Goal: Task Accomplishment & Management: Use online tool/utility

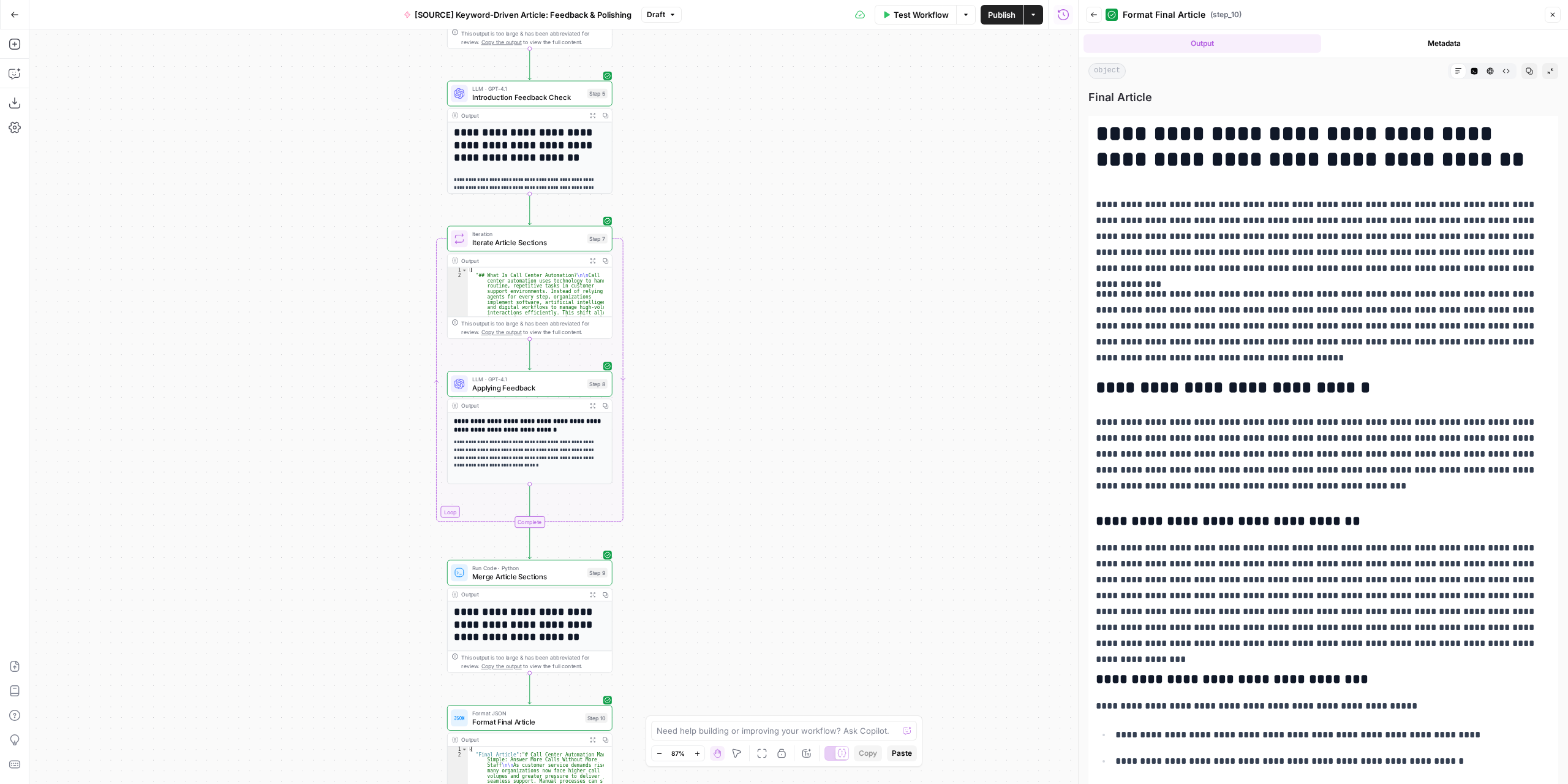
scroll to position [735, 0]
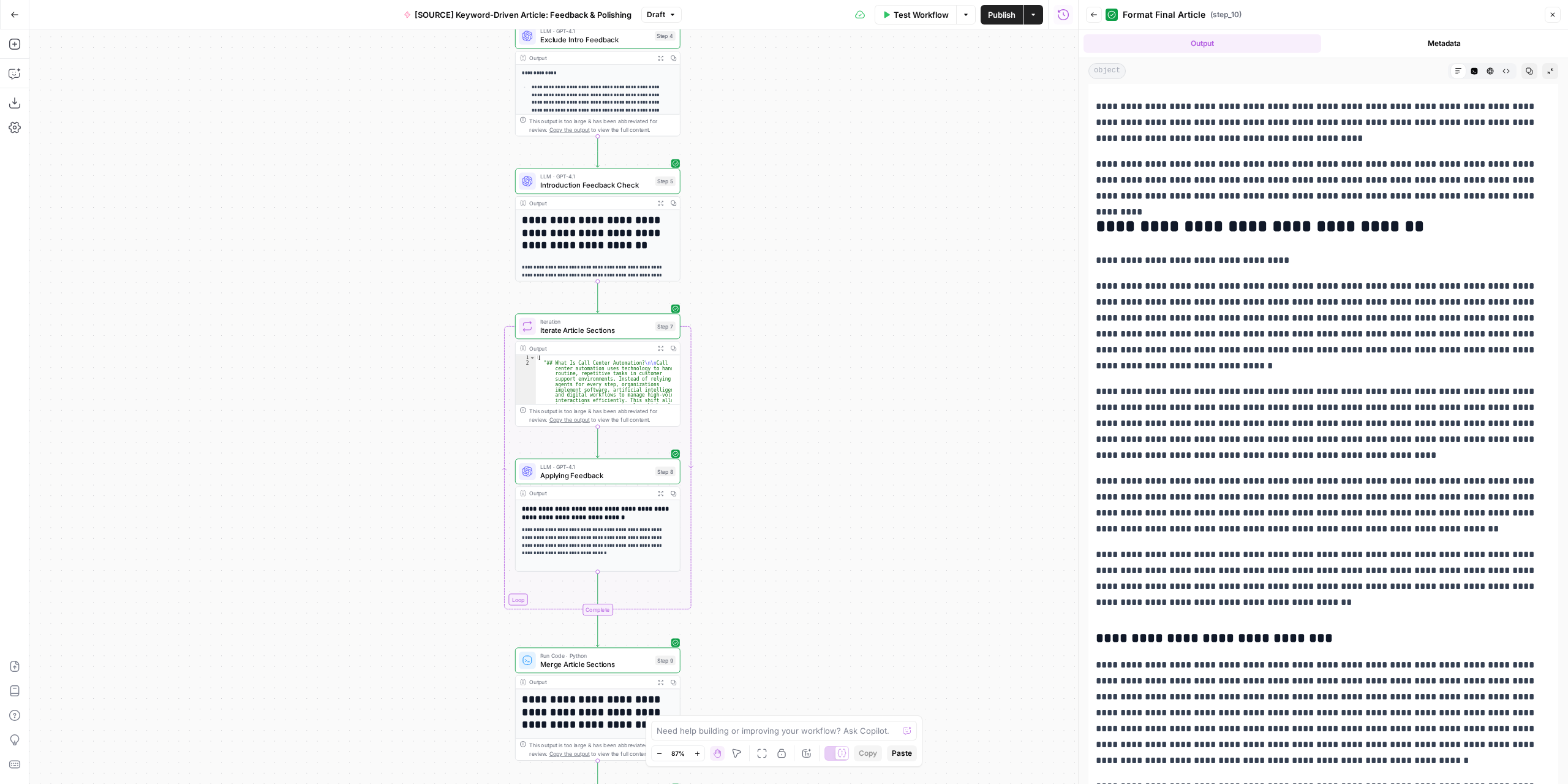
drag, startPoint x: 715, startPoint y: 342, endPoint x: 748, endPoint y: 382, distance: 51.9
click at [748, 382] on div "Workflow Set Inputs Inputs LLM · GPT-4.1 Extract Article Structure Step 1 Outpu…" at bounding box center [554, 406] width 1049 height 754
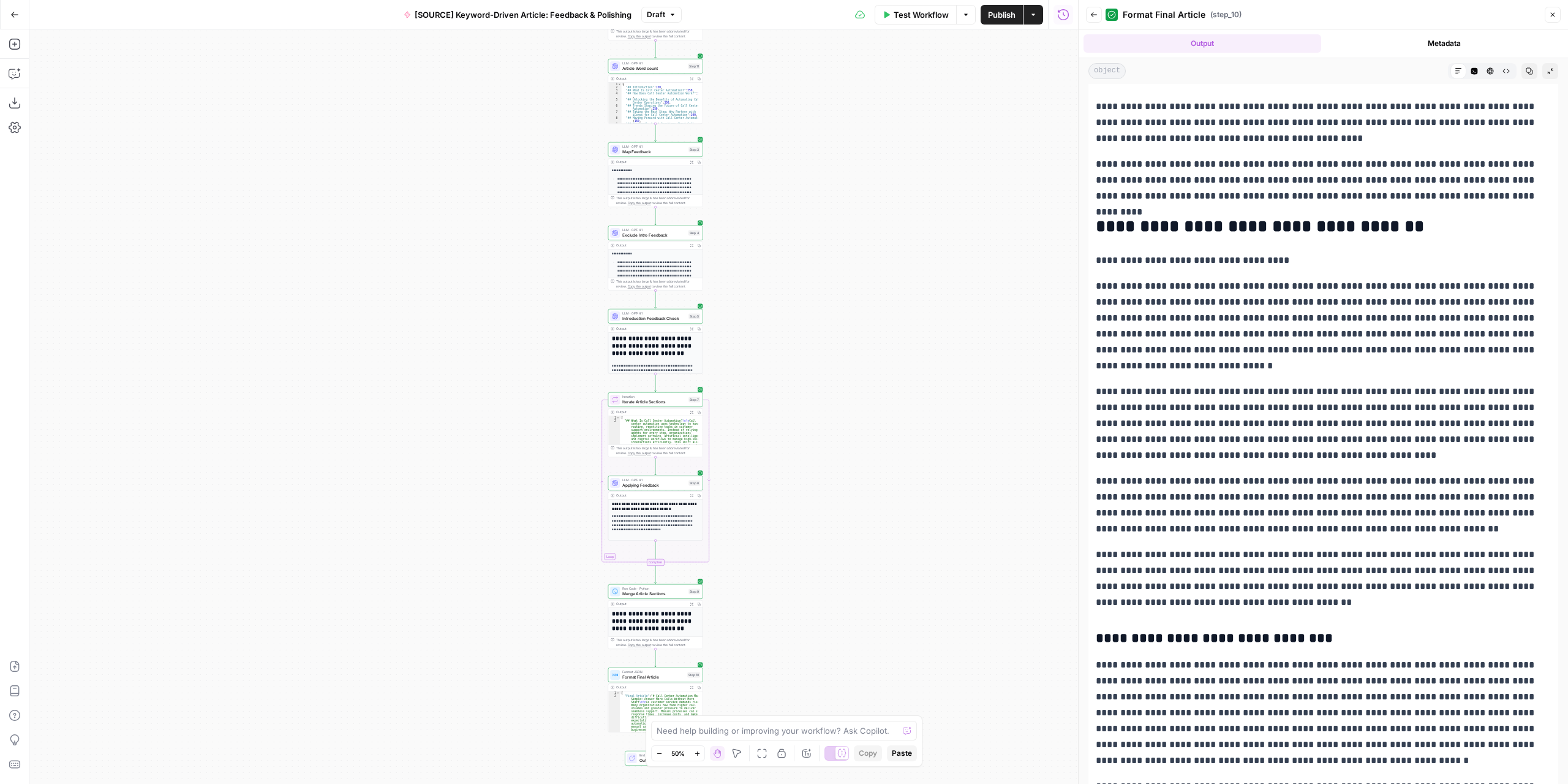
drag, startPoint x: 742, startPoint y: 303, endPoint x: 740, endPoint y: 377, distance: 74.0
click at [740, 377] on div "Workflow Set Inputs Inputs LLM · GPT-4.1 Extract Article Structure Step 1 Outpu…" at bounding box center [554, 406] width 1049 height 754
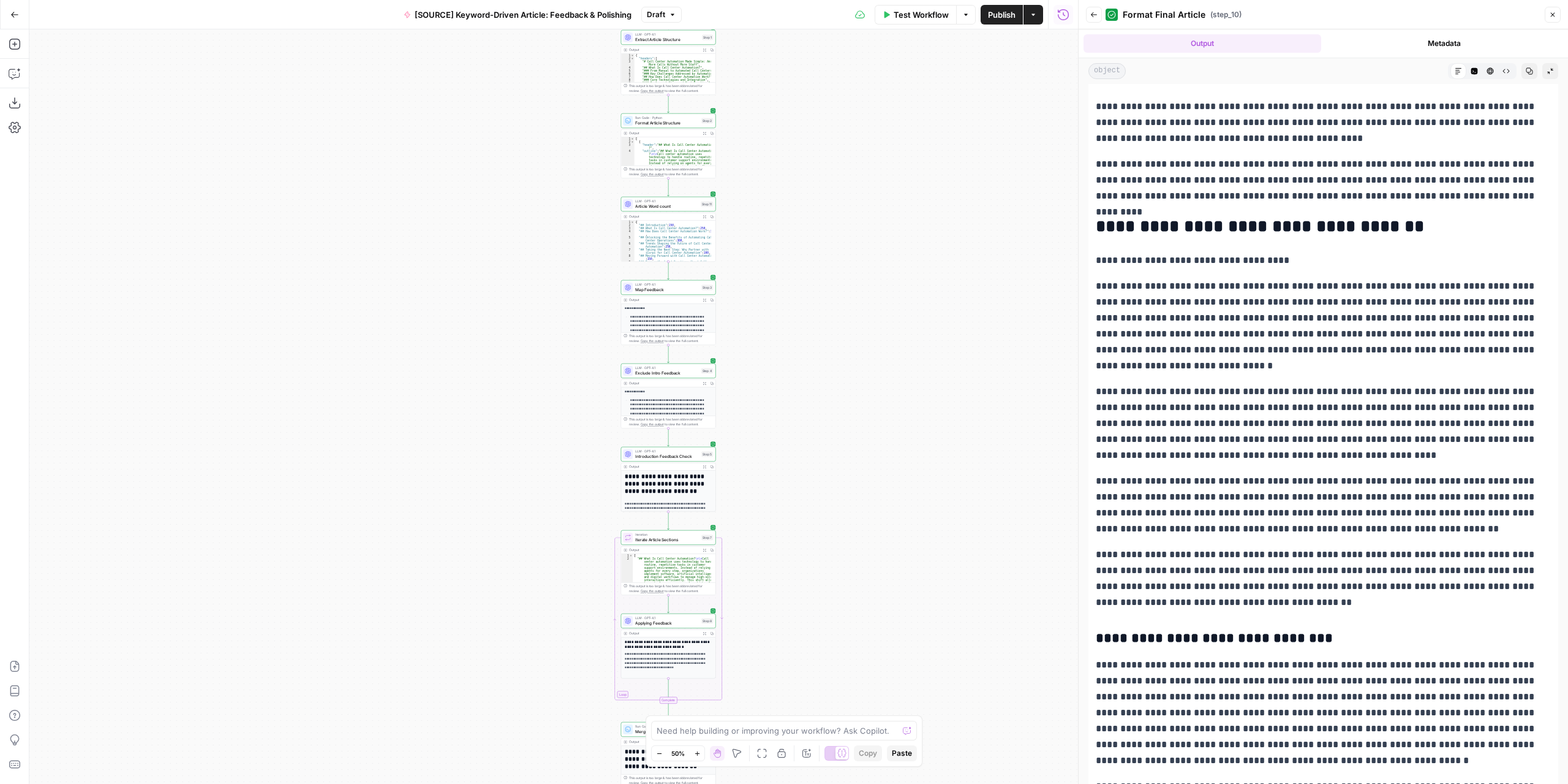
drag, startPoint x: 734, startPoint y: 319, endPoint x: 737, endPoint y: 434, distance: 115.0
click at [746, 457] on div "Workflow Set Inputs Inputs LLM · GPT-4.1 Extract Article Structure Step 1 Outpu…" at bounding box center [554, 406] width 1049 height 754
click at [701, 465] on icon "button" at bounding box center [703, 467] width 4 height 4
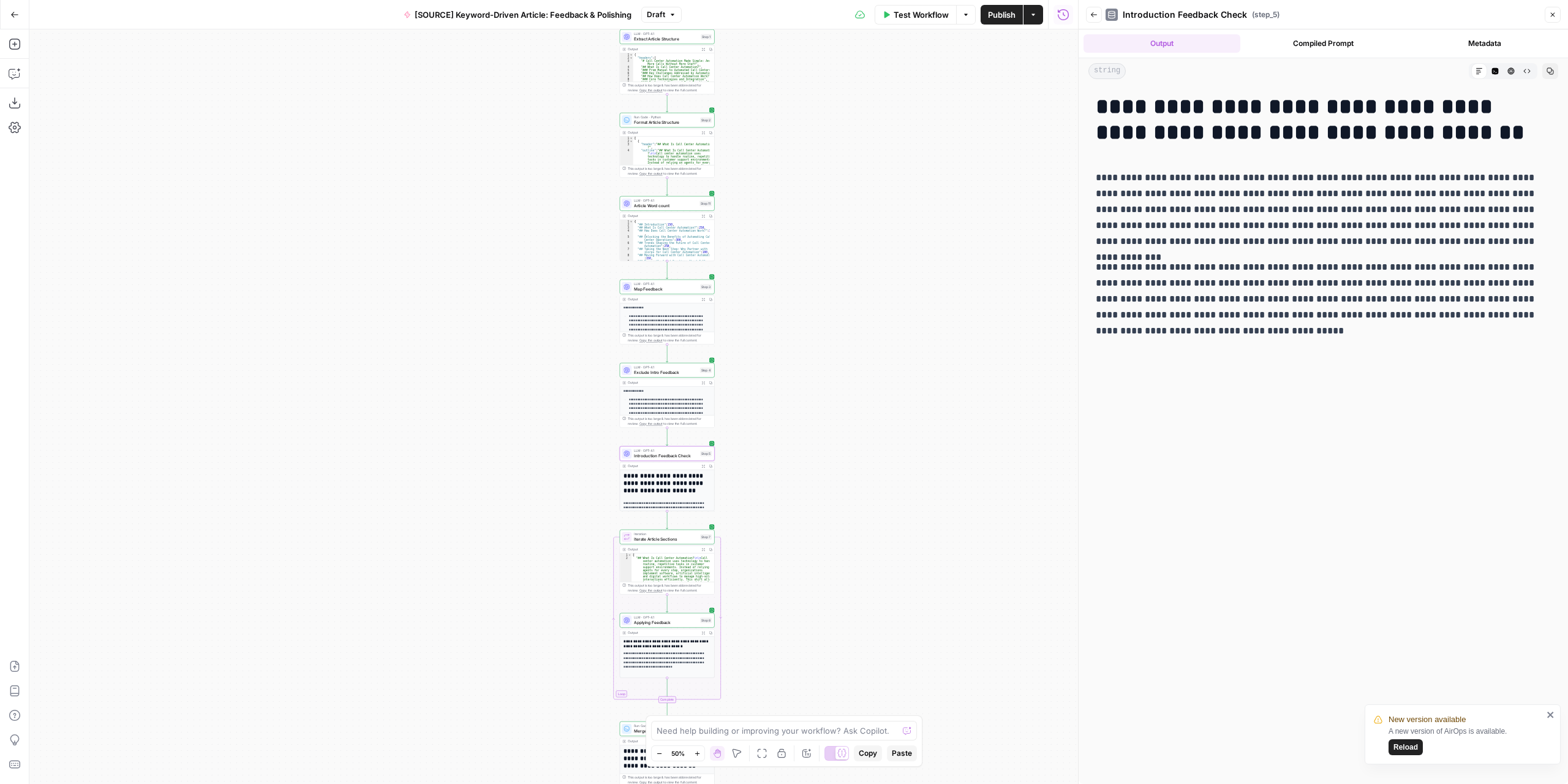
click at [1406, 751] on span "Reload" at bounding box center [1406, 747] width 25 height 11
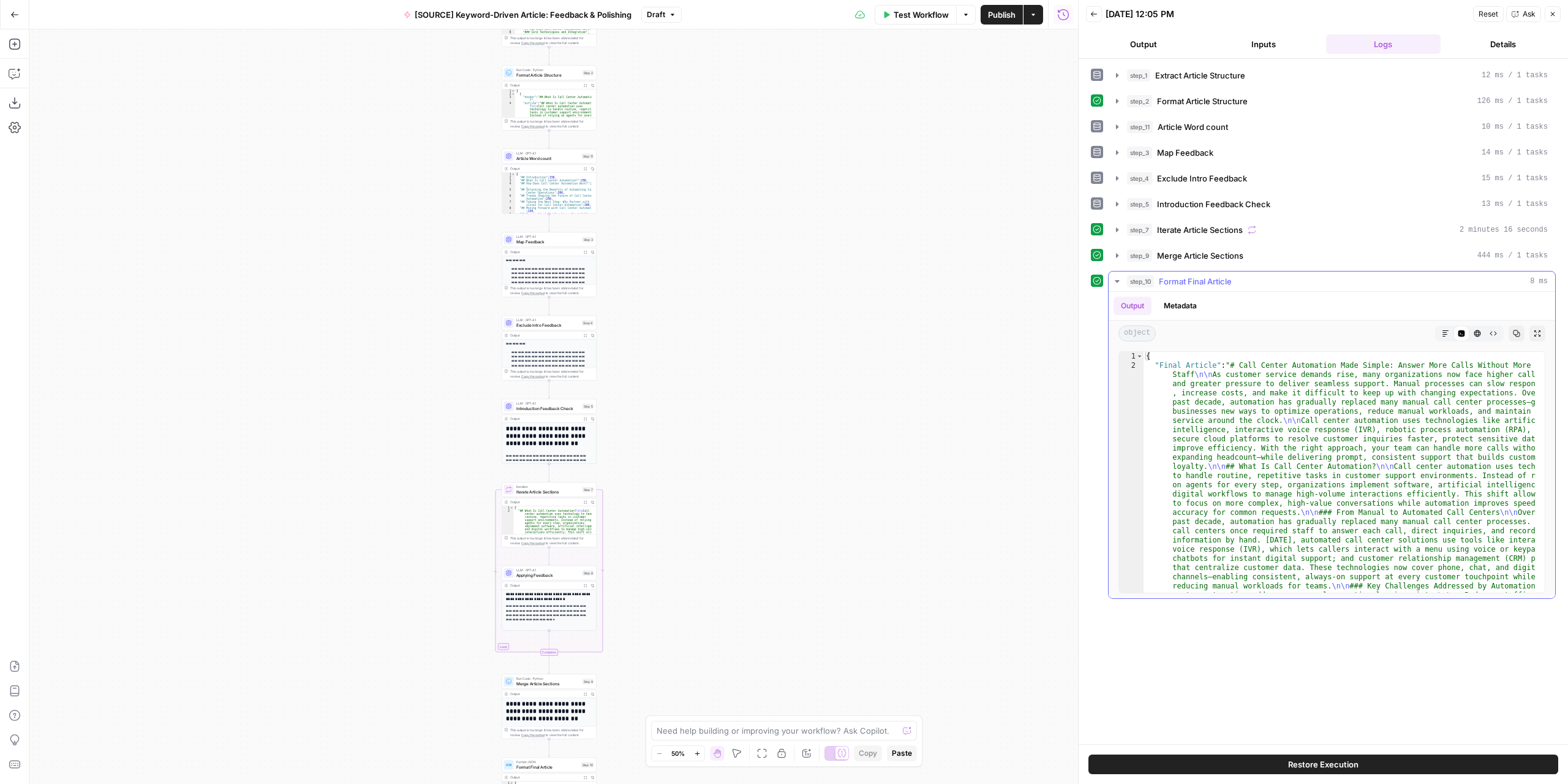
click at [1448, 330] on icon "button" at bounding box center [1445, 333] width 7 height 7
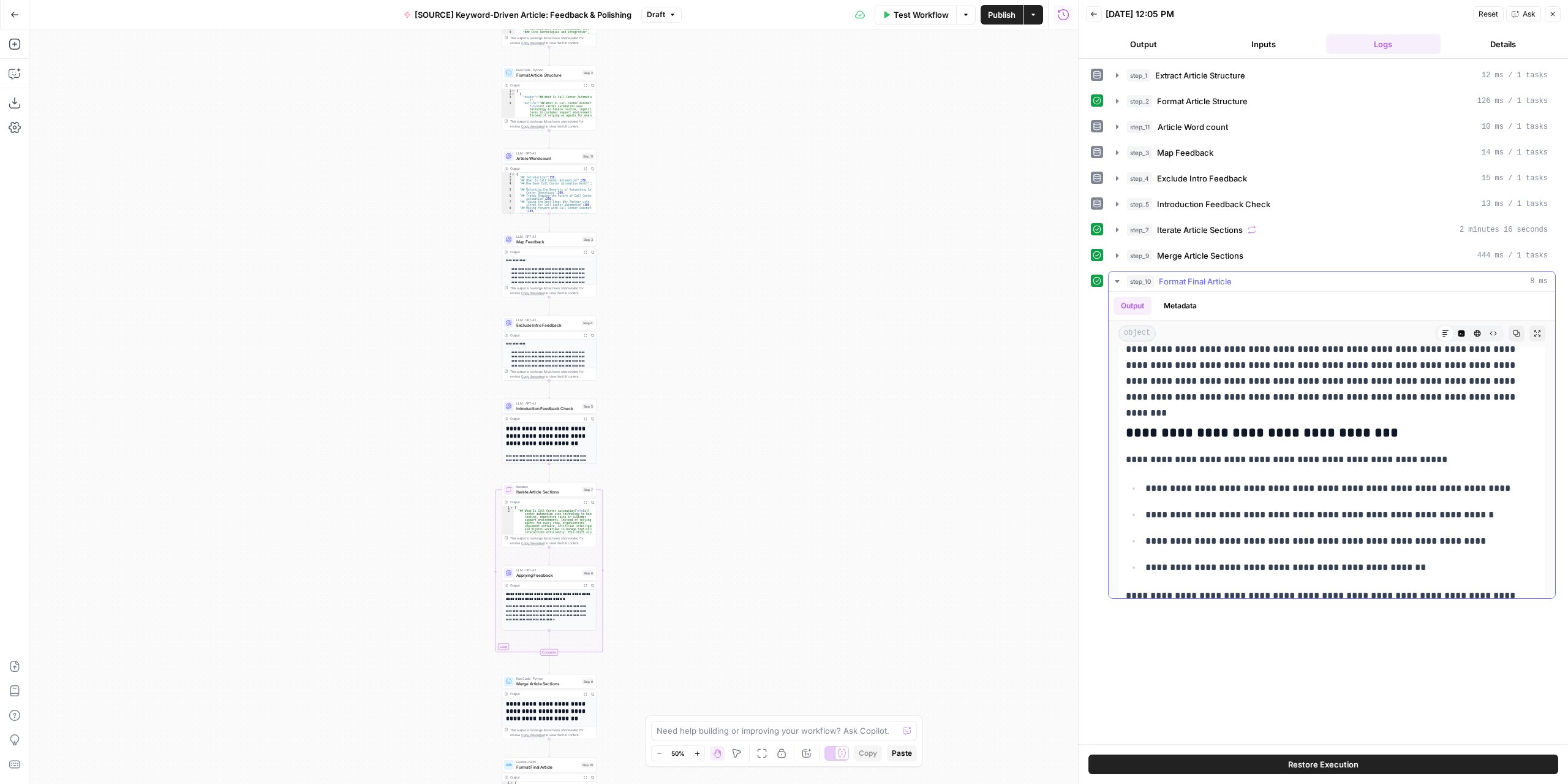
scroll to position [674, 0]
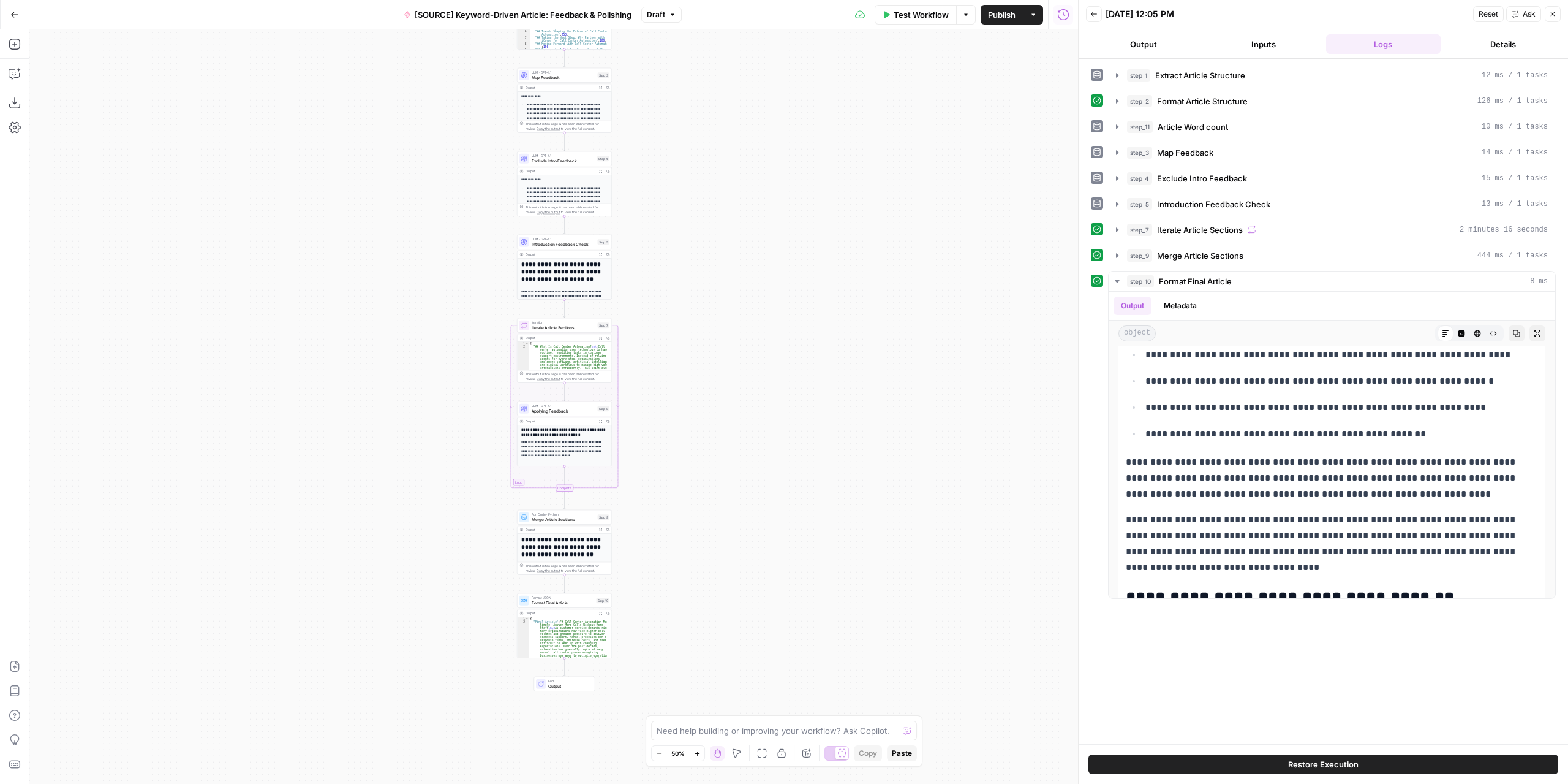
drag, startPoint x: 683, startPoint y: 438, endPoint x: 710, endPoint y: 338, distance: 103.6
click at [710, 338] on div "Workflow Set Inputs Inputs LLM · GPT-4.1 Extract Article Structure Step 1 Outpu…" at bounding box center [554, 406] width 1049 height 754
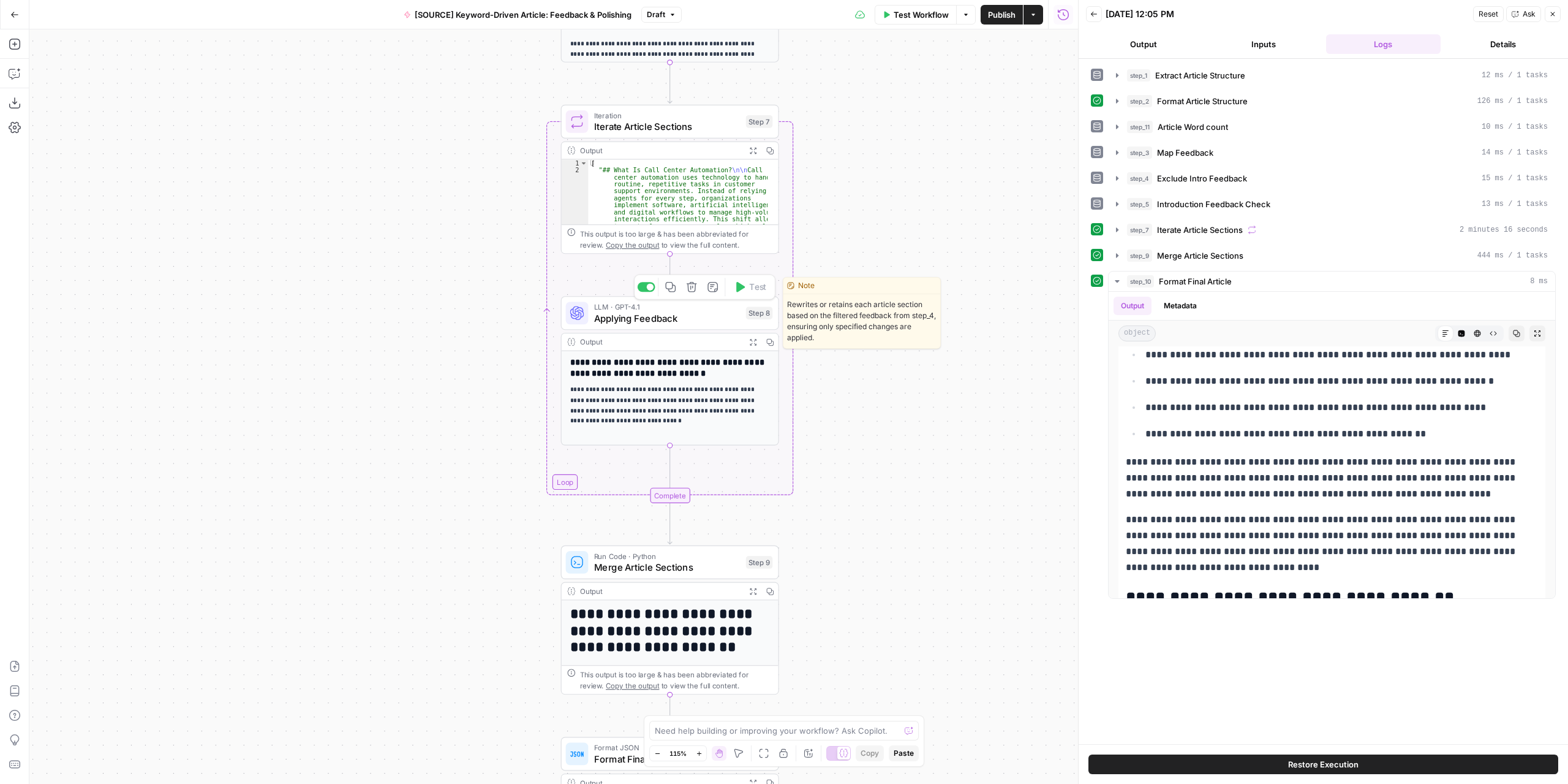
click at [683, 322] on span "Applying Feedback" at bounding box center [667, 317] width 146 height 14
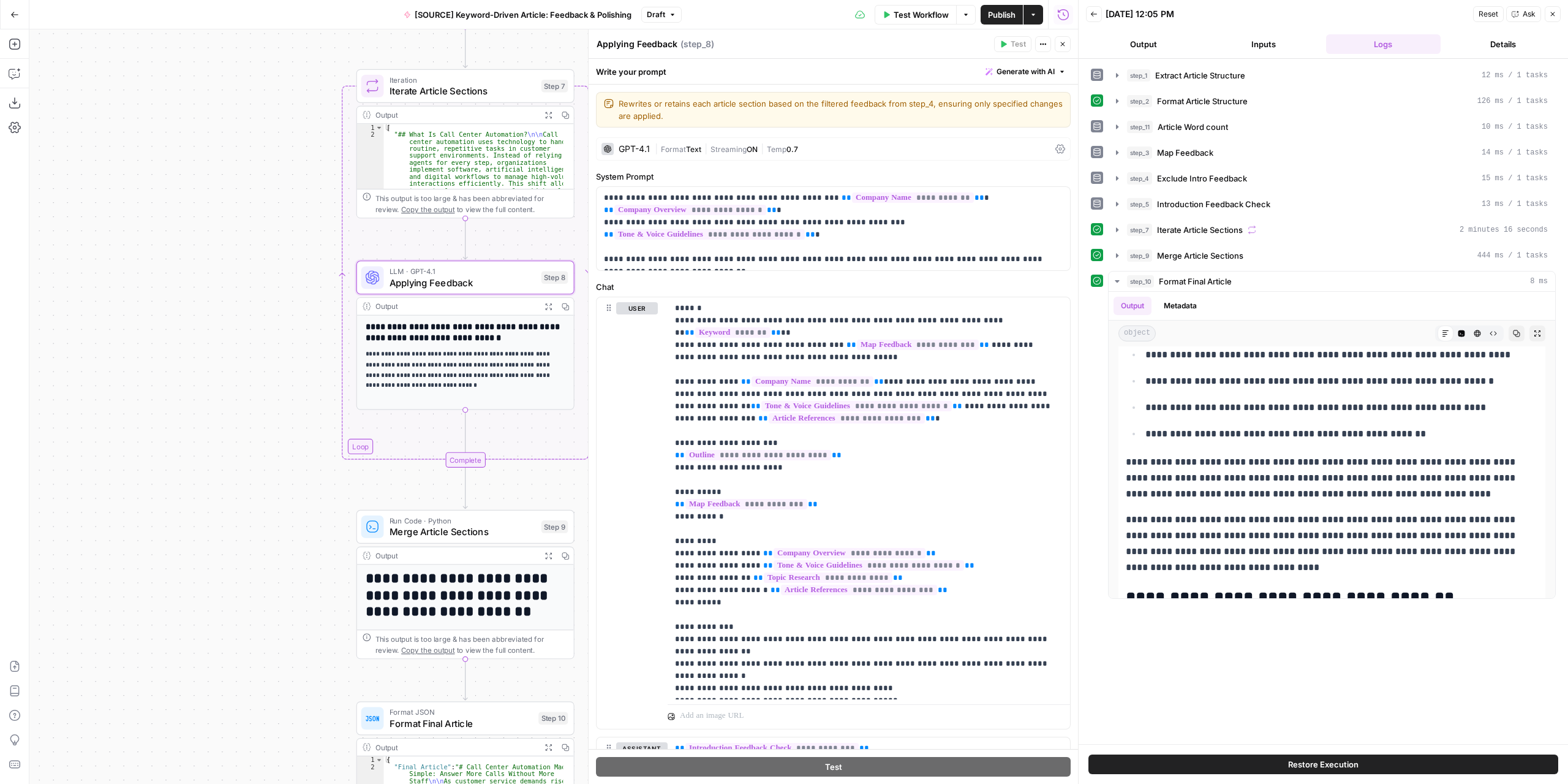
drag, startPoint x: 465, startPoint y: 371, endPoint x: 267, endPoint y: 335, distance: 201.2
click at [267, 335] on div "Workflow Set Inputs Inputs LLM · GPT-4.1 Extract Article Structure Step 1 Outpu…" at bounding box center [554, 406] width 1049 height 754
click at [465, 251] on icon "button" at bounding box center [466, 251] width 11 height 11
click at [465, 426] on icon "Edge from step_8 to step_7-iteration-end" at bounding box center [465, 433] width 0 height 47
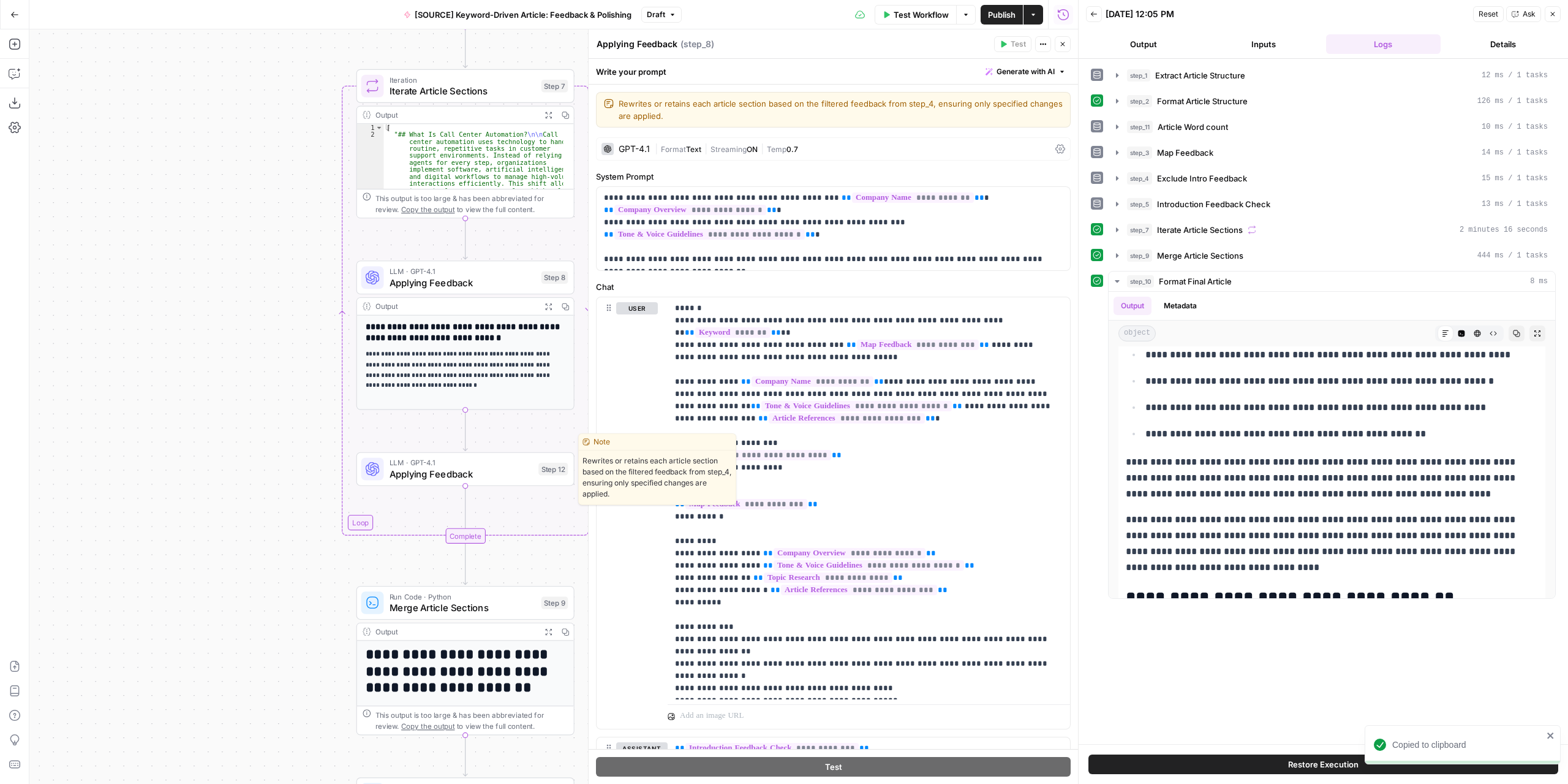
click at [481, 473] on span "Applying Feedback" at bounding box center [461, 473] width 144 height 14
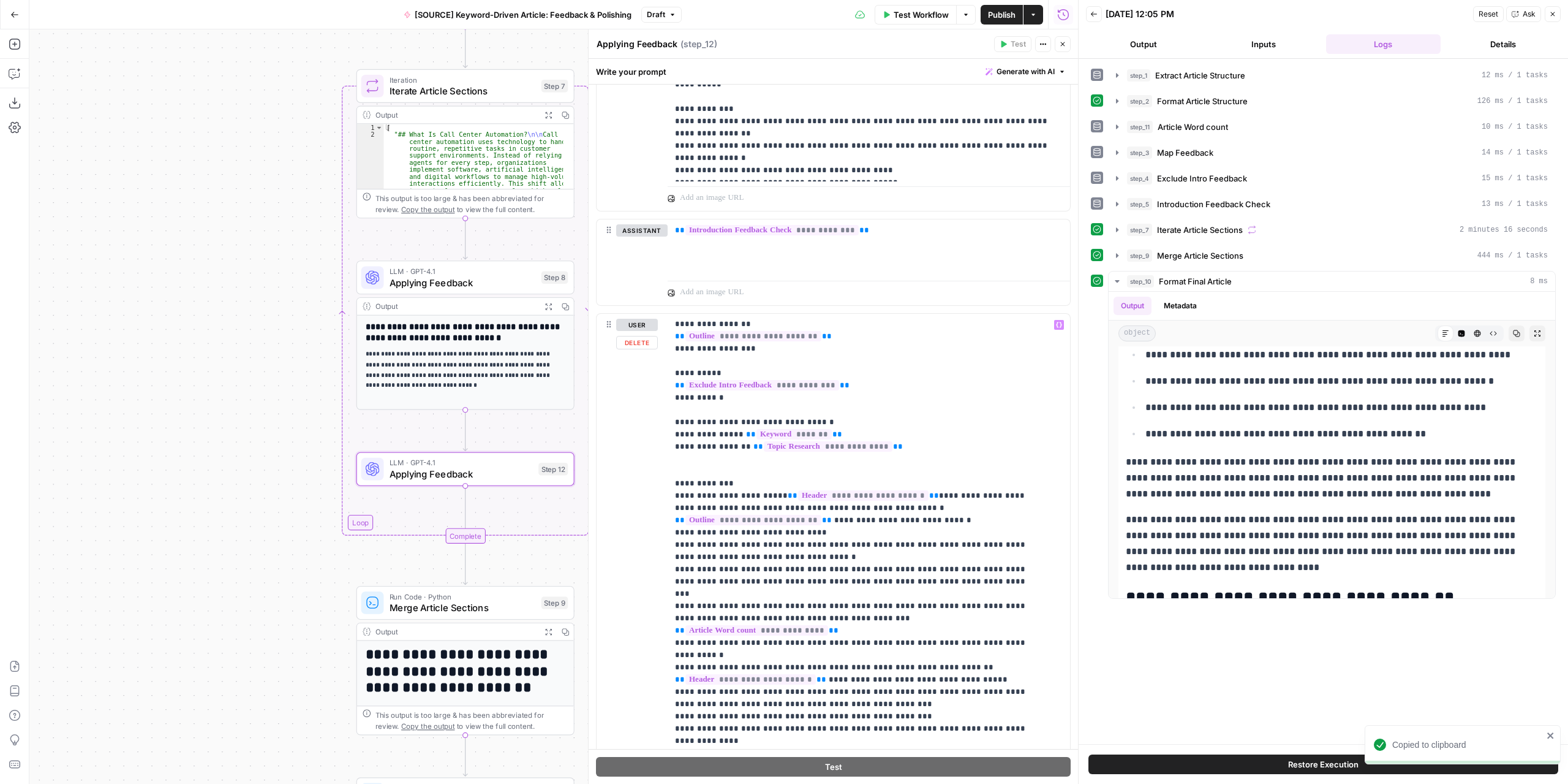
scroll to position [644, 0]
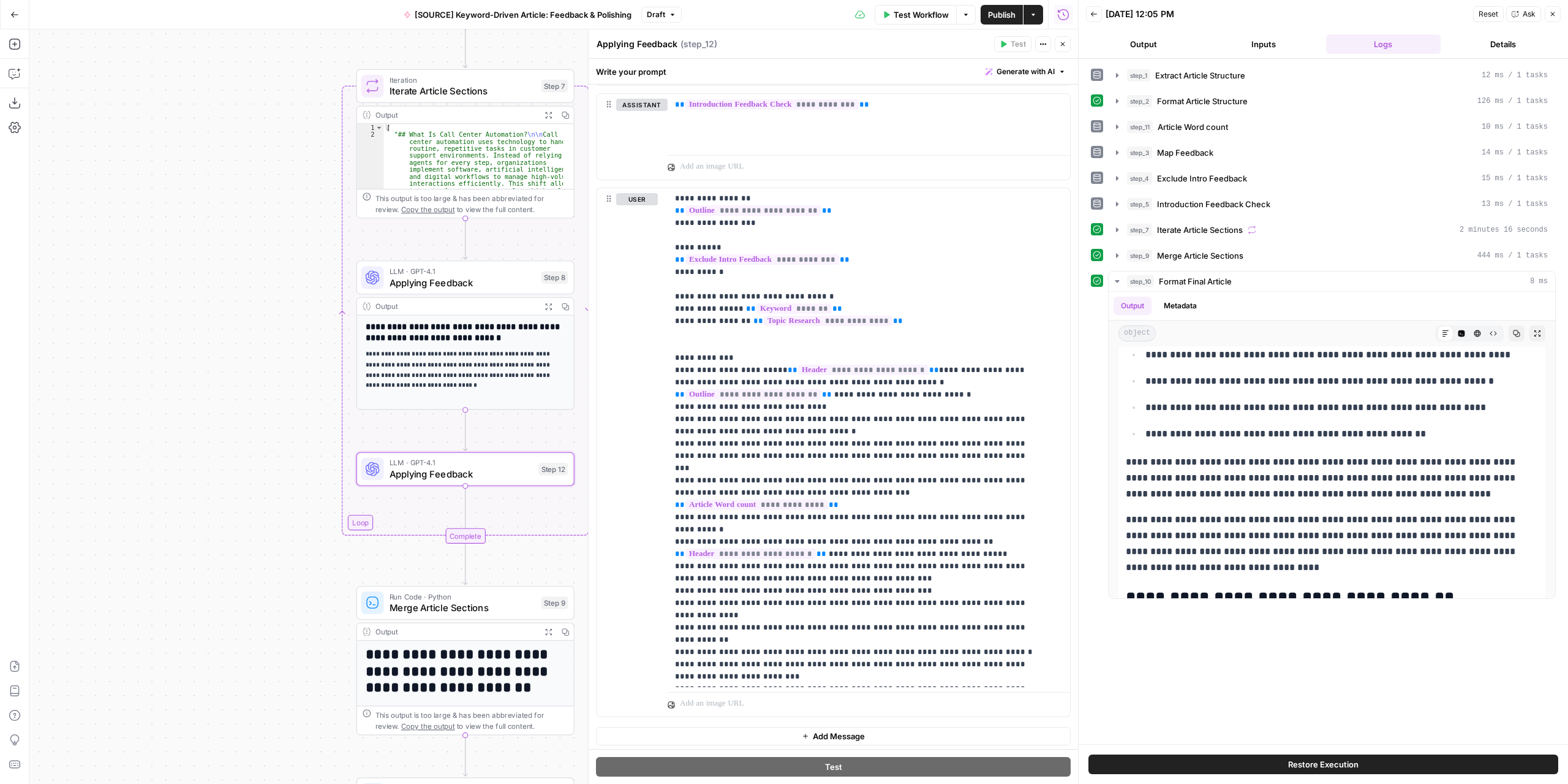
click at [873, 732] on button "Add Message" at bounding box center [834, 736] width 475 height 19
click at [855, 725] on div at bounding box center [868, 753] width 402 height 57
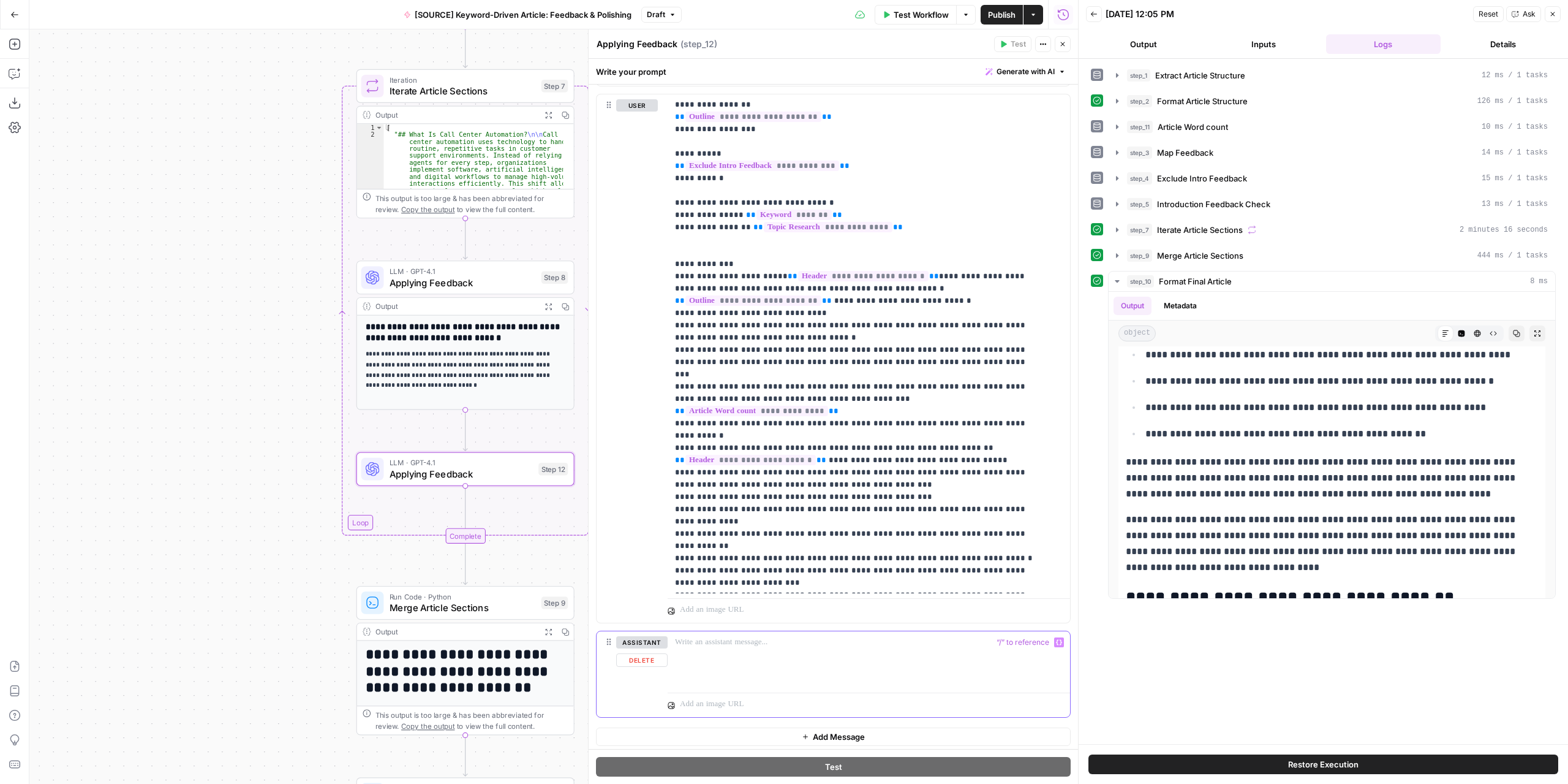
click at [1054, 638] on button "Variables Menu" at bounding box center [1059, 642] width 10 height 10
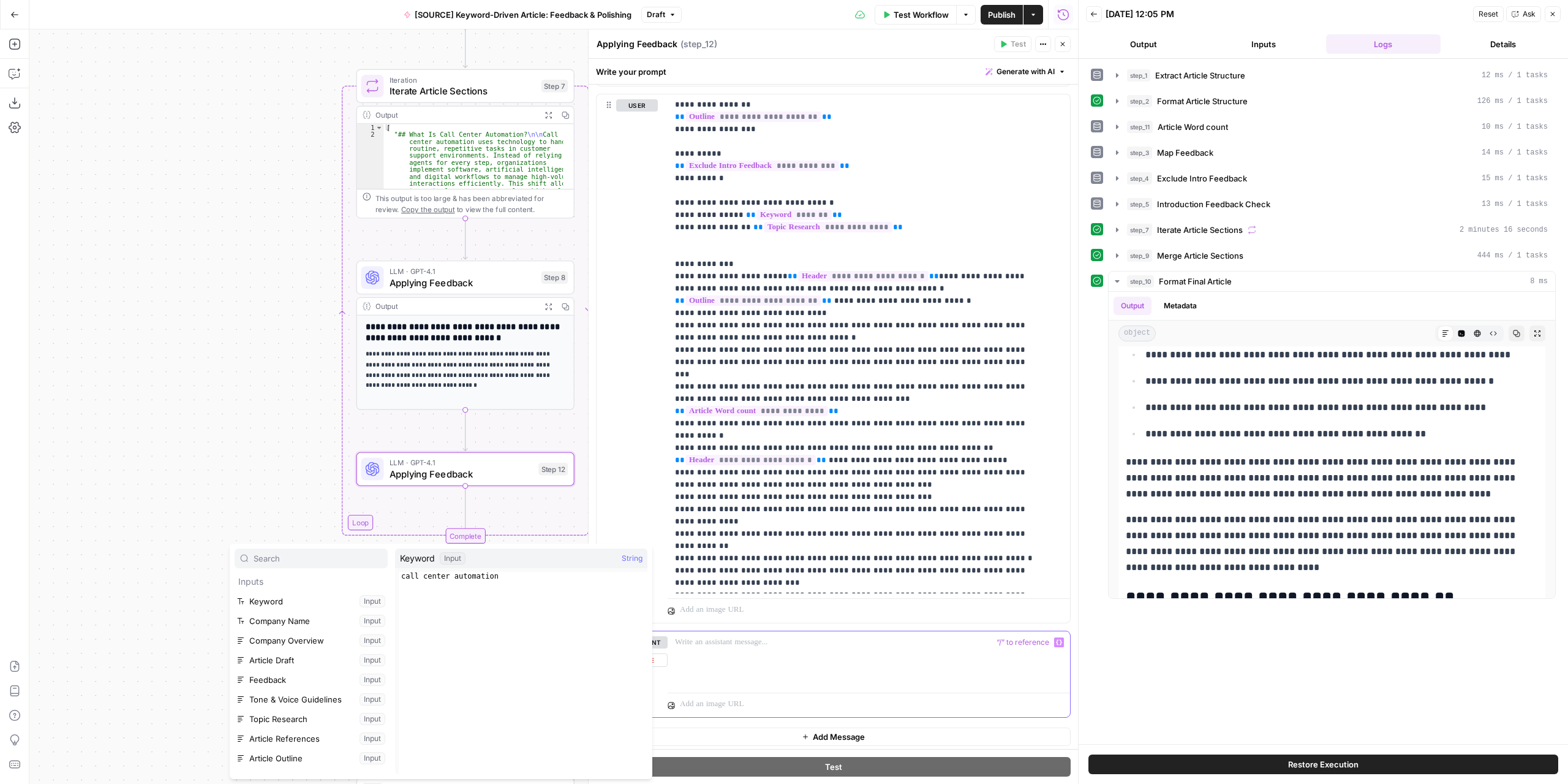
click at [1056, 639] on icon "button" at bounding box center [1059, 642] width 6 height 6
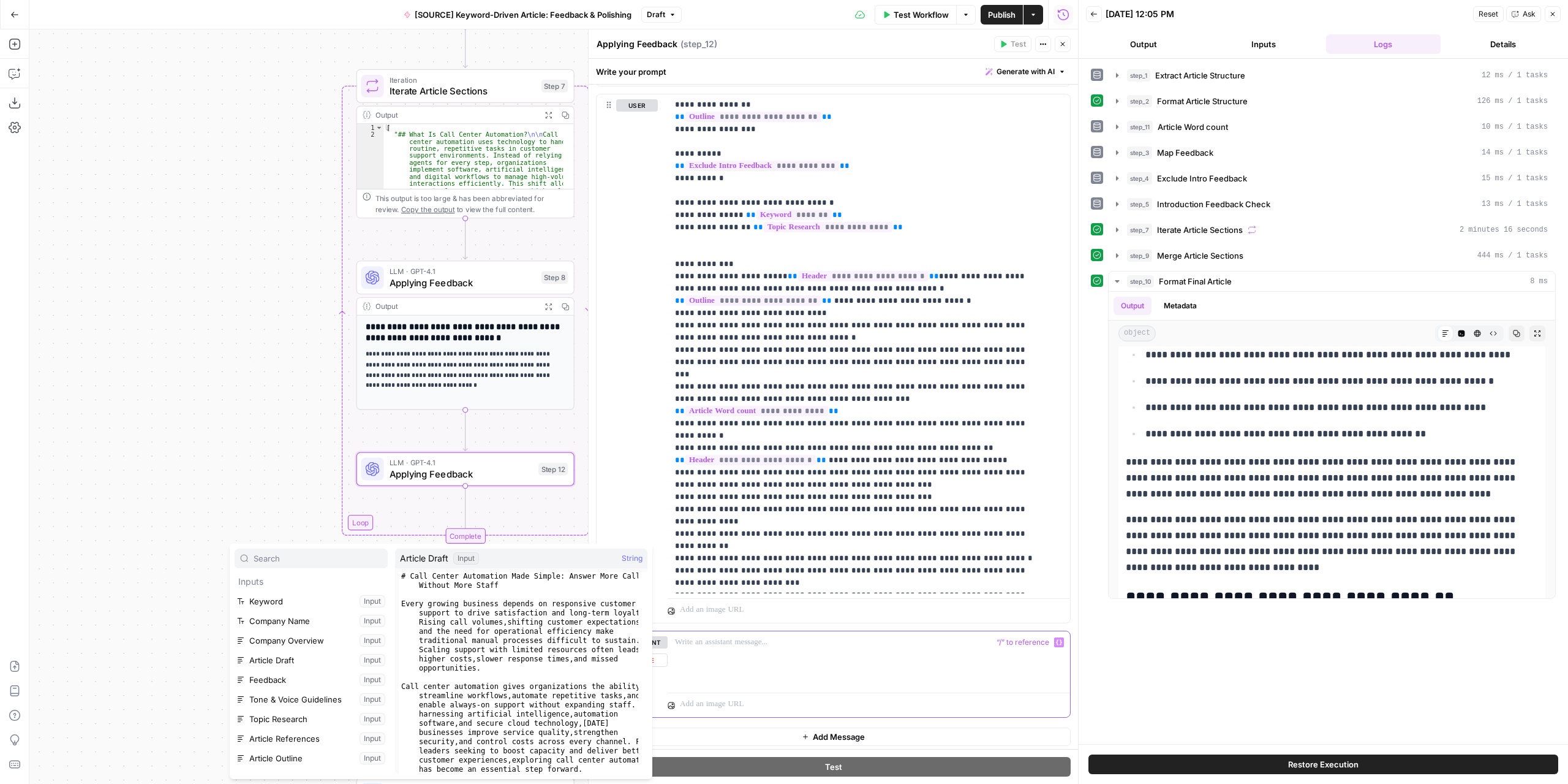
scroll to position [170, 0]
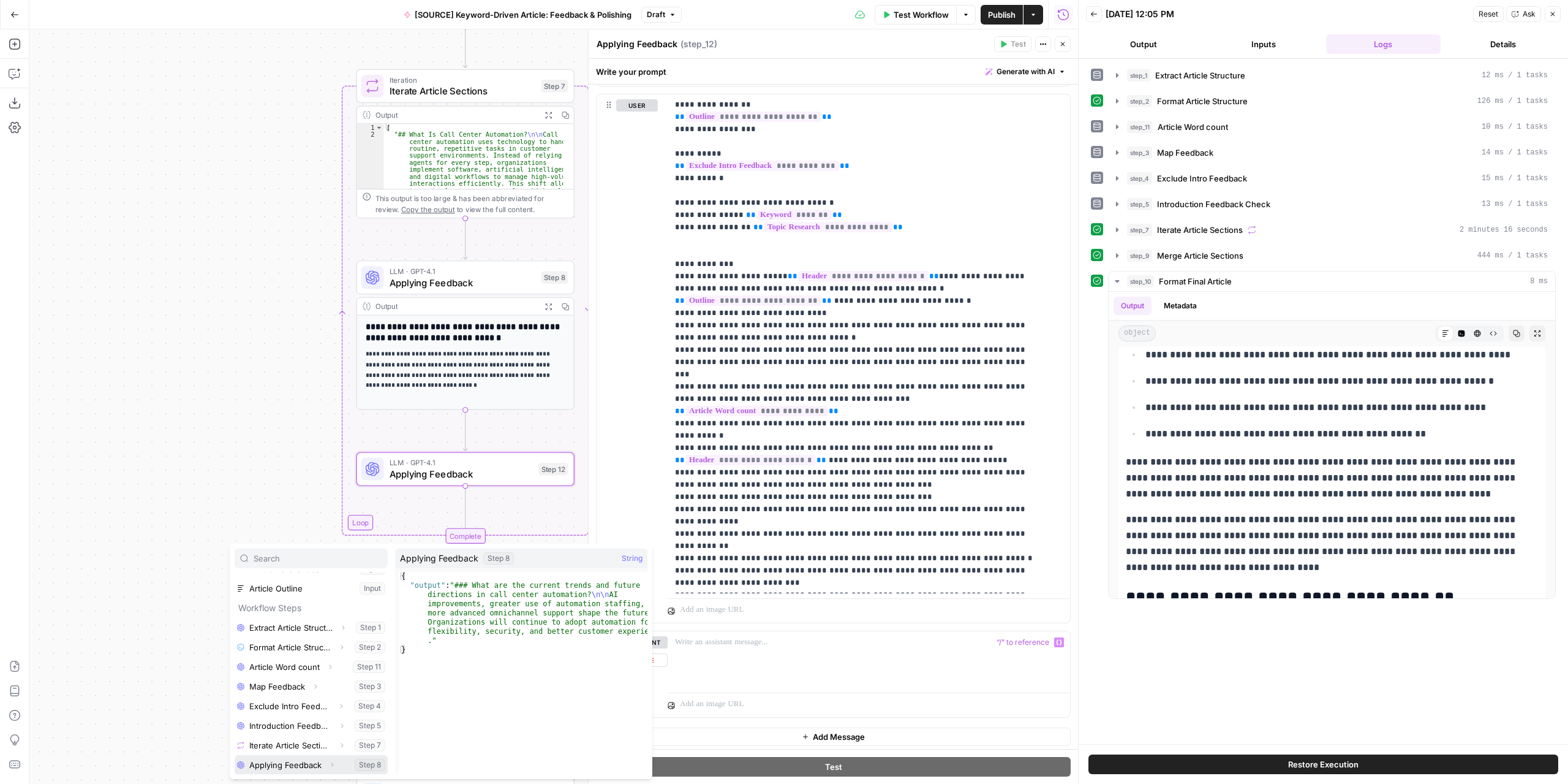
click at [294, 765] on button "Select variable Applying Feedback" at bounding box center [311, 764] width 153 height 19
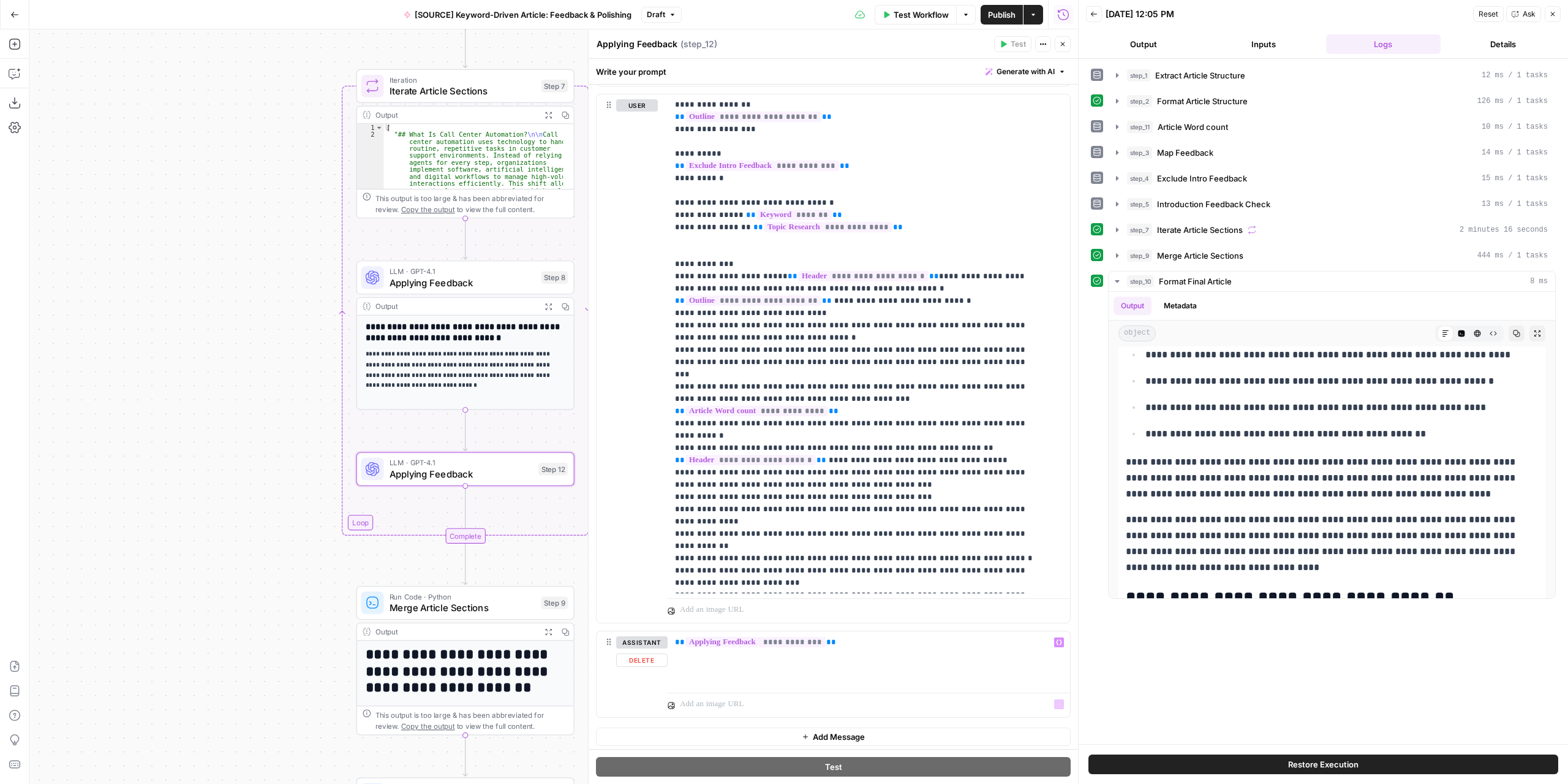
click at [847, 730] on span "Add Message" at bounding box center [839, 736] width 52 height 12
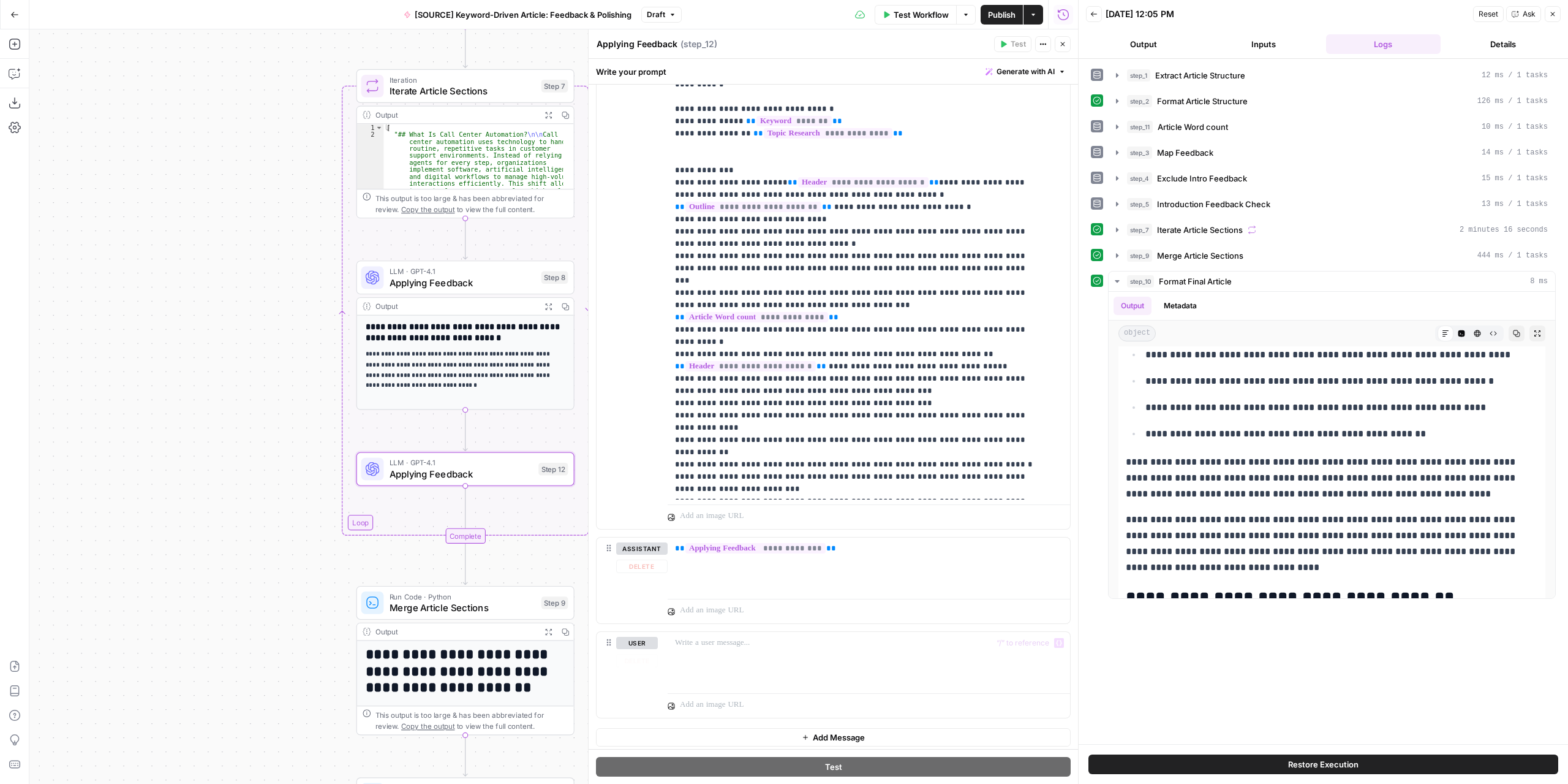
scroll to position [831, 0]
click at [752, 649] on div at bounding box center [868, 660] width 402 height 57
click at [756, 646] on div "**********" at bounding box center [868, 660] width 402 height 57
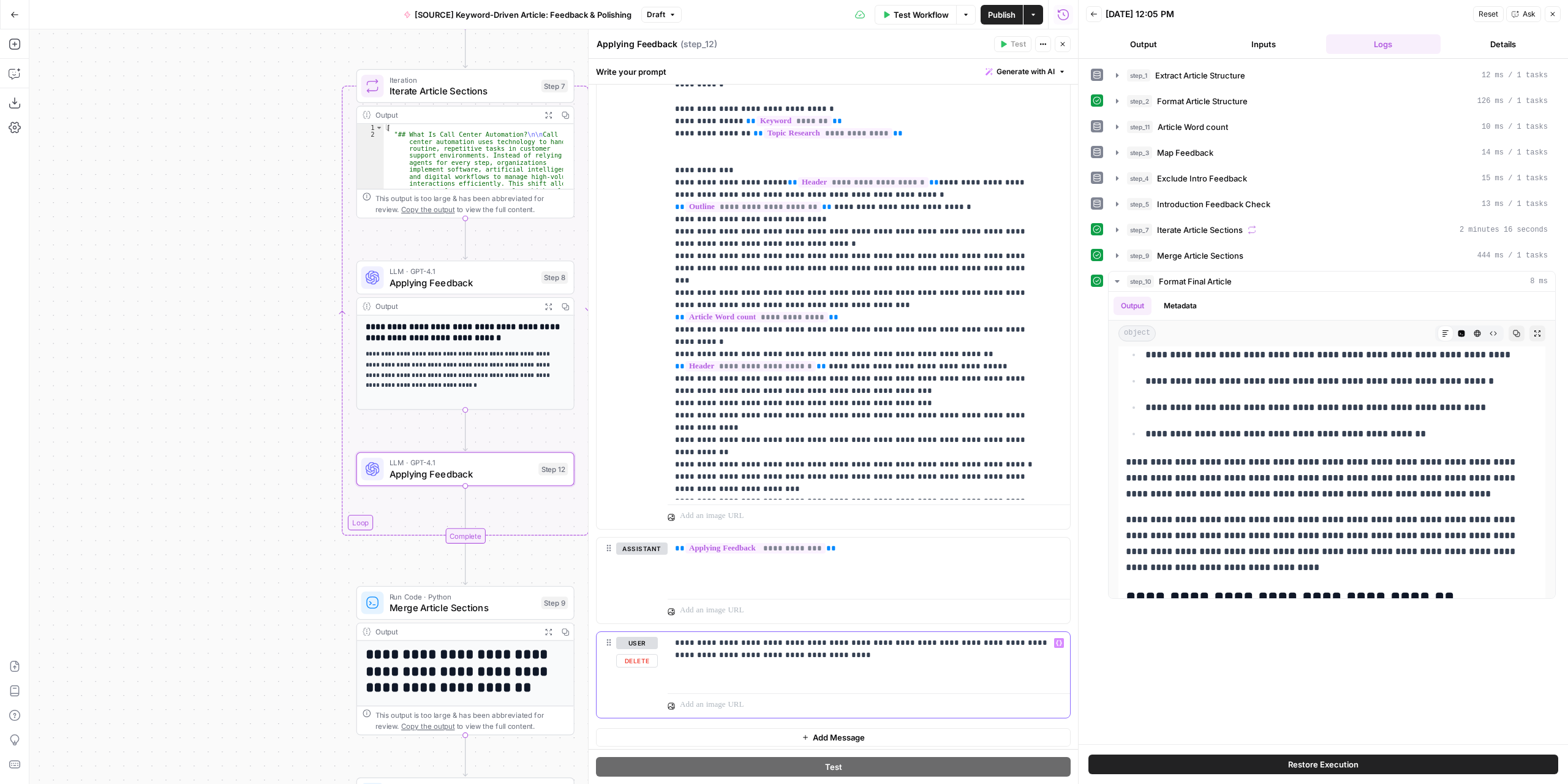
click at [1054, 643] on button "Variables Menu" at bounding box center [1059, 642] width 10 height 10
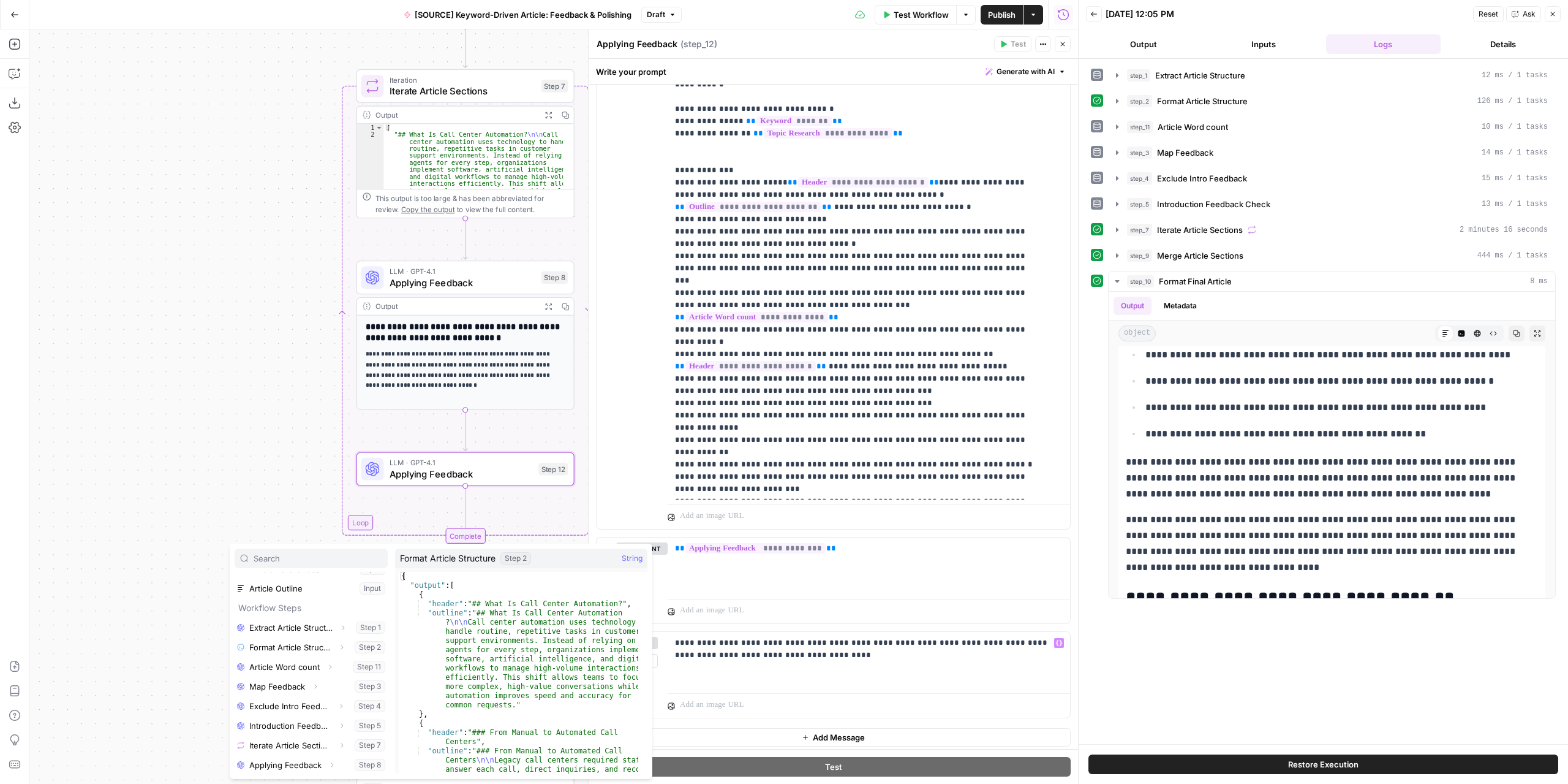
scroll to position [108, 0]
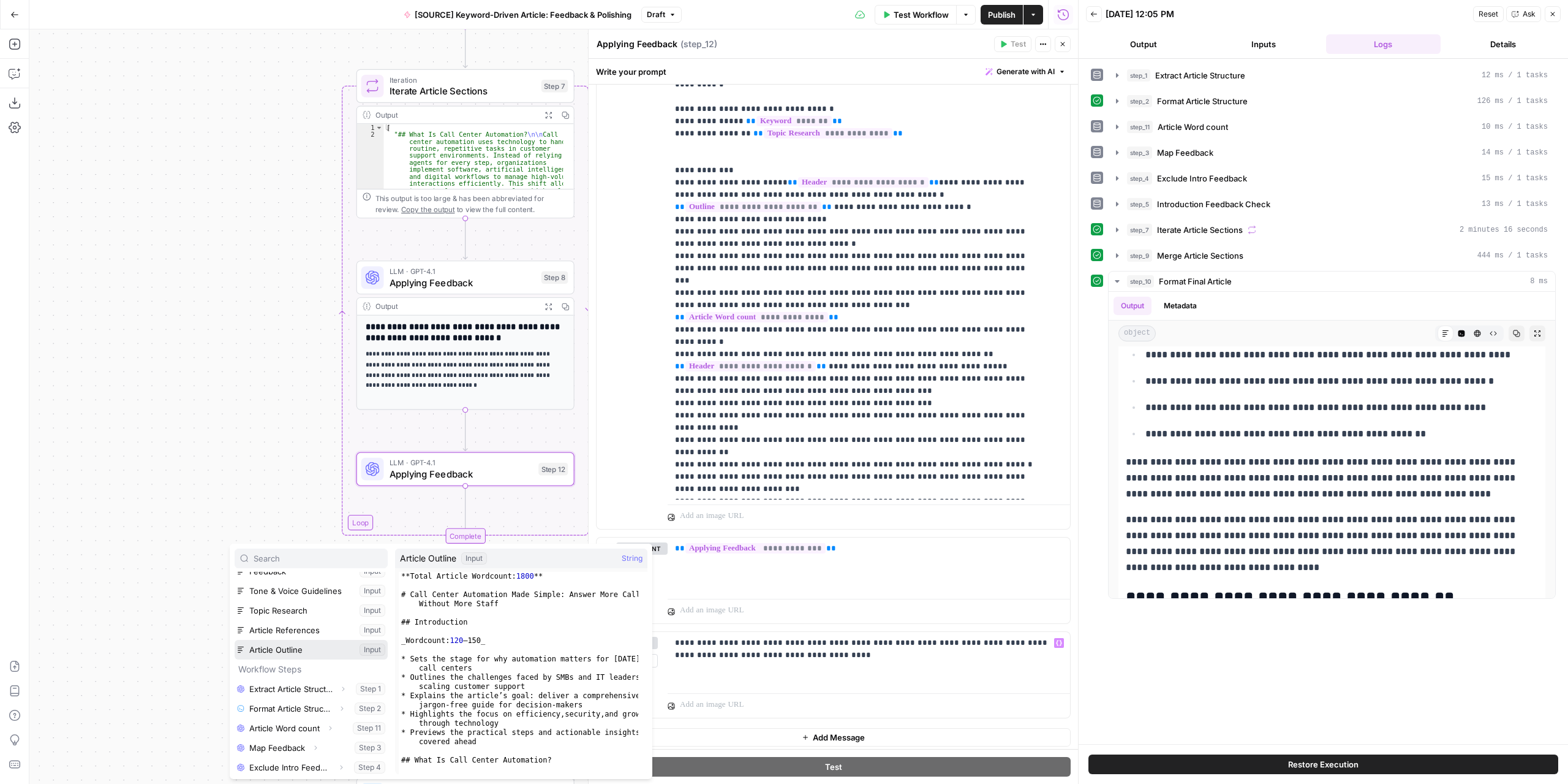
click at [317, 648] on button "Select variable Article Outline" at bounding box center [311, 649] width 153 height 19
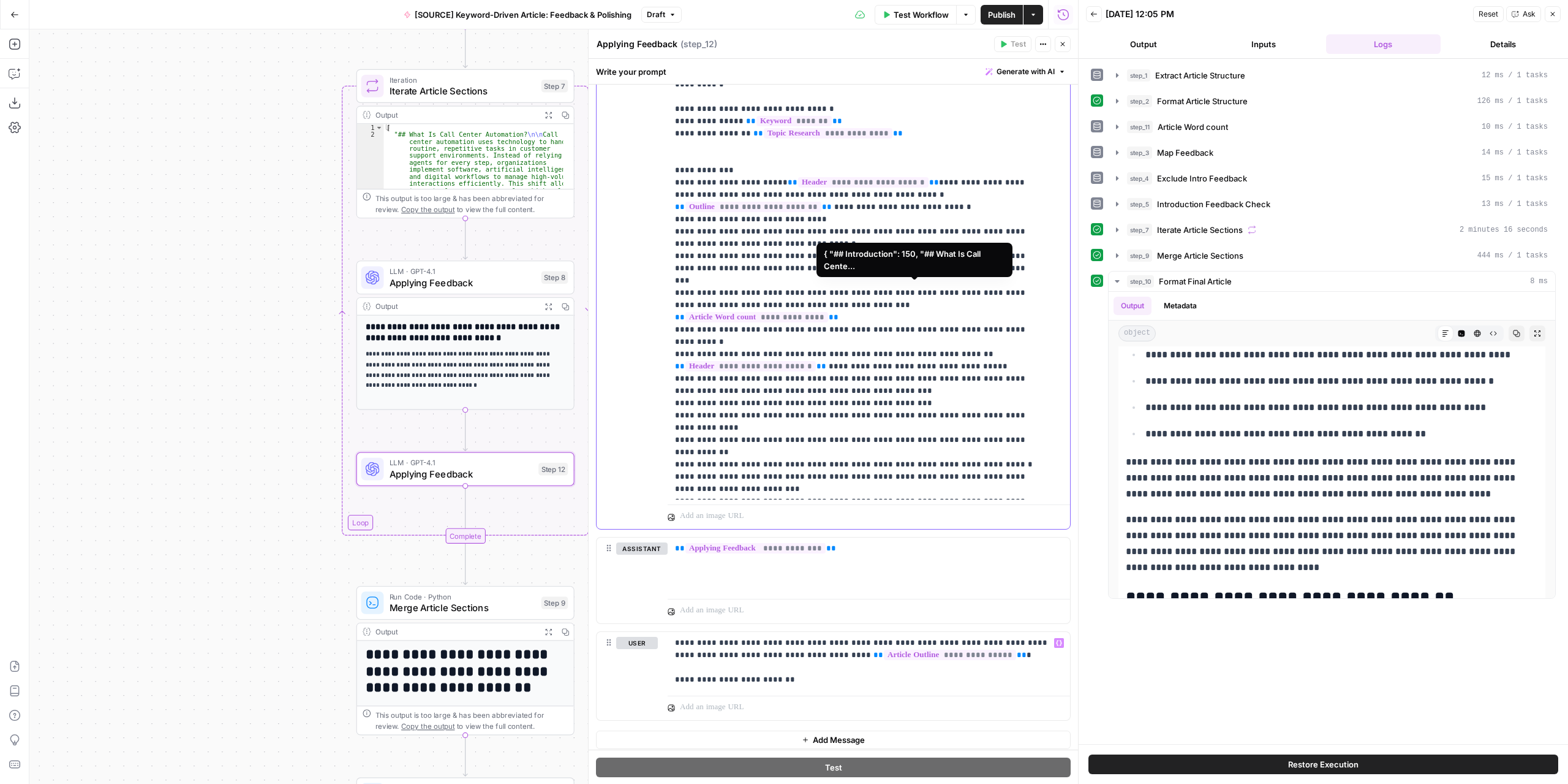
click at [828, 312] on span "**********" at bounding box center [756, 317] width 143 height 11
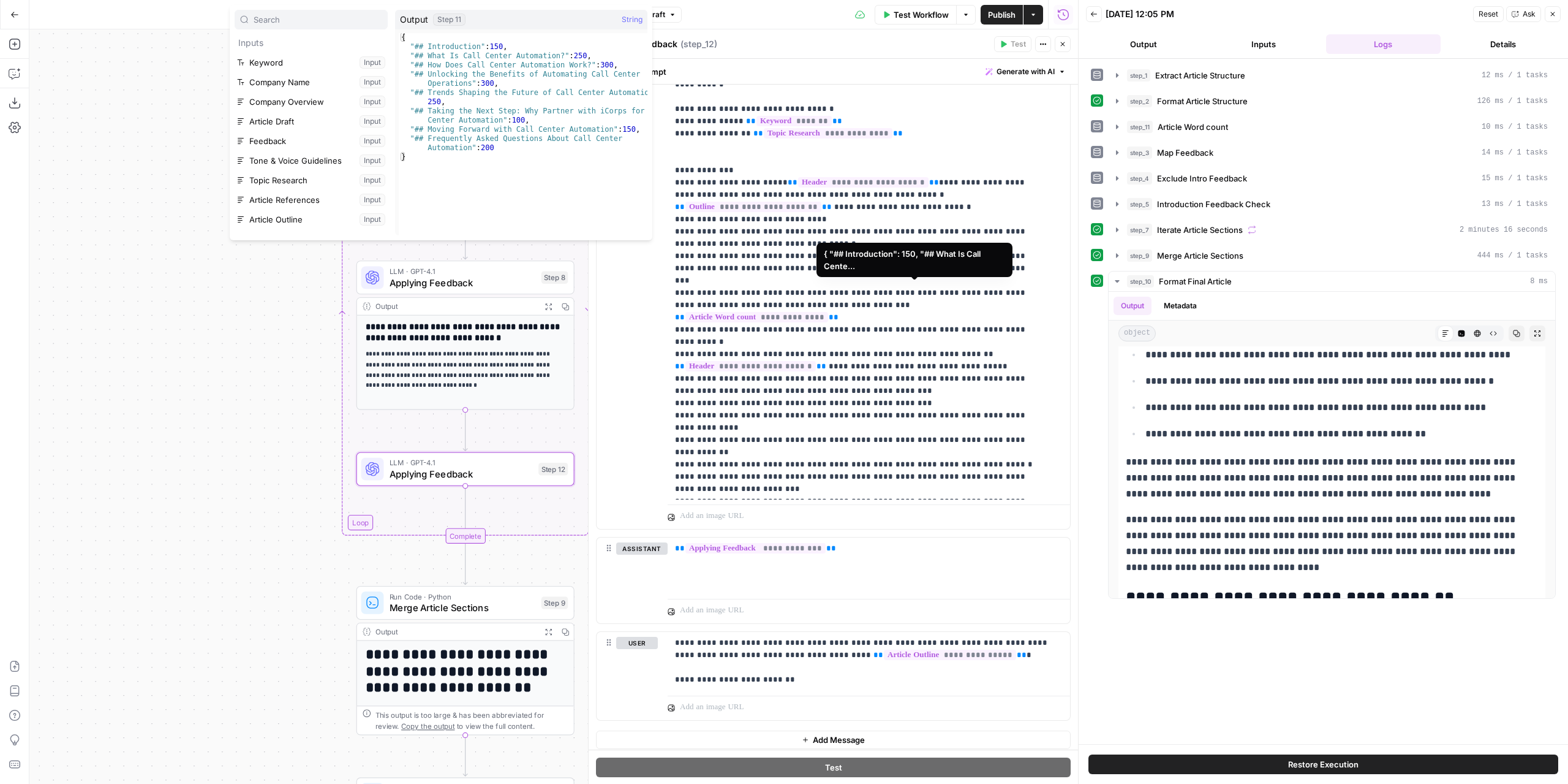
scroll to position [183, 0]
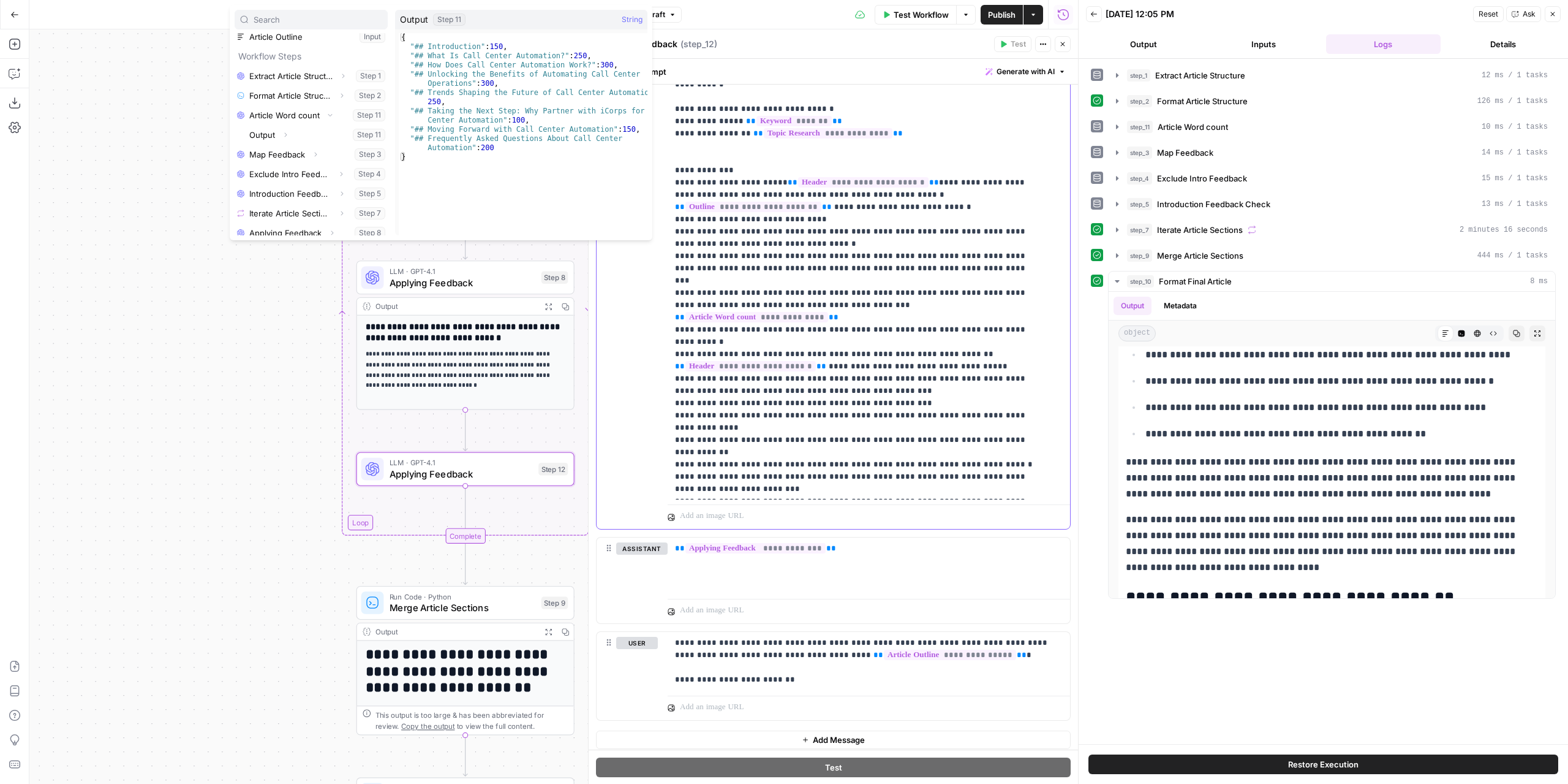
click at [883, 136] on p "**********" at bounding box center [860, 219] width 370 height 551
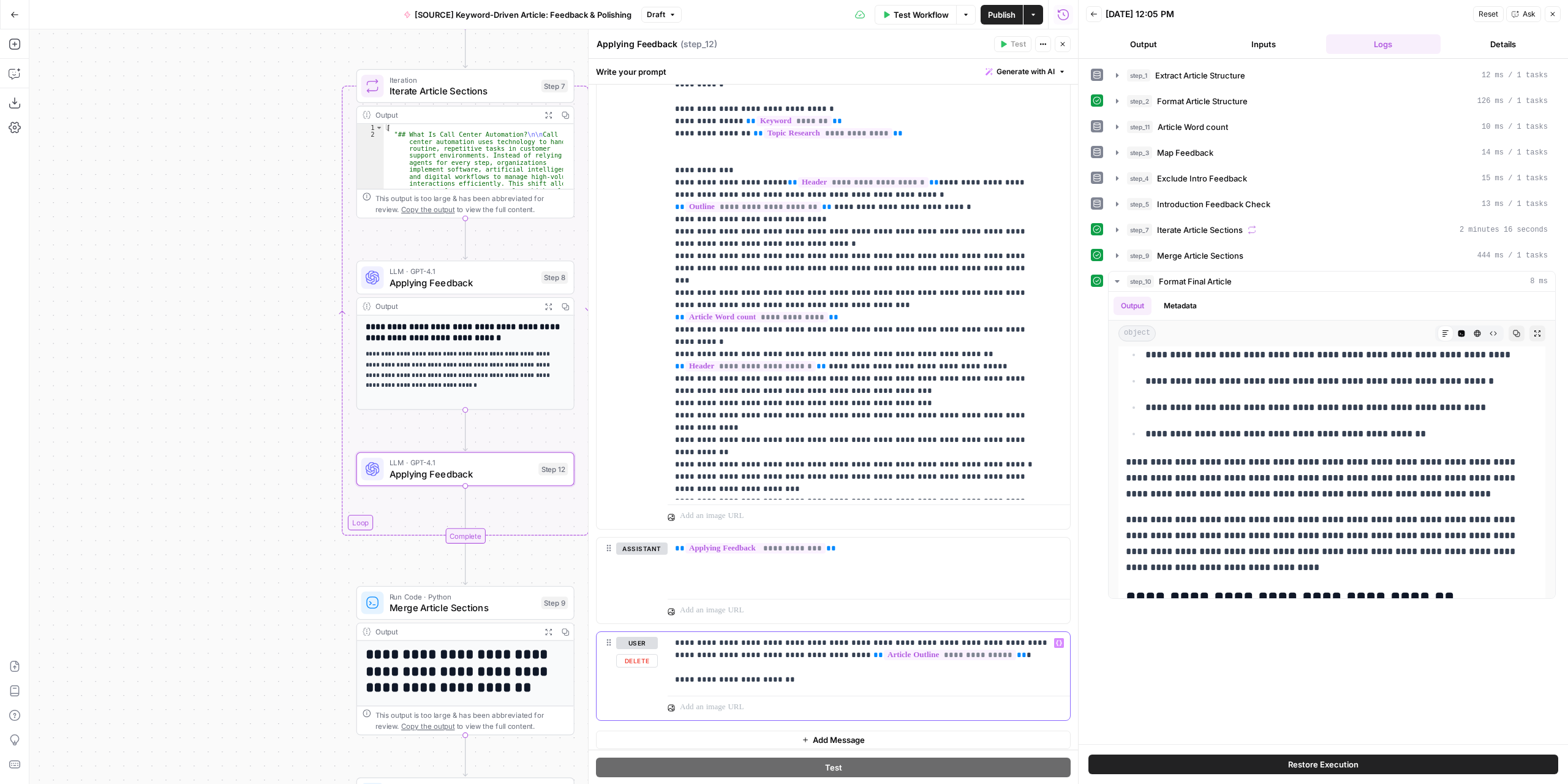
click at [760, 652] on p "**********" at bounding box center [865, 661] width 379 height 49
click at [810, 672] on p "**********" at bounding box center [865, 661] width 379 height 49
click at [683, 676] on p "**********" at bounding box center [865, 661] width 379 height 49
drag, startPoint x: 793, startPoint y: 674, endPoint x: 680, endPoint y: 678, distance: 113.1
click at [680, 678] on p "**********" at bounding box center [865, 661] width 379 height 49
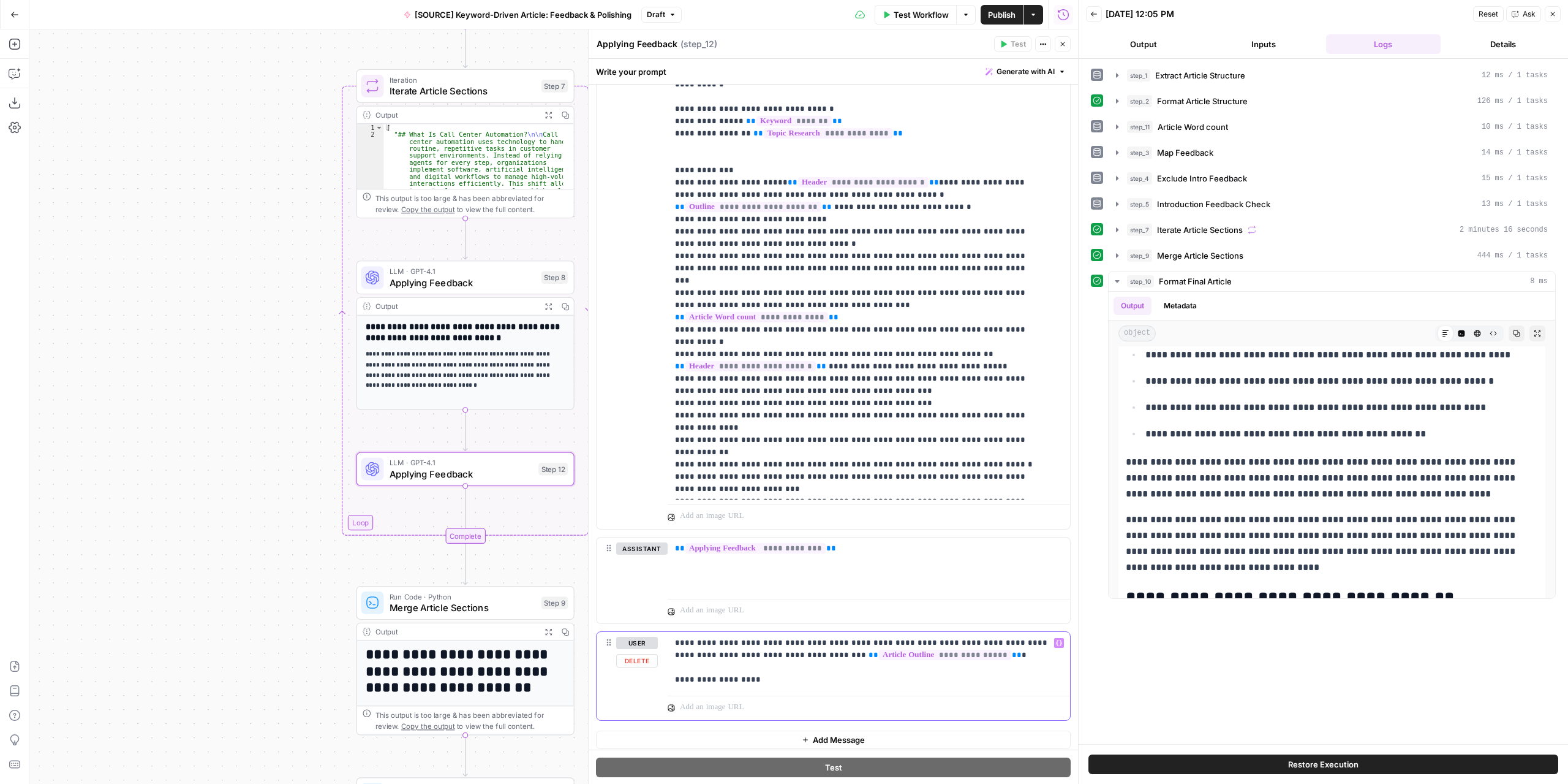
drag, startPoint x: 882, startPoint y: 637, endPoint x: 870, endPoint y: 637, distance: 12.0
click at [870, 637] on p "**********" at bounding box center [865, 661] width 379 height 49
drag, startPoint x: 775, startPoint y: 677, endPoint x: 671, endPoint y: 638, distance: 111.1
click at [671, 638] on div "**********" at bounding box center [868, 661] width 402 height 59
click at [1056, 641] on icon "button" at bounding box center [1059, 642] width 6 height 6
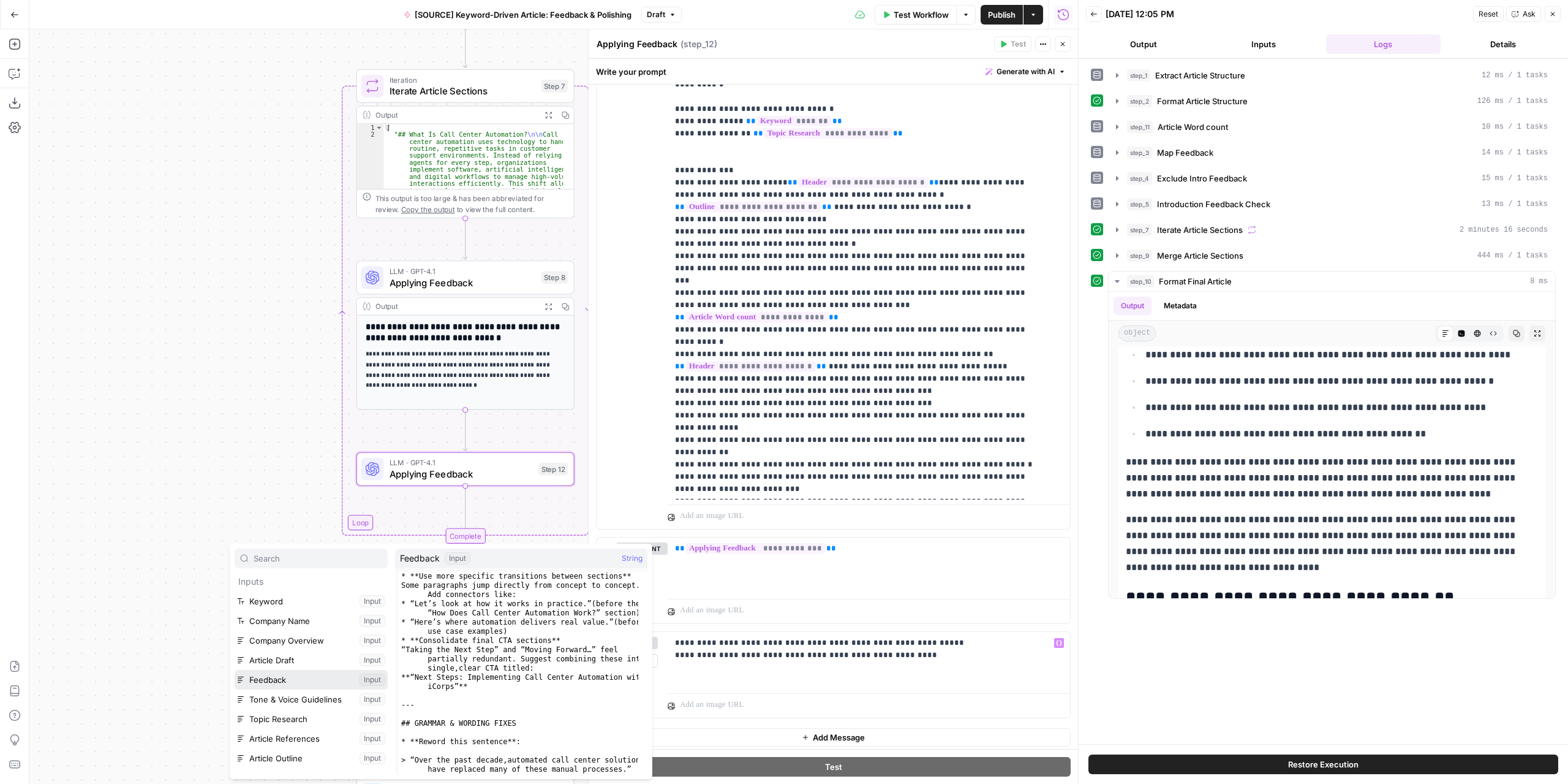
click at [298, 673] on button "Select variable Feedback" at bounding box center [311, 679] width 153 height 19
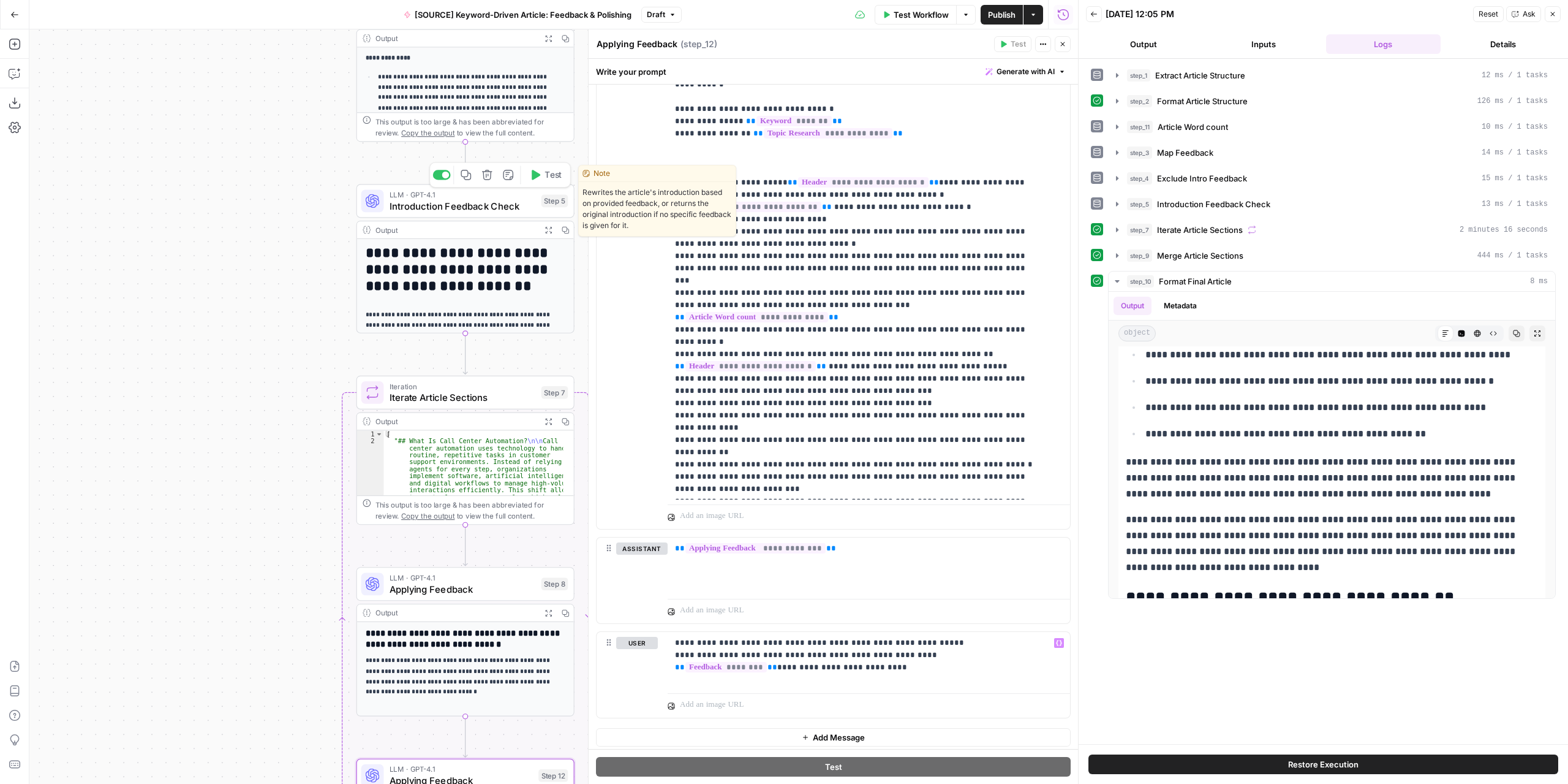
click at [436, 211] on span "Introduction Feedback Check" at bounding box center [463, 205] width 146 height 14
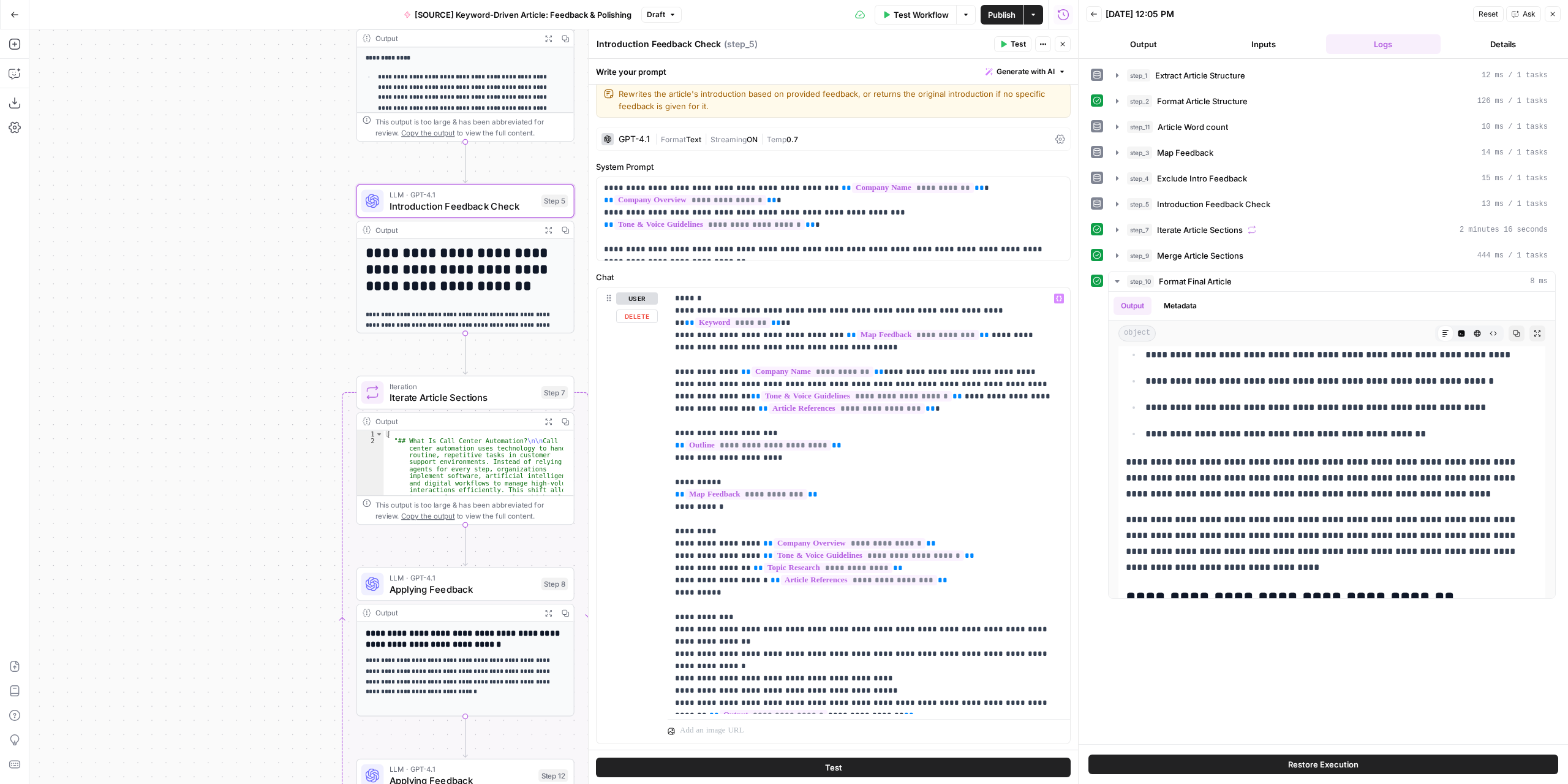
scroll to position [0, 0]
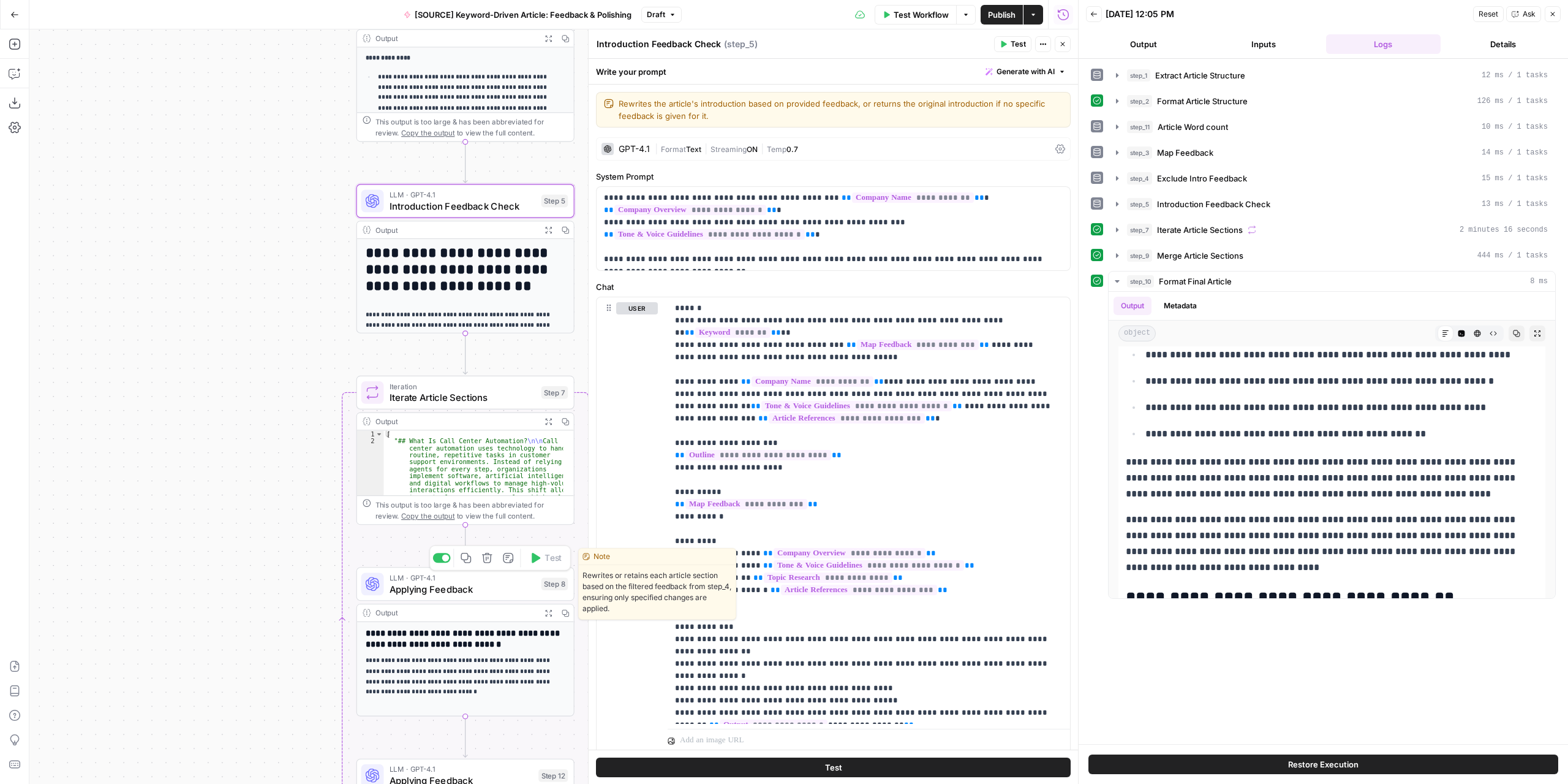
click at [511, 585] on span "Applying Feedback" at bounding box center [463, 588] width 146 height 14
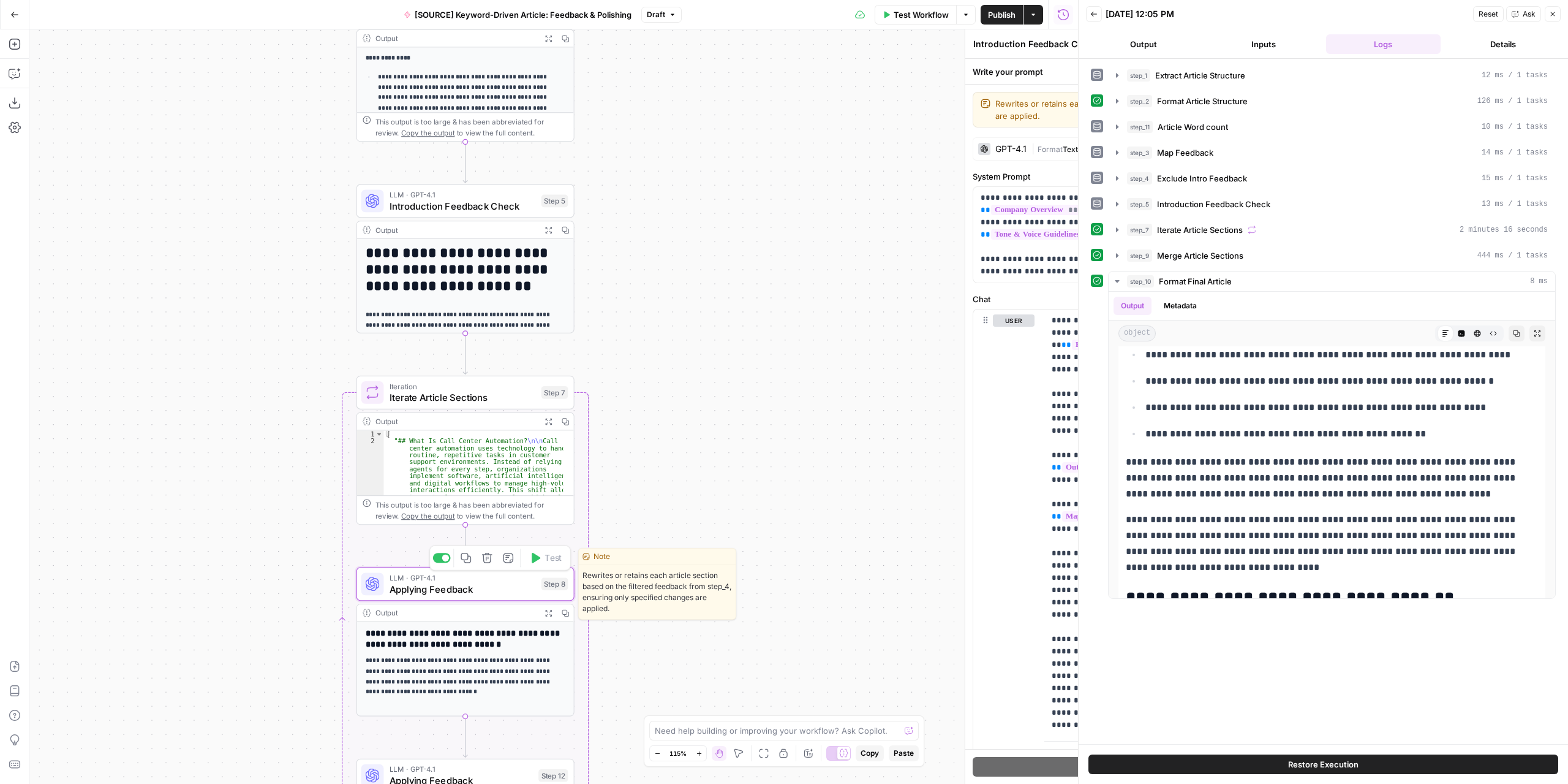
type textarea "Applying Feedback"
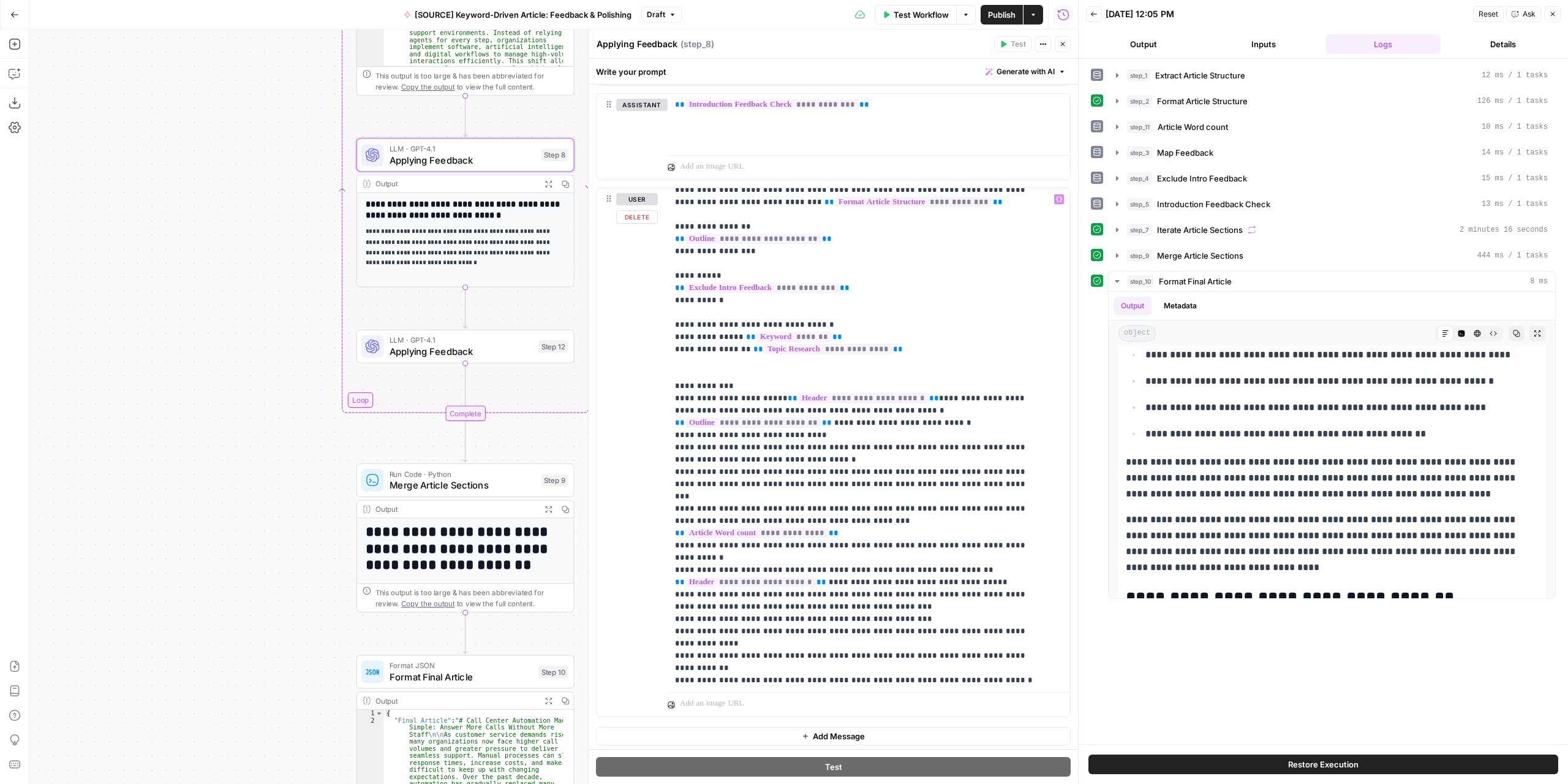
scroll to position [62, 0]
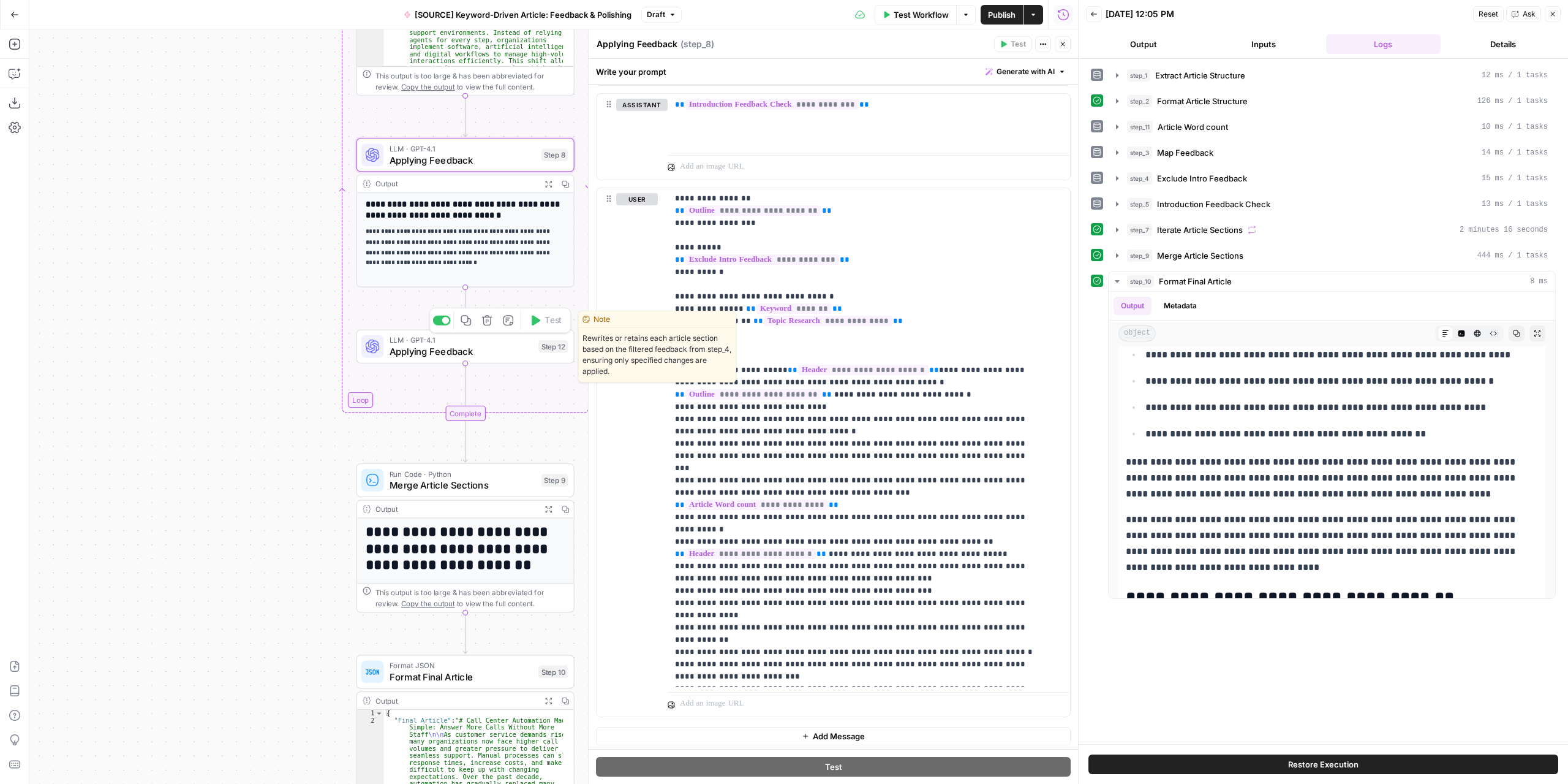
click at [495, 350] on span "Applying Feedback" at bounding box center [461, 351] width 144 height 14
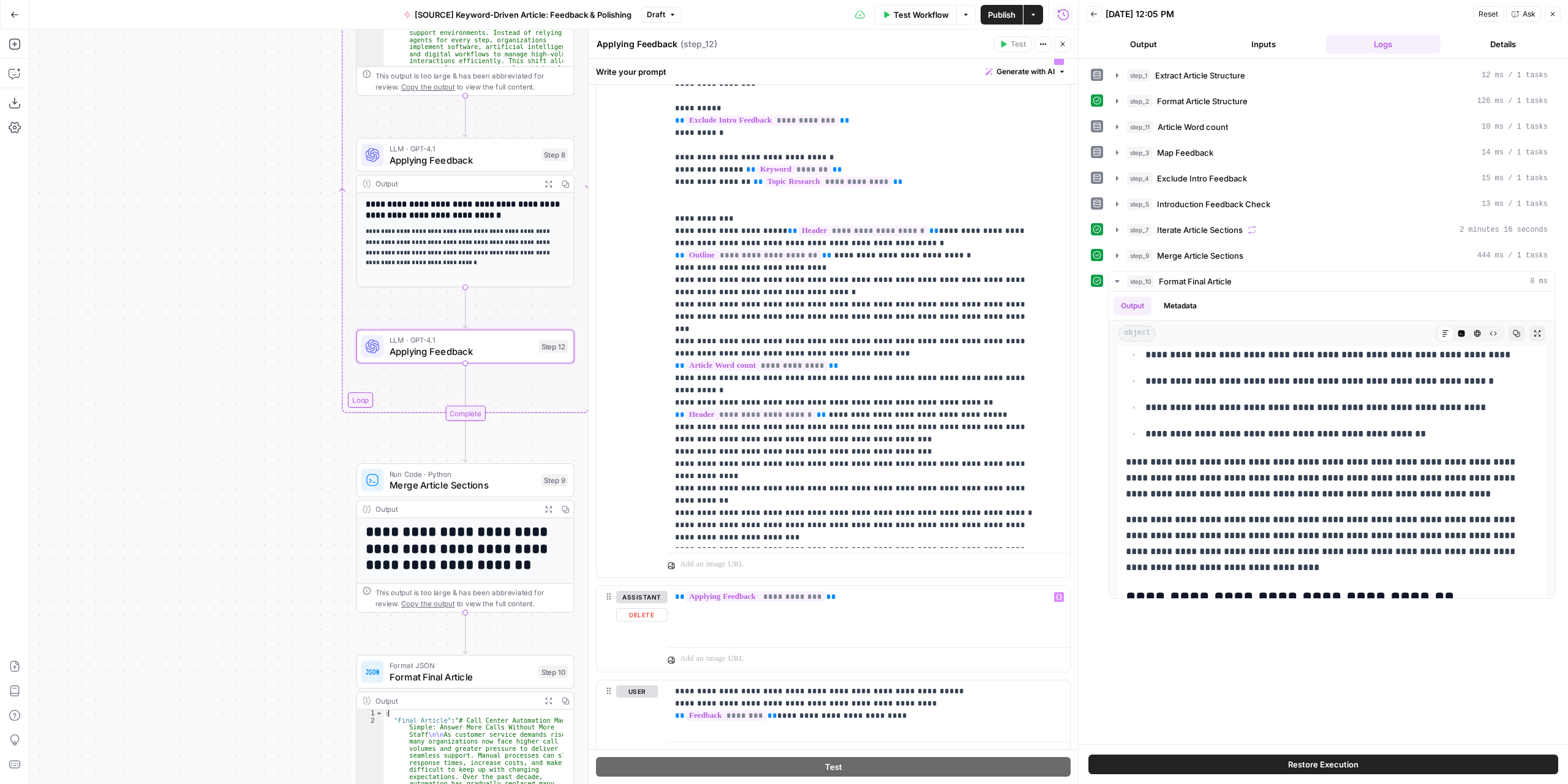
scroll to position [831, 0]
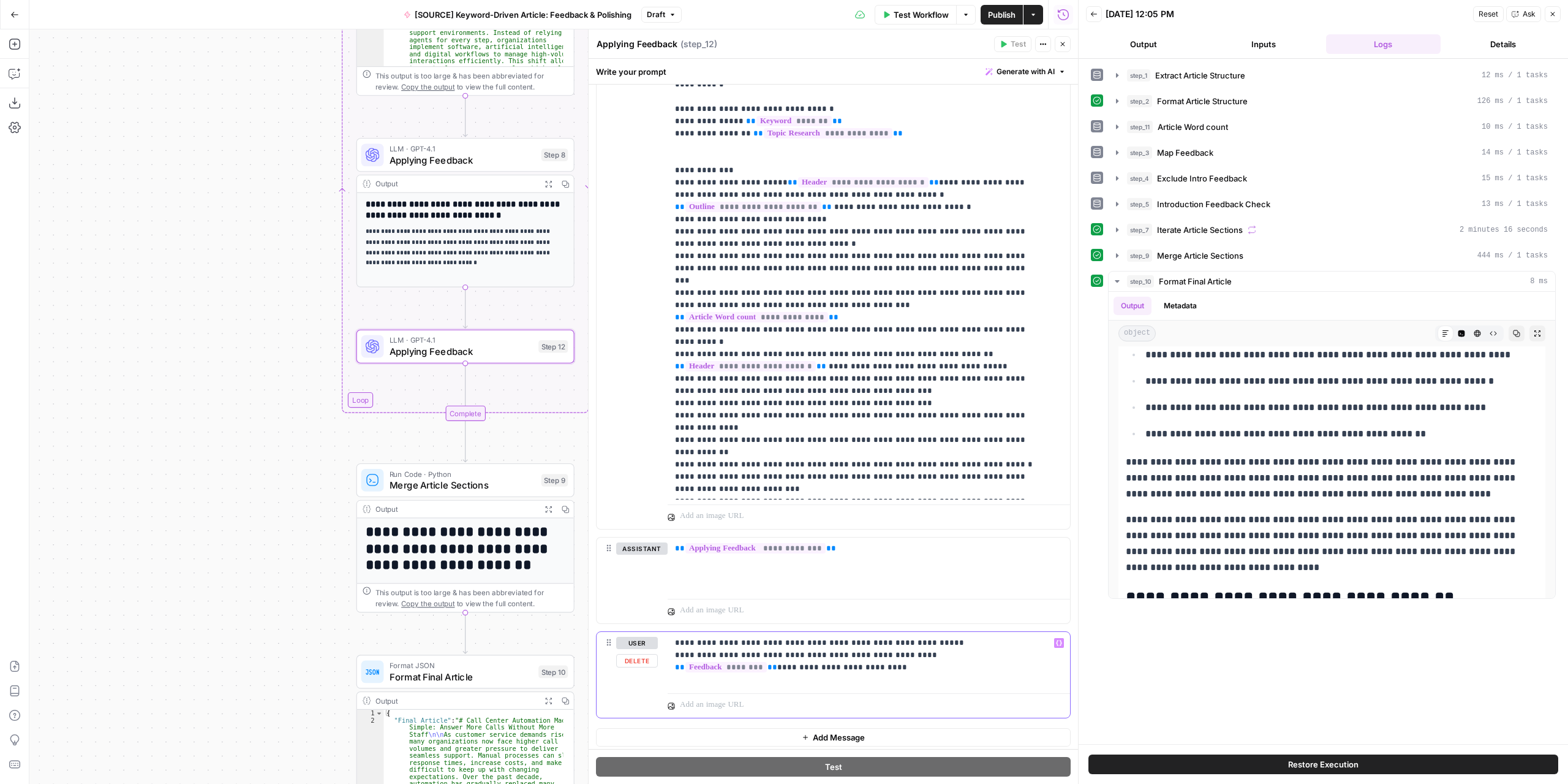
click at [821, 662] on p "**********" at bounding box center [865, 654] width 379 height 37
click at [1054, 638] on button "Variables Menu" at bounding box center [1059, 642] width 10 height 10
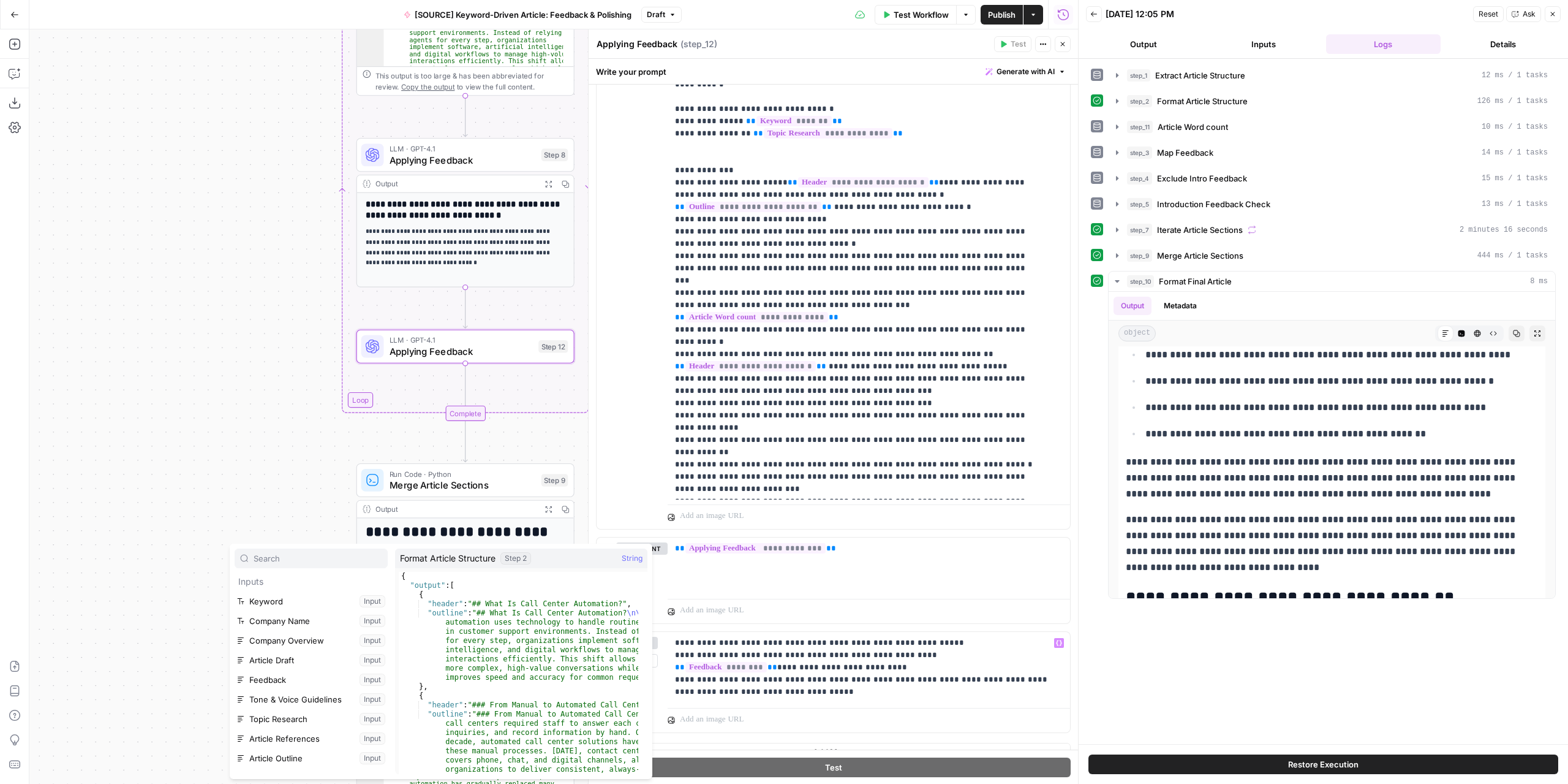
scroll to position [170, 0]
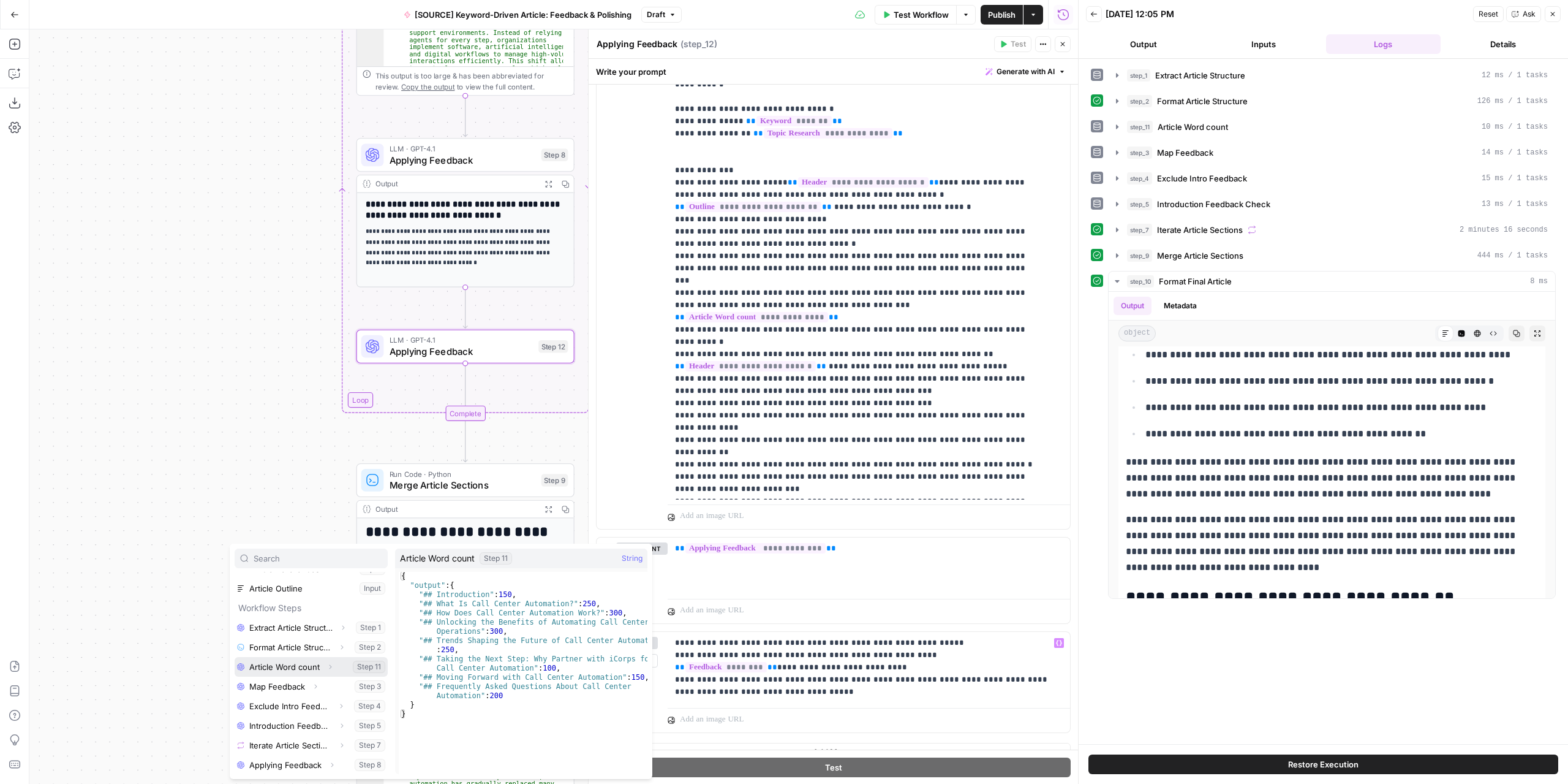
click at [308, 663] on button "Select variable Article Word count" at bounding box center [311, 666] width 153 height 19
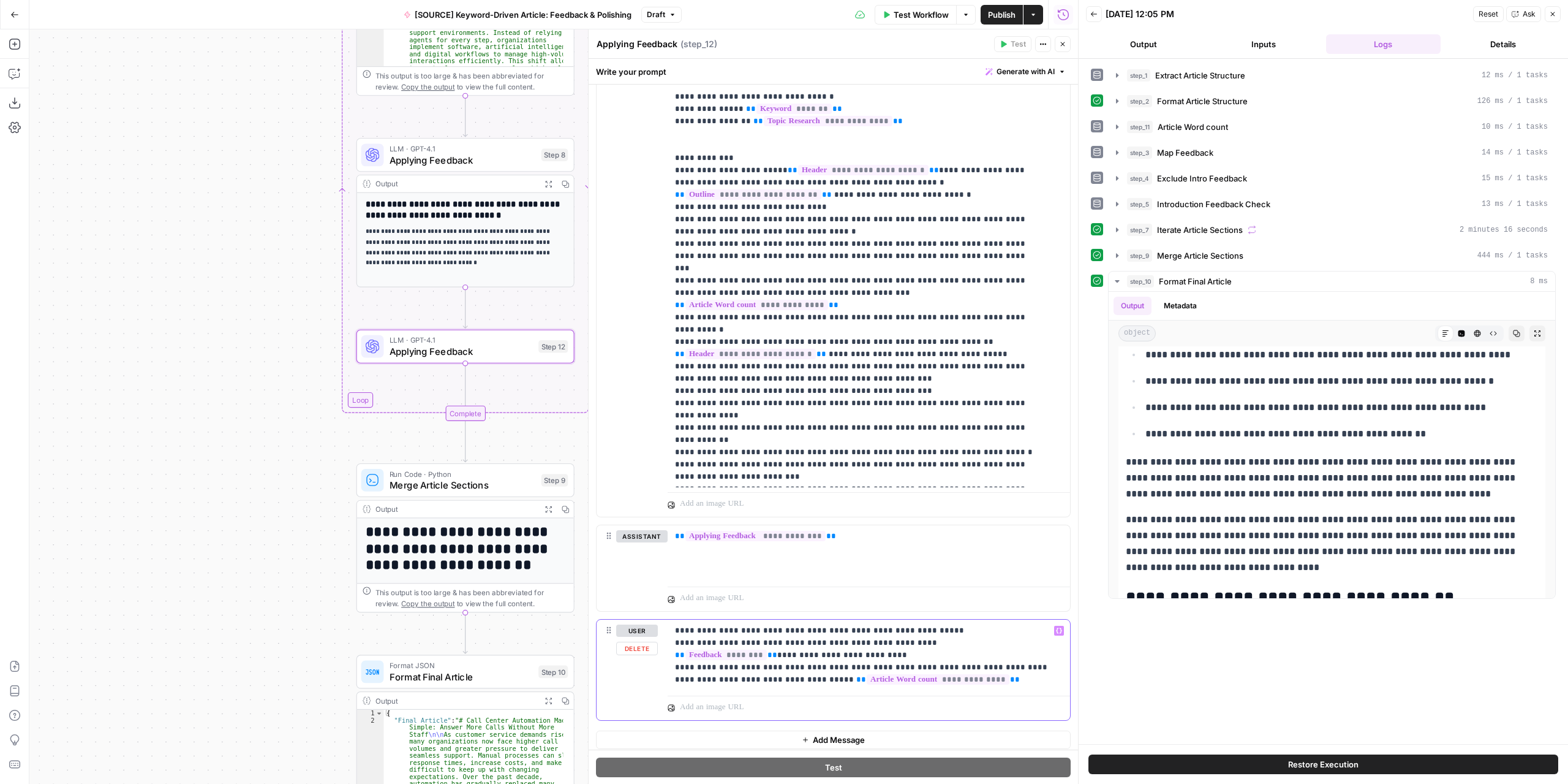
scroll to position [846, 0]
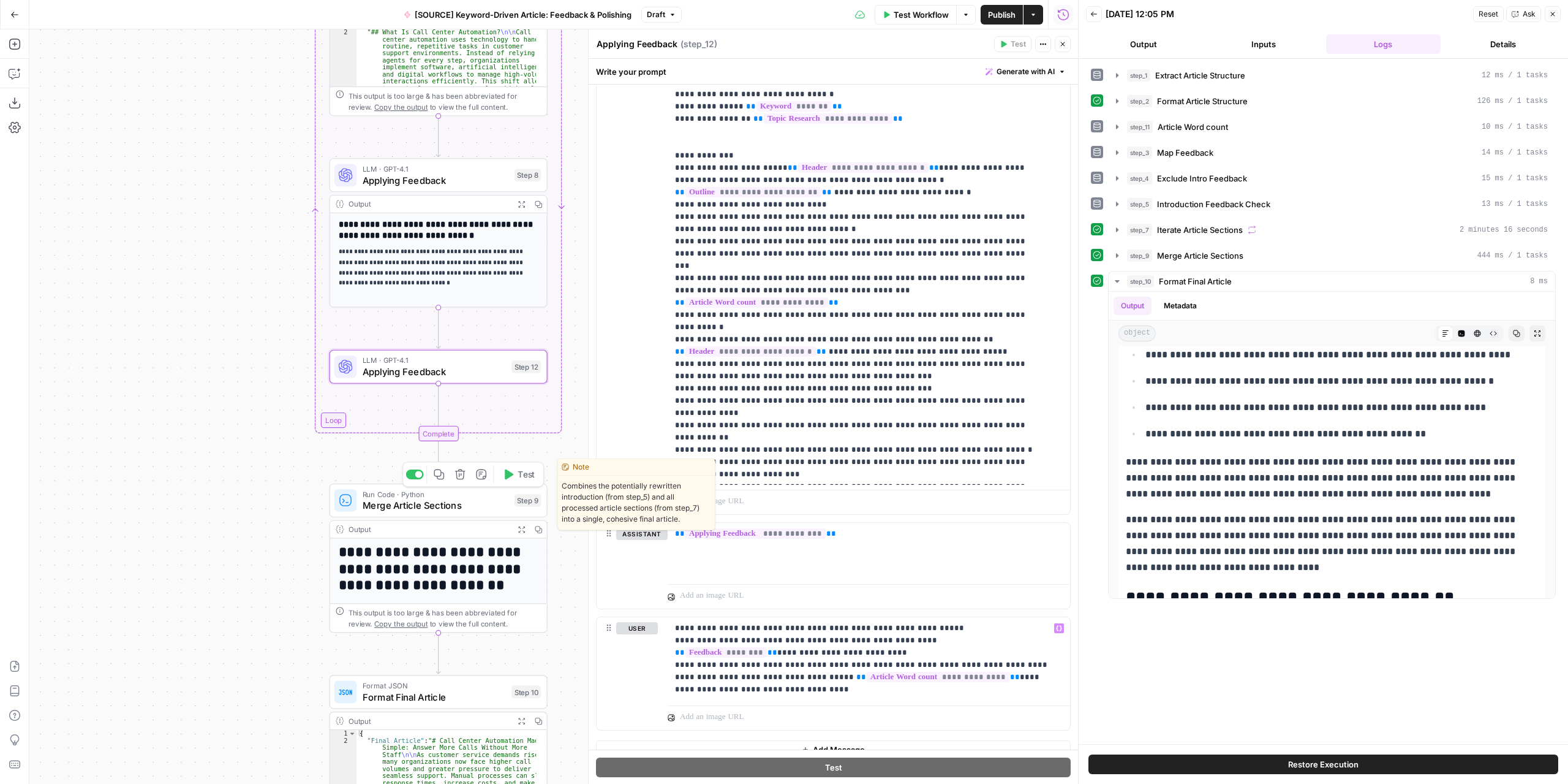
drag, startPoint x: 475, startPoint y: 471, endPoint x: 380, endPoint y: 567, distance: 135.1
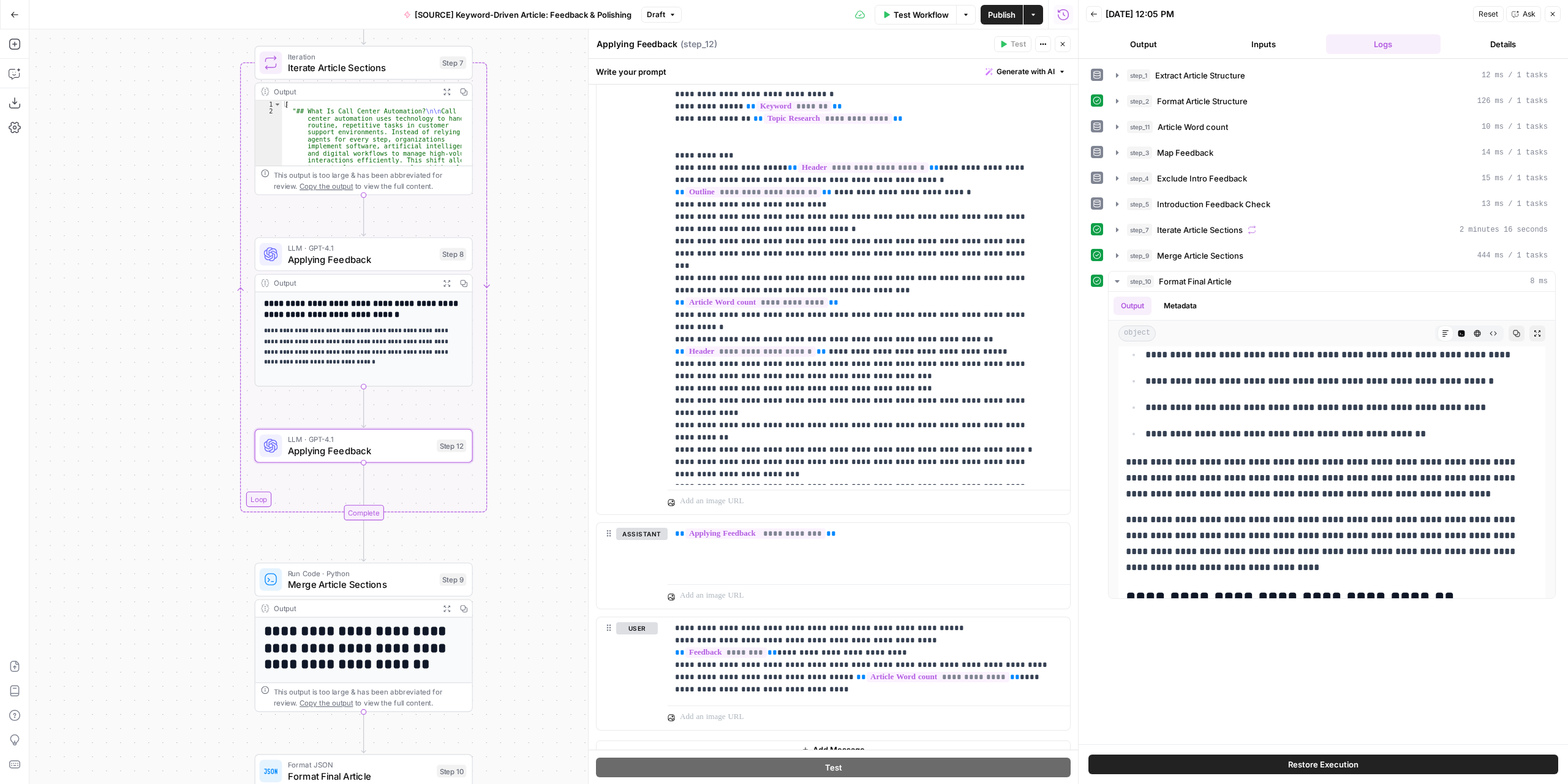
click at [918, 15] on span "Test Workflow" at bounding box center [921, 15] width 55 height 12
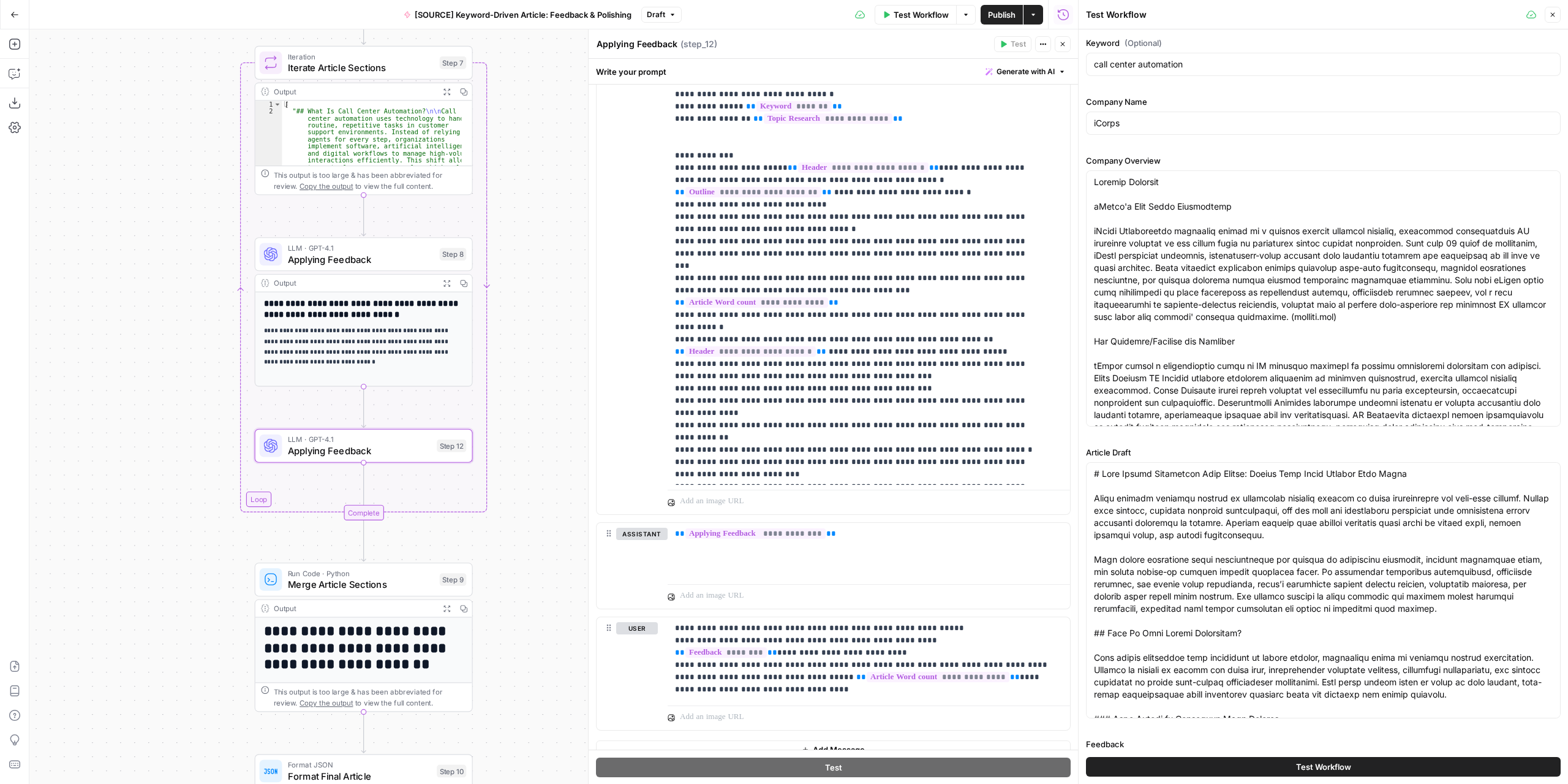
click at [1406, 771] on button "Test Workflow" at bounding box center [1323, 766] width 475 height 19
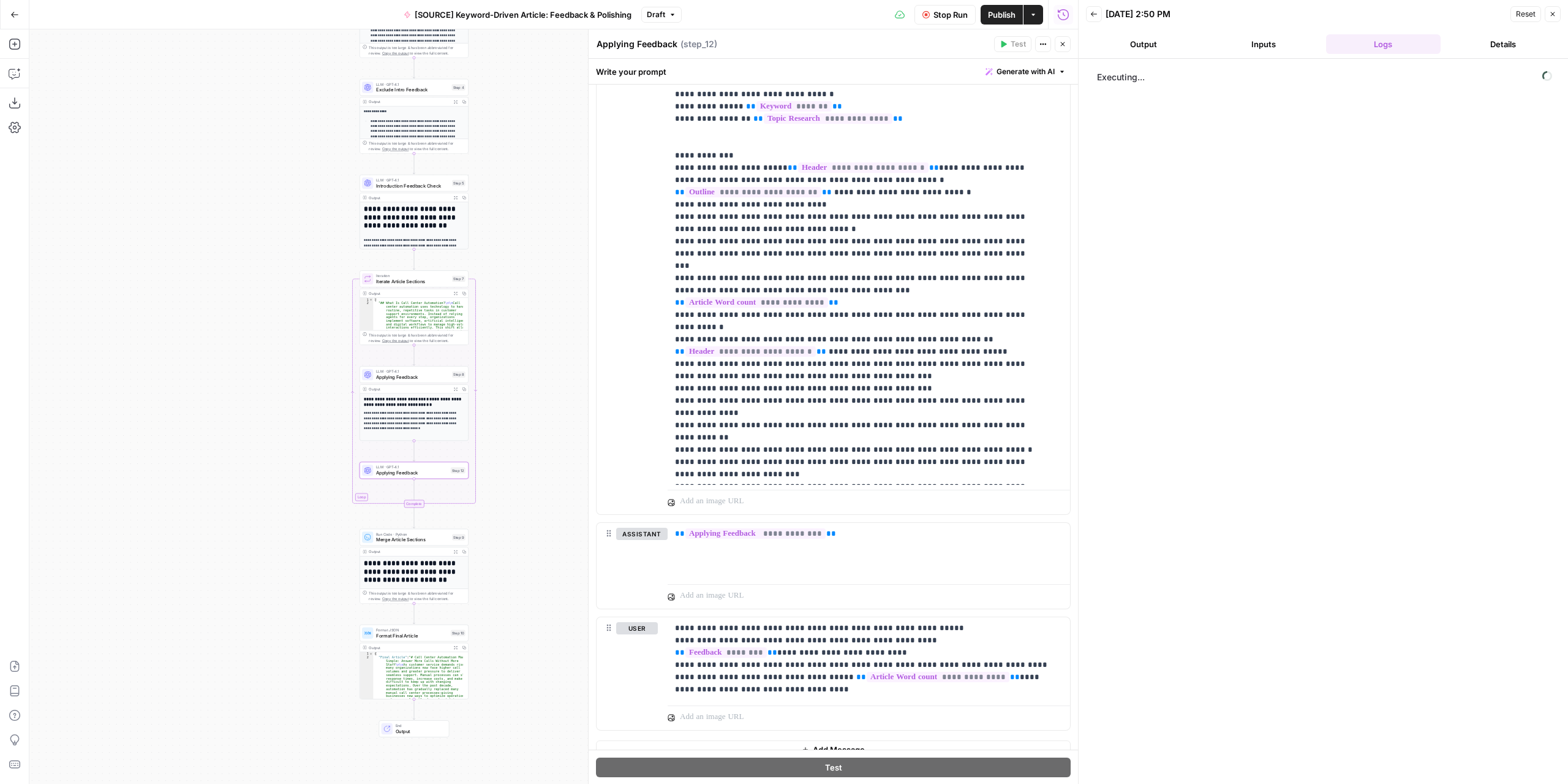
drag, startPoint x: 542, startPoint y: 261, endPoint x: 504, endPoint y: 380, distance: 124.9
drag, startPoint x: 1157, startPoint y: 44, endPoint x: 1228, endPoint y: 51, distance: 71.3
click at [1158, 45] on button "Output" at bounding box center [1143, 44] width 115 height 19
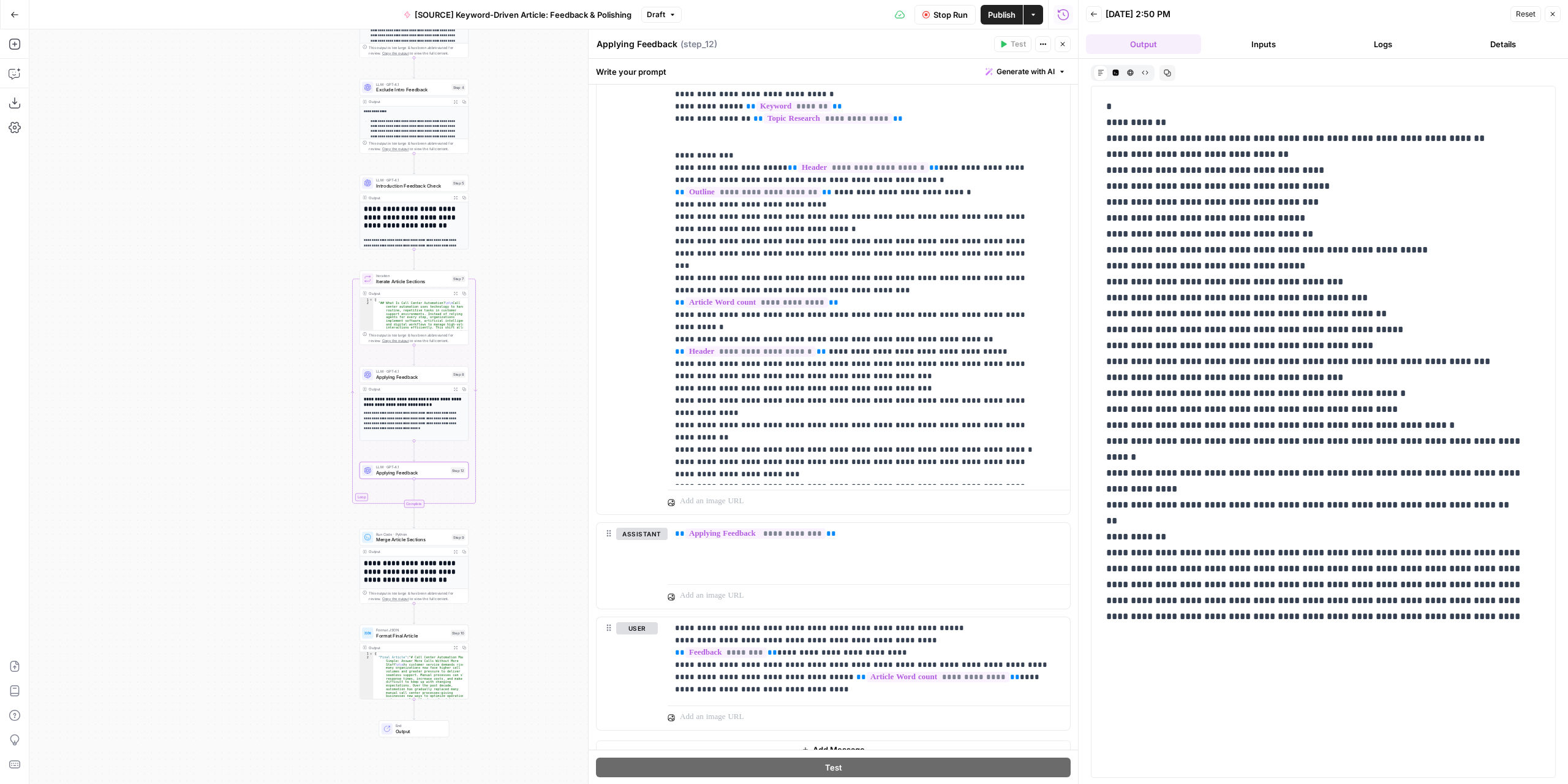
click at [1378, 43] on button "Logs" at bounding box center [1383, 44] width 115 height 19
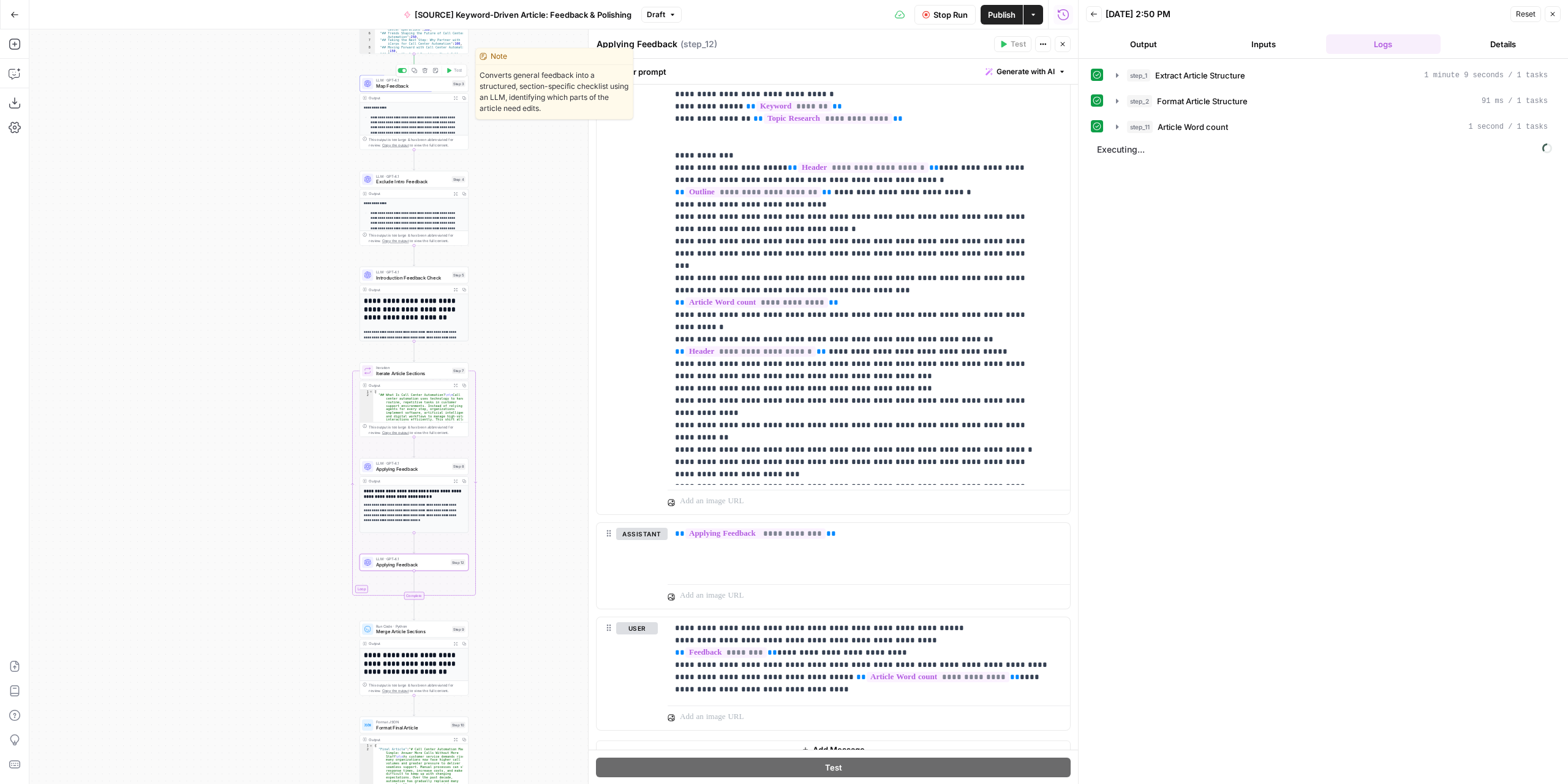
click at [424, 84] on span "Map Feedback" at bounding box center [413, 86] width 73 height 7
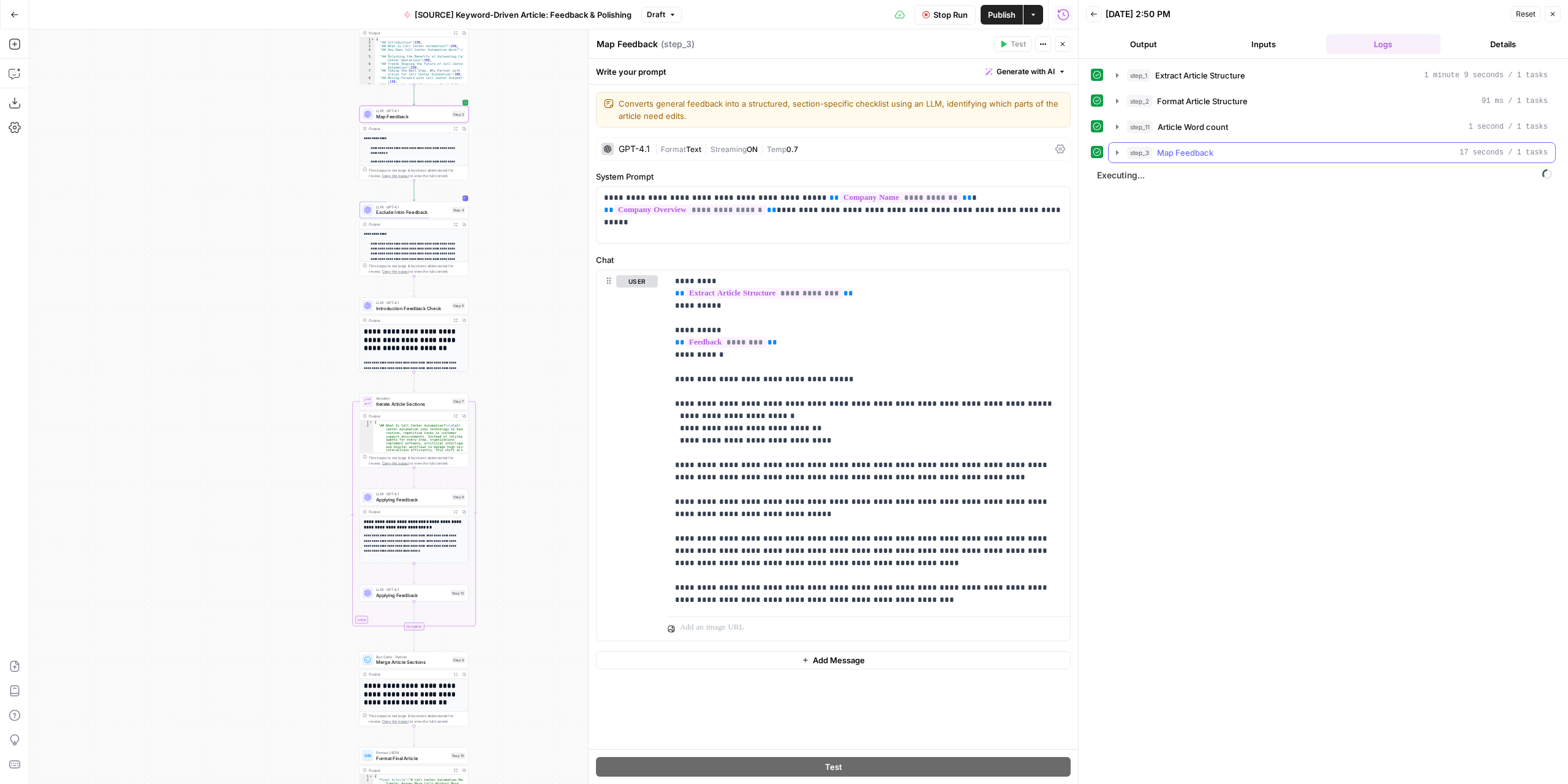
click at [1120, 148] on icon "button" at bounding box center [1117, 152] width 10 height 10
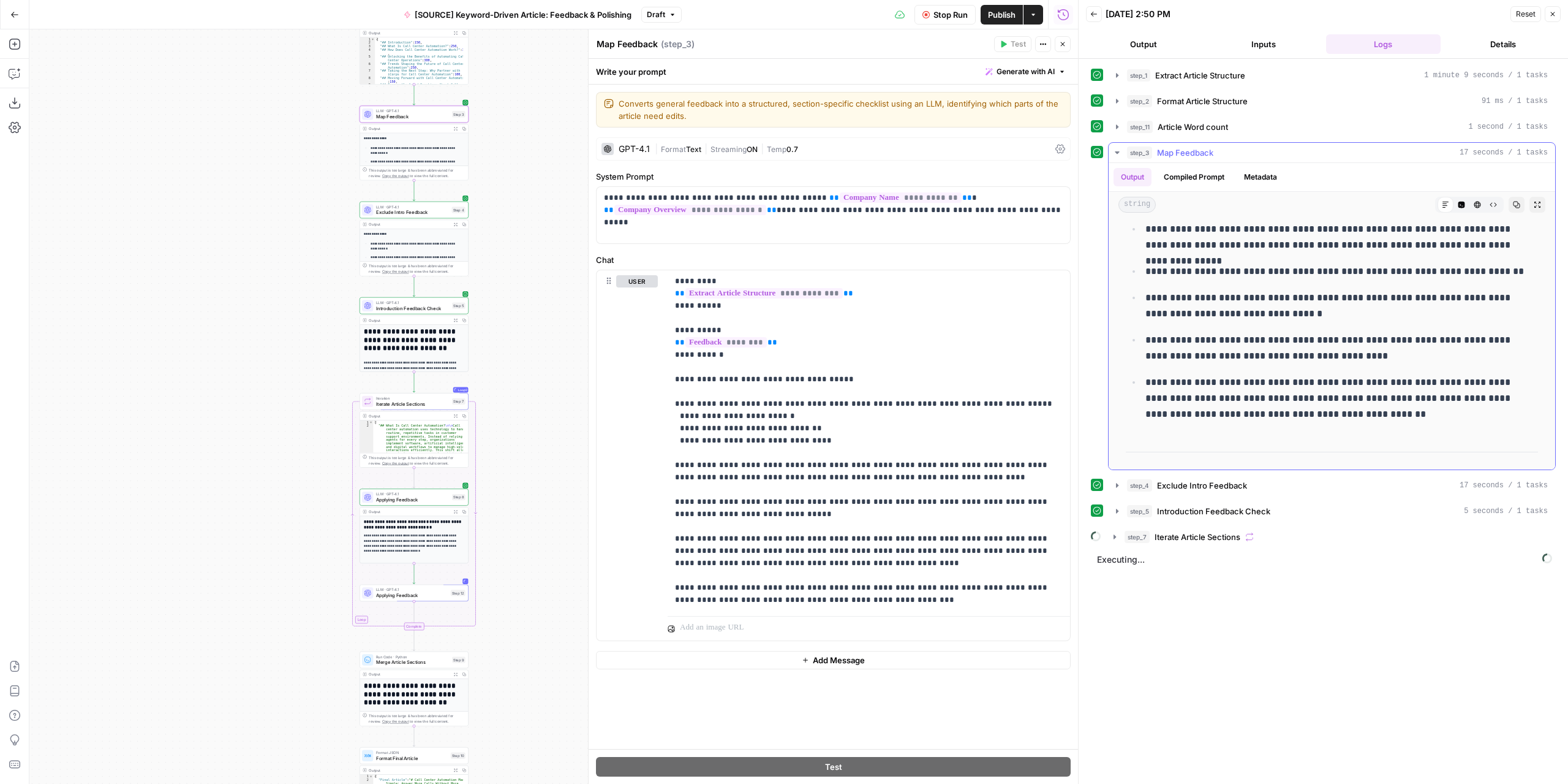
scroll to position [122, 0]
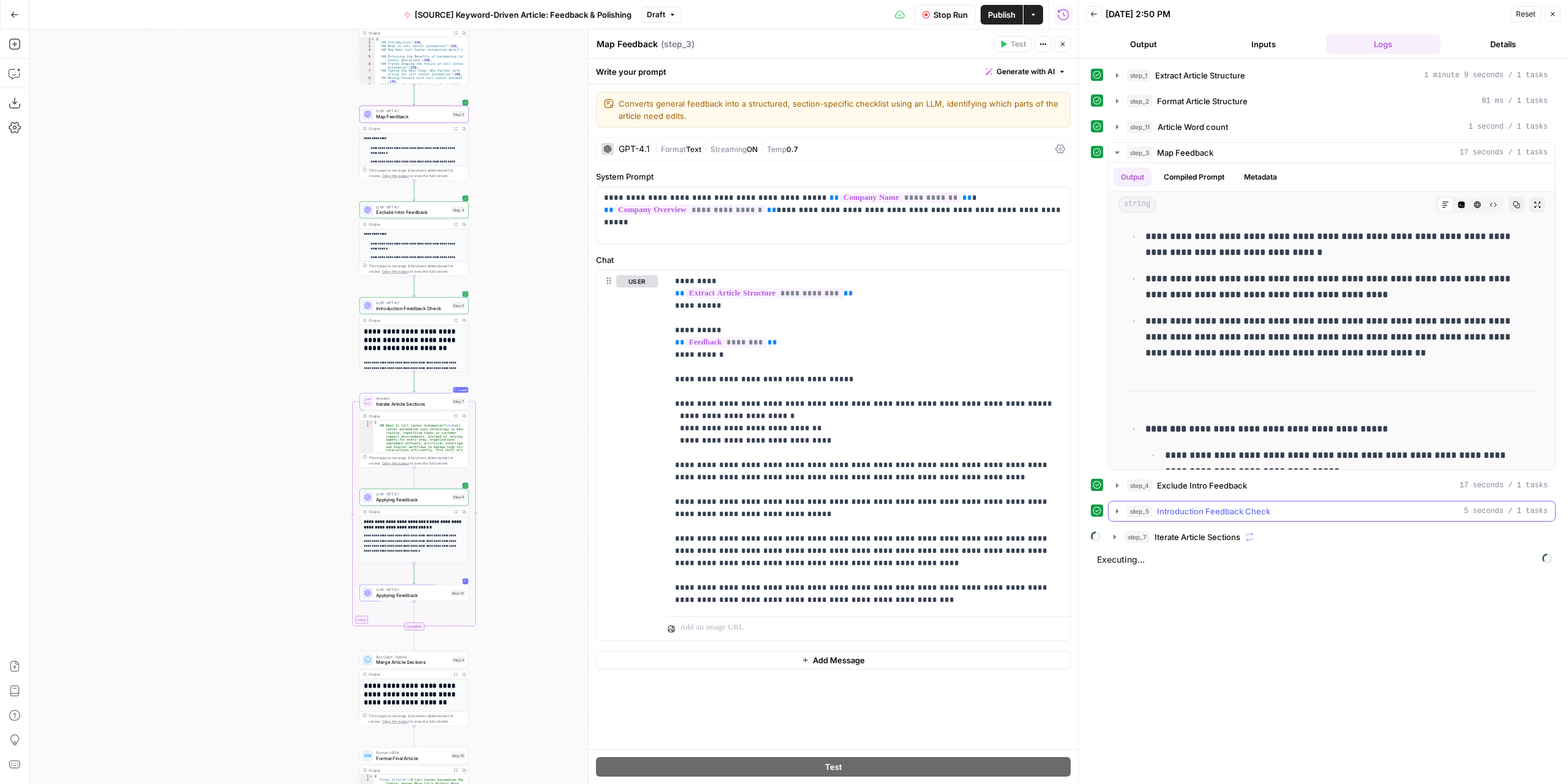
click at [1116, 509] on icon "button" at bounding box center [1117, 511] width 3 height 4
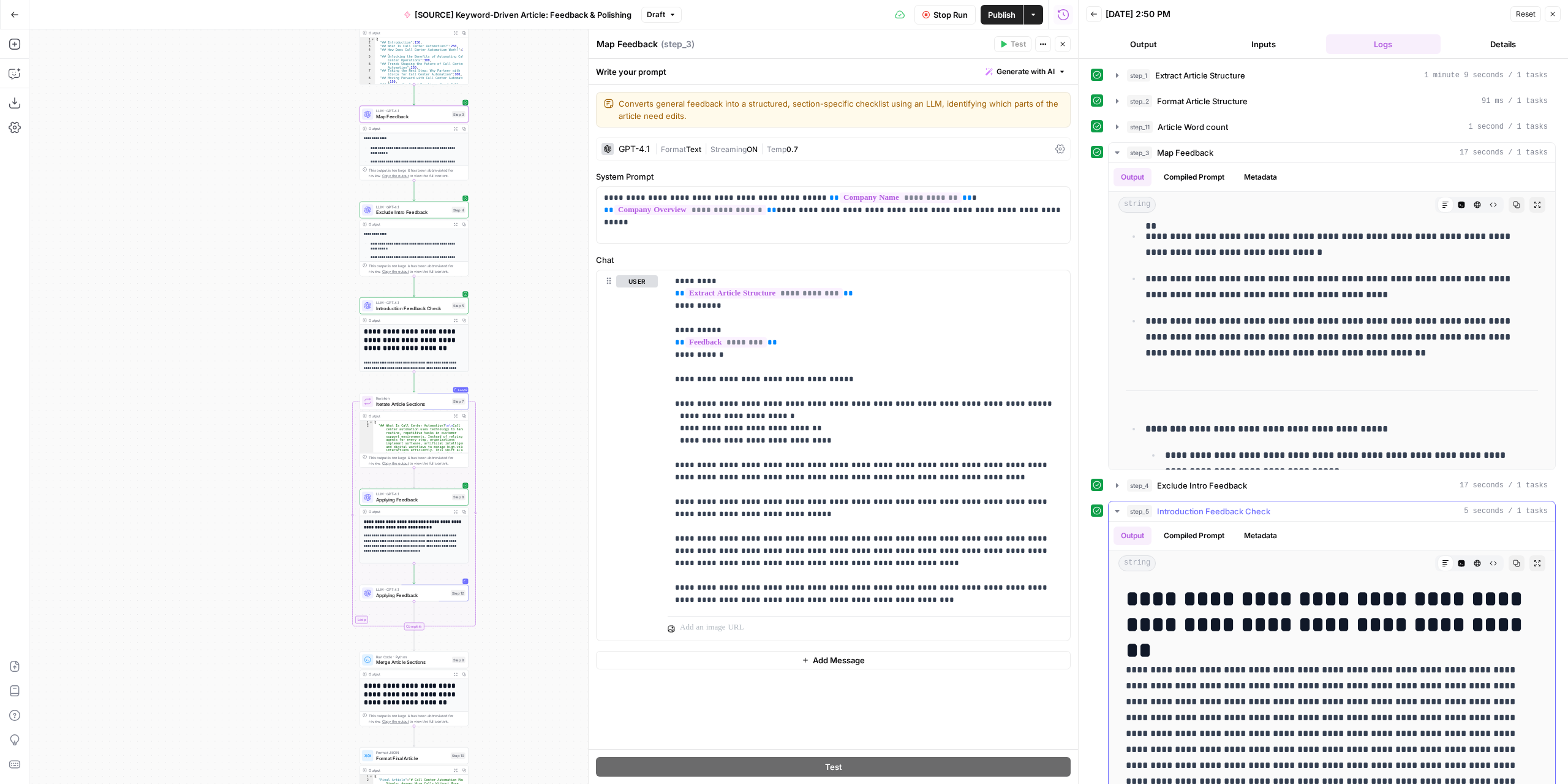
scroll to position [81, 0]
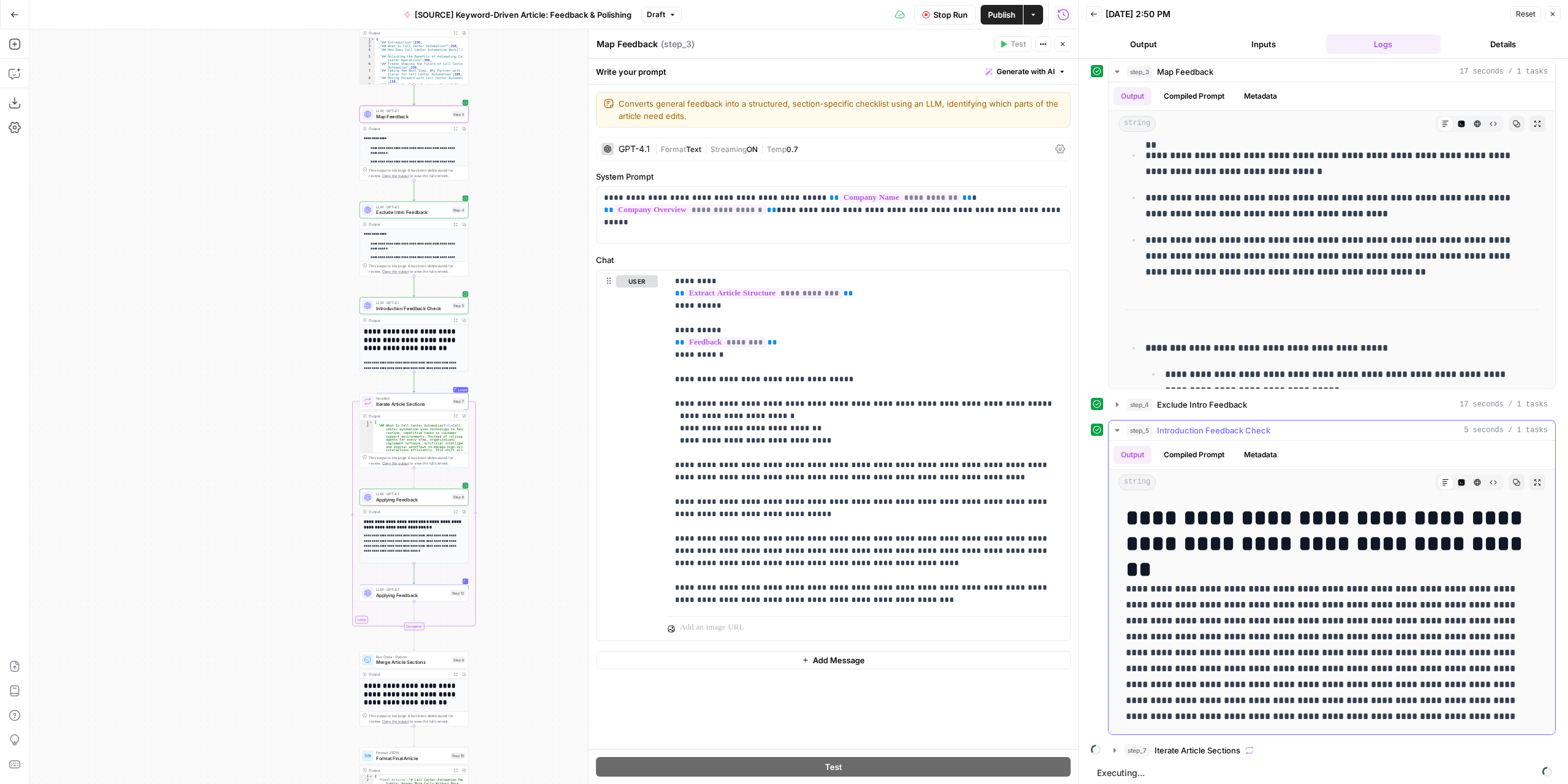
click at [1116, 429] on icon "button" at bounding box center [1117, 430] width 4 height 3
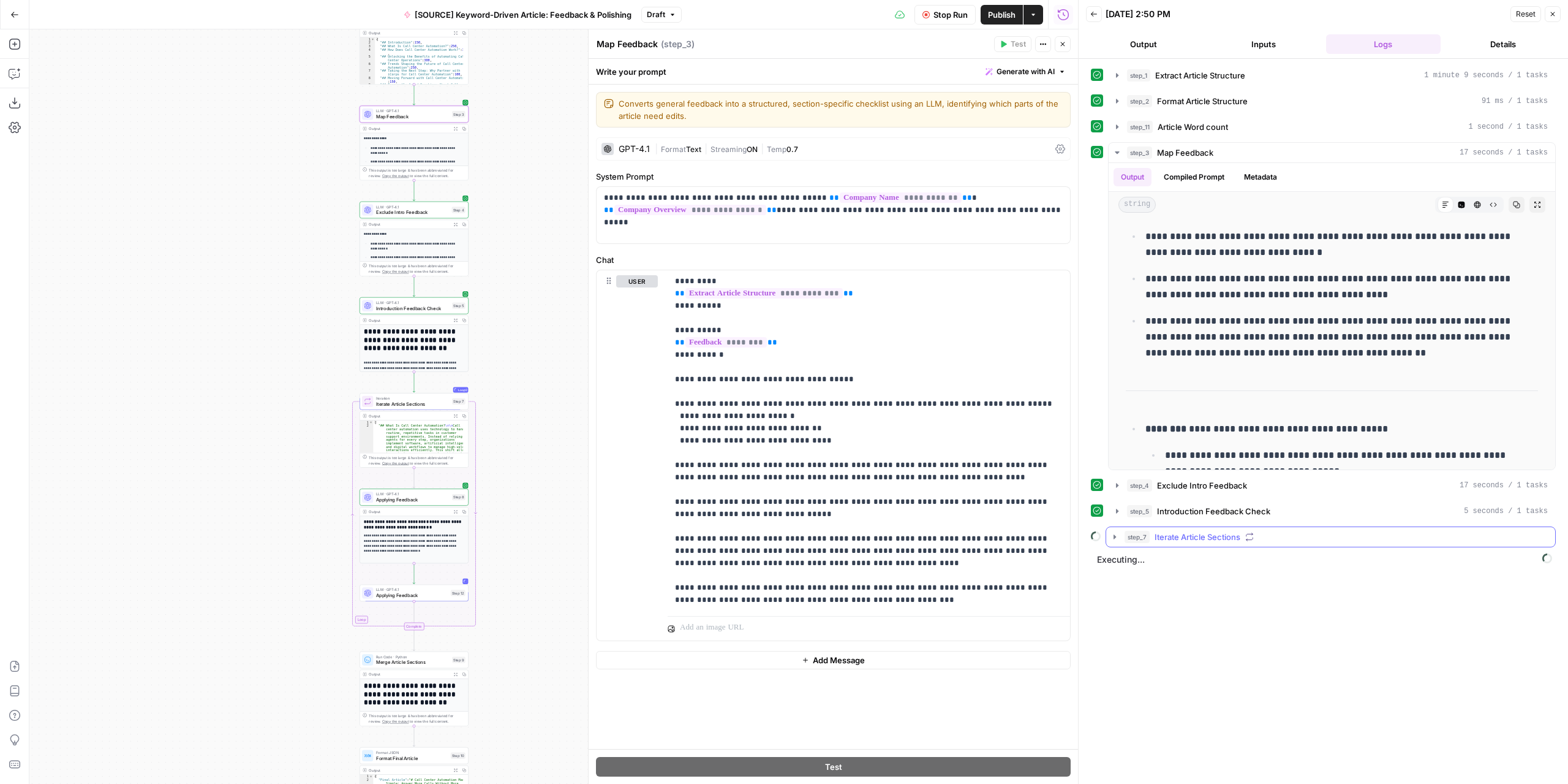
click at [1115, 535] on icon "button" at bounding box center [1115, 537] width 10 height 10
click at [1141, 560] on icon "button" at bounding box center [1143, 562] width 3 height 4
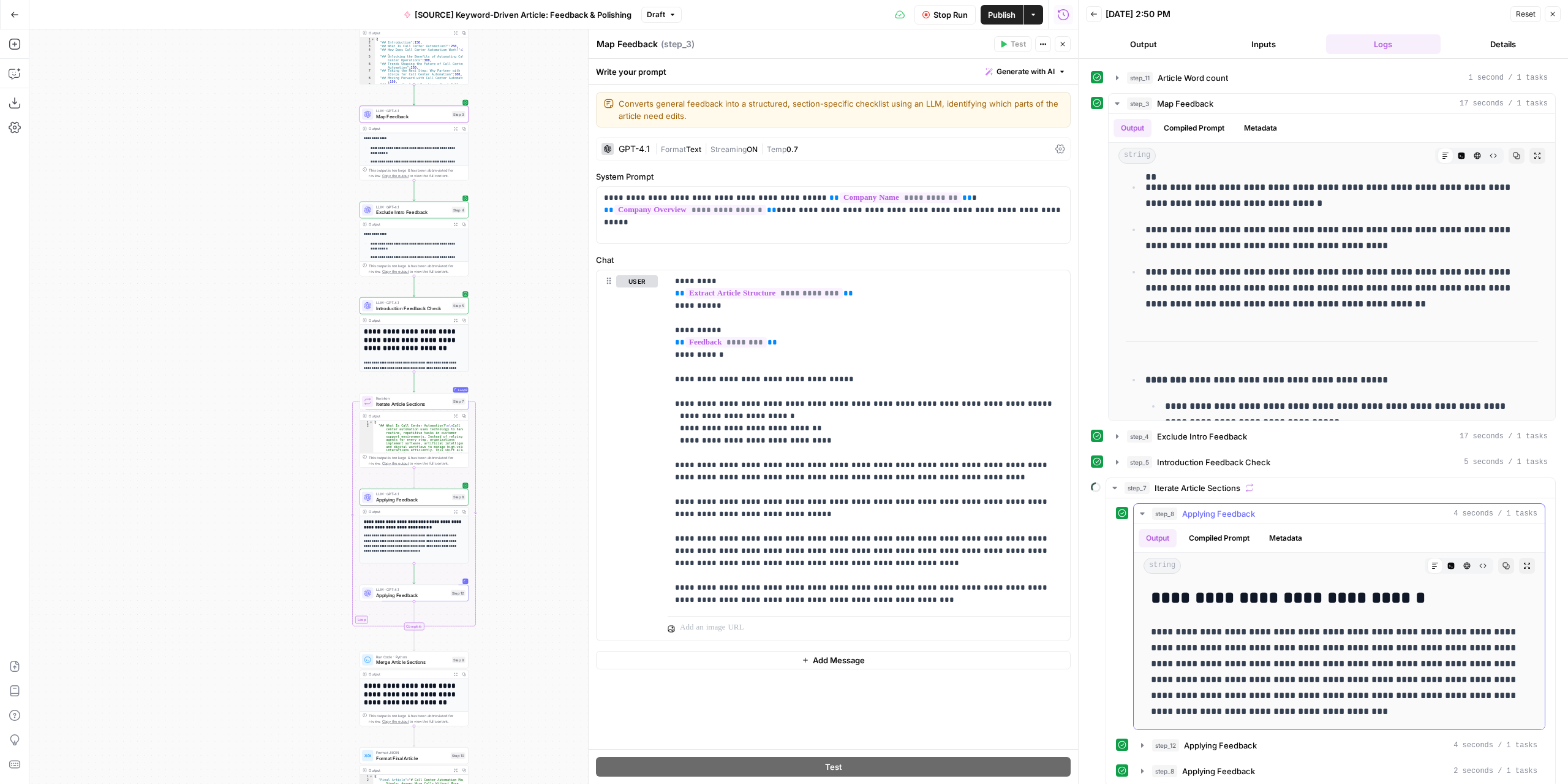
scroll to position [74, 0]
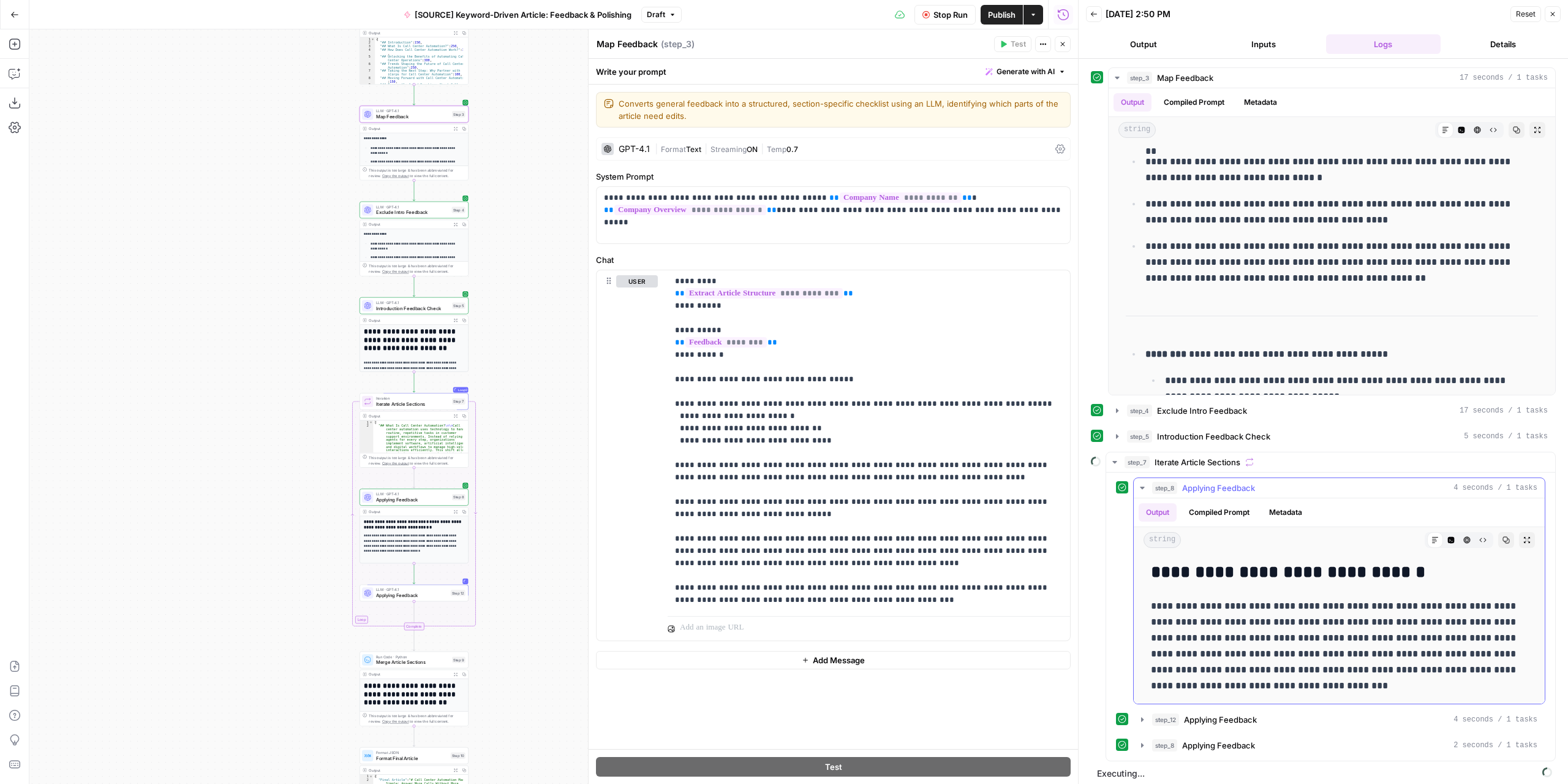
click at [1137, 483] on icon "button" at bounding box center [1142, 487] width 10 height 10
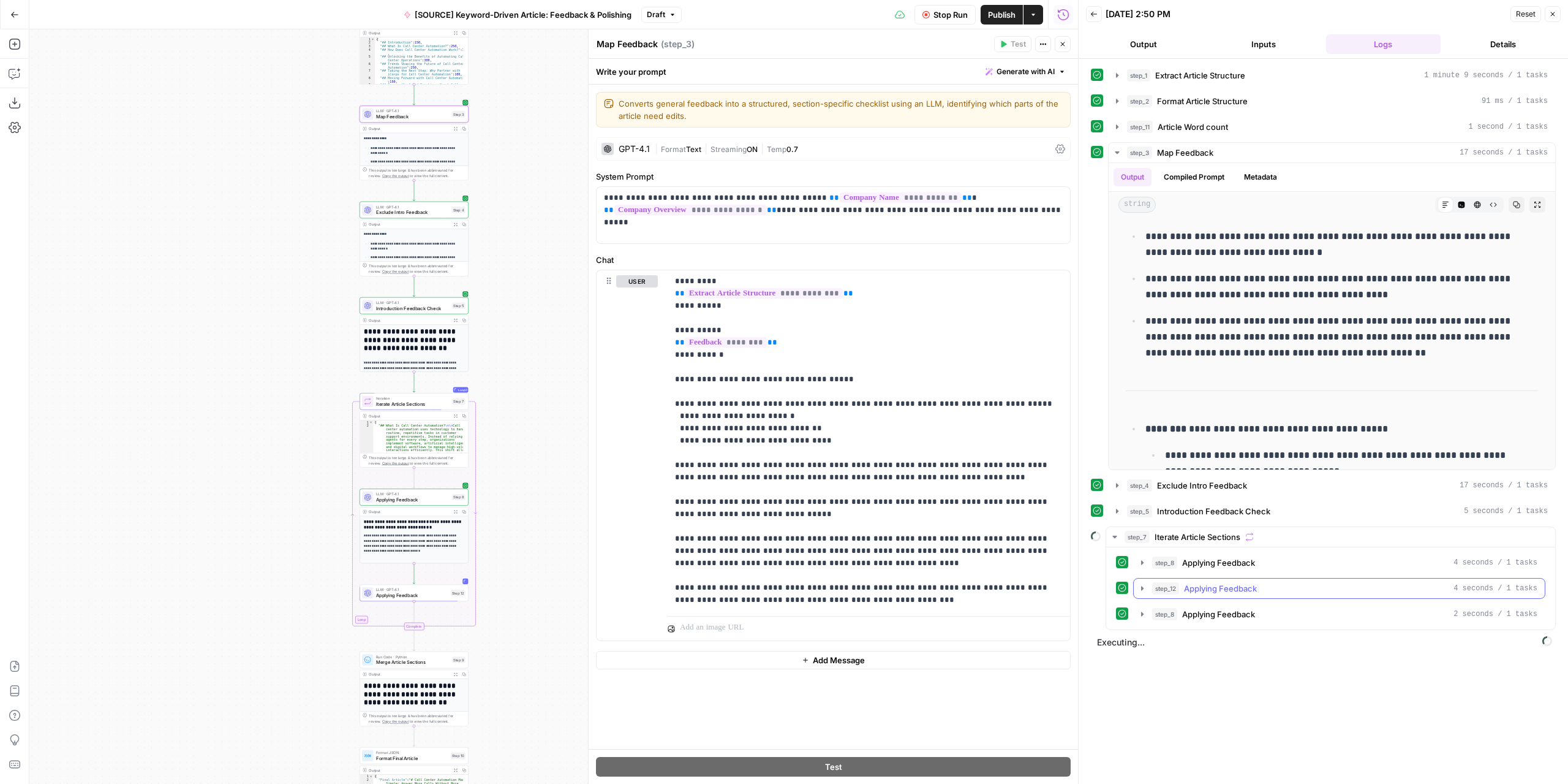
click at [1143, 584] on icon "button" at bounding box center [1142, 588] width 10 height 10
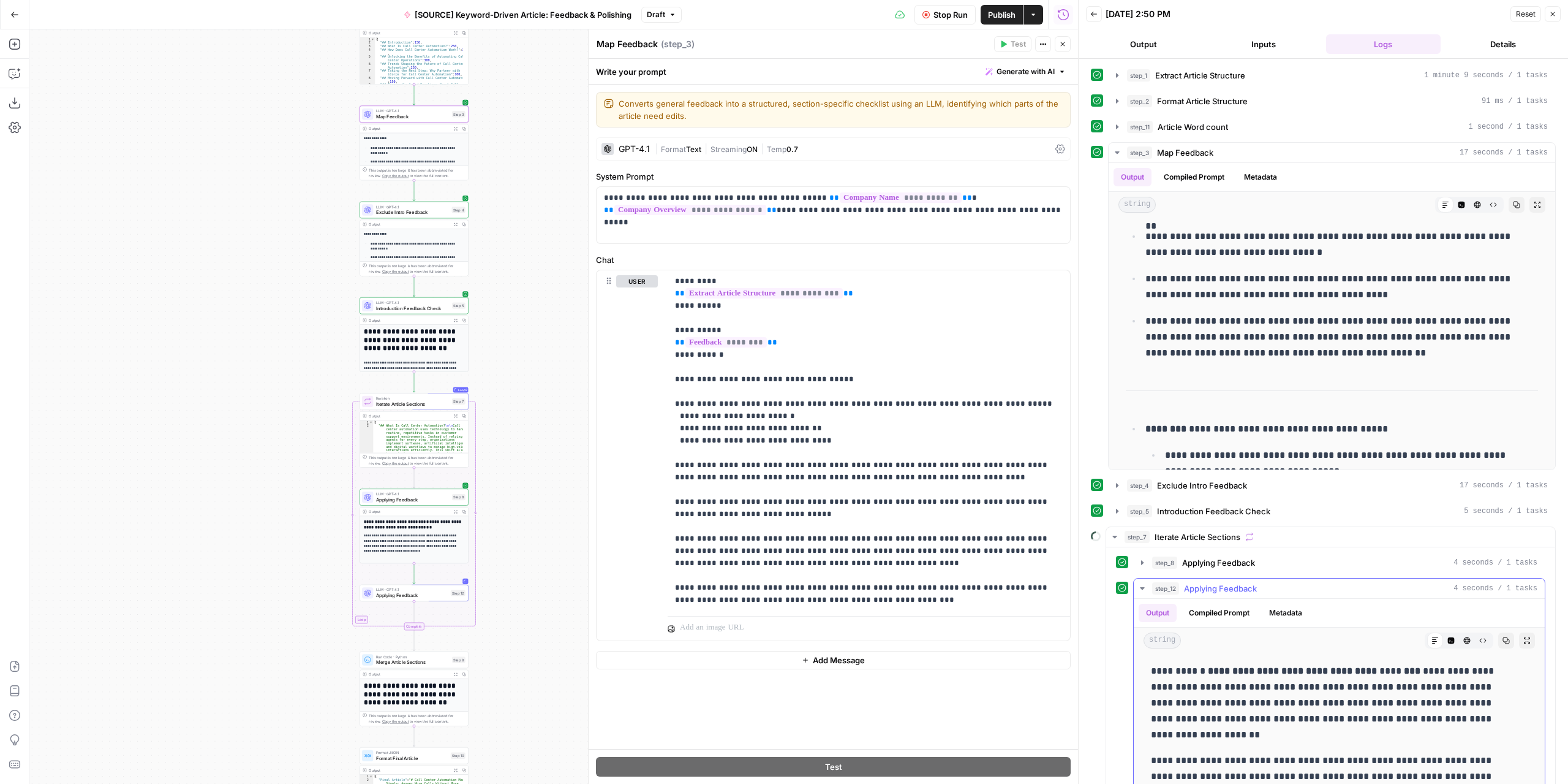
click at [1143, 585] on icon "button" at bounding box center [1142, 588] width 10 height 10
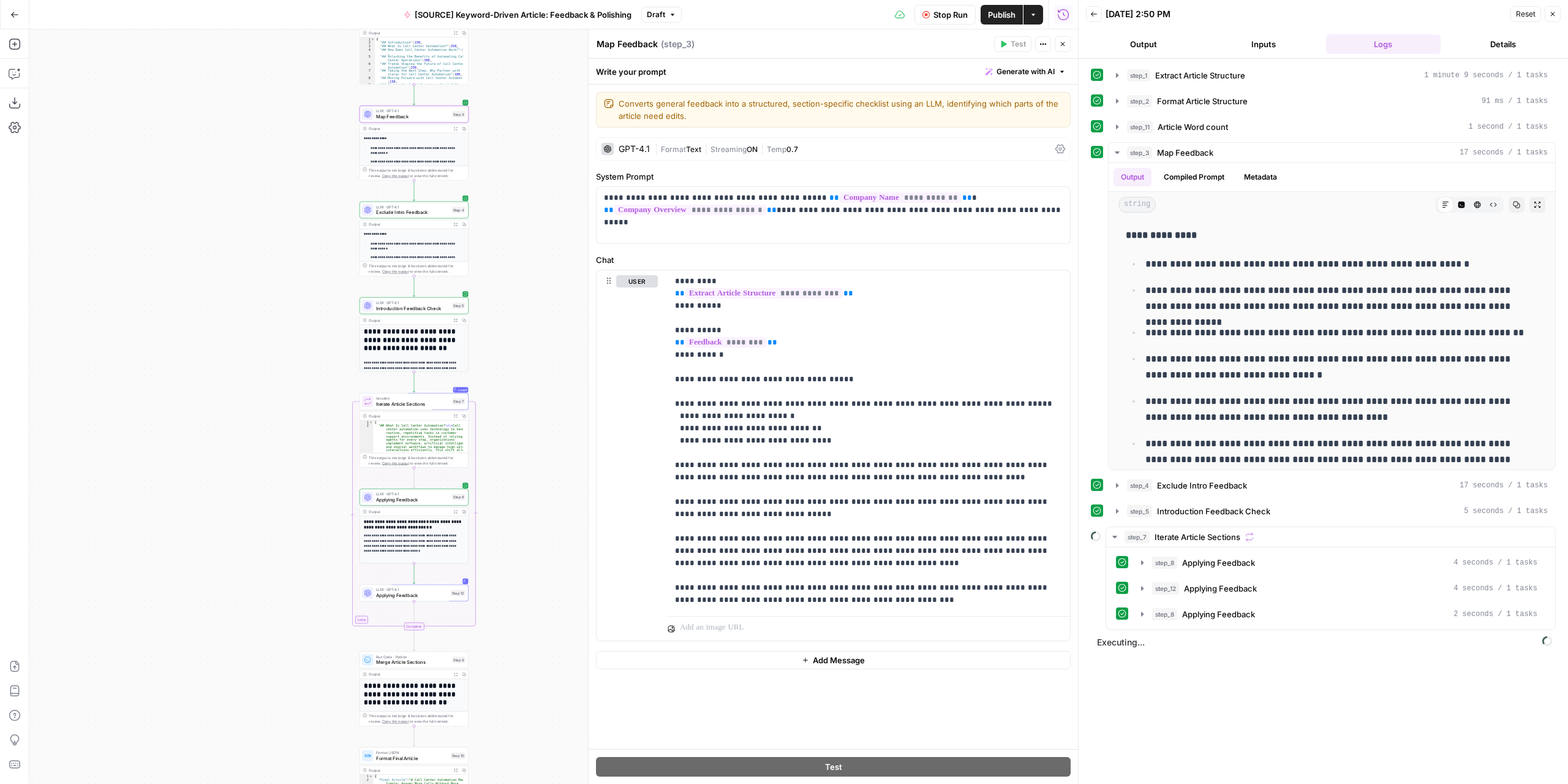
scroll to position [122, 0]
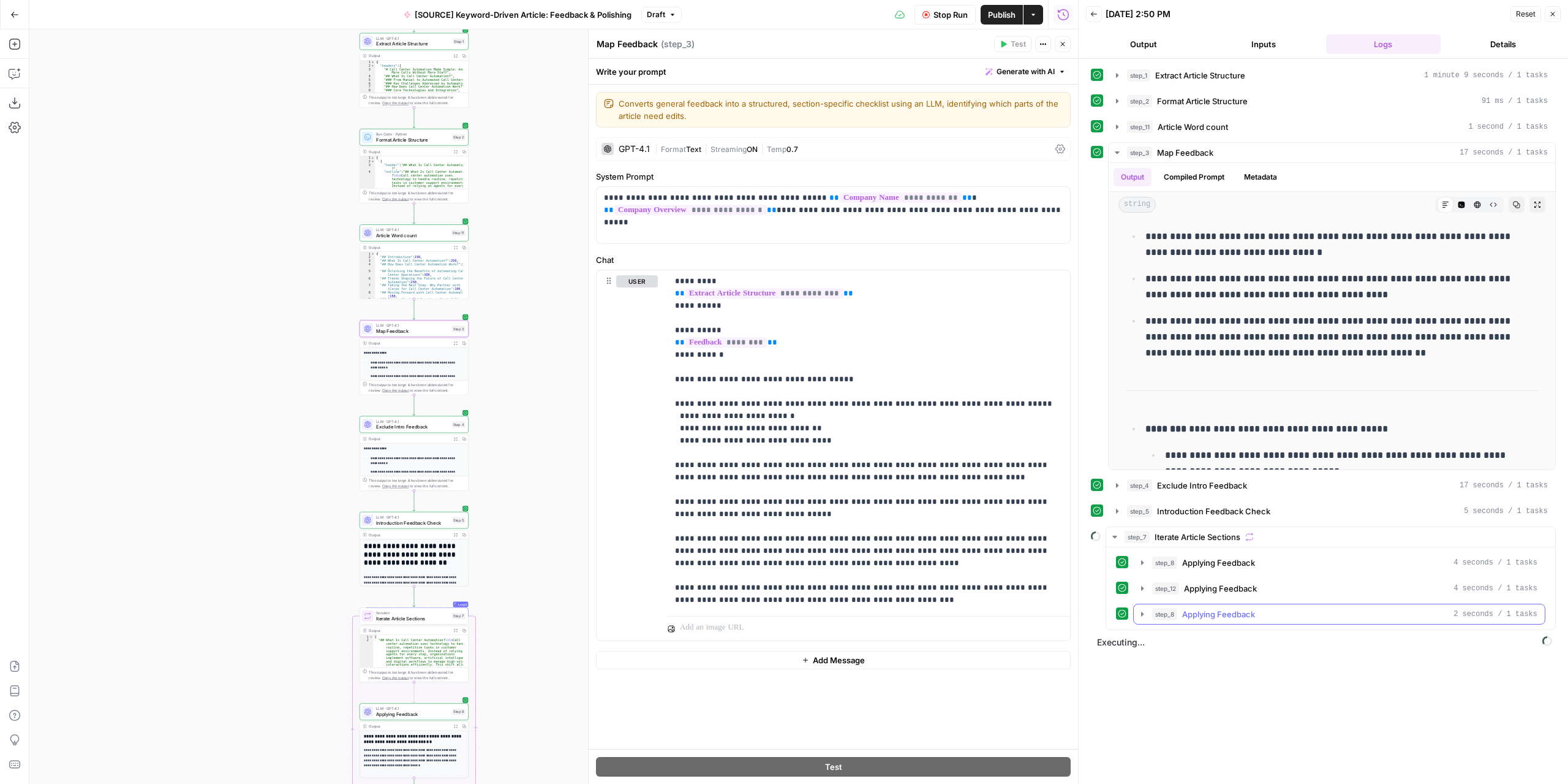
click at [1143, 610] on icon "button" at bounding box center [1142, 614] width 10 height 10
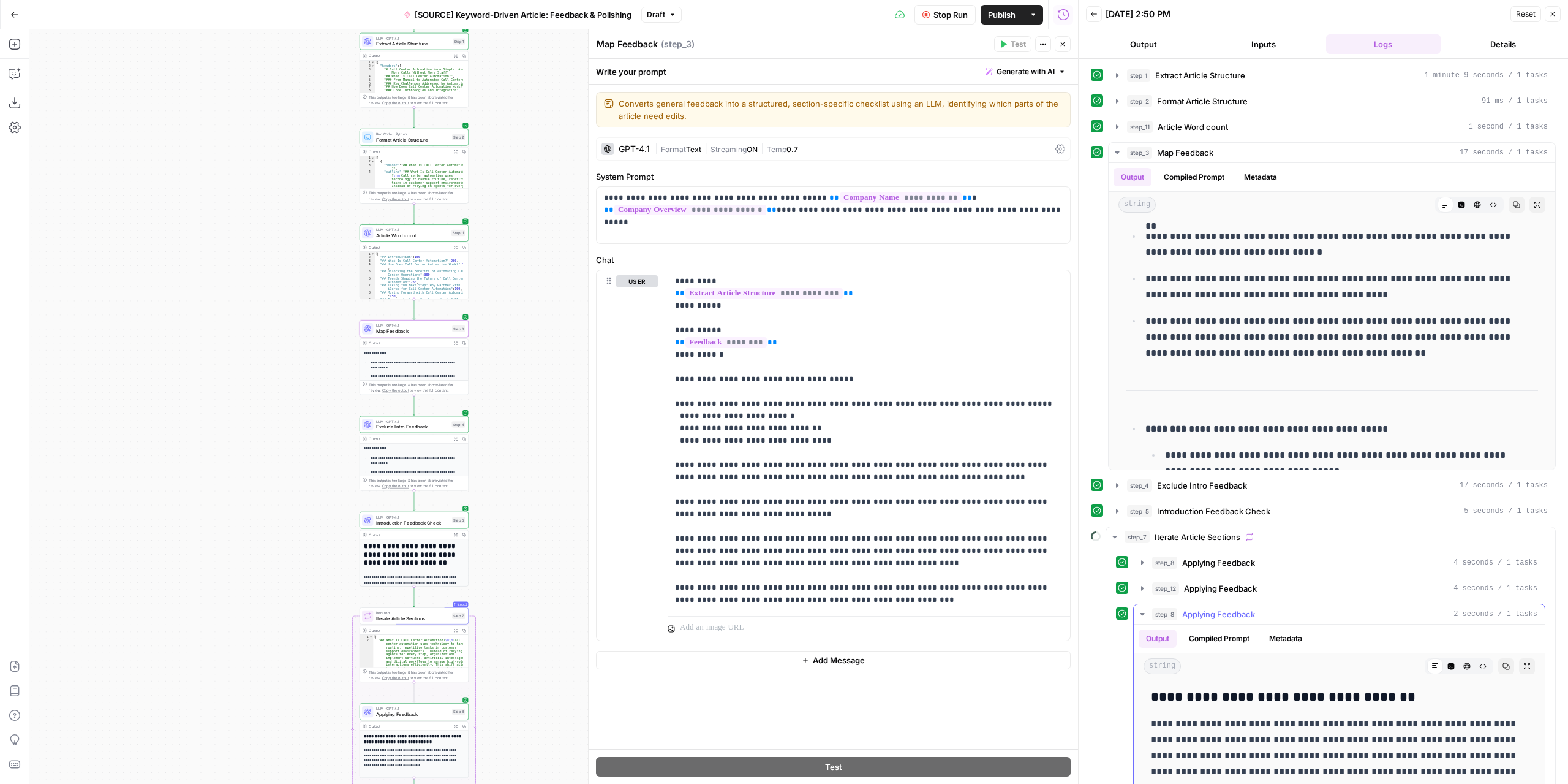
click at [1143, 610] on icon "button" at bounding box center [1142, 614] width 10 height 10
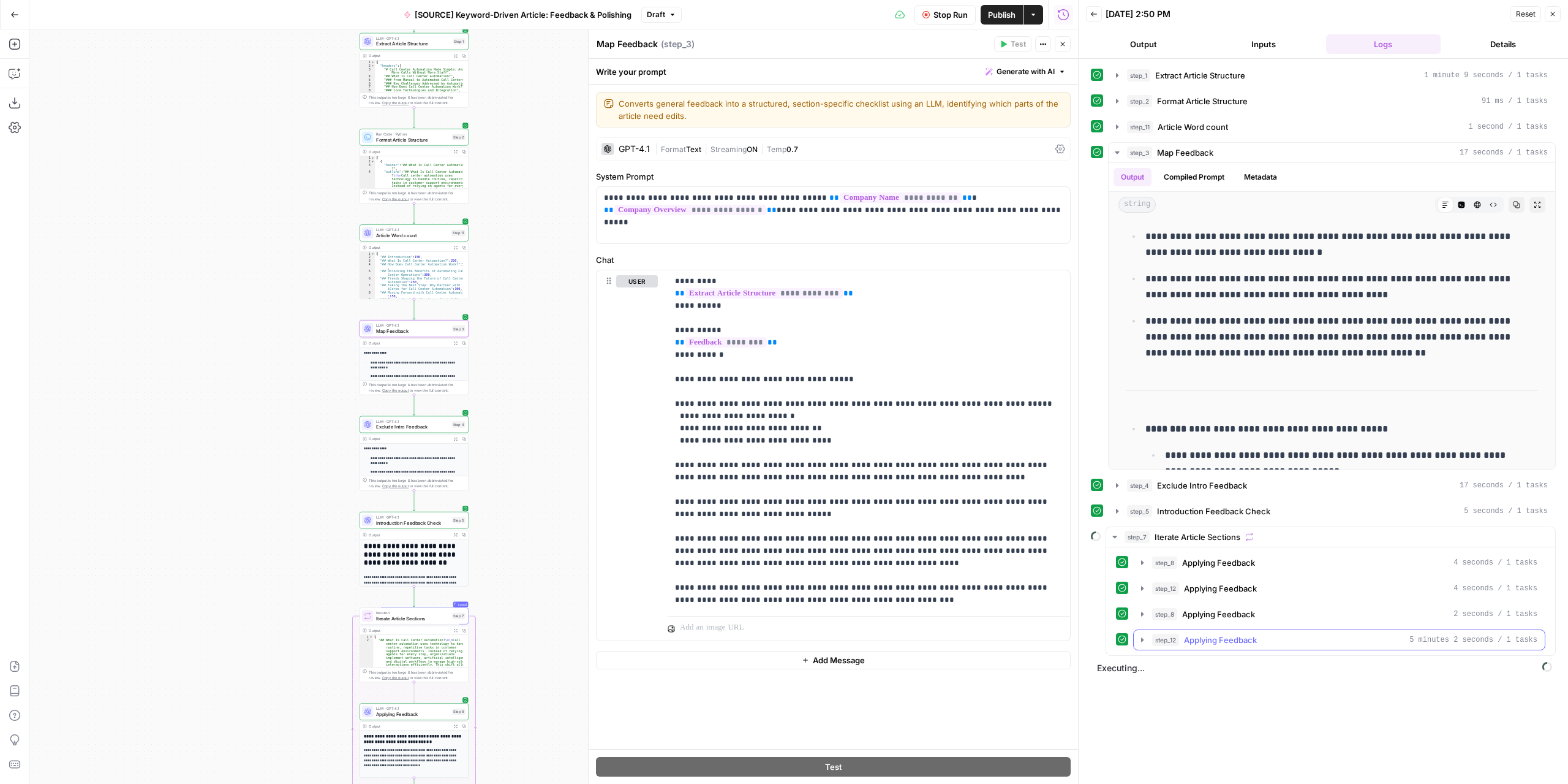
click at [1141, 637] on icon "button" at bounding box center [1143, 639] width 3 height 4
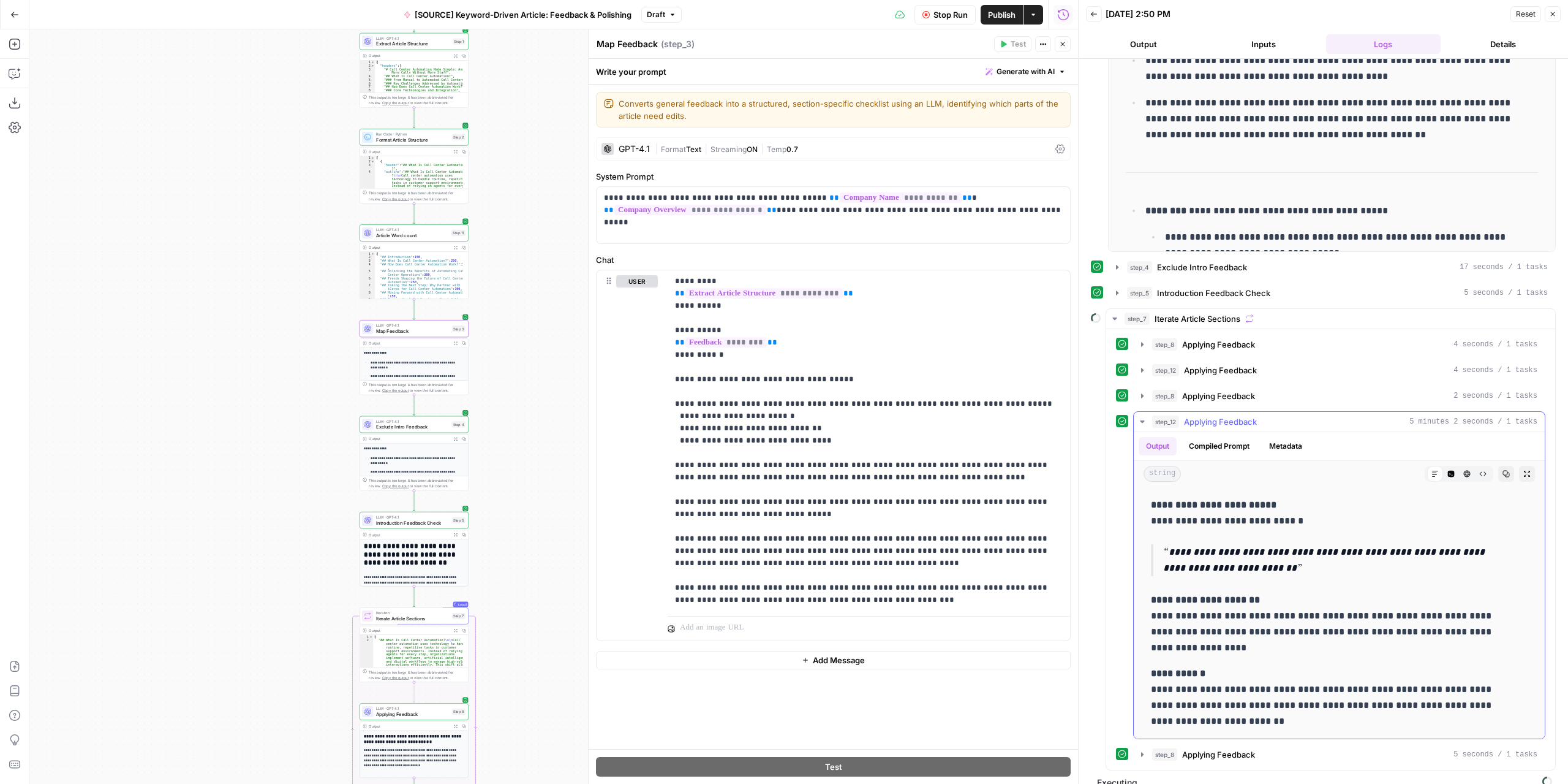
scroll to position [227, 0]
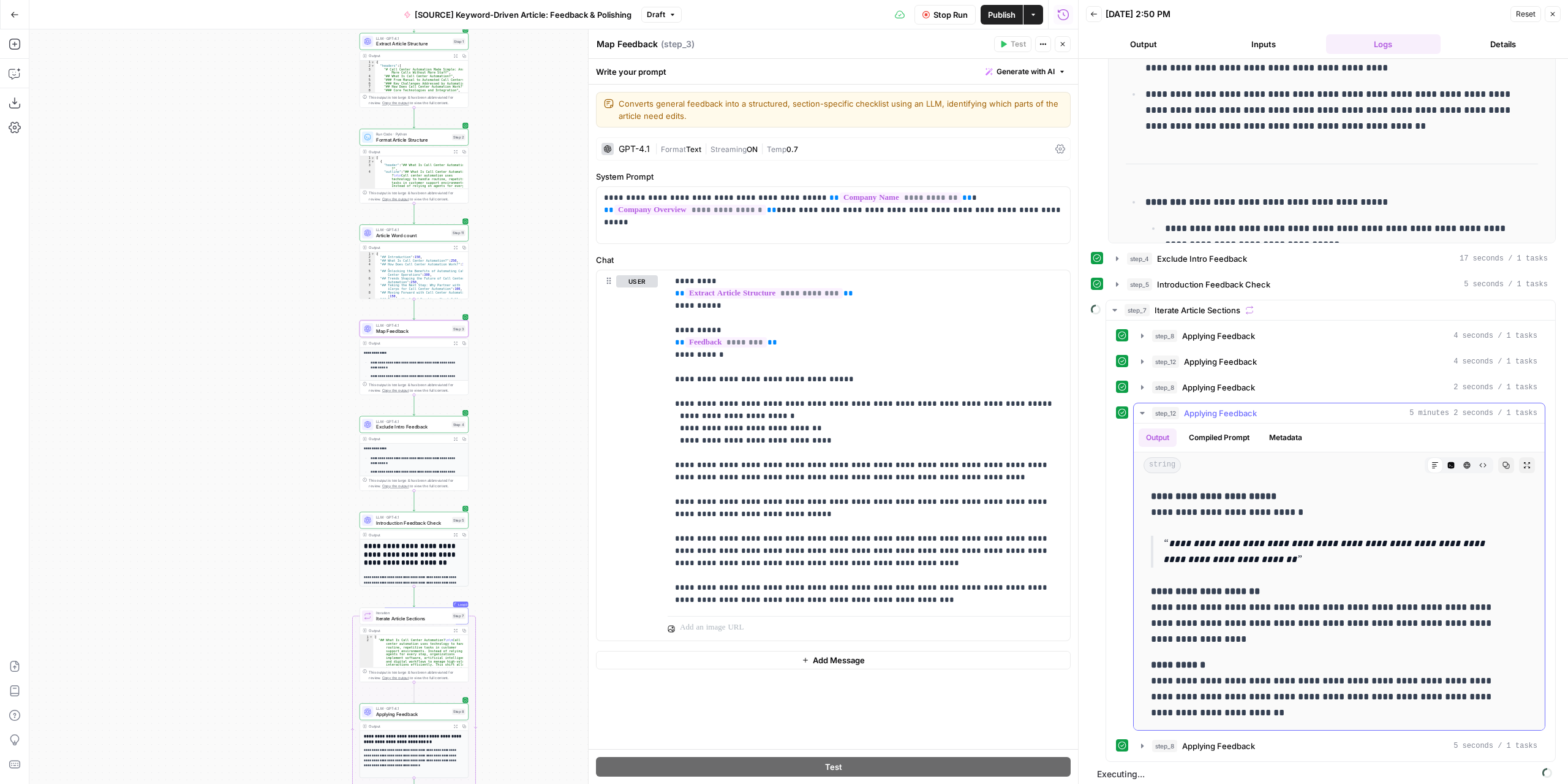
click at [1139, 408] on icon "button" at bounding box center [1142, 413] width 10 height 10
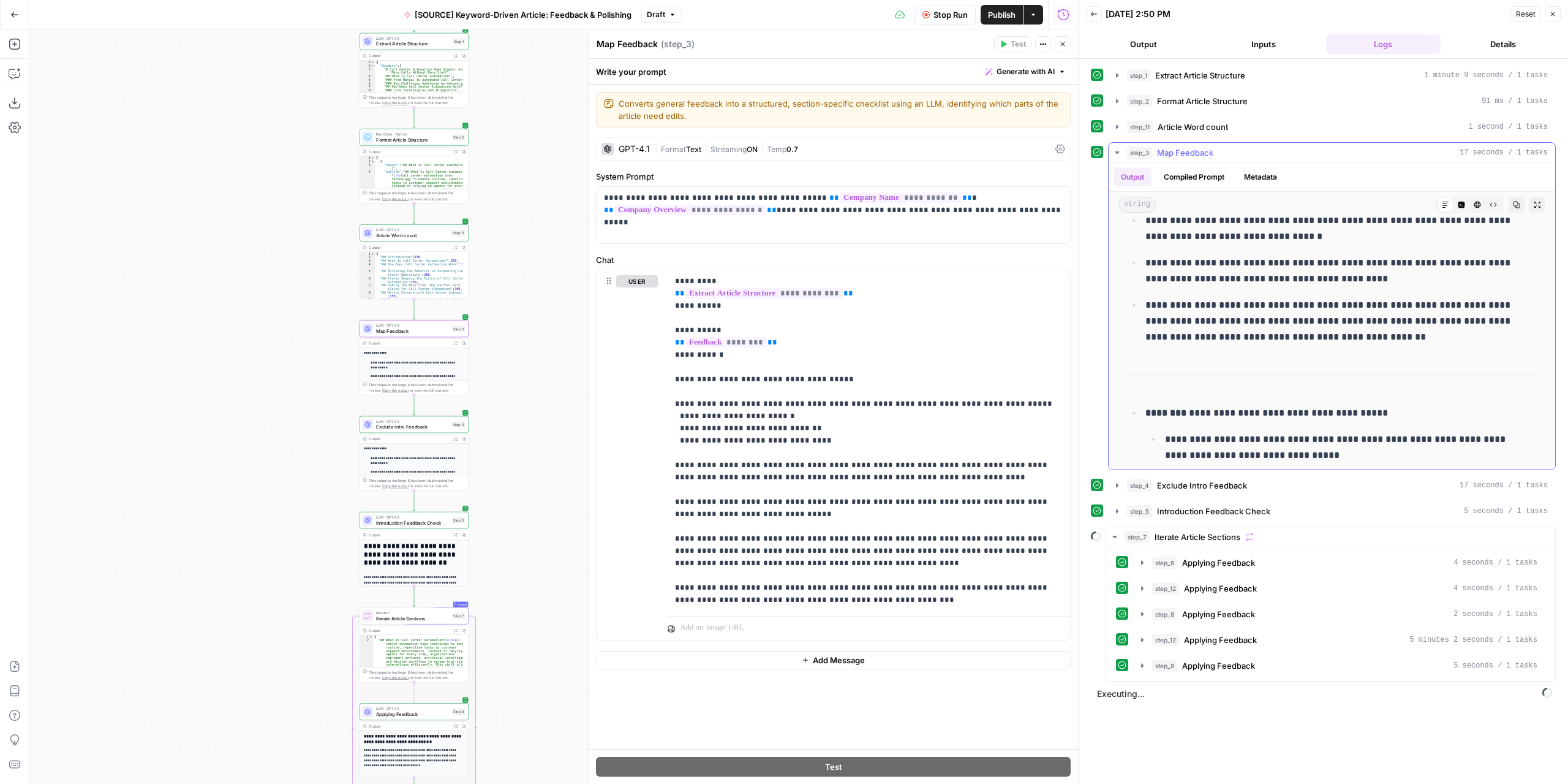
scroll to position [122, 0]
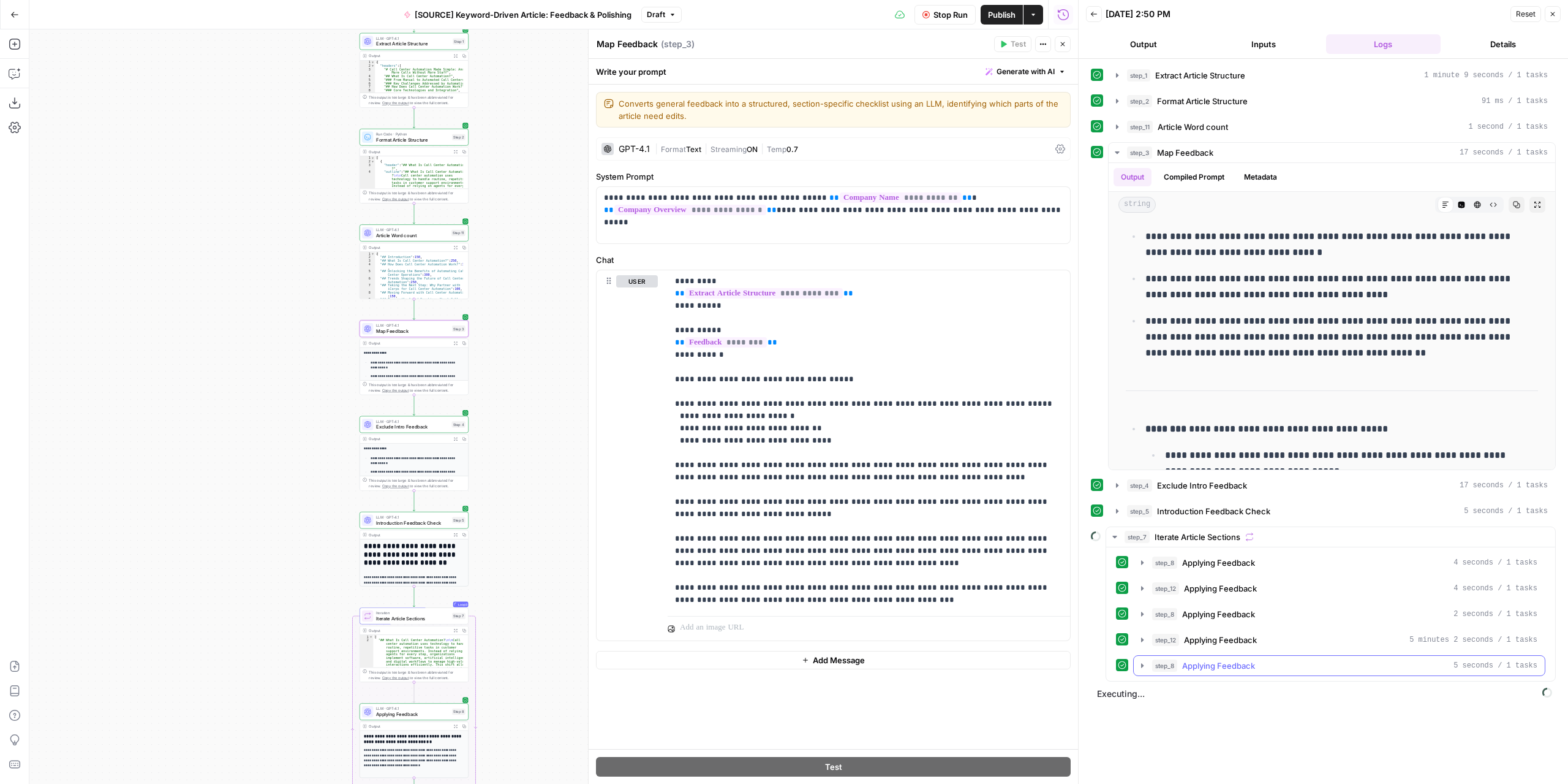
click at [1141, 663] on icon "button" at bounding box center [1143, 665] width 3 height 4
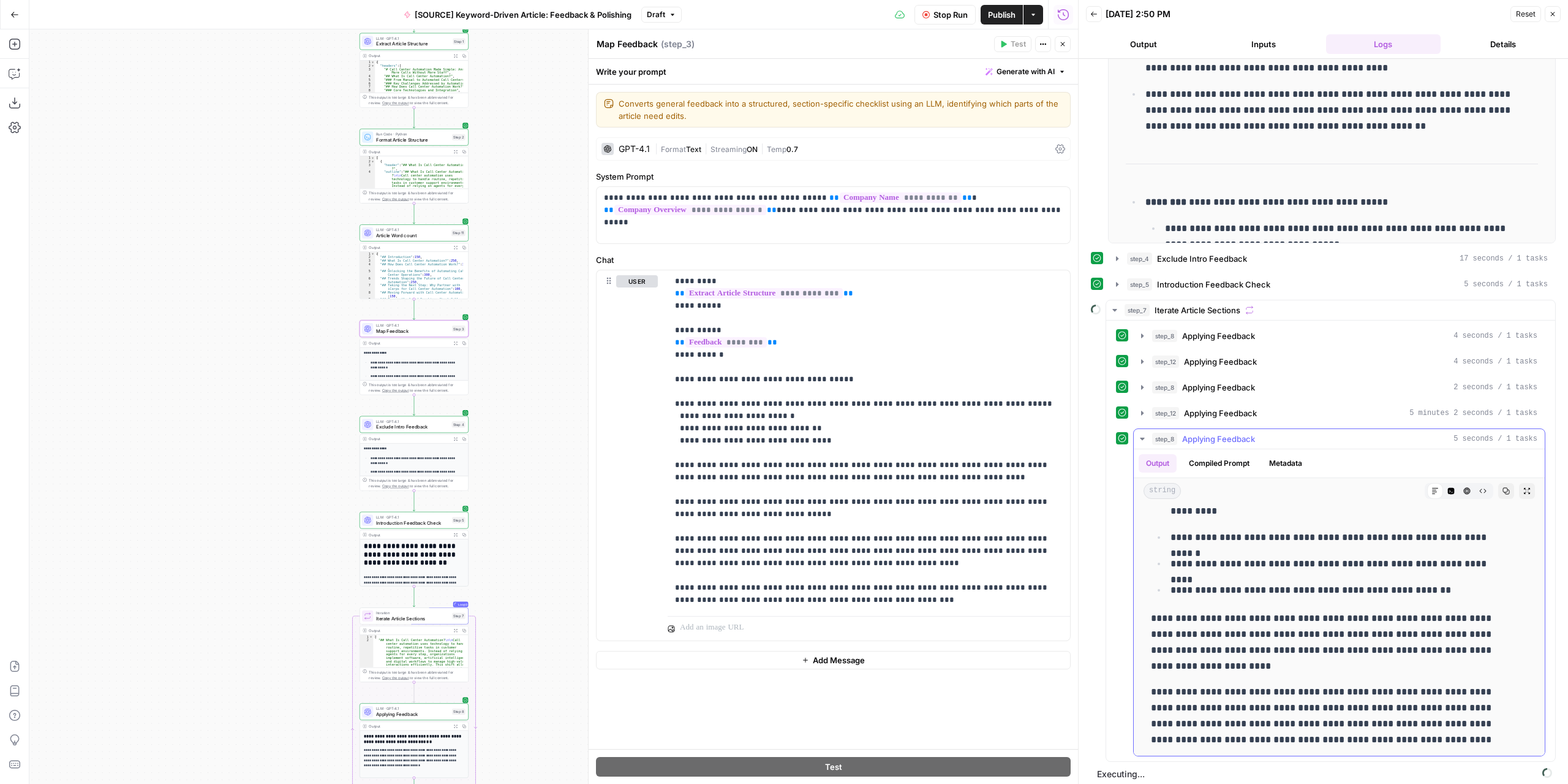
scroll to position [0, 0]
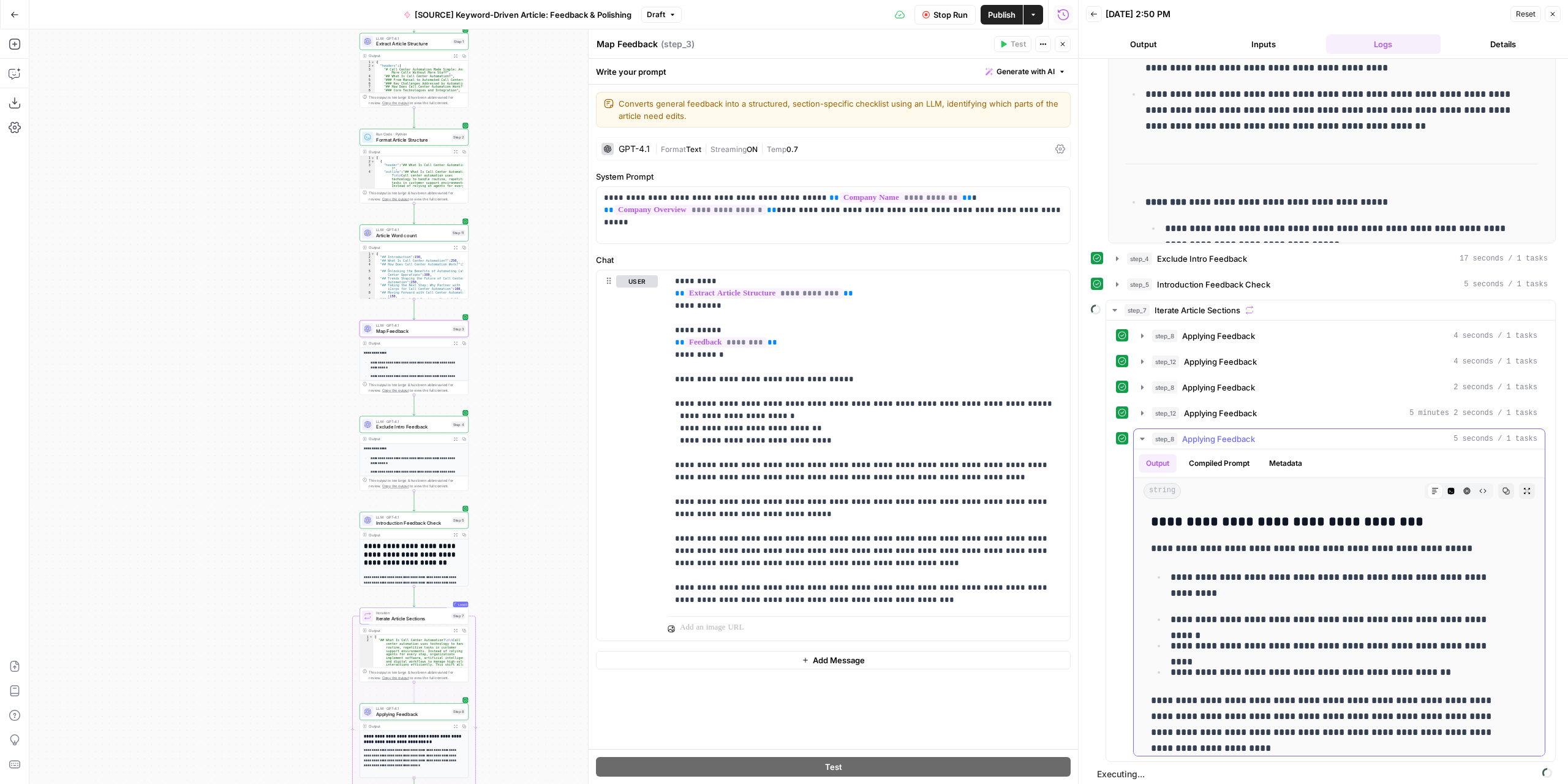
click at [1141, 434] on icon "button" at bounding box center [1142, 438] width 10 height 10
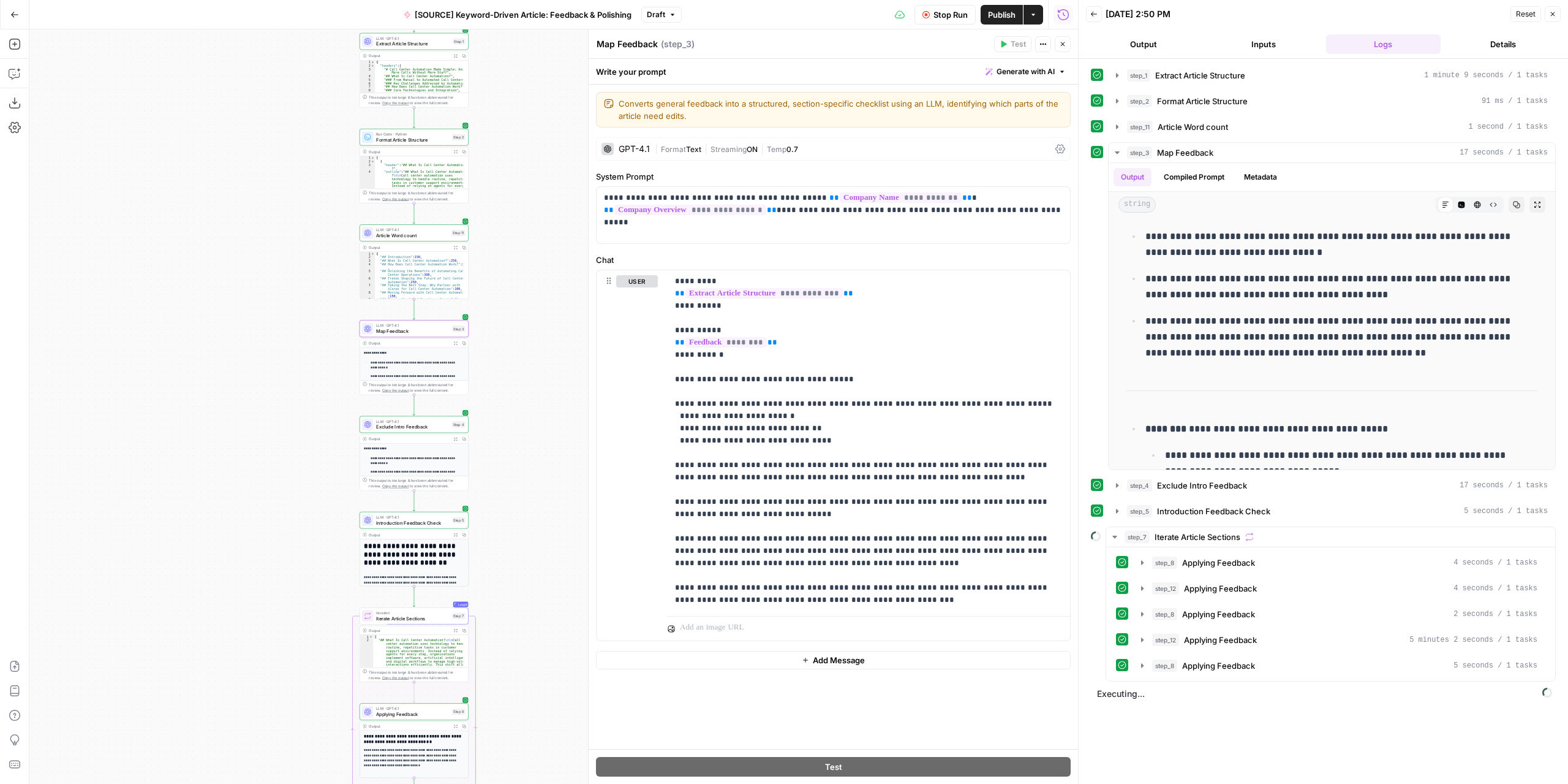
click at [952, 17] on span "Stop Run" at bounding box center [951, 15] width 35 height 12
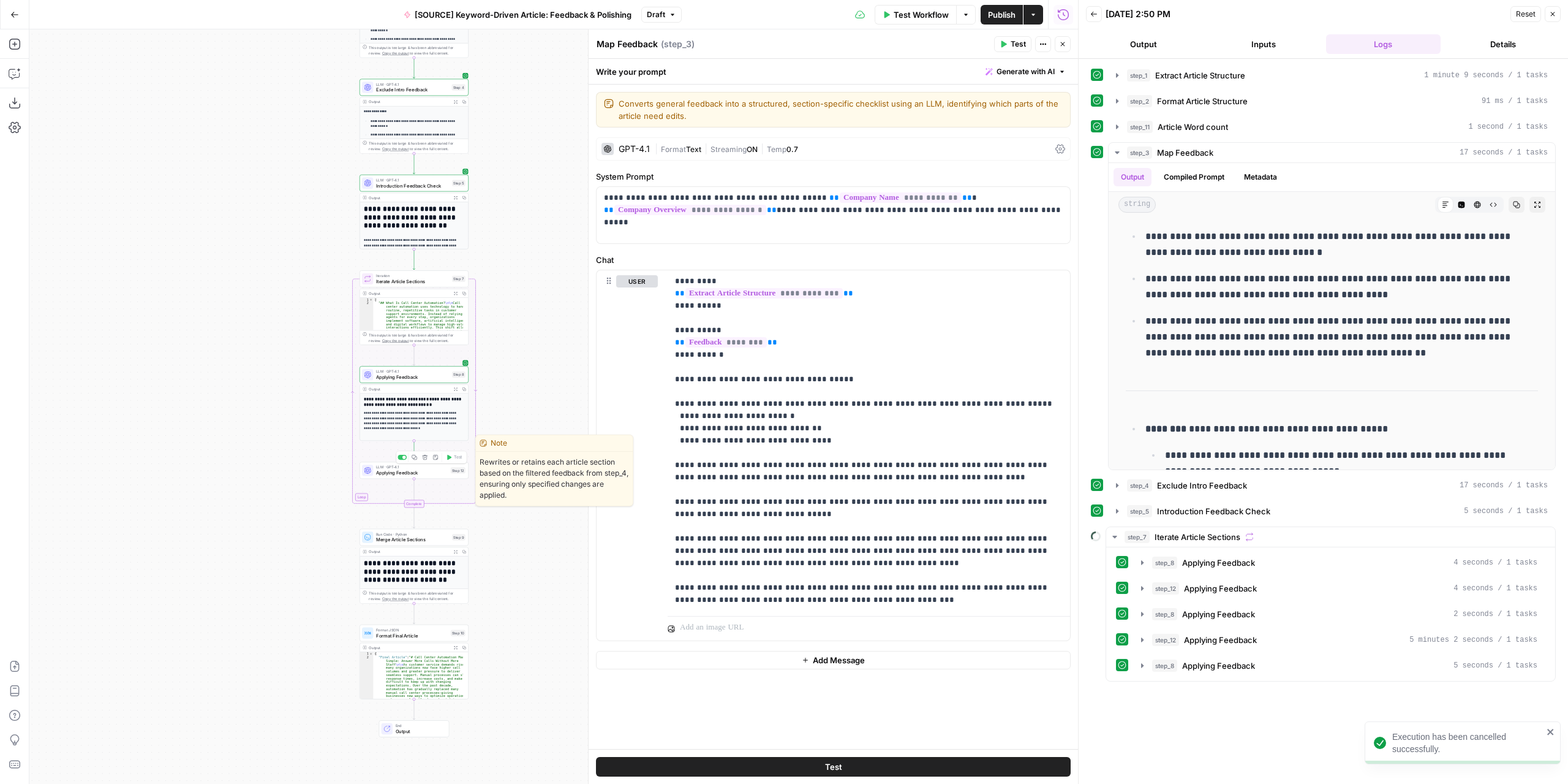
click at [429, 473] on span "Applying Feedback" at bounding box center [412, 473] width 72 height 7
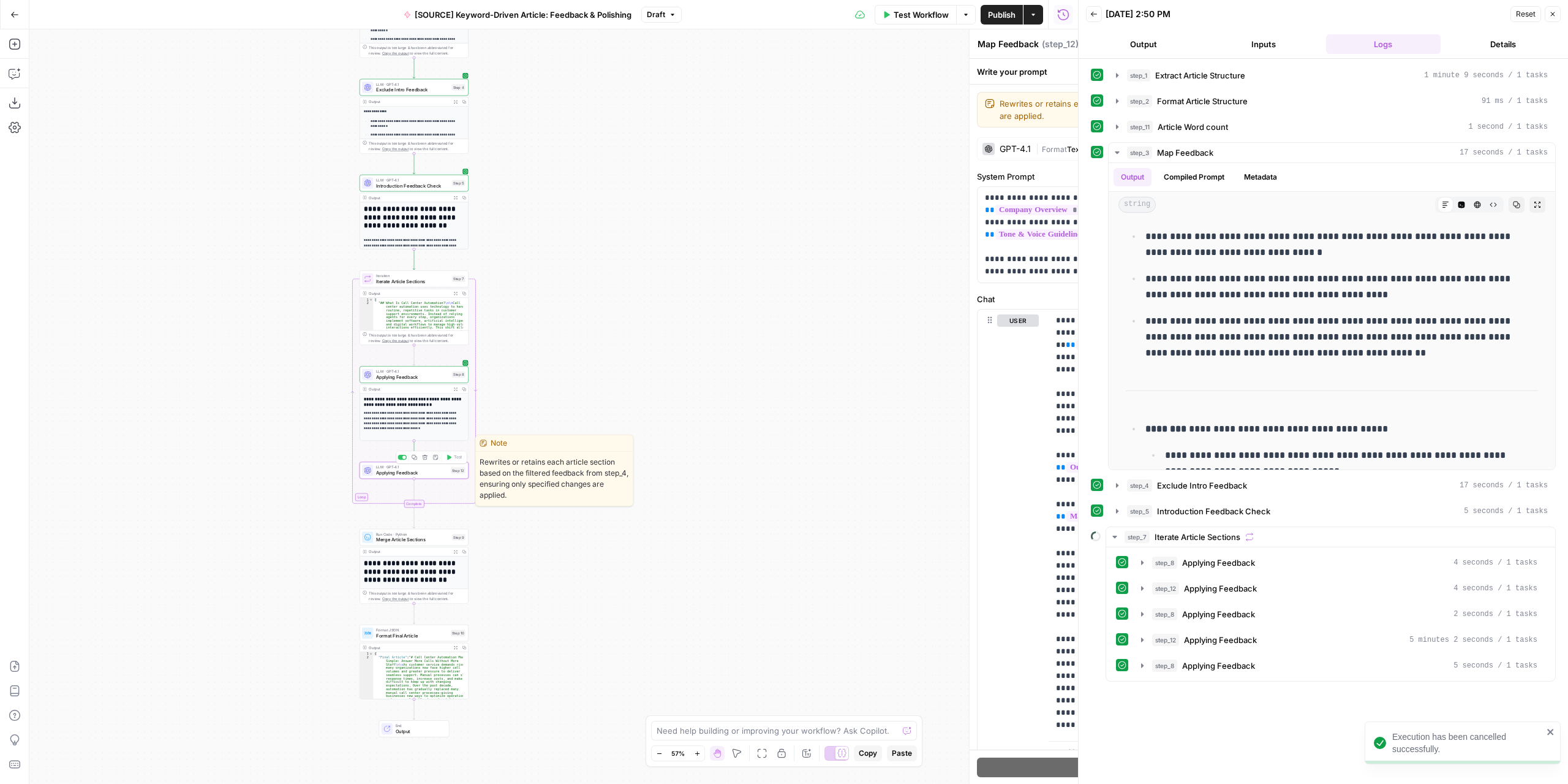
type textarea "Applying Feedback"
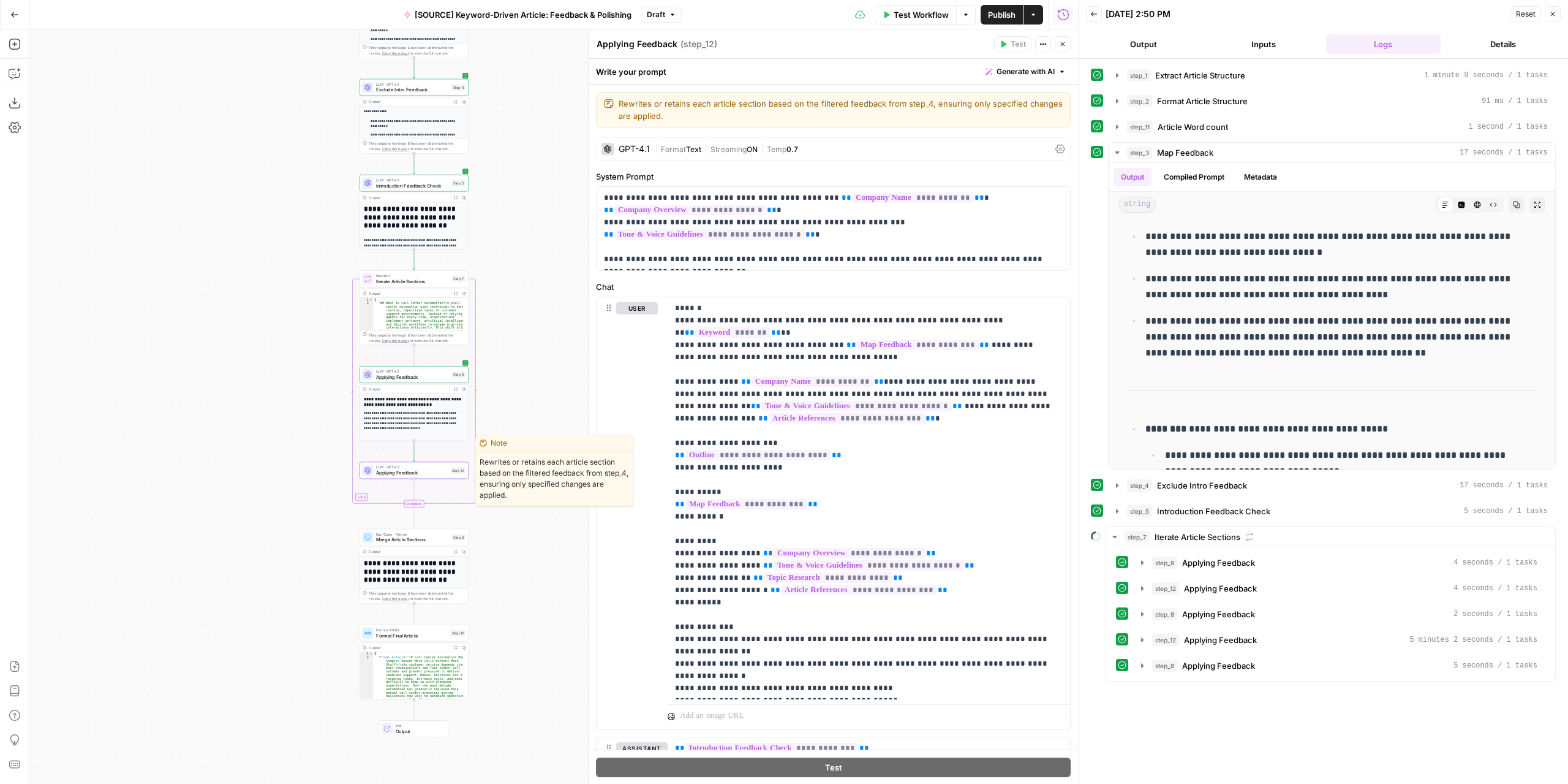
click at [433, 477] on div "LLM · GPT-4.1 Applying Feedback Step 12 Copy step Delete step Edit Note Test" at bounding box center [414, 471] width 109 height 17
click at [433, 471] on span "Applying Feedback" at bounding box center [412, 473] width 72 height 7
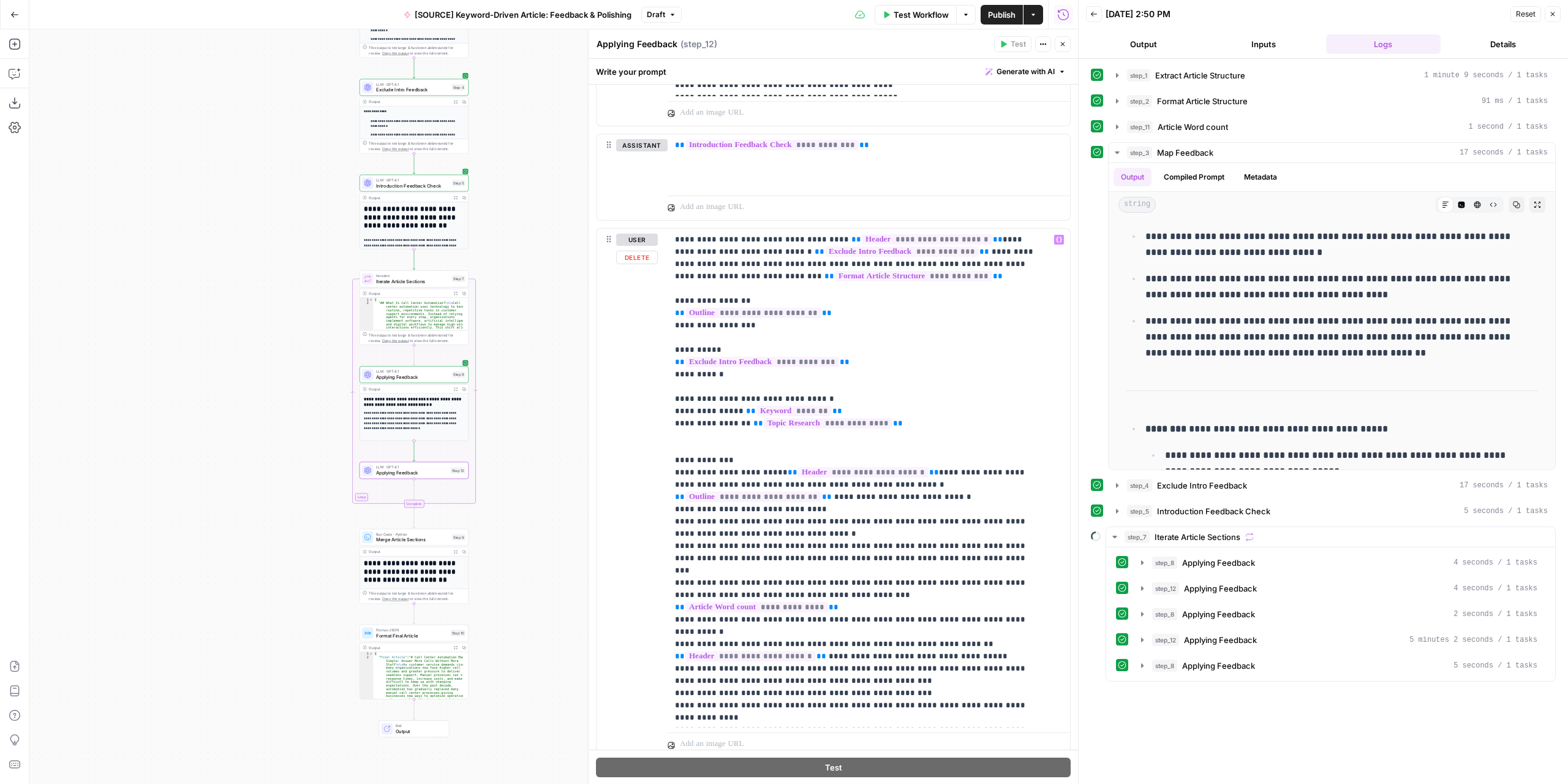
scroll to position [797, 0]
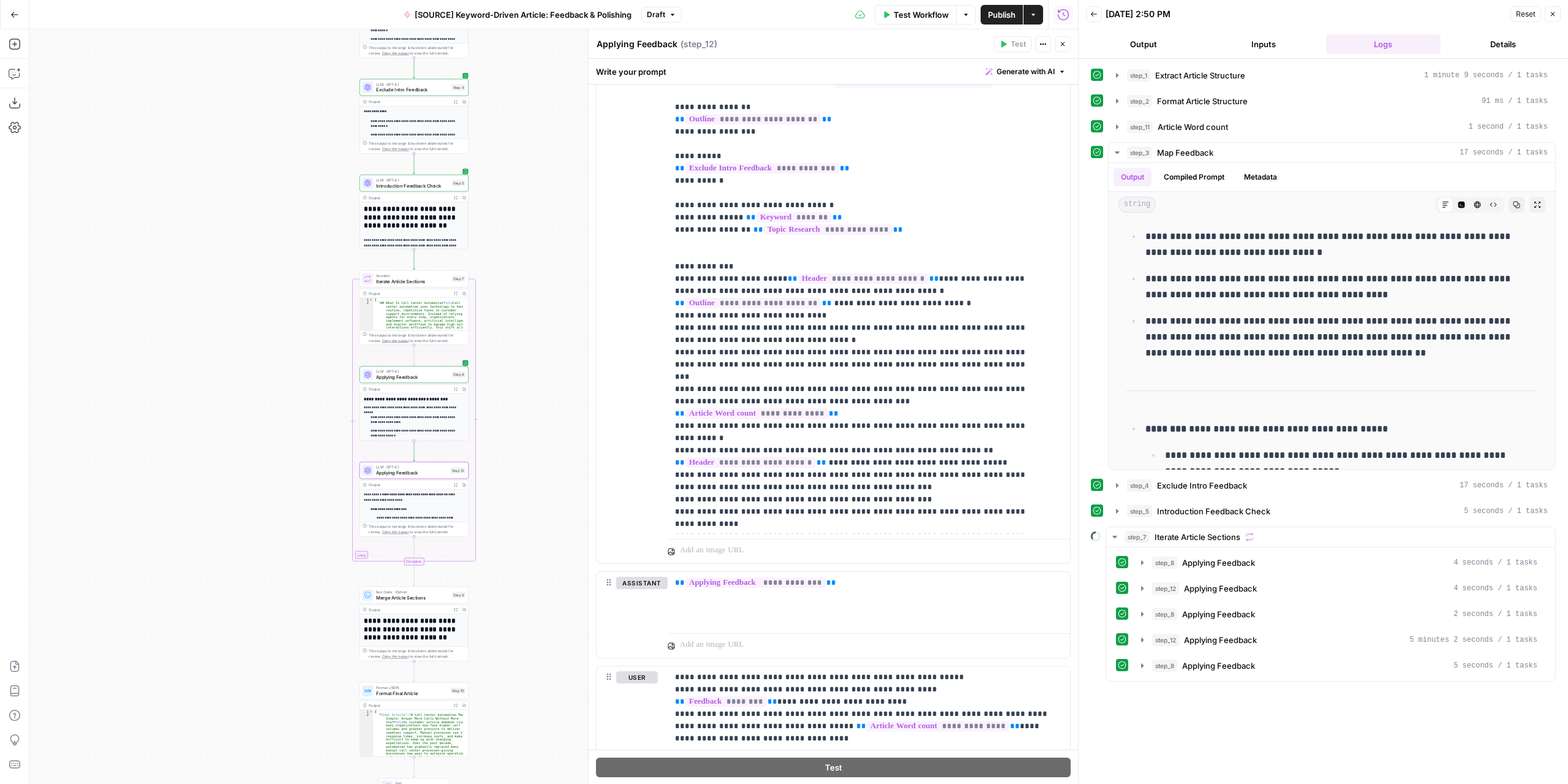
click at [456, 483] on button "Expand Output" at bounding box center [455, 484] width 9 height 9
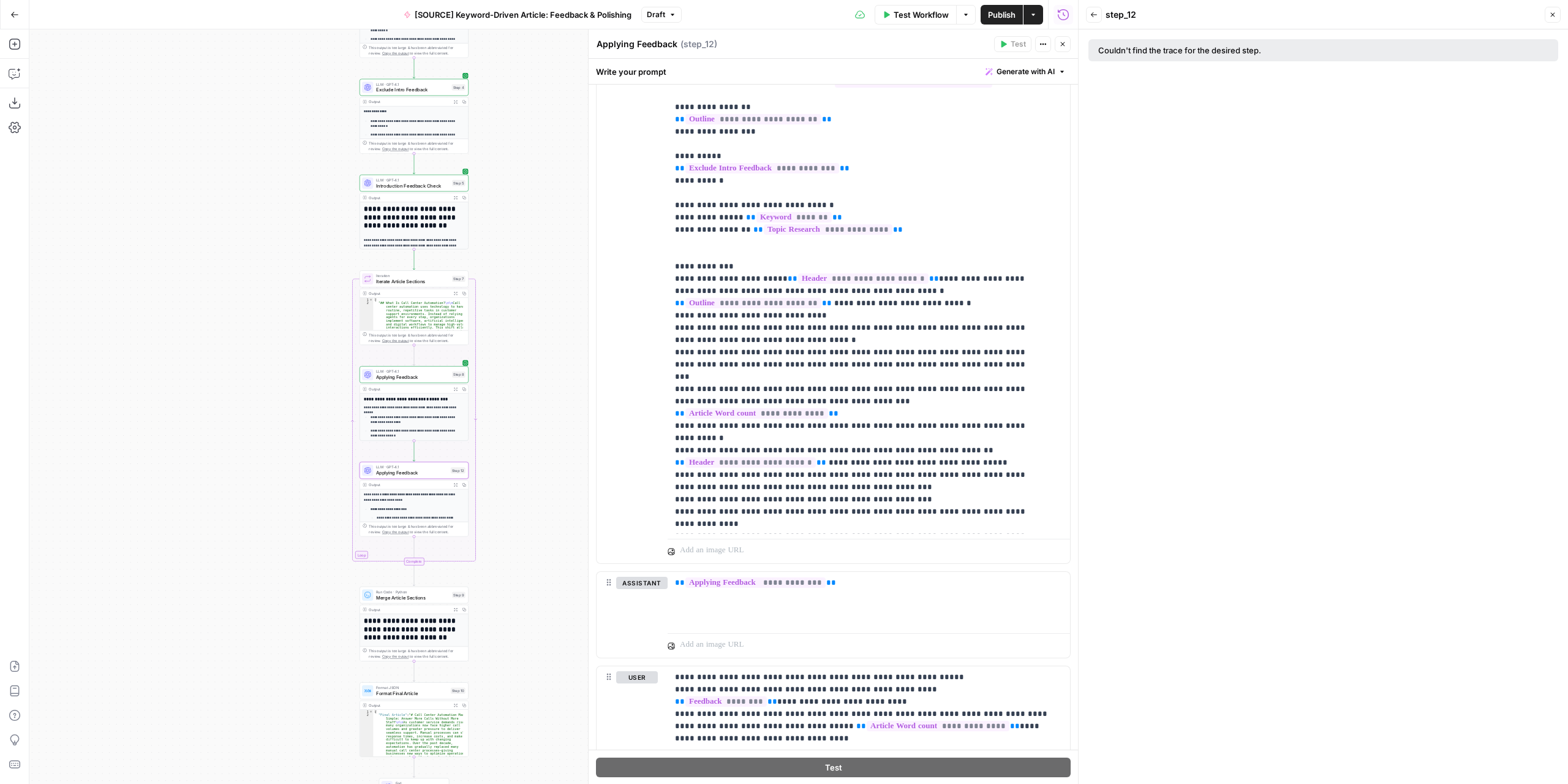
click at [413, 493] on strong "**********" at bounding box center [415, 494] width 66 height 3
click at [453, 483] on button "Expand Output" at bounding box center [455, 484] width 9 height 9
click at [429, 471] on span "Applying Feedback" at bounding box center [412, 473] width 72 height 7
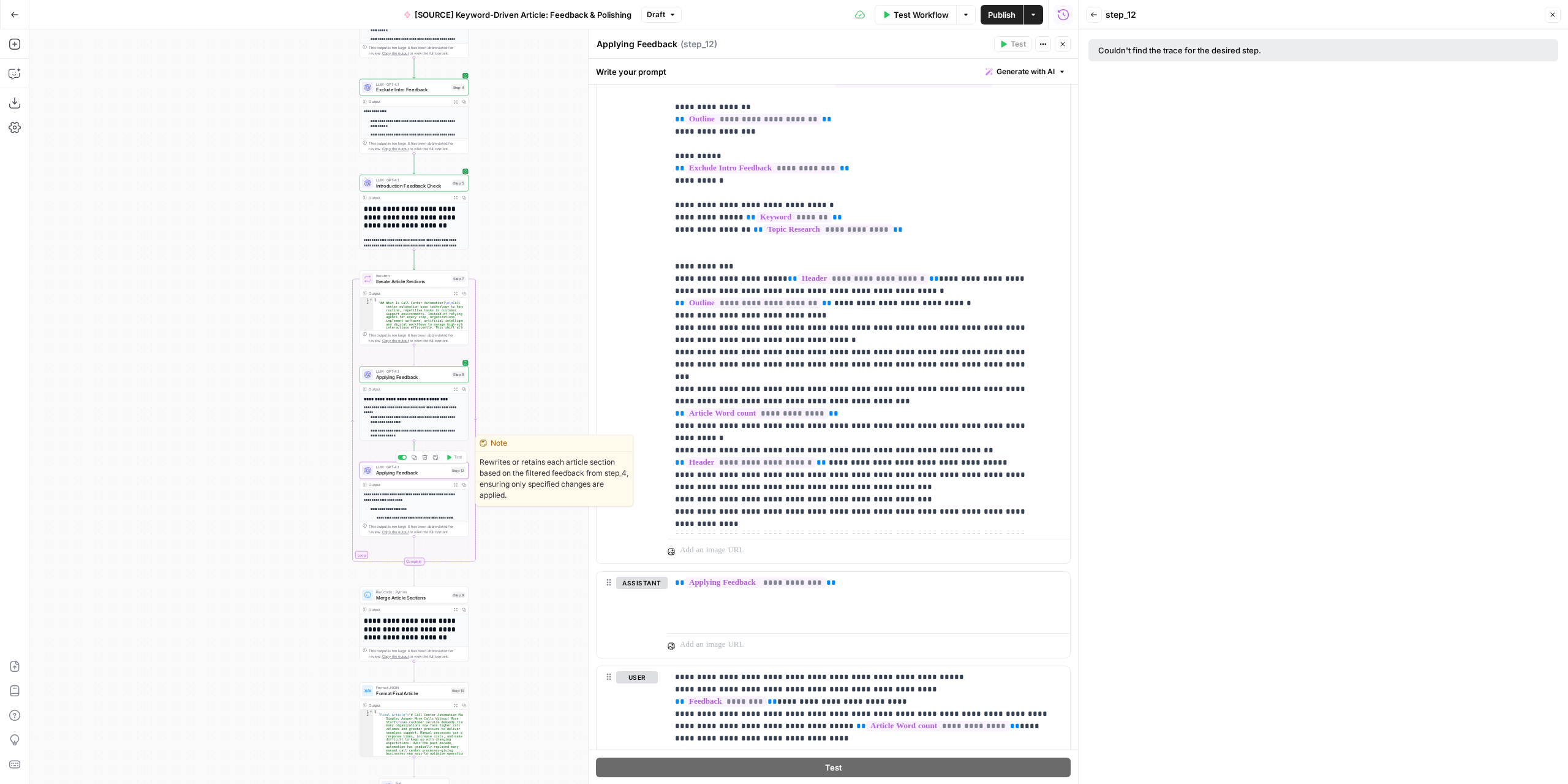
click at [429, 471] on span "Applying Feedback" at bounding box center [412, 473] width 72 height 7
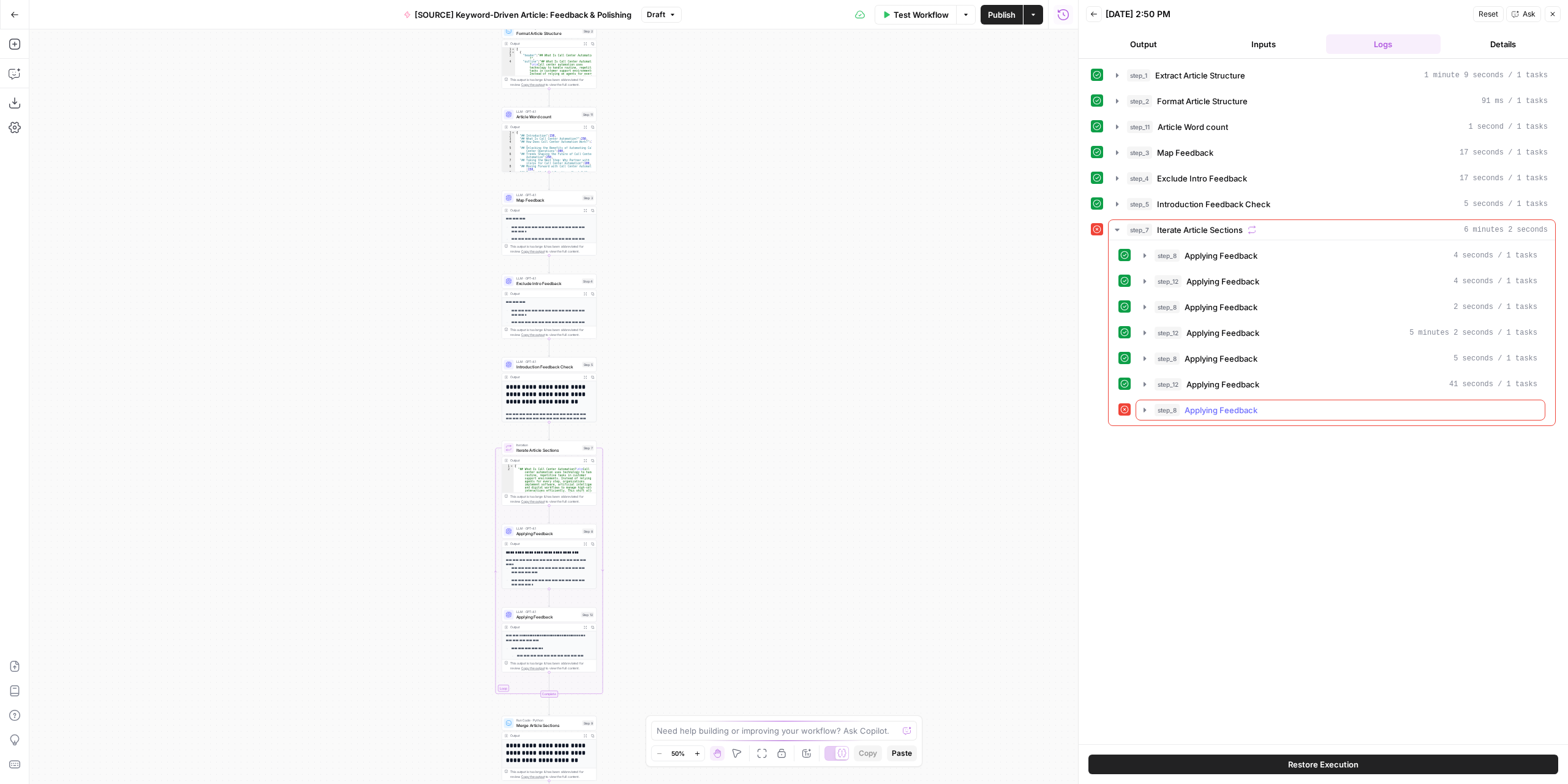
click at [1146, 405] on icon "button" at bounding box center [1145, 410] width 10 height 10
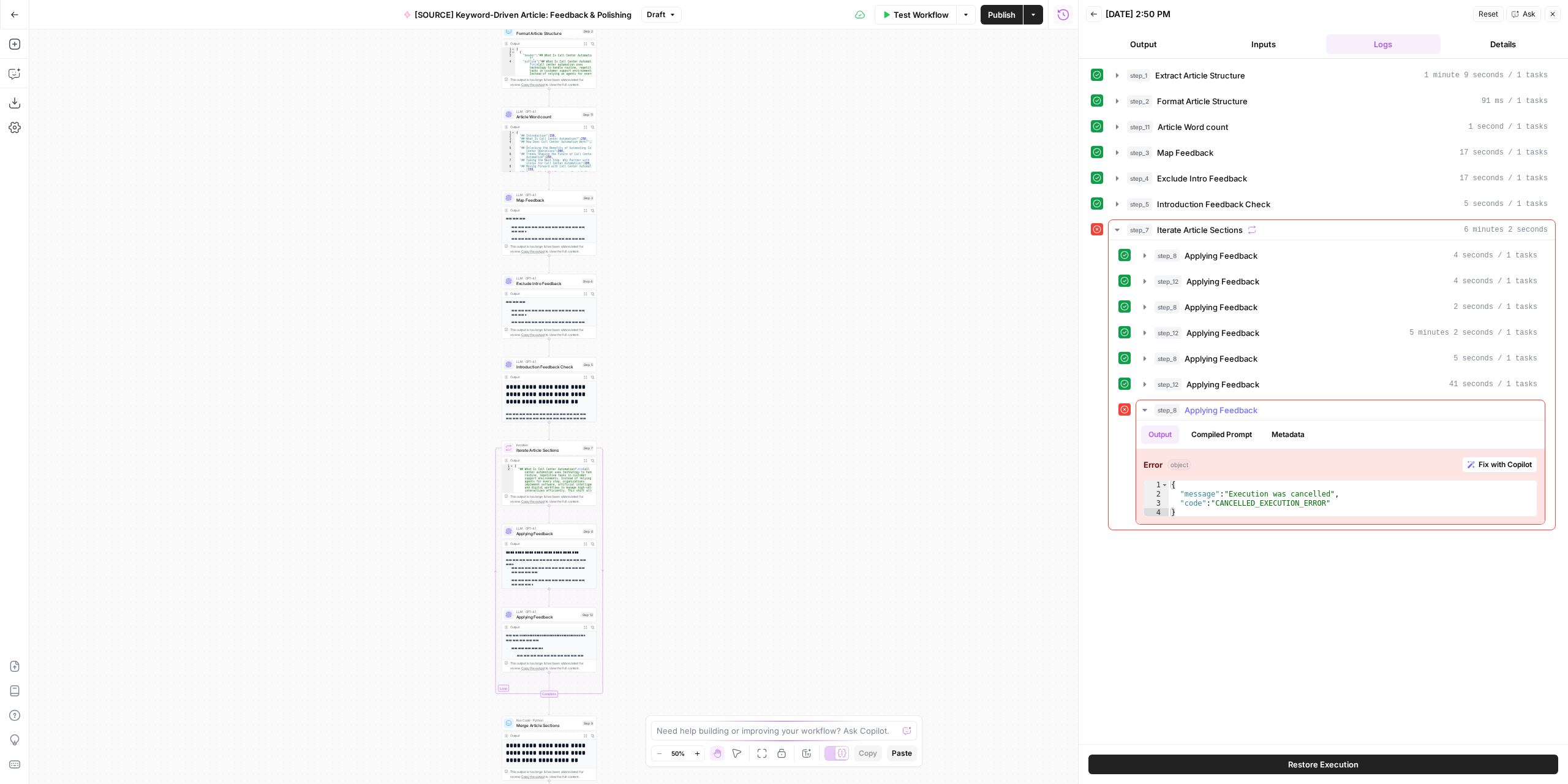
click at [1146, 405] on icon "button" at bounding box center [1145, 410] width 10 height 10
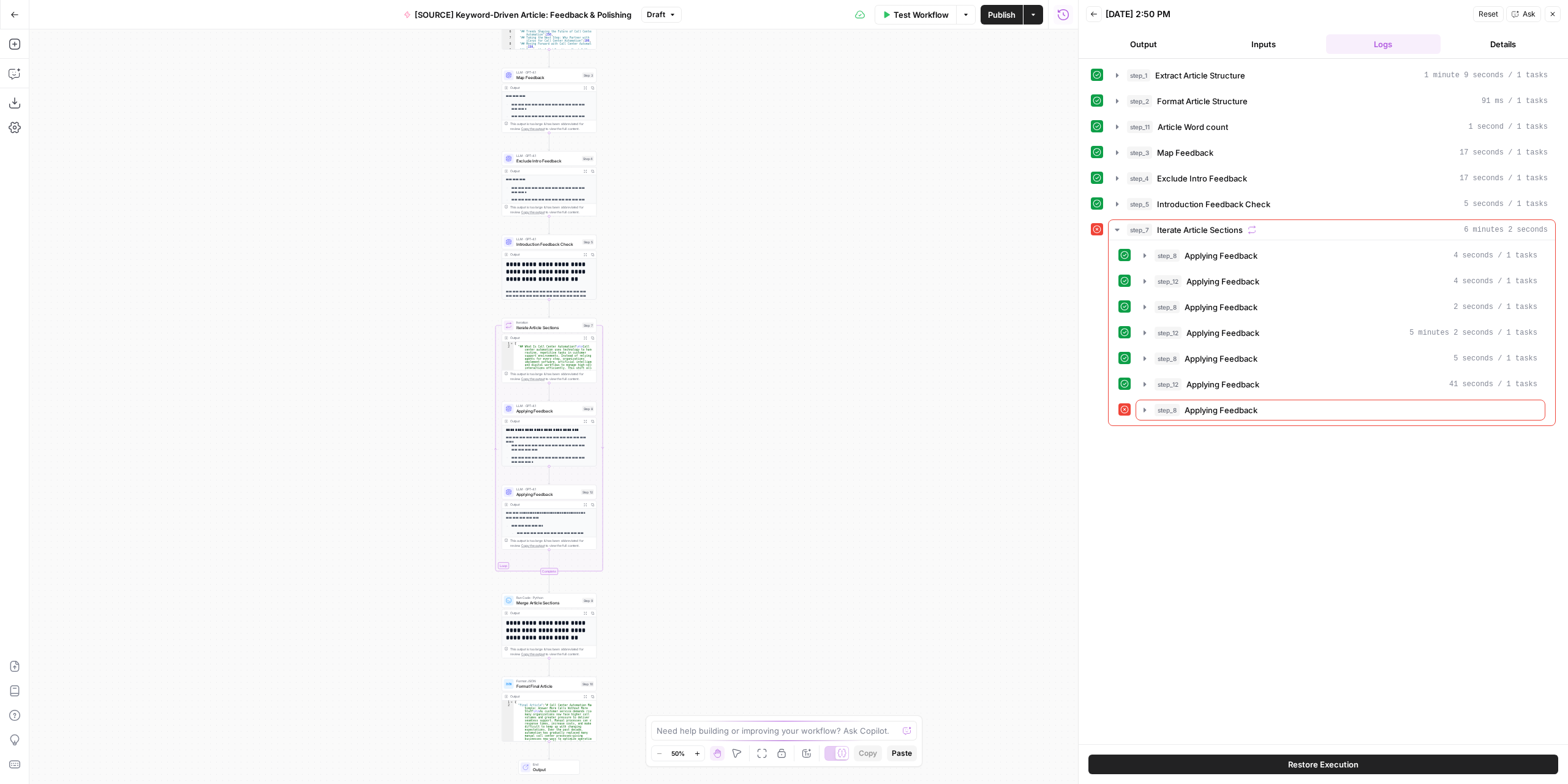
click at [582, 502] on button "Expand Output" at bounding box center [585, 504] width 7 height 7
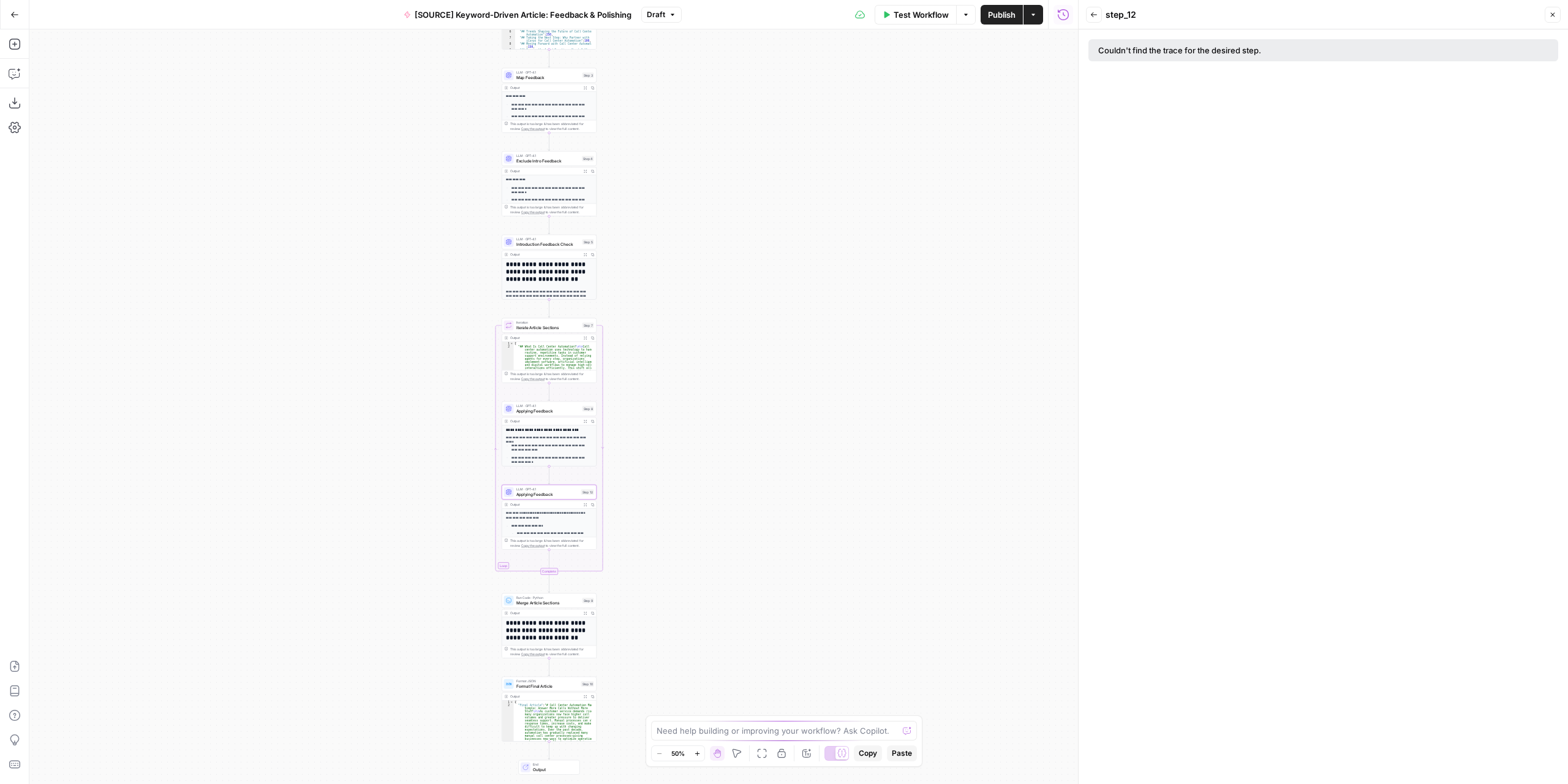
click at [585, 503] on icon "button" at bounding box center [586, 505] width 4 height 4
click at [556, 492] on span "Applying Feedback" at bounding box center [548, 493] width 62 height 6
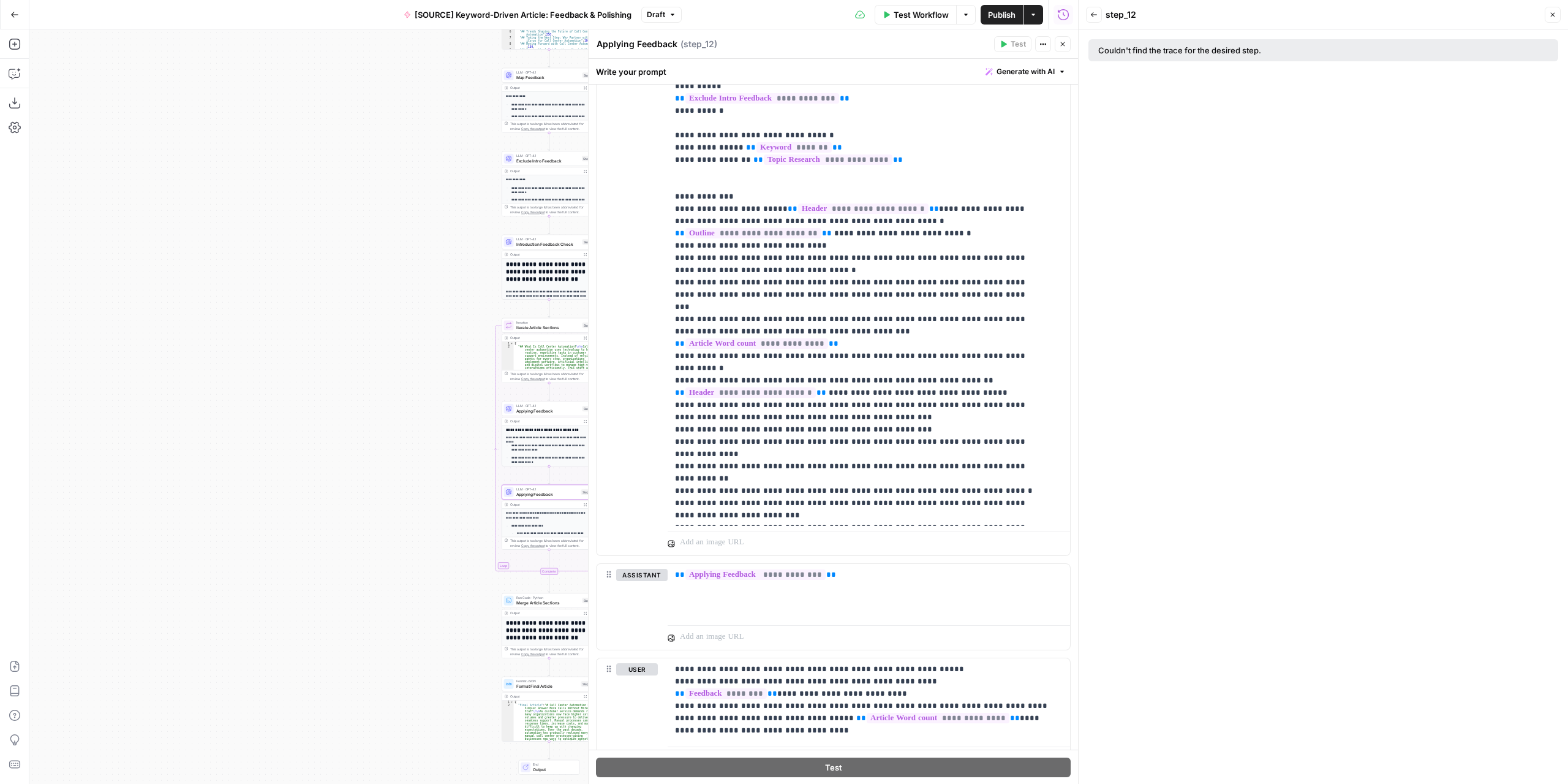
scroll to position [858, 0]
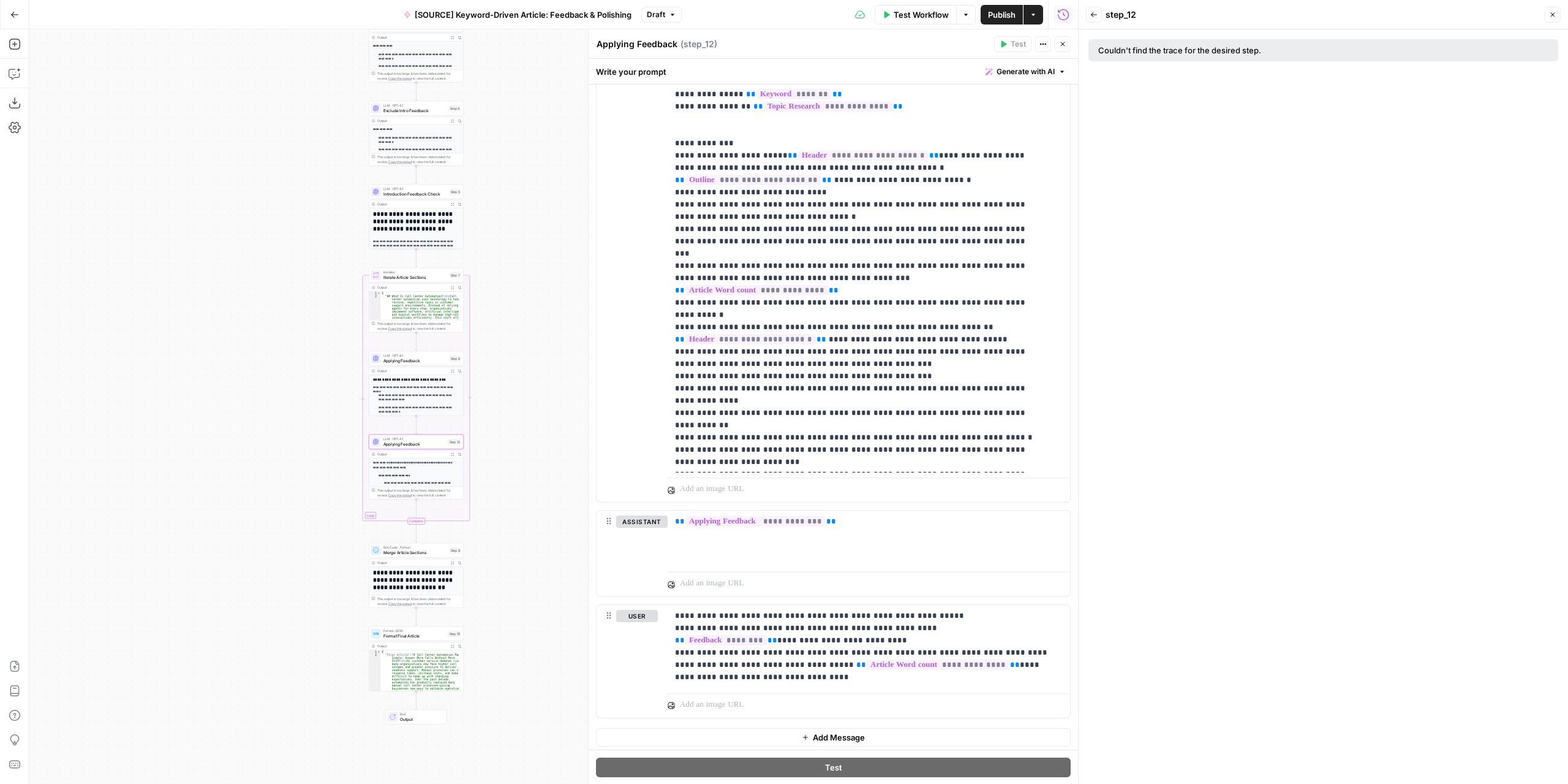
drag, startPoint x: 450, startPoint y: 481, endPoint x: 328, endPoint y: 436, distance: 130.0
click at [425, 429] on icon "button" at bounding box center [425, 430] width 4 height 4
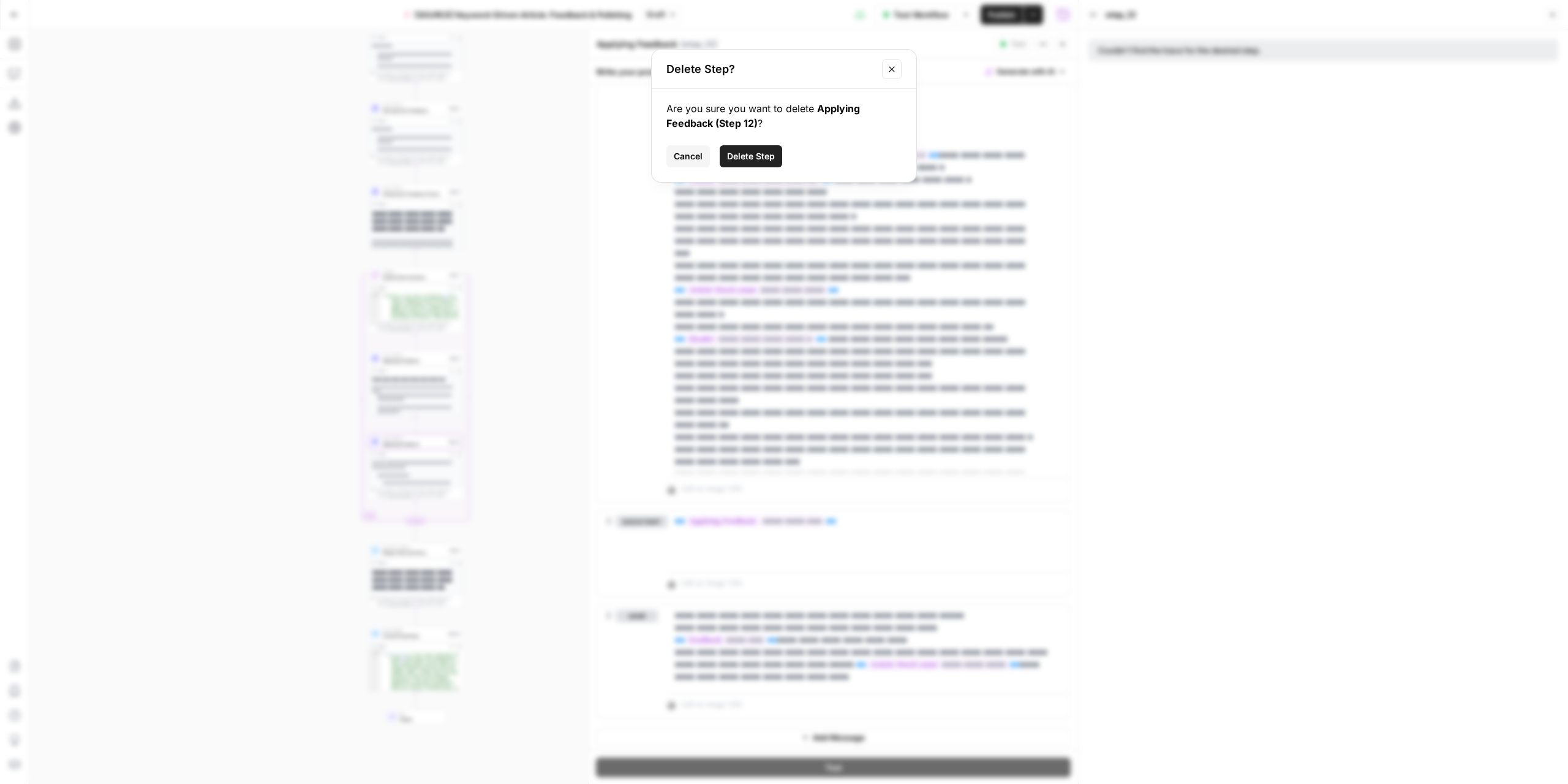
click at [767, 156] on span "Delete Step" at bounding box center [751, 156] width 48 height 12
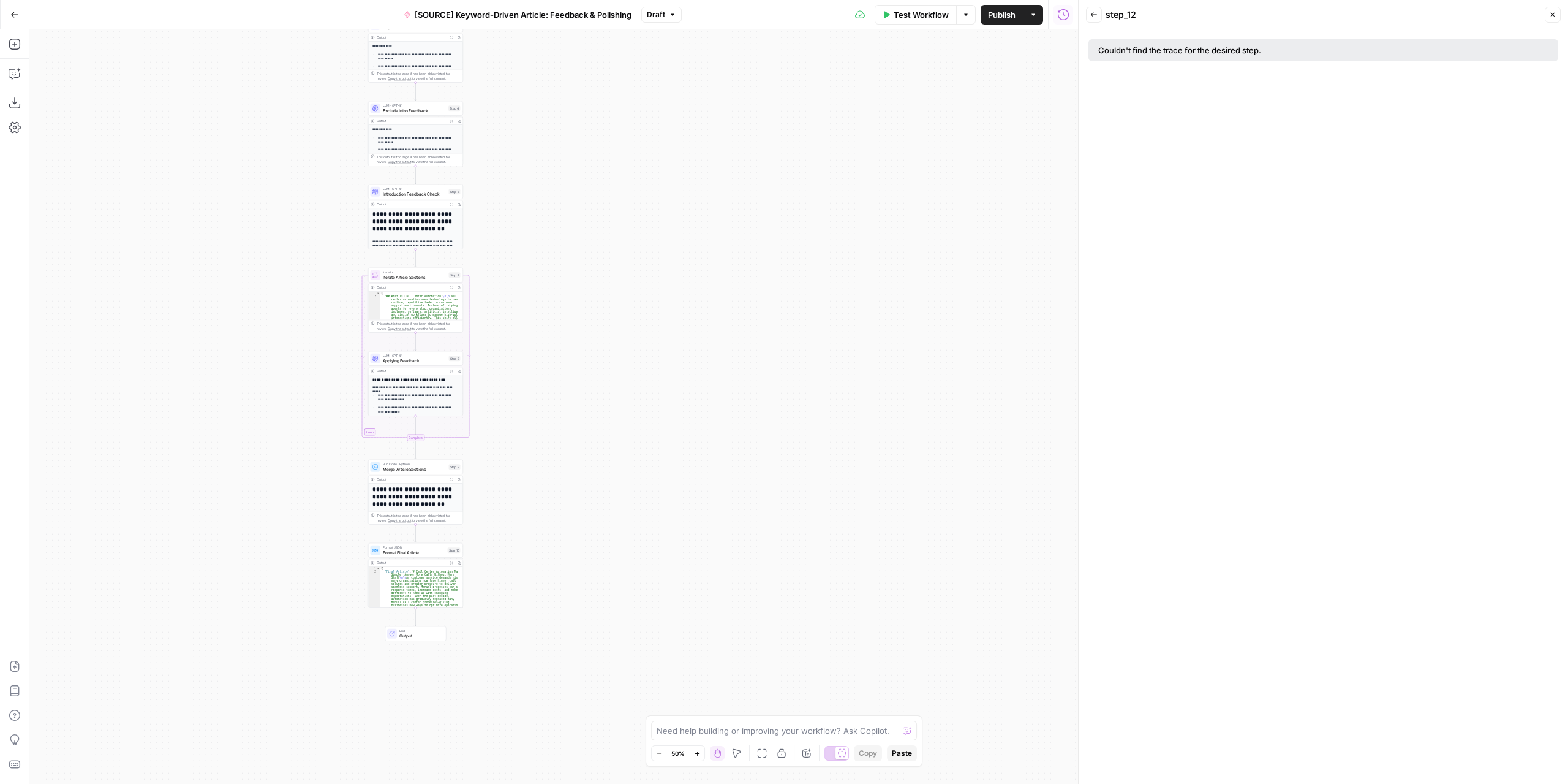
click at [917, 19] on span "Test Workflow" at bounding box center [921, 15] width 55 height 12
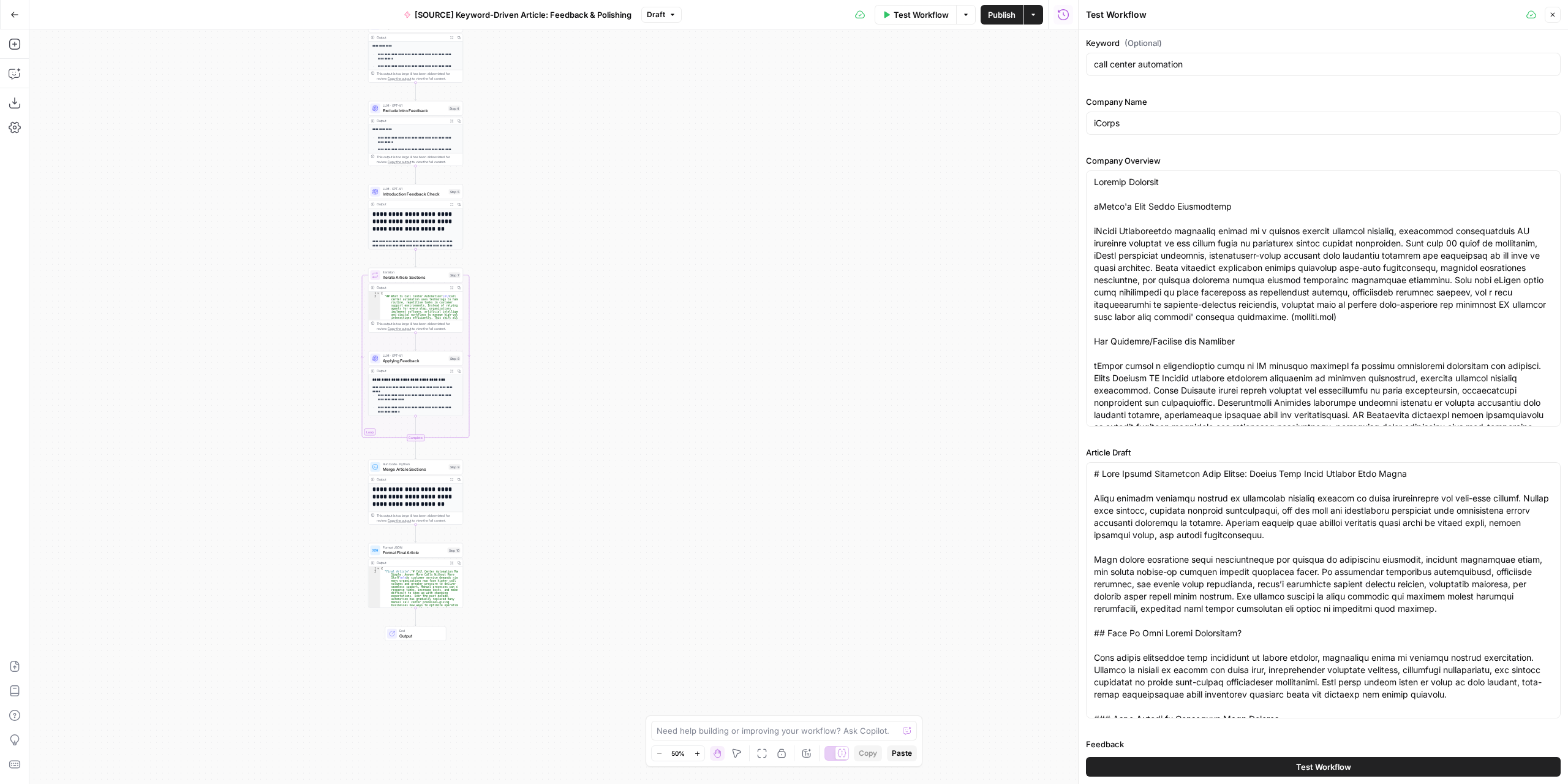
click at [1282, 765] on button "Test Workflow" at bounding box center [1323, 766] width 475 height 19
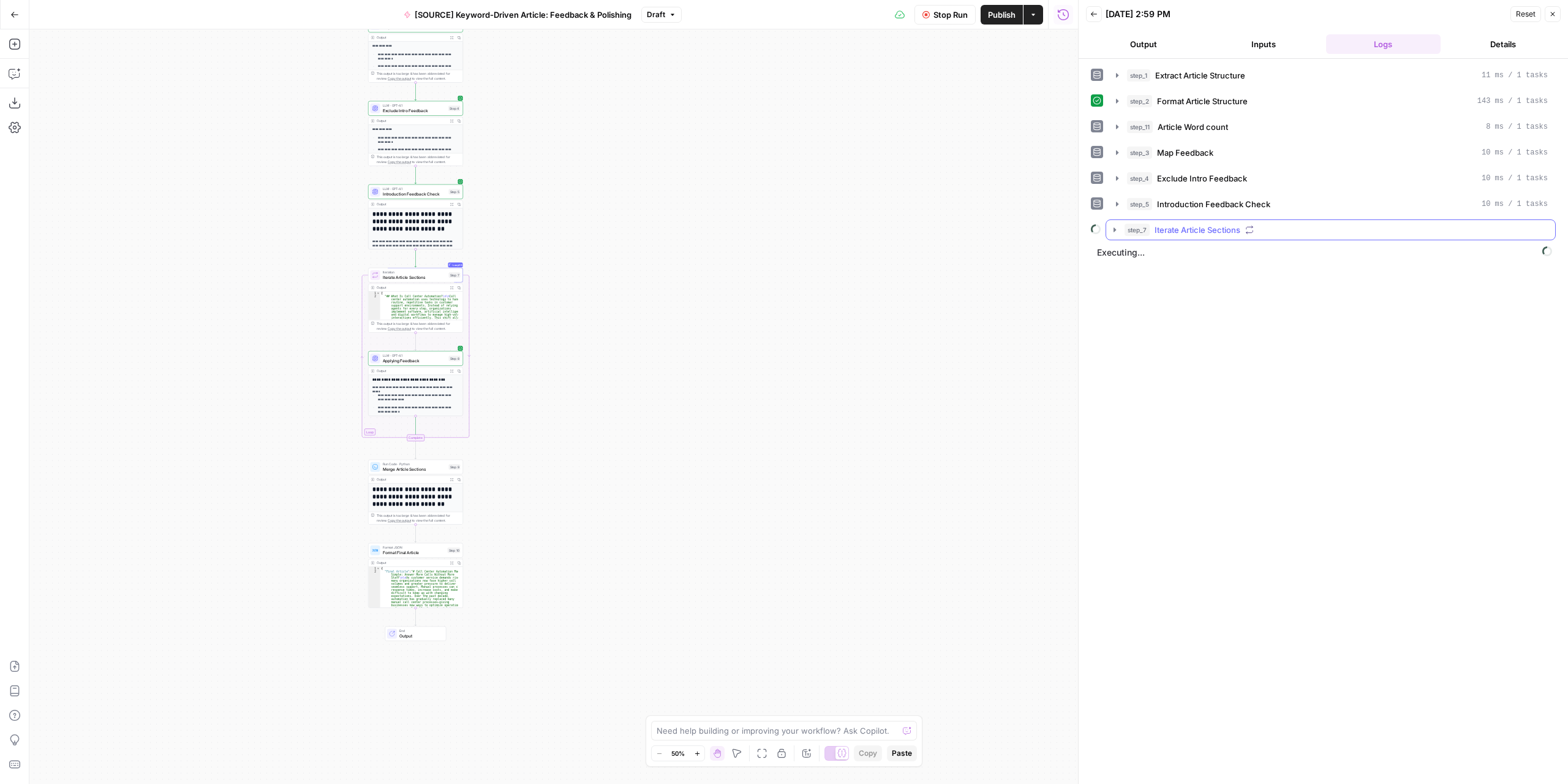
click at [1117, 225] on icon "button" at bounding box center [1115, 229] width 10 height 10
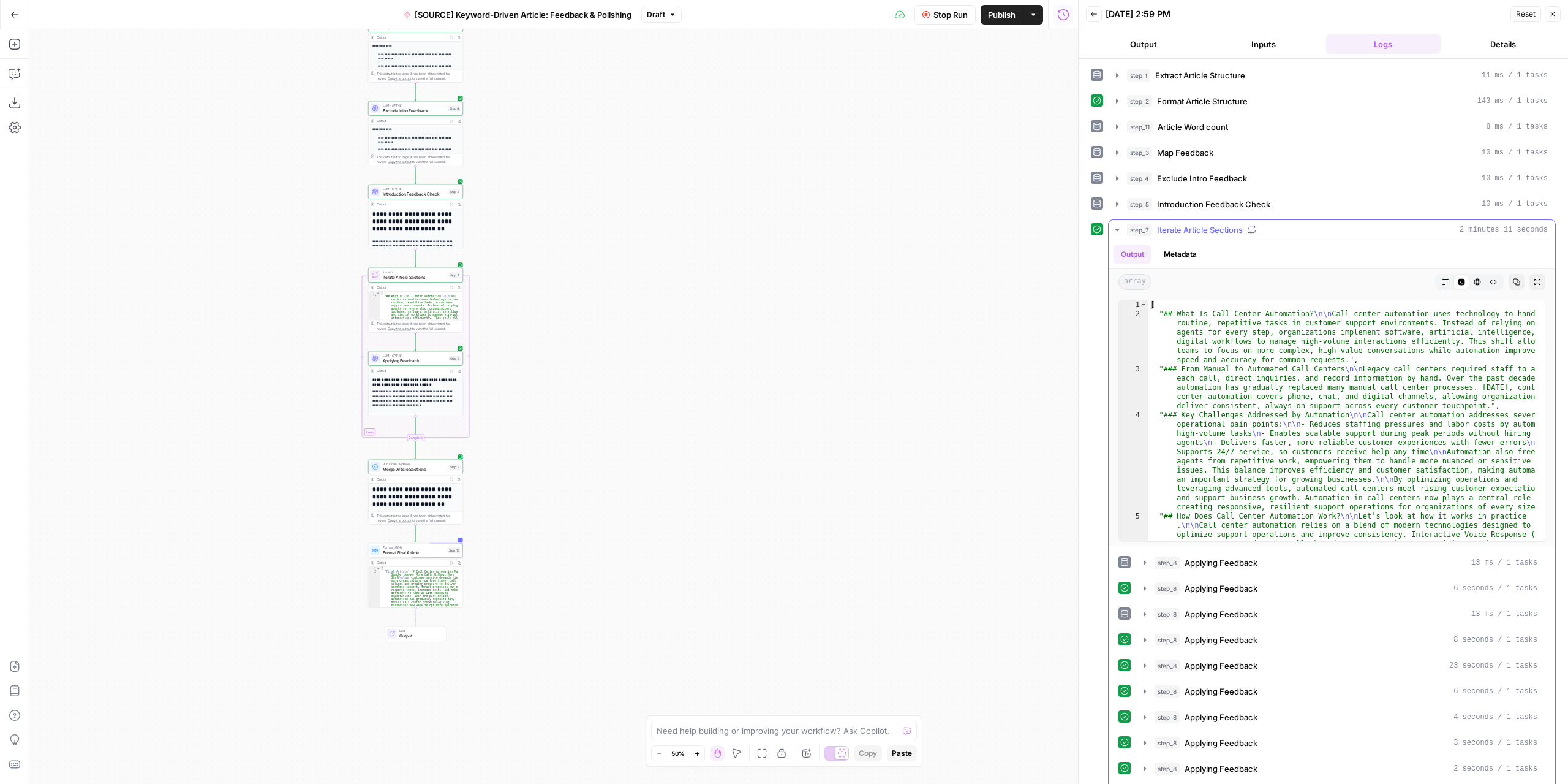
click at [1117, 225] on icon "button" at bounding box center [1117, 229] width 10 height 10
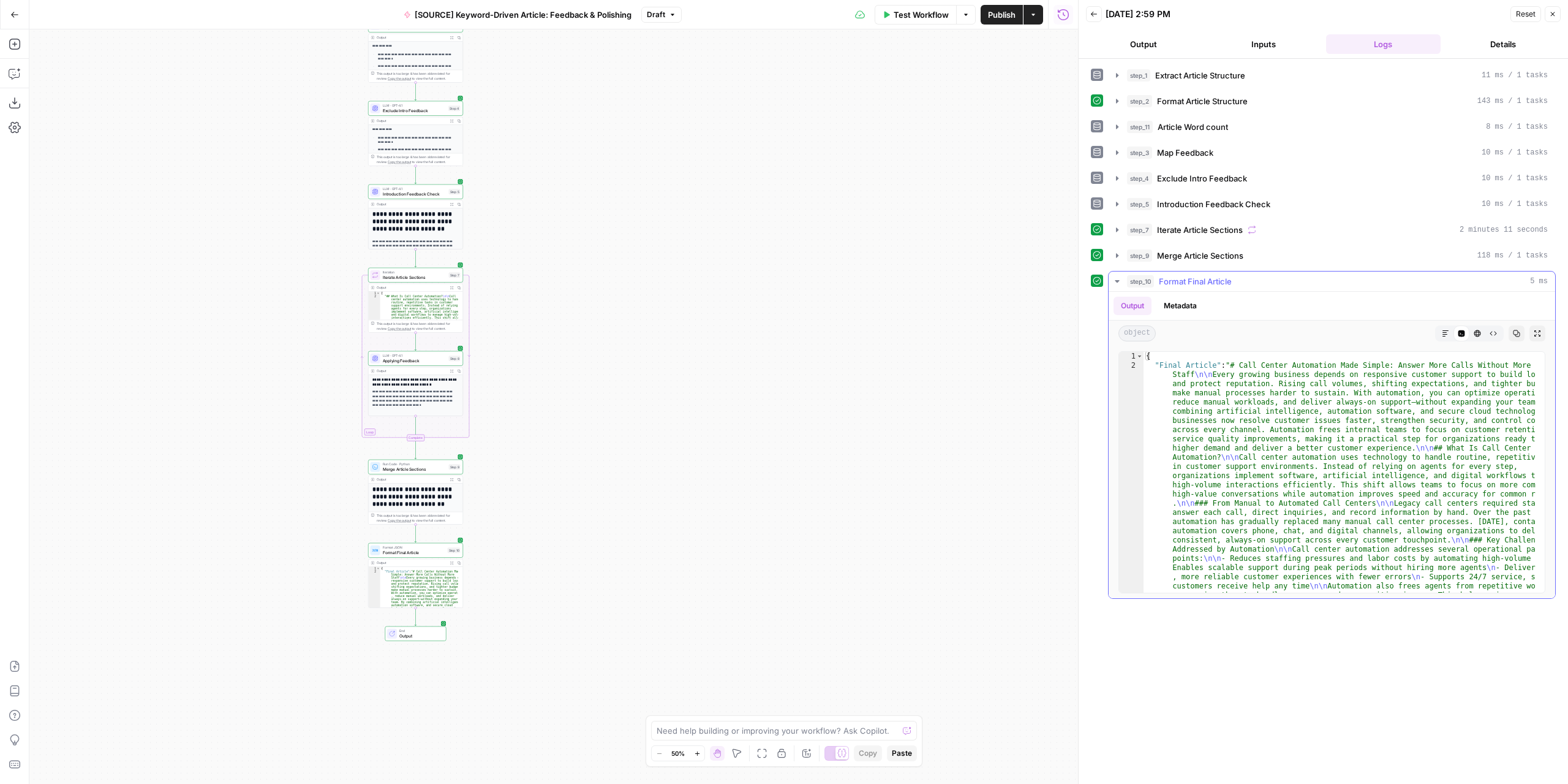
click at [1450, 325] on button "Markdown" at bounding box center [1446, 333] width 16 height 16
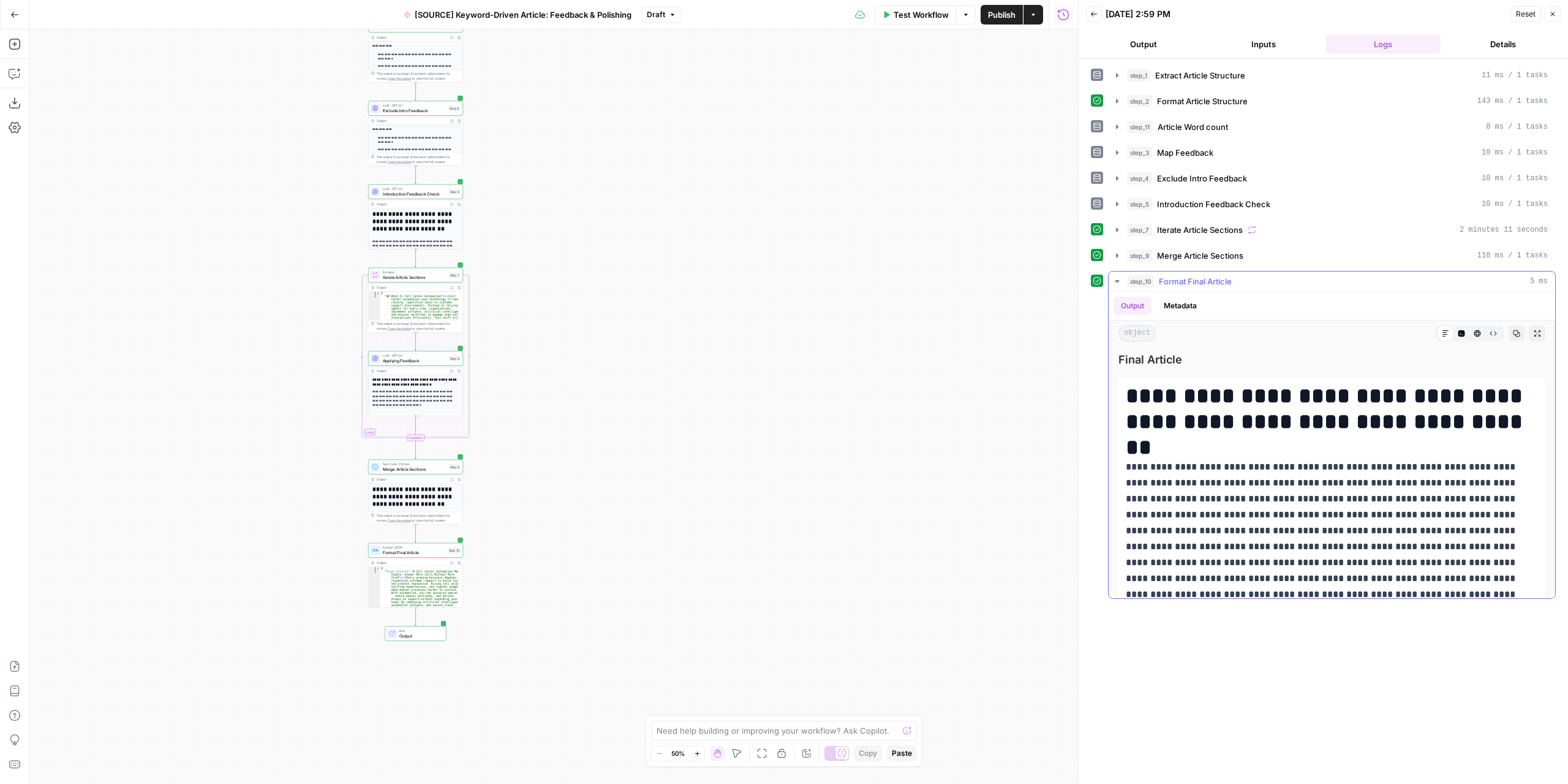
click at [1534, 330] on icon "button" at bounding box center [1537, 333] width 7 height 7
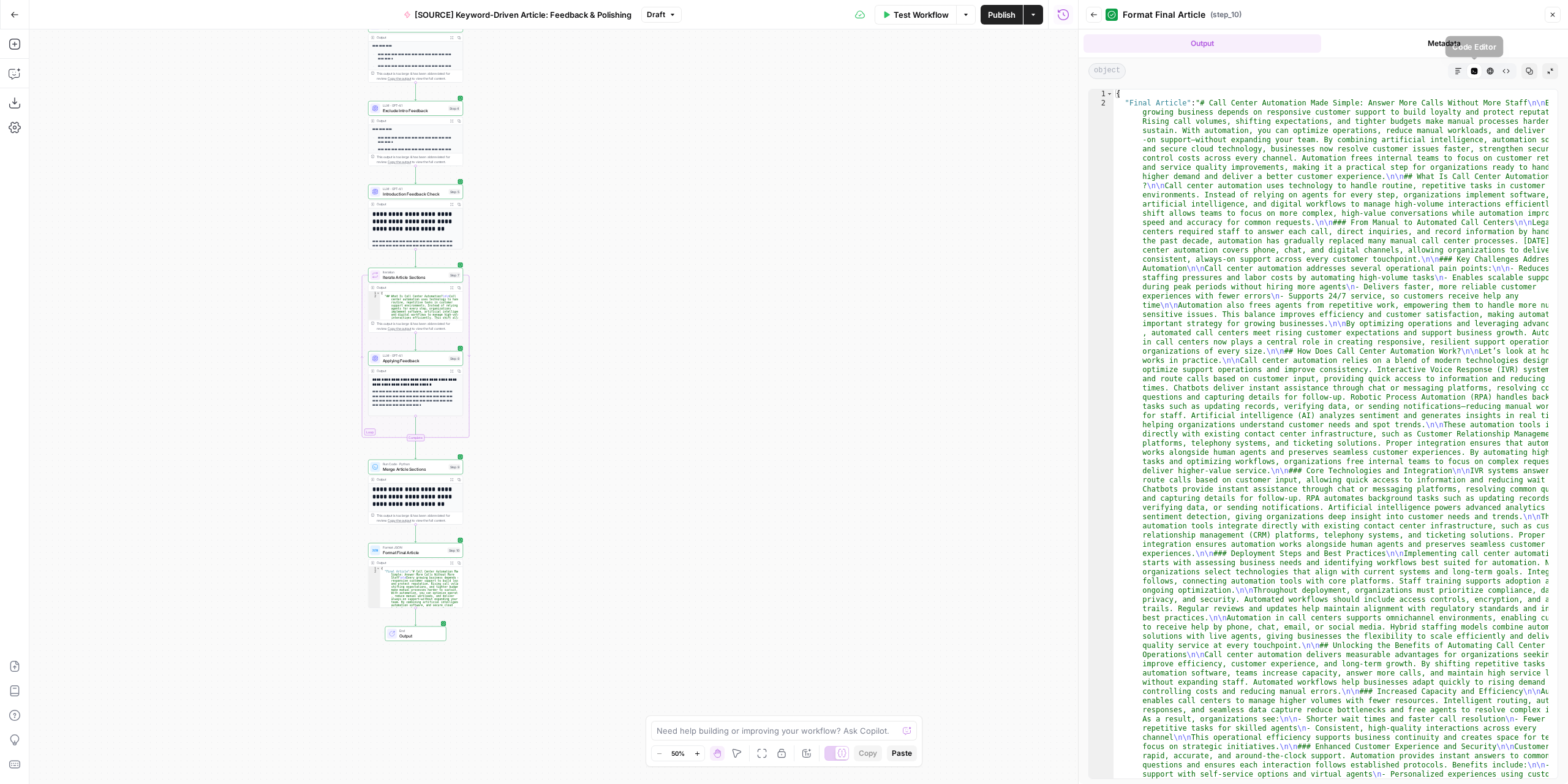
click at [1466, 67] on div "Code Editor" at bounding box center [1474, 71] width 16 height 16
click at [1463, 66] on button "Markdown" at bounding box center [1458, 71] width 16 height 16
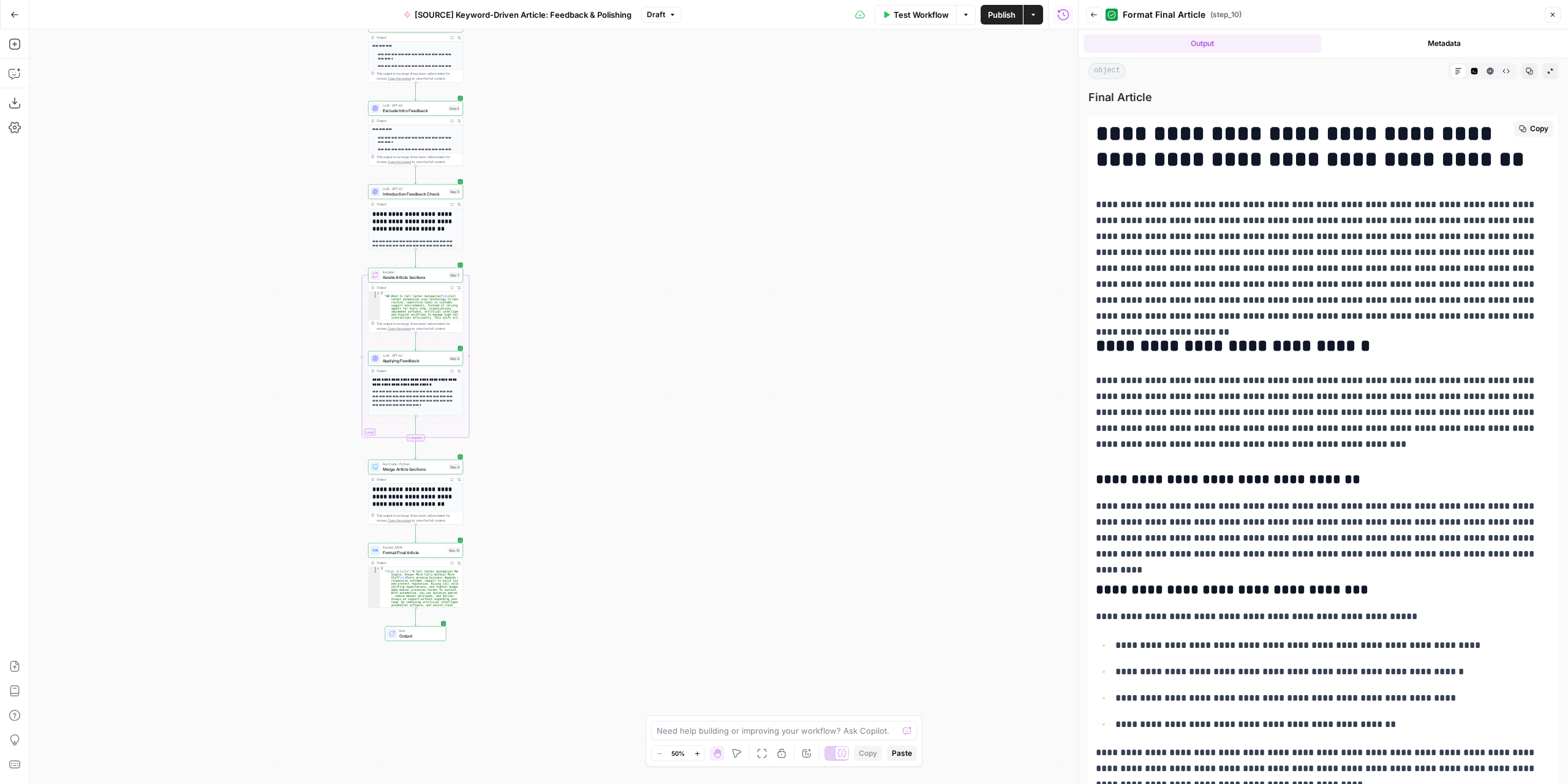
click at [1360, 254] on p "**********" at bounding box center [1319, 261] width 446 height 128
click at [1361, 251] on p "**********" at bounding box center [1319, 261] width 446 height 128
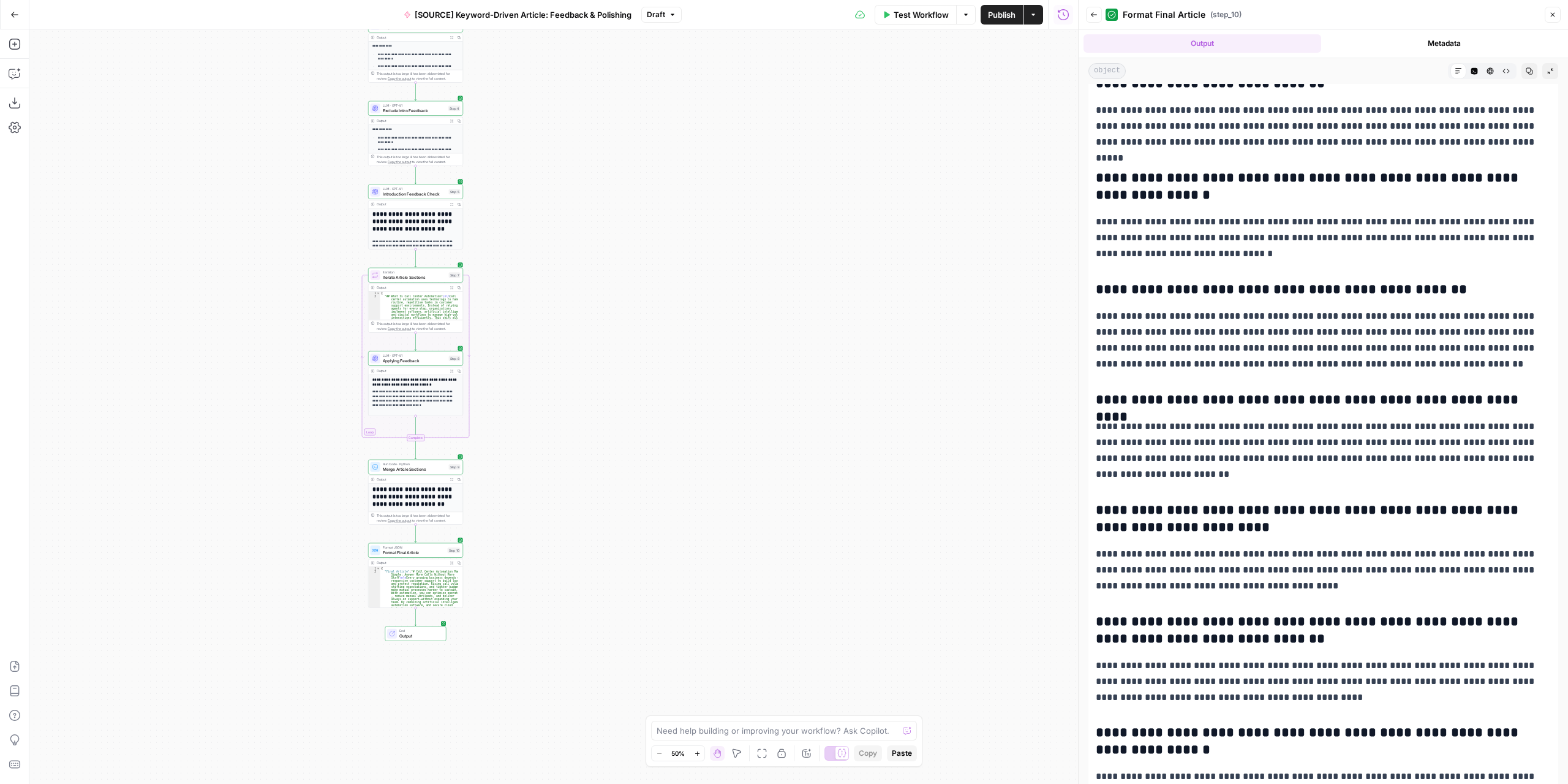
scroll to position [3723, 0]
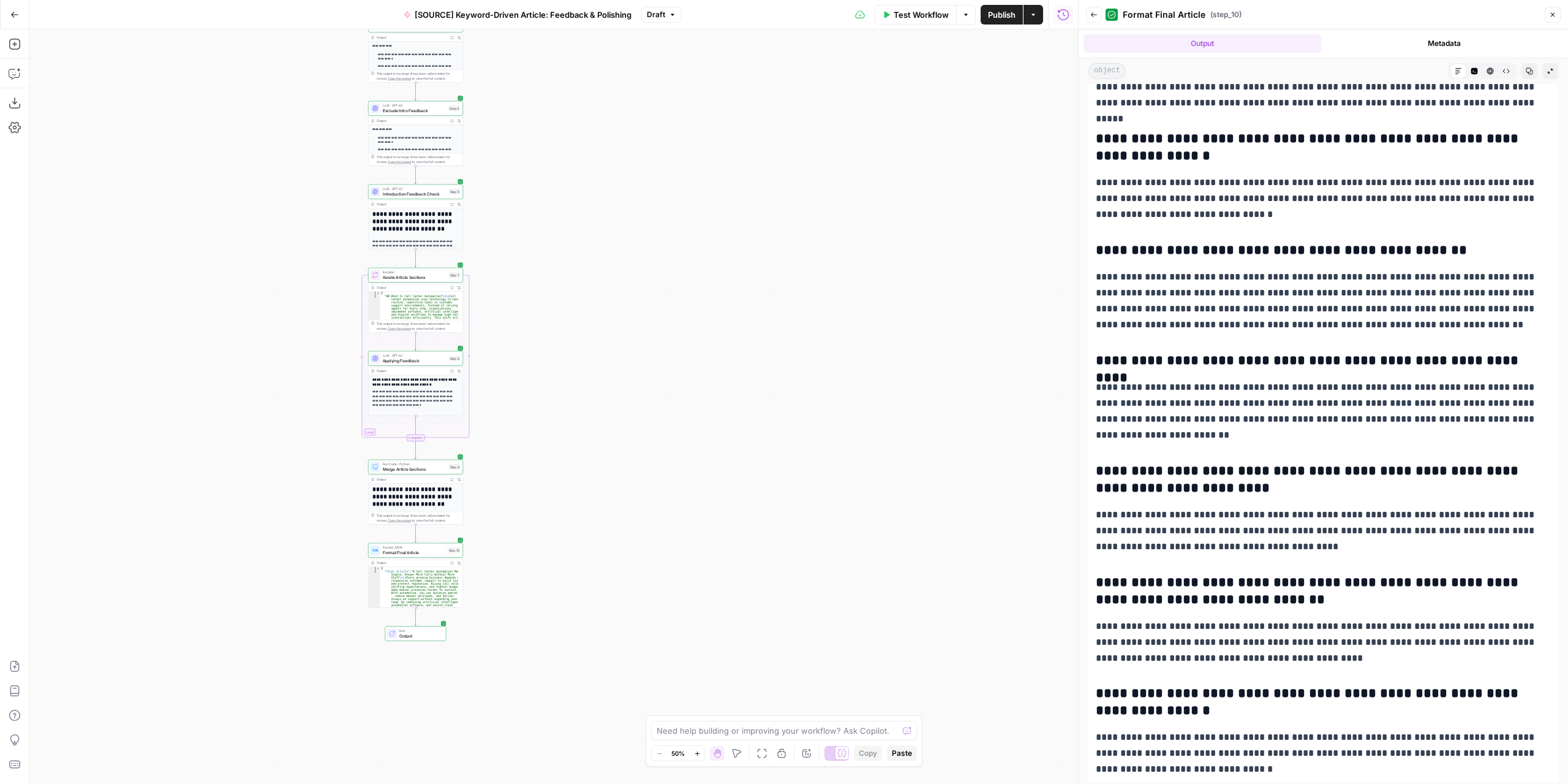
click at [1556, 9] on button "Close" at bounding box center [1553, 15] width 16 height 16
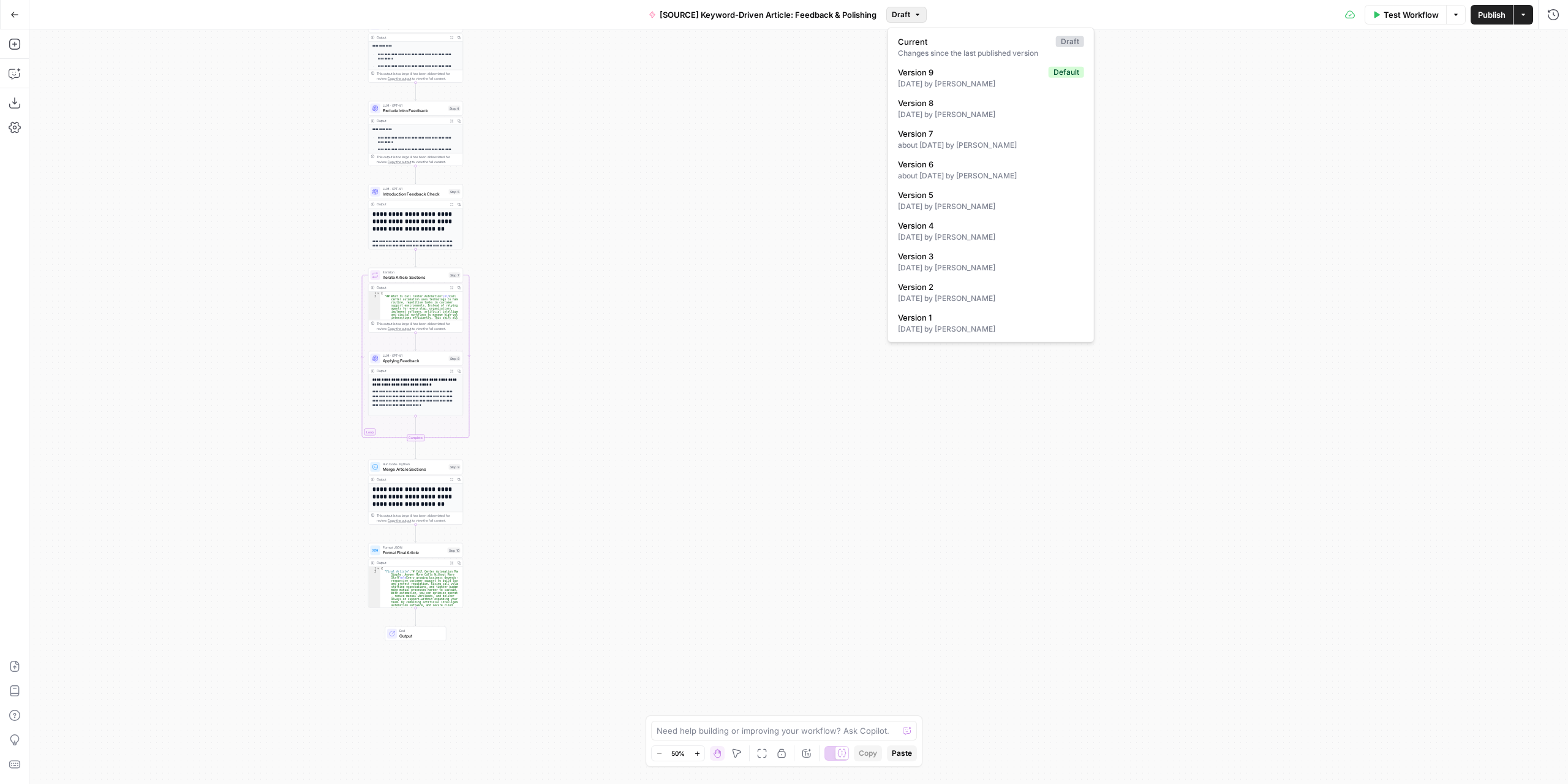
click at [899, 14] on span "Draft" at bounding box center [901, 15] width 19 height 11
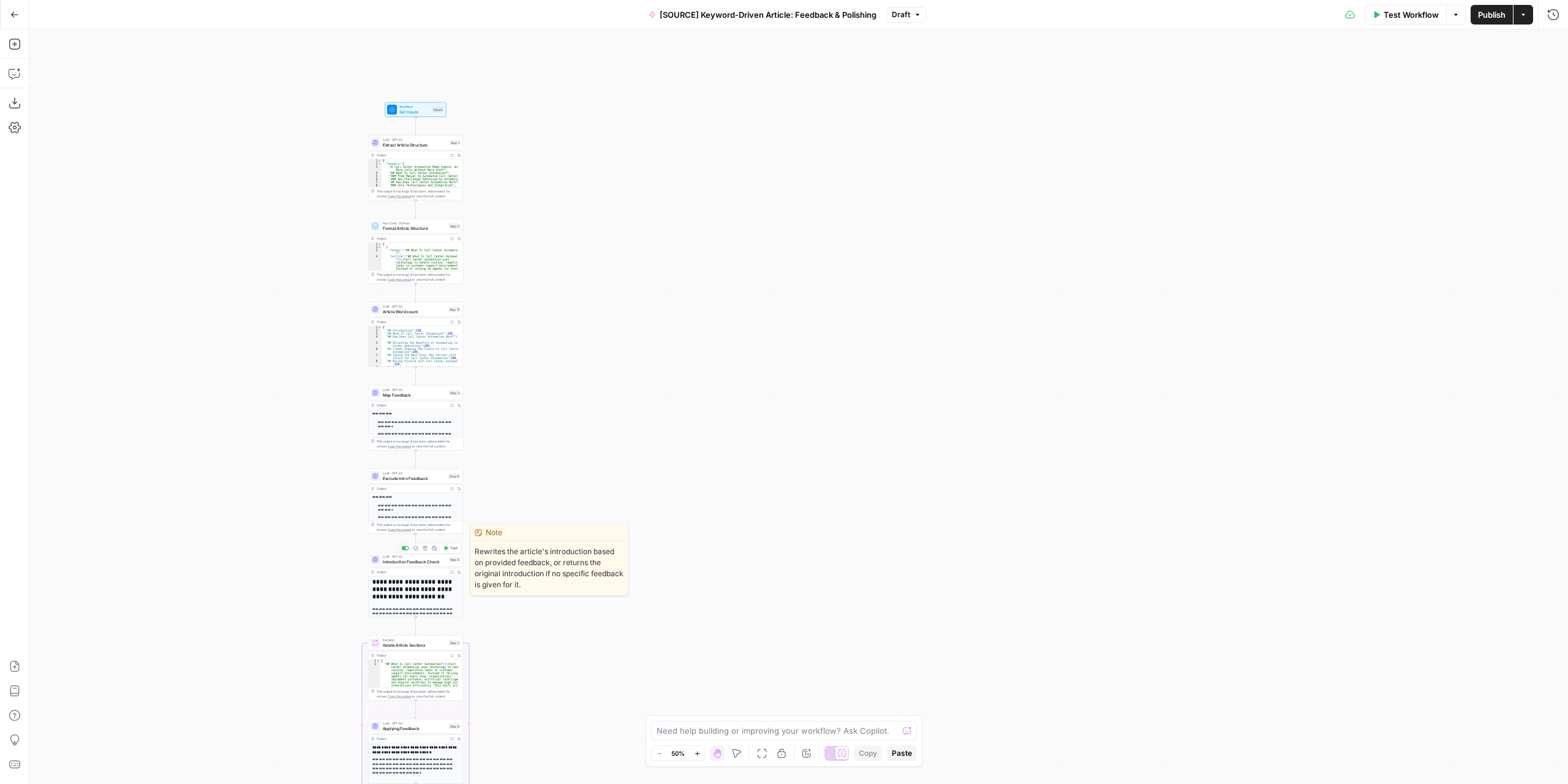
click at [411, 569] on div "Output" at bounding box center [411, 571] width 70 height 5
click at [413, 561] on span "Introduction Feedback Check" at bounding box center [415, 561] width 64 height 6
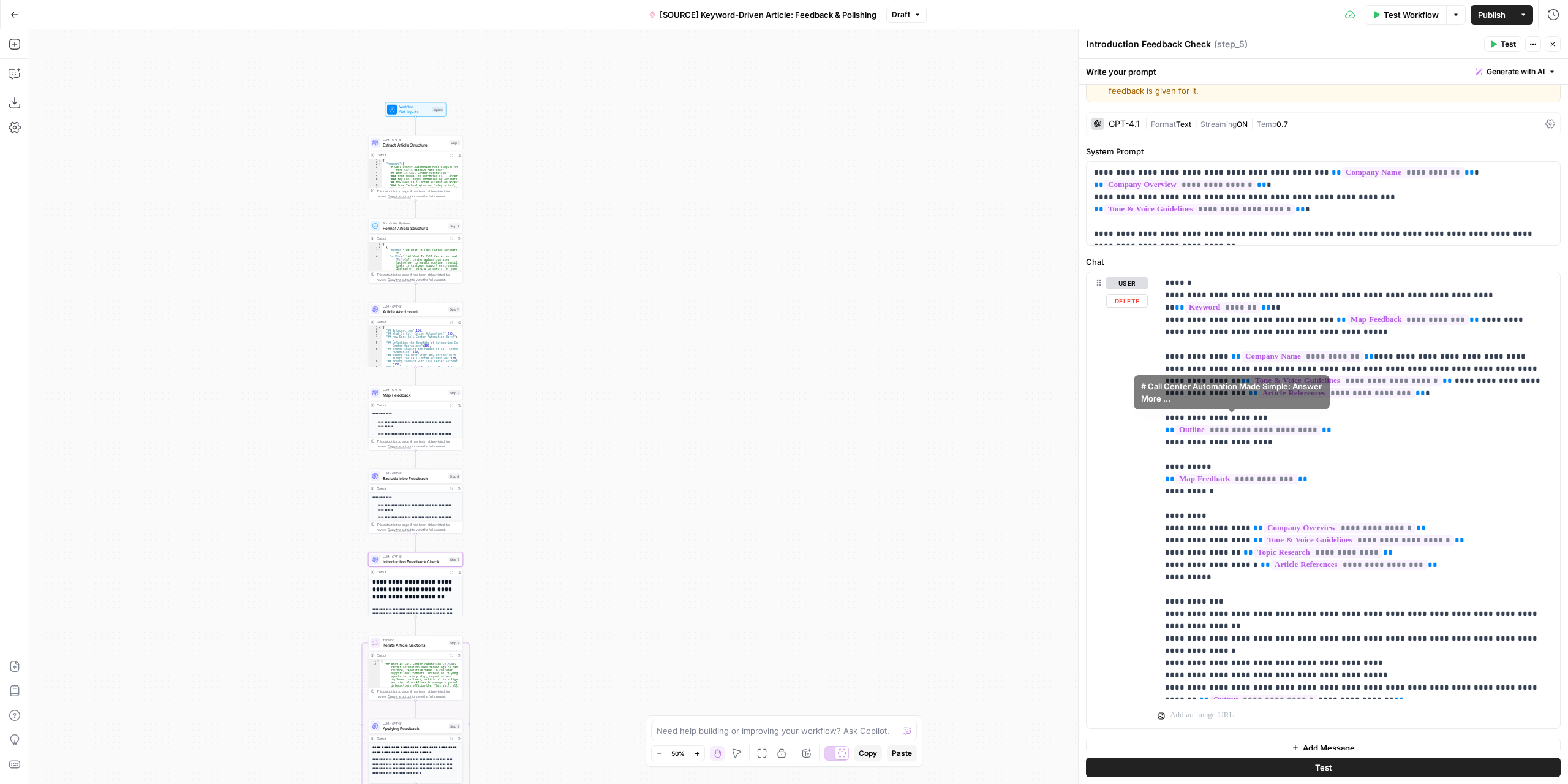
scroll to position [38, 0]
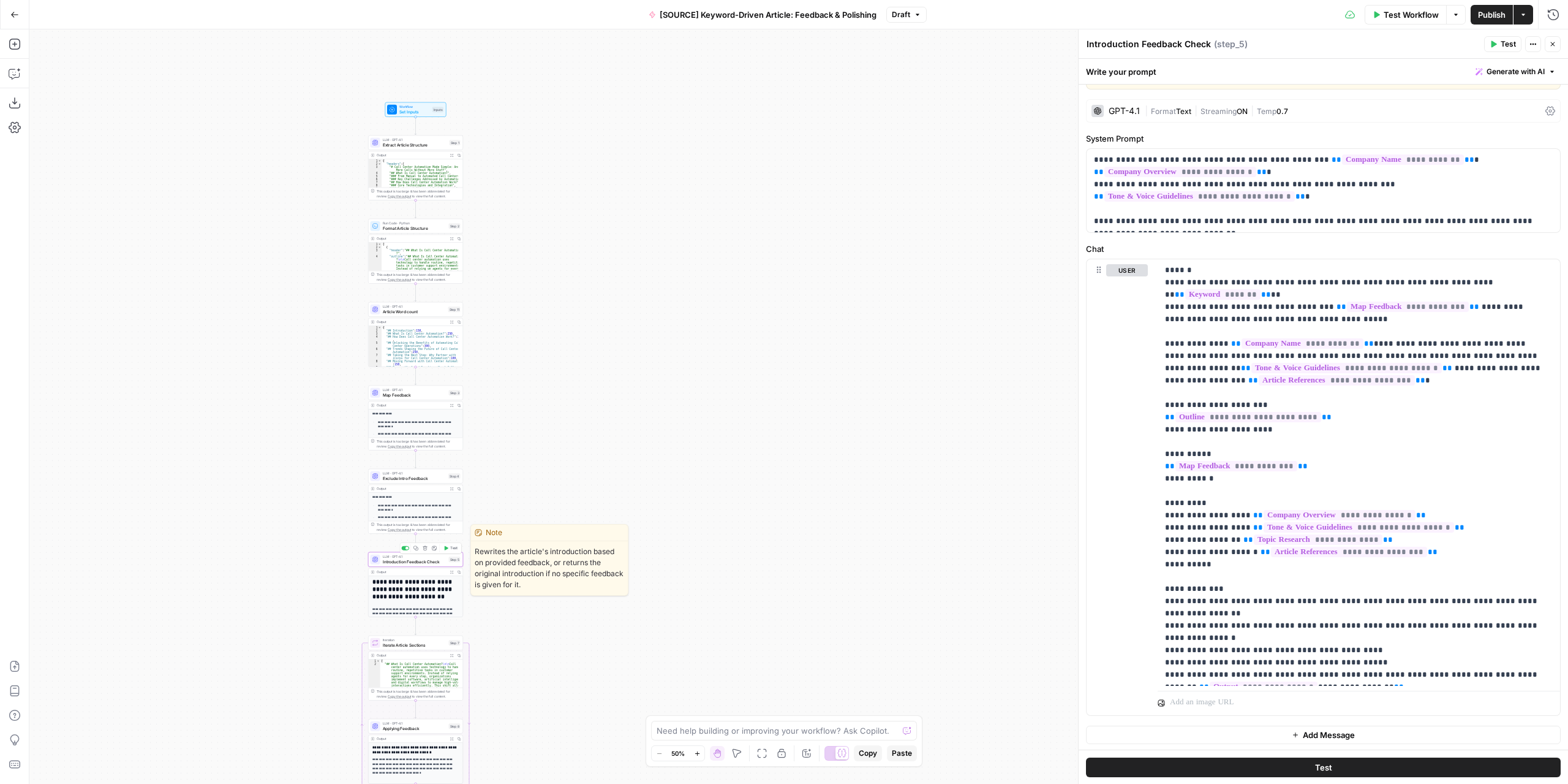
click at [452, 544] on button "Test" at bounding box center [451, 548] width 19 height 8
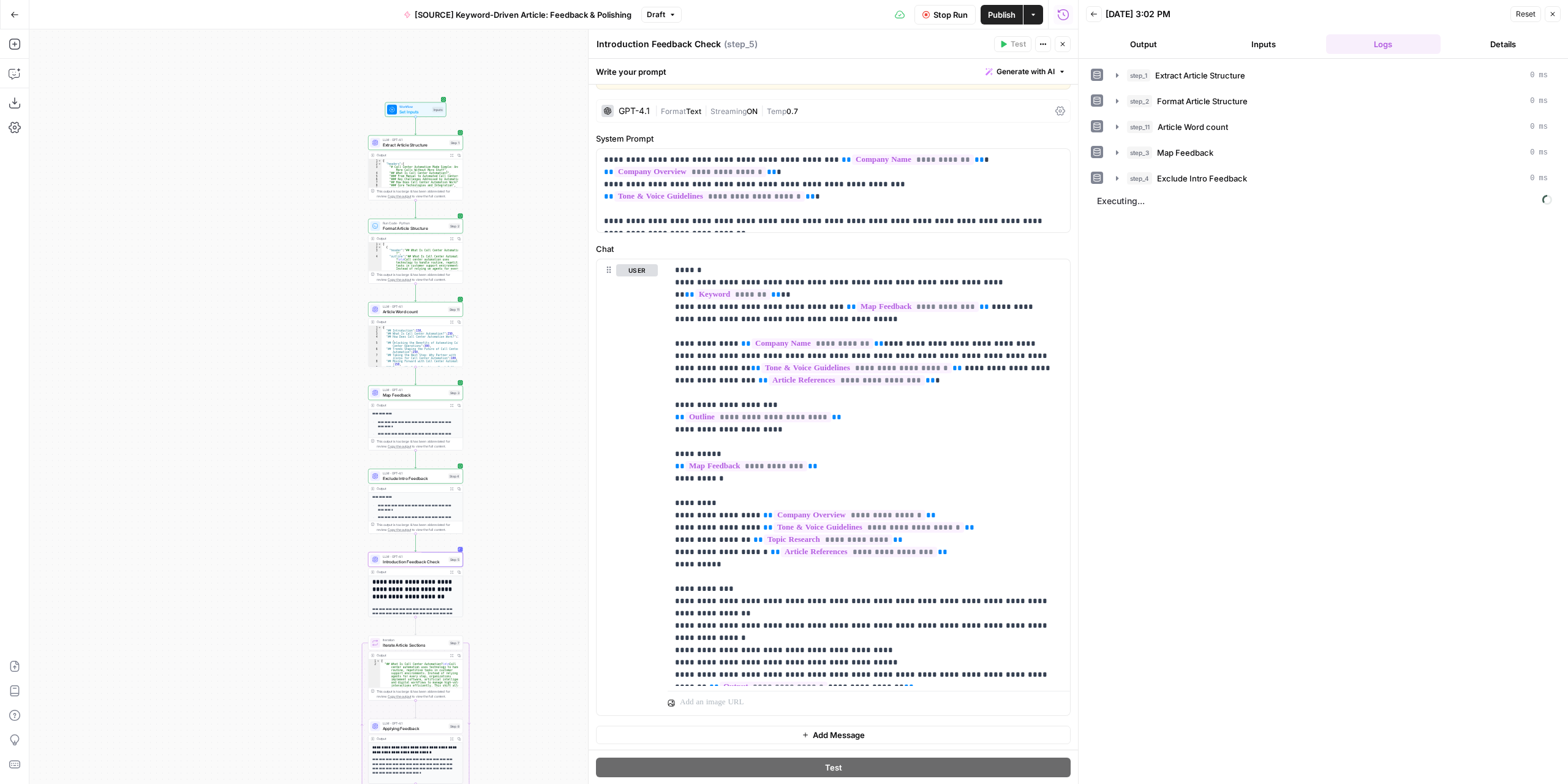
click at [1160, 35] on button "Output" at bounding box center [1143, 44] width 115 height 19
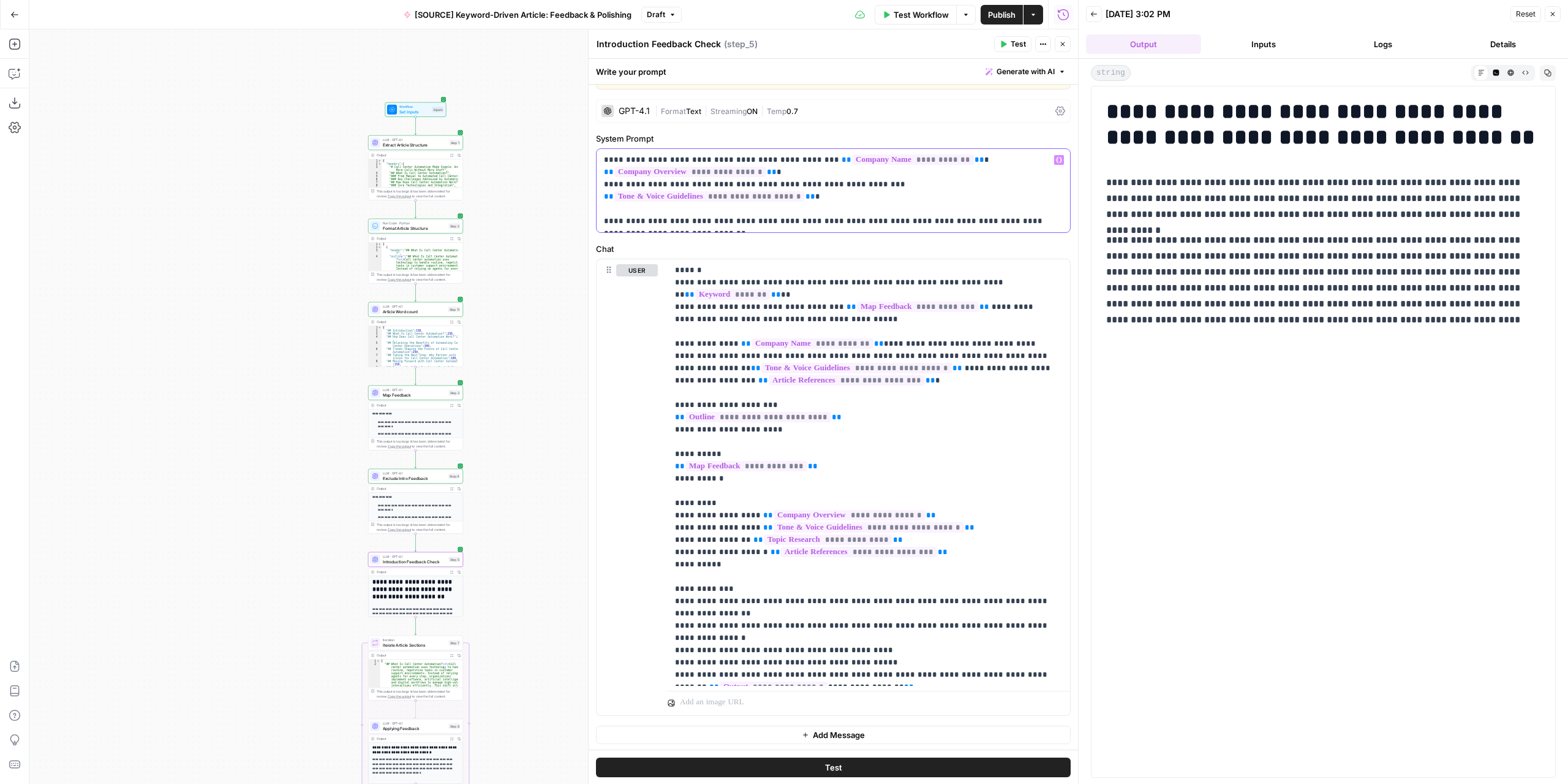
click at [777, 207] on p "**********" at bounding box center [829, 190] width 450 height 74
drag, startPoint x: 814, startPoint y: 209, endPoint x: 777, endPoint y: 211, distance: 37.1
click at [777, 211] on p "**********" at bounding box center [829, 190] width 450 height 74
drag, startPoint x: 834, startPoint y: 207, endPoint x: 822, endPoint y: 208, distance: 12.0
click at [822, 208] on p "**********" at bounding box center [829, 190] width 450 height 74
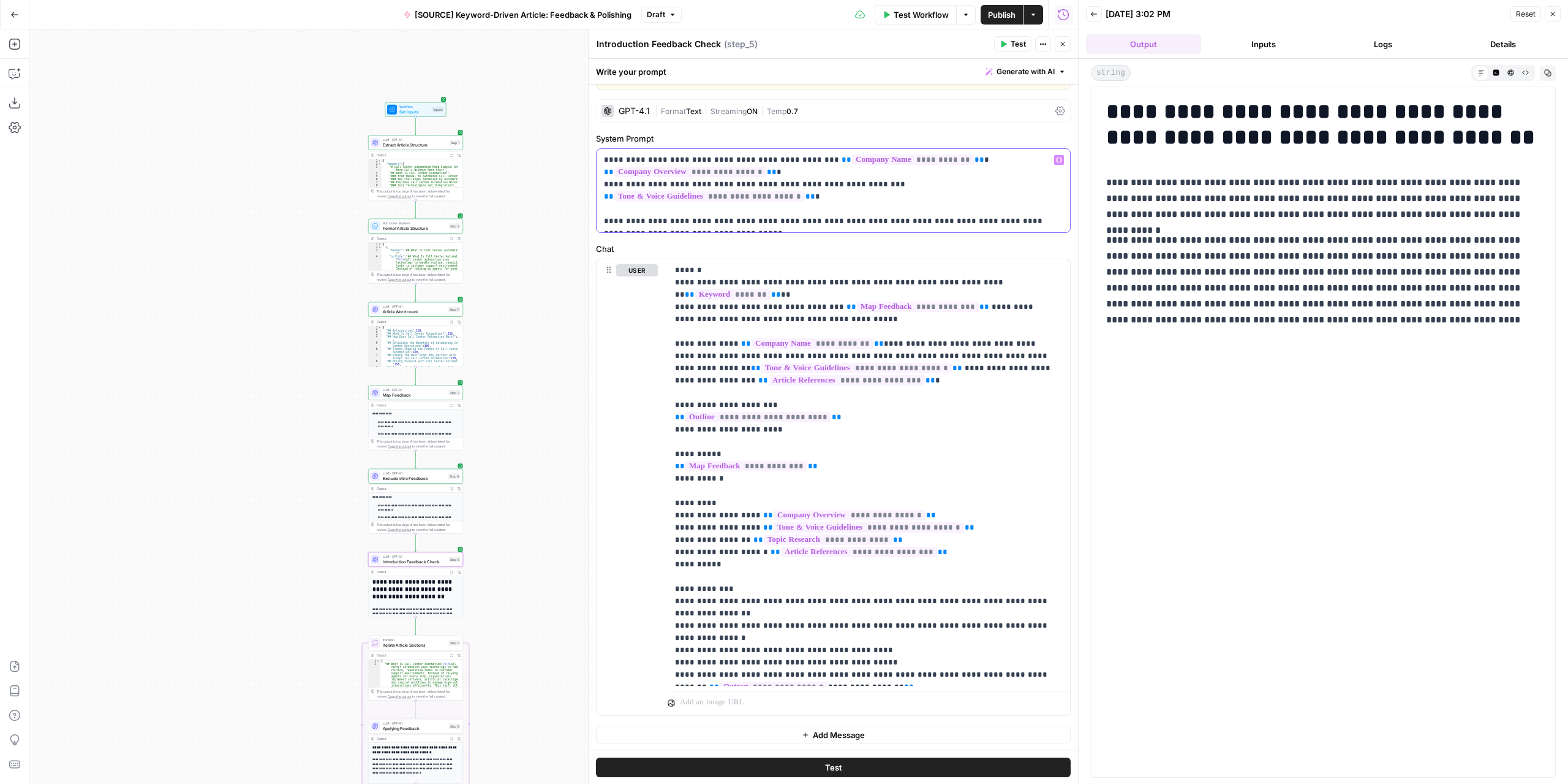
click at [838, 207] on p "**********" at bounding box center [829, 190] width 450 height 74
click at [836, 199] on p "**********" at bounding box center [829, 190] width 450 height 74
click at [834, 206] on p "**********" at bounding box center [829, 190] width 450 height 74
drag, startPoint x: 836, startPoint y: 205, endPoint x: 822, endPoint y: 207, distance: 14.1
click at [822, 207] on p "**********" at bounding box center [829, 190] width 450 height 74
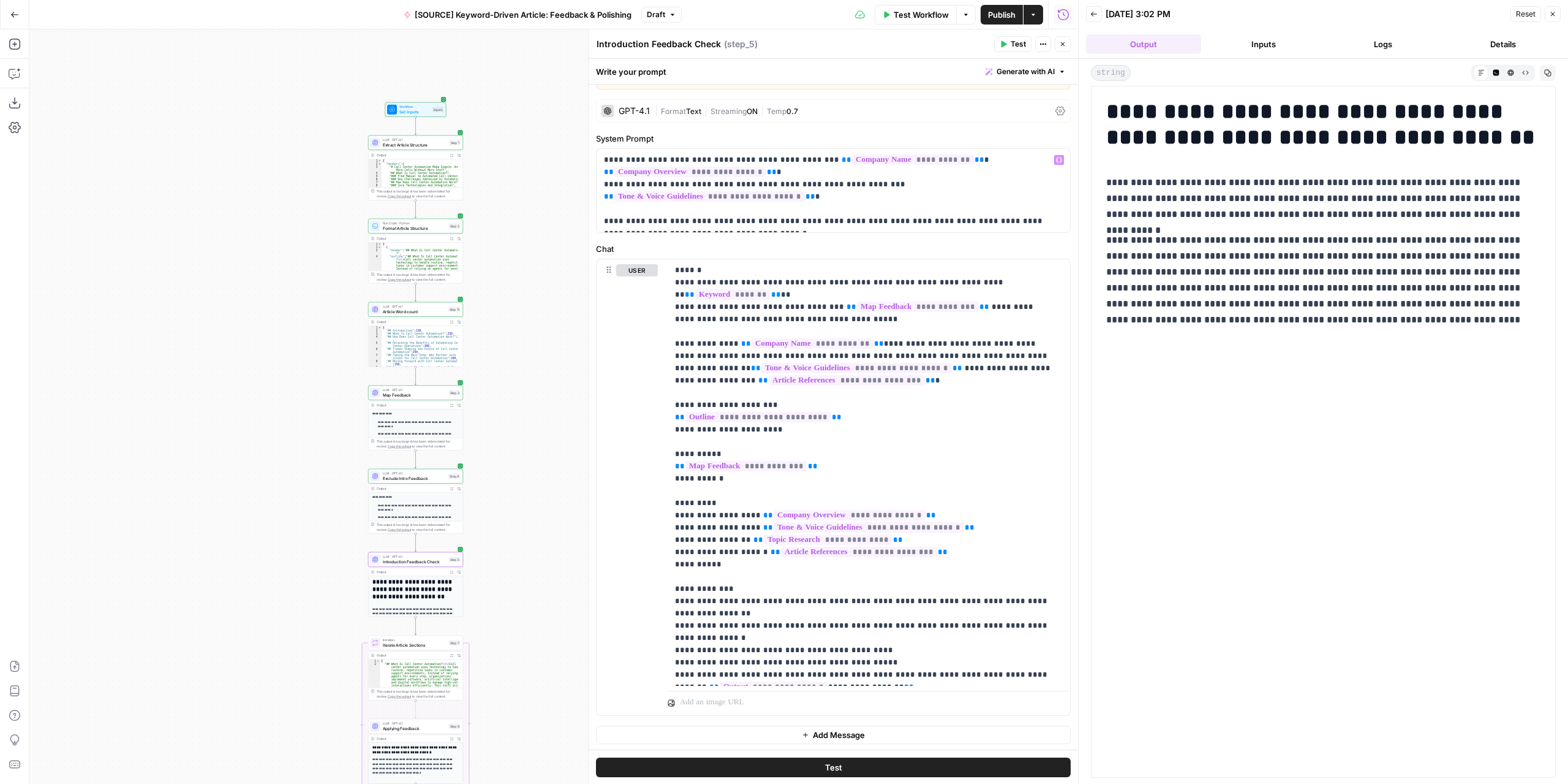
click at [1004, 41] on icon "button" at bounding box center [1003, 44] width 7 height 7
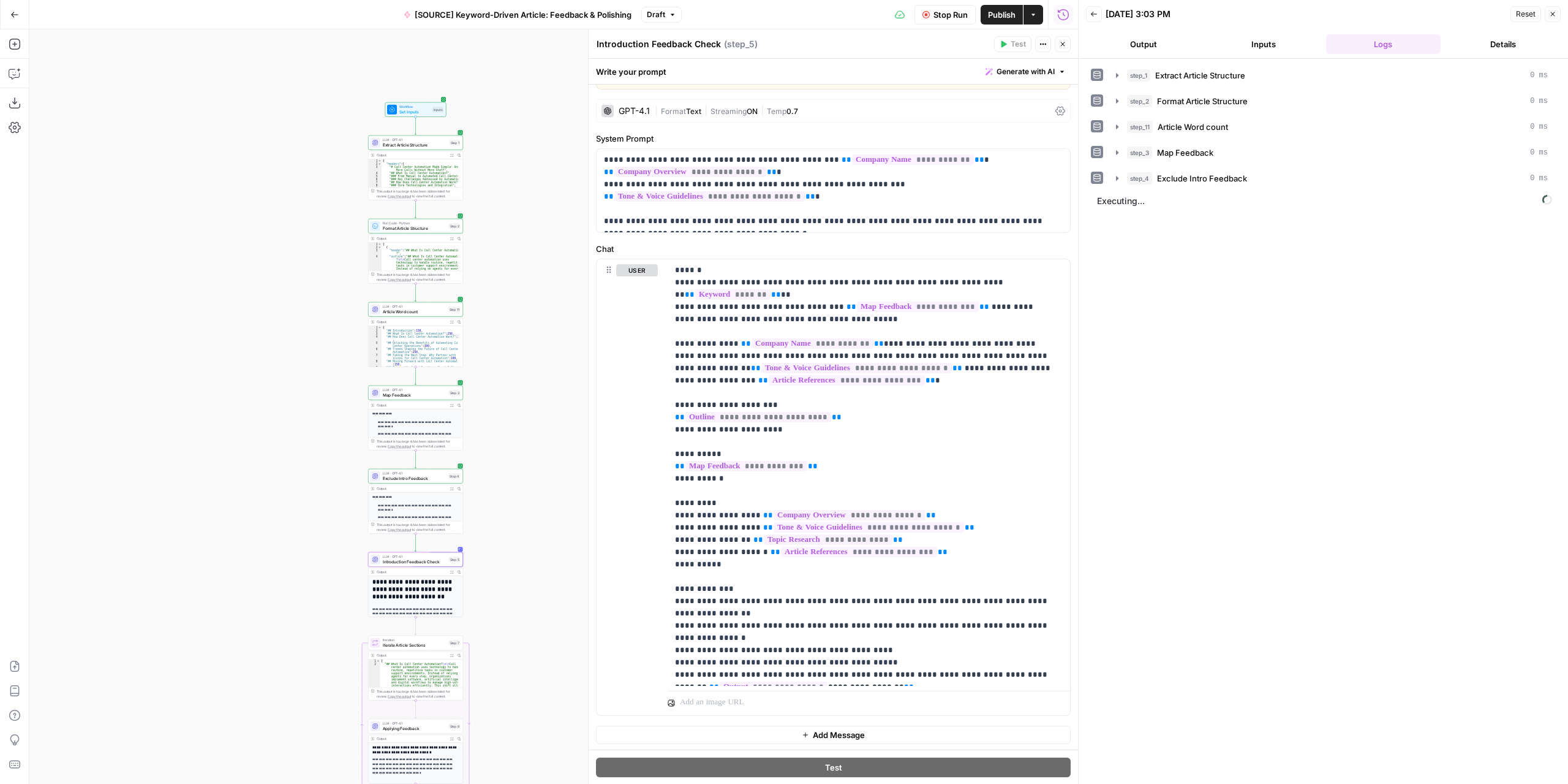
click at [1167, 41] on button "Output" at bounding box center [1143, 44] width 115 height 19
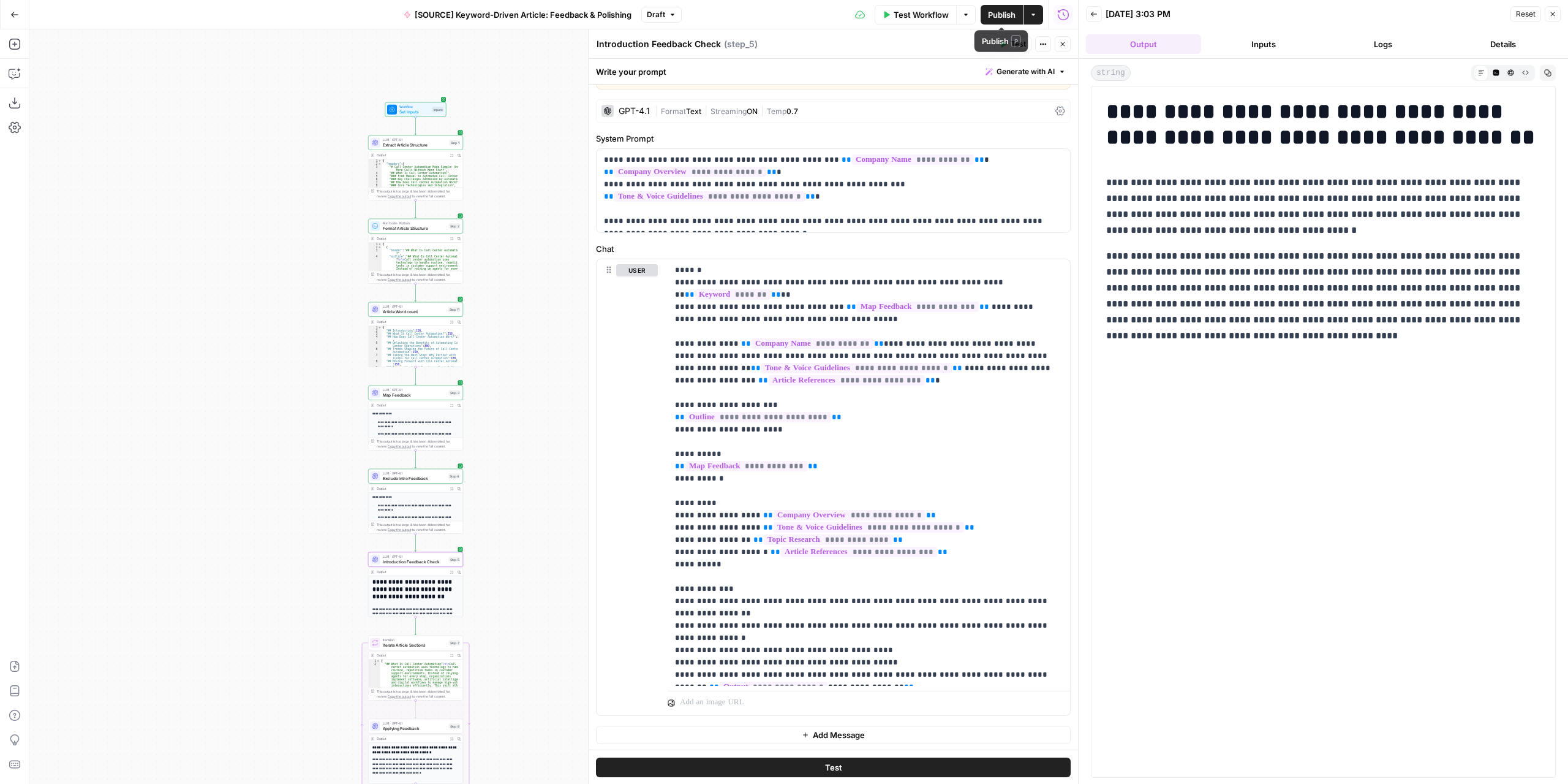
click at [992, 13] on span "Publish" at bounding box center [1001, 15] width 27 height 12
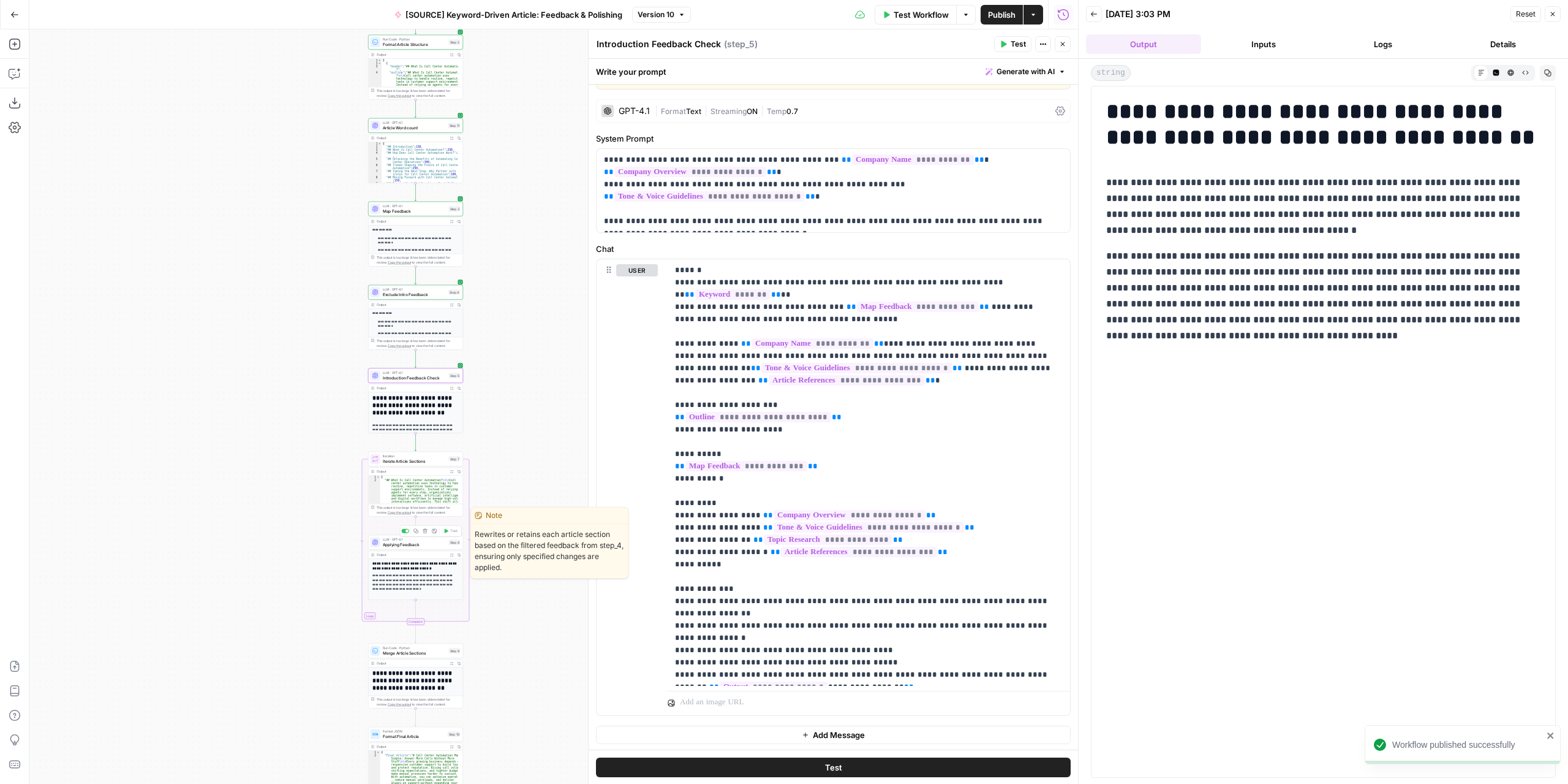
click at [412, 547] on span "Applying Feedback" at bounding box center [415, 544] width 64 height 6
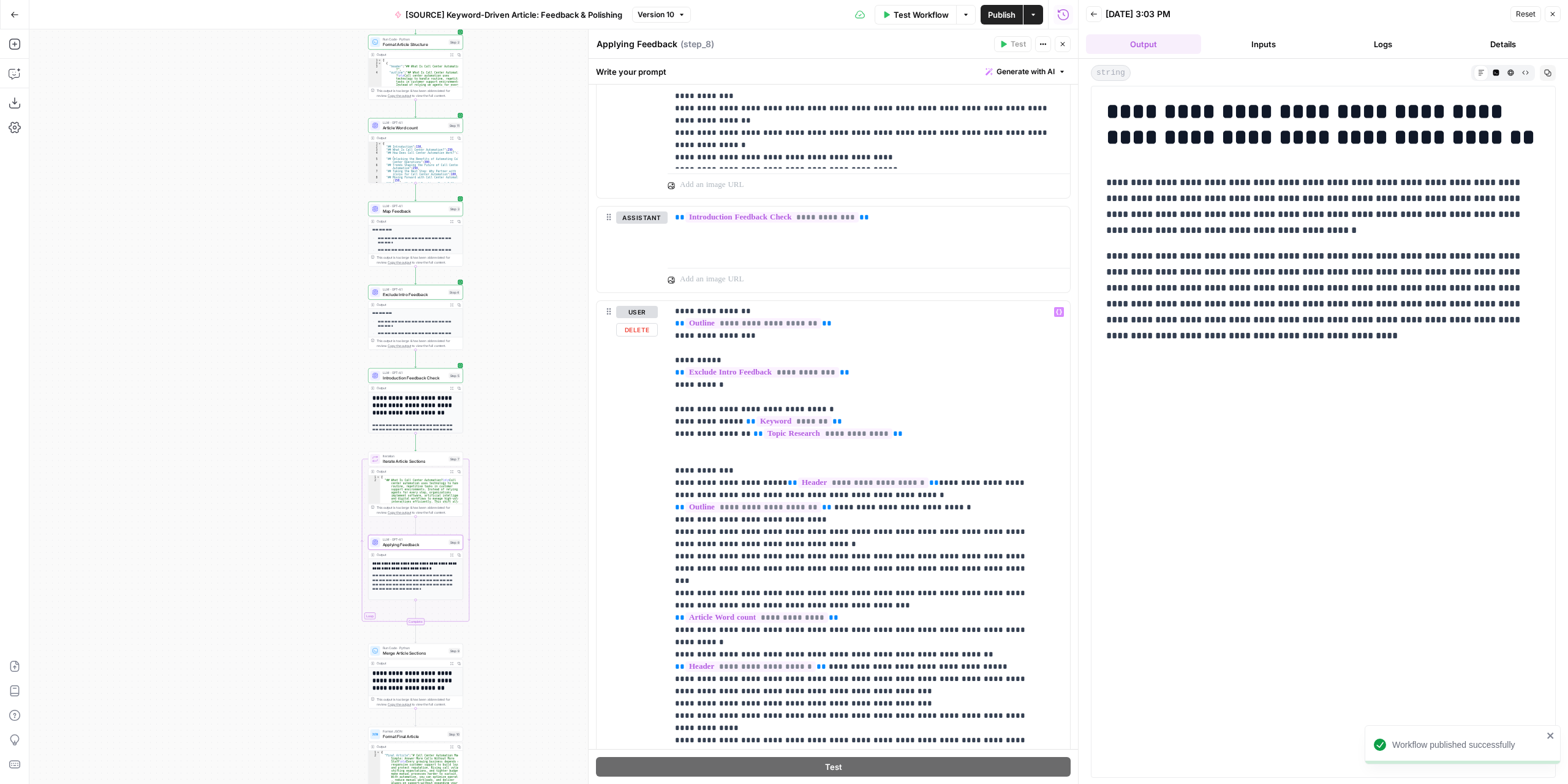
scroll to position [644, 0]
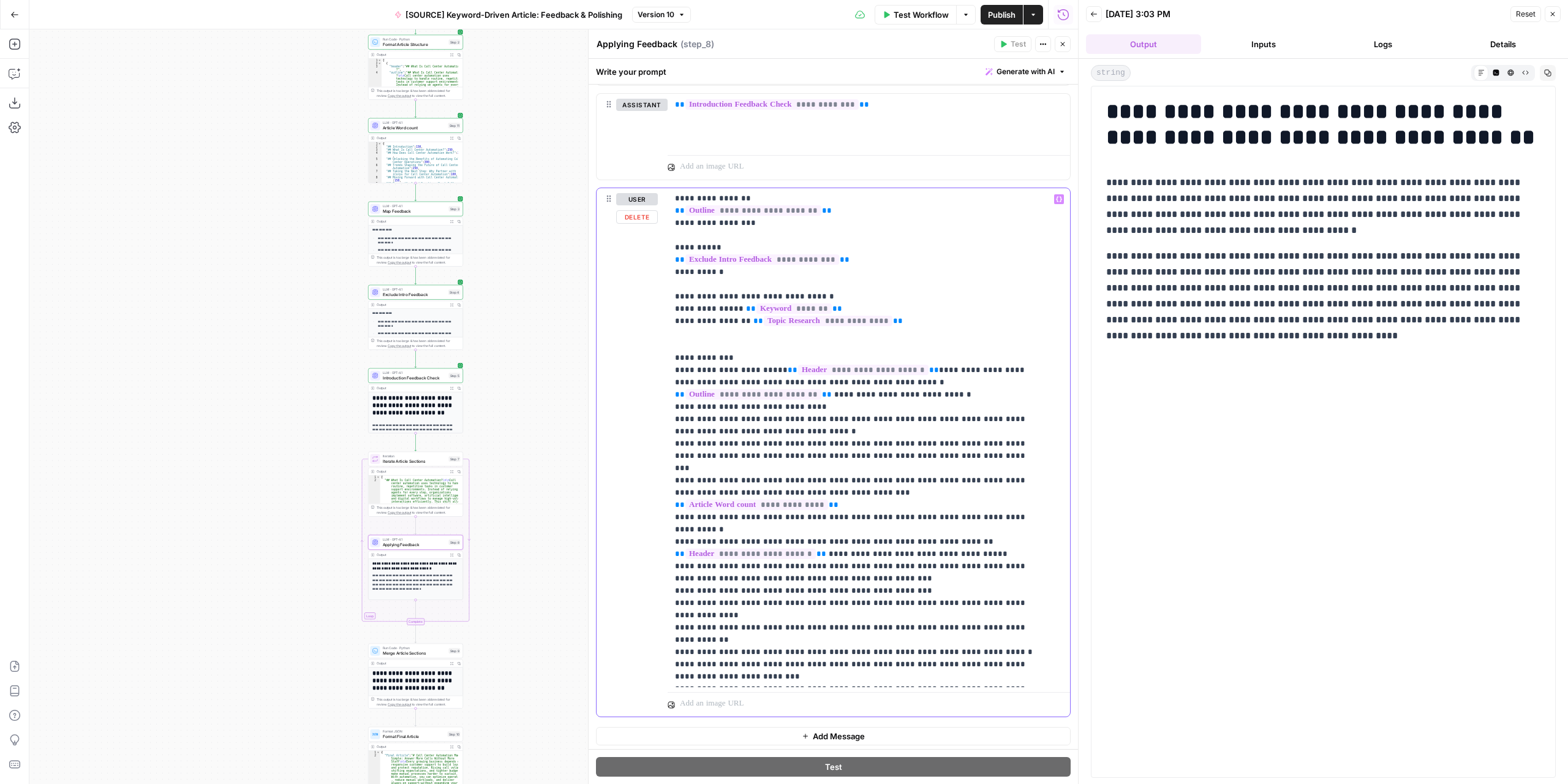
drag, startPoint x: 968, startPoint y: 511, endPoint x: 683, endPoint y: 502, distance: 285.1
click at [683, 502] on p "**********" at bounding box center [860, 406] width 370 height 551
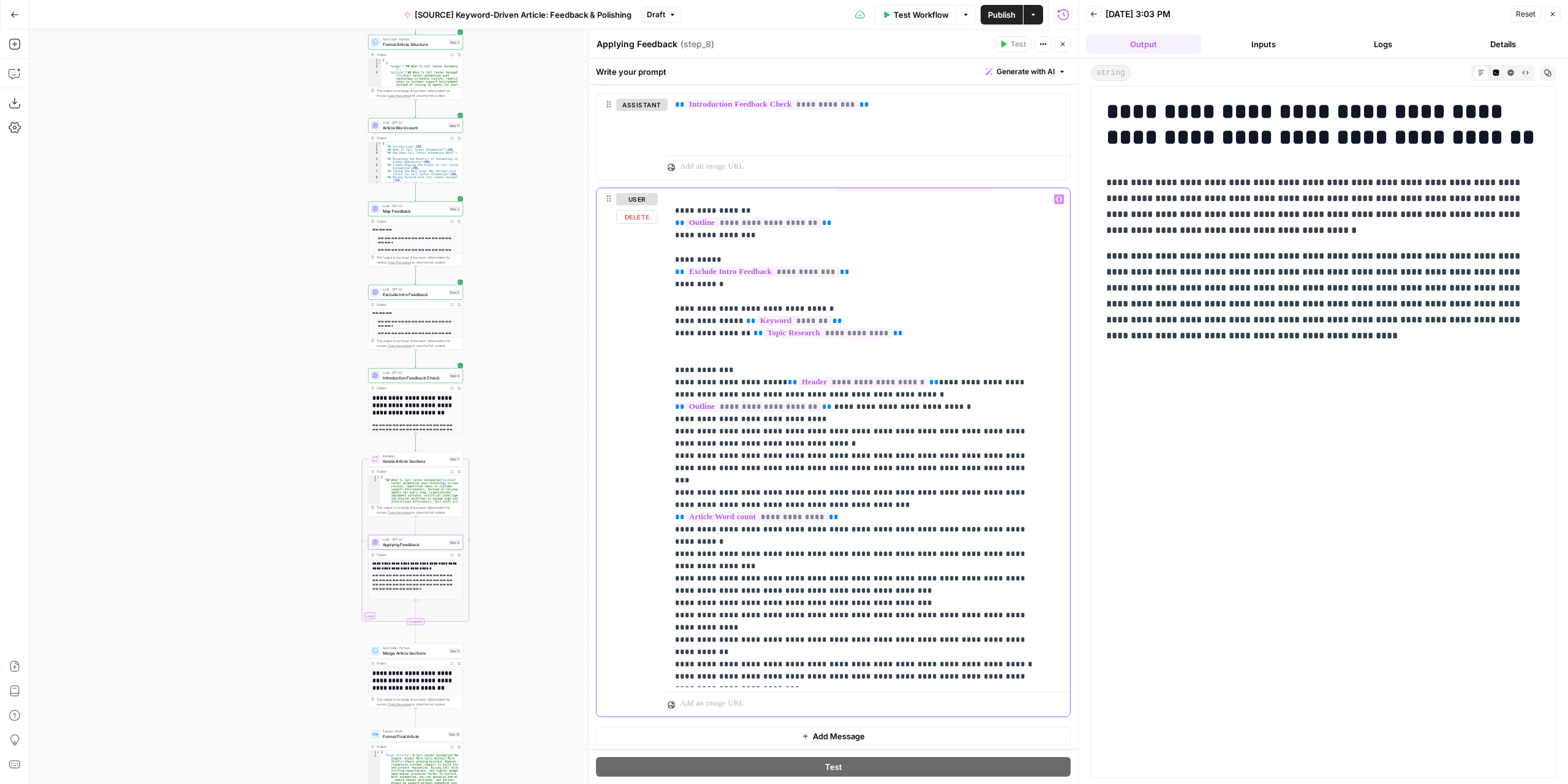
scroll to position [62, 0]
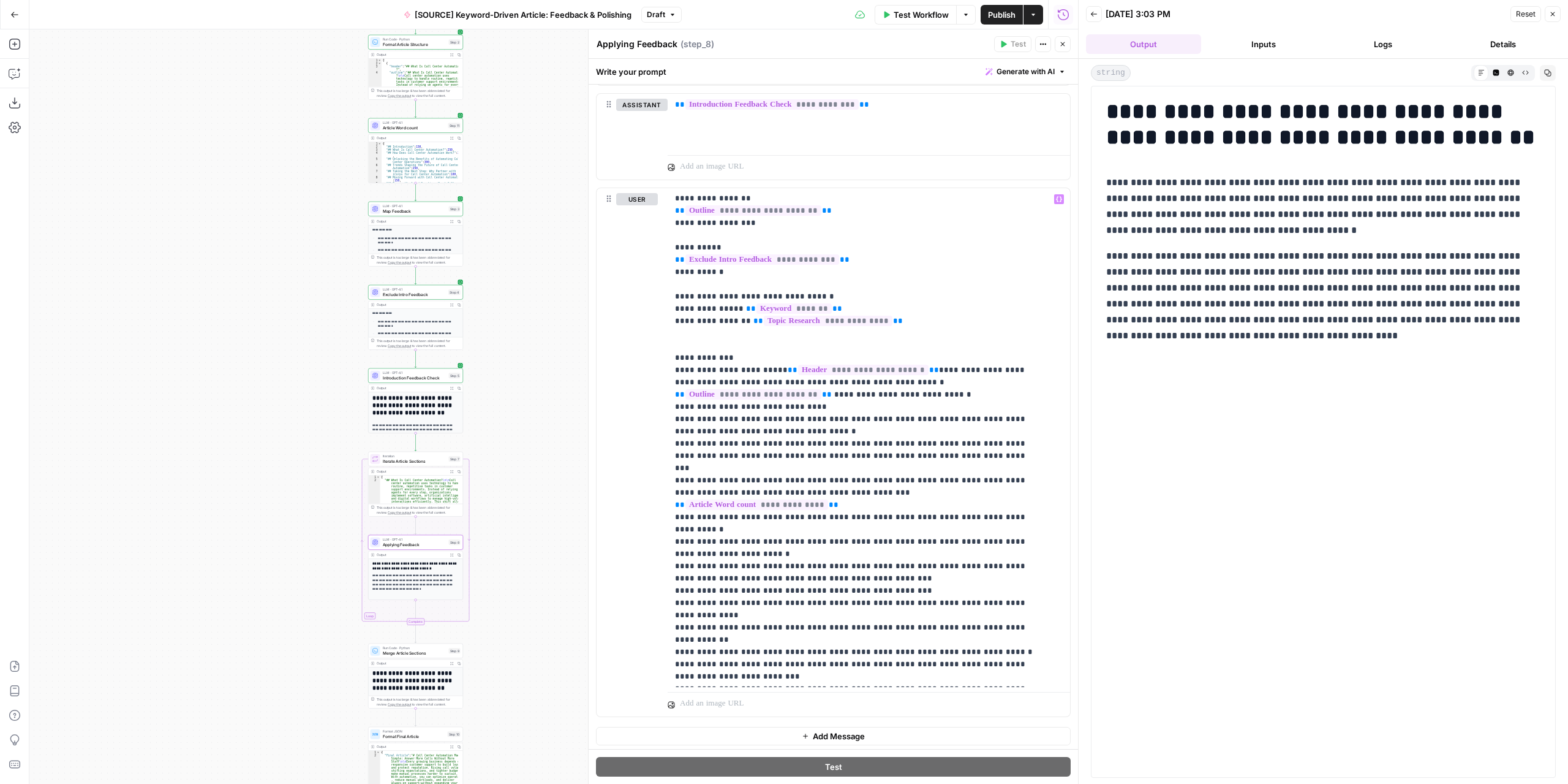
click at [417, 461] on span "Iterate Article Sections" at bounding box center [415, 460] width 64 height 6
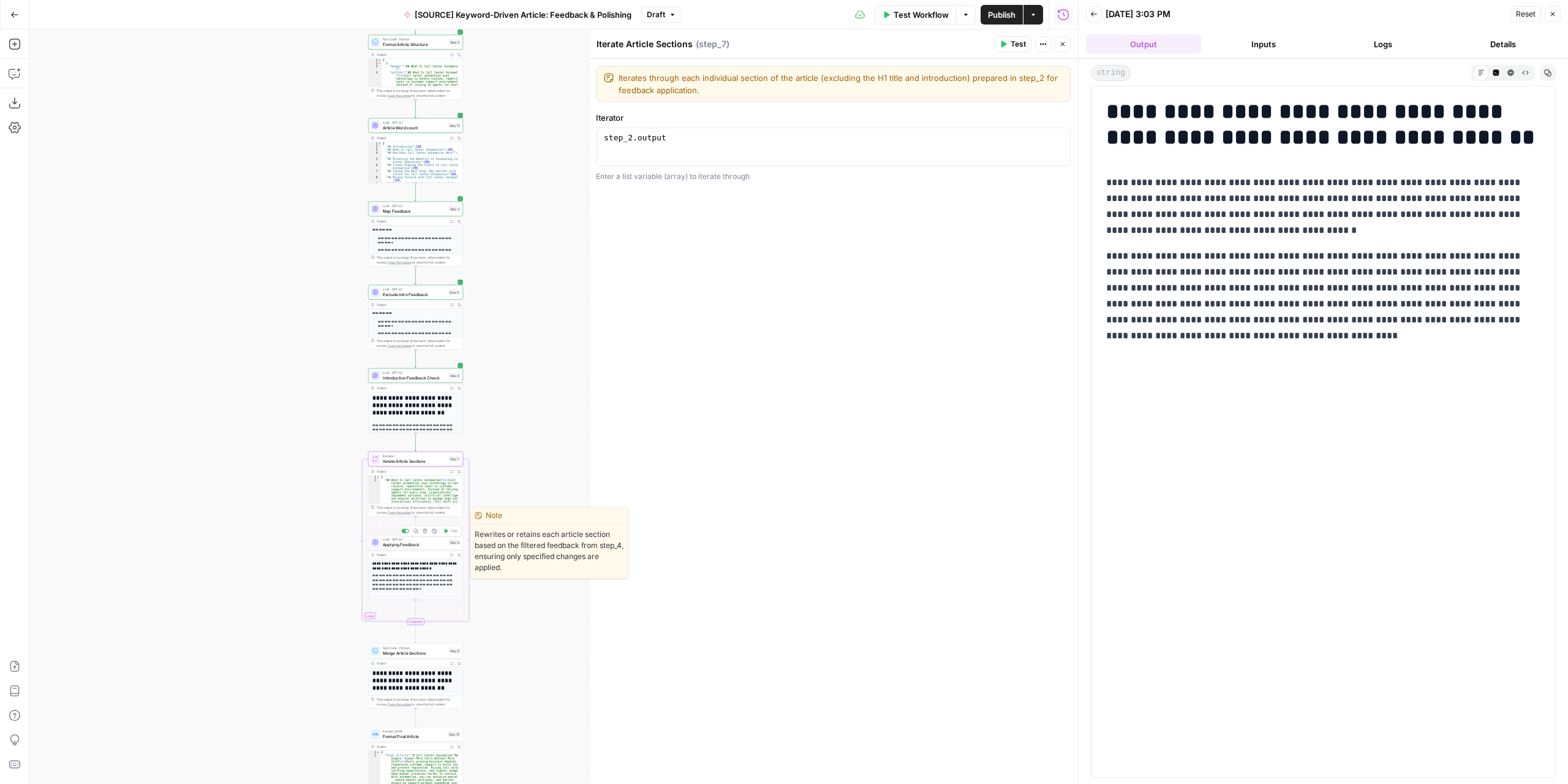
click at [417, 543] on span "Applying Feedback" at bounding box center [415, 544] width 64 height 6
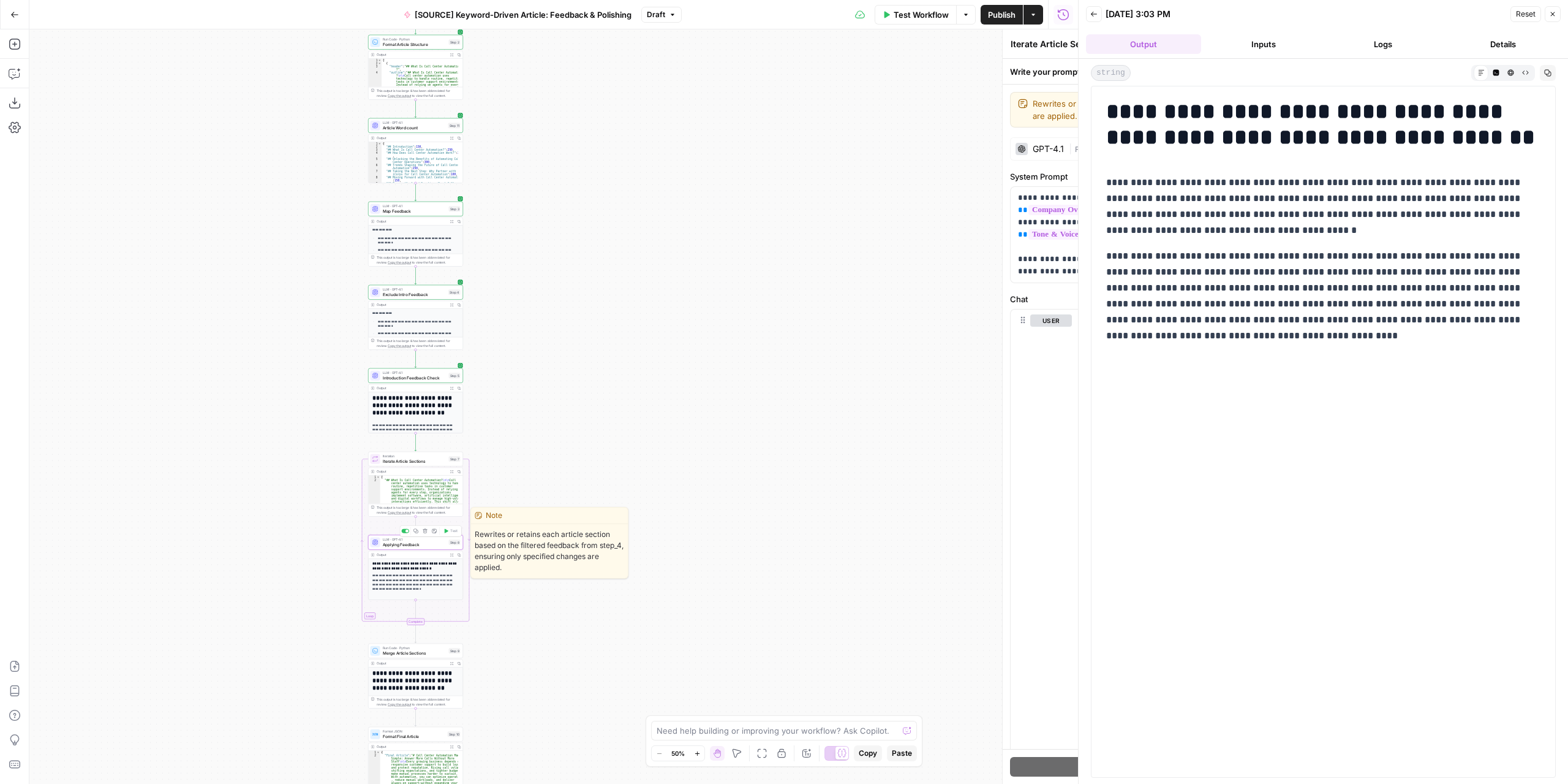
type textarea "Applying Feedback"
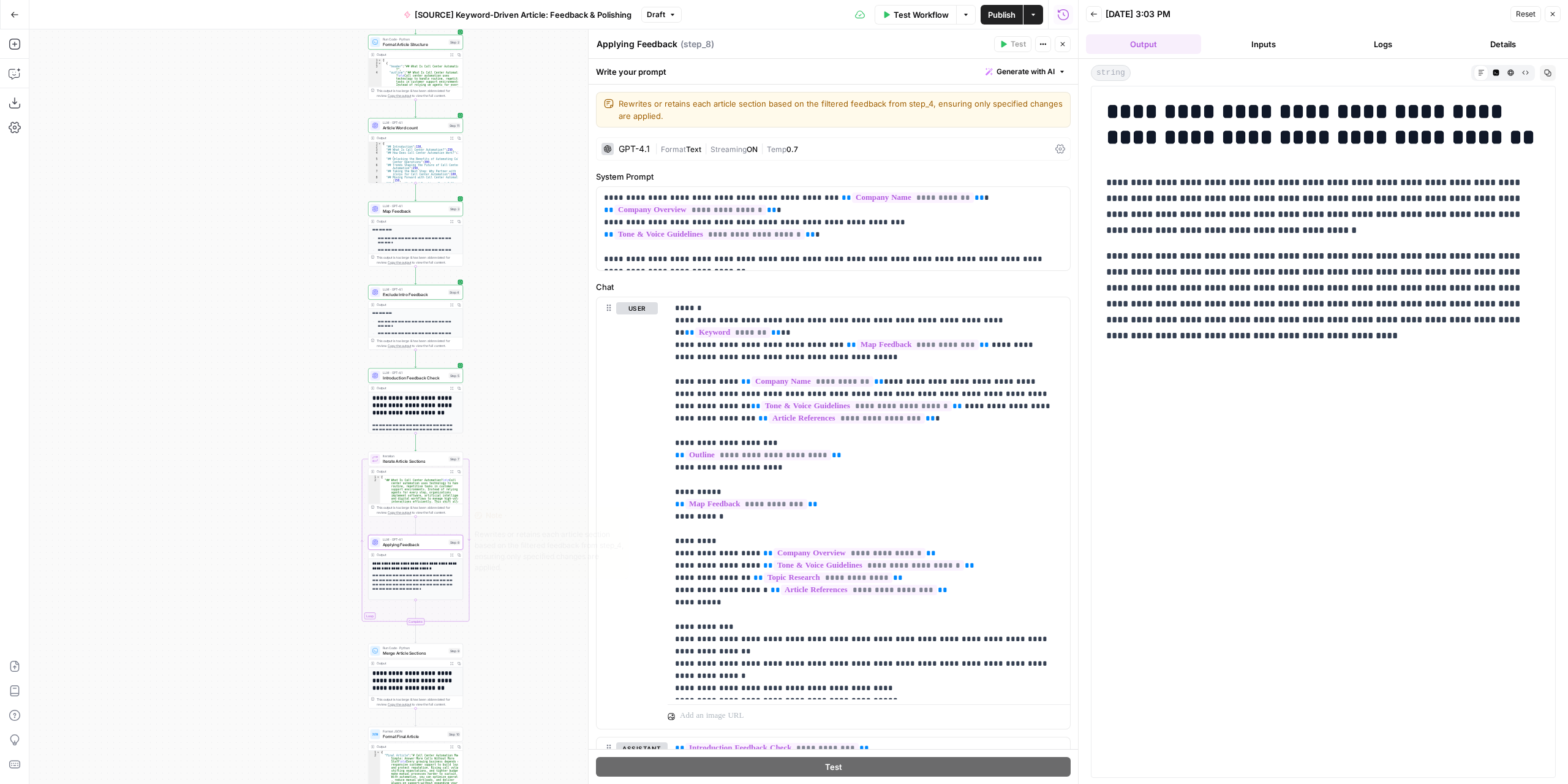
click at [434, 543] on span "Applying Feedback" at bounding box center [415, 544] width 64 height 6
click at [433, 546] on span "Applying Feedback" at bounding box center [415, 544] width 64 height 6
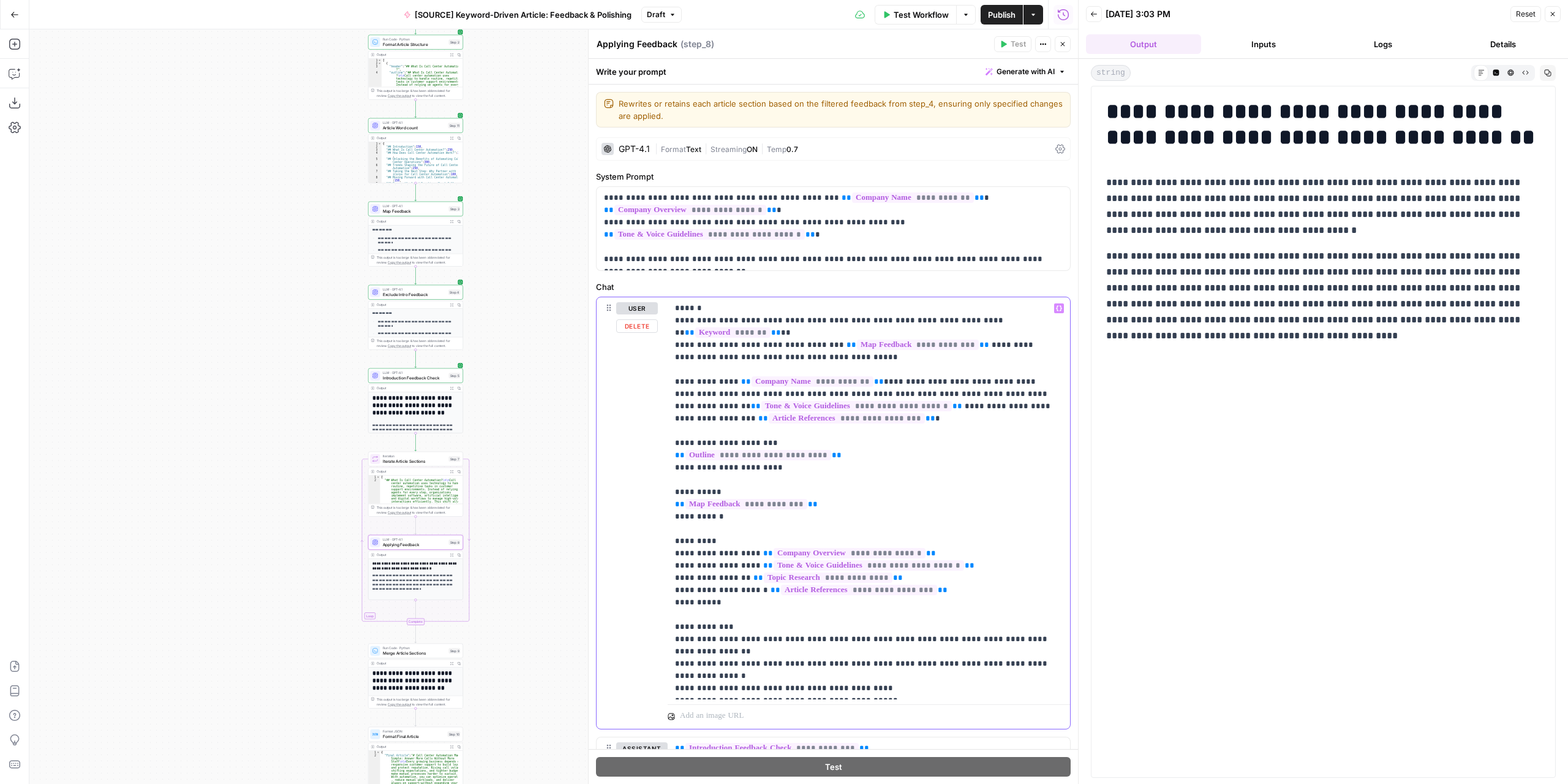
drag, startPoint x: 875, startPoint y: 317, endPoint x: 830, endPoint y: 318, distance: 45.0
click at [830, 318] on p "**********" at bounding box center [865, 498] width 379 height 392
drag, startPoint x: 749, startPoint y: 342, endPoint x: 704, endPoint y: 344, distance: 45.0
click at [704, 344] on p "**********" at bounding box center [865, 498] width 379 height 392
click at [940, 457] on p "**********" at bounding box center [865, 498] width 379 height 392
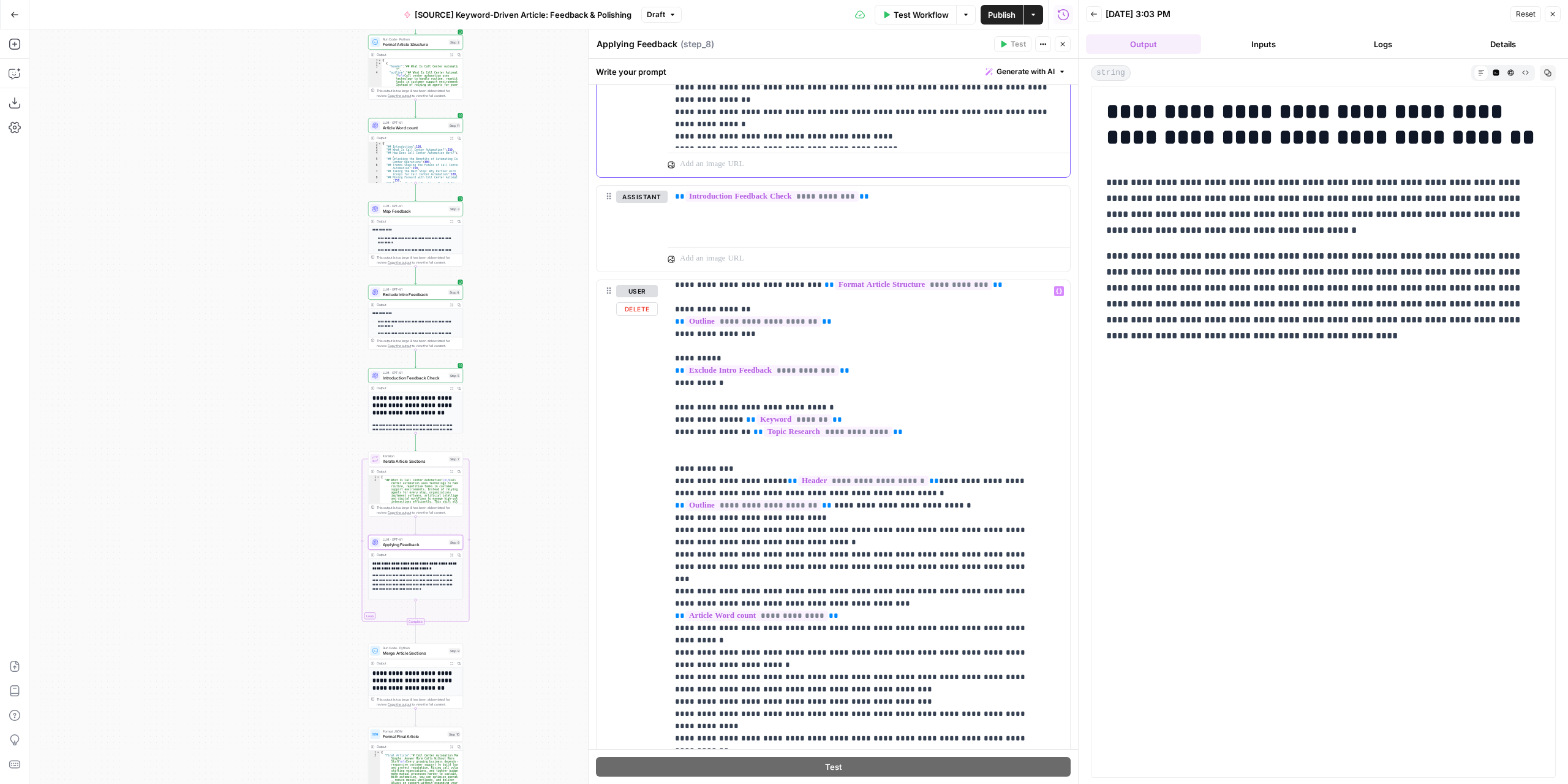
scroll to position [61, 0]
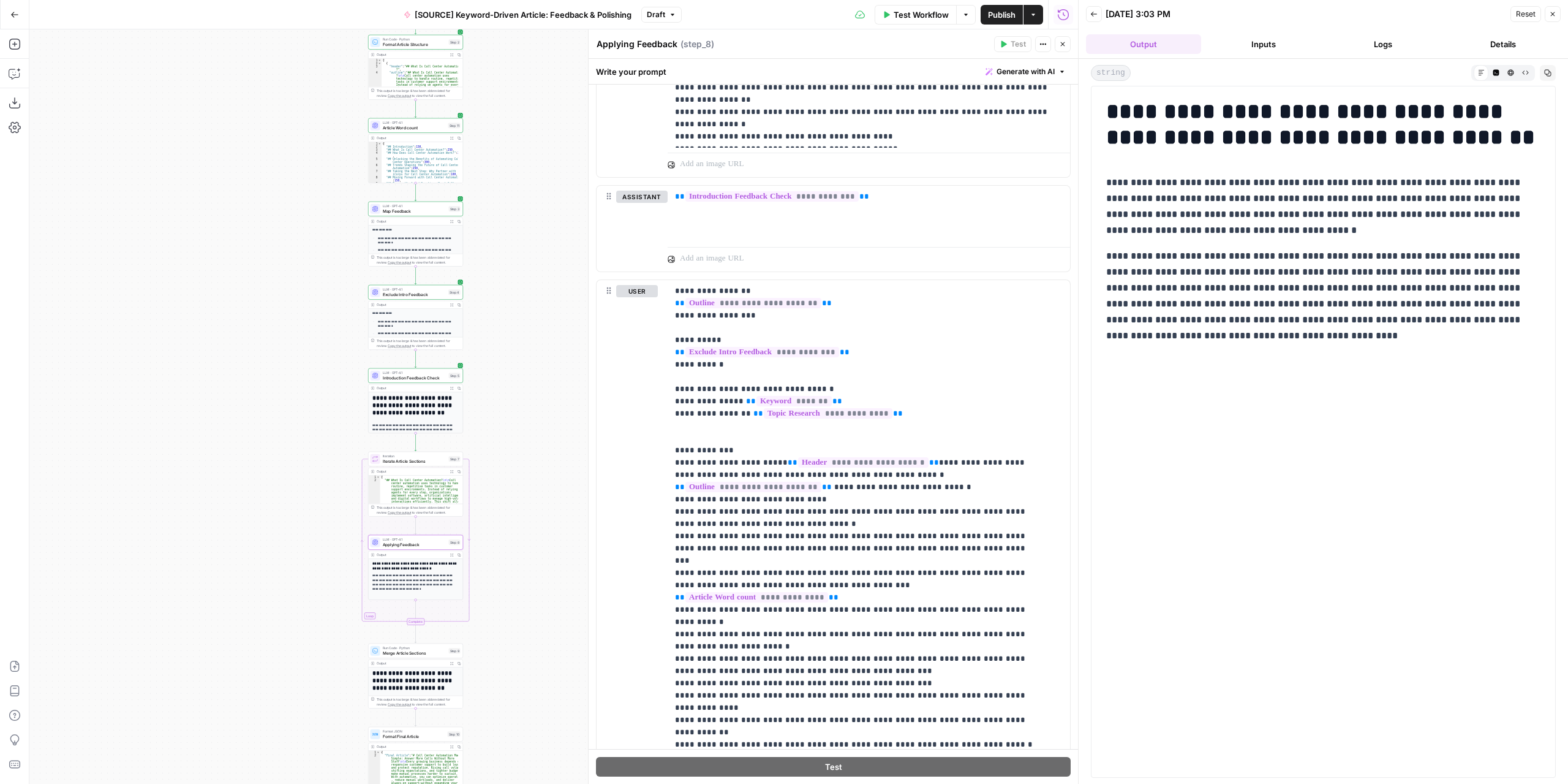
click at [665, 17] on span "Draft" at bounding box center [656, 15] width 19 height 11
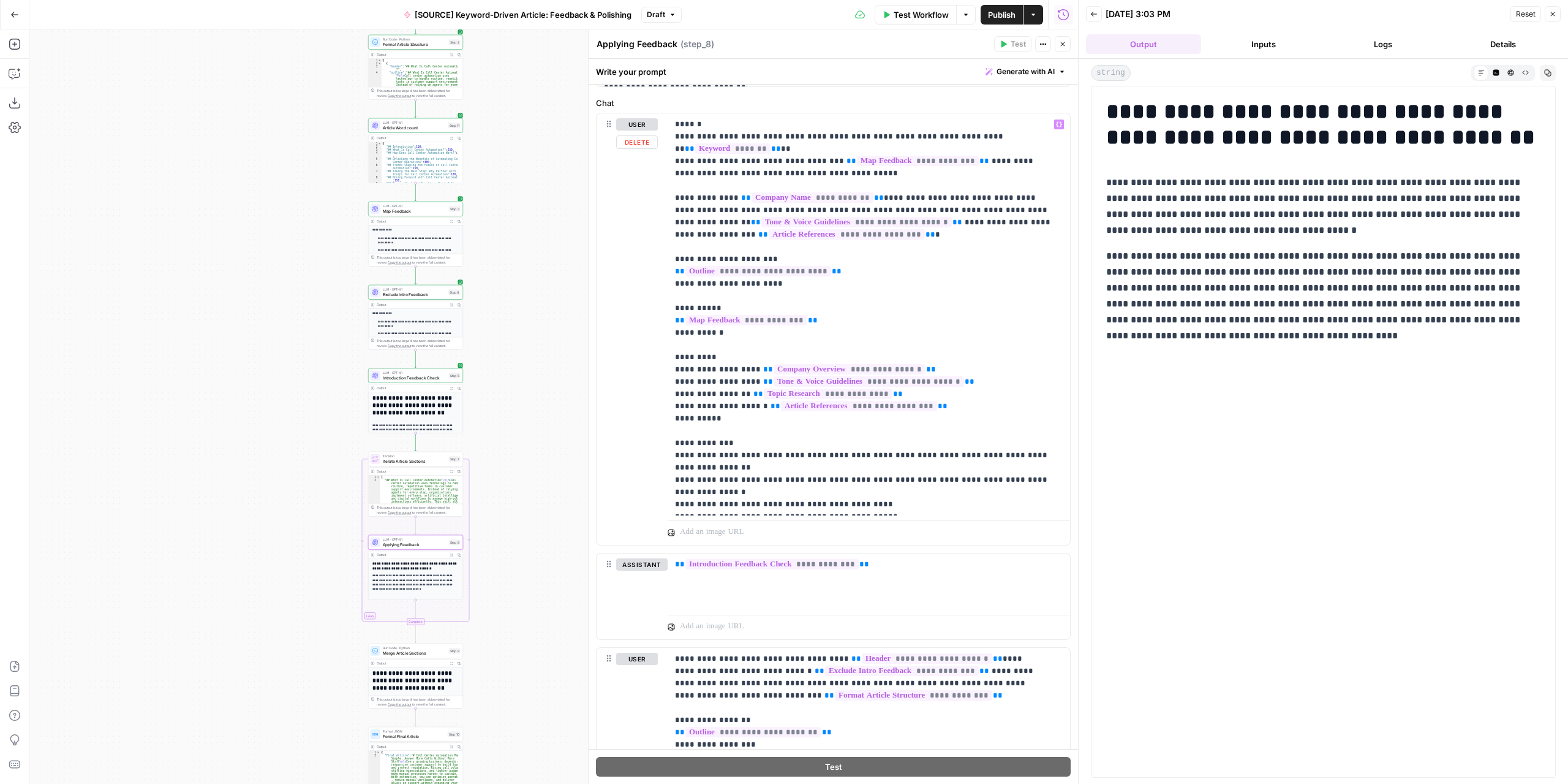
scroll to position [0, 0]
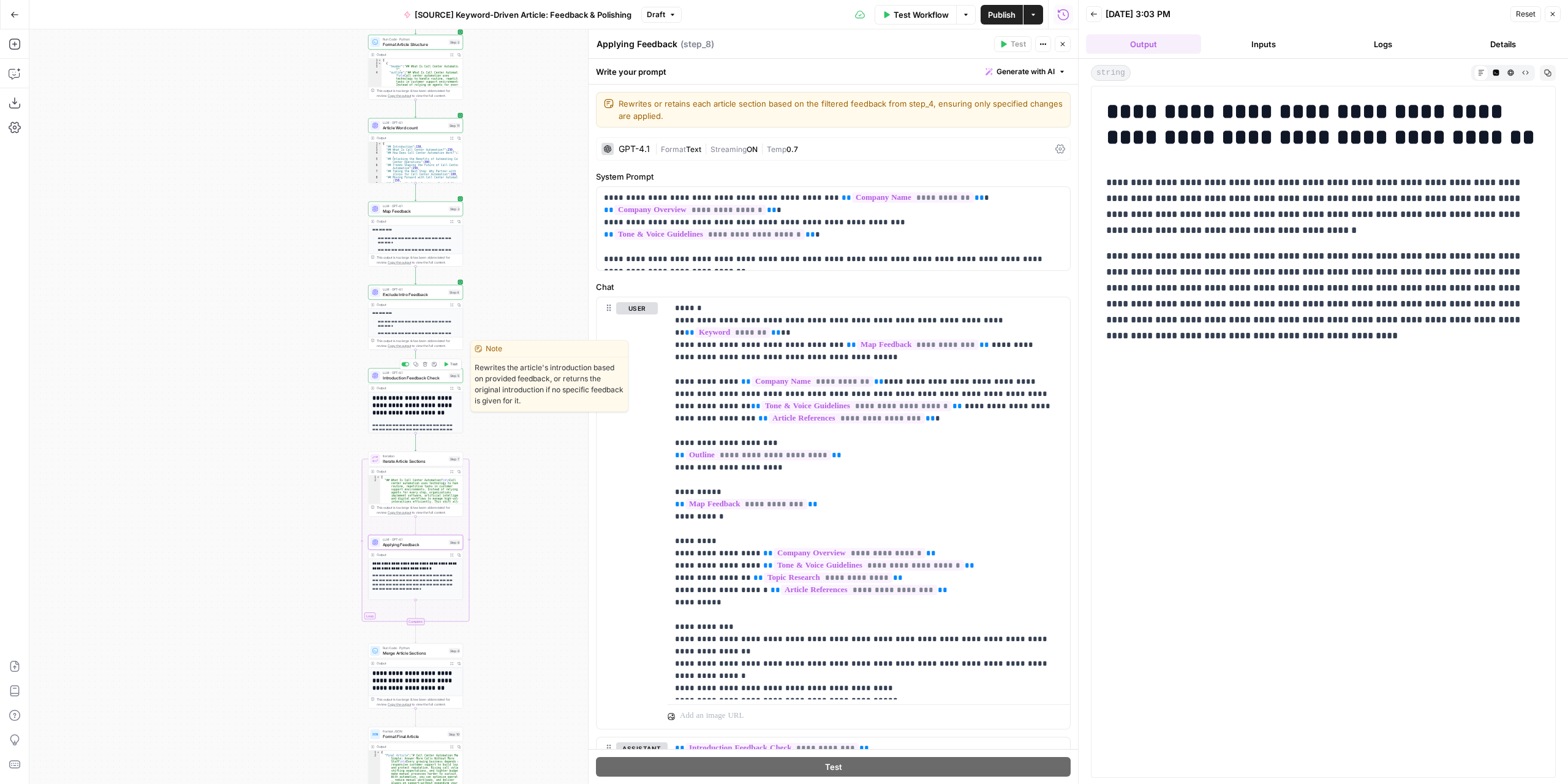
click at [430, 382] on div "LLM · GPT-4.1 Introduction Feedback Check Step 5 Copy step Delete step Edit Not…" at bounding box center [415, 376] width 95 height 15
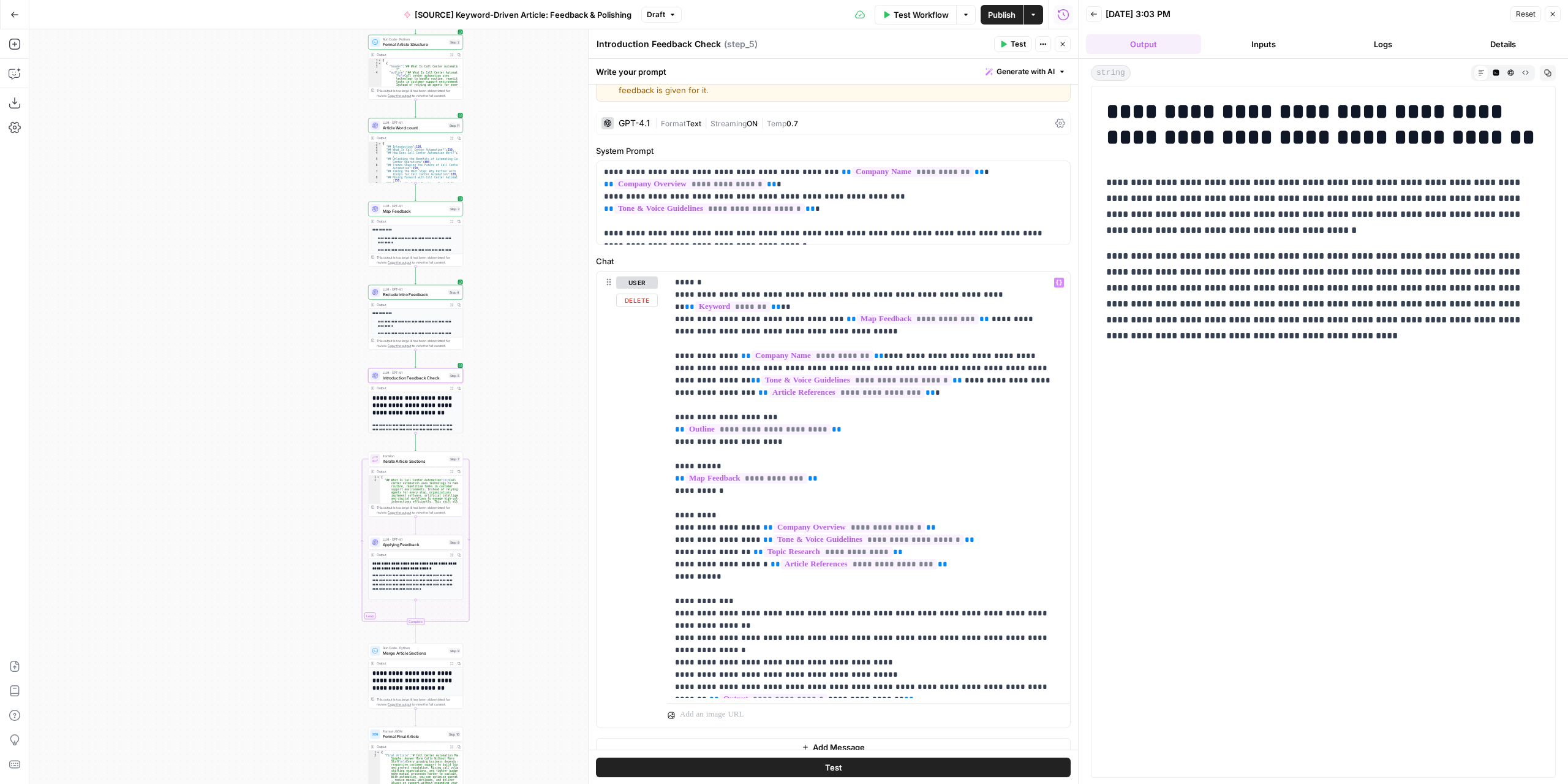
scroll to position [38, 0]
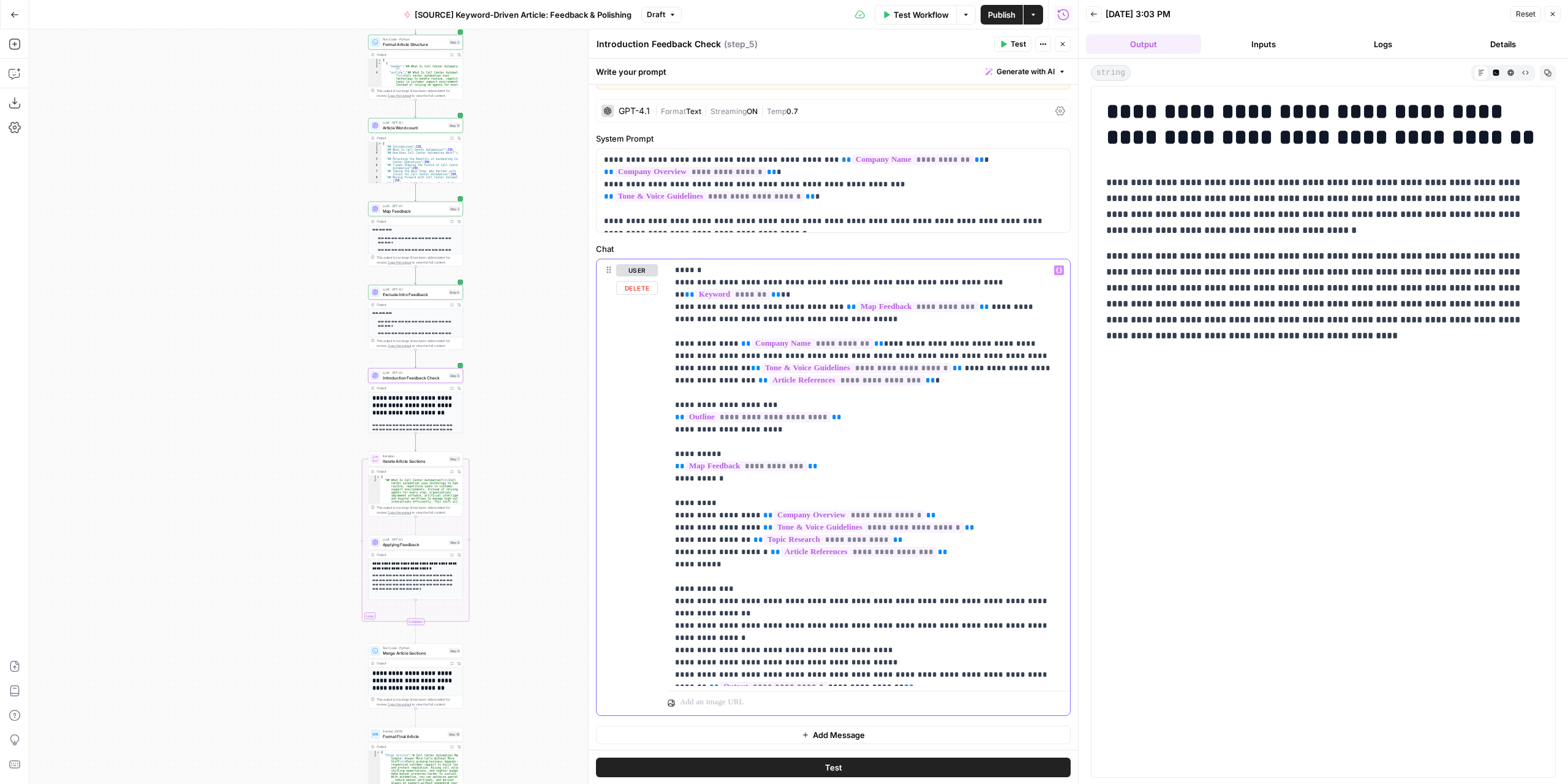
drag, startPoint x: 850, startPoint y: 658, endPoint x: 661, endPoint y: 650, distance: 189.2
click at [661, 649] on div "**********" at bounding box center [834, 487] width 473 height 456
copy p "**********"
click at [426, 547] on span "Applying Feedback" at bounding box center [415, 544] width 64 height 6
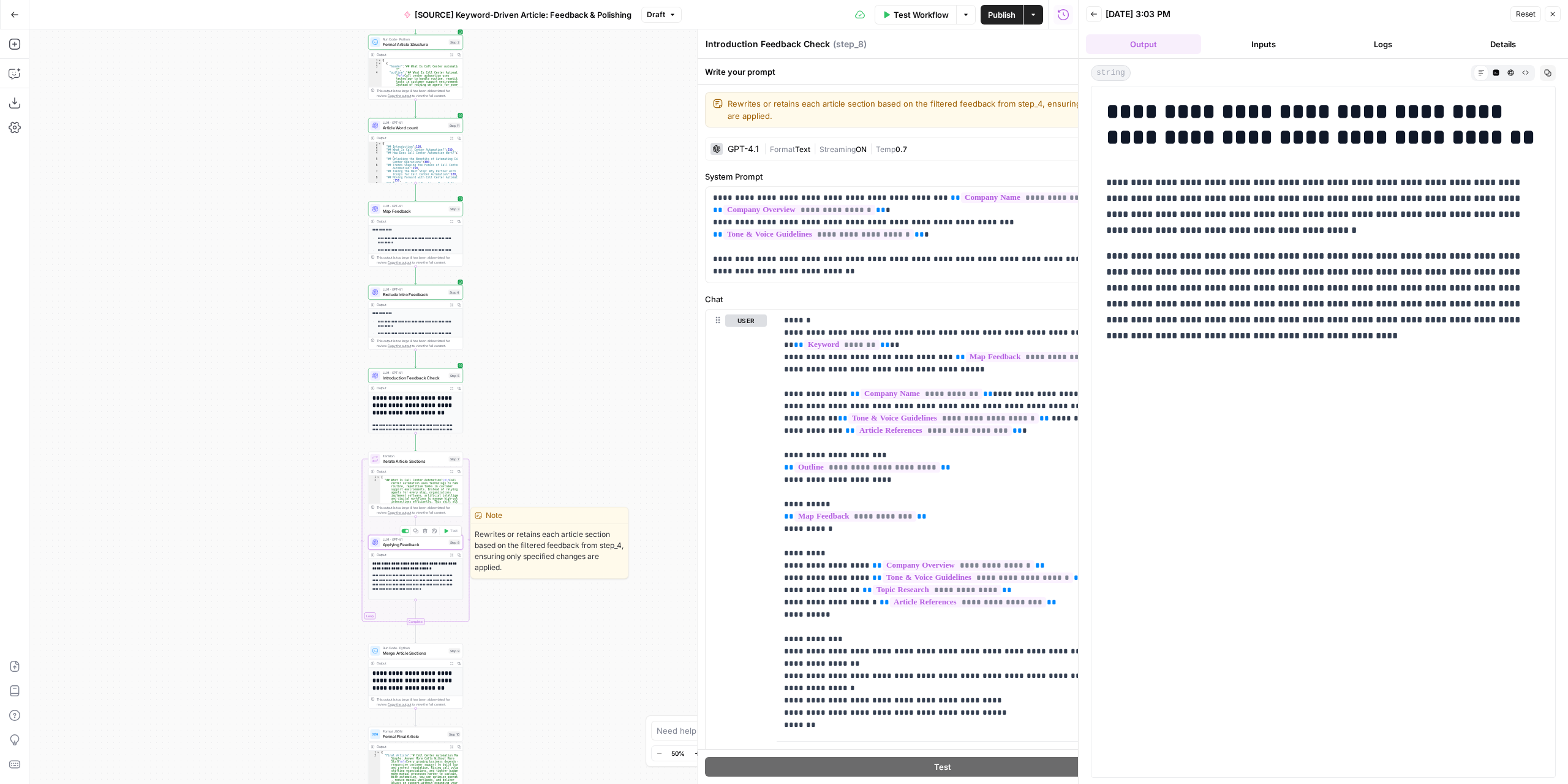
type textarea "Applying Feedback"
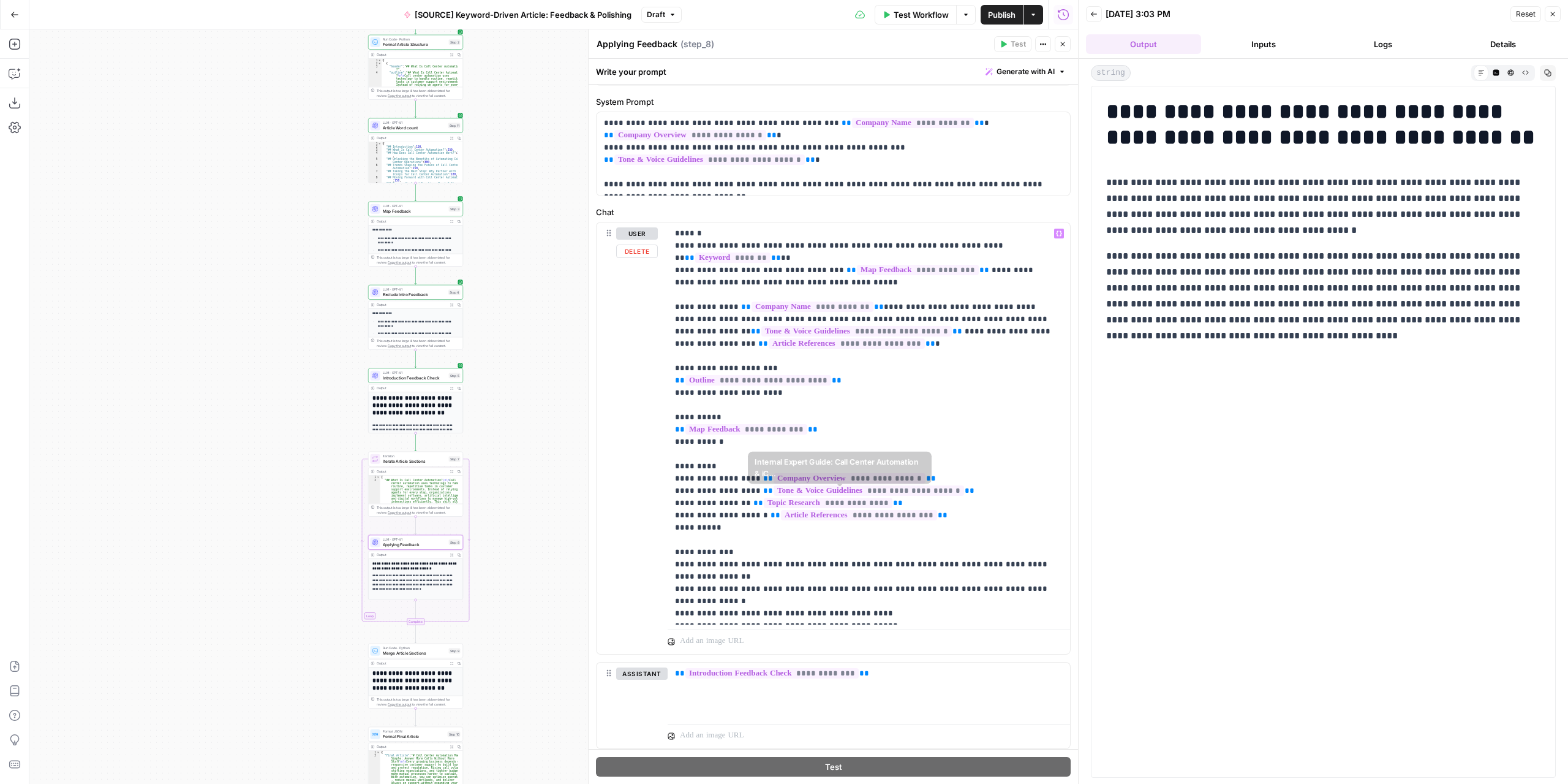
scroll to position [122, 0]
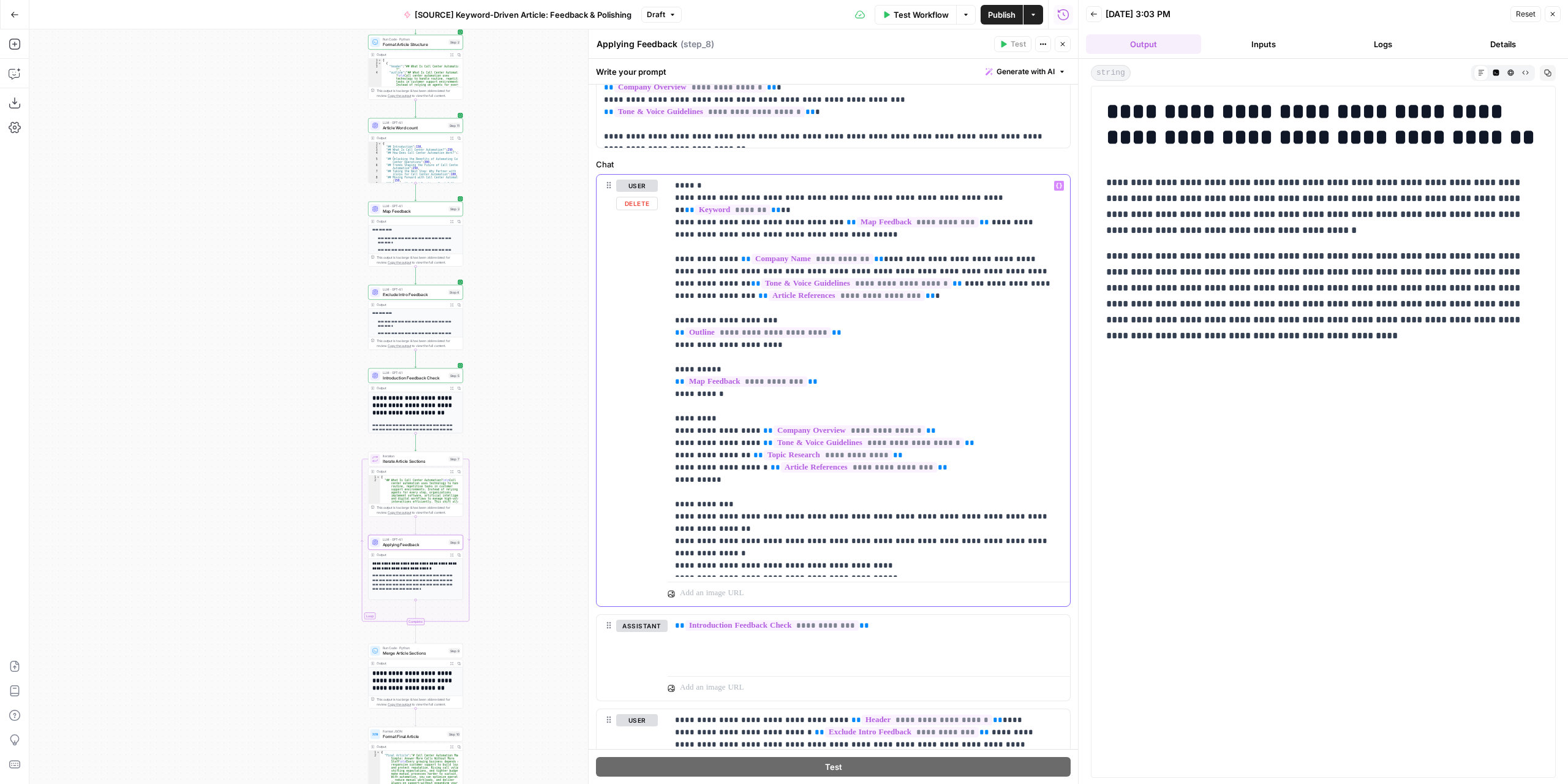
click at [874, 548] on p "**********" at bounding box center [865, 376] width 379 height 392
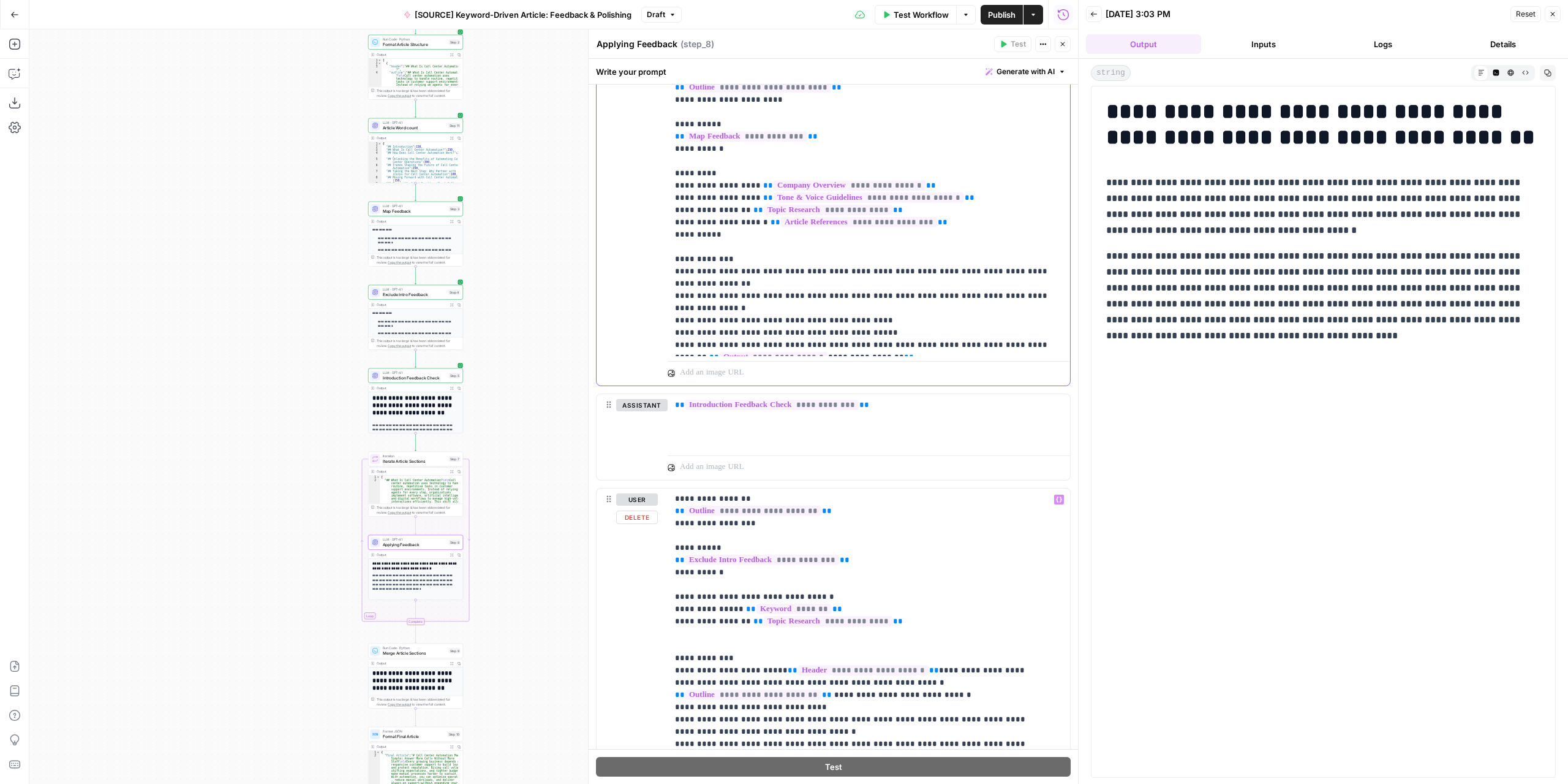
scroll to position [551, 0]
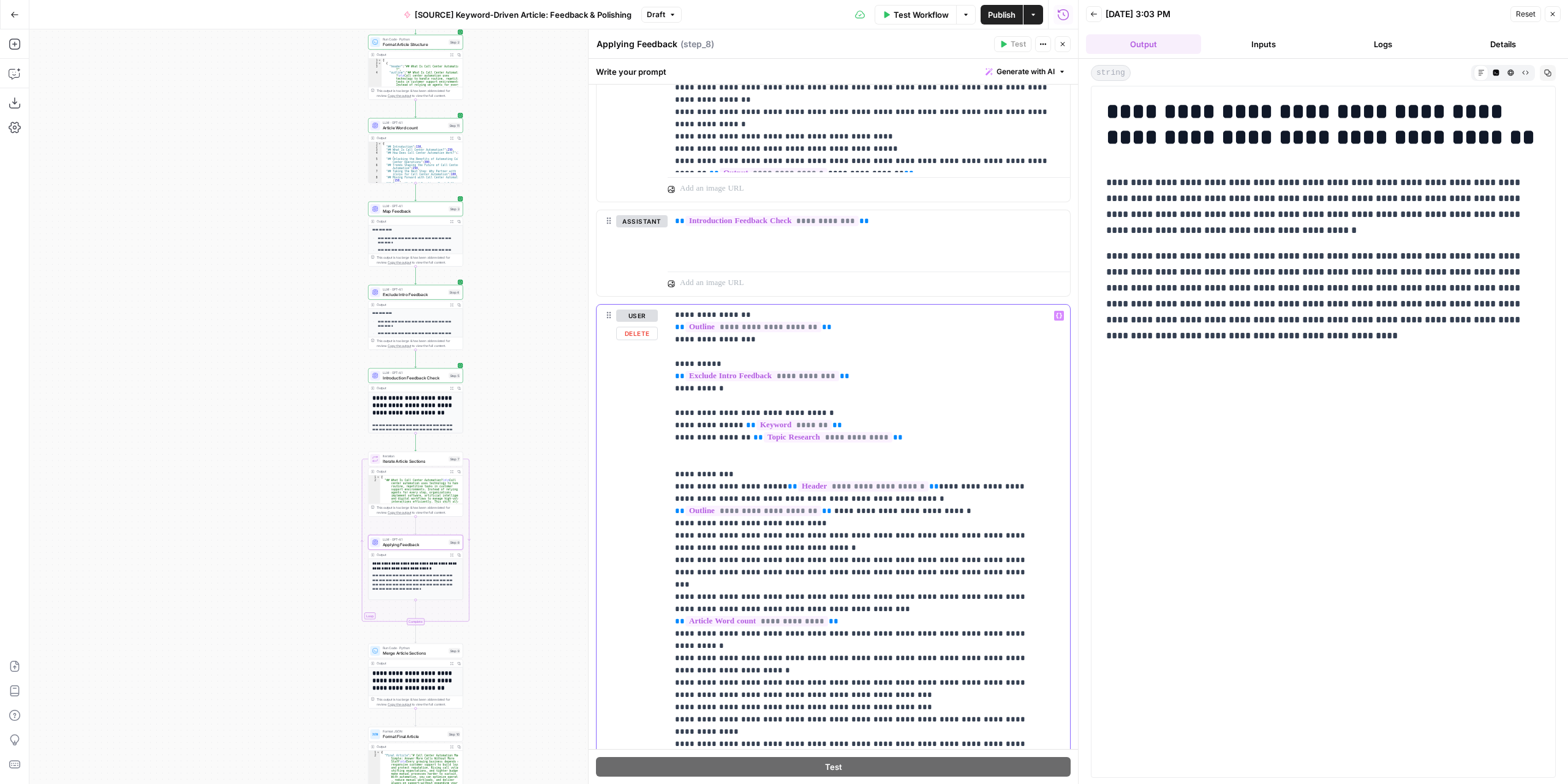
drag, startPoint x: 1003, startPoint y: 596, endPoint x: 683, endPoint y: 587, distance: 320.1
click at [683, 587] on p "**********" at bounding box center [860, 523] width 370 height 551
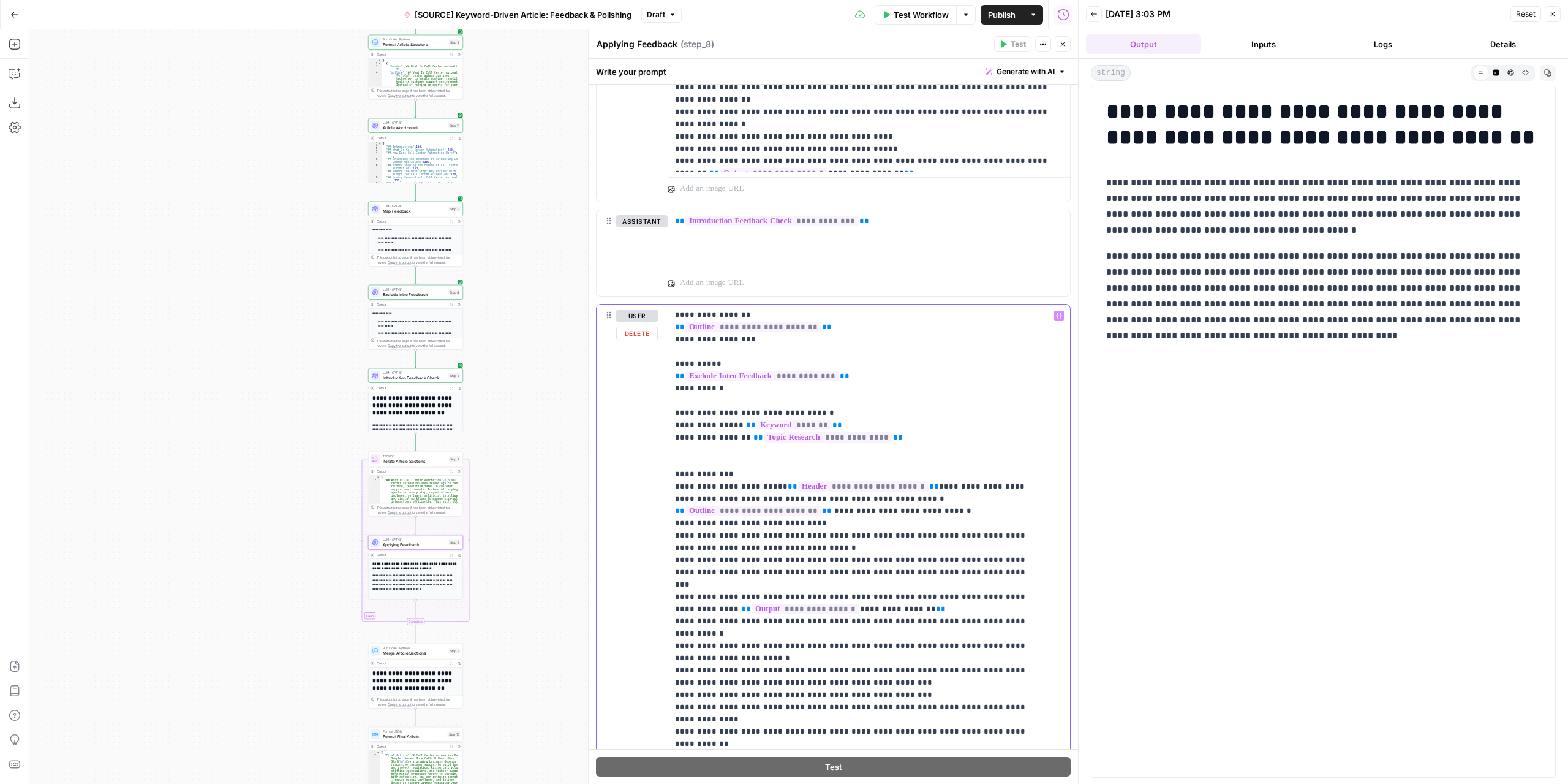
drag, startPoint x: 875, startPoint y: 596, endPoint x: 693, endPoint y: 598, distance: 182.0
click at [693, 598] on p "**********" at bounding box center [860, 523] width 370 height 551
click at [832, 583] on p "**********" at bounding box center [860, 523] width 370 height 551
drag, startPoint x: 821, startPoint y: 593, endPoint x: 910, endPoint y: 588, distance: 89.1
click at [910, 588] on p "**********" at bounding box center [860, 523] width 370 height 551
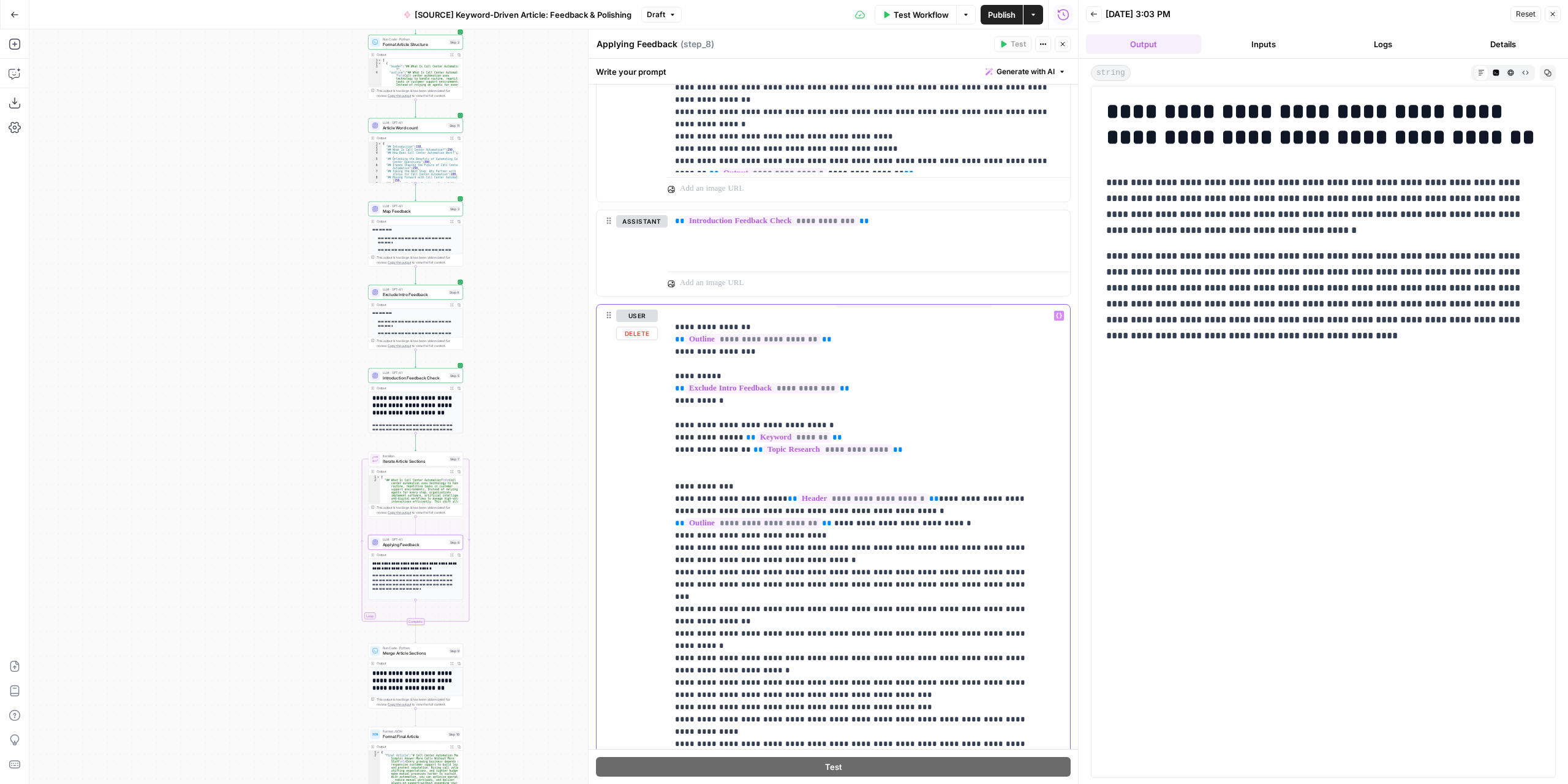
scroll to position [62, 0]
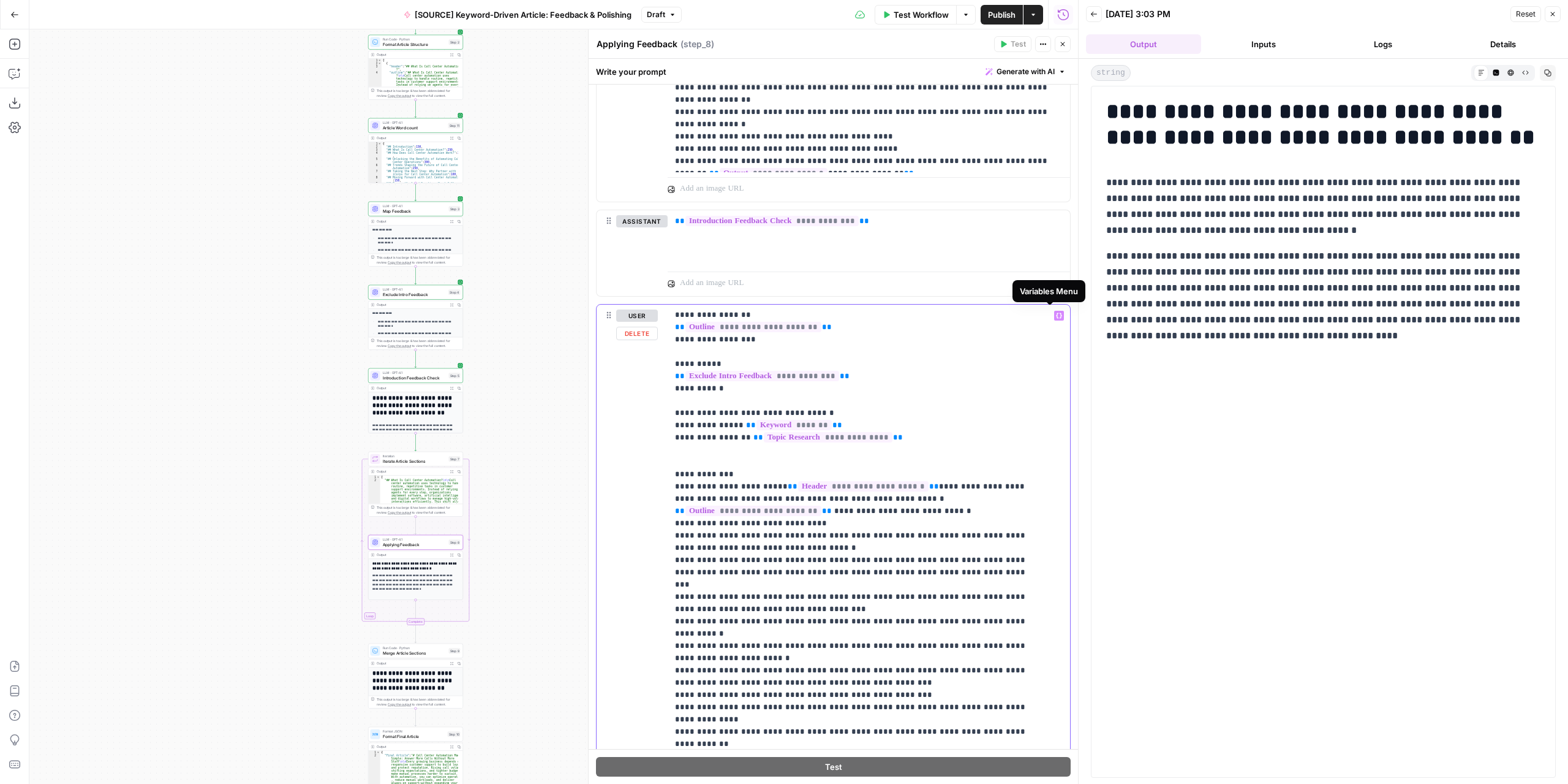
click at [1056, 316] on icon "button" at bounding box center [1059, 315] width 6 height 6
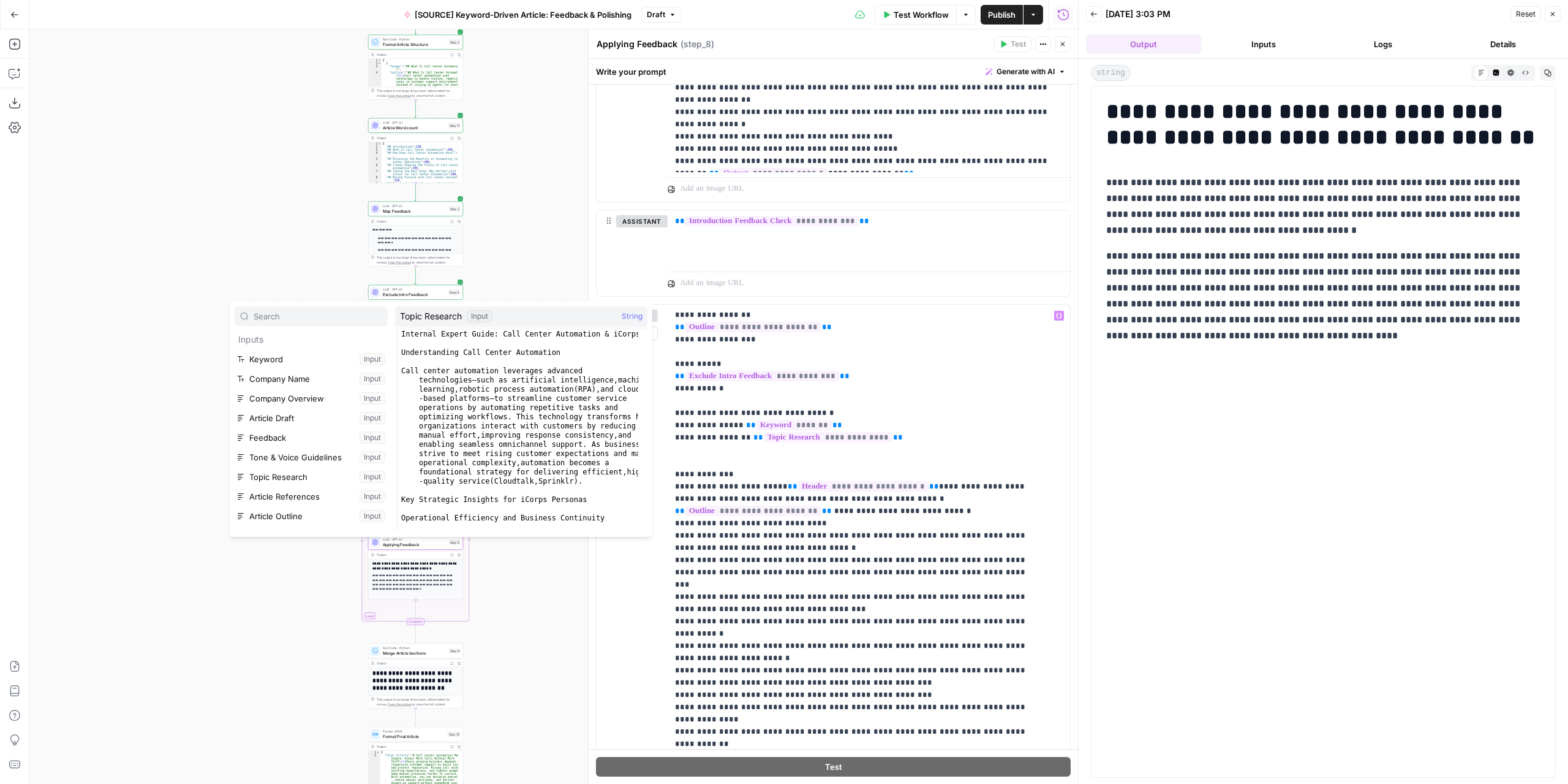
click at [534, 628] on div "Workflow Set Inputs Inputs LLM · GPT-4.1 Extract Article Structure Step 1 Outpu…" at bounding box center [554, 406] width 1049 height 754
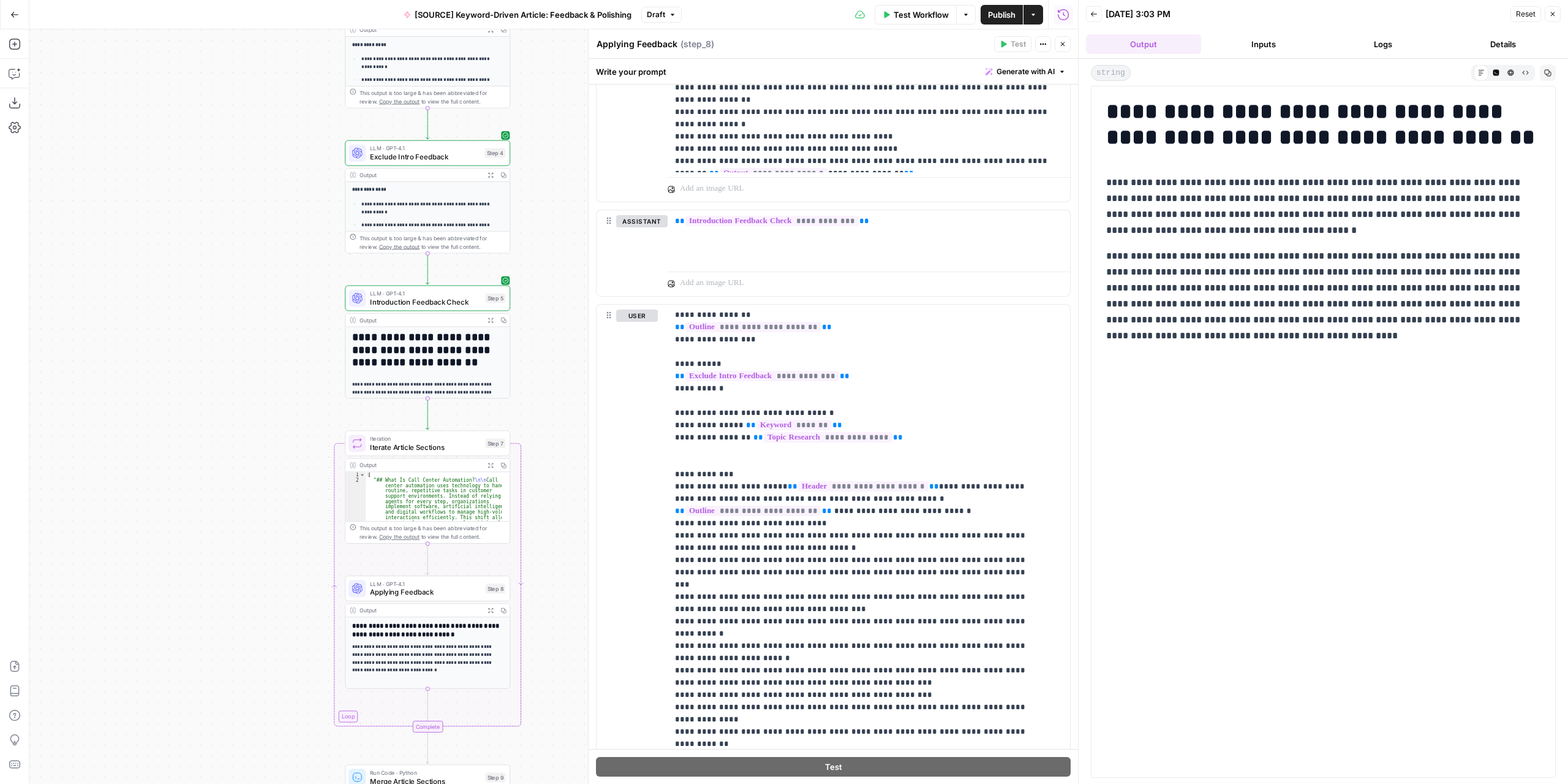
drag, startPoint x: 497, startPoint y: 517, endPoint x: 597, endPoint y: 559, distance: 108.5
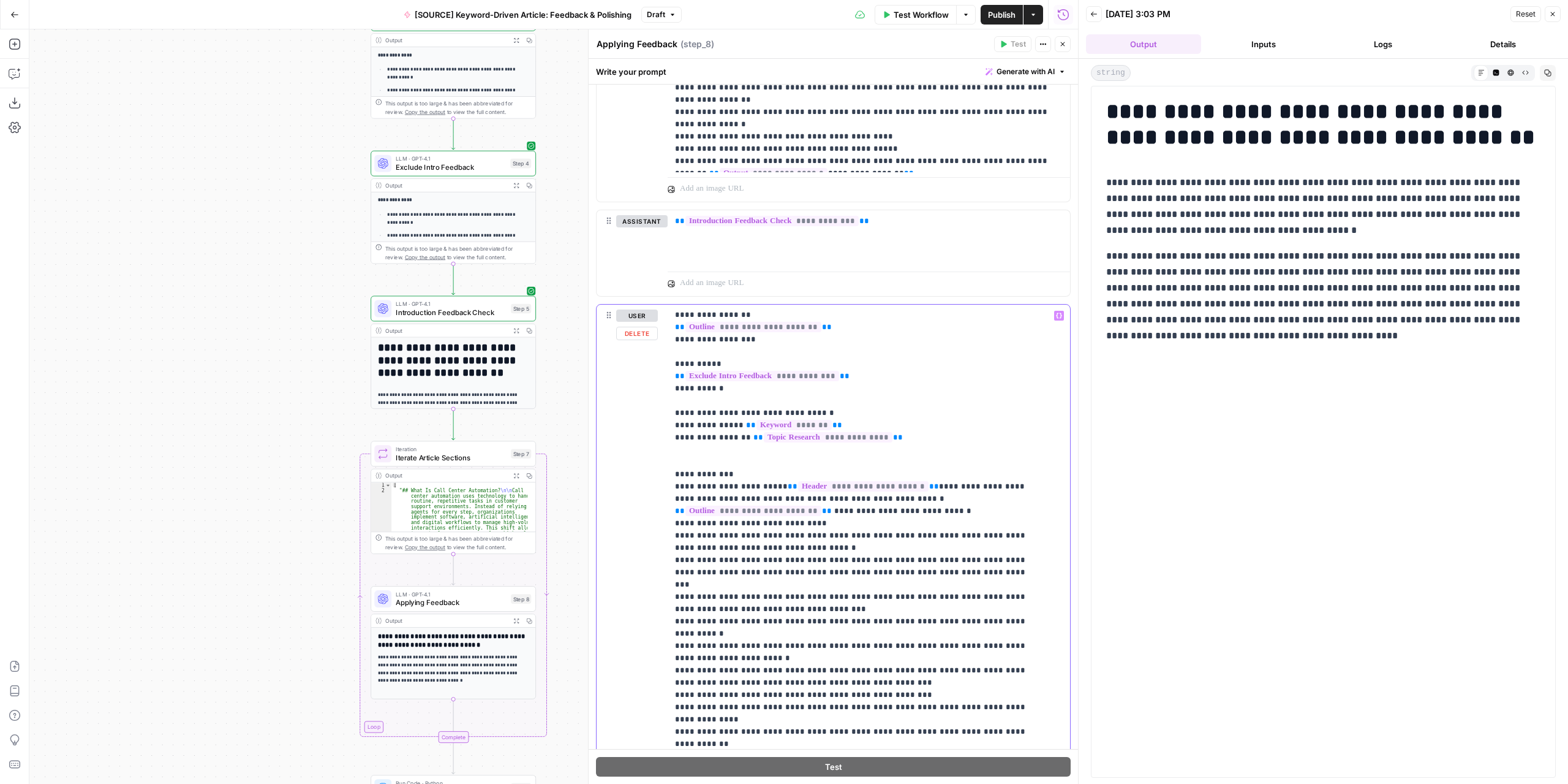
click at [800, 600] on p "**********" at bounding box center [860, 523] width 370 height 551
click at [790, 592] on p "**********" at bounding box center [860, 523] width 370 height 551
click at [1056, 315] on icon "button" at bounding box center [1059, 315] width 6 height 6
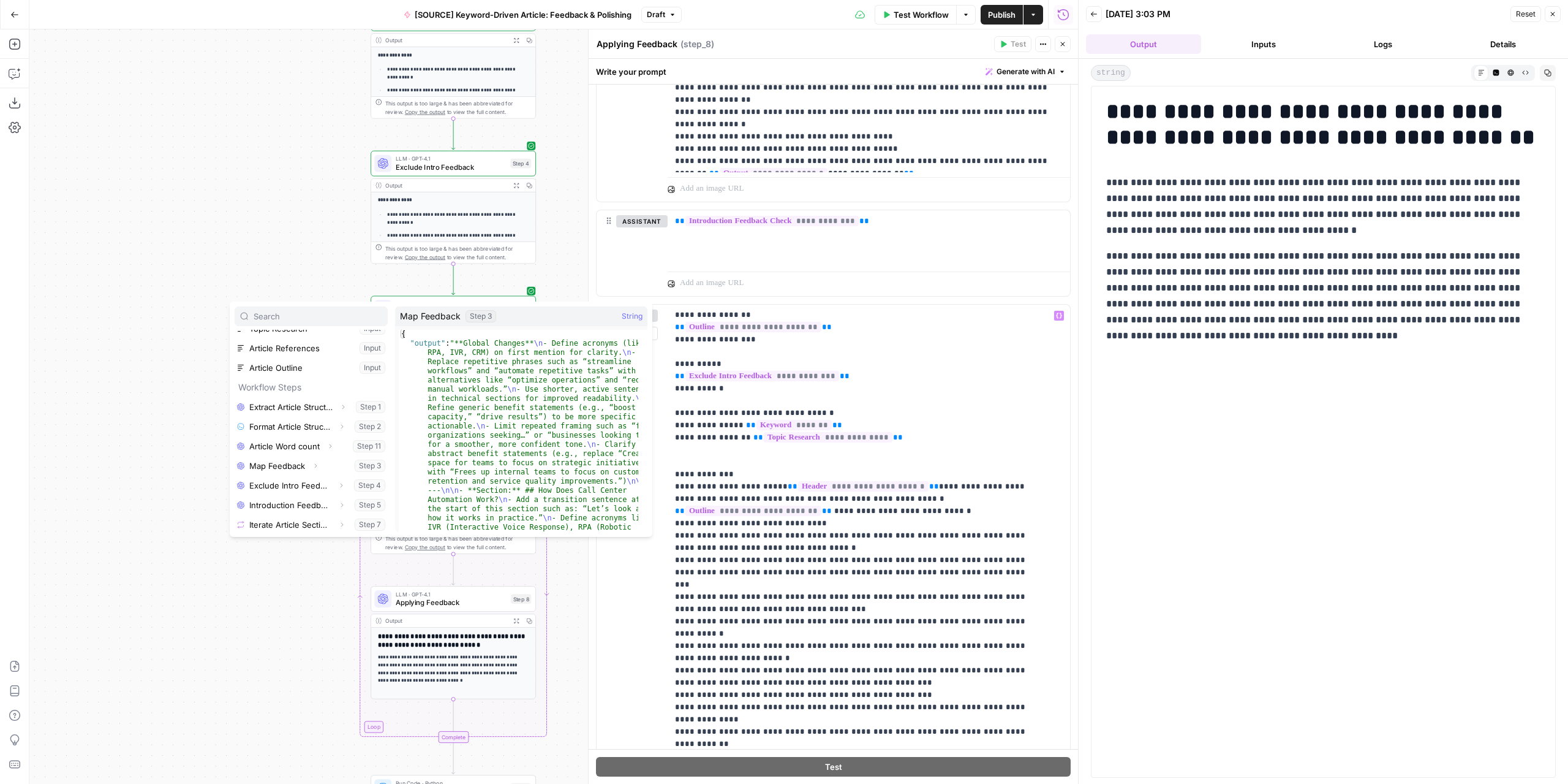
scroll to position [150, 0]
click at [338, 520] on icon "button" at bounding box center [342, 523] width 7 height 7
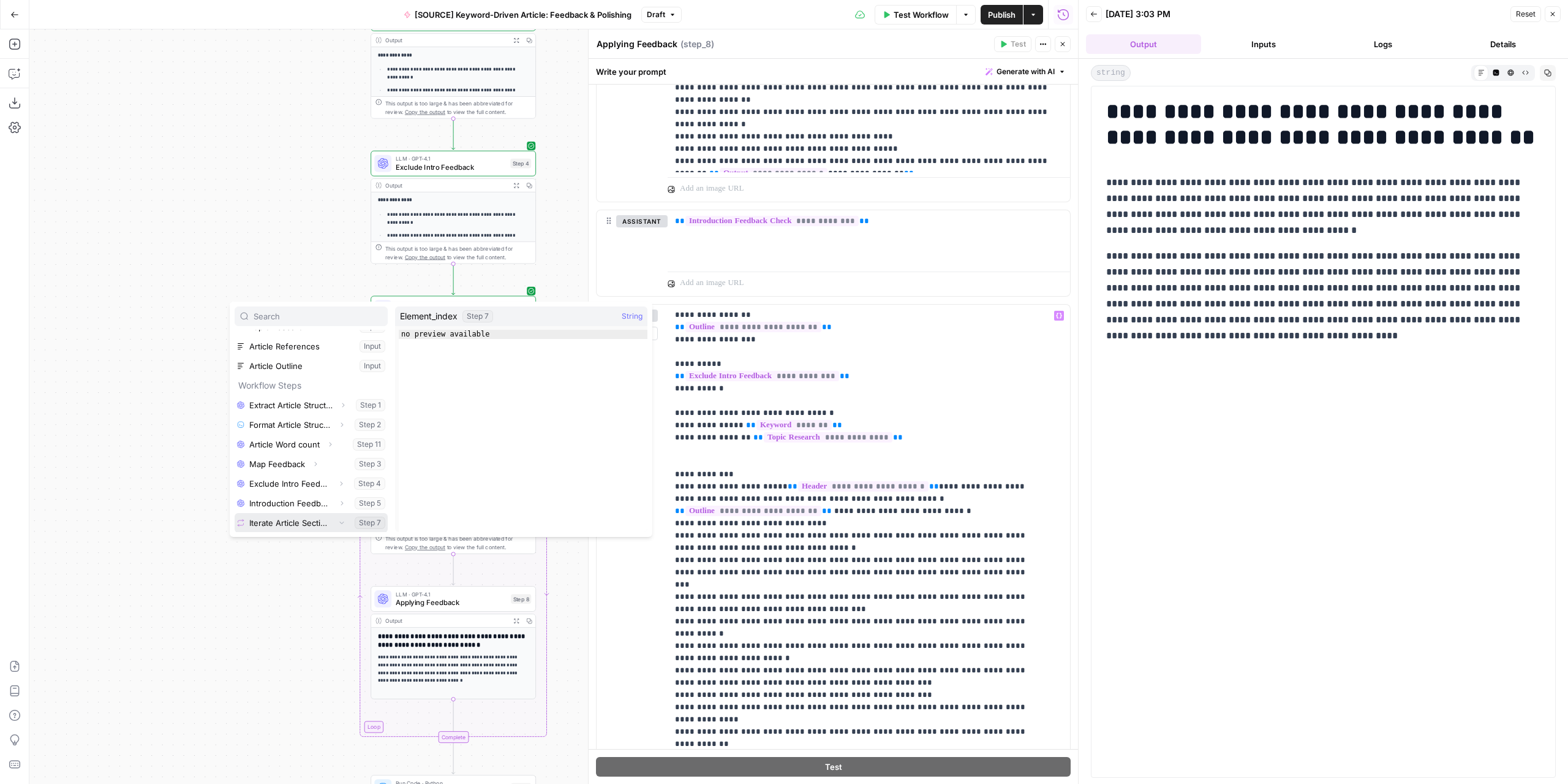
scroll to position [209, 0]
click at [312, 497] on button "Select variable Element" at bounding box center [317, 503] width 141 height 19
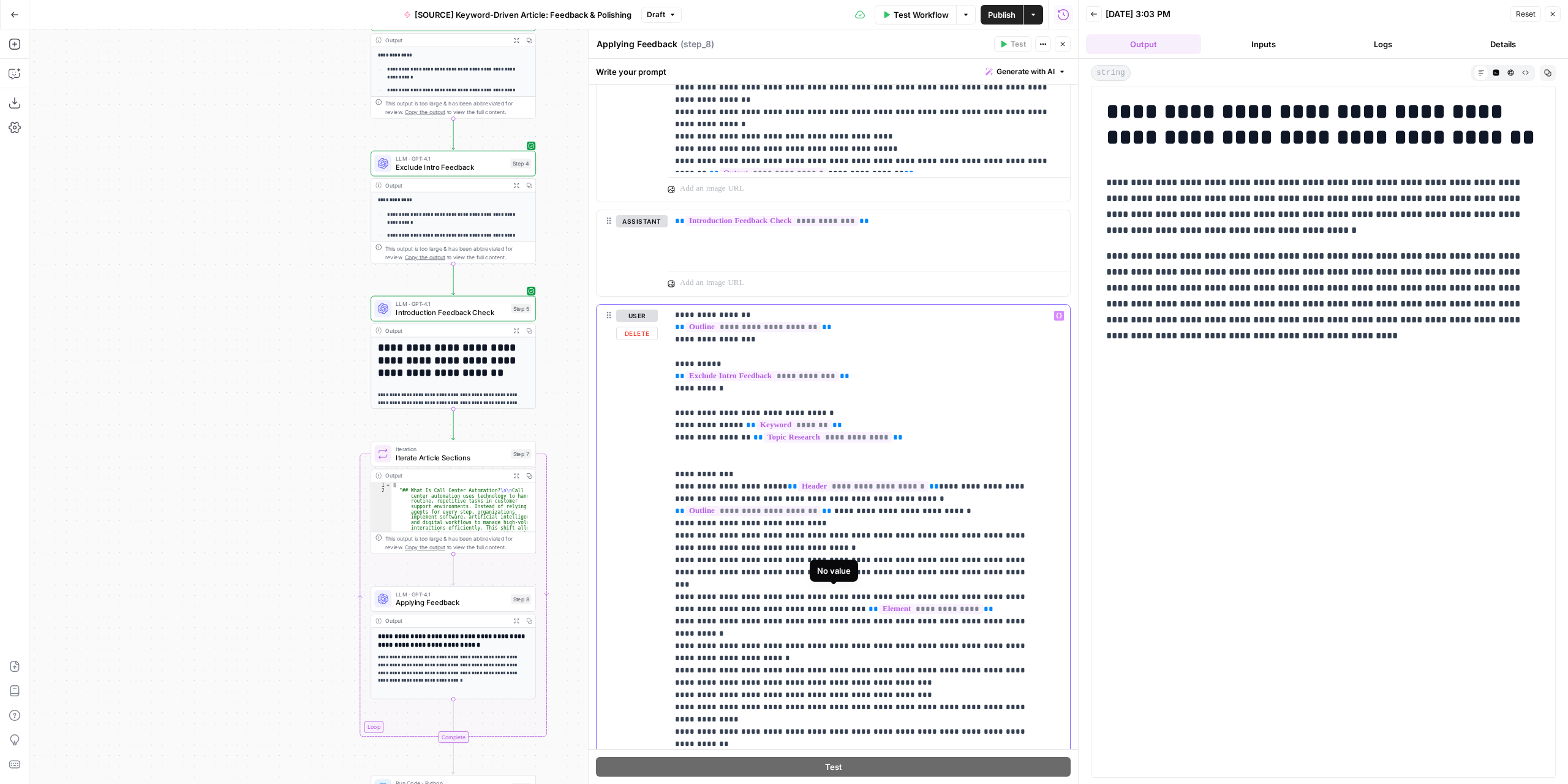
drag, startPoint x: 878, startPoint y: 590, endPoint x: 881, endPoint y: 596, distance: 6.7
click at [879, 604] on span "**********" at bounding box center [931, 609] width 104 height 11
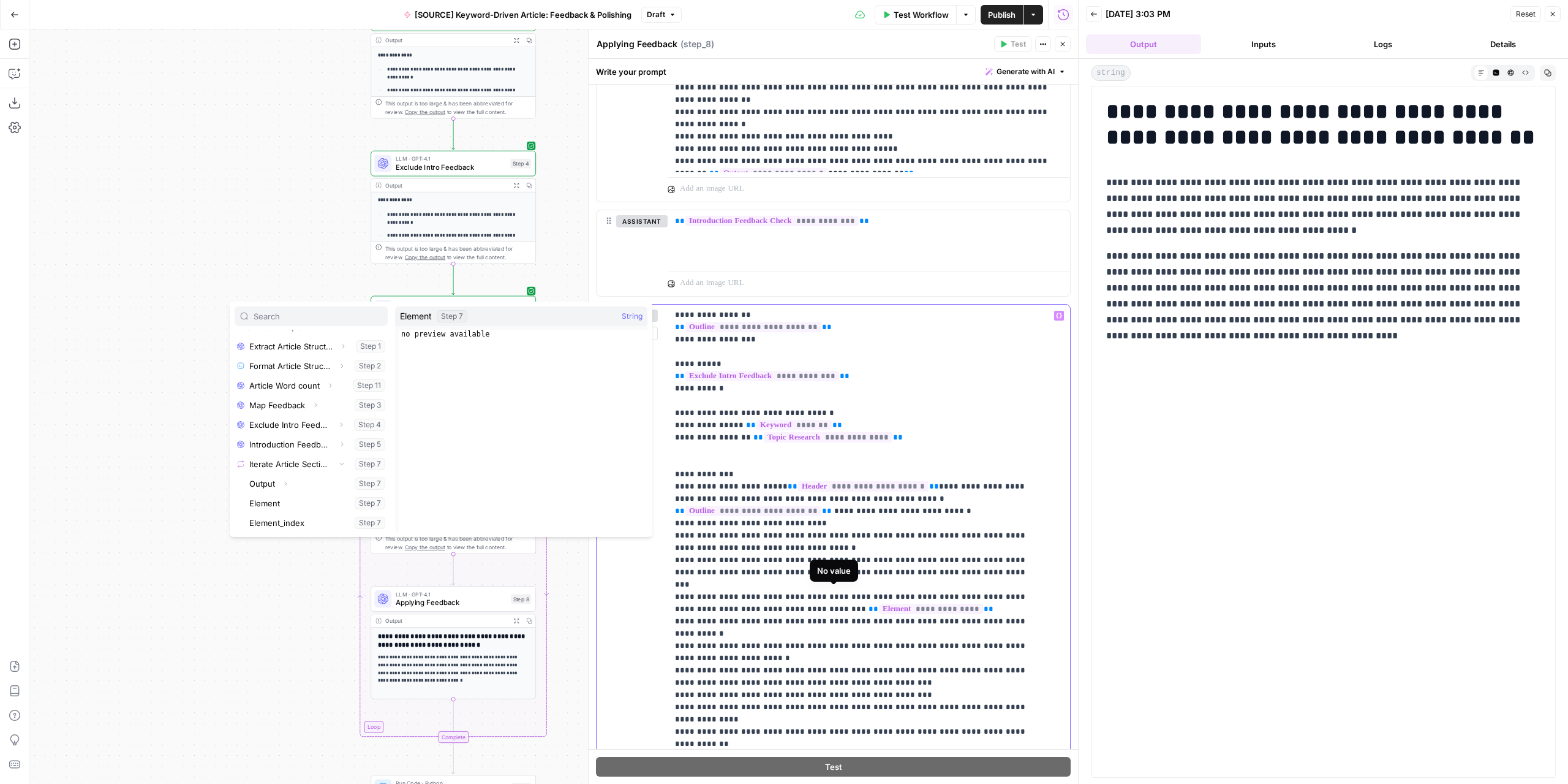
click at [879, 604] on span "**********" at bounding box center [931, 609] width 104 height 11
click at [1143, 481] on div "**********" at bounding box center [1323, 432] width 449 height 676
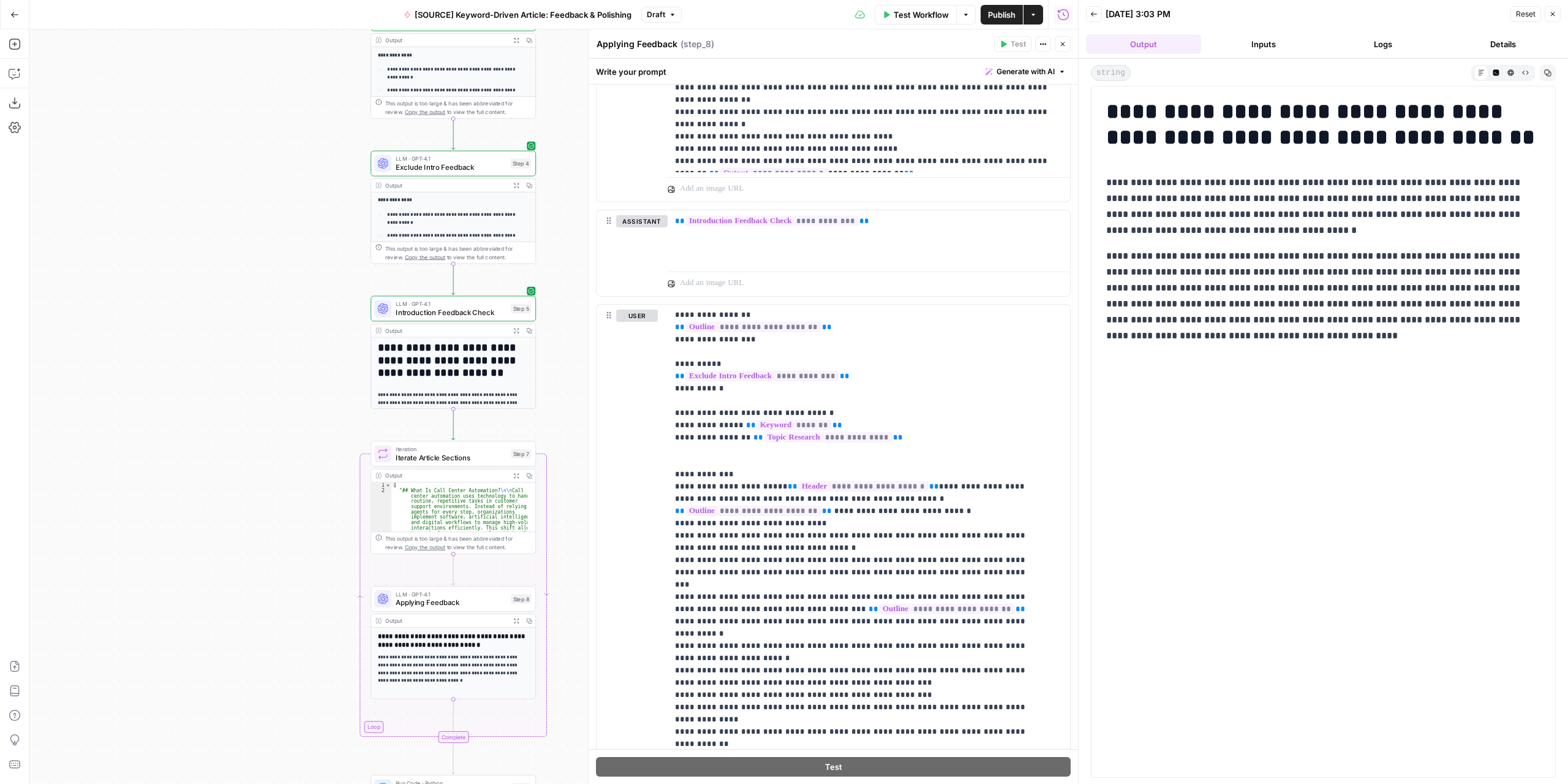
click at [472, 602] on span "Applying Feedback" at bounding box center [451, 602] width 111 height 11
click at [925, 17] on span "Test Workflow" at bounding box center [921, 15] width 55 height 12
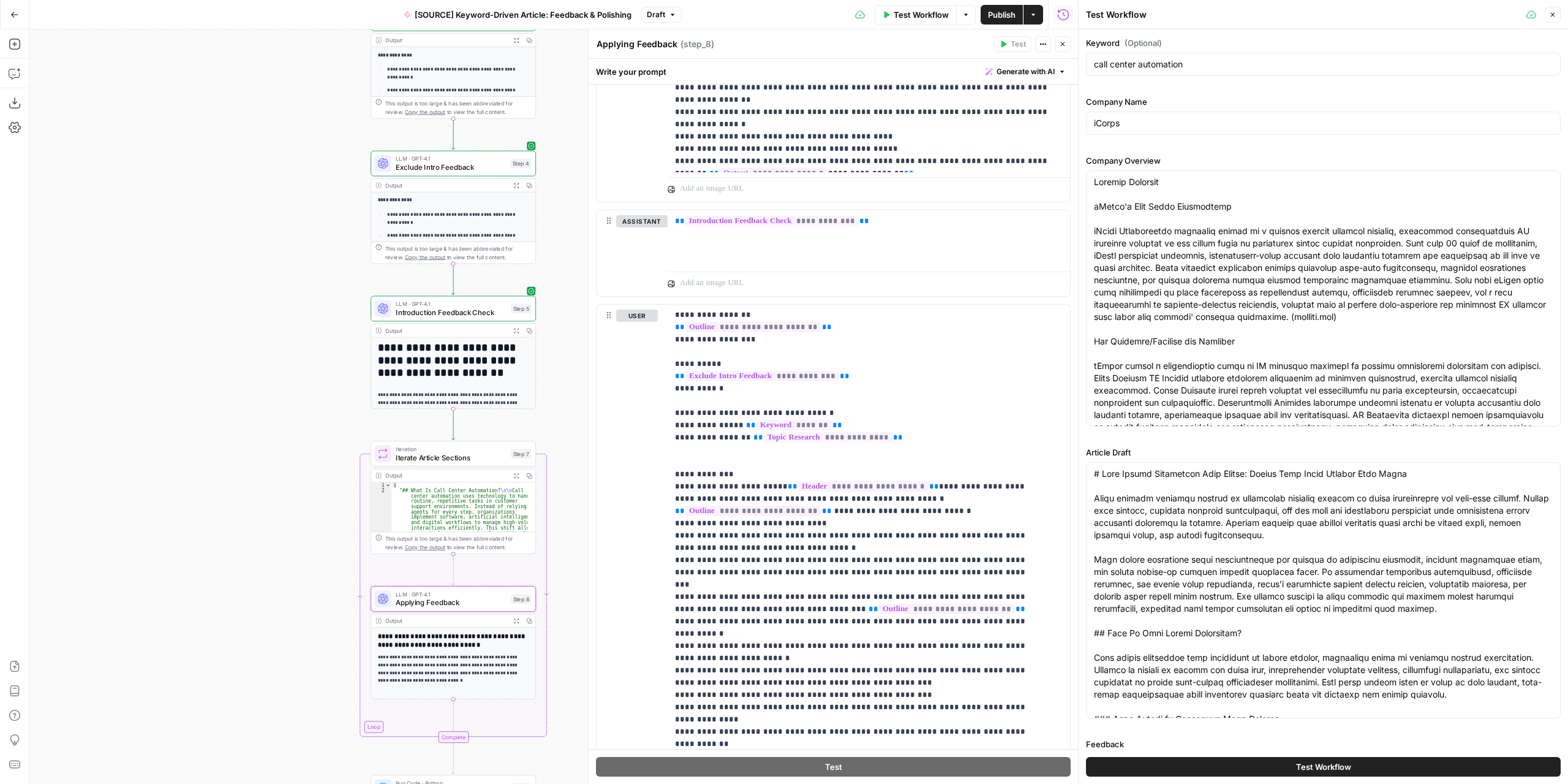
click at [1289, 775] on button "Test Workflow" at bounding box center [1323, 766] width 475 height 19
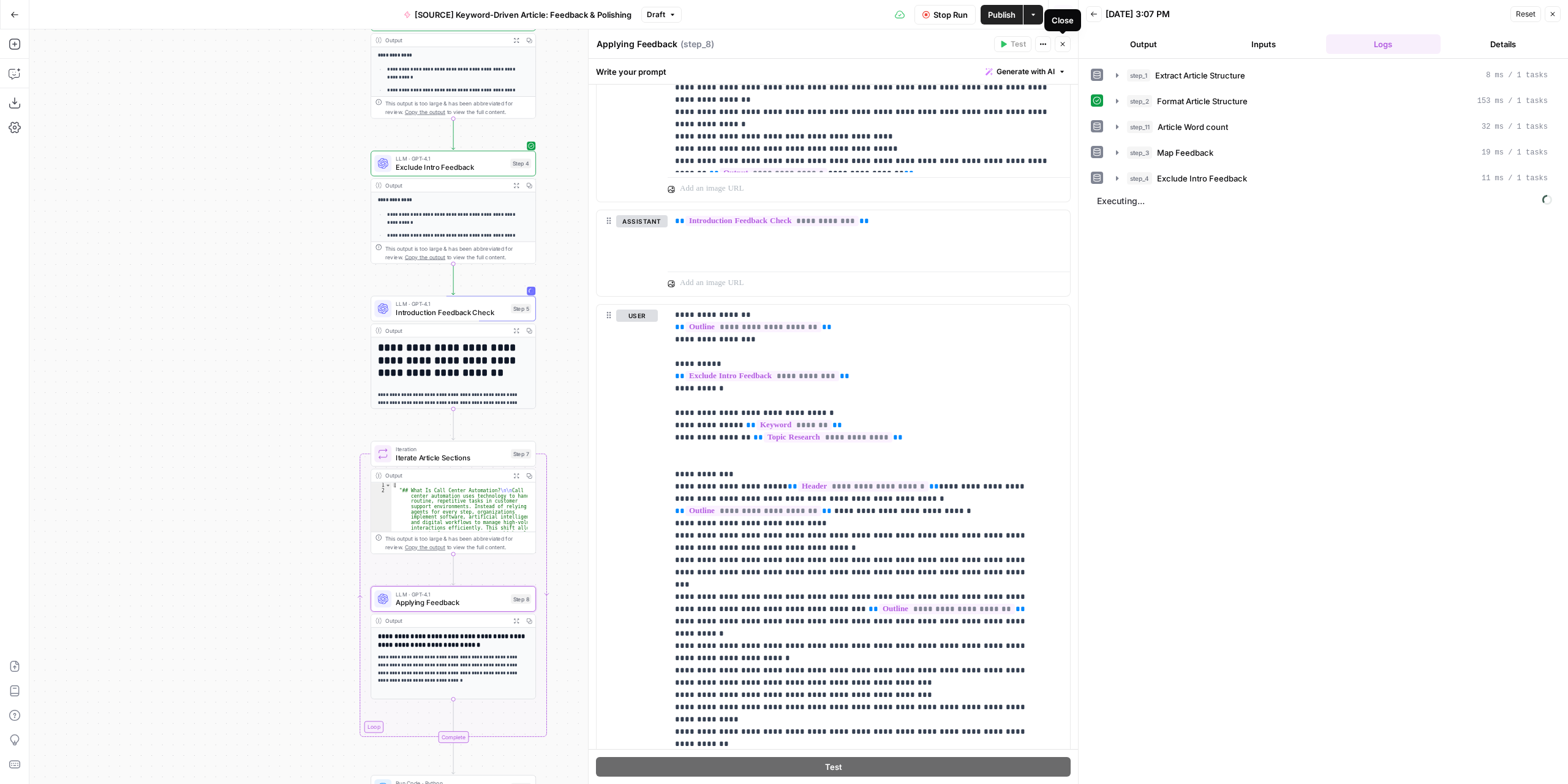
click at [1060, 43] on icon "button" at bounding box center [1062, 44] width 7 height 7
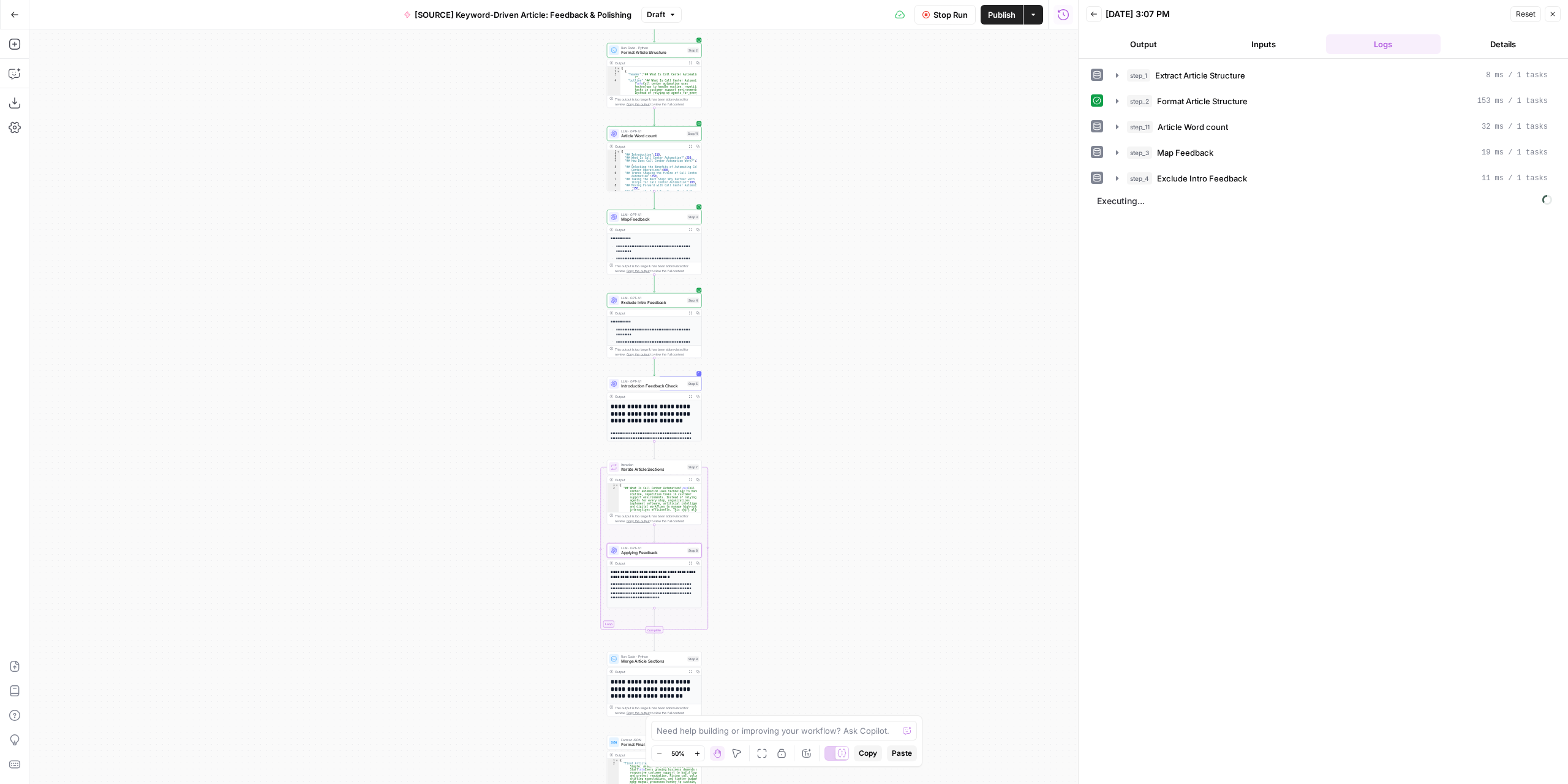
drag, startPoint x: 849, startPoint y: 242, endPoint x: 855, endPoint y: 303, distance: 61.3
click at [855, 303] on div "Workflow Set Inputs Inputs LLM · GPT-4.1 Extract Article Structure Step 1 Outpu…" at bounding box center [554, 406] width 1049 height 754
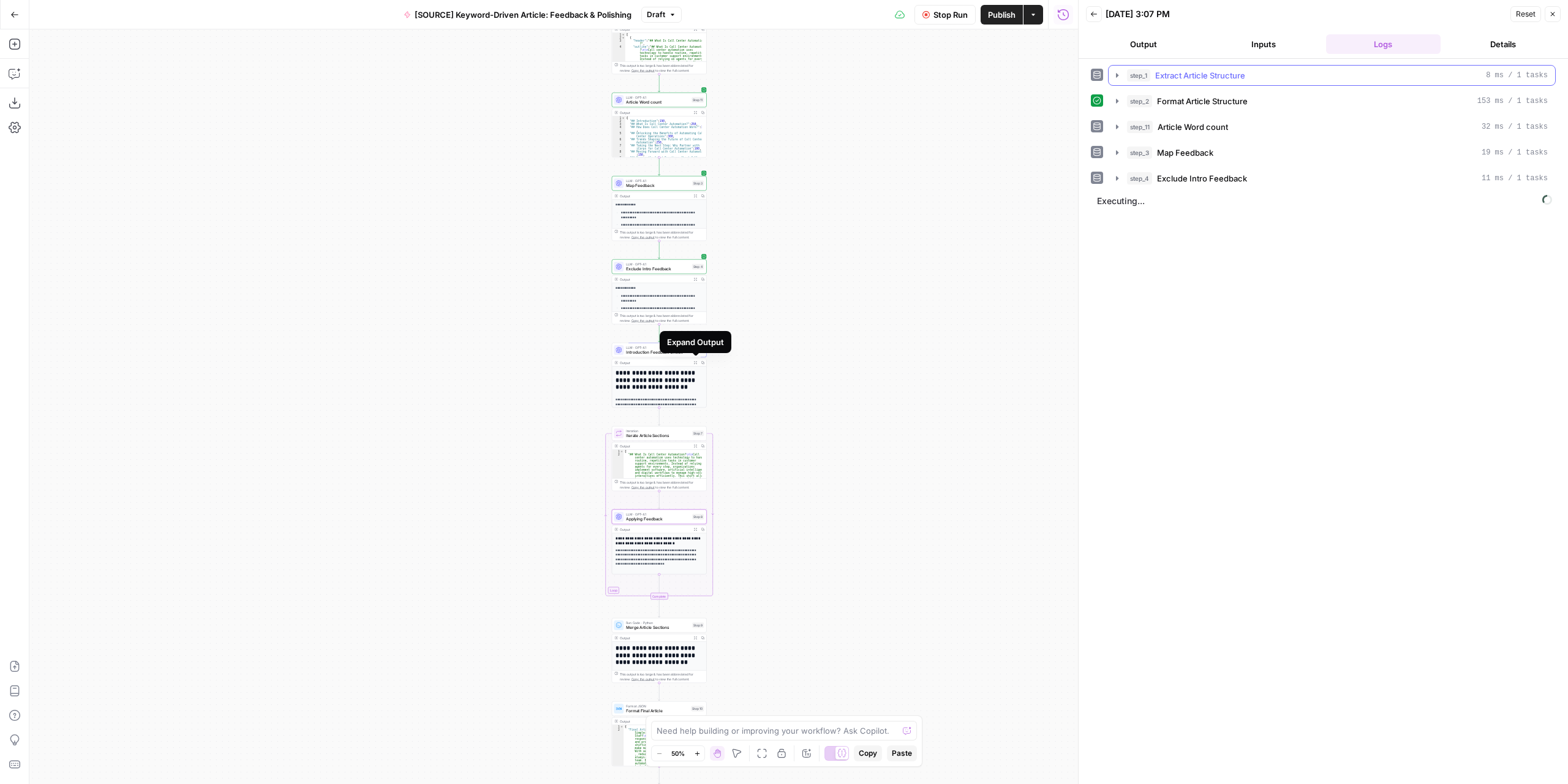
click at [1159, 42] on button "Output" at bounding box center [1143, 44] width 115 height 19
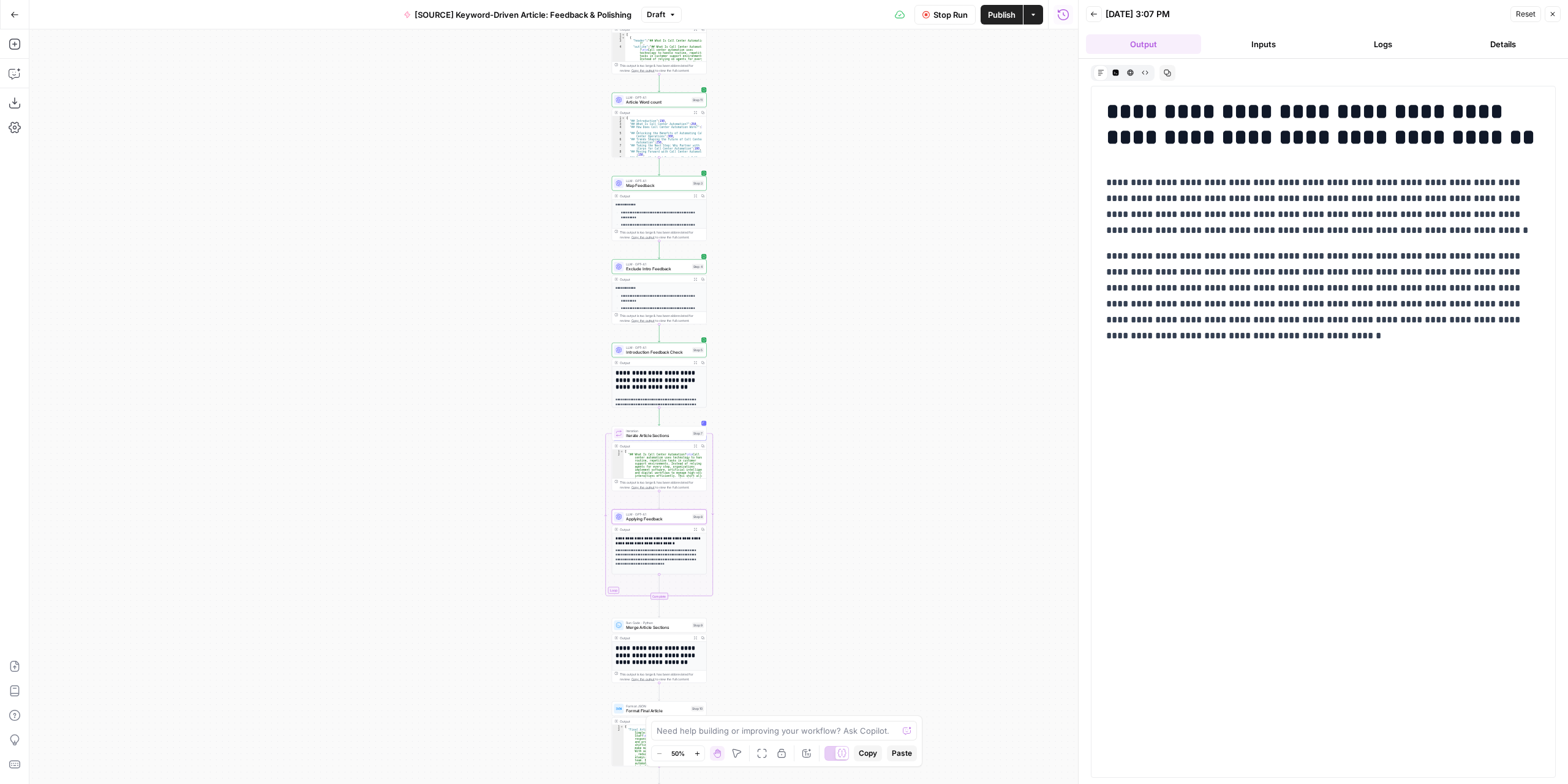
click at [671, 352] on span "Introduction Feedback Check" at bounding box center [658, 352] width 64 height 6
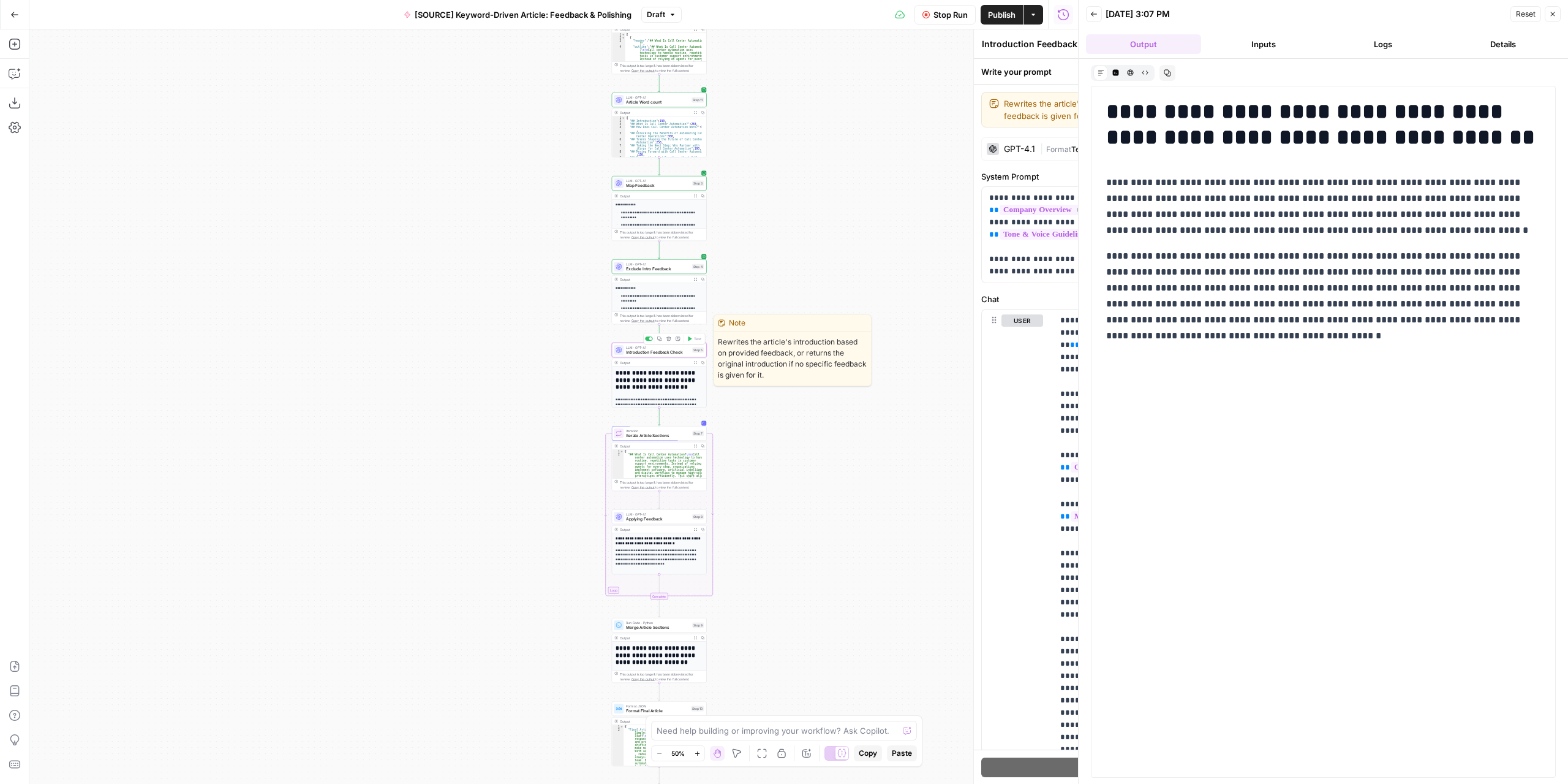
click at [671, 352] on div "**********" at bounding box center [833, 406] width 490 height 754
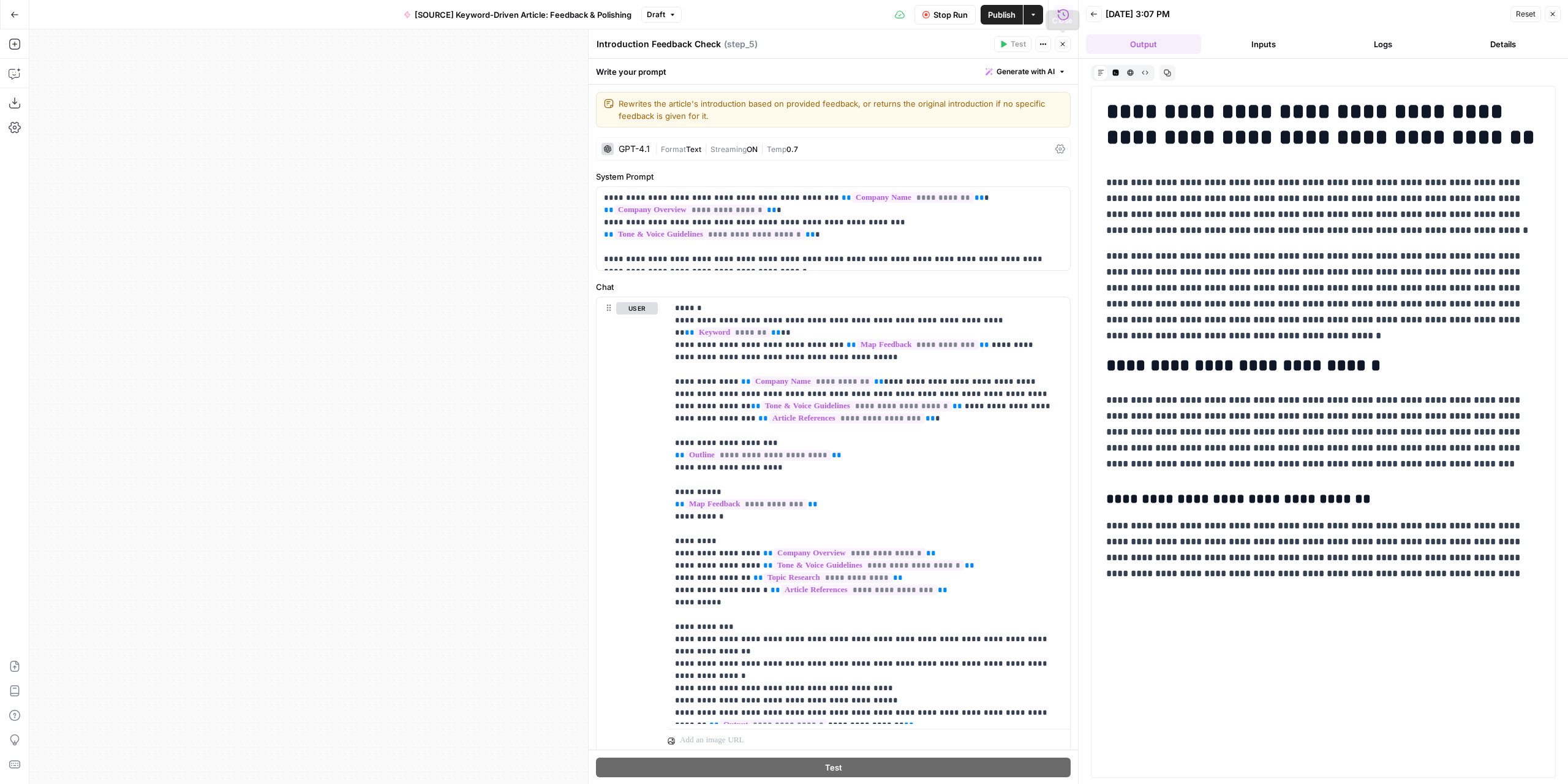
click at [1066, 45] on button "Close" at bounding box center [1063, 44] width 16 height 16
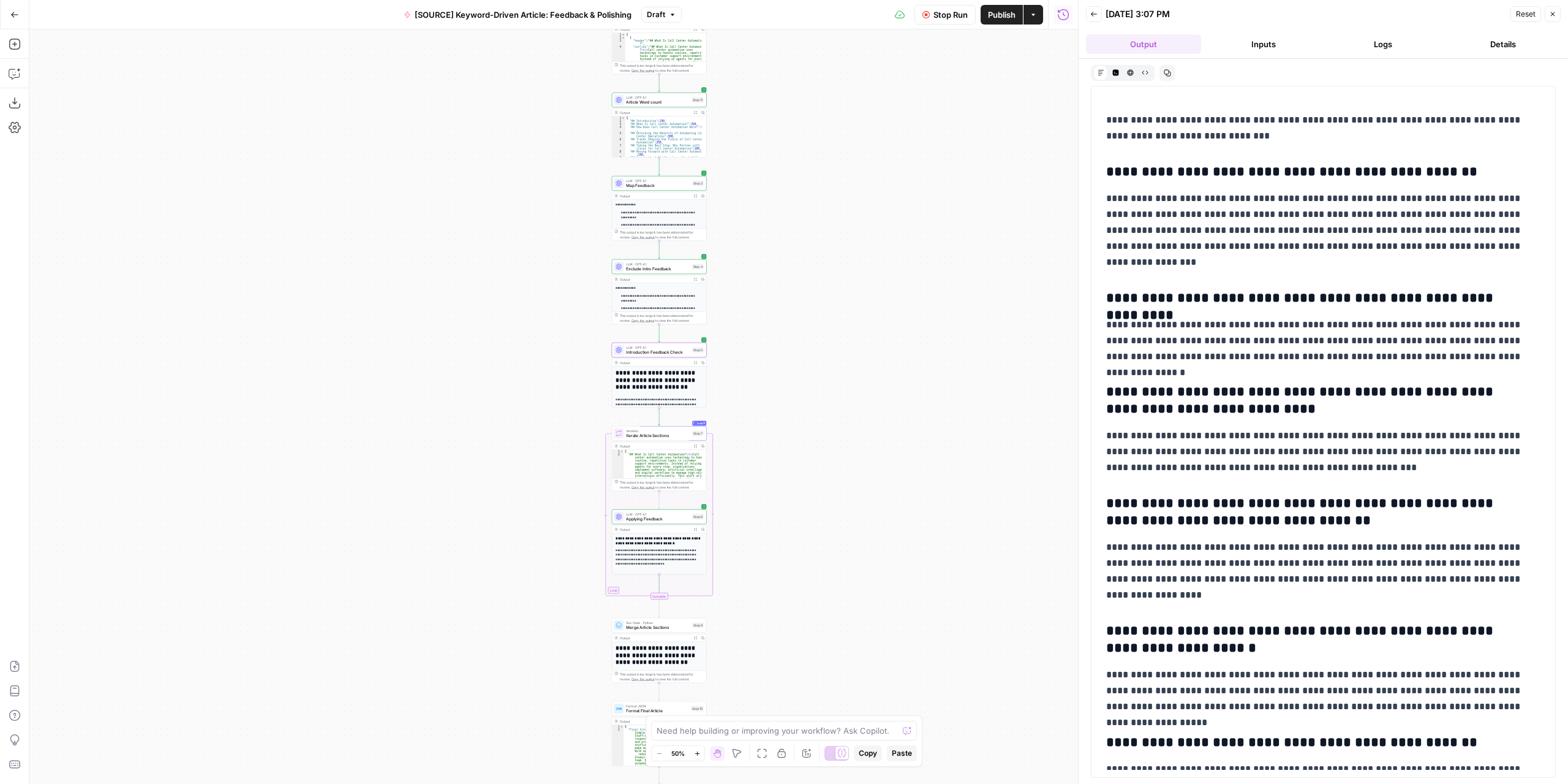
scroll to position [3460, 0]
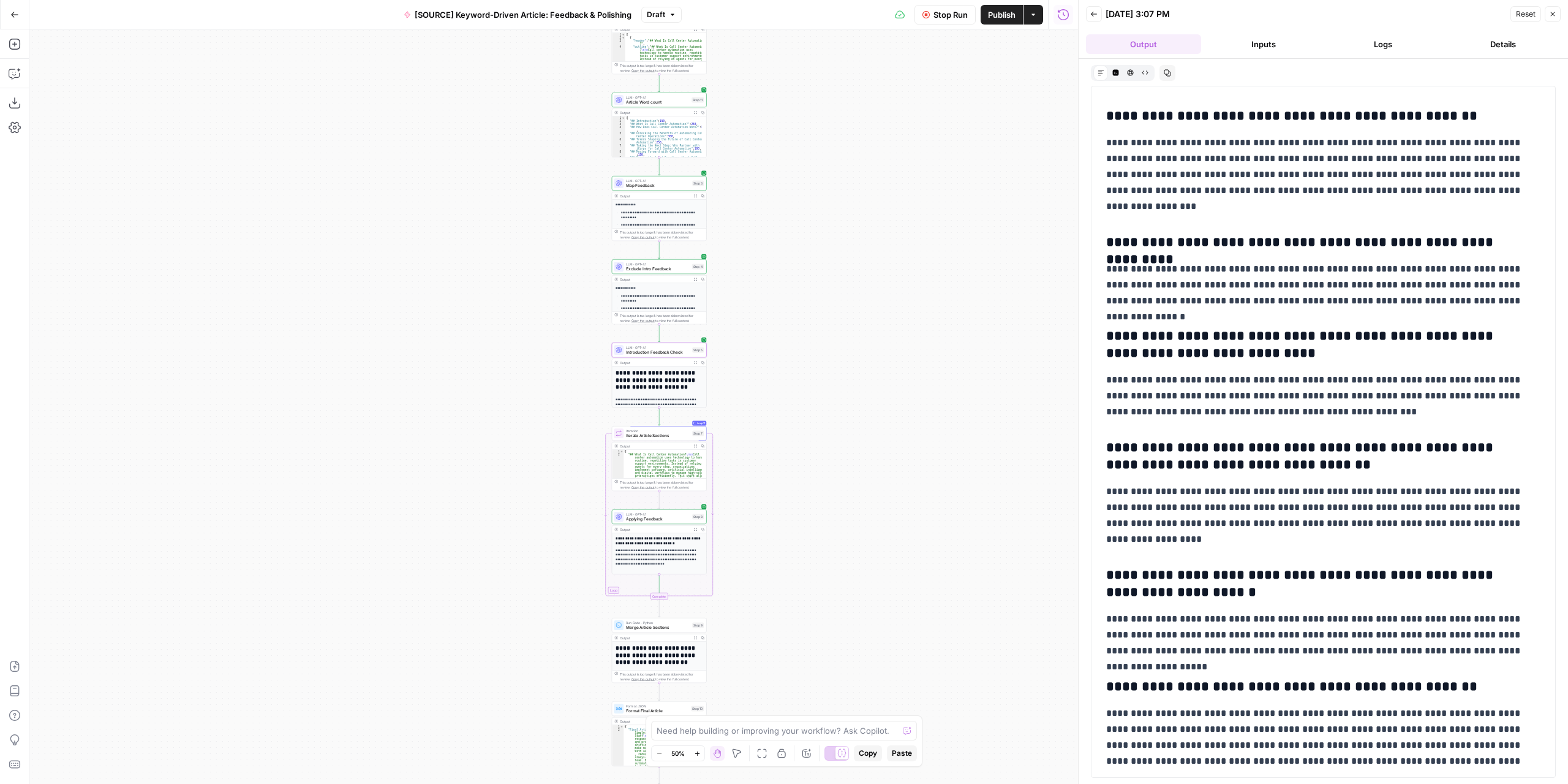
click at [1368, 37] on button "Logs" at bounding box center [1383, 44] width 115 height 19
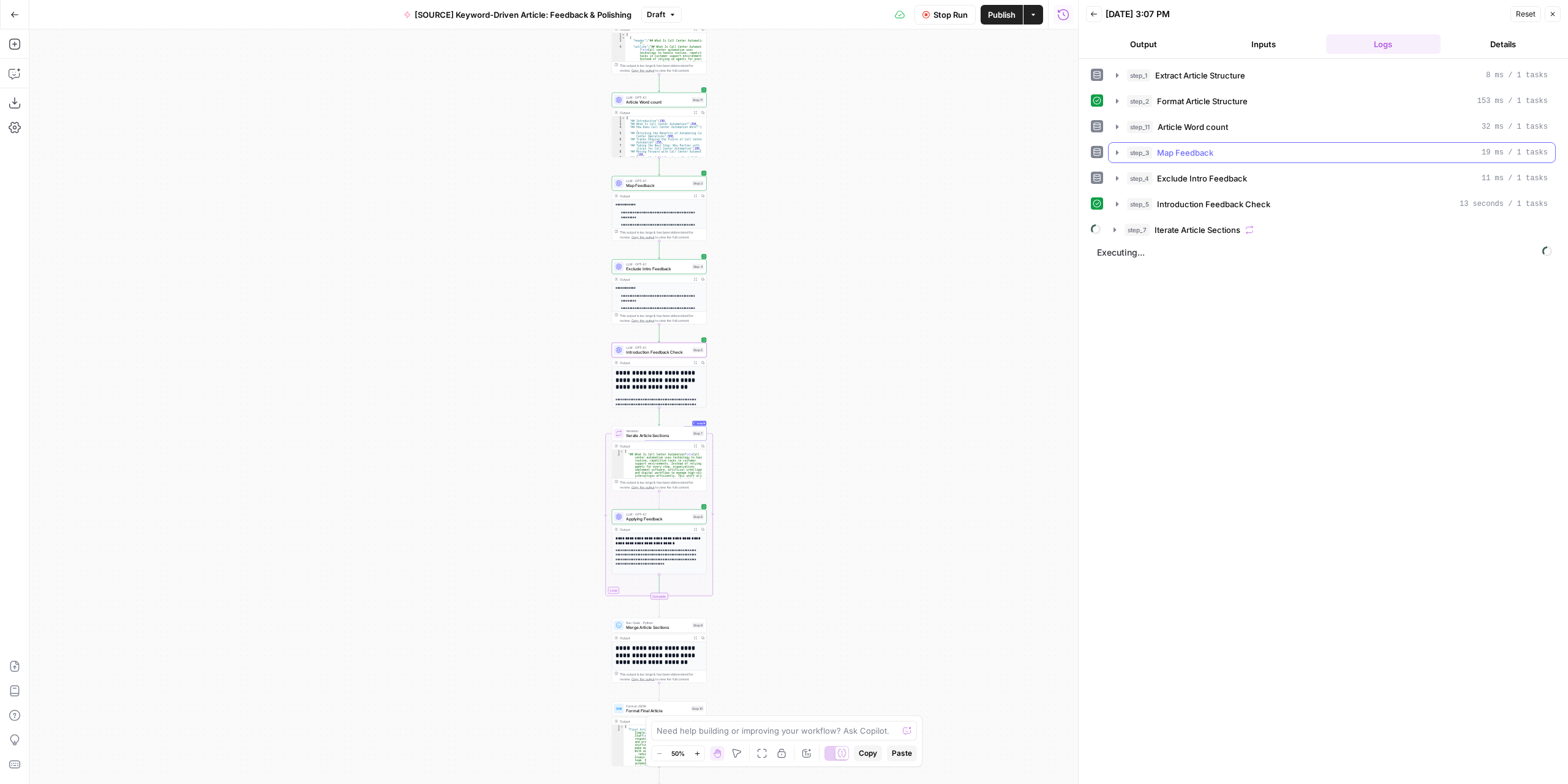
click at [1116, 150] on icon "button" at bounding box center [1117, 152] width 3 height 4
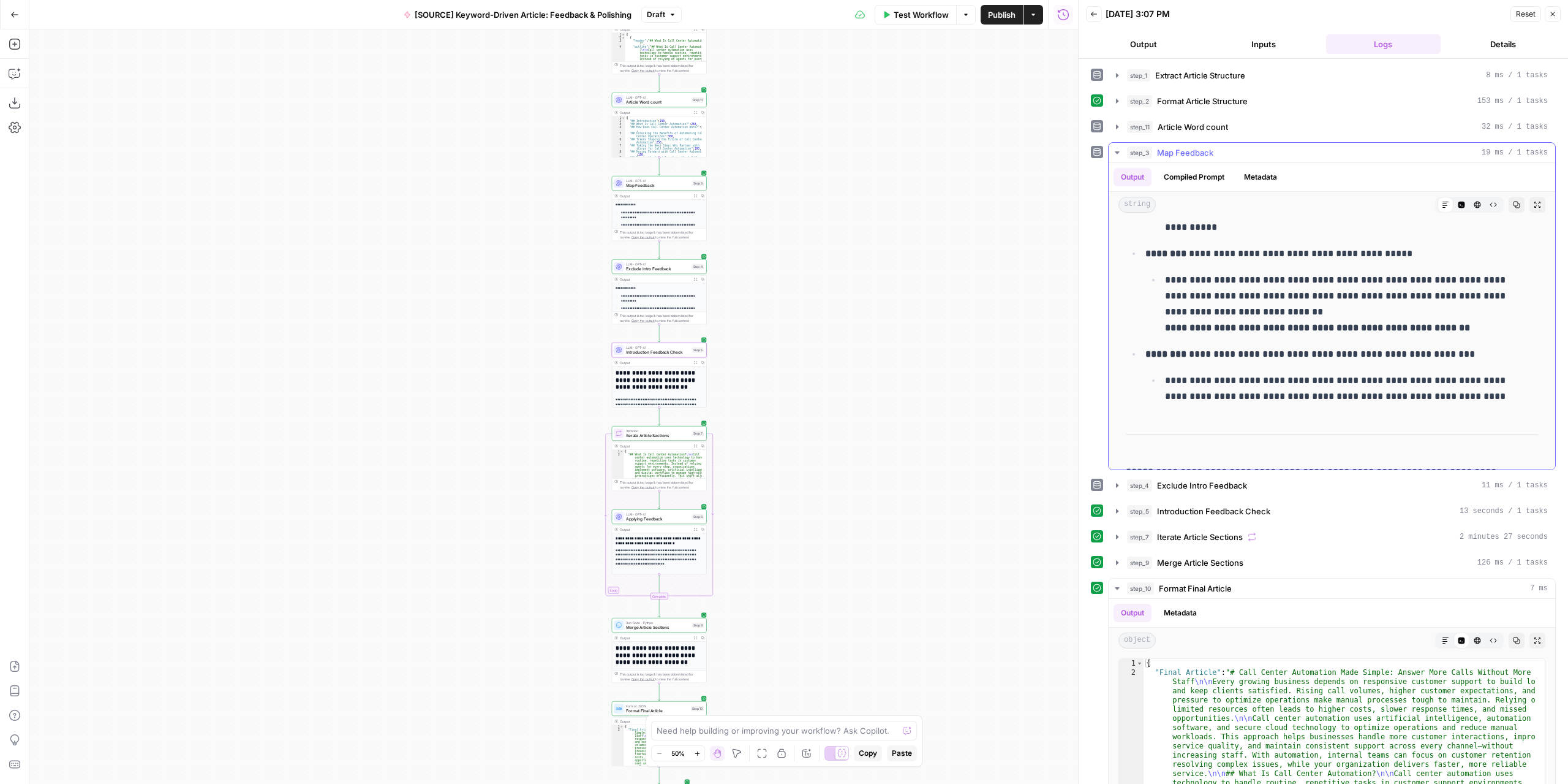
scroll to position [1084, 0]
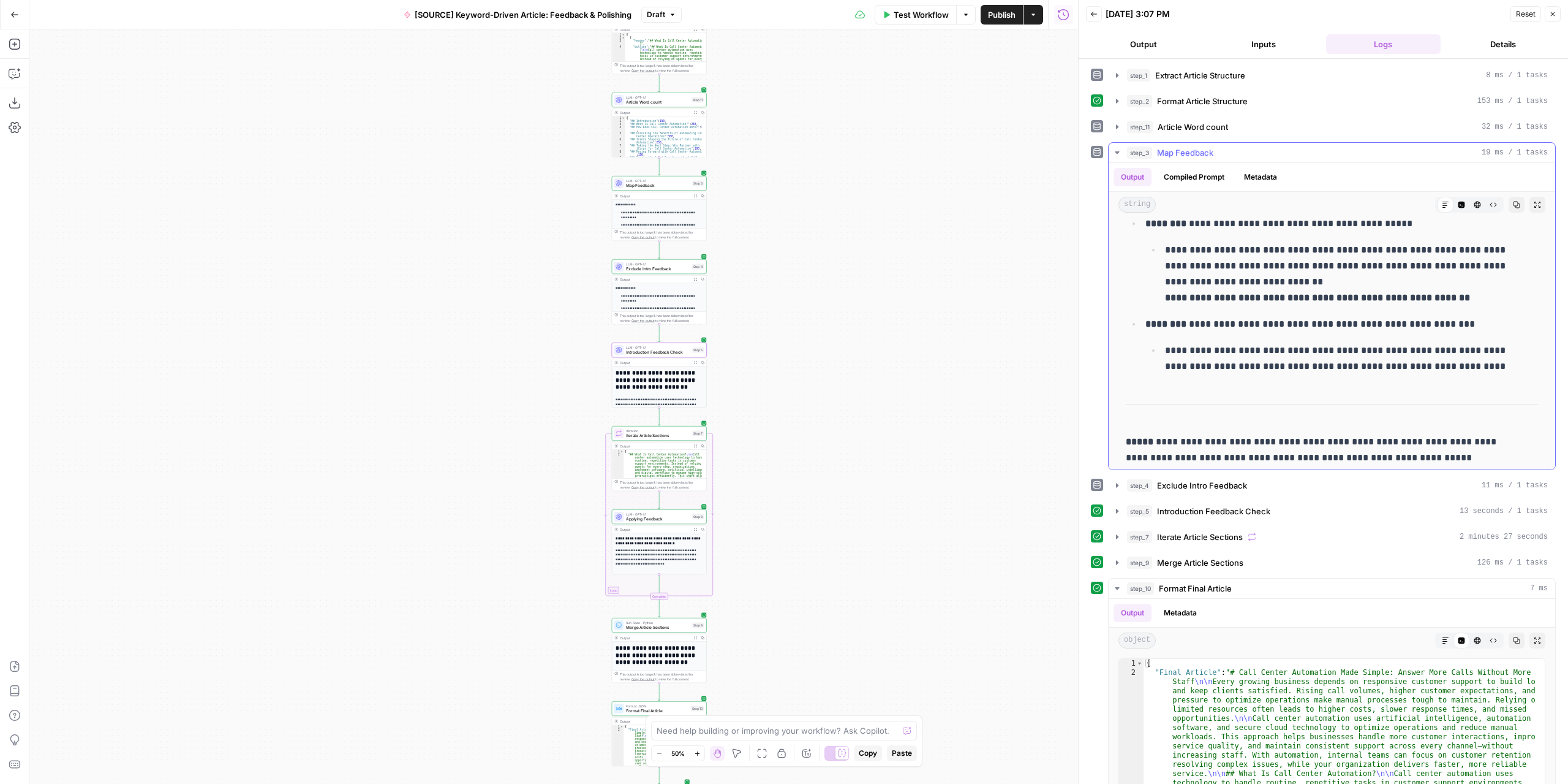
click at [1119, 152] on icon "button" at bounding box center [1117, 153] width 4 height 3
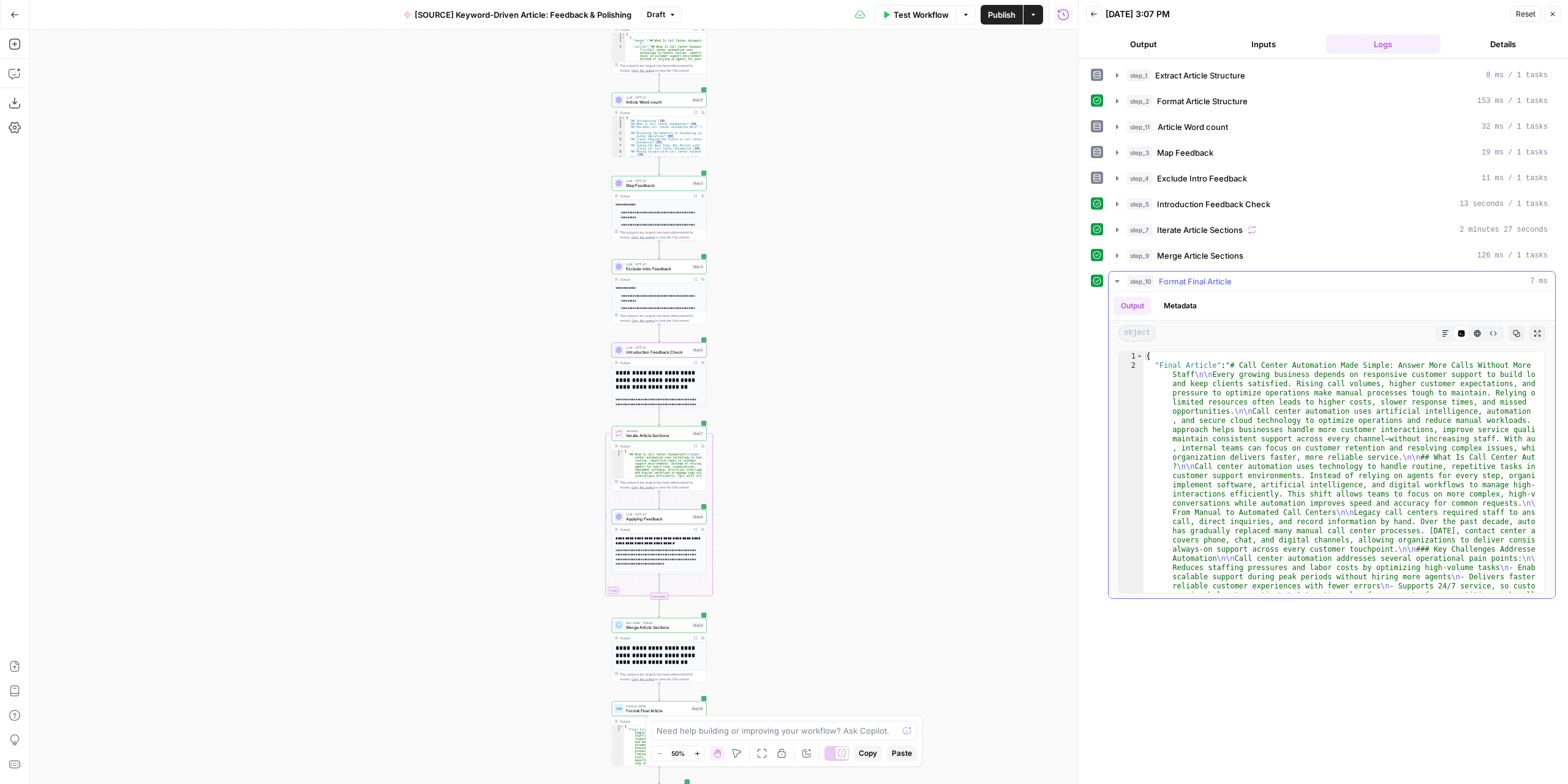
click at [1446, 325] on button "Markdown" at bounding box center [1446, 333] width 16 height 16
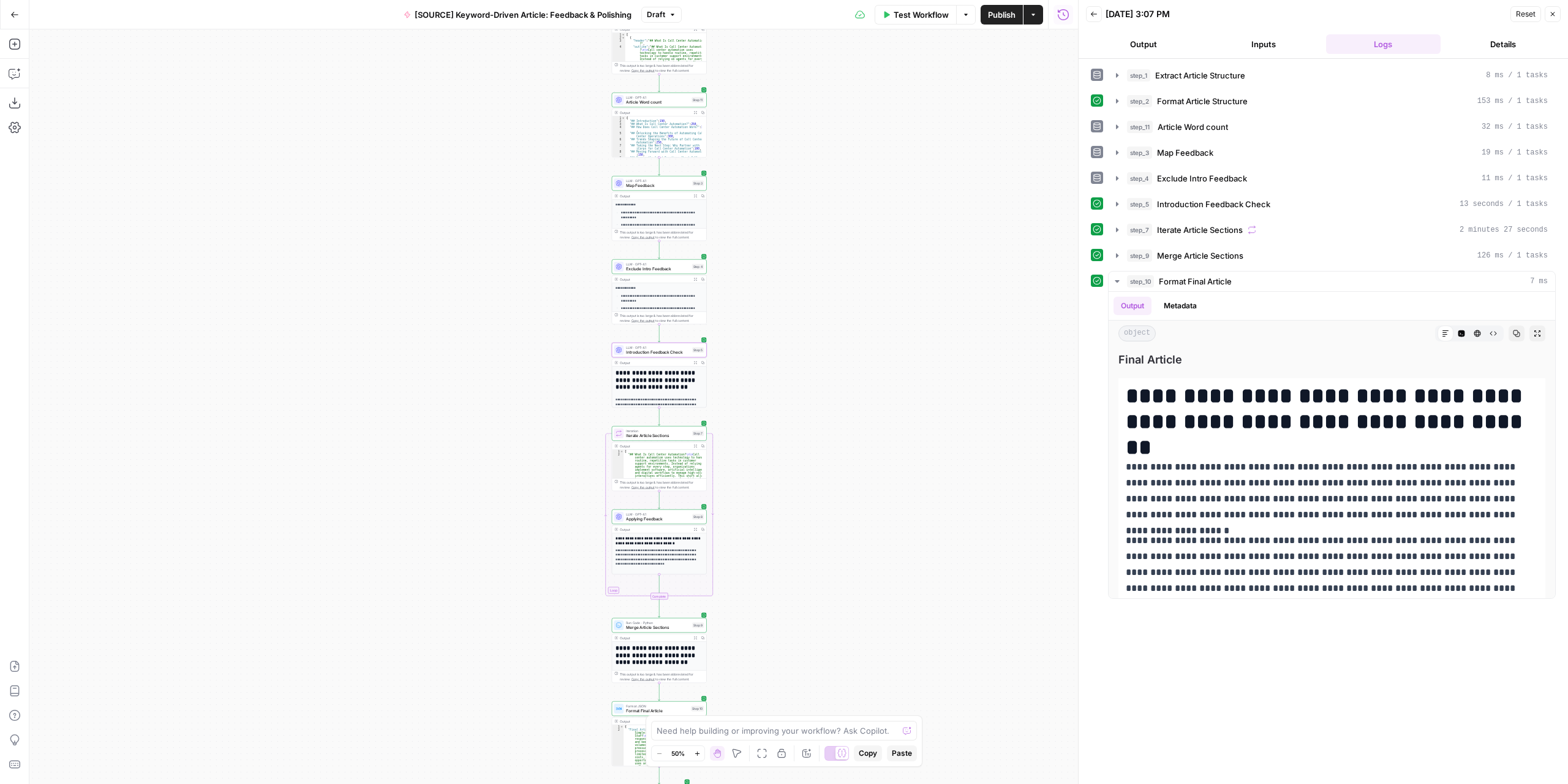
click at [997, 23] on button "Publish" at bounding box center [1002, 14] width 43 height 19
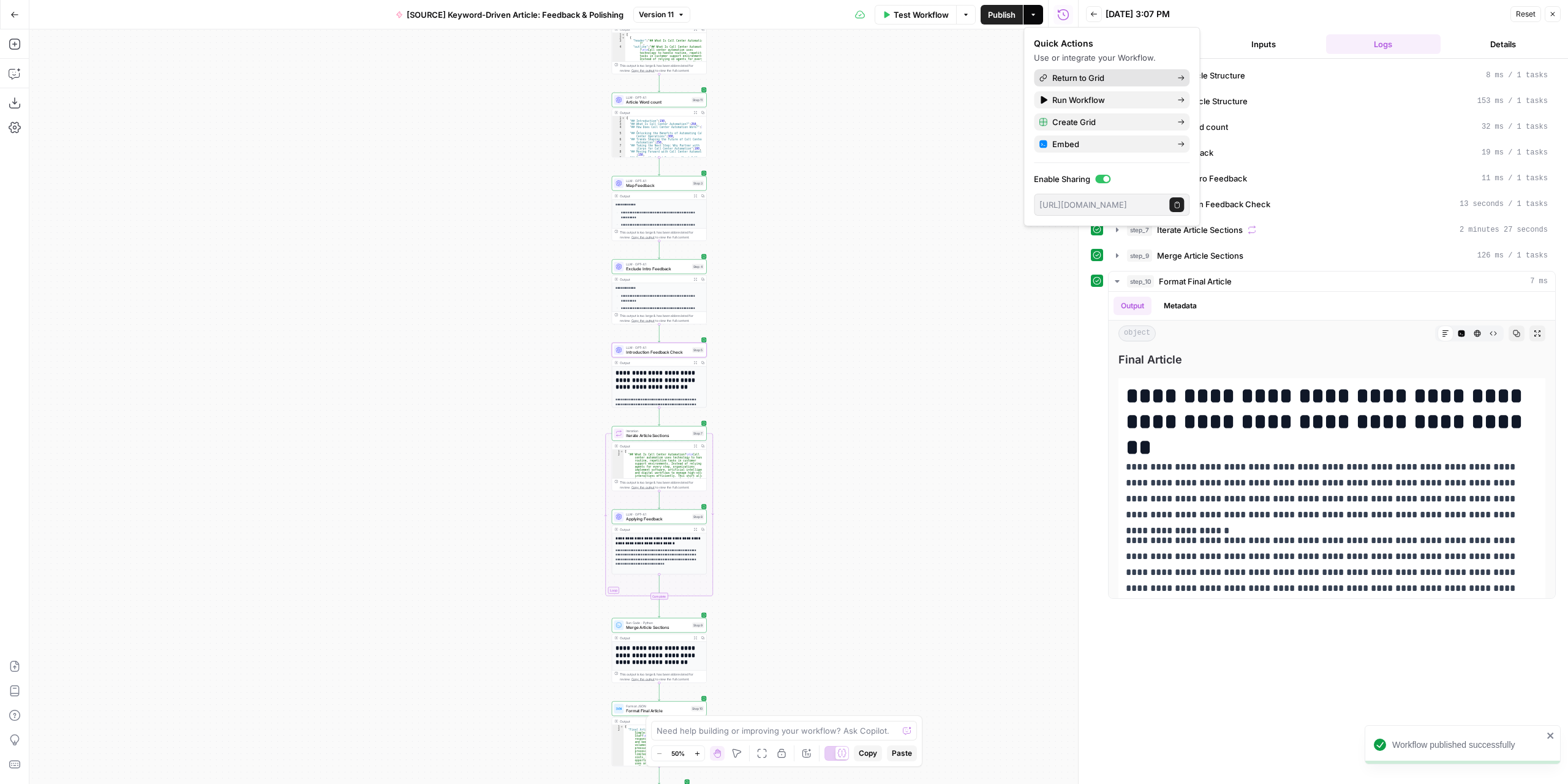
click at [1163, 79] on span "Return to Grid" at bounding box center [1109, 78] width 115 height 12
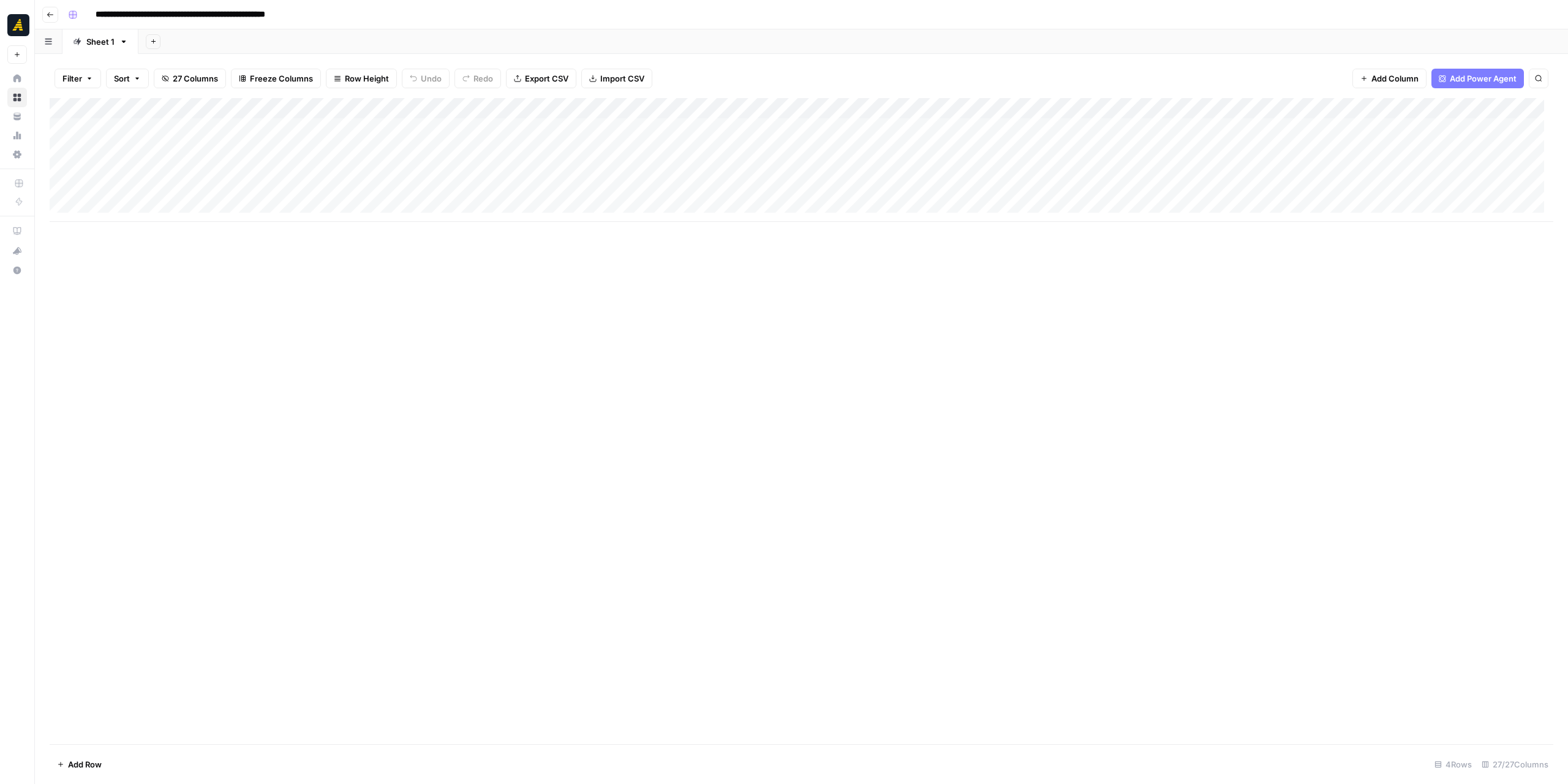
click at [171, 140] on div "Add Column" at bounding box center [802, 160] width 1504 height 124
click at [863, 148] on div "Add Column" at bounding box center [802, 160] width 1504 height 124
click at [179, 187] on div "Add Column" at bounding box center [802, 160] width 1504 height 124
drag, startPoint x: 746, startPoint y: 150, endPoint x: 802, endPoint y: 155, distance: 56.2
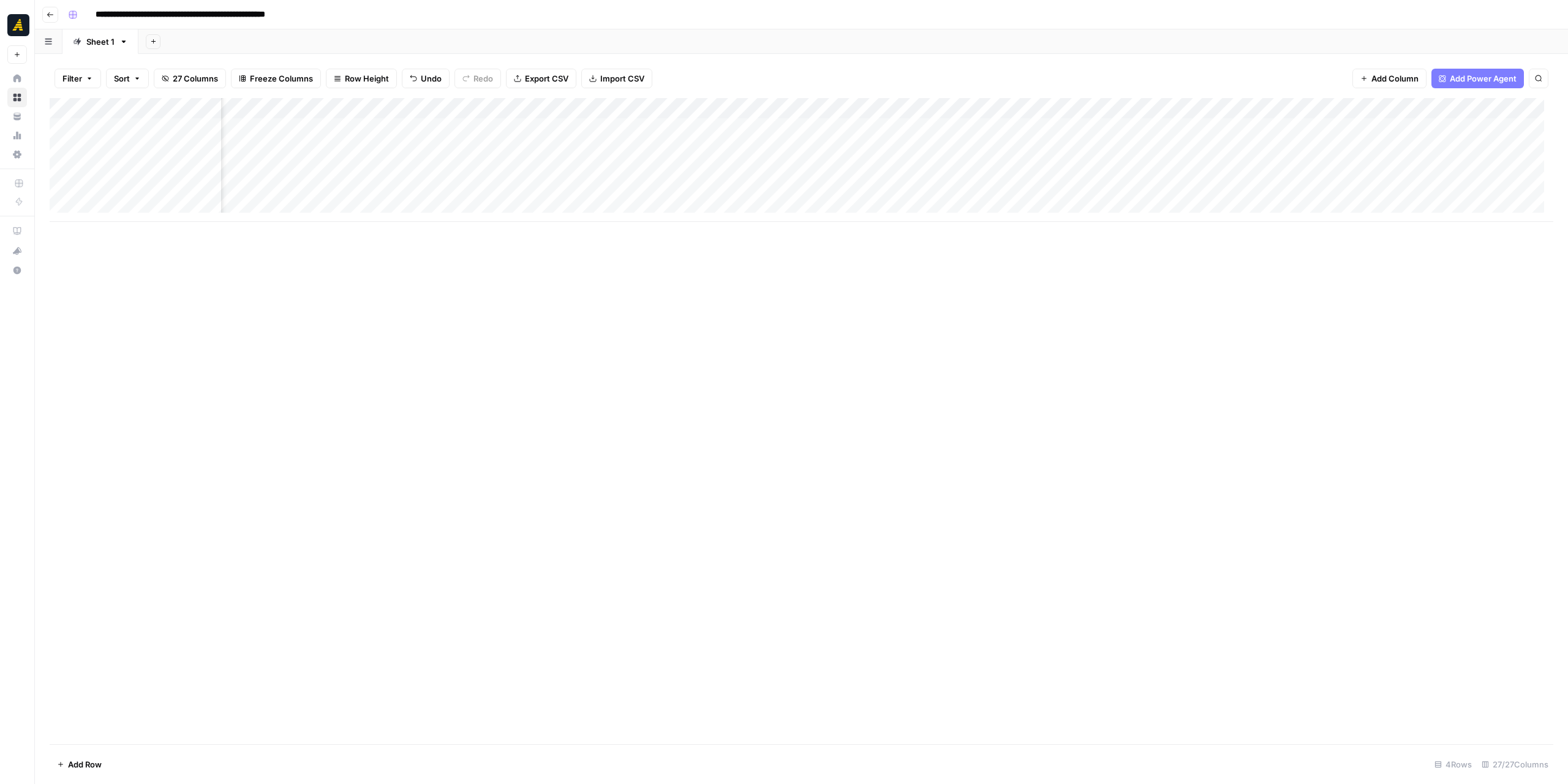
click at [746, 150] on div "Add Column" at bounding box center [802, 160] width 1504 height 124
click at [847, 154] on div "Add Column" at bounding box center [802, 160] width 1504 height 124
click at [723, 187] on div "Add Column" at bounding box center [802, 160] width 1504 height 124
click at [821, 152] on div "Add Column" at bounding box center [802, 160] width 1504 height 124
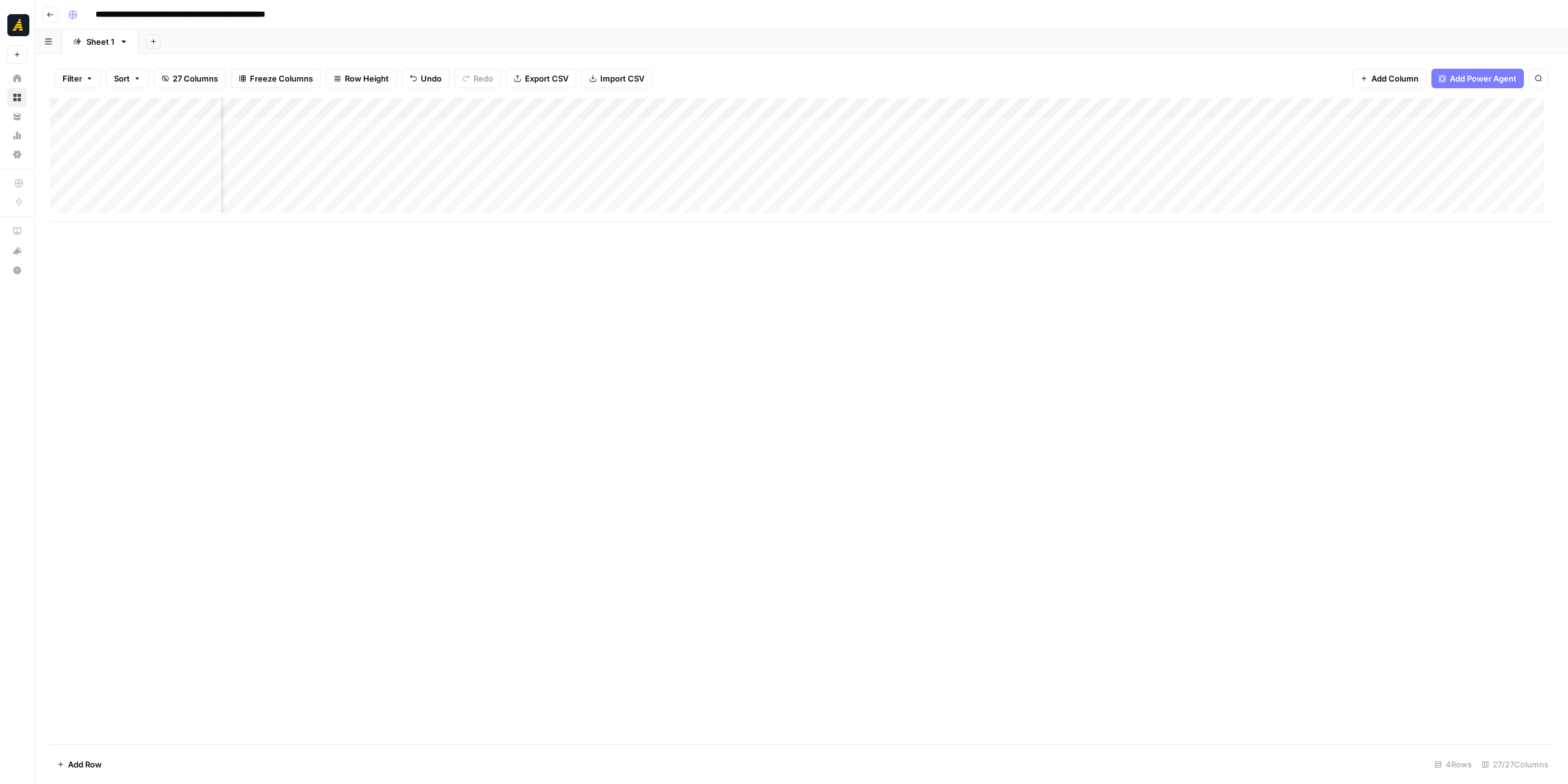
click at [758, 191] on div "Add Column" at bounding box center [802, 160] width 1504 height 124
click at [863, 150] on div "Add Column" at bounding box center [802, 160] width 1504 height 124
click at [840, 197] on div "Add Column" at bounding box center [802, 160] width 1504 height 124
click at [1120, 149] on div "Add Column" at bounding box center [802, 160] width 1504 height 124
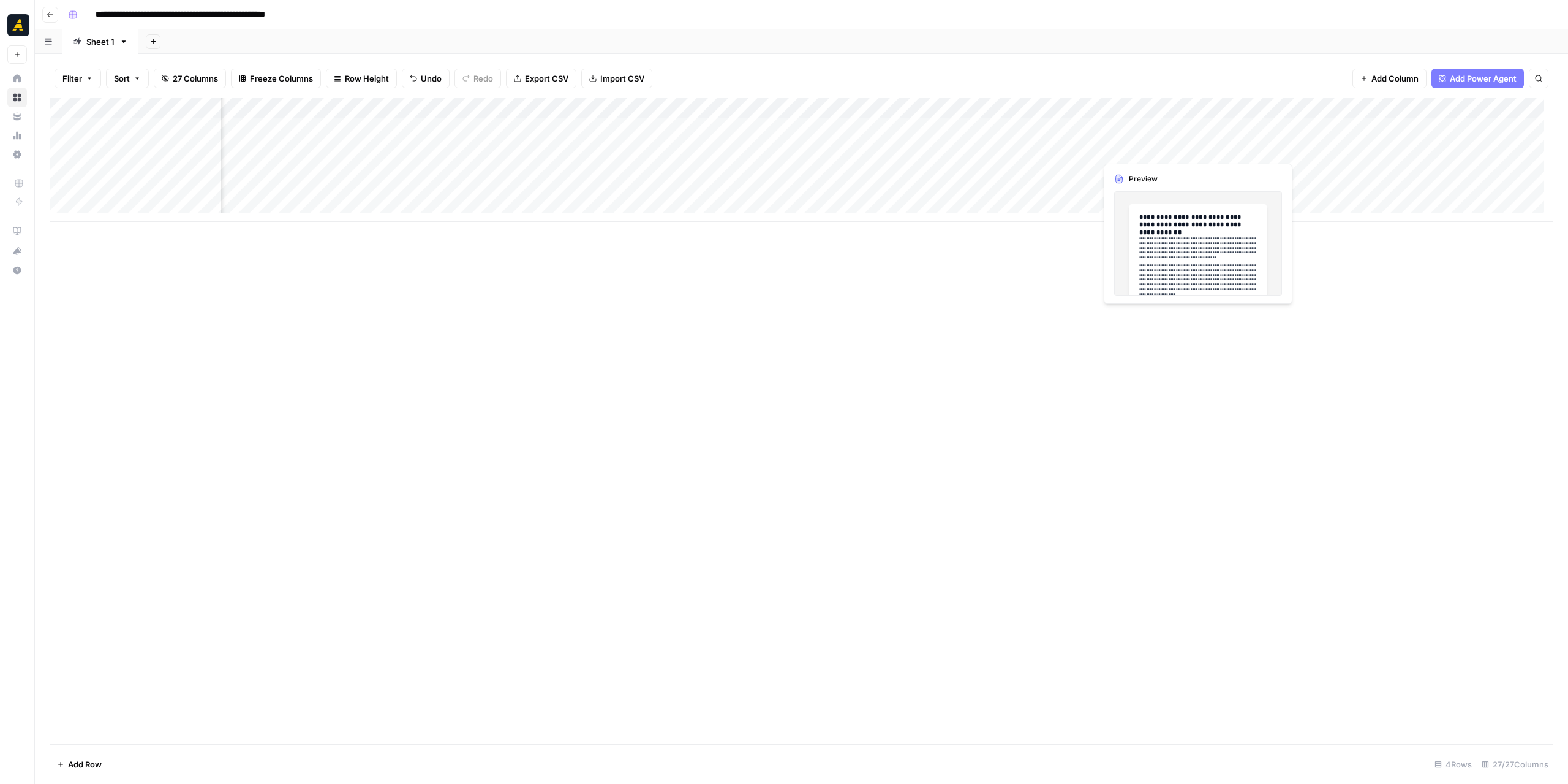
click at [1224, 150] on div "Add Column" at bounding box center [802, 160] width 1504 height 124
click at [1130, 196] on div "Add Column" at bounding box center [802, 160] width 1504 height 124
click at [1353, 191] on div "Add Column" at bounding box center [802, 160] width 1504 height 124
click at [556, 190] on div "Add Column" at bounding box center [802, 160] width 1504 height 124
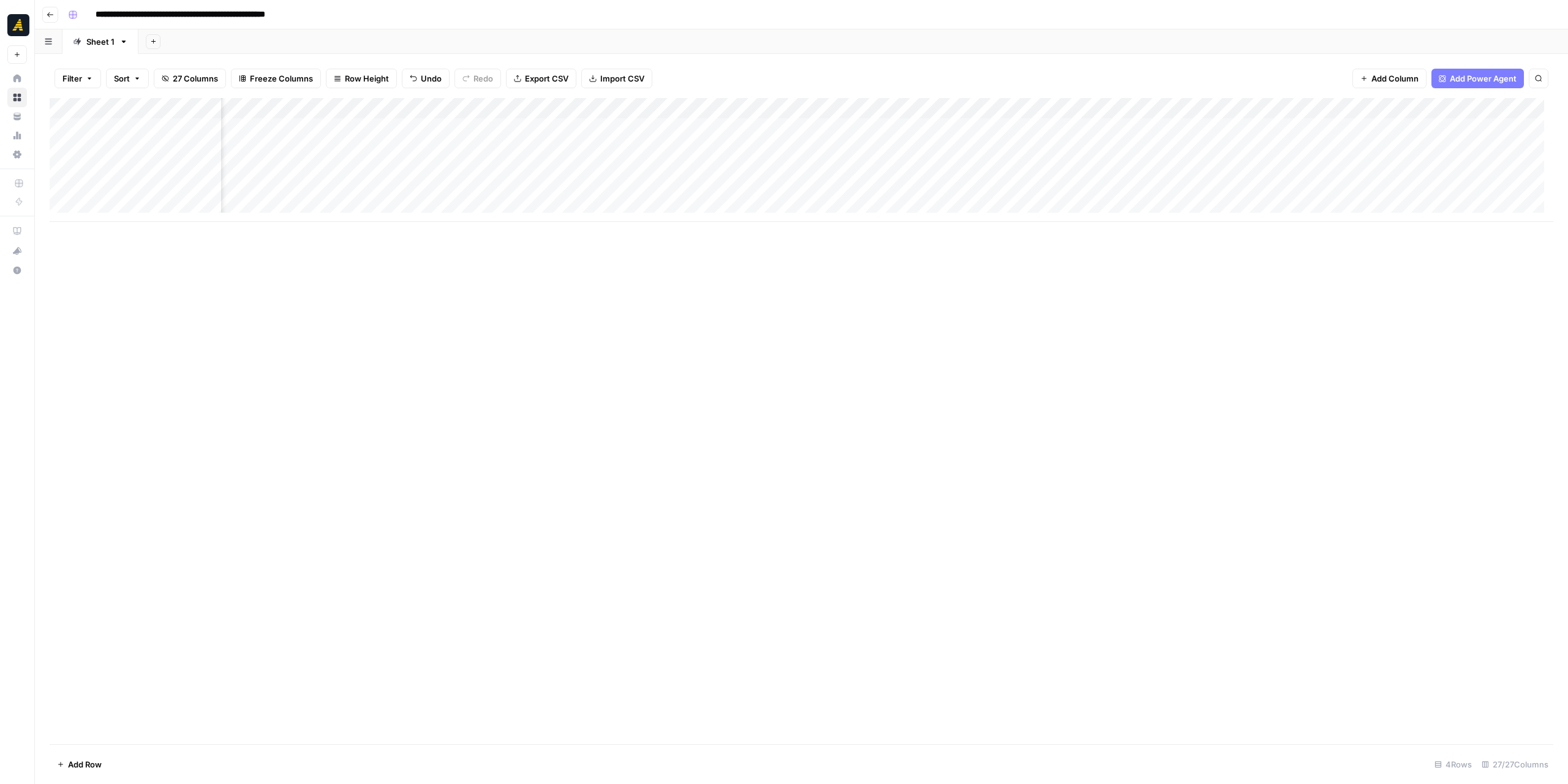
click at [556, 190] on div "Add Column" at bounding box center [802, 160] width 1504 height 124
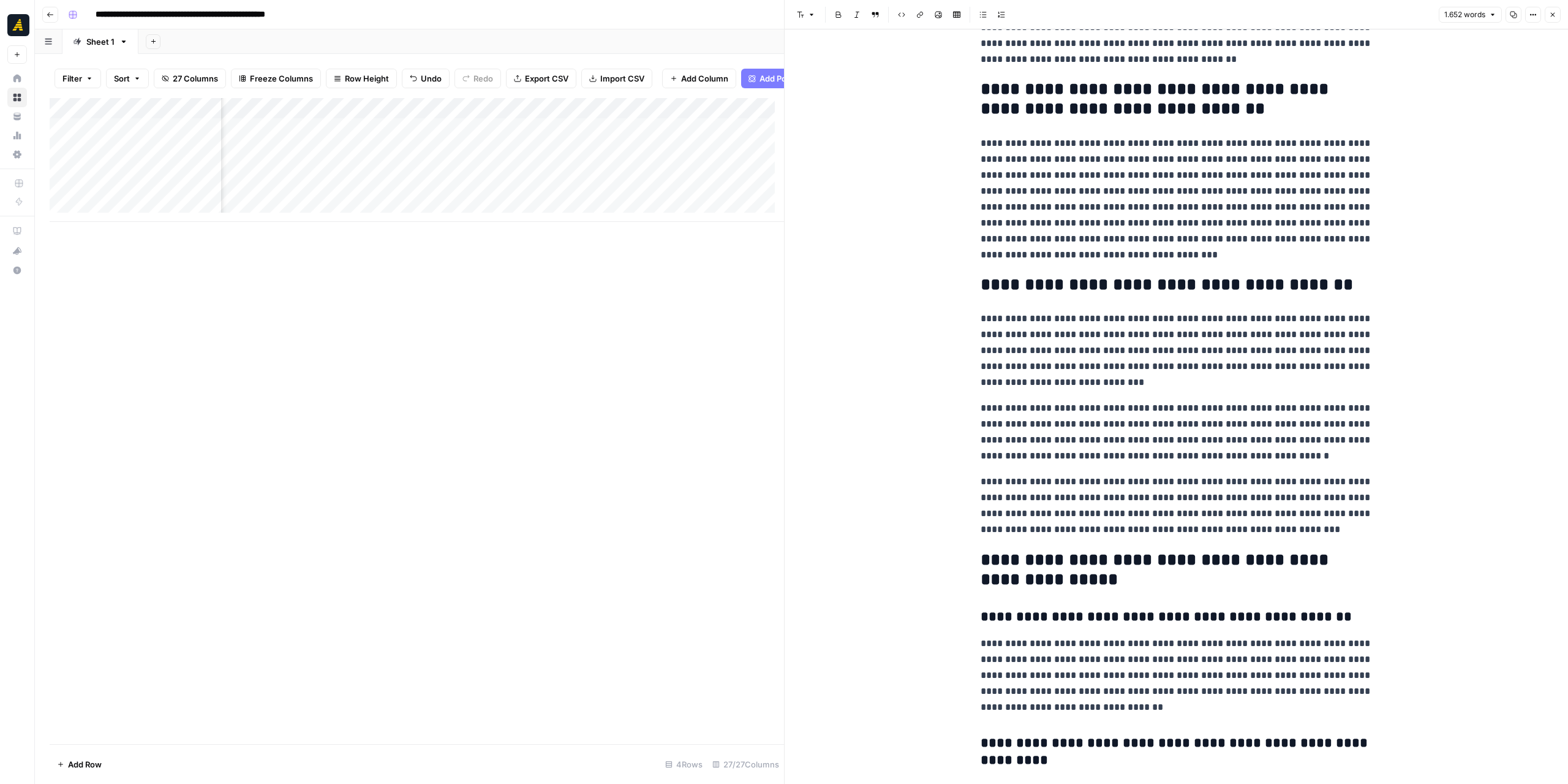
scroll to position [2941, 0]
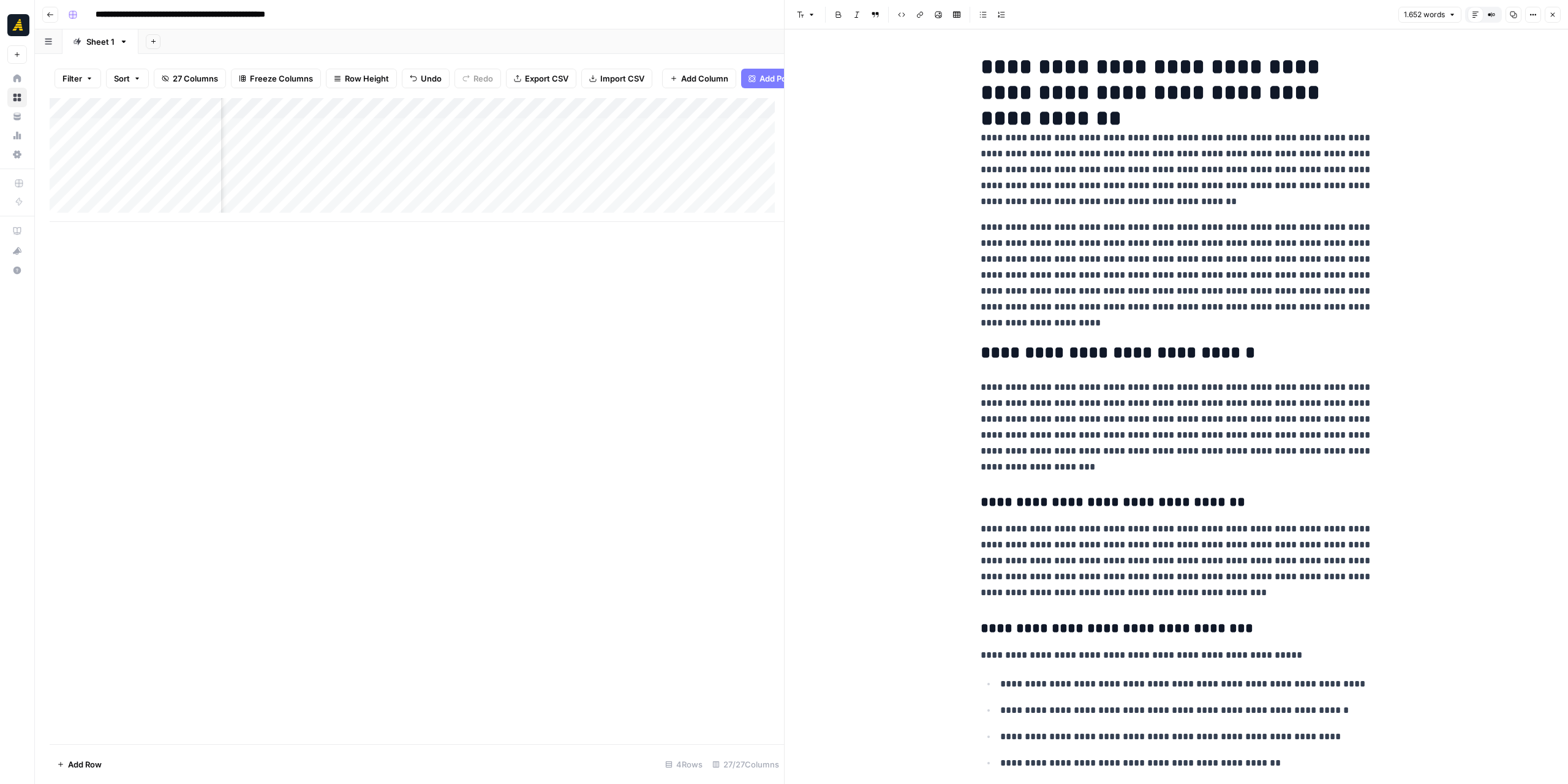
scroll to position [1777, 0]
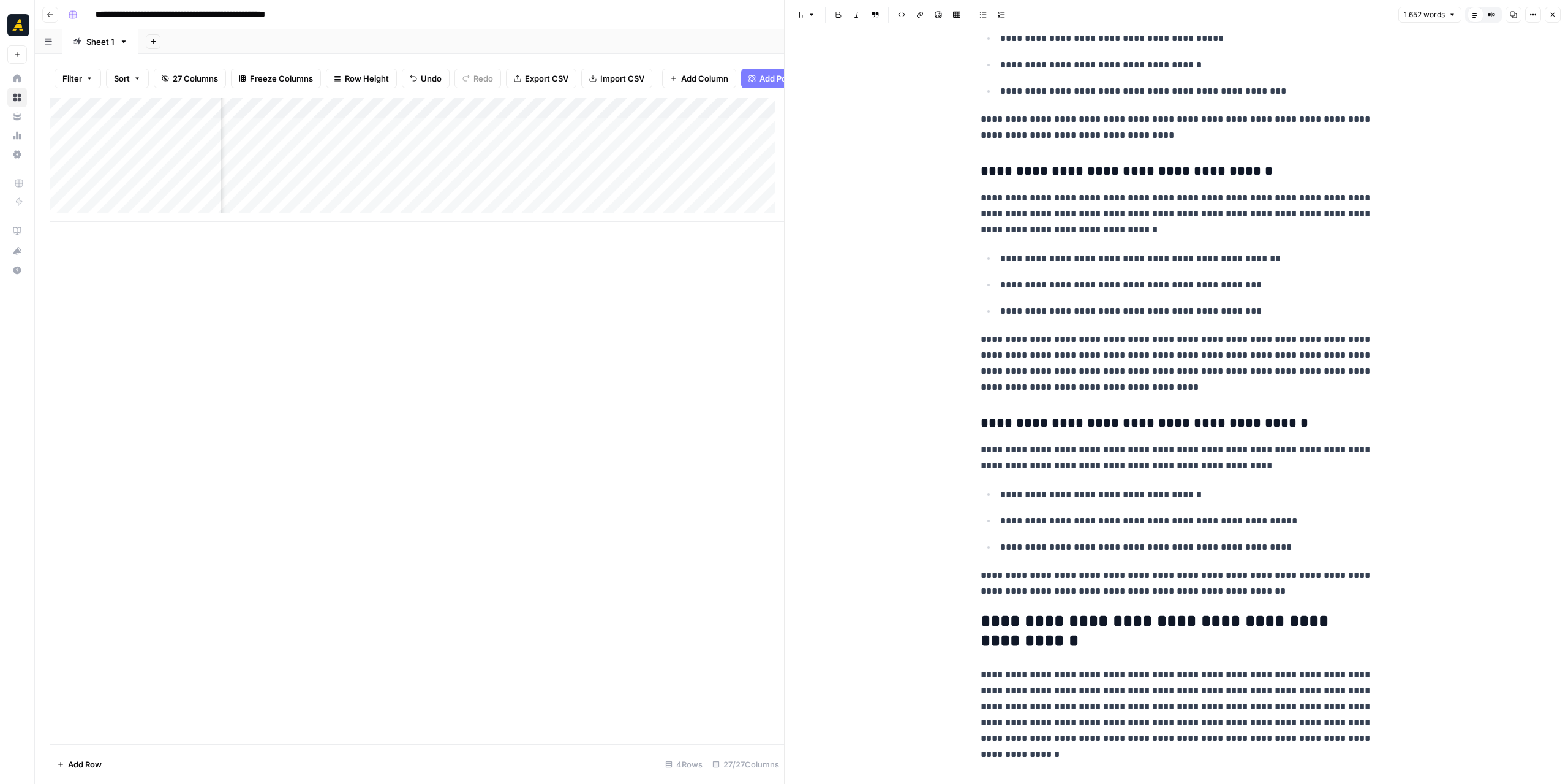
click at [536, 161] on div "Add Column" at bounding box center [417, 160] width 734 height 124
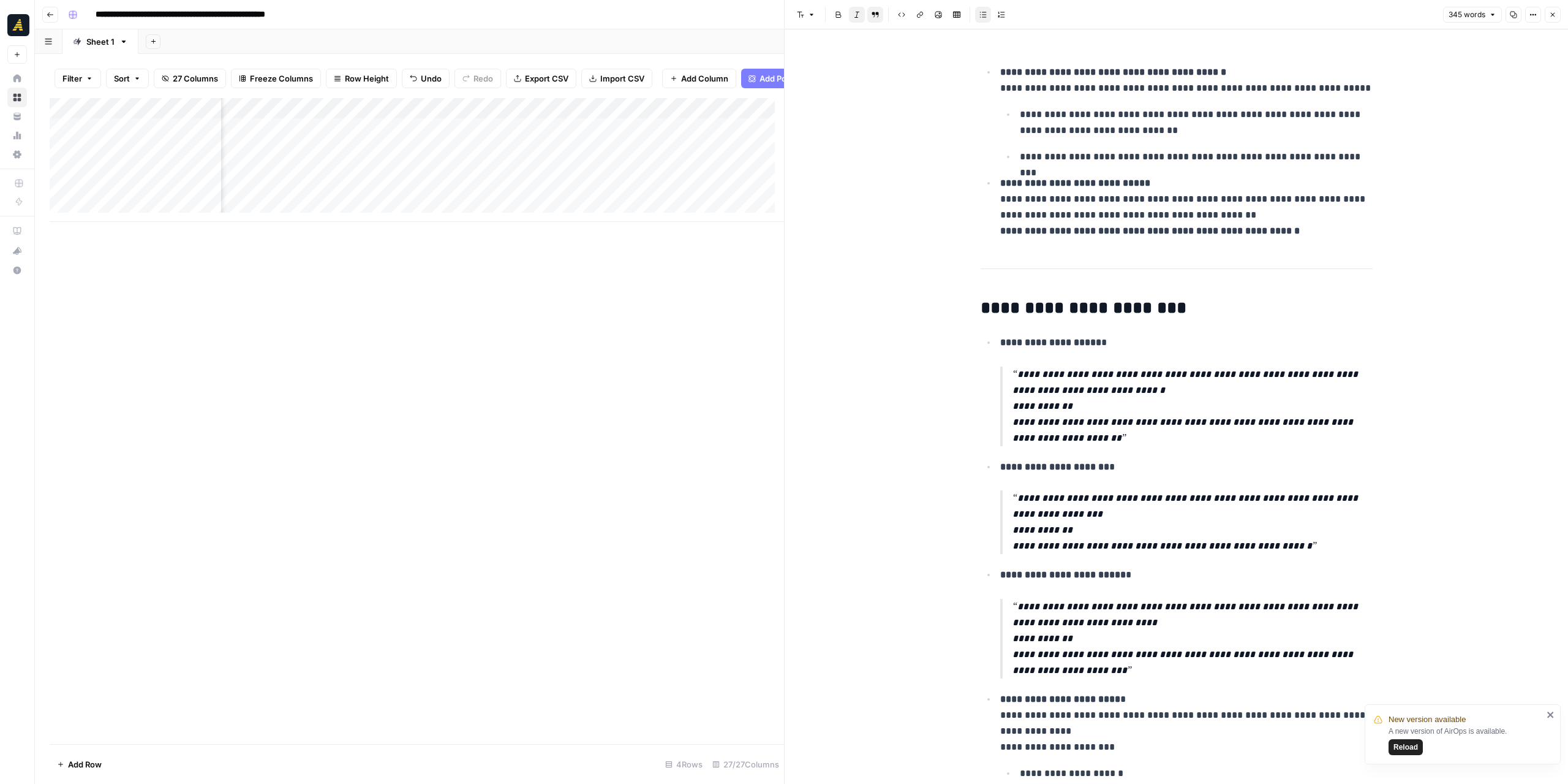
click at [544, 138] on div "Add Column" at bounding box center [417, 160] width 734 height 124
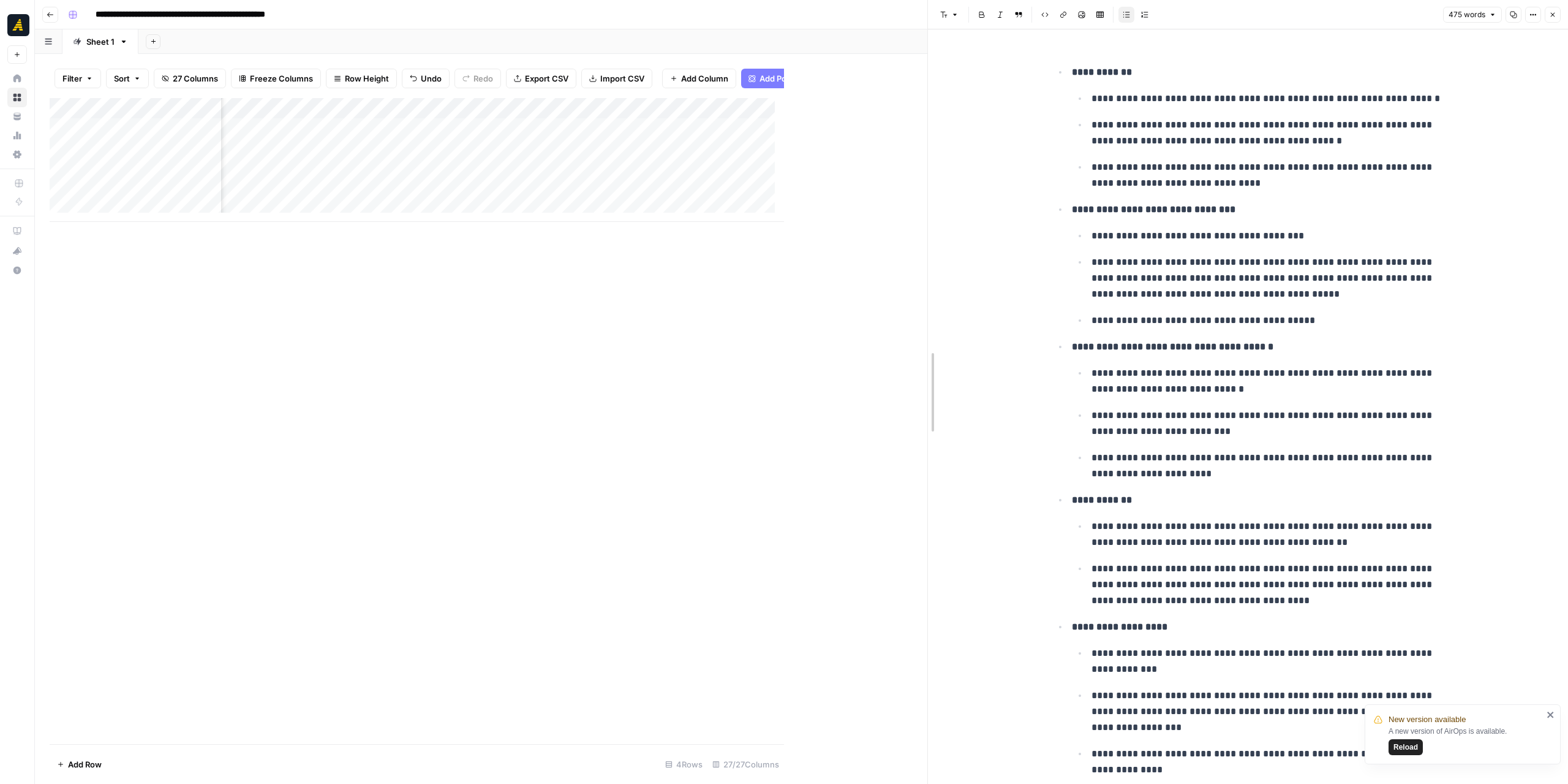
drag, startPoint x: 779, startPoint y: 316, endPoint x: 923, endPoint y: 318, distance: 144.0
click at [923, 318] on div at bounding box center [928, 392] width 12 height 784
click at [1555, 710] on icon "close" at bounding box center [1551, 714] width 9 height 10
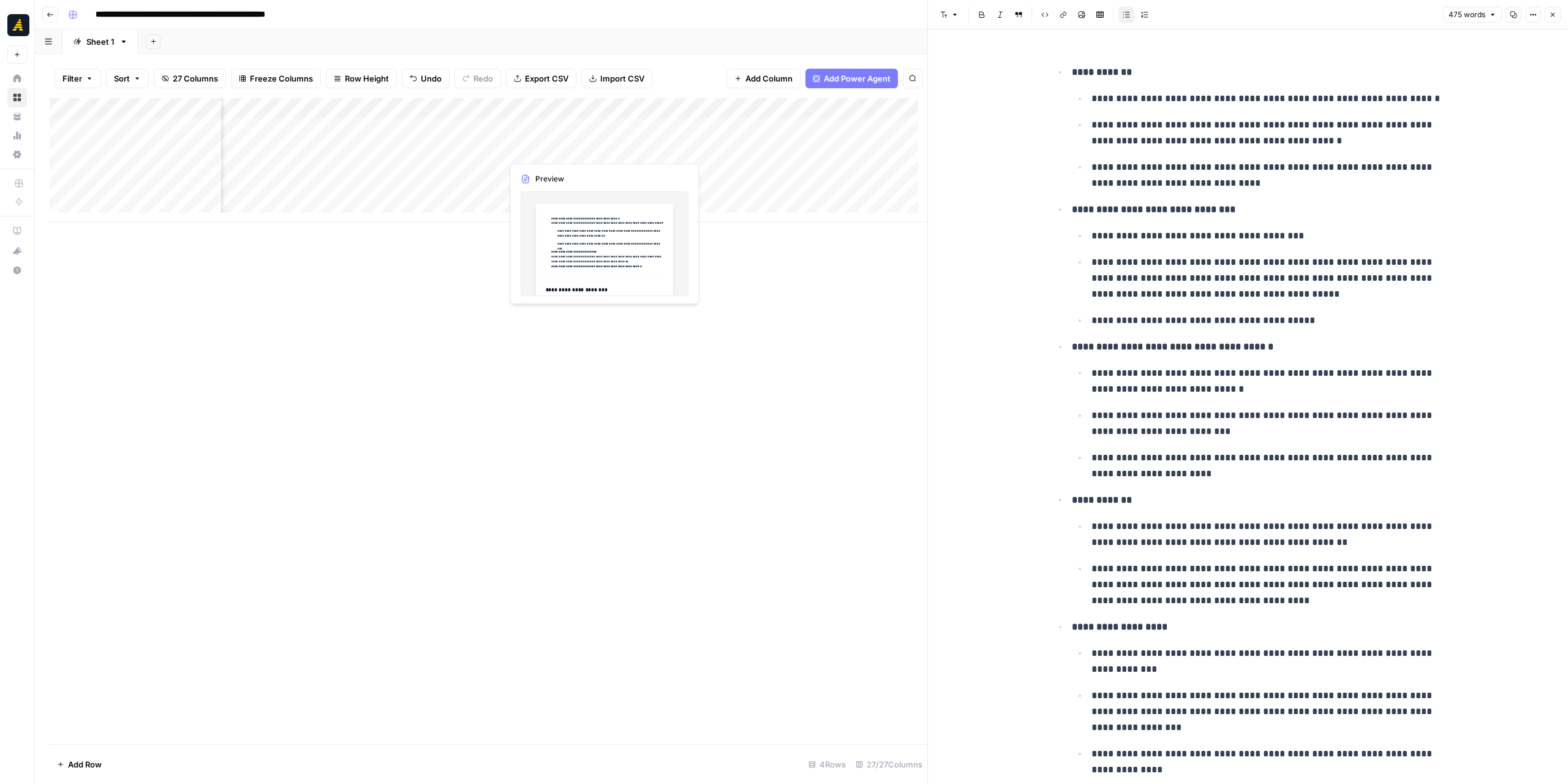
click at [558, 146] on div "Add Column" at bounding box center [489, 160] width 878 height 124
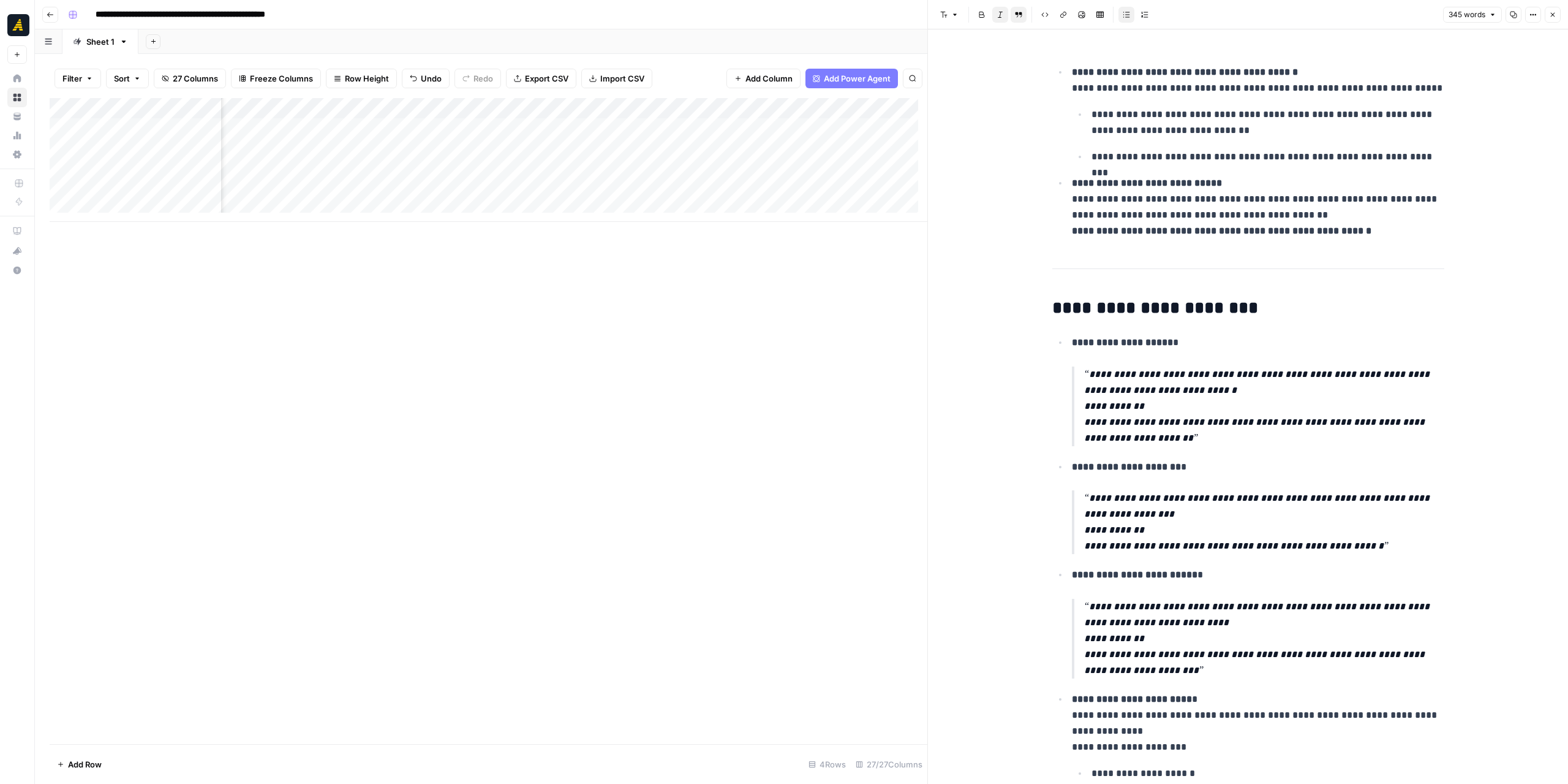
scroll to position [0, 1864]
click at [473, 147] on div "Add Column" at bounding box center [489, 160] width 878 height 124
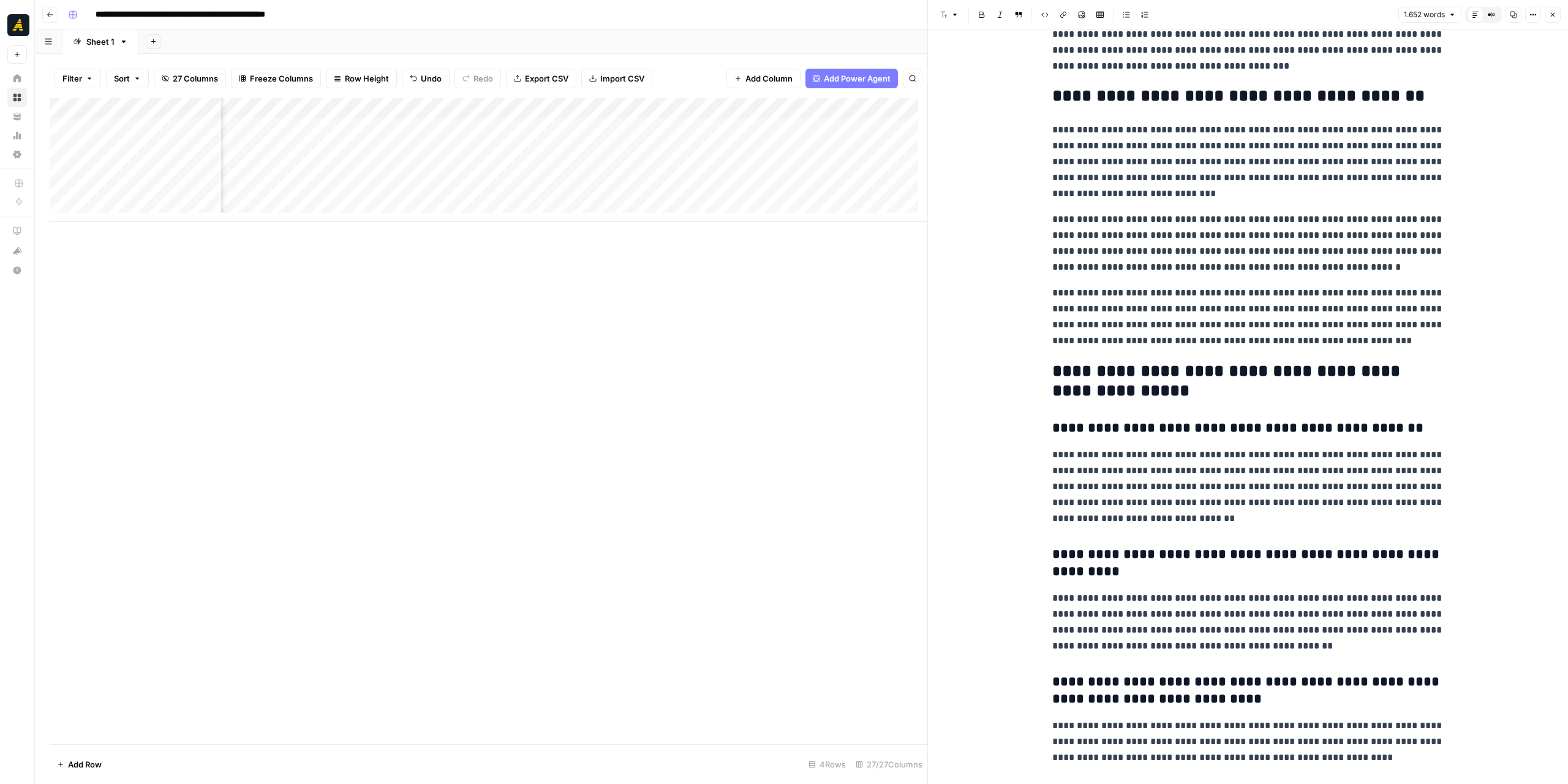
scroll to position [3264, 0]
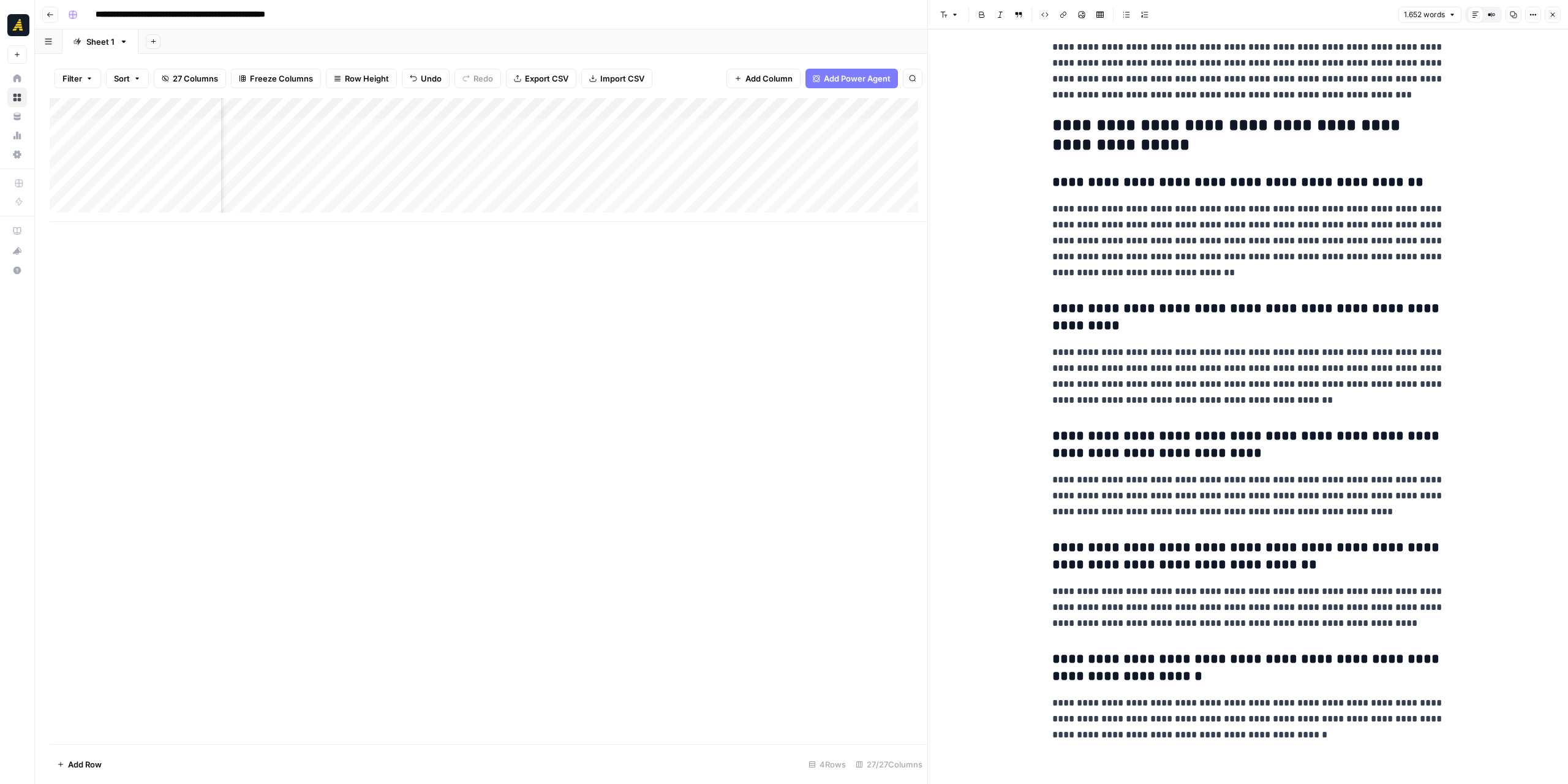
click at [574, 158] on div "Add Column" at bounding box center [489, 160] width 878 height 124
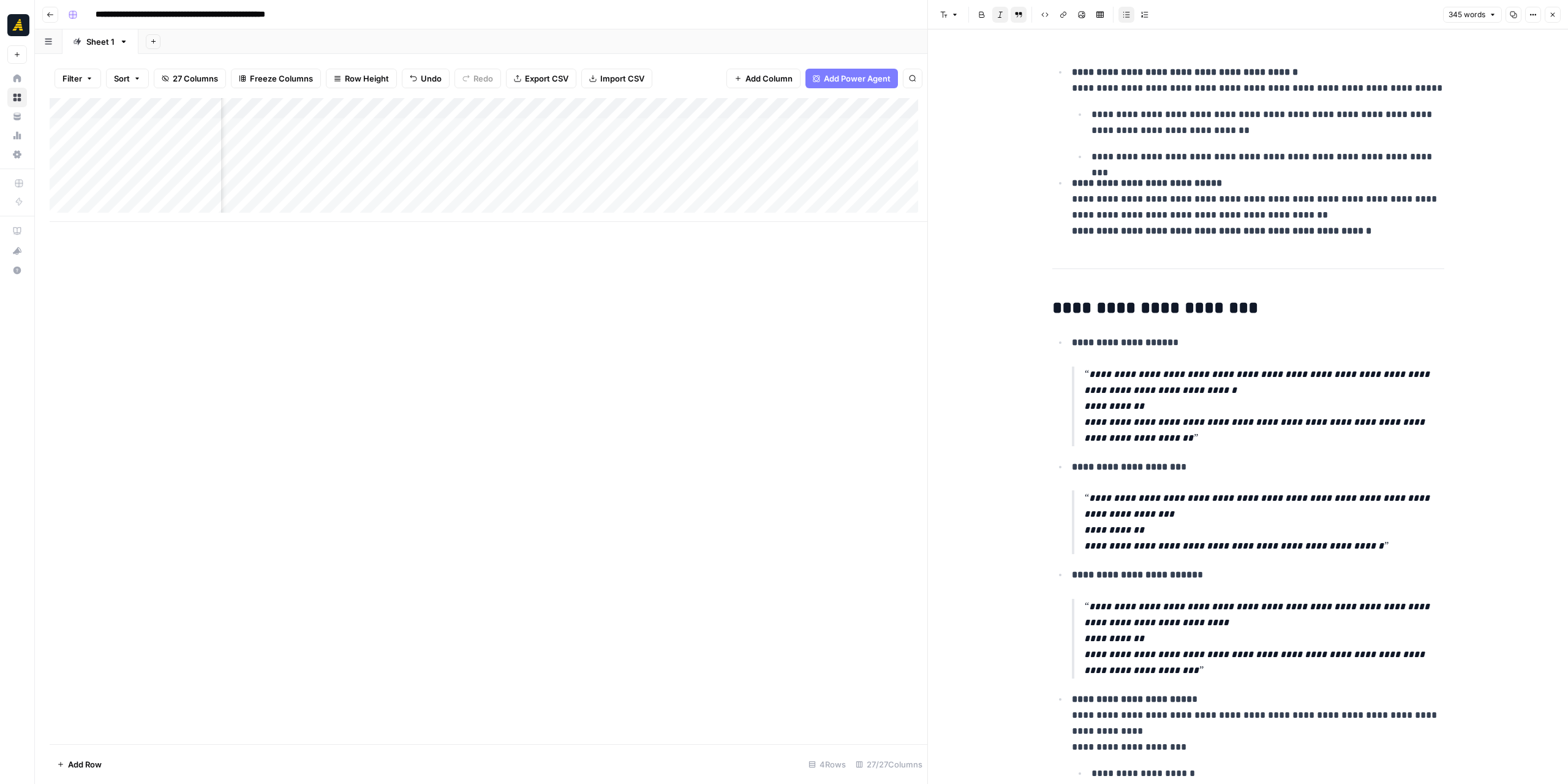
click at [484, 146] on div "Add Column" at bounding box center [489, 160] width 878 height 124
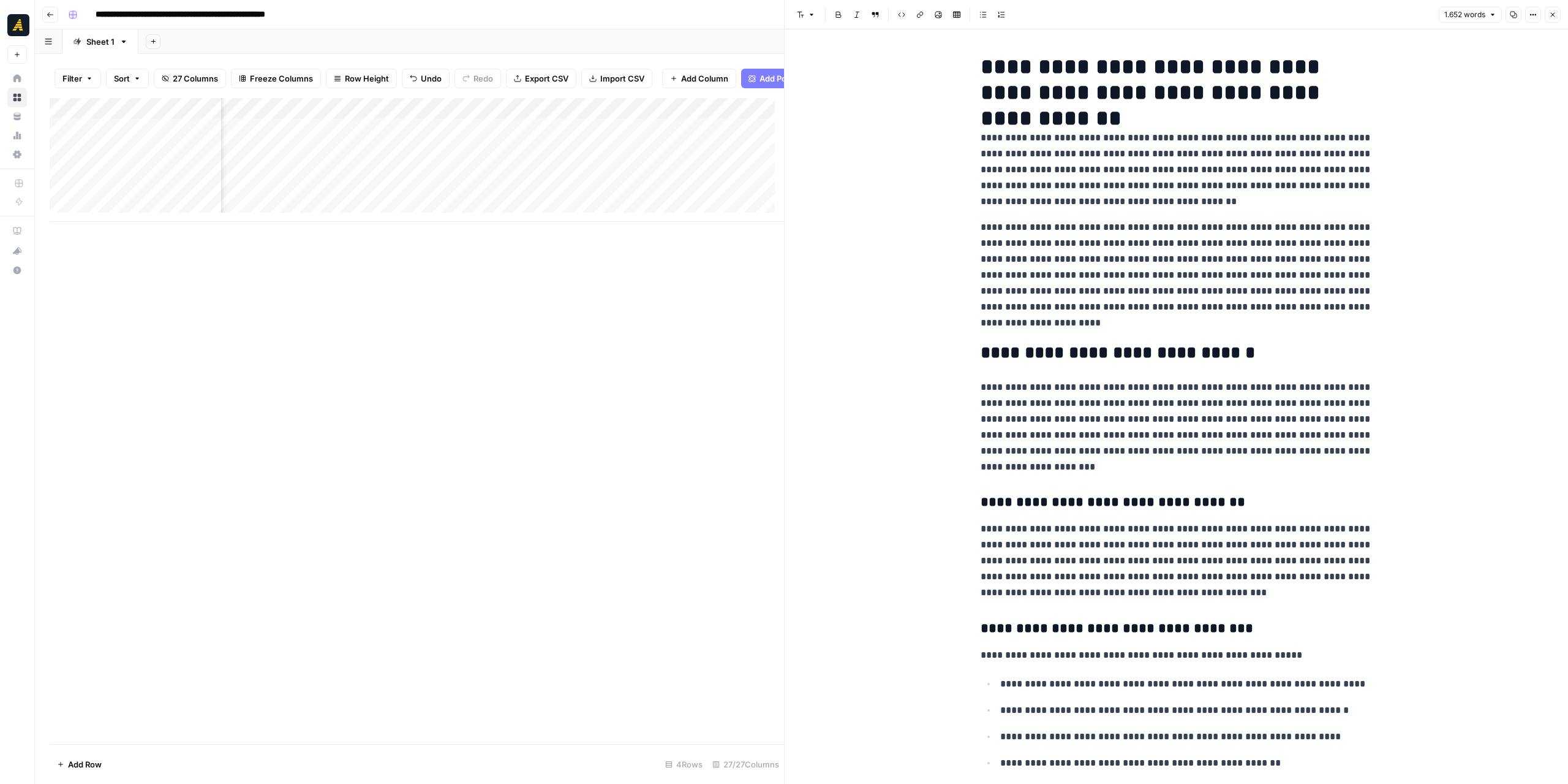
scroll to position [2941, 0]
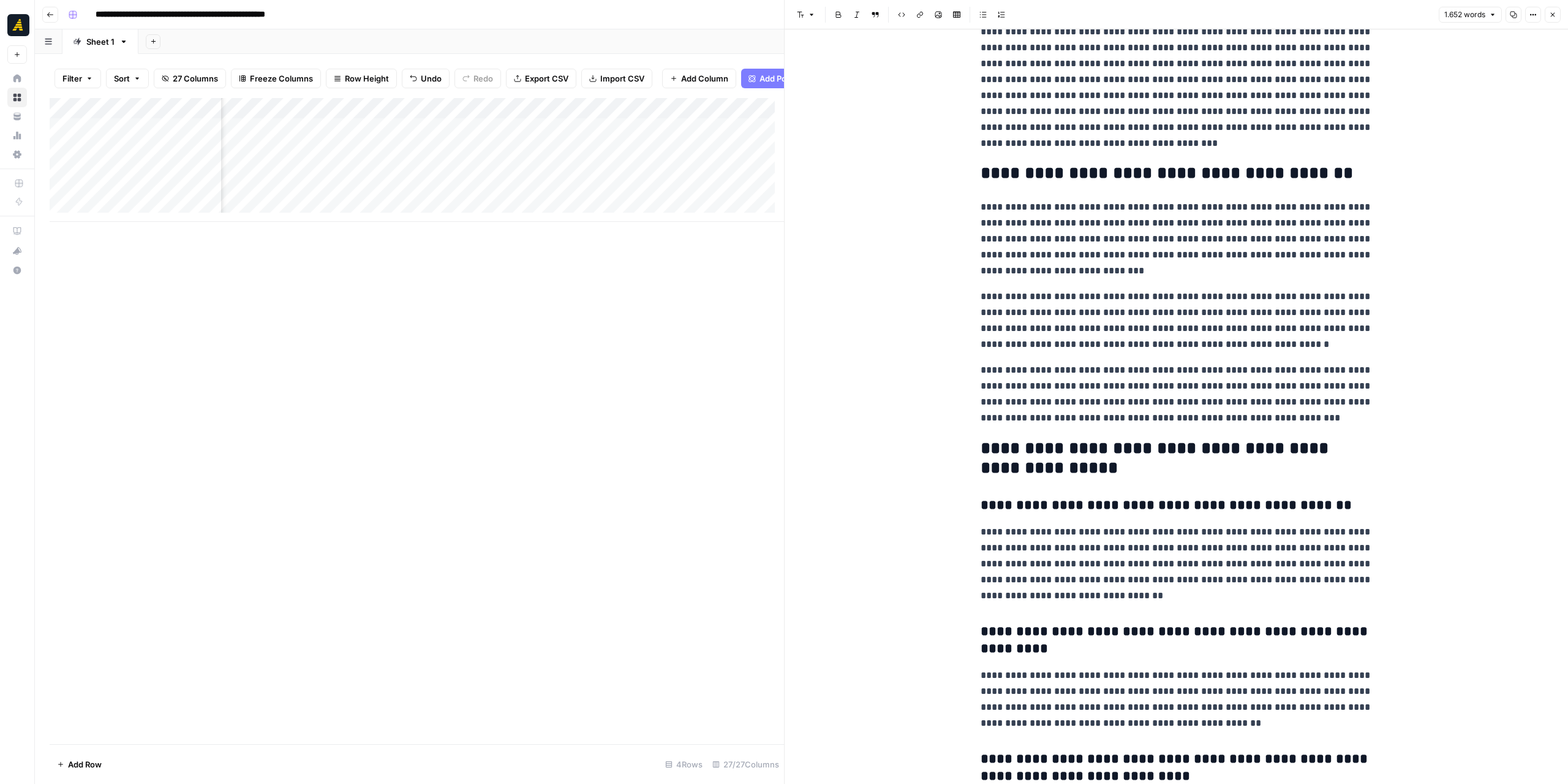
drag, startPoint x: 1546, startPoint y: 14, endPoint x: 1524, endPoint y: 24, distance: 24.2
click at [1547, 14] on button "Close" at bounding box center [1553, 15] width 16 height 16
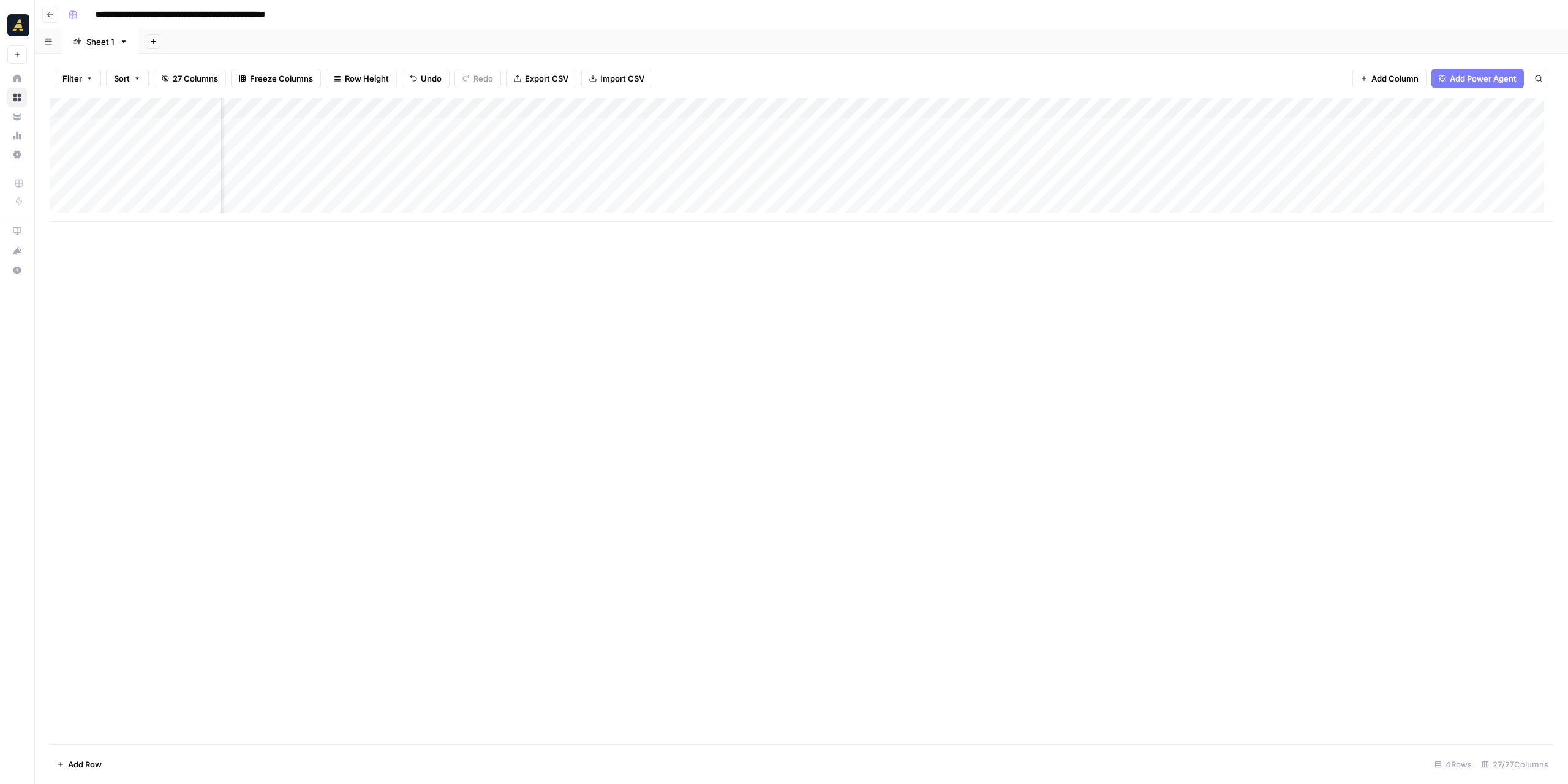
click at [992, 192] on div "Add Column" at bounding box center [802, 160] width 1504 height 124
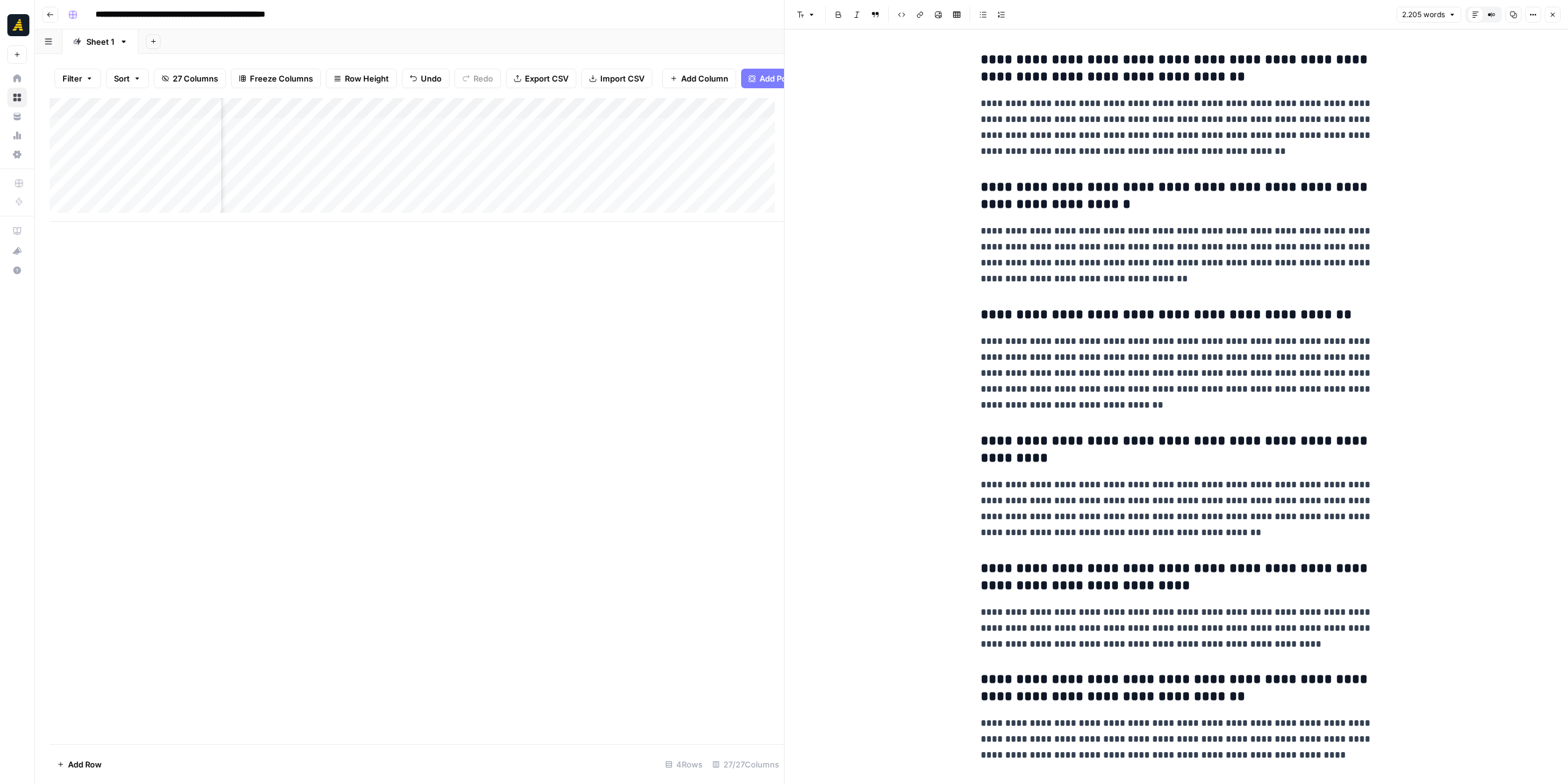
scroll to position [4479, 0]
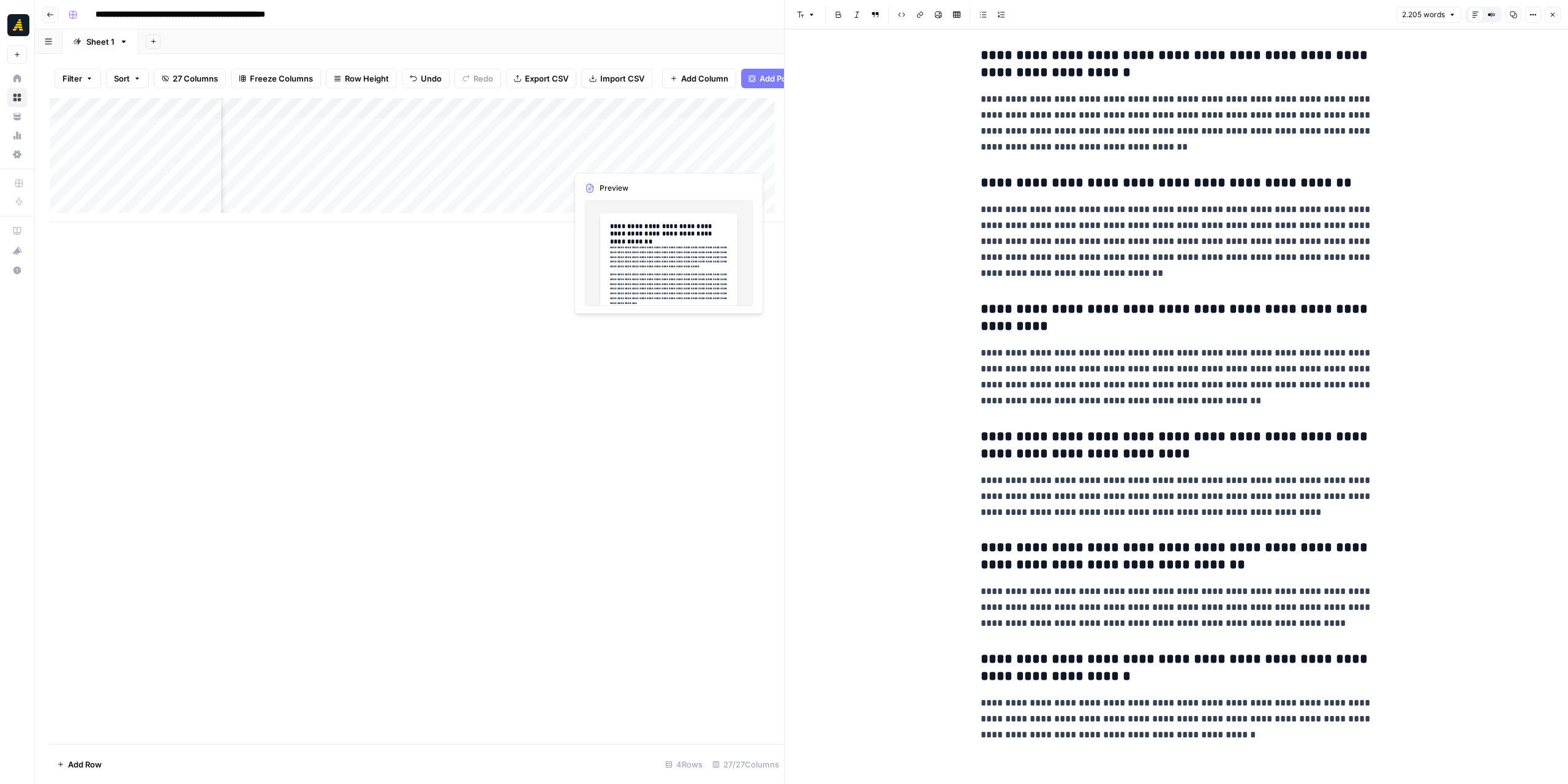
click at [652, 155] on div "Add Column" at bounding box center [417, 160] width 734 height 124
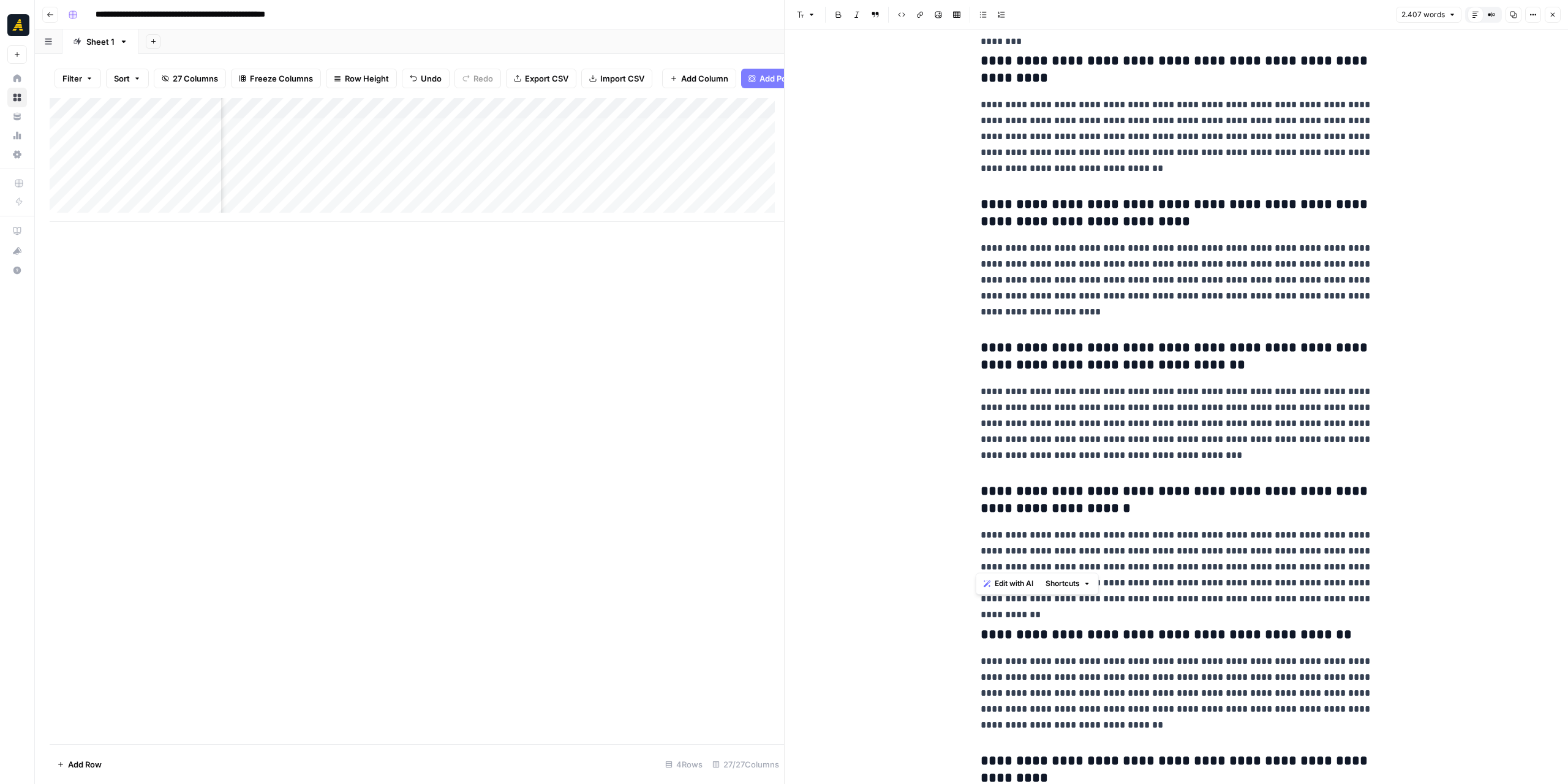
scroll to position [4398, 0]
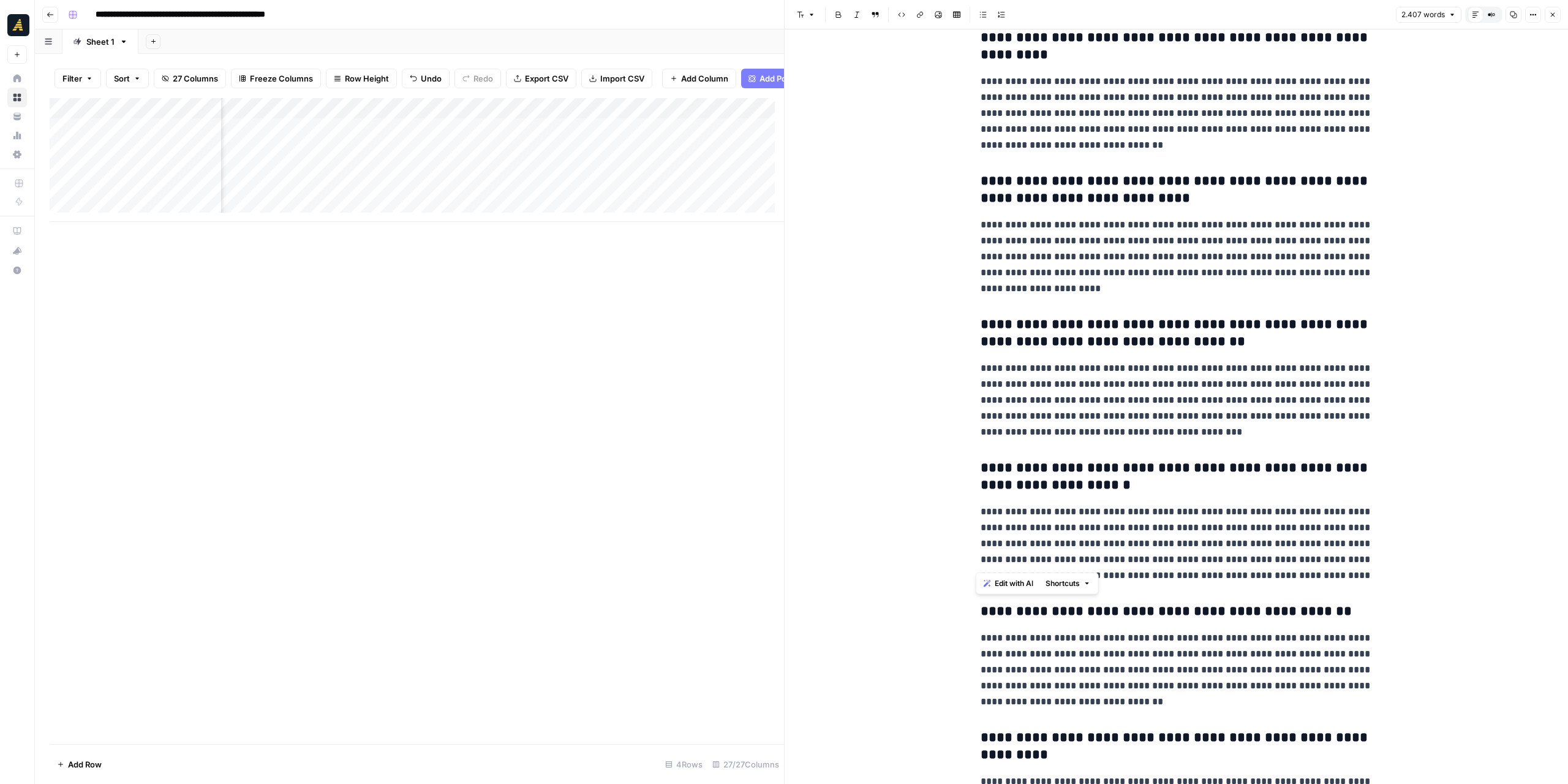
drag, startPoint x: 1230, startPoint y: 731, endPoint x: 931, endPoint y: 606, distance: 324.1
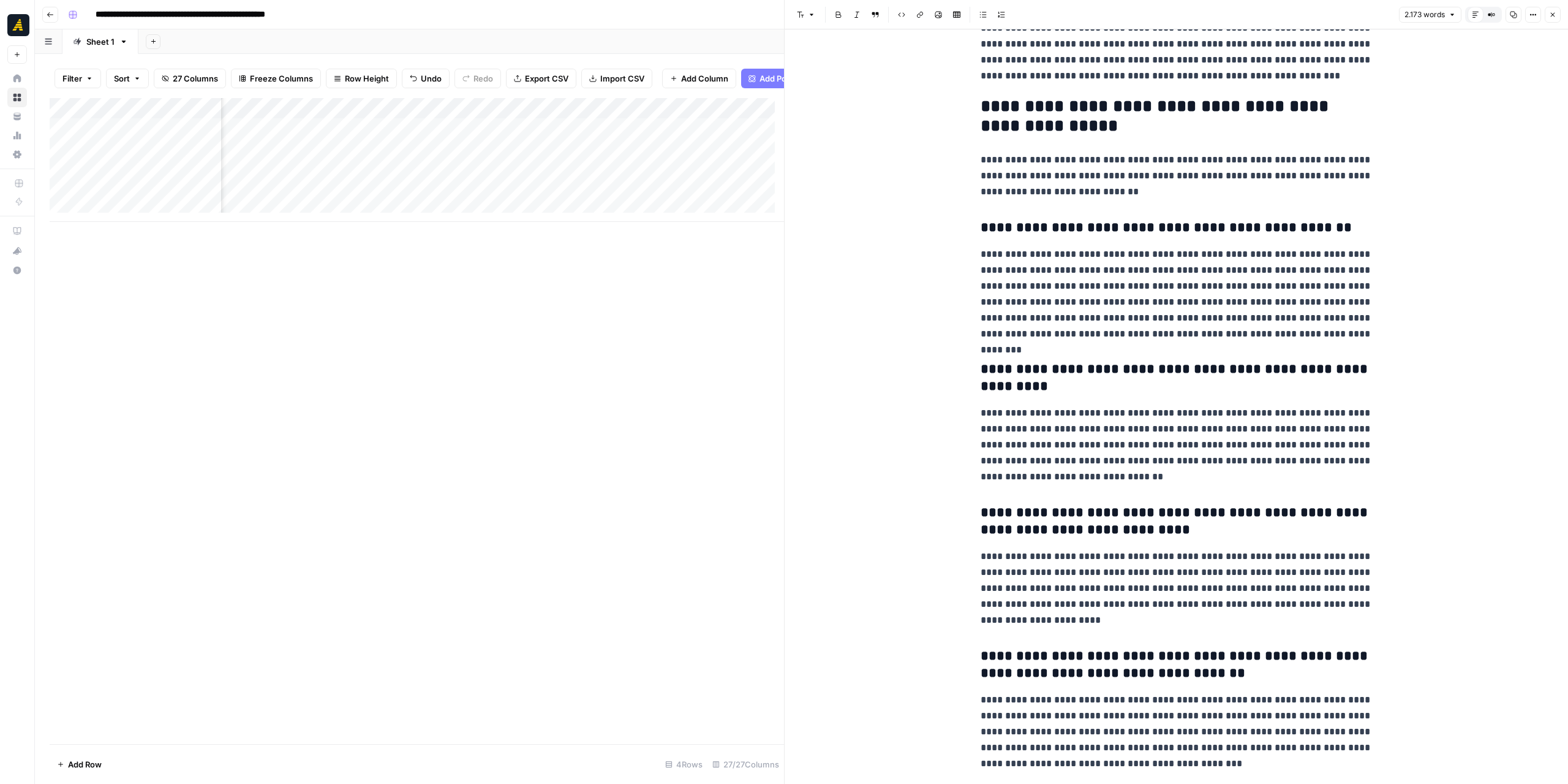
scroll to position [3871, 0]
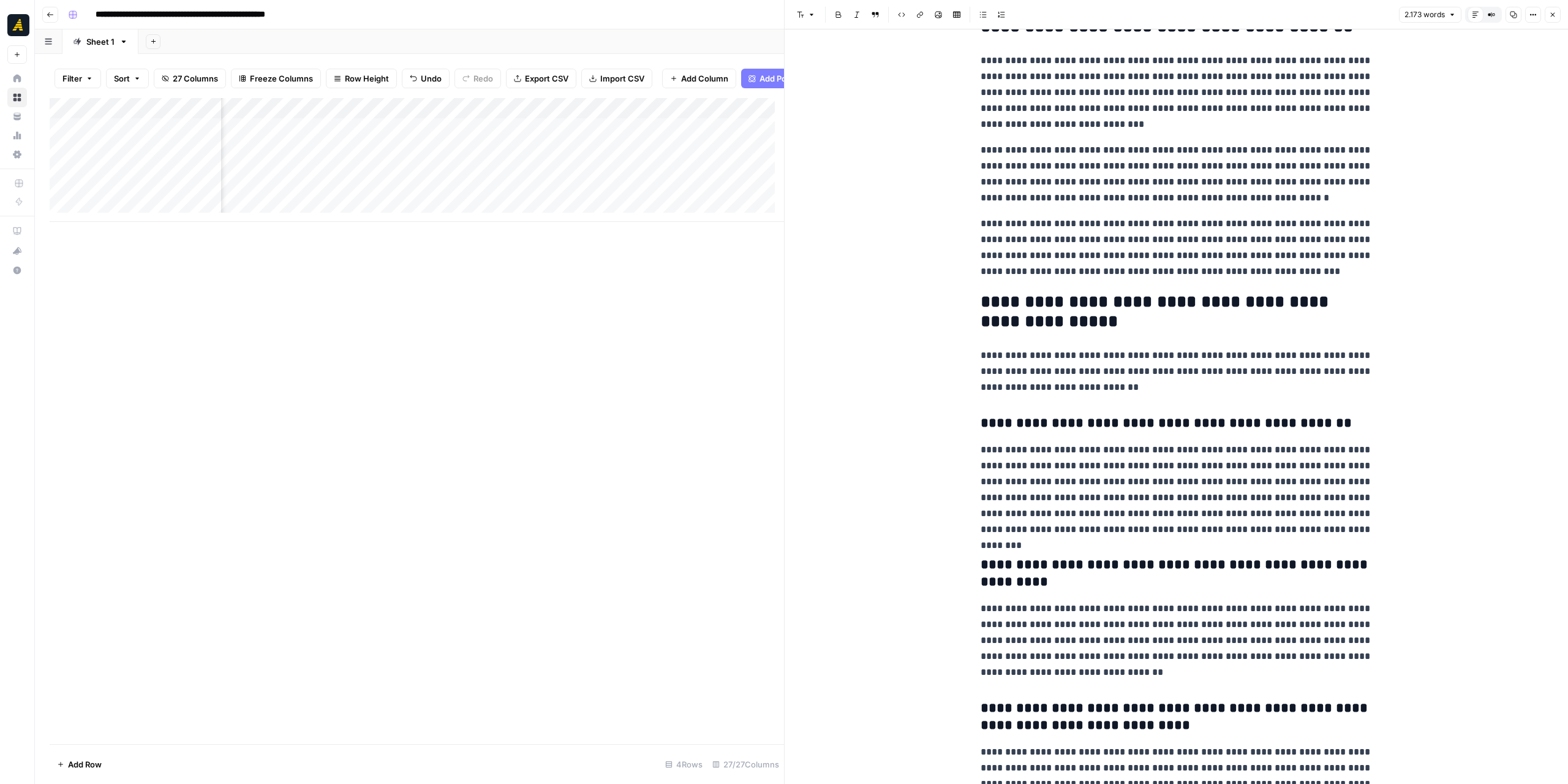
click at [617, 136] on div "Add Column" at bounding box center [417, 160] width 734 height 124
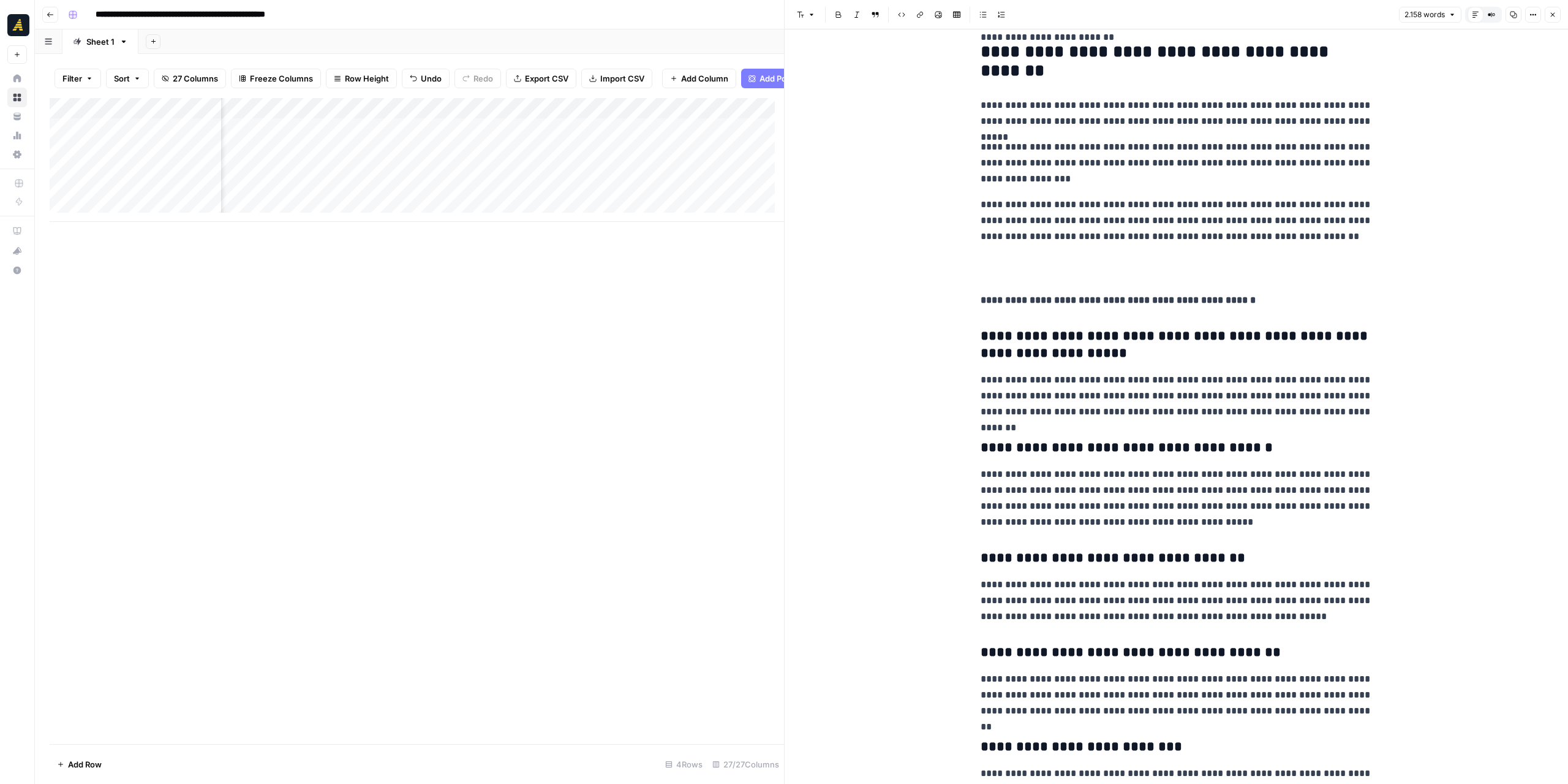
scroll to position [3189, 0]
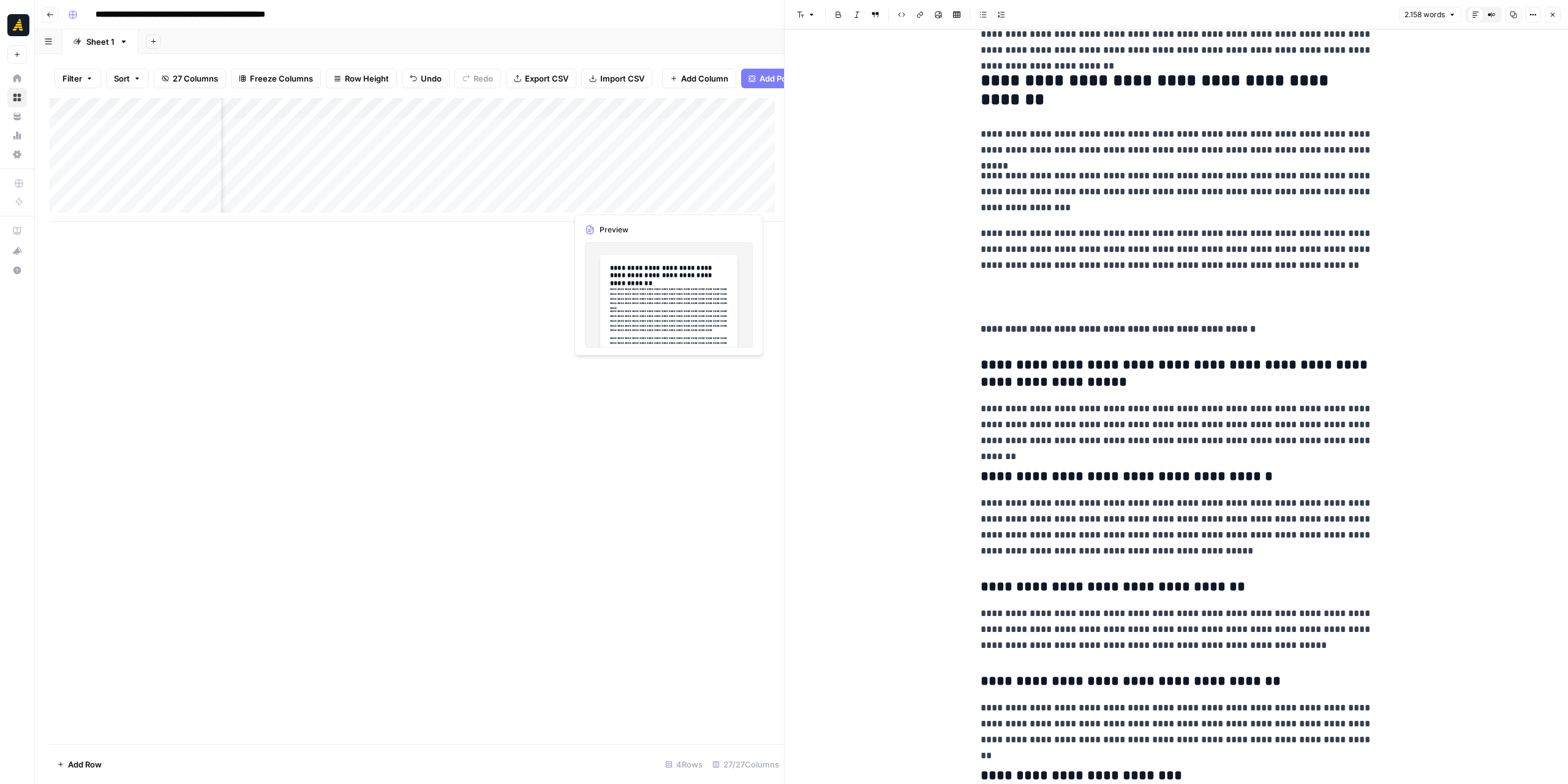
click at [654, 200] on div "Add Column" at bounding box center [417, 160] width 734 height 124
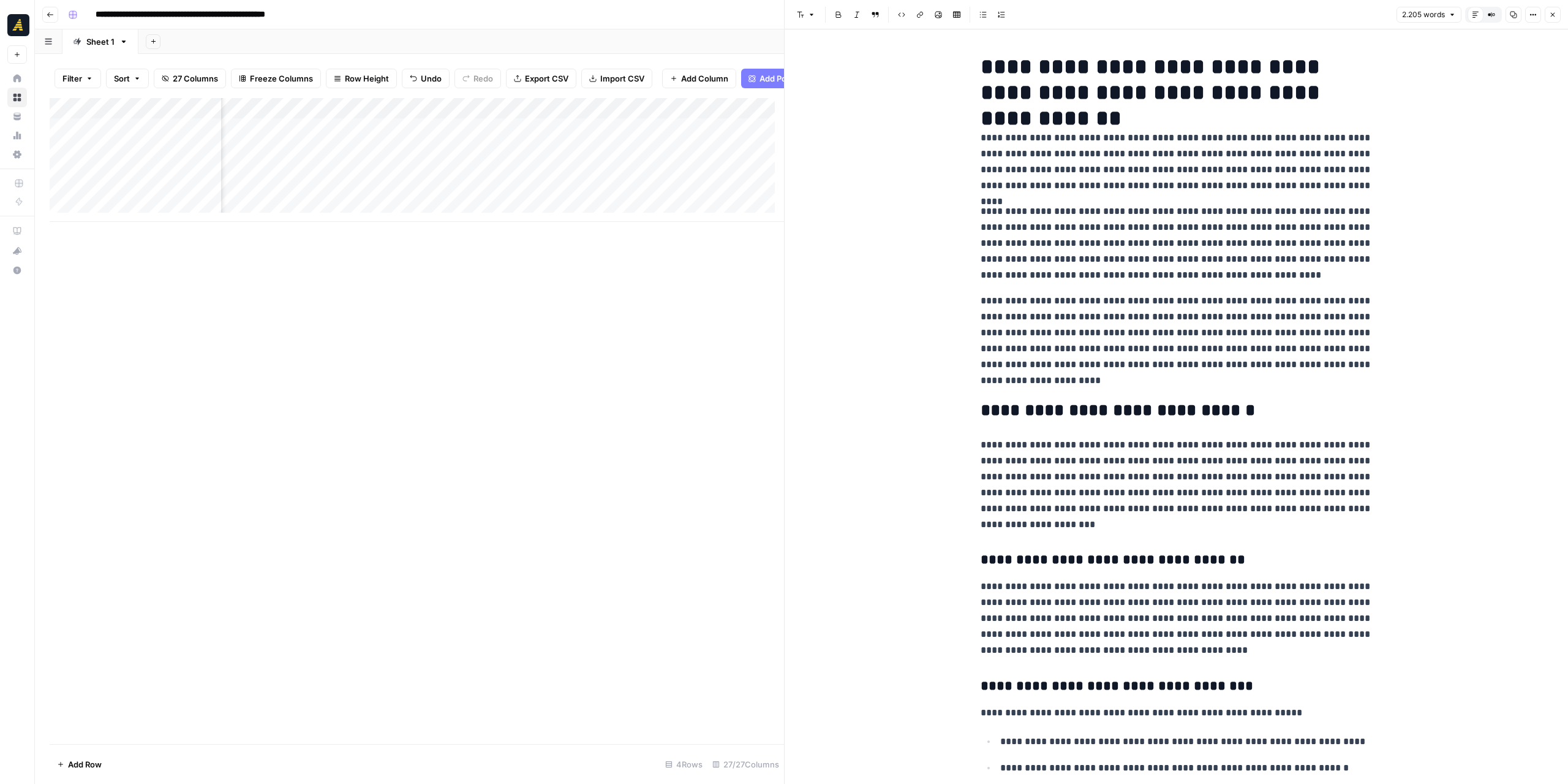
click at [1547, 19] on button "Close" at bounding box center [1553, 15] width 16 height 16
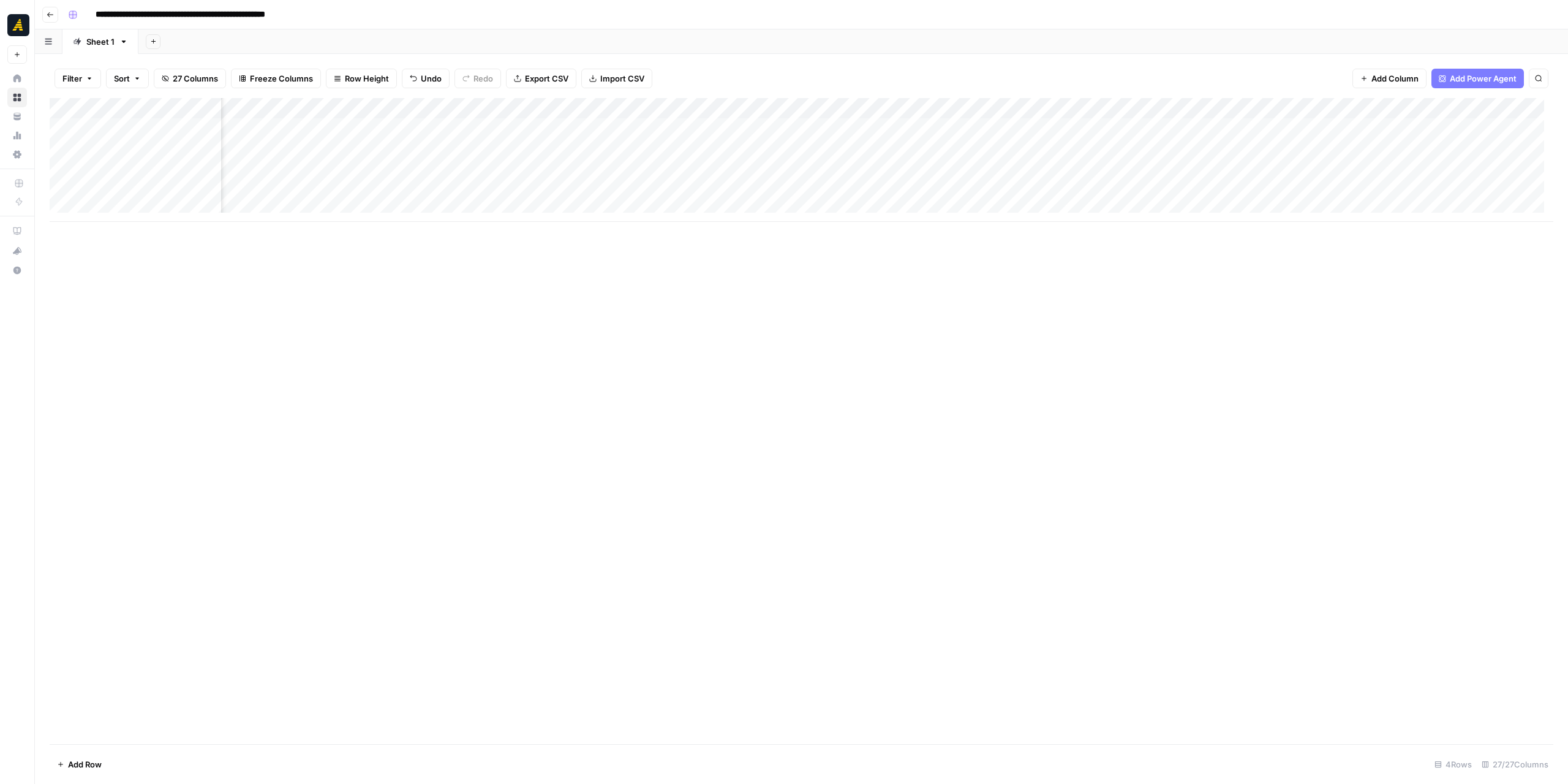
scroll to position [0, 1601]
click at [848, 197] on div "Add Column" at bounding box center [802, 160] width 1504 height 124
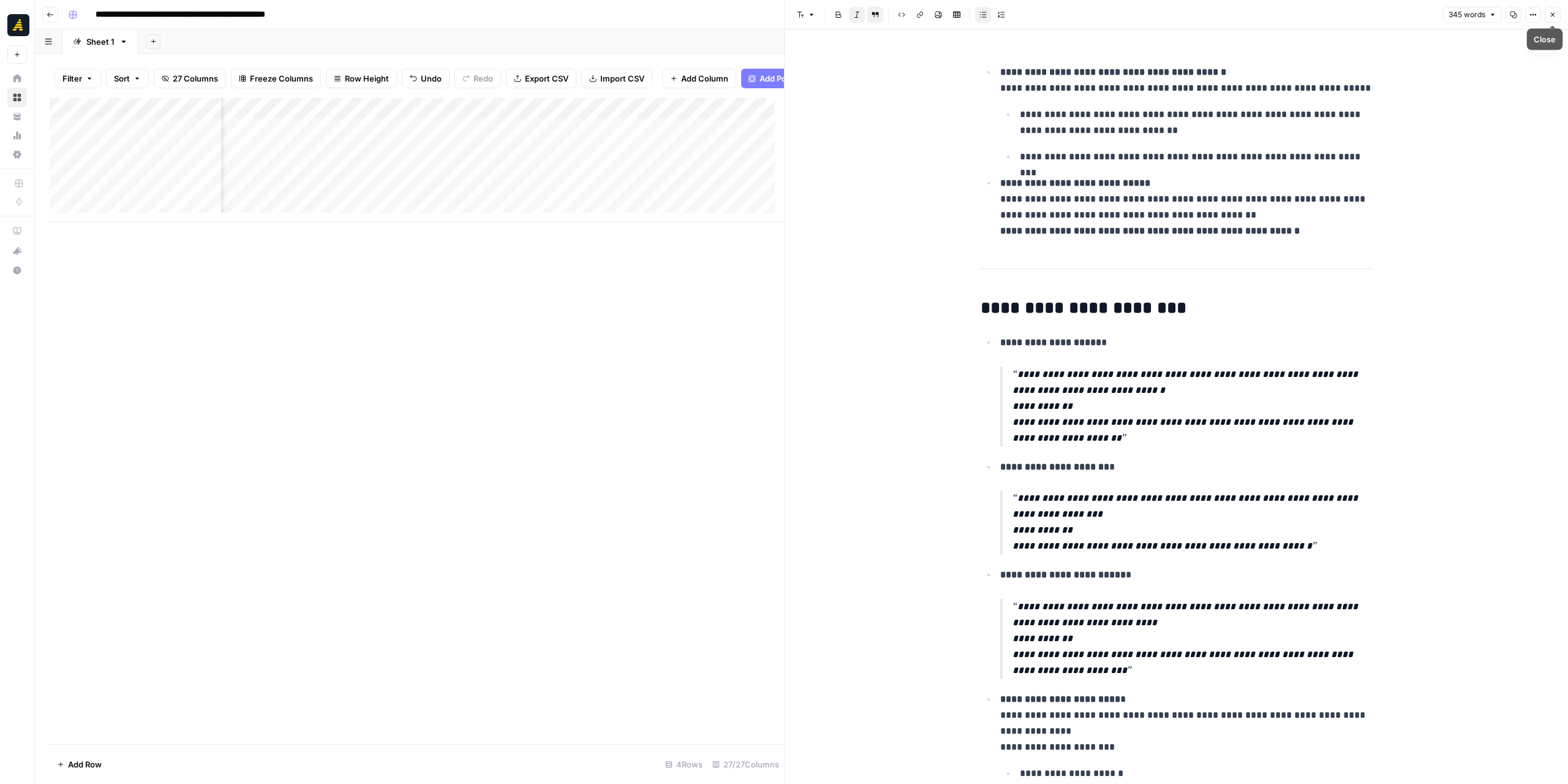
click at [1552, 9] on button "Close" at bounding box center [1553, 15] width 16 height 16
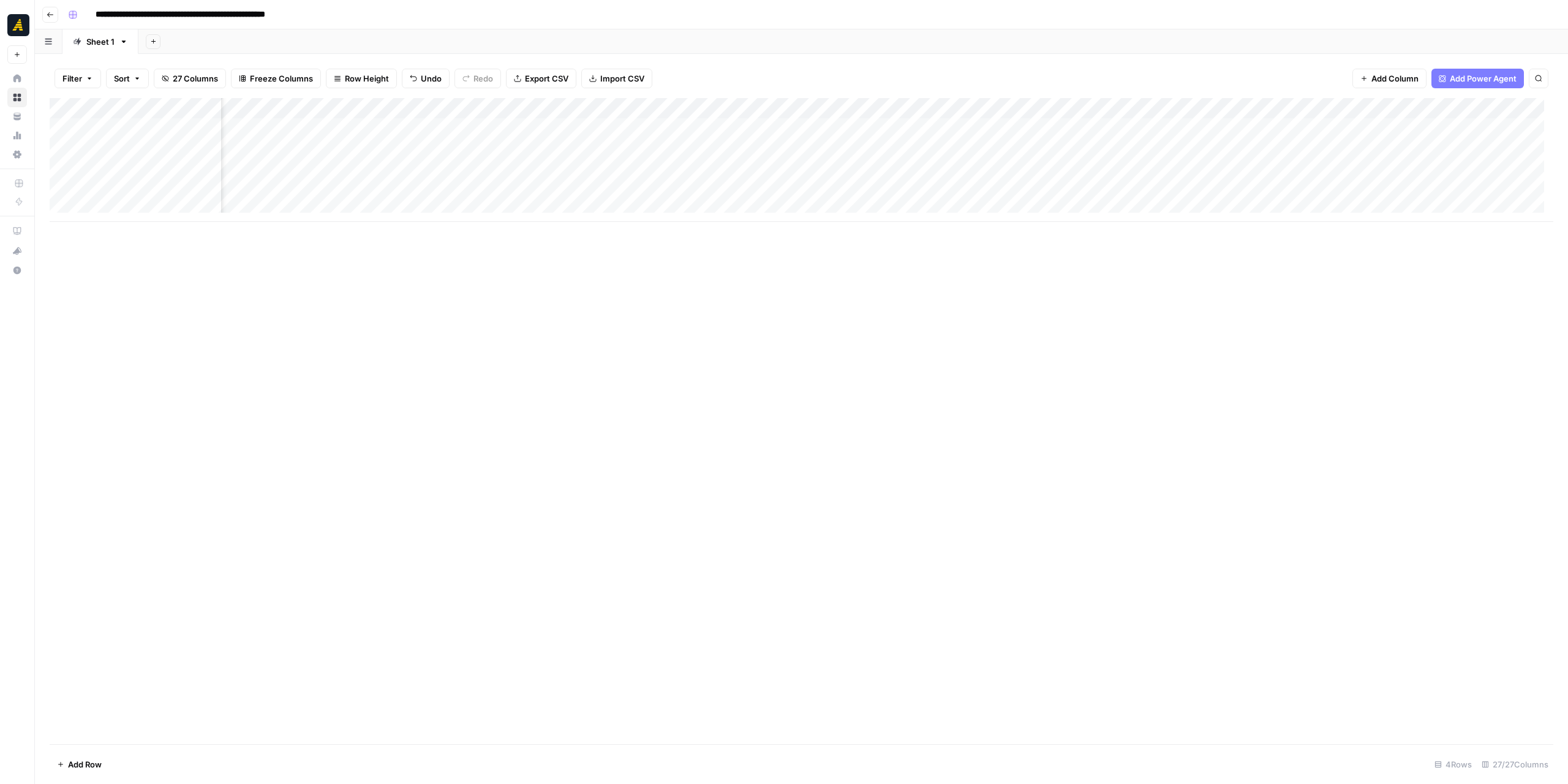
click at [1033, 104] on div "Add Column" at bounding box center [802, 160] width 1504 height 124
click at [988, 224] on span "Edit Workflow" at bounding box center [984, 229] width 107 height 12
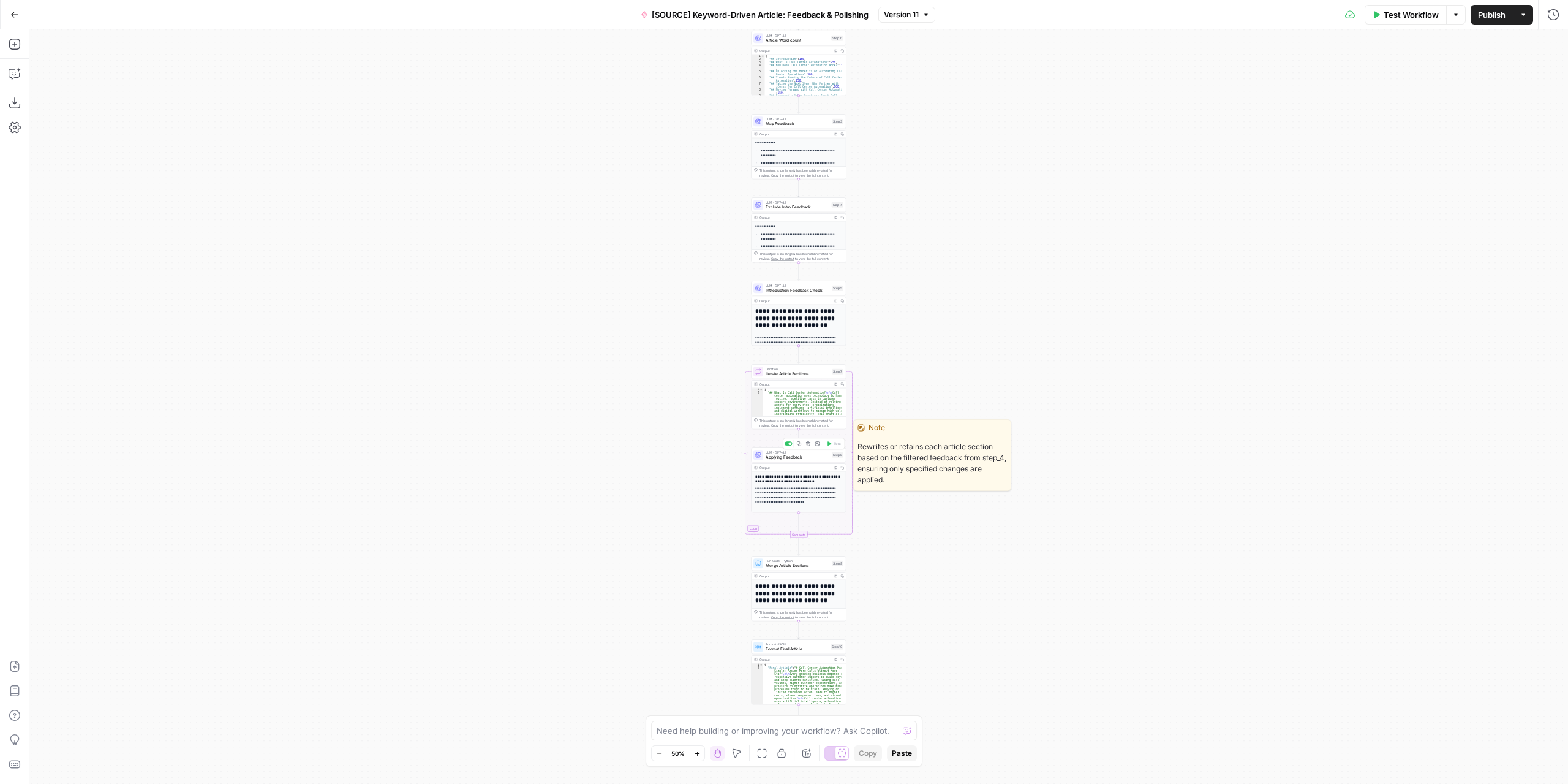
click at [822, 460] on div "LLM · GPT-4.1 Applying Feedback Step 8 Copy step Delete step Edit Note Test" at bounding box center [799, 455] width 95 height 15
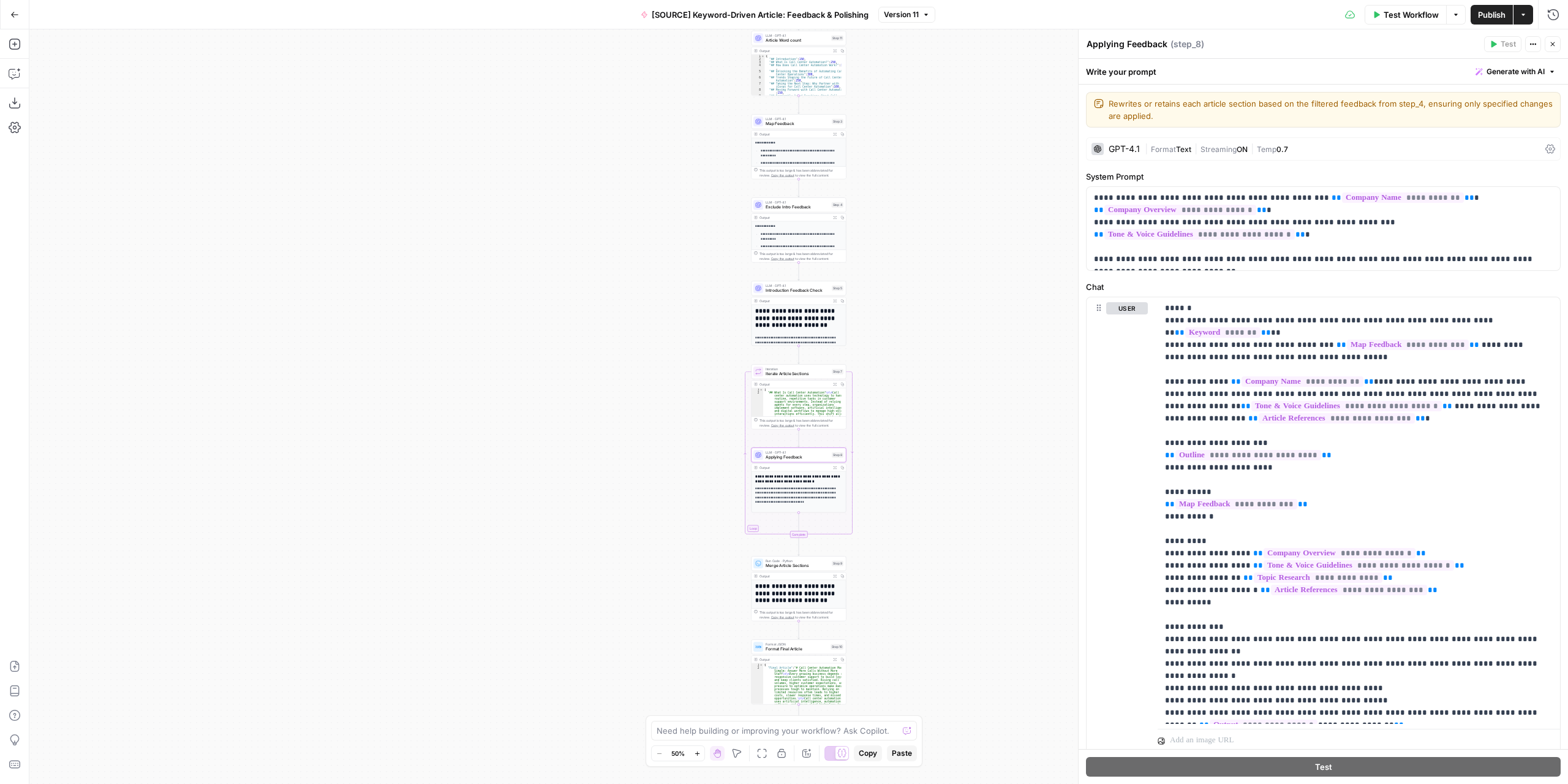
click at [1409, 7] on button "Test Workflow" at bounding box center [1405, 14] width 82 height 19
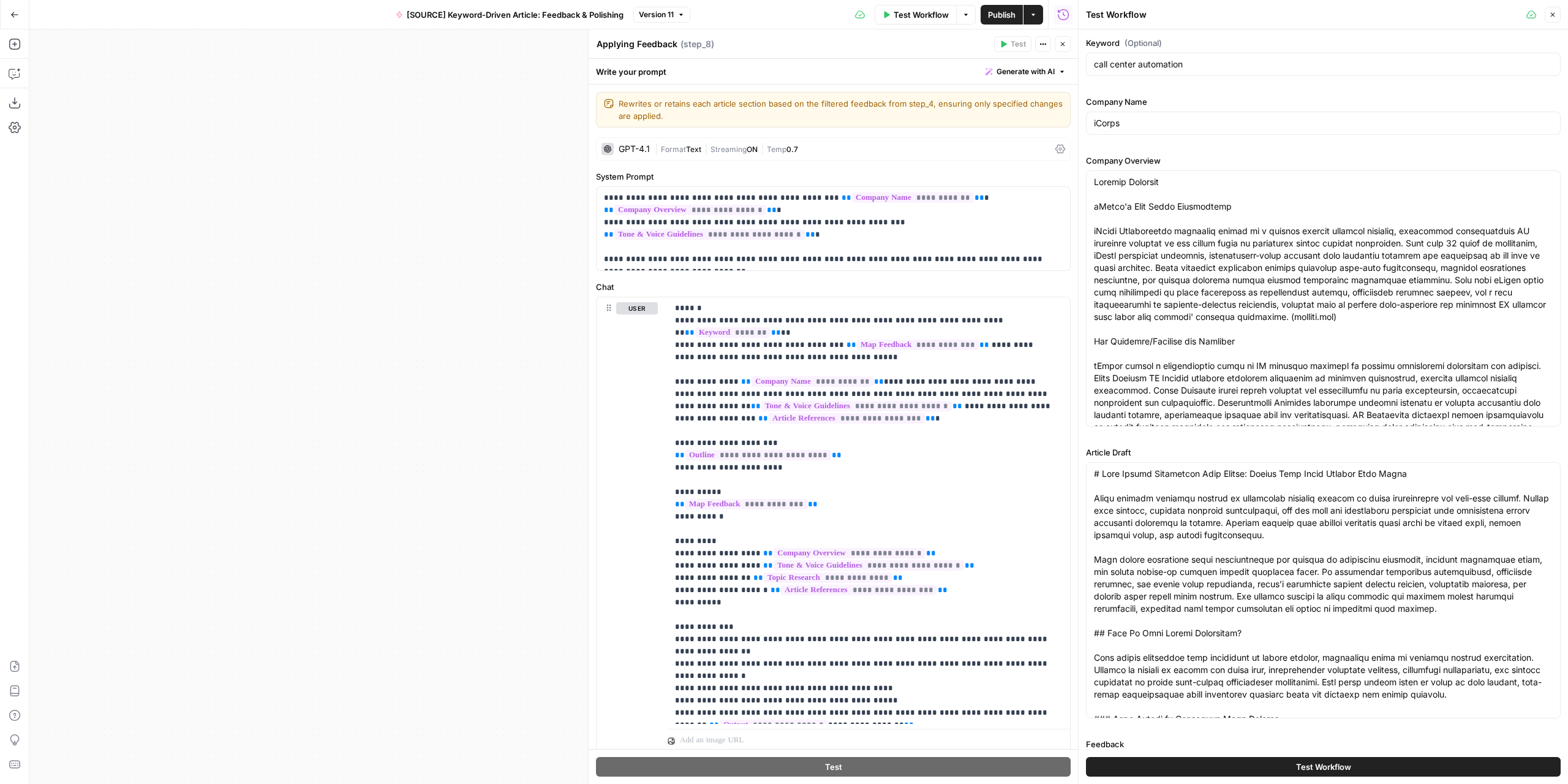
click at [1308, 767] on span "Test Workflow" at bounding box center [1323, 767] width 55 height 12
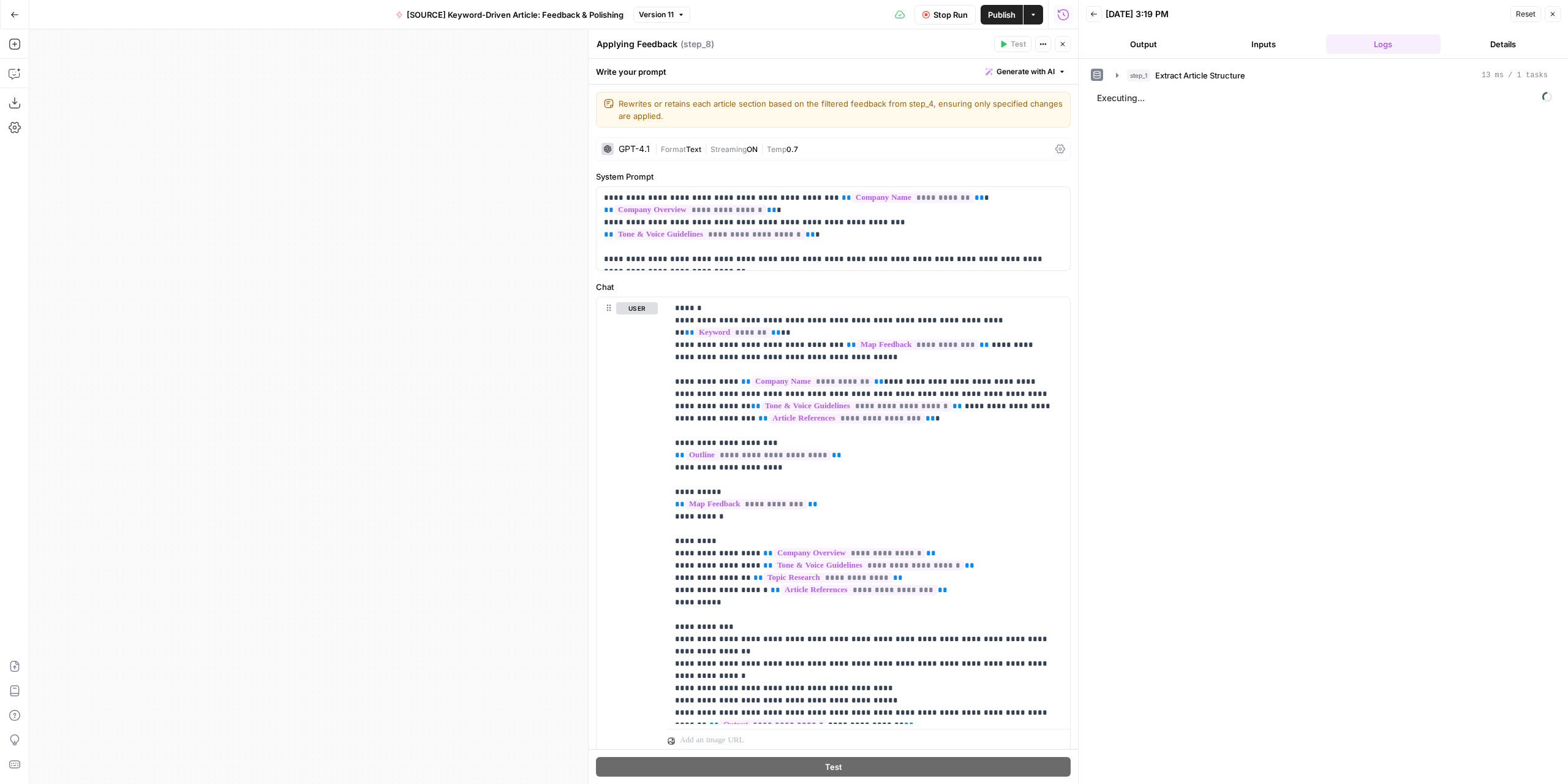
click at [1065, 45] on icon "button" at bounding box center [1062, 44] width 7 height 7
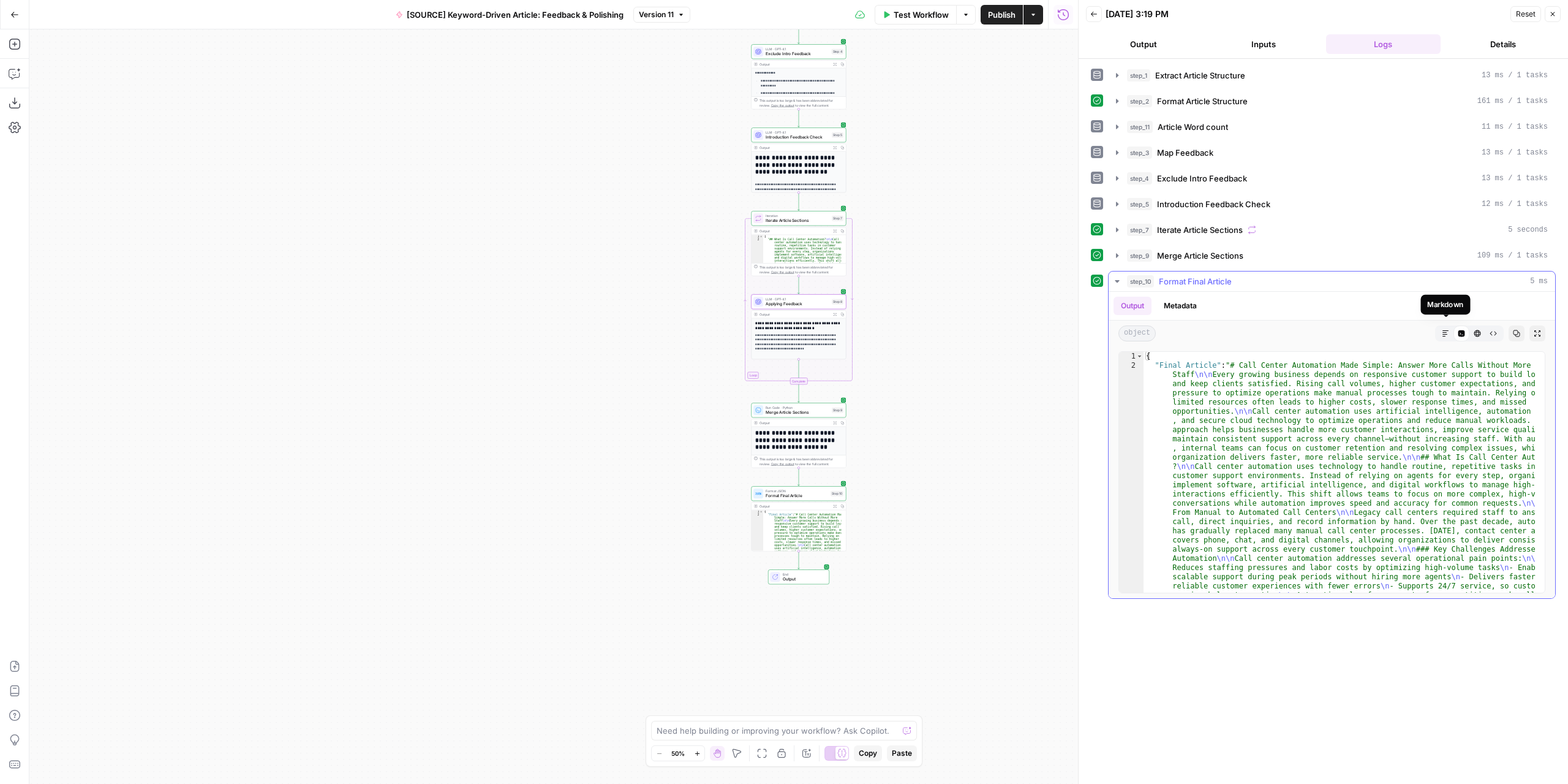
click at [1441, 325] on button "Markdown" at bounding box center [1446, 333] width 16 height 16
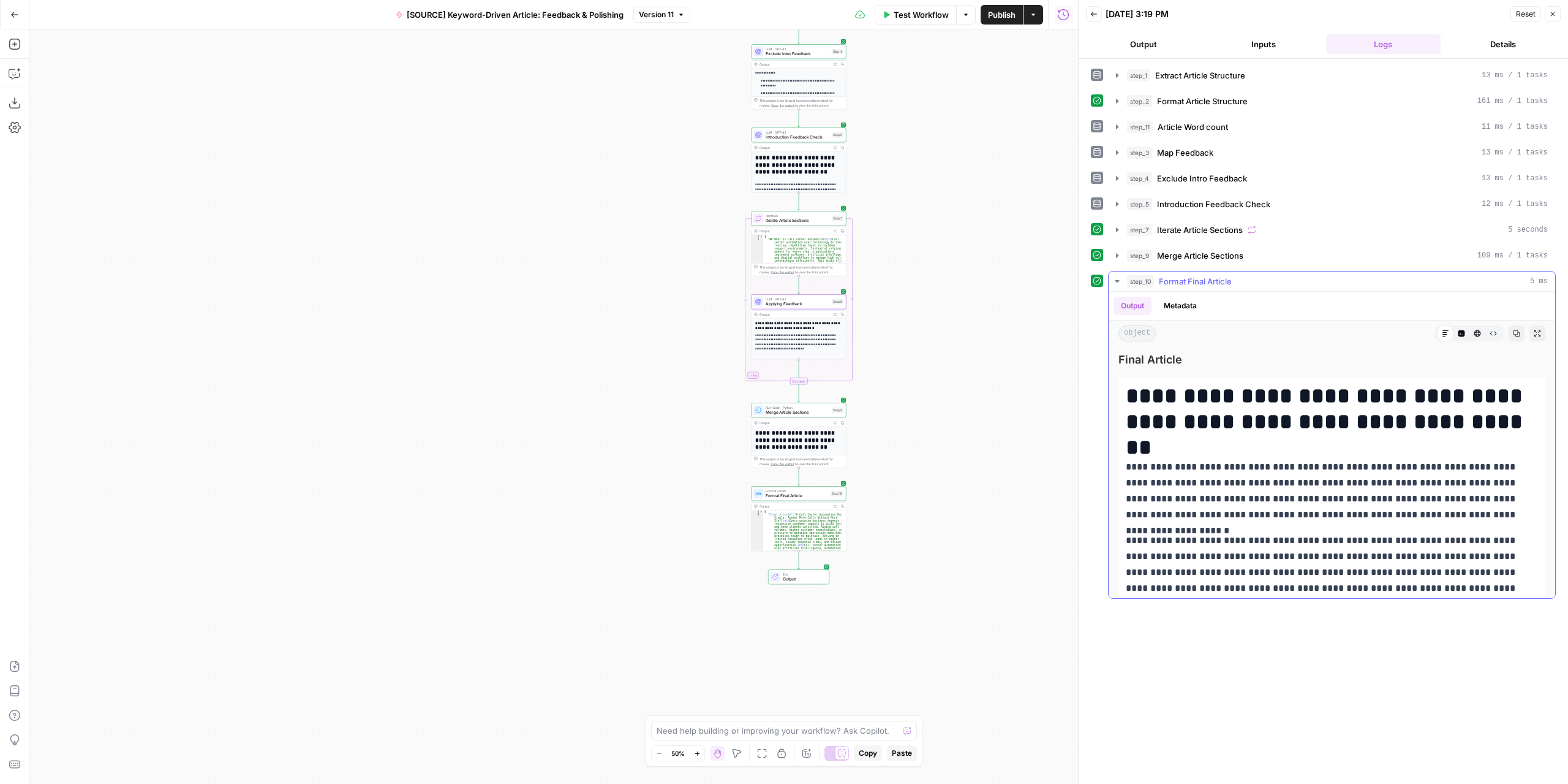
click at [1533, 325] on button "Expand Output" at bounding box center [1537, 333] width 16 height 16
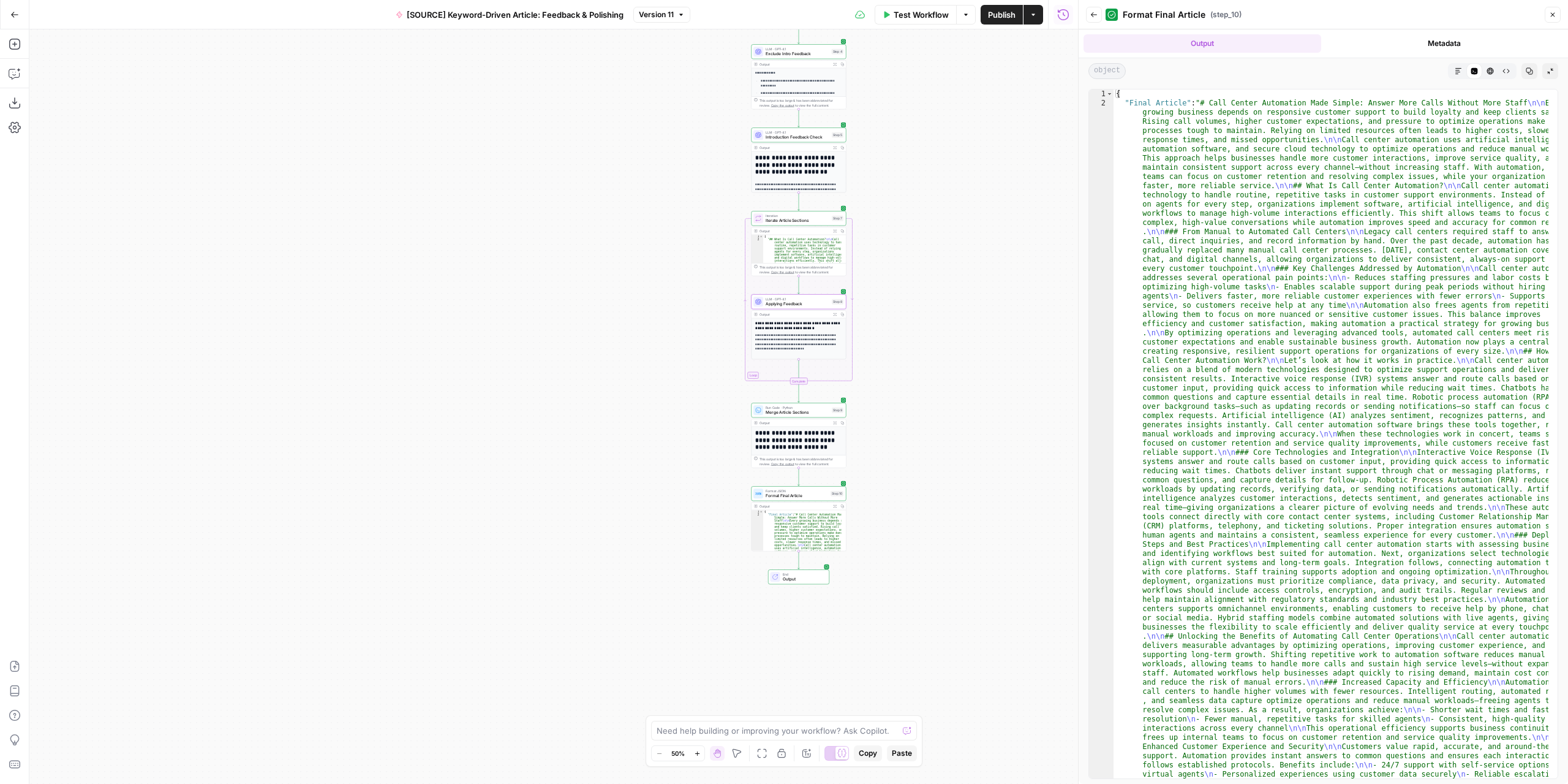
click at [1463, 61] on div "object Markdown Code Editor HTML Viewer Raw Output Copy Collapse Output" at bounding box center [1323, 71] width 489 height 26
click at [1463, 65] on button "Markdown" at bounding box center [1458, 71] width 16 height 16
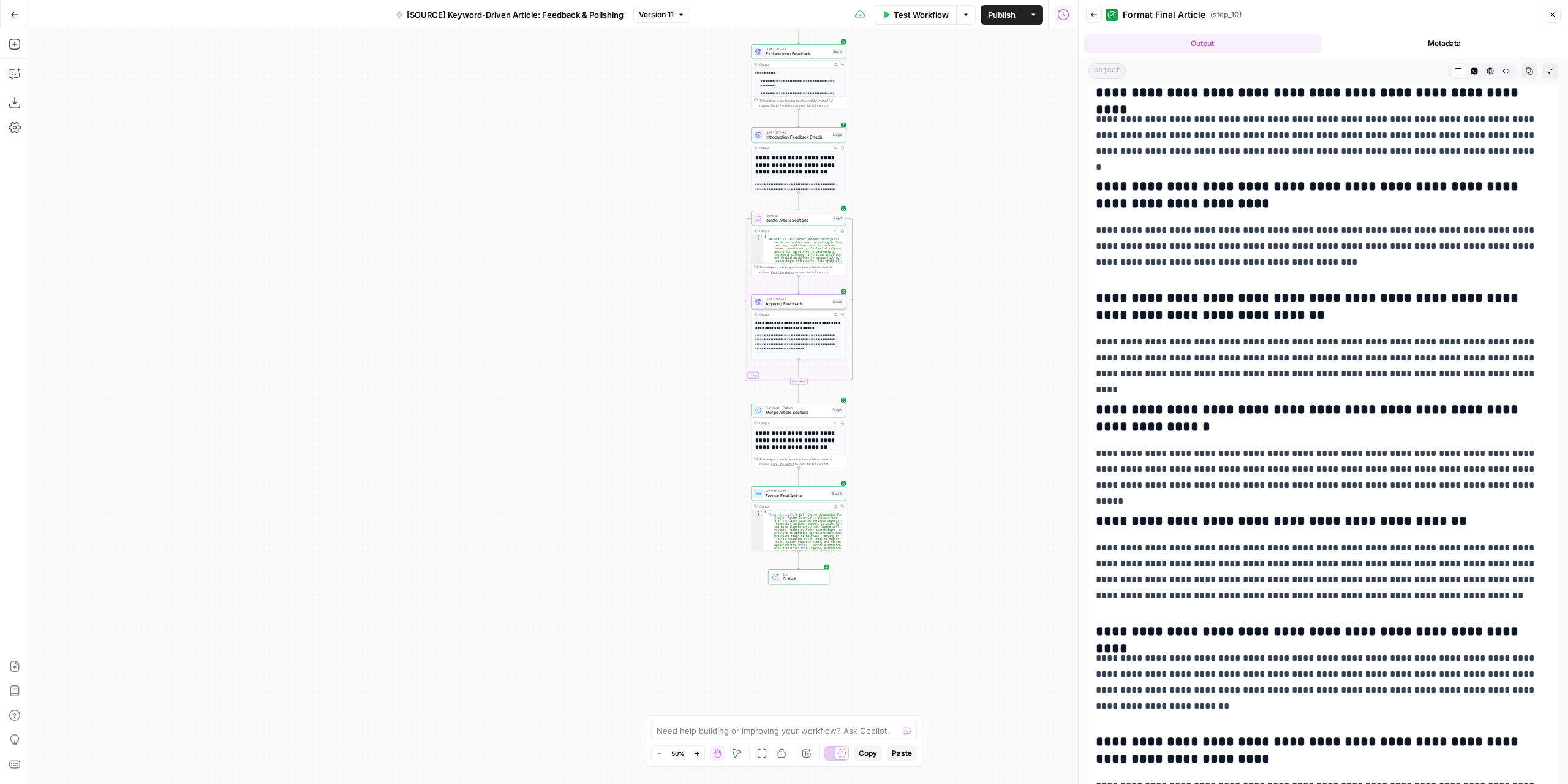
scroll to position [3575, 0]
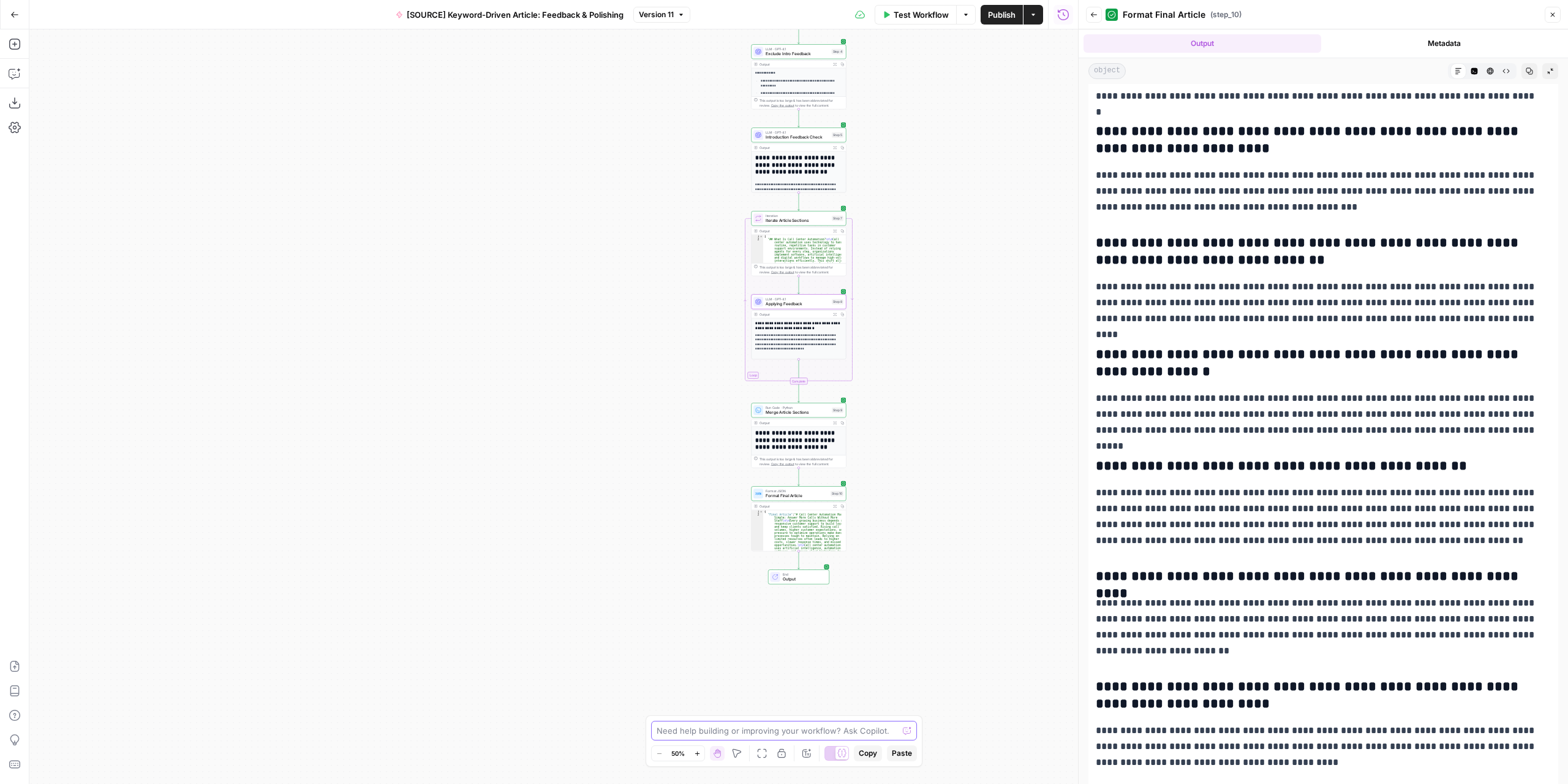
click at [800, 728] on textarea at bounding box center [777, 730] width 241 height 12
type textarea "For some reason when applying feedback to the FAQs they are duplicated"
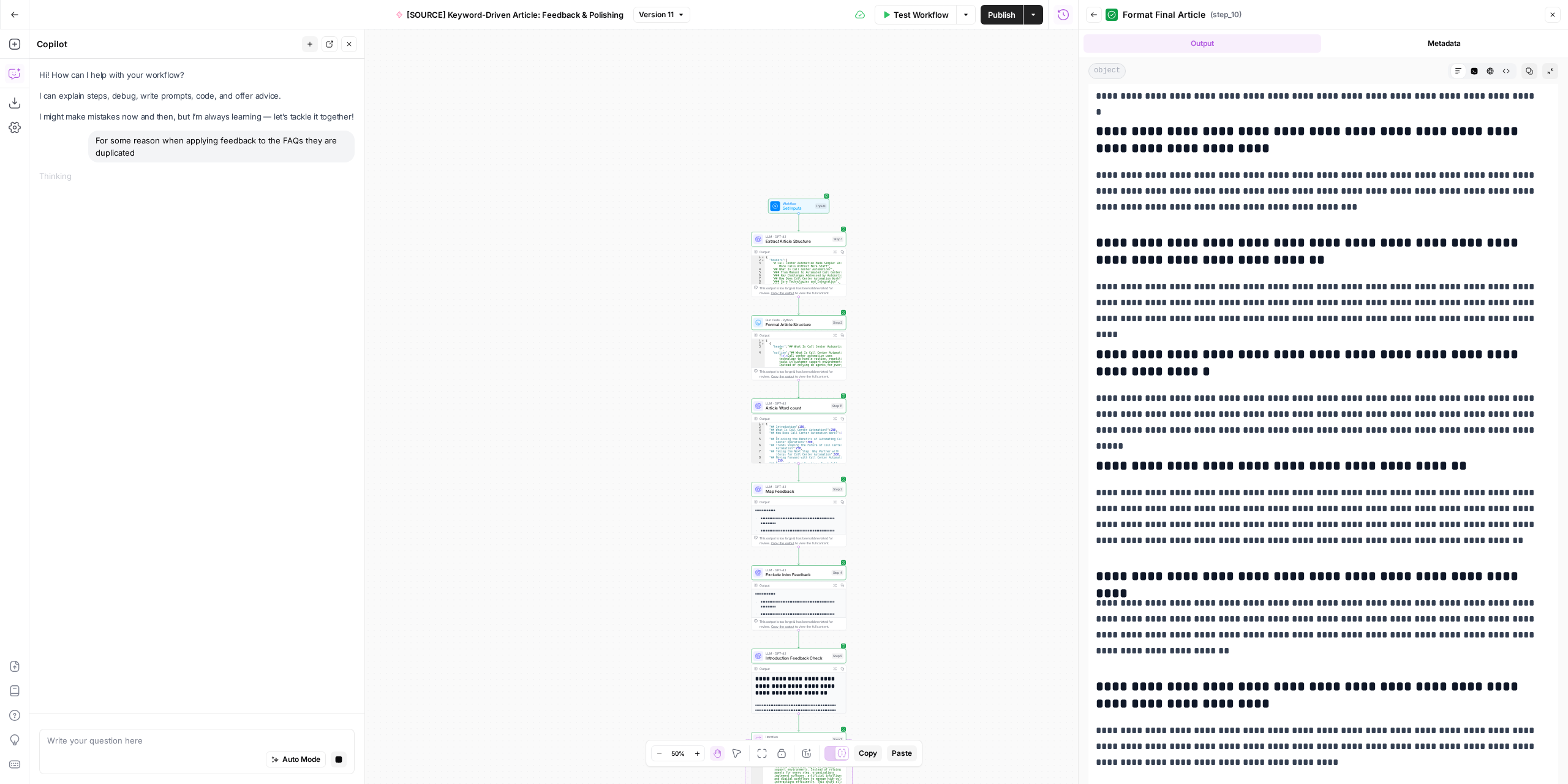
click at [834, 334] on icon "button" at bounding box center [835, 335] width 4 height 4
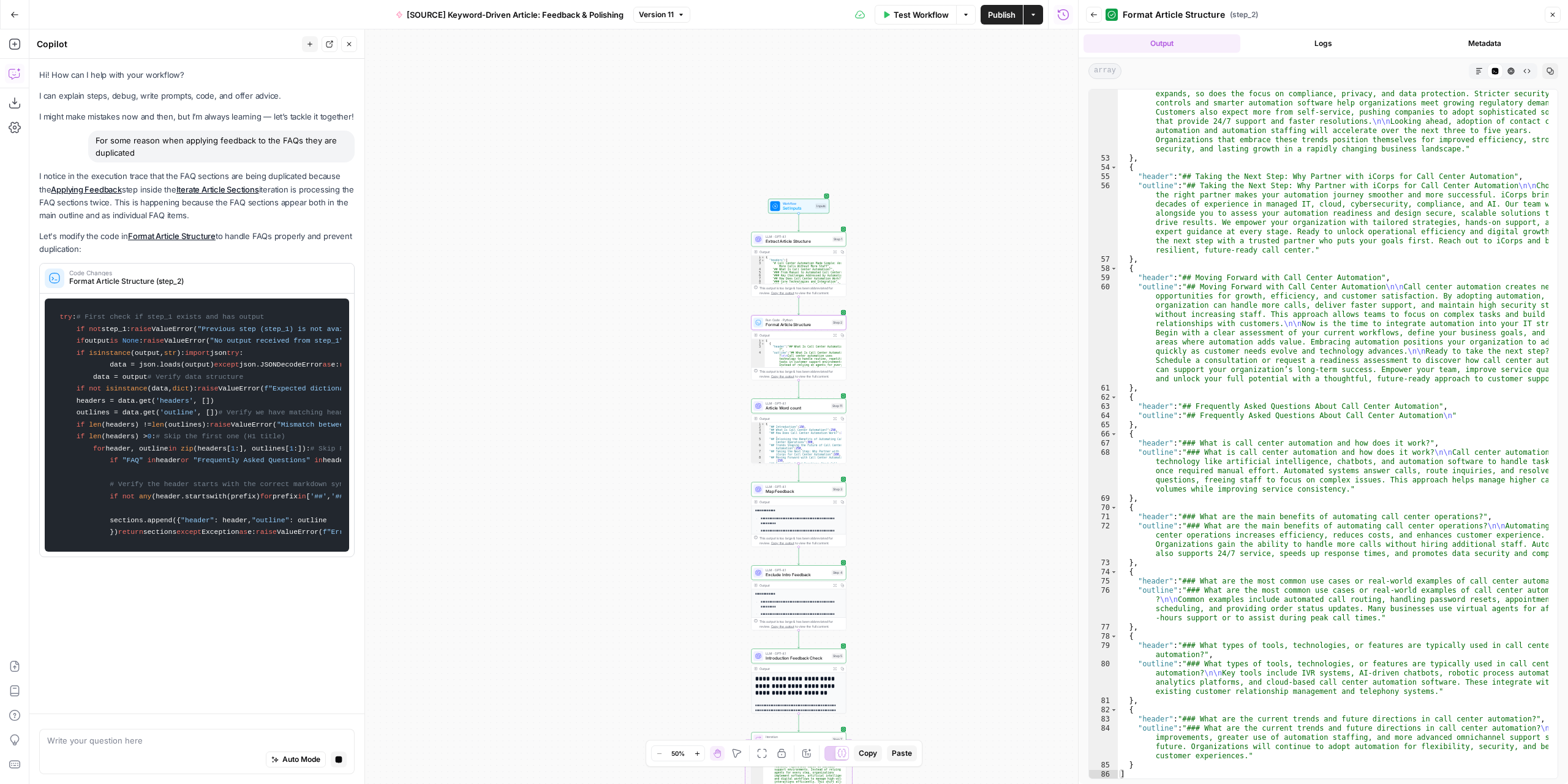
scroll to position [0, 0]
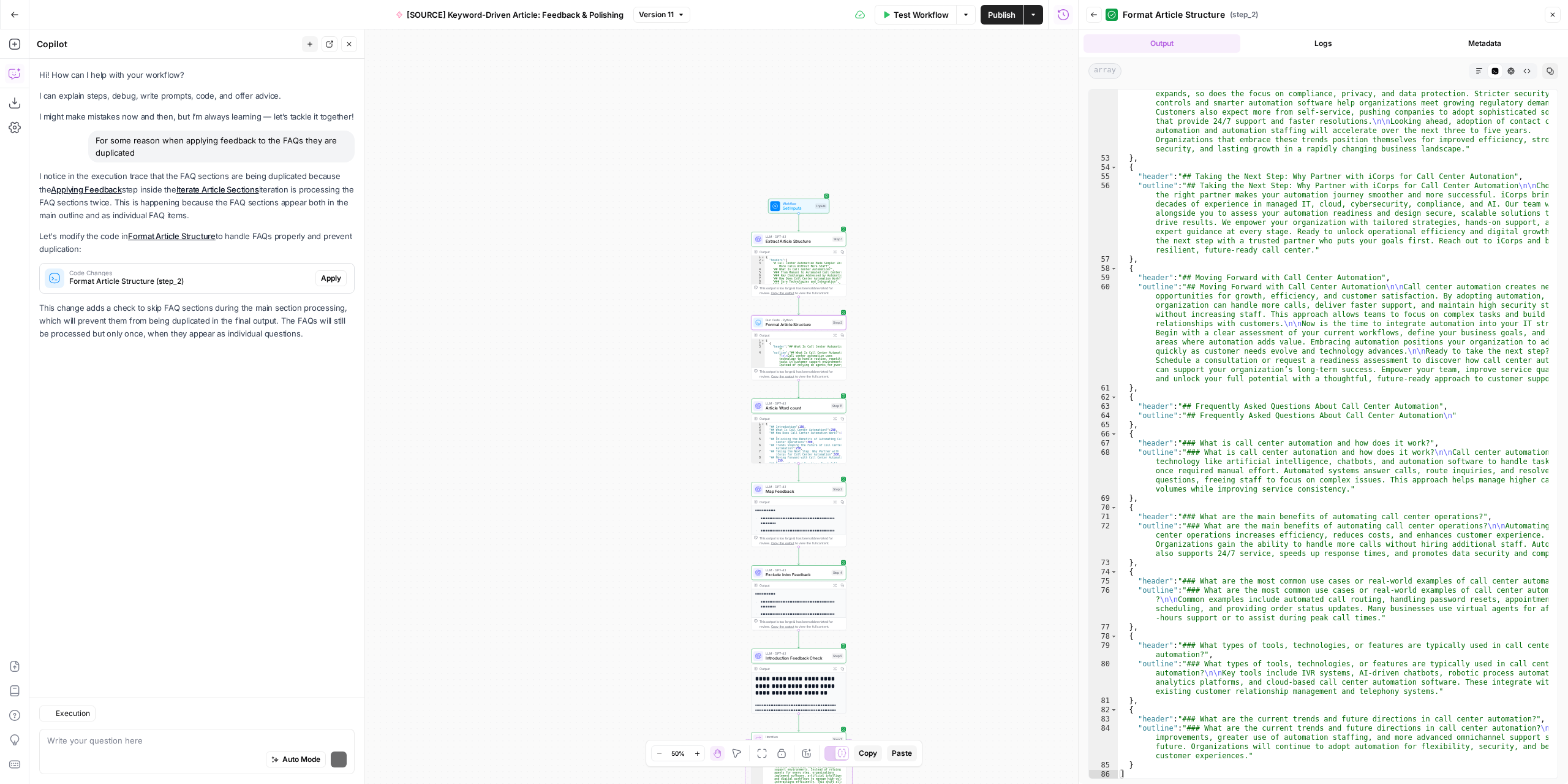
click at [873, 293] on div "Workflow Set Inputs Inputs LLM · GPT-4.1 Extract Article Structure Step 1 Outpu…" at bounding box center [554, 406] width 1049 height 754
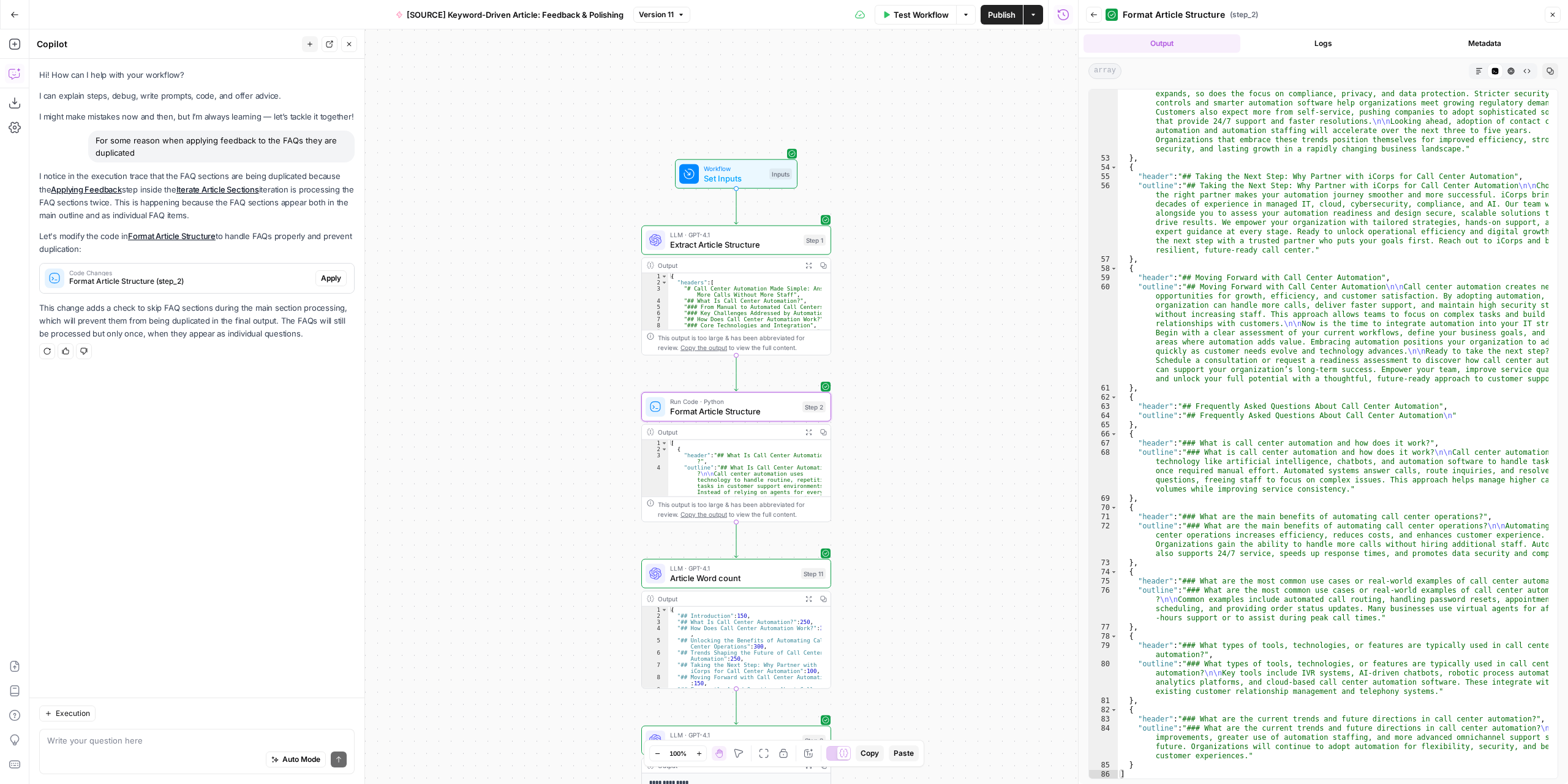
click at [322, 279] on span "Apply" at bounding box center [331, 278] width 20 height 11
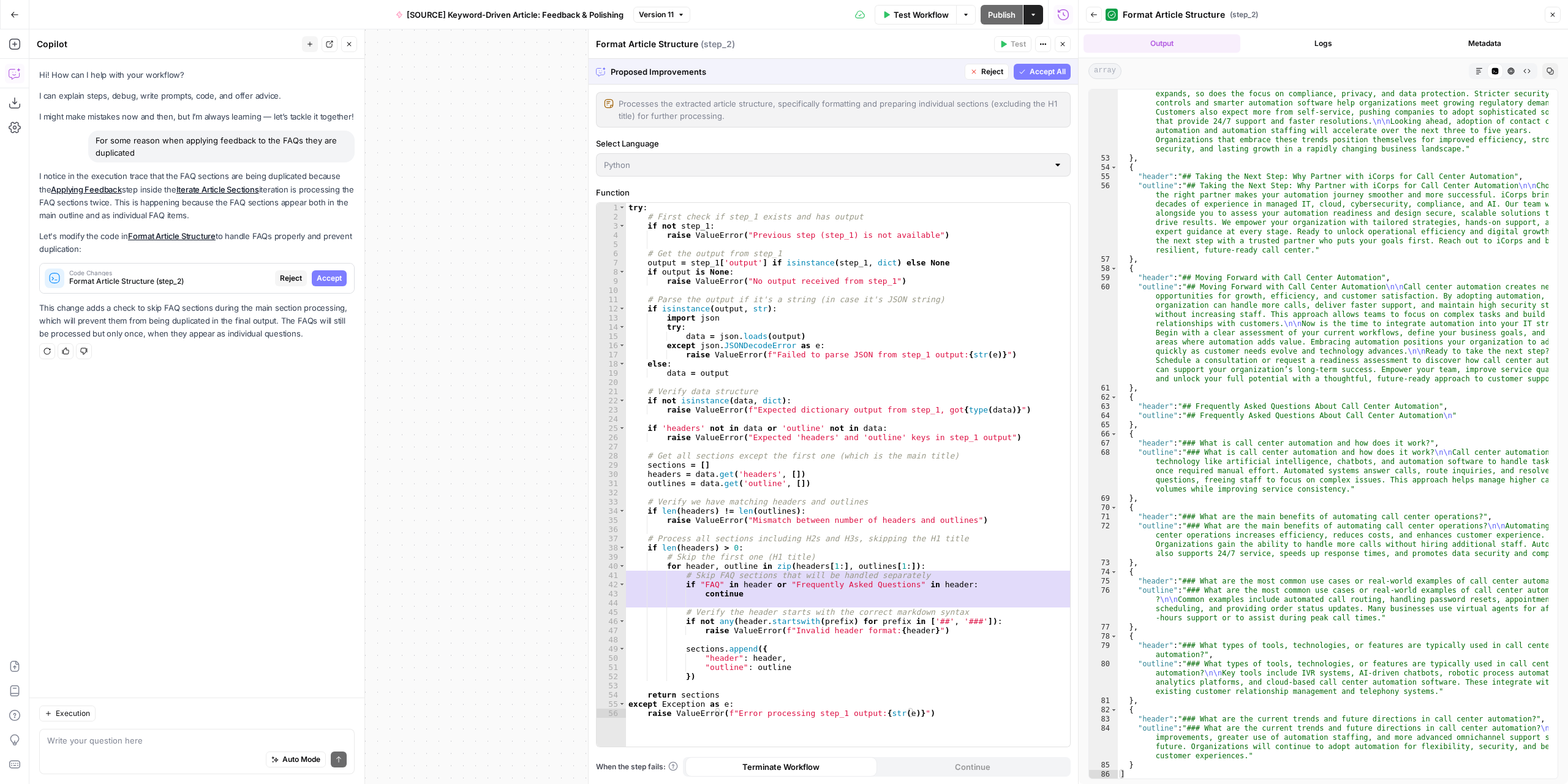
click at [1033, 76] on span "Accept All" at bounding box center [1048, 72] width 36 height 11
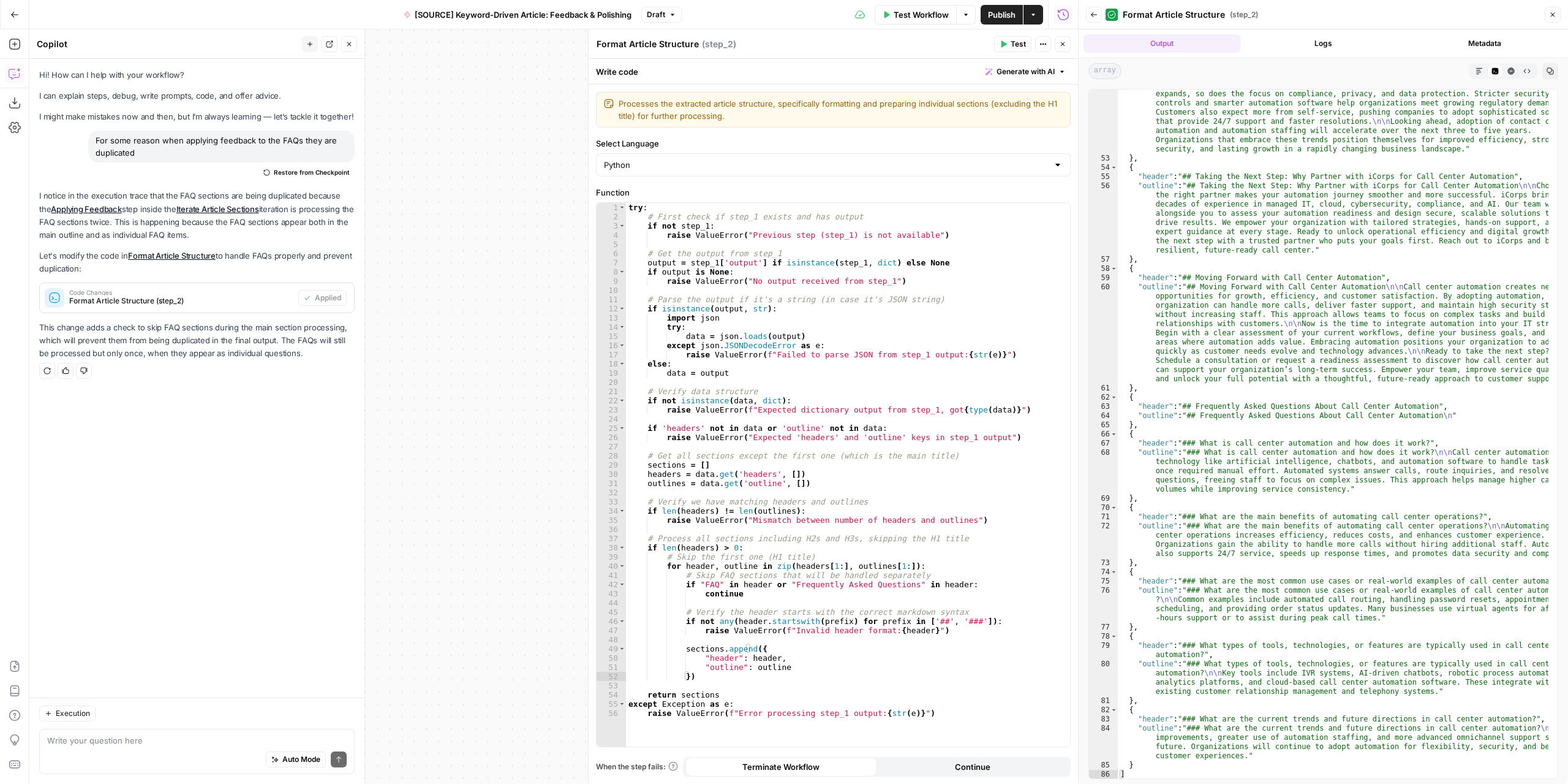
click at [927, 14] on span "Test Workflow" at bounding box center [921, 15] width 55 height 12
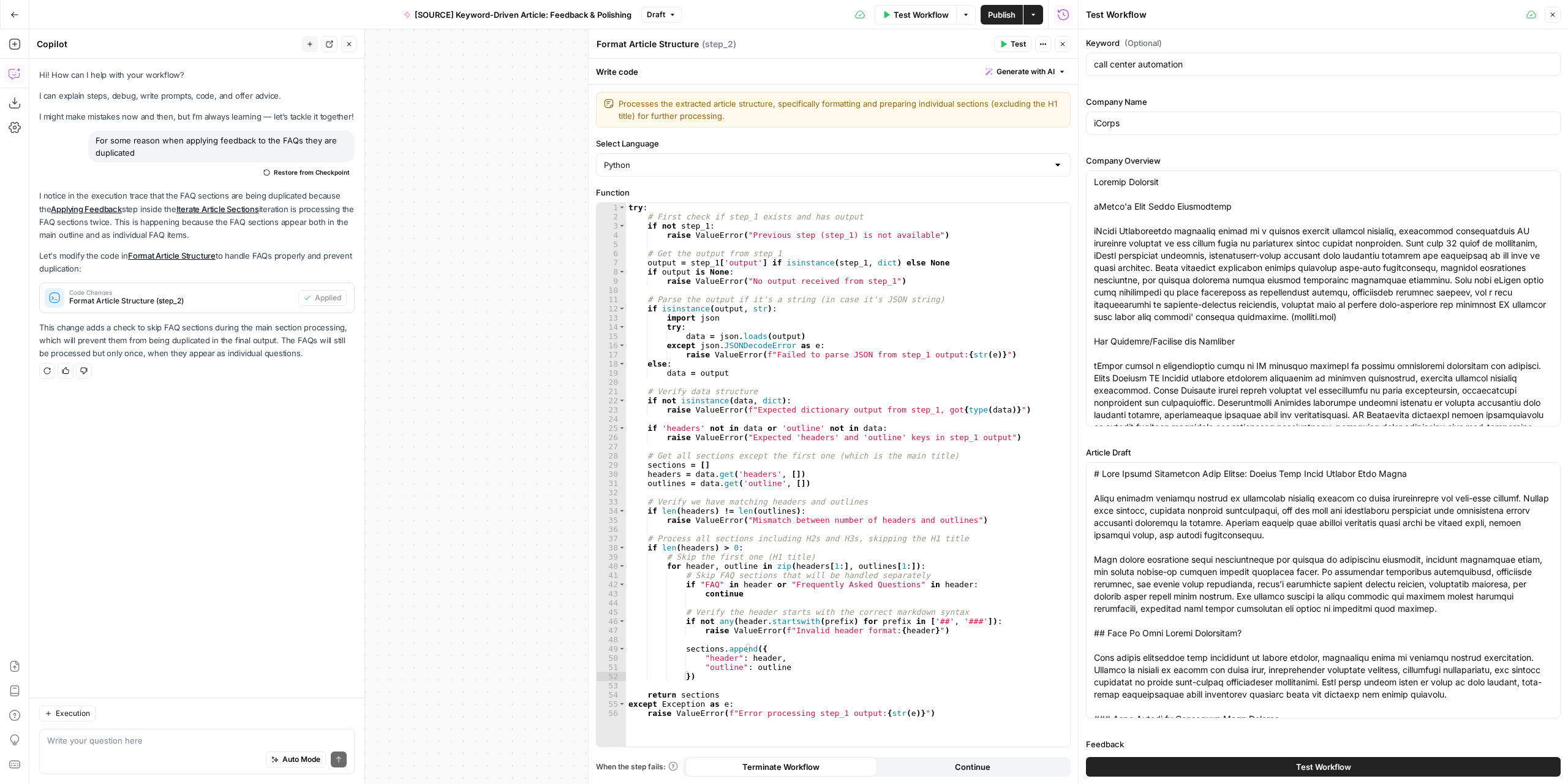
click at [1347, 762] on button "Test Workflow" at bounding box center [1323, 766] width 475 height 19
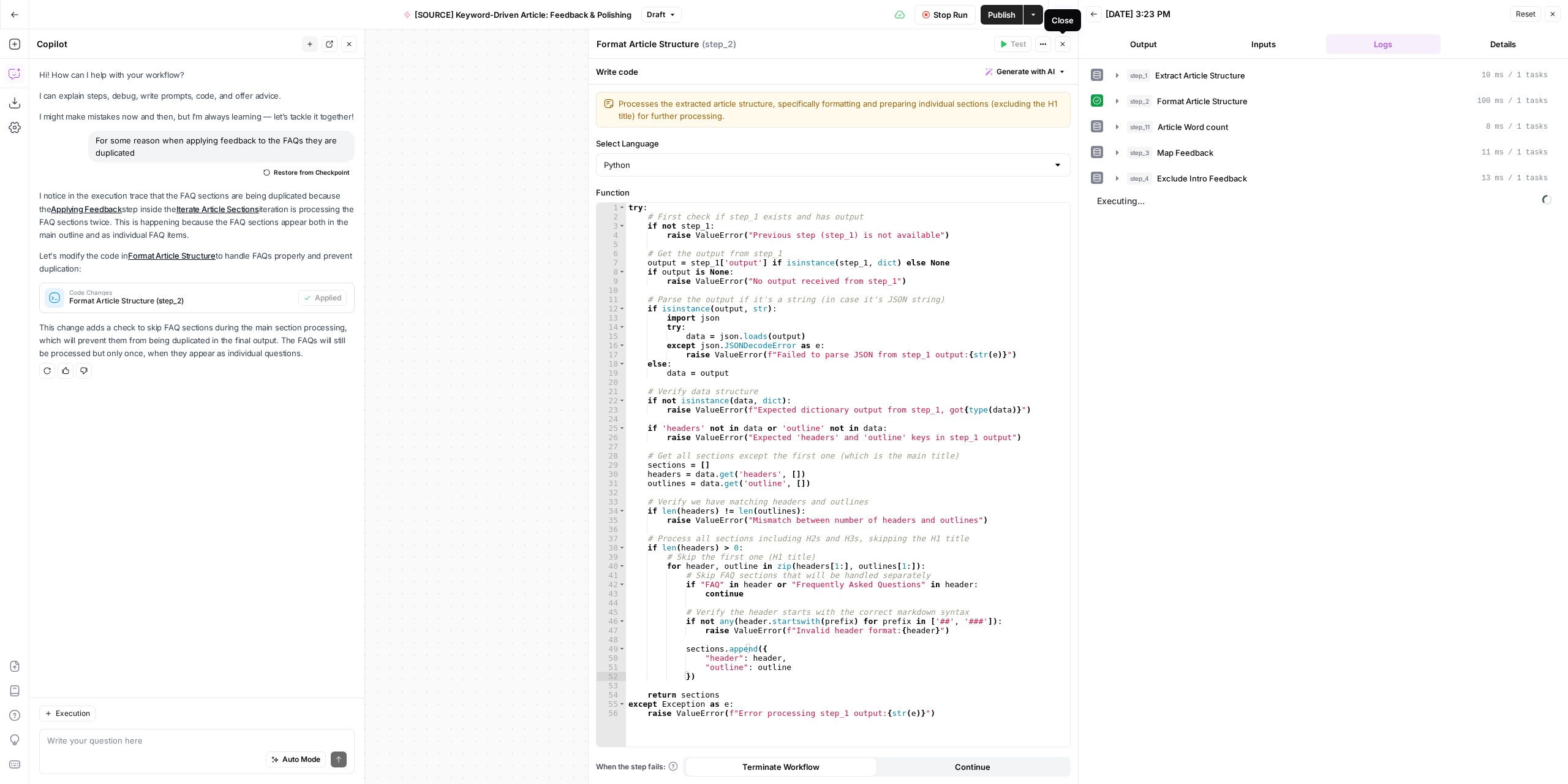
click at [1065, 48] on button "Close" at bounding box center [1063, 44] width 16 height 16
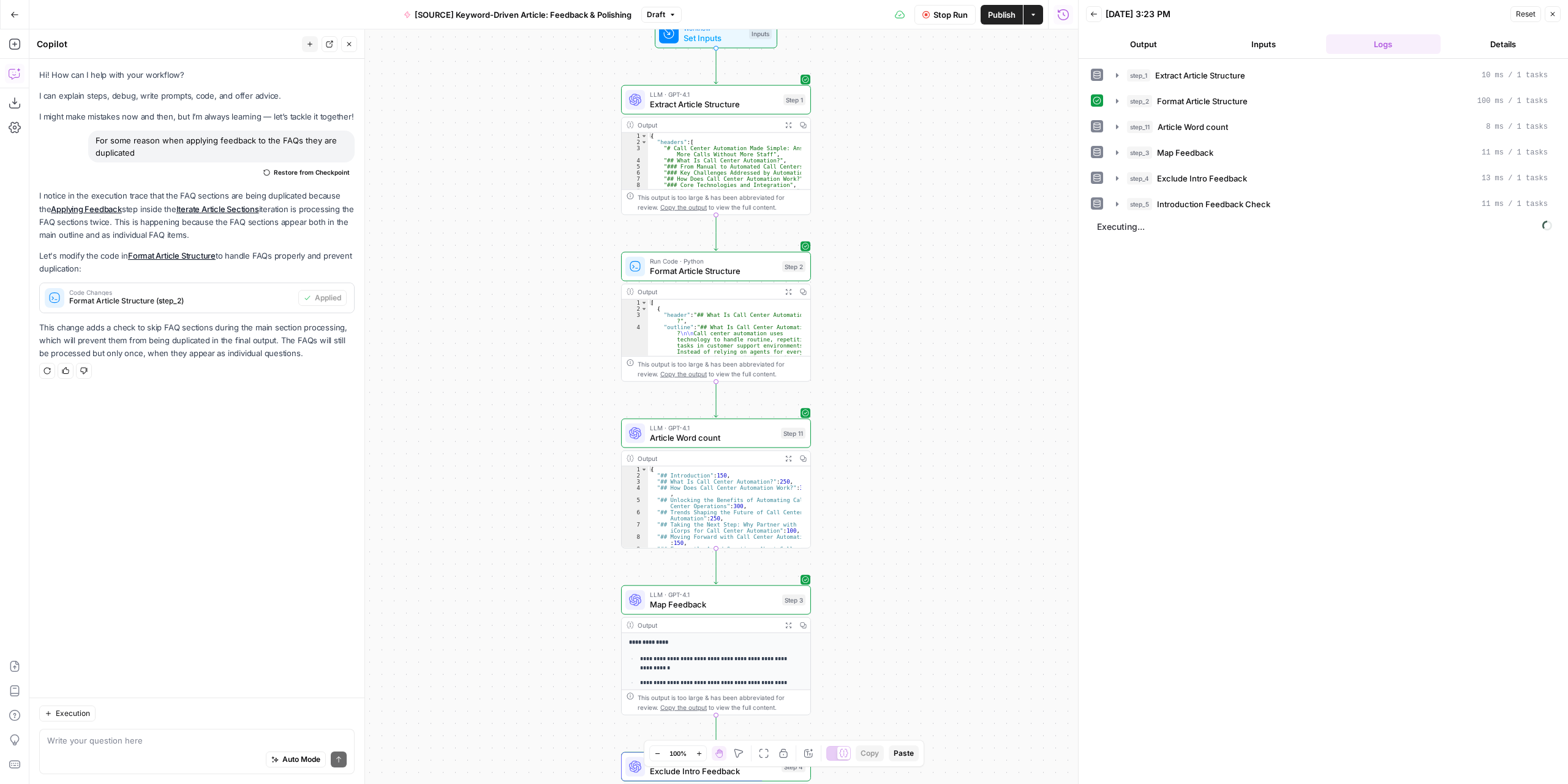
drag, startPoint x: 925, startPoint y: 517, endPoint x: 891, endPoint y: 311, distance: 208.8
click at [891, 314] on div "Workflow Set Inputs Inputs LLM · GPT-4.1 Extract Article Structure Step 1 Outpu…" at bounding box center [554, 406] width 1049 height 754
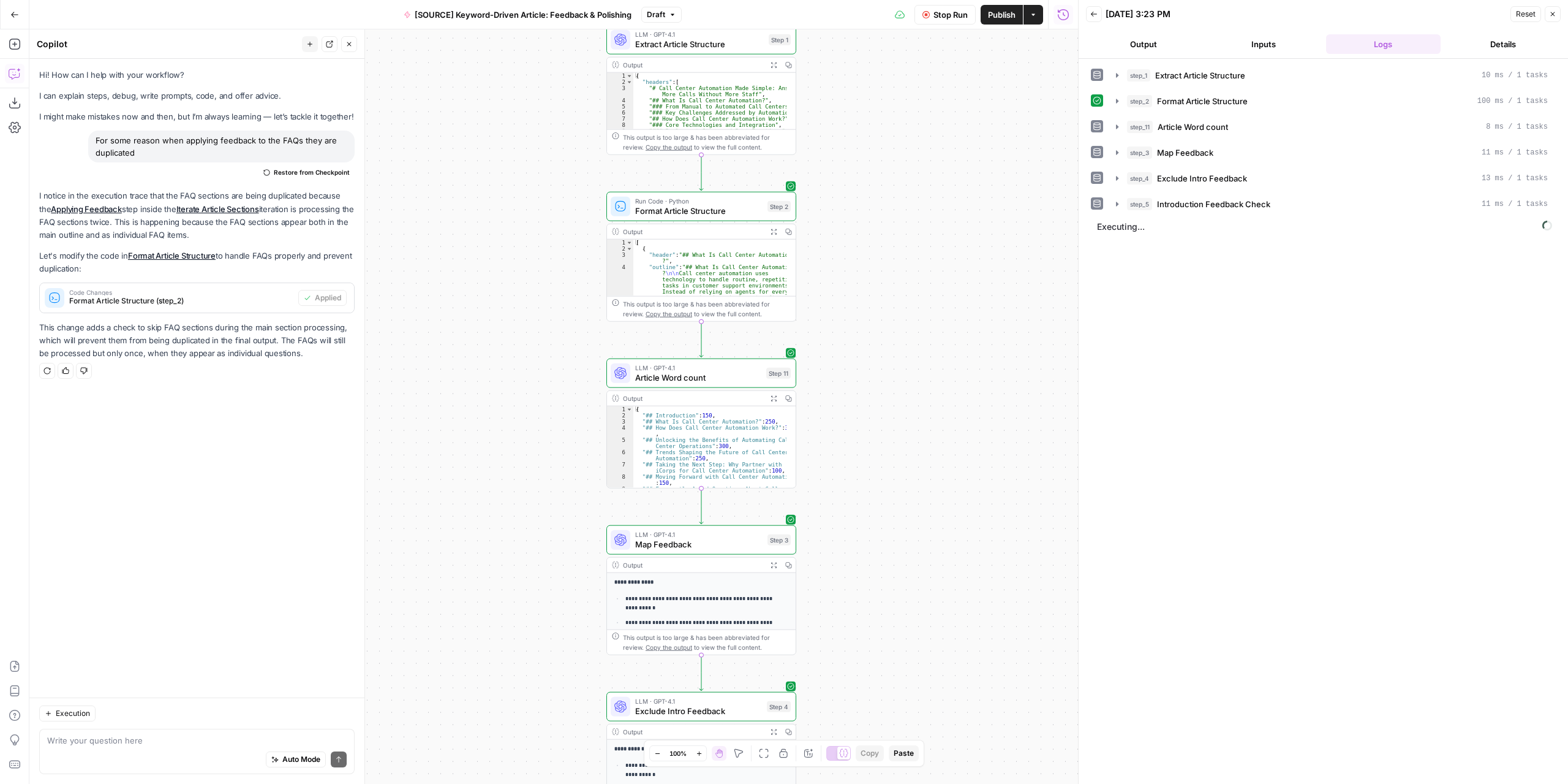
drag, startPoint x: 912, startPoint y: 602, endPoint x: 879, endPoint y: 311, distance: 292.9
click at [879, 322] on div "Workflow Set Inputs Inputs LLM · GPT-4.1 Extract Article Structure Step 1 Outpu…" at bounding box center [554, 406] width 1049 height 754
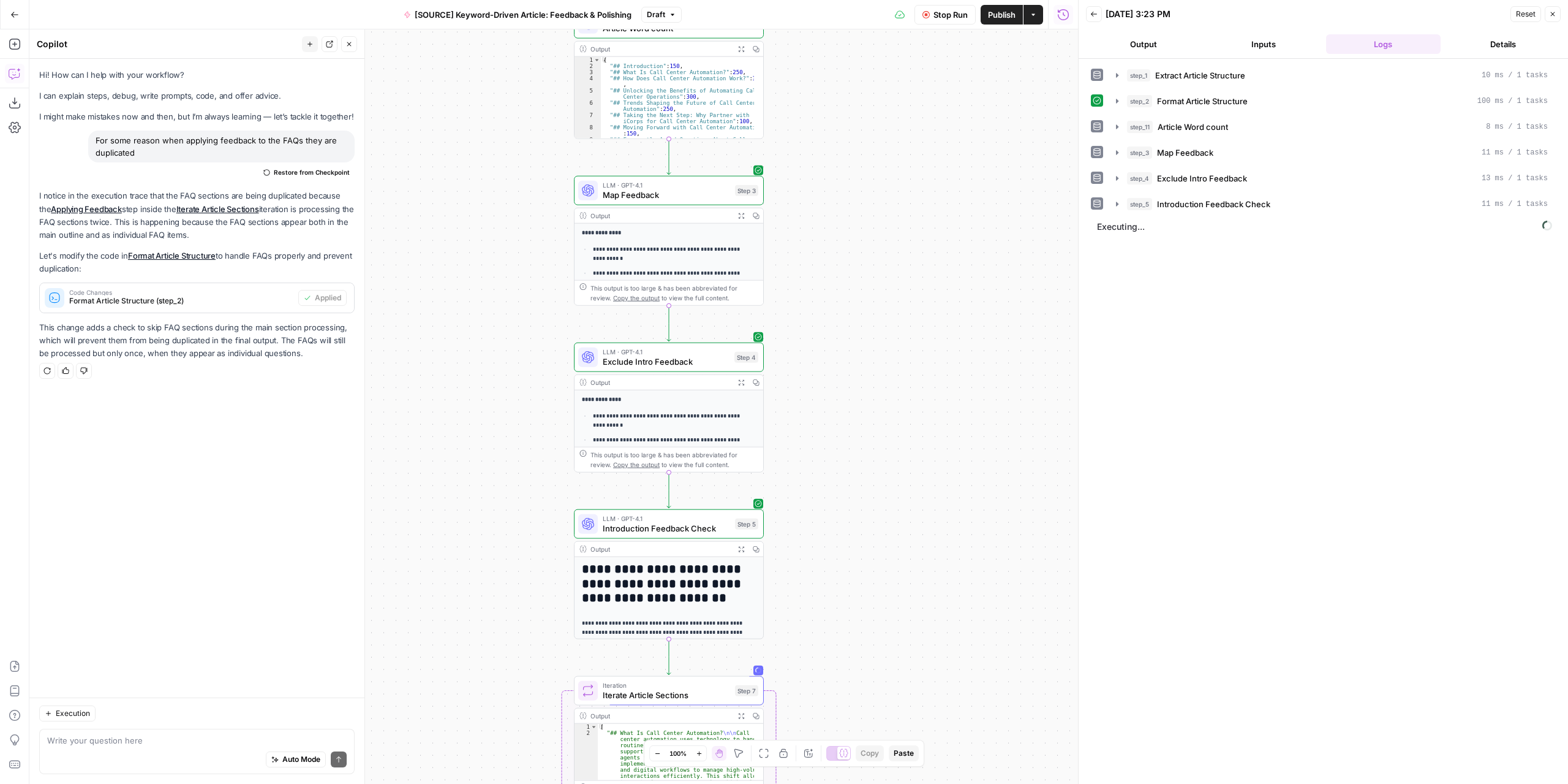
drag, startPoint x: 895, startPoint y: 505, endPoint x: 891, endPoint y: 448, distance: 57.1
click at [901, 400] on div "Workflow Set Inputs Inputs LLM · GPT-4.1 Extract Article Structure Step 1 Outpu…" at bounding box center [554, 406] width 1049 height 754
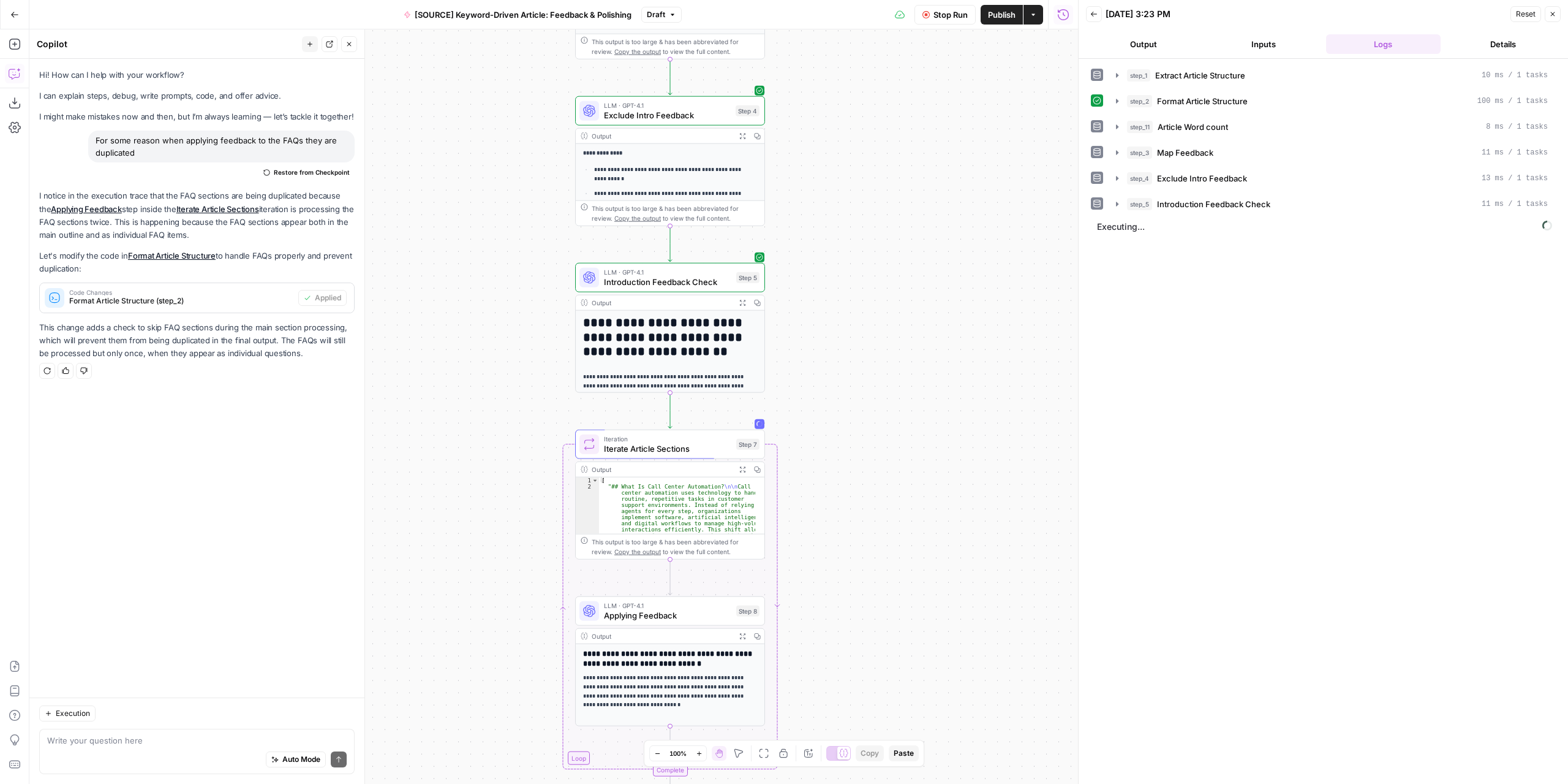
drag, startPoint x: 871, startPoint y: 559, endPoint x: 867, endPoint y: 366, distance: 193.0
click at [867, 367] on div "Workflow Set Inputs Inputs LLM · GPT-4.1 Extract Article Structure Step 1 Outpu…" at bounding box center [554, 406] width 1049 height 754
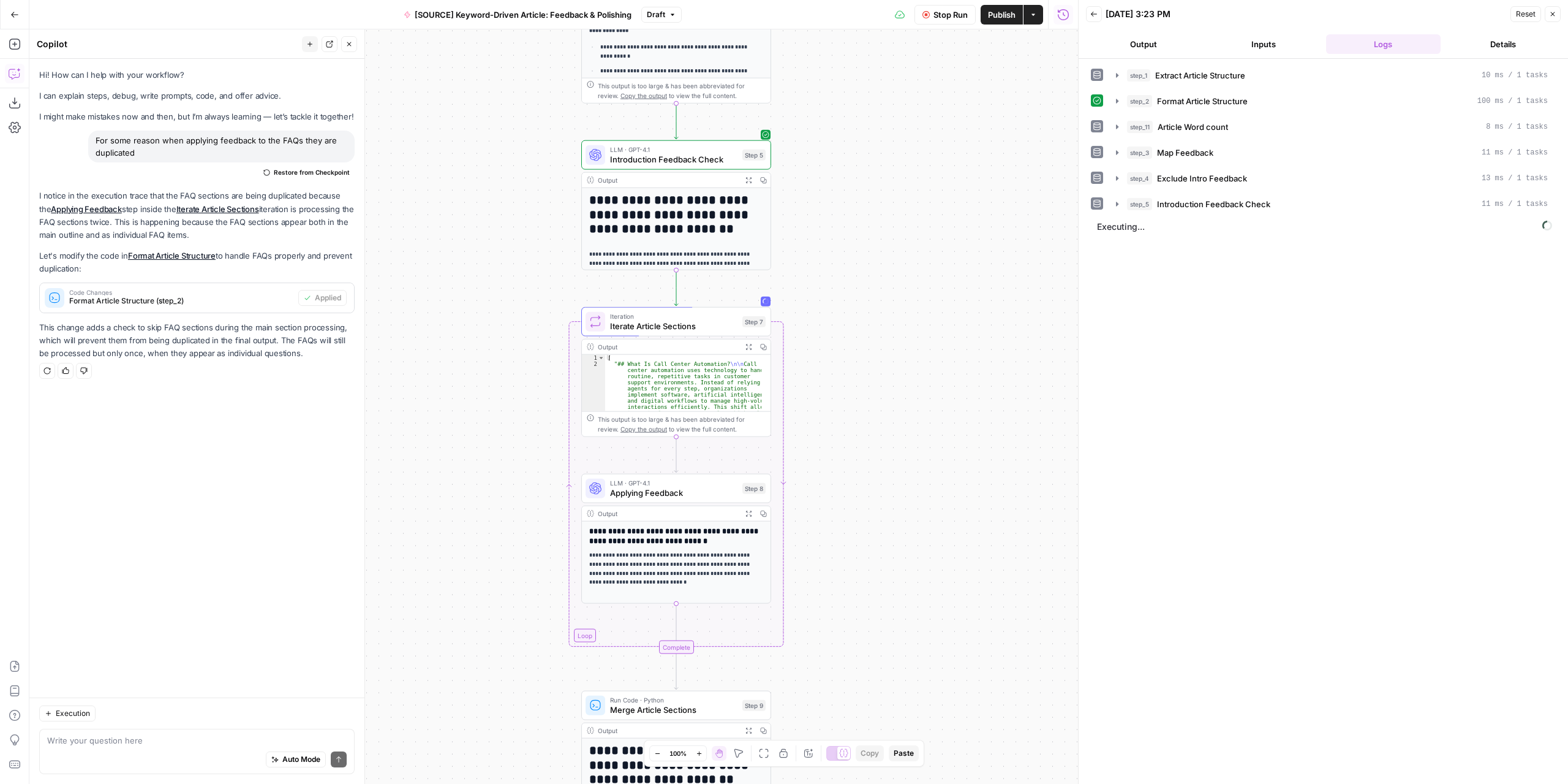
drag, startPoint x: 879, startPoint y: 530, endPoint x: 898, endPoint y: 394, distance: 137.3
click at [898, 394] on div "Workflow Set Inputs Inputs LLM · GPT-4.1 Extract Article Structure Step 1 Outpu…" at bounding box center [554, 406] width 1049 height 754
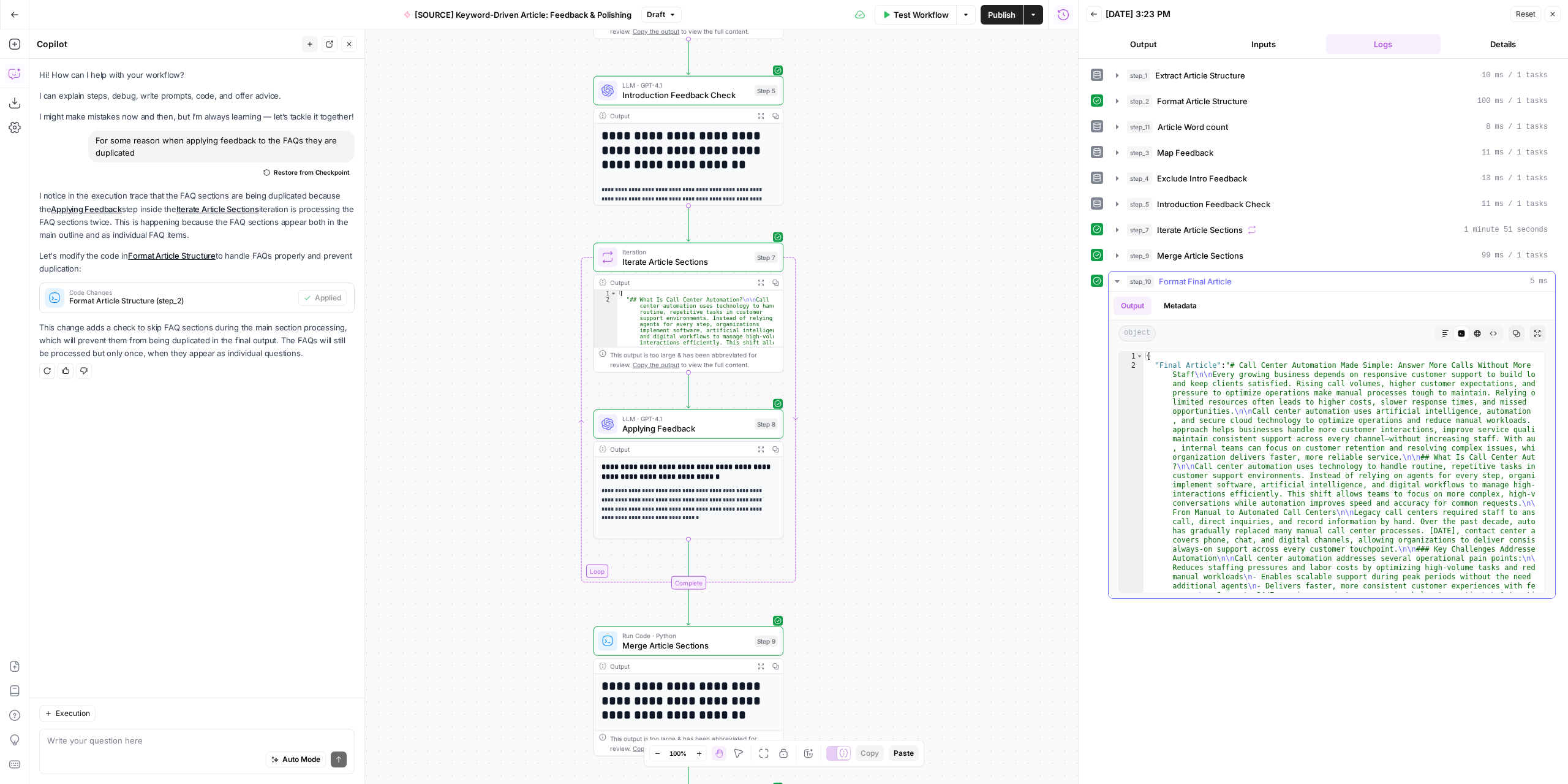
click at [1443, 330] on icon "button" at bounding box center [1445, 333] width 7 height 7
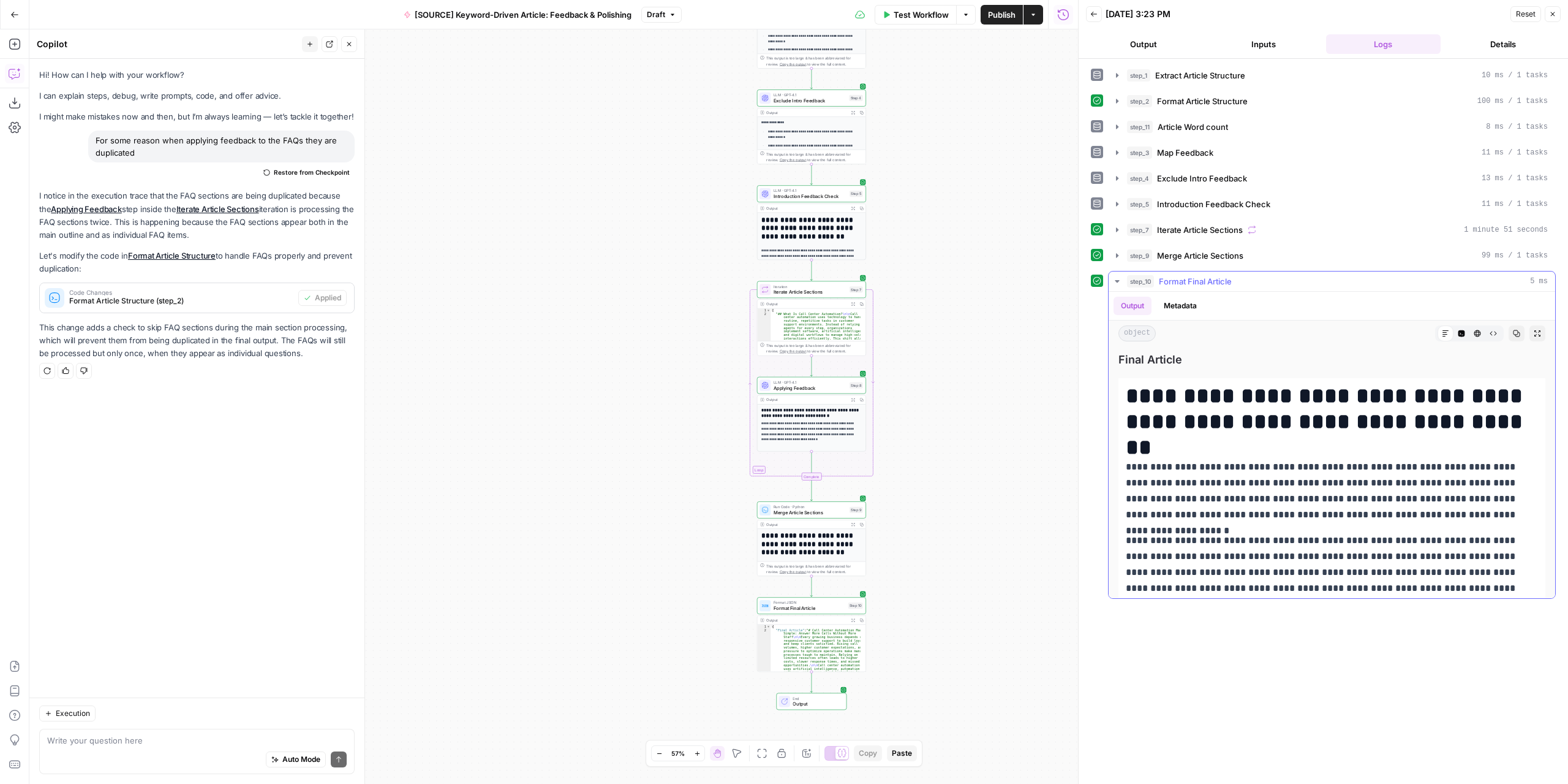
click at [1532, 326] on button "Expand Output" at bounding box center [1537, 333] width 16 height 16
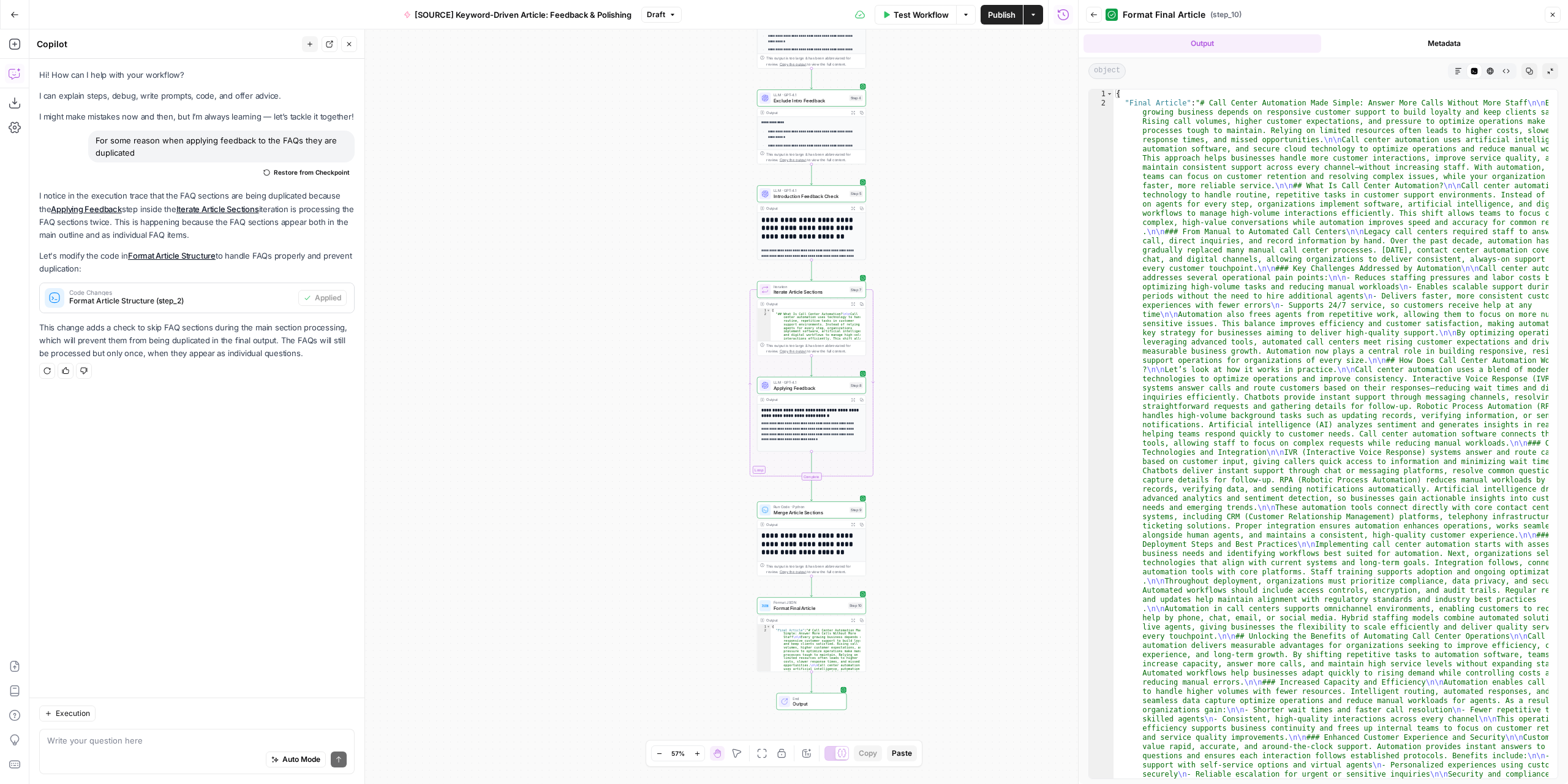
click at [1461, 63] on button "Markdown" at bounding box center [1458, 71] width 16 height 16
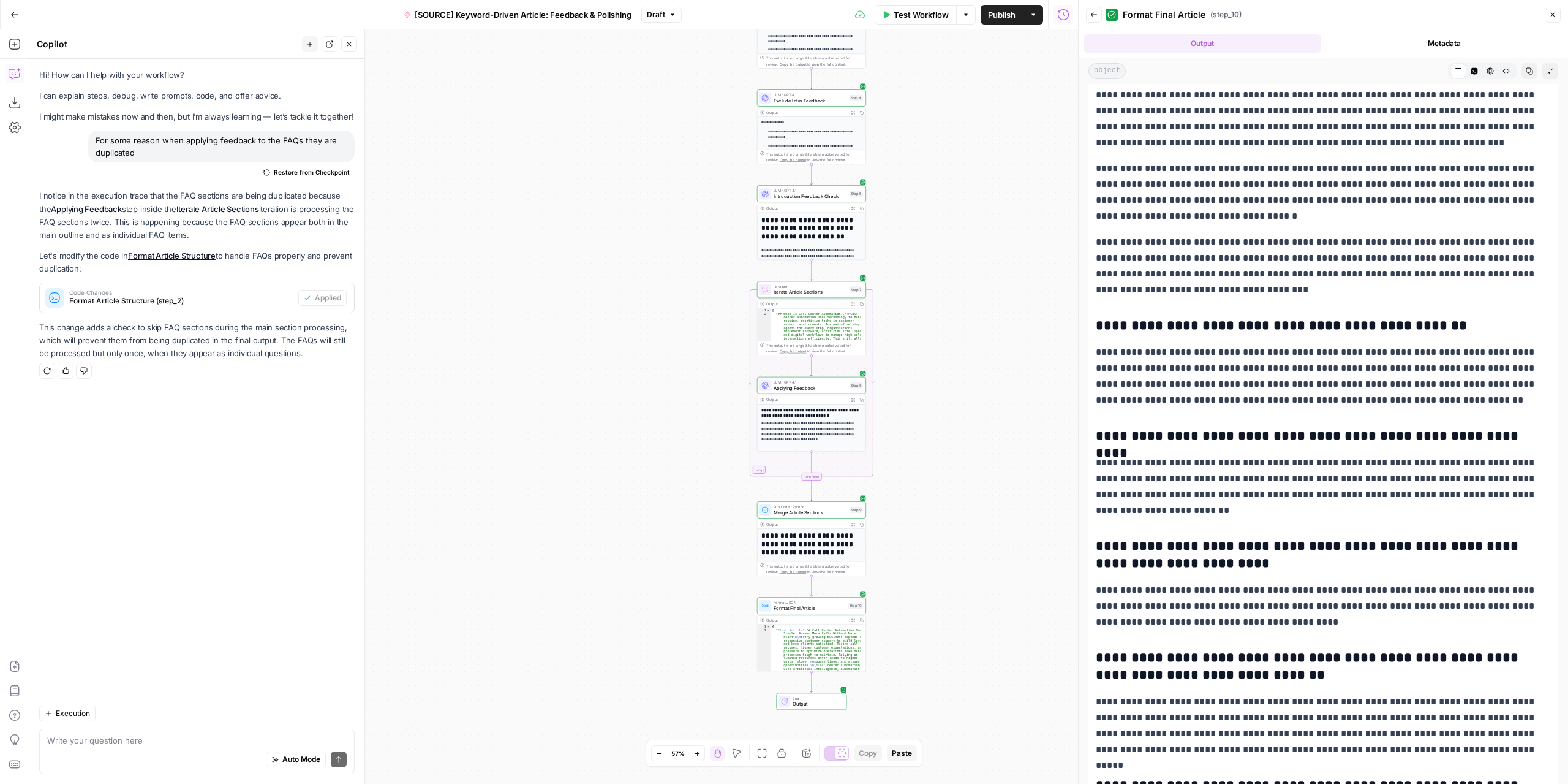
scroll to position [3159, 0]
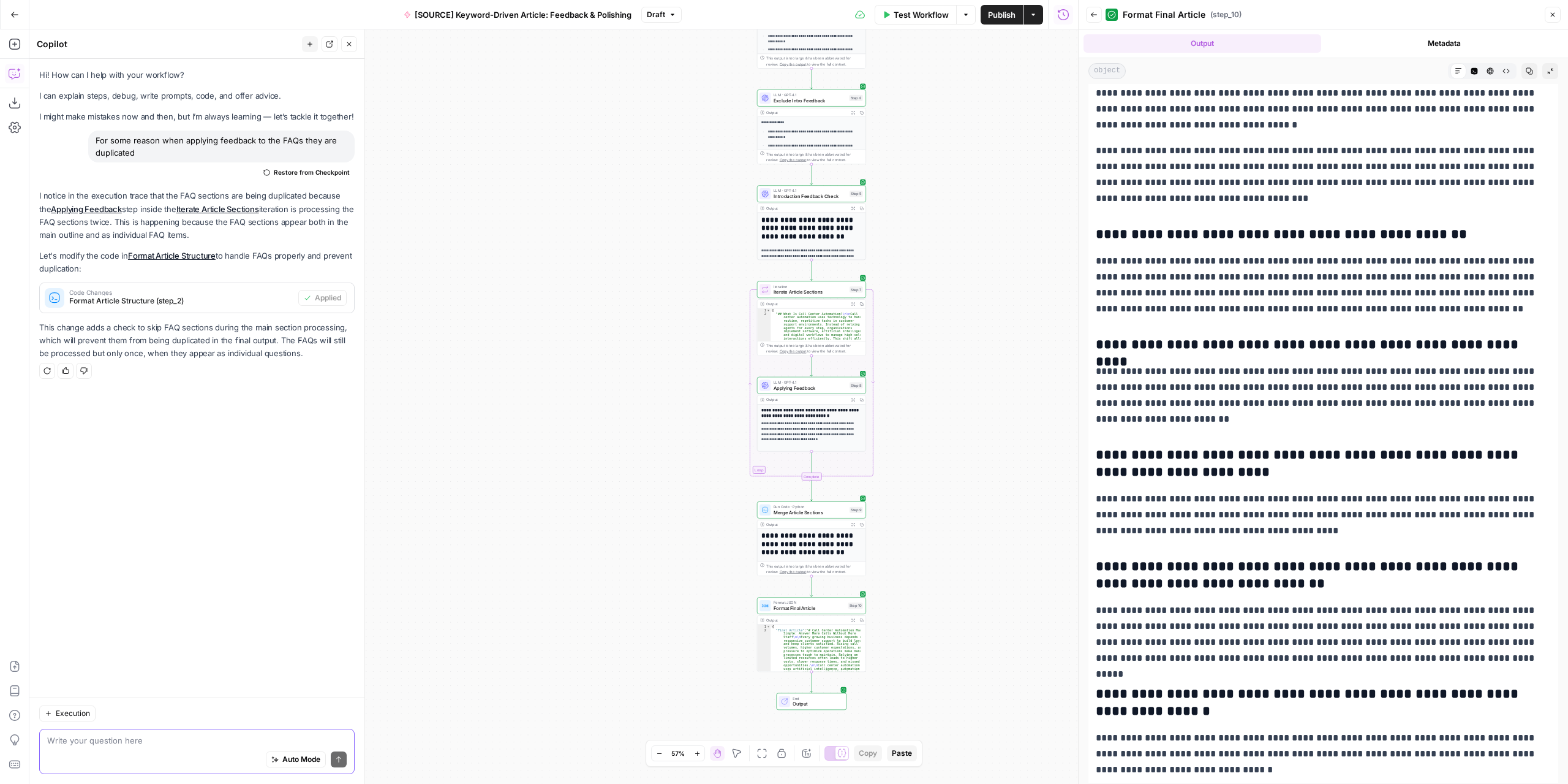
click at [195, 738] on textarea at bounding box center [197, 740] width 300 height 12
type textarea "But i need to have the title of the faqs section. Now they are not duplicated ,…"
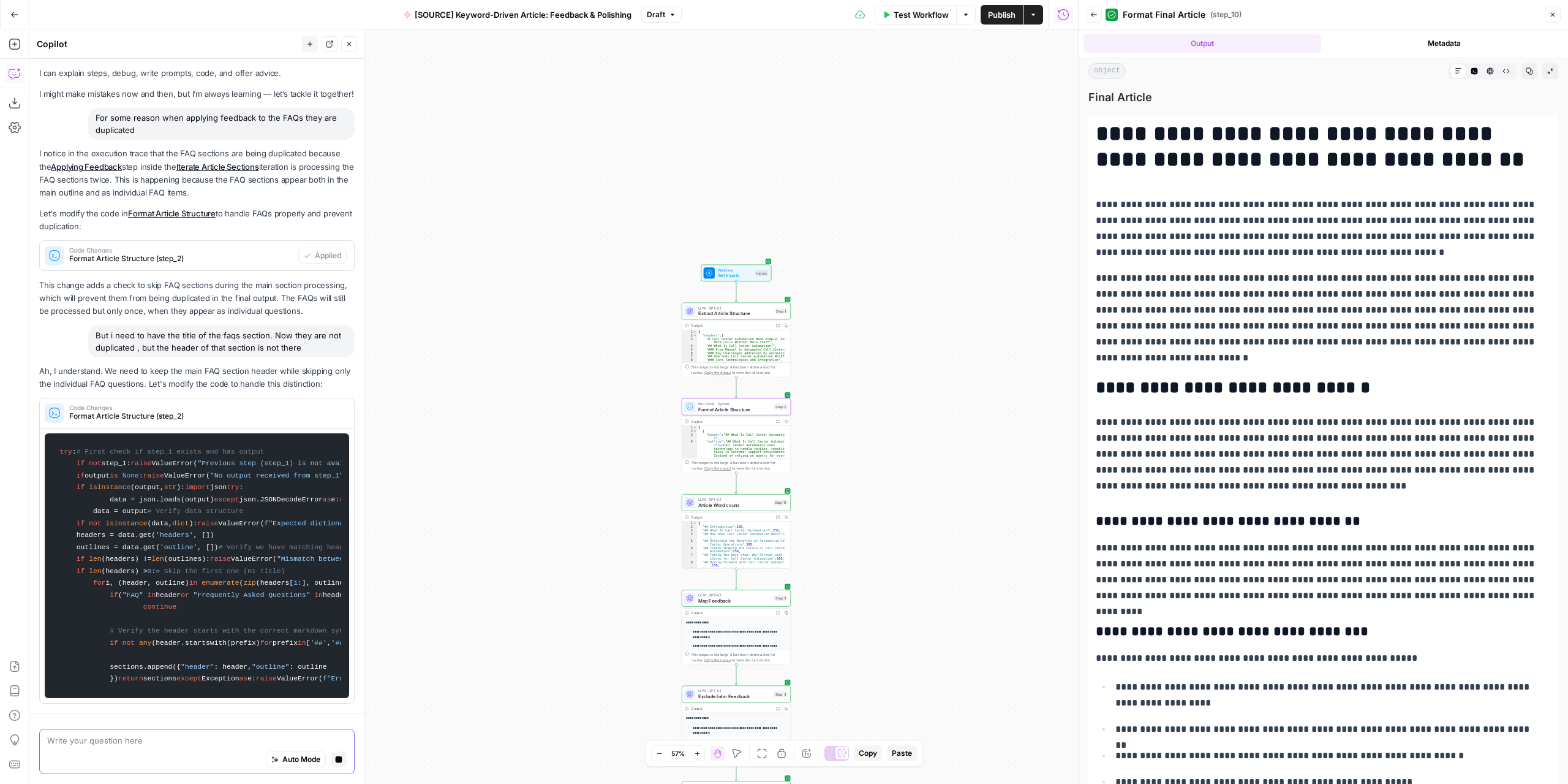
scroll to position [0, 0]
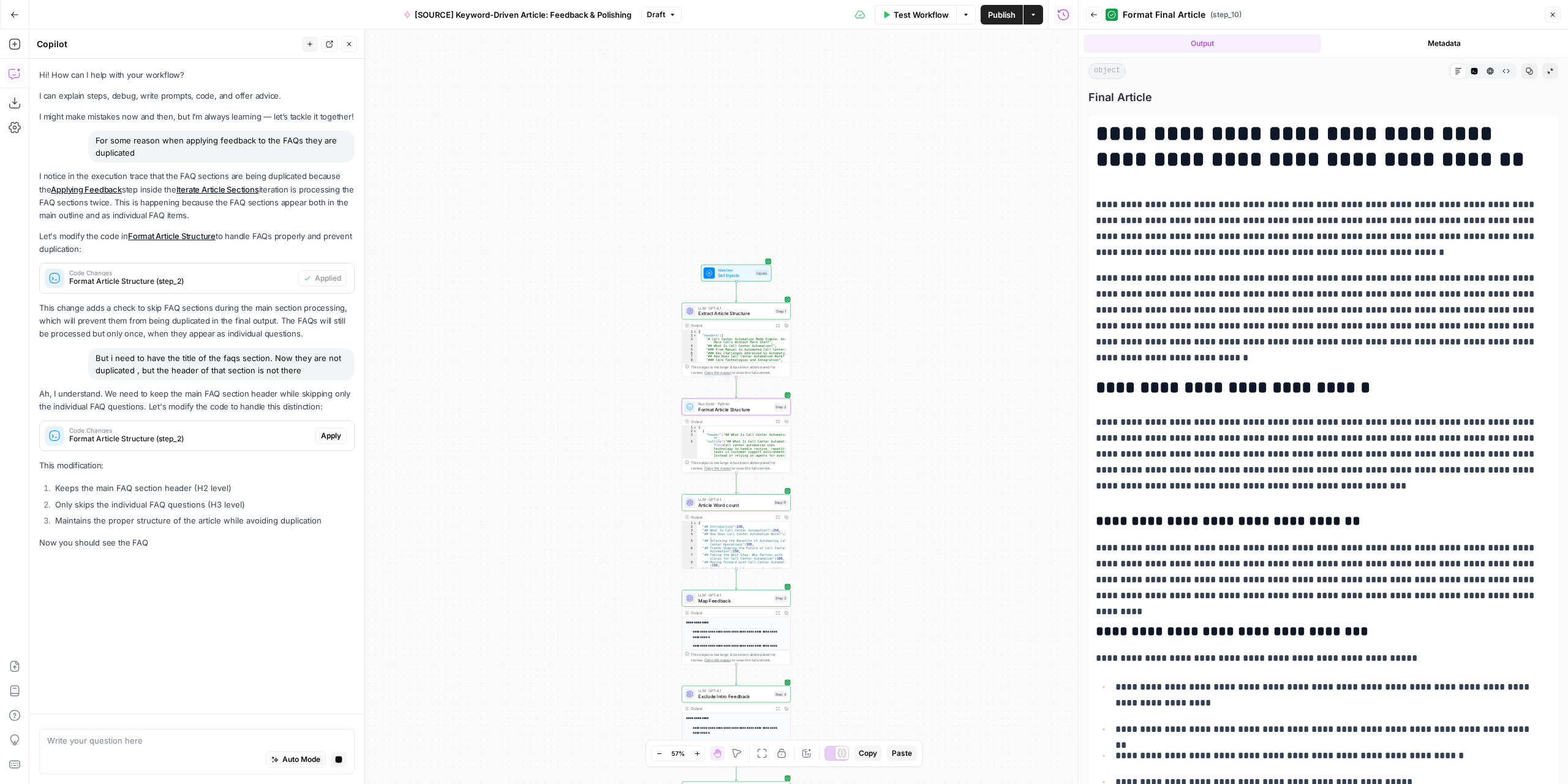
click at [328, 436] on span "Apply" at bounding box center [331, 436] width 20 height 11
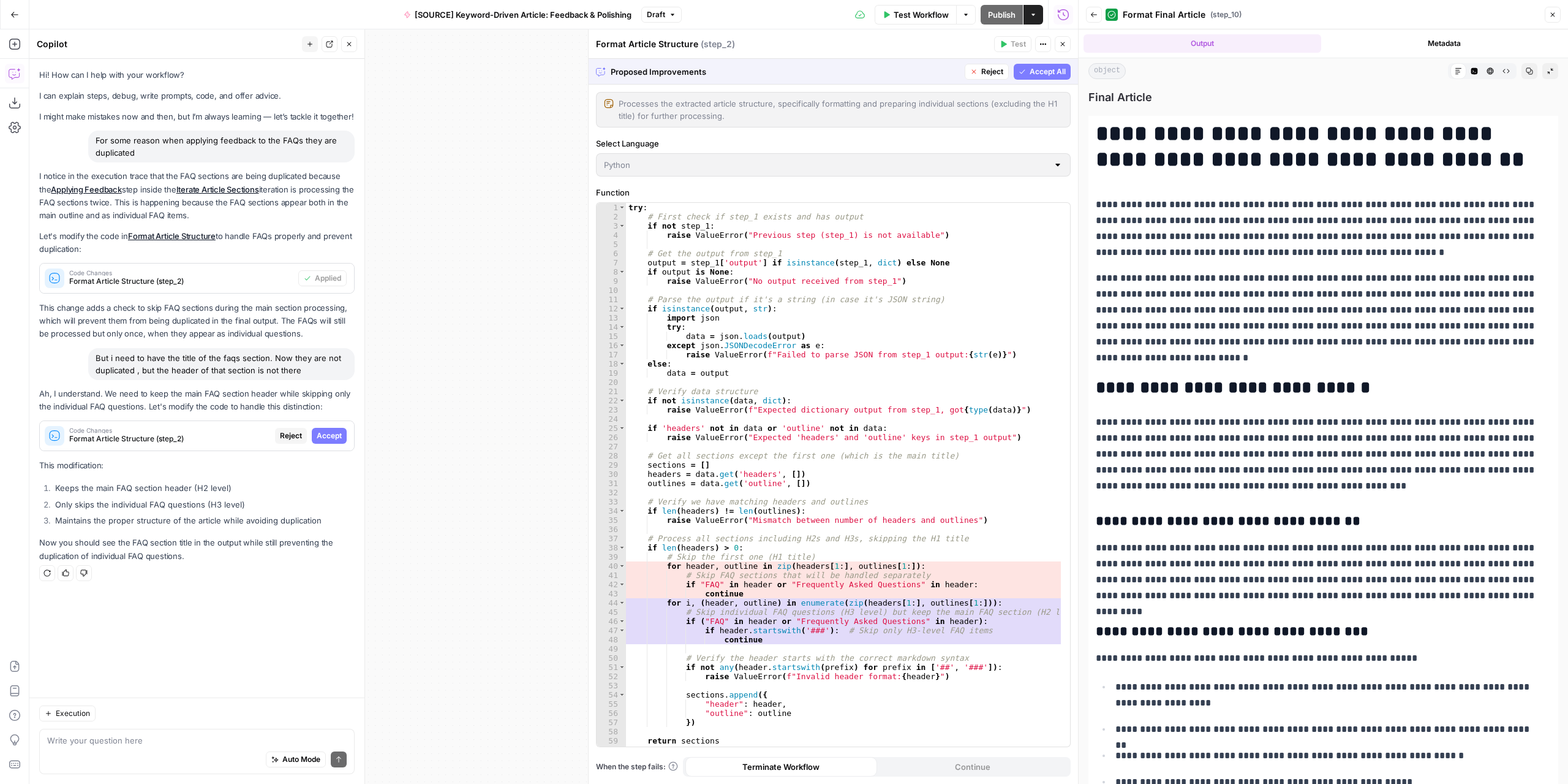
click at [1030, 73] on span "Accept All" at bounding box center [1048, 72] width 36 height 11
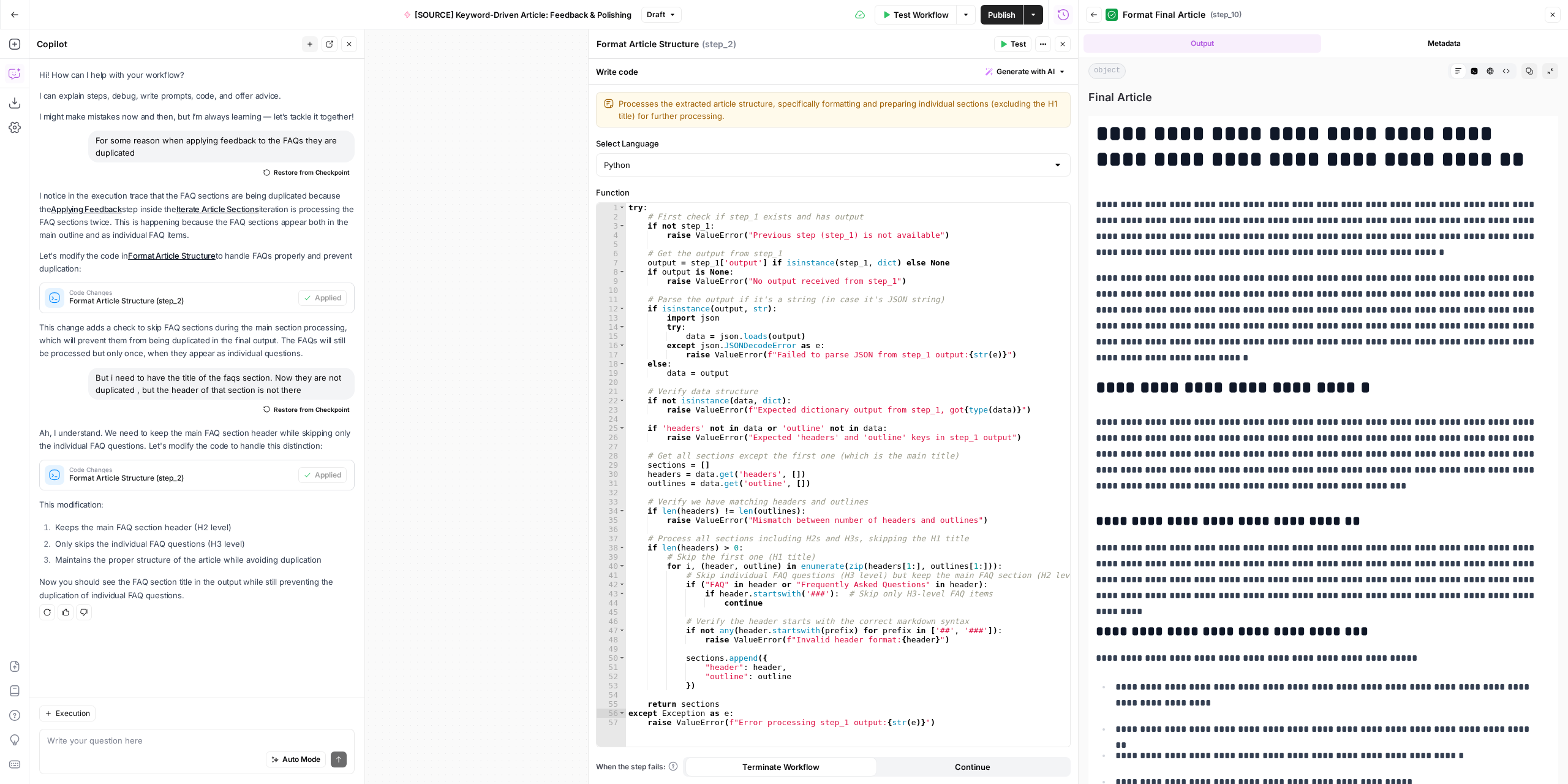
click at [935, 13] on span "Test Workflow" at bounding box center [921, 15] width 55 height 12
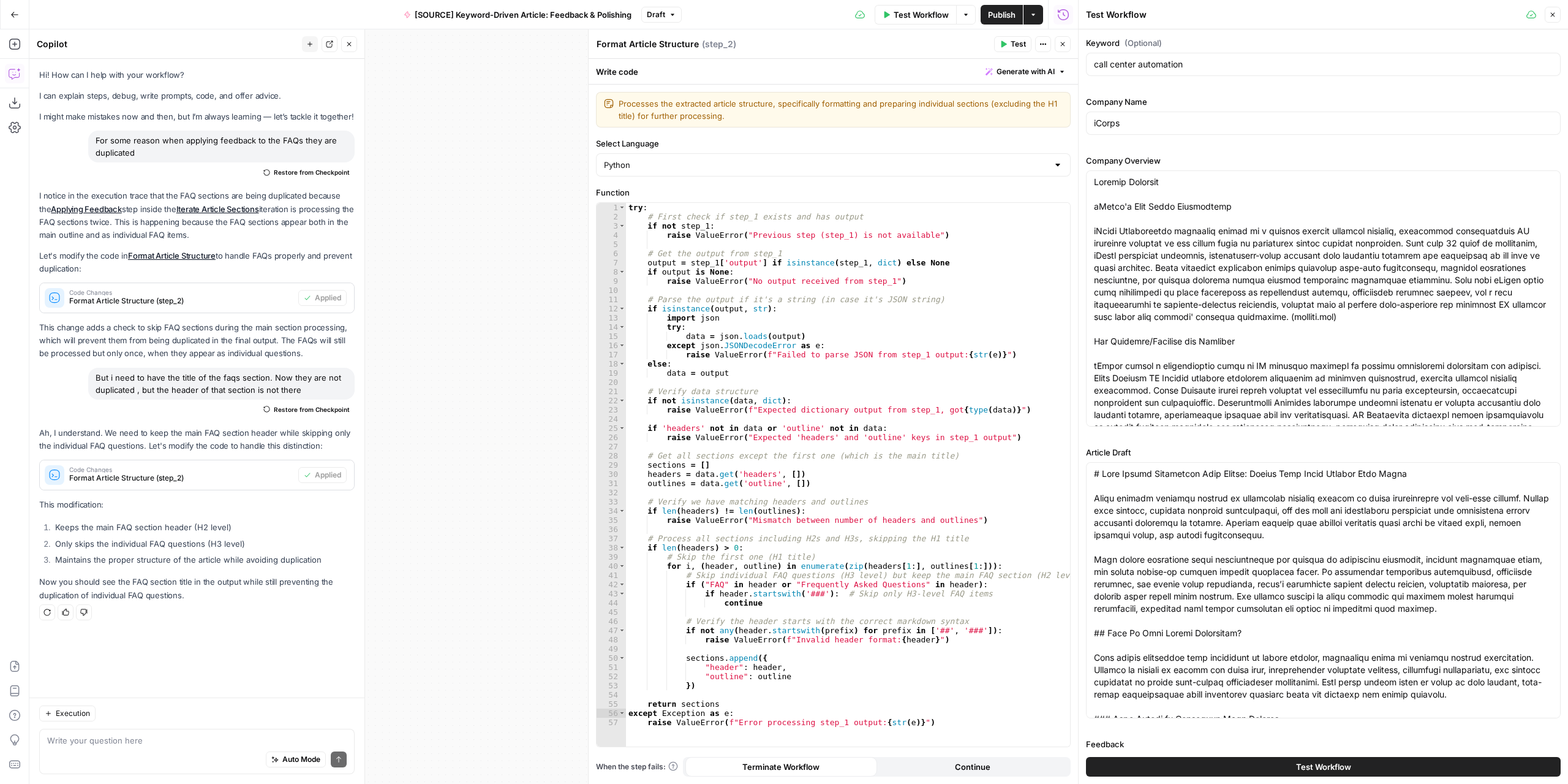
click at [1059, 44] on icon "button" at bounding box center [1062, 44] width 7 height 7
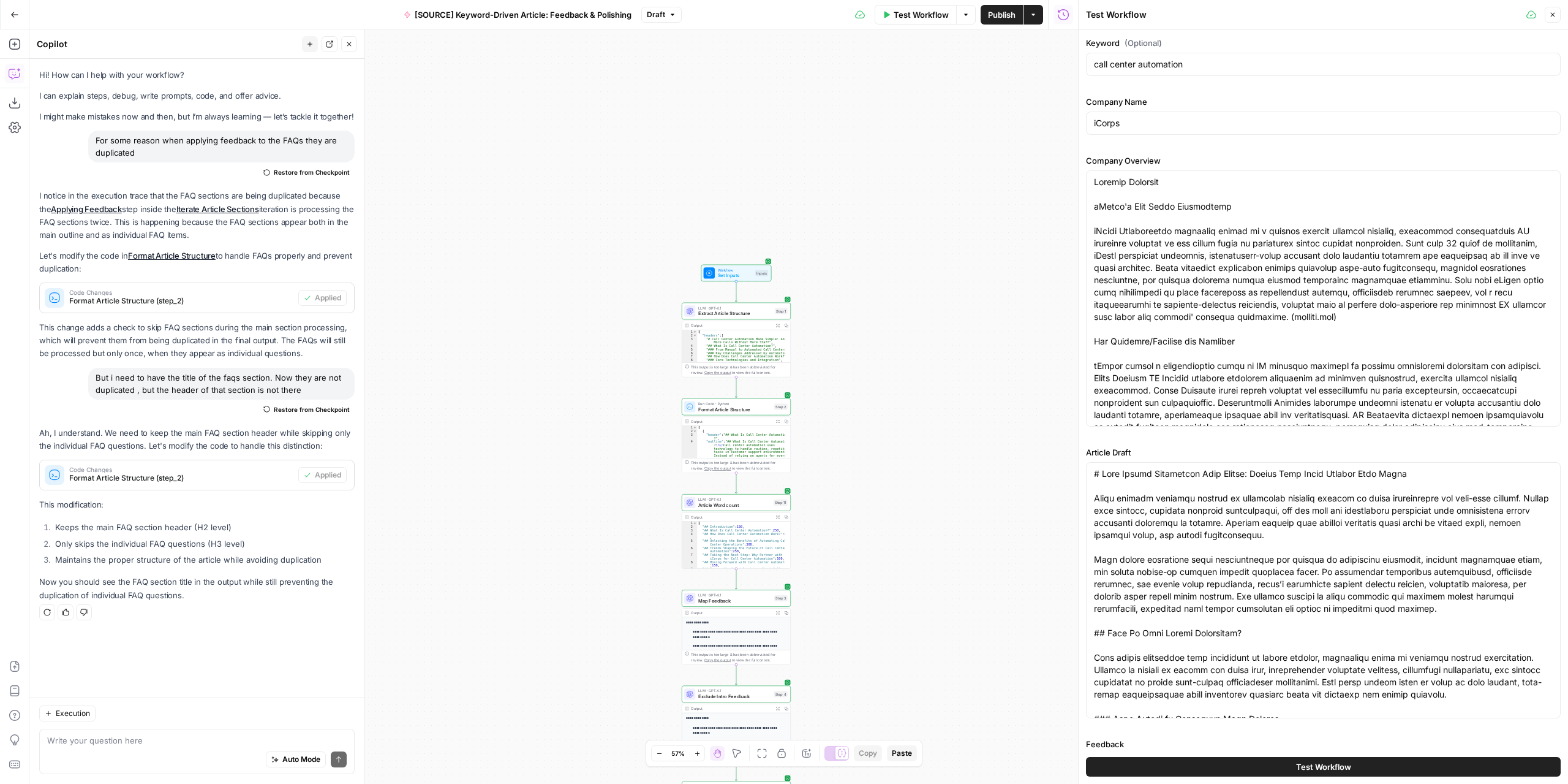
click at [1207, 773] on button "Test Workflow" at bounding box center [1323, 766] width 475 height 19
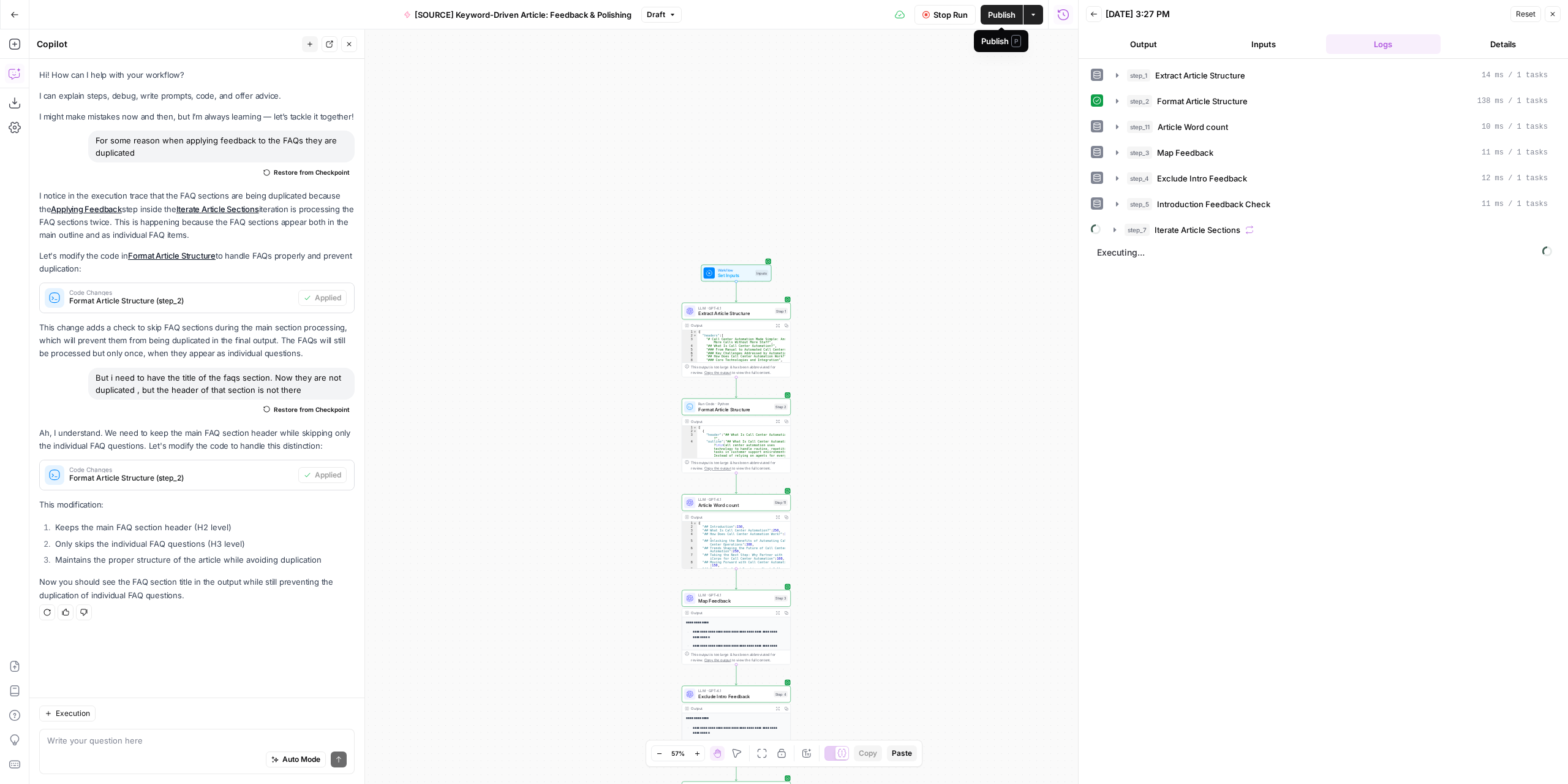
click at [942, 17] on span "Stop Run" at bounding box center [951, 15] width 35 height 12
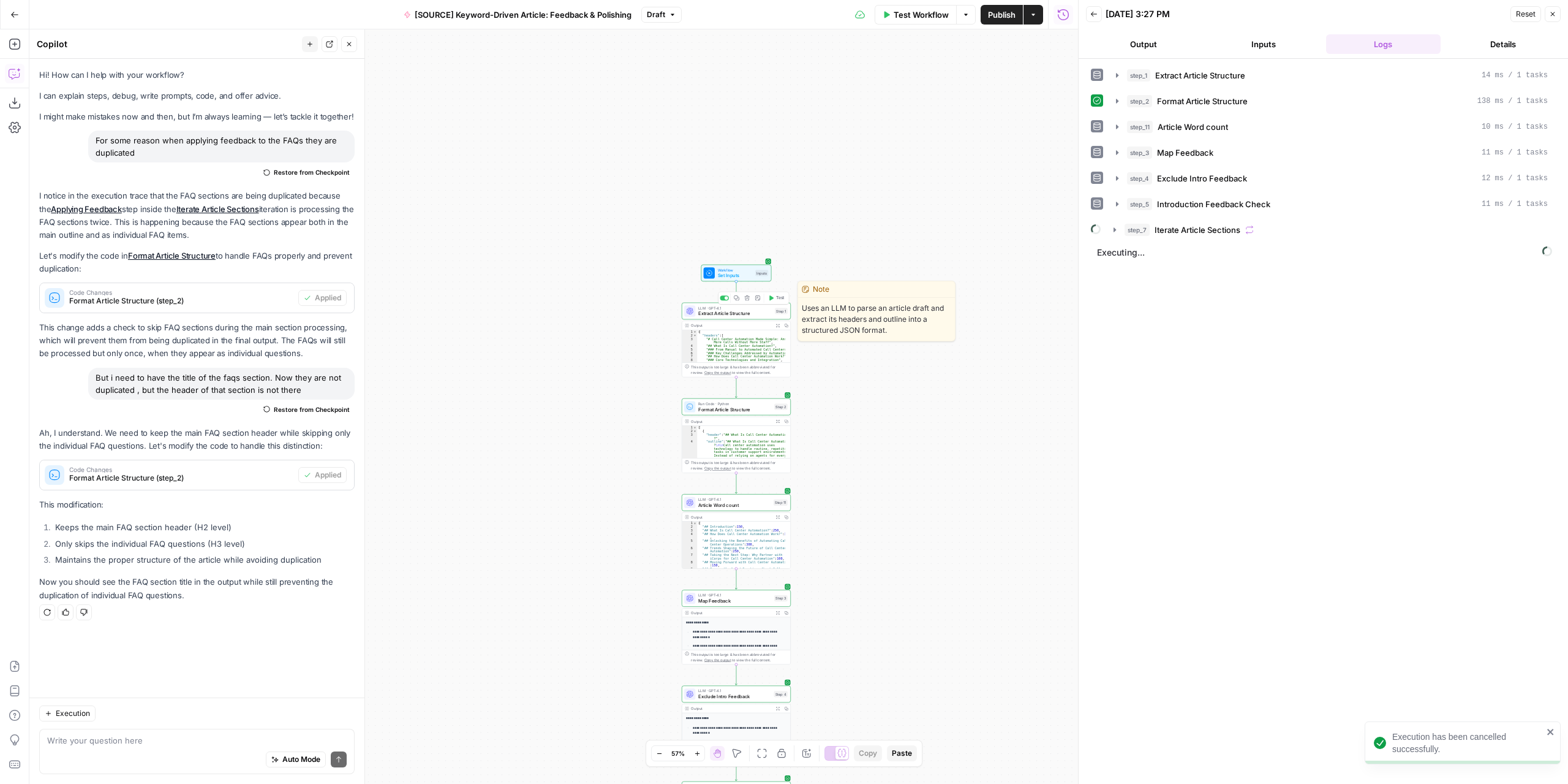
click at [775, 302] on button "Test" at bounding box center [776, 298] width 22 height 9
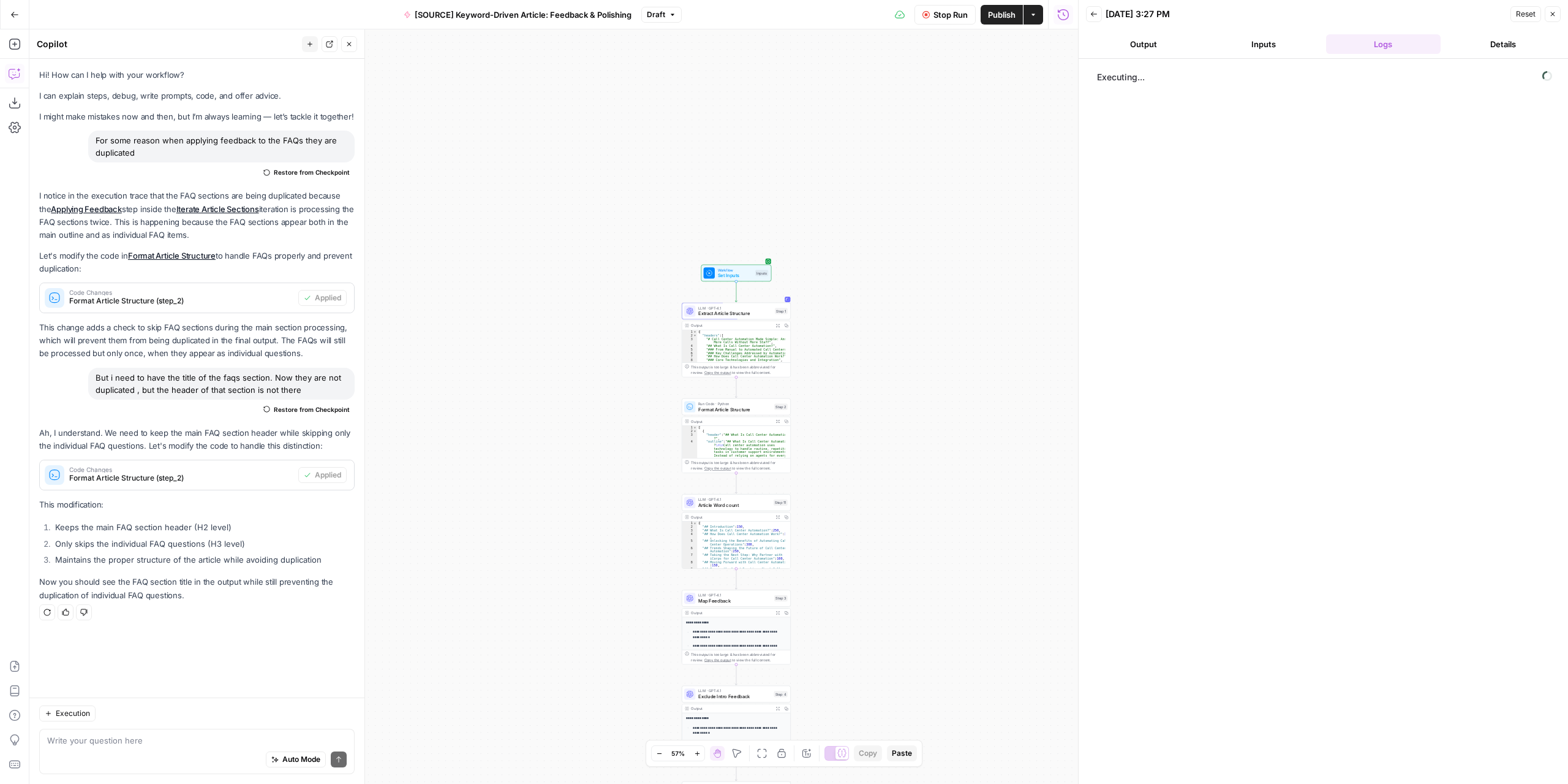
click at [776, 328] on button "Expand Output" at bounding box center [778, 325] width 9 height 9
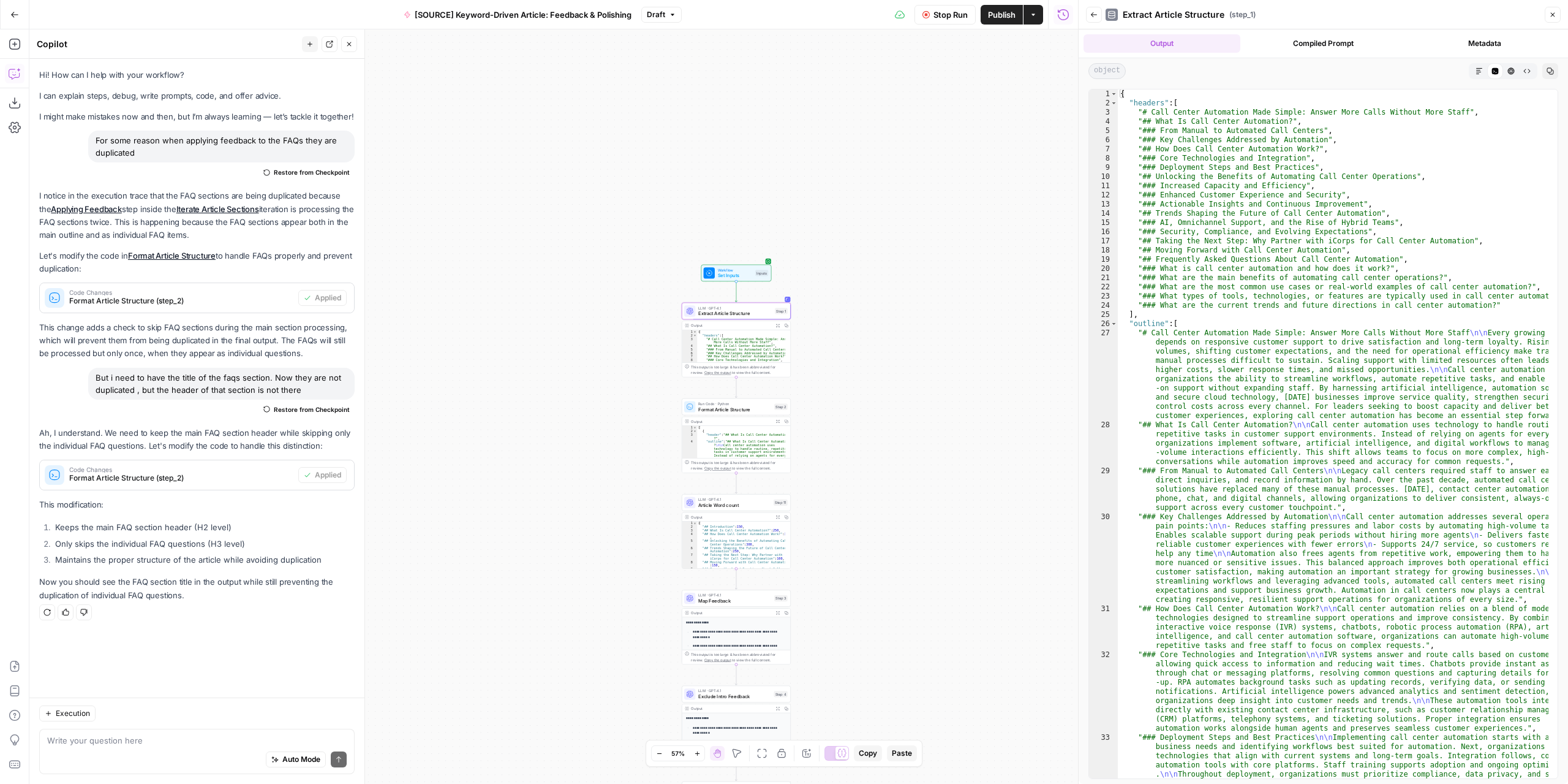
type textarea "*"
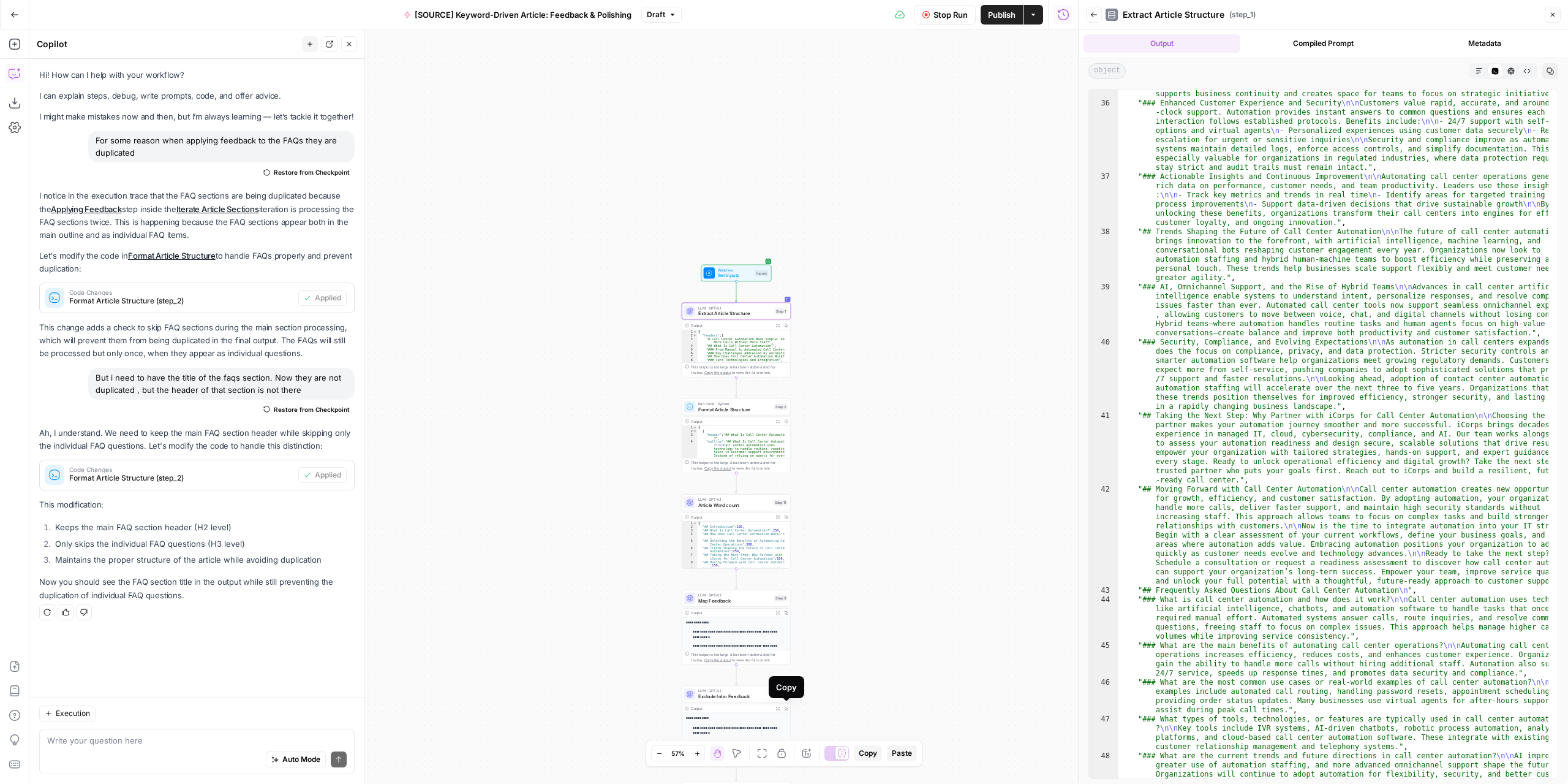
scroll to position [872, 0]
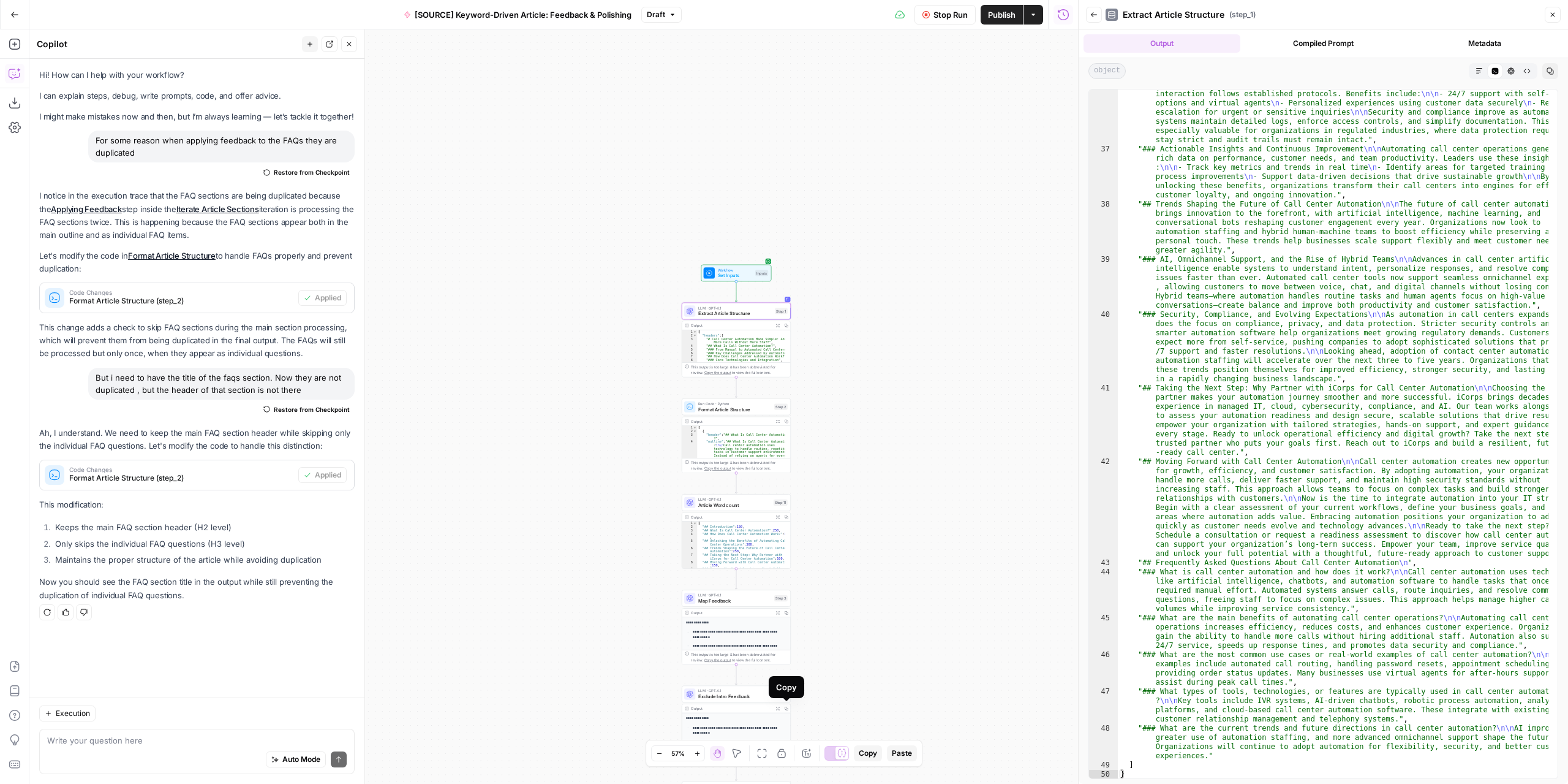
click at [1094, 15] on icon "button" at bounding box center [1093, 14] width 6 height 5
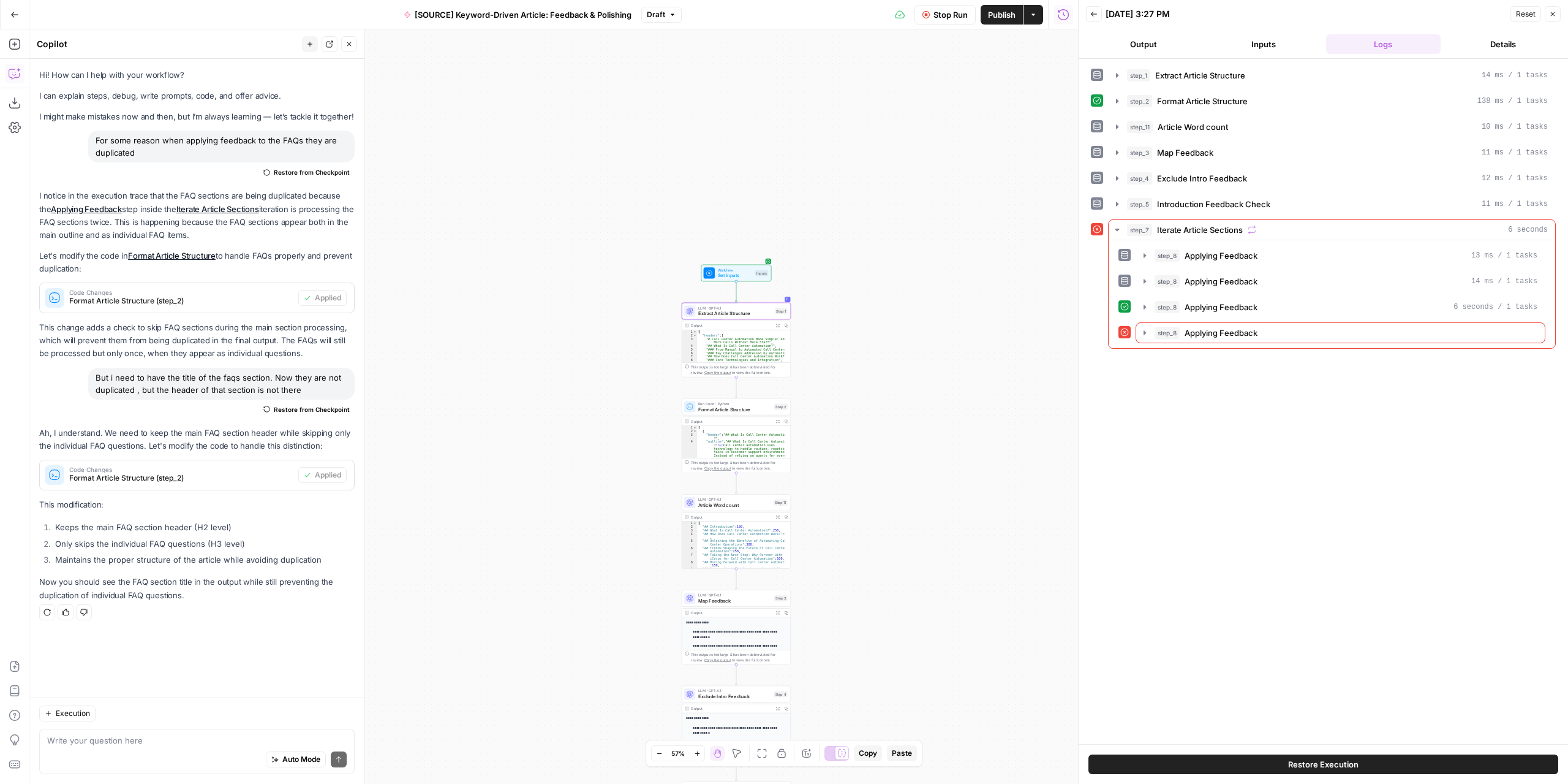
click at [944, 18] on span "Stop Run" at bounding box center [951, 15] width 35 height 12
click at [777, 297] on span "Test" at bounding box center [780, 297] width 9 height 6
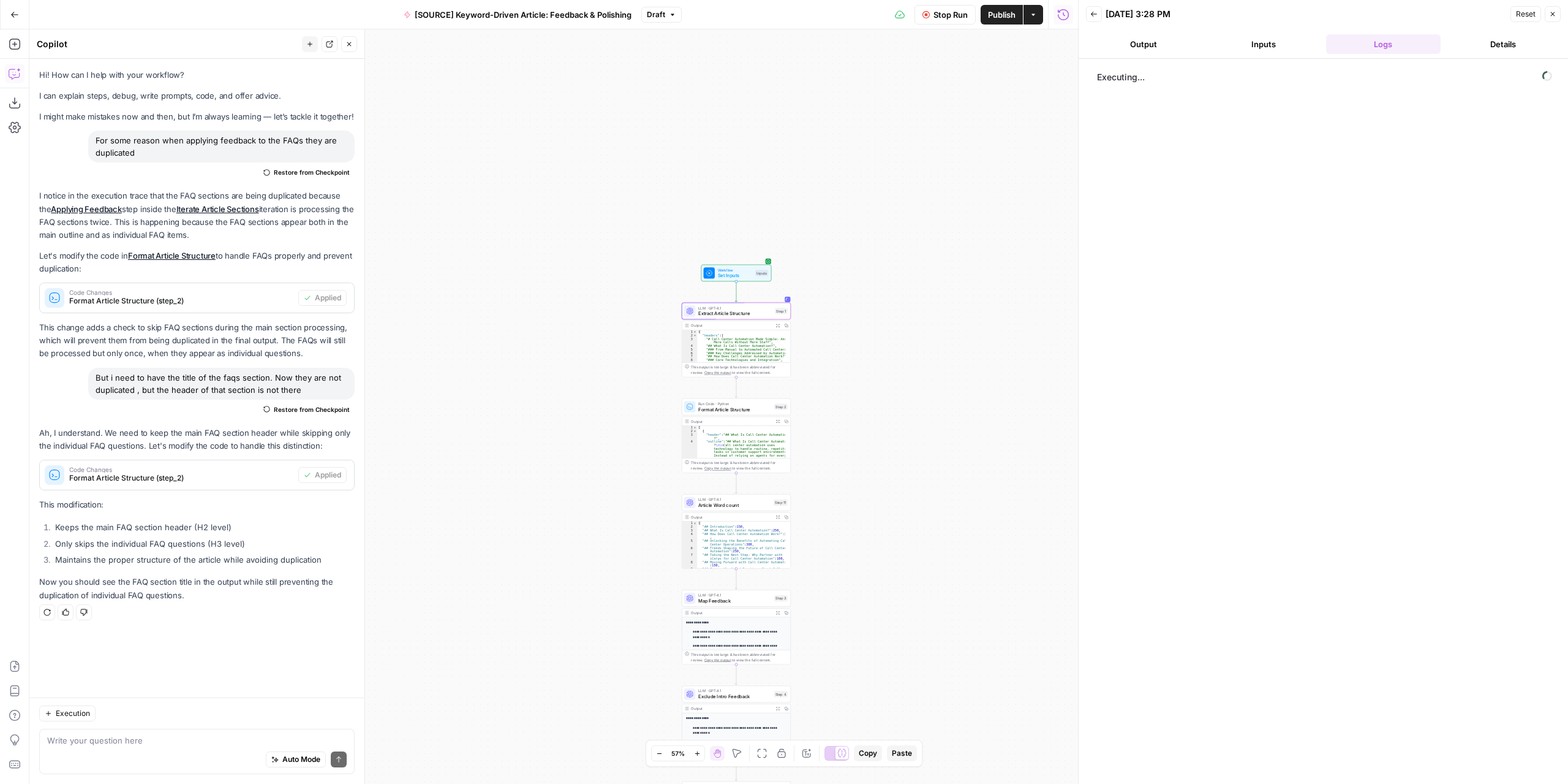
click at [1149, 49] on button "Output" at bounding box center [1143, 44] width 115 height 19
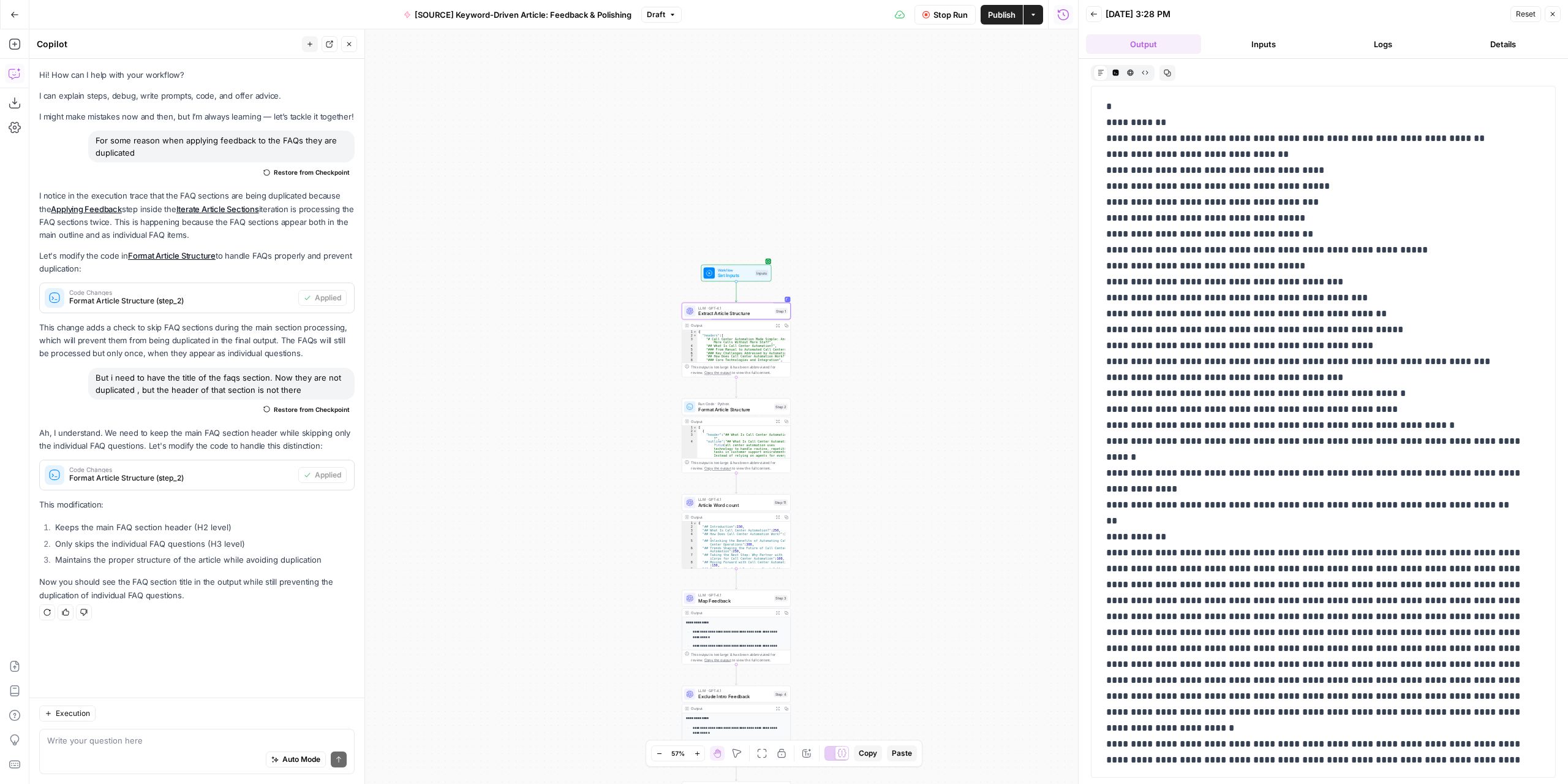
click at [743, 310] on span "Extract Article Structure" at bounding box center [736, 313] width 74 height 7
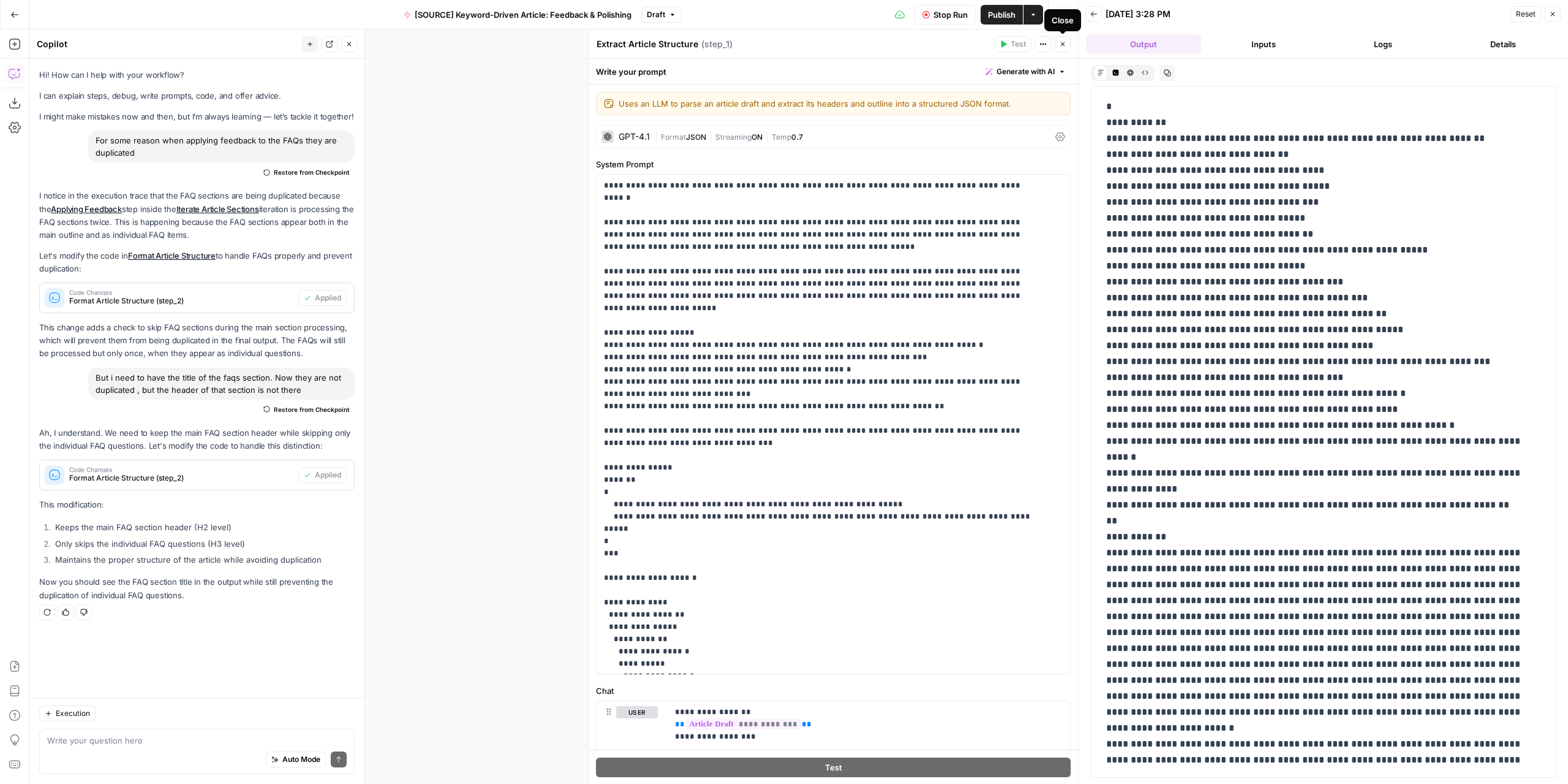
click at [1065, 45] on icon "button" at bounding box center [1062, 44] width 7 height 7
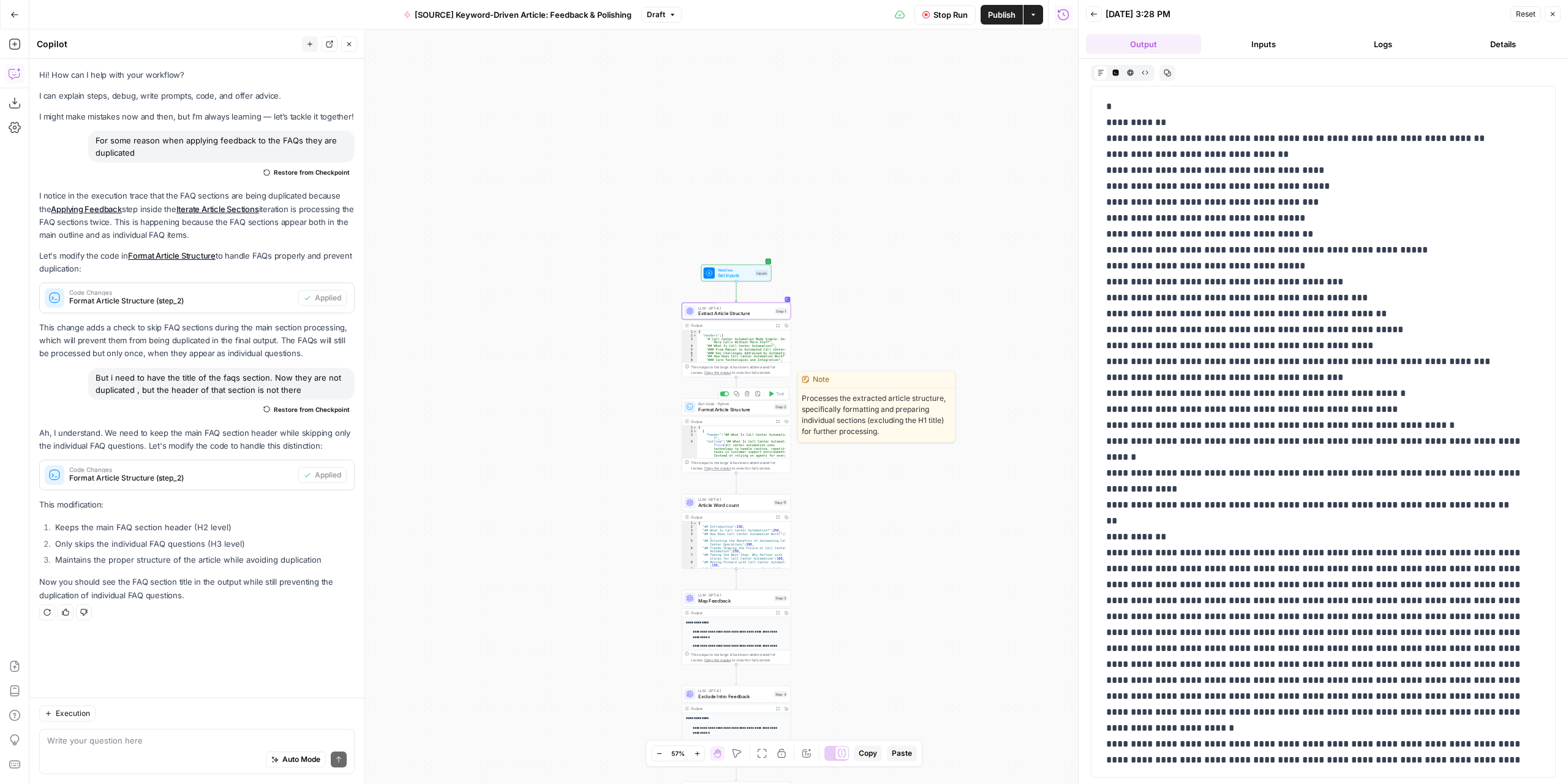
click at [758, 412] on span "Format Article Structure" at bounding box center [735, 409] width 73 height 7
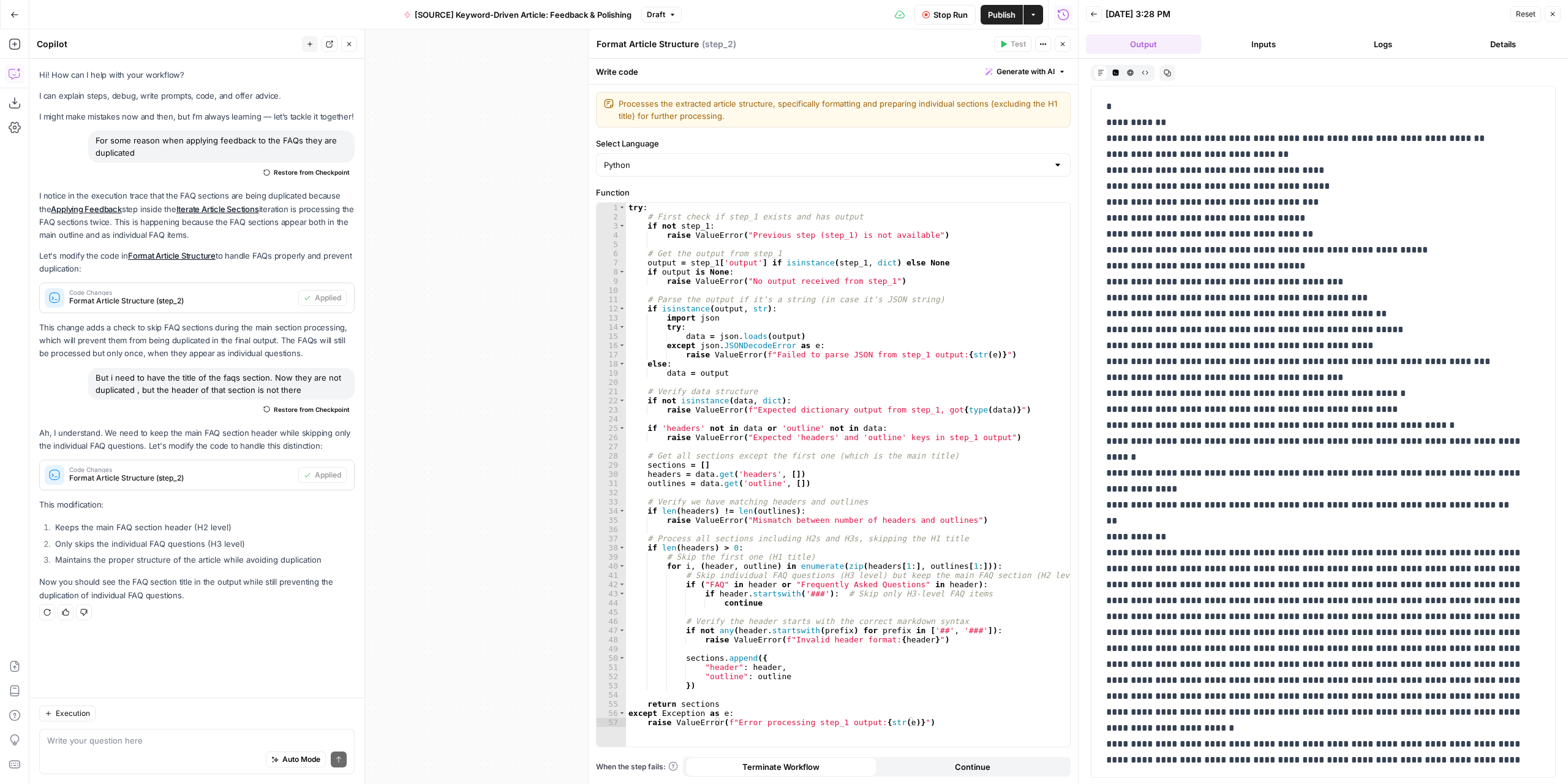
click at [1065, 42] on icon "button" at bounding box center [1062, 44] width 7 height 7
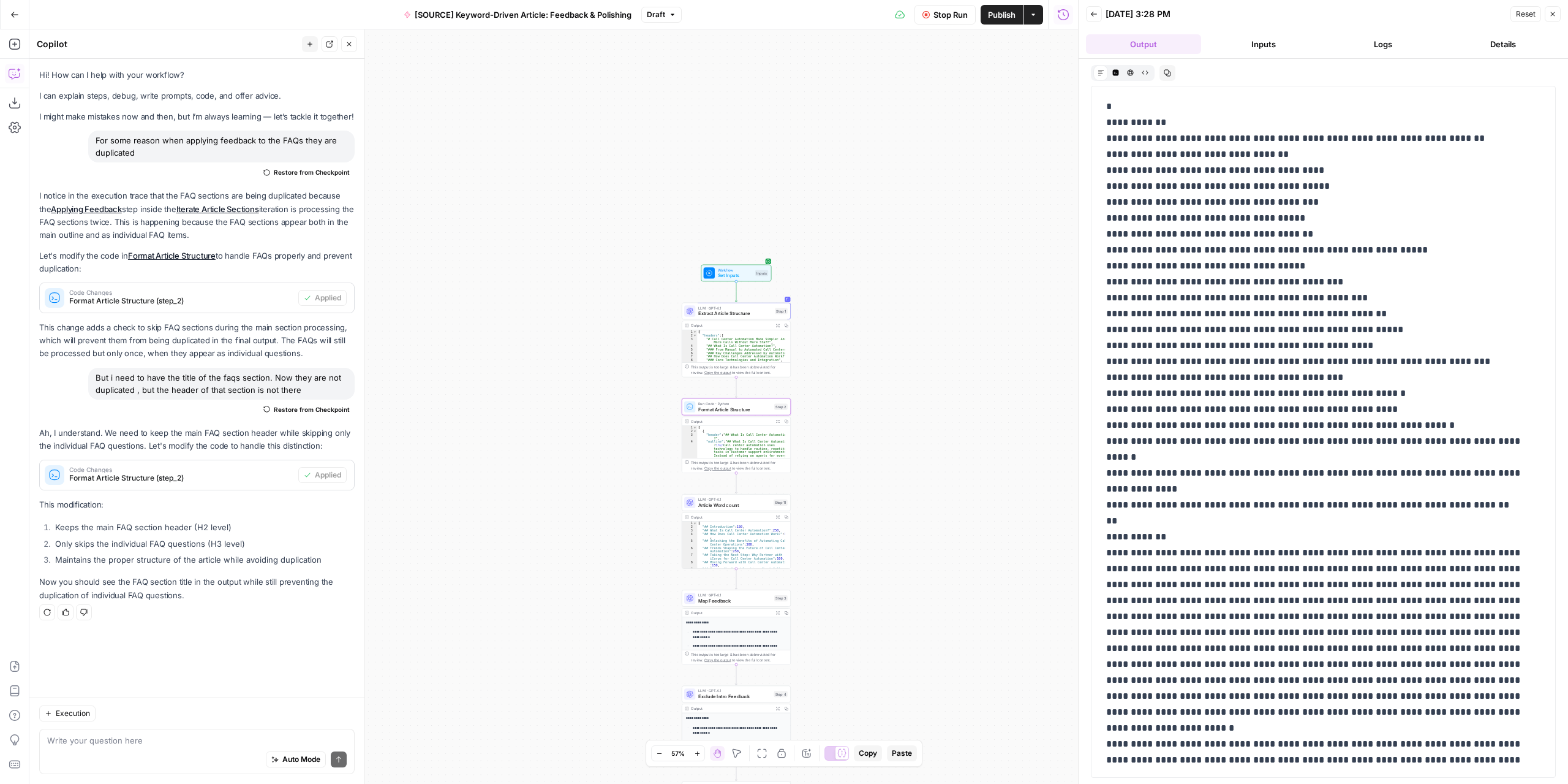
click at [1379, 45] on button "Logs" at bounding box center [1383, 44] width 115 height 19
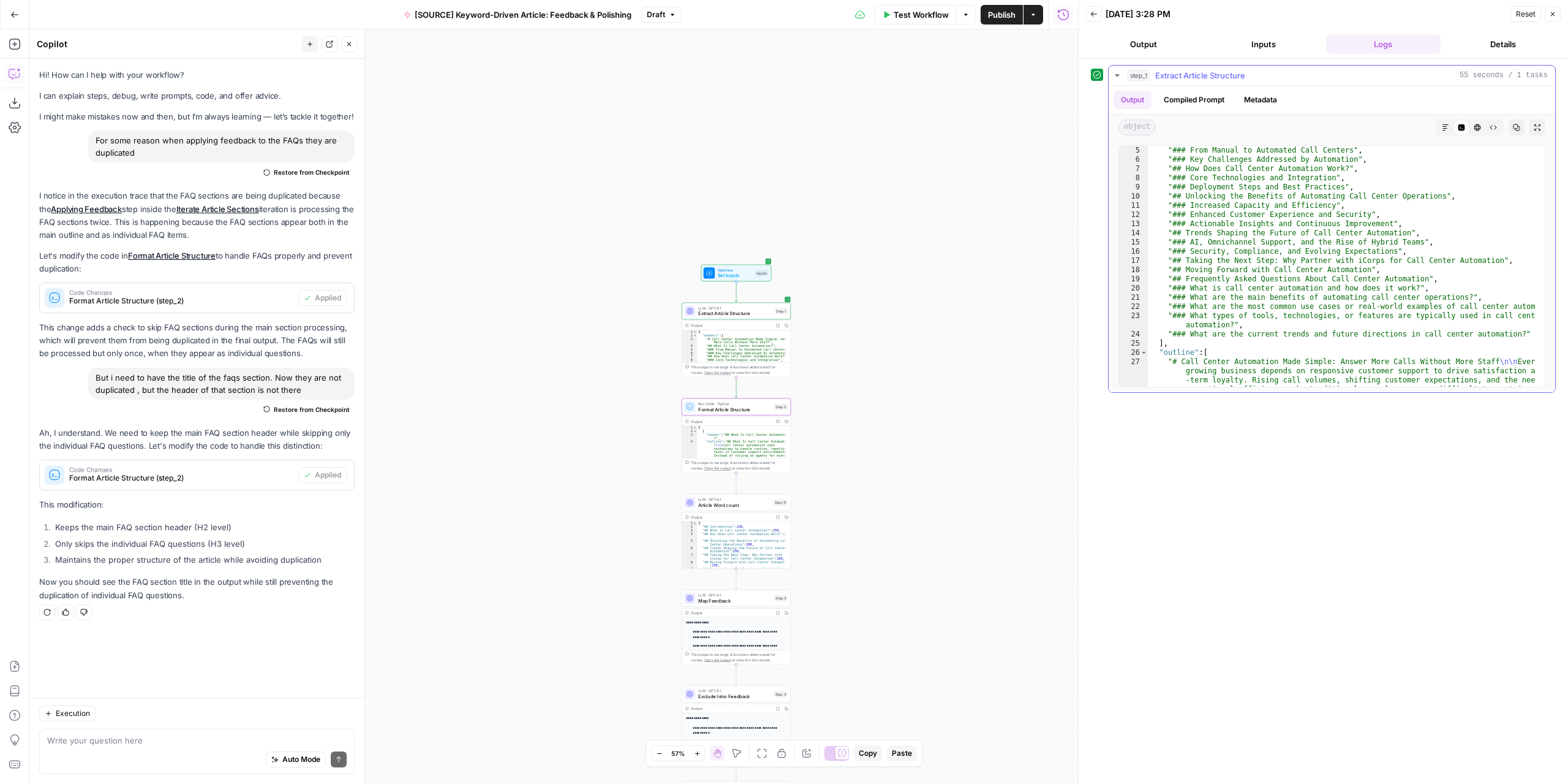
scroll to position [0, 0]
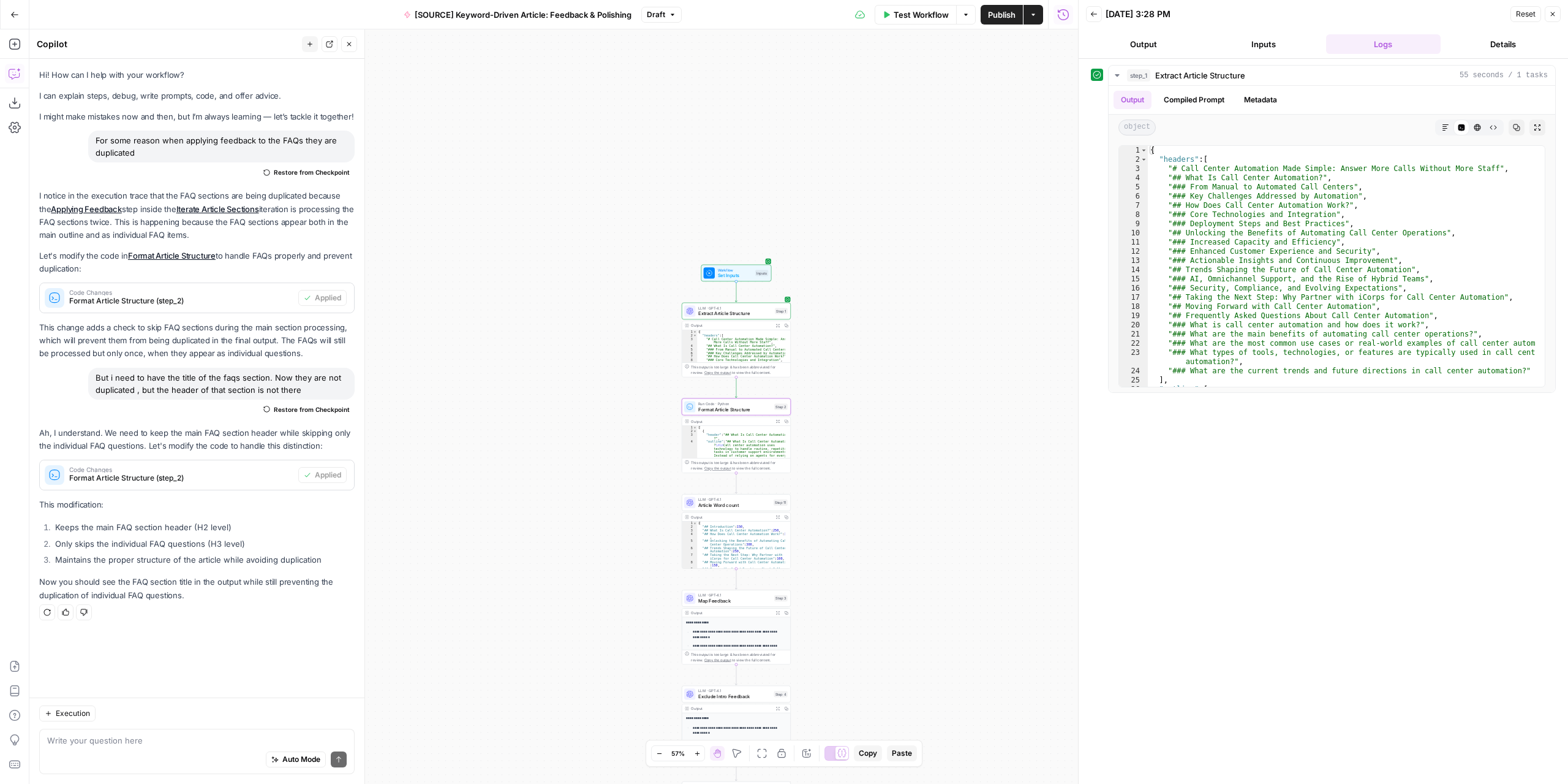
click at [923, 27] on div "Test Workflow Options Publish Actions Run History" at bounding box center [880, 14] width 396 height 29
click at [923, 17] on span "Test Workflow" at bounding box center [921, 15] width 55 height 12
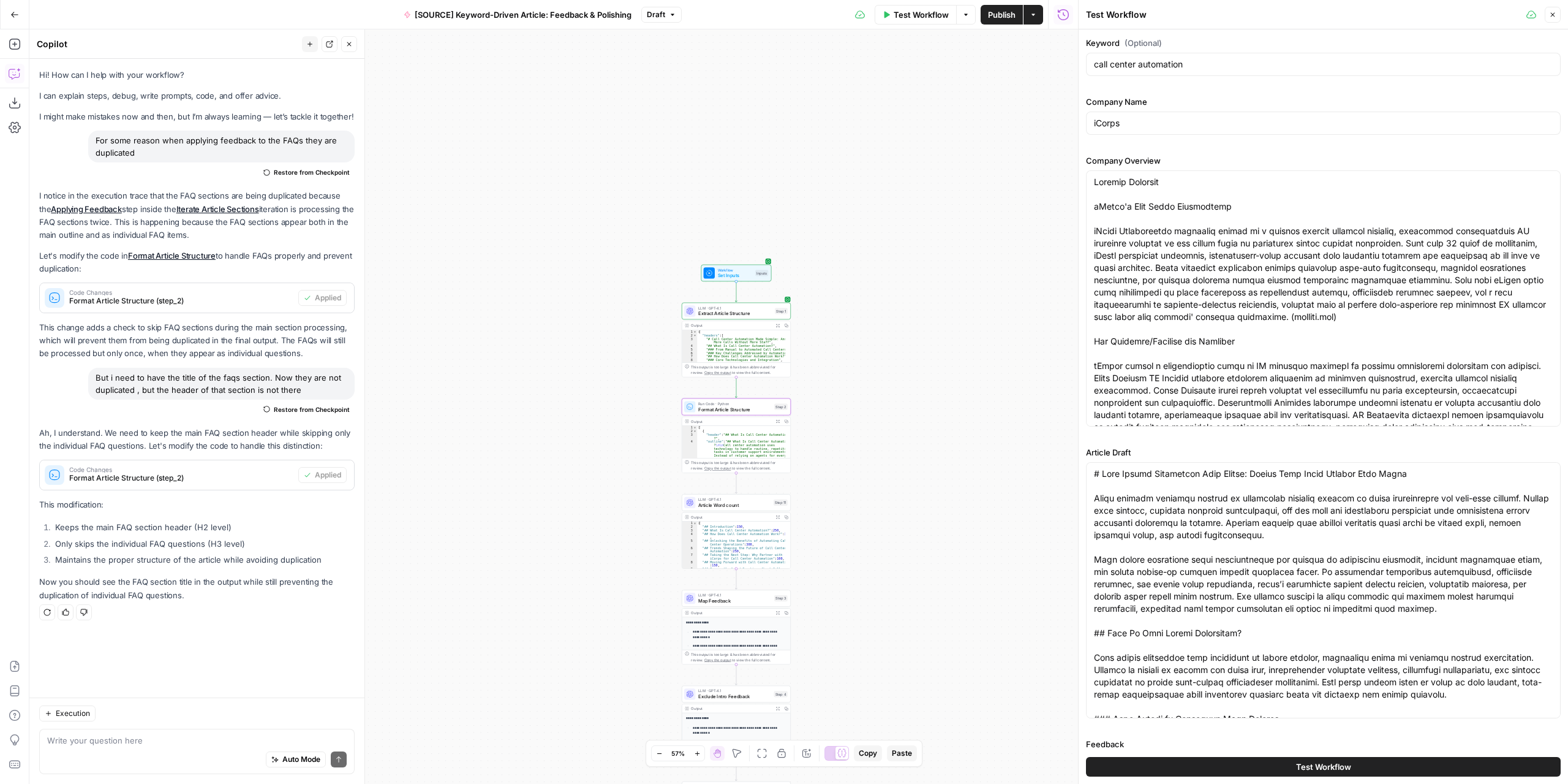
click at [1313, 770] on span "Test Workflow" at bounding box center [1323, 767] width 55 height 12
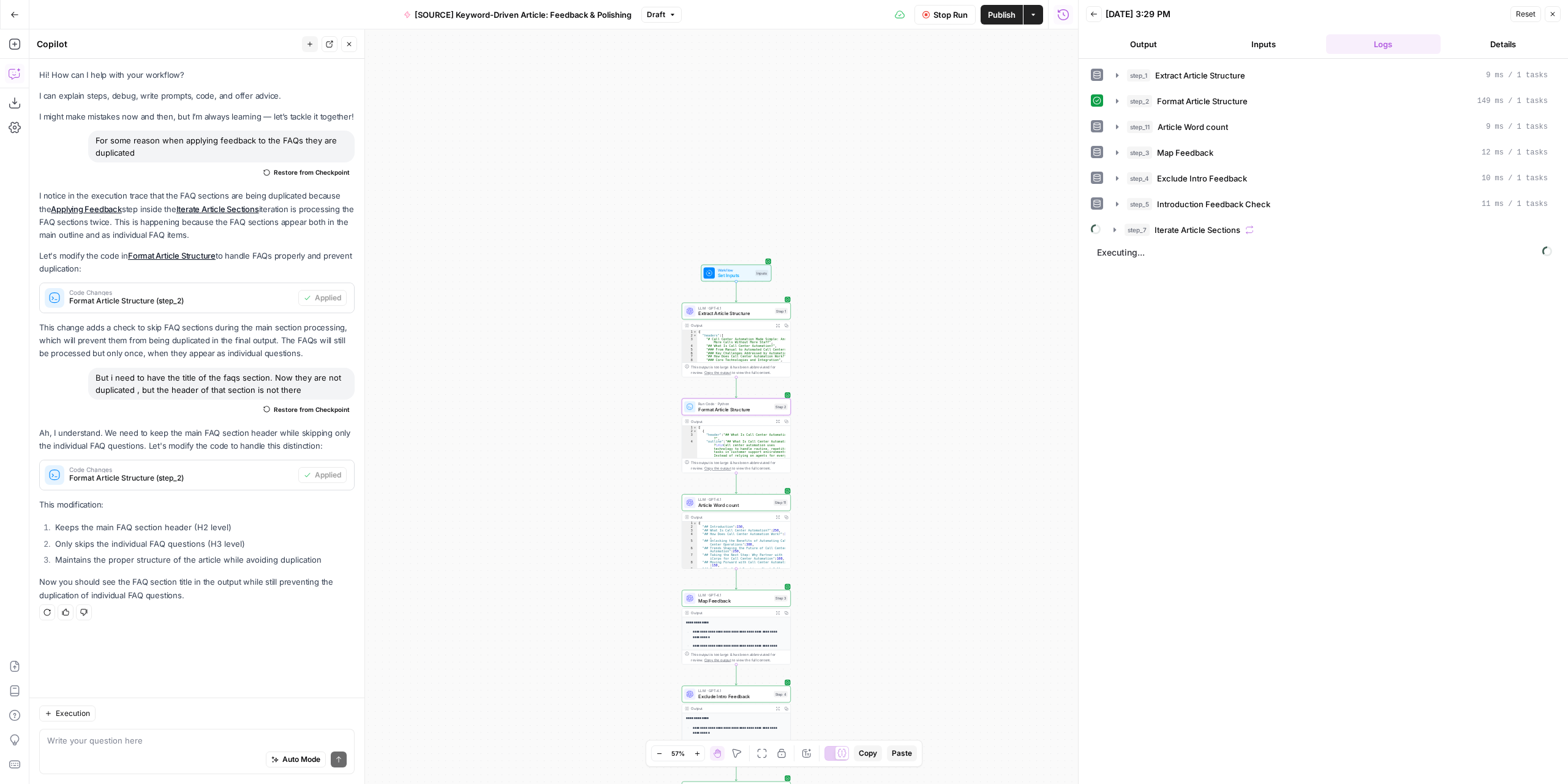
click at [926, 24] on div "Stop Run Publish Actions Run History" at bounding box center [880, 14] width 396 height 29
click at [931, 13] on button "Stop Run" at bounding box center [945, 14] width 61 height 19
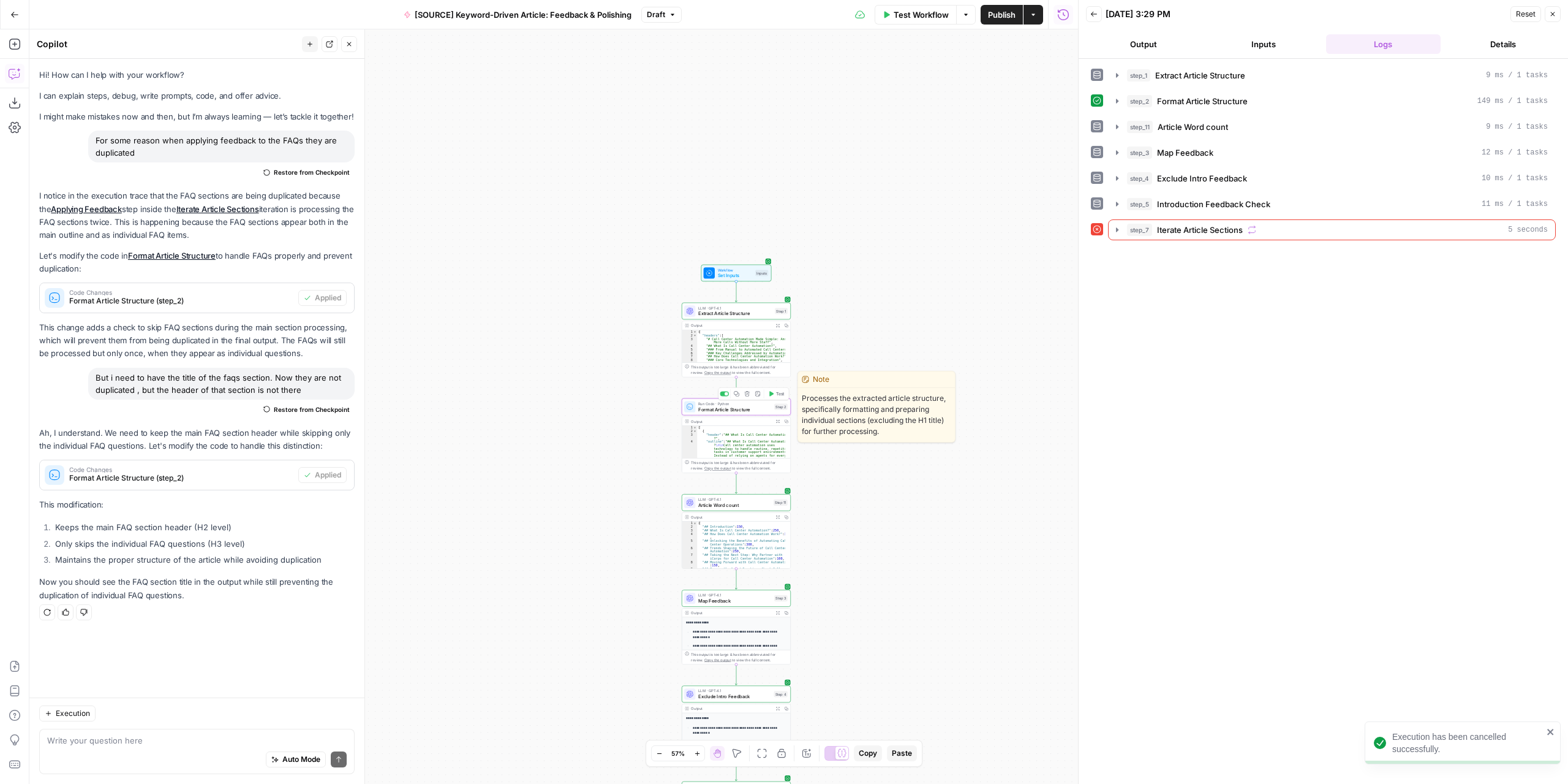
click at [780, 394] on span "Test" at bounding box center [780, 393] width 9 height 6
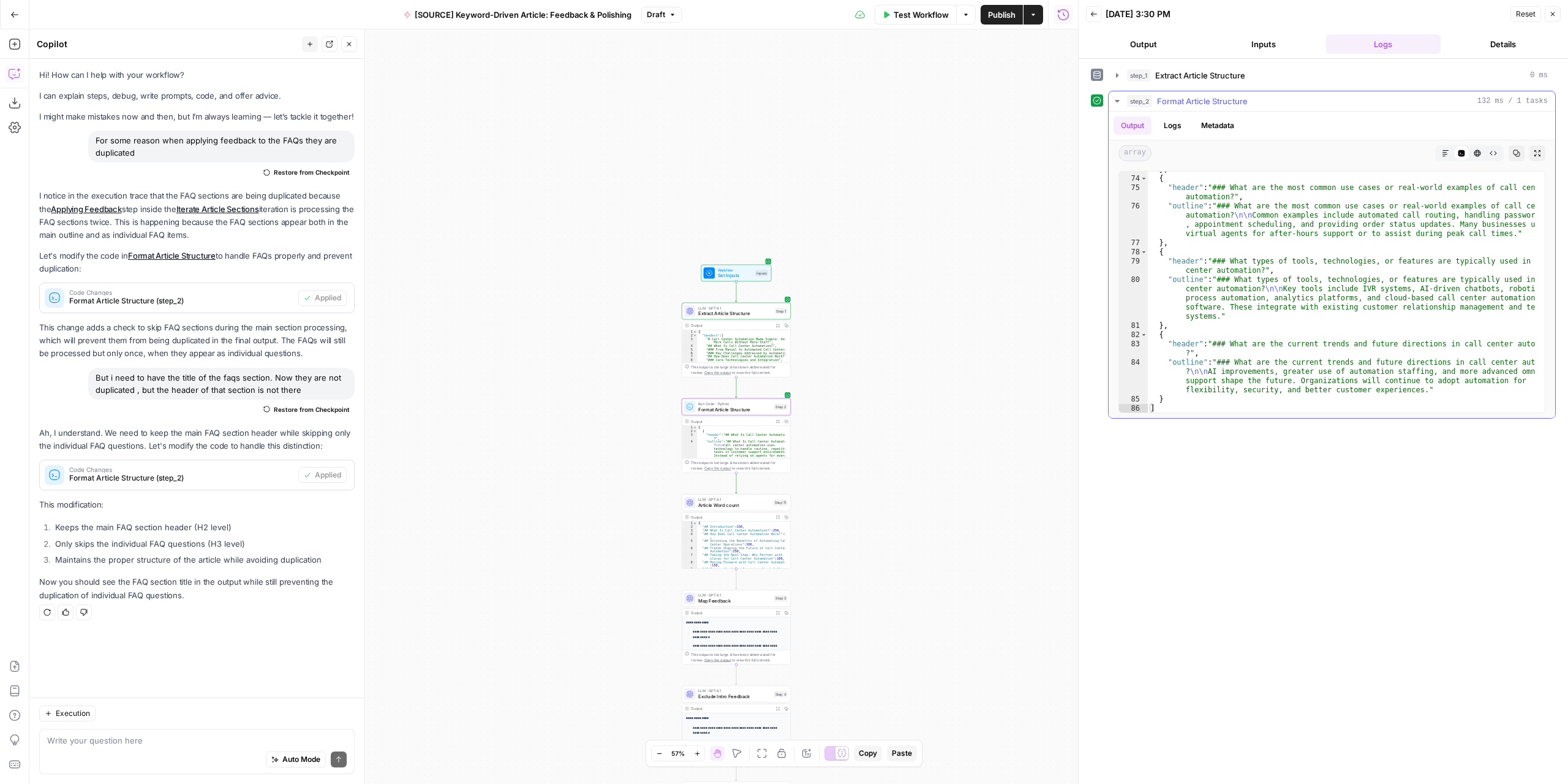
scroll to position [1771, 0]
click at [933, 25] on div "Test Workflow Options Publish Actions Run History" at bounding box center [880, 14] width 396 height 29
click at [931, 17] on span "Test Workflow" at bounding box center [921, 15] width 55 height 12
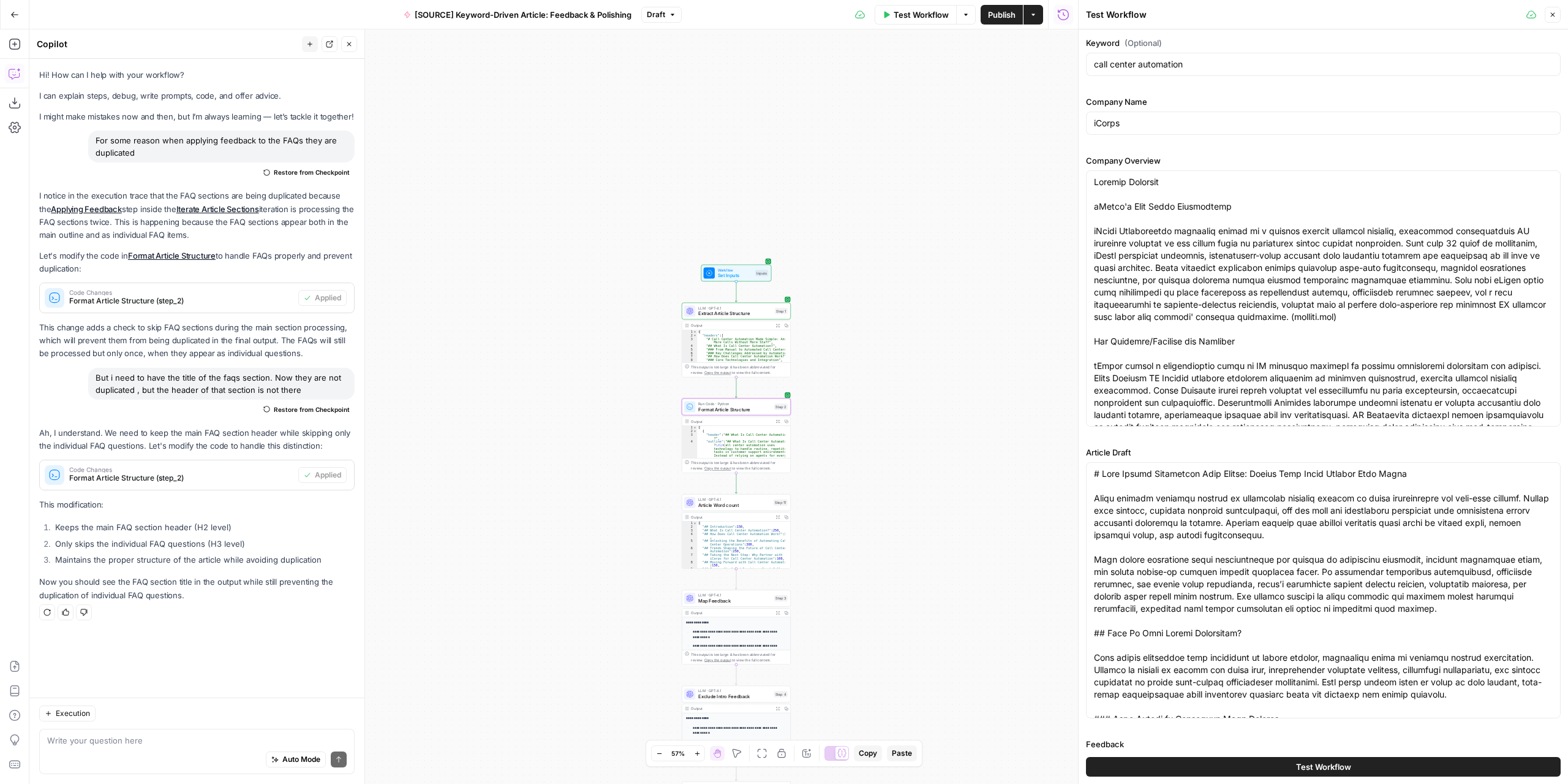
click at [1258, 758] on button "Test Workflow" at bounding box center [1323, 766] width 475 height 19
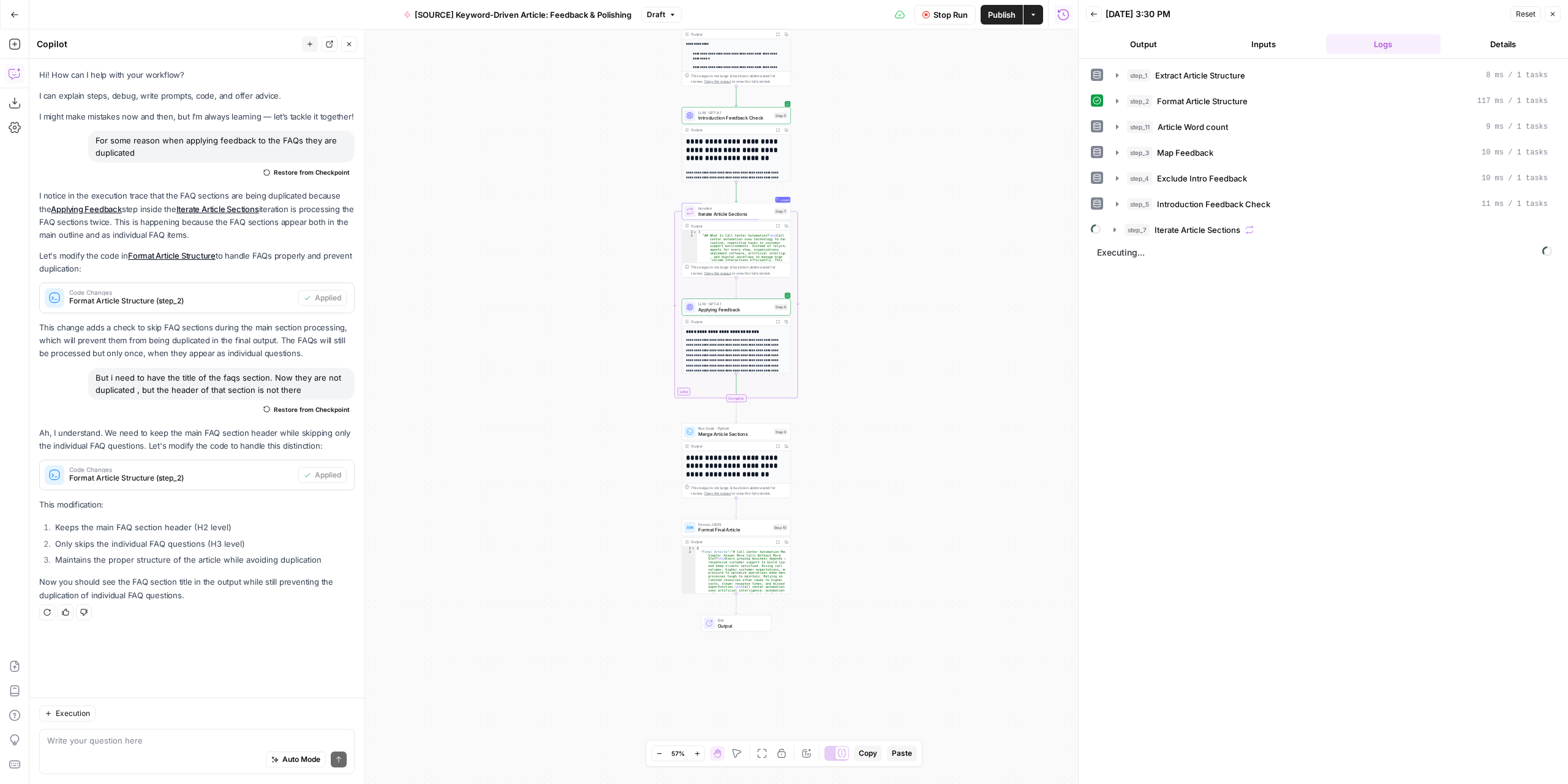
click at [1160, 41] on button "Output" at bounding box center [1143, 44] width 115 height 19
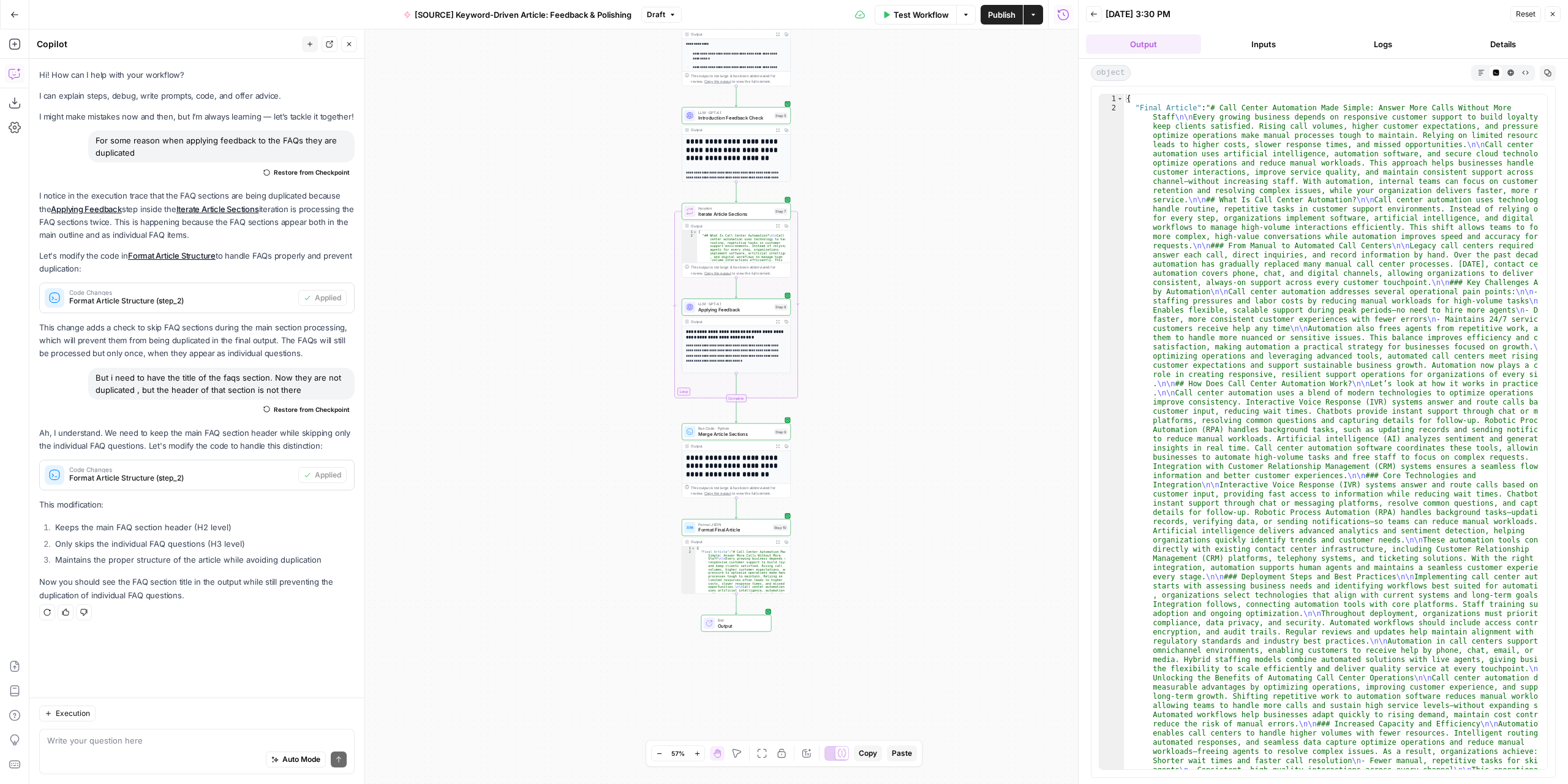
click at [1479, 76] on button "Markdown" at bounding box center [1481, 72] width 15 height 15
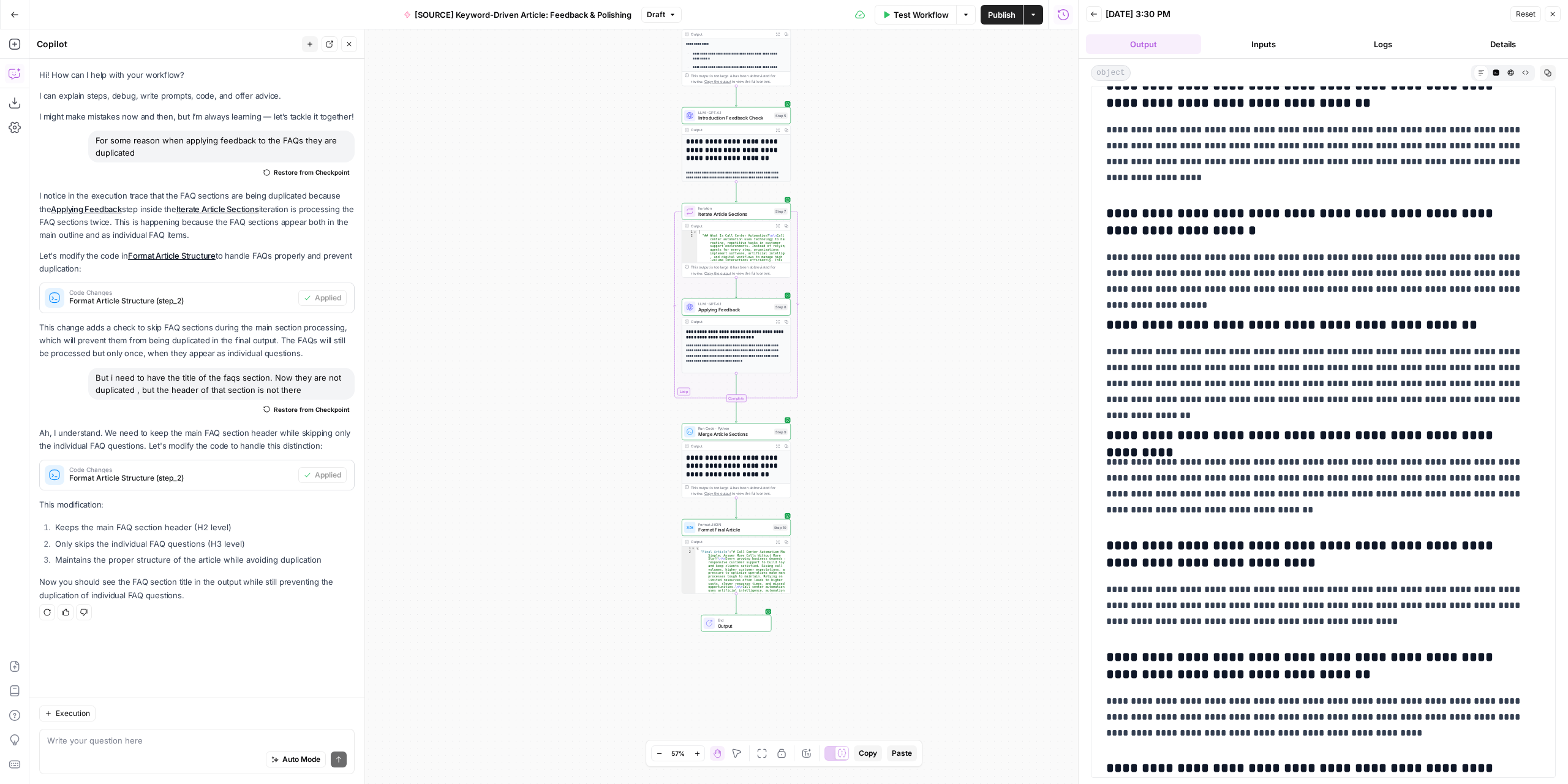
scroll to position [3836, 0]
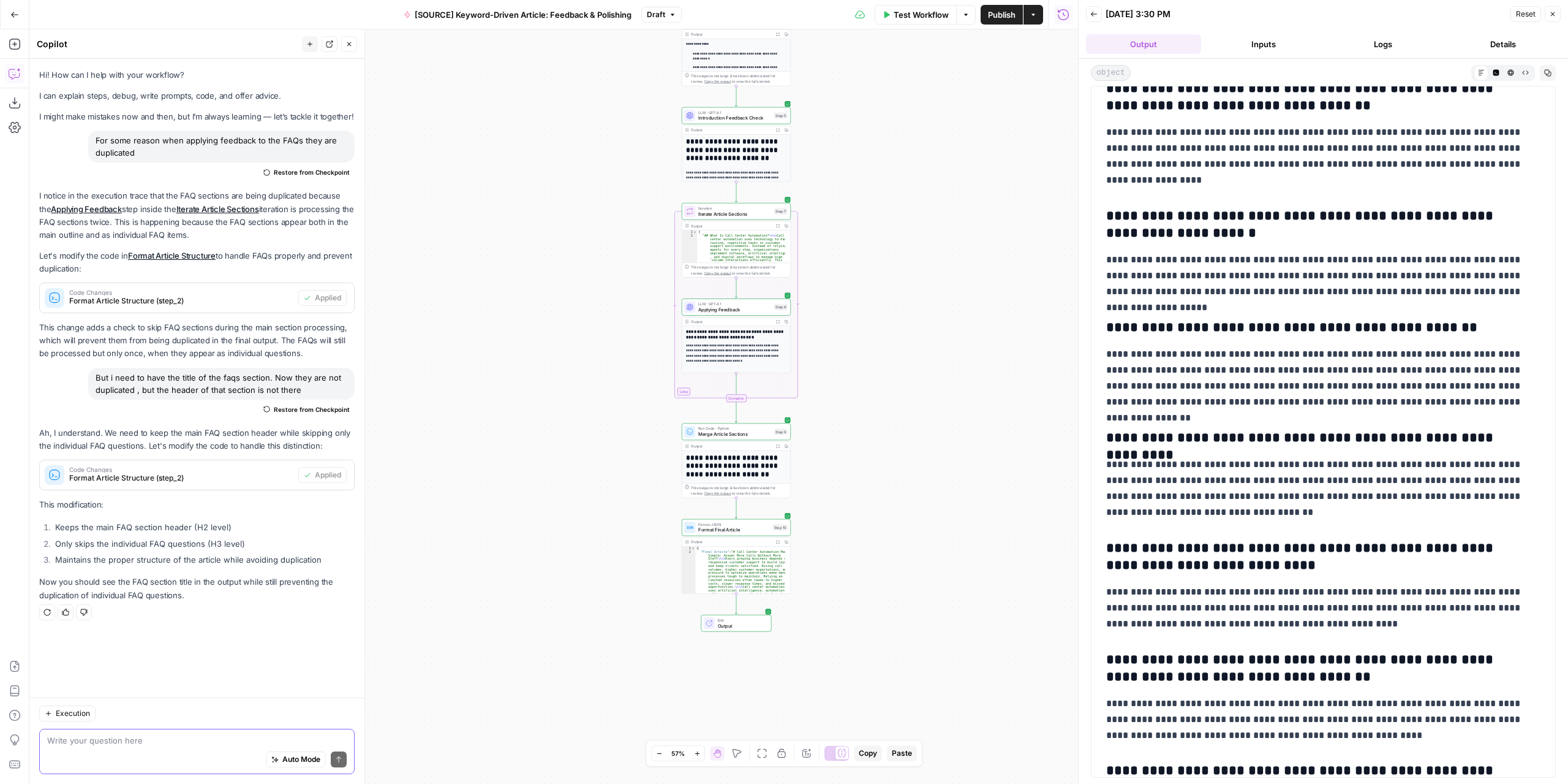
click at [185, 738] on textarea at bounding box center [197, 740] width 300 height 12
type textarea "At the FAQs section I have the header once but the questions are duplicated. I …"
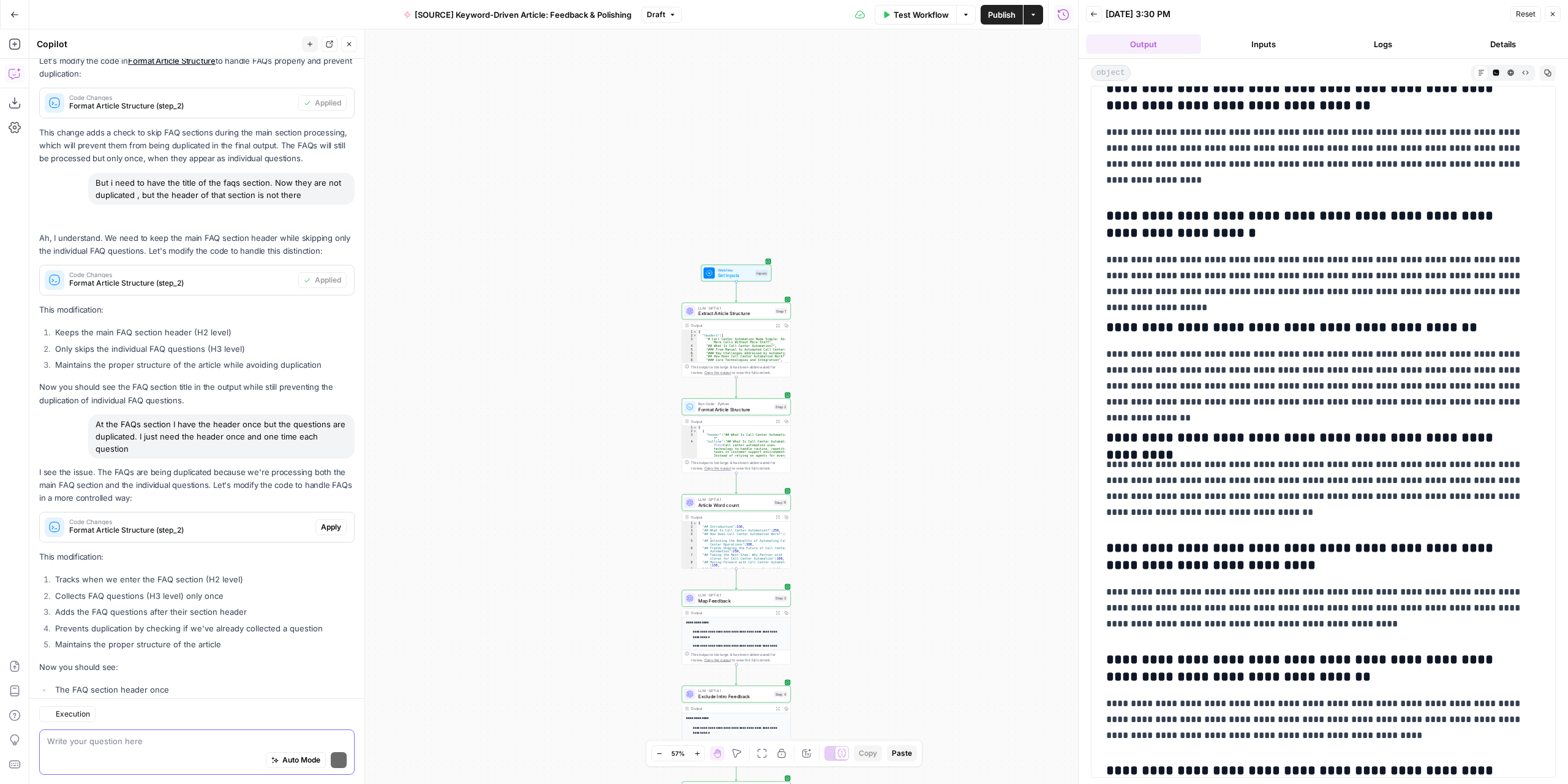
scroll to position [269, 0]
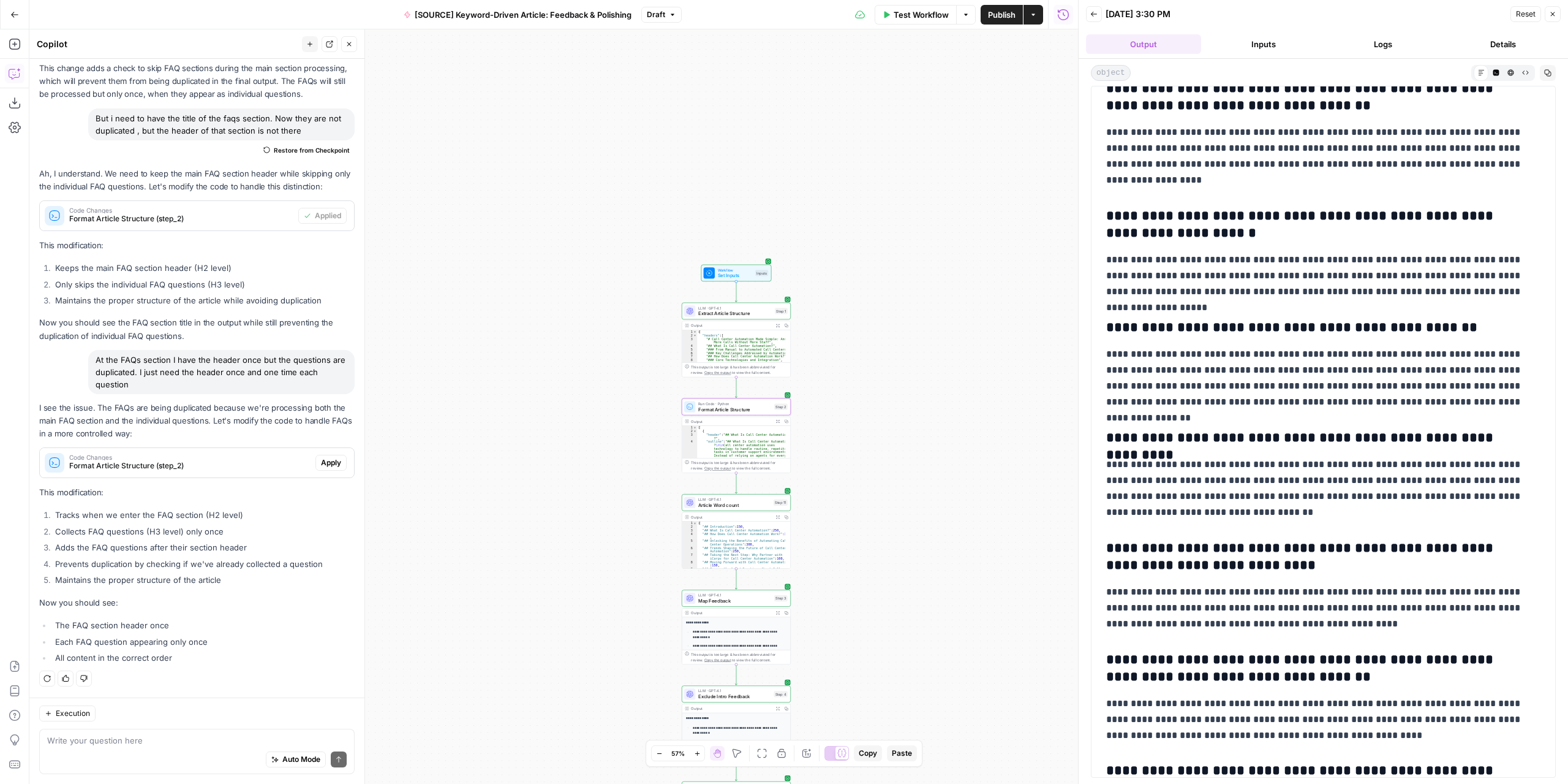
click at [328, 470] on button "Apply" at bounding box center [331, 463] width 31 height 16
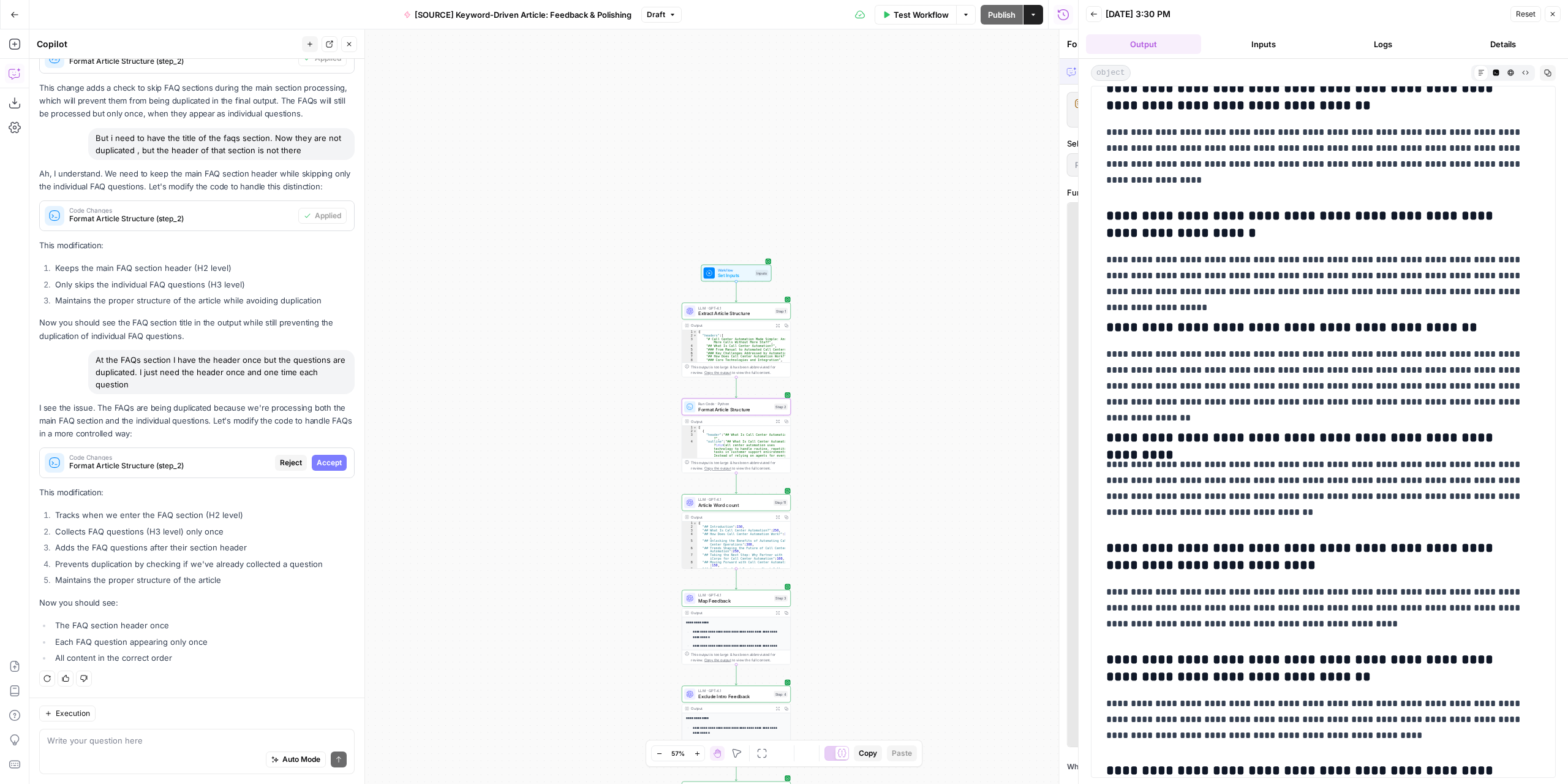
scroll to position [230, 0]
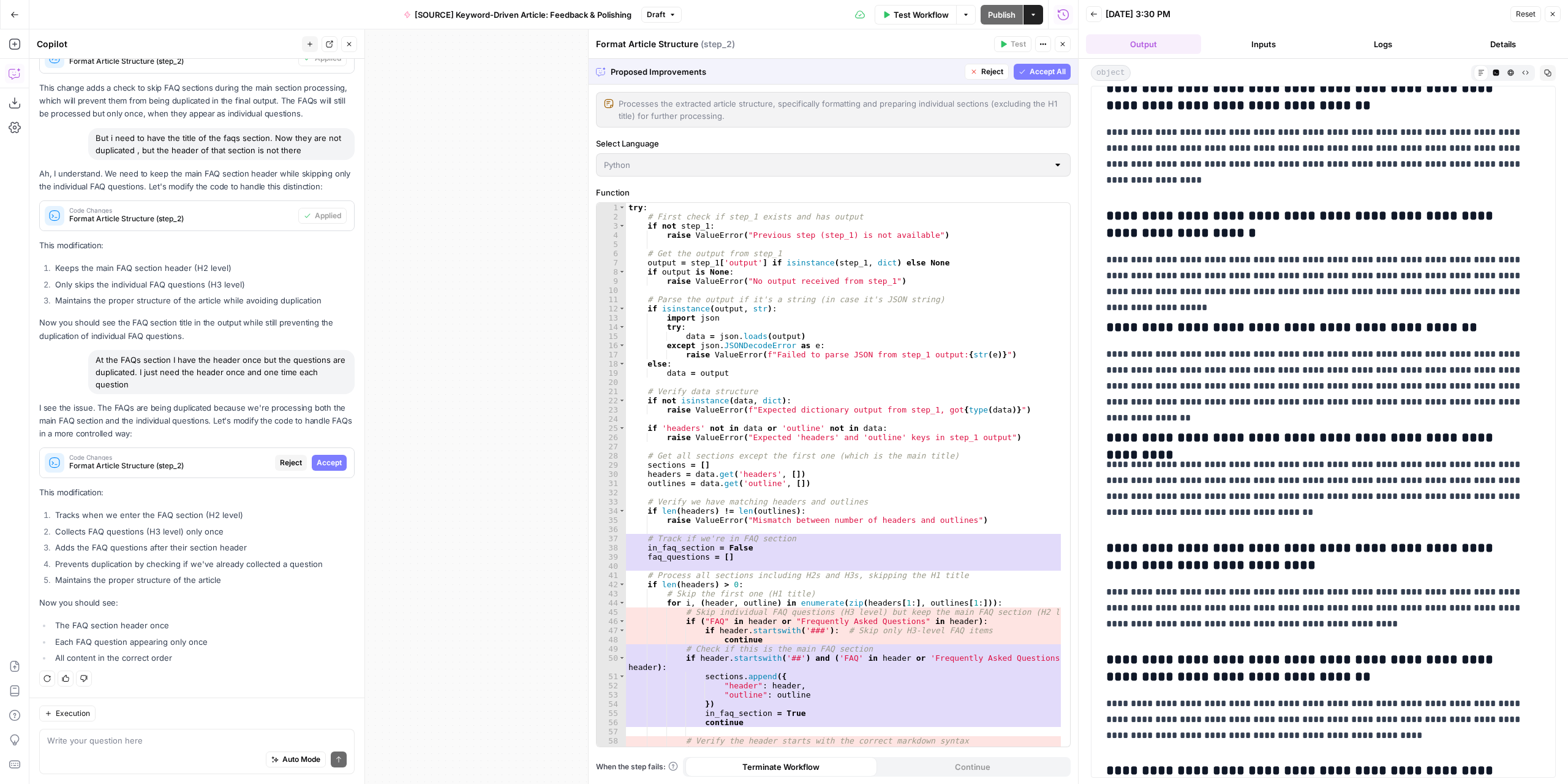
click at [326, 464] on span "Accept" at bounding box center [329, 462] width 25 height 11
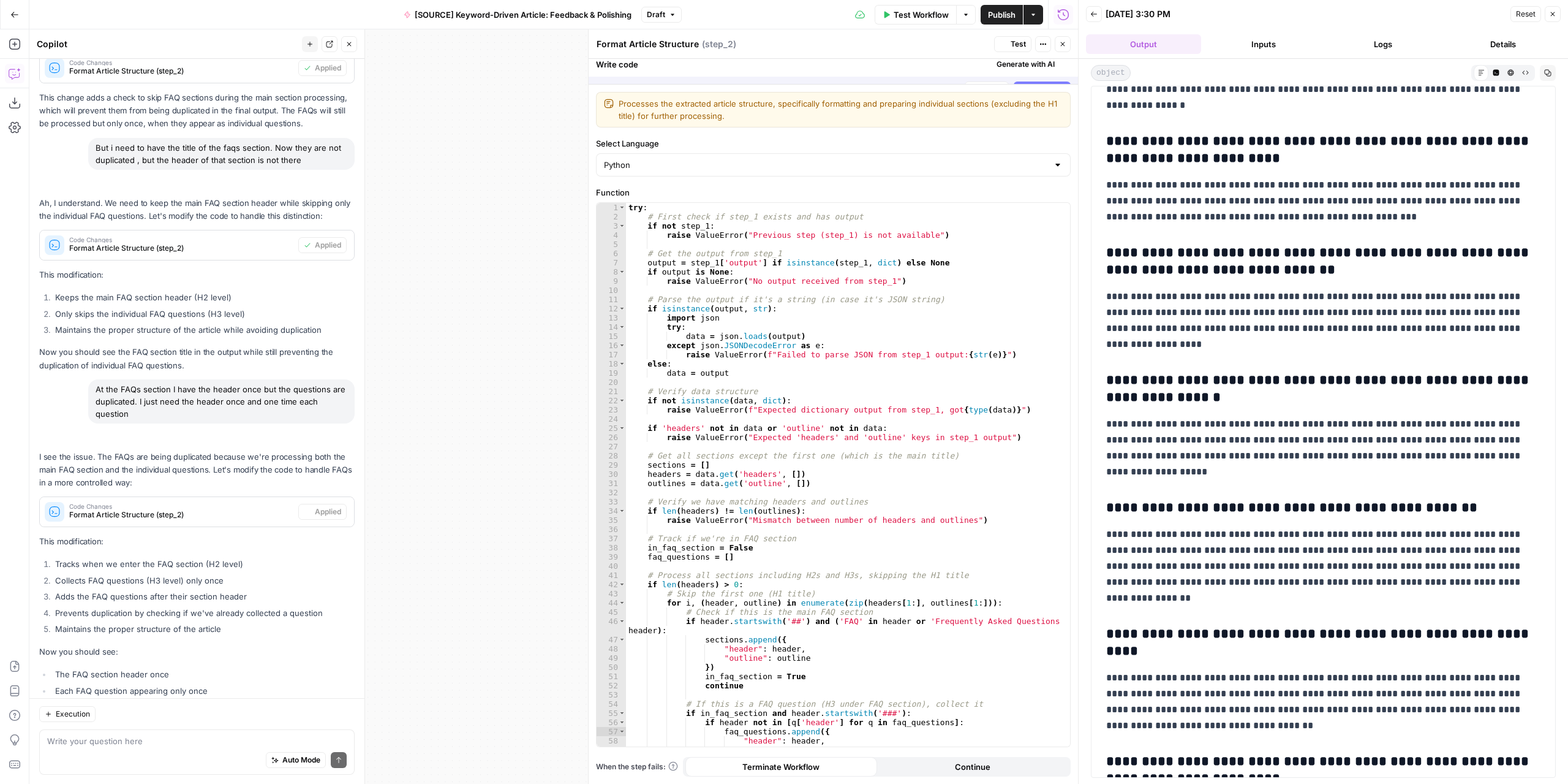
scroll to position [0, 0]
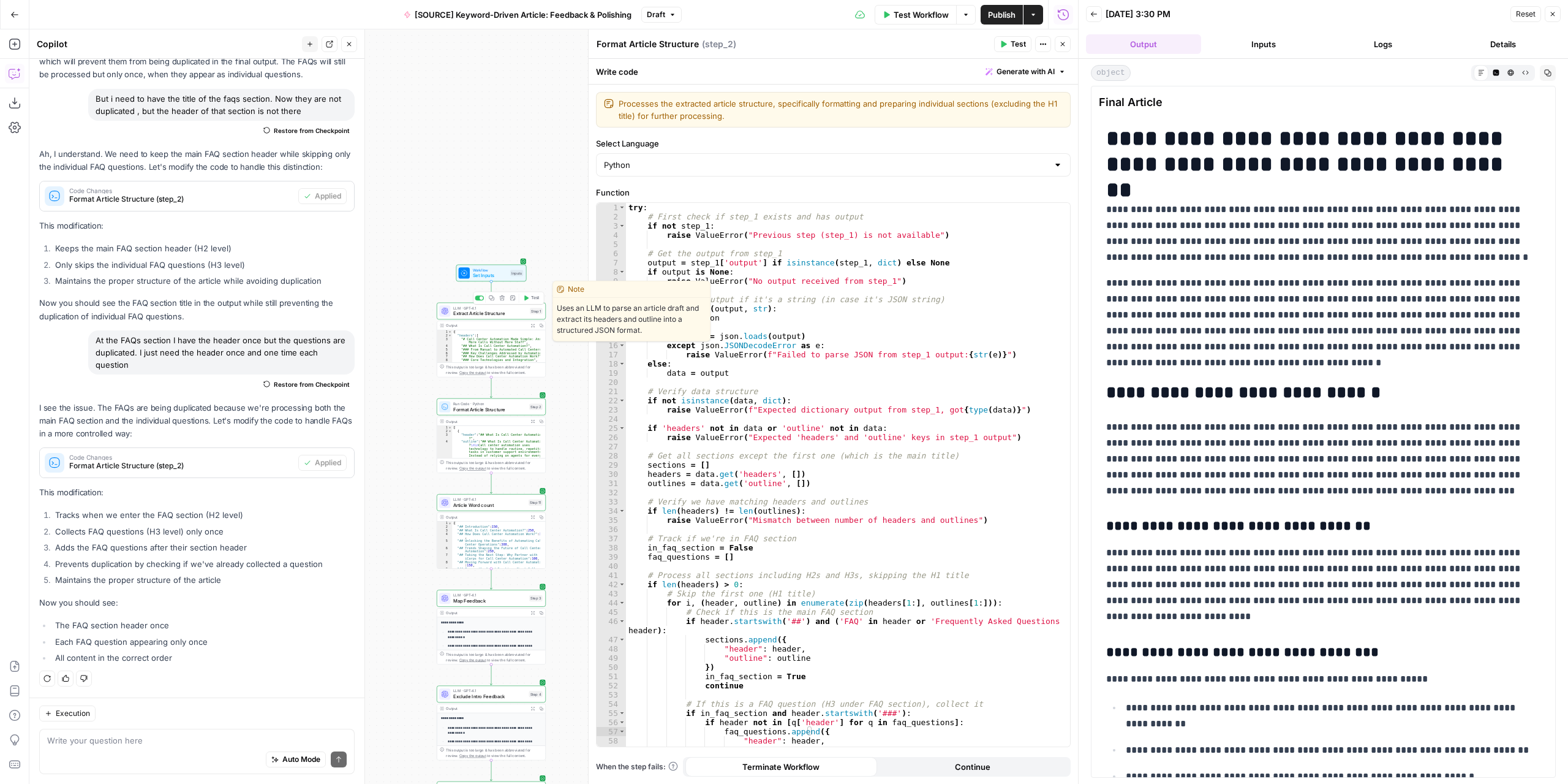
click at [534, 296] on span "Test" at bounding box center [535, 297] width 9 height 6
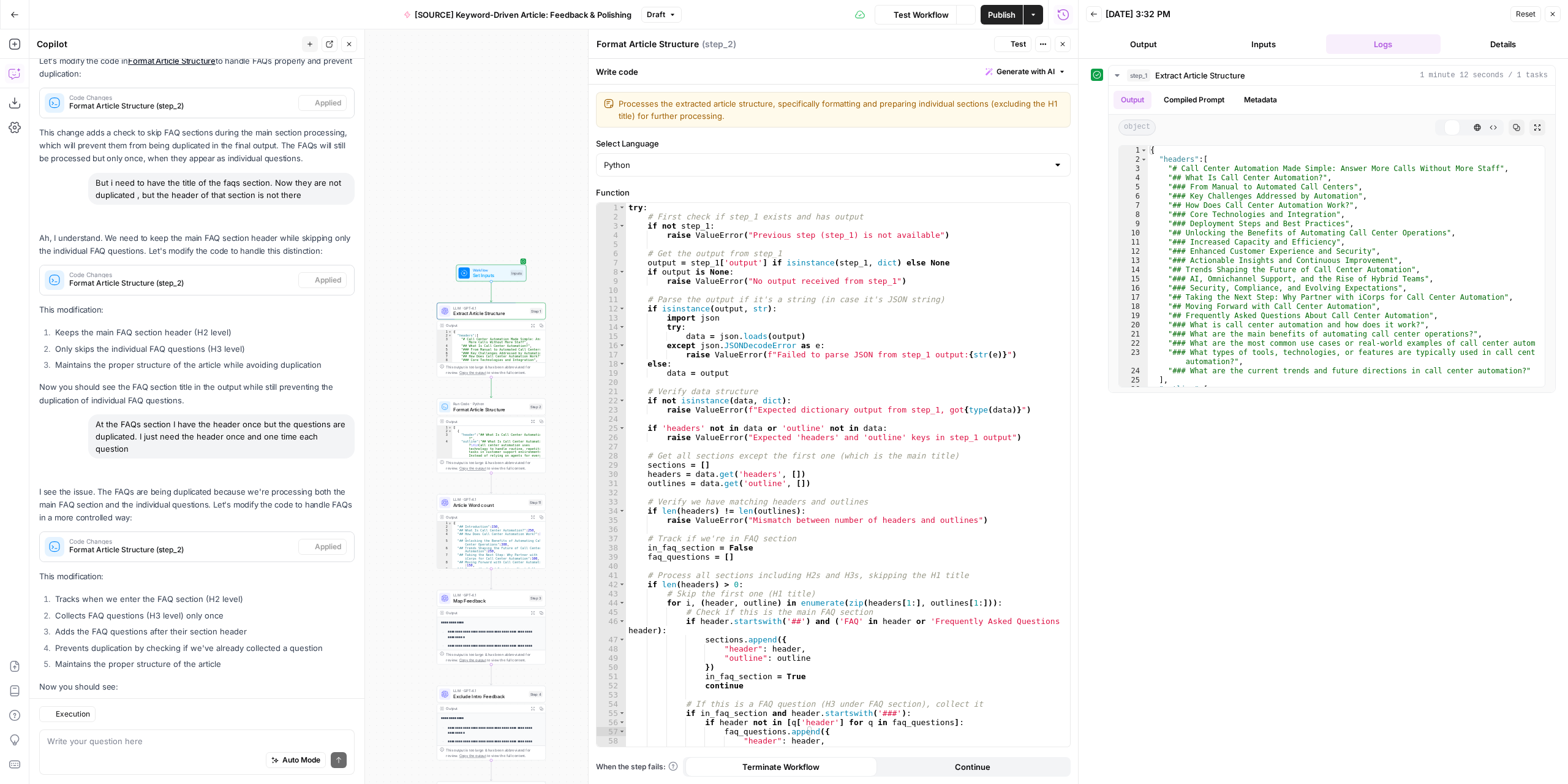
scroll to position [289, 0]
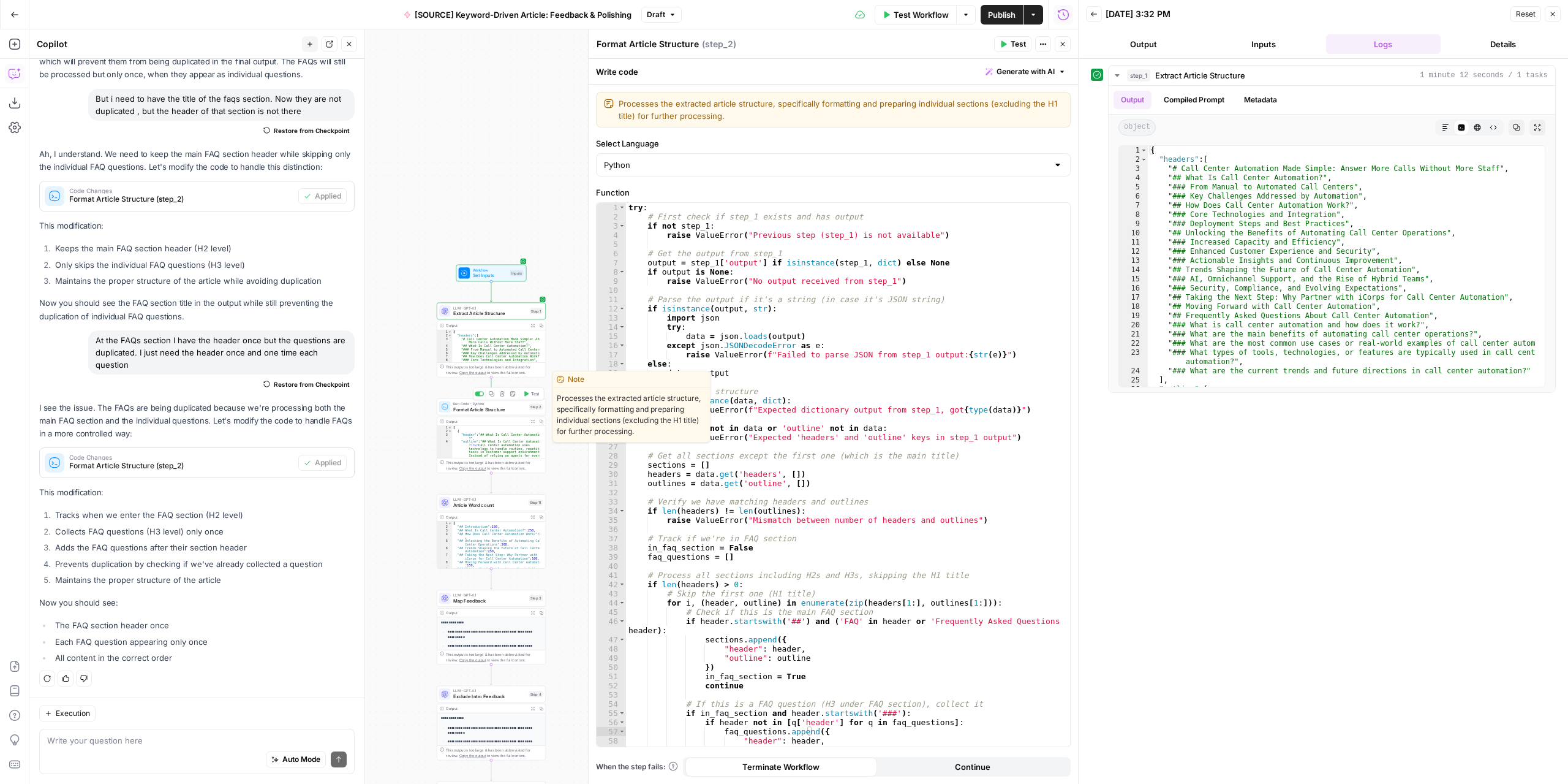
click at [536, 394] on span "Test" at bounding box center [535, 393] width 9 height 6
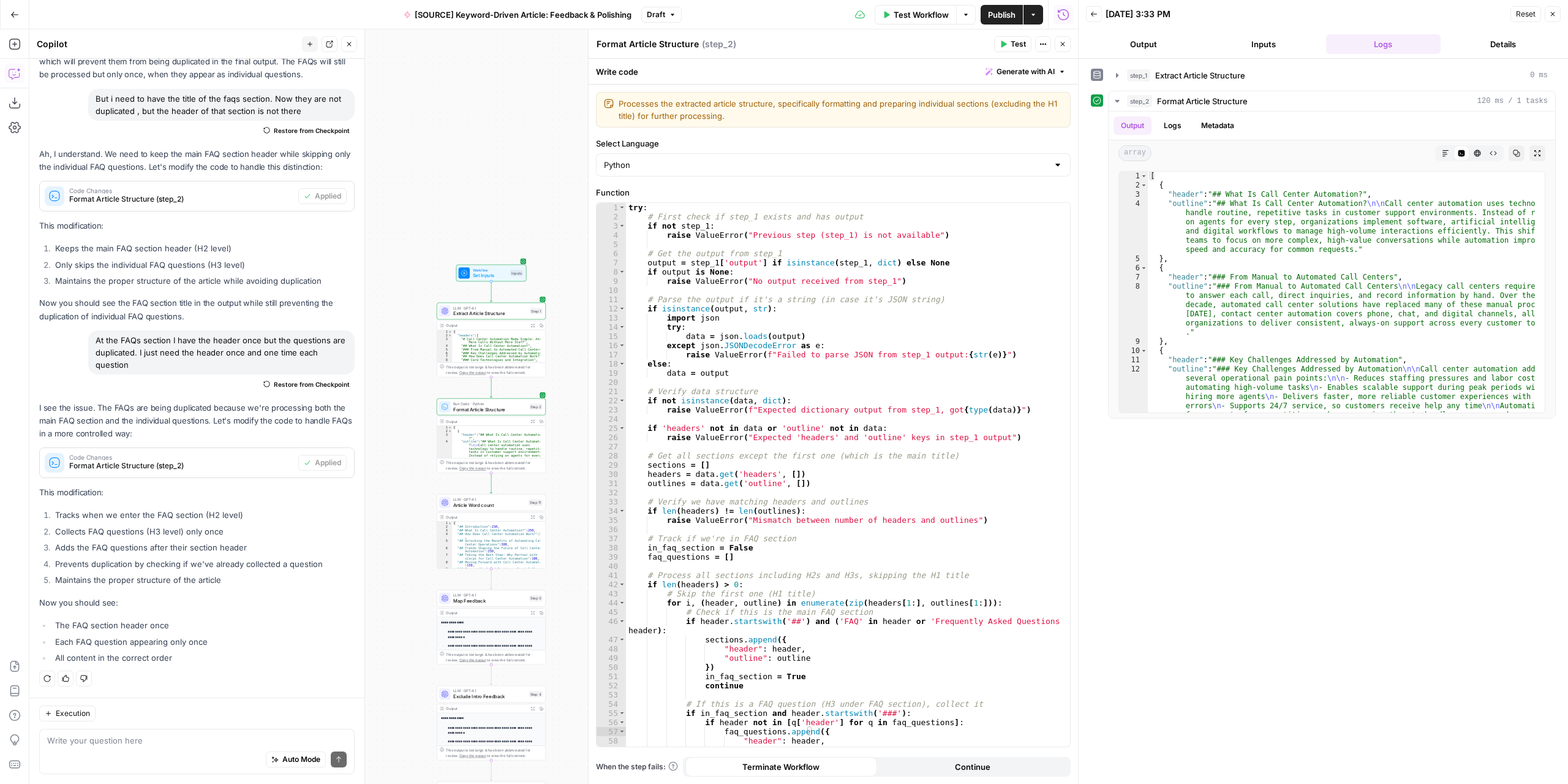
click at [533, 422] on icon "button" at bounding box center [533, 421] width 4 height 4
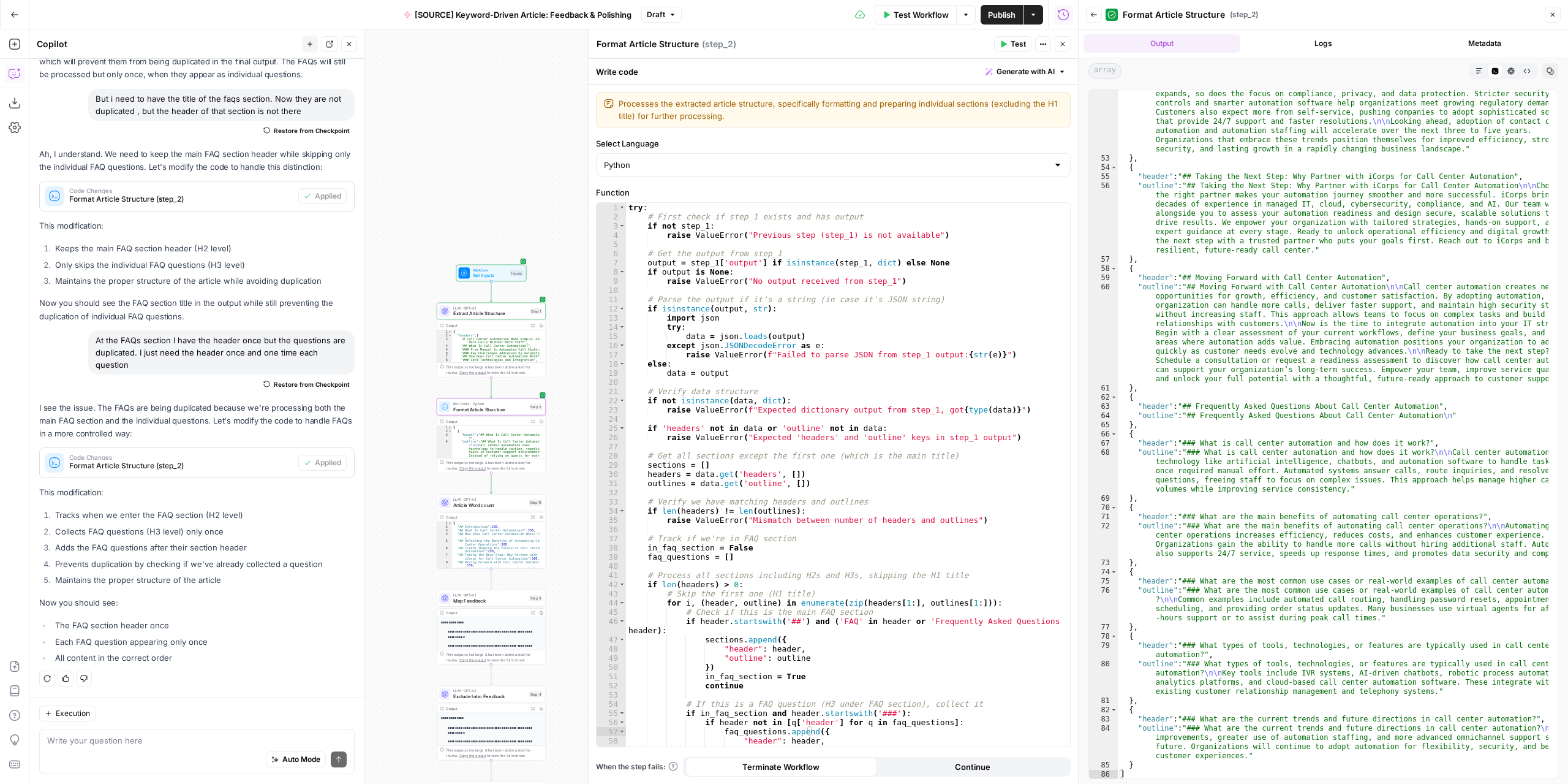
scroll to position [1148, 0]
click at [917, 9] on span "Test Workflow" at bounding box center [921, 15] width 55 height 12
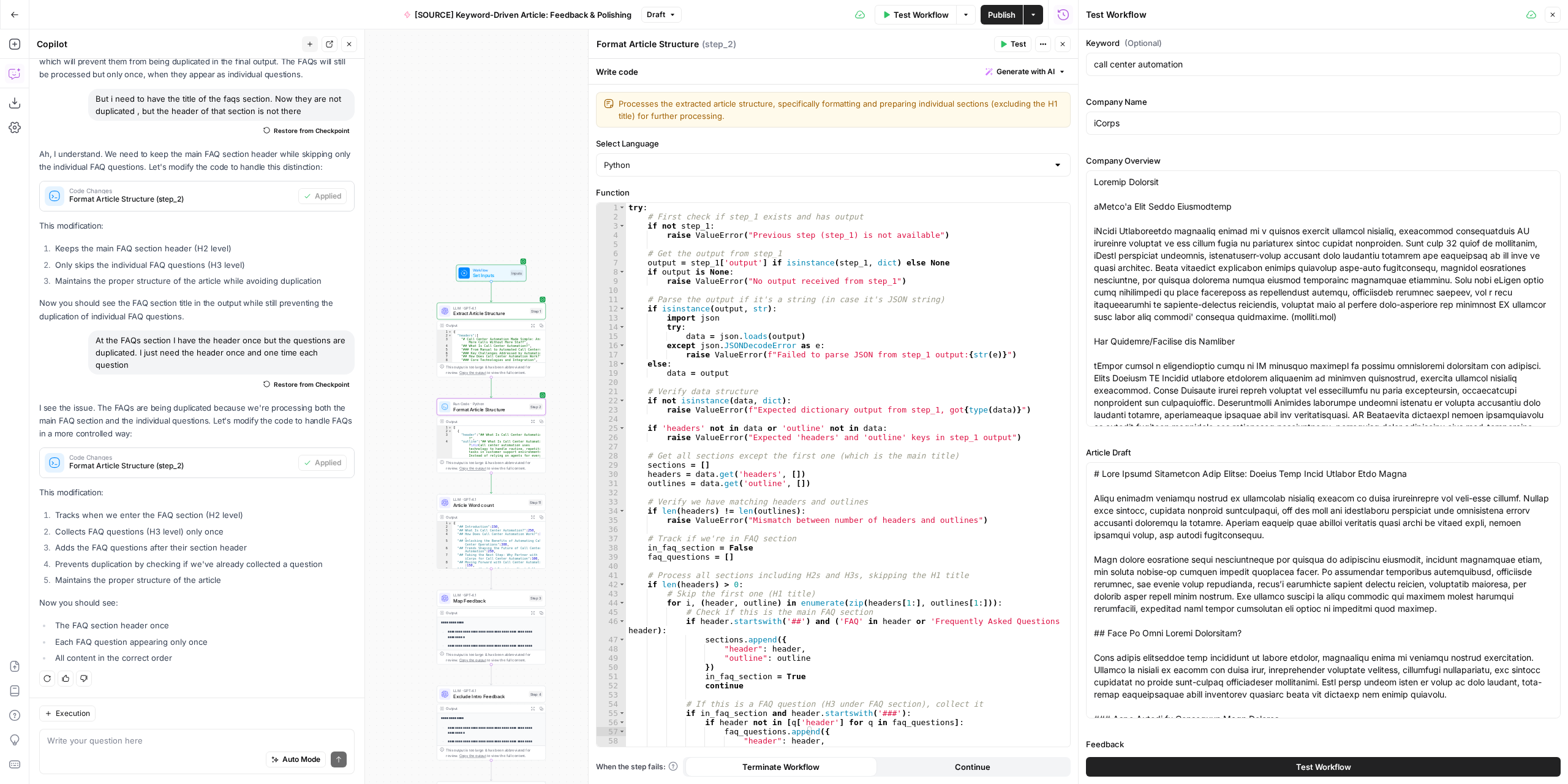
click at [1214, 765] on button "Test Workflow" at bounding box center [1323, 766] width 475 height 19
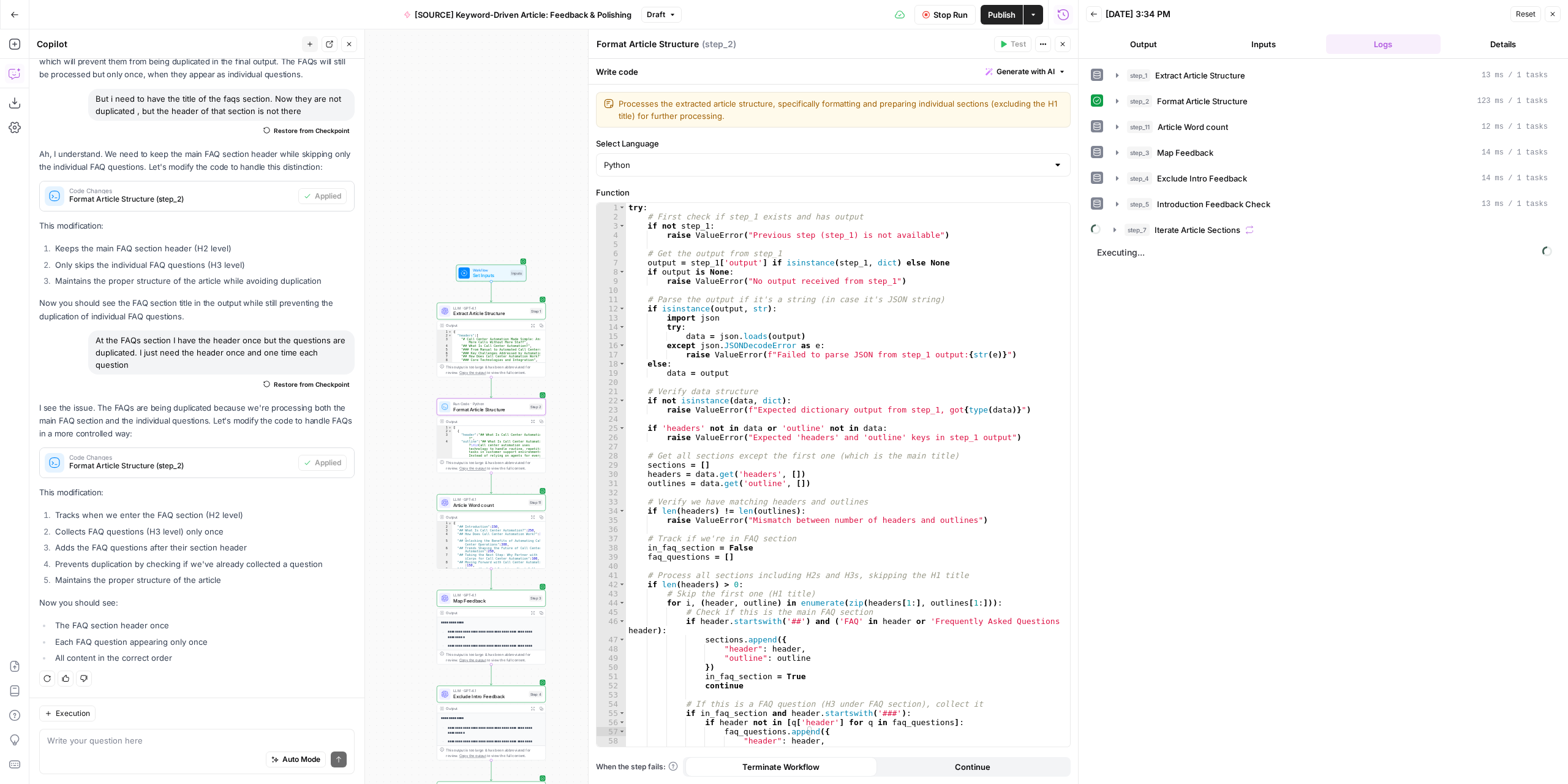
click at [1153, 43] on button "Output" at bounding box center [1143, 44] width 115 height 19
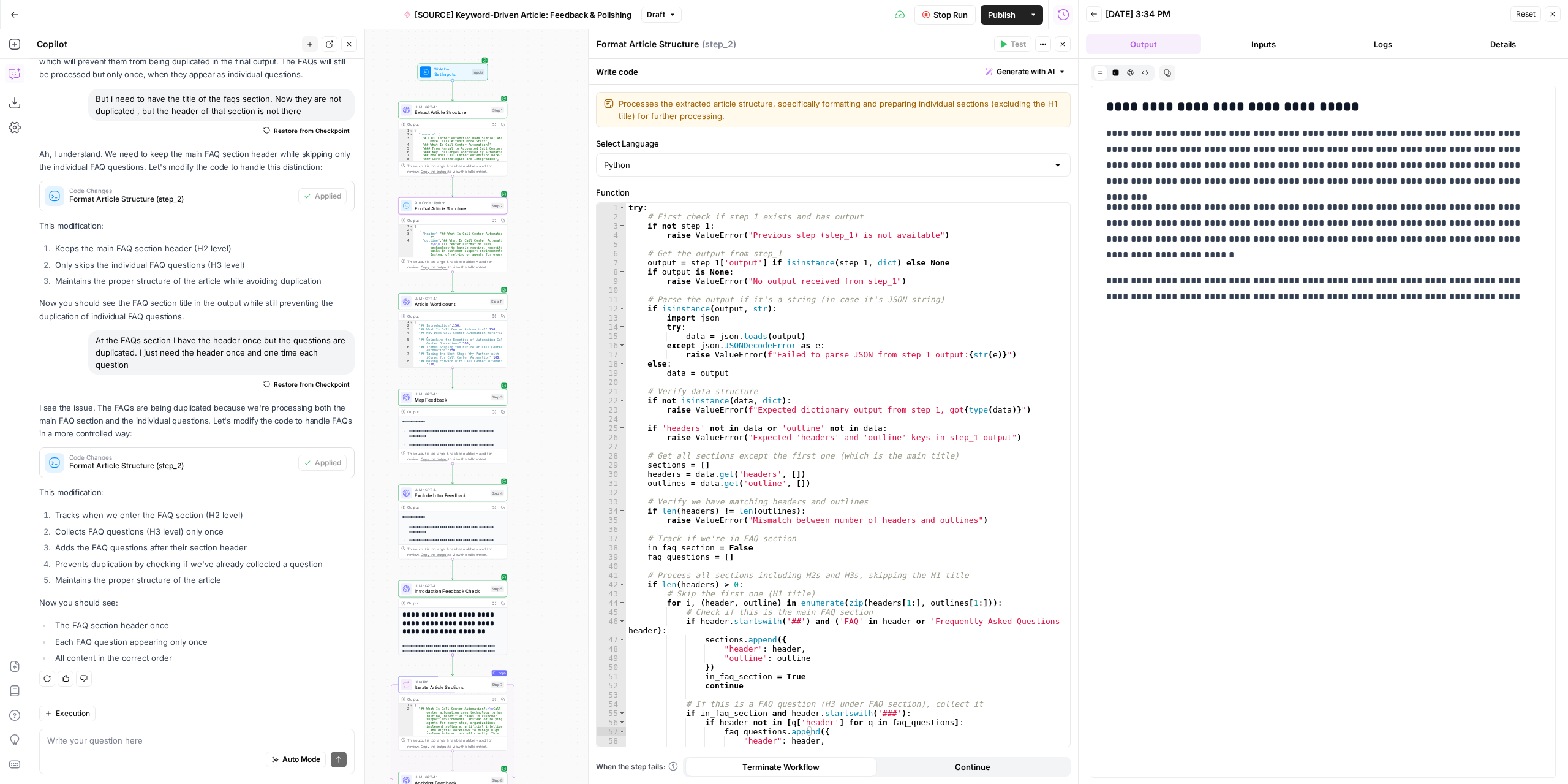
drag, startPoint x: 572, startPoint y: 525, endPoint x: 533, endPoint y: 324, distance: 204.7
click at [533, 324] on div "Workflow Set Inputs Inputs LLM · GPT-4.1 Extract Article Structure Step 1 Outpu…" at bounding box center [554, 406] width 1049 height 754
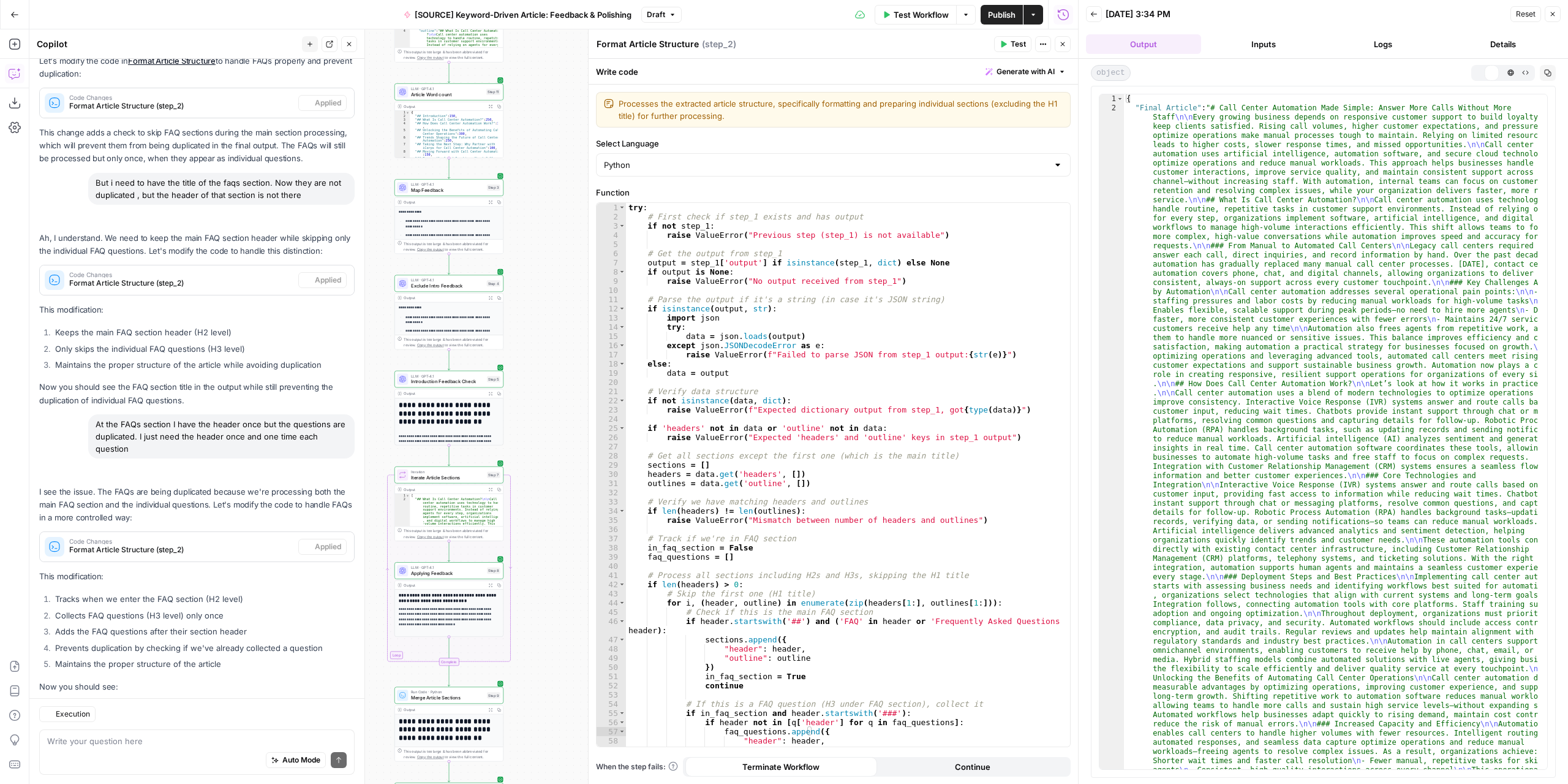
drag, startPoint x: 556, startPoint y: 534, endPoint x: 556, endPoint y: 334, distance: 200.0
click at [556, 334] on div "Workflow Set Inputs Inputs LLM · GPT-4.1 Extract Article Structure Step 1 Outpu…" at bounding box center [554, 406] width 1049 height 754
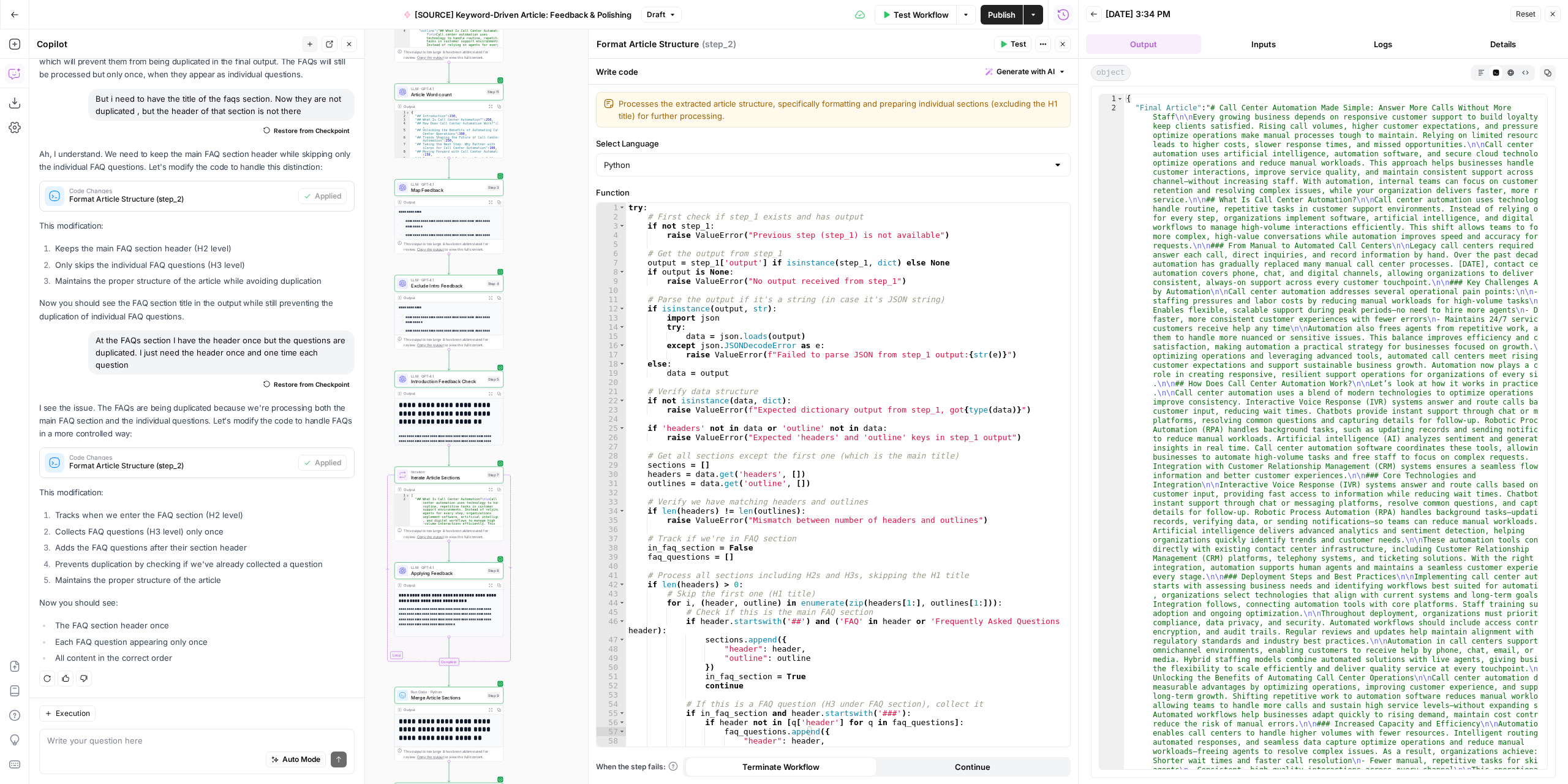
click at [1476, 78] on button "Markdown" at bounding box center [1481, 72] width 15 height 15
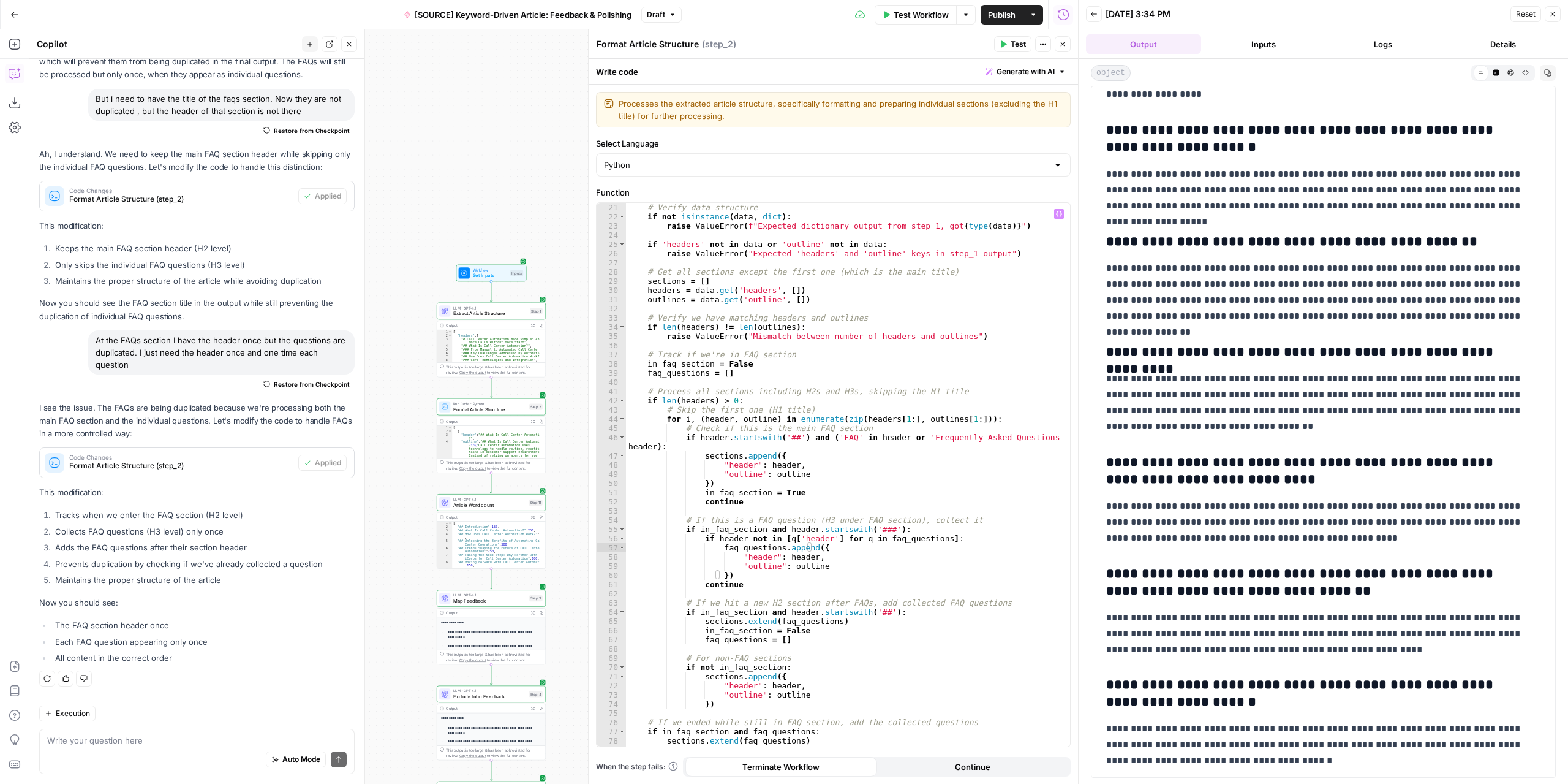
scroll to position [184, 0]
click at [499, 411] on span "Format Article Structure" at bounding box center [490, 409] width 73 height 7
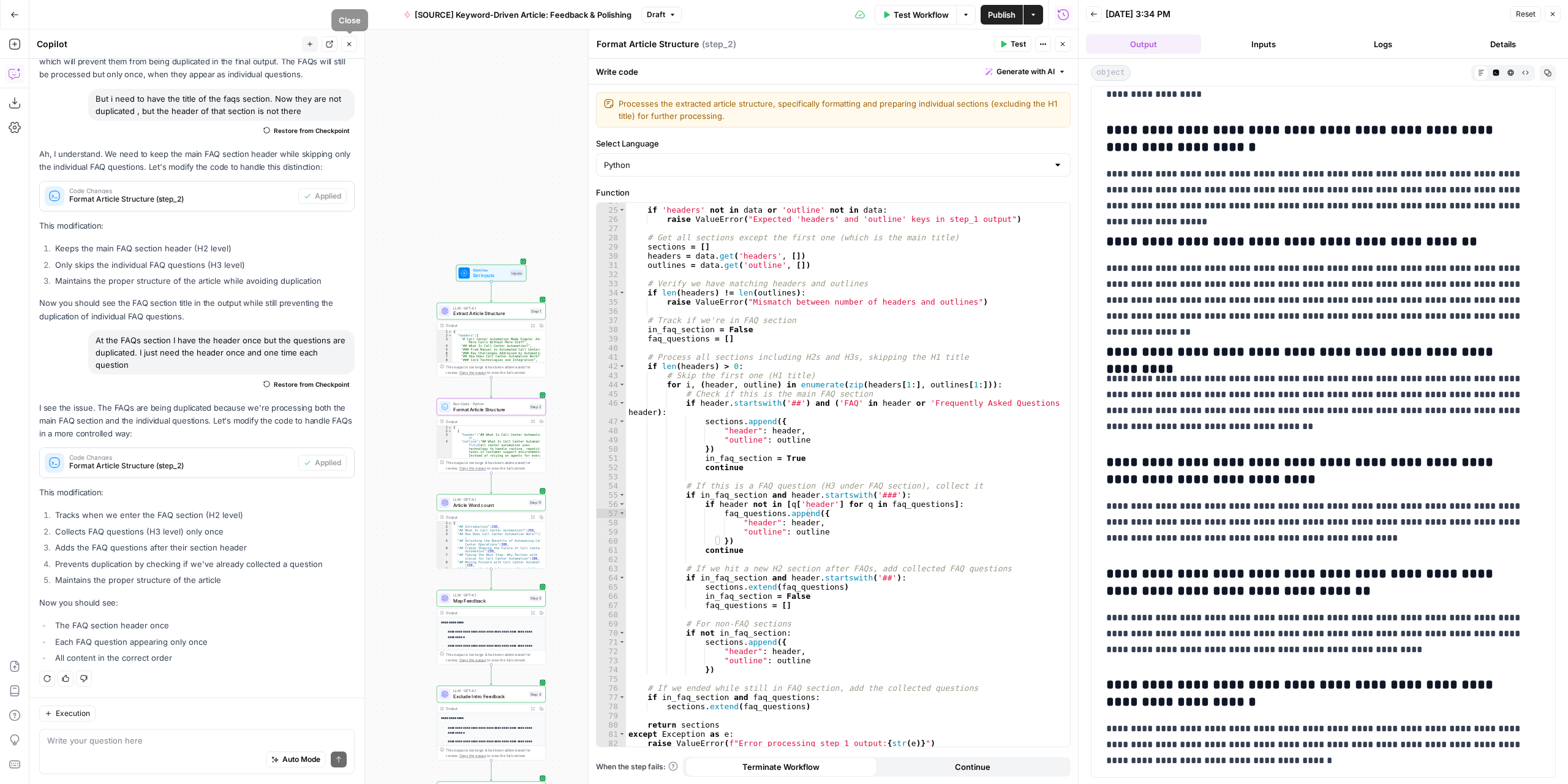
click at [344, 39] on button "Close" at bounding box center [349, 44] width 16 height 16
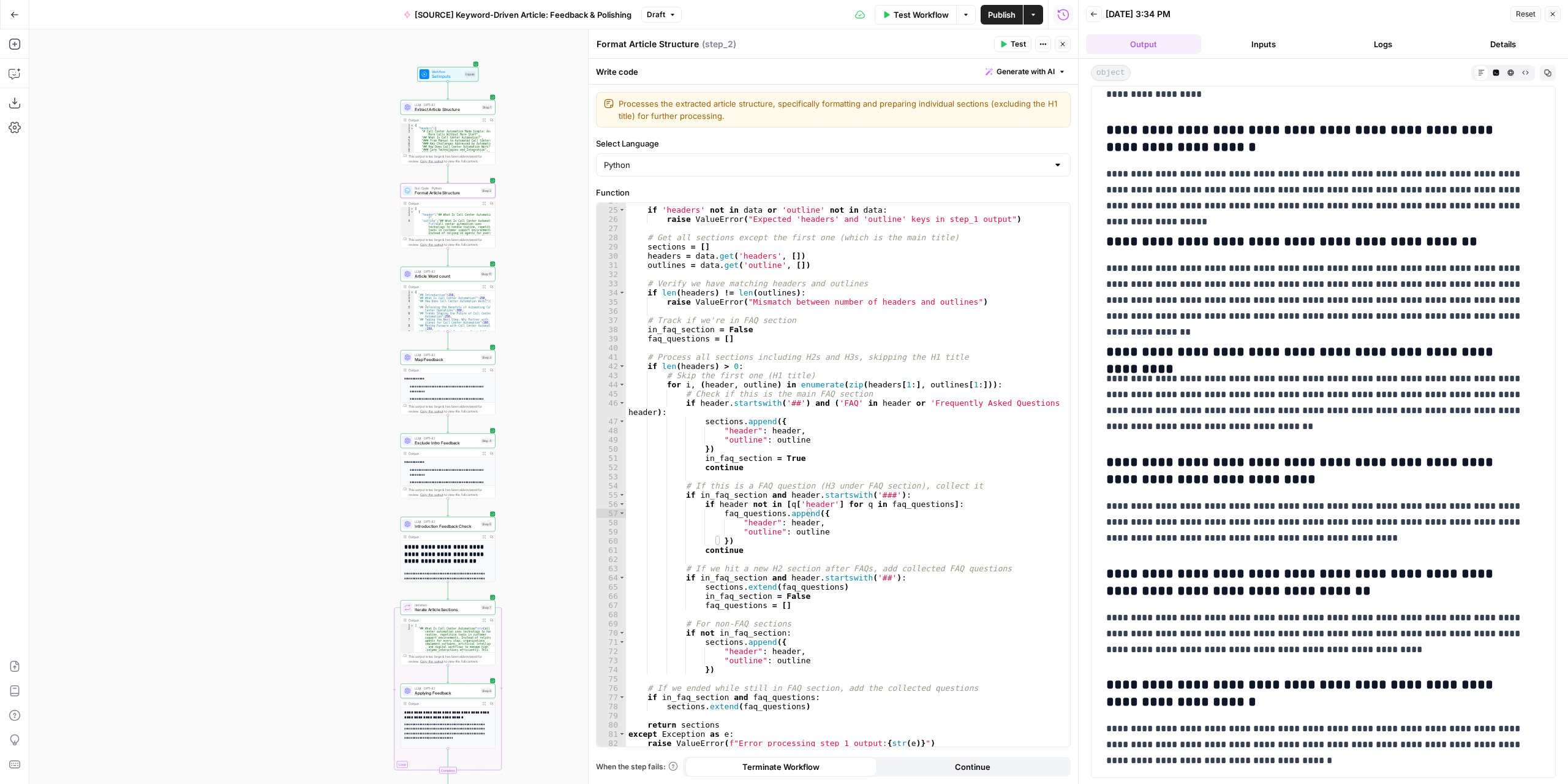
drag, startPoint x: 355, startPoint y: 390, endPoint x: 334, endPoint y: 192, distance: 199.1
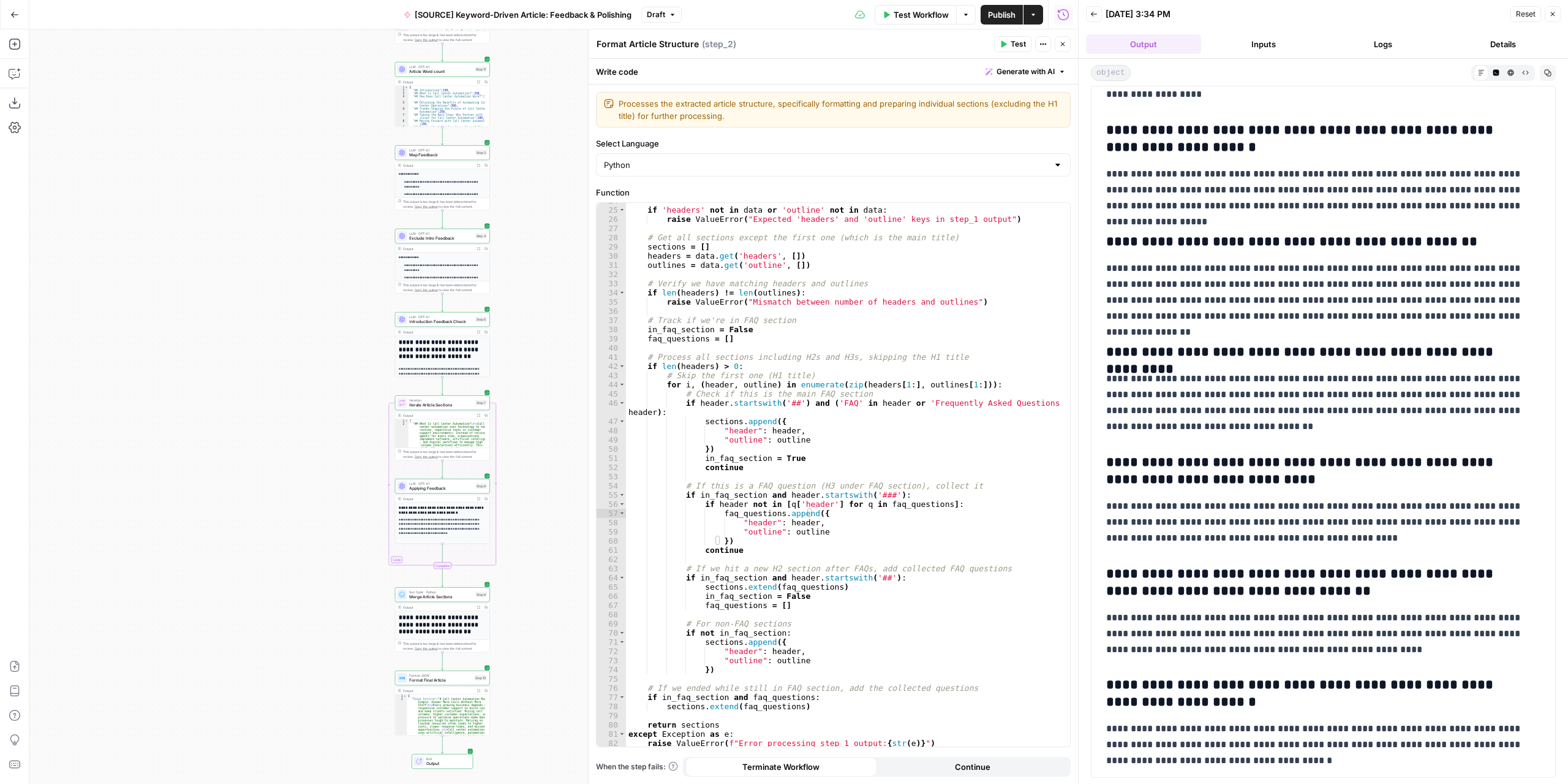
drag, startPoint x: 337, startPoint y: 430, endPoint x: 332, endPoint y: 226, distance: 204.1
click at [990, 21] on button "Publish" at bounding box center [1002, 14] width 43 height 19
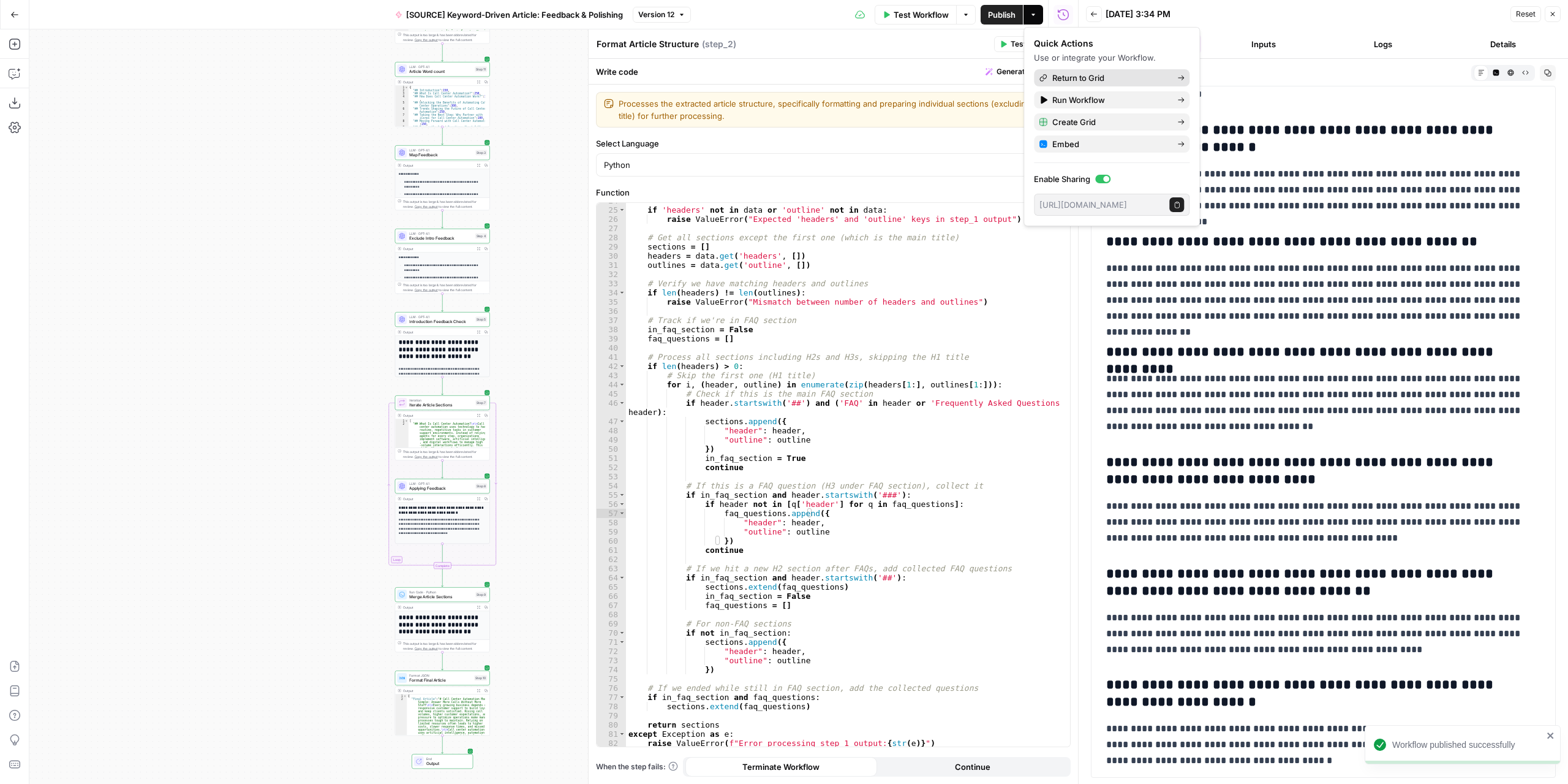
click at [1159, 70] on link "Return to Grid" at bounding box center [1112, 78] width 156 height 17
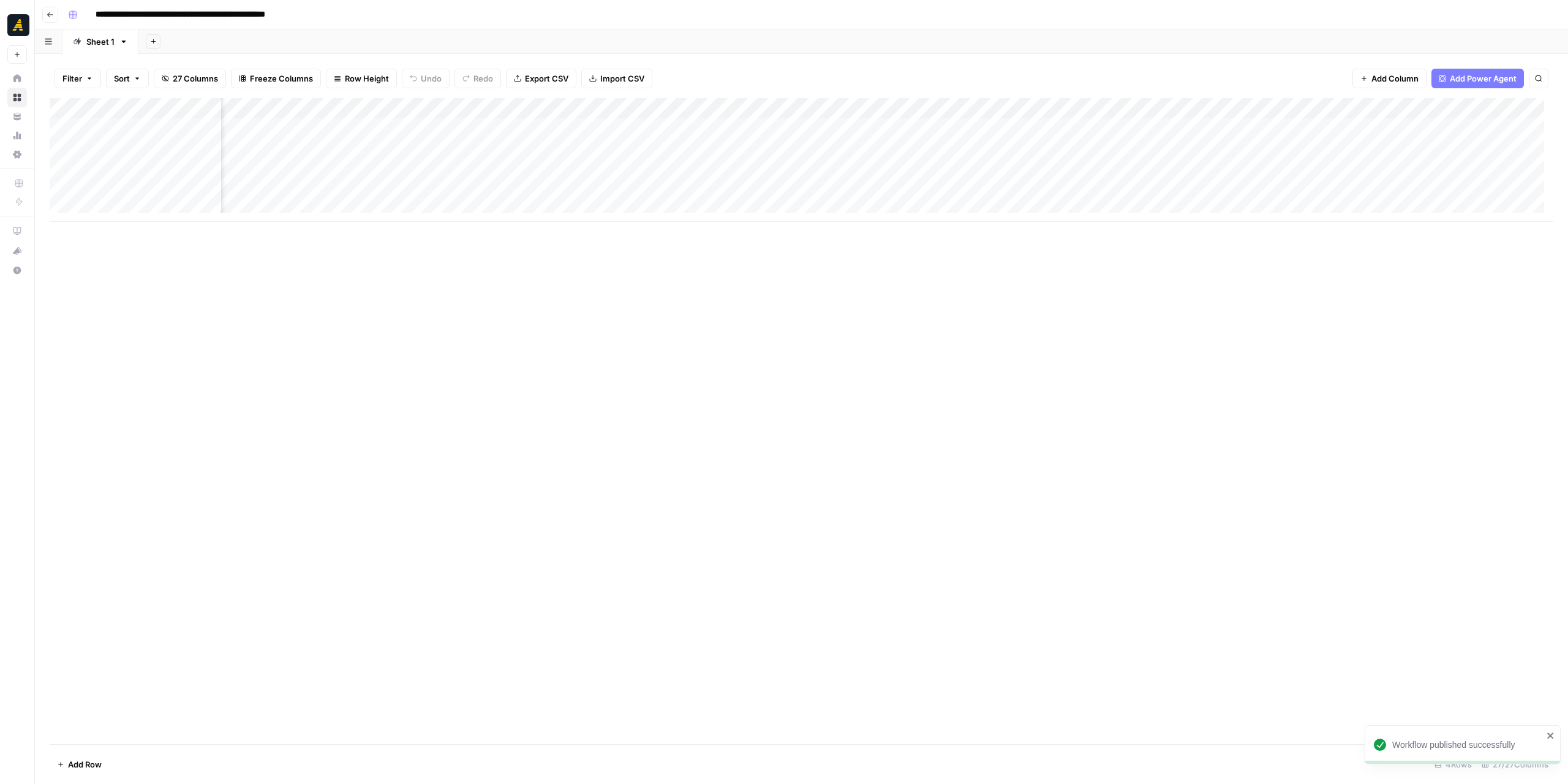
scroll to position [0, 1806]
click at [530, 190] on div "Add Column" at bounding box center [802, 160] width 1504 height 124
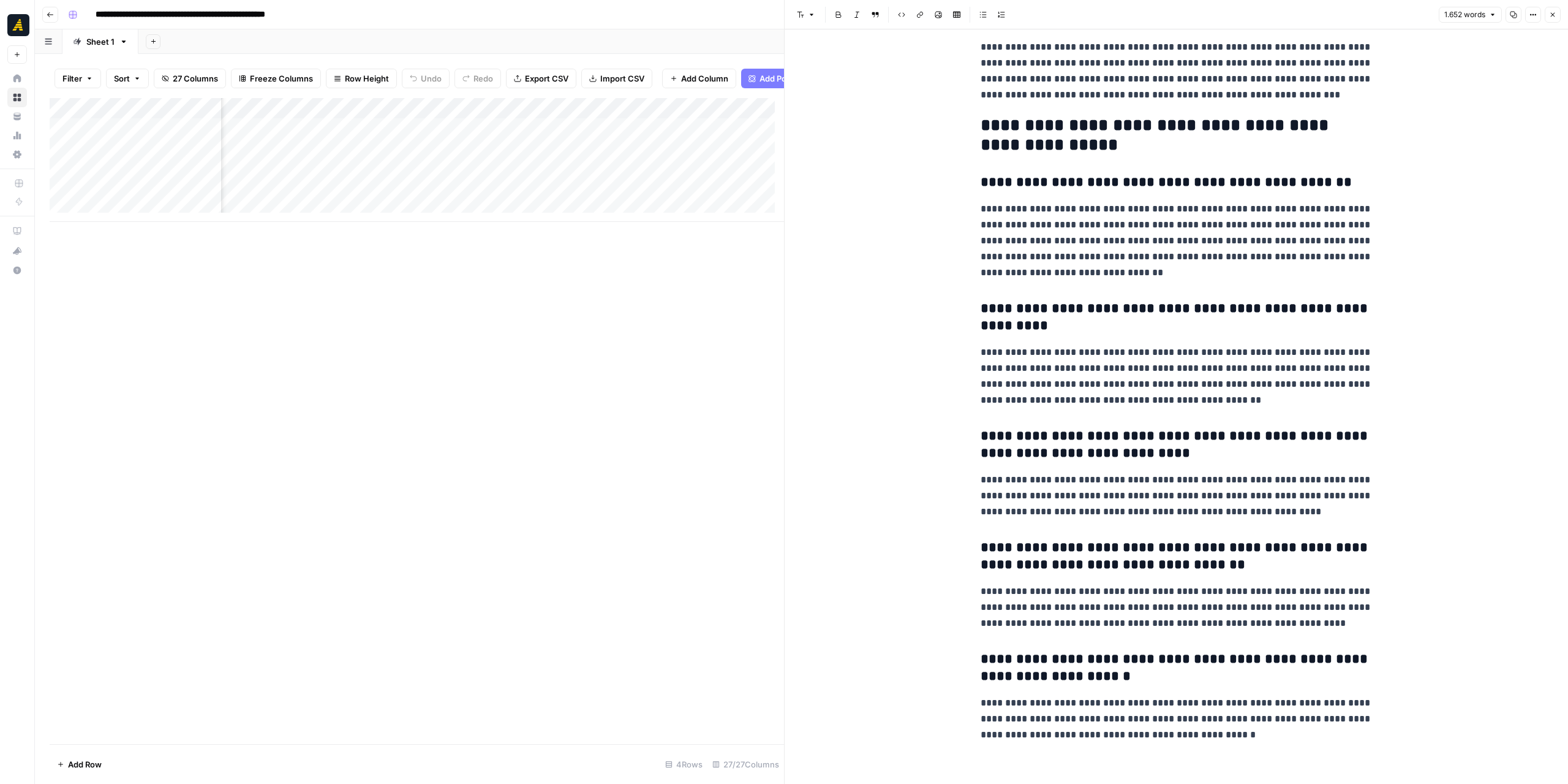
scroll to position [3197, 0]
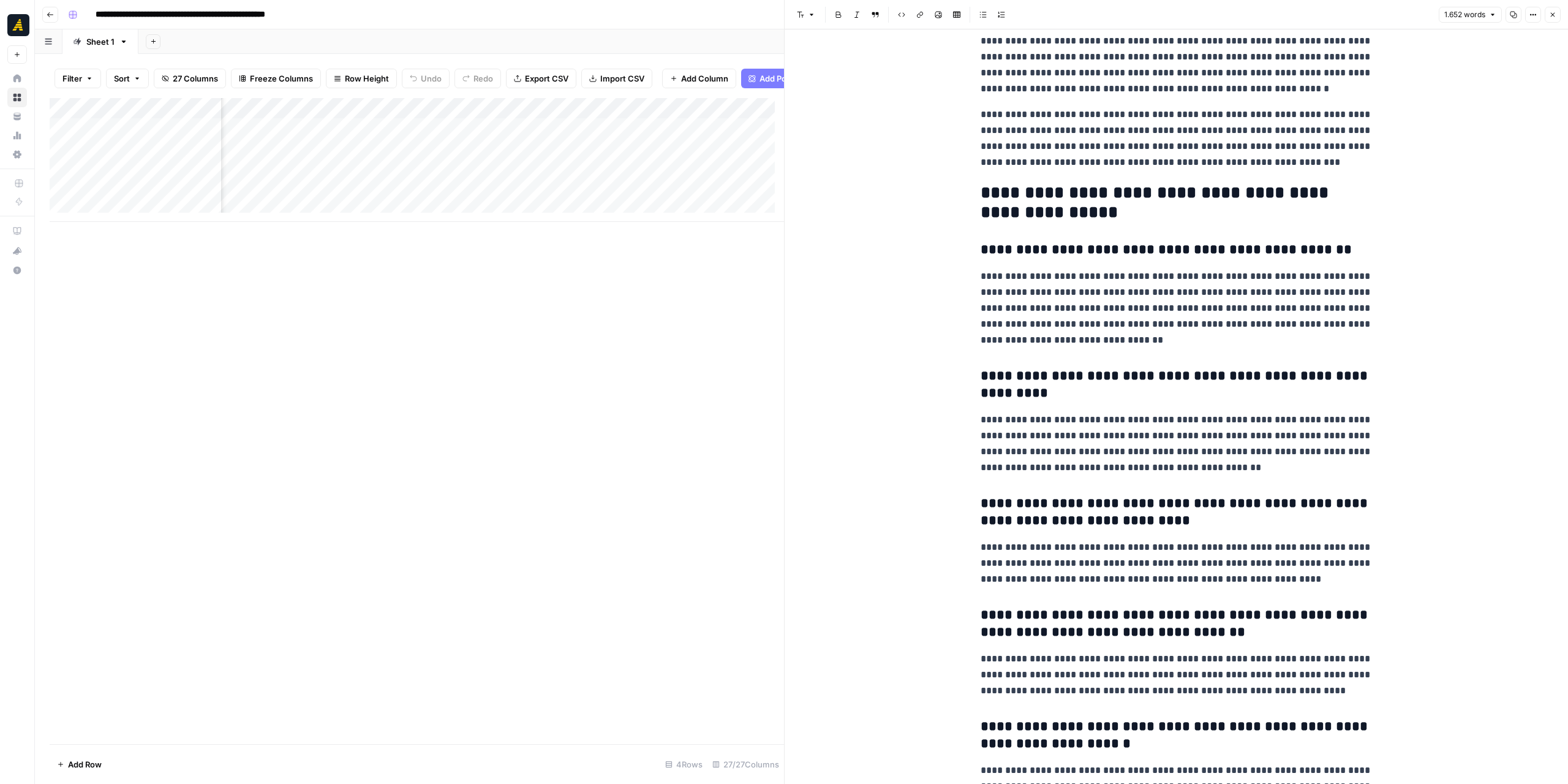
click at [1556, 13] on icon "button" at bounding box center [1553, 15] width 7 height 7
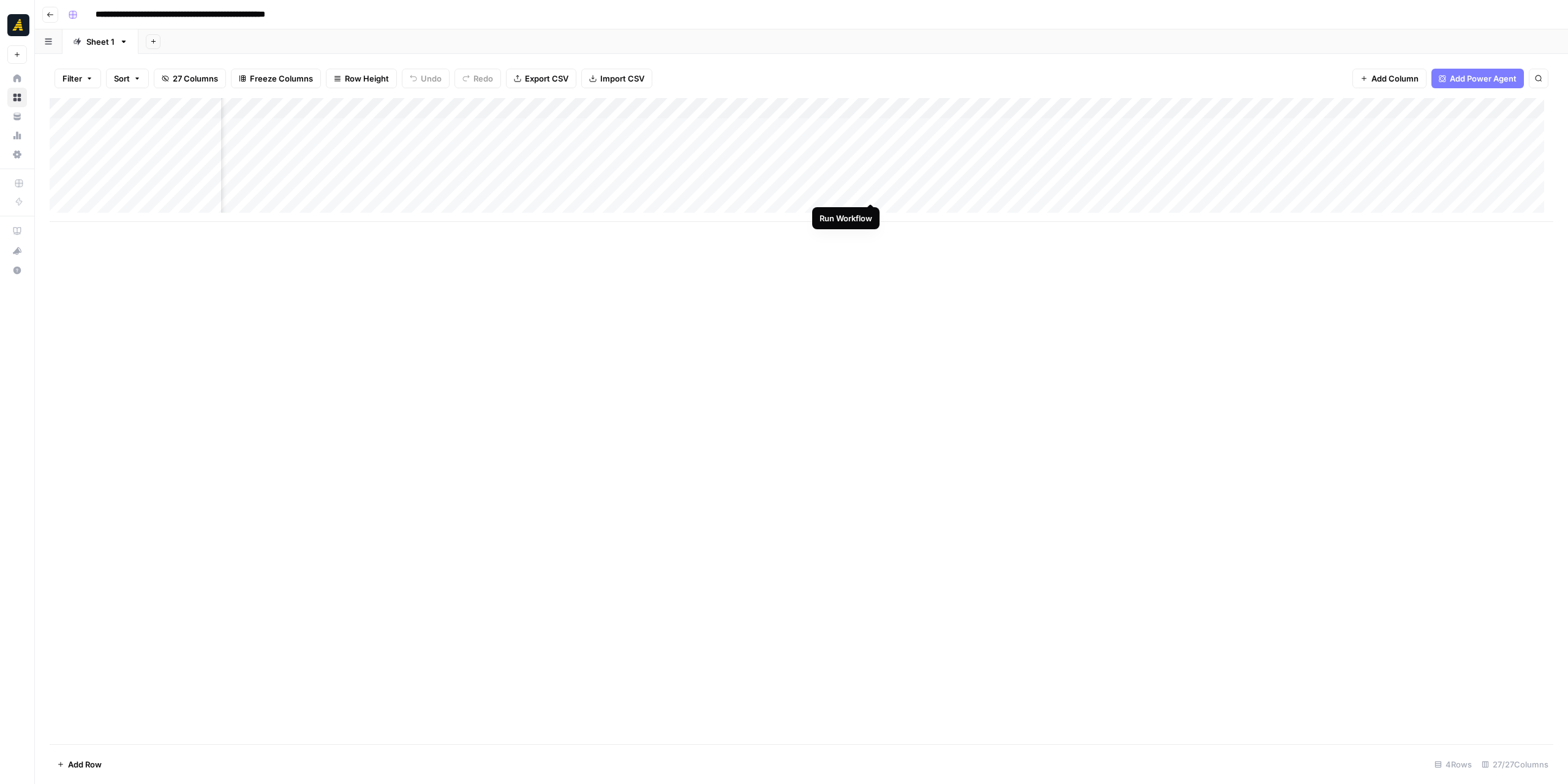
click at [871, 192] on div "Add Column" at bounding box center [802, 160] width 1504 height 124
click at [804, 102] on div "Add Column" at bounding box center [802, 160] width 1504 height 124
click at [876, 446] on div "Add Column" at bounding box center [802, 420] width 1504 height 646
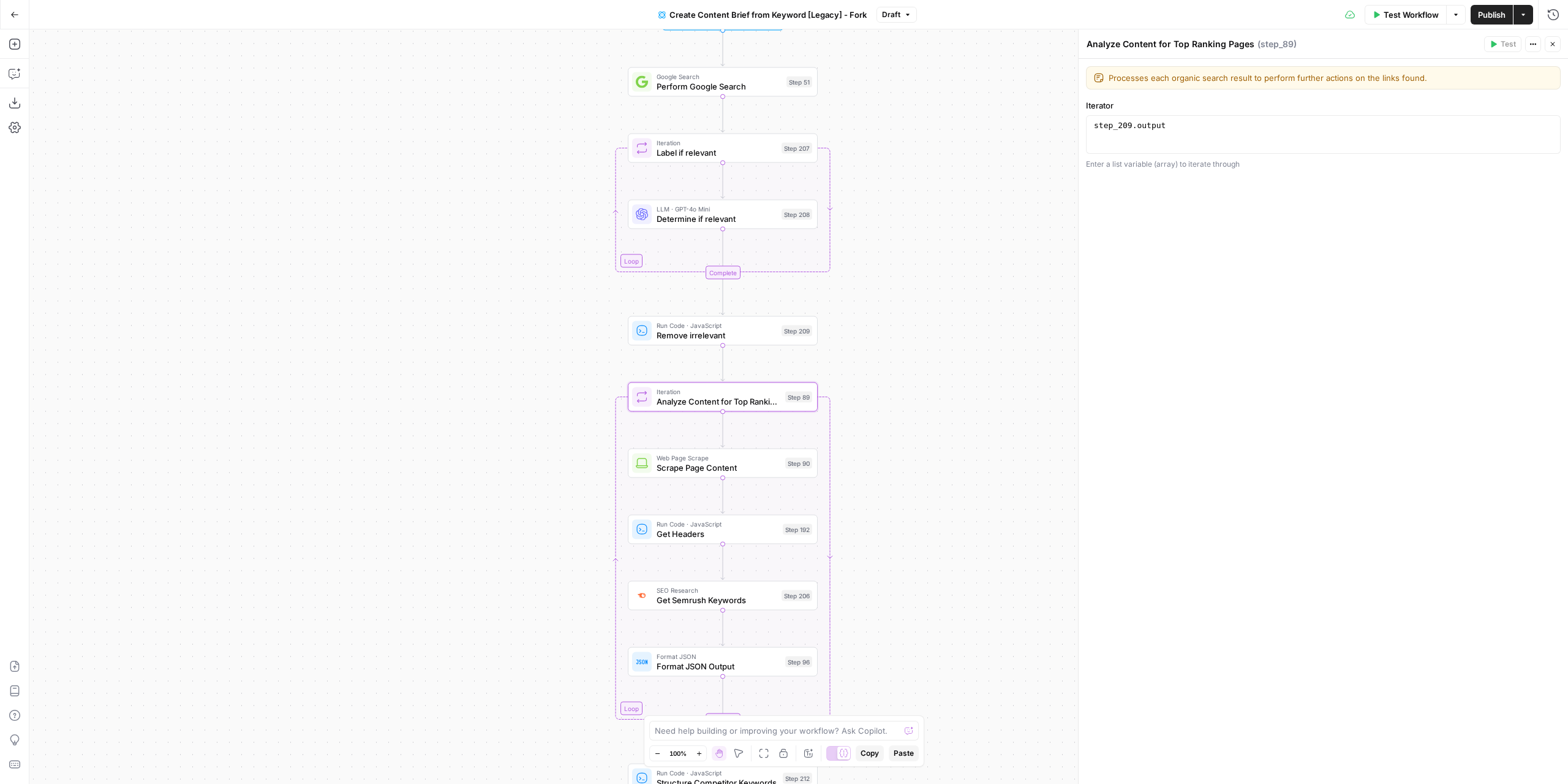
click at [917, 285] on div "Workflow Set Inputs Inputs Google Search Perform Google Search Step 51 Loop Ite…" at bounding box center [798, 406] width 1539 height 754
click at [753, 537] on span "Get Headers" at bounding box center [717, 533] width 121 height 12
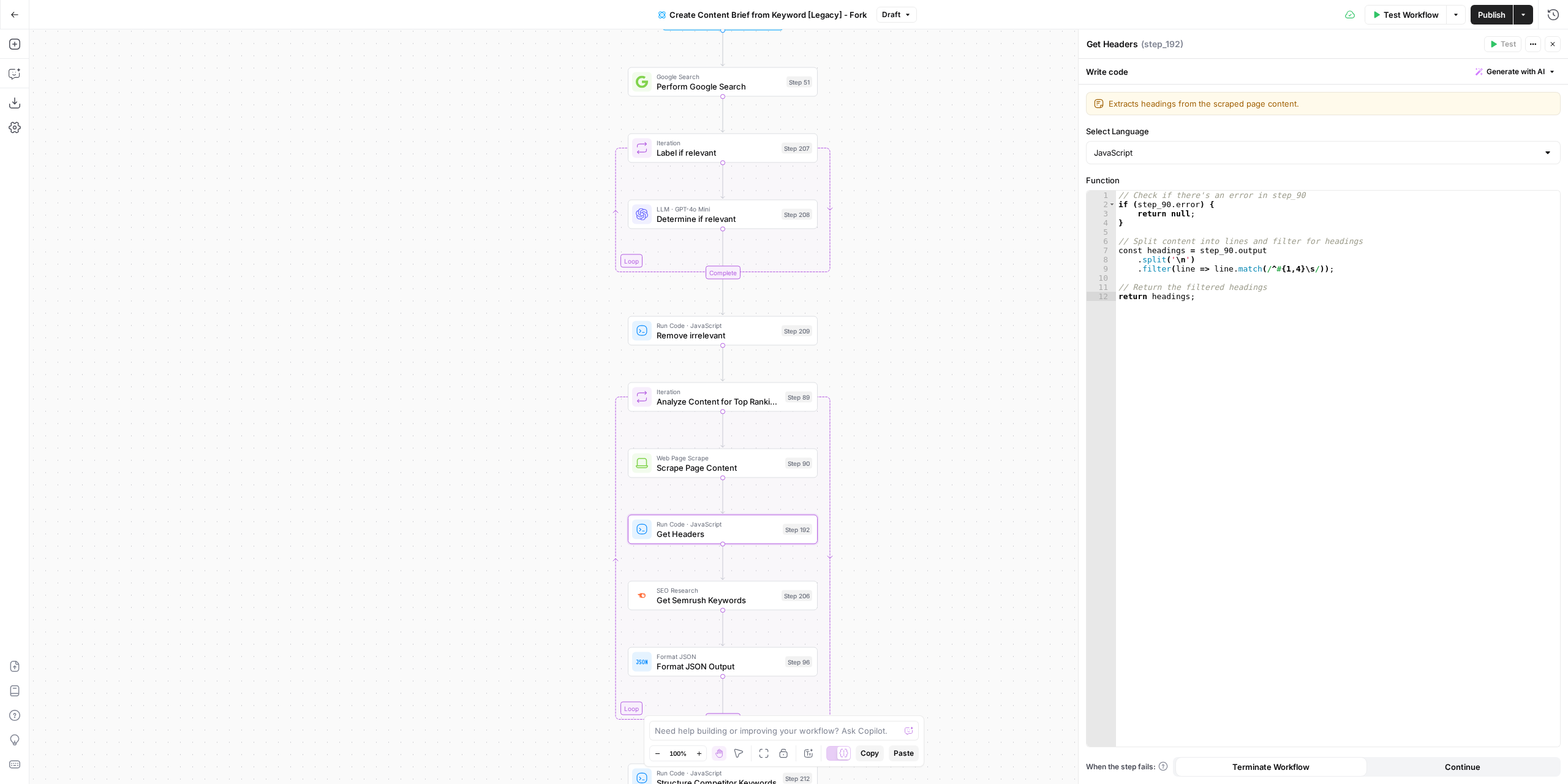
click at [1387, 10] on span "Test Workflow" at bounding box center [1411, 15] width 55 height 12
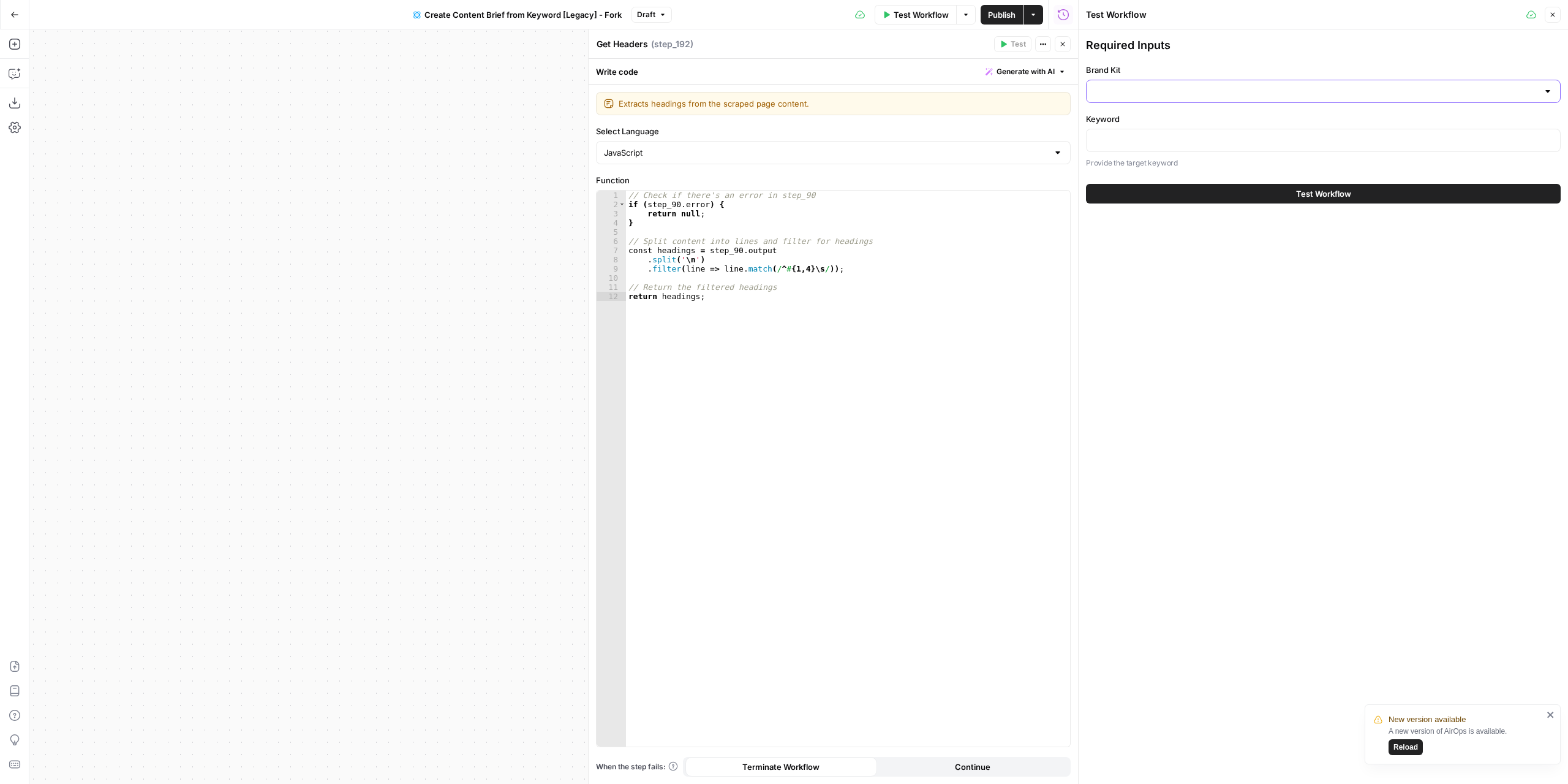
click at [1204, 94] on input "Brand Kit" at bounding box center [1316, 91] width 444 height 12
click at [1182, 118] on span "[GEOGRAPHIC_DATA]" at bounding box center [1321, 121] width 449 height 12
type input "[GEOGRAPHIC_DATA]"
click at [1167, 137] on input "Keyword" at bounding box center [1323, 140] width 459 height 12
type input "b2b sales funnel"
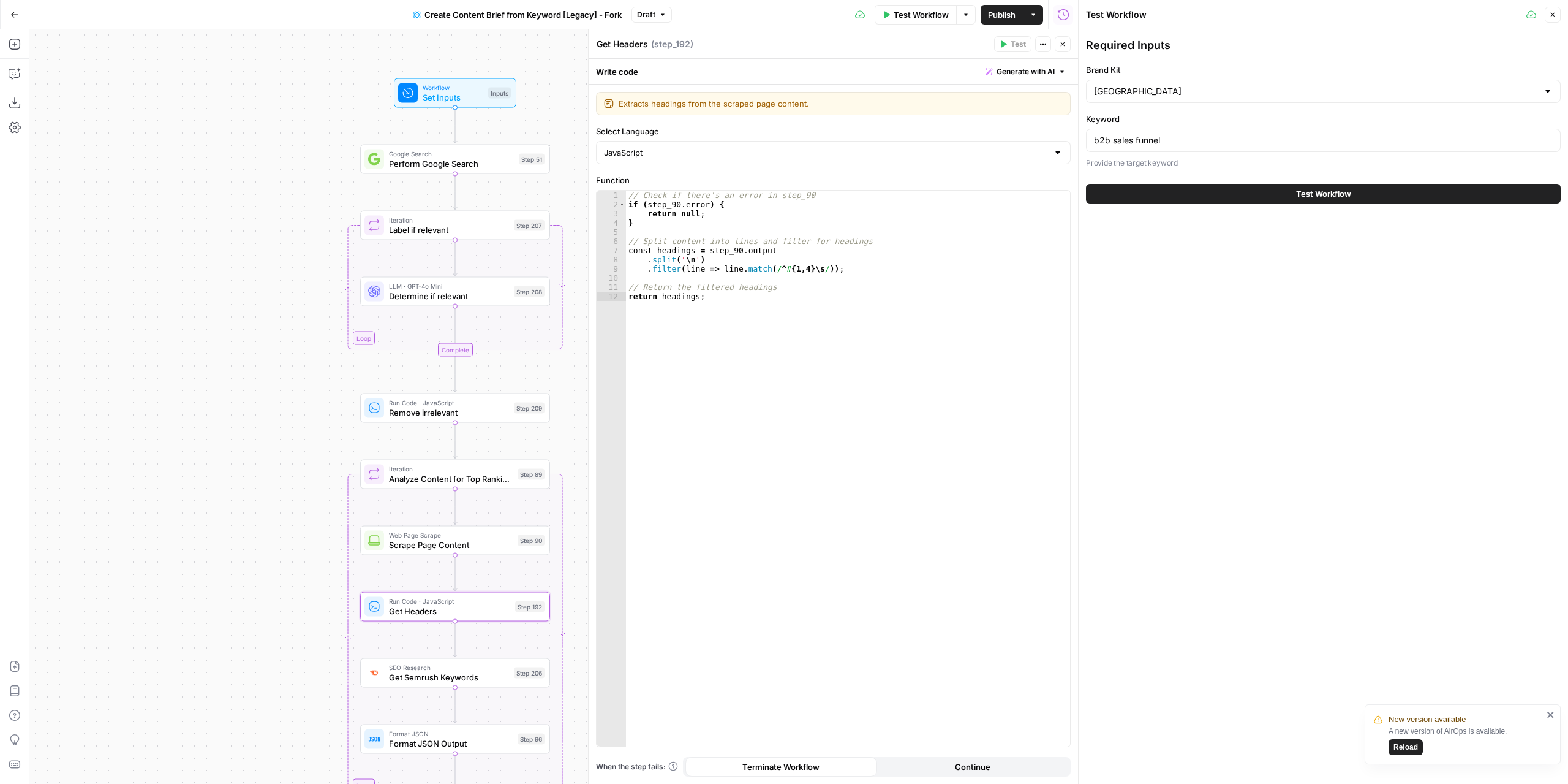
drag, startPoint x: 457, startPoint y: 220, endPoint x: 185, endPoint y: 310, distance: 286.5
click at [187, 314] on div "Workflow Set Inputs Inputs Google Search Perform Google Search Step 51 Loop Ite…" at bounding box center [554, 406] width 1049 height 754
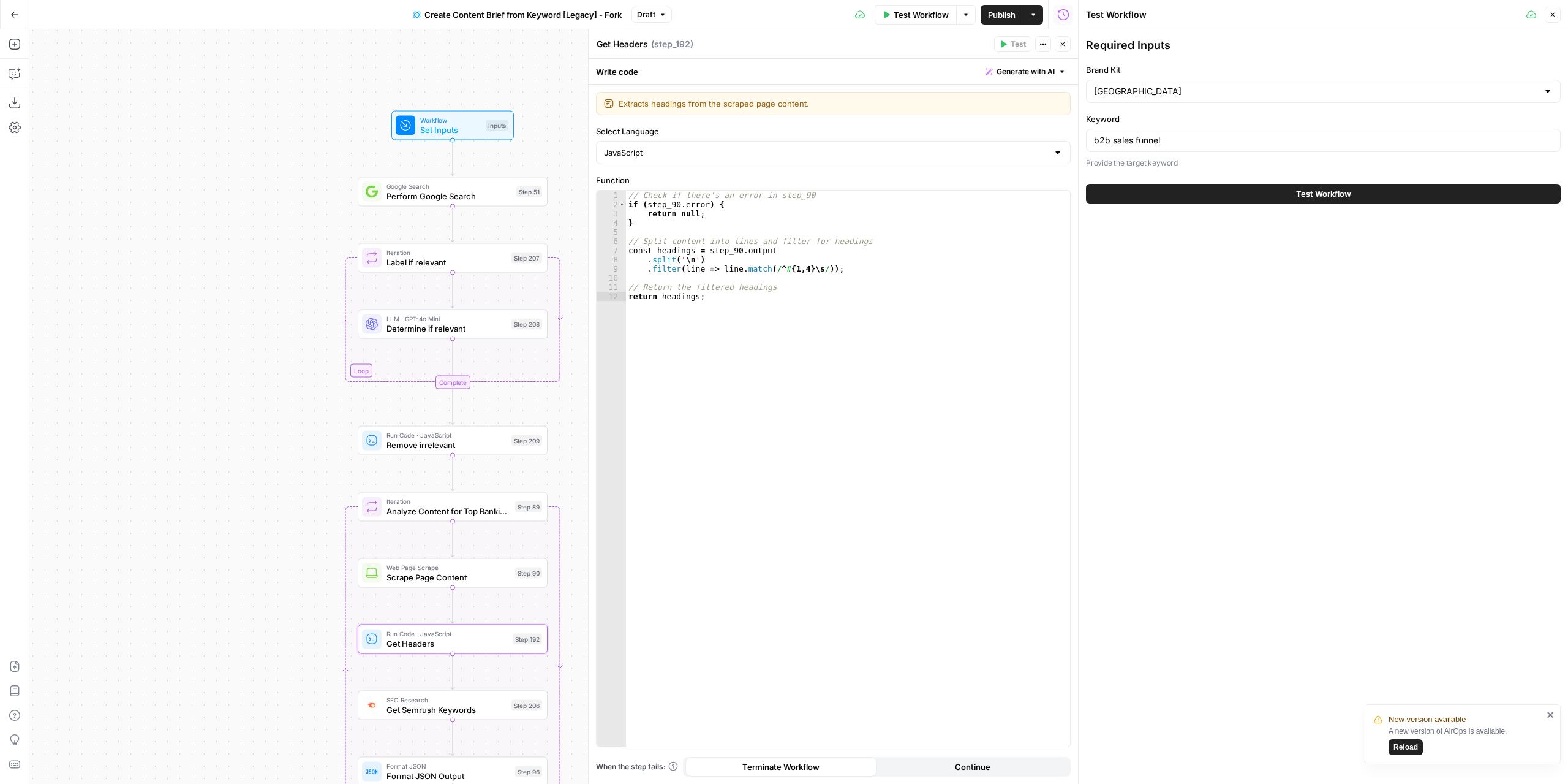
drag, startPoint x: 207, startPoint y: 134, endPoint x: 206, endPoint y: 150, distance: 16.0
click at [206, 150] on div "Workflow Set Inputs Inputs Google Search Perform Google Search Step 51 Loop Ite…" at bounding box center [554, 406] width 1049 height 754
click at [1167, 184] on button "Test Workflow" at bounding box center [1323, 193] width 475 height 19
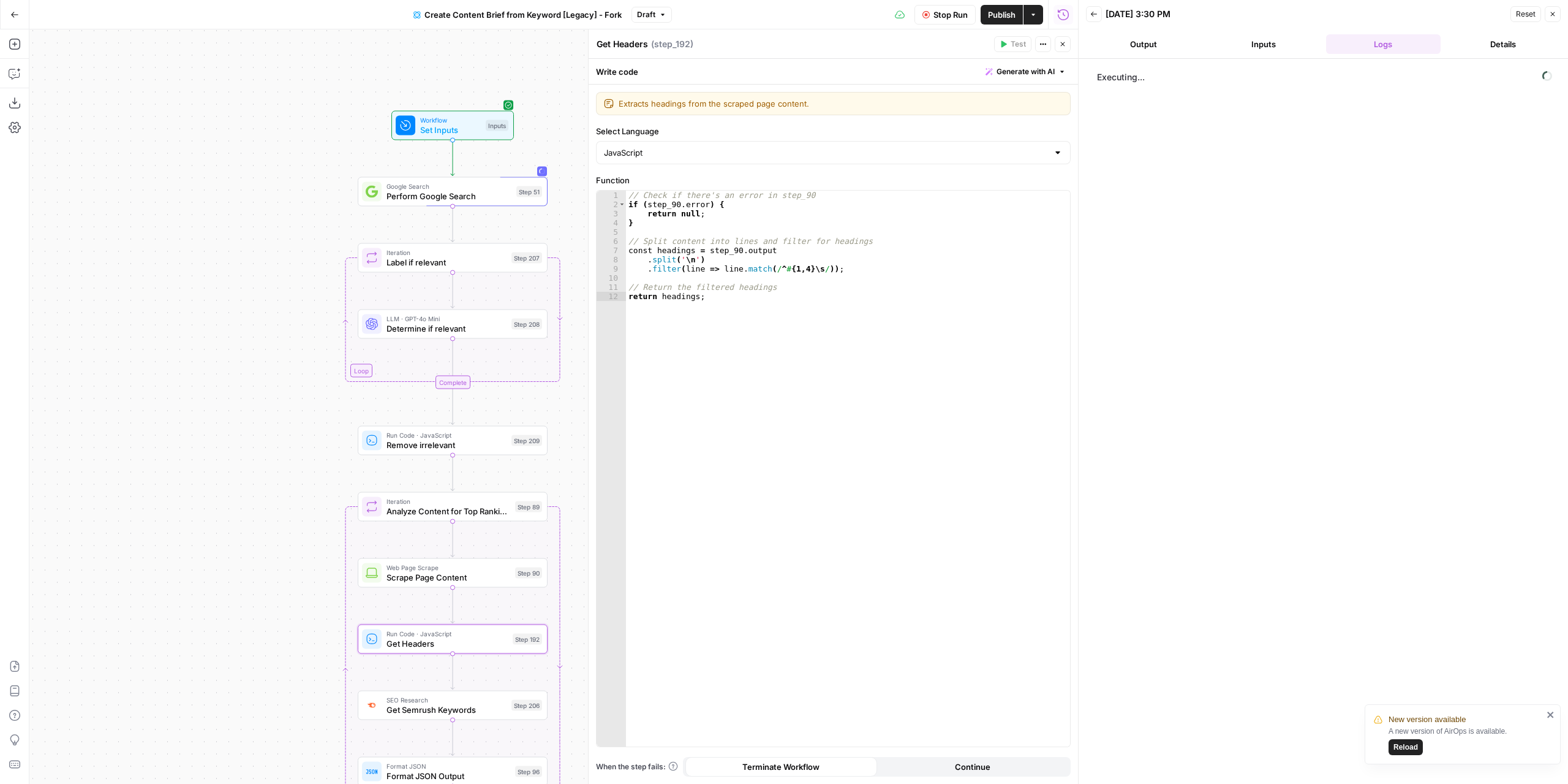
click at [1062, 43] on icon "button" at bounding box center [1063, 45] width 4 height 4
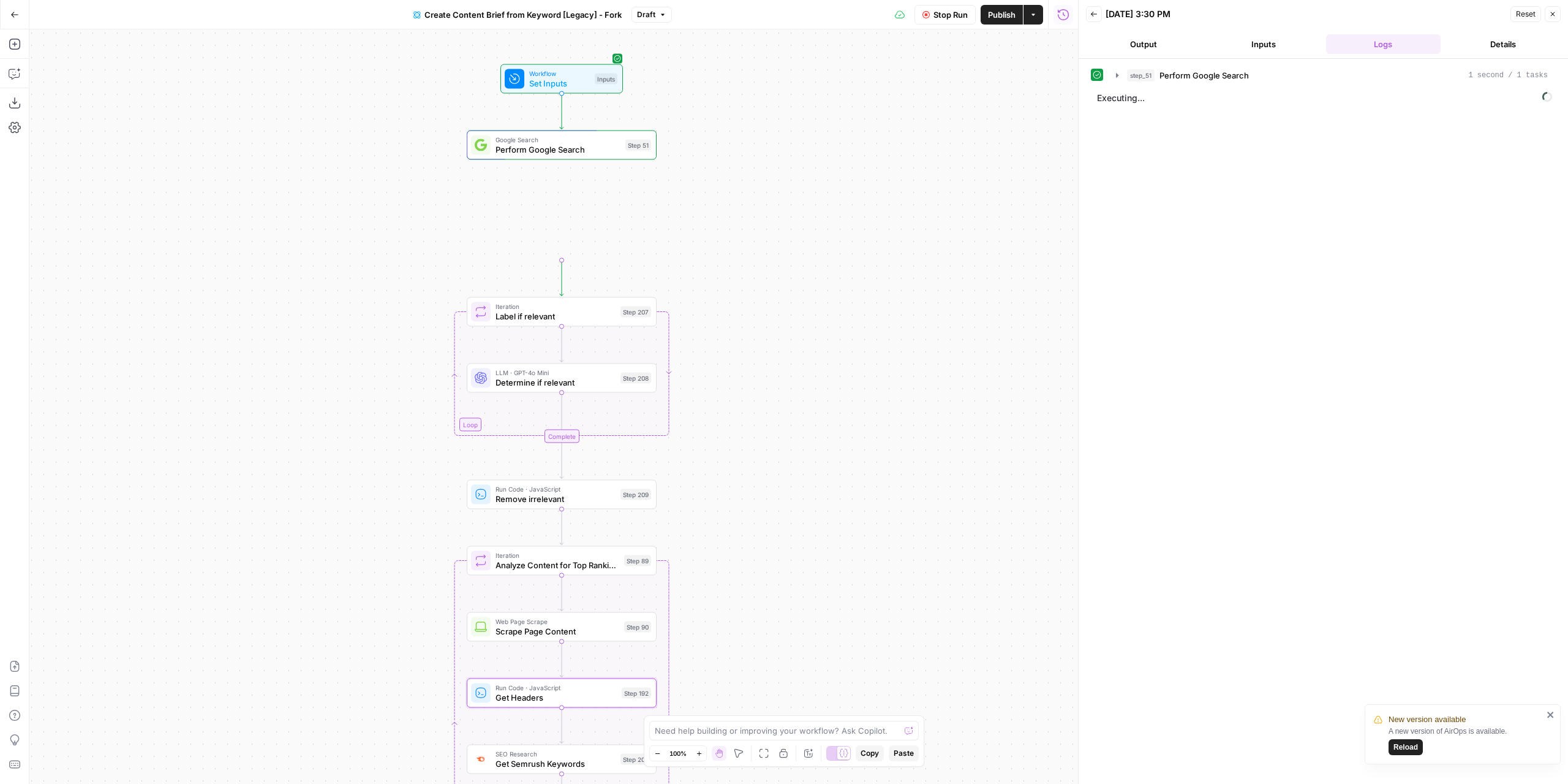
drag, startPoint x: 685, startPoint y: 322, endPoint x: 794, endPoint y: 275, distance: 118.7
click at [794, 275] on div "Workflow Set Inputs Inputs Google Search Perform Google Search Step 51 Output E…" at bounding box center [554, 406] width 1049 height 754
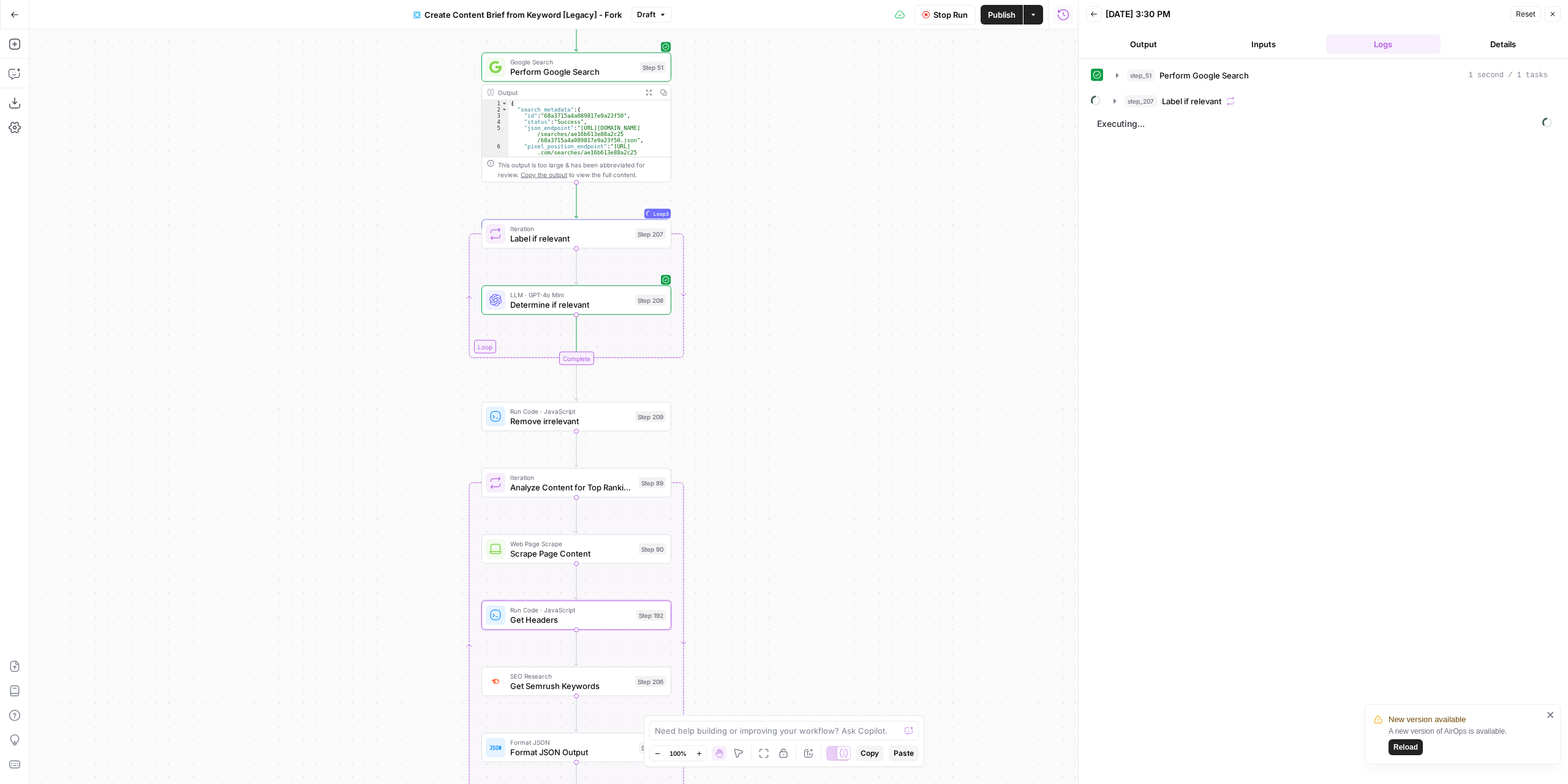
drag, startPoint x: 811, startPoint y: 275, endPoint x: 814, endPoint y: 259, distance: 16.3
click at [814, 259] on div "Workflow Set Inputs Inputs Google Search Perform Google Search Step 51 Output E…" at bounding box center [554, 406] width 1049 height 754
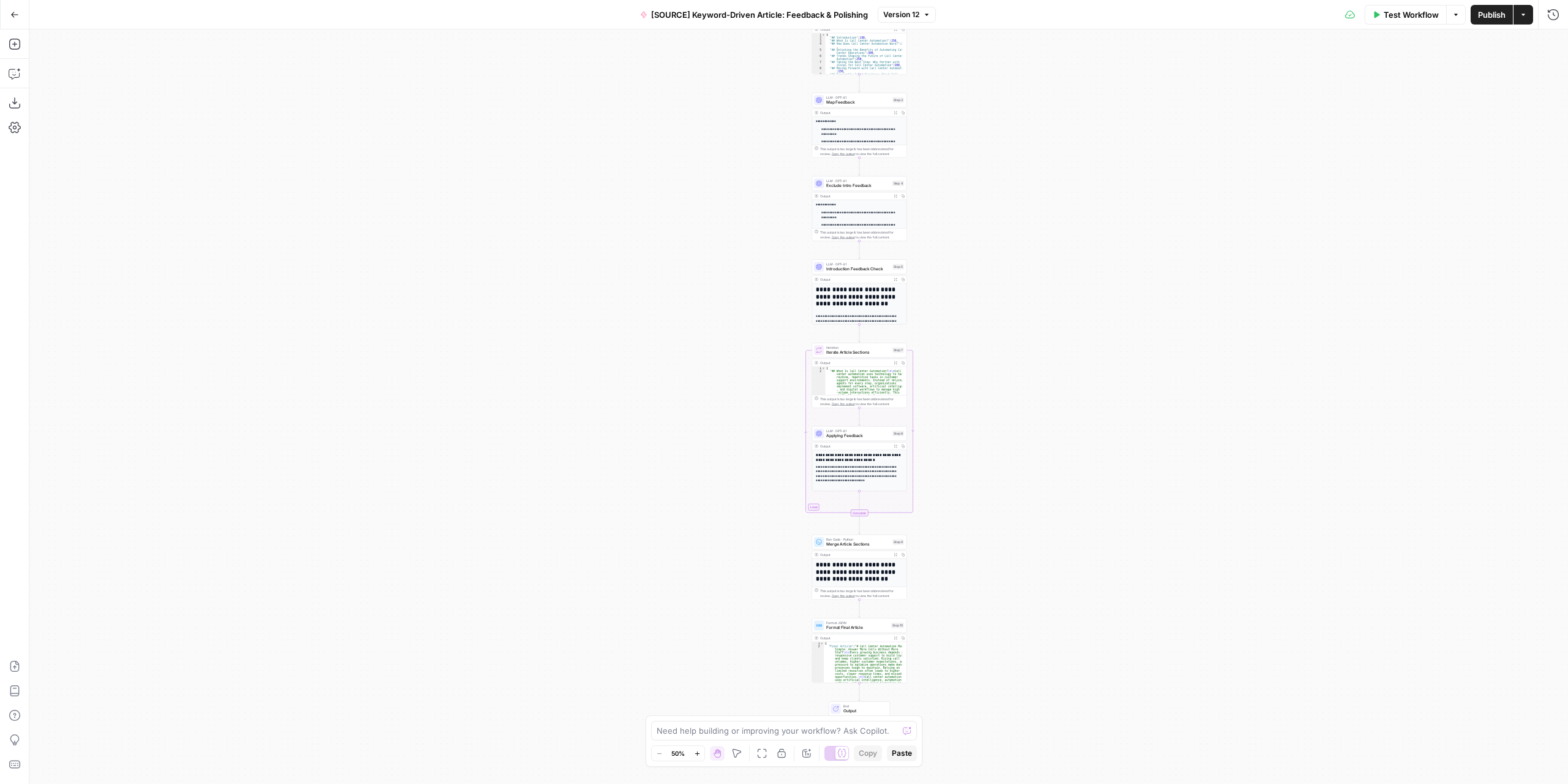
drag, startPoint x: 951, startPoint y: 370, endPoint x: 1012, endPoint y: 471, distance: 118.0
click at [1012, 471] on div "Workflow Set Inputs Inputs LLM · GPT-4.1 Extract Article Structure Step 1 Outpu…" at bounding box center [798, 406] width 1539 height 754
click at [734, 734] on textarea at bounding box center [777, 730] width 241 height 12
click at [853, 733] on textarea "This is the output for the Frequently asked uquestions, I just need the questio…" at bounding box center [772, 724] width 235 height 25
paste textarea "## Loremipsum Dolor Sitametco Adipi Elit Seddoe Temporinci Utla’e dolor magnaal…"
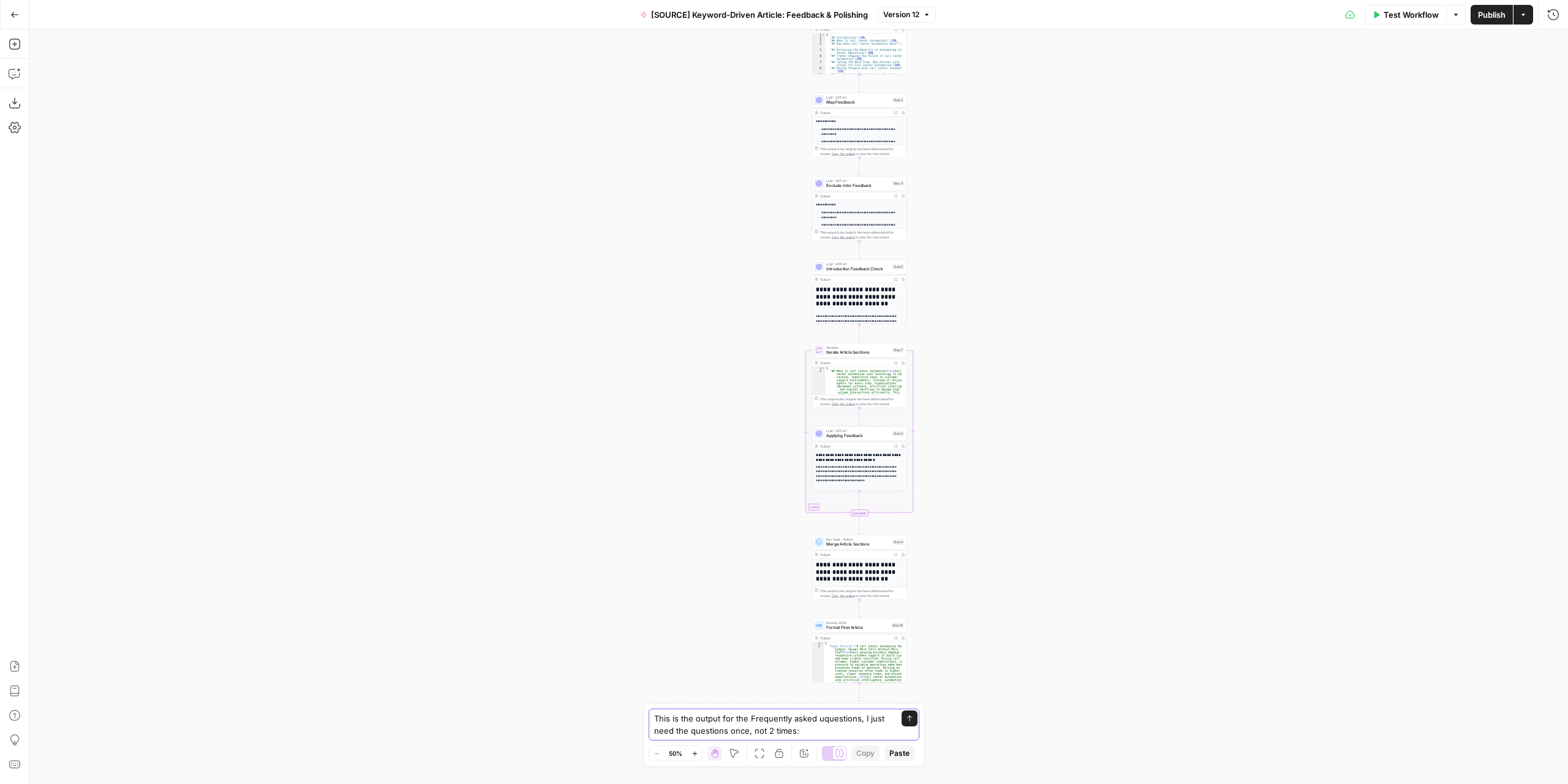
type textarea "Lore ip dol sitame con adi Elitseddoe tempo incididunt, U labo etdo mag aliquae…"
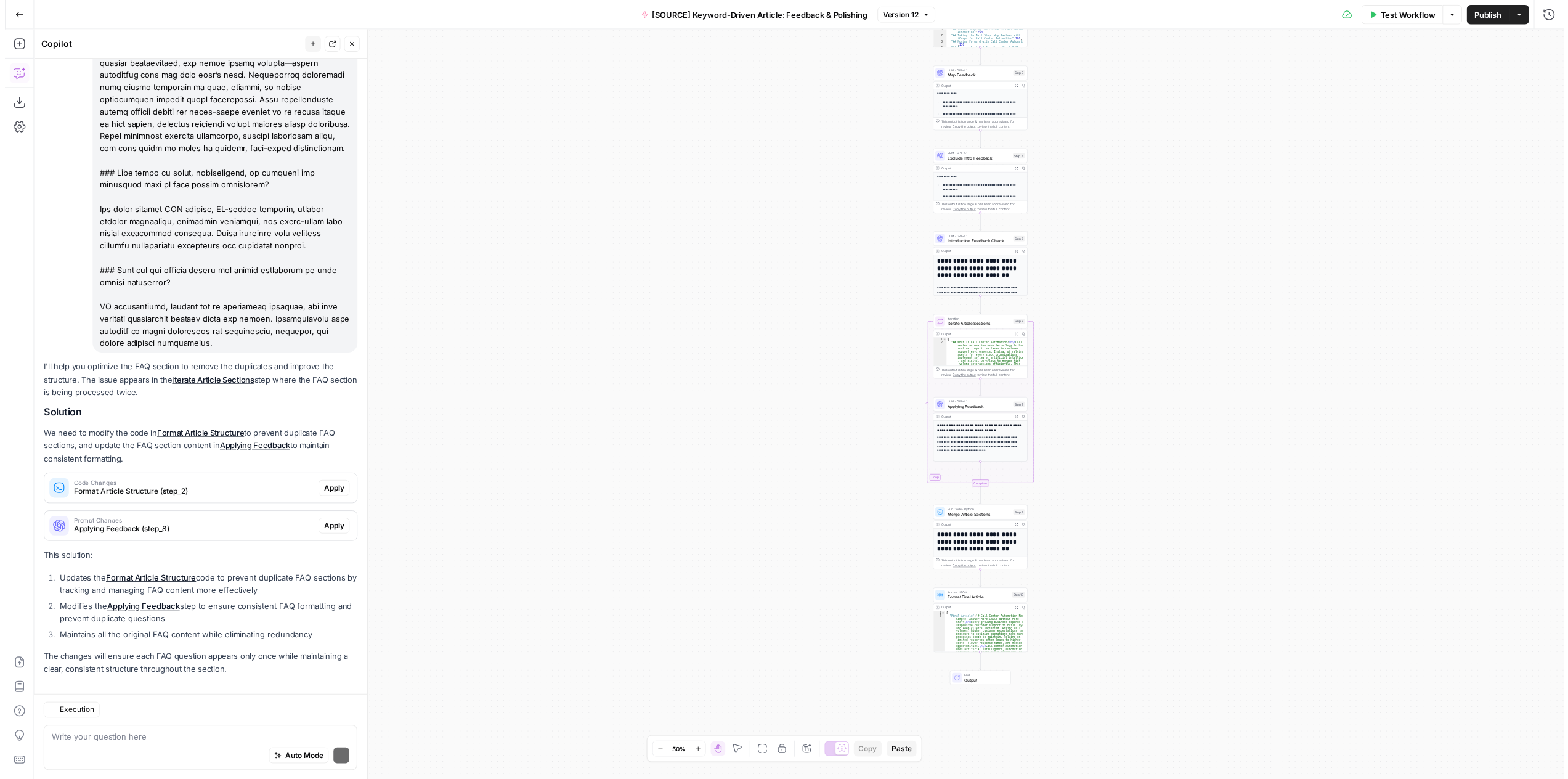
scroll to position [1087, 0]
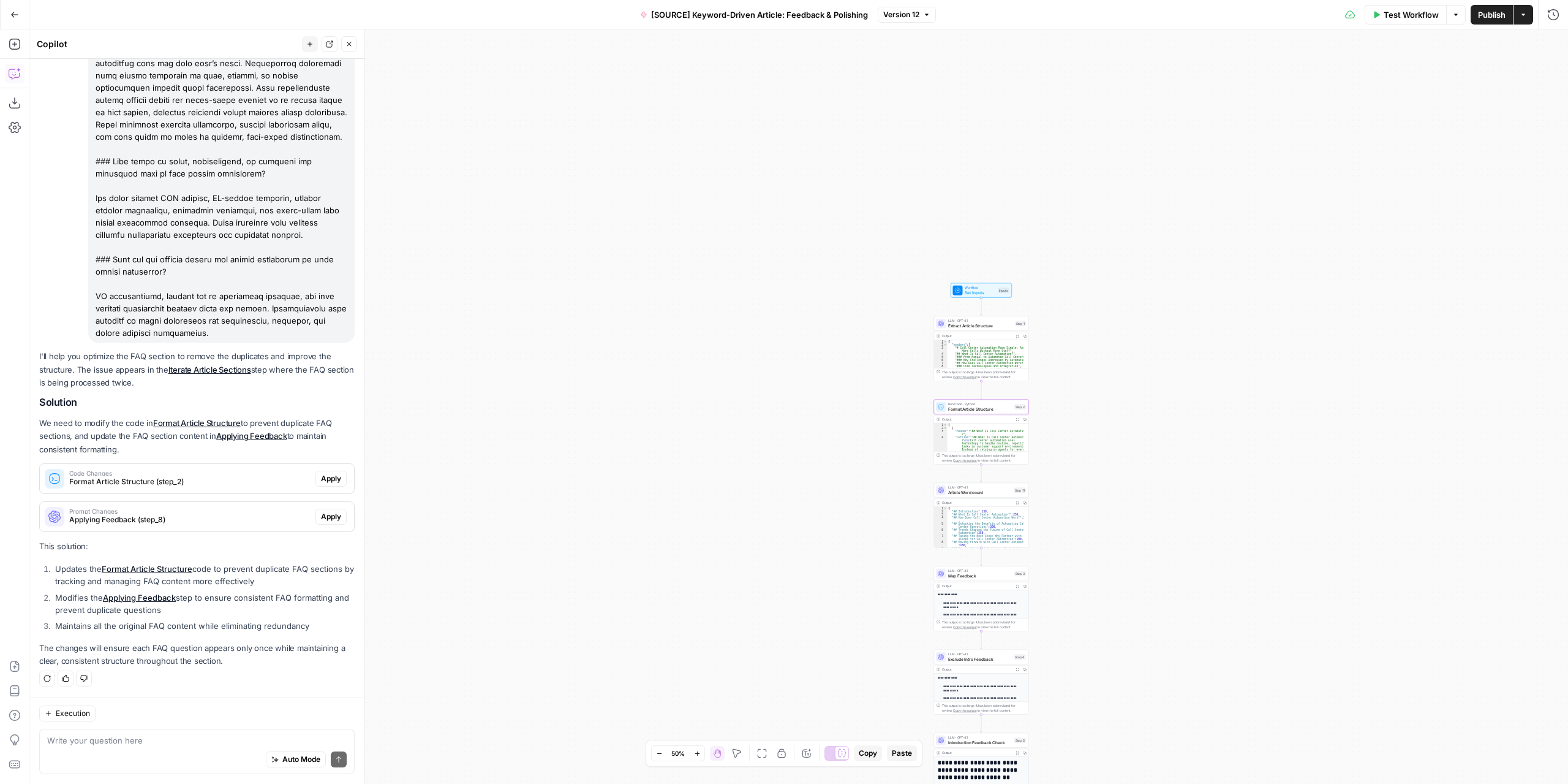
click at [321, 477] on span "Apply" at bounding box center [331, 478] width 20 height 11
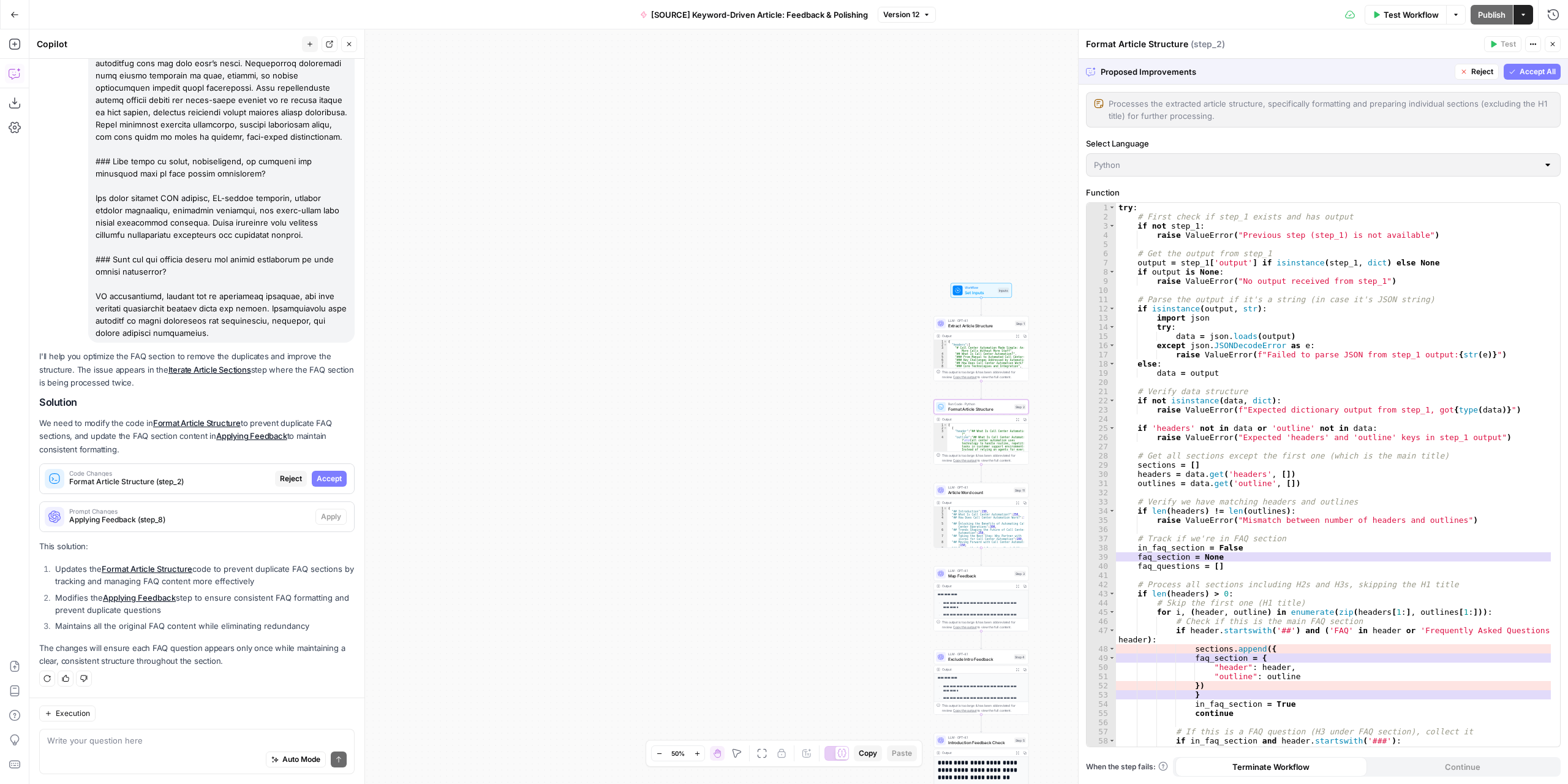
click at [318, 477] on span "Accept" at bounding box center [329, 478] width 25 height 11
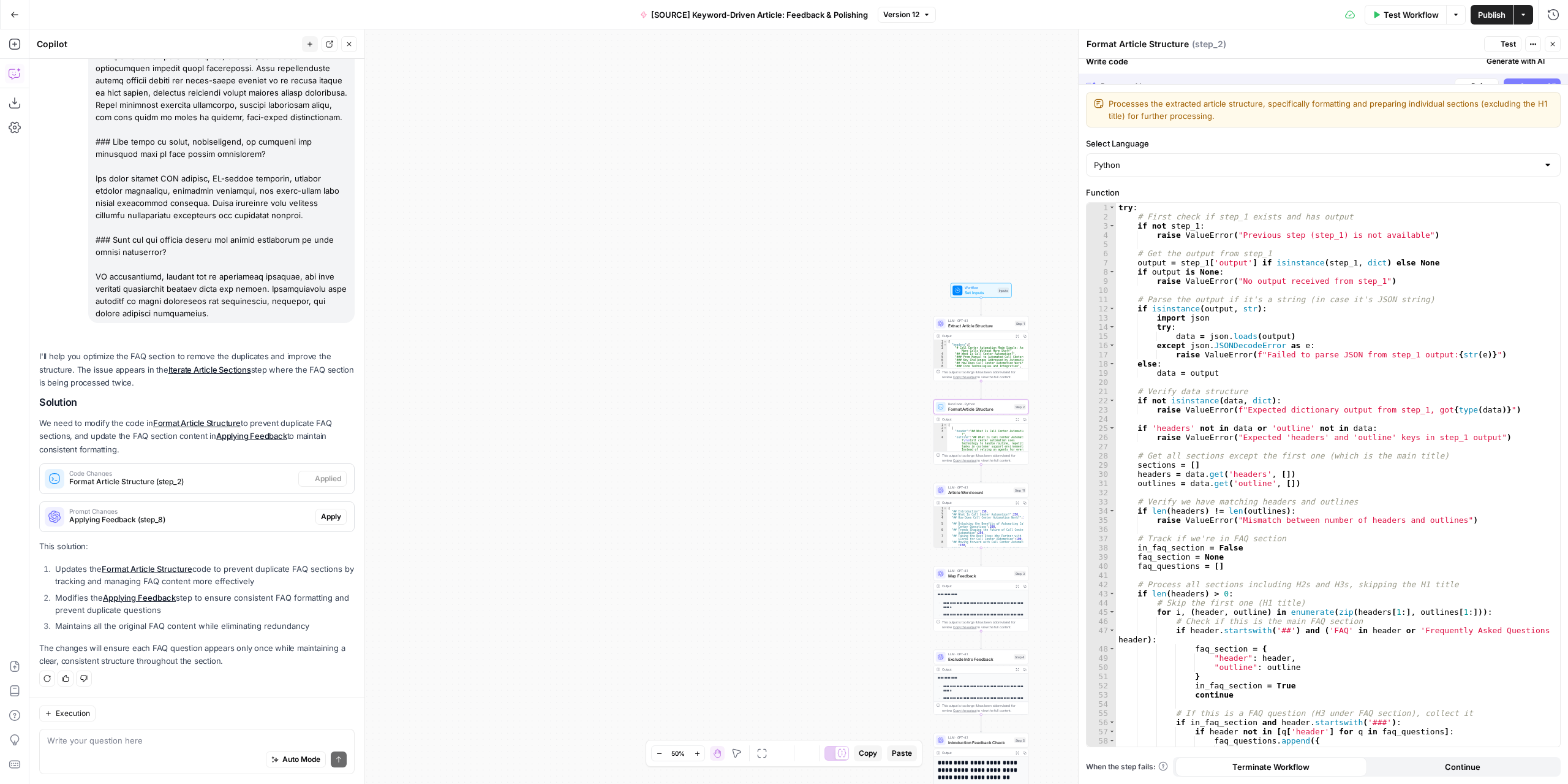
scroll to position [1100, 0]
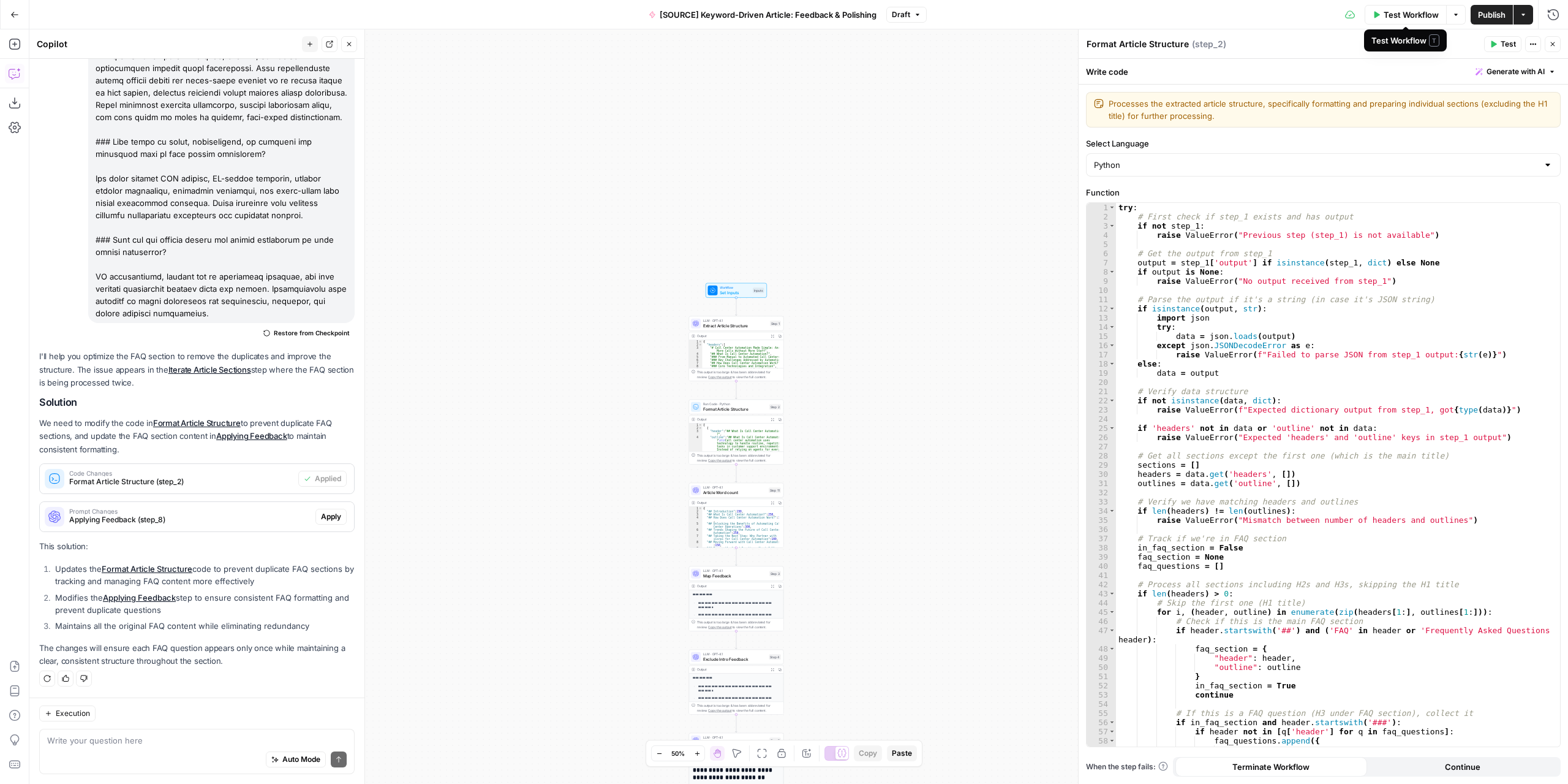
click at [1415, 14] on span "Test Workflow" at bounding box center [1411, 15] width 55 height 12
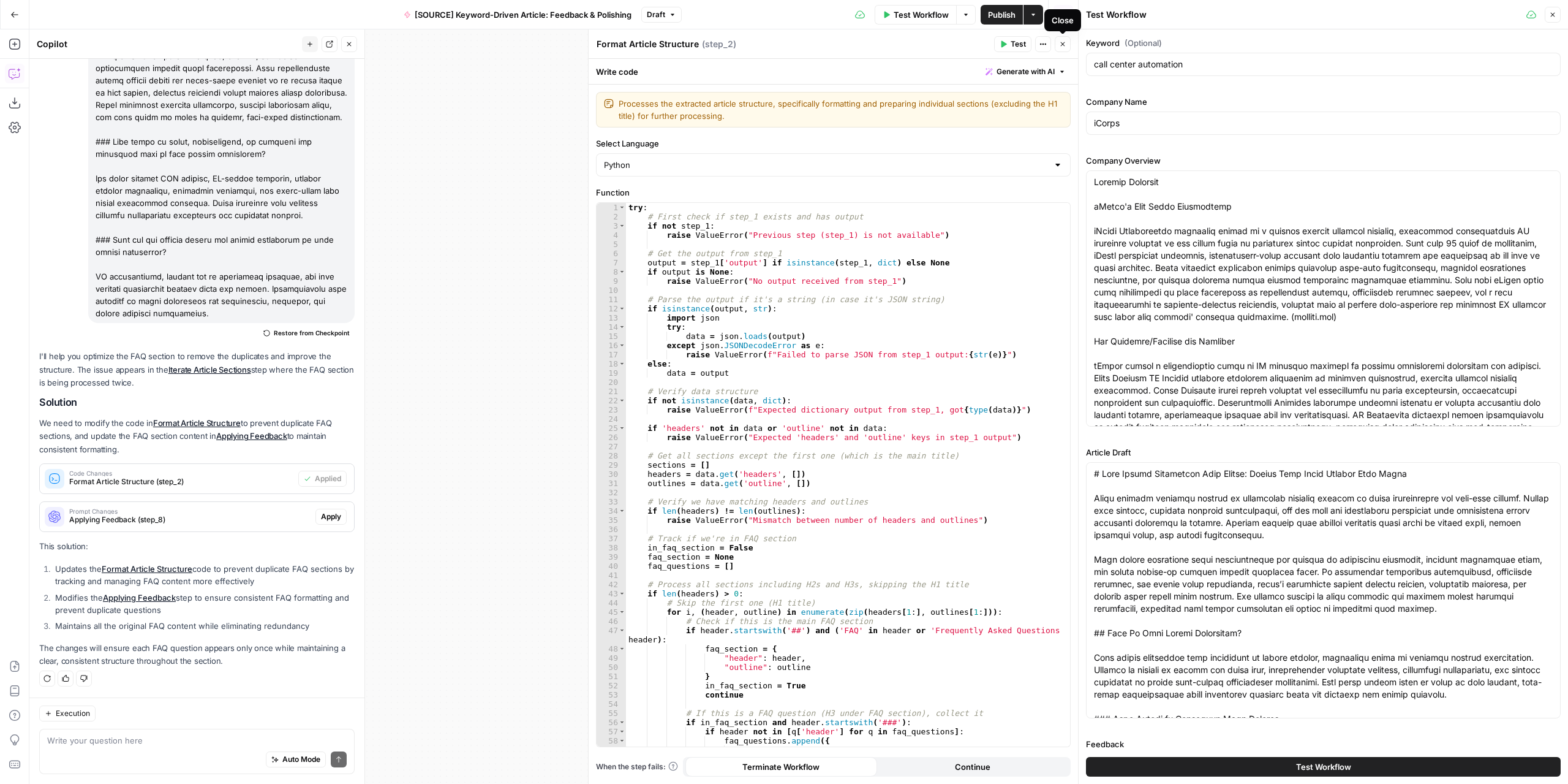
drag, startPoint x: 1060, startPoint y: 42, endPoint x: 1091, endPoint y: 192, distance: 153.2
click at [1061, 42] on icon "button" at bounding box center [1062, 44] width 7 height 7
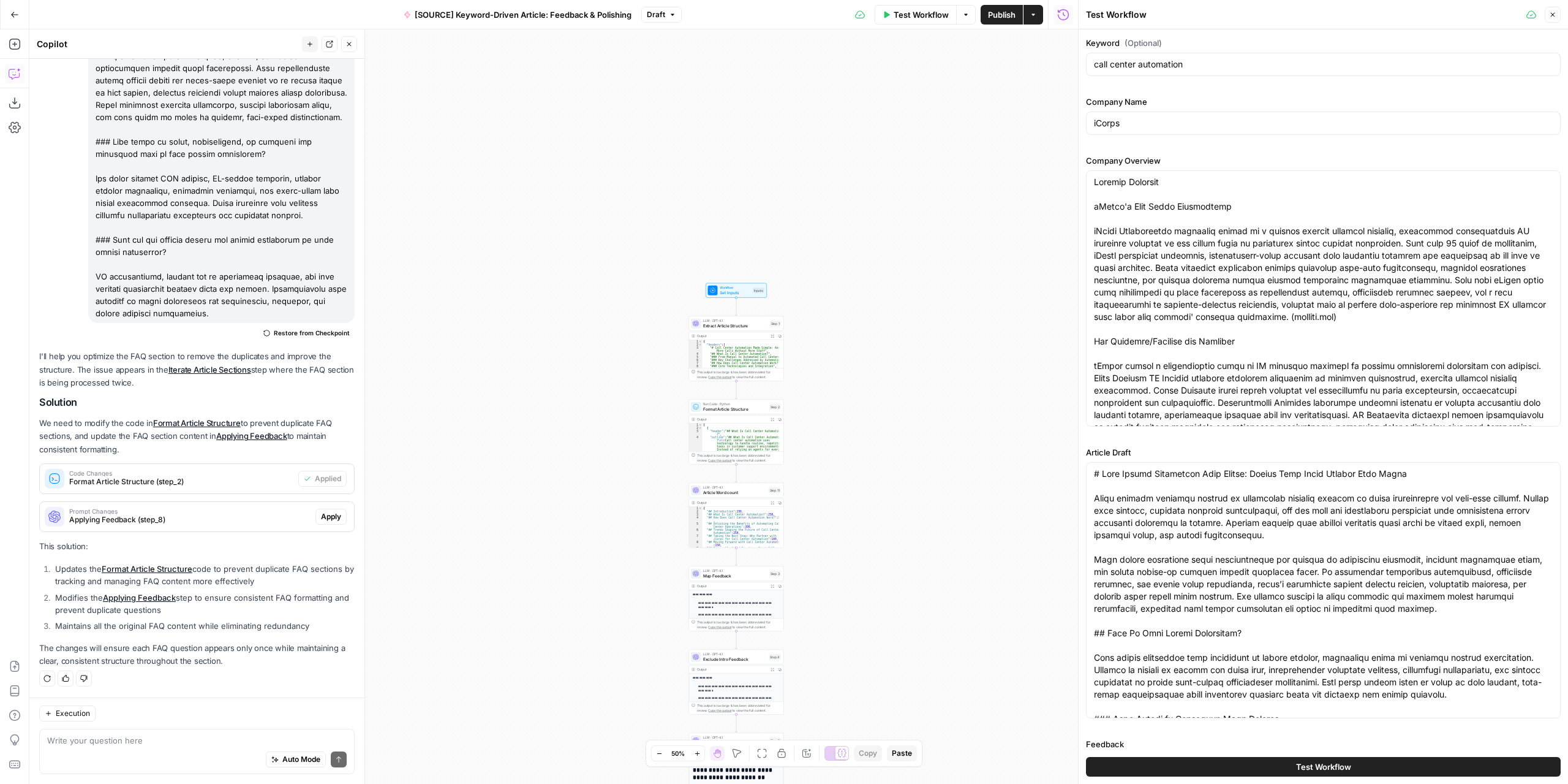
click at [1154, 756] on div "Test Workflow" at bounding box center [1323, 767] width 475 height 35
click at [1157, 759] on button "Test Workflow" at bounding box center [1323, 766] width 475 height 19
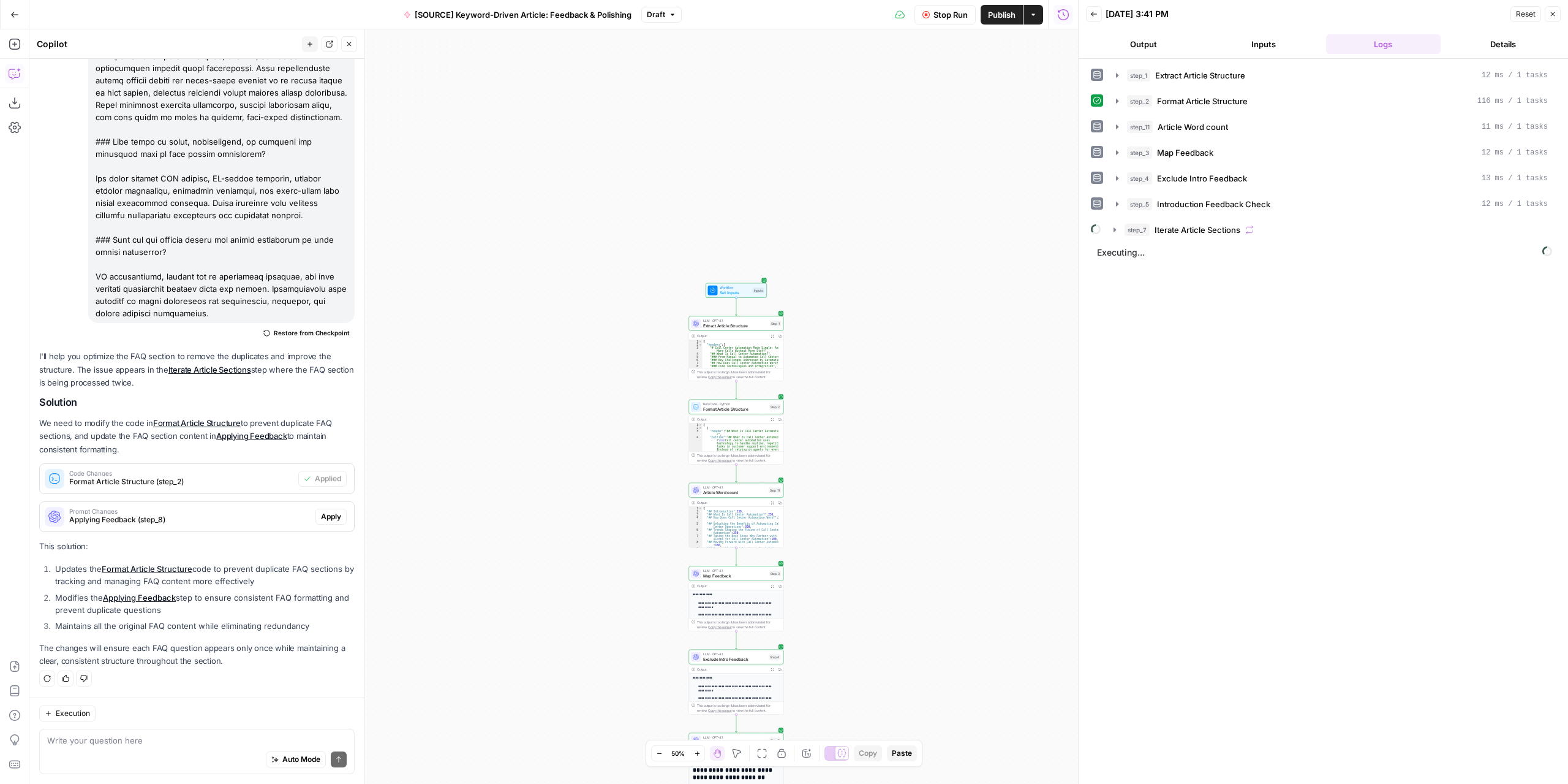
click at [949, 19] on span "Stop Run" at bounding box center [951, 15] width 35 height 12
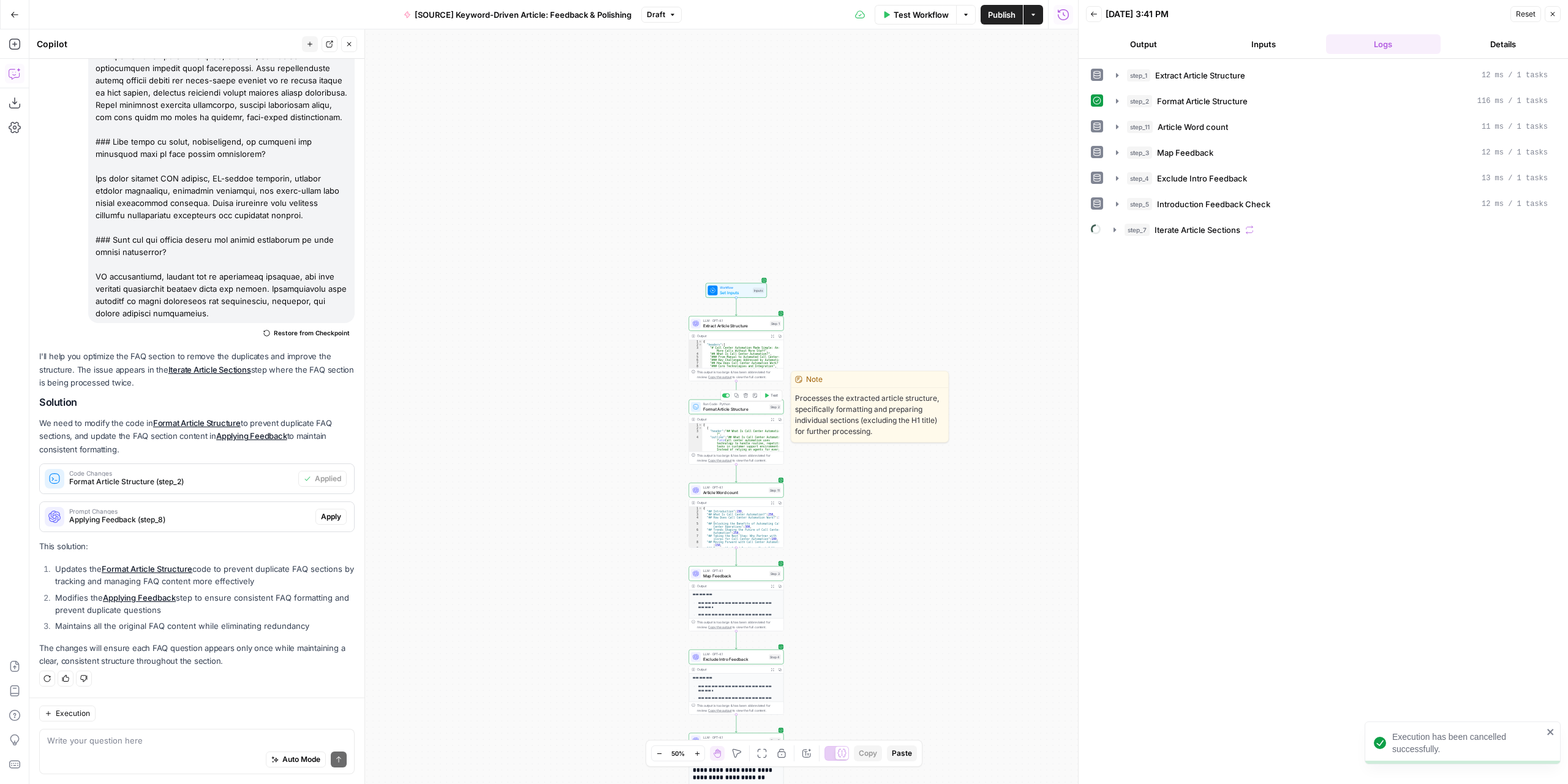
click at [777, 395] on span "Test" at bounding box center [774, 396] width 7 height 5
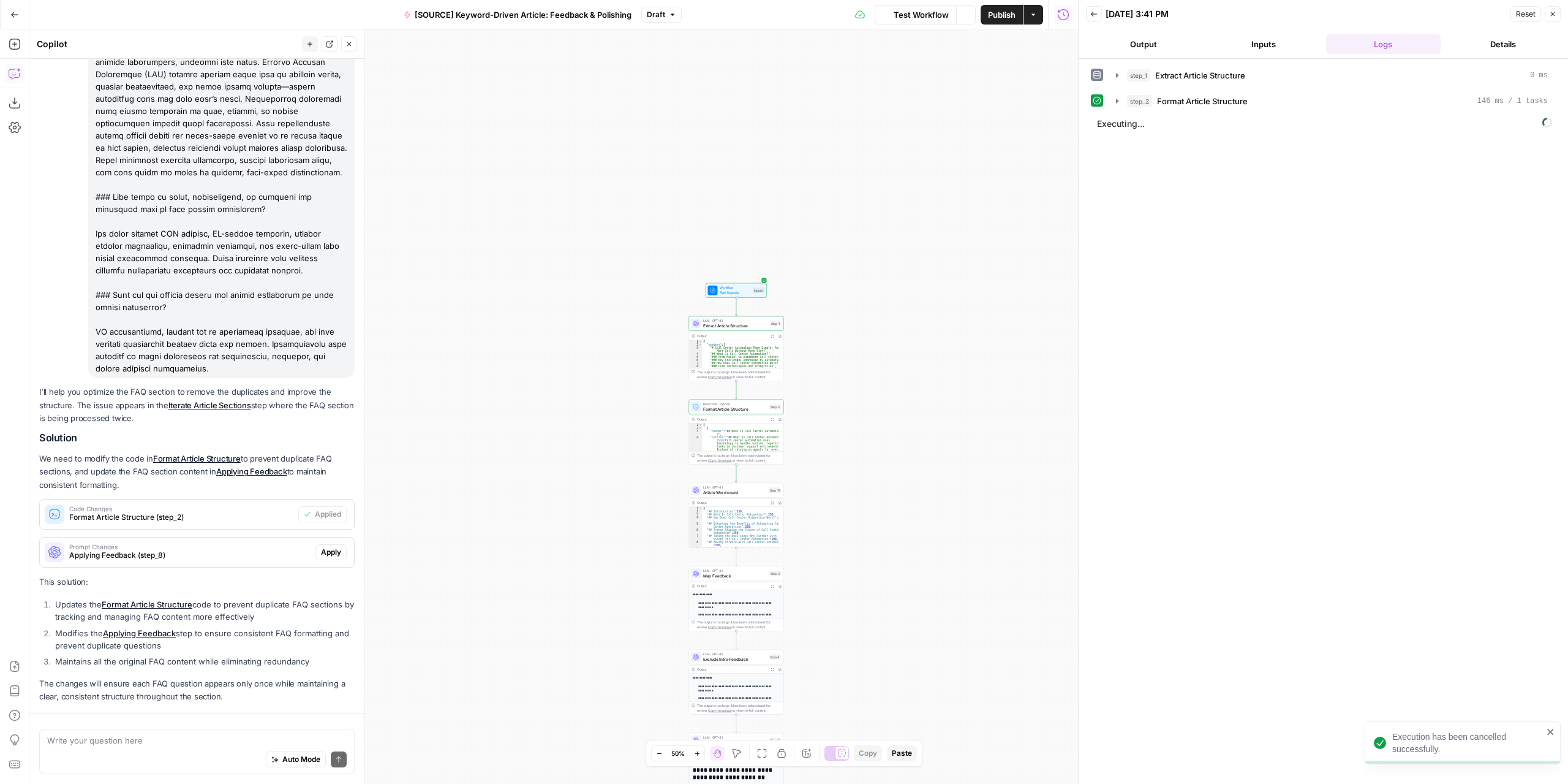
scroll to position [1100, 0]
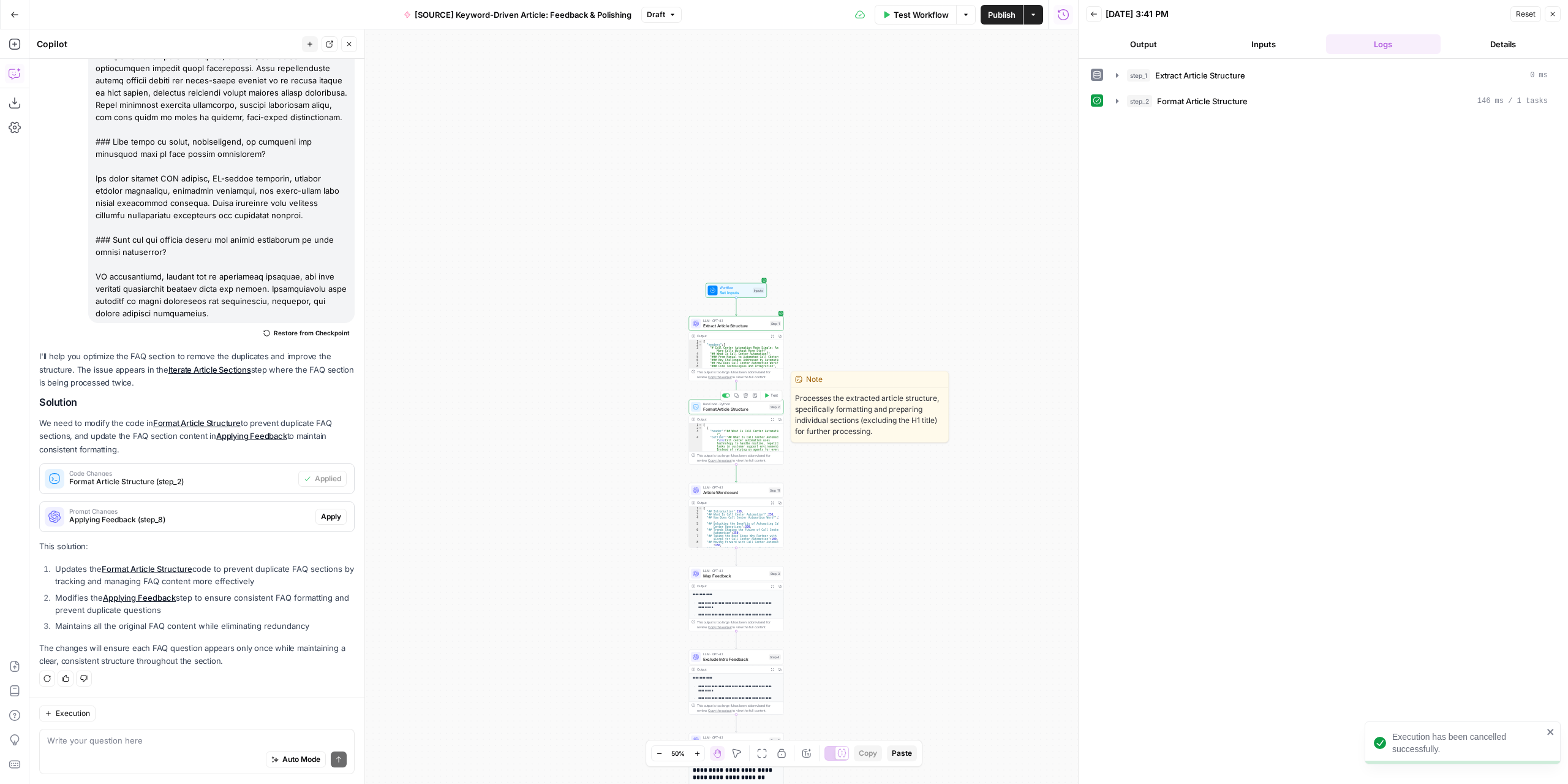
click at [769, 395] on button "Test" at bounding box center [770, 396] width 19 height 8
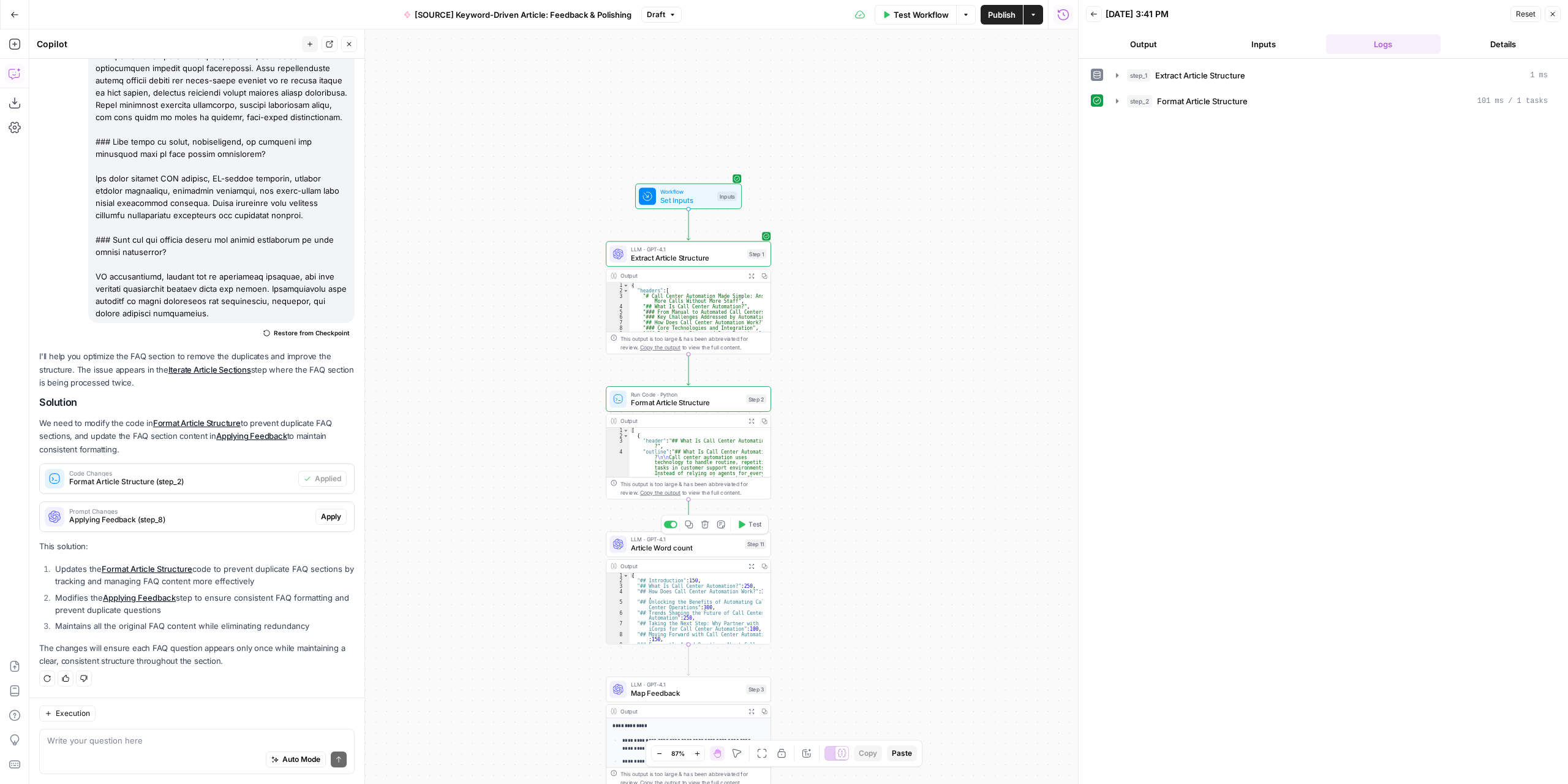
click at [748, 525] on span "Test" at bounding box center [754, 524] width 13 height 10
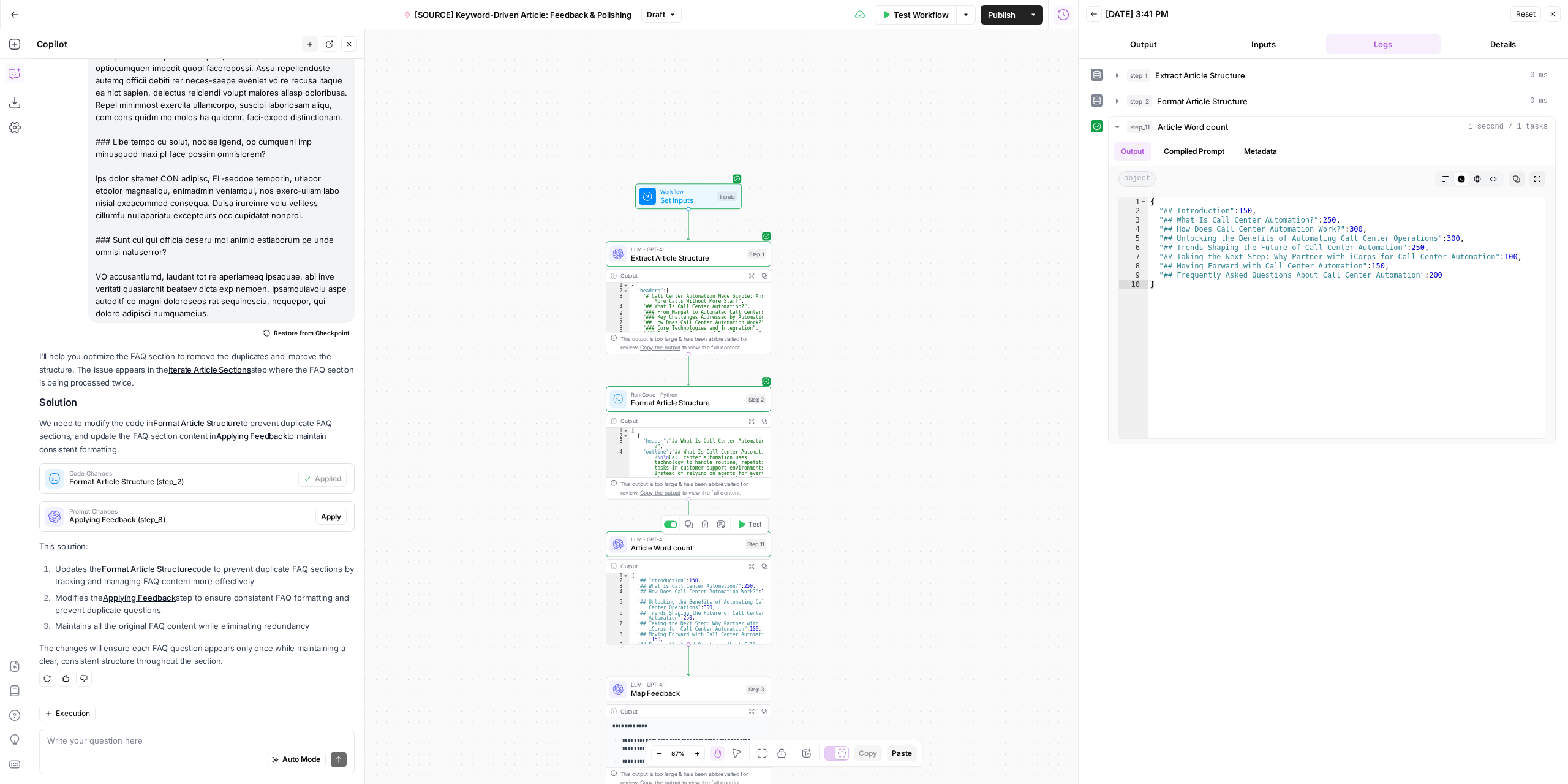
click at [936, 22] on button "Test Workflow" at bounding box center [915, 14] width 82 height 19
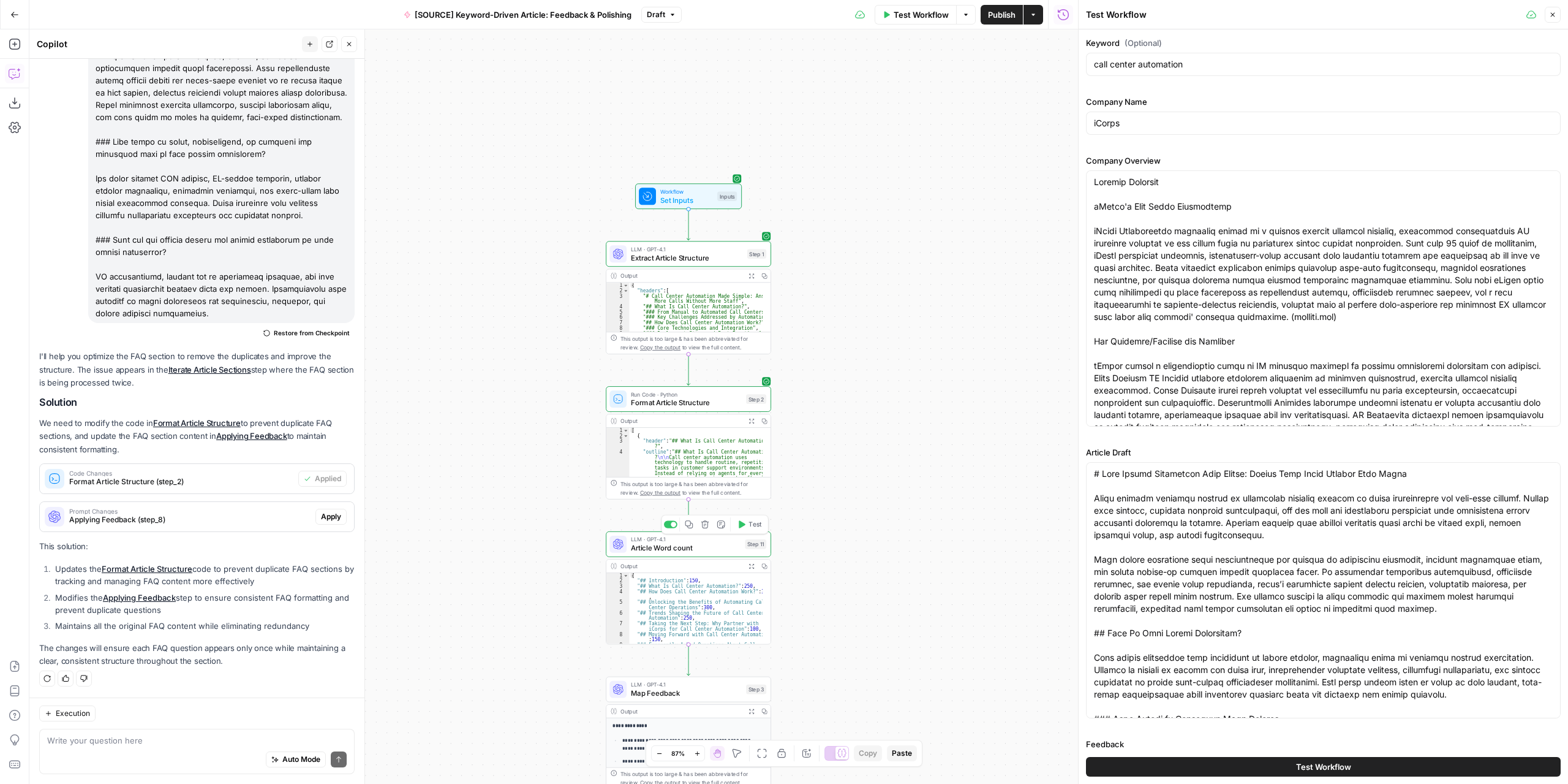
click at [1238, 754] on div "Test Workflow" at bounding box center [1323, 767] width 475 height 35
click at [1238, 761] on button "Test Workflow" at bounding box center [1323, 766] width 475 height 19
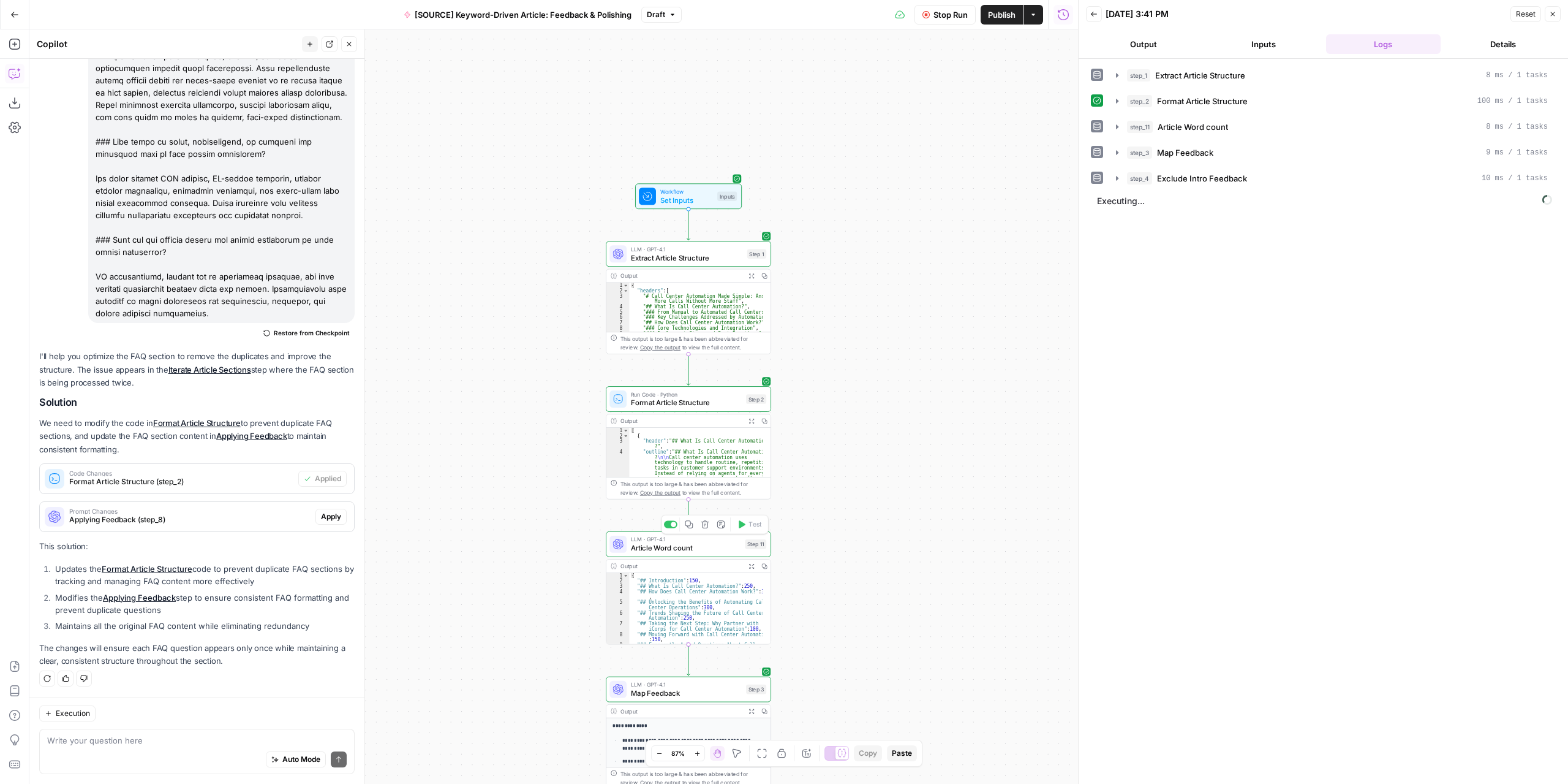
click at [1159, 42] on button "Output" at bounding box center [1143, 44] width 115 height 19
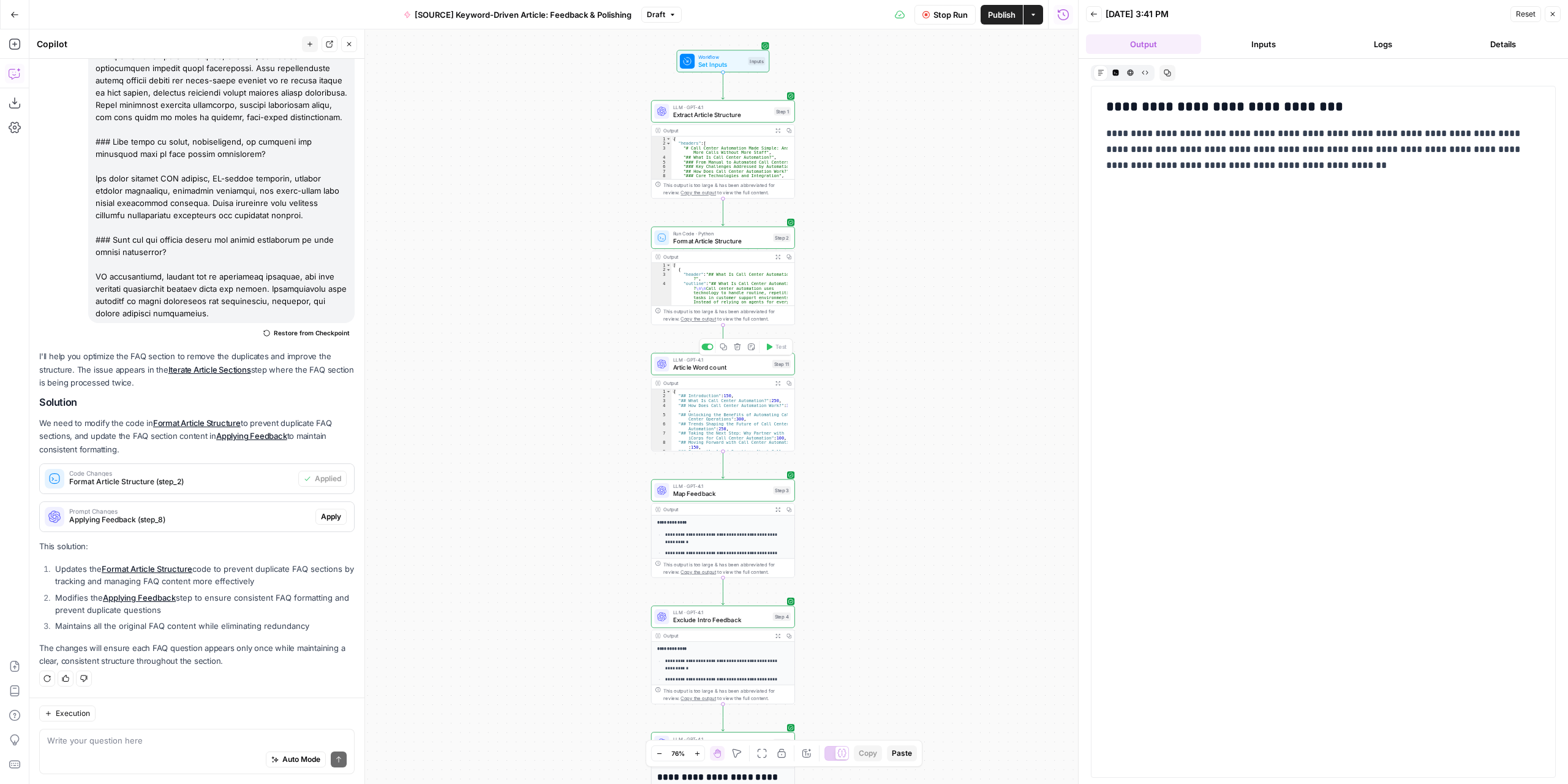
click at [1367, 46] on button "Logs" at bounding box center [1383, 44] width 115 height 19
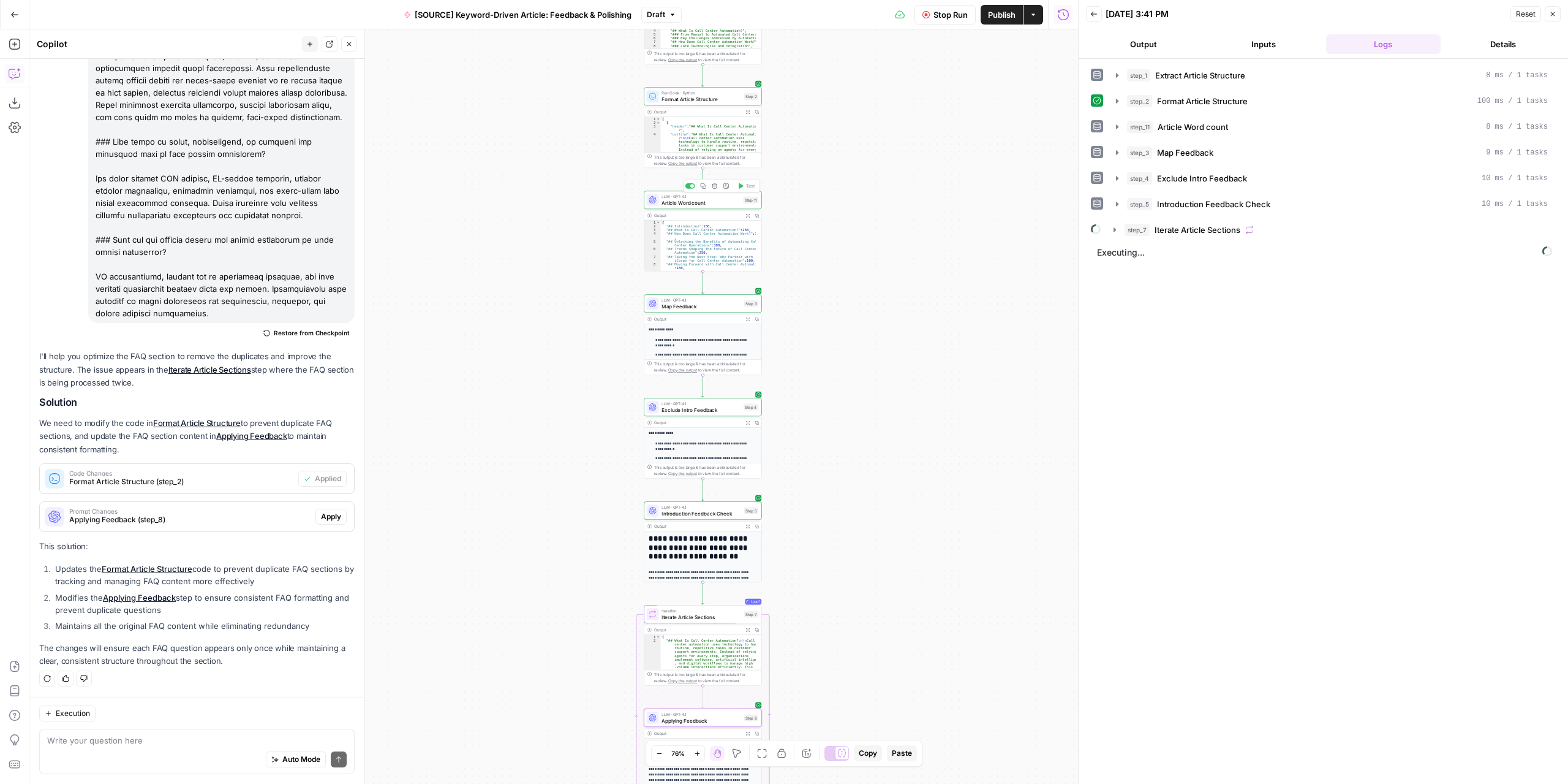
click at [209, 521] on span "Applying Feedback (step_8)" at bounding box center [189, 519] width 241 height 11
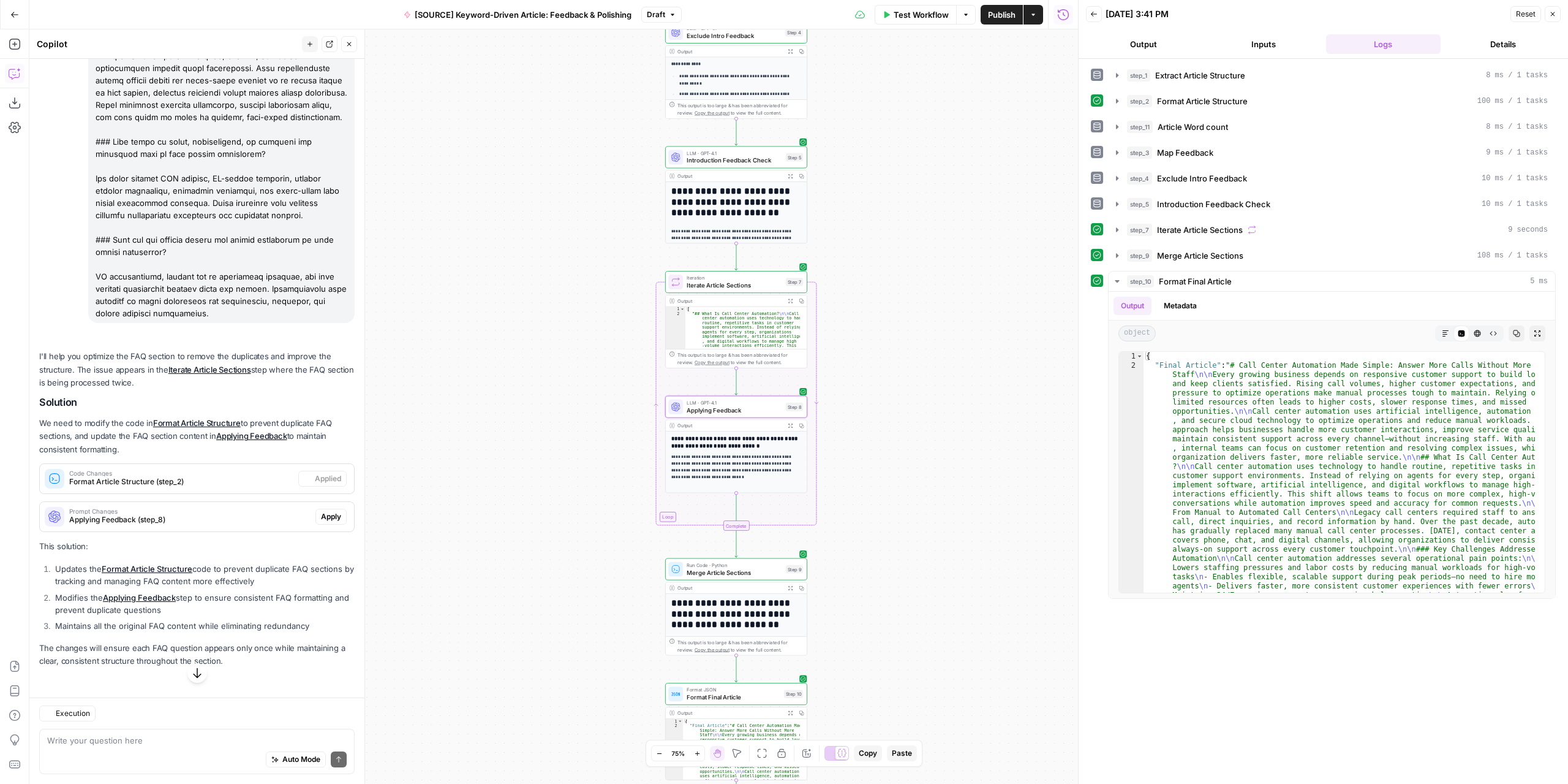
scroll to position [1100, 0]
click at [1448, 334] on button "Markdown" at bounding box center [1446, 333] width 16 height 16
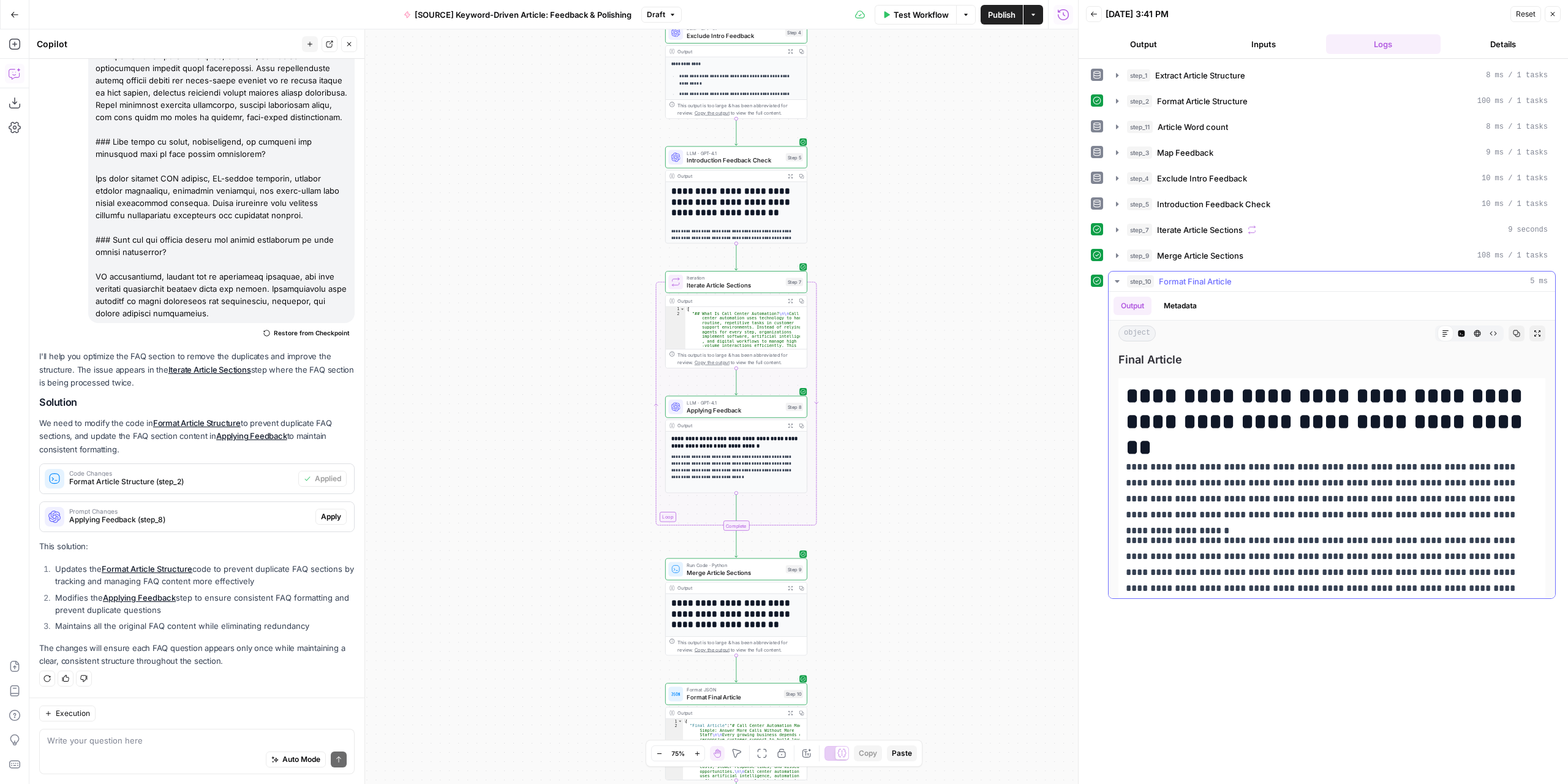
click at [1534, 330] on icon "button" at bounding box center [1537, 333] width 7 height 7
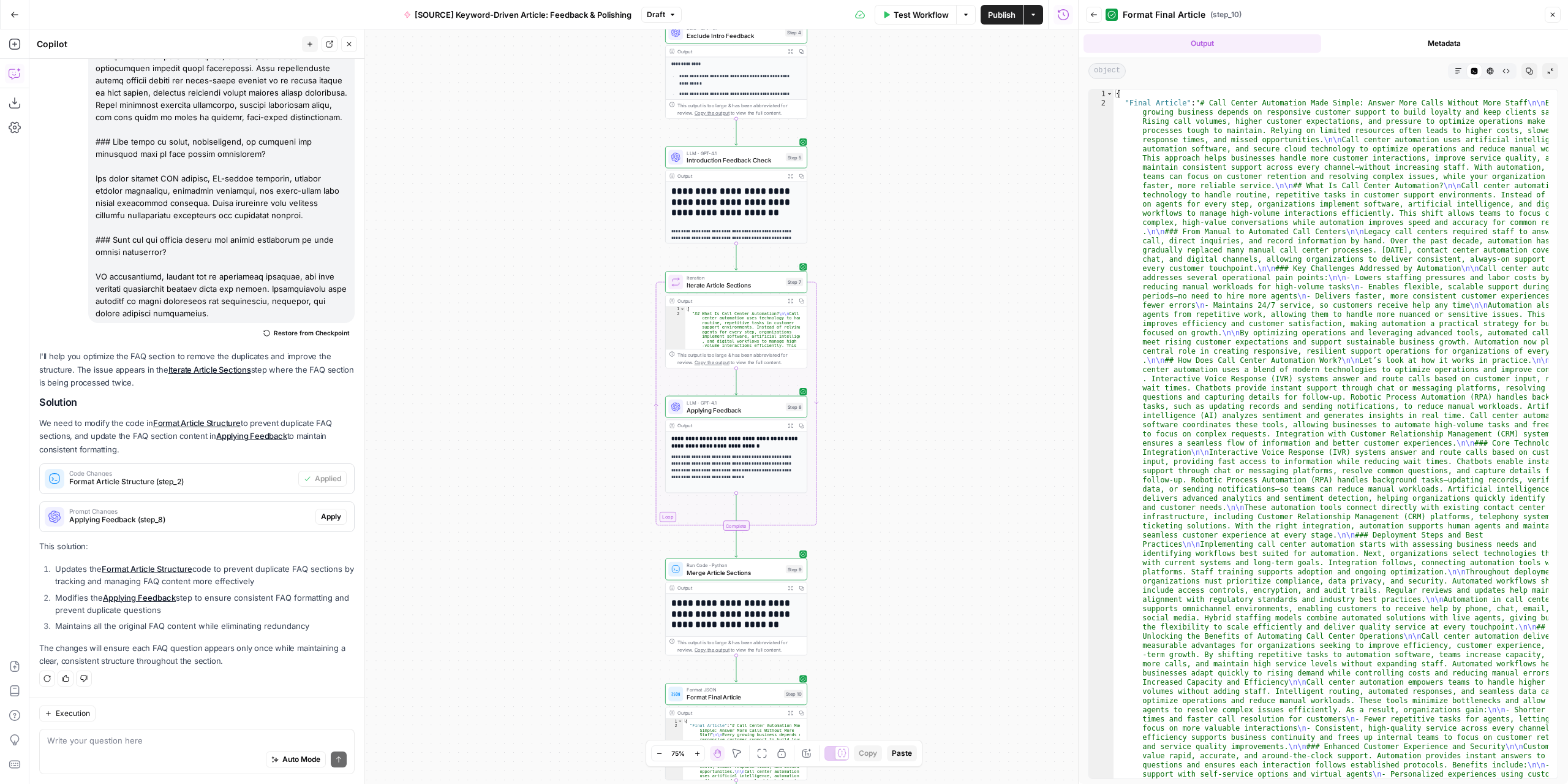
click at [1459, 69] on icon "button" at bounding box center [1458, 70] width 7 height 7
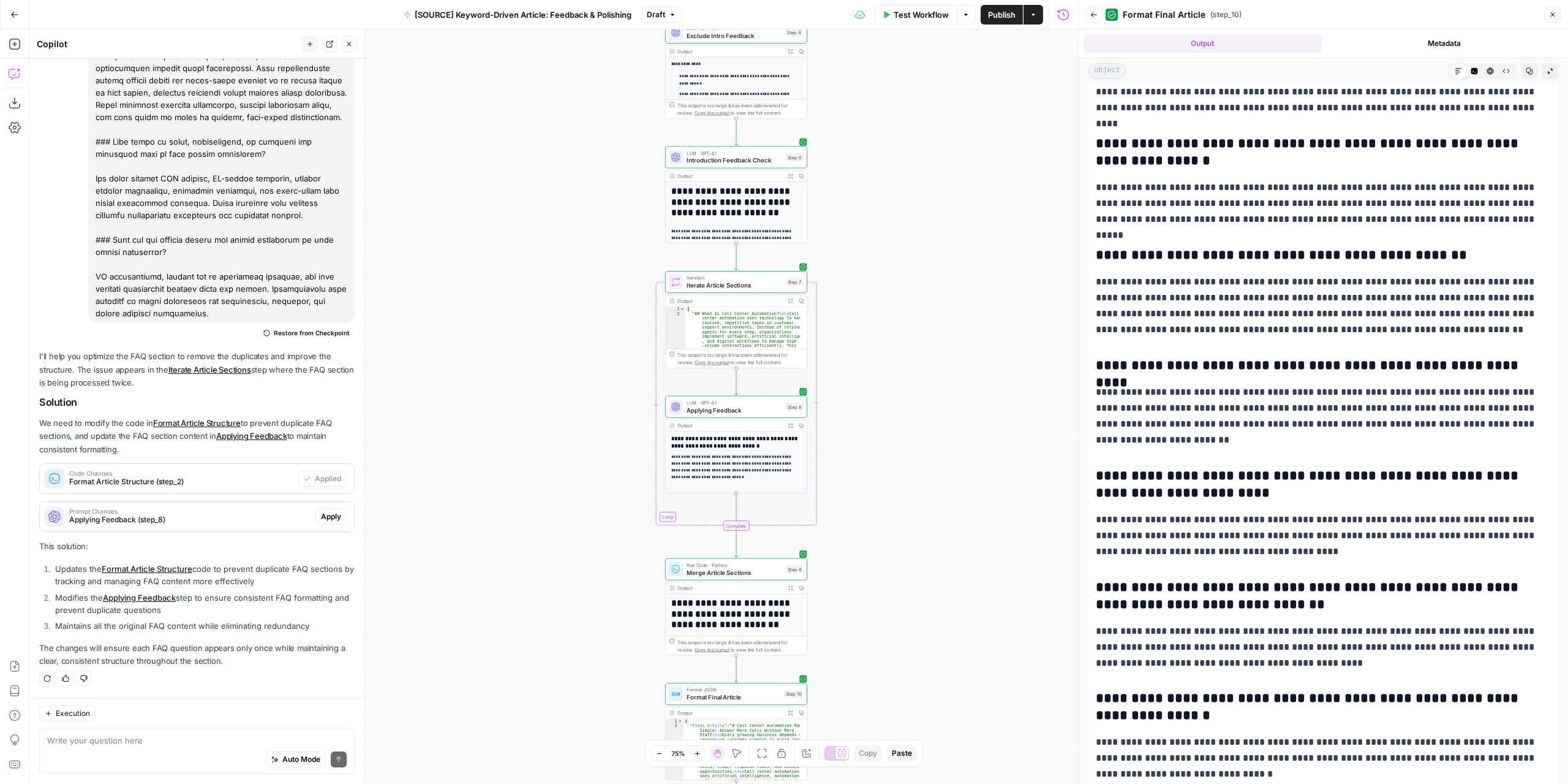
scroll to position [3797, 0]
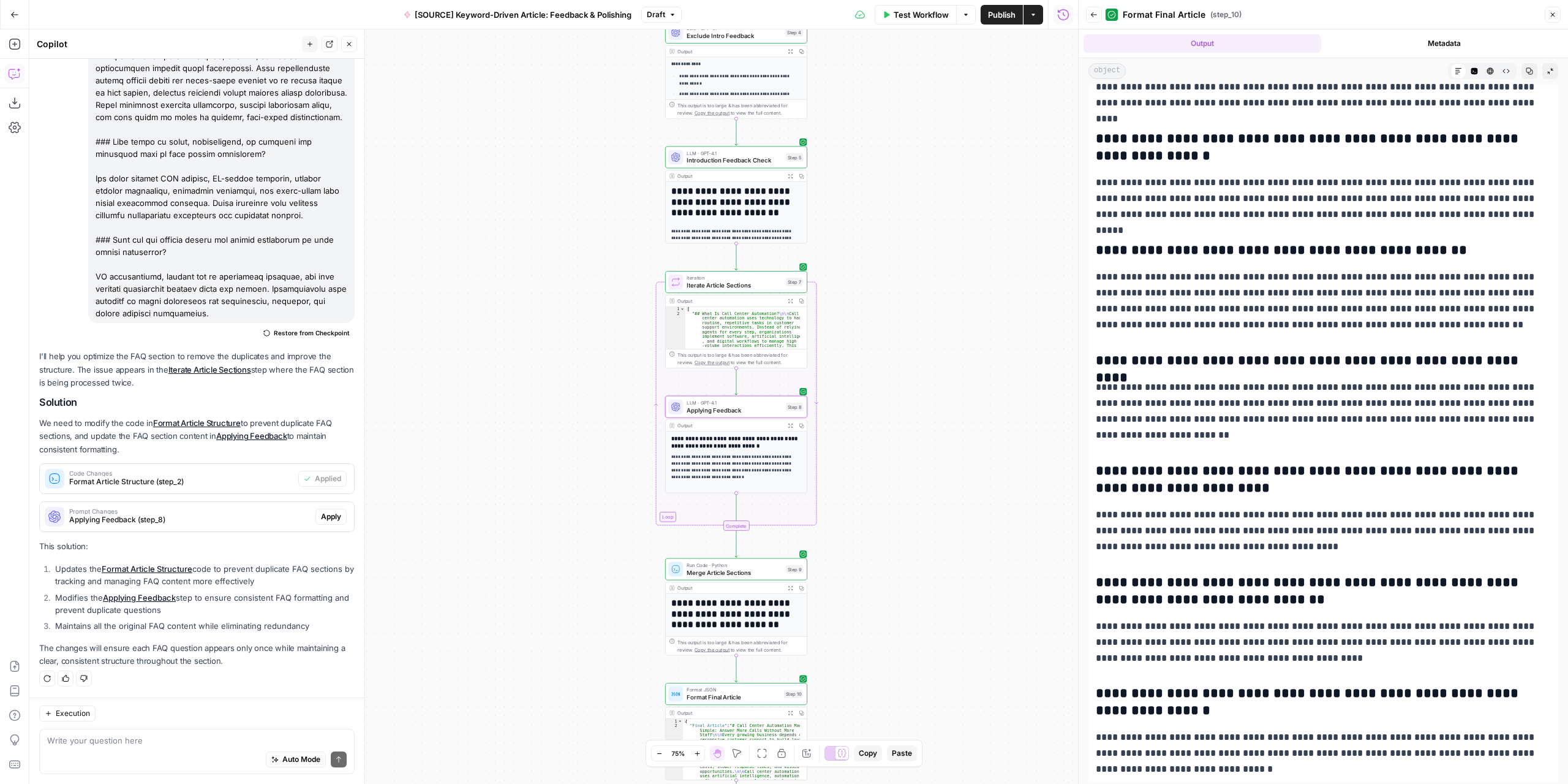
click at [333, 514] on button "Apply" at bounding box center [331, 517] width 31 height 16
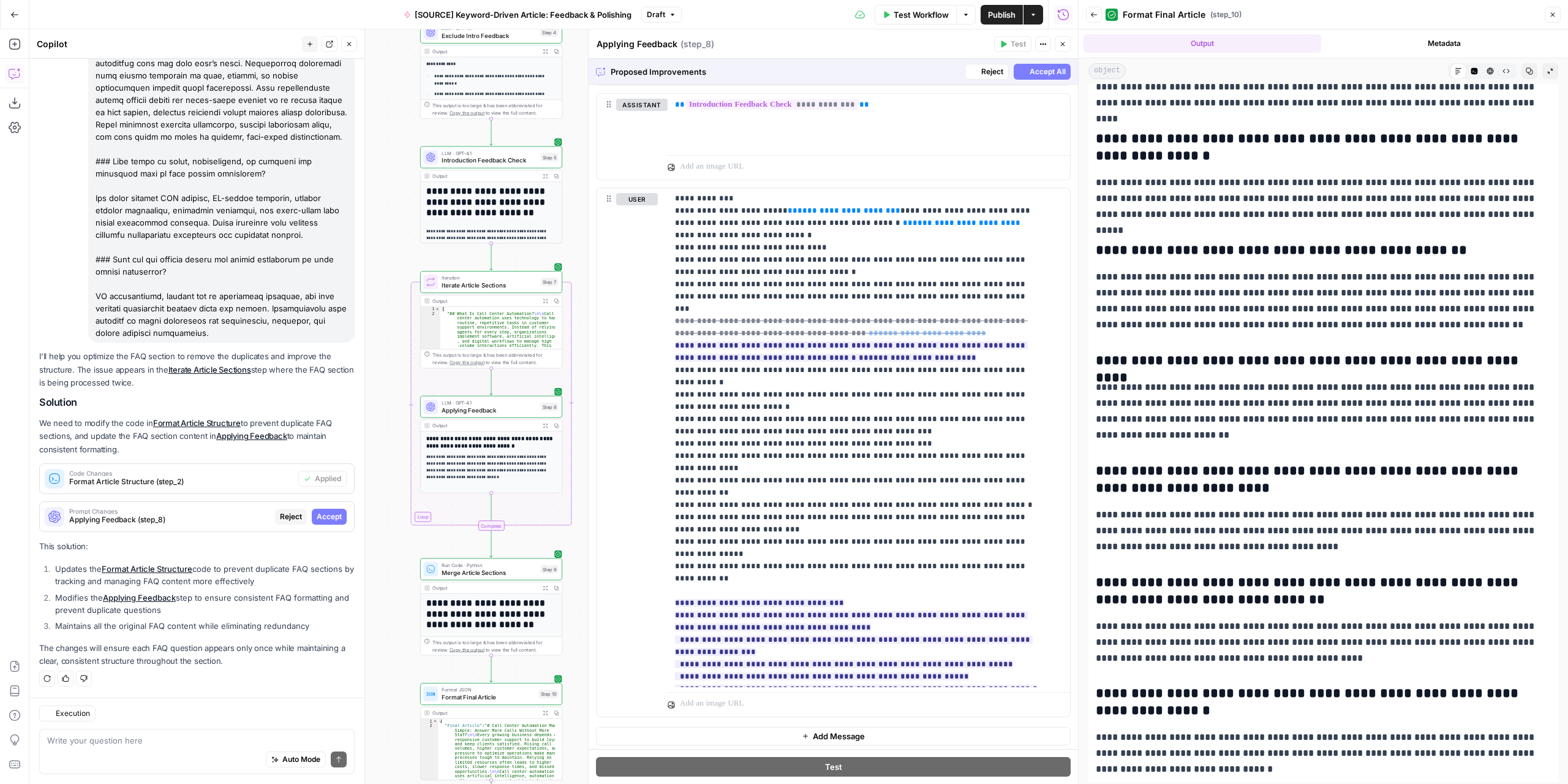
scroll to position [1081, 0]
click at [755, 682] on span "Accept" at bounding box center [761, 684] width 25 height 11
drag, startPoint x: 705, startPoint y: 552, endPoint x: 663, endPoint y: 541, distance: 43.4
click at [663, 541] on div "**********" at bounding box center [834, 452] width 473 height 528
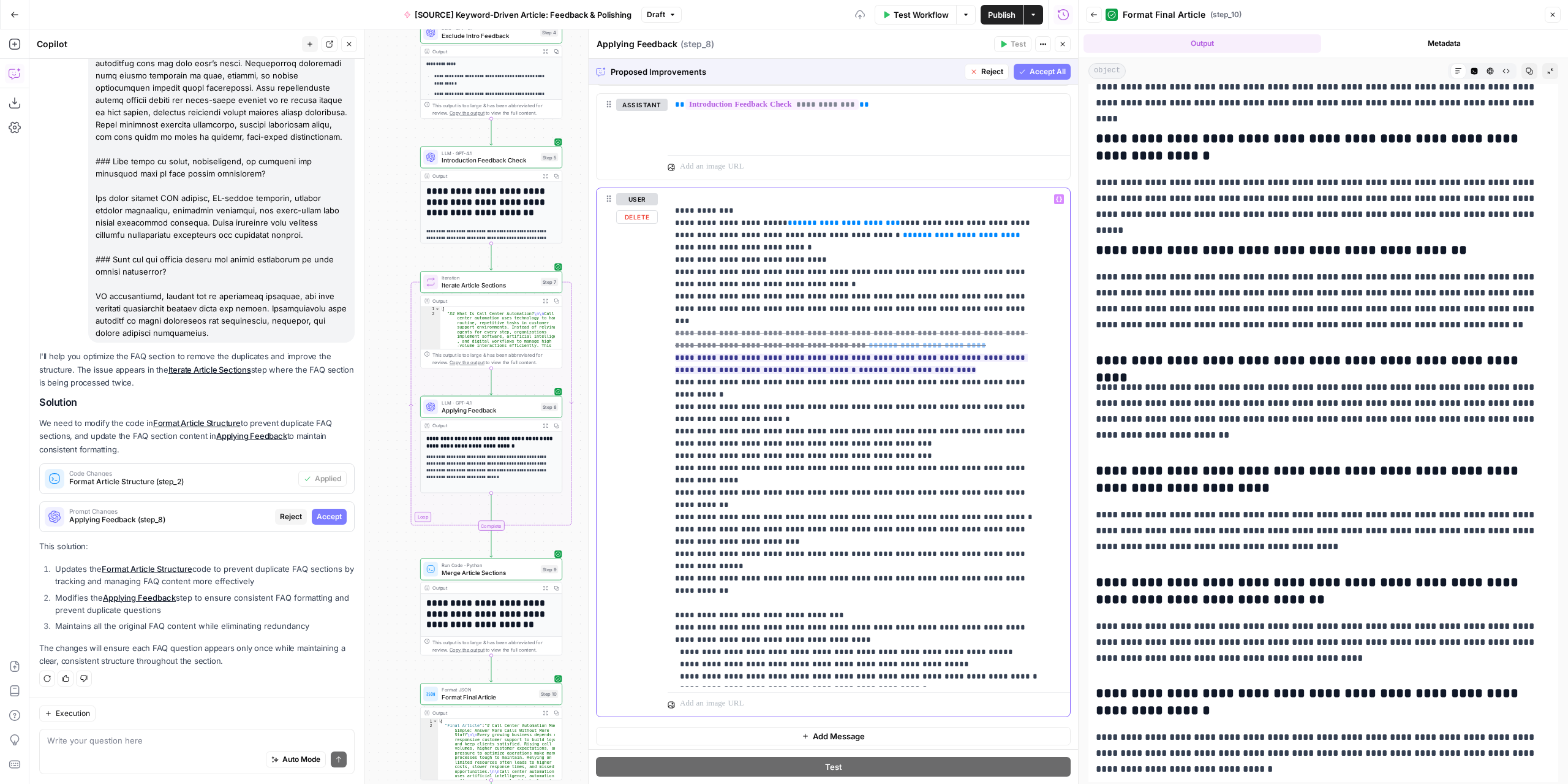
scroll to position [197, 0]
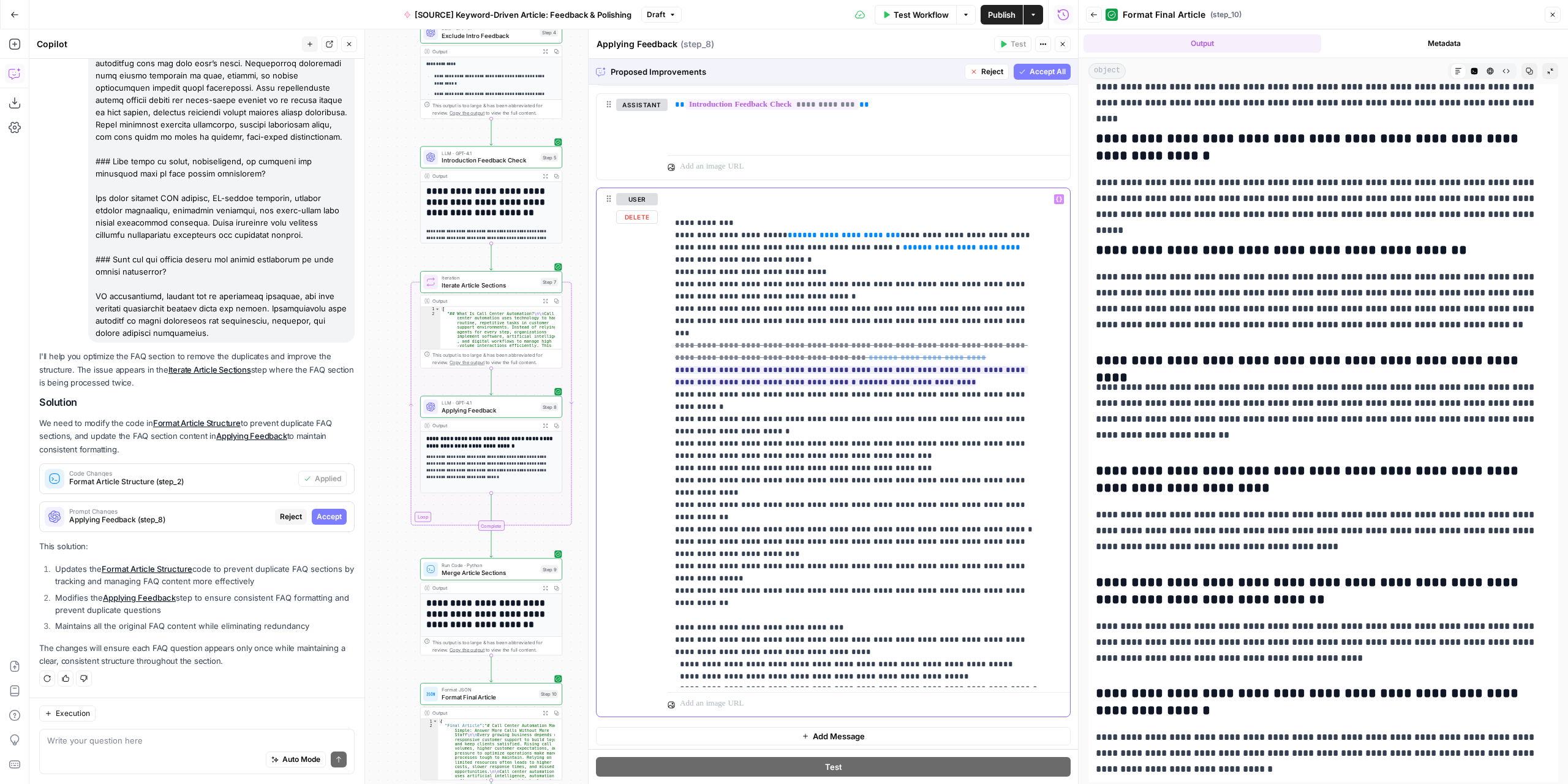
drag, startPoint x: 898, startPoint y: 600, endPoint x: 661, endPoint y: 605, distance: 237.1
click at [661, 605] on div "**********" at bounding box center [834, 452] width 473 height 528
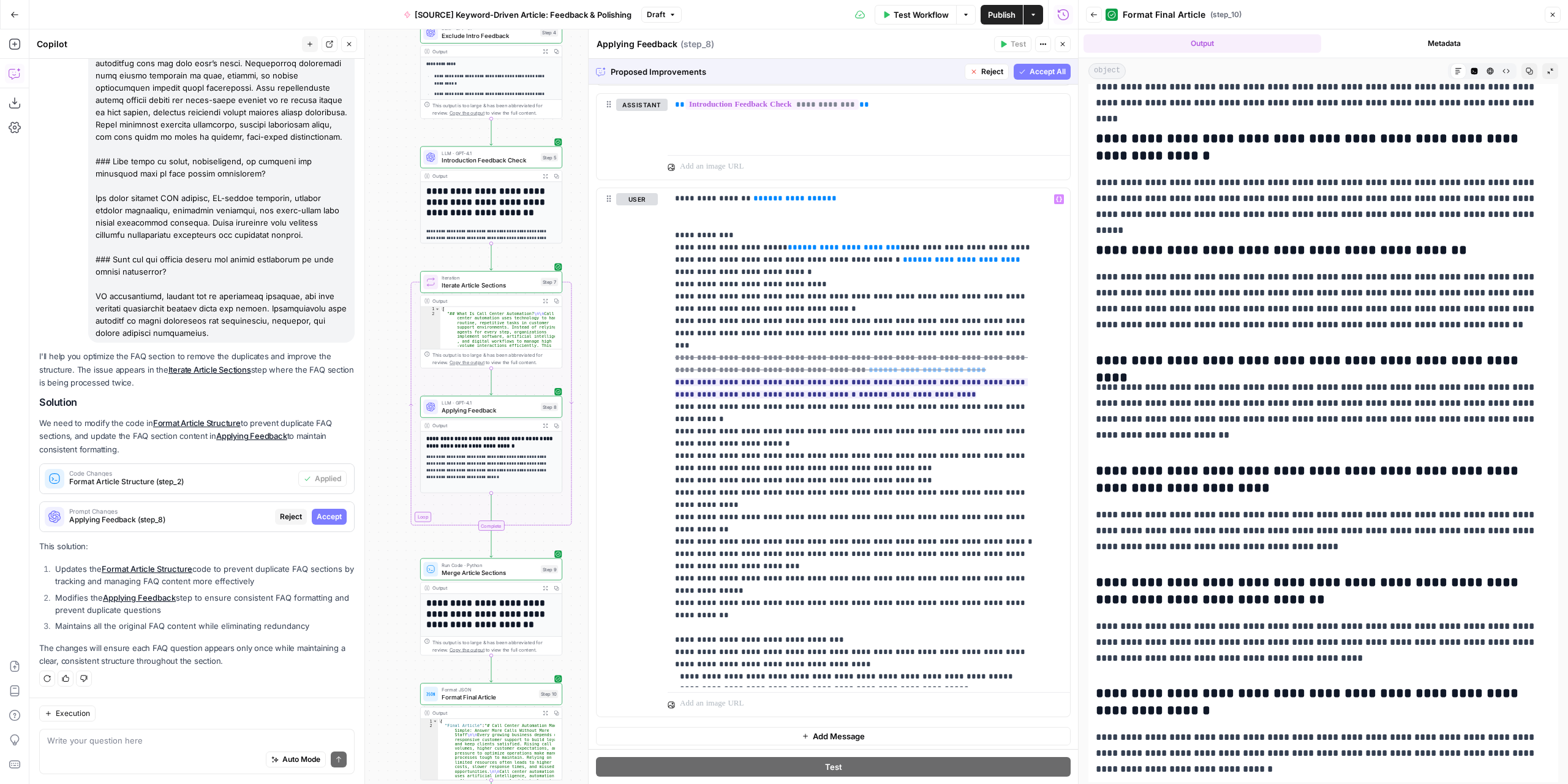
click at [1040, 66] on span "Accept All" at bounding box center [1048, 72] width 36 height 11
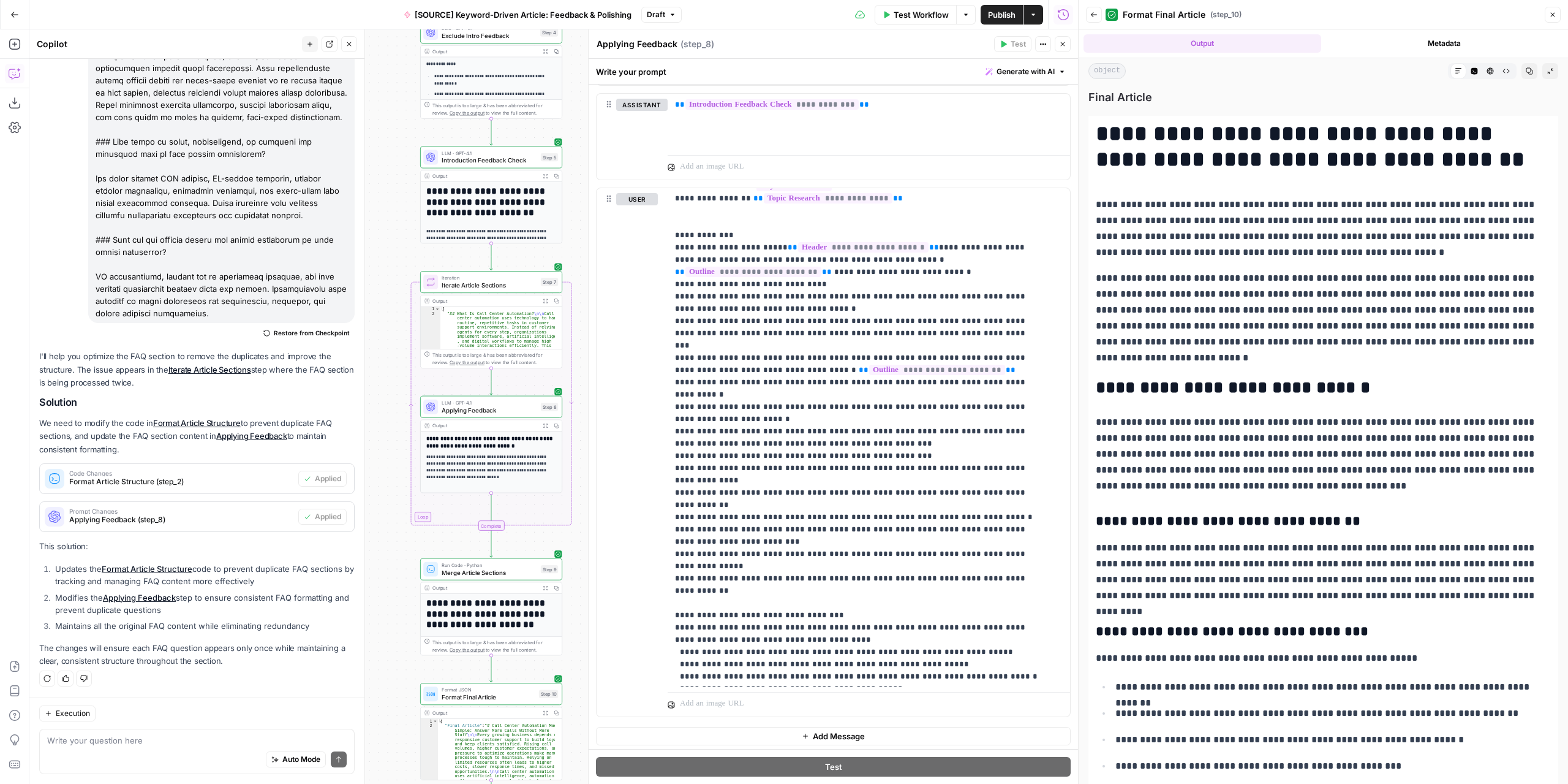
click at [919, 9] on span "Test Workflow" at bounding box center [921, 15] width 55 height 12
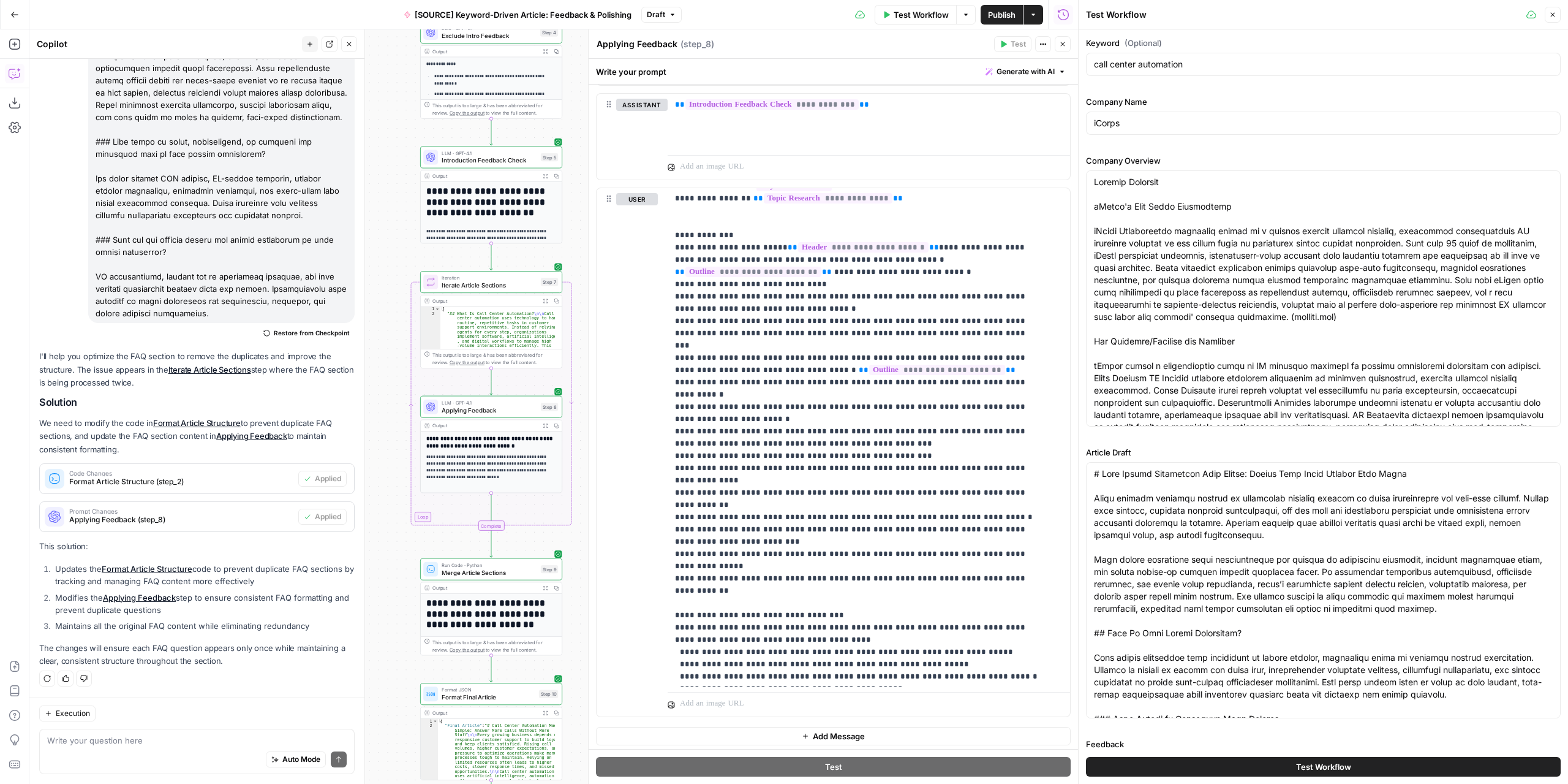
click at [1267, 763] on button "Test Workflow" at bounding box center [1323, 766] width 475 height 19
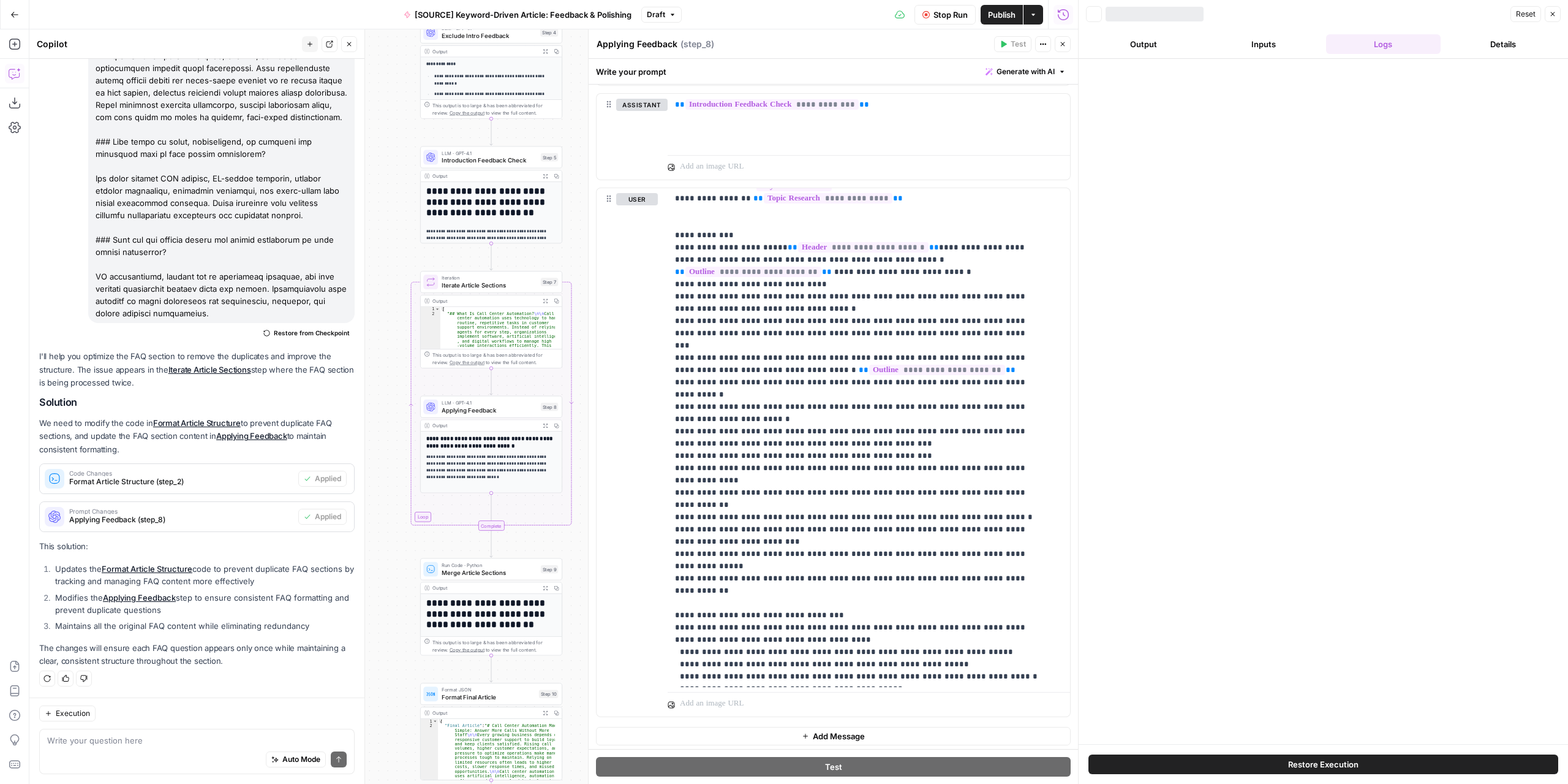
click at [1063, 43] on icon "button" at bounding box center [1062, 44] width 7 height 7
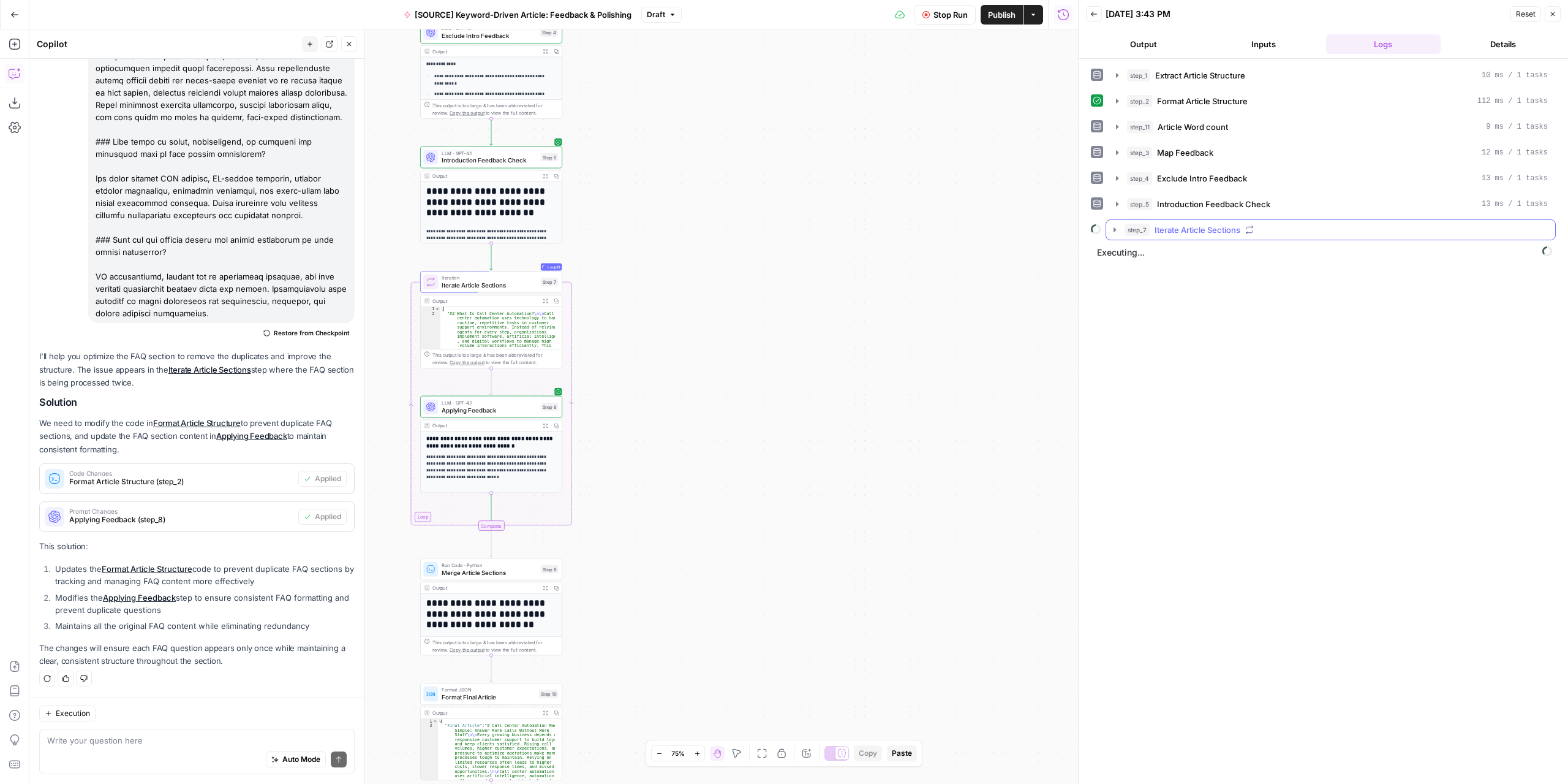
click at [1113, 229] on icon "button" at bounding box center [1115, 229] width 10 height 10
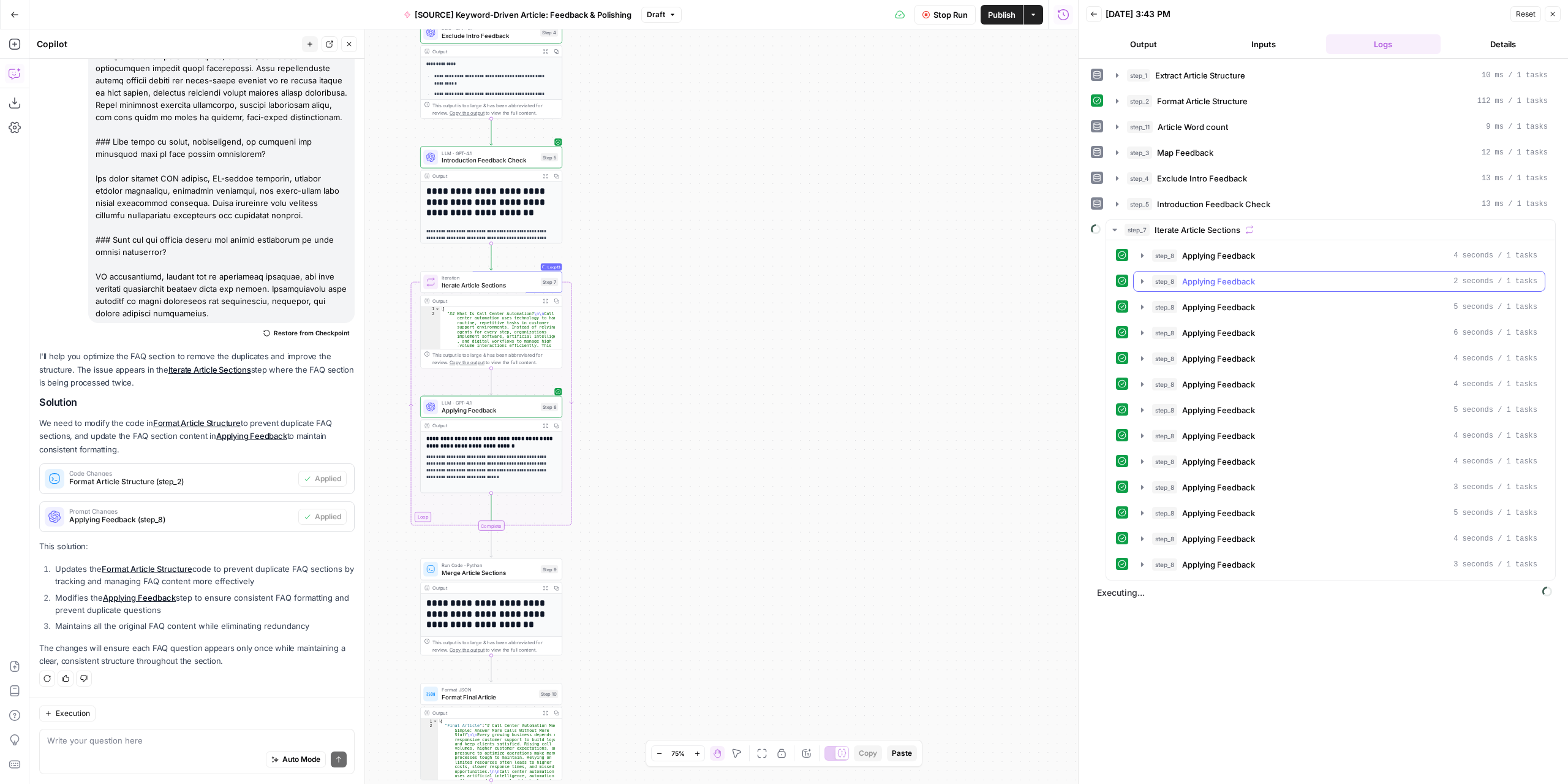
click at [1141, 279] on icon "button" at bounding box center [1143, 281] width 3 height 4
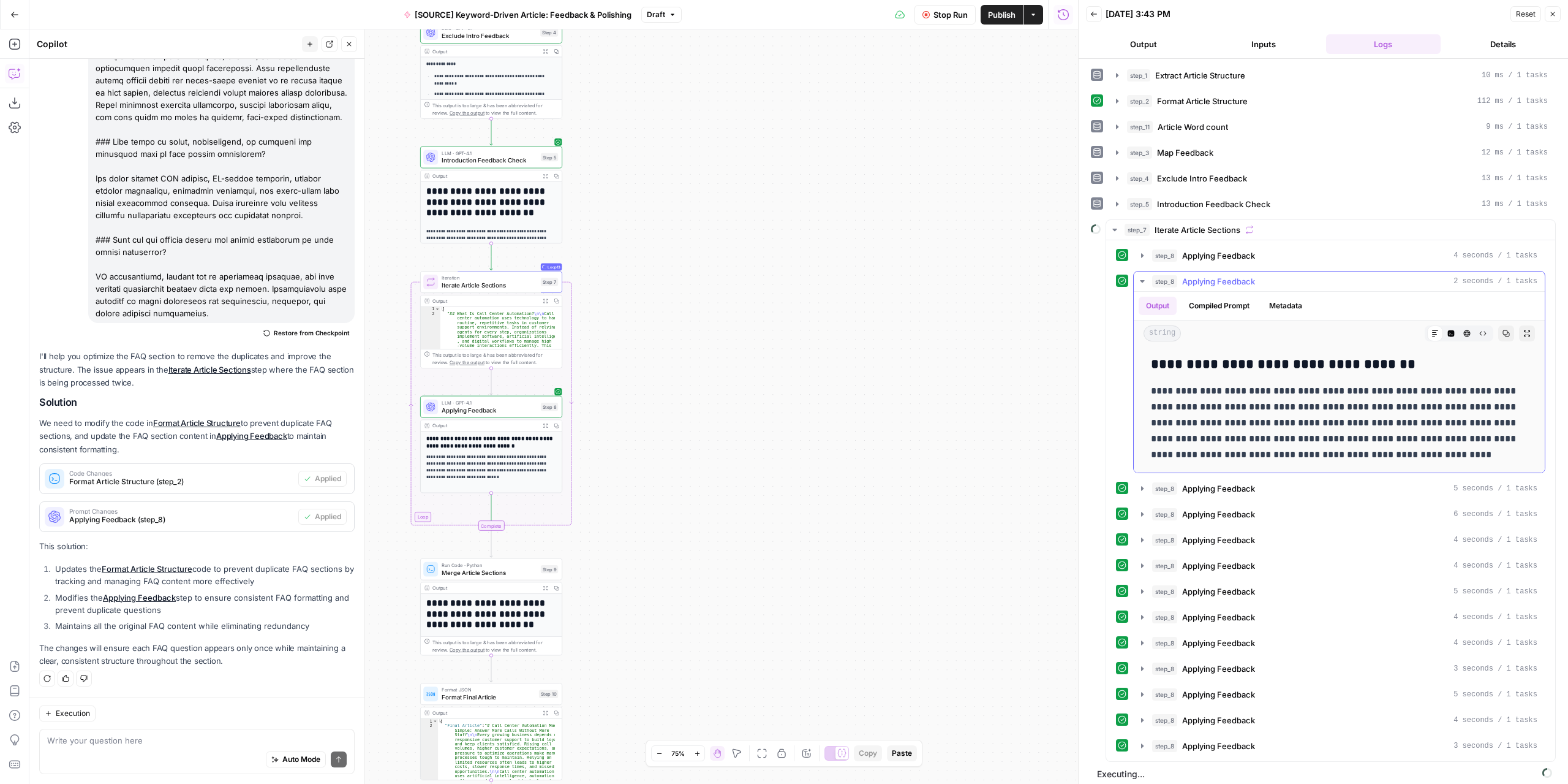
click at [1142, 280] on icon "button" at bounding box center [1142, 281] width 4 height 3
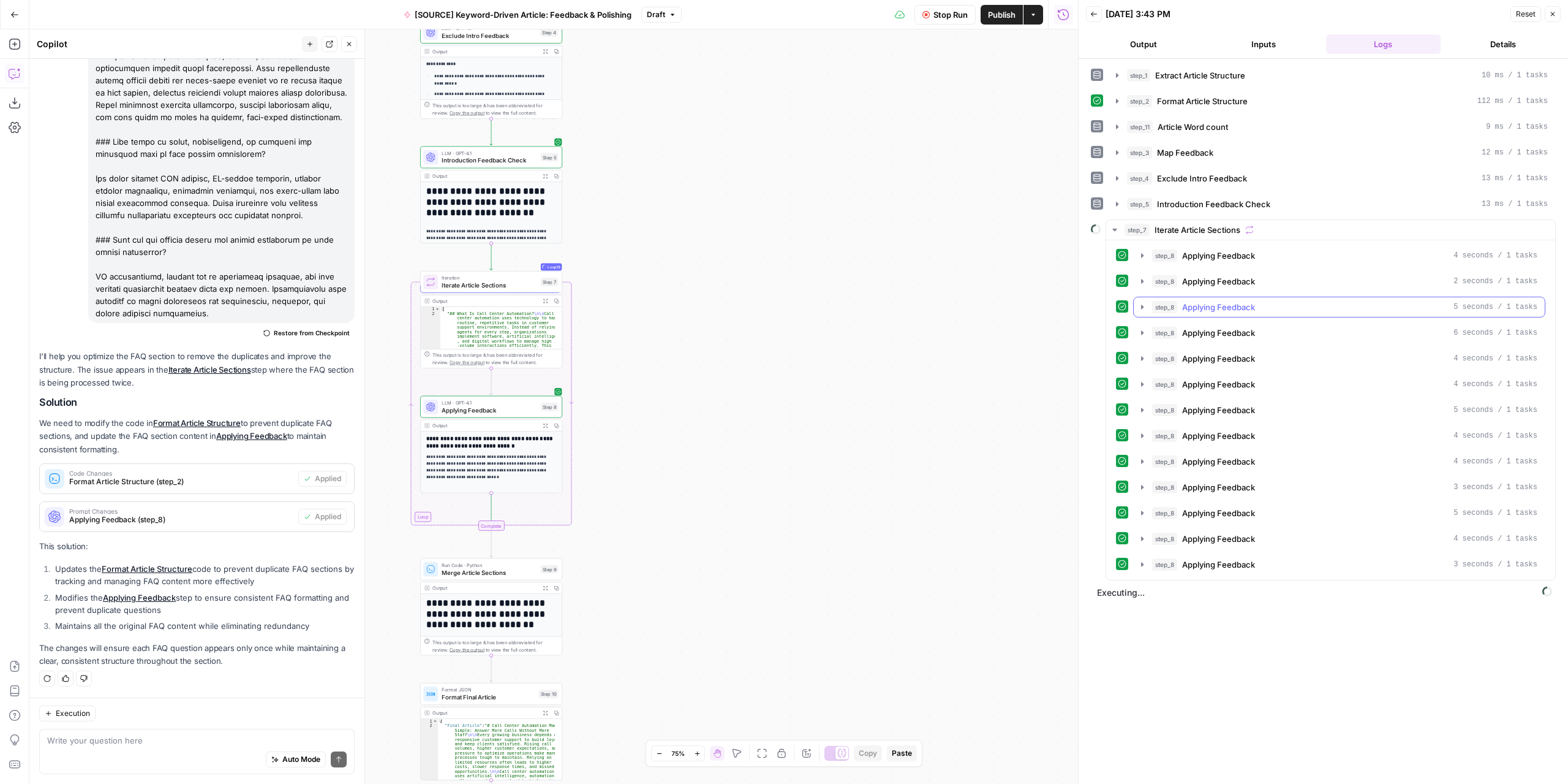
click at [1139, 302] on icon "button" at bounding box center [1142, 307] width 10 height 10
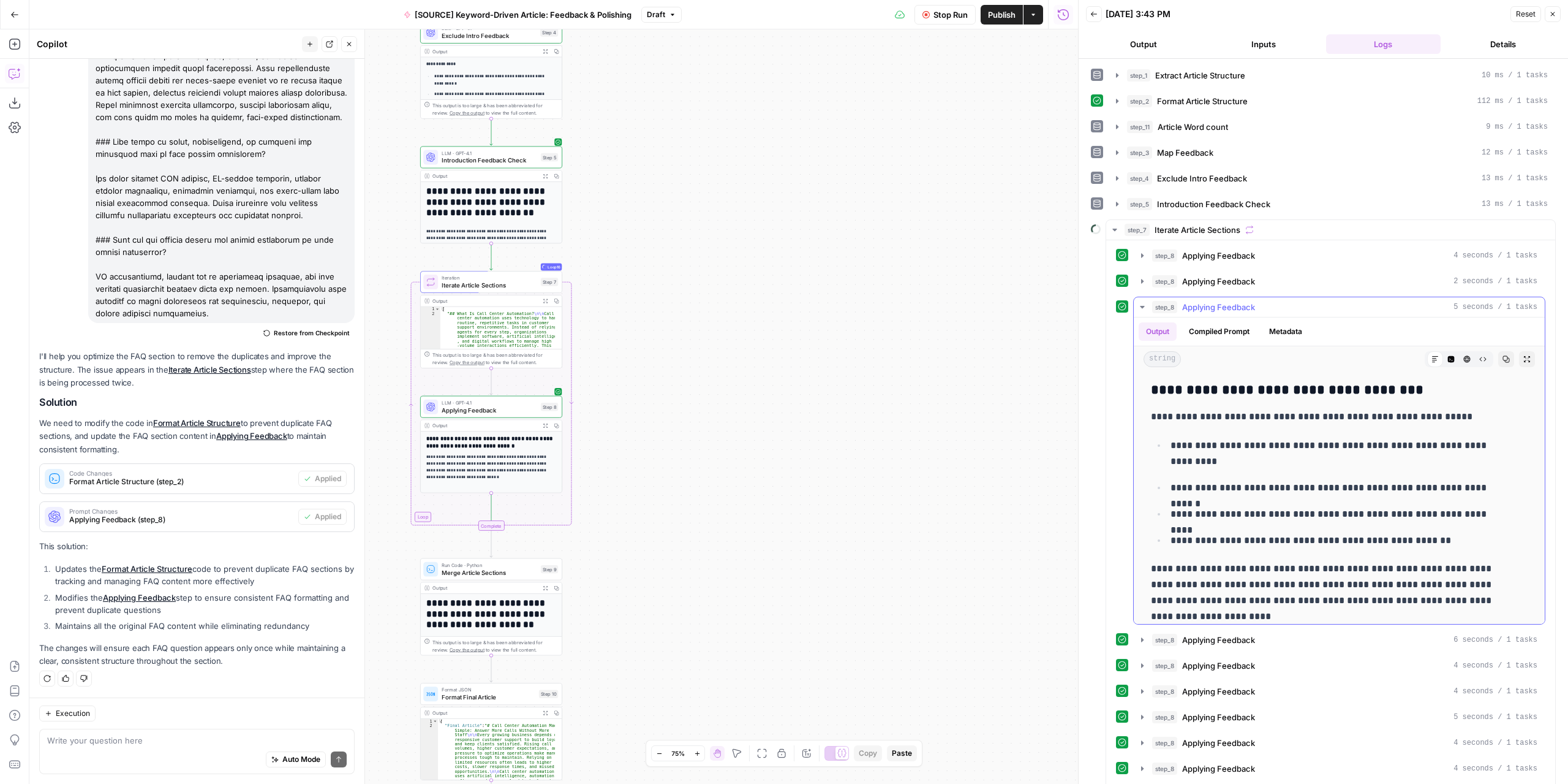
click at [1138, 302] on icon "button" at bounding box center [1142, 307] width 10 height 10
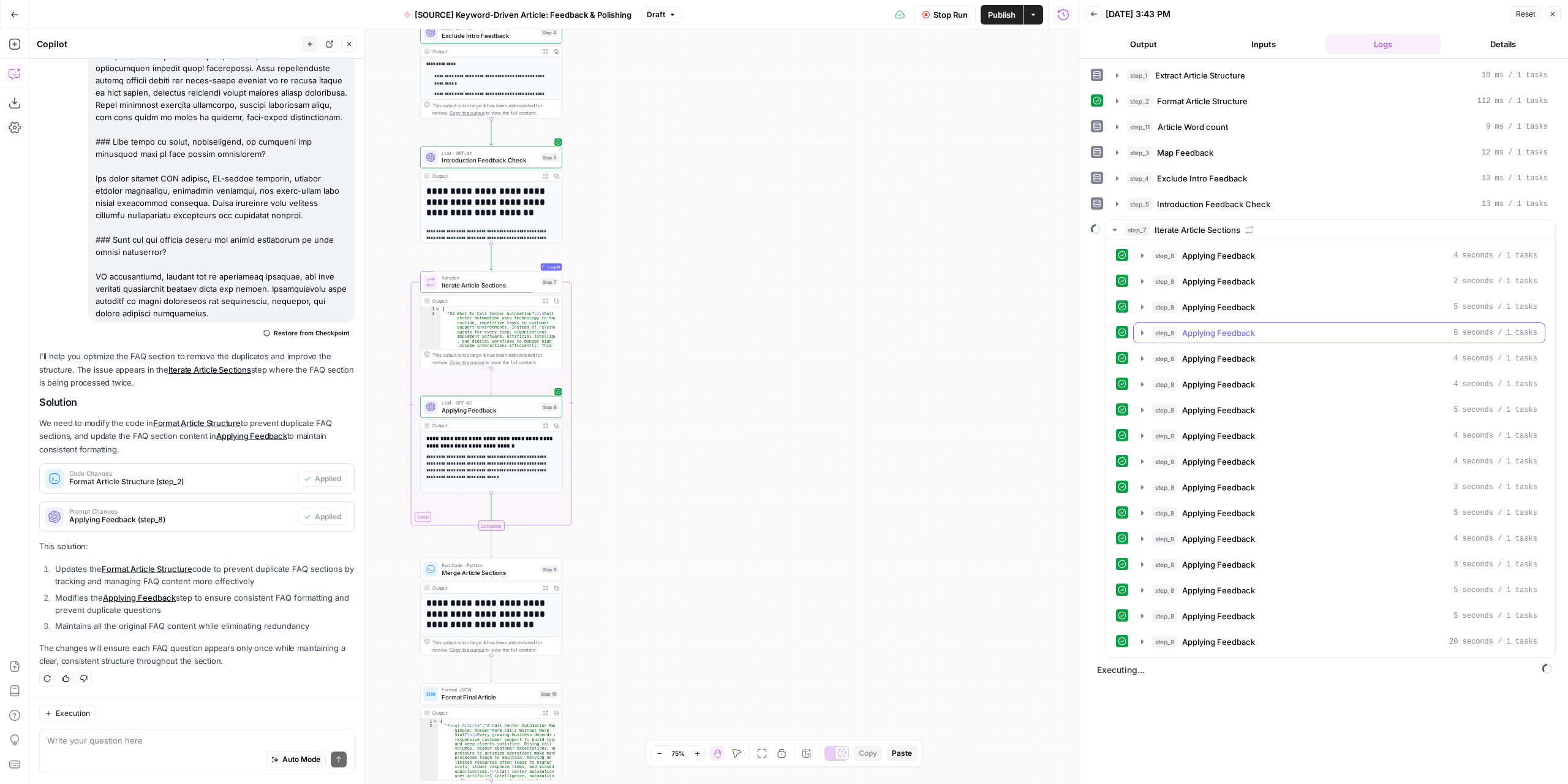
click at [1136, 329] on button "step_8 Applying Feedback 6 seconds / 1 tasks" at bounding box center [1339, 332] width 411 height 19
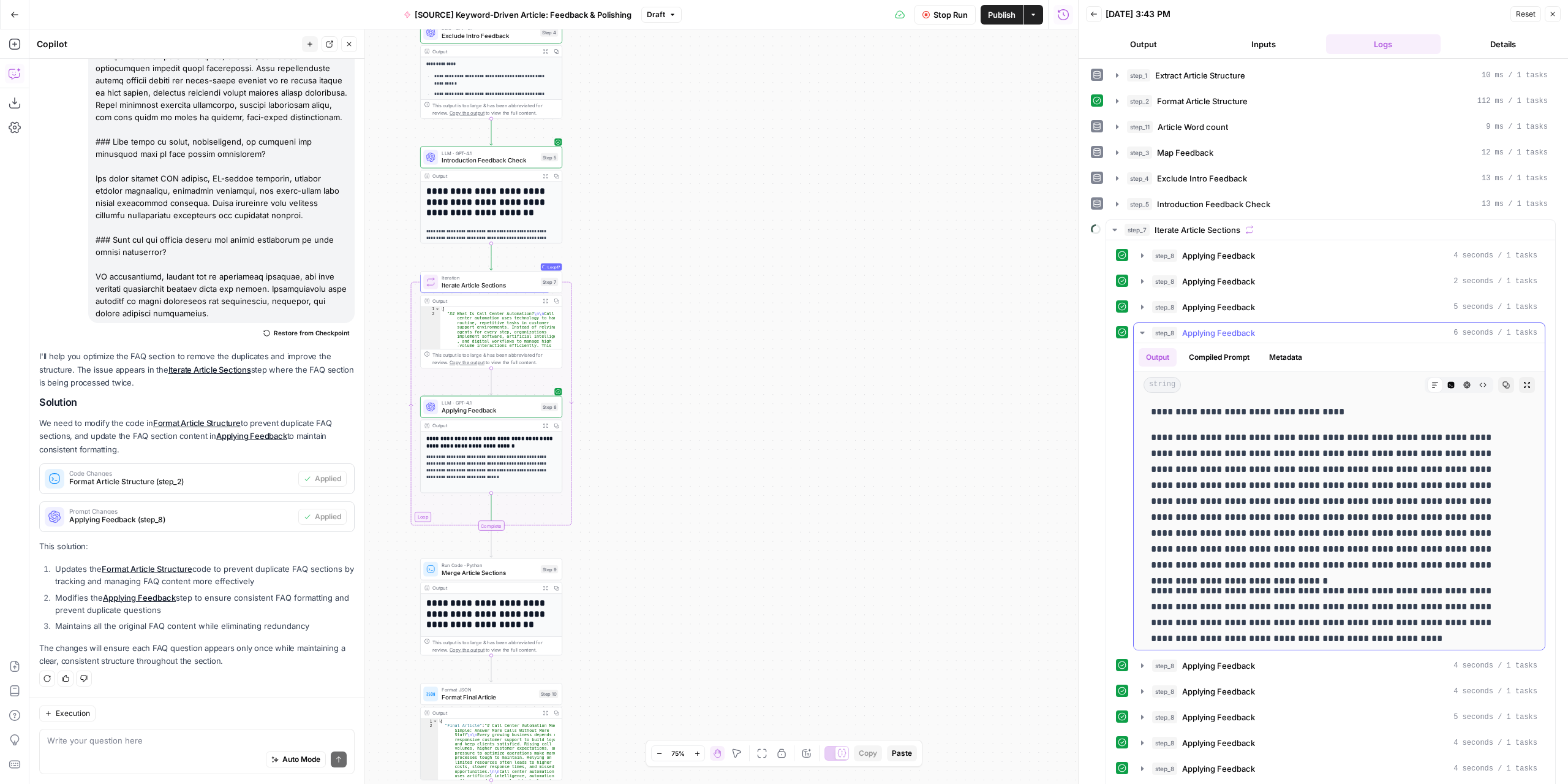
scroll to position [45, 0]
click at [1143, 328] on icon "button" at bounding box center [1142, 332] width 10 height 10
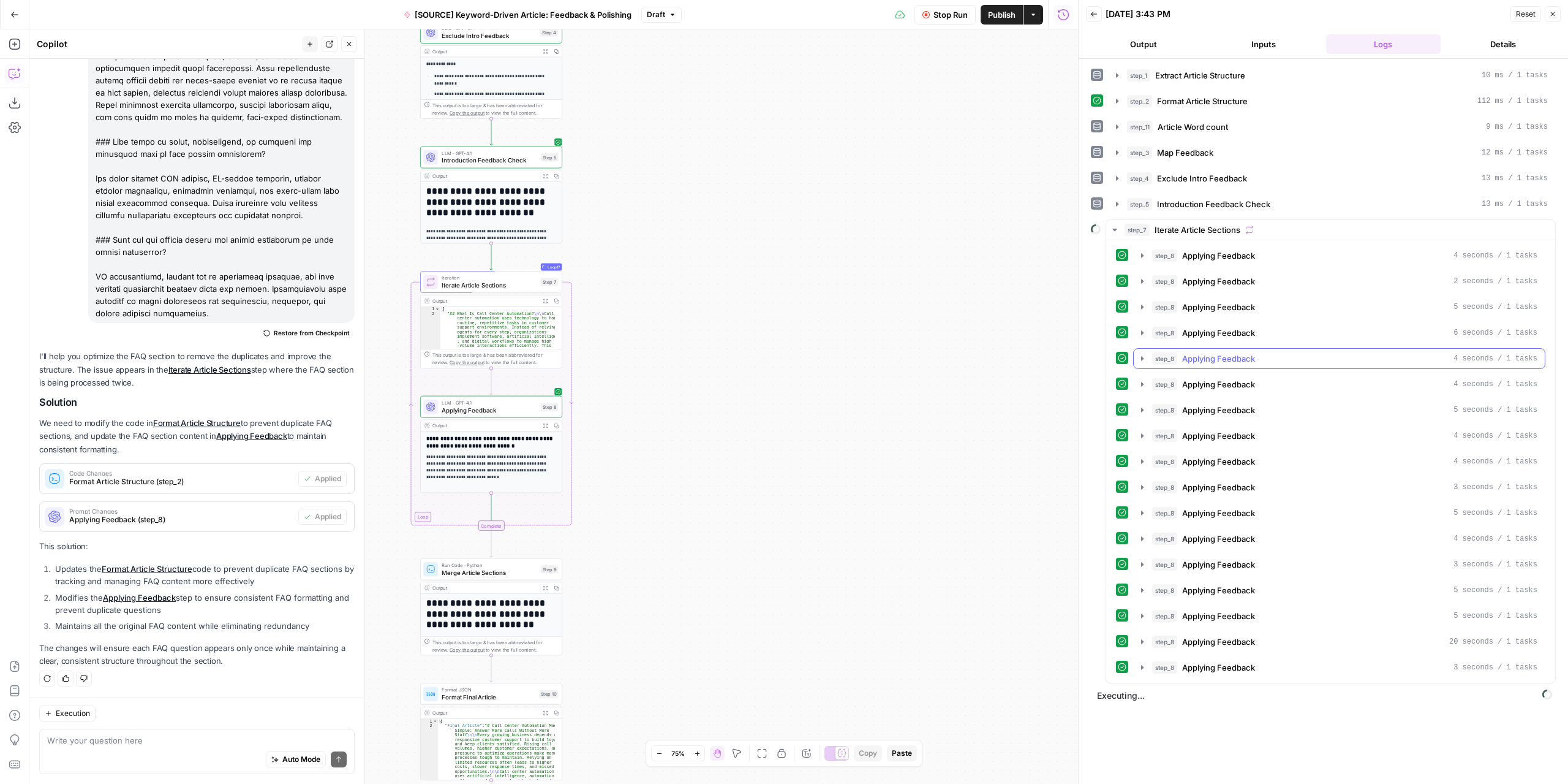
click at [1143, 354] on icon "button" at bounding box center [1142, 358] width 10 height 10
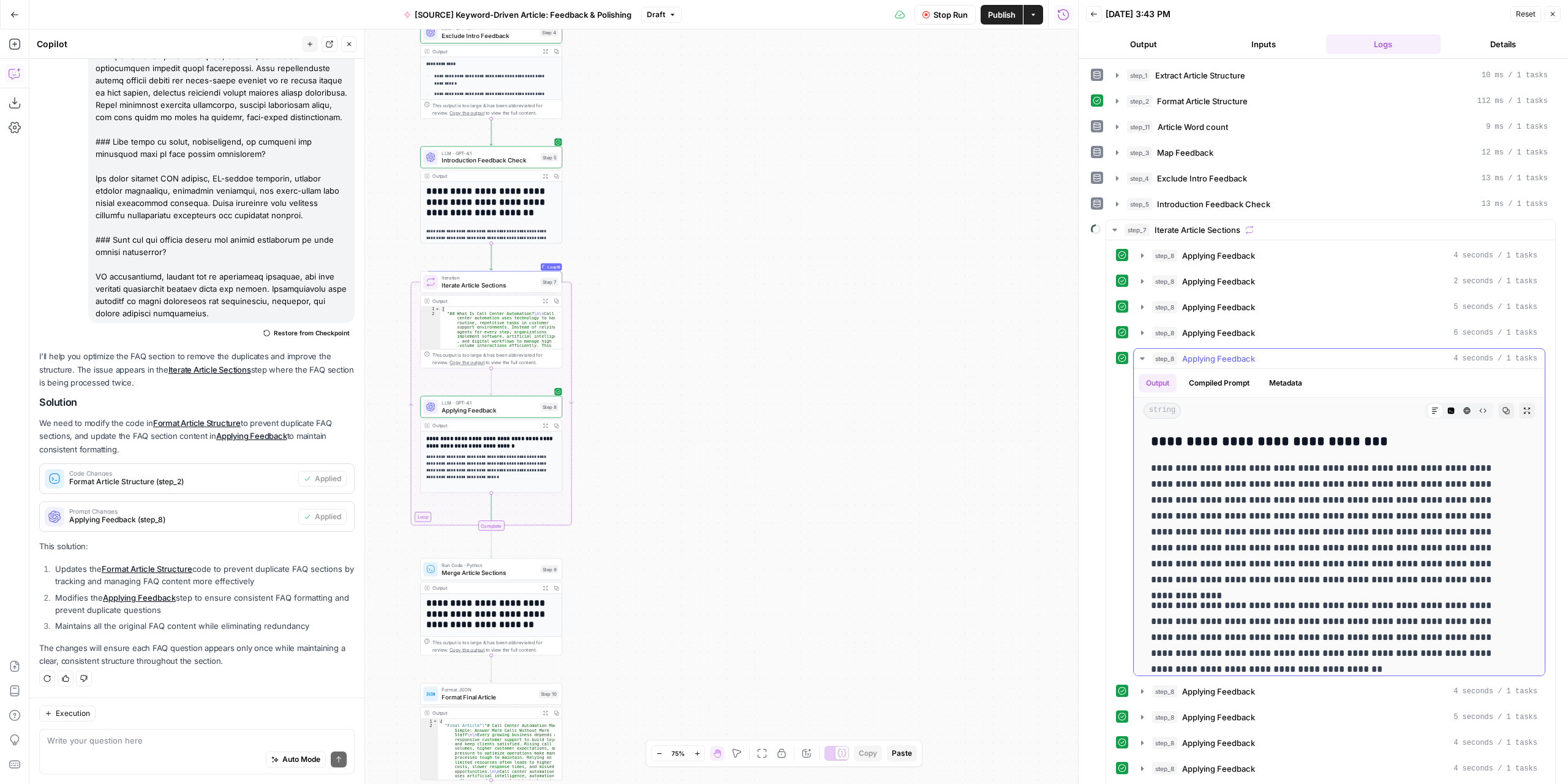
click at [1143, 357] on icon "button" at bounding box center [1142, 358] width 4 height 3
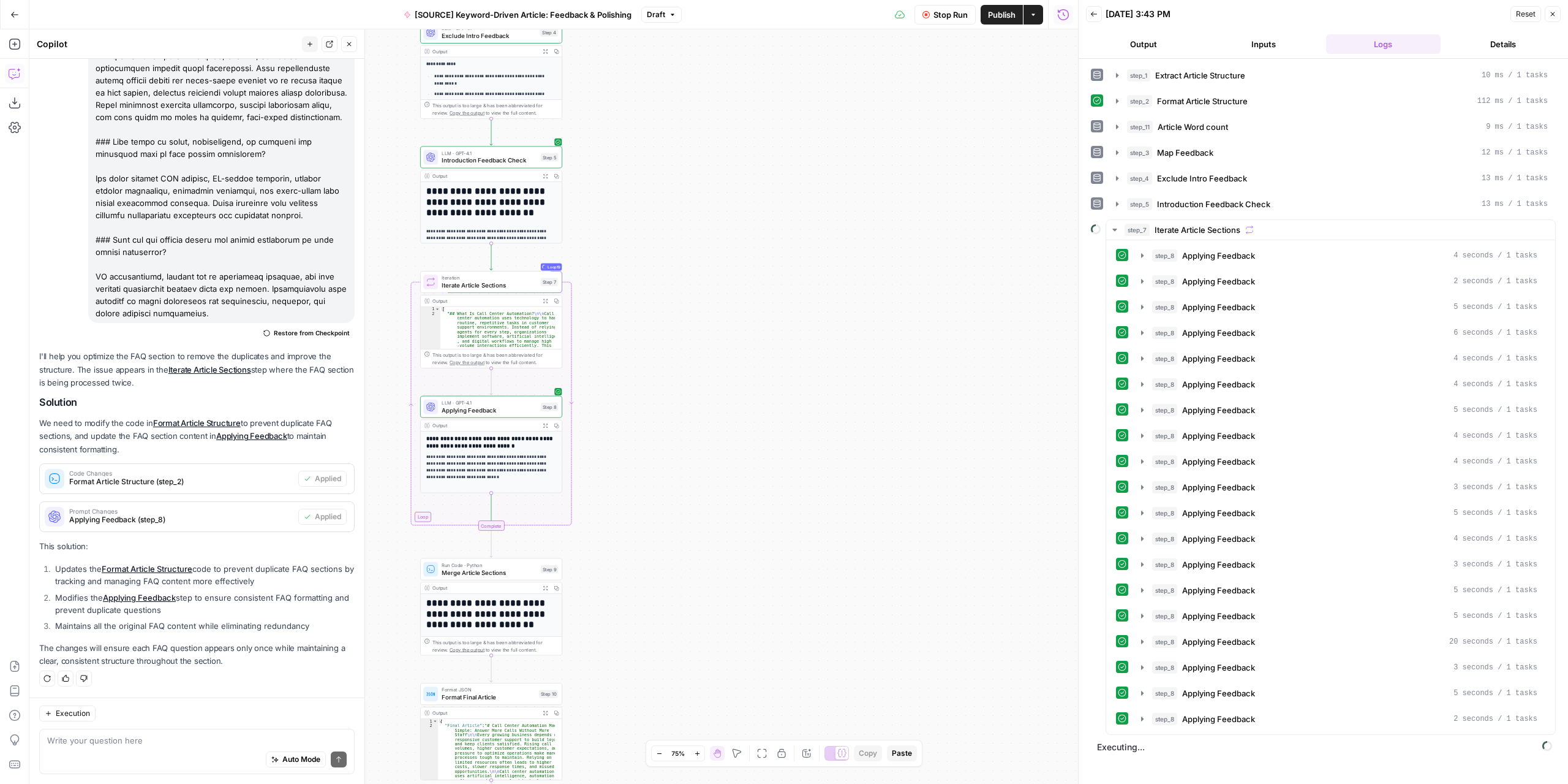
click at [1138, 45] on button "Output" at bounding box center [1143, 44] width 115 height 19
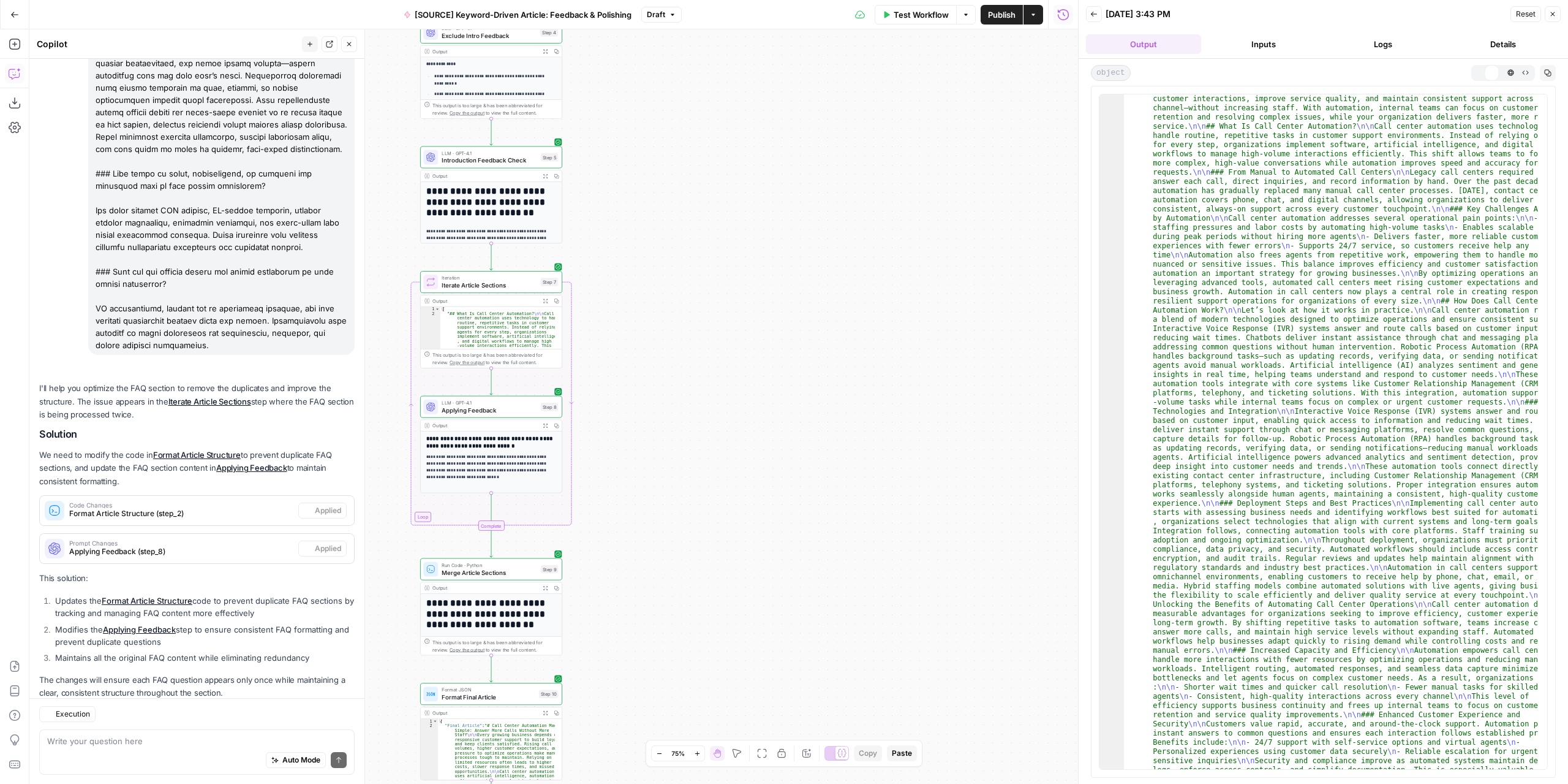
scroll to position [1100, 0]
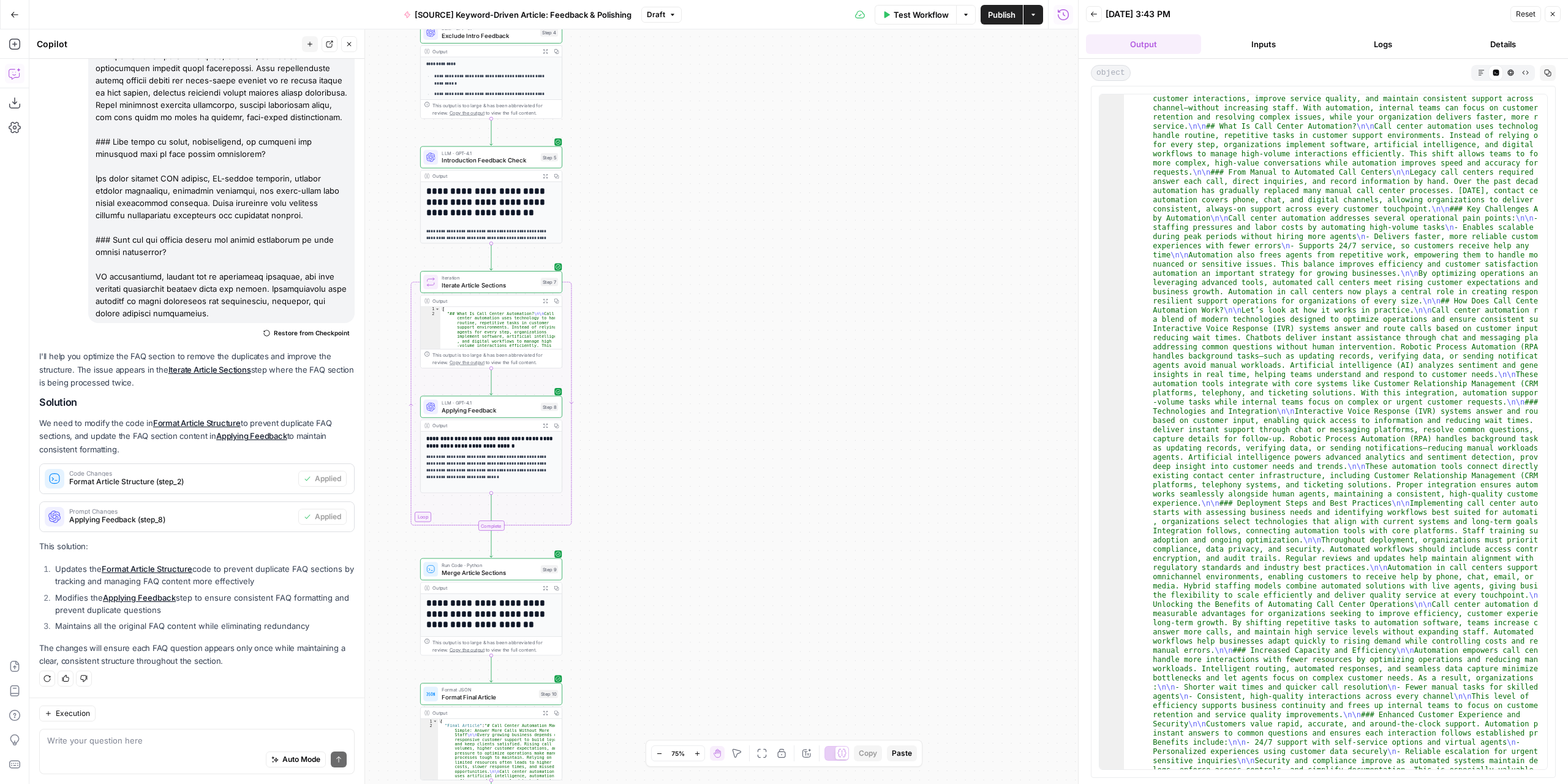
click at [1478, 66] on button "Markdown" at bounding box center [1481, 72] width 15 height 15
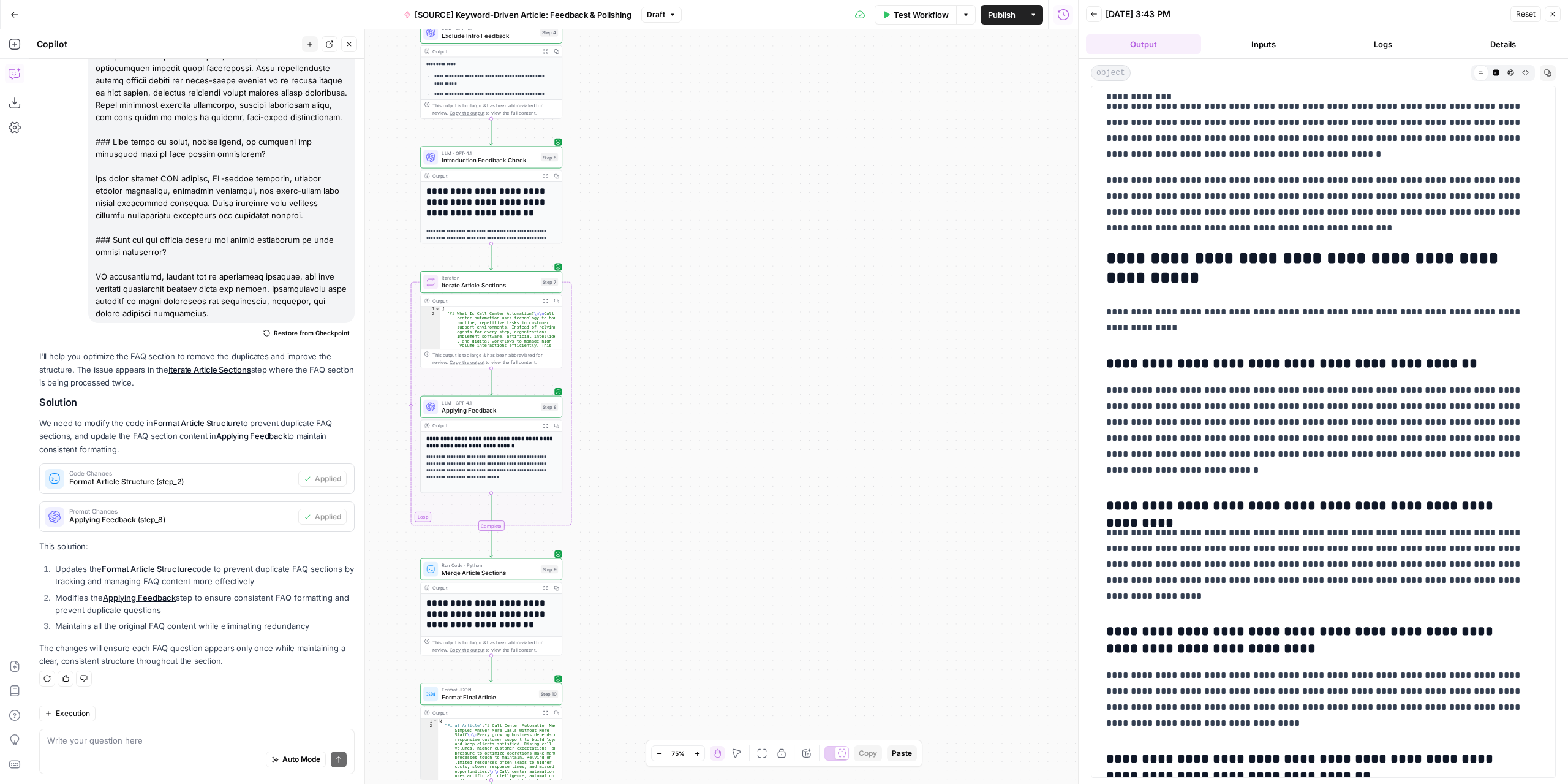
scroll to position [3246, 0]
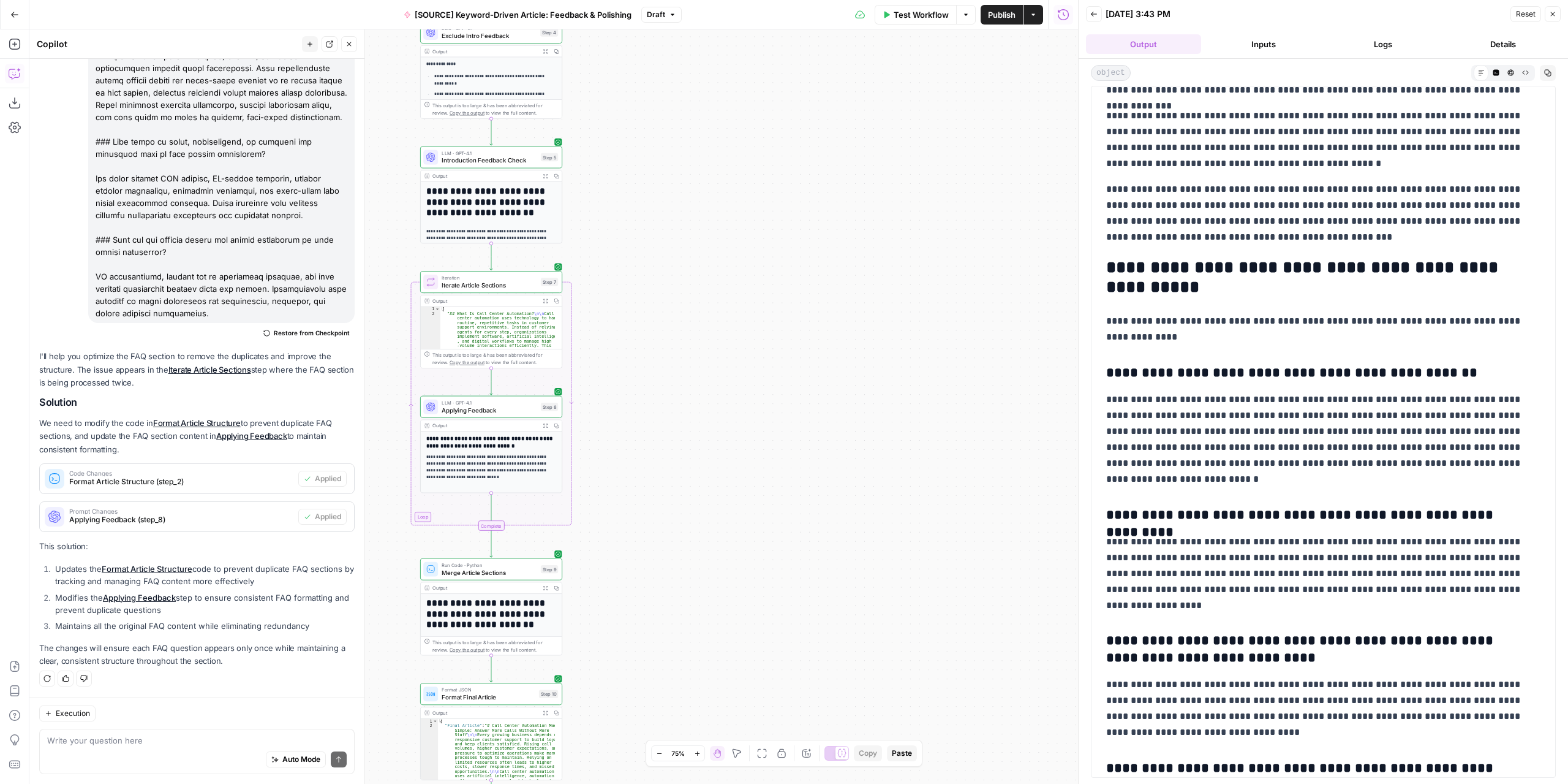
click at [669, 18] on icon "button" at bounding box center [672, 15] width 7 height 7
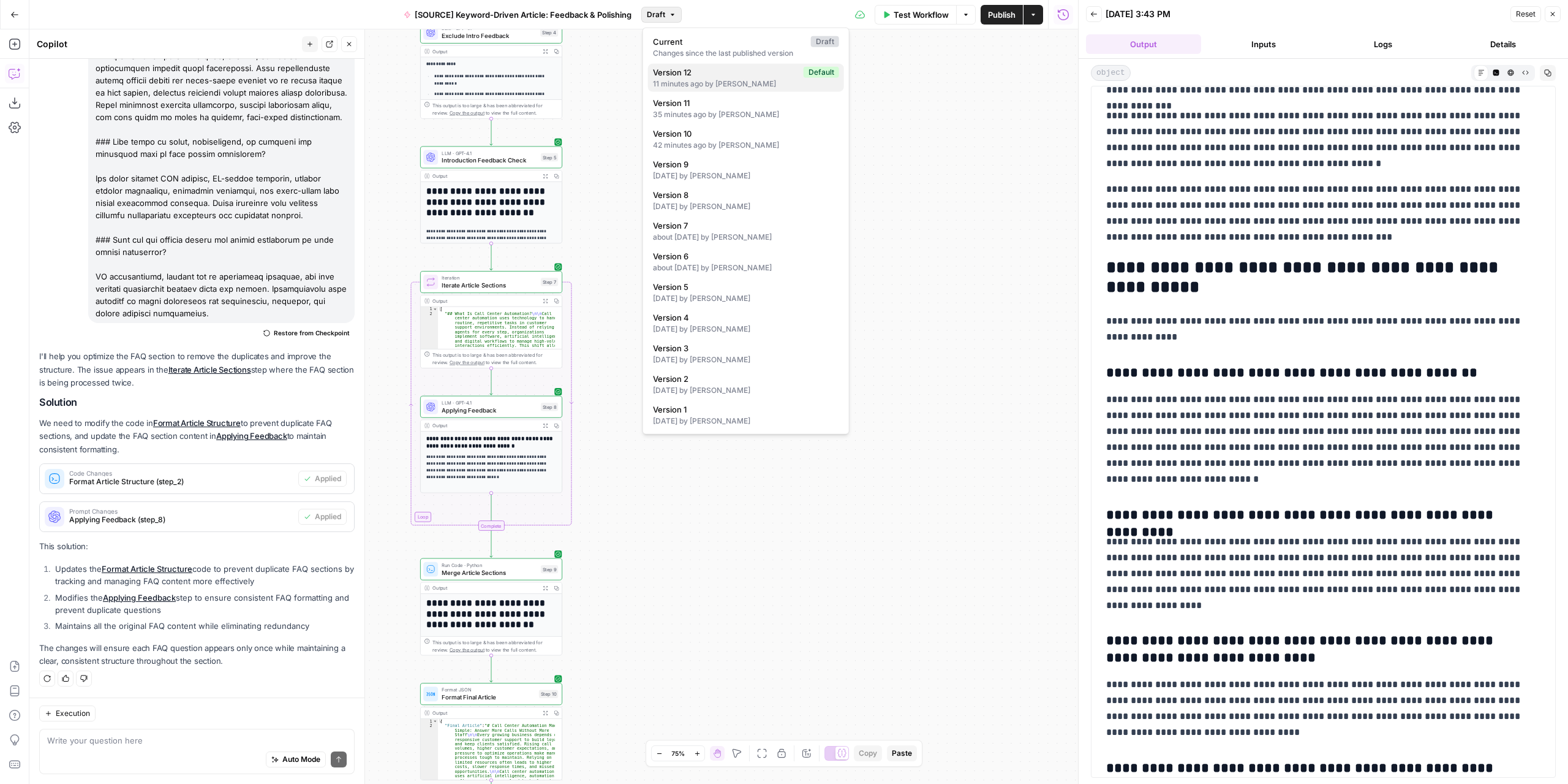
click at [728, 82] on div "11 minutes ago by [PERSON_NAME]" at bounding box center [746, 84] width 186 height 11
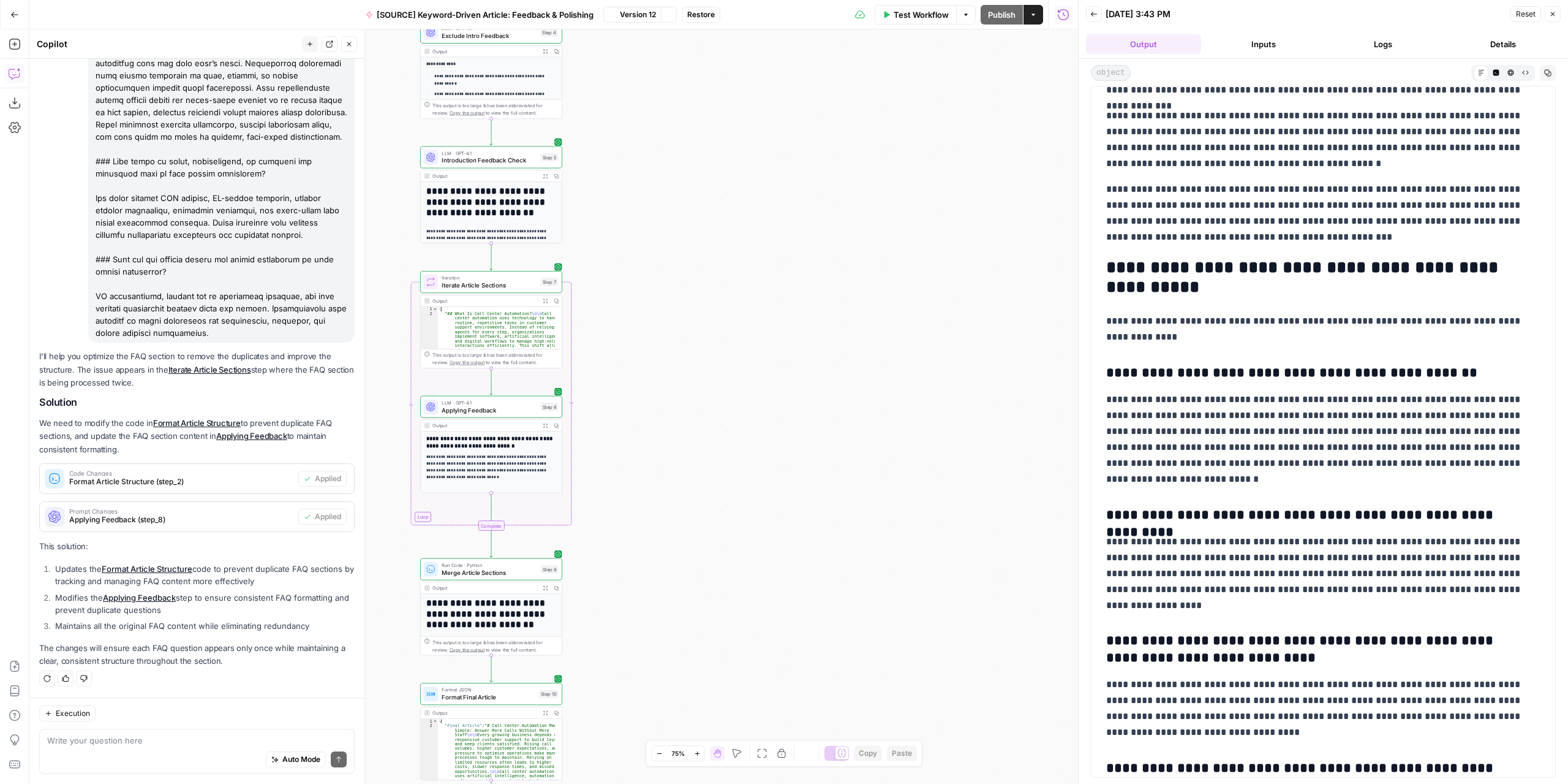
scroll to position [0, 0]
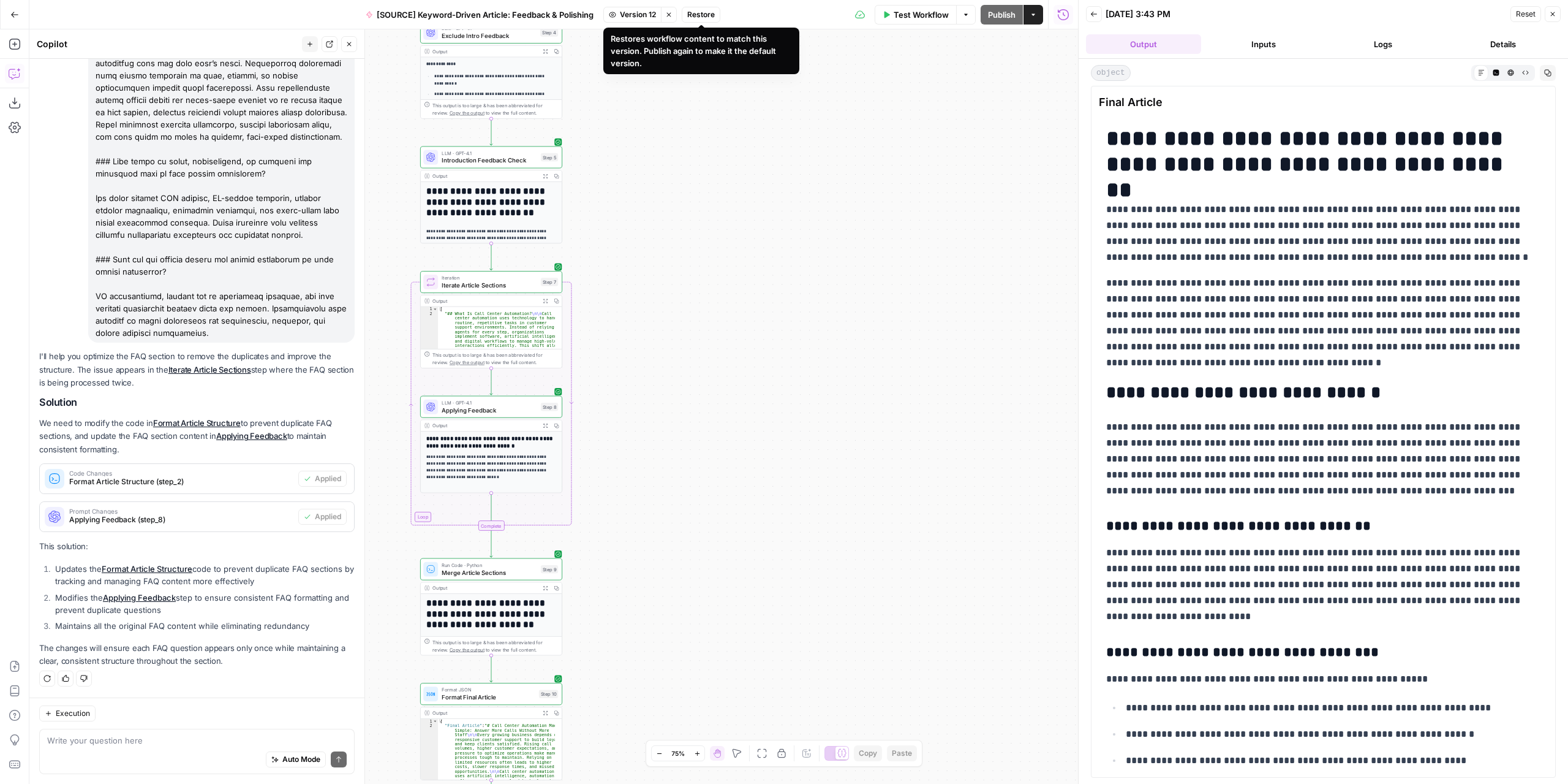
click at [701, 15] on span "Restore" at bounding box center [701, 15] width 27 height 11
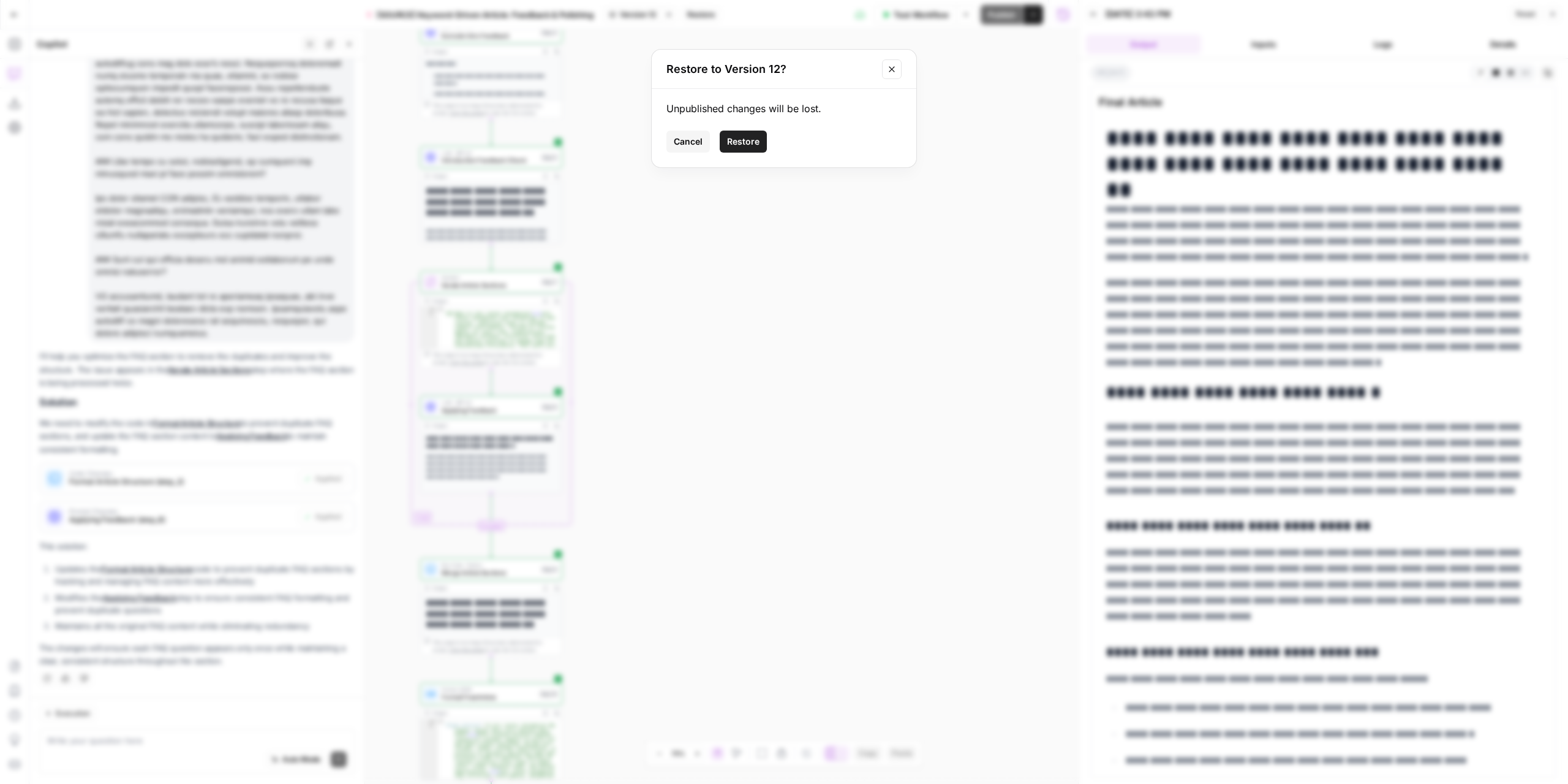
click at [738, 137] on span "Restore" at bounding box center [743, 142] width 33 height 12
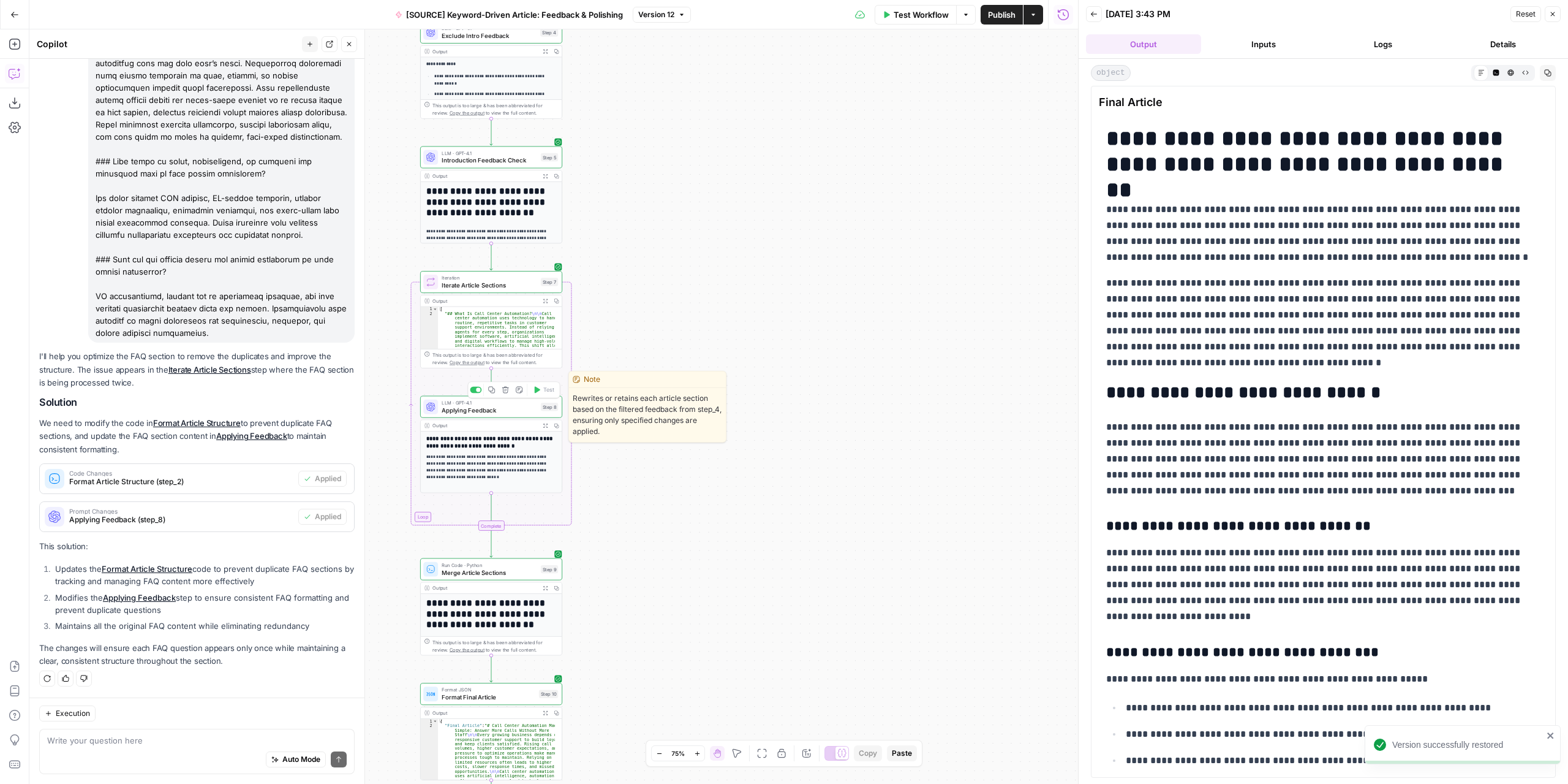
click at [517, 410] on span "Applying Feedback" at bounding box center [489, 410] width 96 height 9
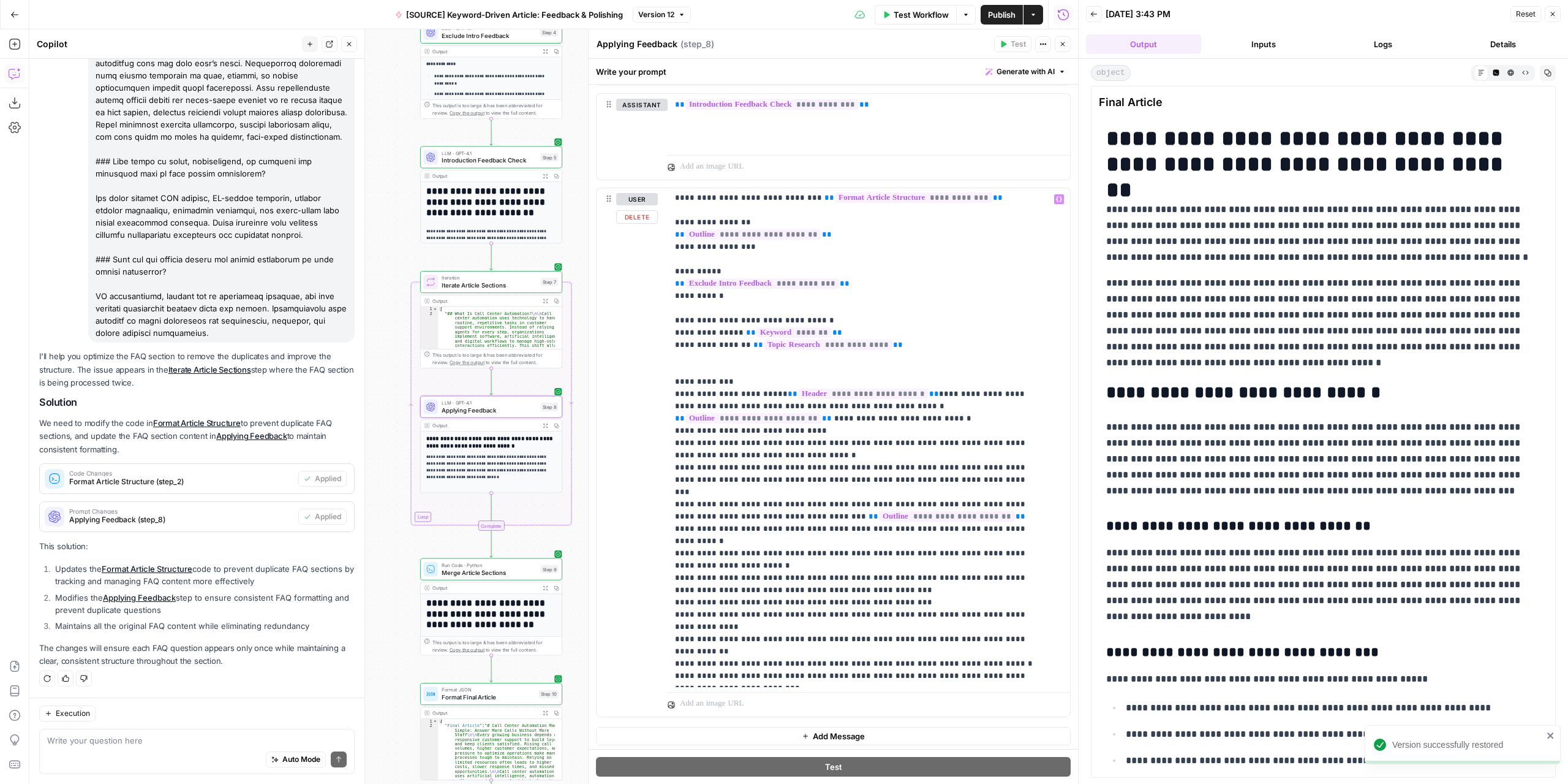
scroll to position [62, 0]
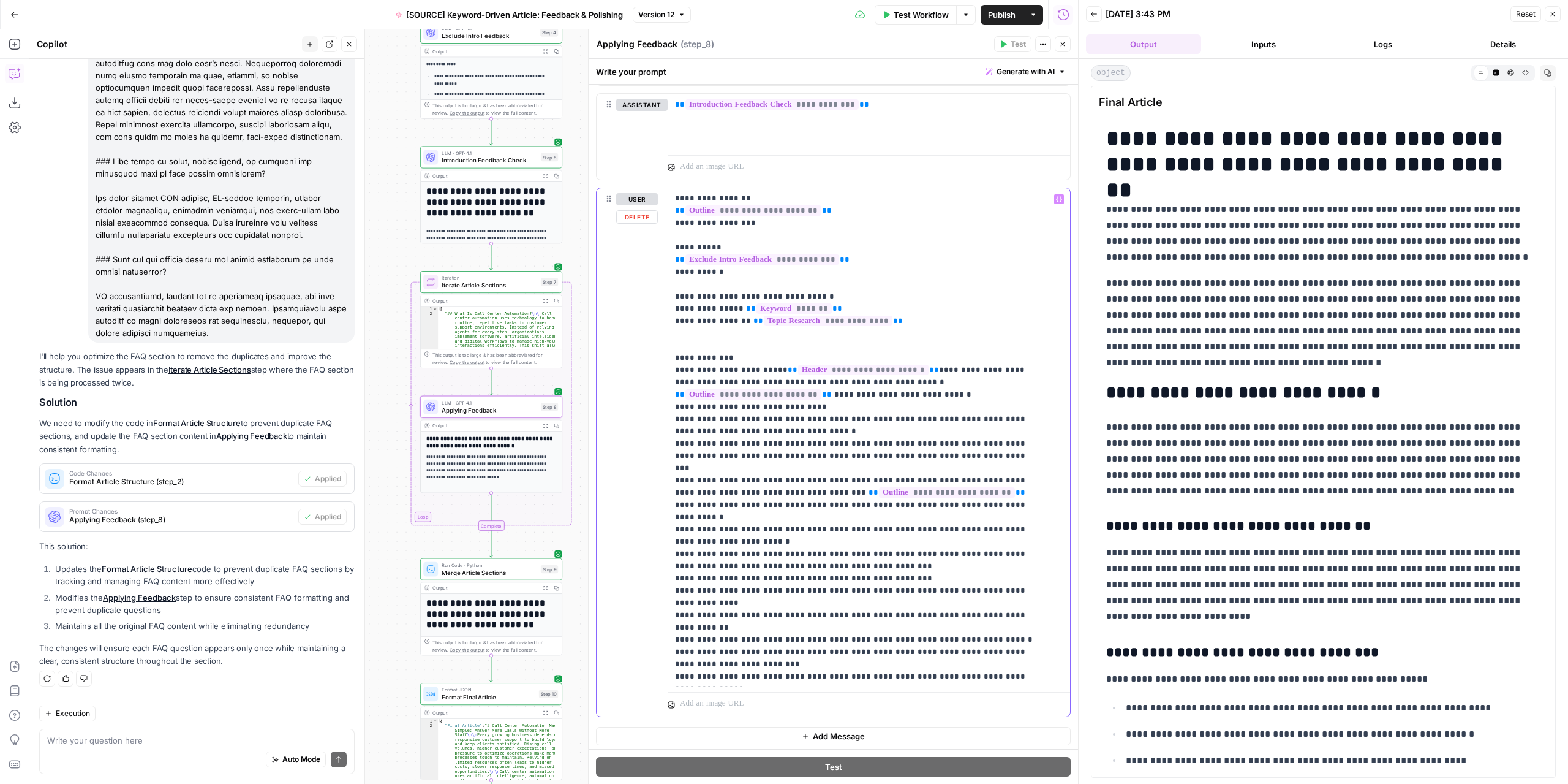
drag, startPoint x: 683, startPoint y: 465, endPoint x: 671, endPoint y: 467, distance: 12.2
click at [671, 467] on div "**********" at bounding box center [864, 438] width 394 height 499
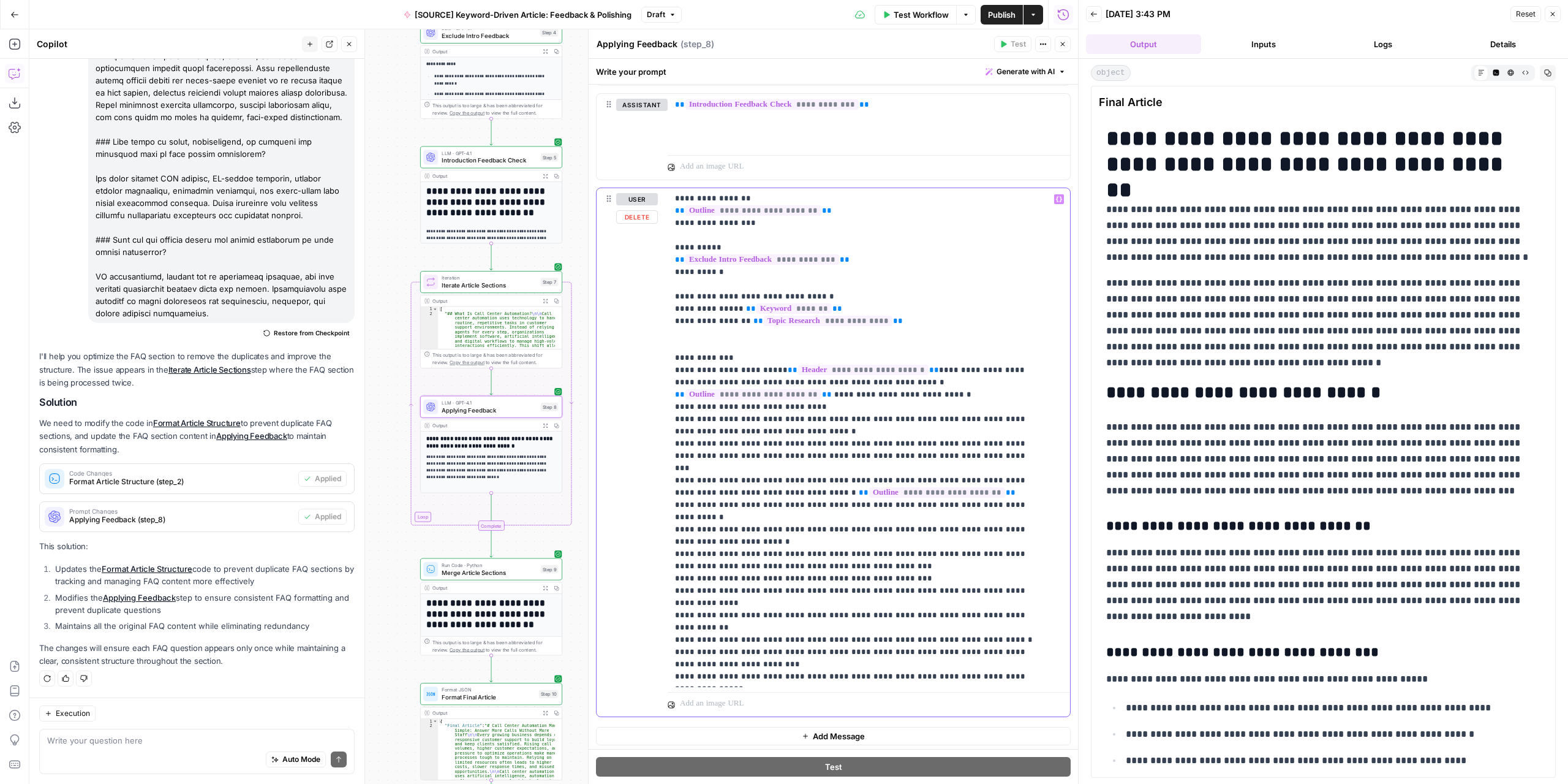
click at [802, 406] on p "**********" at bounding box center [860, 406] width 370 height 551
click at [804, 406] on p "**********" at bounding box center [860, 406] width 370 height 551
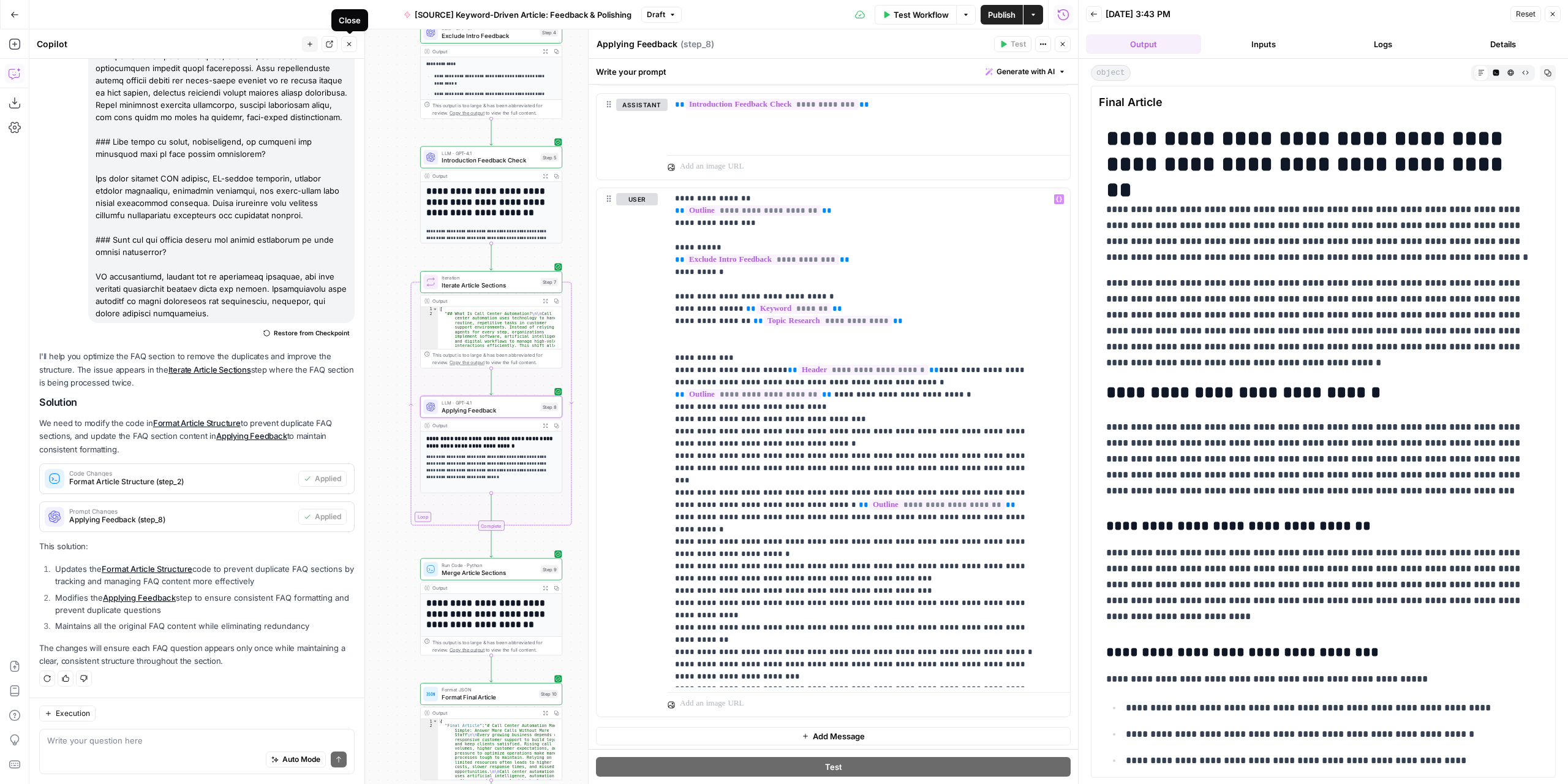
click at [352, 46] on icon "button" at bounding box center [350, 45] width 4 height 4
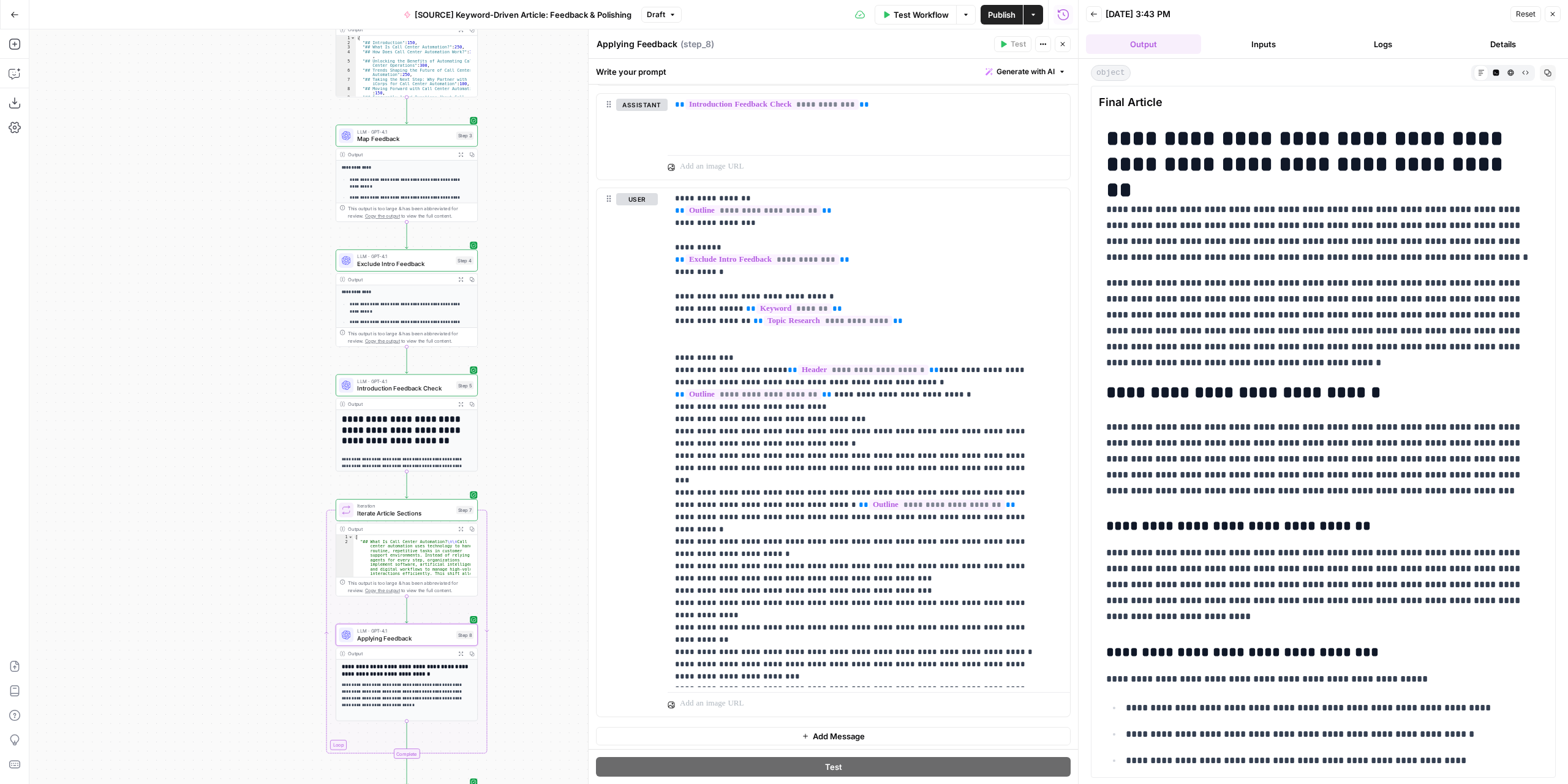
drag, startPoint x: 368, startPoint y: 146, endPoint x: 282, endPoint y: 370, distance: 239.9
click at [282, 370] on div "Workflow Set Inputs Inputs LLM · GPT-4.1 Extract Article Structure Step 1 Outpu…" at bounding box center [554, 406] width 1049 height 754
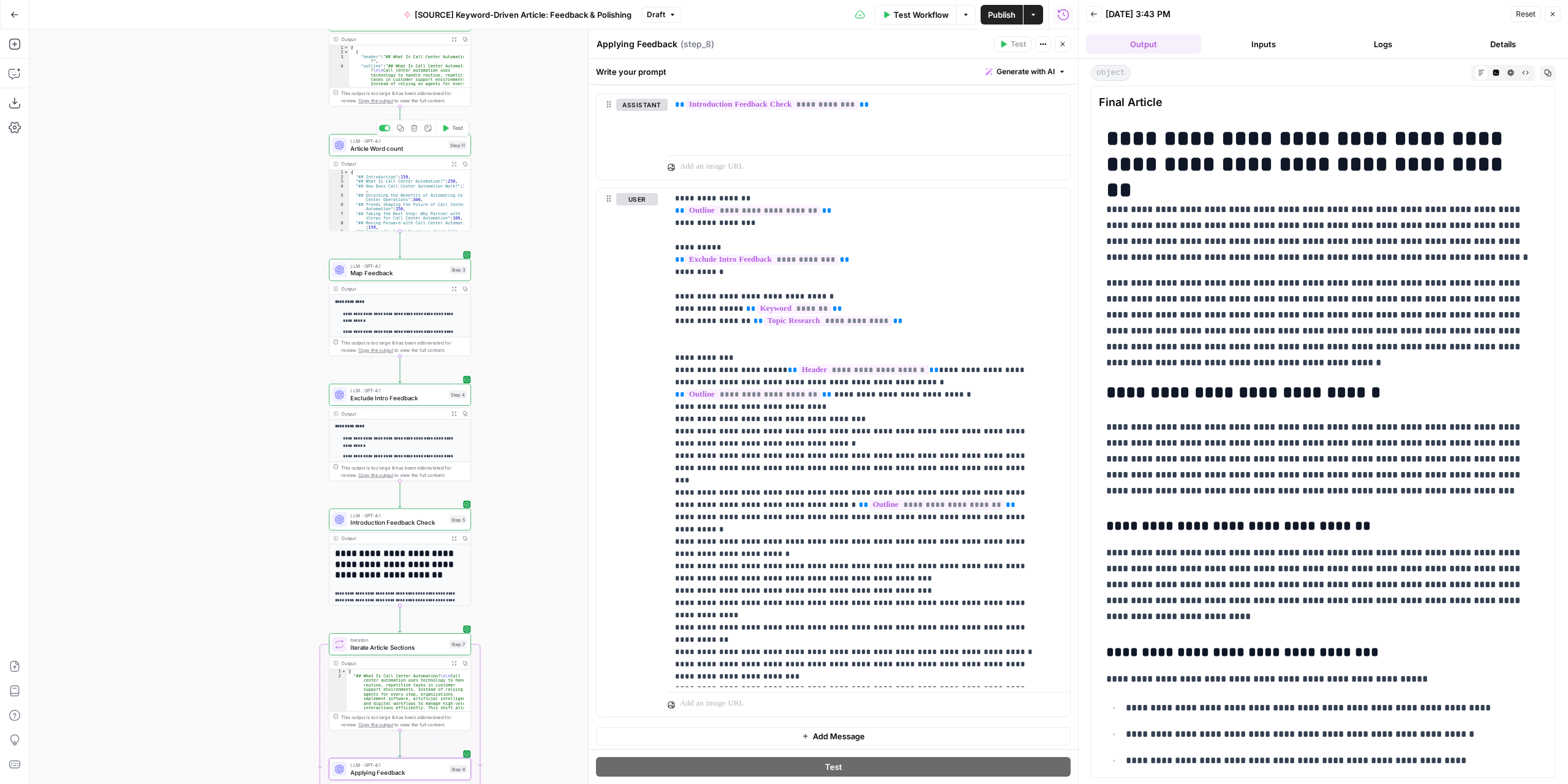
drag, startPoint x: 493, startPoint y: 258, endPoint x: 473, endPoint y: 363, distance: 106.9
click at [485, 389] on div "Workflow Set Inputs Inputs LLM · GPT-4.1 Extract Article Structure Step 1 Outpu…" at bounding box center [554, 406] width 1049 height 754
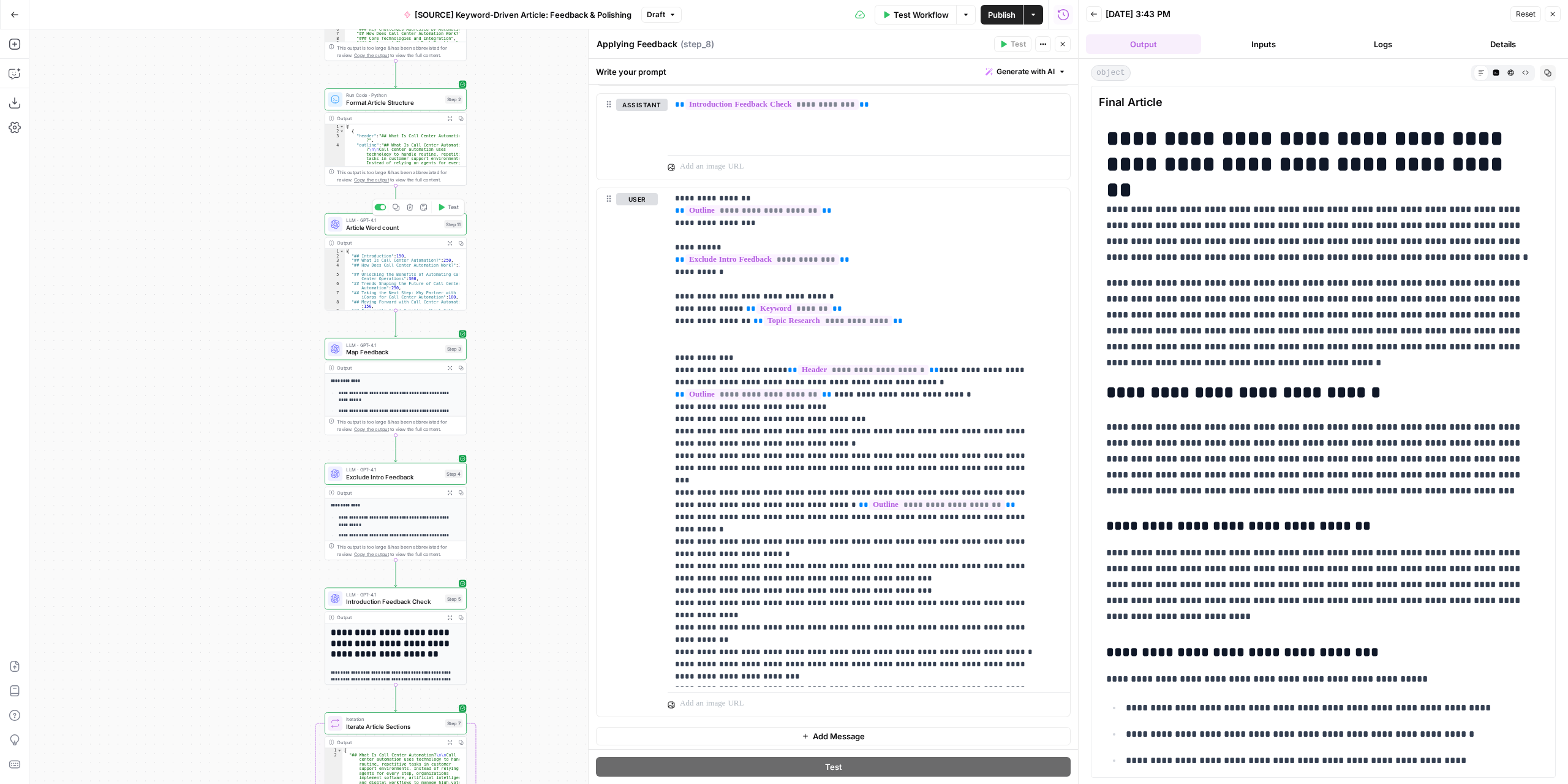
drag, startPoint x: 511, startPoint y: 254, endPoint x: 501, endPoint y: 328, distance: 74.7
click at [506, 332] on div "Workflow Set Inputs Inputs LLM · GPT-4.1 Extract Article Structure Step 1 Outpu…" at bounding box center [554, 406] width 1049 height 754
click at [447, 119] on icon "button" at bounding box center [448, 118] width 4 height 4
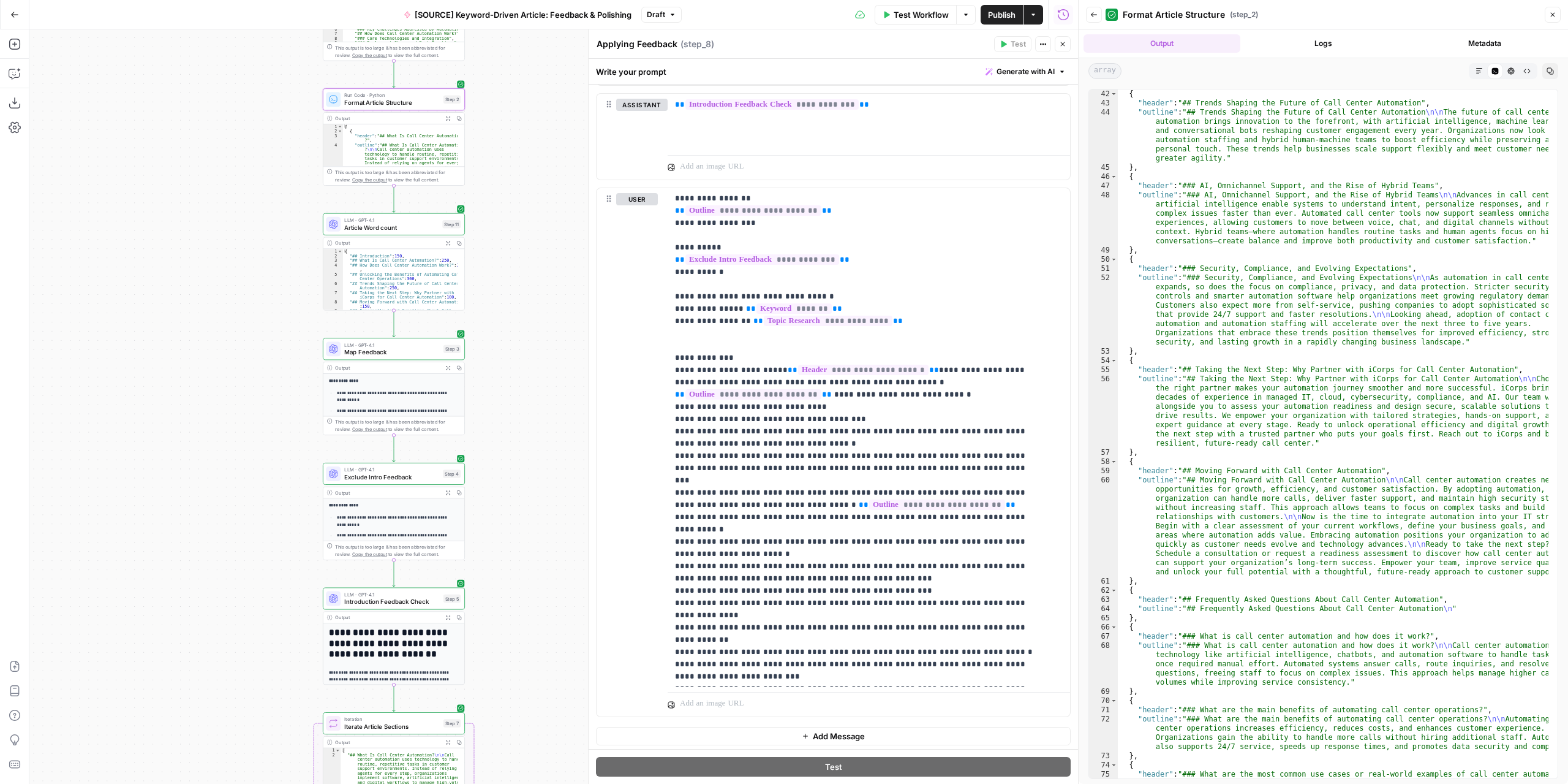
scroll to position [1148, 0]
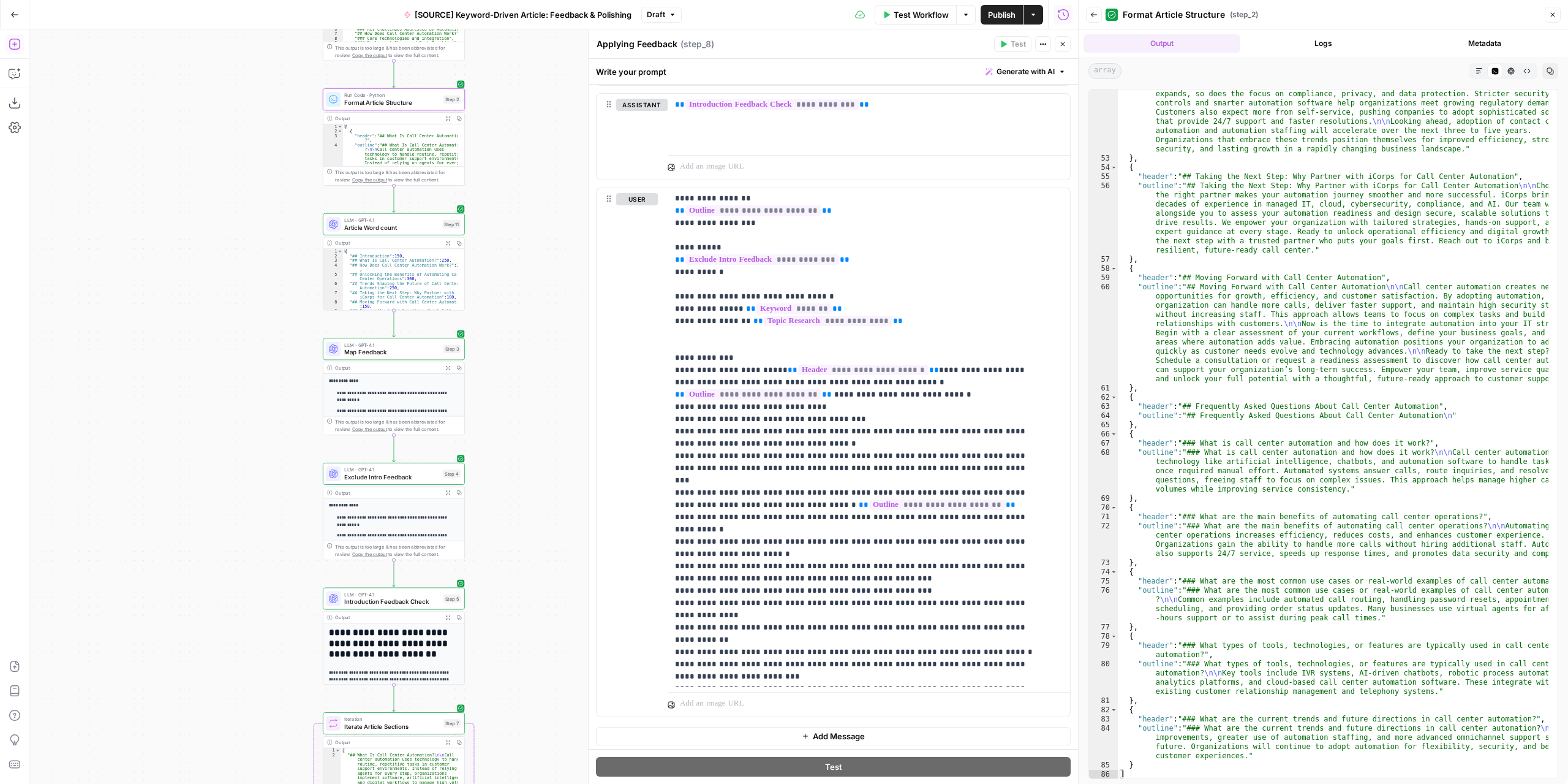
click at [17, 48] on icon "button" at bounding box center [15, 44] width 12 height 12
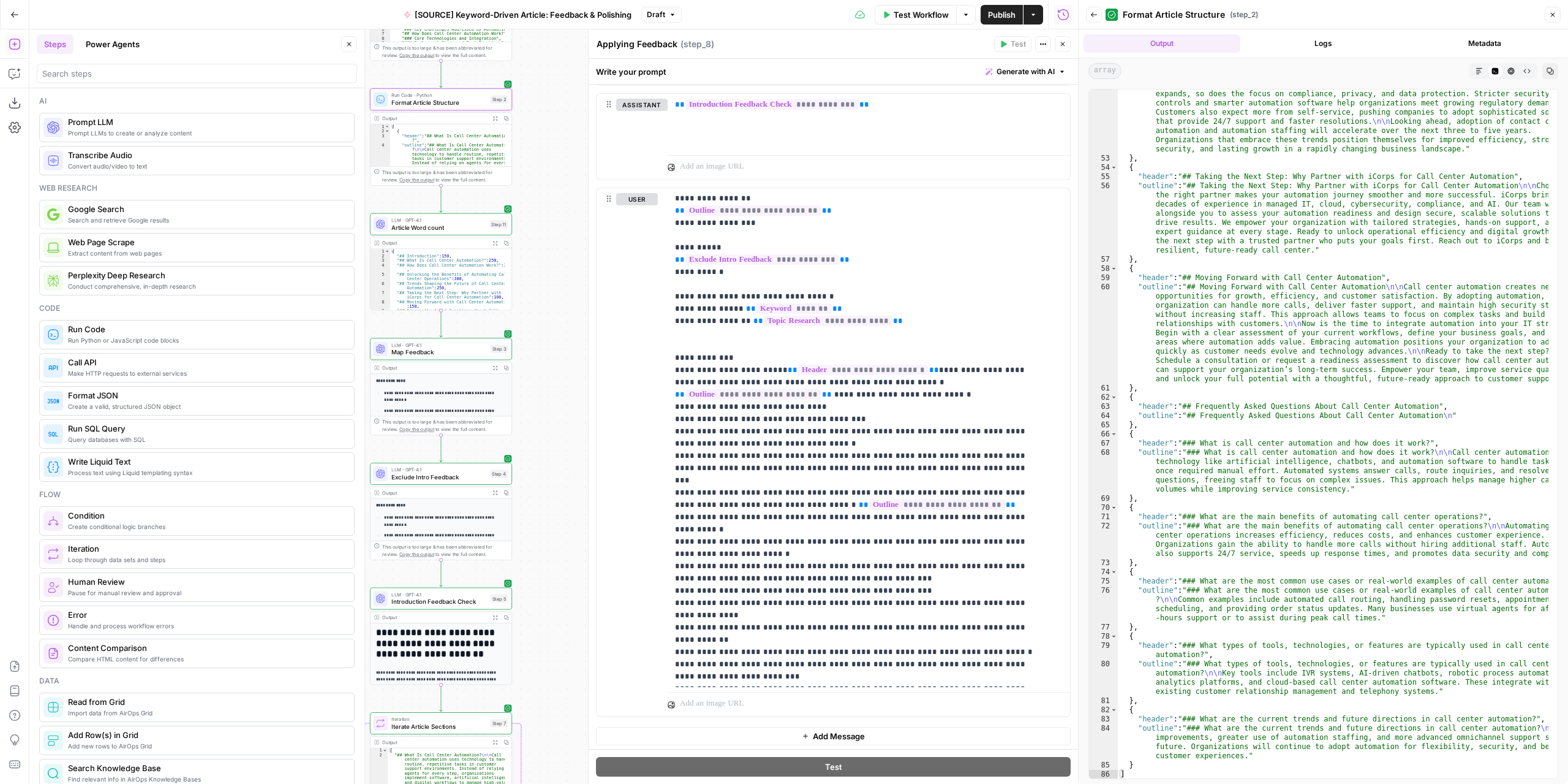
click at [349, 47] on icon "button" at bounding box center [349, 44] width 7 height 7
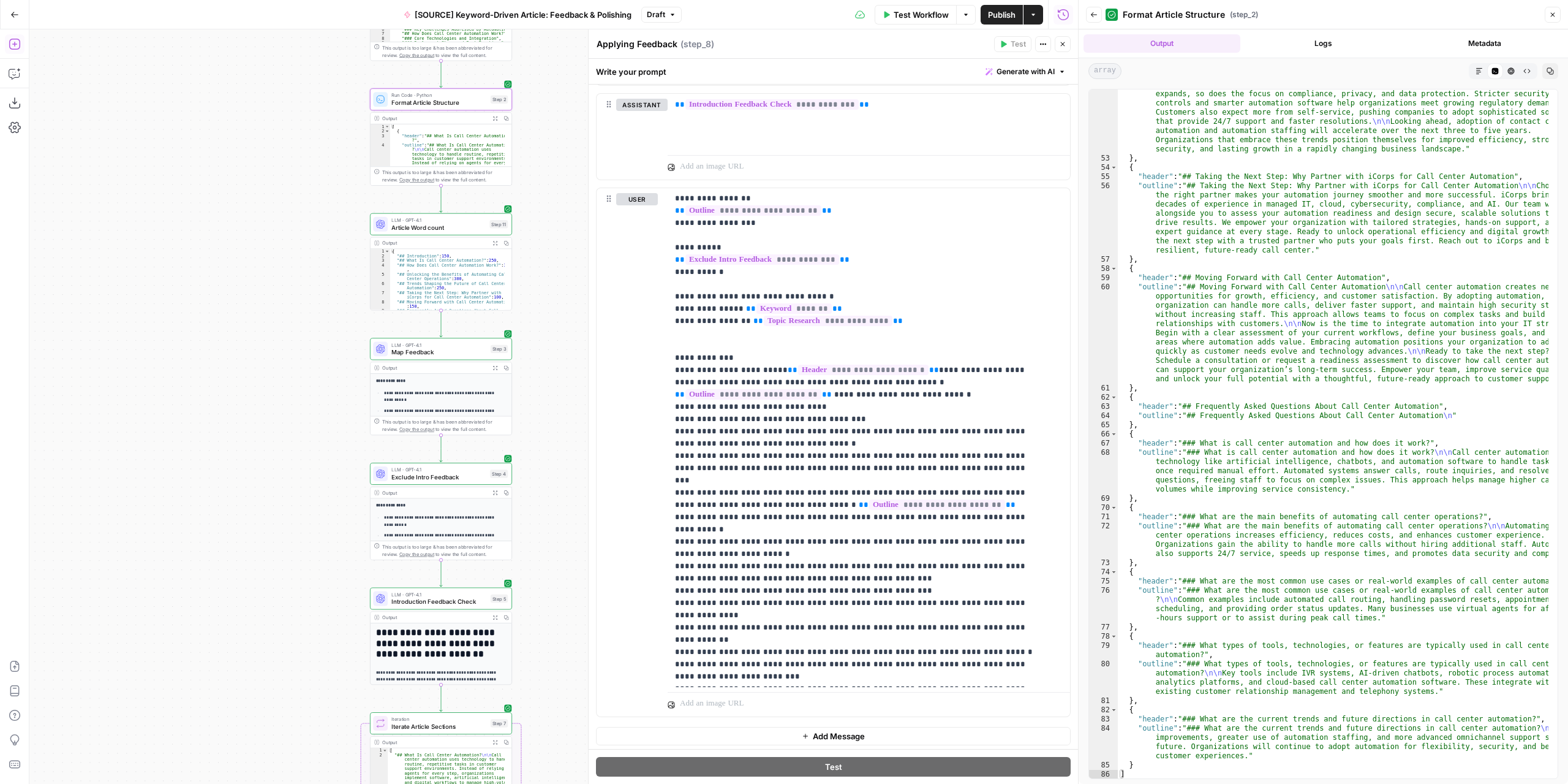
click at [1060, 45] on icon "button" at bounding box center [1062, 44] width 7 height 7
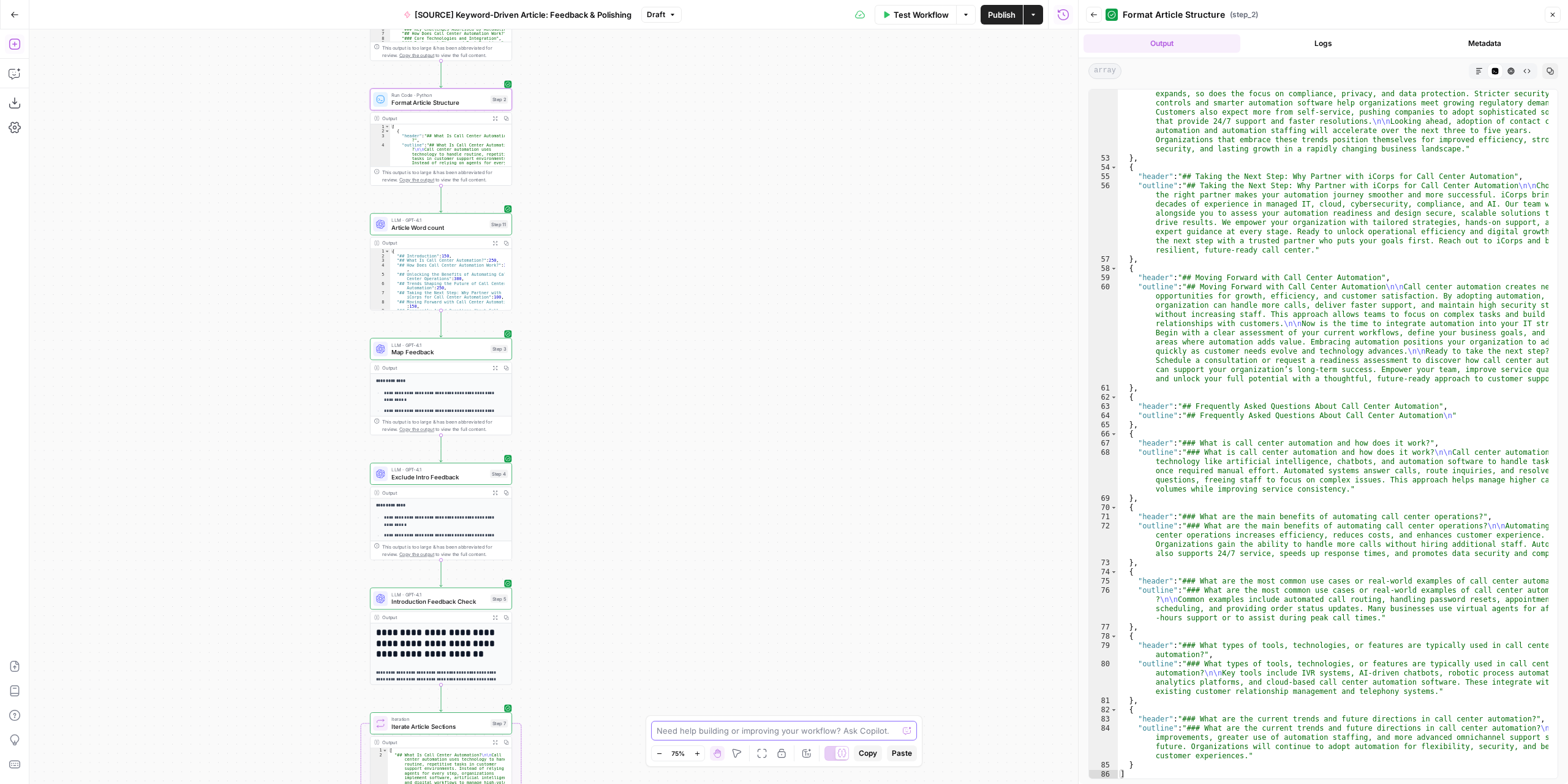
click at [810, 725] on textarea at bounding box center [777, 730] width 241 height 12
type textarea "when rewriting the frequently asked questions seciton, the questions are being …"
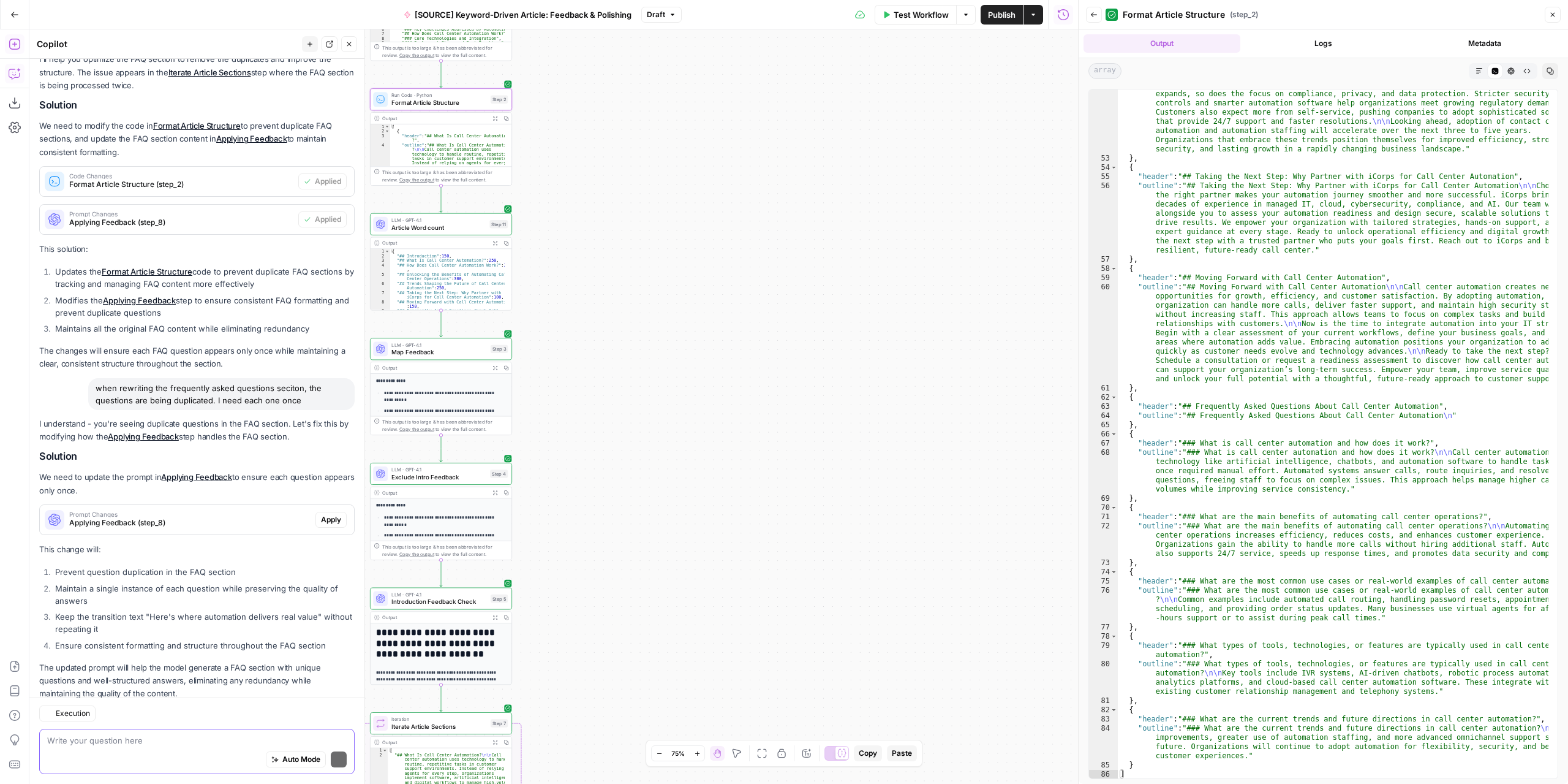
scroll to position [1429, 0]
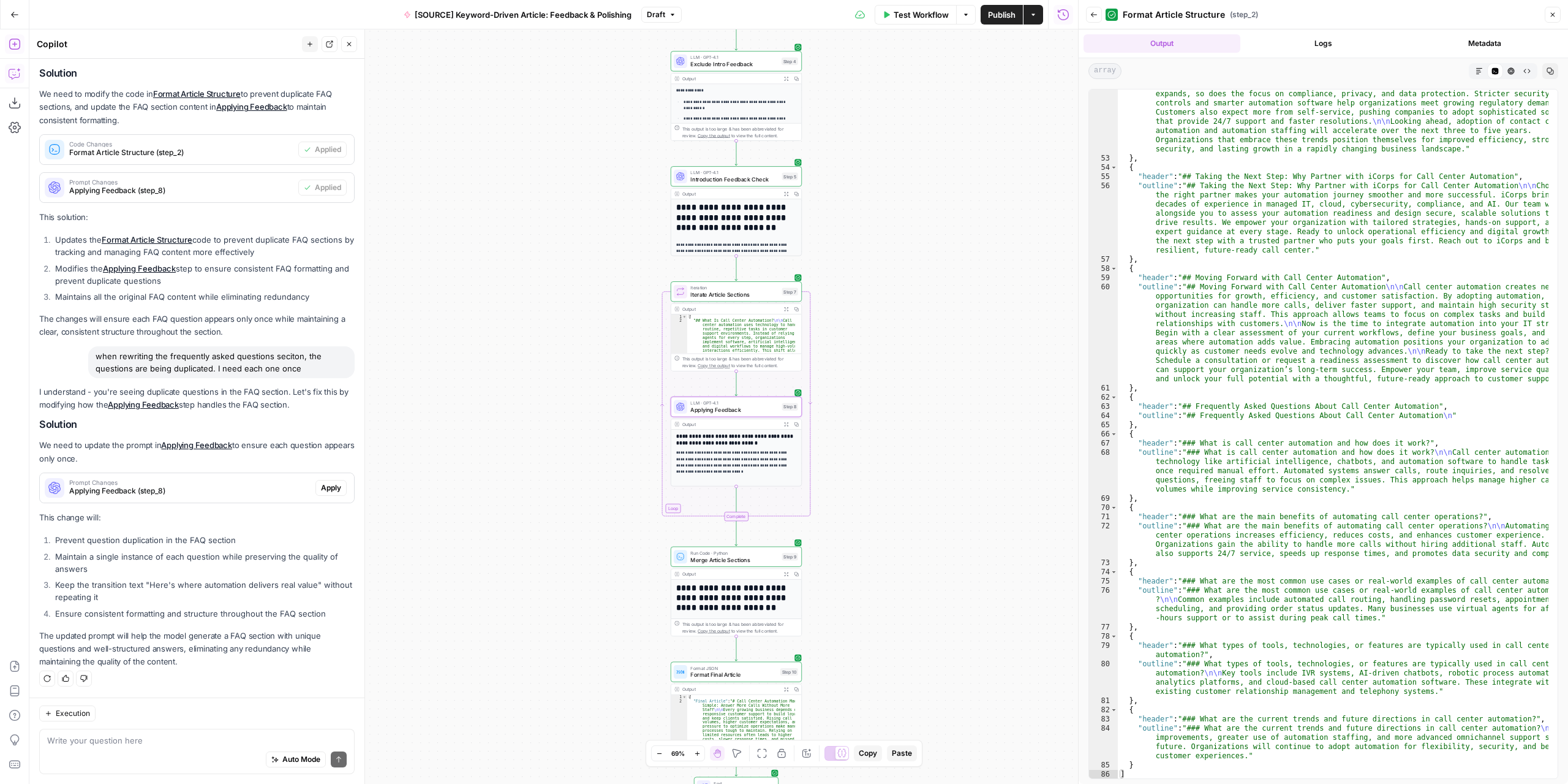
click at [236, 493] on span "Applying Feedback (step_8)" at bounding box center [189, 491] width 241 height 11
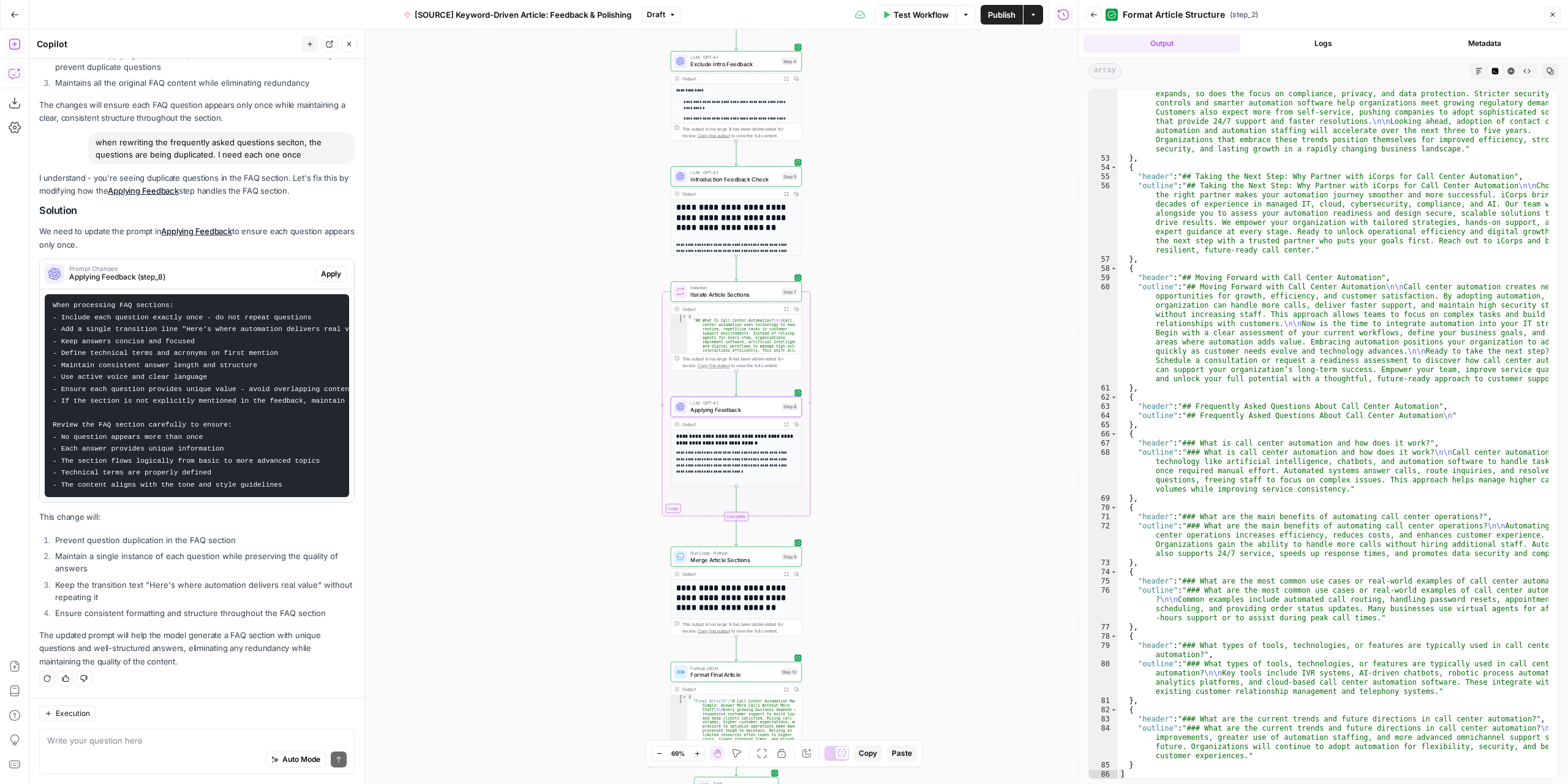
scroll to position [1652, 0]
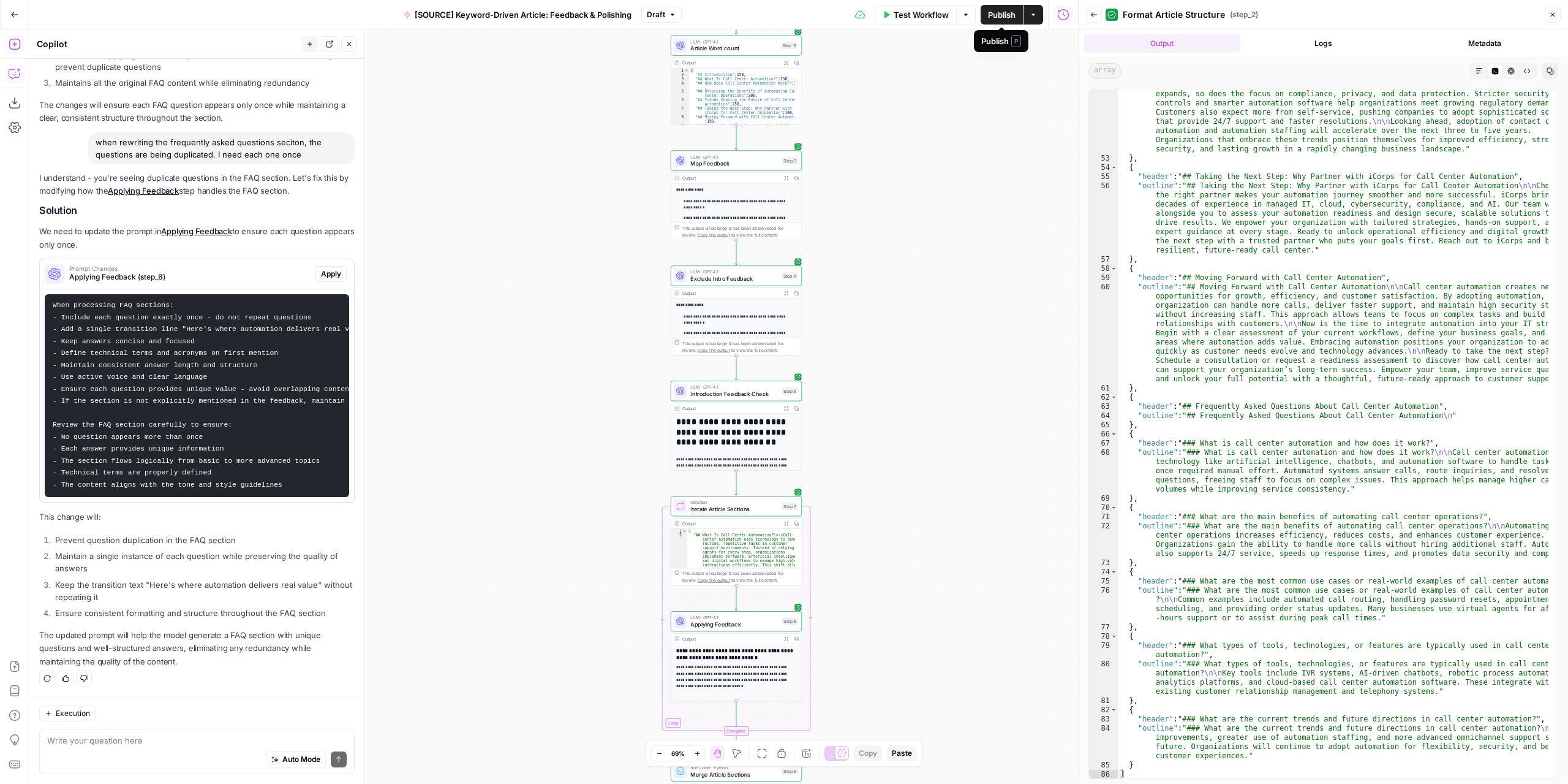
click at [1003, 11] on span "Publish" at bounding box center [1001, 15] width 27 height 12
click at [1547, 737] on icon "close" at bounding box center [1551, 735] width 9 height 10
drag, startPoint x: 933, startPoint y: 13, endPoint x: 936, endPoint y: 19, distance: 6.7
click at [933, 13] on span "Test Workflow" at bounding box center [921, 15] width 55 height 12
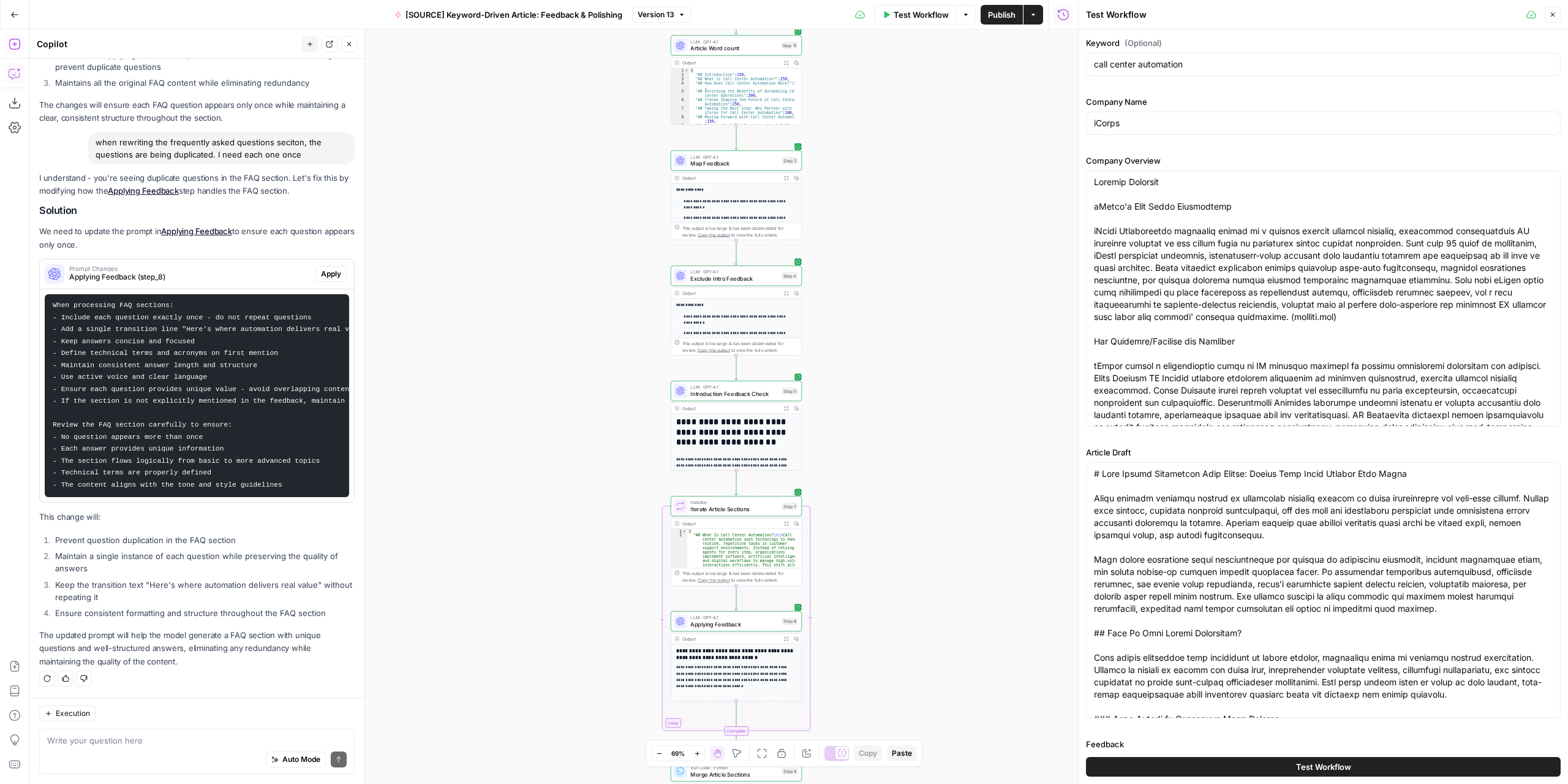
click at [1289, 769] on button "Test Workflow" at bounding box center [1323, 766] width 475 height 19
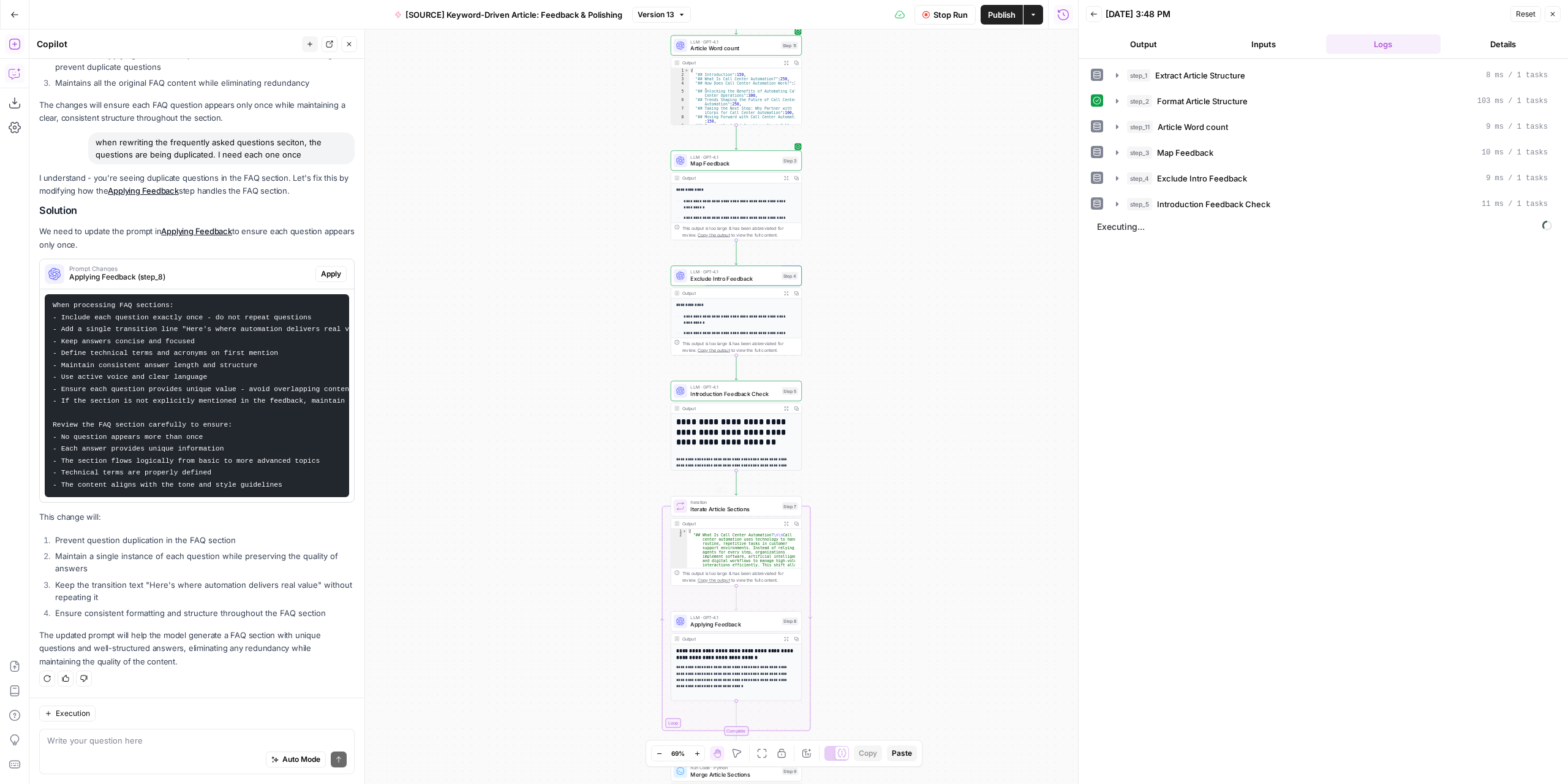
click at [738, 621] on span "Applying Feedback" at bounding box center [734, 624] width 88 height 9
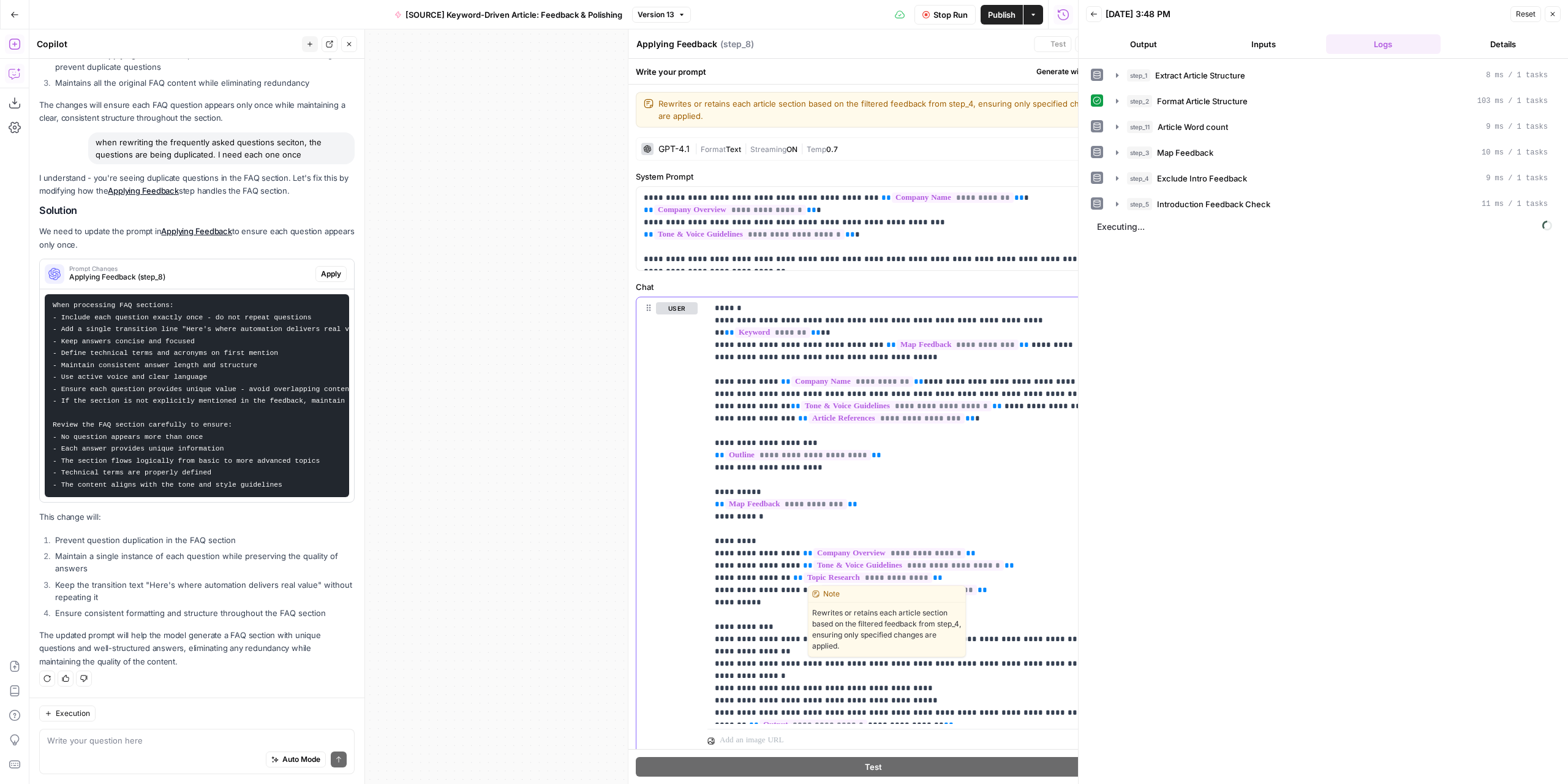
click at [738, 621] on p "**********" at bounding box center [904, 510] width 379 height 417
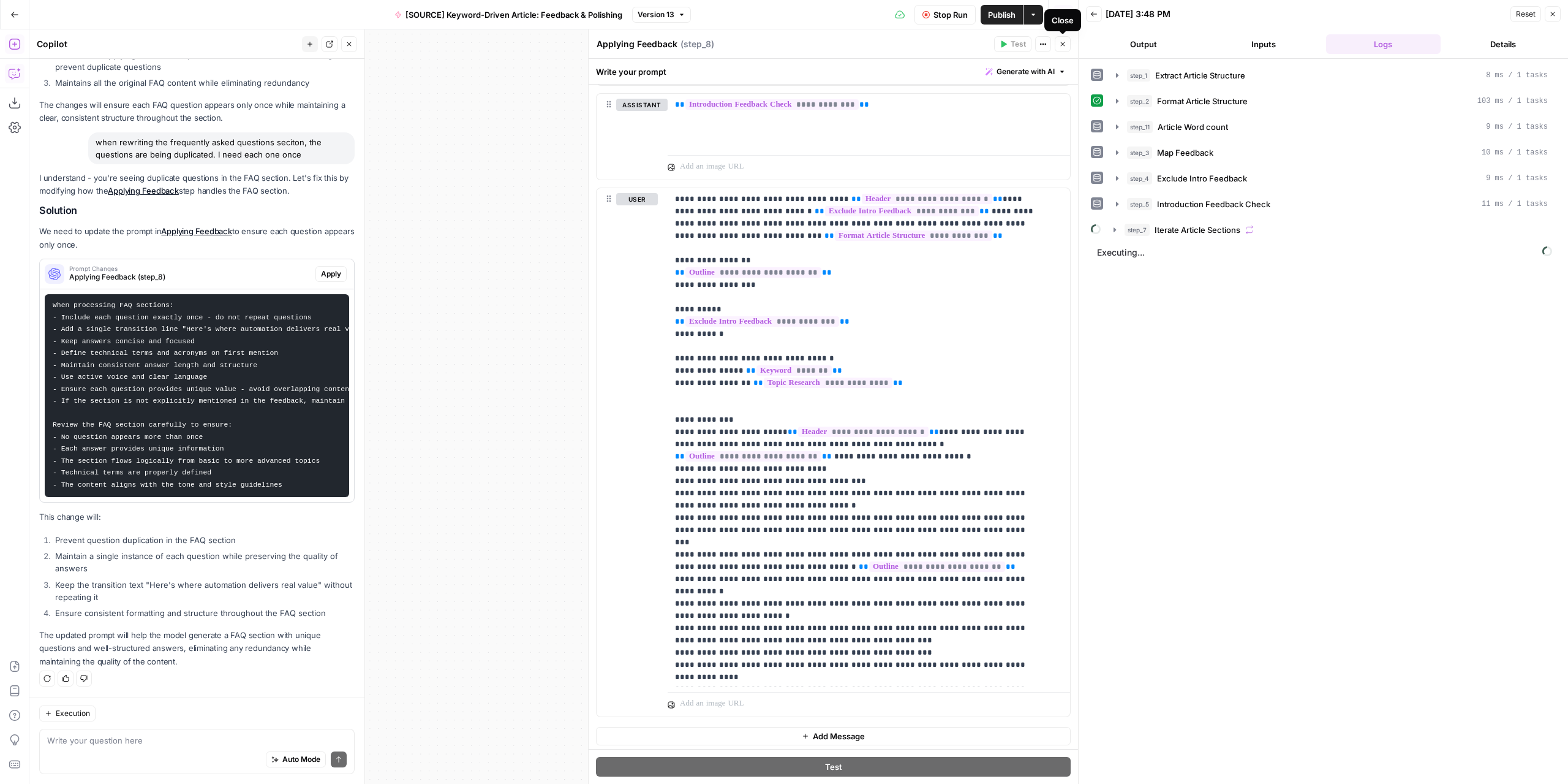
click at [1066, 44] on button "Close" at bounding box center [1063, 44] width 16 height 16
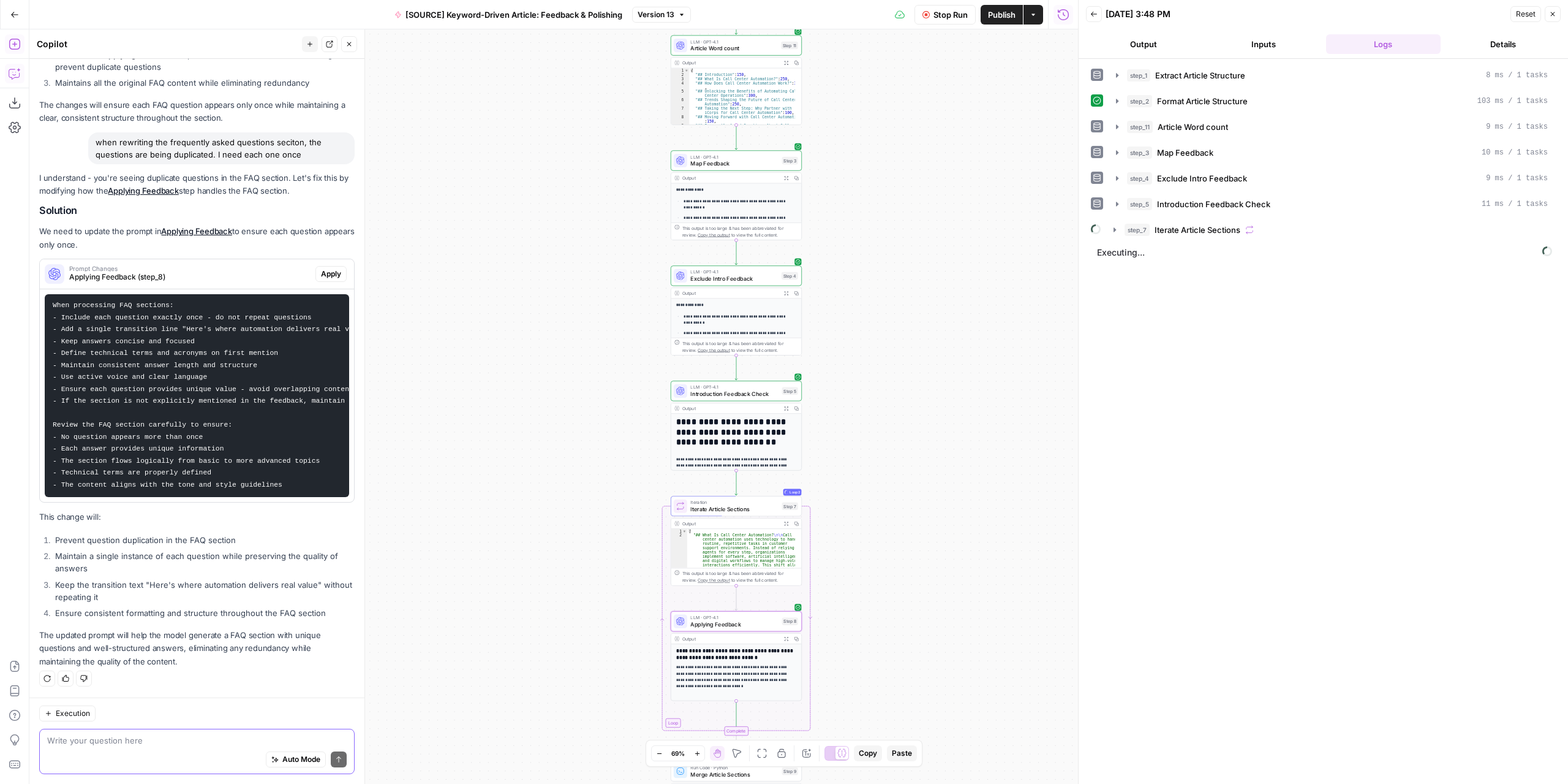
click at [230, 739] on textarea at bounding box center [197, 740] width 300 height 12
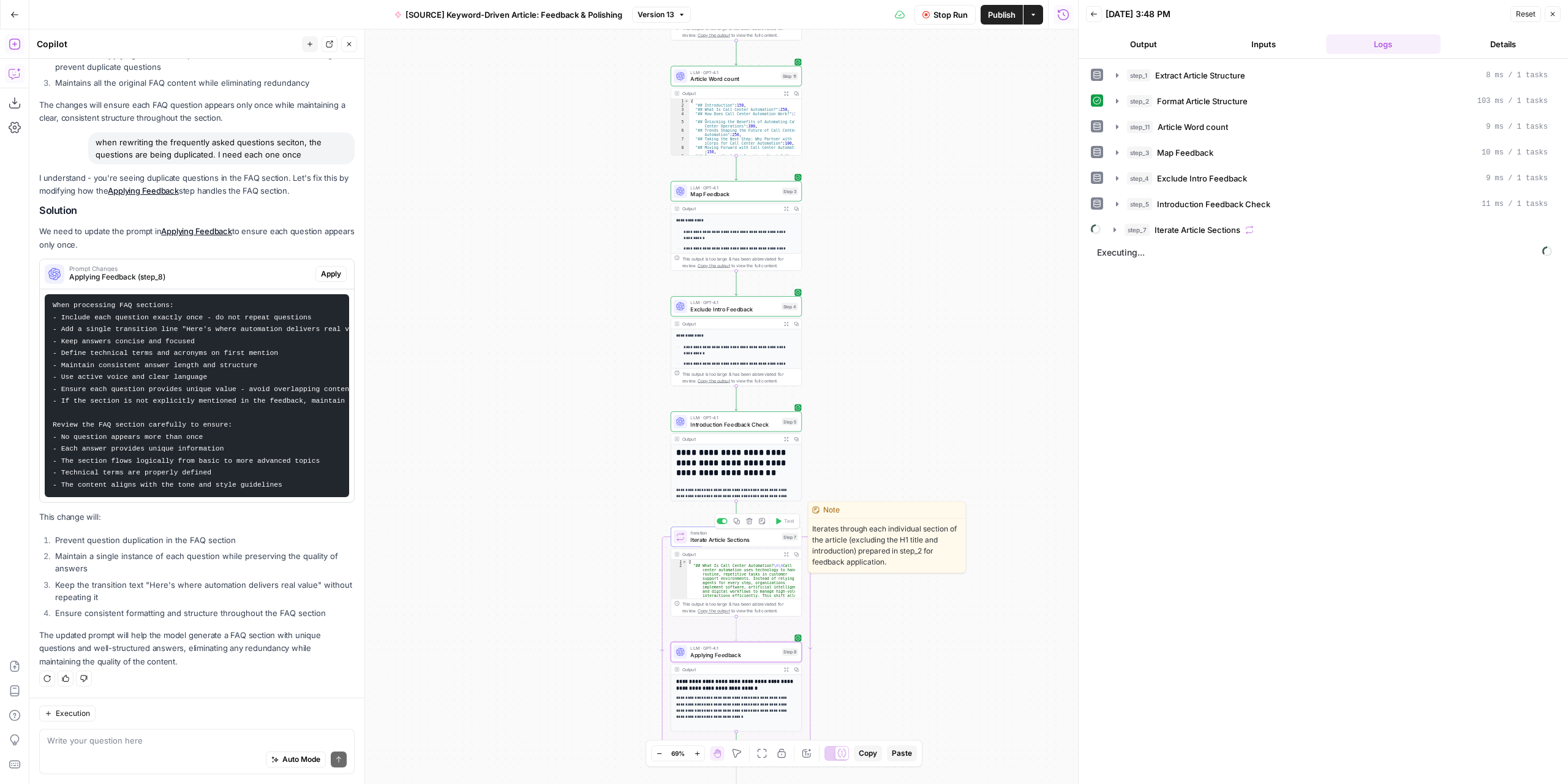
click at [756, 545] on div "Iteration Iterate Article Sections Step 7 Copy step Delete step Edit Note Test" at bounding box center [736, 537] width 131 height 20
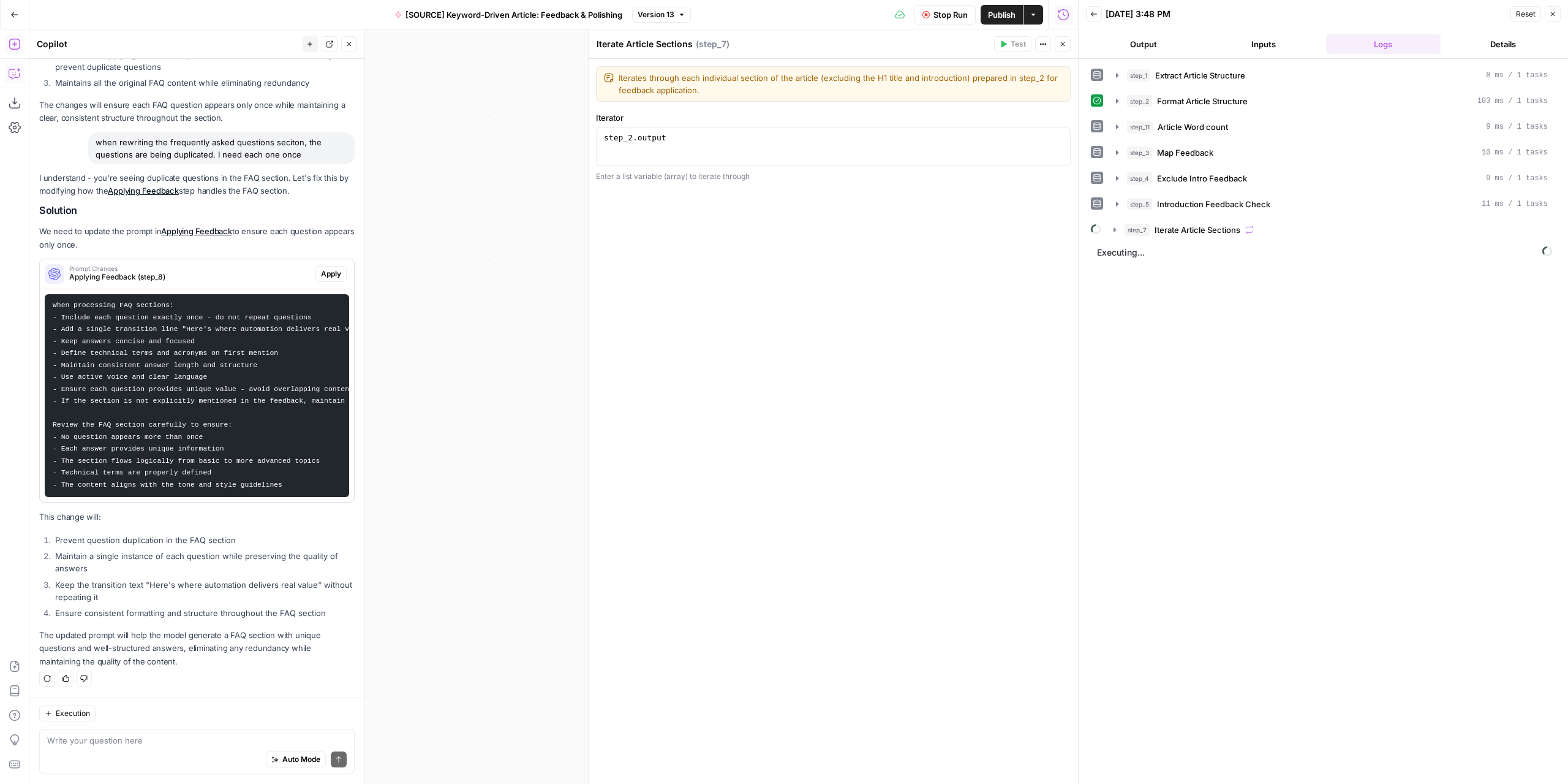
click at [1067, 45] on button "Close" at bounding box center [1063, 44] width 16 height 16
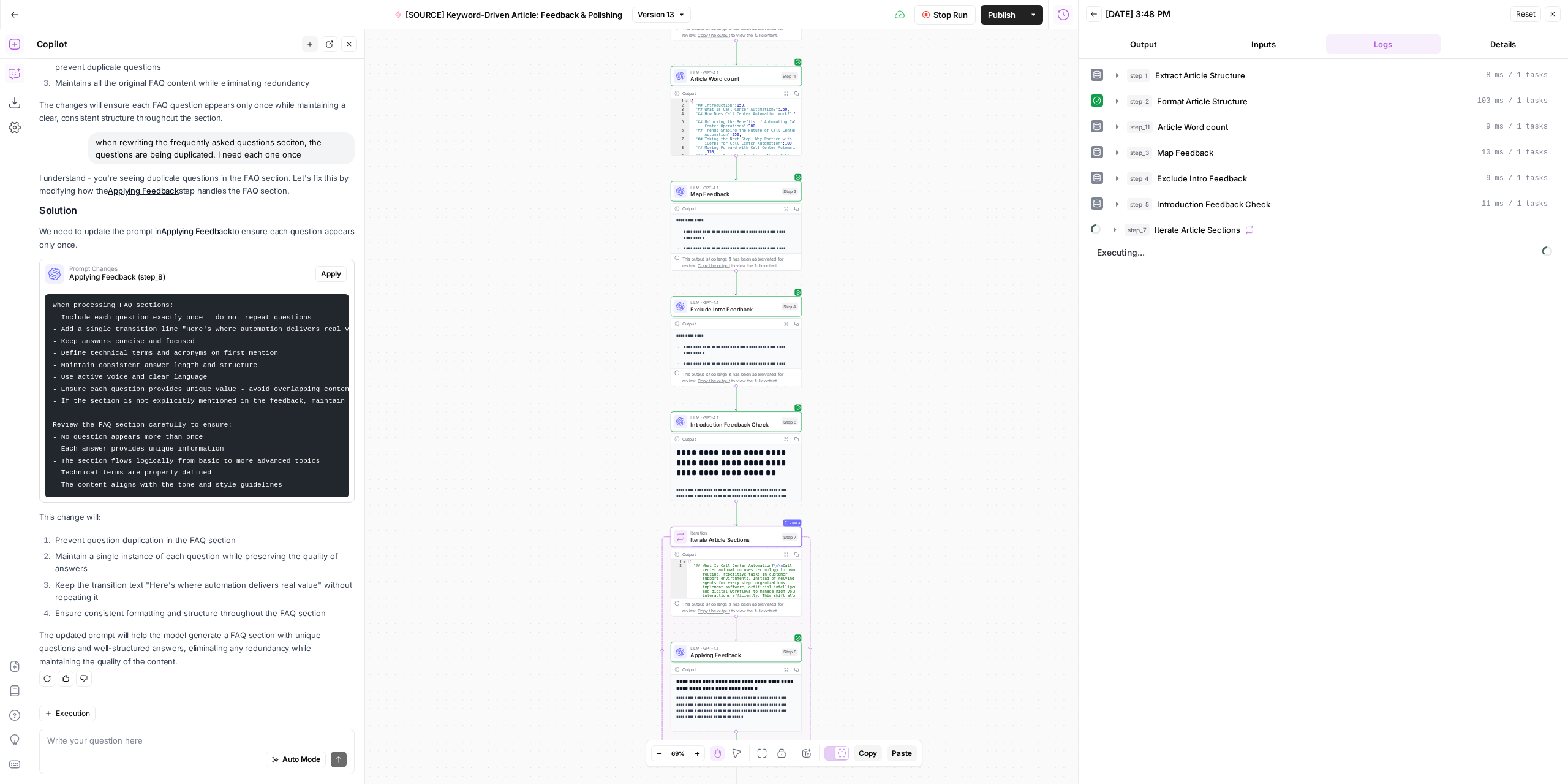
click at [207, 730] on div "Write your question here Auto Mode Send" at bounding box center [197, 751] width 316 height 45
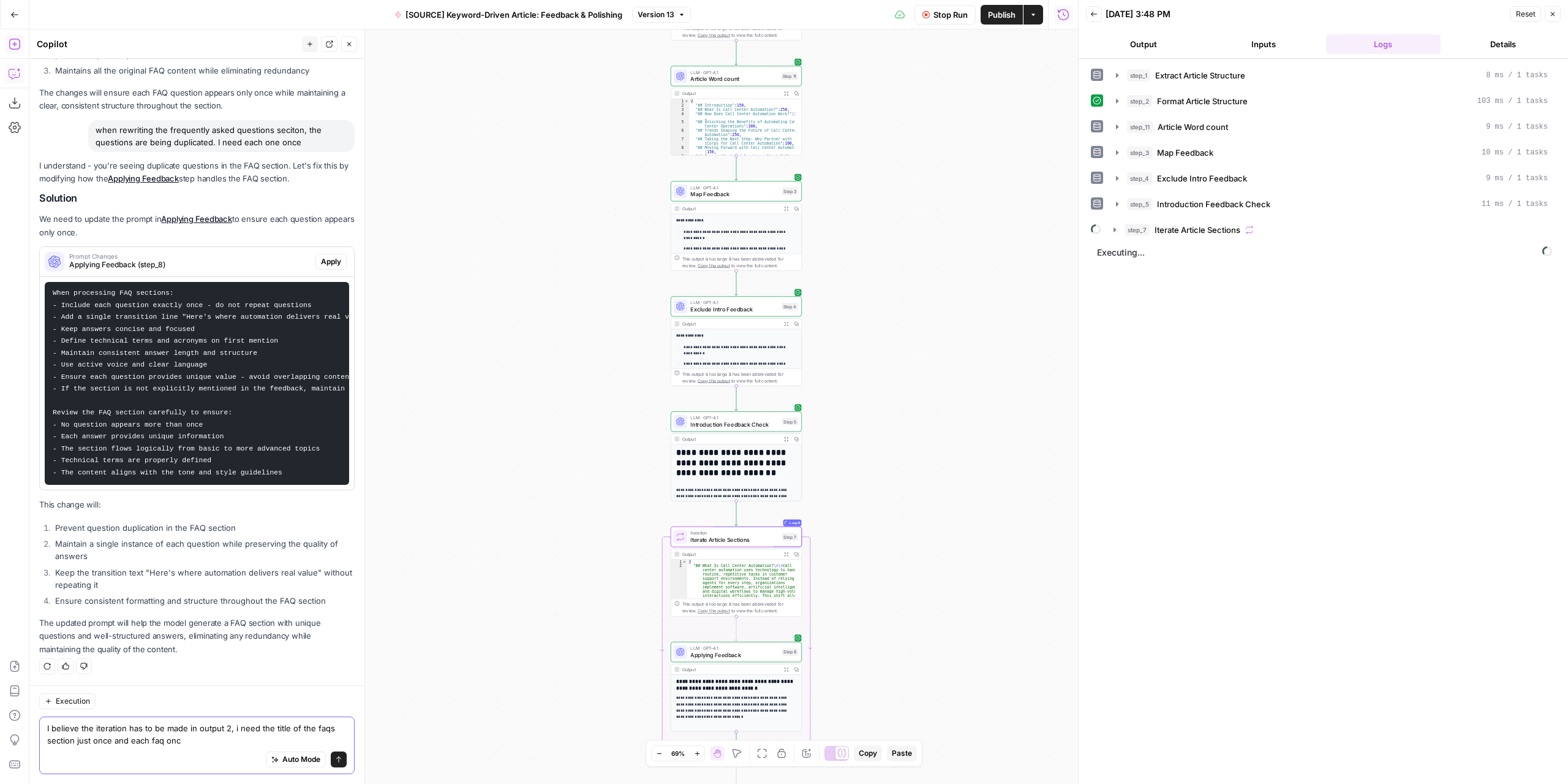
type textarea "I believe the iteration has to be made in output 2, i need the title of the faq…"
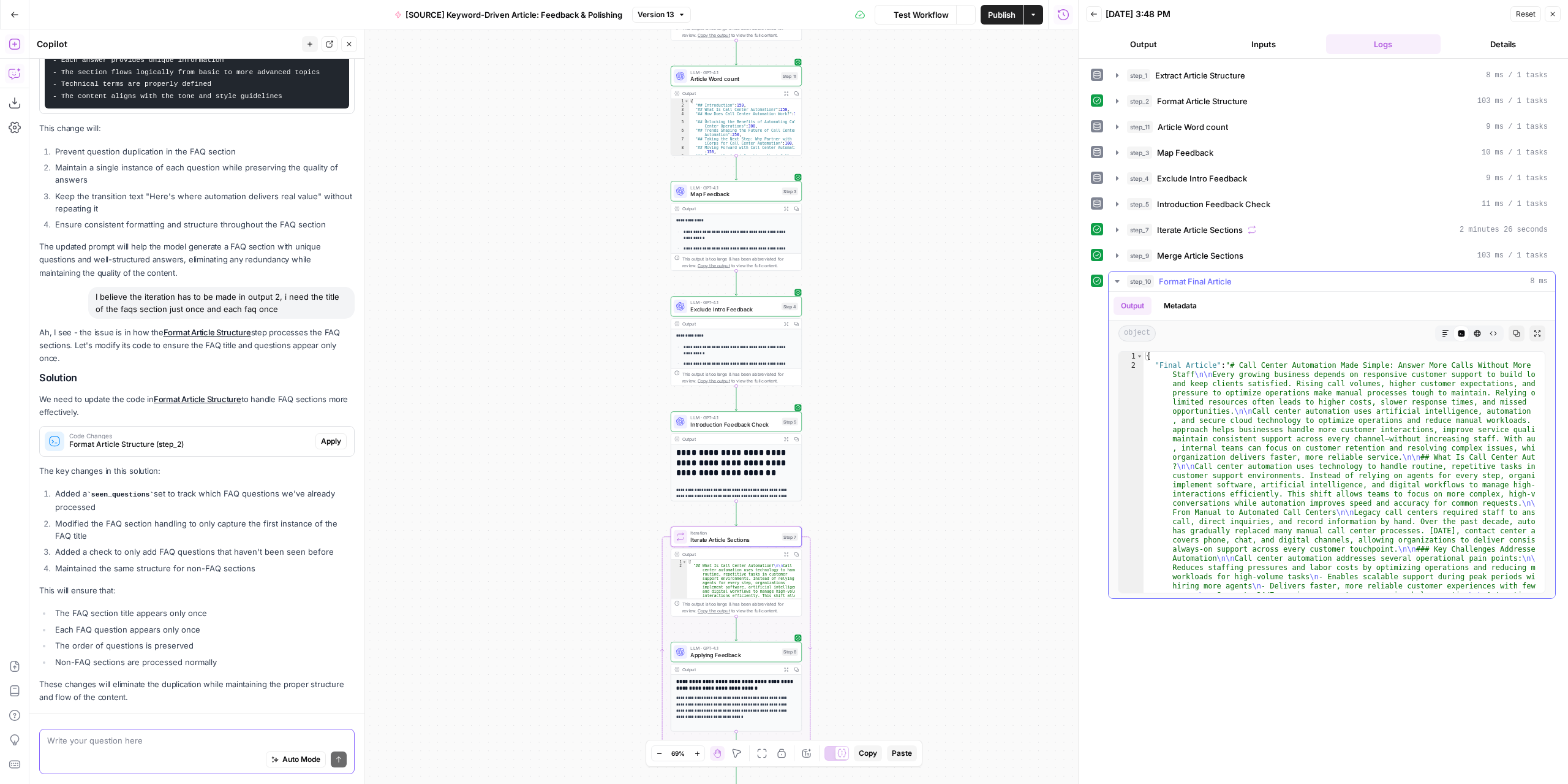
scroll to position [1853, 0]
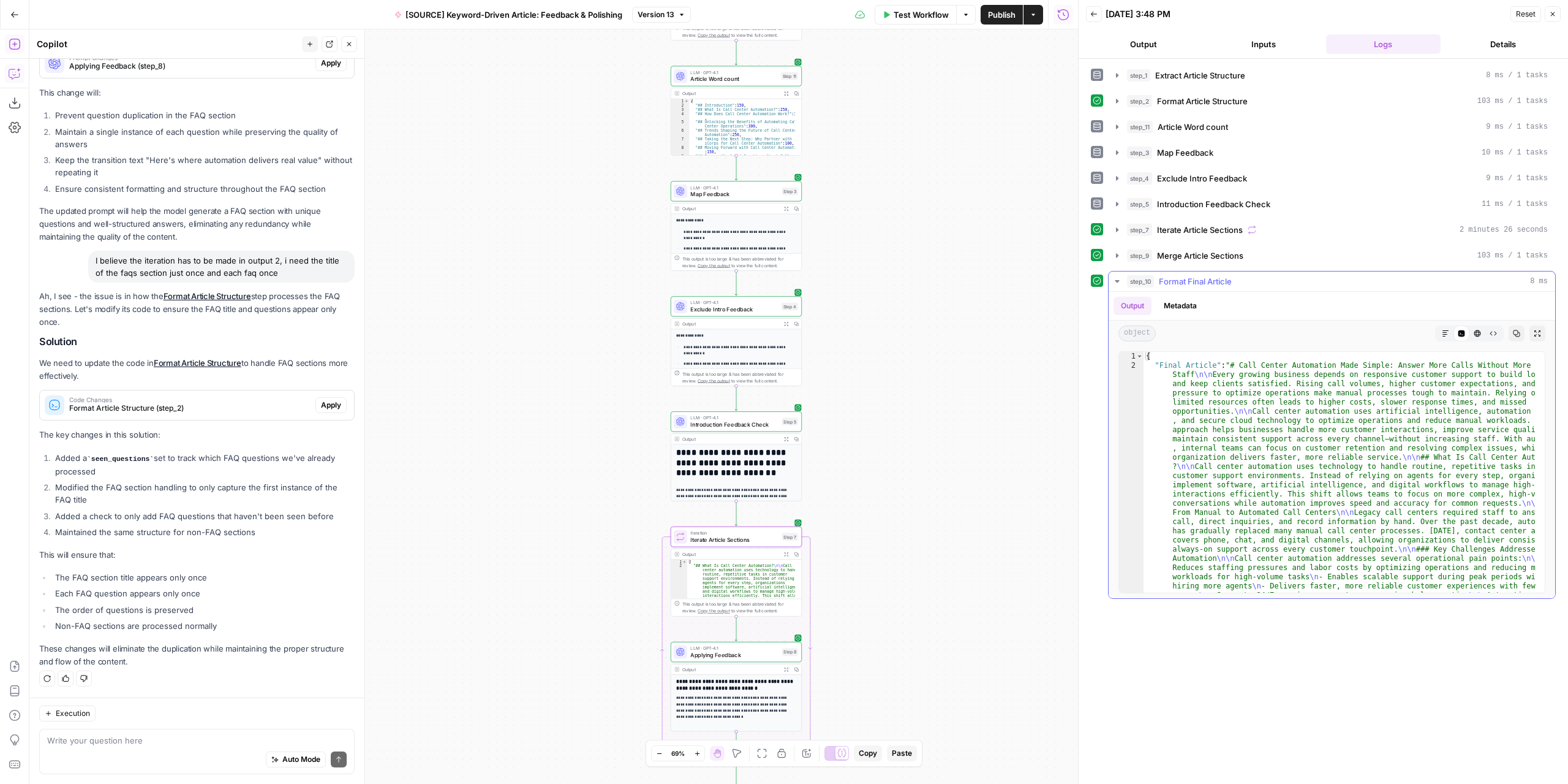
click at [1444, 332] on icon "button" at bounding box center [1445, 333] width 6 height 6
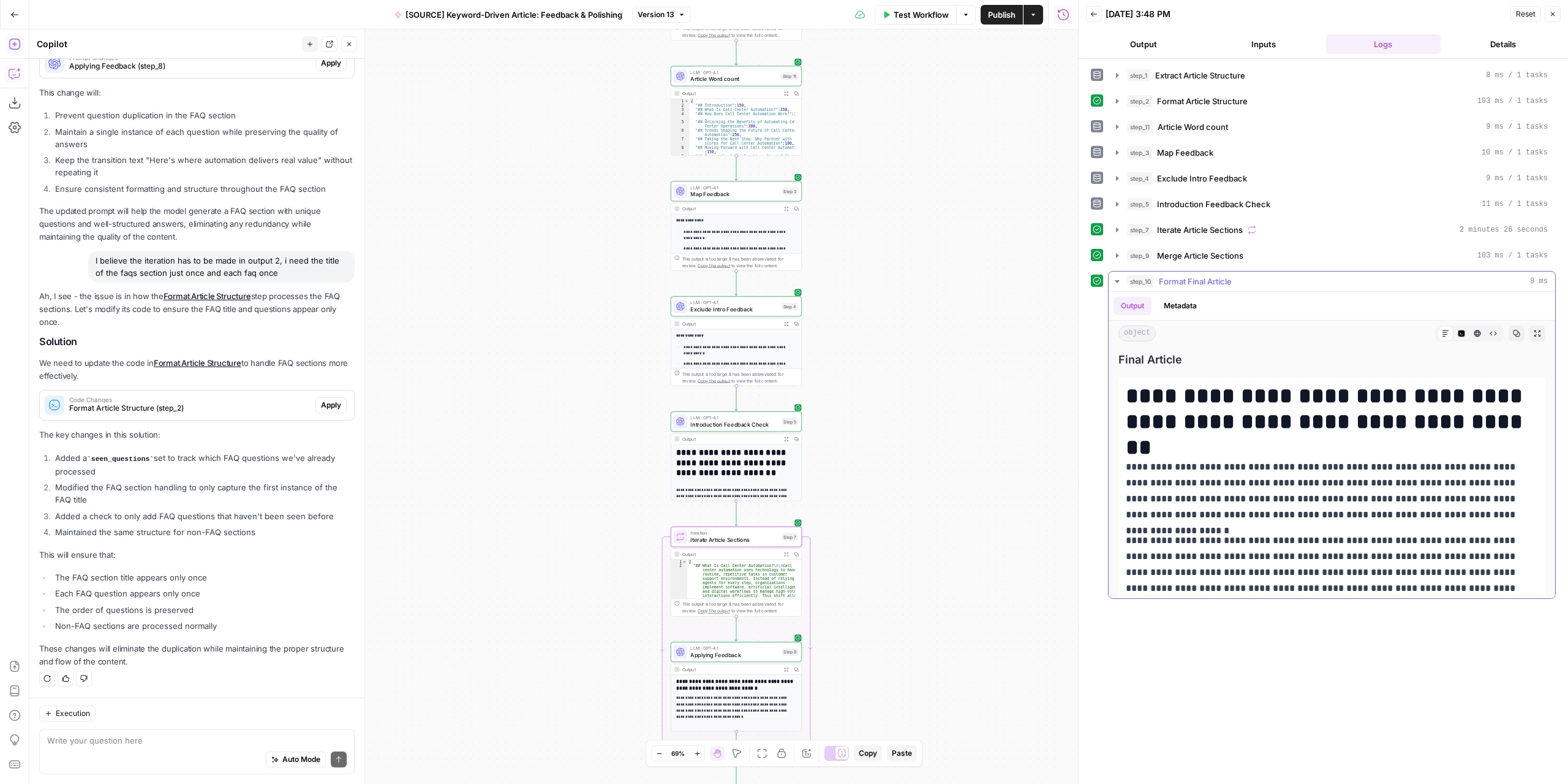
click at [1534, 330] on icon "button" at bounding box center [1537, 333] width 7 height 7
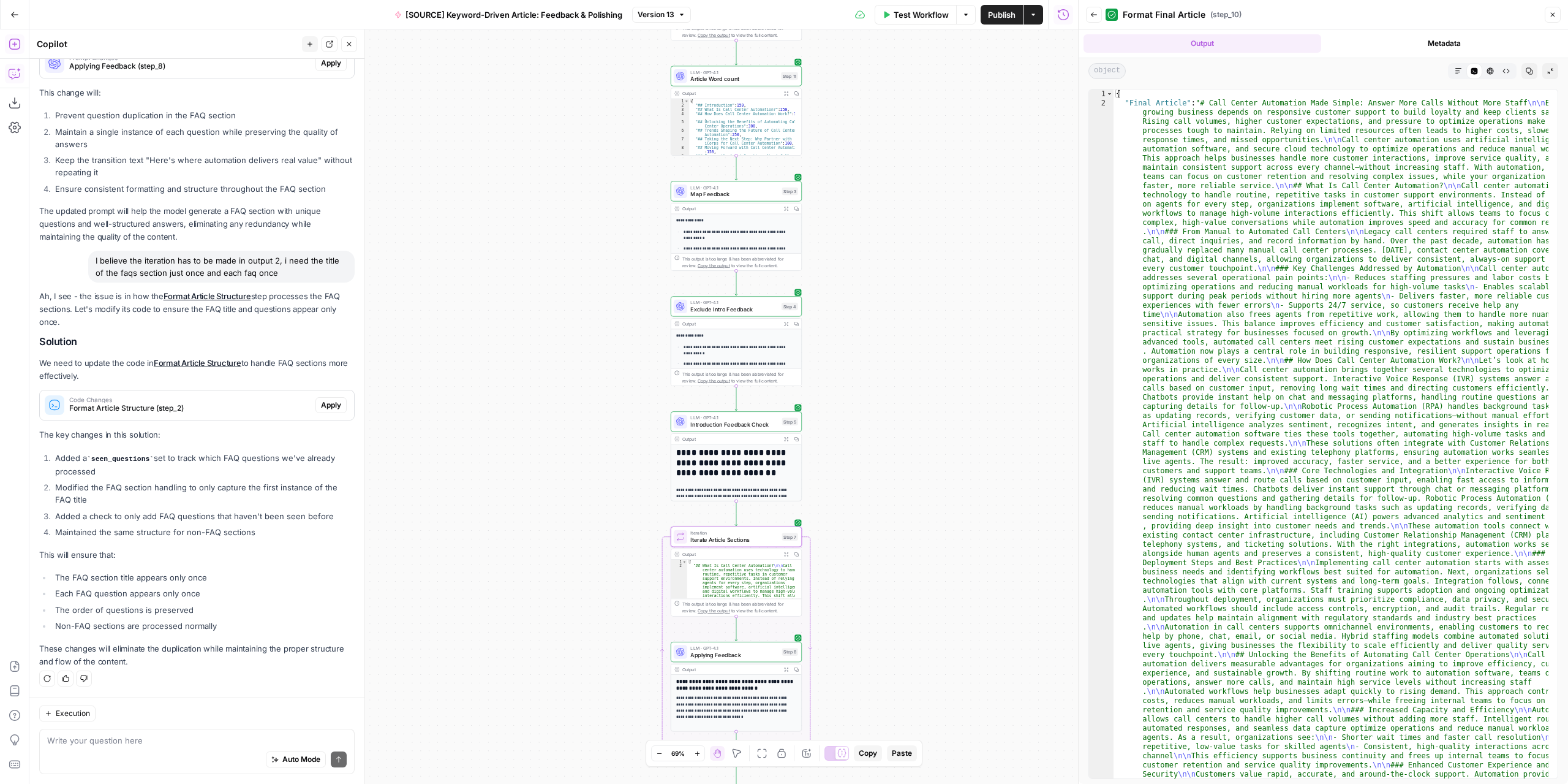
click at [1459, 68] on icon "button" at bounding box center [1458, 70] width 7 height 7
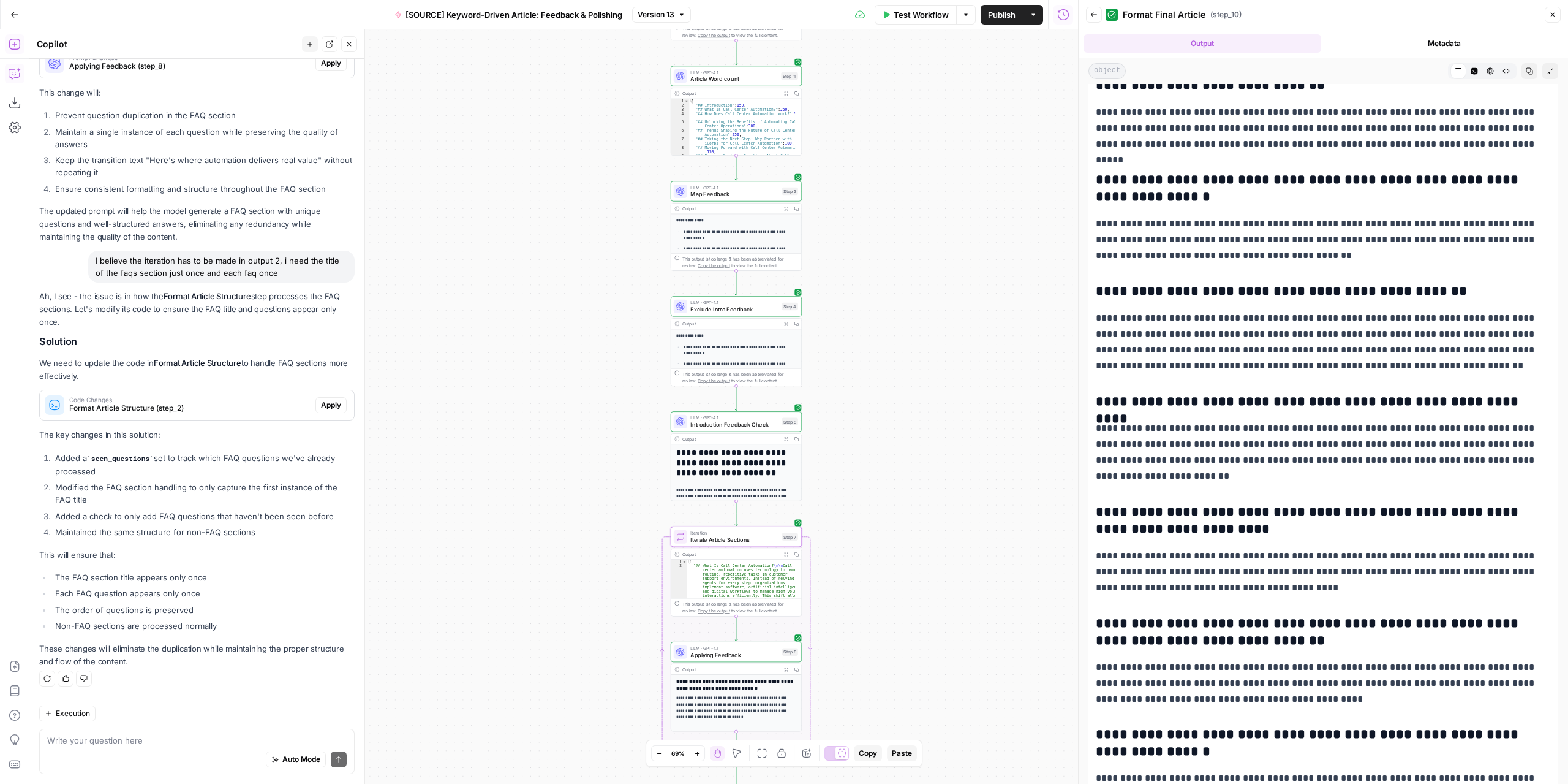
scroll to position [3916, 0]
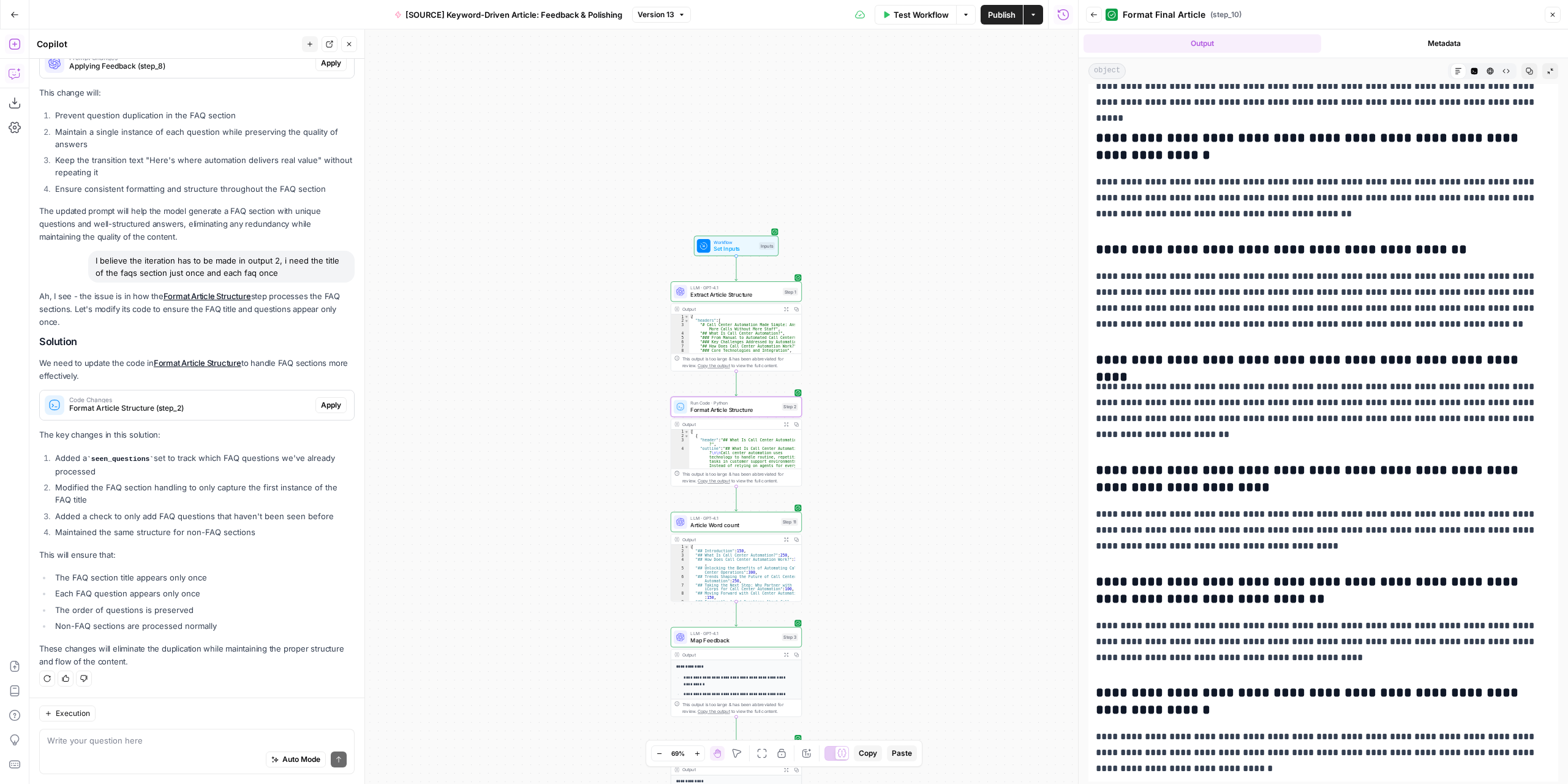
click at [215, 407] on span "Format Article Structure (step_2)" at bounding box center [189, 408] width 241 height 11
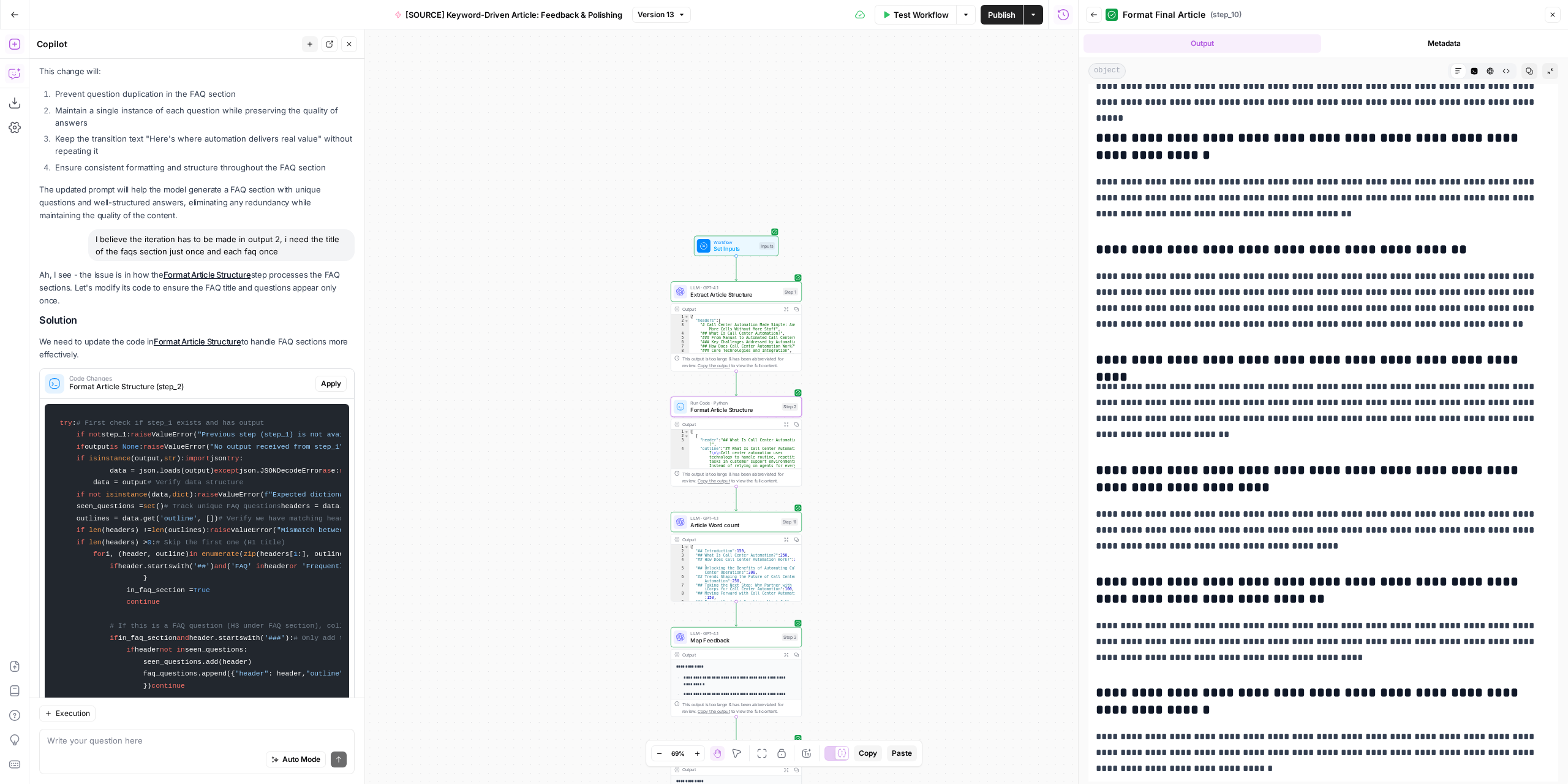
click at [321, 389] on span "Apply" at bounding box center [331, 384] width 20 height 11
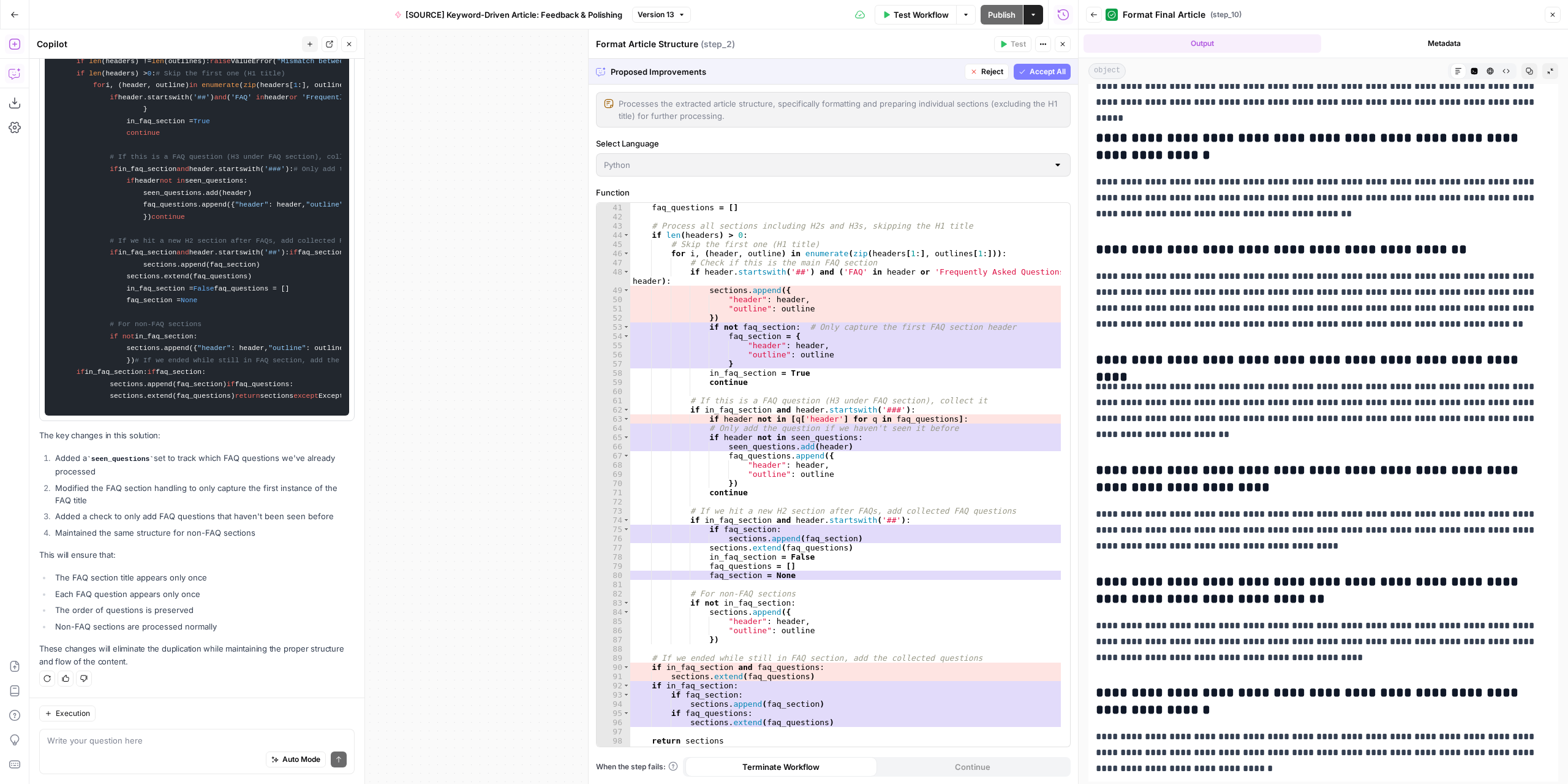
scroll to position [384, 0]
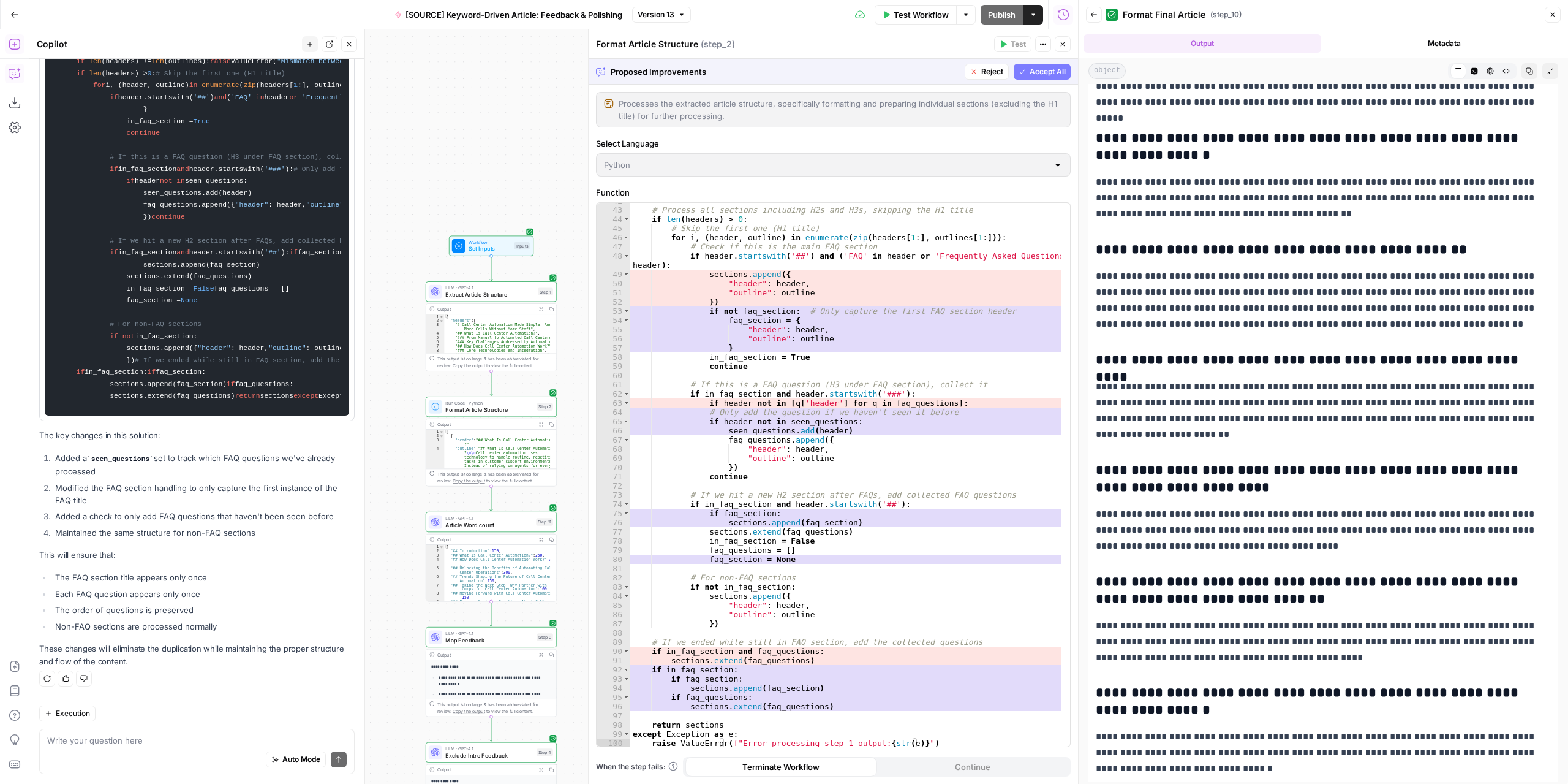
click at [1044, 75] on span "Accept All" at bounding box center [1048, 72] width 36 height 11
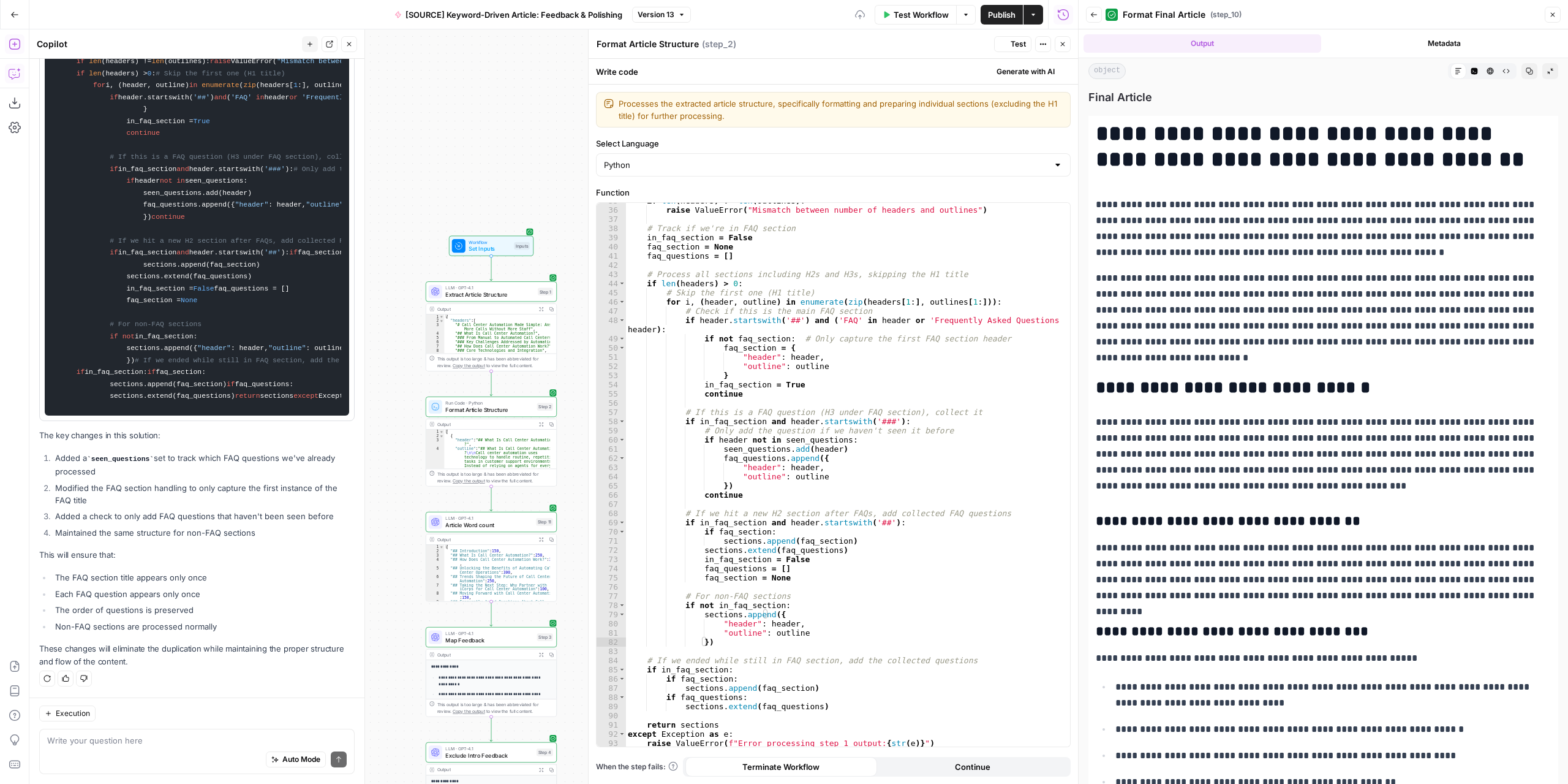
scroll to position [319, 0]
click at [1013, 45] on span "Test" at bounding box center [1018, 44] width 15 height 11
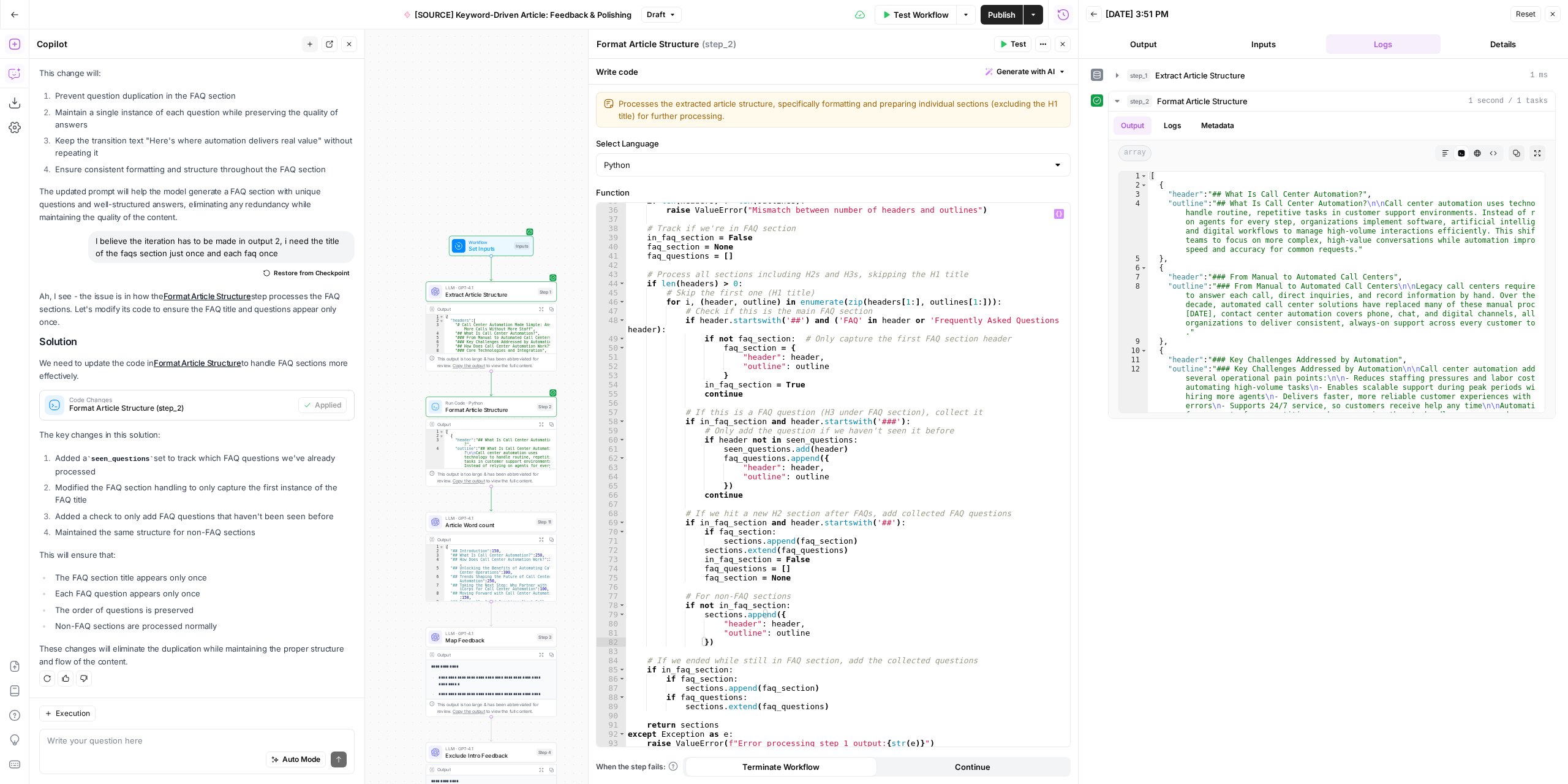
scroll to position [110, 0]
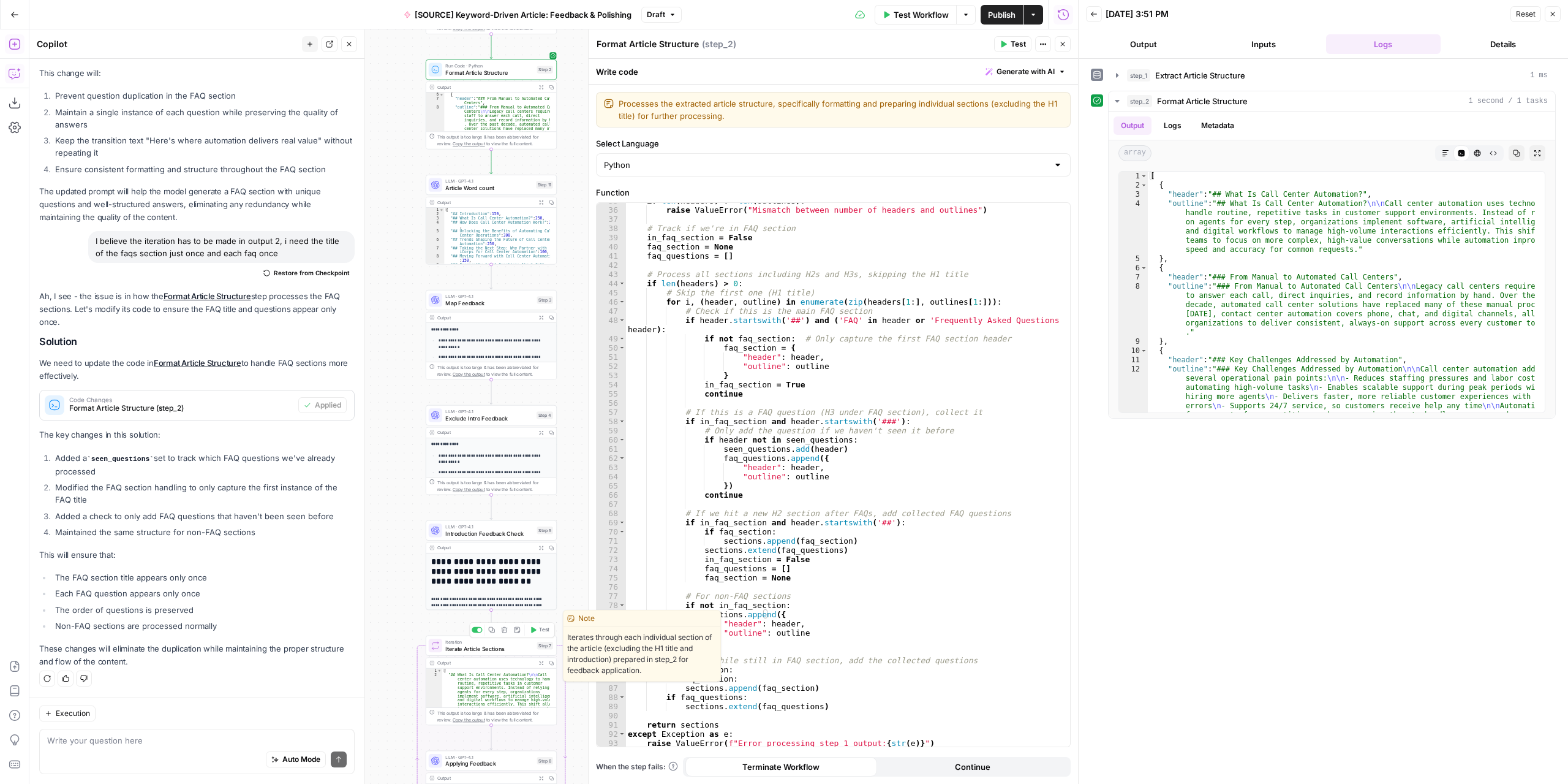
click at [540, 633] on span "Test" at bounding box center [544, 629] width 11 height 7
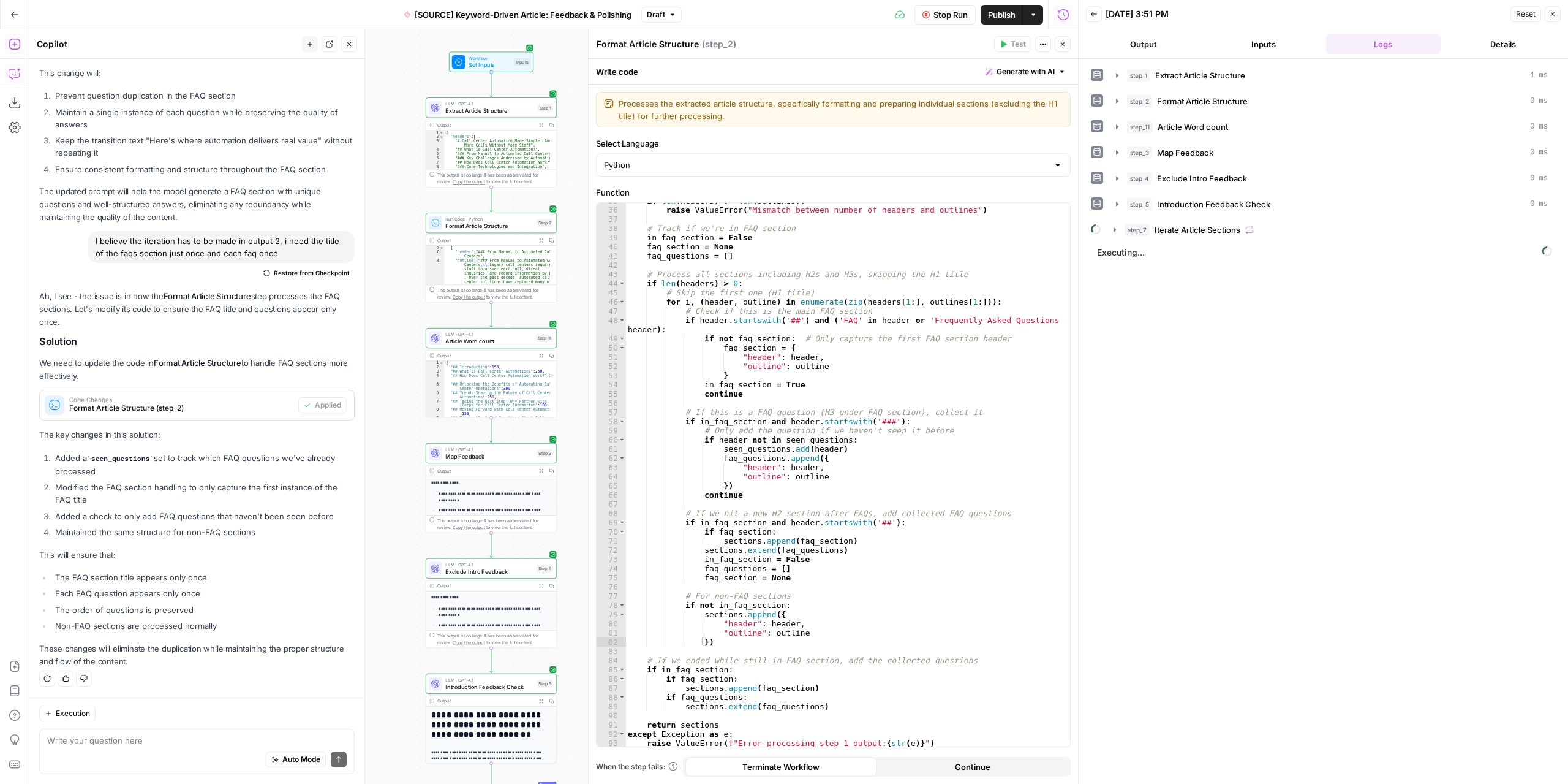
click at [541, 239] on icon "button" at bounding box center [541, 240] width 5 height 5
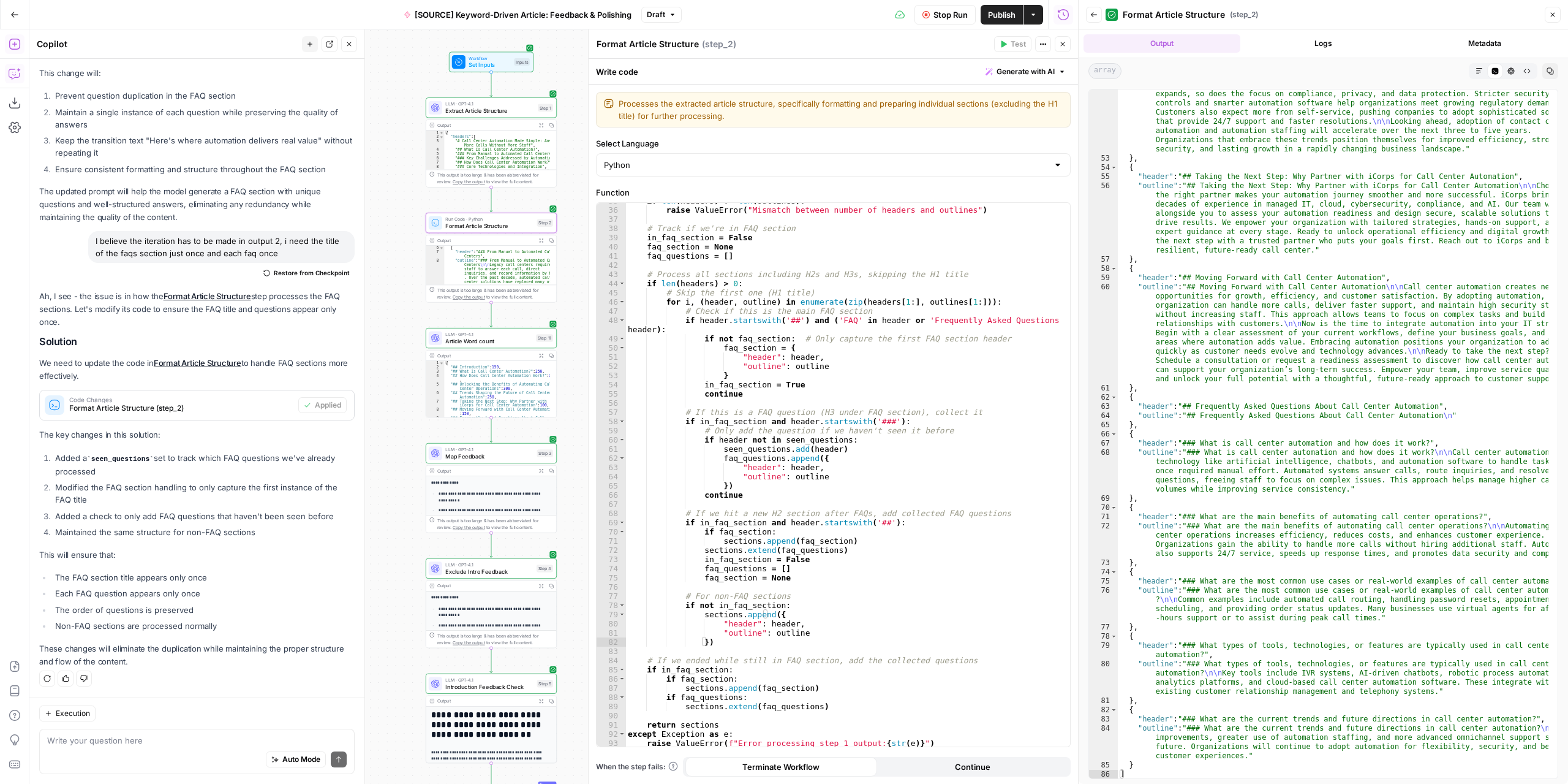
scroll to position [1148, 0]
click at [1091, 16] on icon "button" at bounding box center [1093, 14] width 6 height 5
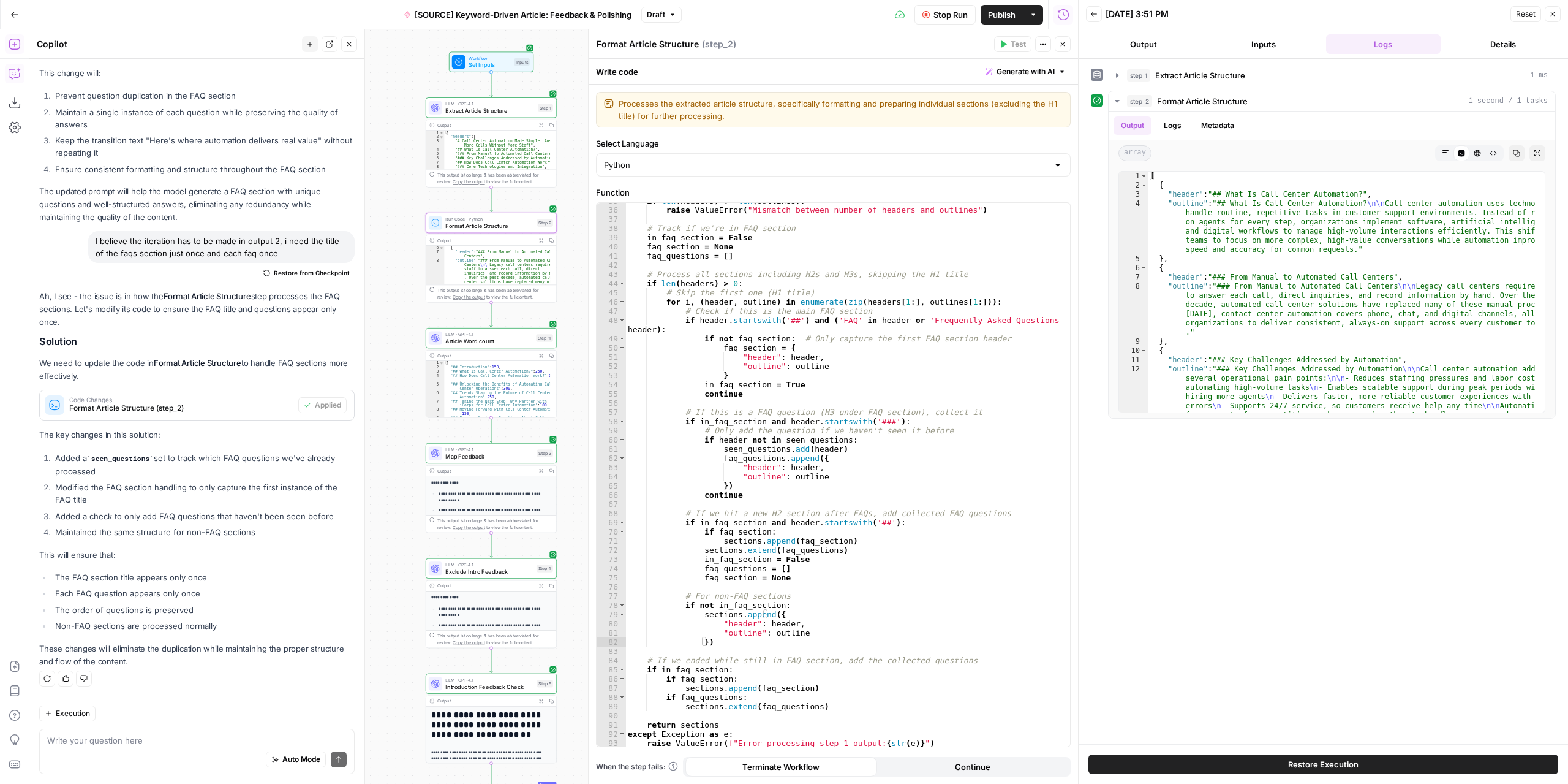
click at [1163, 43] on button "Output" at bounding box center [1143, 44] width 115 height 19
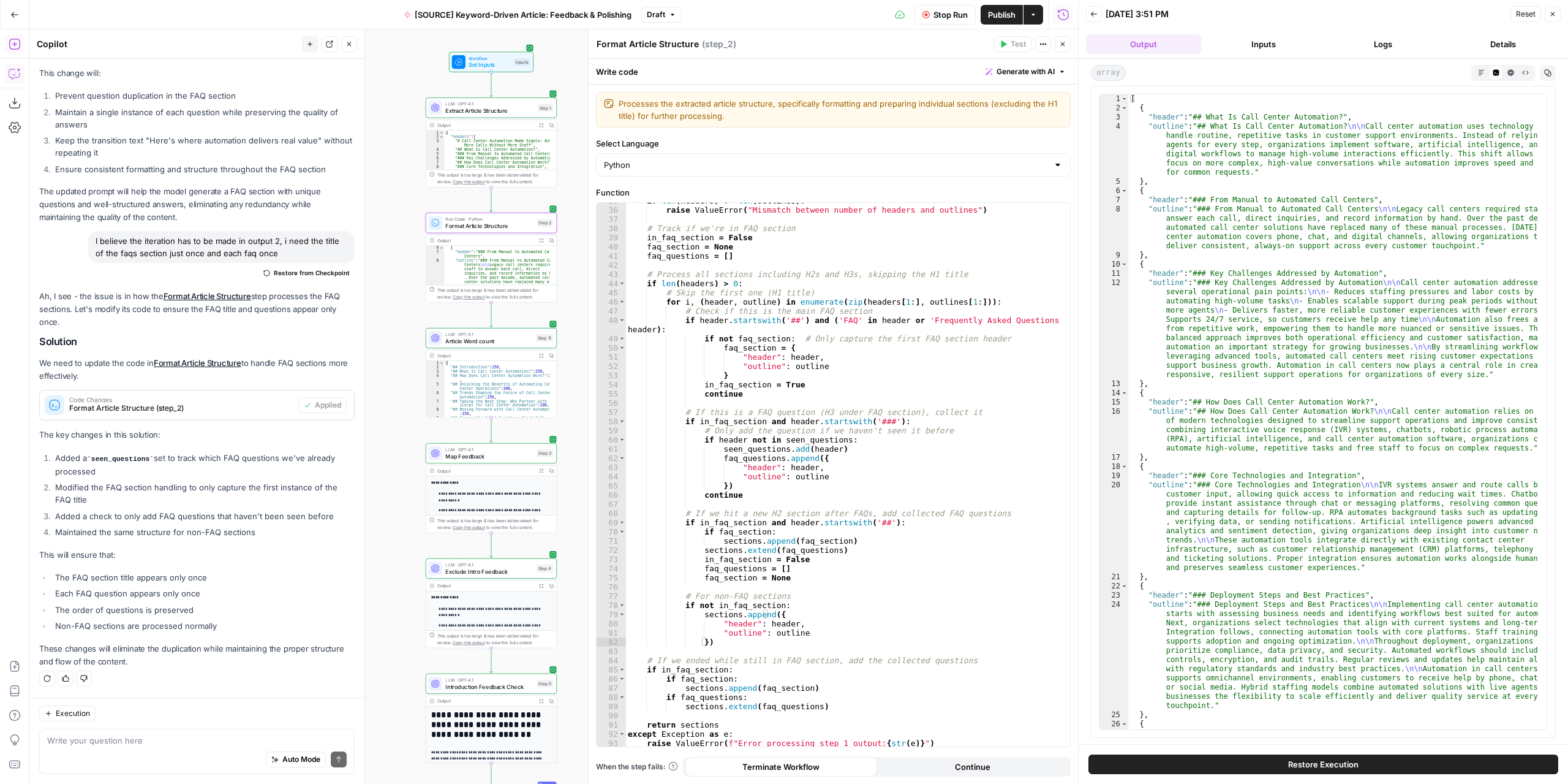
click at [1068, 48] on button "Close" at bounding box center [1063, 44] width 16 height 16
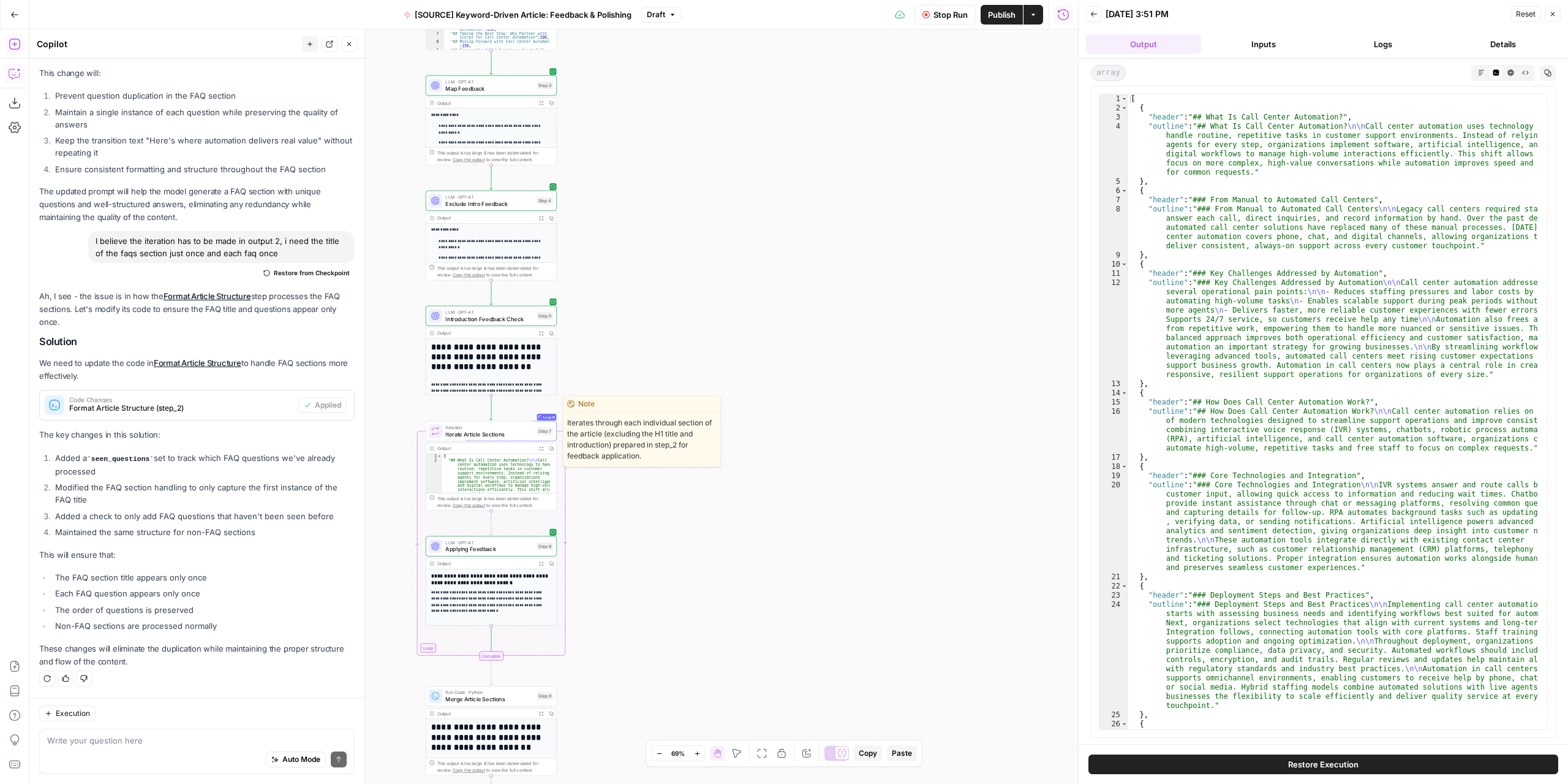
click at [496, 436] on span "Iterate Article Sections" at bounding box center [489, 434] width 88 height 9
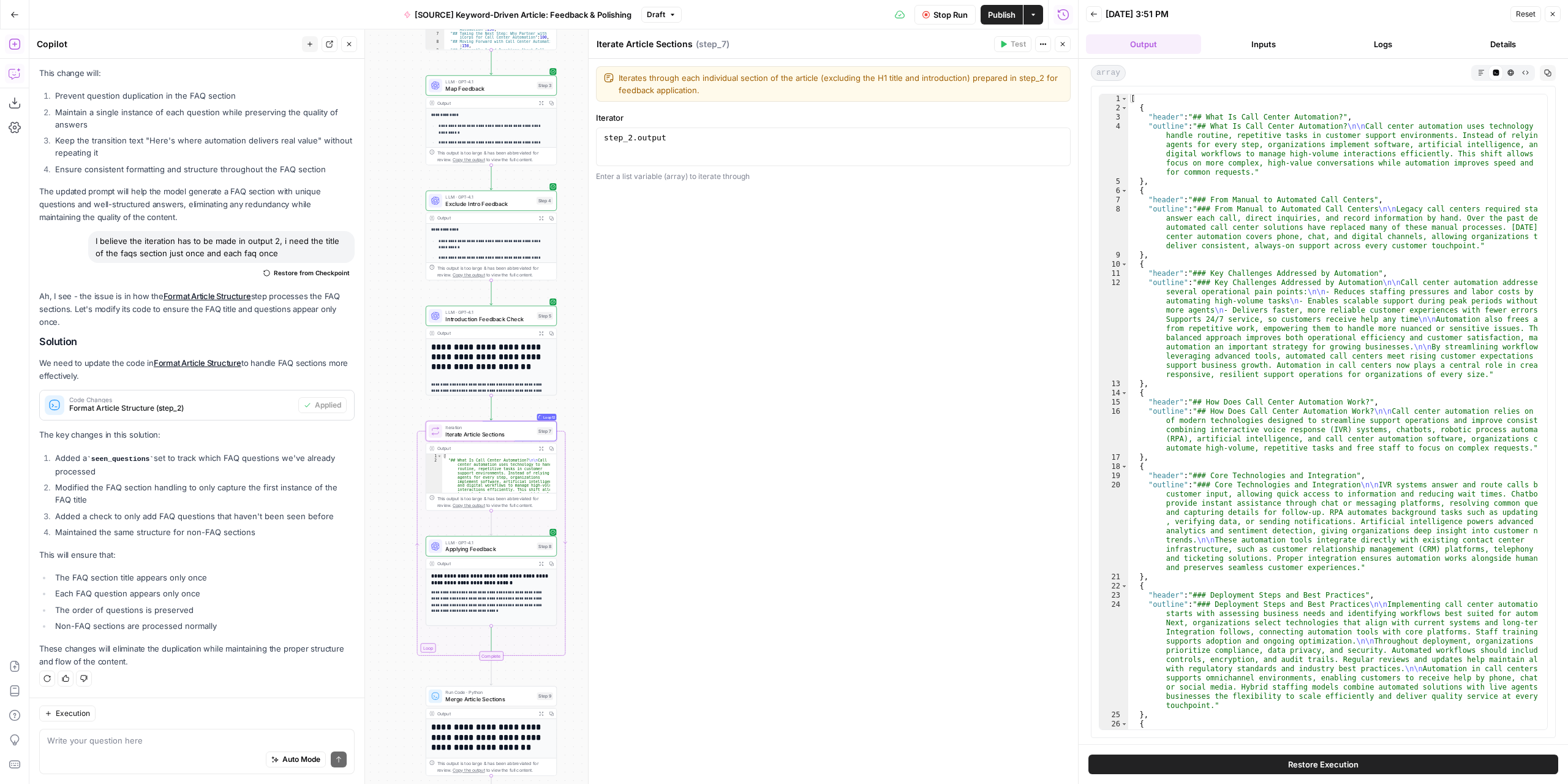
click at [1376, 40] on button "Logs" at bounding box center [1383, 44] width 115 height 19
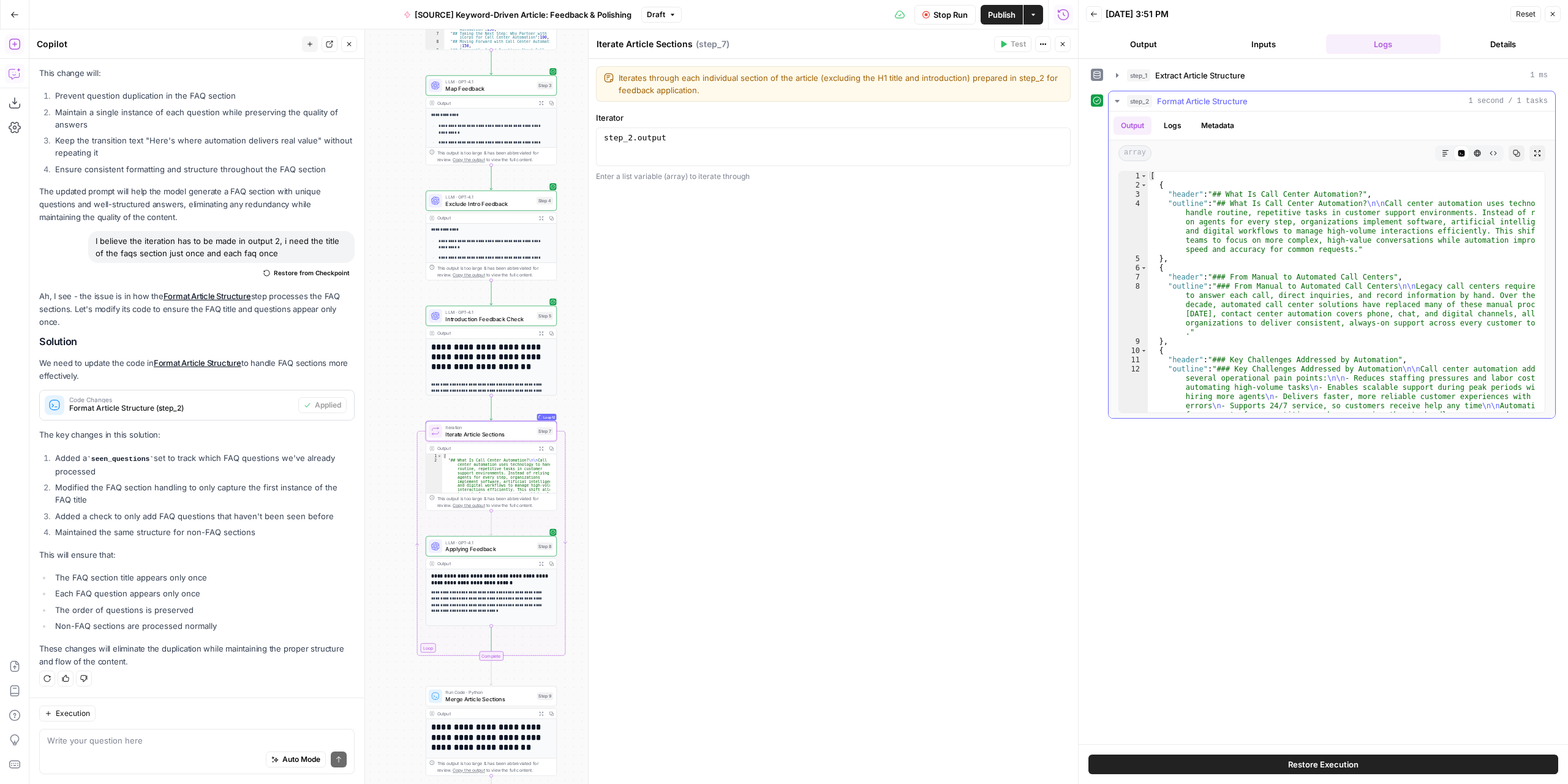
click at [1116, 100] on icon "button" at bounding box center [1117, 101] width 4 height 3
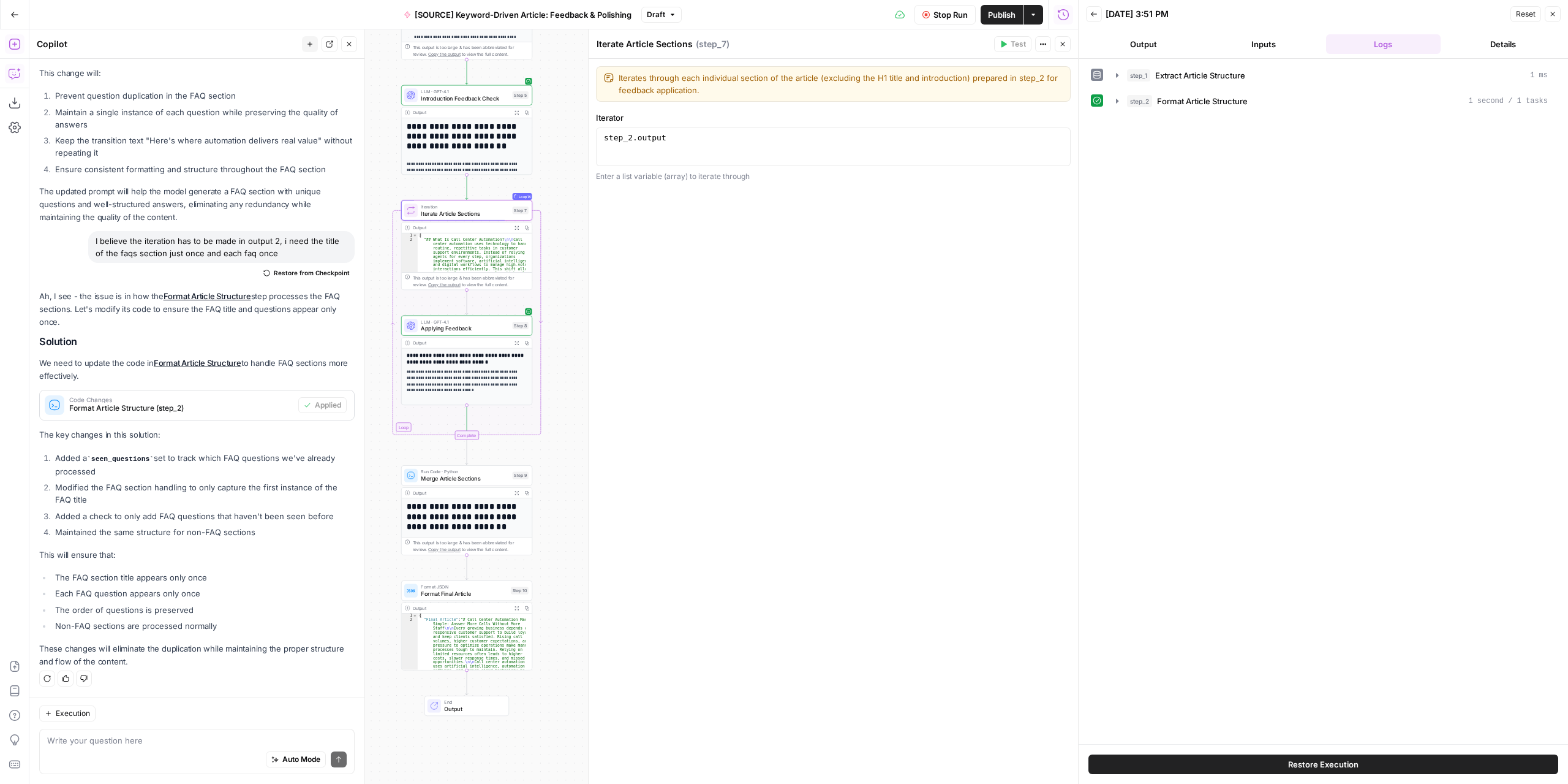
drag, startPoint x: 573, startPoint y: 412, endPoint x: 548, endPoint y: 192, distance: 221.4
click at [548, 192] on div "Workflow Set Inputs Inputs LLM · GPT-4.1 Extract Article Structure Step 1 Outpu…" at bounding box center [554, 406] width 1049 height 754
click at [489, 211] on span "Iterate Article Sections" at bounding box center [465, 213] width 88 height 9
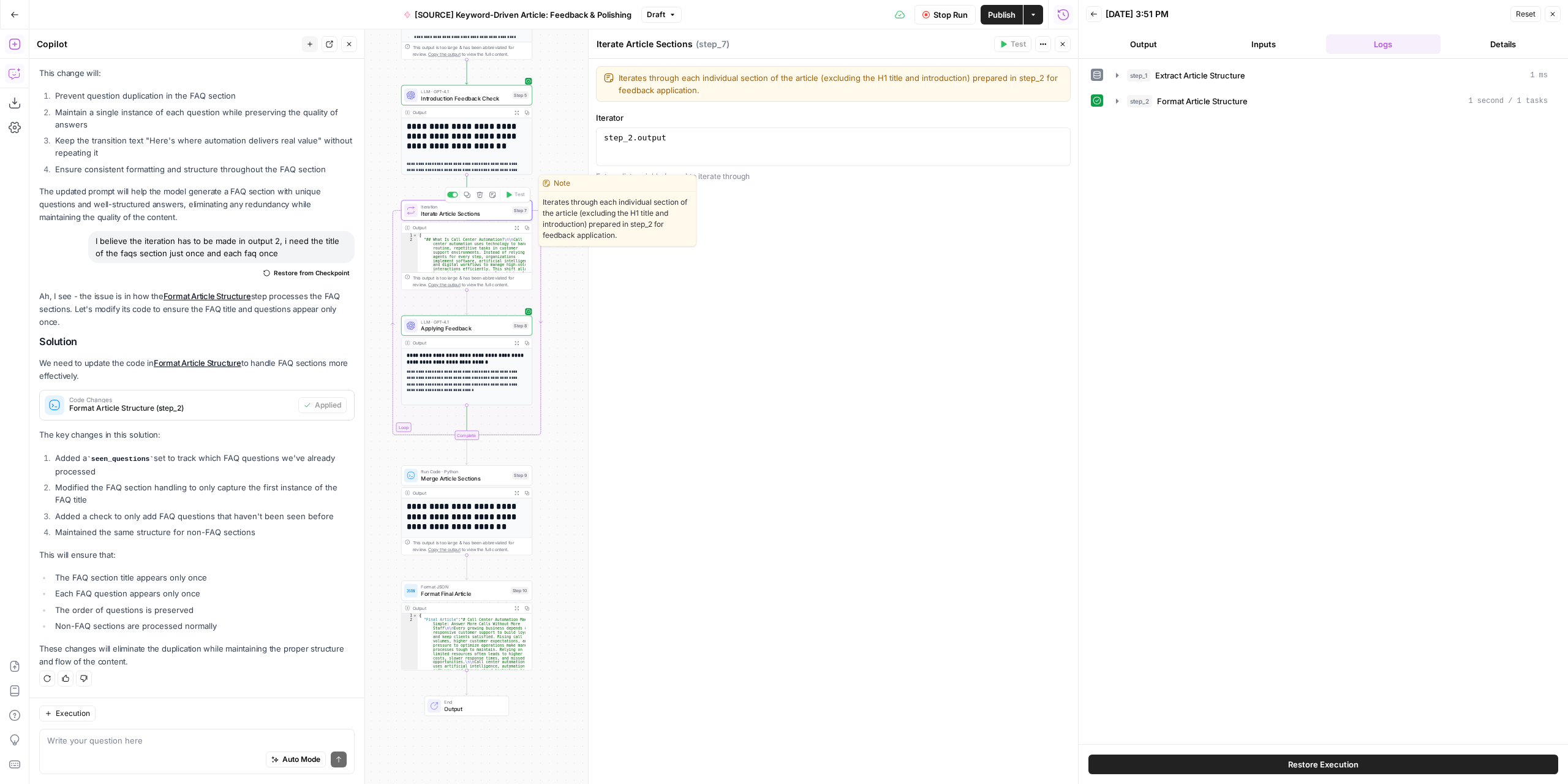
click at [489, 211] on span "Iterate Article Sections" at bounding box center [465, 213] width 88 height 9
click at [1206, 43] on button "Inputs" at bounding box center [1264, 44] width 115 height 19
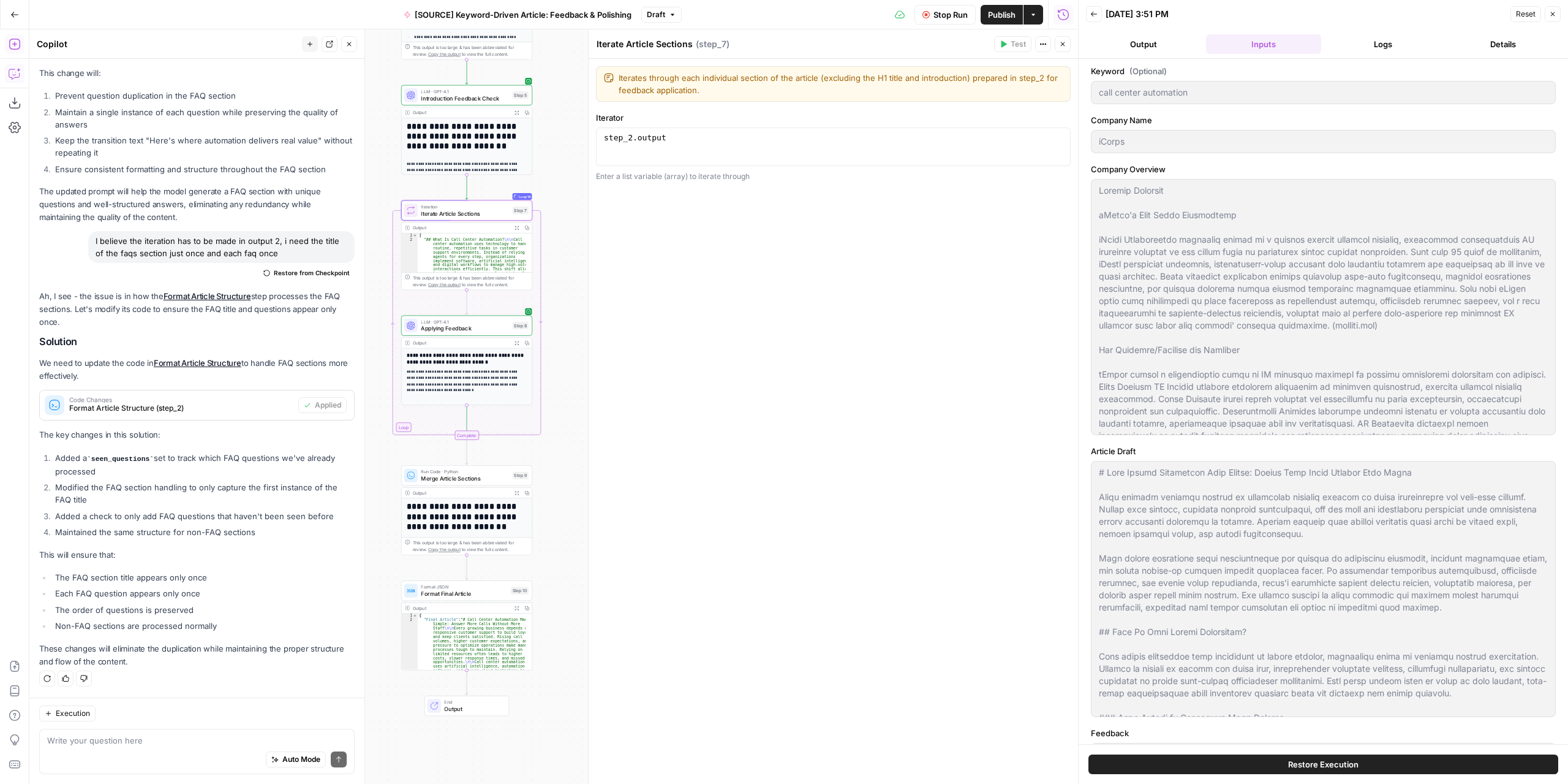
click at [1184, 43] on button "Output" at bounding box center [1143, 44] width 115 height 19
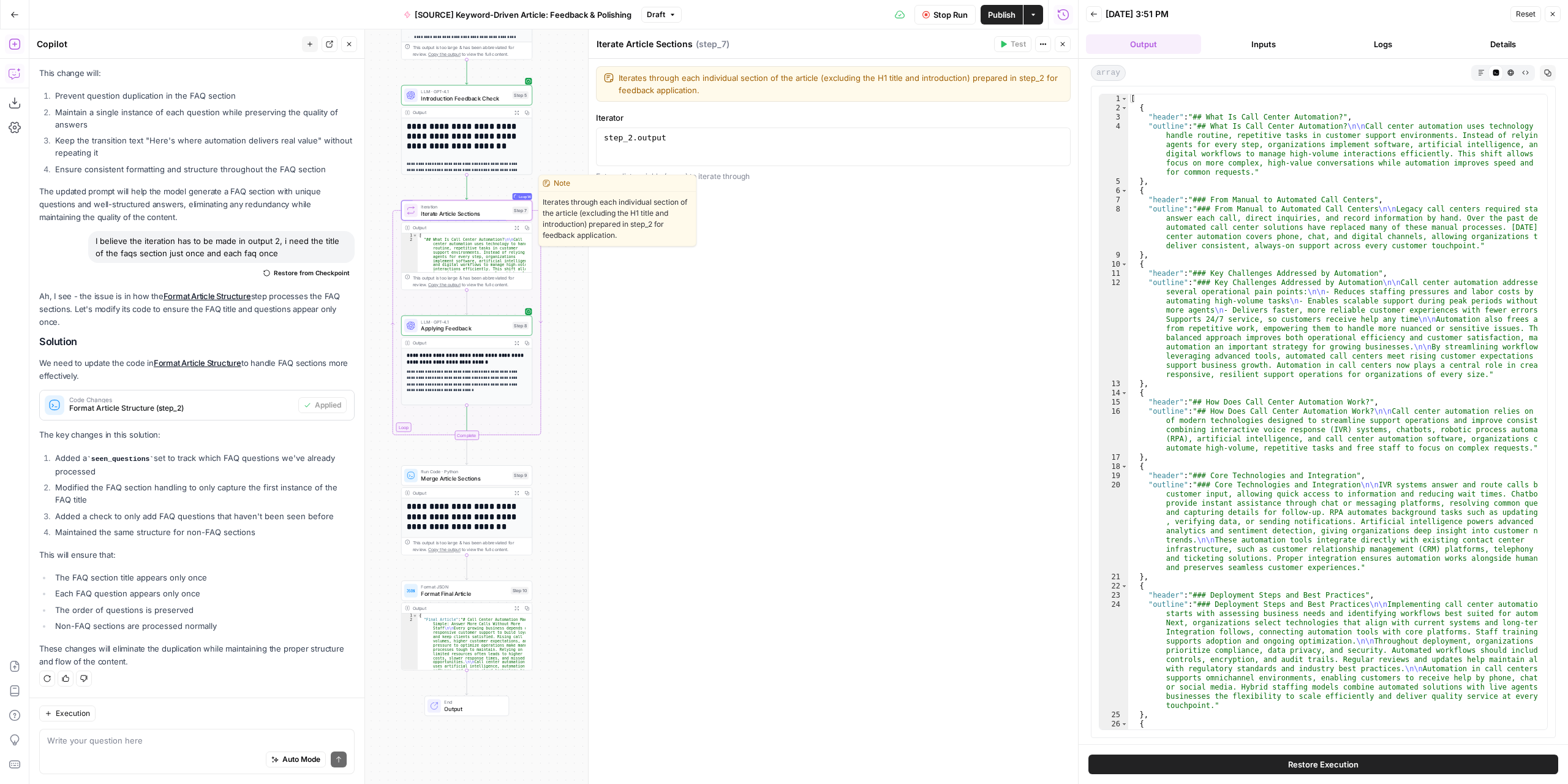
click at [469, 210] on span "Iterate Article Sections" at bounding box center [465, 213] width 88 height 9
click at [516, 231] on button "Expand Output" at bounding box center [516, 228] width 11 height 11
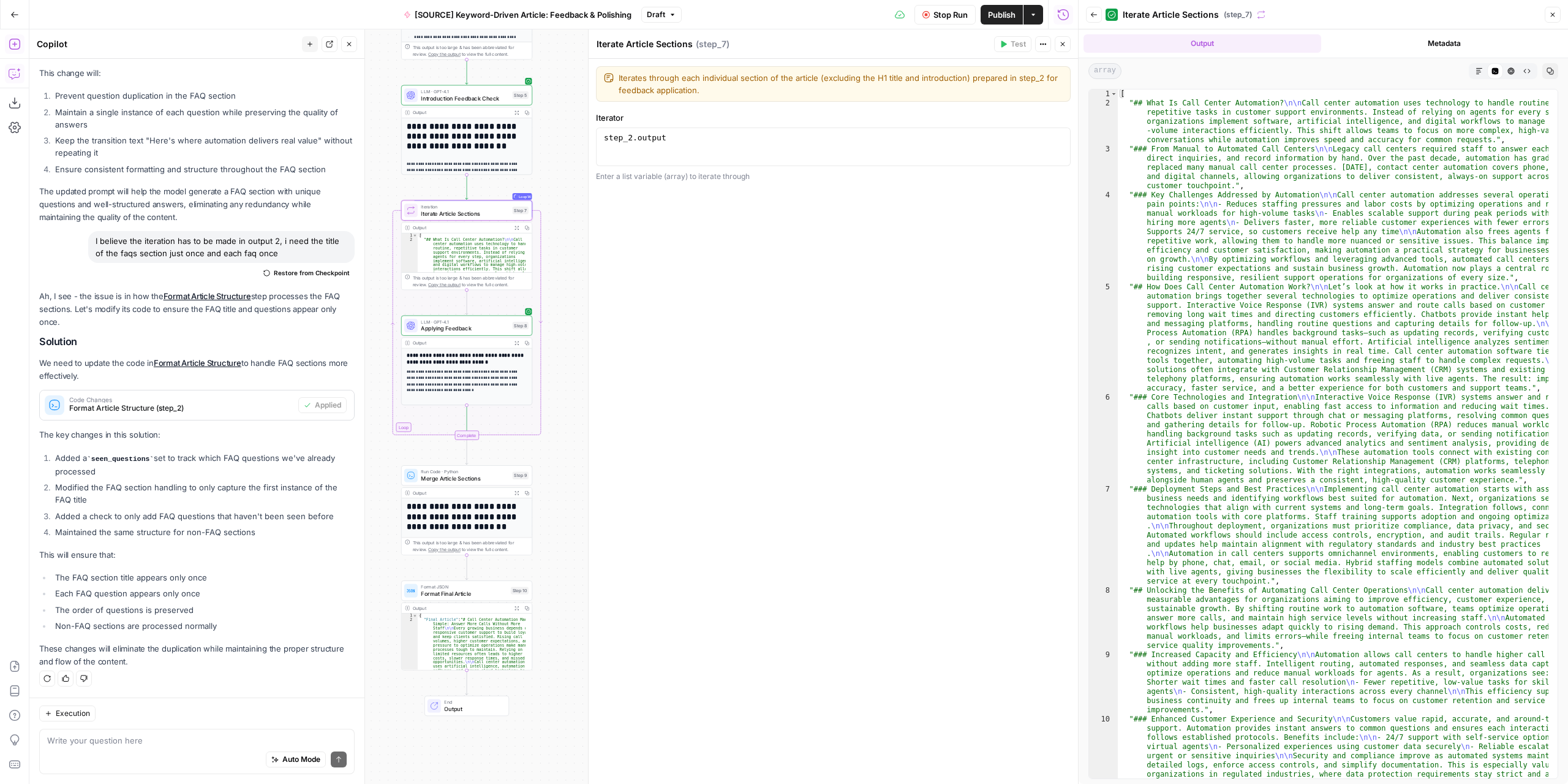
click at [1476, 69] on icon "button" at bounding box center [1479, 70] width 7 height 7
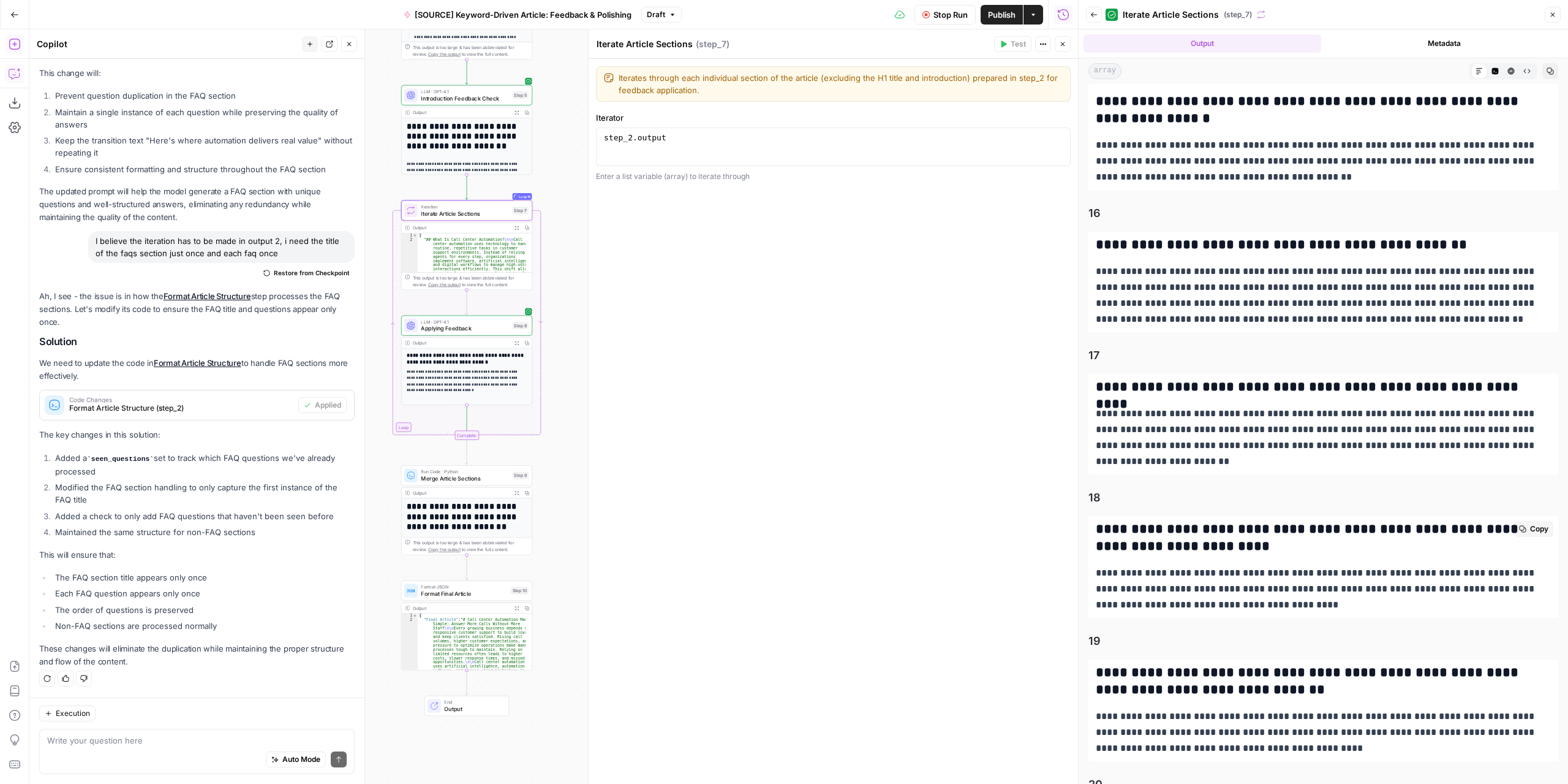
scroll to position [4135, 0]
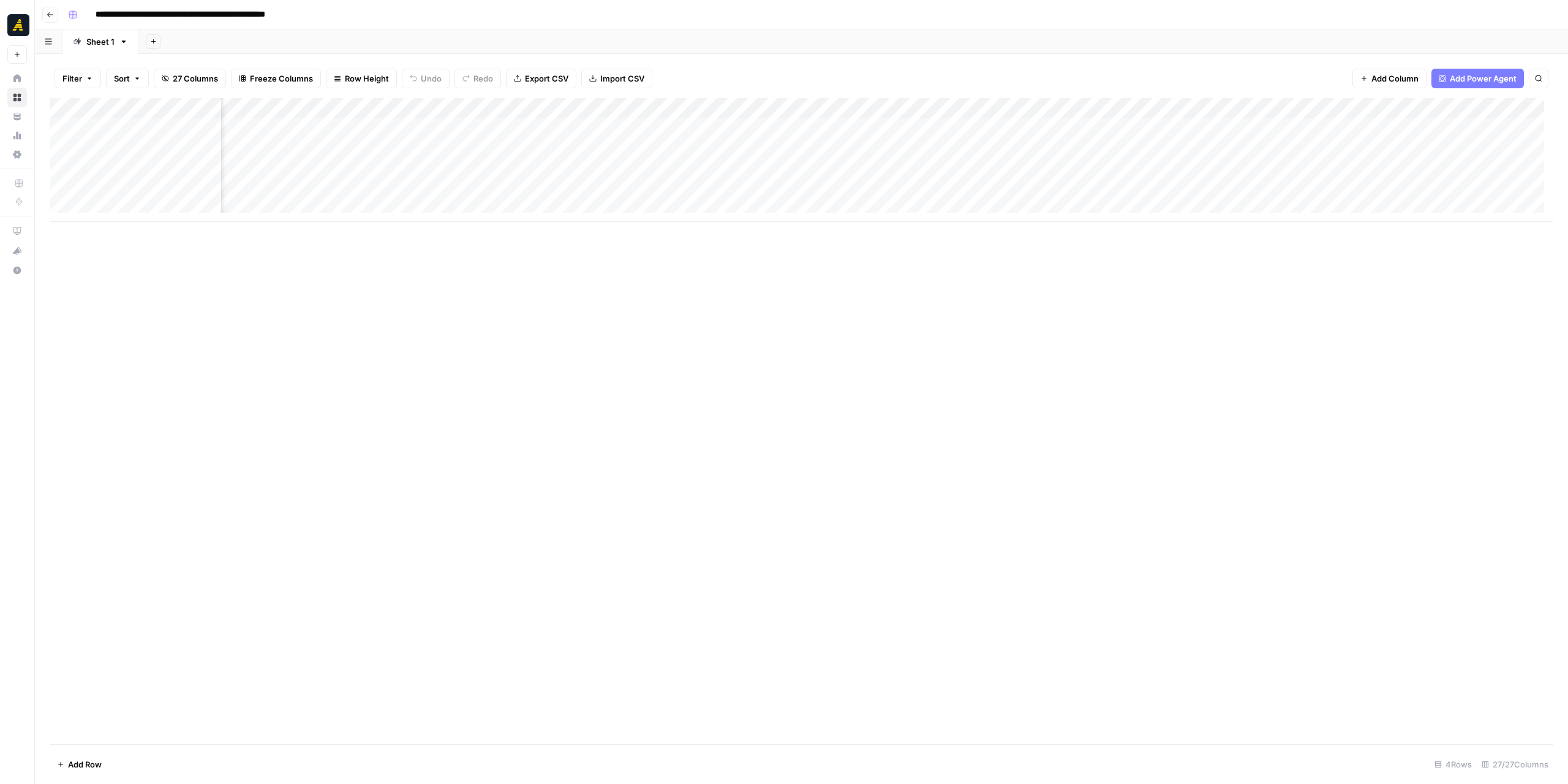
scroll to position [0, 1806]
click at [856, 191] on div "Add Column" at bounding box center [802, 160] width 1504 height 124
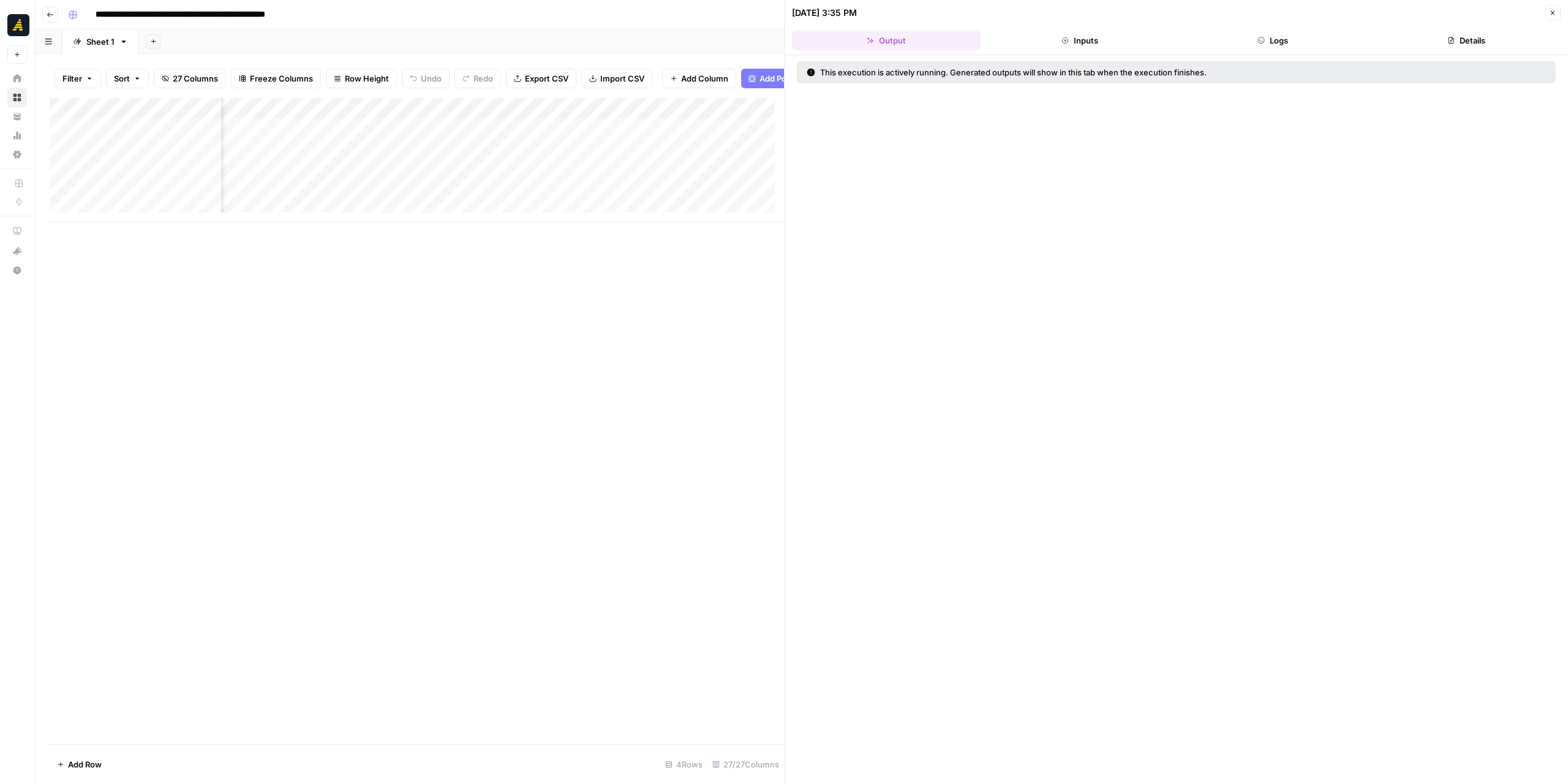
click at [1290, 41] on button "Logs" at bounding box center [1274, 40] width 189 height 19
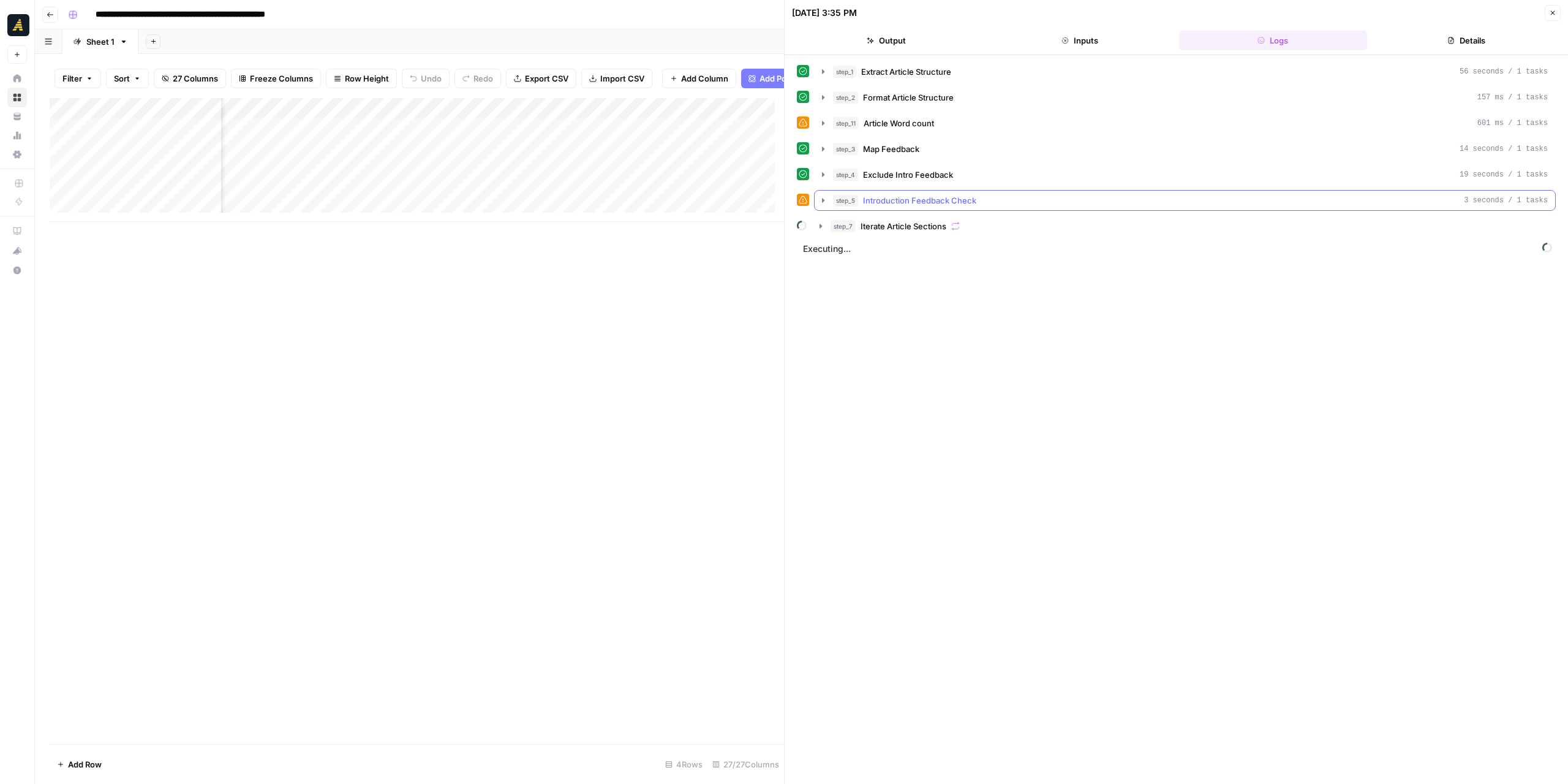
click at [822, 198] on icon "button" at bounding box center [824, 200] width 3 height 4
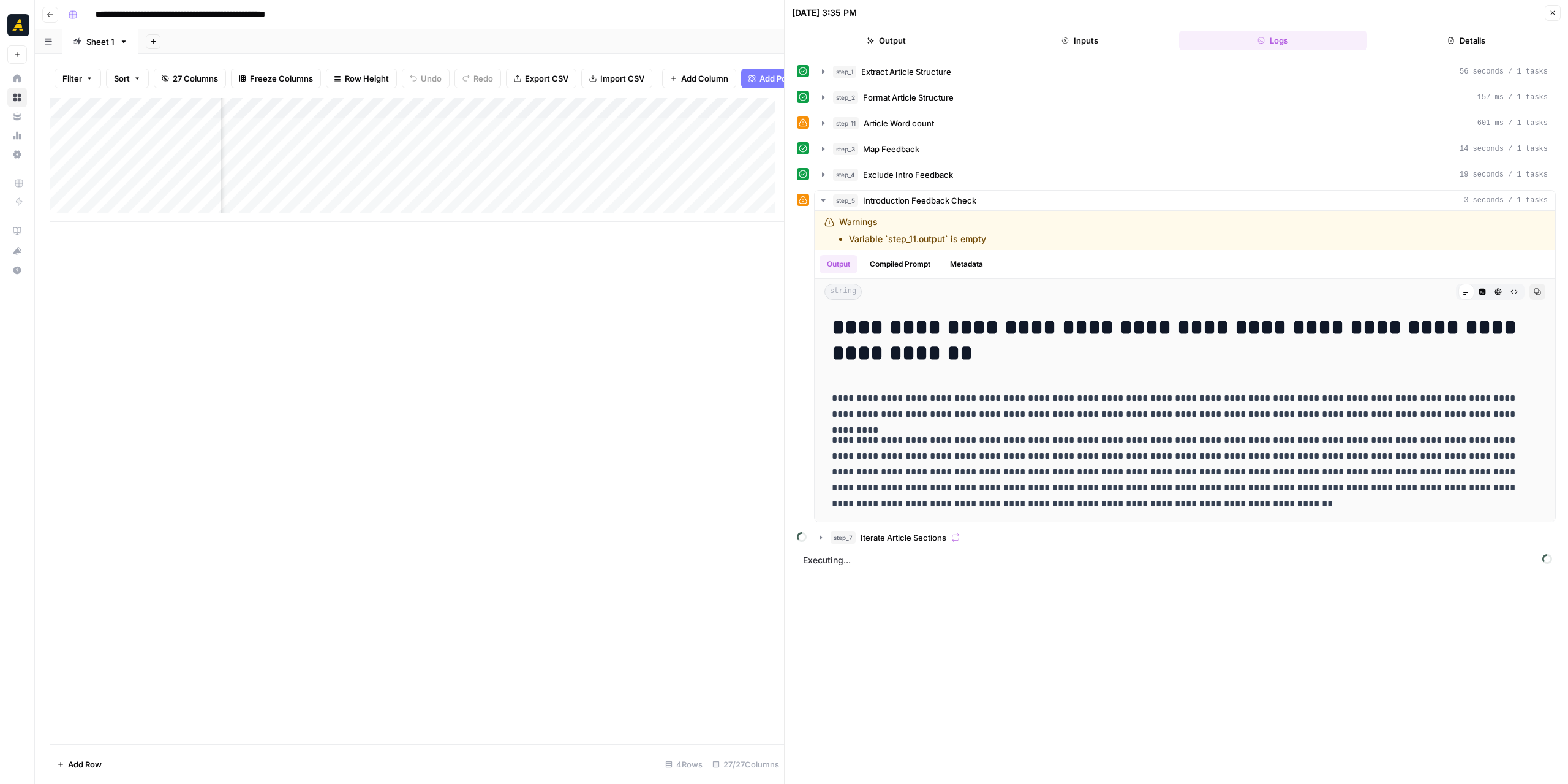
scroll to position [0, 1776]
click at [820, 122] on icon "button" at bounding box center [823, 123] width 10 height 10
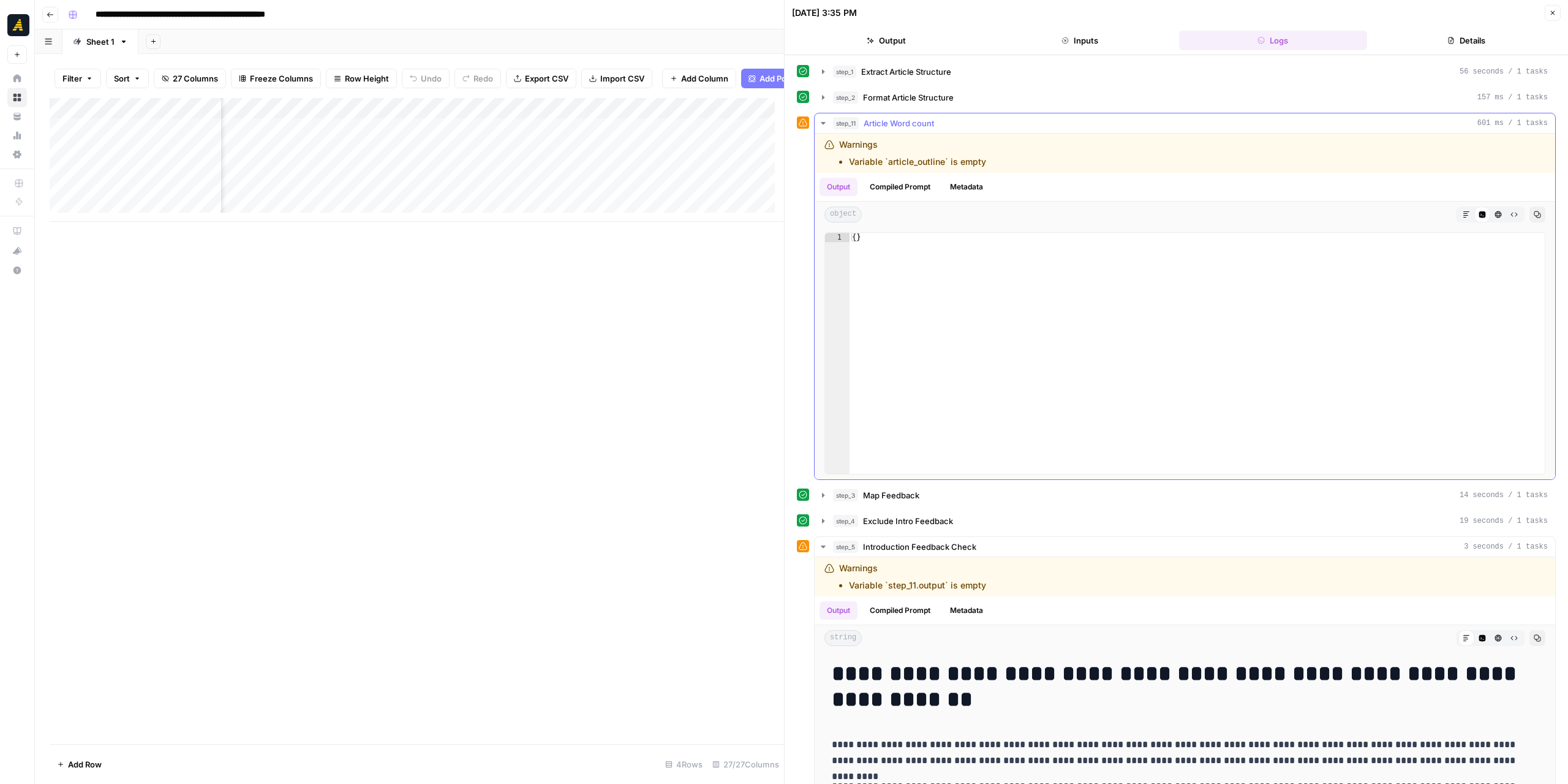
click at [820, 122] on icon "button" at bounding box center [823, 123] width 10 height 10
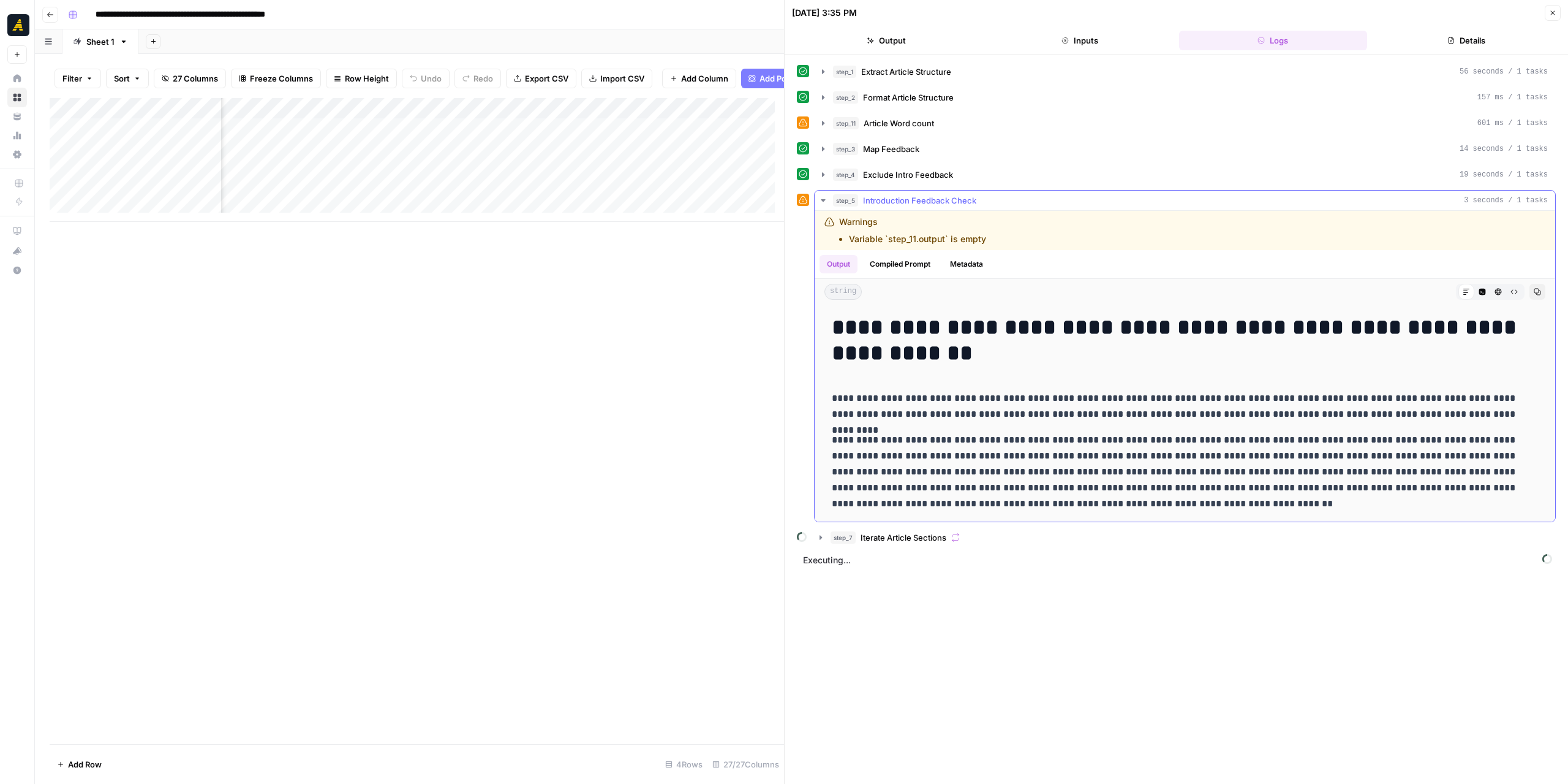
drag, startPoint x: 1552, startPoint y: 10, endPoint x: 1058, endPoint y: 467, distance: 673.0
click at [1160, 454] on div "**********" at bounding box center [1176, 392] width 784 height 784
click at [818, 533] on icon "button" at bounding box center [820, 537] width 10 height 10
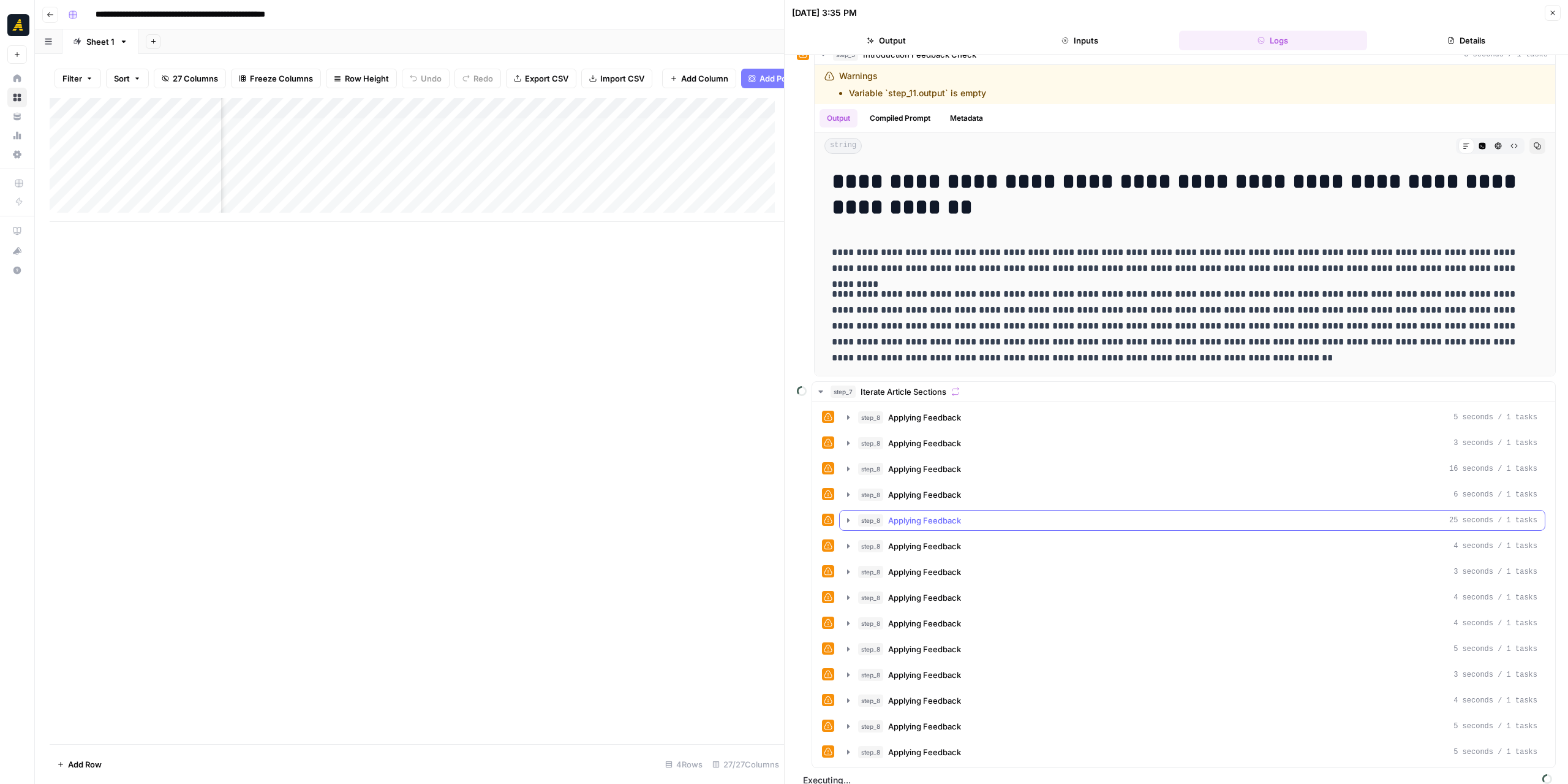
scroll to position [148, 0]
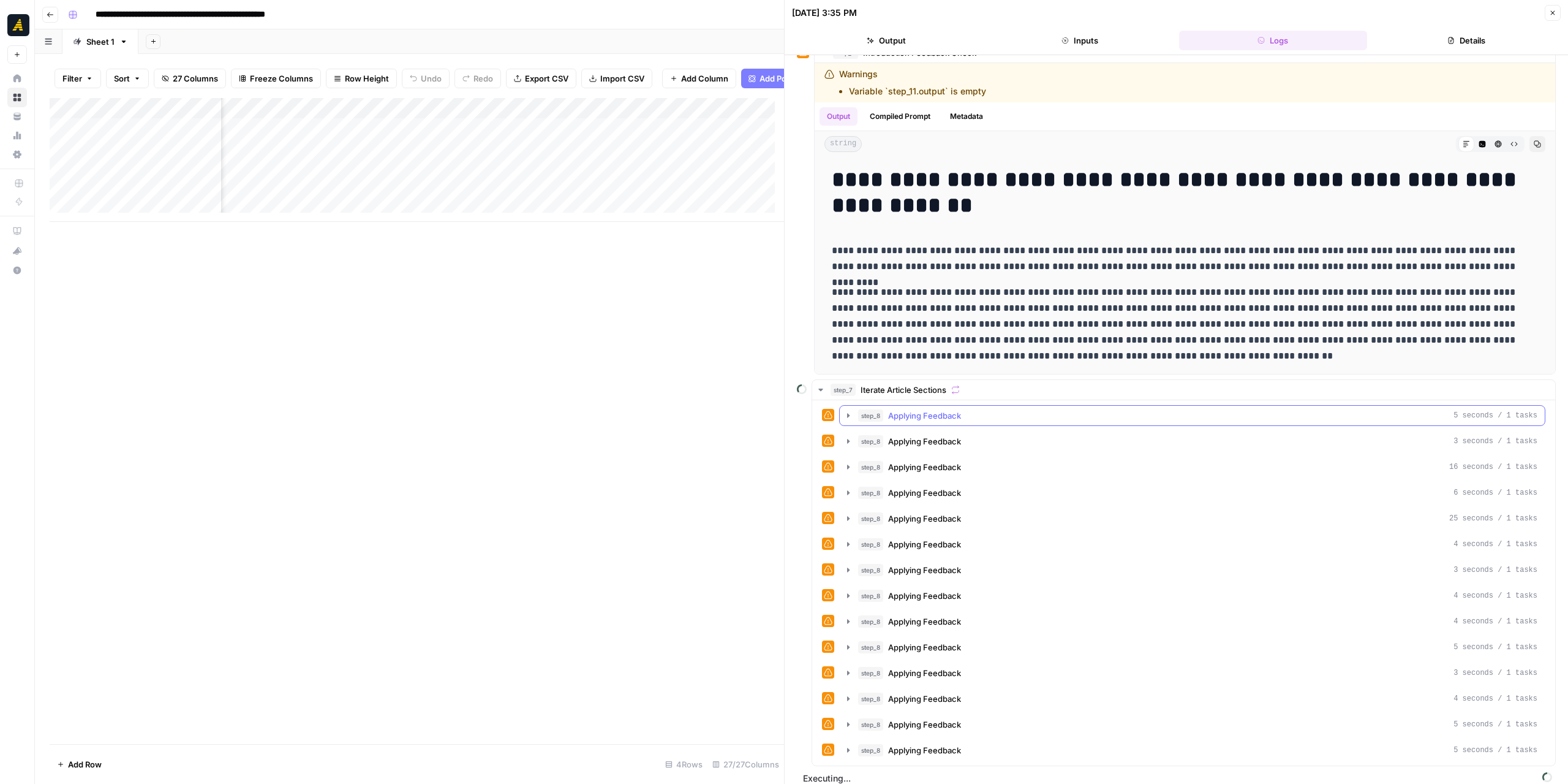
click at [850, 411] on icon "button" at bounding box center [848, 415] width 10 height 10
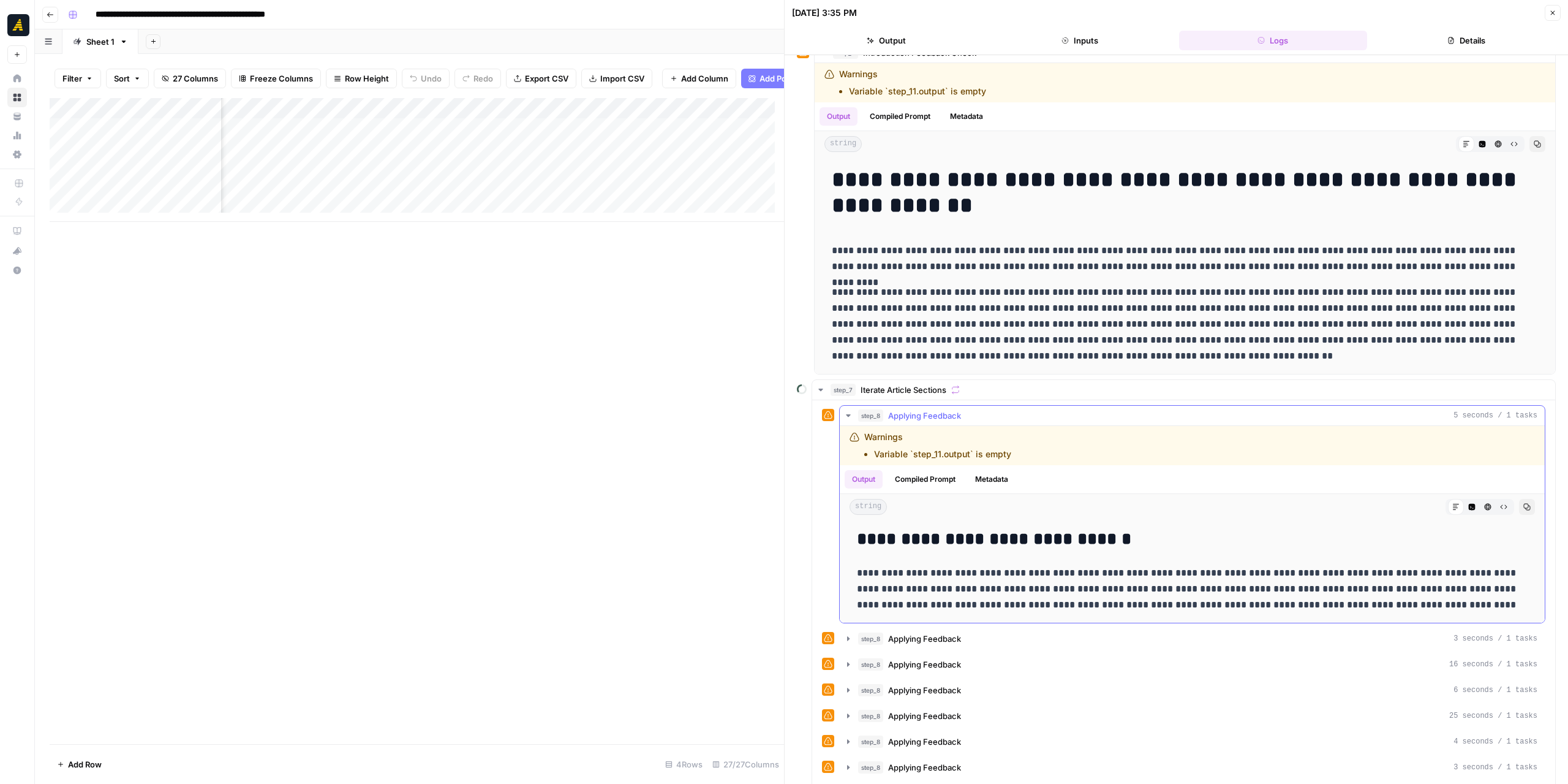
click at [850, 411] on icon "button" at bounding box center [848, 415] width 10 height 10
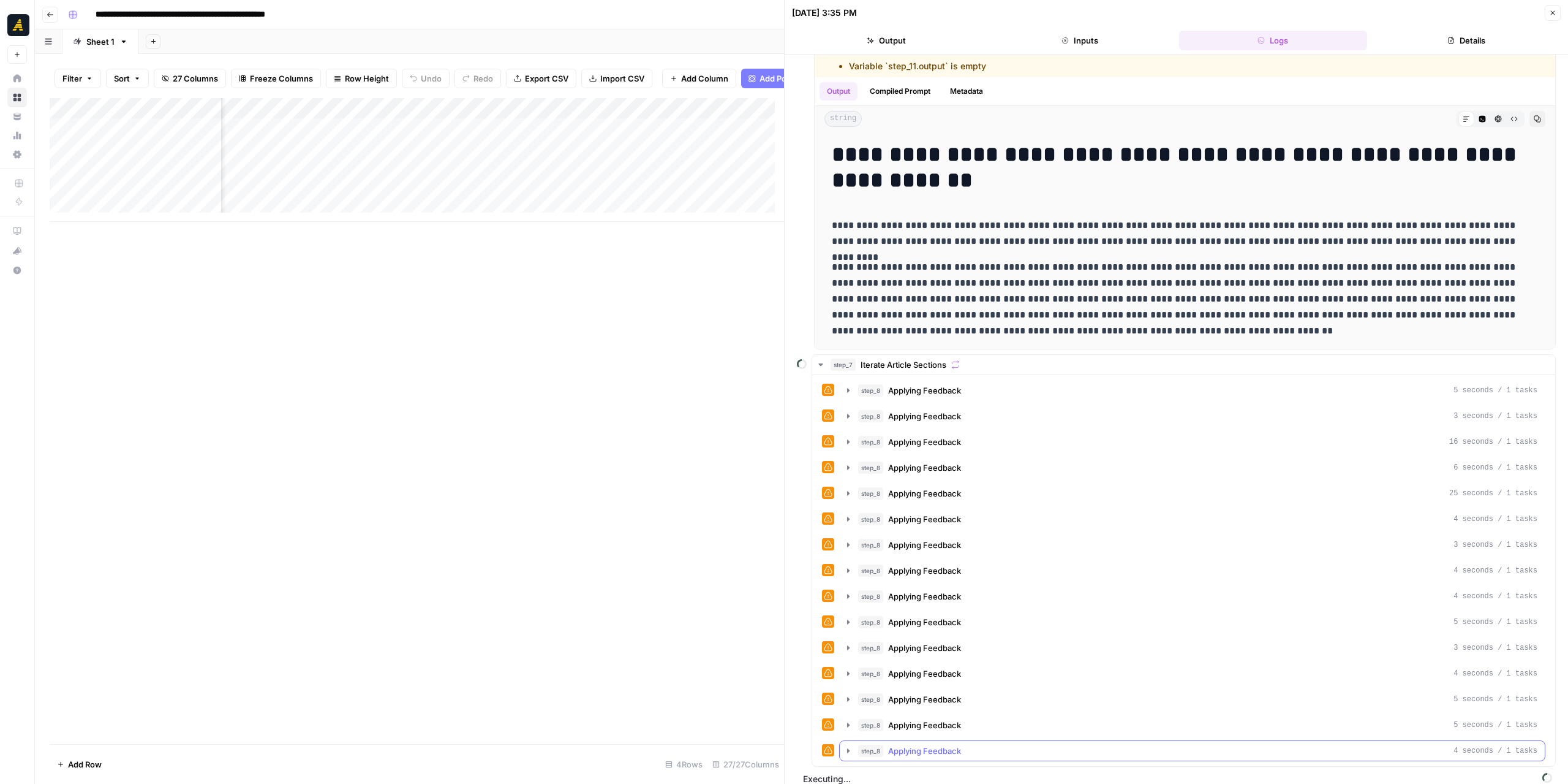
drag, startPoint x: 847, startPoint y: 739, endPoint x: 854, endPoint y: 735, distance: 8.1
click at [847, 748] on icon "button" at bounding box center [848, 750] width 3 height 4
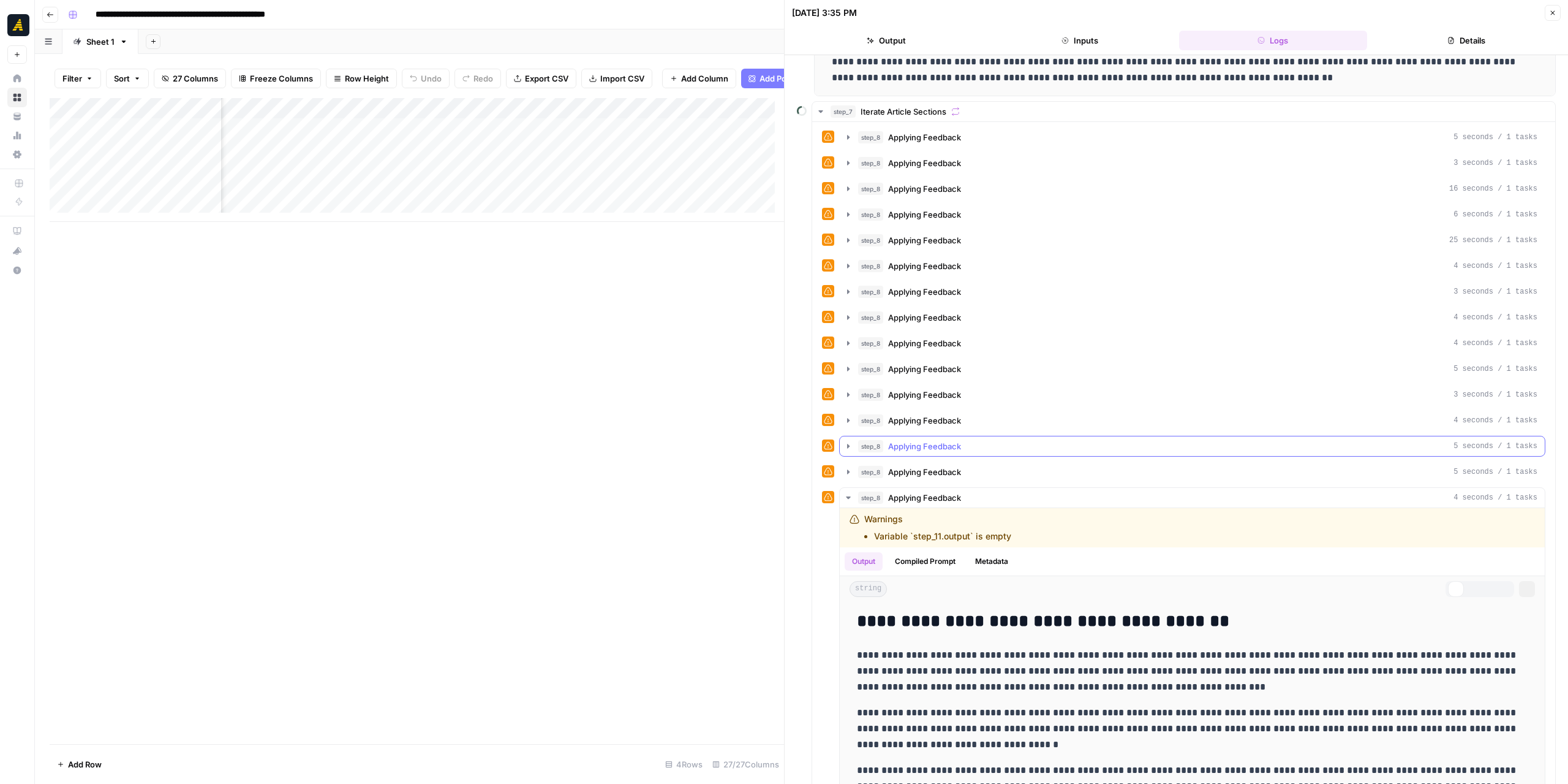
scroll to position [485, 0]
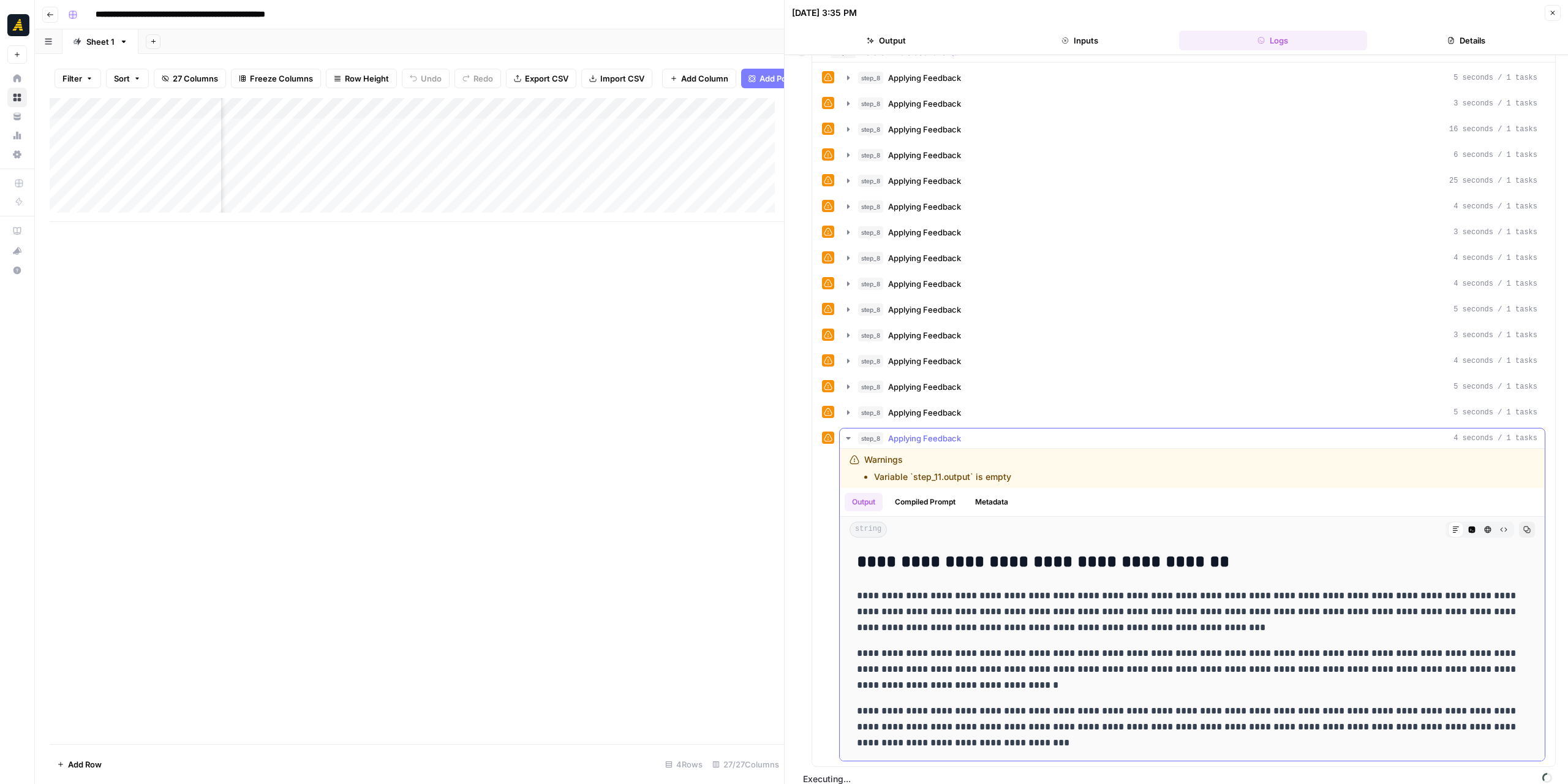
click at [843, 434] on icon "button" at bounding box center [848, 438] width 10 height 10
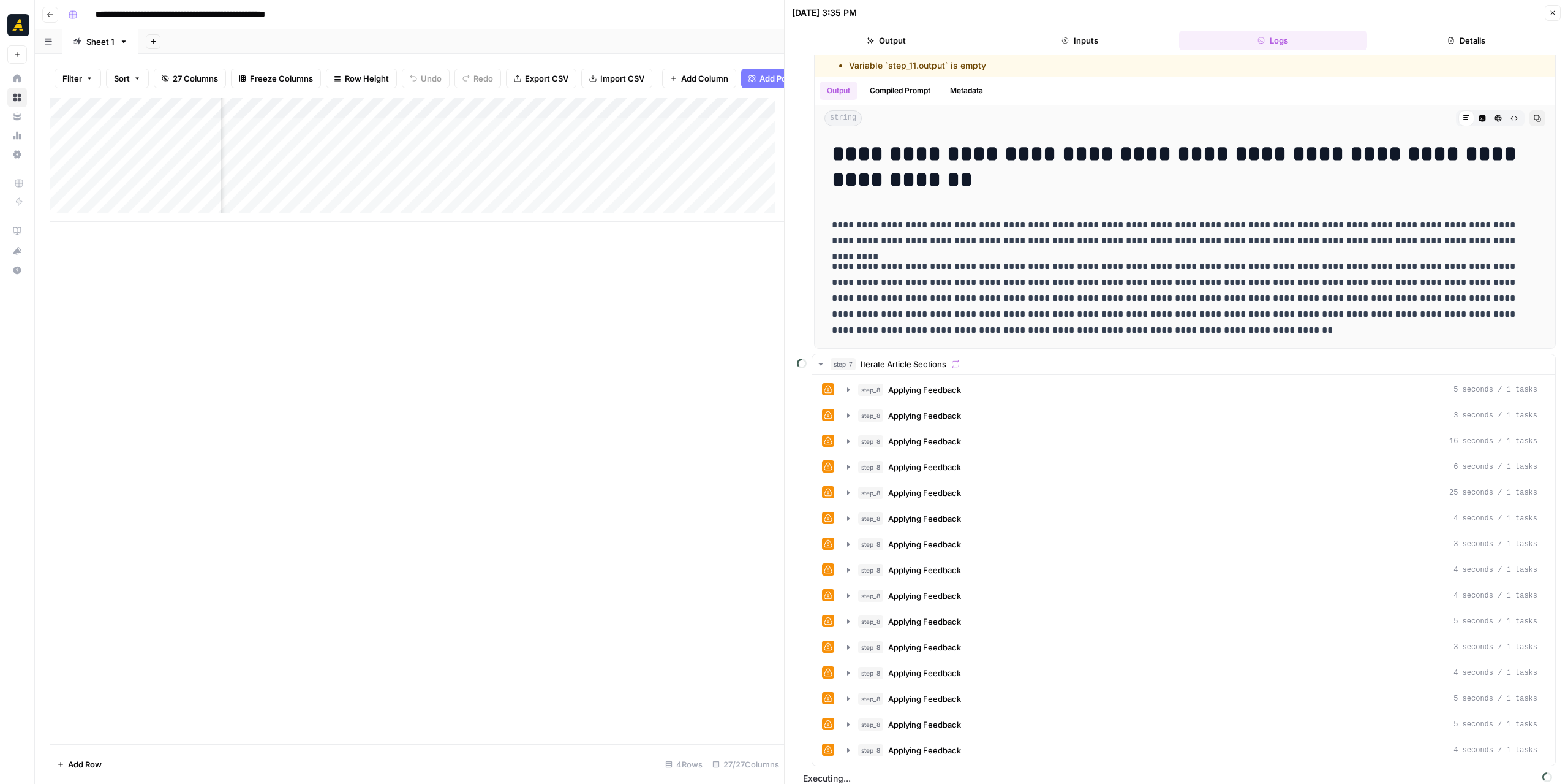
click at [1556, 16] on icon "button" at bounding box center [1553, 13] width 7 height 7
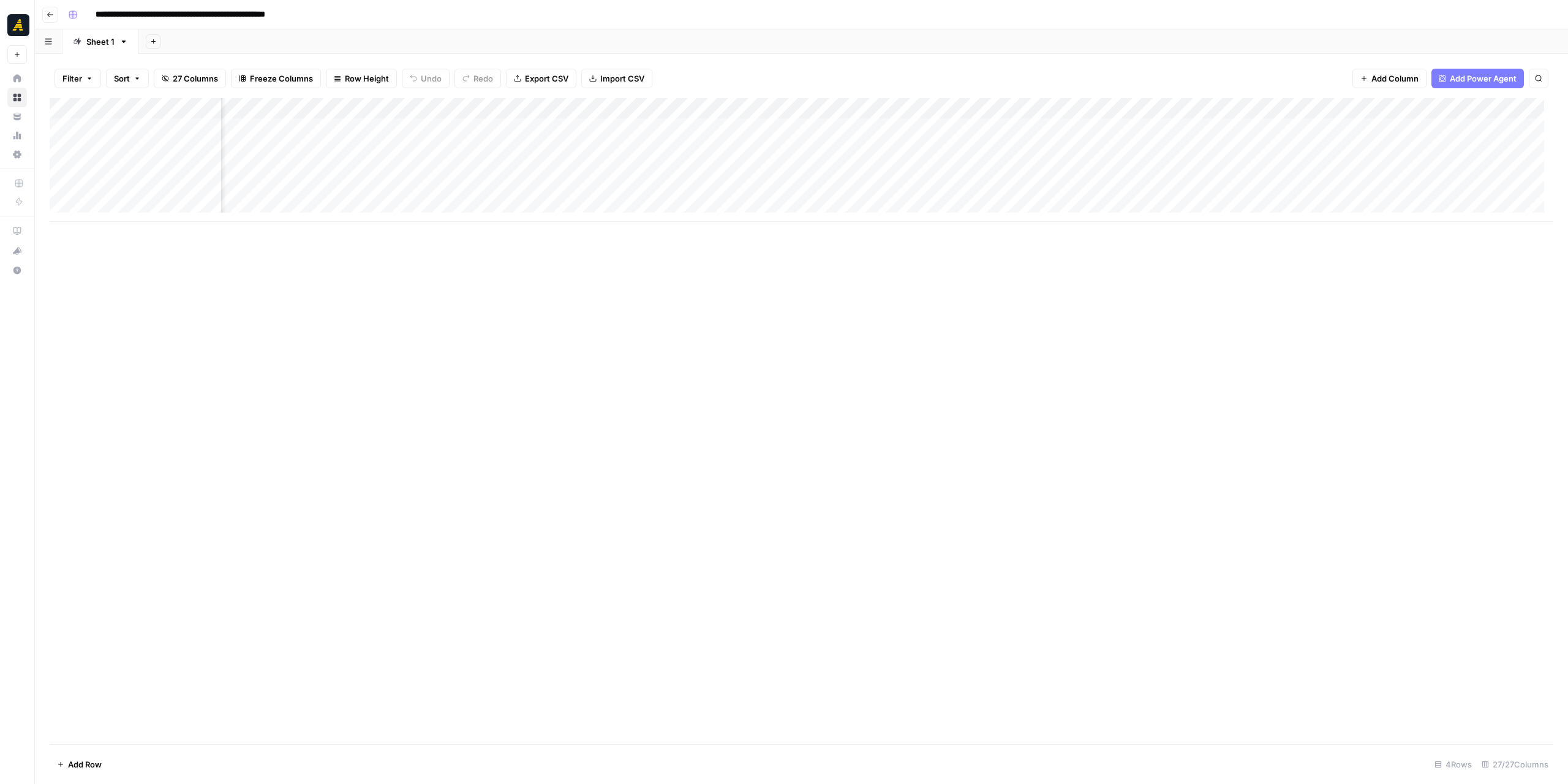
click at [991, 194] on div "Add Column" at bounding box center [802, 160] width 1504 height 124
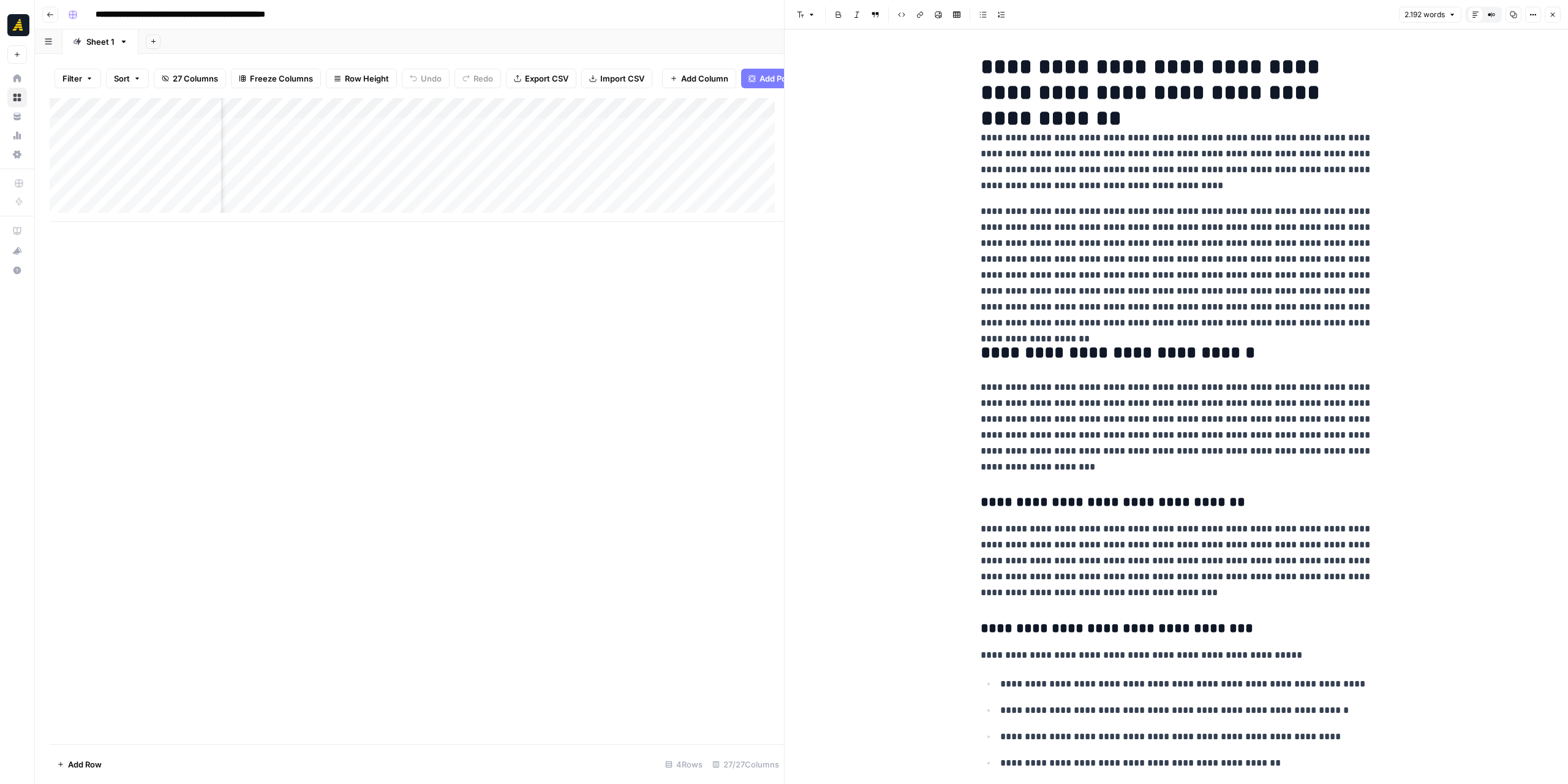
scroll to position [0, 1967]
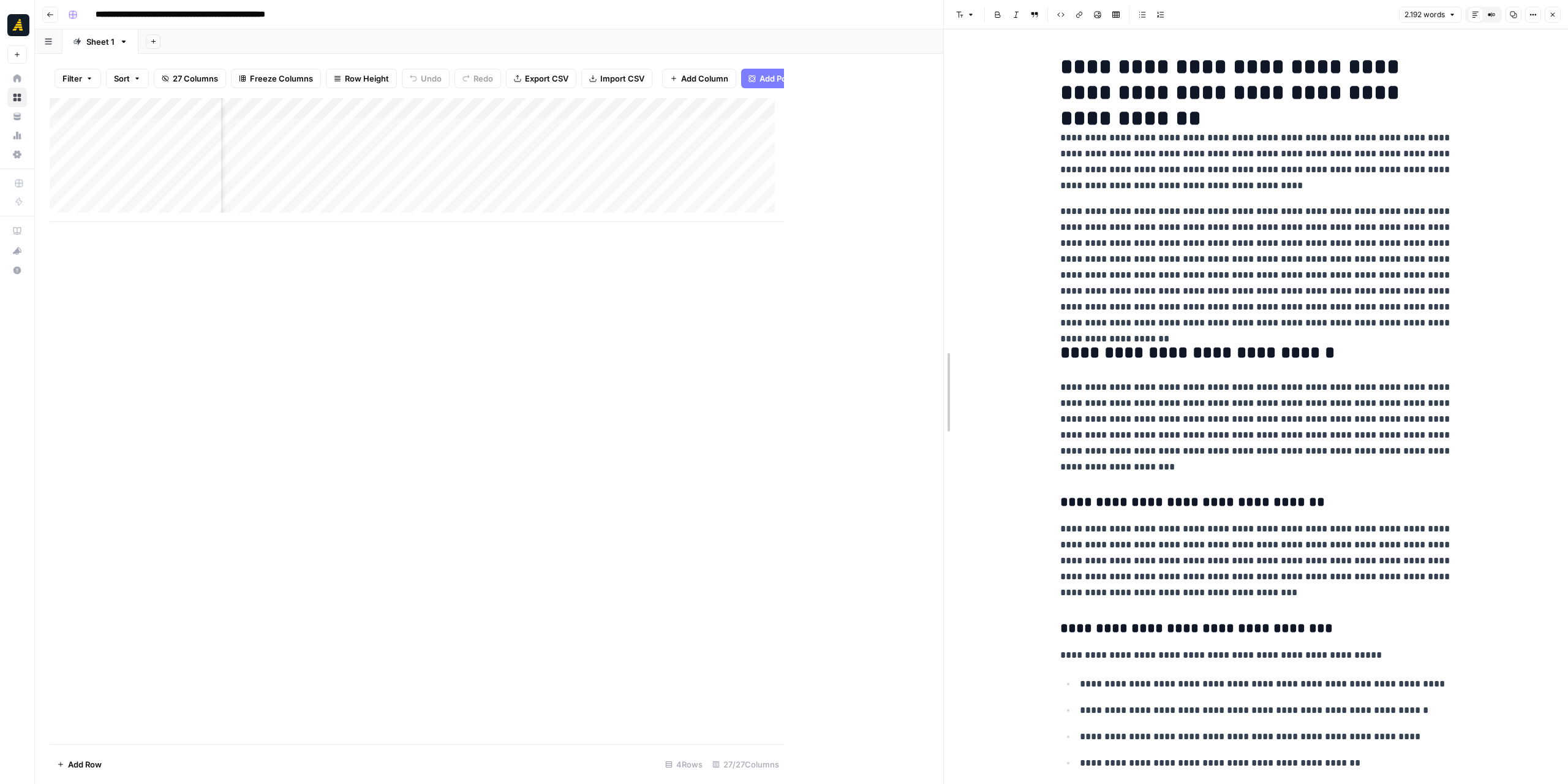
drag, startPoint x: 789, startPoint y: 290, endPoint x: 964, endPoint y: 303, distance: 175.5
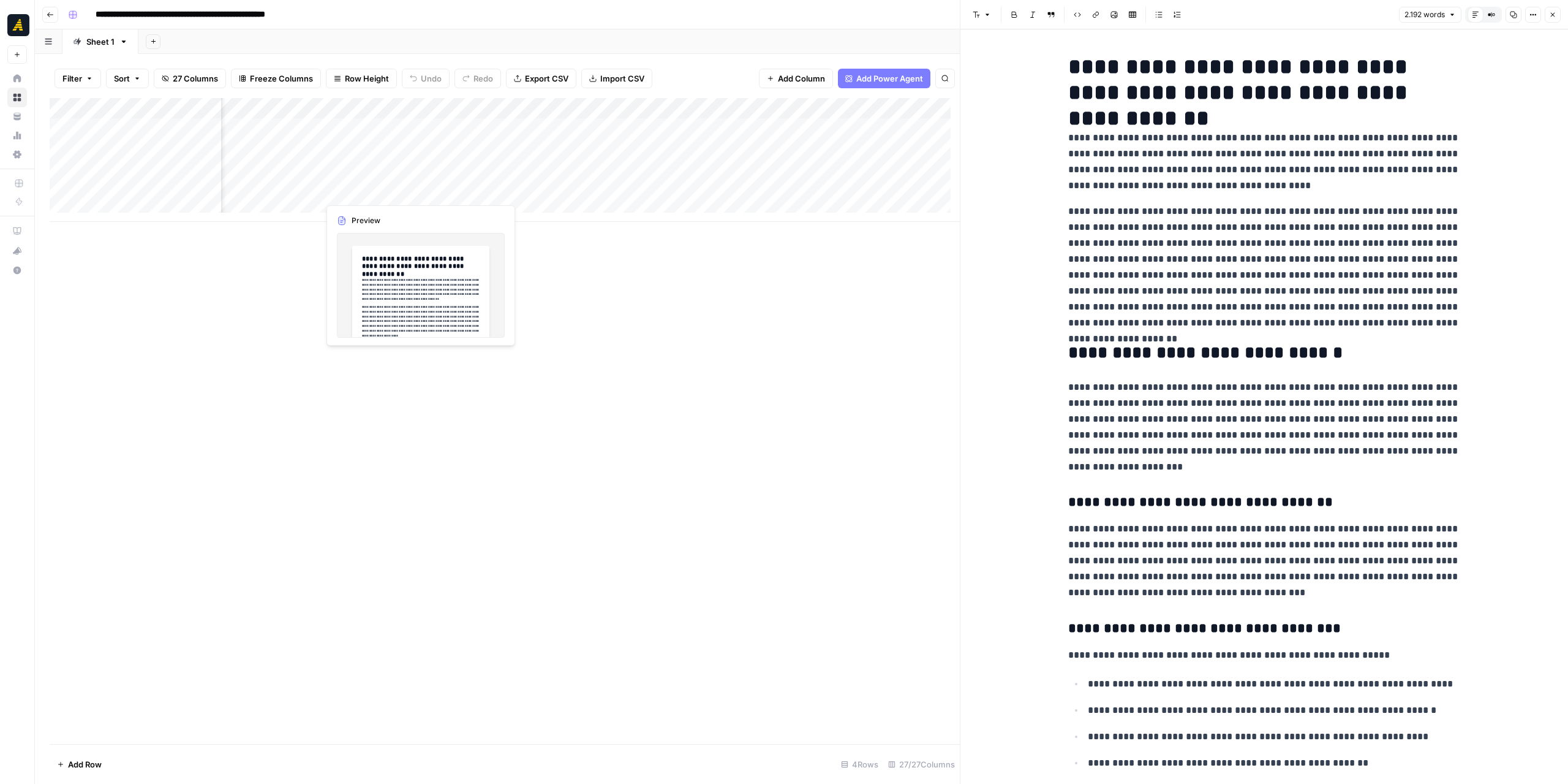
click at [379, 195] on div "Add Column" at bounding box center [504, 160] width 910 height 124
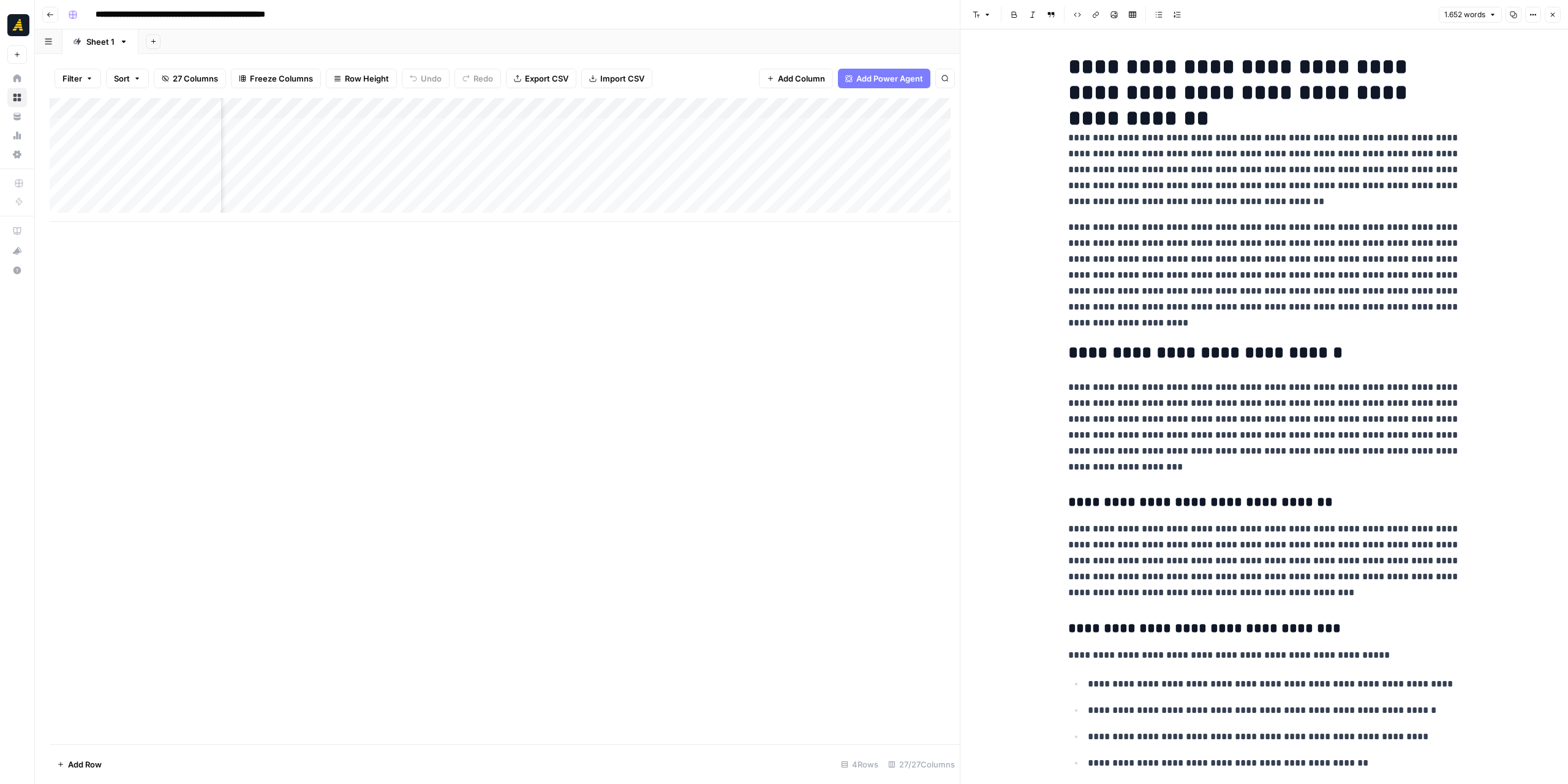
click at [762, 184] on div "Add Column" at bounding box center [504, 160] width 910 height 124
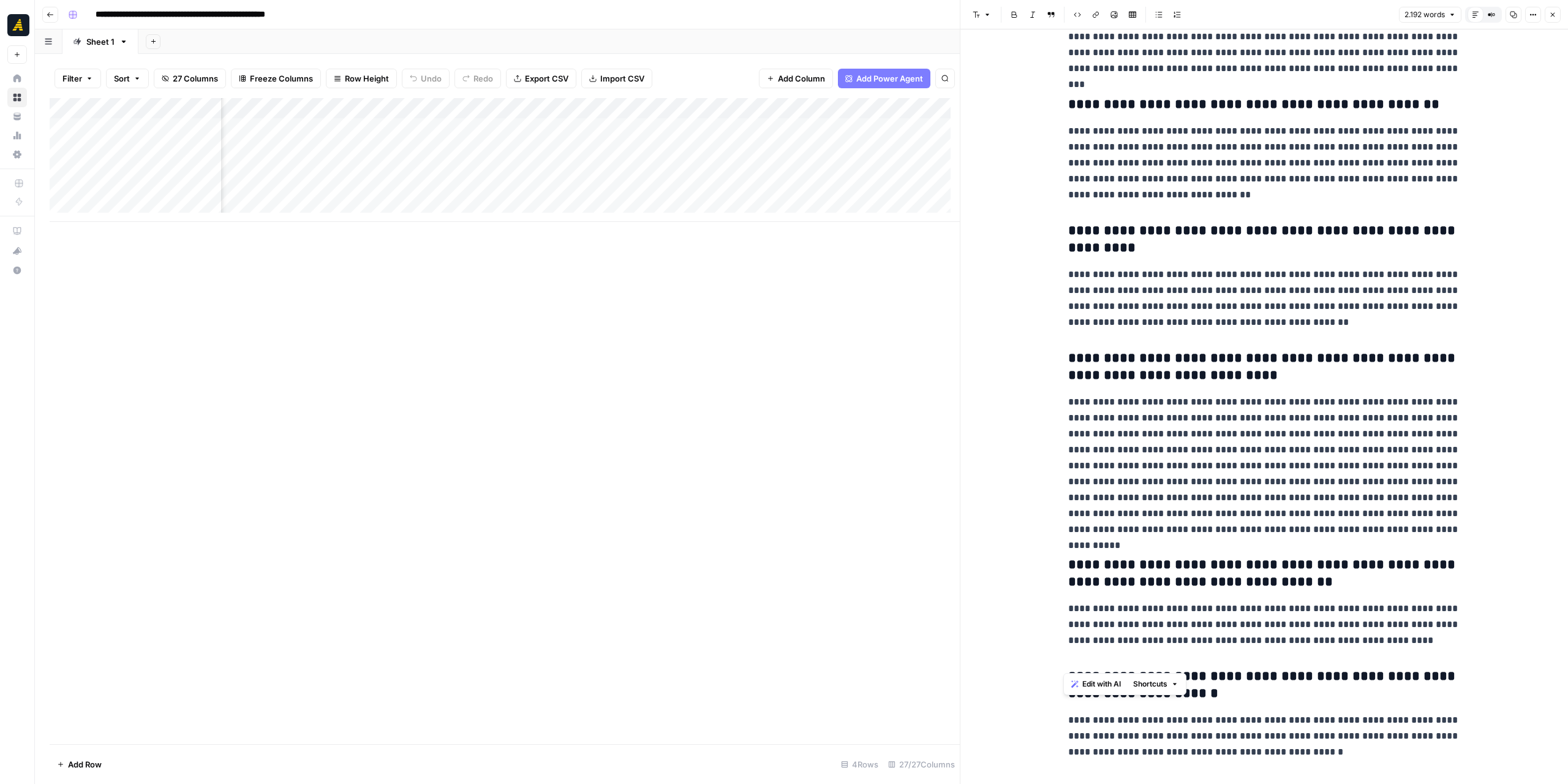
scroll to position [4382, 0]
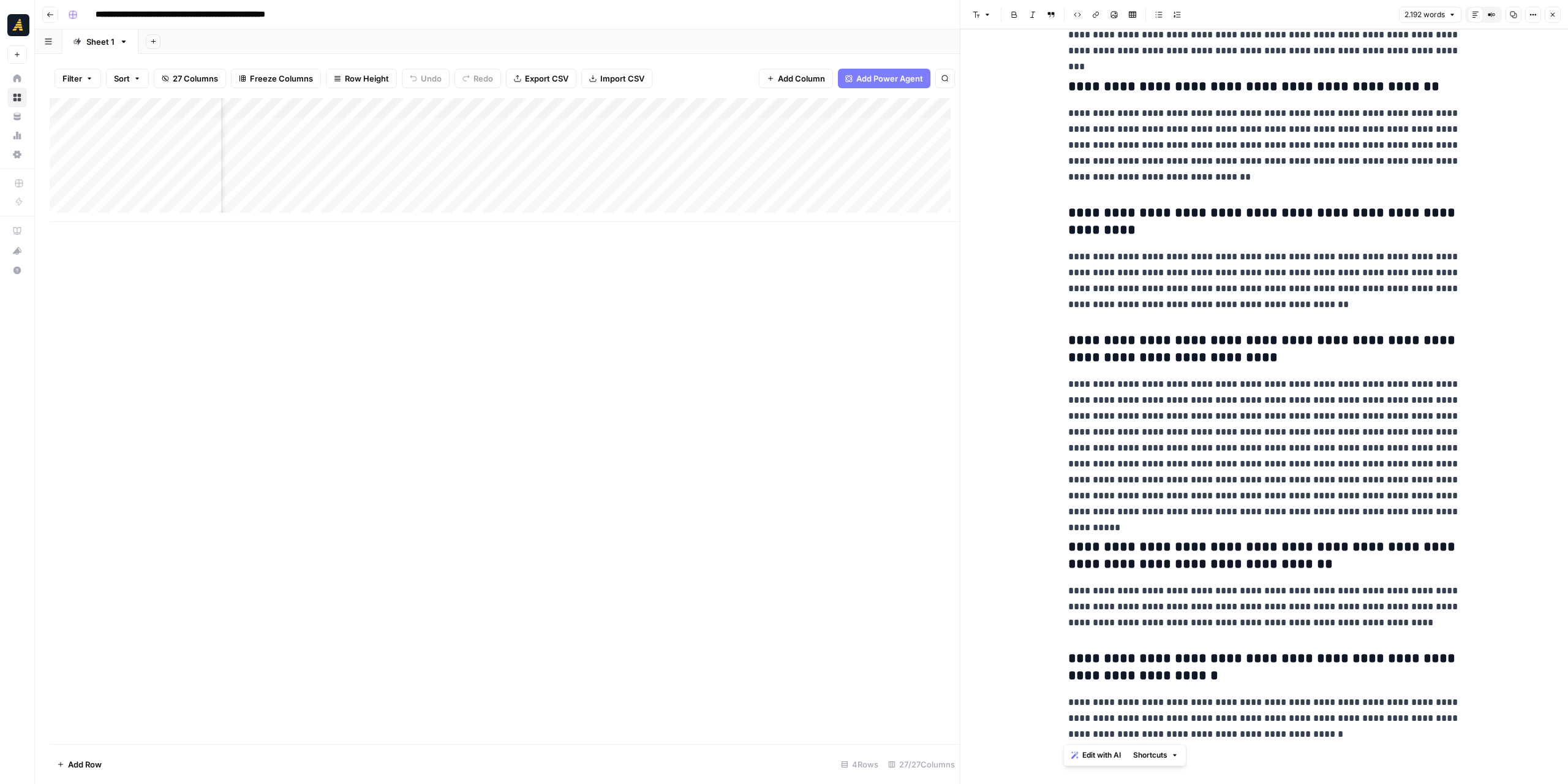
drag, startPoint x: 1067, startPoint y: 112, endPoint x: 1420, endPoint y: 735, distance: 716.1
copy div "**********"
click at [1531, 13] on icon "button" at bounding box center [1533, 15] width 7 height 7
click at [1492, 130] on span "Code" at bounding box center [1497, 130] width 58 height 12
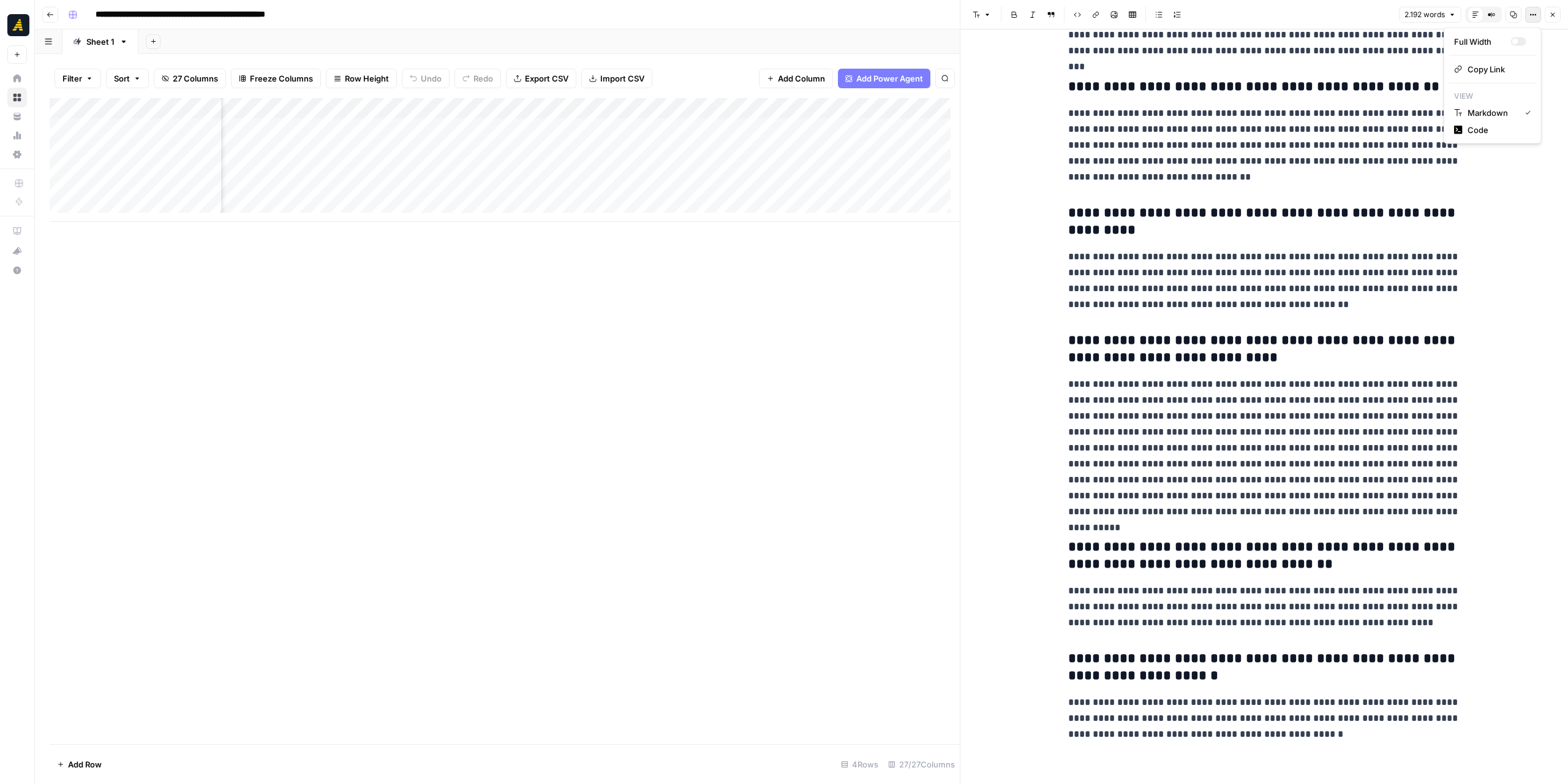
scroll to position [0, 0]
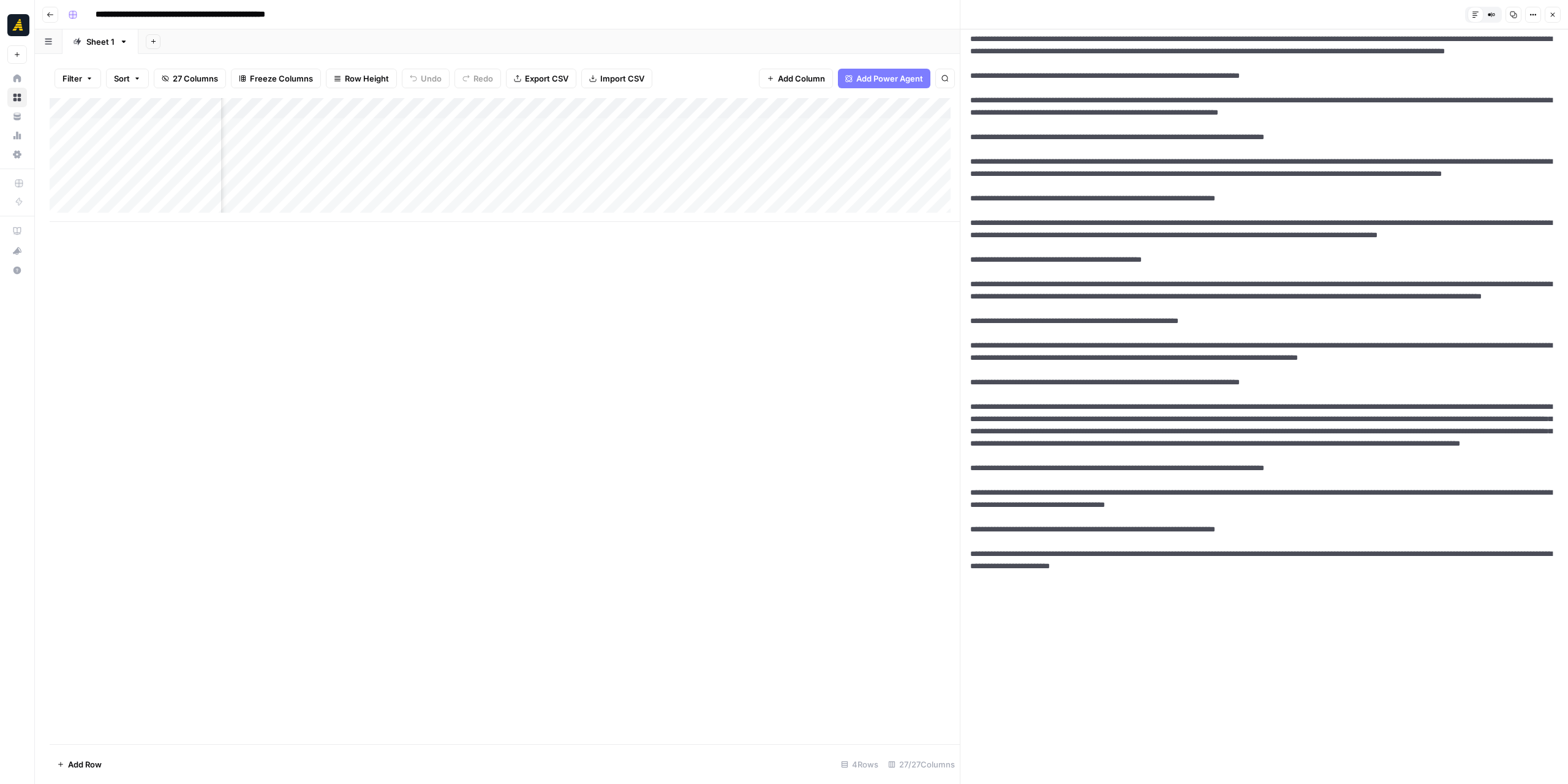
scroll to position [2230, 0]
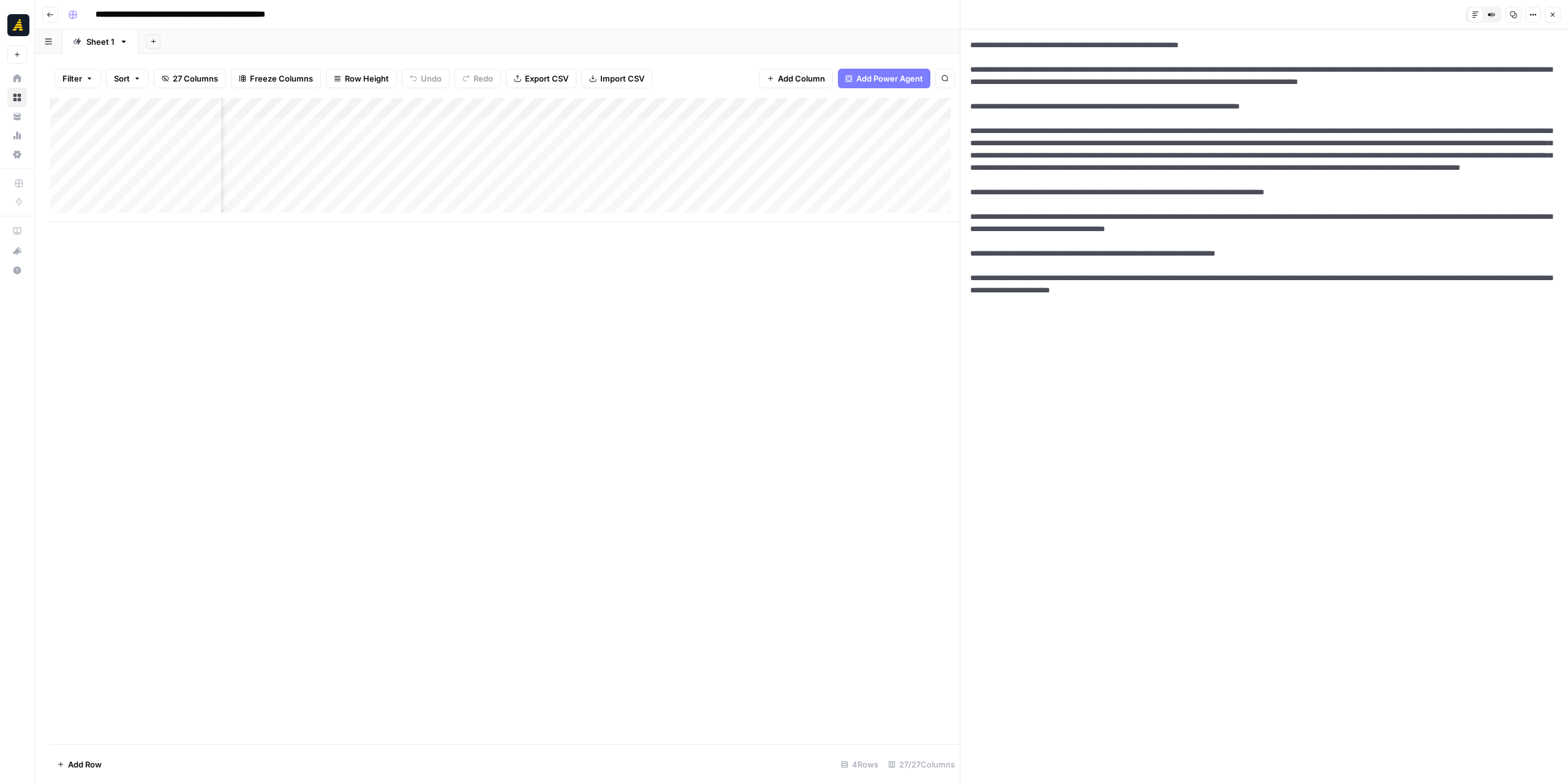
drag, startPoint x: 970, startPoint y: 424, endPoint x: 1388, endPoint y: 808, distance: 567.6
click at [1388, 783] on html "**********" at bounding box center [784, 392] width 1568 height 784
click at [402, 107] on div "Add Column" at bounding box center [504, 160] width 910 height 124
click at [608, 259] on div "Add Column" at bounding box center [504, 420] width 910 height 646
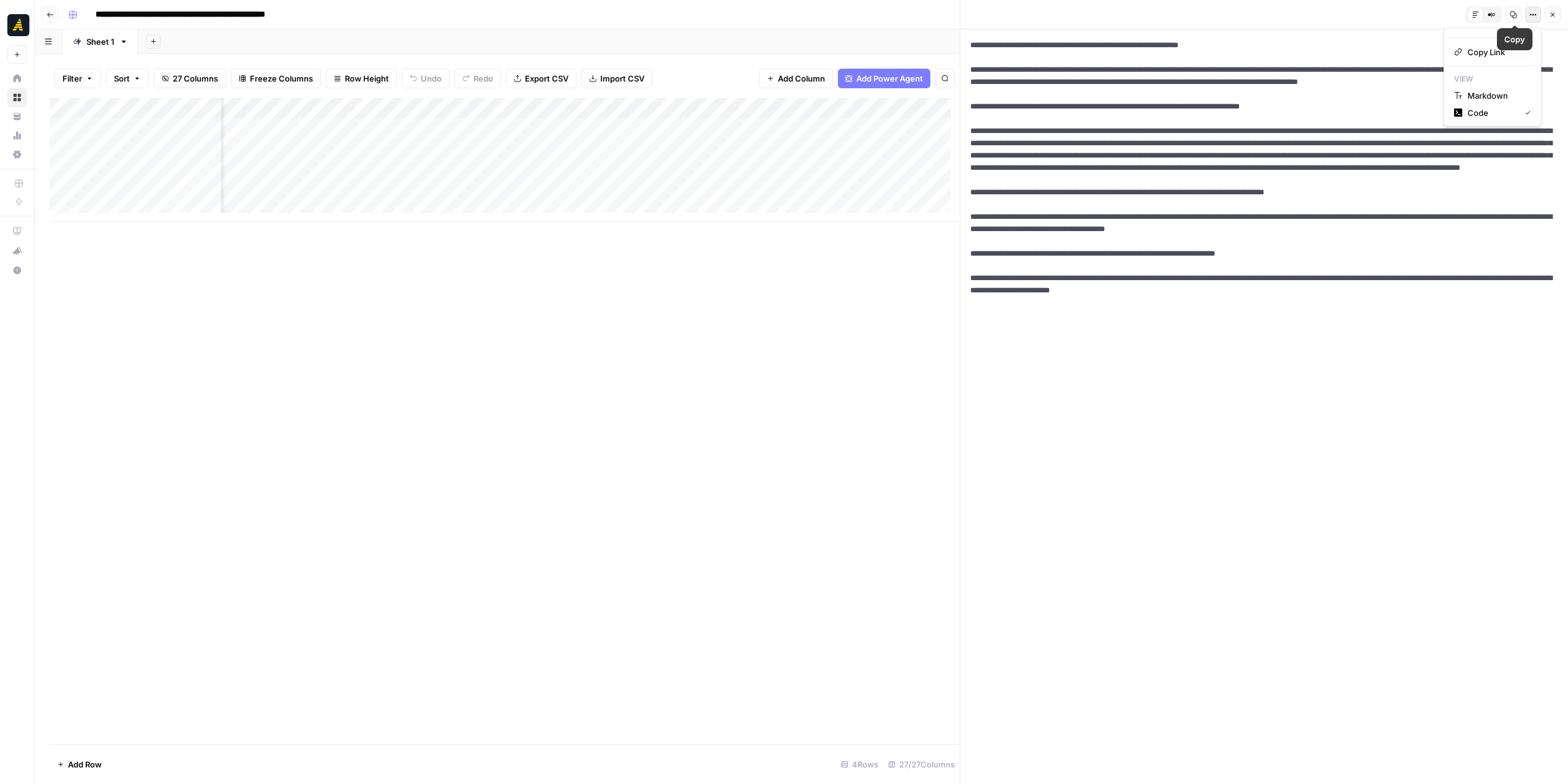
drag, startPoint x: 1531, startPoint y: 16, endPoint x: 1519, endPoint y: 59, distance: 44.6
click at [1531, 17] on icon "button" at bounding box center [1533, 15] width 7 height 7
click at [1502, 94] on span "Markdown" at bounding box center [1497, 96] width 58 height 12
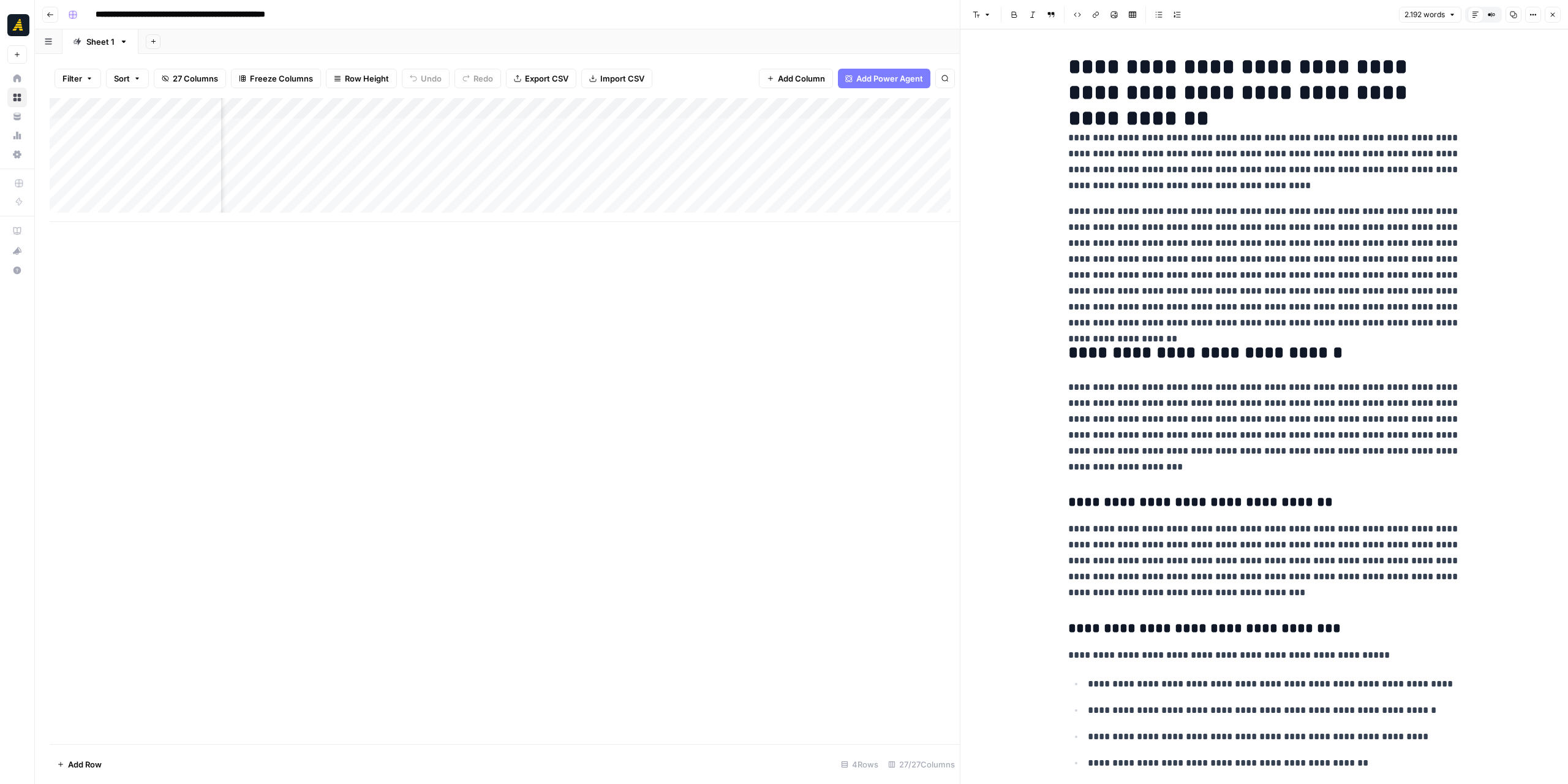
scroll to position [0, 1991]
click at [355, 190] on div "Add Column" at bounding box center [504, 160] width 910 height 124
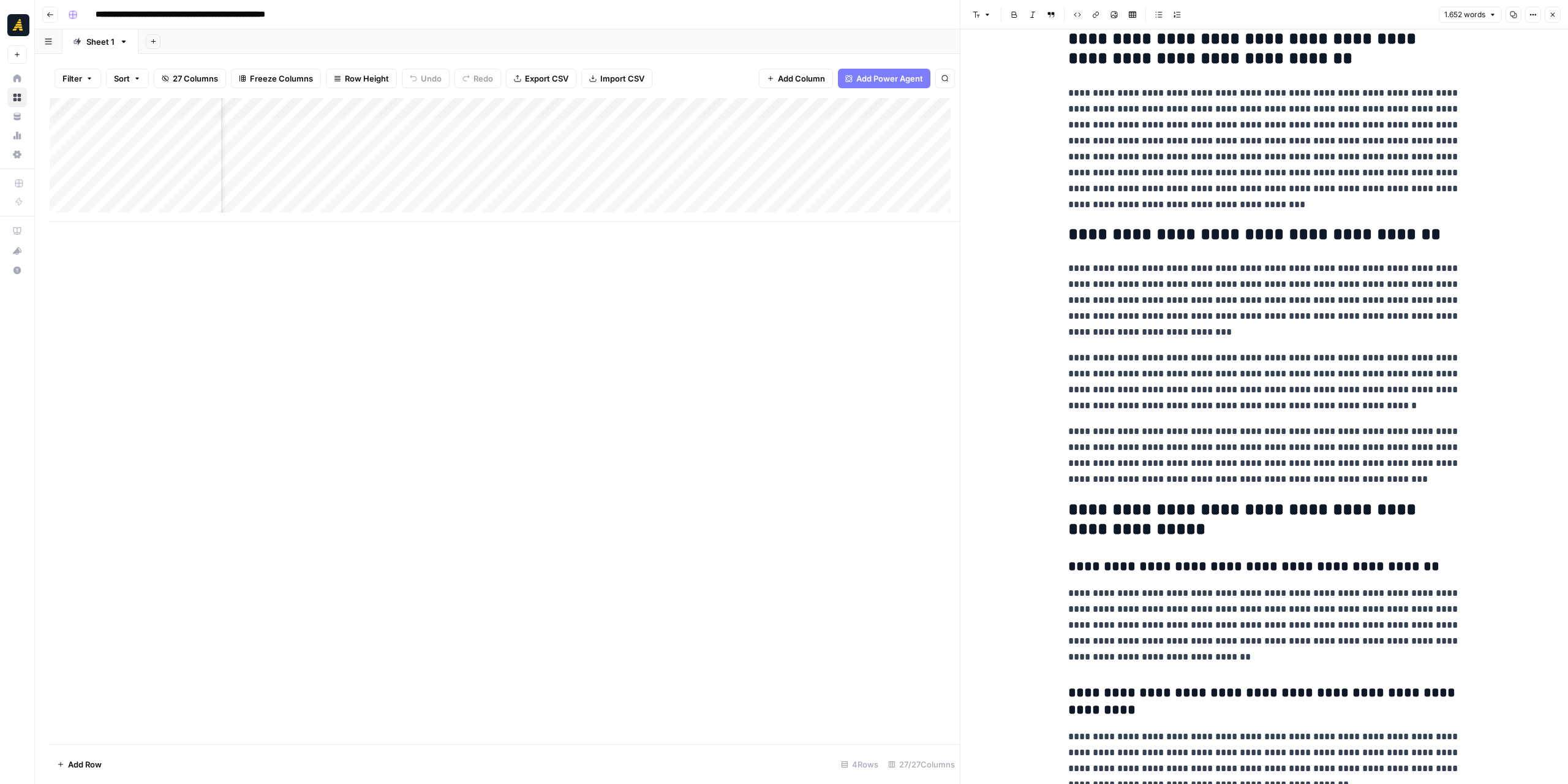
scroll to position [2941, 0]
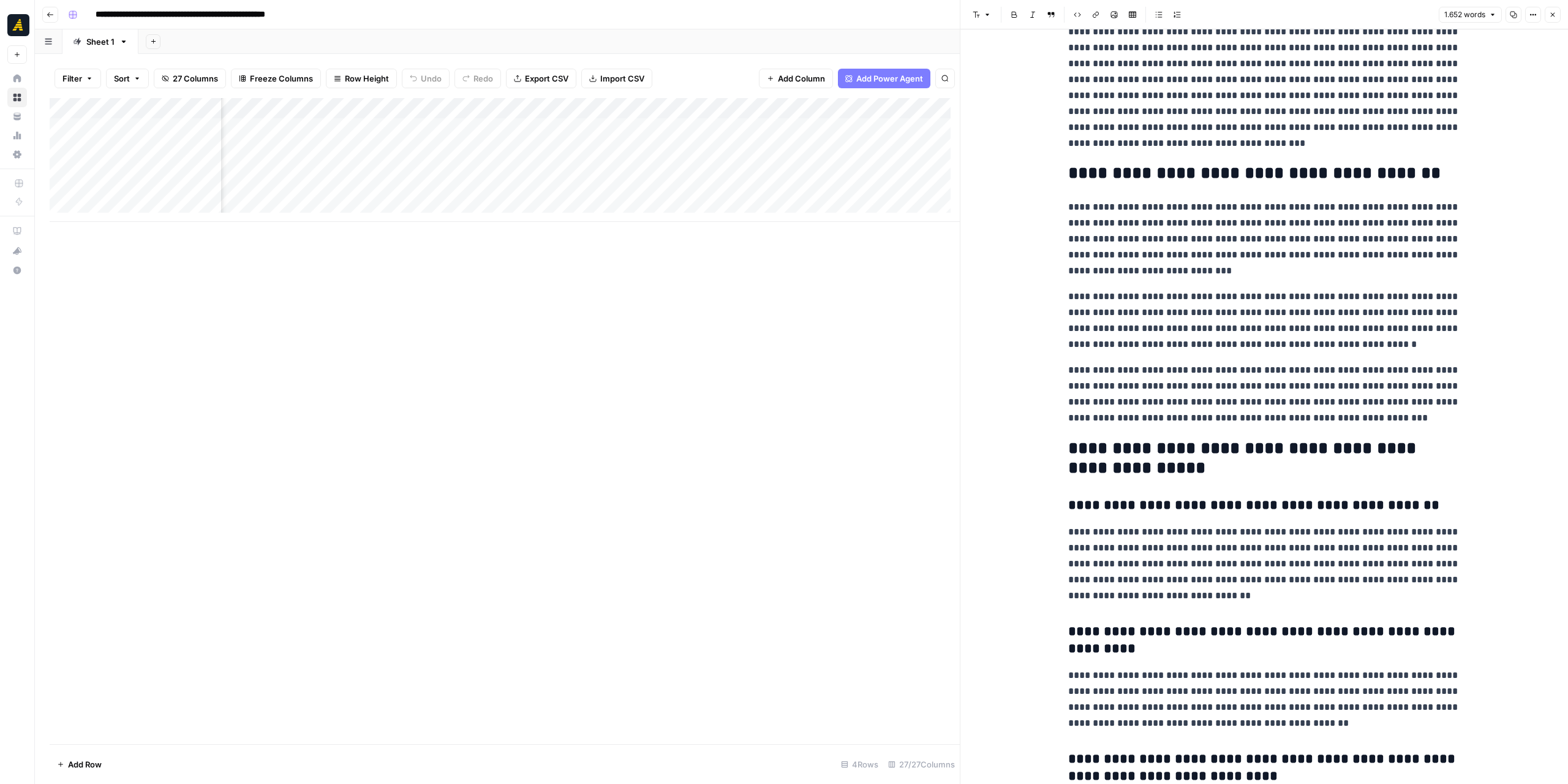
click at [442, 187] on div "Add Column" at bounding box center [504, 160] width 910 height 124
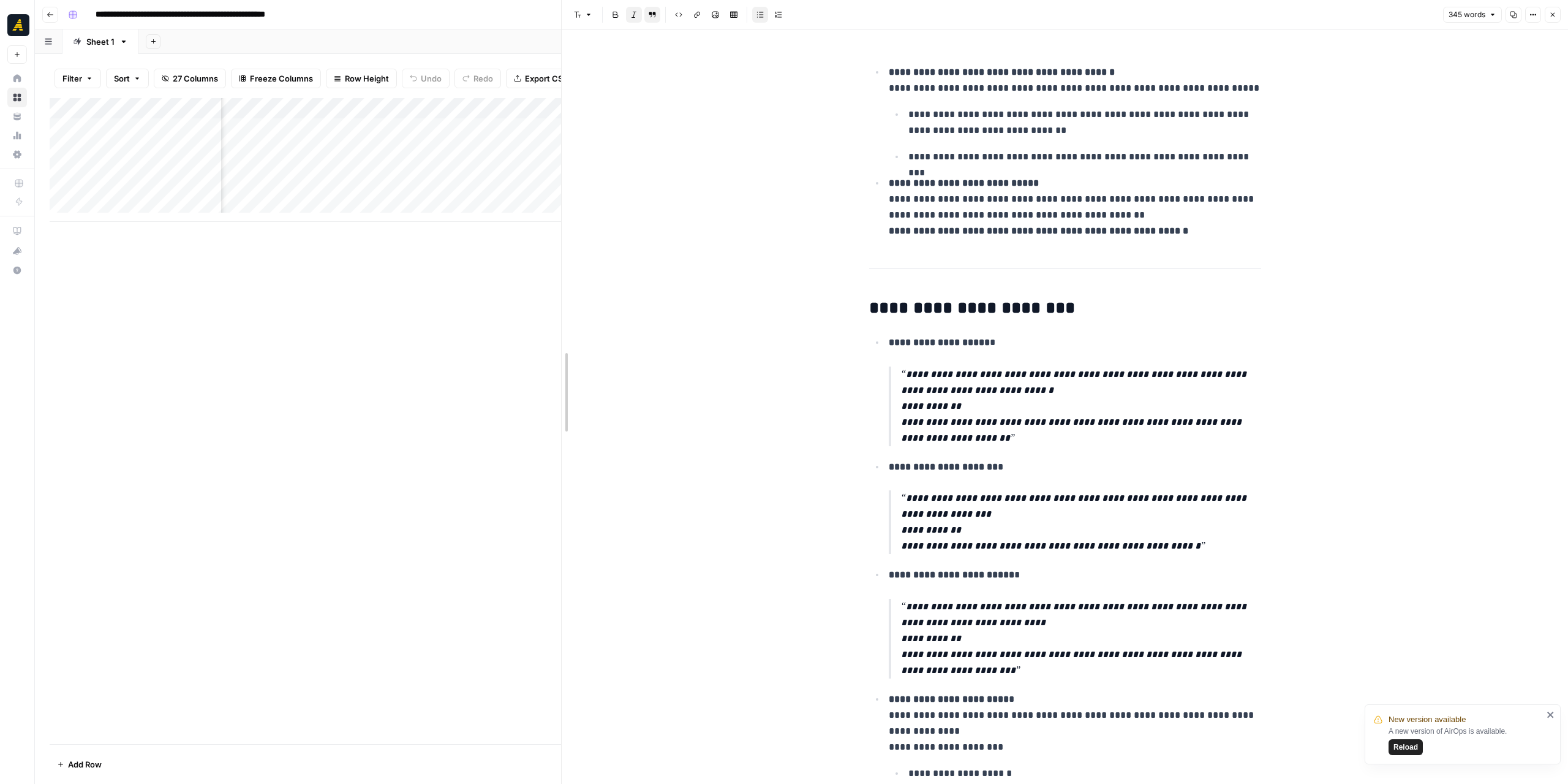
drag, startPoint x: 960, startPoint y: 305, endPoint x: 561, endPoint y: 309, distance: 399.0
click at [1555, 716] on icon "close" at bounding box center [1551, 714] width 9 height 10
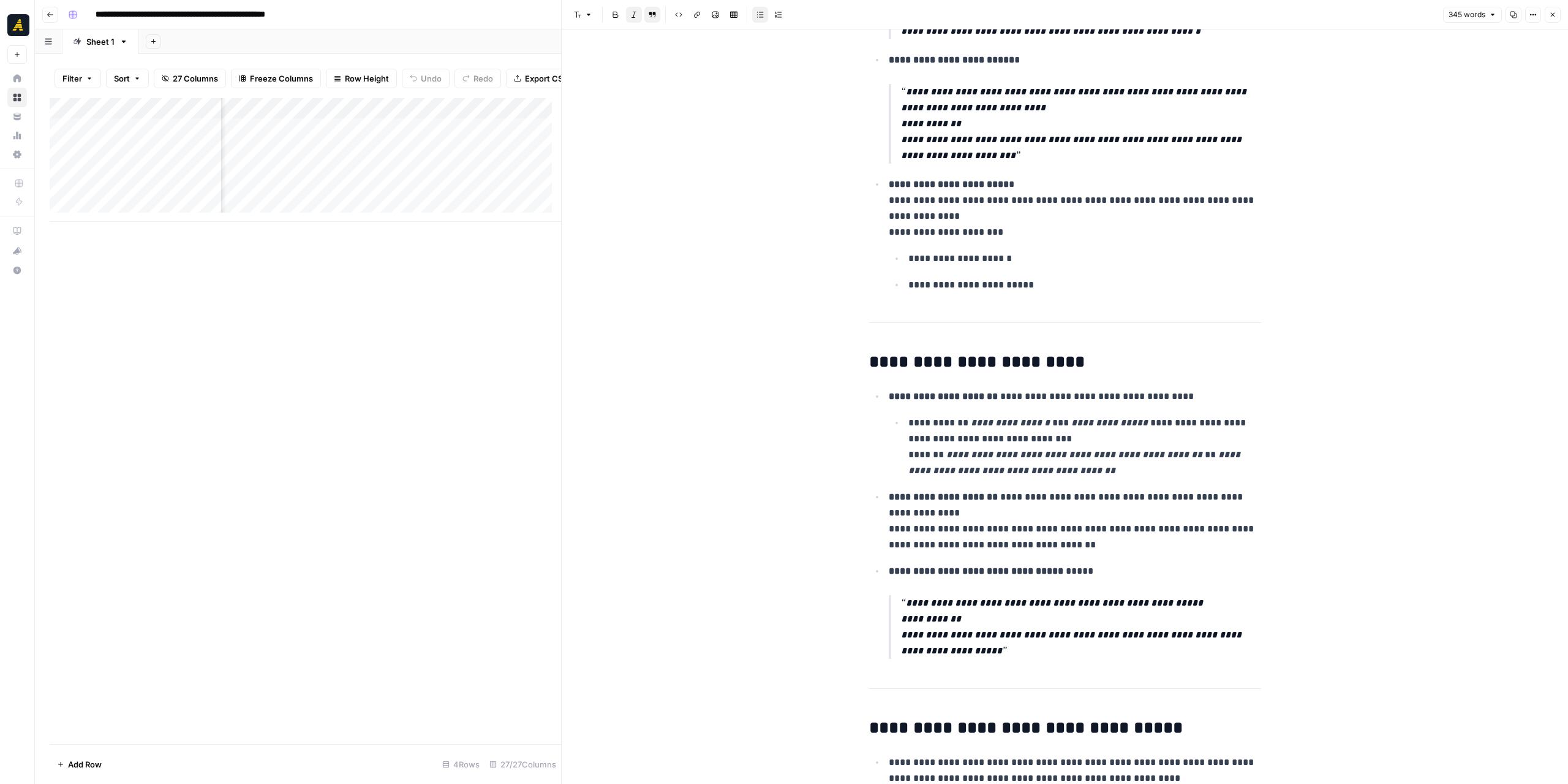
scroll to position [414, 0]
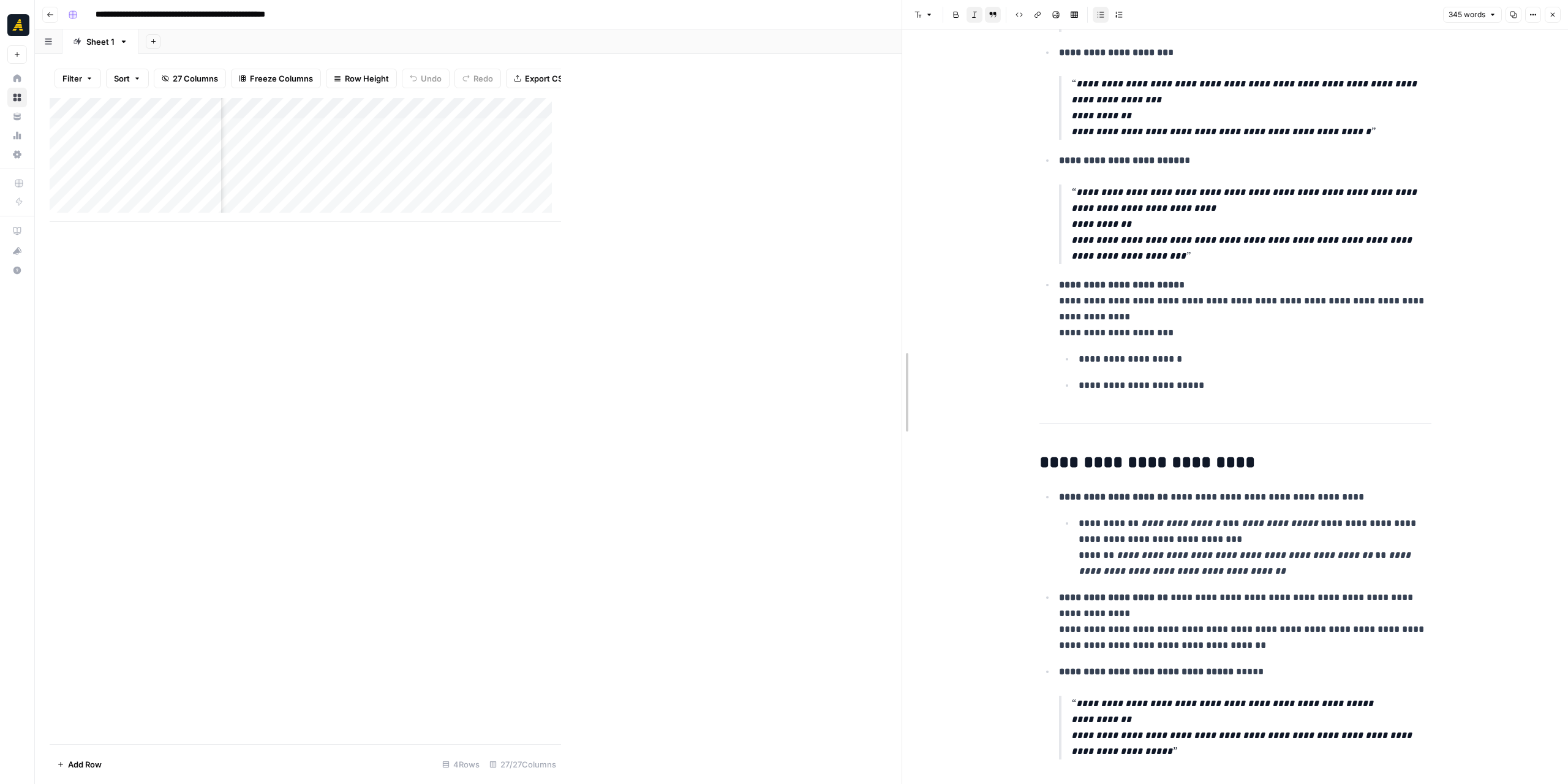
drag, startPoint x: 558, startPoint y: 303, endPoint x: 899, endPoint y: 311, distance: 341.1
click at [899, 311] on div at bounding box center [902, 392] width 12 height 784
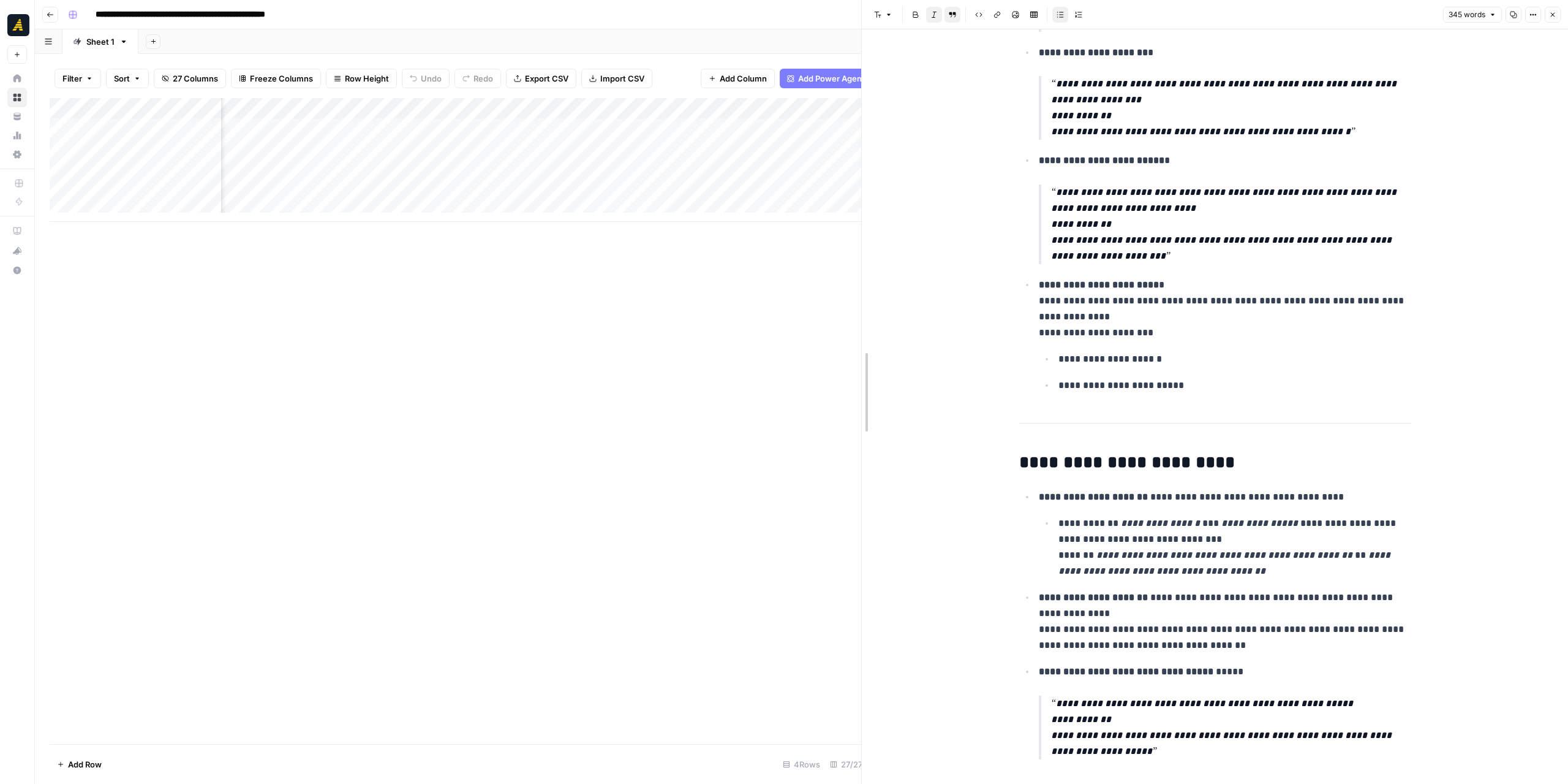
drag, startPoint x: 899, startPoint y: 317, endPoint x: 858, endPoint y: 315, distance: 41.0
click at [858, 315] on div at bounding box center [861, 392] width 12 height 784
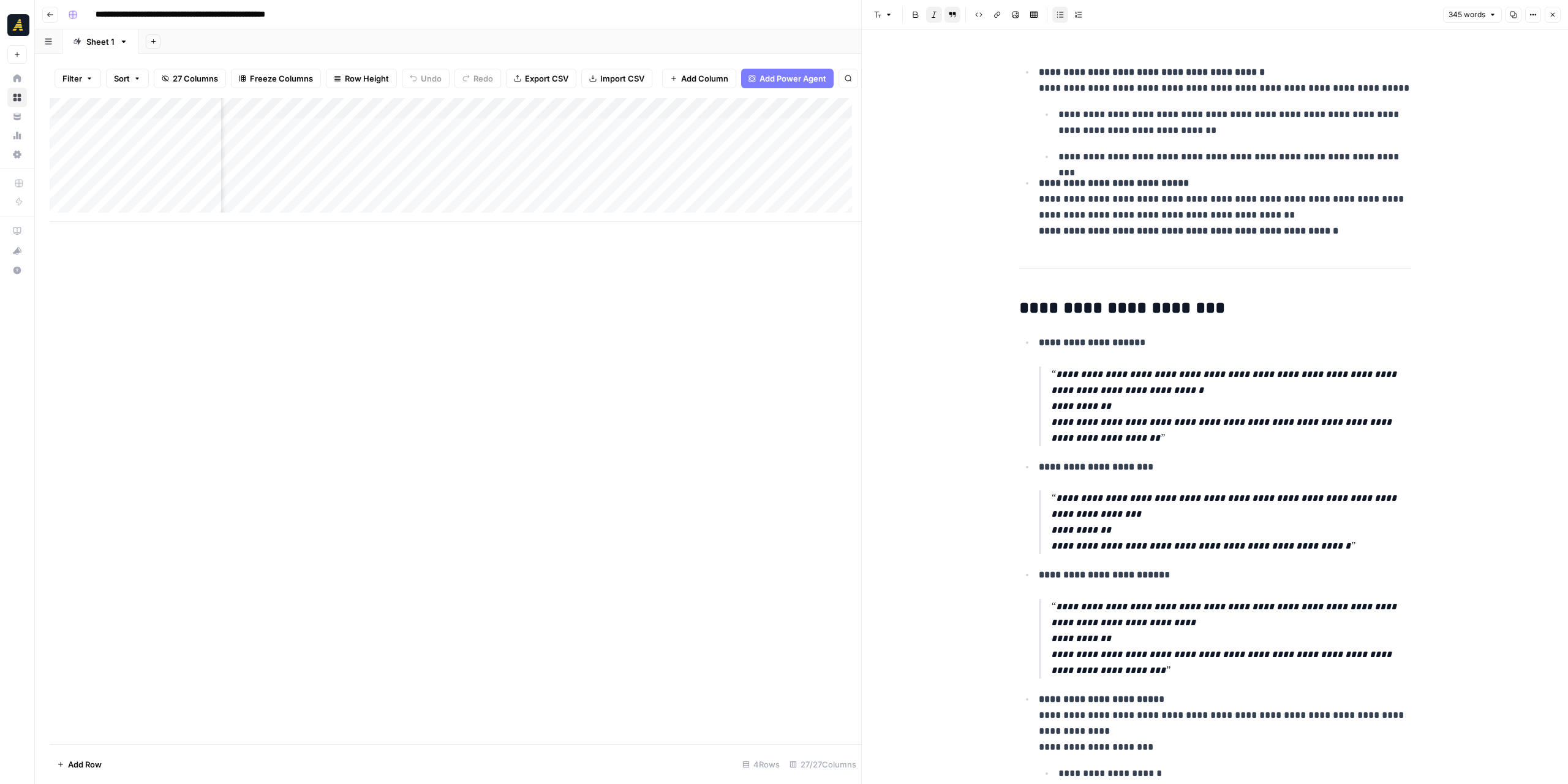
scroll to position [0, 2013]
click at [451, 132] on div "Add Column" at bounding box center [455, 160] width 812 height 124
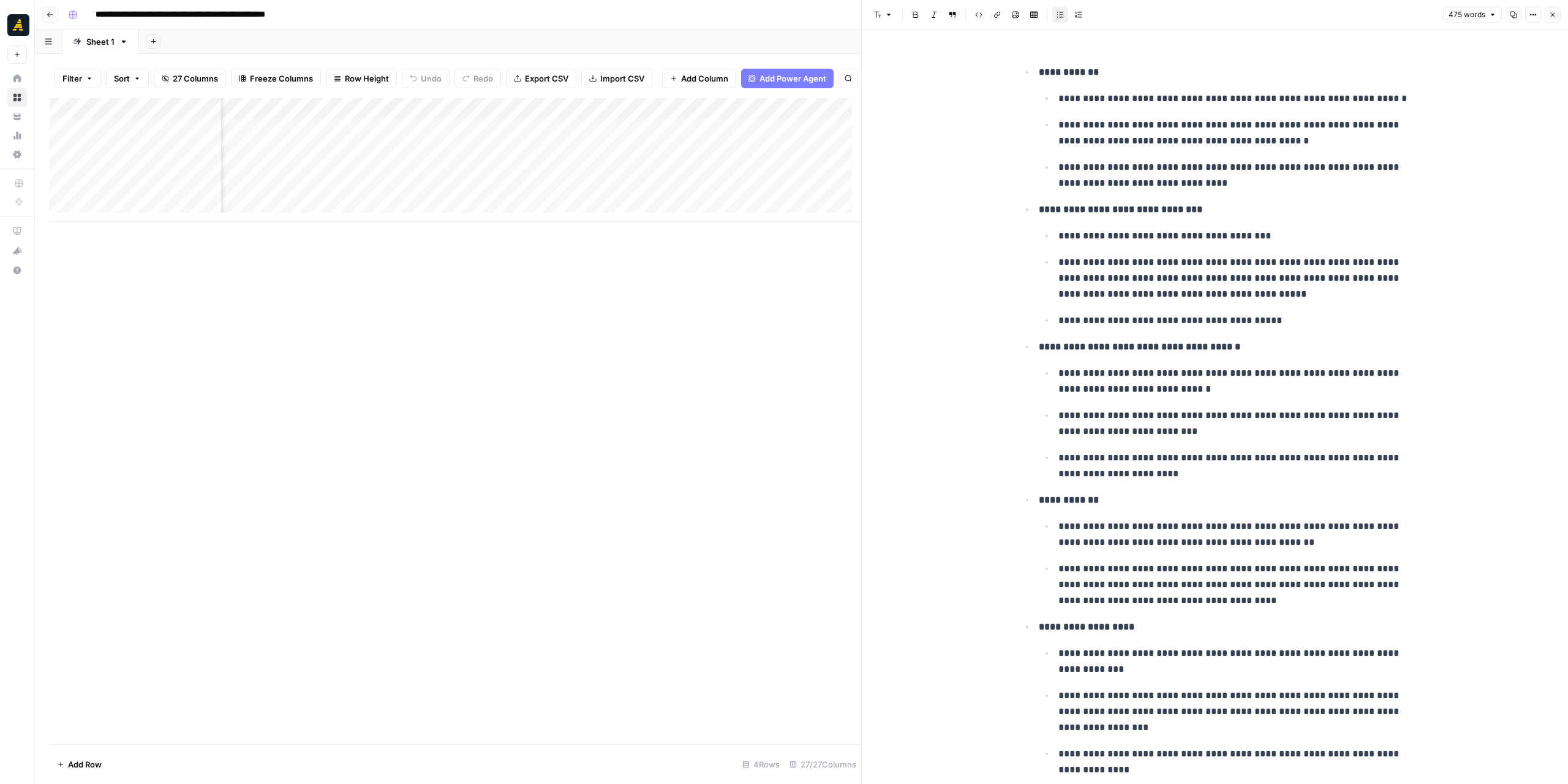
click at [437, 146] on div "Add Column" at bounding box center [455, 160] width 812 height 124
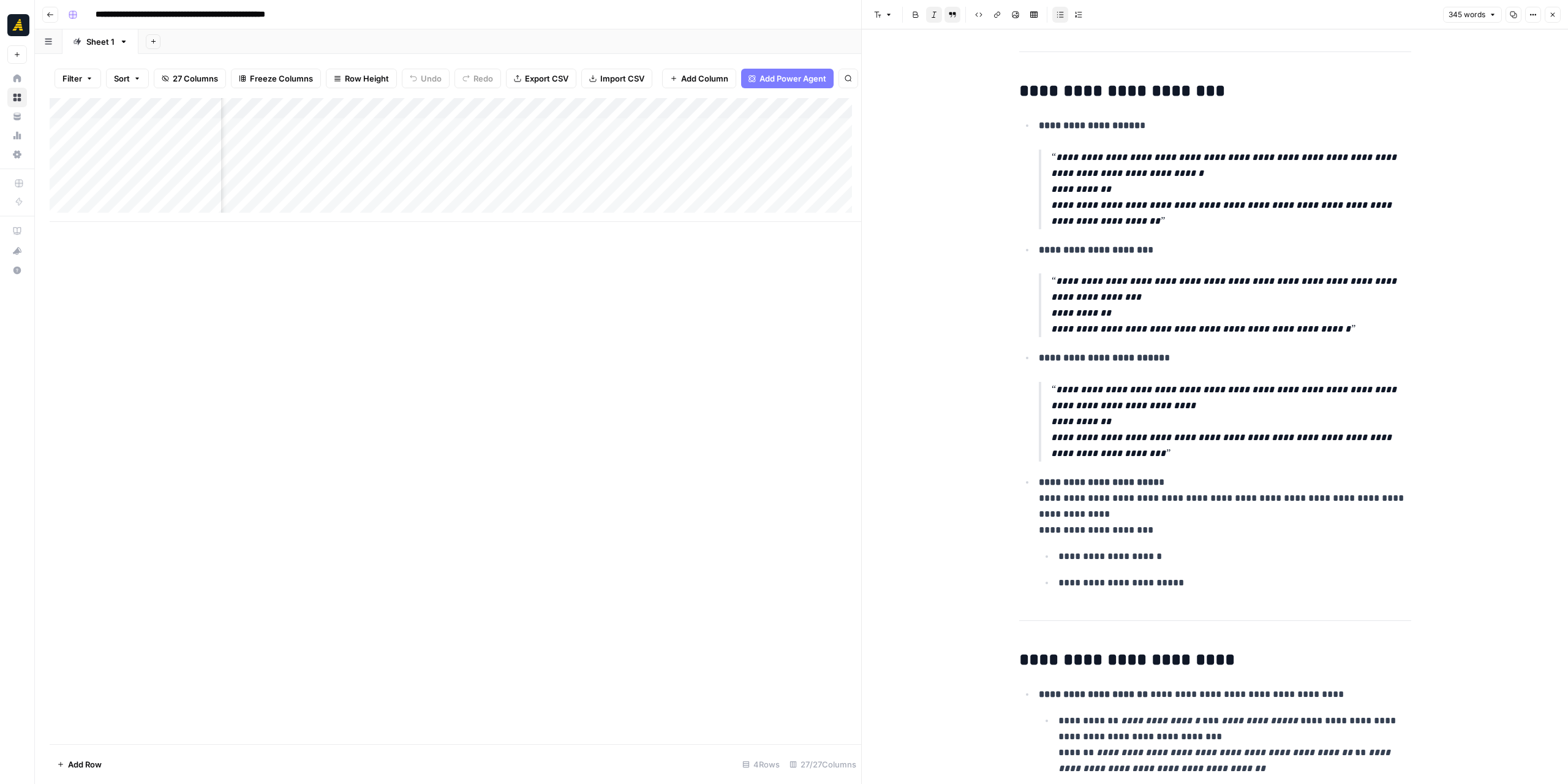
scroll to position [61, 0]
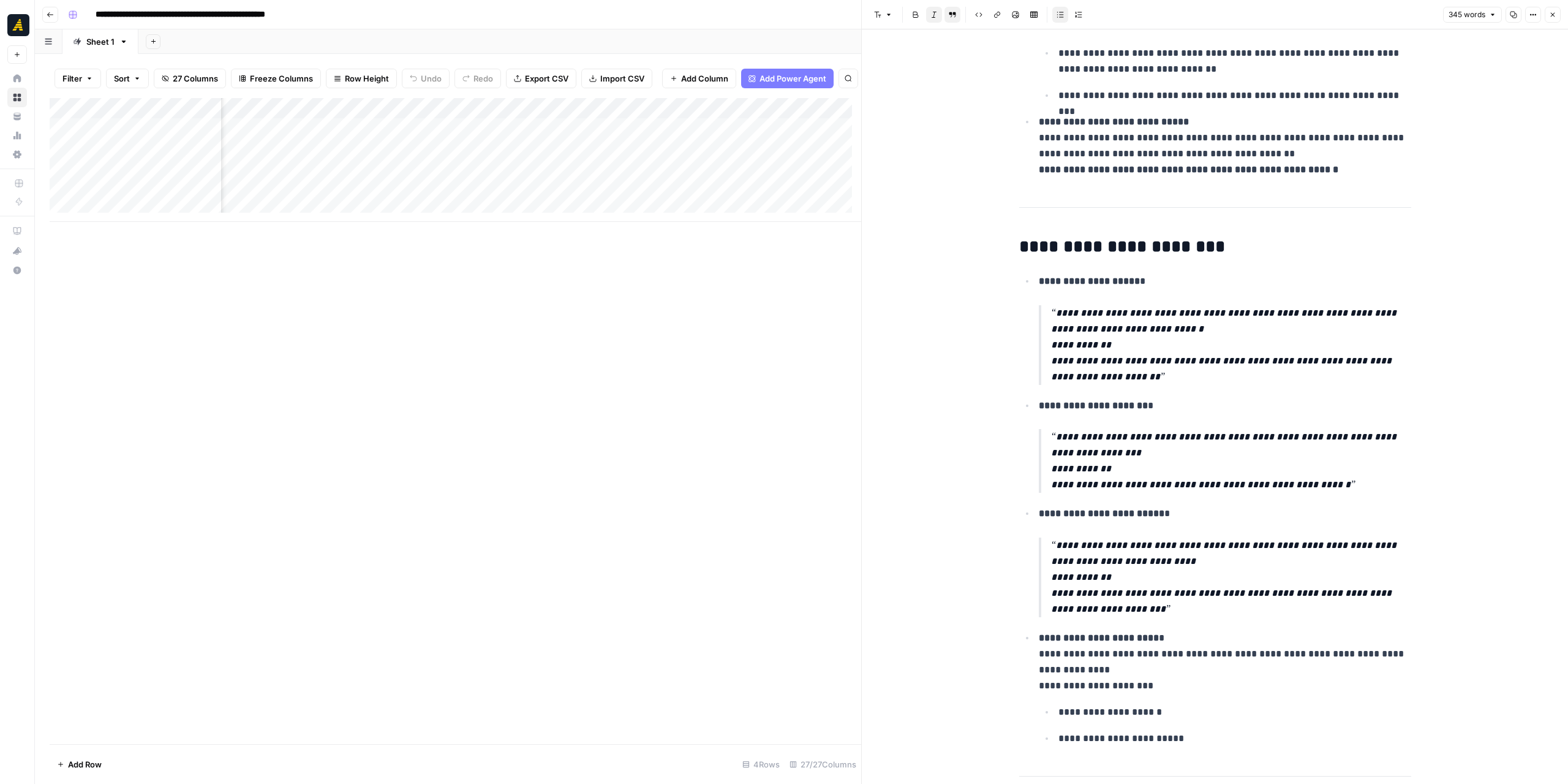
click at [440, 194] on div "Add Column" at bounding box center [455, 160] width 812 height 124
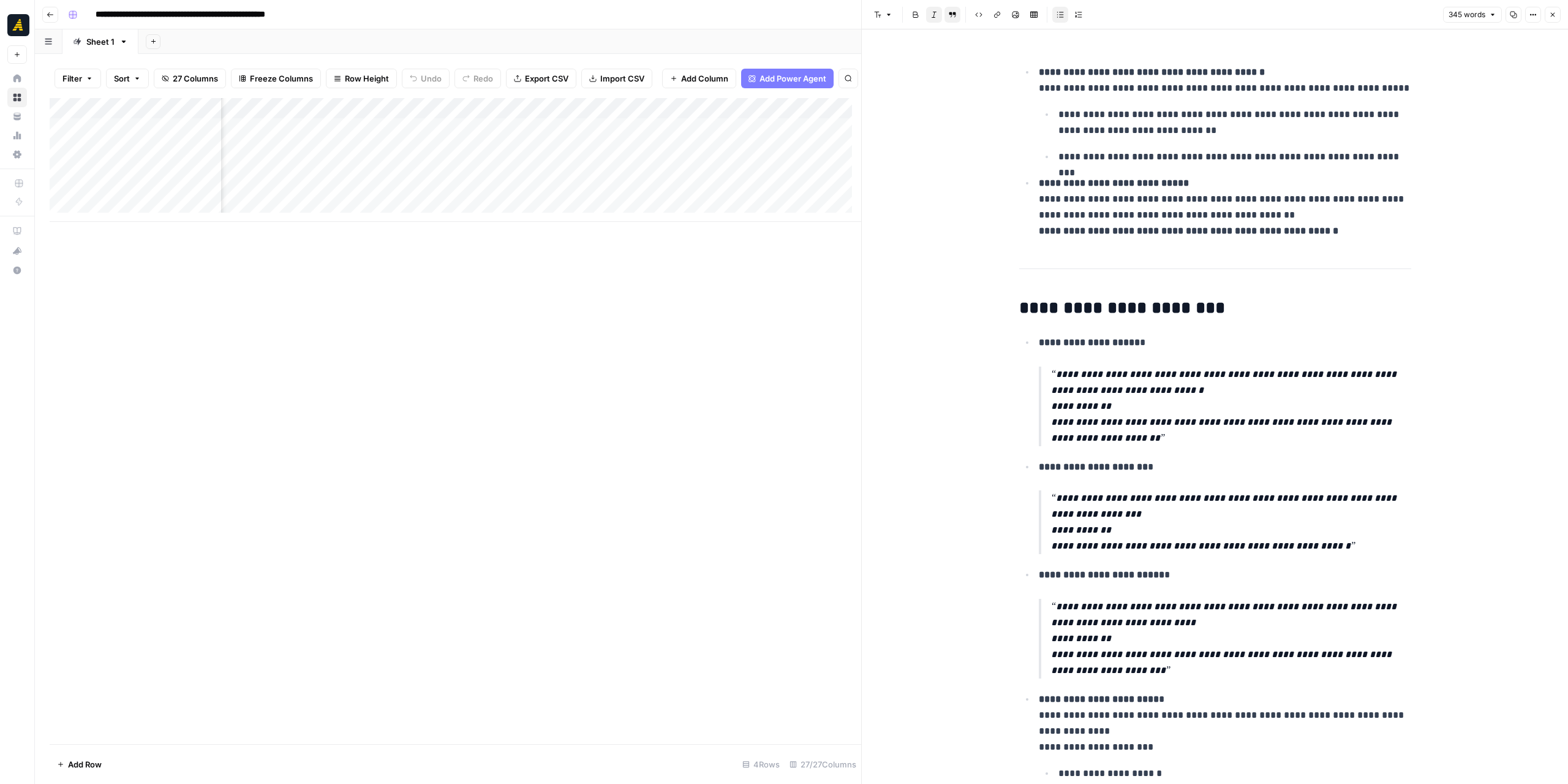
click at [441, 138] on div "Add Column" at bounding box center [455, 160] width 812 height 124
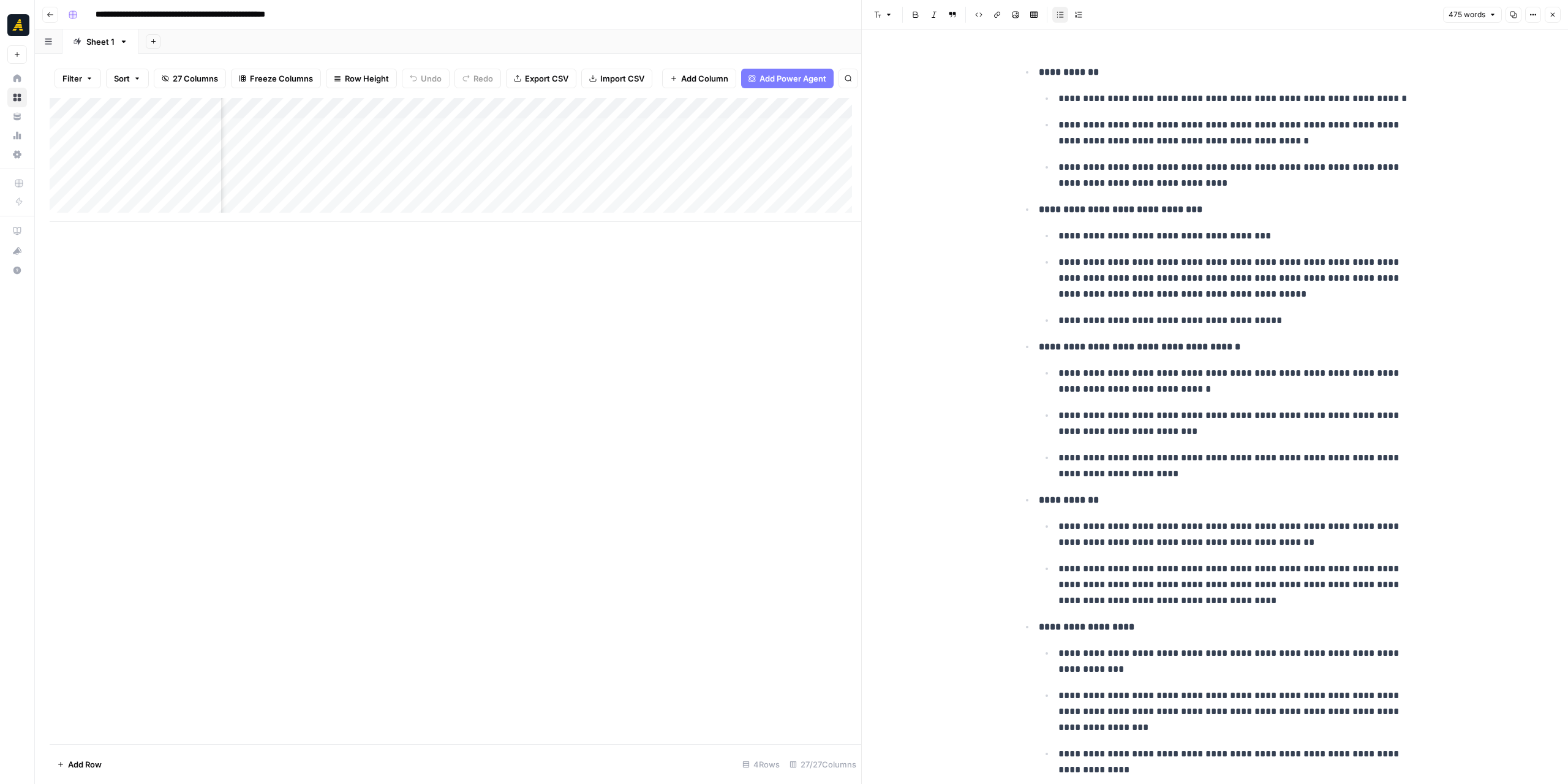
click at [437, 188] on div "Add Column" at bounding box center [455, 160] width 812 height 124
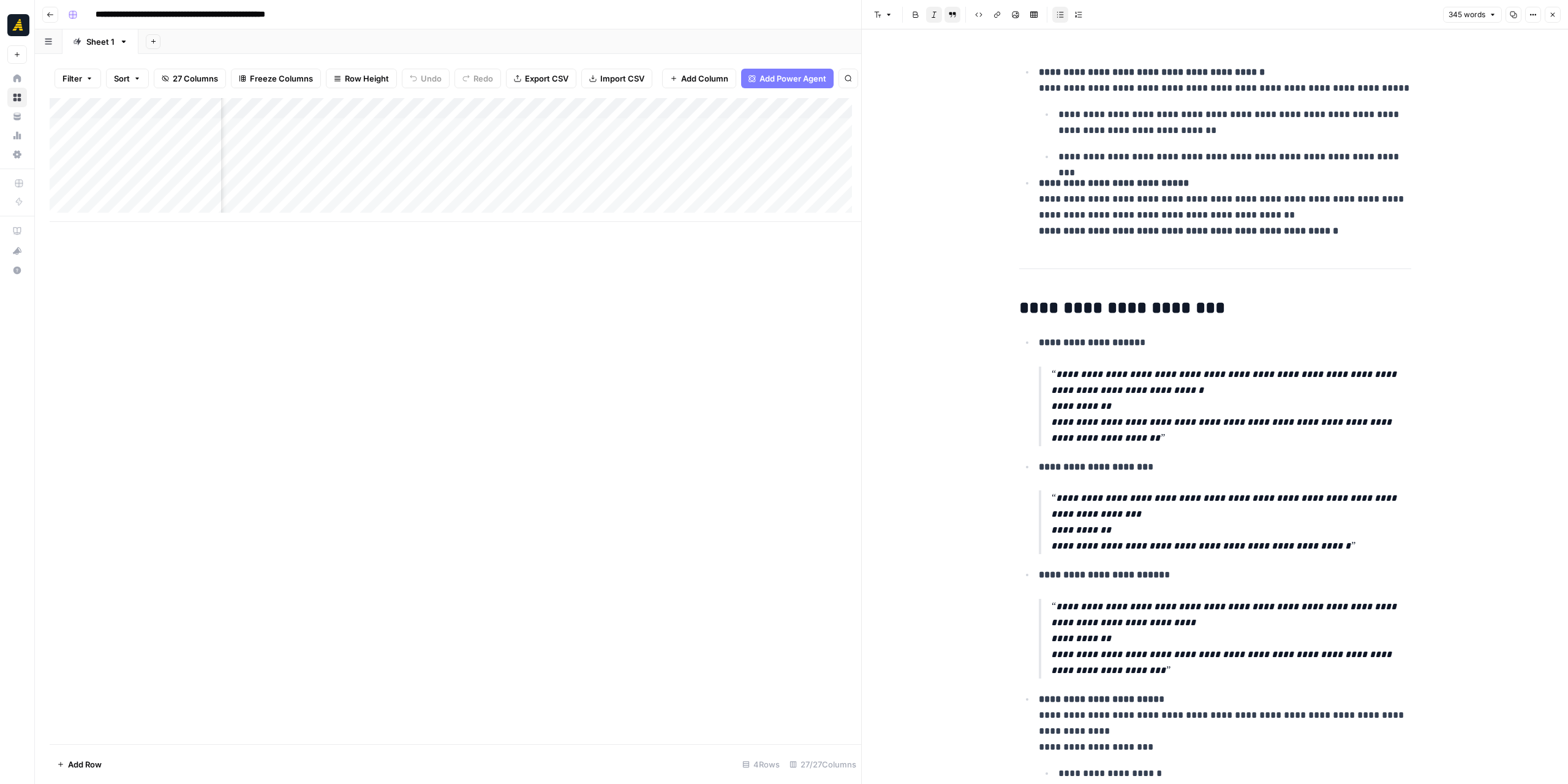
scroll to position [0, 1836]
click at [477, 190] on div "Add Column" at bounding box center [455, 160] width 812 height 124
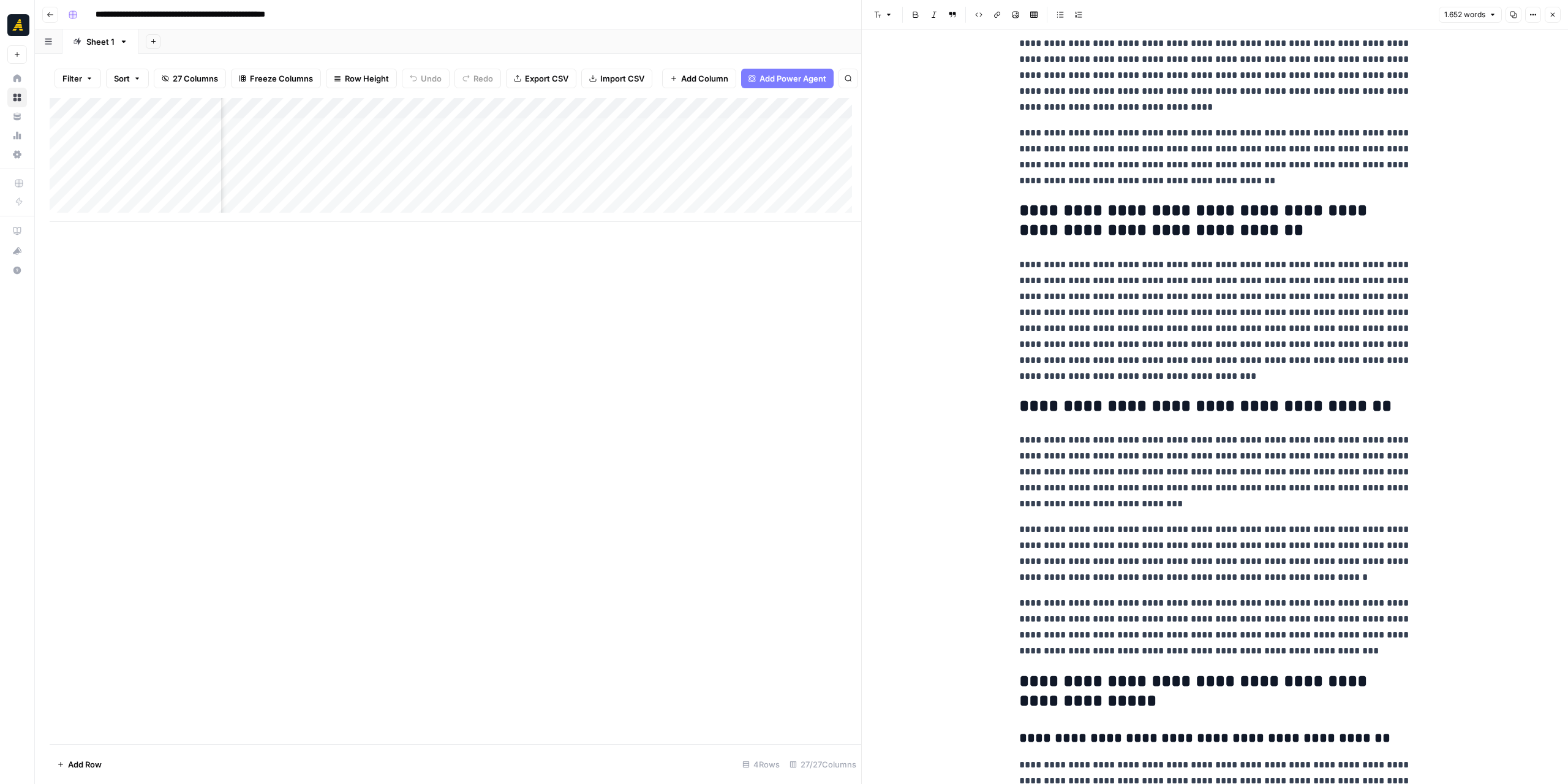
scroll to position [2880, 0]
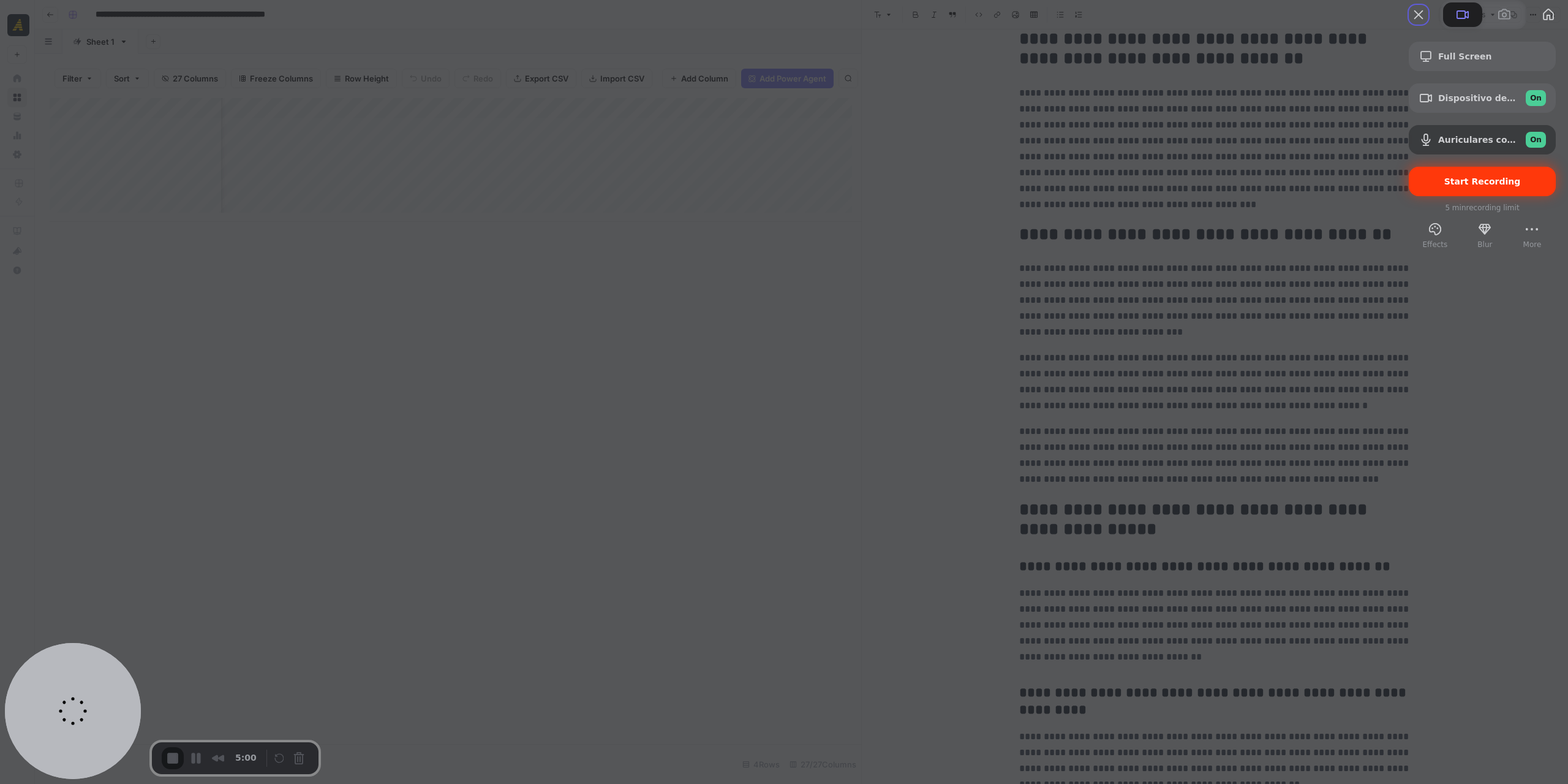
click at [1444, 186] on span "Start Recording" at bounding box center [1482, 181] width 76 height 10
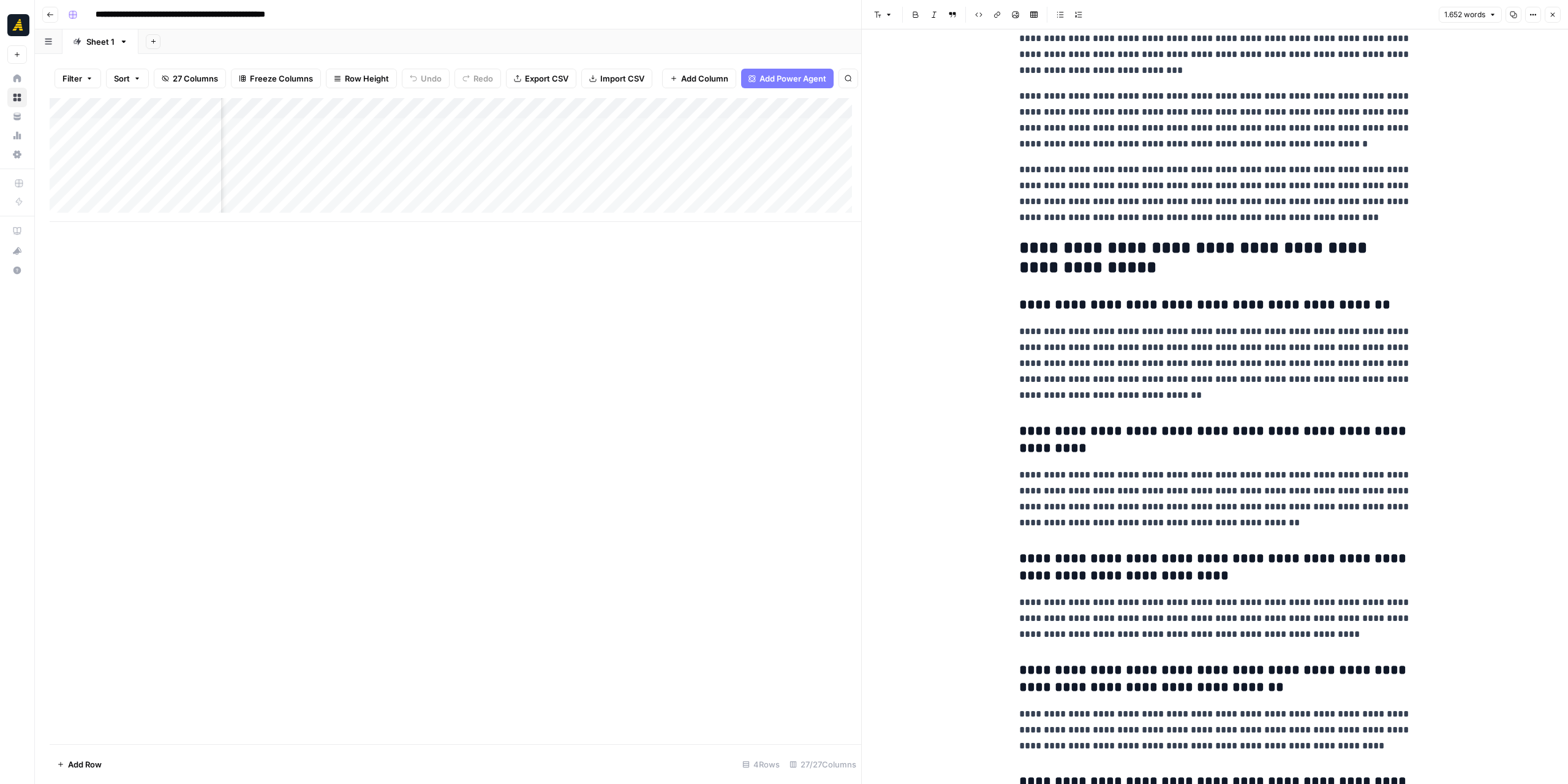
scroll to position [0, 2019]
click at [1551, 15] on icon "button" at bounding box center [1553, 15] width 4 height 4
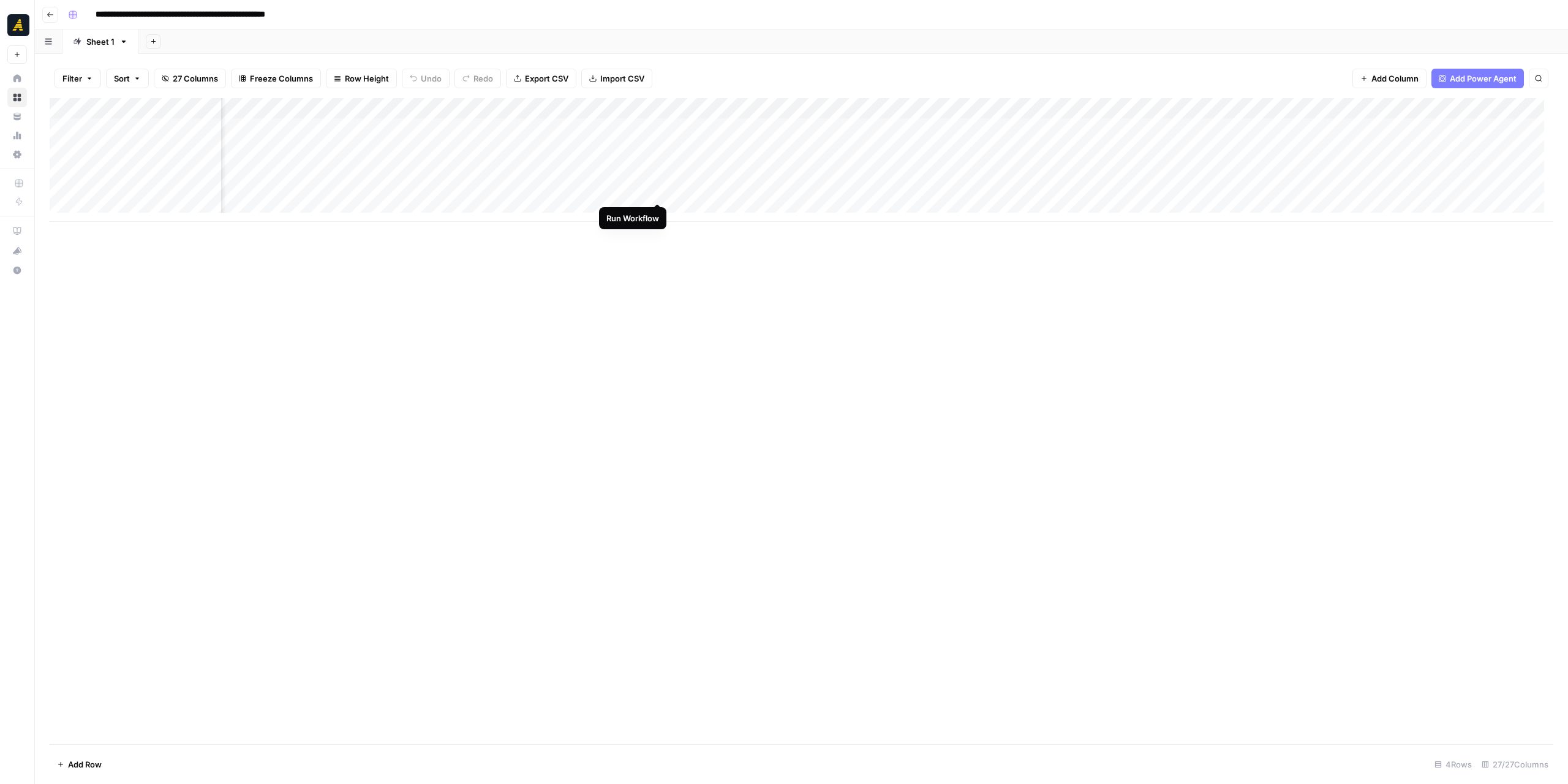
click at [657, 189] on div "Add Column" at bounding box center [802, 160] width 1504 height 124
click at [978, 152] on div "Add Column" at bounding box center [802, 160] width 1504 height 124
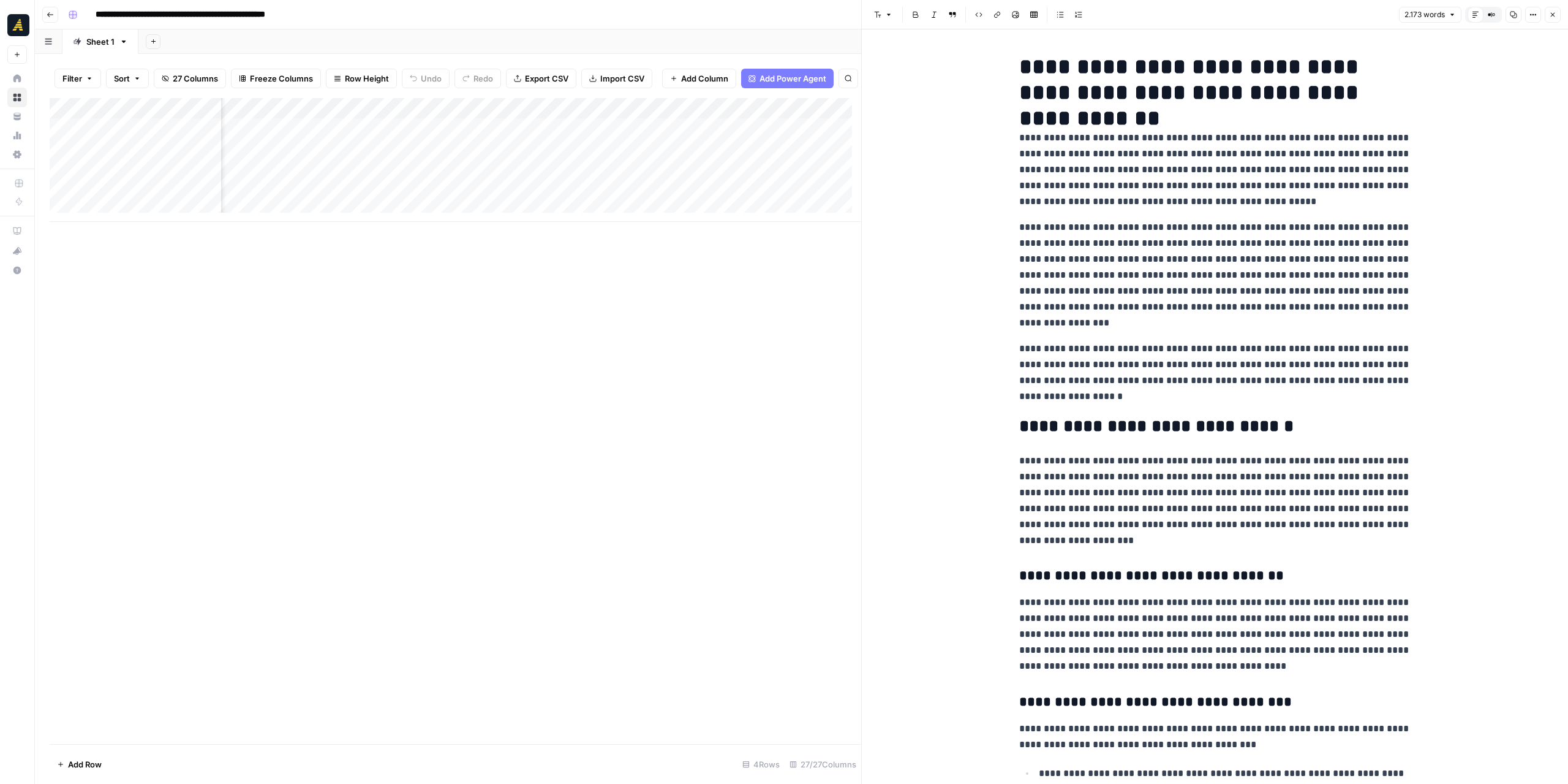
click at [686, 151] on div "Add Column" at bounding box center [455, 160] width 812 height 124
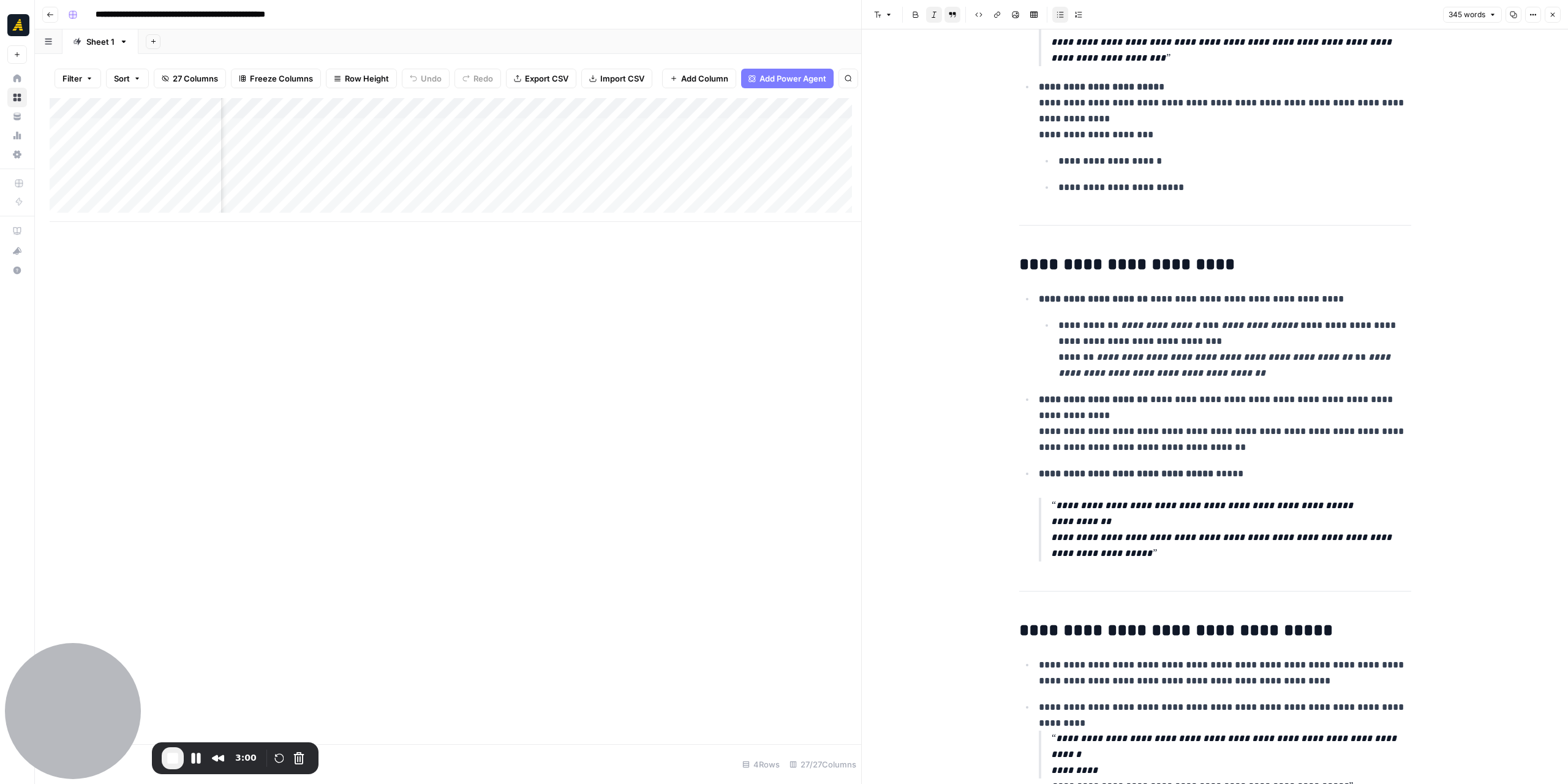
scroll to position [660, 0]
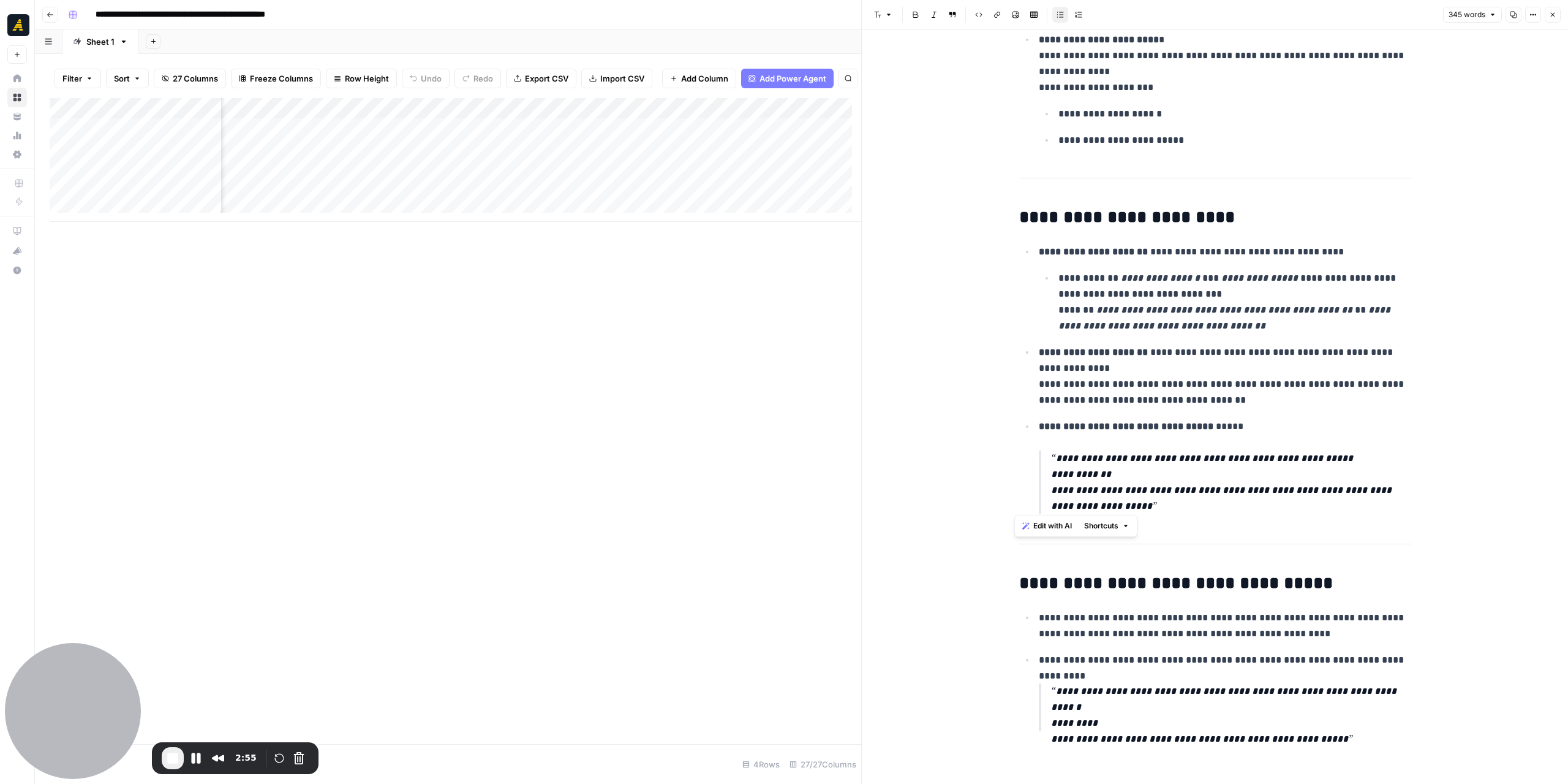
drag, startPoint x: 1151, startPoint y: 507, endPoint x: 994, endPoint y: 198, distance: 346.6
click at [994, 198] on div "**********" at bounding box center [1215, 79] width 707 height 1418
click at [1278, 370] on p "**********" at bounding box center [1225, 376] width 372 height 64
drag, startPoint x: 1095, startPoint y: 309, endPoint x: 1146, endPoint y: 313, distance: 51.2
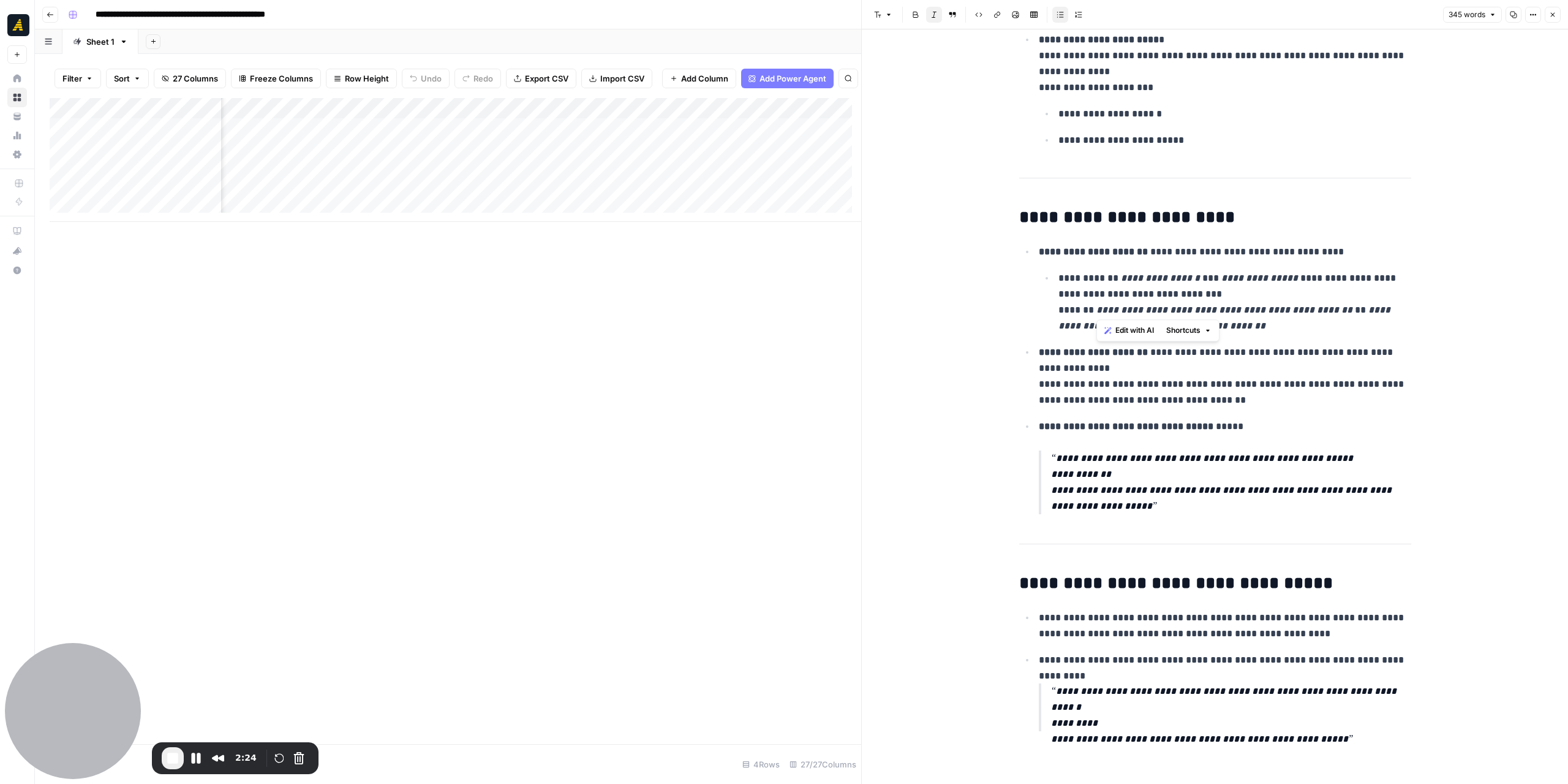
click at [1146, 313] on em "**********" at bounding box center [1224, 310] width 256 height 9
click at [1160, 307] on em "**********" at bounding box center [1224, 310] width 256 height 9
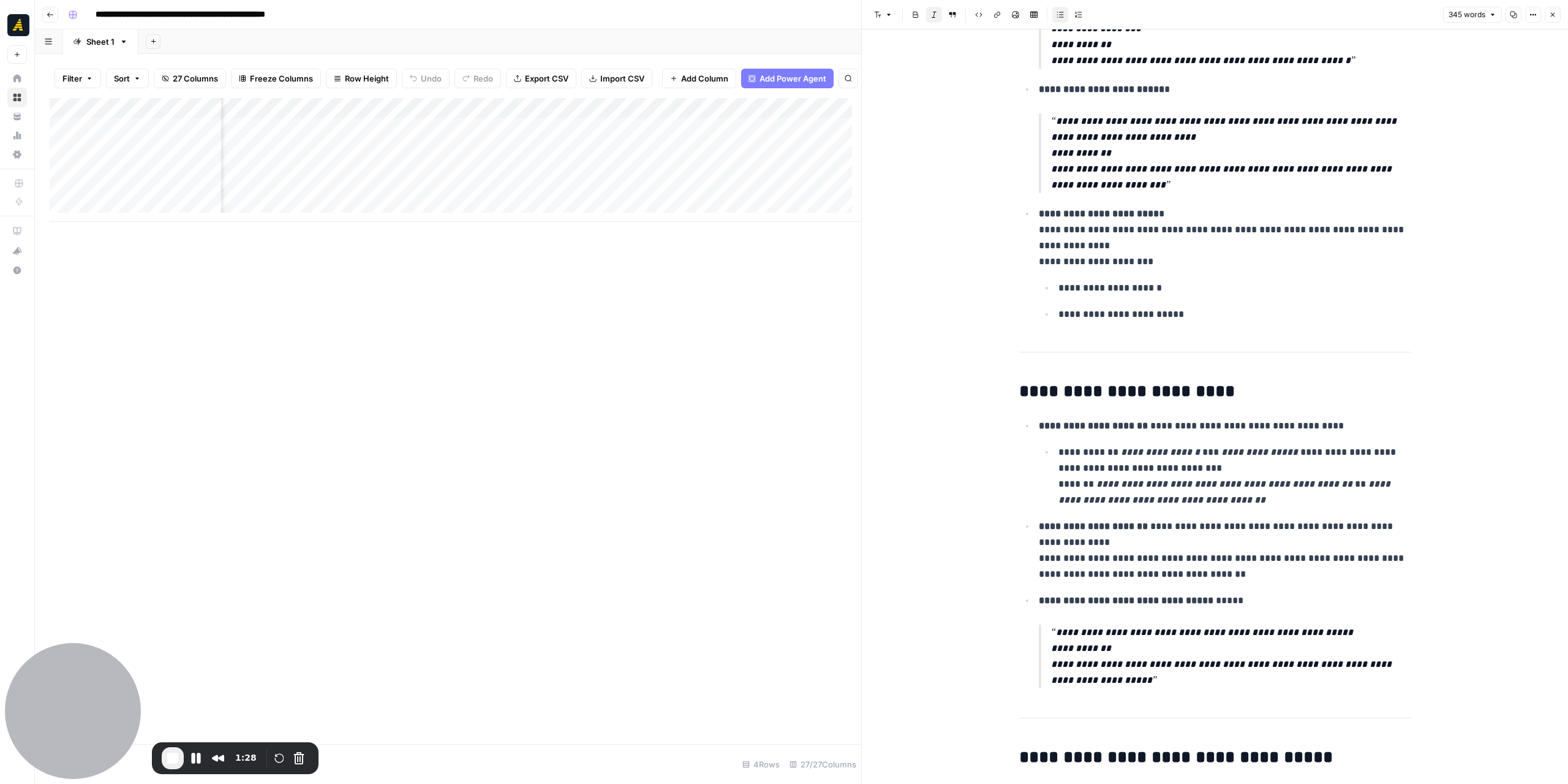
scroll to position [353, 0]
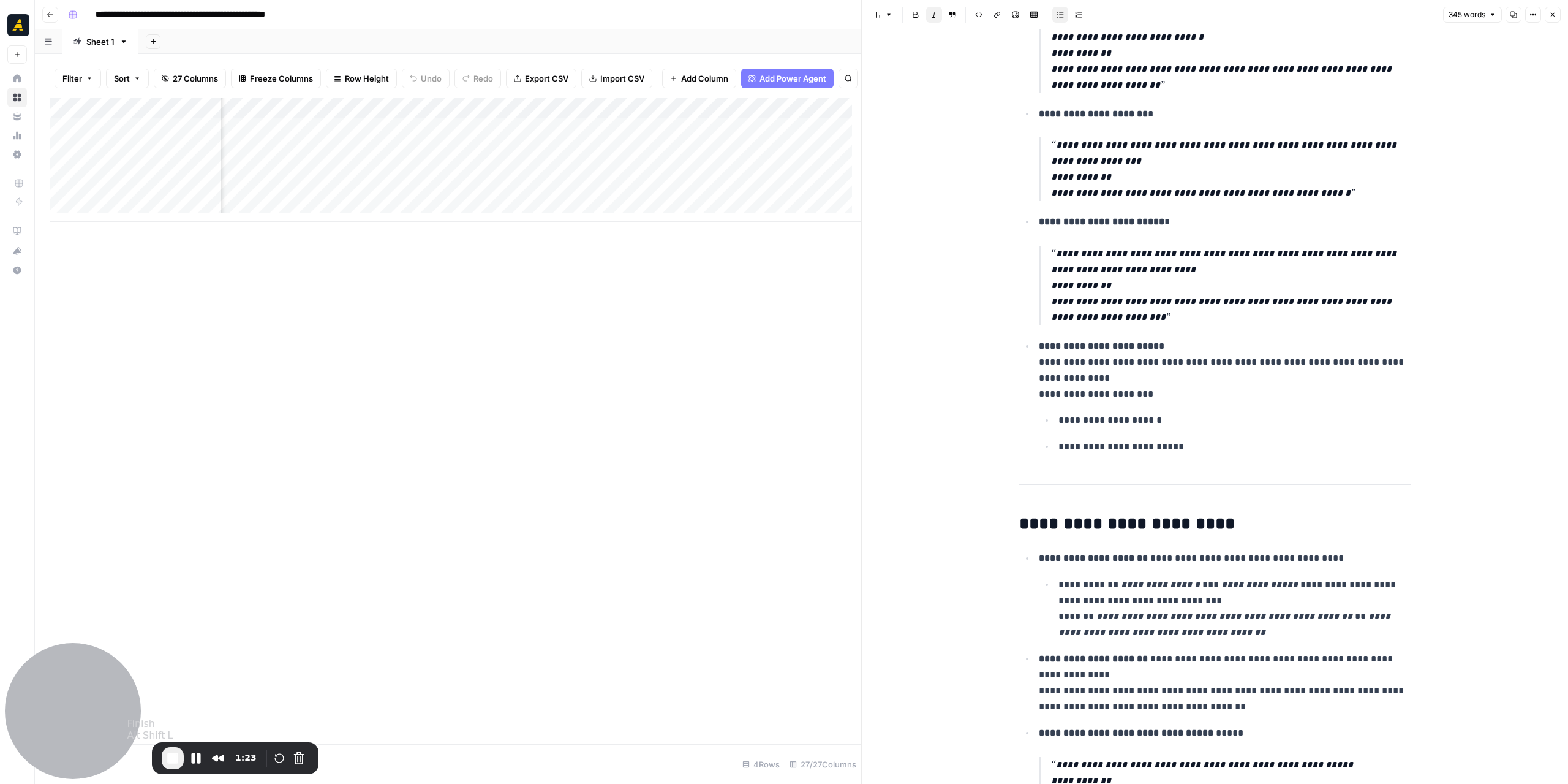
click at [167, 761] on span "End Recording" at bounding box center [173, 758] width 15 height 15
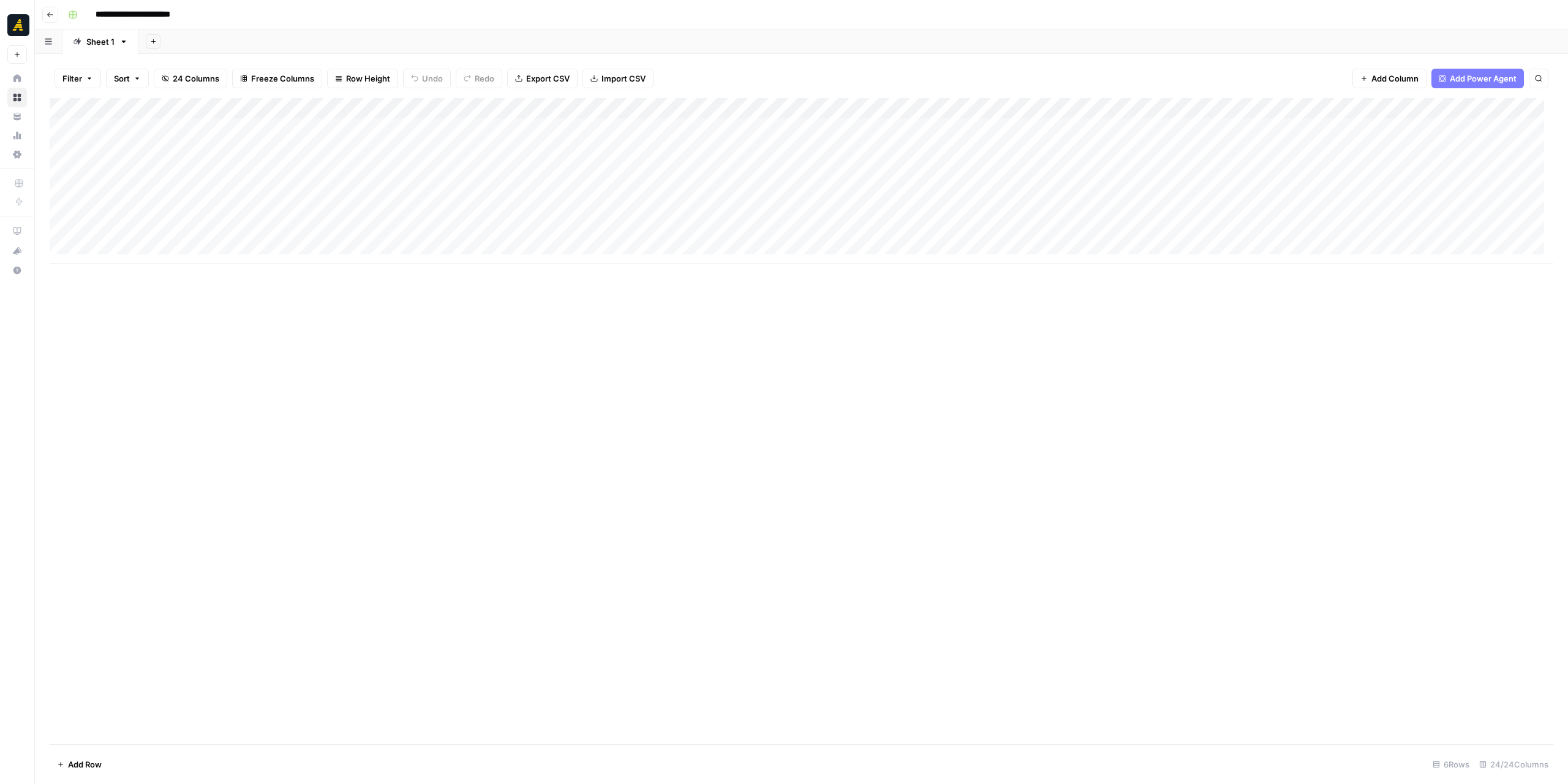
click at [800, 127] on div "Add Column" at bounding box center [802, 180] width 1504 height 166
drag, startPoint x: 183, startPoint y: 105, endPoint x: 340, endPoint y: 114, distance: 157.3
click at [341, 113] on div "Add Column" at bounding box center [802, 180] width 1504 height 166
drag, startPoint x: 801, startPoint y: 263, endPoint x: 865, endPoint y: 261, distance: 64.0
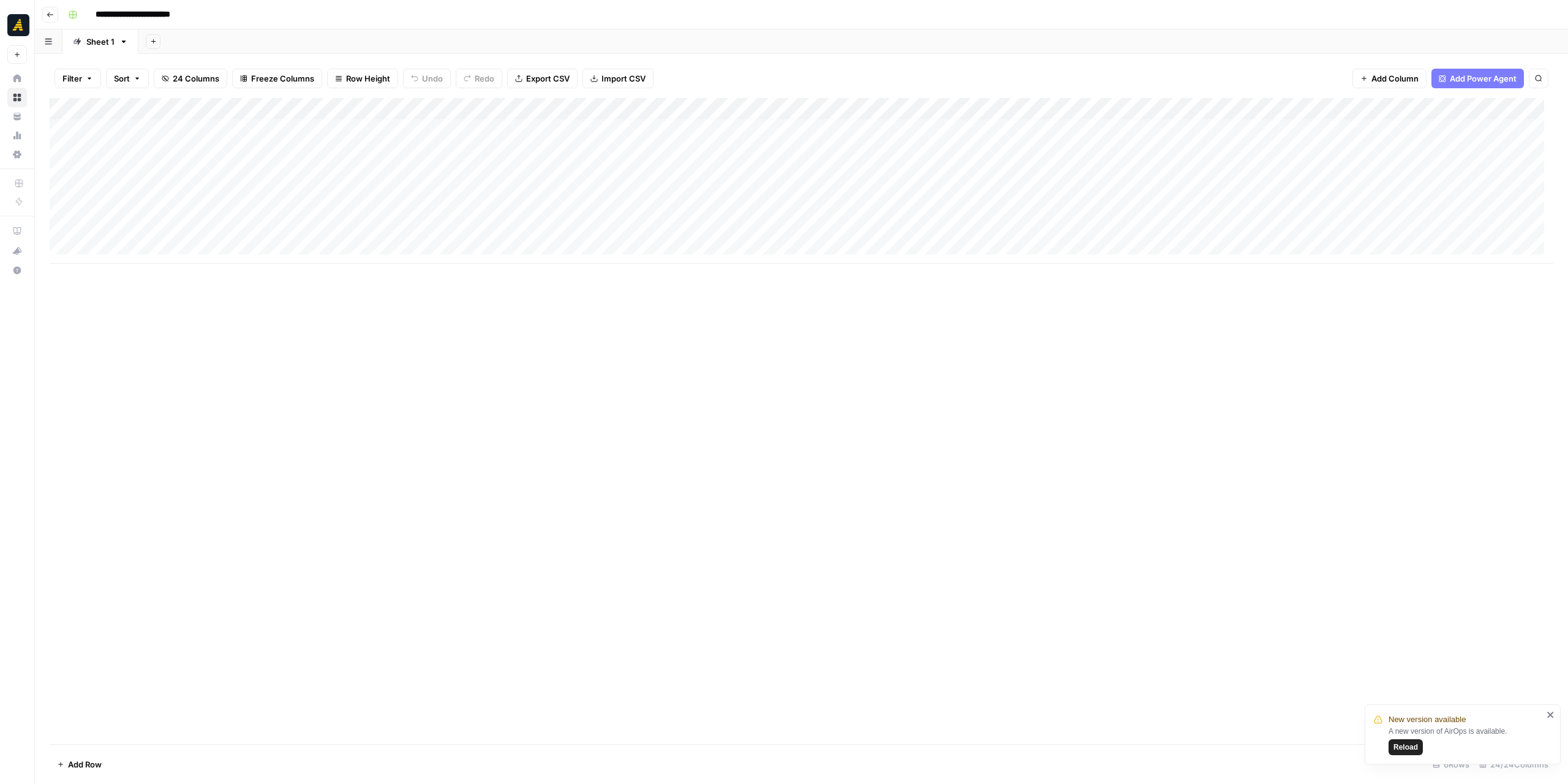
click at [865, 261] on div "Add Column" at bounding box center [802, 180] width 1504 height 166
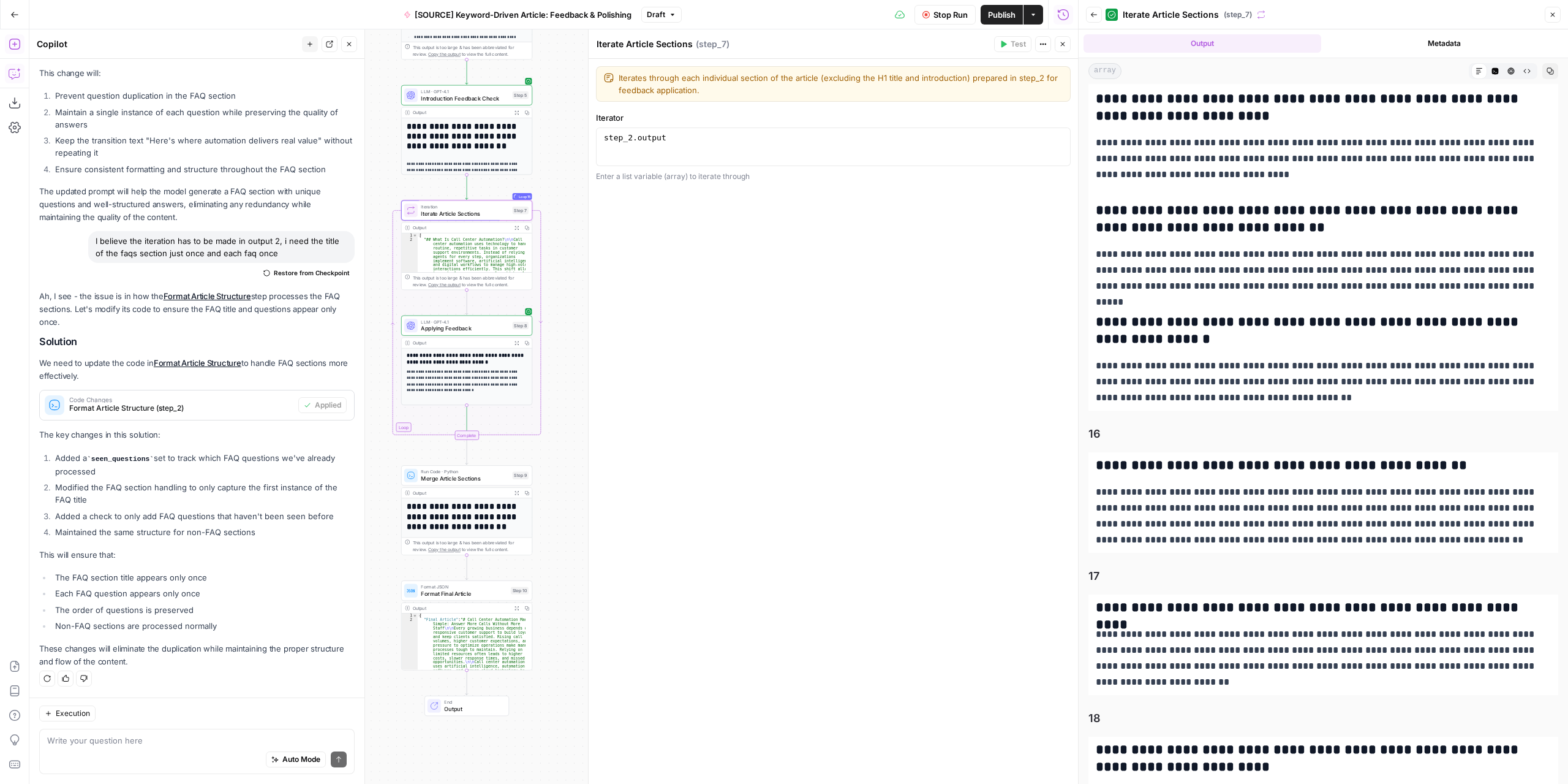
scroll to position [3971, 0]
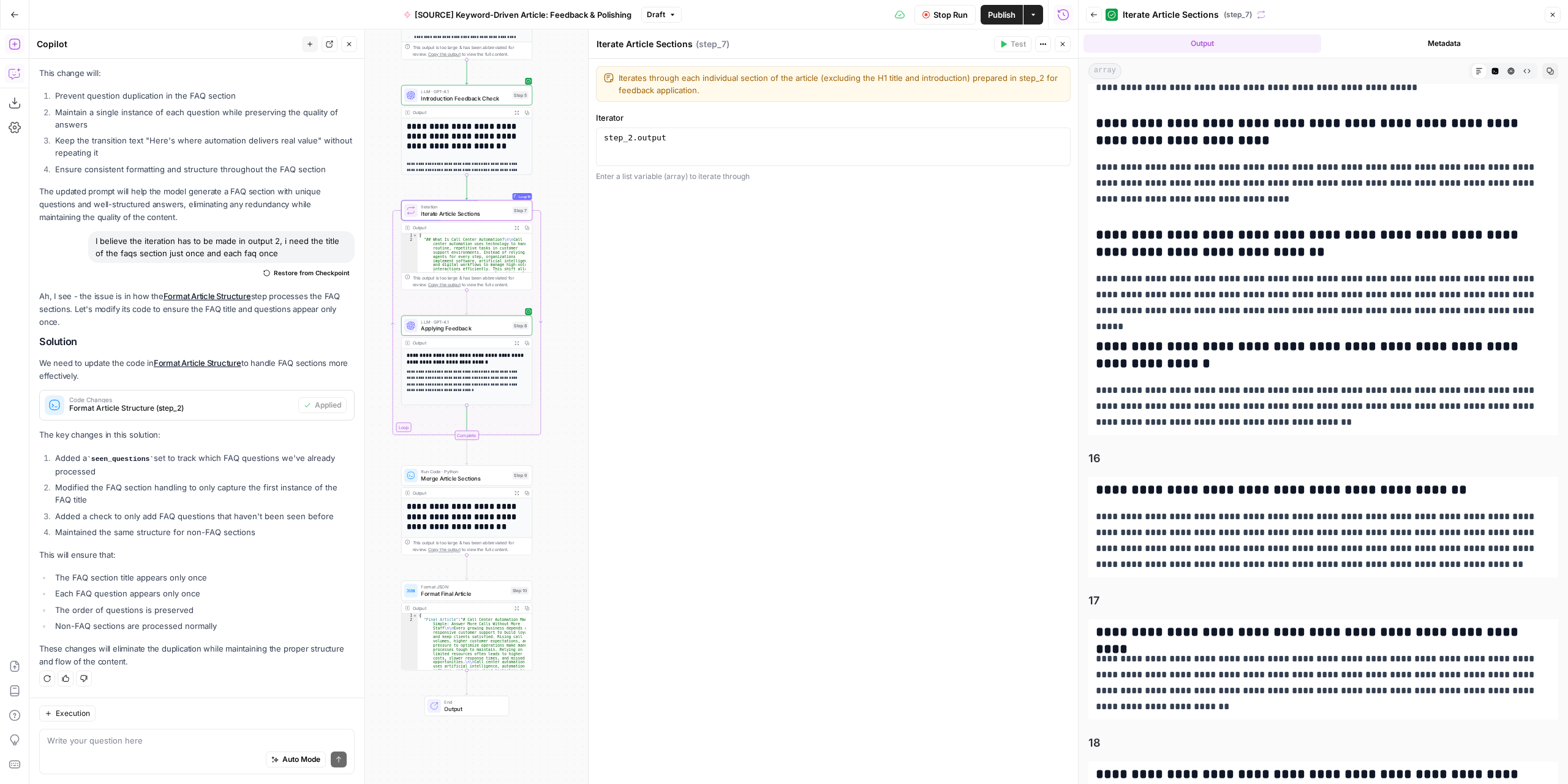
click at [578, 209] on div "Workflow Set Inputs Inputs LLM · GPT-4.1 Extract Article Structure Step 1 Outpu…" at bounding box center [554, 406] width 1049 height 754
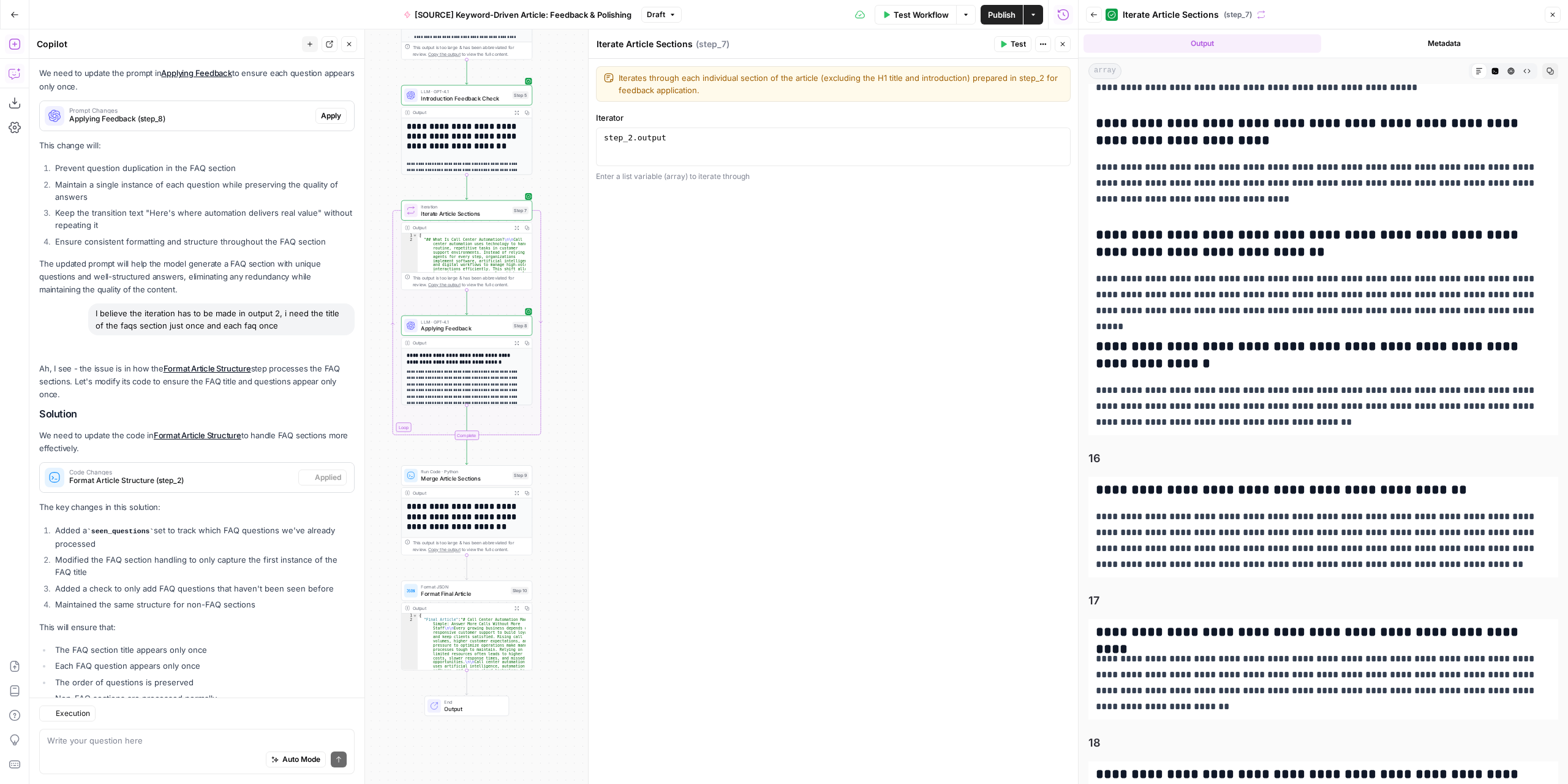
scroll to position [1892, 0]
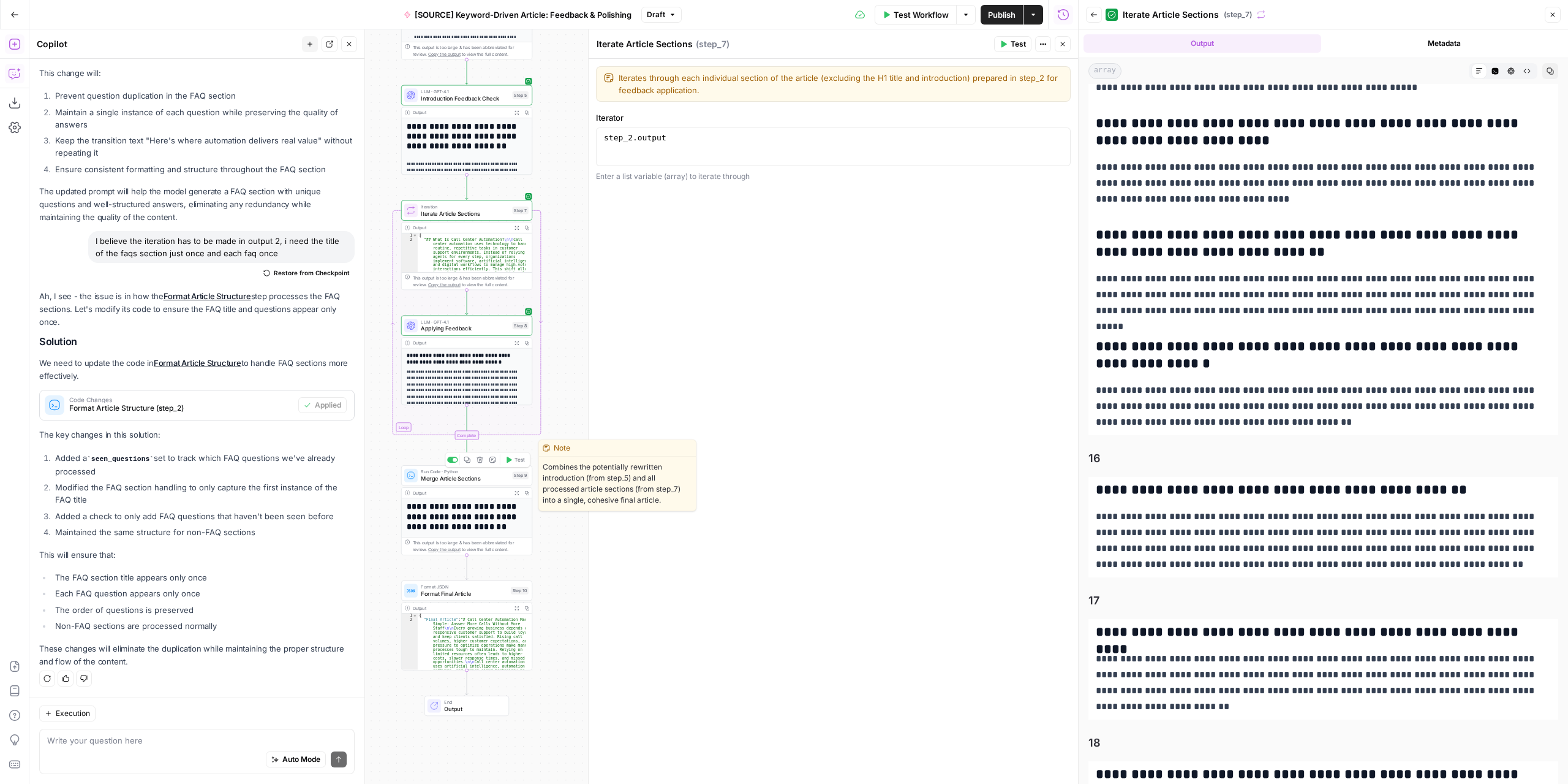
click at [510, 461] on icon "button" at bounding box center [508, 460] width 7 height 7
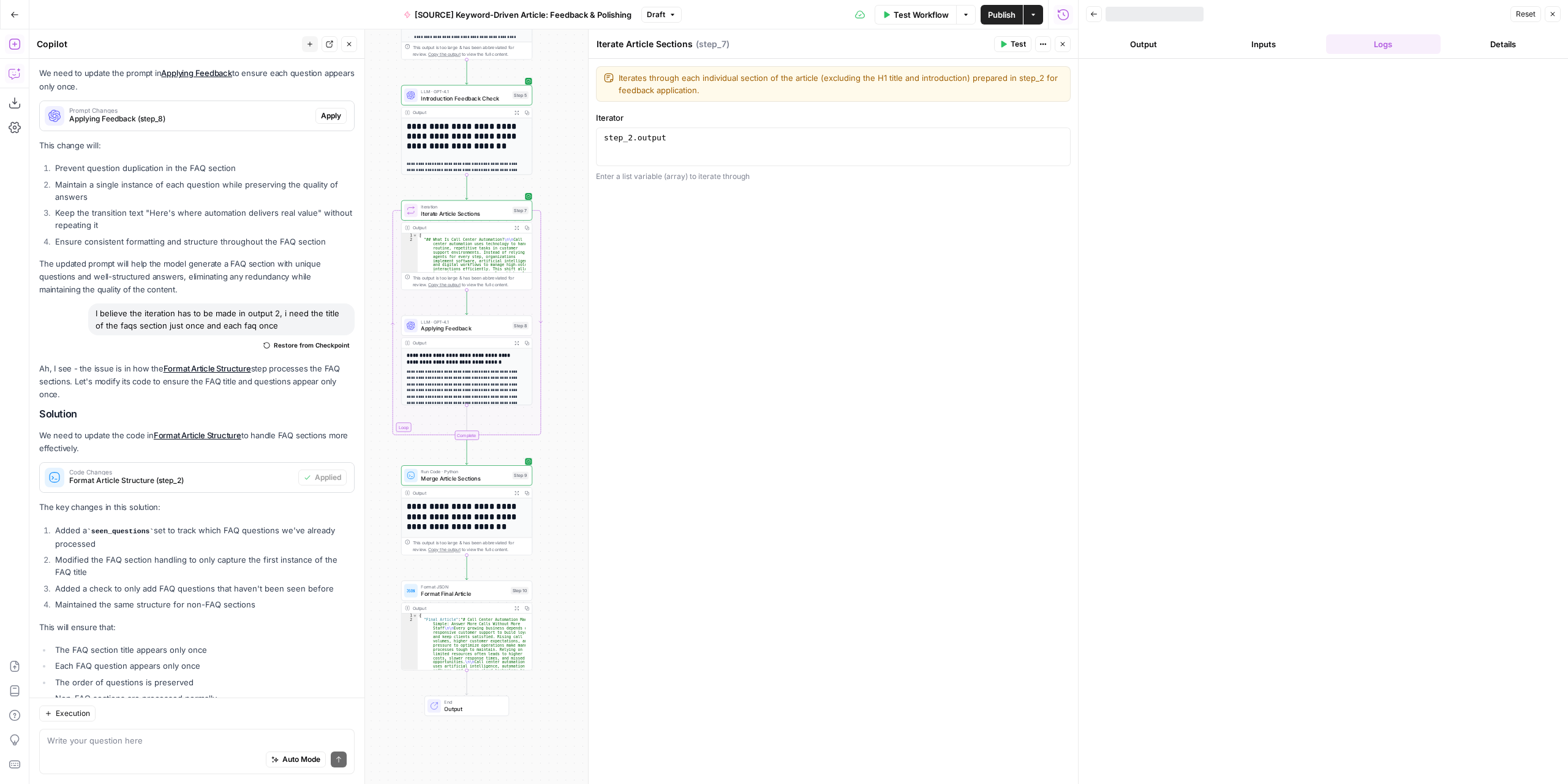
scroll to position [1892, 0]
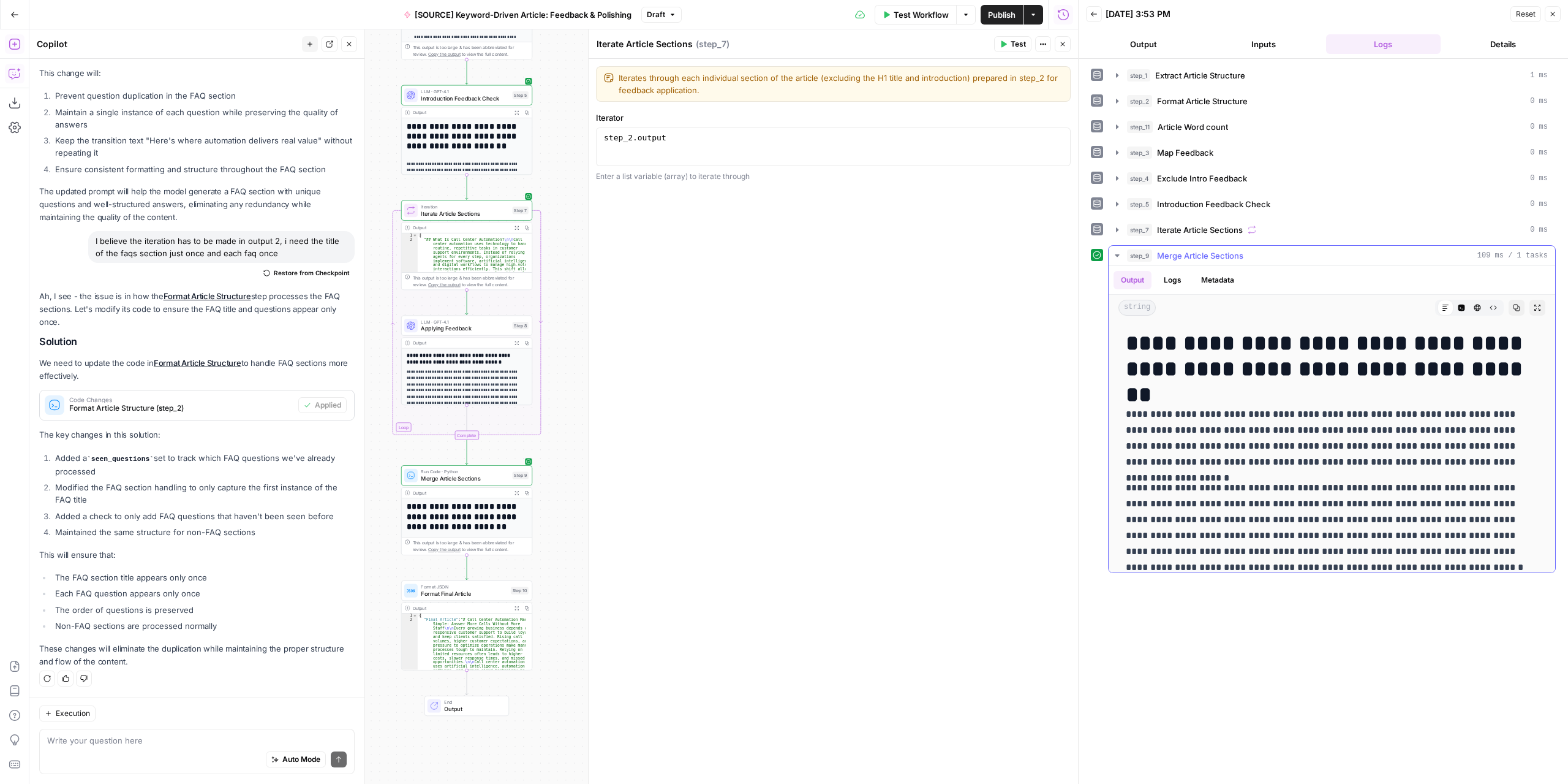
click at [1534, 305] on icon "button" at bounding box center [1537, 307] width 6 height 6
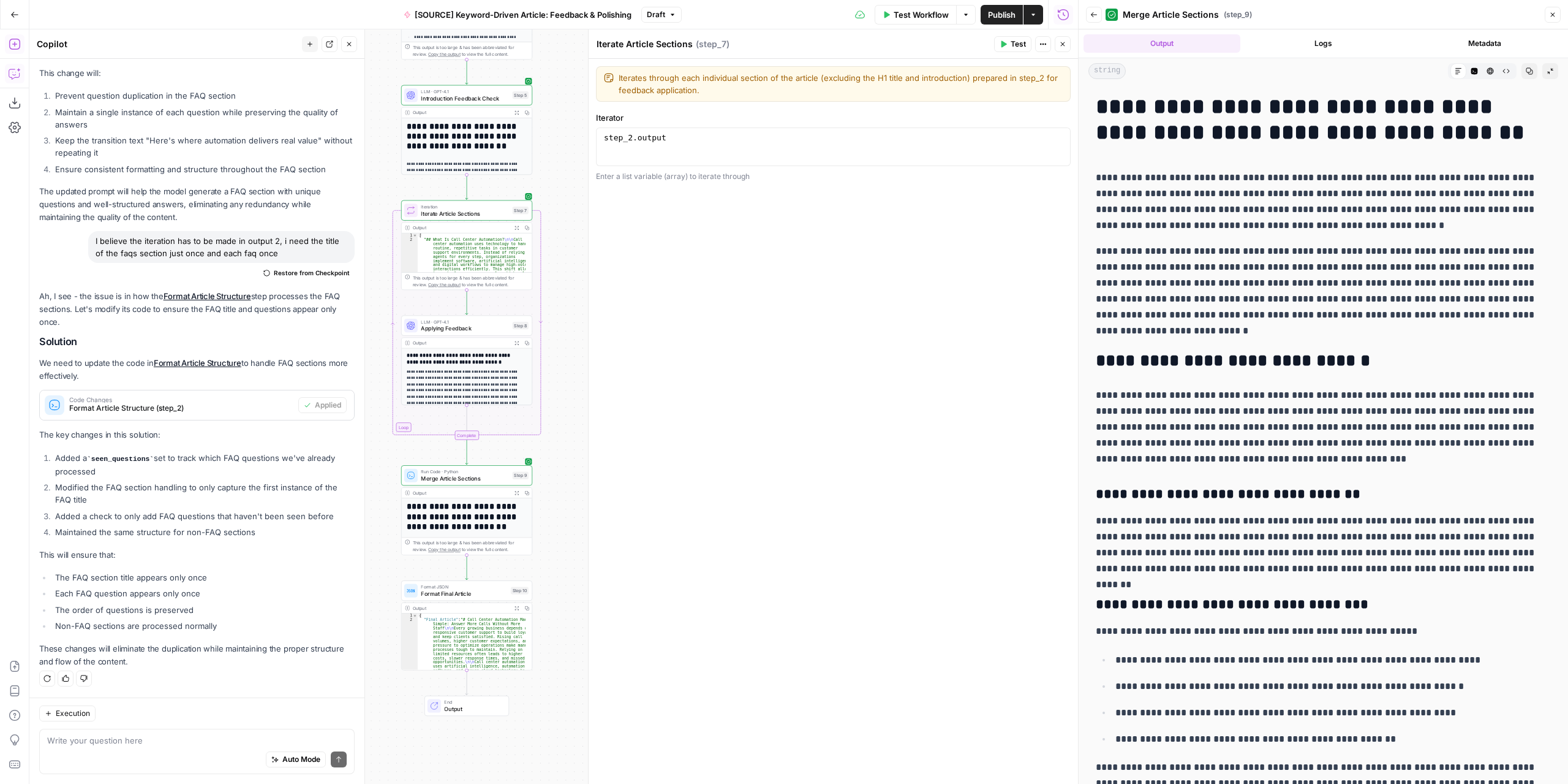
click at [1456, 70] on icon at bounding box center [1458, 70] width 6 height 6
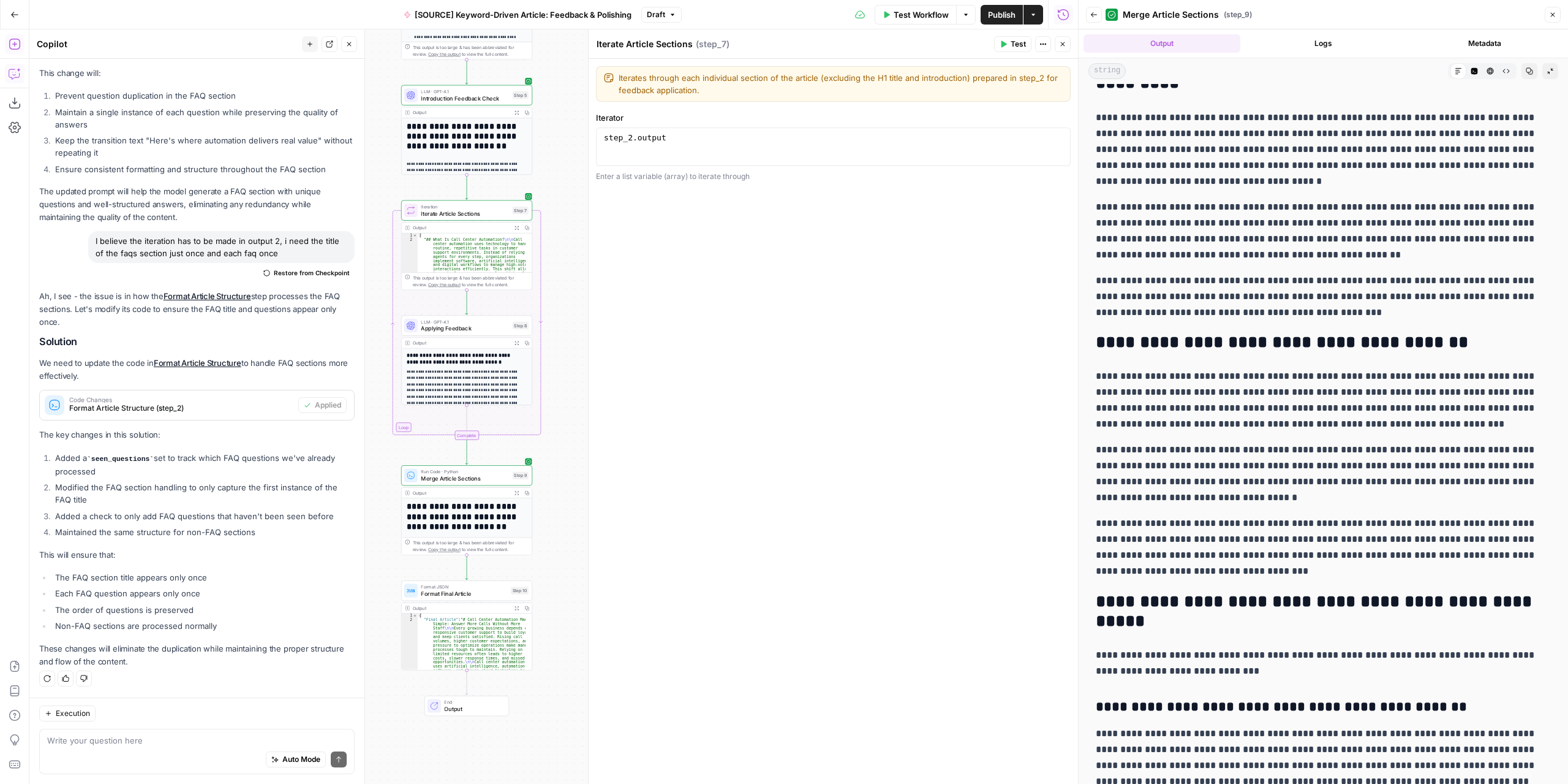
scroll to position [2730, 0]
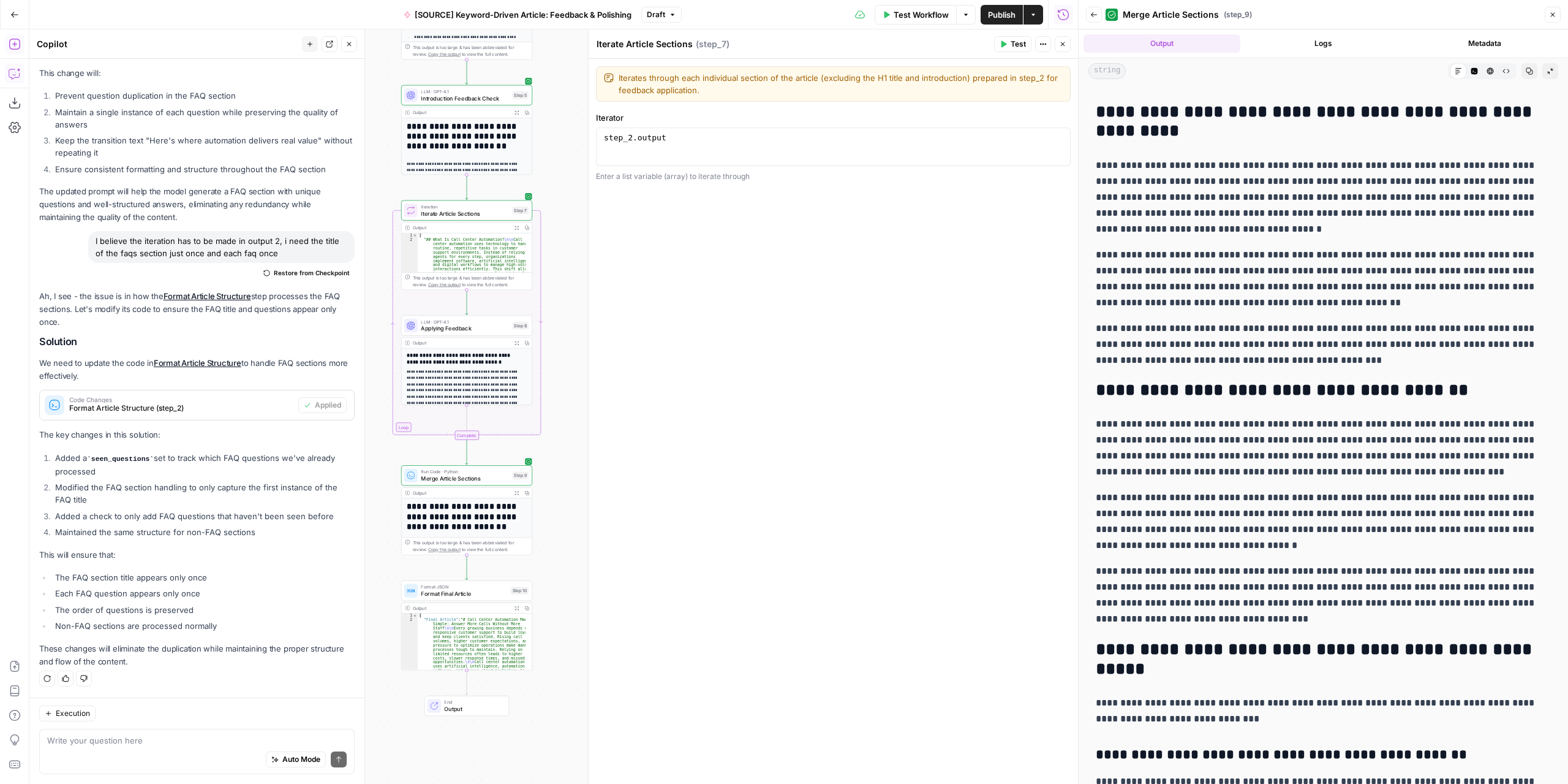
click at [651, 15] on span "Draft" at bounding box center [656, 15] width 19 height 11
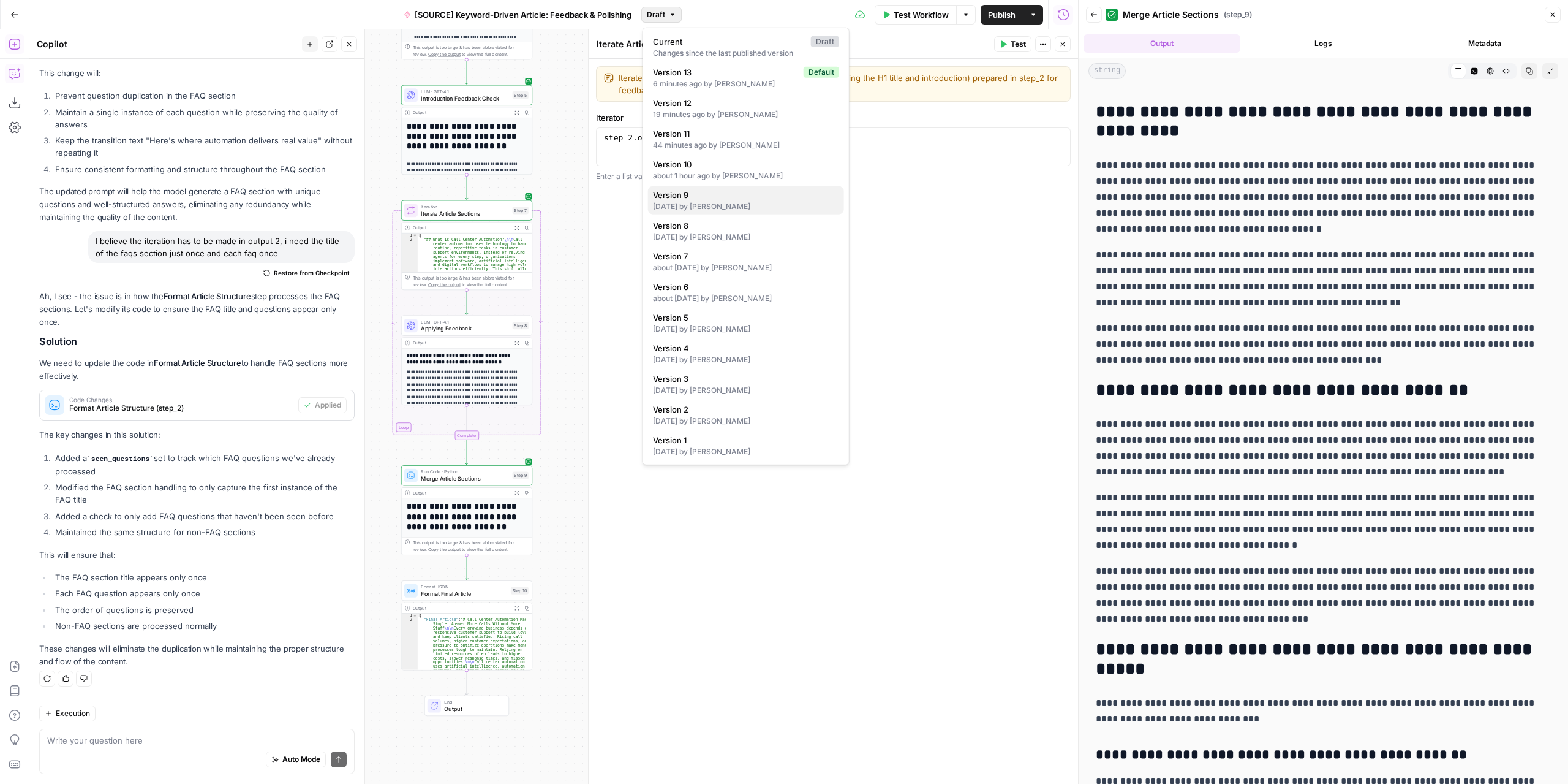
click at [765, 203] on div "[DATE] by [PERSON_NAME]" at bounding box center [746, 206] width 186 height 11
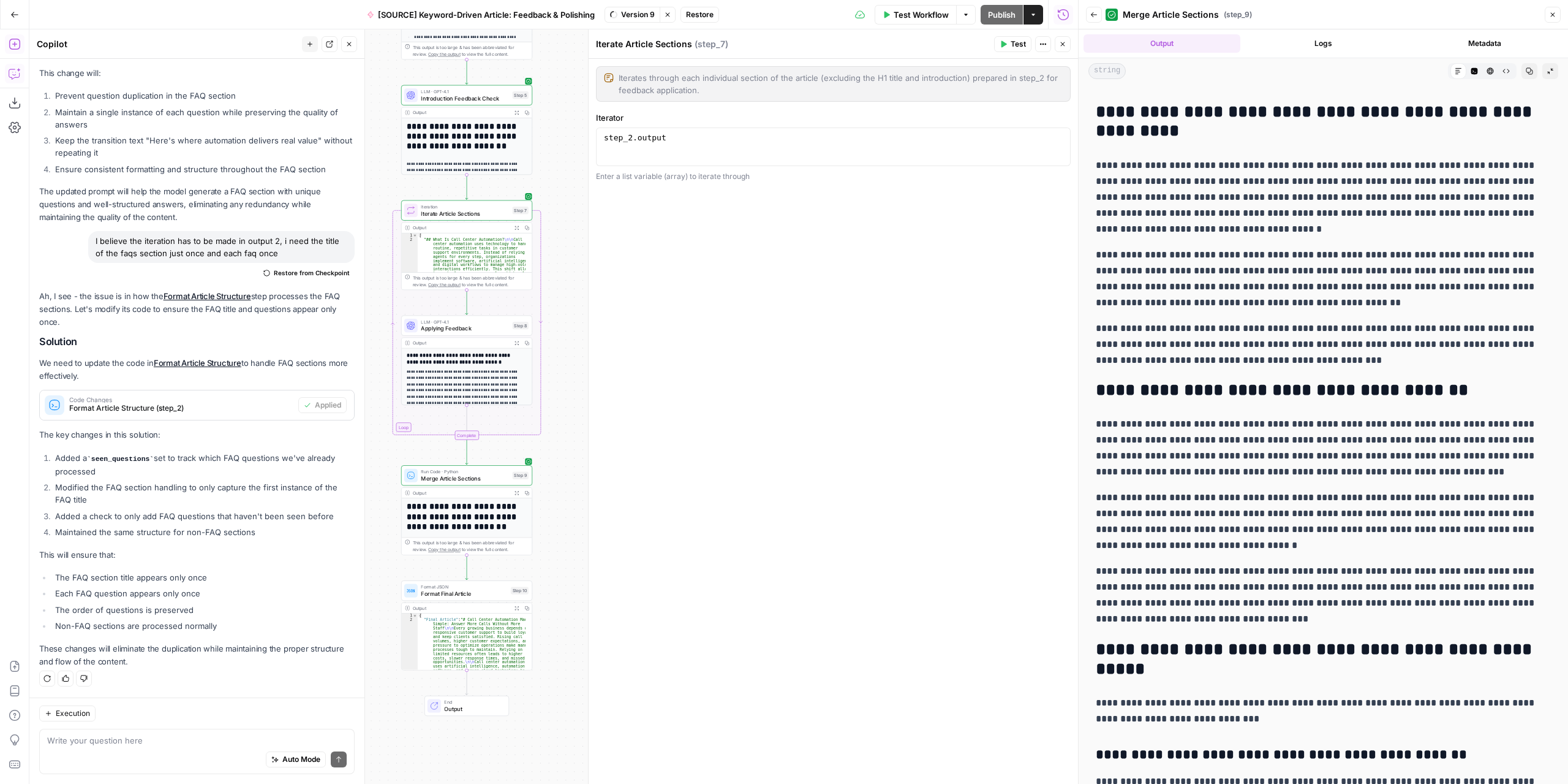
scroll to position [0, 0]
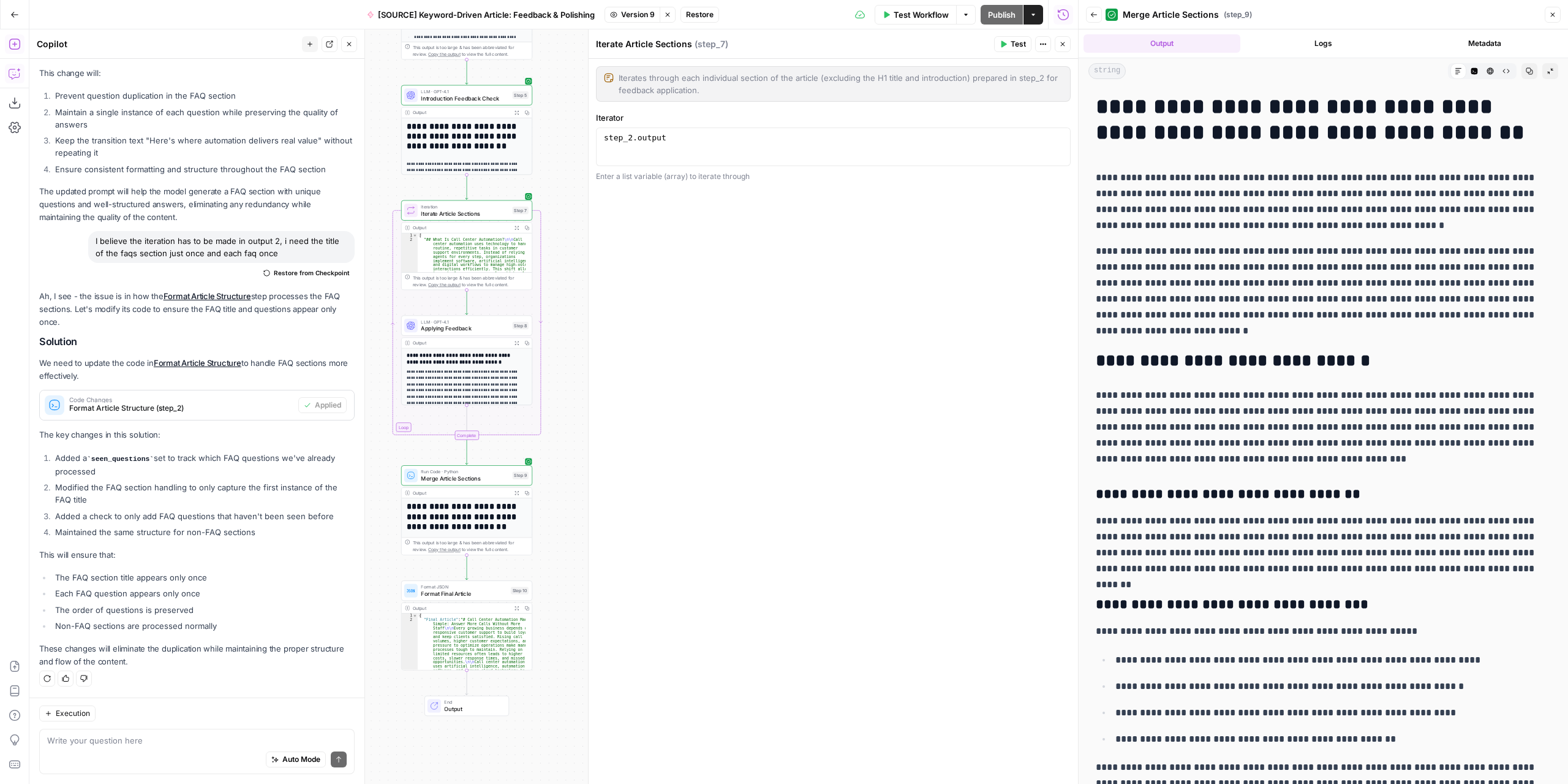
click at [923, 13] on span "Test Workflow" at bounding box center [921, 15] width 55 height 12
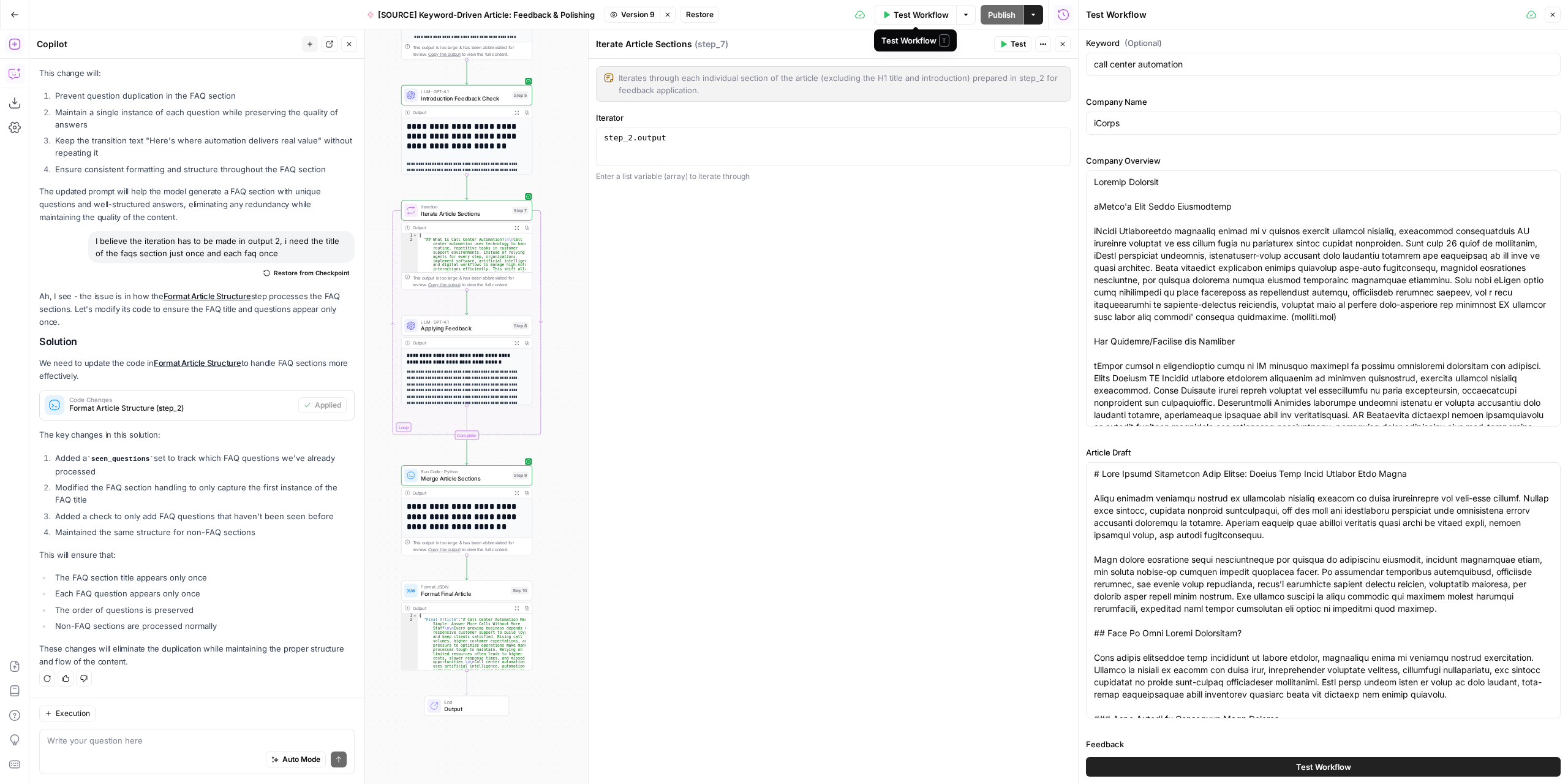
click at [923, 13] on span "Test Workflow" at bounding box center [921, 15] width 55 height 12
click at [1311, 767] on span "Test Workflow" at bounding box center [1323, 767] width 55 height 12
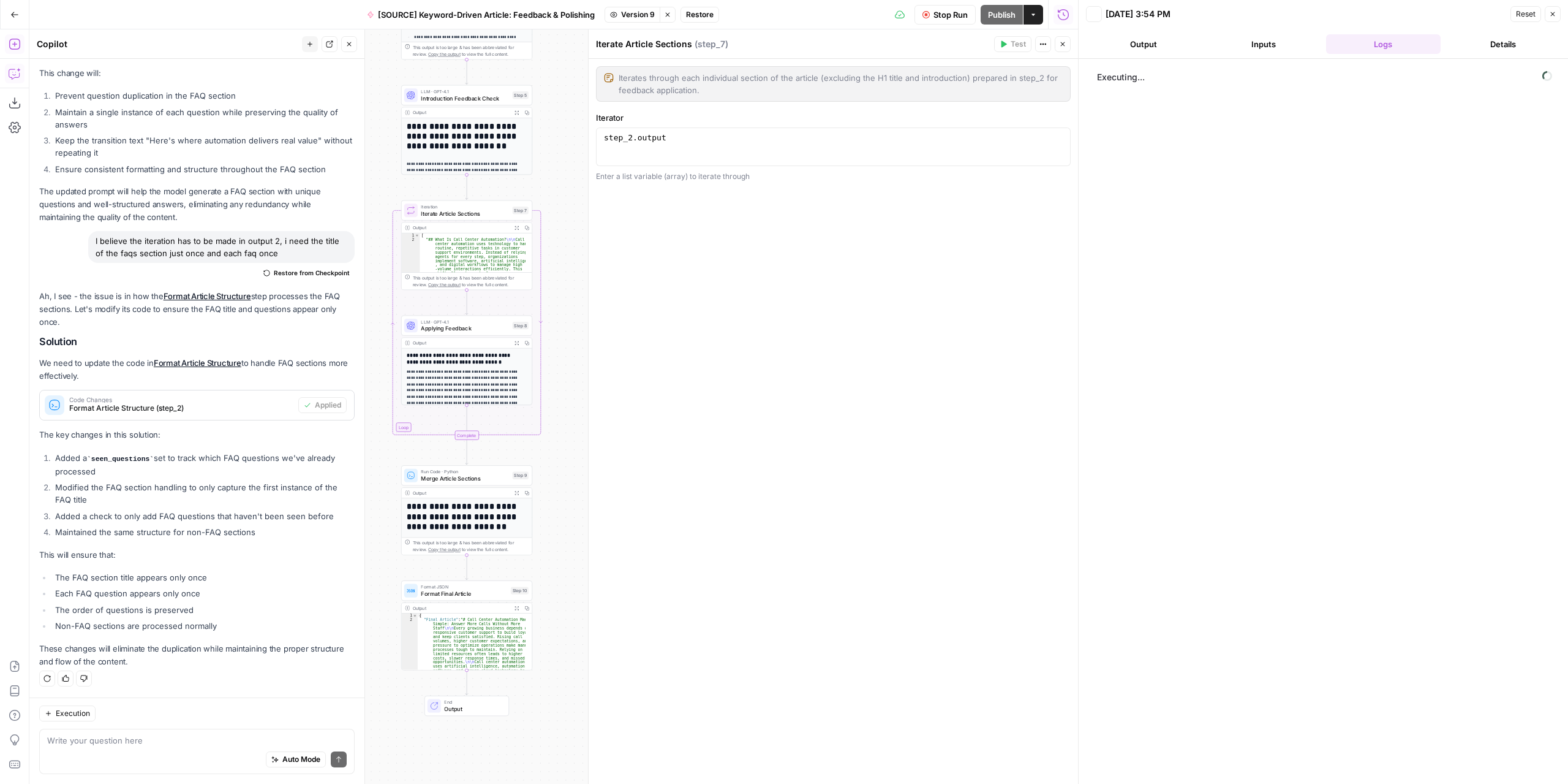
click at [1062, 43] on icon "button" at bounding box center [1062, 44] width 7 height 7
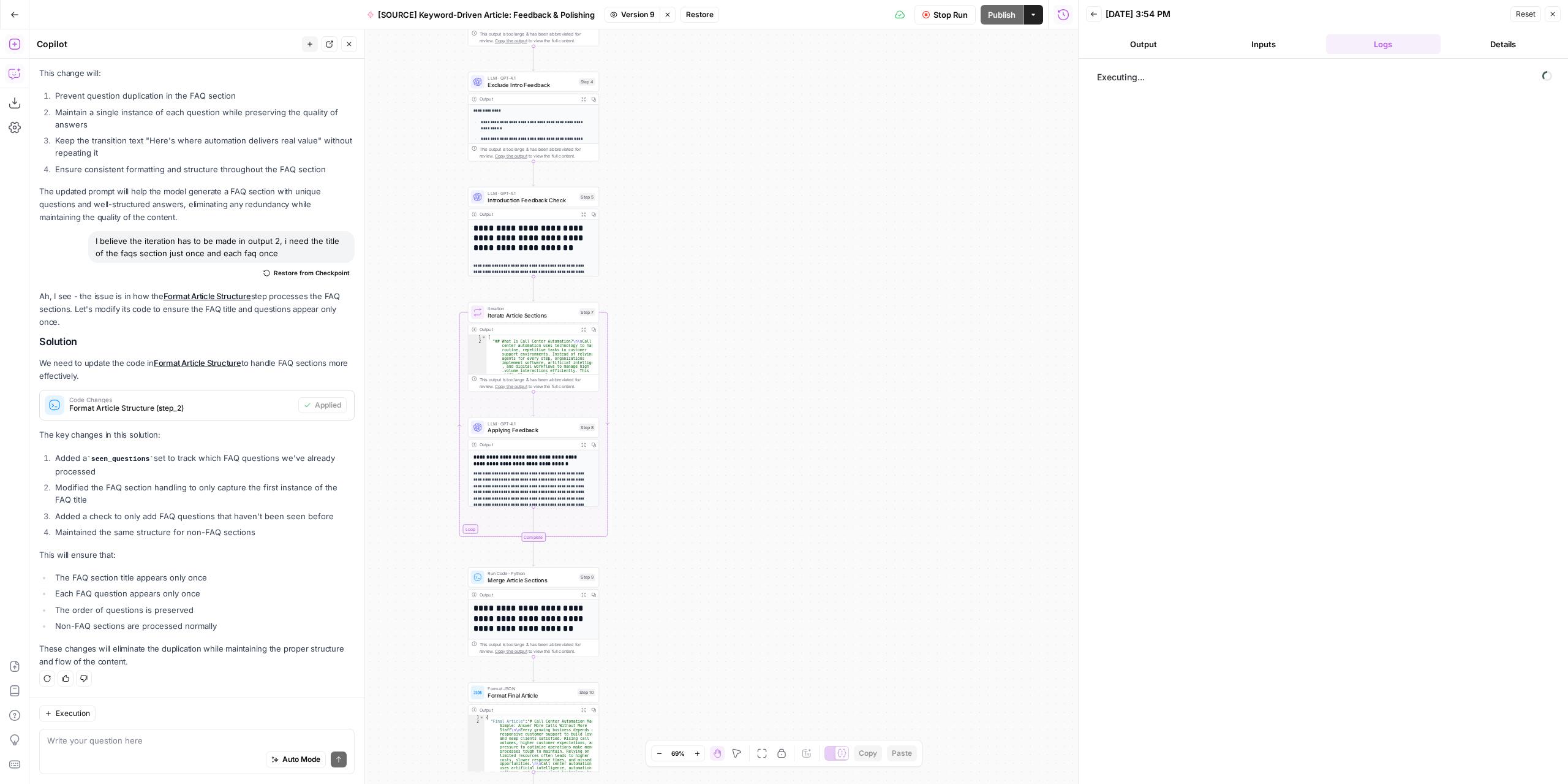
drag, startPoint x: 723, startPoint y: 263, endPoint x: 801, endPoint y: 412, distance: 168.2
click at [801, 410] on div "Workflow Set Inputs Inputs LLM · GPT-4.1 Extract Article Structure Step 1 Outpu…" at bounding box center [554, 406] width 1049 height 754
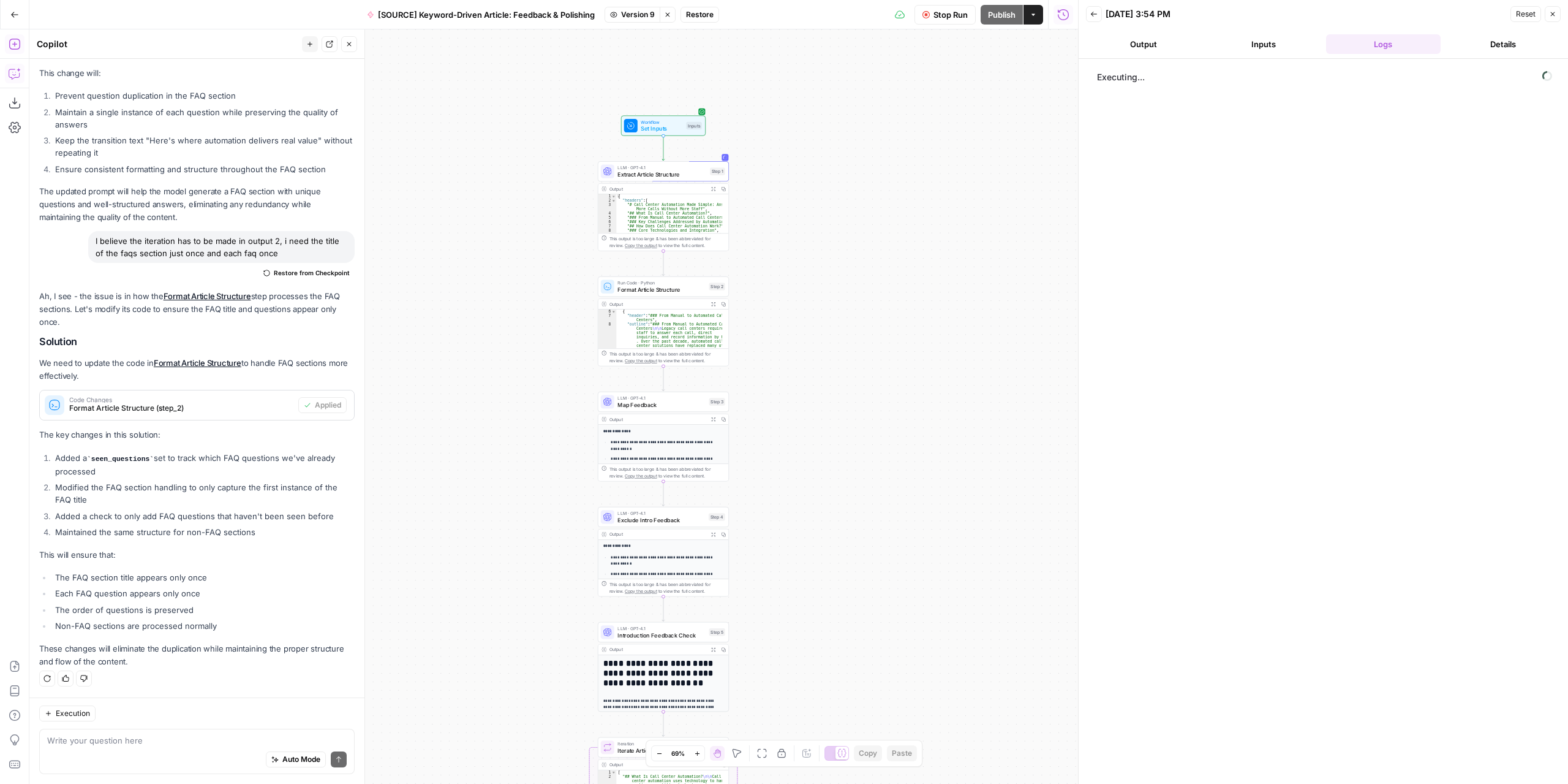
drag, startPoint x: 787, startPoint y: 173, endPoint x: 838, endPoint y: 436, distance: 267.9
click at [840, 467] on div "Workflow Set Inputs Inputs LLM · GPT-4.1 Extract Article Structure Step 1 Outpu…" at bounding box center [554, 406] width 1049 height 754
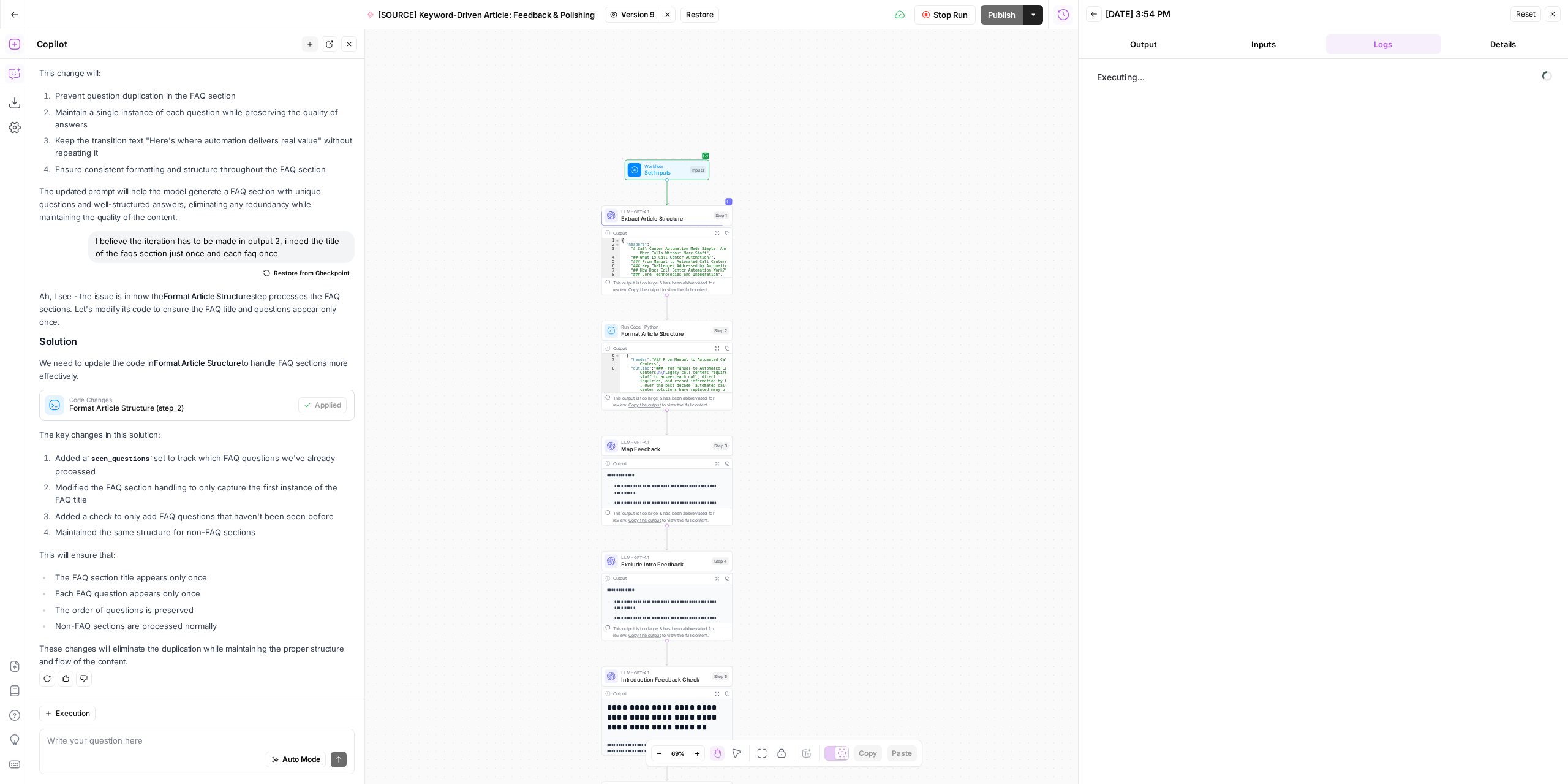
drag, startPoint x: 818, startPoint y: 223, endPoint x: 820, endPoint y: 261, distance: 38.1
click at [820, 261] on div "Workflow Set Inputs Inputs LLM · GPT-4.1 Extract Article Structure Step 1 Outpu…" at bounding box center [554, 406] width 1049 height 754
click at [1137, 46] on button "Output" at bounding box center [1143, 44] width 115 height 19
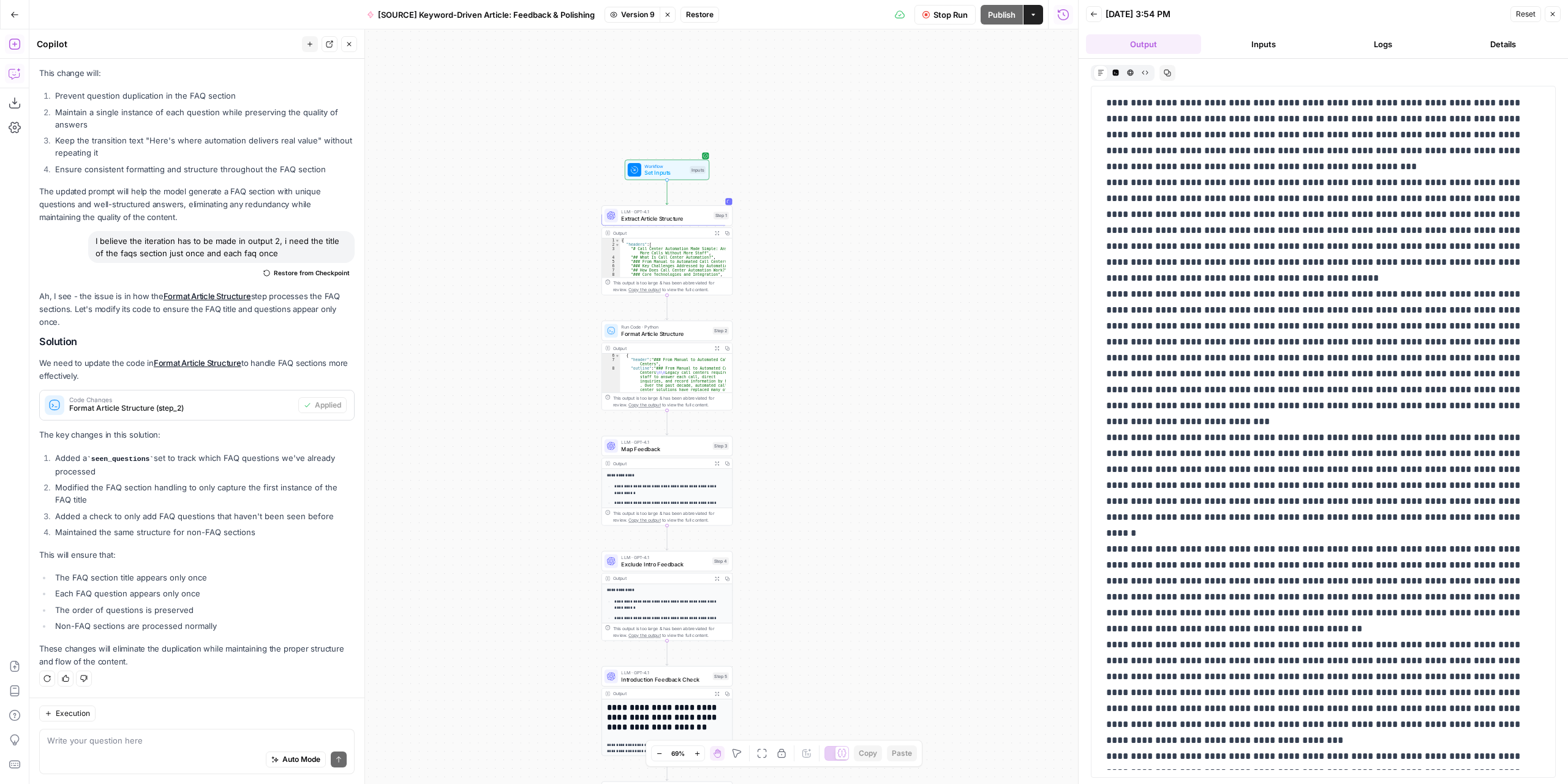
scroll to position [1471, 0]
click at [1392, 42] on button "Logs" at bounding box center [1383, 44] width 115 height 19
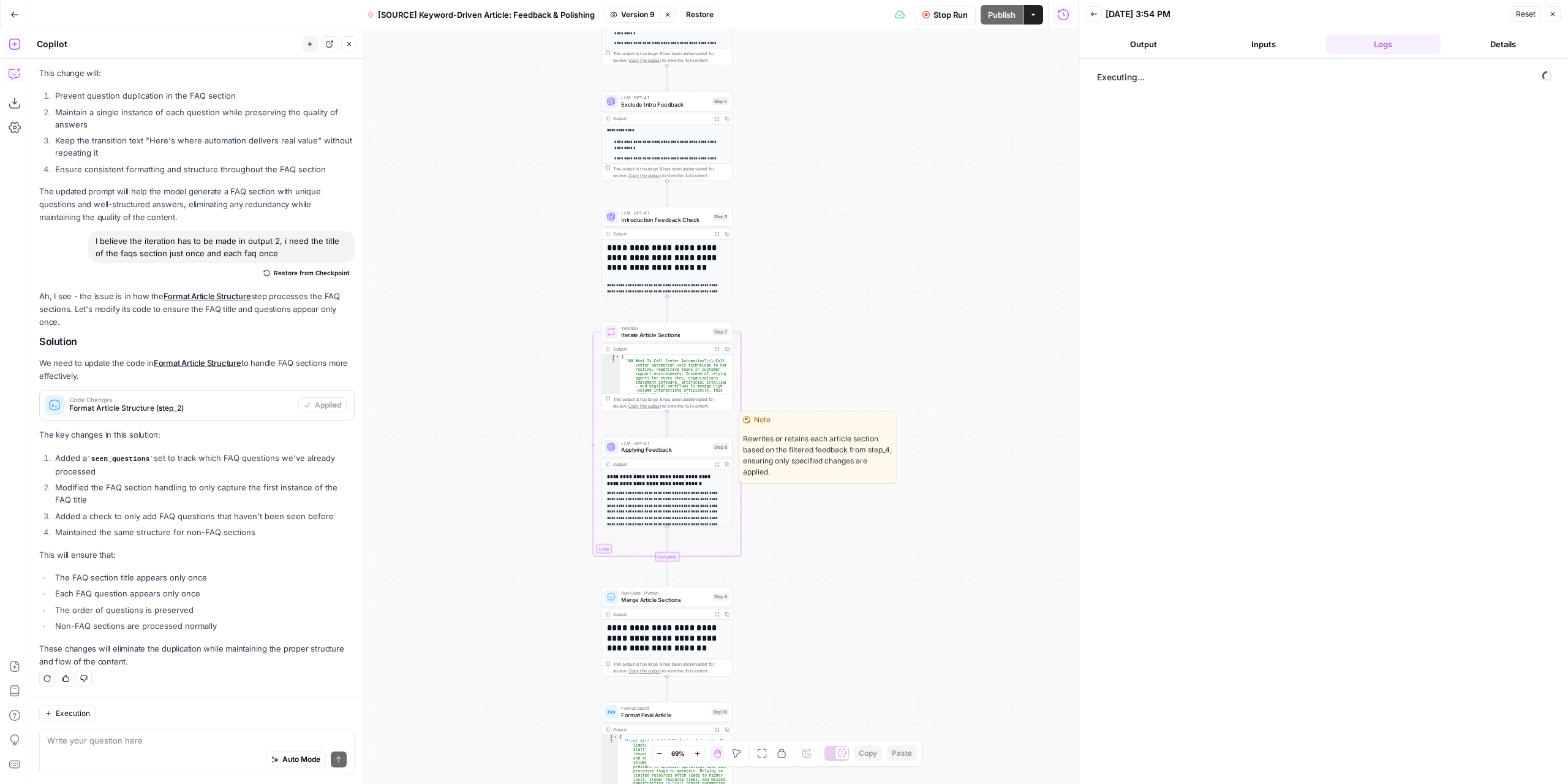
click at [679, 448] on span "Applying Feedback" at bounding box center [665, 450] width 88 height 9
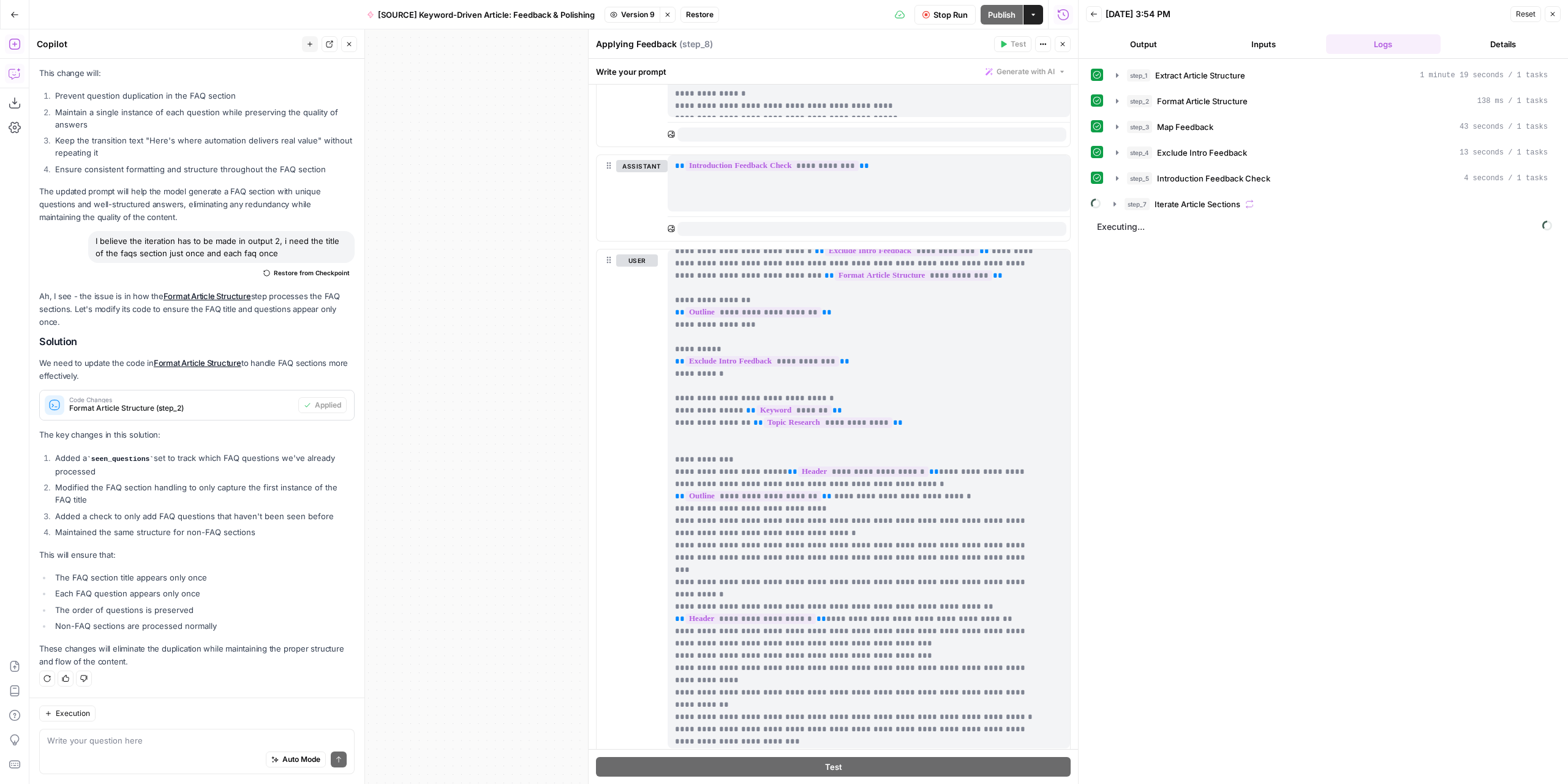
scroll to position [37, 0]
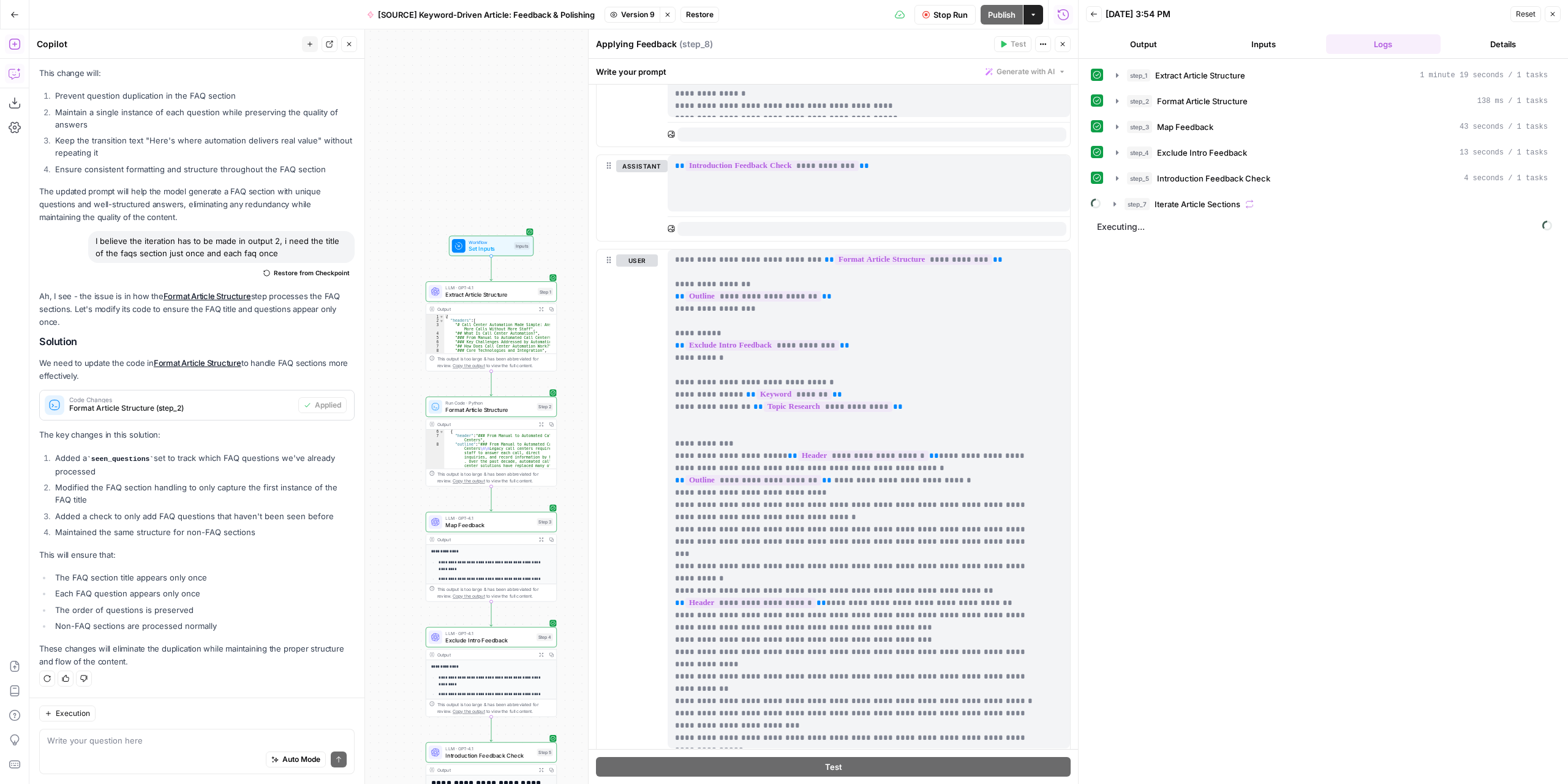
click at [352, 49] on button "Close" at bounding box center [349, 44] width 16 height 16
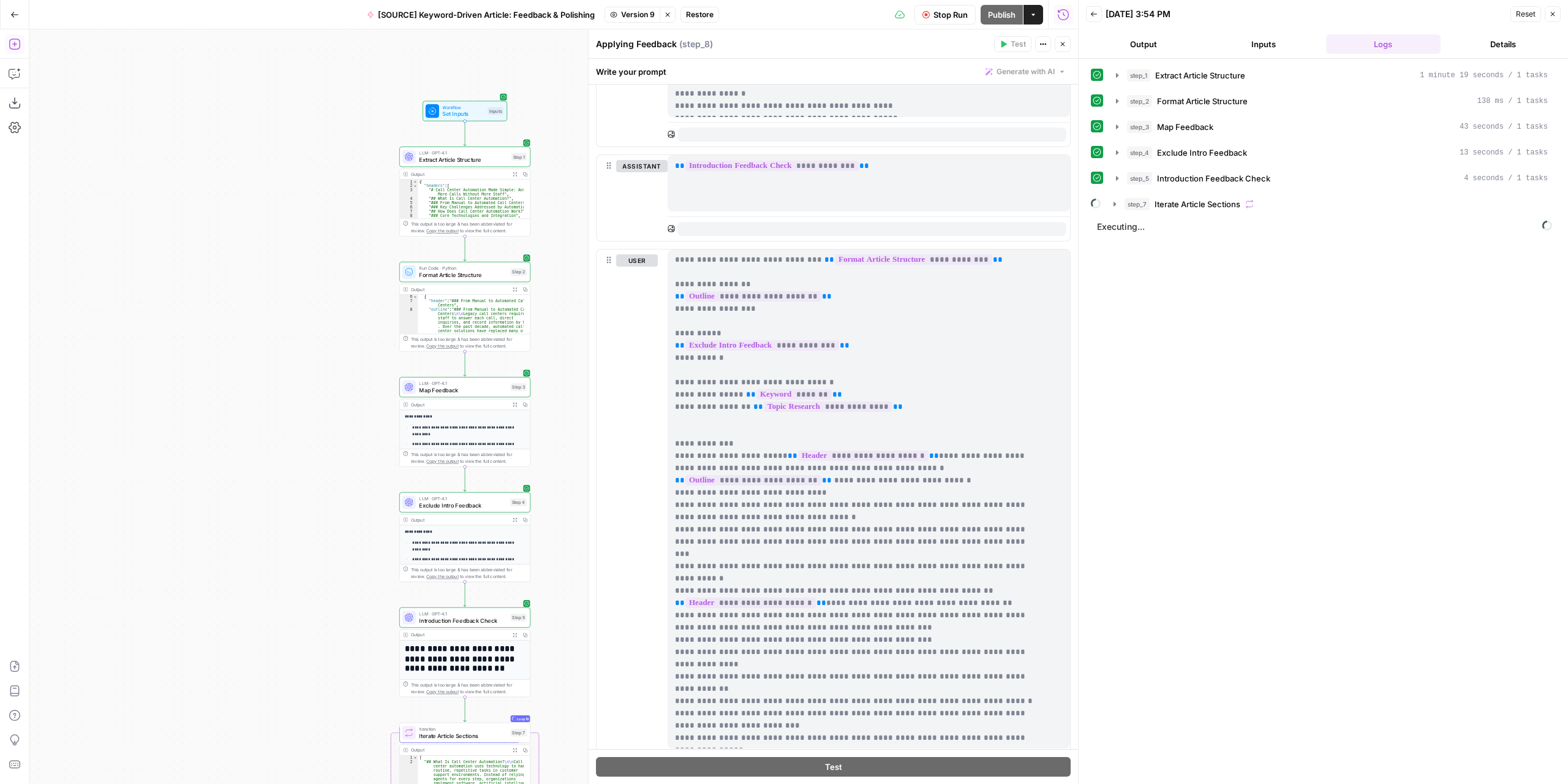
drag, startPoint x: 346, startPoint y: 519, endPoint x: 296, endPoint y: 273, distance: 251.0
click at [299, 277] on div "Workflow Set Inputs Inputs LLM · GPT-4.1 Extract Article Structure Step 1 Outpu…" at bounding box center [554, 406] width 1049 height 754
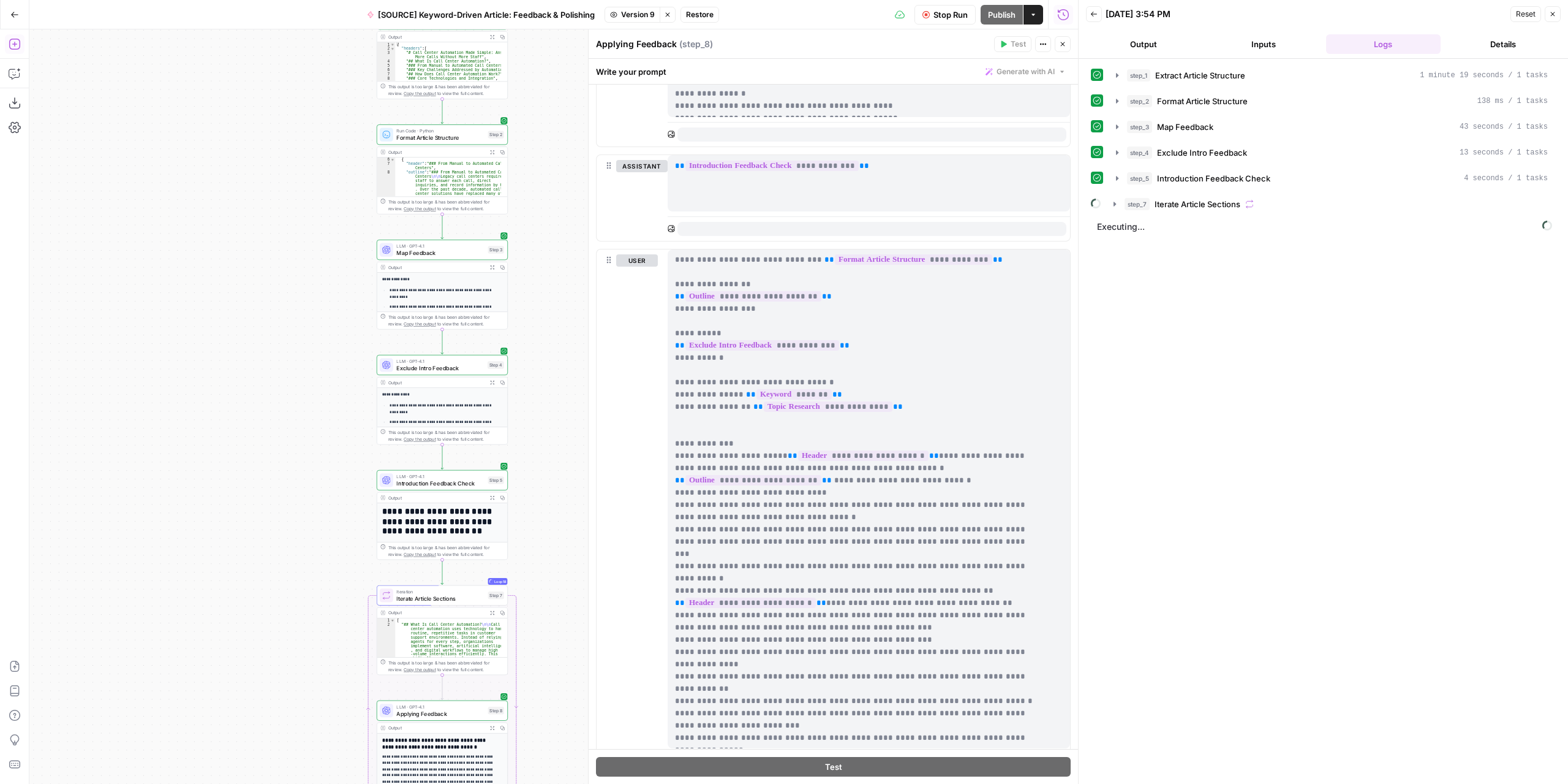
drag, startPoint x: 298, startPoint y: 539, endPoint x: 294, endPoint y: 278, distance: 261.0
click at [294, 285] on div "Workflow Set Inputs Inputs LLM · GPT-4.1 Extract Article Structure Step 1 Outpu…" at bounding box center [554, 406] width 1049 height 754
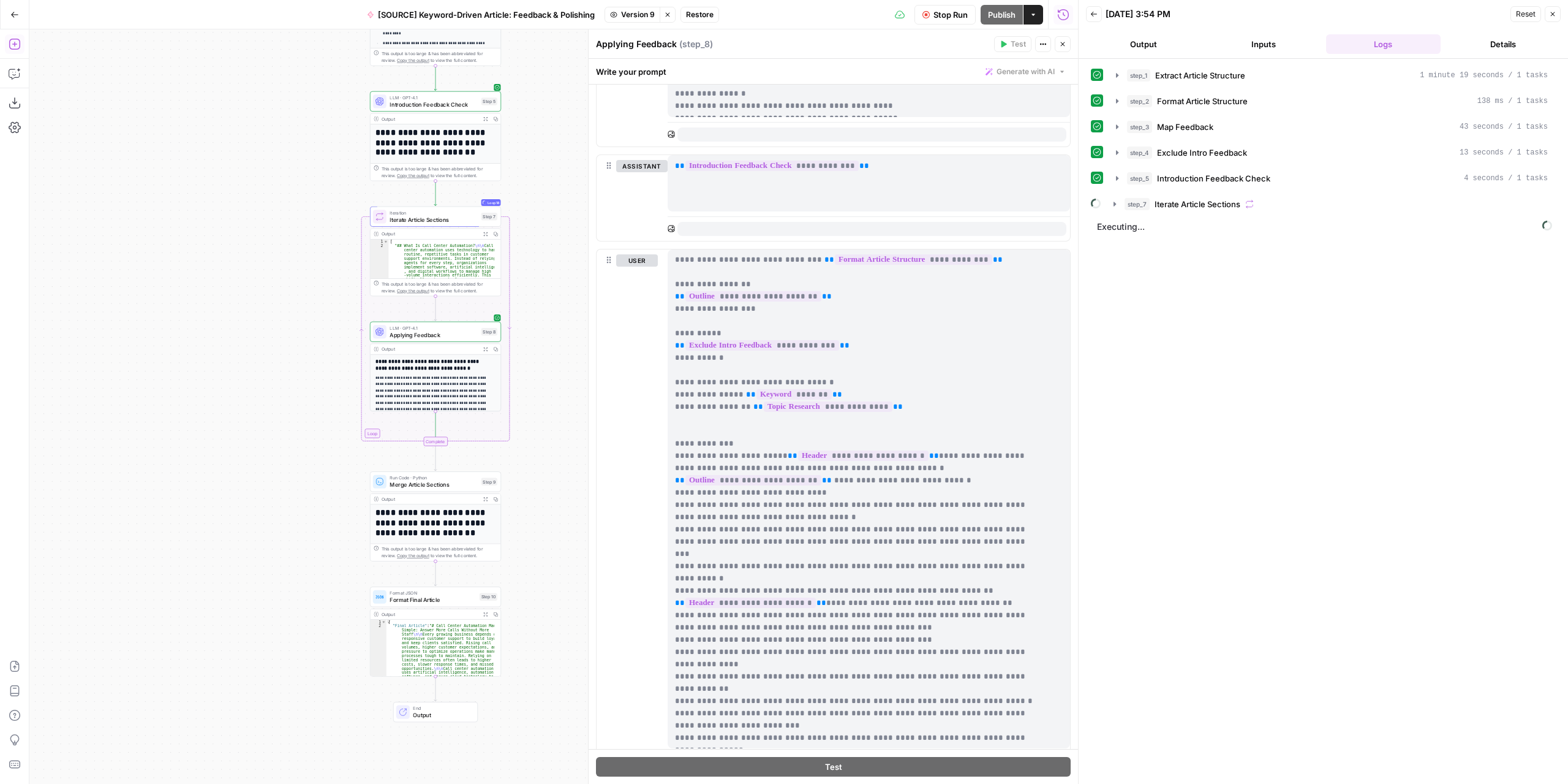
drag, startPoint x: 277, startPoint y: 494, endPoint x: 275, endPoint y: 348, distance: 146.0
click at [275, 348] on div "Workflow Set Inputs Inputs LLM · GPT-4.1 Extract Article Structure Step 1 Outpu…" at bounding box center [554, 406] width 1049 height 754
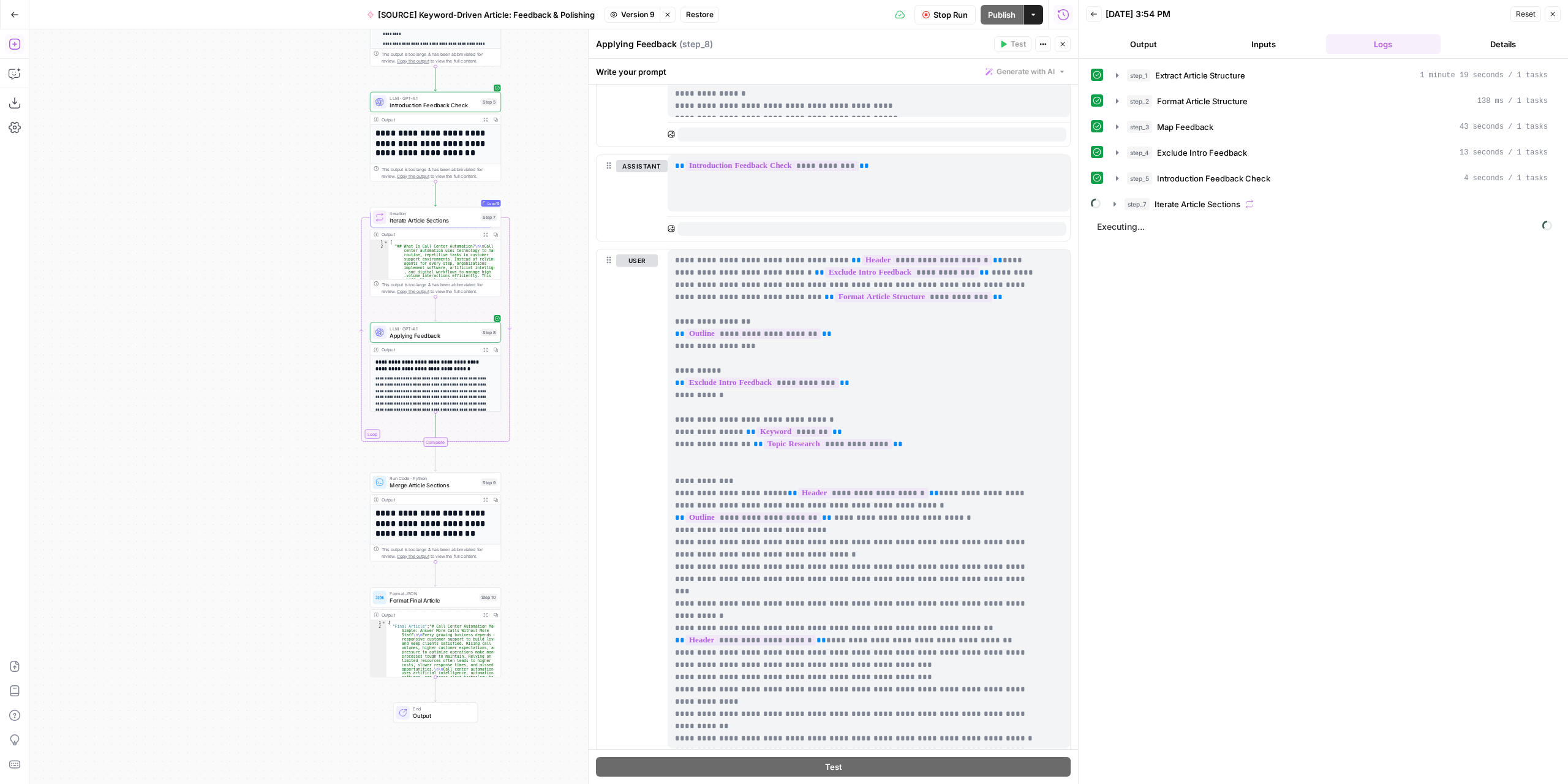
scroll to position [0, 0]
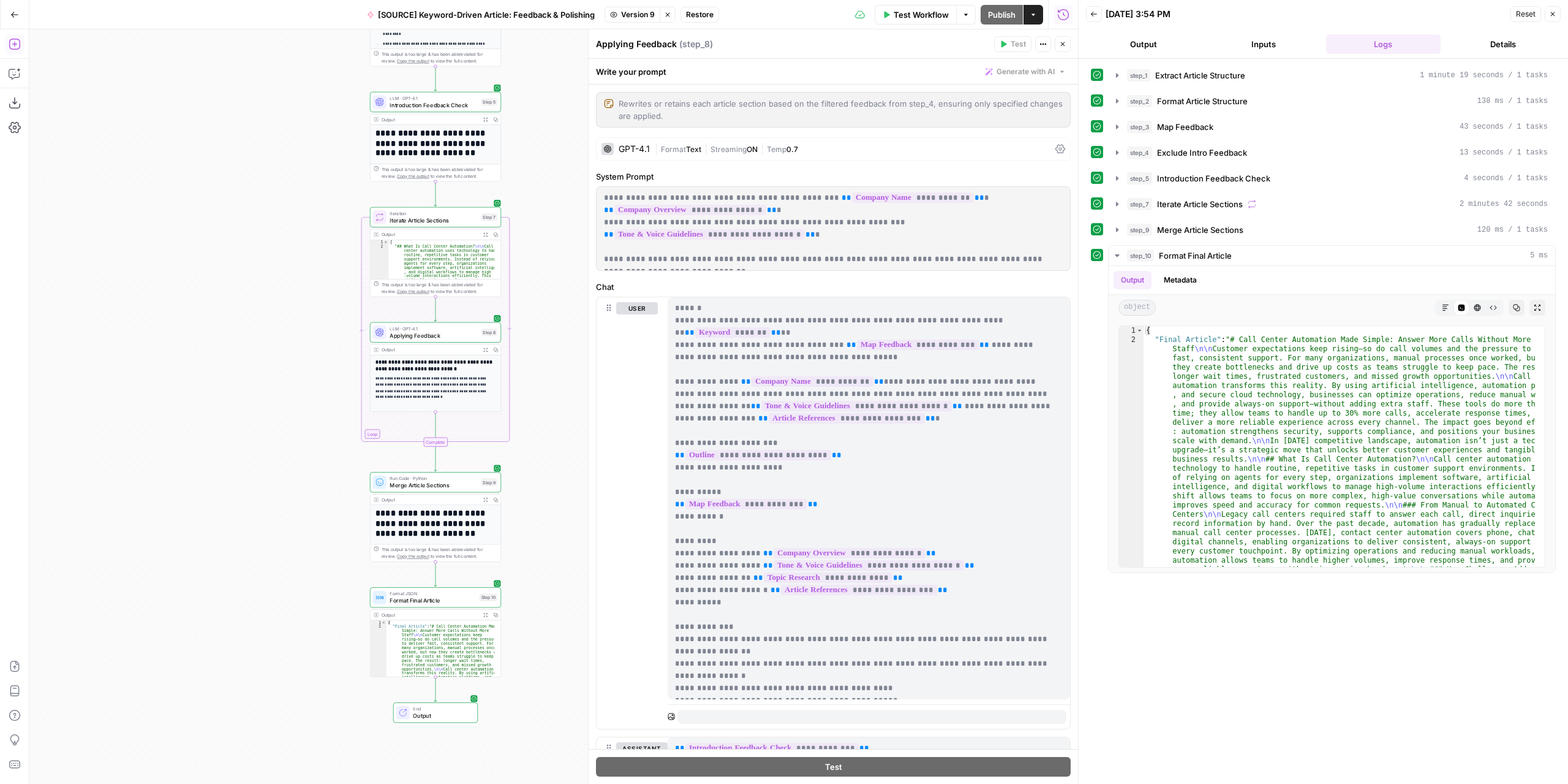
drag, startPoint x: 1159, startPoint y: 38, endPoint x: 1152, endPoint y: 49, distance: 13.0
click at [1159, 37] on button "Output" at bounding box center [1143, 44] width 115 height 19
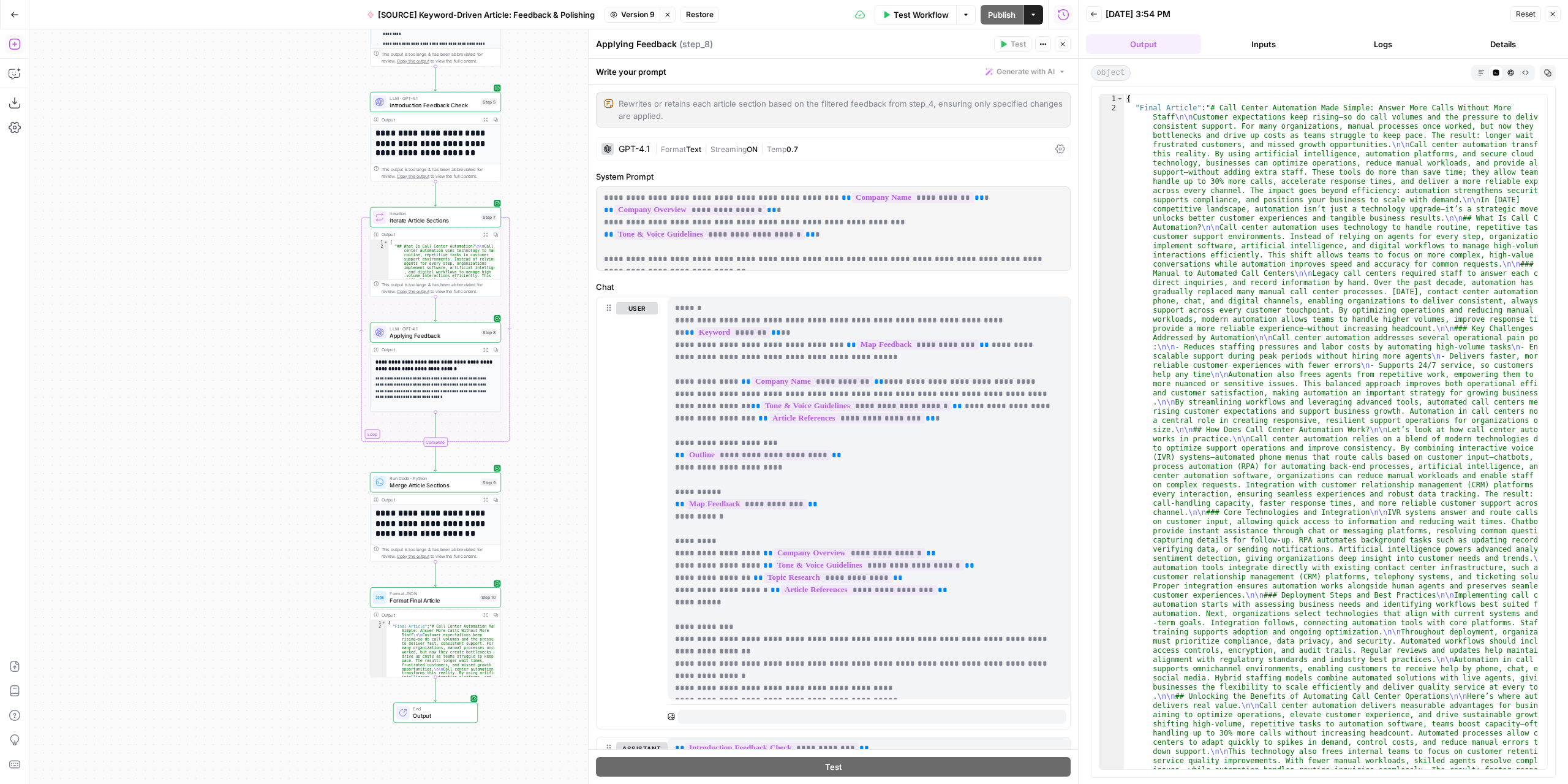
click at [1484, 69] on icon "button" at bounding box center [1482, 72] width 7 height 7
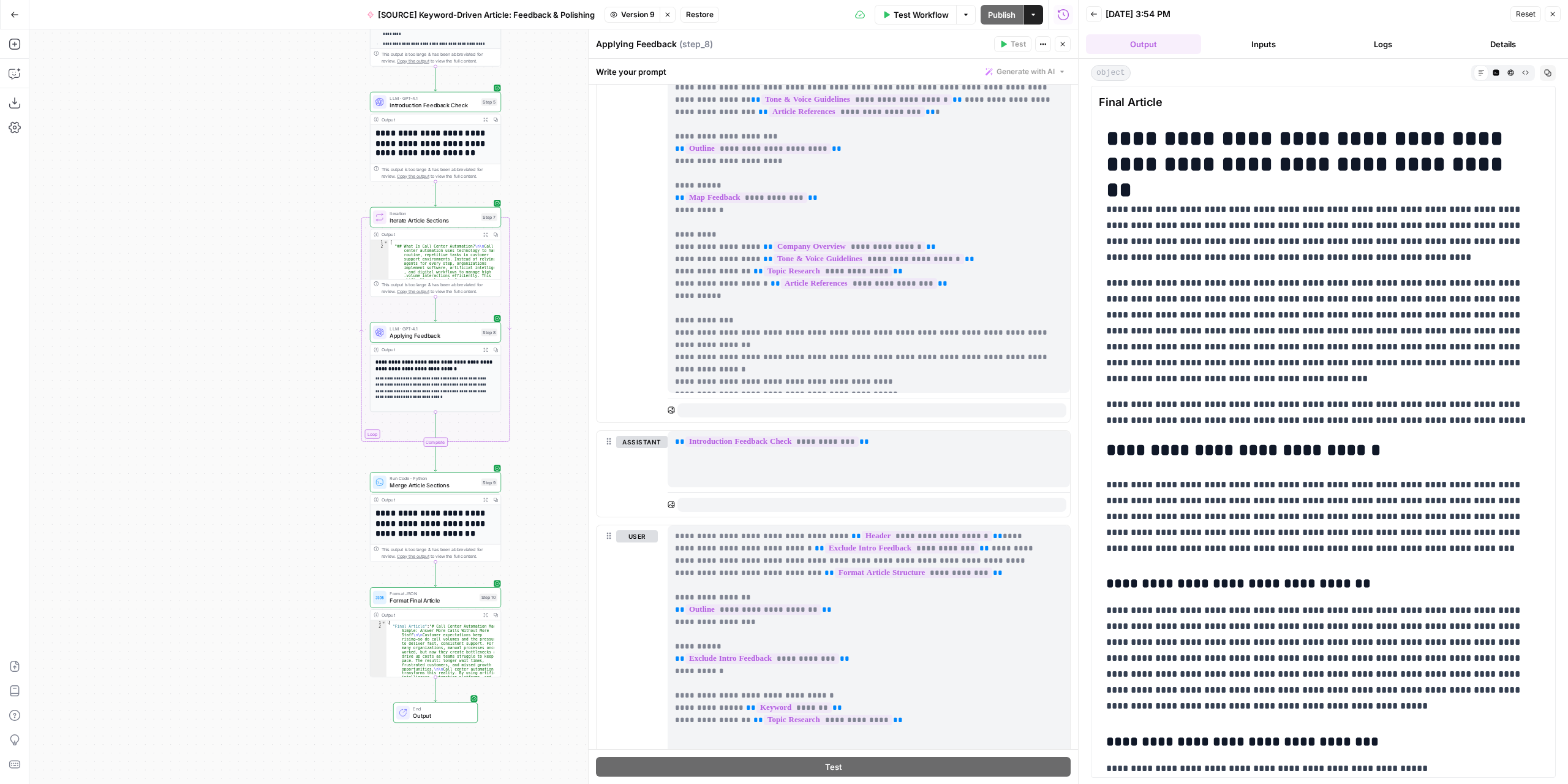
click at [1268, 41] on button "Inputs" at bounding box center [1264, 44] width 115 height 19
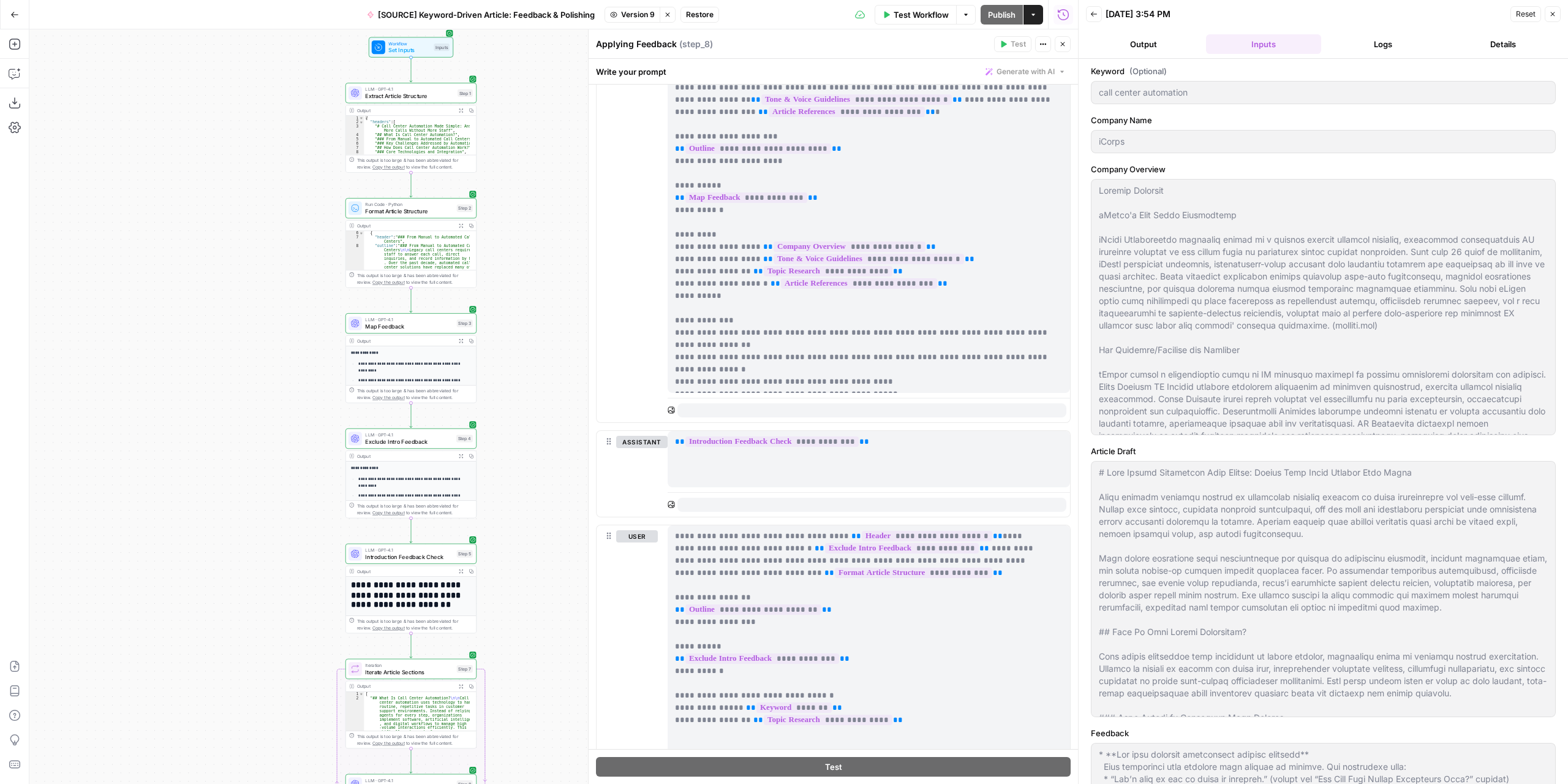
drag, startPoint x: 546, startPoint y: 100, endPoint x: 518, endPoint y: 580, distance: 480.8
click at [518, 582] on div "Workflow Set Inputs Inputs LLM · GPT-4.1 Extract Article Structure Step 1 Outpu…" at bounding box center [554, 406] width 1049 height 754
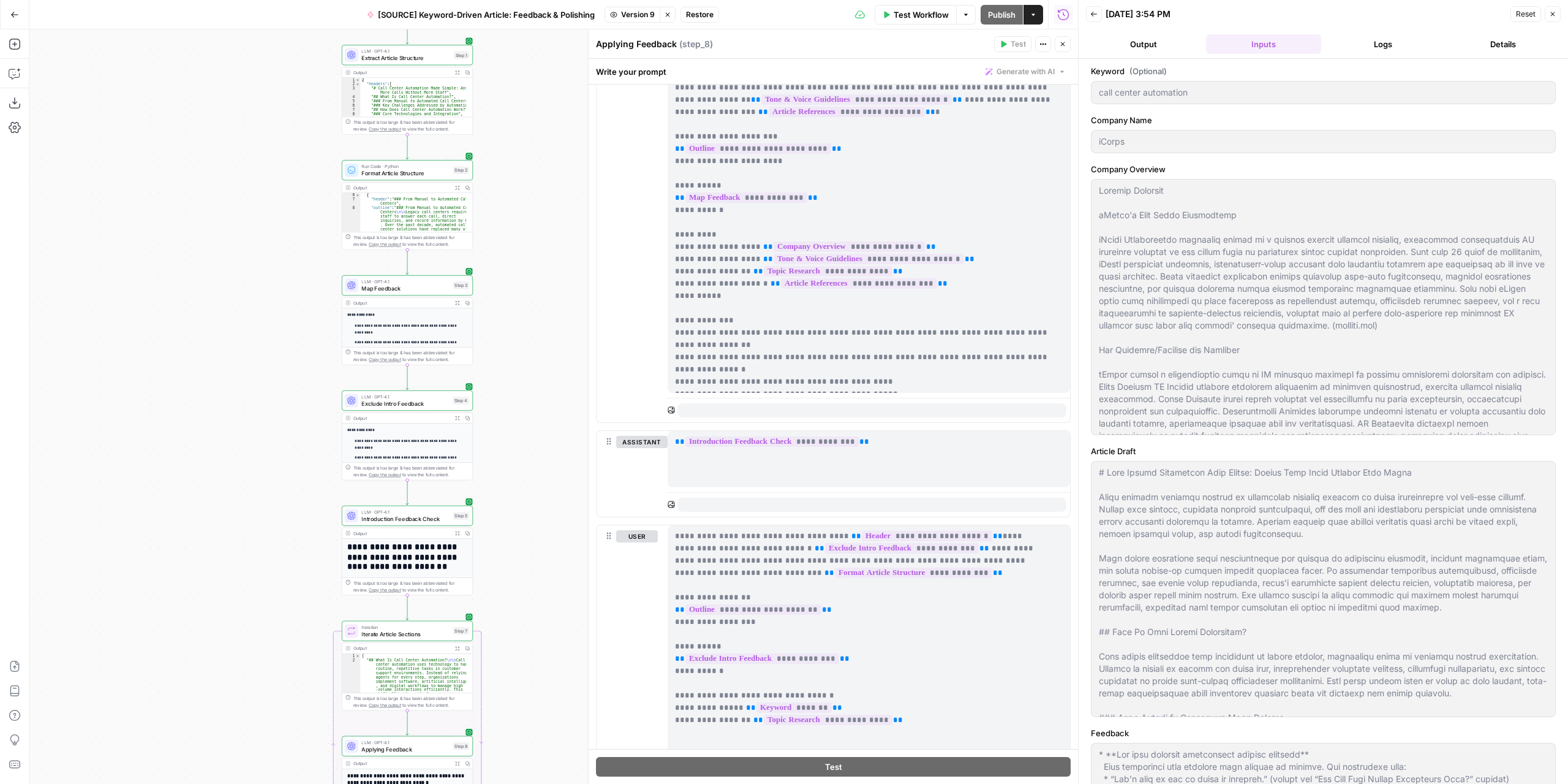
drag, startPoint x: 534, startPoint y: 209, endPoint x: 535, endPoint y: 137, distance: 72.0
click at [535, 137] on div "Workflow Set Inputs Inputs LLM · GPT-4.1 Extract Article Structure Step 1 Outpu…" at bounding box center [554, 406] width 1049 height 754
click at [1139, 42] on button "Output" at bounding box center [1143, 44] width 115 height 19
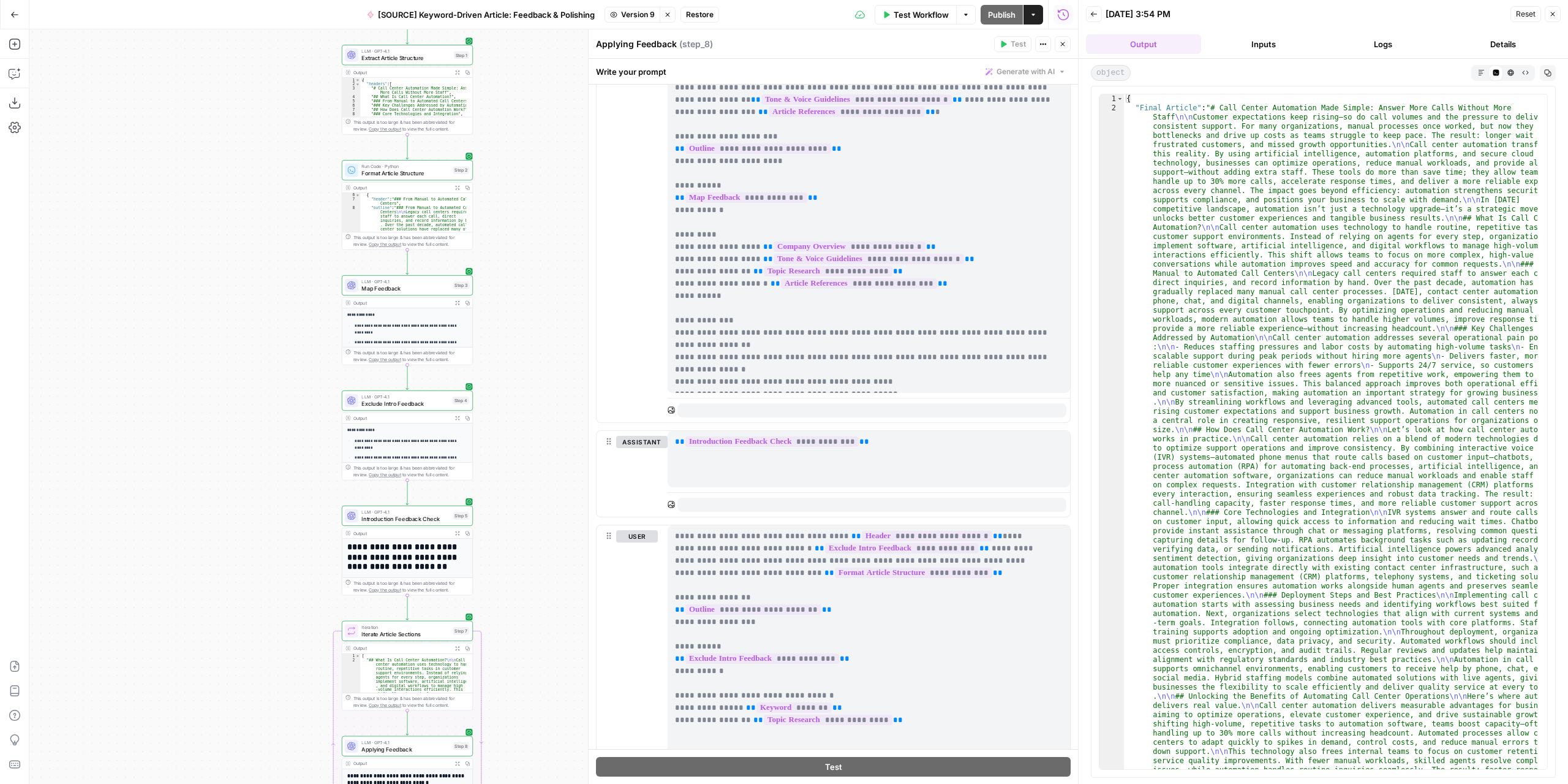
click at [1477, 74] on button "Markdown" at bounding box center [1481, 72] width 15 height 15
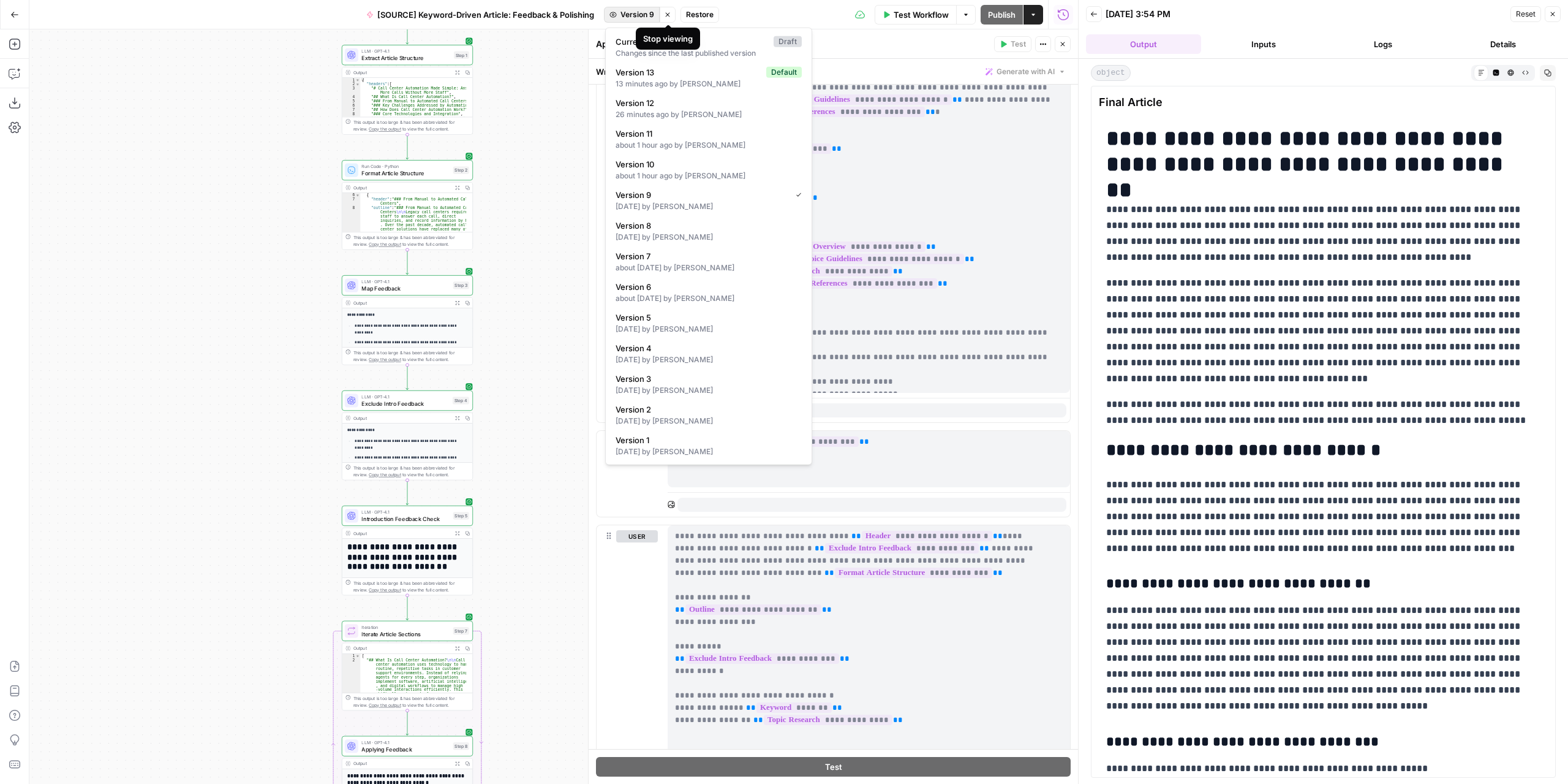
click at [637, 15] on span "Version 9" at bounding box center [637, 15] width 34 height 11
click at [678, 43] on span "Current" at bounding box center [692, 41] width 153 height 12
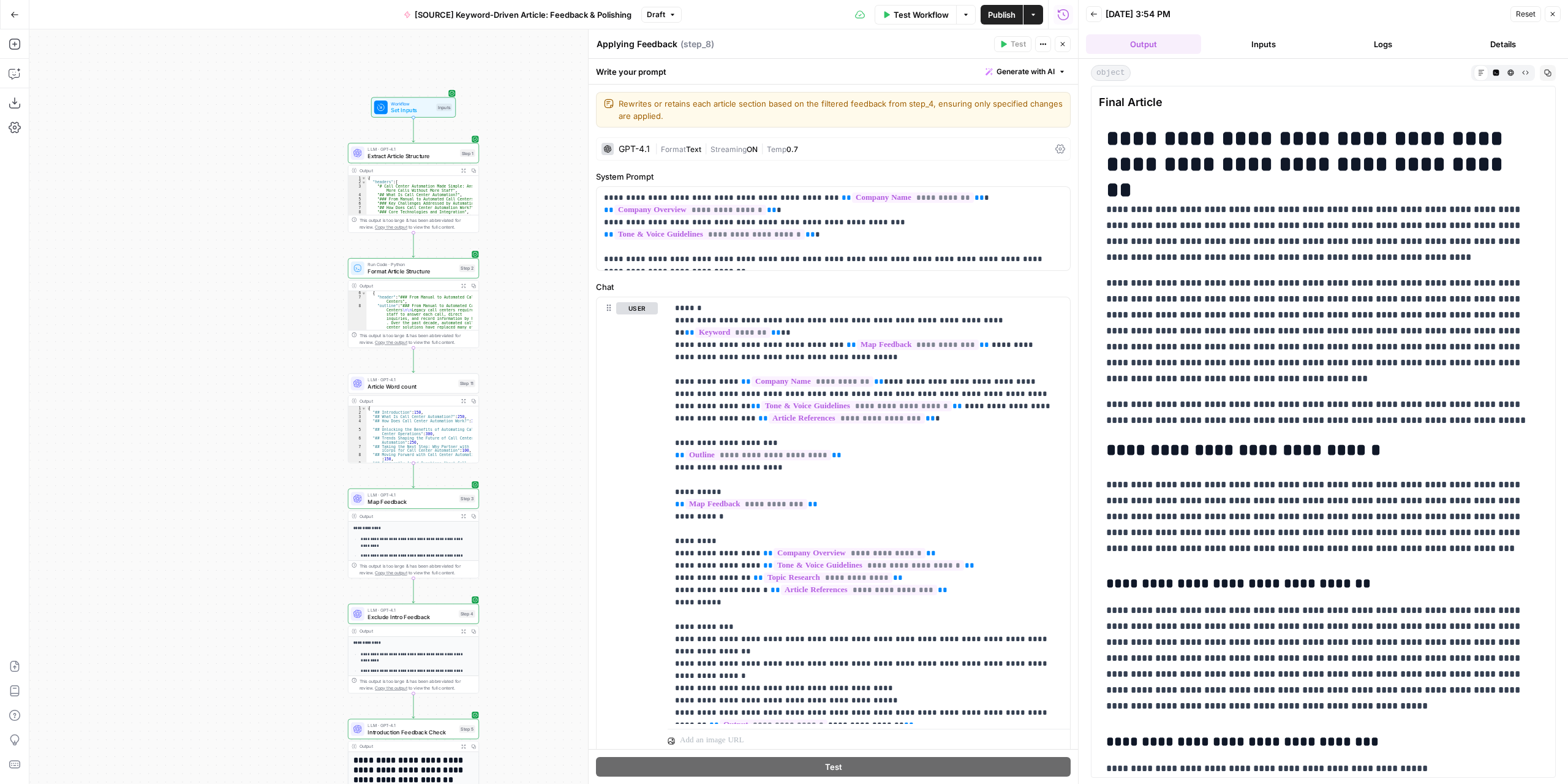
drag, startPoint x: 511, startPoint y: 295, endPoint x: 514, endPoint y: 380, distance: 85.1
click at [518, 380] on div "Workflow Set Inputs Inputs LLM · GPT-4.1 Extract Article Structure Step 1 Outpu…" at bounding box center [554, 406] width 1049 height 754
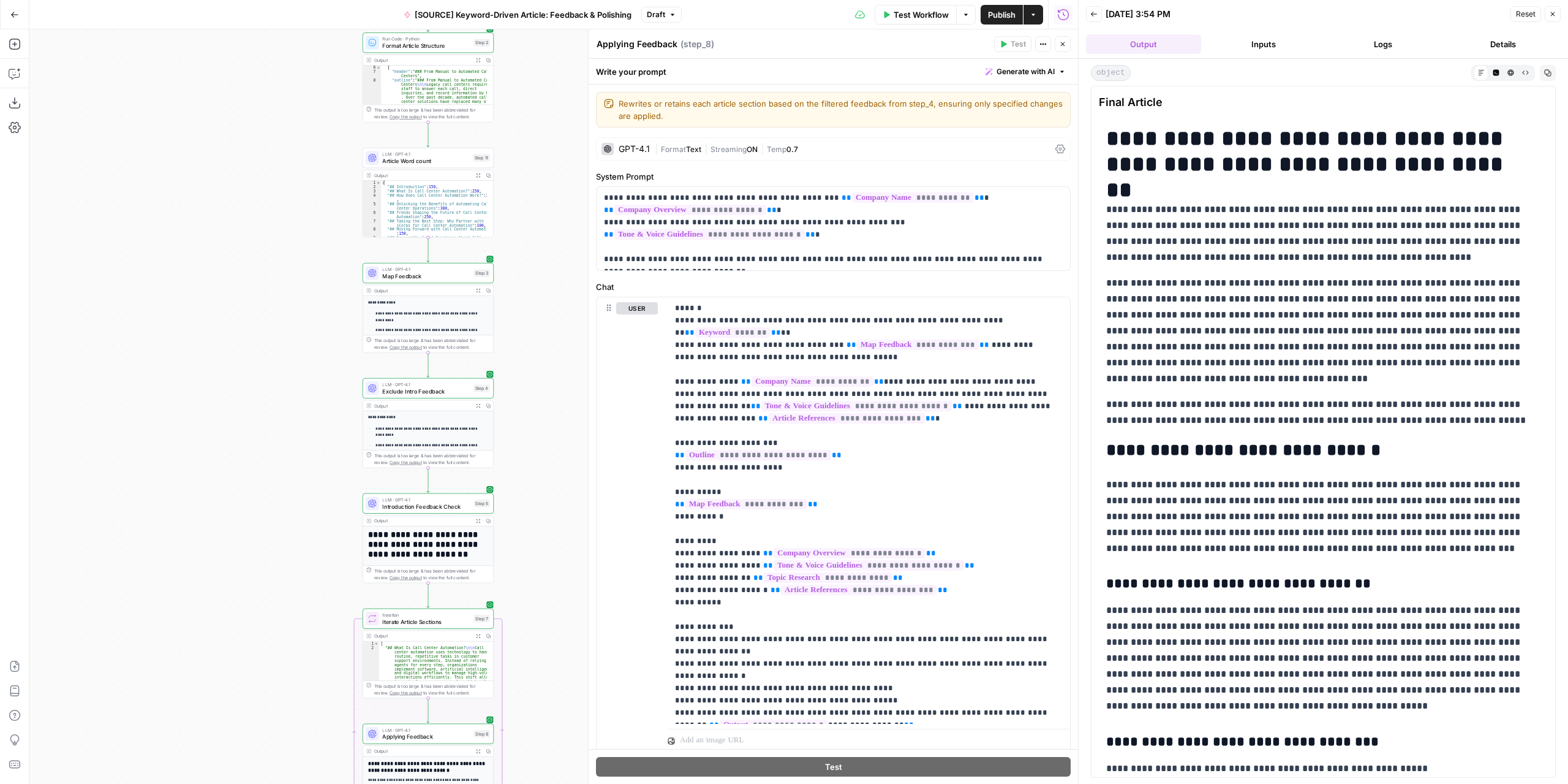
drag, startPoint x: 514, startPoint y: 545, endPoint x: 532, endPoint y: 199, distance: 346.5
click at [532, 199] on div "Workflow Set Inputs Inputs LLM · GPT-4.1 Extract Article Structure Step 1 Outpu…" at bounding box center [554, 406] width 1049 height 754
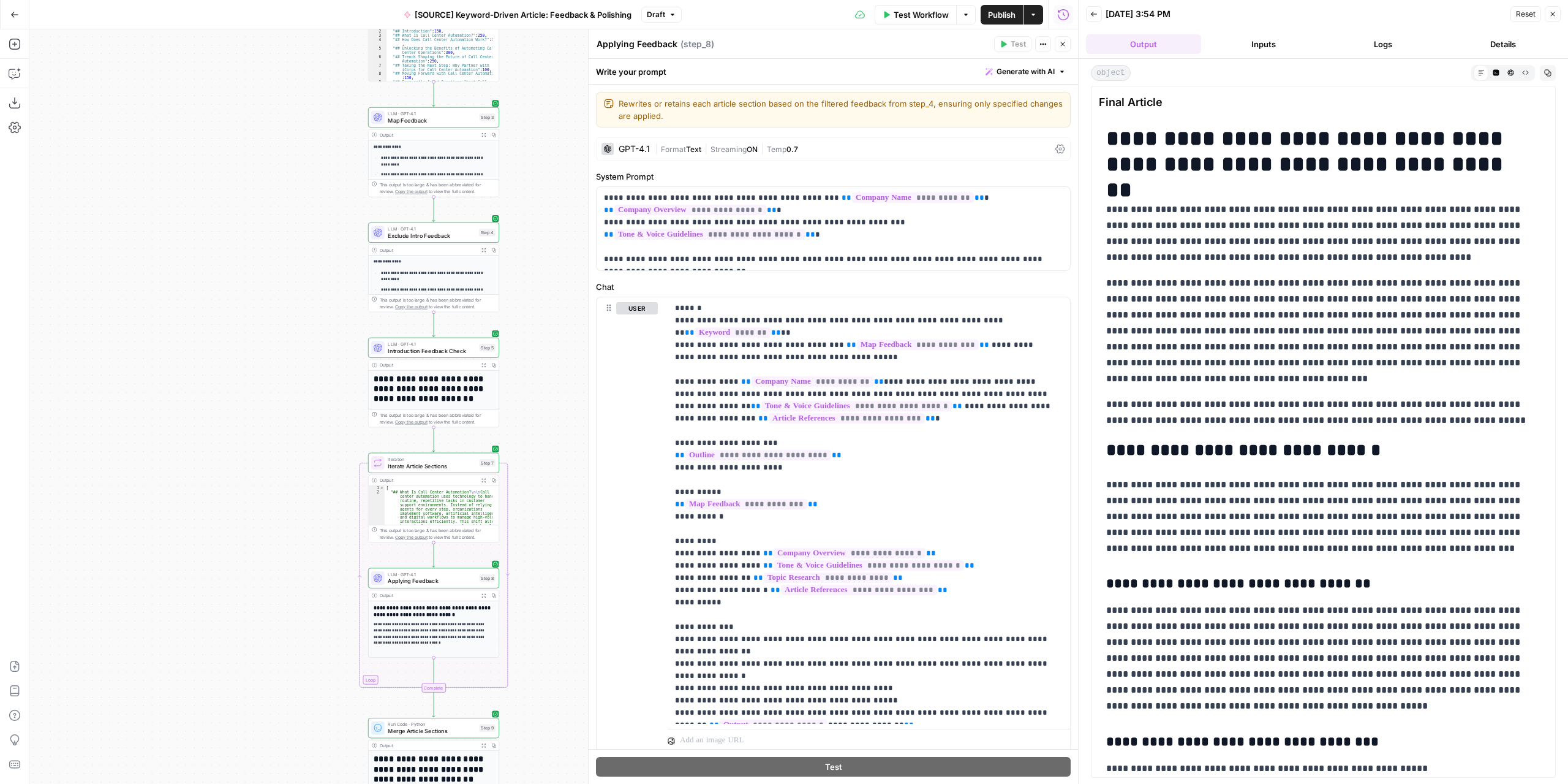
click at [437, 348] on span "Introduction Feedback Check" at bounding box center [431, 350] width 88 height 9
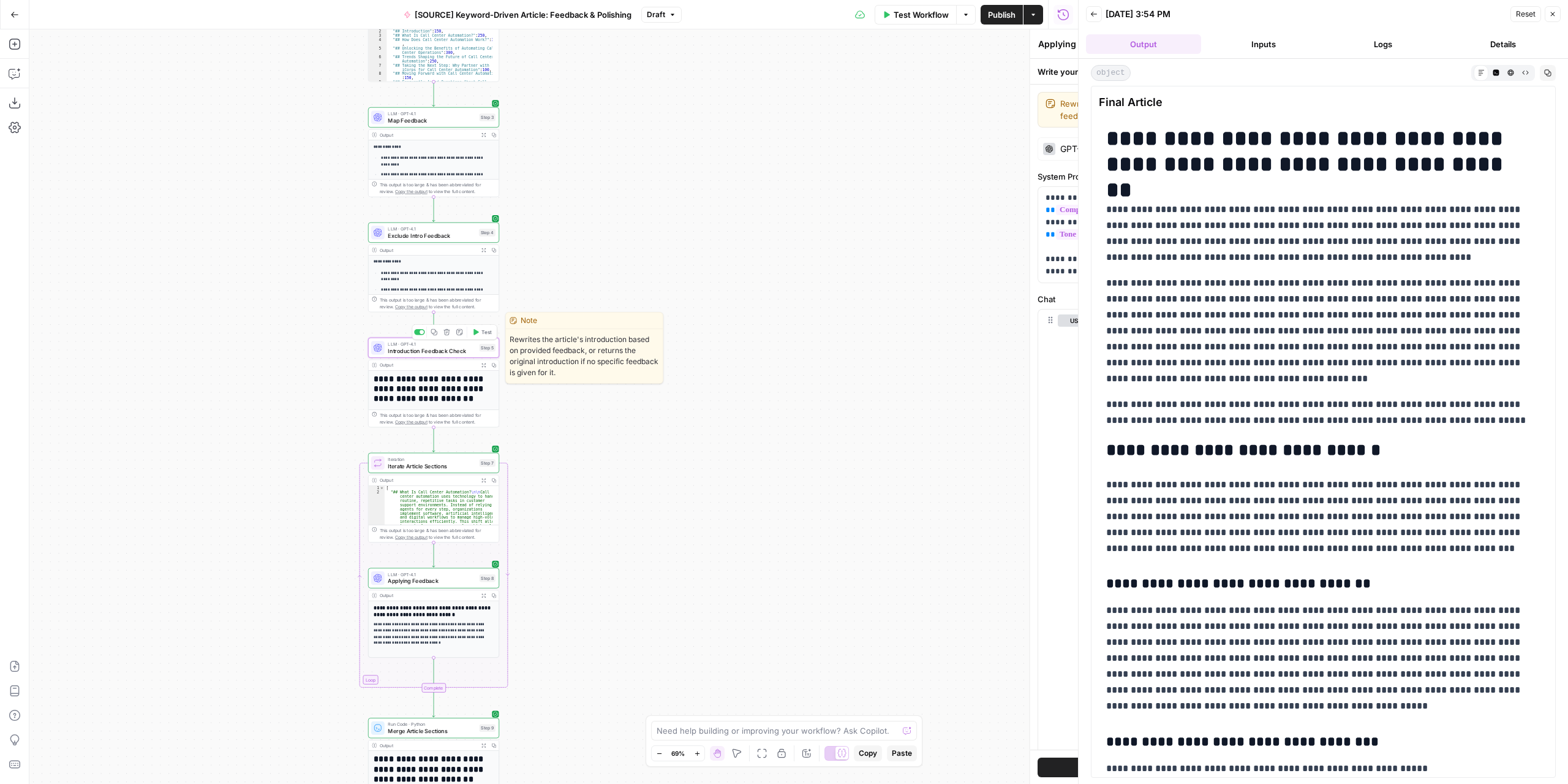
type textarea "Introduction Feedback Check"
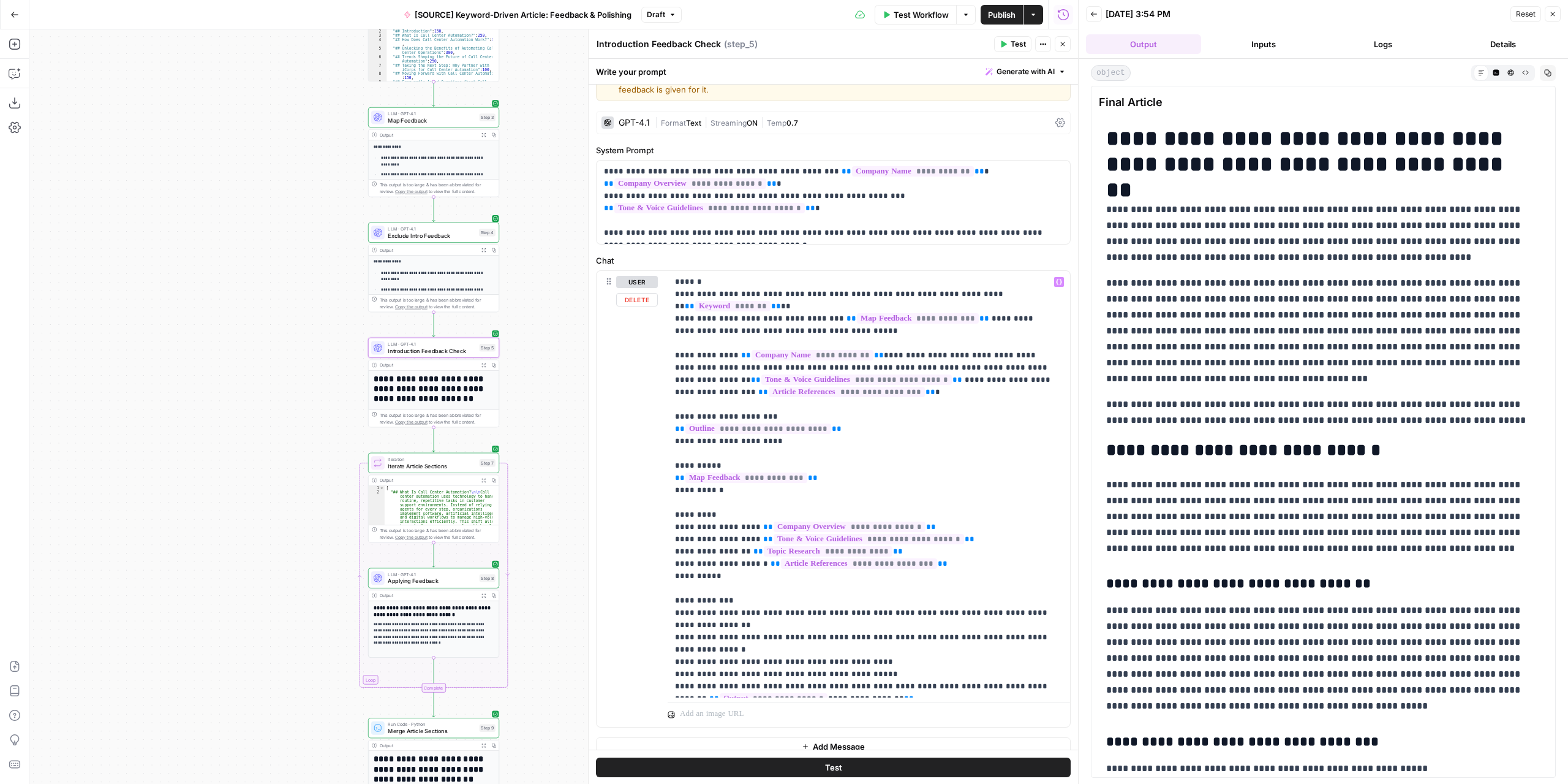
scroll to position [38, 0]
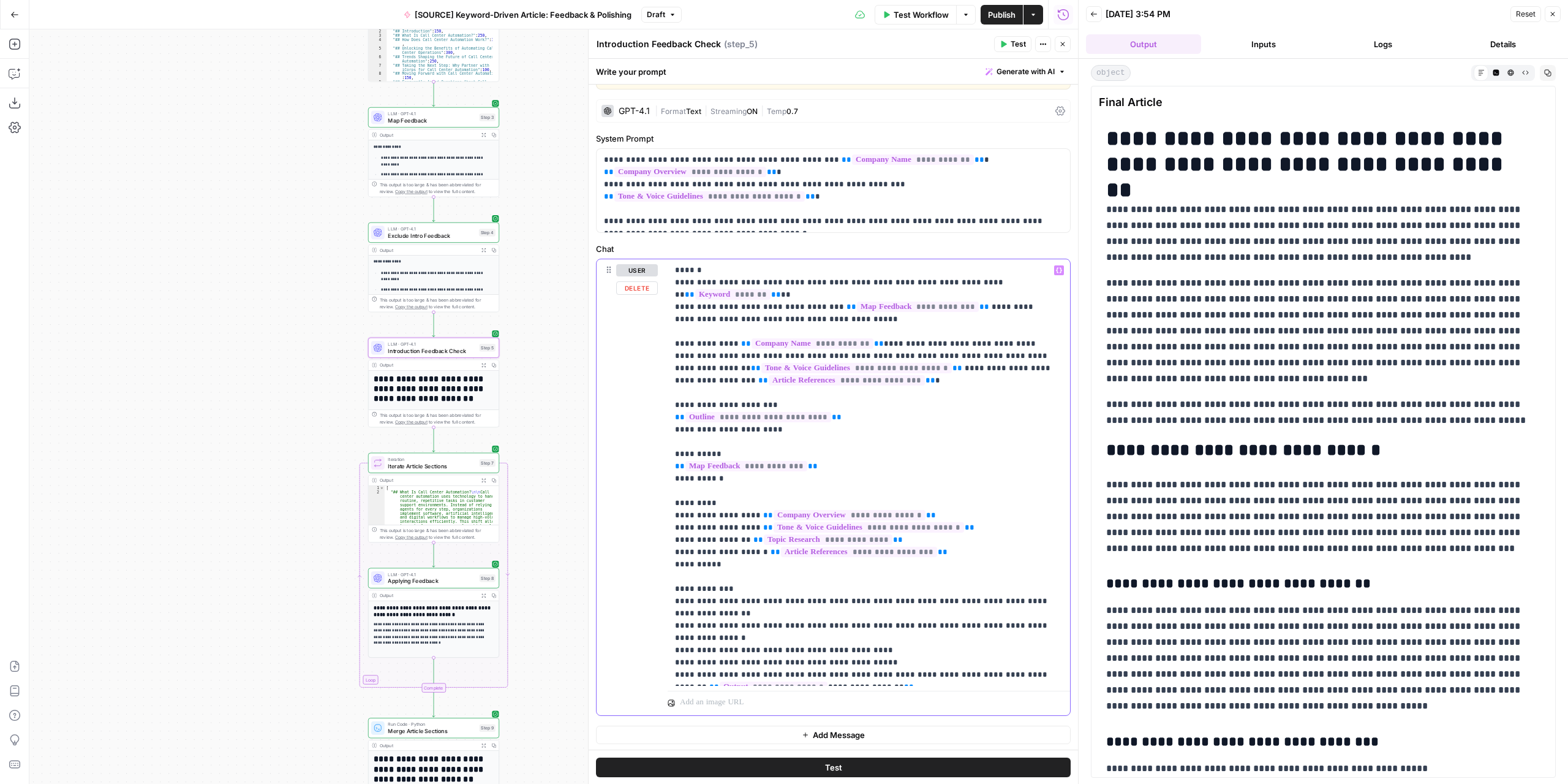
click at [956, 647] on p "**********" at bounding box center [865, 472] width 379 height 417
click at [1020, 650] on p "**********" at bounding box center [865, 472] width 379 height 417
click at [483, 361] on button "Expand Output" at bounding box center [484, 365] width 11 height 11
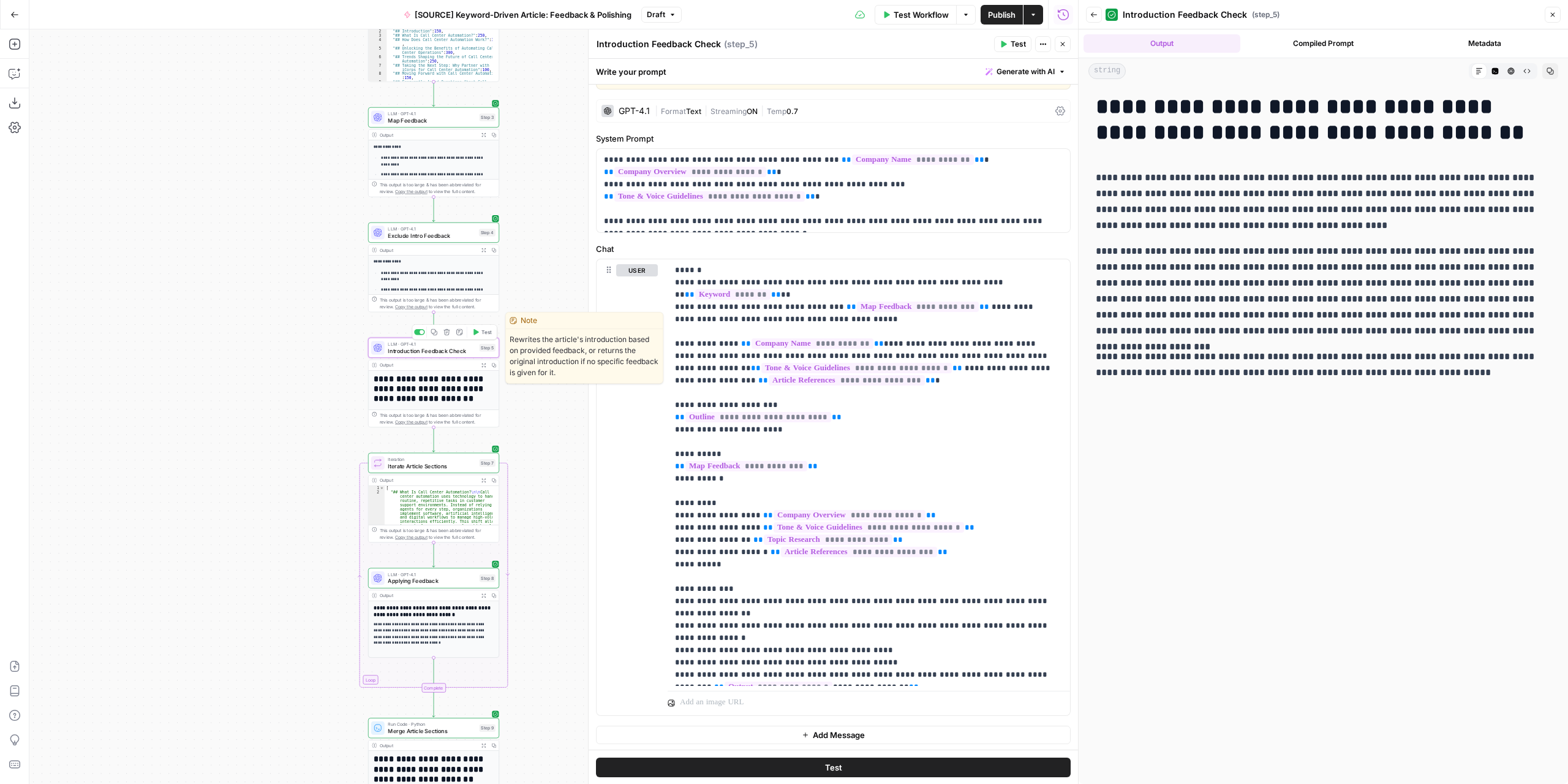
click at [471, 338] on div "Copy step Delete step Edit Note Test" at bounding box center [455, 331] width 85 height 15
click at [478, 334] on icon "button" at bounding box center [476, 332] width 7 height 7
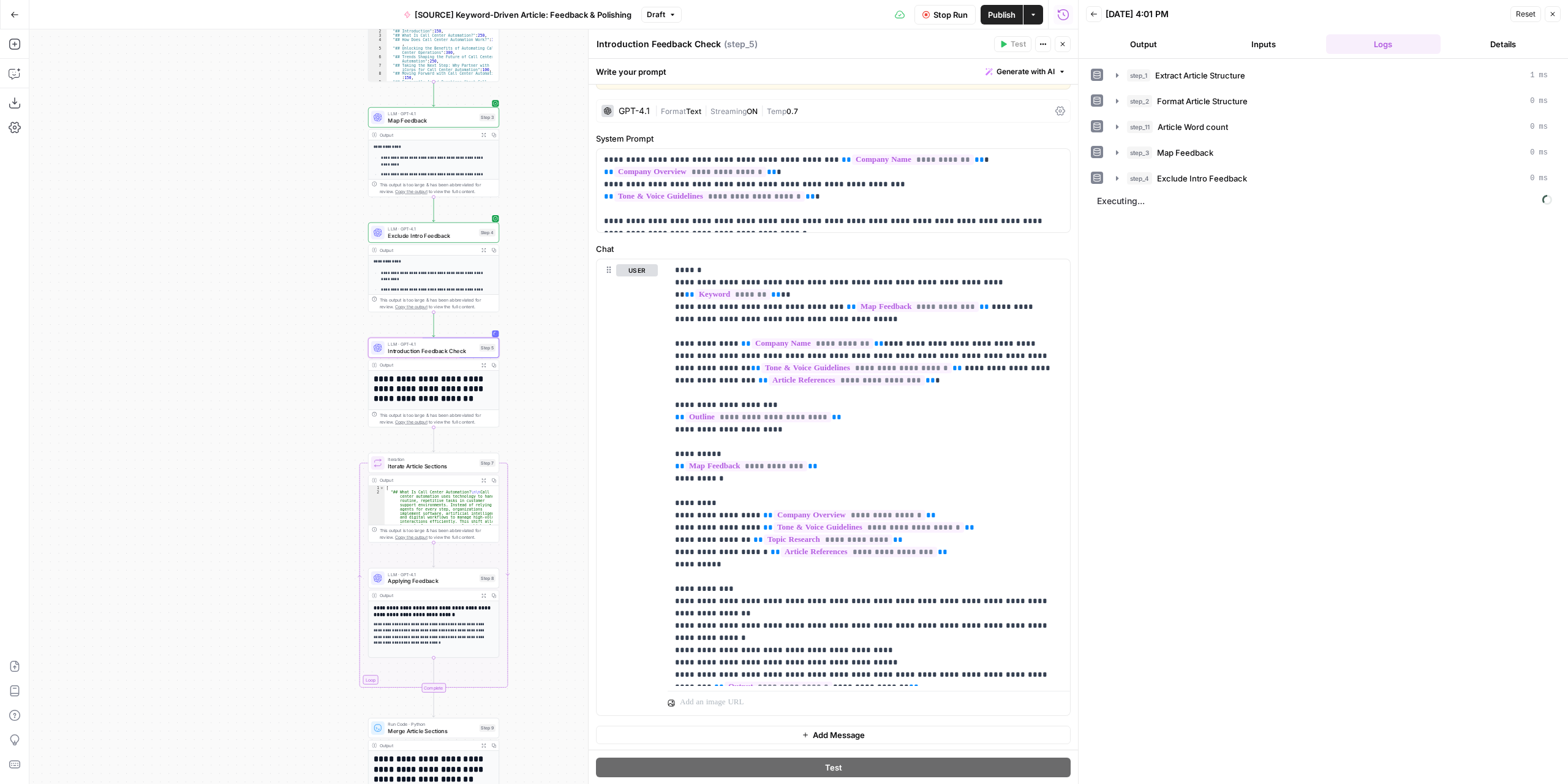
click at [1155, 42] on button "Output" at bounding box center [1143, 44] width 115 height 19
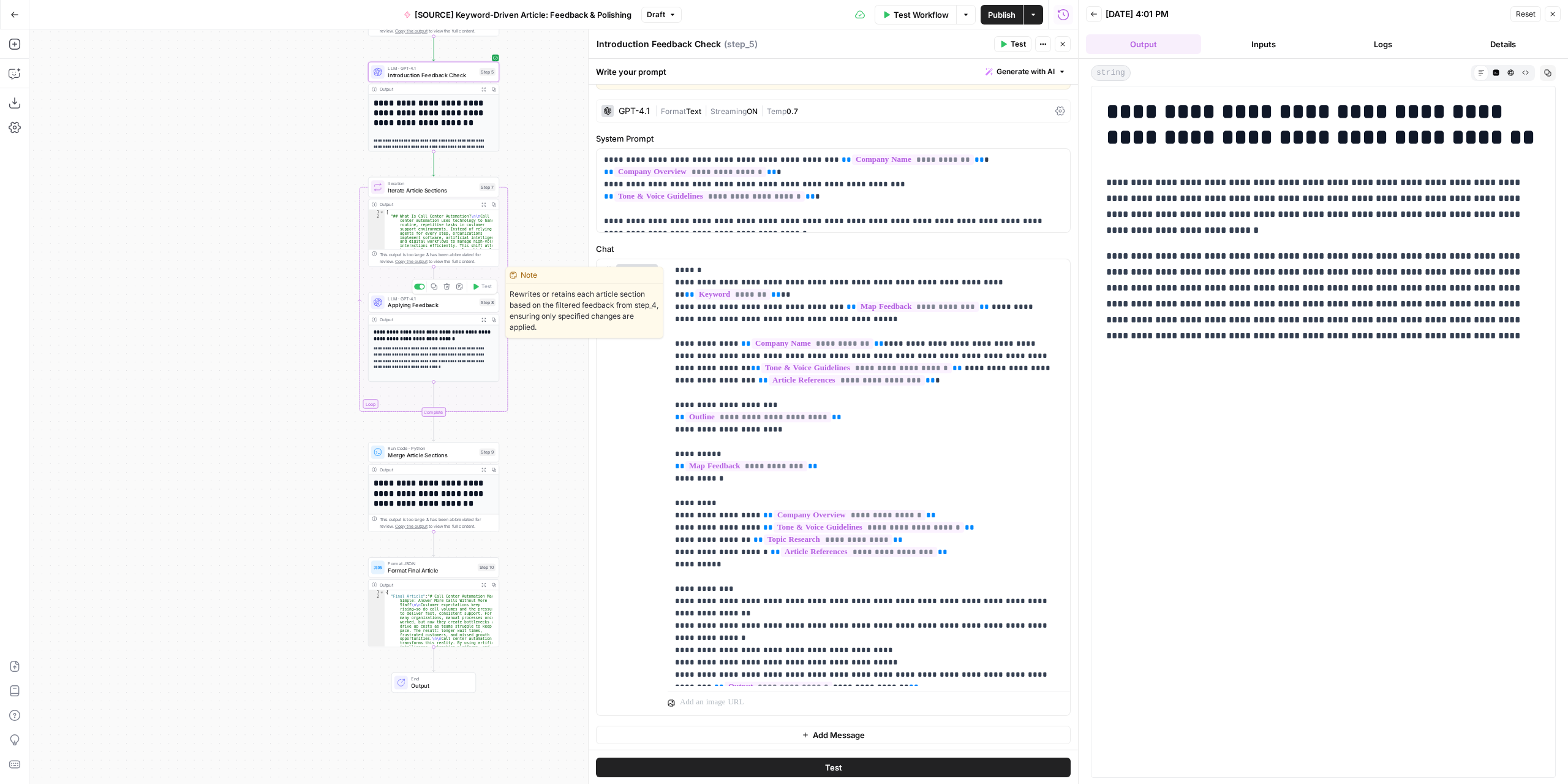
click at [457, 303] on span "Applying Feedback" at bounding box center [431, 305] width 88 height 9
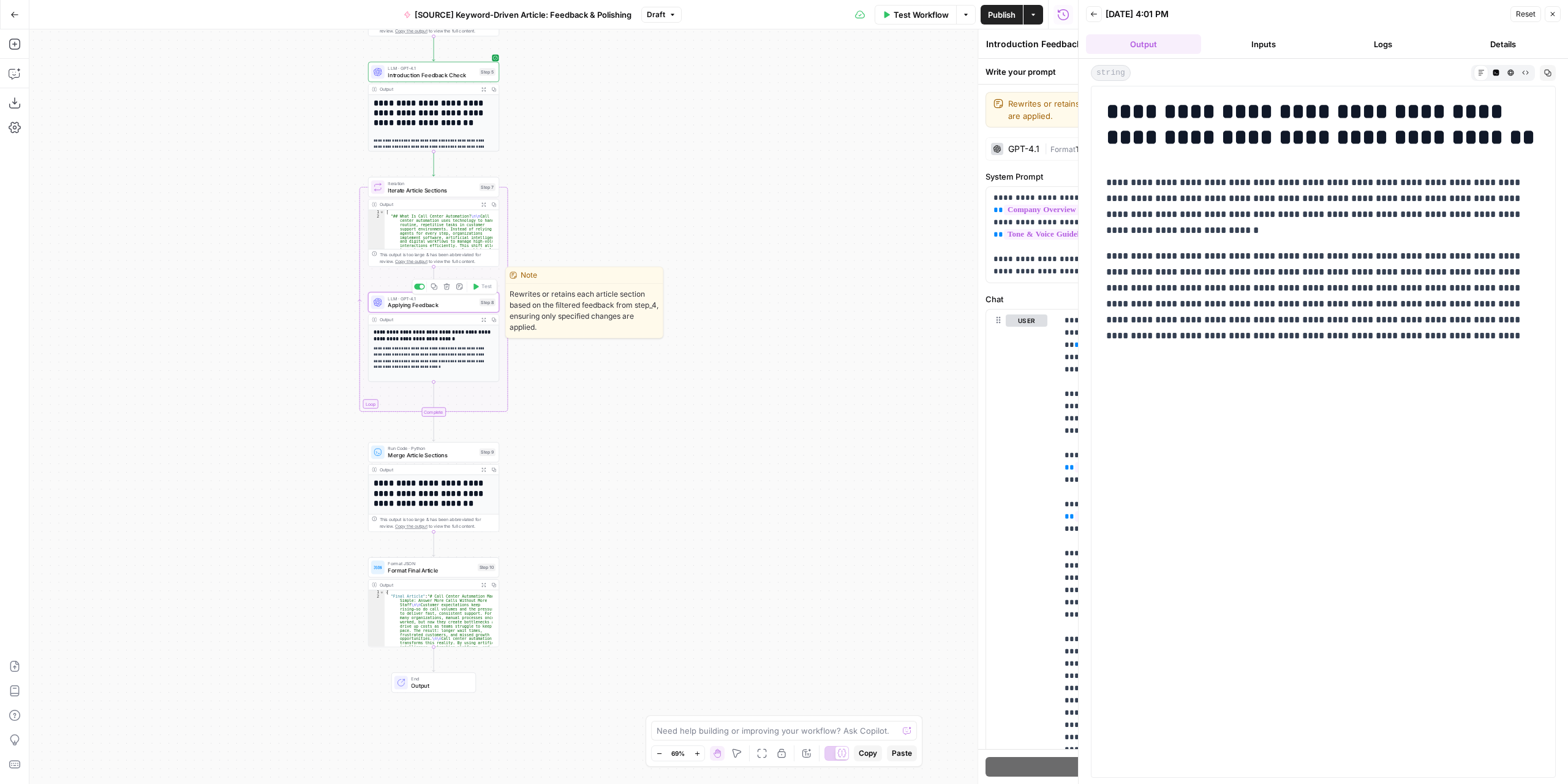
type textarea "Applying Feedback"
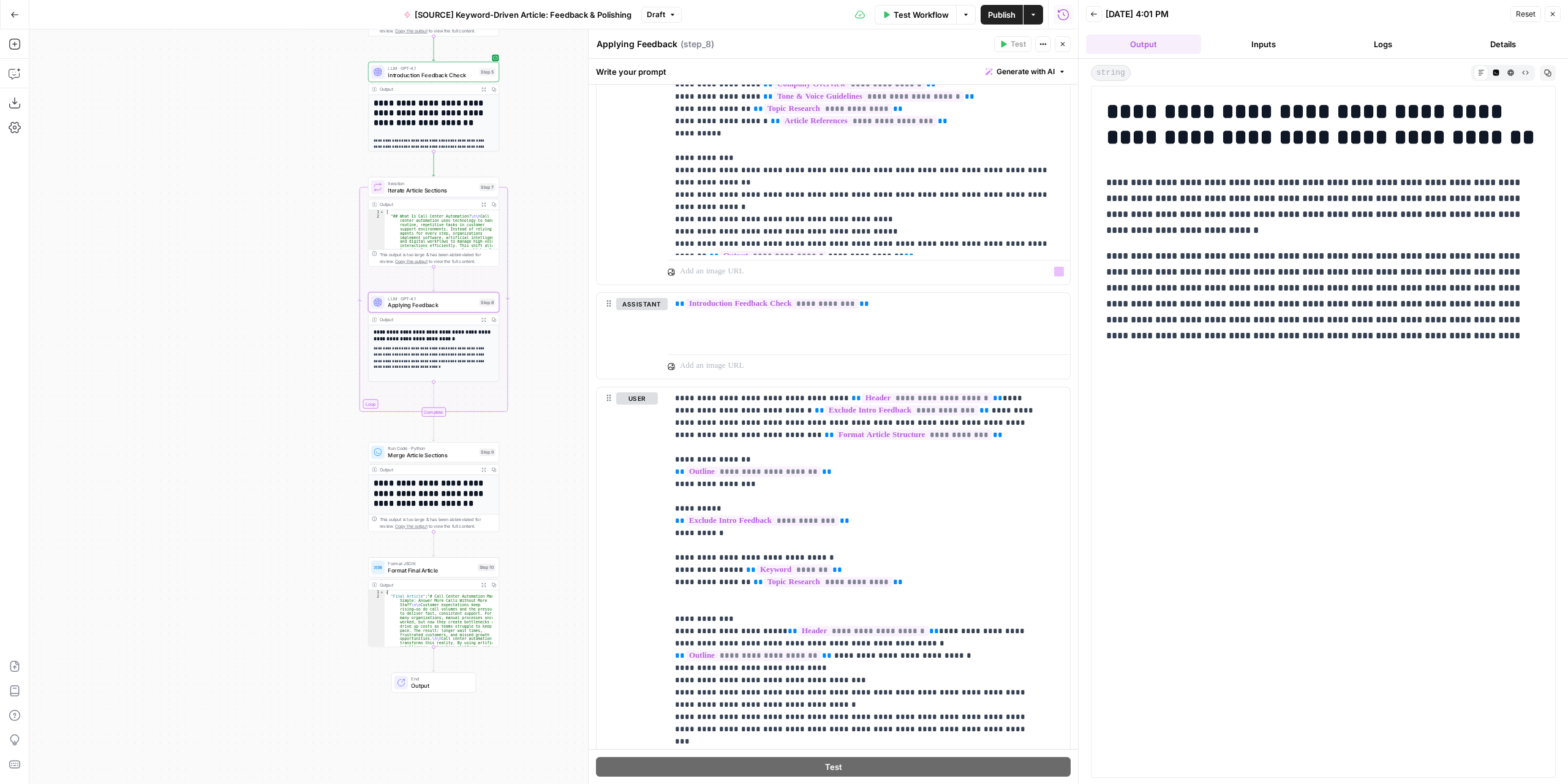
scroll to position [668, 0]
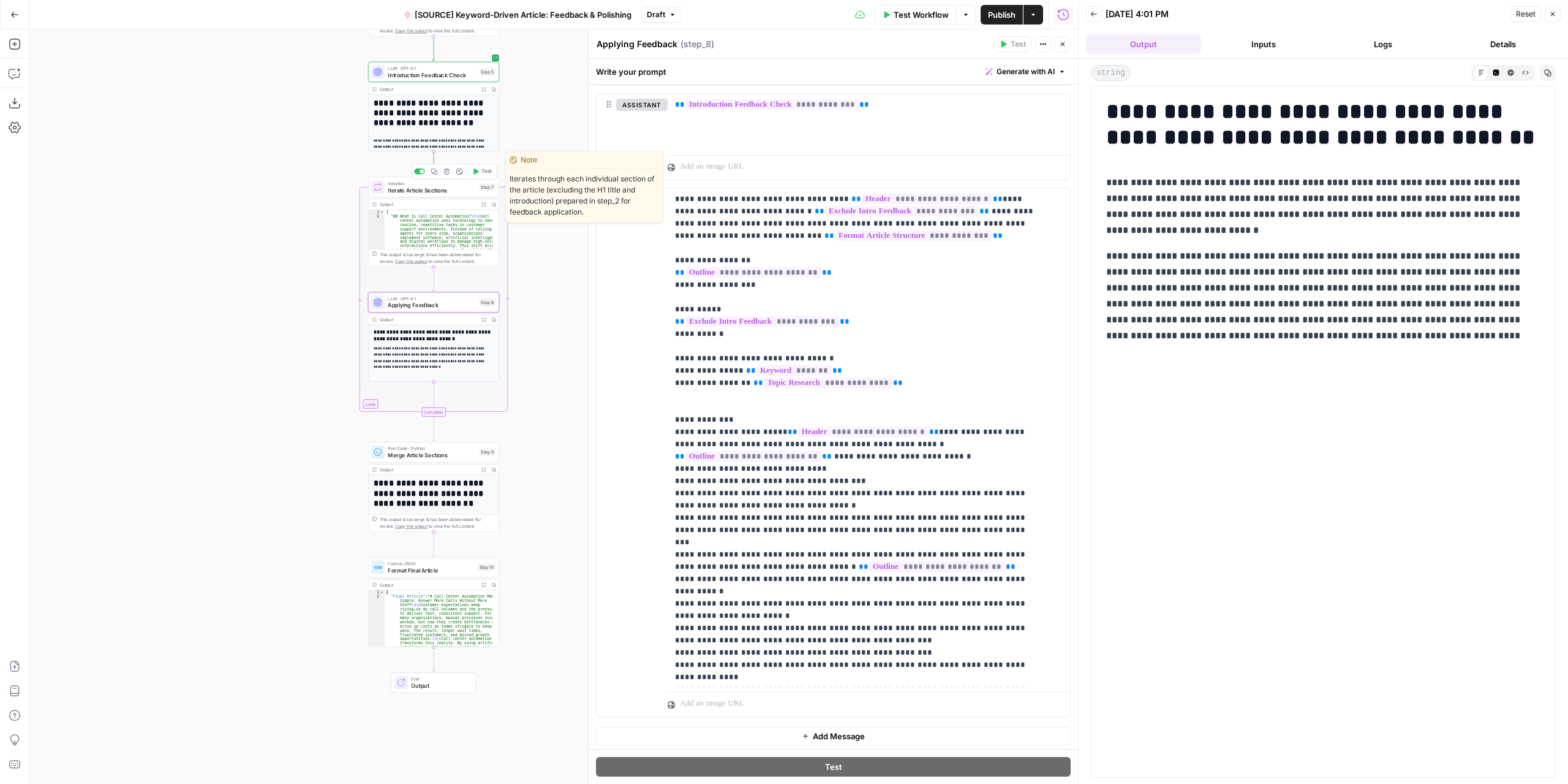
click at [449, 193] on span "Iterate Article Sections" at bounding box center [431, 190] width 88 height 9
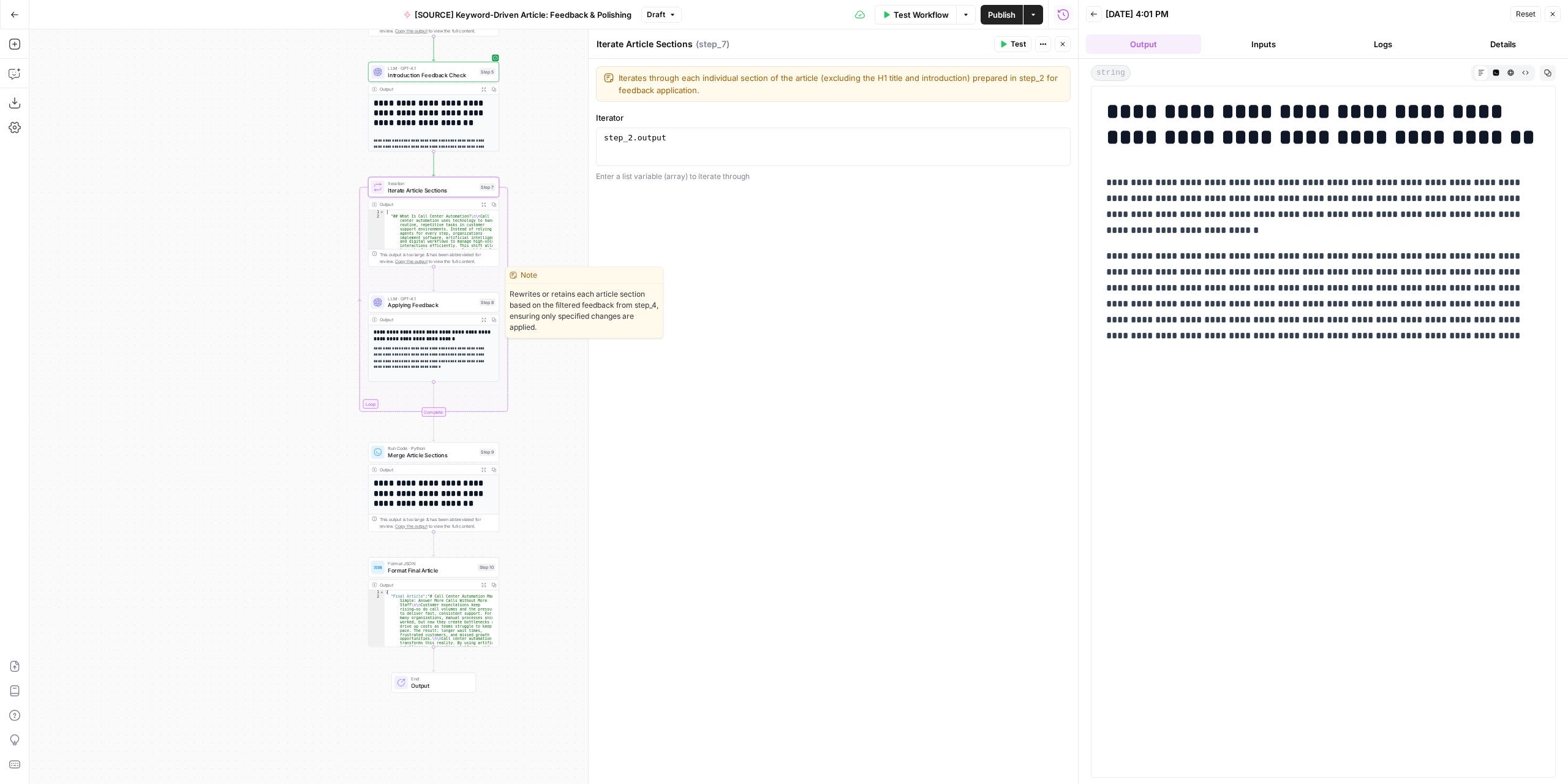
click at [440, 305] on span "Applying Feedback" at bounding box center [431, 305] width 88 height 9
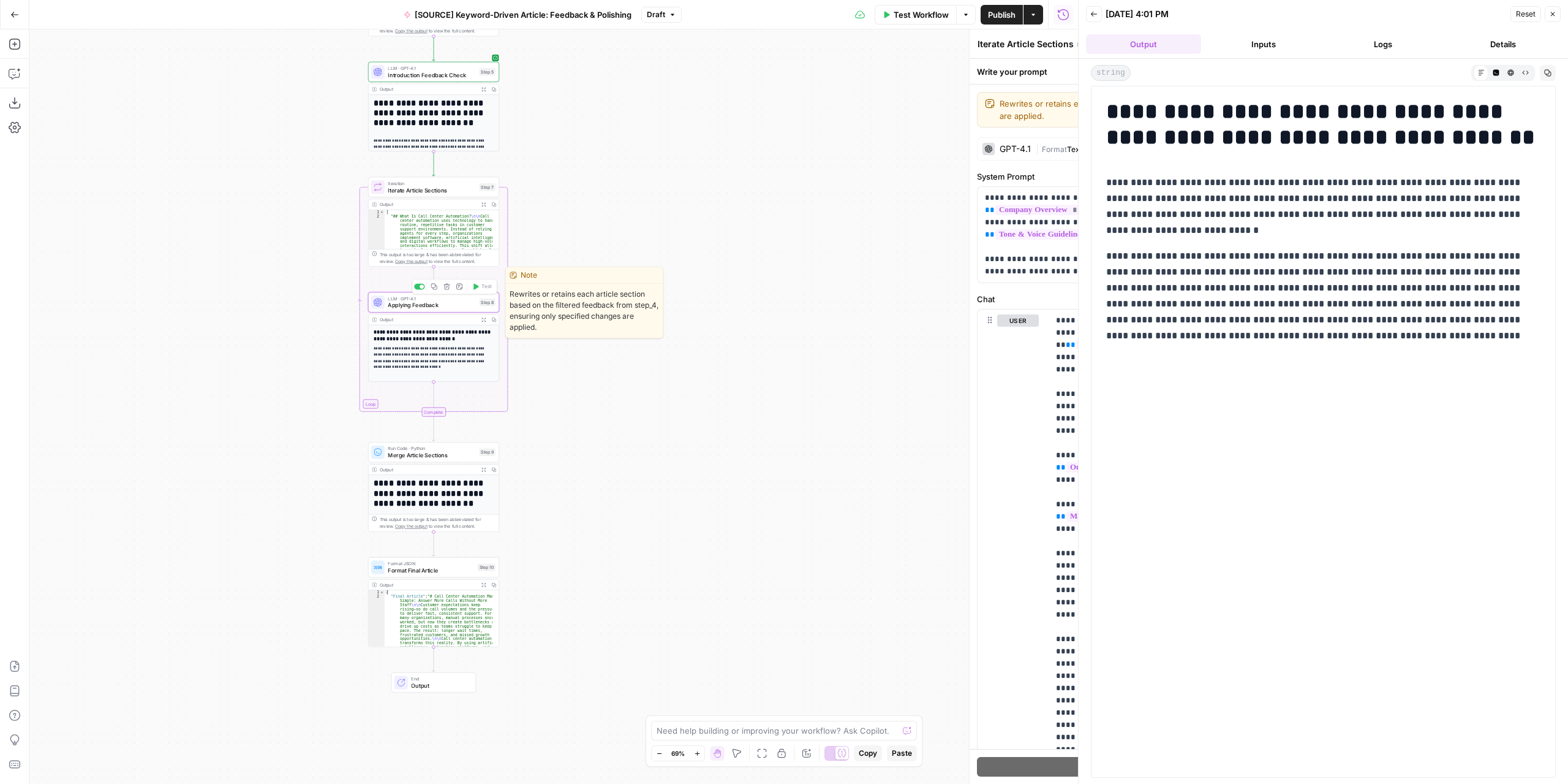
type textarea "Applying Feedback"
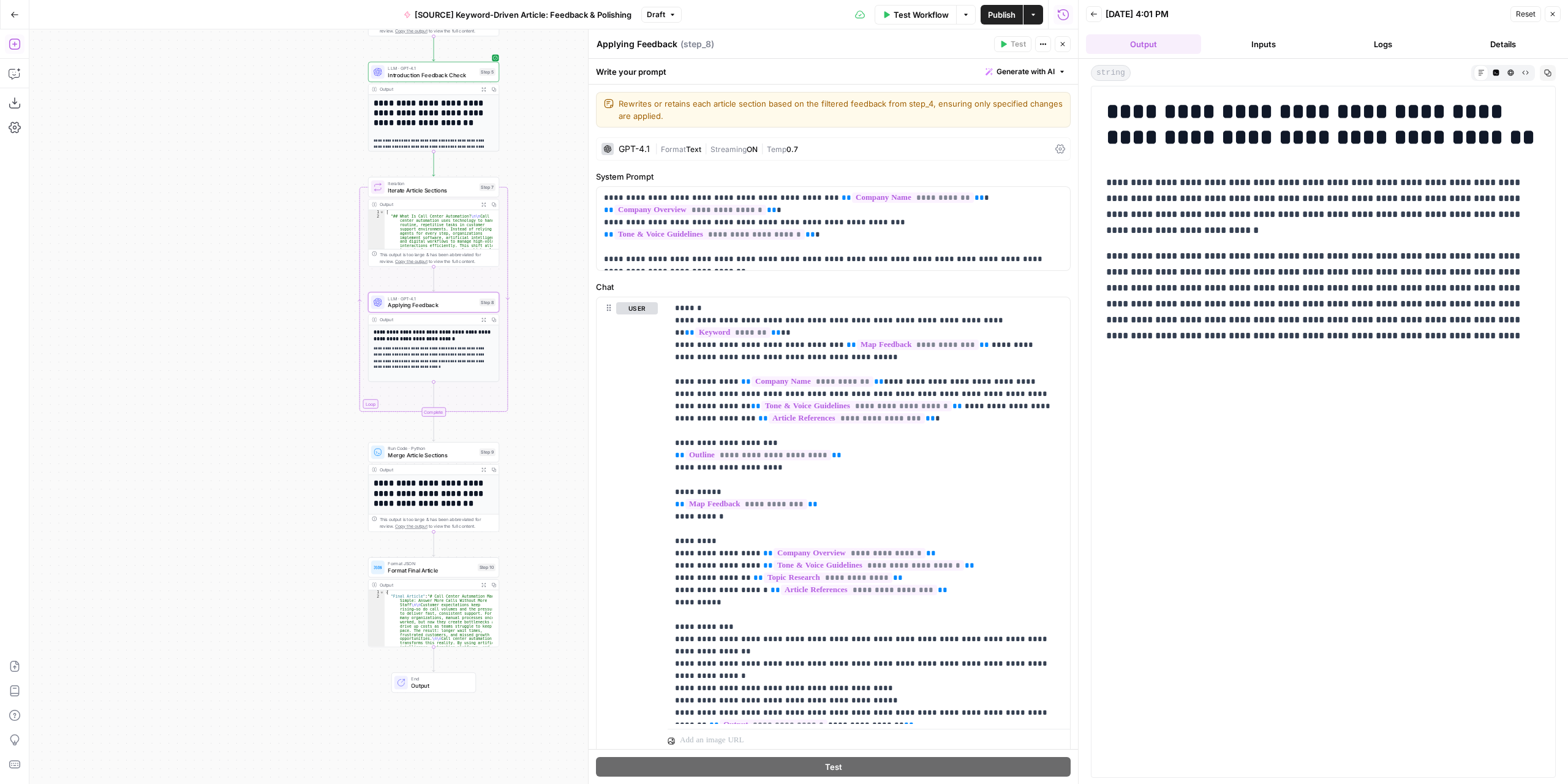
click at [19, 47] on icon "button" at bounding box center [14, 44] width 11 height 11
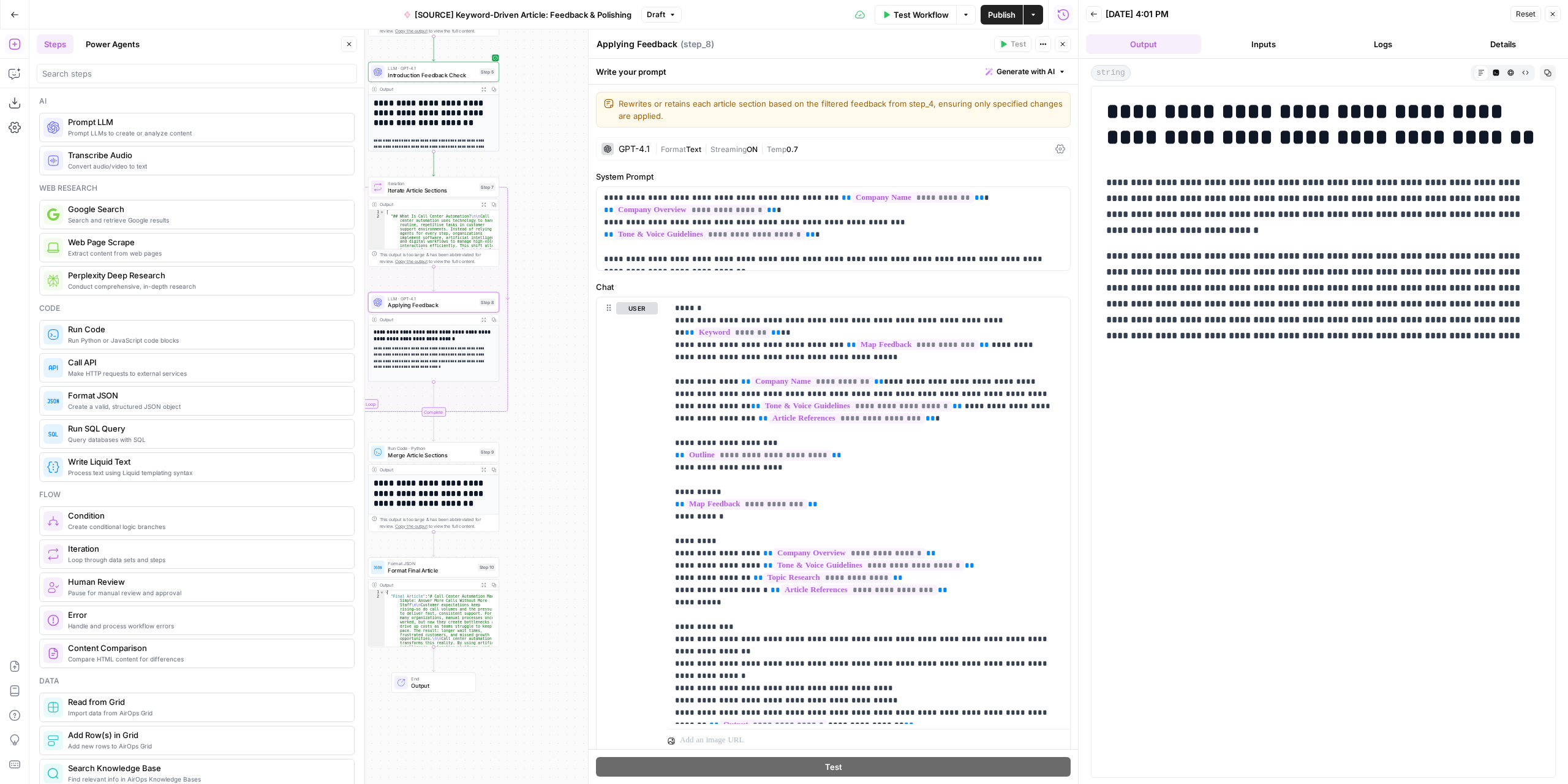
click at [342, 45] on button "Close" at bounding box center [349, 44] width 16 height 16
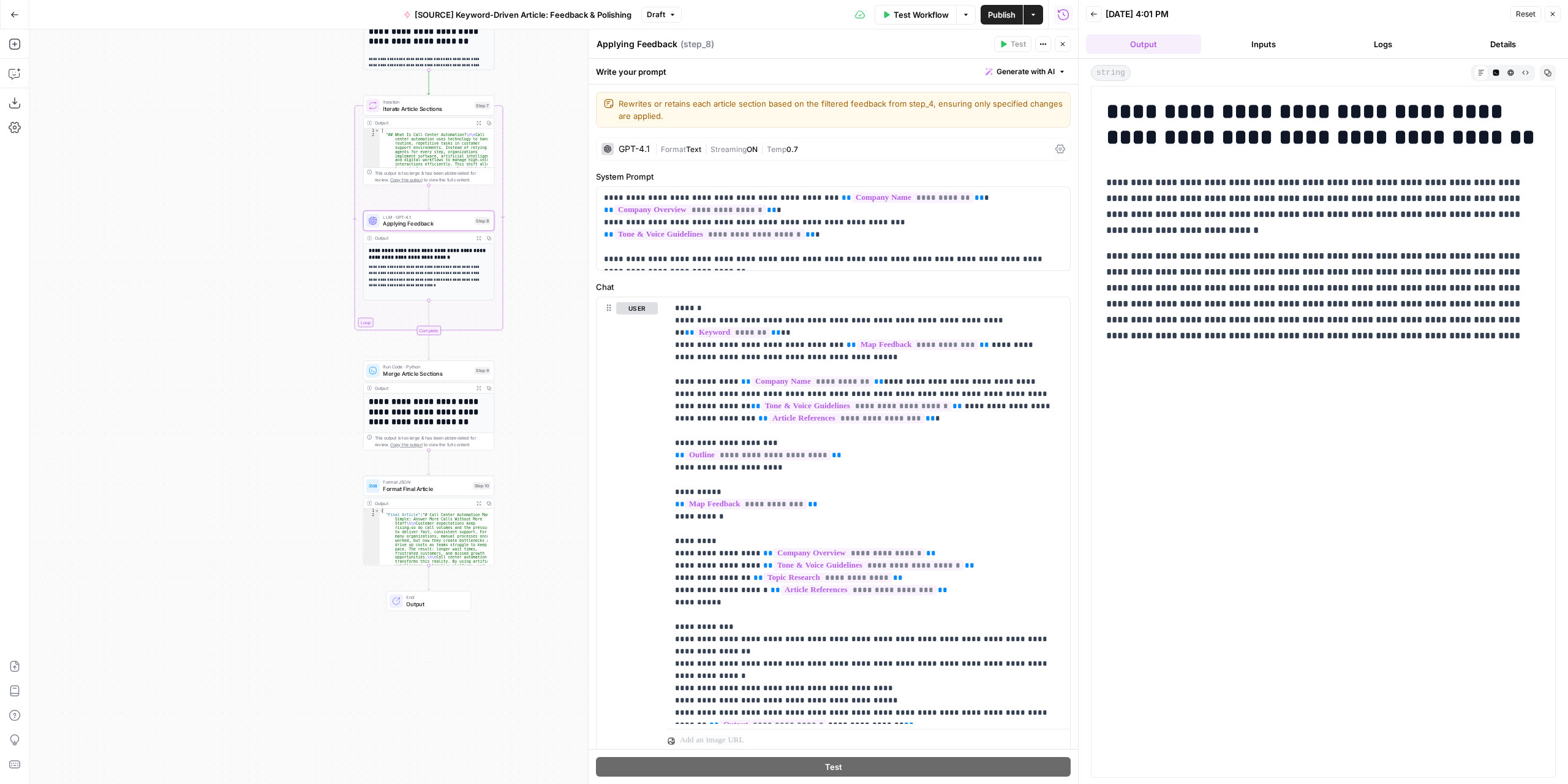
drag, startPoint x: 564, startPoint y: 425, endPoint x: 558, endPoint y: 343, distance: 82.2
click at [558, 343] on div "Workflow Set Inputs Inputs LLM · GPT-4.1 Extract Article Structure Step 1 Outpu…" at bounding box center [554, 406] width 1049 height 754
click at [446, 377] on span "Merge Article Sections" at bounding box center [427, 374] width 88 height 9
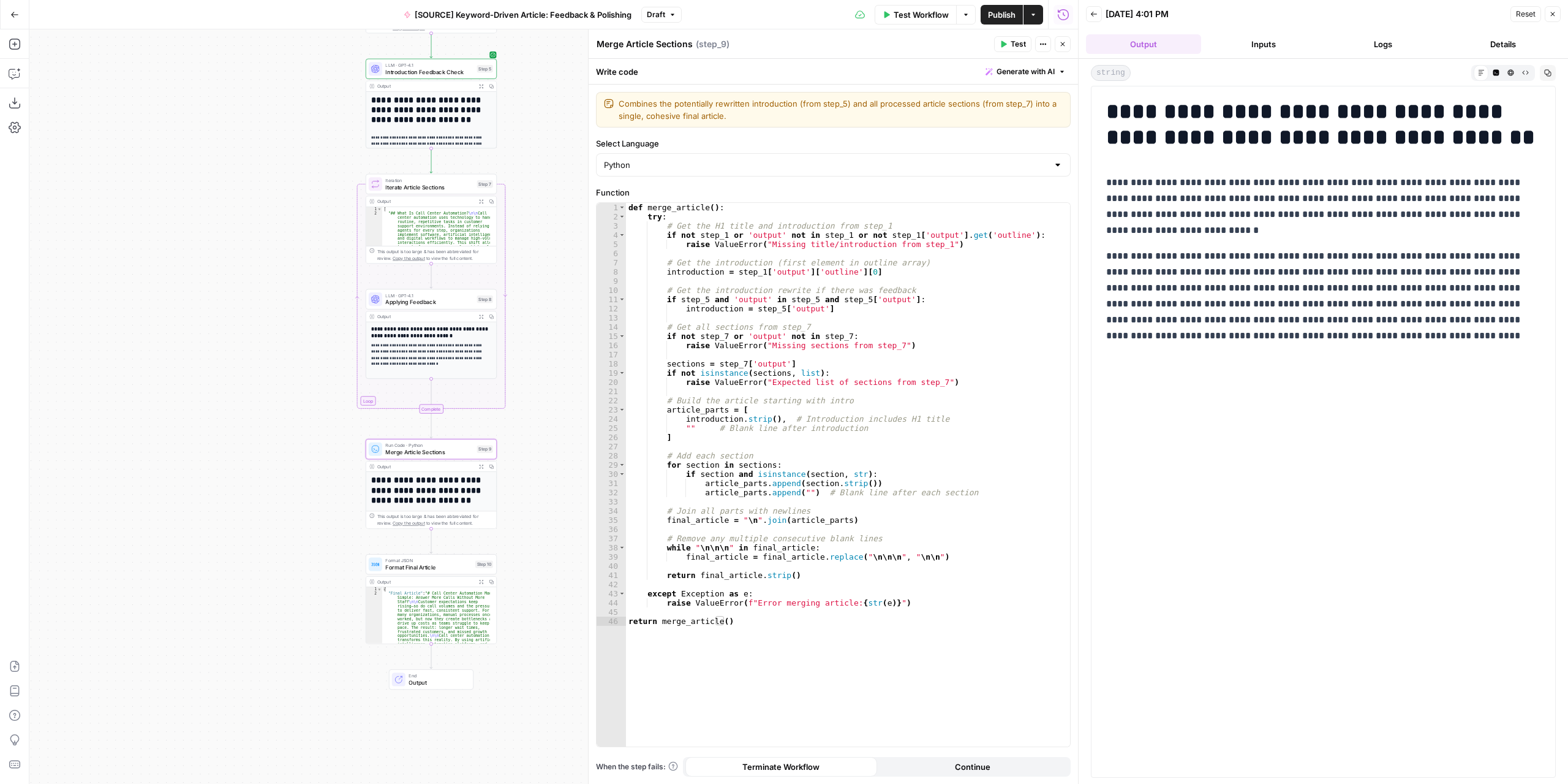
drag, startPoint x: 558, startPoint y: 480, endPoint x: 560, endPoint y: 559, distance: 79.0
click at [560, 559] on div "Workflow Set Inputs Inputs LLM · GPT-4.1 Extract Article Structure Step 1 Outpu…" at bounding box center [554, 406] width 1049 height 754
click at [988, 15] on span "Publish" at bounding box center [1001, 15] width 27 height 12
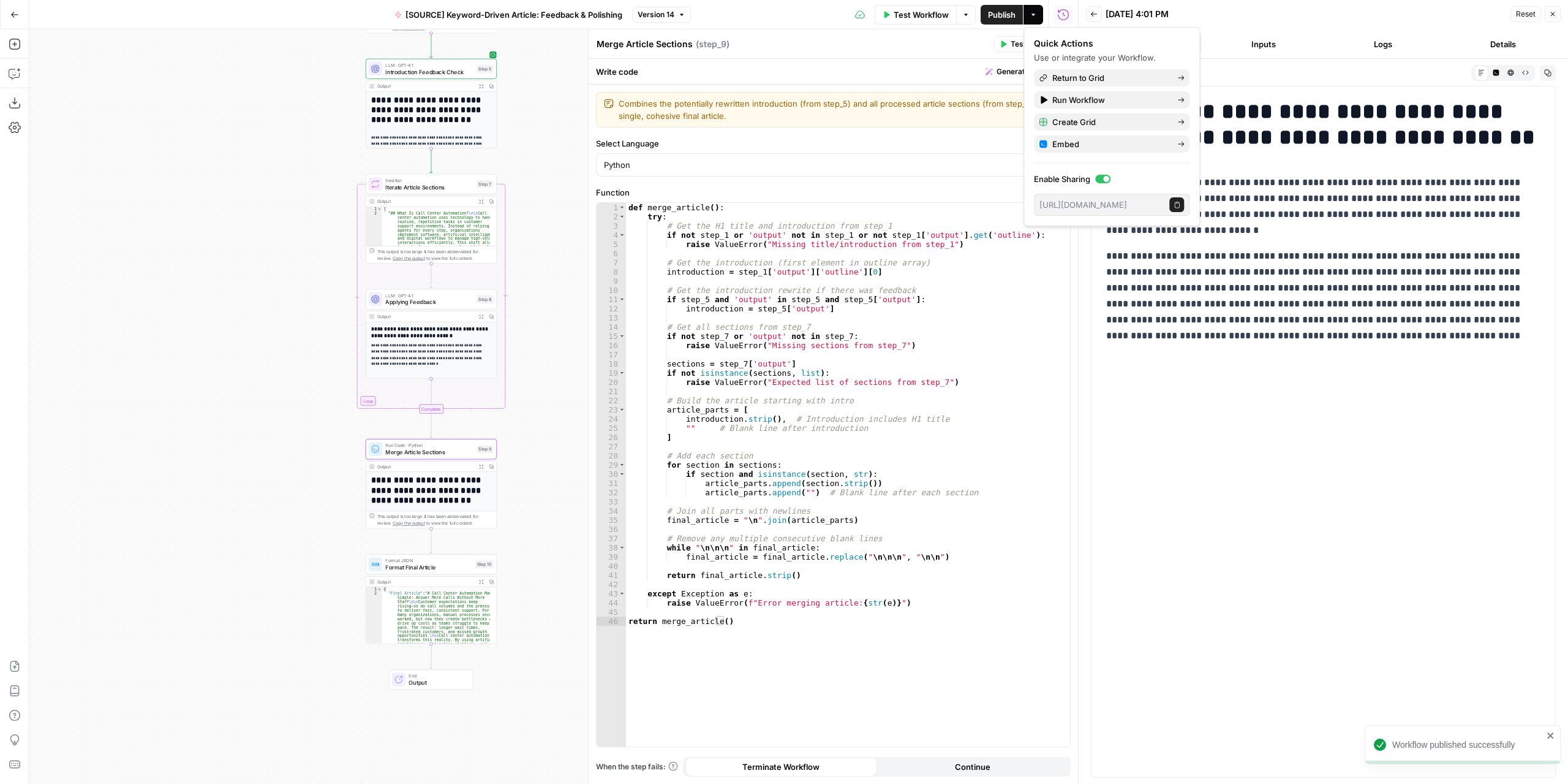
click at [939, 66] on div "Write code Generate with AI" at bounding box center [834, 71] width 489 height 25
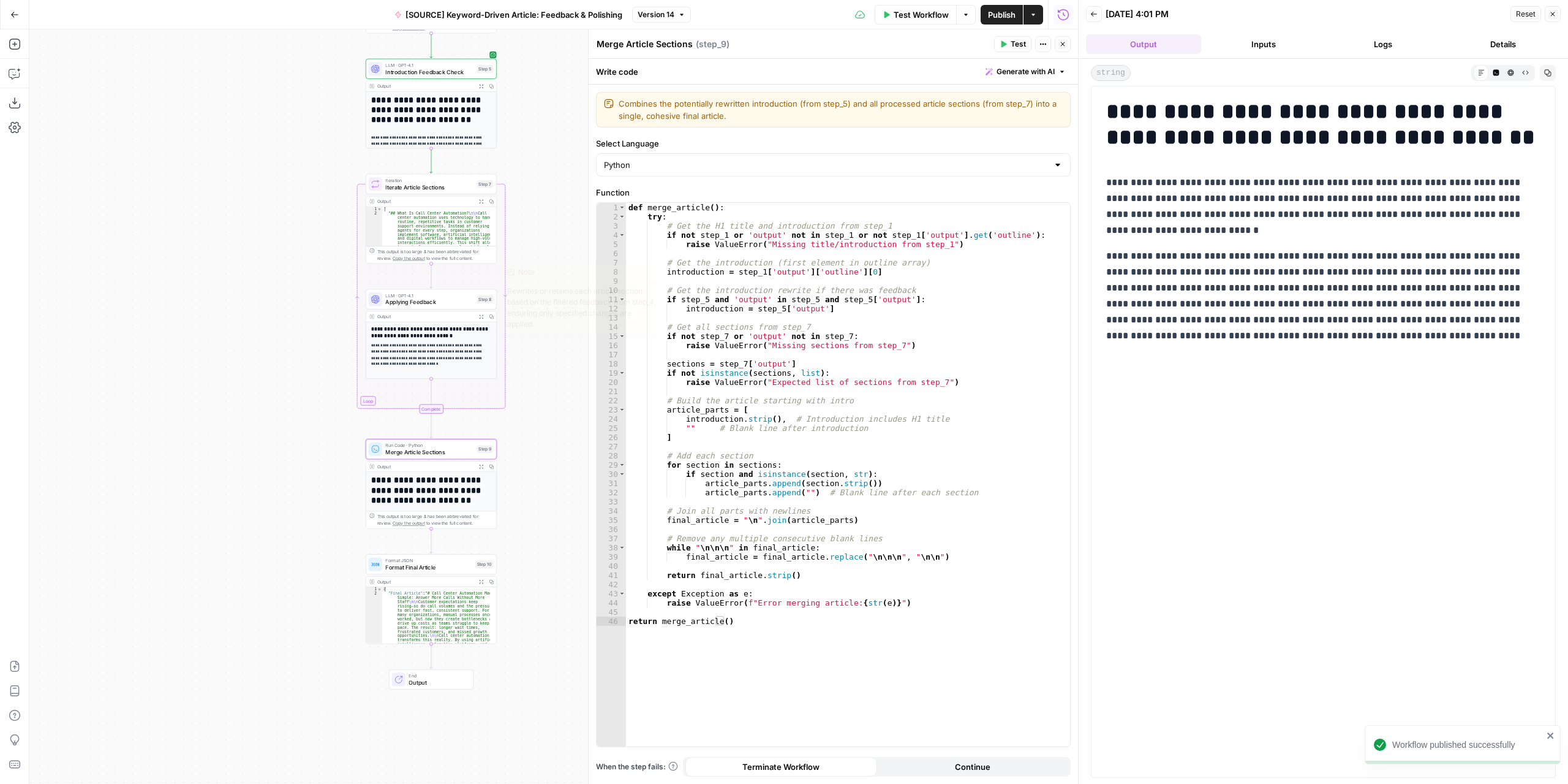
click at [452, 301] on span "Applying Feedback" at bounding box center [429, 302] width 88 height 9
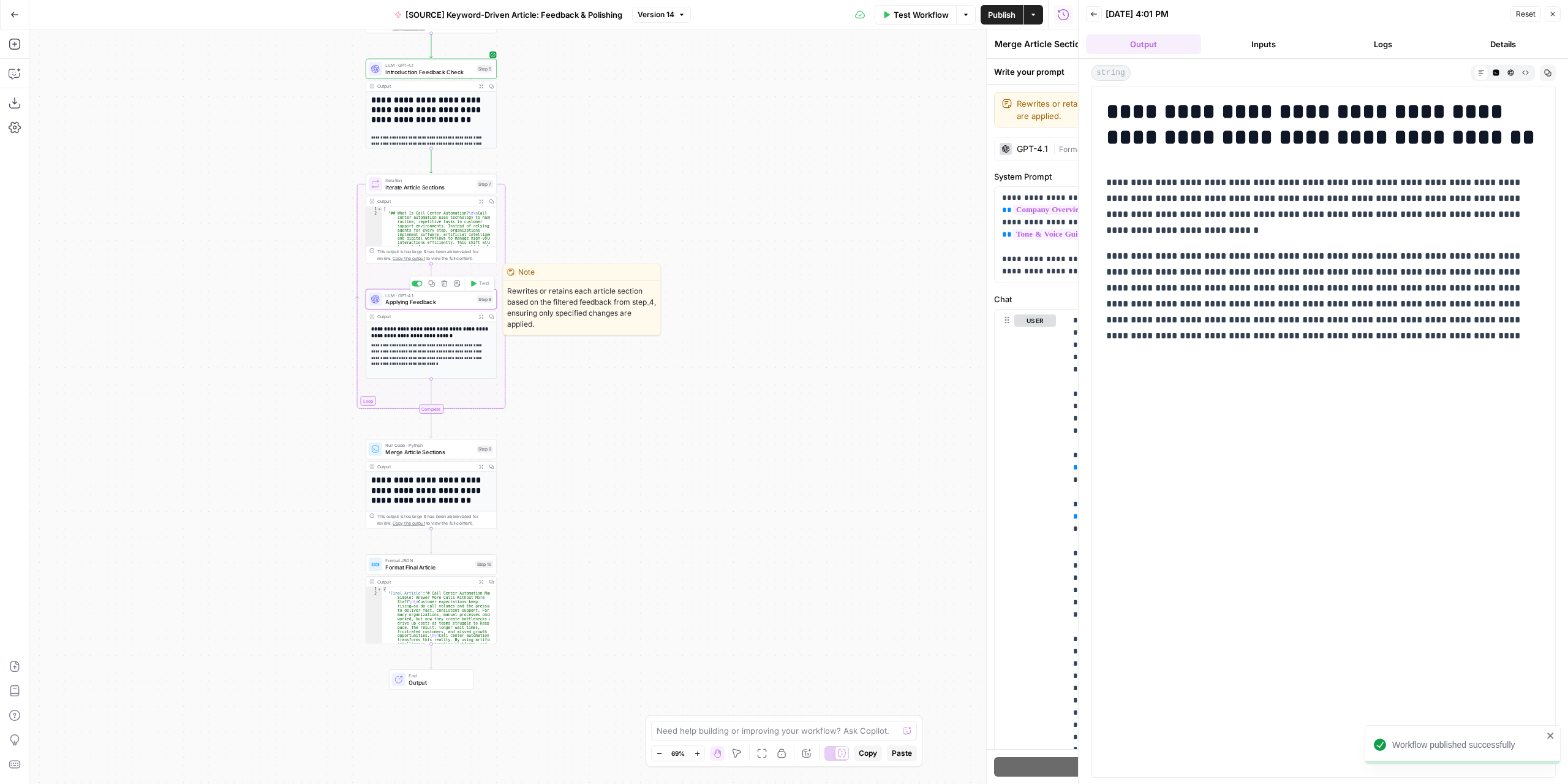
type textarea "Applying Feedback"
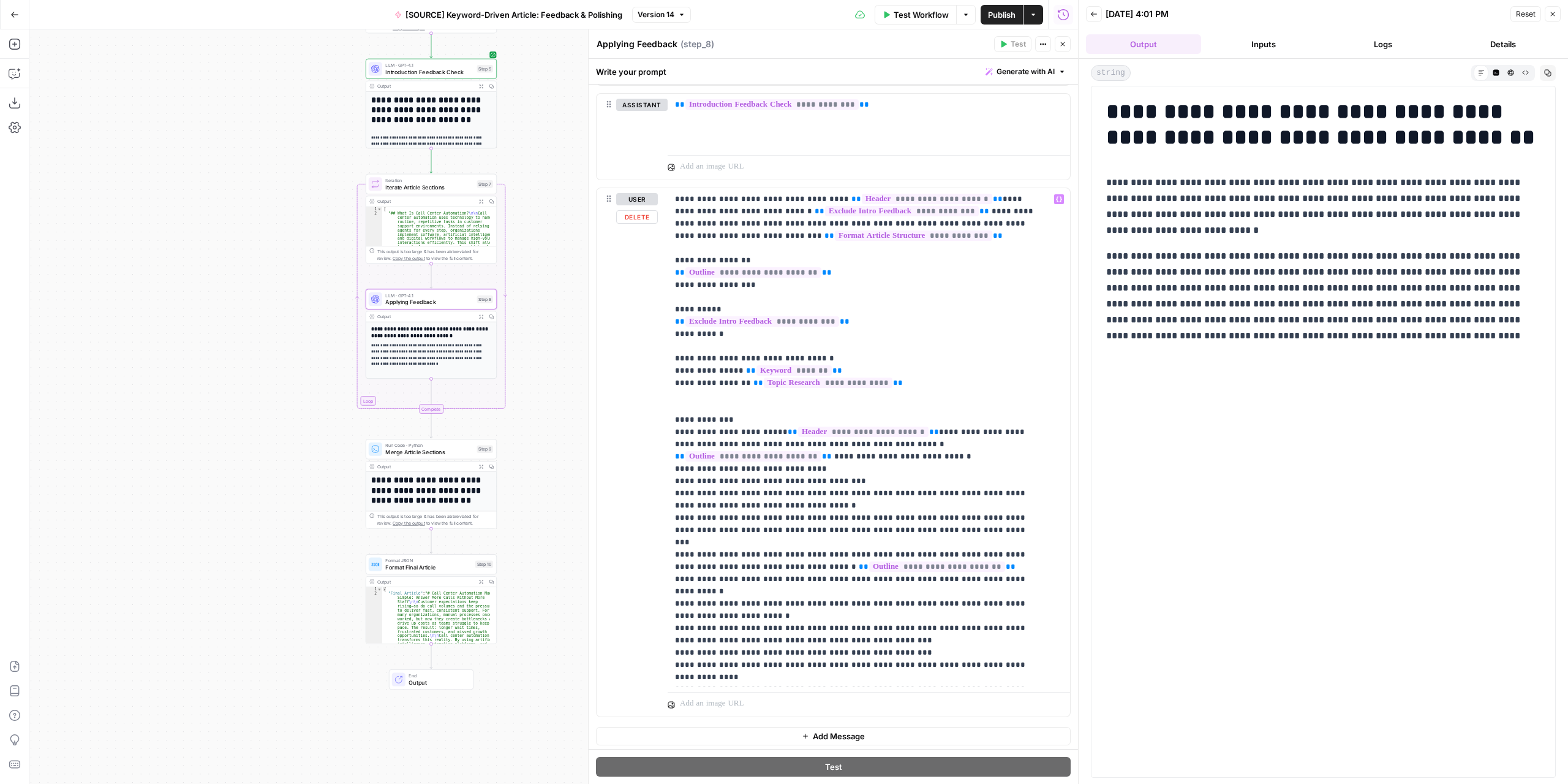
scroll to position [423, 0]
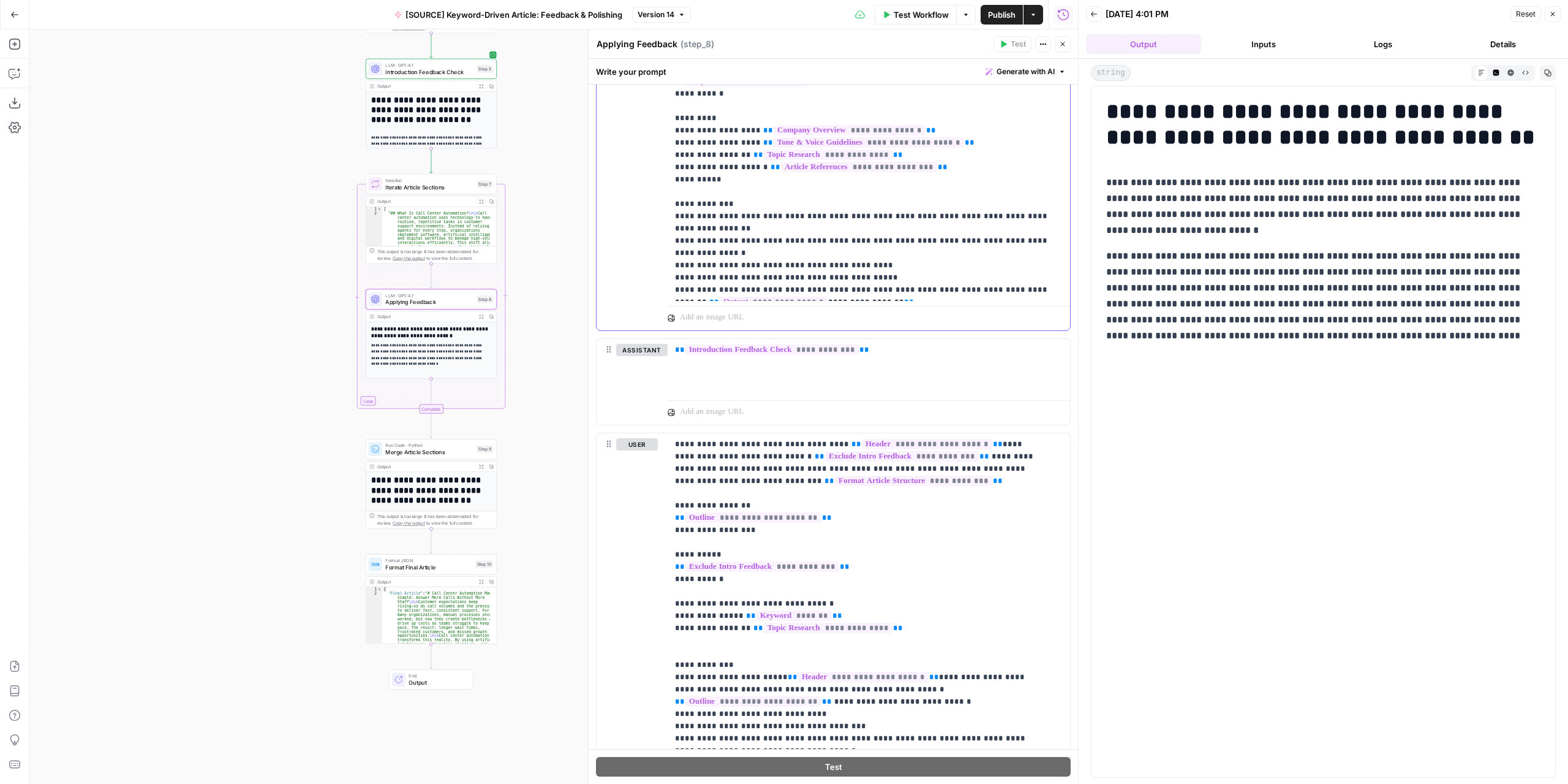
drag, startPoint x: 854, startPoint y: 276, endPoint x: 675, endPoint y: 261, distance: 179.6
click at [675, 261] on p "**********" at bounding box center [865, 87] width 379 height 417
click at [1002, 265] on p "**********" at bounding box center [865, 87] width 379 height 417
click at [1014, 261] on p "**********" at bounding box center [865, 87] width 379 height 417
drag, startPoint x: 850, startPoint y: 276, endPoint x: 665, endPoint y: 263, distance: 185.5
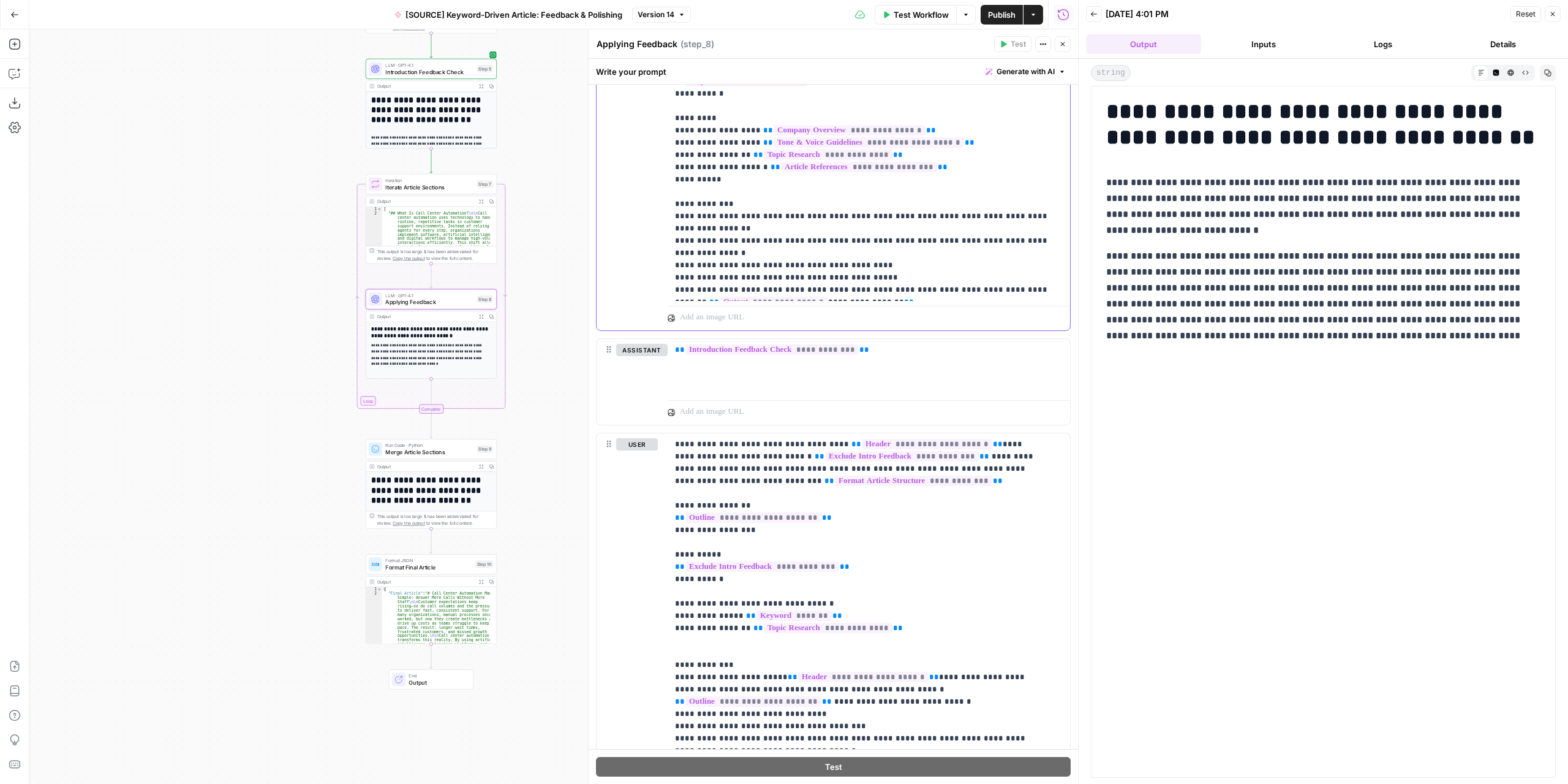
click at [665, 263] on div "**********" at bounding box center [834, 102] width 473 height 456
copy p "**********"
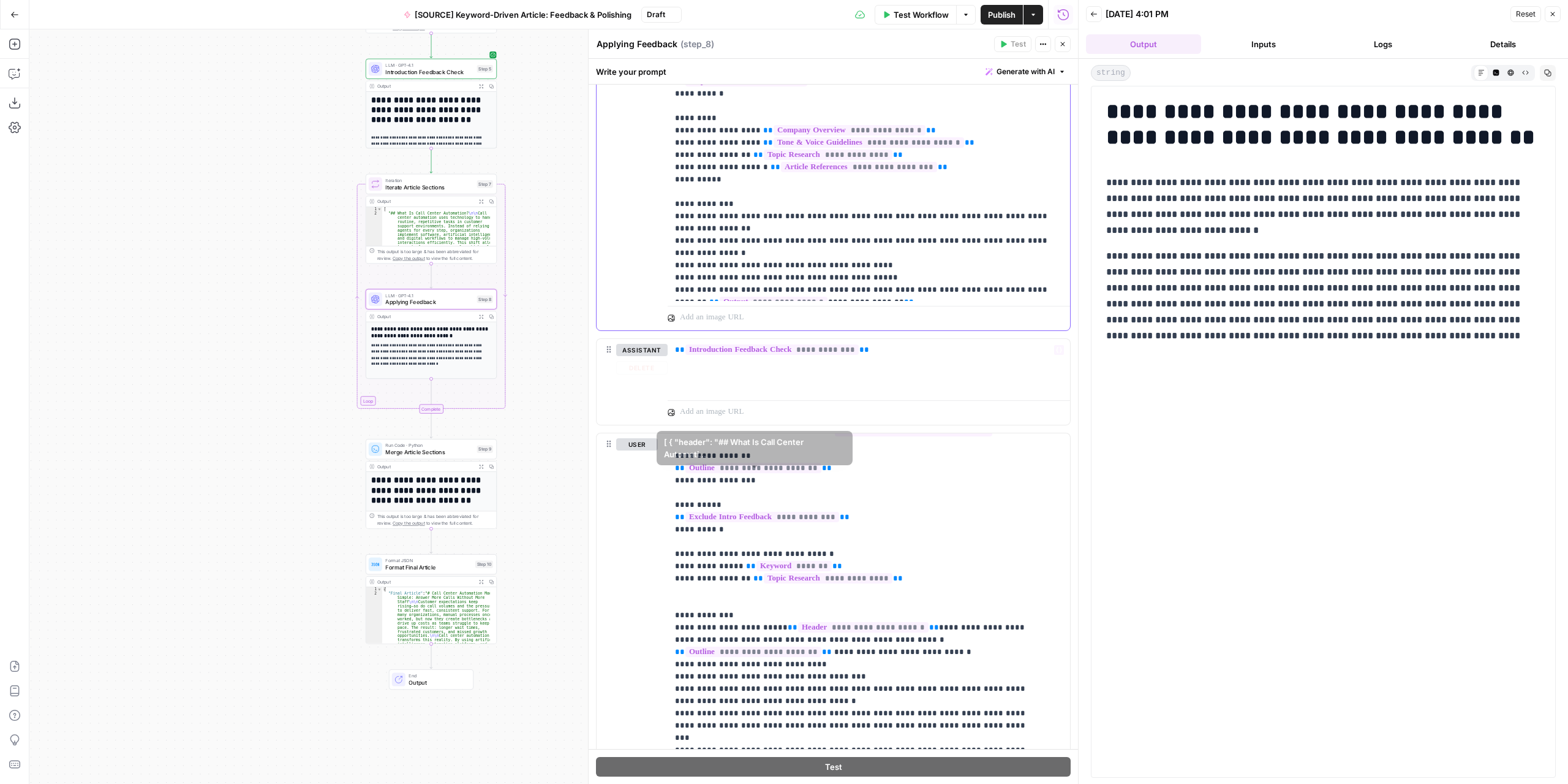
scroll to position [74, 0]
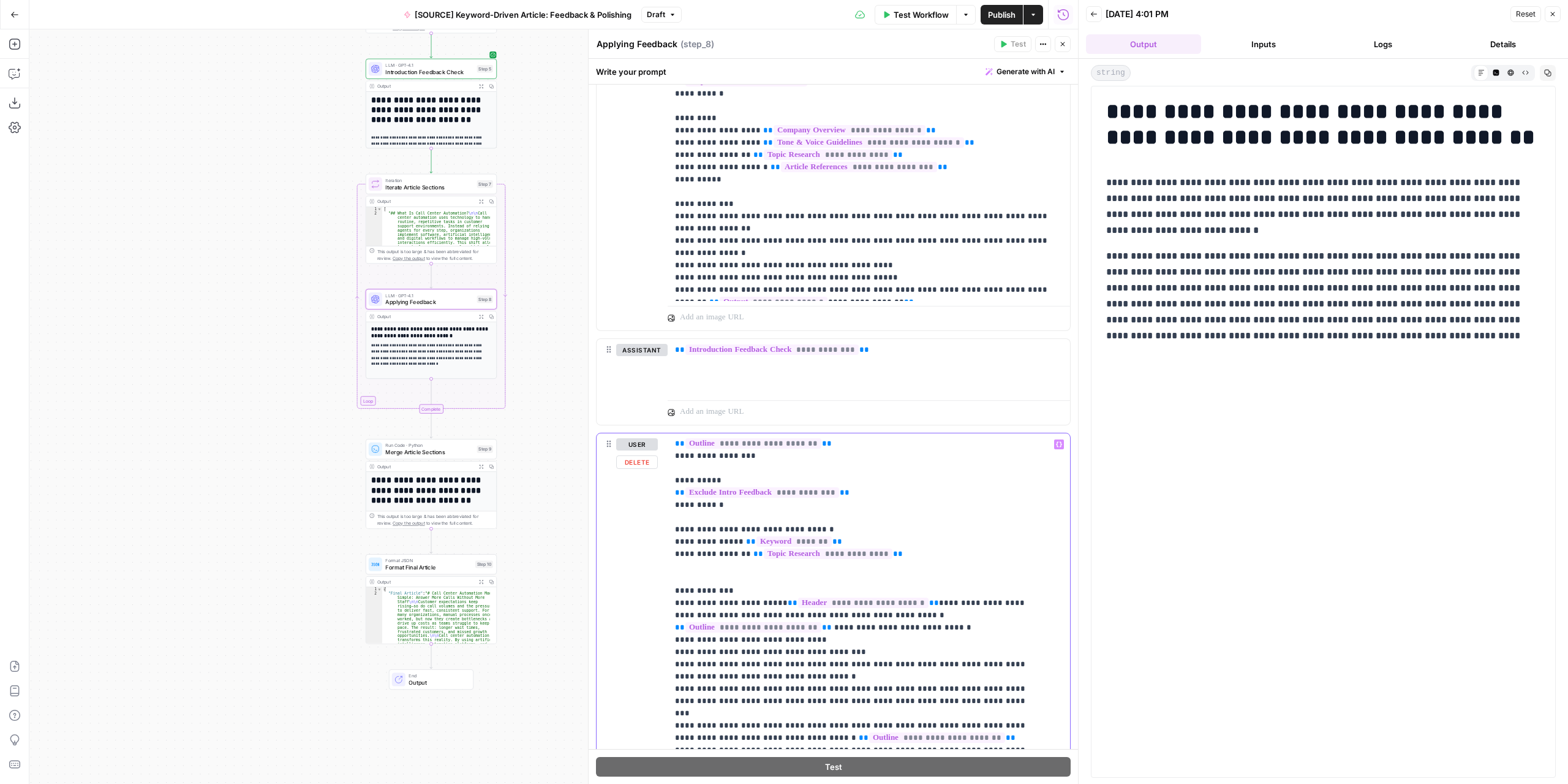
click at [788, 623] on p "**********" at bounding box center [860, 646] width 370 height 564
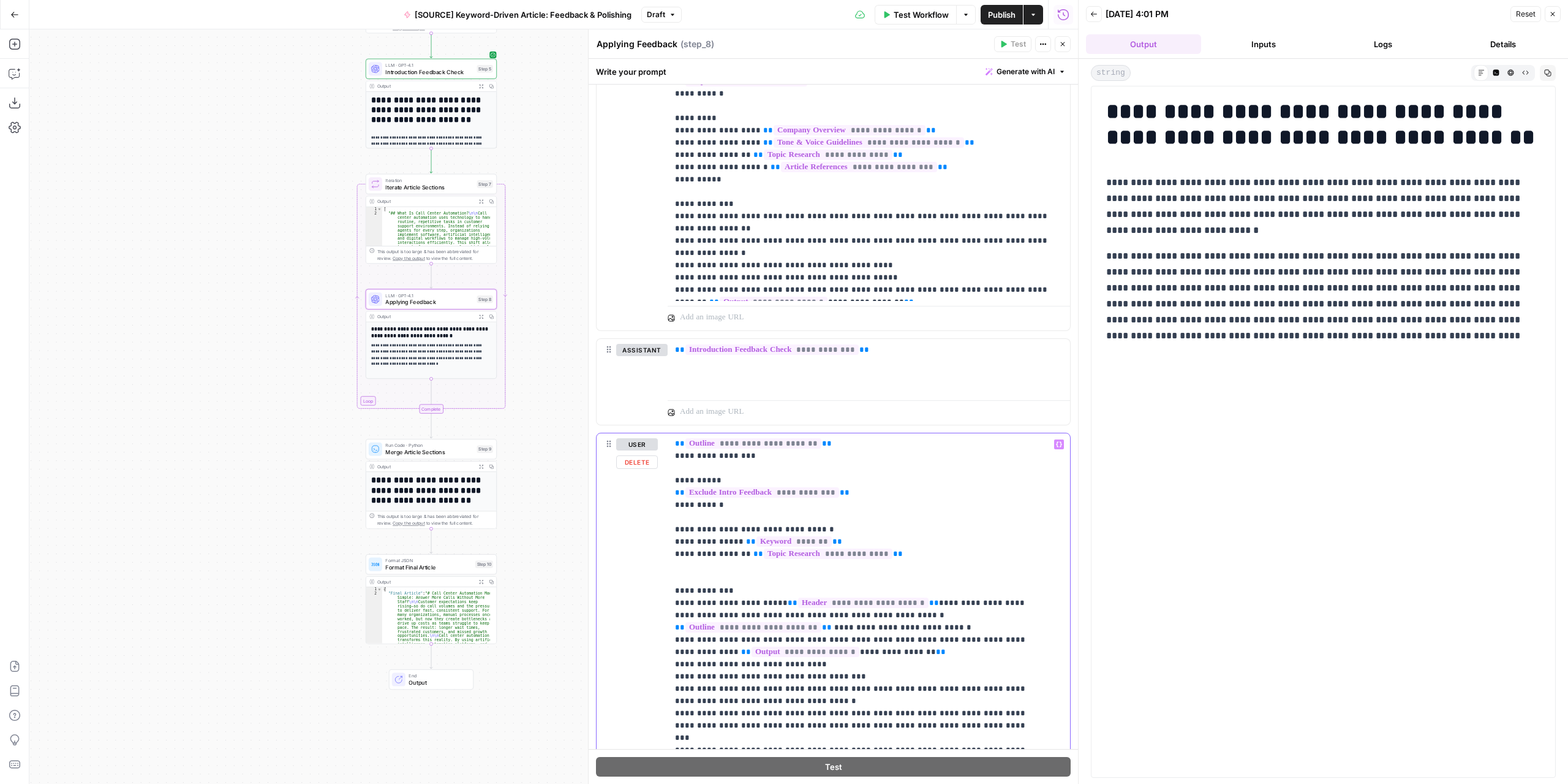
drag, startPoint x: 875, startPoint y: 651, endPoint x: 696, endPoint y: 645, distance: 179.1
click at [697, 645] on p "**********" at bounding box center [860, 658] width 370 height 588
click at [1056, 442] on icon "button" at bounding box center [1059, 444] width 6 height 6
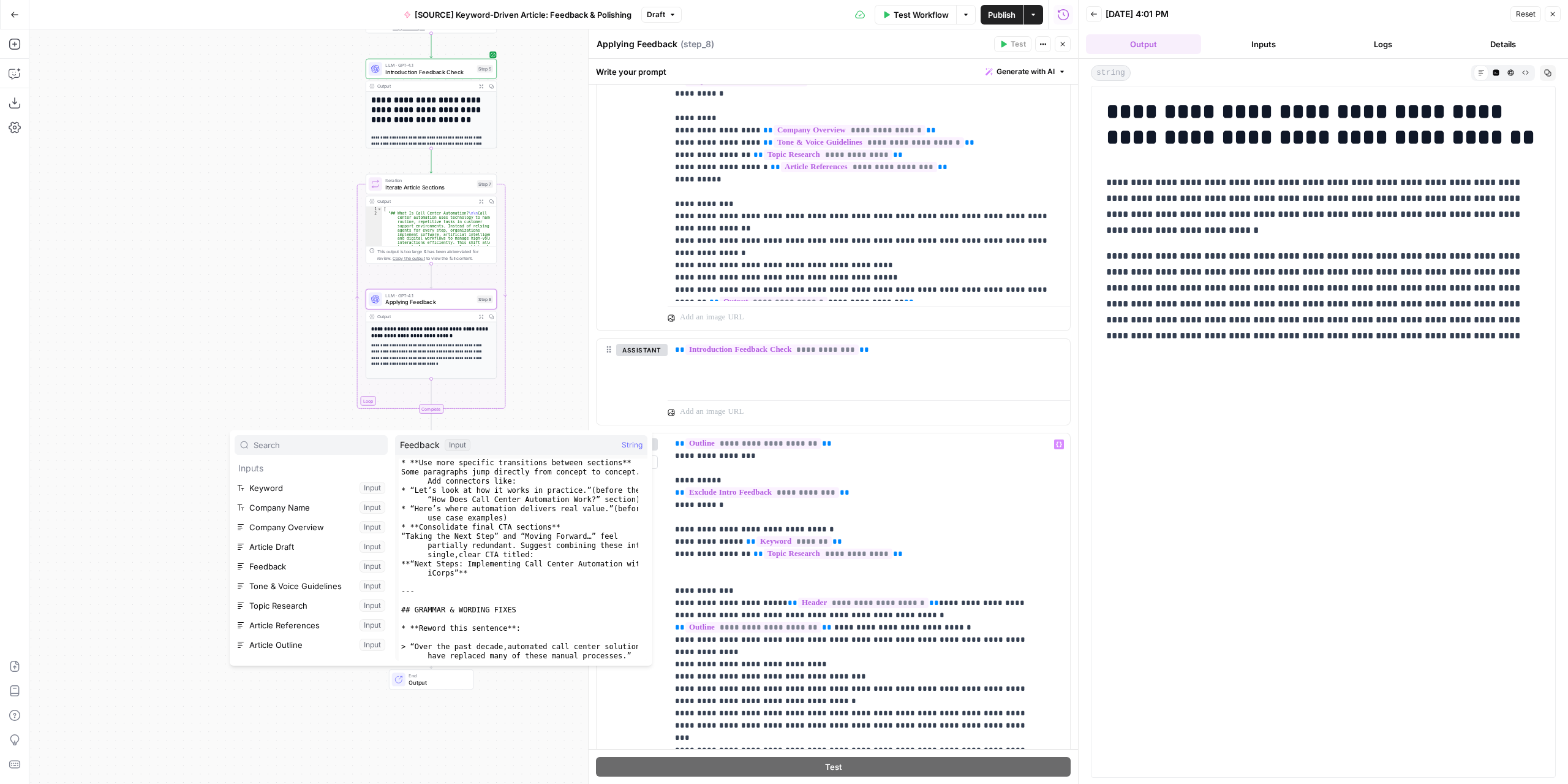
scroll to position [150, 0]
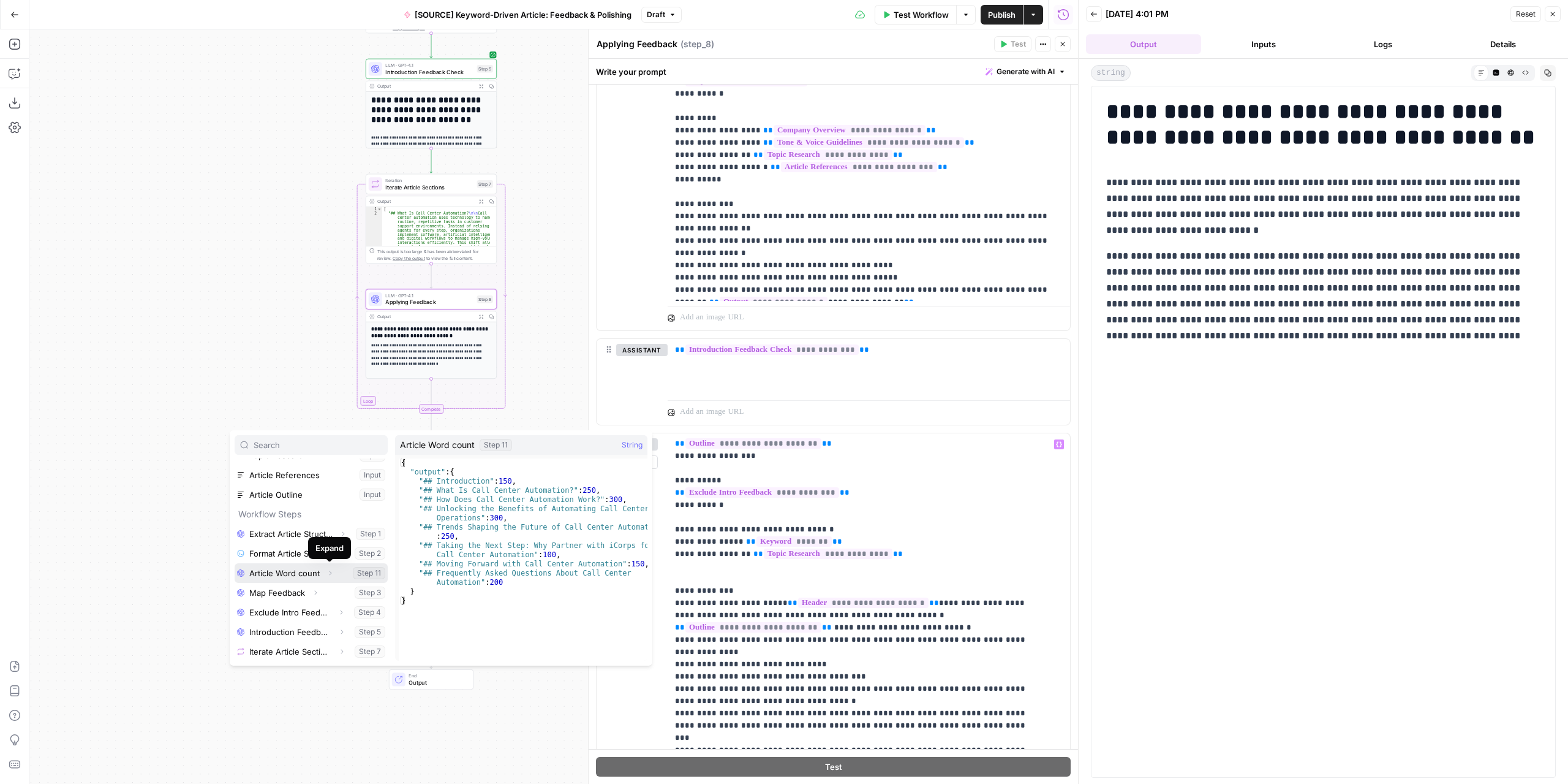
click at [326, 571] on icon "button" at bounding box center [330, 573] width 7 height 7
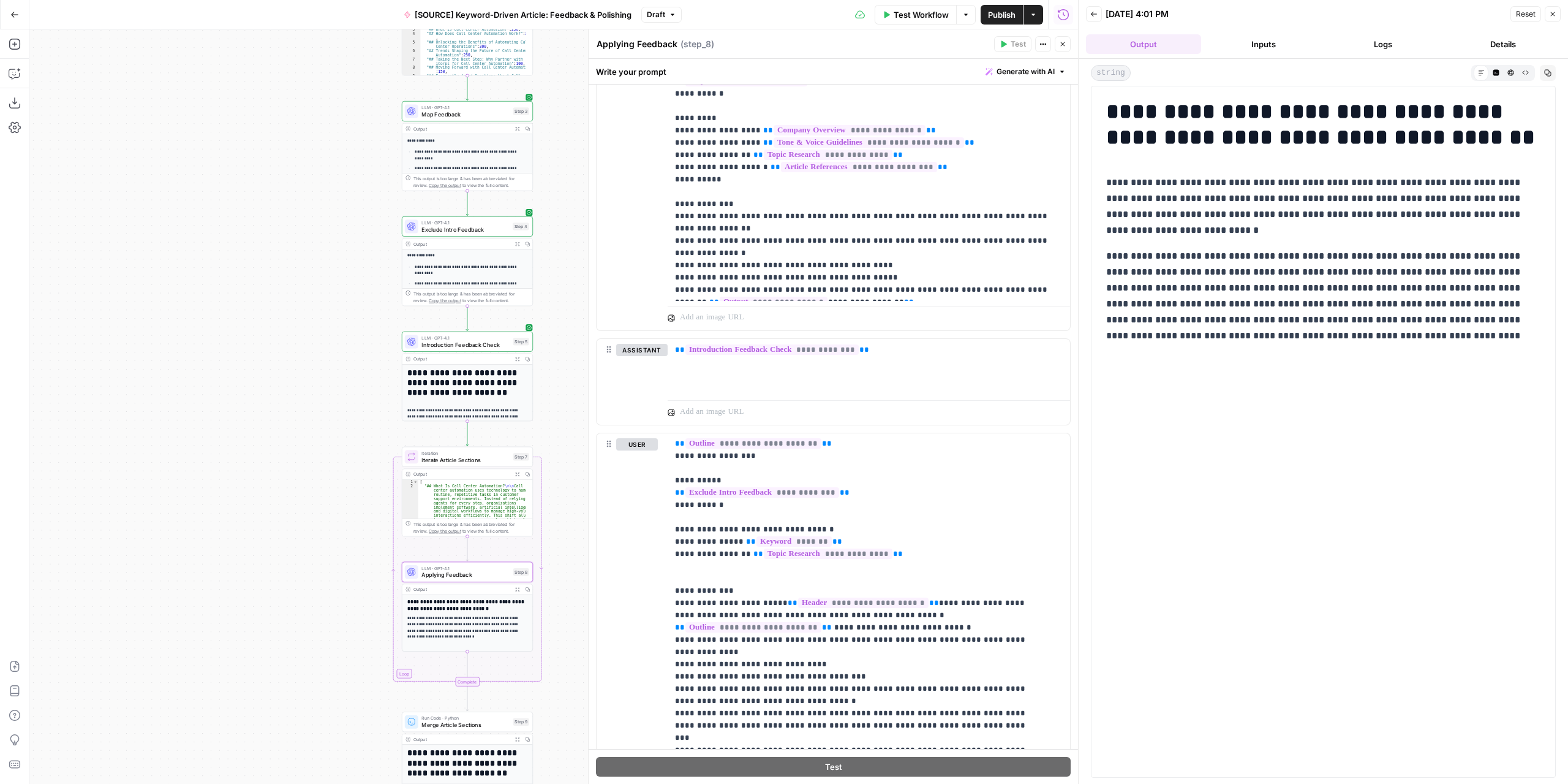
drag, startPoint x: 273, startPoint y: 316, endPoint x: 309, endPoint y: 588, distance: 274.4
click at [309, 588] on div "Workflow Set Inputs Inputs LLM · GPT-4.1 Extract Article Structure Step 1 Outpu…" at bounding box center [554, 406] width 1049 height 754
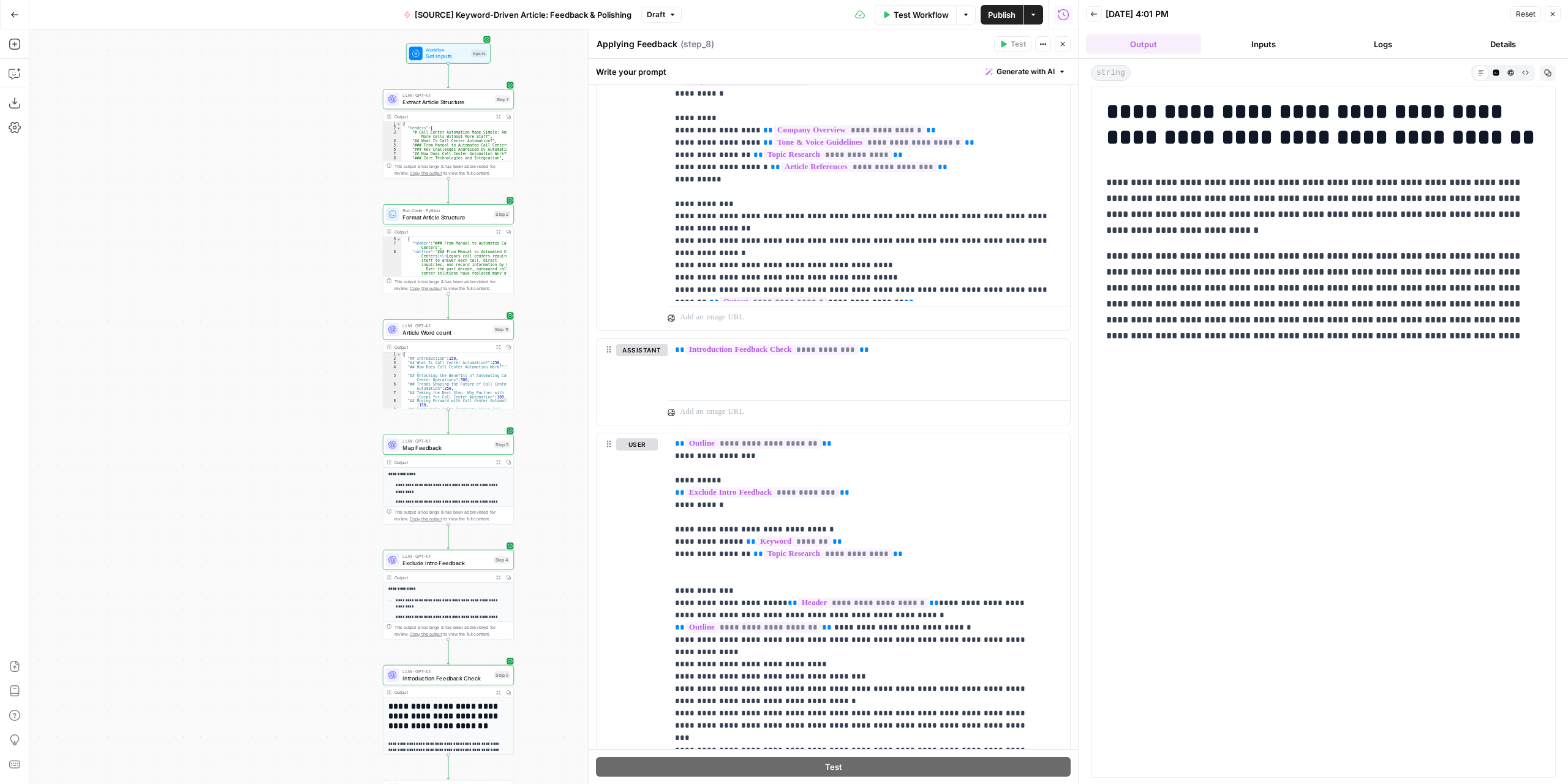
drag, startPoint x: 344, startPoint y: 317, endPoint x: 308, endPoint y: 668, distance: 352.8
click at [311, 668] on div "Workflow Set Inputs Inputs LLM · GPT-4.1 Extract Article Structure Step 1 Outpu…" at bounding box center [554, 406] width 1049 height 754
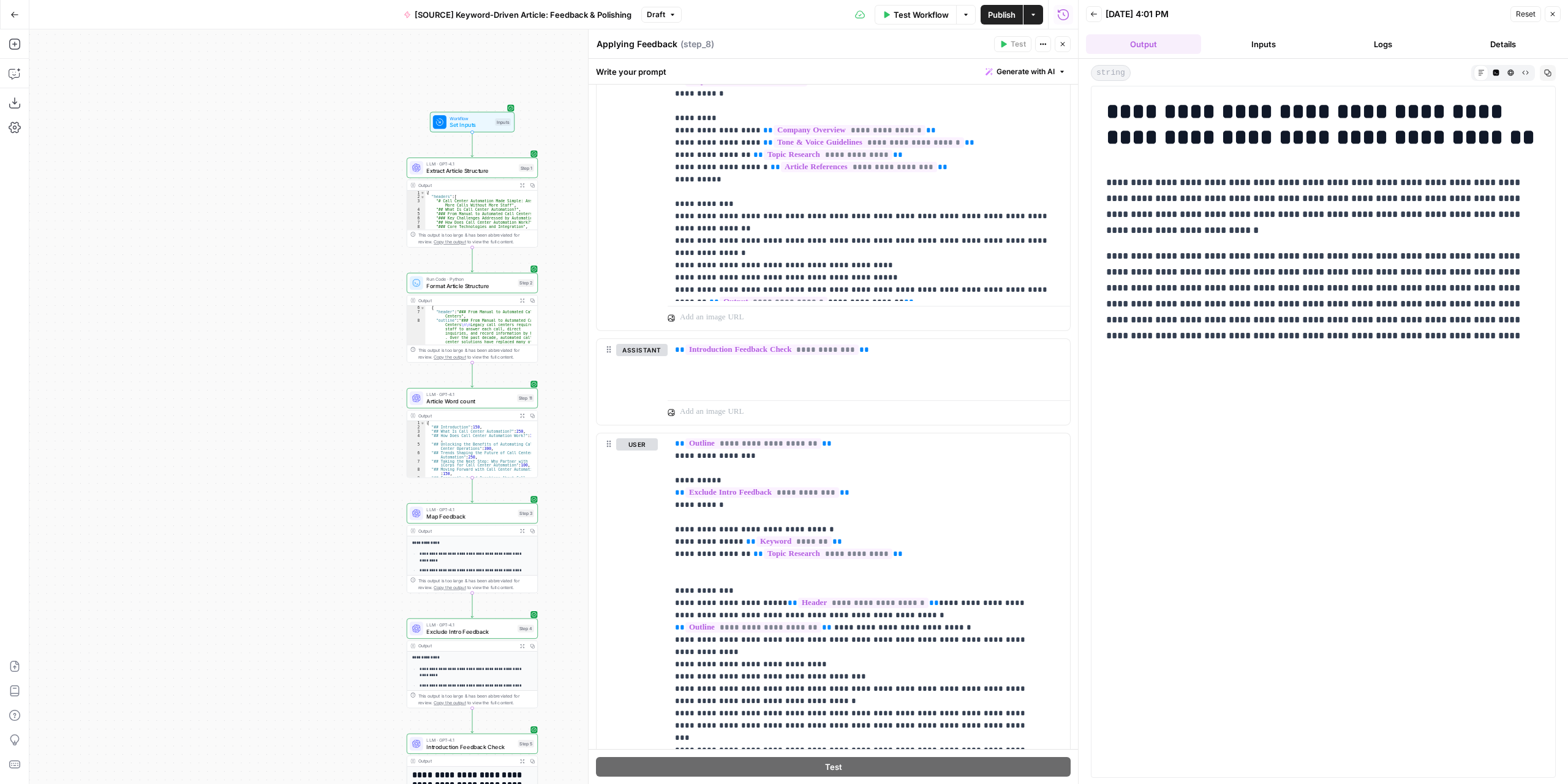
drag, startPoint x: 313, startPoint y: 440, endPoint x: 342, endPoint y: 346, distance: 98.4
click at [342, 346] on div "Workflow Set Inputs Inputs LLM · GPT-4.1 Extract Article Structure Step 1 Outpu…" at bounding box center [554, 406] width 1049 height 754
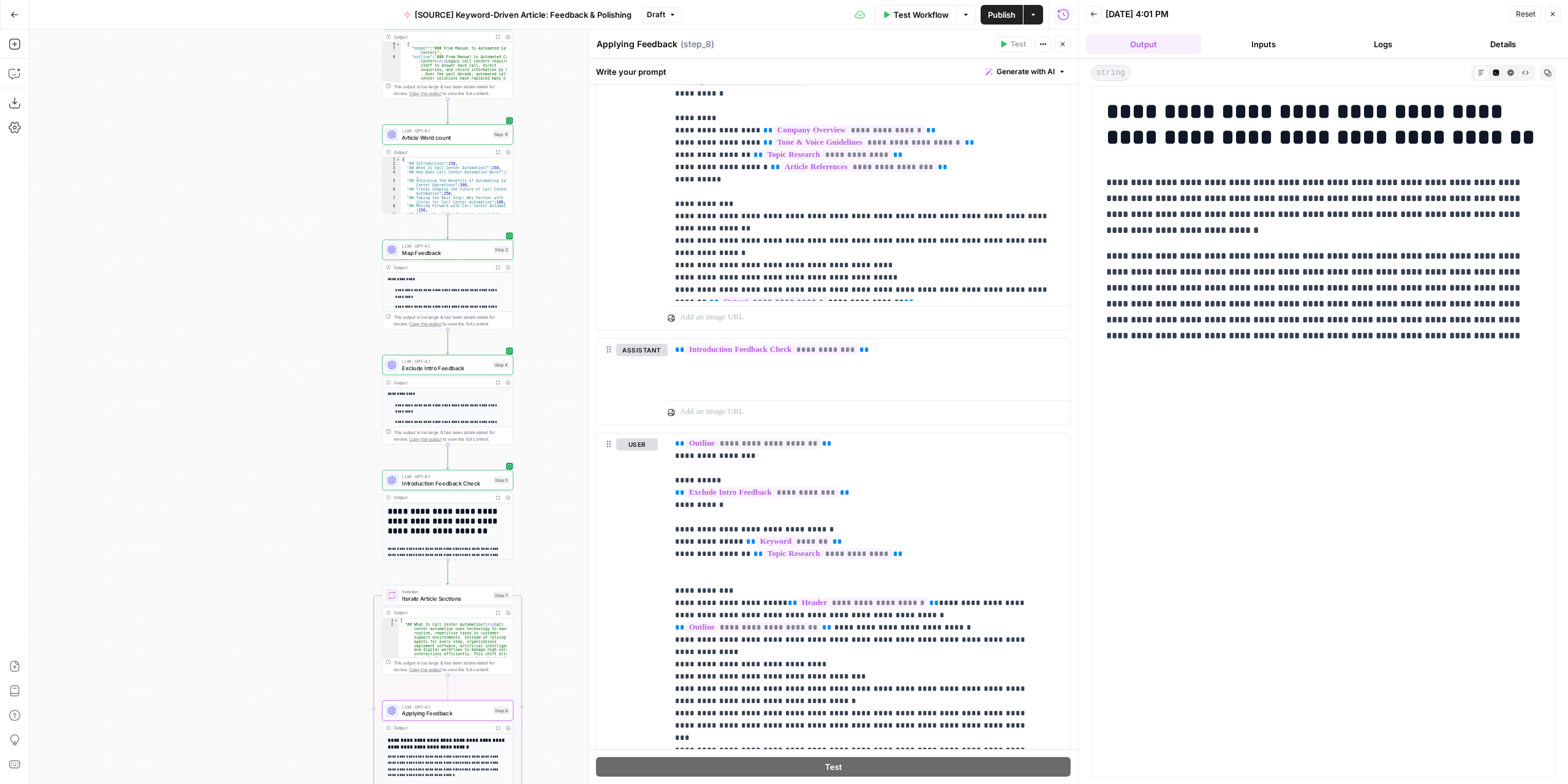
drag, startPoint x: 350, startPoint y: 582, endPoint x: 324, endPoint y: 357, distance: 226.5
click at [324, 357] on div "Workflow Set Inputs Inputs LLM · GPT-4.1 Extract Article Structure Step 1 Outpu…" at bounding box center [554, 406] width 1049 height 754
drag, startPoint x: 340, startPoint y: 670, endPoint x: 331, endPoint y: 375, distance: 295.1
click at [333, 382] on div "Workflow Set Inputs Inputs LLM · GPT-4.1 Extract Article Structure Step 1 Outpu…" at bounding box center [554, 406] width 1049 height 754
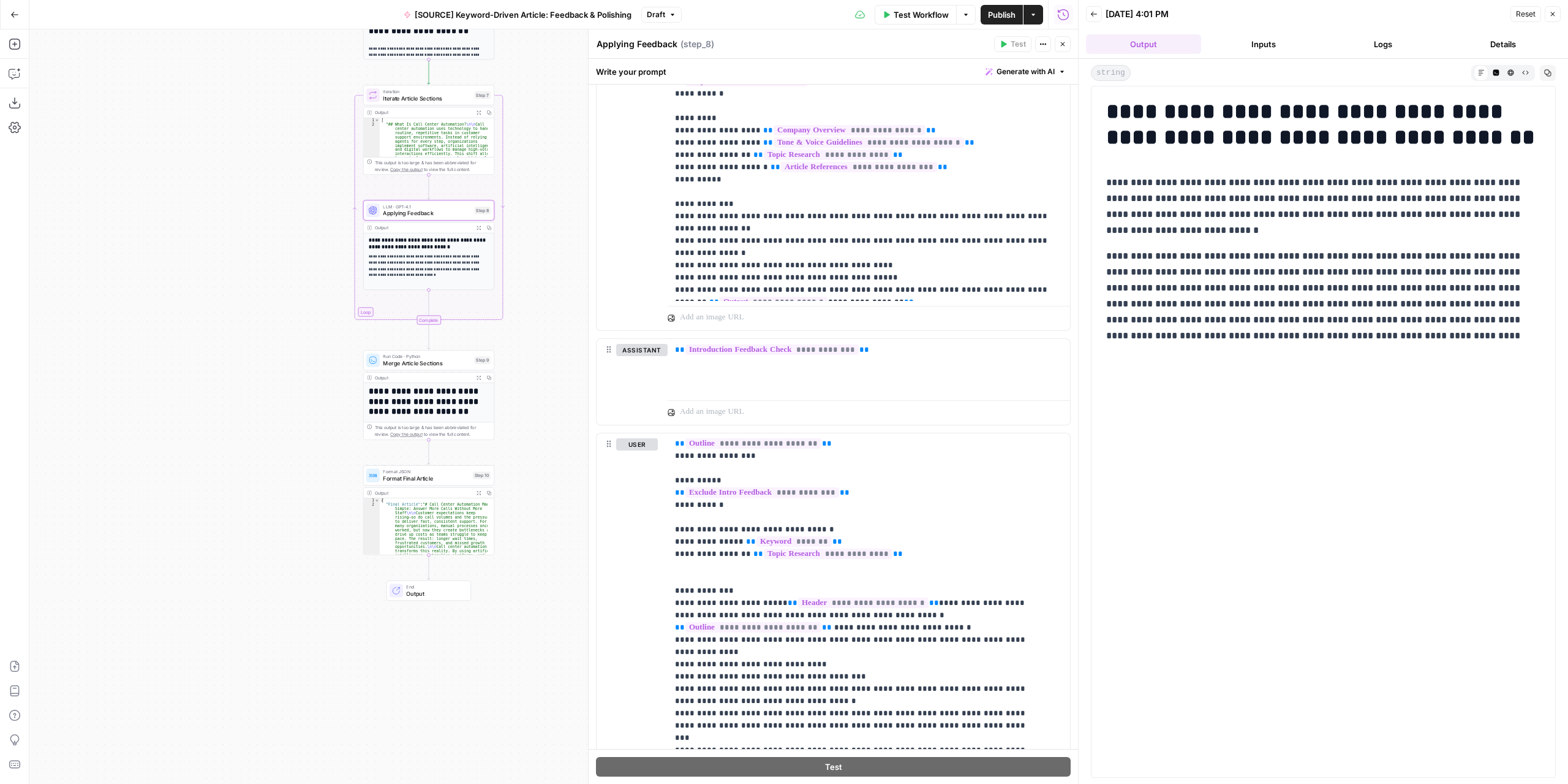
drag, startPoint x: 322, startPoint y: 557, endPoint x: 309, endPoint y: 345, distance: 212.4
click at [309, 345] on div "Workflow Set Inputs Inputs LLM · GPT-4.1 Extract Article Structure Step 1 Outpu…" at bounding box center [554, 406] width 1049 height 754
drag, startPoint x: 547, startPoint y: 309, endPoint x: 528, endPoint y: 487, distance: 179.0
click at [528, 487] on div "Workflow Set Inputs Inputs LLM · GPT-4.1 Extract Article Structure Step 1 Outpu…" at bounding box center [554, 406] width 1049 height 754
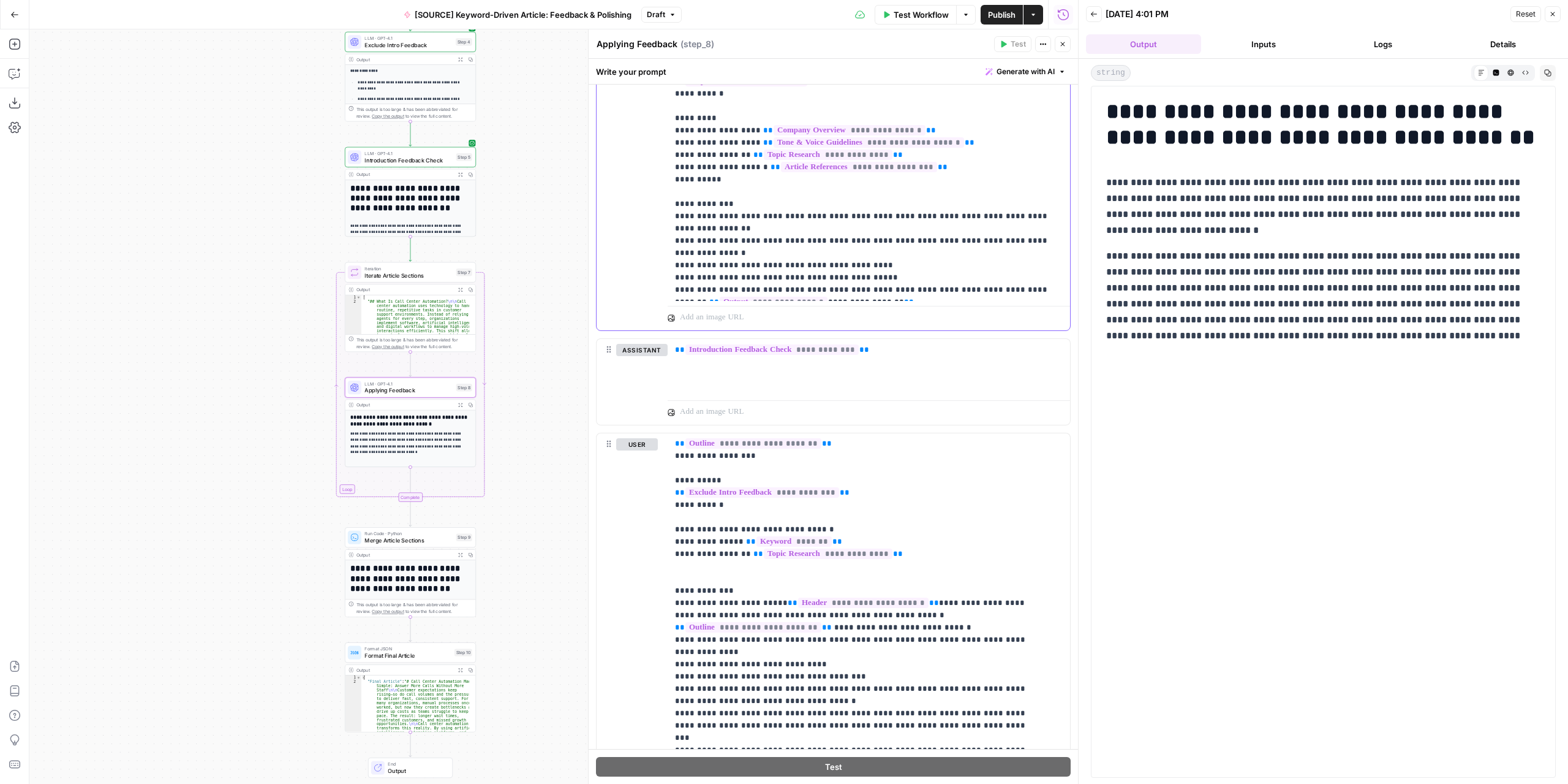
click at [762, 297] on span "**********" at bounding box center [774, 302] width 108 height 11
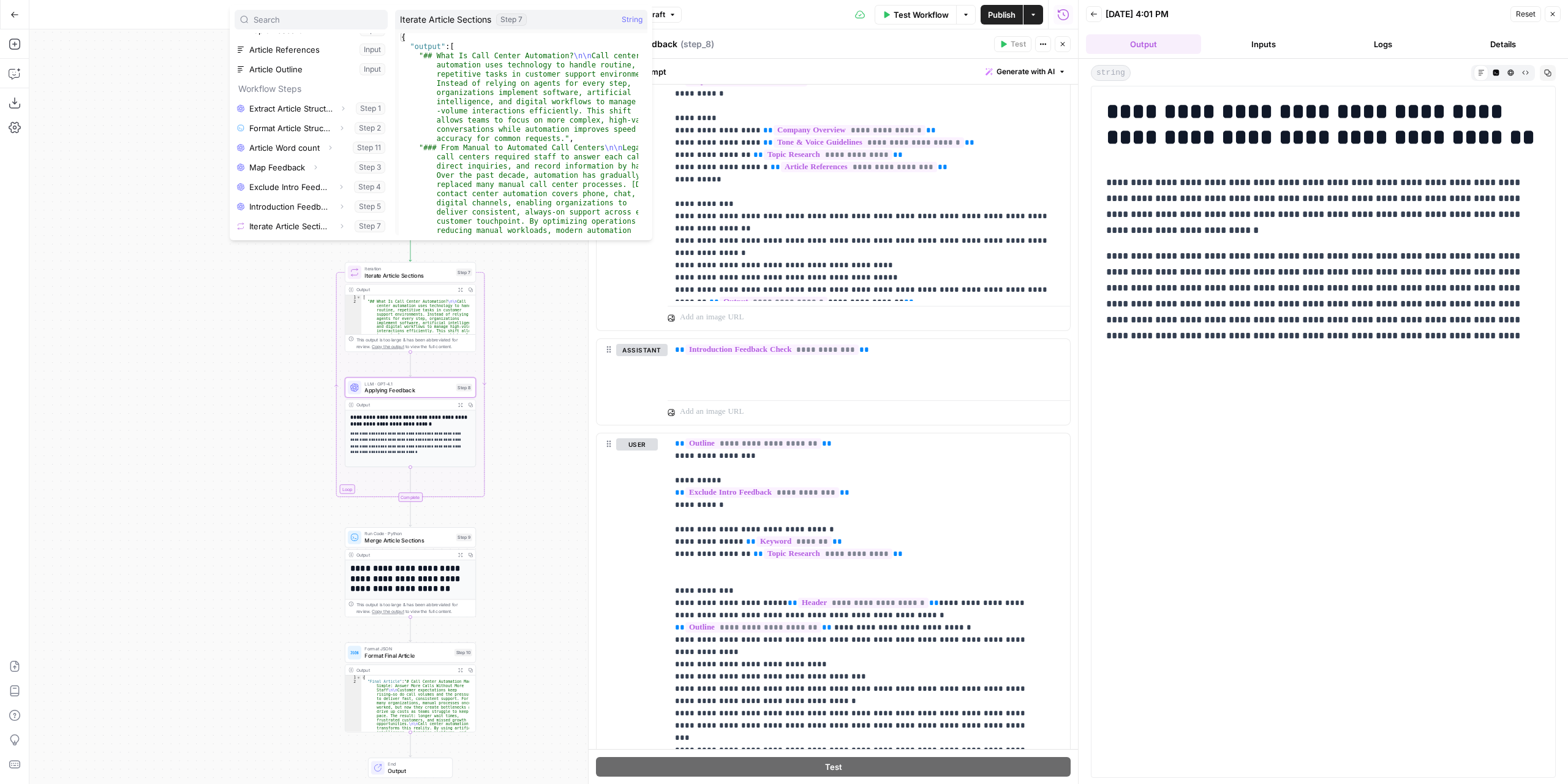
click at [221, 386] on div "Workflow Set Inputs Inputs LLM · GPT-4.1 Extract Article Structure Step 1 Outpu…" at bounding box center [554, 406] width 1049 height 754
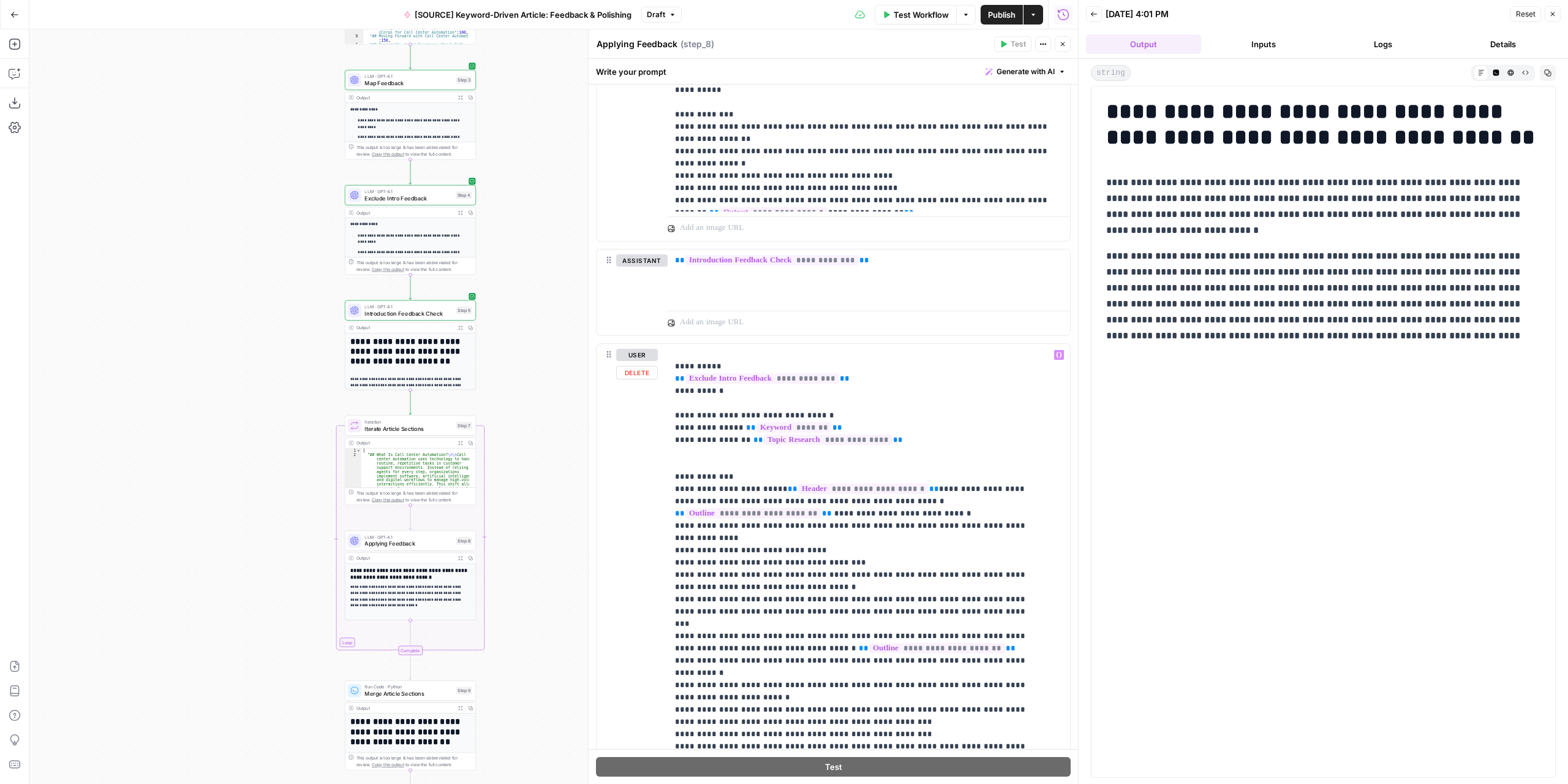
scroll to position [606, 0]
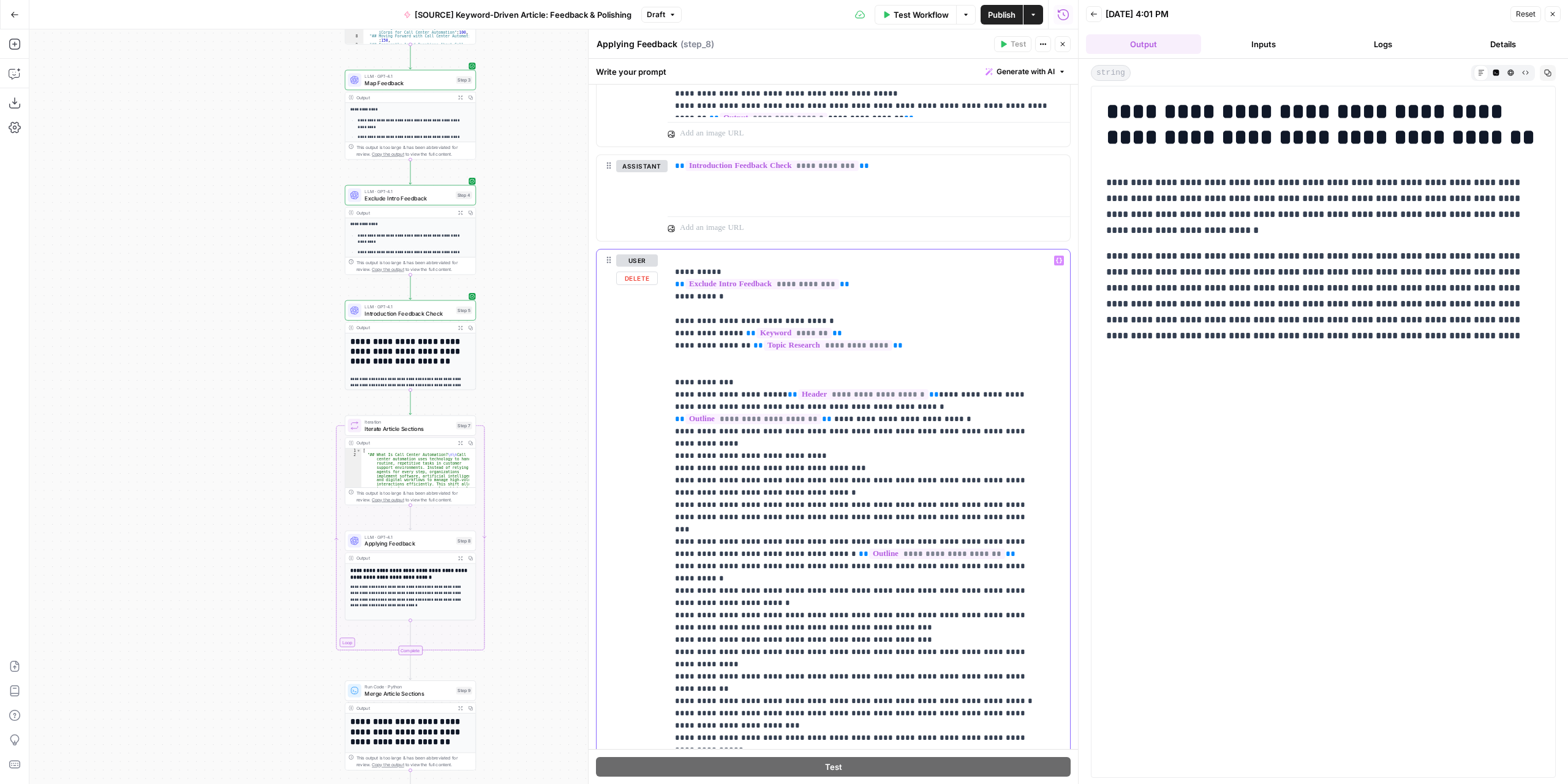
drag, startPoint x: 925, startPoint y: 539, endPoint x: 672, endPoint y: 525, distance: 253.4
click at [672, 525] on div "**********" at bounding box center [864, 499] width 394 height 499
copy p "**********"
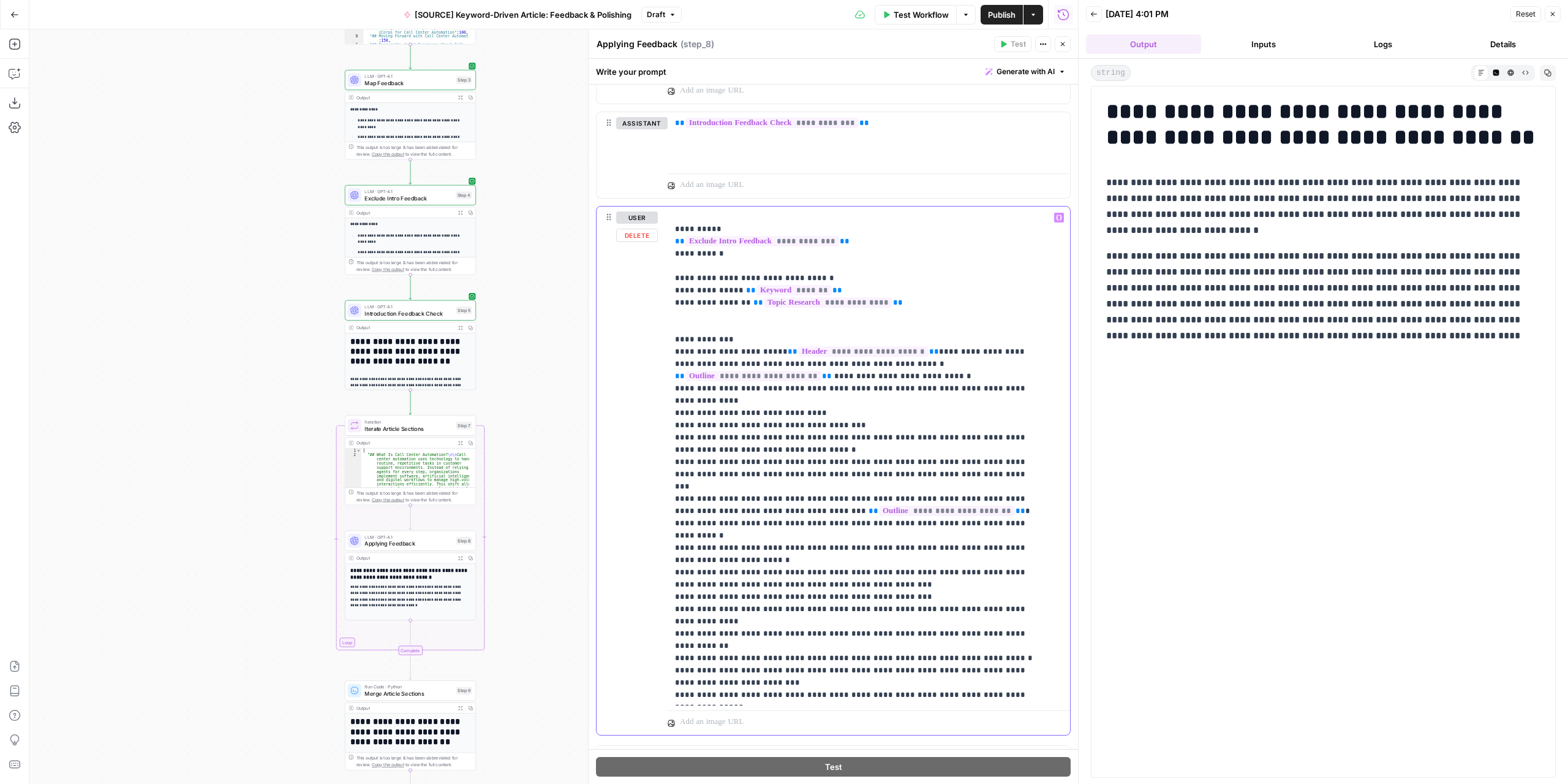
scroll to position [668, 0]
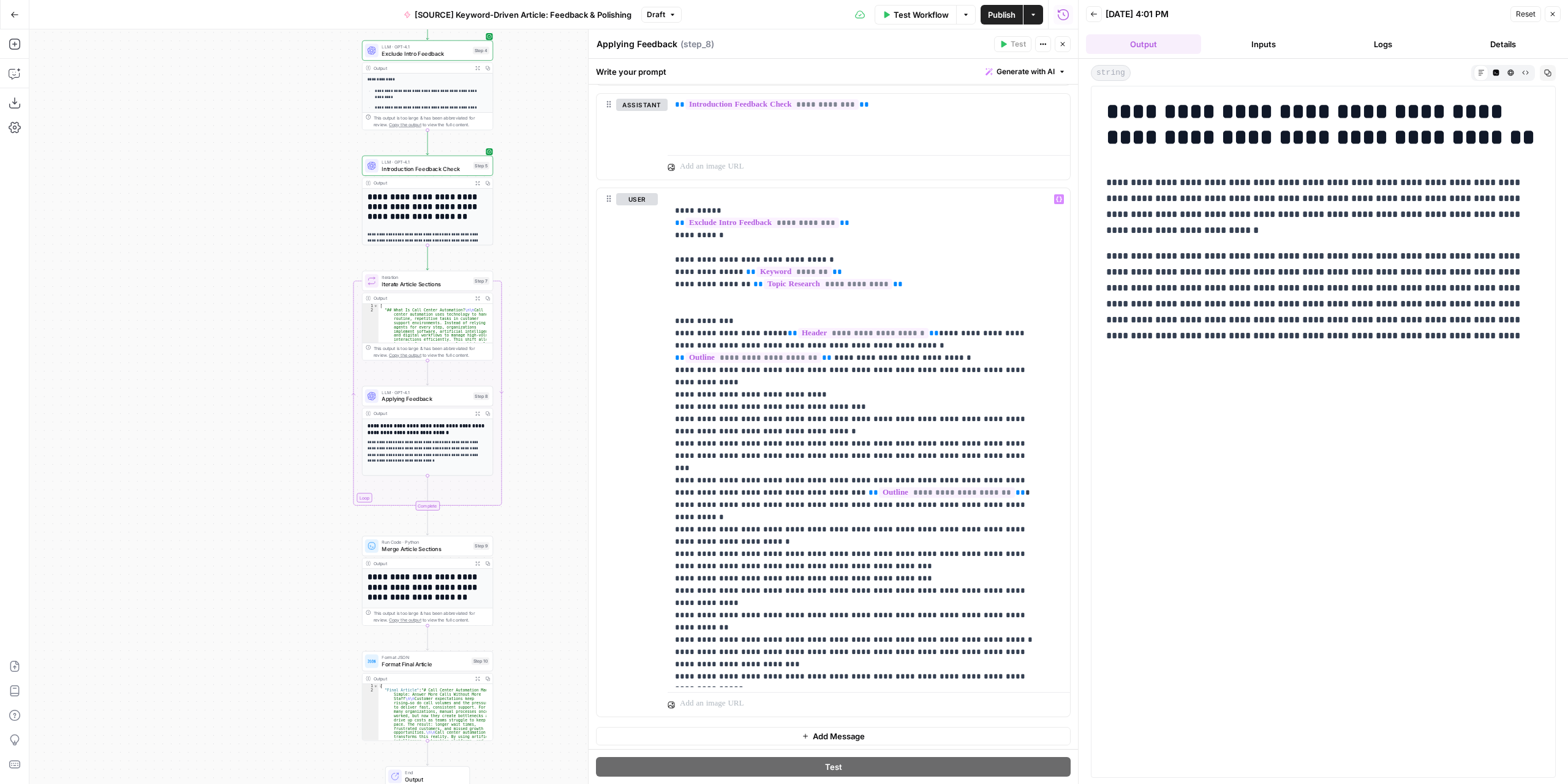
drag, startPoint x: 548, startPoint y: 531, endPoint x: 567, endPoint y: 370, distance: 162.1
click at [567, 370] on div "Workflow Set Inputs Inputs LLM · GPT-4.1 Extract Article Structure Step 1 Outpu…" at bounding box center [554, 406] width 1049 height 754
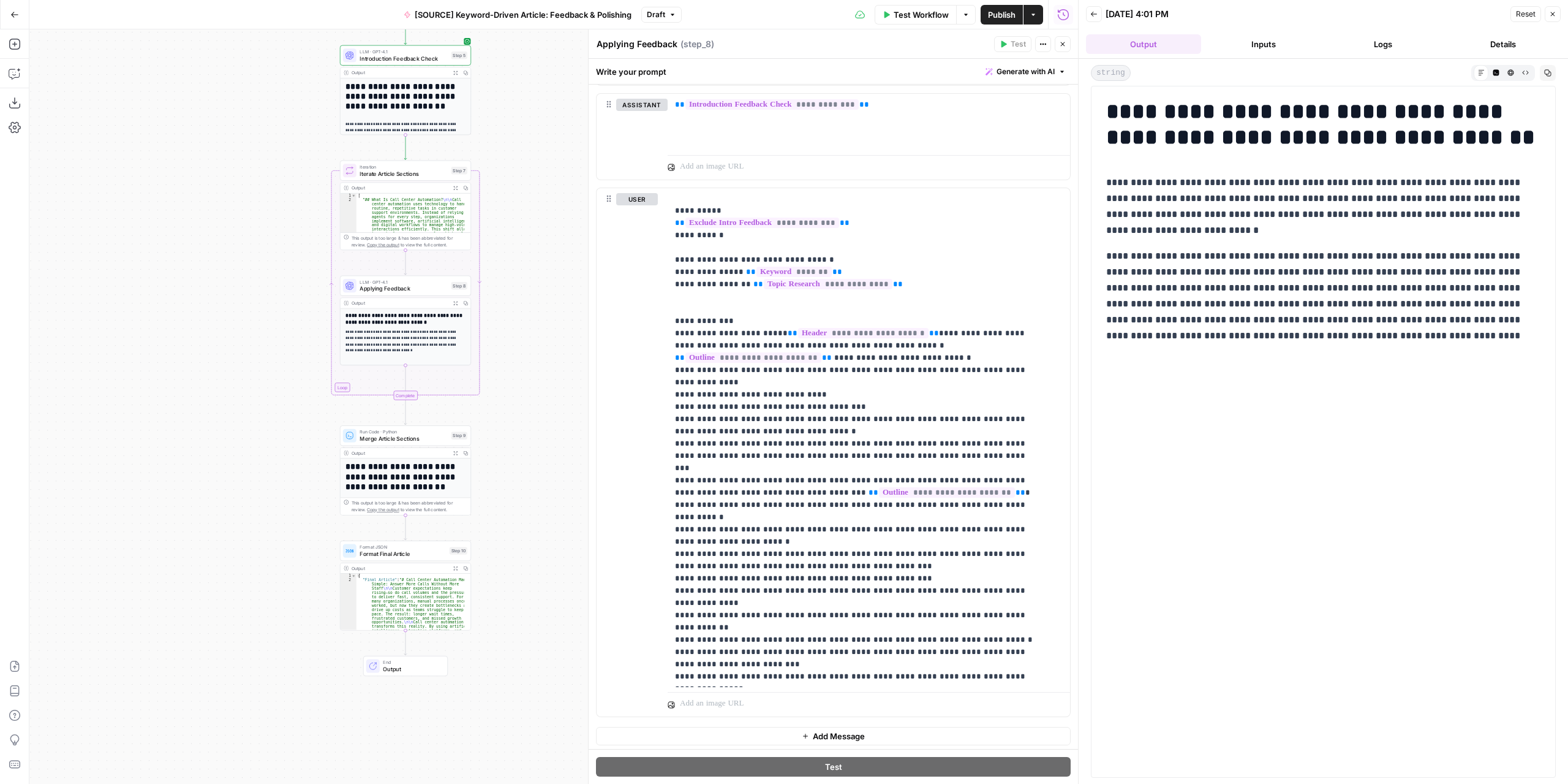
drag, startPoint x: 542, startPoint y: 405, endPoint x: 528, endPoint y: 348, distance: 58.7
click at [528, 348] on div "Workflow Set Inputs Inputs LLM · GPT-4.1 Extract Article Structure Step 1 Outpu…" at bounding box center [554, 406] width 1049 height 754
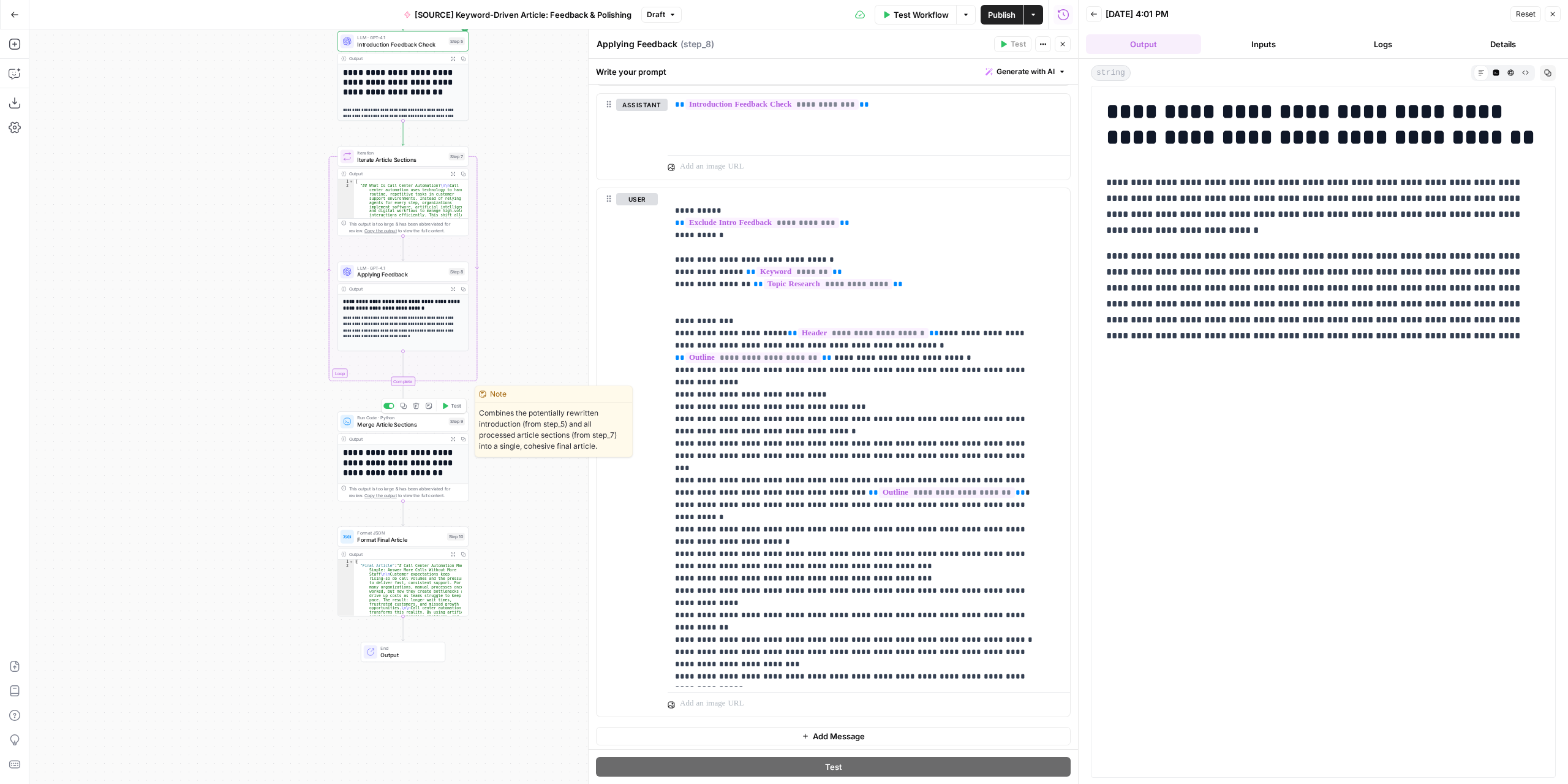
click at [415, 426] on span "Merge Article Sections" at bounding box center [401, 424] width 88 height 9
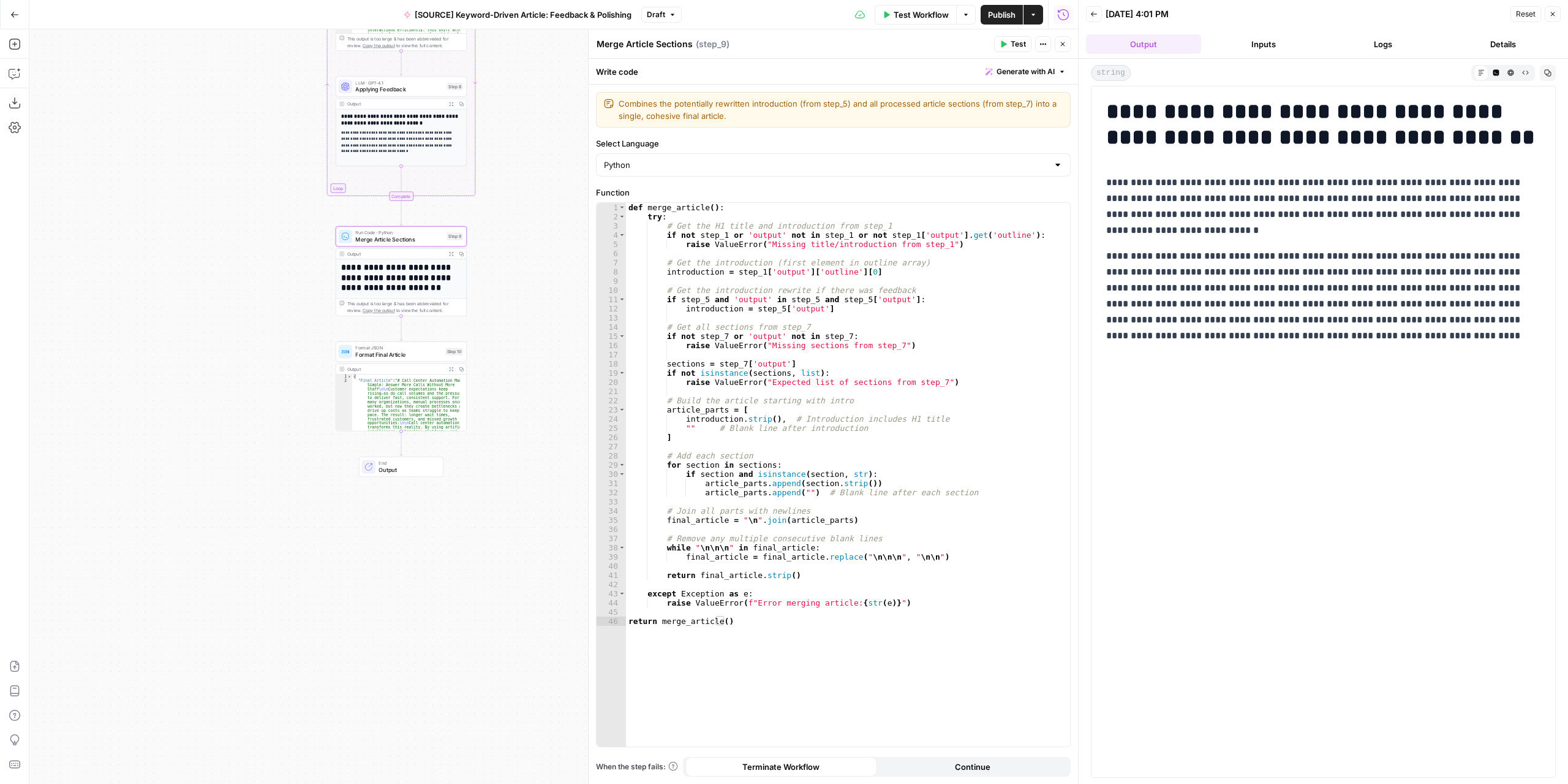
drag, startPoint x: 498, startPoint y: 535, endPoint x: 496, endPoint y: 348, distance: 187.0
click at [496, 348] on div "Workflow Set Inputs Inputs LLM · GPT-4.1 Extract Article Structure Step 1 Outpu…" at bounding box center [554, 406] width 1049 height 754
click at [1064, 47] on icon "button" at bounding box center [1062, 44] width 7 height 7
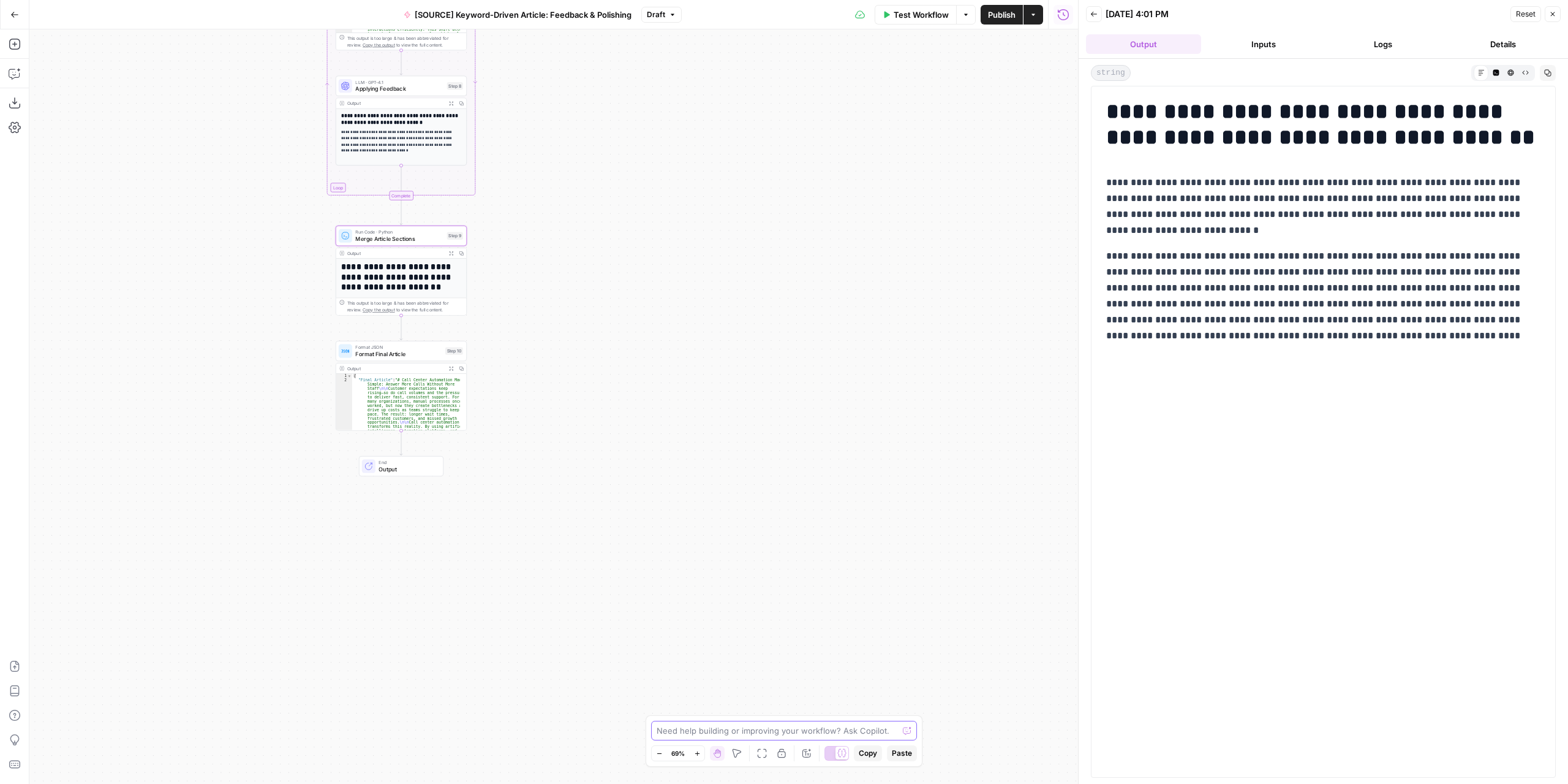
click at [793, 737] on textarea at bounding box center [777, 730] width 241 height 12
type textarea "the faqs of the faqs sections are duplicated"
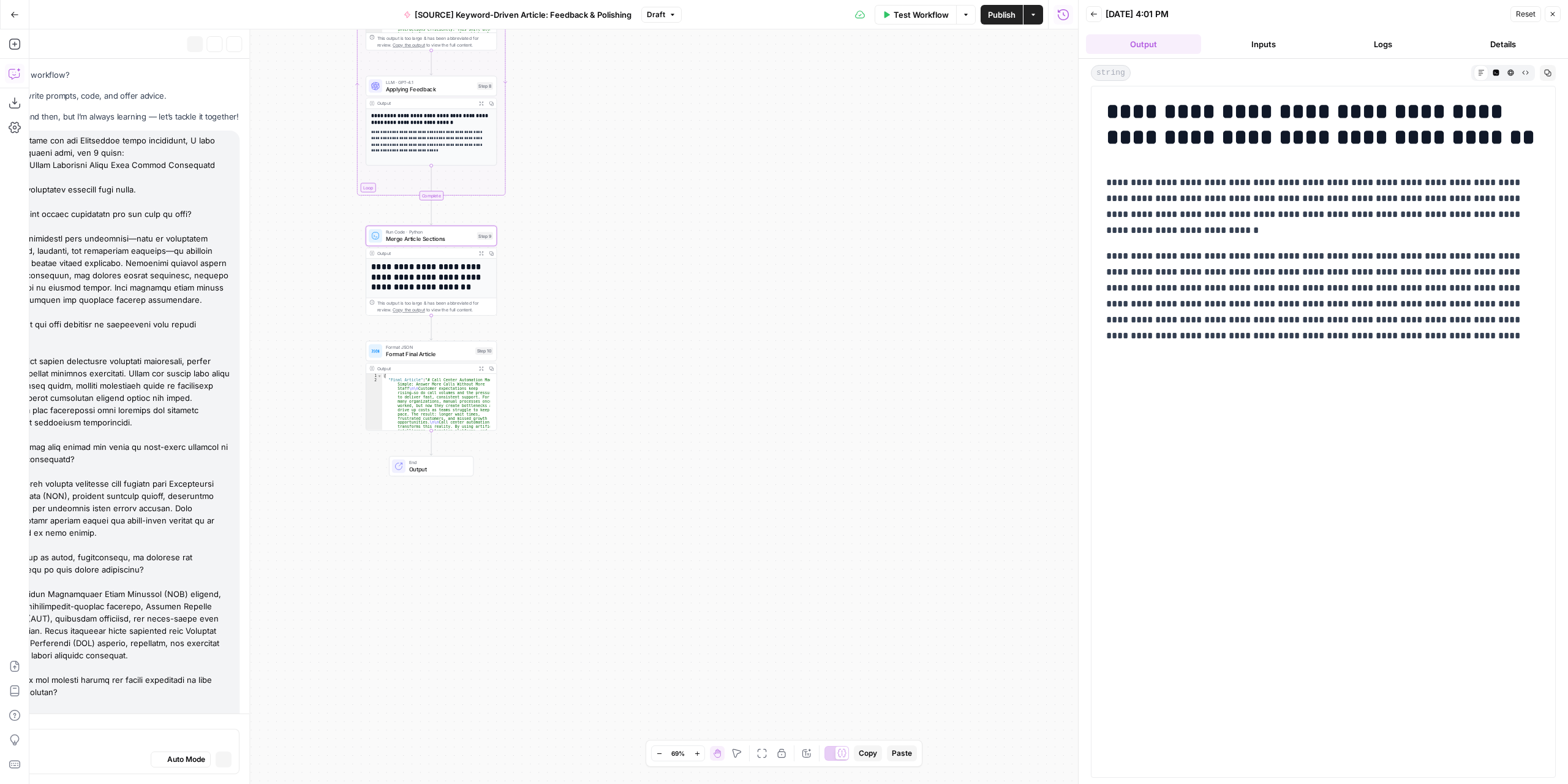
scroll to position [1845, 0]
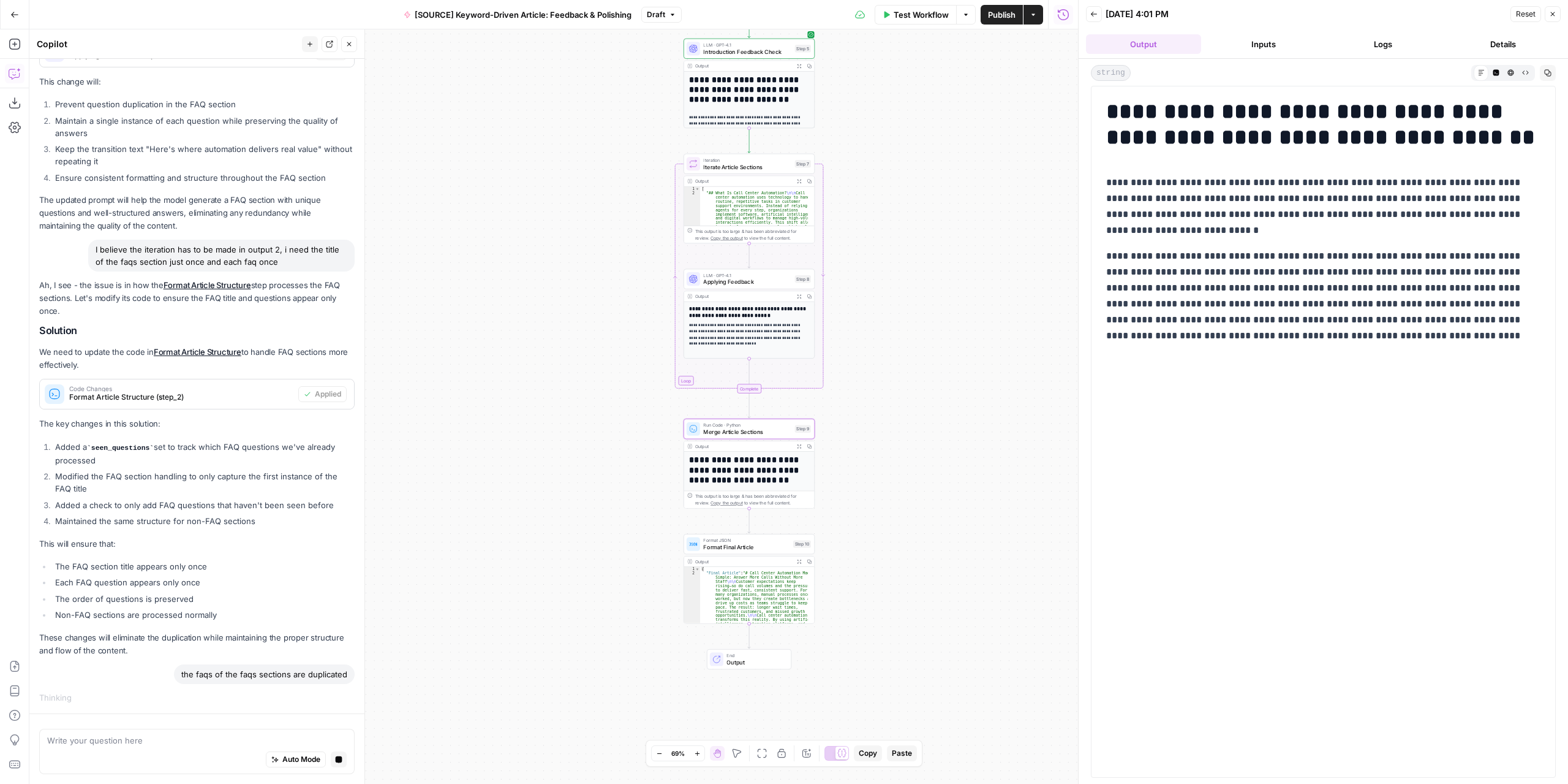
drag, startPoint x: 588, startPoint y: 392, endPoint x: 901, endPoint y: 582, distance: 366.2
click at [901, 582] on div "Workflow Set Inputs Inputs LLM · GPT-4.1 Extract Article Structure Step 1 Outpu…" at bounding box center [554, 406] width 1049 height 754
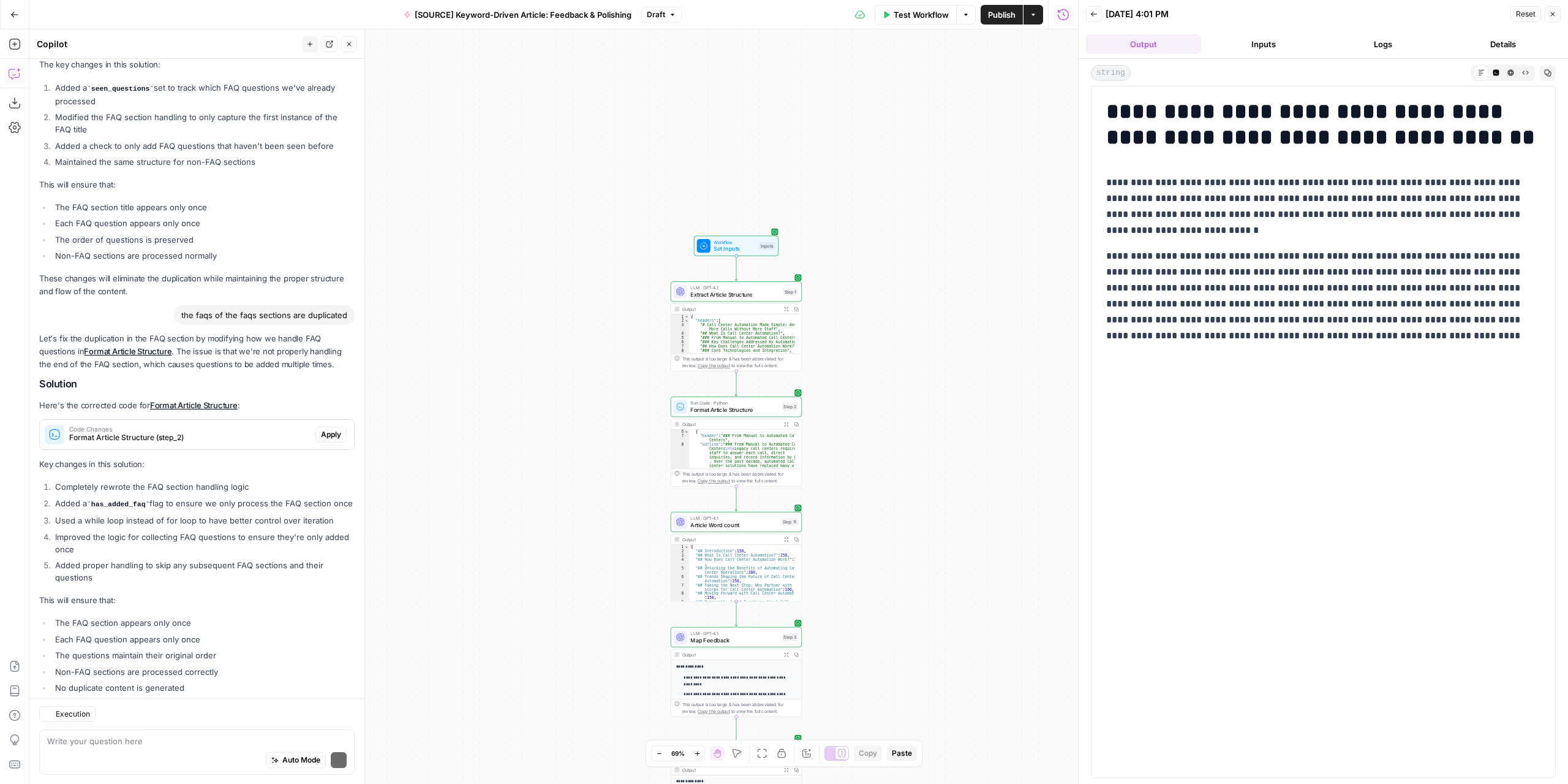
scroll to position [2335, 0]
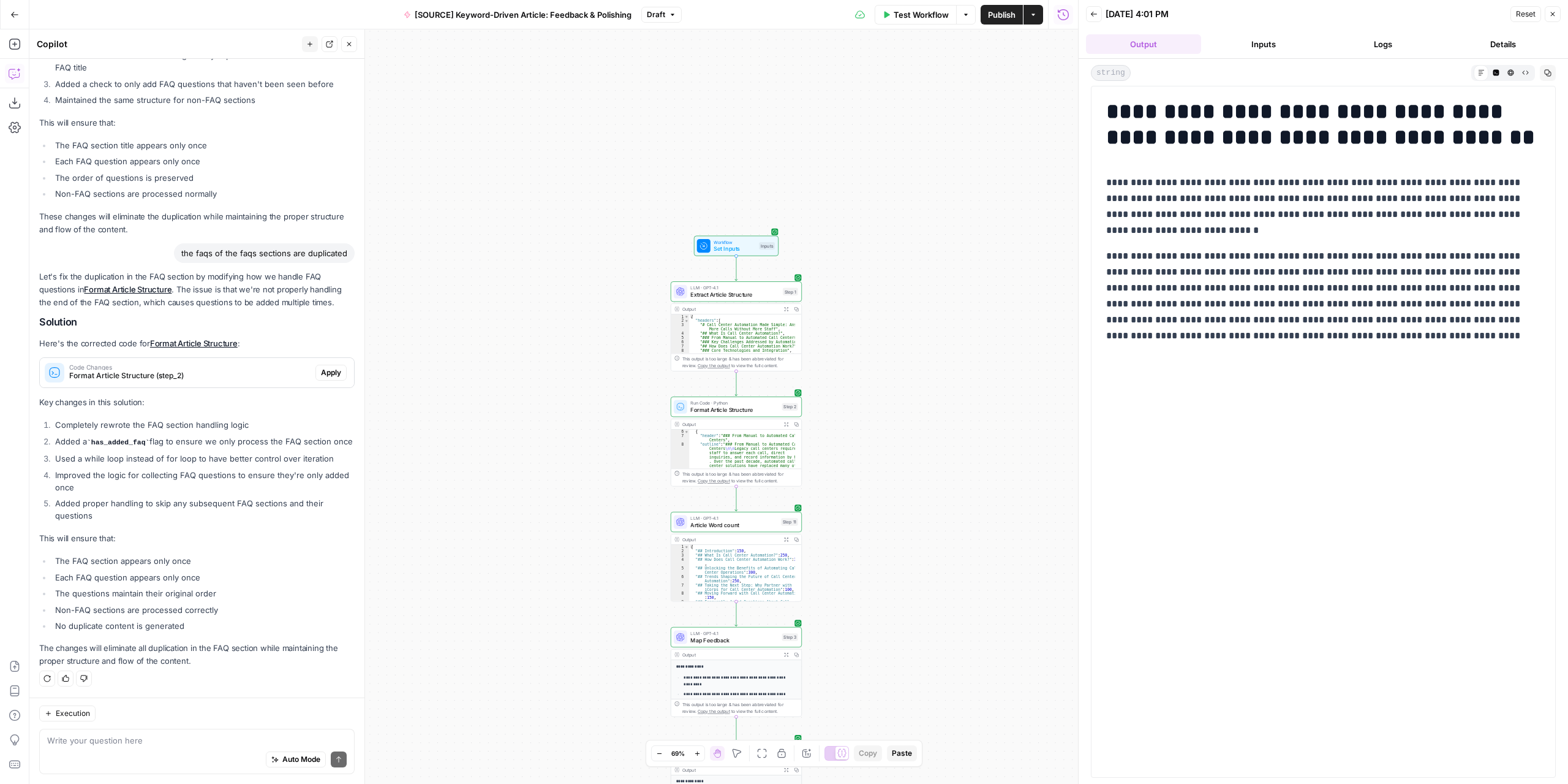
click at [1010, 20] on span "Publish" at bounding box center [1001, 15] width 27 height 12
click at [324, 367] on span "Apply" at bounding box center [331, 372] width 20 height 11
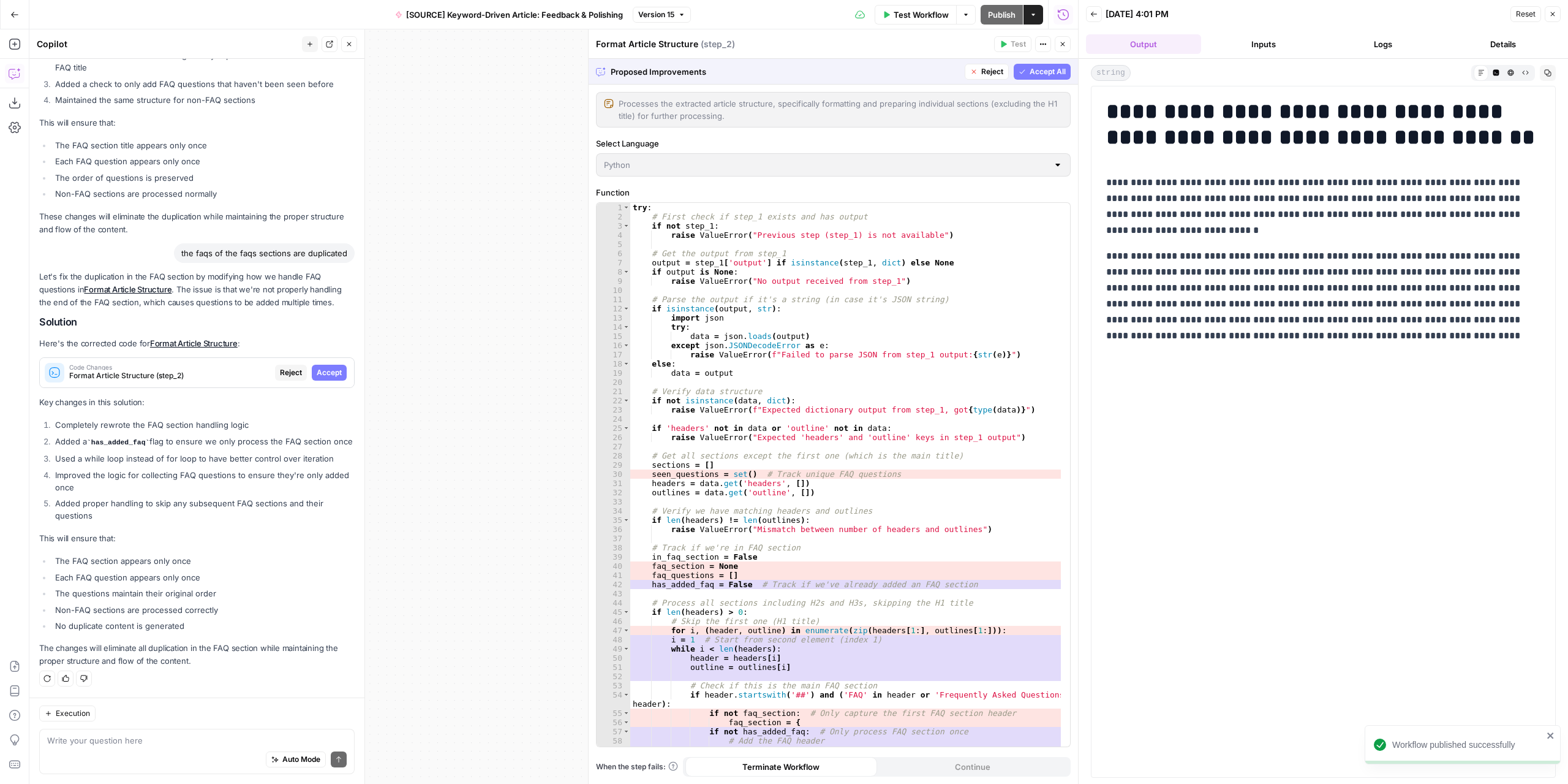
click at [328, 367] on span "Accept" at bounding box center [329, 372] width 25 height 11
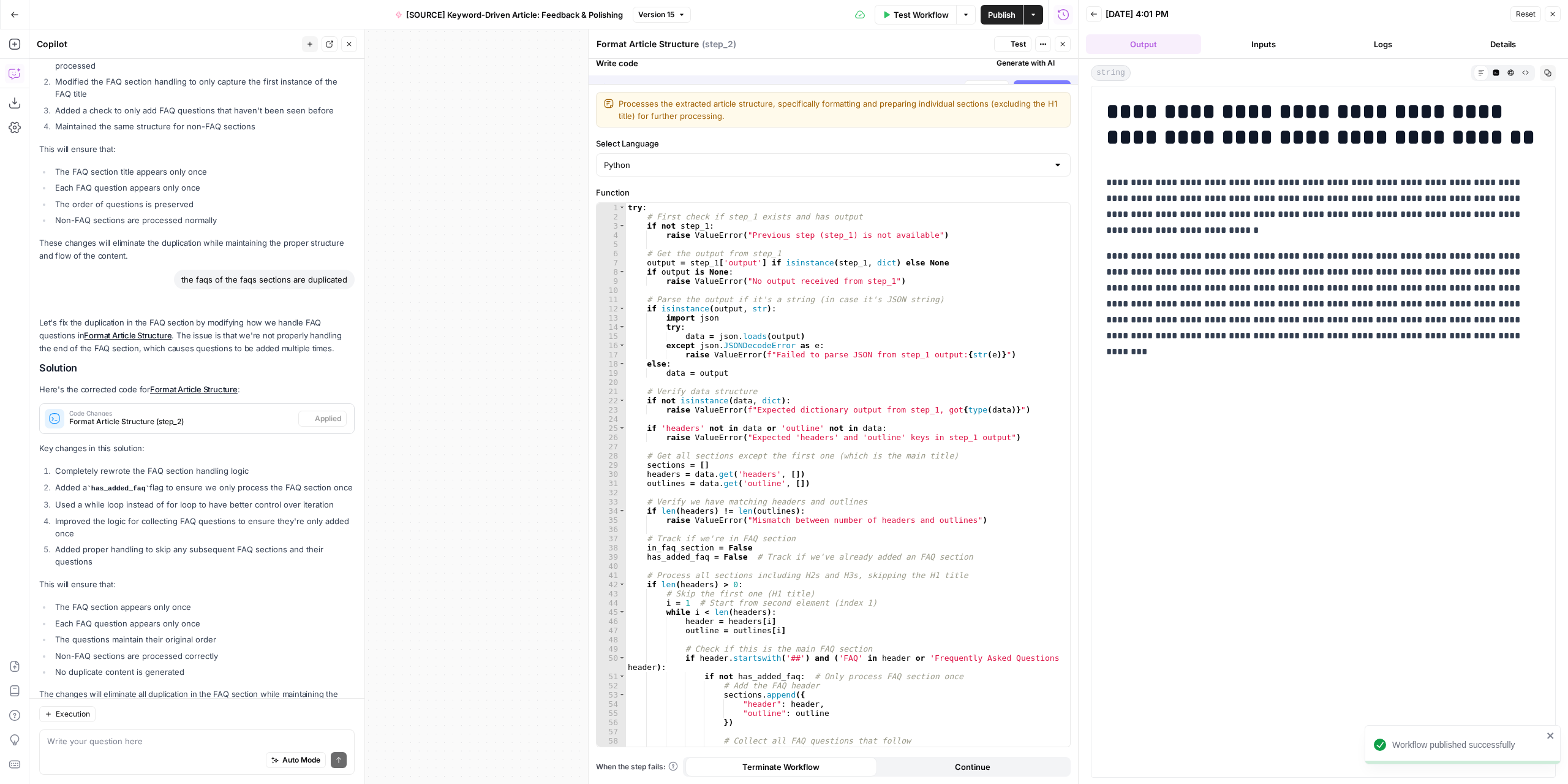
scroll to position [2355, 0]
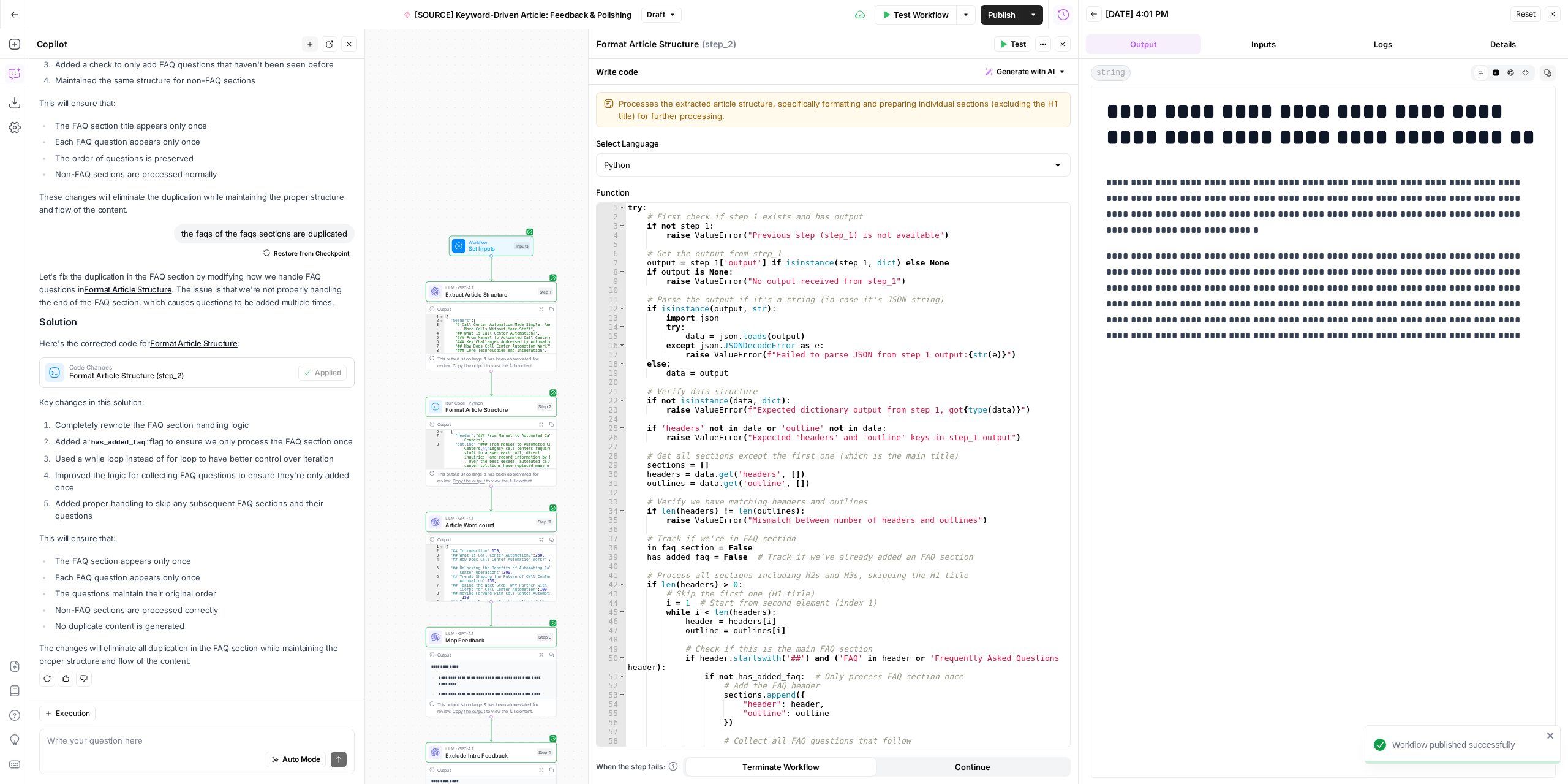
click at [1014, 43] on span "Test" at bounding box center [1018, 44] width 15 height 11
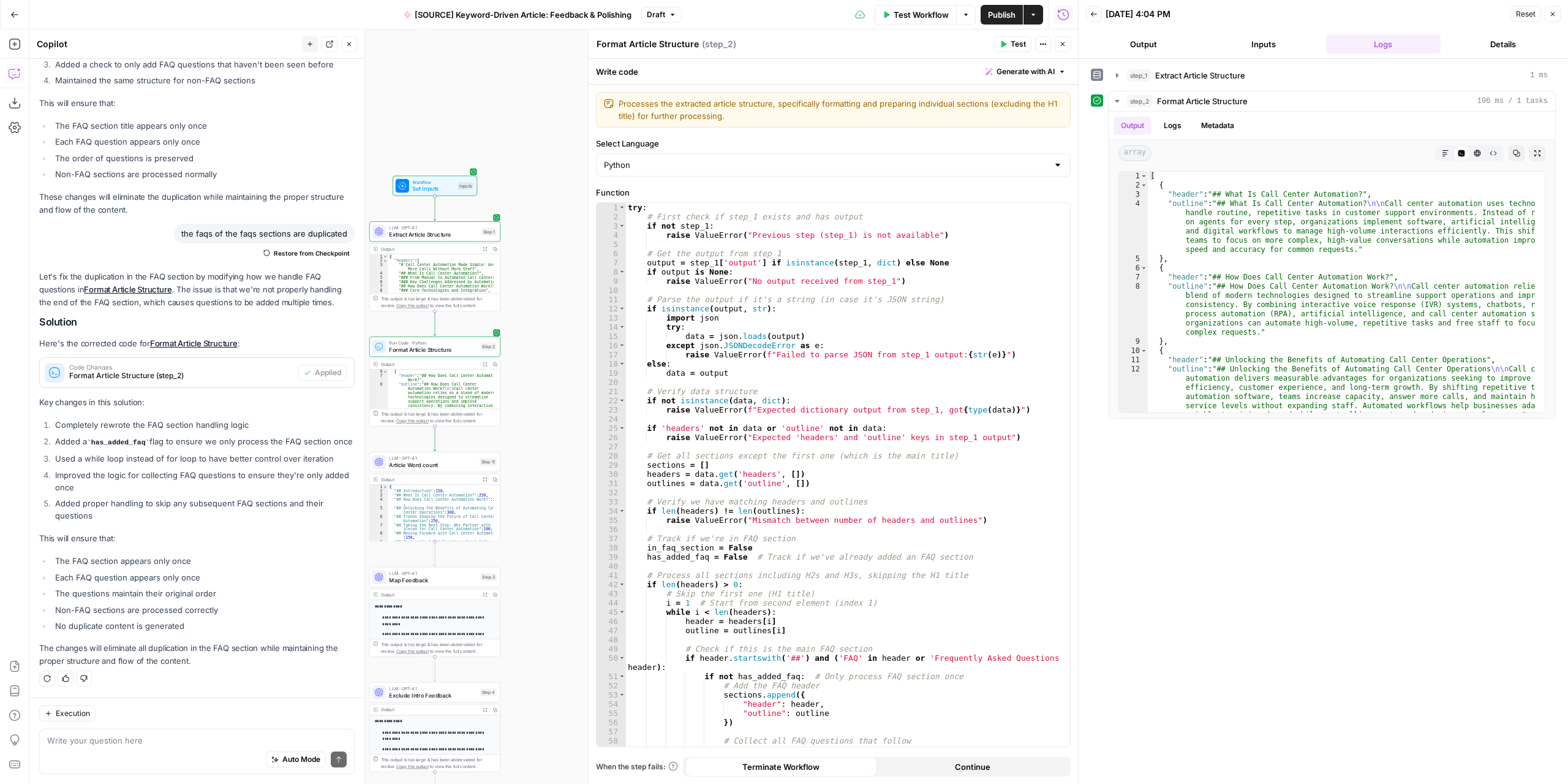
drag, startPoint x: 530, startPoint y: 150, endPoint x: 491, endPoint y: 113, distance: 53.8
click at [491, 113] on div "Workflow Set Inputs Inputs LLM · GPT-4.1 Extract Article Structure Step 1 Outpu…" at bounding box center [554, 406] width 1049 height 754
click at [484, 330] on span "Test" at bounding box center [488, 330] width 11 height 7
click at [1534, 152] on icon "button" at bounding box center [1537, 153] width 7 height 7
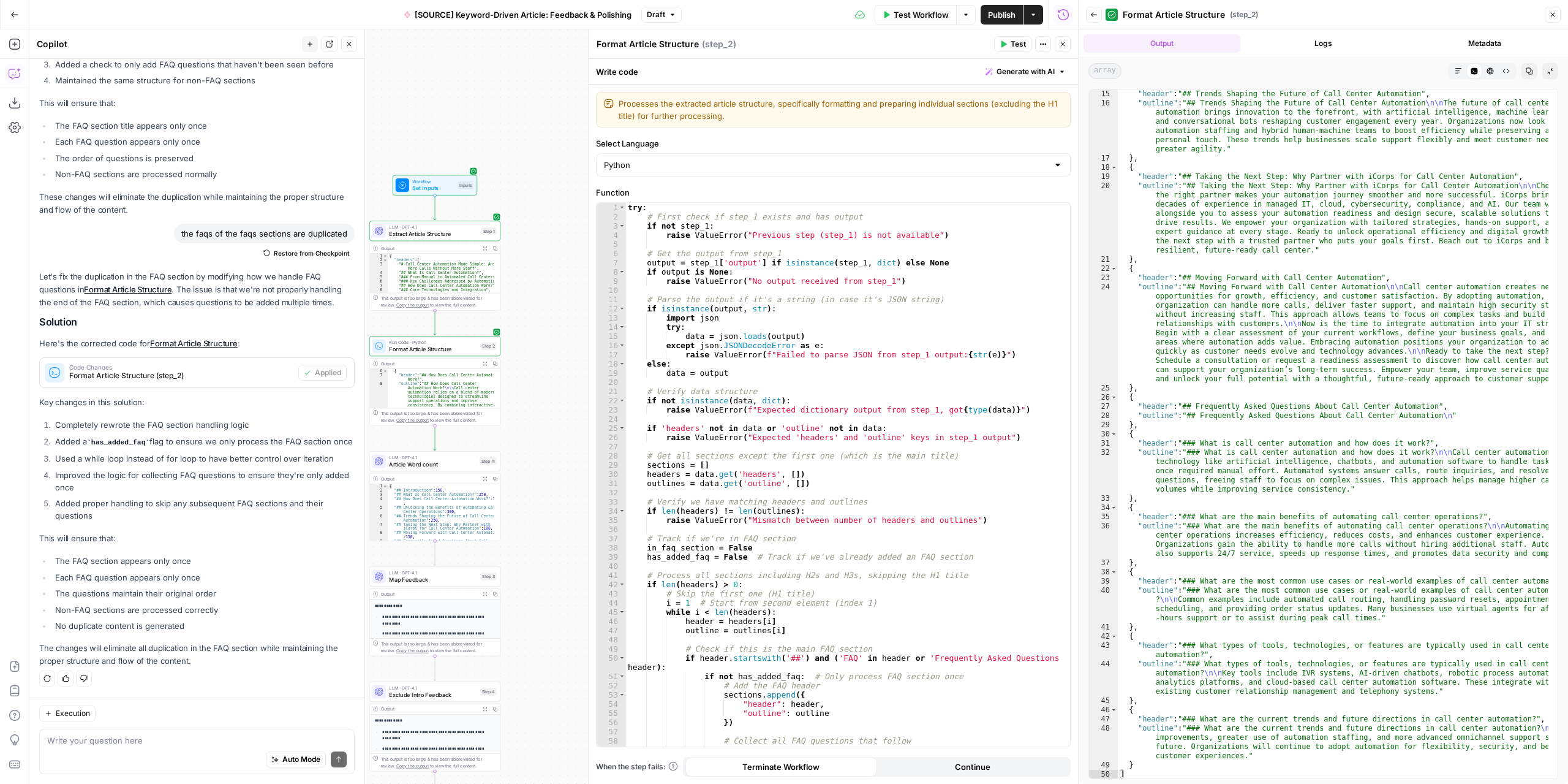
scroll to position [247, 0]
drag, startPoint x: 1124, startPoint y: 400, endPoint x: 1480, endPoint y: 418, distance: 356.5
click at [1480, 418] on div "{ "header" : "## Trends Shaping the Future of Call Center Automation" , "outlin…" at bounding box center [1333, 434] width 431 height 708
type textarea "**********"
click at [156, 741] on textarea at bounding box center [197, 740] width 300 height 12
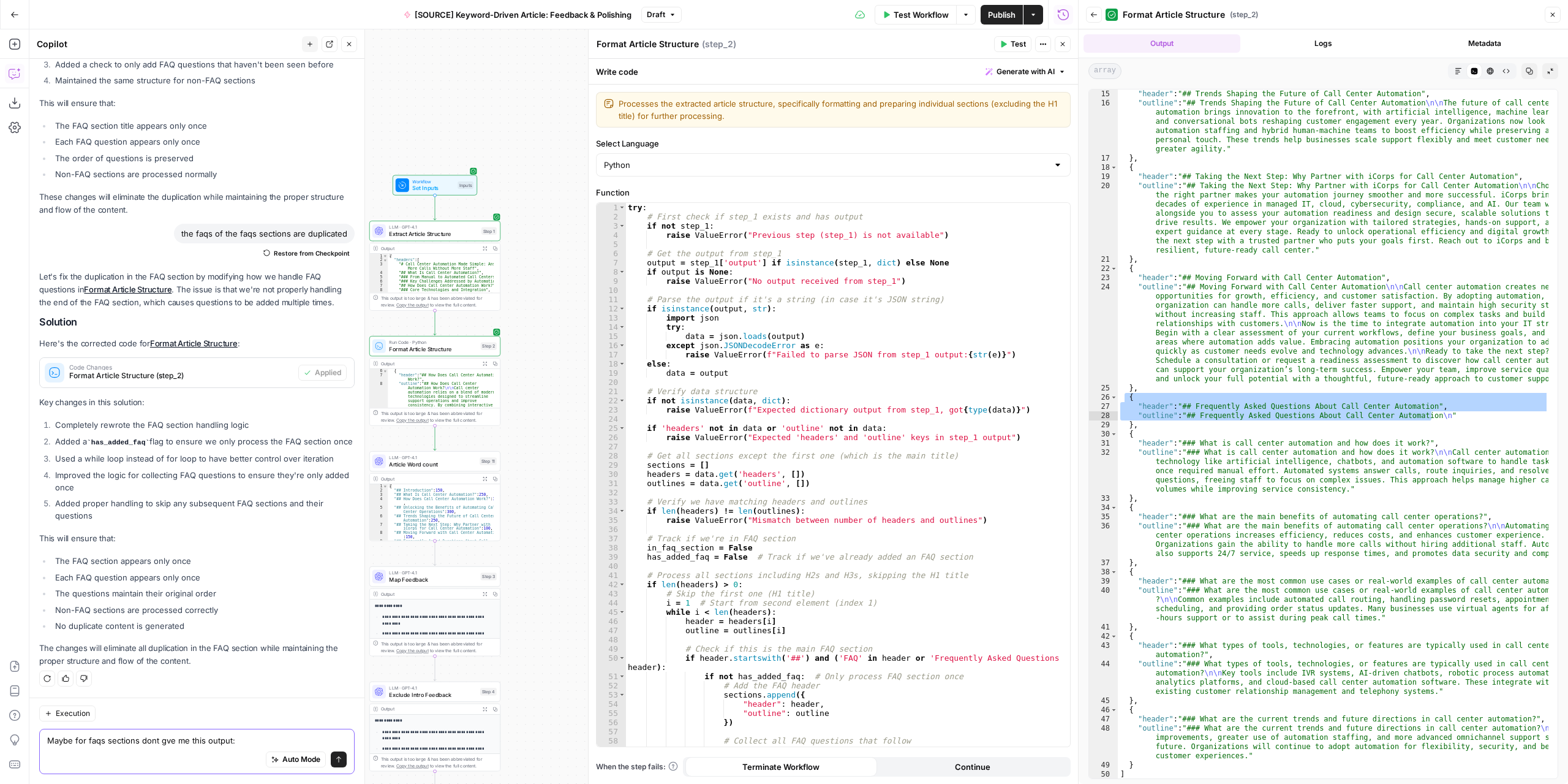
type textarea "Maybe for faqs sections dont gve me this output:"
click at [1198, 441] on div "{ "header" : "## Trends Shaping the Future of Call Center Automation" , "outlin…" at bounding box center [1333, 434] width 431 height 708
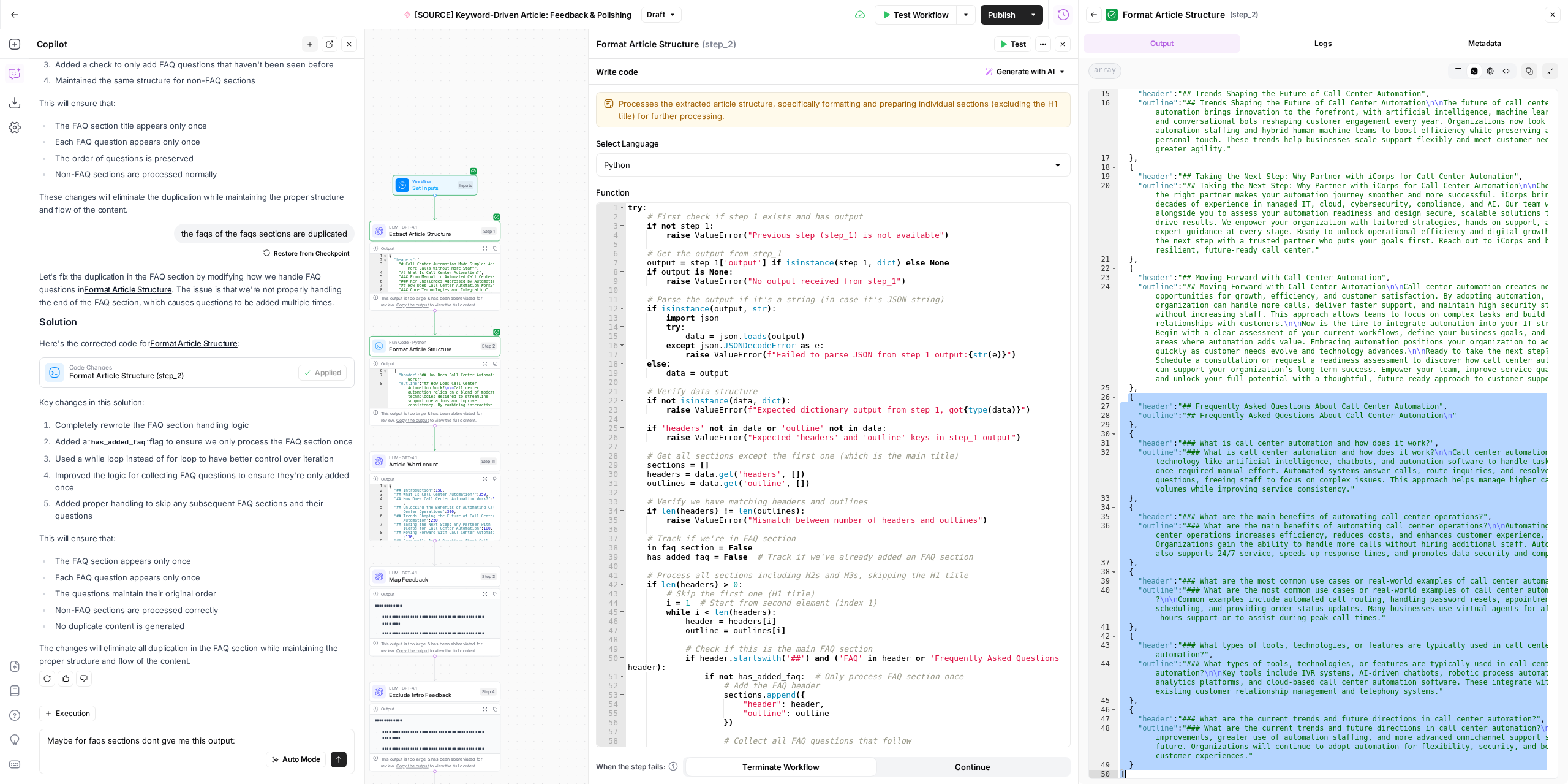
drag, startPoint x: 1128, startPoint y: 398, endPoint x: 1526, endPoint y: 808, distance: 571.4
click at [1526, 783] on html "Marketers in Demand New Home Browse Your Data Usage Settings Recent Grids Refre…" at bounding box center [784, 392] width 1568 height 784
type textarea "* *"
click at [259, 744] on textarea "Maybe for faqs sections dont gve me this output:" at bounding box center [197, 740] width 300 height 12
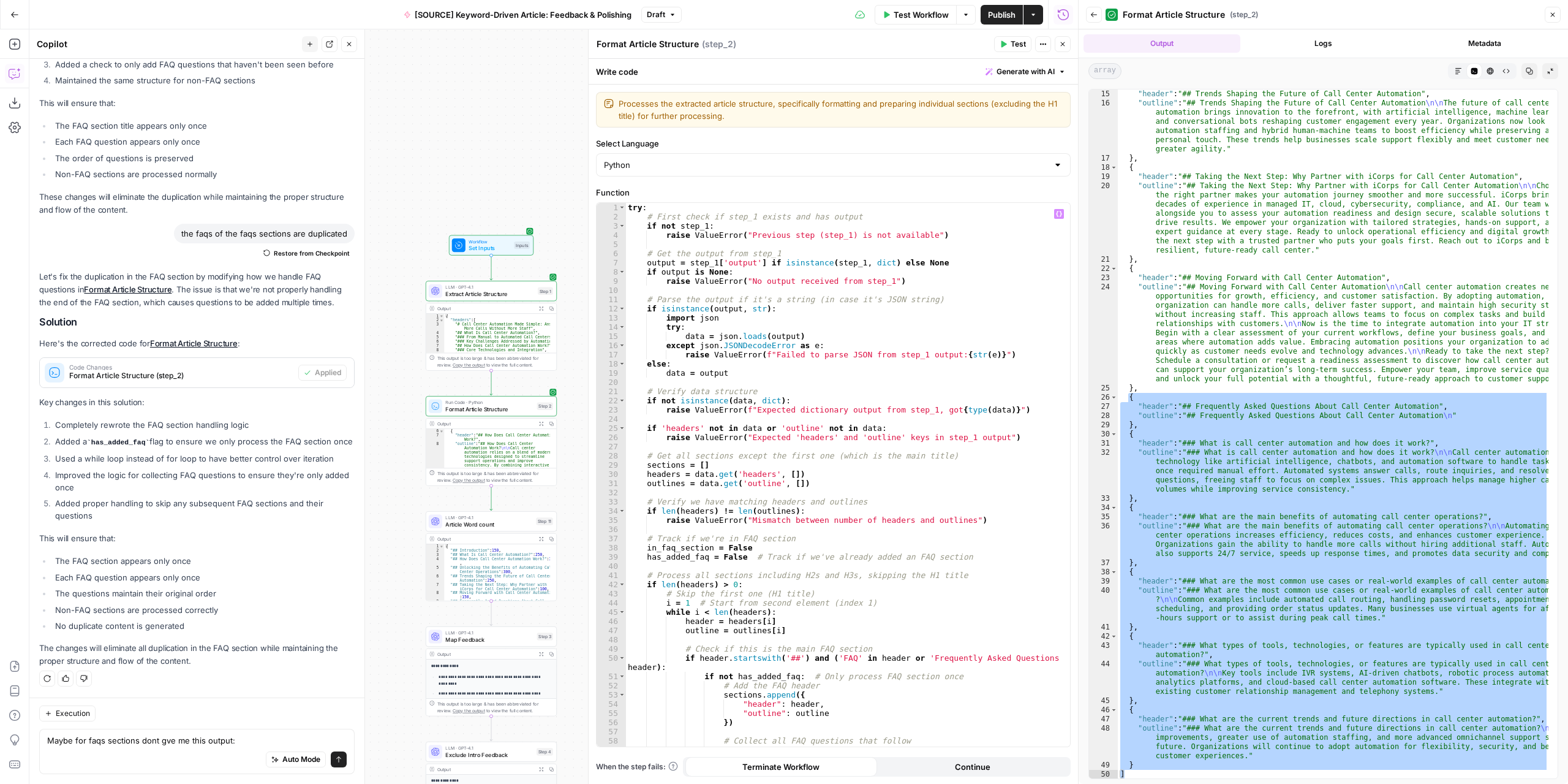
click at [551, 172] on div "Workflow Set Inputs Inputs LLM · GPT-4.1 Extract Article Structure Step 1 Outpu…" at bounding box center [554, 406] width 1049 height 754
click at [551, 172] on div "Workflow Set Inputs Inputs LLM · GPT-4.1 Extract Article Structure Step 1 Outpu…" at bounding box center [554, 406] width 1049 height 754
click at [541, 392] on span "Test" at bounding box center [544, 390] width 11 height 7
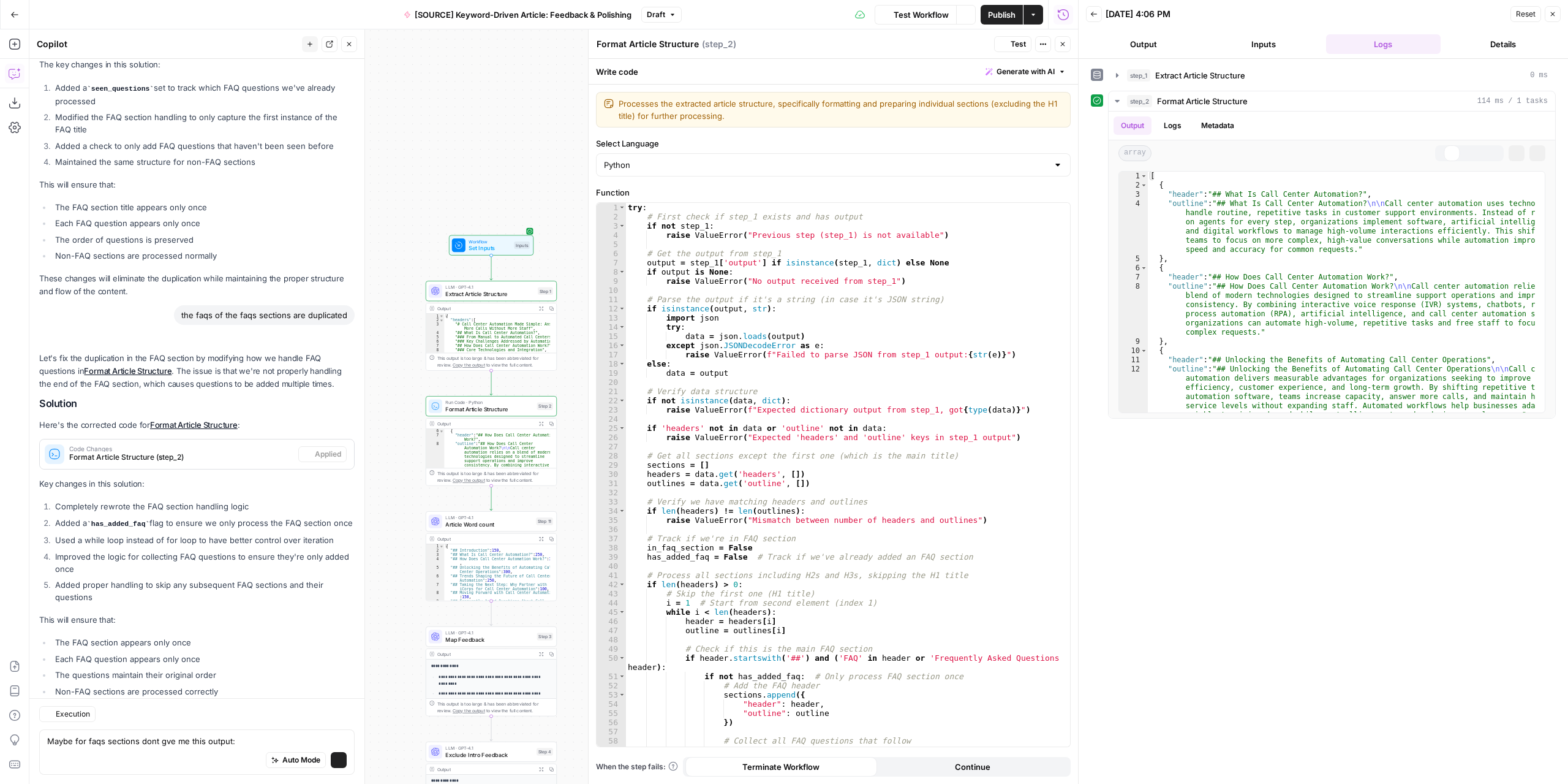
scroll to position [2355, 0]
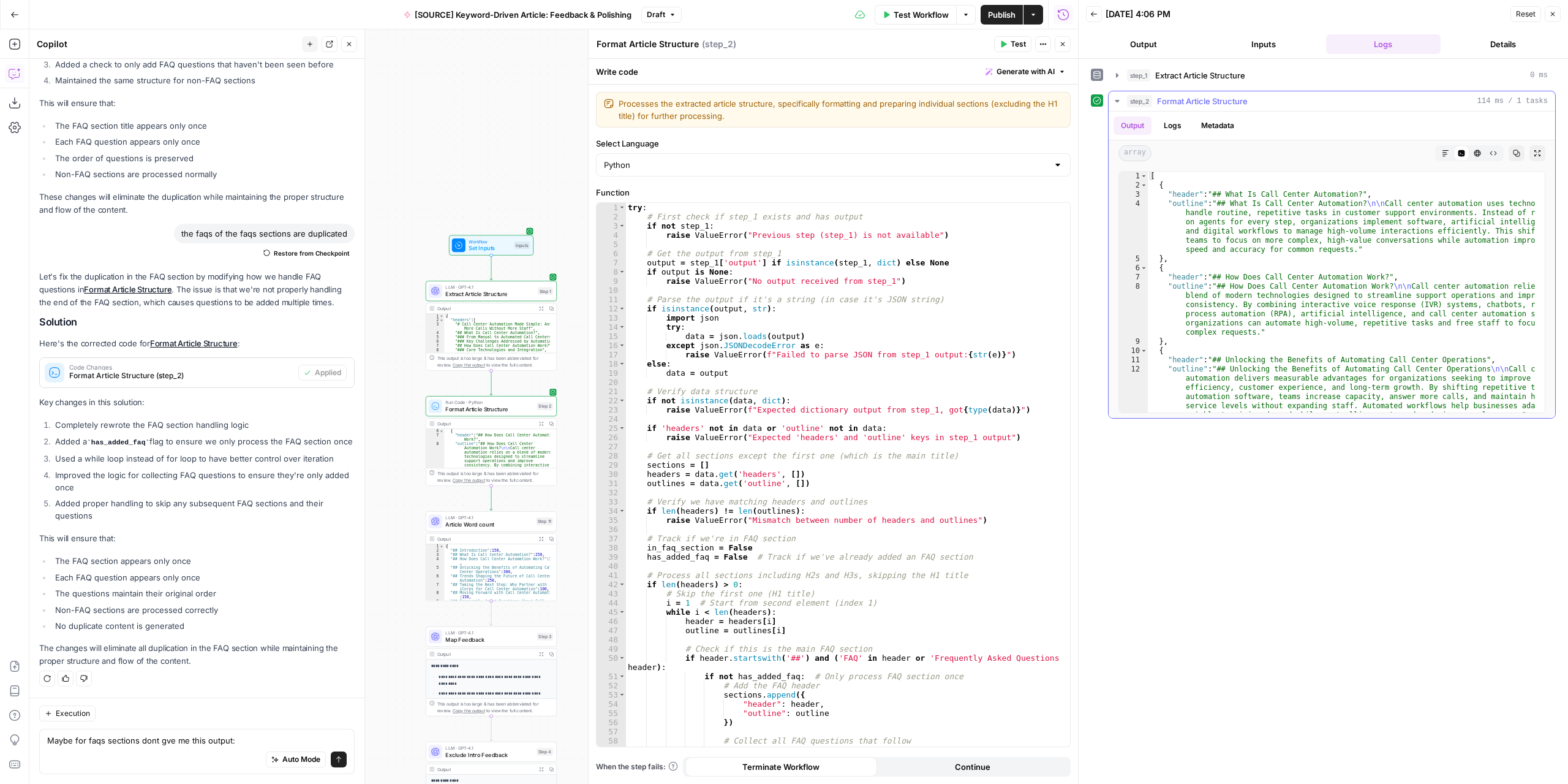
click at [1535, 152] on icon "button" at bounding box center [1537, 153] width 7 height 7
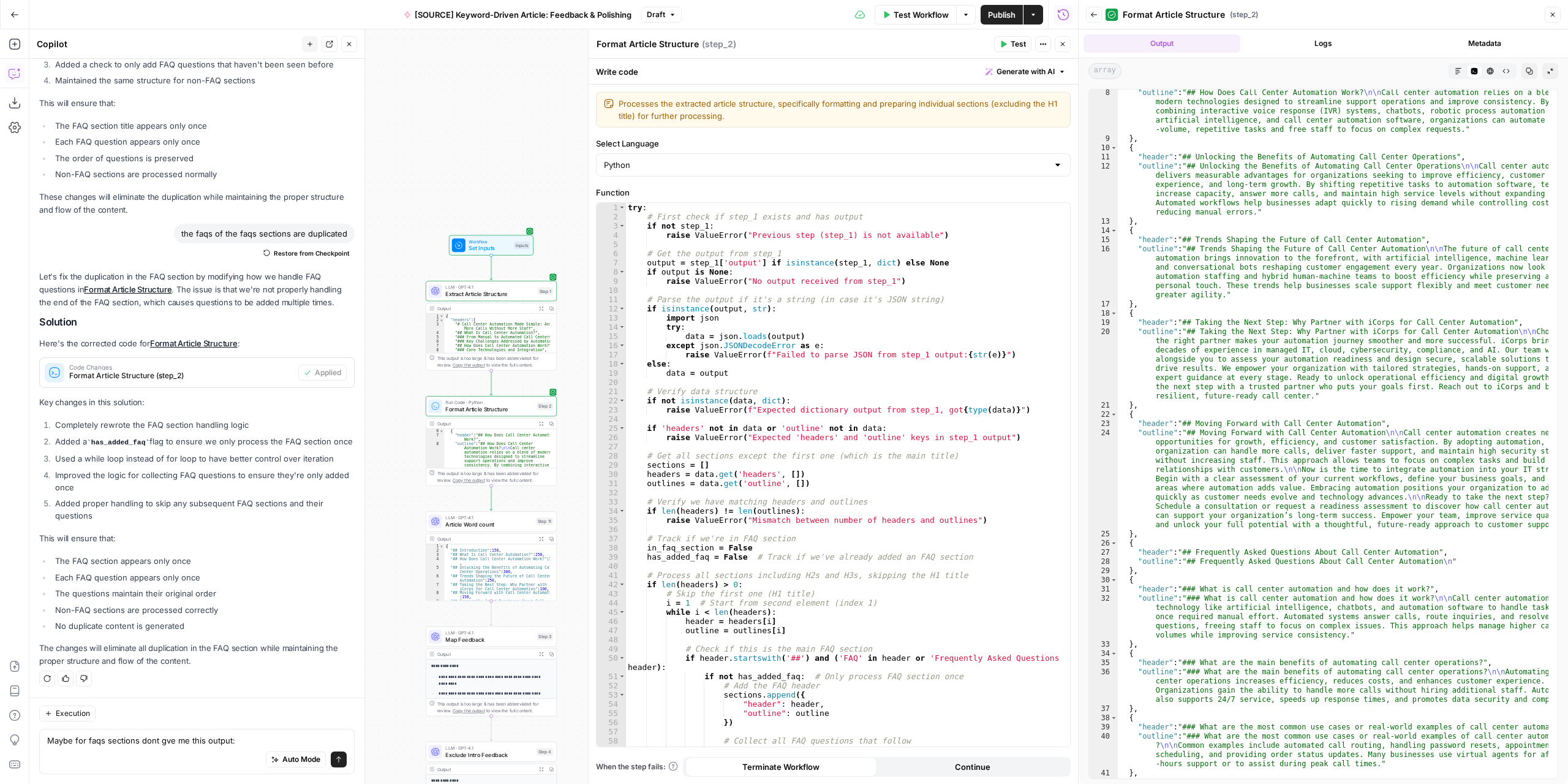
scroll to position [247, 0]
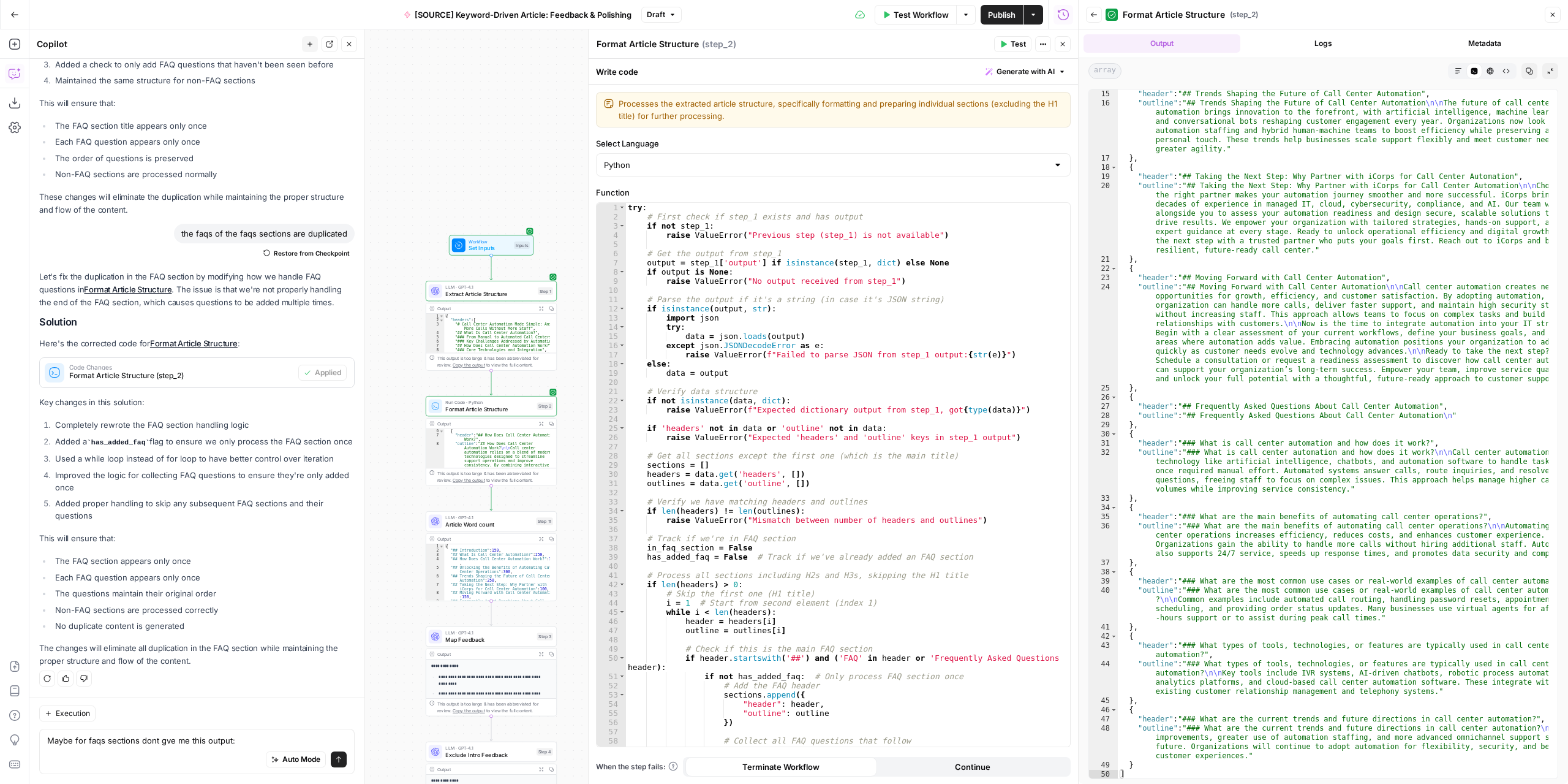
click at [955, 7] on button "Test Workflow" at bounding box center [915, 14] width 82 height 19
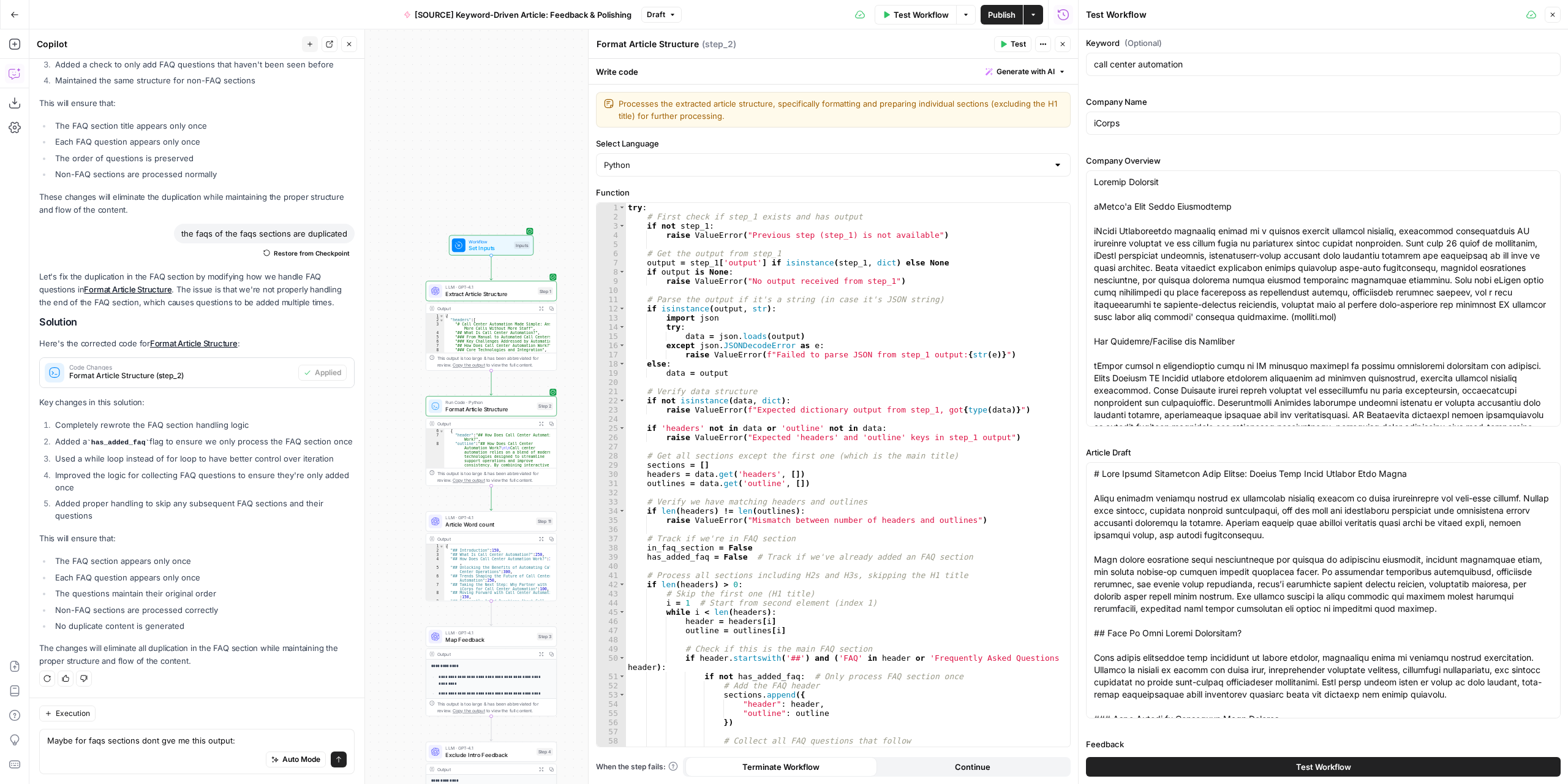
drag, startPoint x: 1331, startPoint y: 767, endPoint x: 1329, endPoint y: 757, distance: 10.2
click at [1331, 767] on span "Test Workflow" at bounding box center [1323, 767] width 55 height 12
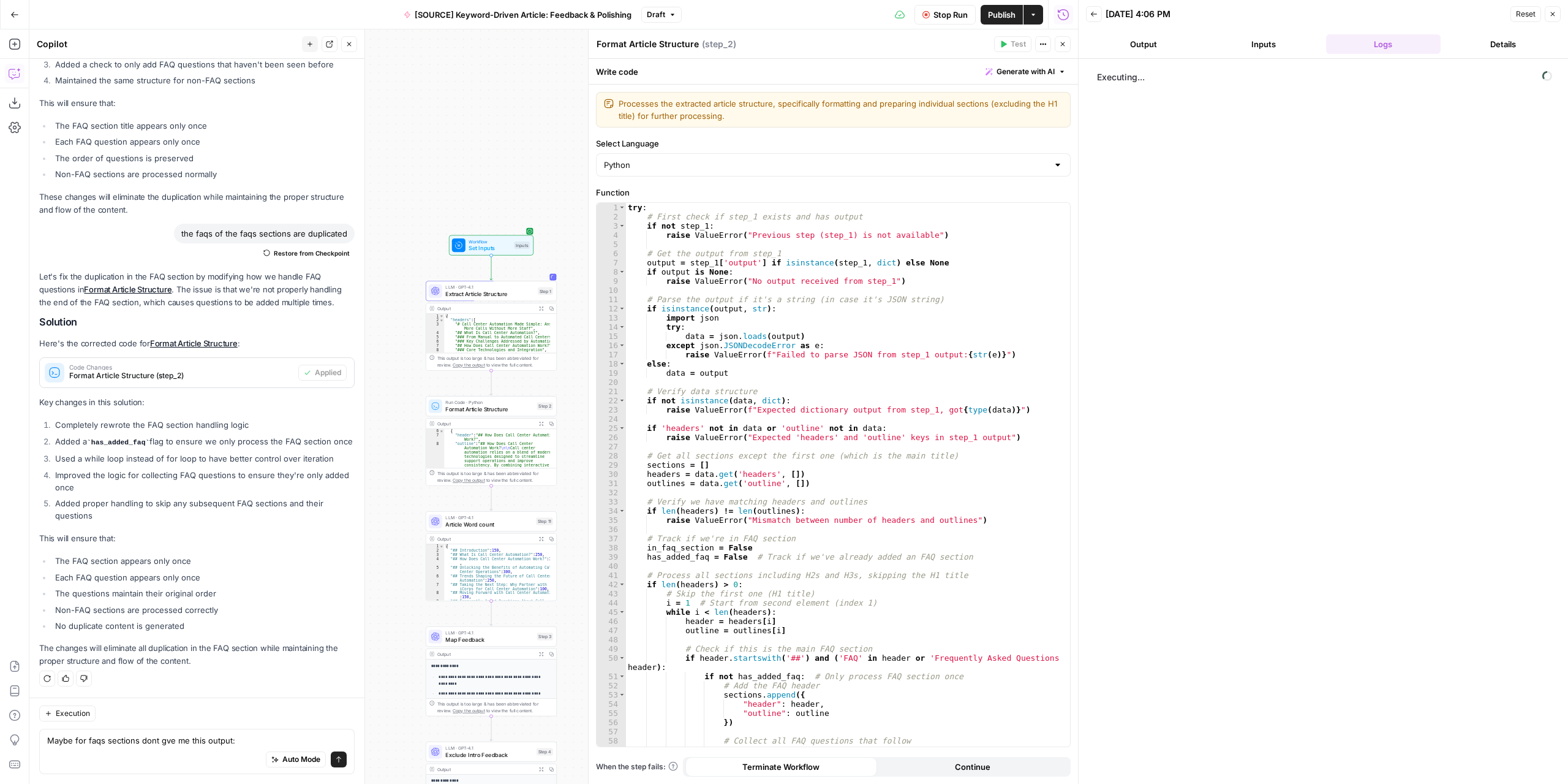
click at [952, 15] on span "Stop Run" at bounding box center [951, 15] width 35 height 12
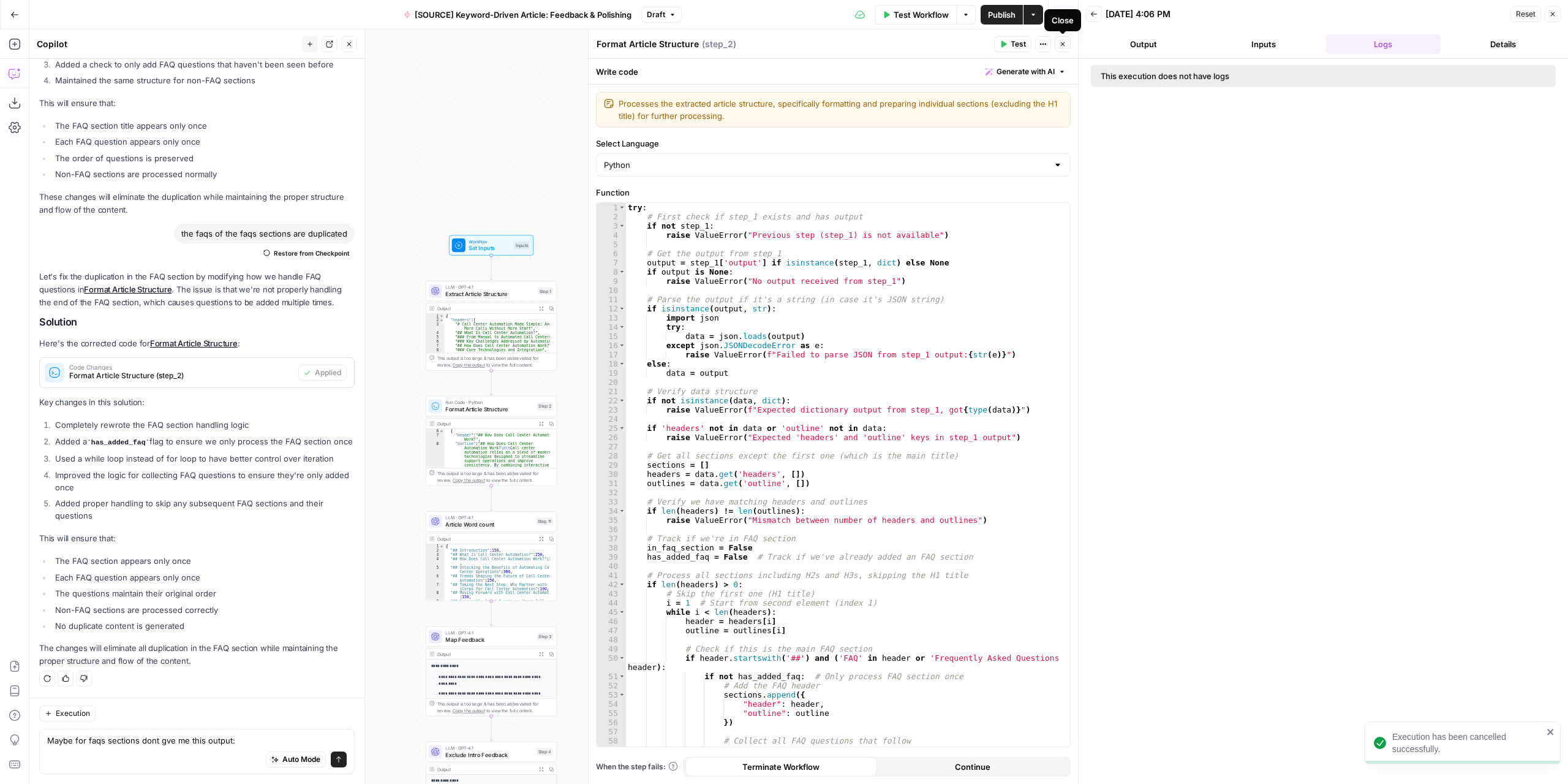
click at [1062, 45] on icon "button" at bounding box center [1062, 44] width 7 height 7
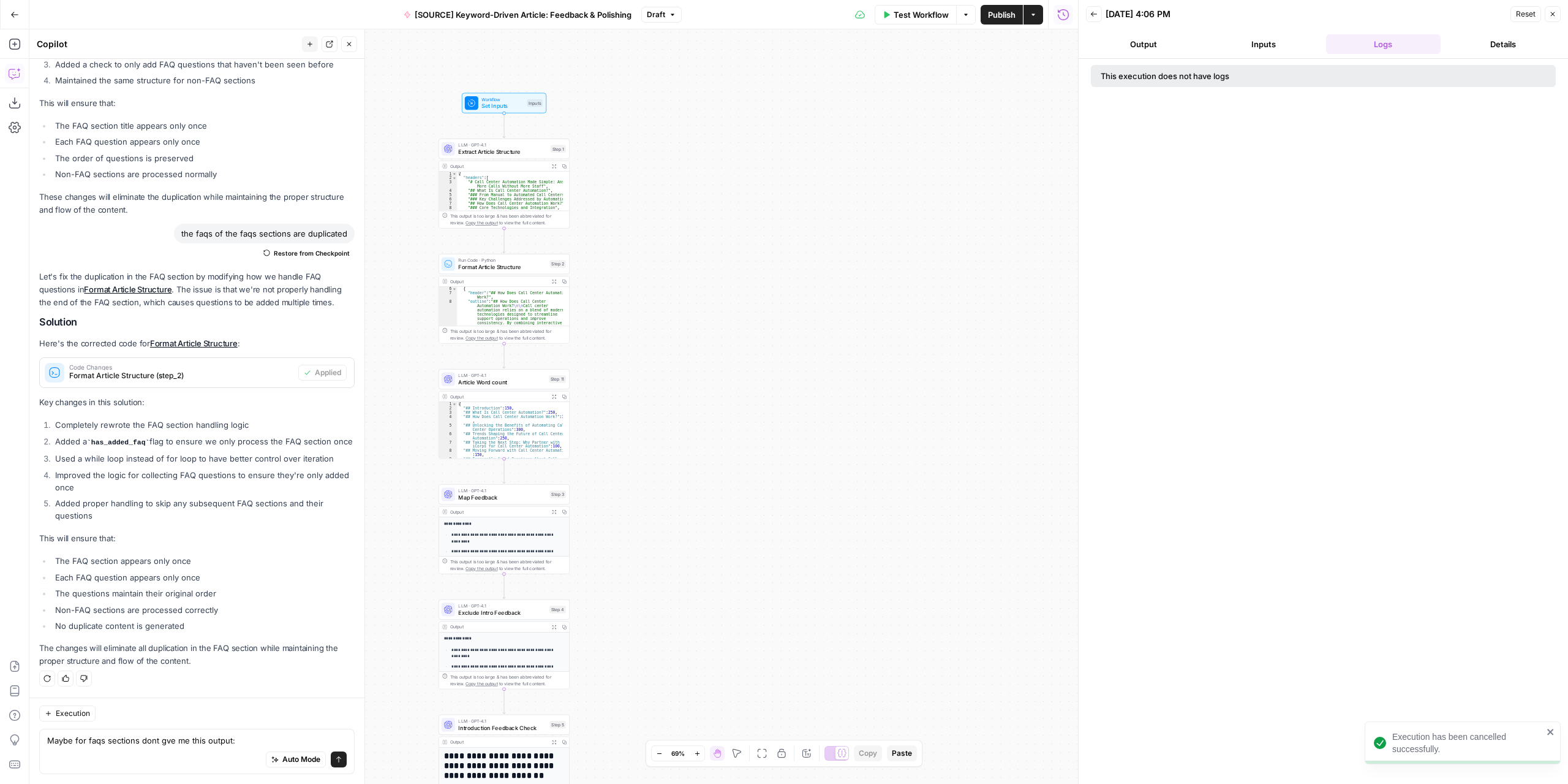
drag, startPoint x: 754, startPoint y: 546, endPoint x: 947, endPoint y: 232, distance: 368.6
click at [949, 233] on div "Workflow Set Inputs Inputs LLM · GPT-4.1 Extract Article Structure Step 1 Outpu…" at bounding box center [554, 406] width 1049 height 754
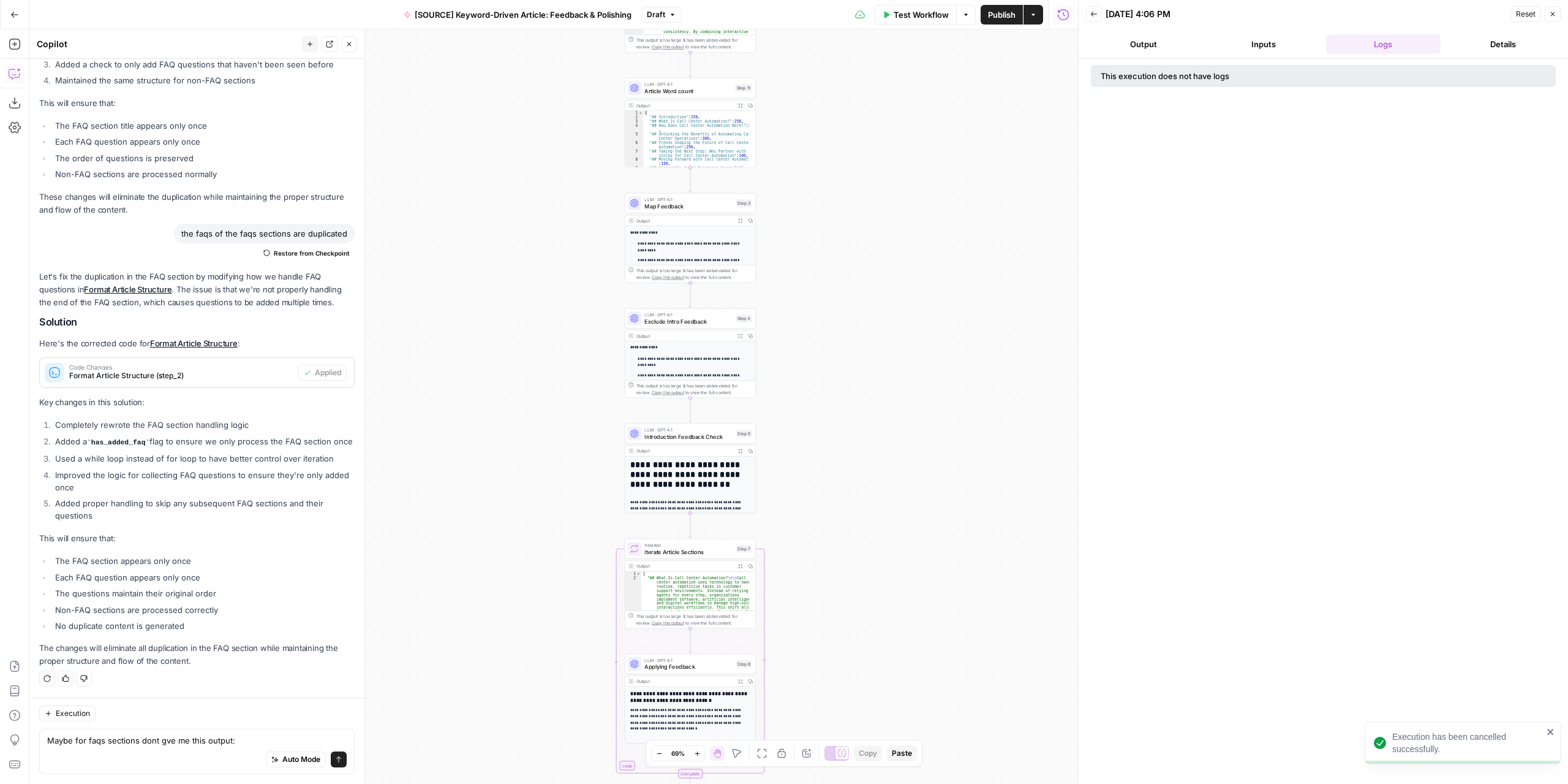
drag, startPoint x: 839, startPoint y: 529, endPoint x: 837, endPoint y: 269, distance: 260.0
click at [838, 271] on div "Workflow Set Inputs Inputs LLM · GPT-4.1 Extract Article Structure Step 1 Outpu…" at bounding box center [554, 406] width 1049 height 754
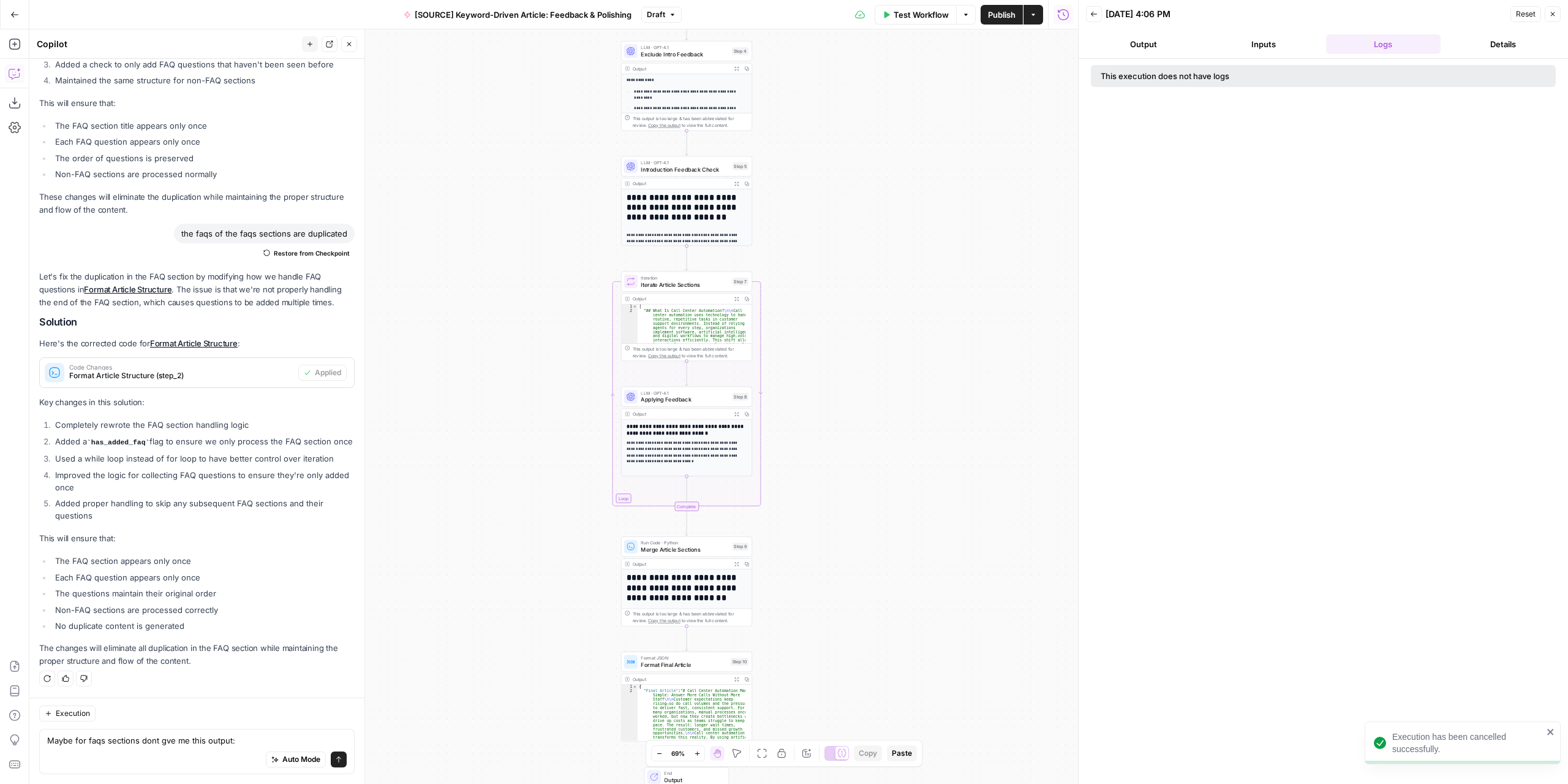
drag, startPoint x: 853, startPoint y: 496, endPoint x: 837, endPoint y: 449, distance: 49.6
click at [849, 464] on div "Workflow Set Inputs Inputs LLM · GPT-4.1 Extract Article Structure Step 1 Outpu…" at bounding box center [554, 406] width 1049 height 754
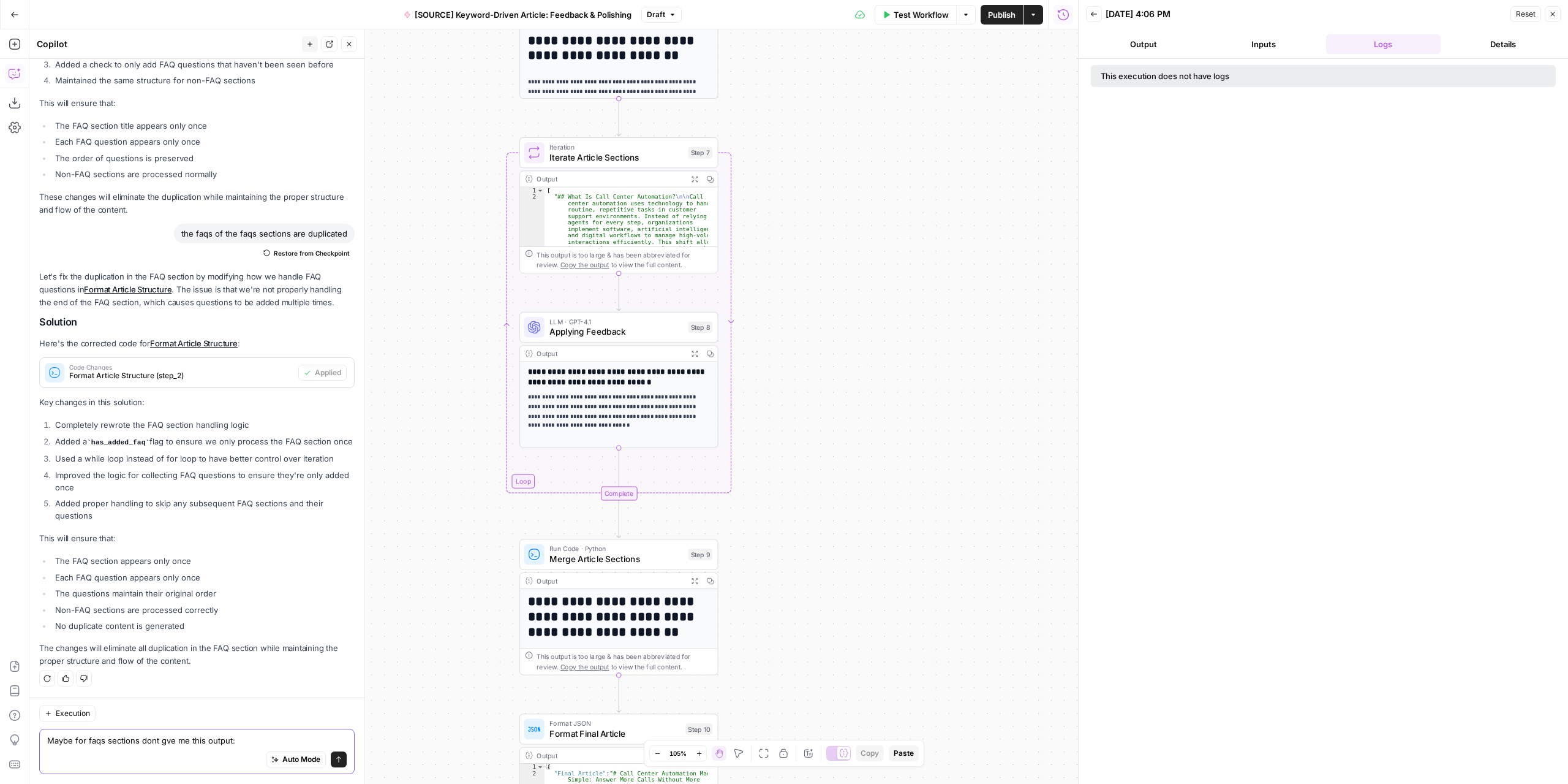
drag, startPoint x: 269, startPoint y: 739, endPoint x: 122, endPoint y: 739, distance: 147.0
click at [43, 745] on div "Maybe for faqs sections dont gve me this output: Maybe for faqs sections dont g…" at bounding box center [197, 751] width 316 height 45
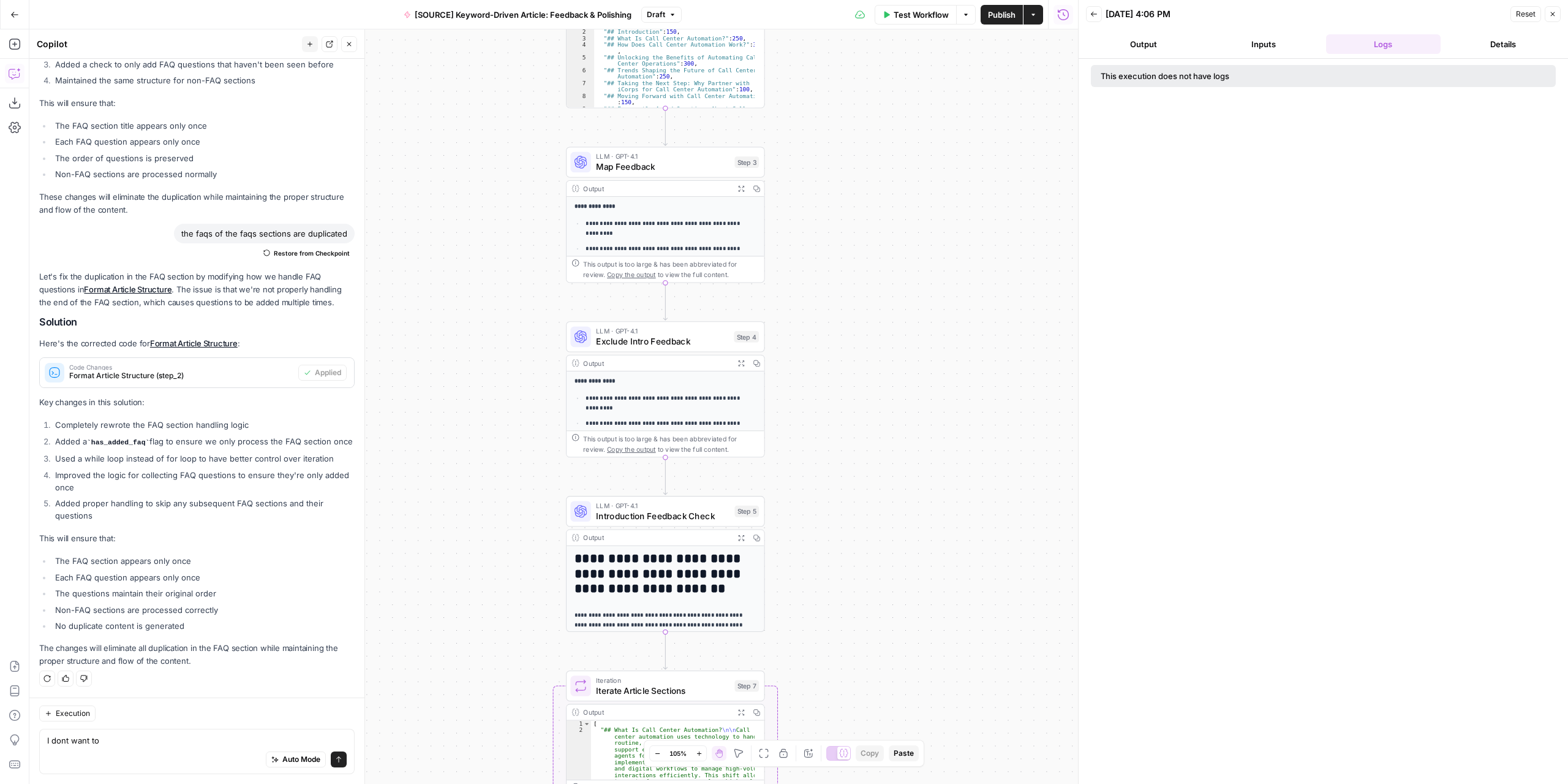
drag, startPoint x: 814, startPoint y: 485, endPoint x: 881, endPoint y: 430, distance: 86.7
click at [876, 335] on div "Workflow Set Inputs Inputs LLM · GPT-4.1 Extract Article Structure Step 1 Outpu…" at bounding box center [554, 406] width 1049 height 754
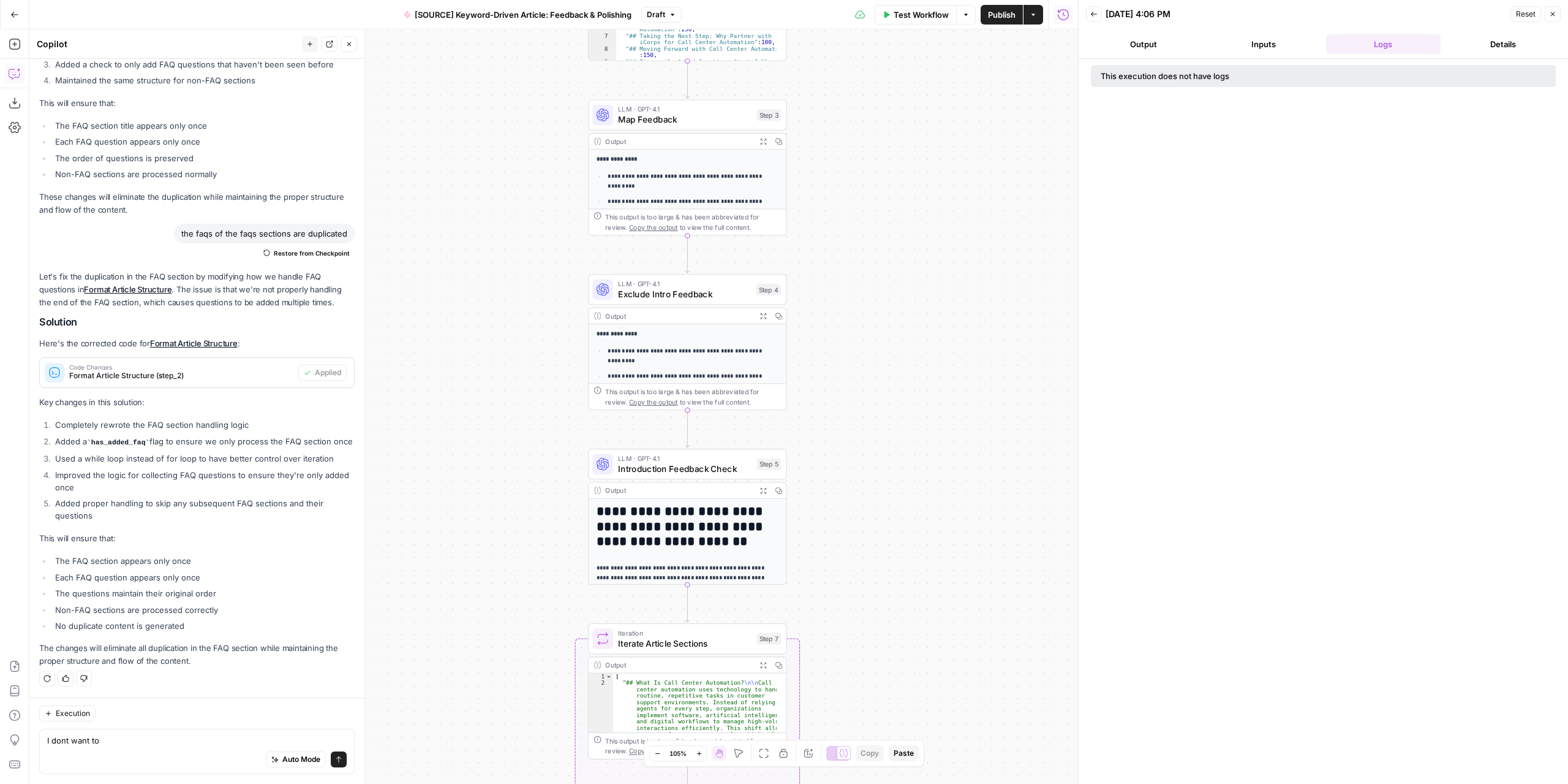
drag, startPoint x: 888, startPoint y: 471, endPoint x: 889, endPoint y: 390, distance: 81.0
click at [890, 393] on div "Workflow Set Inputs Inputs LLM · GPT-4.1 Extract Article Structure Step 1 Outpu…" at bounding box center [554, 406] width 1049 height 754
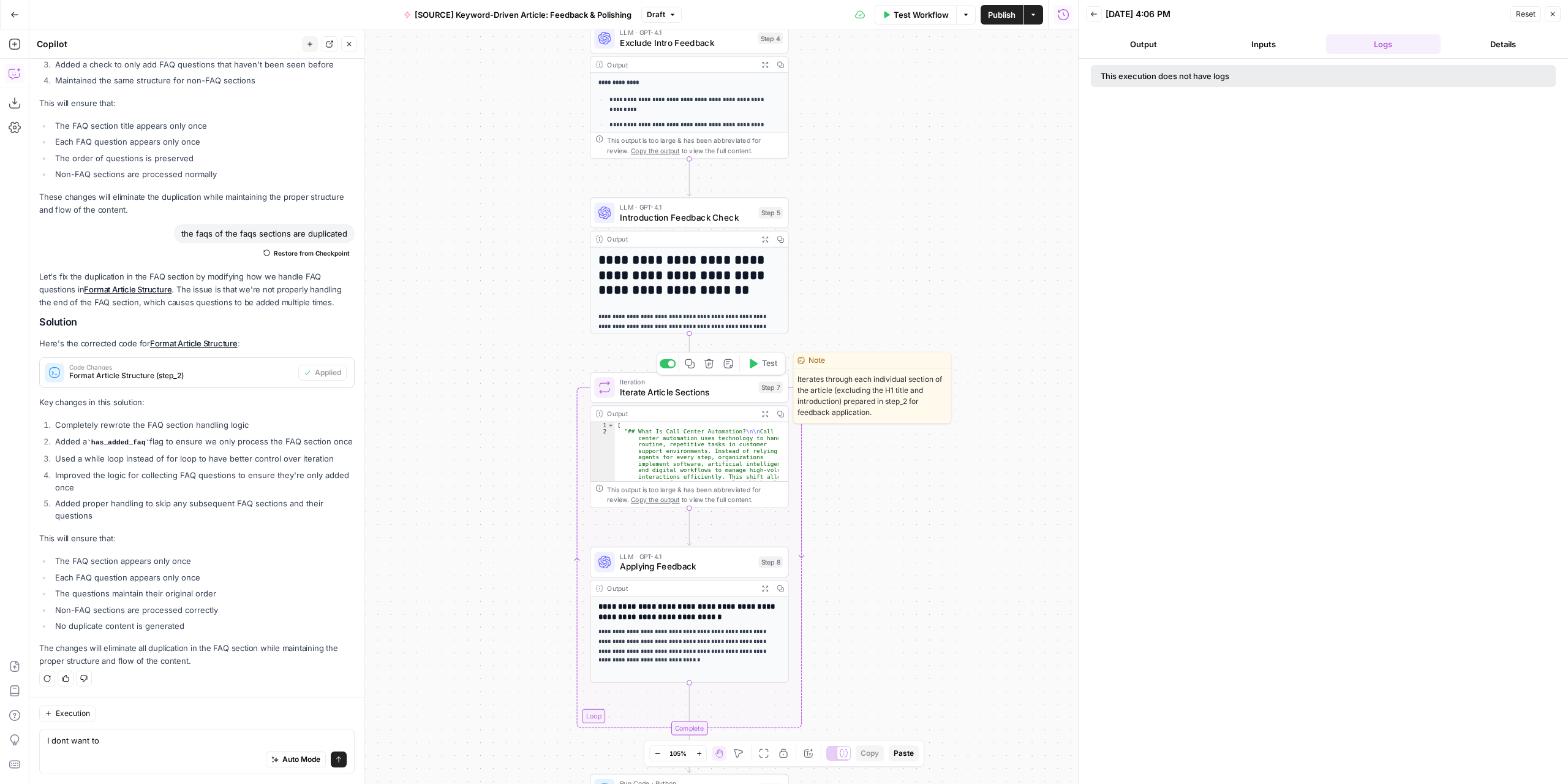
click at [705, 396] on span "Iterate Article Sections" at bounding box center [687, 392] width 134 height 13
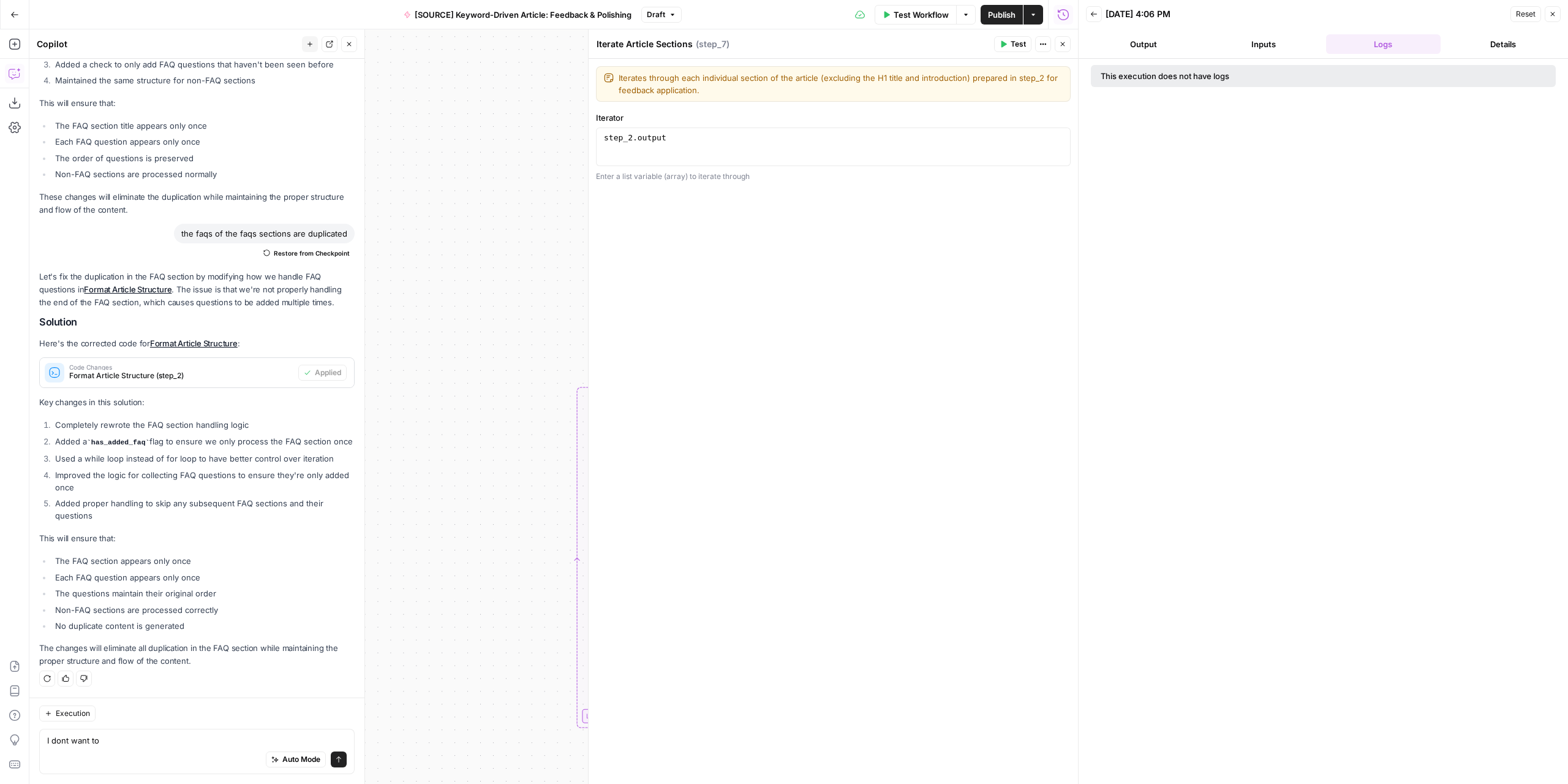
click at [1058, 41] on button "Close" at bounding box center [1063, 44] width 16 height 16
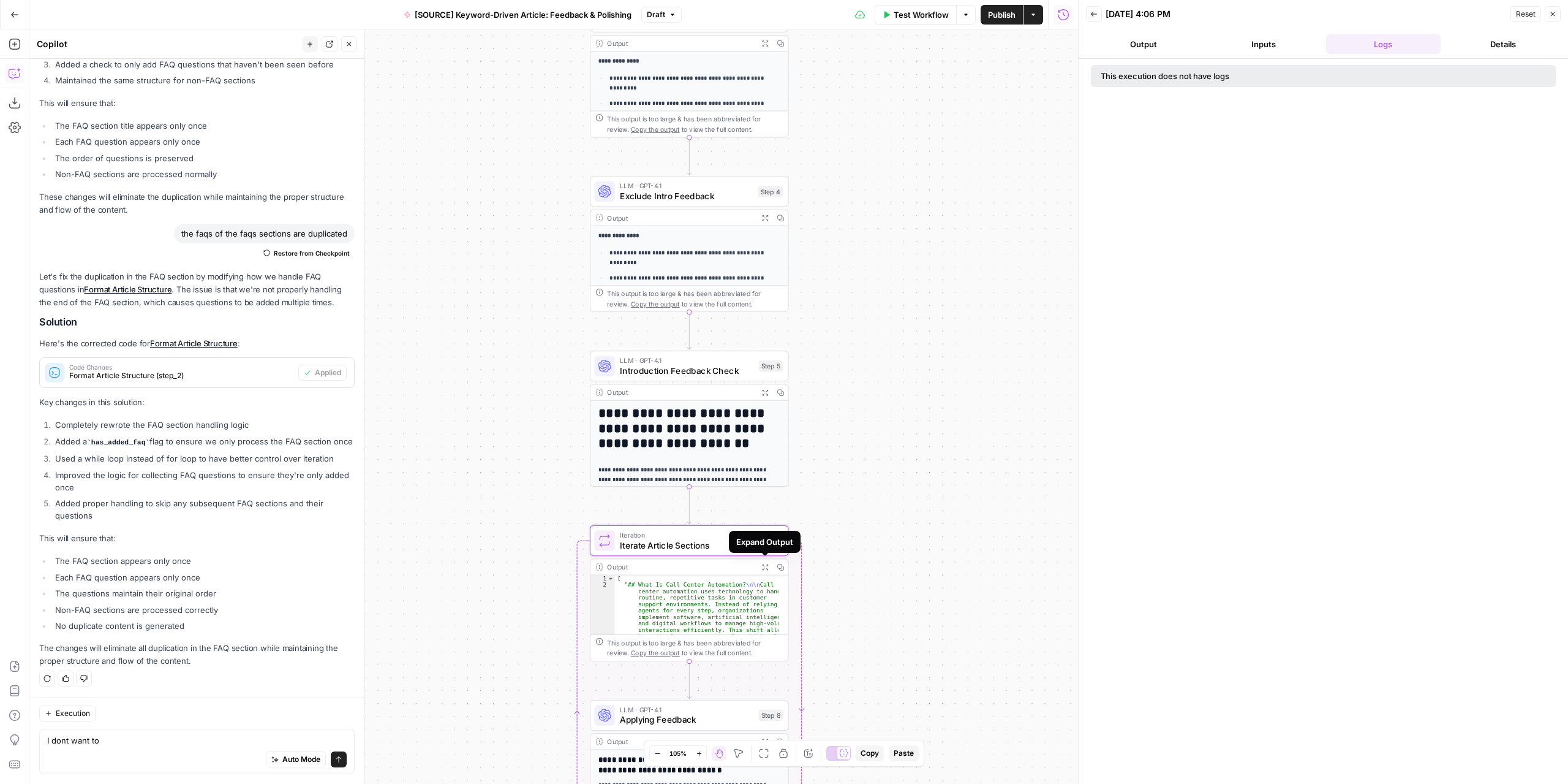
click at [766, 565] on icon "button" at bounding box center [764, 567] width 7 height 7
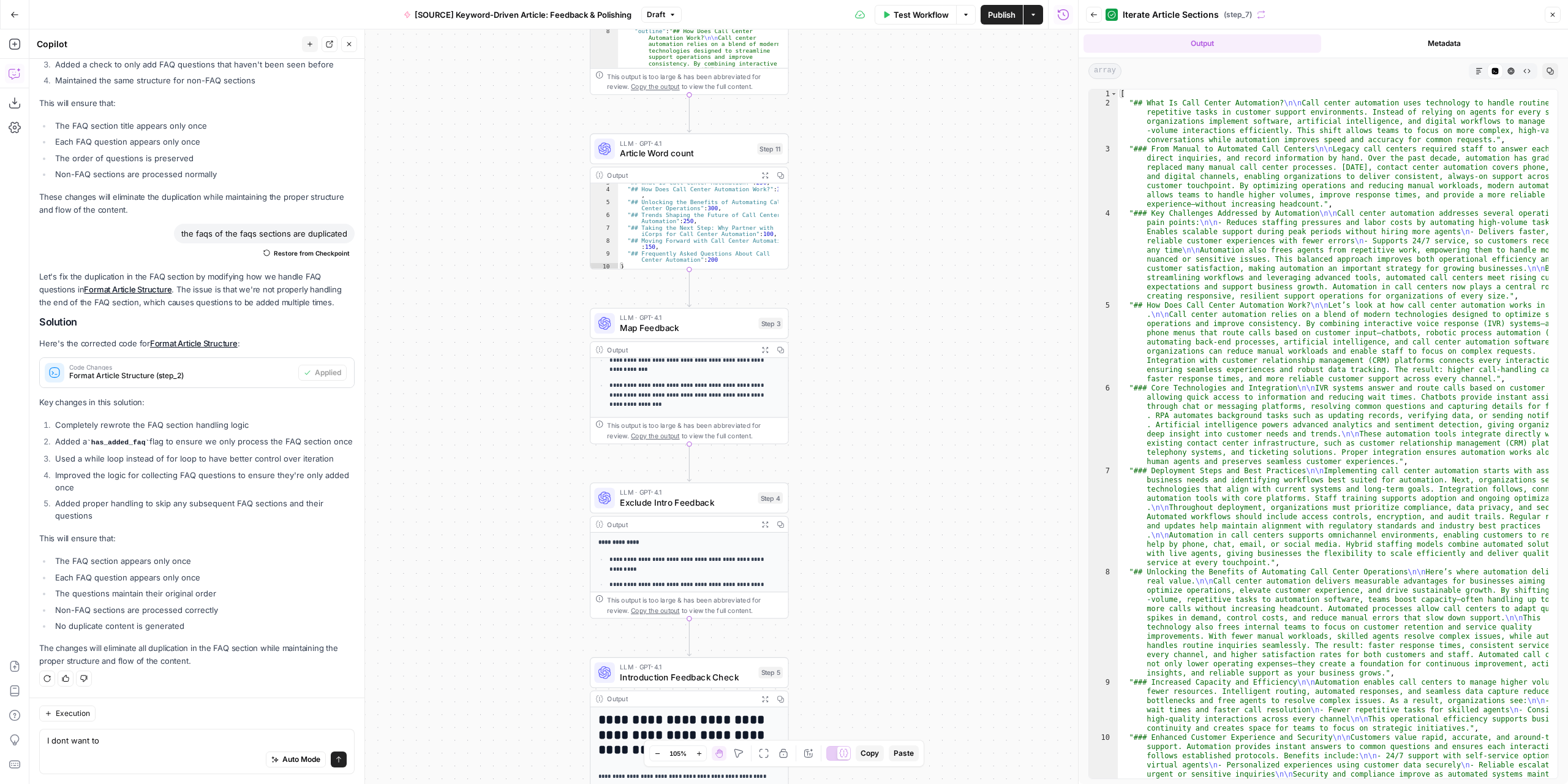
scroll to position [184, 0]
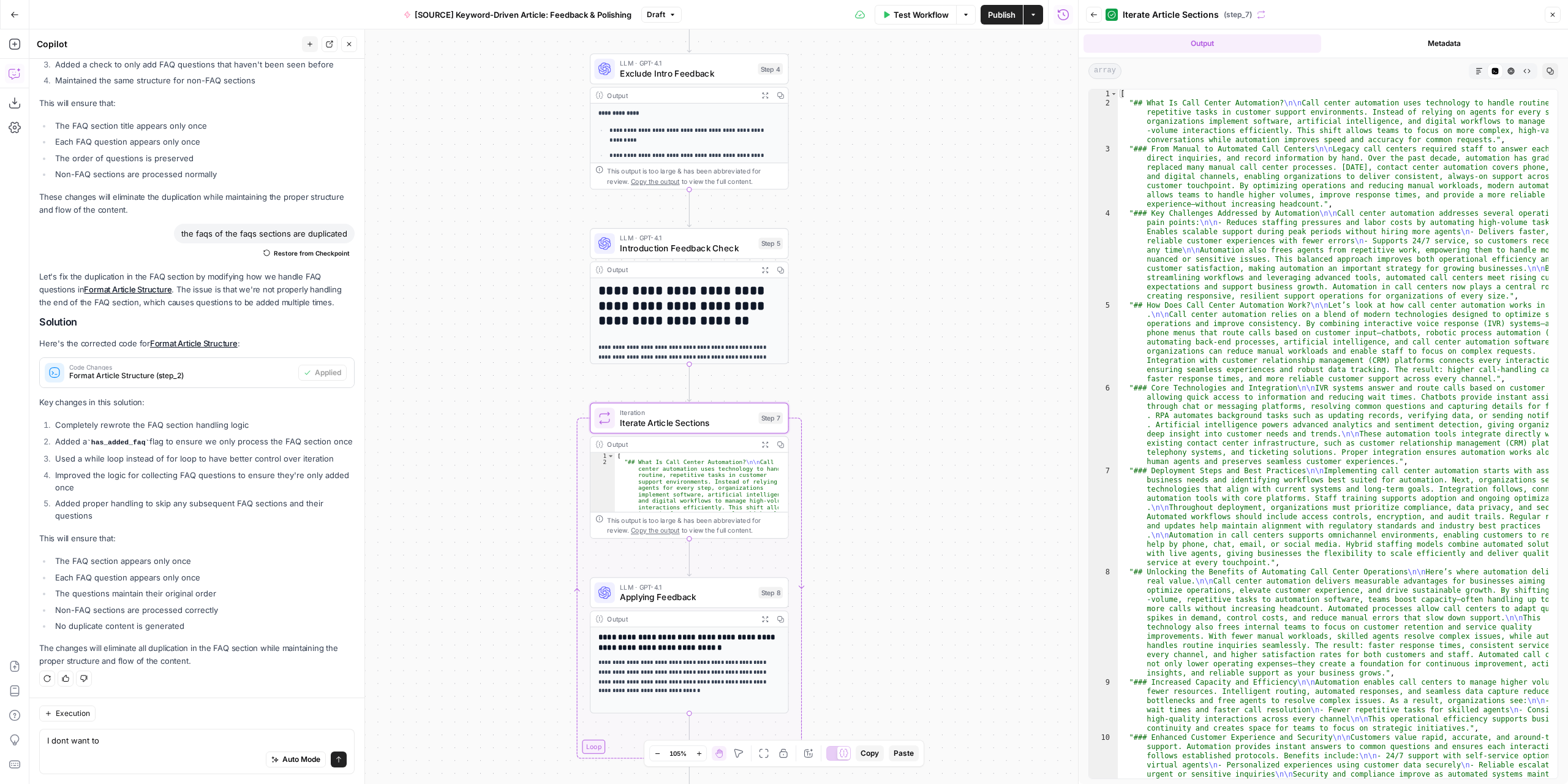
click at [762, 442] on icon "button" at bounding box center [764, 444] width 6 height 6
click at [732, 426] on span "Iterate Article Sections" at bounding box center [687, 422] width 134 height 13
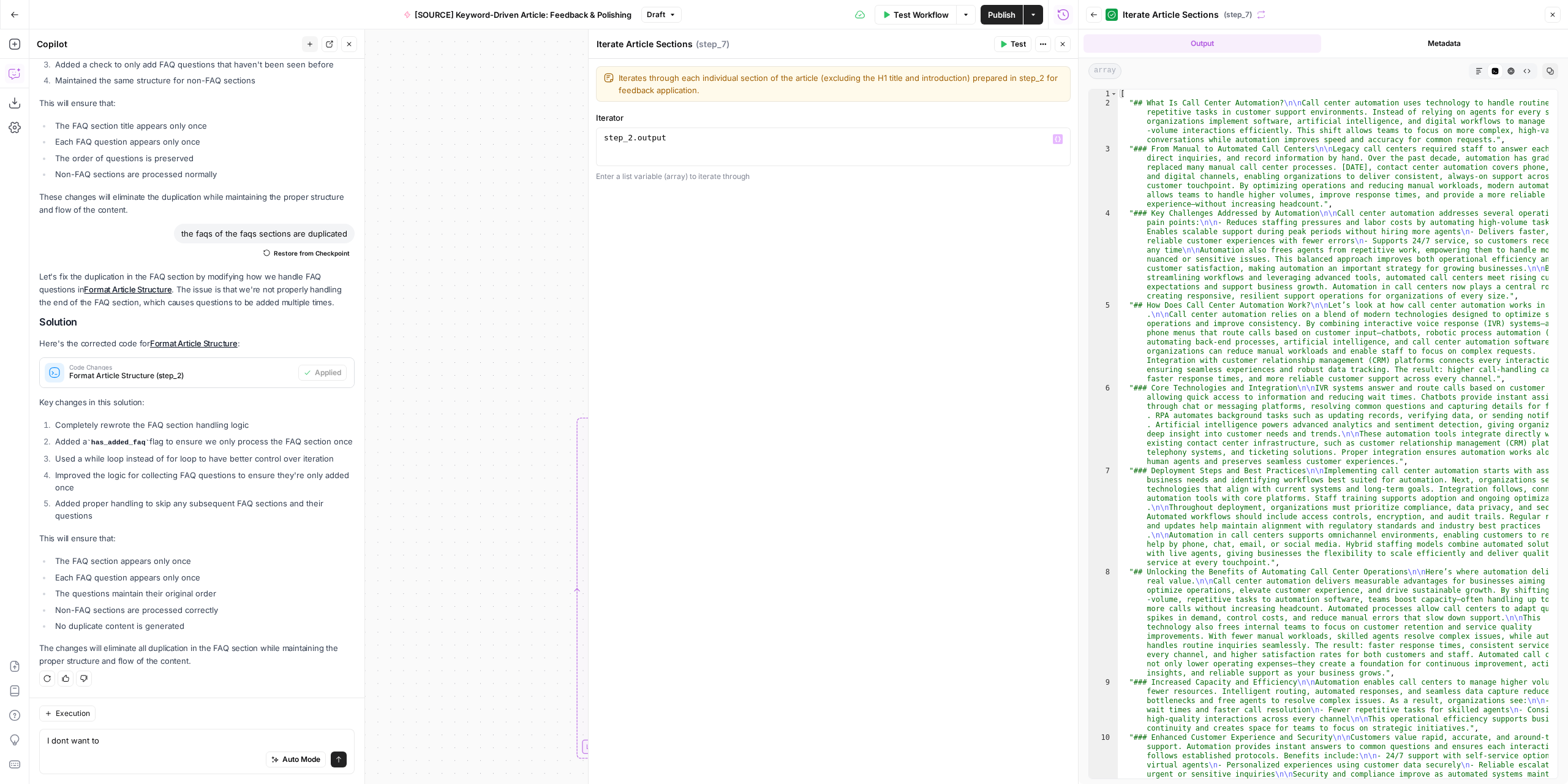
click at [731, 129] on div "1 step_2 . output XXXXXXXXXXXXXXXXXXXXXXXXXXXXXXXXXXXXXXXXXXXXXXXXXXXXXXXXXXXXX…" at bounding box center [834, 147] width 475 height 39
click at [1062, 49] on button "Close" at bounding box center [1063, 44] width 16 height 16
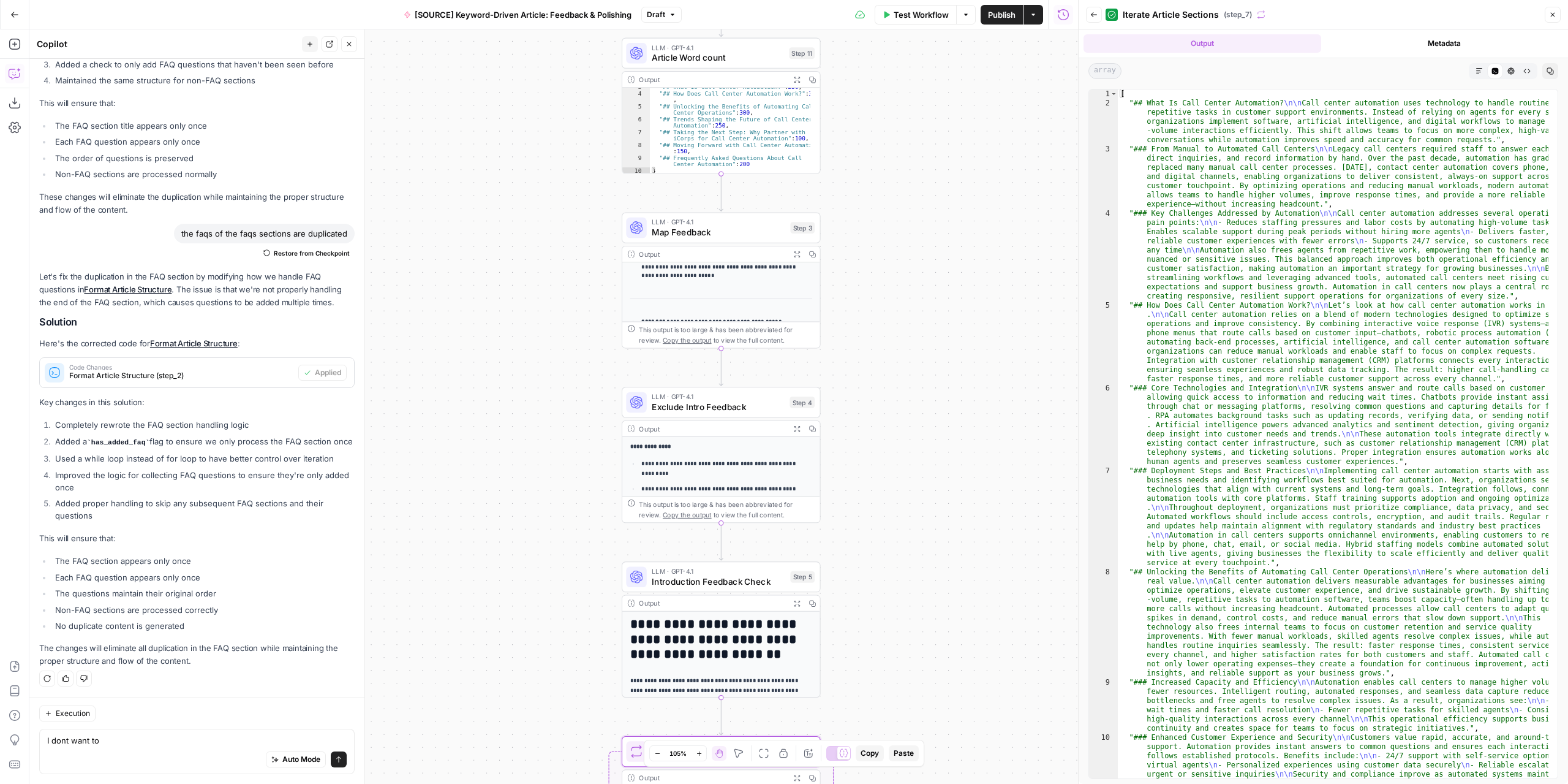
drag, startPoint x: 870, startPoint y: 533, endPoint x: 871, endPoint y: 613, distance: 80.0
click at [871, 617] on div "Workflow Set Inputs Inputs LLM · GPT-4.1 Extract Article Structure Step 1 Outpu…" at bounding box center [554, 406] width 1049 height 754
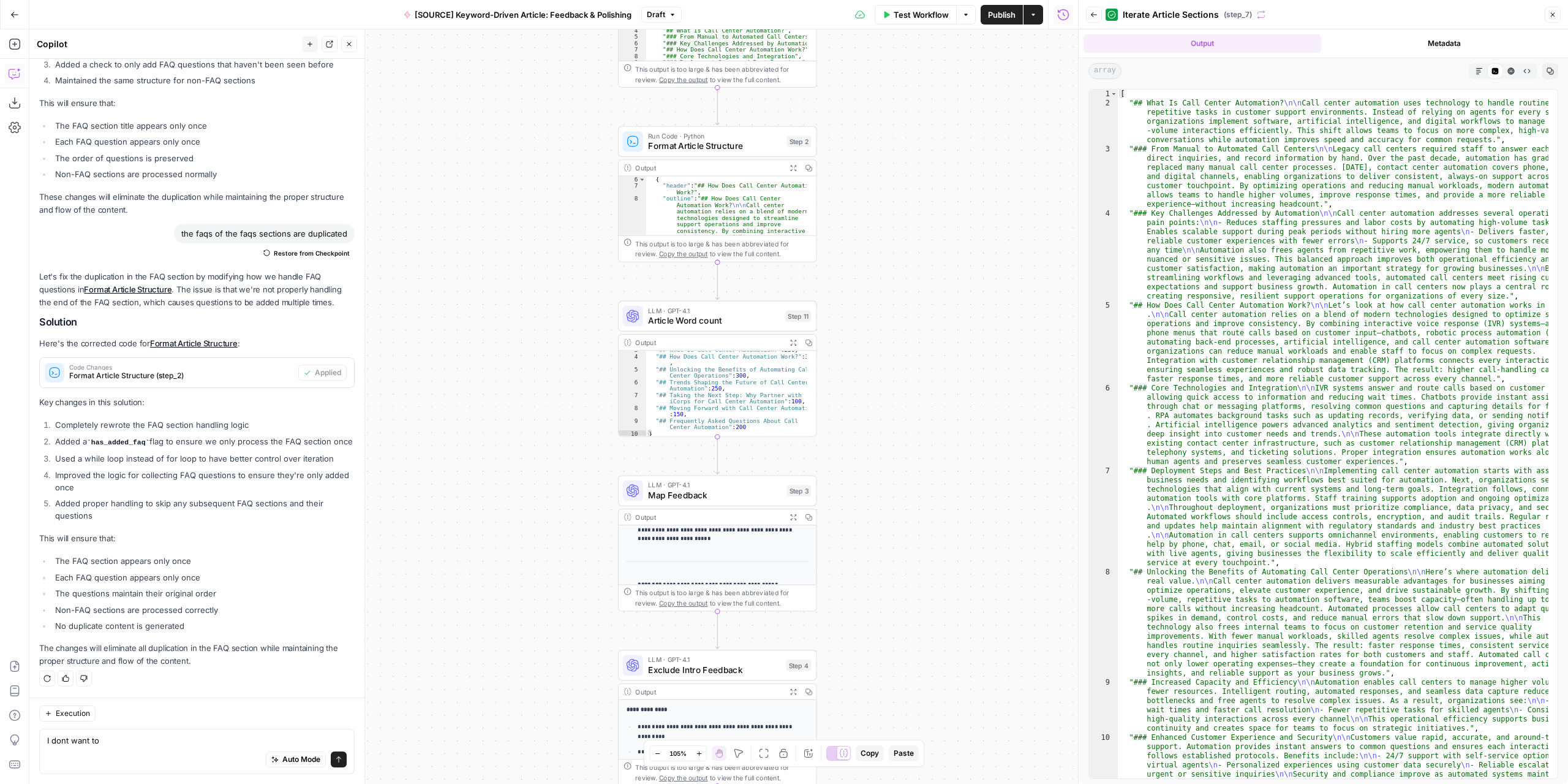
drag, startPoint x: 941, startPoint y: 324, endPoint x: 935, endPoint y: 616, distance: 292.1
click at [935, 621] on div "Workflow Set Inputs Inputs LLM · GPT-4.1 Extract Article Structure Step 1 Outpu…" at bounding box center [554, 406] width 1049 height 754
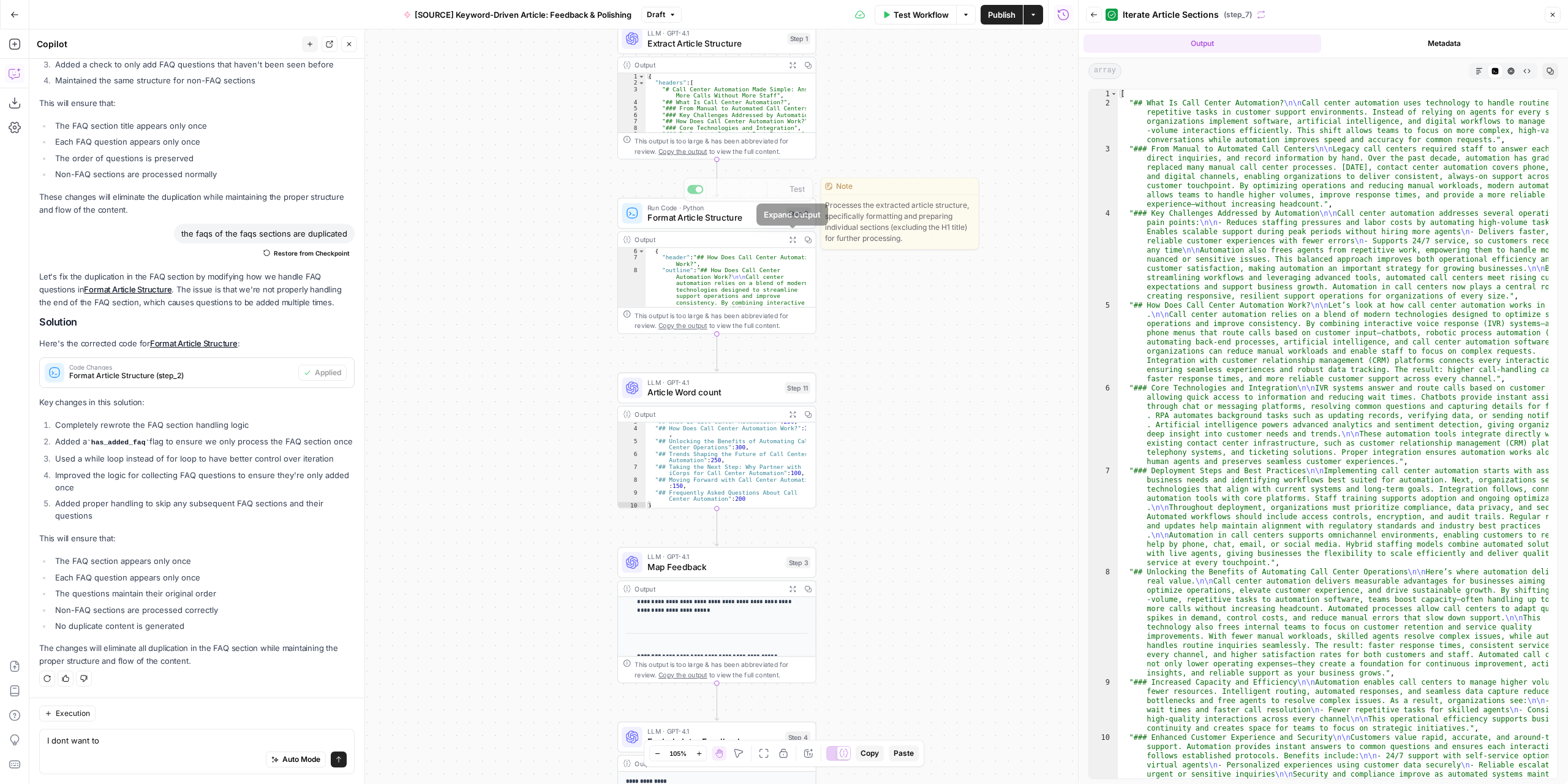
click at [788, 238] on button "Expand Output" at bounding box center [792, 239] width 15 height 15
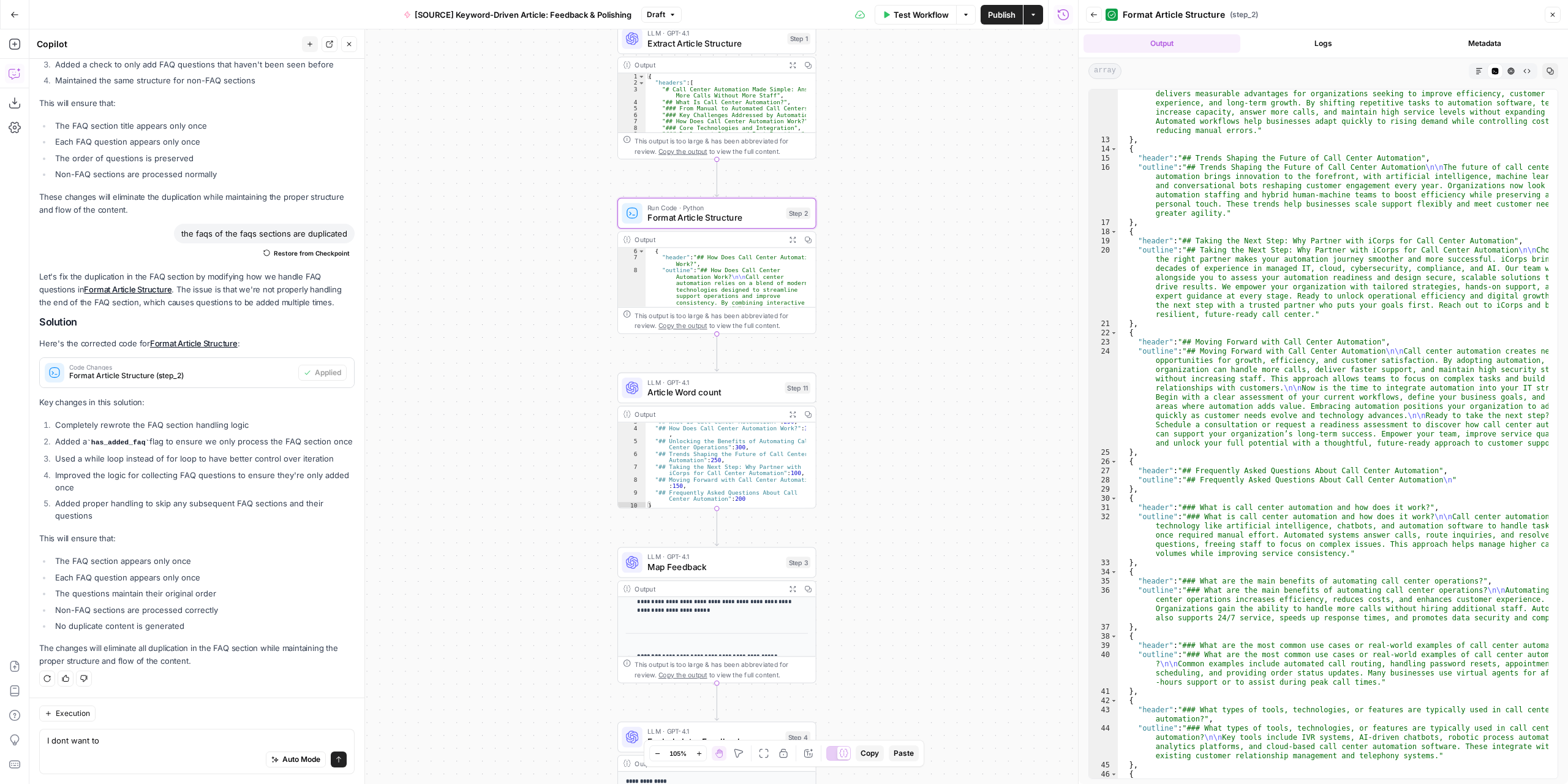
scroll to position [247, 0]
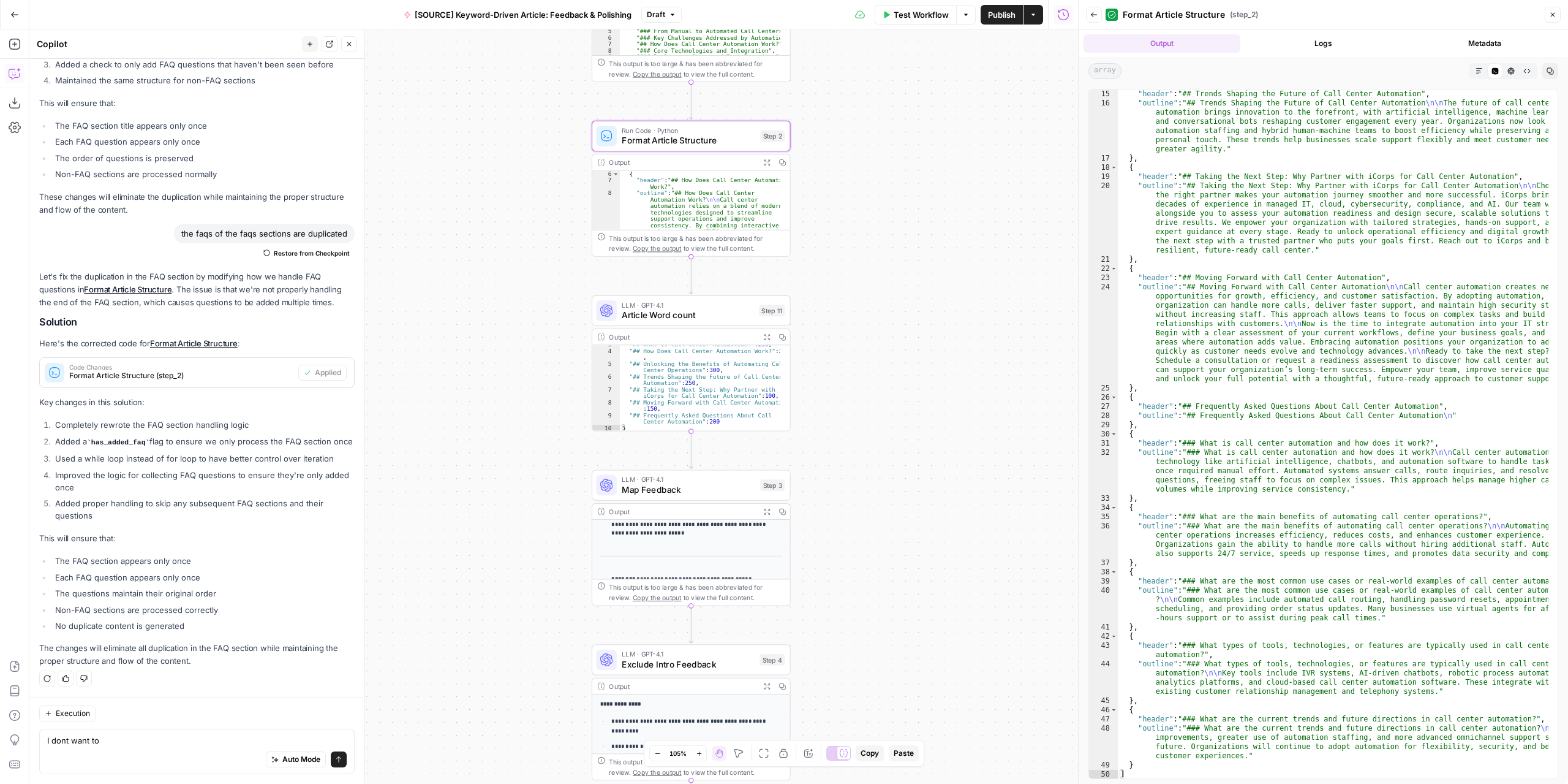
drag, startPoint x: 969, startPoint y: 442, endPoint x: 943, endPoint y: 355, distance: 90.8
click at [943, 355] on div "Workflow Set Inputs Inputs LLM · GPT-4.1 Extract Article Structure Step 1 Outpu…" at bounding box center [554, 406] width 1049 height 754
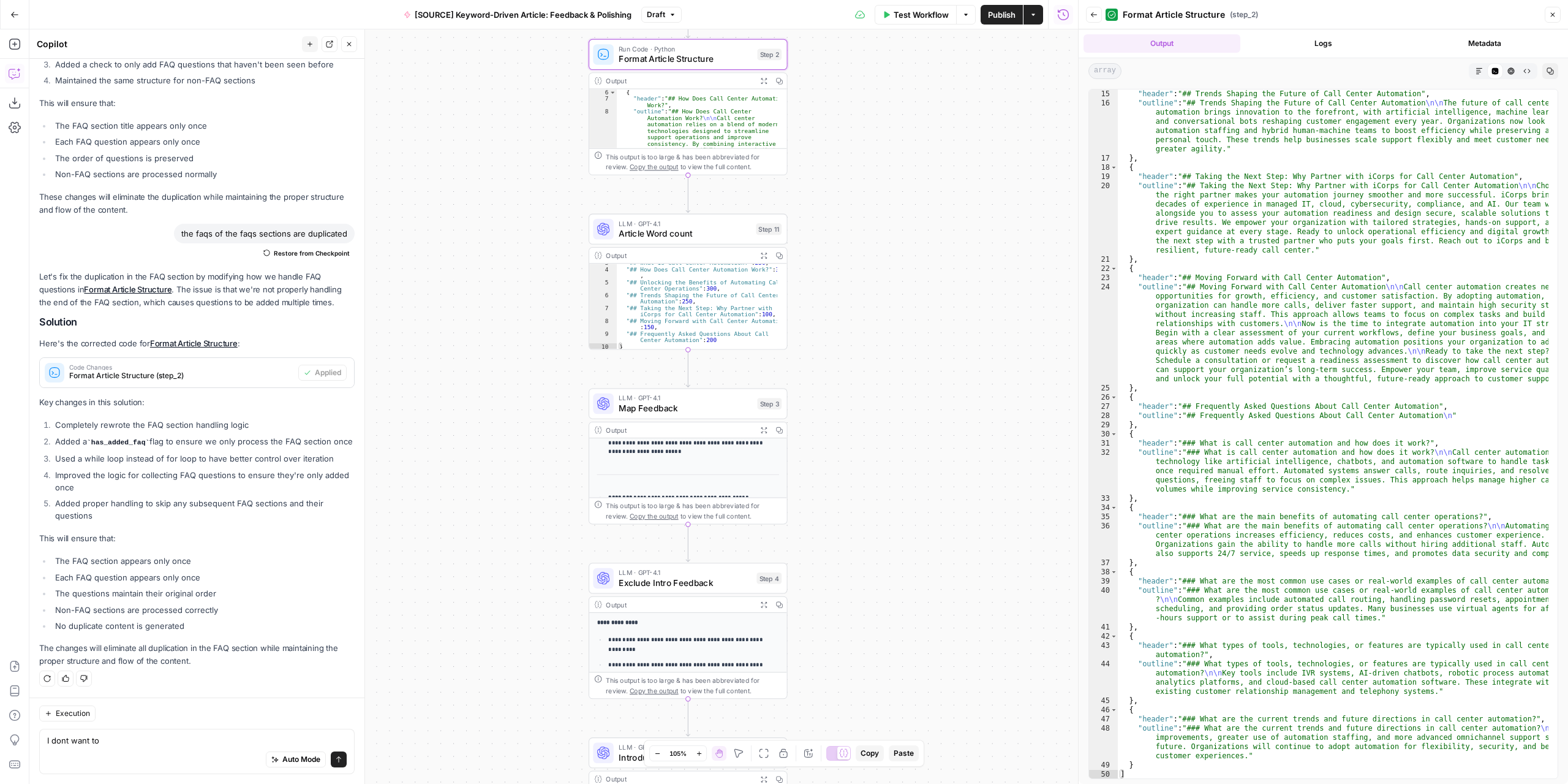
drag, startPoint x: 901, startPoint y: 504, endPoint x: 899, endPoint y: 434, distance: 70.0
click at [899, 434] on div "Workflow Set Inputs Inputs LLM · GPT-4.1 Extract Article Structure Step 1 Outpu…" at bounding box center [554, 406] width 1049 height 754
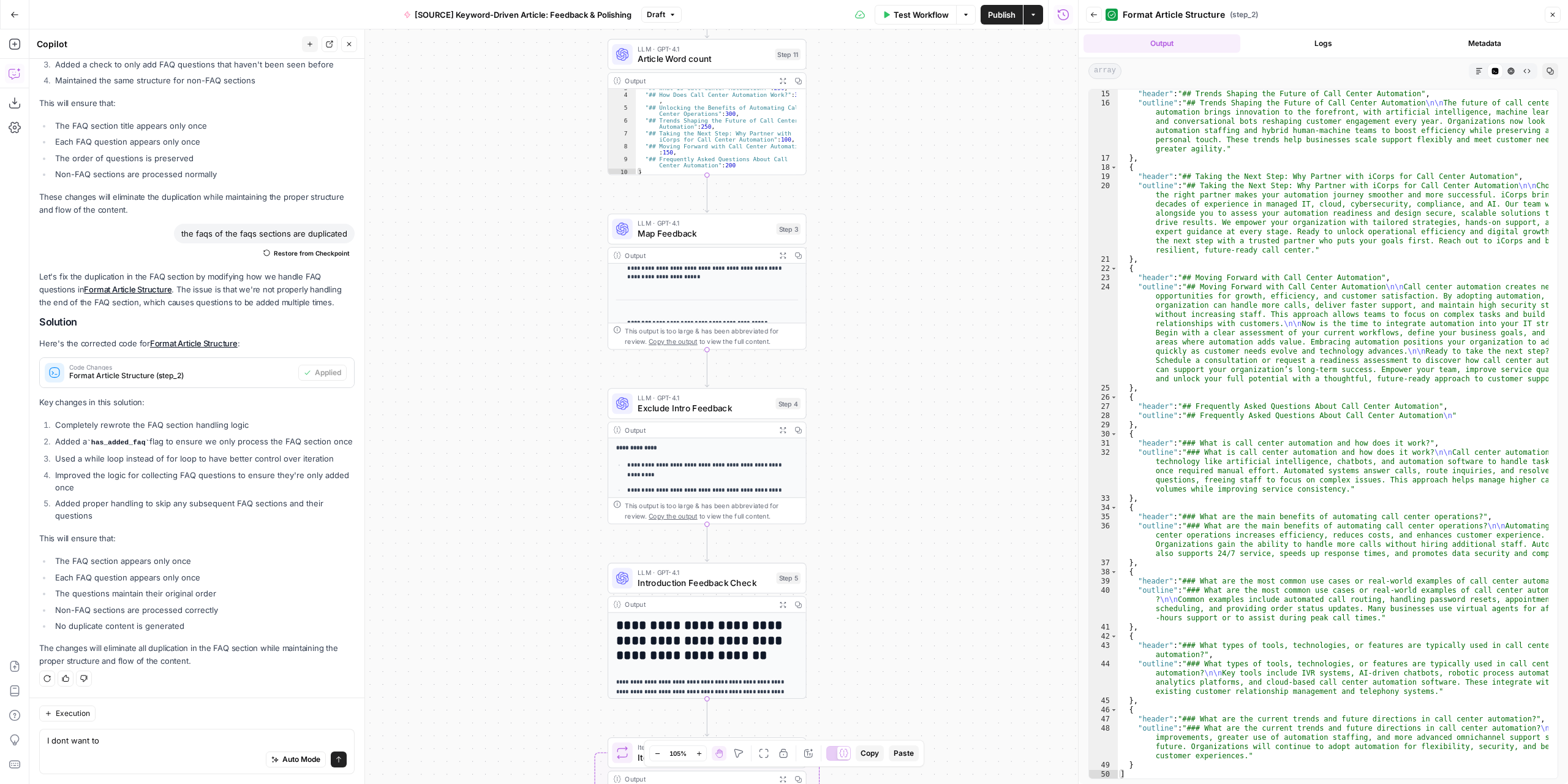
drag, startPoint x: 889, startPoint y: 554, endPoint x: 909, endPoint y: 386, distance: 169.2
click at [909, 386] on div "Workflow Set Inputs Inputs LLM · GPT-4.1 Extract Article Structure Step 1 Outpu…" at bounding box center [554, 406] width 1049 height 754
click at [784, 605] on icon "button" at bounding box center [782, 604] width 7 height 7
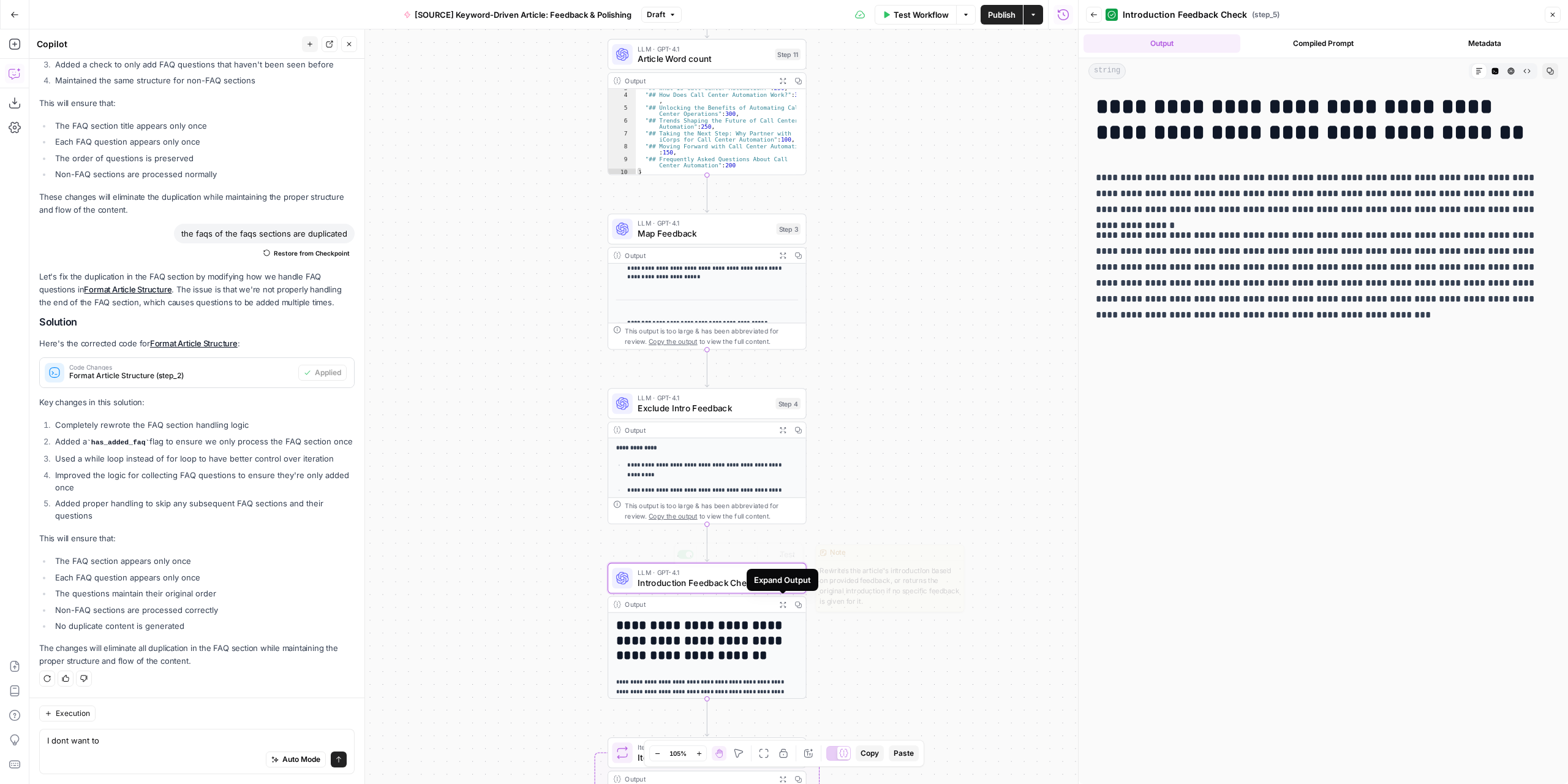
click at [740, 585] on span "Introduction Feedback Check" at bounding box center [704, 582] width 134 height 13
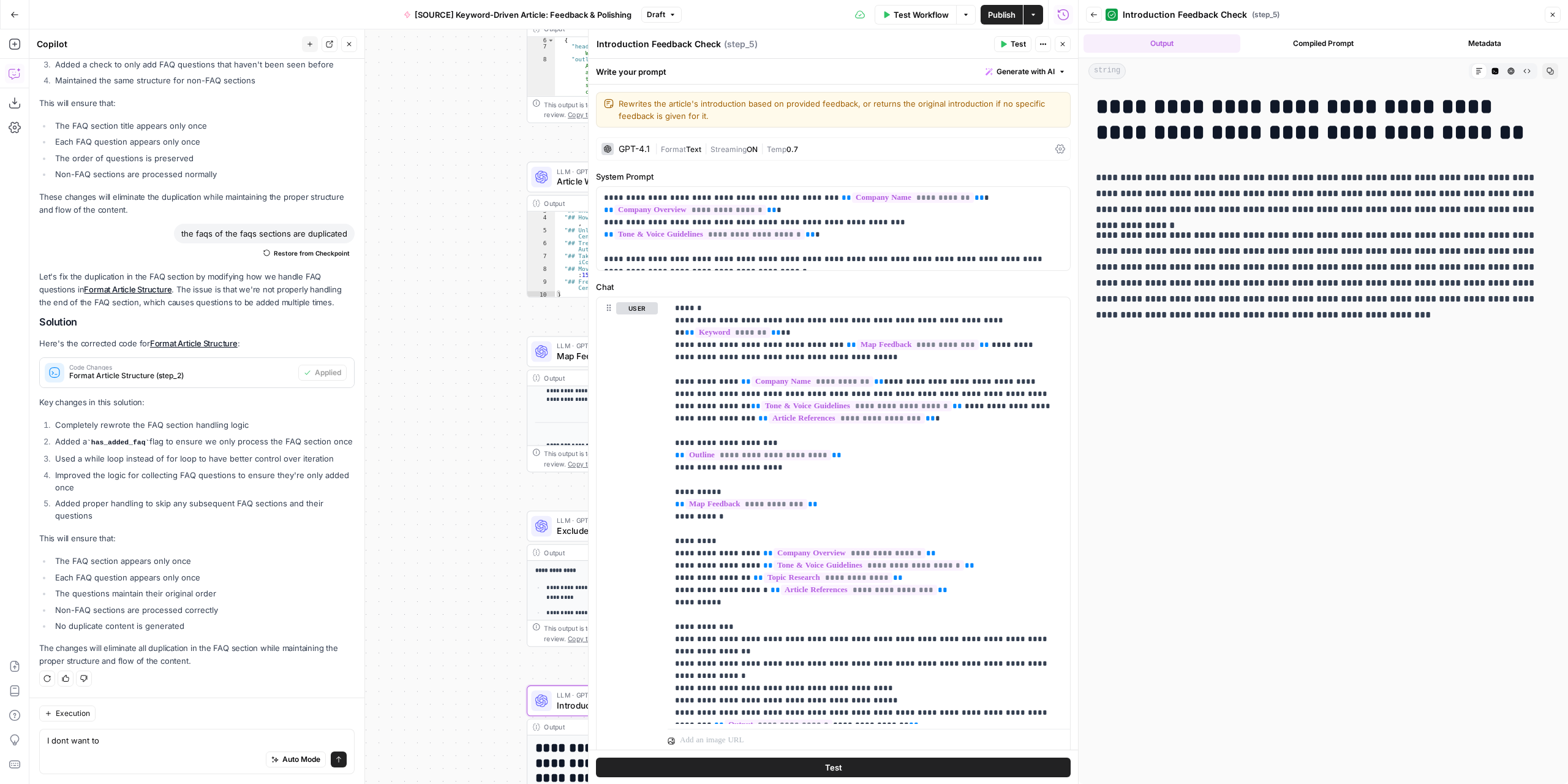
drag, startPoint x: 536, startPoint y: 313, endPoint x: 417, endPoint y: 498, distance: 220.0
click at [417, 498] on div "Workflow Set Inputs Inputs LLM · GPT-4.1 Extract Article Structure Step 1 Outpu…" at bounding box center [554, 406] width 1049 height 754
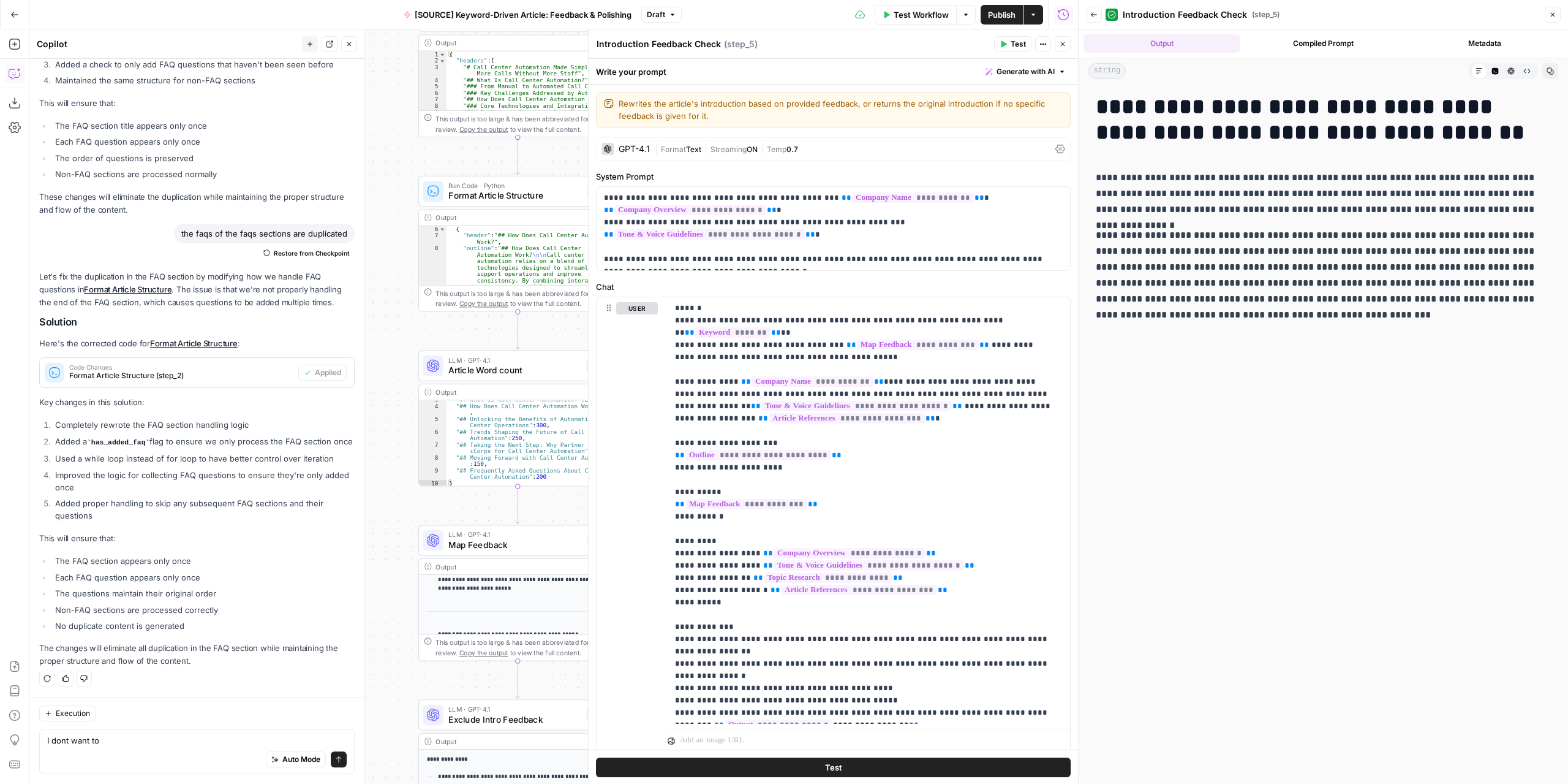
drag, startPoint x: 455, startPoint y: 358, endPoint x: 383, endPoint y: 487, distance: 147.7
click at [383, 487] on div "Workflow Set Inputs Inputs LLM · GPT-4.1 Extract Article Structure Step 1 Outpu…" at bounding box center [554, 406] width 1049 height 754
click at [1065, 48] on button "Close" at bounding box center [1063, 44] width 16 height 16
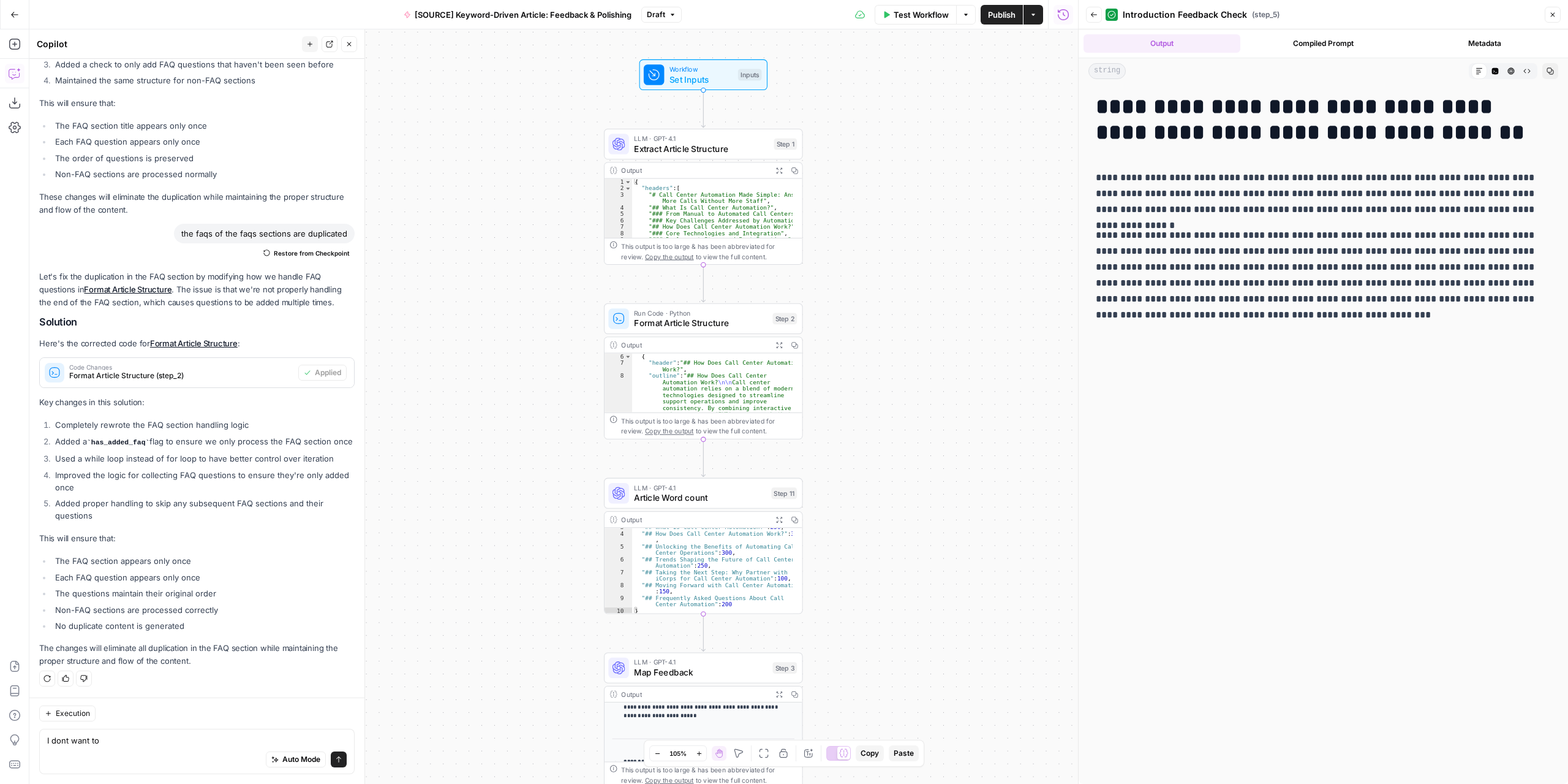
drag, startPoint x: 695, startPoint y: 420, endPoint x: 883, endPoint y: 530, distance: 217.8
click at [881, 543] on div "Workflow Set Inputs Inputs LLM · GPT-4.1 Extract Article Structure Step 1 Outpu…" at bounding box center [554, 406] width 1049 height 754
click at [655, 8] on button "Draft" at bounding box center [661, 15] width 41 height 16
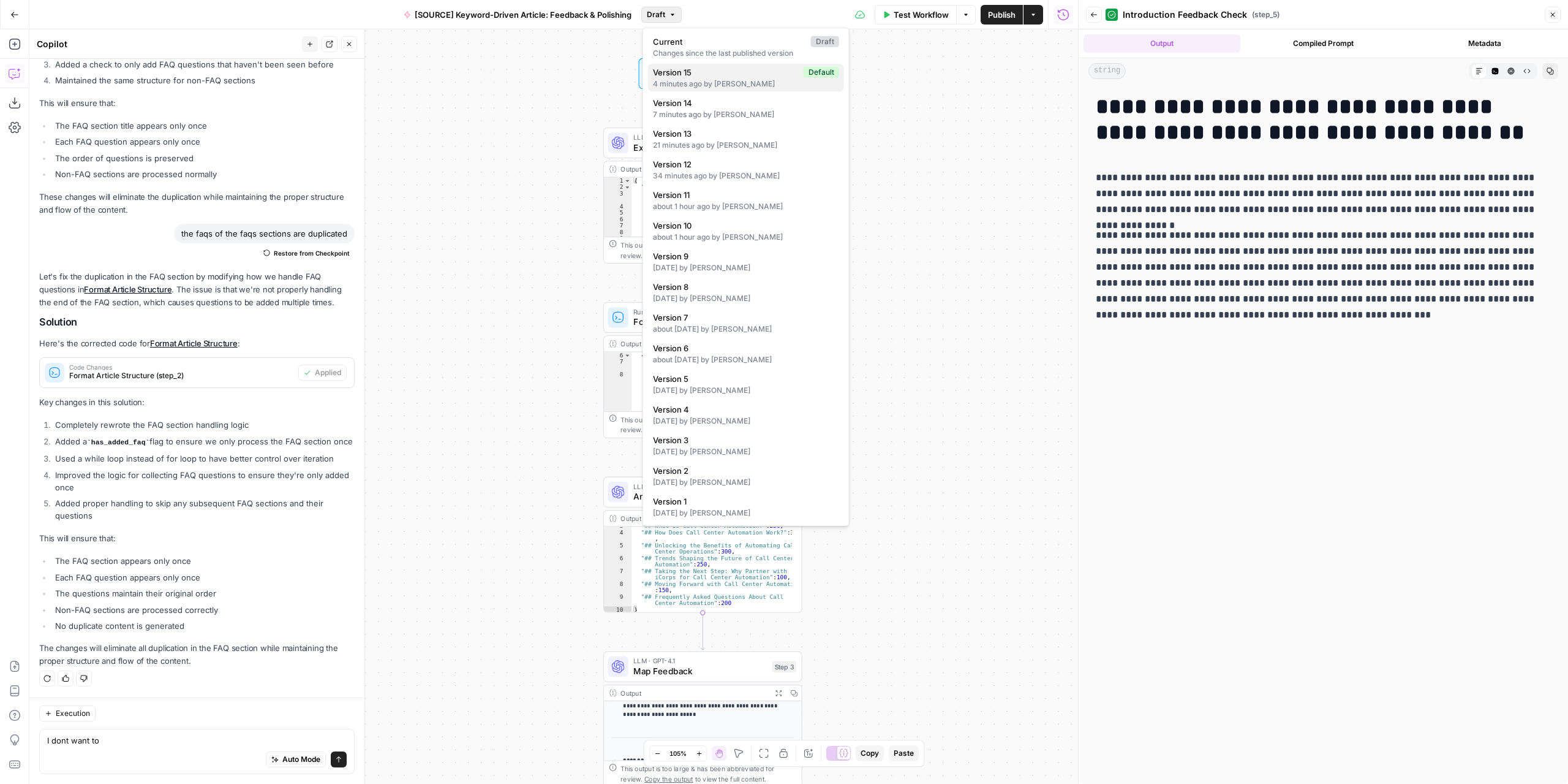
click at [695, 80] on div "4 minutes ago by Nicolás Fernández" at bounding box center [746, 84] width 186 height 11
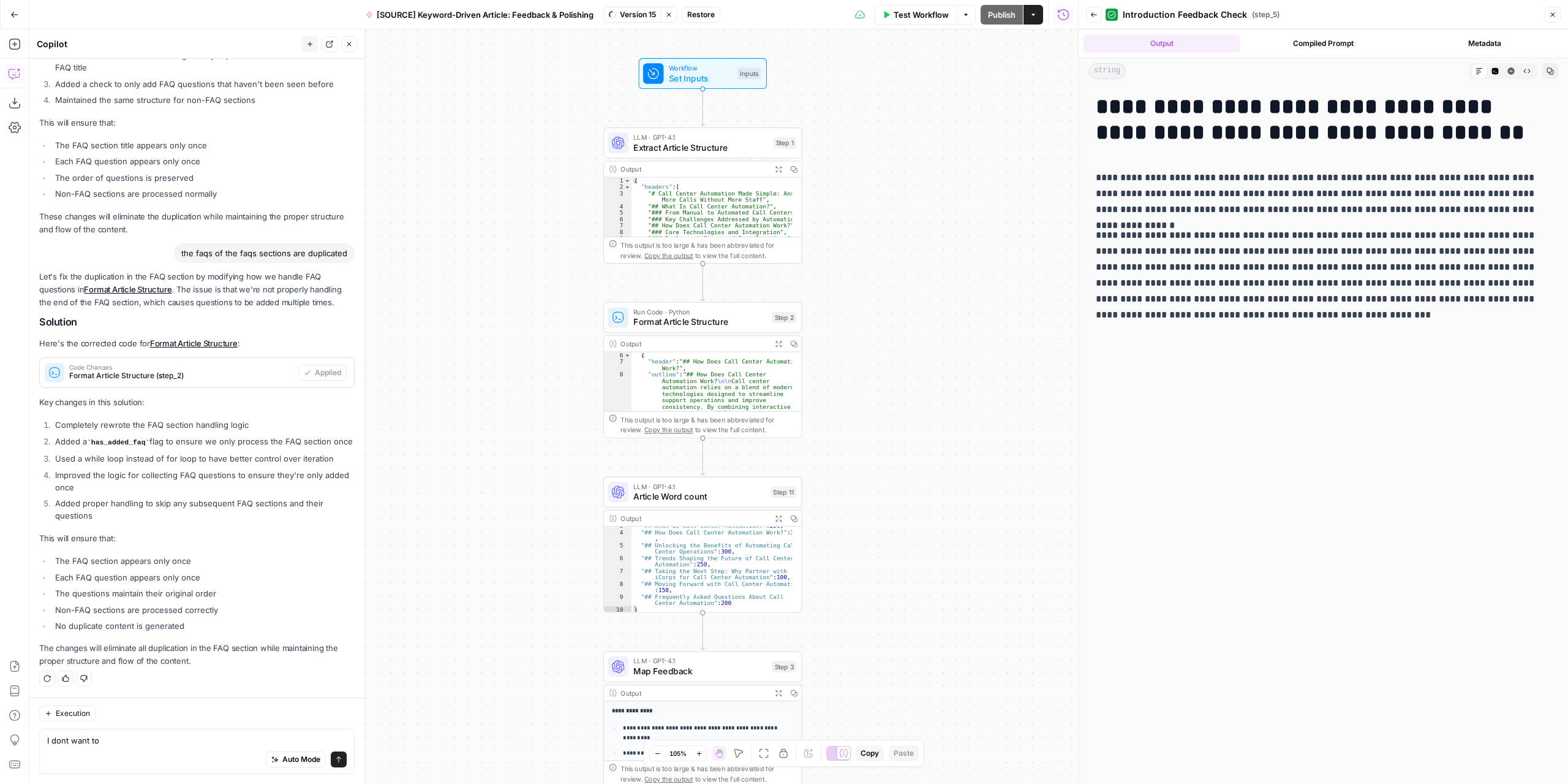
scroll to position [2335, 0]
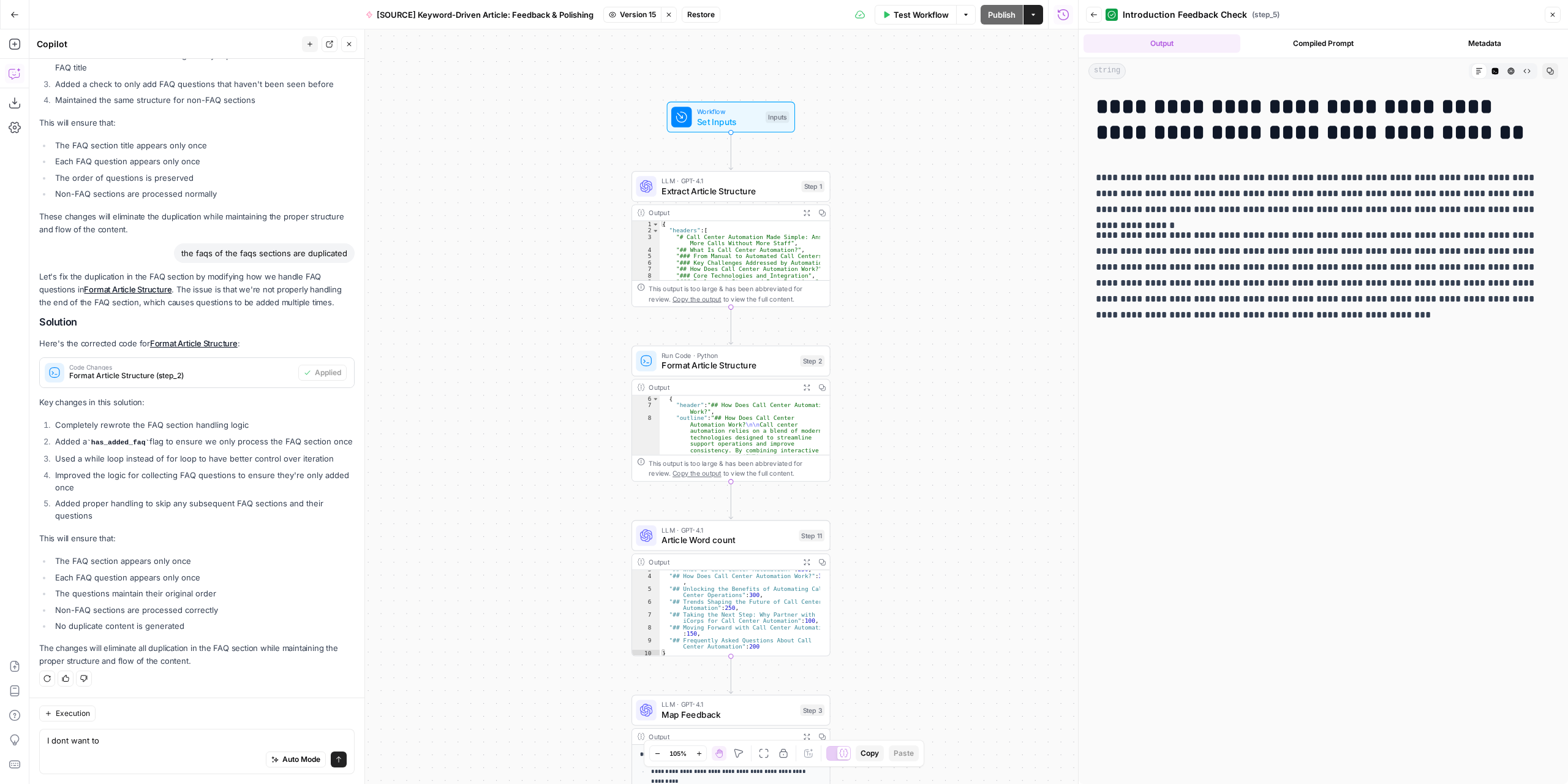
drag, startPoint x: 561, startPoint y: 439, endPoint x: 574, endPoint y: 458, distance: 23.0
click at [574, 458] on div "Workflow Set Inputs Inputs LLM · GPT-4.1 Extract Article Structure Step 1 Outpu…" at bounding box center [554, 406] width 1049 height 754
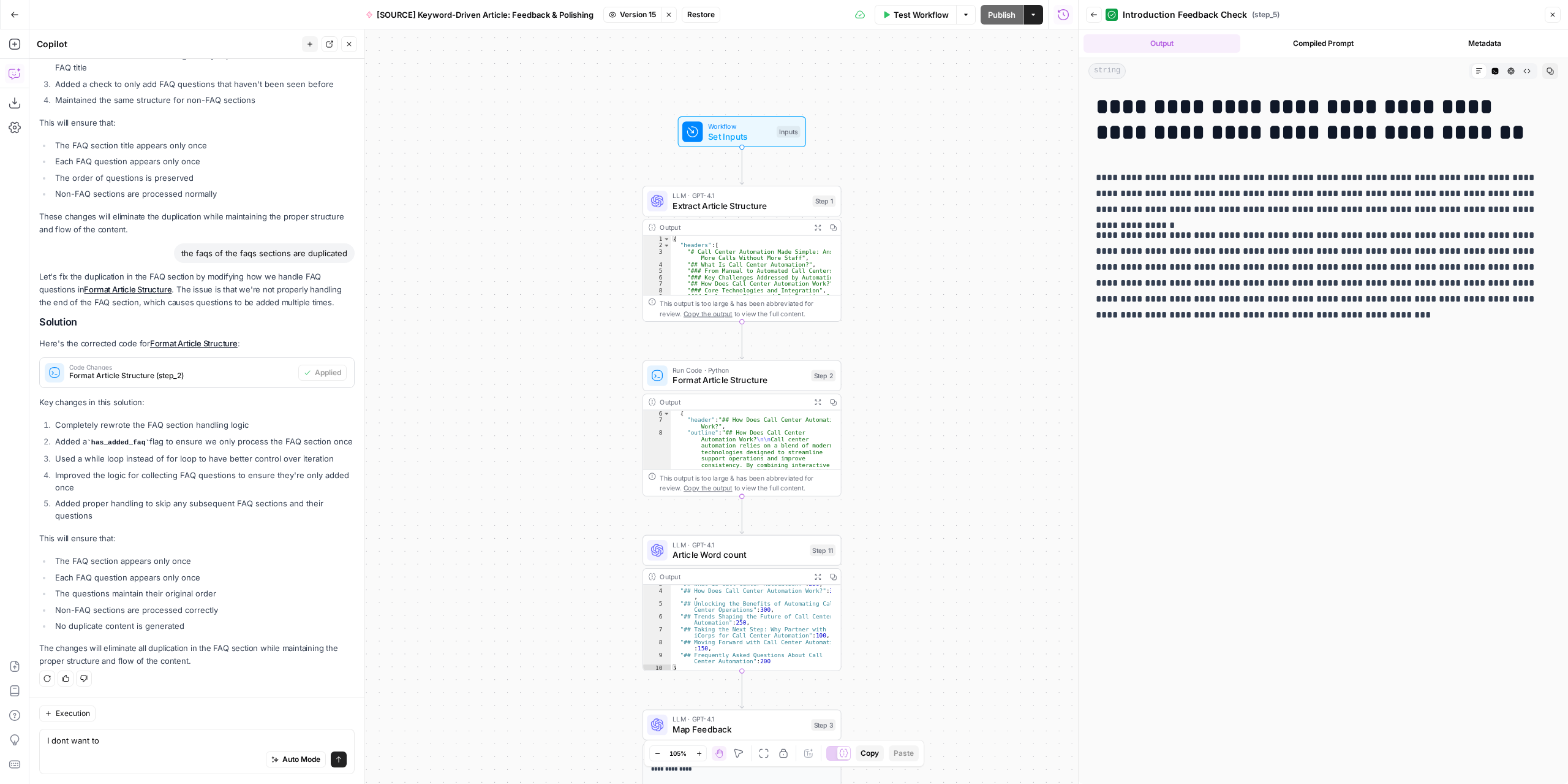
drag, startPoint x: 116, startPoint y: 747, endPoint x: 45, endPoint y: 745, distance: 71.0
click at [45, 745] on div "I dont want to I dont want to Auto Mode Send" at bounding box center [197, 751] width 316 height 45
type textarea "I"
click at [767, 207] on span "Extract Article Structure" at bounding box center [740, 205] width 135 height 13
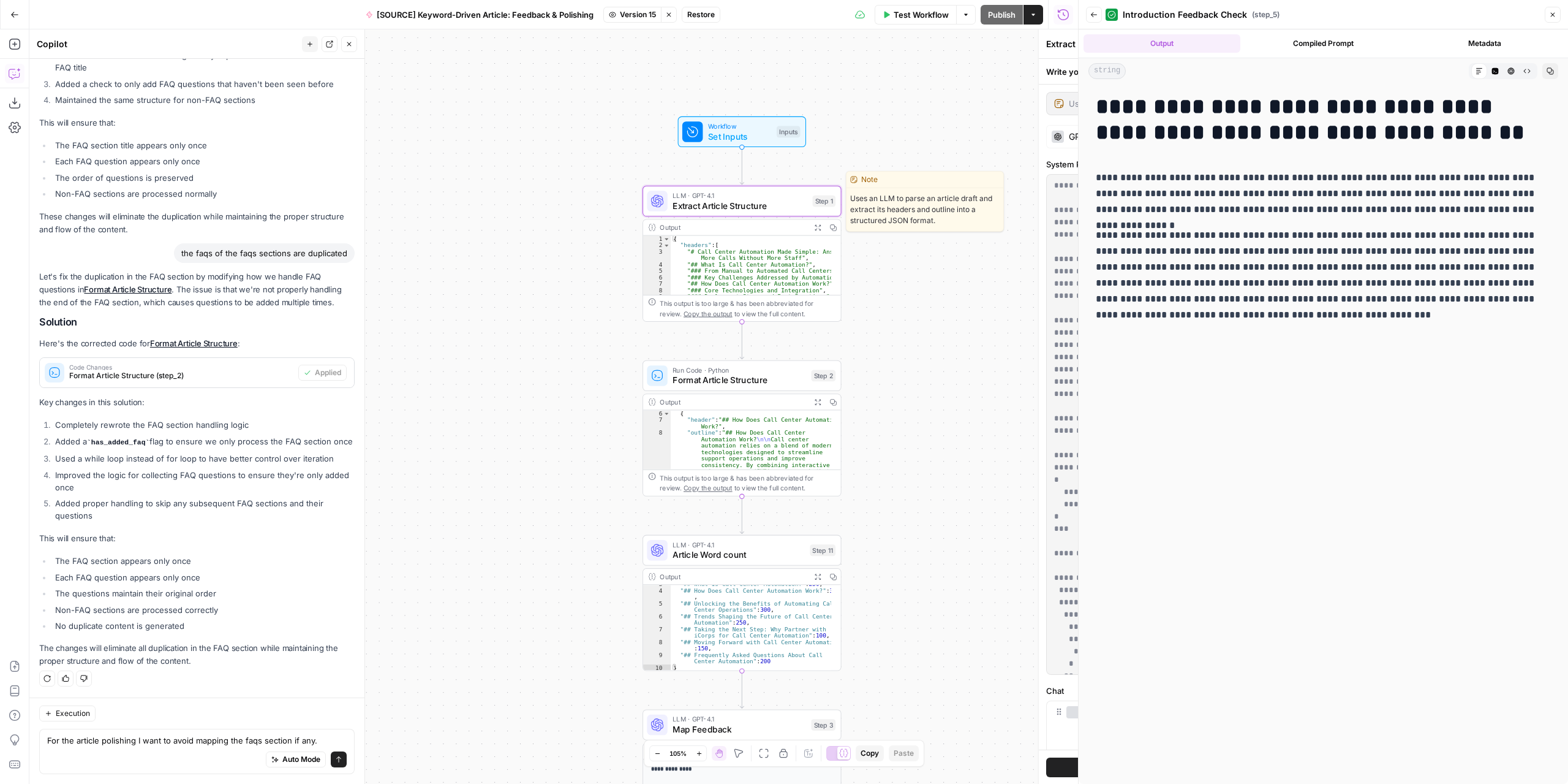
click at [767, 207] on div "**********" at bounding box center [833, 406] width 490 height 754
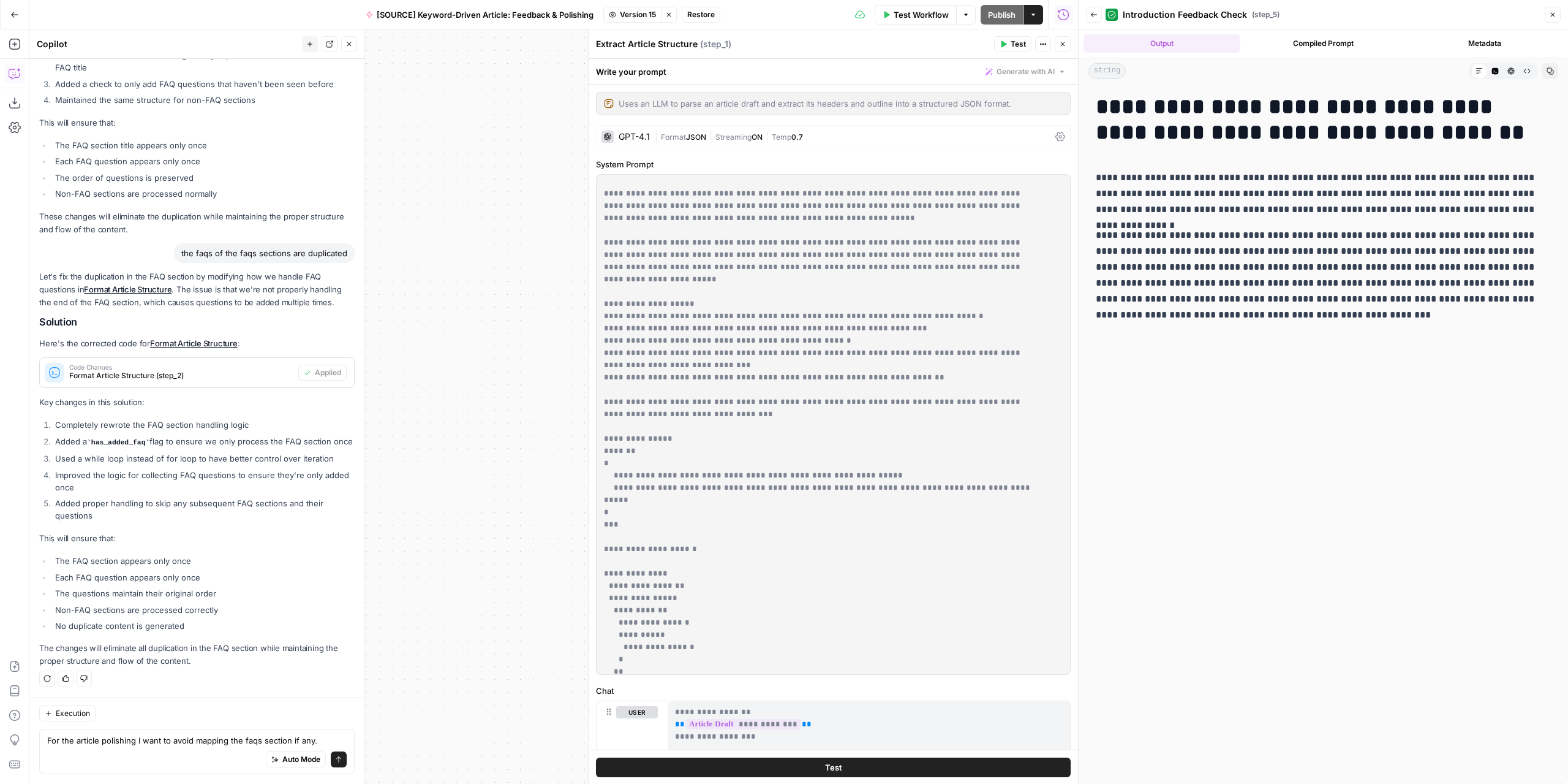
scroll to position [0, 0]
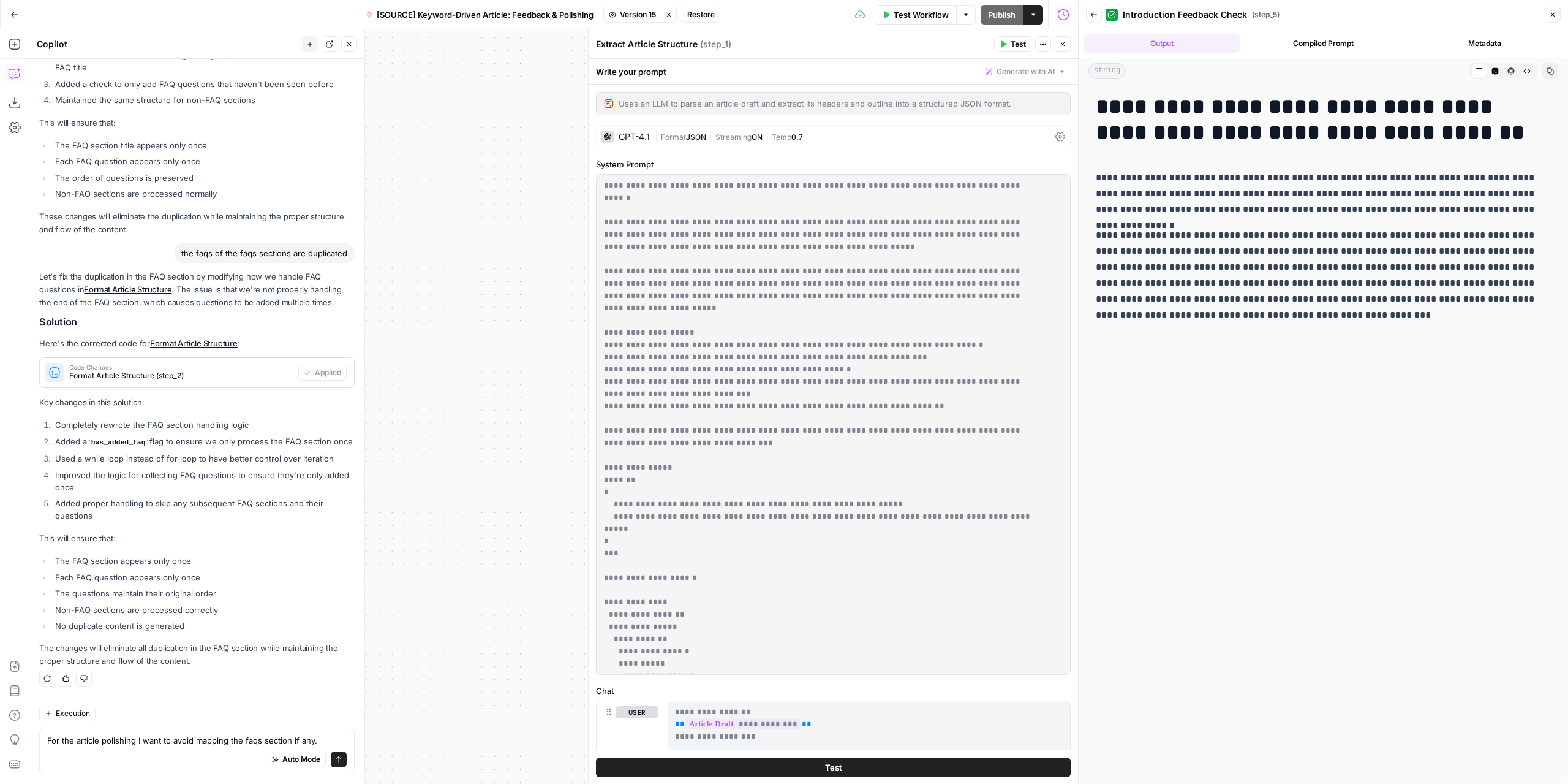
click at [873, 287] on p "**********" at bounding box center [824, 479] width 441 height 600
click at [1555, 15] on icon "button" at bounding box center [1553, 15] width 7 height 7
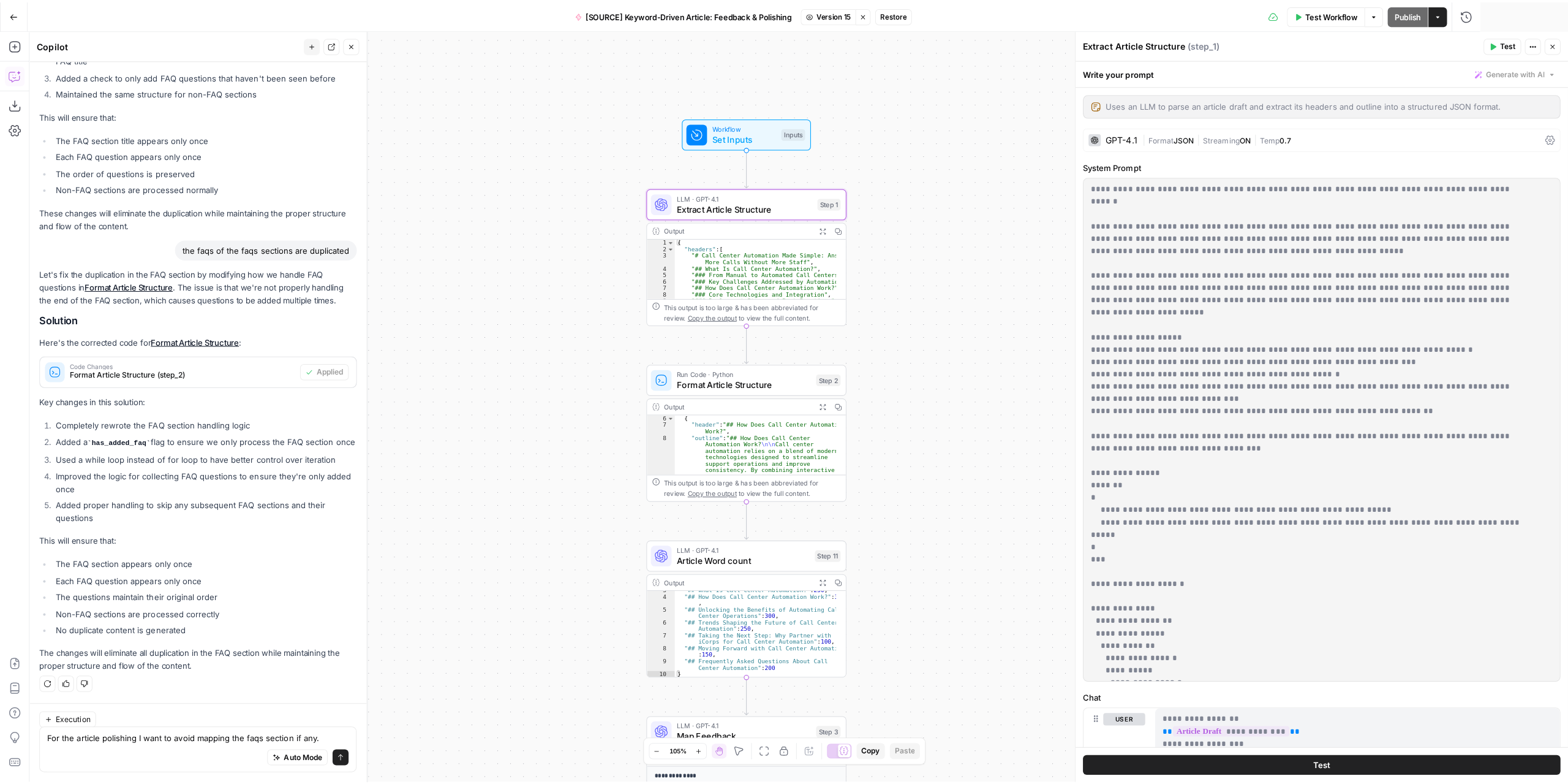
scroll to position [2335, 0]
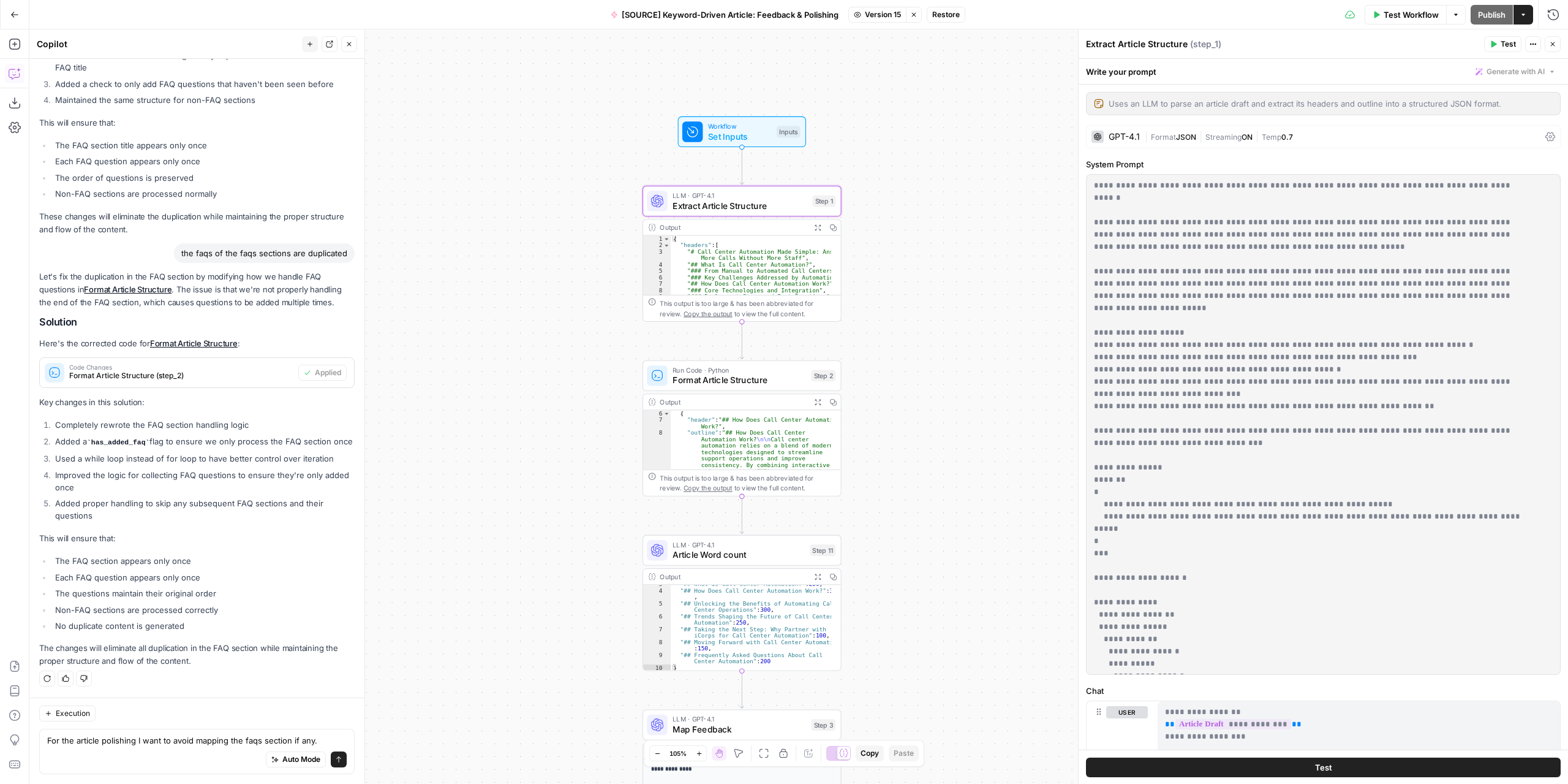
click at [1547, 43] on button "Close" at bounding box center [1553, 44] width 16 height 16
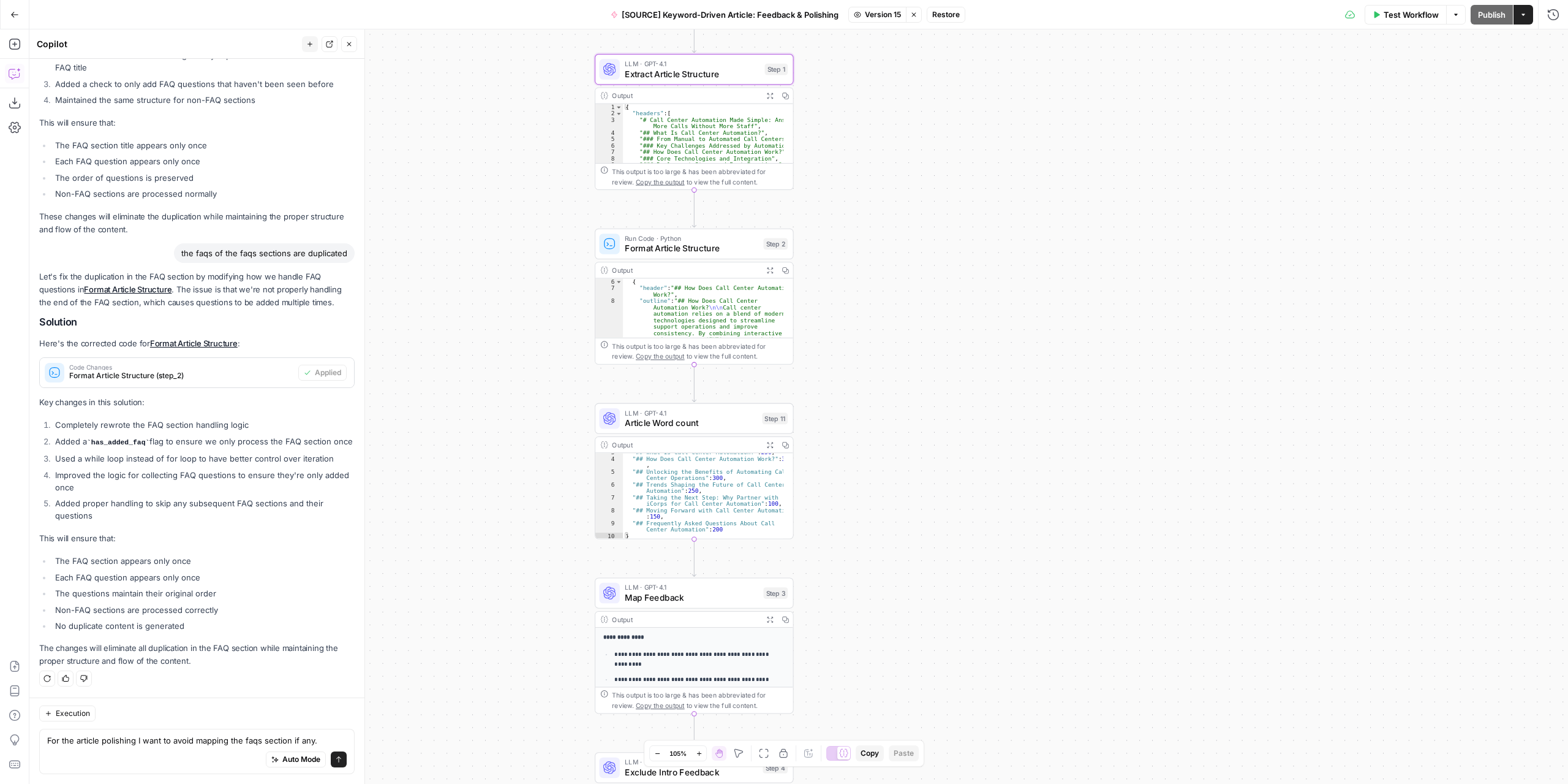
drag, startPoint x: 974, startPoint y: 405, endPoint x: 928, endPoint y: 278, distance: 135.1
click at [928, 278] on div "Workflow Set Inputs Inputs LLM · GPT-4.1 Extract Article Structure Step 1 Outpu…" at bounding box center [798, 406] width 1539 height 754
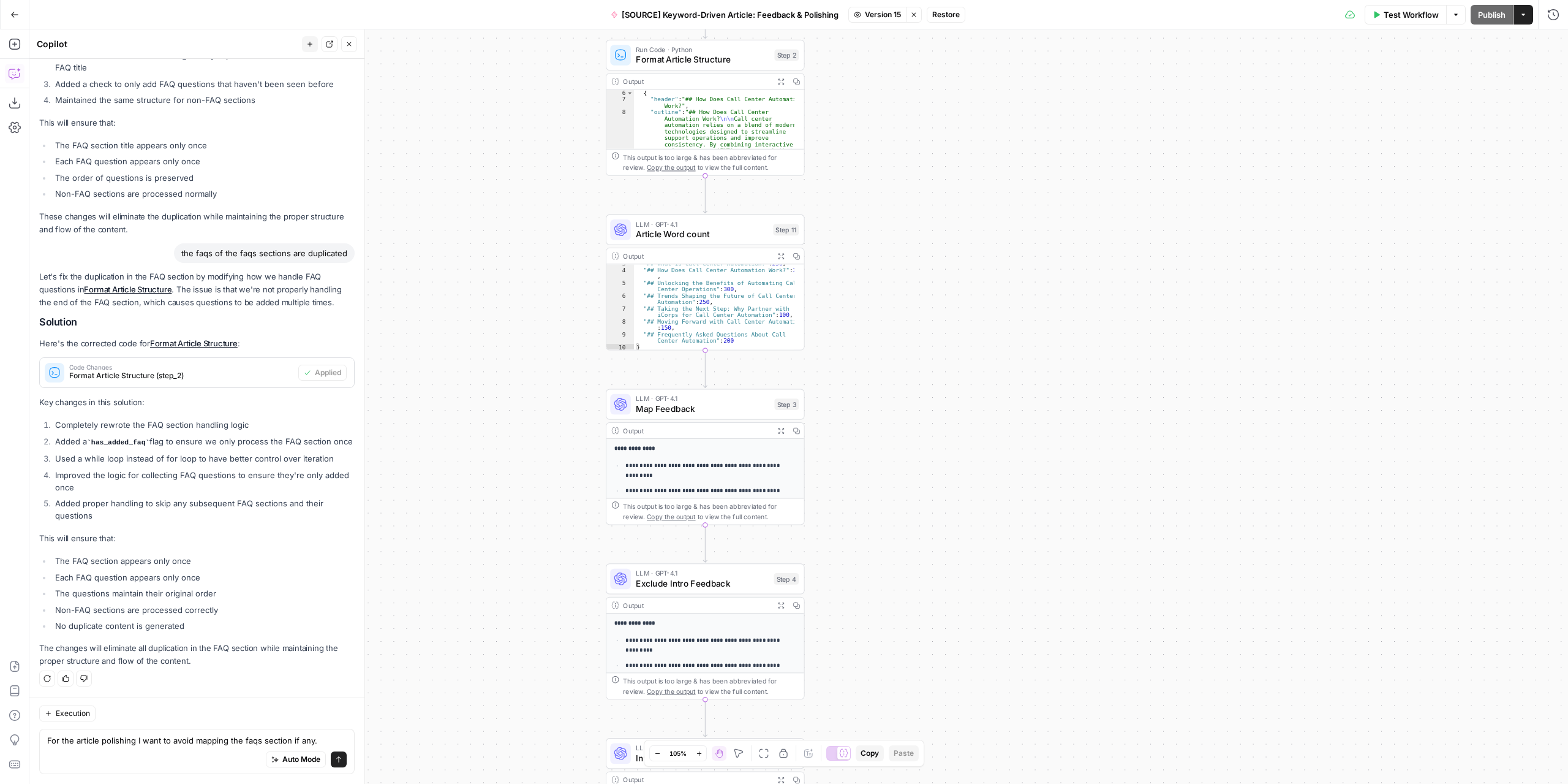
drag, startPoint x: 903, startPoint y: 420, endPoint x: 903, endPoint y: 293, distance: 127.0
click at [903, 293] on div "Workflow Set Inputs Inputs LLM · GPT-4.1 Extract Article Structure Step 1 Outpu…" at bounding box center [798, 406] width 1539 height 754
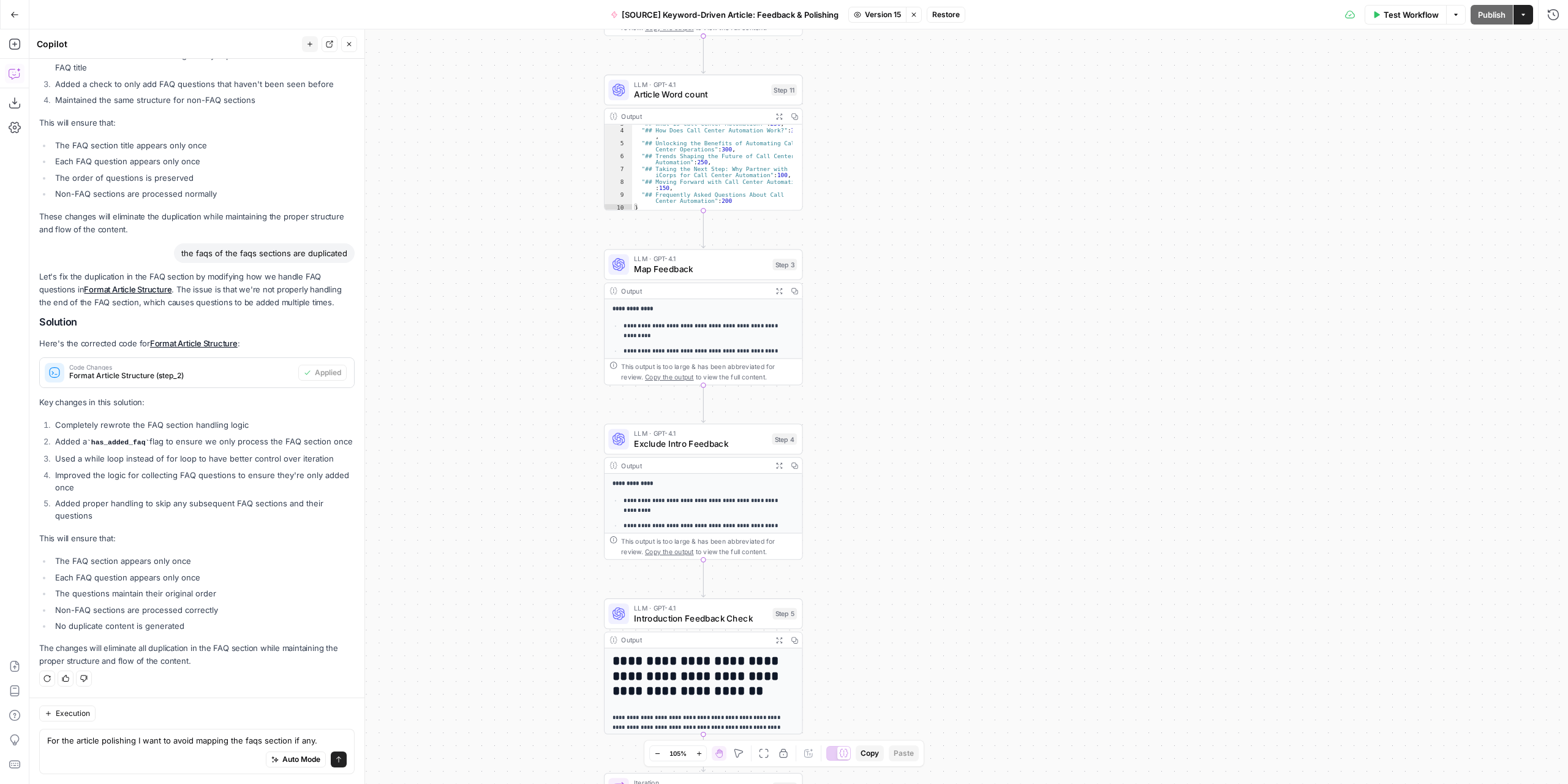
drag, startPoint x: 885, startPoint y: 543, endPoint x: 875, endPoint y: 310, distance: 233.2
click at [877, 311] on div "Workflow Set Inputs Inputs LLM · GPT-4.1 Extract Article Structure Step 1 Outpu…" at bounding box center [798, 406] width 1539 height 754
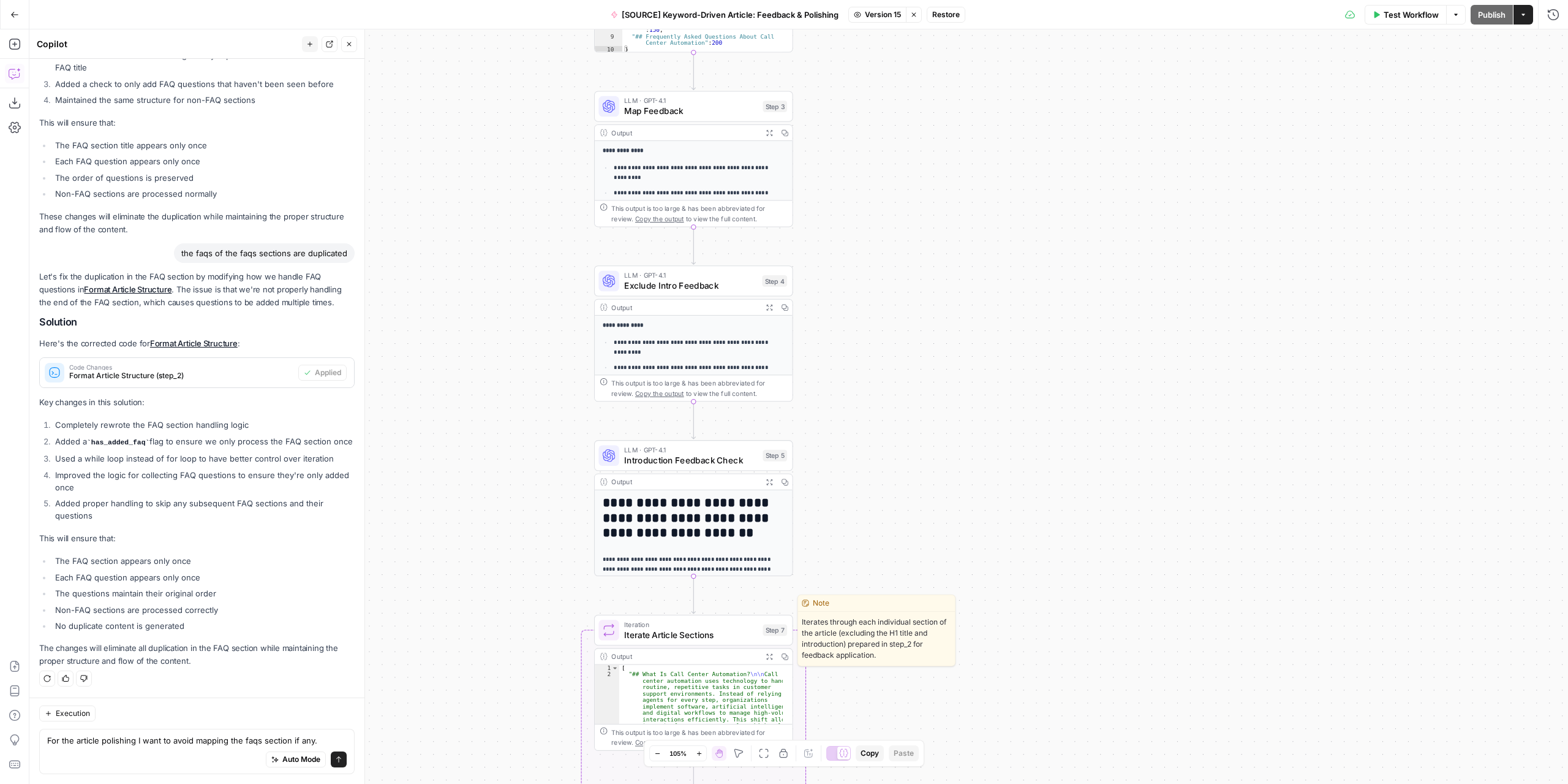
click at [725, 637] on span "Iterate Article Sections" at bounding box center [691, 634] width 134 height 13
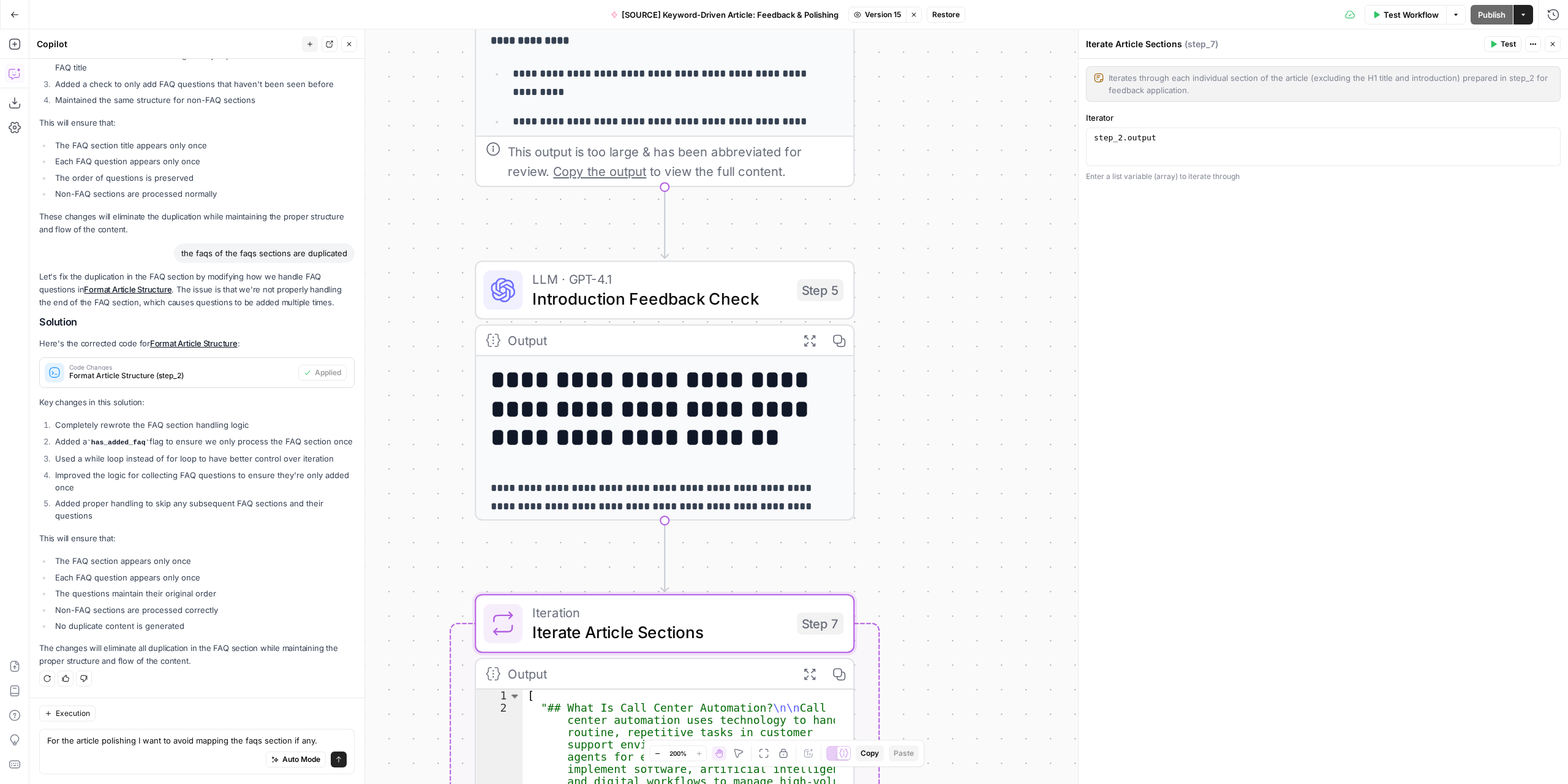
drag, startPoint x: 909, startPoint y: 152, endPoint x: 913, endPoint y: 551, distance: 399.0
click at [913, 552] on div "Workflow Set Inputs Inputs LLM · GPT-4.1 Extract Article Structure Step 1 Outpu…" at bounding box center [798, 406] width 1539 height 754
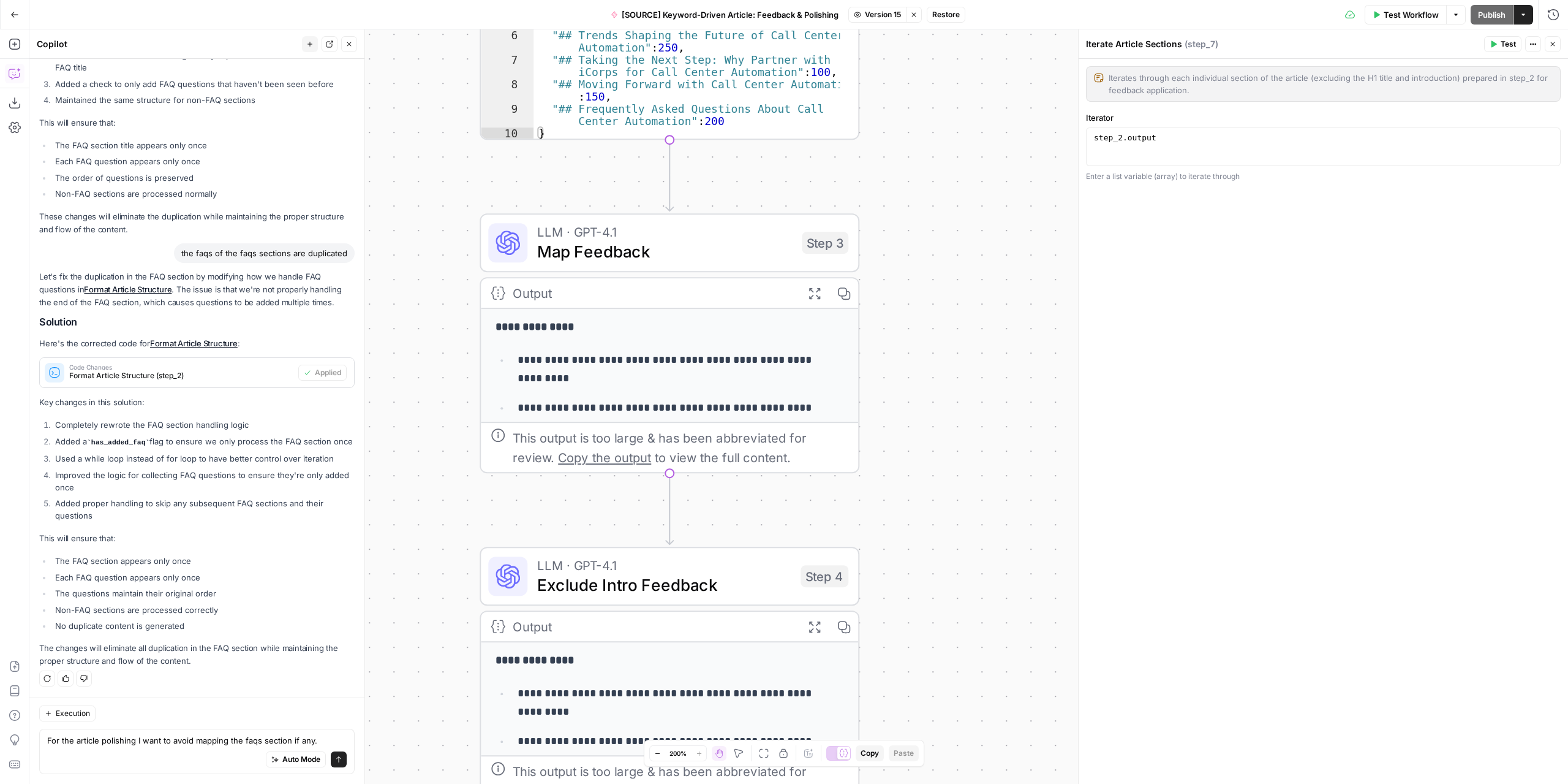
drag, startPoint x: 964, startPoint y: 235, endPoint x: 960, endPoint y: 403, distance: 168.0
click at [954, 519] on div "Workflow Set Inputs Inputs LLM · GPT-4.1 Extract Article Structure Step 1 Outpu…" at bounding box center [798, 406] width 1539 height 754
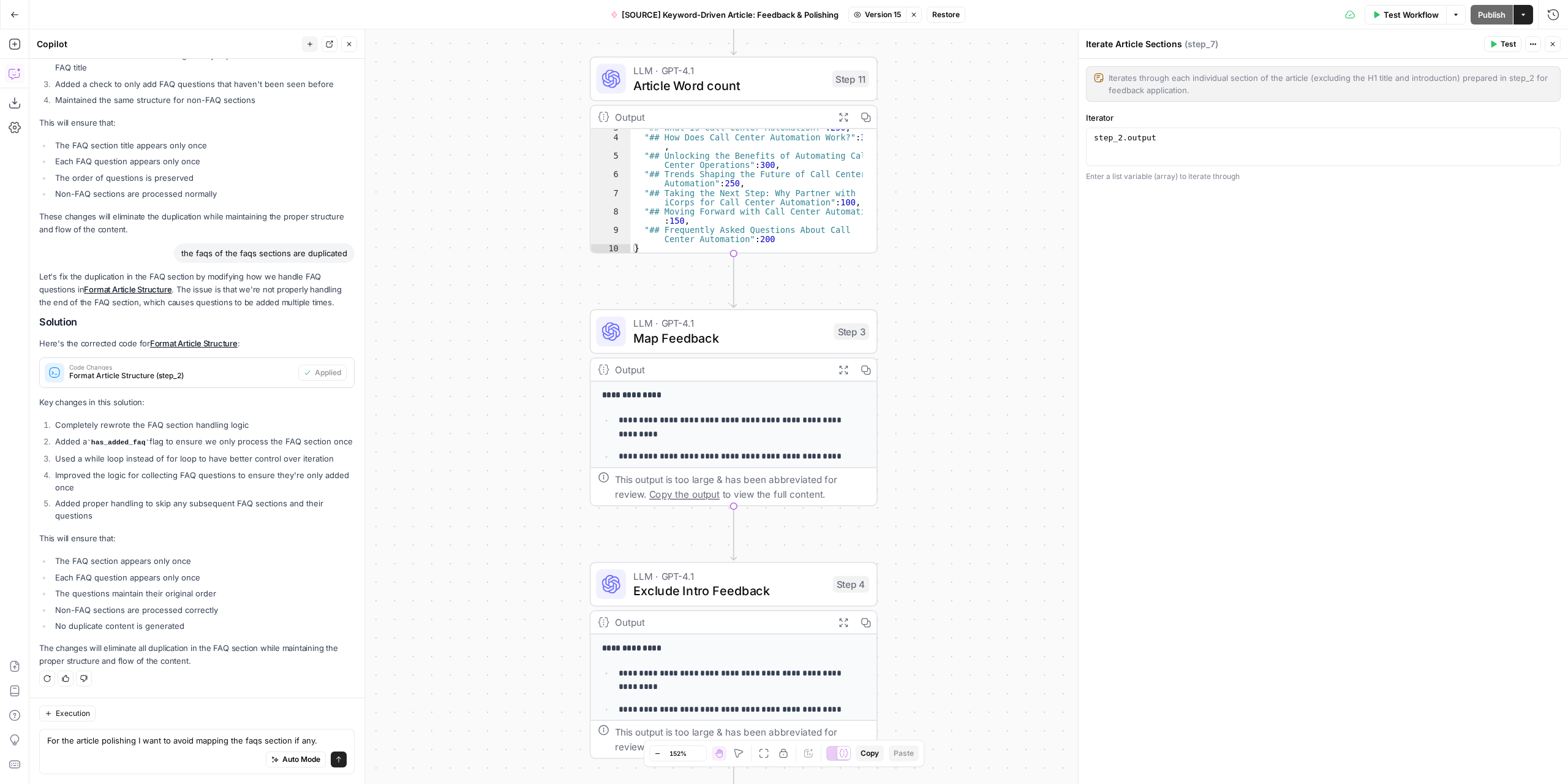
drag, startPoint x: 960, startPoint y: 329, endPoint x: 952, endPoint y: 478, distance: 149.2
click at [970, 535] on div "Workflow Set Inputs Inputs LLM · GPT-4.1 Extract Article Structure Step 1 Outpu…" at bounding box center [798, 406] width 1539 height 754
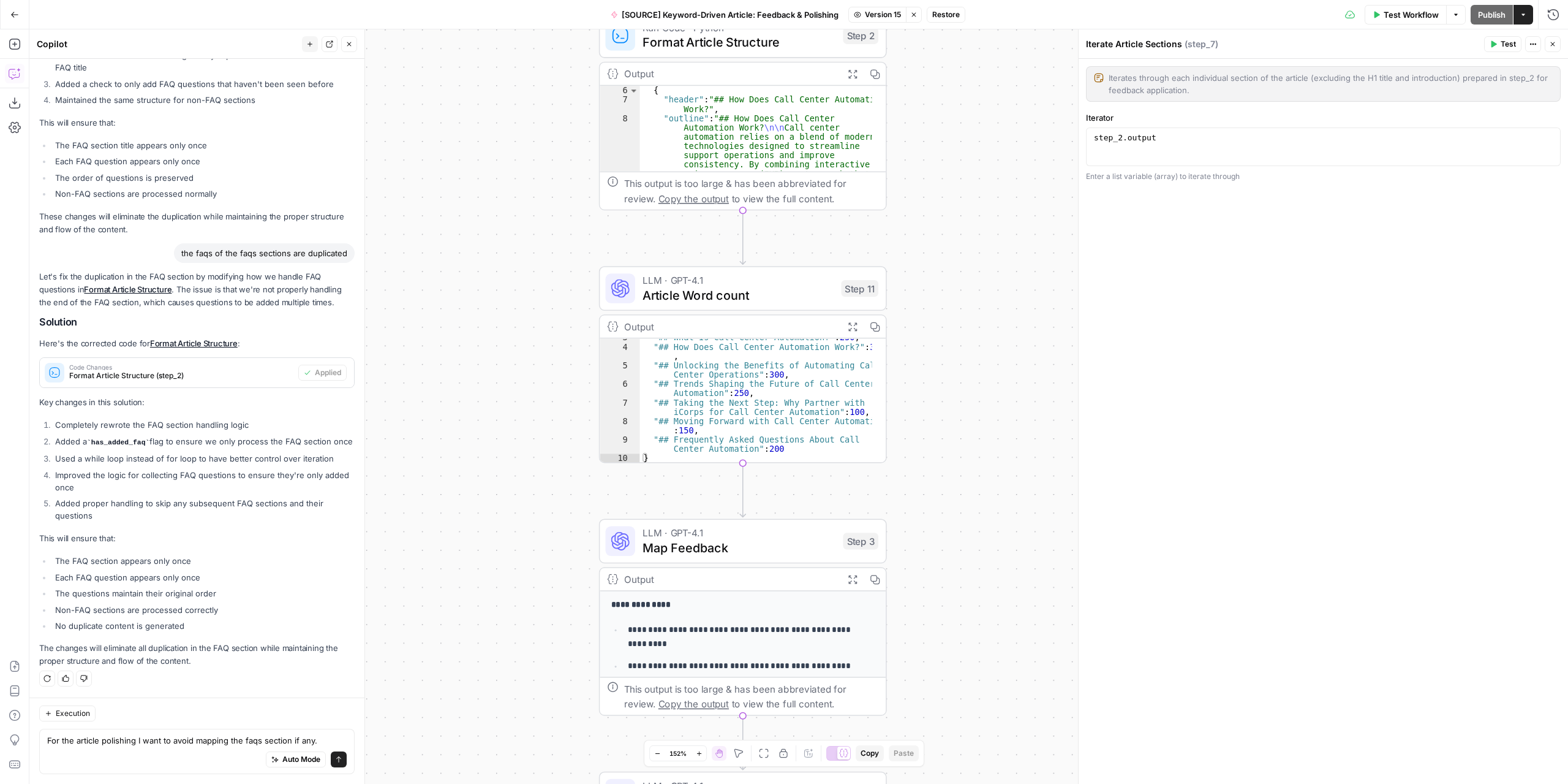
drag, startPoint x: 968, startPoint y: 256, endPoint x: 972, endPoint y: 543, distance: 287.0
click at [972, 543] on div "Workflow Set Inputs Inputs LLM · GPT-4.1 Extract Article Structure Step 1 Outpu…" at bounding box center [798, 406] width 1539 height 754
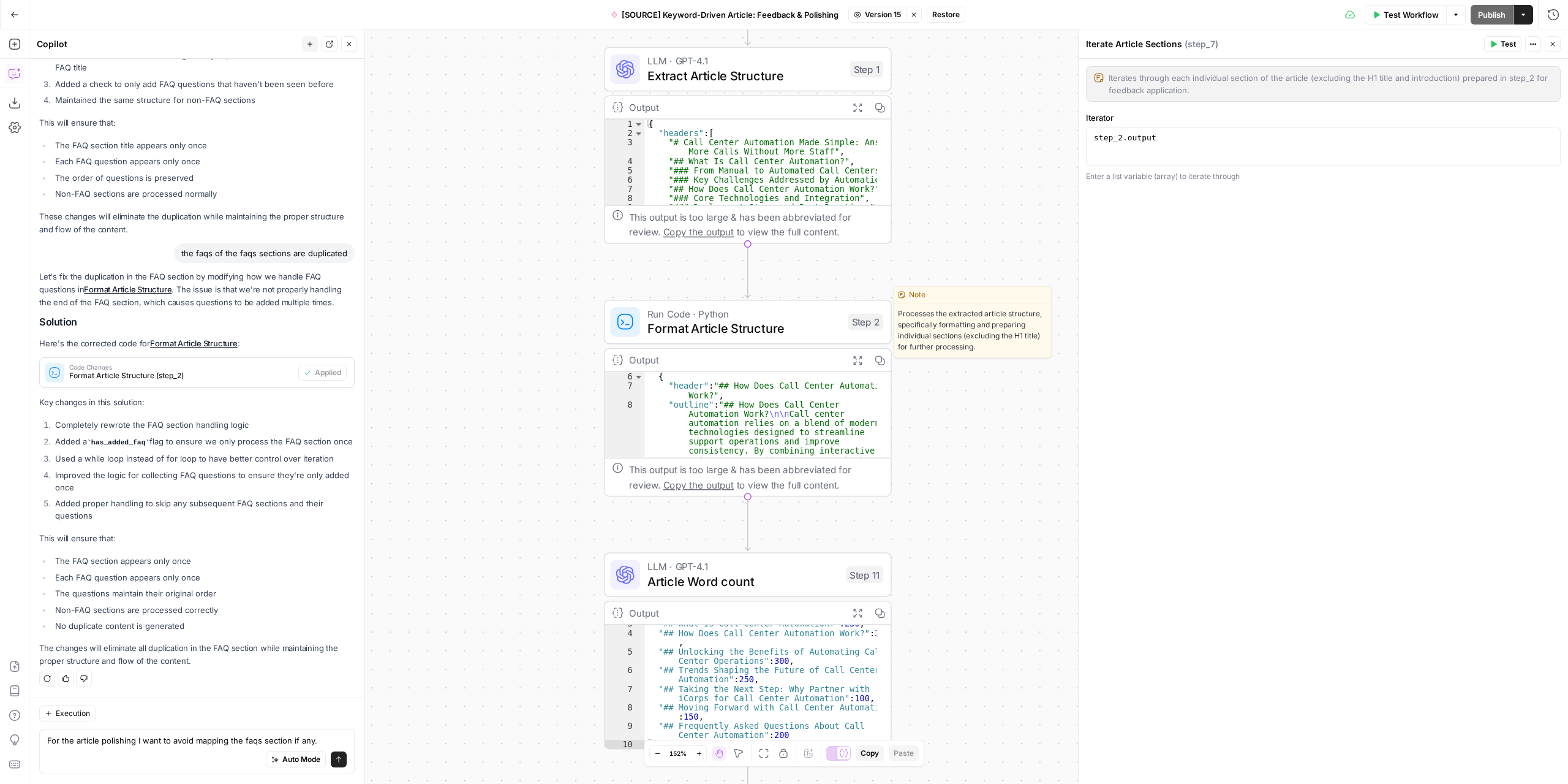
click at [807, 308] on span "Run Code · Python" at bounding box center [744, 313] width 193 height 15
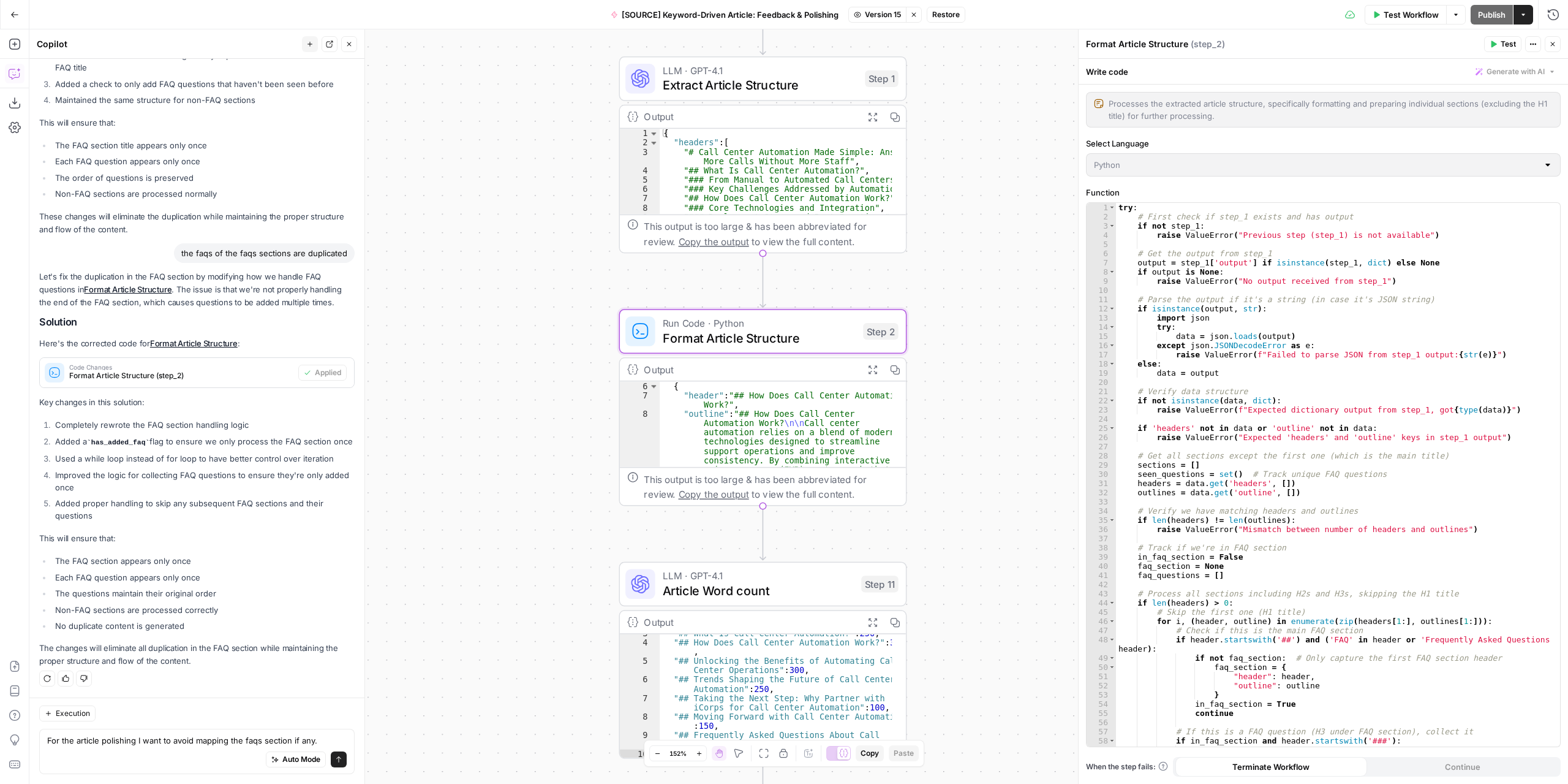
drag, startPoint x: 1048, startPoint y: 389, endPoint x: 998, endPoint y: 379, distance: 51.0
click at [998, 379] on div "Workflow Set Inputs Inputs LLM · GPT-4.1 Extract Article Structure Step 1 Outpu…" at bounding box center [798, 406] width 1539 height 754
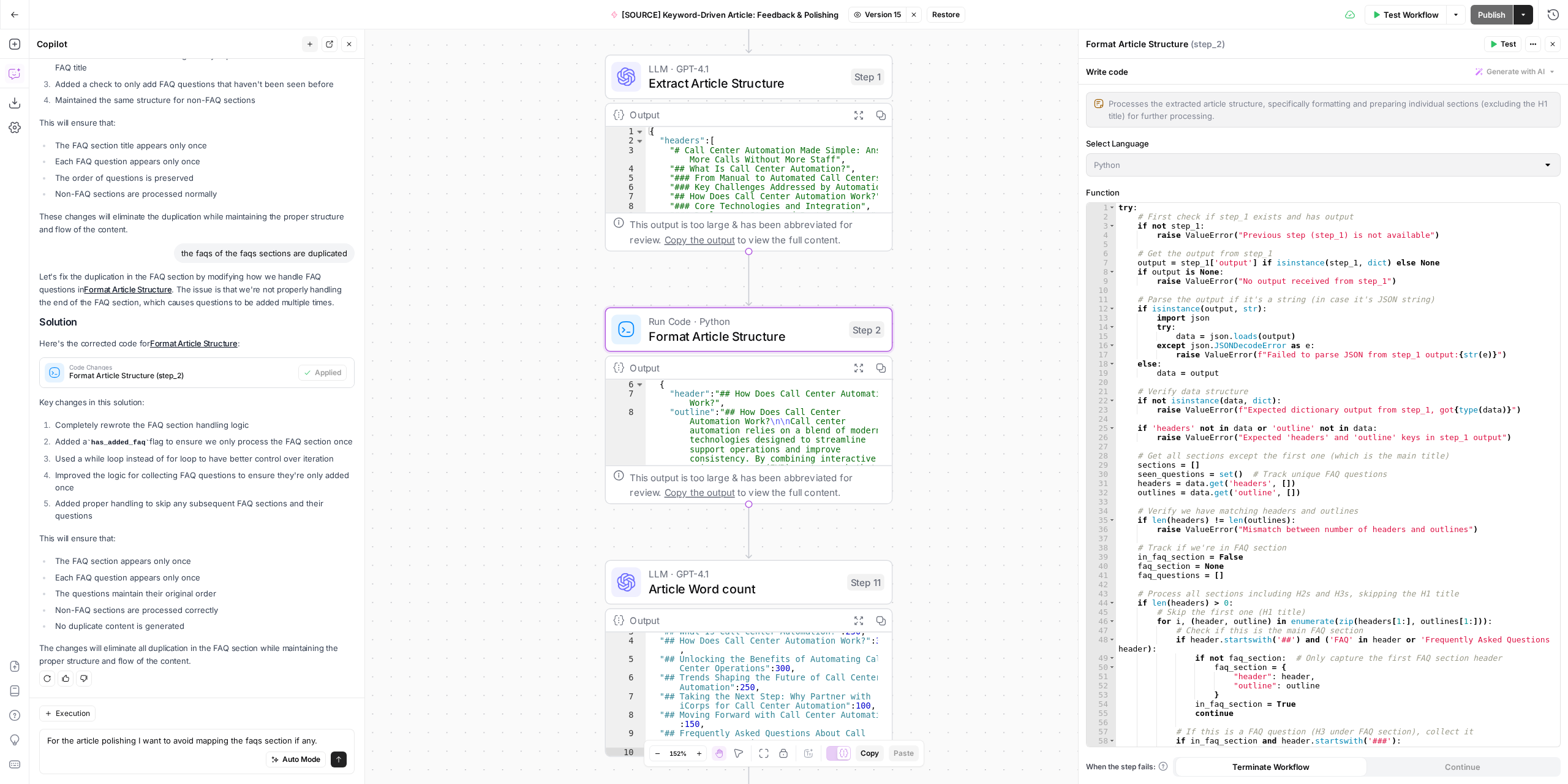
click at [219, 767] on div "Auto Mode Send" at bounding box center [197, 759] width 300 height 27
type textarea "For the article polishing I want to avoid mapping the faqs section if any."
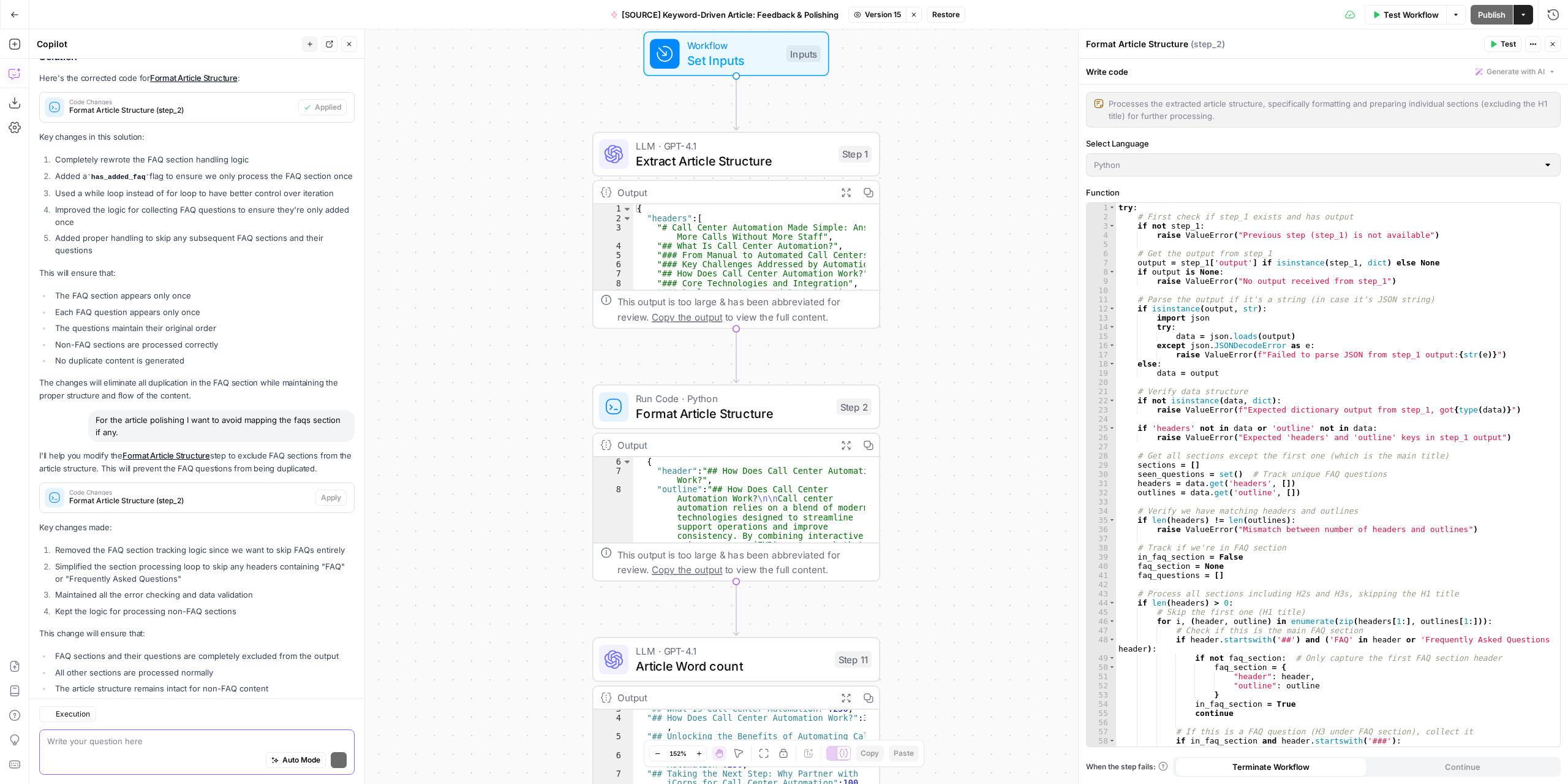
scroll to position [2662, 0]
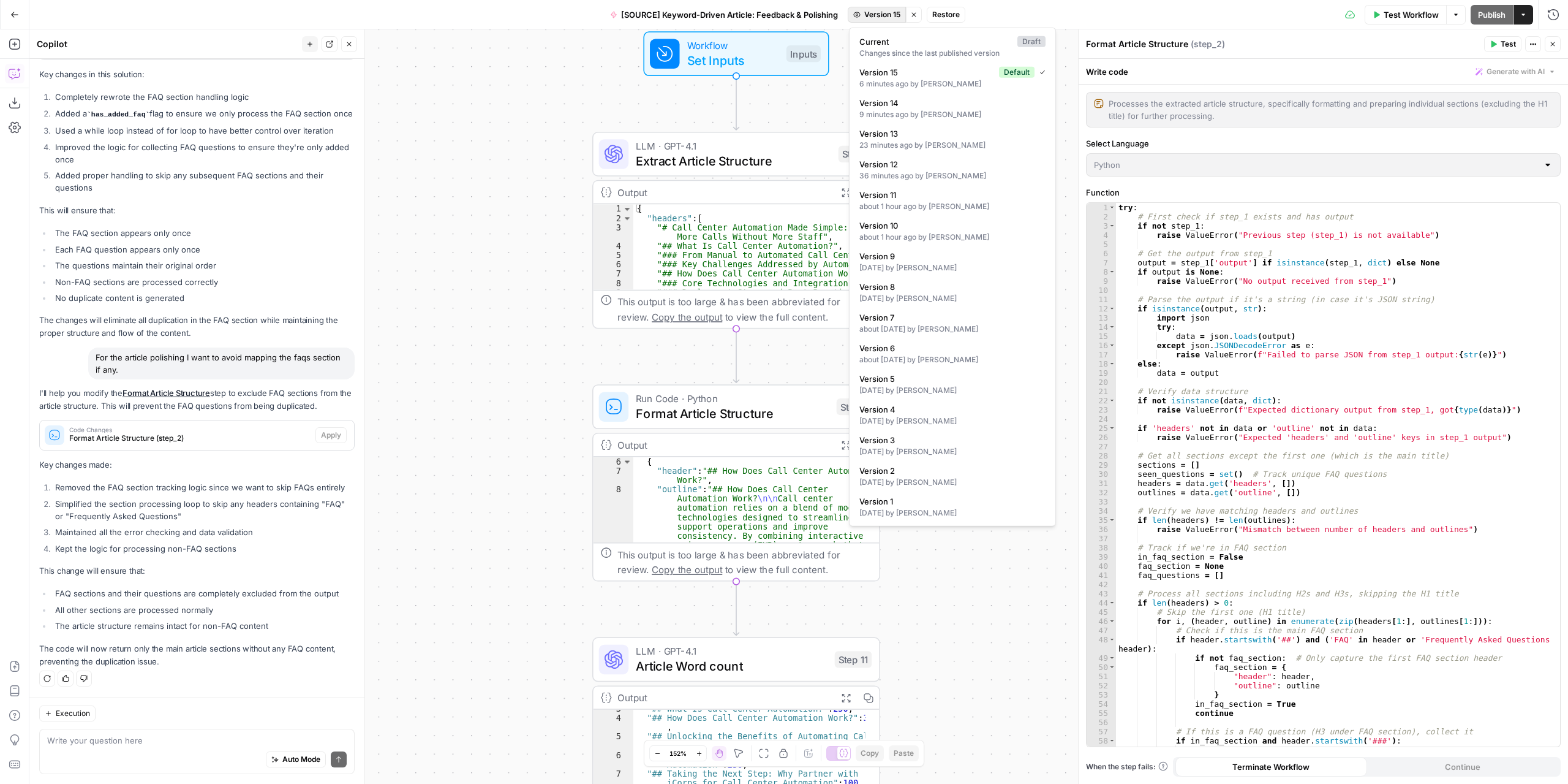
click at [887, 13] on span "Version 15" at bounding box center [882, 15] width 36 height 11
click at [895, 49] on div "Changes since the last published version" at bounding box center [952, 53] width 186 height 11
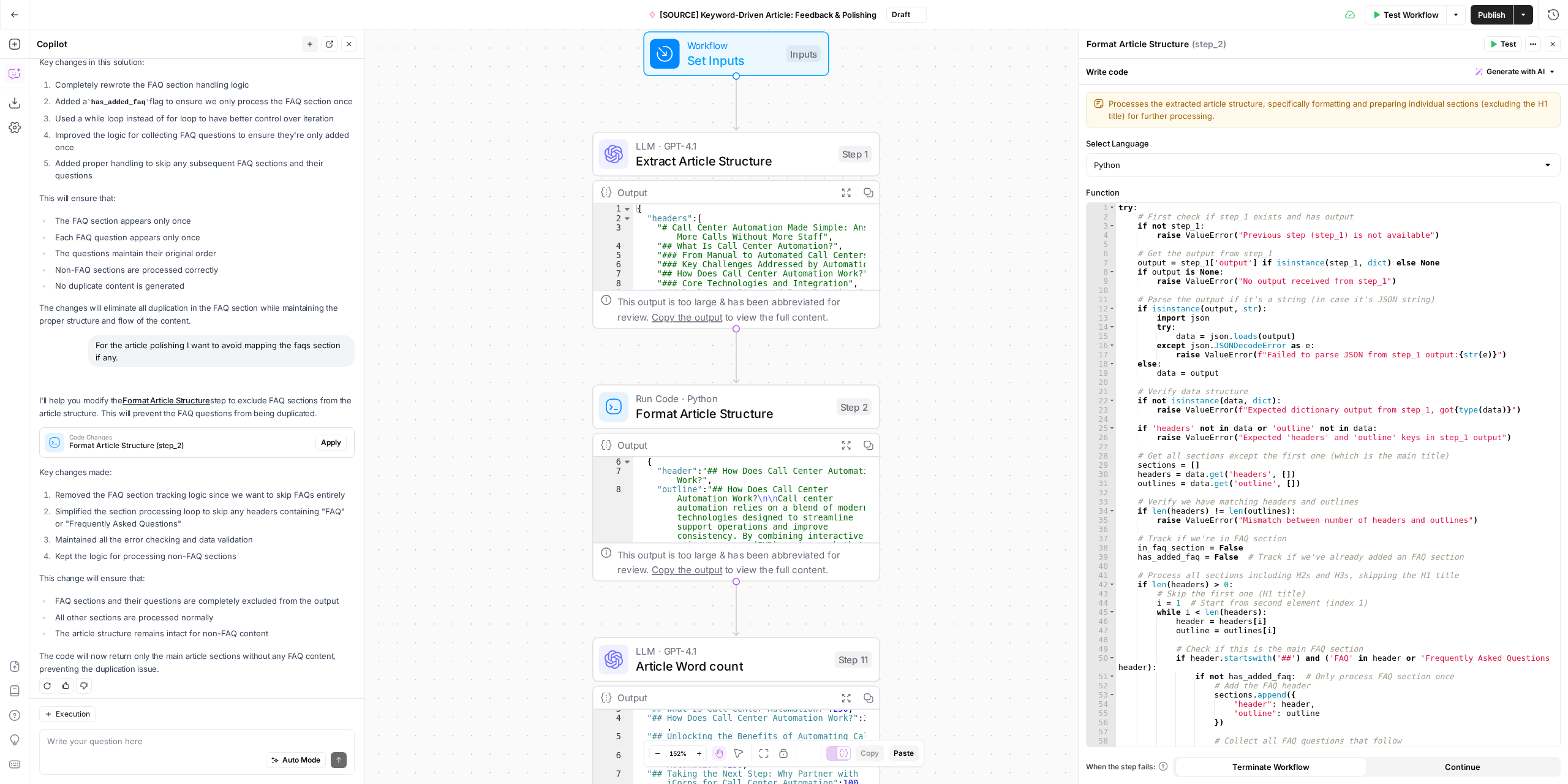
scroll to position [2701, 0]
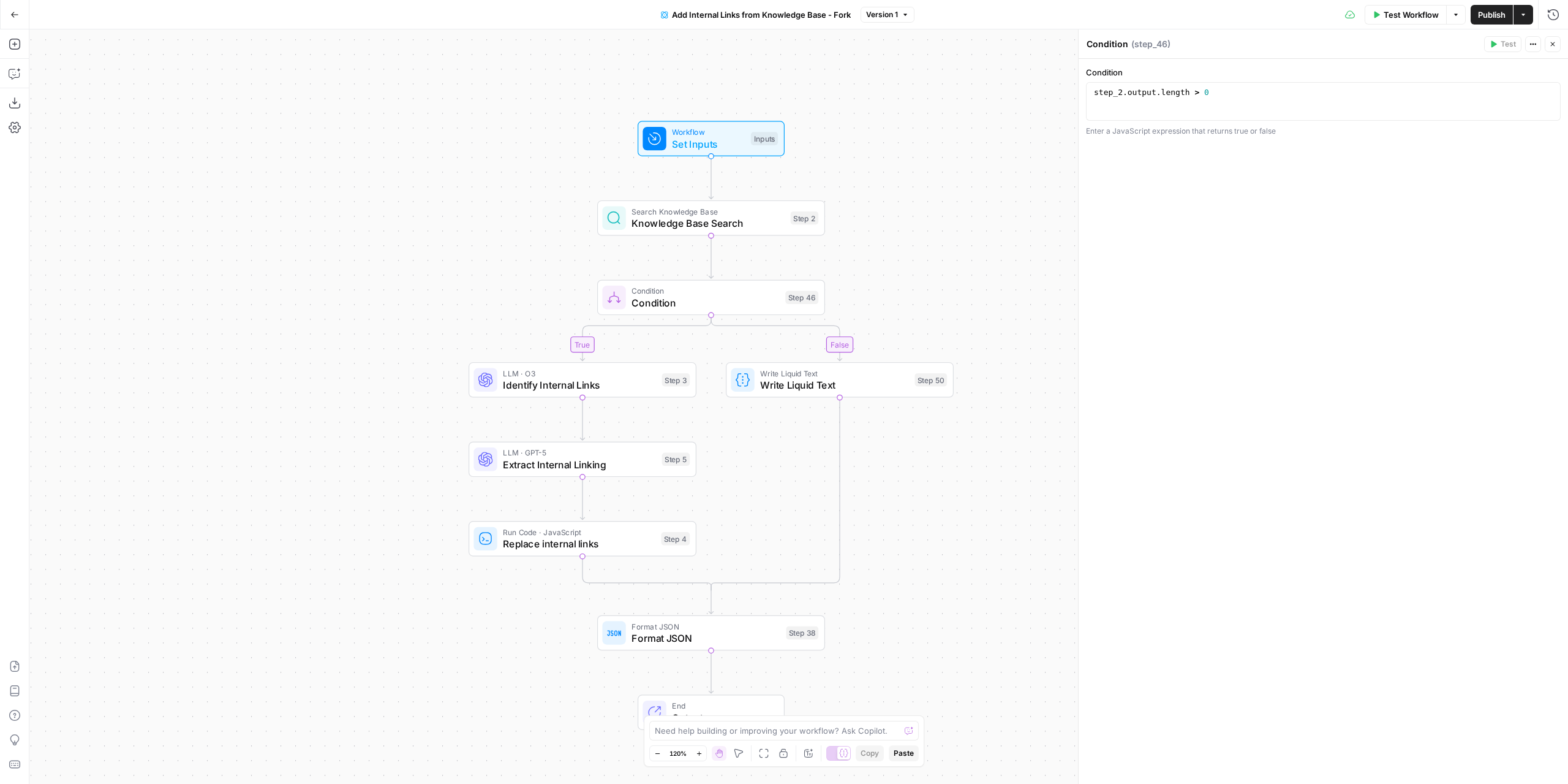
click at [887, 156] on div "true false Workflow Set Inputs Inputs Search Knowledge Base Knowledge Base Sear…" at bounding box center [798, 406] width 1539 height 754
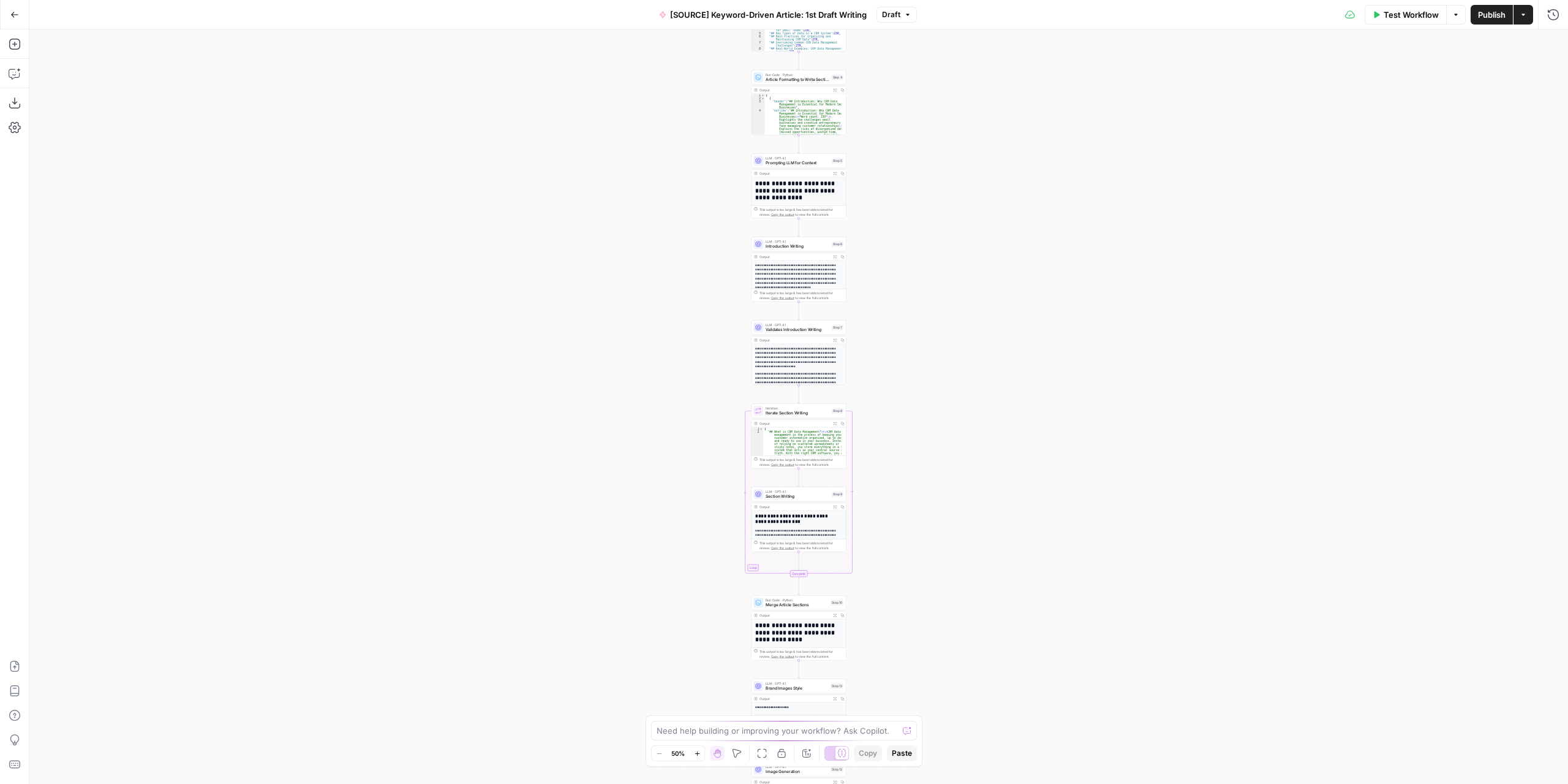
click at [801, 412] on span "Iterate Section Writing" at bounding box center [798, 413] width 64 height 6
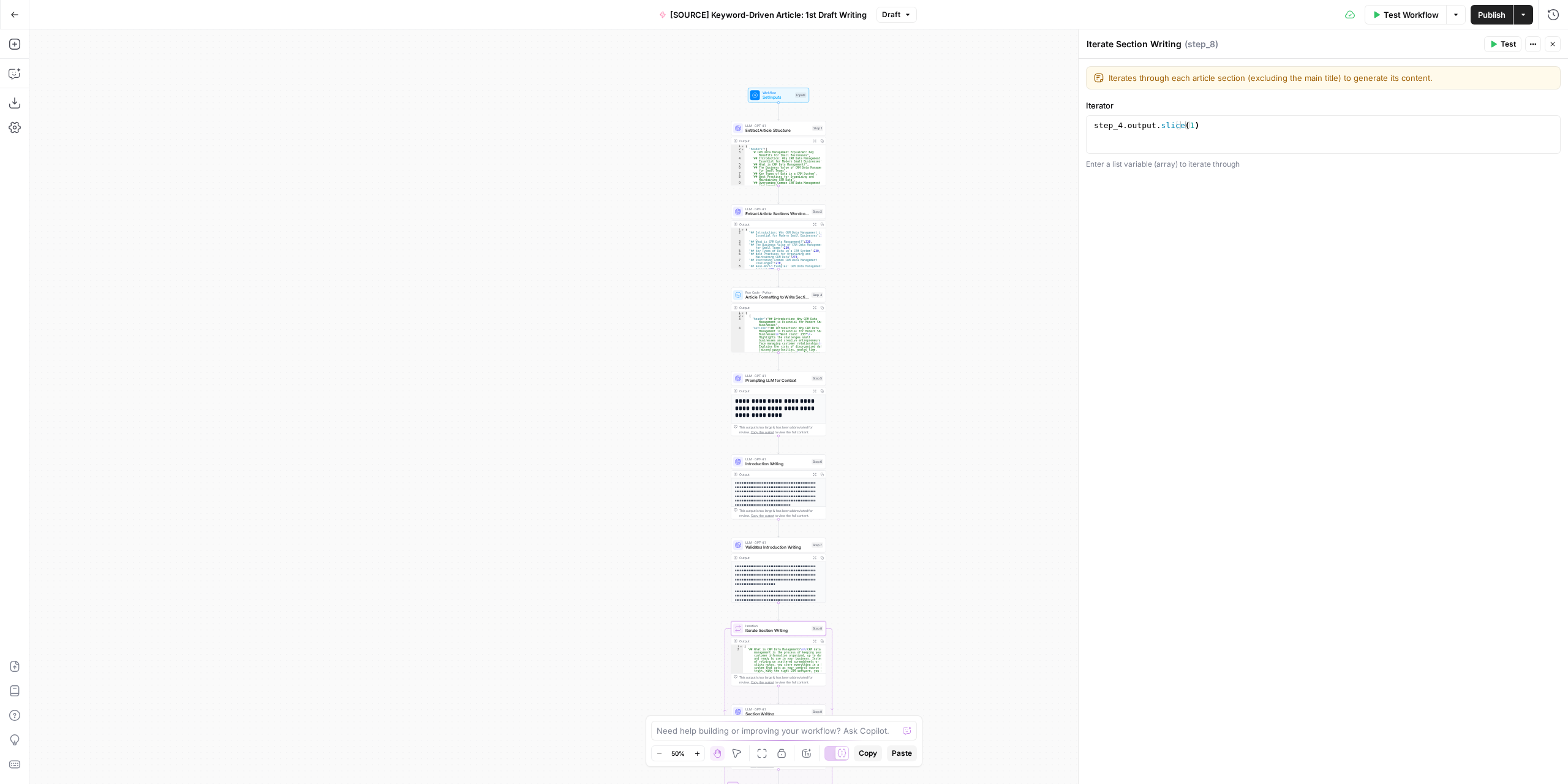
drag, startPoint x: 947, startPoint y: 230, endPoint x: 888, endPoint y: 264, distance: 68.1
click at [926, 441] on div "Workflow Set Inputs Inputs LLM · GPT-4.1 Extract Article Structure Step 1 Outpu…" at bounding box center [798, 406] width 1539 height 754
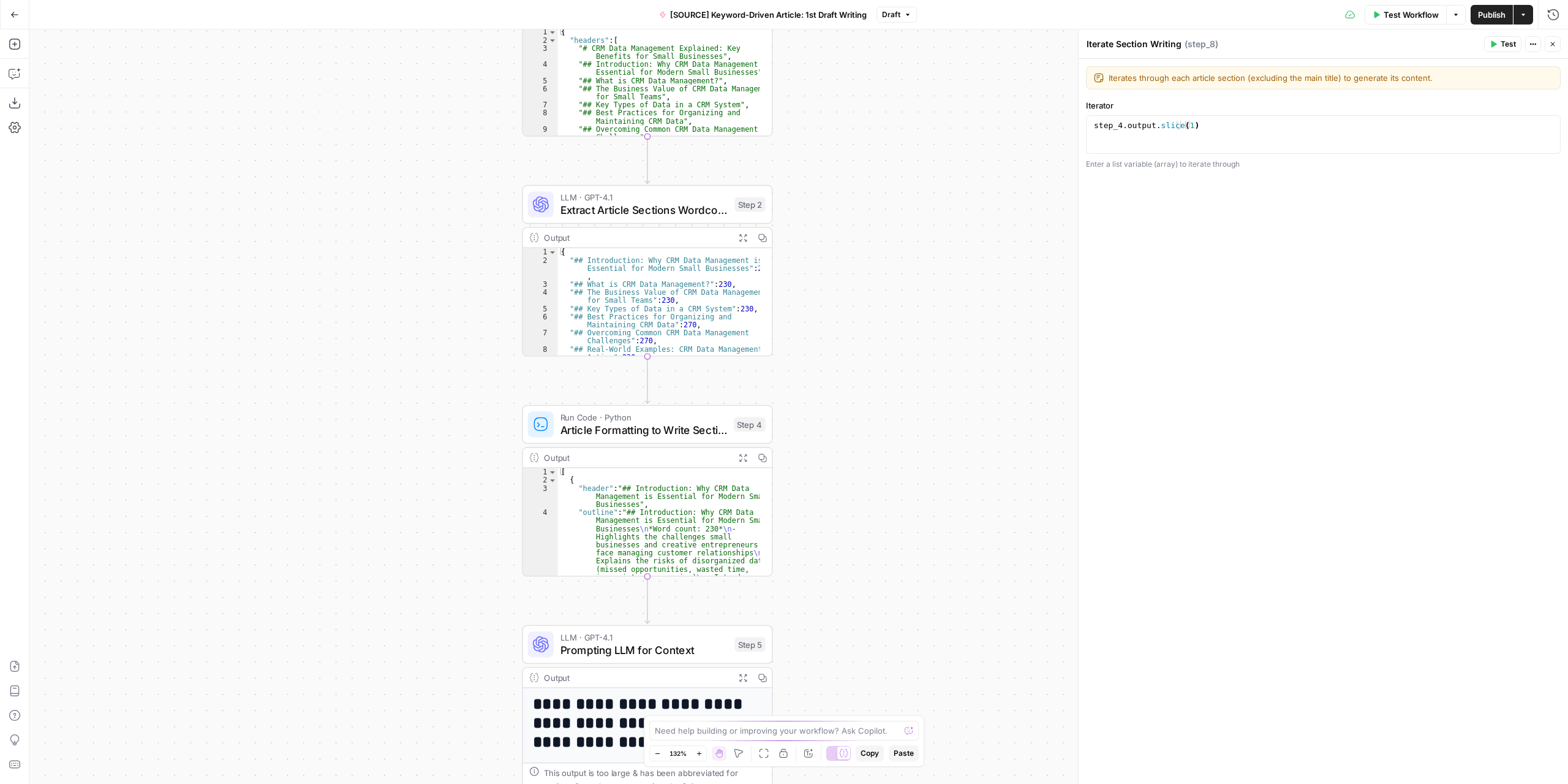
drag, startPoint x: 855, startPoint y: 207, endPoint x: 898, endPoint y: 330, distance: 130.3
click at [898, 330] on div "Workflow Set Inputs Inputs LLM · GPT-4.1 Extract Article Structure Step 1 Outpu…" at bounding box center [798, 406] width 1539 height 754
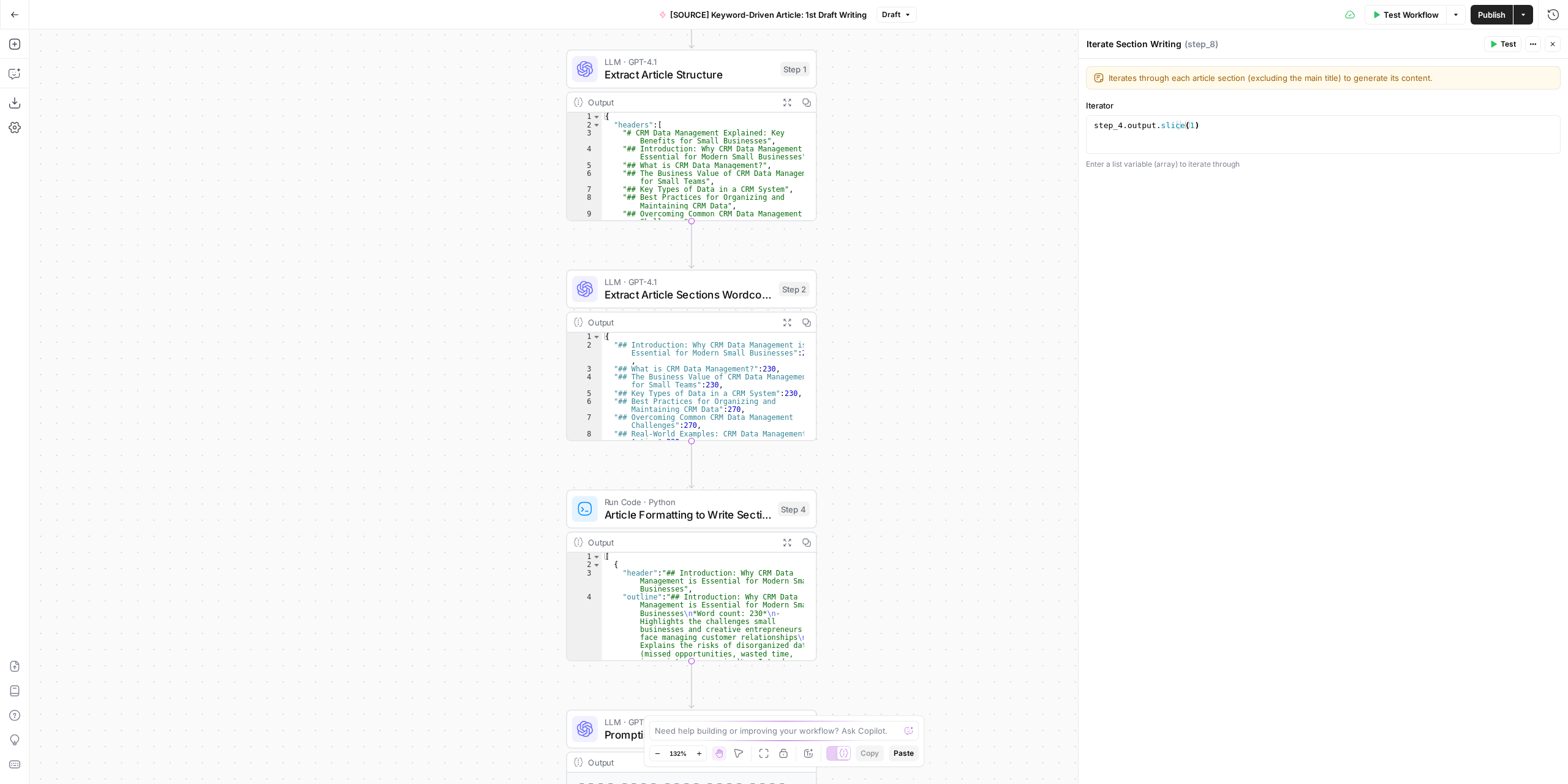
drag, startPoint x: 867, startPoint y: 302, endPoint x: 911, endPoint y: 386, distance: 94.8
click at [911, 386] on div "Workflow Set Inputs Inputs LLM · GPT-4.1 Extract Article Structure Step 1 Outpu…" at bounding box center [798, 406] width 1539 height 754
drag, startPoint x: 869, startPoint y: 330, endPoint x: 891, endPoint y: 392, distance: 65.8
click at [891, 392] on div "Workflow Set Inputs Inputs LLM · GPT-4.1 Extract Article Structure Step 1 Outpu…" at bounding box center [798, 406] width 1539 height 754
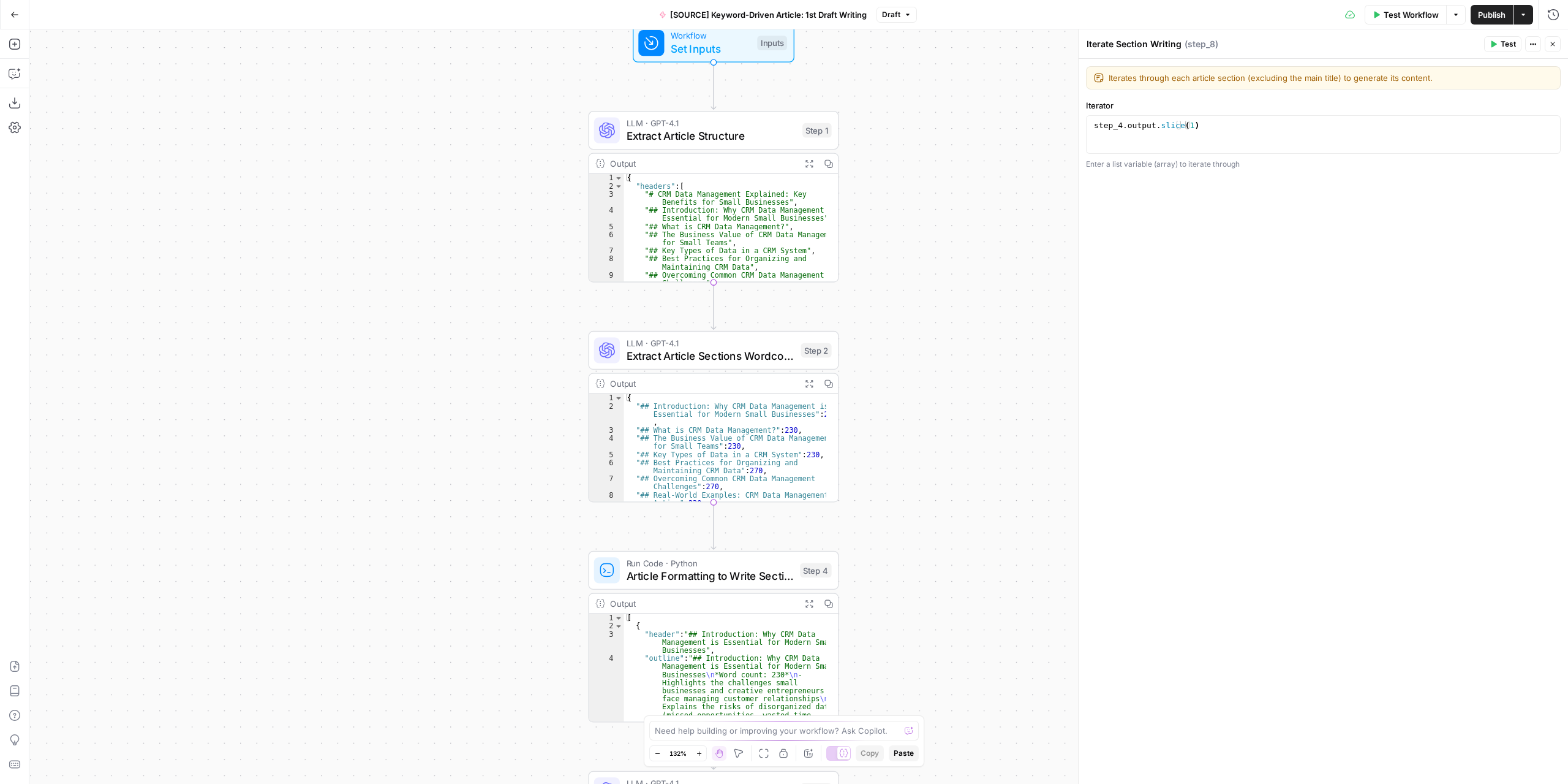
click at [805, 156] on button "Expand Output" at bounding box center [809, 163] width 19 height 19
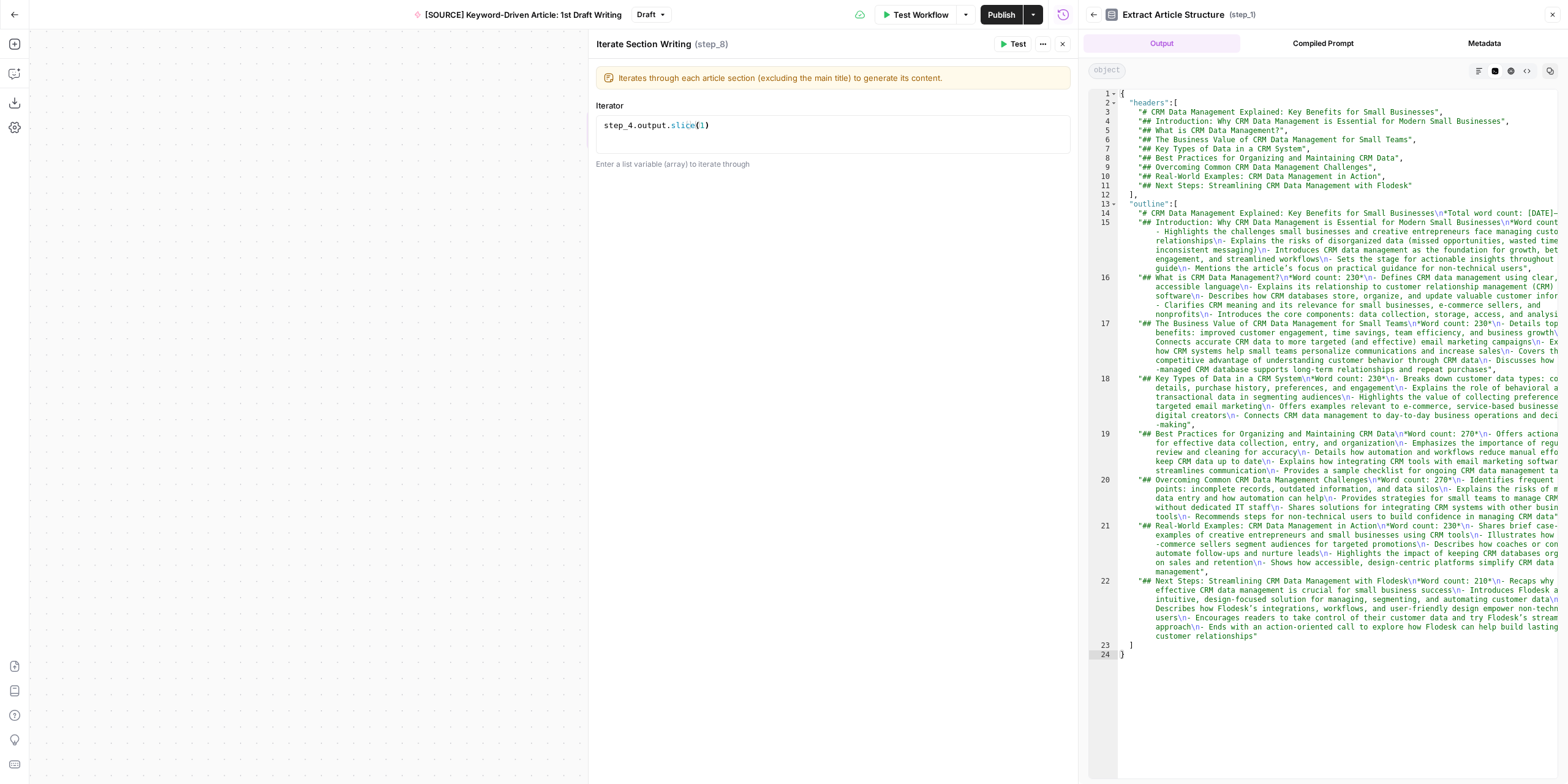
click at [1065, 43] on icon "button" at bounding box center [1062, 44] width 7 height 7
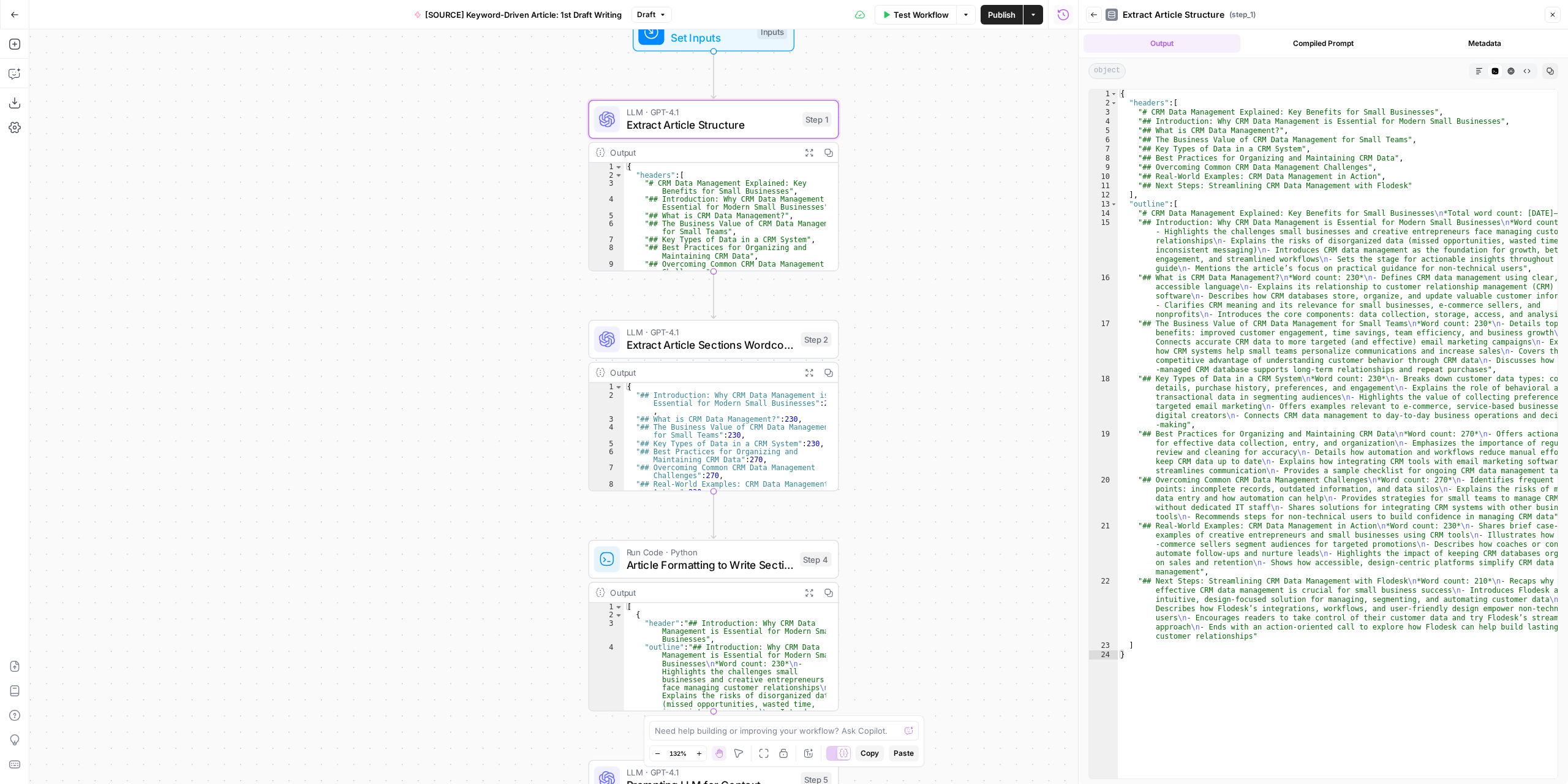
drag, startPoint x: 939, startPoint y: 398, endPoint x: 938, endPoint y: 363, distance: 35.0
click at [938, 363] on div "Workflow Set Inputs Inputs LLM · GPT-4.1 Extract Article Structure Step 1 Outpu…" at bounding box center [554, 406] width 1049 height 754
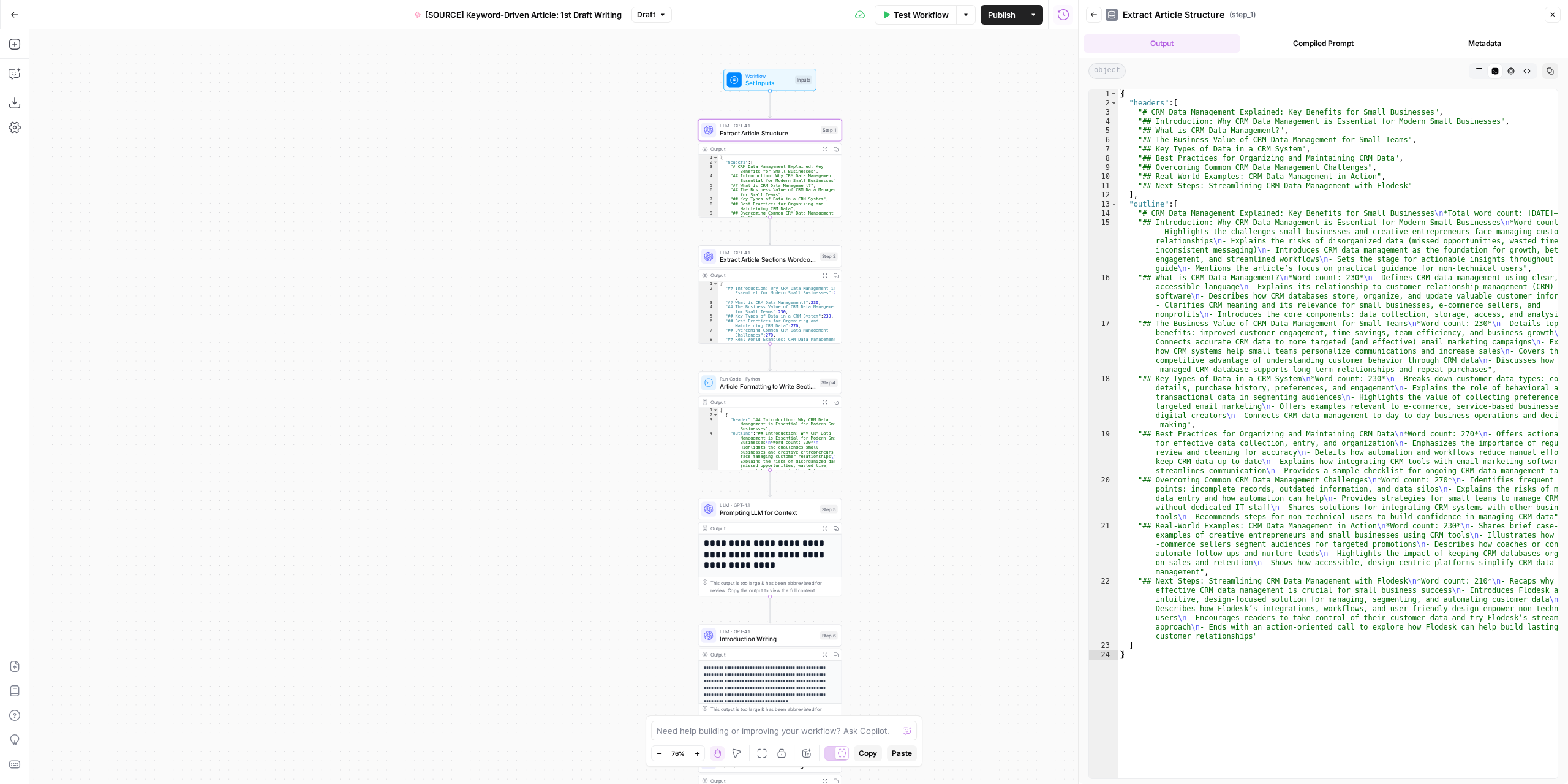
drag, startPoint x: 958, startPoint y: 405, endPoint x: 914, endPoint y: 309, distance: 105.6
click at [914, 309] on div "Workflow Set Inputs Inputs LLM · GPT-4.1 Extract Article Structure Step 1 Outpu…" at bounding box center [554, 406] width 1049 height 754
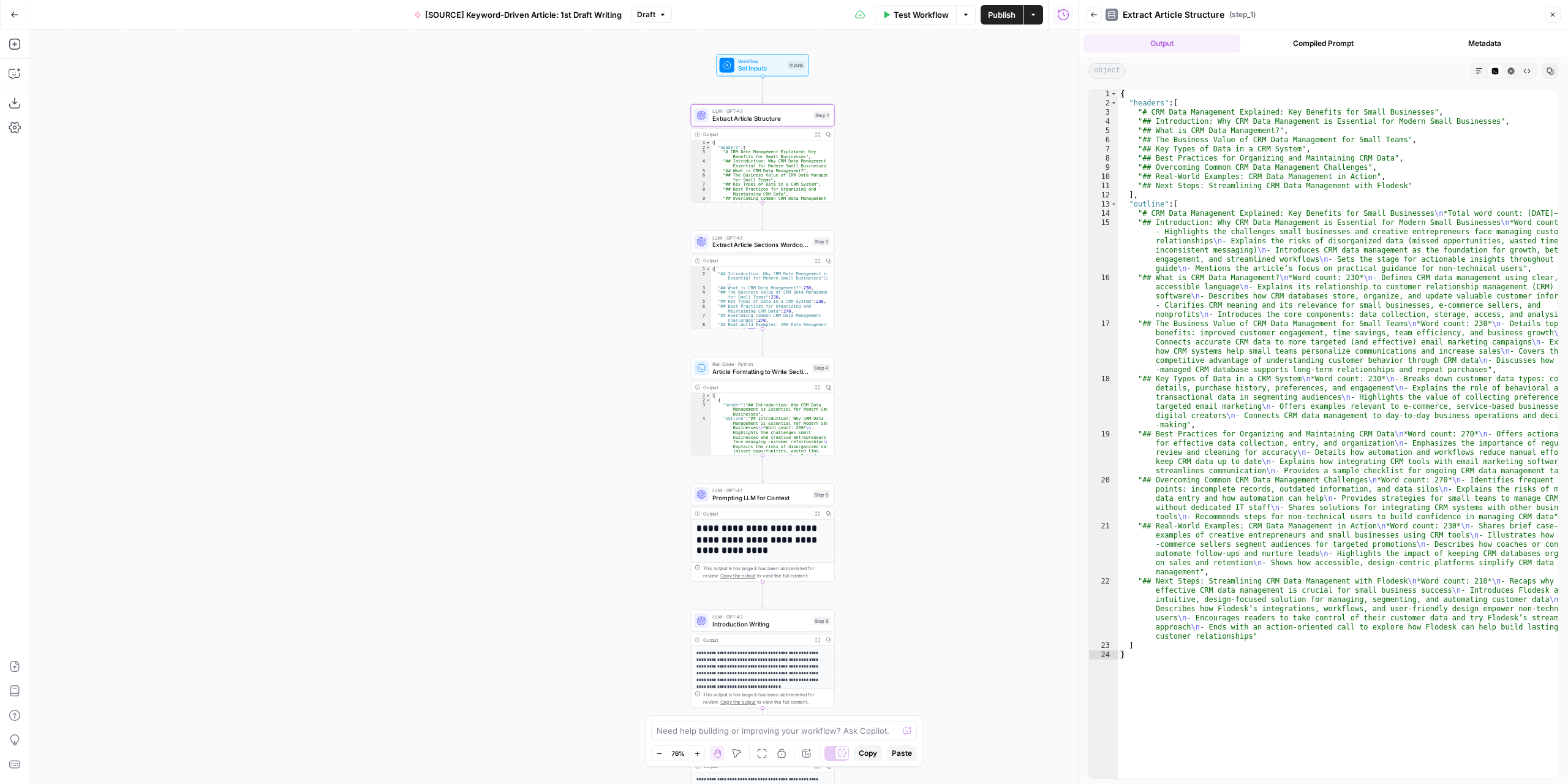
drag, startPoint x: 941, startPoint y: 520, endPoint x: 907, endPoint y: 292, distance: 230.5
click at [911, 301] on div "Workflow Set Inputs Inputs LLM · GPT-4.1 Extract Article Structure Step 1 Outpu…" at bounding box center [554, 406] width 1049 height 754
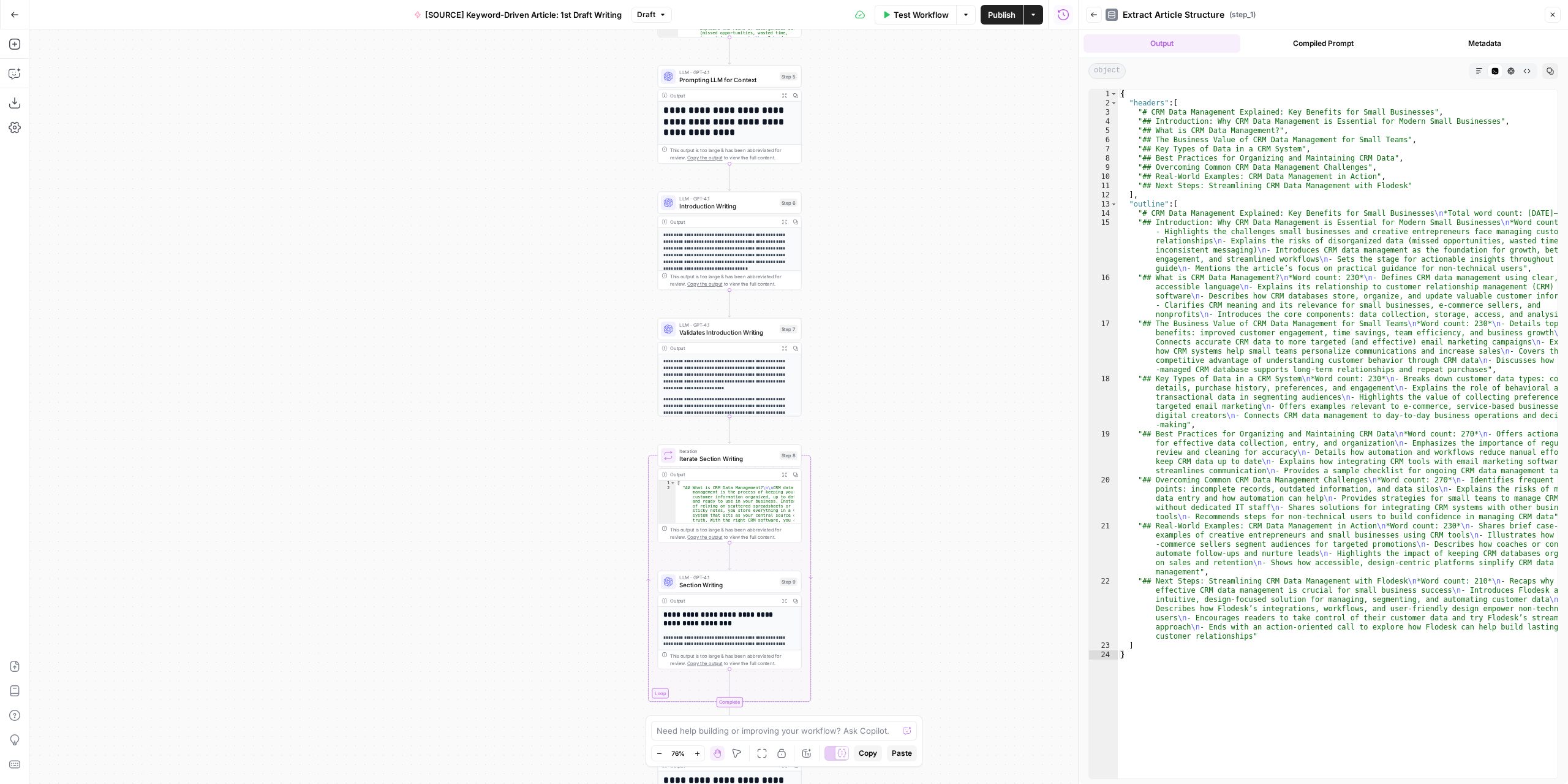
drag, startPoint x: 895, startPoint y: 440, endPoint x: 897, endPoint y: 317, distance: 123.0
click at [897, 319] on div "Workflow Set Inputs Inputs LLM · GPT-4.1 Extract Article Structure Step 1 Outpu…" at bounding box center [554, 406] width 1049 height 754
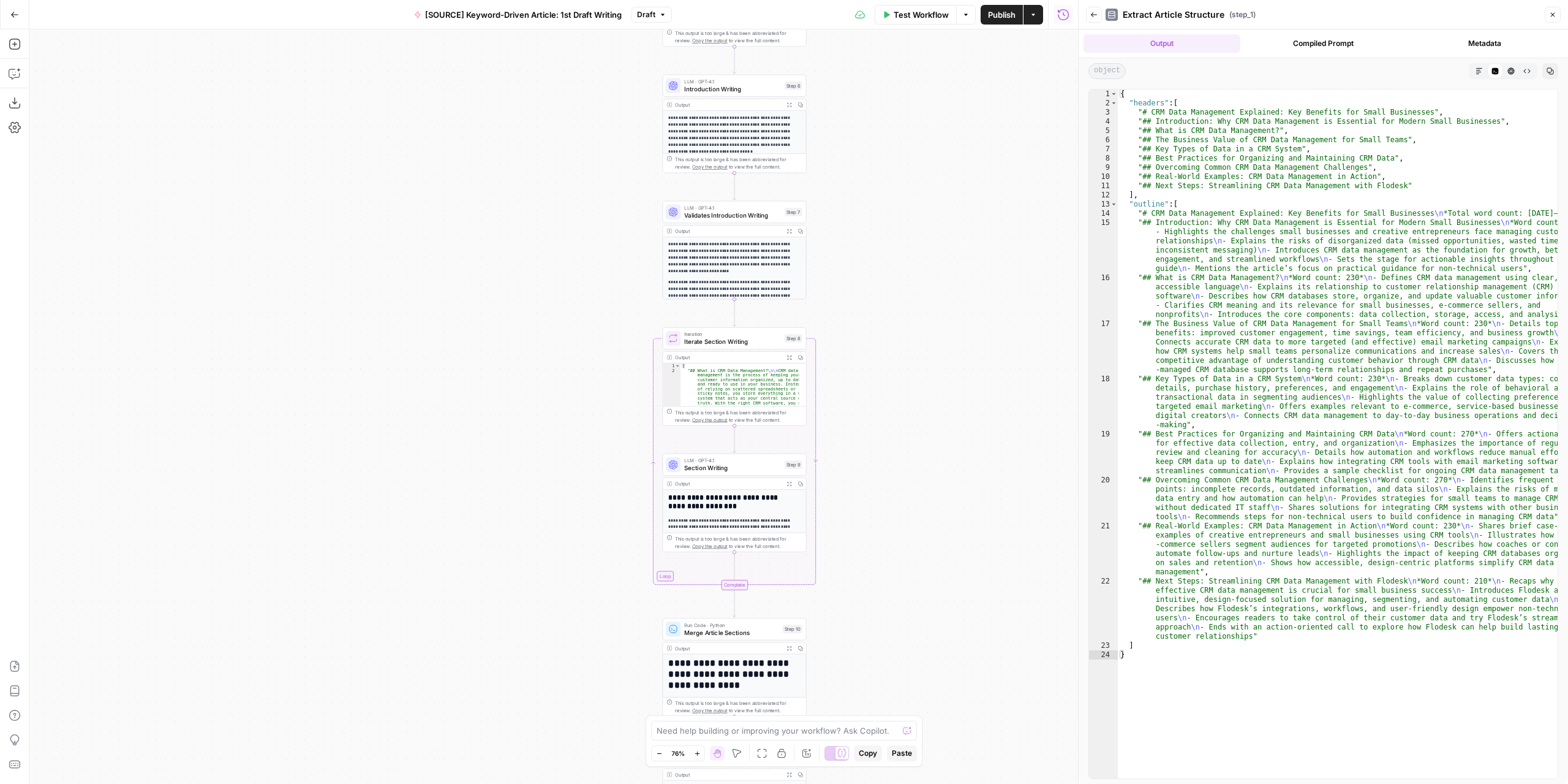
drag, startPoint x: 883, startPoint y: 511, endPoint x: 899, endPoint y: 346, distance: 165.8
click at [899, 345] on div "Workflow Set Inputs Inputs LLM · GPT-4.1 Extract Article Structure Step 1 Outpu…" at bounding box center [554, 406] width 1049 height 754
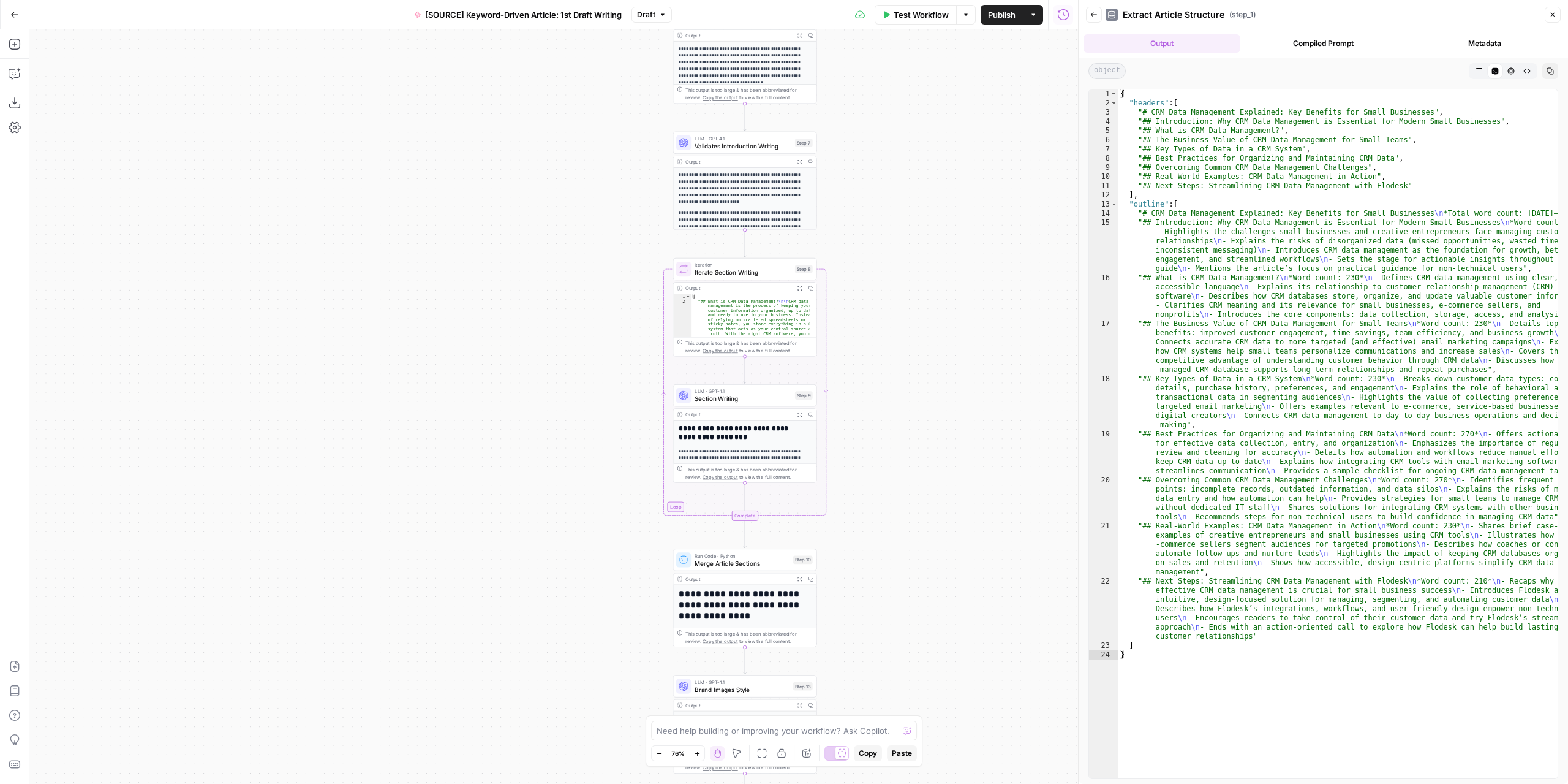
drag, startPoint x: 901, startPoint y: 531, endPoint x: 917, endPoint y: 388, distance: 143.9
click at [917, 388] on div "Workflow Set Inputs Inputs LLM · GPT-4.1 Extract Article Structure Step 1 Outpu…" at bounding box center [554, 406] width 1049 height 754
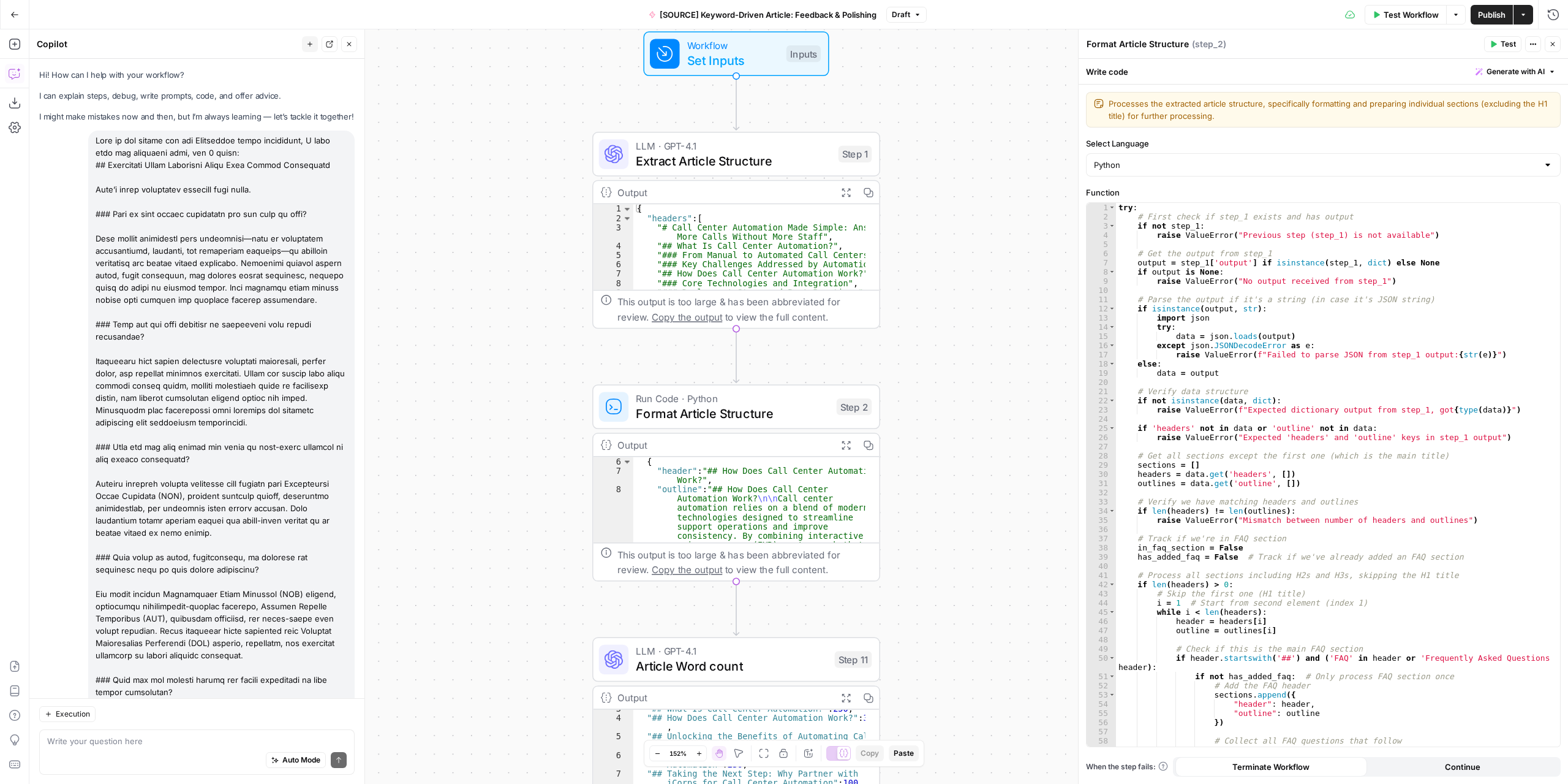
scroll to position [2701, 0]
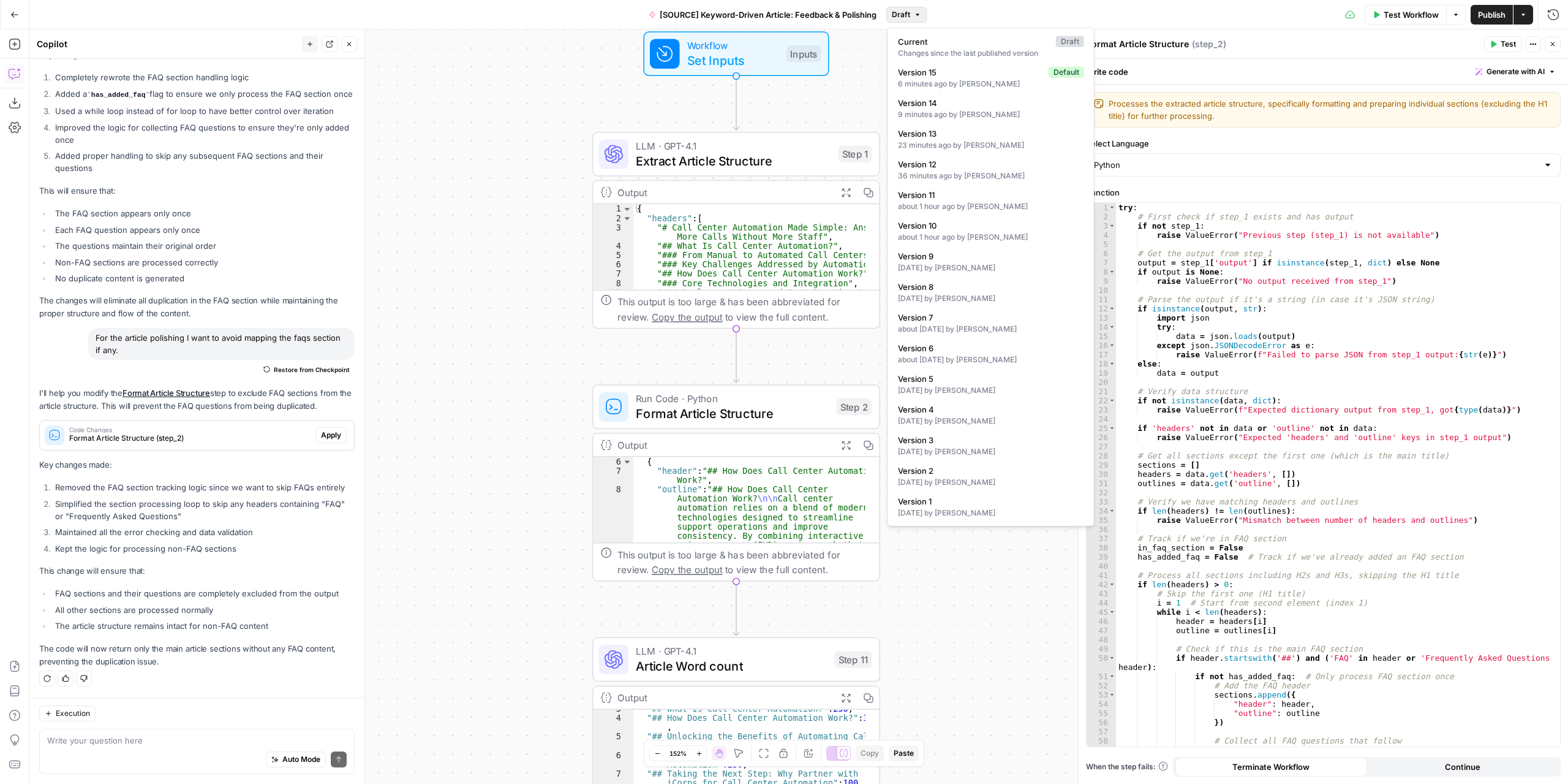
click at [921, 13] on span "button" at bounding box center [917, 15] width 7 height 7
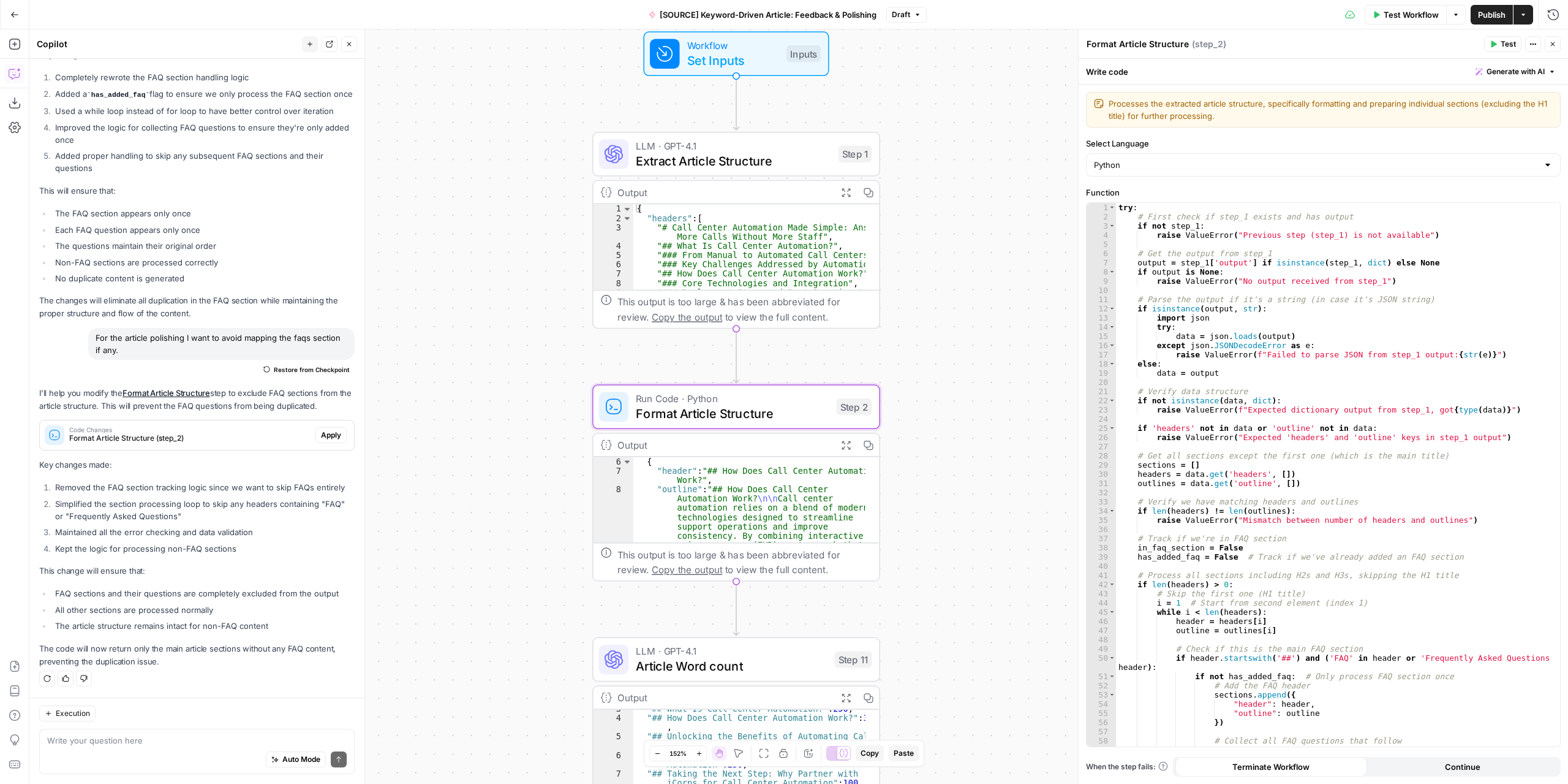
click at [324, 442] on button "Apply" at bounding box center [331, 435] width 31 height 16
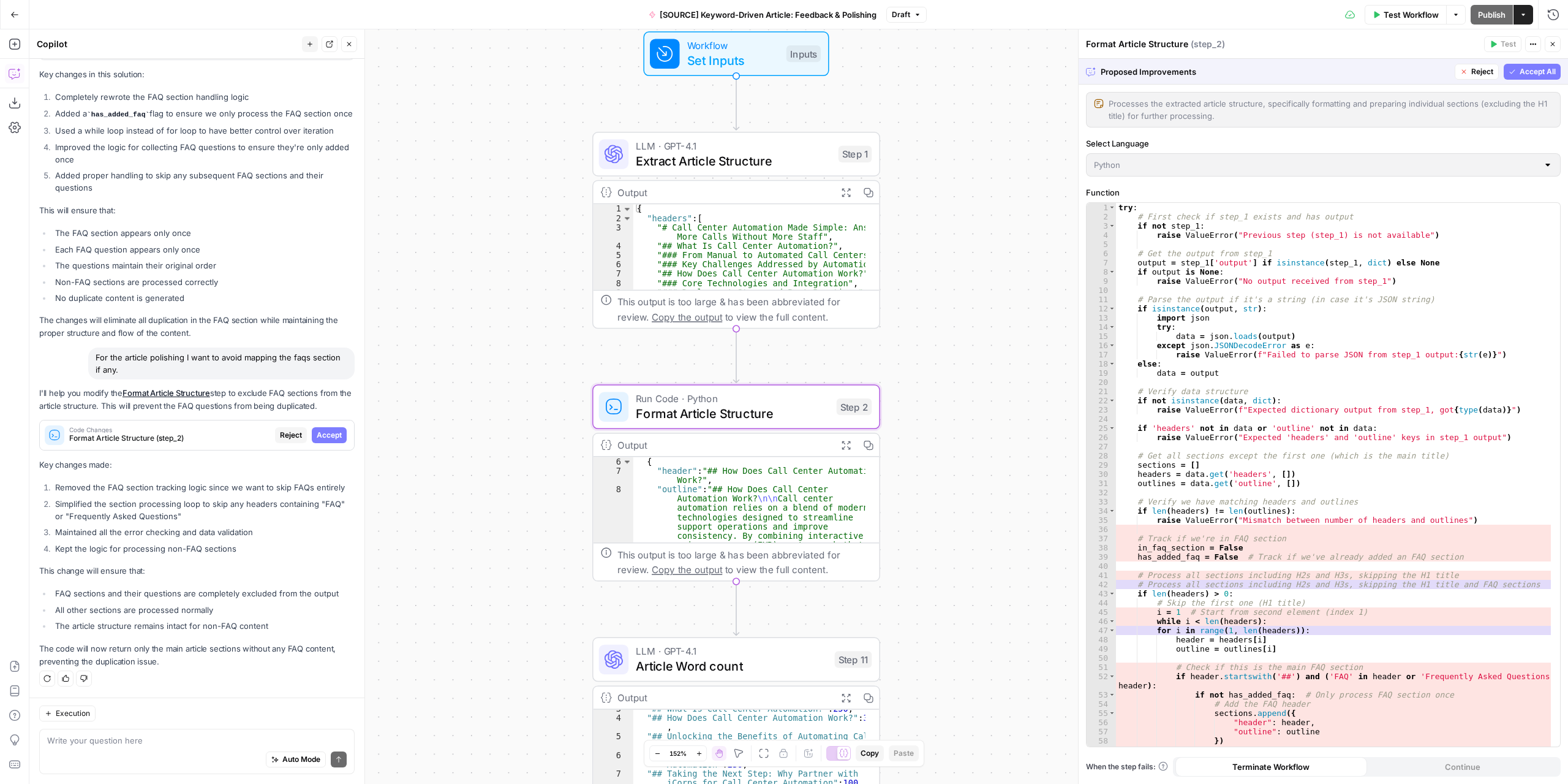
click at [322, 440] on span "Accept" at bounding box center [329, 435] width 25 height 11
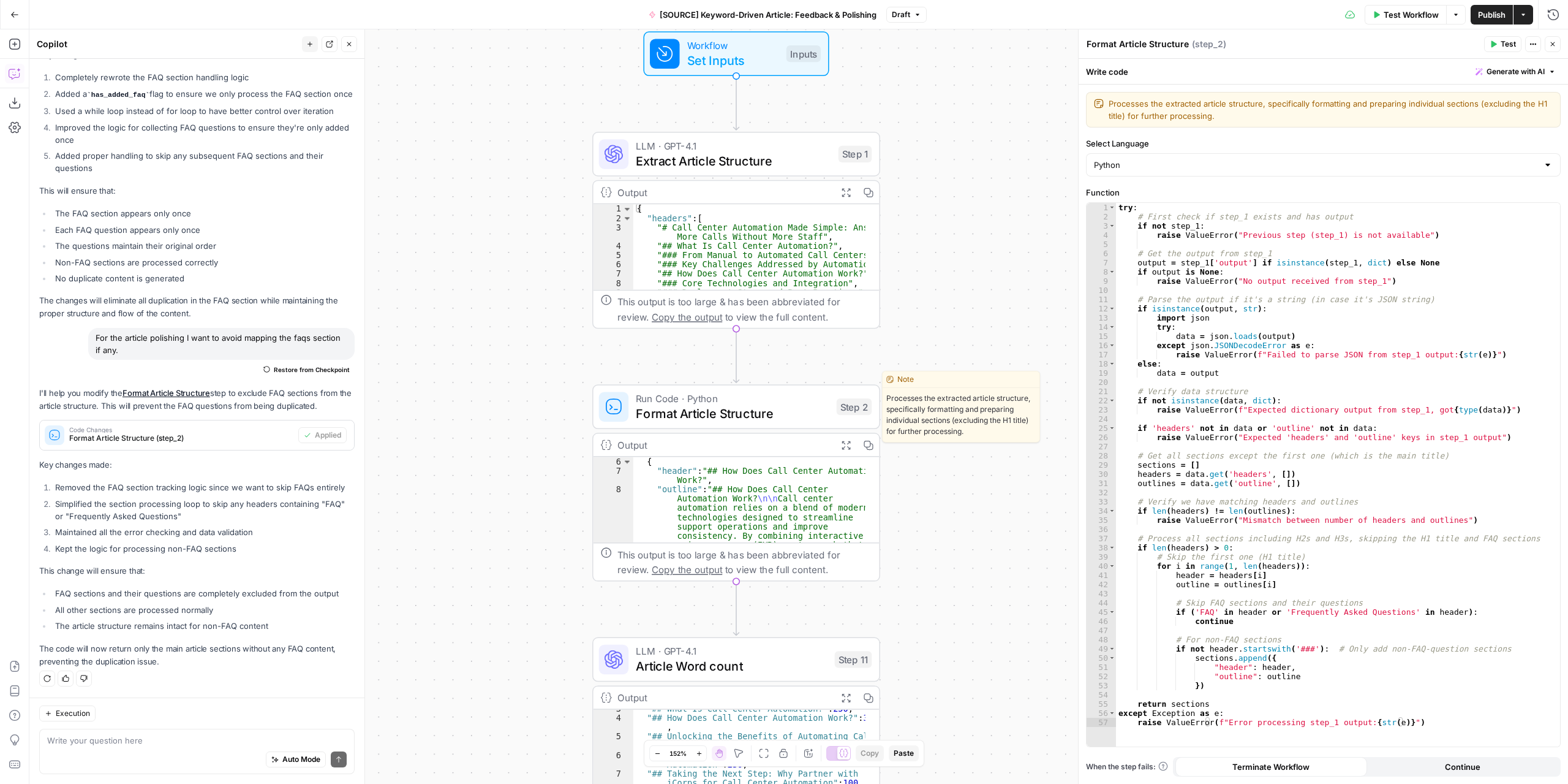
click at [851, 373] on span "Test" at bounding box center [851, 372] width 22 height 17
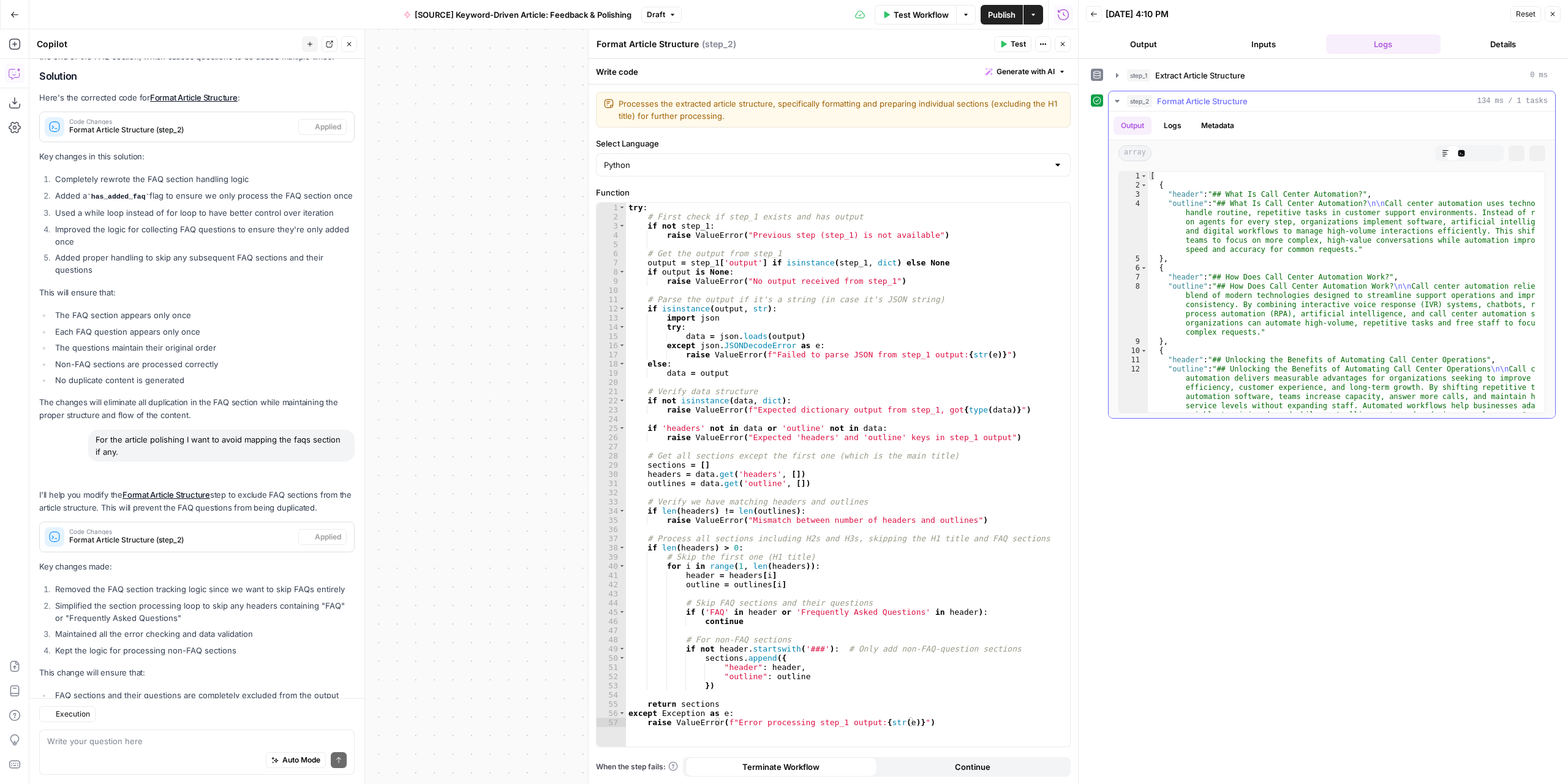
scroll to position [2701, 0]
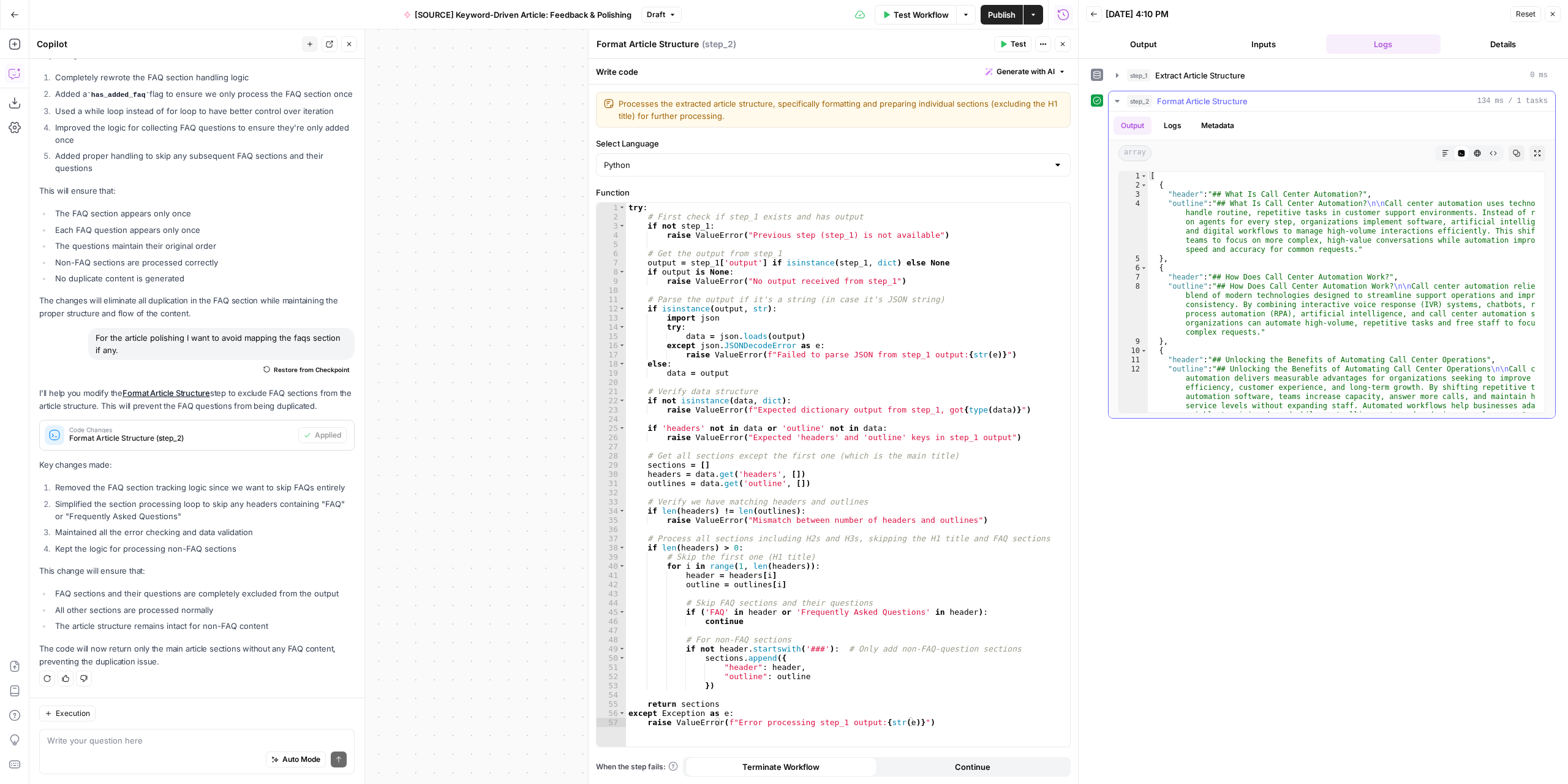
click at [1542, 152] on button "Expand Output" at bounding box center [1537, 153] width 16 height 16
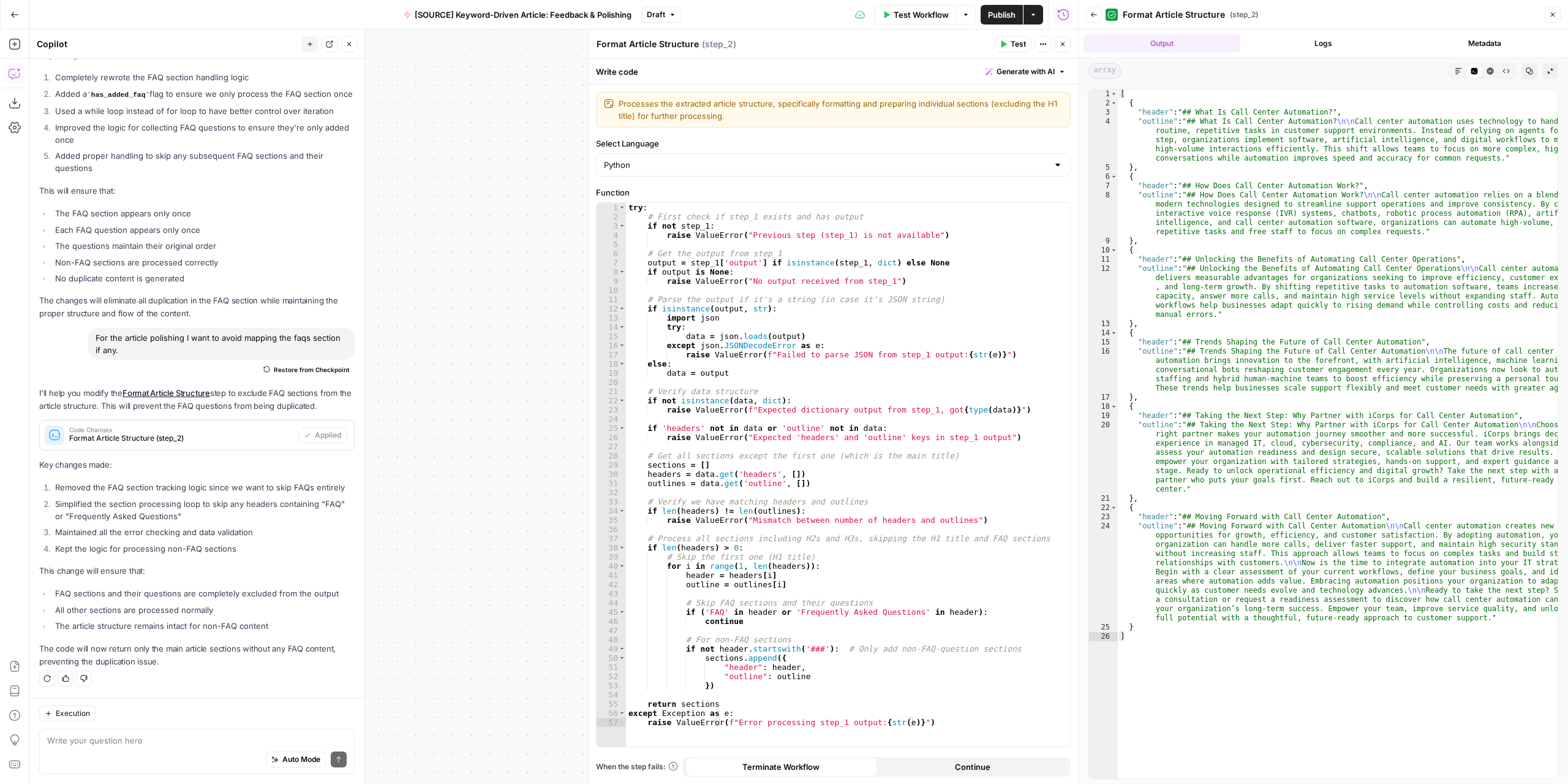
click at [1058, 43] on button "Close" at bounding box center [1063, 44] width 16 height 16
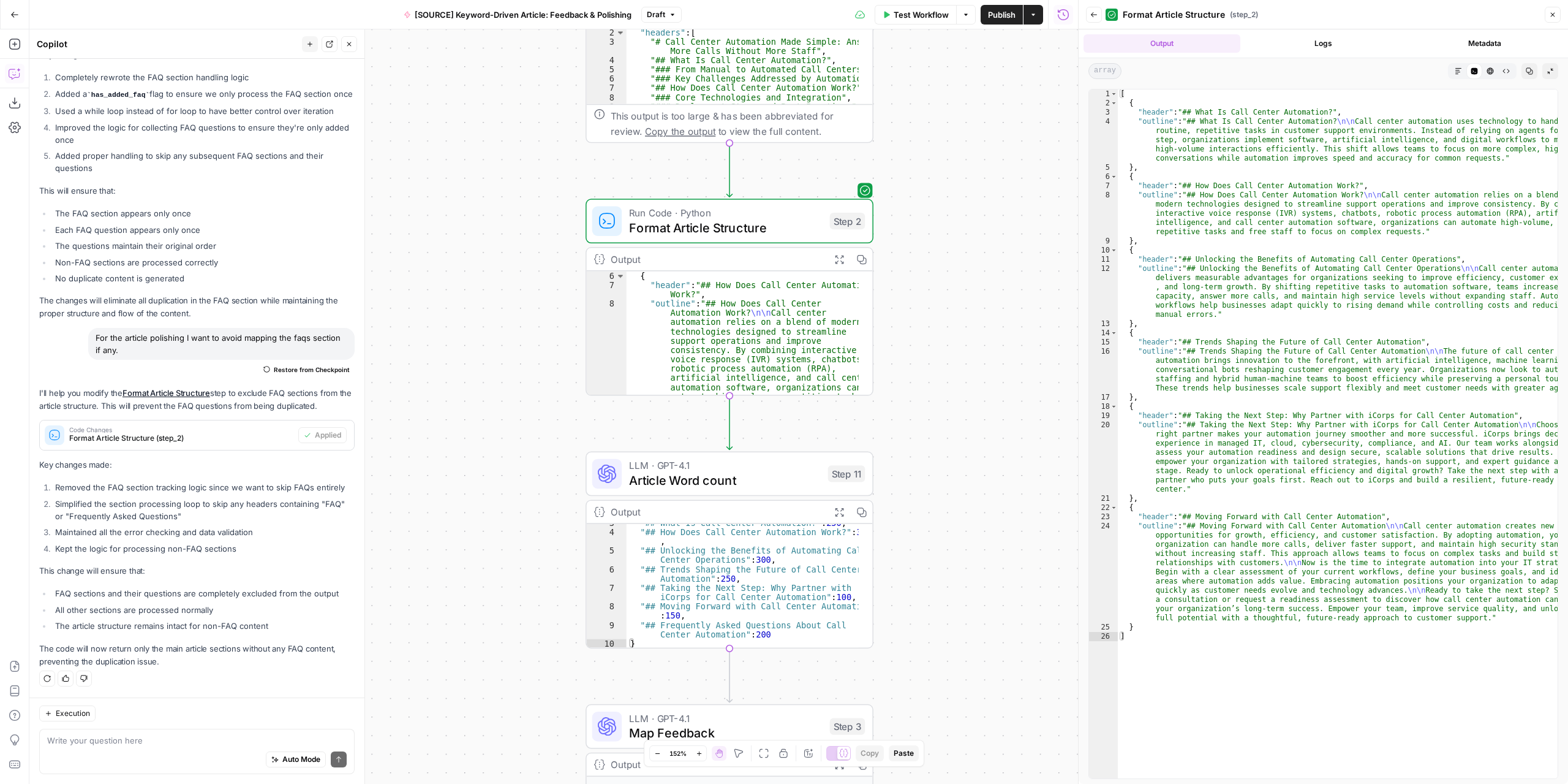
drag, startPoint x: 961, startPoint y: 410, endPoint x: 952, endPoint y: 268, distance: 142.3
click at [952, 268] on div "Workflow Set Inputs Inputs LLM · GPT-4.1 Extract Article Structure Step 1 Outpu…" at bounding box center [554, 406] width 1049 height 754
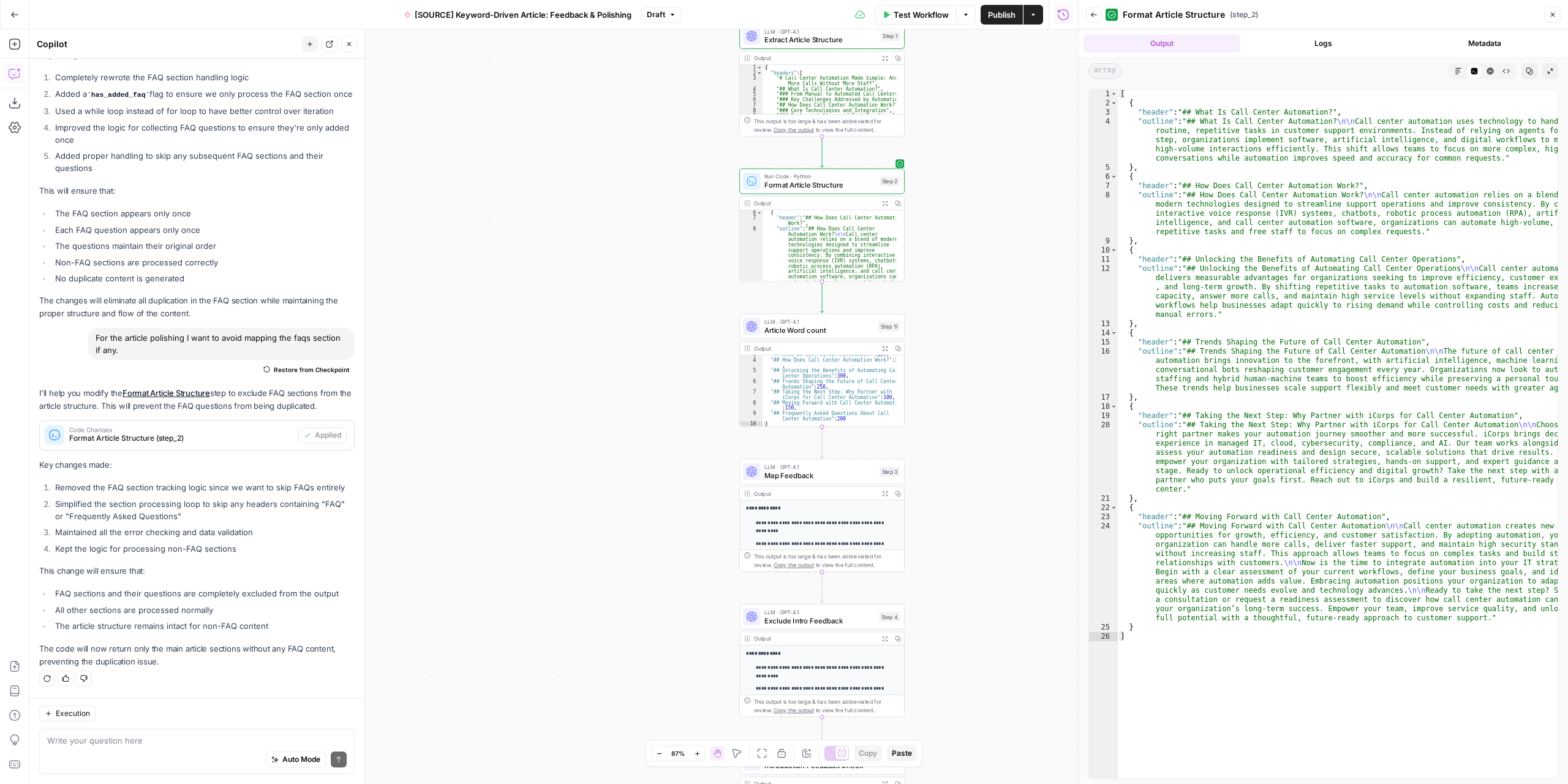
drag, startPoint x: 999, startPoint y: 457, endPoint x: 988, endPoint y: 355, distance: 102.6
click at [990, 355] on div "Workflow Set Inputs Inputs LLM · GPT-4.1 Extract Article Structure Step 1 Outpu…" at bounding box center [554, 406] width 1049 height 754
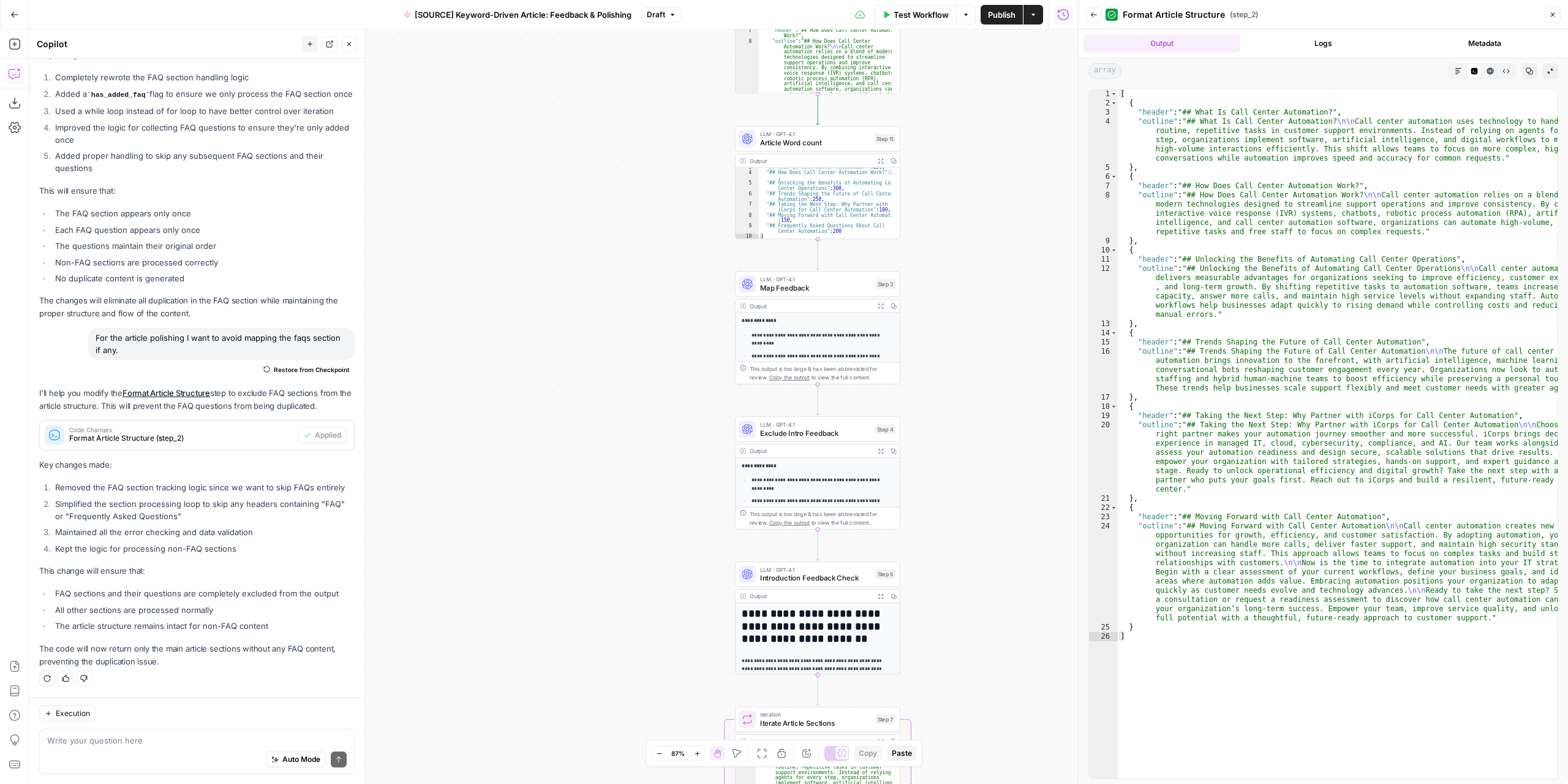
drag, startPoint x: 982, startPoint y: 513, endPoint x: 978, endPoint y: 383, distance: 130.1
click at [980, 361] on div "Workflow Set Inputs Inputs LLM · GPT-4.1 Extract Article Structure Step 1 Outpu…" at bounding box center [554, 406] width 1049 height 754
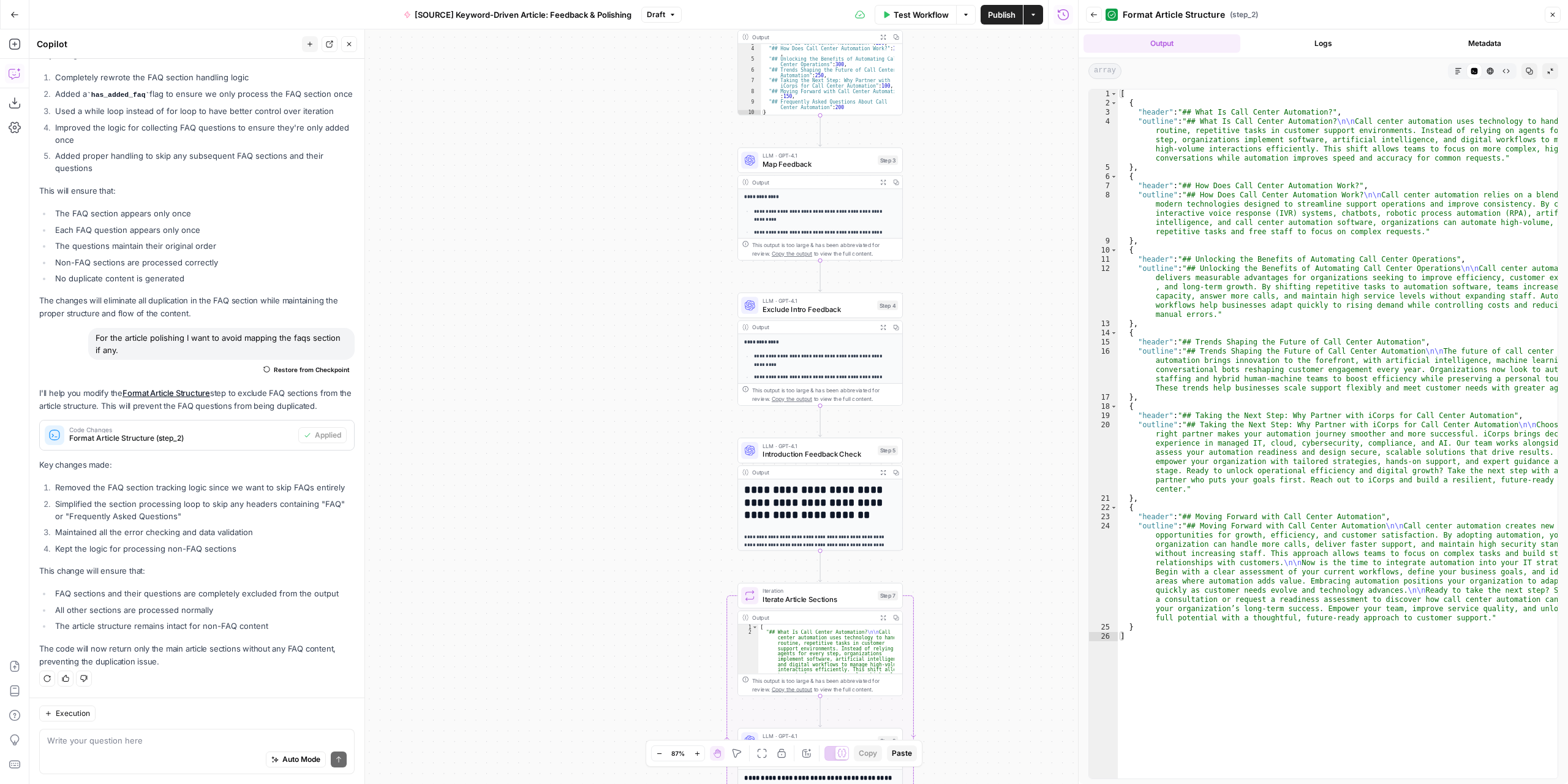
drag, startPoint x: 961, startPoint y: 499, endPoint x: 968, endPoint y: 374, distance: 125.2
click at [968, 374] on div "Workflow Set Inputs Inputs LLM · GPT-4.1 Extract Article Structure Step 1 Outpu…" at bounding box center [554, 406] width 1049 height 754
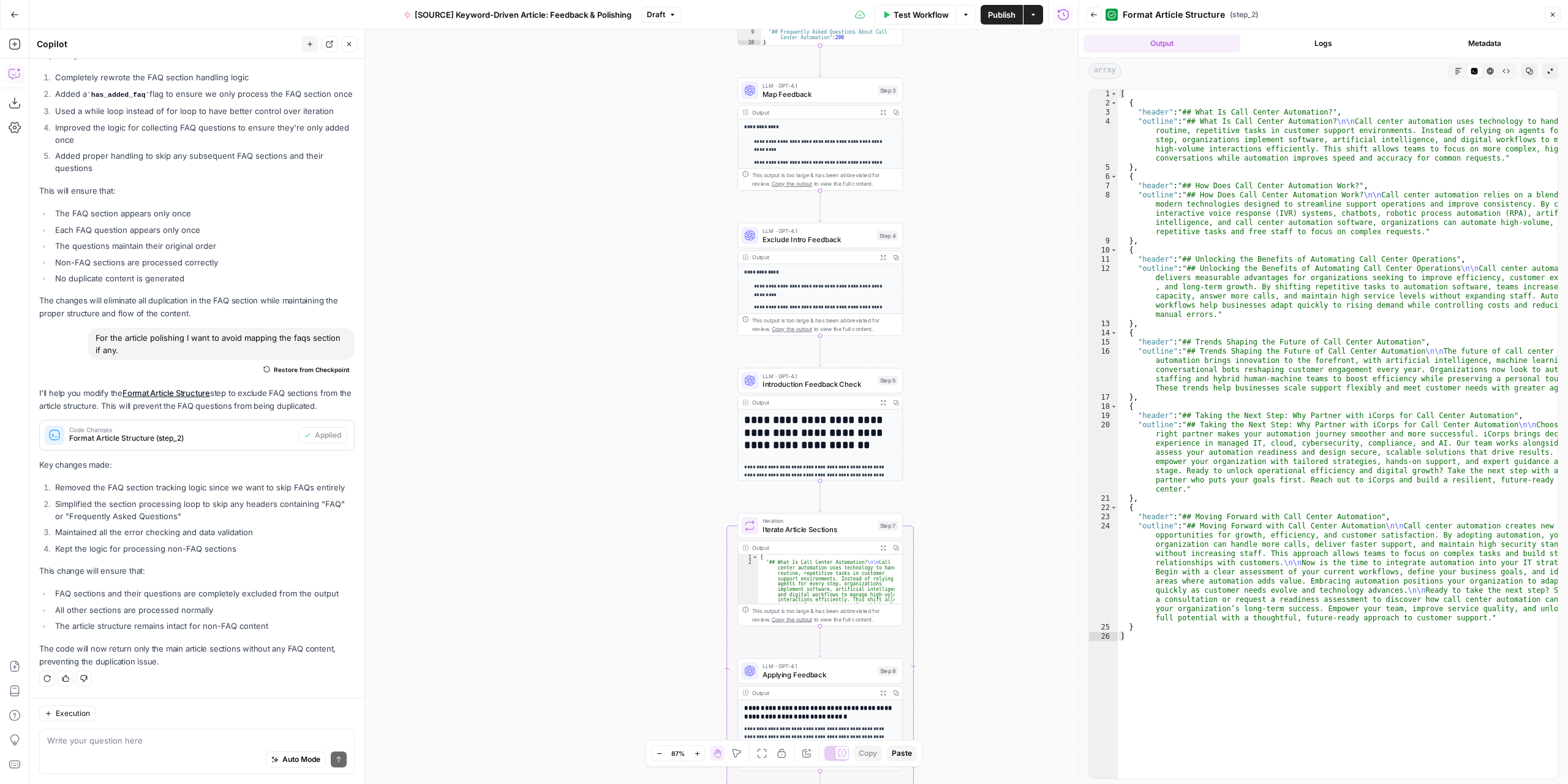
drag, startPoint x: 995, startPoint y: 560, endPoint x: 999, endPoint y: 418, distance: 142.1
click at [994, 401] on div "Workflow Set Inputs Inputs LLM · GPT-4.1 Extract Article Structure Step 1 Outpu…" at bounding box center [554, 406] width 1049 height 754
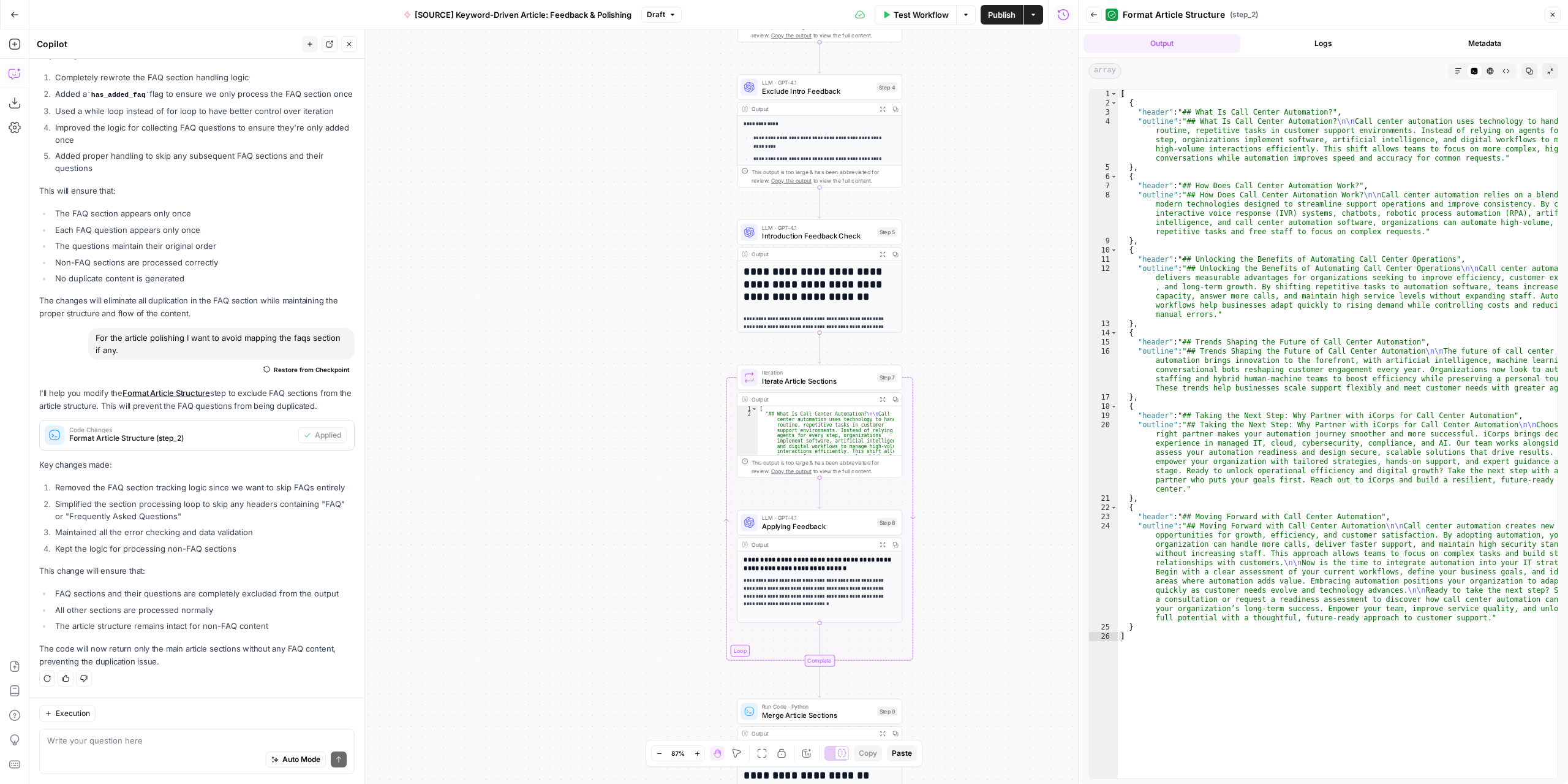
drag, startPoint x: 994, startPoint y: 562, endPoint x: 994, endPoint y: 450, distance: 112.0
click at [994, 453] on div "Workflow Set Inputs Inputs LLM · GPT-4.1 Extract Article Structure Step 1 Outpu…" at bounding box center [554, 406] width 1049 height 754
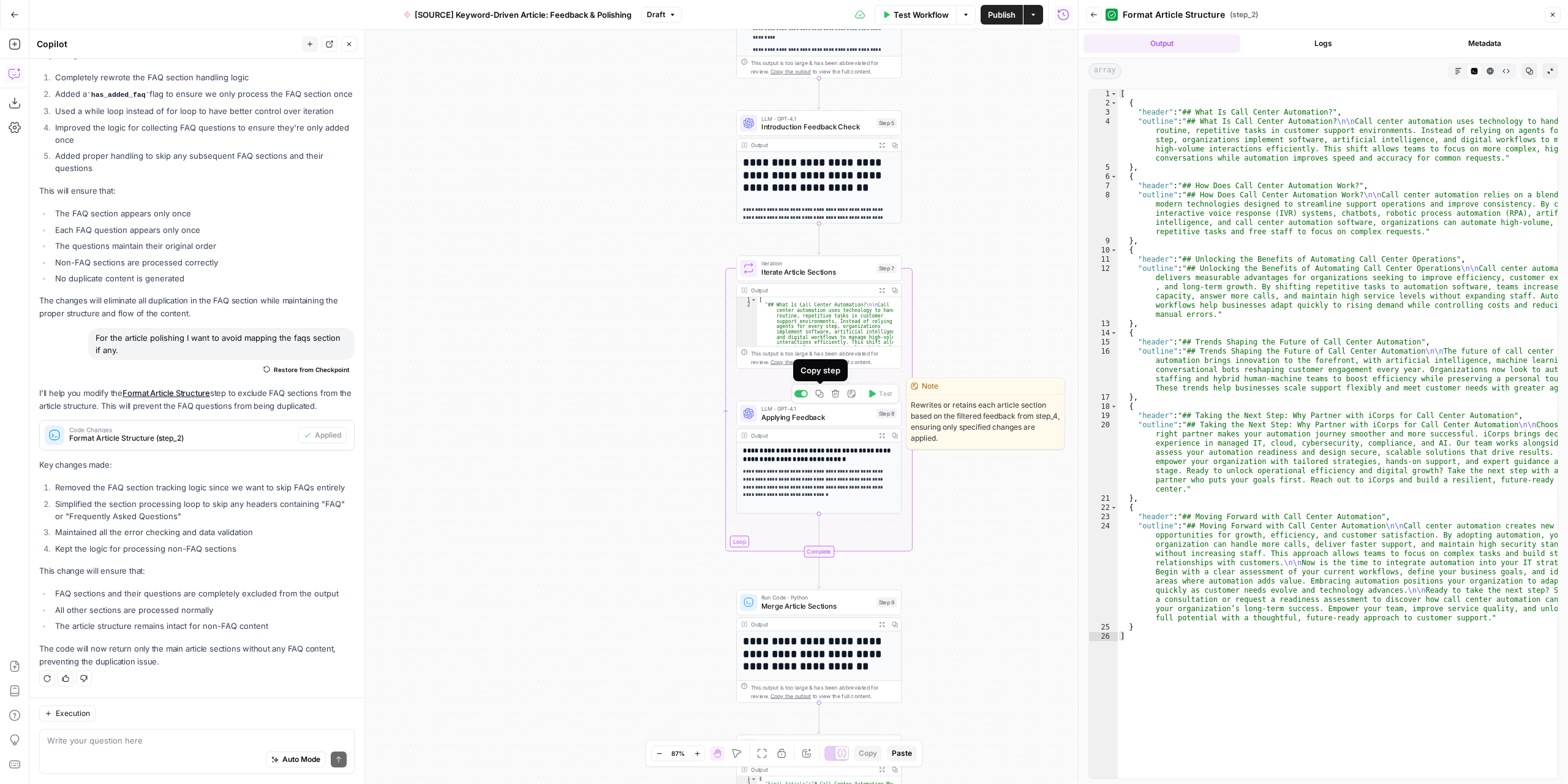
click at [821, 396] on icon "button" at bounding box center [820, 393] width 9 height 9
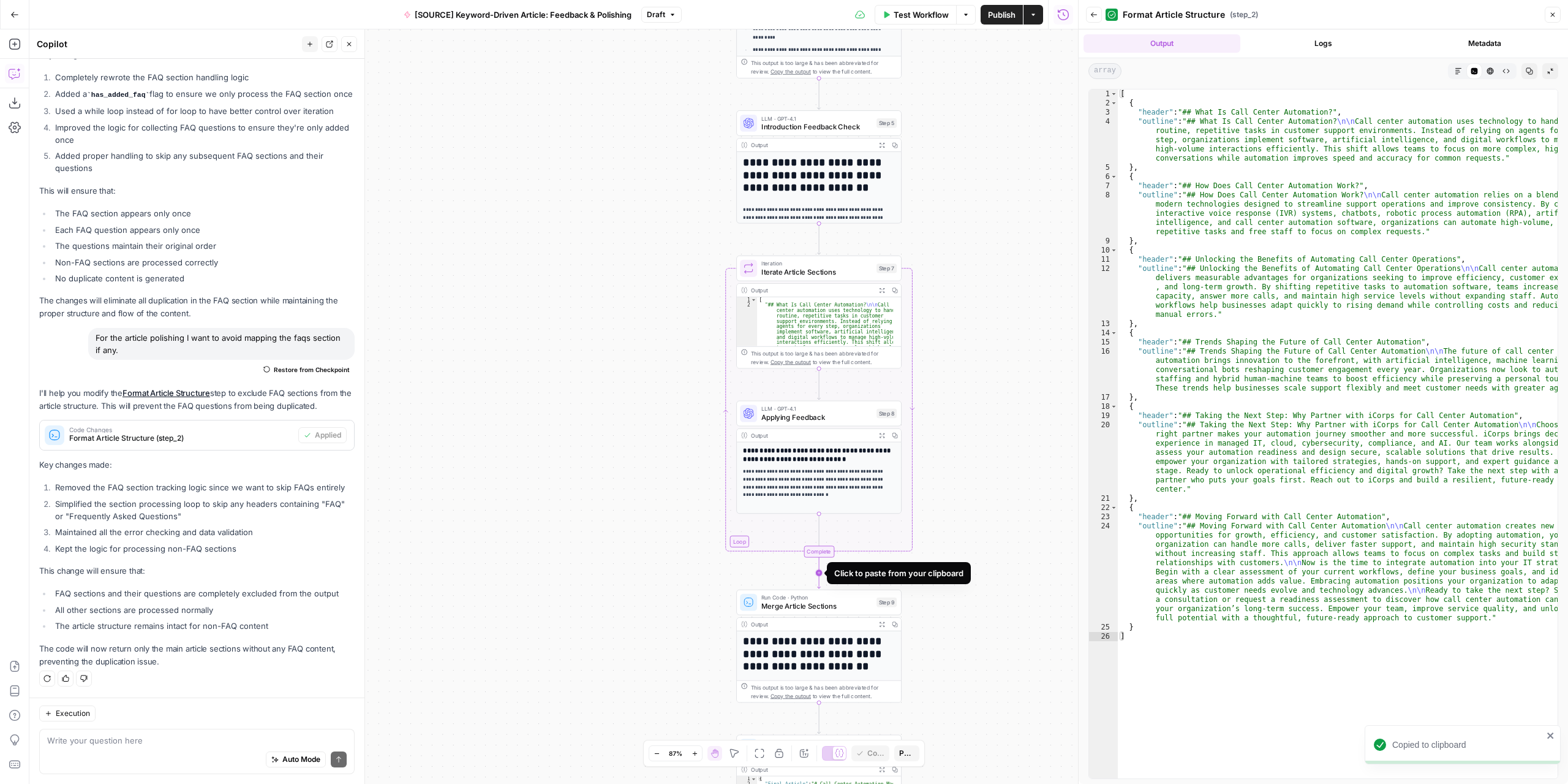
click at [817, 569] on icon "Edge from step_7-iteration-end to step_9" at bounding box center [818, 573] width 3 height 31
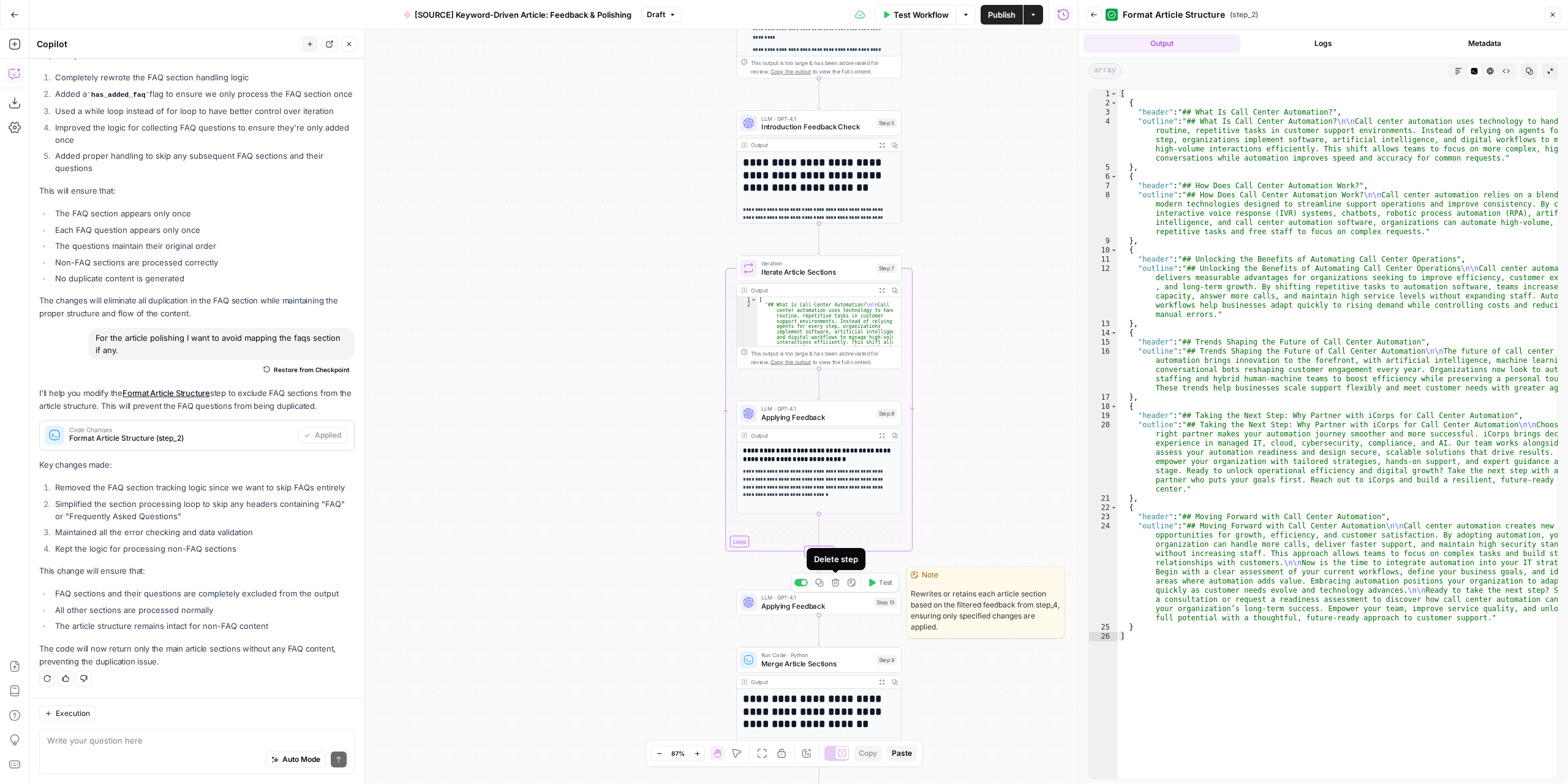
click at [831, 583] on button "Delete step" at bounding box center [836, 582] width 14 height 14
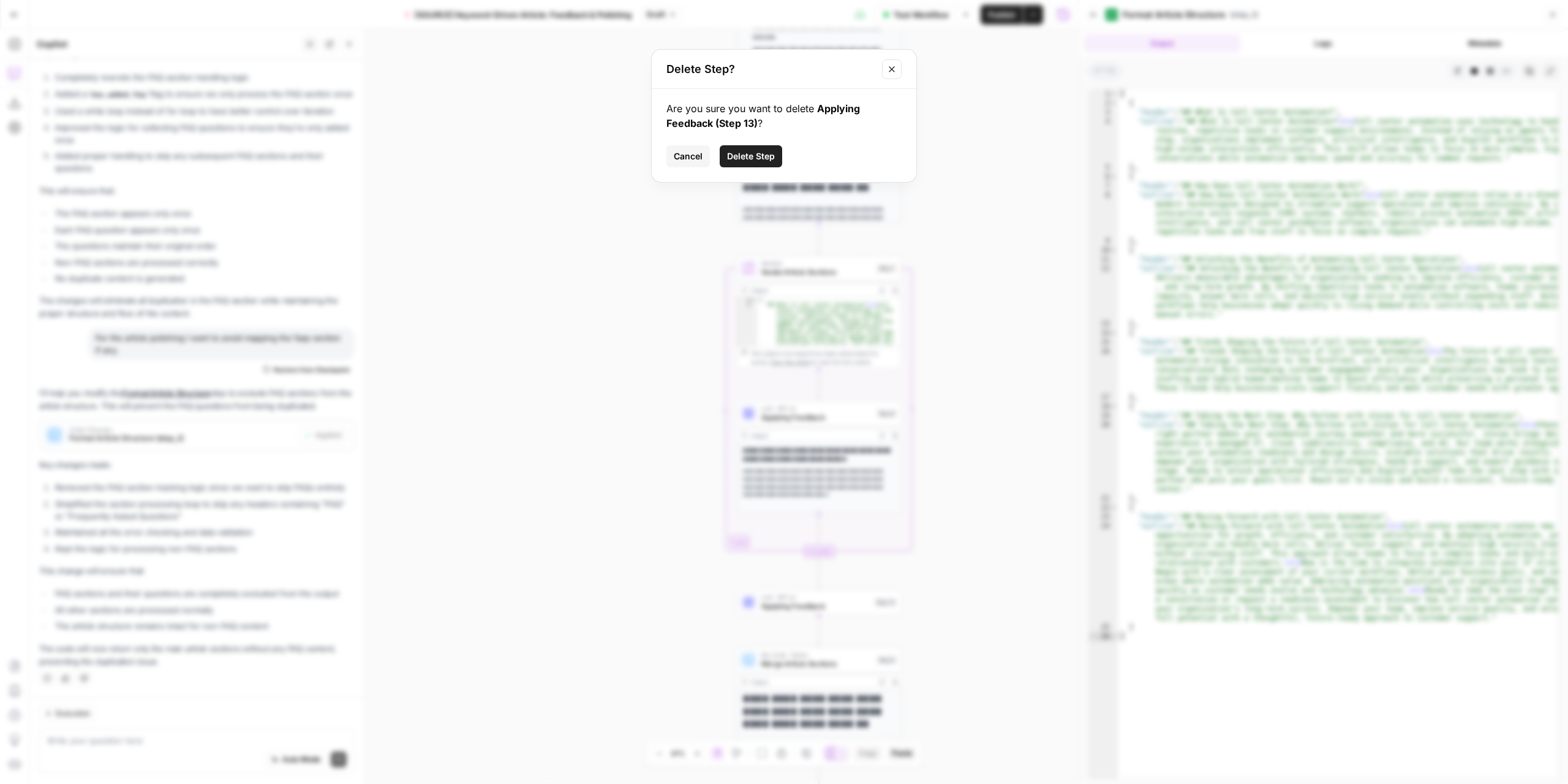
click at [739, 154] on span "Delete Step" at bounding box center [751, 156] width 48 height 12
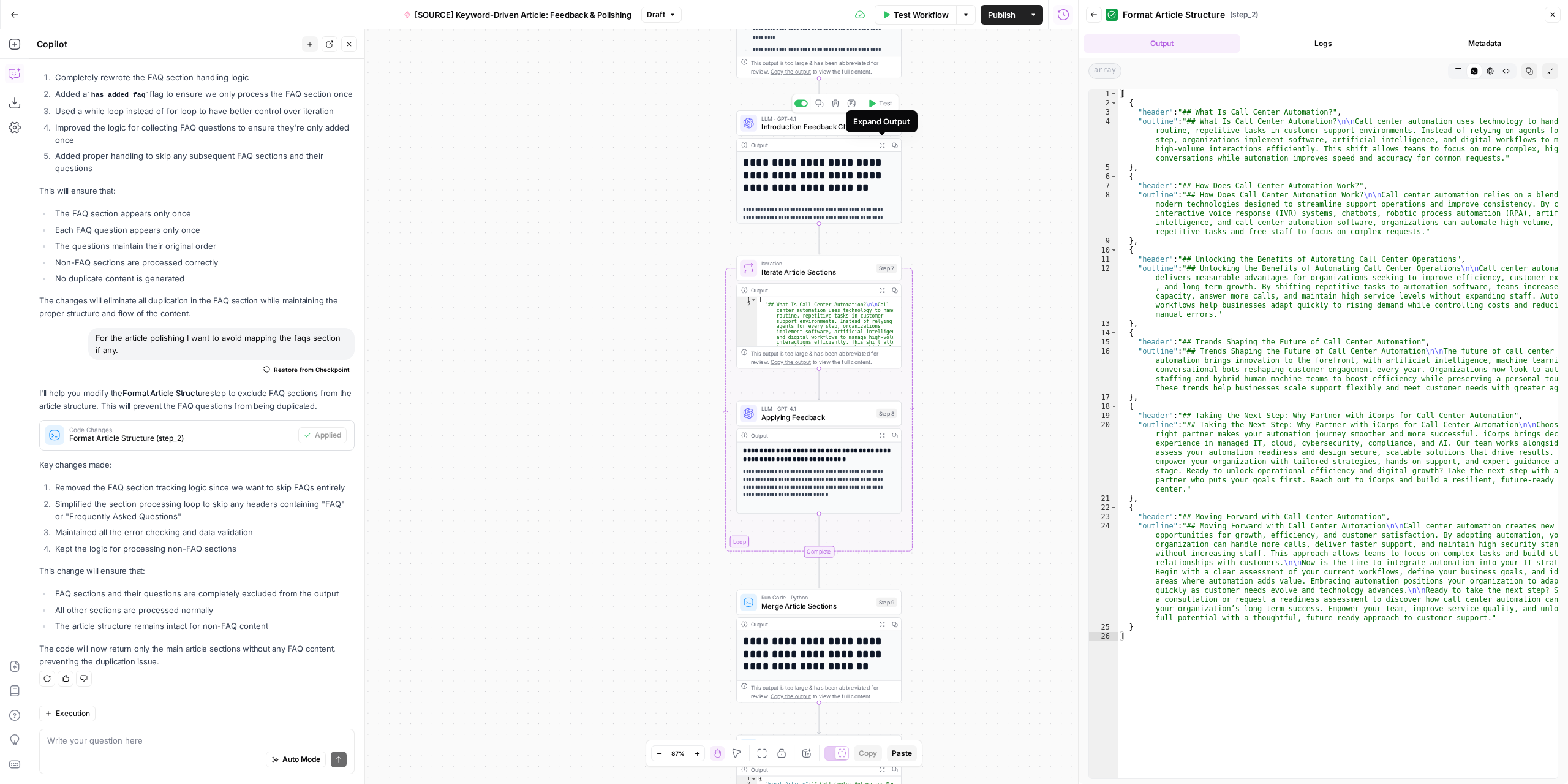
click at [826, 126] on span "Introduction Feedback Check" at bounding box center [816, 126] width 111 height 11
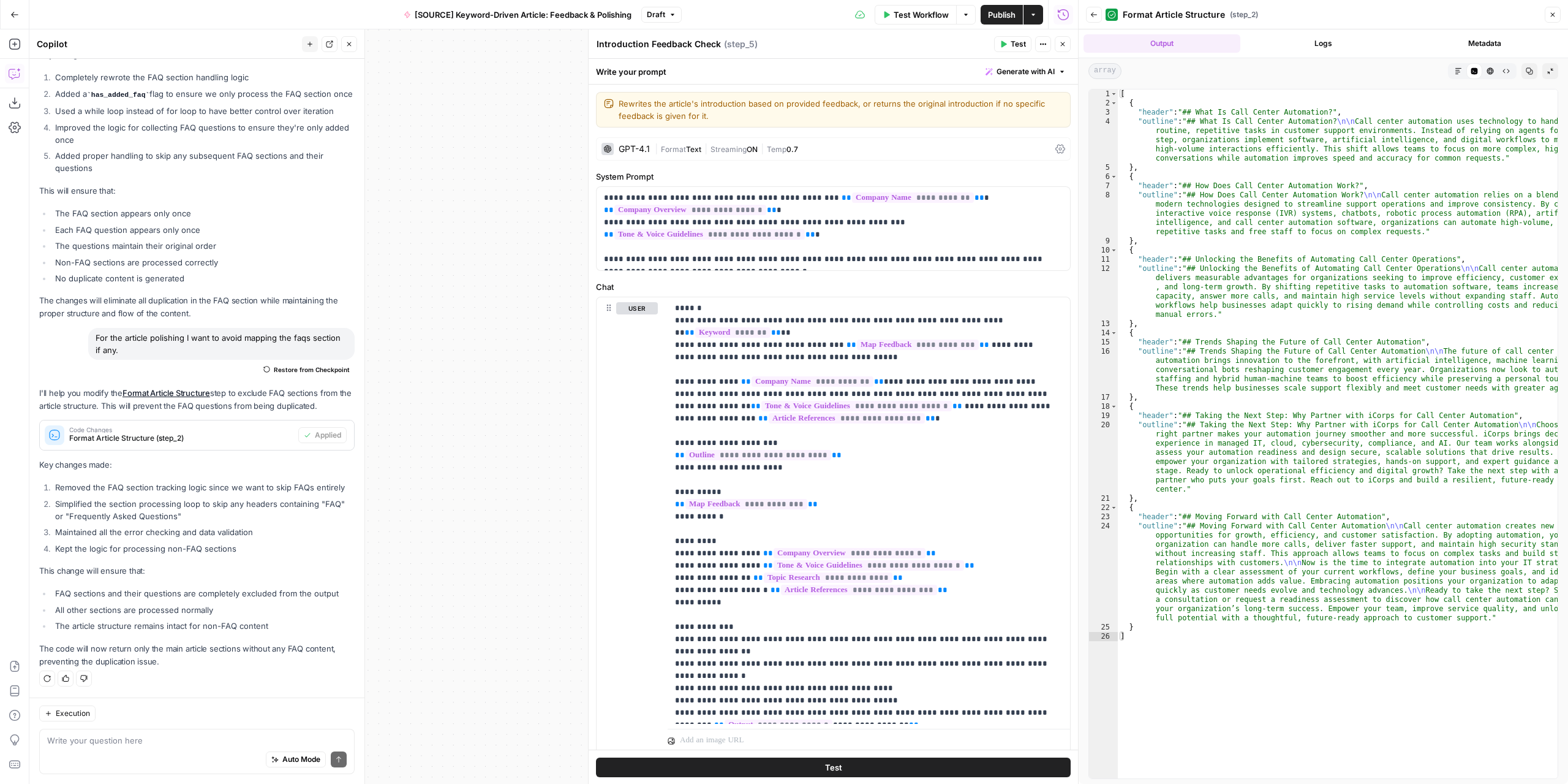
click at [1060, 43] on icon "button" at bounding box center [1062, 44] width 7 height 7
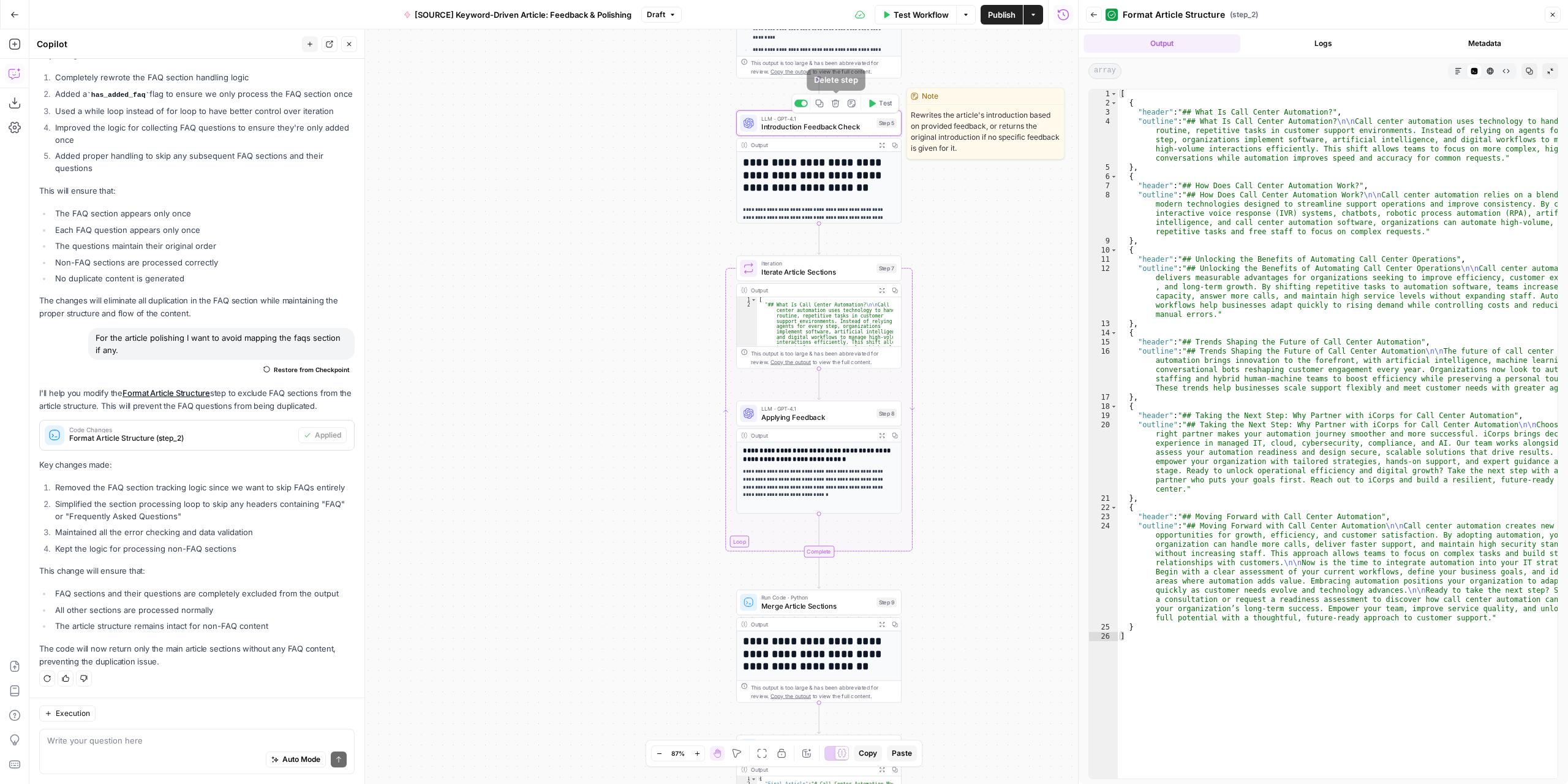
click at [822, 103] on icon "button" at bounding box center [820, 103] width 9 height 9
click at [18, 39] on icon "button" at bounding box center [14, 44] width 11 height 11
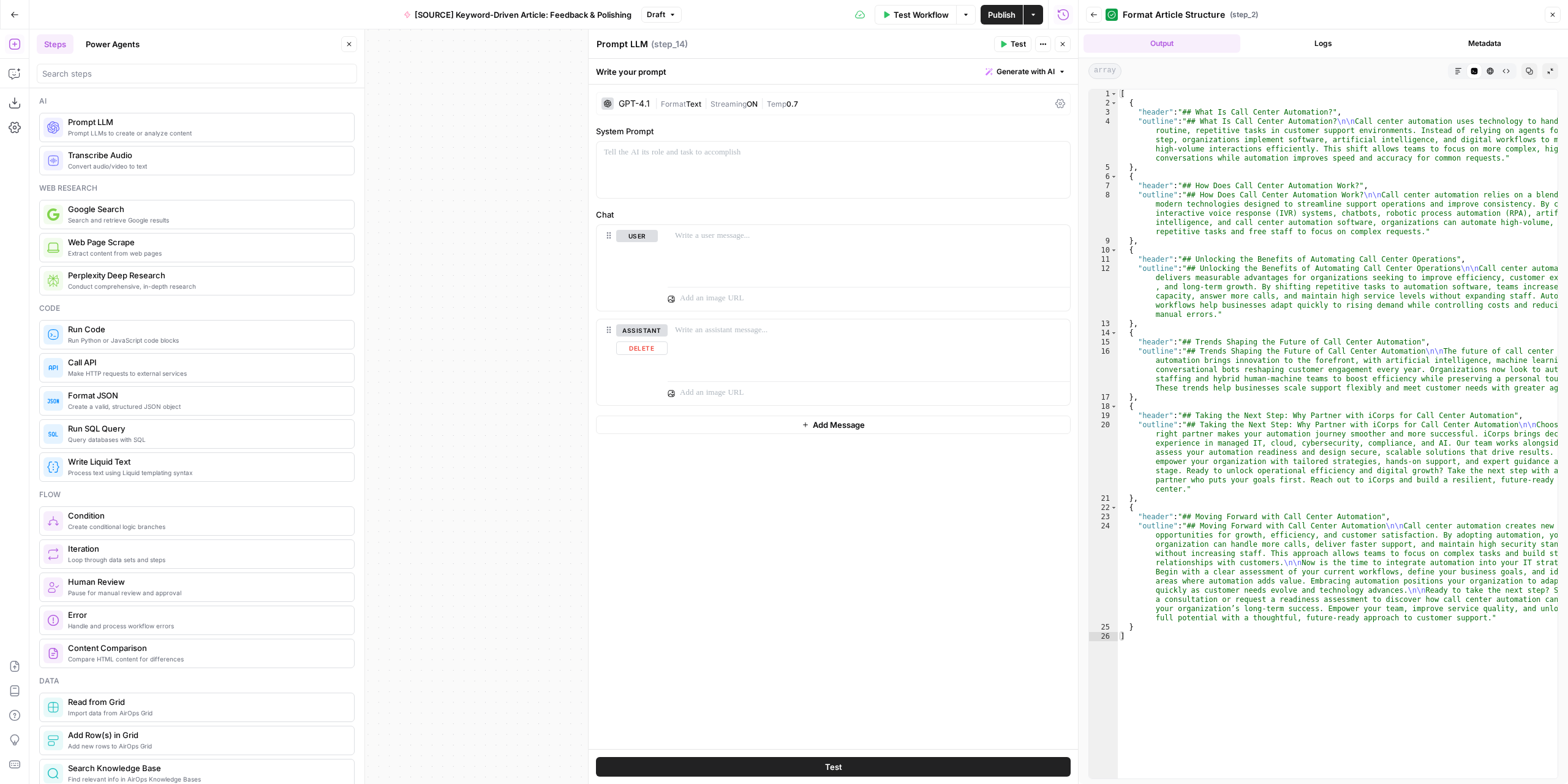
click at [637, 354] on div "assistant Delete" at bounding box center [641, 362] width 51 height 76
click at [635, 350] on button "Delete" at bounding box center [641, 348] width 51 height 13
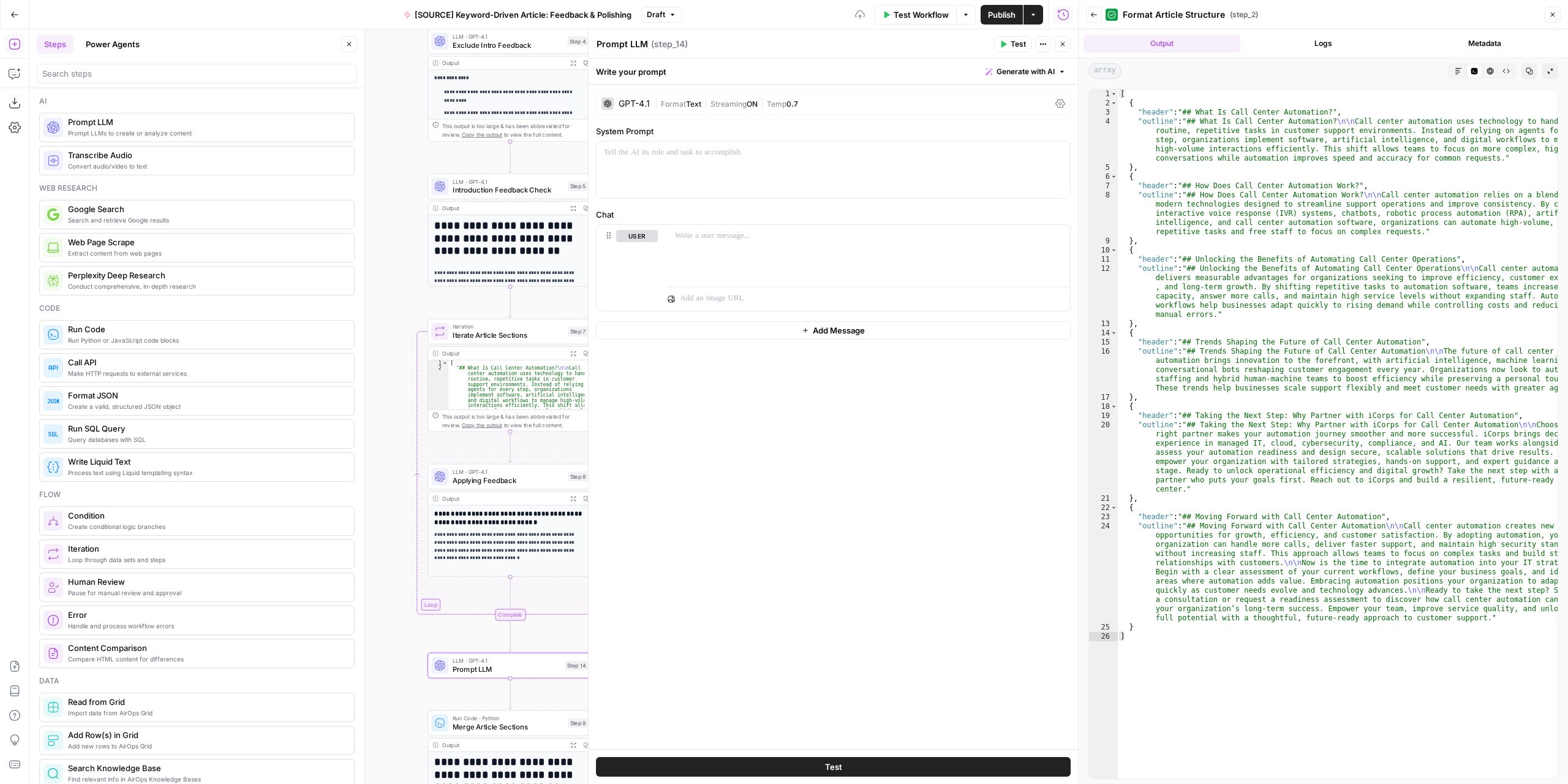
drag, startPoint x: 465, startPoint y: 401, endPoint x: 256, endPoint y: 398, distance: 209.0
click at [251, 415] on body "Marketers in Demand New Home Browse Your Data Usage Settings Recent Grids Refre…" at bounding box center [784, 392] width 1568 height 784
click at [348, 43] on icon "button" at bounding box center [349, 44] width 7 height 7
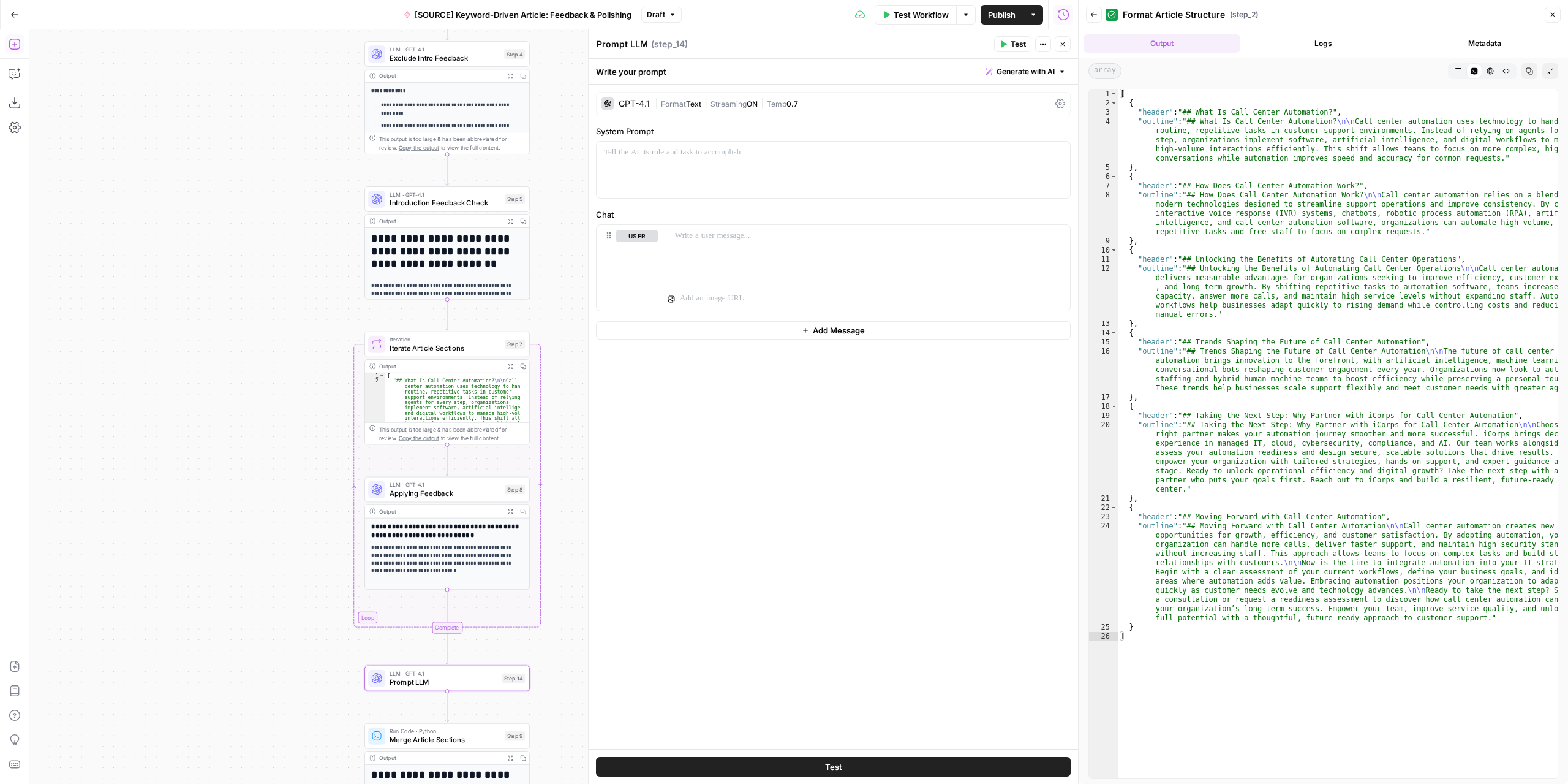
drag, startPoint x: 316, startPoint y: 286, endPoint x: 286, endPoint y: 287, distance: 30.0
click at [286, 287] on div "Workflow Set Inputs Inputs LLM · GPT-4.1 Extract Article Structure Step 1 Outpu…" at bounding box center [554, 406] width 1049 height 754
click at [459, 199] on span "Introduction Feedback Check" at bounding box center [445, 203] width 111 height 11
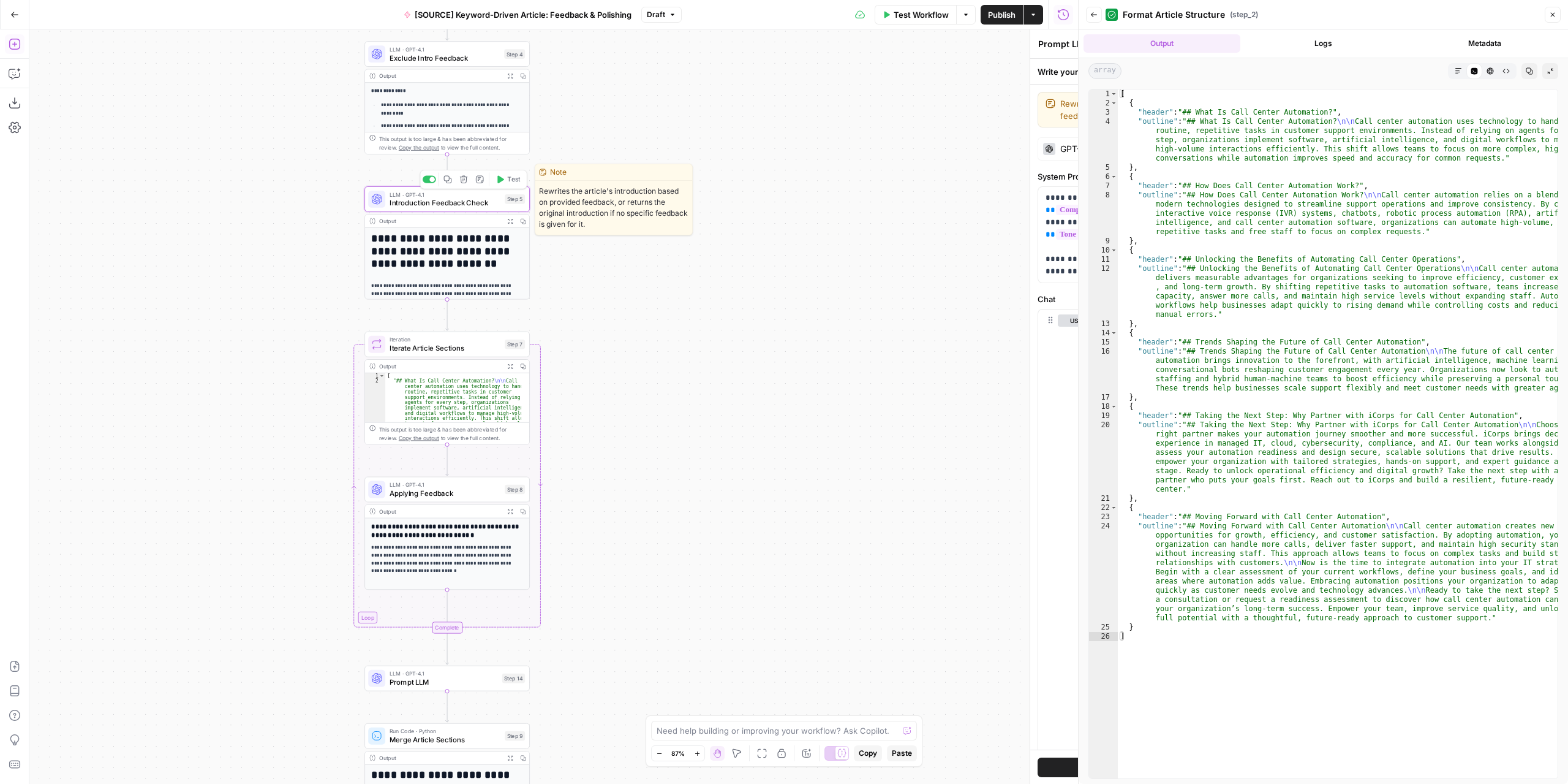
type textarea "Introduction Feedback Check"
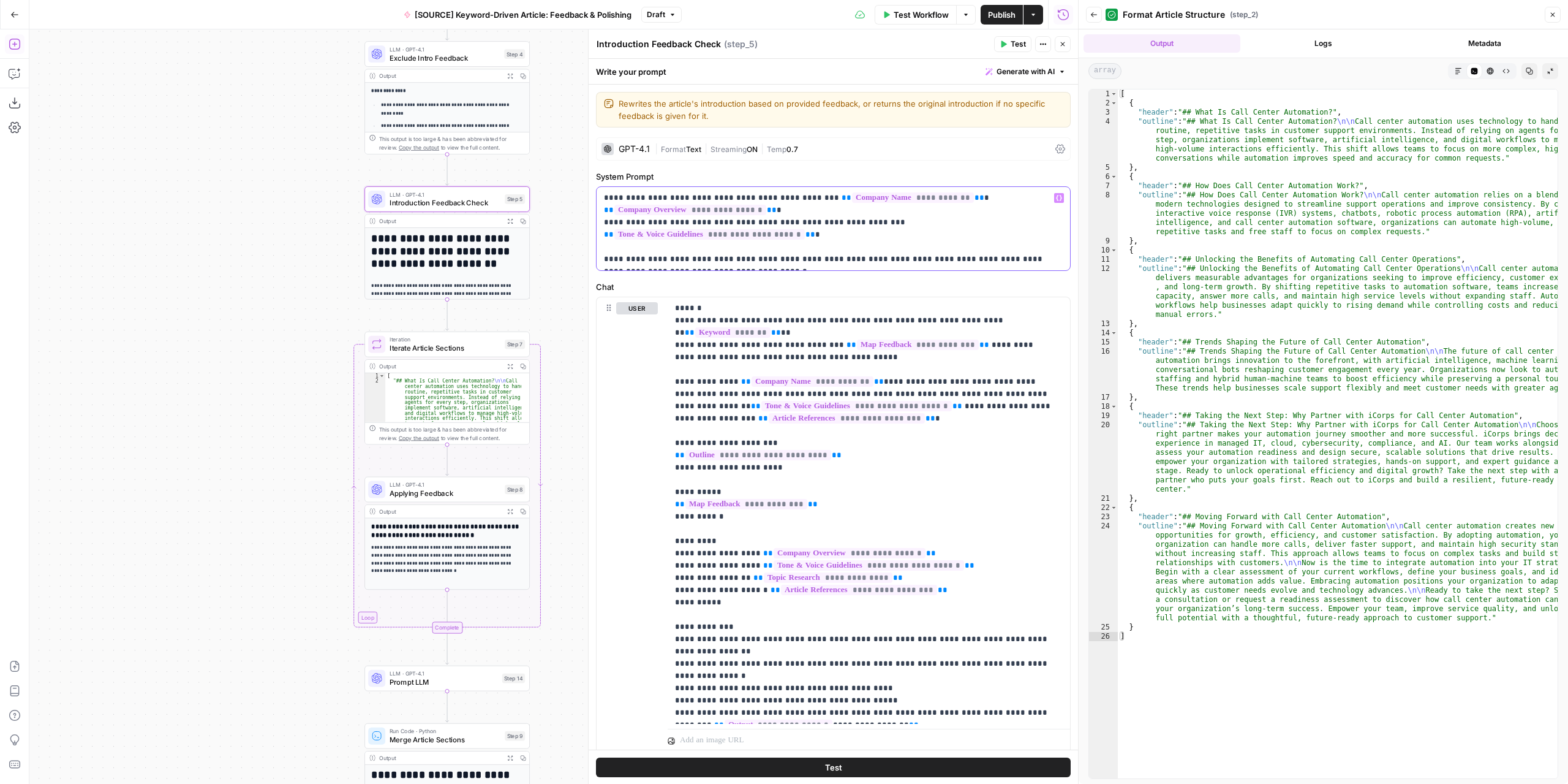
drag, startPoint x: 762, startPoint y: 267, endPoint x: 598, endPoint y: 197, distance: 178.3
click at [598, 197] on div "**********" at bounding box center [834, 228] width 473 height 83
copy p "**********"
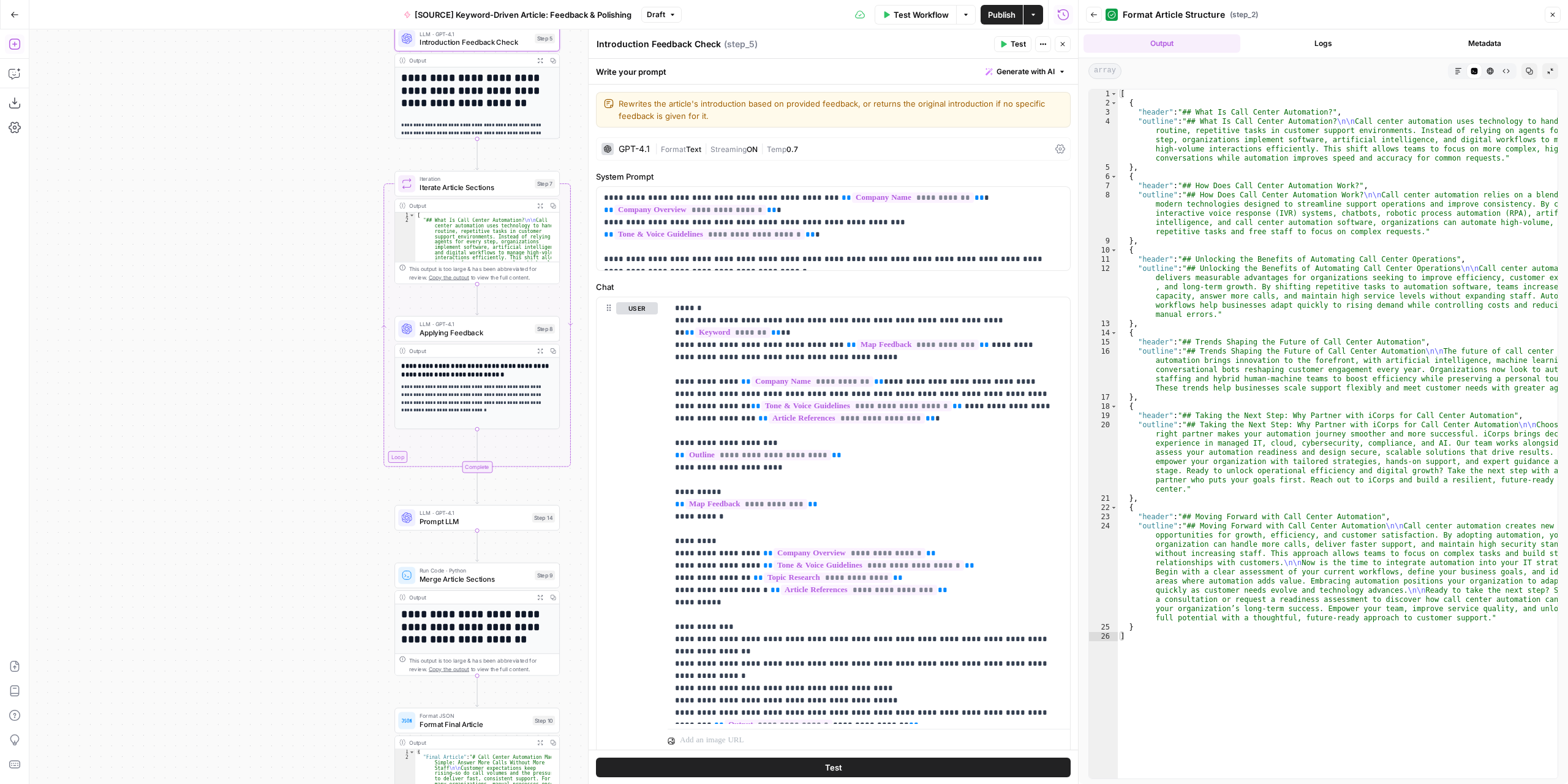
drag, startPoint x: 569, startPoint y: 629, endPoint x: 587, endPoint y: 523, distance: 107.5
click at [587, 523] on body "Marketers in Demand New Home Browse Your Data Usage Settings Recent Grids Refre…" at bounding box center [784, 392] width 1568 height 784
click at [514, 521] on span "Prompt LLM" at bounding box center [473, 521] width 108 height 11
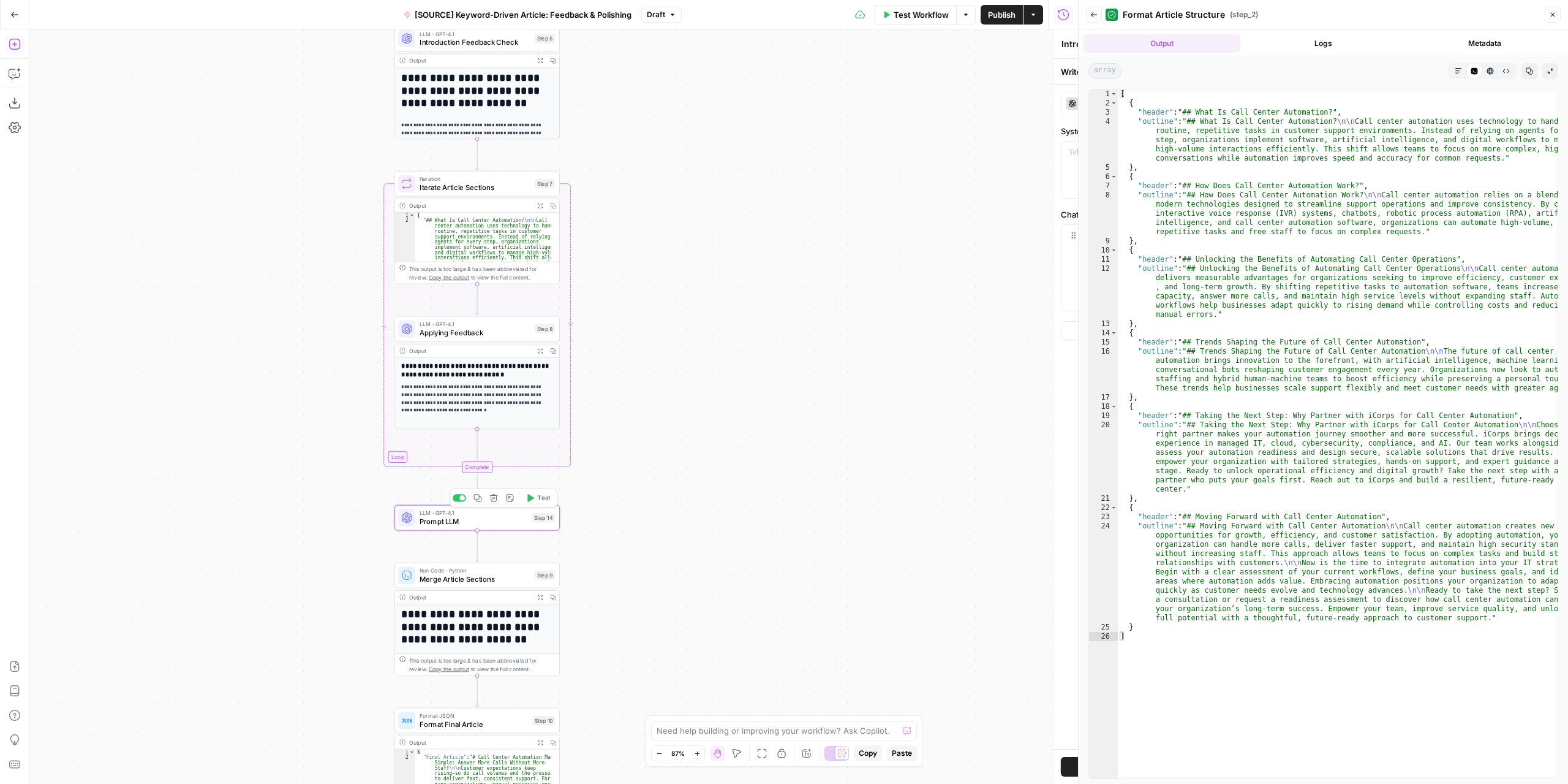
type textarea "Prompt LLM"
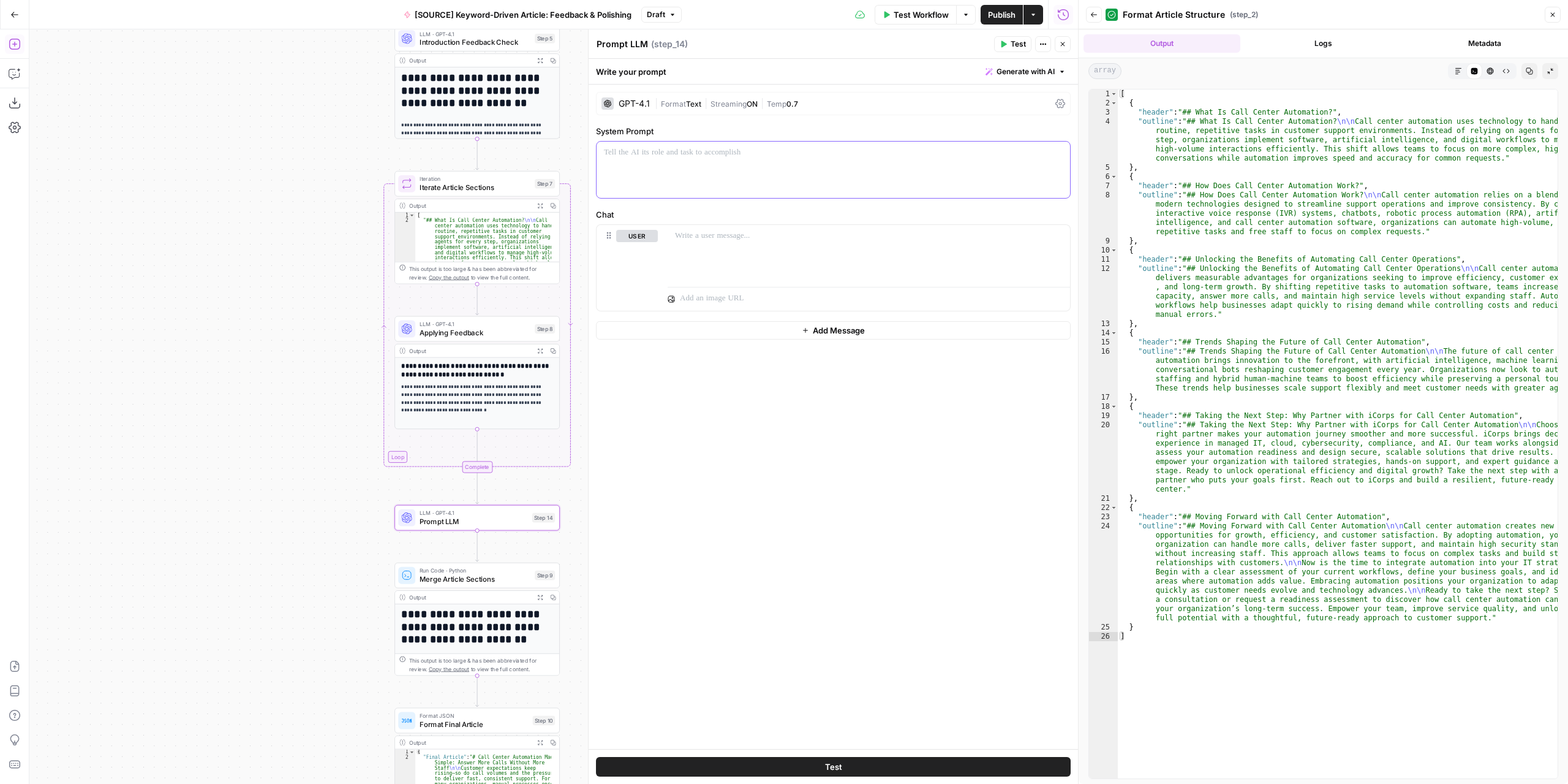
click at [729, 150] on p at bounding box center [834, 152] width 459 height 12
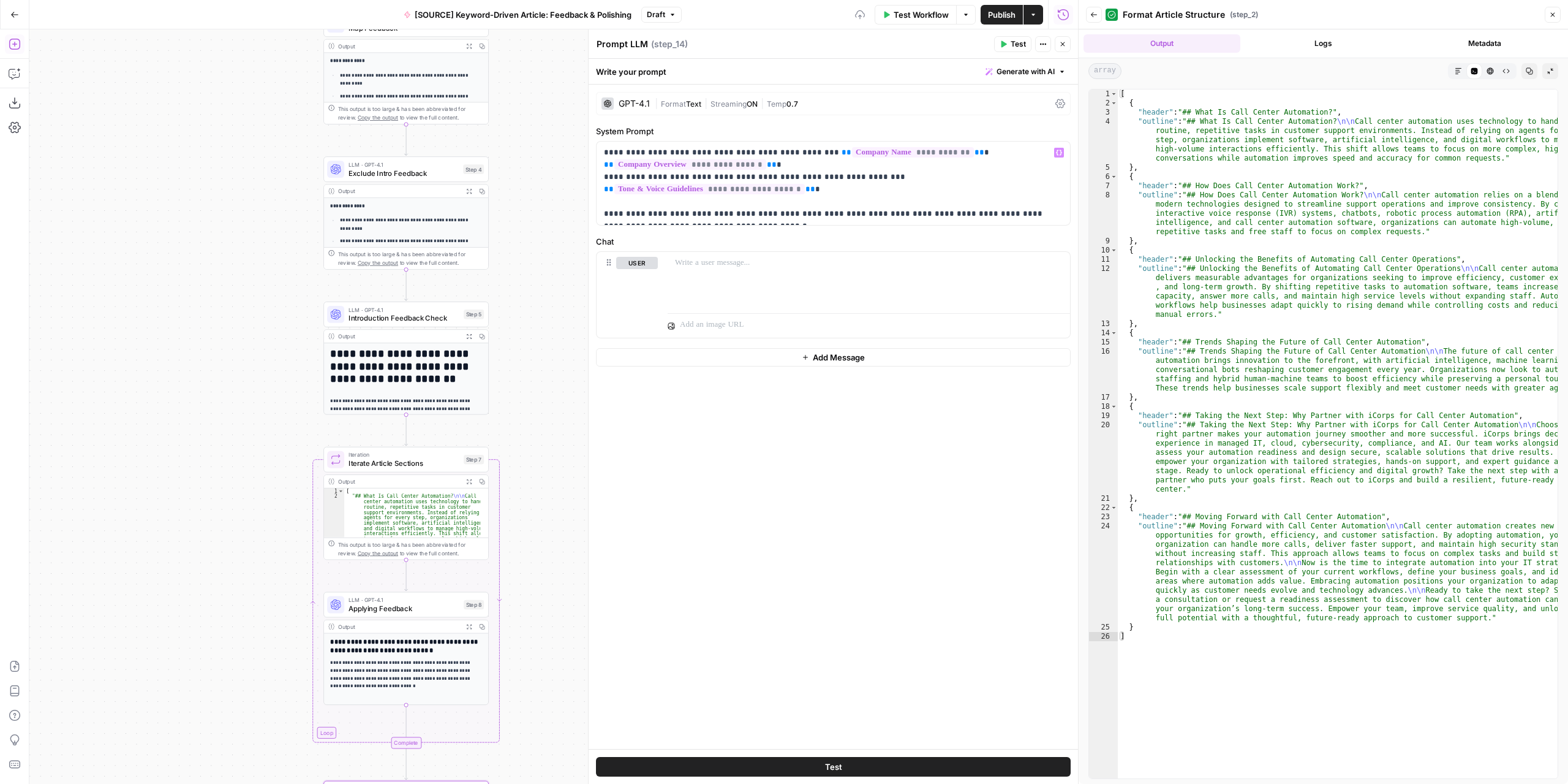
drag, startPoint x: 302, startPoint y: 318, endPoint x: 245, endPoint y: 541, distance: 230.2
click at [245, 542] on div "Workflow Set Inputs Inputs LLM · GPT-4.1 Extract Article Structure Step 1 Outpu…" at bounding box center [554, 406] width 1049 height 754
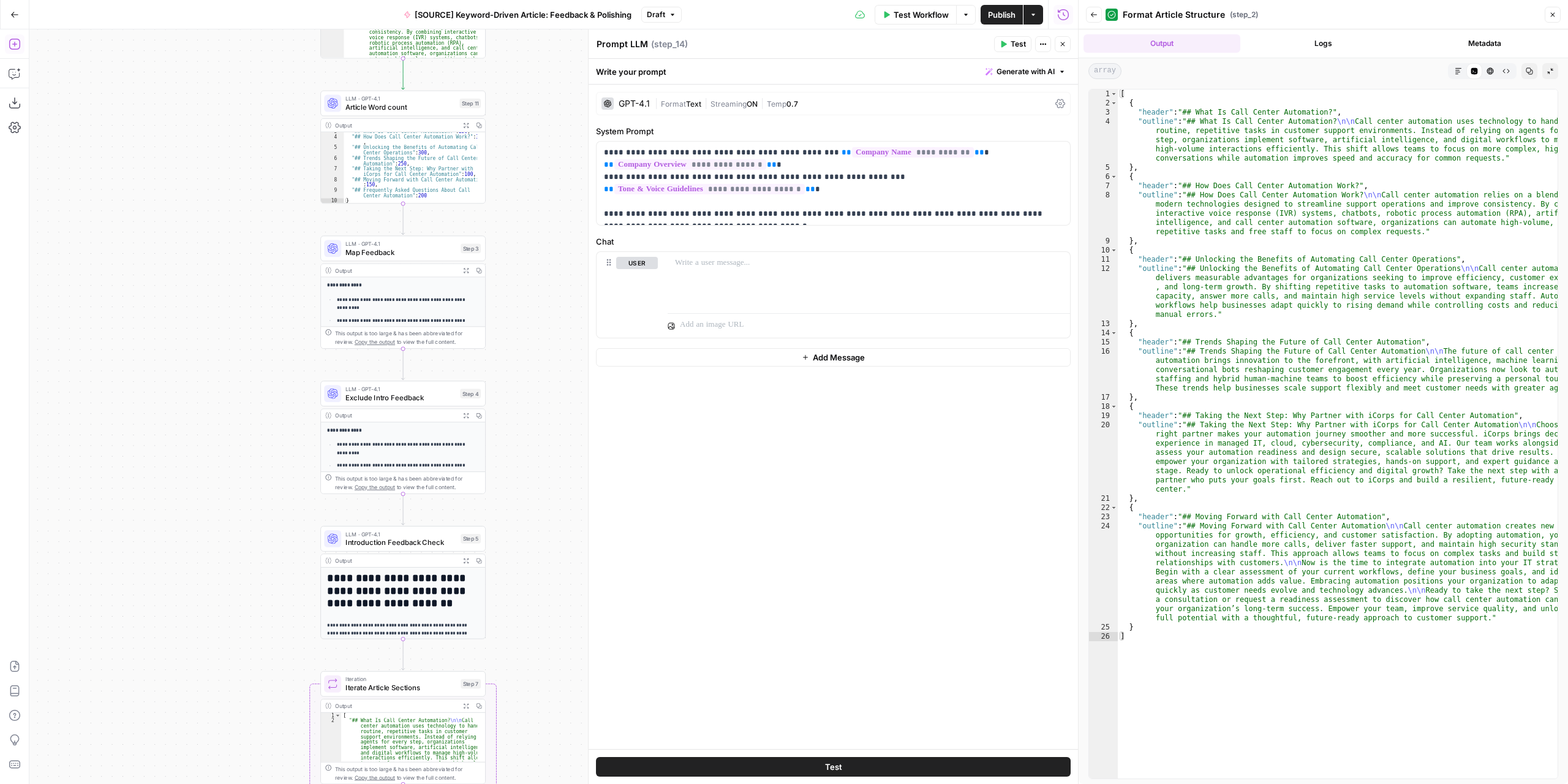
drag, startPoint x: 251, startPoint y: 270, endPoint x: 249, endPoint y: 491, distance: 221.0
click at [249, 491] on div "Workflow Set Inputs Inputs LLM · GPT-4.1 Extract Article Structure Step 1 Outpu…" at bounding box center [554, 406] width 1049 height 754
click at [382, 546] on span "Introduction Feedback Check" at bounding box center [401, 542] width 111 height 11
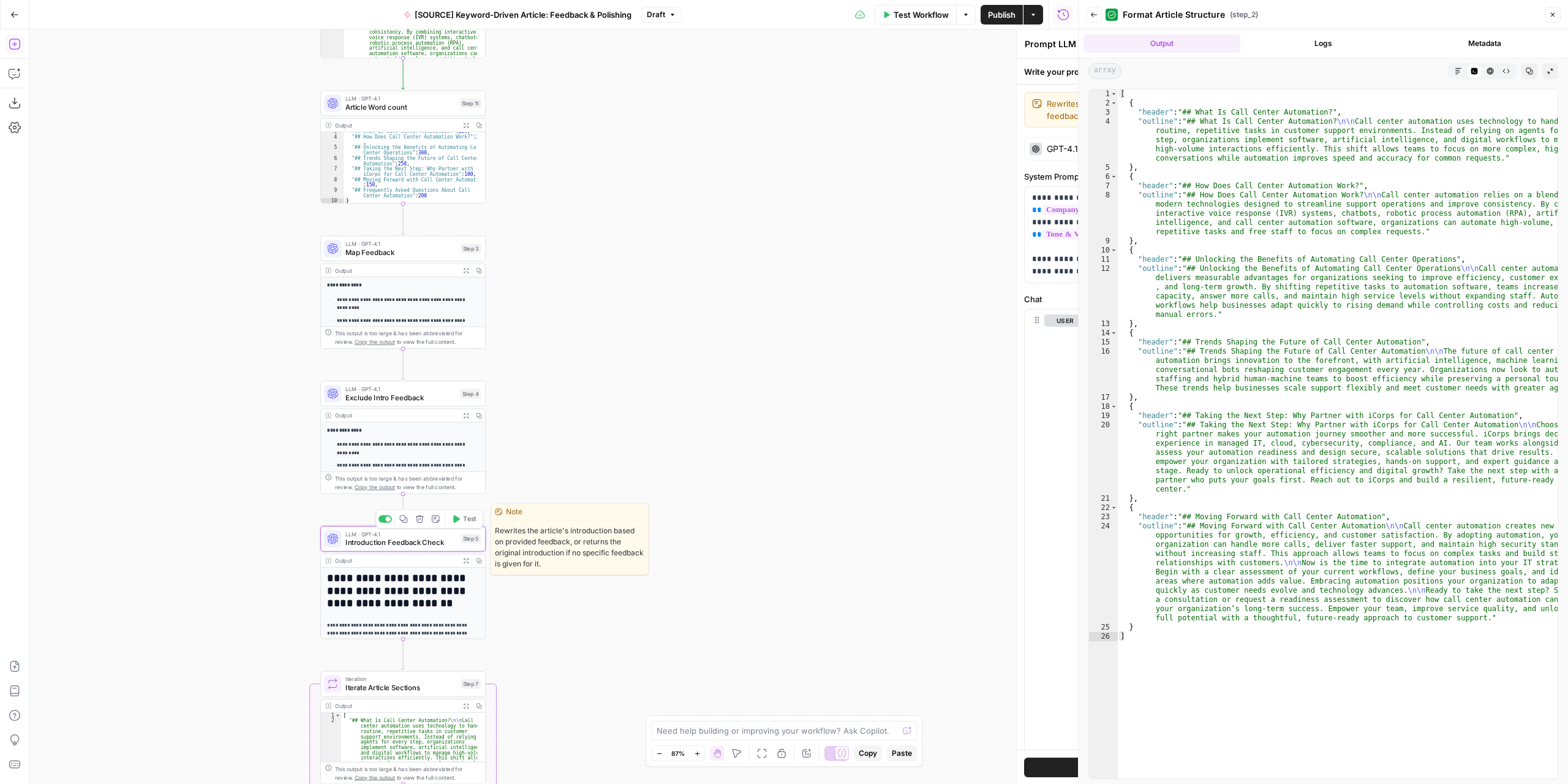
type textarea "Introduction Feedback Check"
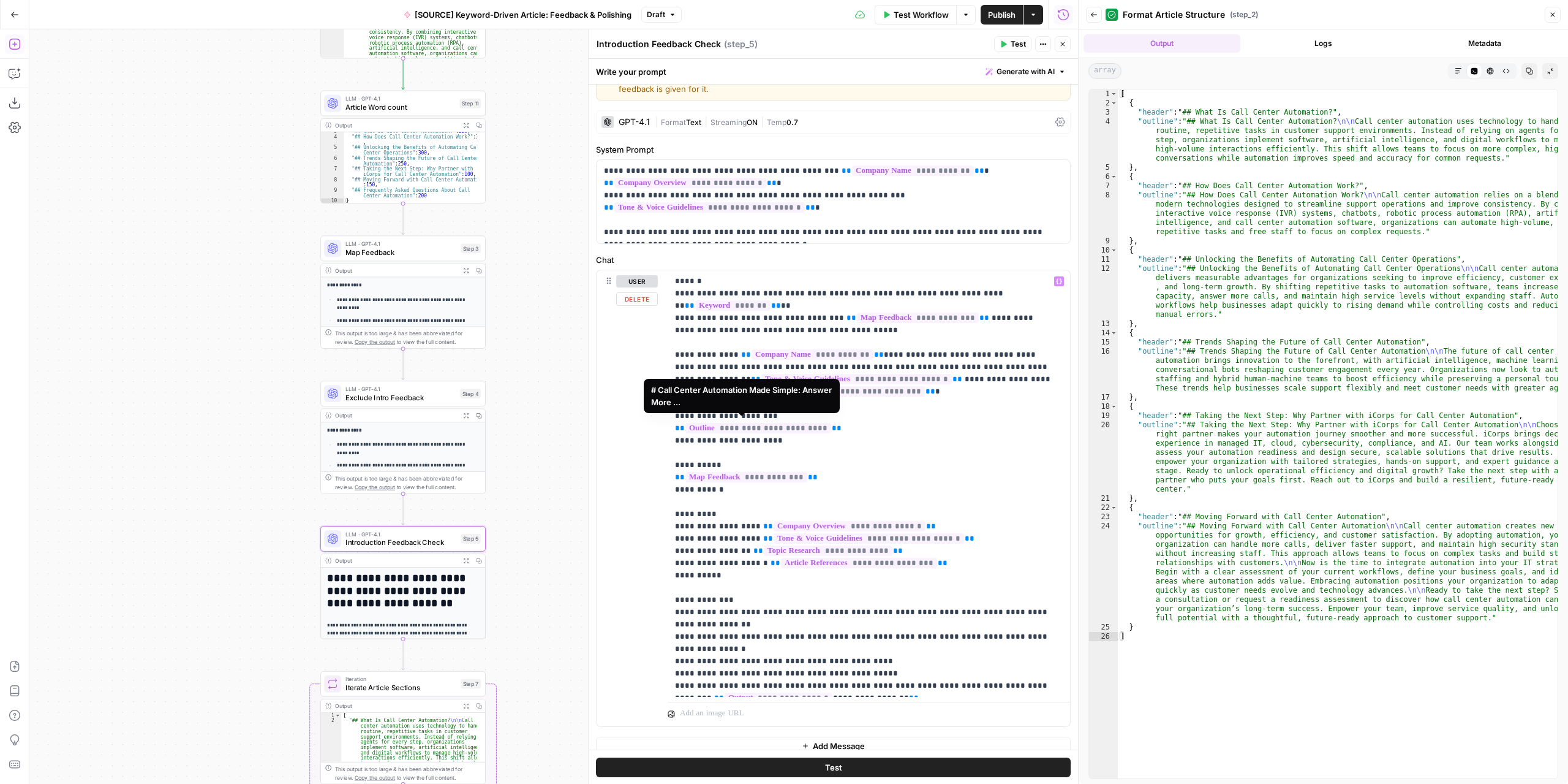
scroll to position [38, 0]
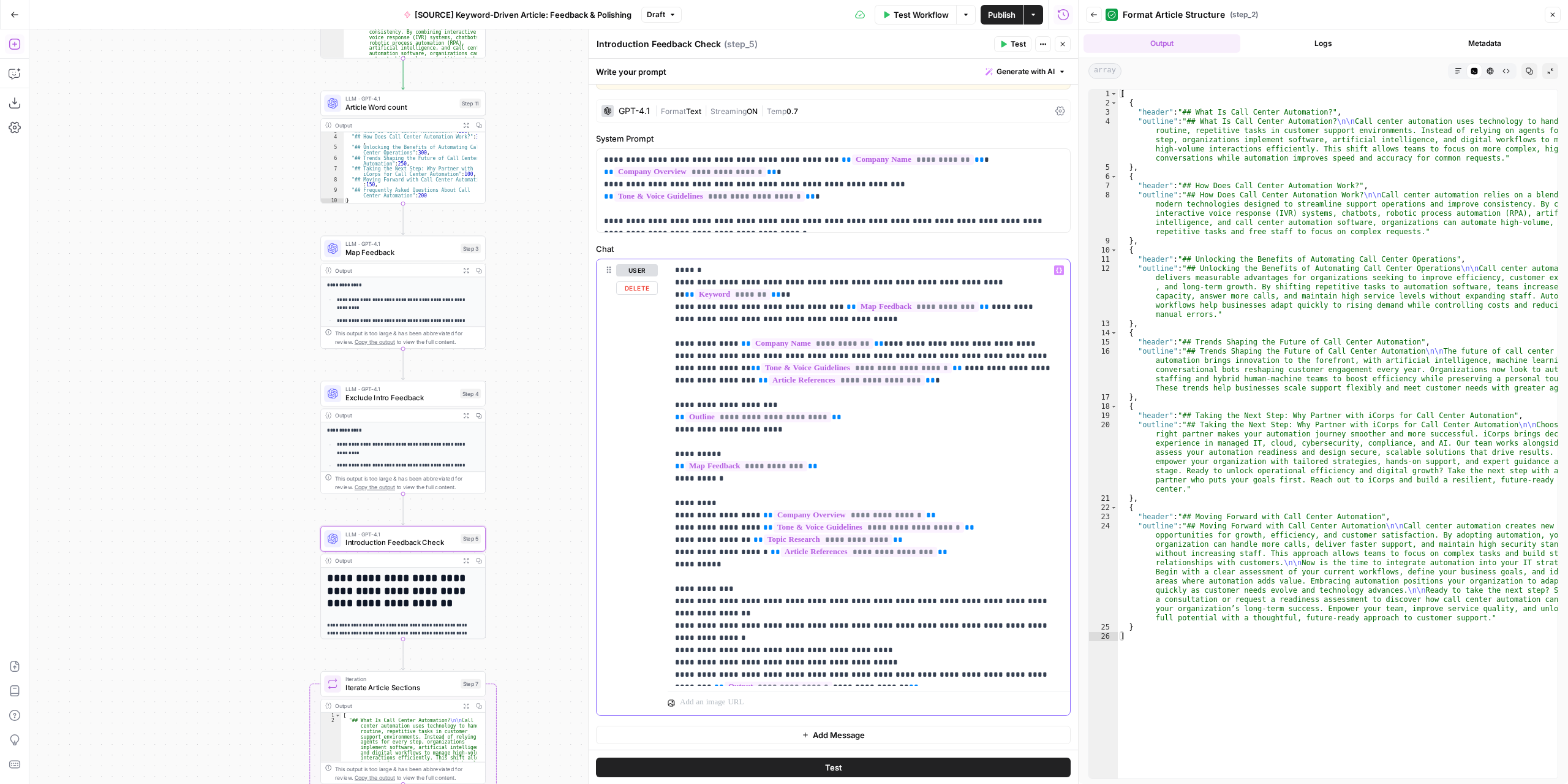
drag, startPoint x: 753, startPoint y: 676, endPoint x: 660, endPoint y: 272, distance: 414.6
click at [660, 272] on div "**********" at bounding box center [834, 487] width 473 height 456
copy p "**********"
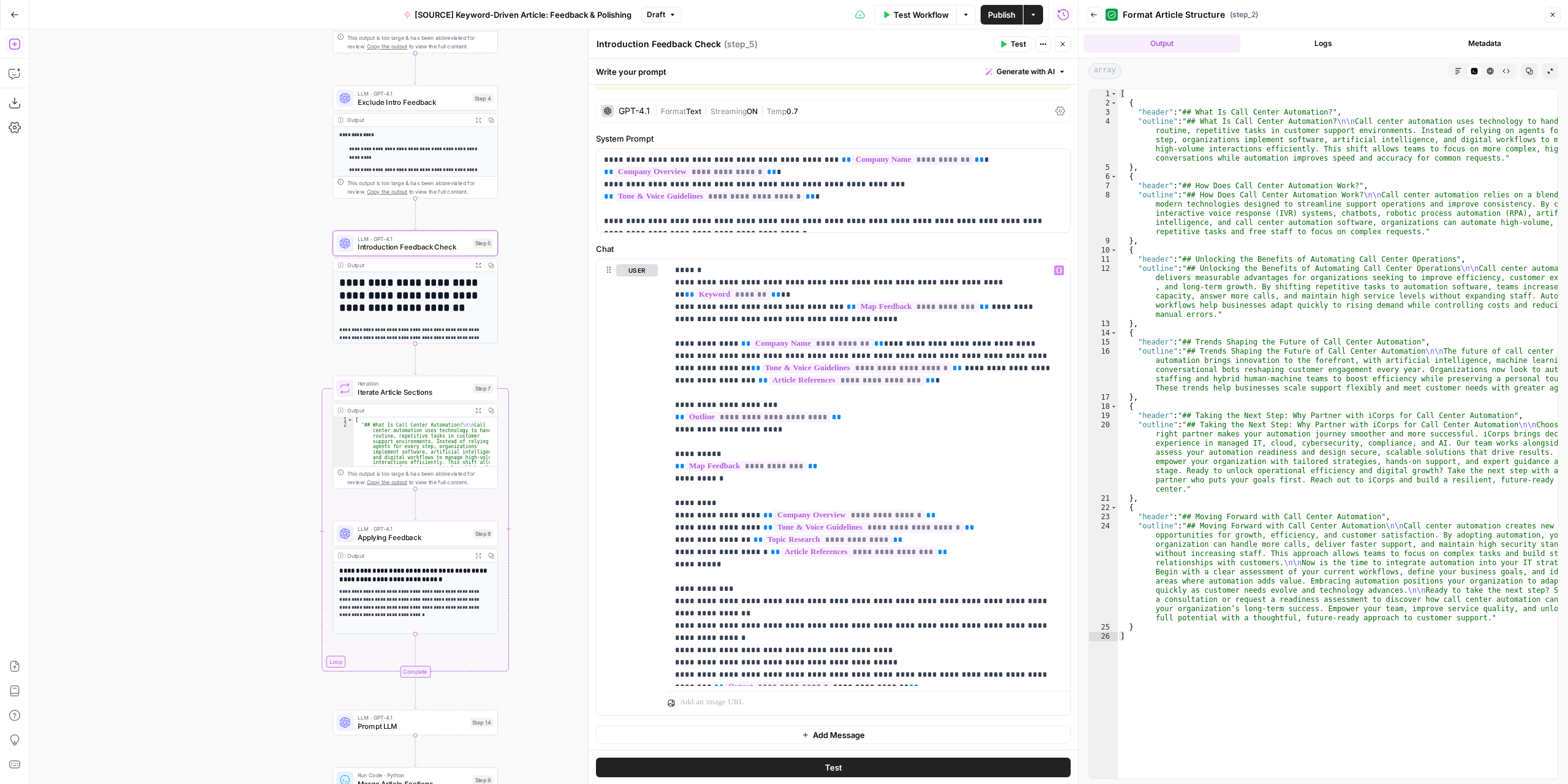
drag, startPoint x: 544, startPoint y: 607, endPoint x: 538, endPoint y: 299, distance: 308.1
click at [542, 289] on div "Workflow Set Inputs Inputs LLM · GPT-4.1 Extract Article Structure Step 1 Outpu…" at bounding box center [554, 406] width 1049 height 754
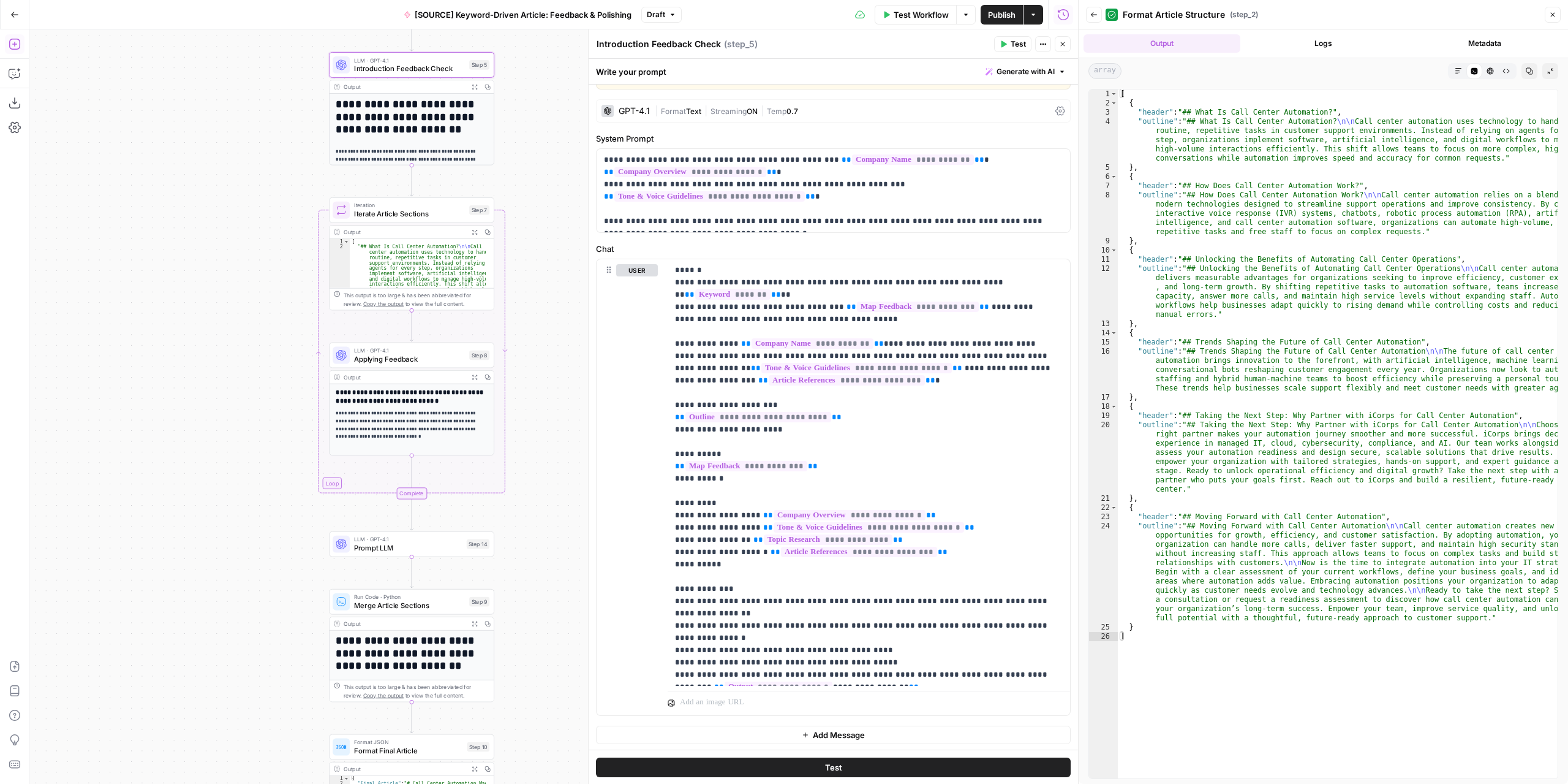
drag, startPoint x: 527, startPoint y: 617, endPoint x: 526, endPoint y: 426, distance: 191.0
click at [530, 416] on div "Workflow Set Inputs Inputs LLM · GPT-4.1 Extract Article Structure Step 1 Outpu…" at bounding box center [554, 406] width 1049 height 754
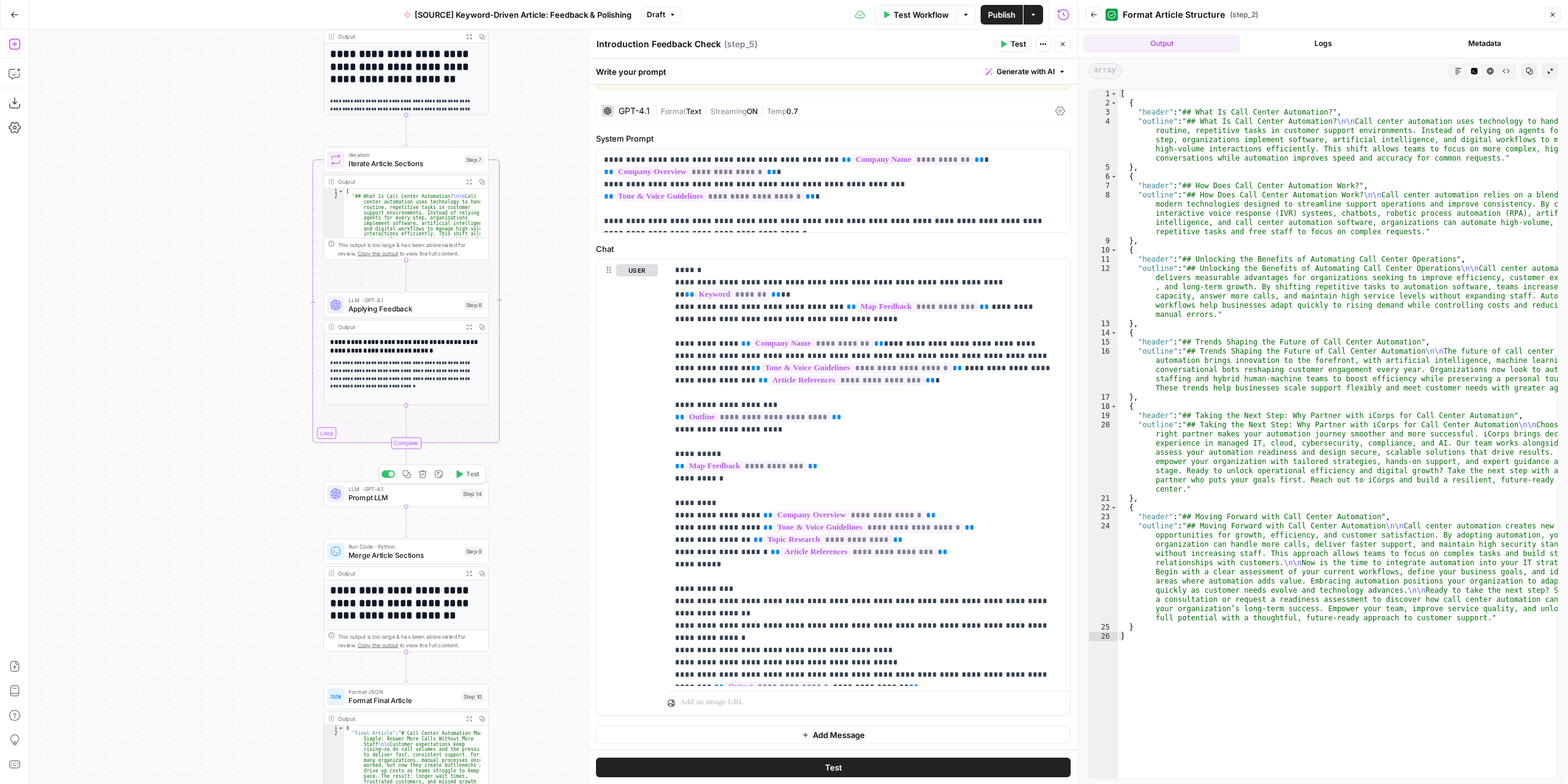
click at [429, 501] on span "Prompt LLM" at bounding box center [402, 497] width 108 height 11
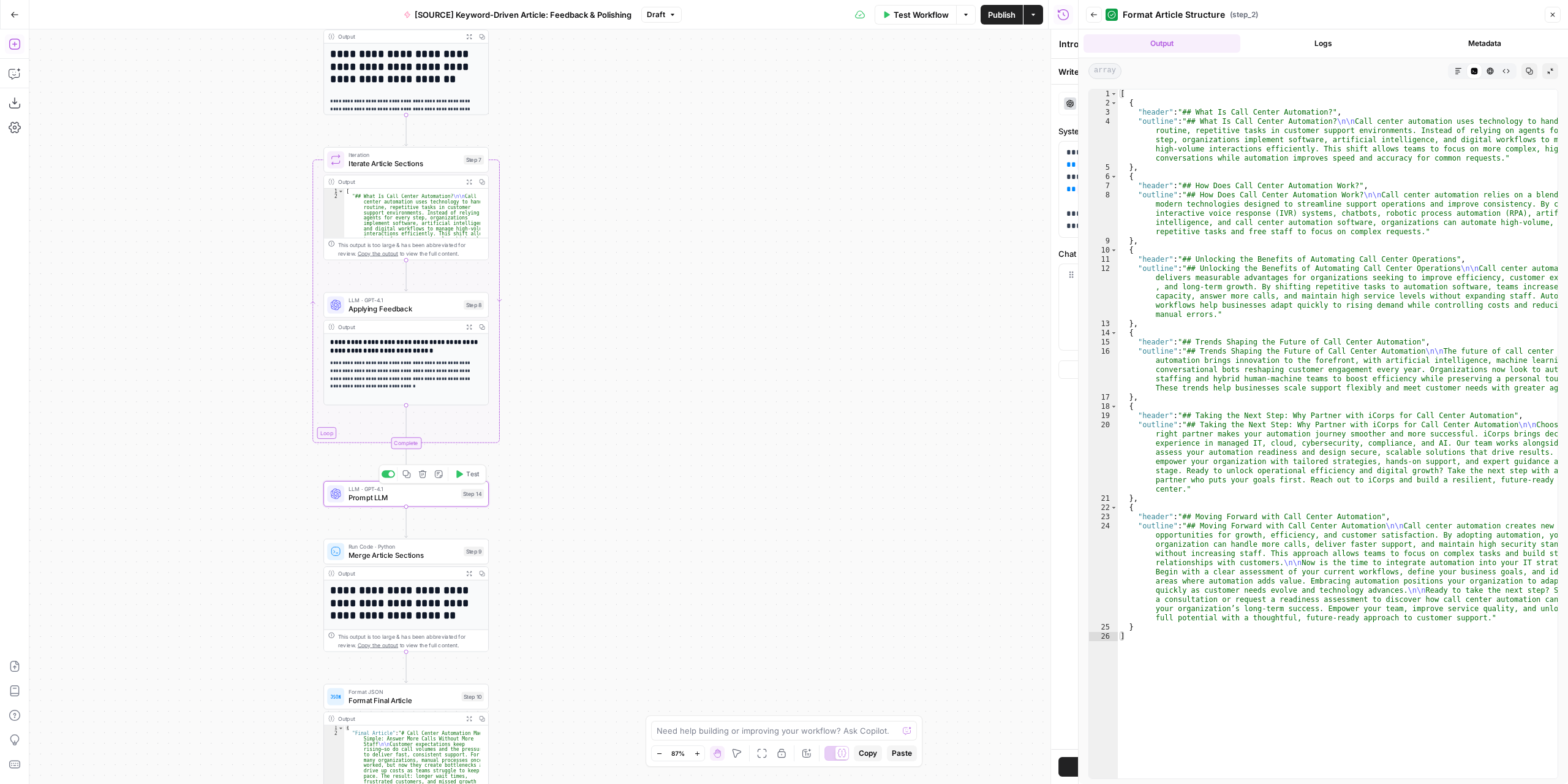
type textarea "Prompt LLM"
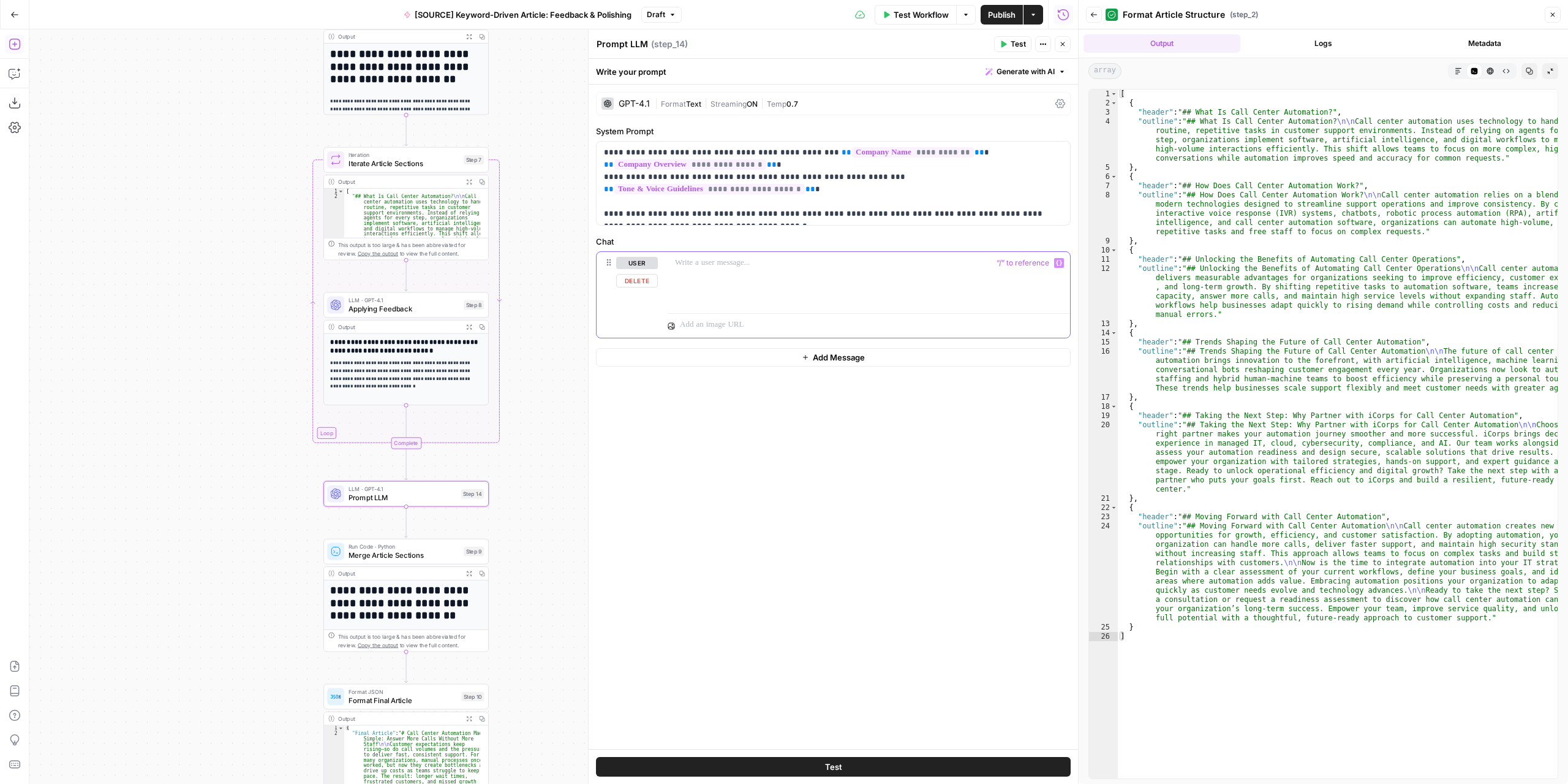
click at [731, 264] on p at bounding box center [869, 263] width 388 height 12
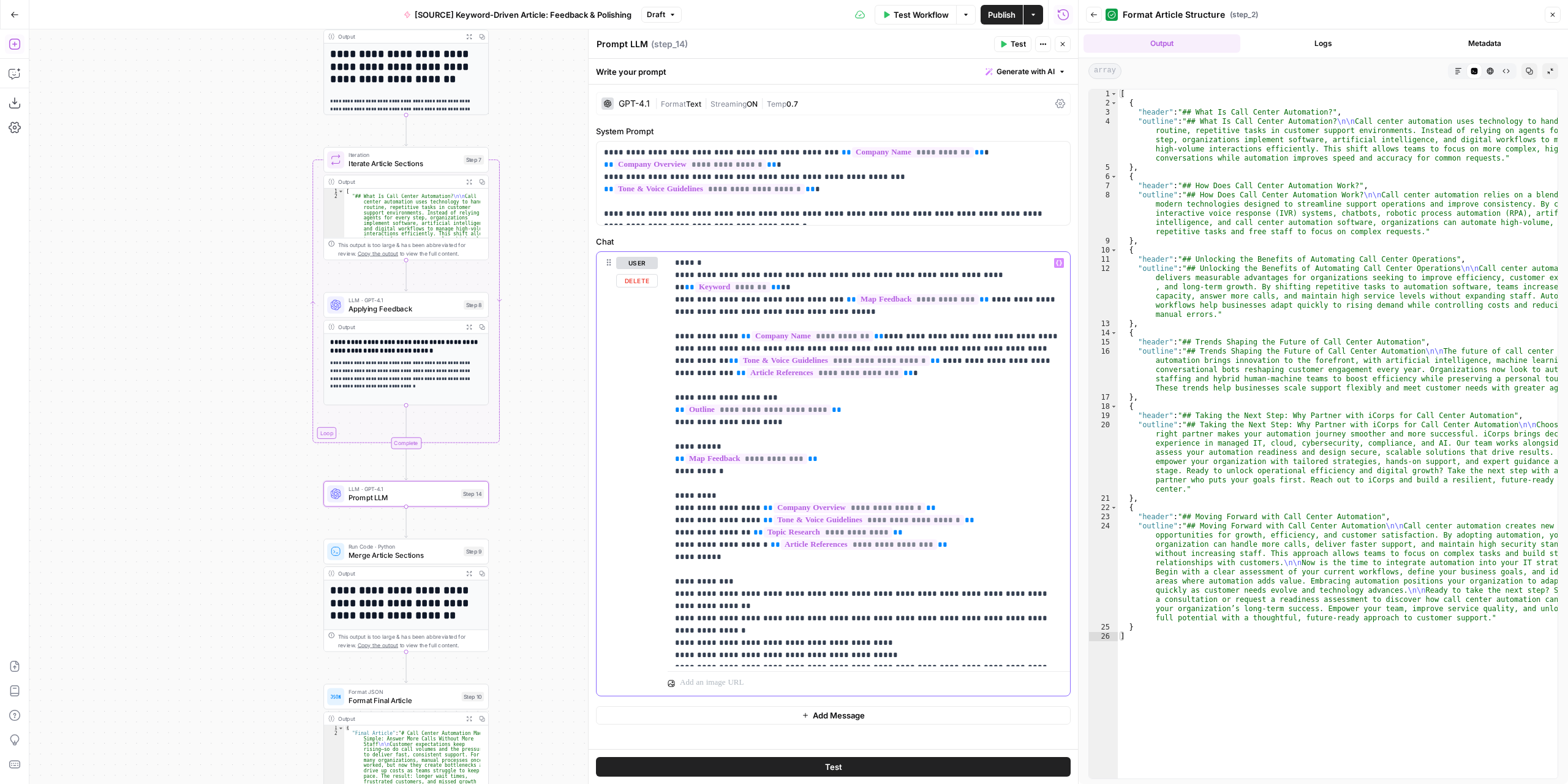
drag, startPoint x: 875, startPoint y: 273, endPoint x: 831, endPoint y: 273, distance: 44.0
click at [831, 273] on p "**********" at bounding box center [869, 459] width 388 height 404
drag, startPoint x: 872, startPoint y: 272, endPoint x: 816, endPoint y: 273, distance: 56.0
click at [816, 273] on p "**********" at bounding box center [869, 459] width 388 height 404
copy p "**********"
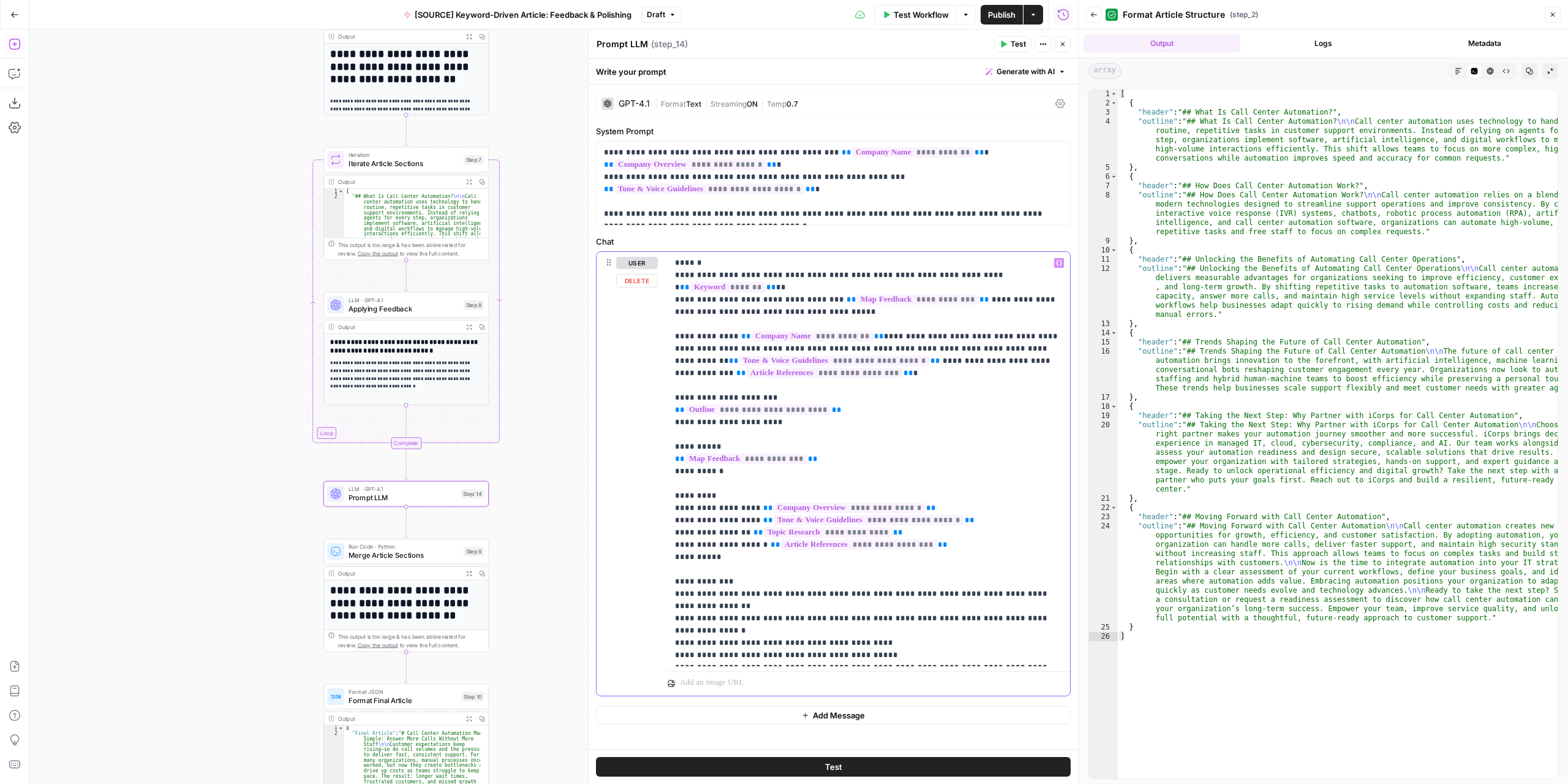
drag, startPoint x: 720, startPoint y: 299, endPoint x: 672, endPoint y: 300, distance: 48.0
click at [672, 300] on div "**********" at bounding box center [868, 459] width 402 height 414
drag, startPoint x: 665, startPoint y: 324, endPoint x: 865, endPoint y: 325, distance: 200.0
click at [865, 325] on div "**********" at bounding box center [834, 473] width 473 height 444
drag, startPoint x: 876, startPoint y: 322, endPoint x: 667, endPoint y: 324, distance: 209.0
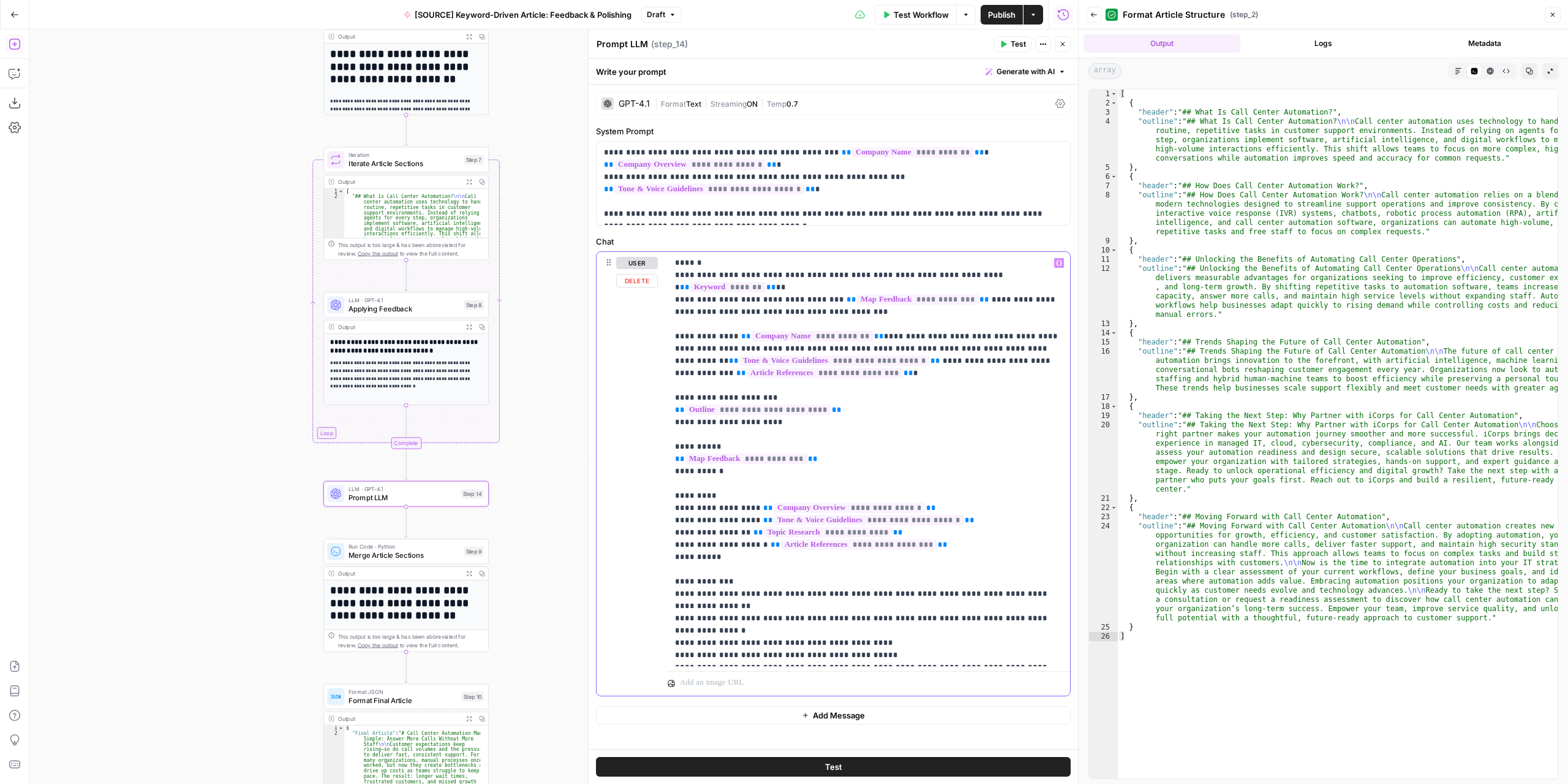
click at [667, 324] on div "**********" at bounding box center [868, 459] width 402 height 414
drag, startPoint x: 933, startPoint y: 351, endPoint x: 963, endPoint y: 338, distance: 32.7
click at [963, 338] on p "**********" at bounding box center [869, 453] width 388 height 392
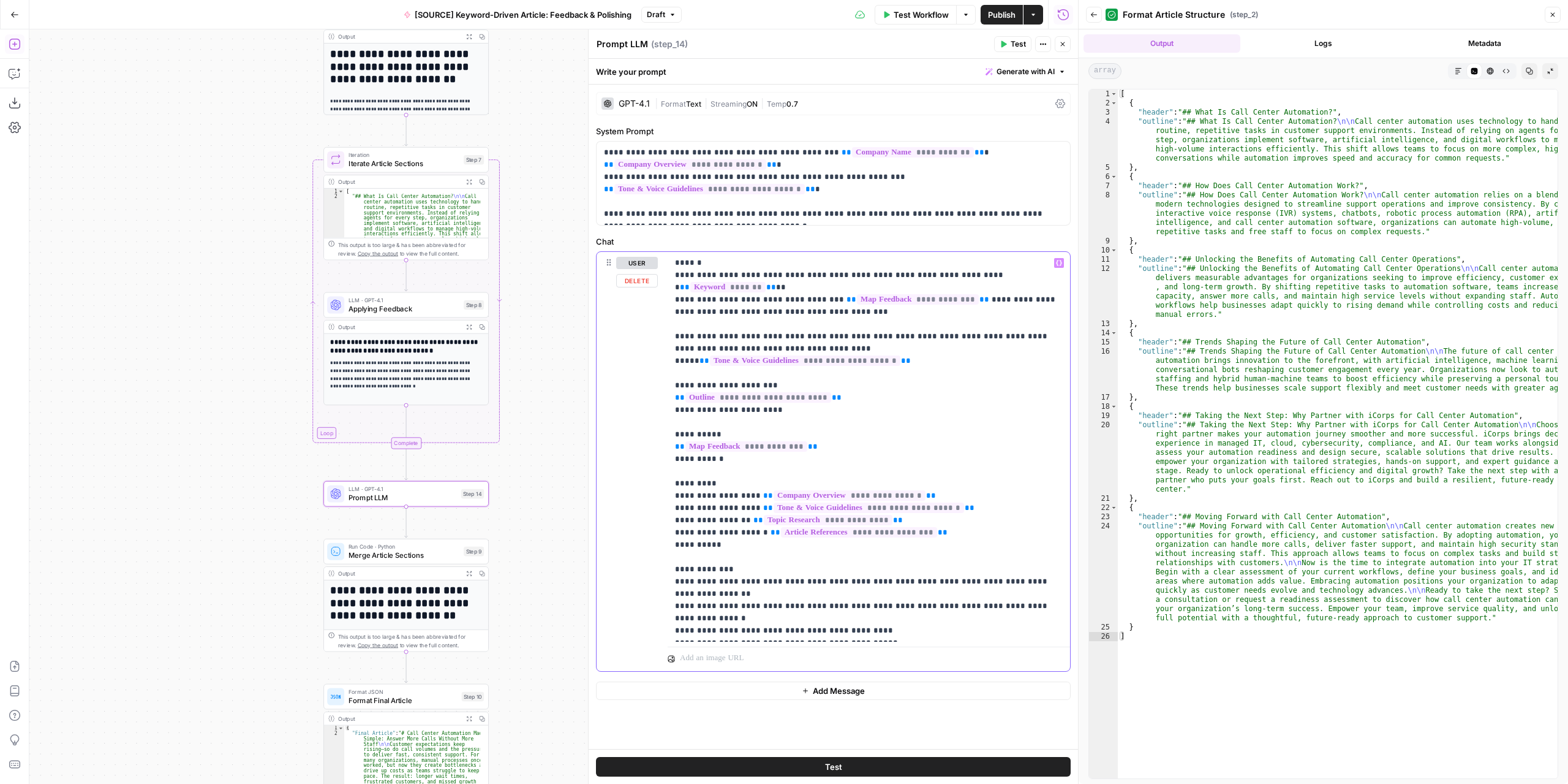
drag, startPoint x: 711, startPoint y: 360, endPoint x: 756, endPoint y: 359, distance: 45.0
click at [756, 359] on p "**********" at bounding box center [869, 446] width 388 height 380
drag, startPoint x: 818, startPoint y: 372, endPoint x: 670, endPoint y: 372, distance: 148.0
click at [670, 372] on div "**********" at bounding box center [868, 447] width 402 height 390
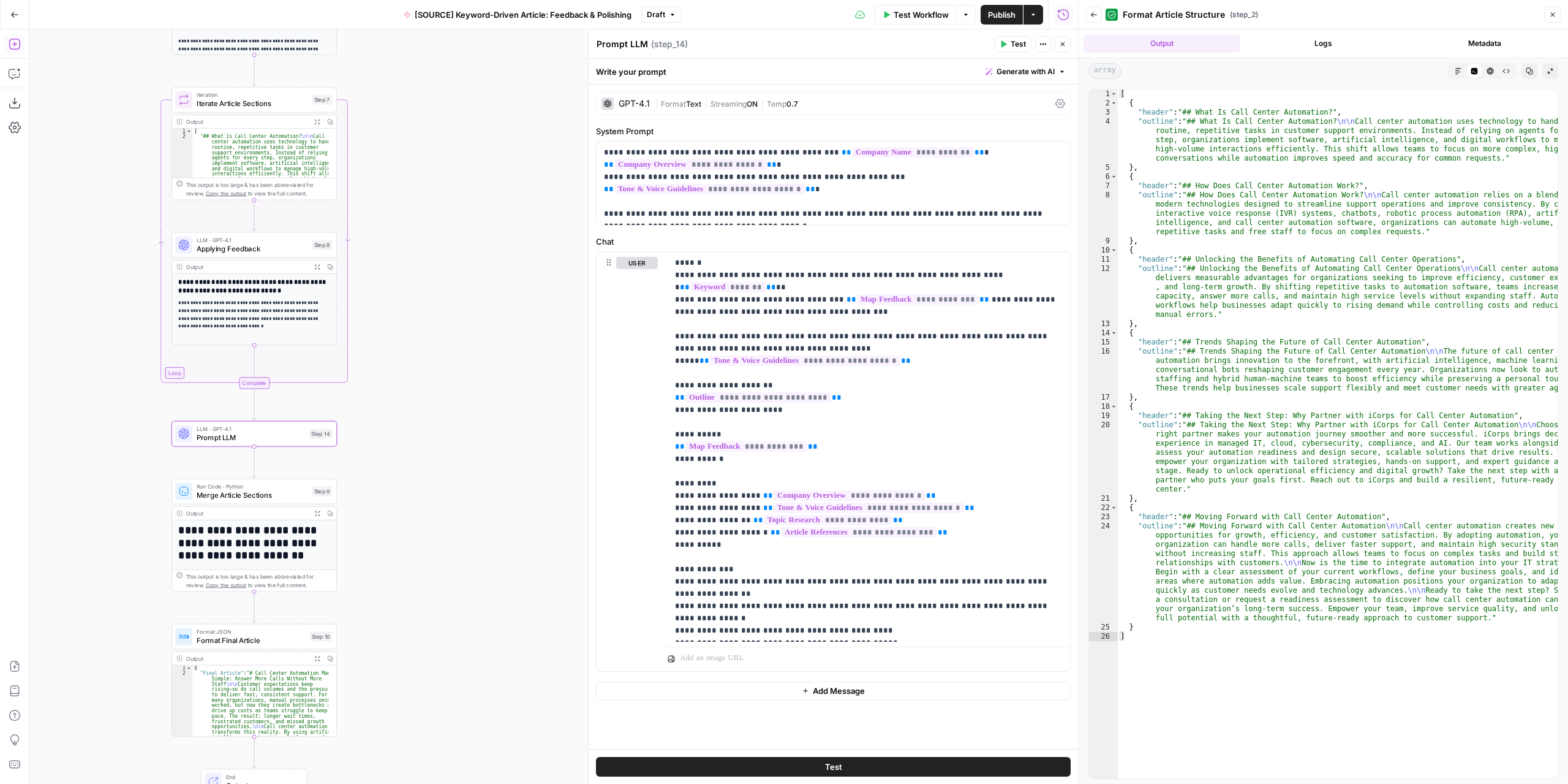
drag, startPoint x: 497, startPoint y: 264, endPoint x: 388, endPoint y: 236, distance: 112.5
click at [1056, 48] on button "Close" at bounding box center [1063, 44] width 16 height 16
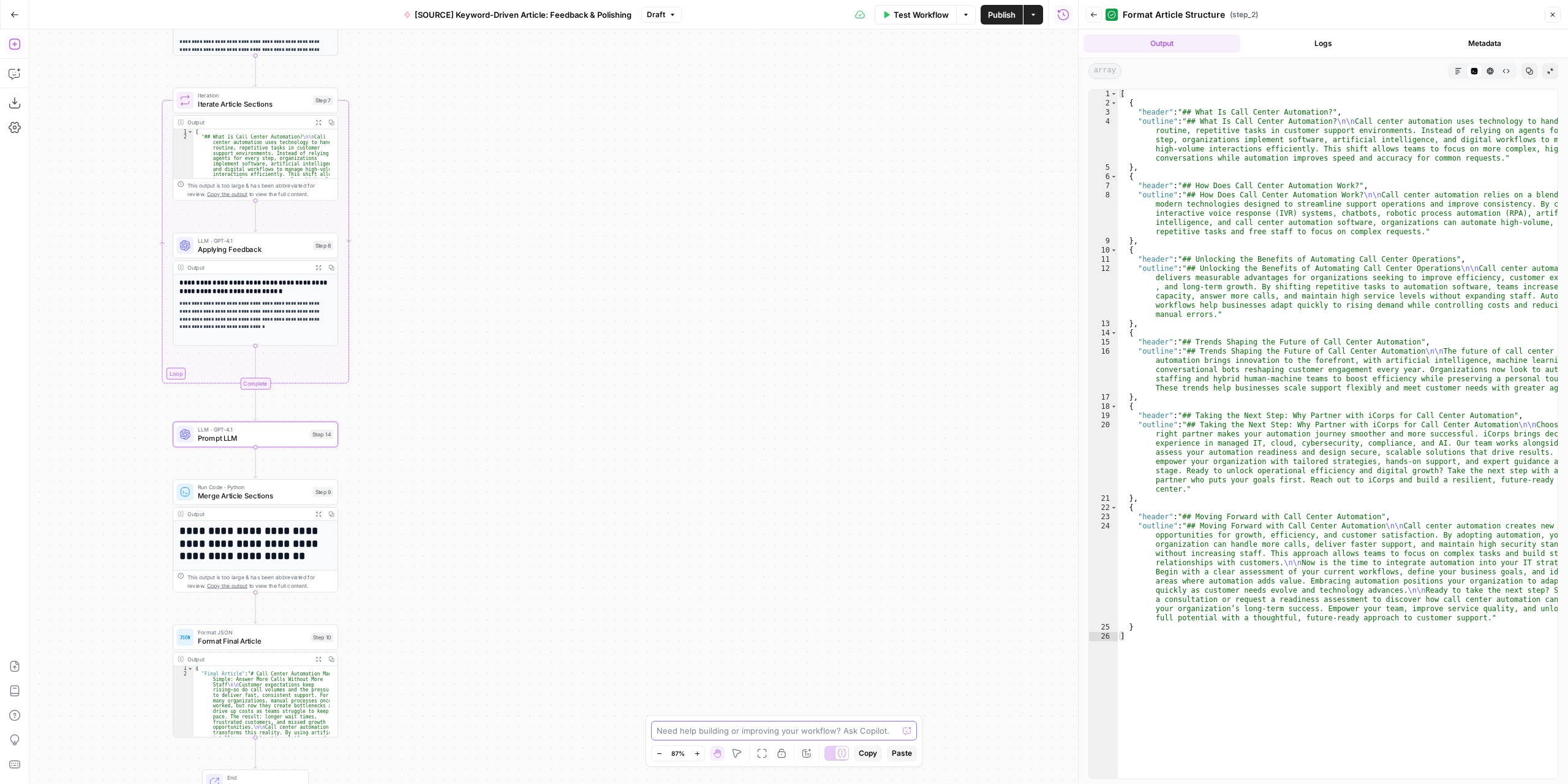
click at [773, 731] on textarea at bounding box center [777, 730] width 241 height 12
type textarea "I need step 14 to target and apply feedback only at the faq section. adapt it"
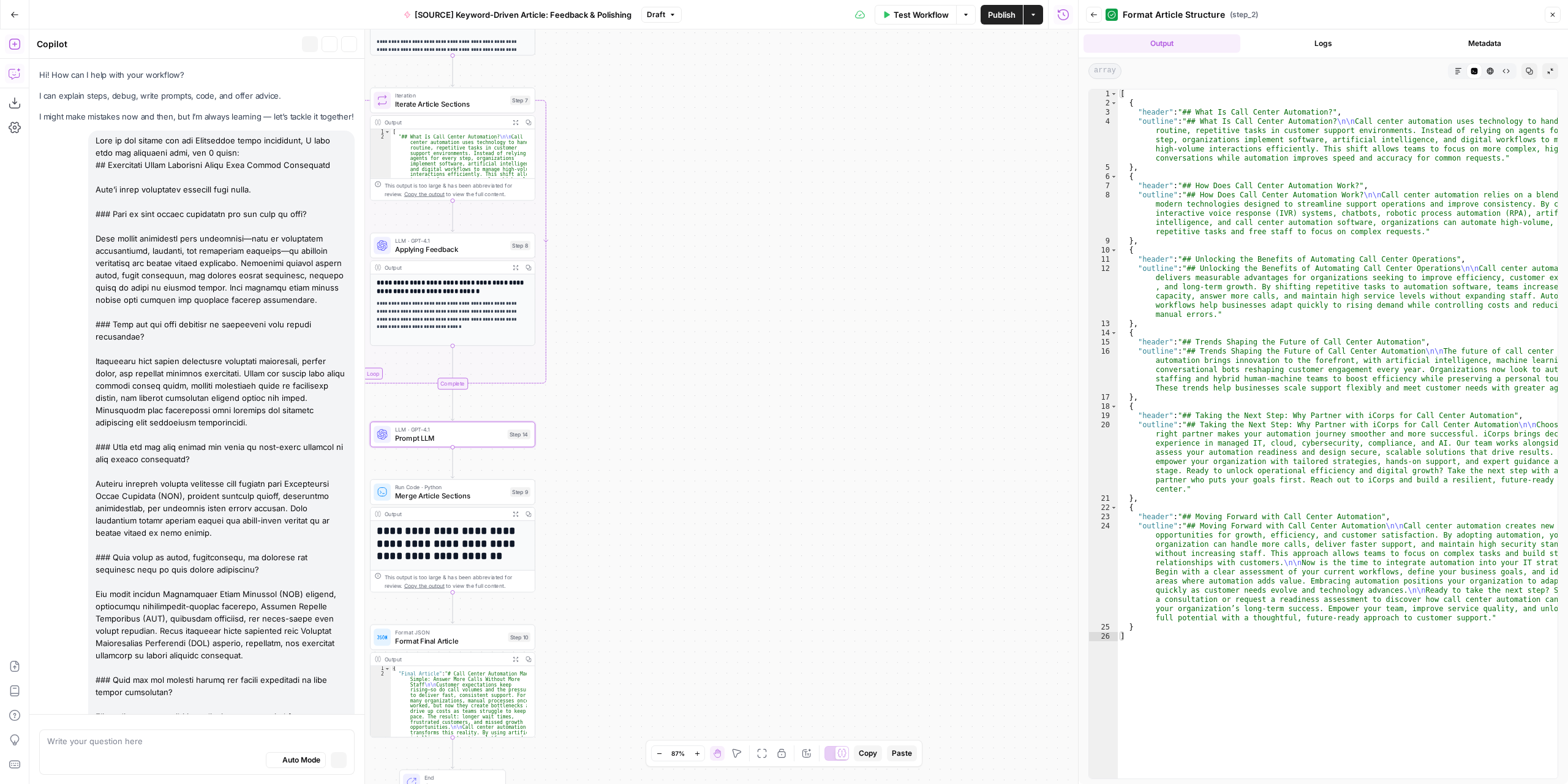
scroll to position [2627, 0]
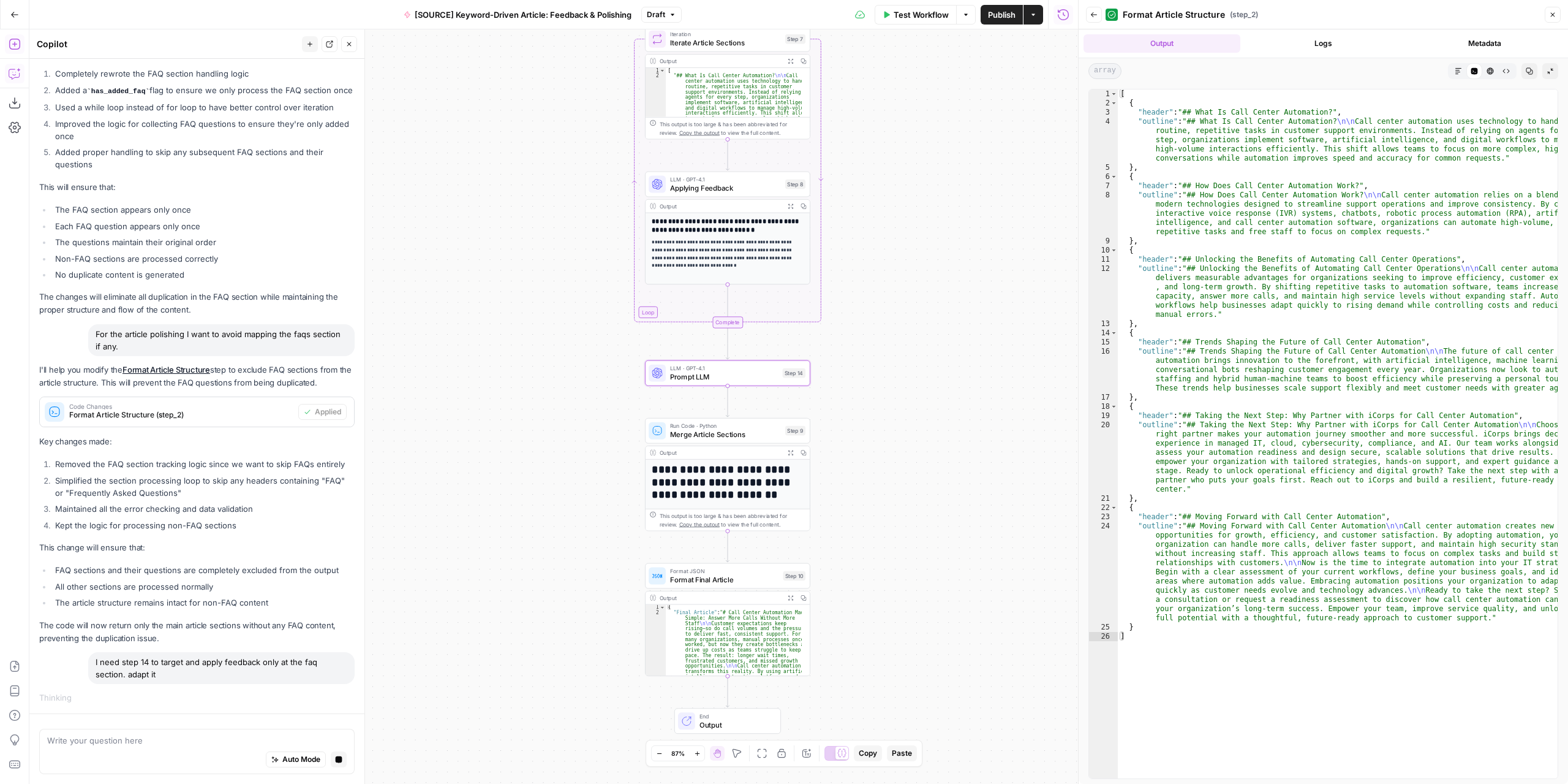
drag, startPoint x: 618, startPoint y: 527, endPoint x: 894, endPoint y: 459, distance: 284.3
click at [894, 460] on div "Workflow Set Inputs Inputs LLM · GPT-4.1 Extract Article Structure Step 1 Outpu…" at bounding box center [554, 406] width 1049 height 754
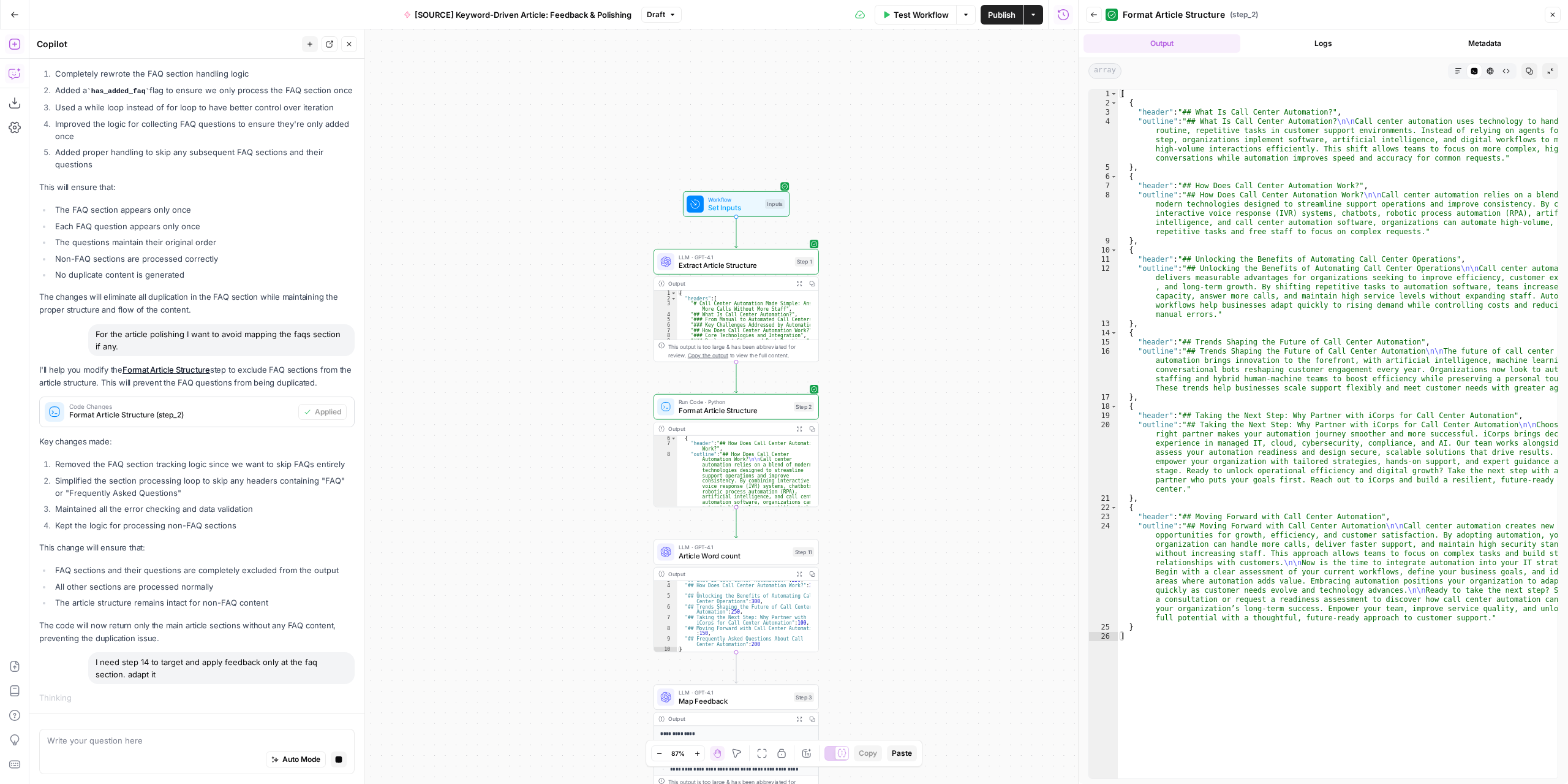
drag, startPoint x: 576, startPoint y: 291, endPoint x: 574, endPoint y: 245, distance: 46.0
click at [574, 252] on div "Workflow Set Inputs Inputs LLM · GPT-4.1 Extract Article Structure Step 1 Outpu…" at bounding box center [554, 406] width 1049 height 754
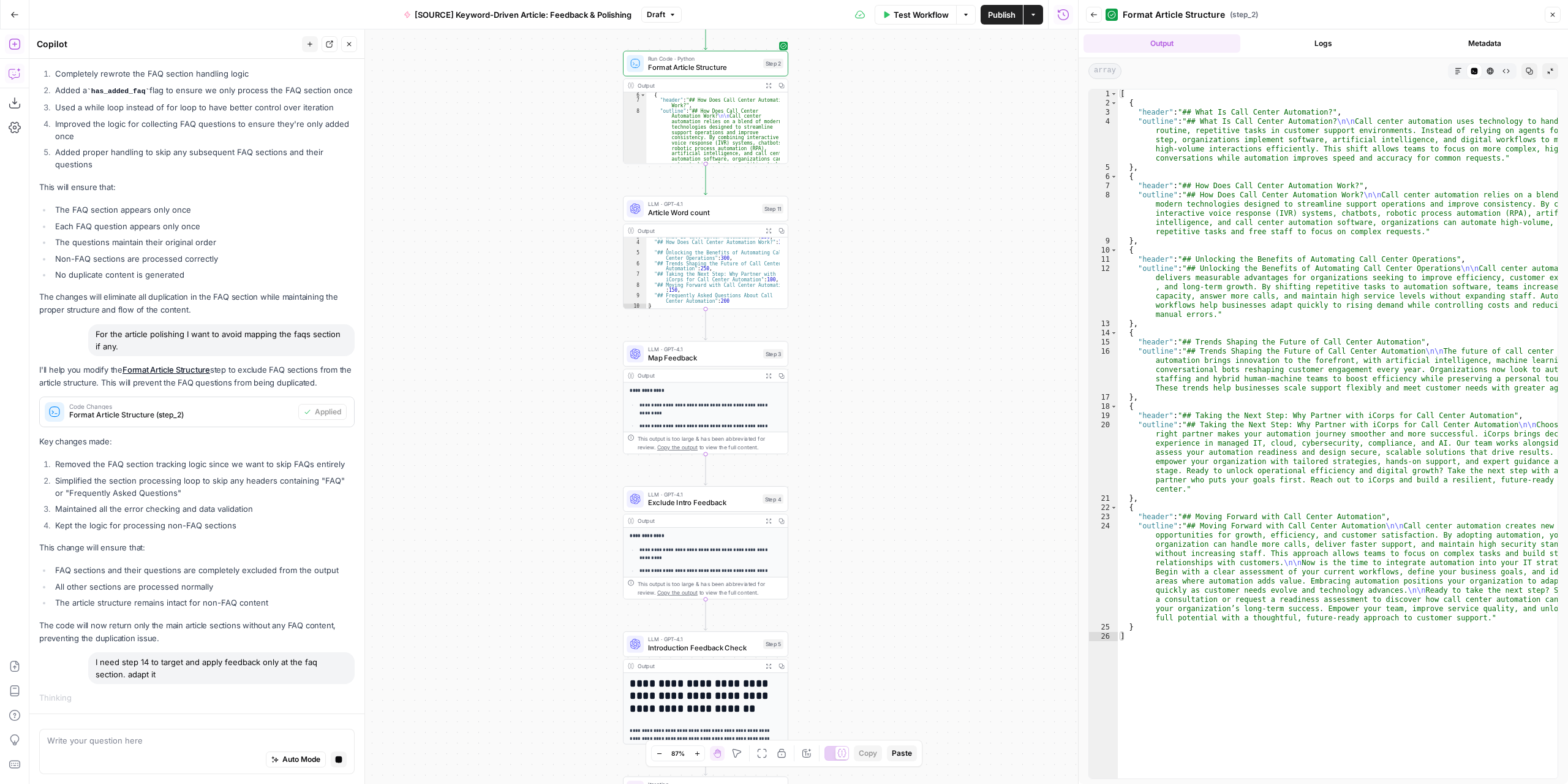
drag, startPoint x: 596, startPoint y: 342, endPoint x: 594, endPoint y: 303, distance: 39.1
click at [594, 310] on div "Workflow Set Inputs Inputs LLM · GPT-4.1 Extract Article Structure Step 1 Outpu…" at bounding box center [554, 406] width 1049 height 754
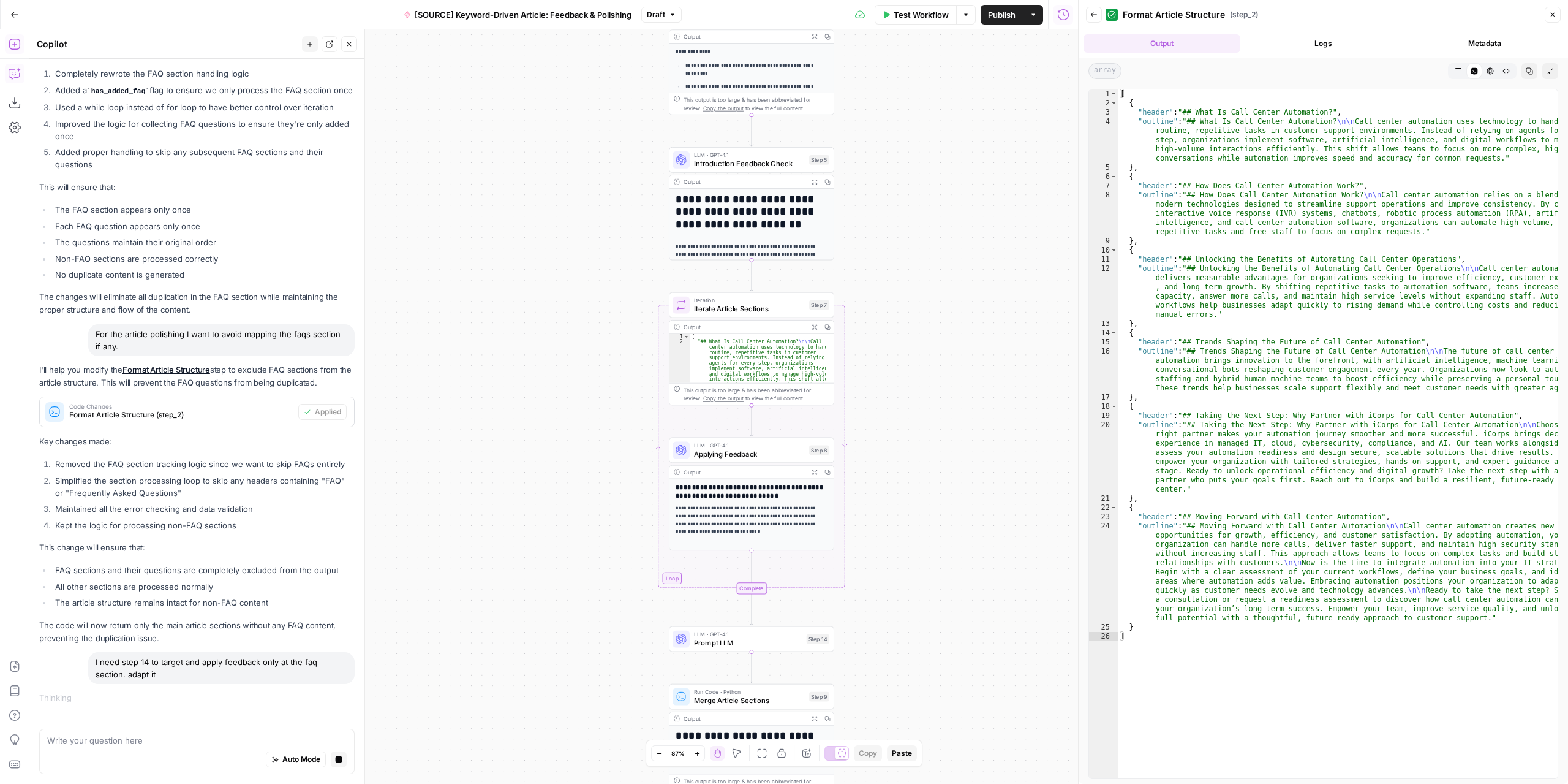
drag, startPoint x: 576, startPoint y: 531, endPoint x: 602, endPoint y: 323, distance: 209.6
click at [603, 327] on div "Workflow Set Inputs Inputs LLM · GPT-4.1 Extract Article Structure Step 1 Outpu…" at bounding box center [554, 406] width 1049 height 754
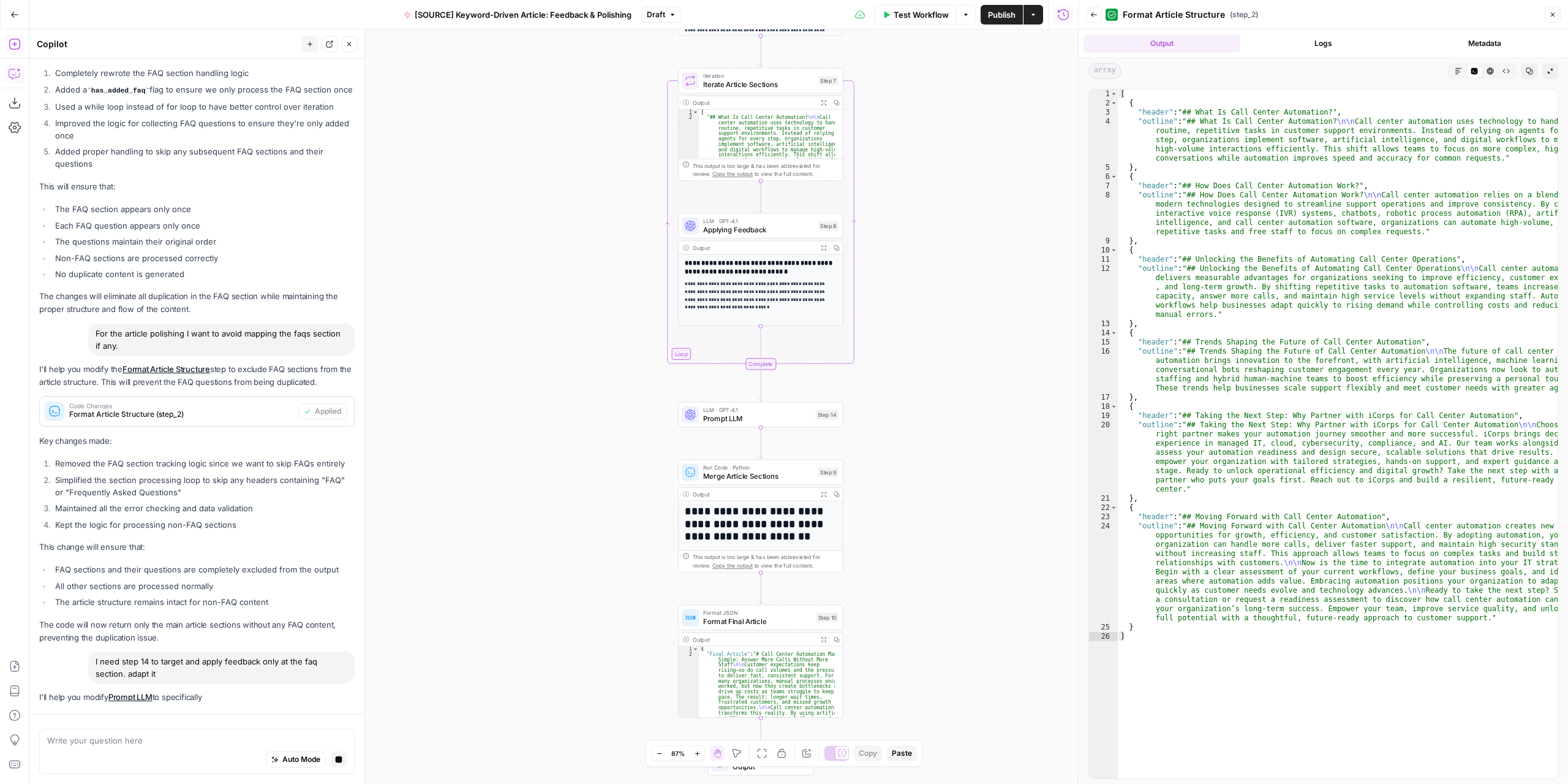
drag, startPoint x: 583, startPoint y: 567, endPoint x: 584, endPoint y: 392, distance: 175.0
click at [591, 342] on div "Workflow Set Inputs Inputs LLM · GPT-4.1 Extract Article Structure Step 1 Outpu…" at bounding box center [554, 406] width 1049 height 754
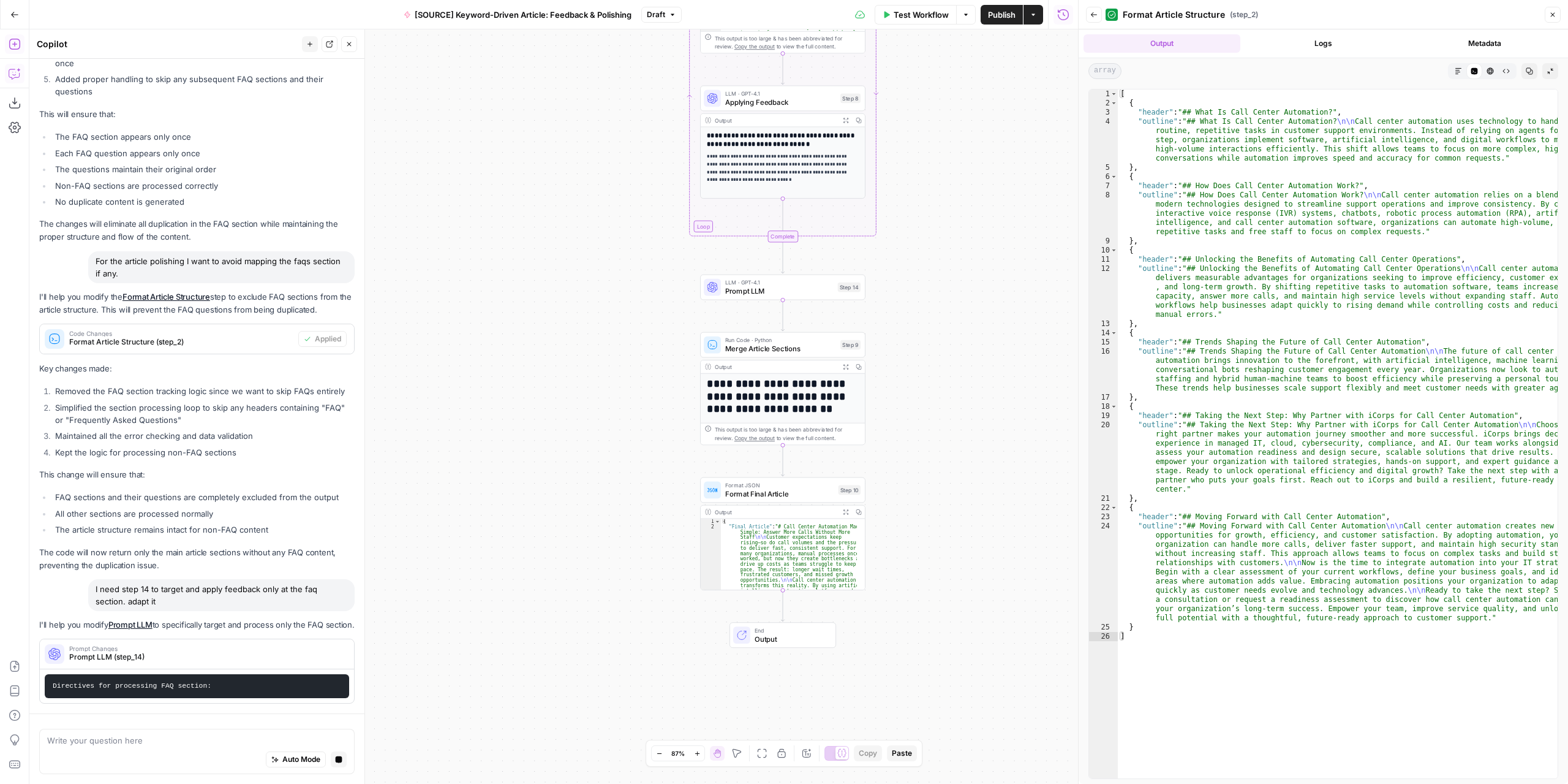
drag, startPoint x: 604, startPoint y: 420, endPoint x: 608, endPoint y: 374, distance: 46.2
click at [608, 374] on div "Workflow Set Inputs Inputs LLM · GPT-4.1 Extract Article Structure Step 1 Outpu…" at bounding box center [554, 406] width 1049 height 754
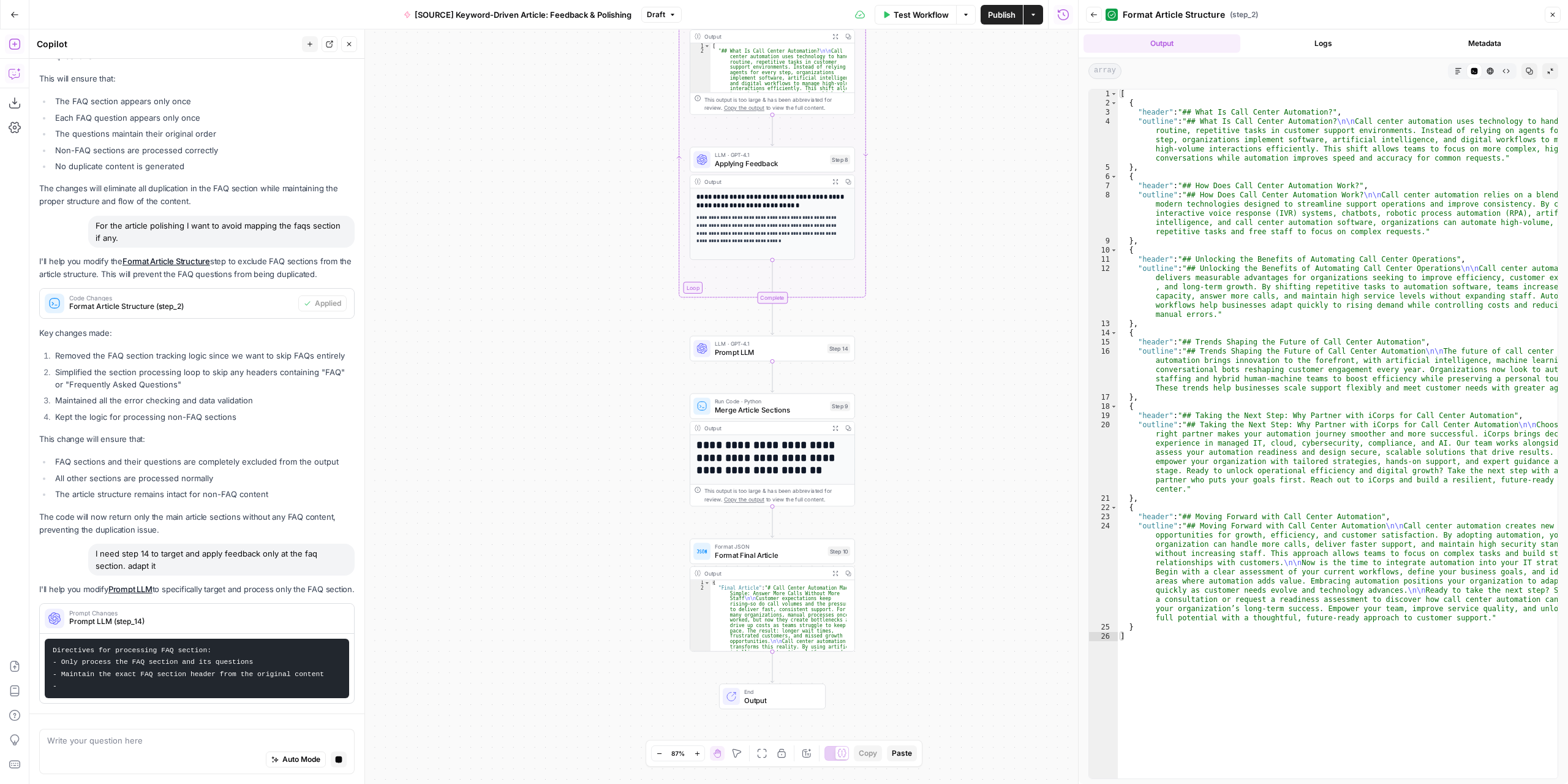
drag, startPoint x: 623, startPoint y: 422, endPoint x: 608, endPoint y: 524, distance: 103.1
click at [609, 535] on div "Workflow Set Inputs Inputs LLM · GPT-4.1 Extract Article Structure Step 1 Outpu…" at bounding box center [554, 406] width 1049 height 754
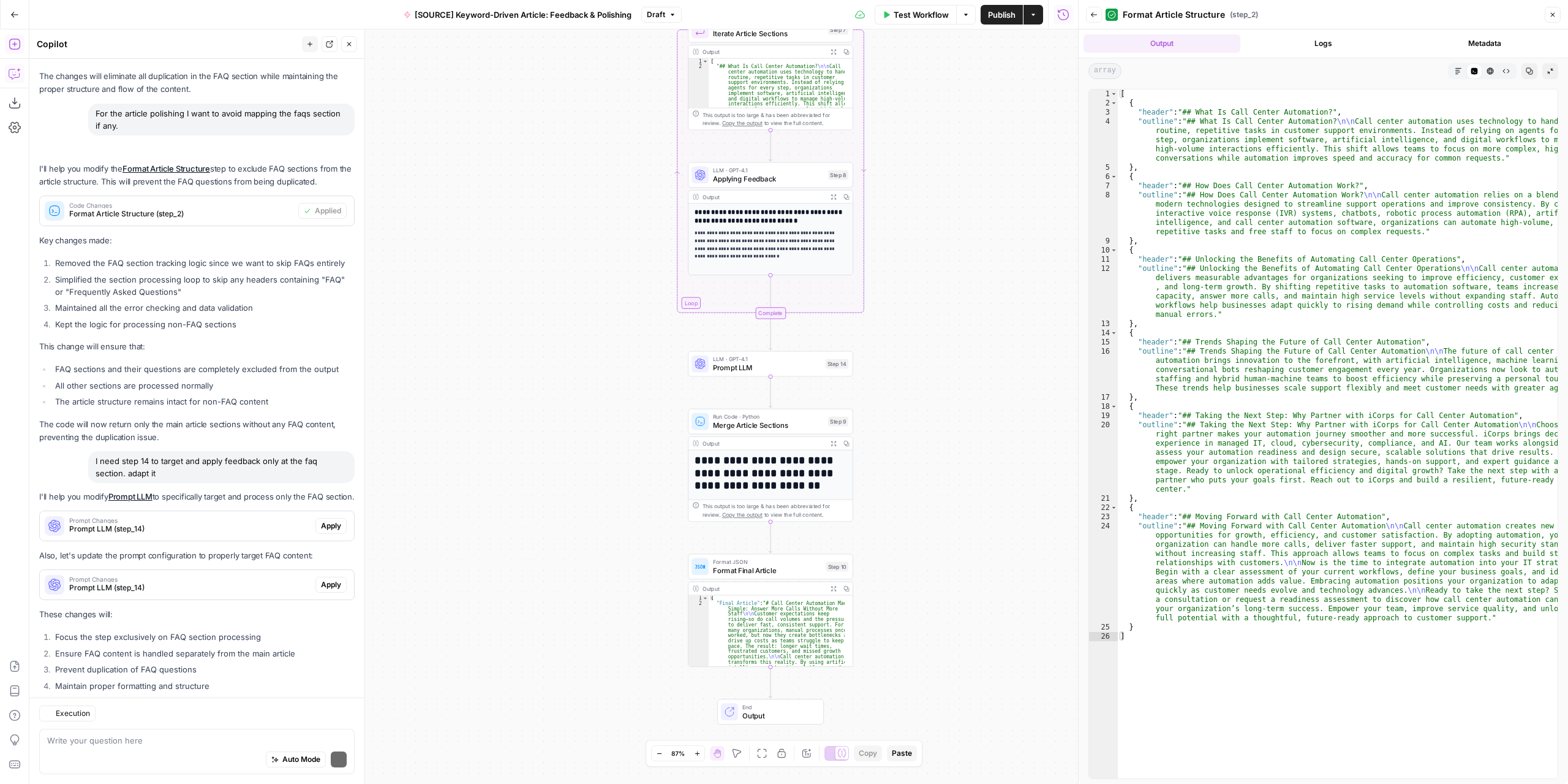
scroll to position [3026, 0]
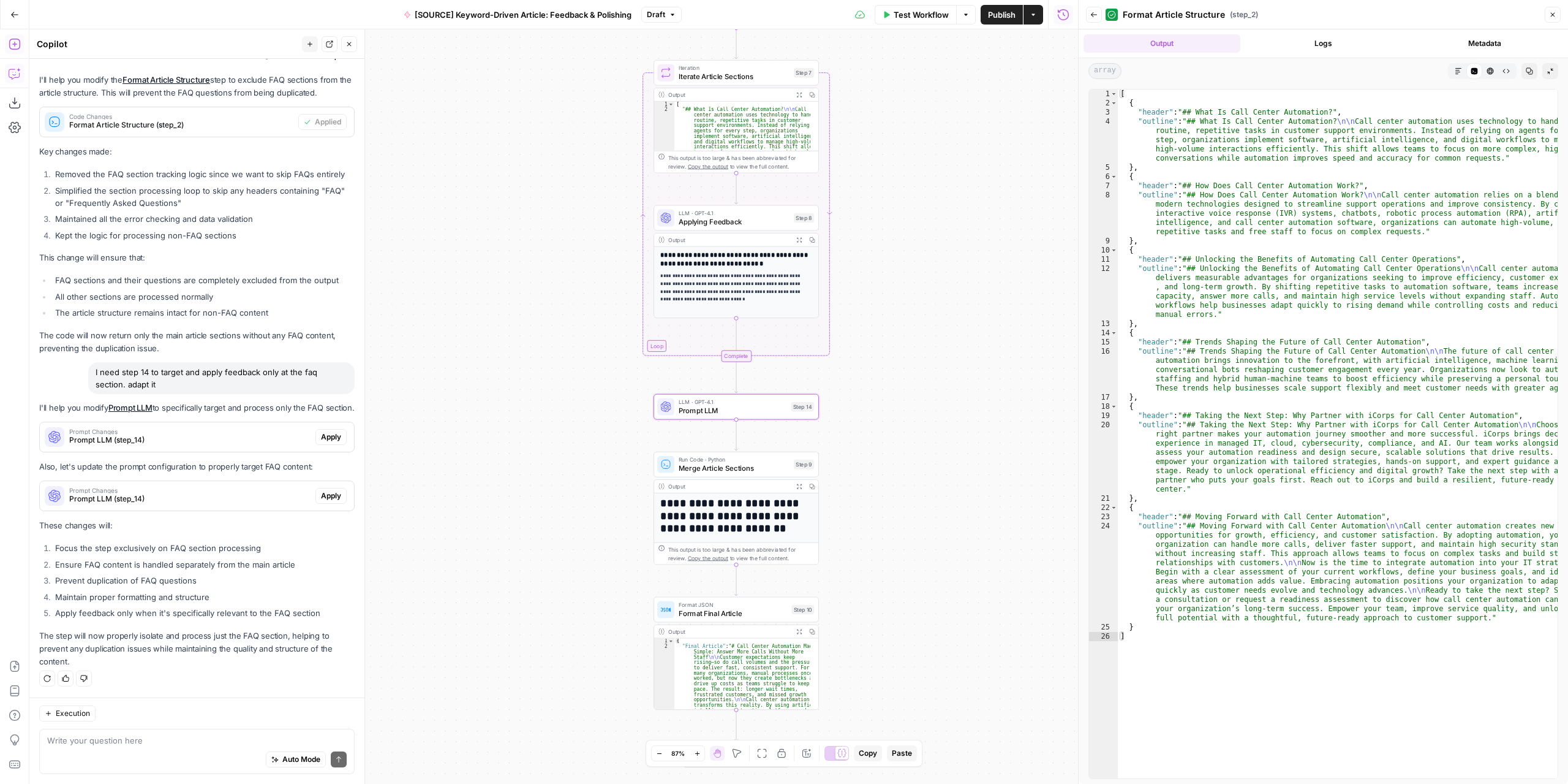
click at [321, 496] on span "Apply" at bounding box center [331, 495] width 20 height 11
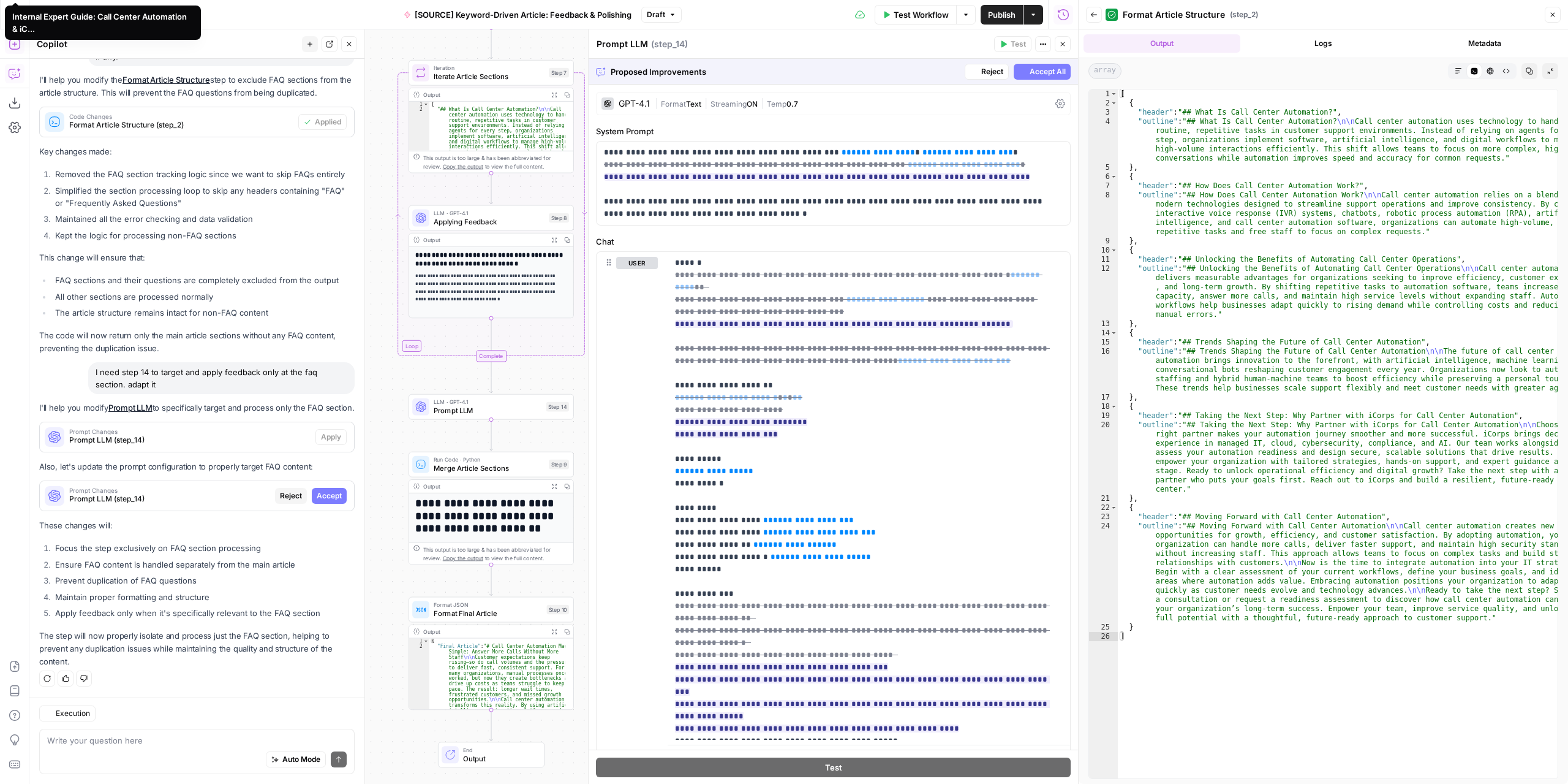
scroll to position [2929, 0]
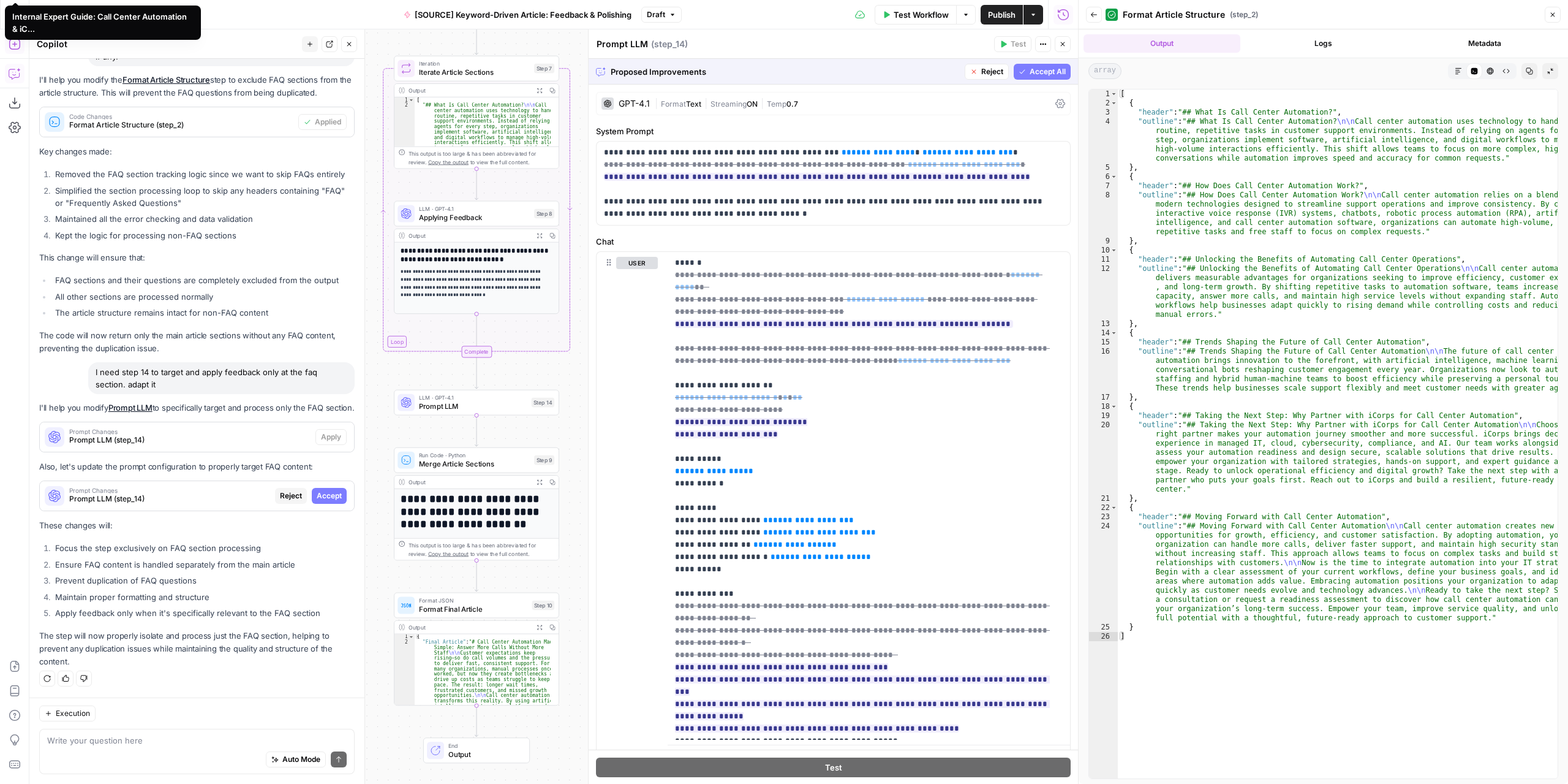
drag, startPoint x: 540, startPoint y: 434, endPoint x: 526, endPoint y: 430, distance: 14.6
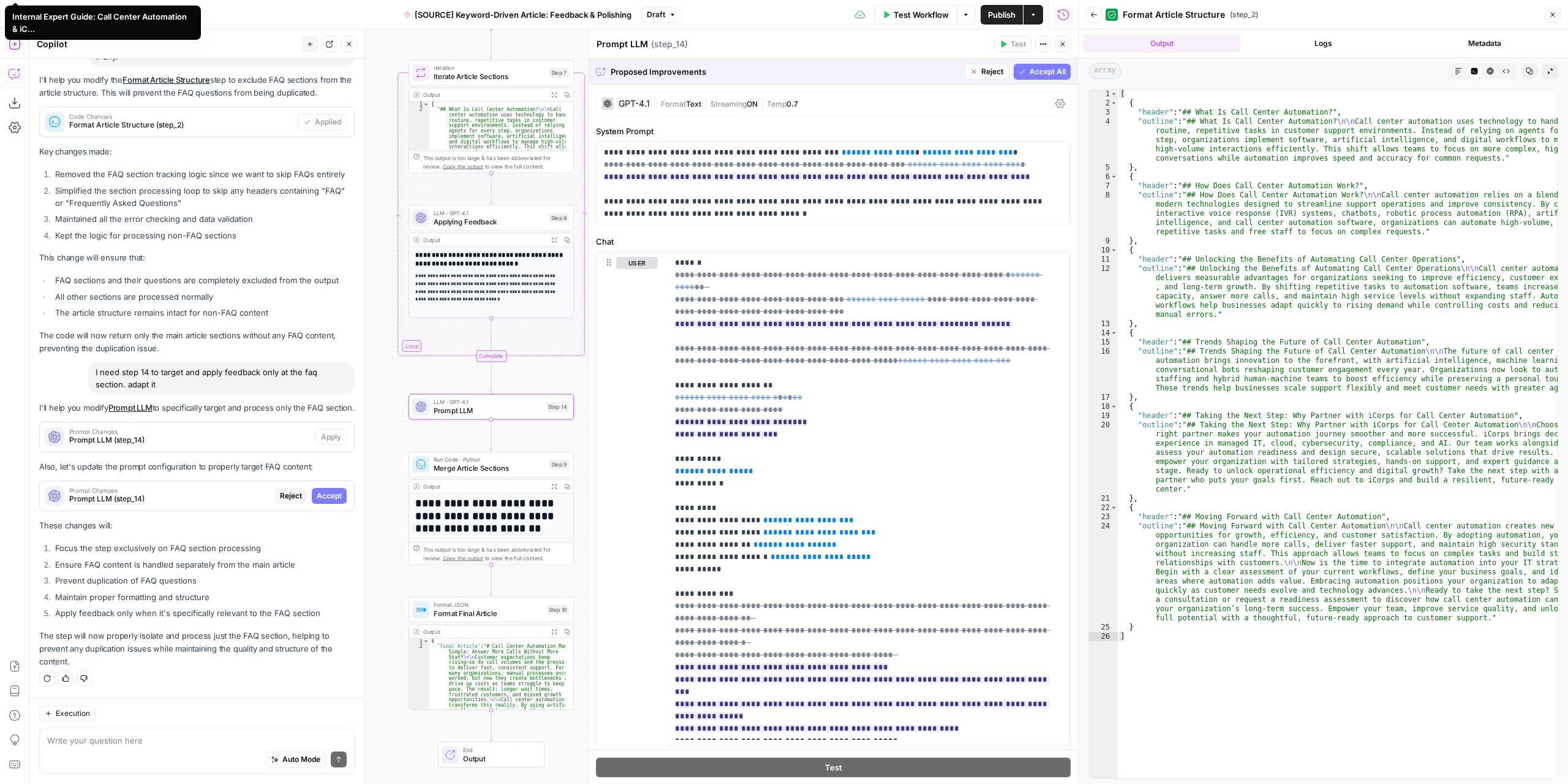
click at [282, 497] on span "Reject" at bounding box center [290, 495] width 22 height 11
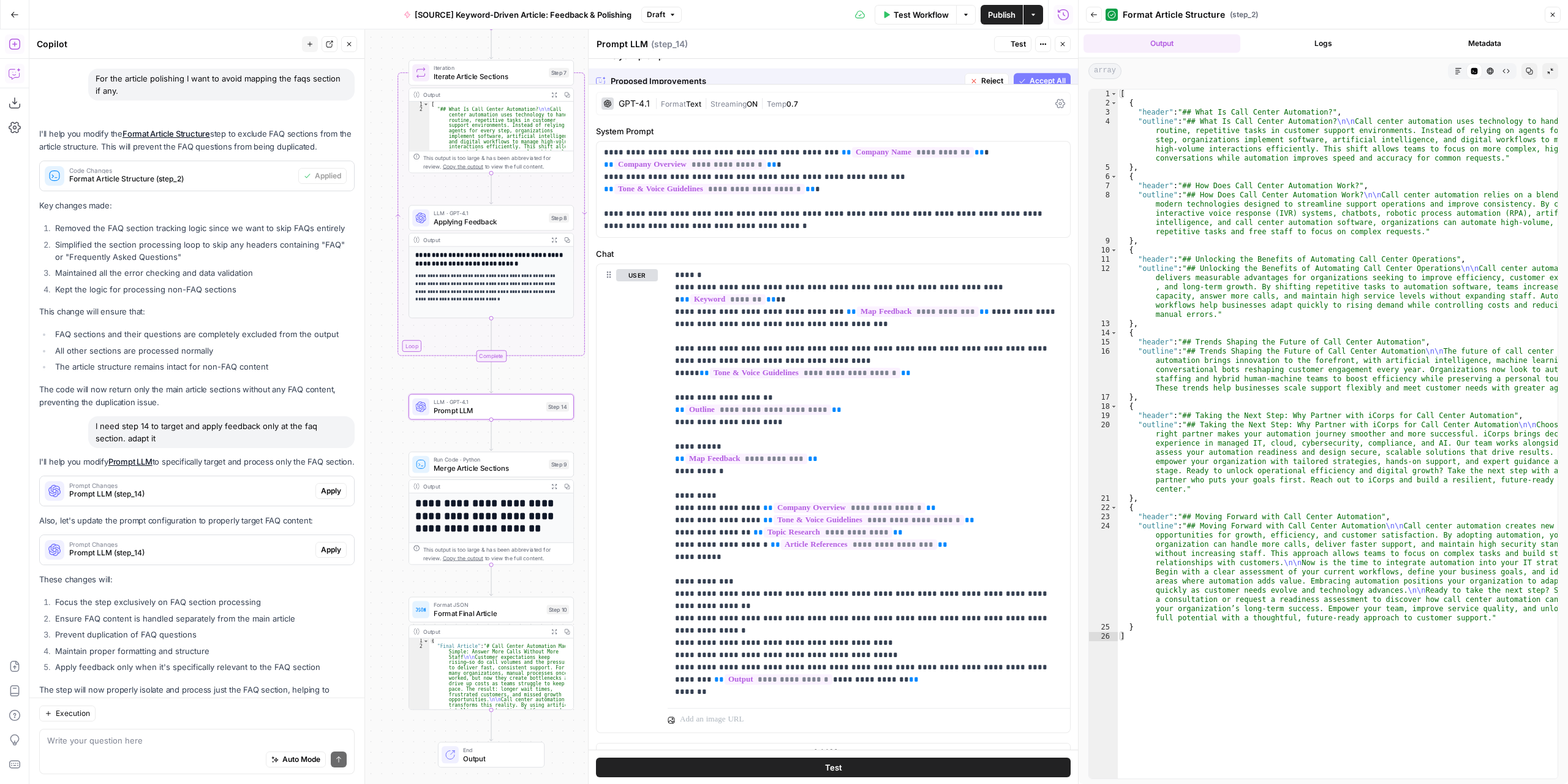
scroll to position [3026, 0]
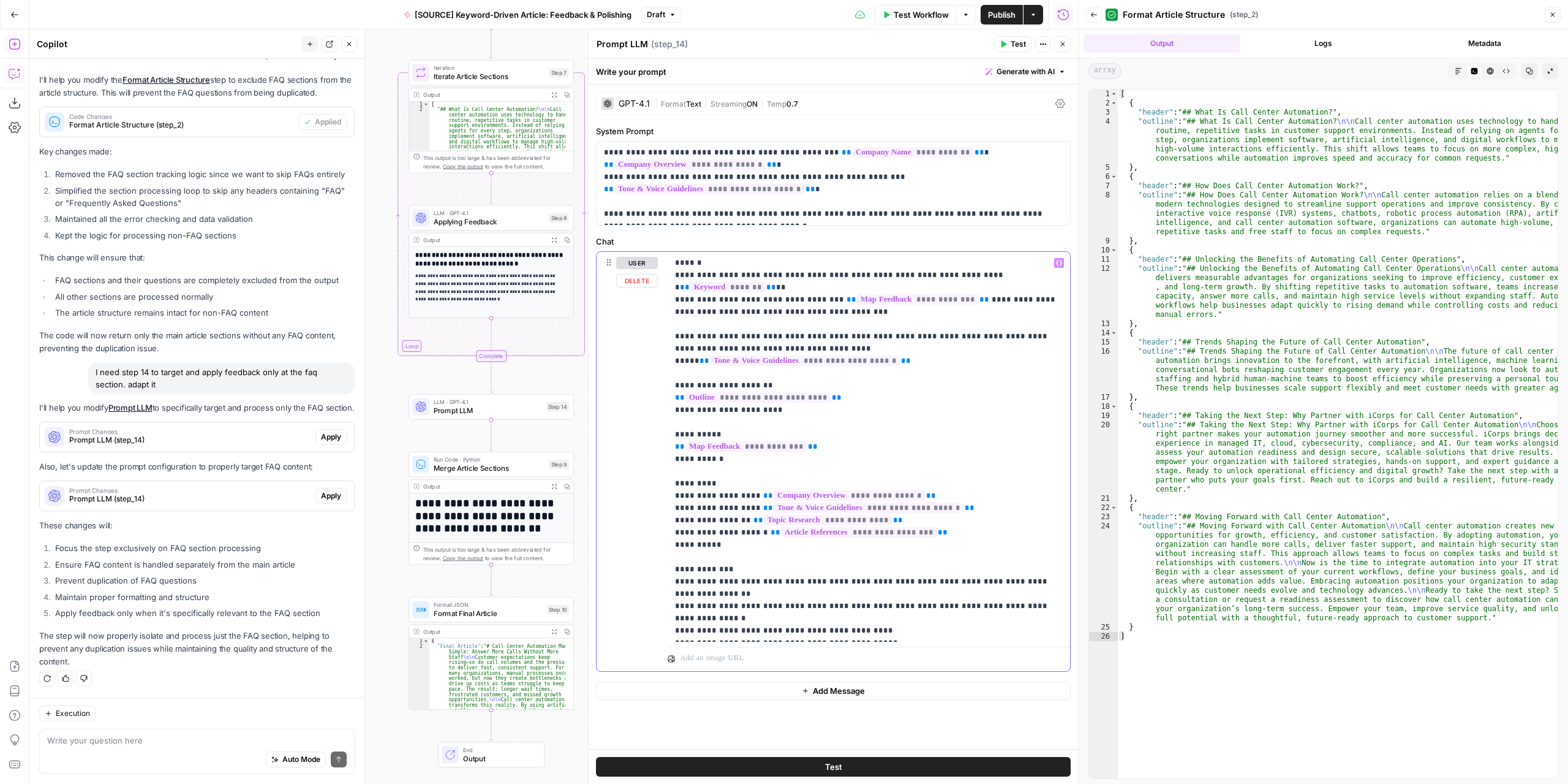
drag, startPoint x: 718, startPoint y: 634, endPoint x: 669, endPoint y: 267, distance: 370.3
click at [669, 267] on div "**********" at bounding box center [868, 447] width 402 height 390
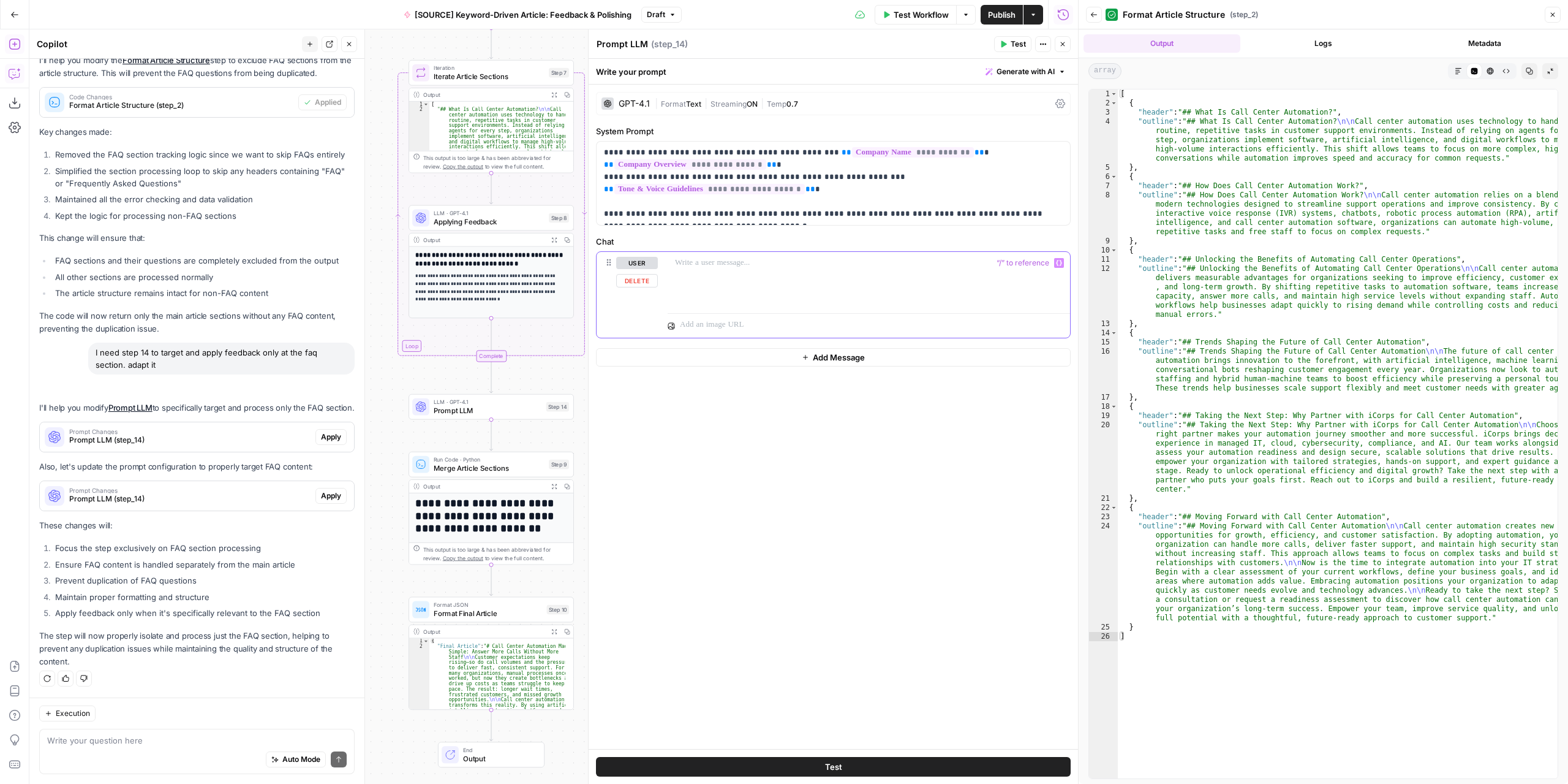
scroll to position [3046, 0]
click at [224, 741] on textarea at bounding box center [197, 740] width 300 height 12
click at [810, 271] on div at bounding box center [868, 280] width 402 height 57
click at [1056, 265] on button "Variables Menu" at bounding box center [1059, 263] width 10 height 10
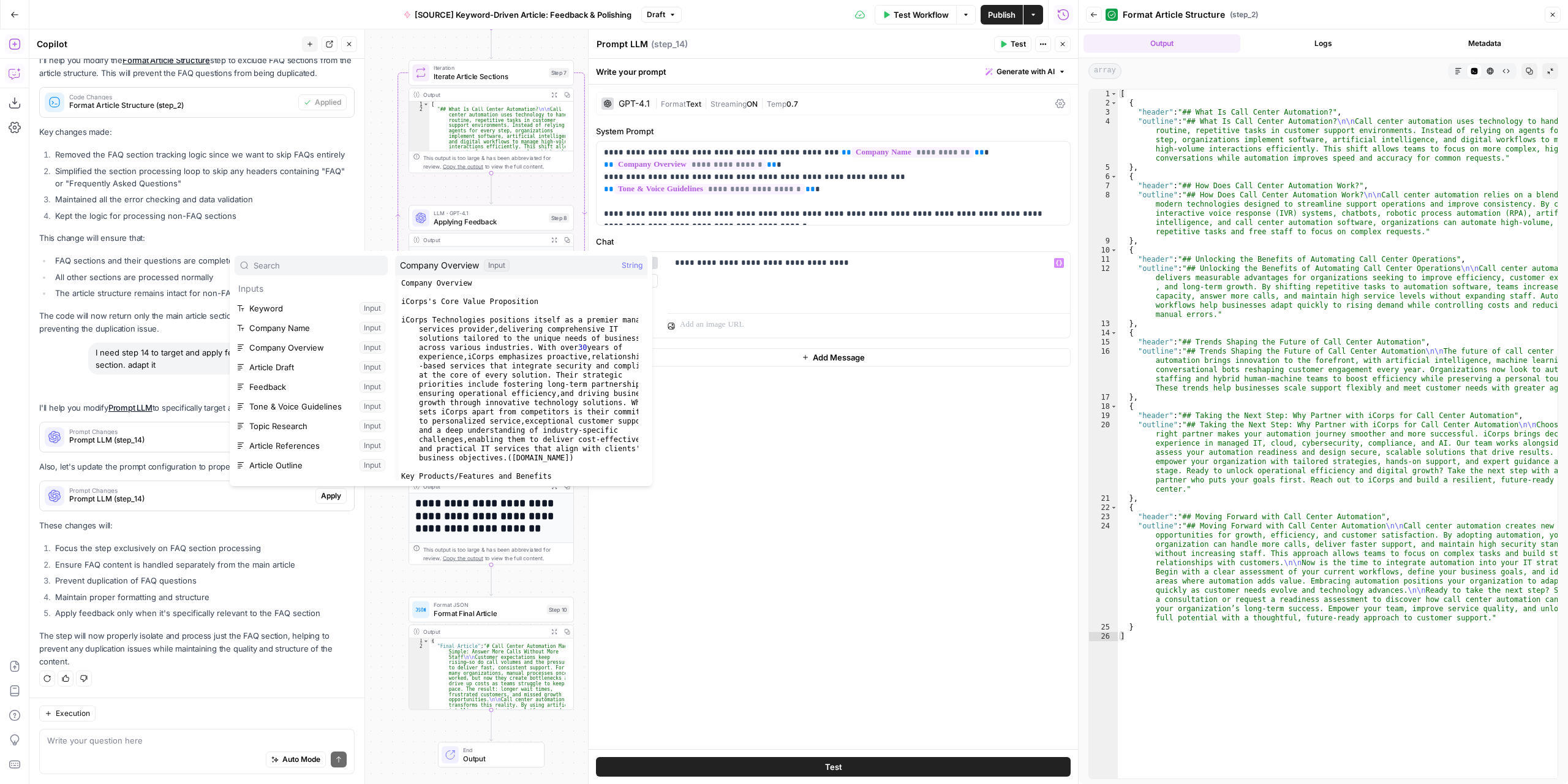
scroll to position [150, 0]
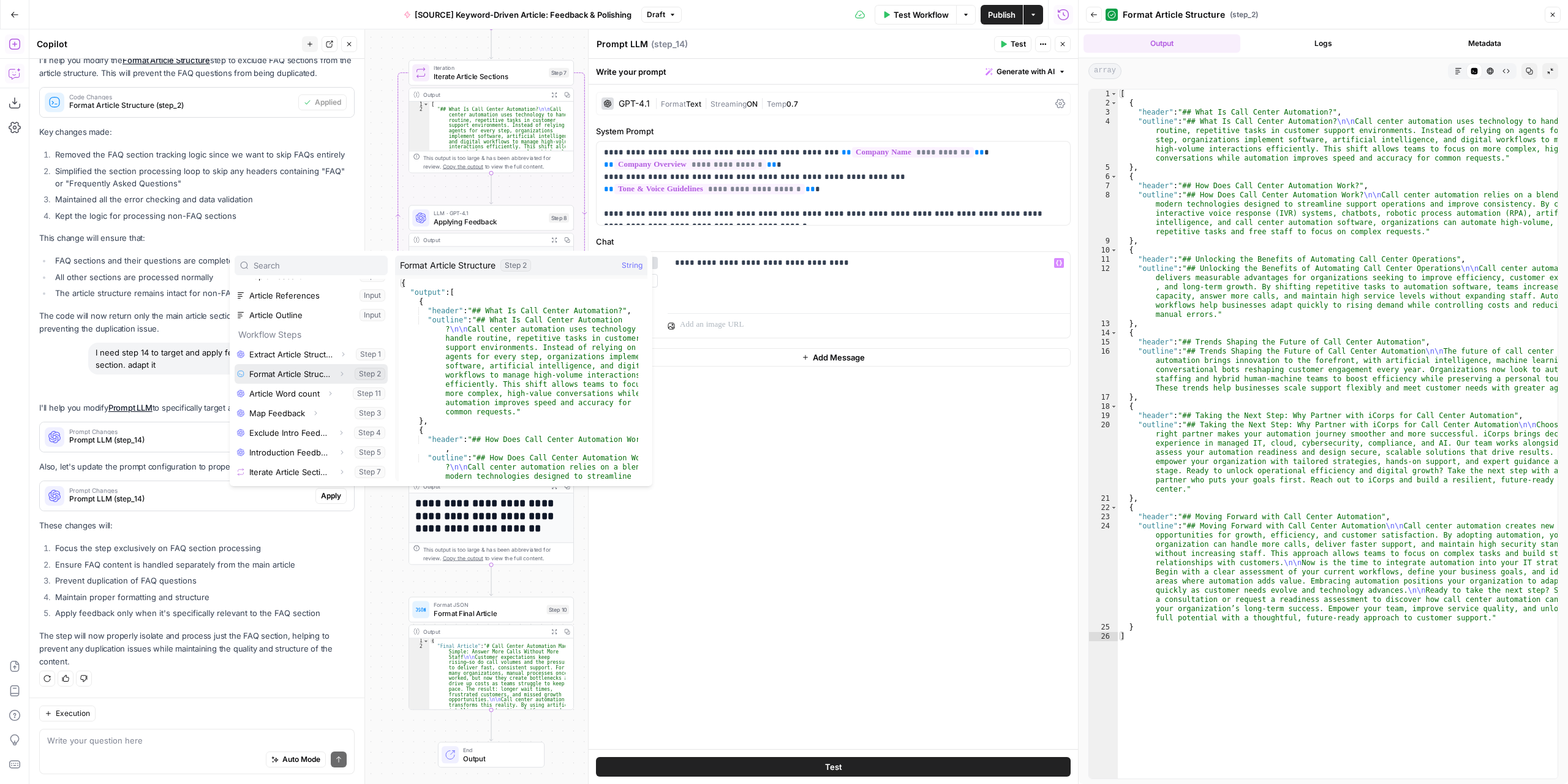
click at [304, 377] on button "Select variable Format Article Structure" at bounding box center [311, 373] width 153 height 19
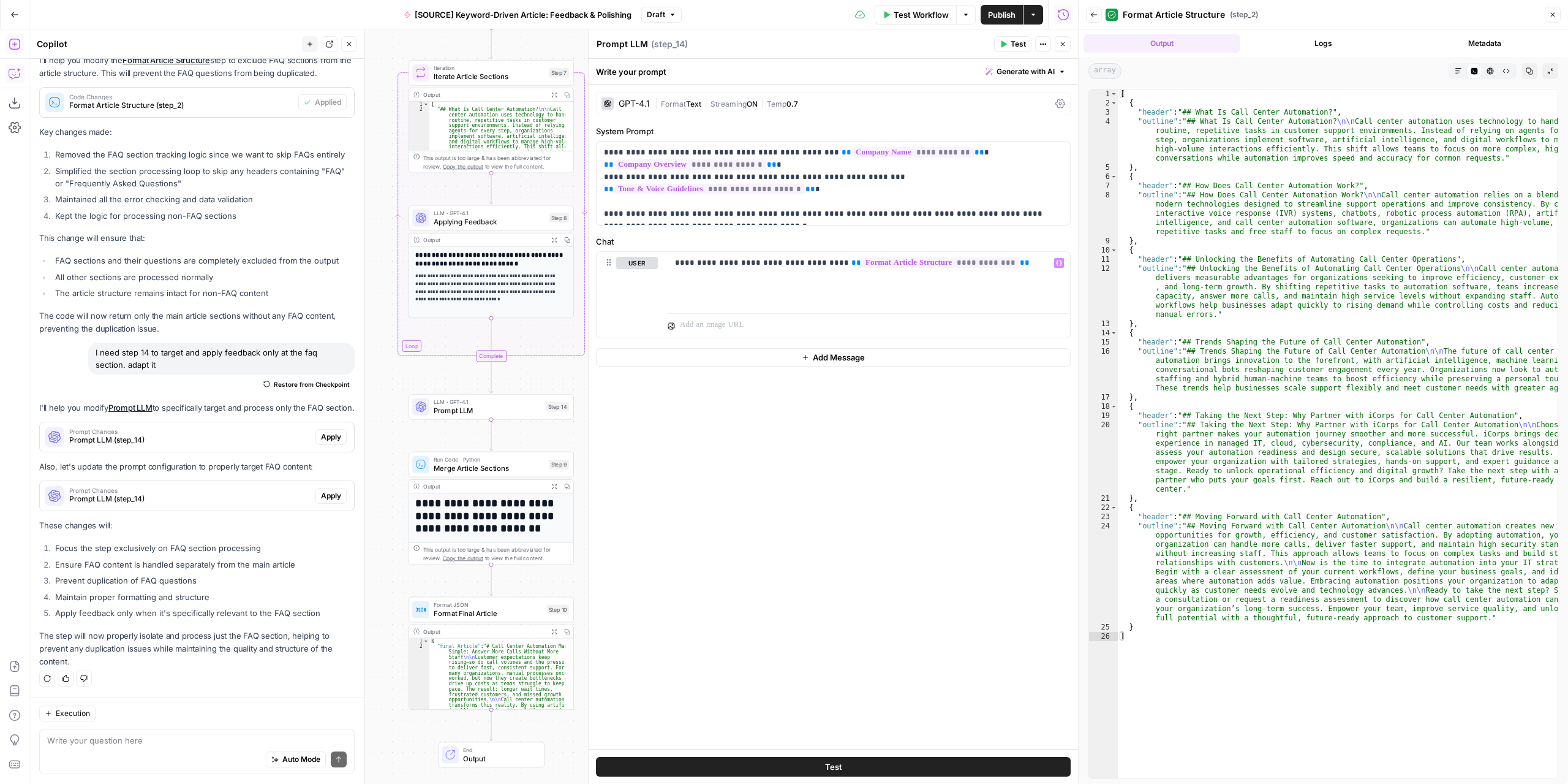
click at [1011, 45] on span "Test" at bounding box center [1018, 44] width 15 height 11
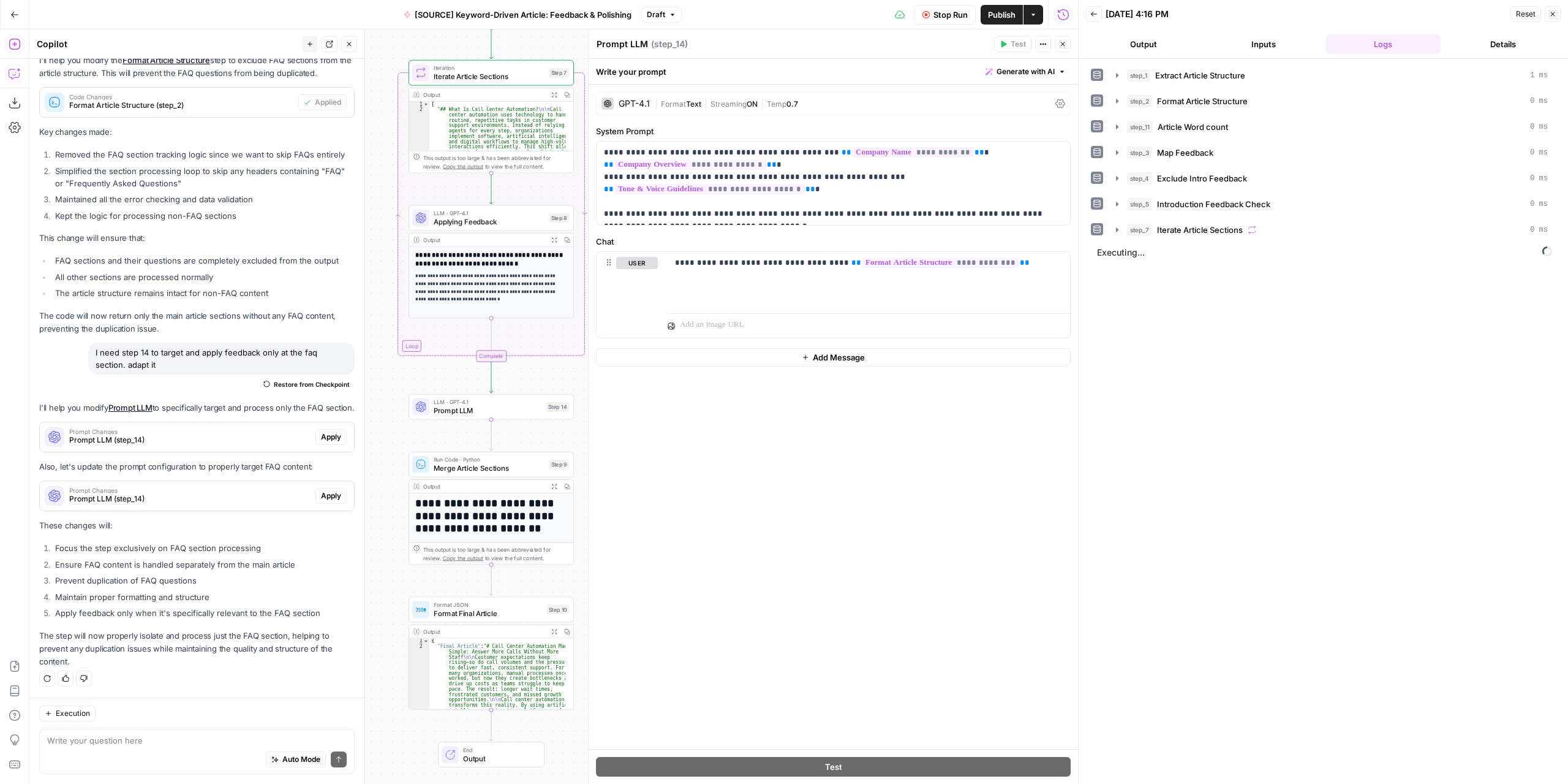
click at [1151, 45] on button "Output" at bounding box center [1143, 44] width 115 height 19
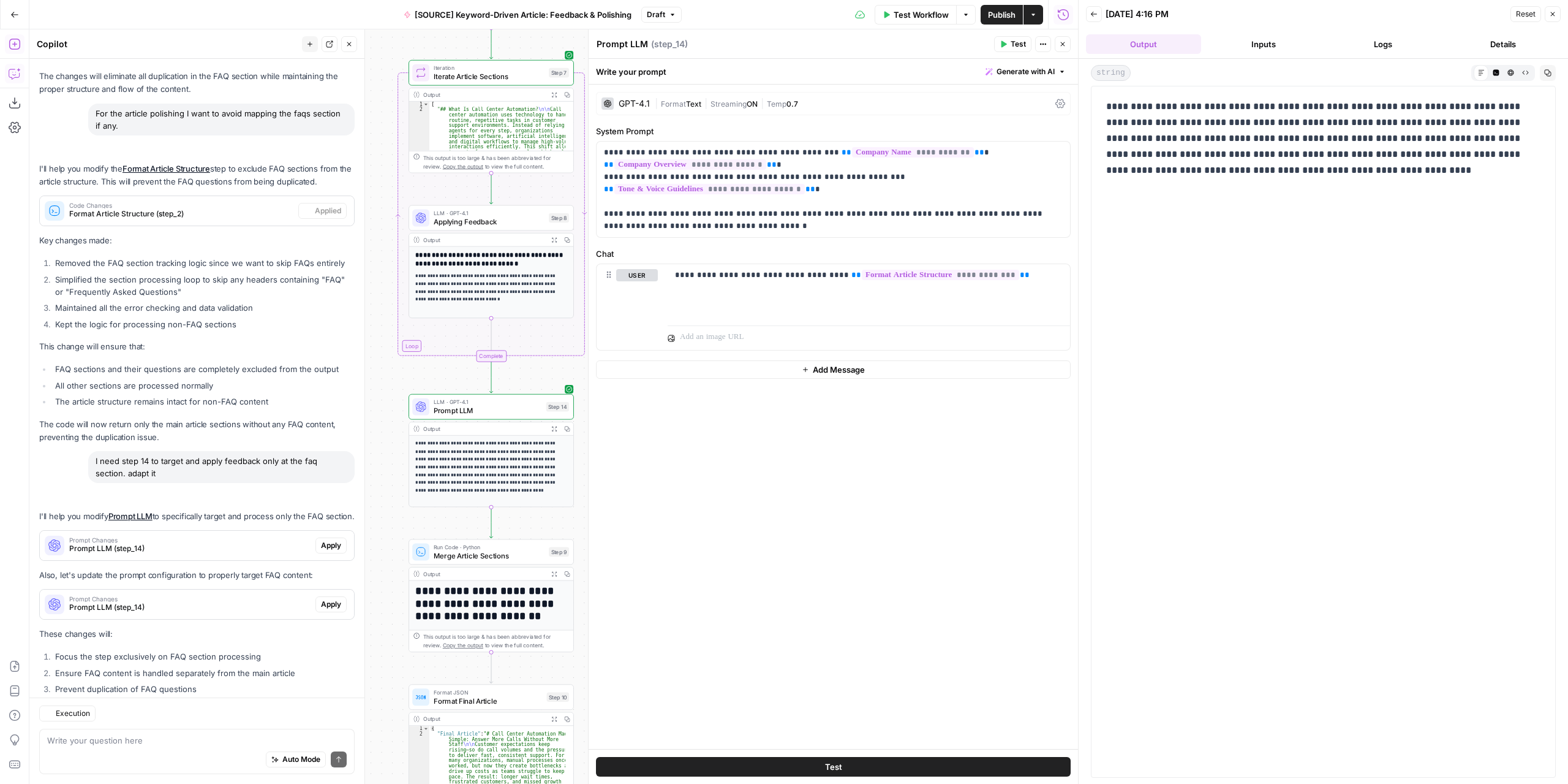
scroll to position [3046, 0]
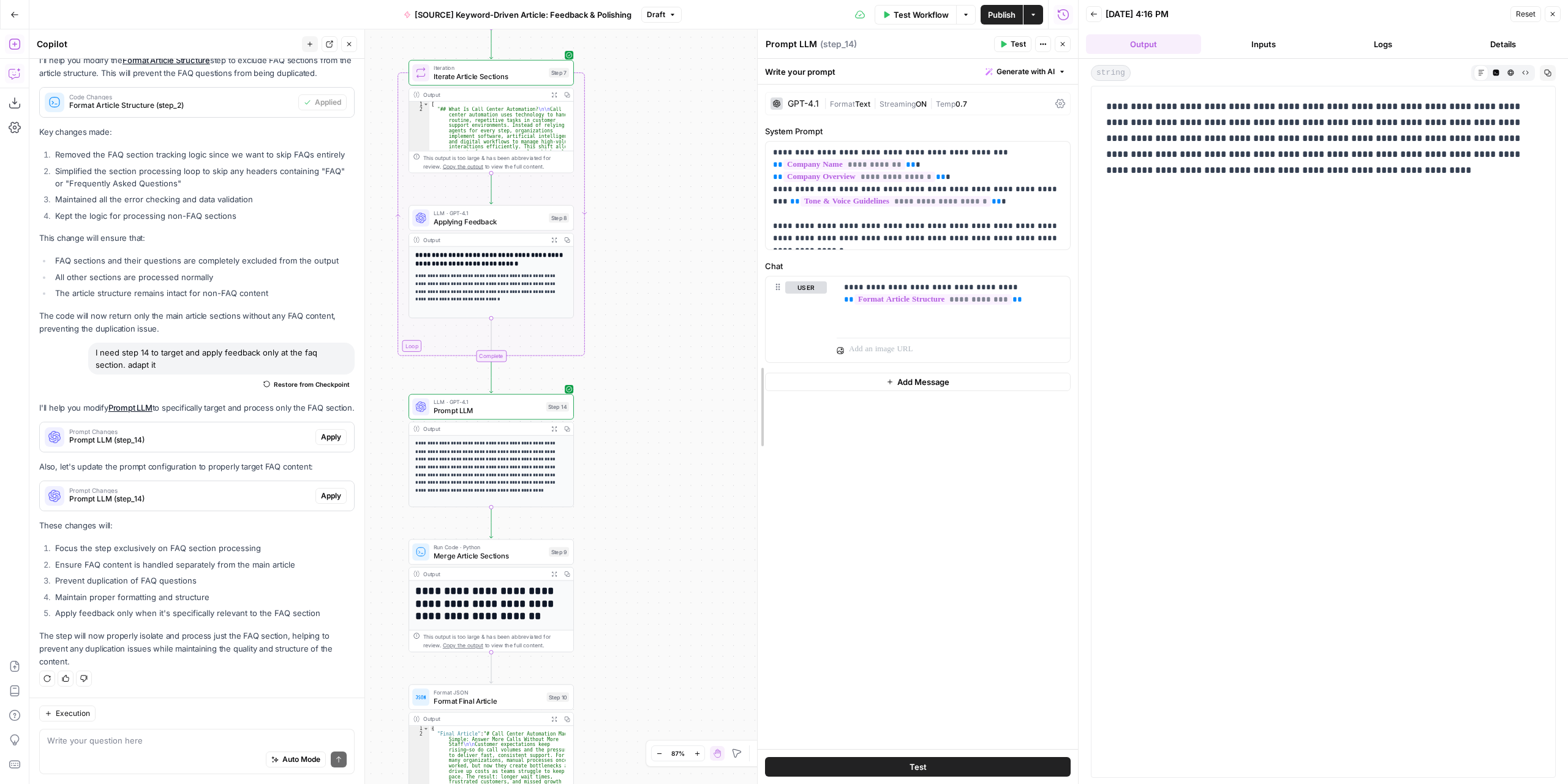
drag, startPoint x: 593, startPoint y: 303, endPoint x: 762, endPoint y: 313, distance: 169.3
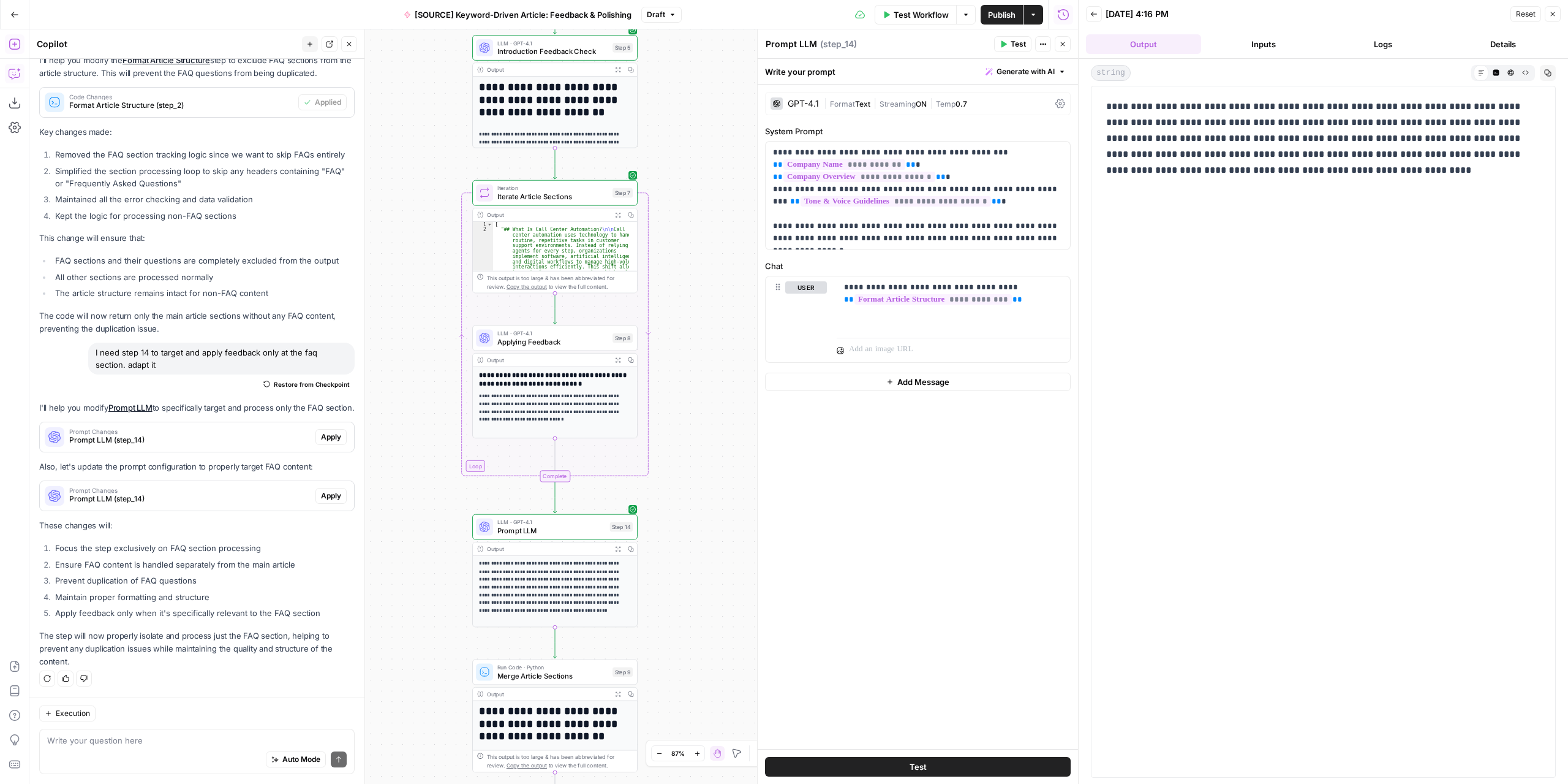
drag, startPoint x: 658, startPoint y: 305, endPoint x: 722, endPoint y: 425, distance: 136.0
click at [722, 425] on div "Workflow Set Inputs Inputs LLM · GPT-4.1 Extract Article Structure Step 1 Outpu…" at bounding box center [554, 406] width 1049 height 754
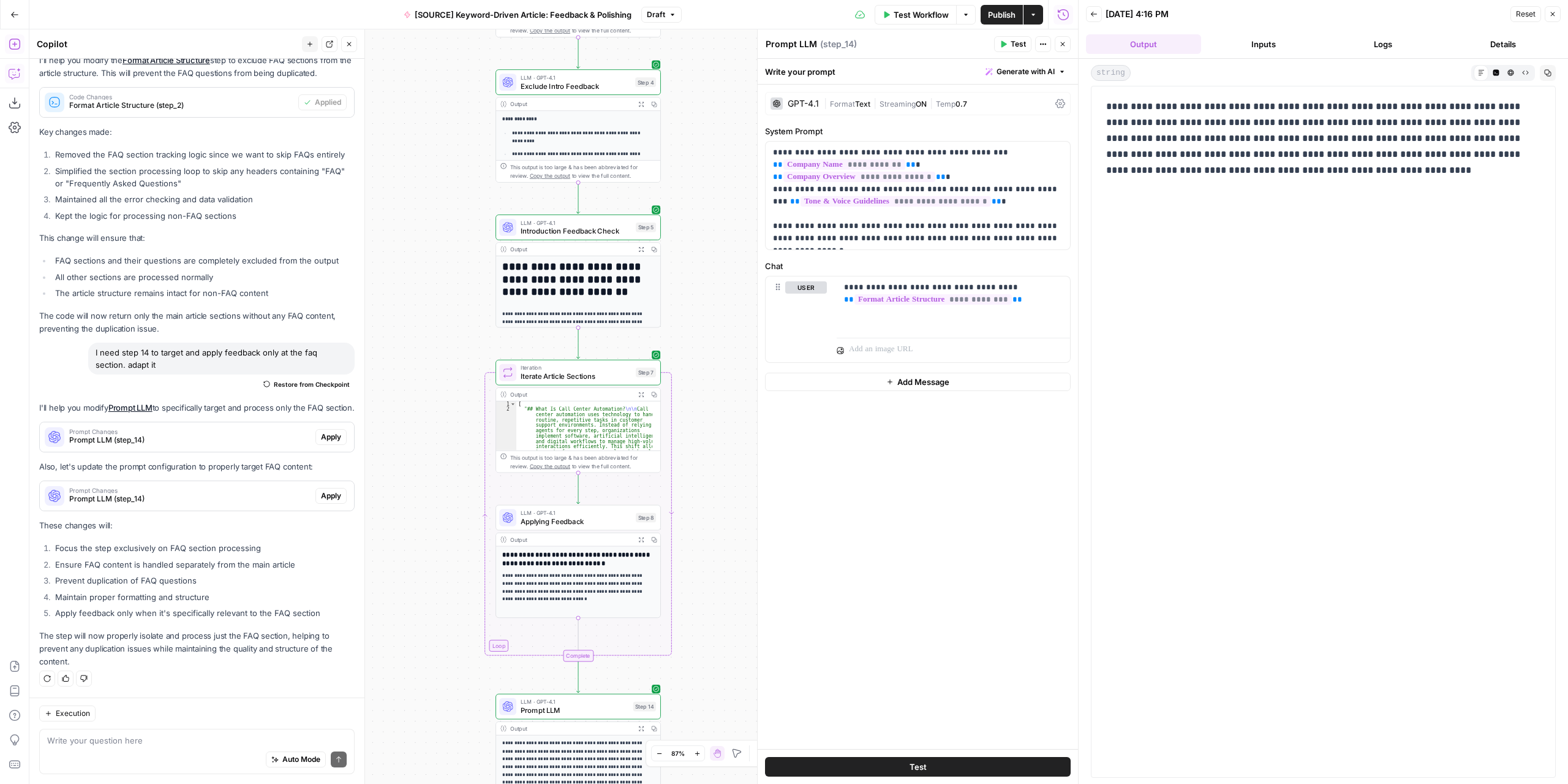
drag, startPoint x: 687, startPoint y: 281, endPoint x: 707, endPoint y: 475, distance: 195.0
click at [707, 477] on div "Workflow Set Inputs Inputs LLM · GPT-4.1 Extract Article Structure Step 1 Outpu…" at bounding box center [554, 406] width 1049 height 754
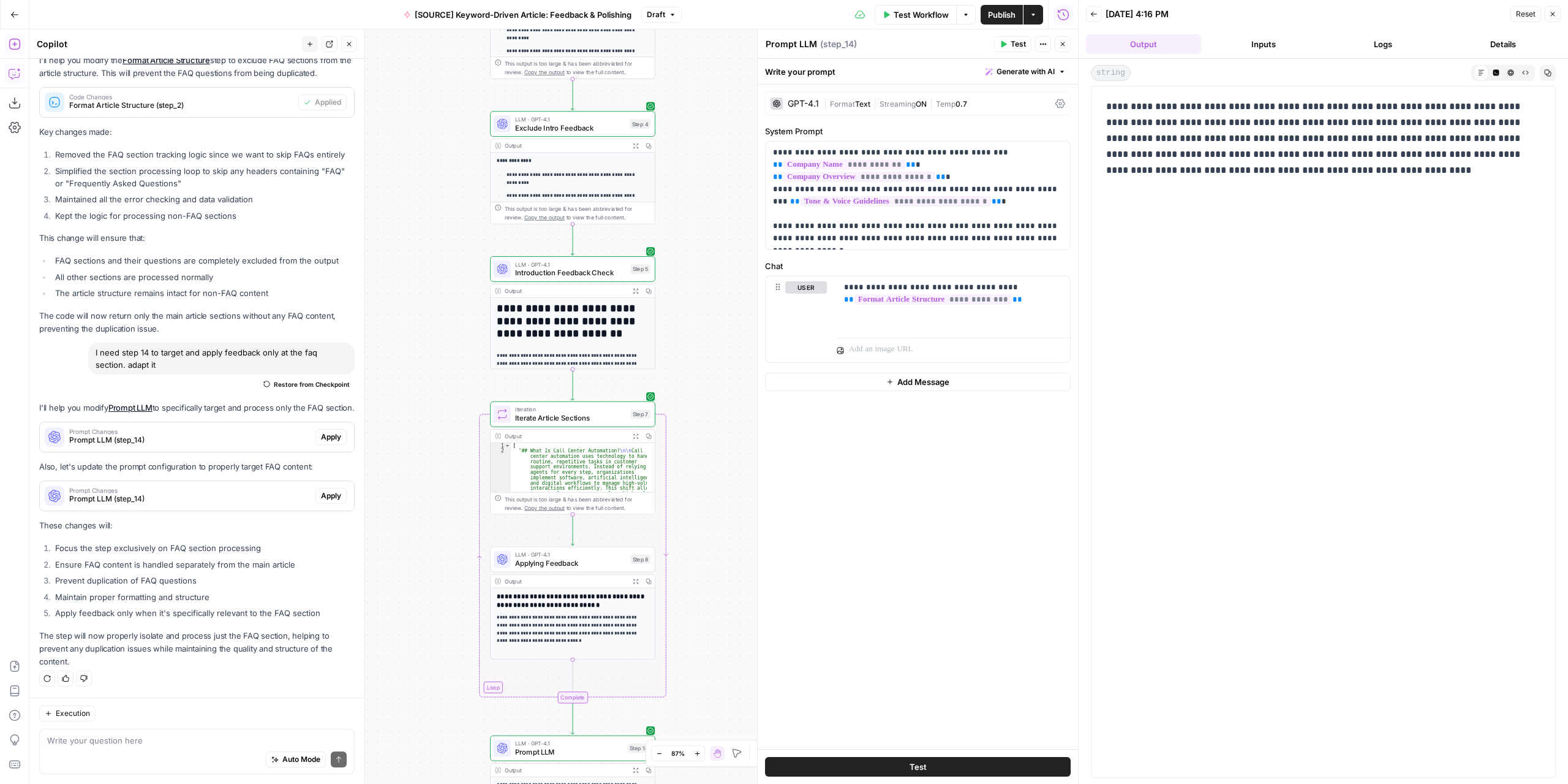
drag, startPoint x: 691, startPoint y: 268, endPoint x: 647, endPoint y: 399, distance: 138.2
click at [647, 399] on div "Workflow Set Inputs Inputs LLM · GPT-4.1 Extract Article Structure Step 1 Outpu…" at bounding box center [554, 406] width 1049 height 754
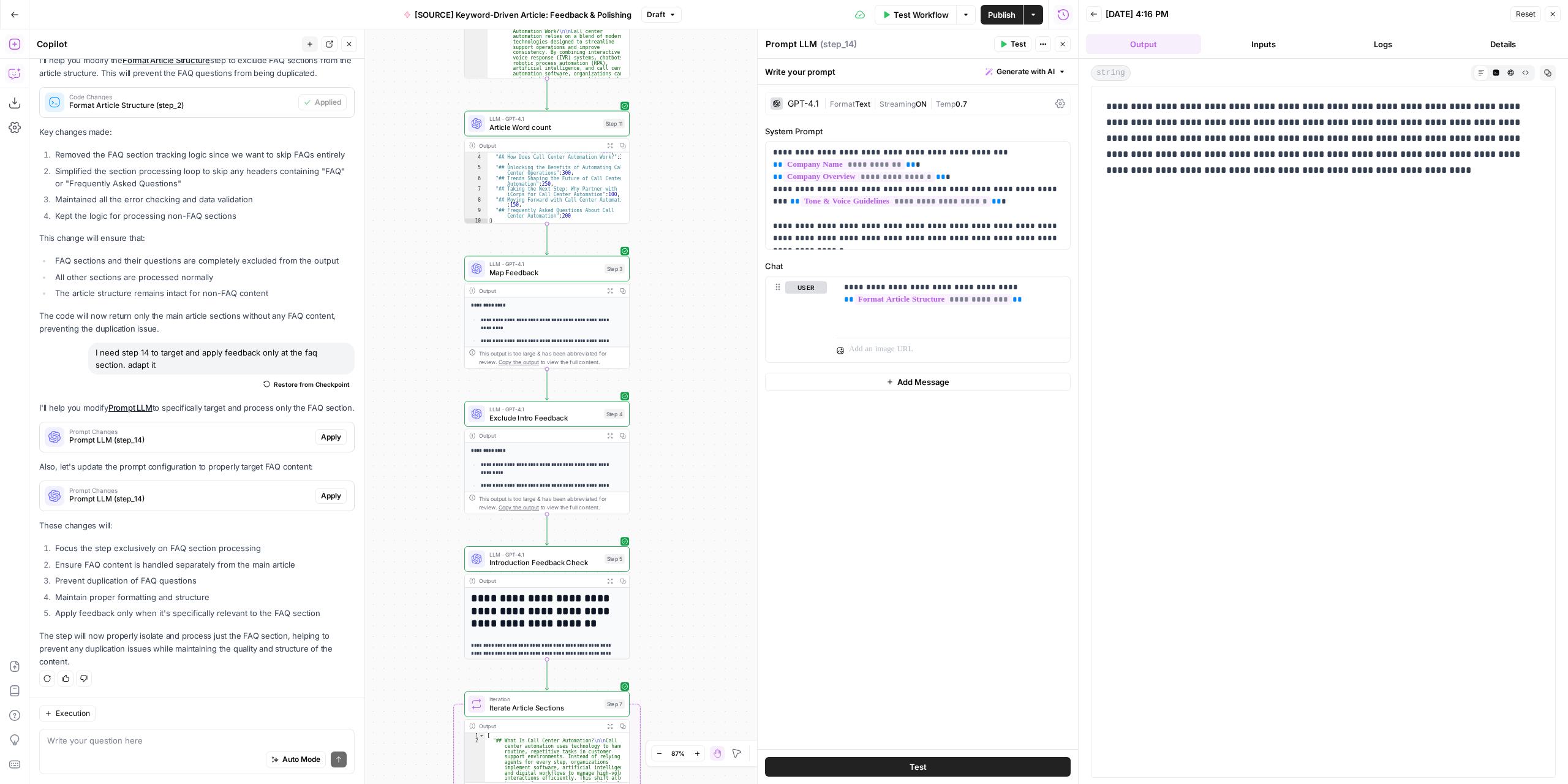
drag, startPoint x: 643, startPoint y: 236, endPoint x: 659, endPoint y: 431, distance: 195.7
click at [659, 431] on div "Workflow Set Inputs Inputs LLM · GPT-4.1 Extract Article Structure Step 1 Outpu…" at bounding box center [554, 406] width 1049 height 754
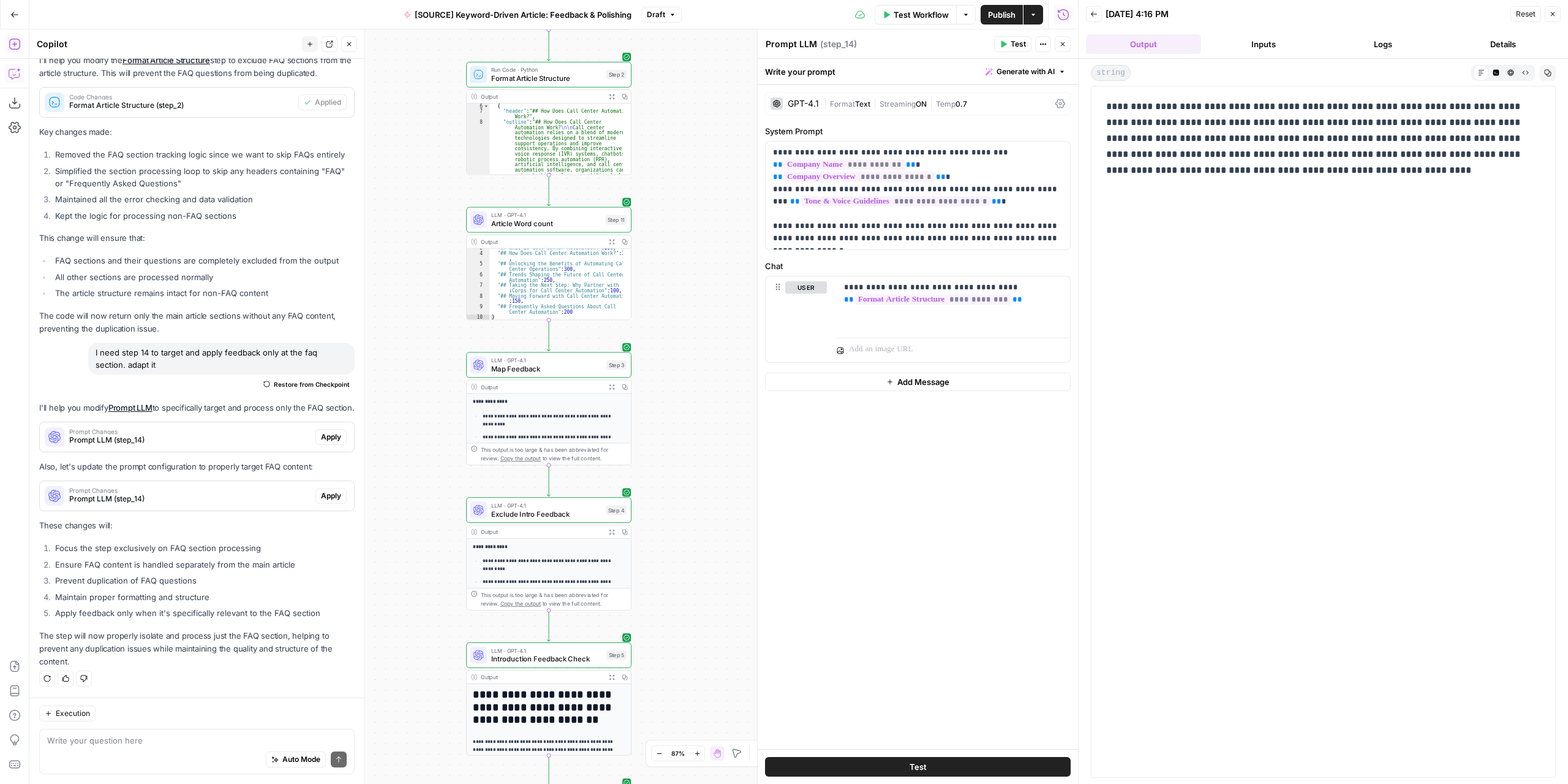
drag, startPoint x: 677, startPoint y: 257, endPoint x: 679, endPoint y: 448, distance: 191.0
click at [677, 465] on div "Workflow Set Inputs Inputs LLM · GPT-4.1 Extract Article Structure Step 1 Outpu…" at bounding box center [554, 406] width 1049 height 754
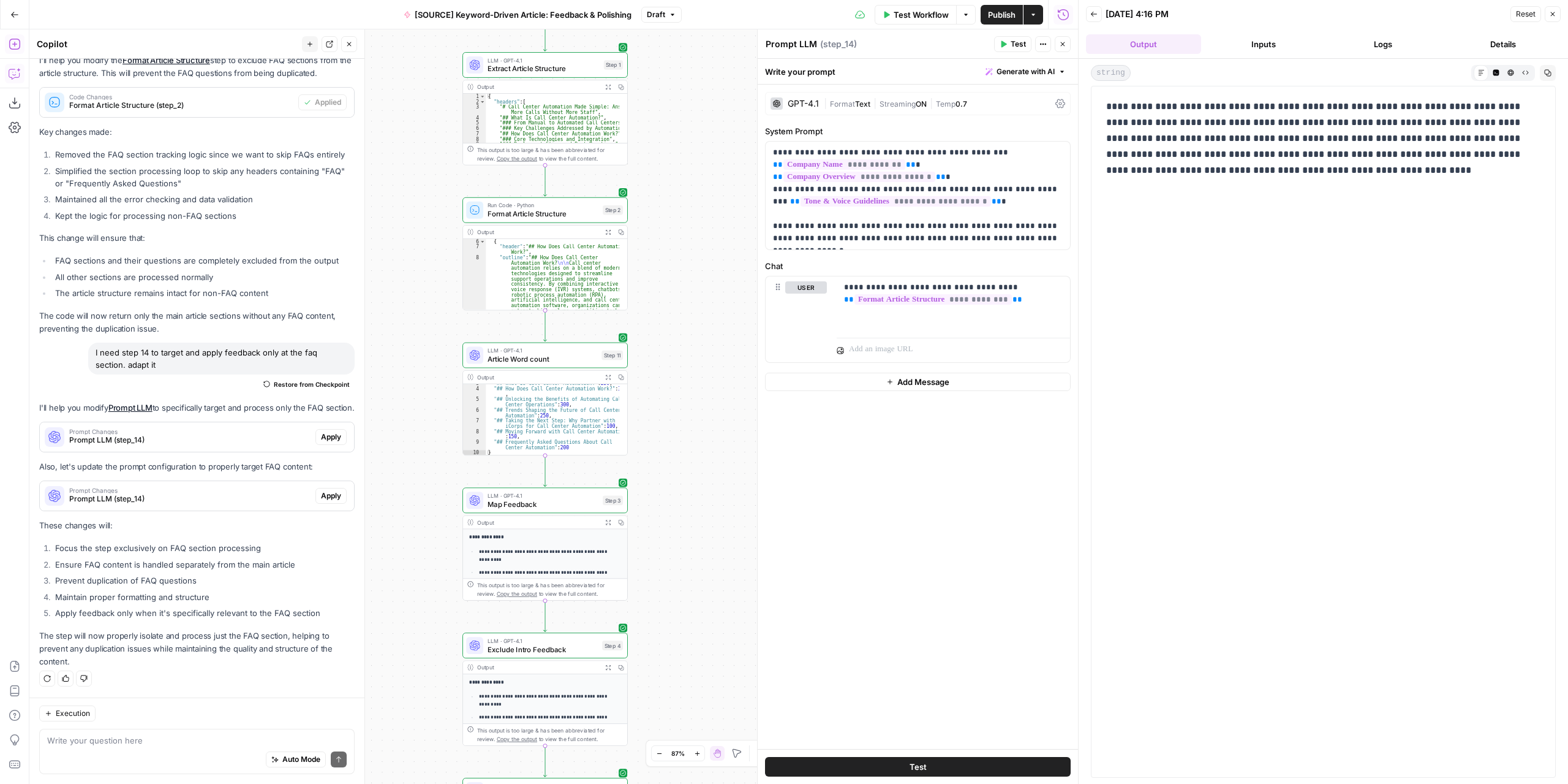
drag, startPoint x: 690, startPoint y: 260, endPoint x: 663, endPoint y: 465, distance: 206.8
click at [663, 465] on div "Workflow Set Inputs Inputs LLM · GPT-4.1 Extract Article Structure Step 1 Outpu…" at bounding box center [554, 406] width 1049 height 754
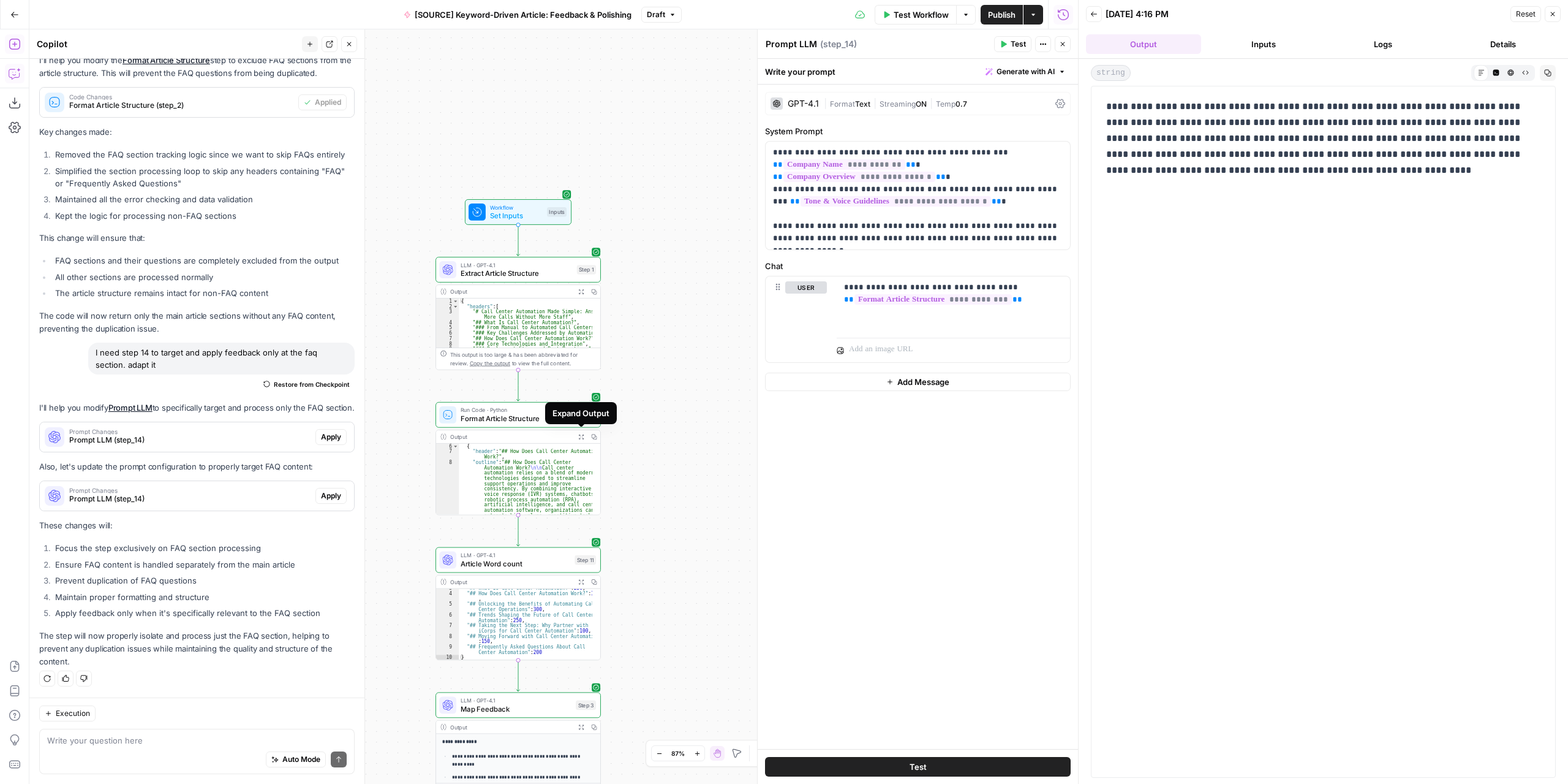
click at [580, 432] on button "Expand Output" at bounding box center [580, 436] width 13 height 13
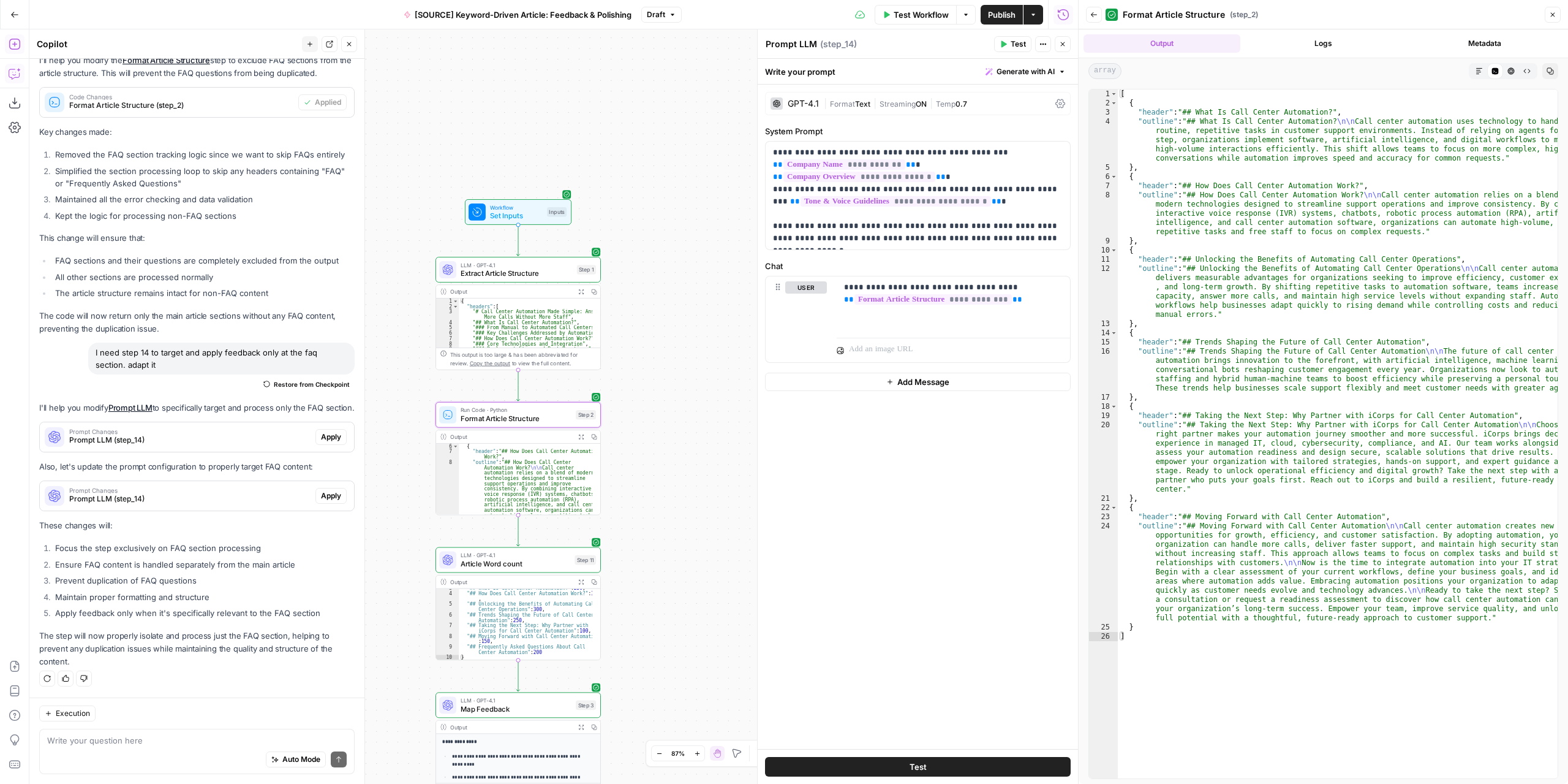
drag, startPoint x: 699, startPoint y: 608, endPoint x: 675, endPoint y: 288, distance: 320.9
click at [677, 295] on div "Workflow Set Inputs Inputs LLM · GPT-4.1 Extract Article Structure Step 1 Outpu…" at bounding box center [554, 406] width 1049 height 754
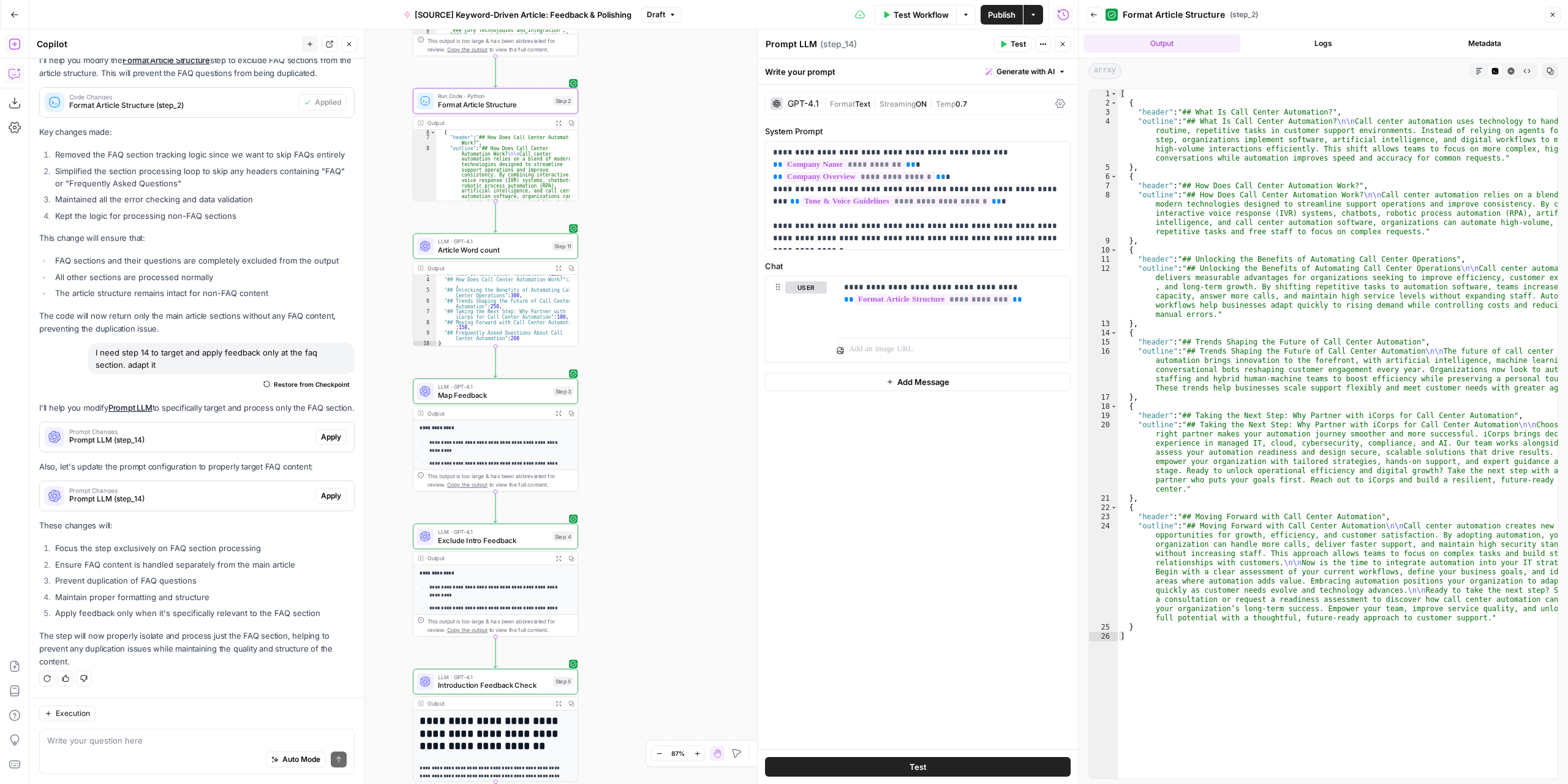
drag, startPoint x: 713, startPoint y: 590, endPoint x: 694, endPoint y: 345, distance: 245.7
click at [695, 358] on div "Workflow Set Inputs Inputs LLM · GPT-4.1 Extract Article Structure Step 1 Outpu…" at bounding box center [554, 406] width 1049 height 754
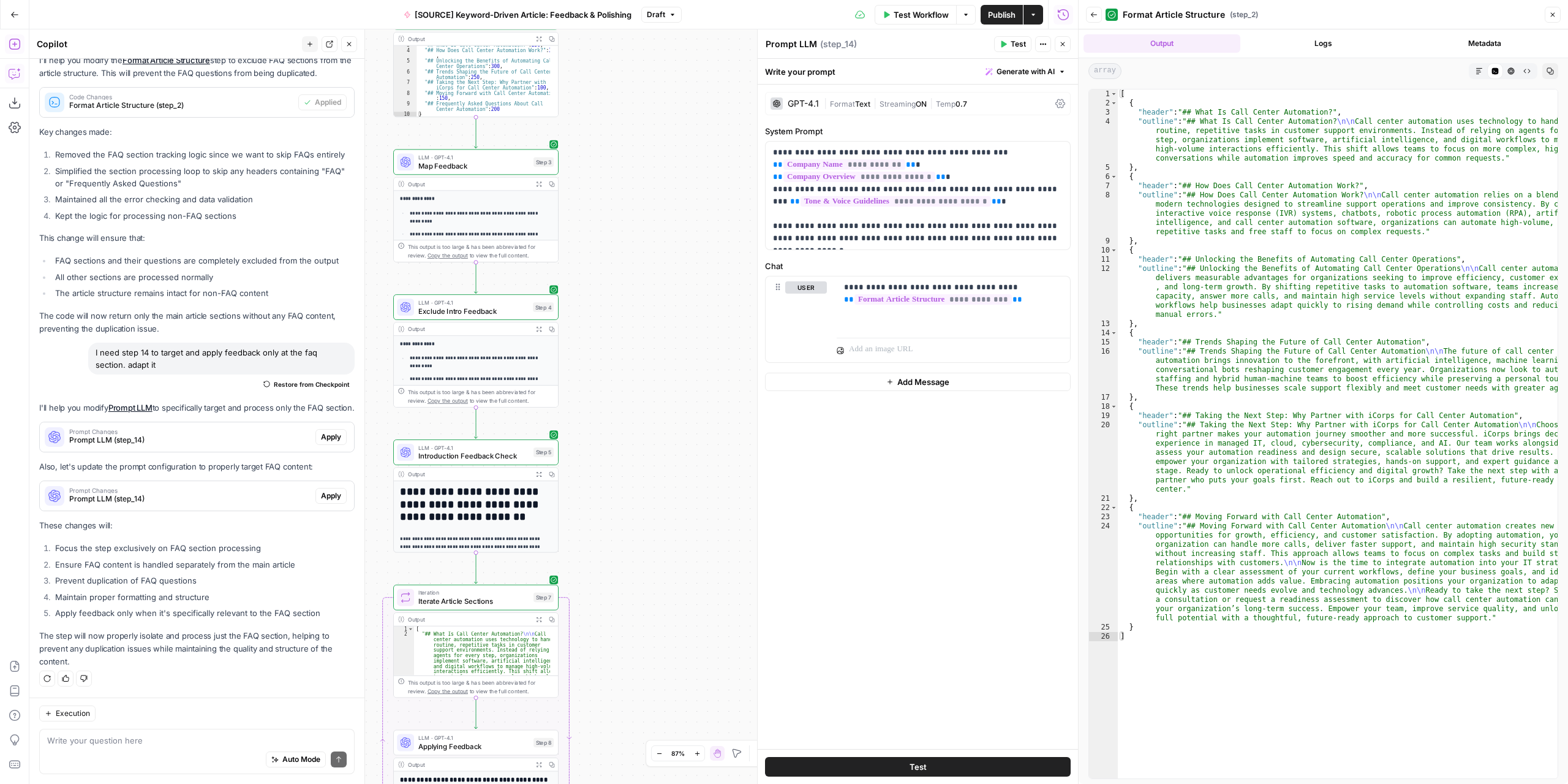
drag, startPoint x: 700, startPoint y: 606, endPoint x: 723, endPoint y: 343, distance: 264.0
click at [723, 351] on div "Workflow Set Inputs Inputs LLM · GPT-4.1 Extract Article Structure Step 1 Outpu…" at bounding box center [554, 406] width 1049 height 754
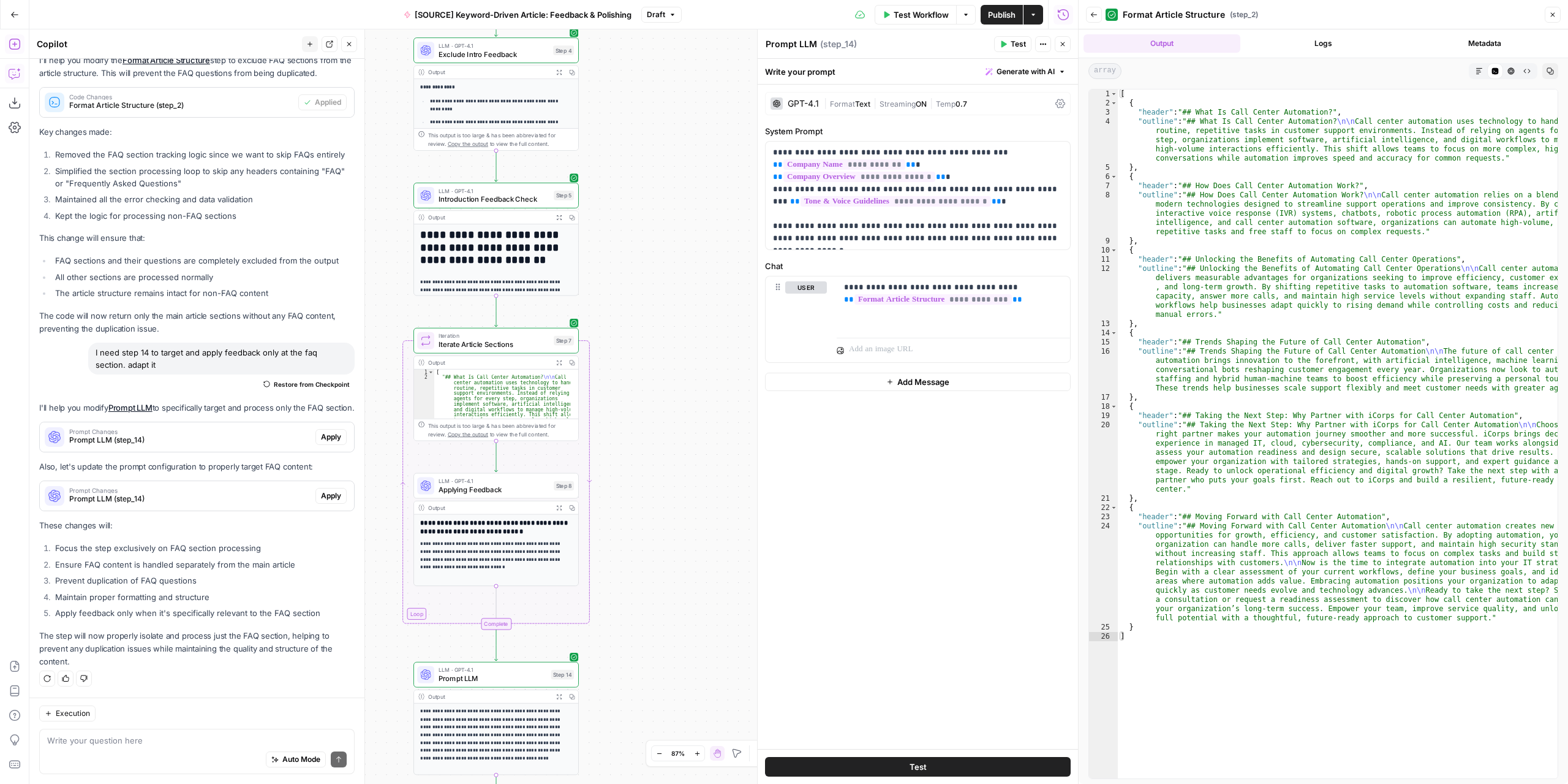
drag, startPoint x: 673, startPoint y: 606, endPoint x: 696, endPoint y: 325, distance: 281.9
click at [697, 328] on div "Workflow Set Inputs Inputs LLM · GPT-4.1 Extract Article Structure Step 1 Outpu…" at bounding box center [554, 406] width 1049 height 754
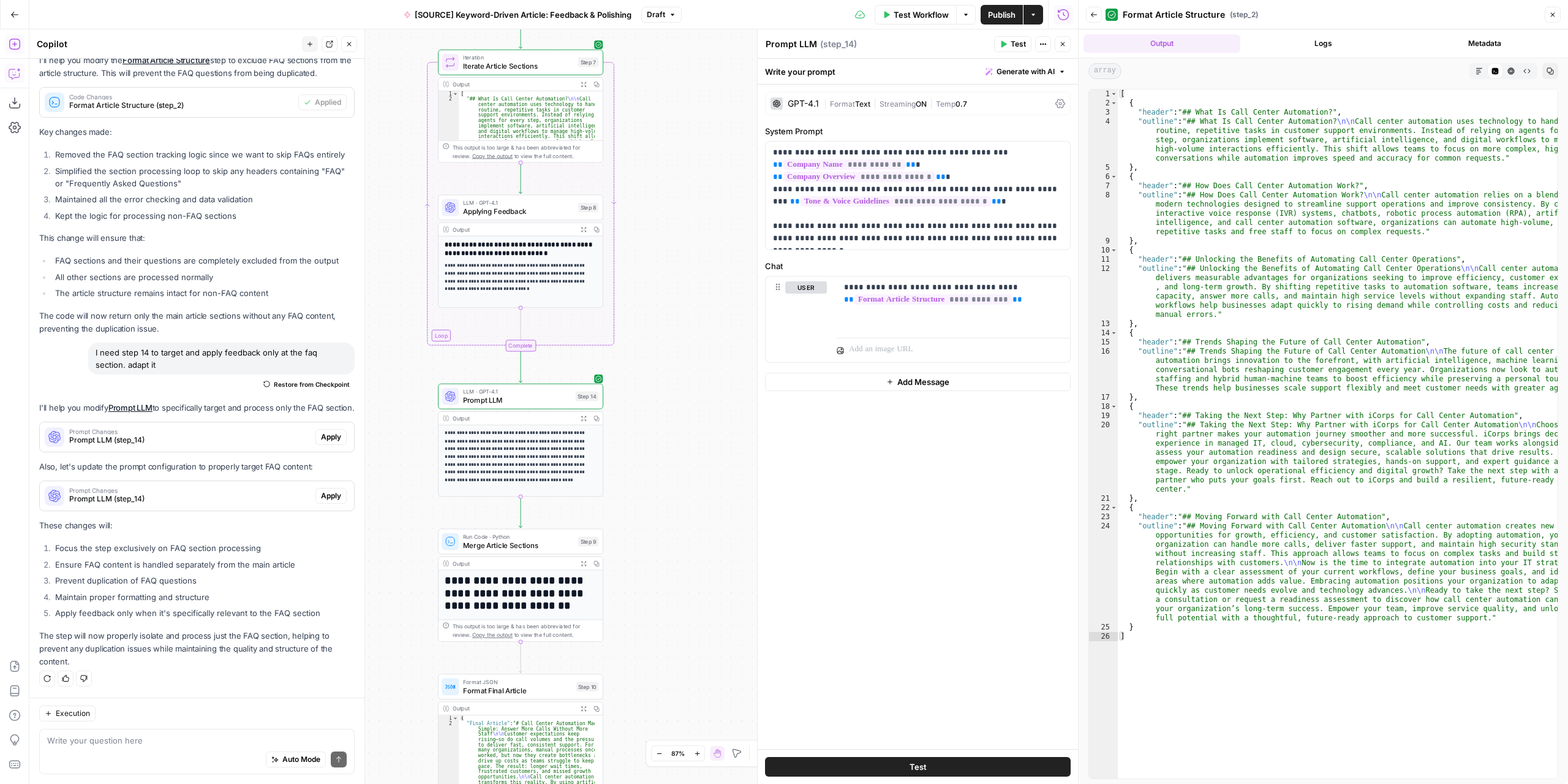
click at [536, 398] on span "Prompt LLM" at bounding box center [517, 400] width 108 height 11
drag, startPoint x: 1008, startPoint y: 299, endPoint x: 838, endPoint y: 306, distance: 170.1
click at [838, 306] on div "**********" at bounding box center [953, 305] width 233 height 57
click at [1053, 285] on p "**********" at bounding box center [954, 287] width 219 height 12
click at [1058, 285] on icon "button" at bounding box center [1059, 287] width 6 height 6
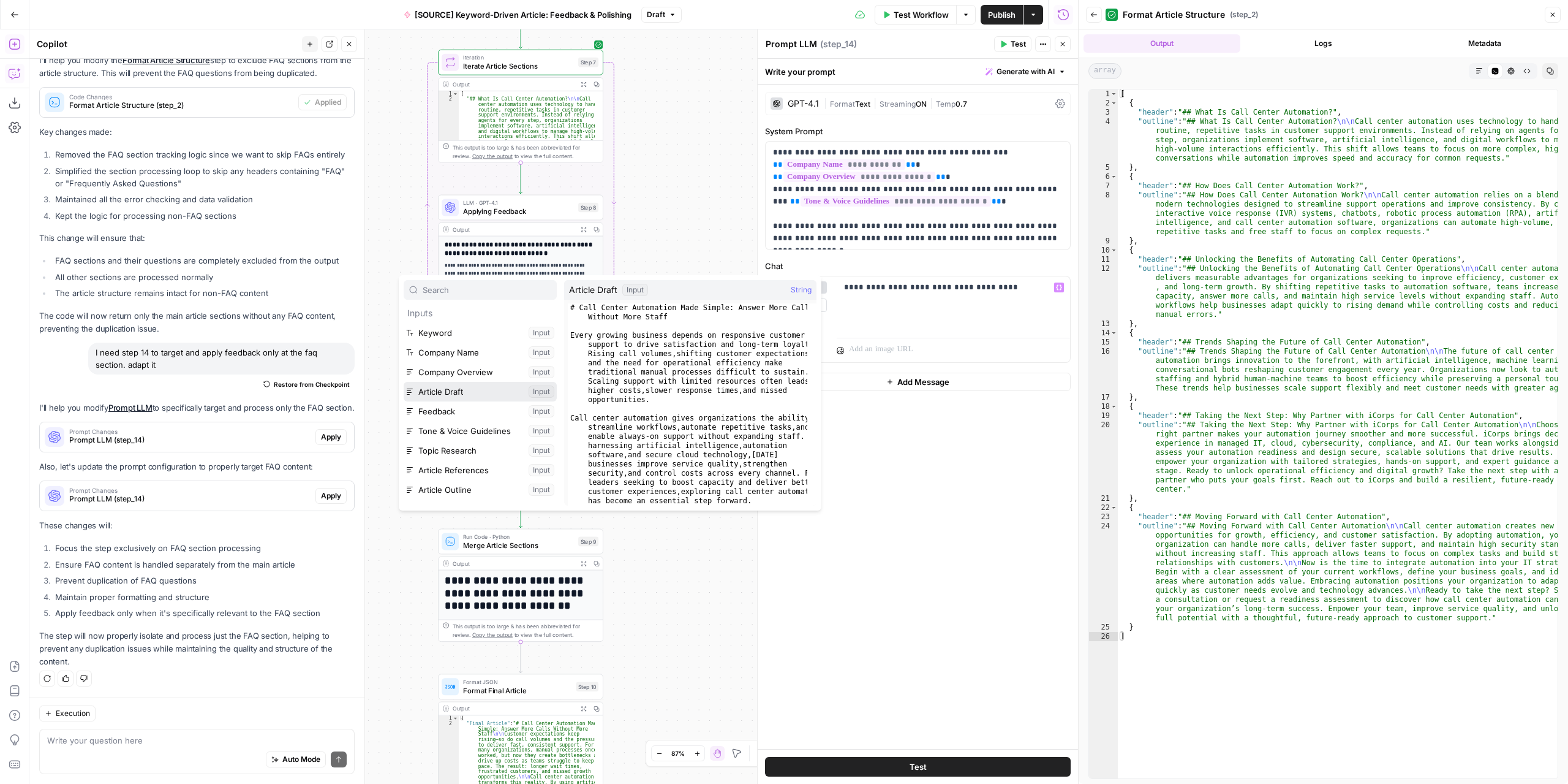
click at [473, 393] on button "Select variable Article Draft" at bounding box center [480, 391] width 153 height 19
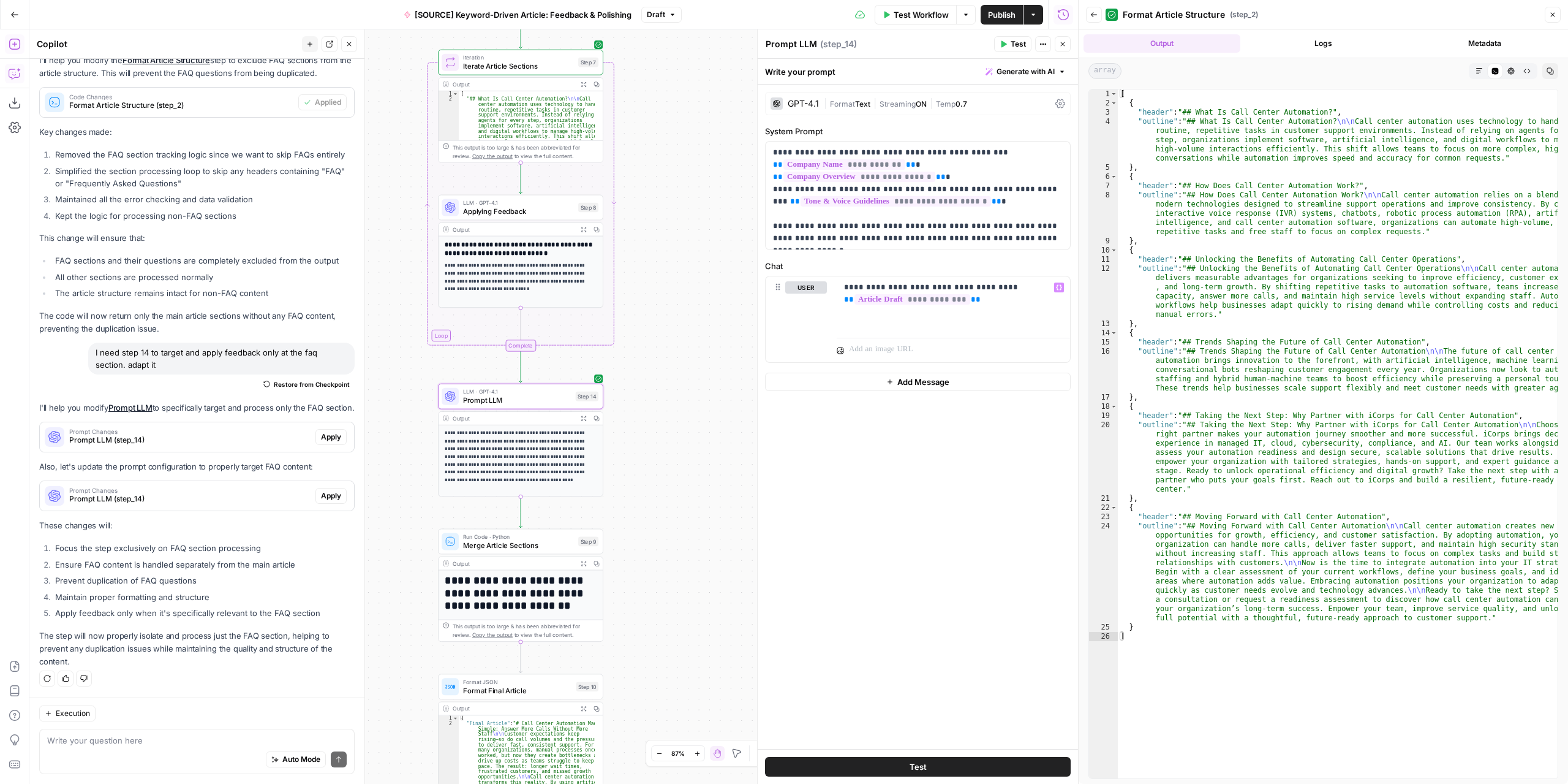
click at [1012, 35] on header "Prompt LLM Prompt LLM ( step_14 ) Test Actions Close" at bounding box center [918, 44] width 320 height 29
click at [1011, 41] on span "Test" at bounding box center [1018, 44] width 15 height 11
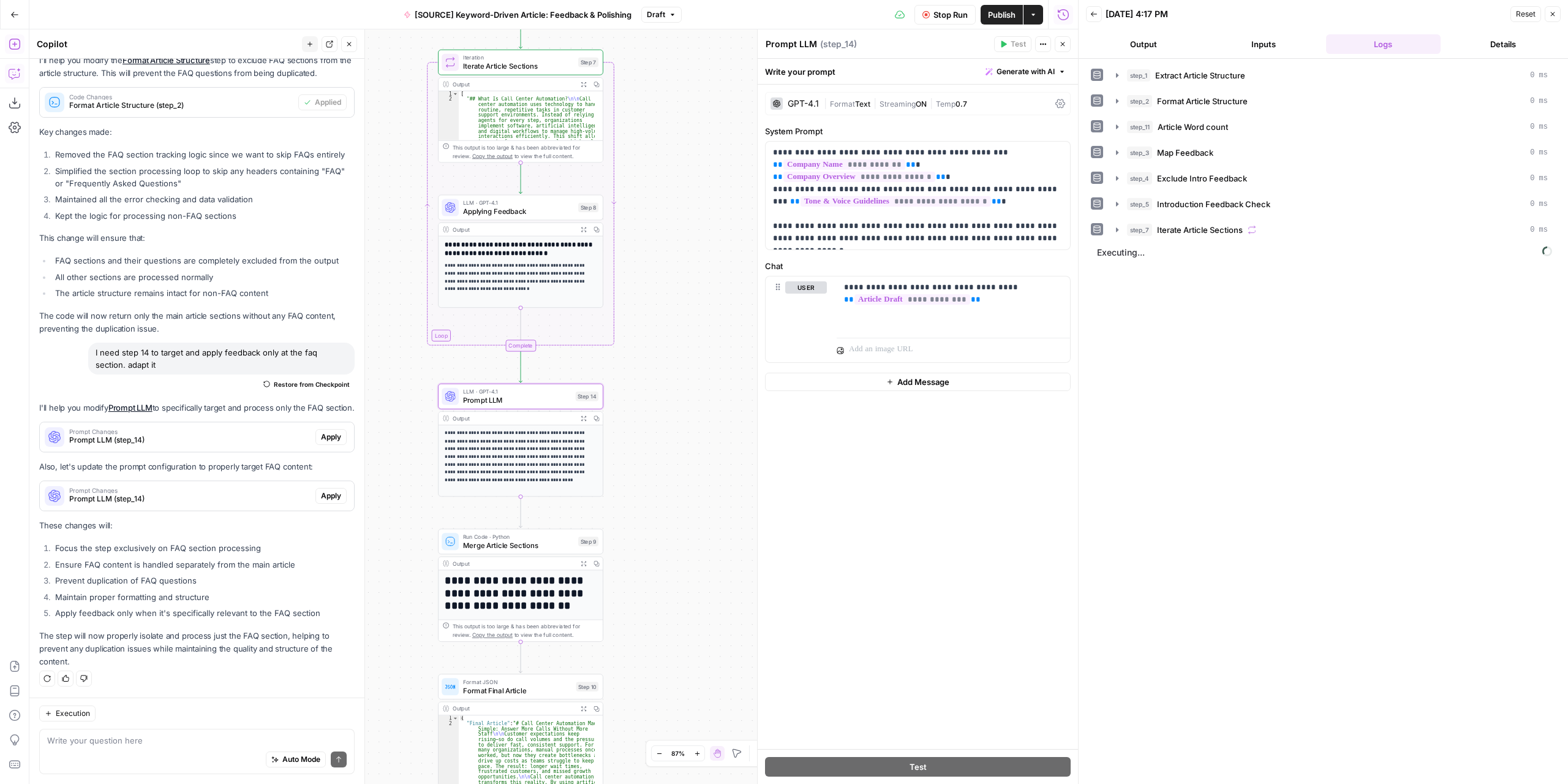
click at [1169, 41] on button "Output" at bounding box center [1143, 44] width 115 height 19
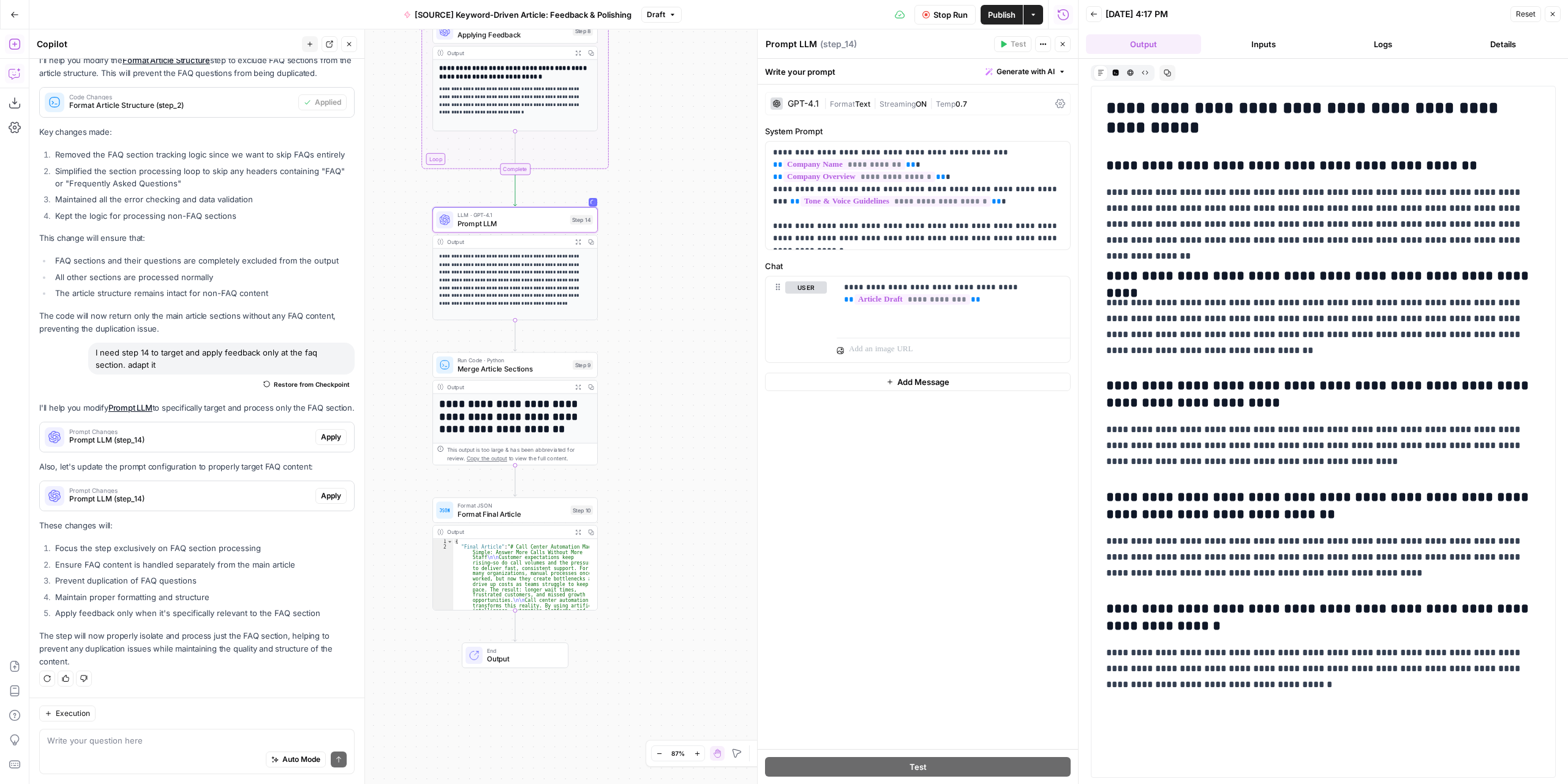
drag, startPoint x: 677, startPoint y: 577, endPoint x: 674, endPoint y: 386, distance: 191.0
click at [674, 386] on div "Workflow Set Inputs Inputs LLM · GPT-4.1 Extract Article Structure Step 1 Outpu…" at bounding box center [554, 406] width 1049 height 754
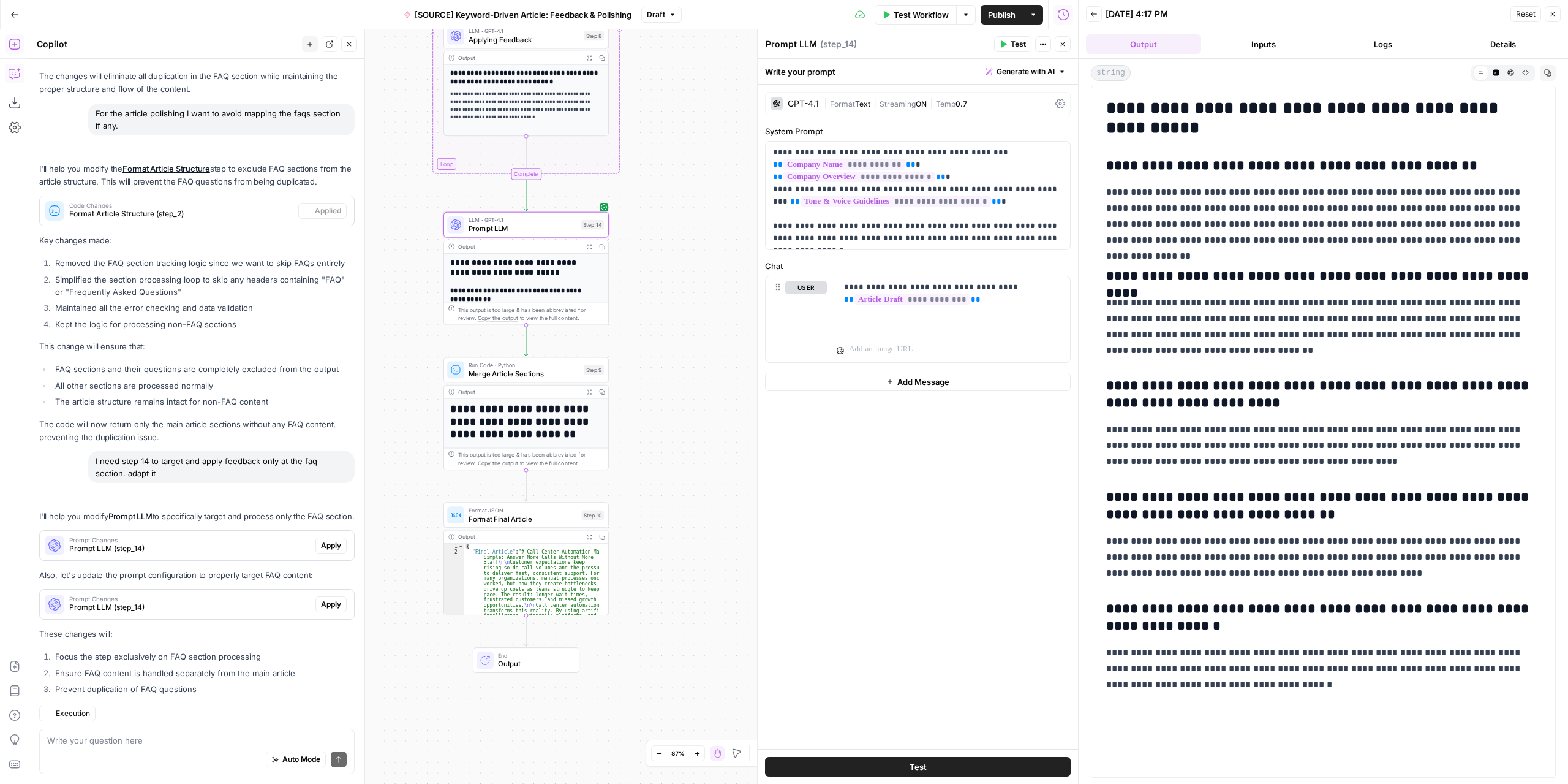
scroll to position [3046, 0]
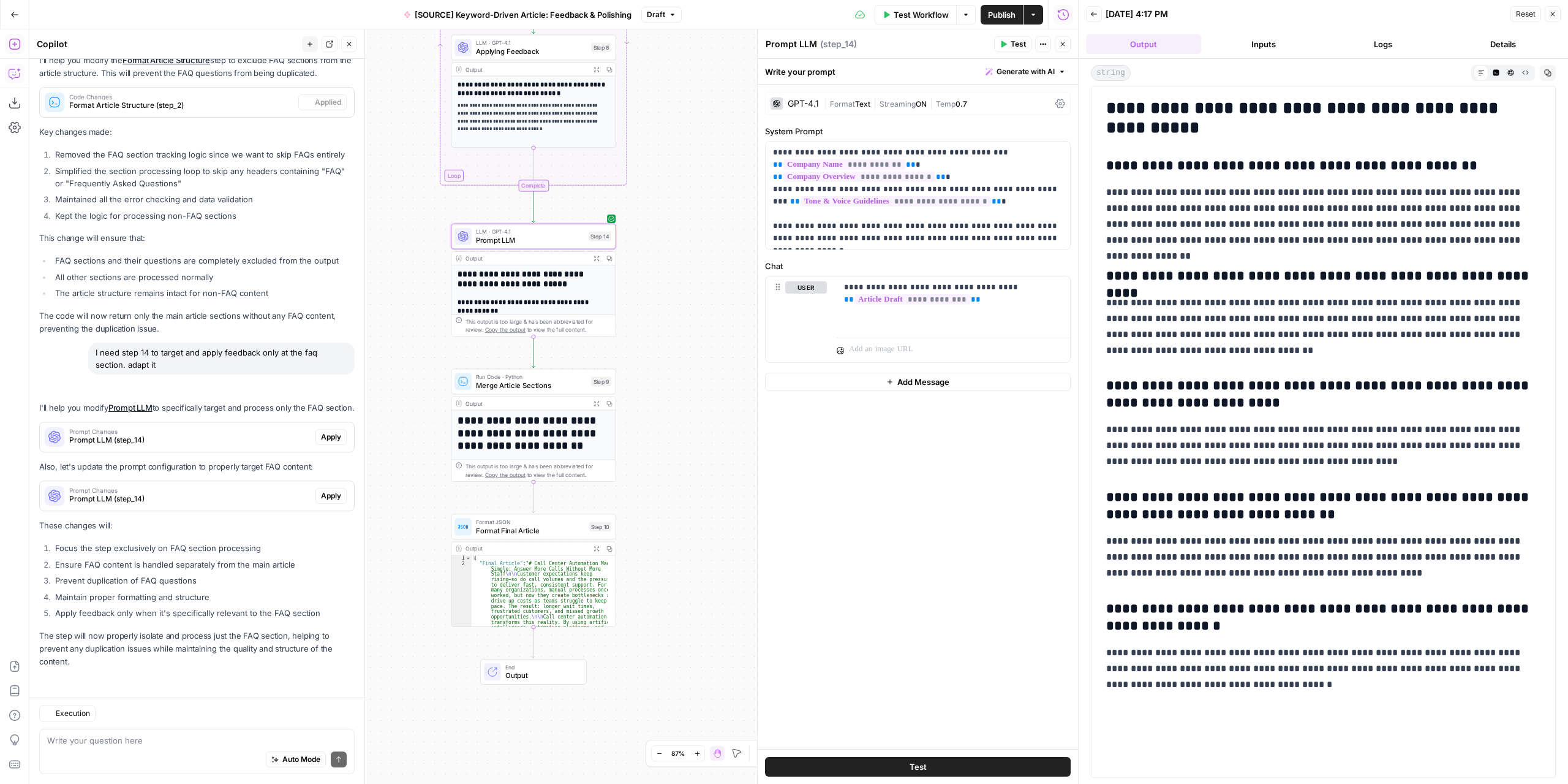
drag, startPoint x: 680, startPoint y: 507, endPoint x: 697, endPoint y: 538, distance: 35.4
click at [697, 538] on div "Workflow Set Inputs Inputs LLM · GPT-4.1 Extract Article Structure Step 1 Outpu…" at bounding box center [554, 406] width 1049 height 754
click at [535, 218] on icon "button" at bounding box center [534, 216] width 9 height 9
click at [533, 354] on icon "Edge from step_14 to step_9" at bounding box center [533, 352] width 3 height 31
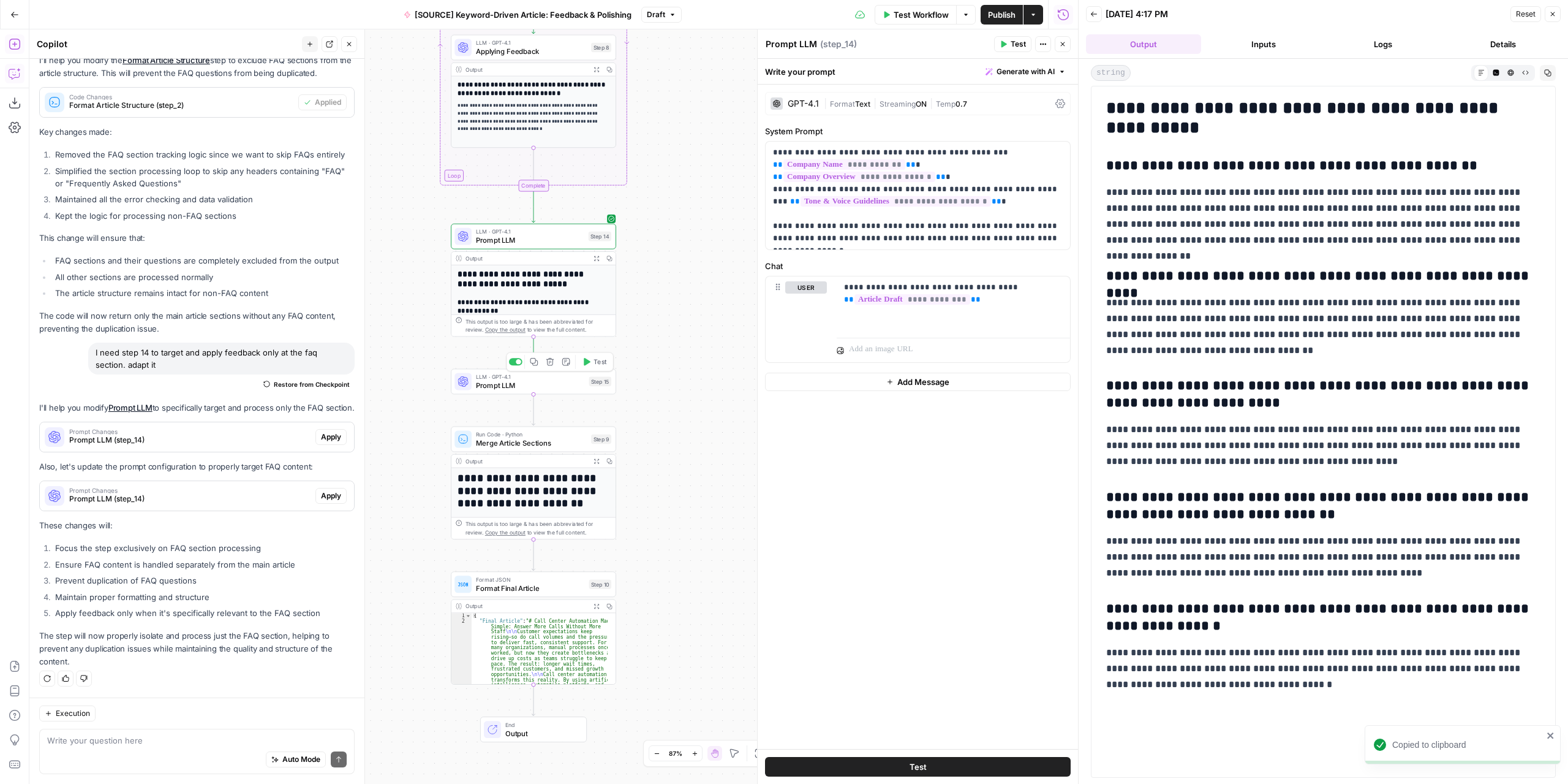
click at [550, 383] on span "Prompt LLM" at bounding box center [530, 385] width 109 height 11
click at [897, 378] on span "Add Message" at bounding box center [923, 382] width 52 height 12
click at [1058, 382] on icon "button" at bounding box center [1059, 382] width 6 height 5
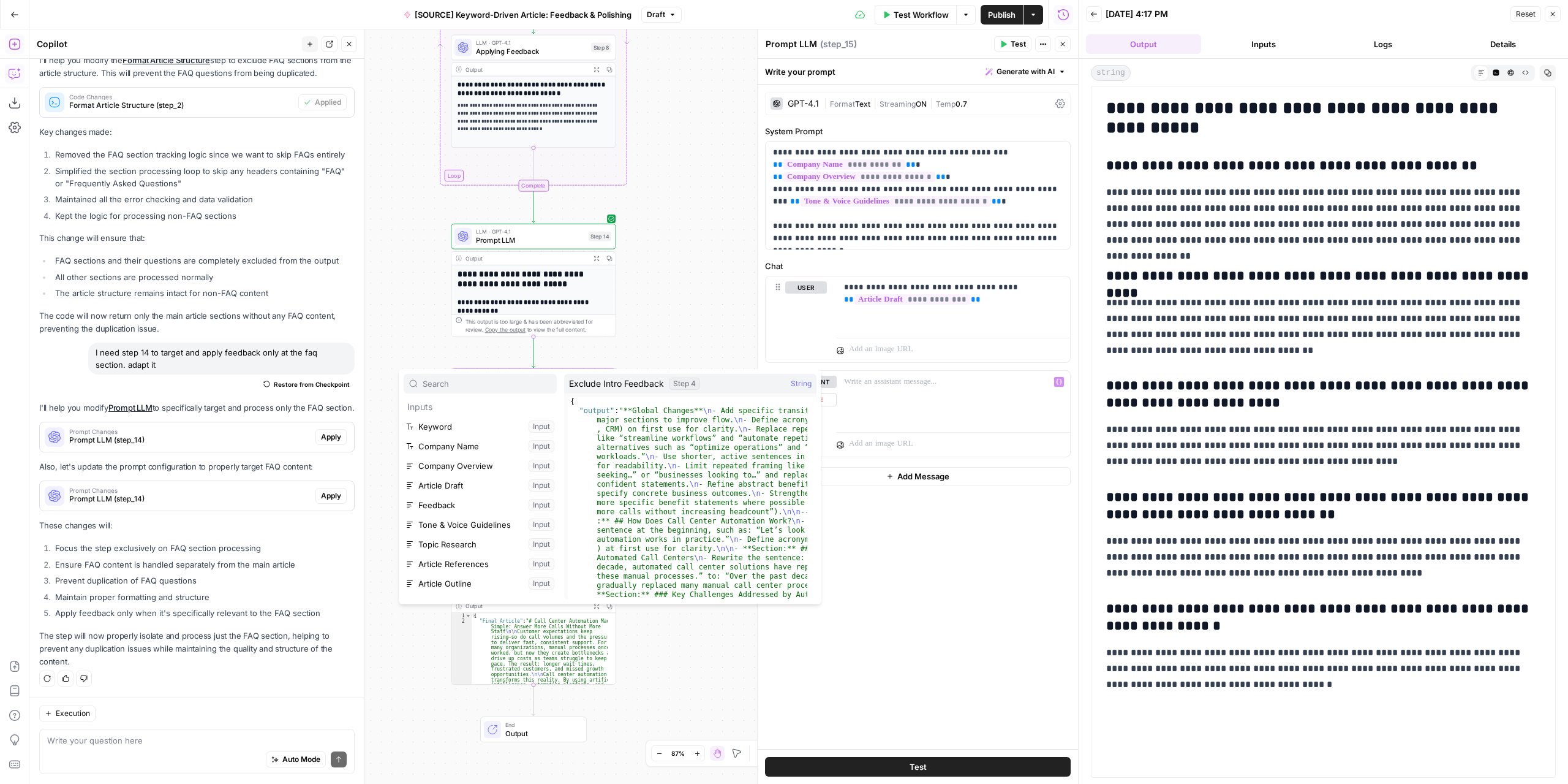
scroll to position [170, 0]
click at [441, 589] on button "Select variable Prompt LLM" at bounding box center [480, 590] width 153 height 19
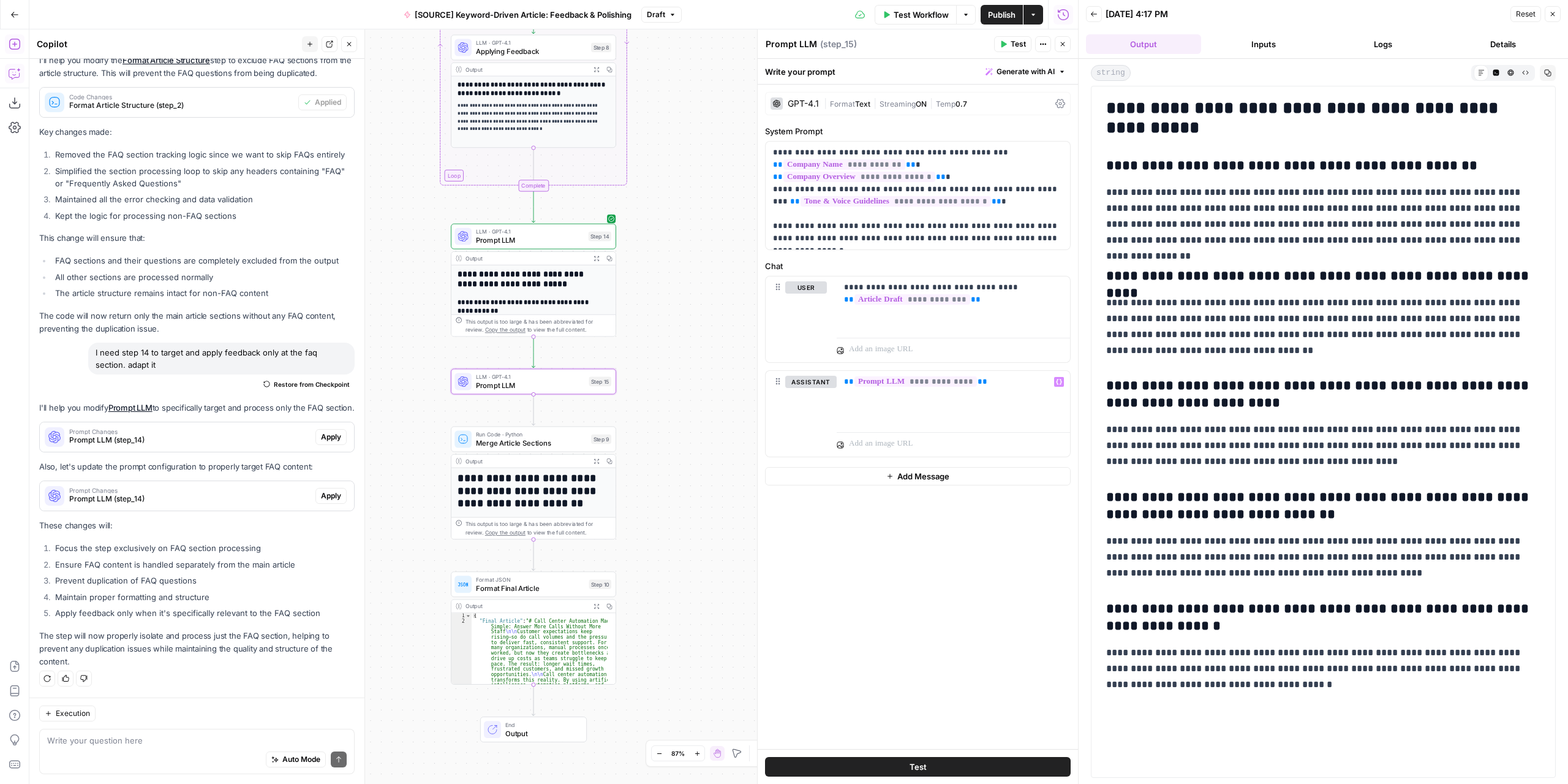
click at [913, 480] on button "Add Message" at bounding box center [918, 476] width 306 height 19
click at [905, 487] on div at bounding box center [953, 493] width 233 height 57
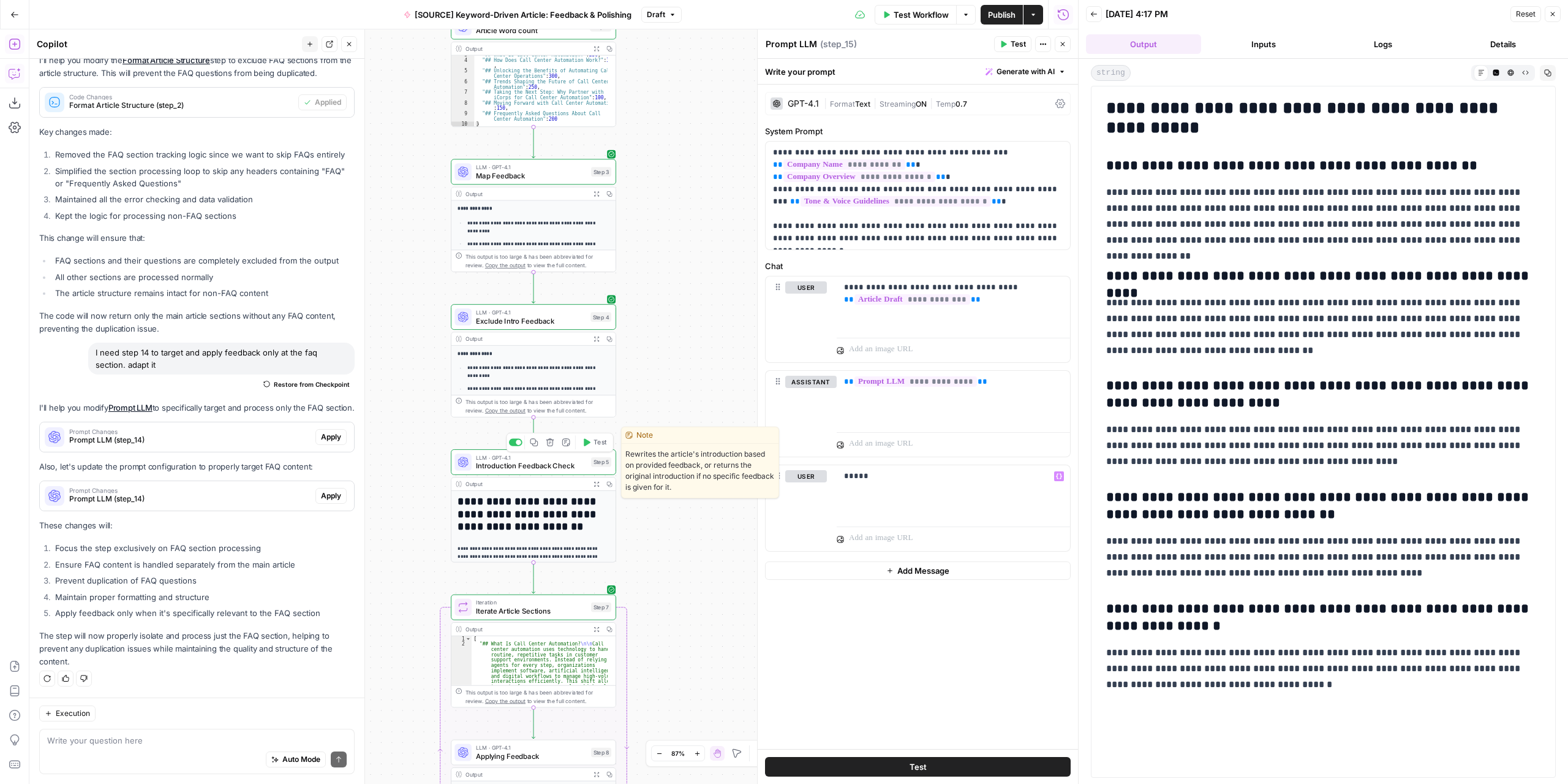
click at [548, 466] on span "Introduction Feedback Check" at bounding box center [531, 465] width 111 height 11
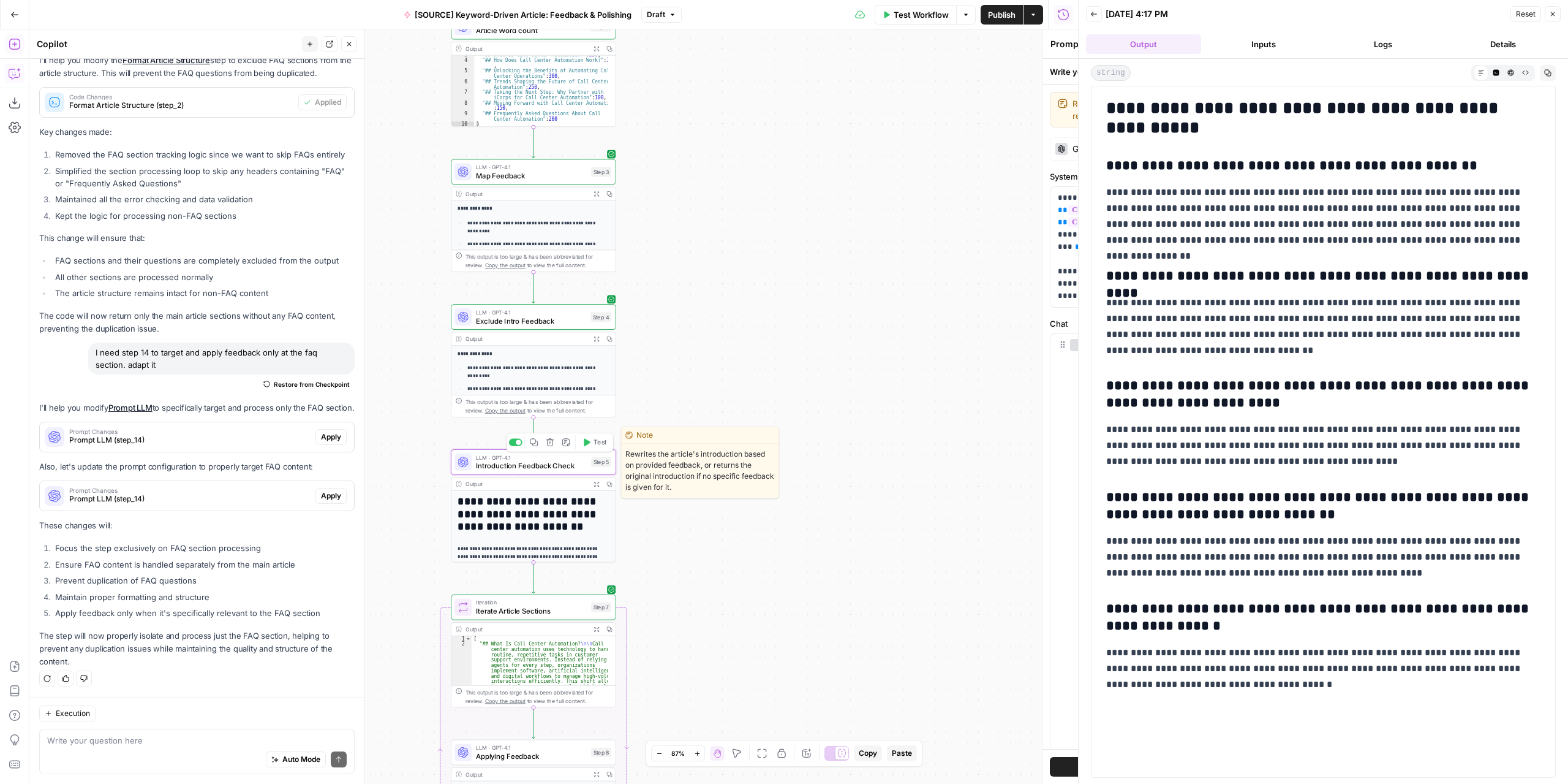
type textarea "Introduction Feedback Check"
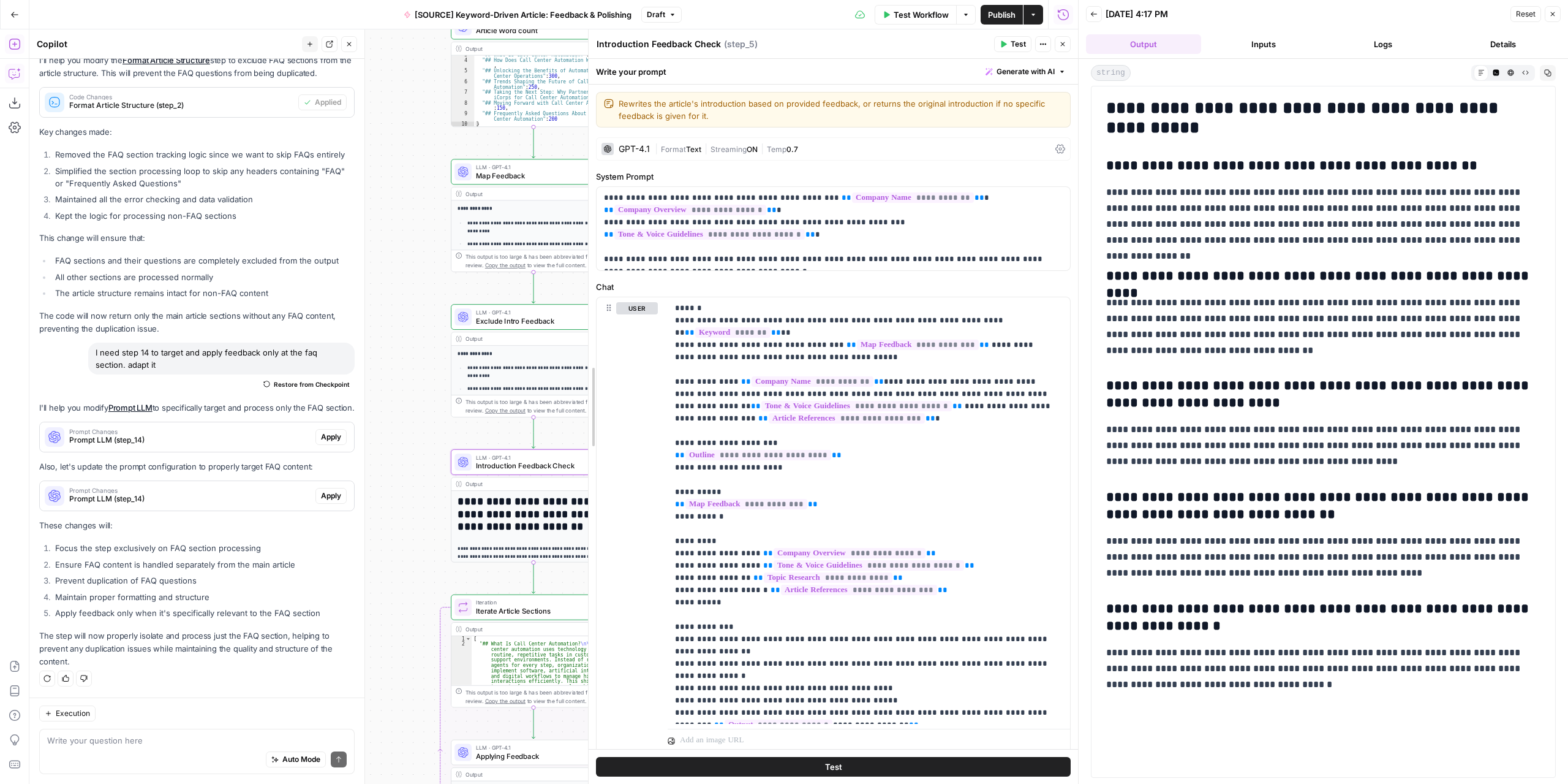
drag, startPoint x: 761, startPoint y: 437, endPoint x: 554, endPoint y: 450, distance: 207.4
click at [548, 450] on body "Marketers in Demand New Home Browse Your Data Usage Settings Recent Grids Refre…" at bounding box center [784, 392] width 1568 height 784
click at [1064, 45] on icon "button" at bounding box center [1063, 45] width 4 height 4
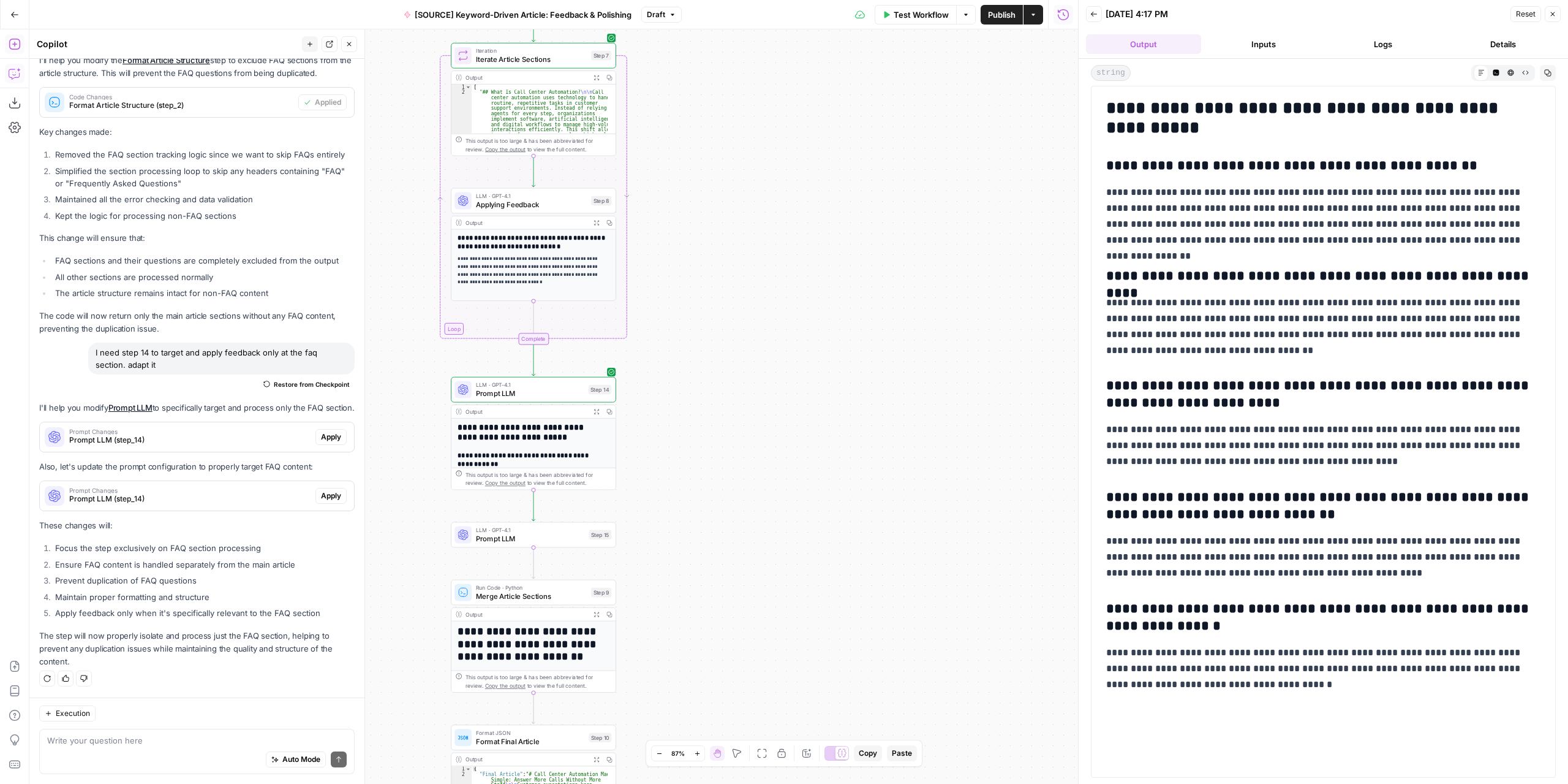
click at [530, 389] on span "Prompt LLM" at bounding box center [530, 393] width 108 height 11
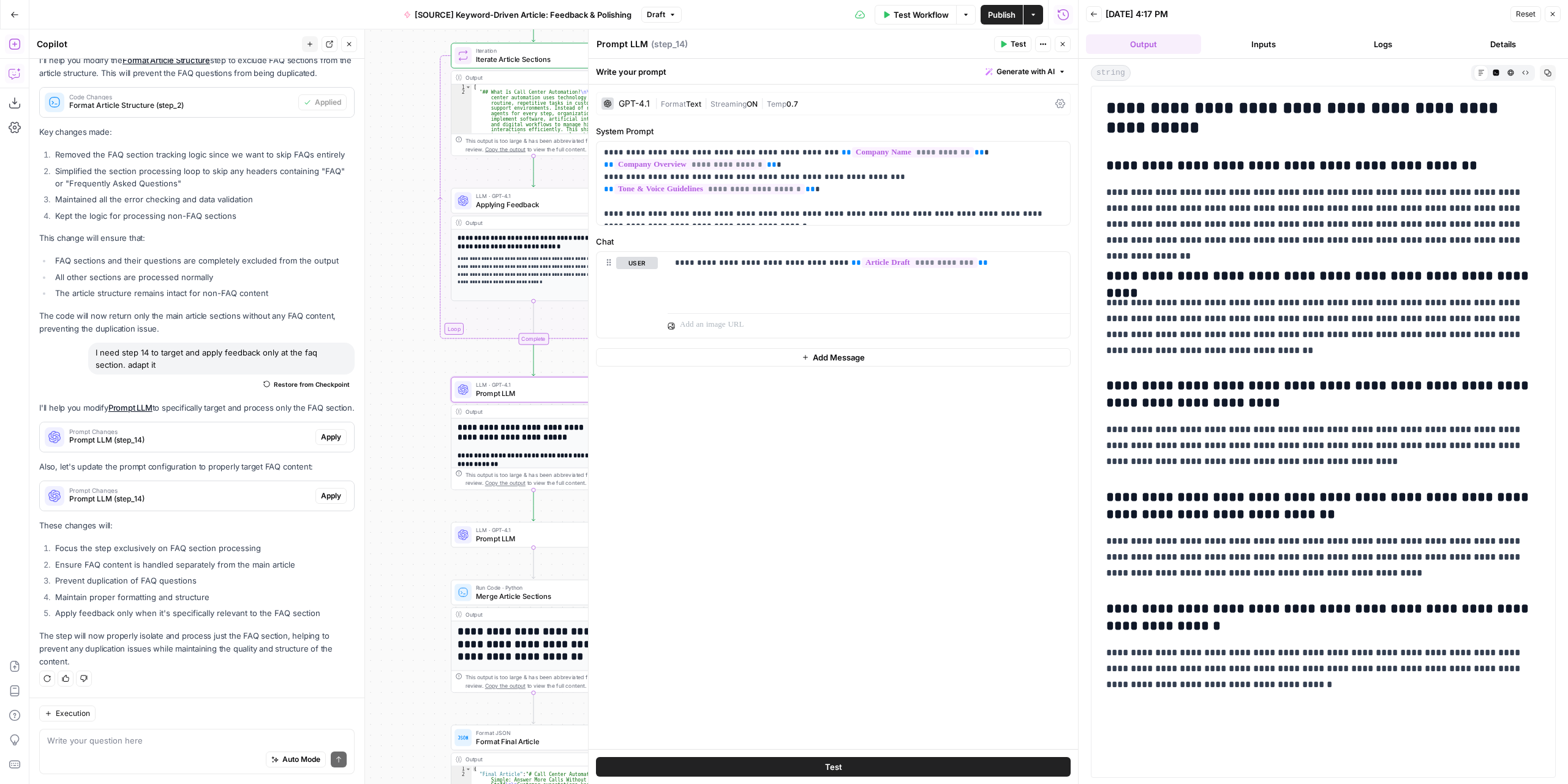
click at [643, 45] on textarea "Prompt LLM" at bounding box center [622, 44] width 51 height 12
drag, startPoint x: 644, startPoint y: 45, endPoint x: 572, endPoint y: 47, distance: 72.0
click at [572, 47] on body "Marketers in Demand New Home Browse Your Data Usage Settings Recent Grids Refre…" at bounding box center [784, 392] width 1568 height 784
click at [614, 43] on textarea "Prompt LLM" at bounding box center [622, 44] width 51 height 12
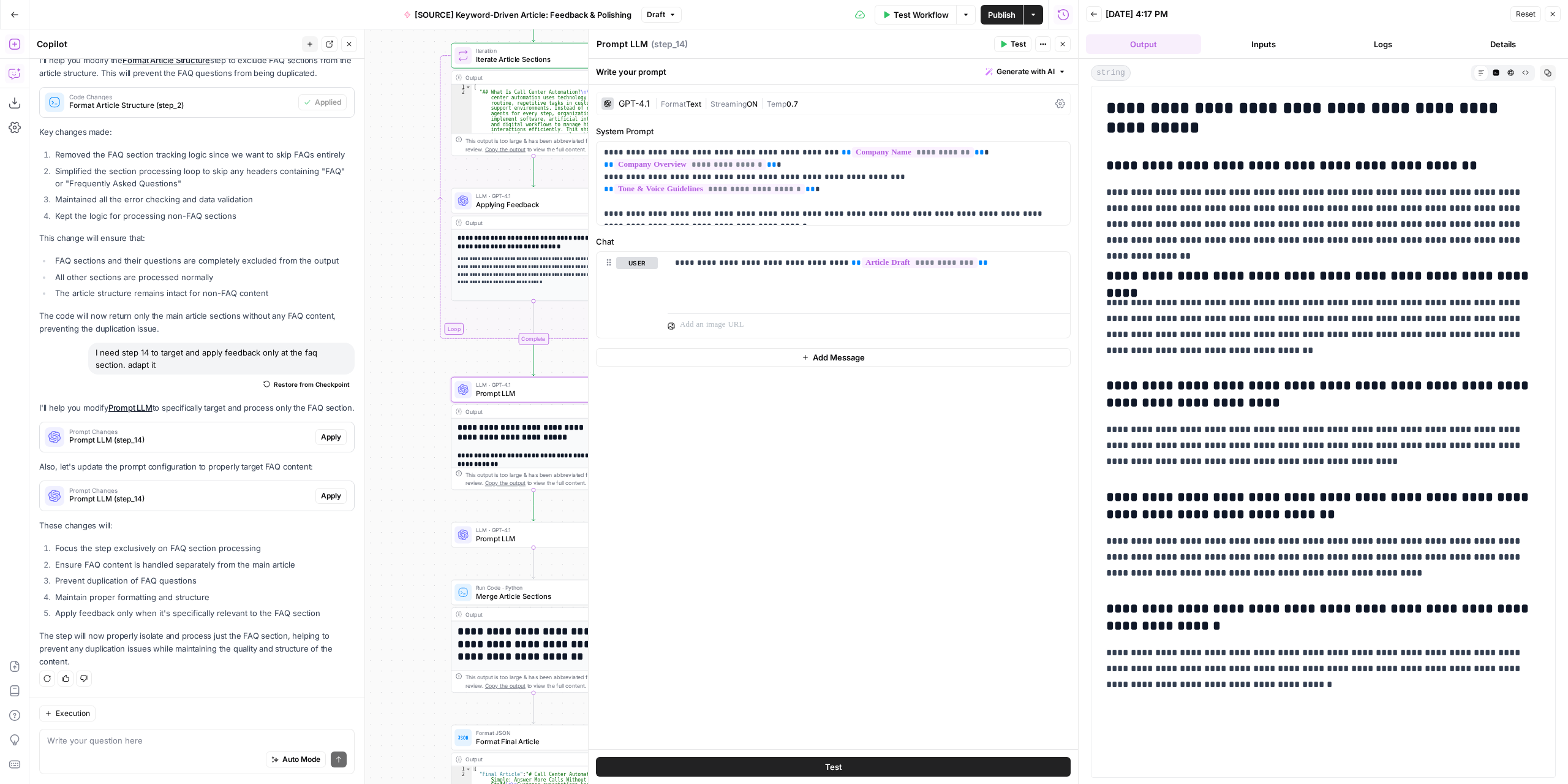
click at [614, 43] on textarea "Prompt LLM" at bounding box center [622, 44] width 51 height 12
type textarea "e"
type textarea "Extract FQA section"
click at [482, 539] on span "Prompt LLM" at bounding box center [530, 539] width 109 height 11
click at [617, 49] on textarea "Prompt LLM" at bounding box center [622, 44] width 51 height 12
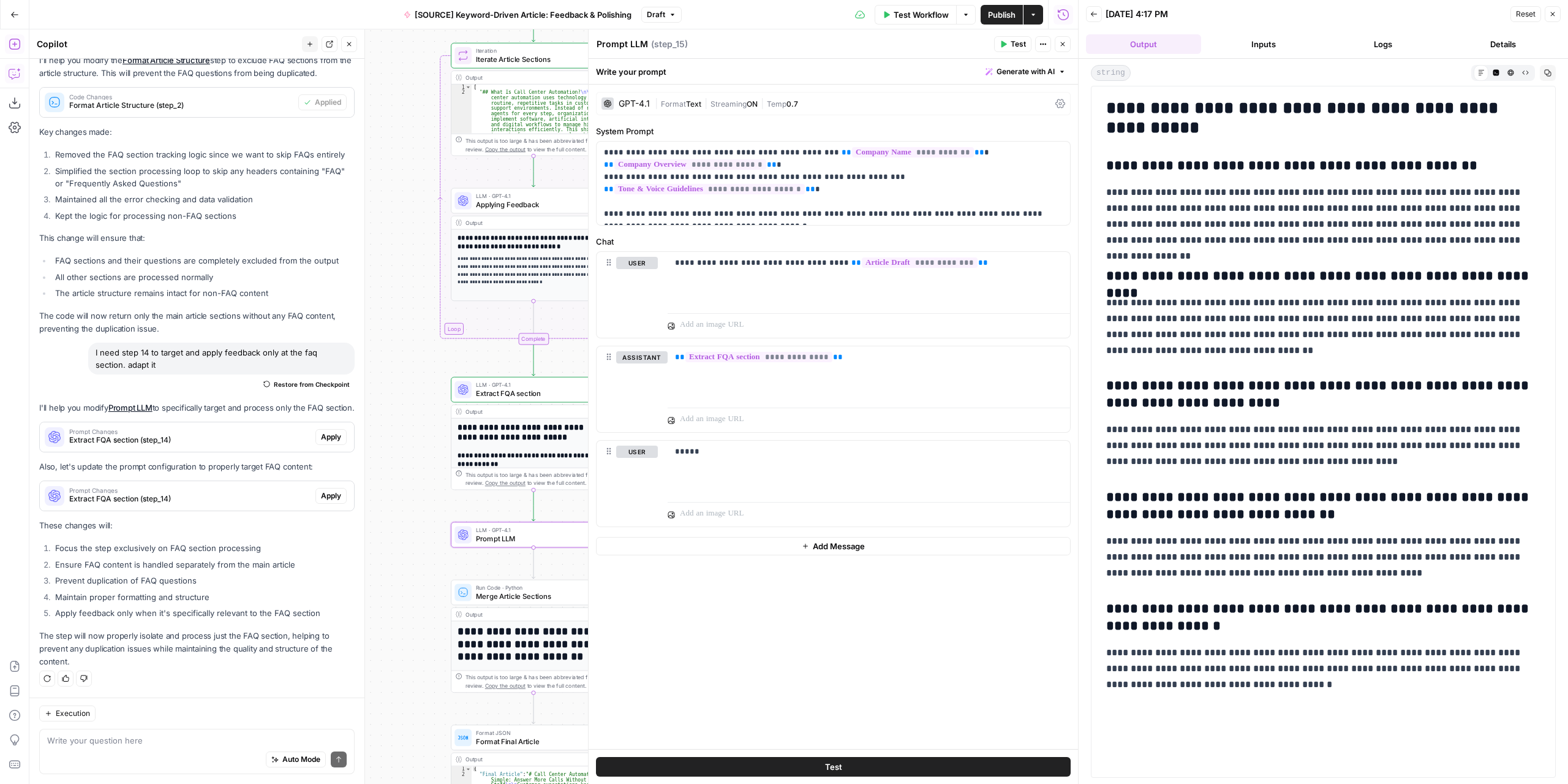
click at [617, 49] on textarea "Prompt LLM" at bounding box center [622, 44] width 51 height 12
type textarea "Apply feedback to FAQs"
click at [804, 465] on div "*****" at bounding box center [868, 469] width 402 height 57
click at [679, 475] on p "**********" at bounding box center [869, 463] width 388 height 37
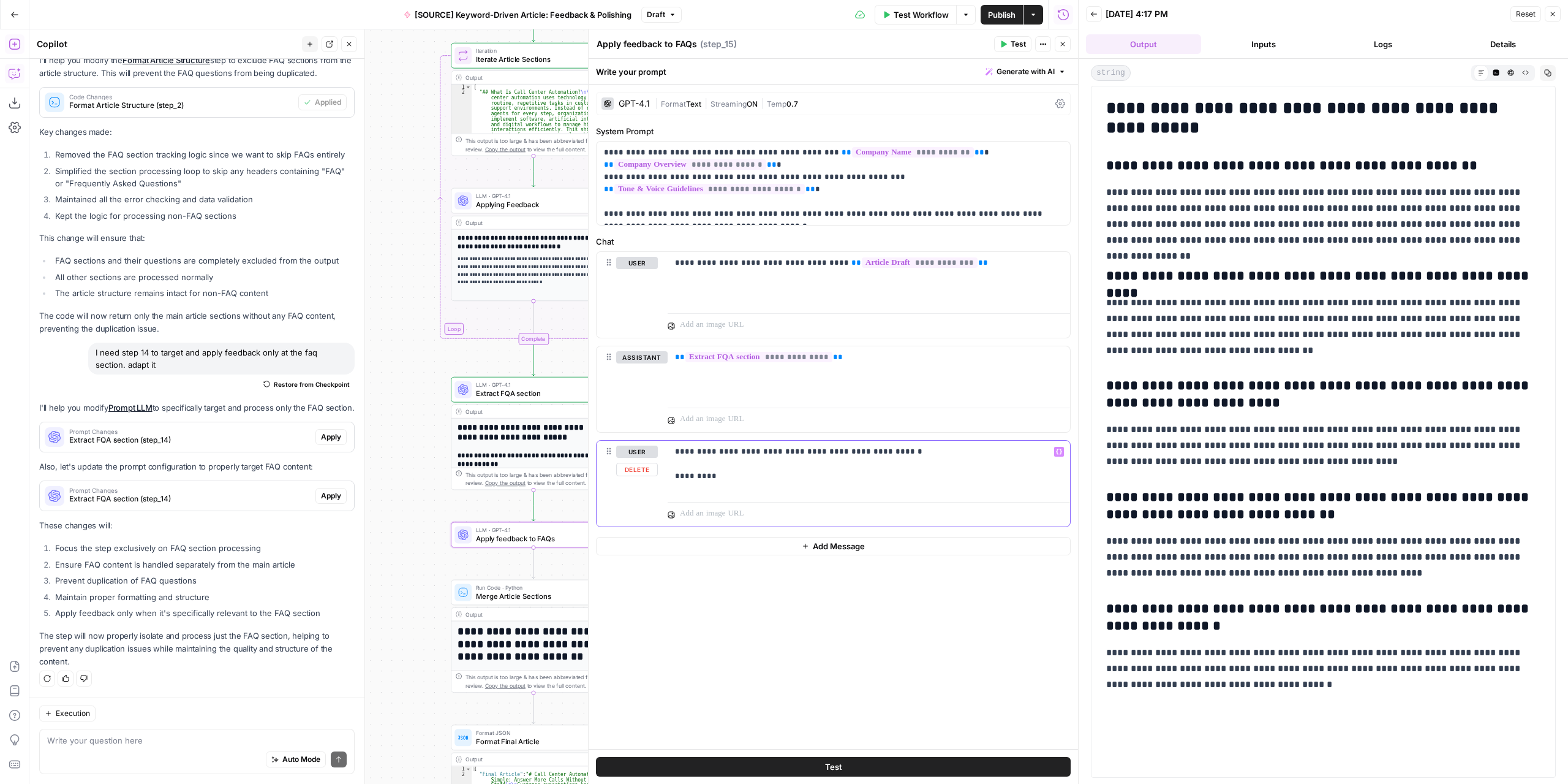
drag, startPoint x: 697, startPoint y: 476, endPoint x: 675, endPoint y: 480, distance: 22.4
click at [675, 480] on p "**********" at bounding box center [869, 463] width 388 height 37
copy p "*********"
click at [689, 491] on div "**********" at bounding box center [868, 469] width 402 height 57
click at [750, 482] on div "**********" at bounding box center [868, 469] width 402 height 57
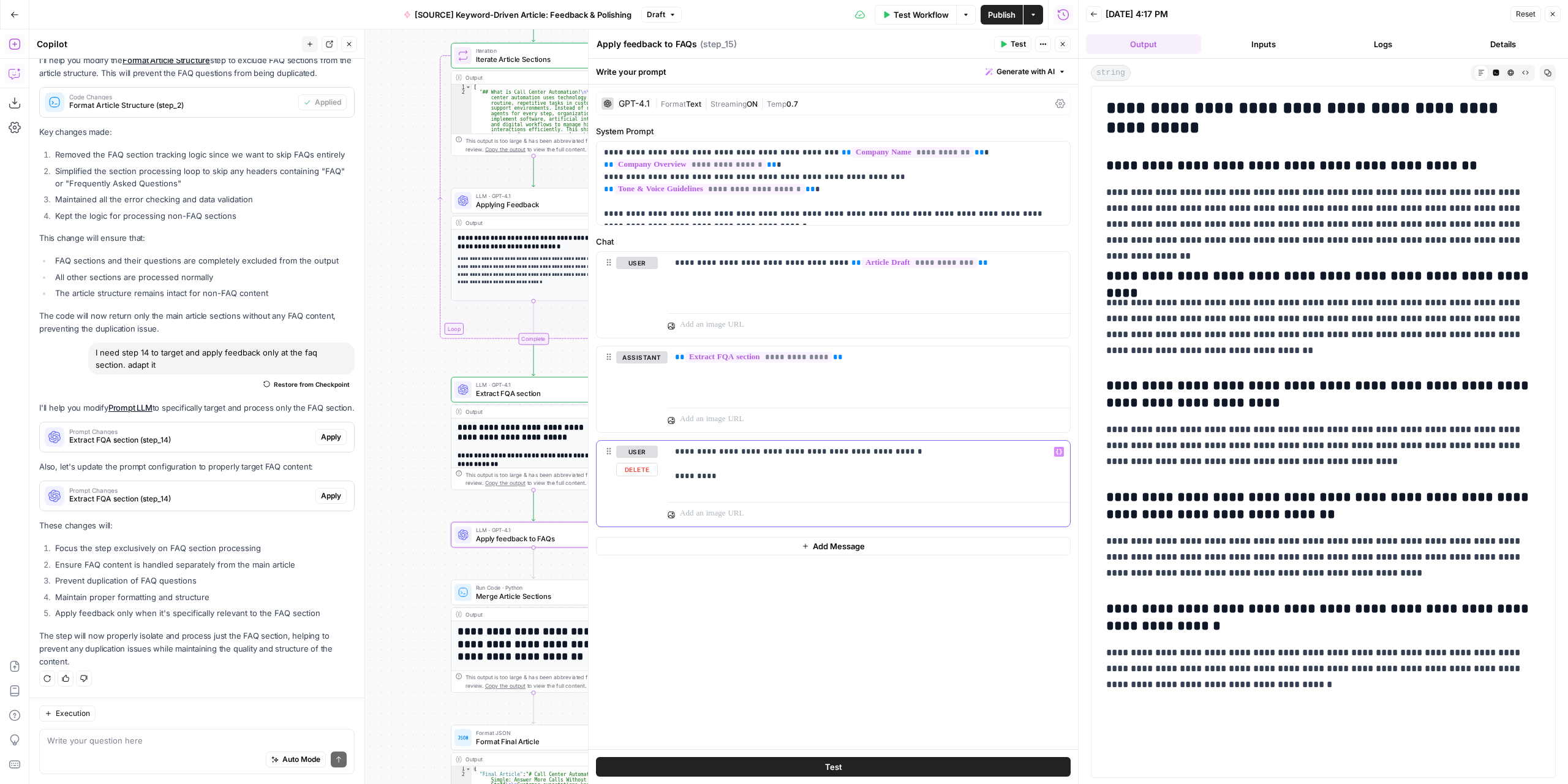
click at [687, 477] on p "**********" at bounding box center [869, 463] width 388 height 37
click at [766, 476] on p "**********" at bounding box center [869, 463] width 388 height 37
drag, startPoint x: 766, startPoint y: 476, endPoint x: 687, endPoint y: 477, distance: 79.0
click at [673, 477] on div "**********" at bounding box center [868, 469] width 402 height 57
copy p "**********"
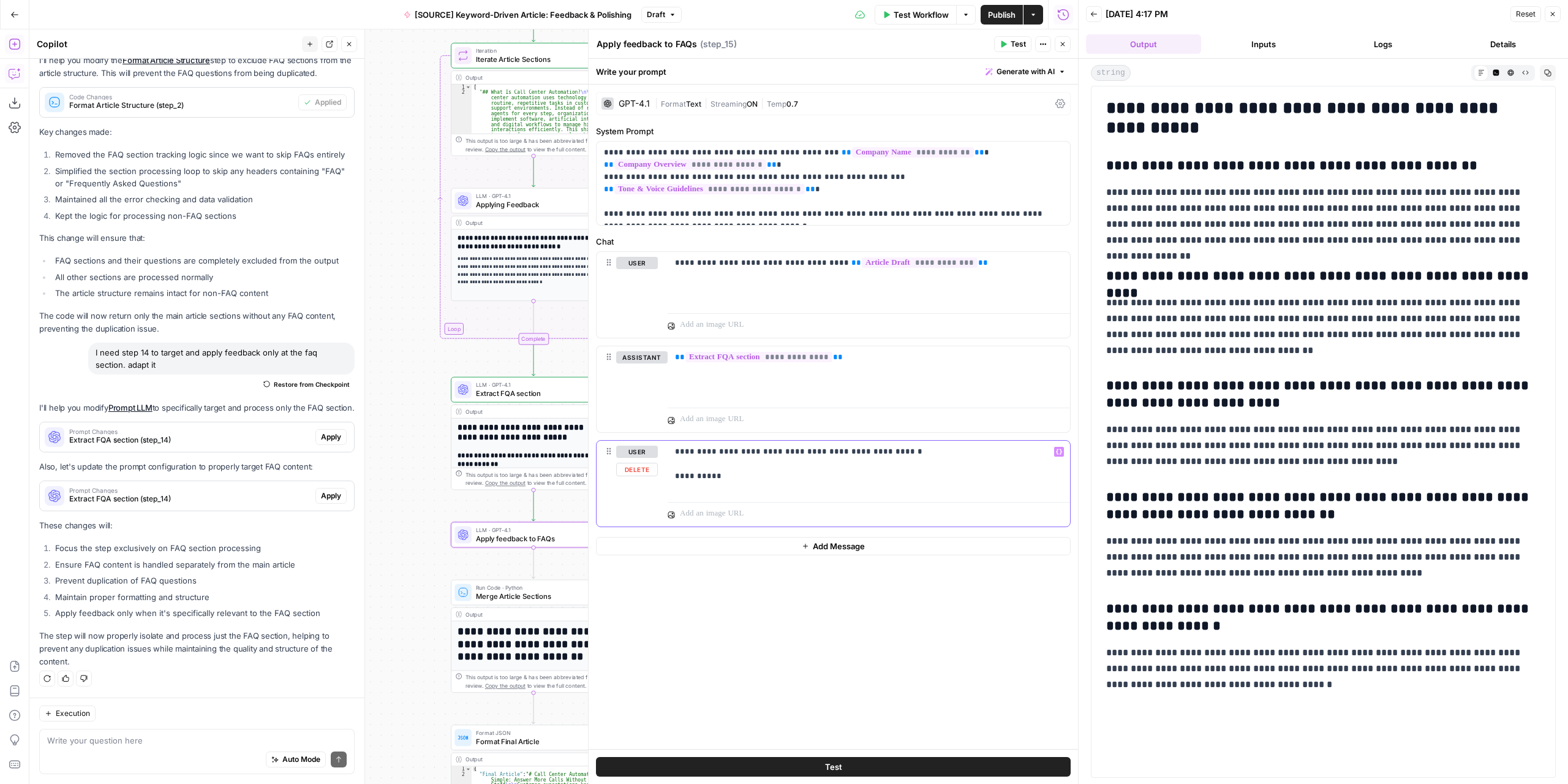
click at [764, 477] on p "**********" at bounding box center [869, 463] width 388 height 37
click at [680, 498] on p "**********" at bounding box center [869, 476] width 388 height 61
click at [693, 484] on p "**********" at bounding box center [869, 476] width 388 height 61
click at [1063, 448] on button "Variables Menu" at bounding box center [1059, 452] width 10 height 10
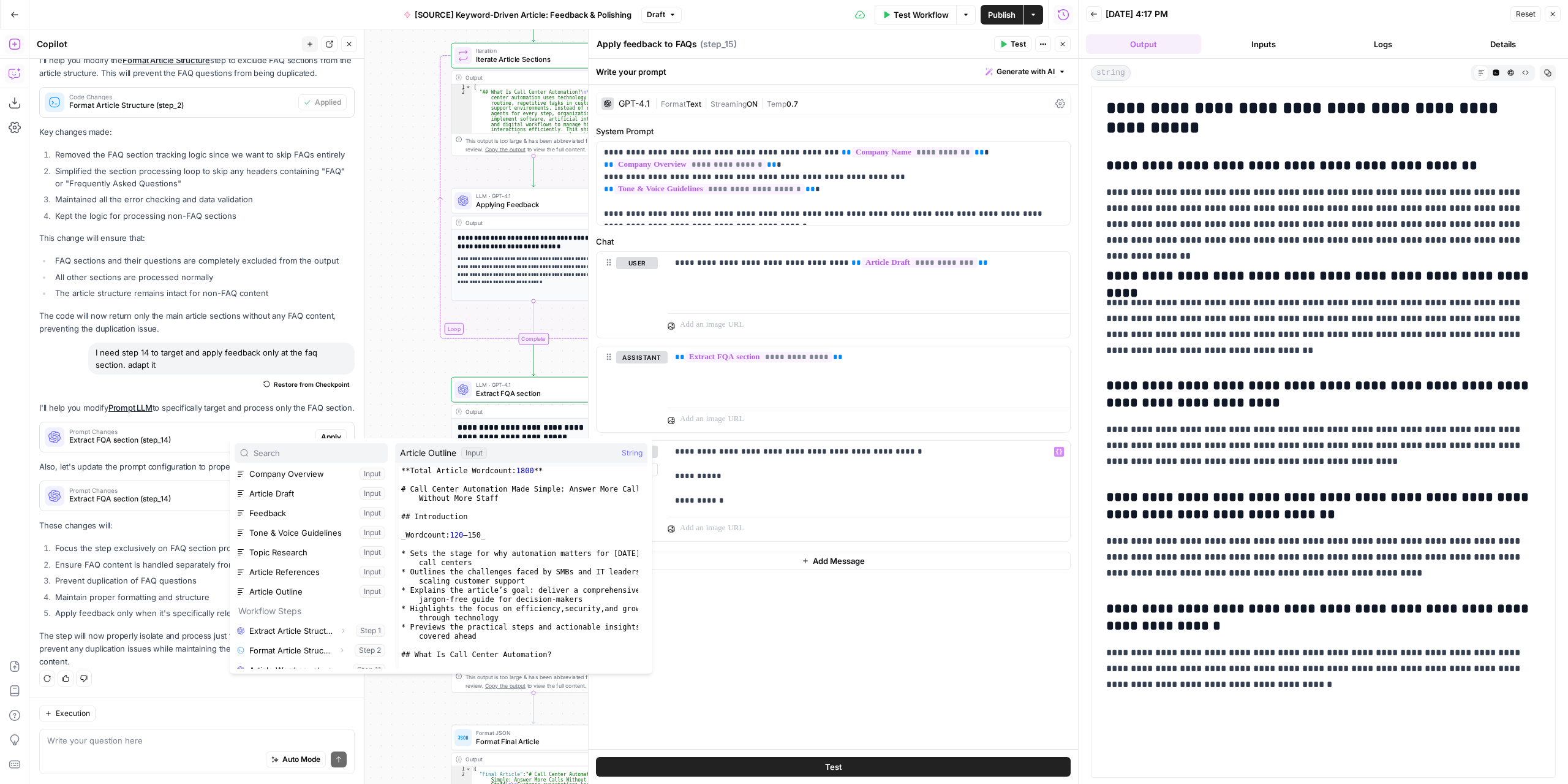
scroll to position [122, 0]
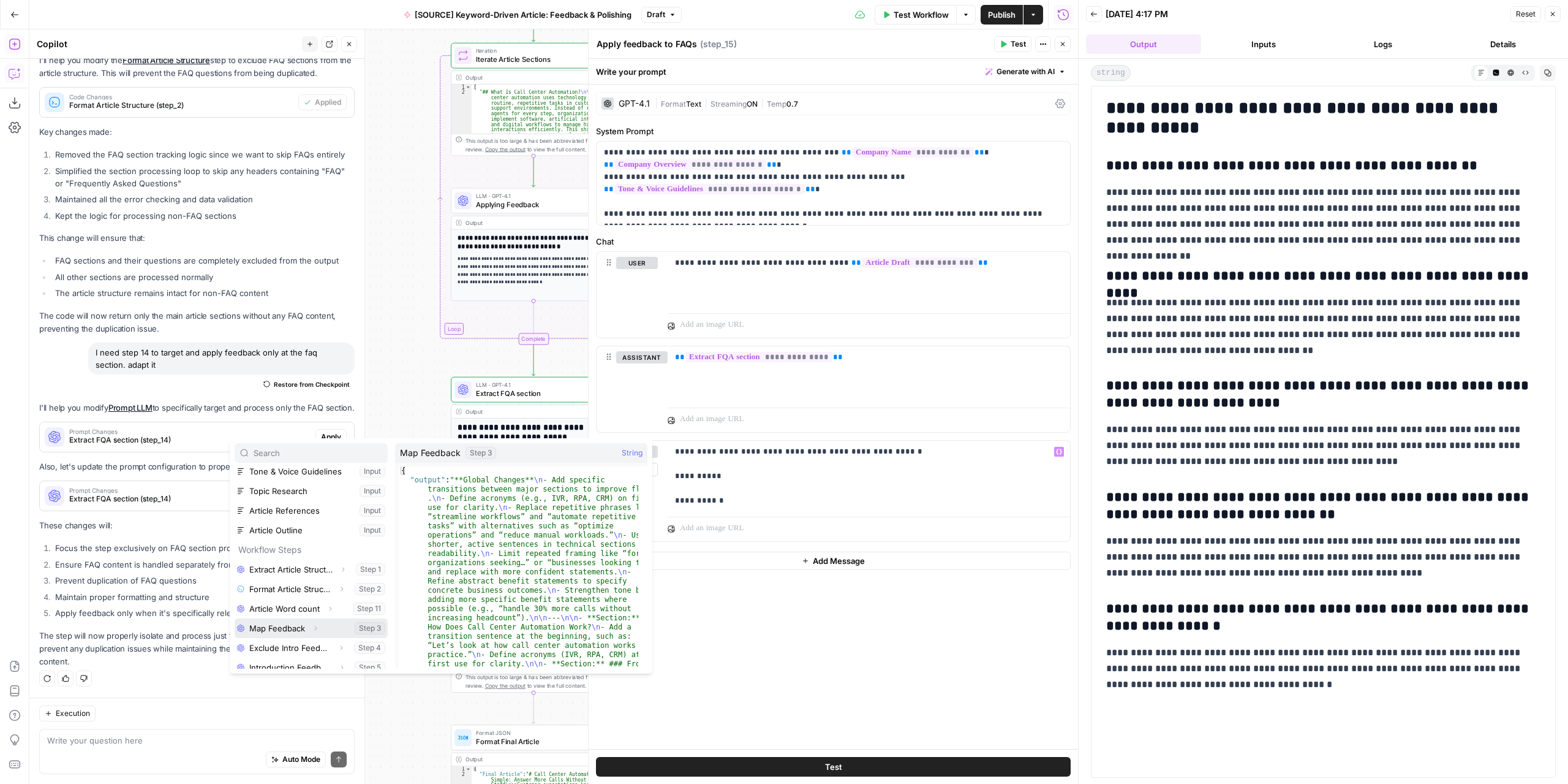
click at [288, 628] on button "Select variable Map Feedback" at bounding box center [311, 628] width 153 height 19
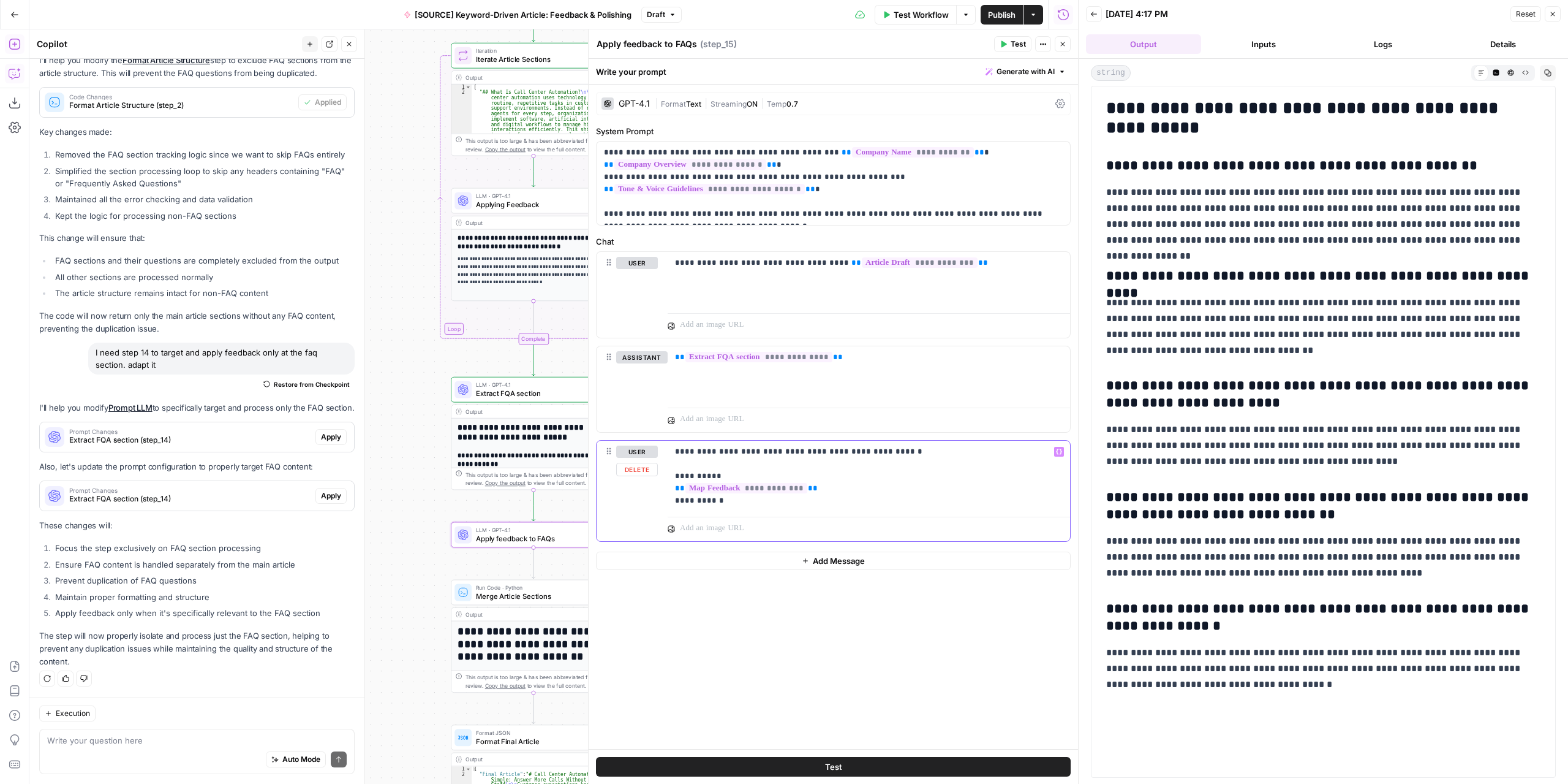
click at [758, 502] on p "**********" at bounding box center [869, 476] width 388 height 61
drag, startPoint x: 685, startPoint y: 475, endPoint x: 667, endPoint y: 476, distance: 18.0
click at [667, 476] on div "**********" at bounding box center [834, 503] width 473 height 125
copy p "**********"
click at [691, 524] on p "**********" at bounding box center [869, 488] width 388 height 86
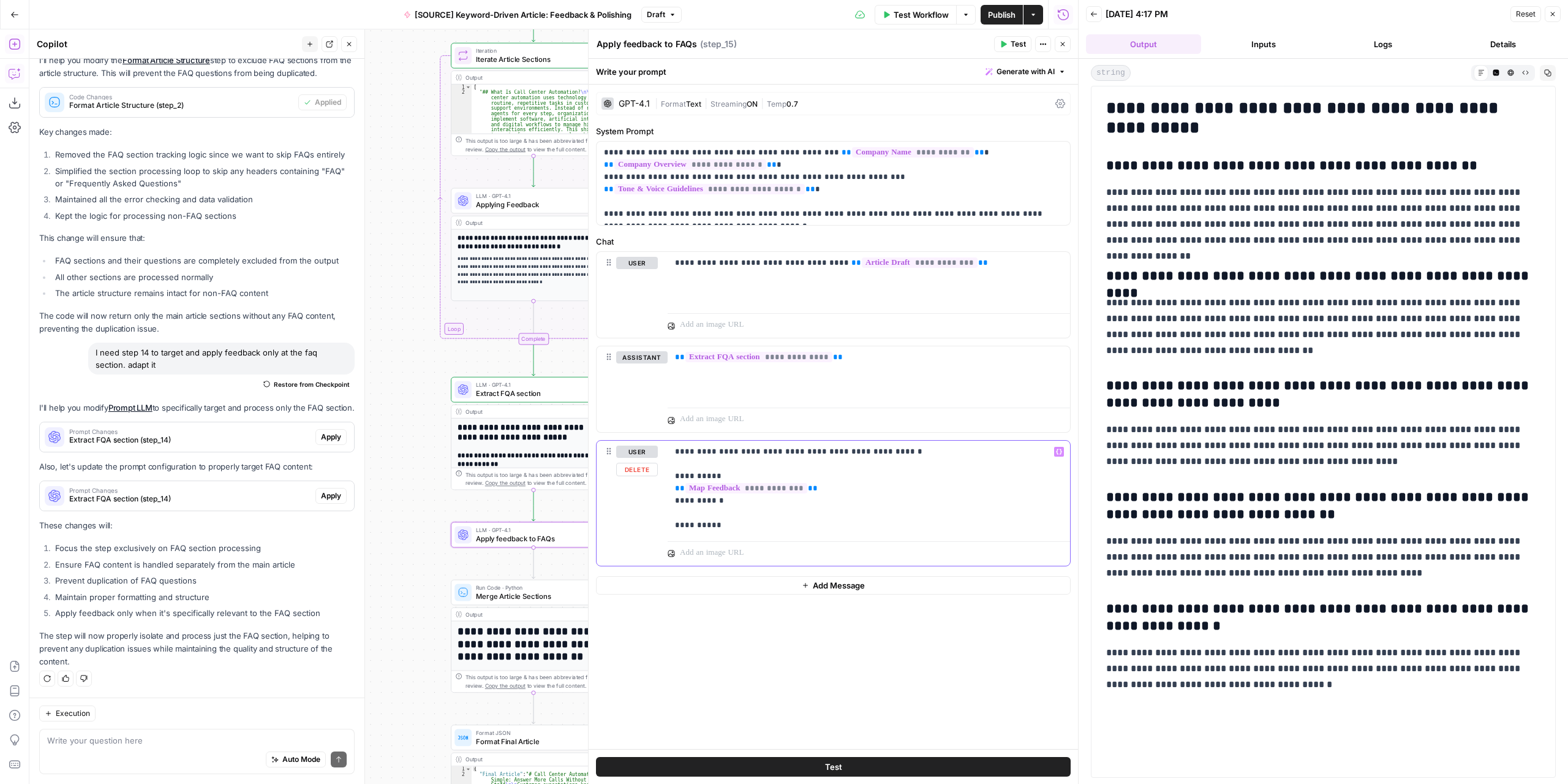
drag, startPoint x: 705, startPoint y: 526, endPoint x: 683, endPoint y: 525, distance: 22.0
click at [683, 525] on p "**********" at bounding box center [869, 488] width 388 height 86
drag, startPoint x: 719, startPoint y: 525, endPoint x: 693, endPoint y: 527, distance: 26.1
click at [669, 527] on div "**********" at bounding box center [868, 489] width 402 height 96
copy p "******"
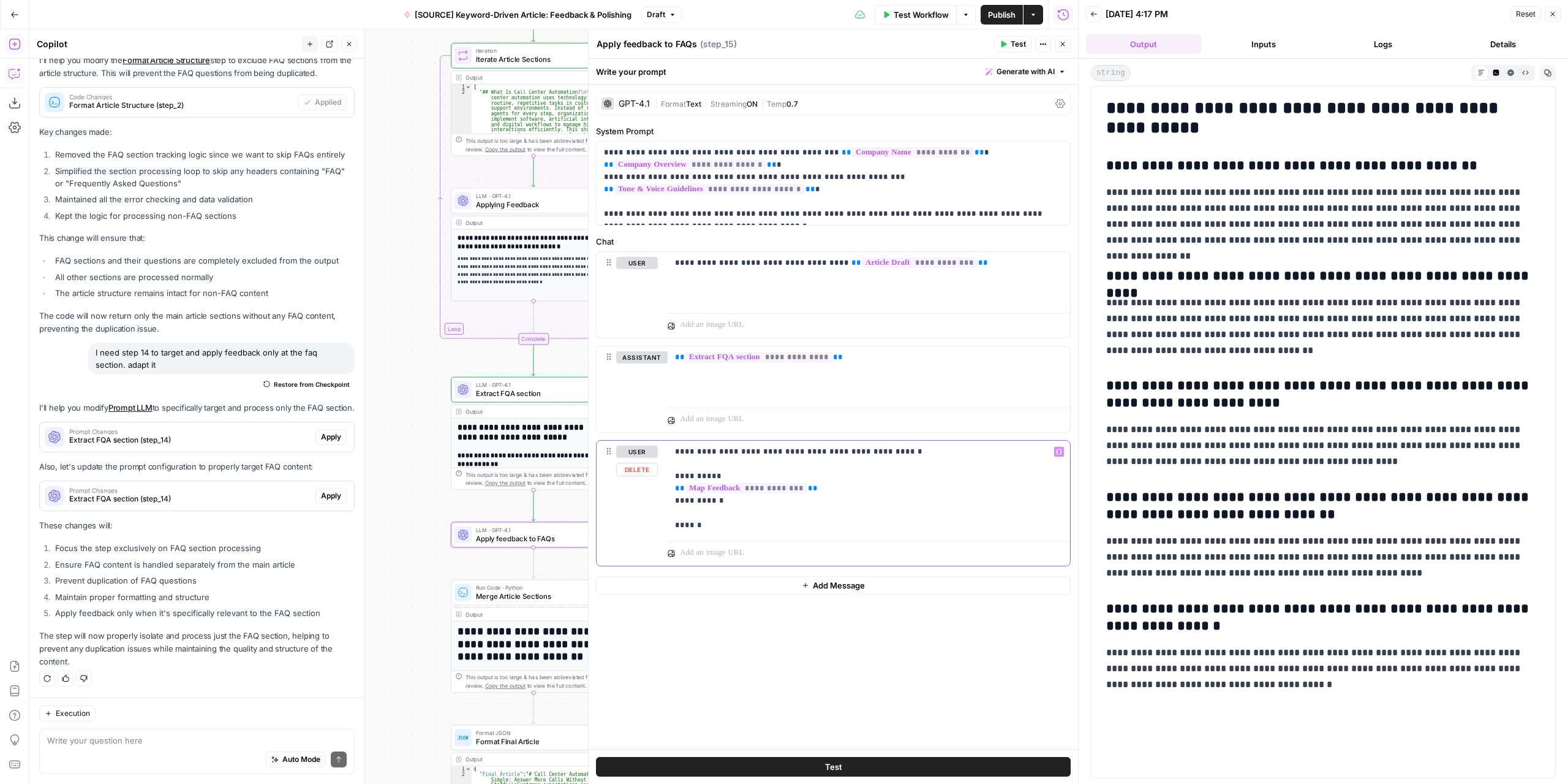
click at [734, 527] on p "**********" at bounding box center [869, 488] width 388 height 86
click at [679, 547] on p "**********" at bounding box center [869, 501] width 388 height 110
click at [685, 537] on p "**********" at bounding box center [869, 501] width 388 height 110
click at [1061, 450] on icon "button" at bounding box center [1059, 452] width 6 height 5
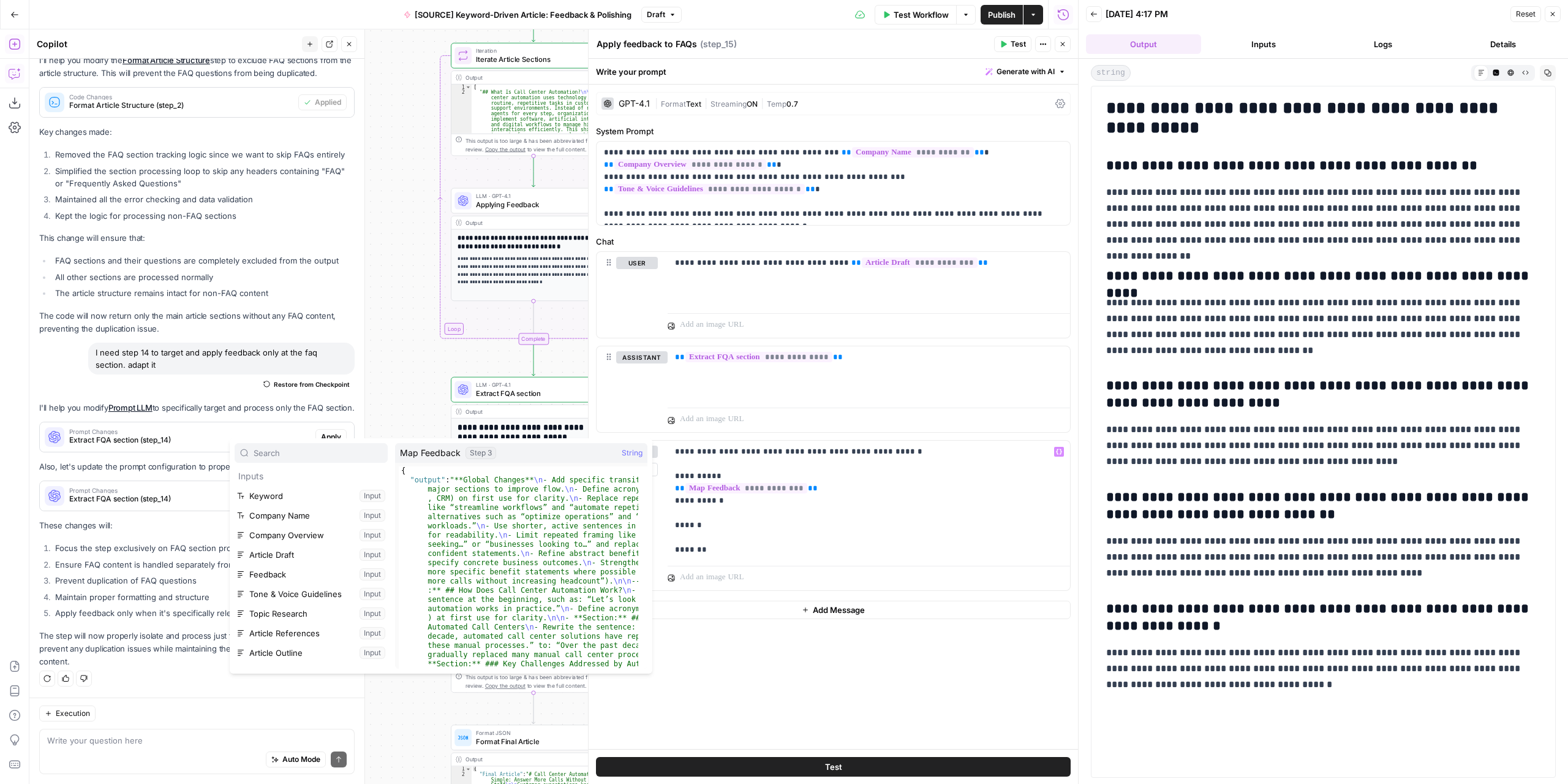
scroll to position [170, 0]
click at [276, 660] on button "Select variable Extract FQA section" at bounding box center [311, 659] width 153 height 19
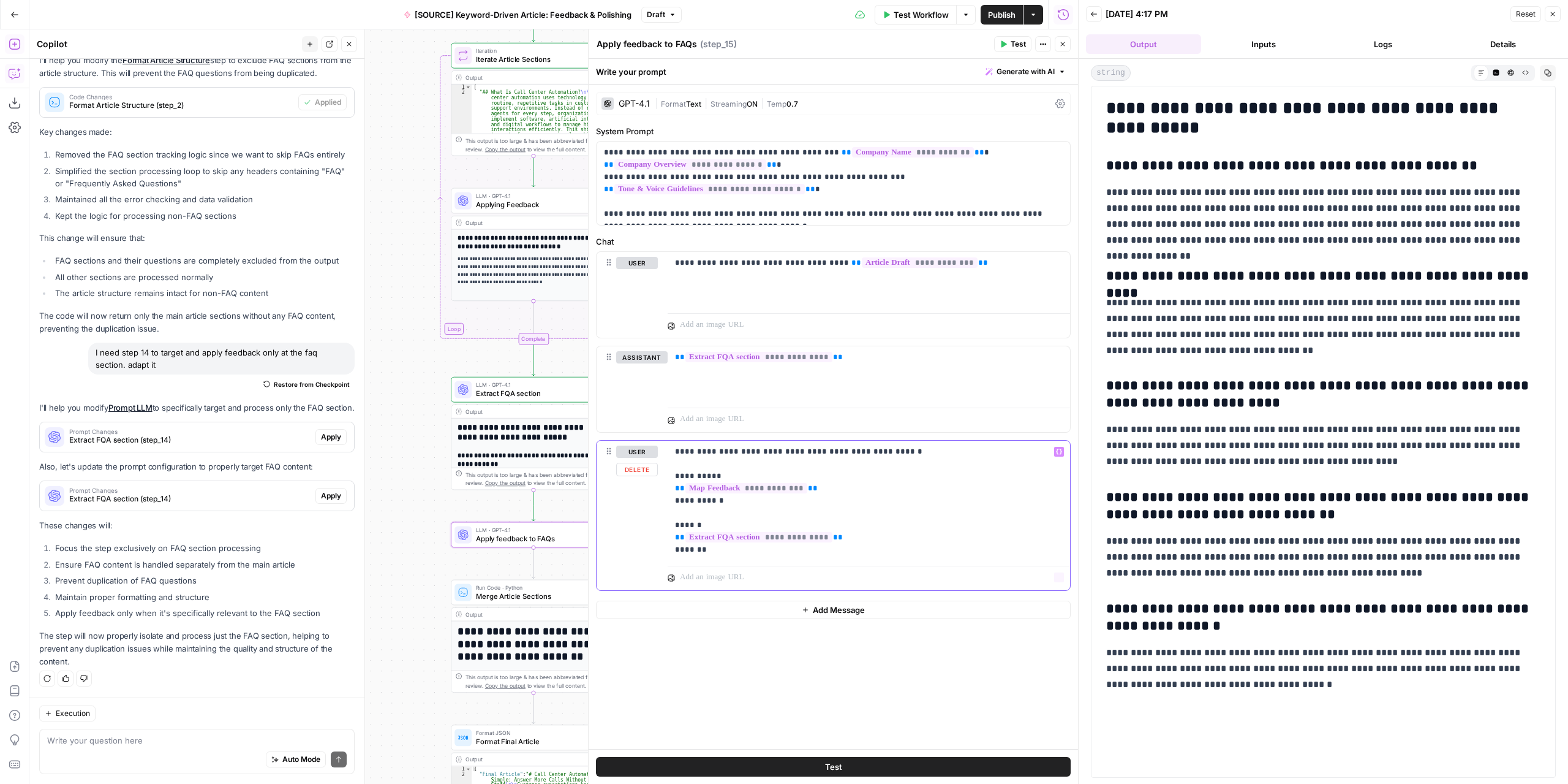
click at [828, 551] on p "**********" at bounding box center [869, 501] width 388 height 110
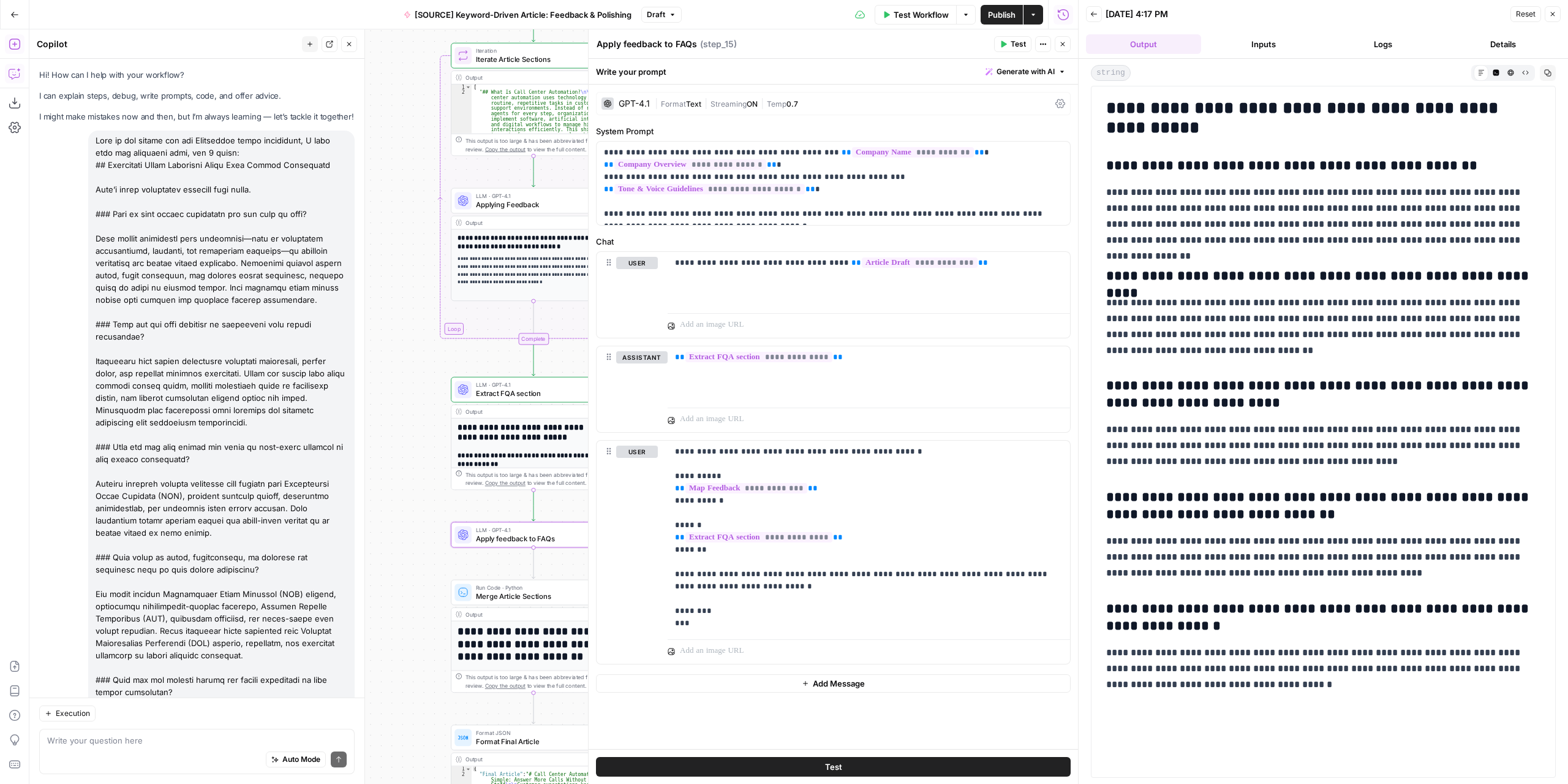
click at [1020, 40] on span "Test" at bounding box center [1018, 44] width 15 height 11
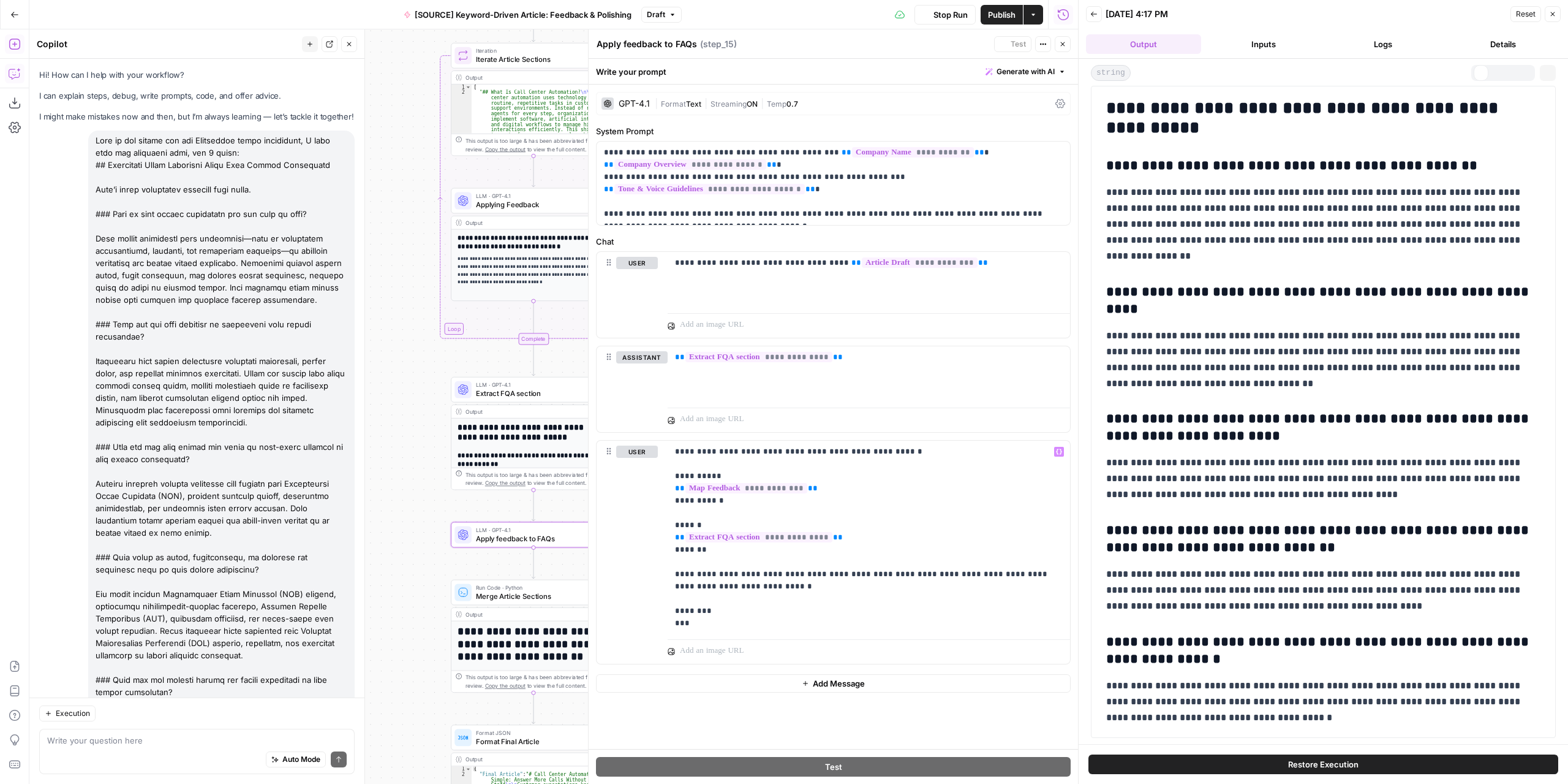
scroll to position [3046, 0]
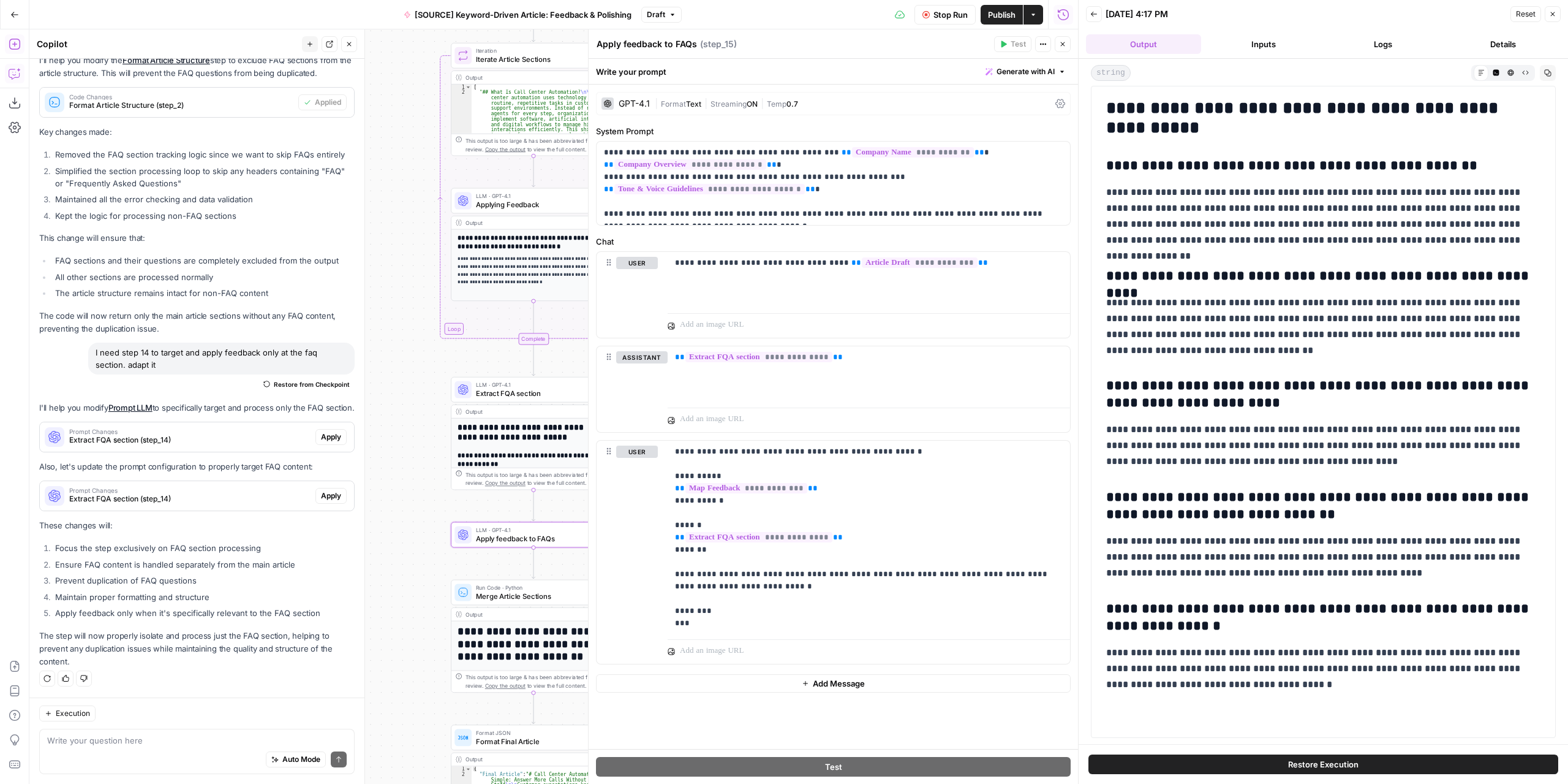
click at [1163, 40] on button "Output" at bounding box center [1143, 44] width 115 height 19
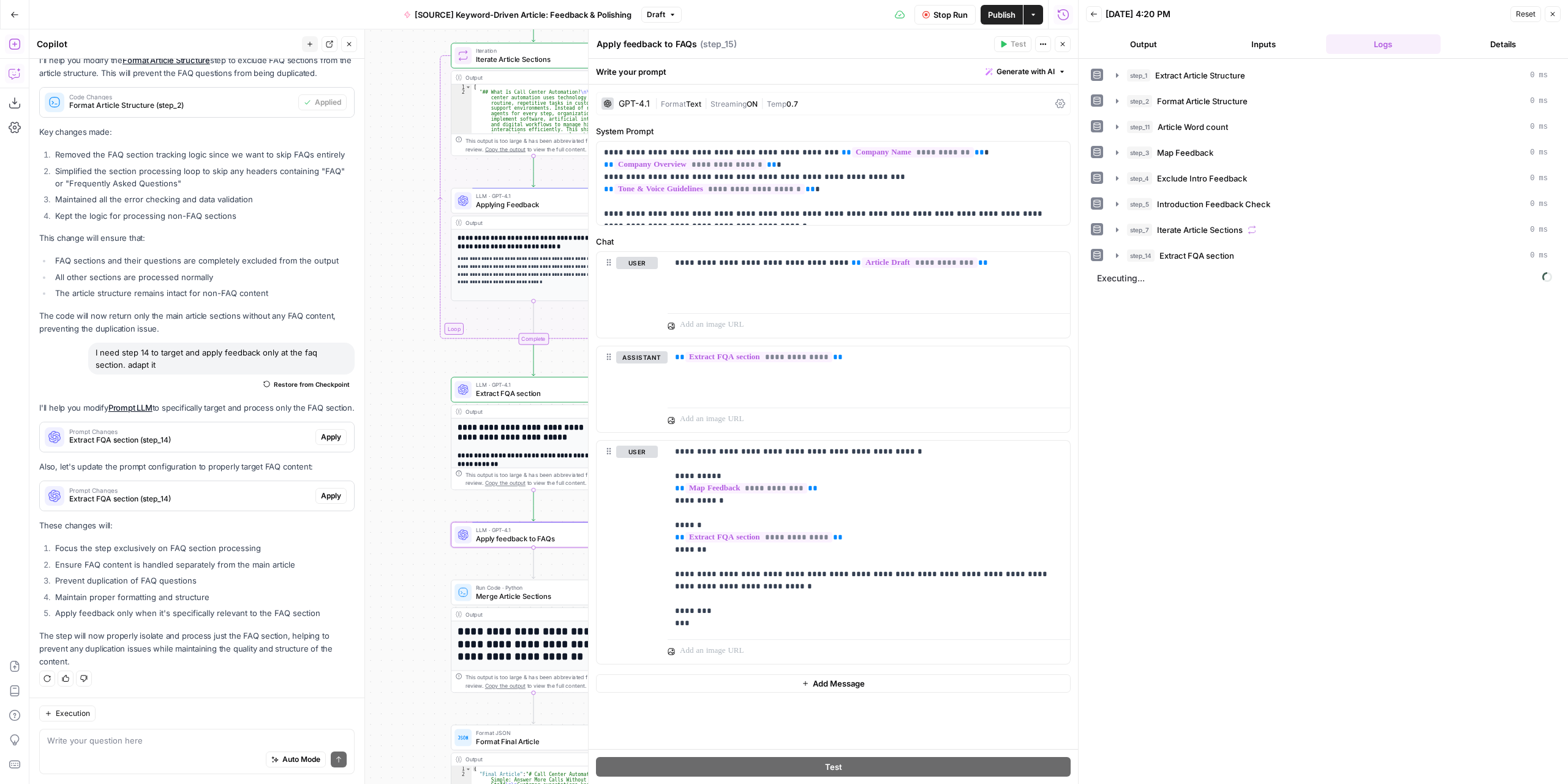
click at [1163, 40] on button "Output" at bounding box center [1143, 44] width 115 height 19
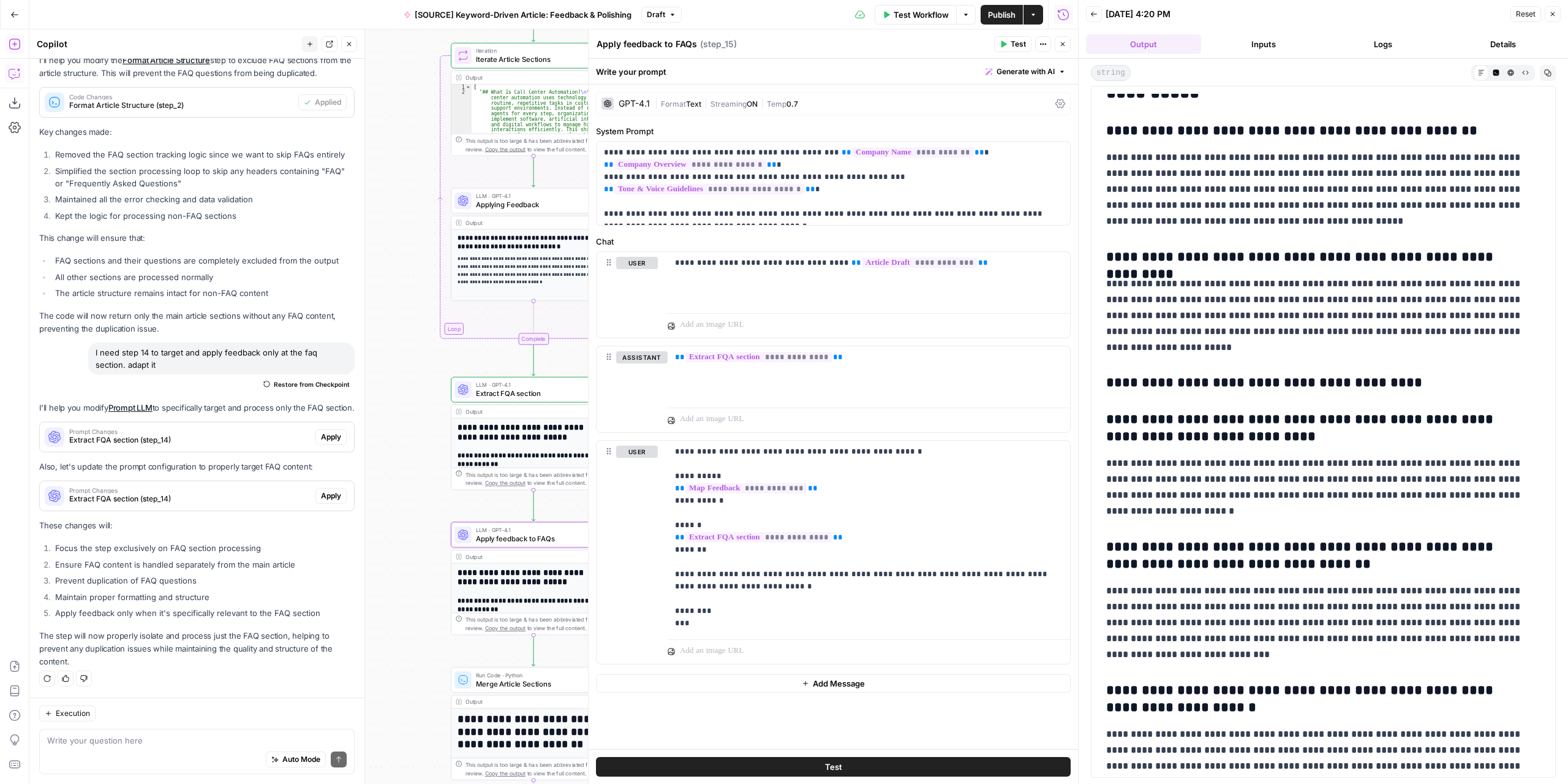
scroll to position [59, 0]
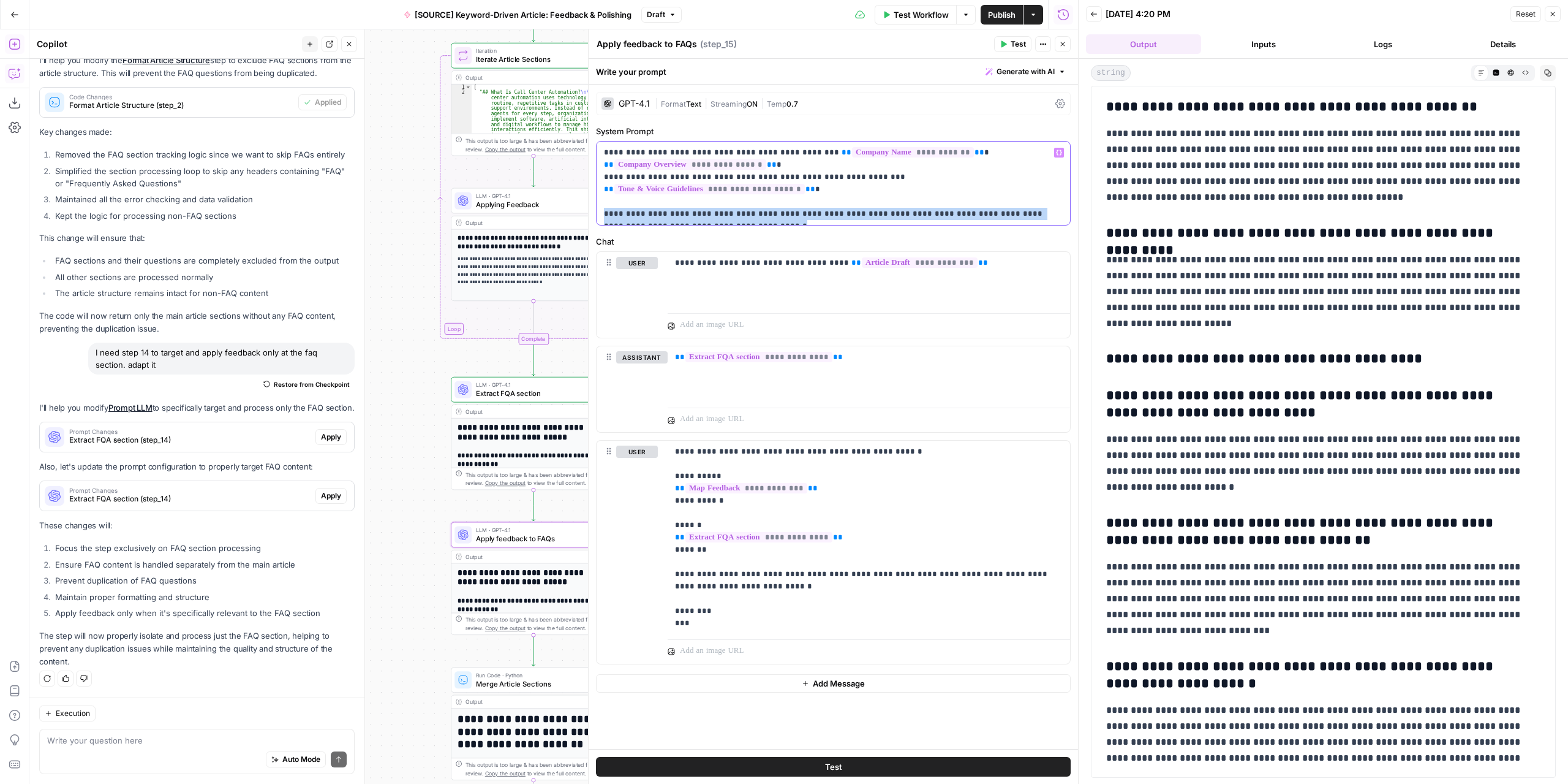
drag, startPoint x: 696, startPoint y: 211, endPoint x: 604, endPoint y: 201, distance: 92.5
click at [604, 201] on p "**********" at bounding box center [834, 183] width 459 height 74
copy p "**********"
click at [773, 621] on p "**********" at bounding box center [869, 537] width 388 height 184
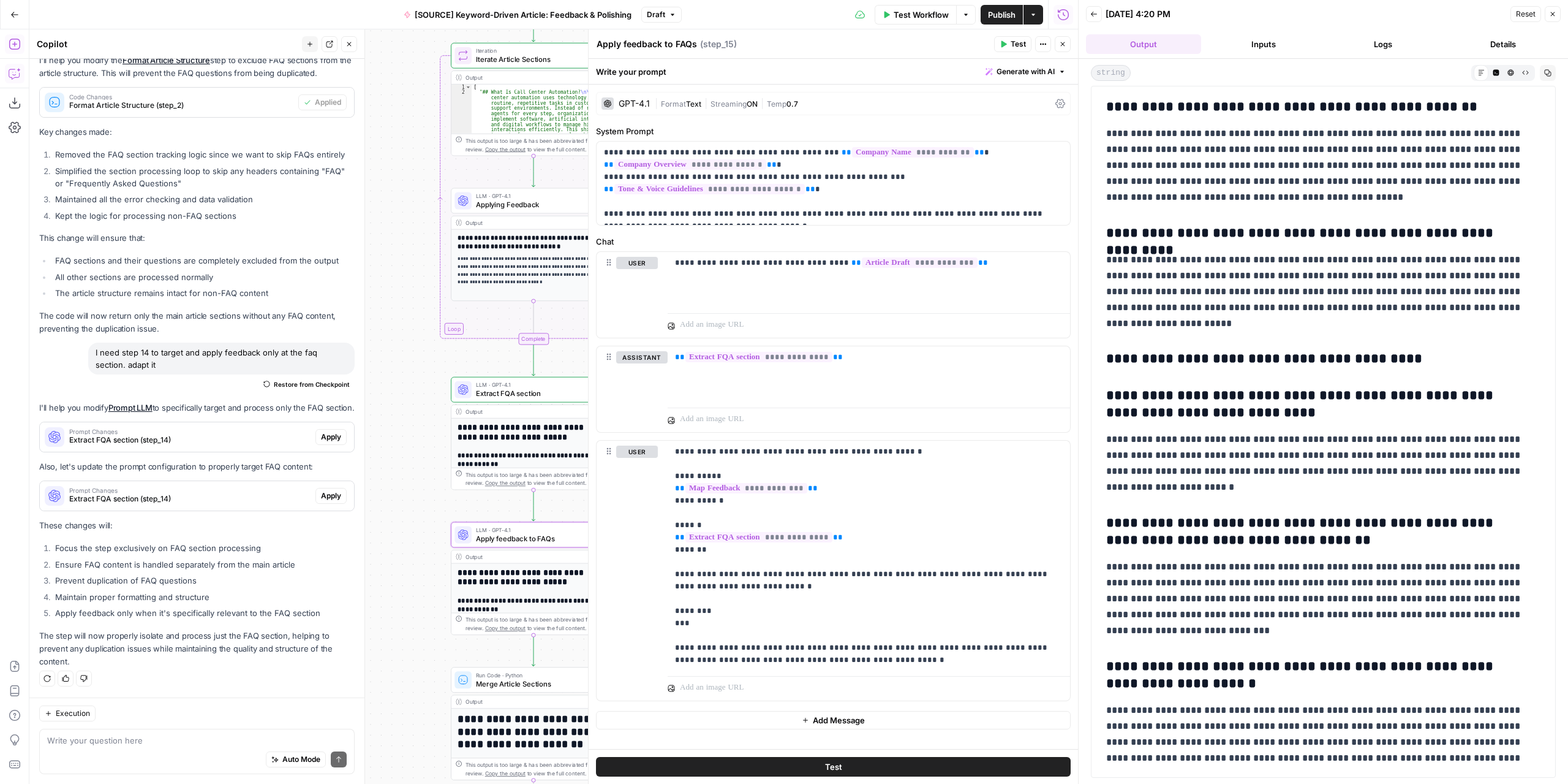
click at [1008, 41] on button "Test" at bounding box center [1013, 44] width 37 height 16
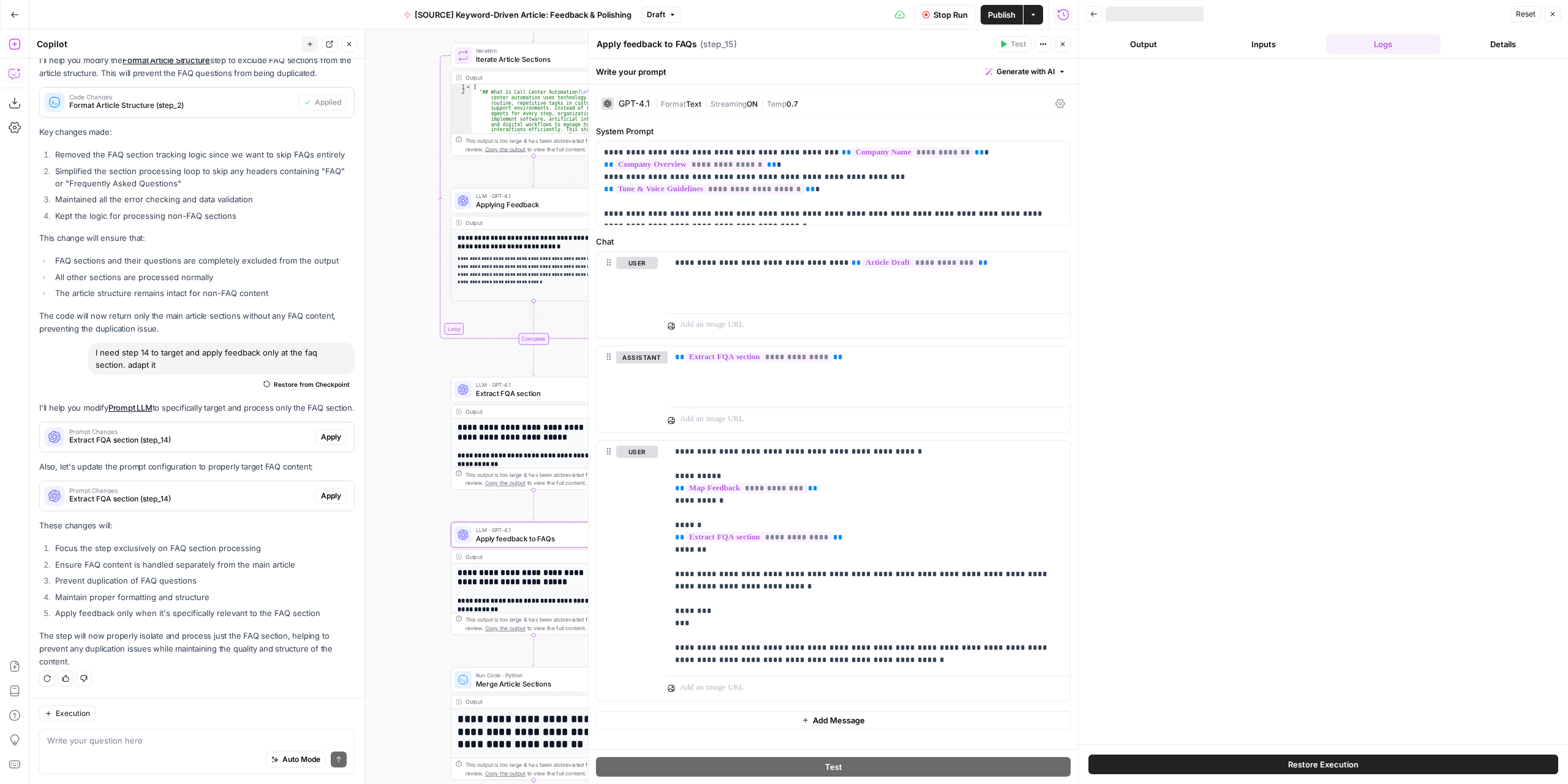
click at [1128, 43] on button "Output" at bounding box center [1143, 44] width 115 height 19
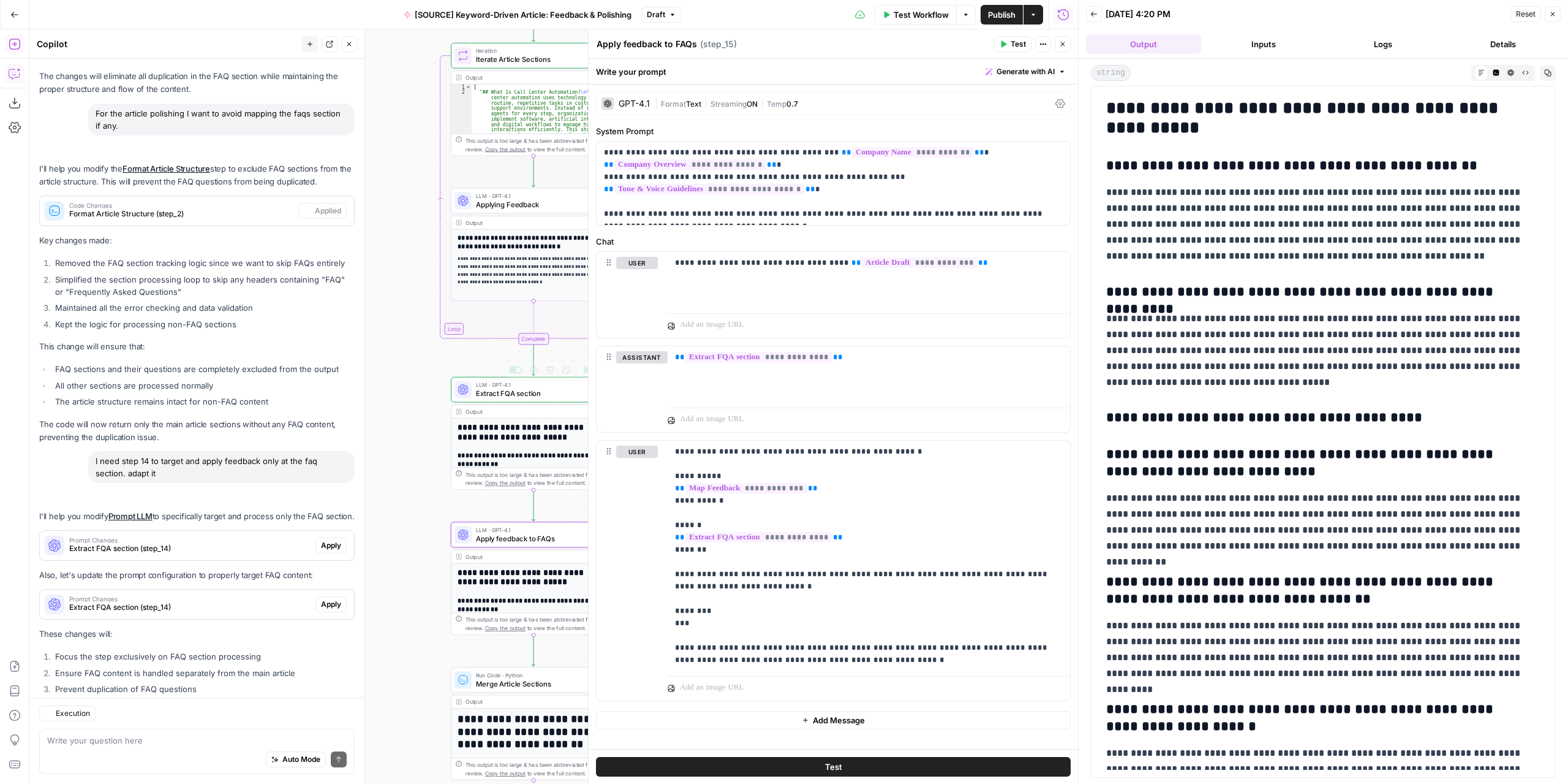
scroll to position [3046, 0]
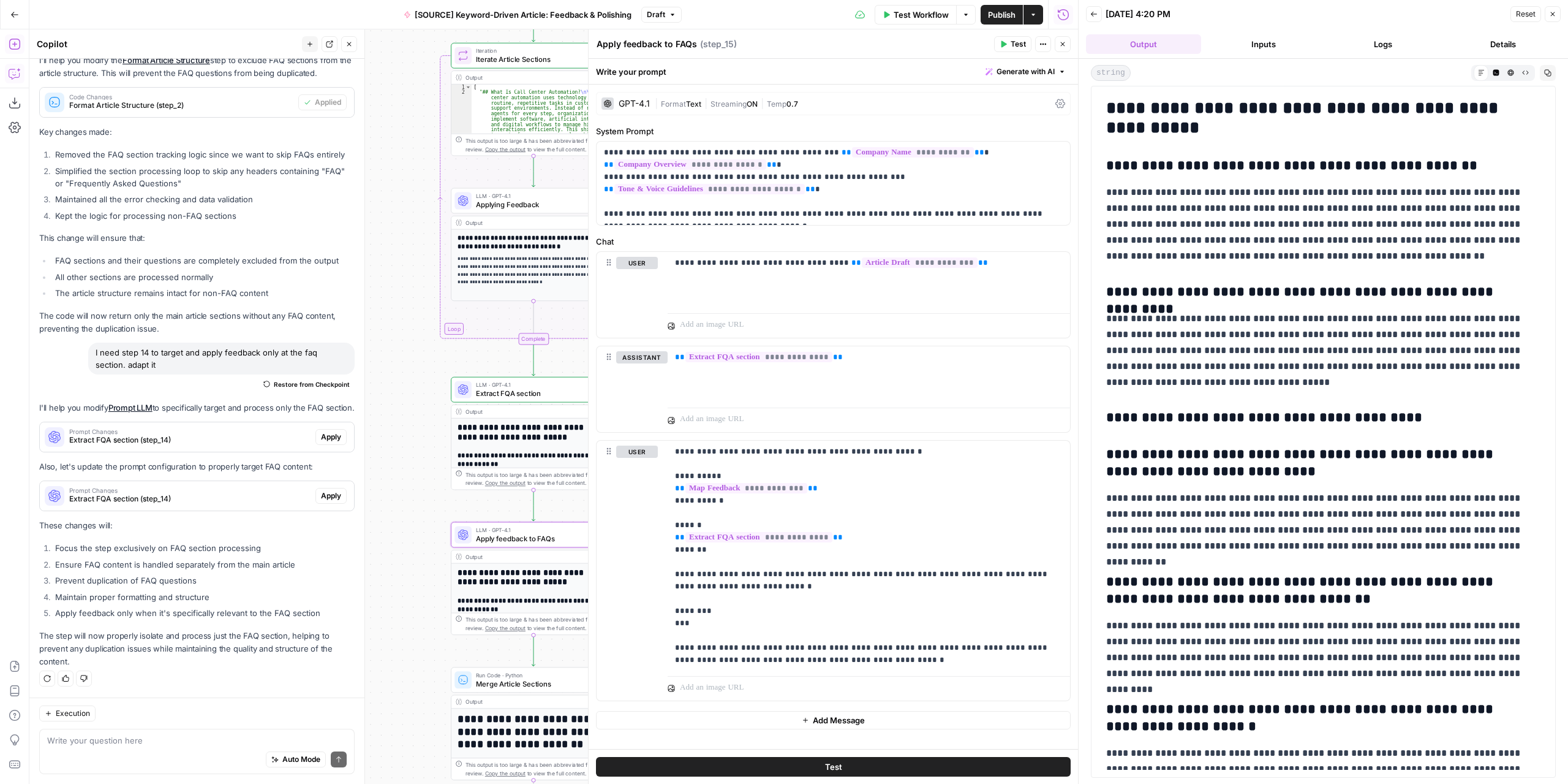
click at [344, 39] on button "Close" at bounding box center [349, 44] width 16 height 16
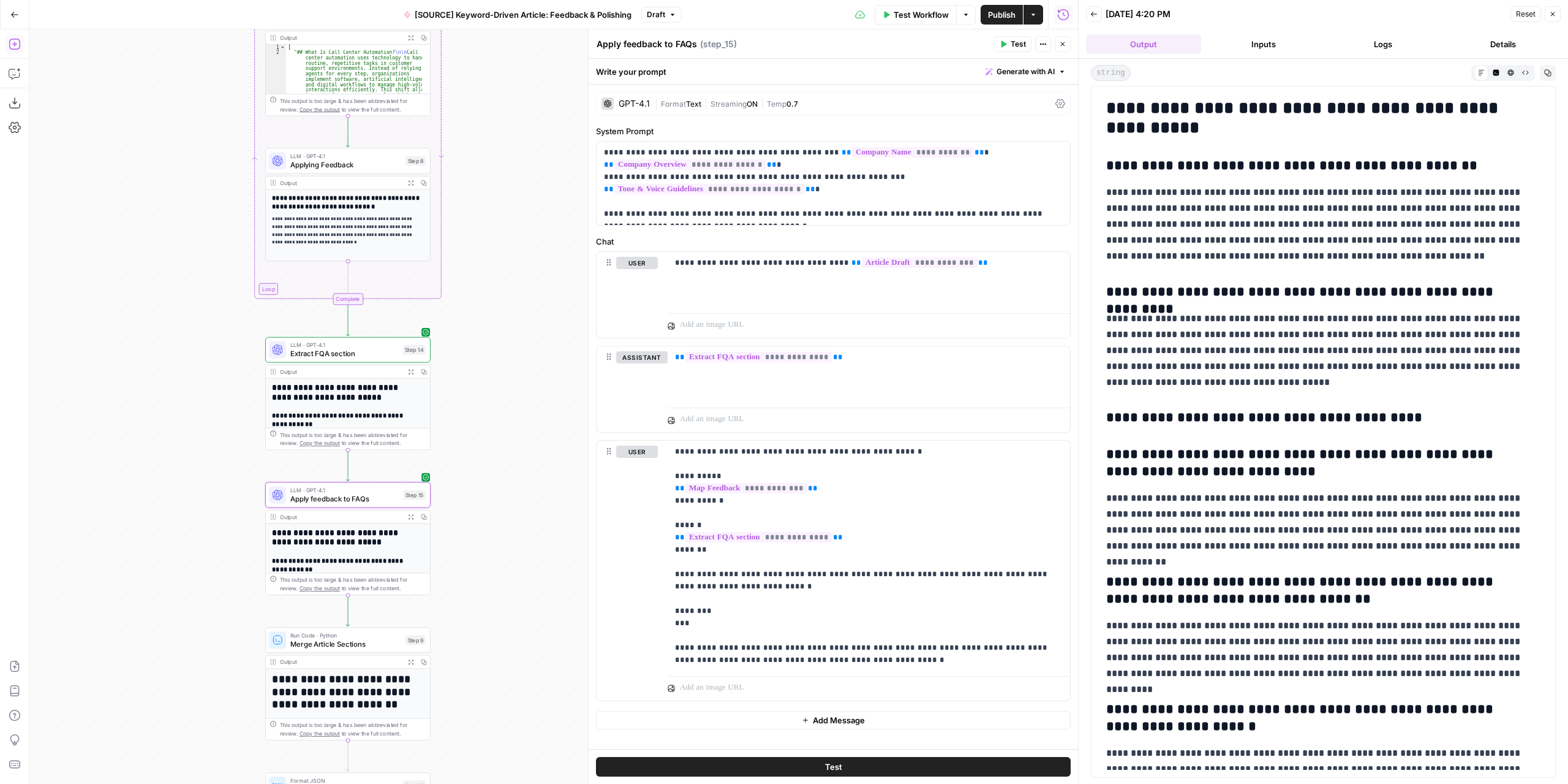
drag, startPoint x: 356, startPoint y: 339, endPoint x: 170, endPoint y: 297, distance: 190.7
click at [170, 297] on div "Workflow Set Inputs Inputs LLM · GPT-4.1 Extract Article Structure Step 1 Outpu…" at bounding box center [554, 406] width 1049 height 754
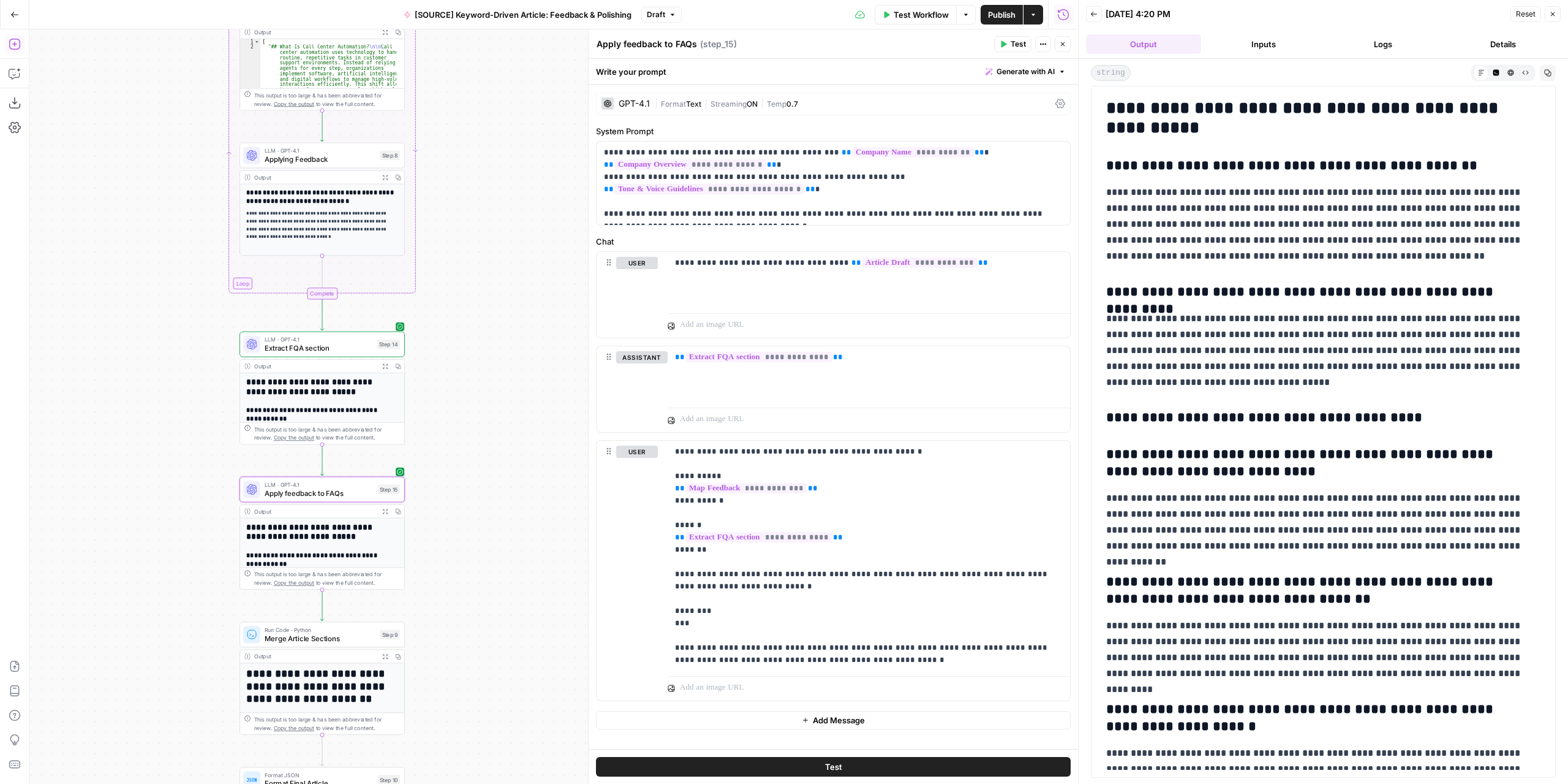
click at [390, 368] on button "Expand Output" at bounding box center [385, 366] width 13 height 13
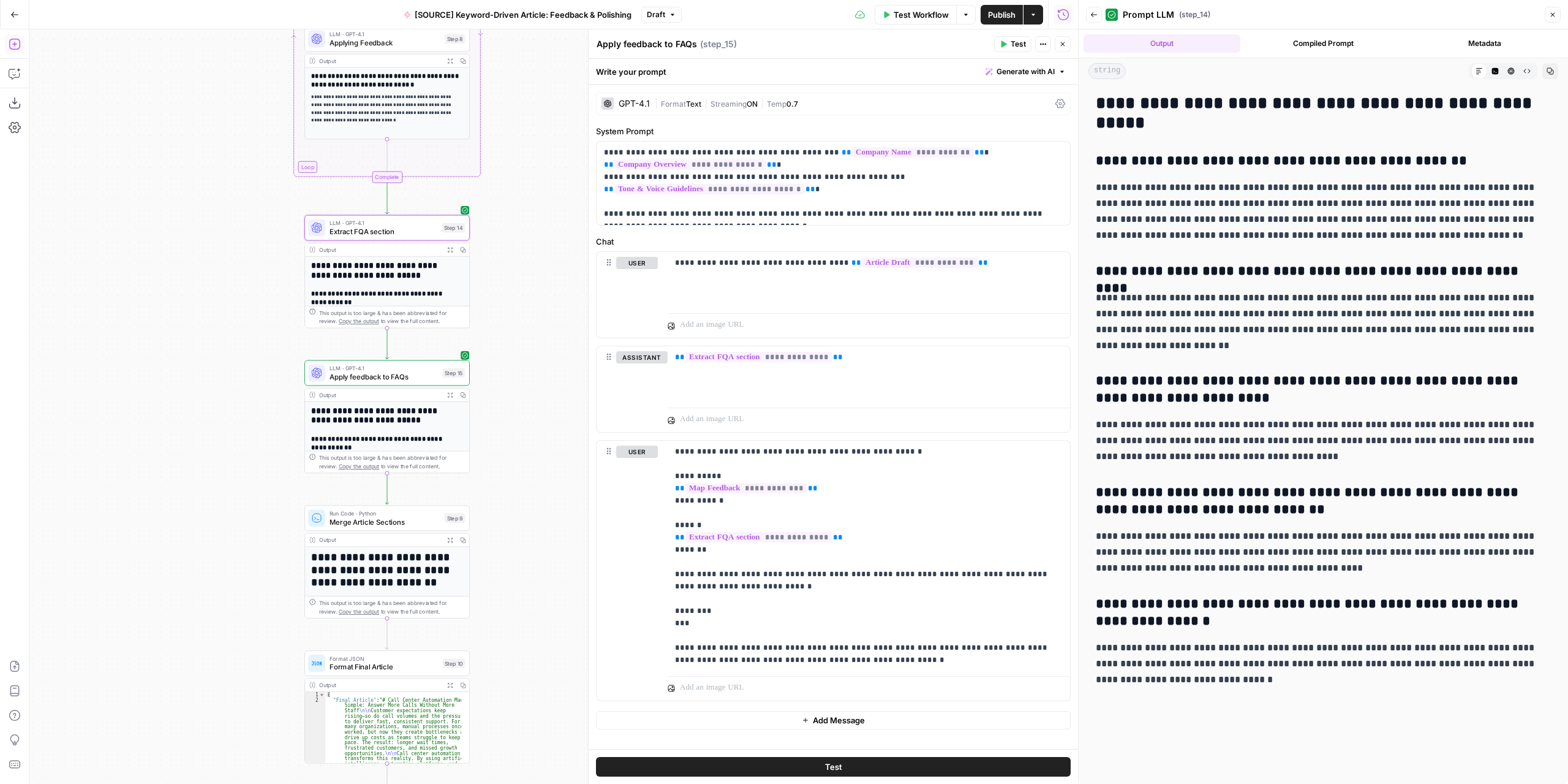
drag, startPoint x: 520, startPoint y: 486, endPoint x: 586, endPoint y: 370, distance: 133.5
click at [586, 370] on body "Marketers in Demand New Home Browse Your Data Usage Settings Recent Grids Refre…" at bounding box center [784, 392] width 1568 height 784
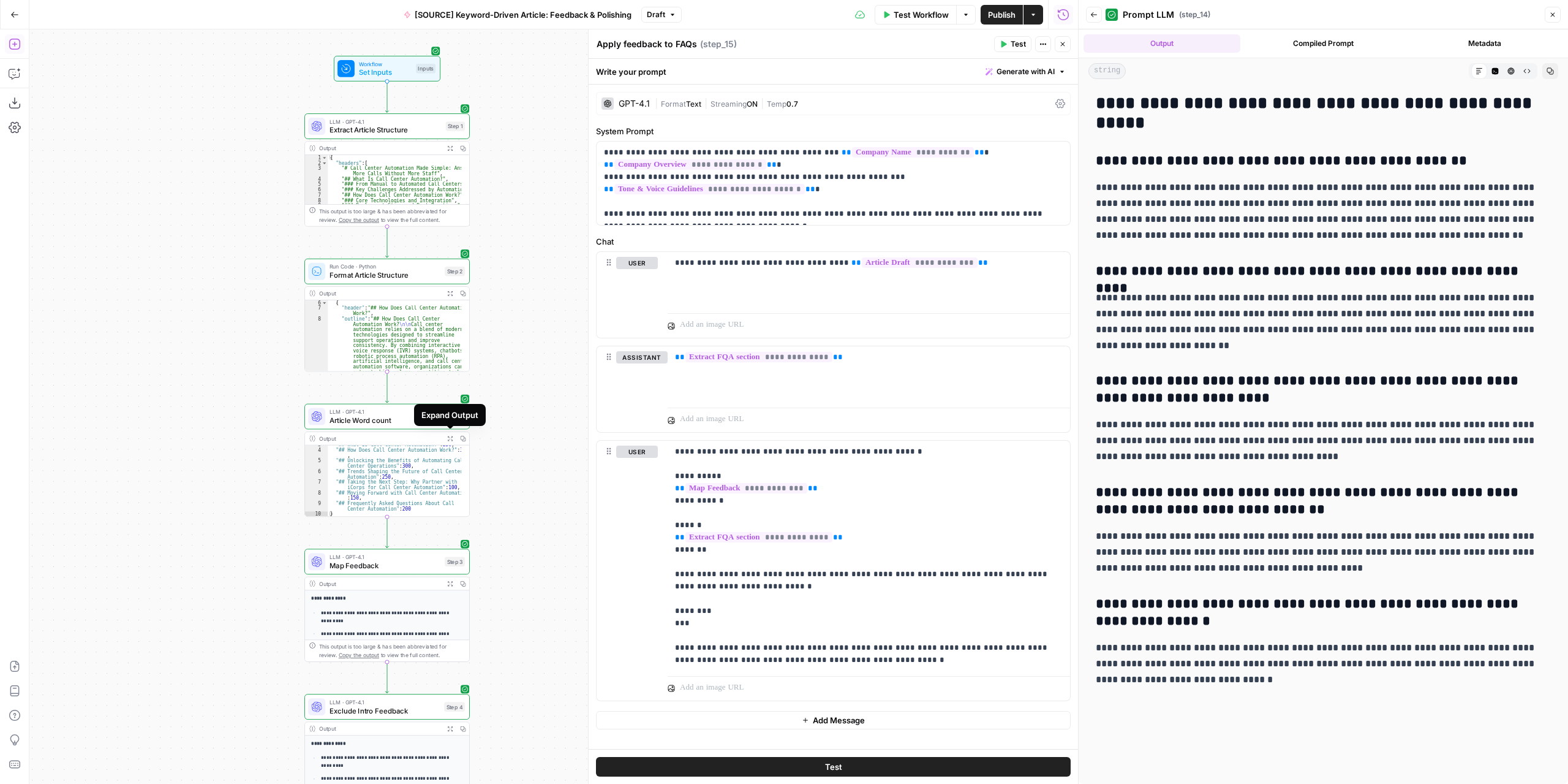
click at [449, 442] on button "Expand Output" at bounding box center [449, 438] width 13 height 13
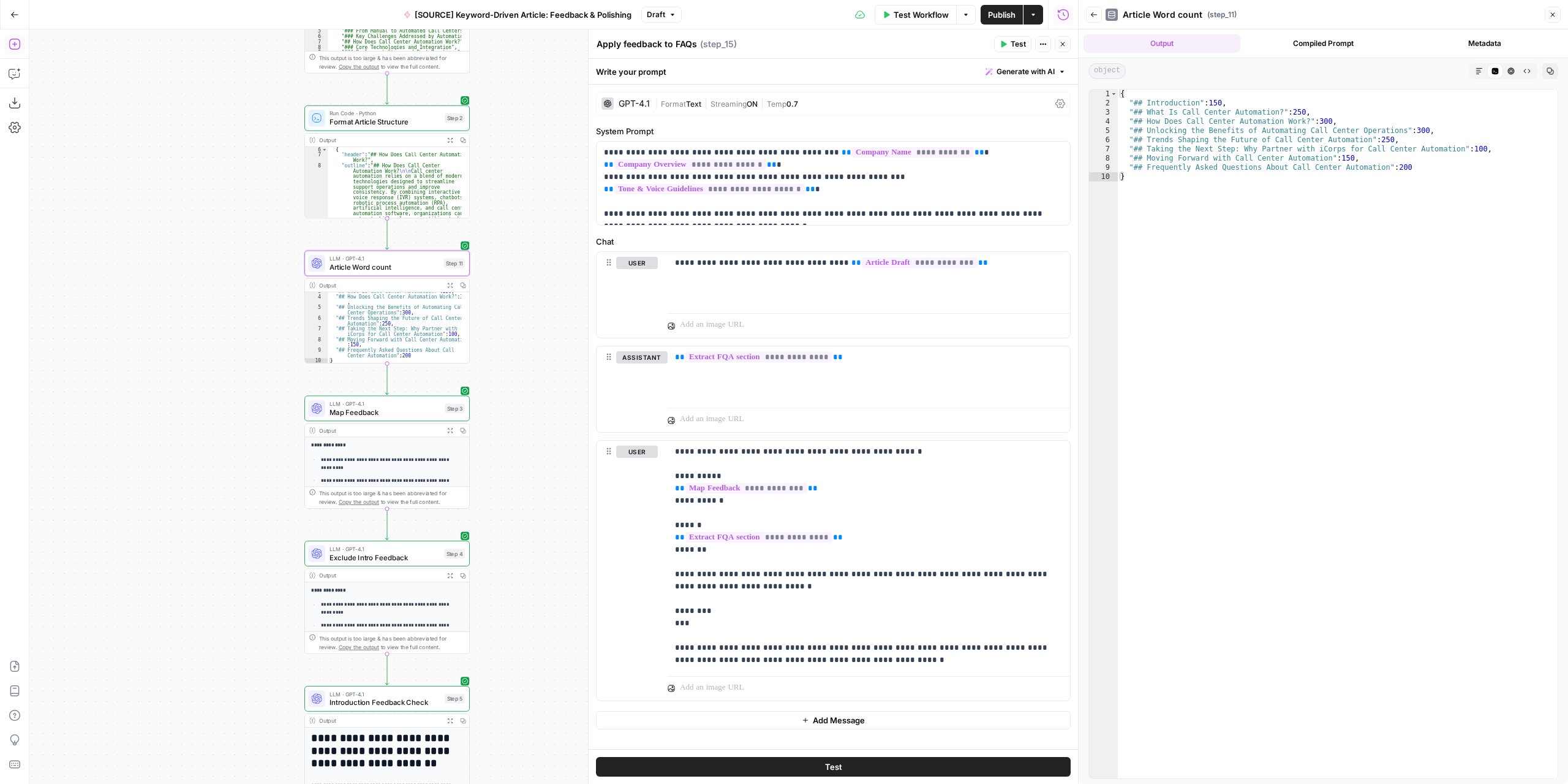
click at [448, 430] on icon "button" at bounding box center [450, 430] width 6 height 6
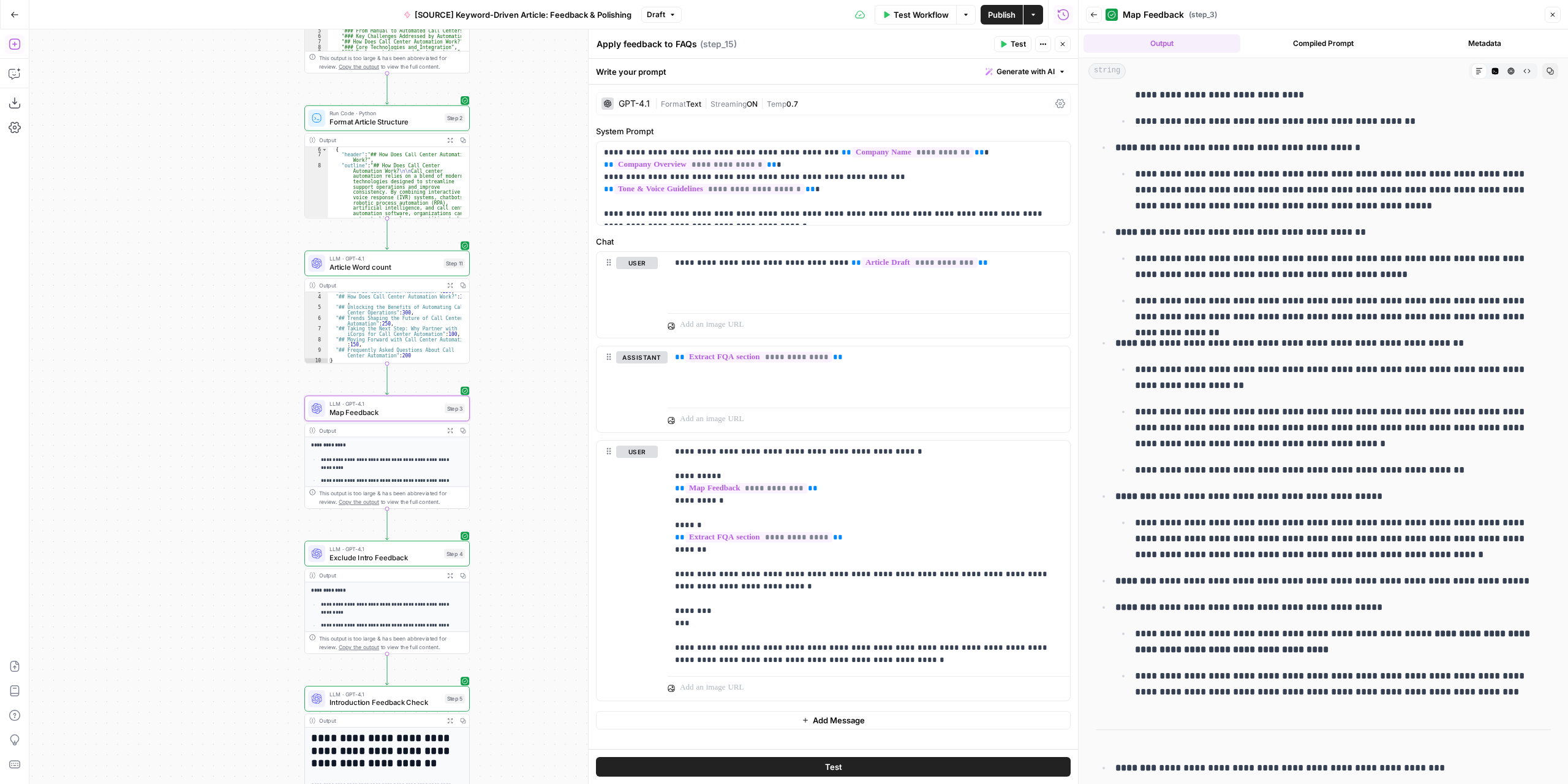
scroll to position [488, 0]
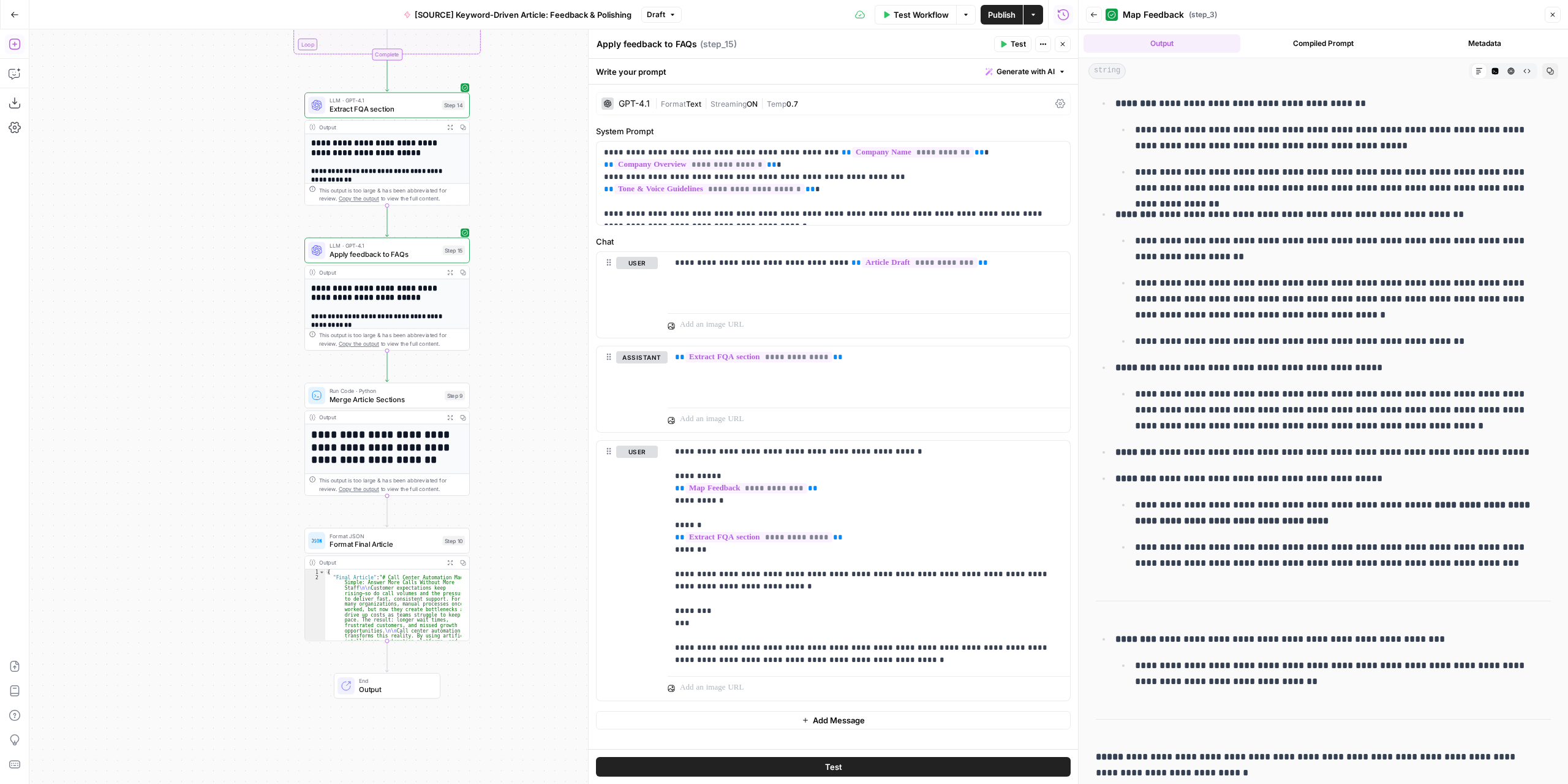
click at [446, 267] on button "Expand Output" at bounding box center [449, 272] width 13 height 13
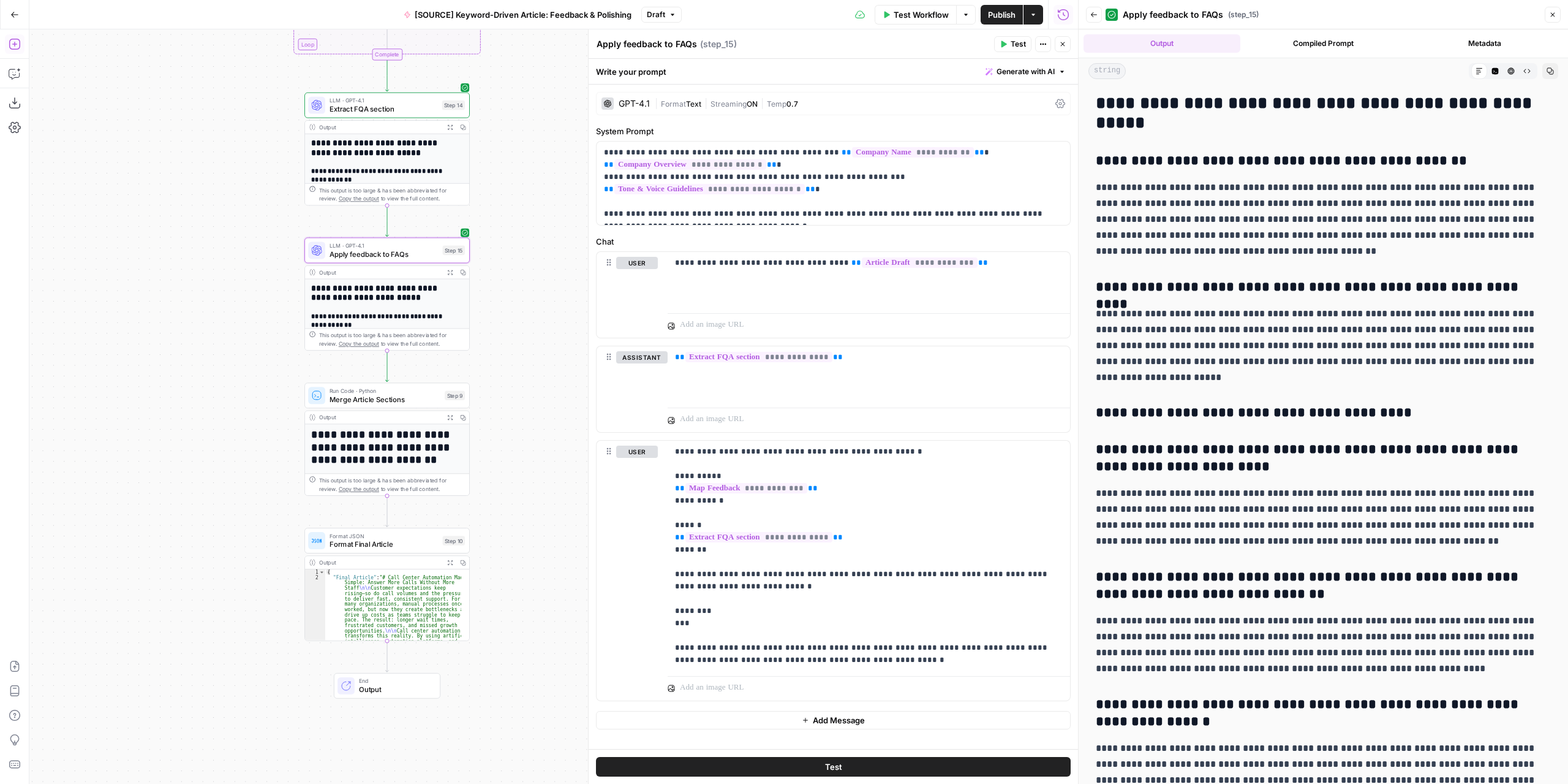
scroll to position [29, 0]
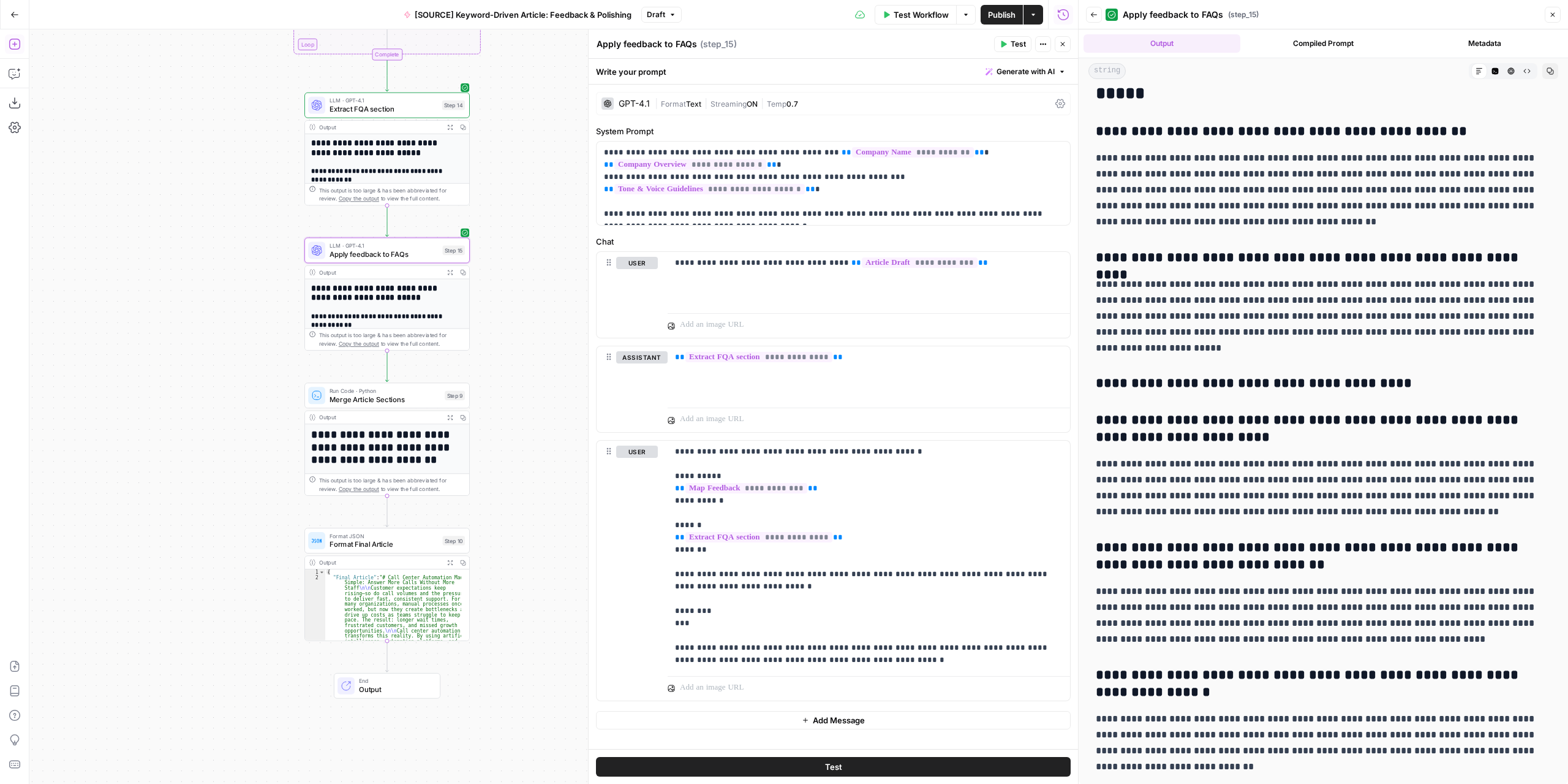
click at [403, 398] on span "Merge Article Sections" at bounding box center [385, 400] width 111 height 11
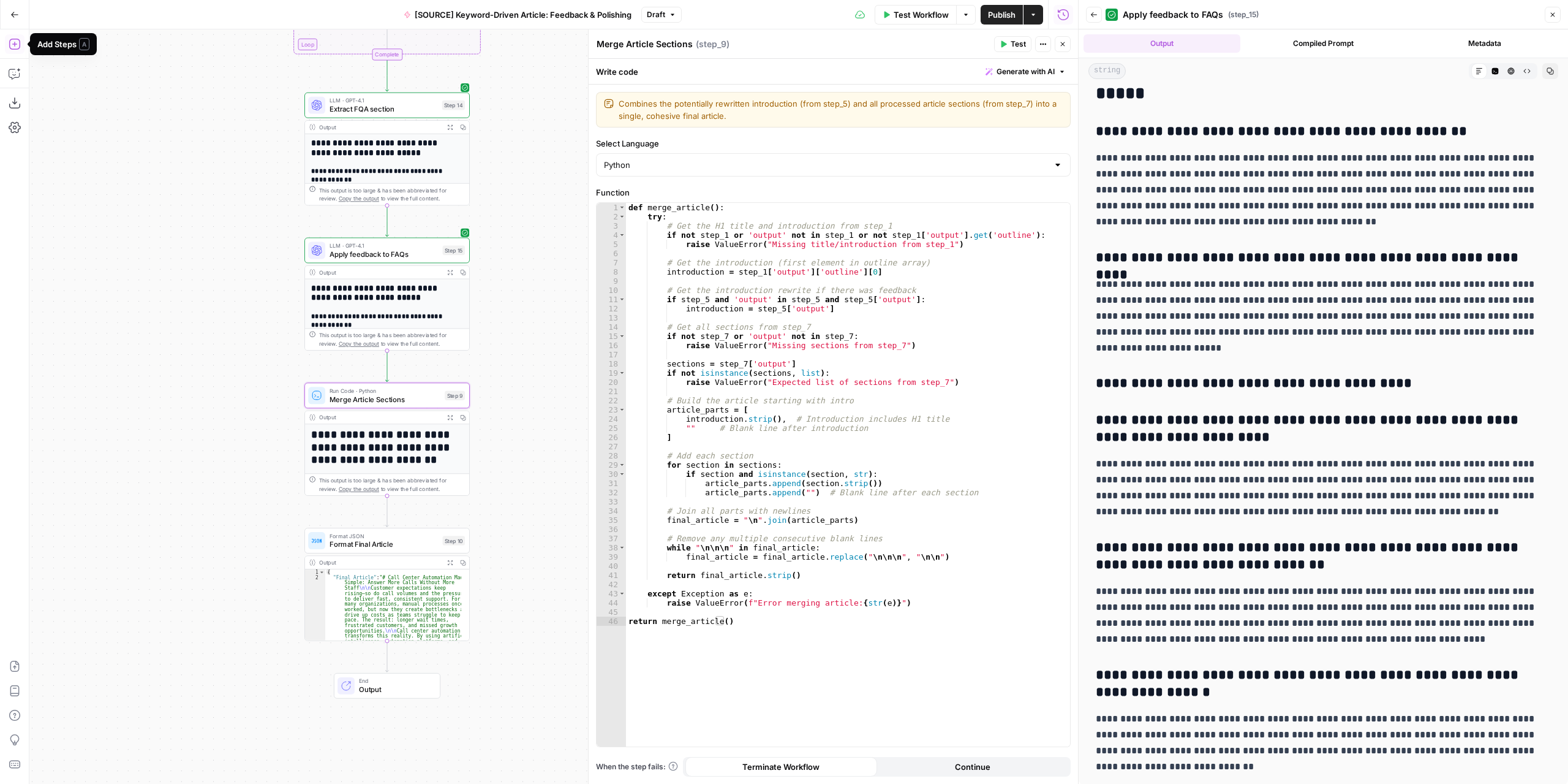
click at [21, 45] on button "Add Steps" at bounding box center [14, 44] width 19 height 19
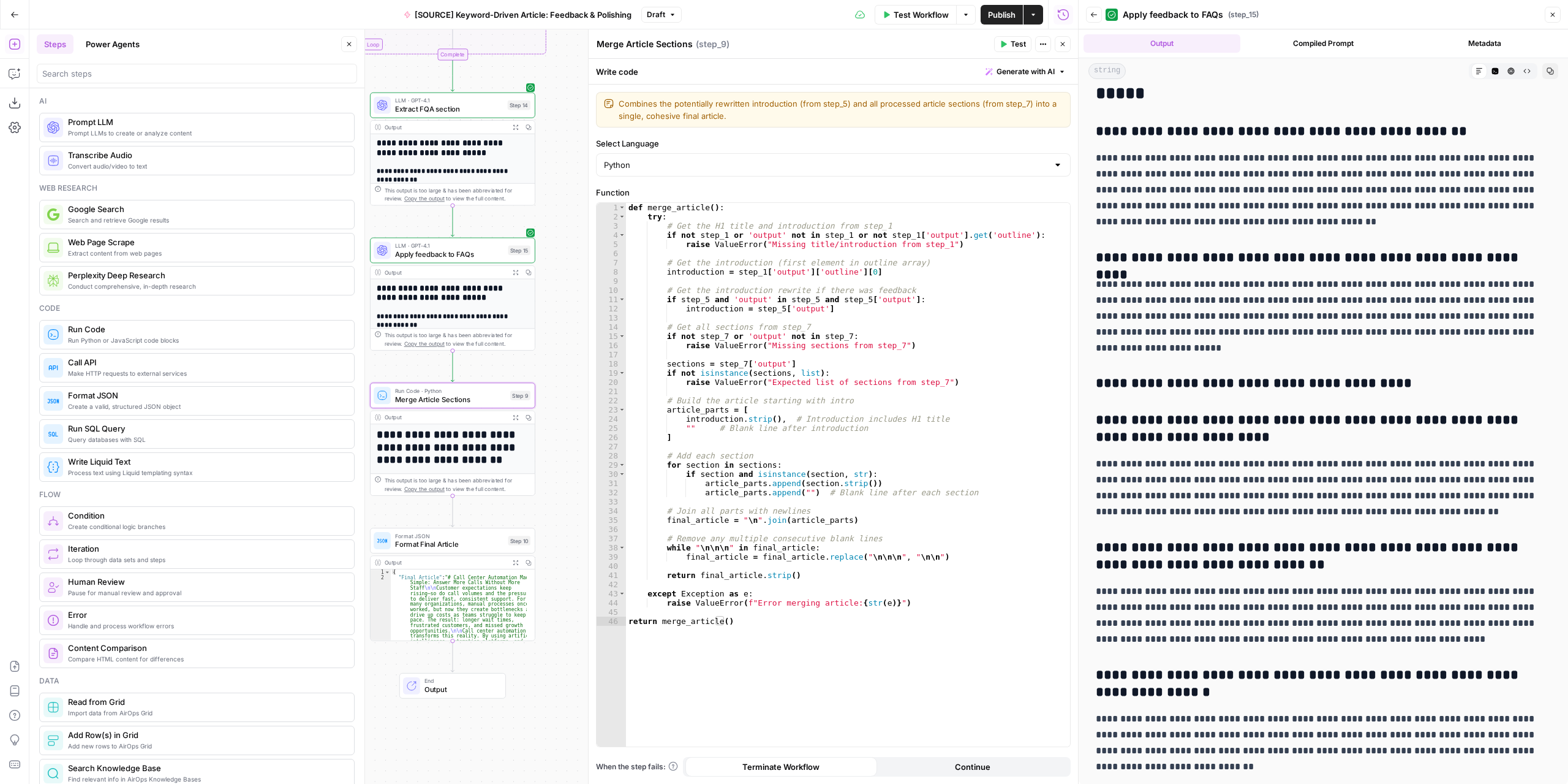
click at [1551, 12] on icon "button" at bounding box center [1553, 15] width 7 height 7
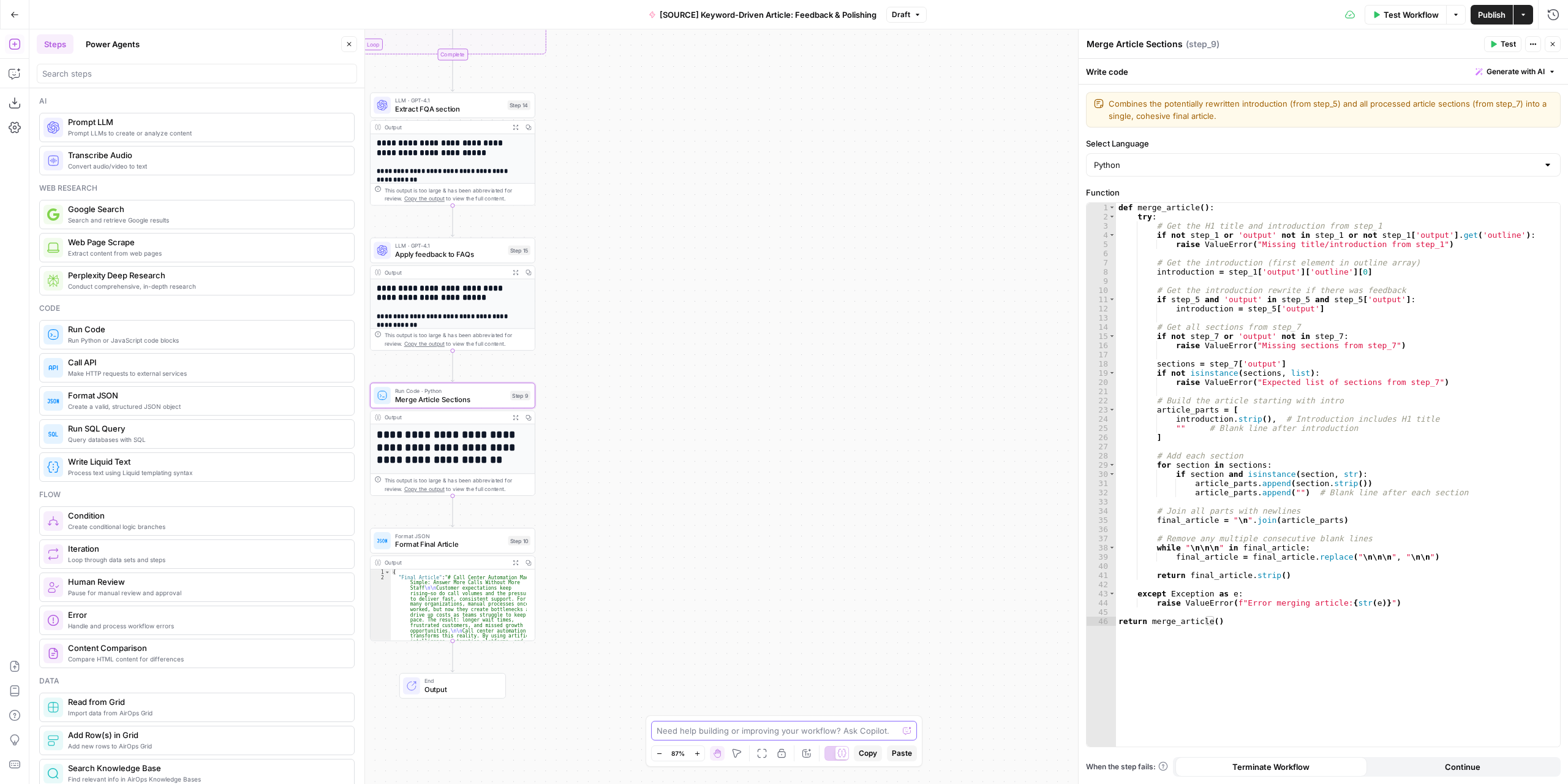
click at [776, 737] on textarea at bounding box center [777, 730] width 241 height 12
type textarea "at step 9 I need to merge the output of step 15 last"
click at [350, 46] on icon "button" at bounding box center [349, 44] width 7 height 7
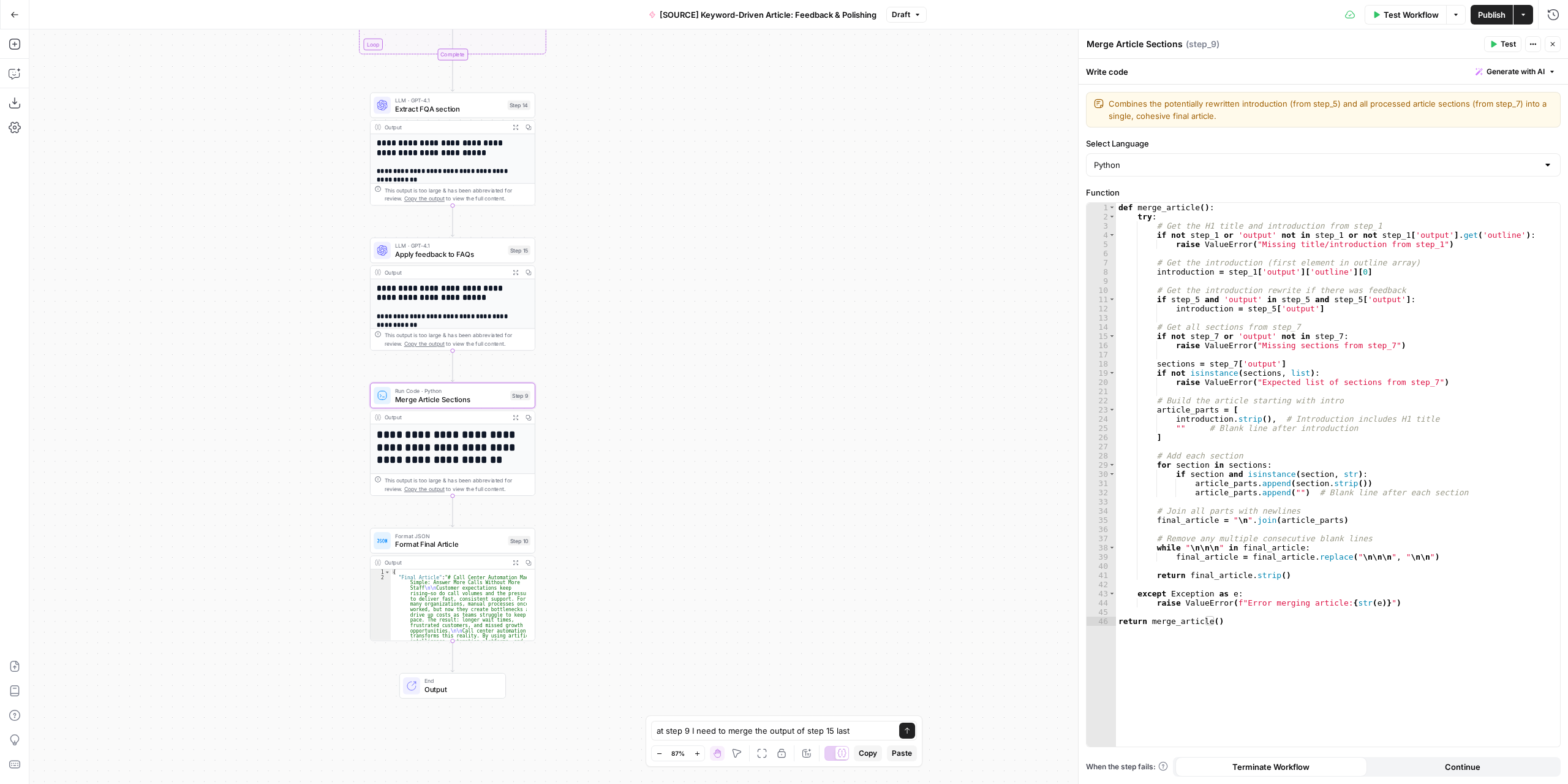
click at [459, 252] on span "Apply feedback to FAQs" at bounding box center [449, 254] width 109 height 11
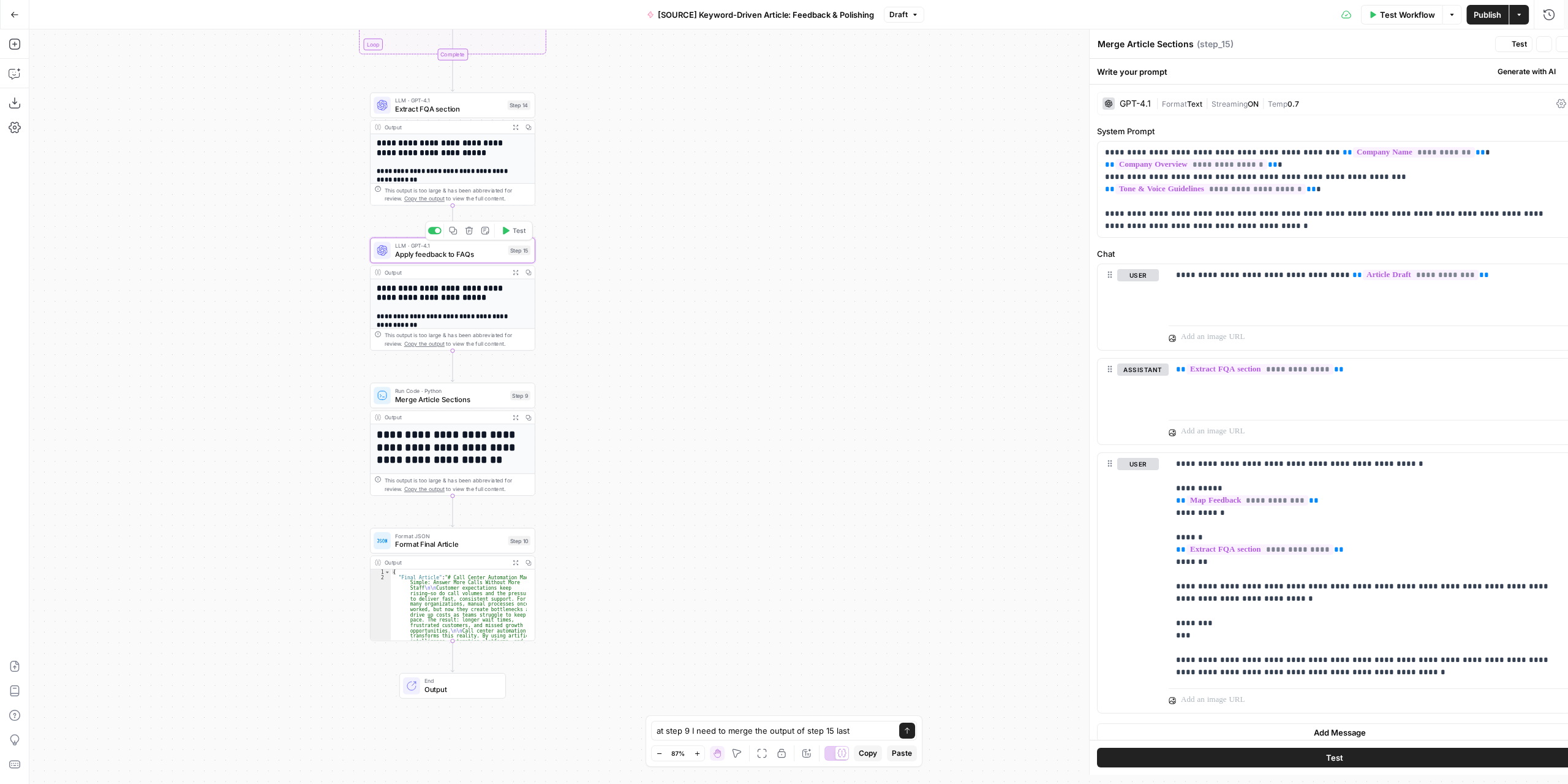
type textarea "Apply feedback to FAQs"
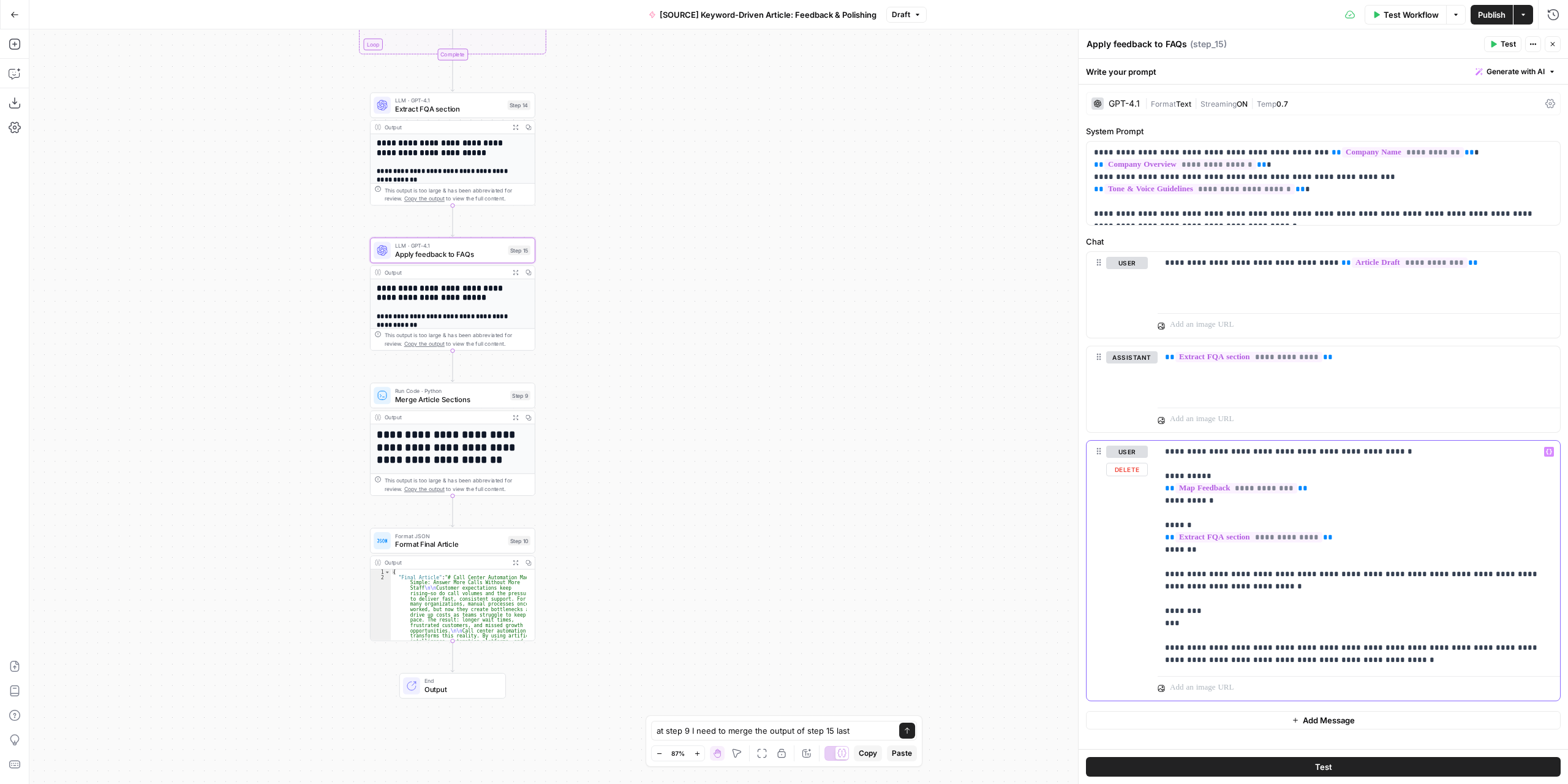
click at [1393, 452] on p "**********" at bounding box center [1359, 556] width 388 height 221
click at [1193, 627] on p "**********" at bounding box center [1359, 556] width 388 height 221
click at [1206, 583] on p "**********" at bounding box center [1359, 562] width 388 height 233
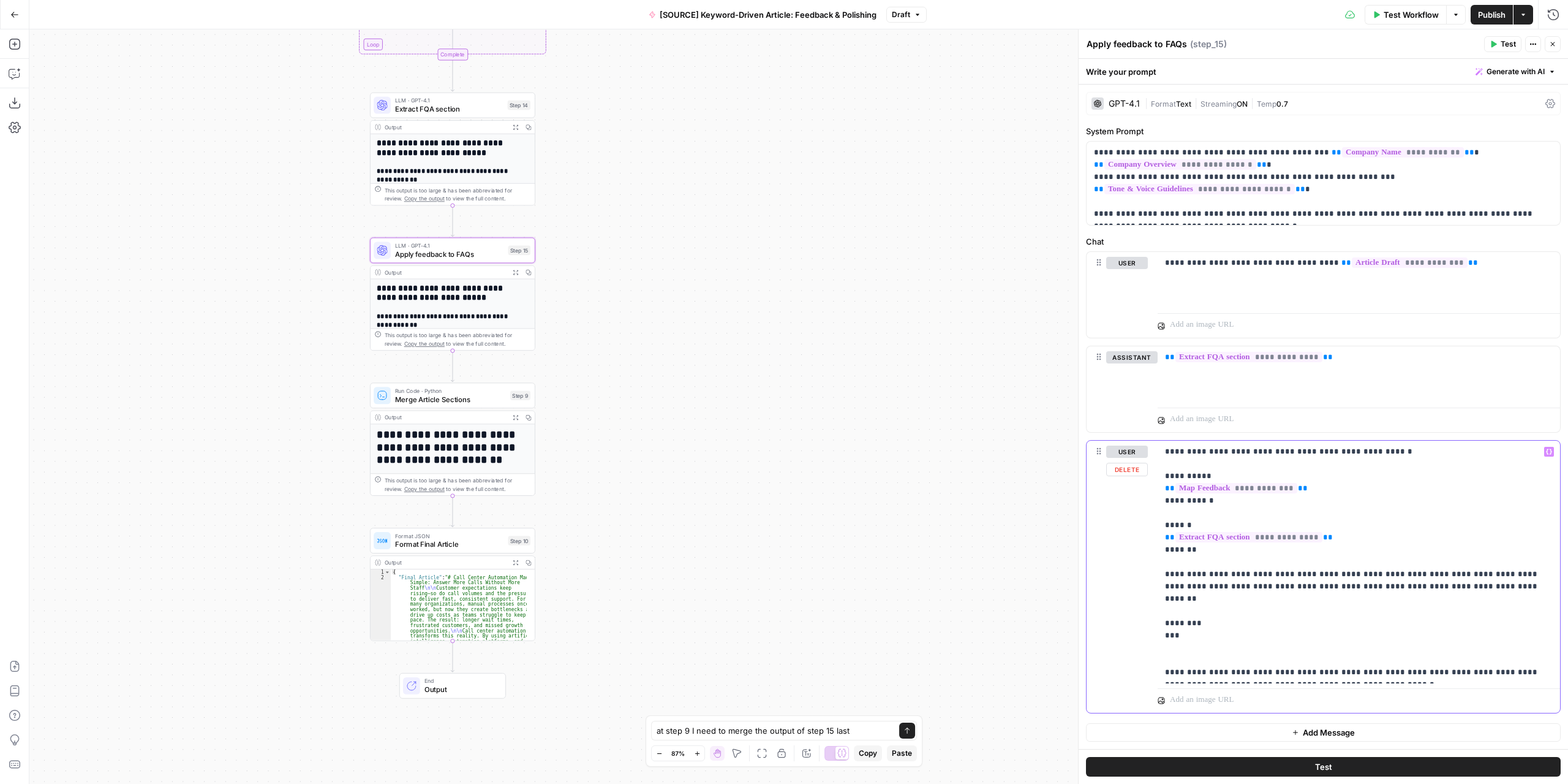
drag, startPoint x: 1279, startPoint y: 625, endPoint x: 1133, endPoint y: 436, distance: 238.8
click at [1133, 436] on div "**********" at bounding box center [1323, 482] width 475 height 462
copy p "**********"
click at [907, 732] on icon "submit" at bounding box center [907, 730] width 7 height 7
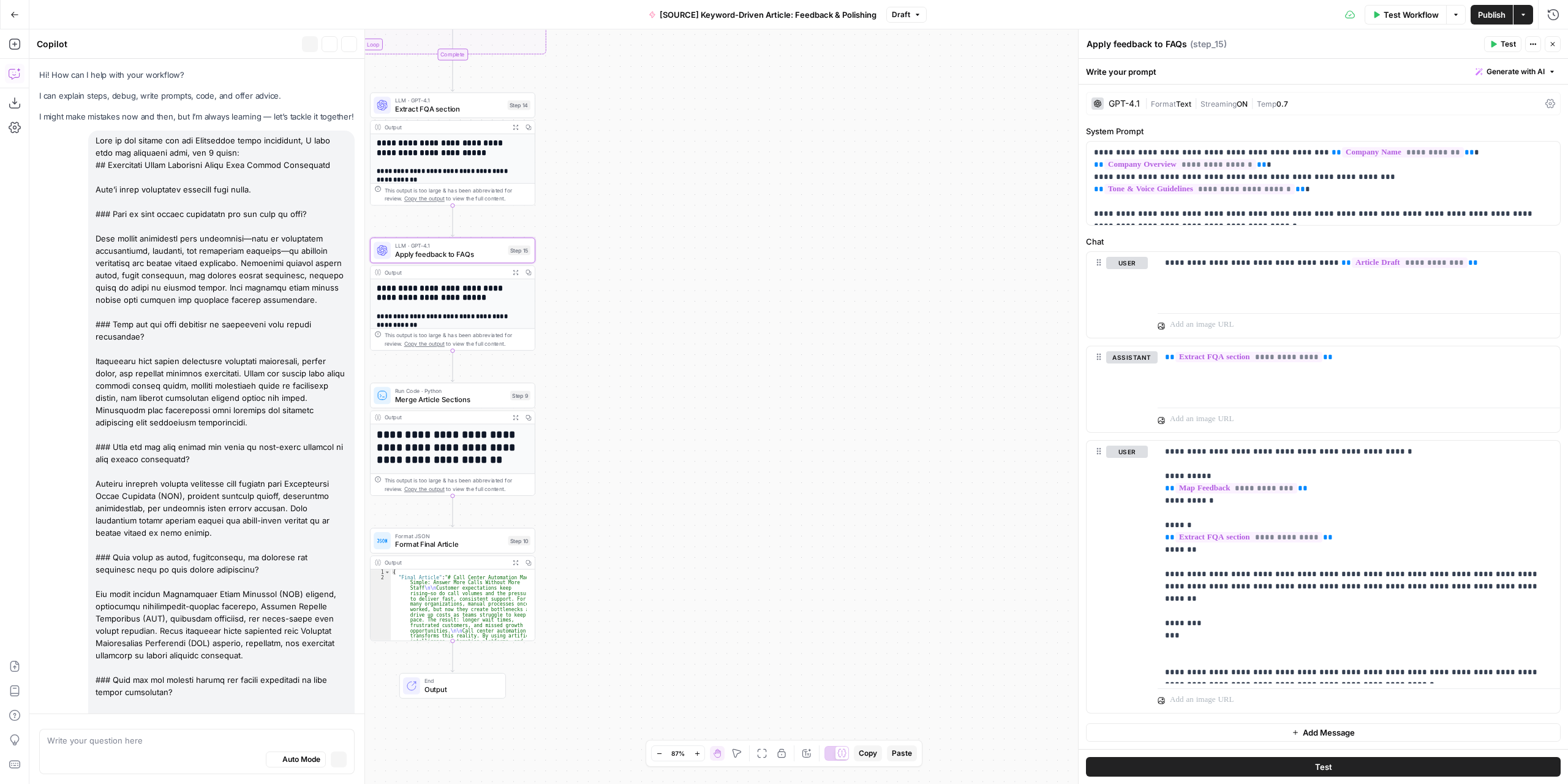
scroll to position [2940, 0]
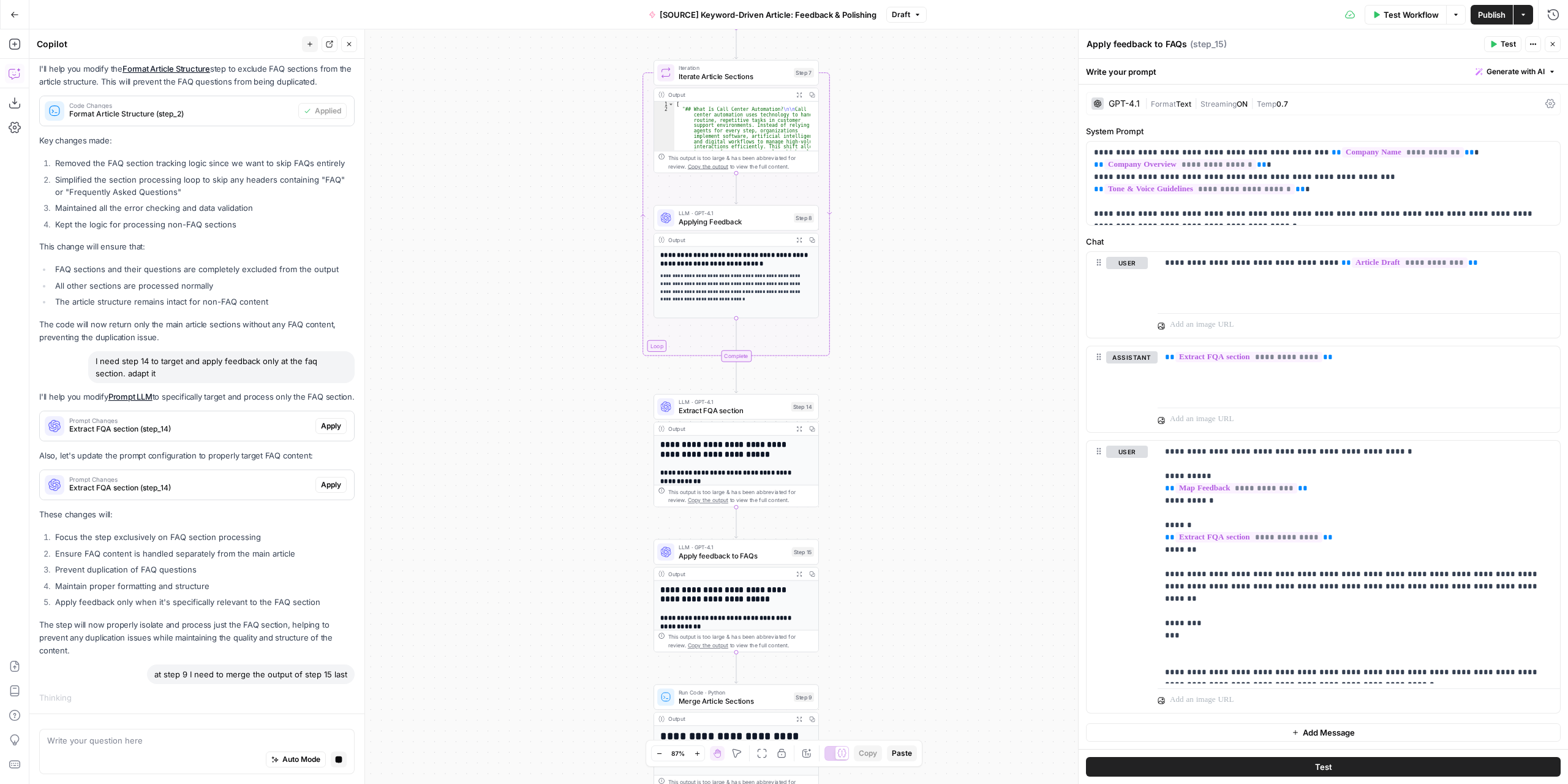
click at [758, 411] on span "Extract FQA section" at bounding box center [732, 410] width 108 height 11
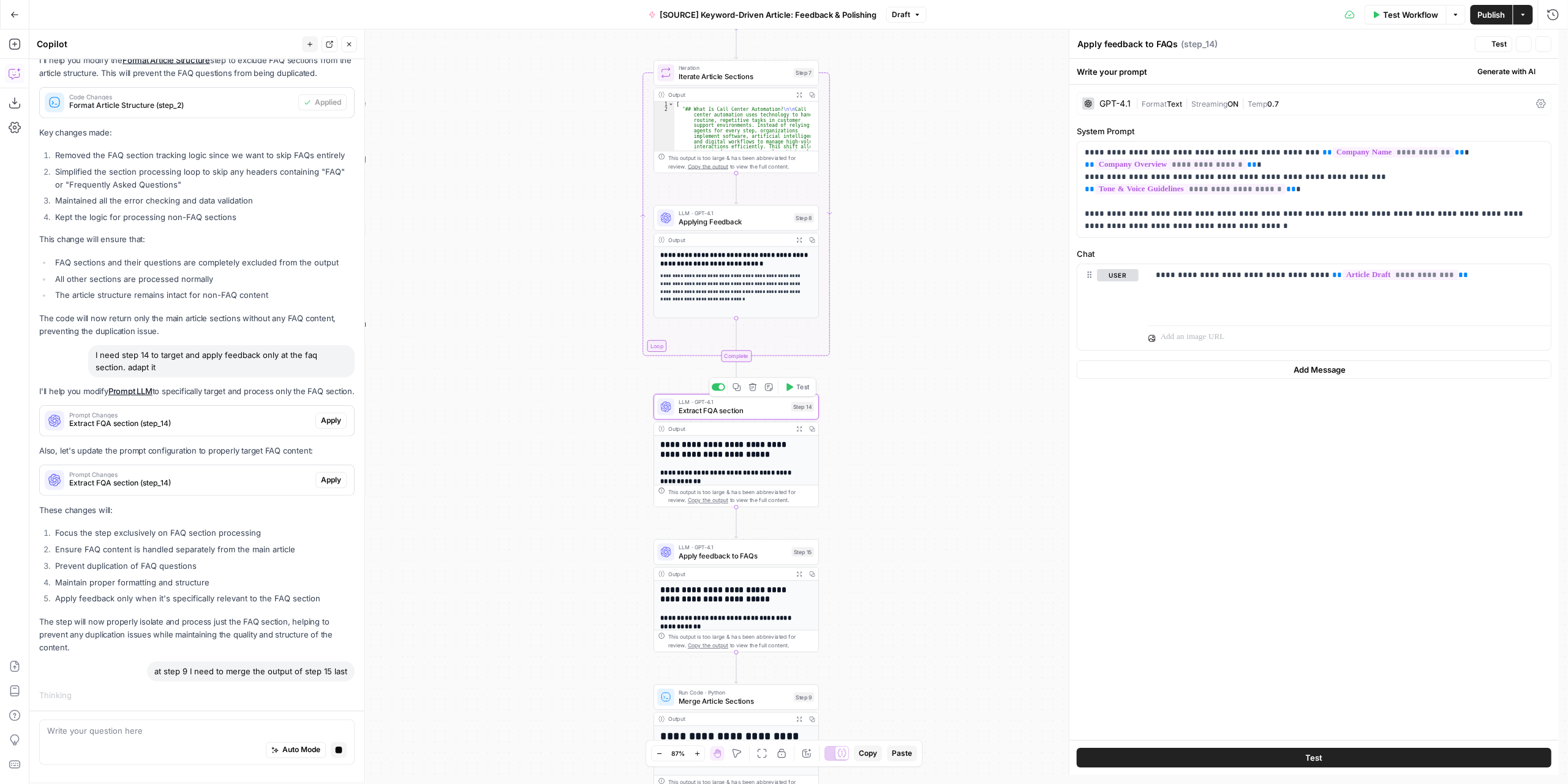
type textarea "Extract FQA section"
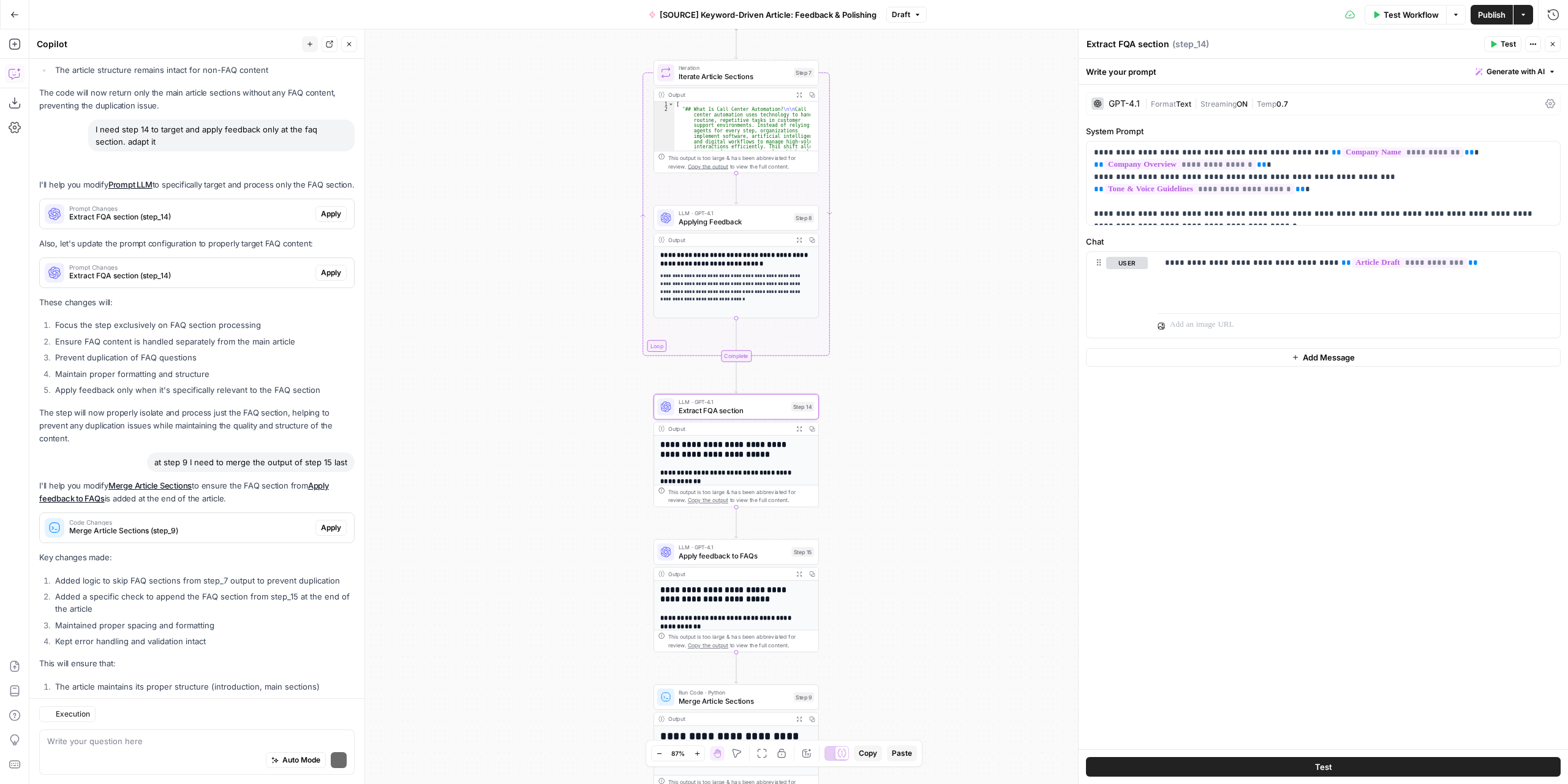
scroll to position [3378, 0]
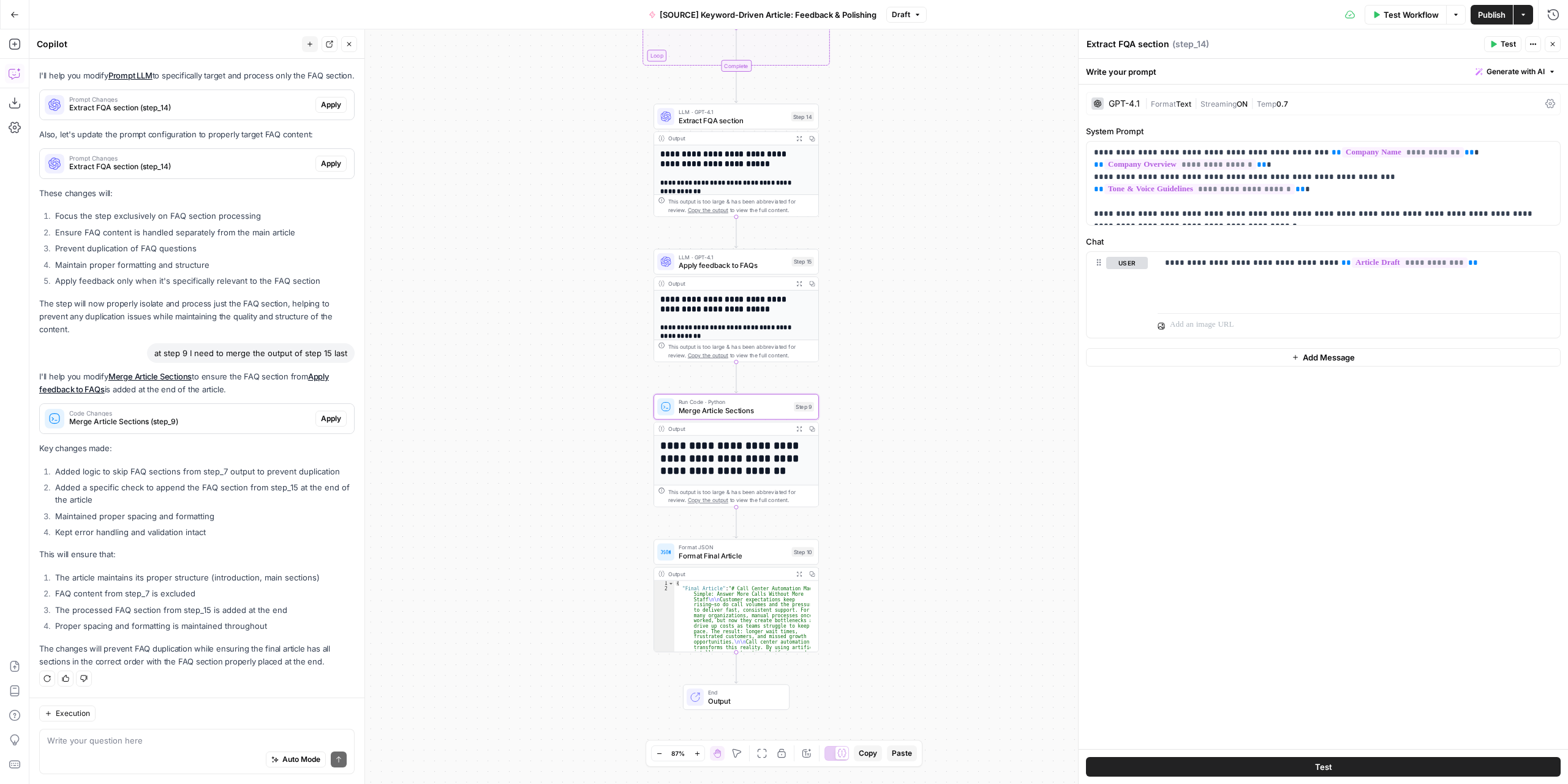
click at [321, 418] on span "Apply" at bounding box center [331, 418] width 20 height 11
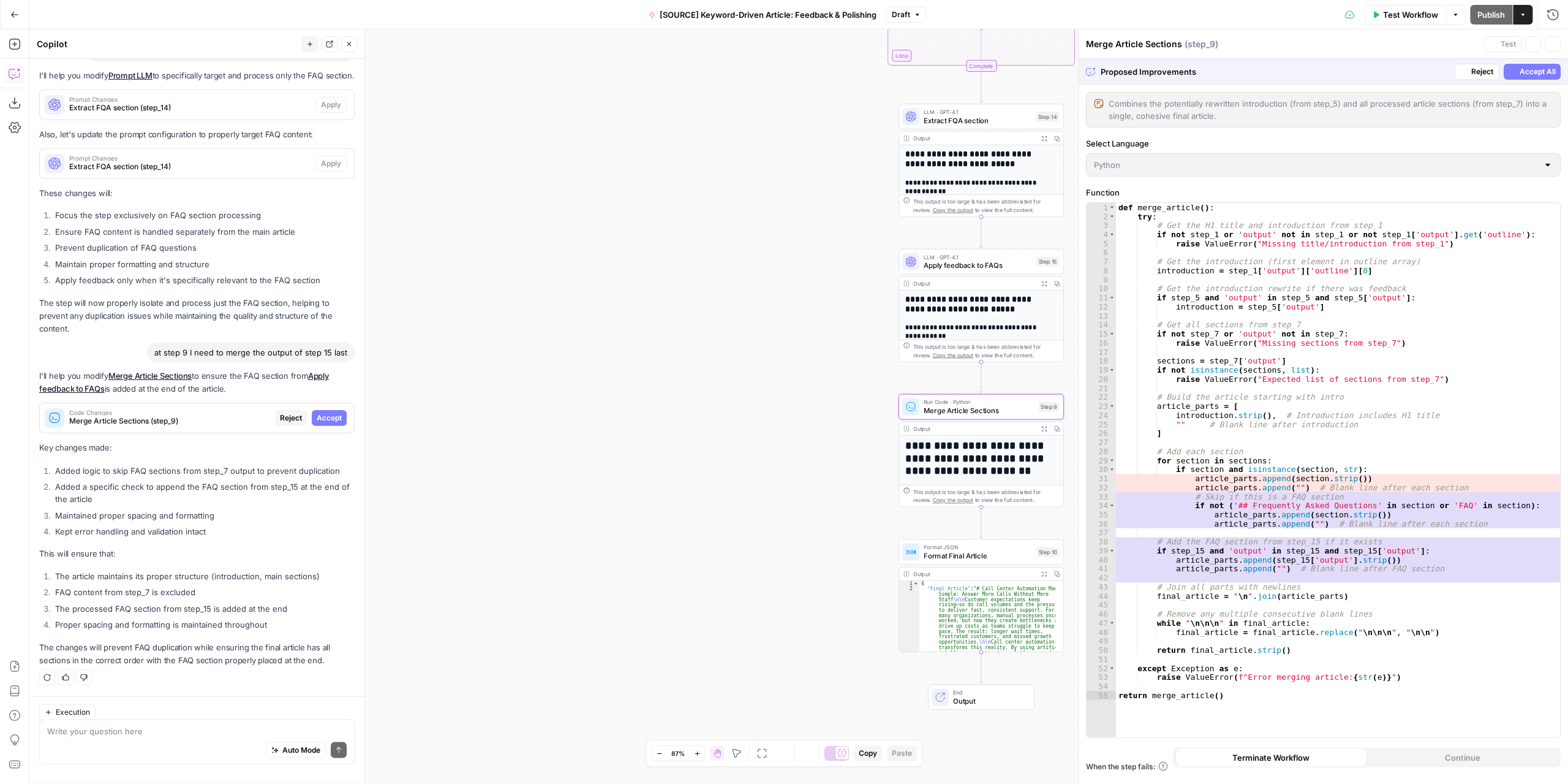
scroll to position [3260, 0]
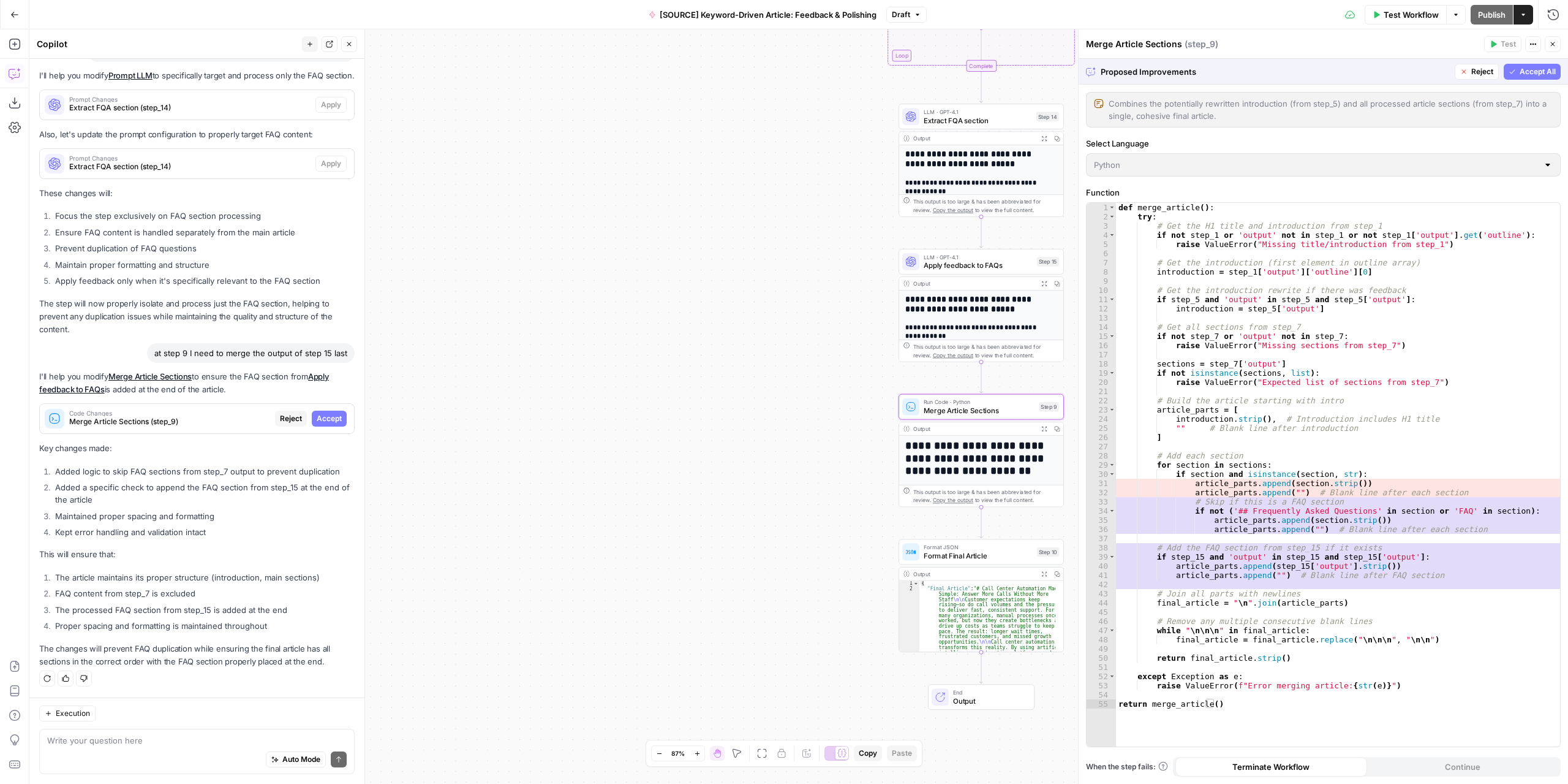
click at [318, 418] on span "Accept" at bounding box center [329, 418] width 25 height 11
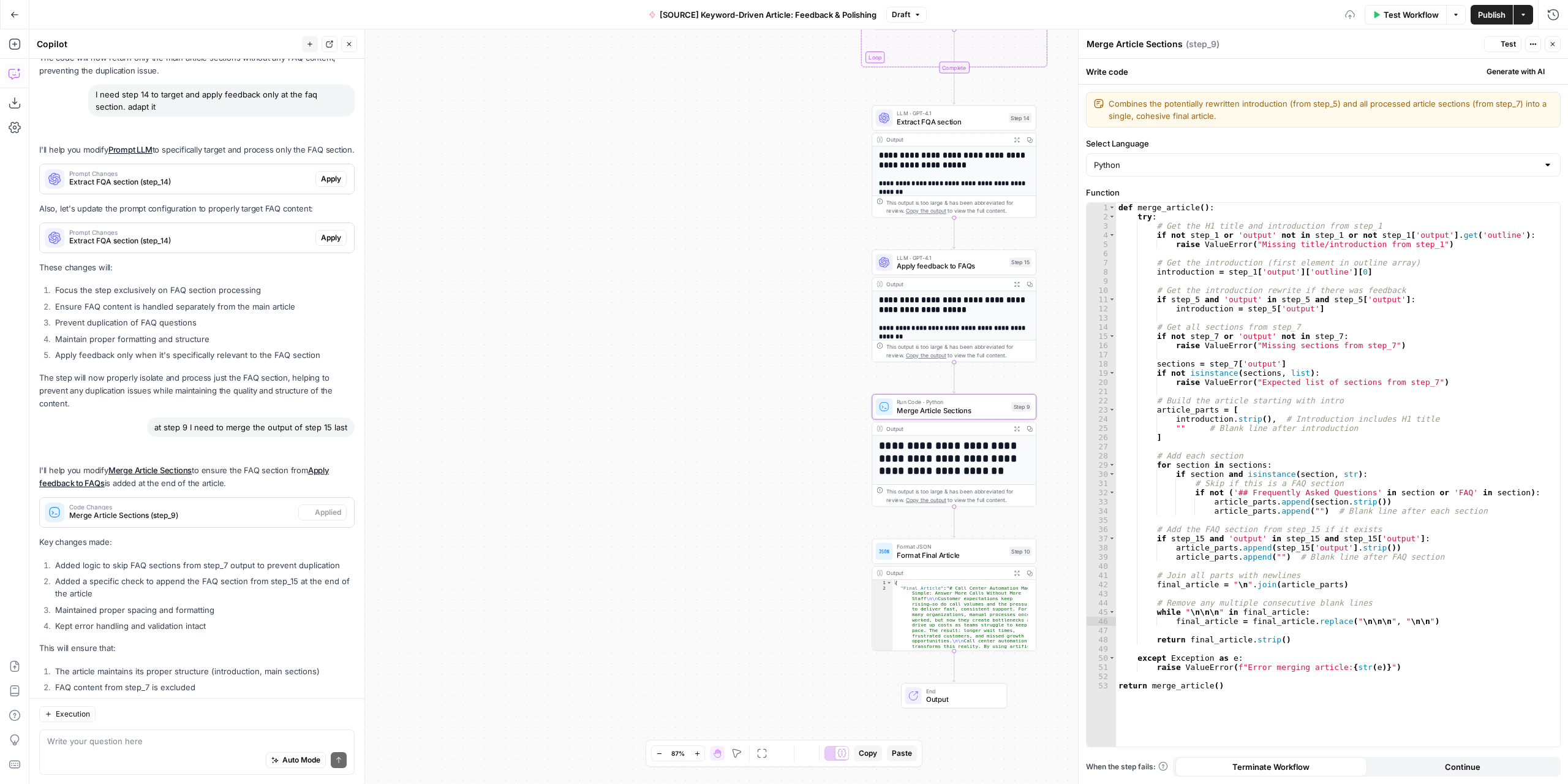
scroll to position [3397, 0]
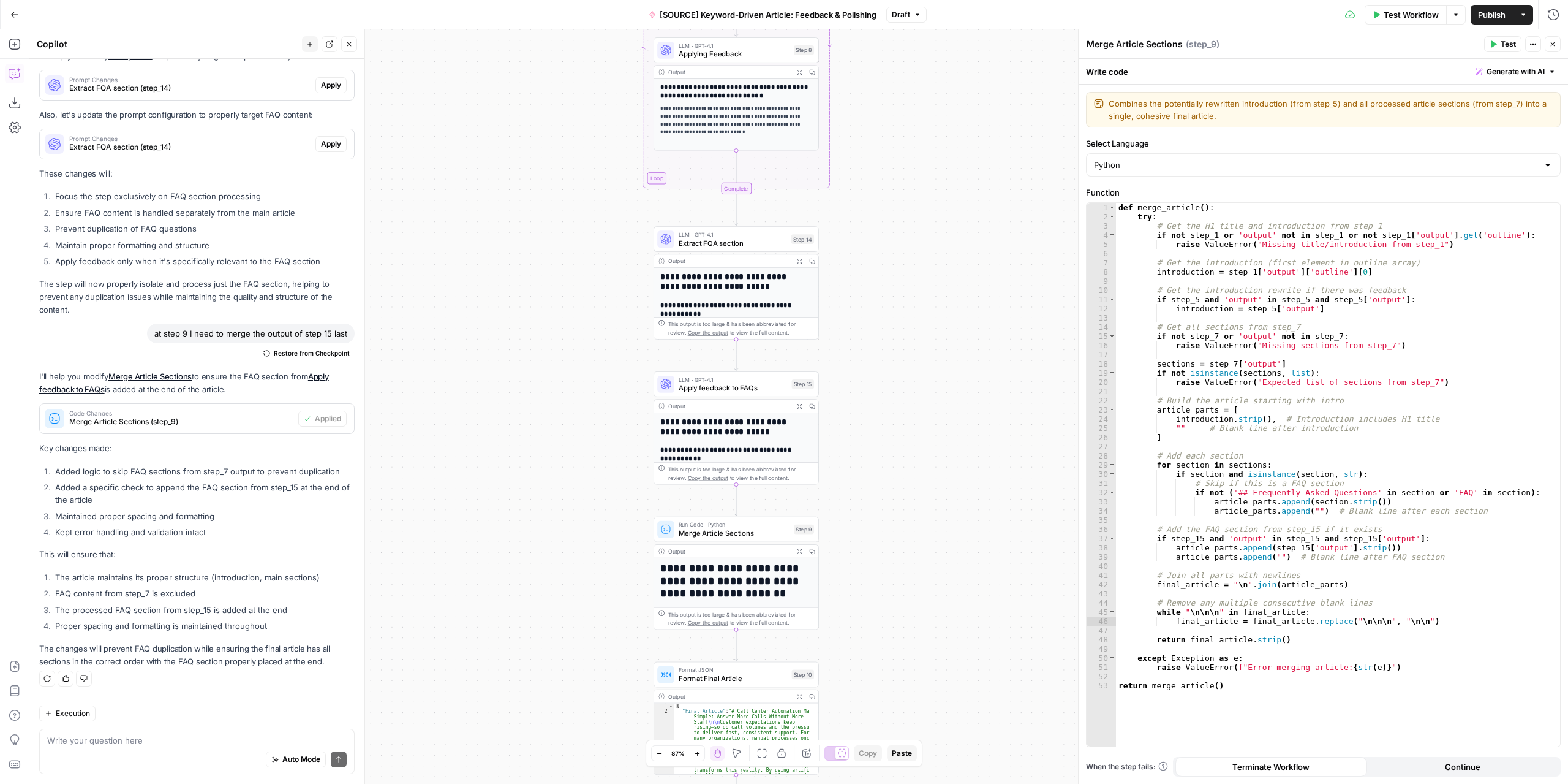
click at [761, 241] on span "Extract FQA section" at bounding box center [732, 243] width 108 height 11
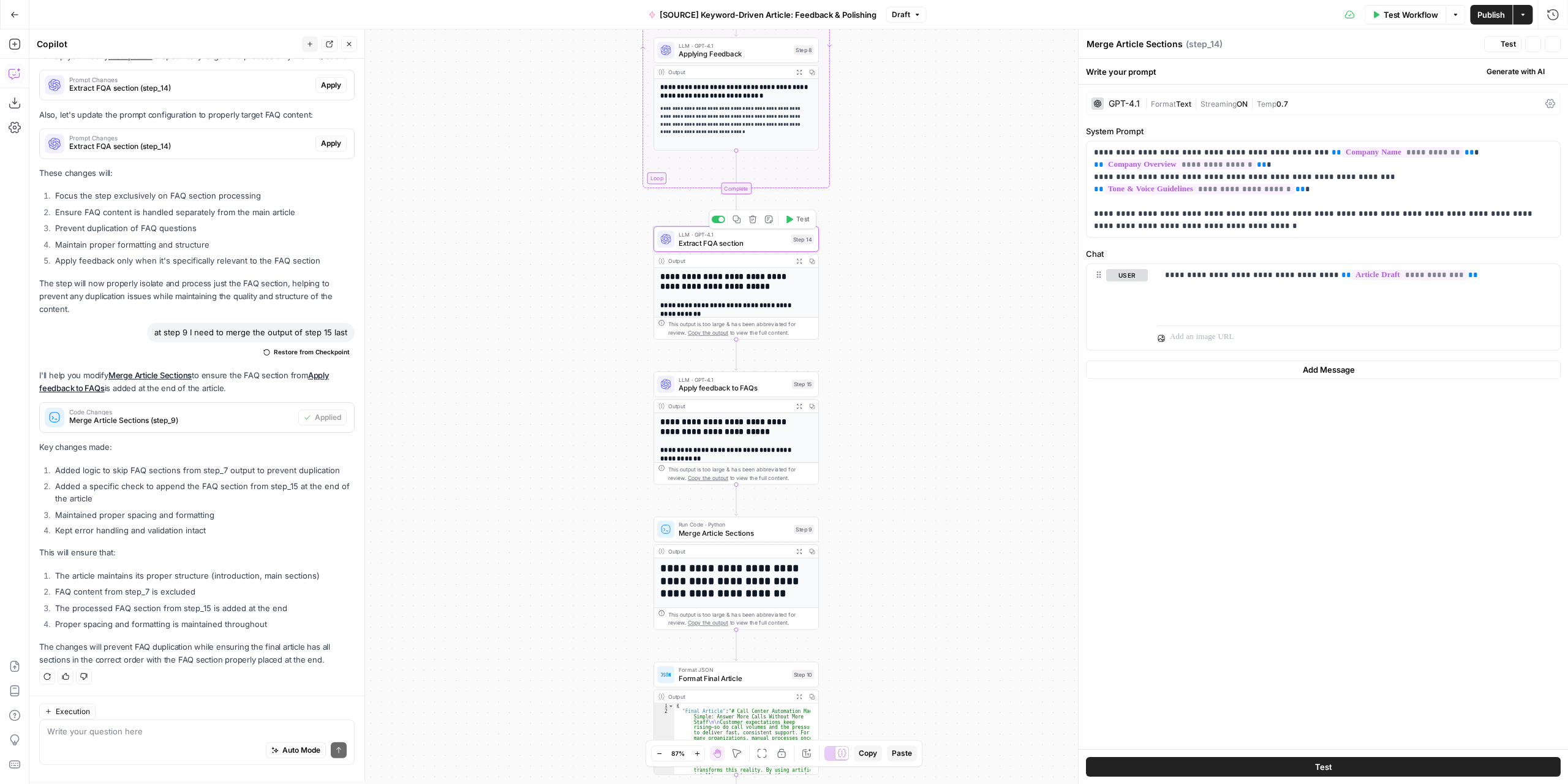
type textarea "Extract FQA section"
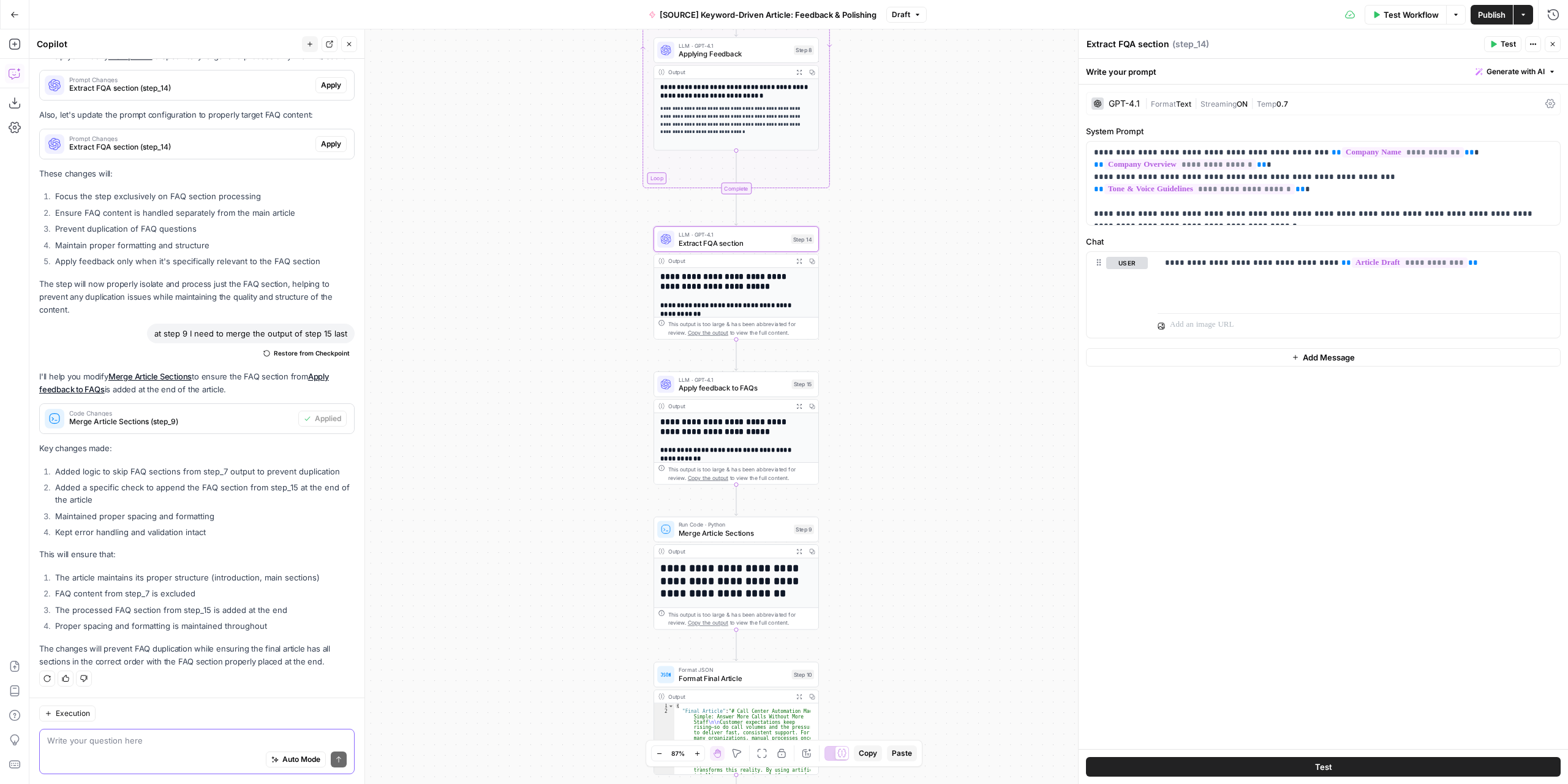
click at [187, 743] on textarea at bounding box center [197, 740] width 300 height 12
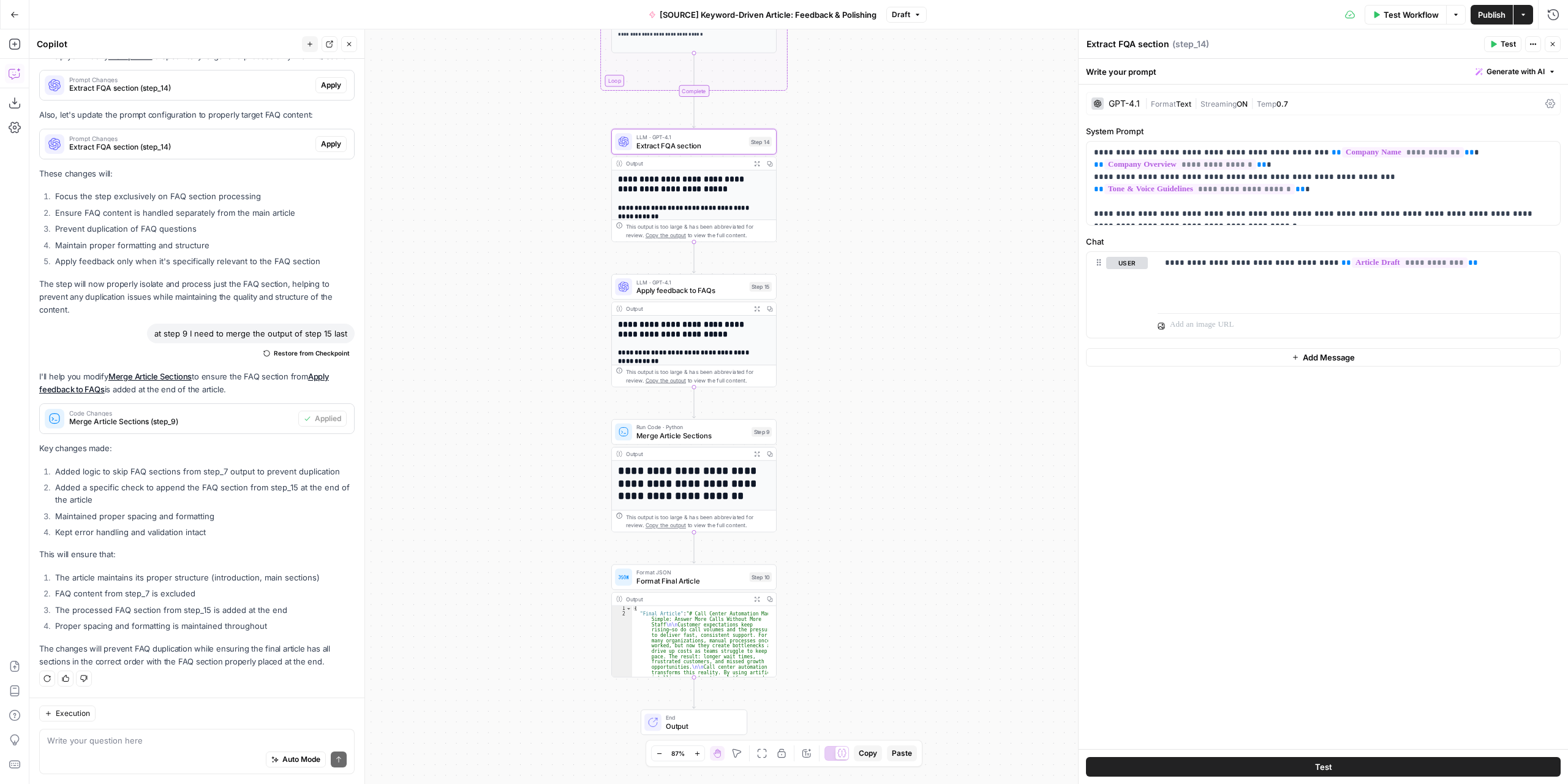
drag, startPoint x: 888, startPoint y: 691, endPoint x: 846, endPoint y: 596, distance: 103.9
click at [846, 596] on div "Workflow Set Inputs Inputs LLM · GPT-4.1 Extract Article Structure Step 1 Outpu…" at bounding box center [798, 406] width 1539 height 754
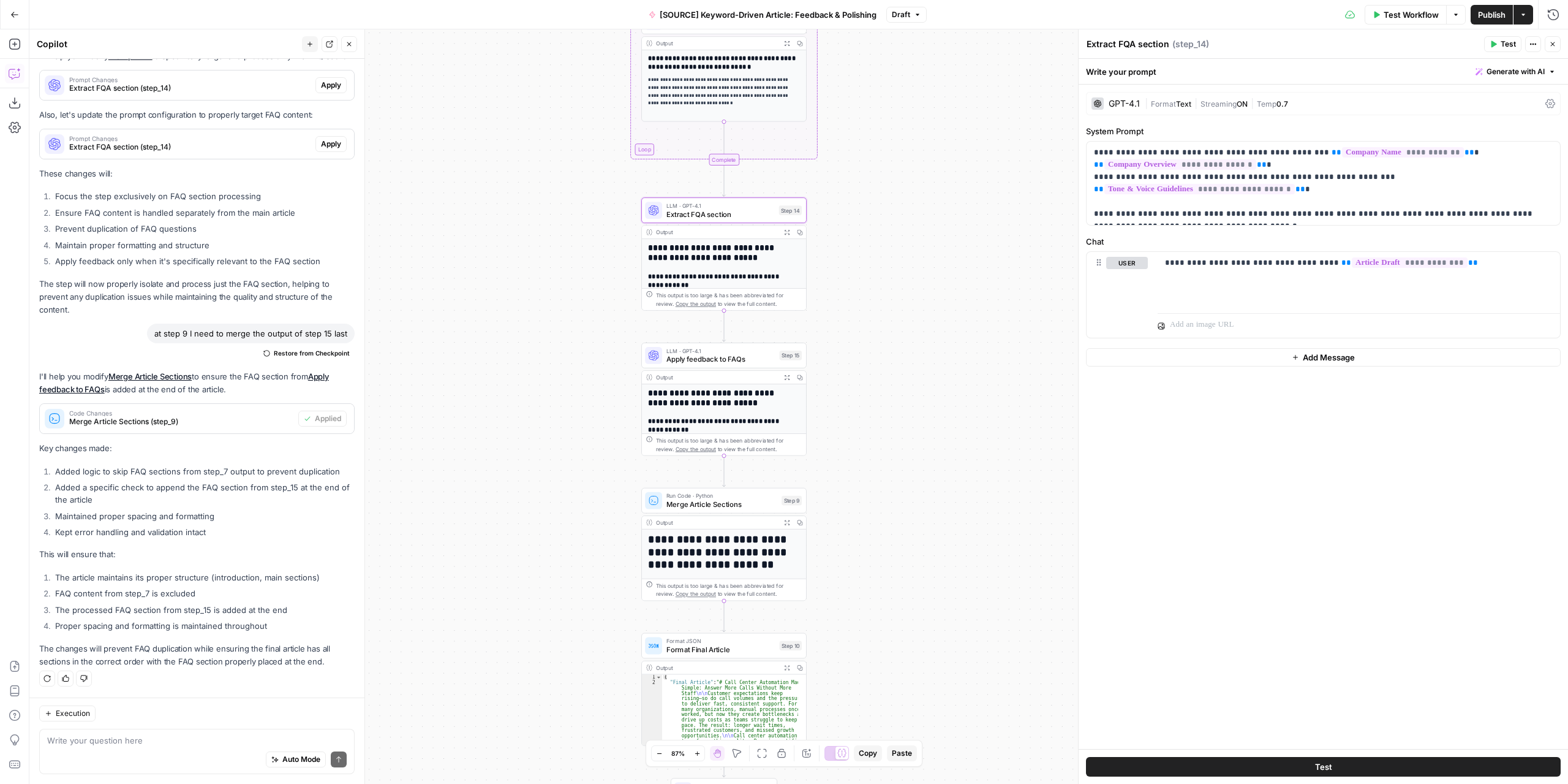
drag, startPoint x: 875, startPoint y: 340, endPoint x: 905, endPoint y: 409, distance: 75.2
click at [905, 409] on div "Workflow Set Inputs Inputs LLM · GPT-4.1 Extract Article Structure Step 1 Outpu…" at bounding box center [798, 406] width 1539 height 754
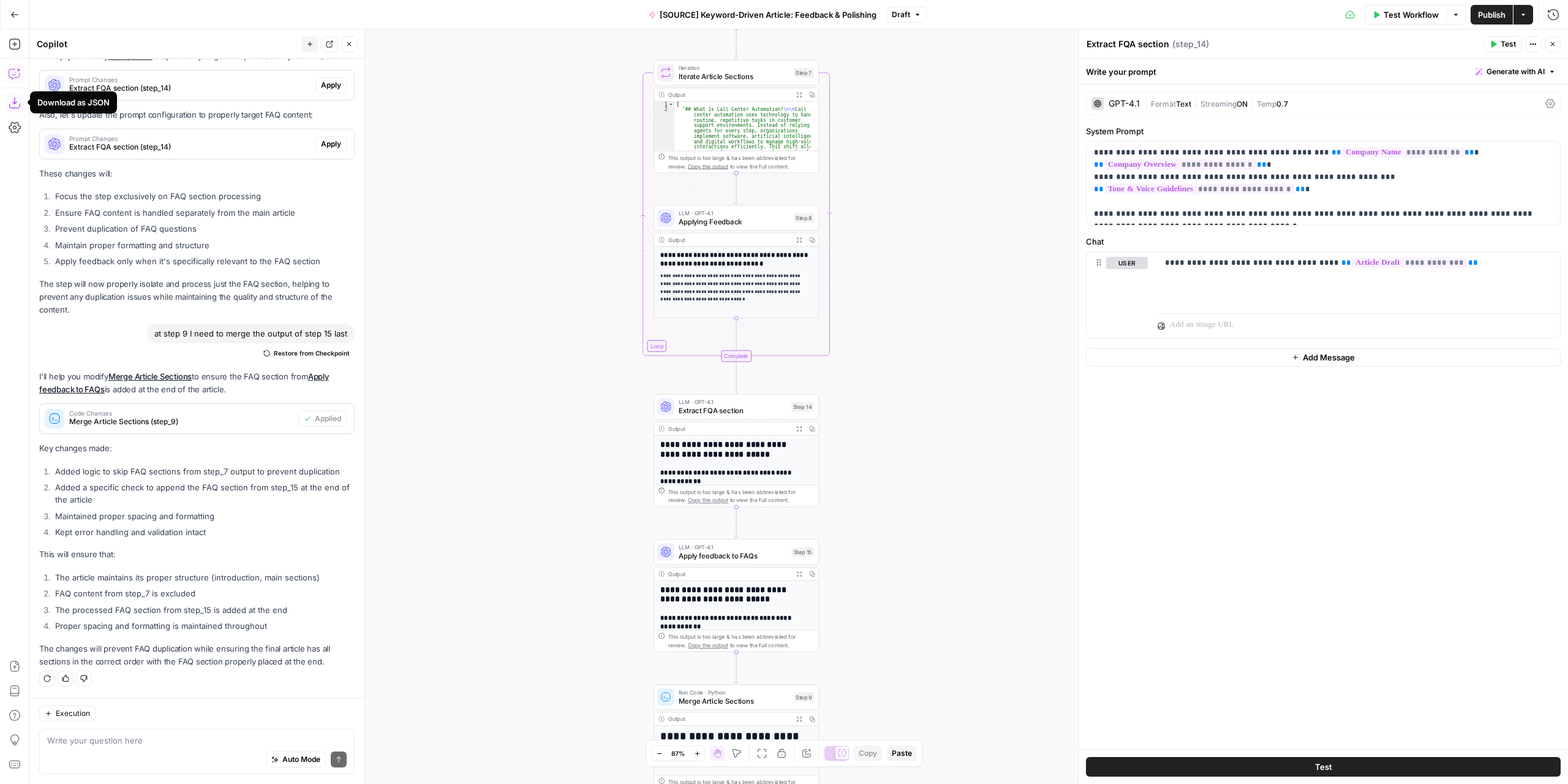
click at [13, 103] on icon "button" at bounding box center [14, 103] width 11 height 11
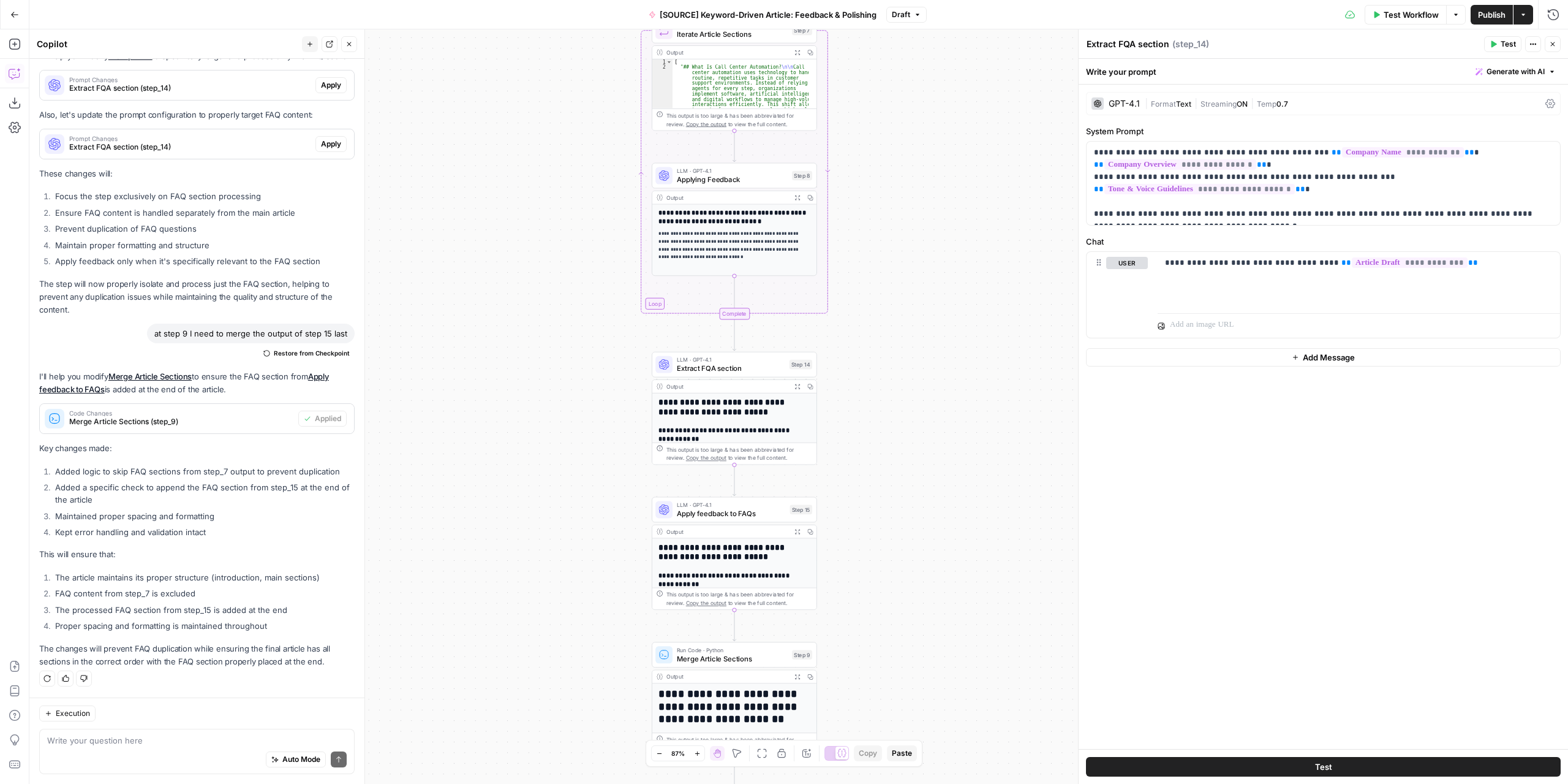
drag, startPoint x: 894, startPoint y: 696, endPoint x: 890, endPoint y: 642, distance: 54.1
click at [890, 642] on div "Workflow Set Inputs Inputs LLM · GPT-4.1 Extract Article Structure Step 1 Outpu…" at bounding box center [798, 406] width 1539 height 754
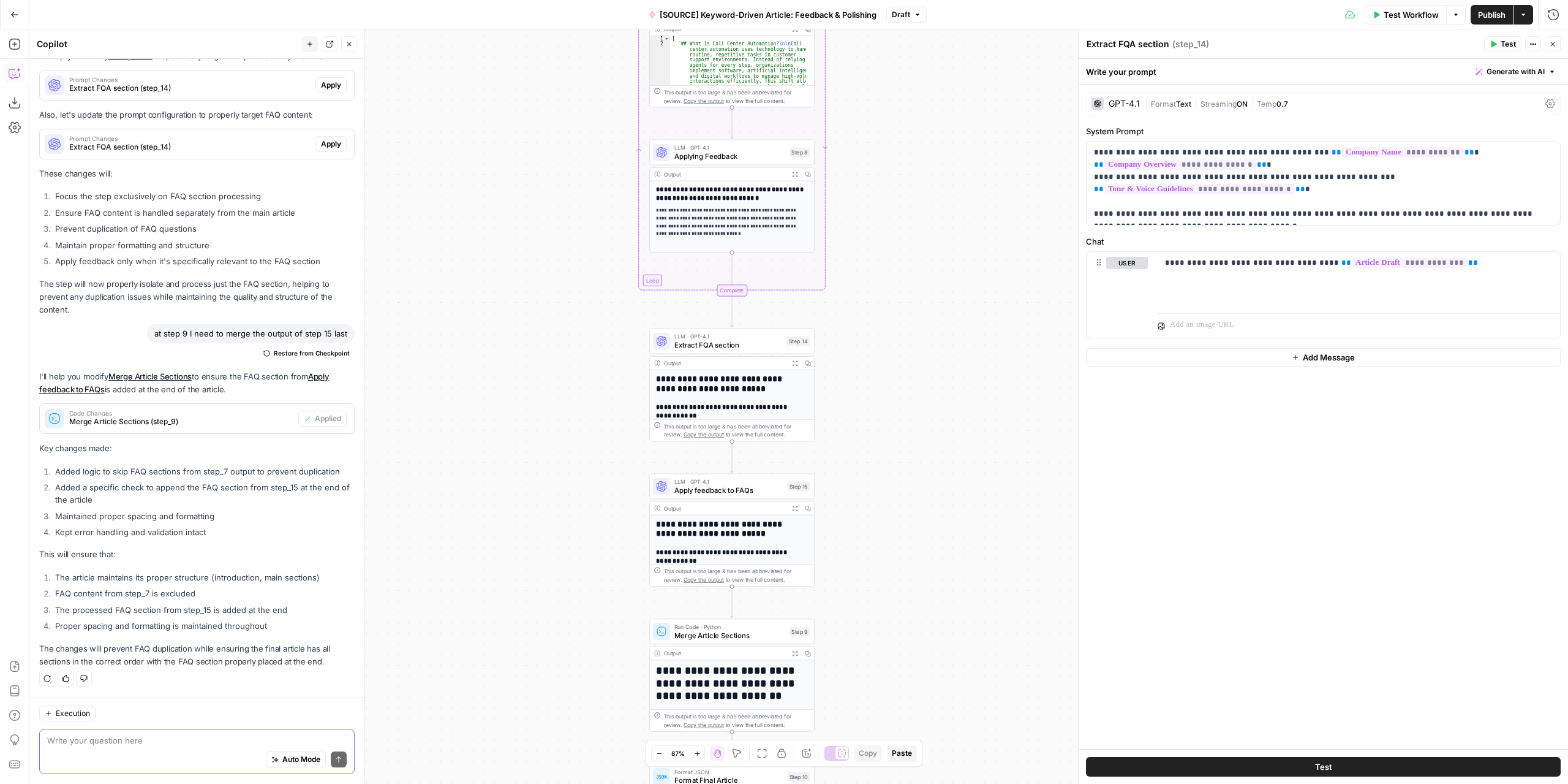
click at [199, 734] on textarea at bounding box center [197, 740] width 300 height 12
type textarea "Improve my prompts for step 14 and 15"
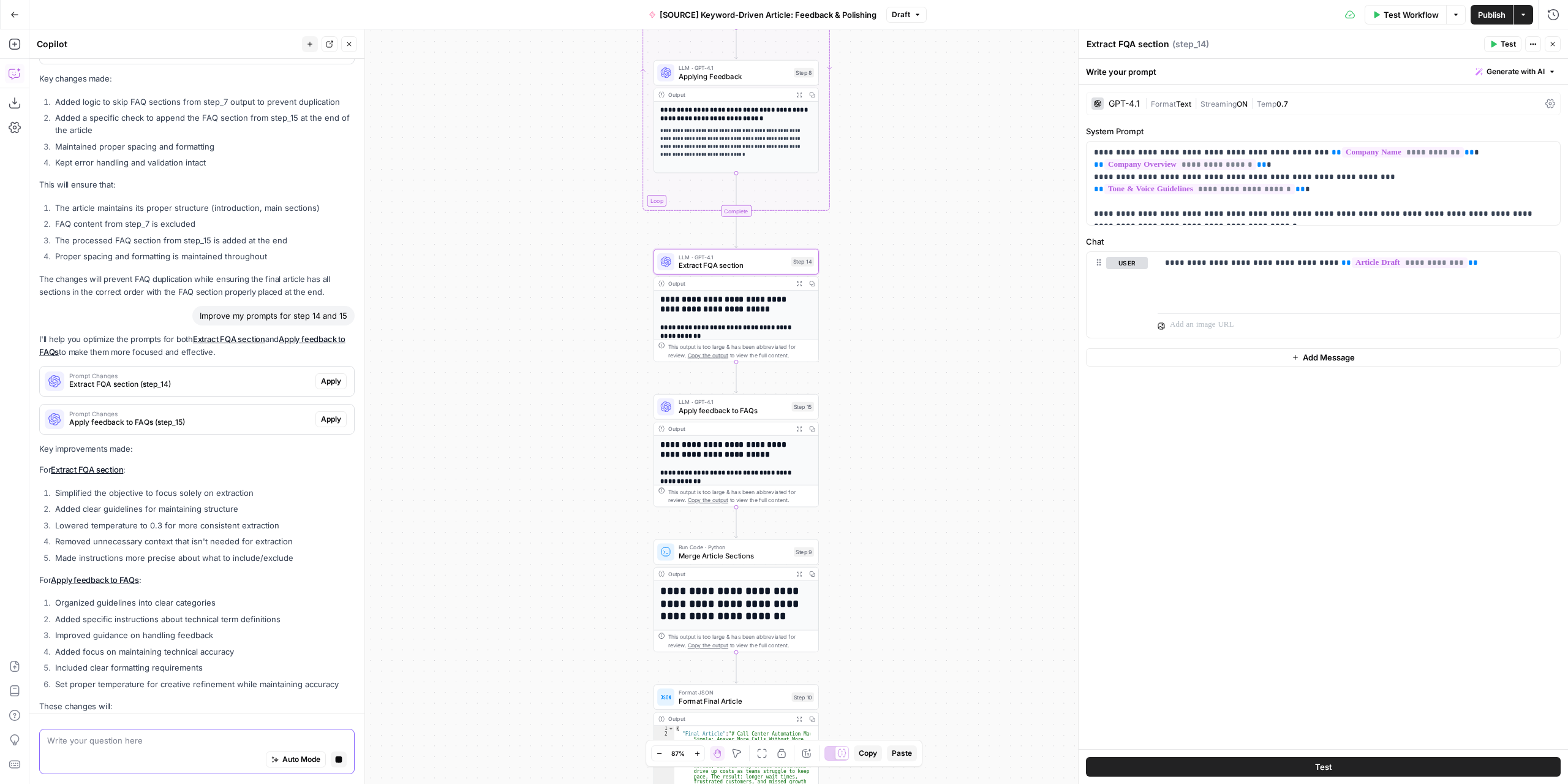
scroll to position [3558, 0]
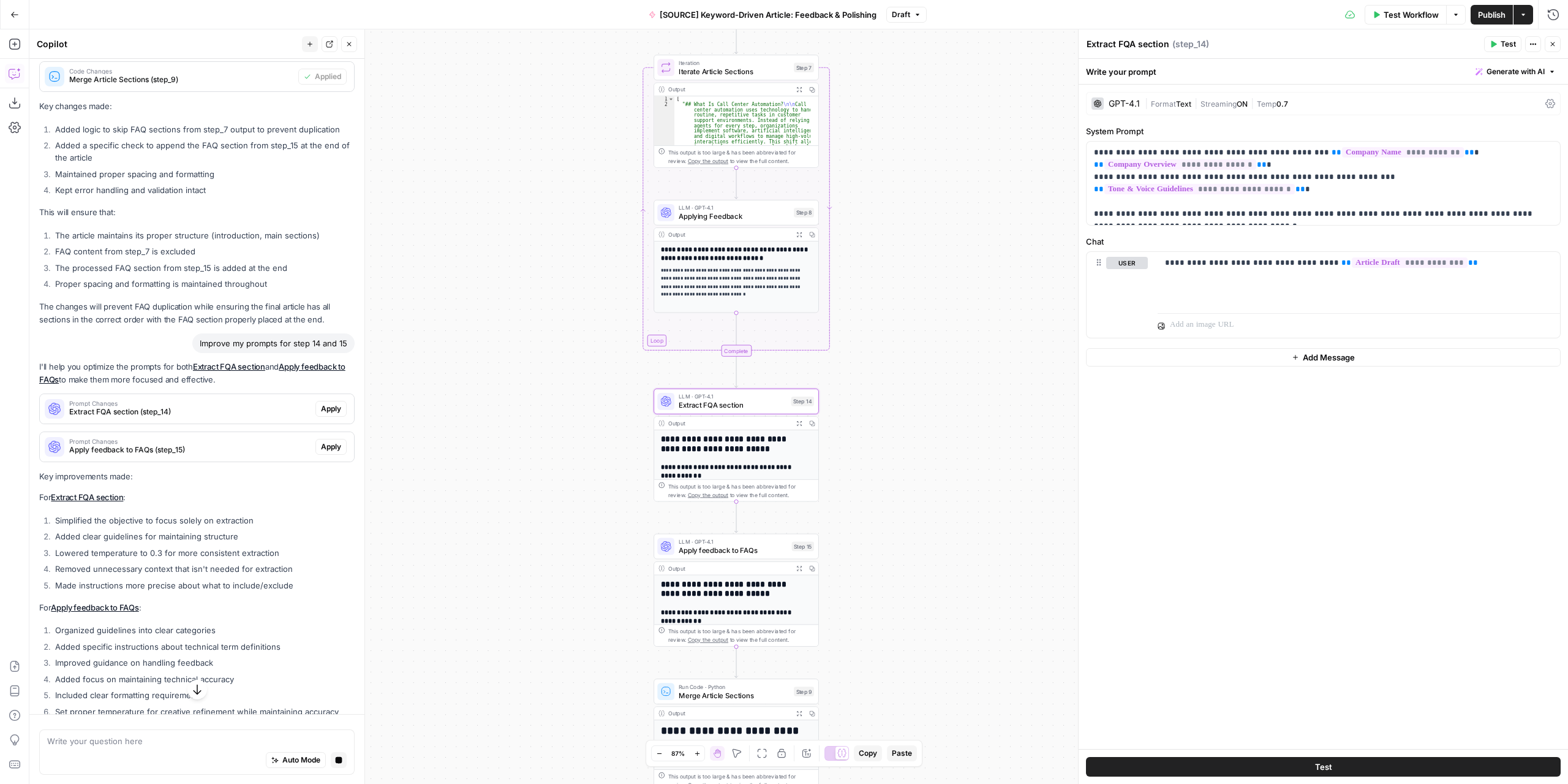
click at [321, 414] on span "Apply" at bounding box center [331, 408] width 20 height 11
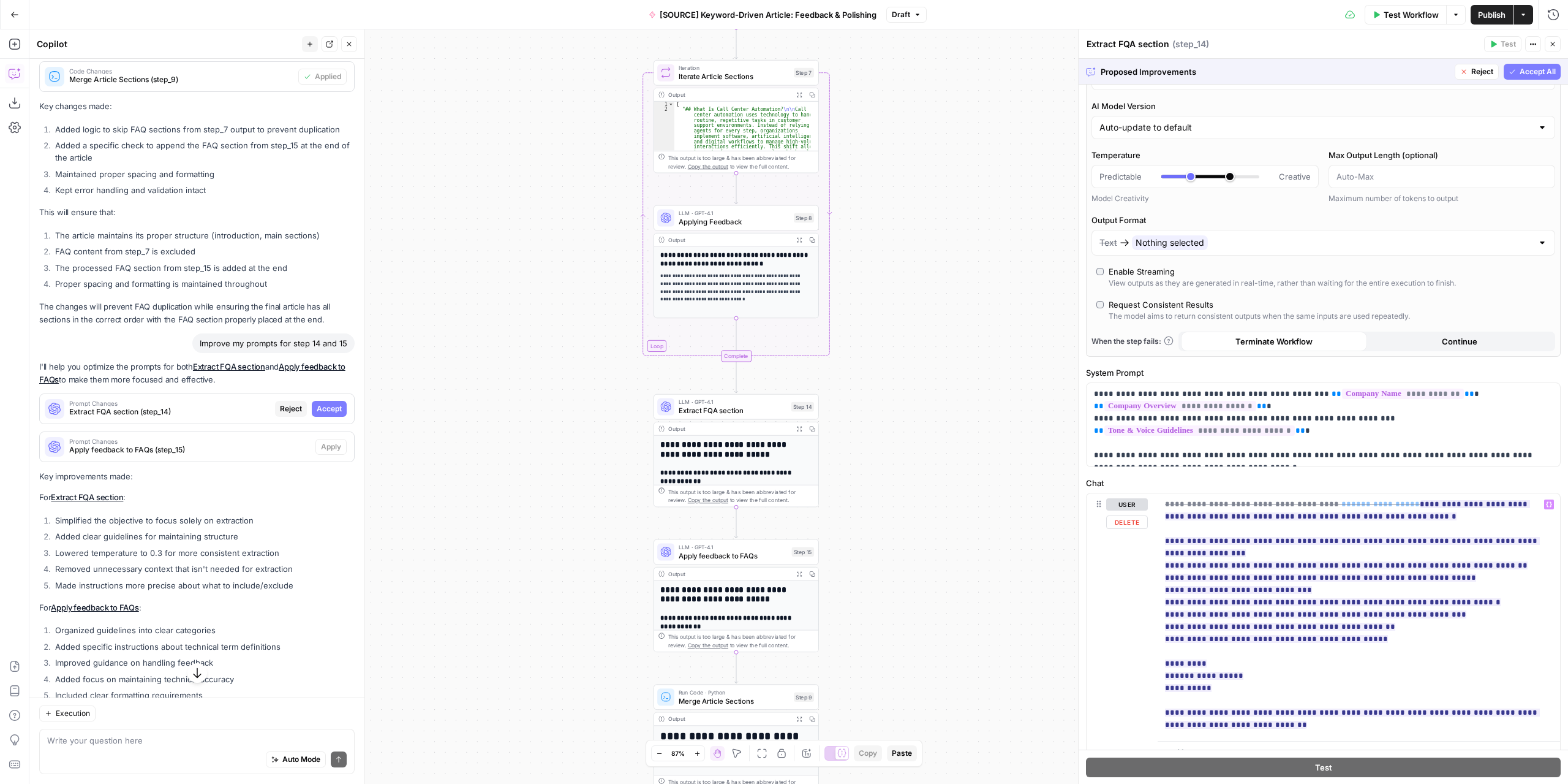
scroll to position [144, 0]
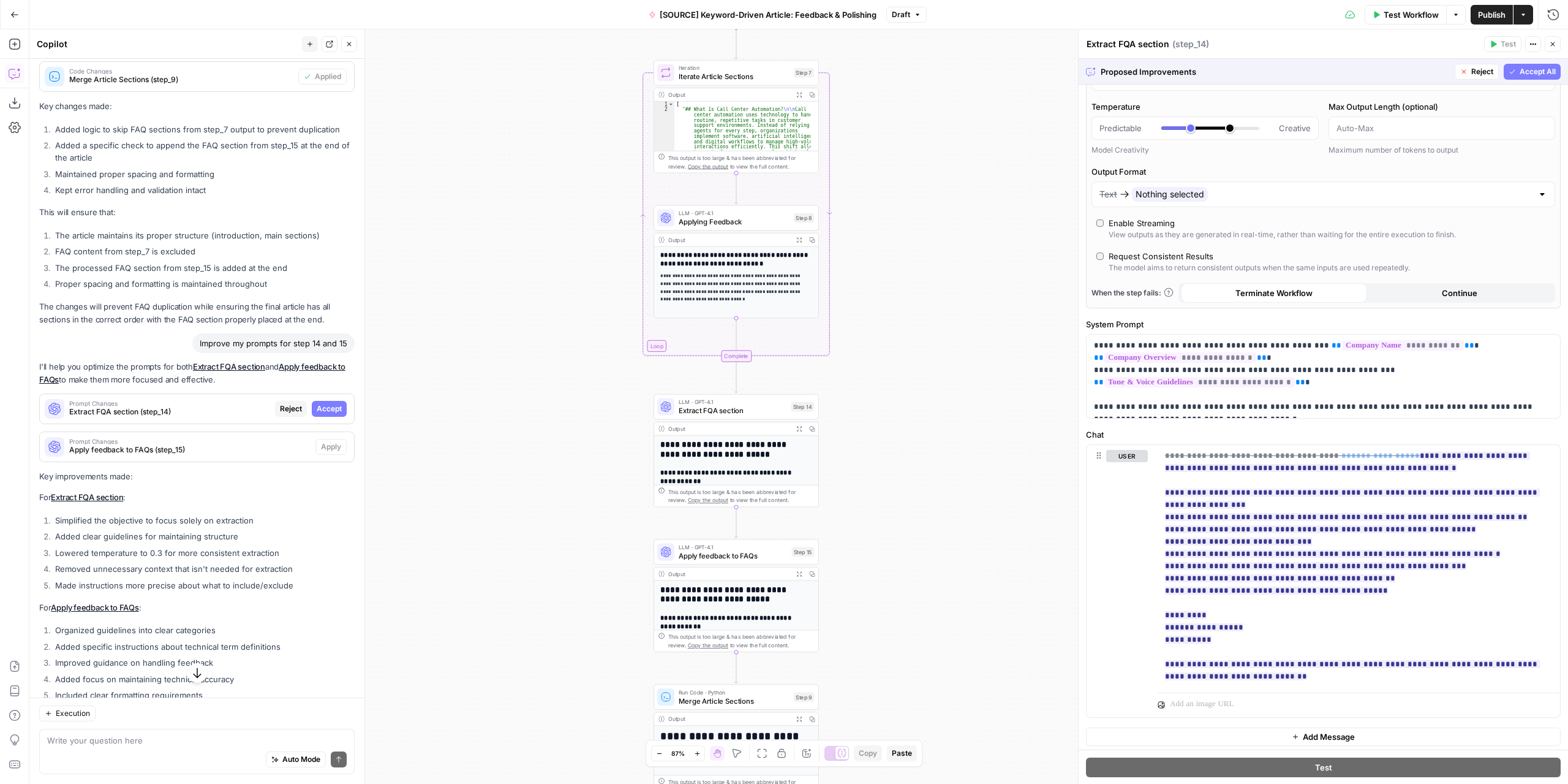
click at [1504, 79] on button "Accept All" at bounding box center [1532, 72] width 57 height 16
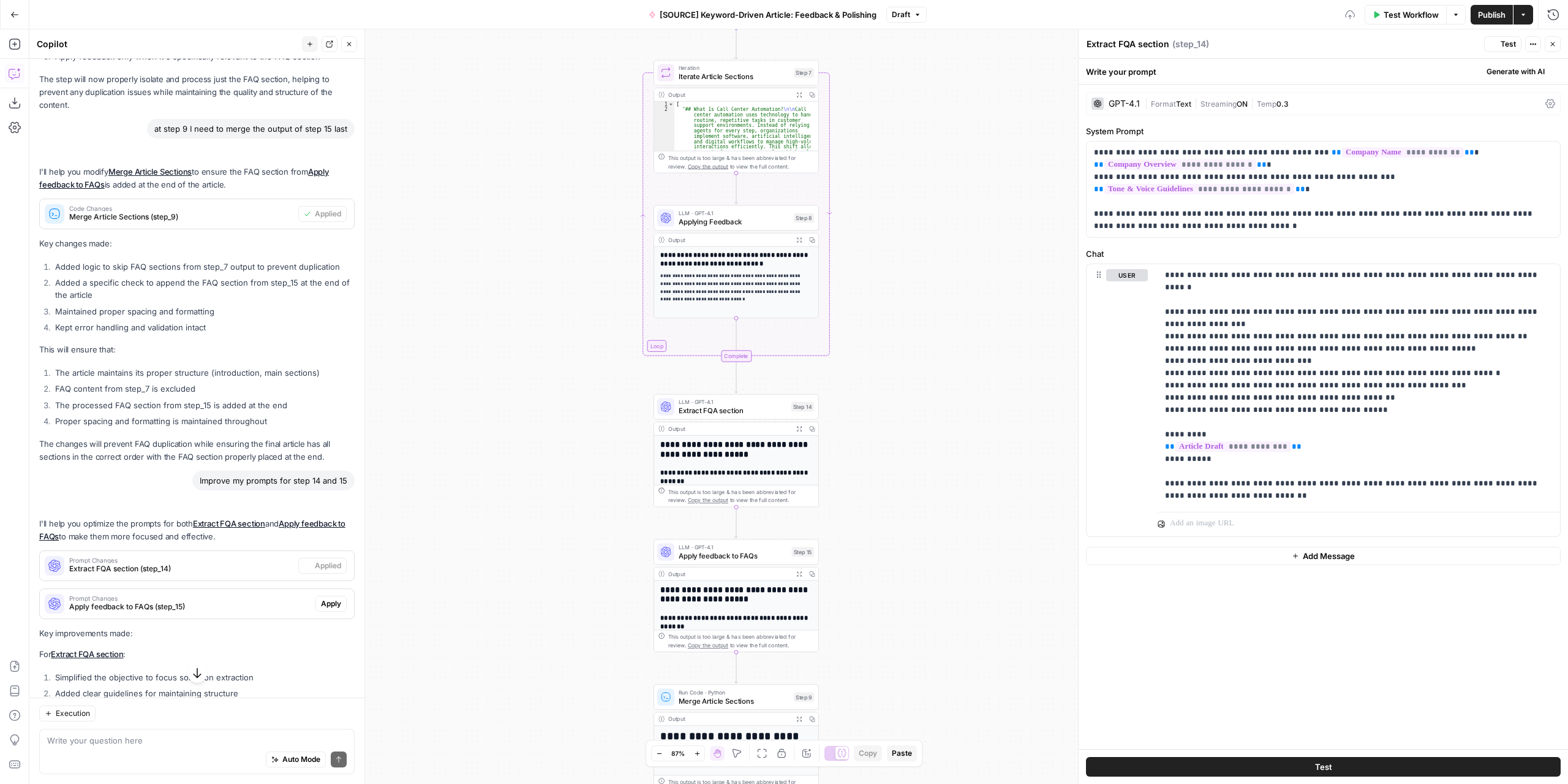
scroll to position [3676, 0]
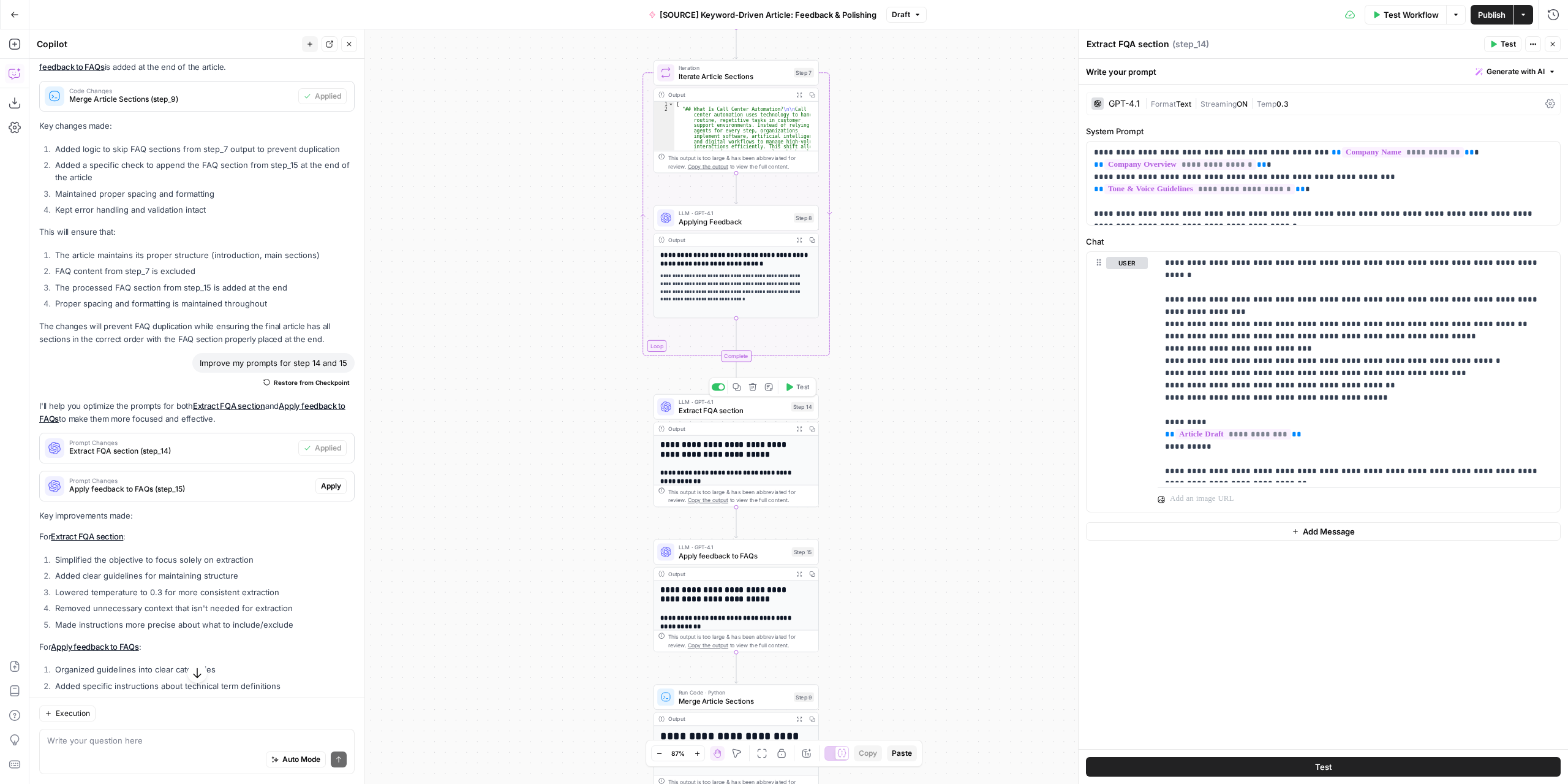
click at [790, 389] on icon "button" at bounding box center [790, 386] width 7 height 7
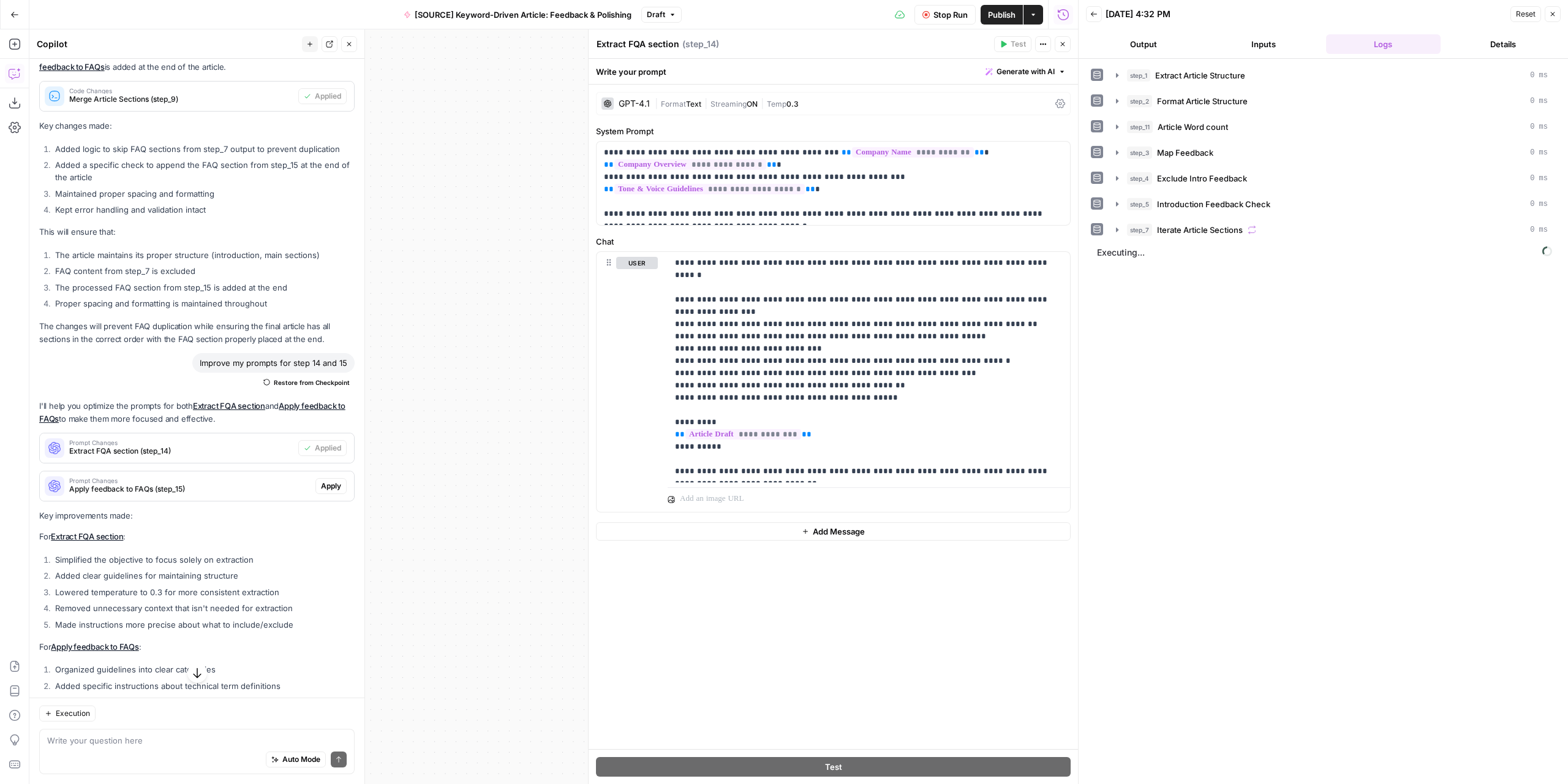
click at [1163, 40] on button "Output" at bounding box center [1143, 44] width 115 height 19
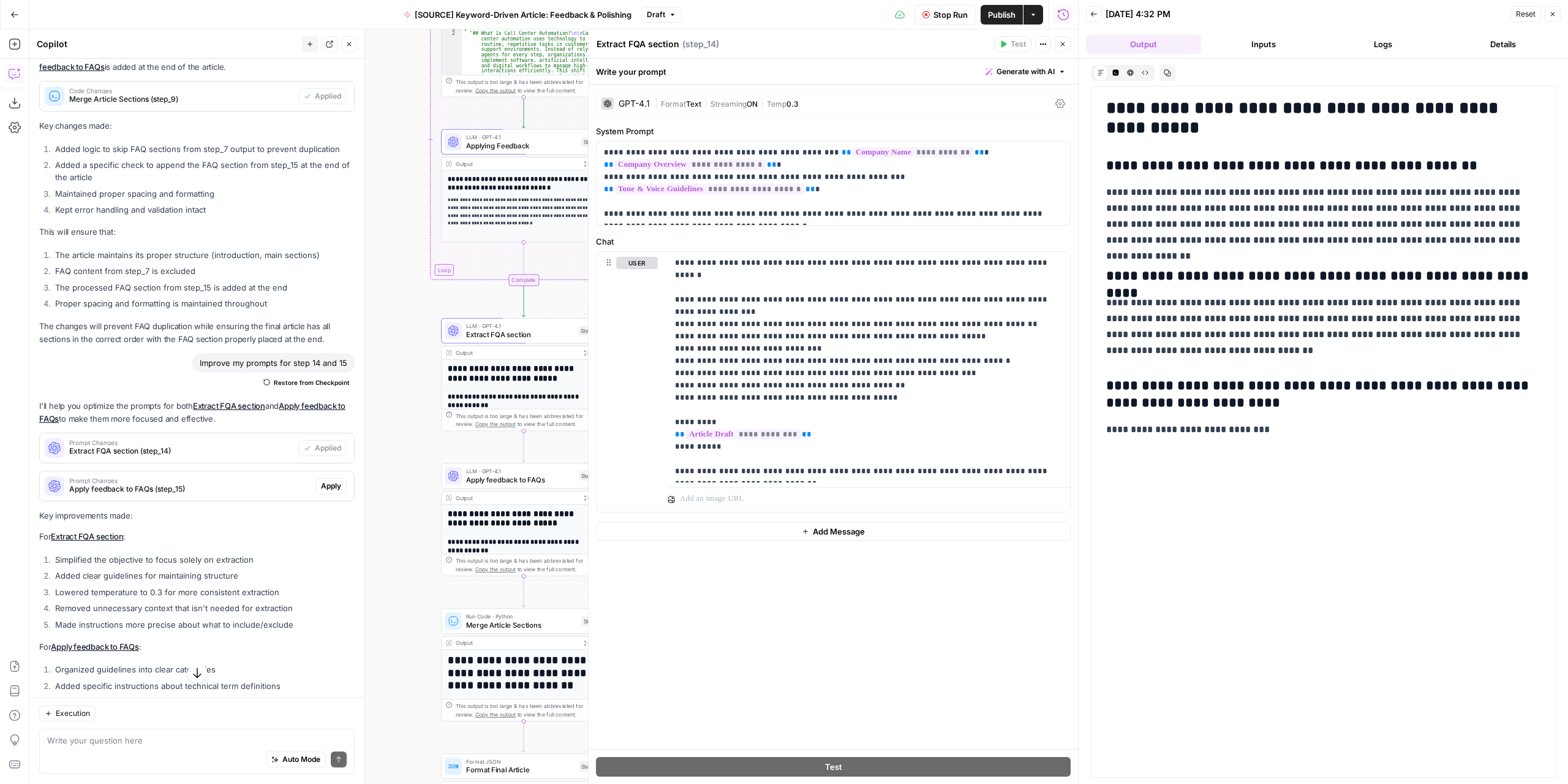
drag, startPoint x: 477, startPoint y: 412, endPoint x: 269, endPoint y: 338, distance: 220.8
click at [269, 338] on body "Marketers in Demand New Home Browse Your Data Usage Settings Recent Grids Refre…" at bounding box center [784, 392] width 1568 height 784
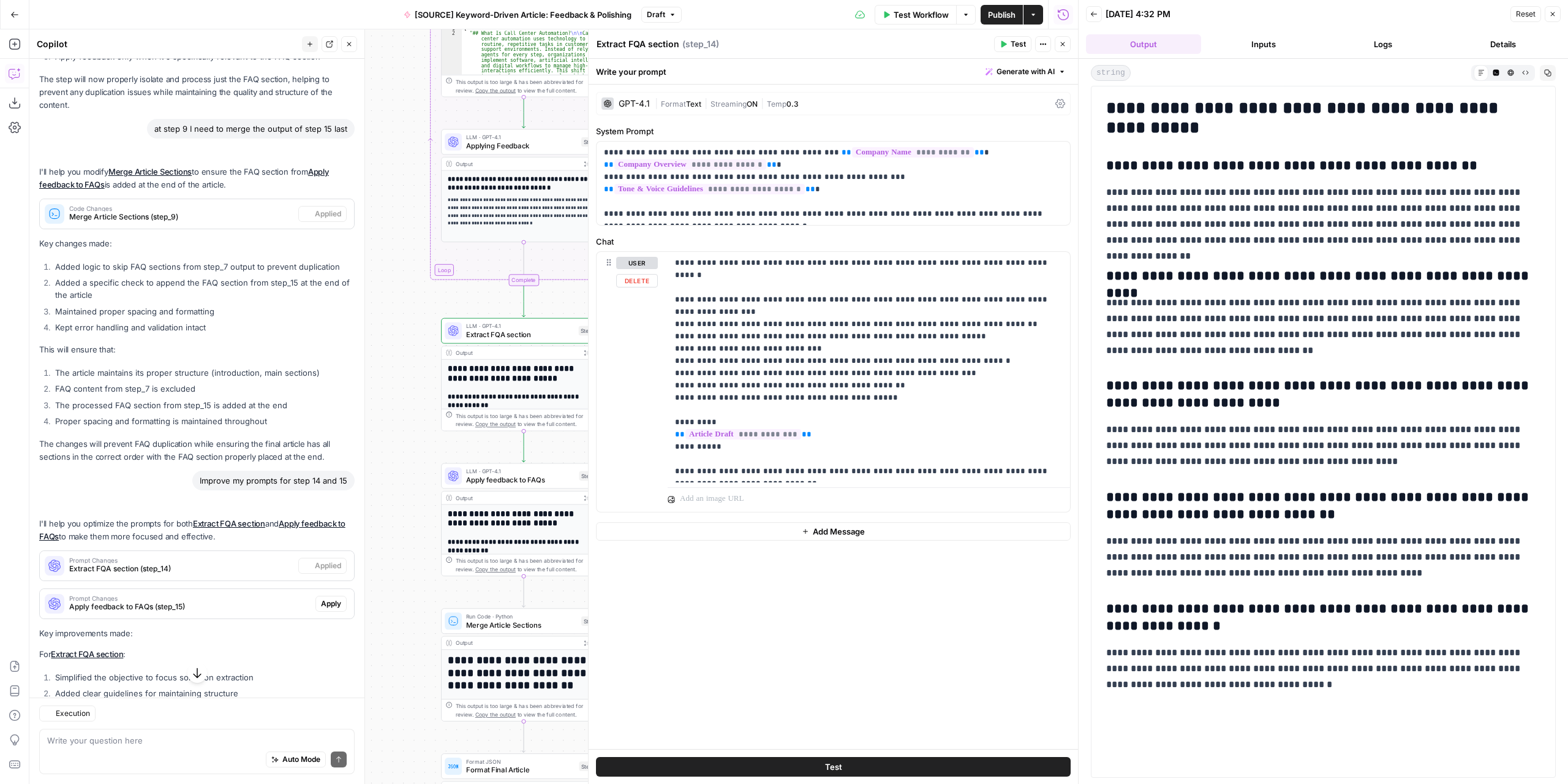
scroll to position [3676, 0]
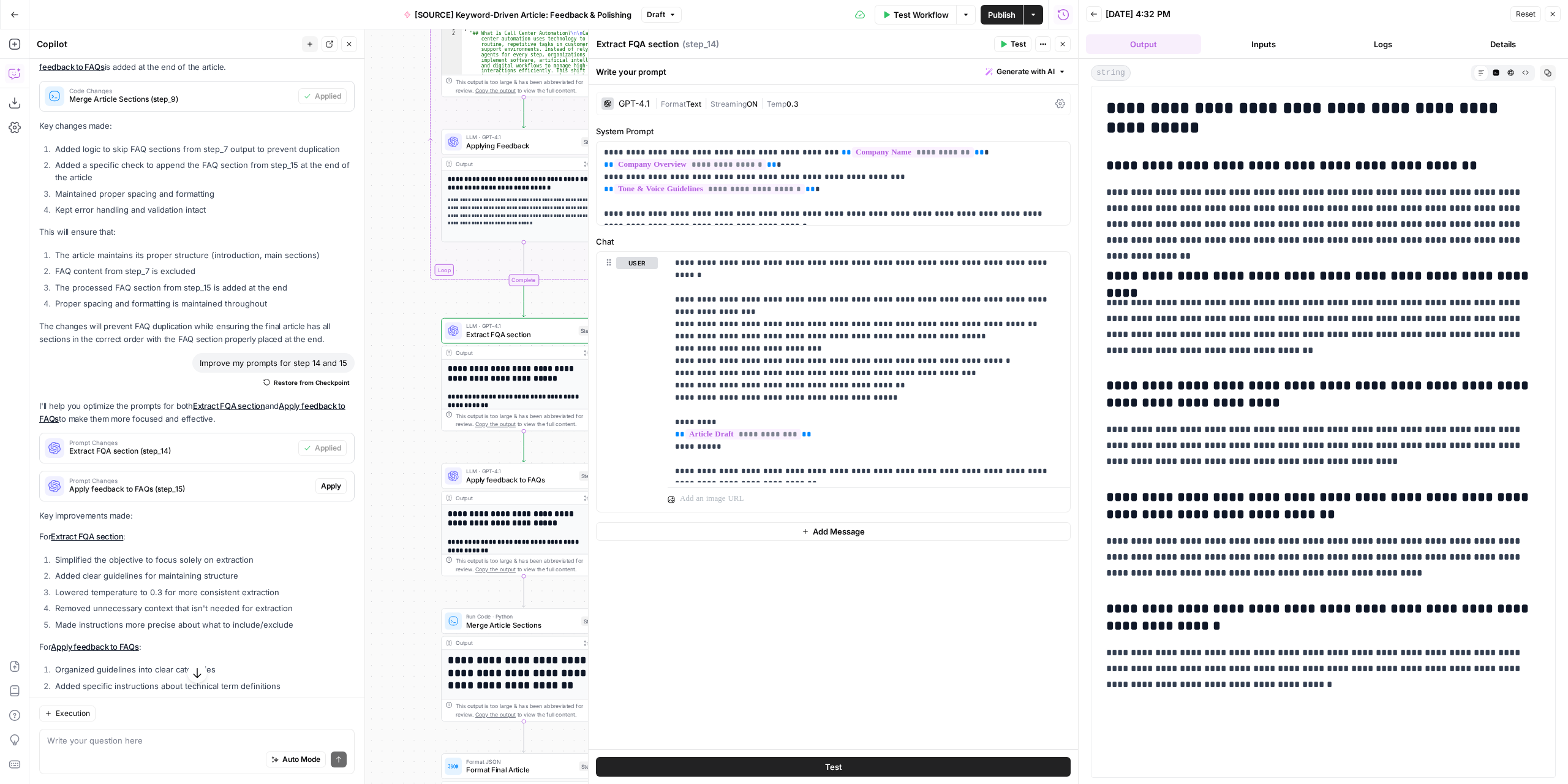
click at [1060, 49] on button "Close" at bounding box center [1063, 44] width 16 height 16
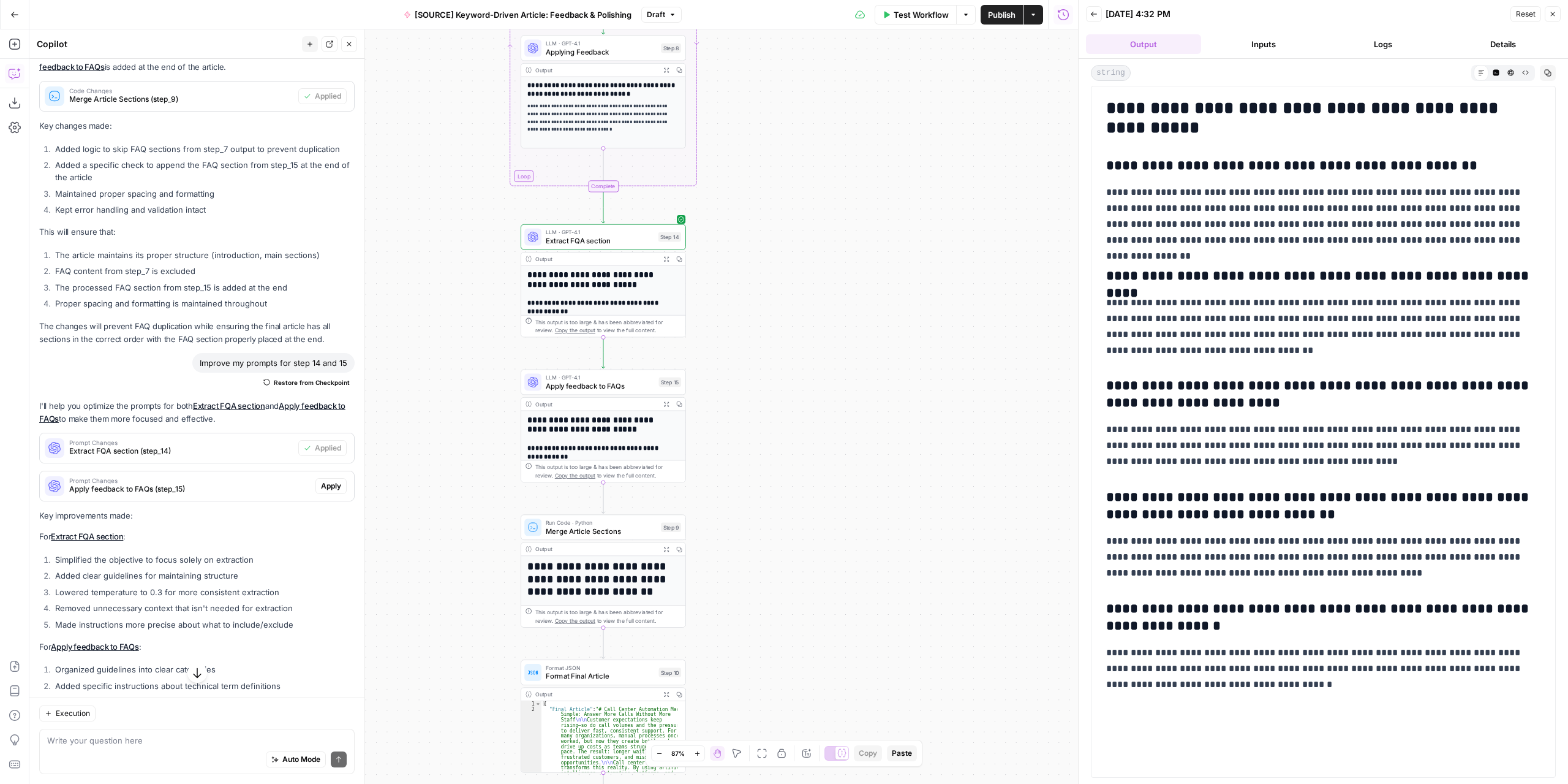
drag, startPoint x: 667, startPoint y: 612, endPoint x: 808, endPoint y: 477, distance: 195.2
click at [808, 477] on div "Workflow Set Inputs Inputs LLM · GPT-4.1 Extract Article Structure Step 1 Outpu…" at bounding box center [554, 406] width 1049 height 754
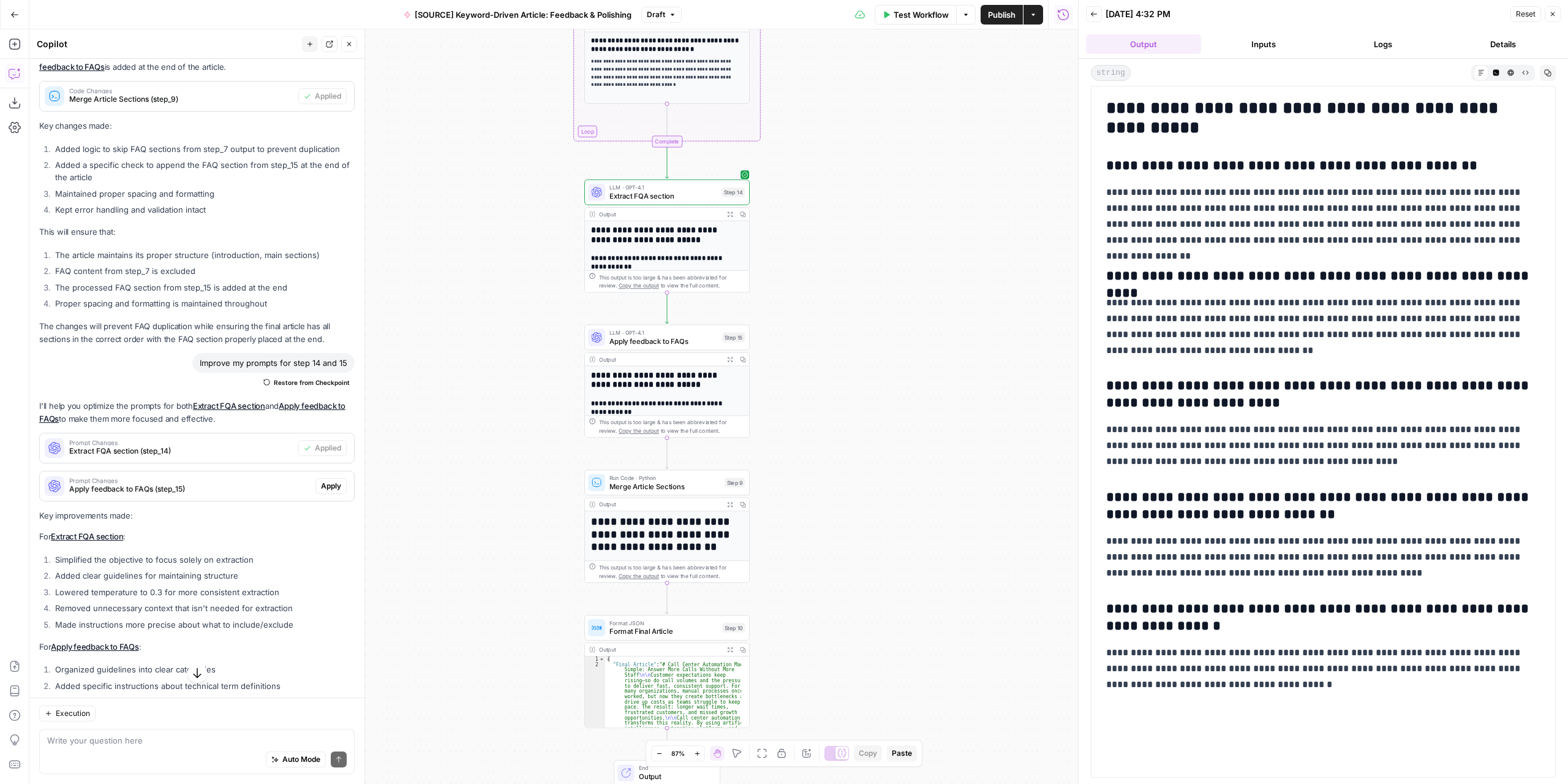
click at [689, 340] on span "Apply feedback to FAQs" at bounding box center [664, 341] width 109 height 11
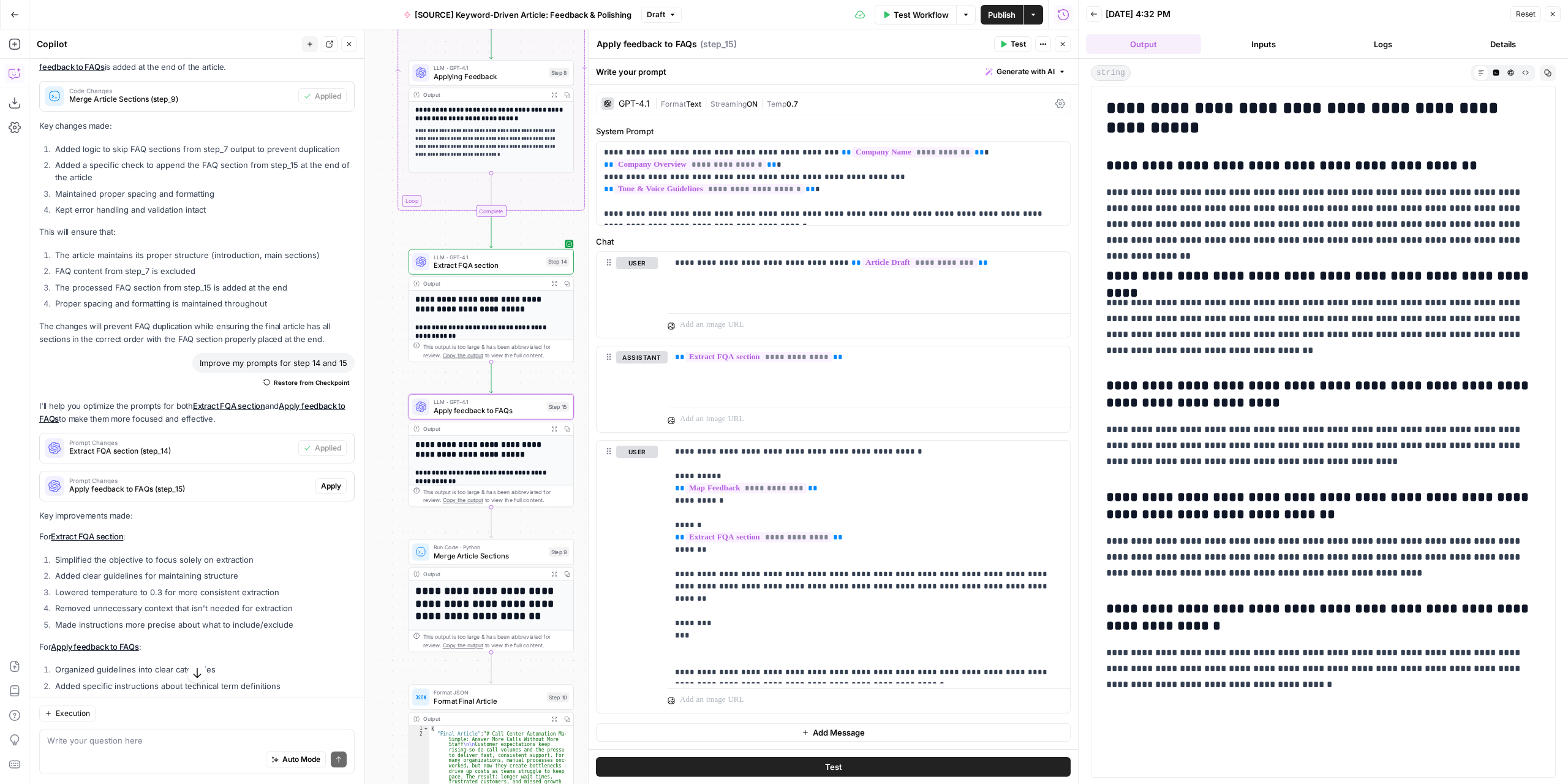
click at [324, 491] on span "Apply" at bounding box center [331, 485] width 20 height 11
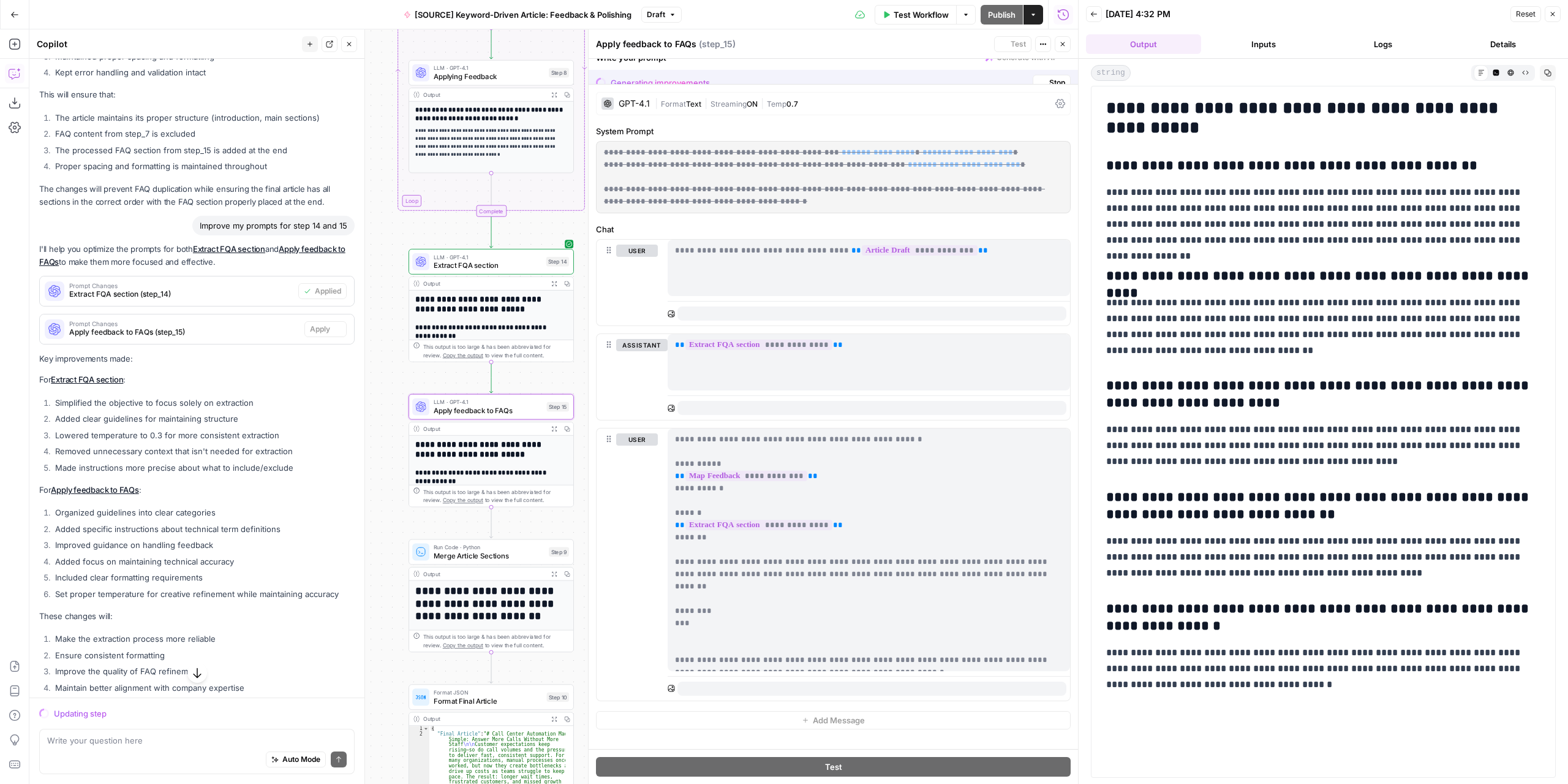
scroll to position [3558, 0]
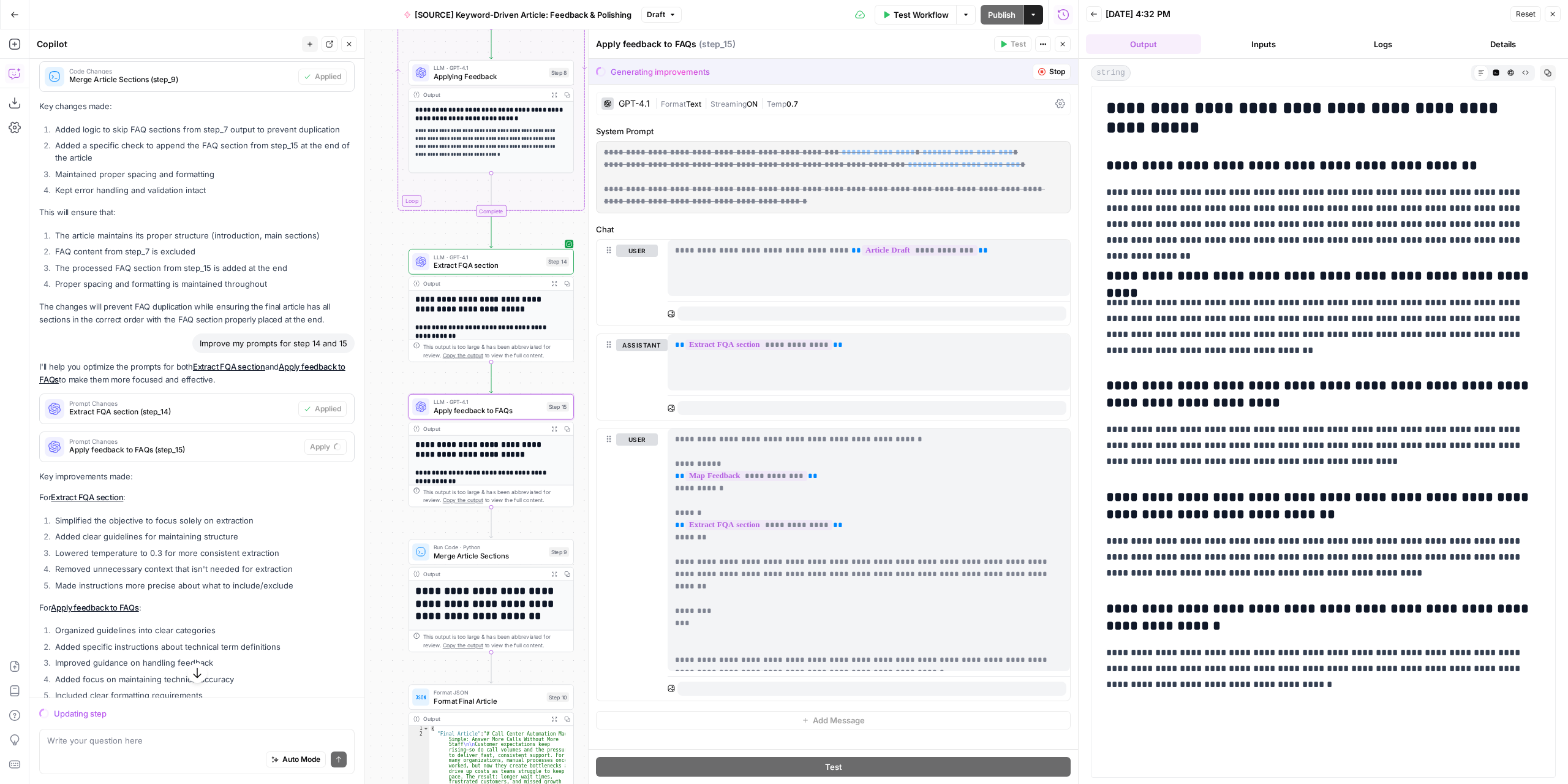
click at [555, 572] on icon "button" at bounding box center [554, 573] width 5 height 5
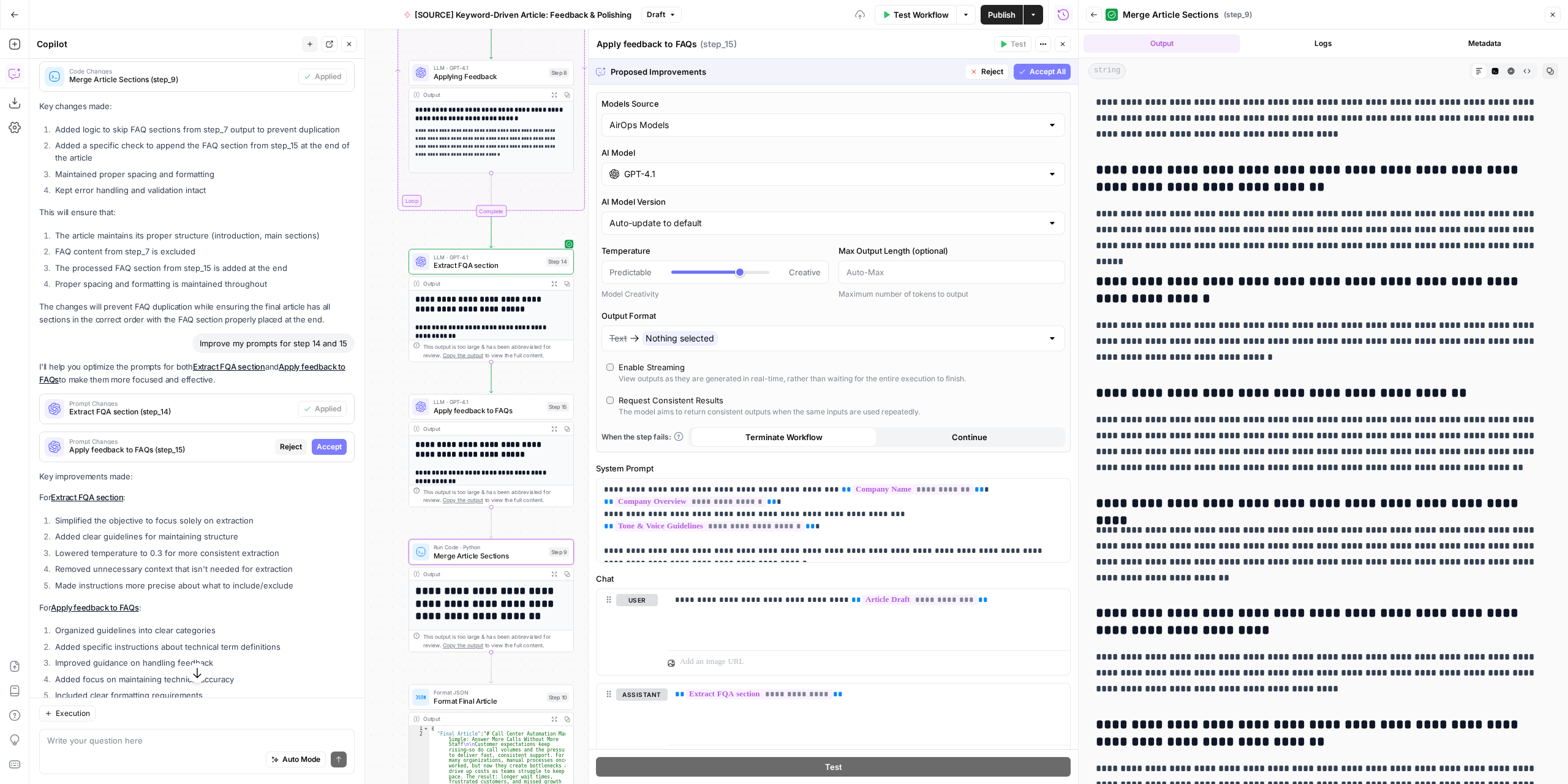
scroll to position [3592, 0]
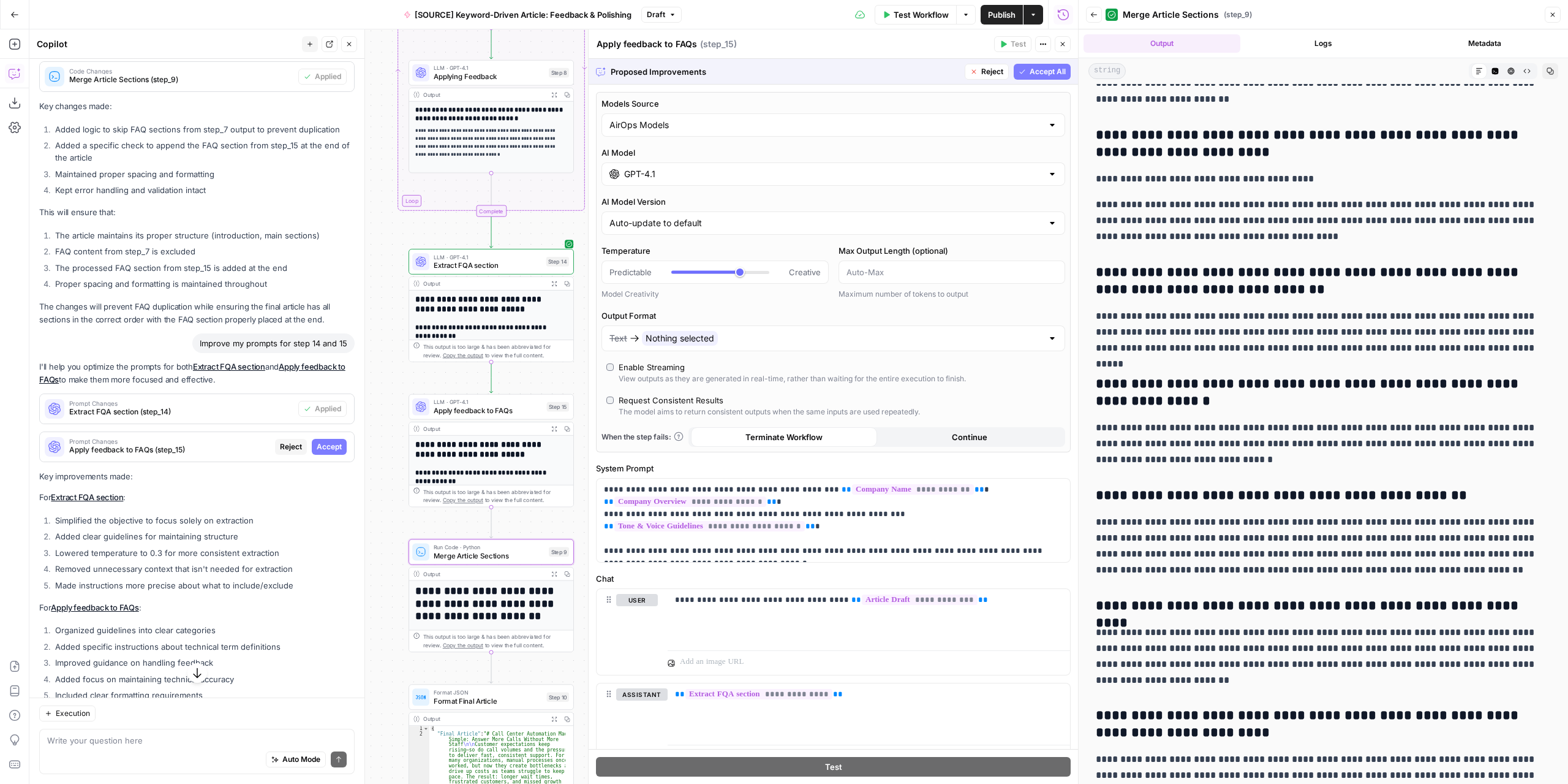
click at [1552, 13] on icon "button" at bounding box center [1553, 15] width 7 height 7
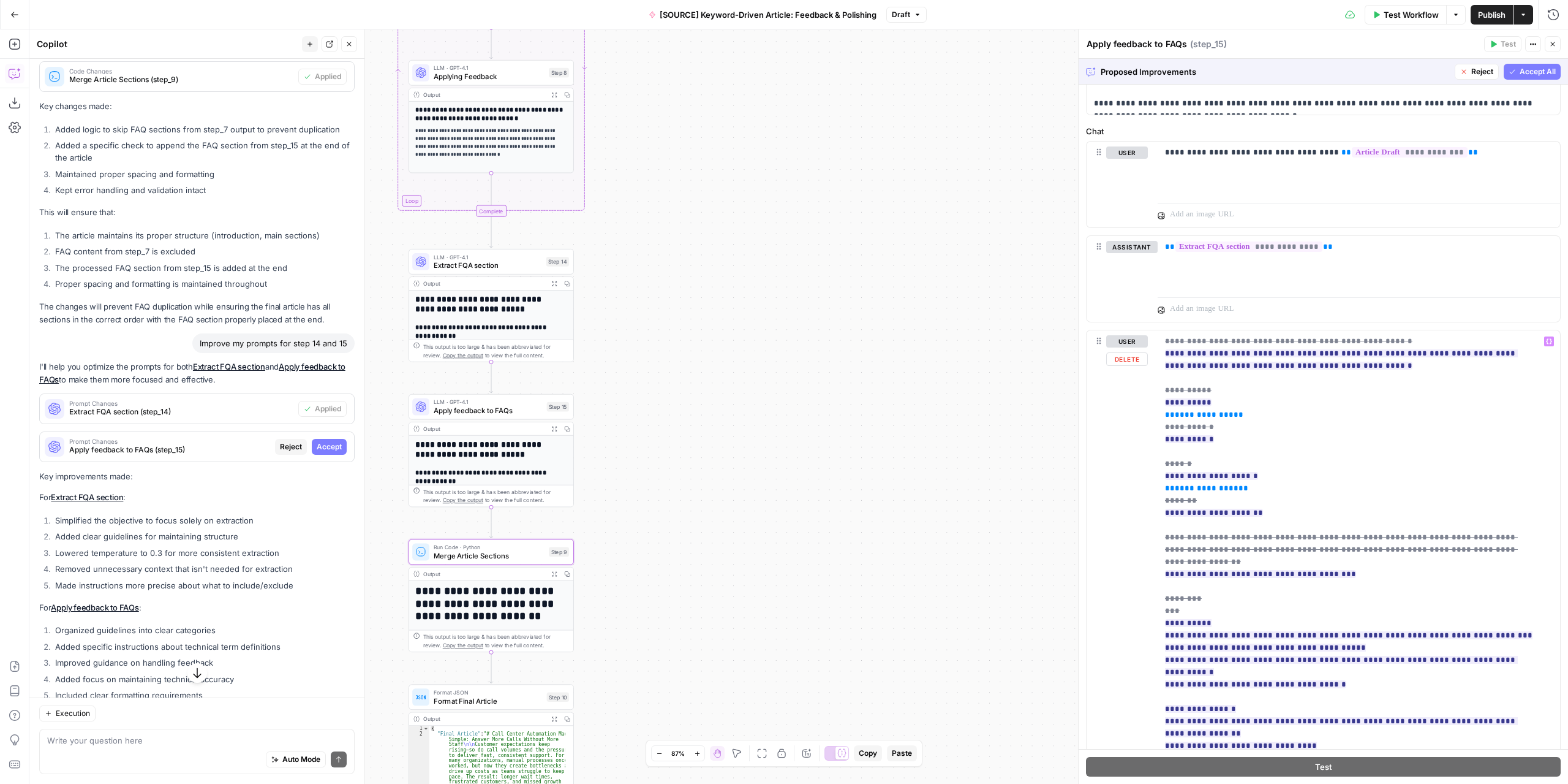
scroll to position [588, 0]
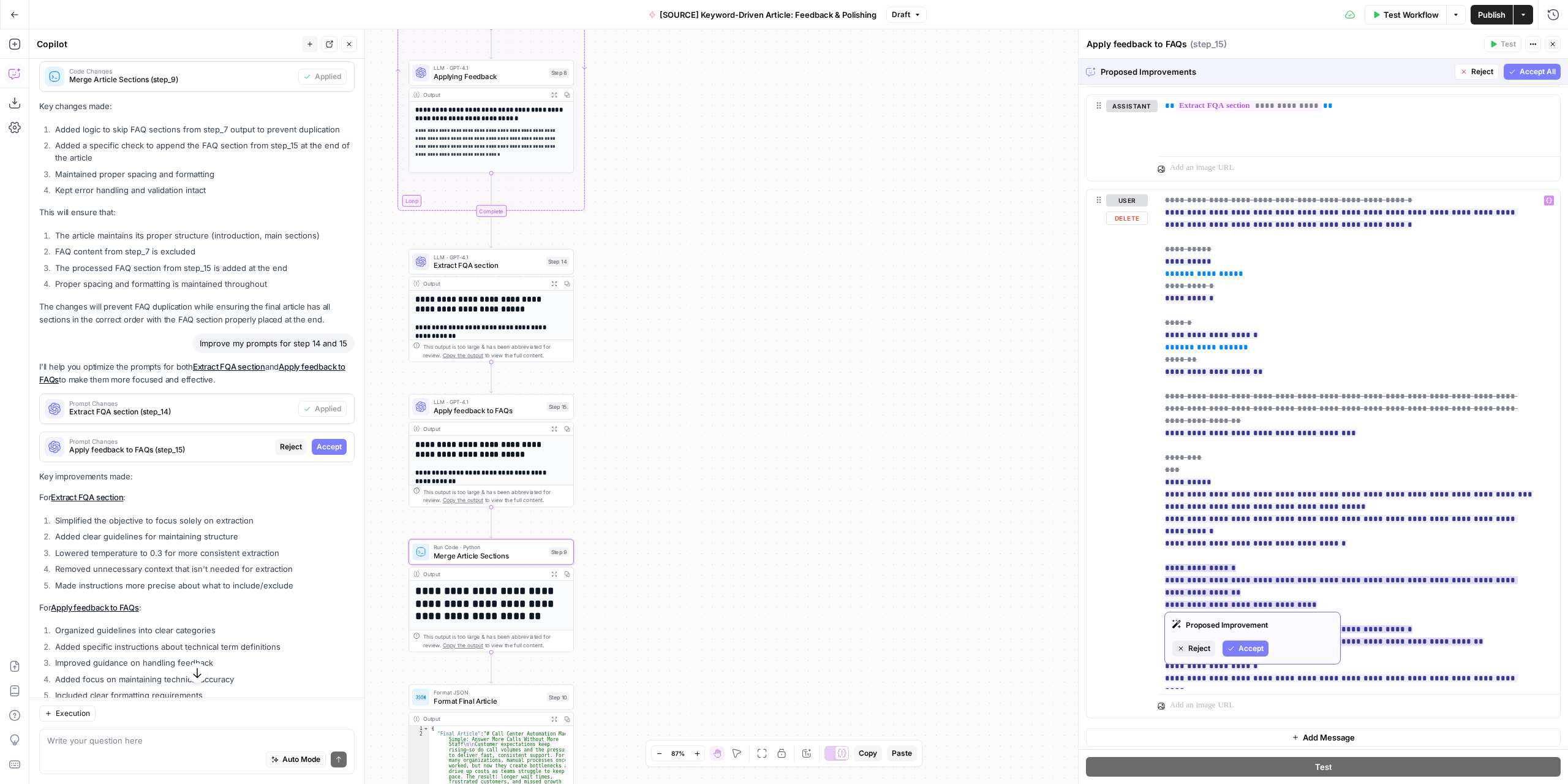
click at [1253, 644] on span "Accept" at bounding box center [1251, 648] width 25 height 11
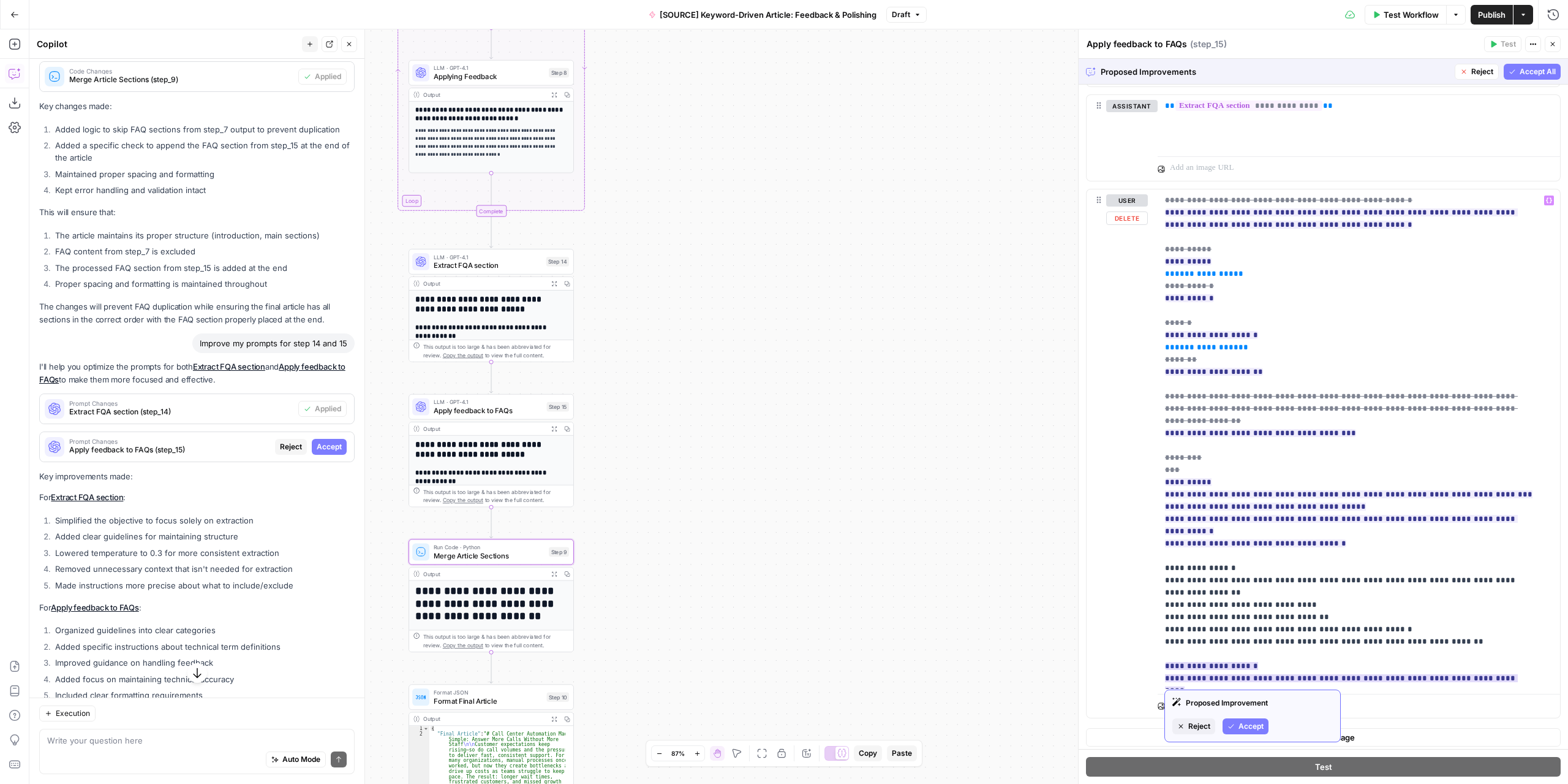
click at [1261, 727] on span "Accept" at bounding box center [1251, 726] width 25 height 11
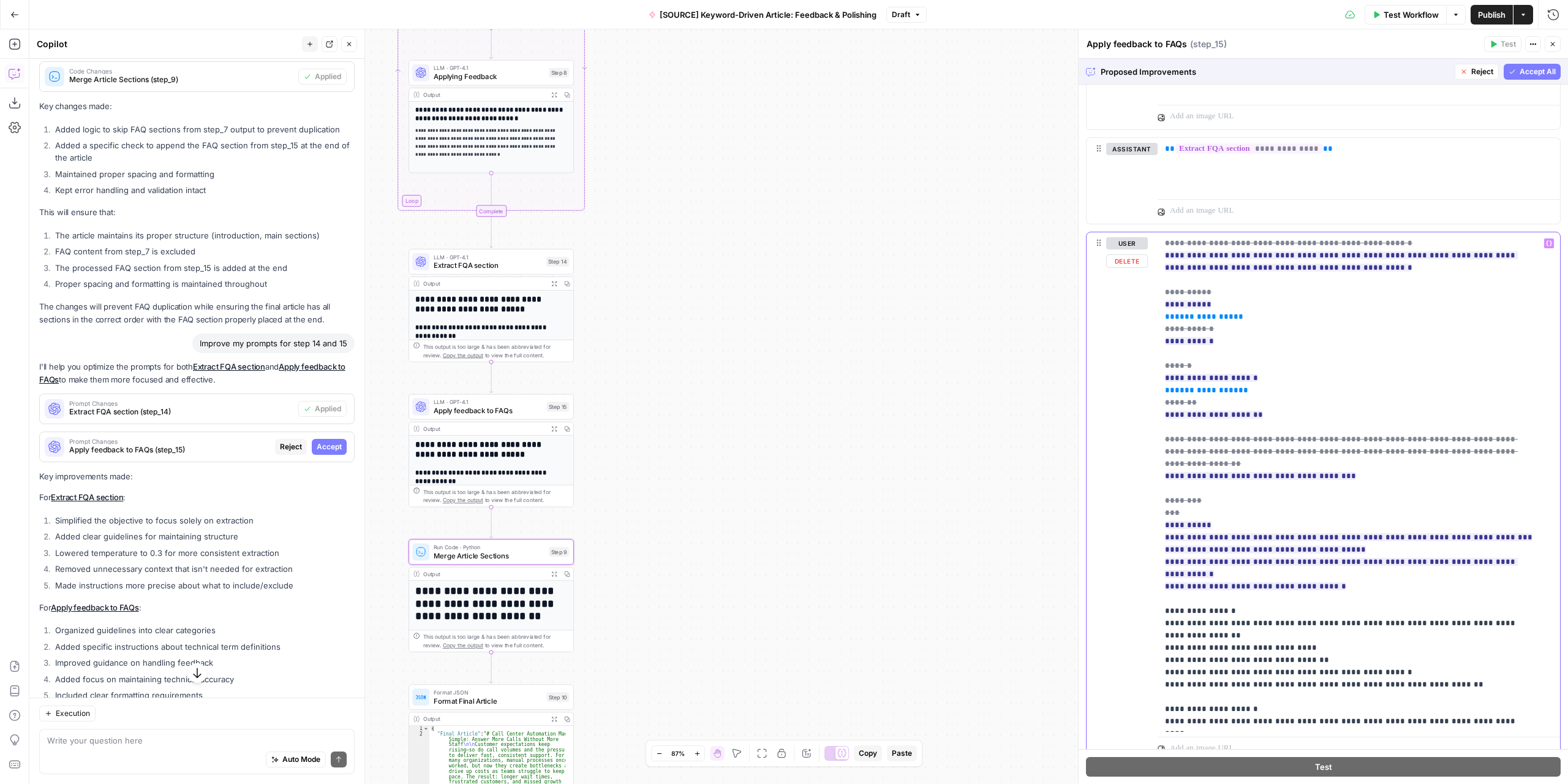
scroll to position [527, 0]
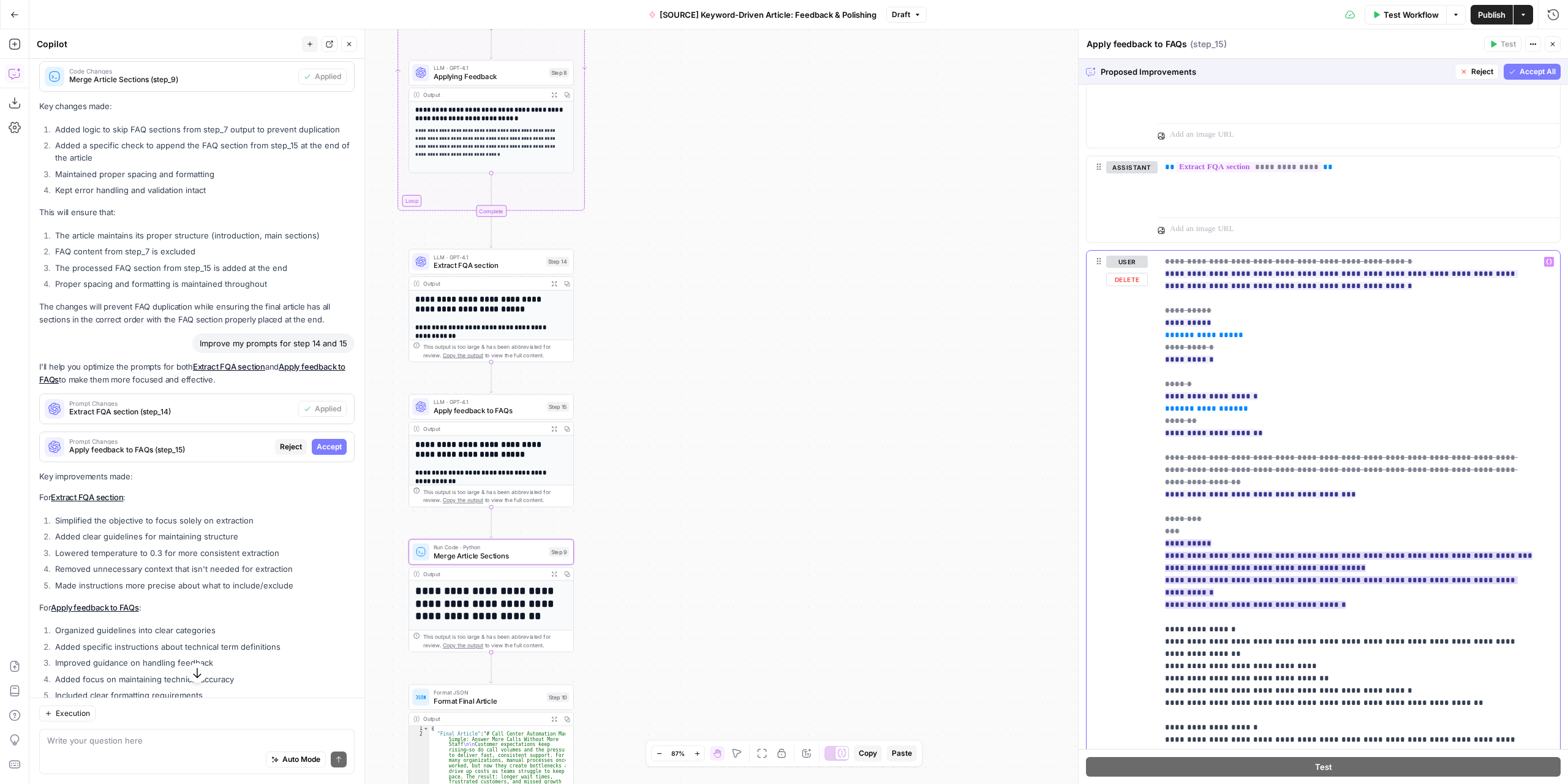
click at [1311, 547] on ins "**********" at bounding box center [1349, 574] width 368 height 69
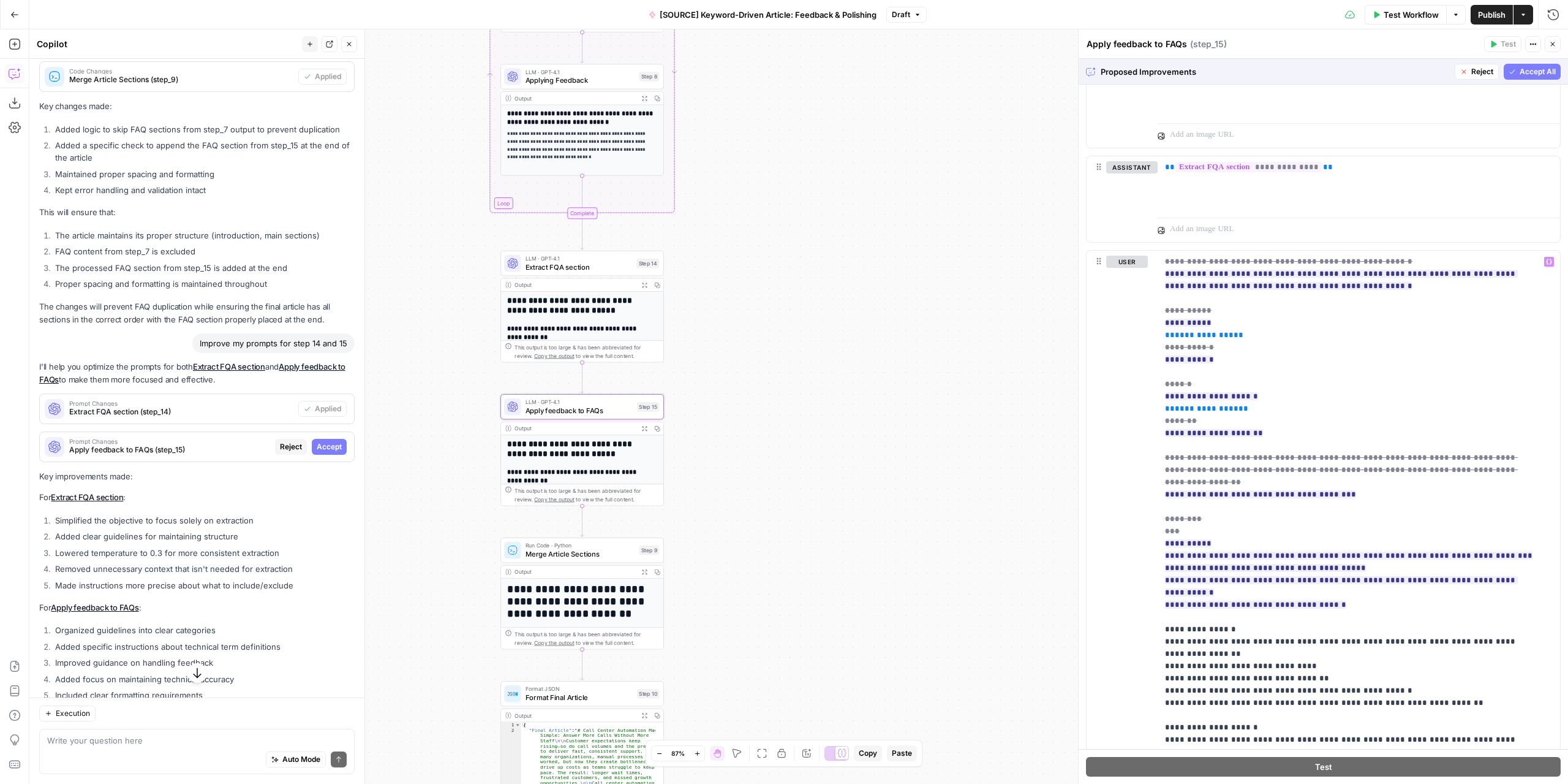
click at [318, 452] on span "Accept" at bounding box center [329, 447] width 25 height 11
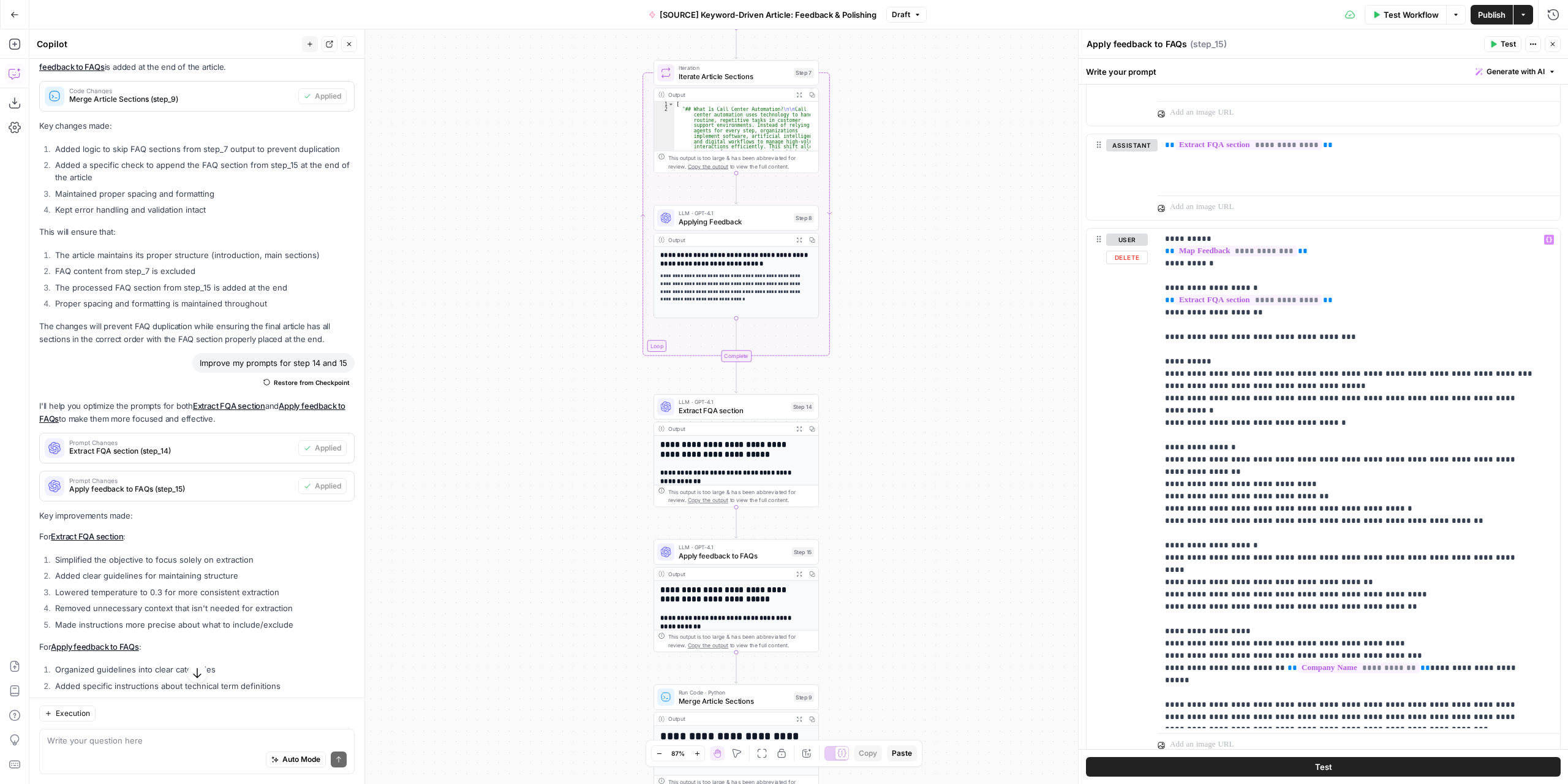
scroll to position [253, 0]
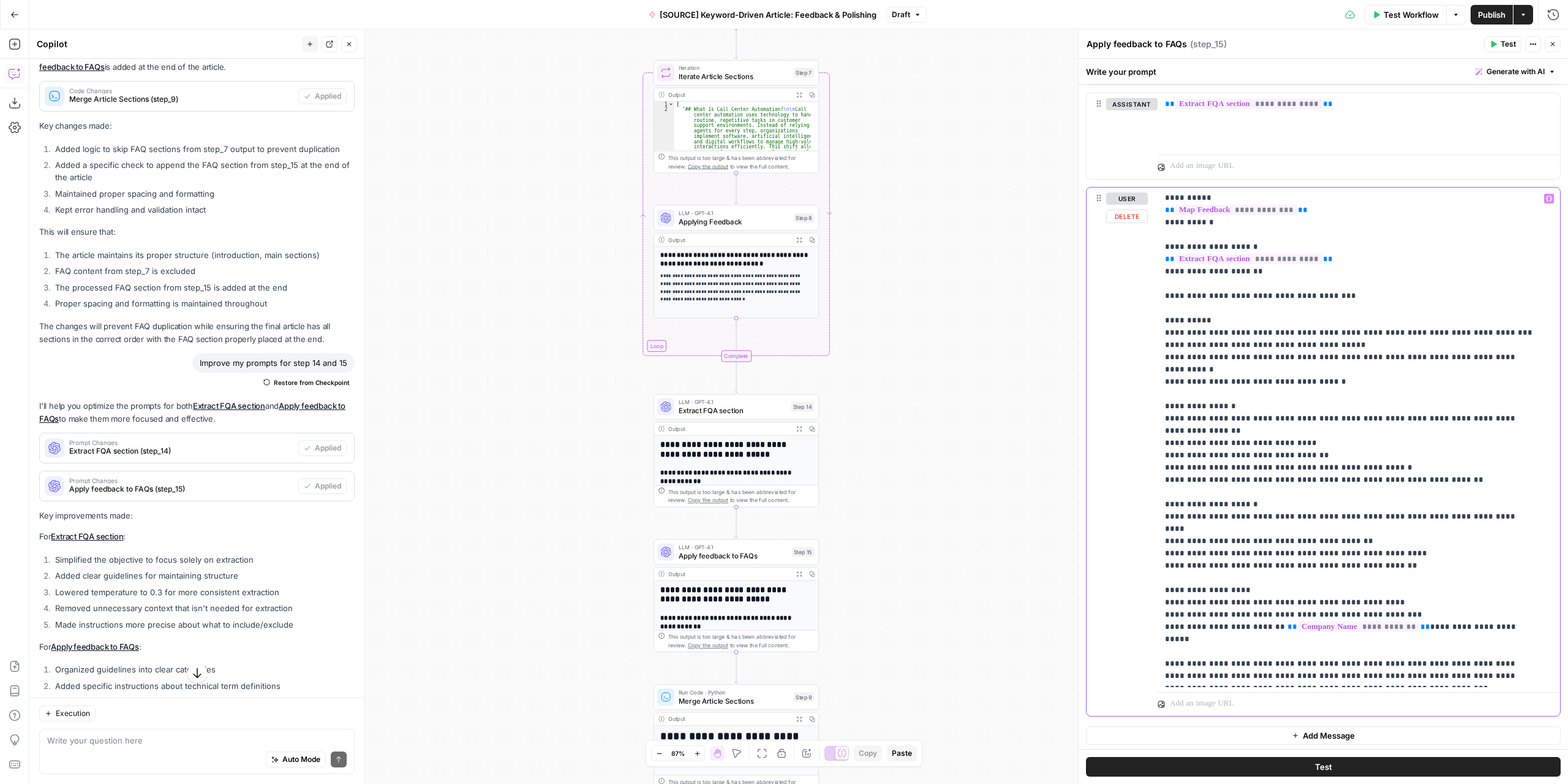
drag, startPoint x: 1531, startPoint y: 406, endPoint x: 1161, endPoint y: 404, distance: 370.0
click at [1161, 404] on div "**********" at bounding box center [1355, 437] width 394 height 499
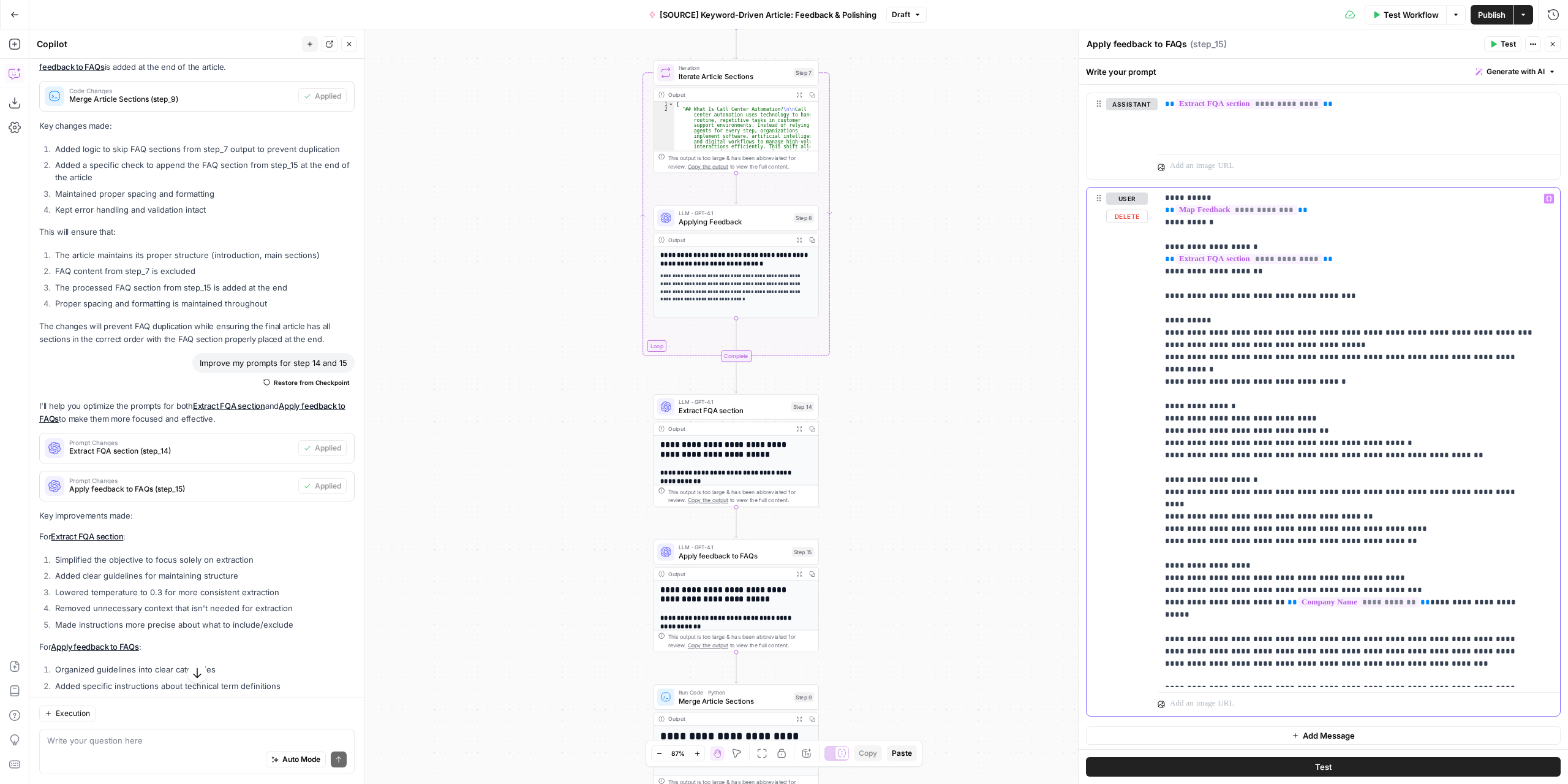
scroll to position [25, 0]
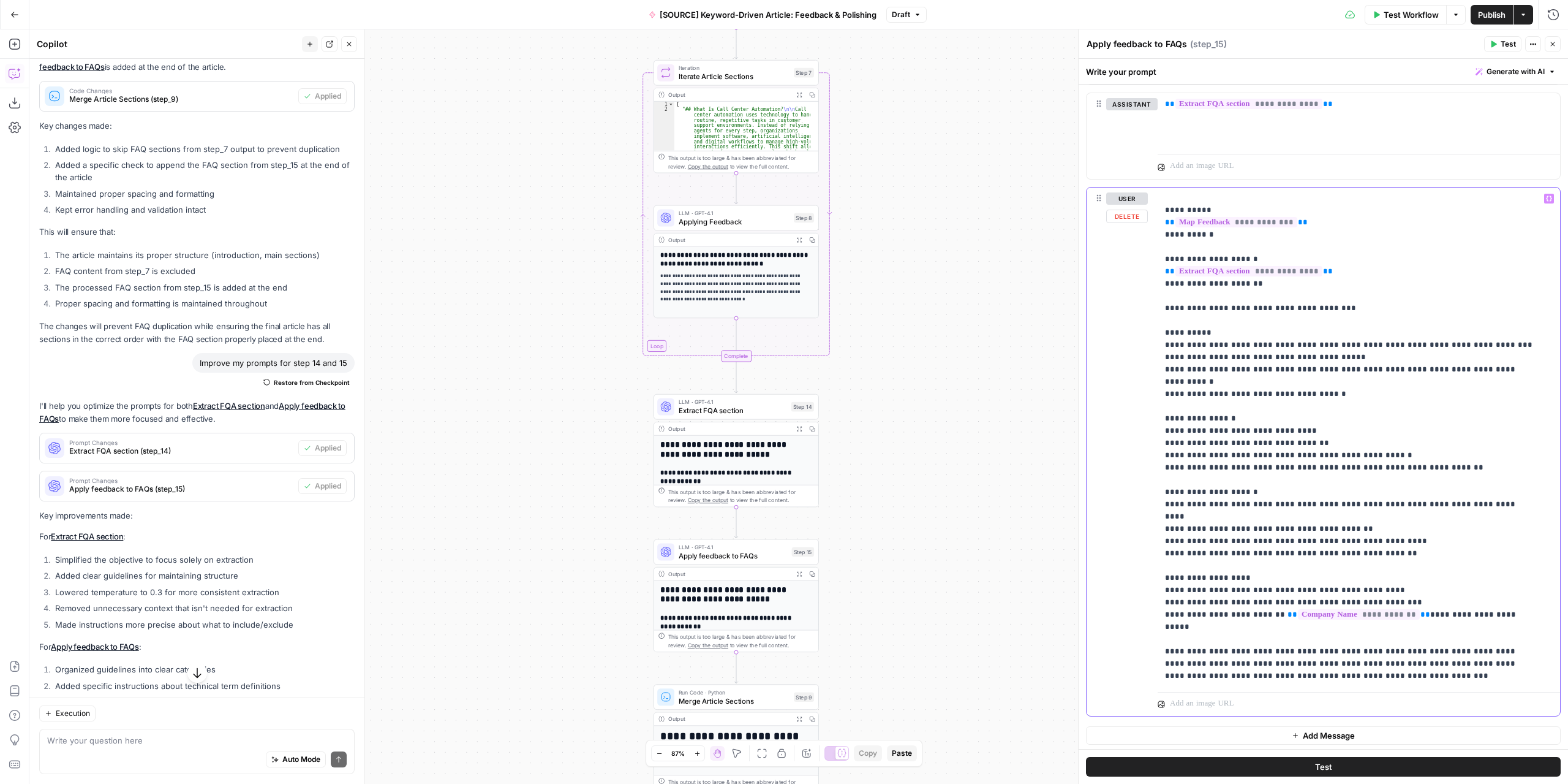
click at [1322, 416] on p "**********" at bounding box center [1350, 425] width 370 height 515
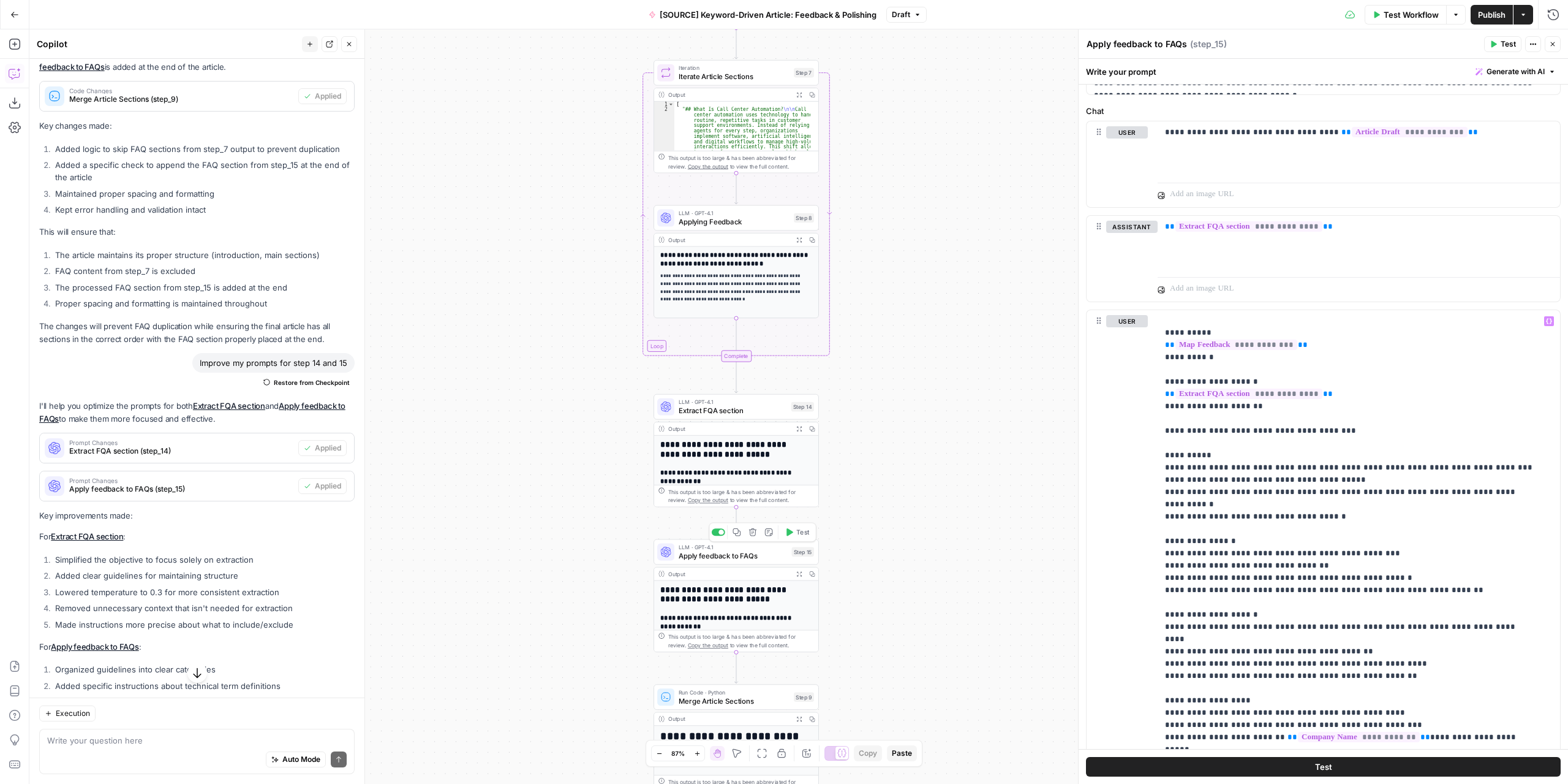
click at [791, 533] on icon "button" at bounding box center [790, 531] width 7 height 7
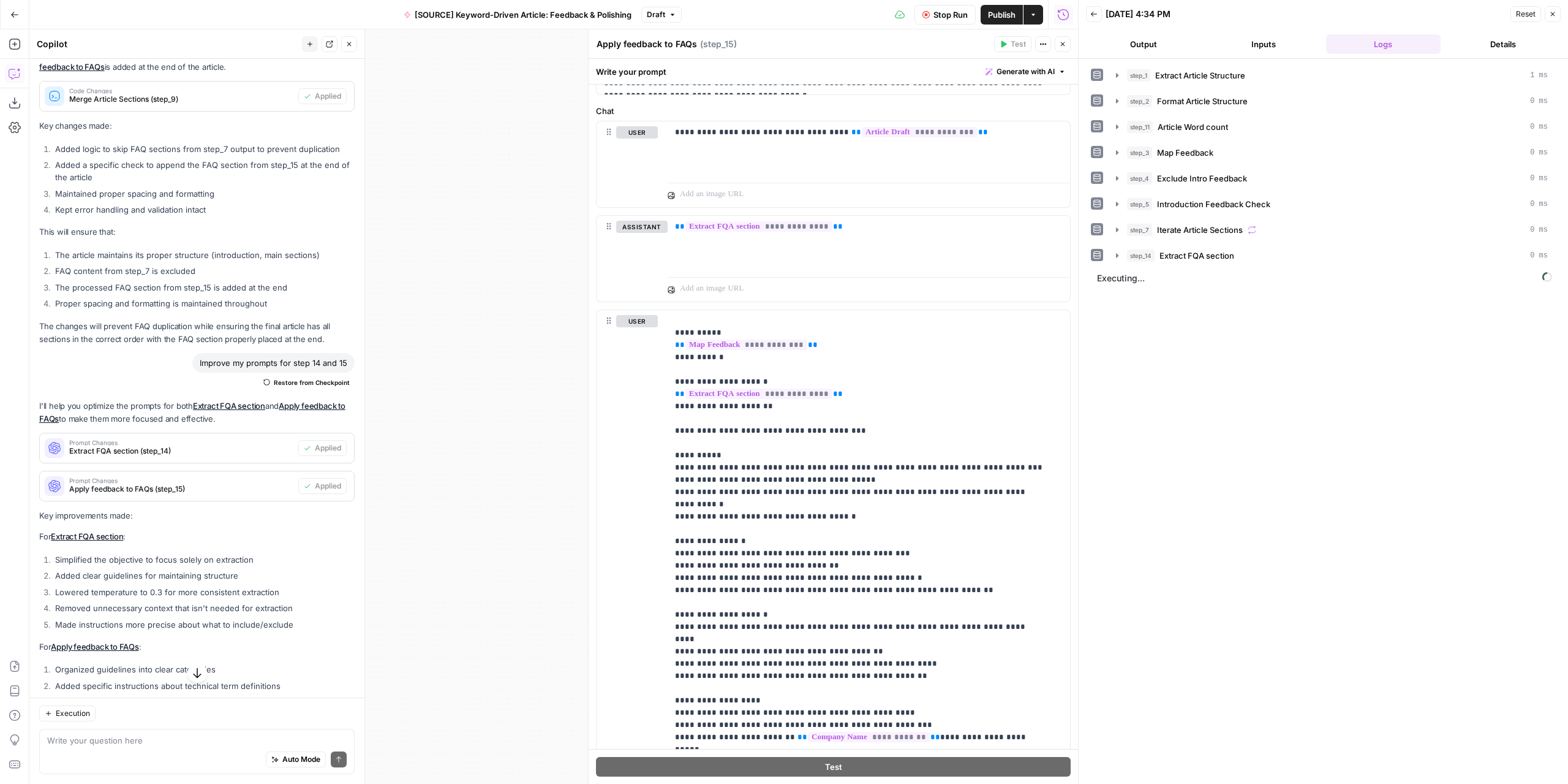
click at [1124, 39] on button "Output" at bounding box center [1143, 44] width 115 height 19
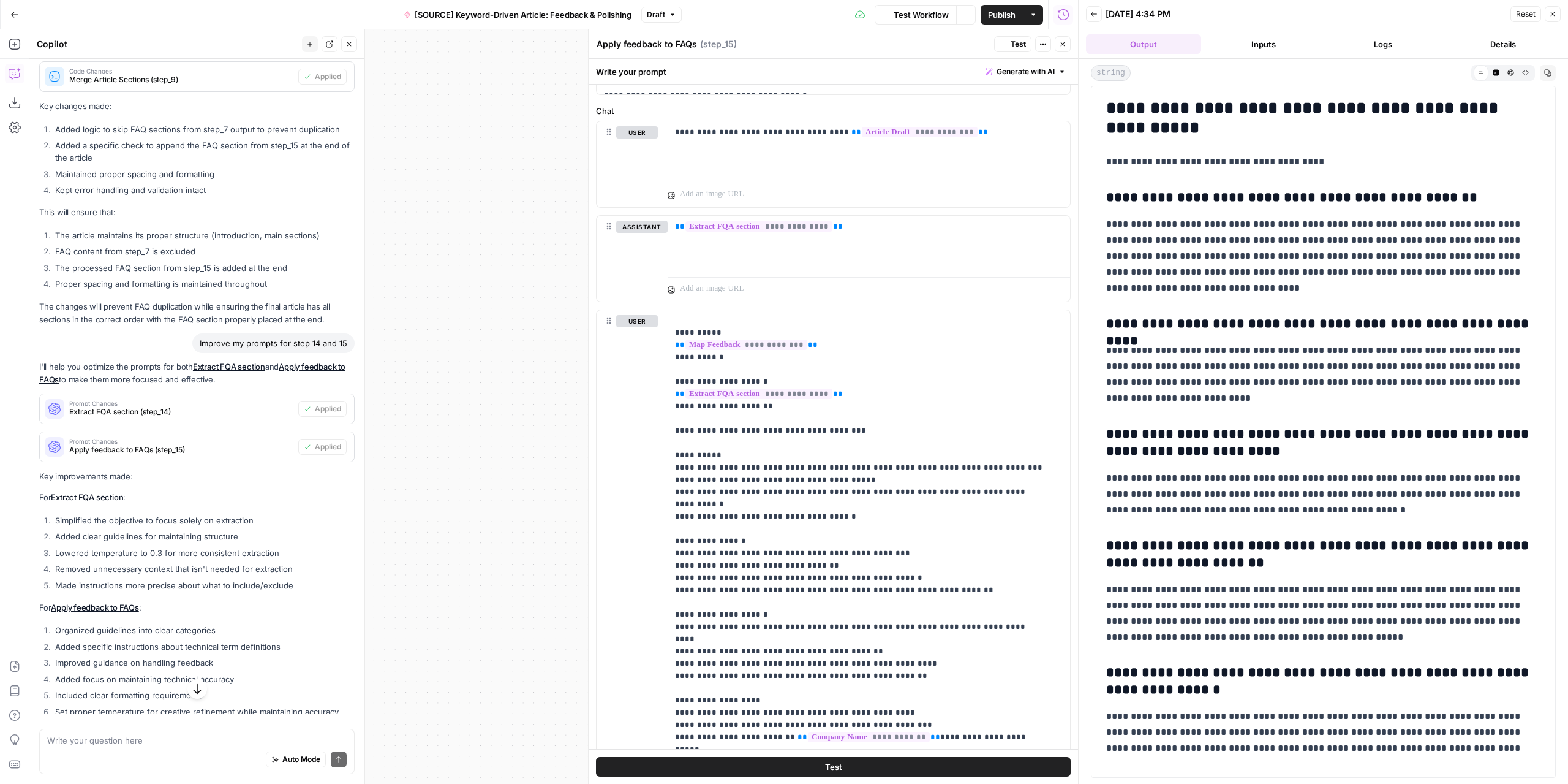
click at [472, 261] on div "Workflow Set Inputs Inputs LLM · GPT-4.1 Extract Article Structure Step 1 Outpu…" at bounding box center [554, 406] width 1049 height 754
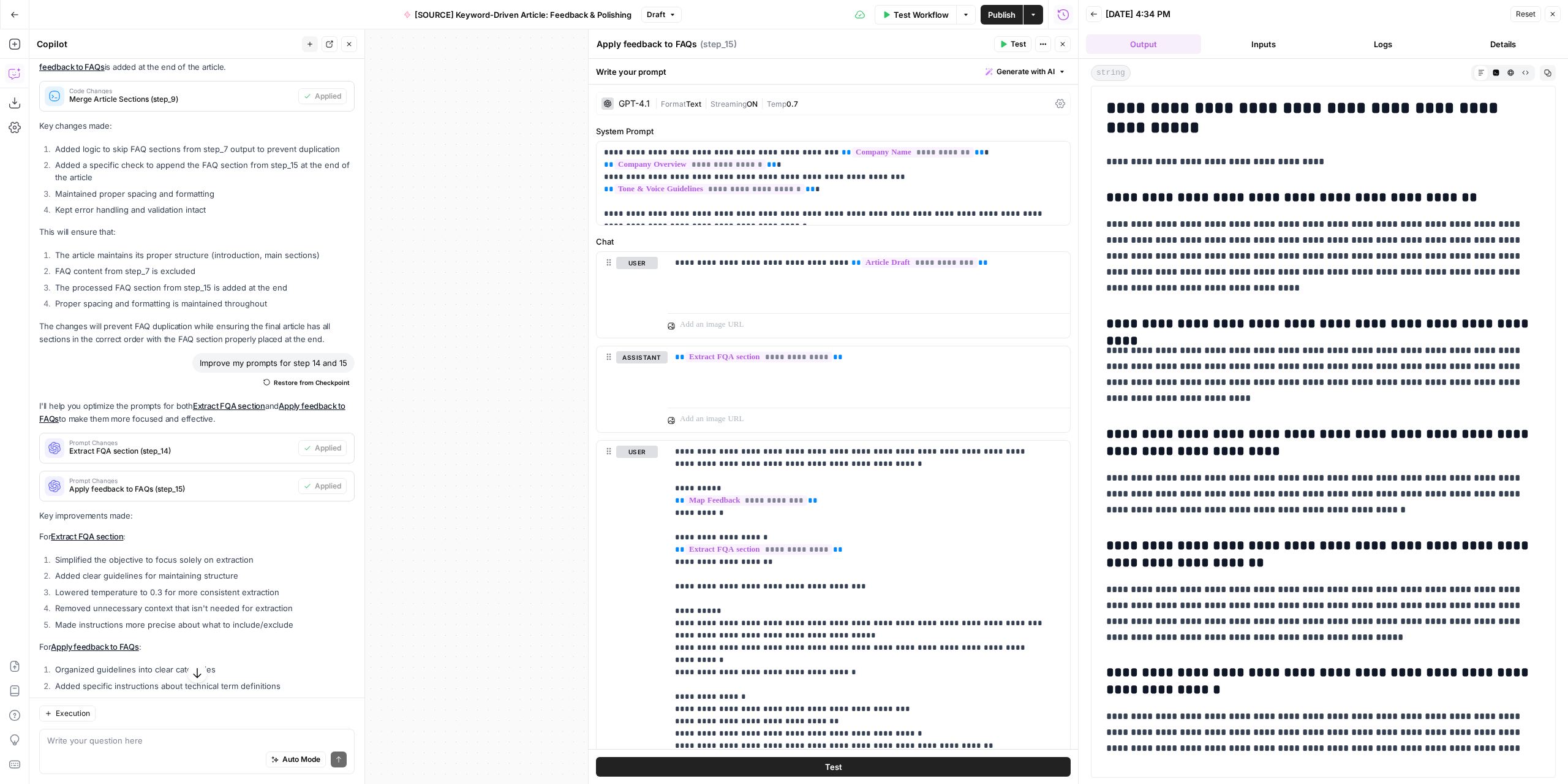
click at [1060, 49] on button "Close" at bounding box center [1063, 44] width 16 height 16
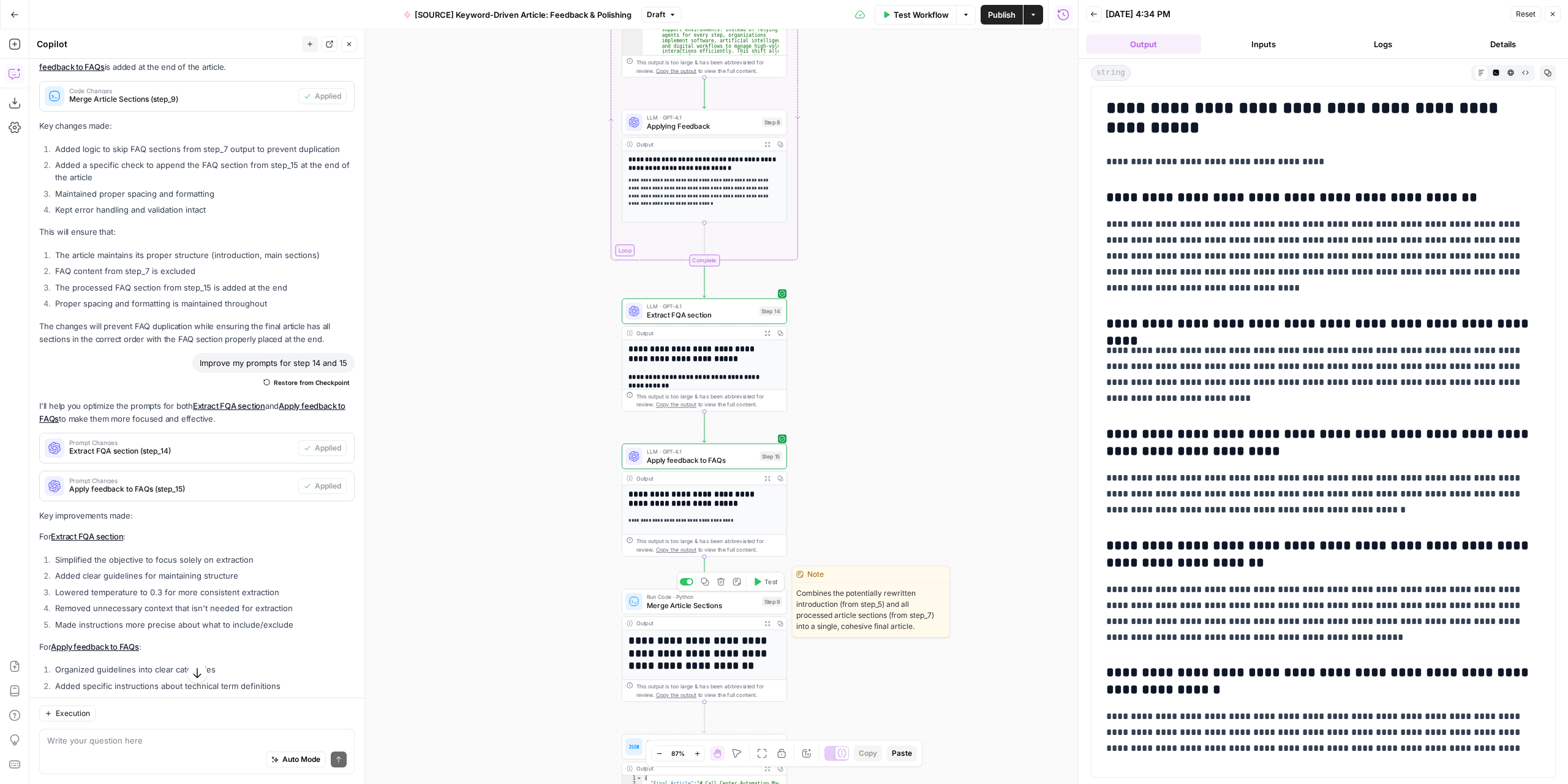
click at [765, 586] on span "Test" at bounding box center [770, 581] width 13 height 10
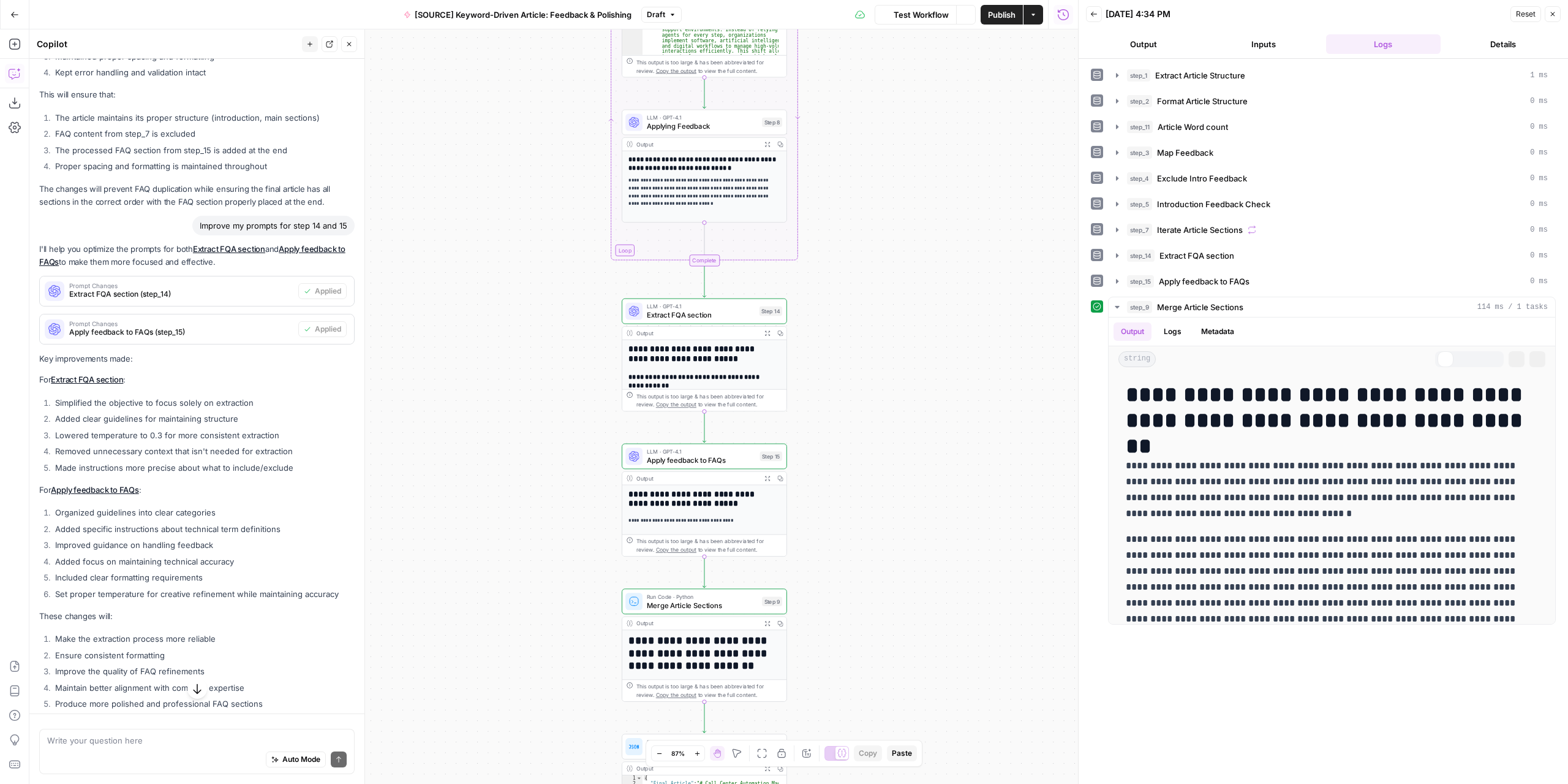
scroll to position [3676, 0]
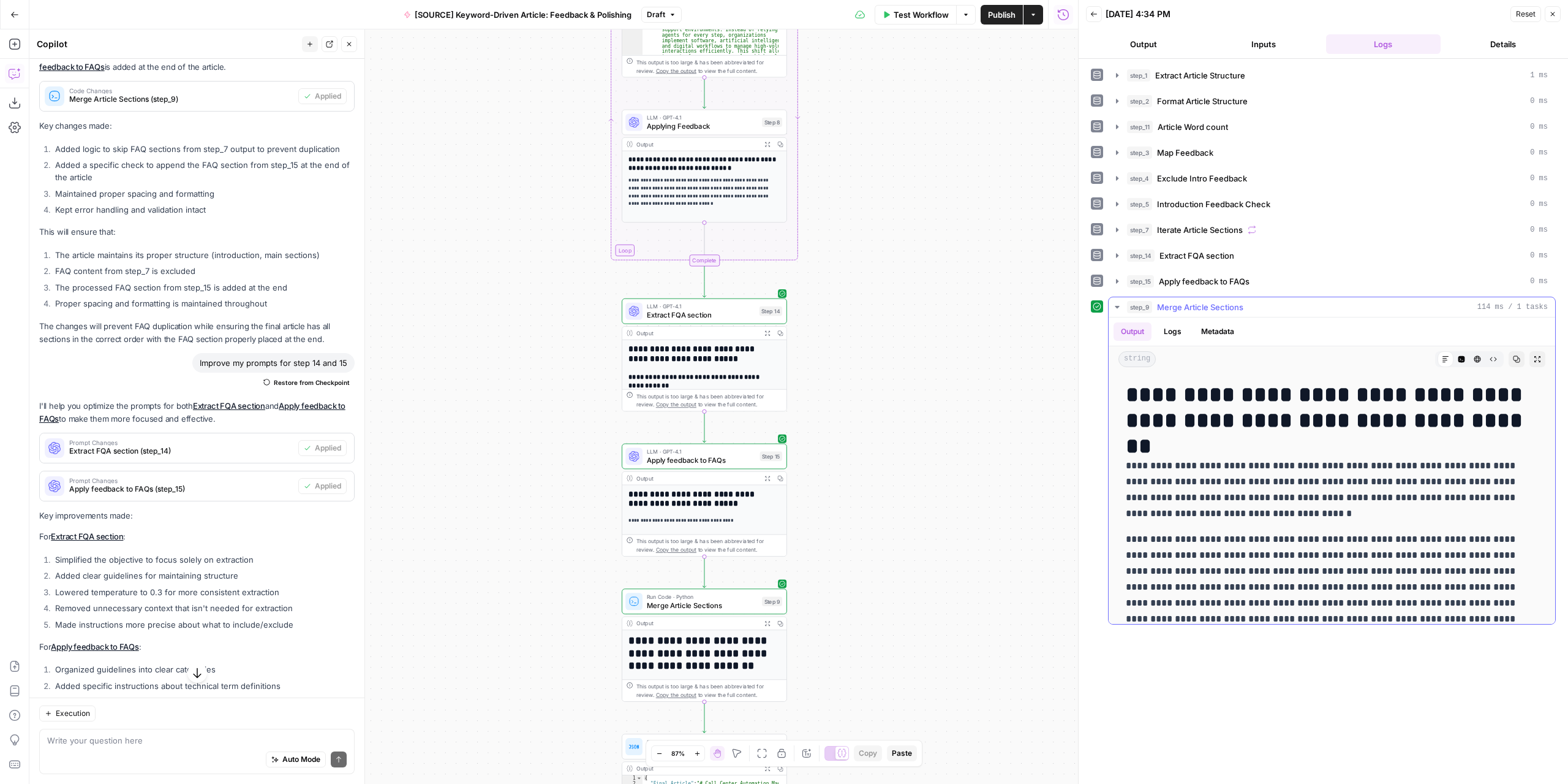
click at [1534, 357] on icon "button" at bounding box center [1537, 358] width 7 height 7
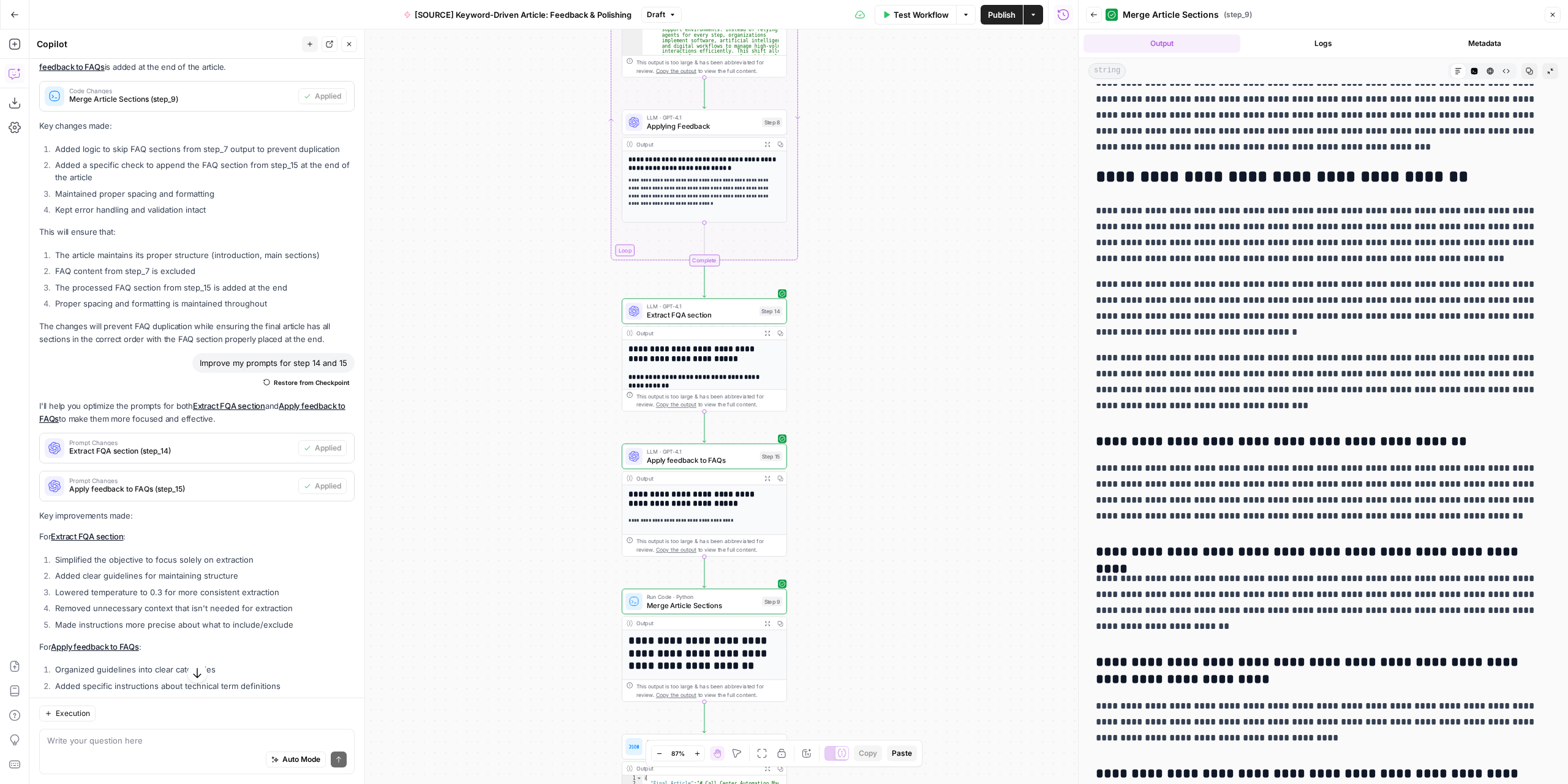
scroll to position [2945, 0]
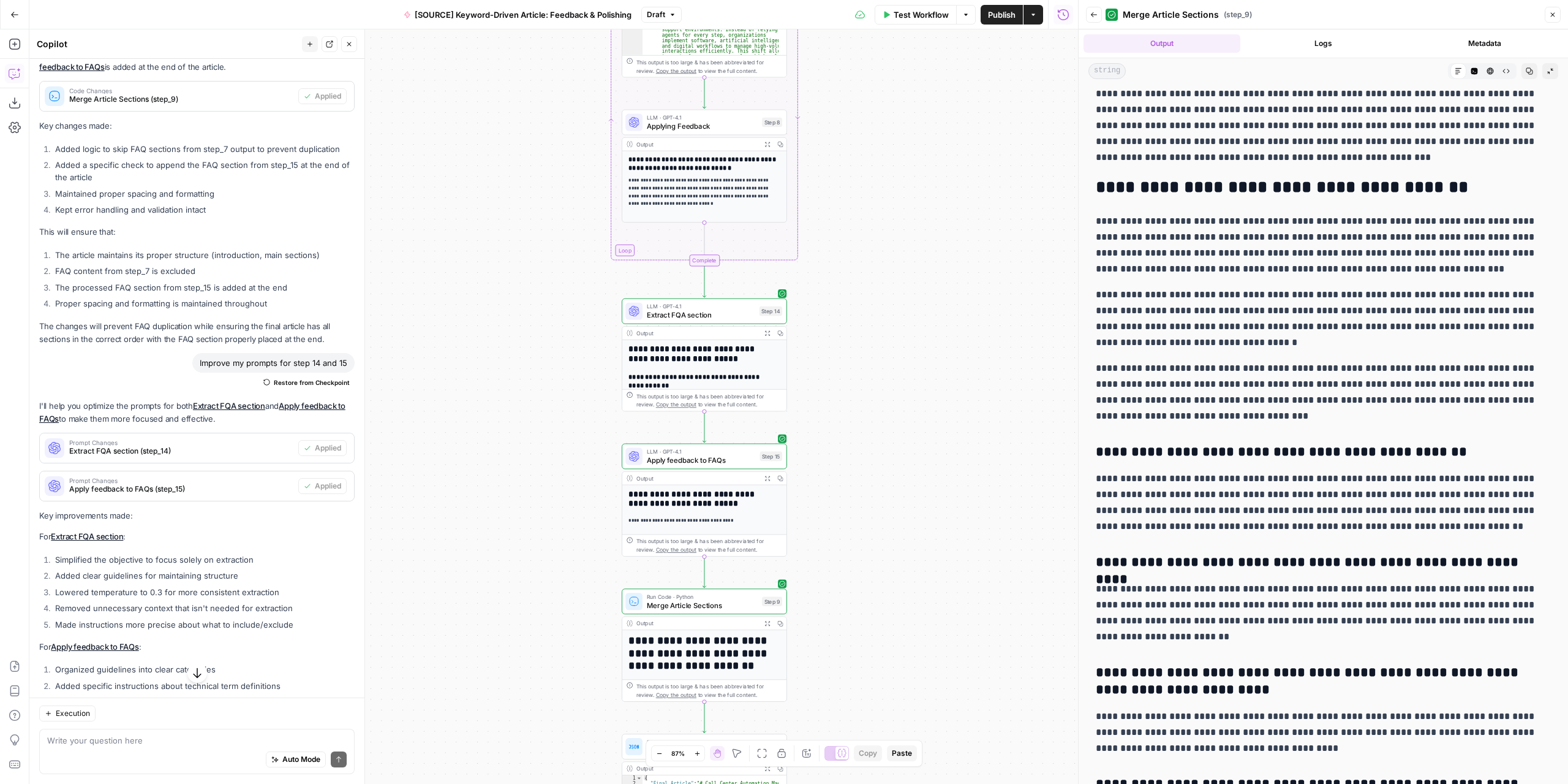
click at [936, 22] on button "Test Workflow" at bounding box center [915, 14] width 82 height 19
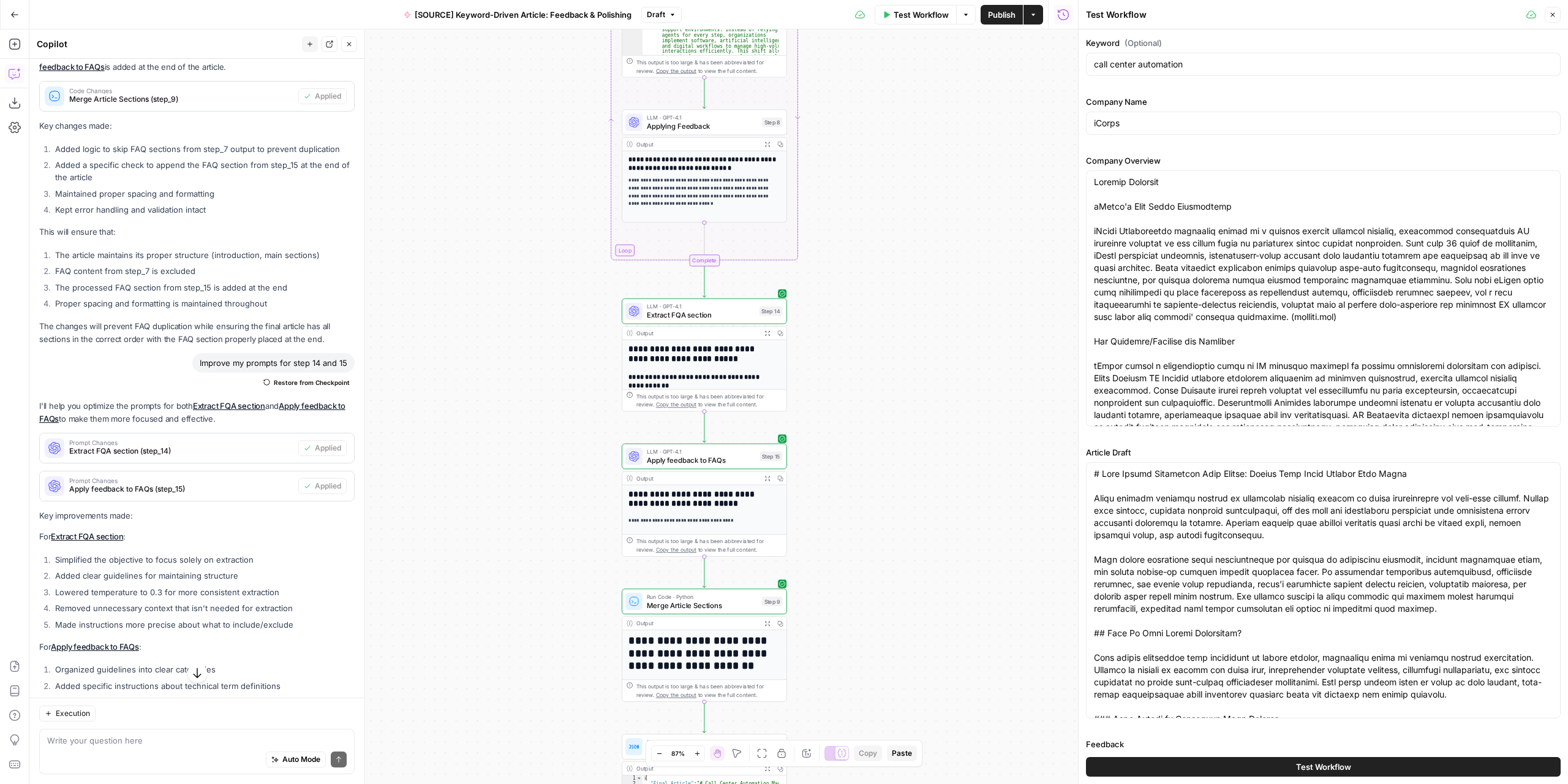
click at [1257, 769] on button "Test Workflow" at bounding box center [1323, 766] width 475 height 19
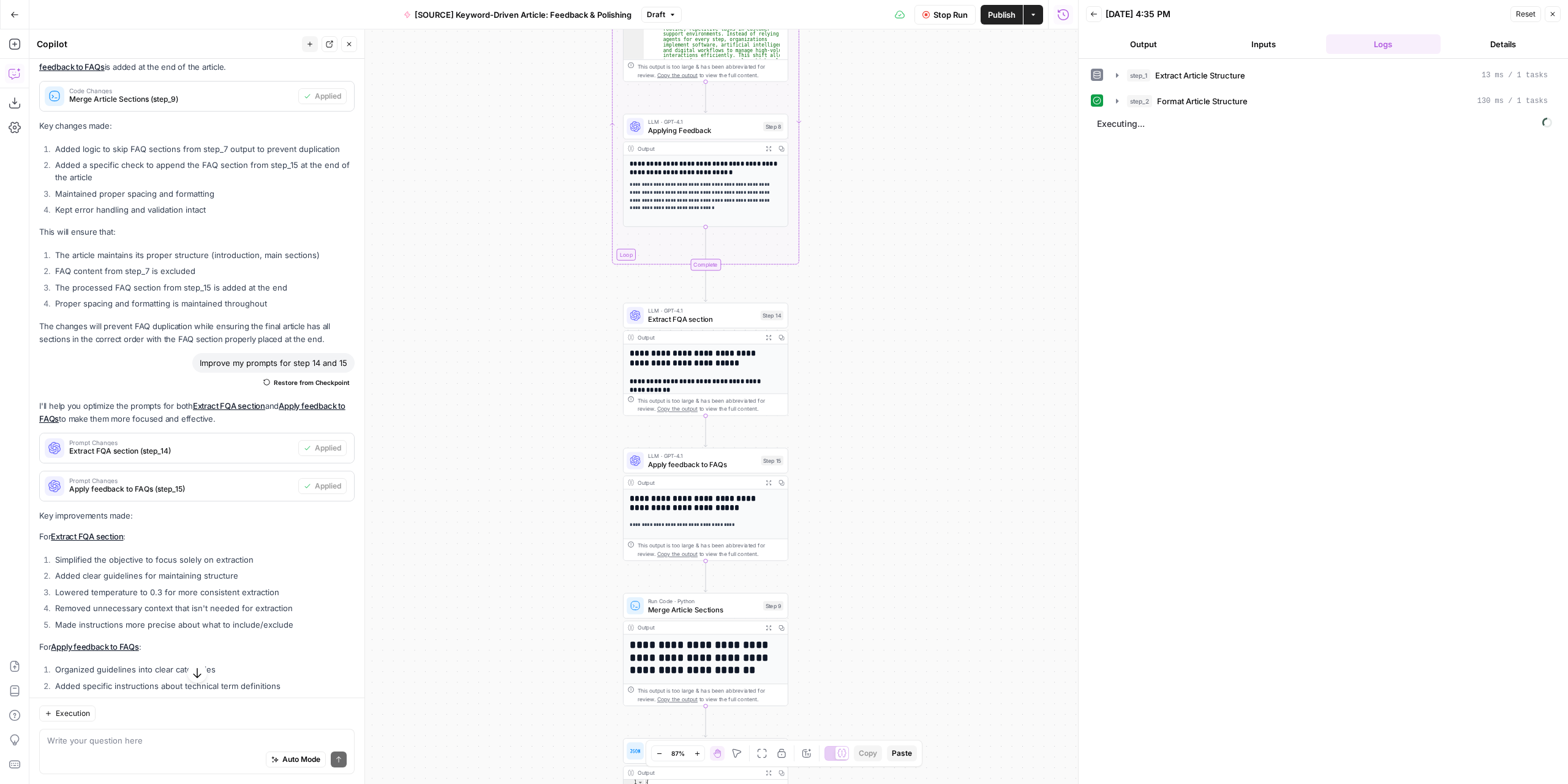
drag, startPoint x: 962, startPoint y: 360, endPoint x: 1001, endPoint y: 647, distance: 289.6
click at [1003, 662] on div "Workflow Set Inputs Inputs LLM · GPT-4.1 Extract Article Structure Step 1 Outpu…" at bounding box center [554, 406] width 1049 height 754
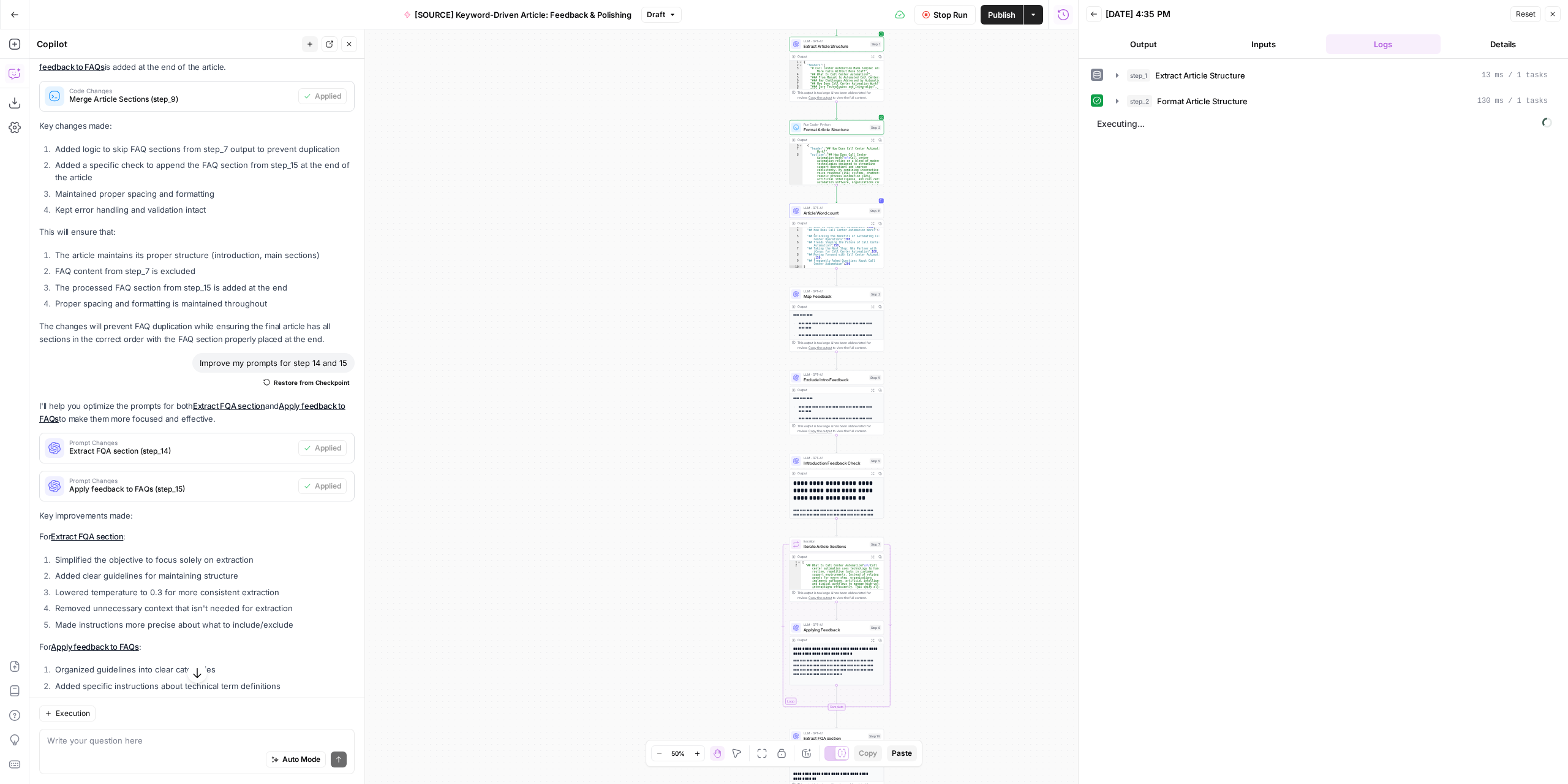
drag, startPoint x: 978, startPoint y: 460, endPoint x: 981, endPoint y: 579, distance: 119.0
click at [981, 579] on div "Workflow Set Inputs Inputs LLM · GPT-4.1 Extract Article Structure Step 1 Outpu…" at bounding box center [554, 406] width 1049 height 754
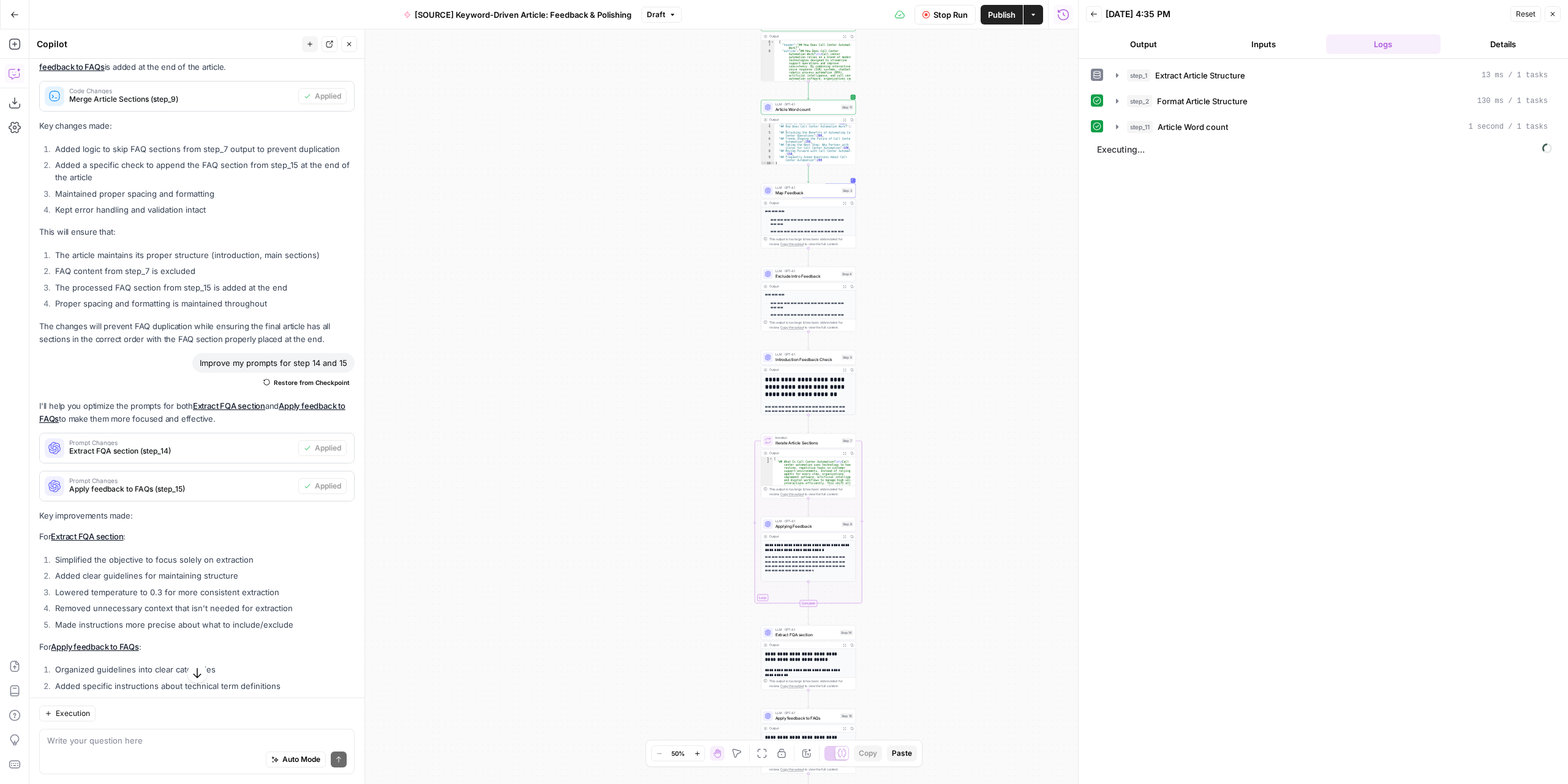
drag, startPoint x: 969, startPoint y: 454, endPoint x: 956, endPoint y: 407, distance: 48.8
click at [956, 407] on div "Workflow Set Inputs Inputs LLM · GPT-4.1 Extract Article Structure Step 1 Outpu…" at bounding box center [554, 406] width 1049 height 754
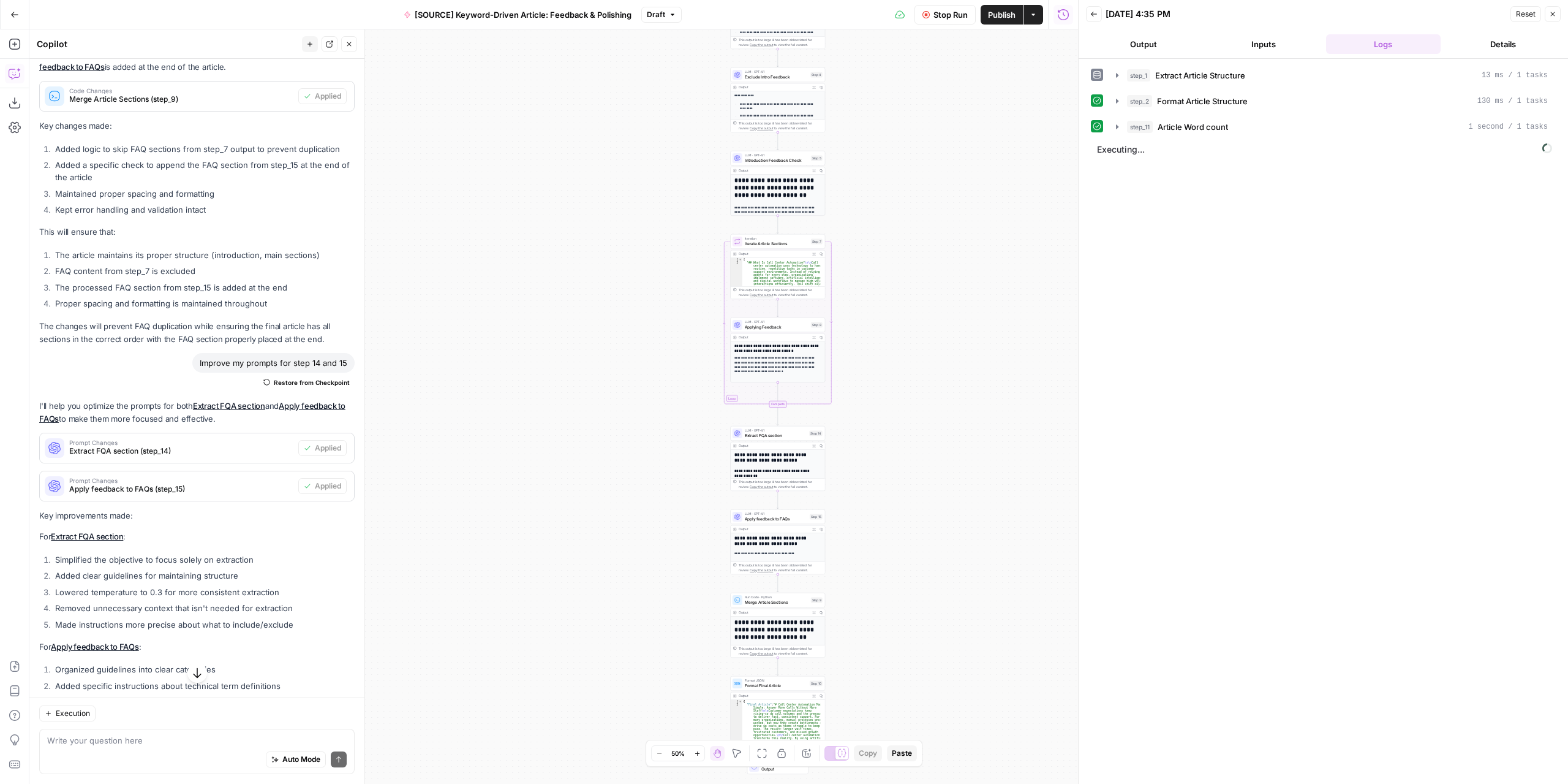
drag, startPoint x: 965, startPoint y: 454, endPoint x: 949, endPoint y: 317, distance: 137.9
click at [949, 317] on div "Workflow Set Inputs Inputs LLM · GPT-4.1 Extract Article Structure Step 1 Outpu…" at bounding box center [554, 406] width 1049 height 754
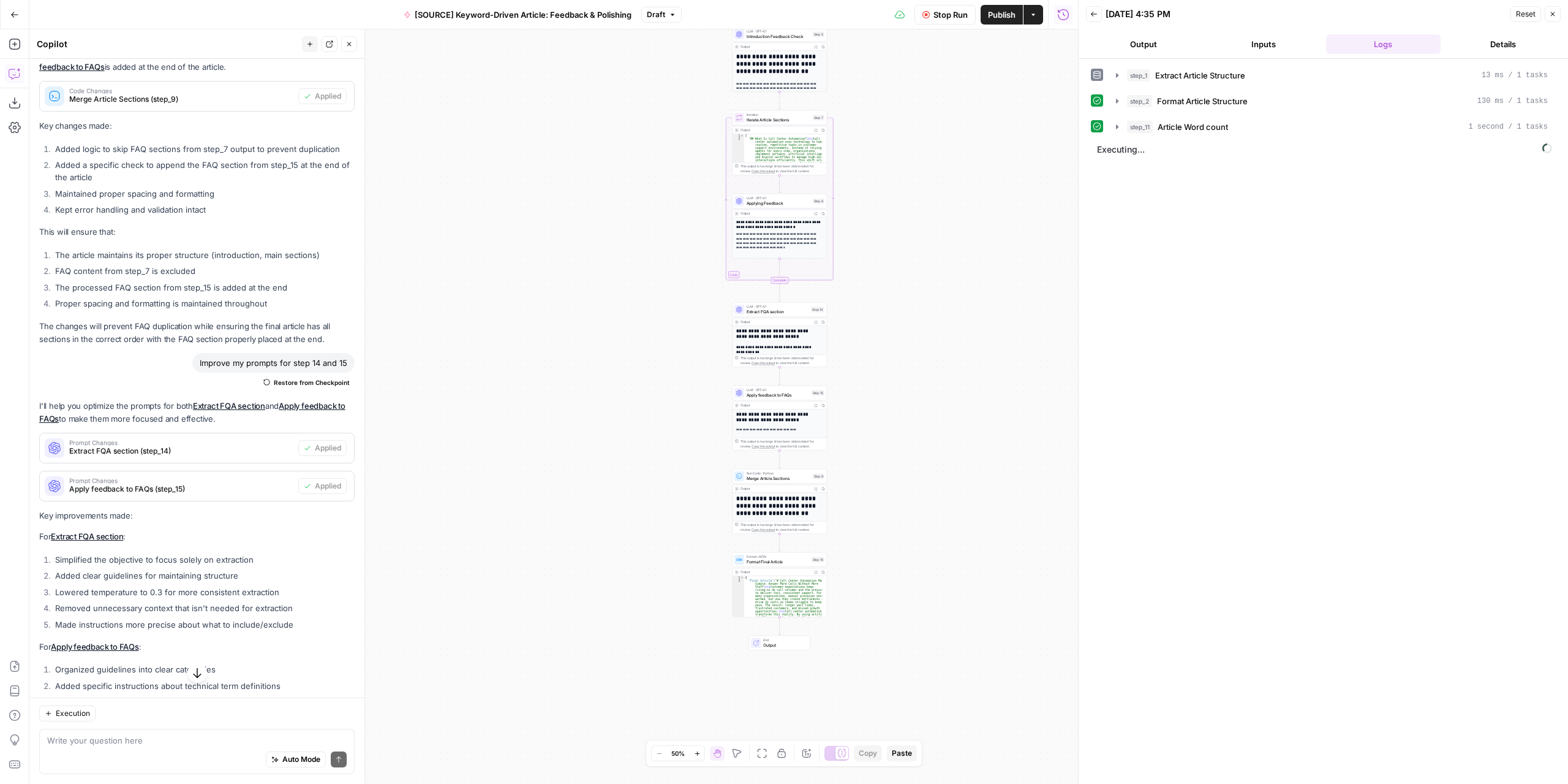
drag, startPoint x: 956, startPoint y: 529, endPoint x: 958, endPoint y: 402, distance: 127.0
click at [958, 402] on div "Workflow Set Inputs Inputs LLM · GPT-4.1 Extract Article Structure Step 1 Outpu…" at bounding box center [554, 406] width 1049 height 754
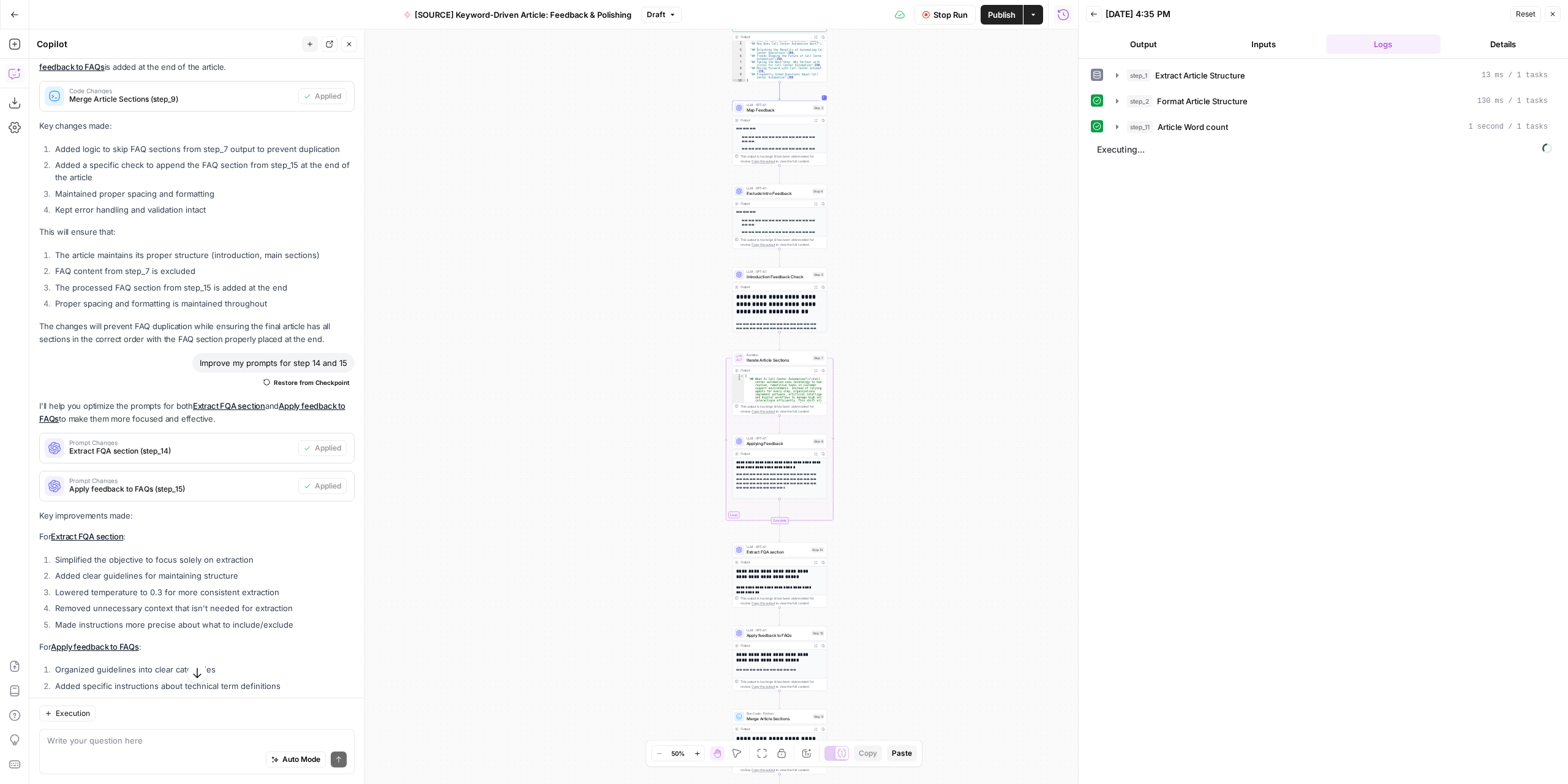
drag, startPoint x: 815, startPoint y: 120, endPoint x: 857, endPoint y: 121, distance: 42.0
click at [815, 119] on icon "button" at bounding box center [816, 120] width 3 height 3
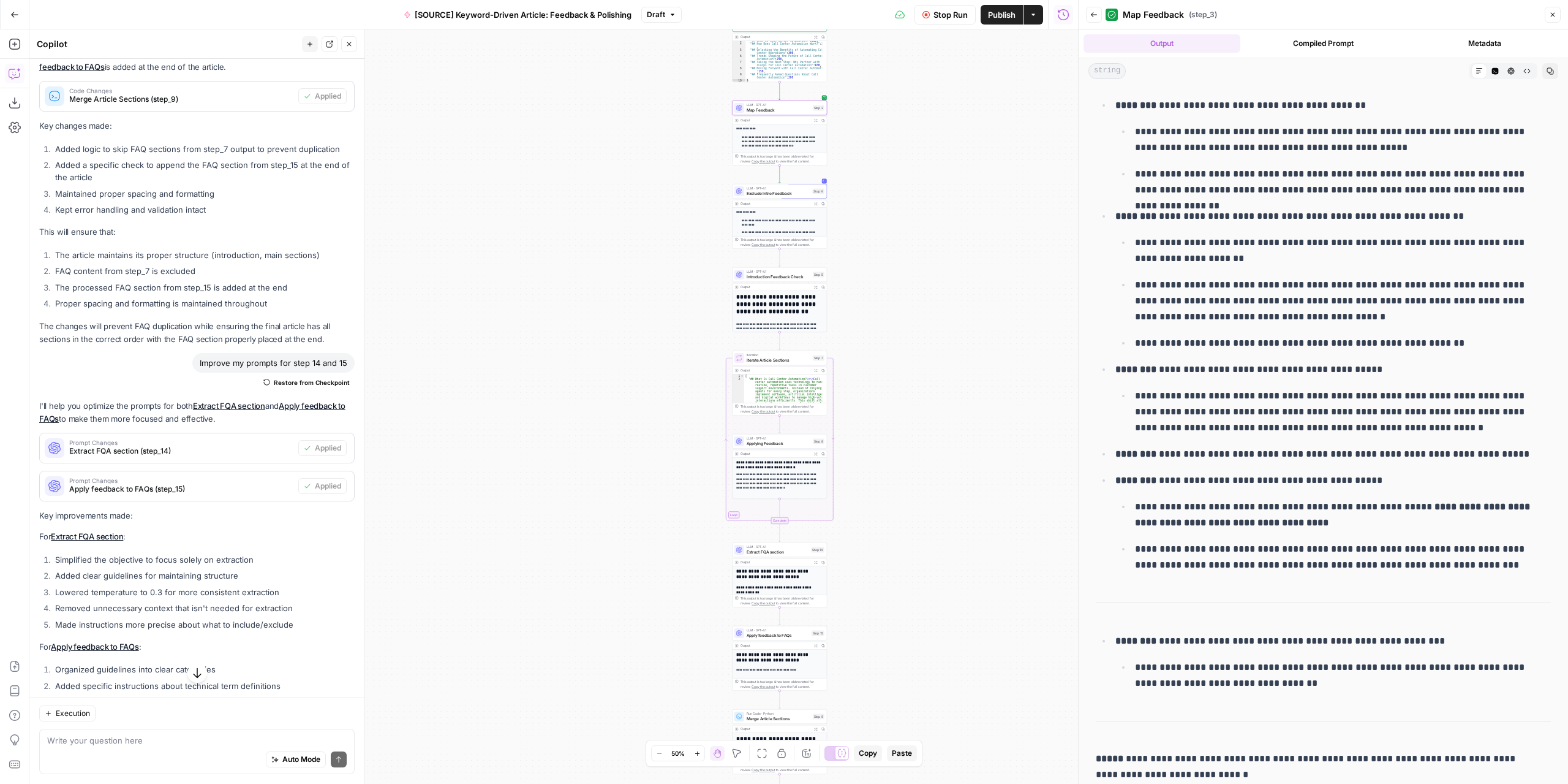
scroll to position [488, 0]
drag, startPoint x: 1450, startPoint y: 338, endPoint x: 1137, endPoint y: 335, distance: 313.0
click at [1137, 335] on p "**********" at bounding box center [1339, 341] width 407 height 16
copy p "**********"
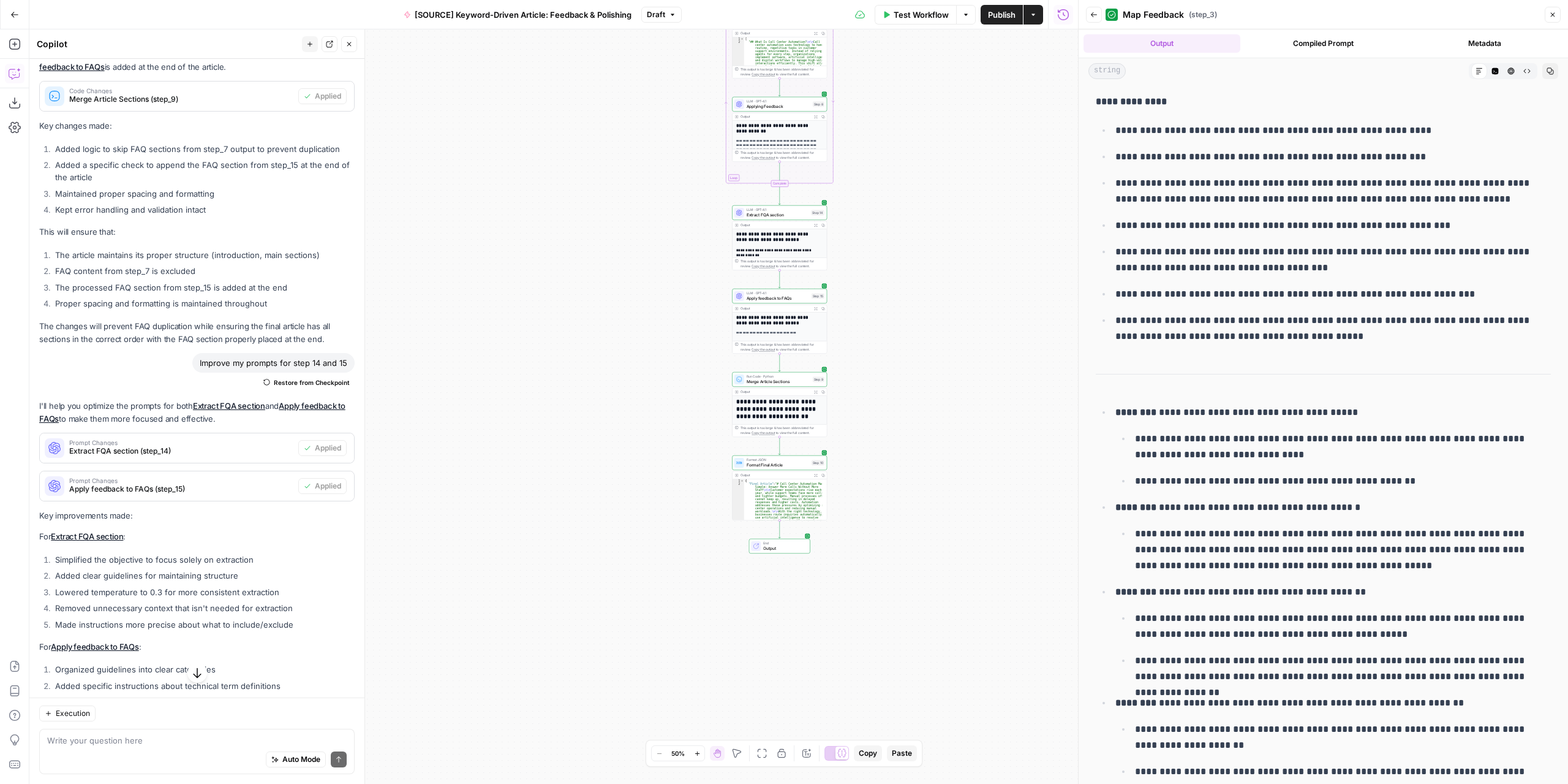
click at [1097, 11] on icon "button" at bounding box center [1093, 15] width 7 height 7
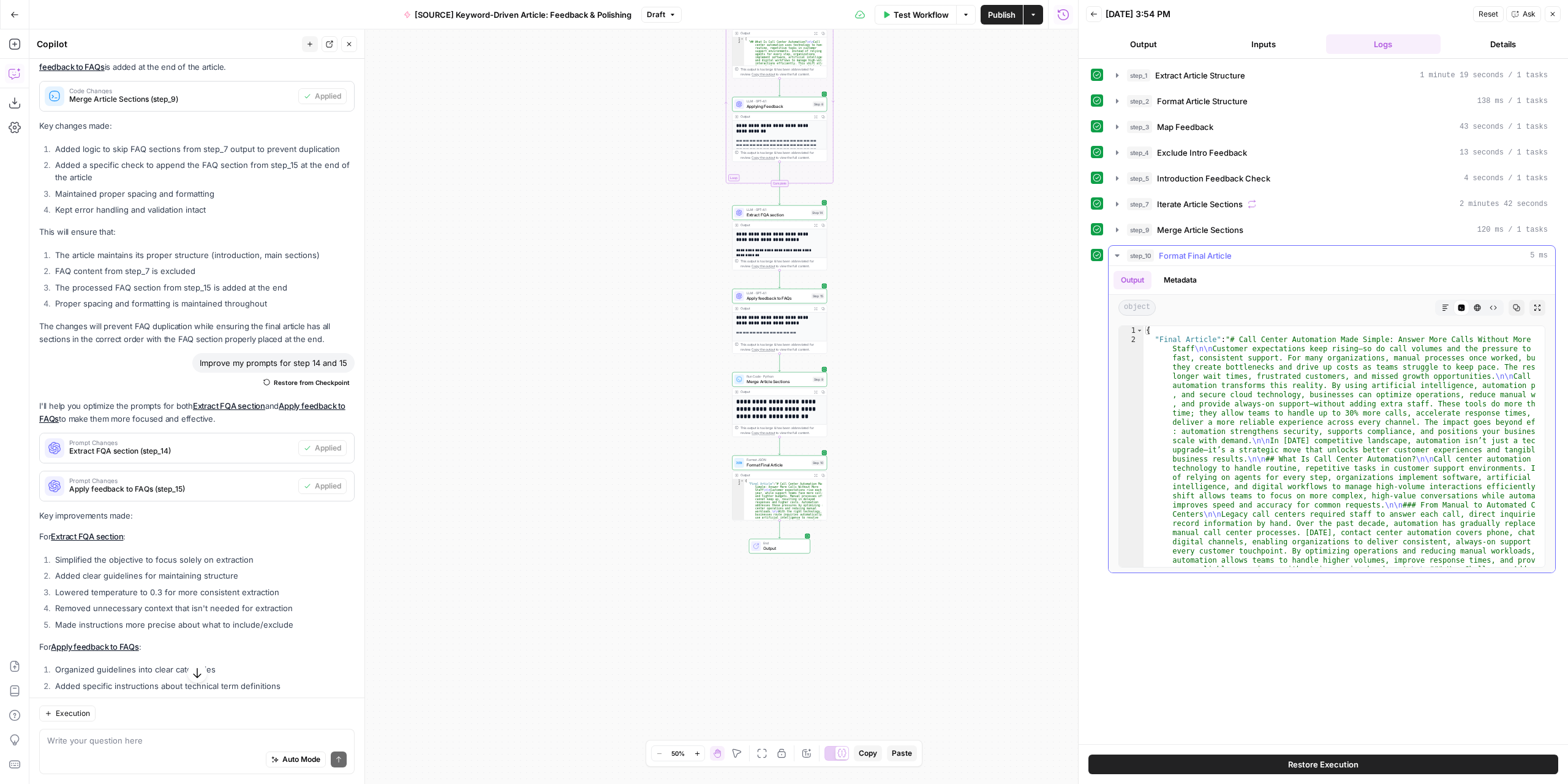
click at [1538, 304] on icon "button" at bounding box center [1537, 307] width 7 height 7
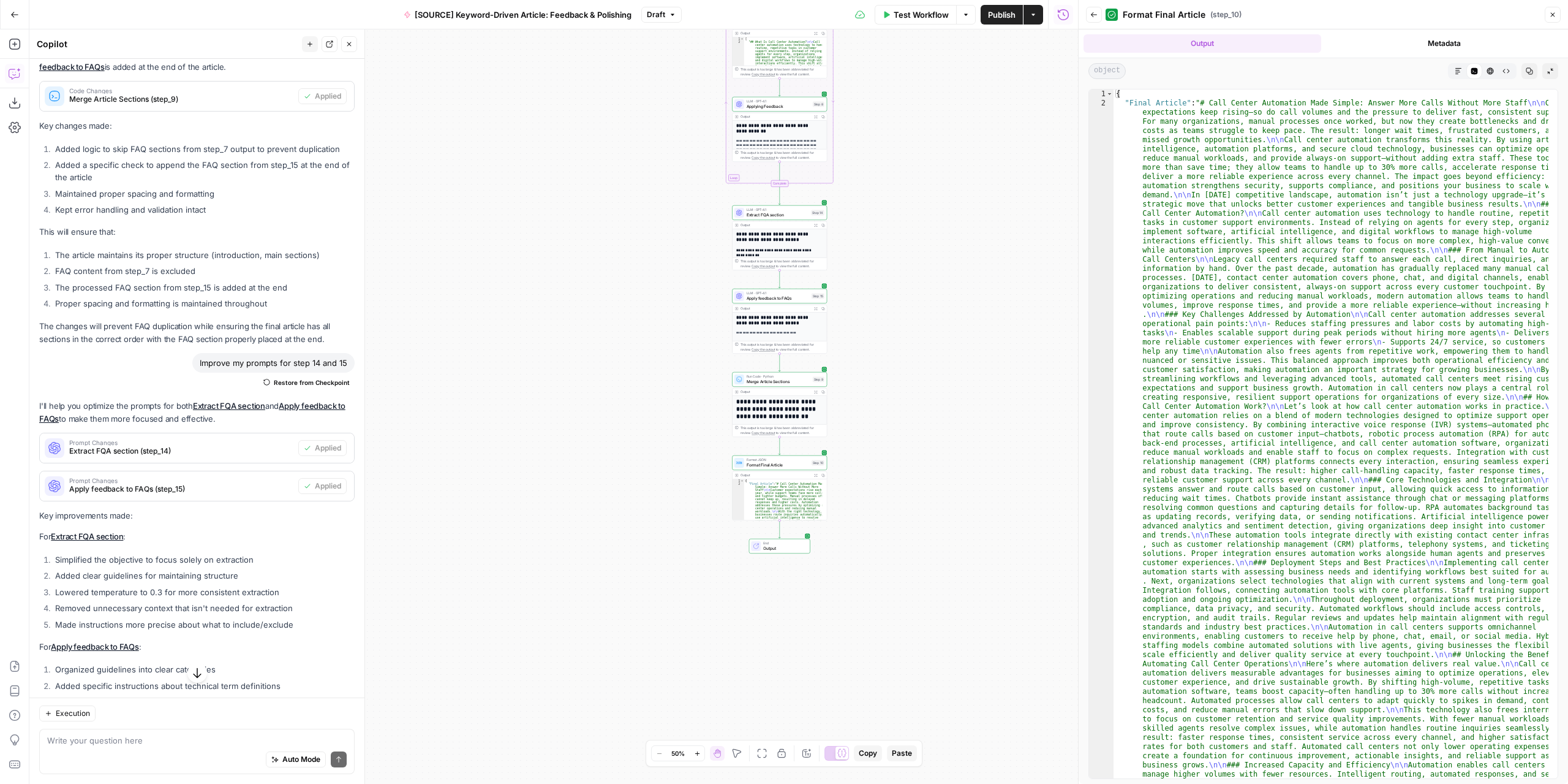
click at [1462, 65] on button "Markdown" at bounding box center [1458, 71] width 16 height 16
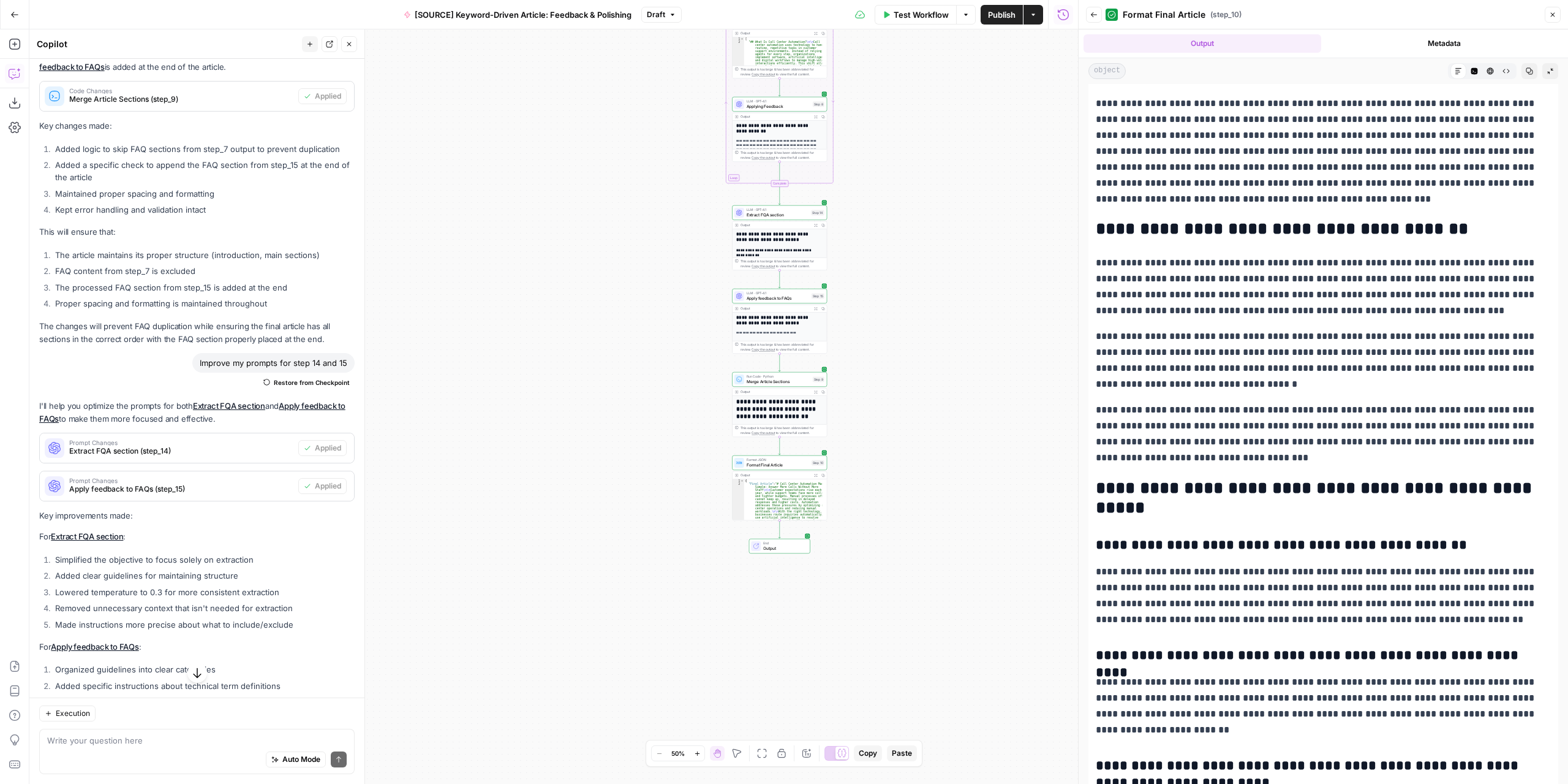
scroll to position [2983, 0]
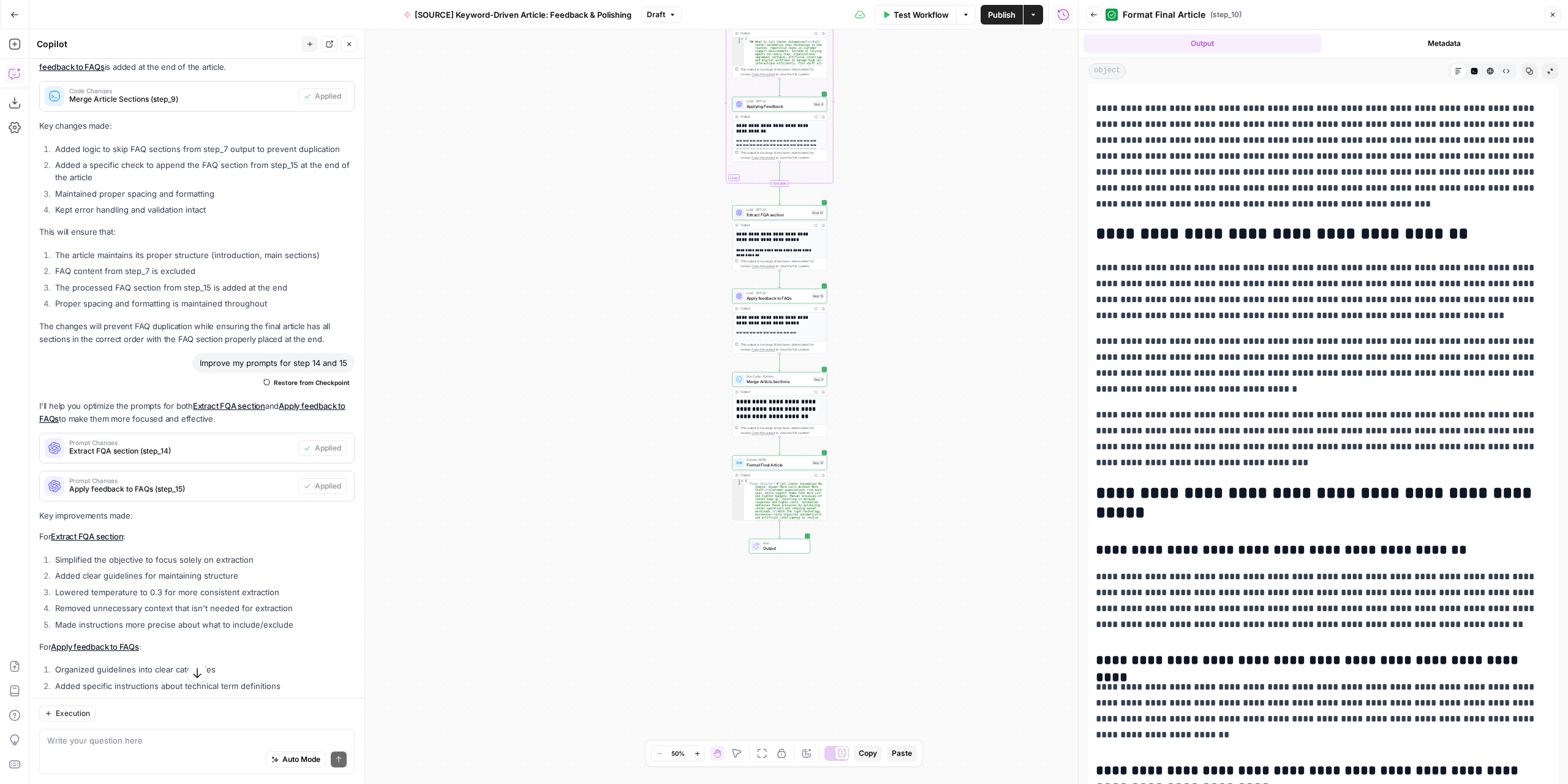
click at [783, 469] on div "Format JSON Format Final Article Step 10 Copy step Delete step Edit Note Test" at bounding box center [779, 463] width 95 height 15
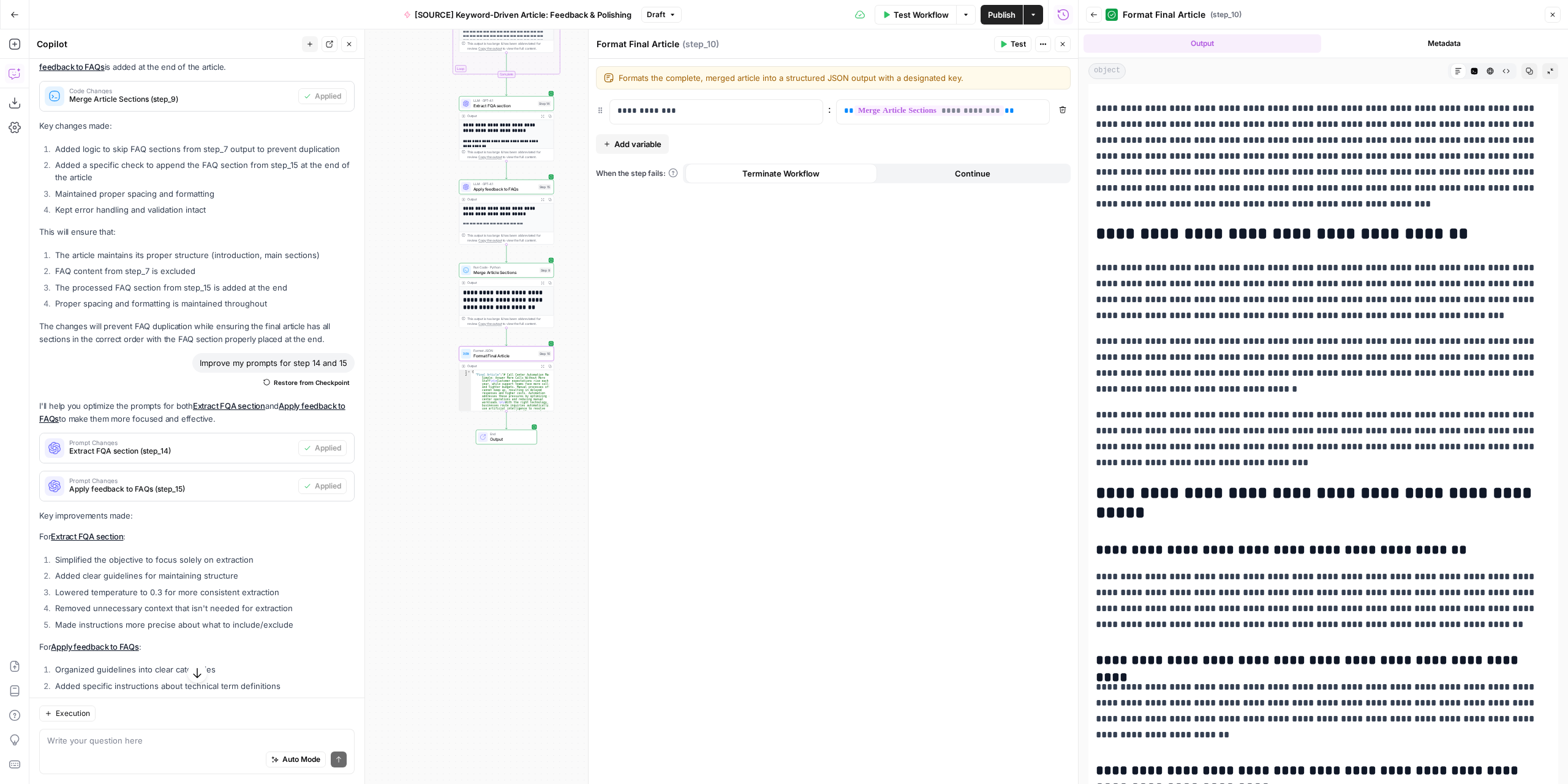
drag, startPoint x: 463, startPoint y: 248, endPoint x: 204, endPoint y: 172, distance: 269.9
click at [204, 172] on body "Marketers in Demand New Home Browse Your Data Usage Settings Recent Grids Refre…" at bounding box center [784, 392] width 1568 height 784
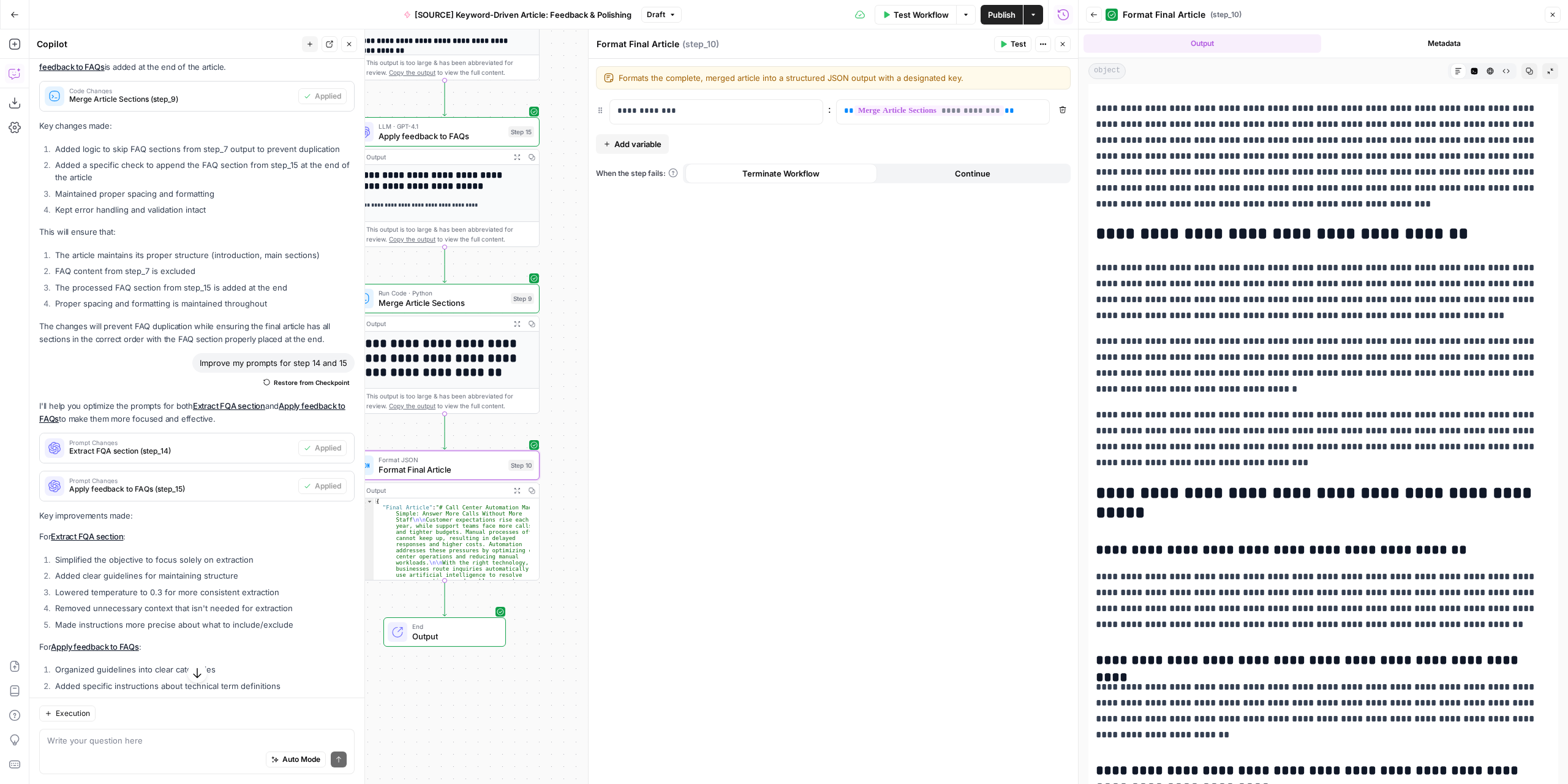
drag, startPoint x: 555, startPoint y: 329, endPoint x: 556, endPoint y: 346, distance: 17.0
click at [574, 379] on div "Workflow Set Inputs Inputs LLM · GPT-4.1 Extract Article Structure Step 1 Outpu…" at bounding box center [554, 406] width 1049 height 754
click at [347, 43] on icon "button" at bounding box center [349, 44] width 7 height 7
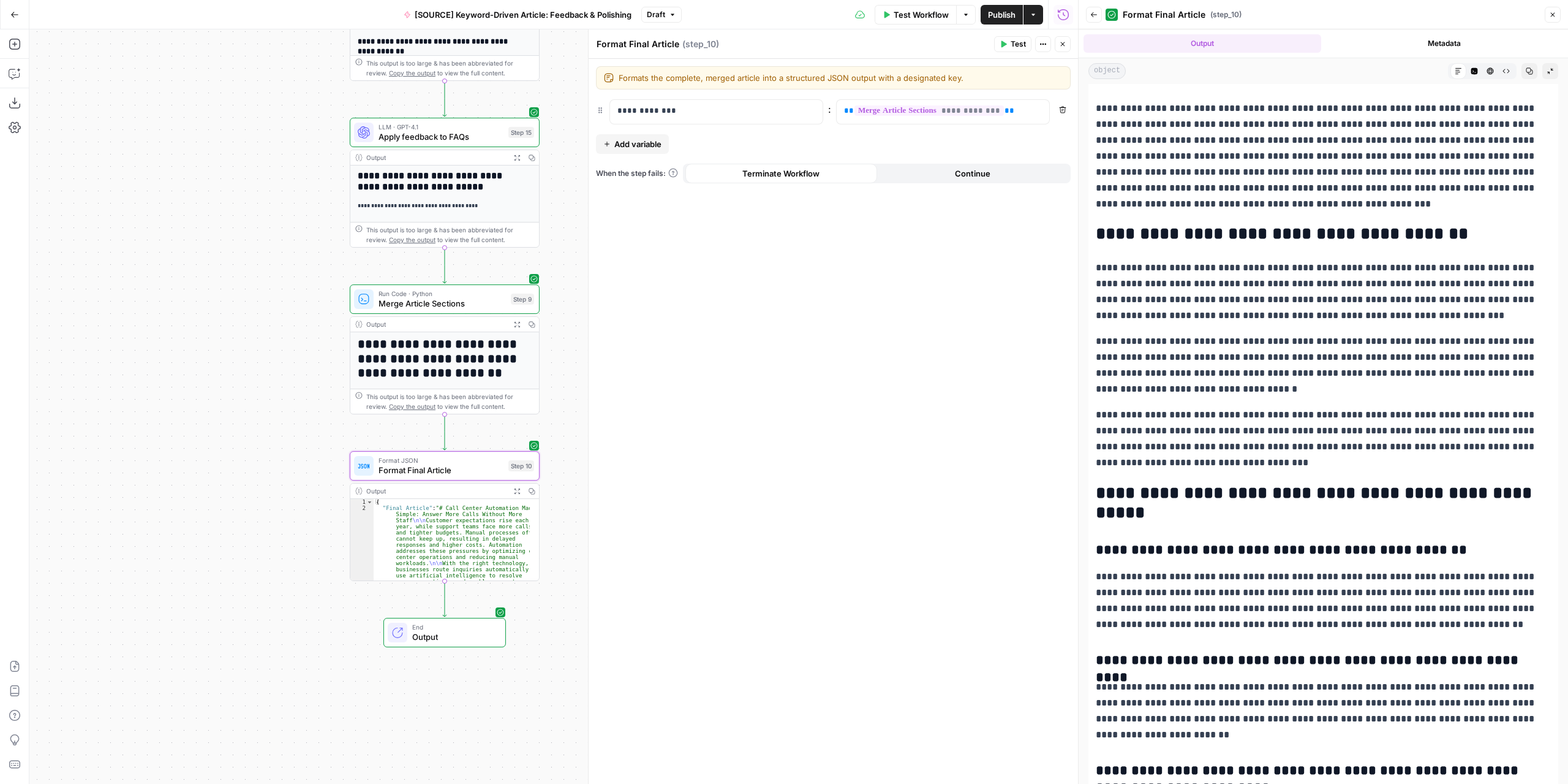
scroll to position [0, 0]
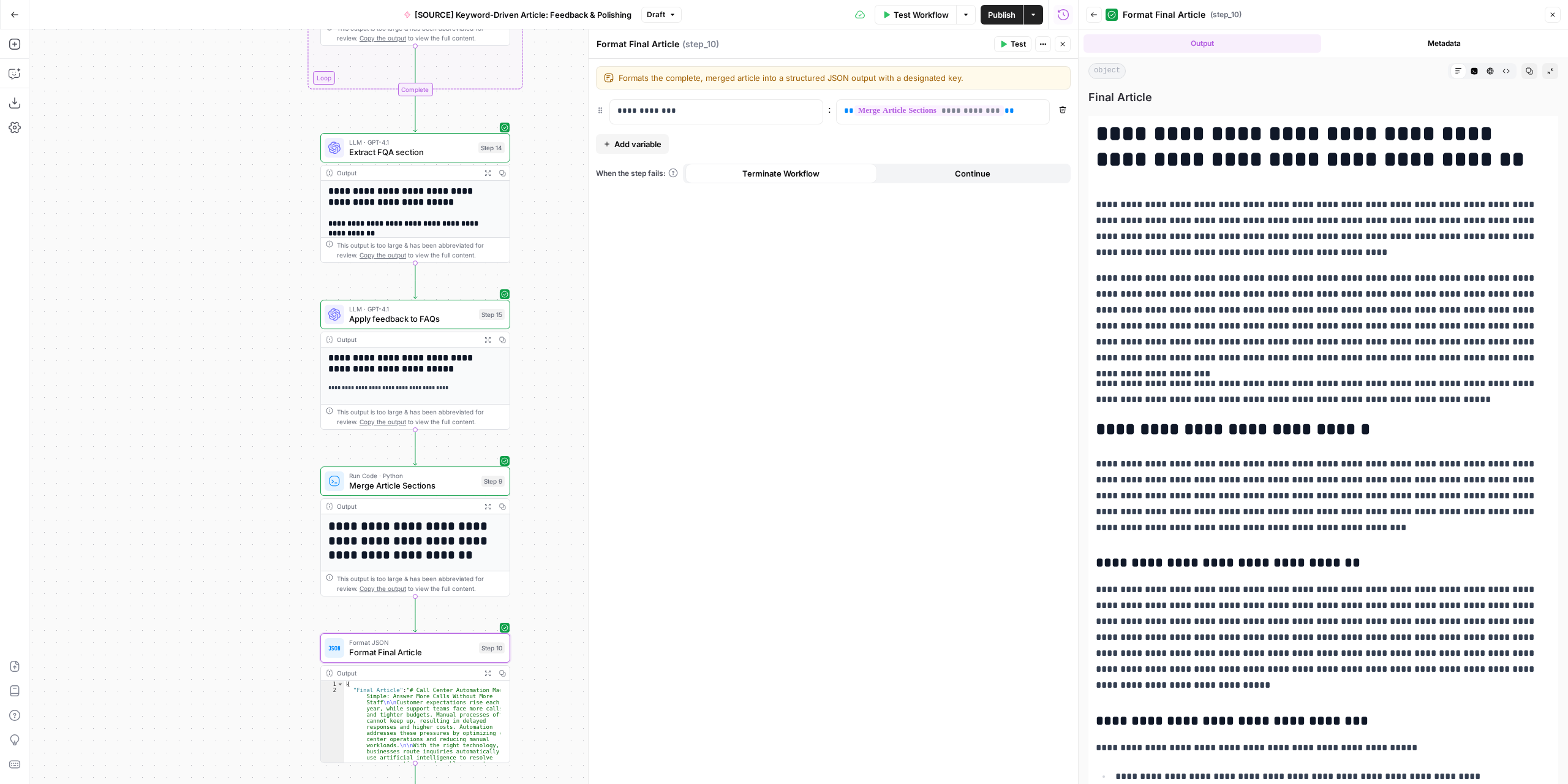
drag, startPoint x: 314, startPoint y: 246, endPoint x: 285, endPoint y: 431, distance: 187.3
click at [285, 431] on div "Workflow Set Inputs Inputs LLM · GPT-4.1 Extract Article Structure Step 1 Outpu…" at bounding box center [554, 406] width 1049 height 754
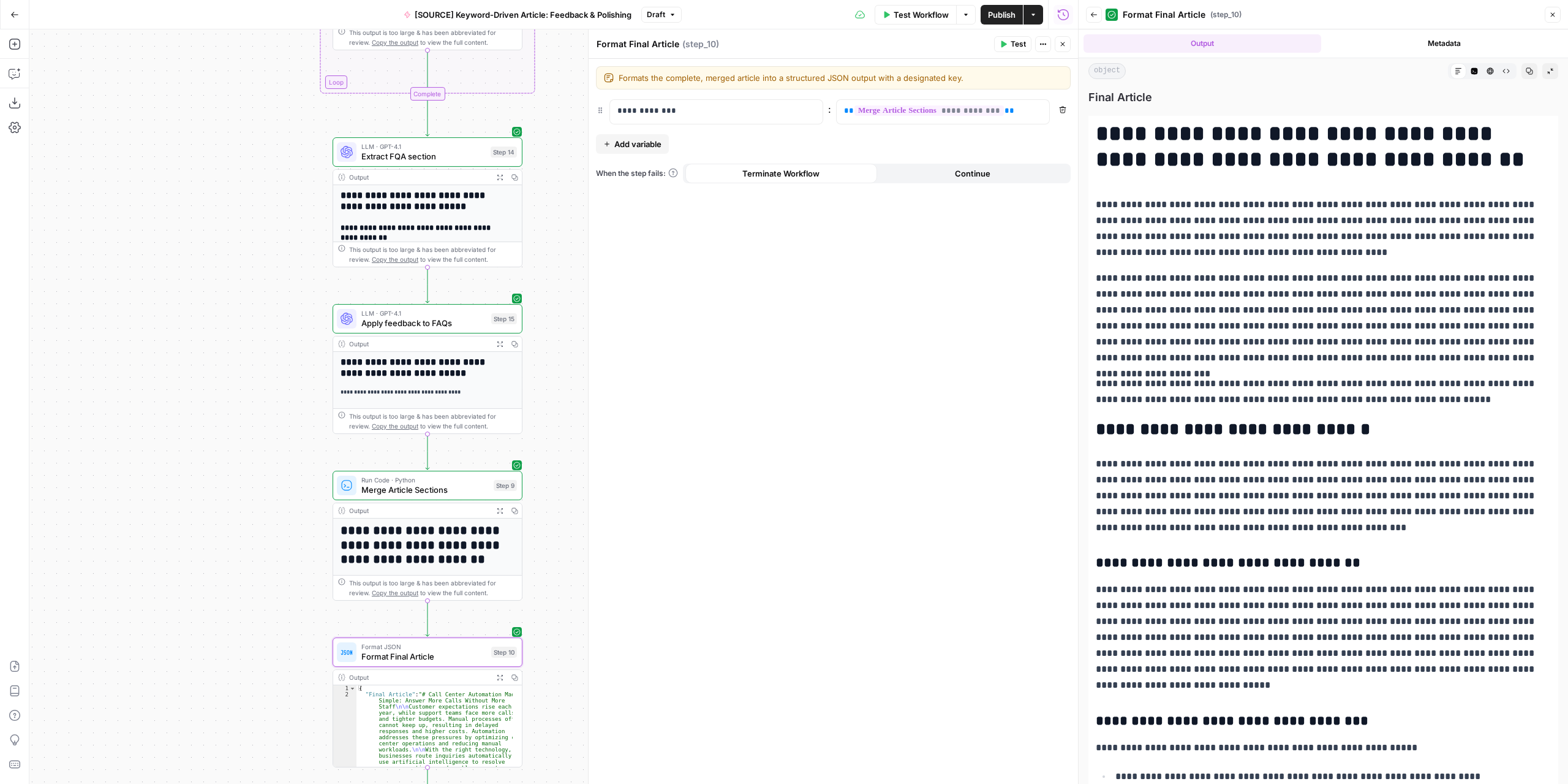
drag, startPoint x: 250, startPoint y: 297, endPoint x: 256, endPoint y: 217, distance: 80.2
click at [256, 217] on div "Workflow Set Inputs Inputs LLM · GPT-4.1 Extract Article Structure Step 1 Outpu…" at bounding box center [554, 406] width 1049 height 754
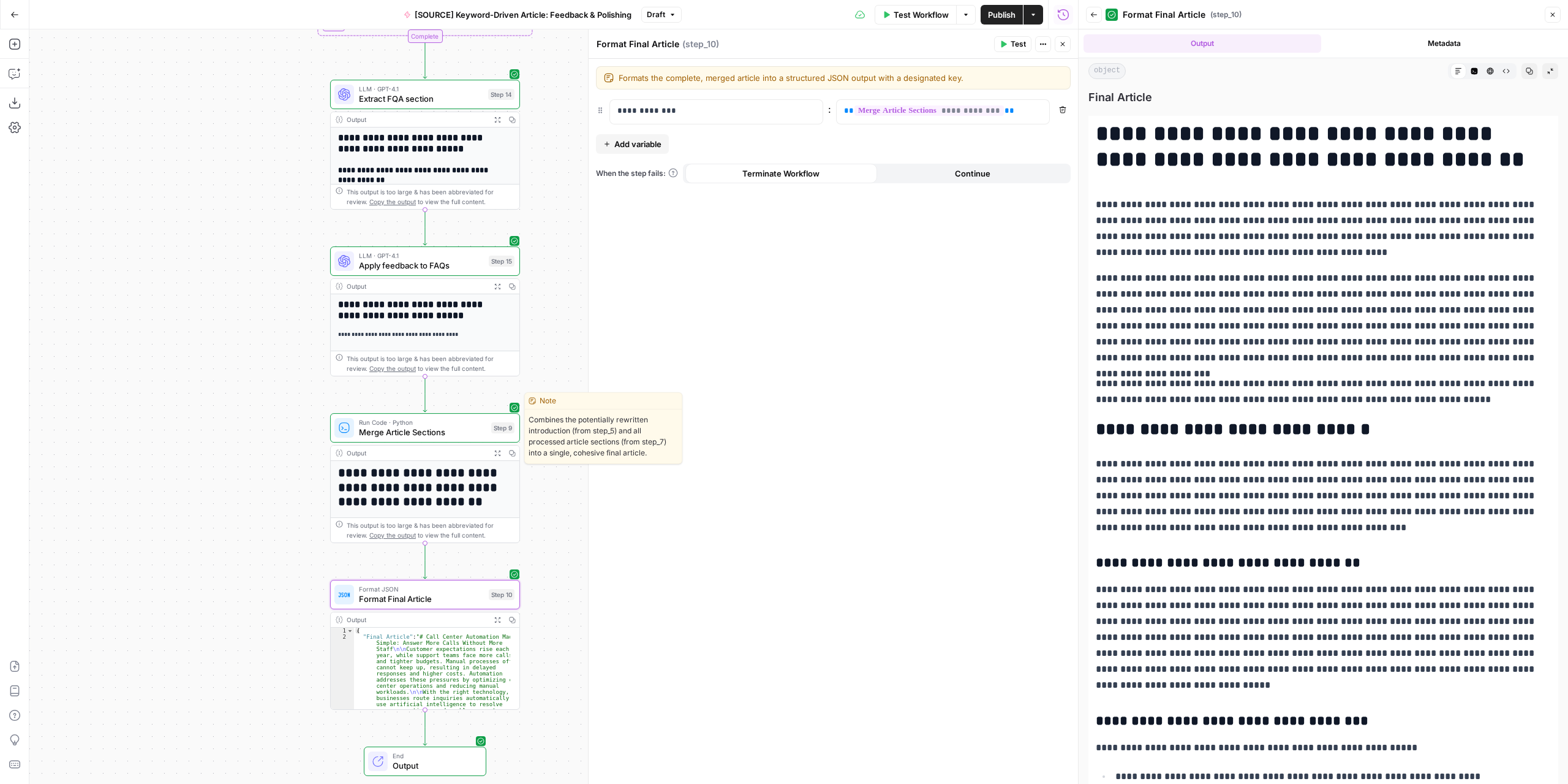
click at [425, 430] on span "Merge Article Sections" at bounding box center [423, 432] width 128 height 12
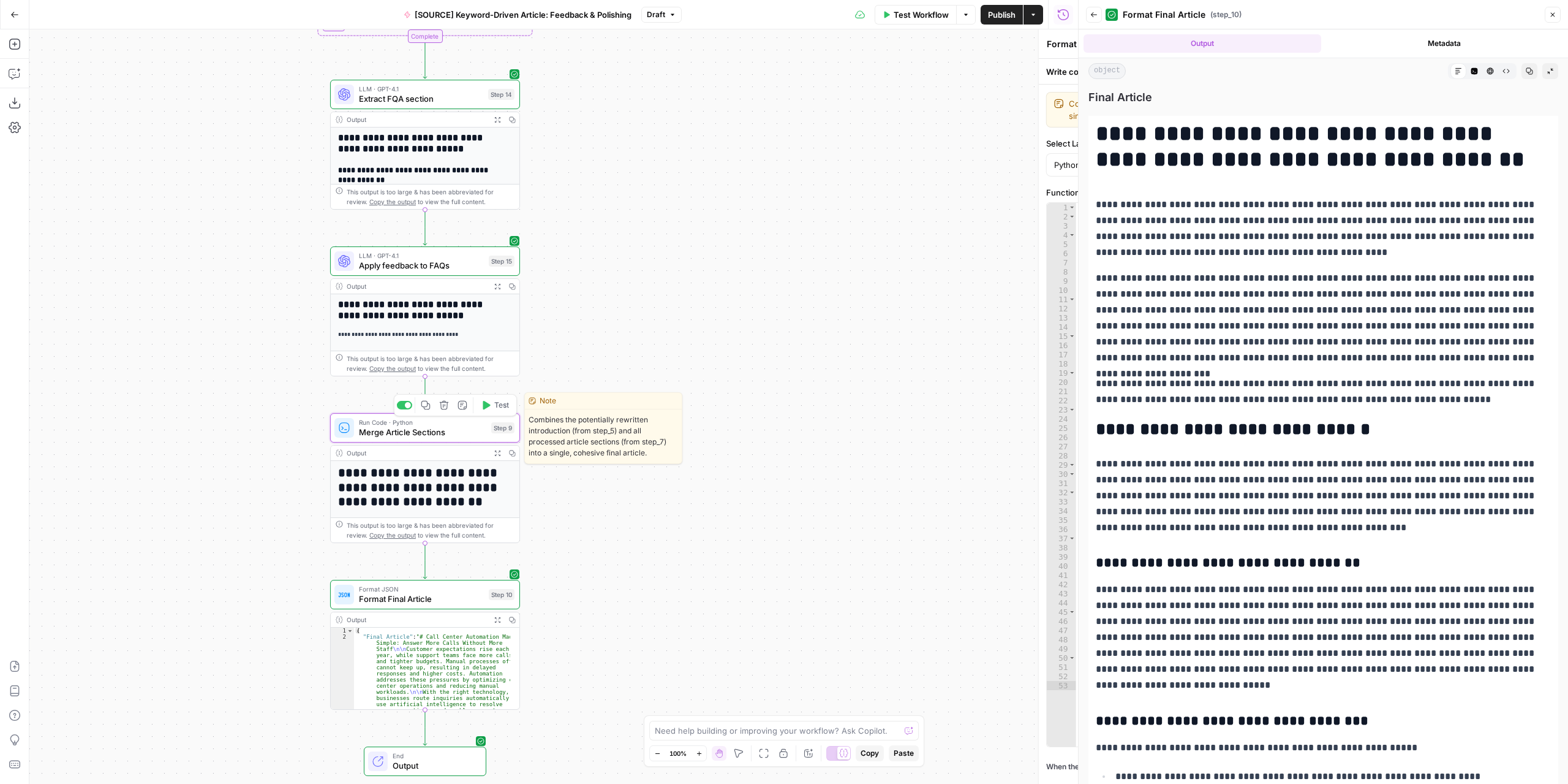
type textarea "Merge Article Sections"
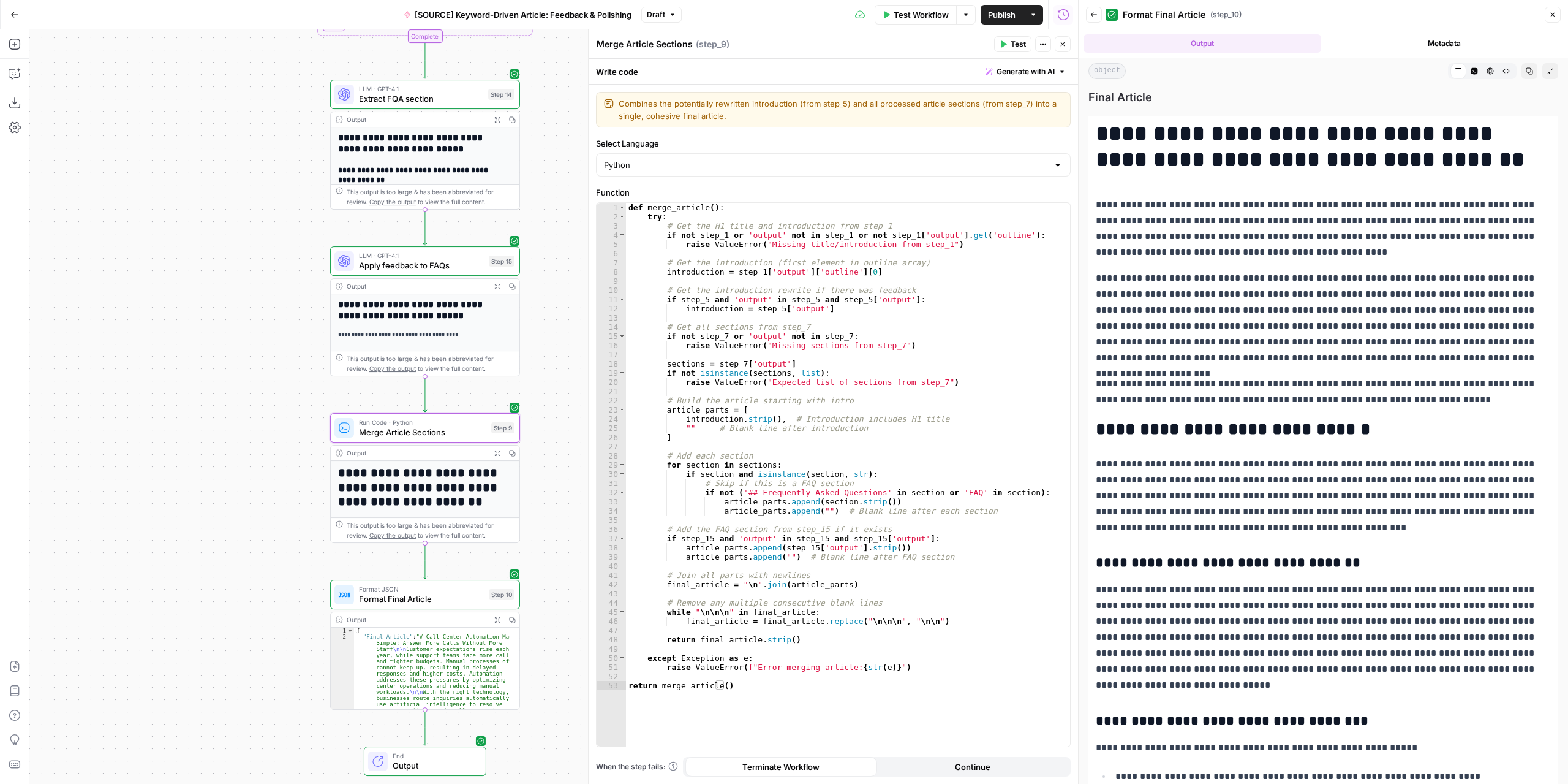
click at [1062, 46] on icon "button" at bounding box center [1062, 44] width 7 height 7
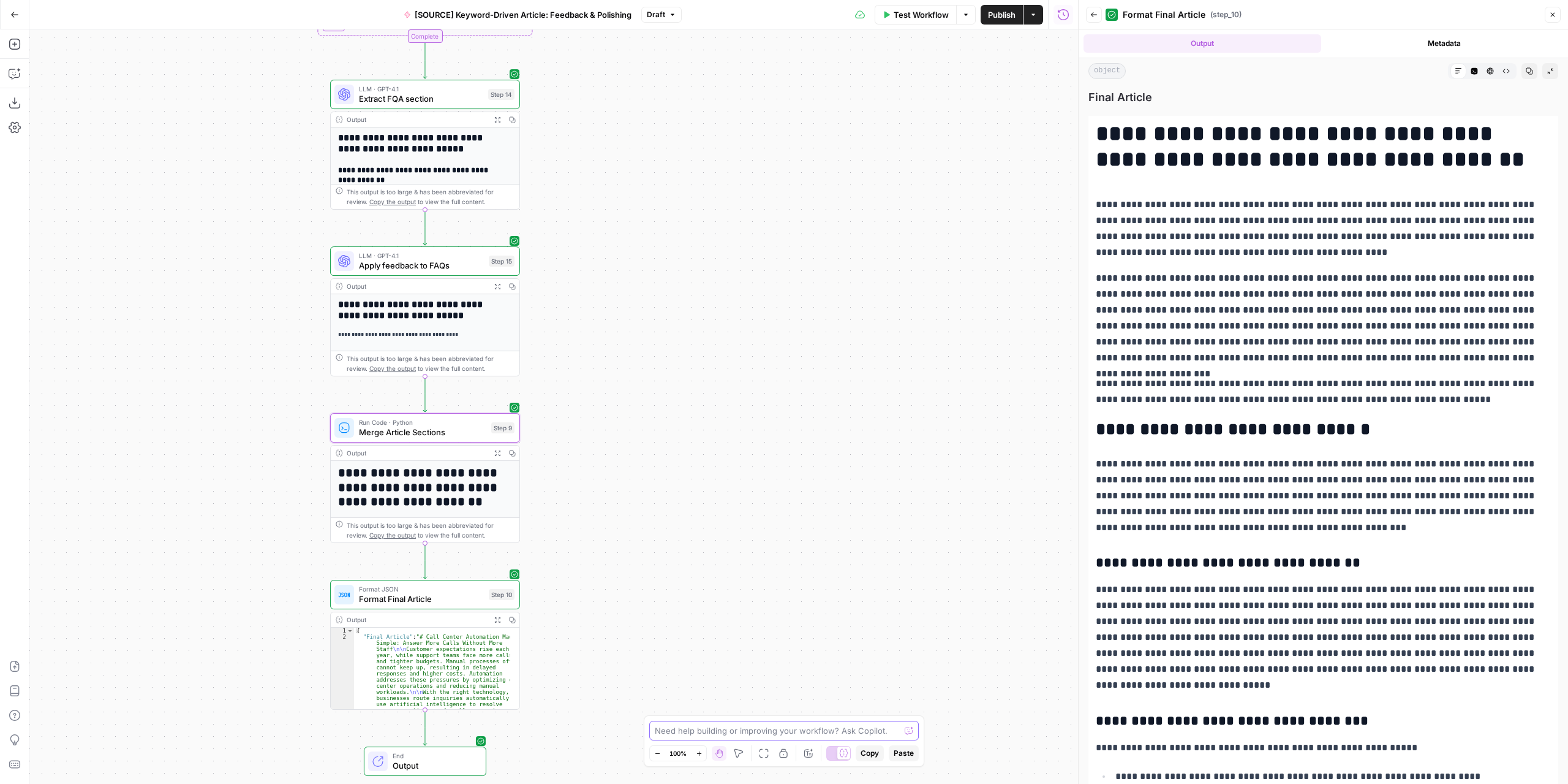
click at [800, 736] on textarea at bounding box center [777, 730] width 245 height 12
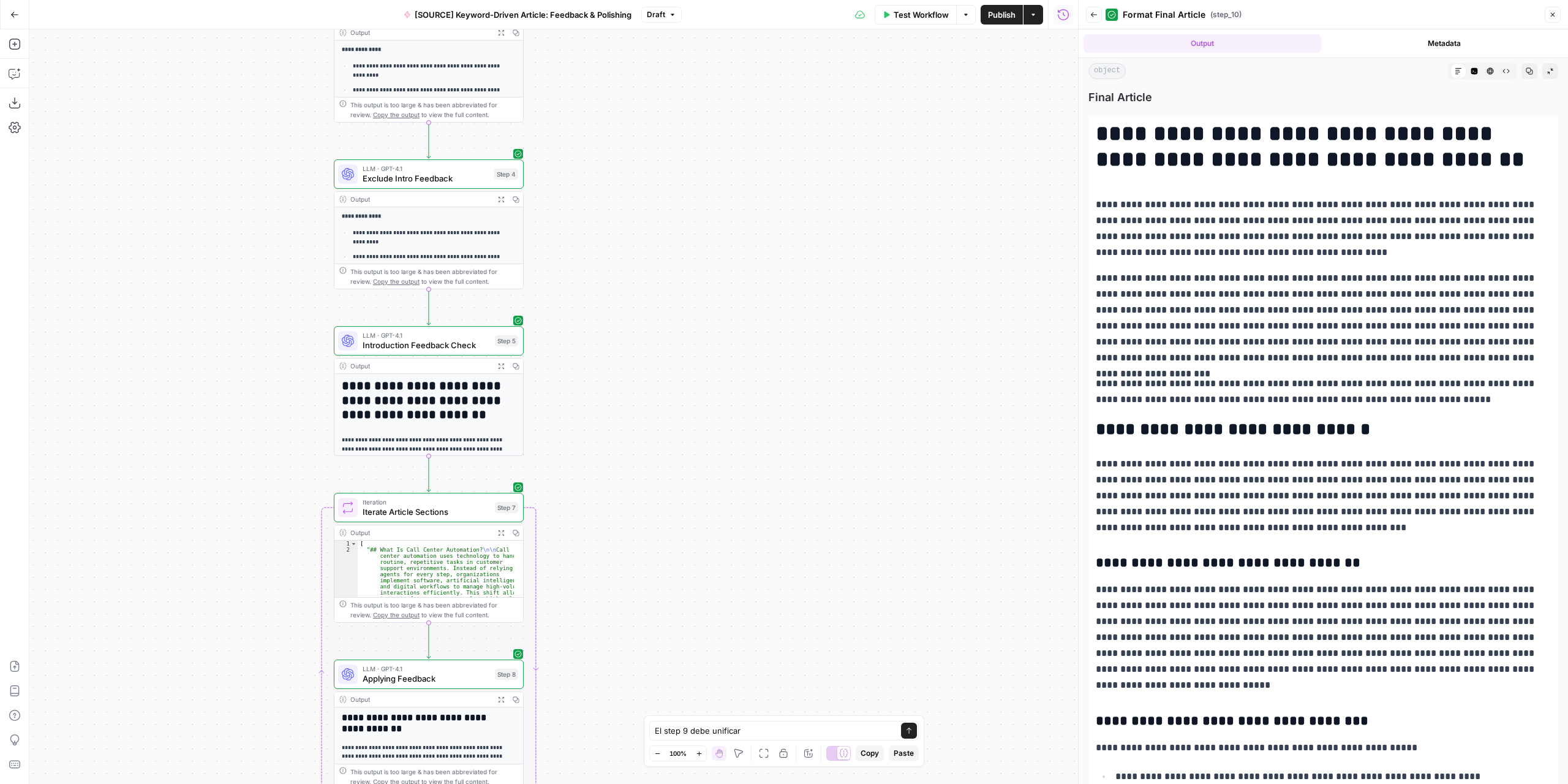
drag, startPoint x: 655, startPoint y: 359, endPoint x: 702, endPoint y: 364, distance: 47.3
click at [715, 362] on div "Workflow Set Inputs Inputs LLM · GPT-4.1 Extract Article Structure Step 1 Outpu…" at bounding box center [554, 406] width 1049 height 754
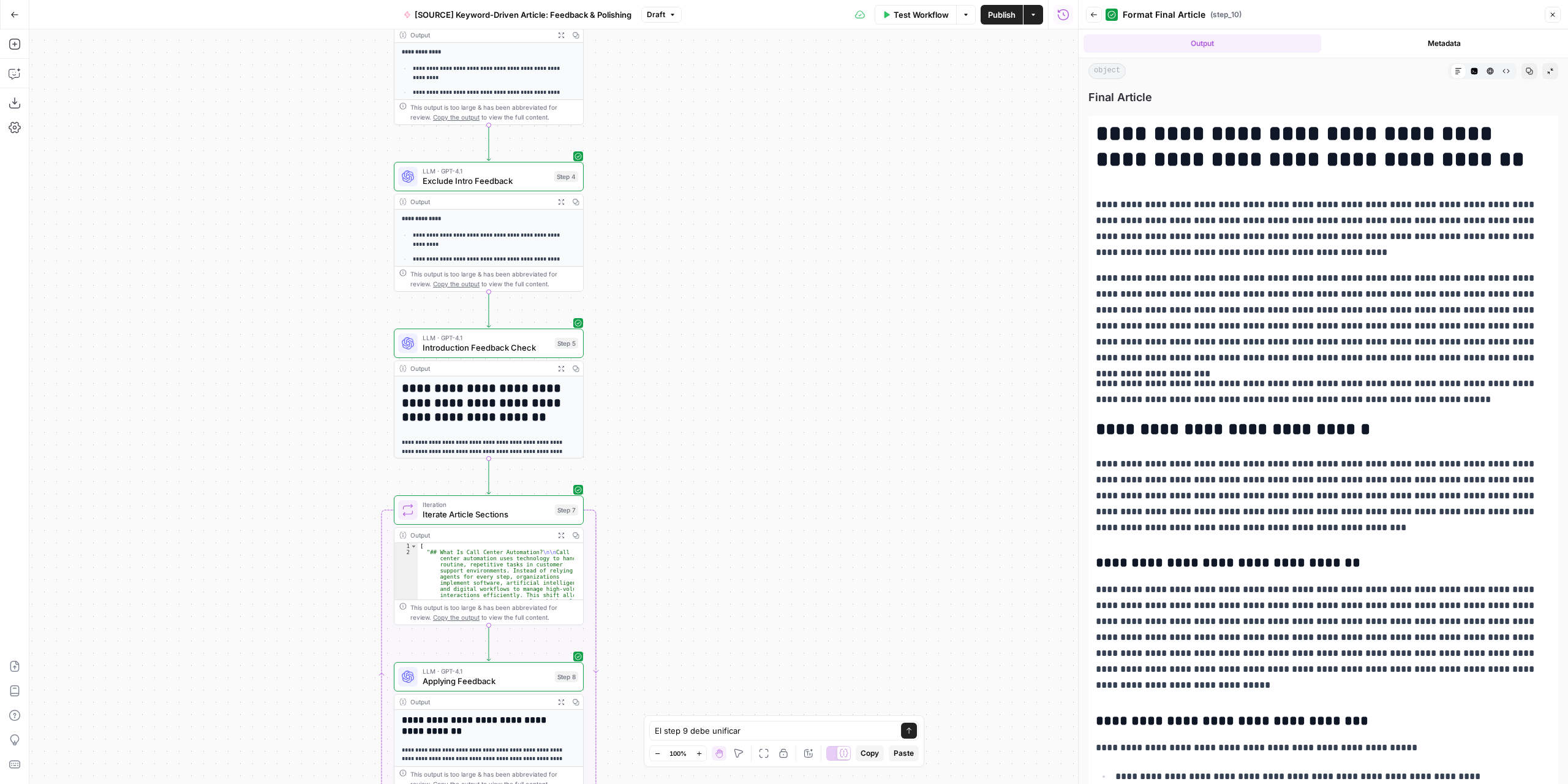
click at [570, 367] on button "Copy" at bounding box center [576, 368] width 15 height 15
click at [574, 368] on icon "button" at bounding box center [576, 368] width 5 height 4
click at [566, 368] on button "Expand Output" at bounding box center [561, 368] width 15 height 15
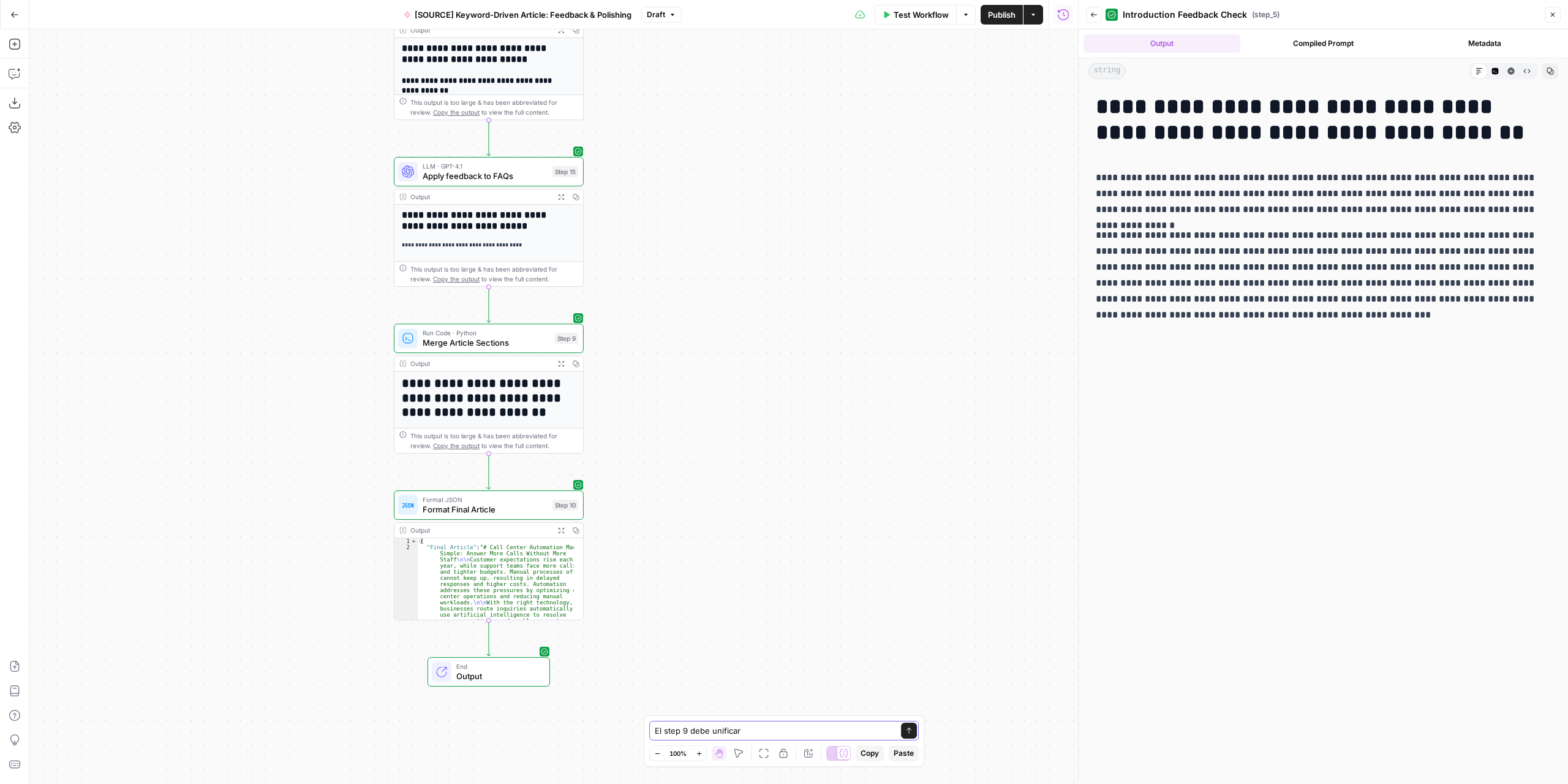
click at [760, 734] on textarea "El step 9 debe unificar" at bounding box center [772, 730] width 234 height 12
type textarea "El step 9 debe unificar los outputs de los step 5, 7 y 9 en ese orden"
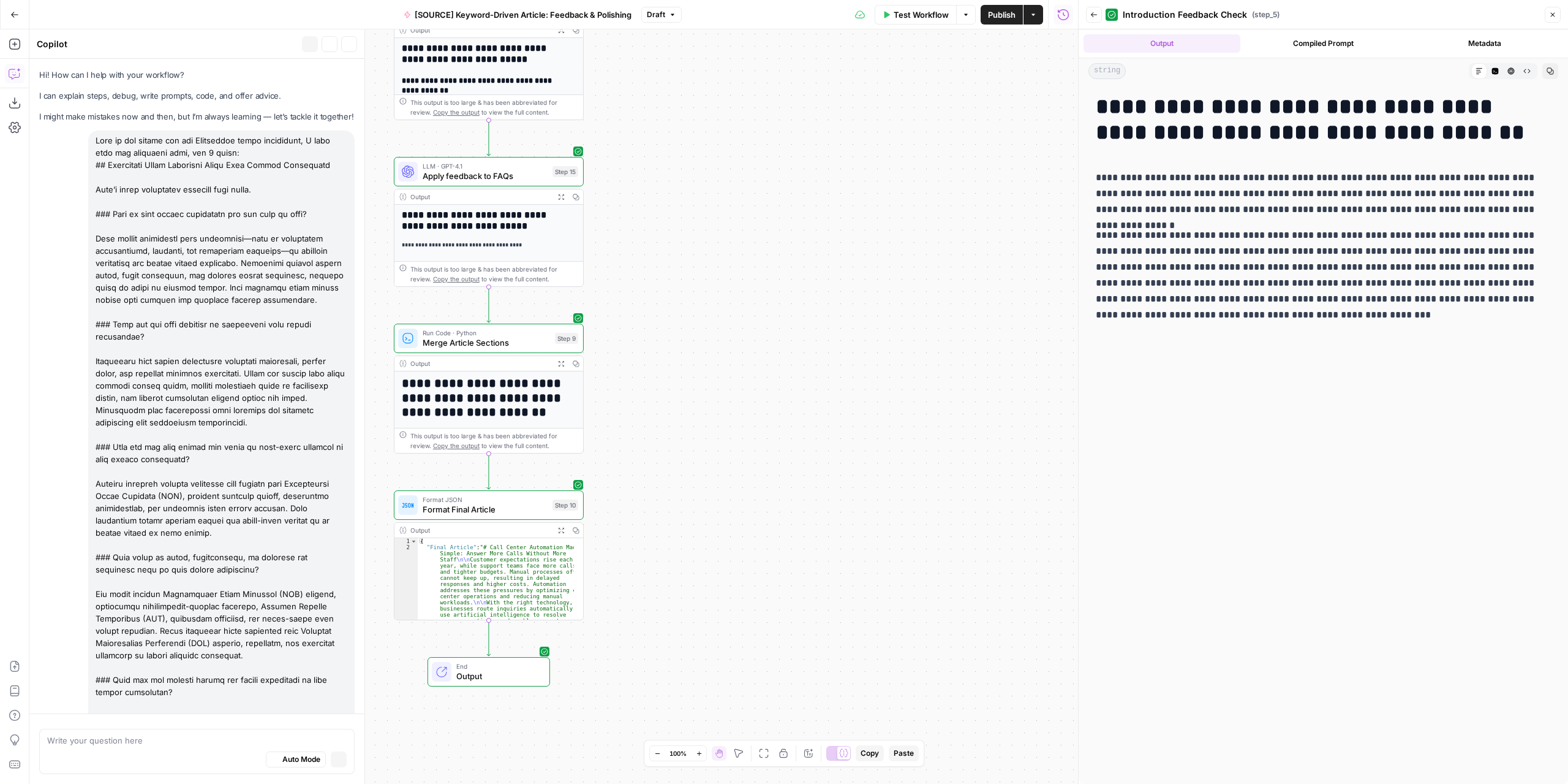
scroll to position [3850, 0]
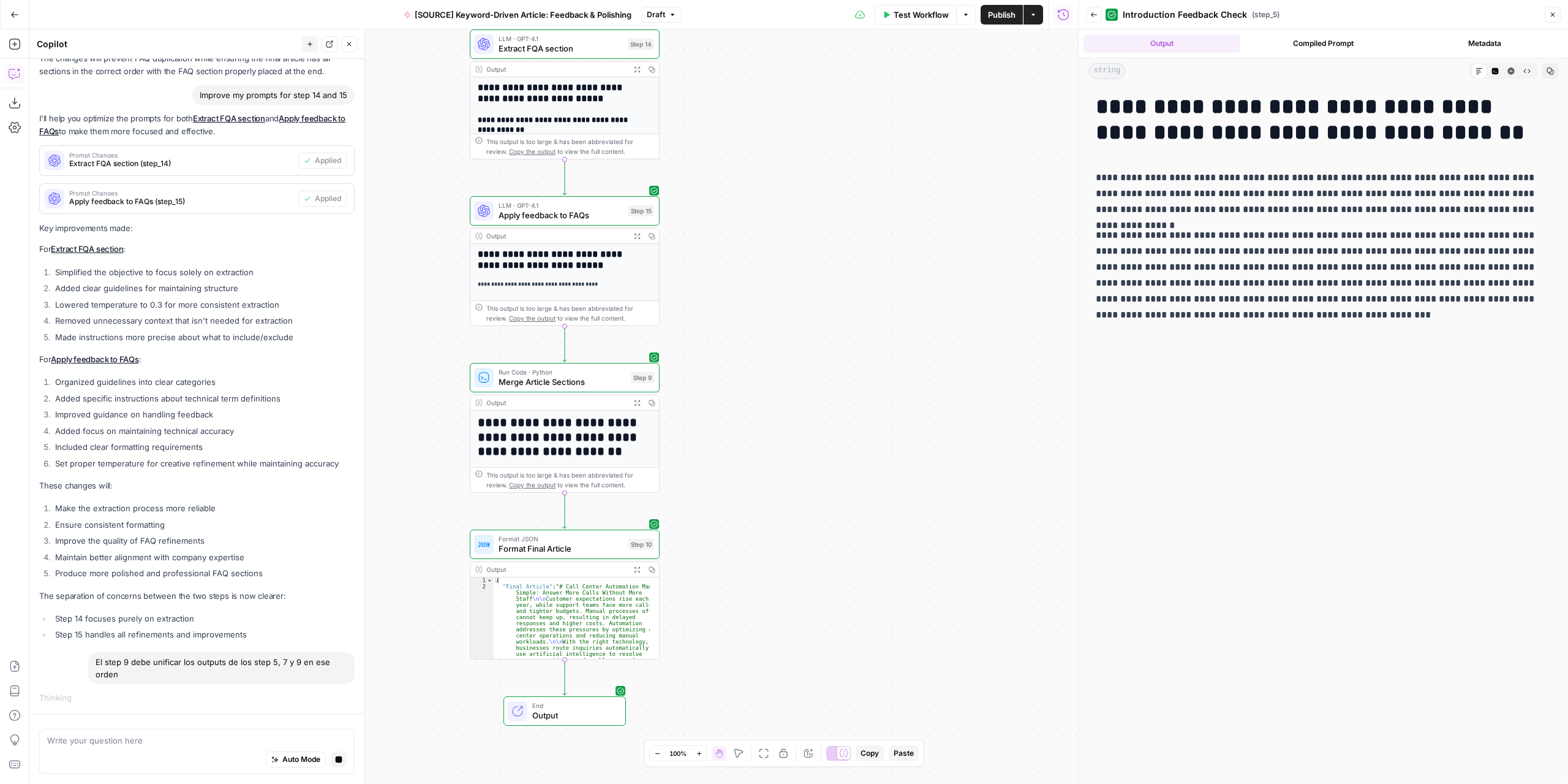
drag, startPoint x: 686, startPoint y: 513, endPoint x: 730, endPoint y: 333, distance: 185.3
click at [726, 517] on div "Workflow Set Inputs Inputs LLM · GPT-4.1 Extract Article Structure Step 1 Outpu…" at bounding box center [554, 406] width 1049 height 754
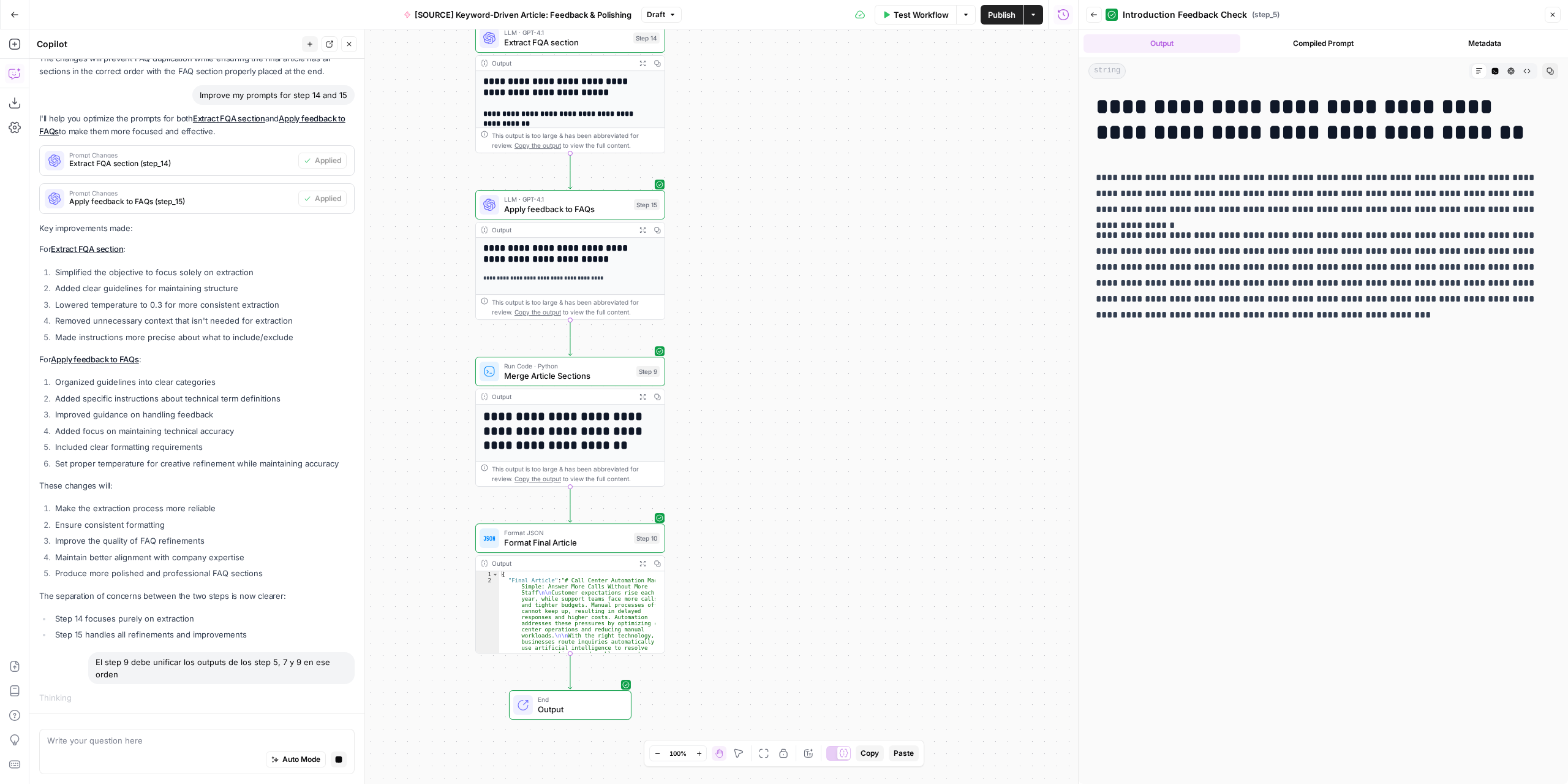
click at [667, 15] on button "Draft" at bounding box center [661, 15] width 41 height 16
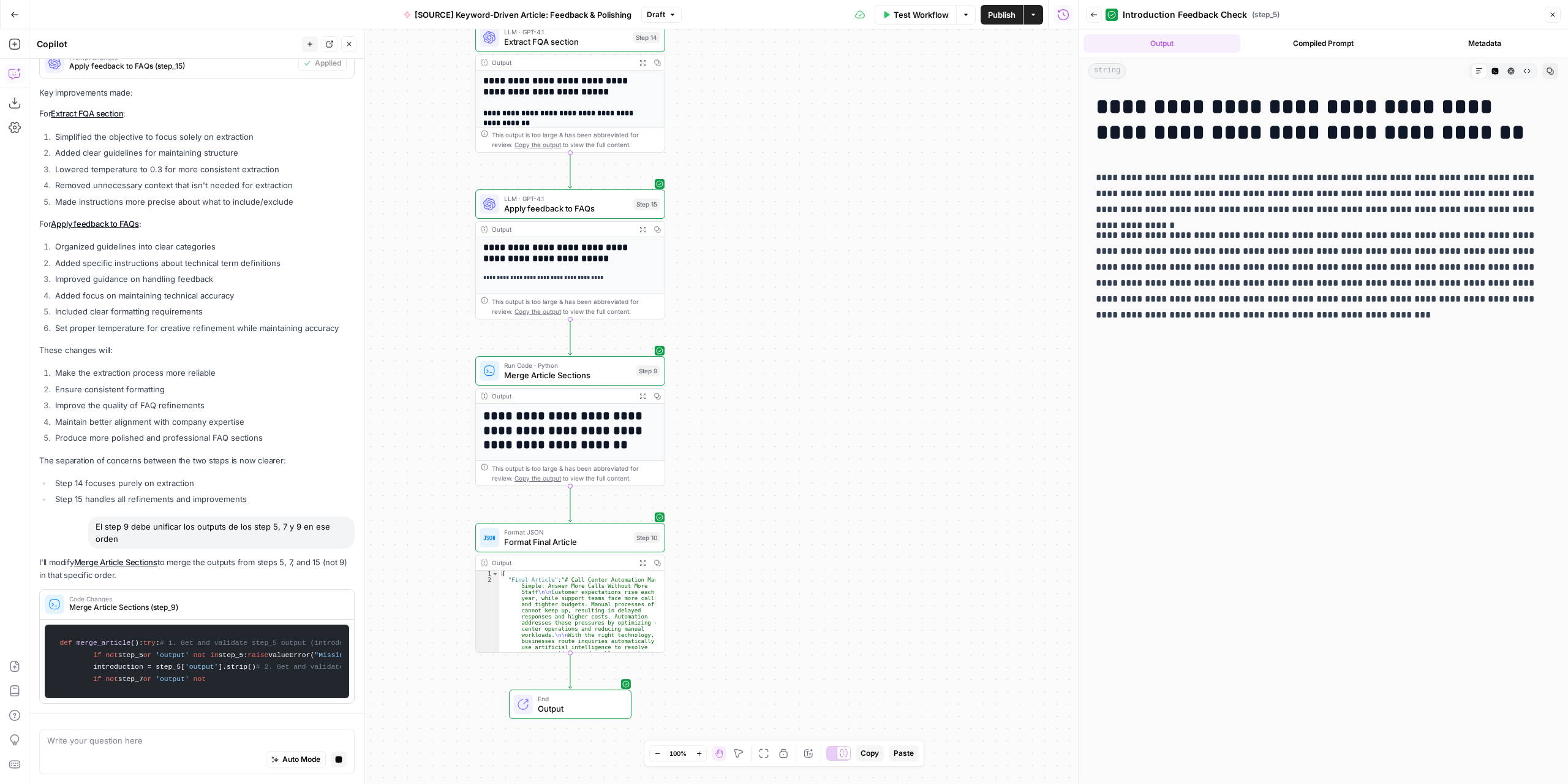
click at [439, 505] on div "Workflow Set Inputs Inputs LLM · GPT-4.1 Extract Article Structure Step 1 Outpu…" at bounding box center [554, 406] width 1049 height 754
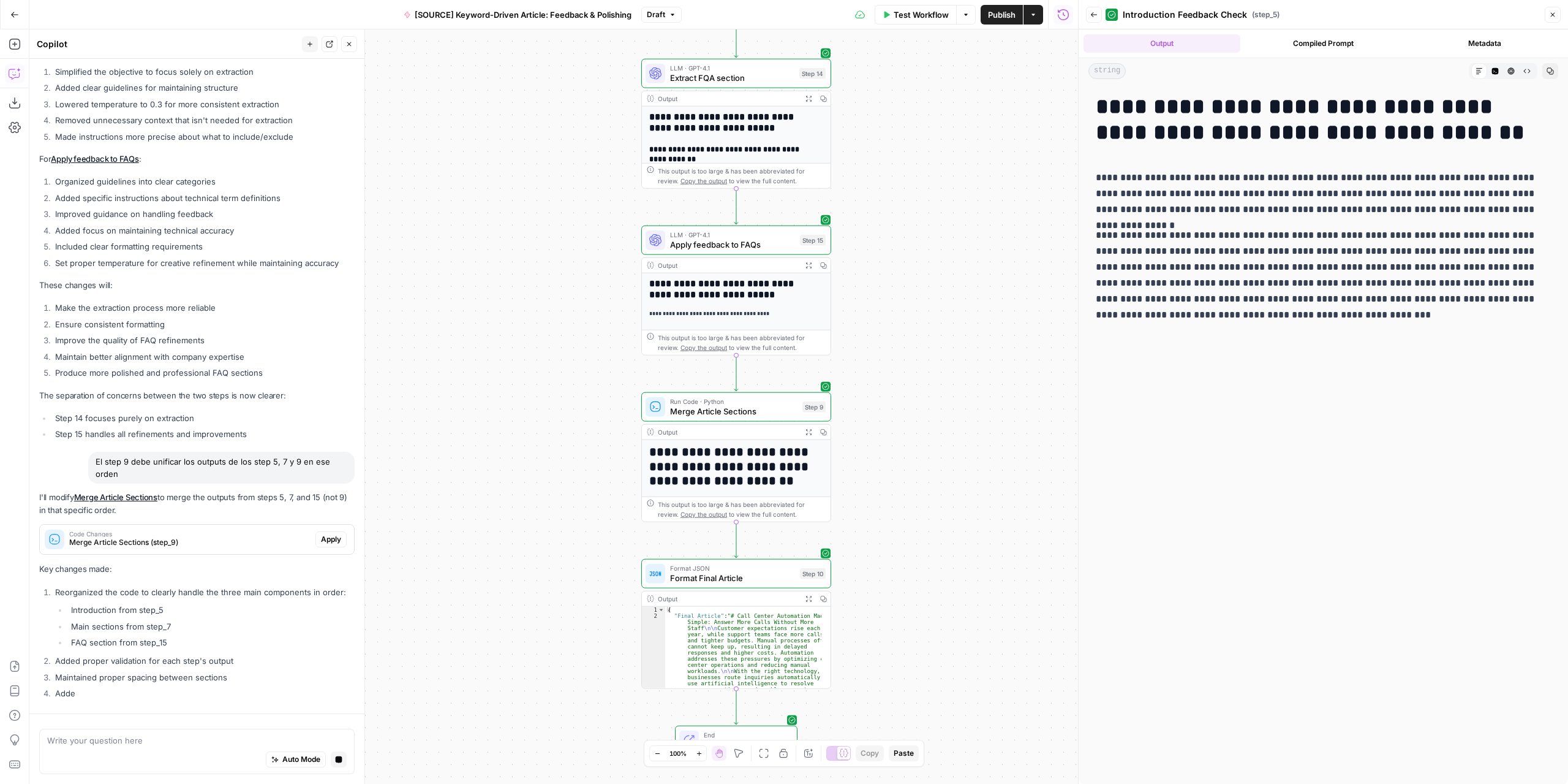
scroll to position [3928, 0]
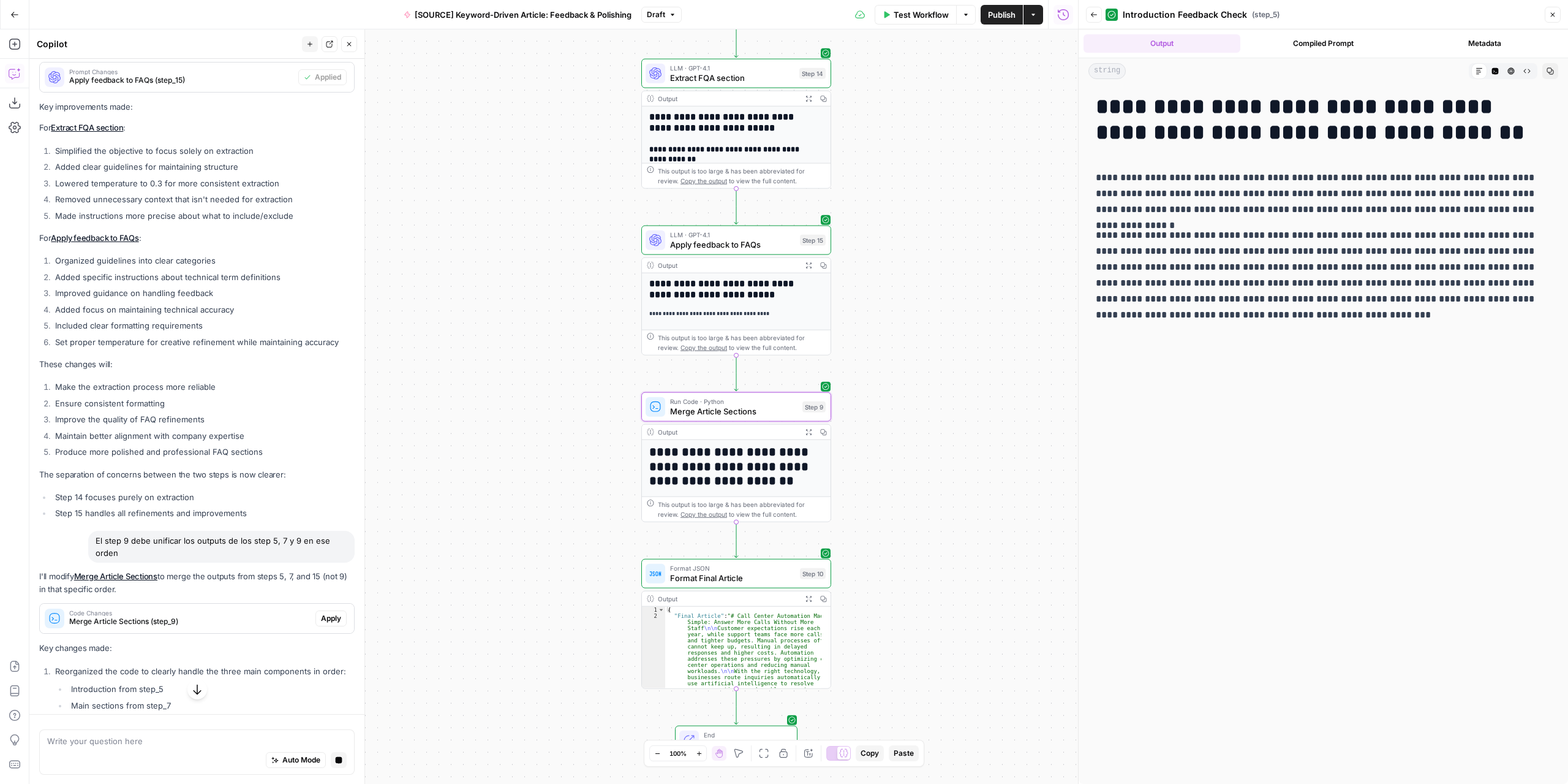
click at [332, 626] on button "Apply" at bounding box center [331, 618] width 31 height 16
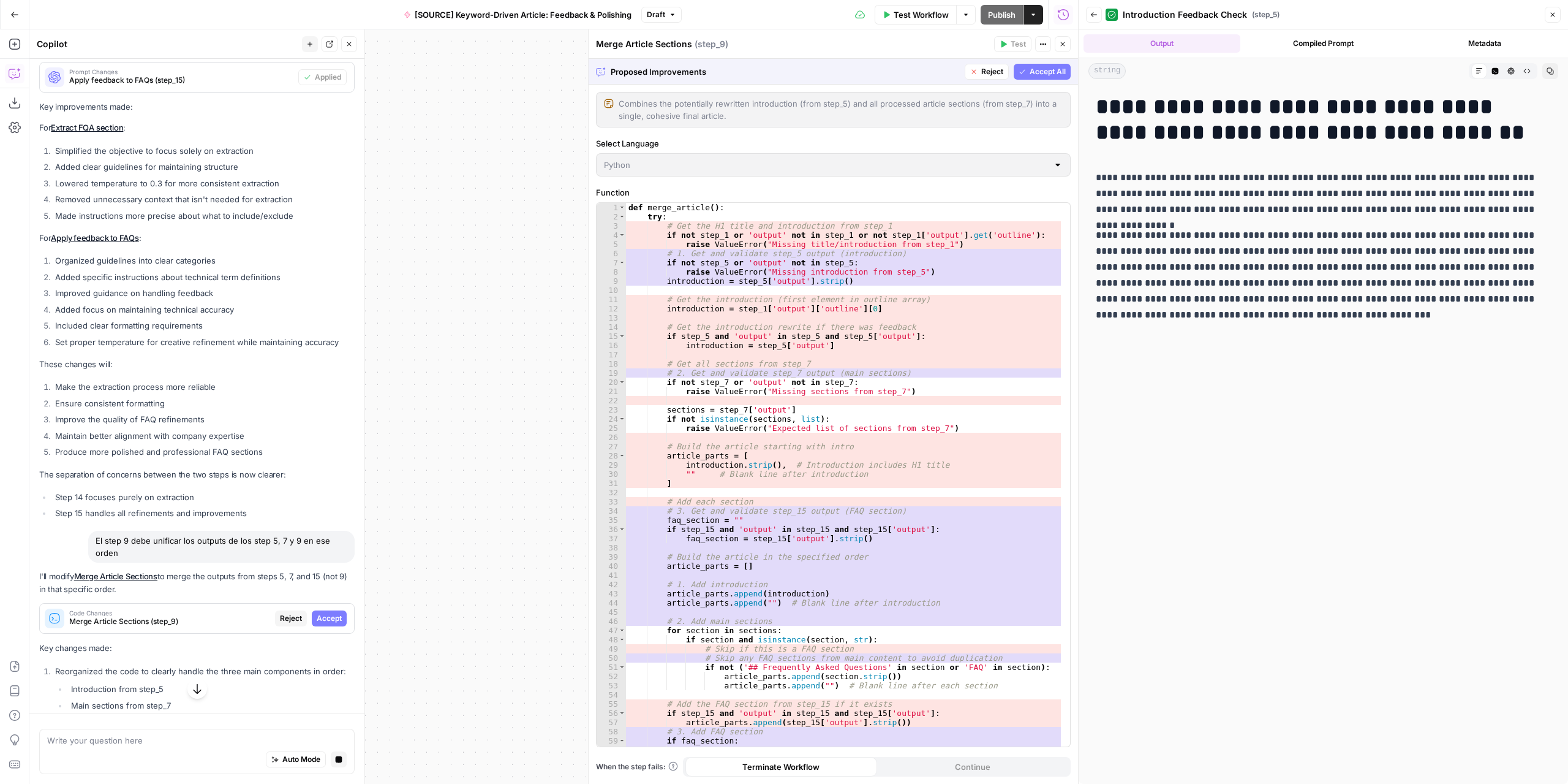
click at [333, 626] on button "Accept" at bounding box center [329, 618] width 35 height 16
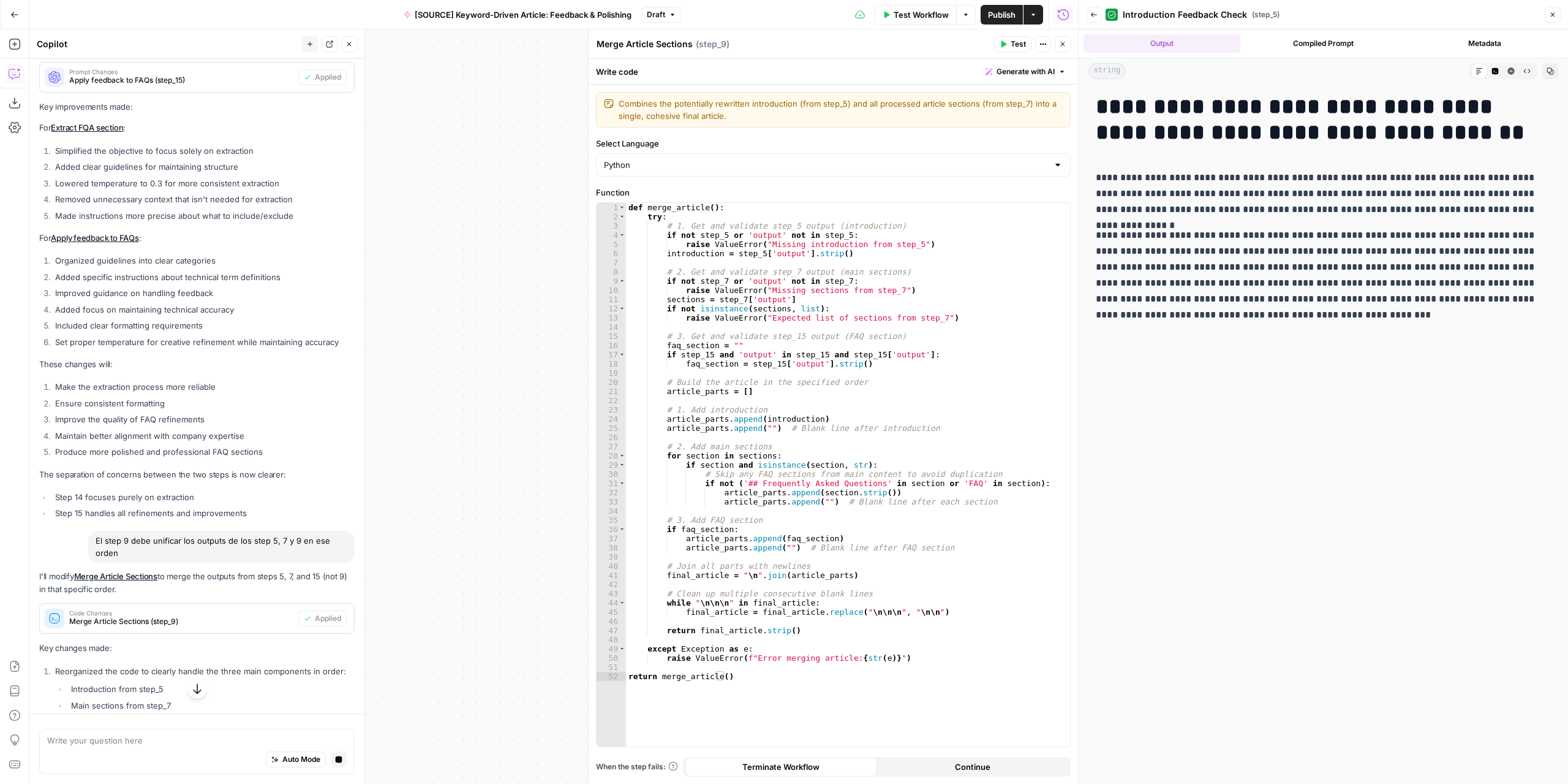
click at [1019, 41] on span "Test" at bounding box center [1018, 44] width 15 height 11
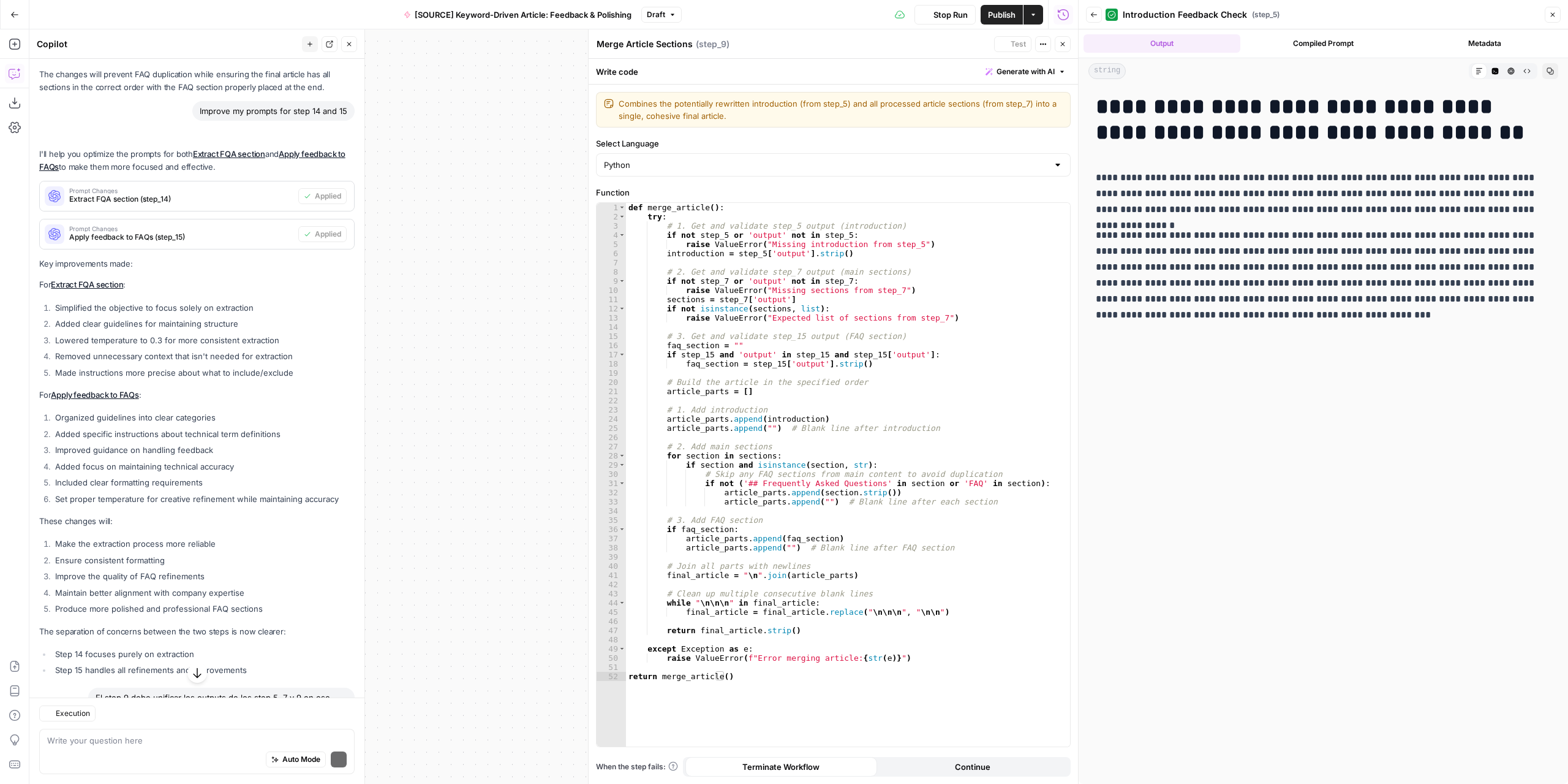
scroll to position [4085, 0]
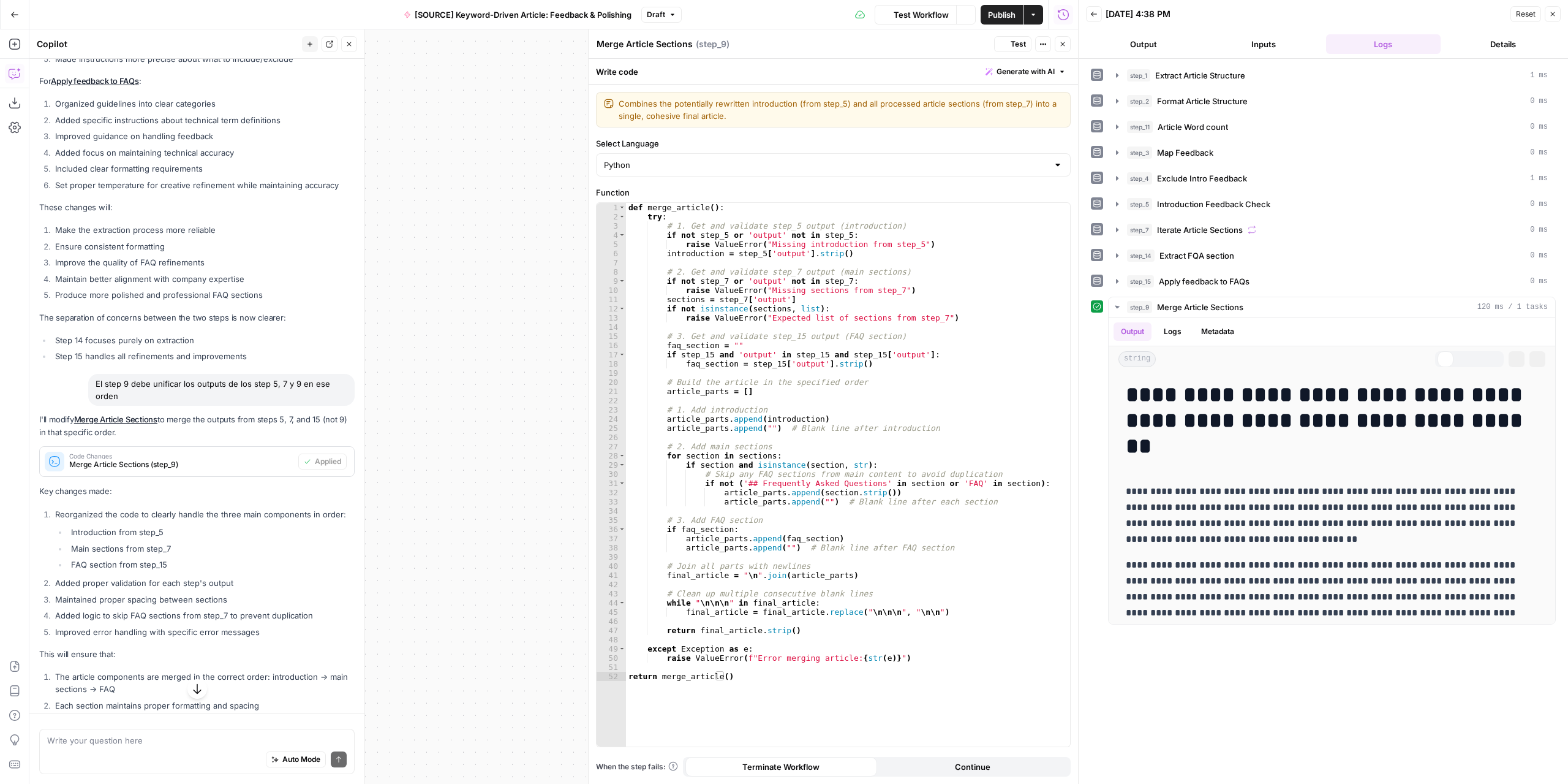
scroll to position [4085, 0]
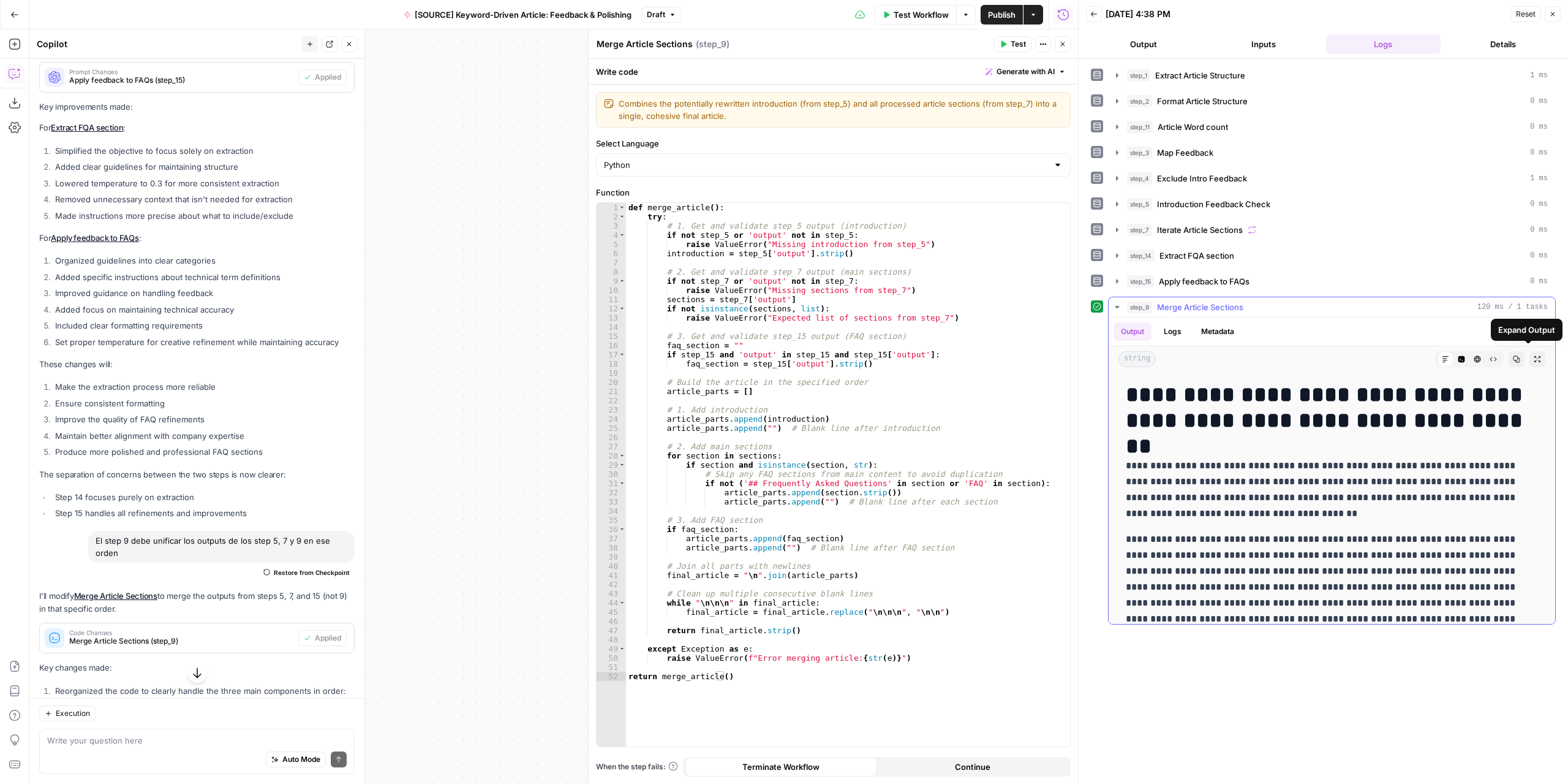
click at [1534, 356] on icon "button" at bounding box center [1537, 358] width 7 height 7
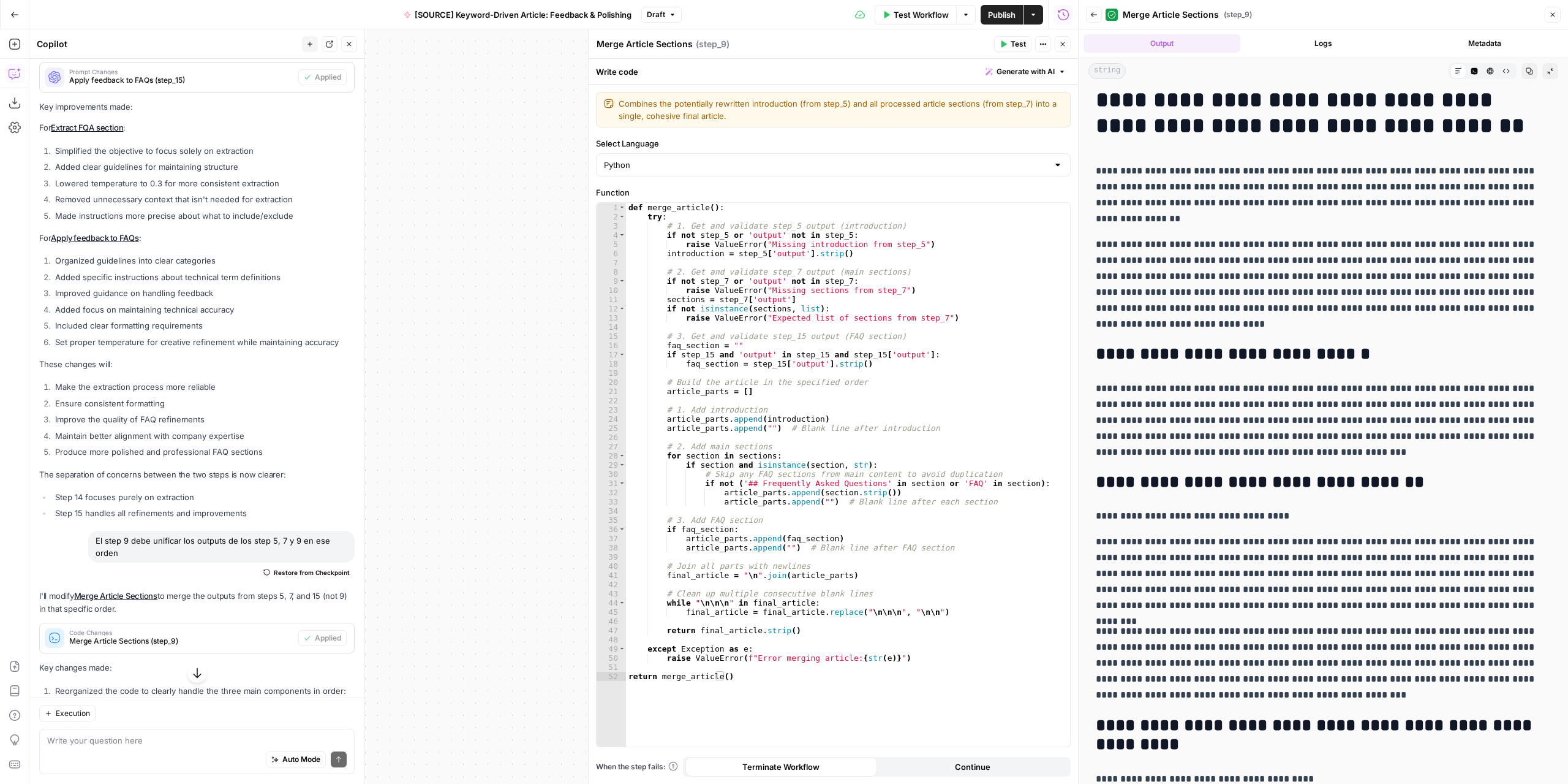
scroll to position [0, 0]
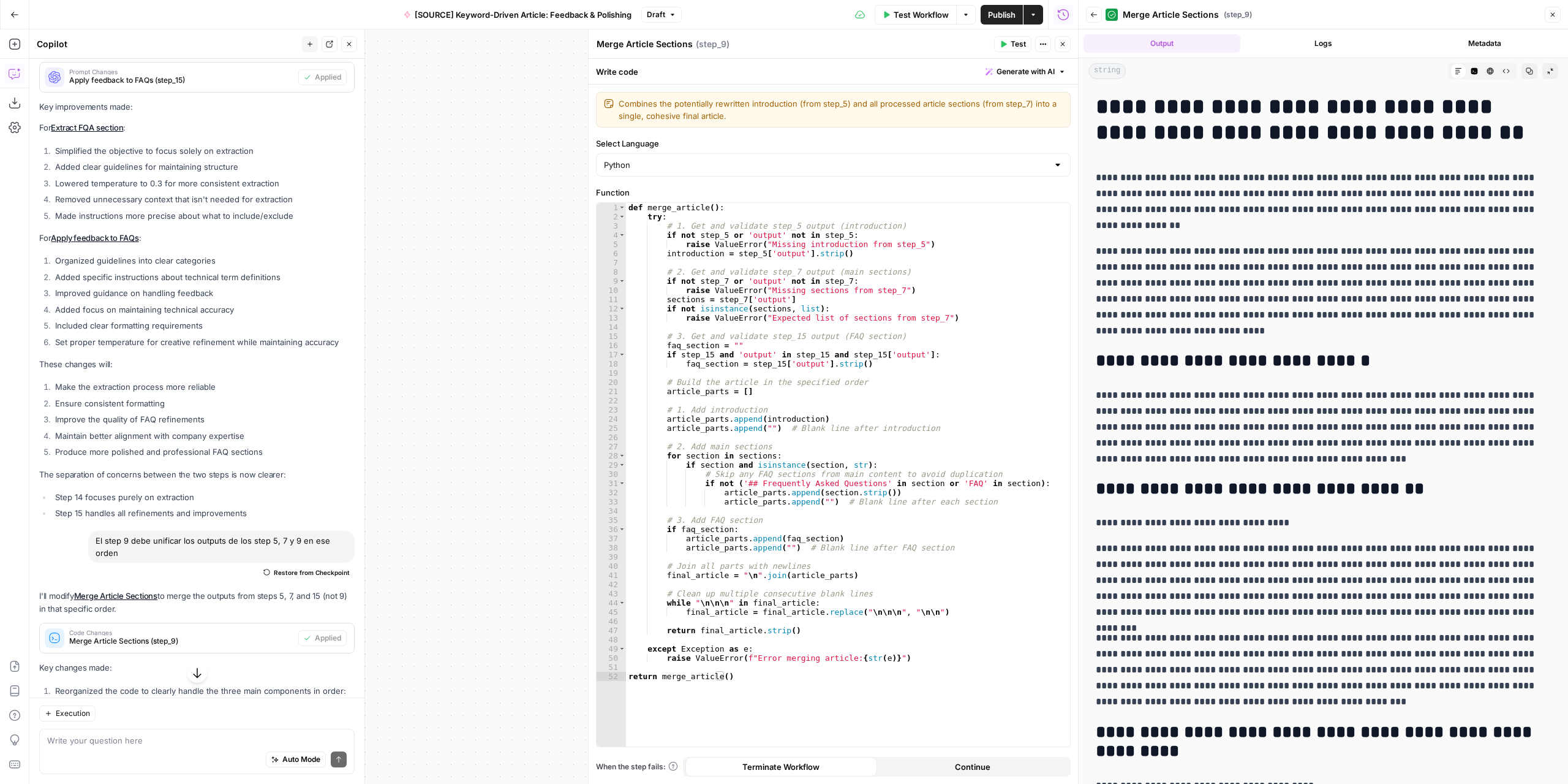
click at [1103, 107] on h1 "**********" at bounding box center [1319, 119] width 446 height 51
click at [1099, 108] on h1 "**********" at bounding box center [1319, 119] width 446 height 51
click at [1098, 107] on h1 "**********" at bounding box center [1319, 119] width 446 height 51
click at [1123, 137] on h1 "**********" at bounding box center [1319, 119] width 446 height 51
drag, startPoint x: 1097, startPoint y: 101, endPoint x: 1452, endPoint y: 127, distance: 356.0
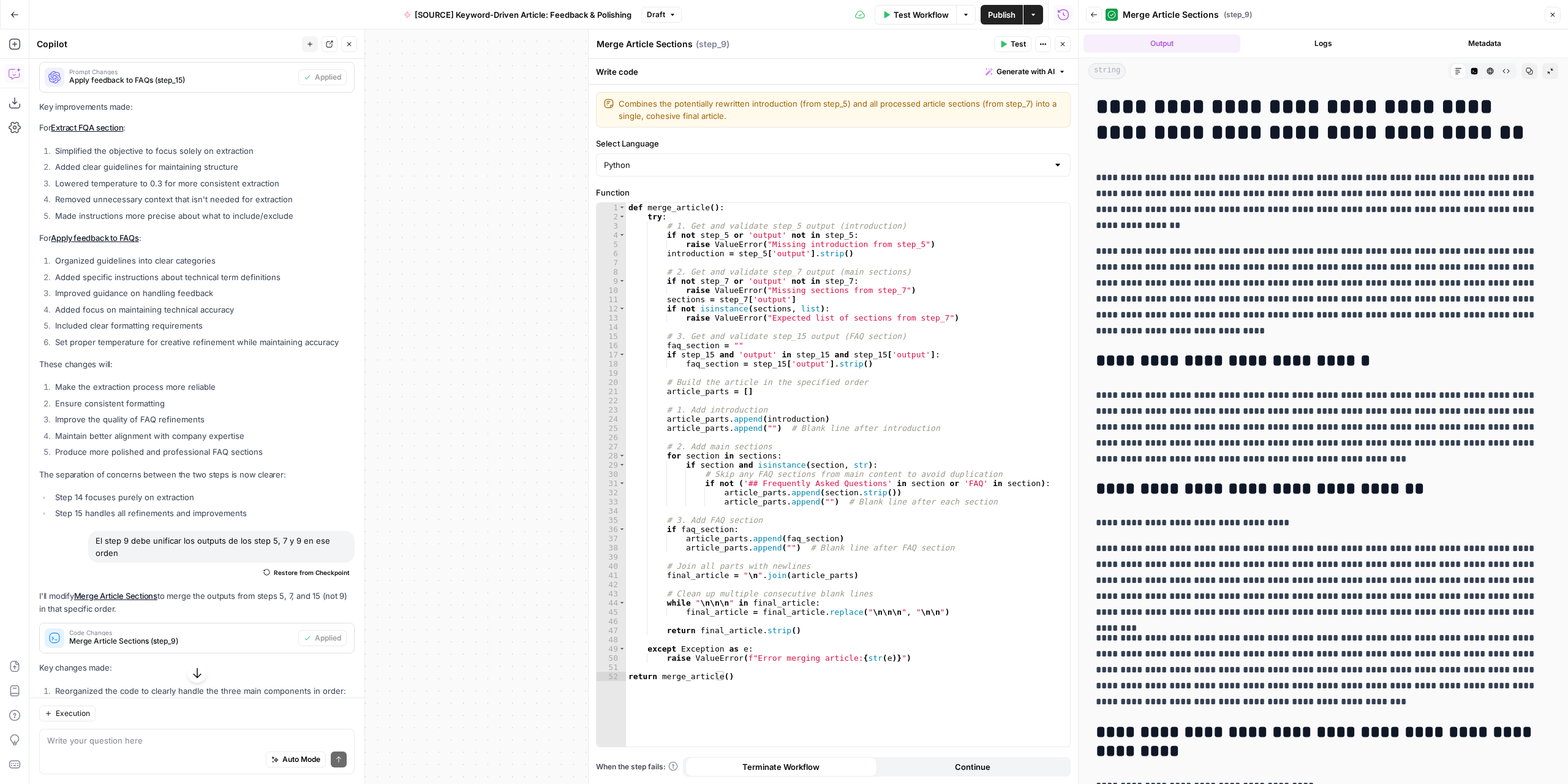
click at [1526, 70] on icon "button" at bounding box center [1529, 70] width 7 height 7
click at [1241, 309] on p "**********" at bounding box center [1319, 291] width 446 height 96
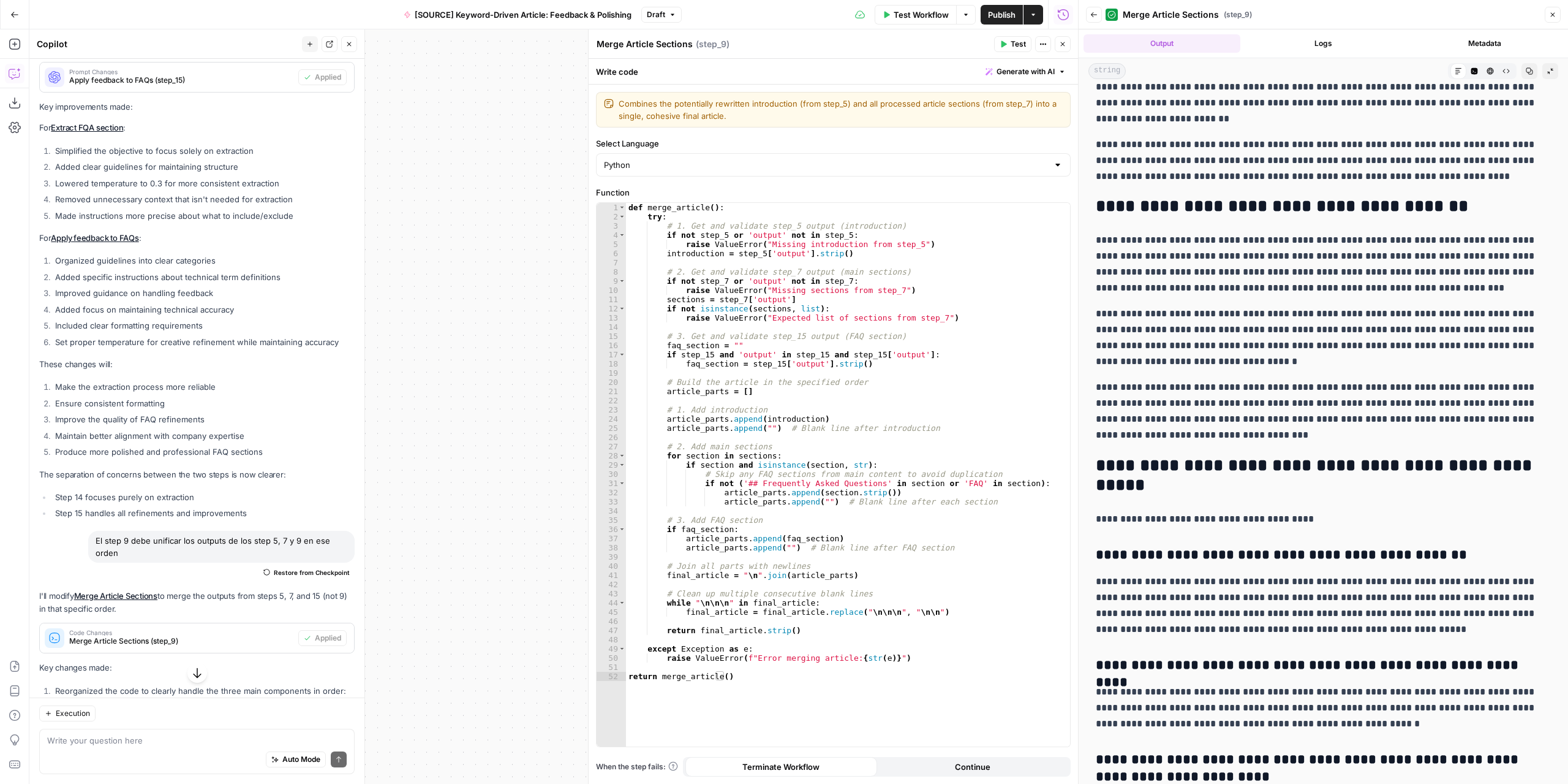
scroll to position [1410, 0]
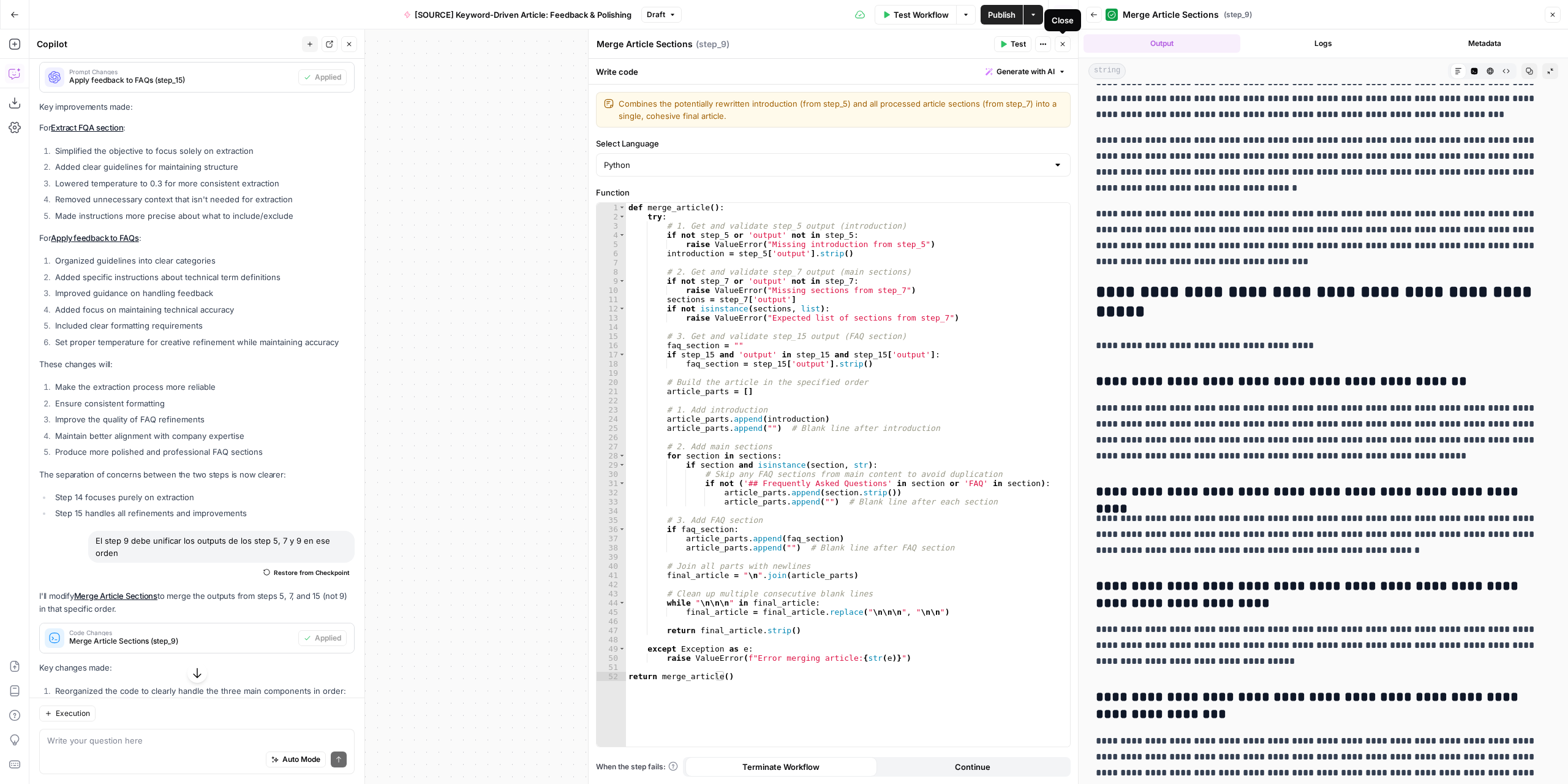
click at [1065, 44] on span "Close" at bounding box center [1065, 44] width 1 height 1
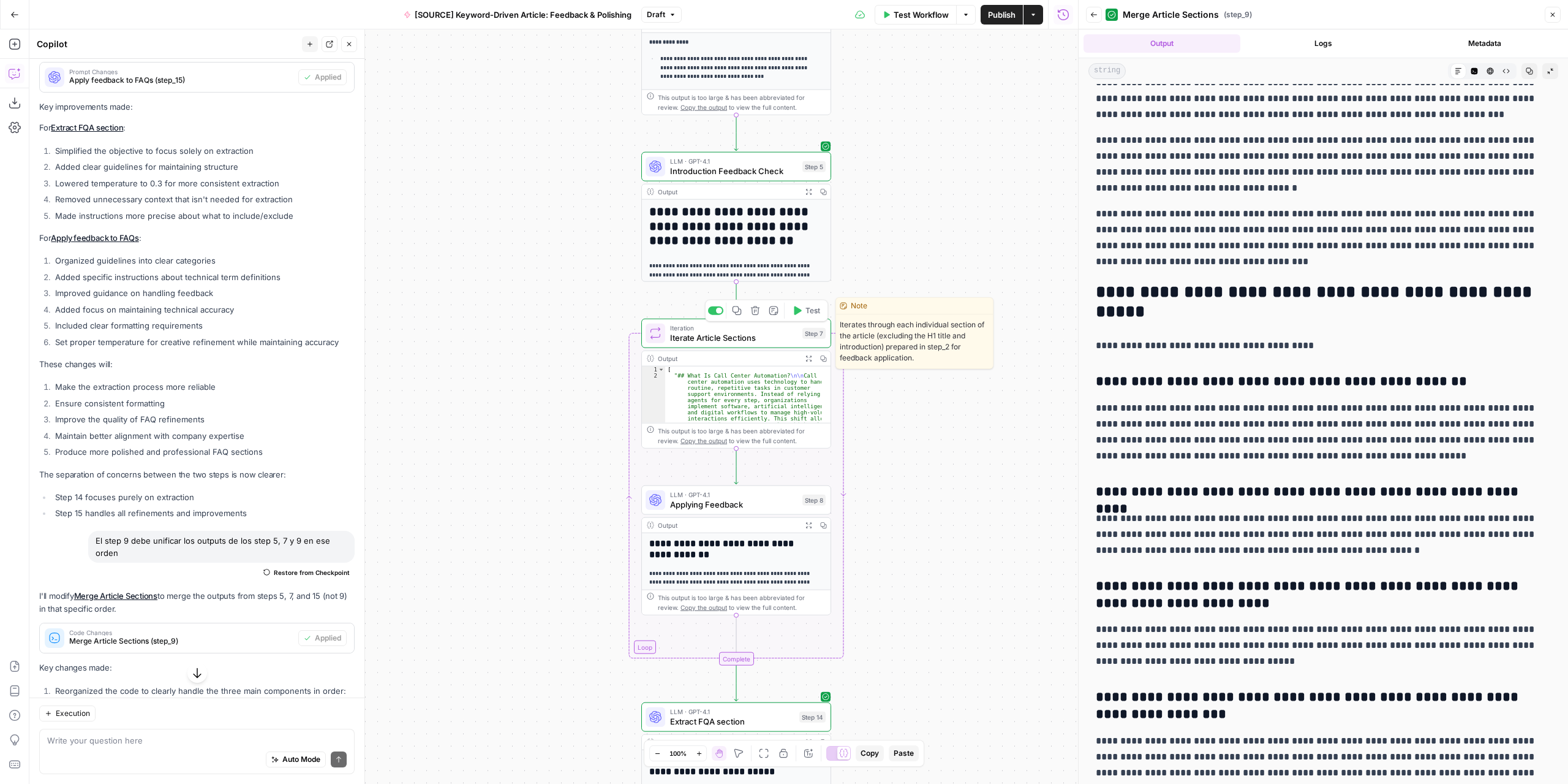
click at [777, 336] on span "Iterate Article Sections" at bounding box center [734, 338] width 128 height 12
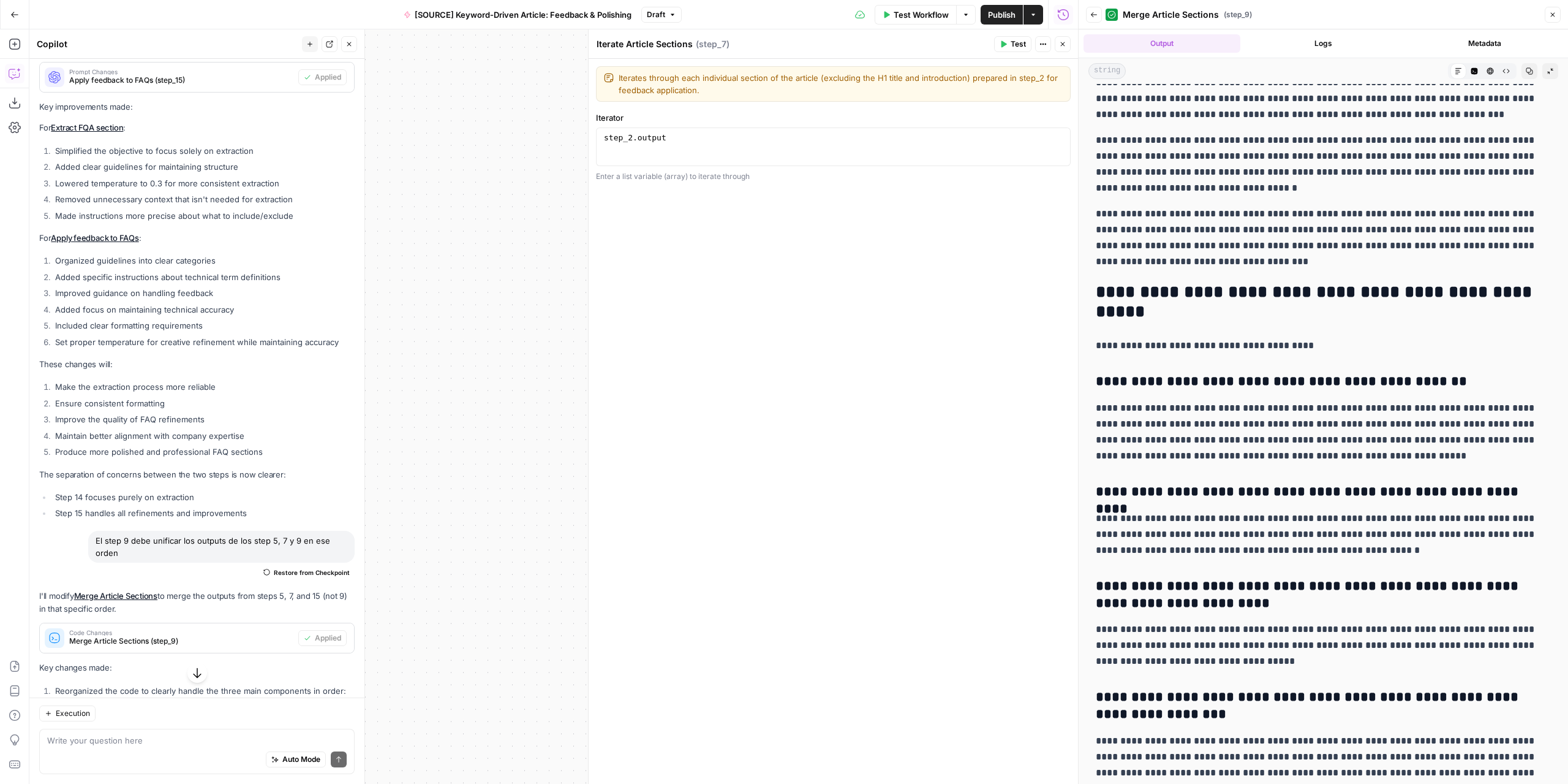
click at [1062, 49] on button "Close" at bounding box center [1063, 44] width 16 height 16
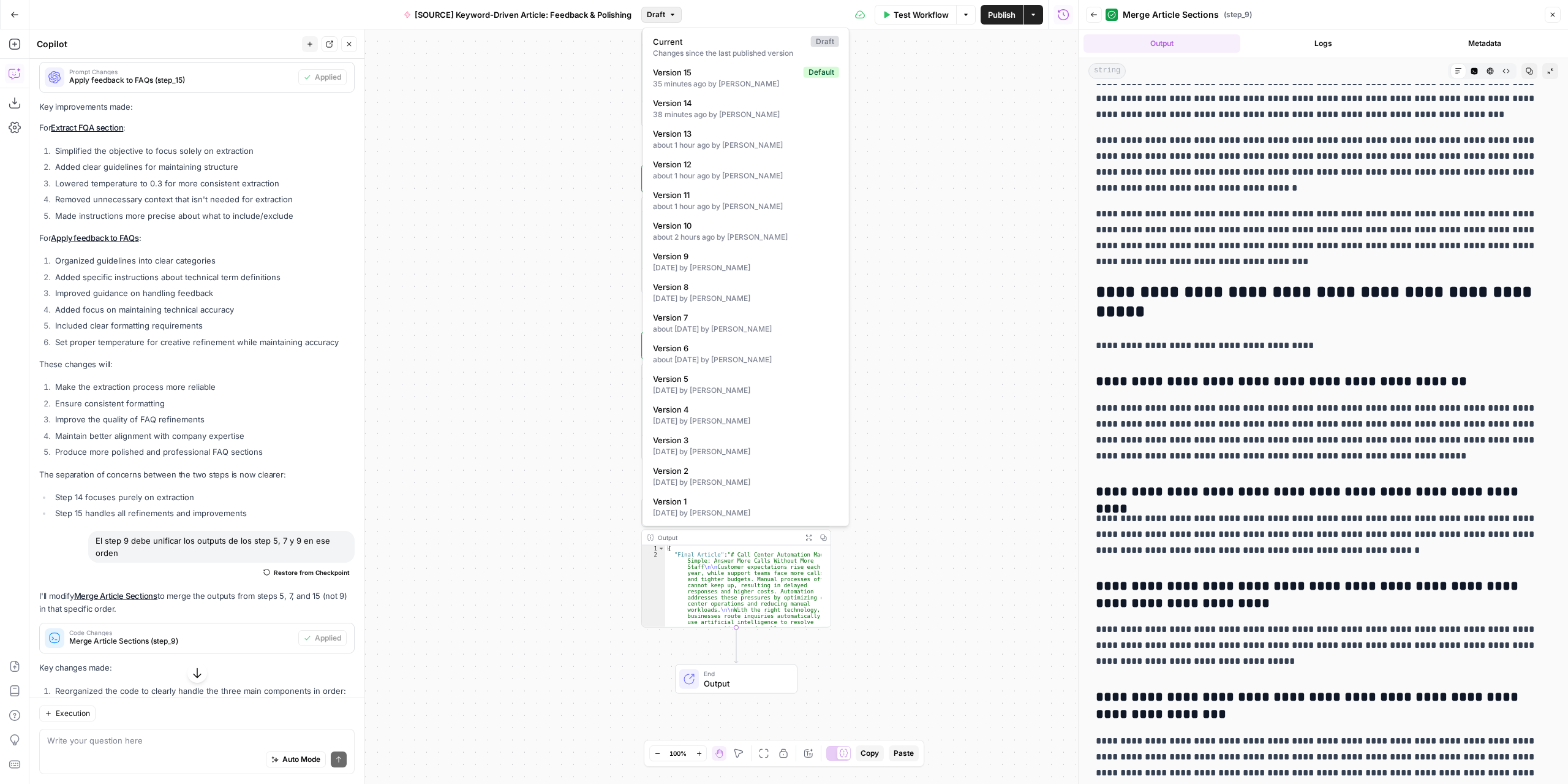
click at [674, 12] on icon "button" at bounding box center [672, 15] width 7 height 7
click at [758, 90] on button "Version 15 Default 35 minutes ago by Nicolás Fernández" at bounding box center [746, 78] width 196 height 28
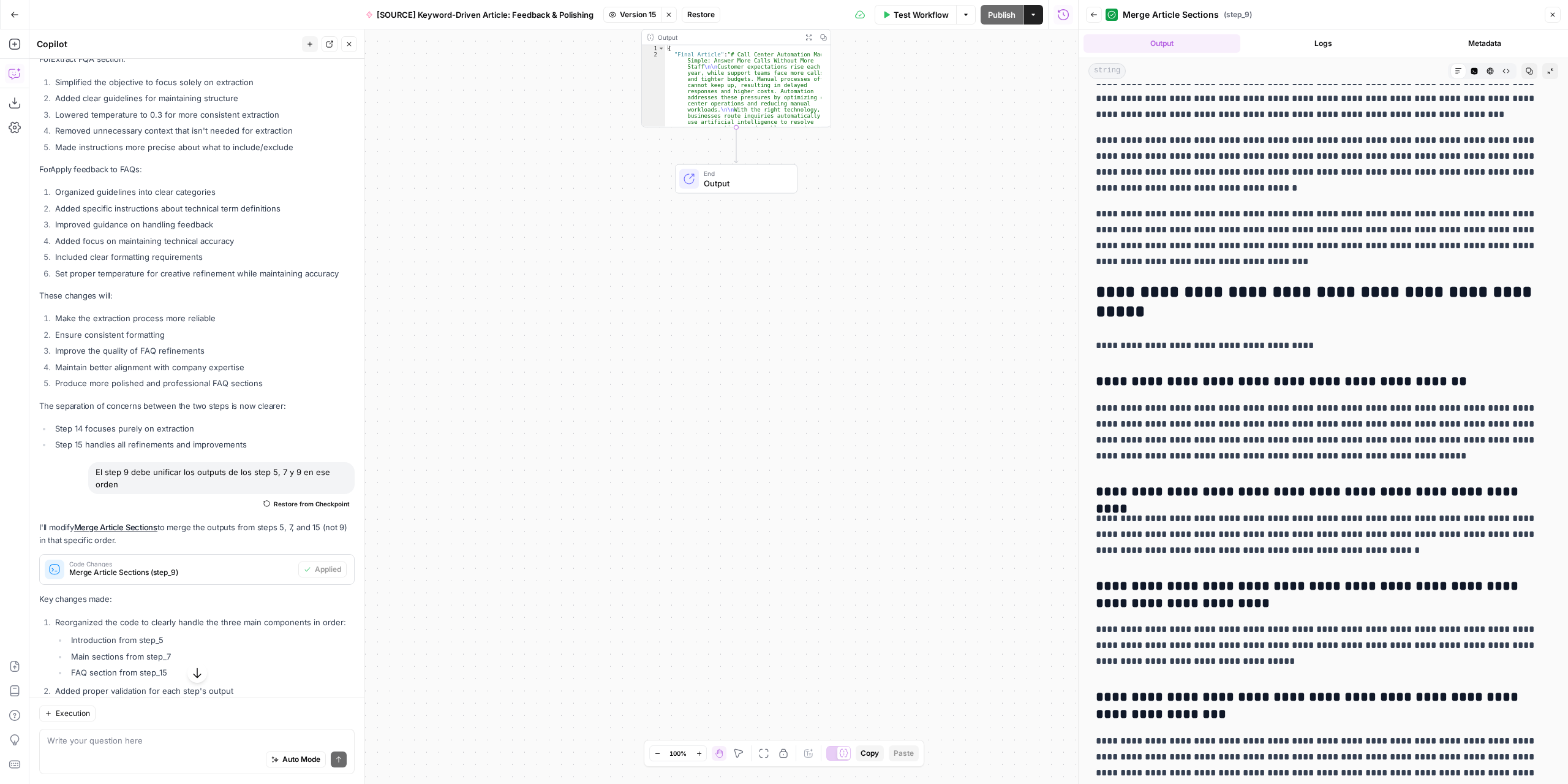
scroll to position [0, 0]
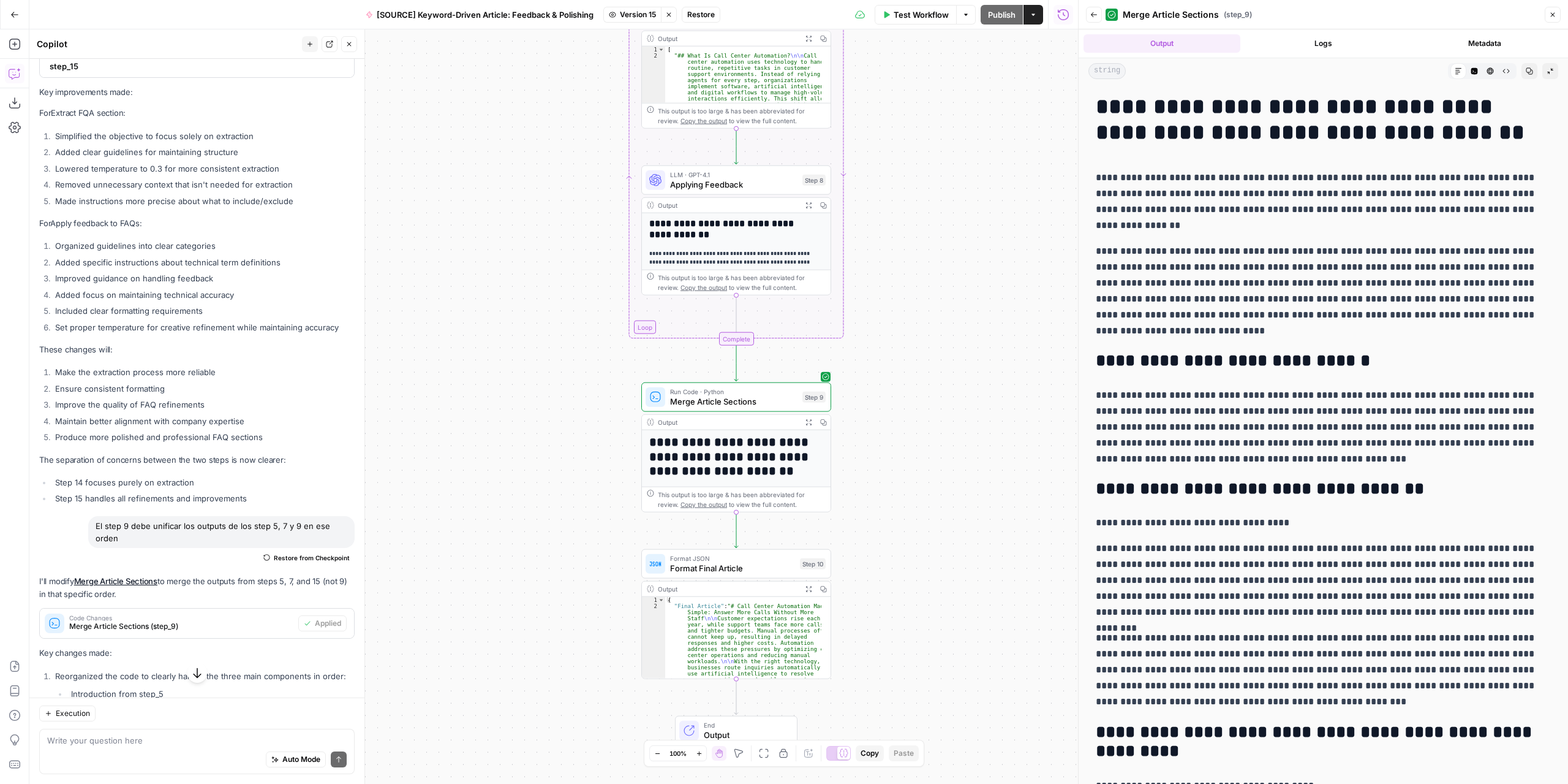
click at [927, 20] on button "Test Workflow" at bounding box center [915, 14] width 82 height 19
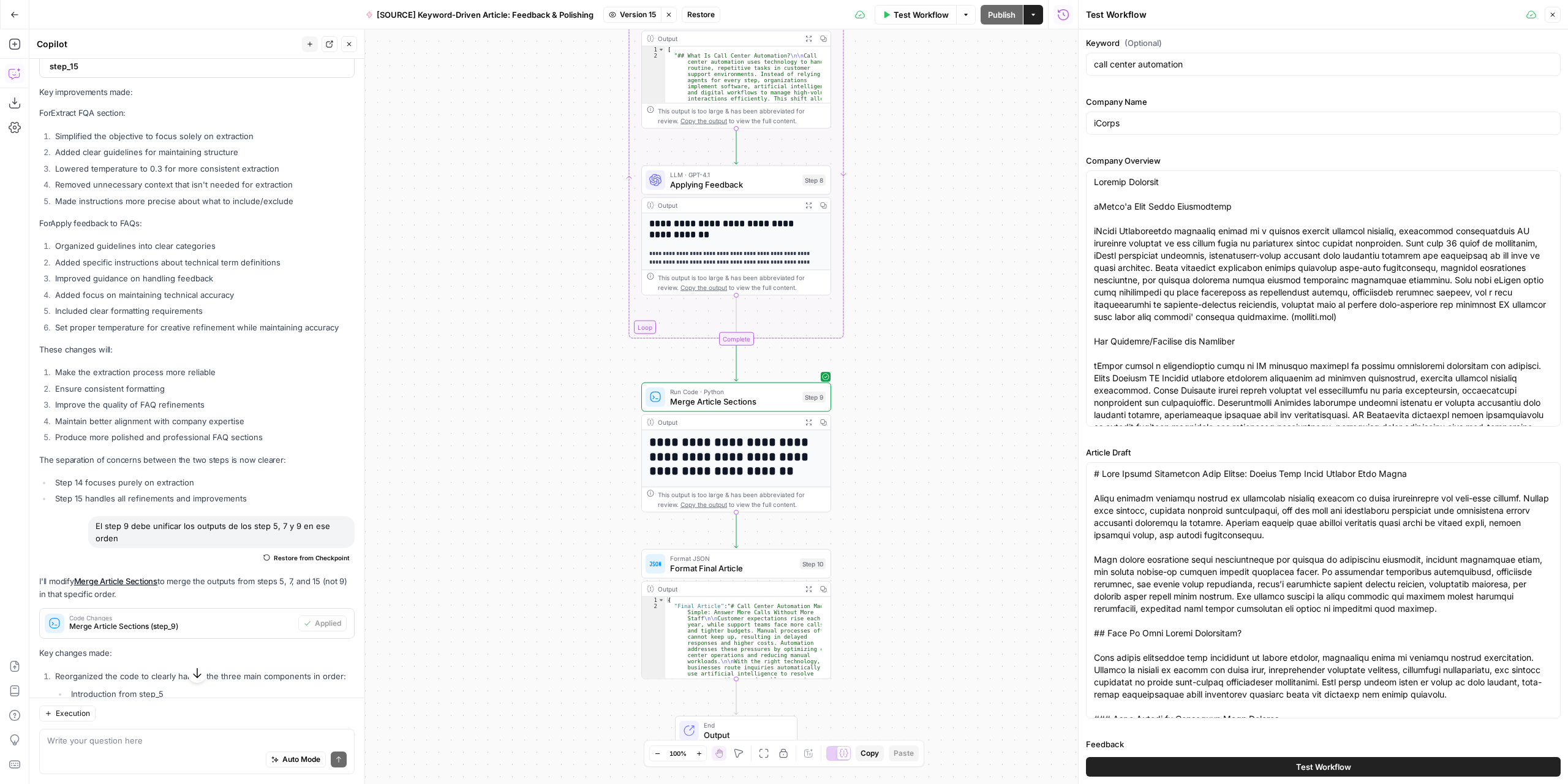
click at [1241, 767] on button "Test Workflow" at bounding box center [1323, 766] width 475 height 19
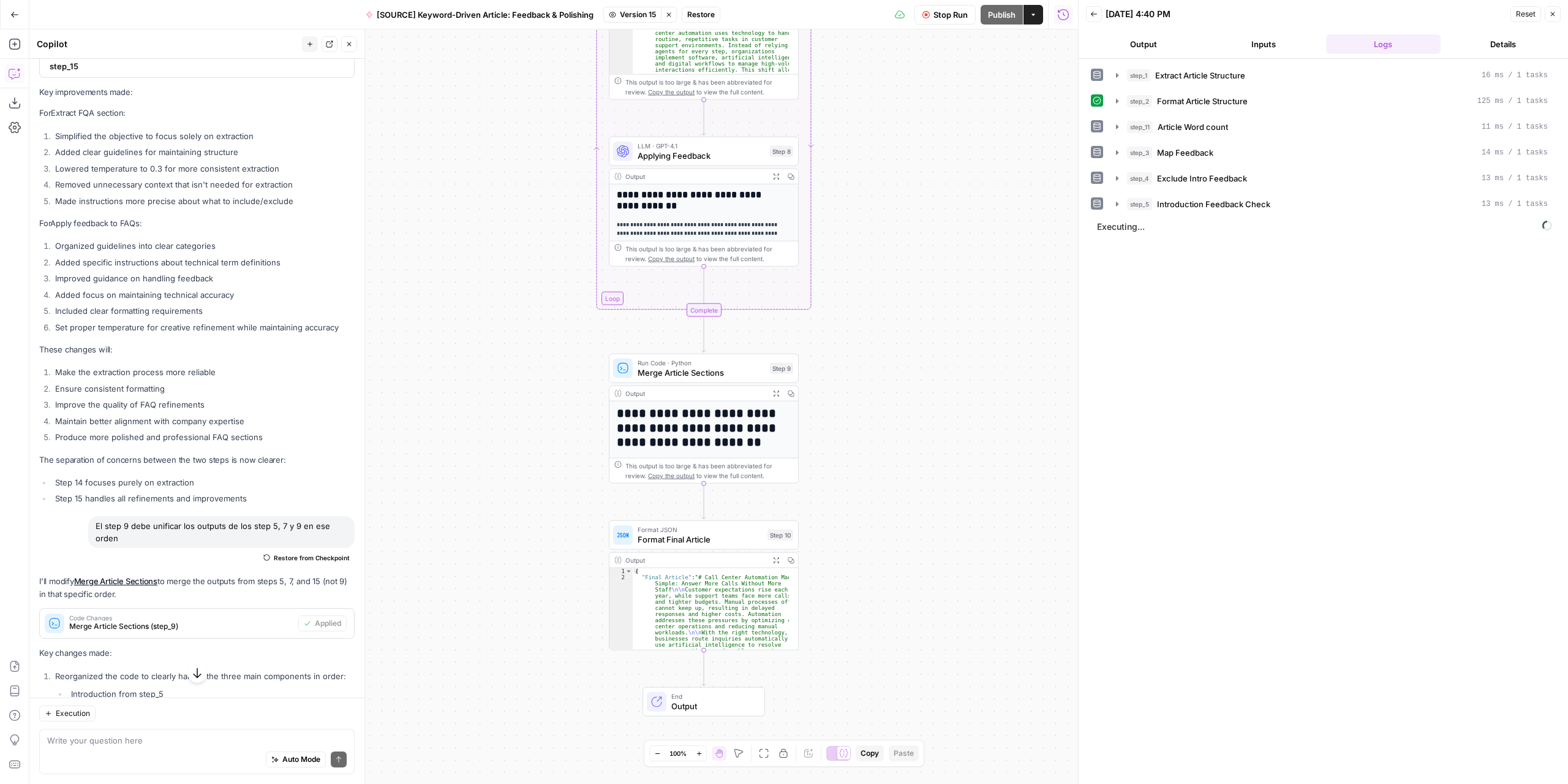
drag, startPoint x: 996, startPoint y: 354, endPoint x: 965, endPoint y: 325, distance: 42.4
click at [965, 325] on div "Workflow Set Inputs Inputs LLM · GPT-4.1 Extract Article Structure Step 1 Outpu…" at bounding box center [554, 406] width 1049 height 754
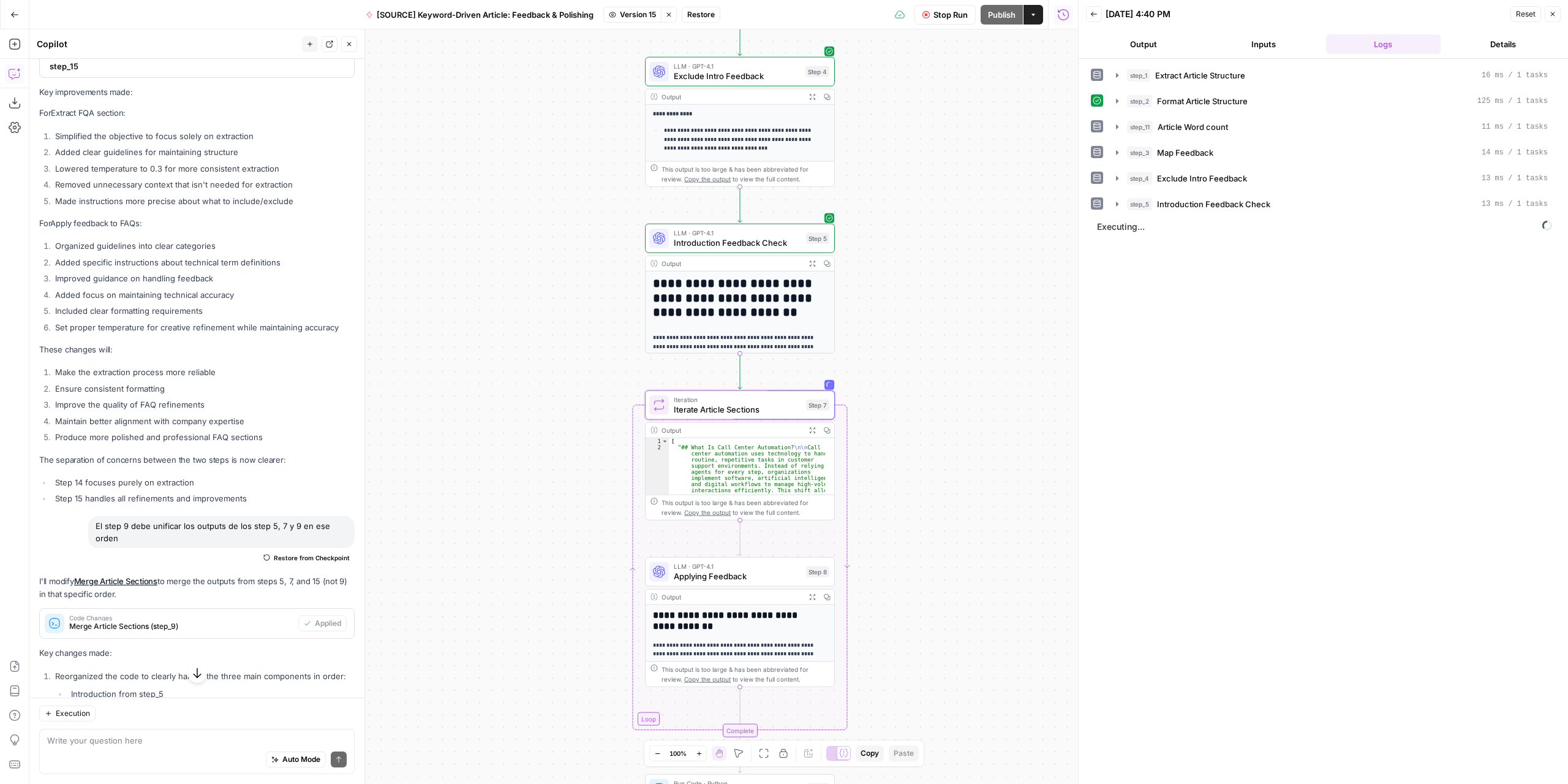
drag, startPoint x: 892, startPoint y: 210, endPoint x: 925, endPoint y: 504, distance: 295.8
click at [929, 634] on div "Workflow Set Inputs Inputs LLM · GPT-4.1 Extract Article Structure Step 1 Outpu…" at bounding box center [554, 406] width 1049 height 754
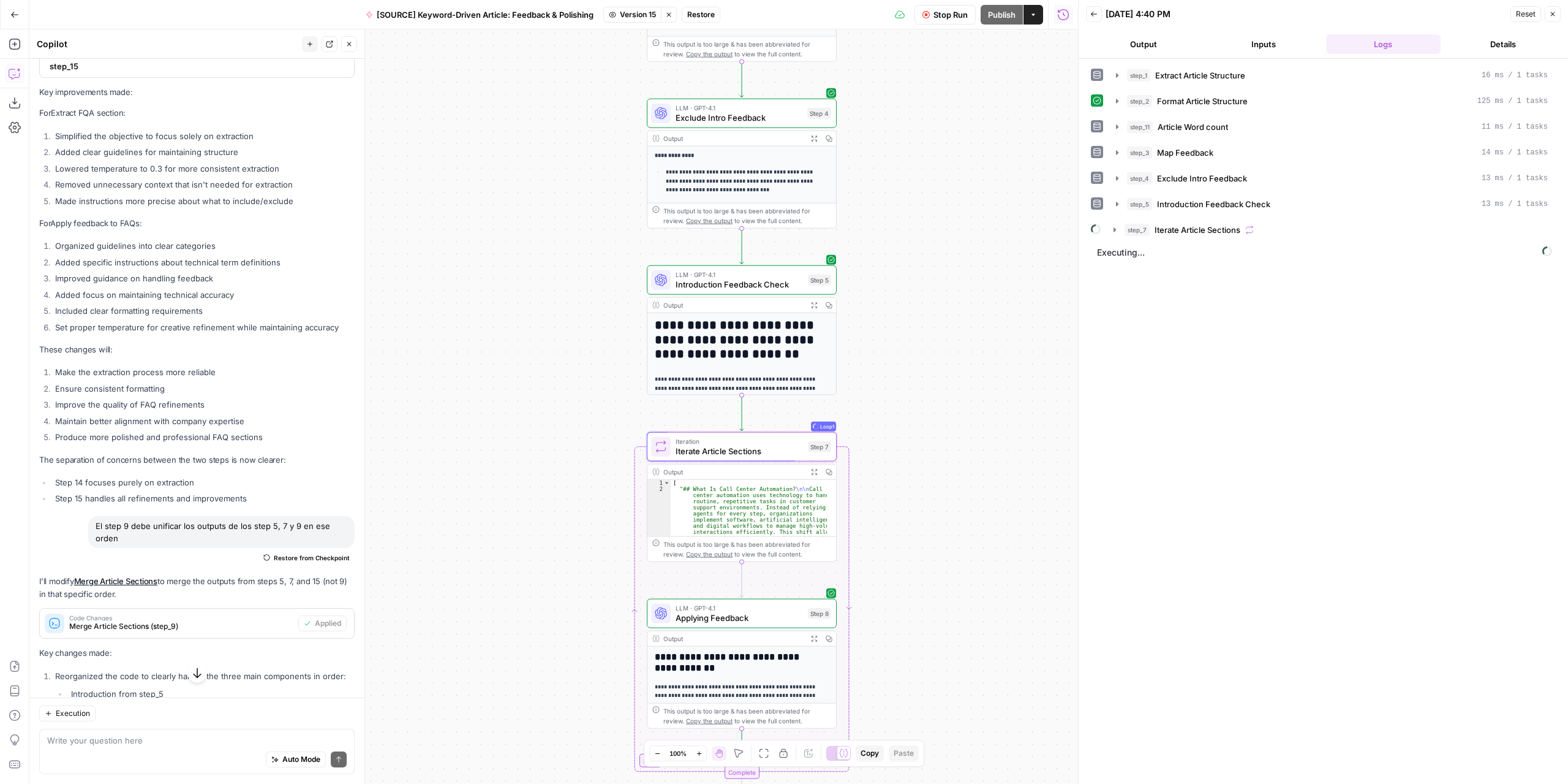
drag, startPoint x: 923, startPoint y: 353, endPoint x: 924, endPoint y: 363, distance: 10.0
click at [924, 363] on div "Workflow Set Inputs Inputs LLM · GPT-4.1 Extract Article Structure Step 1 Outpu…" at bounding box center [554, 406] width 1049 height 754
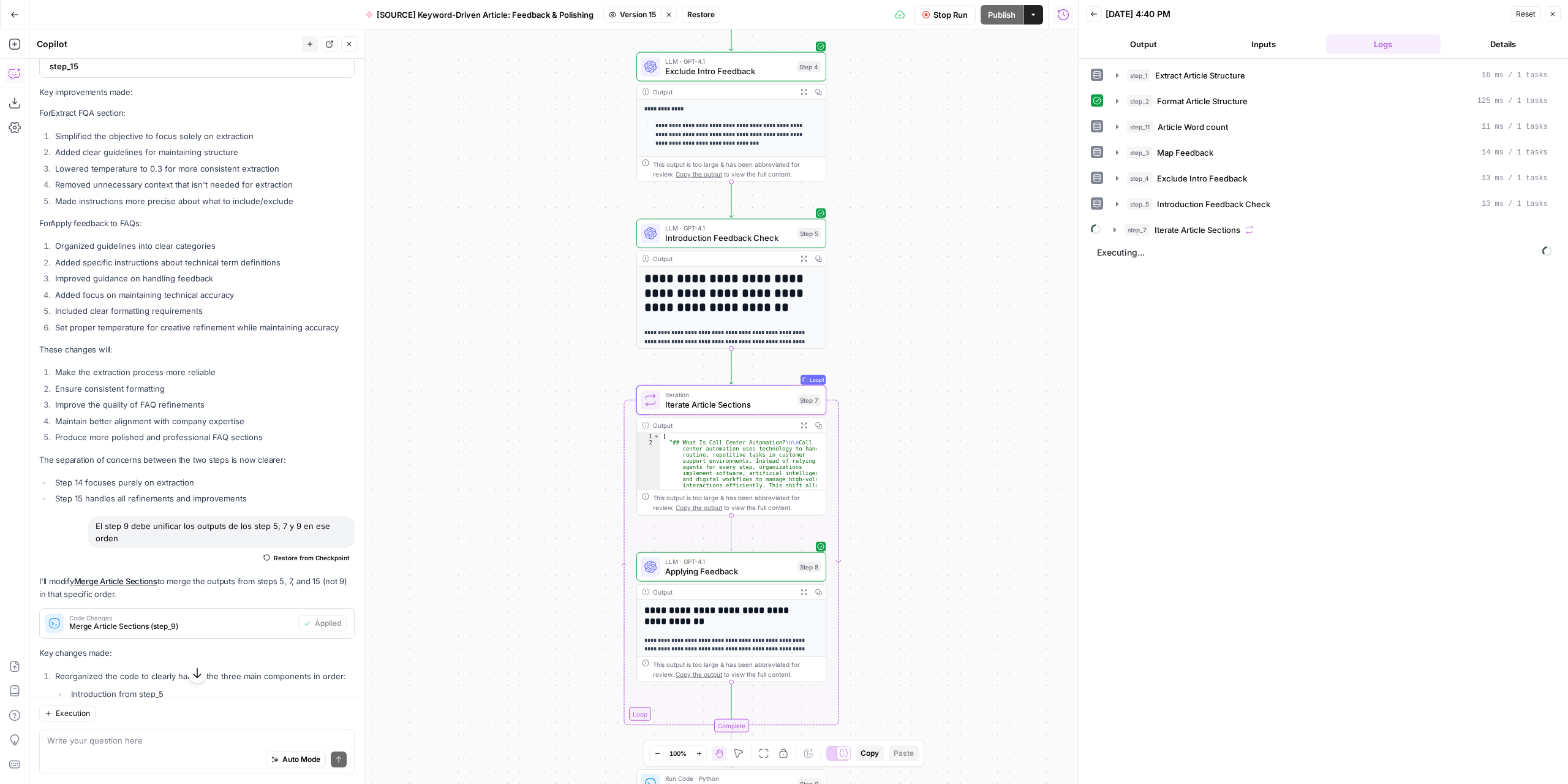
drag, startPoint x: 974, startPoint y: 605, endPoint x: 927, endPoint y: 371, distance: 238.7
click at [927, 373] on div "Workflow Set Inputs Inputs LLM · GPT-4.1 Extract Article Structure Step 1 Outpu…" at bounding box center [554, 406] width 1049 height 754
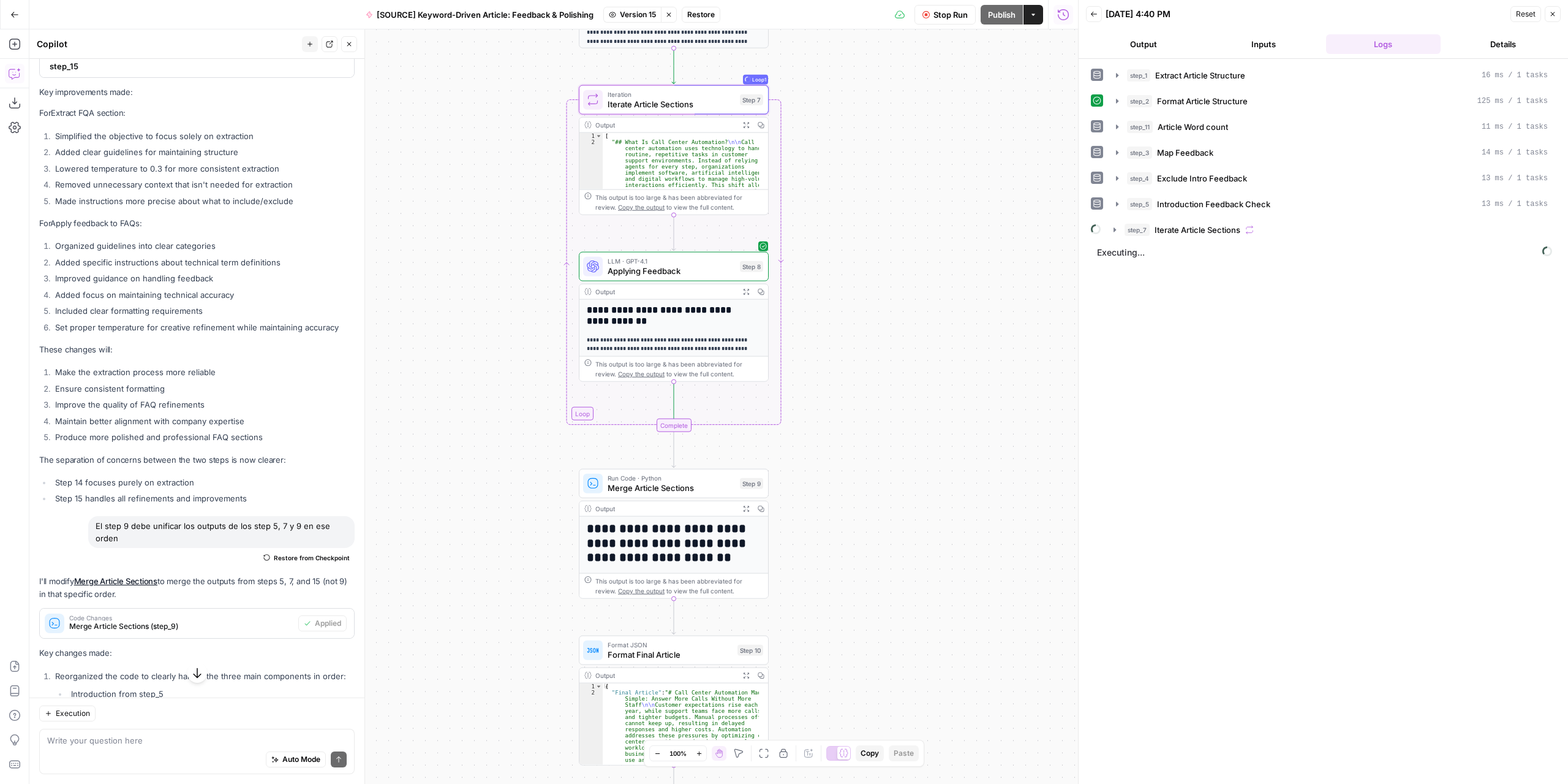
drag, startPoint x: 937, startPoint y: 533, endPoint x: 921, endPoint y: 442, distance: 92.4
click at [921, 442] on div "Workflow Set Inputs Inputs LLM · GPT-4.1 Extract Article Structure Step 1 Outpu…" at bounding box center [554, 406] width 1049 height 754
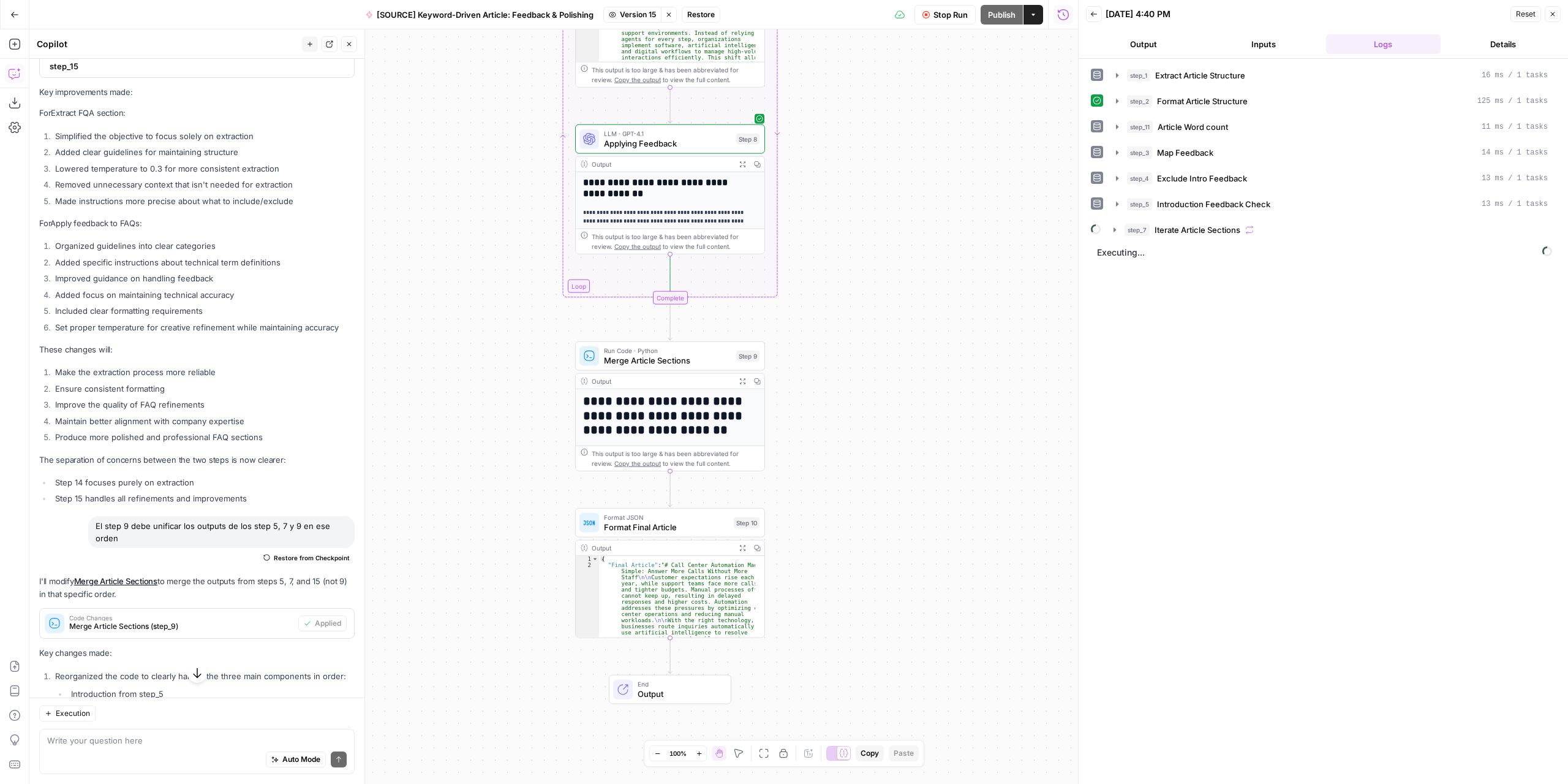
drag, startPoint x: 933, startPoint y: 537, endPoint x: 930, endPoint y: 414, distance: 123.0
click at [930, 414] on div "Workflow Set Inputs Inputs LLM · GPT-4.1 Extract Article Structure Step 1 Outpu…" at bounding box center [554, 406] width 1049 height 754
click at [1116, 226] on icon "button" at bounding box center [1115, 229] width 10 height 10
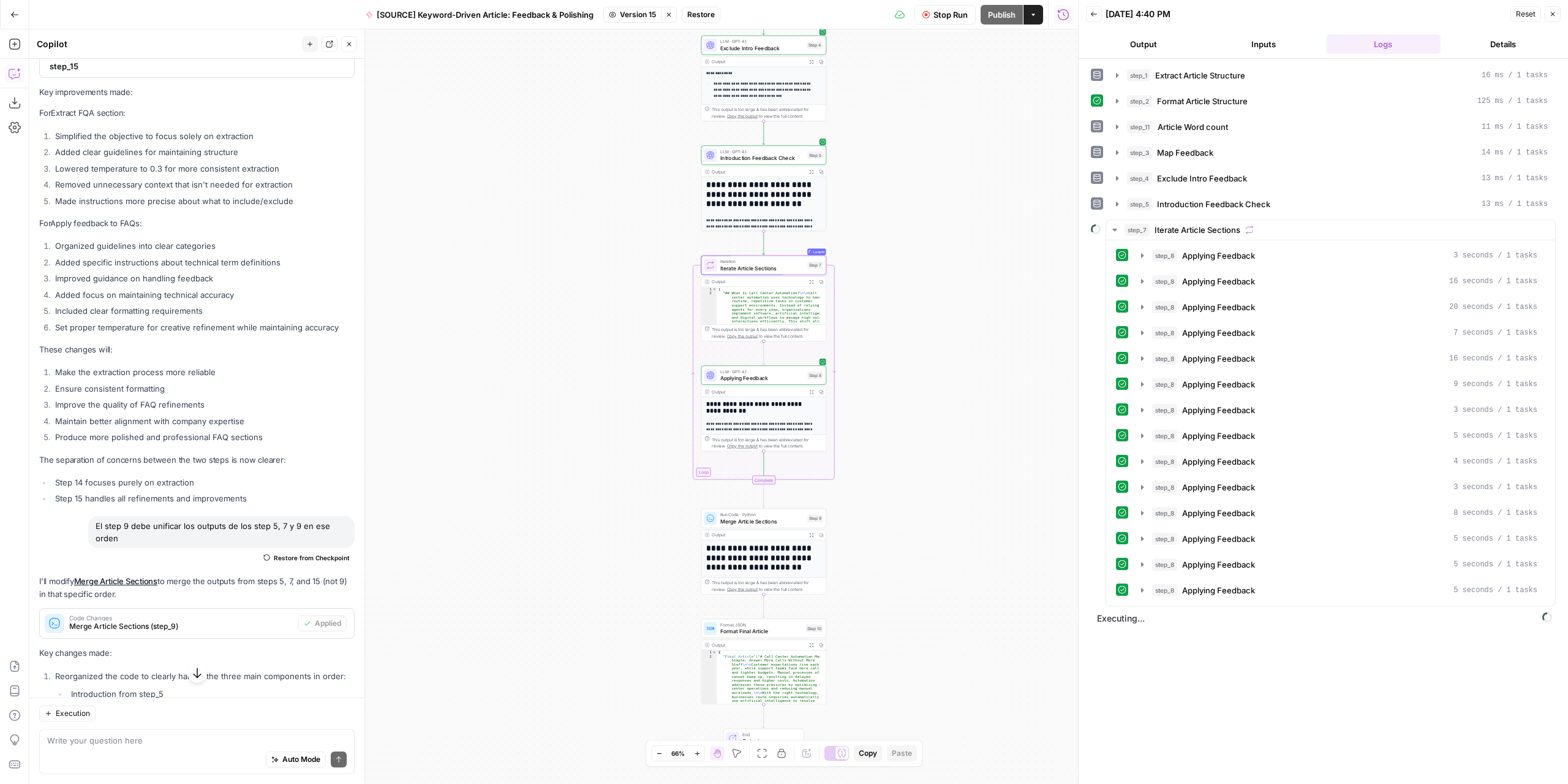
drag, startPoint x: 887, startPoint y: 237, endPoint x: 911, endPoint y: 426, distance: 190.5
click at [913, 427] on div "Workflow Set Inputs Inputs LLM · GPT-4.1 Extract Article Structure Step 1 Outpu…" at bounding box center [554, 406] width 1049 height 754
click at [776, 374] on span "Applying Feedback" at bounding box center [761, 378] width 84 height 8
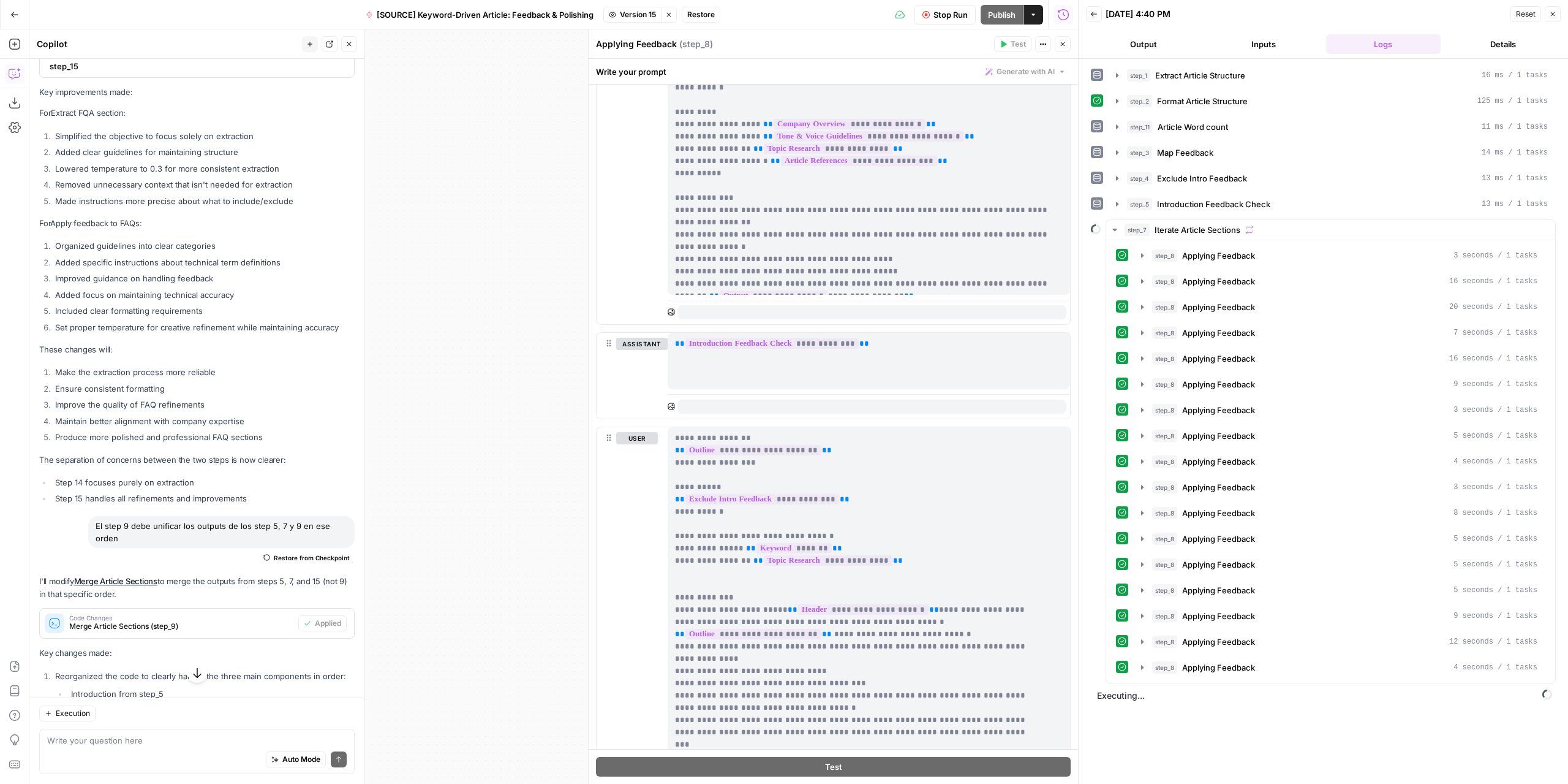
scroll to position [98, 0]
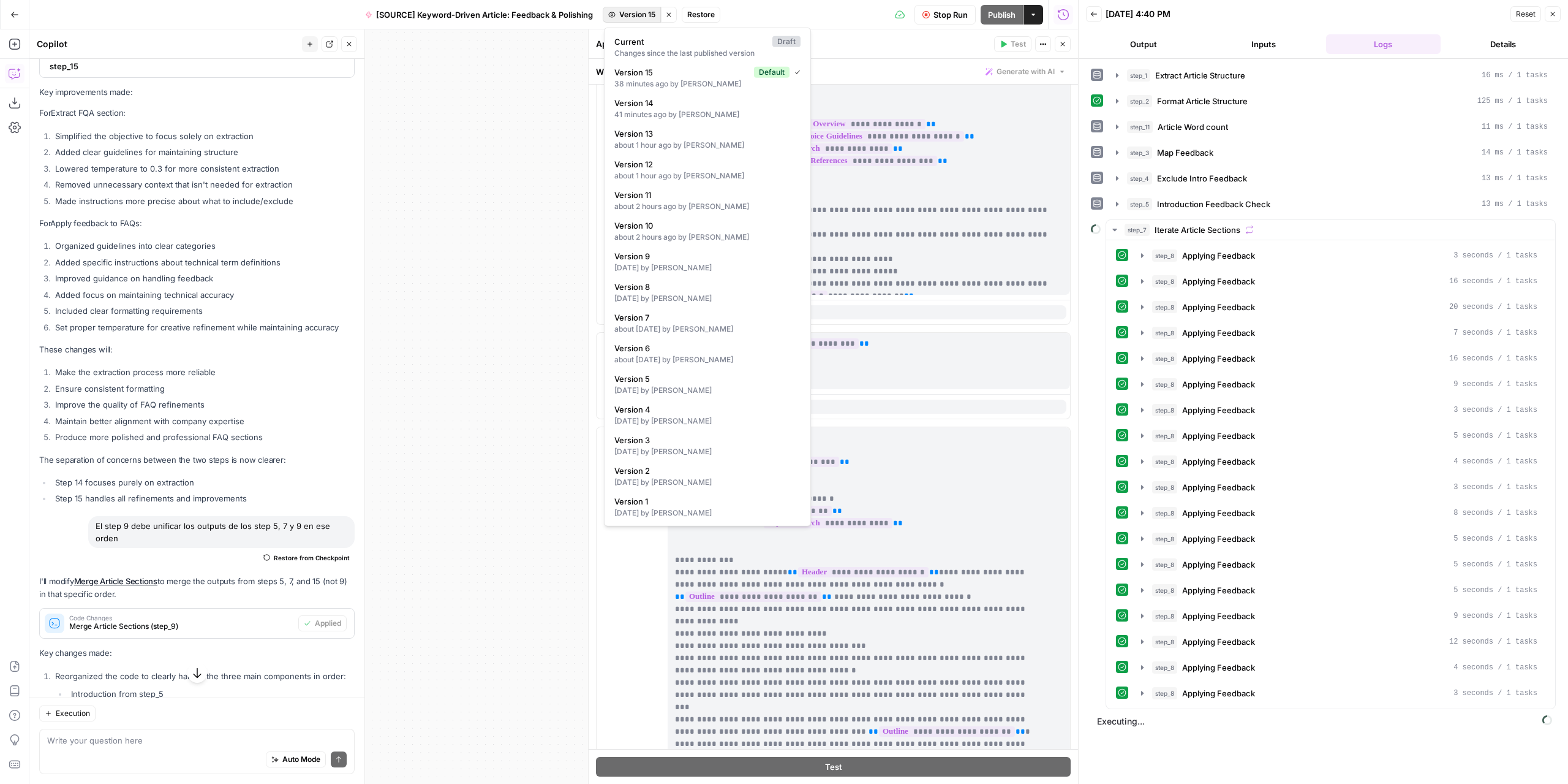
click at [645, 15] on span "Version 15" at bounding box center [637, 15] width 36 height 11
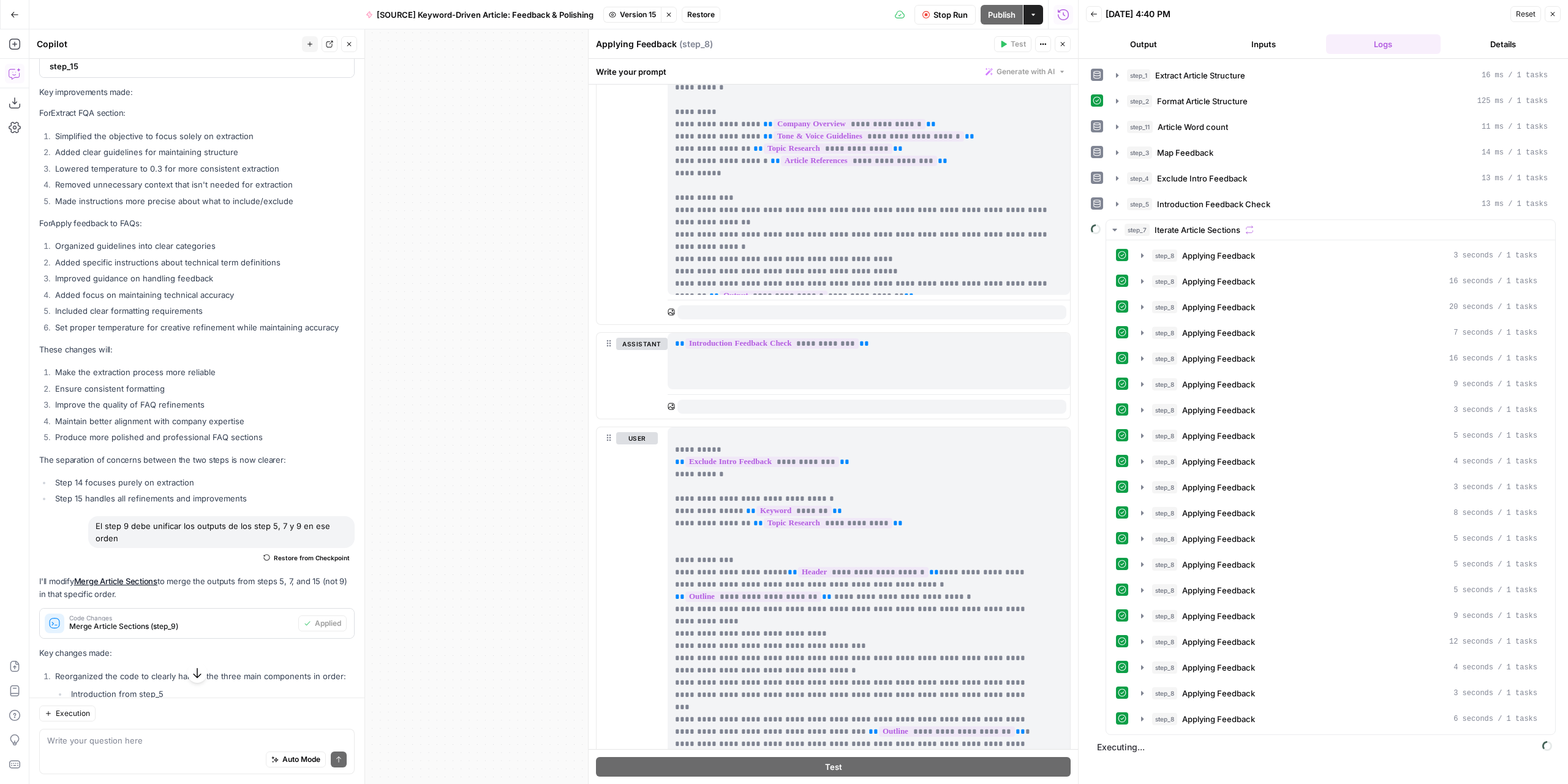
click at [851, 67] on div "Write your prompt Generate with AI" at bounding box center [834, 71] width 489 height 25
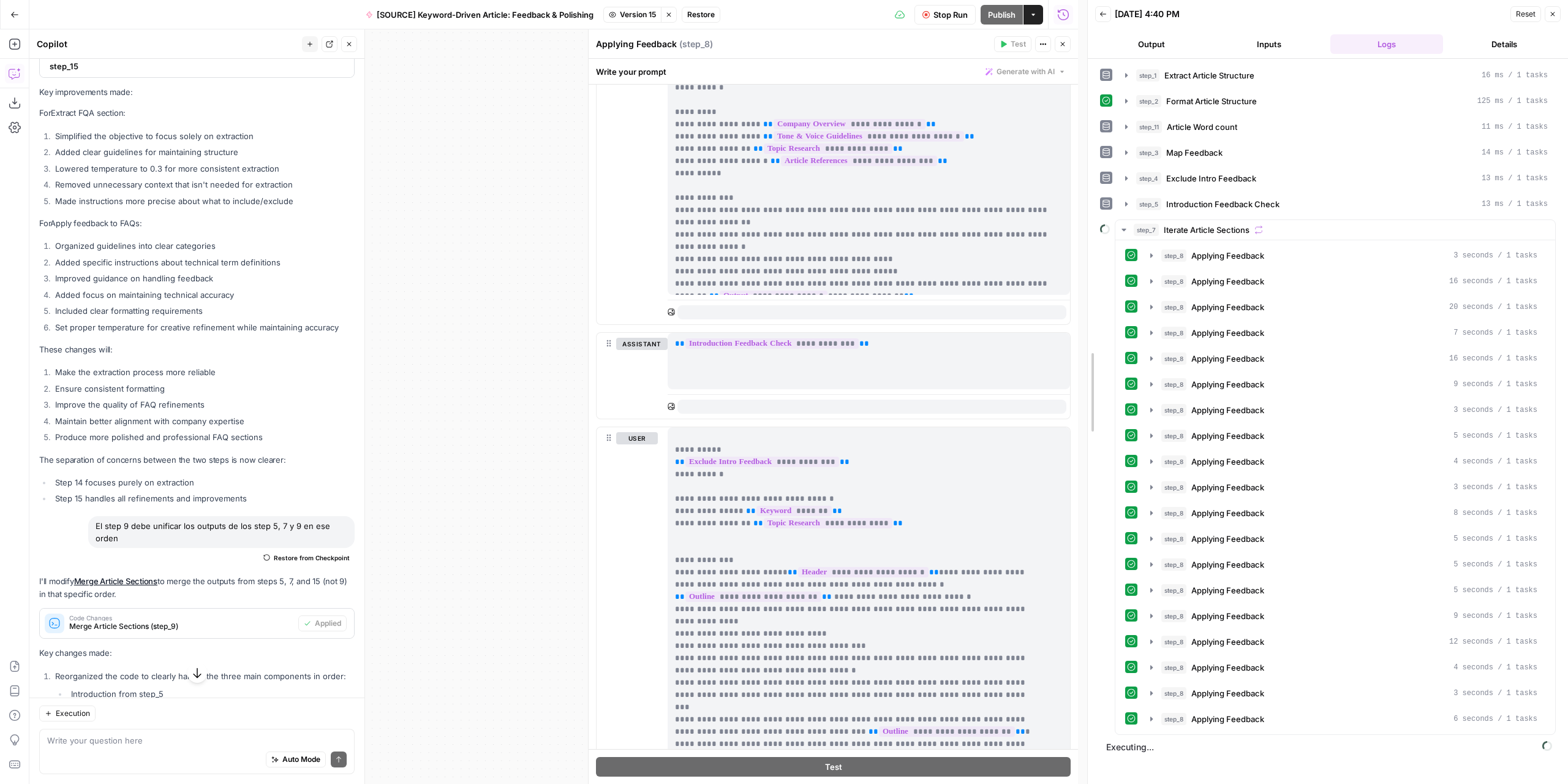
drag, startPoint x: 1073, startPoint y: 586, endPoint x: 1074, endPoint y: 646, distance: 60.0
click at [1081, 646] on div at bounding box center [1087, 392] width 12 height 784
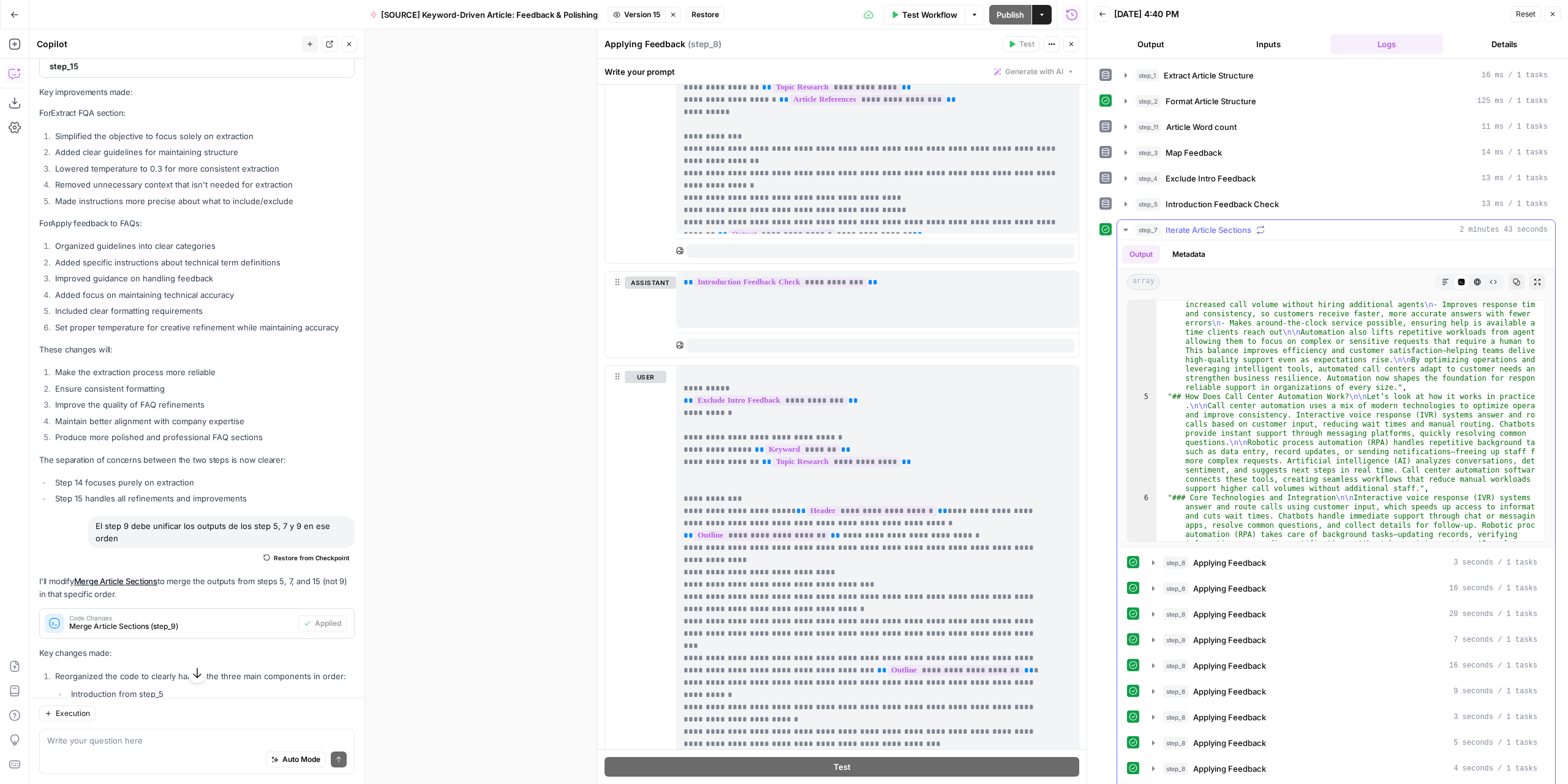
scroll to position [147, 0]
click at [1151, 41] on button "Output" at bounding box center [1151, 44] width 113 height 19
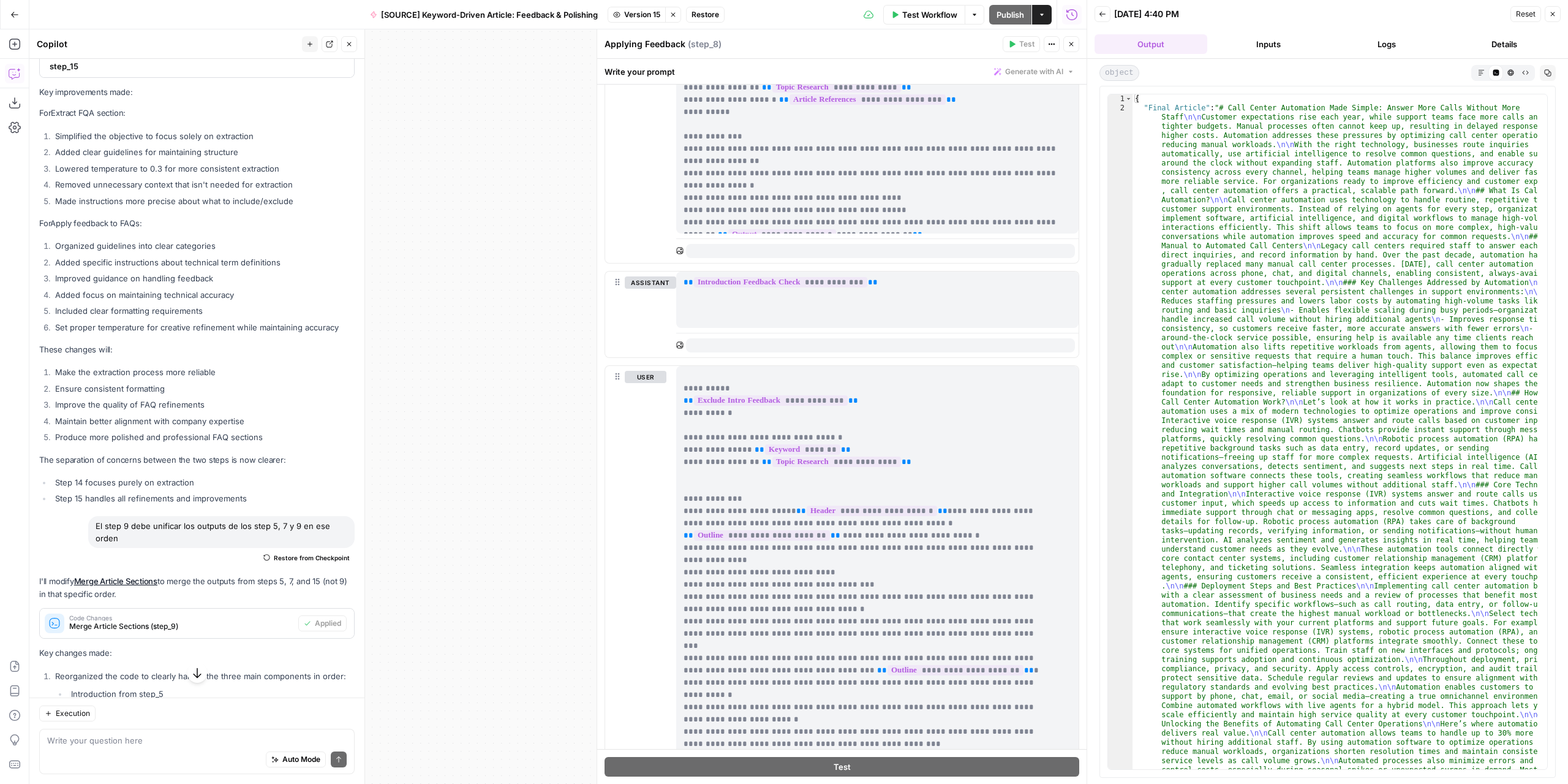
click at [1480, 73] on icon "button" at bounding box center [1482, 72] width 7 height 7
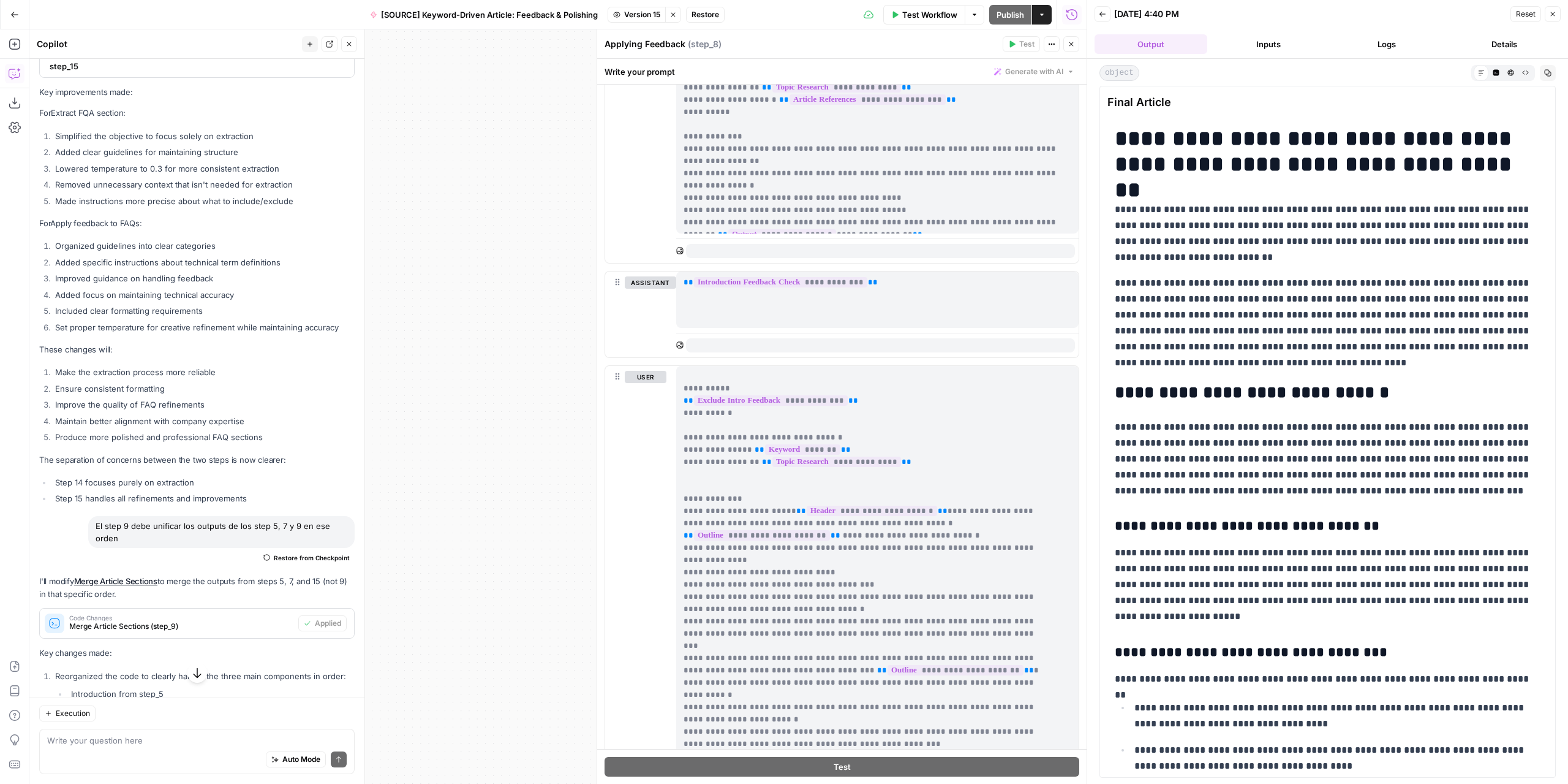
click at [1548, 73] on icon "button" at bounding box center [1548, 73] width 7 height 7
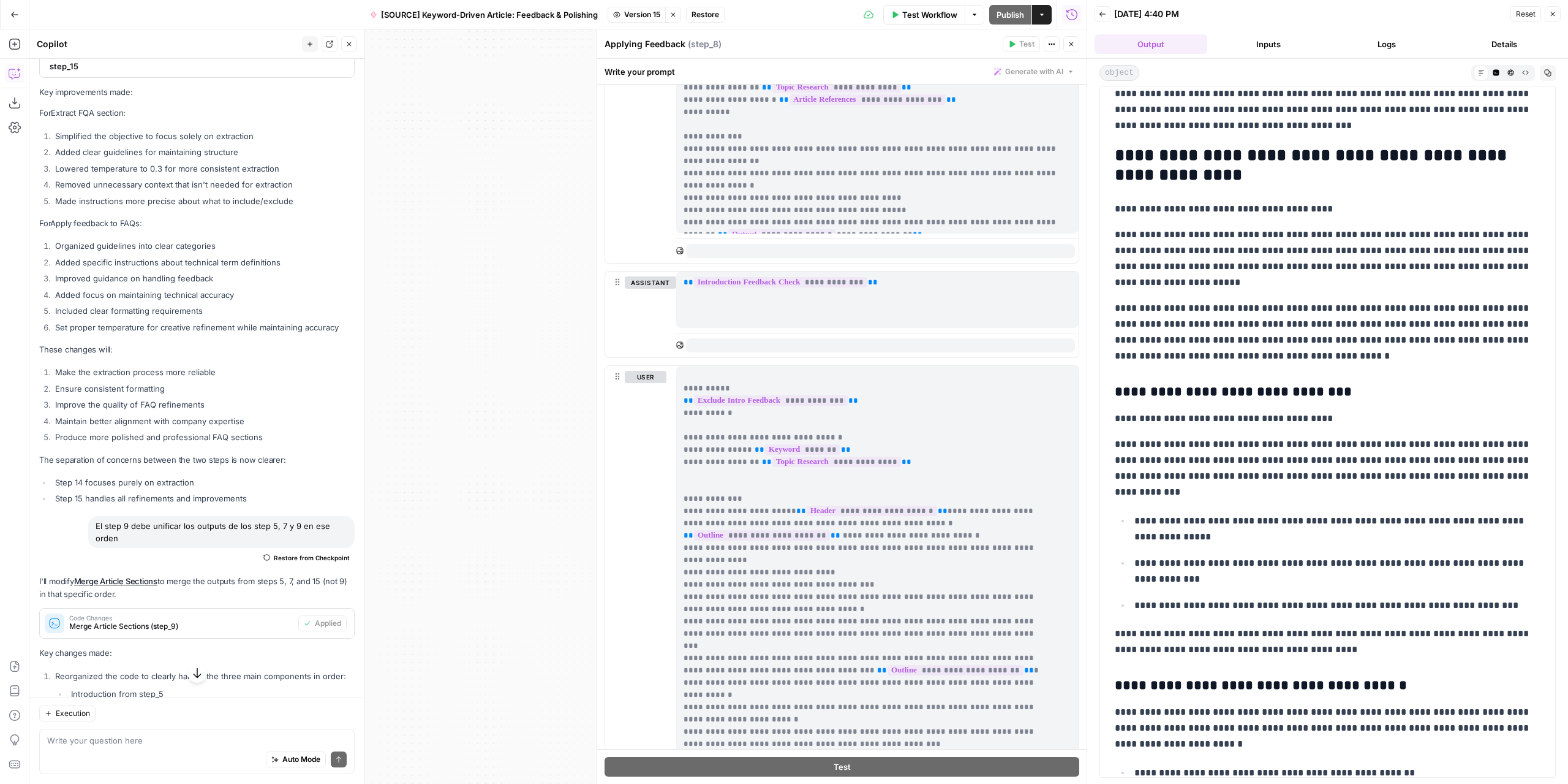
scroll to position [1646, 0]
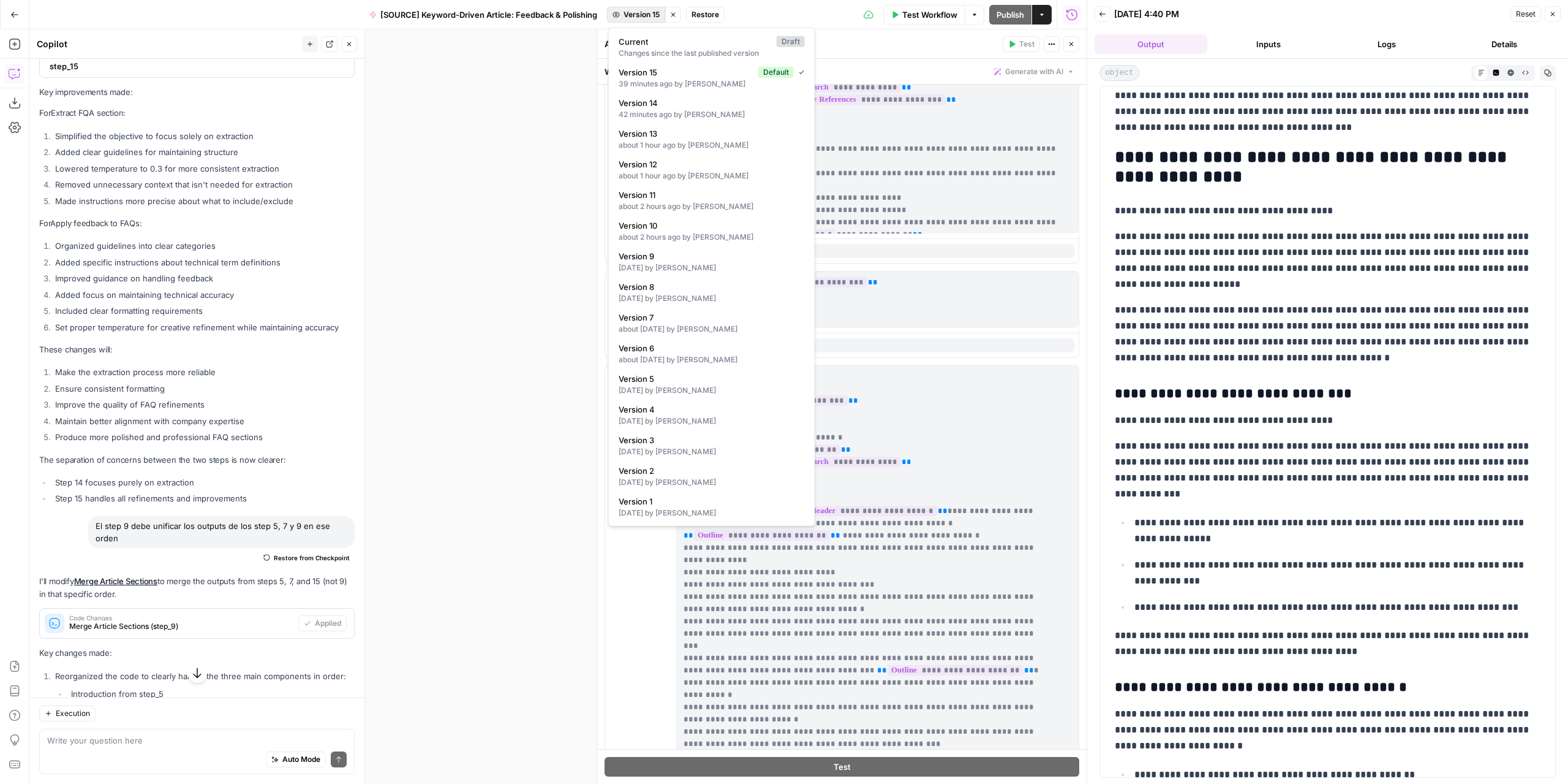
click at [635, 14] on span "Version 15" at bounding box center [641, 15] width 36 height 11
click at [663, 53] on div "Changes since the last published version" at bounding box center [712, 53] width 186 height 11
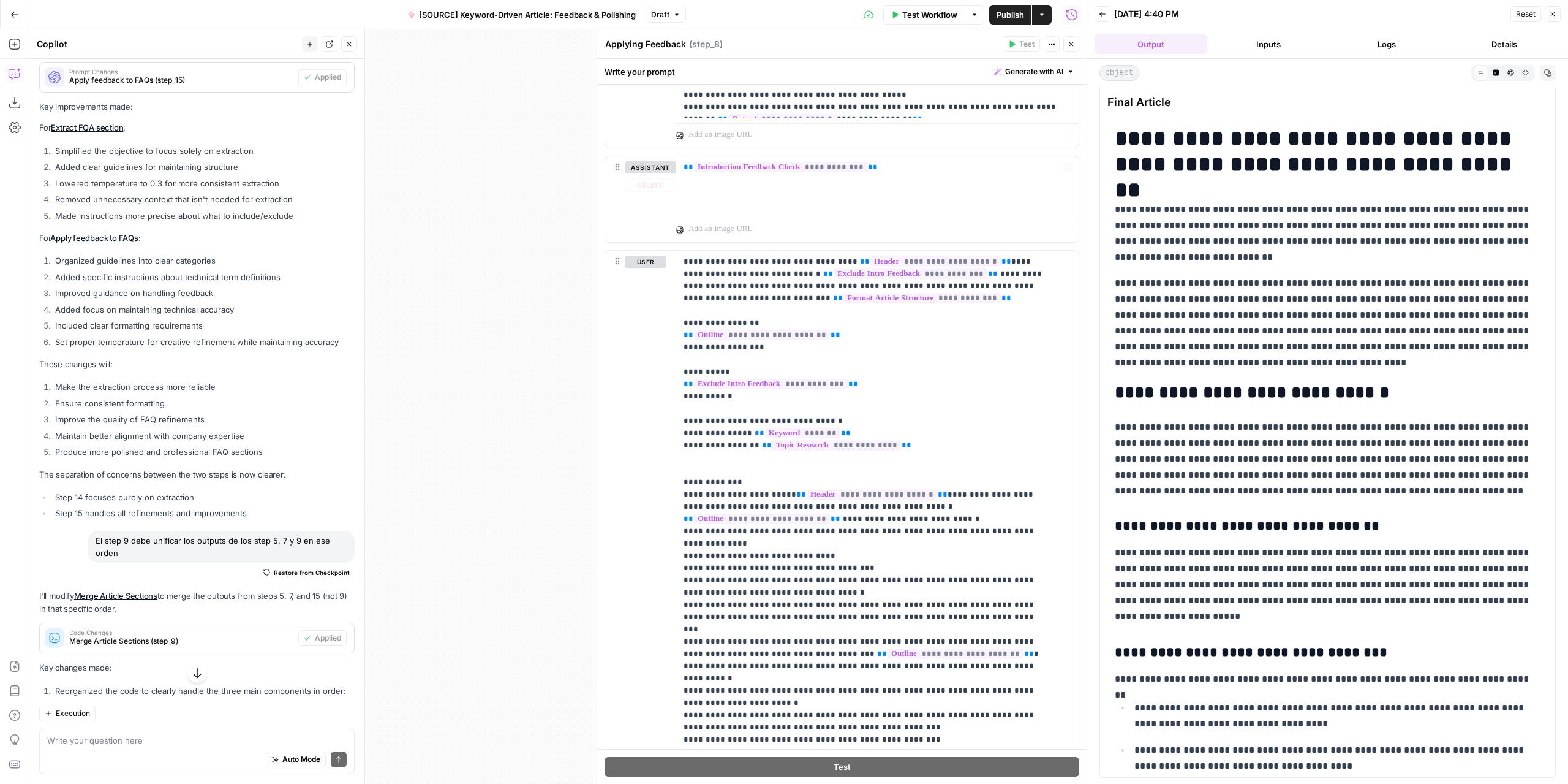
scroll to position [668, 0]
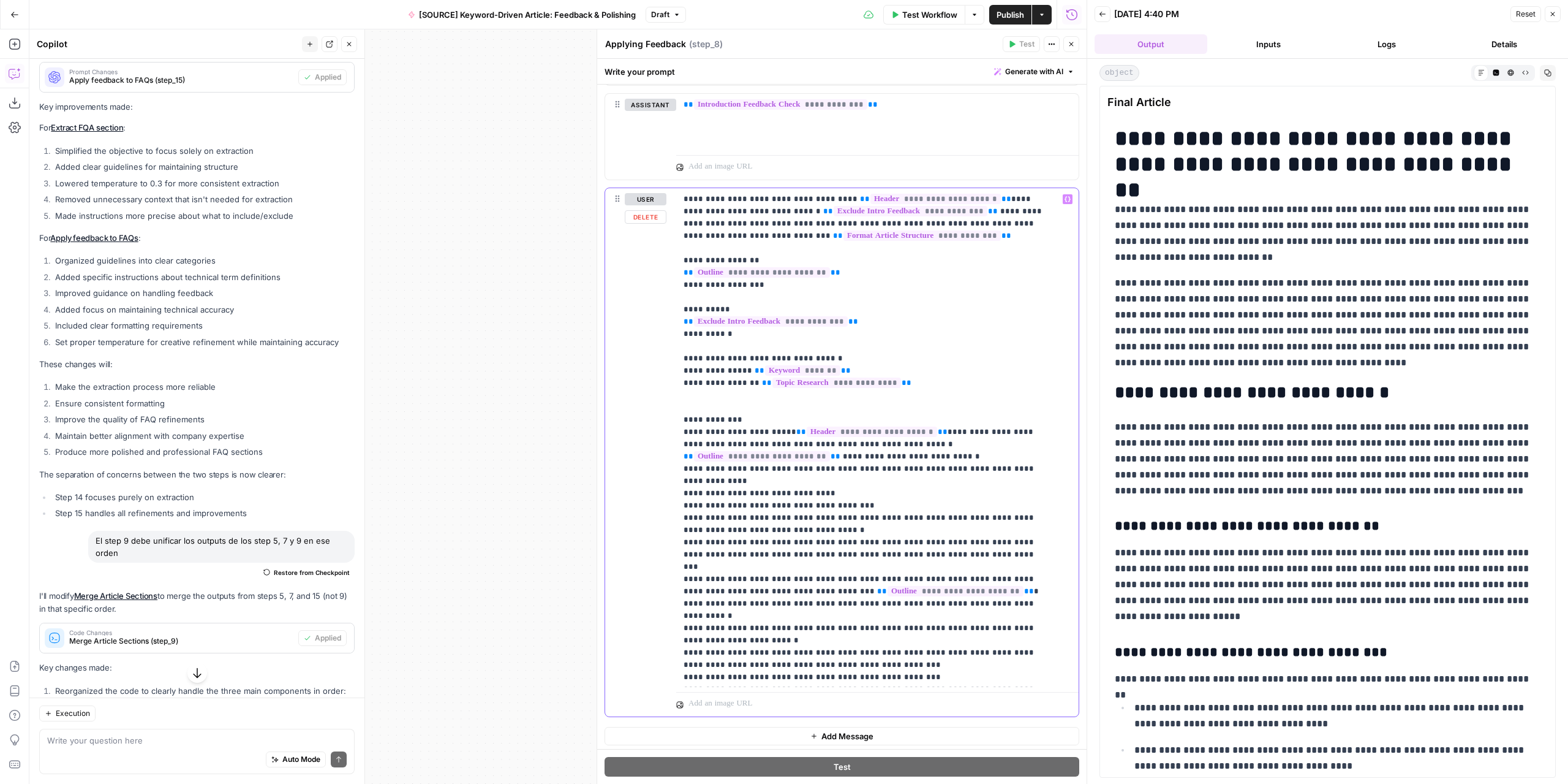
drag, startPoint x: 734, startPoint y: 478, endPoint x: 662, endPoint y: 469, distance: 72.6
click at [662, 469] on div "**********" at bounding box center [841, 452] width 473 height 528
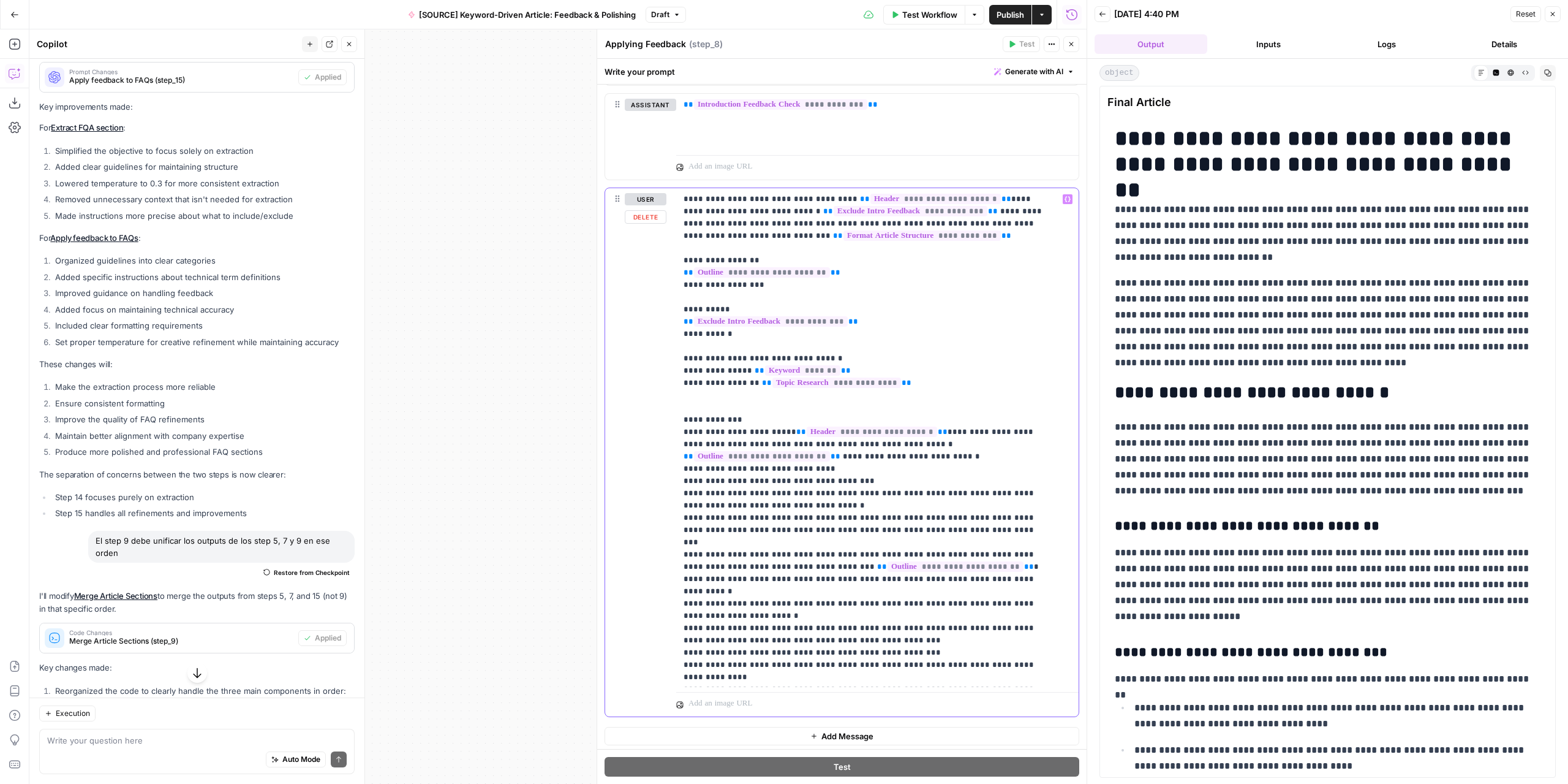
scroll to position [74, 0]
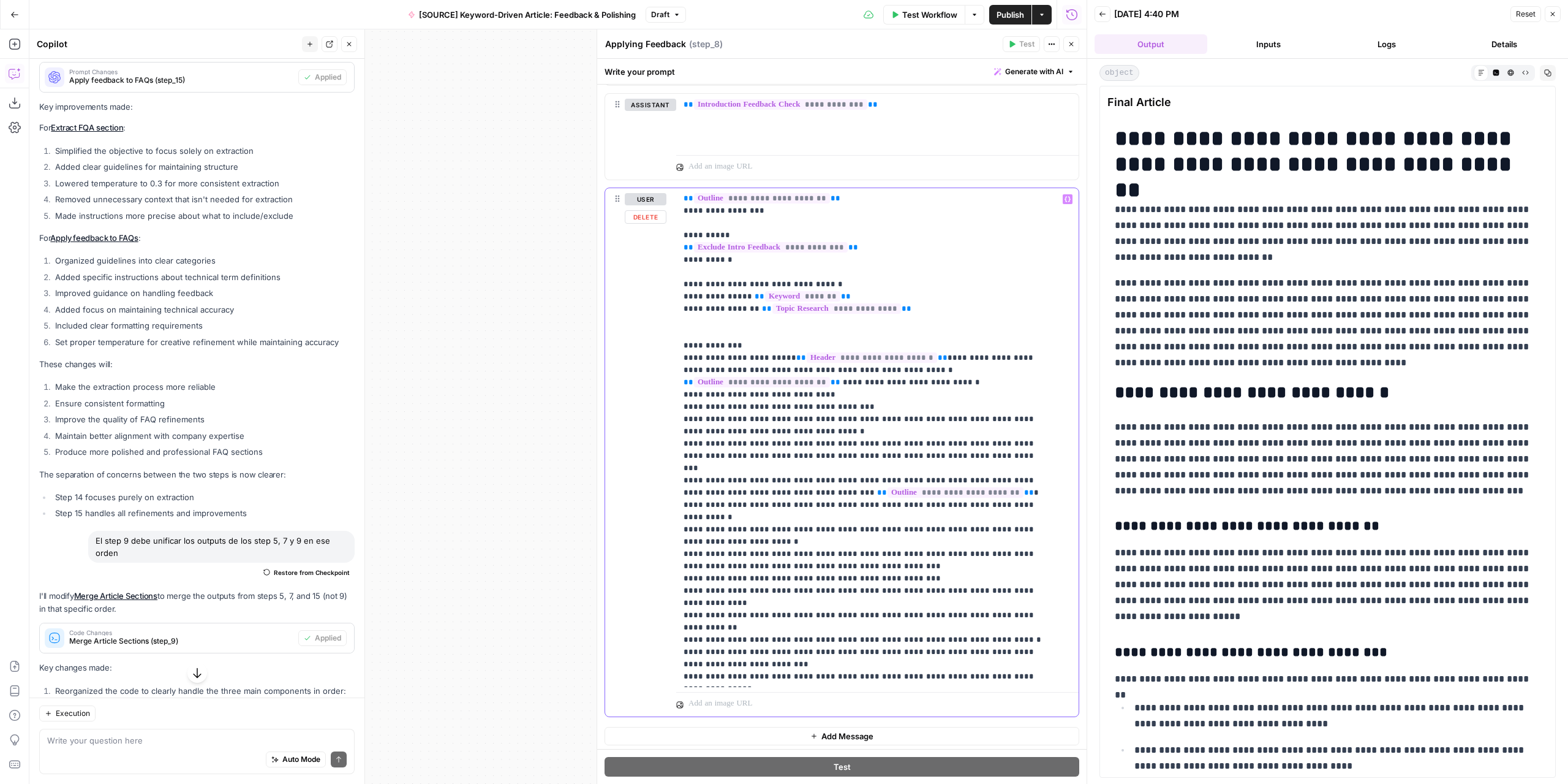
click at [683, 467] on div "**********" at bounding box center [873, 438] width 394 height 499
click at [1018, 465] on p "**********" at bounding box center [868, 401] width 370 height 564
drag, startPoint x: 707, startPoint y: 476, endPoint x: 683, endPoint y: 475, distance: 24.0
click at [683, 475] on p "**********" at bounding box center [868, 401] width 370 height 564
click at [1071, 47] on icon "button" at bounding box center [1071, 44] width 7 height 7
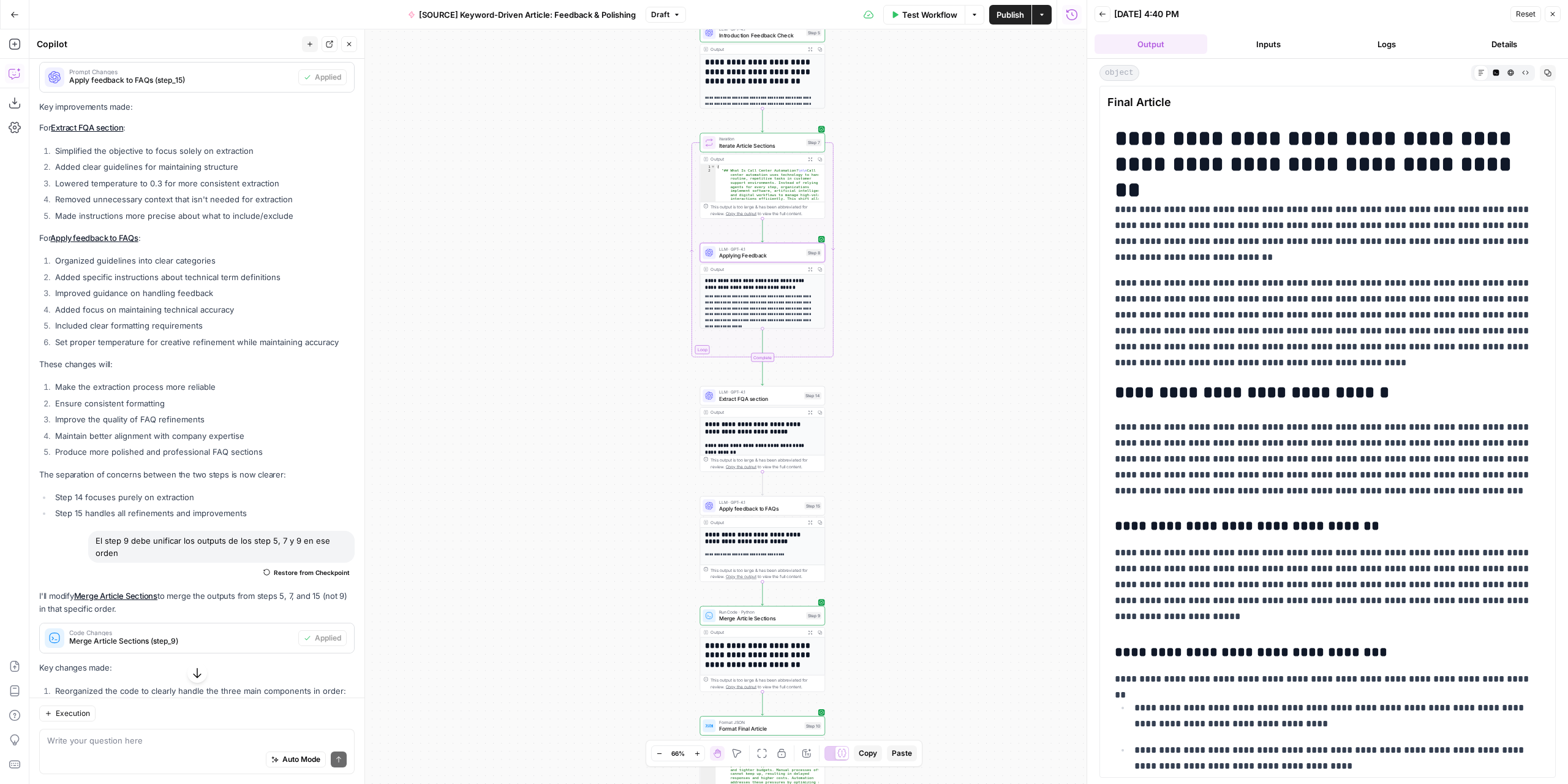
click at [904, 17] on span "Test Workflow" at bounding box center [929, 15] width 55 height 12
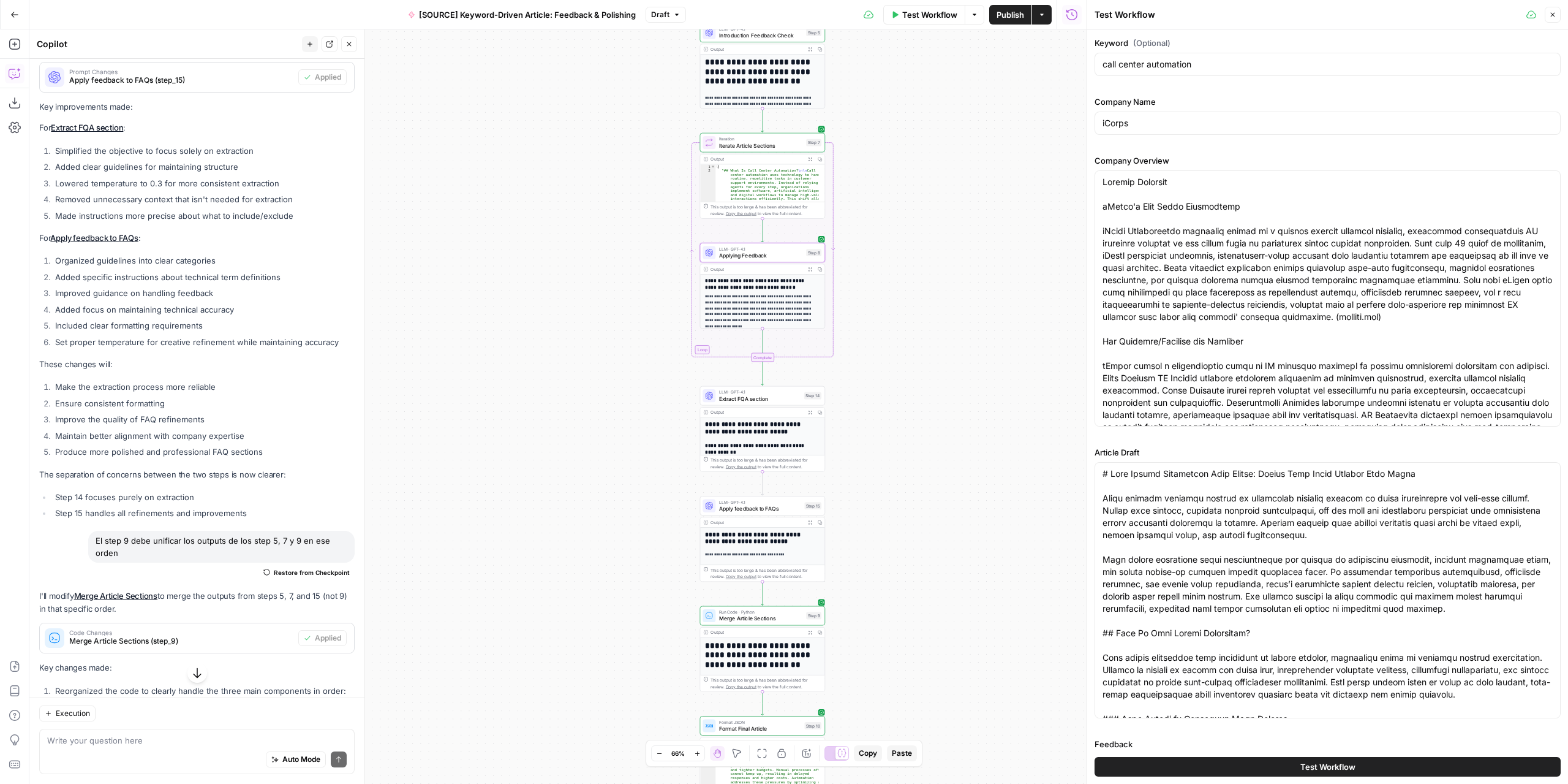
click at [1262, 764] on button "Test Workflow" at bounding box center [1327, 766] width 466 height 19
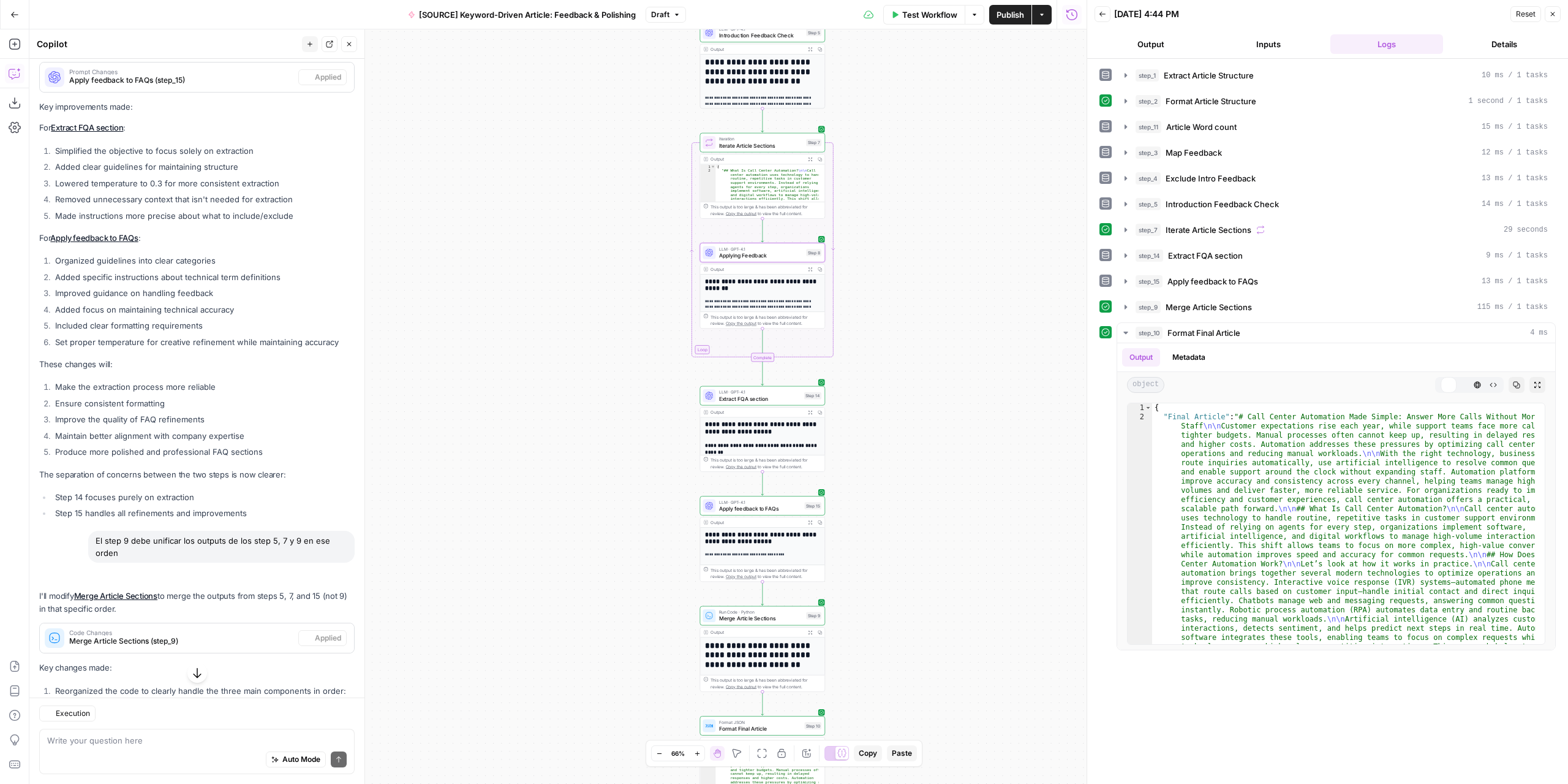
scroll to position [4085, 0]
click at [1448, 381] on icon "button" at bounding box center [1445, 384] width 7 height 7
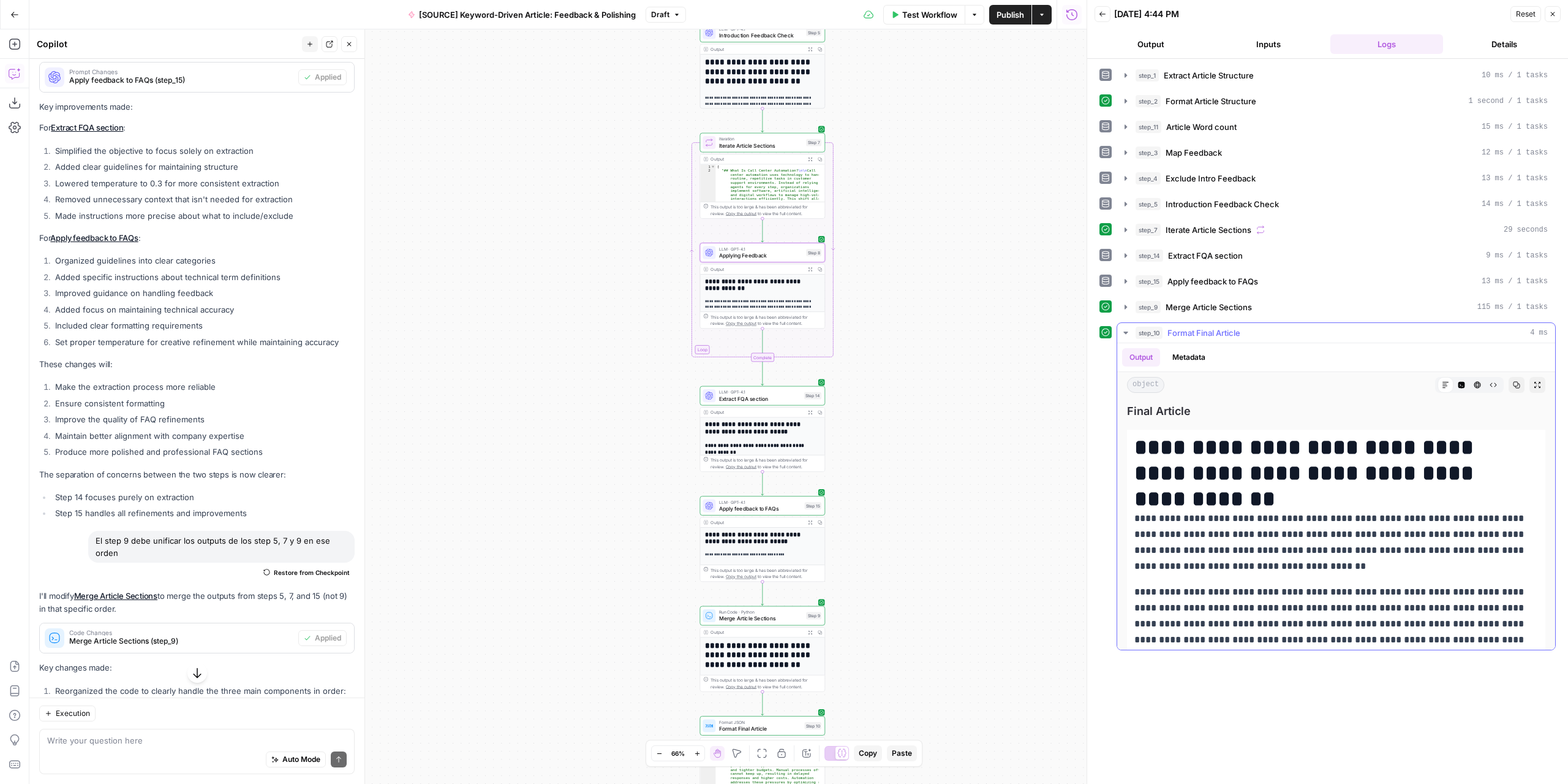
click at [1533, 377] on button "Expand Output" at bounding box center [1537, 385] width 16 height 16
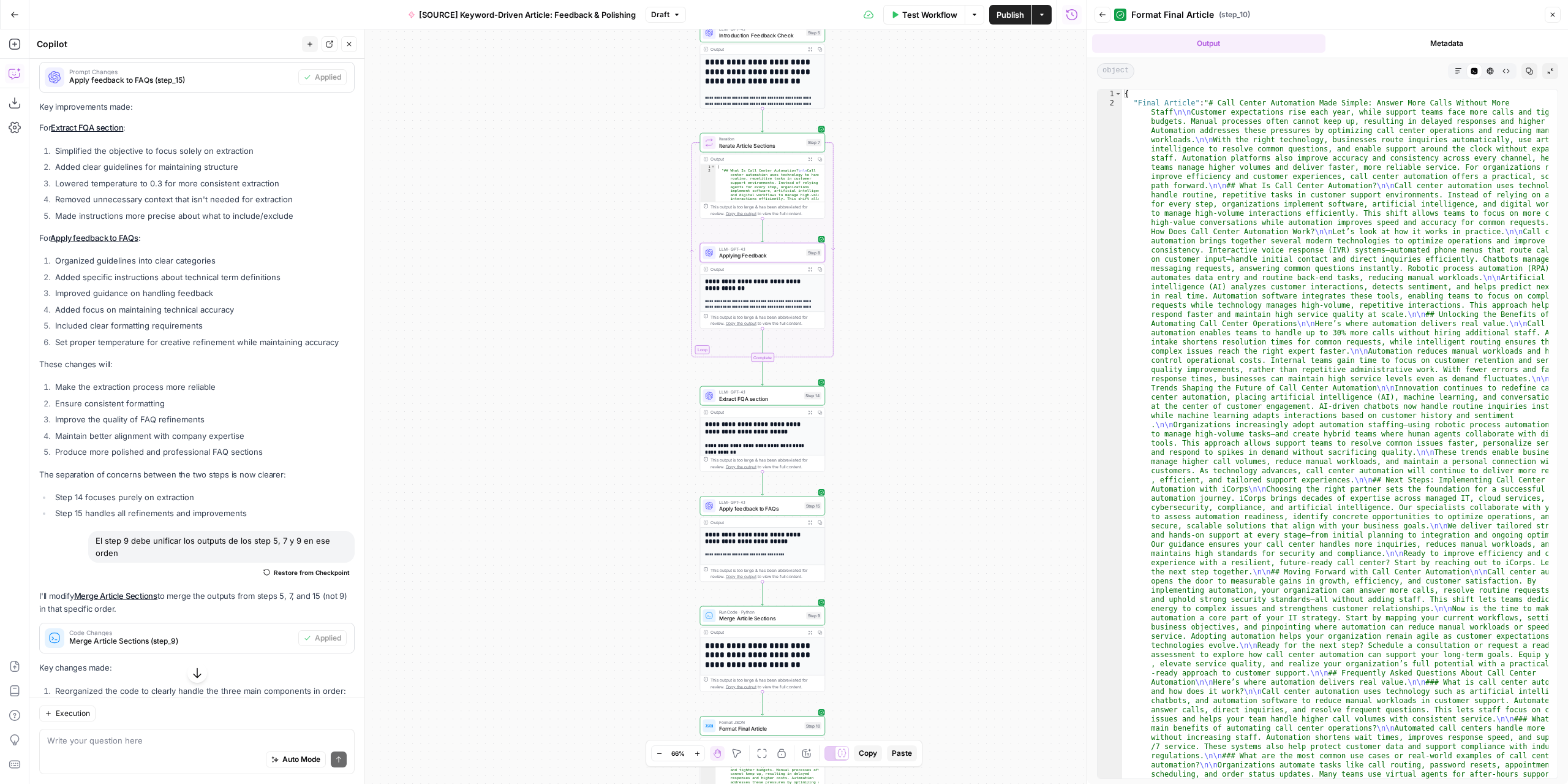
click at [1464, 64] on button "Markdown" at bounding box center [1458, 71] width 16 height 16
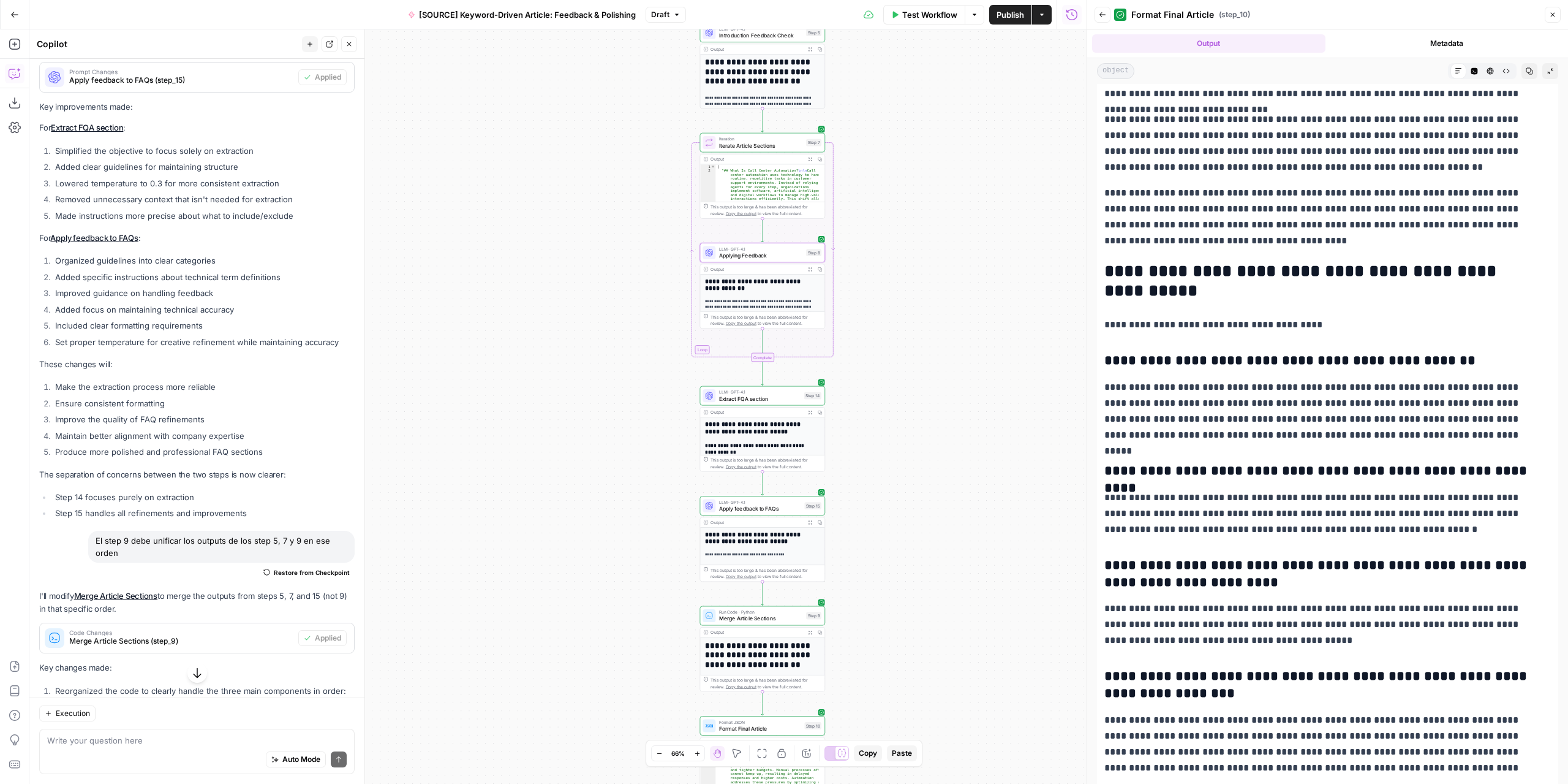
scroll to position [1580, 0]
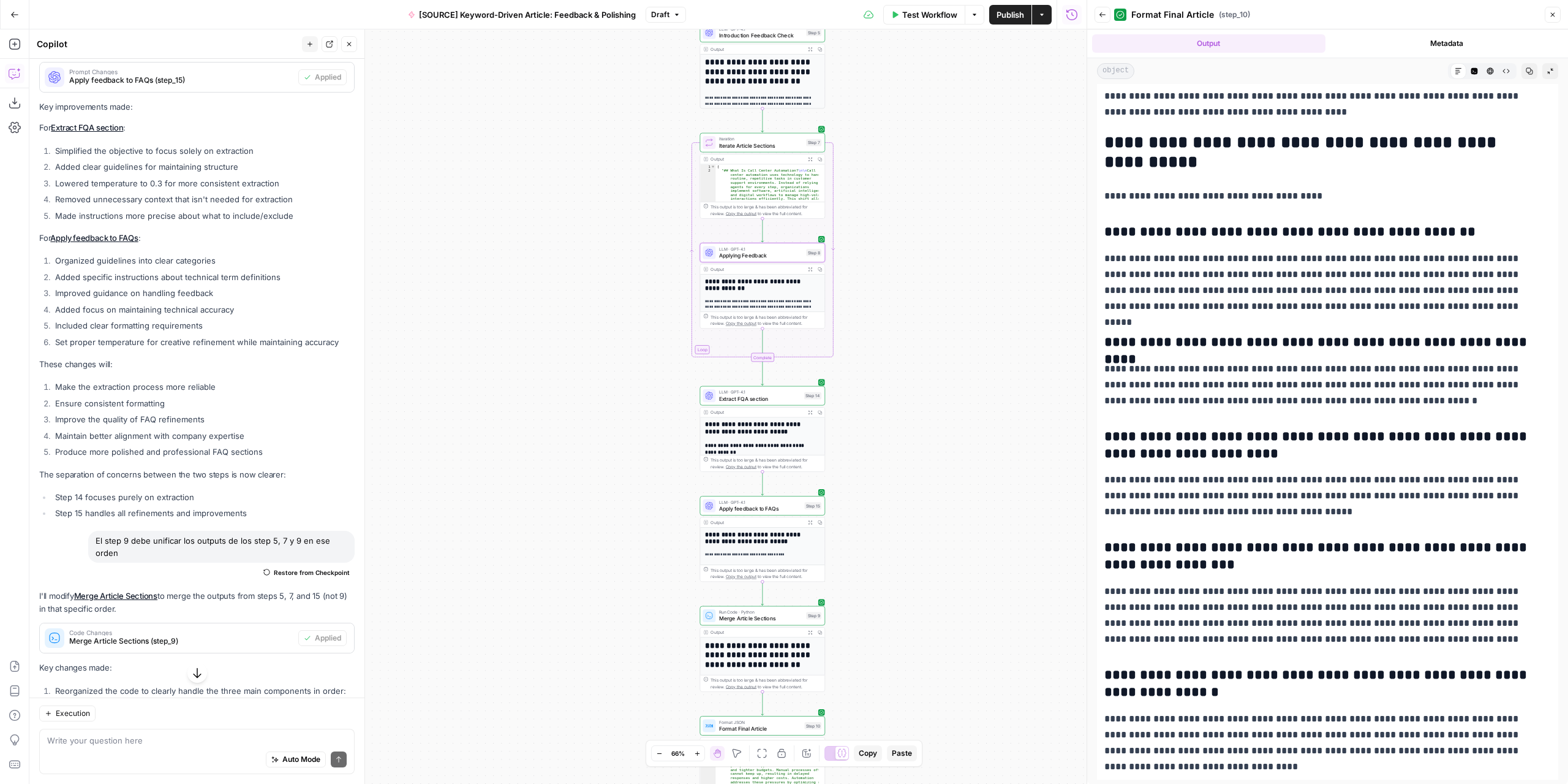
click at [1099, 21] on button "Back" at bounding box center [1103, 15] width 16 height 16
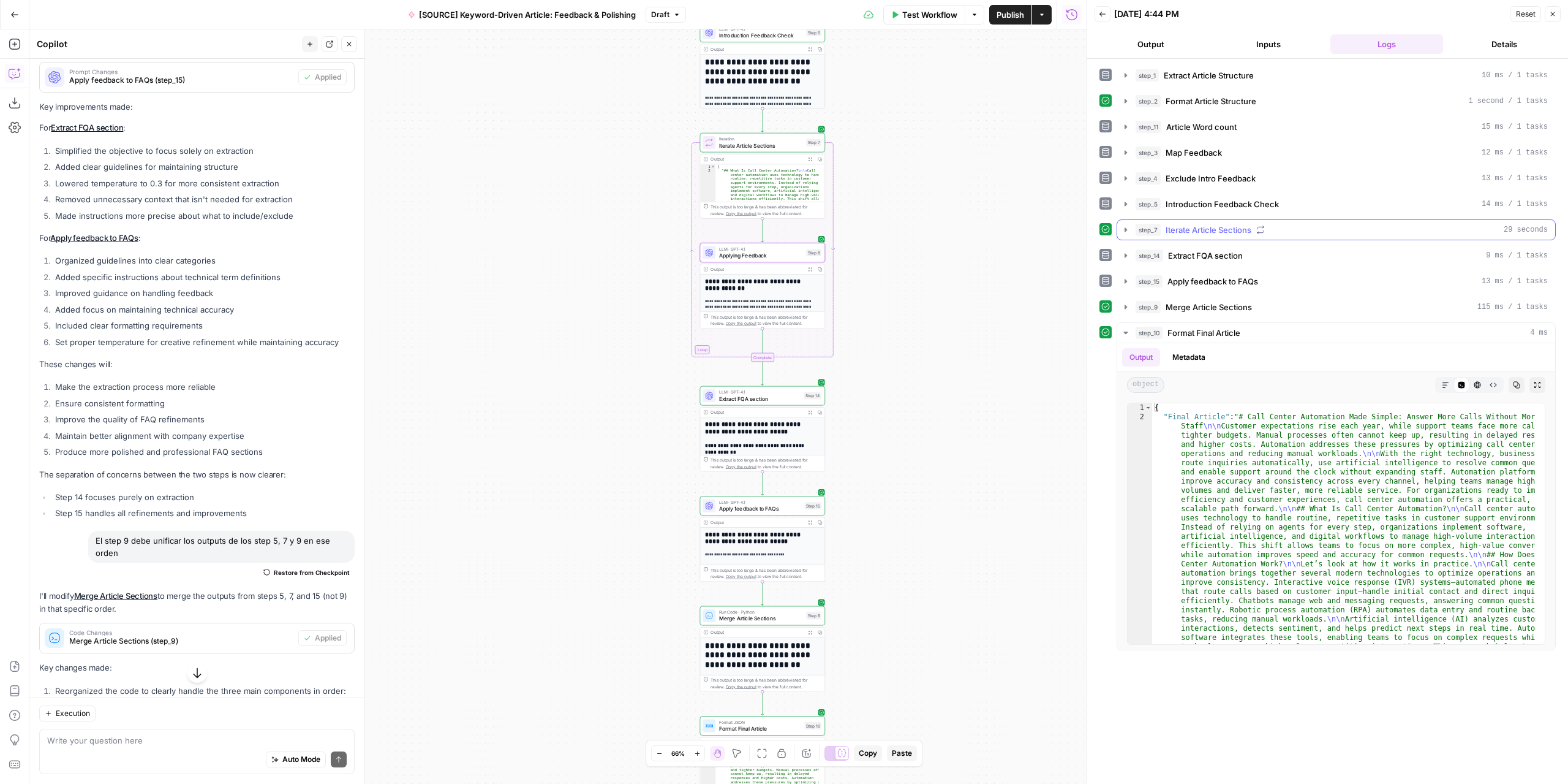
click at [1128, 227] on icon "button" at bounding box center [1125, 229] width 10 height 10
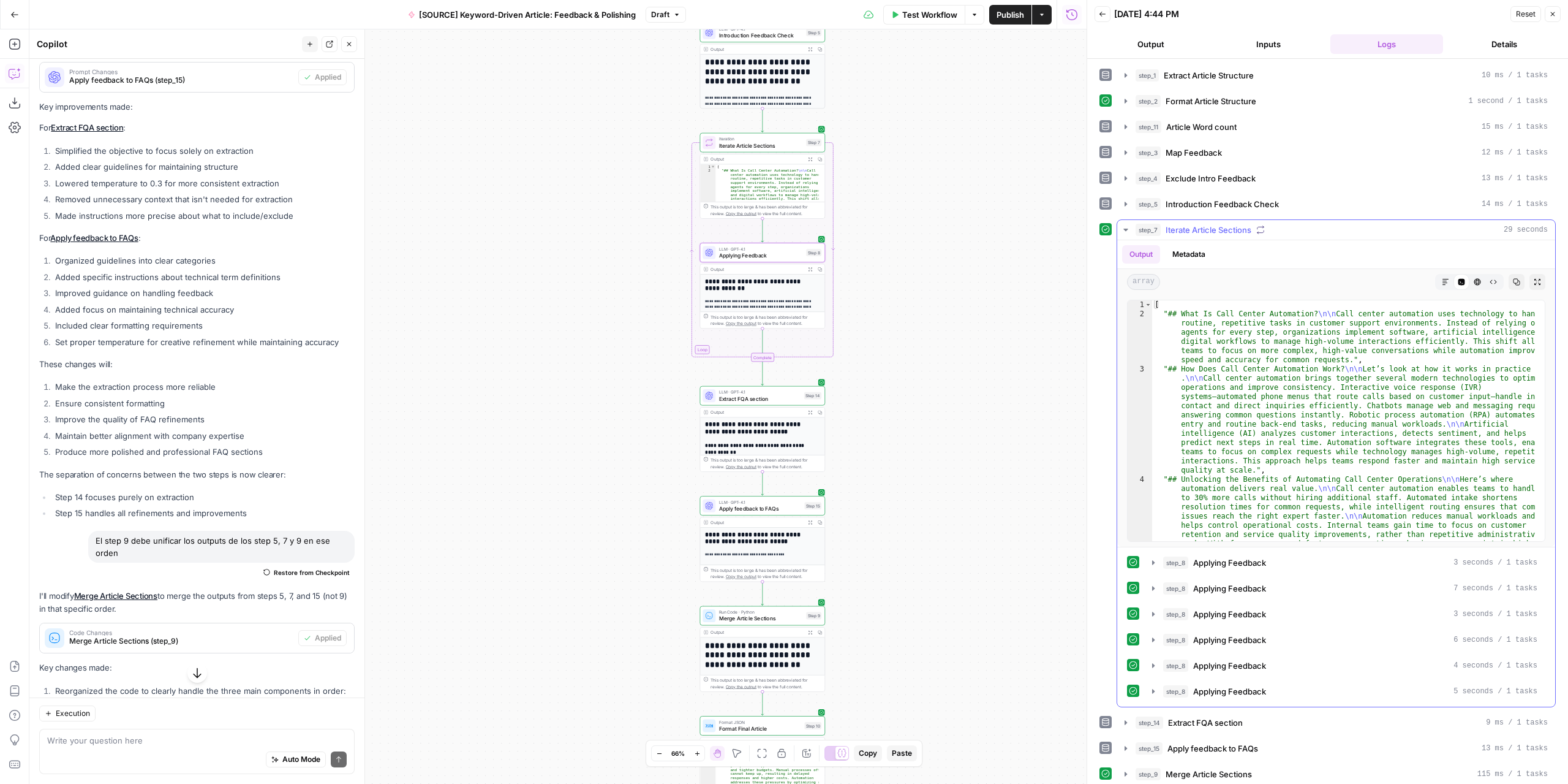
click at [1127, 227] on icon "button" at bounding box center [1125, 229] width 10 height 10
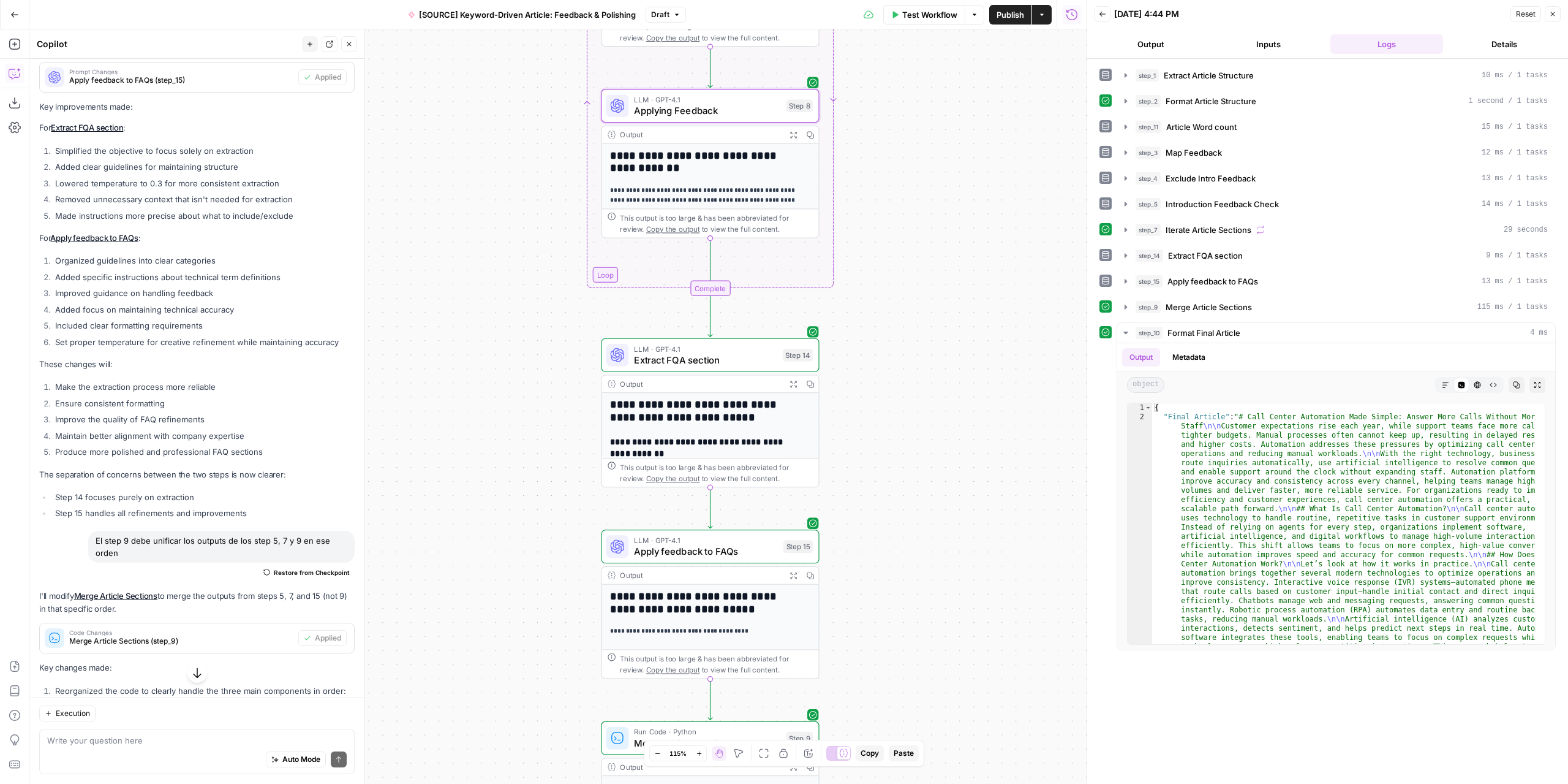
click at [658, 13] on span "Draft" at bounding box center [661, 15] width 19 height 11
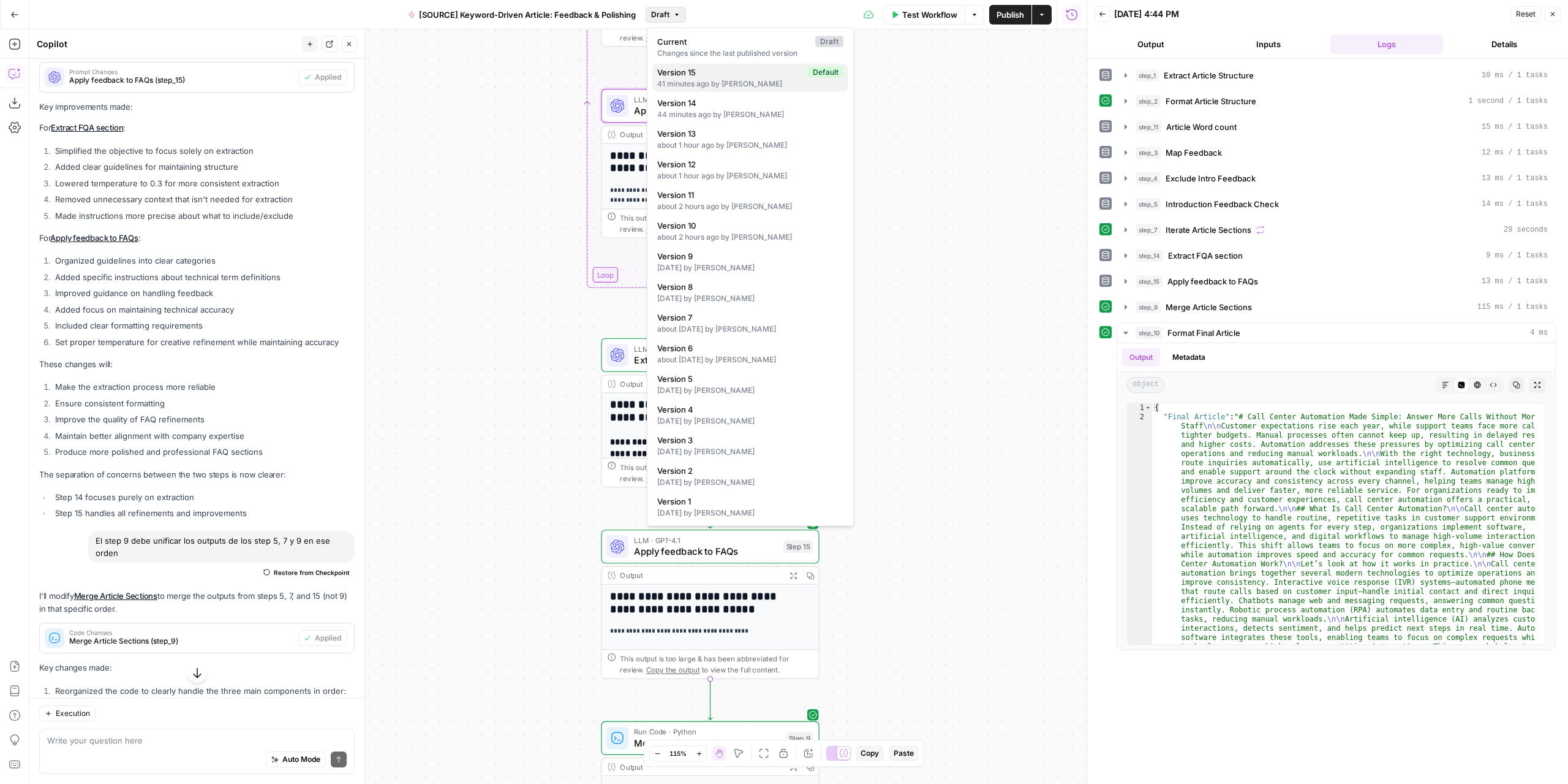
click at [695, 80] on div "41 minutes ago by [PERSON_NAME]" at bounding box center [750, 84] width 186 height 11
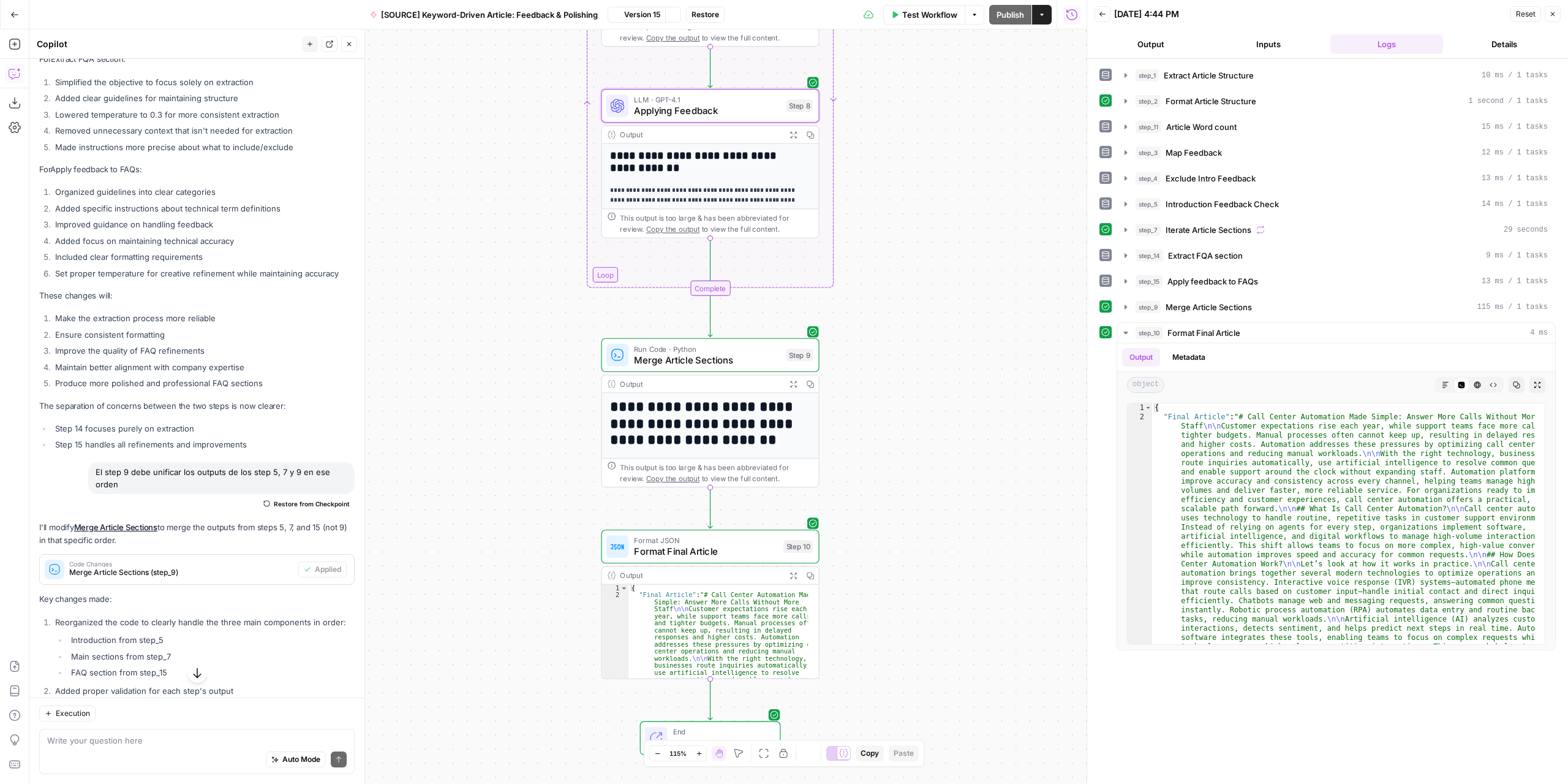
scroll to position [4031, 0]
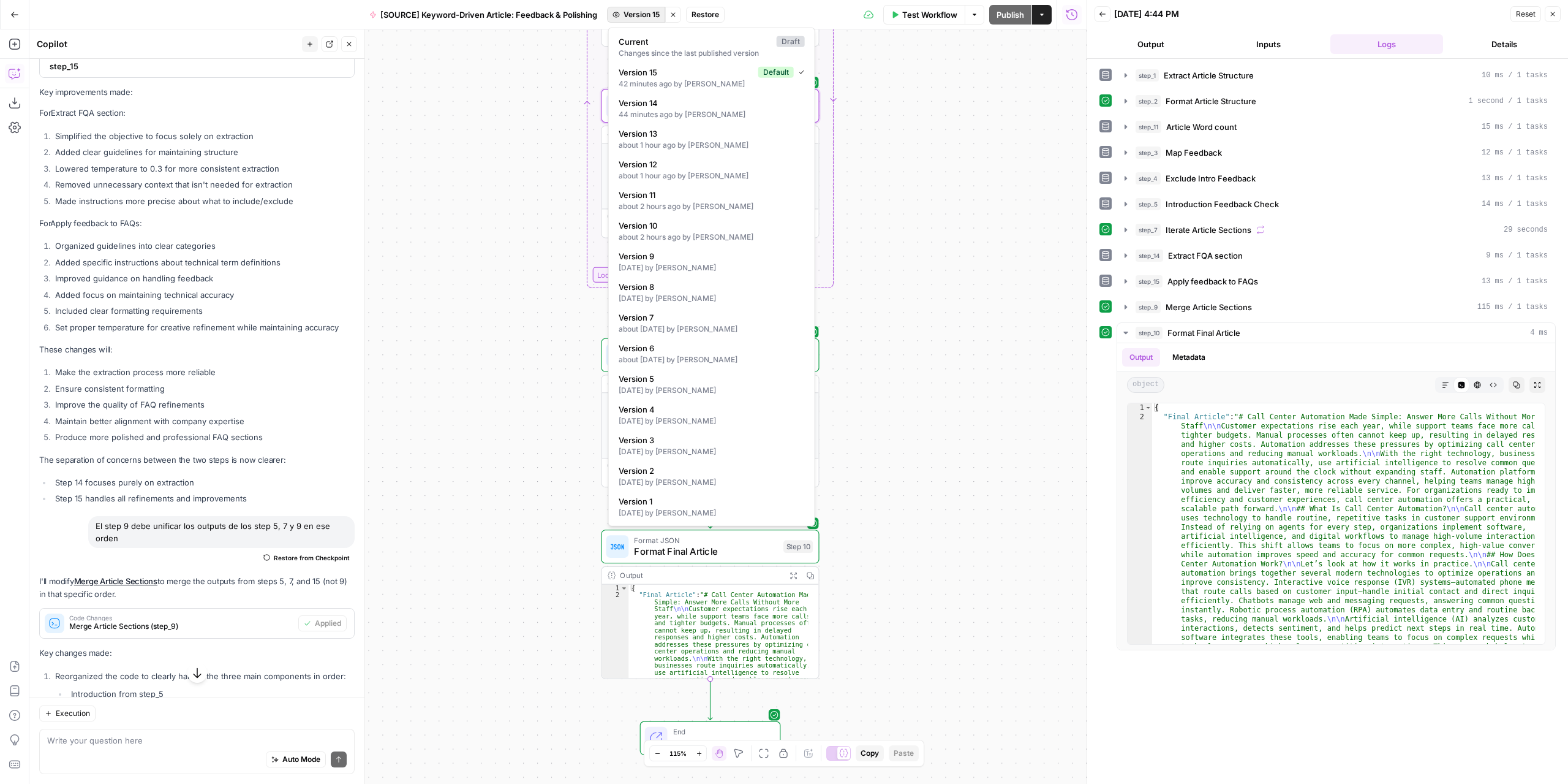
click at [652, 15] on span "Version 15" at bounding box center [641, 15] width 36 height 11
click at [651, 49] on div "Changes since the last published version" at bounding box center [712, 53] width 186 height 11
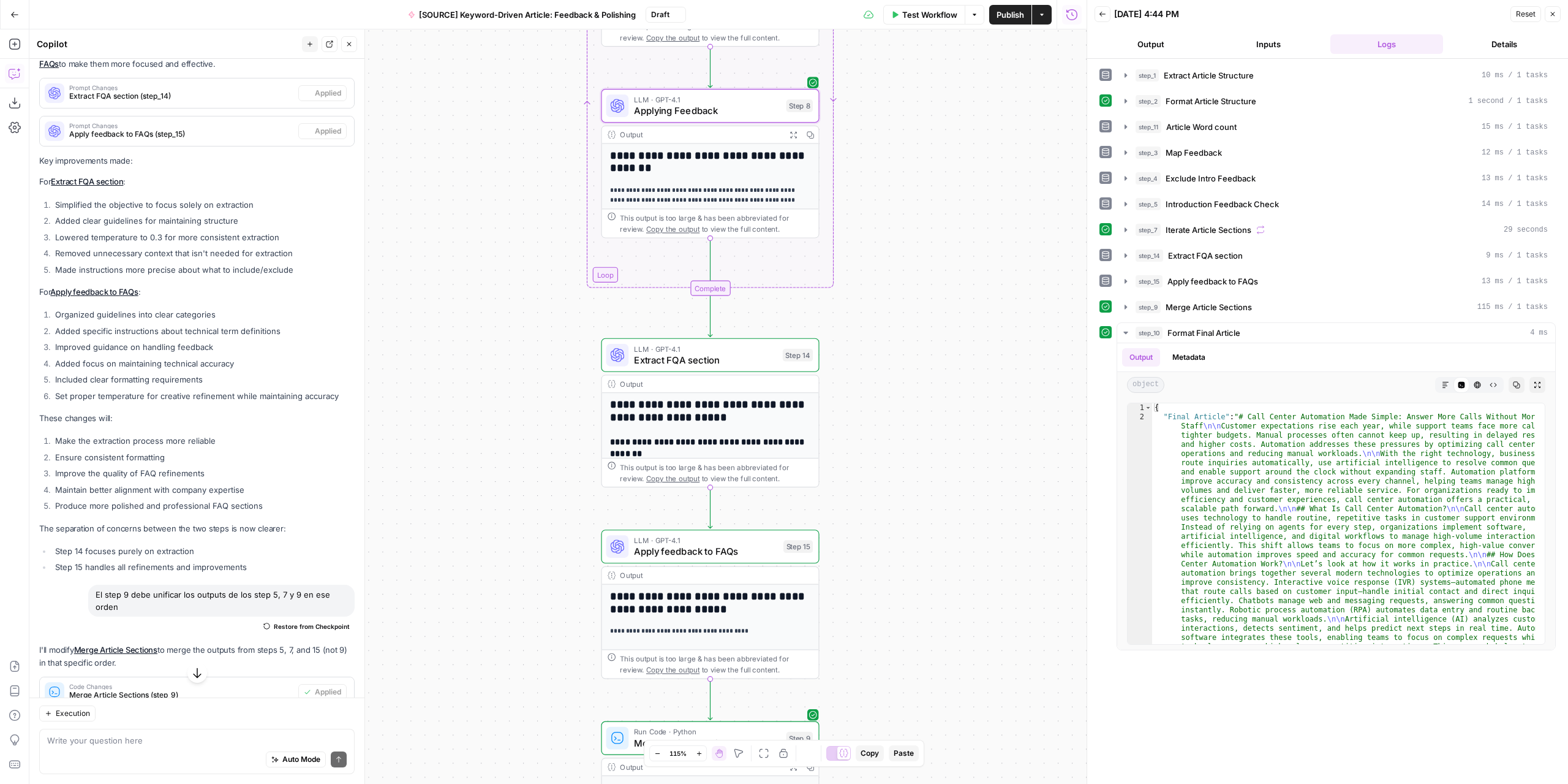
scroll to position [4085, 0]
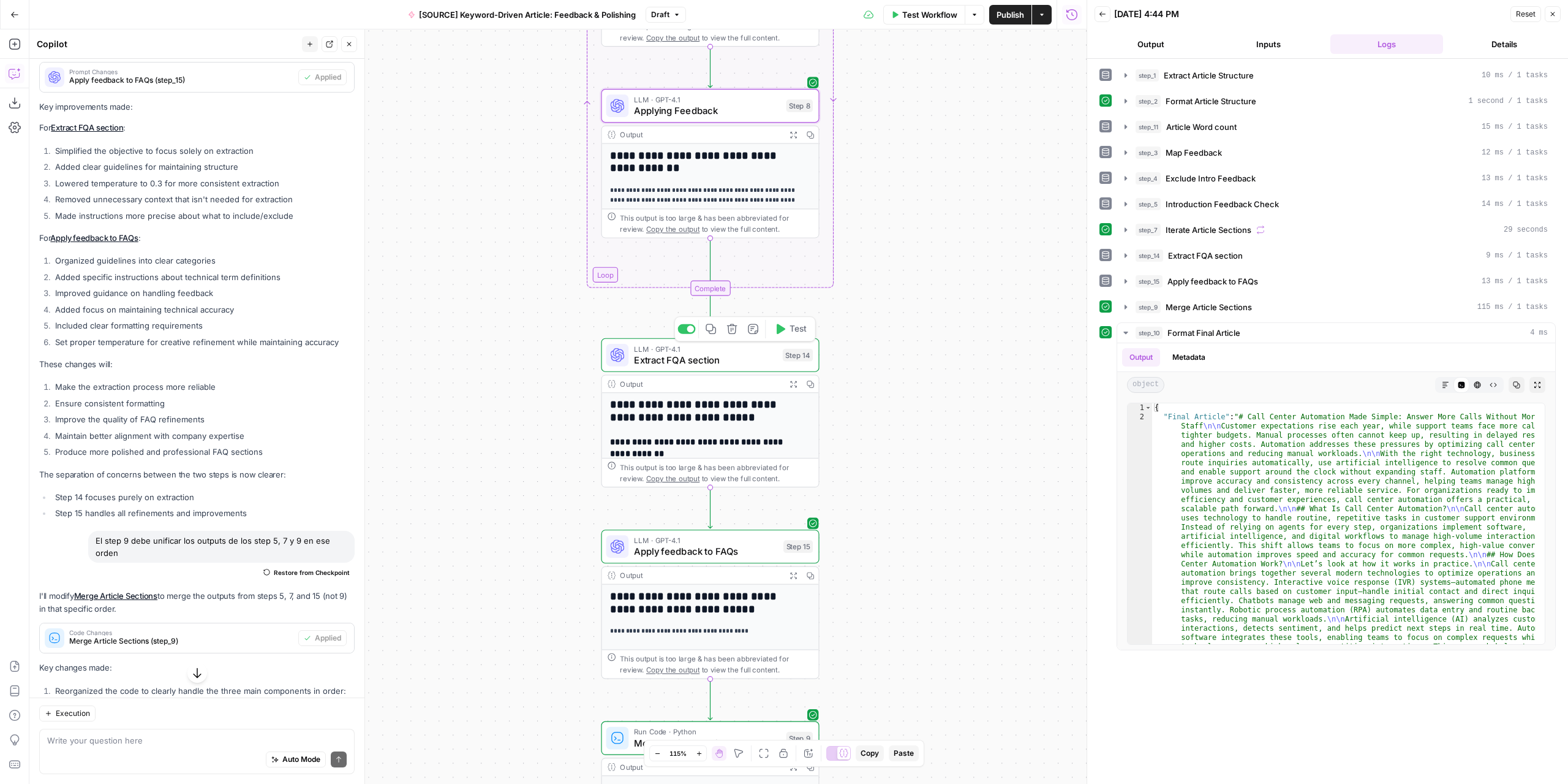
click at [736, 366] on span "Extract FQA section" at bounding box center [705, 360] width 143 height 14
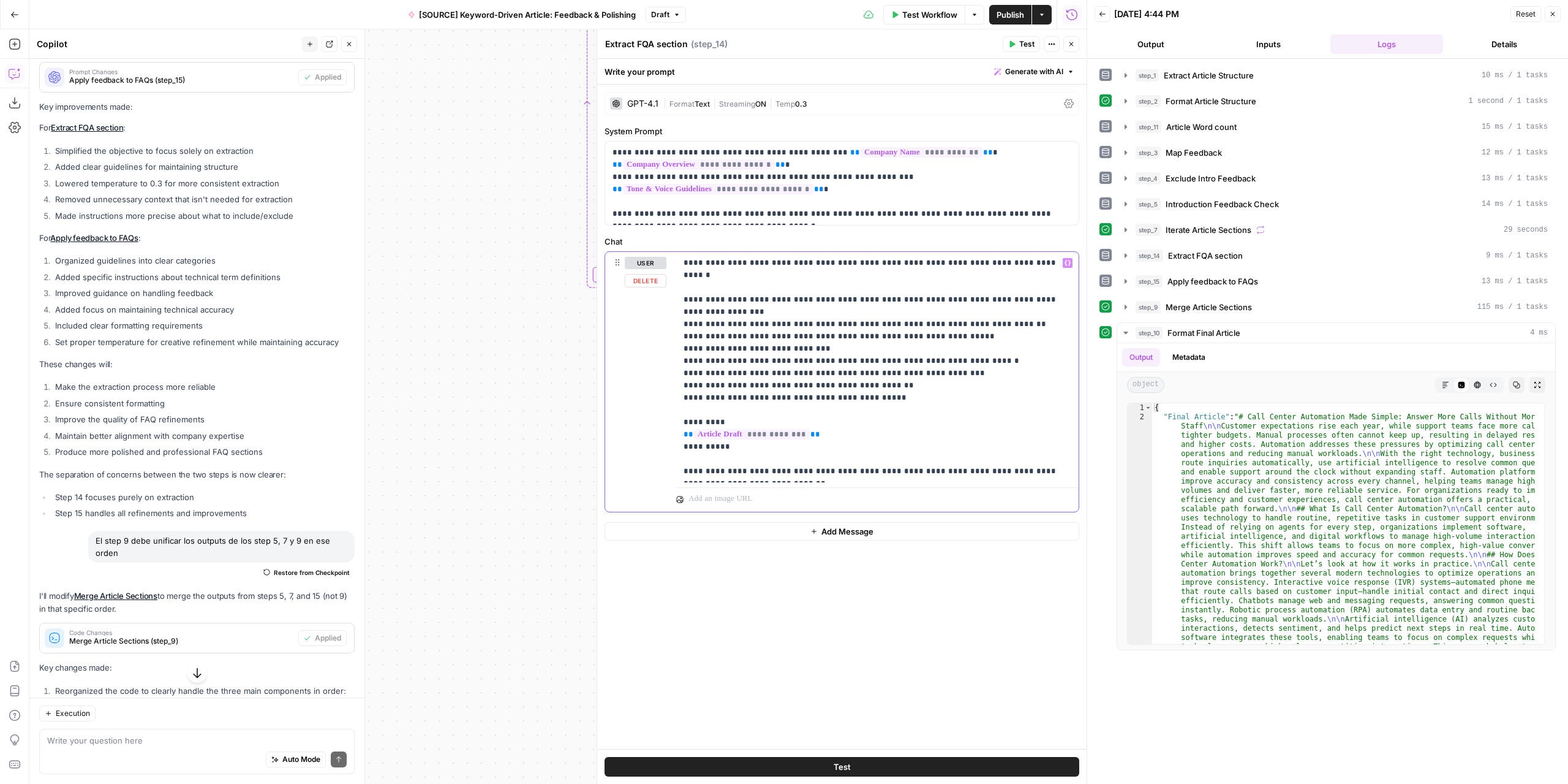
drag, startPoint x: 772, startPoint y: 473, endPoint x: 671, endPoint y: 262, distance: 233.9
click at [671, 262] on div "**********" at bounding box center [841, 382] width 473 height 260
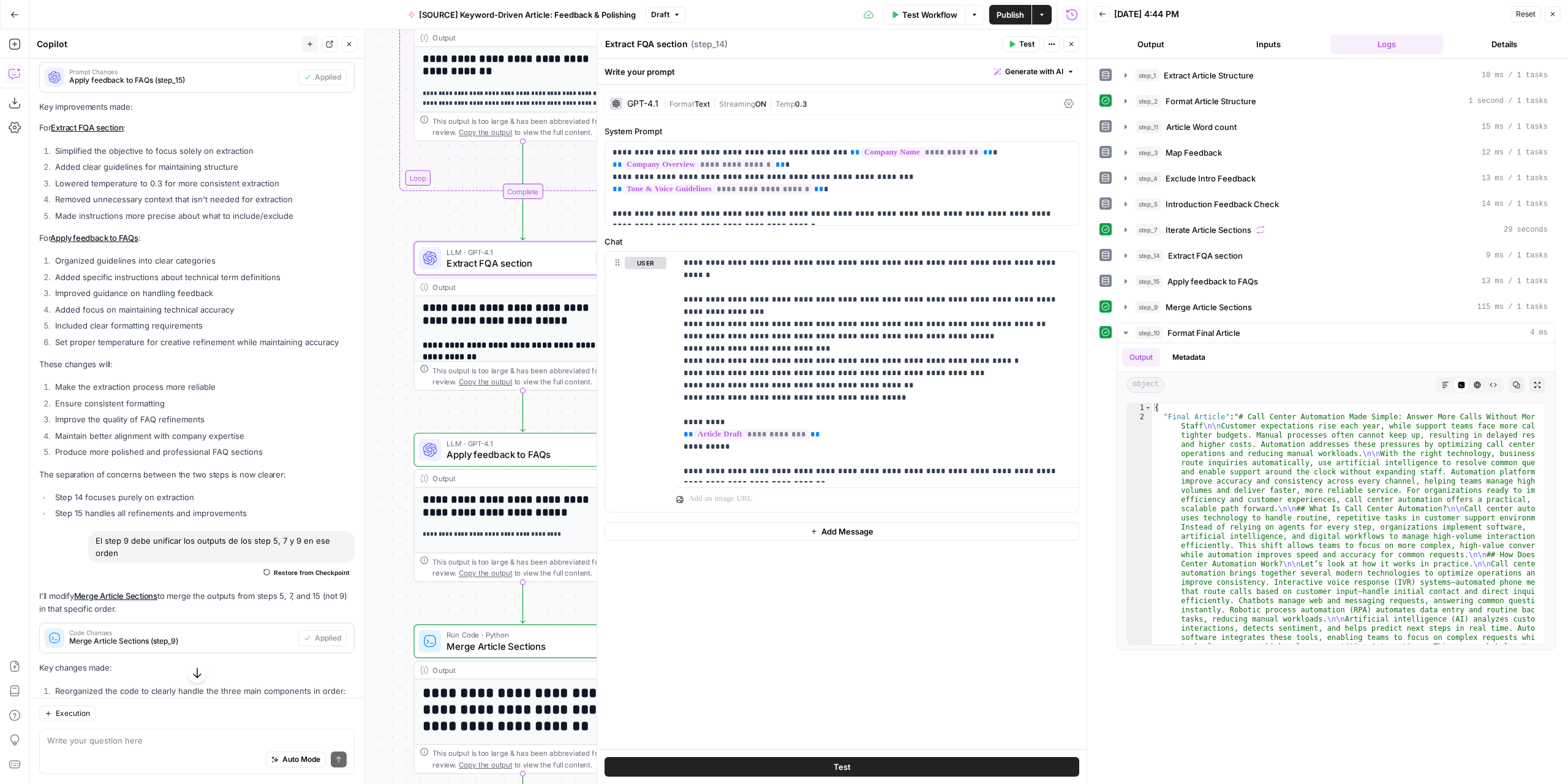
drag, startPoint x: 511, startPoint y: 313, endPoint x: 312, endPoint y: 213, distance: 222.7
click at [310, 209] on body "Marketers in Demand New Home Browse Your Data Usage Settings Recent Grids Refre…" at bounding box center [784, 392] width 1568 height 784
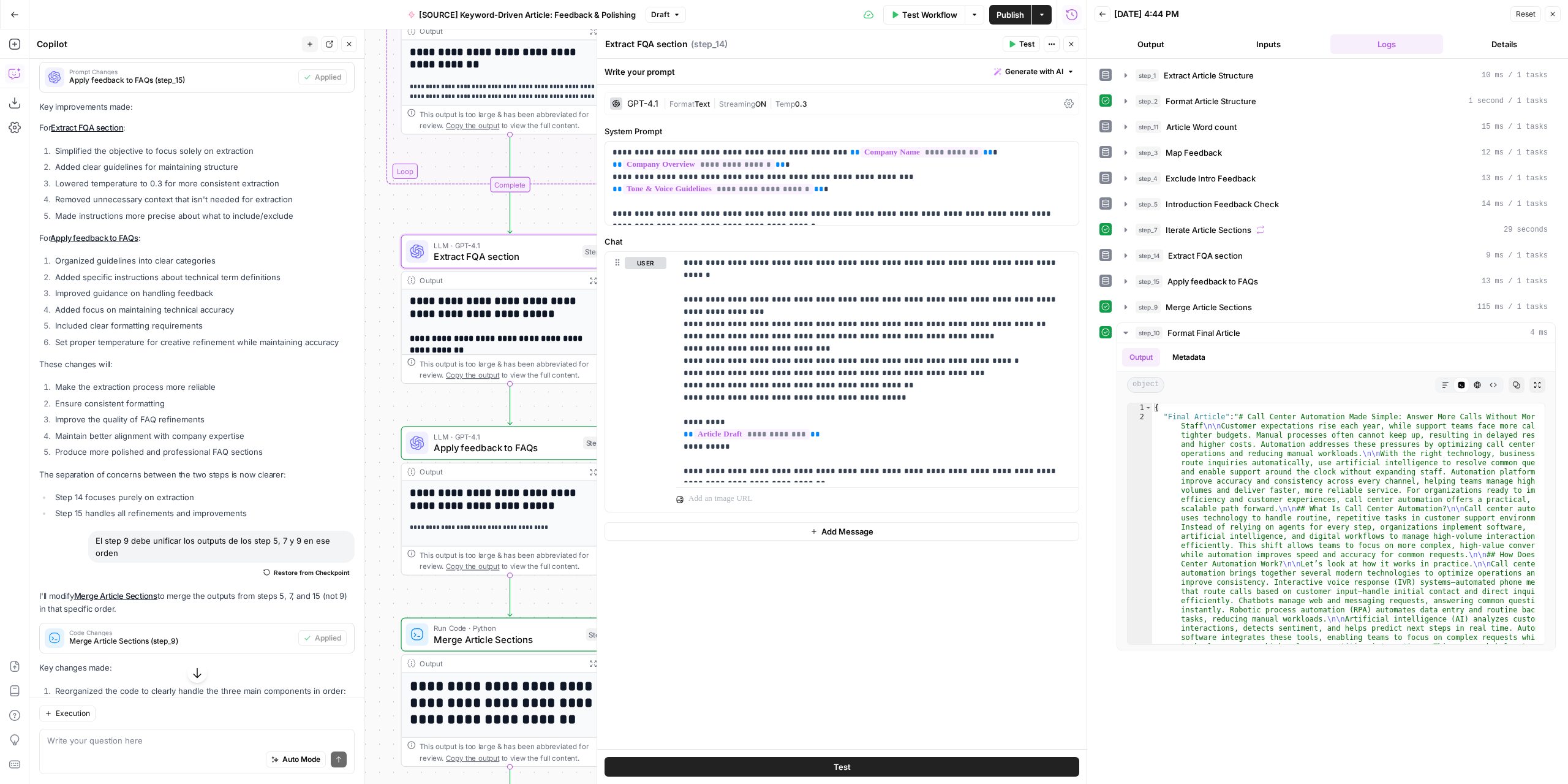
click at [468, 442] on span "Apply feedback to FAQs" at bounding box center [505, 448] width 144 height 14
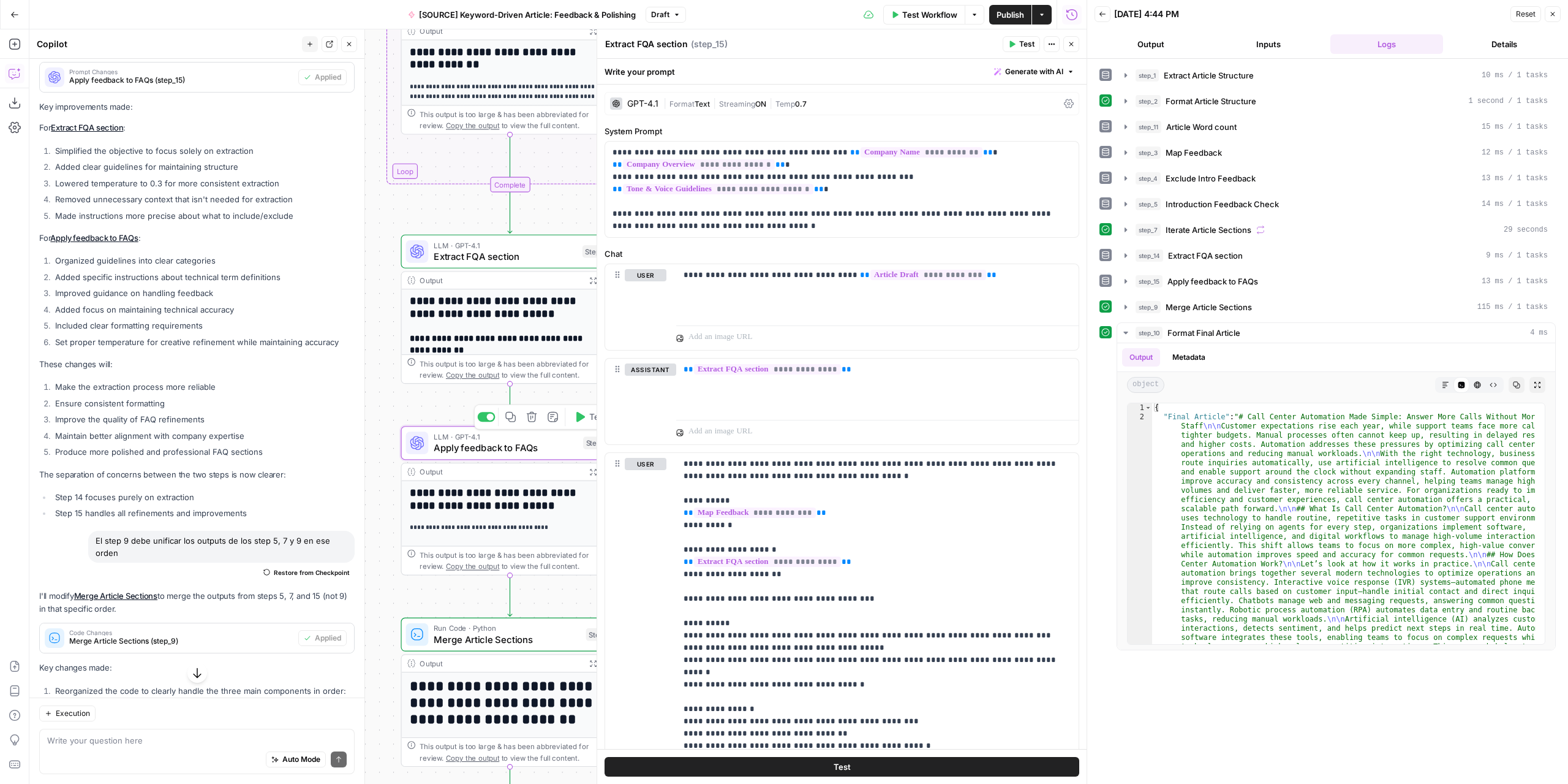
type textarea "Apply feedback to FAQs"
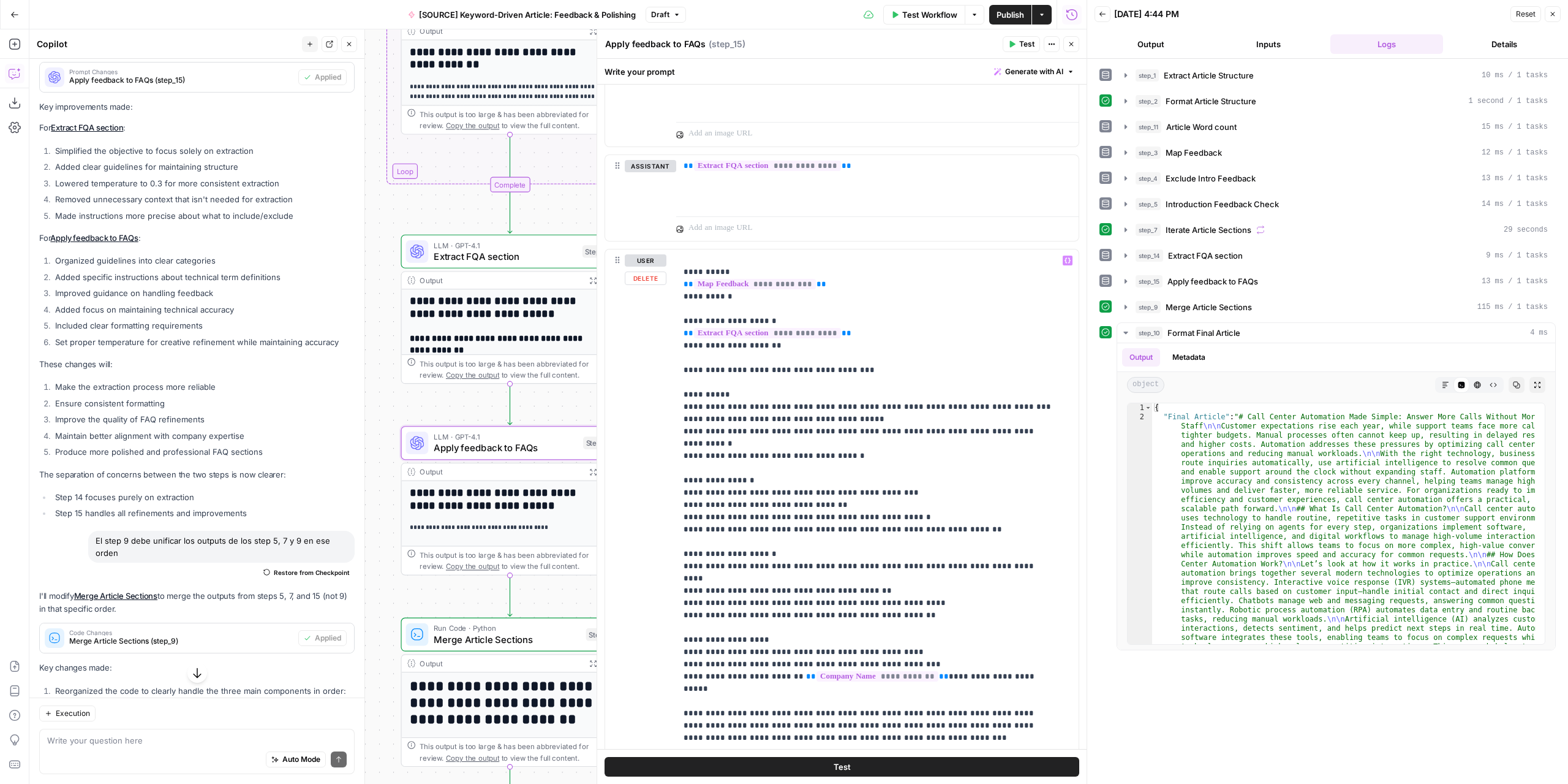
scroll to position [253, 0]
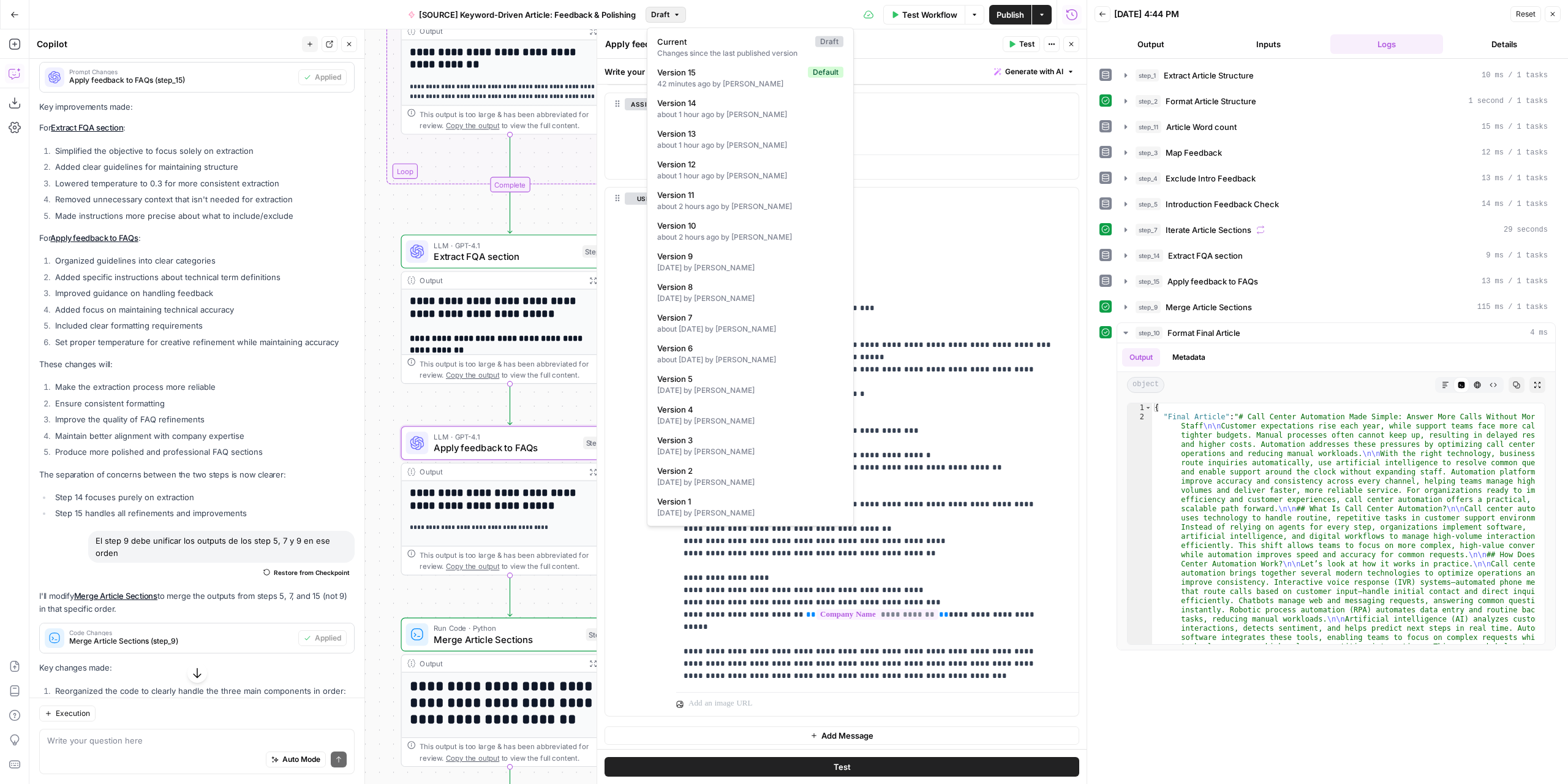
click at [663, 17] on span "Draft" at bounding box center [661, 15] width 19 height 11
click at [707, 78] on div "42 minutes ago by [PERSON_NAME]" at bounding box center [750, 84] width 186 height 11
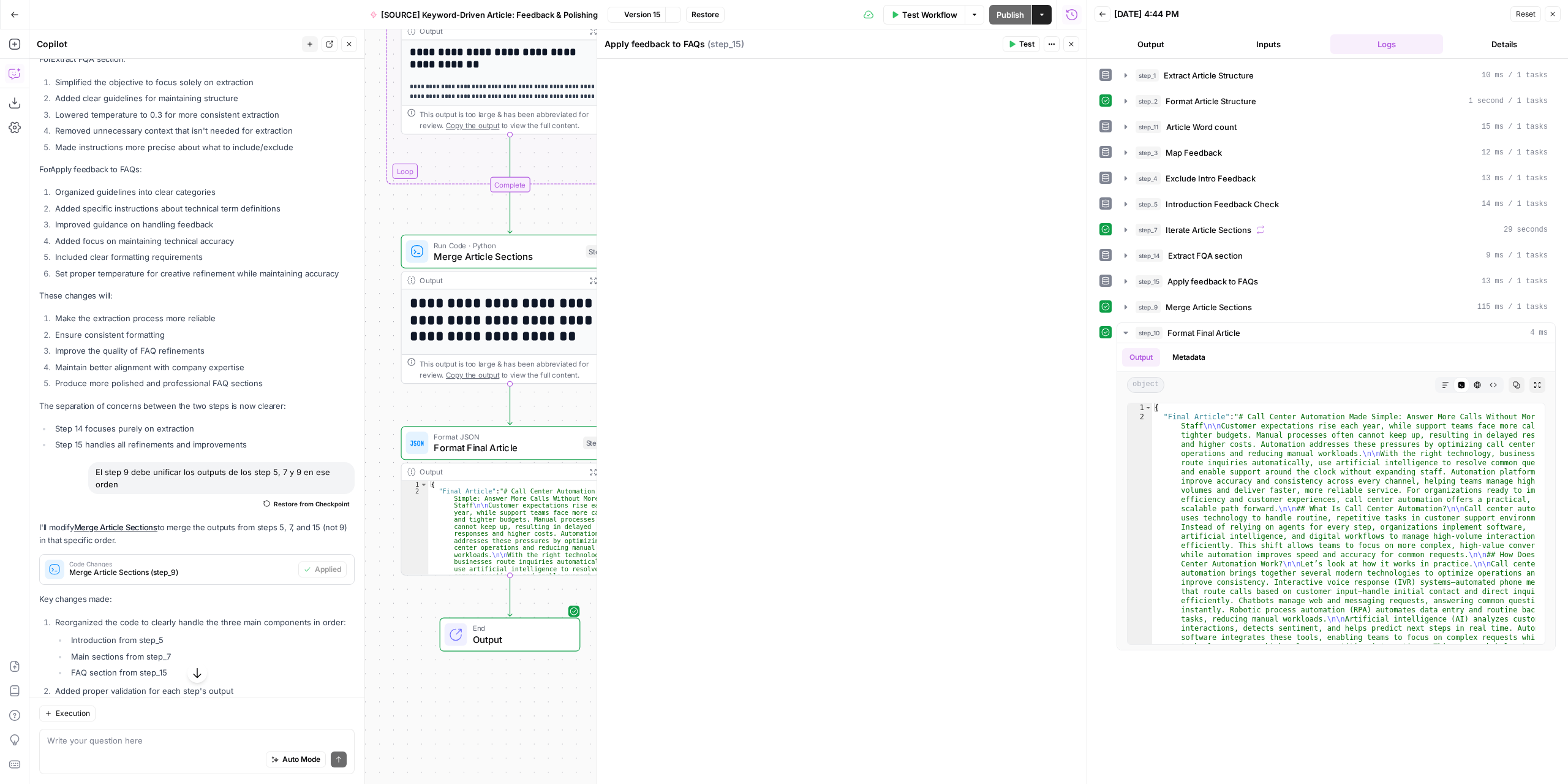
scroll to position [4031, 0]
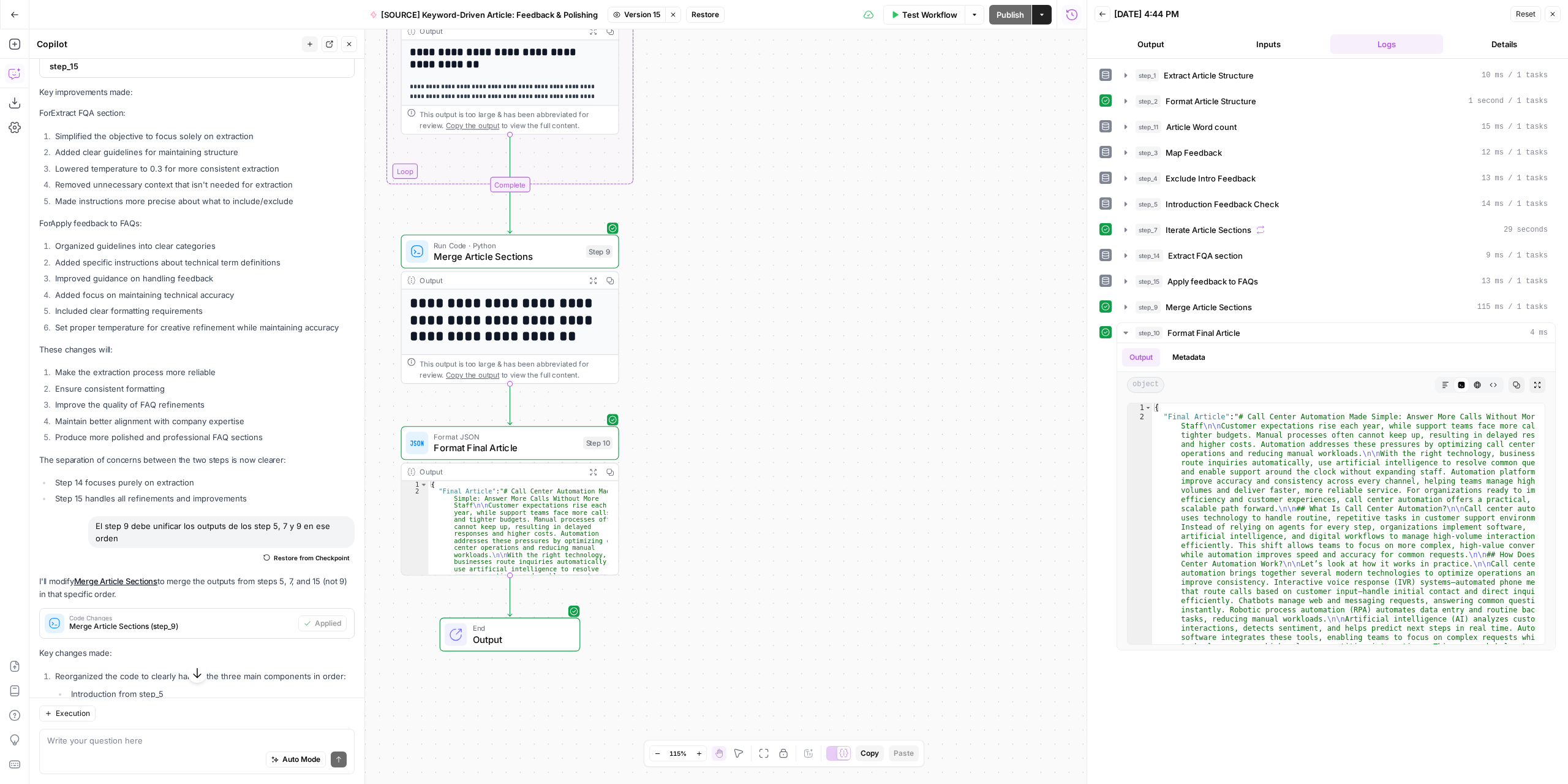
click at [707, 20] on button "Restore" at bounding box center [705, 15] width 39 height 16
click at [747, 144] on span "Restore" at bounding box center [743, 142] width 33 height 12
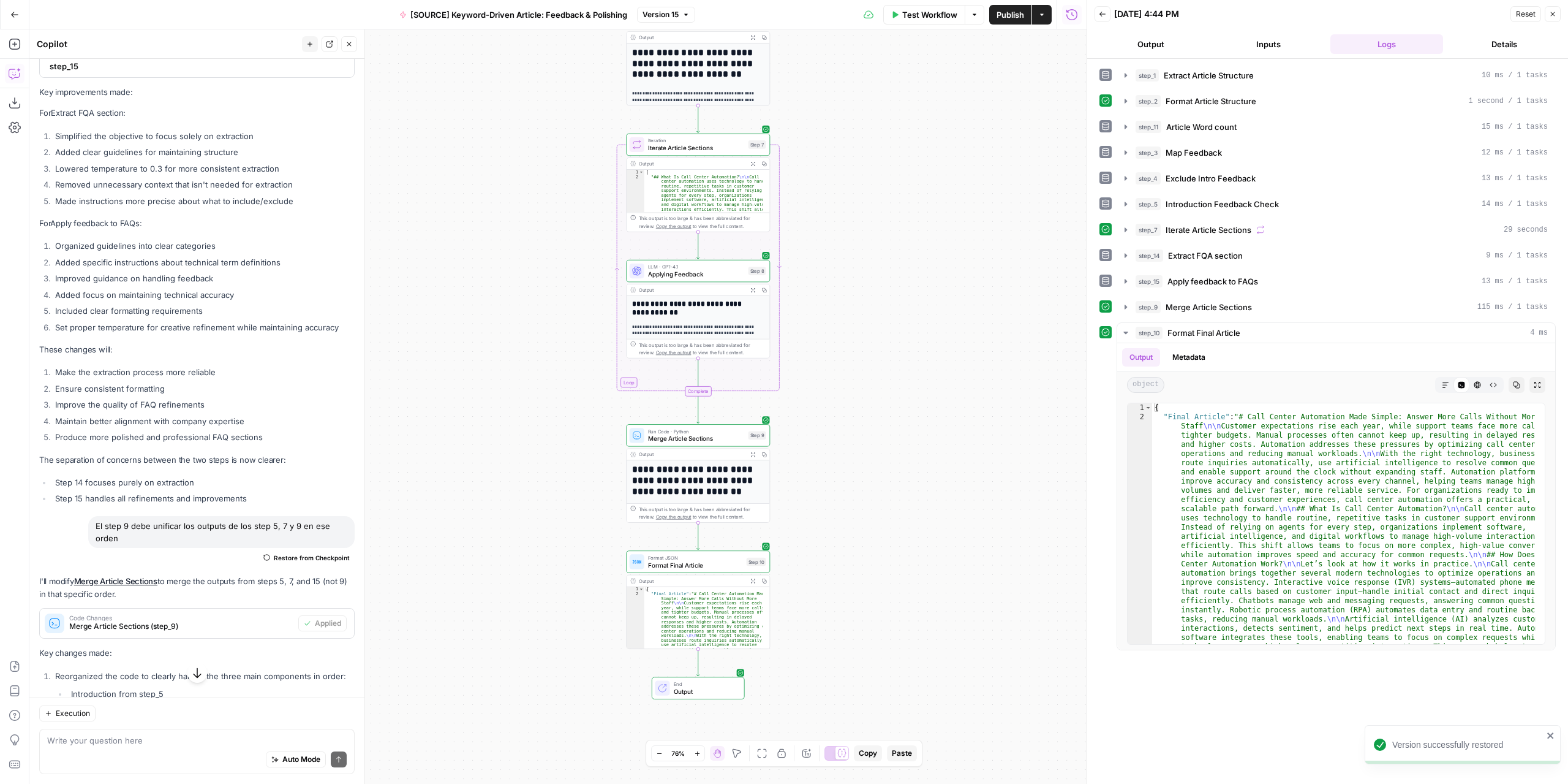
drag, startPoint x: 866, startPoint y: 342, endPoint x: 919, endPoint y: 453, distance: 123.0
click at [919, 453] on div "Workflow Set Inputs Inputs LLM · GPT-4.1 Extract Article Structure Step 1 Outpu…" at bounding box center [558, 406] width 1058 height 754
click at [931, 17] on span "Test Workflow" at bounding box center [929, 15] width 55 height 12
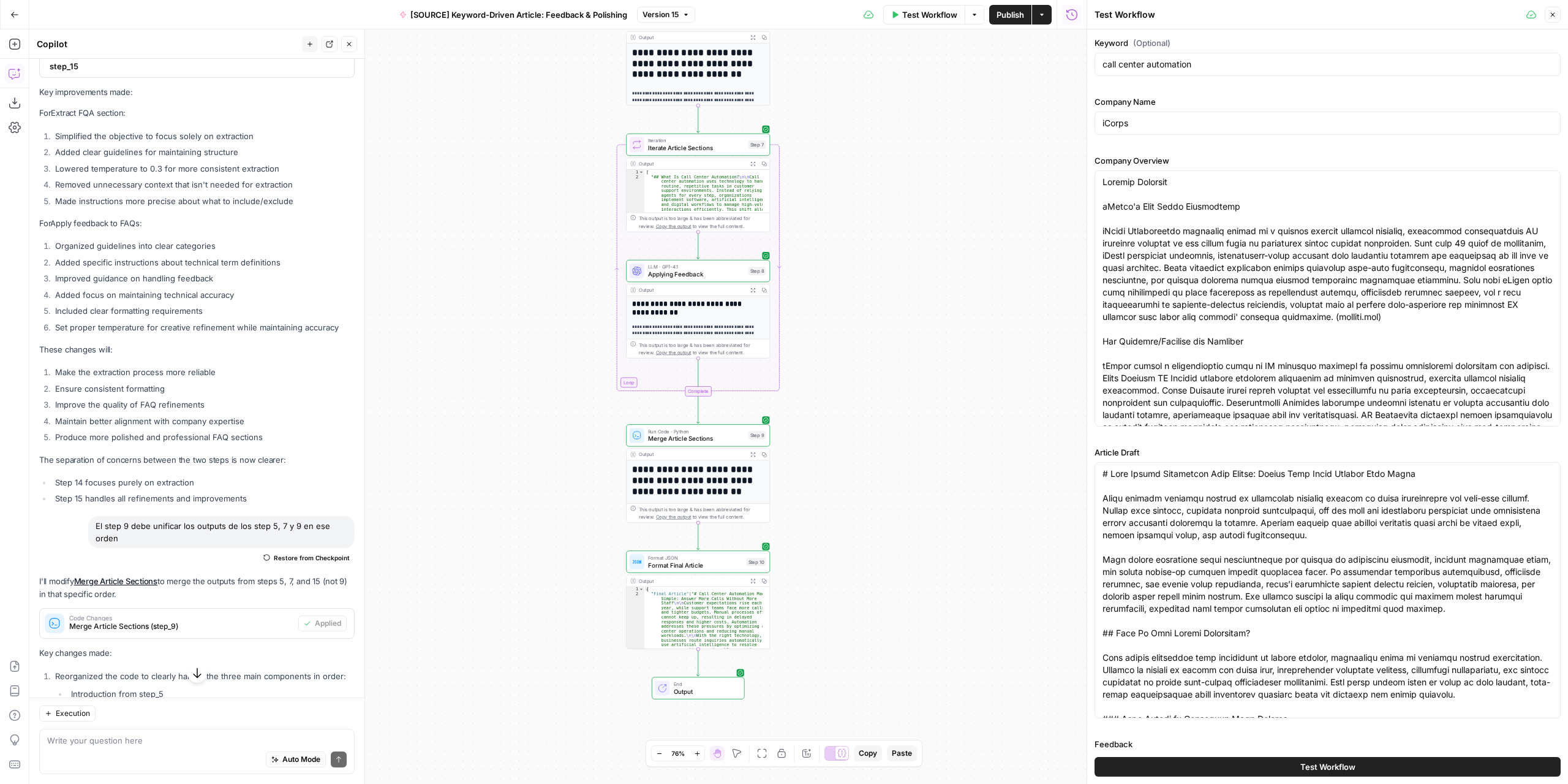
click at [1317, 769] on span "Test Workflow" at bounding box center [1327, 767] width 55 height 12
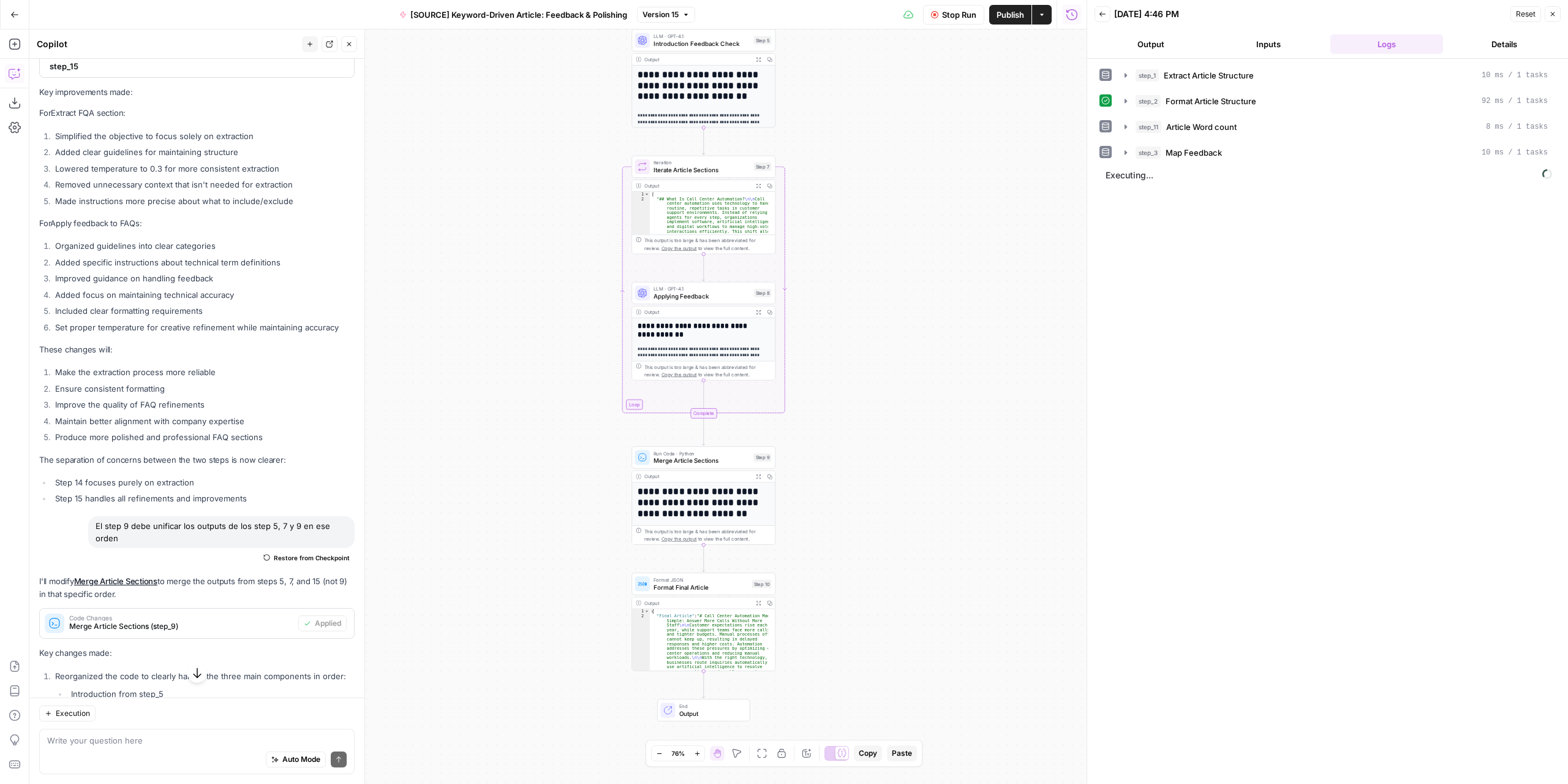
drag, startPoint x: 915, startPoint y: 254, endPoint x: 941, endPoint y: 513, distance: 260.3
click at [941, 513] on div "Workflow Set Inputs Inputs LLM · GPT-4.1 Extract Article Structure Step 1 Outpu…" at bounding box center [558, 406] width 1058 height 754
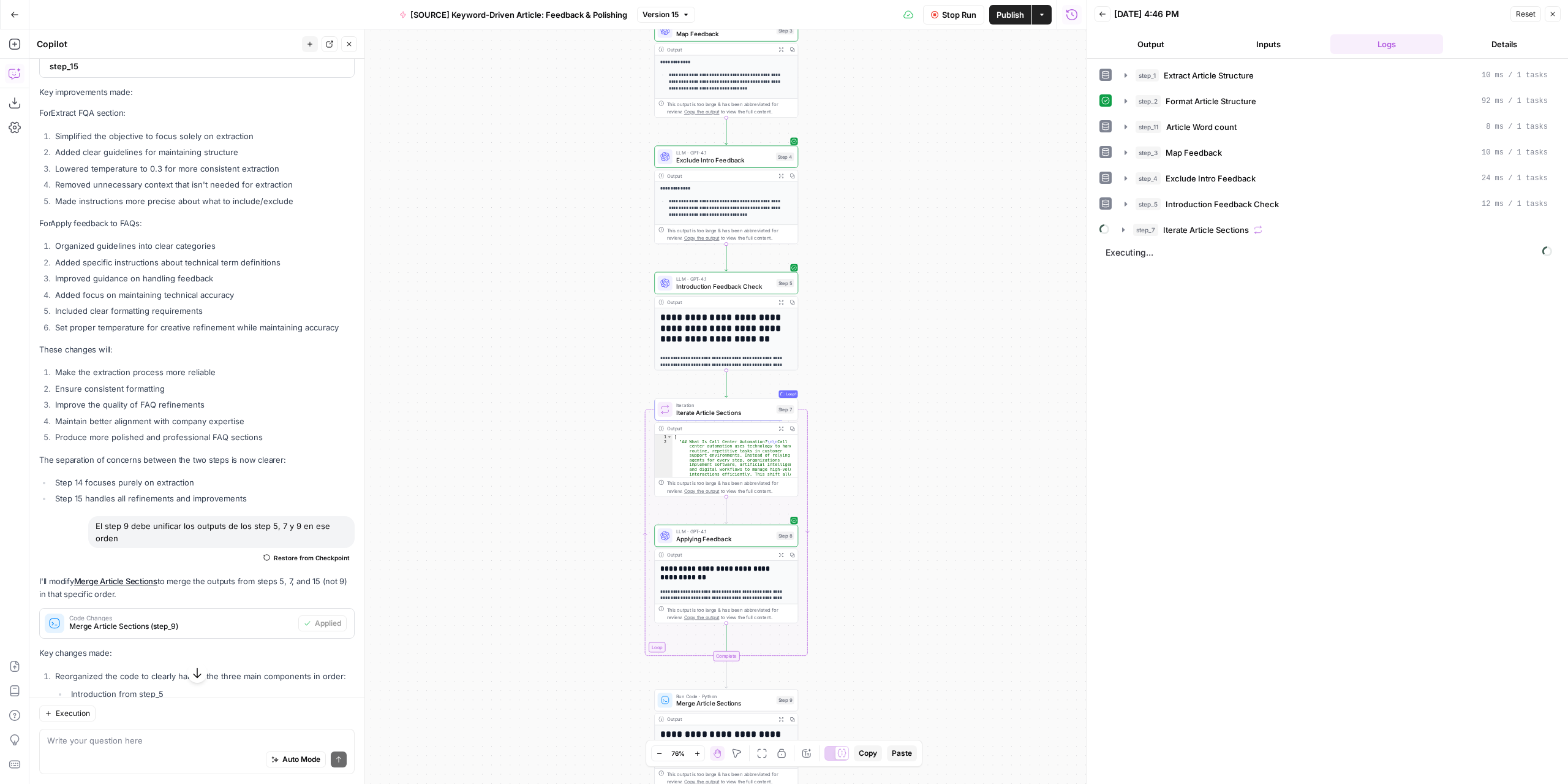
click at [745, 539] on span "Applying Feedback" at bounding box center [725, 539] width 97 height 9
click at [1167, 539] on div at bounding box center [1367, 536] width 402 height 19
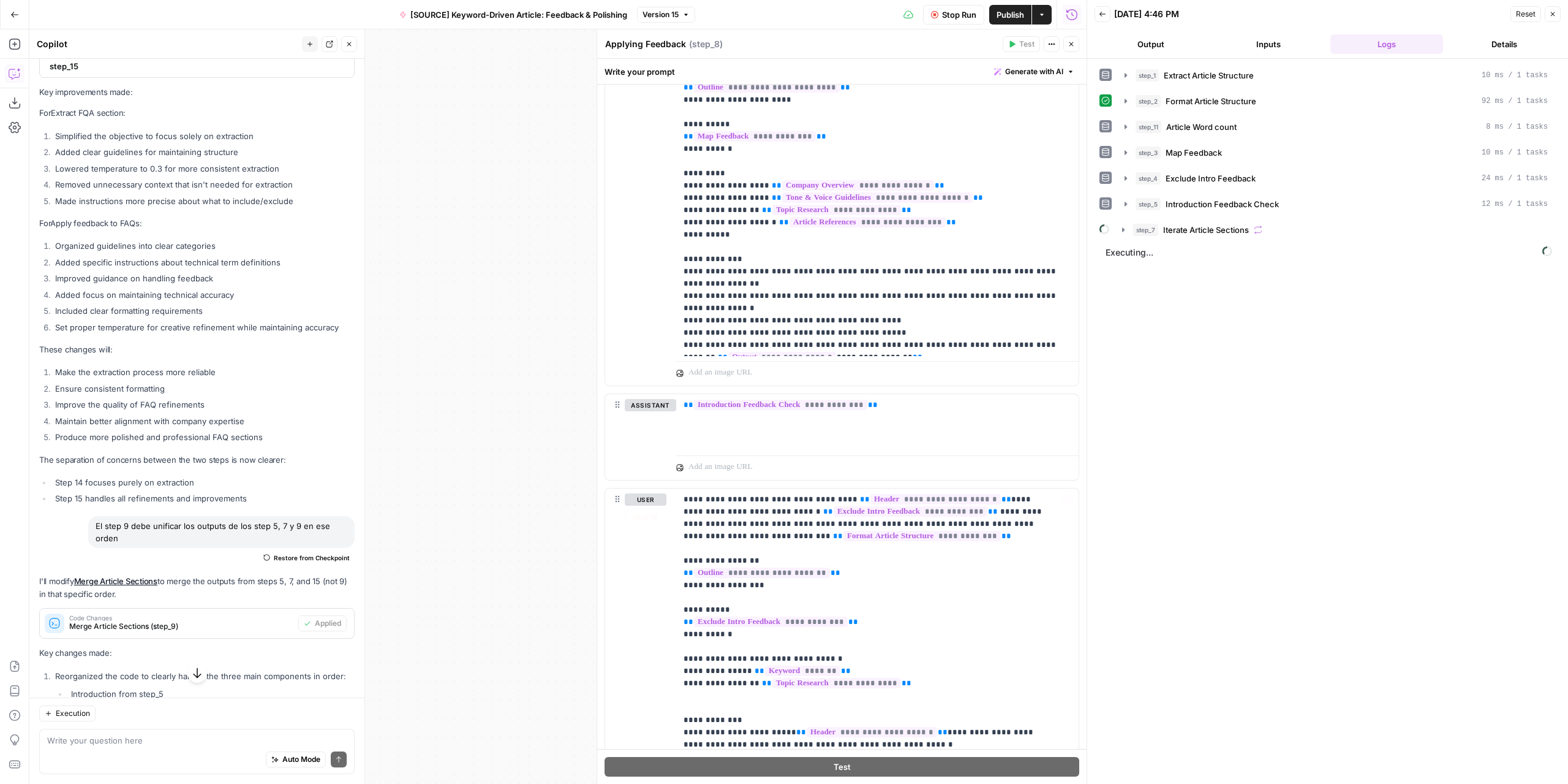
scroll to position [98, 0]
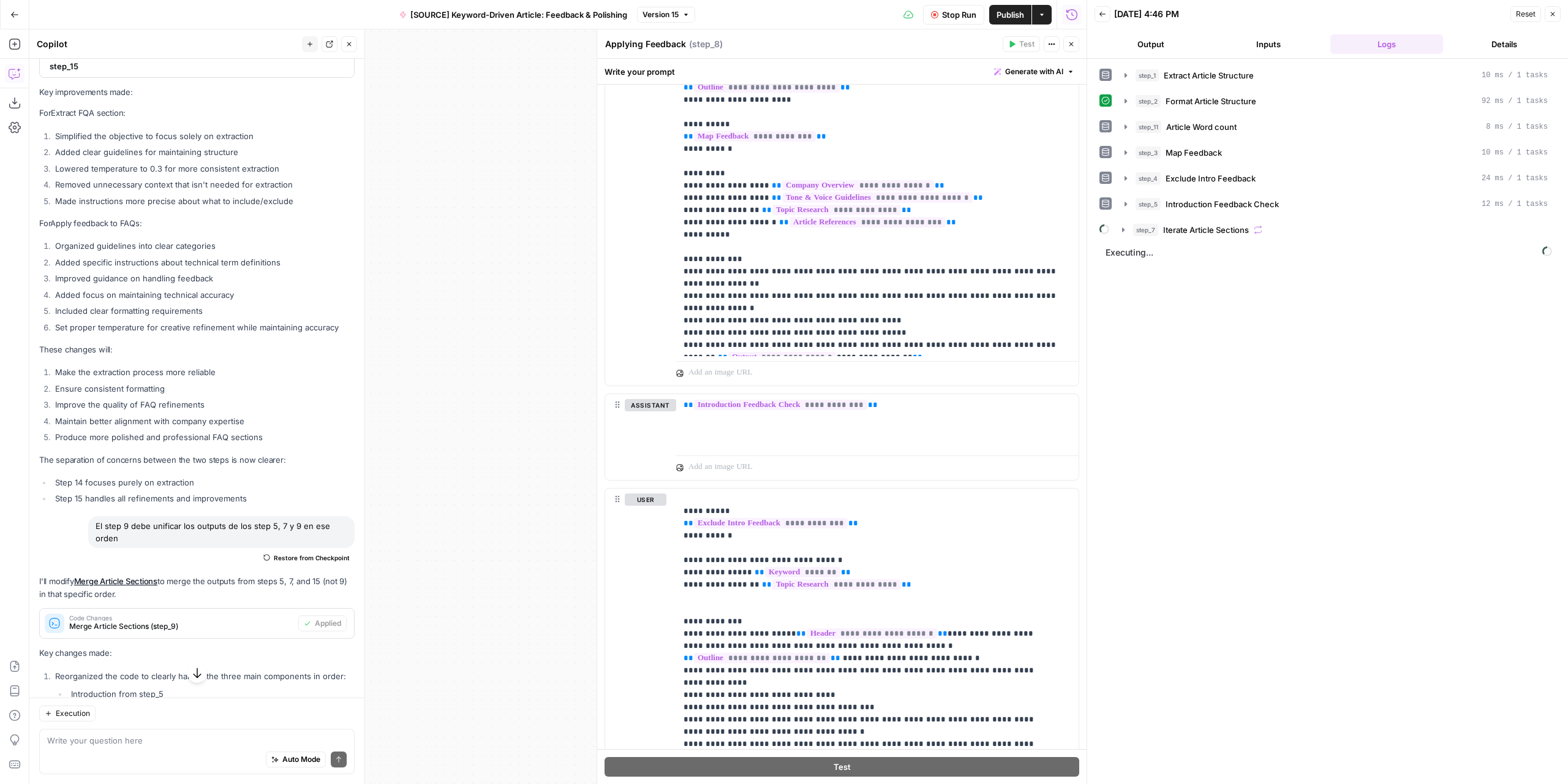
click at [937, 17] on icon "button" at bounding box center [935, 15] width 7 height 7
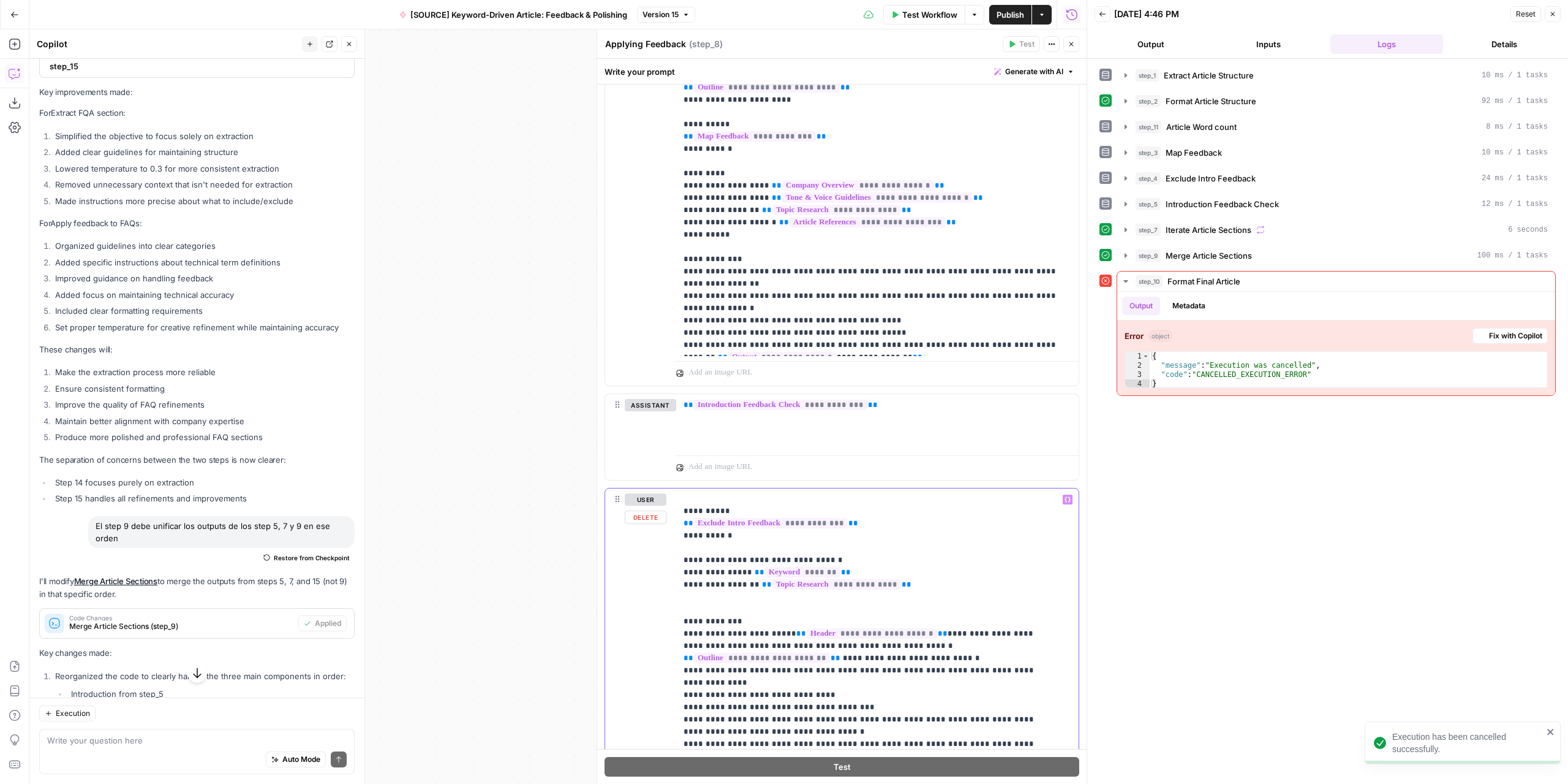
drag, startPoint x: 707, startPoint y: 679, endPoint x: 675, endPoint y: 669, distance: 33.5
click at [675, 669] on div "**********" at bounding box center [841, 752] width 473 height 528
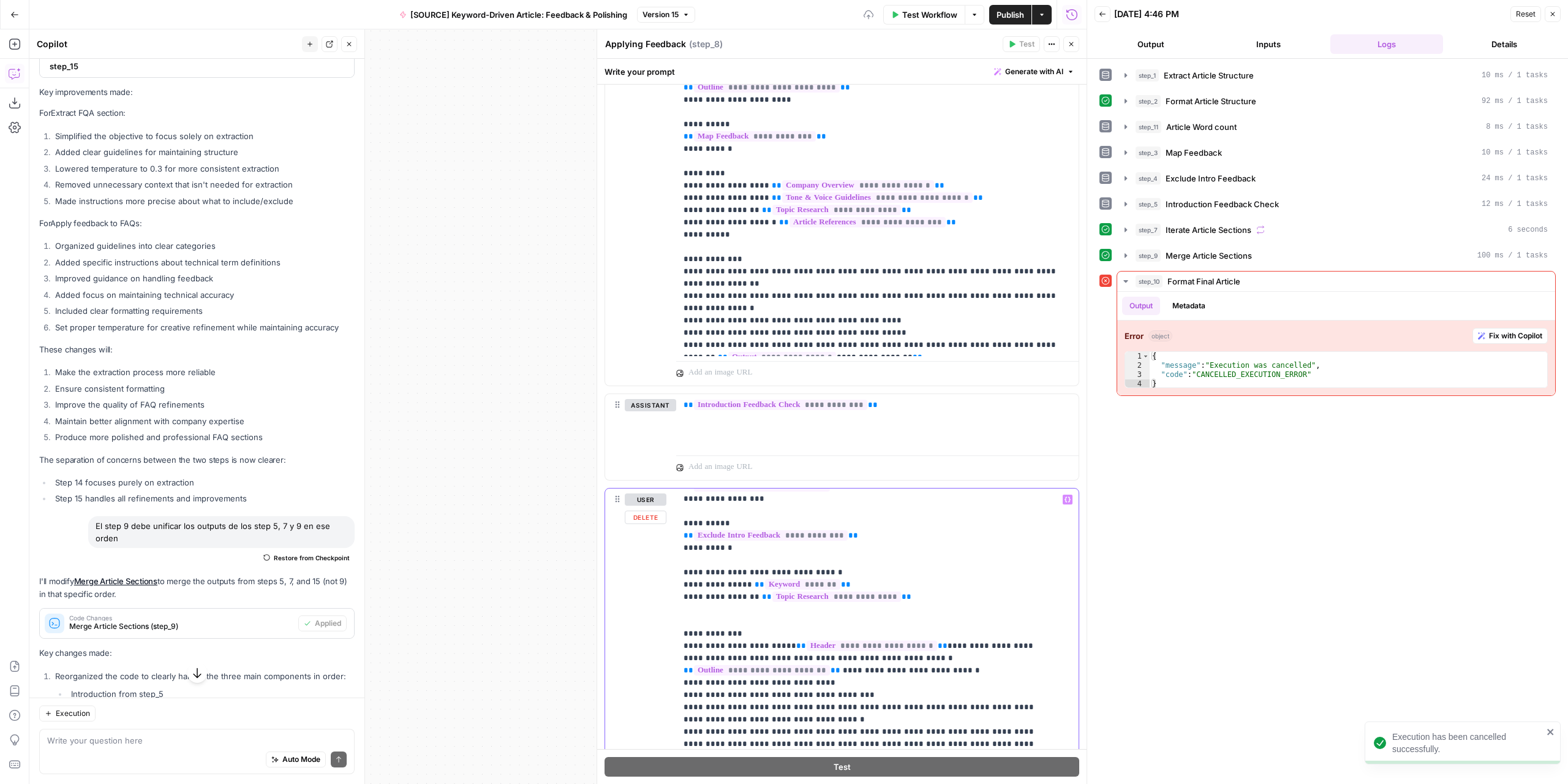
scroll to position [74, 0]
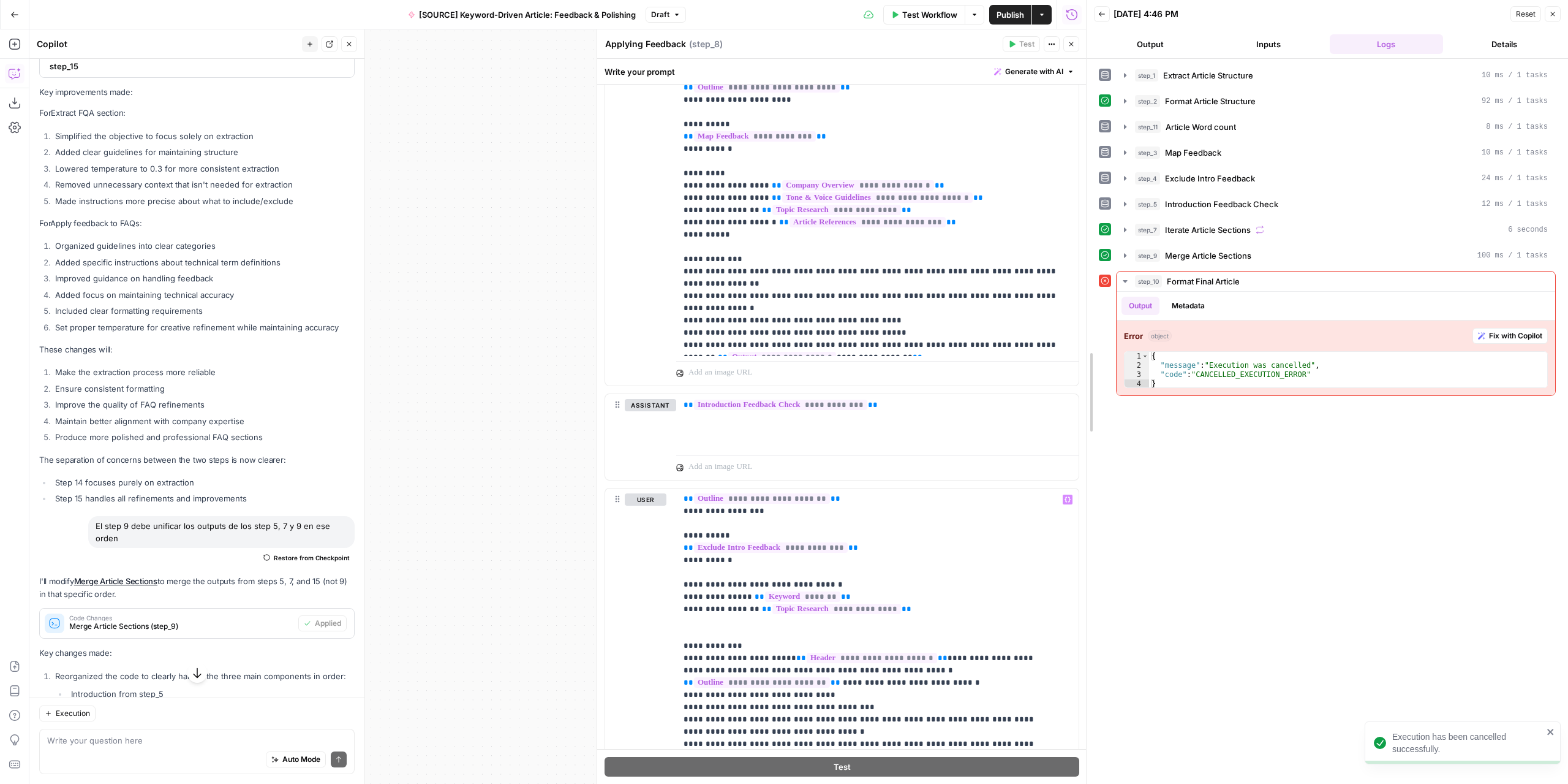
click at [1081, 595] on div at bounding box center [1087, 392] width 12 height 784
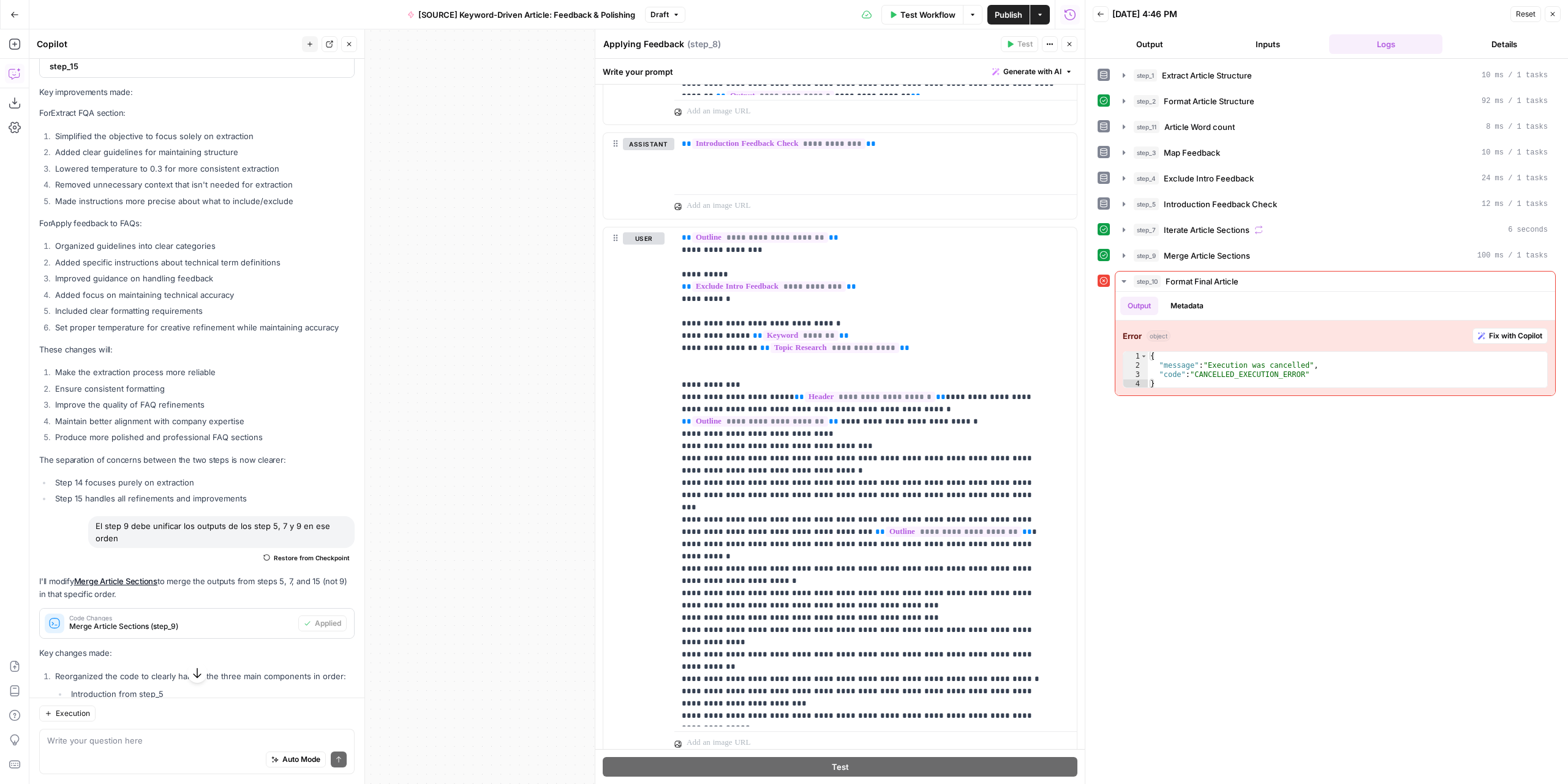
scroll to position [648, 0]
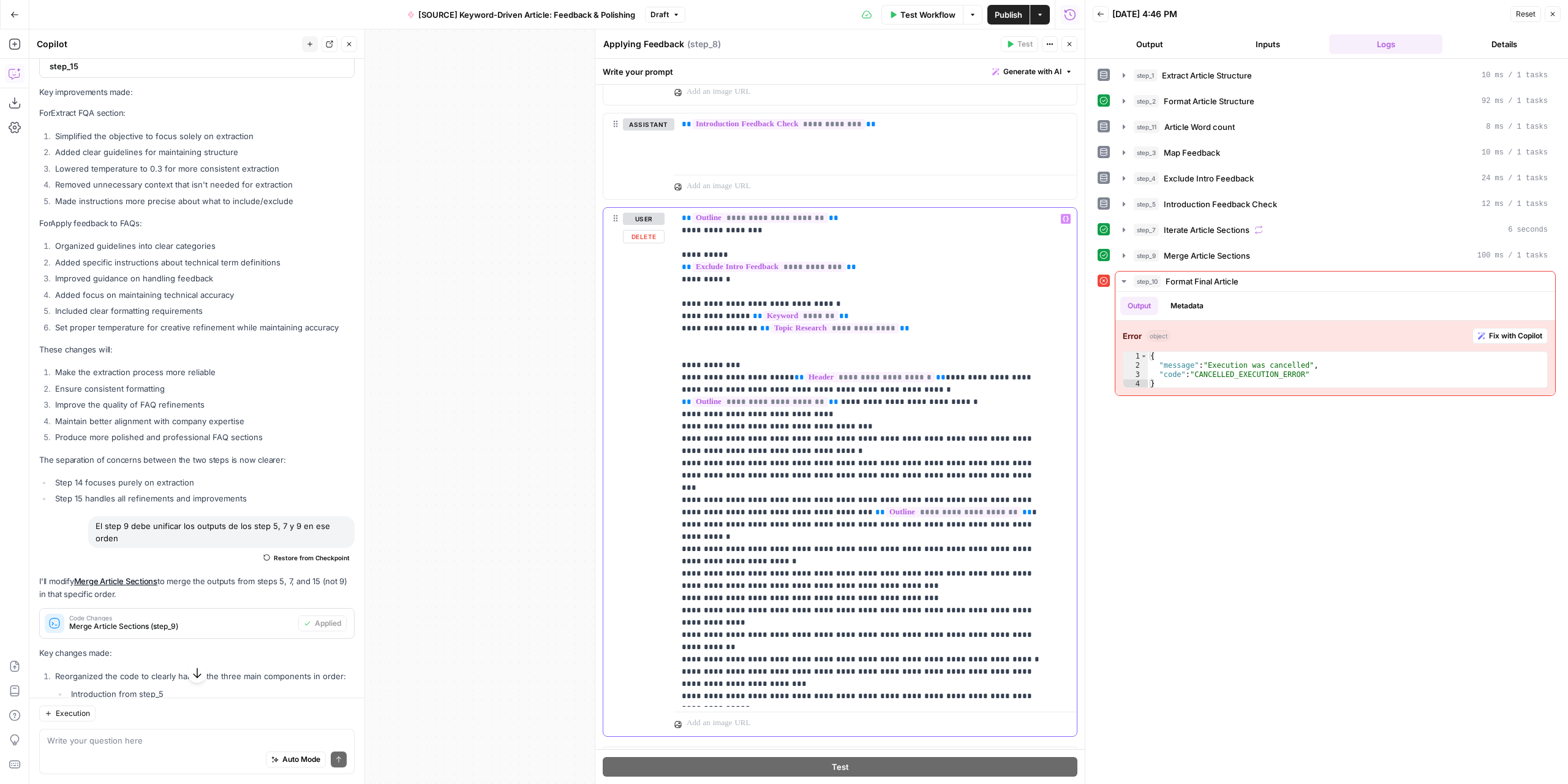
click at [683, 485] on p "**********" at bounding box center [867, 420] width 370 height 564
drag, startPoint x: 1026, startPoint y: 486, endPoint x: 1014, endPoint y: 484, distance: 12.2
click at [1014, 484] on p "**********" at bounding box center [867, 420] width 370 height 564
drag, startPoint x: 706, startPoint y: 499, endPoint x: 680, endPoint y: 498, distance: 26.0
click at [680, 498] on div "**********" at bounding box center [871, 457] width 394 height 499
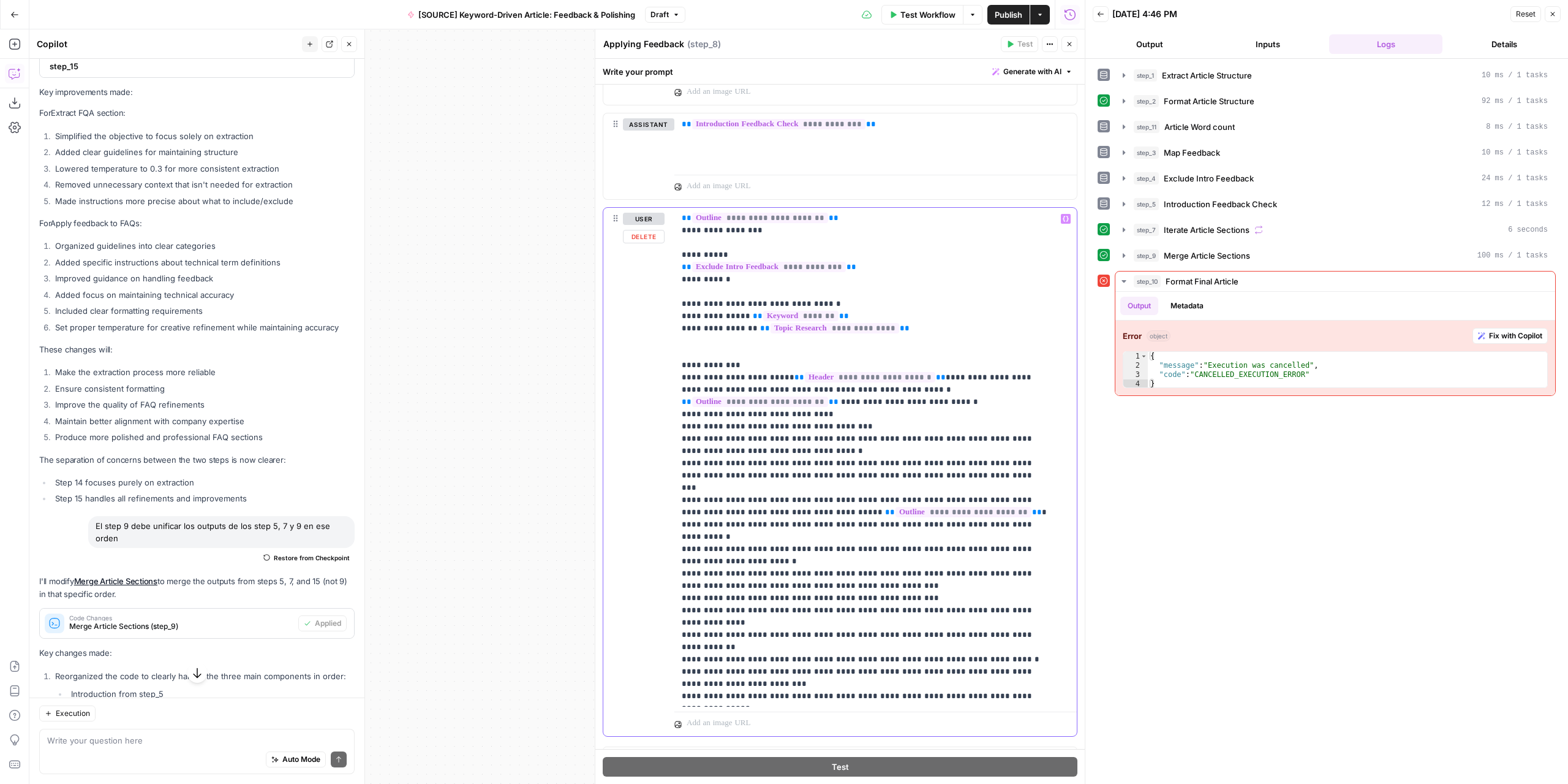
drag, startPoint x: 1022, startPoint y: 485, endPoint x: 1016, endPoint y: 482, distance: 6.7
click at [1016, 482] on p "**********" at bounding box center [867, 420] width 370 height 564
drag, startPoint x: 706, startPoint y: 495, endPoint x: 681, endPoint y: 497, distance: 25.1
click at [682, 497] on p "**********" at bounding box center [867, 420] width 370 height 564
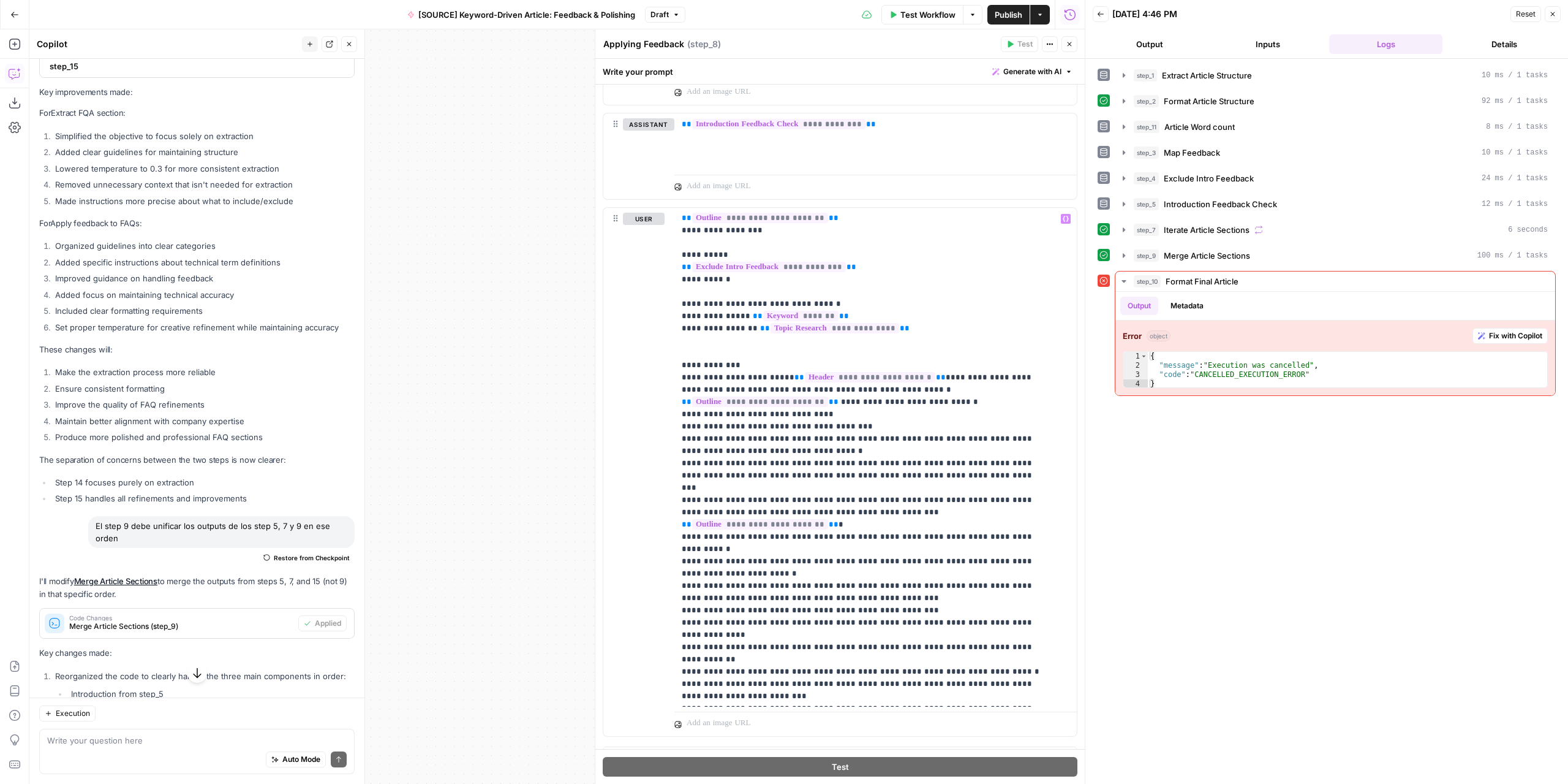
click at [917, 15] on span "Test Workflow" at bounding box center [928, 15] width 55 height 12
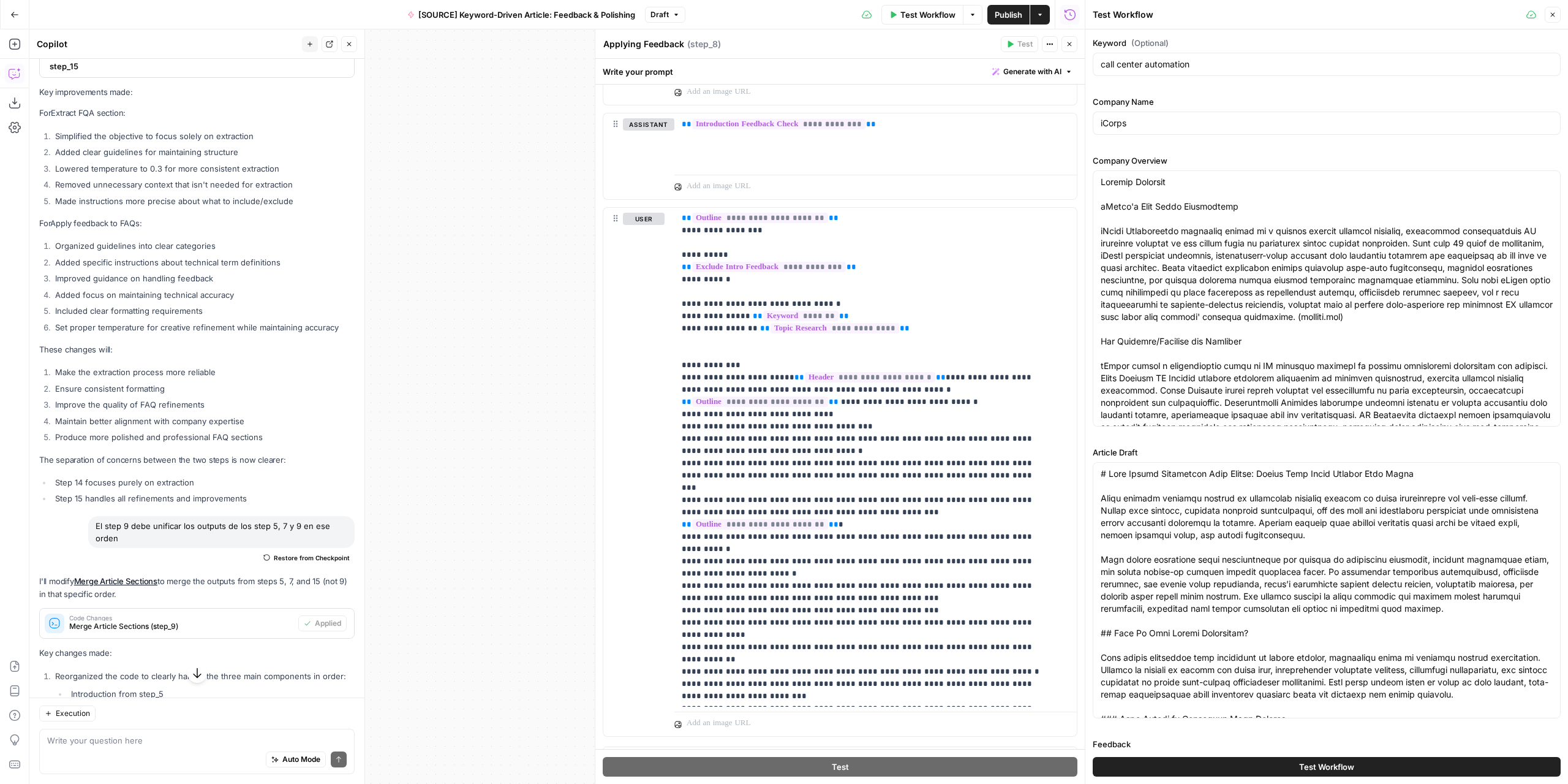
click at [1285, 757] on button "Test Workflow" at bounding box center [1327, 766] width 468 height 19
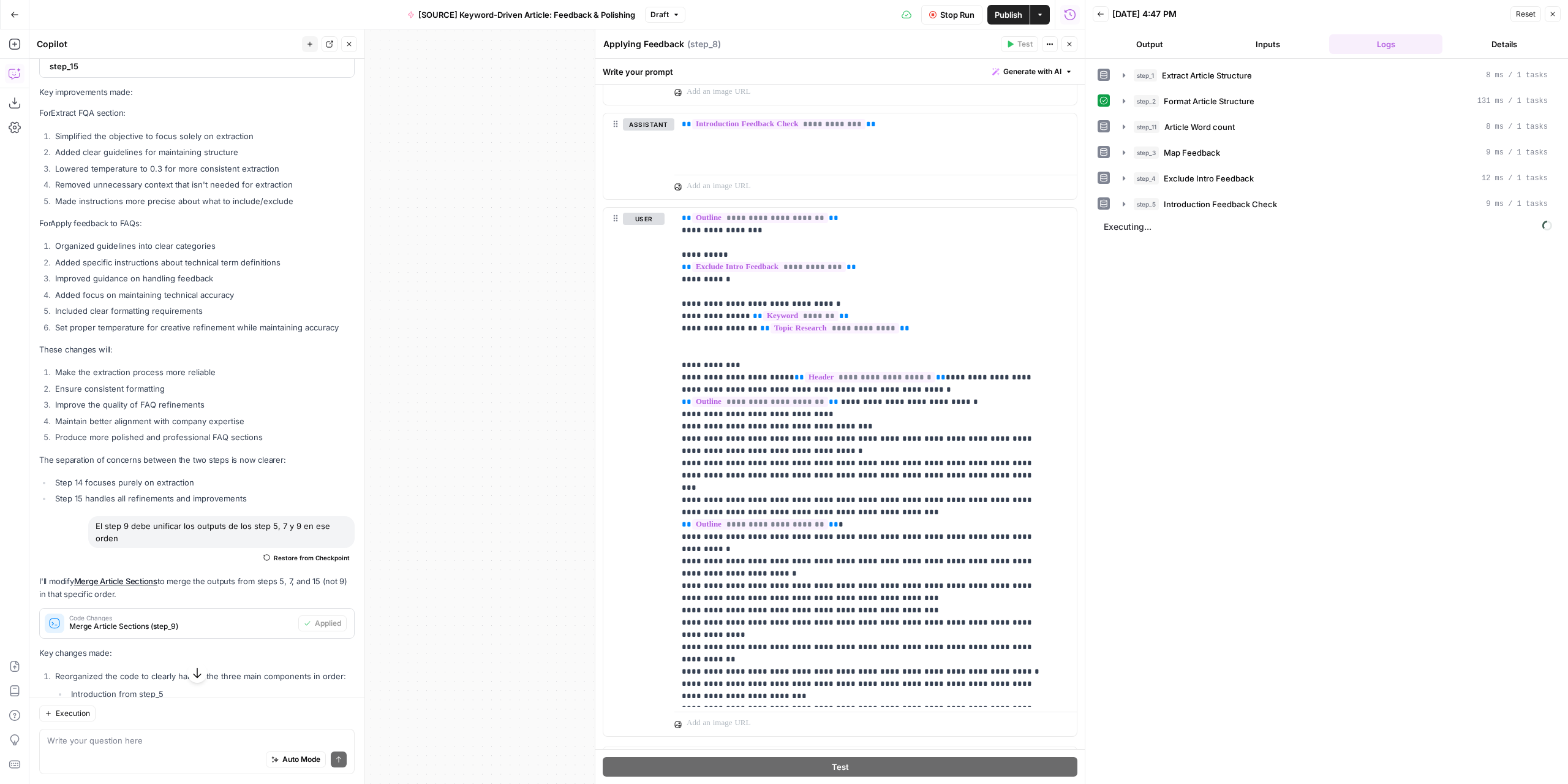
click at [349, 43] on icon "button" at bounding box center [349, 44] width 7 height 7
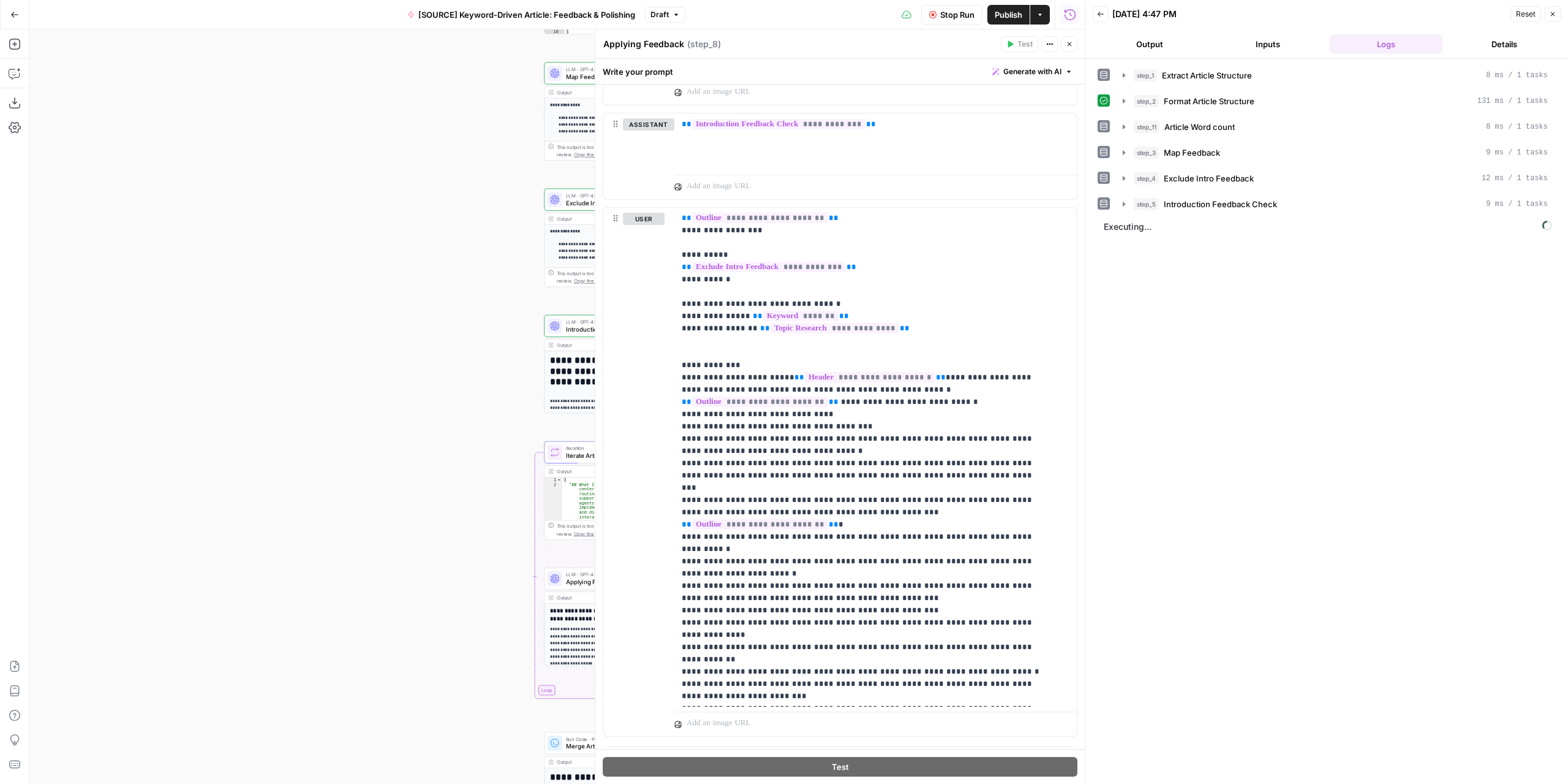
drag, startPoint x: 387, startPoint y: 347, endPoint x: 171, endPoint y: 479, distance: 253.1
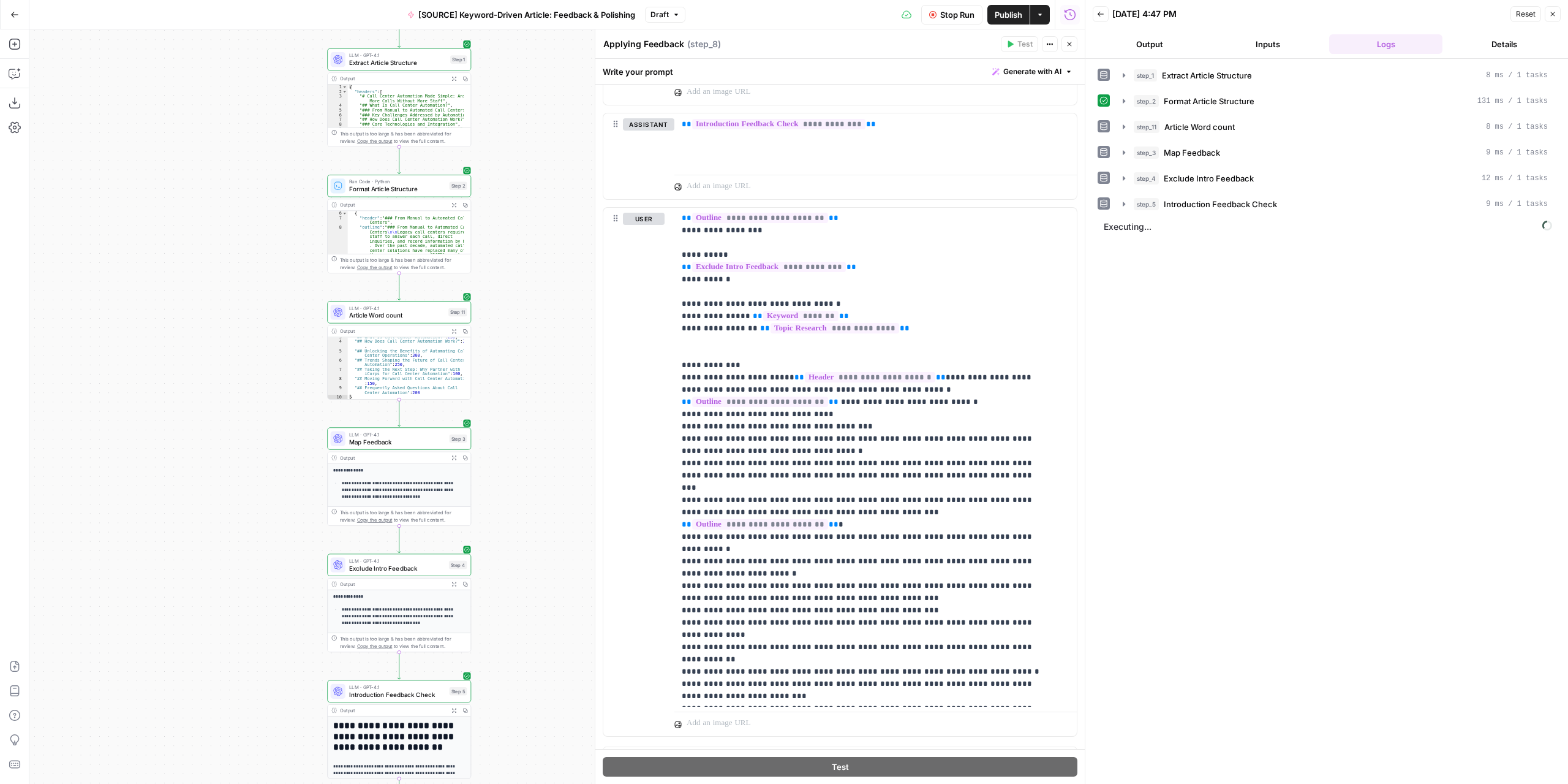
drag, startPoint x: 493, startPoint y: 326, endPoint x: 491, endPoint y: 442, distance: 116.0
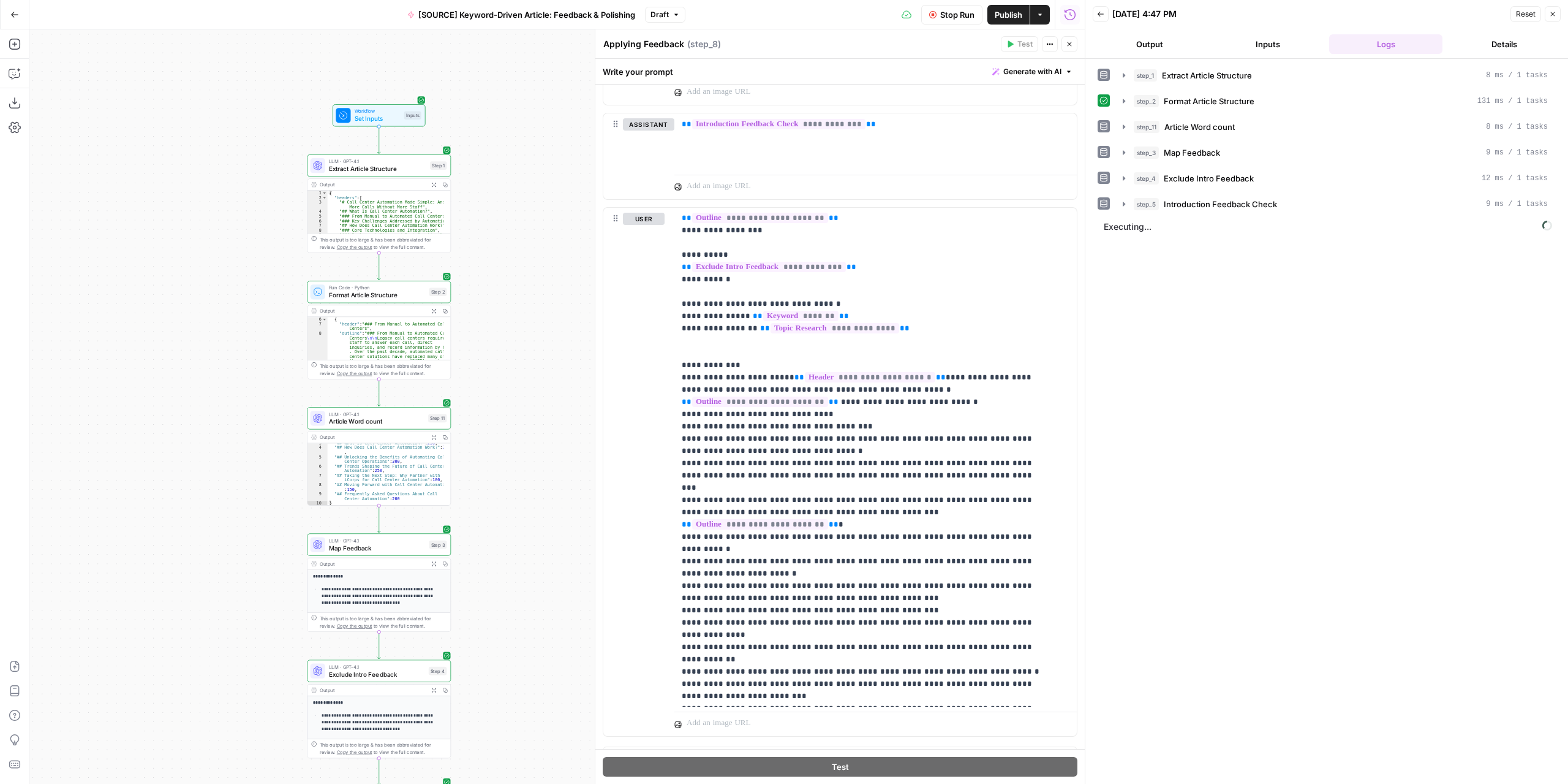
drag, startPoint x: 535, startPoint y: 339, endPoint x: 516, endPoint y: 459, distance: 121.5
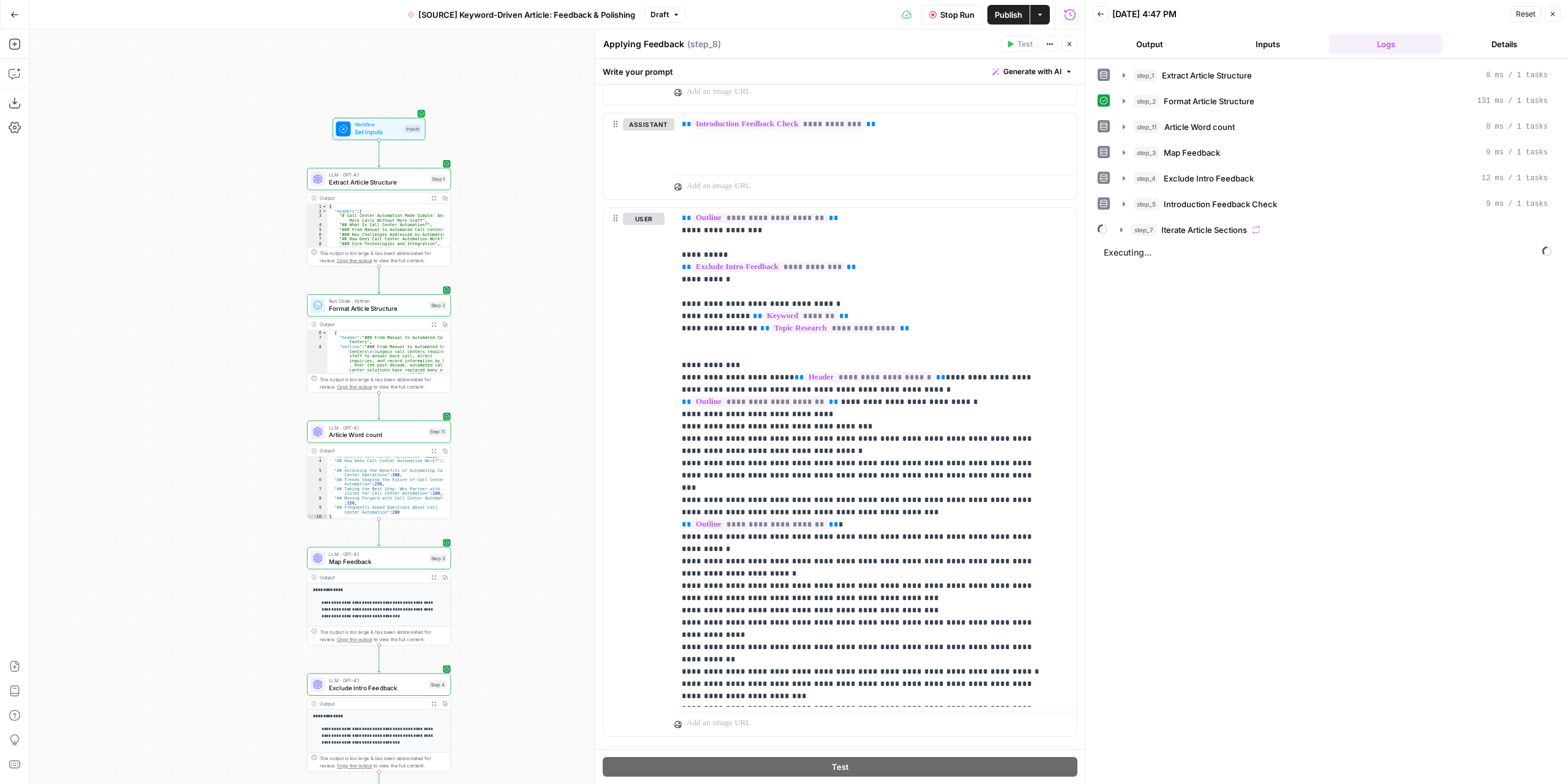
click at [430, 324] on button "Expand Output" at bounding box center [433, 324] width 11 height 11
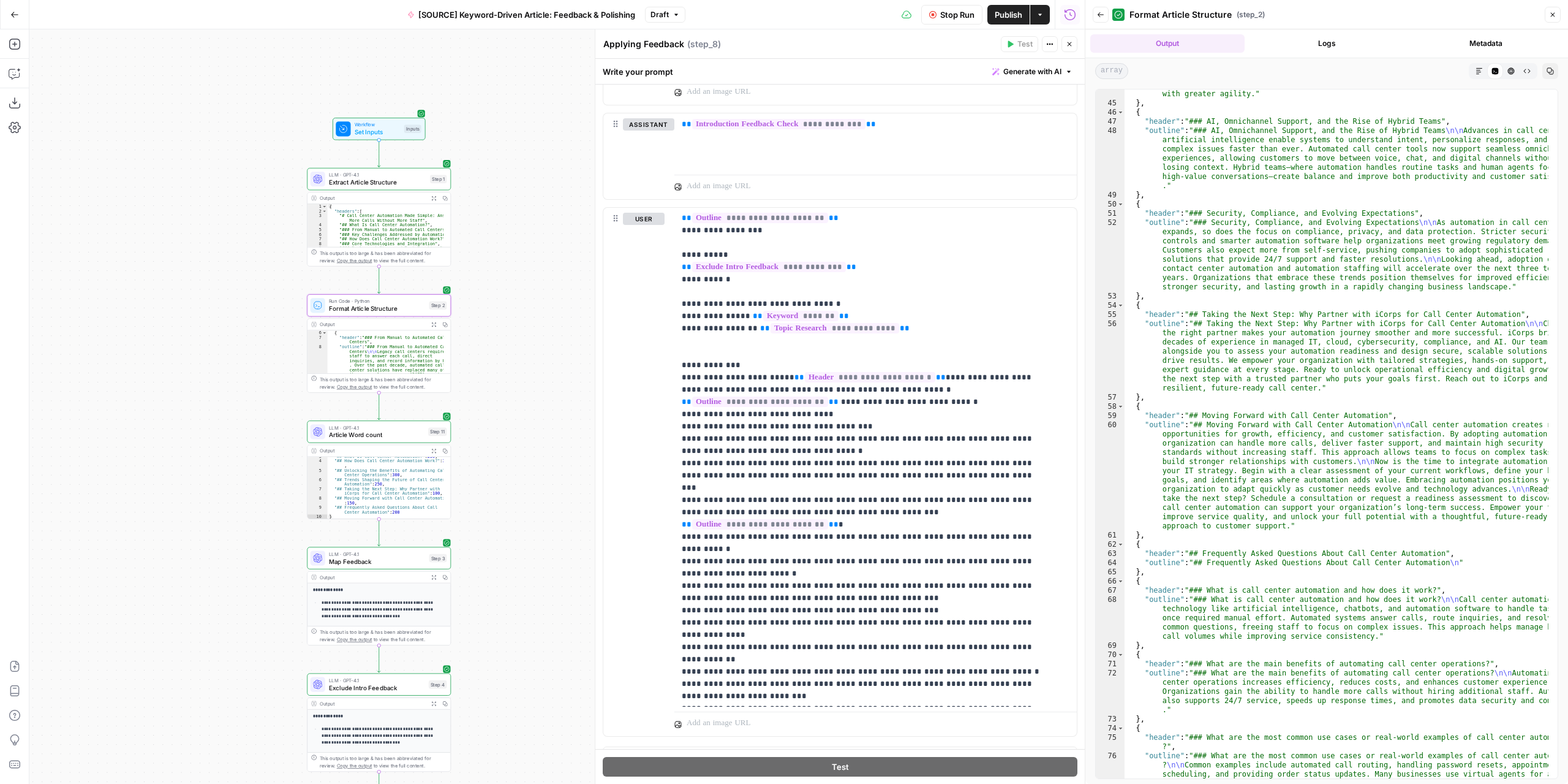
scroll to position [1195, 0]
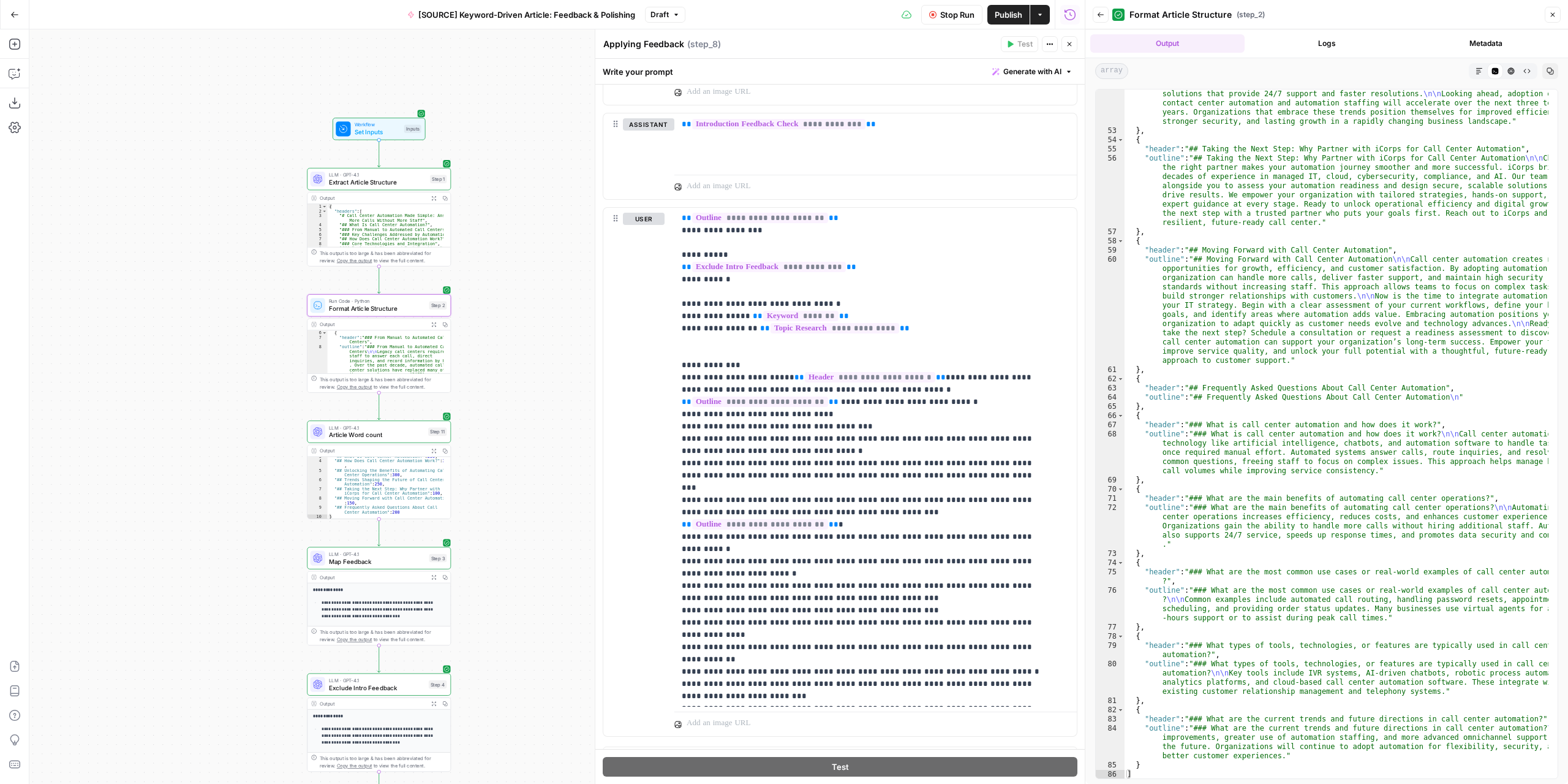
click at [1551, 15] on icon "button" at bounding box center [1553, 15] width 7 height 7
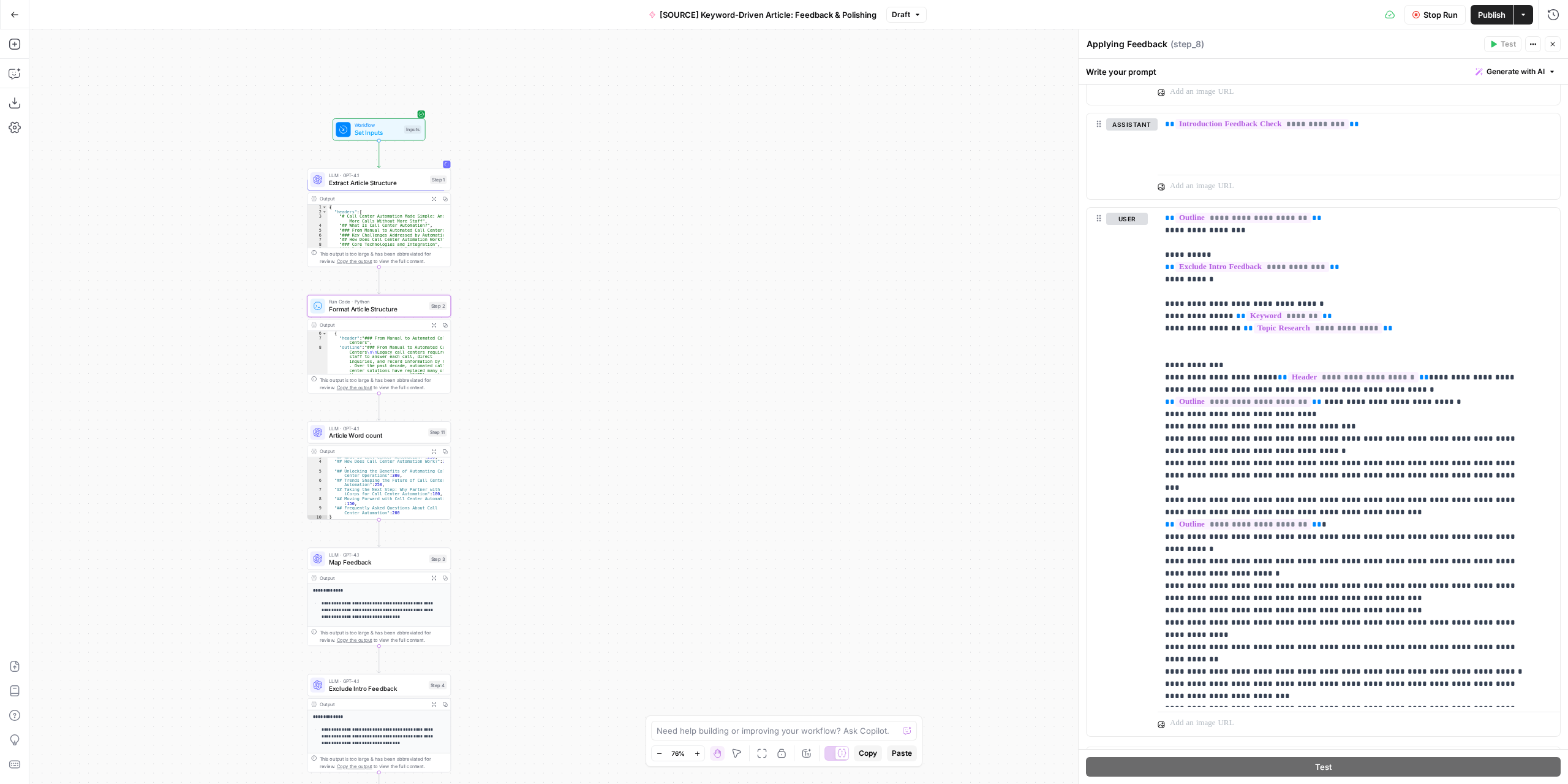
drag, startPoint x: 661, startPoint y: 555, endPoint x: 709, endPoint y: 206, distance: 352.3
click at [708, 208] on div "Workflow Set Inputs Inputs LLM · GPT-4.1 Extract Article Structure Step 1 Outpu…" at bounding box center [798, 406] width 1539 height 754
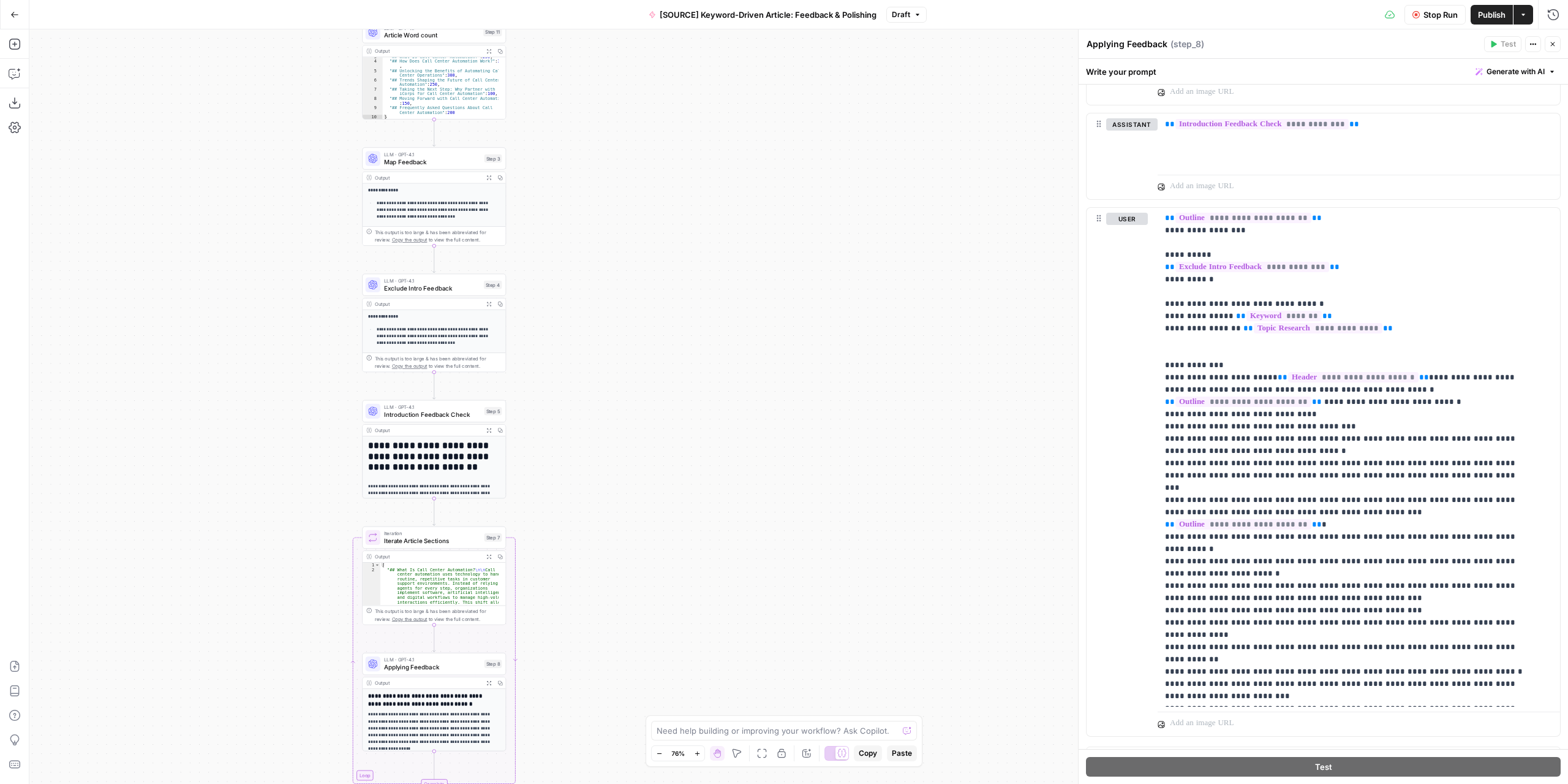
drag, startPoint x: 657, startPoint y: 467, endPoint x: 712, endPoint y: 214, distance: 258.9
click at [713, 217] on div "Workflow Set Inputs Inputs LLM · GPT-4.1 Extract Article Structure Step 1 Outpu…" at bounding box center [798, 406] width 1539 height 754
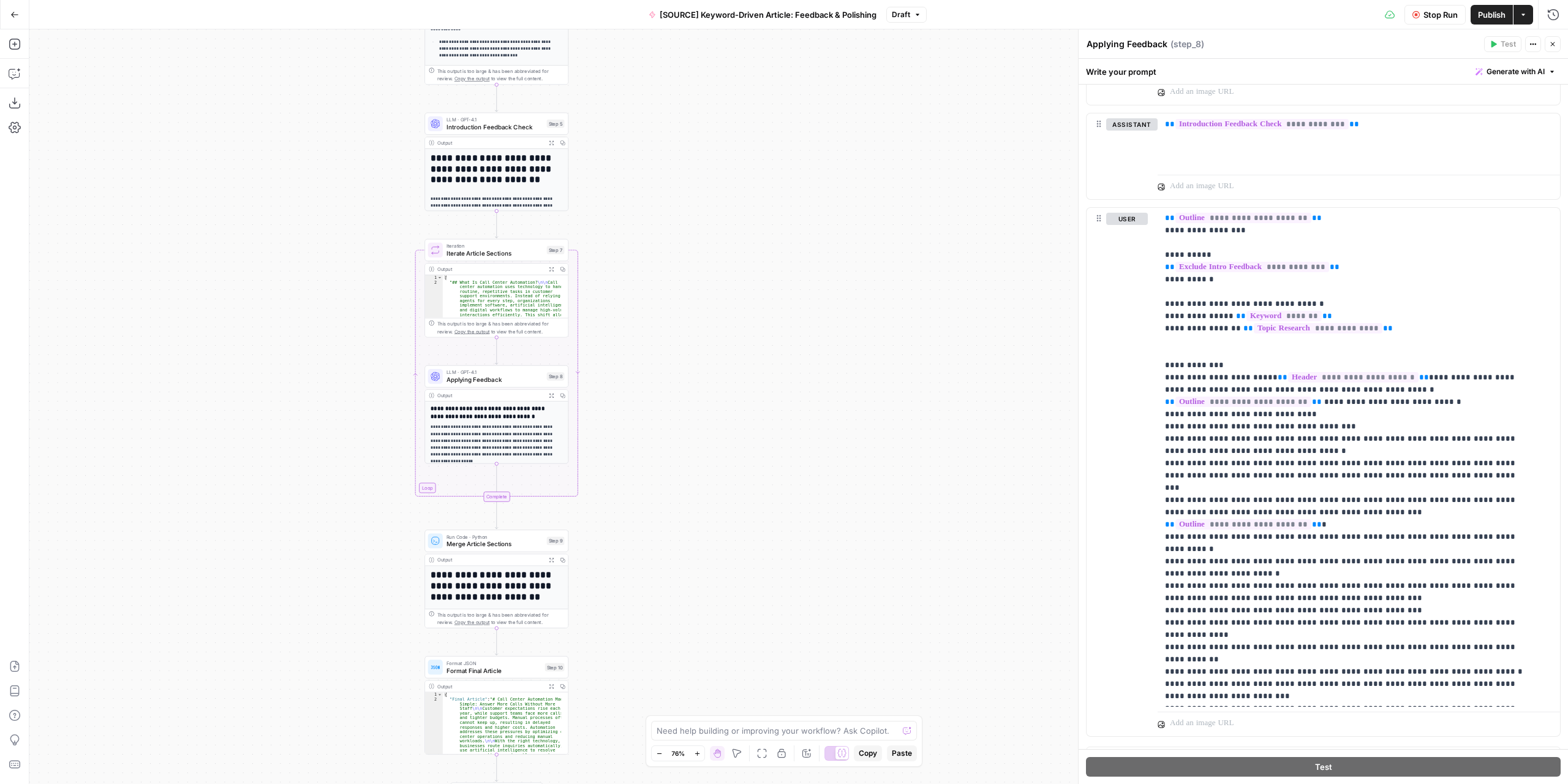
drag, startPoint x: 724, startPoint y: 428, endPoint x: 776, endPoint y: 227, distance: 207.6
click at [776, 229] on div "Workflow Set Inputs Inputs LLM · GPT-4.1 Extract Article Structure Step 1 Outpu…" at bounding box center [798, 406] width 1539 height 754
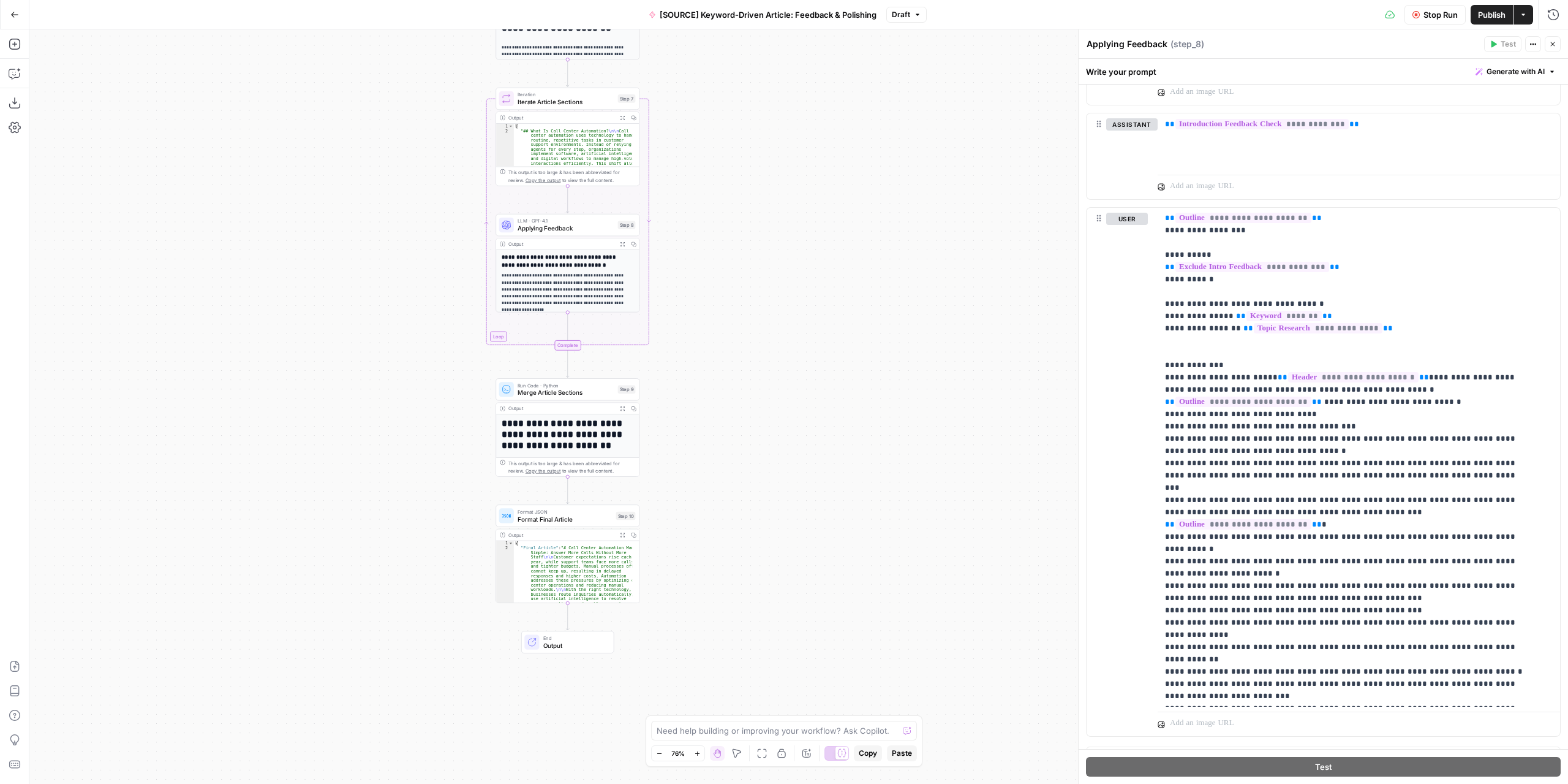
drag, startPoint x: 778, startPoint y: 344, endPoint x: 785, endPoint y: 358, distance: 15.7
click at [785, 358] on div "Workflow Set Inputs Inputs LLM · GPT-4.1 Extract Article Structure Step 1 Outpu…" at bounding box center [798, 406] width 1539 height 754
click at [1424, 12] on span "Stop Run" at bounding box center [1441, 15] width 35 height 12
click at [1392, 11] on span "Test Workflow" at bounding box center [1411, 15] width 55 height 12
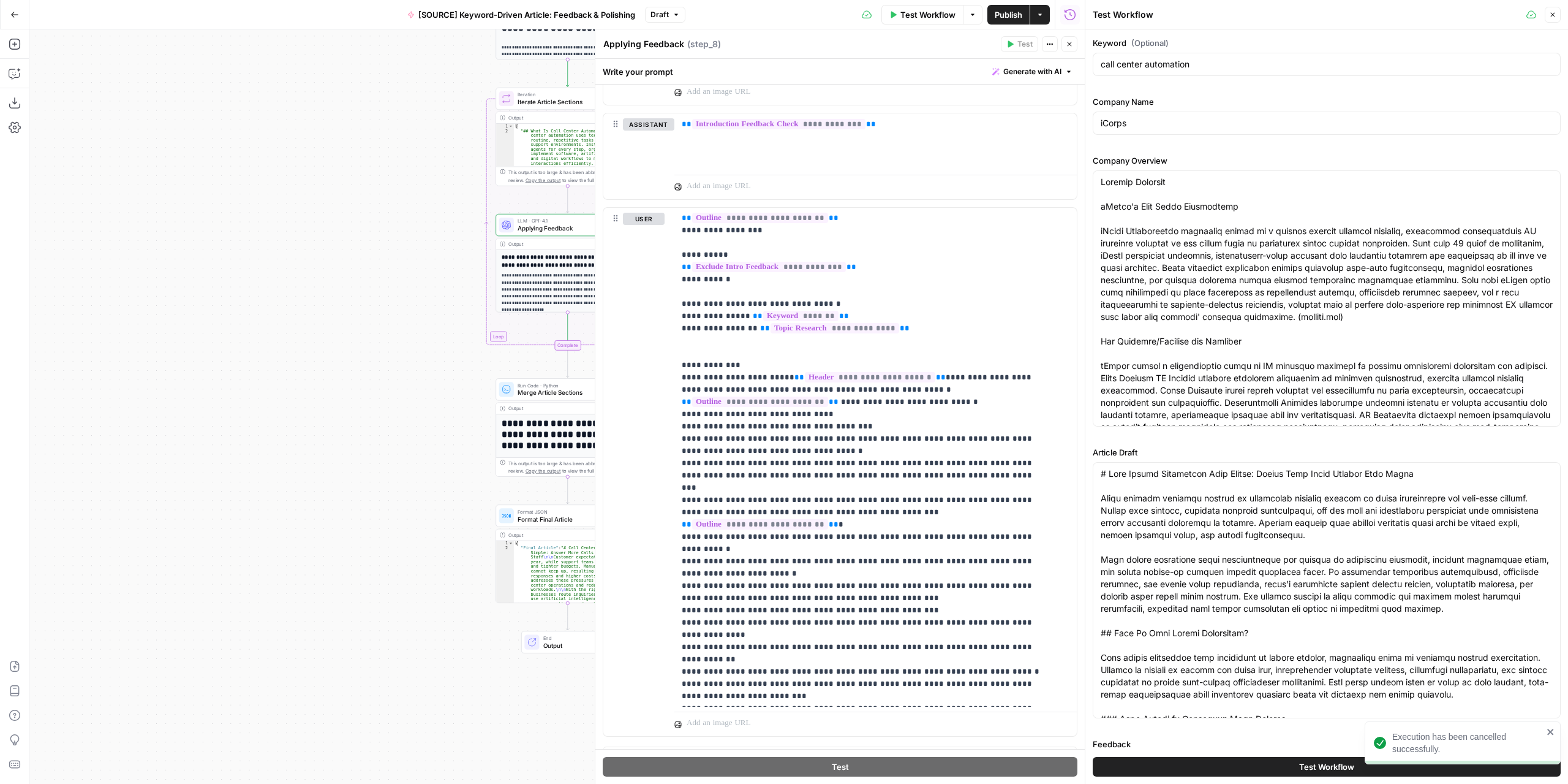
click at [1280, 771] on button "Test Workflow" at bounding box center [1327, 766] width 468 height 19
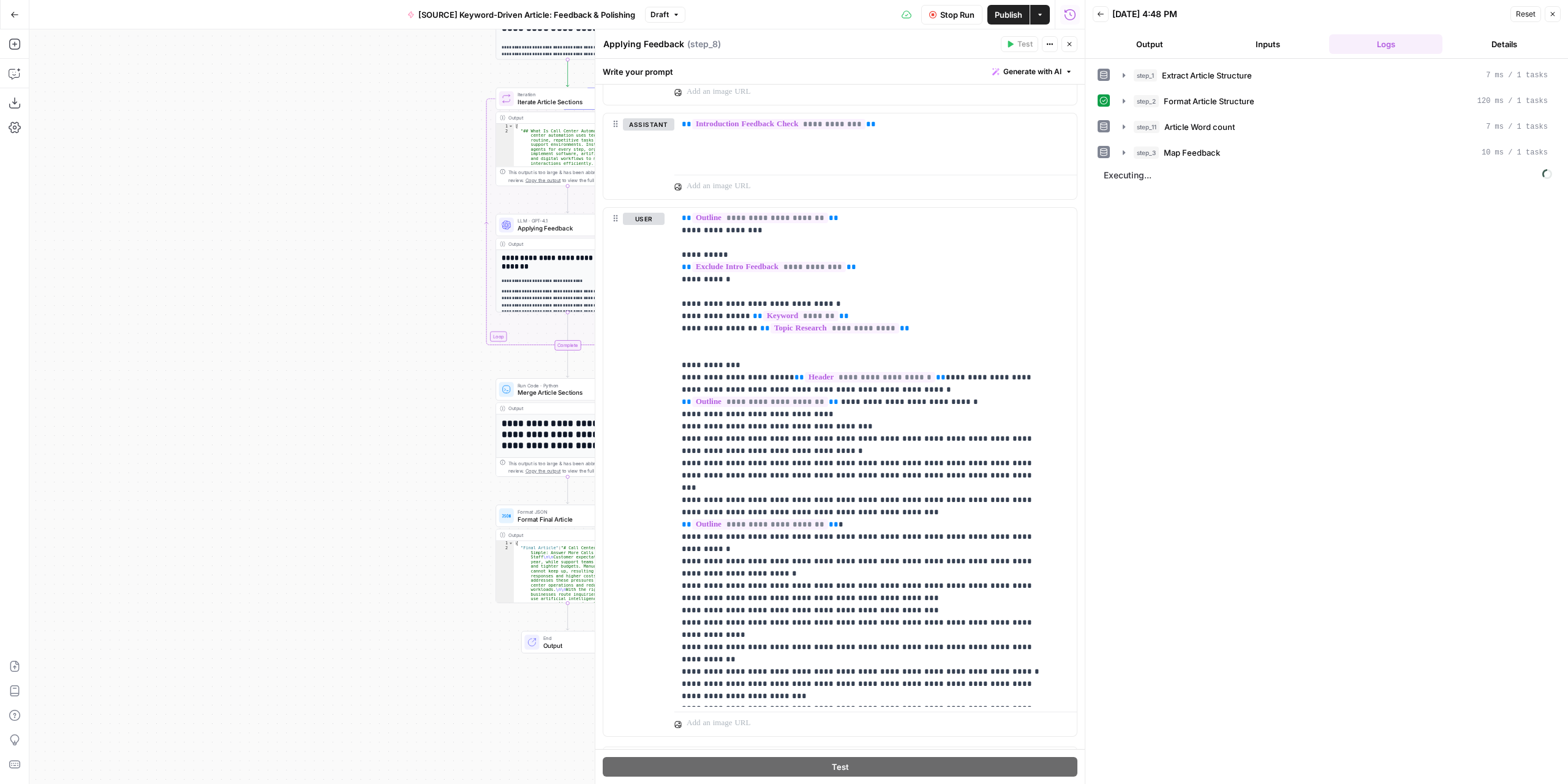
click at [1070, 43] on icon "button" at bounding box center [1069, 44] width 7 height 7
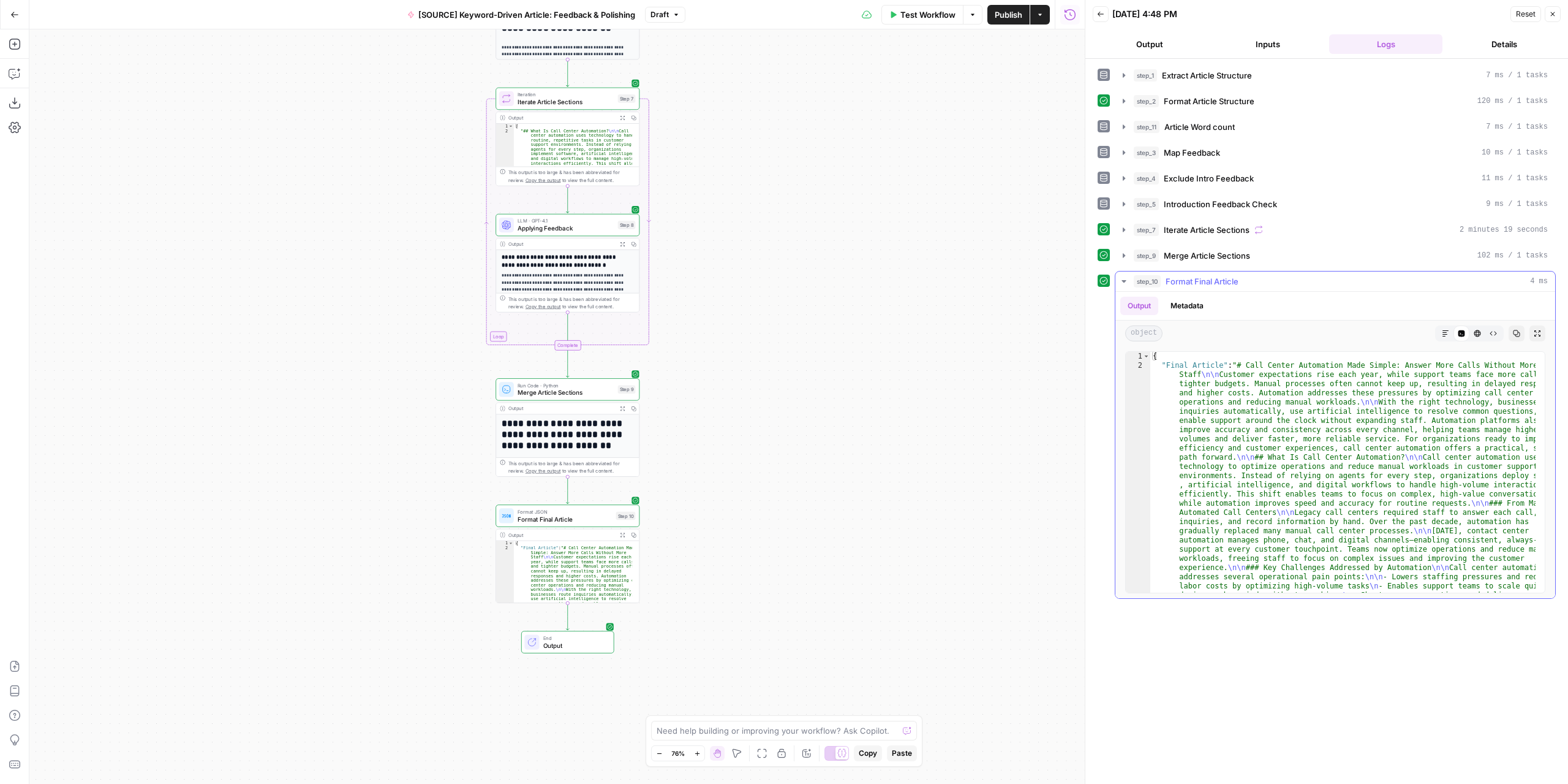
click at [1444, 330] on icon "button" at bounding box center [1445, 333] width 7 height 7
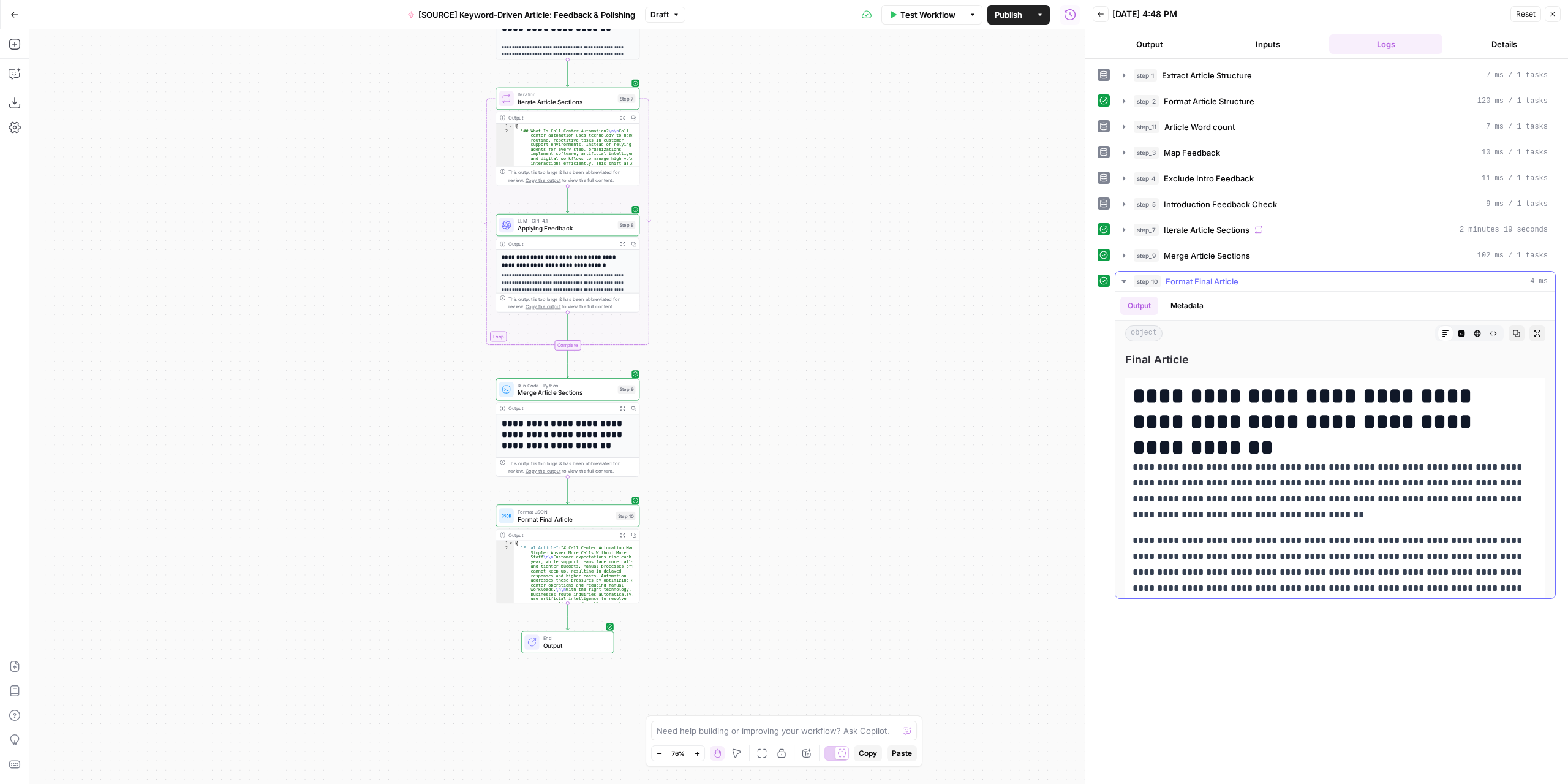
click at [1534, 330] on icon "button" at bounding box center [1537, 333] width 7 height 7
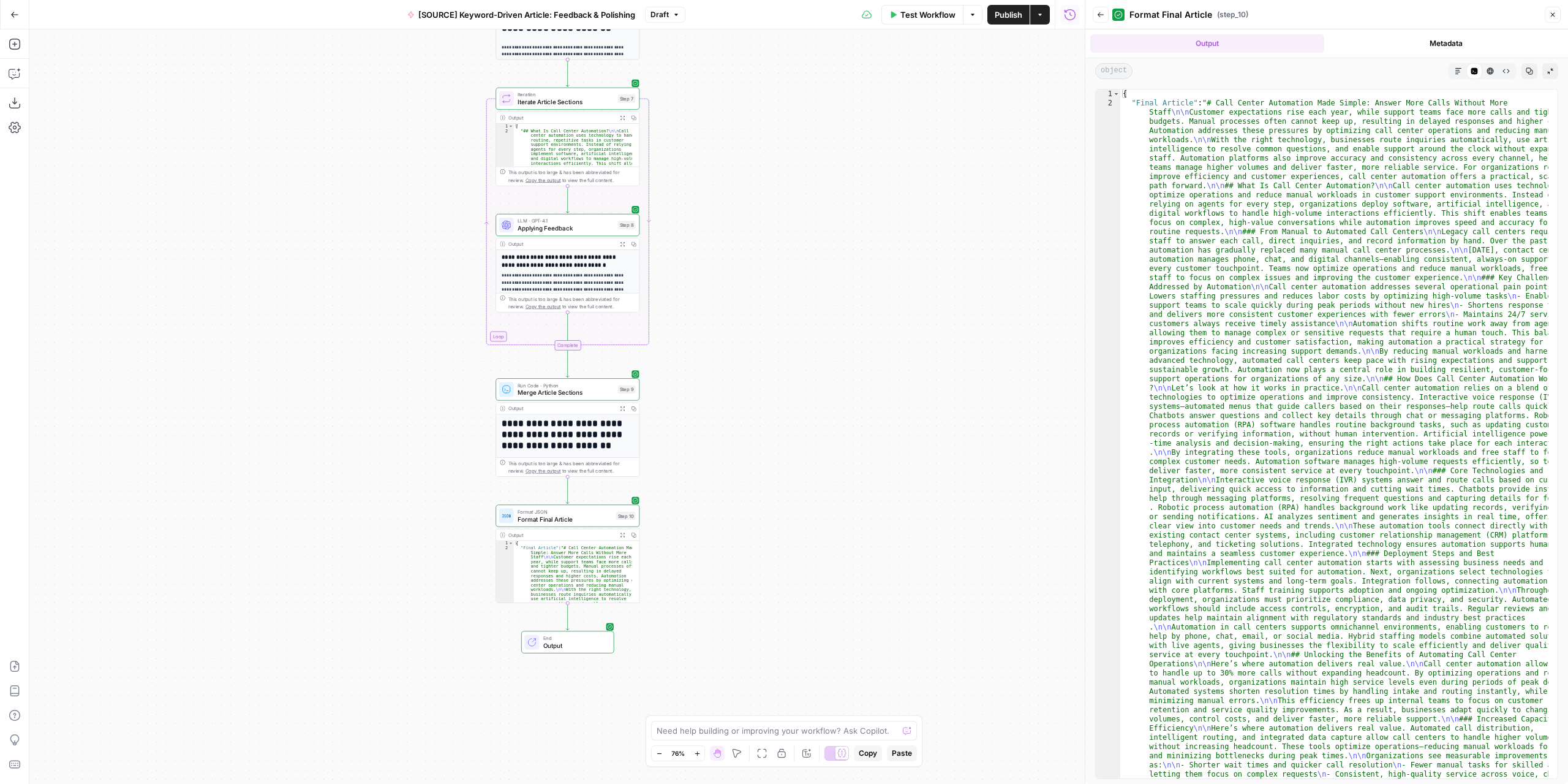
click at [1460, 70] on icon "button" at bounding box center [1458, 70] width 7 height 7
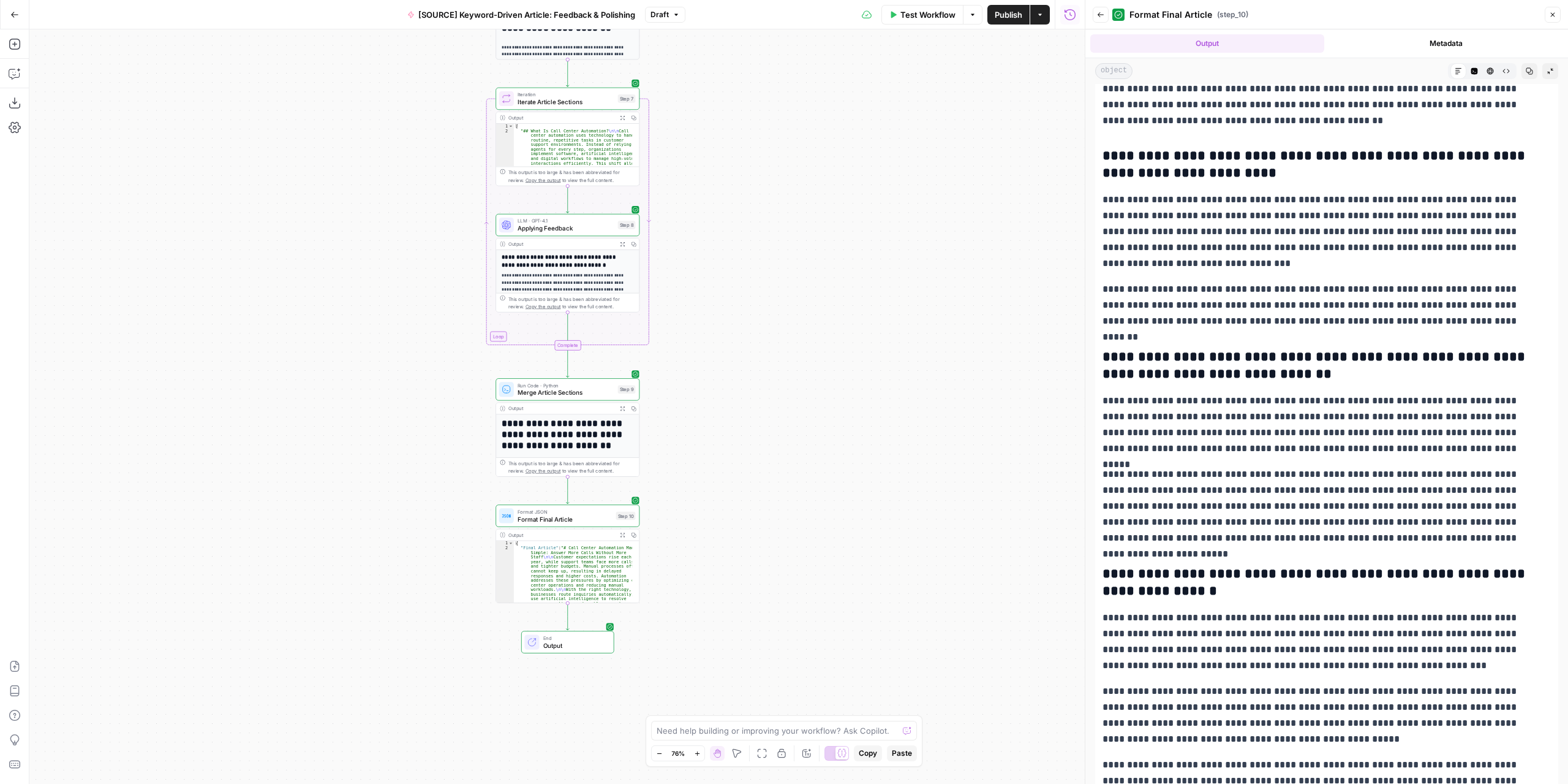
scroll to position [4446, 0]
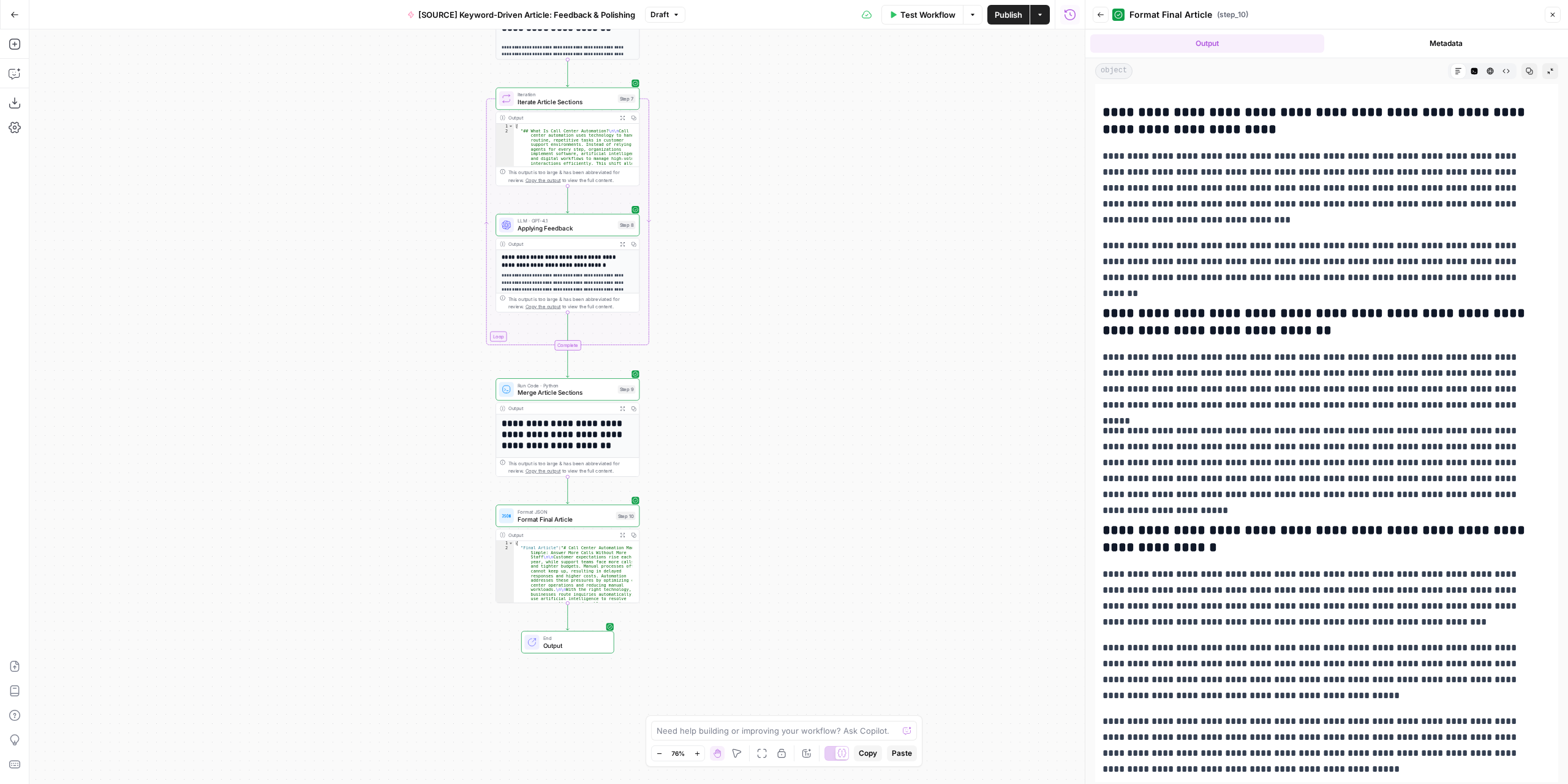
click at [773, 501] on div "Workflow Set Inputs Inputs LLM · GPT-4.1 Extract Article Structure Step 1 Outpu…" at bounding box center [557, 406] width 1056 height 754
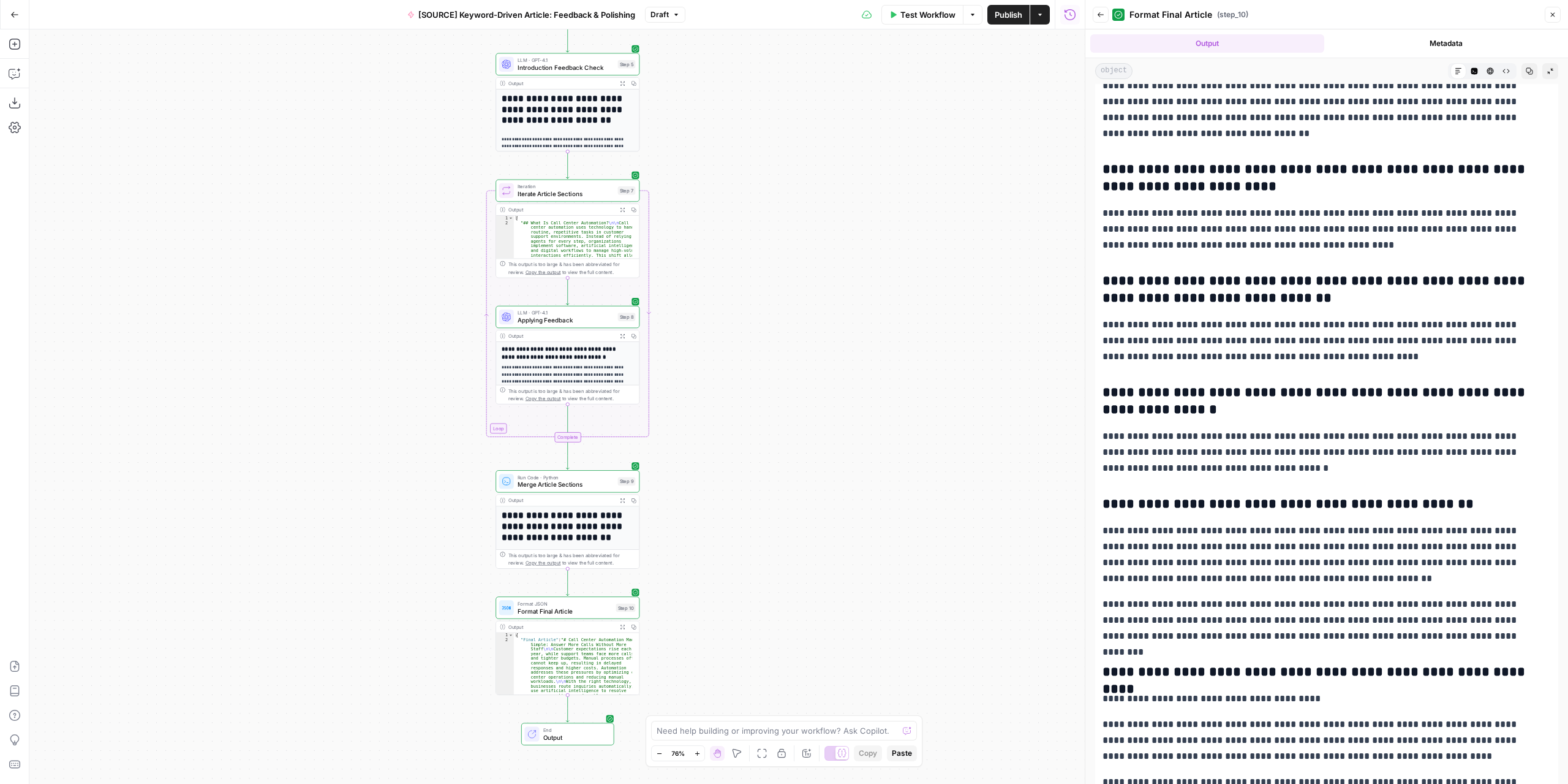
scroll to position [3711, 0]
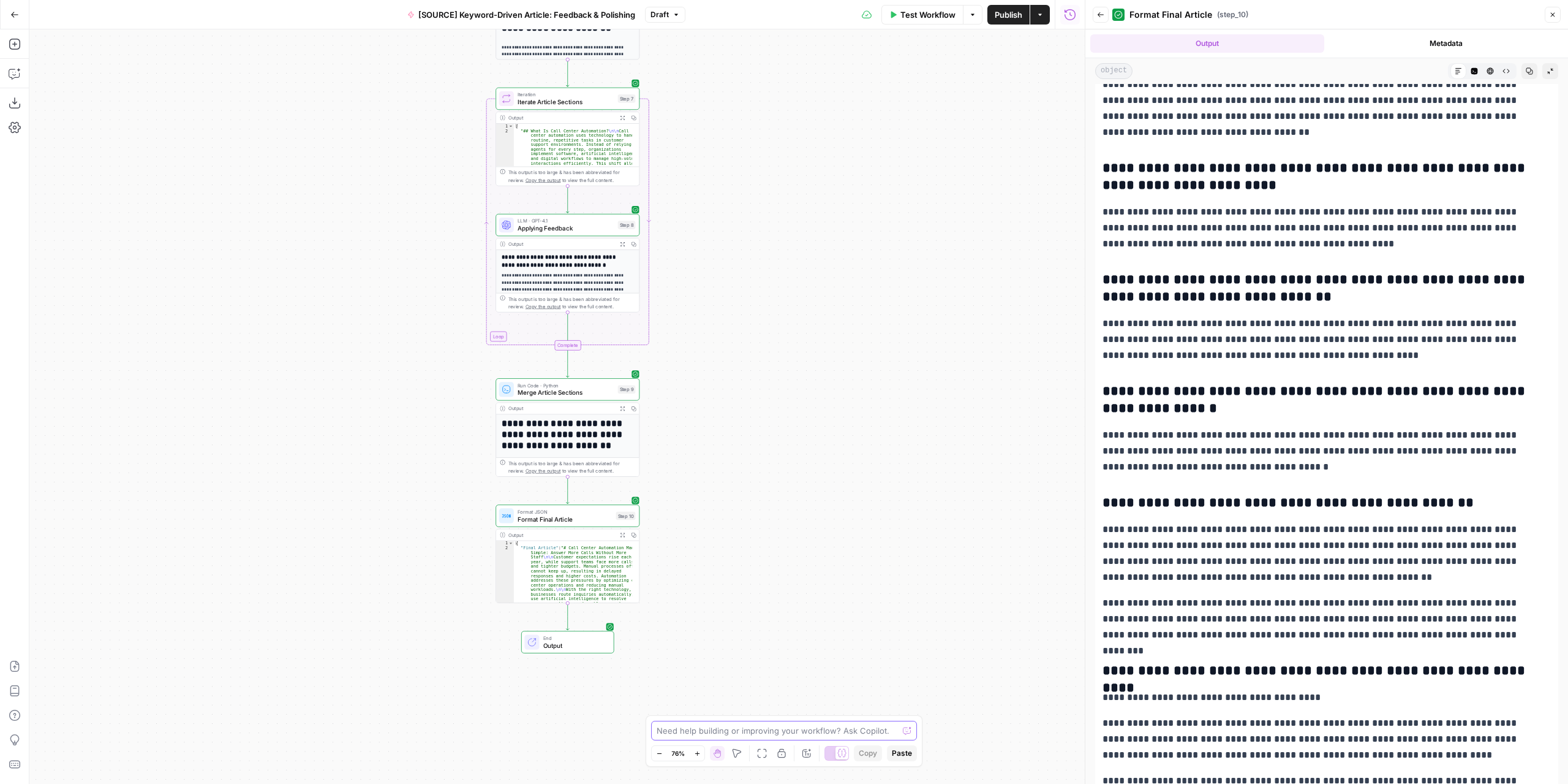
click at [745, 729] on textarea at bounding box center [777, 730] width 241 height 12
type textarea "Can we ask step 9 to remove duplicated content , specially at the Frequently as…"
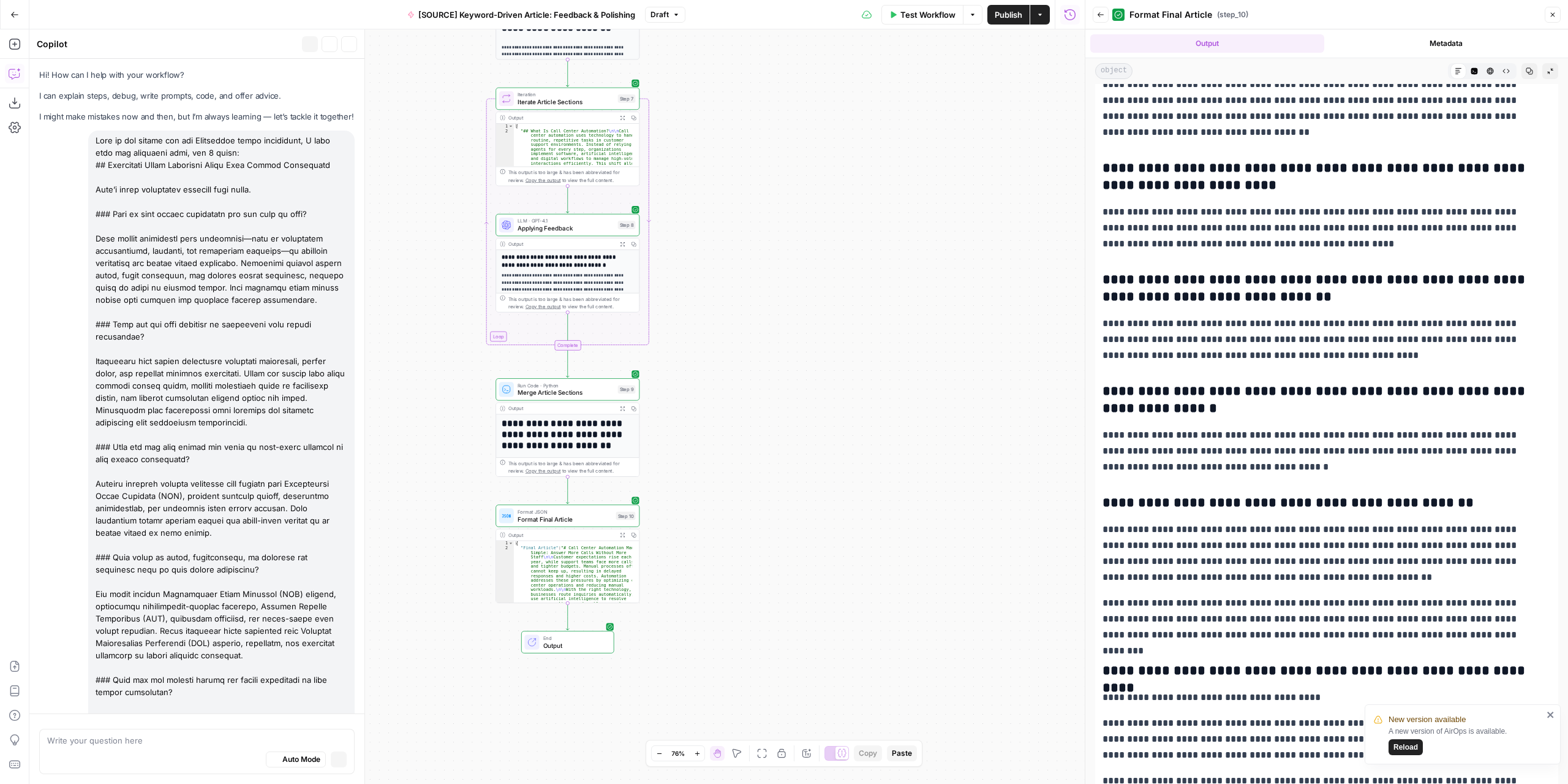
scroll to position [4233, 0]
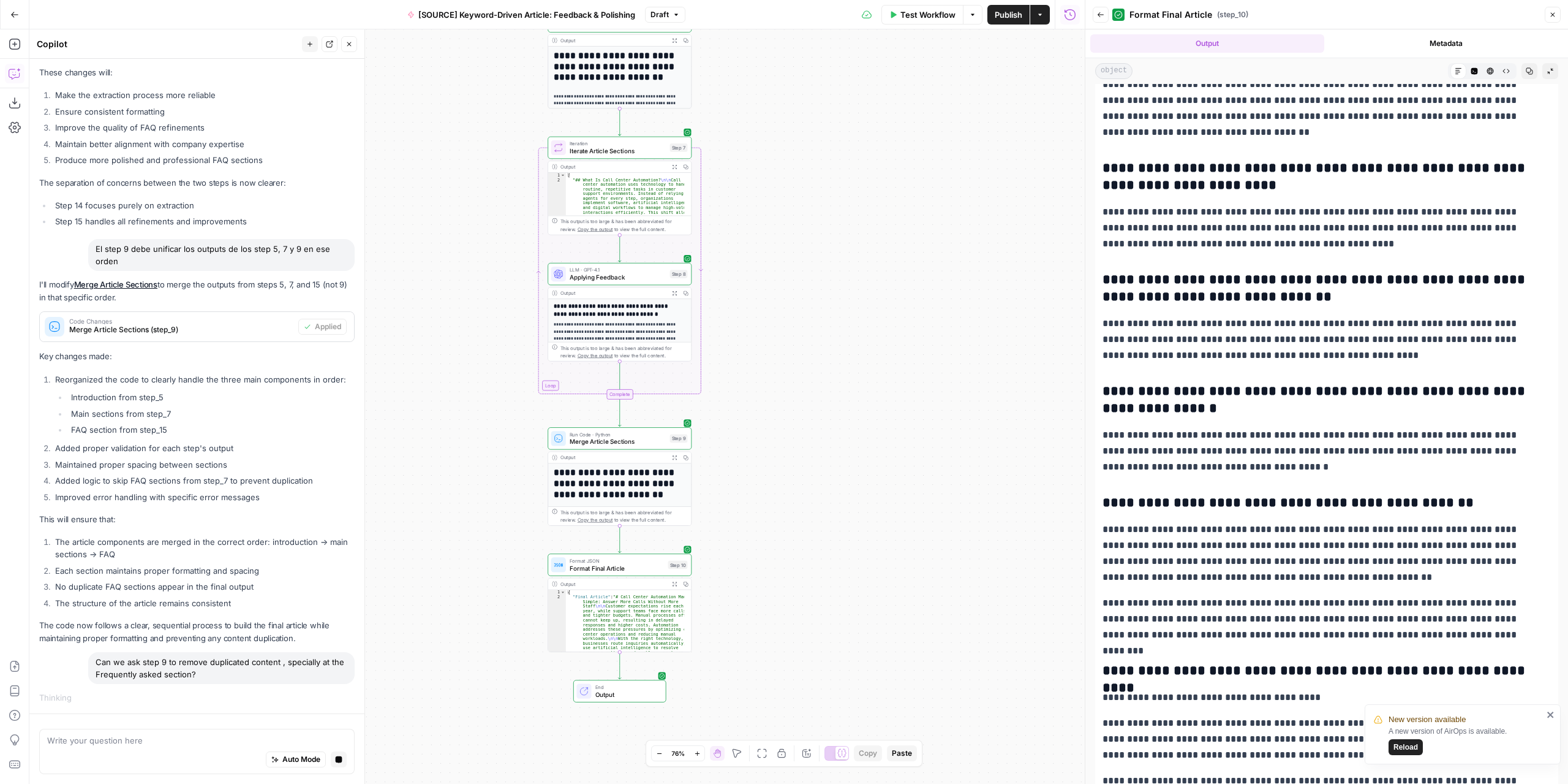
drag, startPoint x: 812, startPoint y: 465, endPoint x: 850, endPoint y: 501, distance: 52.3
click at [850, 501] on div "Workflow Set Inputs Inputs LLM · GPT-4.1 Extract Article Structure Step 1 Outpu…" at bounding box center [557, 406] width 1056 height 754
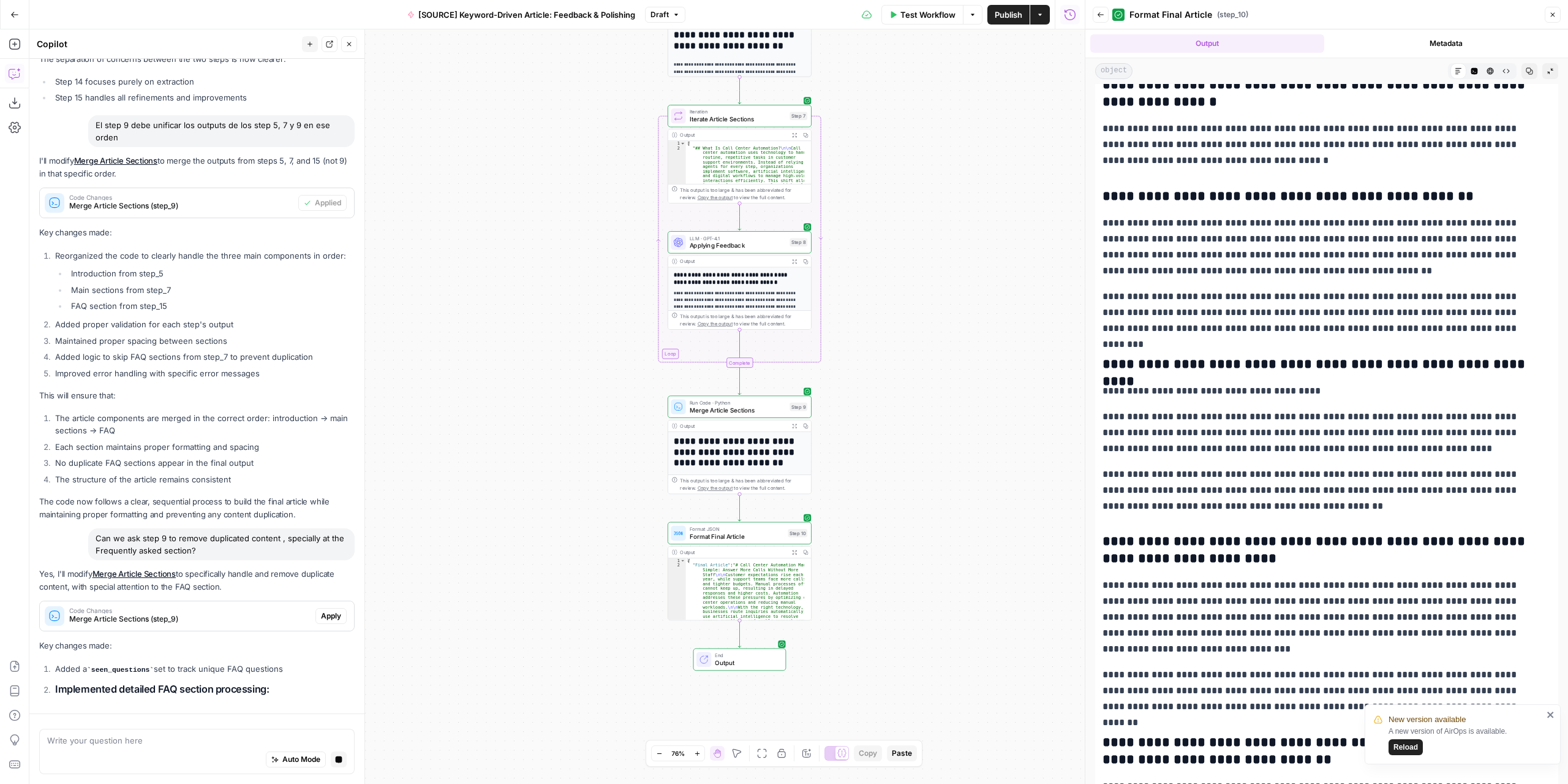
scroll to position [4369, 0]
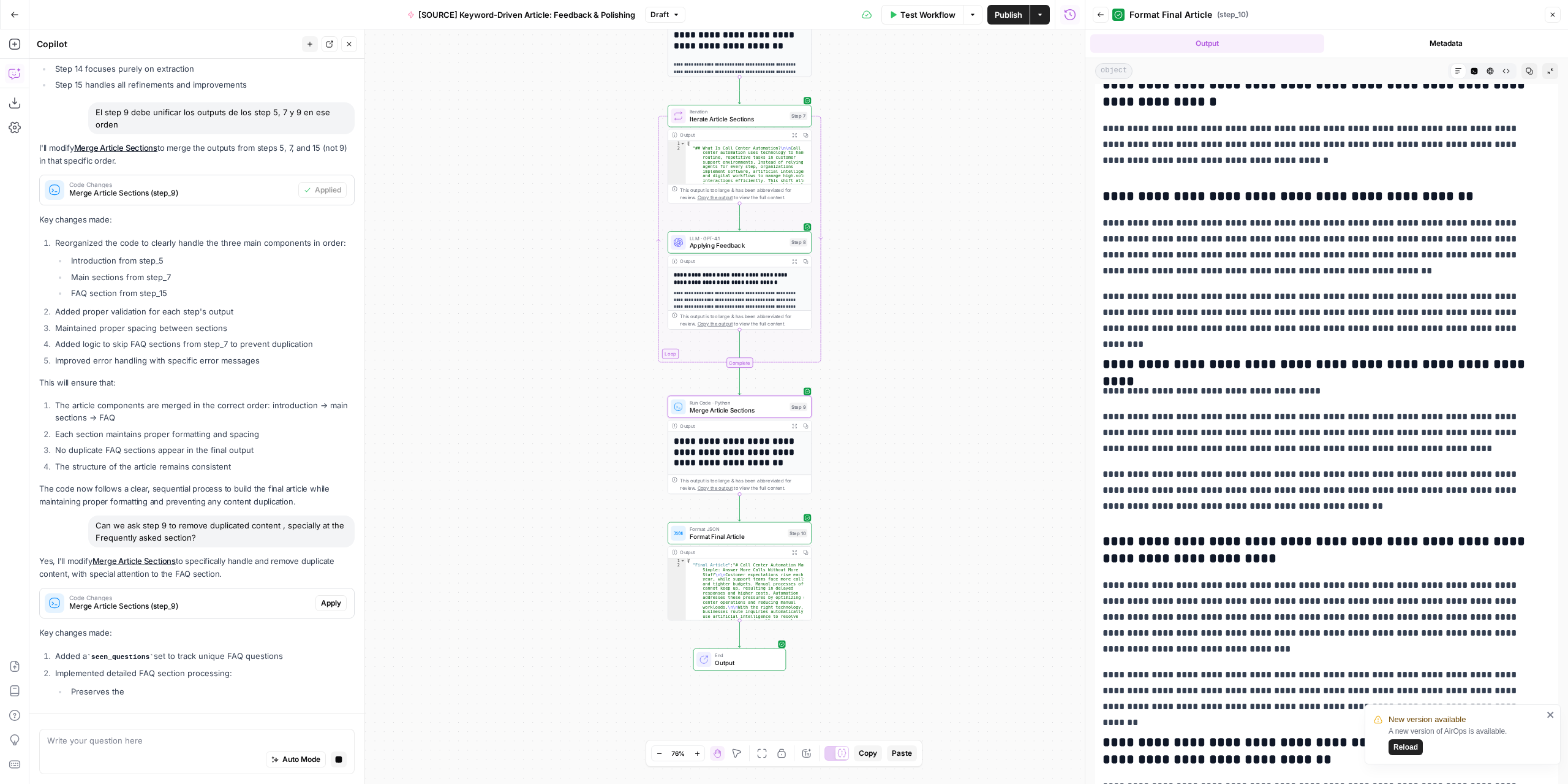
click at [317, 605] on div "Yes, I'll modify Merge Article Sections to specifically handle and remove dupli…" at bounding box center [197, 629] width 316 height 149
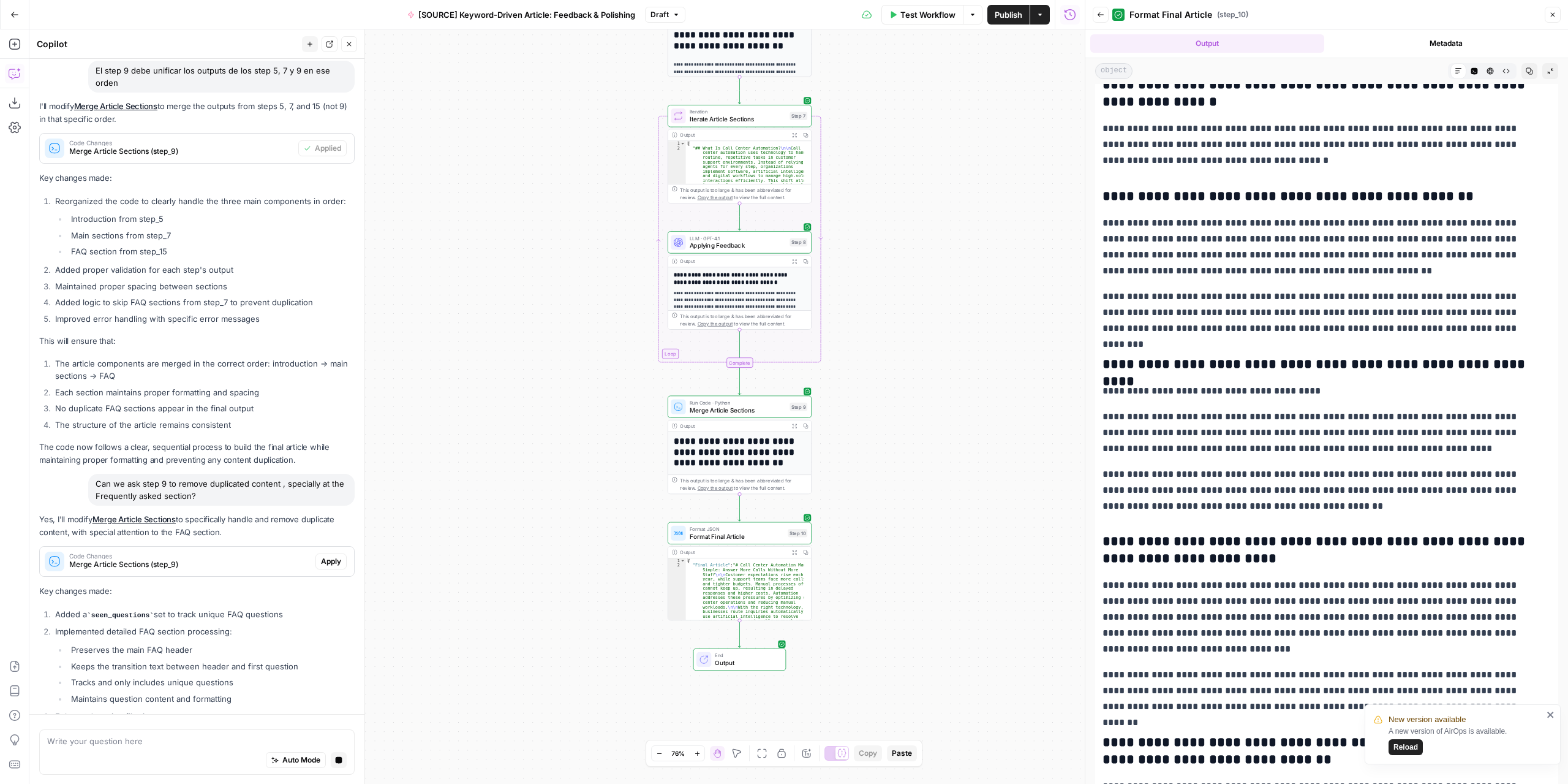
scroll to position [4417, 0]
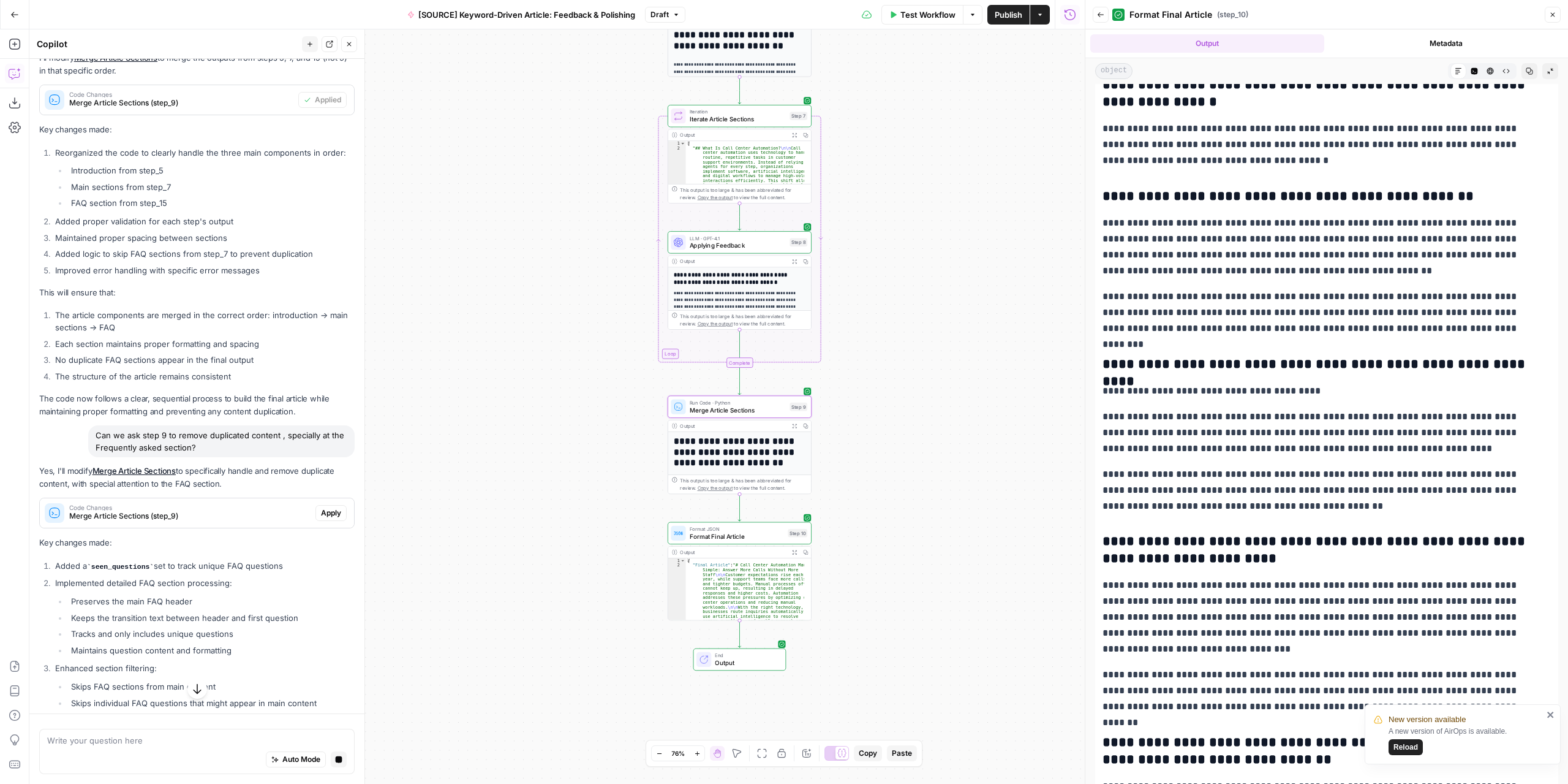
click at [328, 519] on span "Apply" at bounding box center [331, 513] width 20 height 11
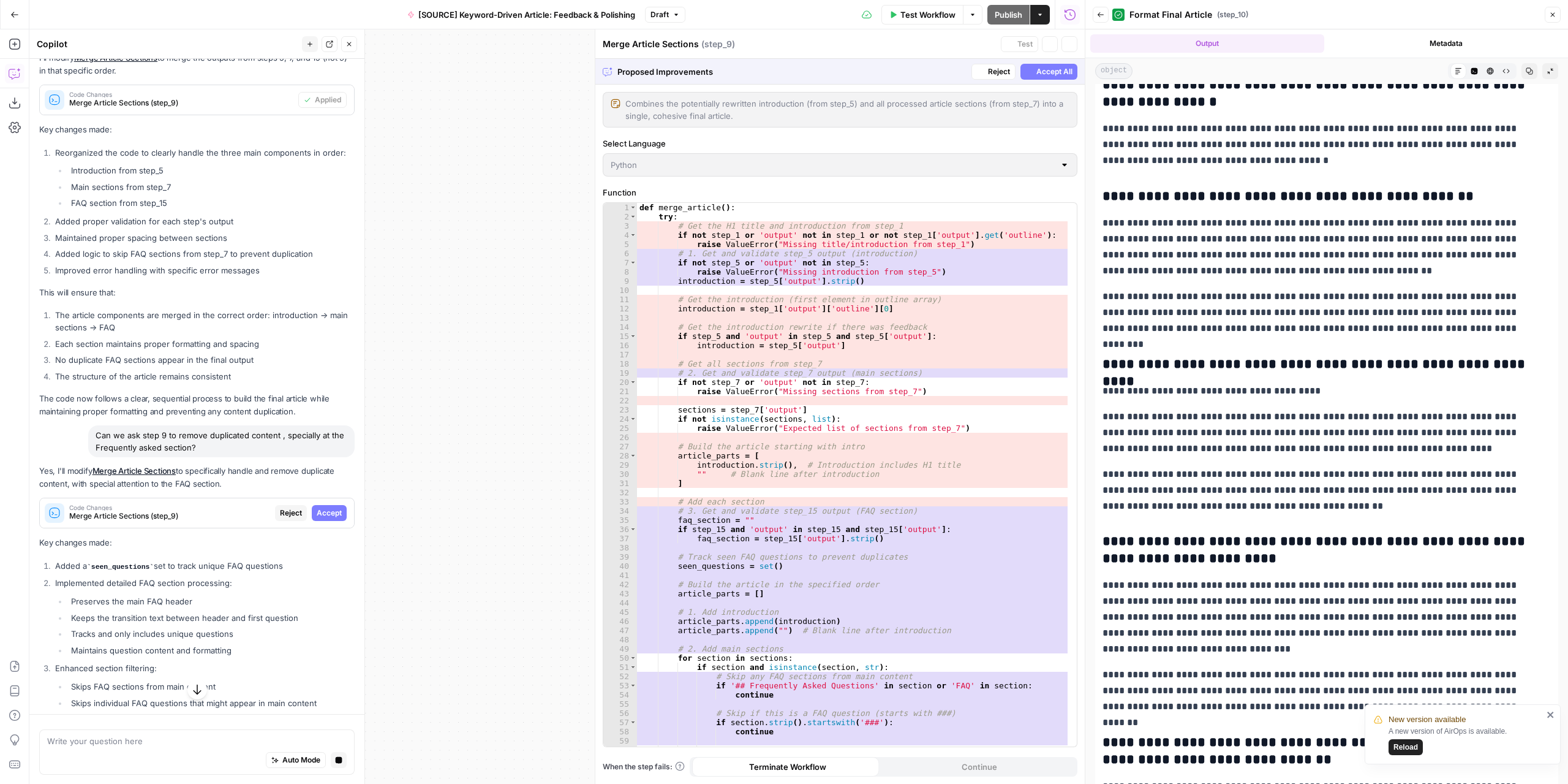
click at [324, 519] on span "Accept" at bounding box center [329, 513] width 25 height 11
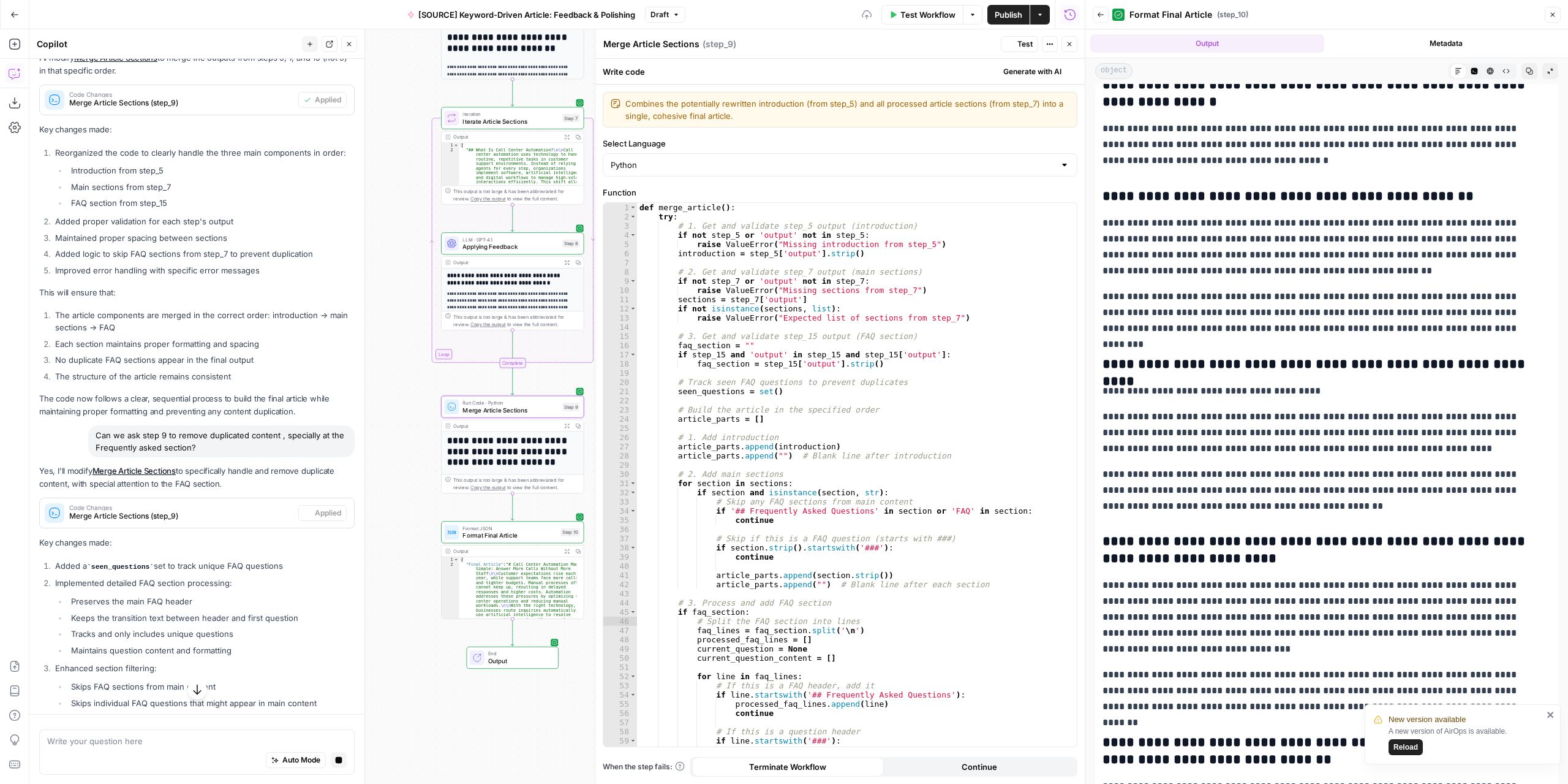
scroll to position [0, 0]
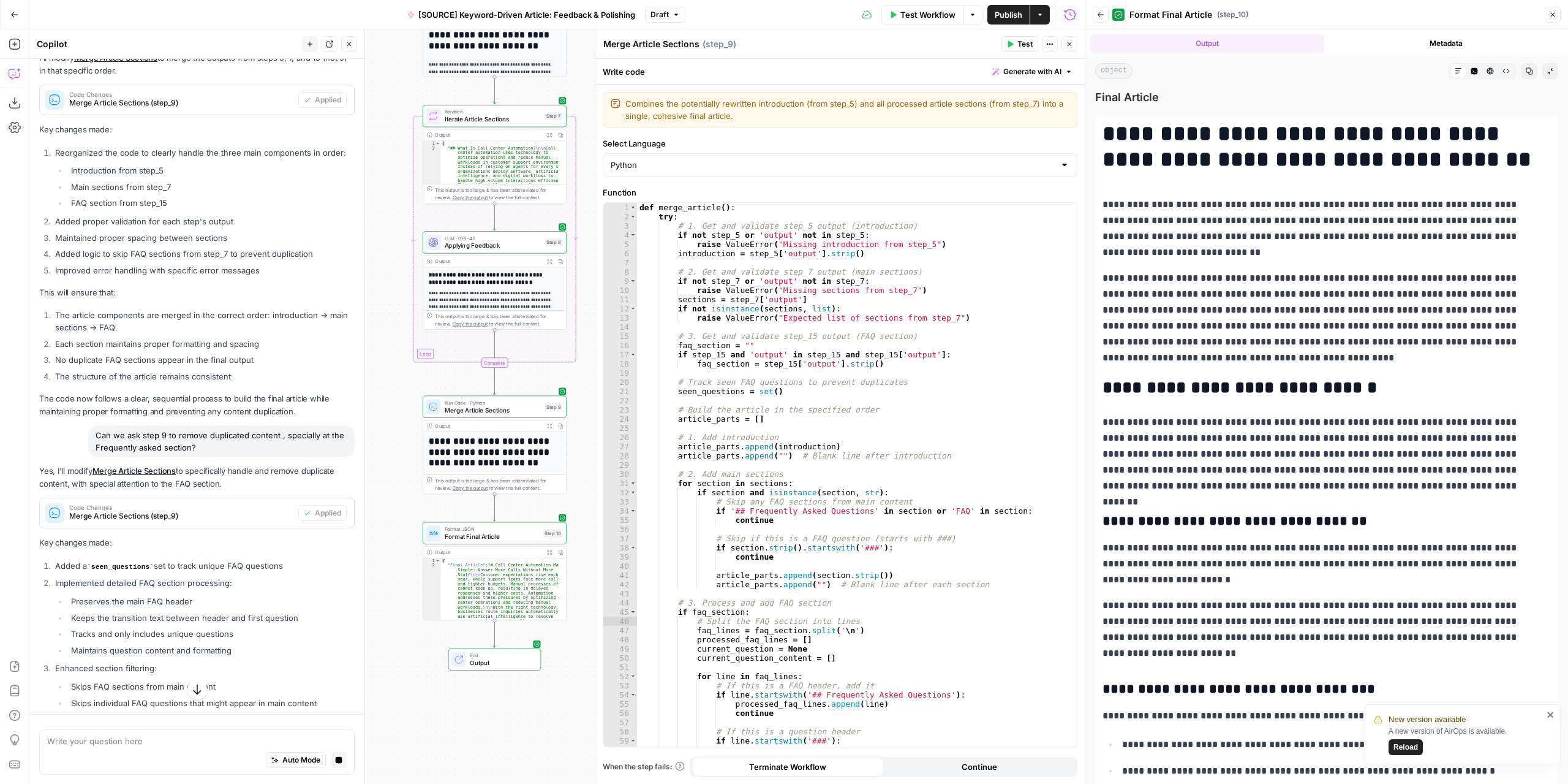
click at [1014, 42] on icon "button" at bounding box center [1010, 44] width 7 height 7
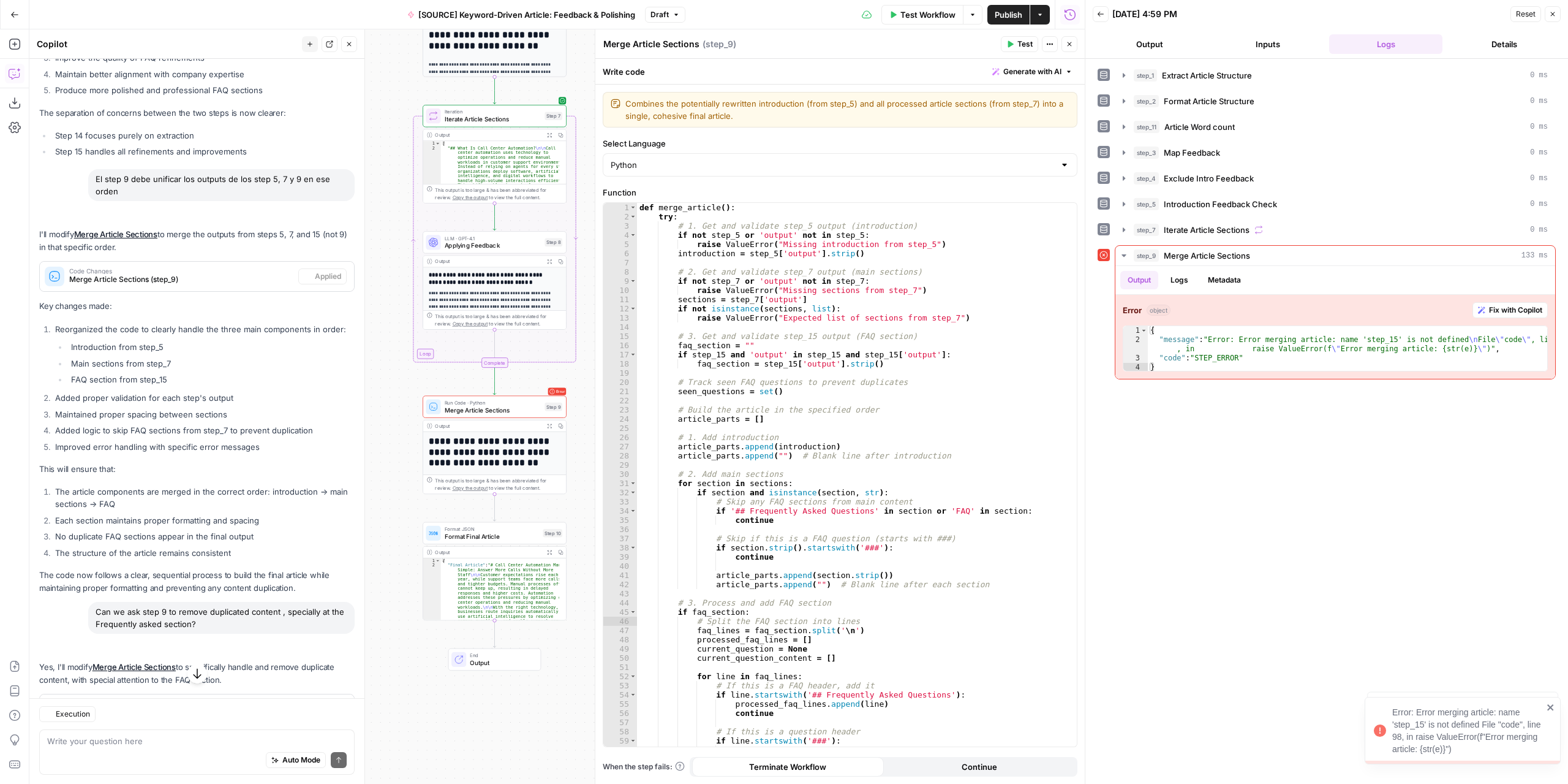
scroll to position [4574, 0]
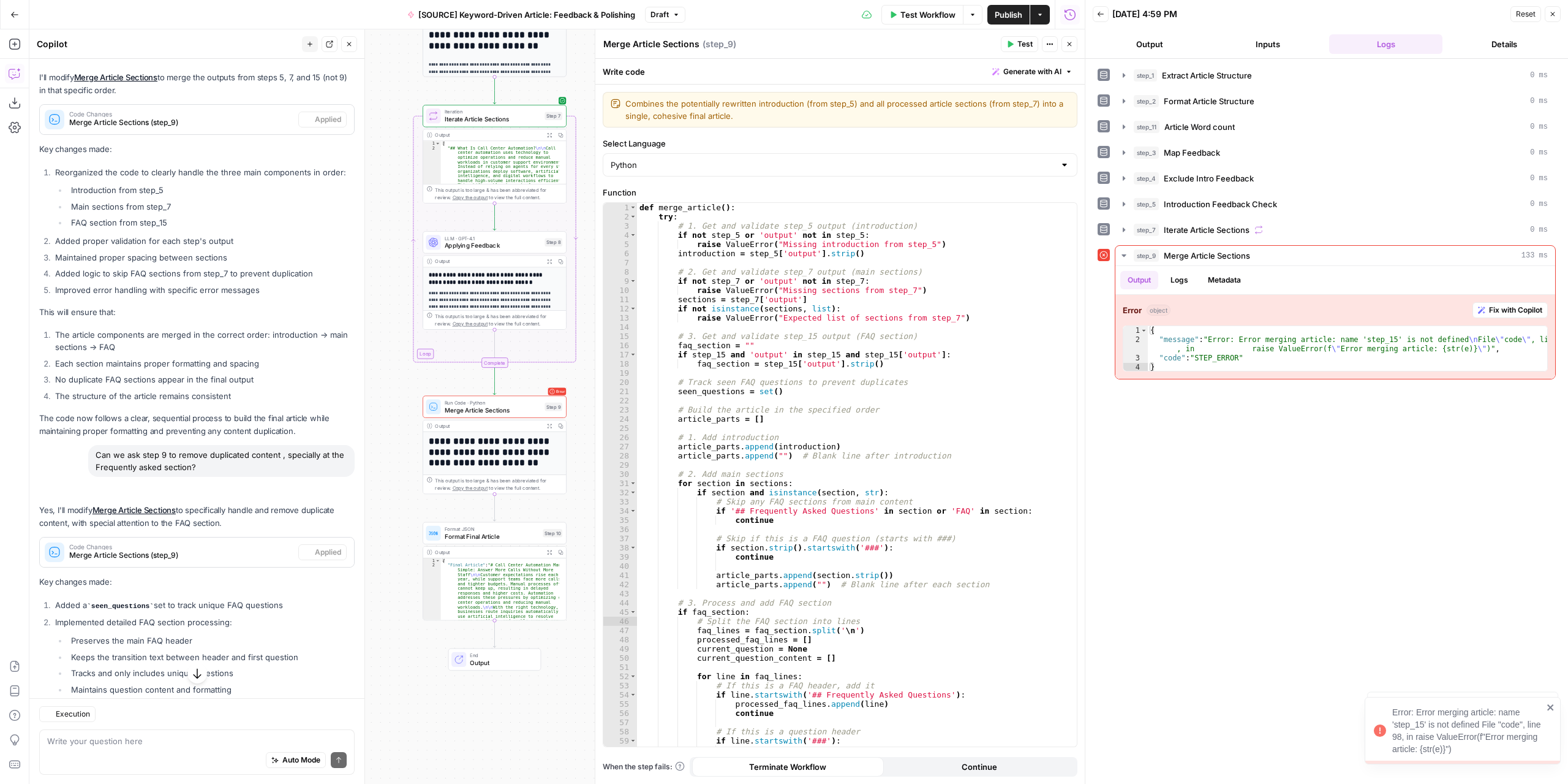
click at [1129, 31] on header "Back 08/18/25 at 4:59 PM Reset Close Output Inputs Logs Details" at bounding box center [1327, 29] width 483 height 59
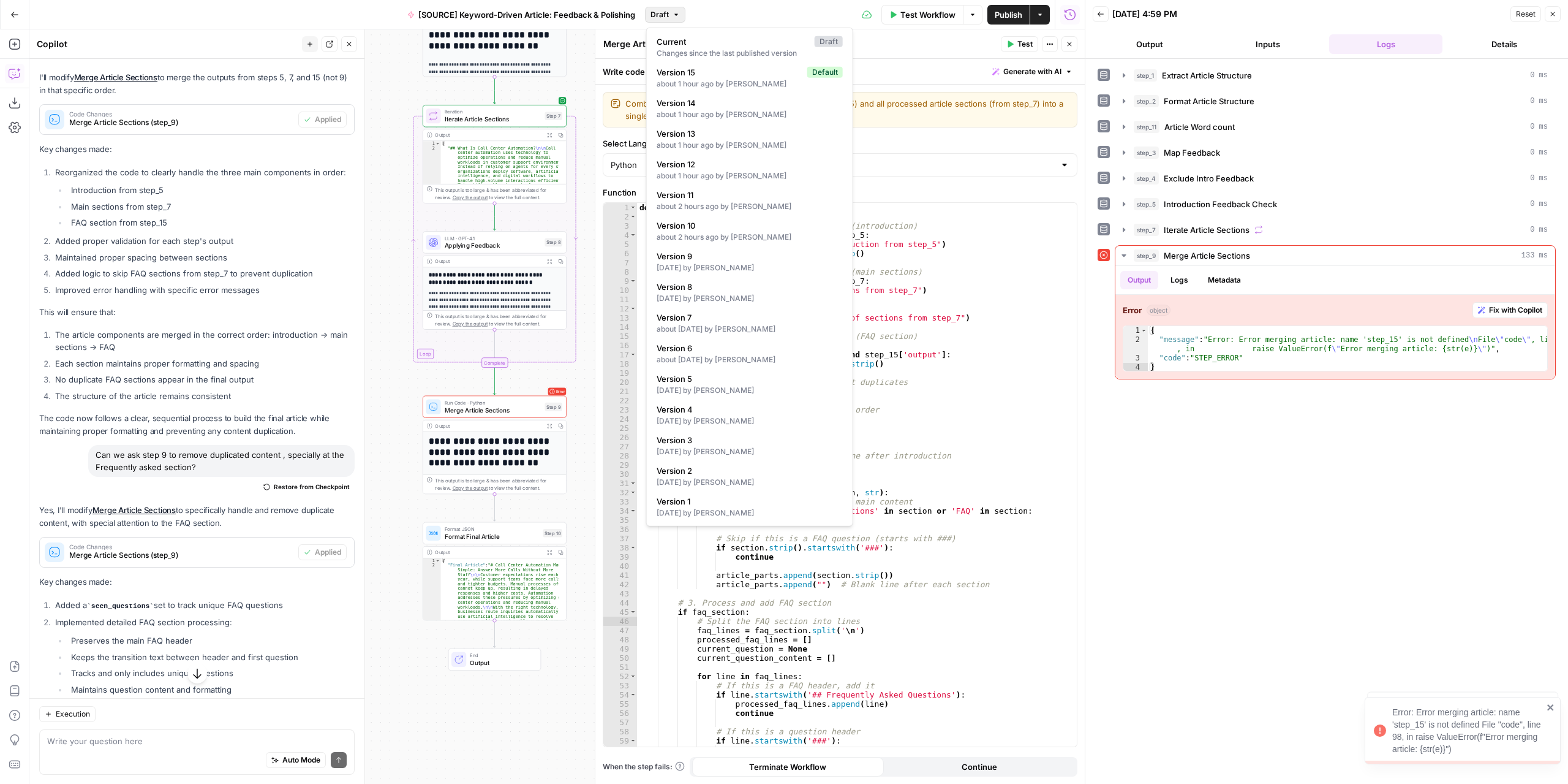
click at [673, 7] on button "Draft" at bounding box center [665, 15] width 41 height 16
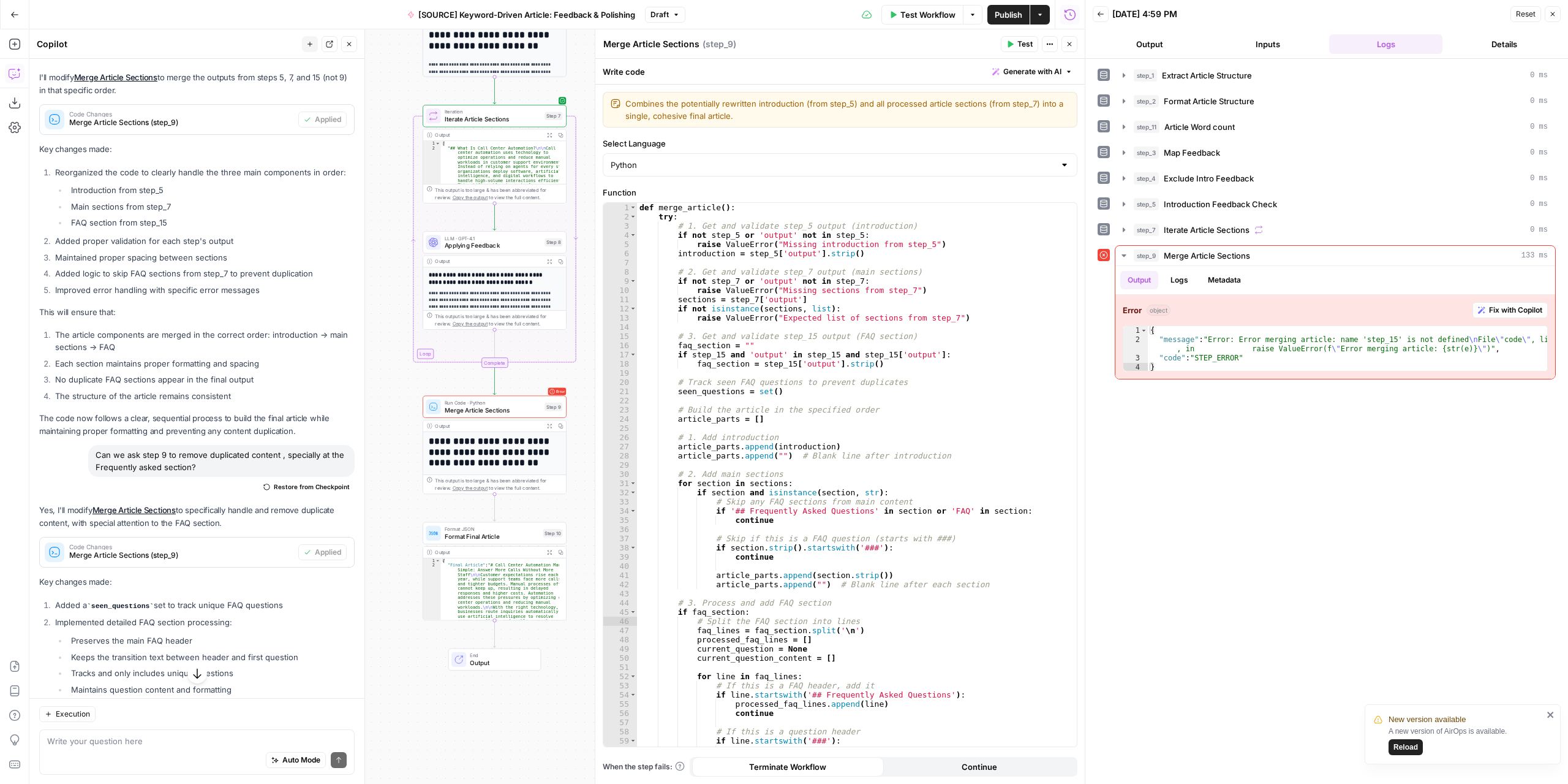
click at [669, 13] on button "Draft" at bounding box center [665, 15] width 41 height 16
click at [1519, 309] on span "Fix with Copilot" at bounding box center [1515, 310] width 53 height 11
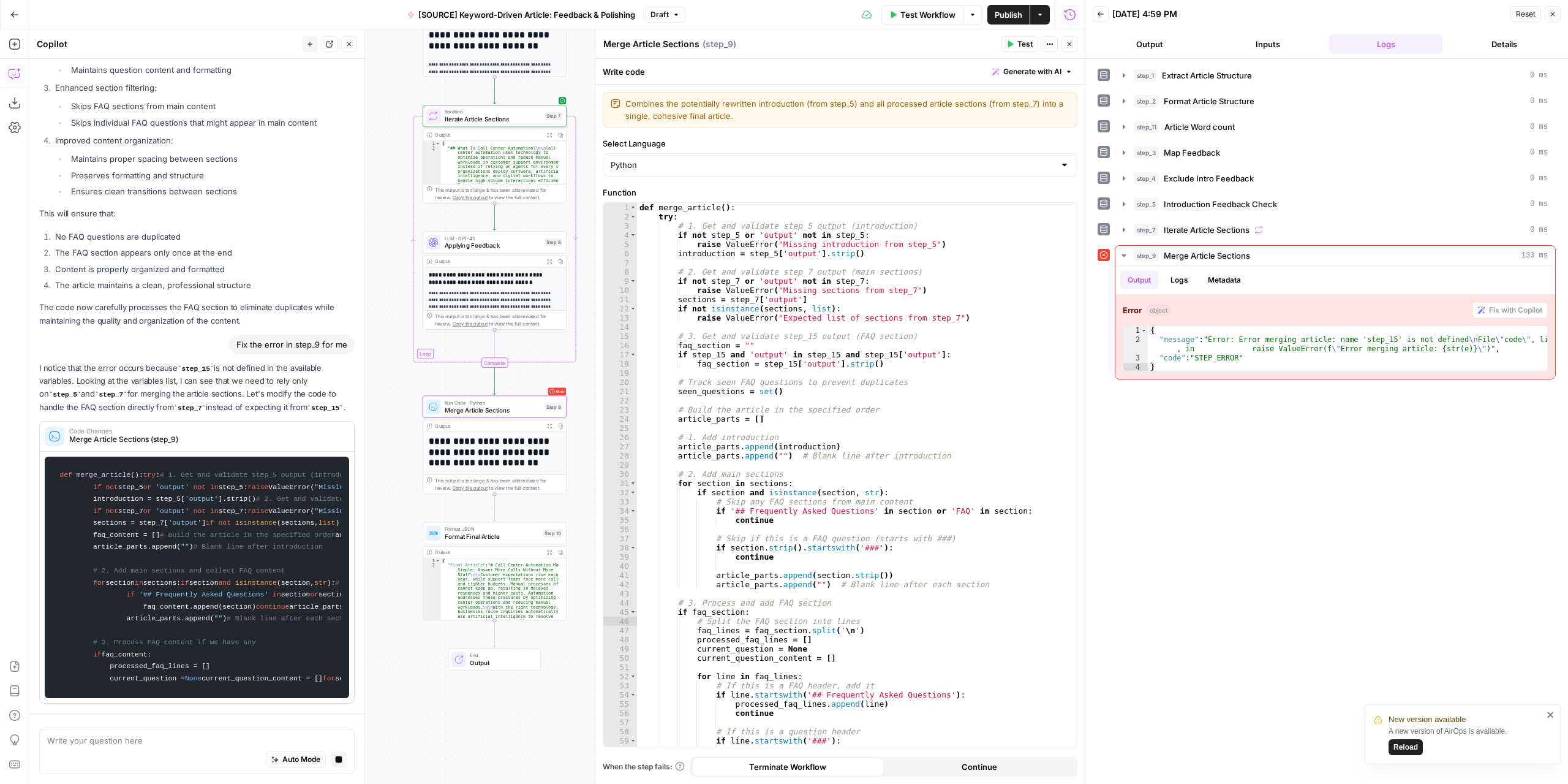
scroll to position [5285, 0]
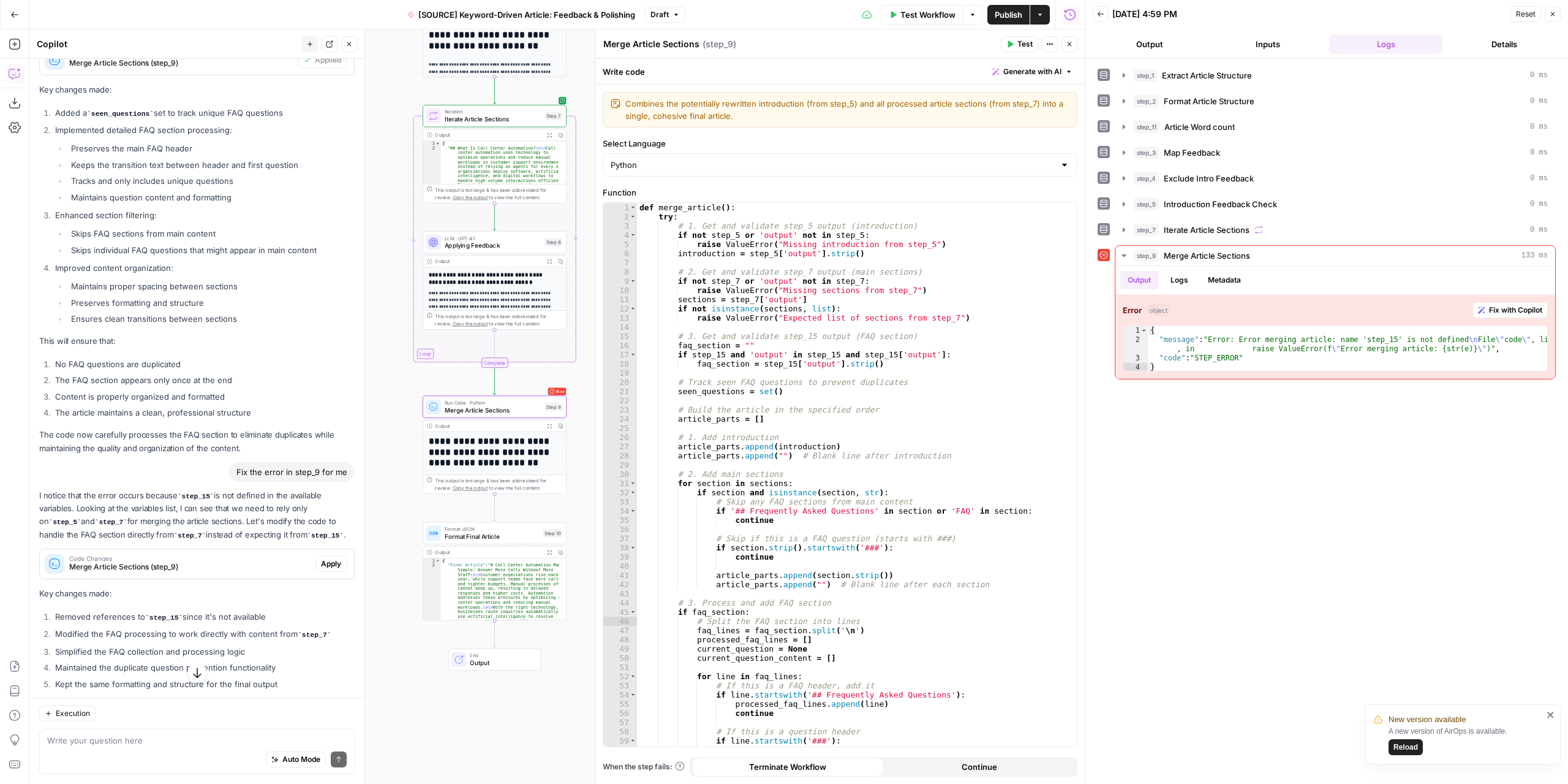
click at [321, 569] on span "Apply" at bounding box center [331, 564] width 20 height 11
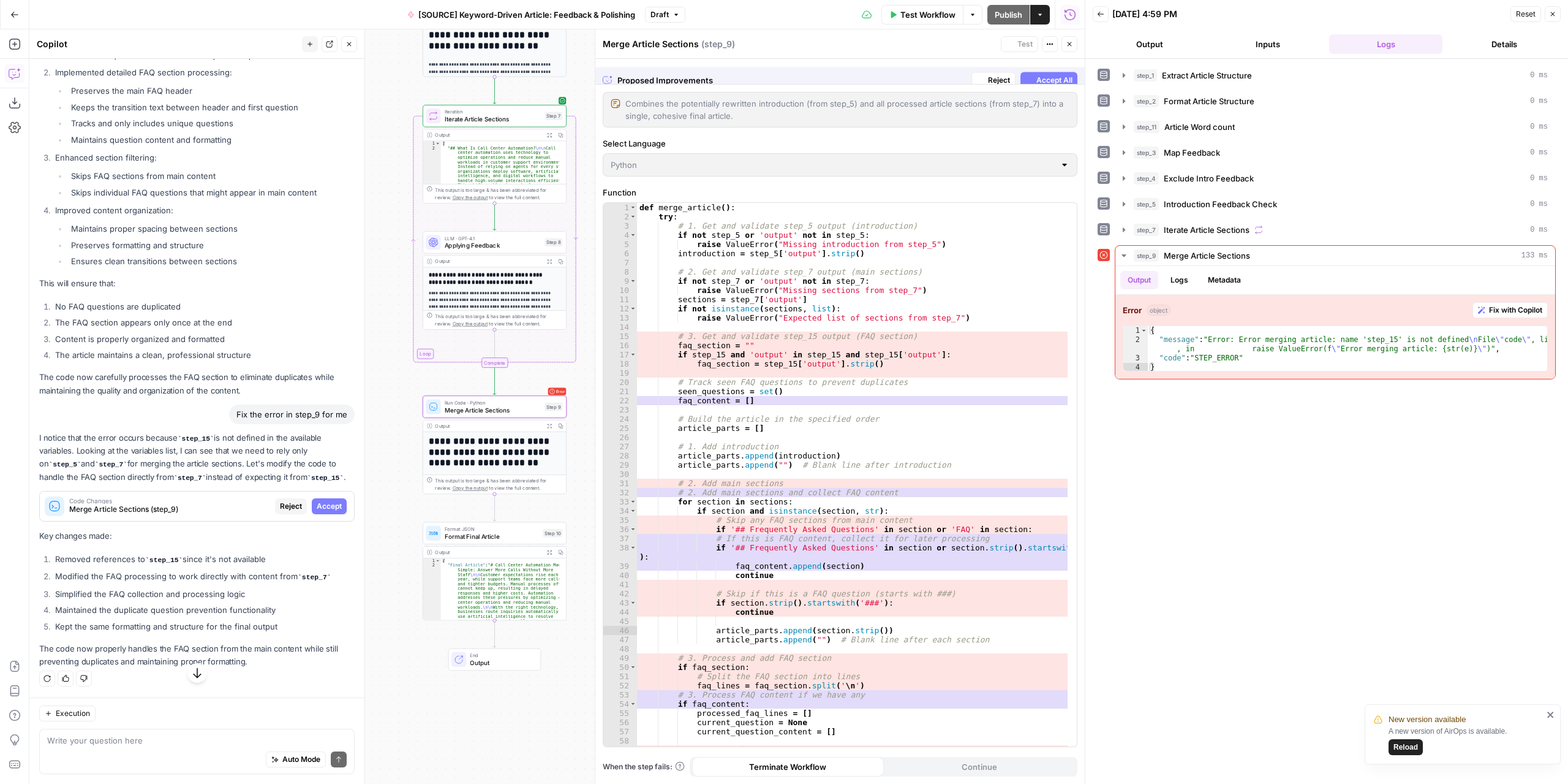
scroll to position [4870, 0]
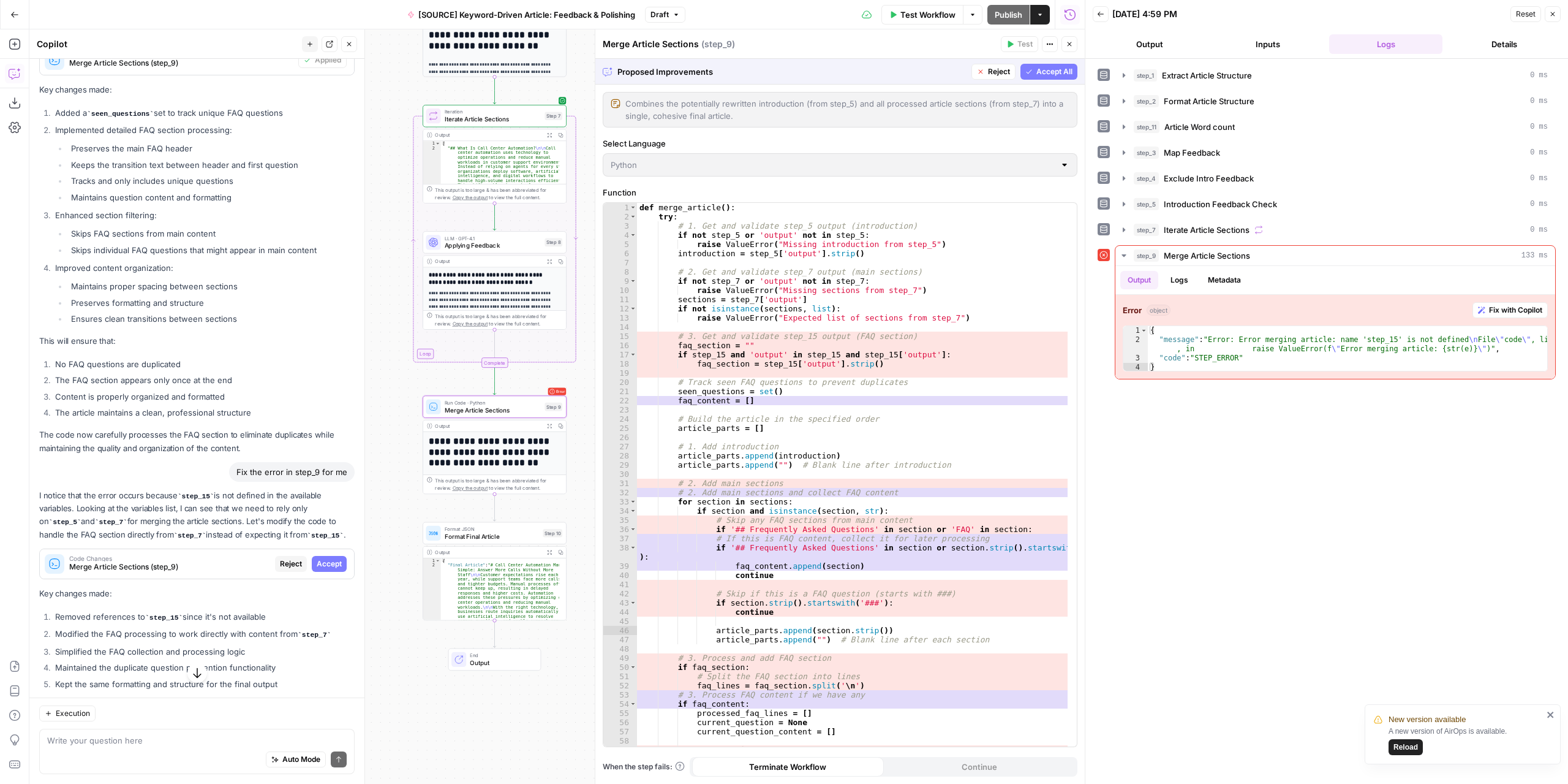
click at [322, 569] on span "Accept" at bounding box center [329, 564] width 25 height 11
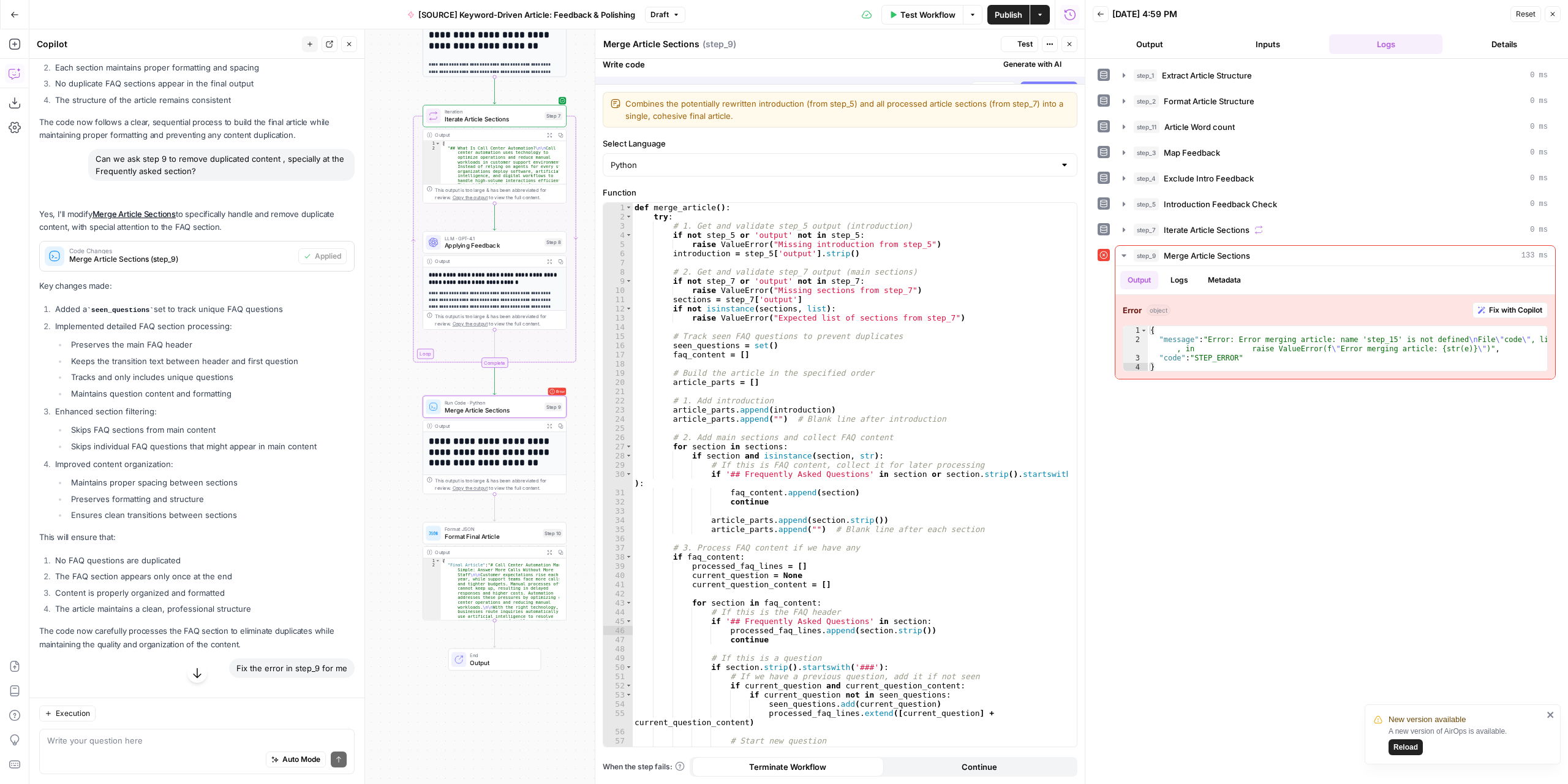
scroll to position [5066, 0]
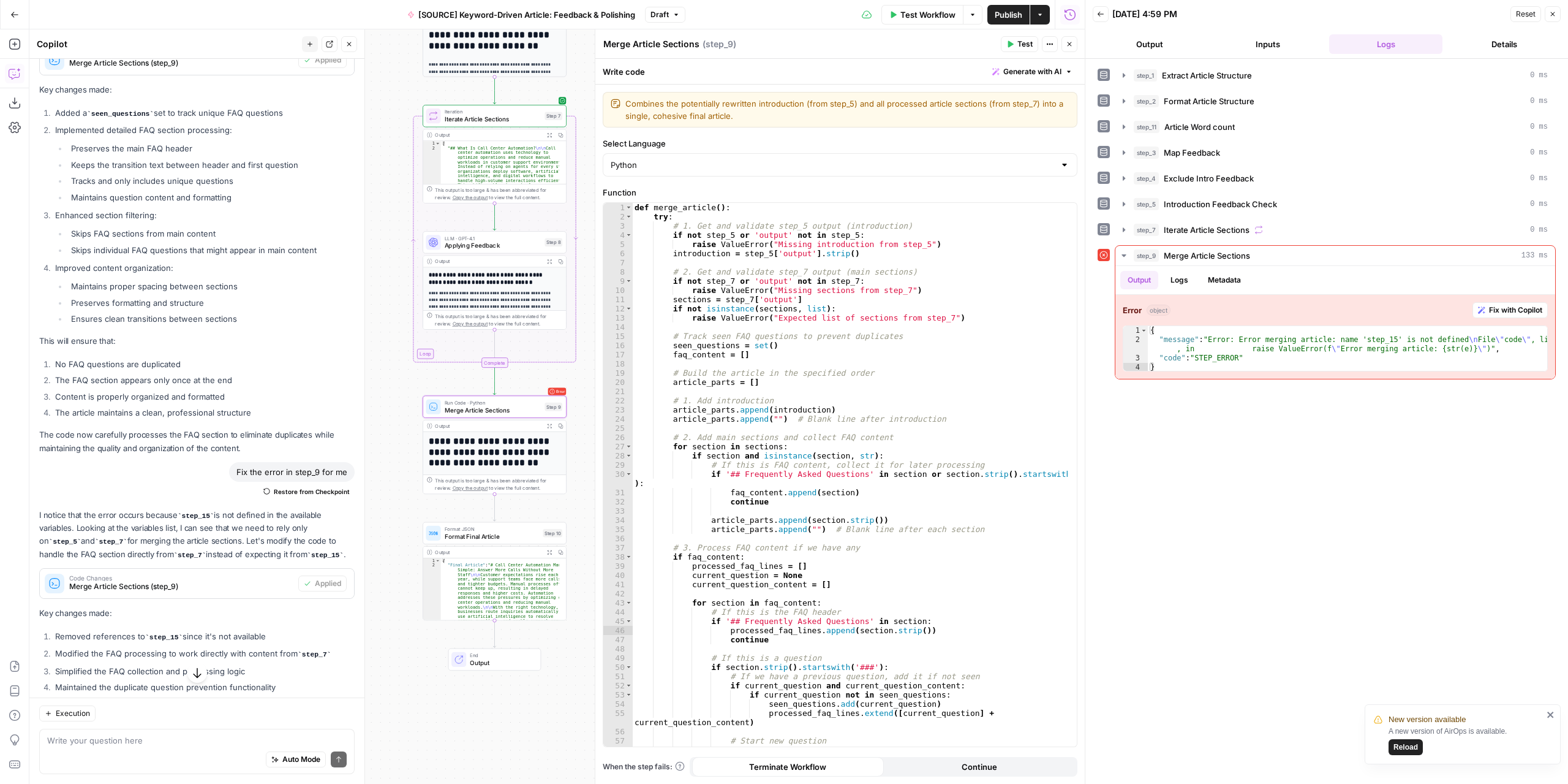
click at [1024, 47] on span "Test" at bounding box center [1025, 44] width 15 height 11
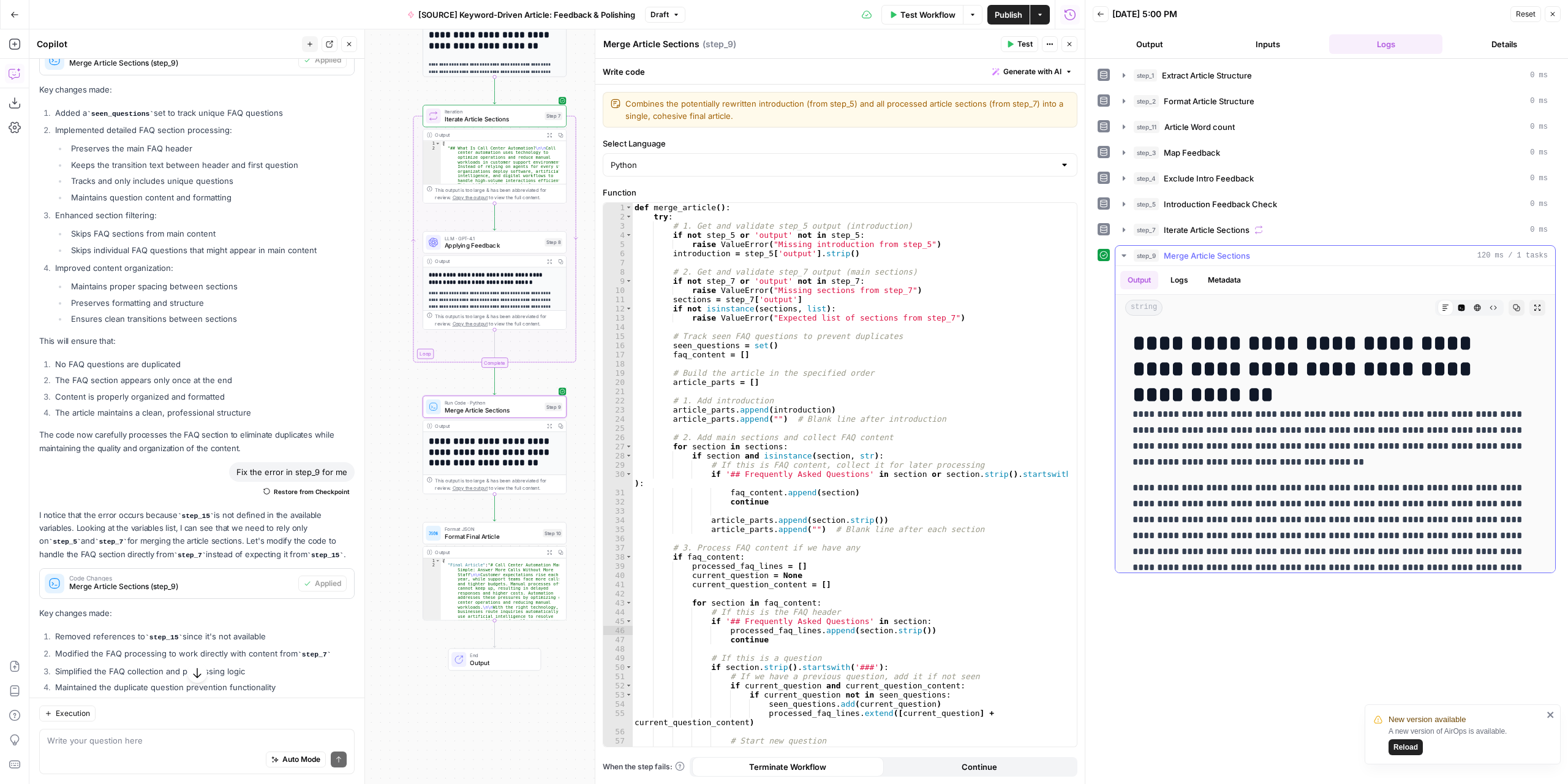
click at [1534, 309] on button "Expand Output" at bounding box center [1537, 308] width 16 height 16
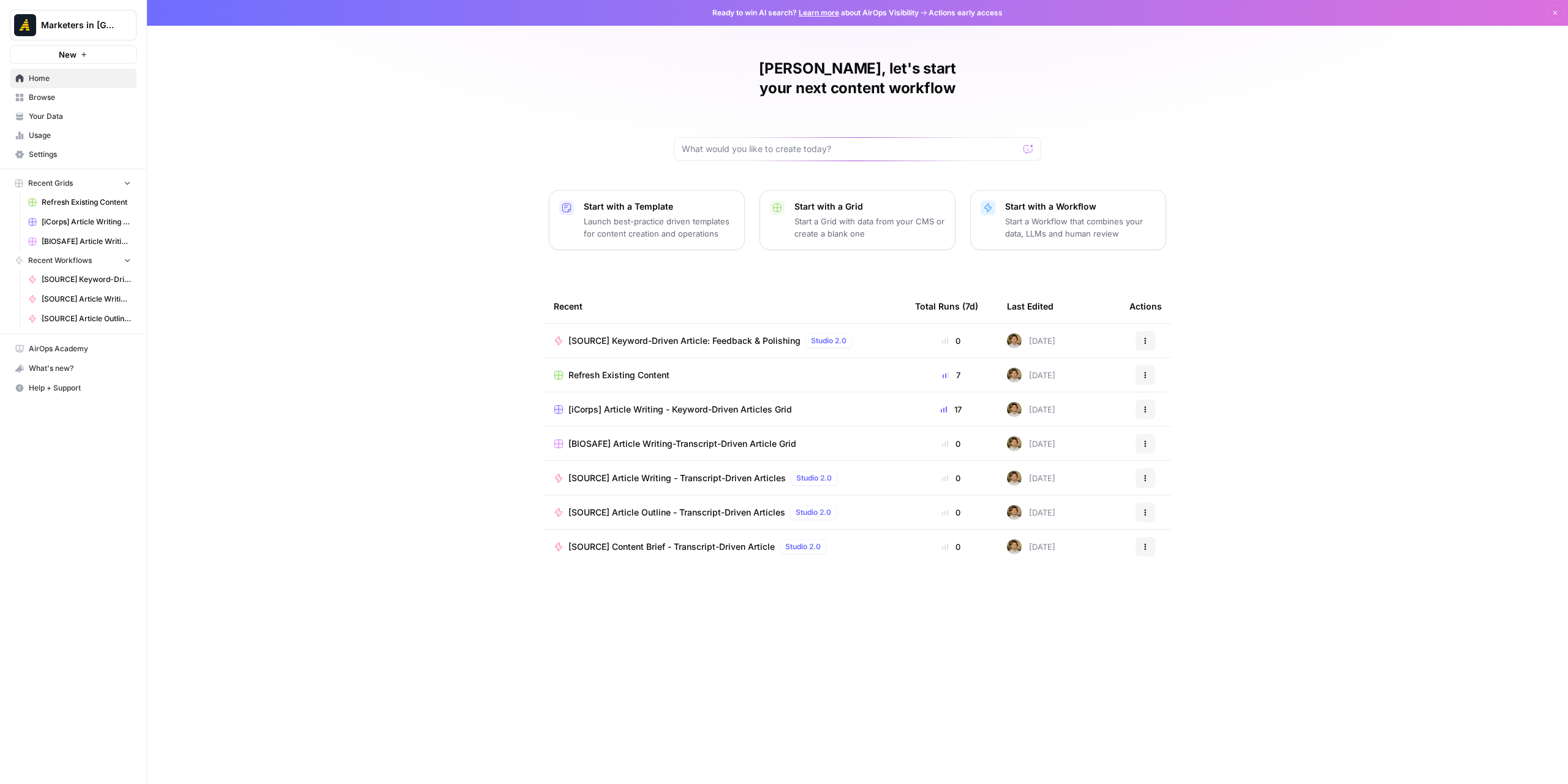
click at [62, 91] on link "Browse" at bounding box center [73, 97] width 127 height 19
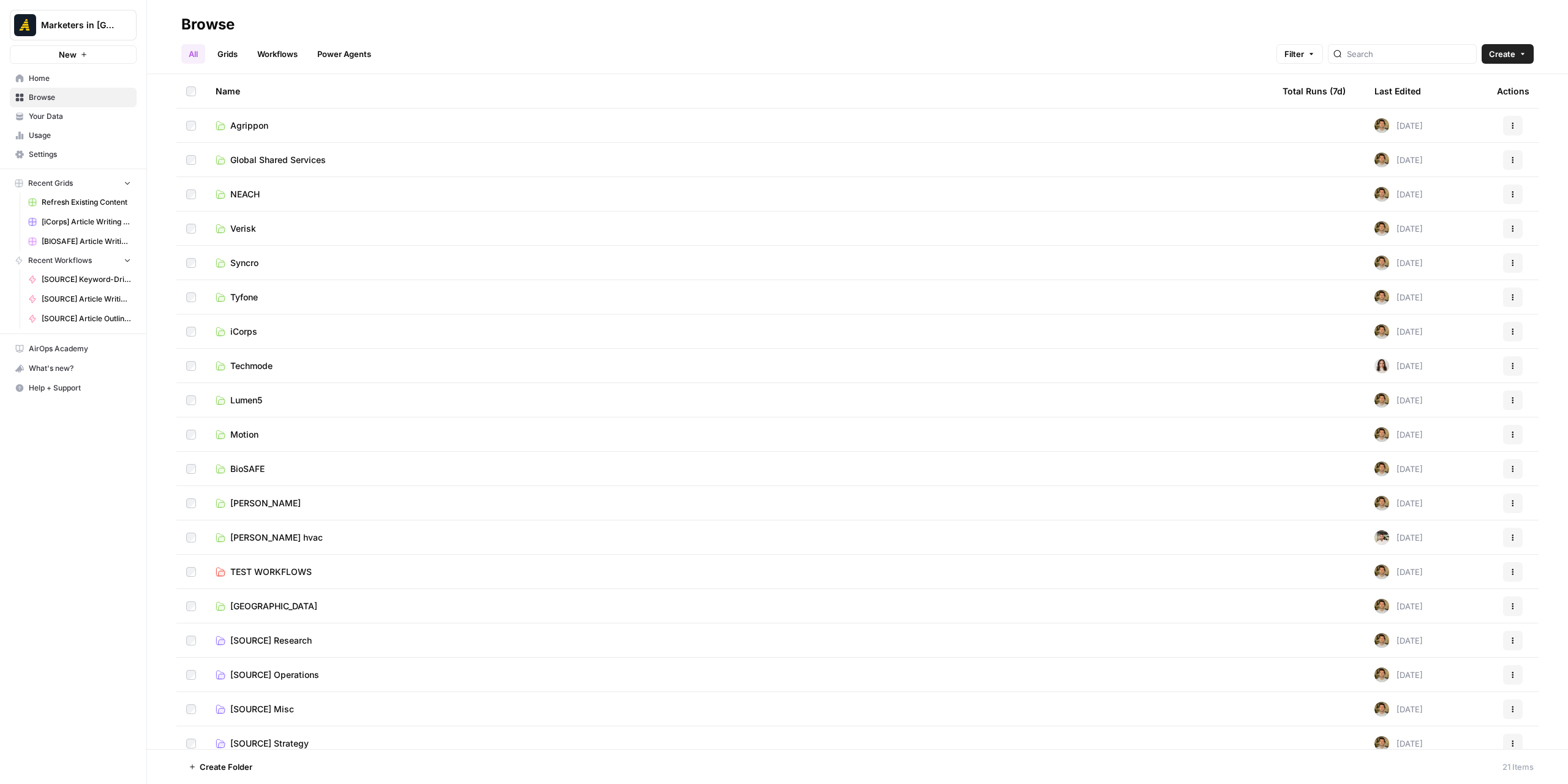
click at [269, 162] on span "Global Shared Services" at bounding box center [278, 160] width 96 height 12
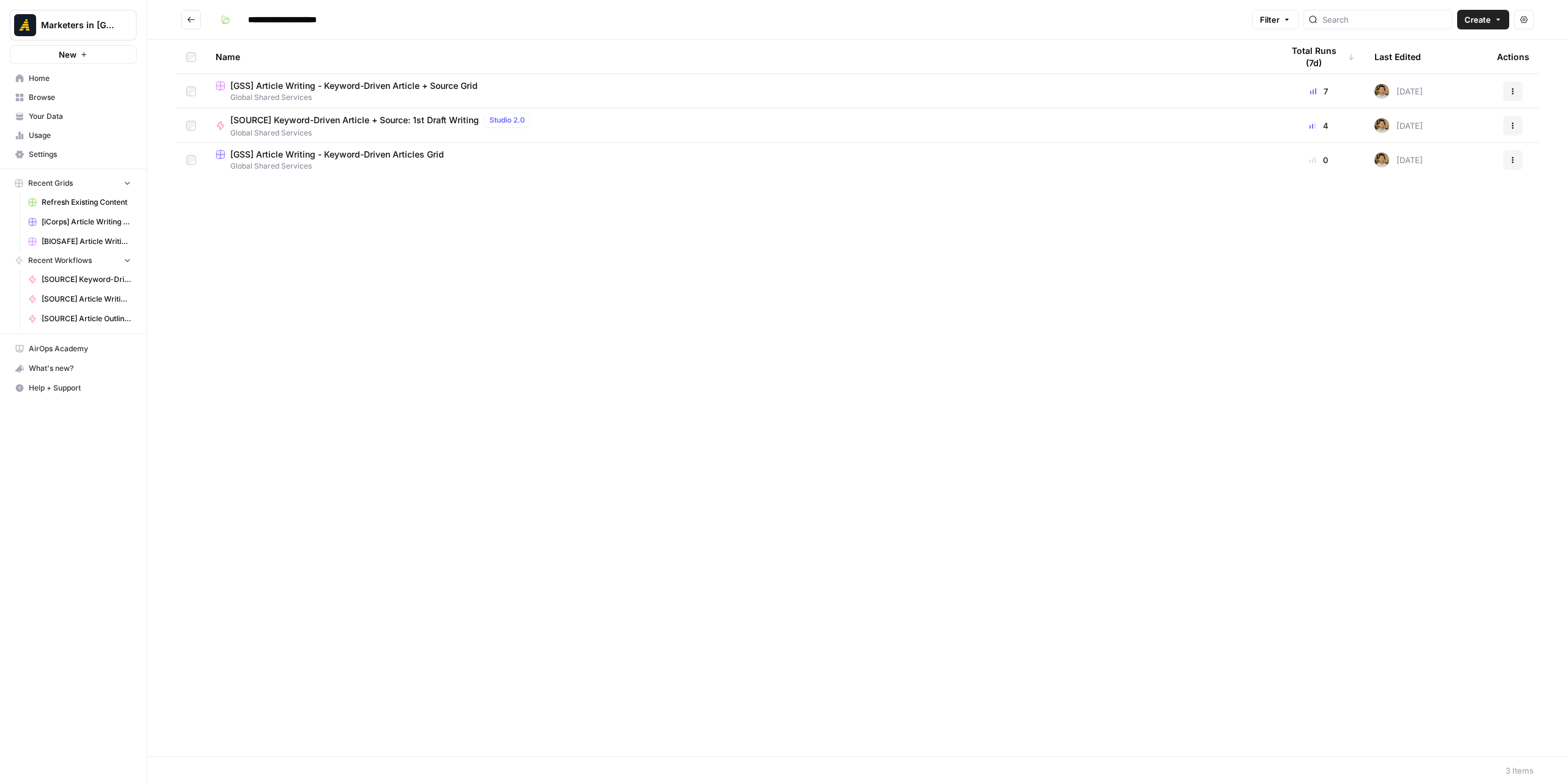
click at [195, 22] on icon "Go back" at bounding box center [191, 19] width 9 height 9
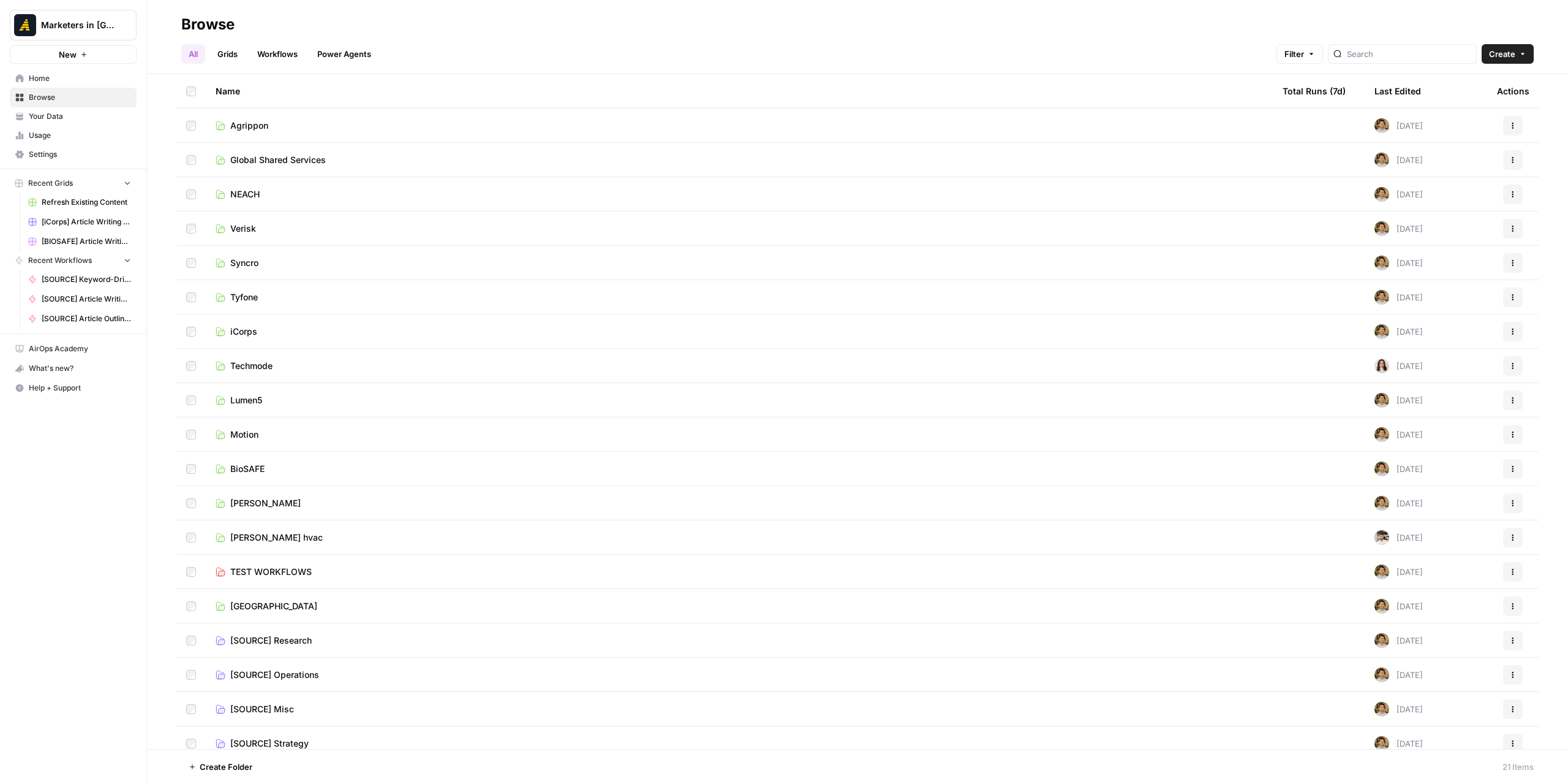
click at [255, 476] on td "BioSAFE" at bounding box center [739, 468] width 1067 height 34
click at [255, 473] on span "BioSAFE" at bounding box center [247, 469] width 35 height 12
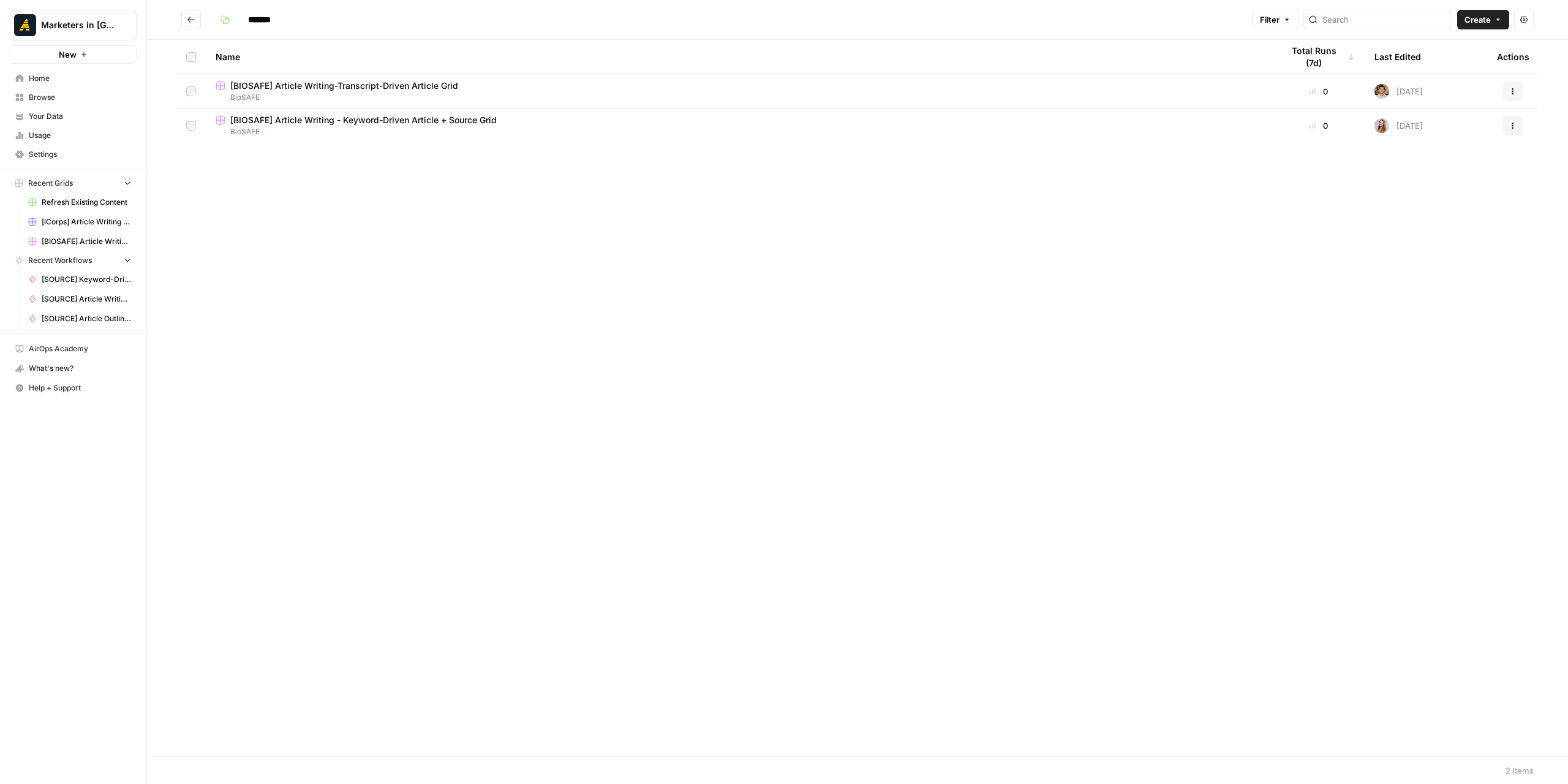
click at [407, 86] on span "[BIOSAFE] Article Writing-Transcript-Driven Article Grid" at bounding box center [344, 86] width 228 height 12
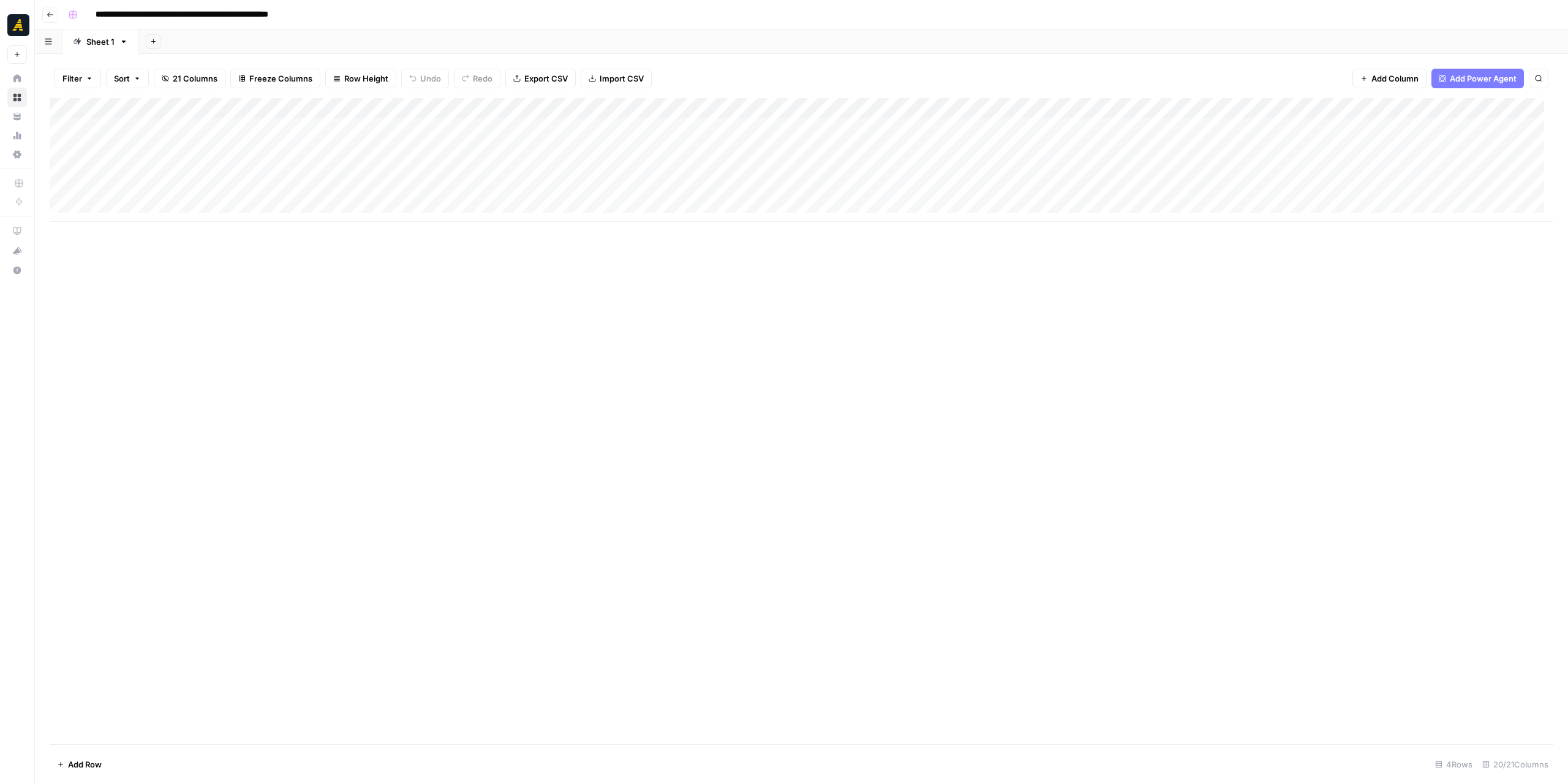
click at [52, 10] on button "Go back" at bounding box center [51, 15] width 16 height 16
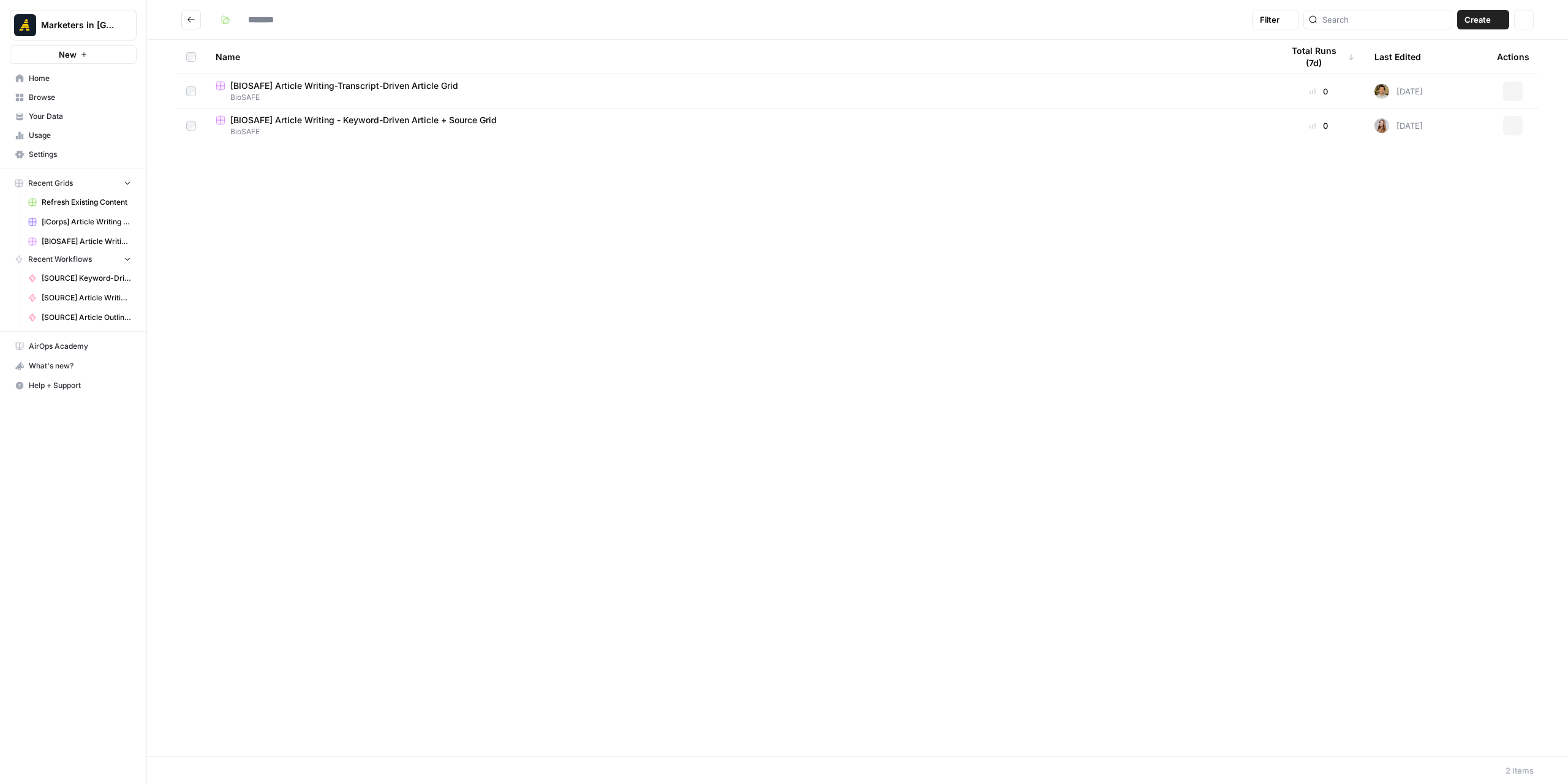
type input "*******"
click at [314, 124] on span "[BIOSAFE] Article Writing - Keyword-Driven Article + Source Grid" at bounding box center [363, 120] width 267 height 12
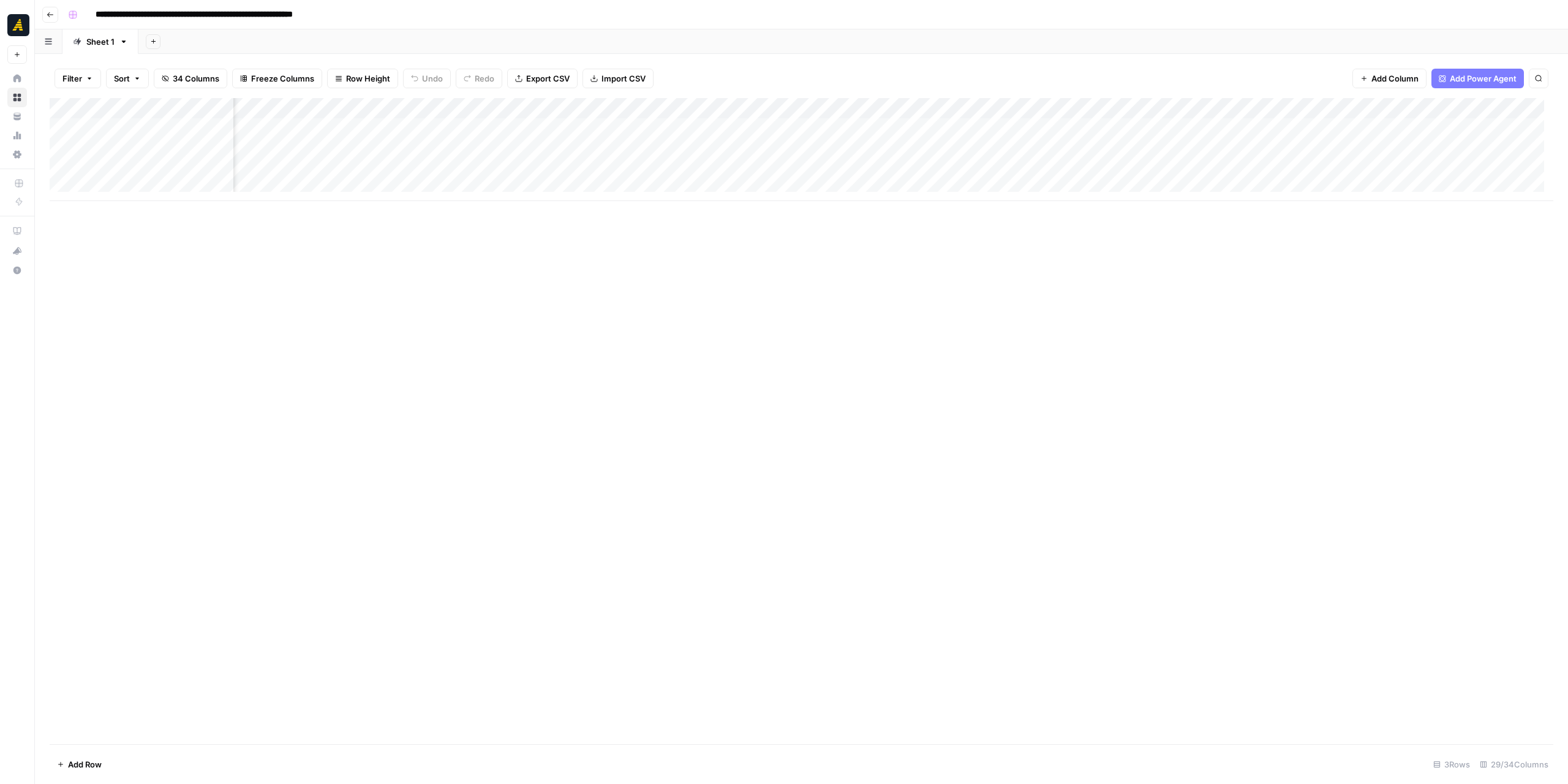
scroll to position [0, 1551]
click at [847, 148] on div "Add Column" at bounding box center [802, 149] width 1504 height 103
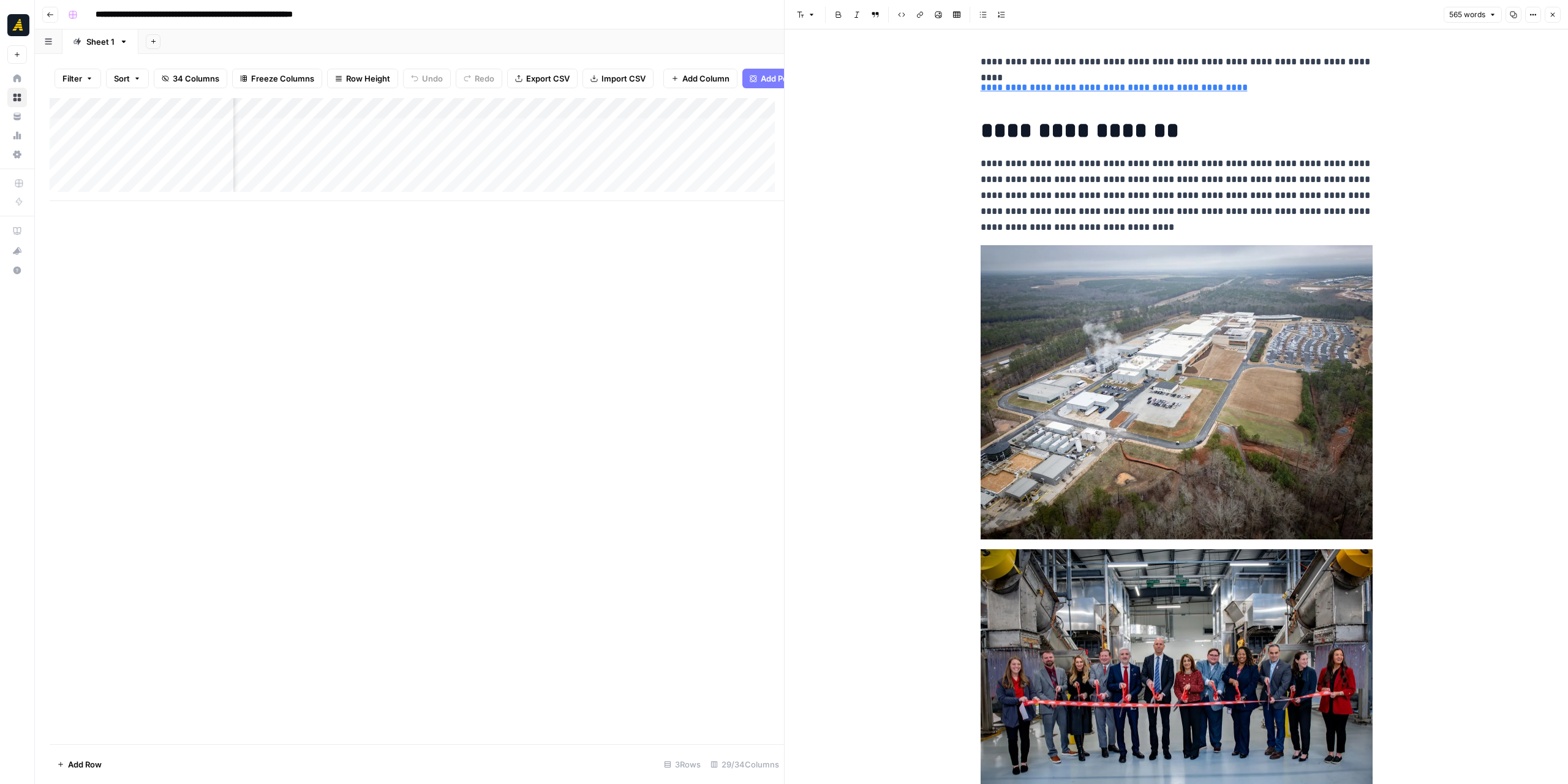
scroll to position [0, 1923]
click at [506, 160] on div "Add Column" at bounding box center [417, 149] width 734 height 103
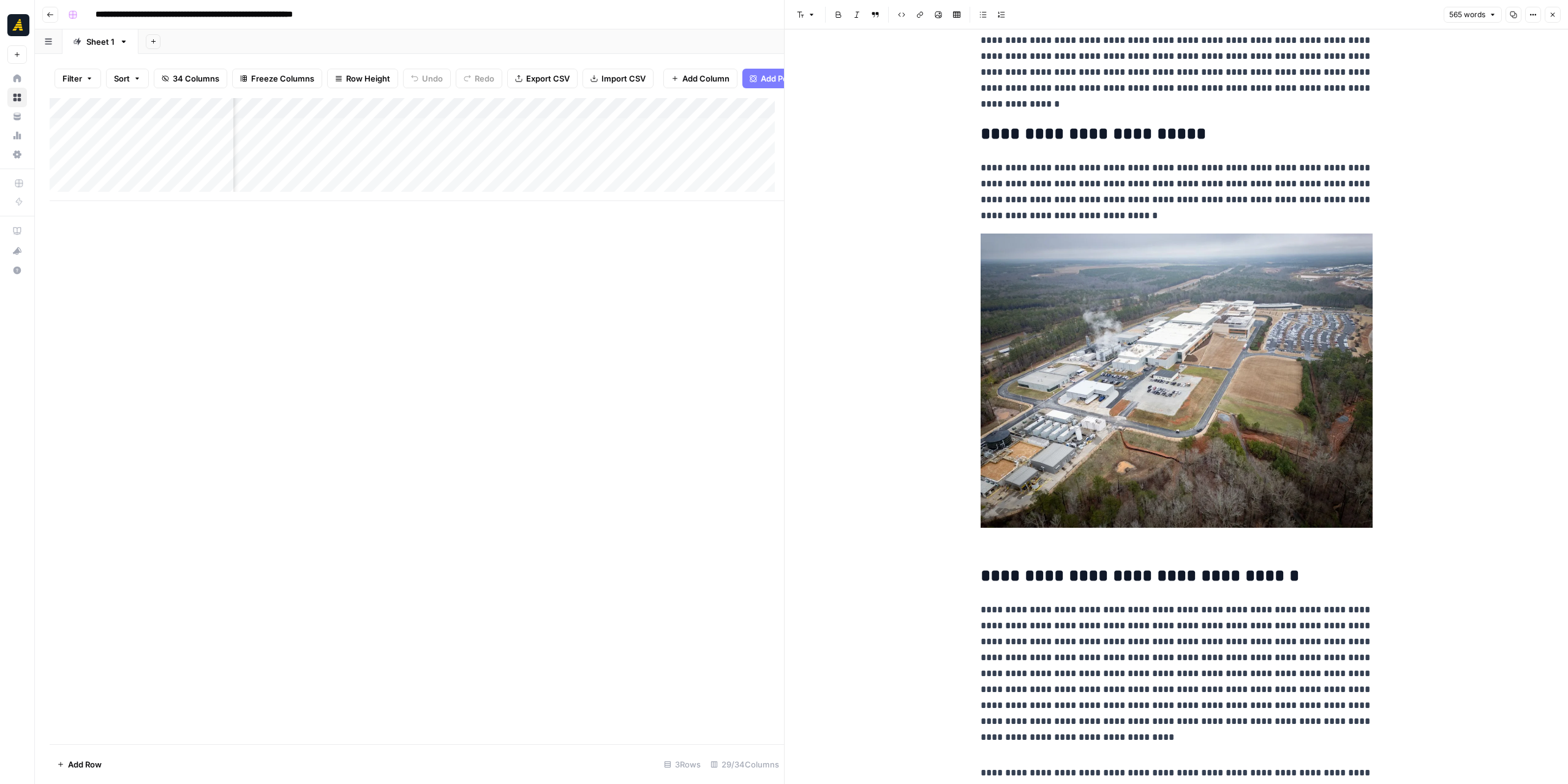
scroll to position [1961, 0]
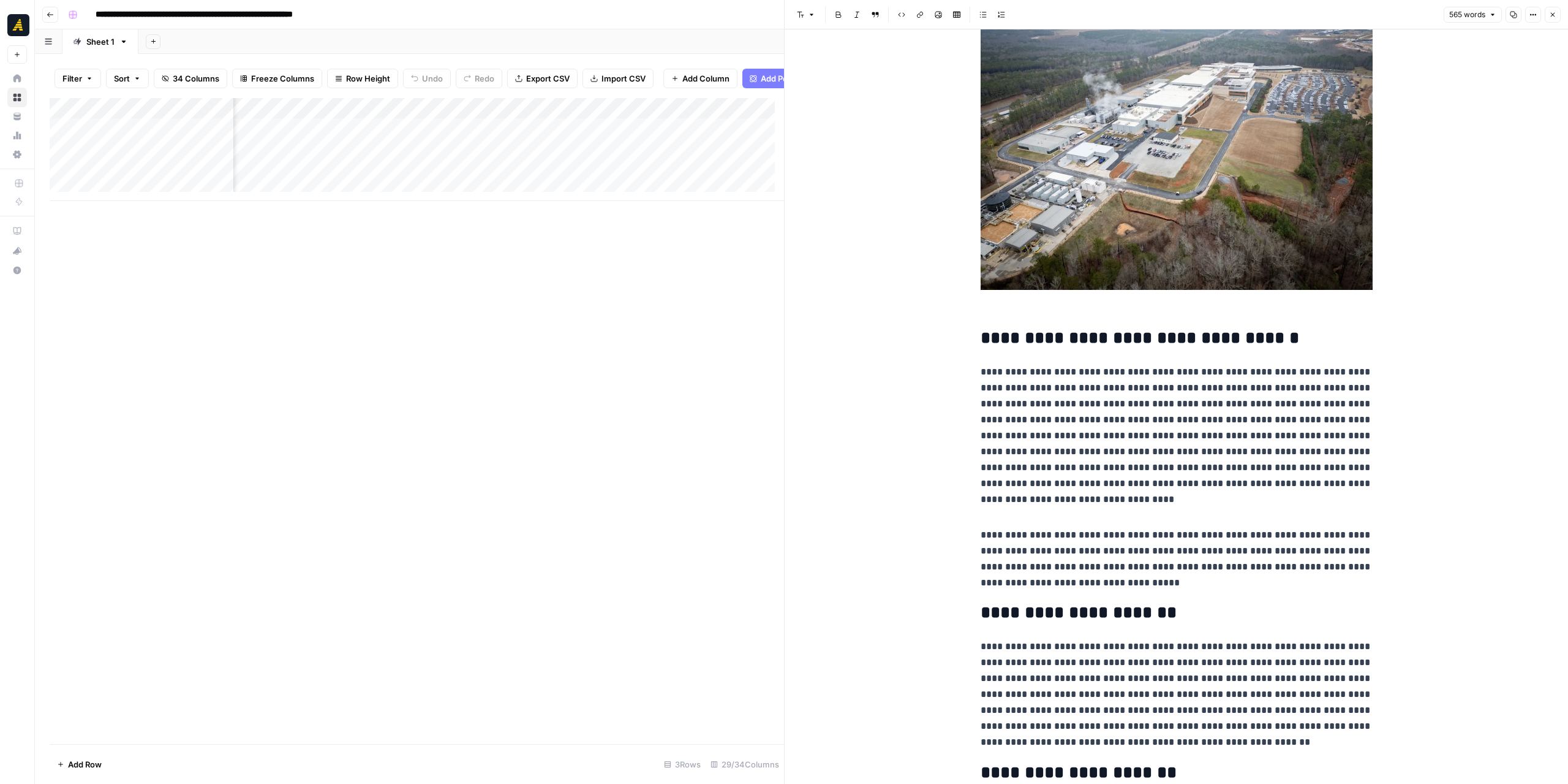
click at [495, 143] on div "Add Column" at bounding box center [417, 149] width 734 height 103
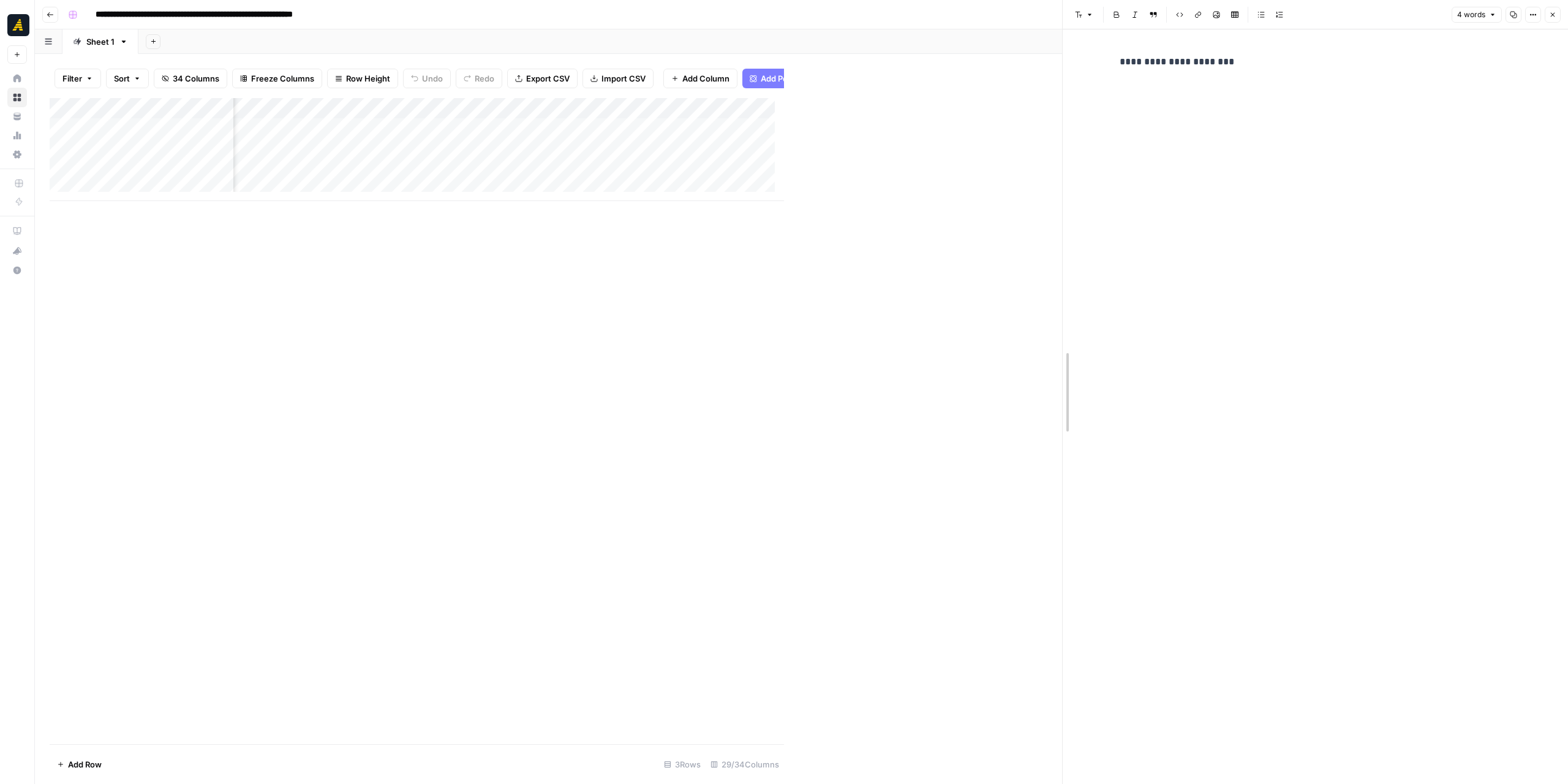
drag, startPoint x: 786, startPoint y: 223, endPoint x: 1065, endPoint y: 229, distance: 279.1
click at [51, 16] on icon "button" at bounding box center [50, 15] width 7 height 7
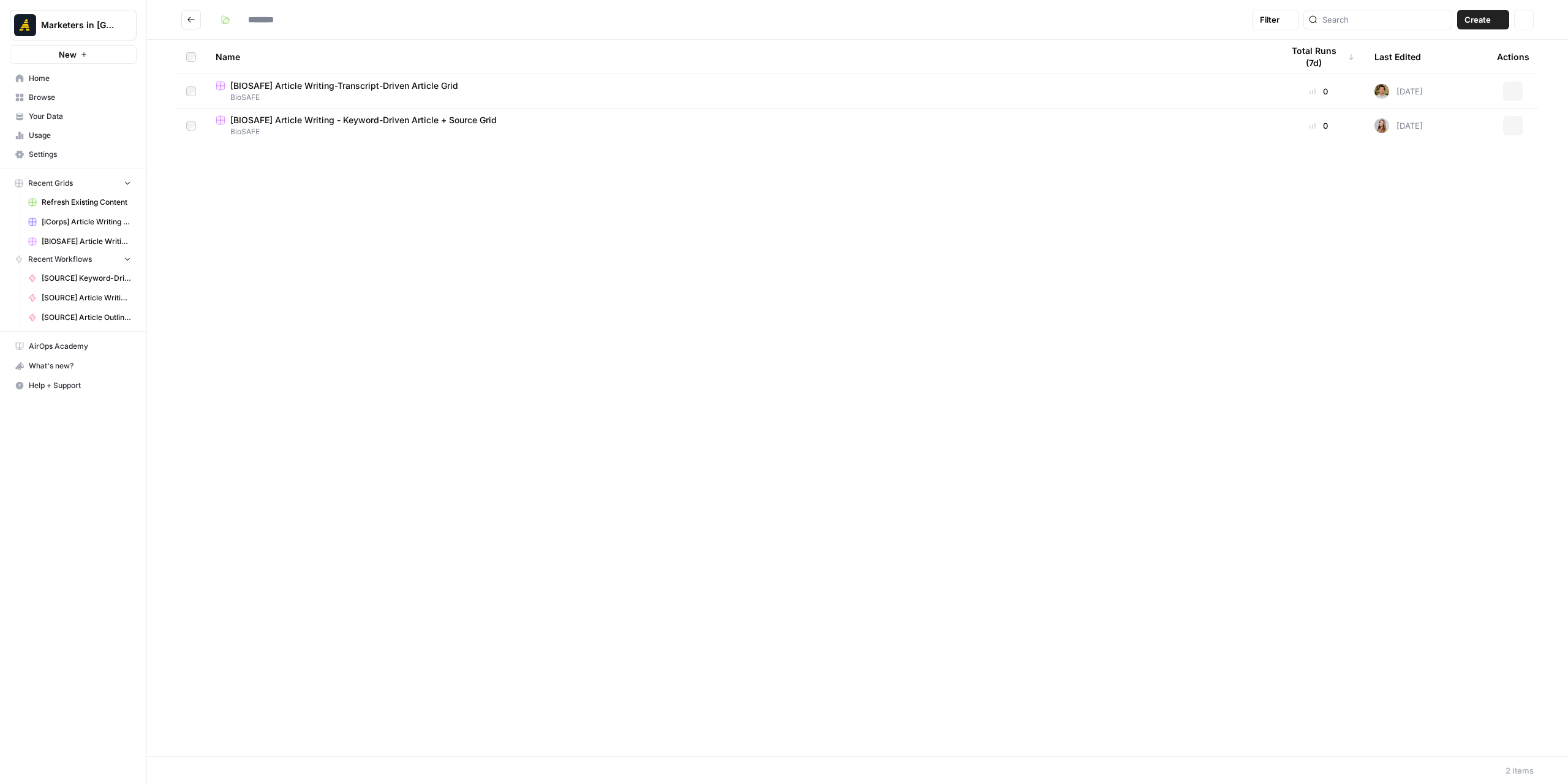
type input "*******"
click at [184, 22] on button "Go back" at bounding box center [191, 19] width 19 height 19
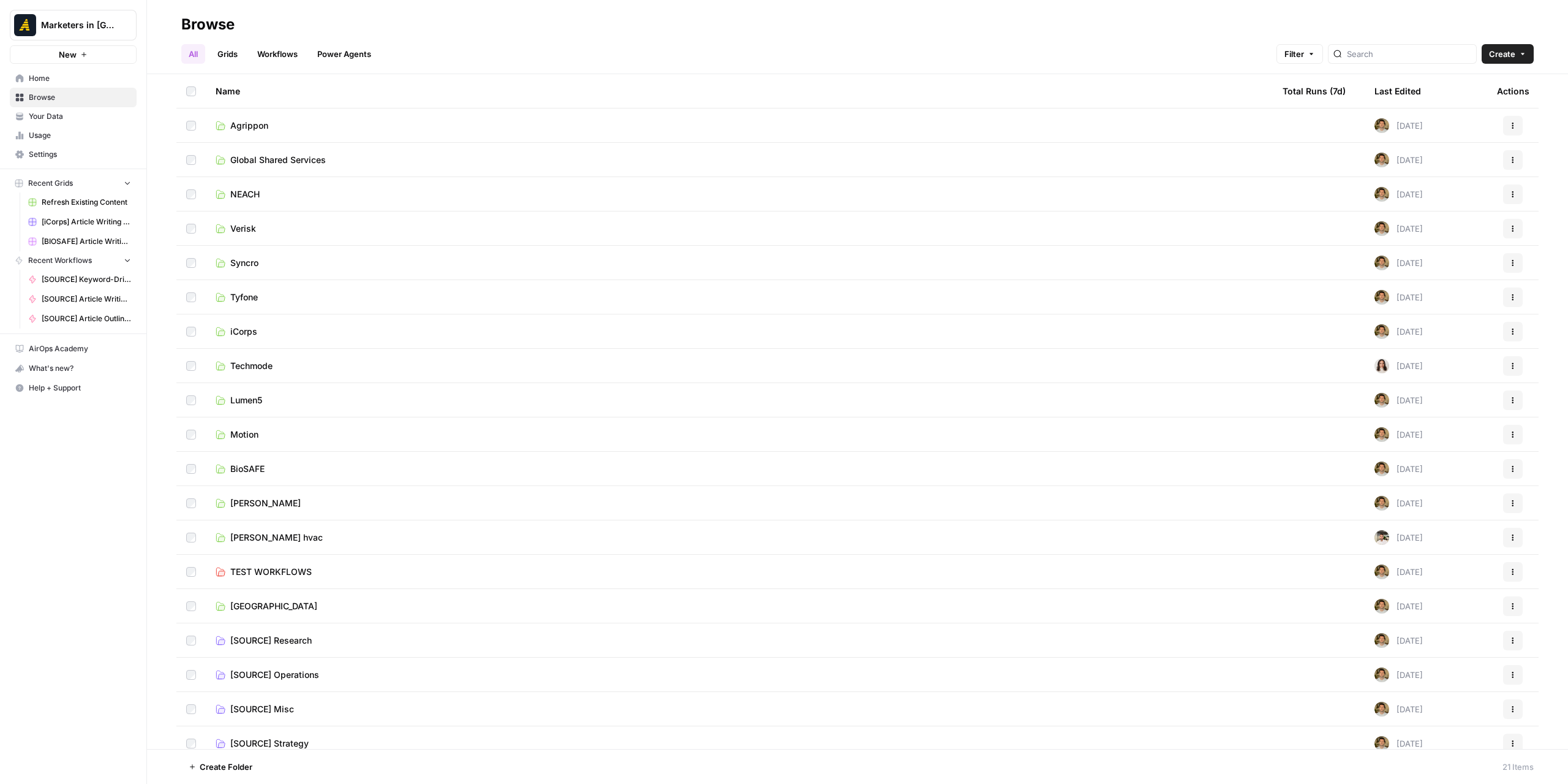
click at [319, 364] on link "Techmode" at bounding box center [739, 366] width 1048 height 12
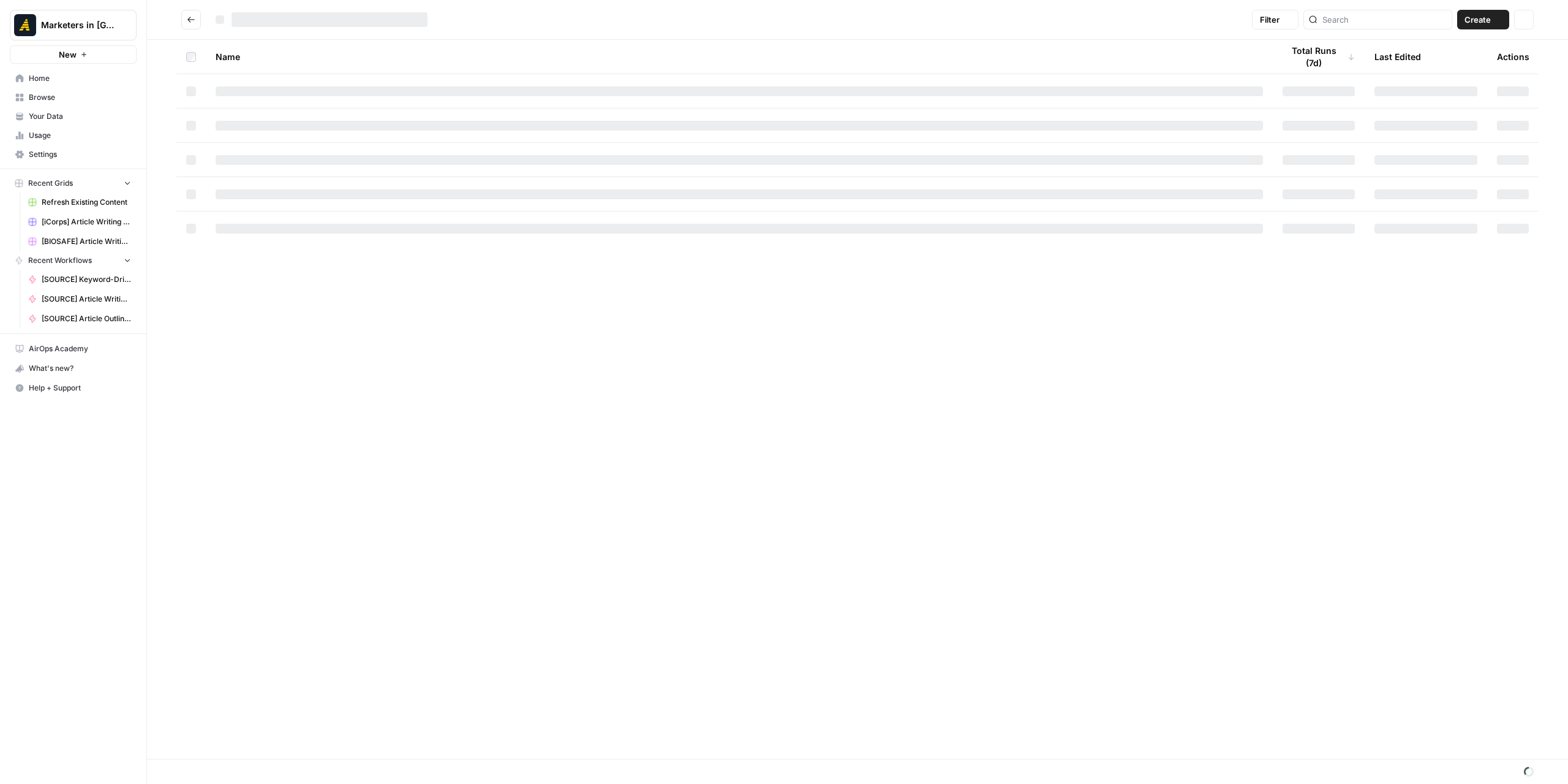
click at [319, 364] on div "Name Total Runs (7d) Last Edited Actions" at bounding box center [857, 399] width 1421 height 719
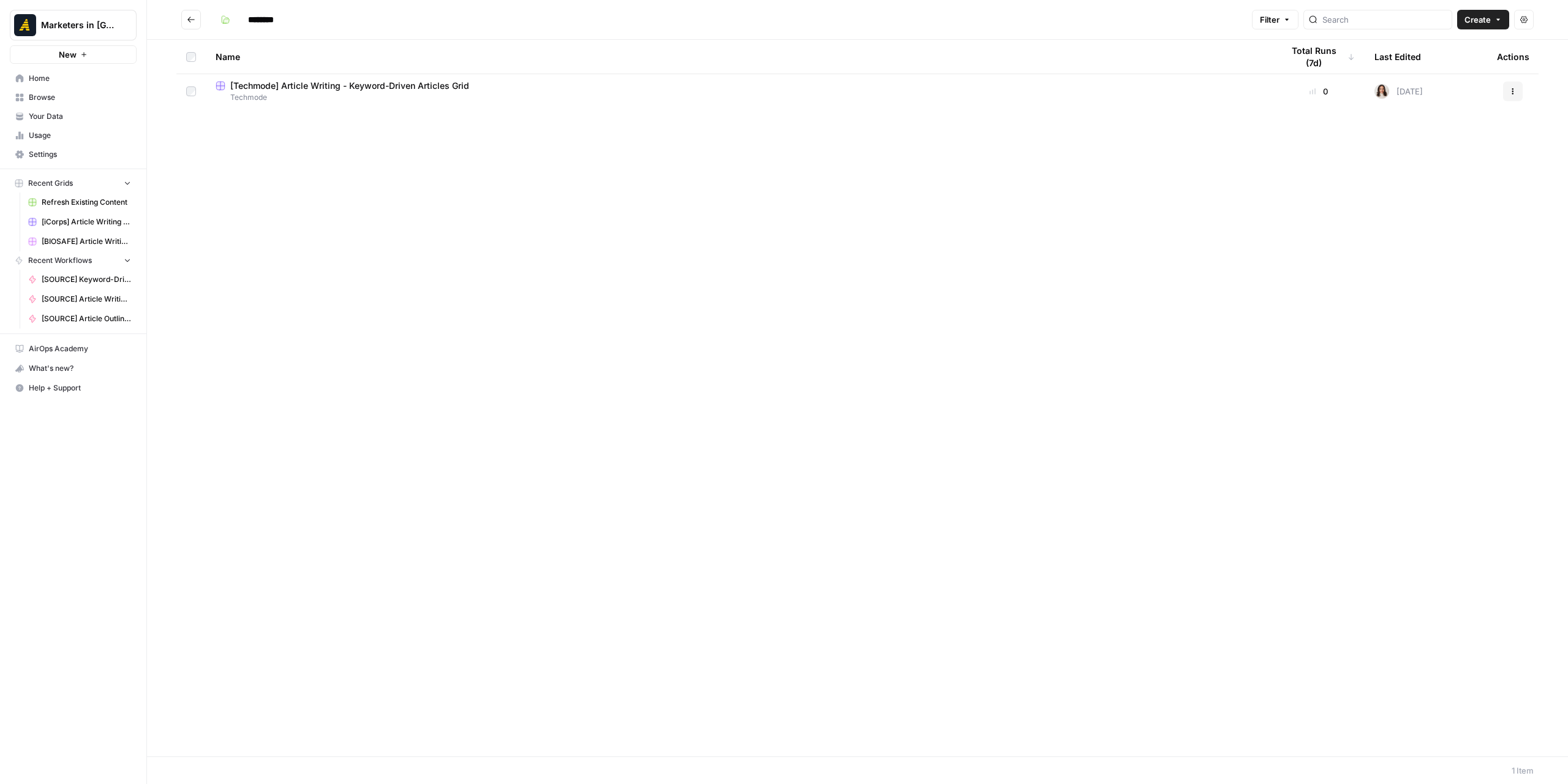
click at [373, 90] on span "[Techmode] Article Writing - Keyword-Driven Articles Grid" at bounding box center [349, 86] width 239 height 12
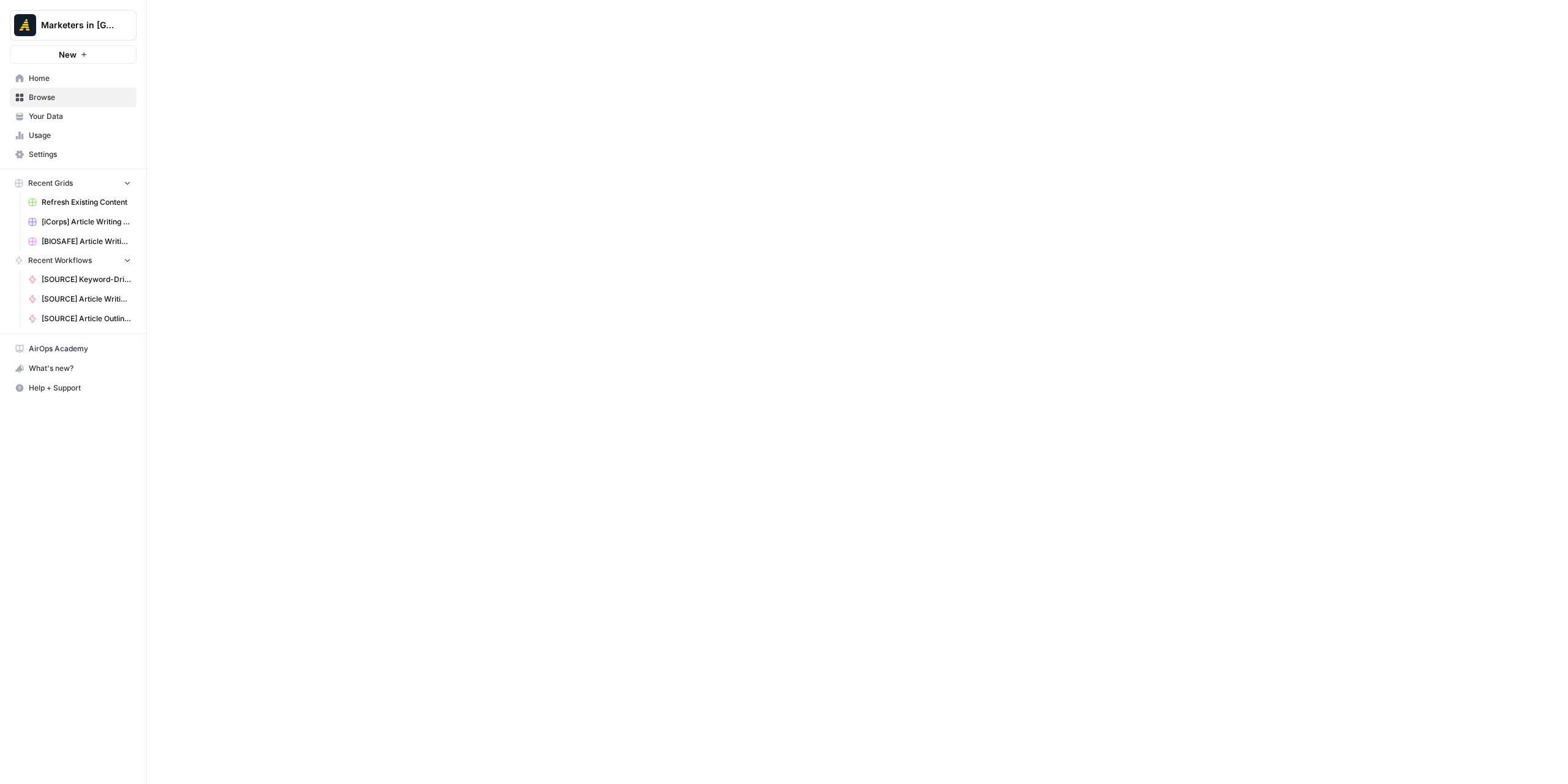
click at [373, 90] on div at bounding box center [857, 392] width 1421 height 784
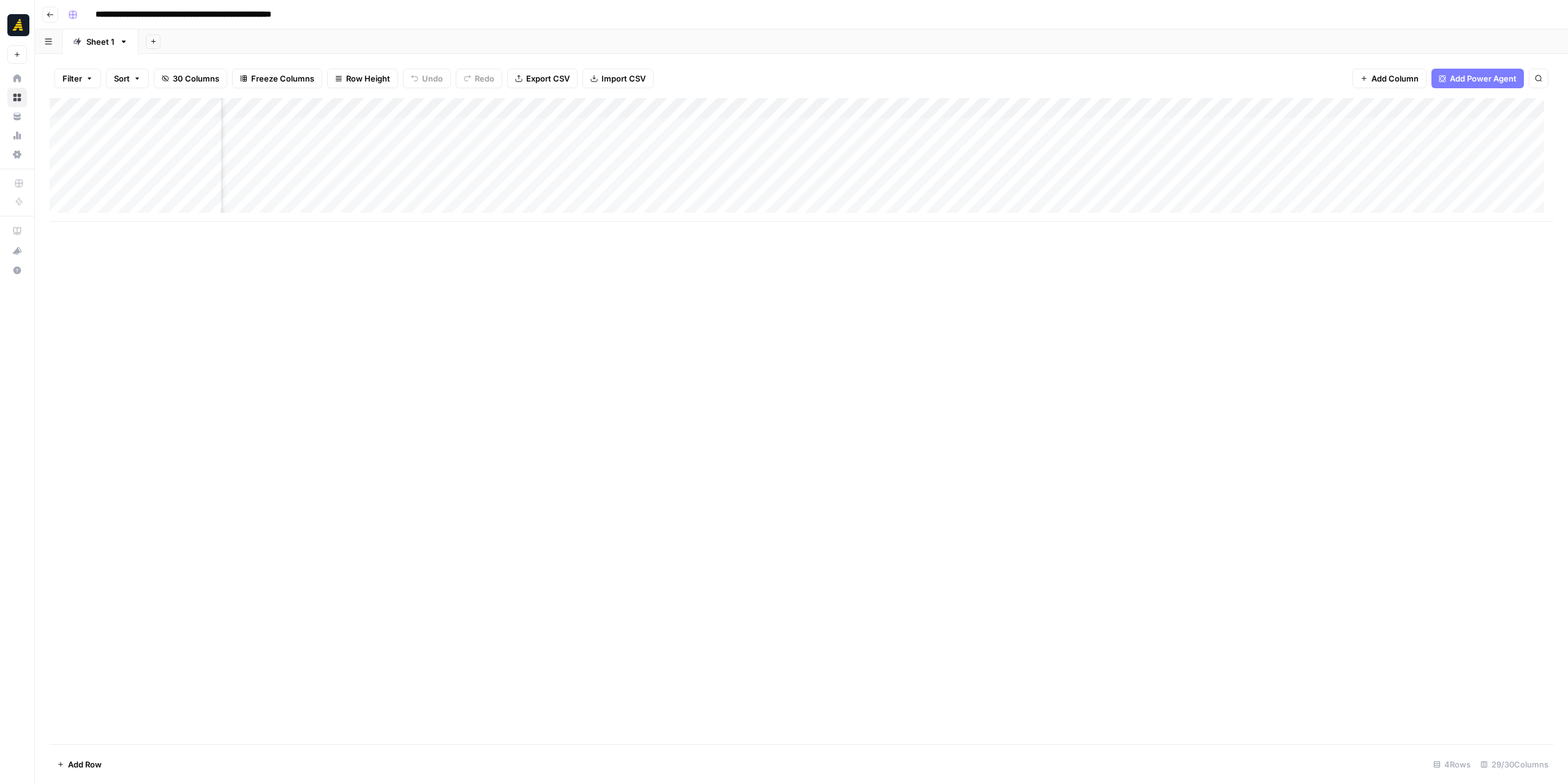
scroll to position [0, 1559]
click at [1030, 144] on div "Add Column" at bounding box center [802, 160] width 1504 height 124
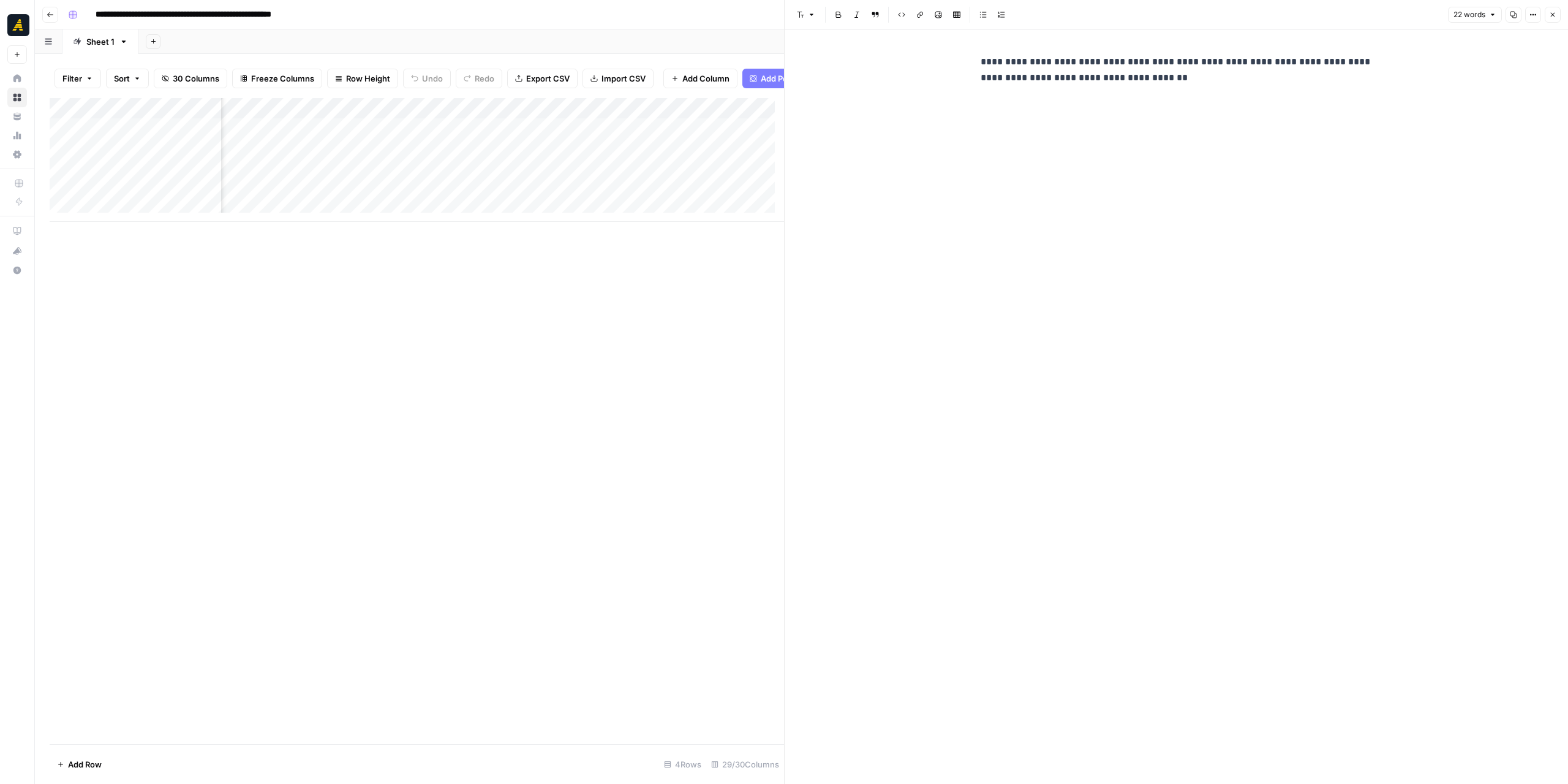
scroll to position [0, 2262]
click at [354, 134] on div "Add Column" at bounding box center [417, 160] width 734 height 124
click at [1552, 18] on icon "button" at bounding box center [1553, 15] width 7 height 7
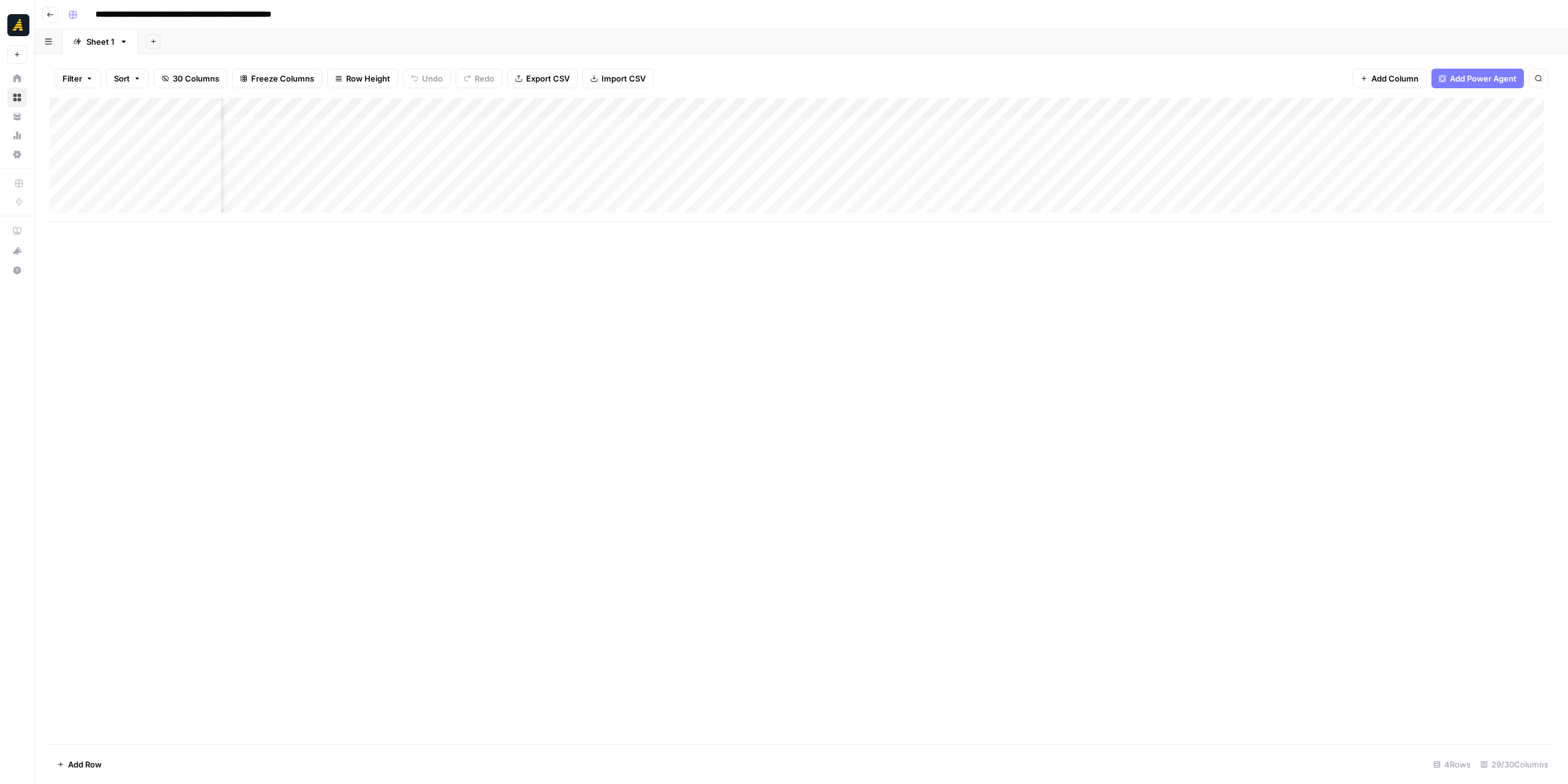
click at [51, 18] on button "Go back" at bounding box center [51, 15] width 16 height 16
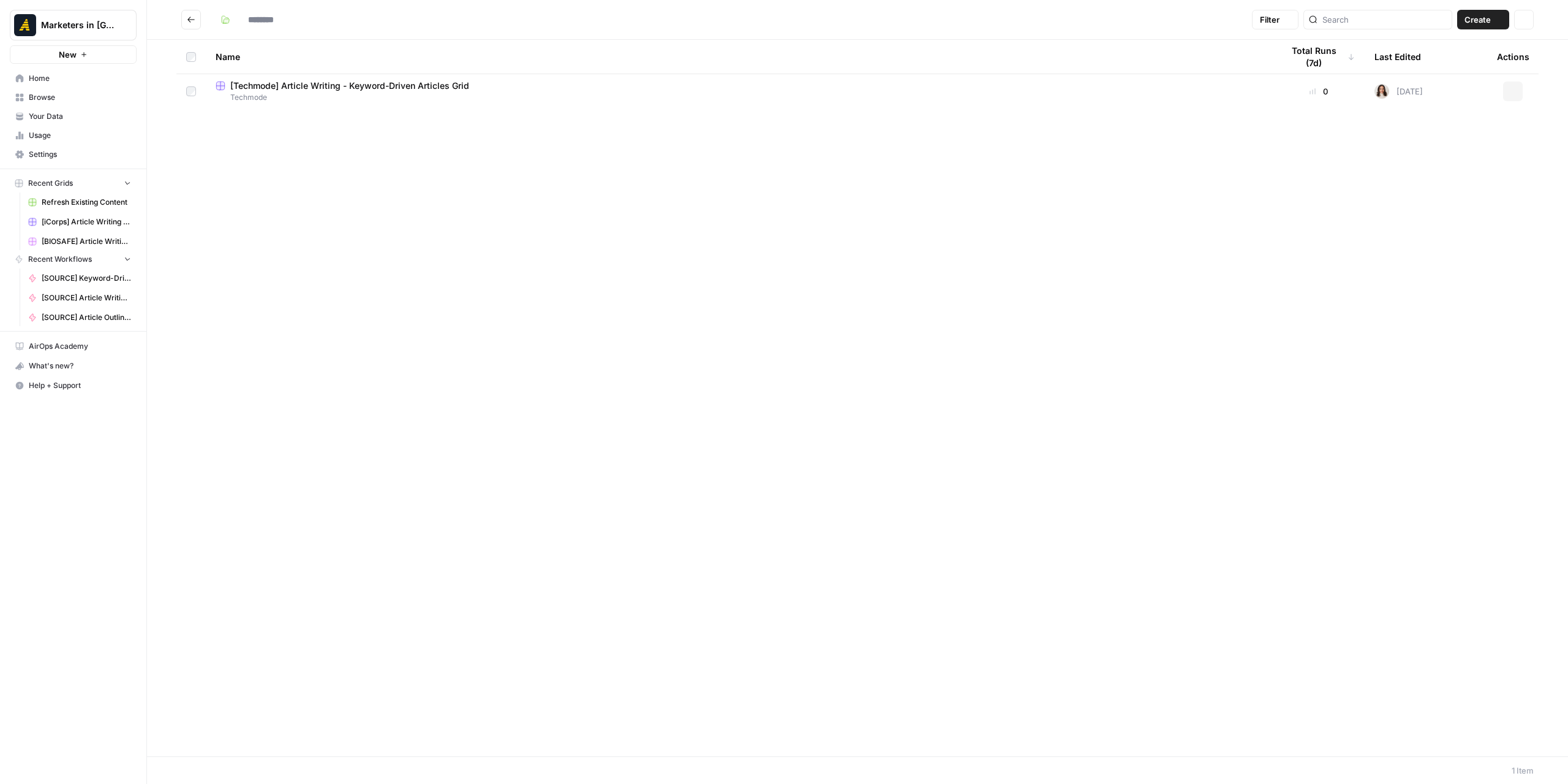
type input "********"
click at [197, 17] on button "Go back" at bounding box center [191, 19] width 19 height 19
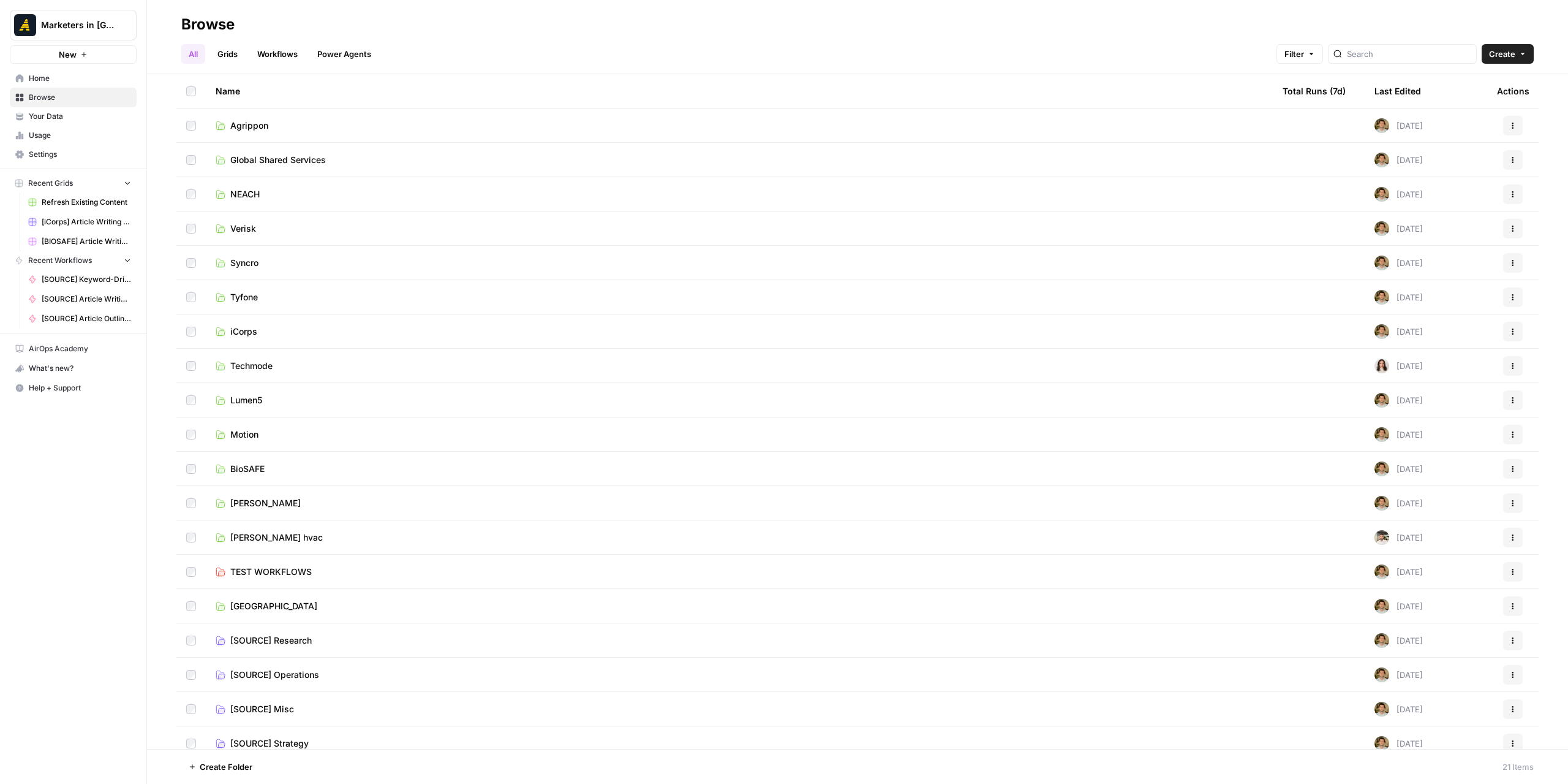
click at [307, 198] on link "NEACH" at bounding box center [739, 194] width 1048 height 12
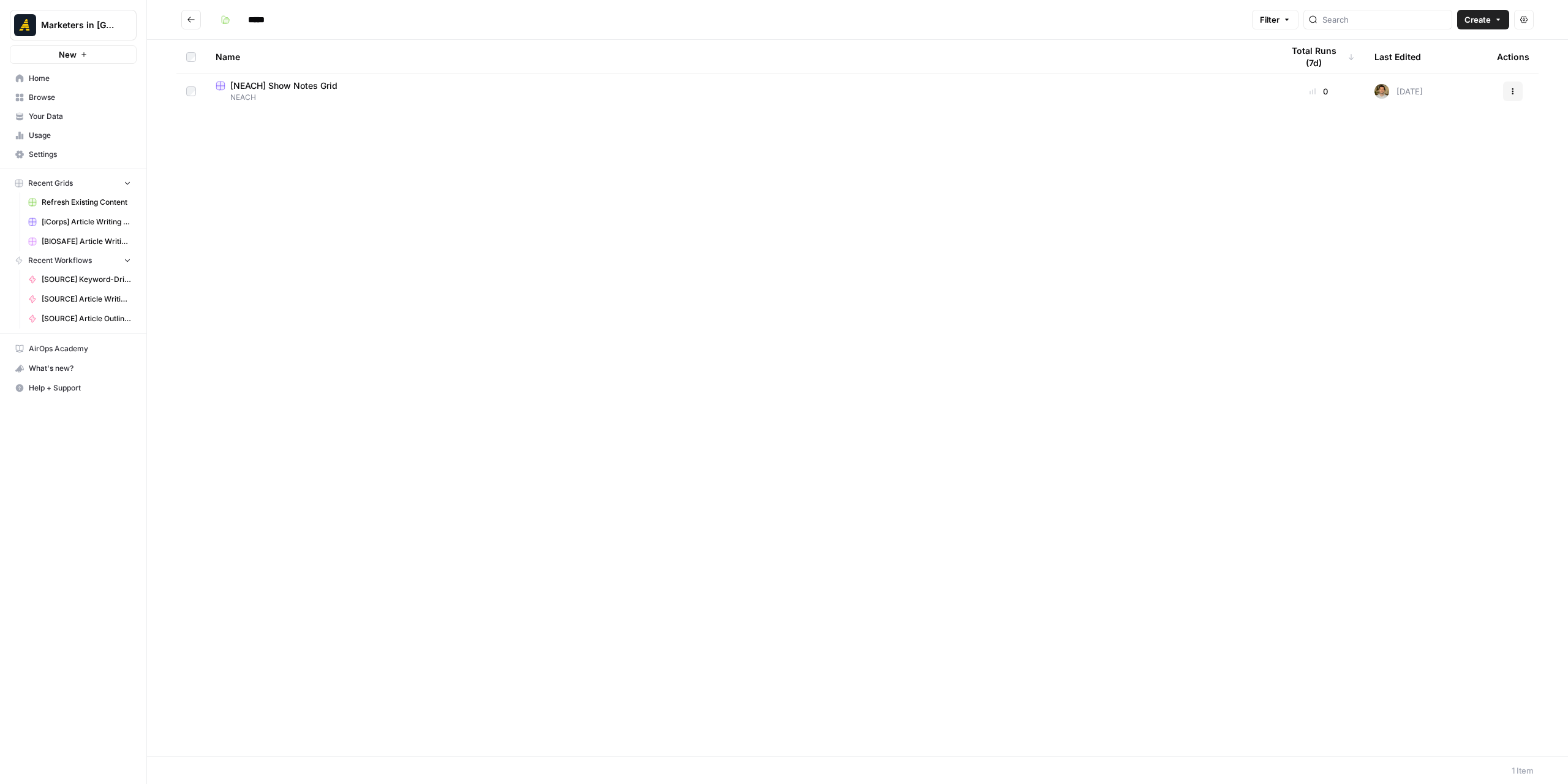
click at [195, 13] on button "Go back" at bounding box center [191, 19] width 19 height 19
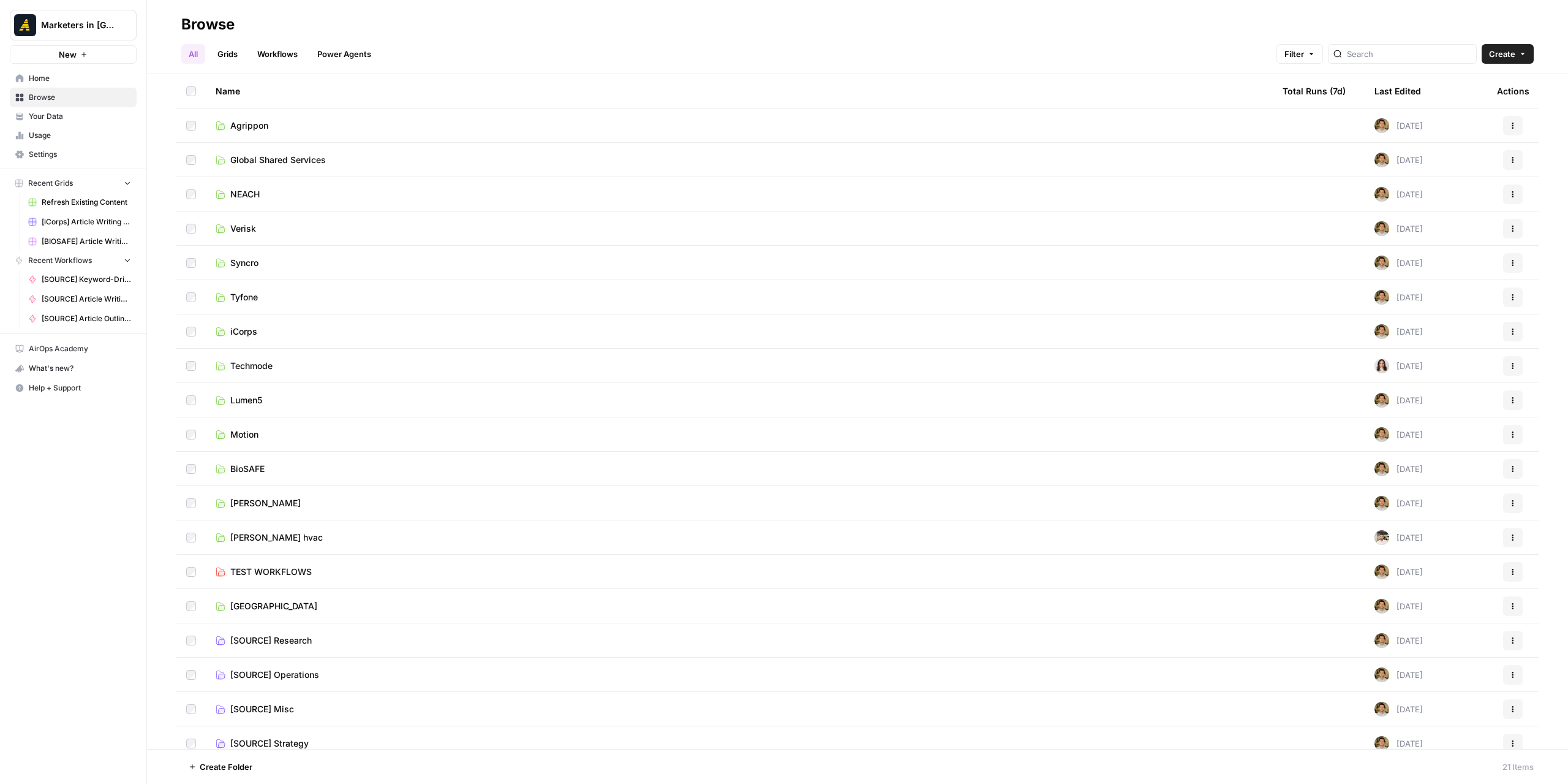
click at [255, 605] on span "New North" at bounding box center [273, 606] width 87 height 12
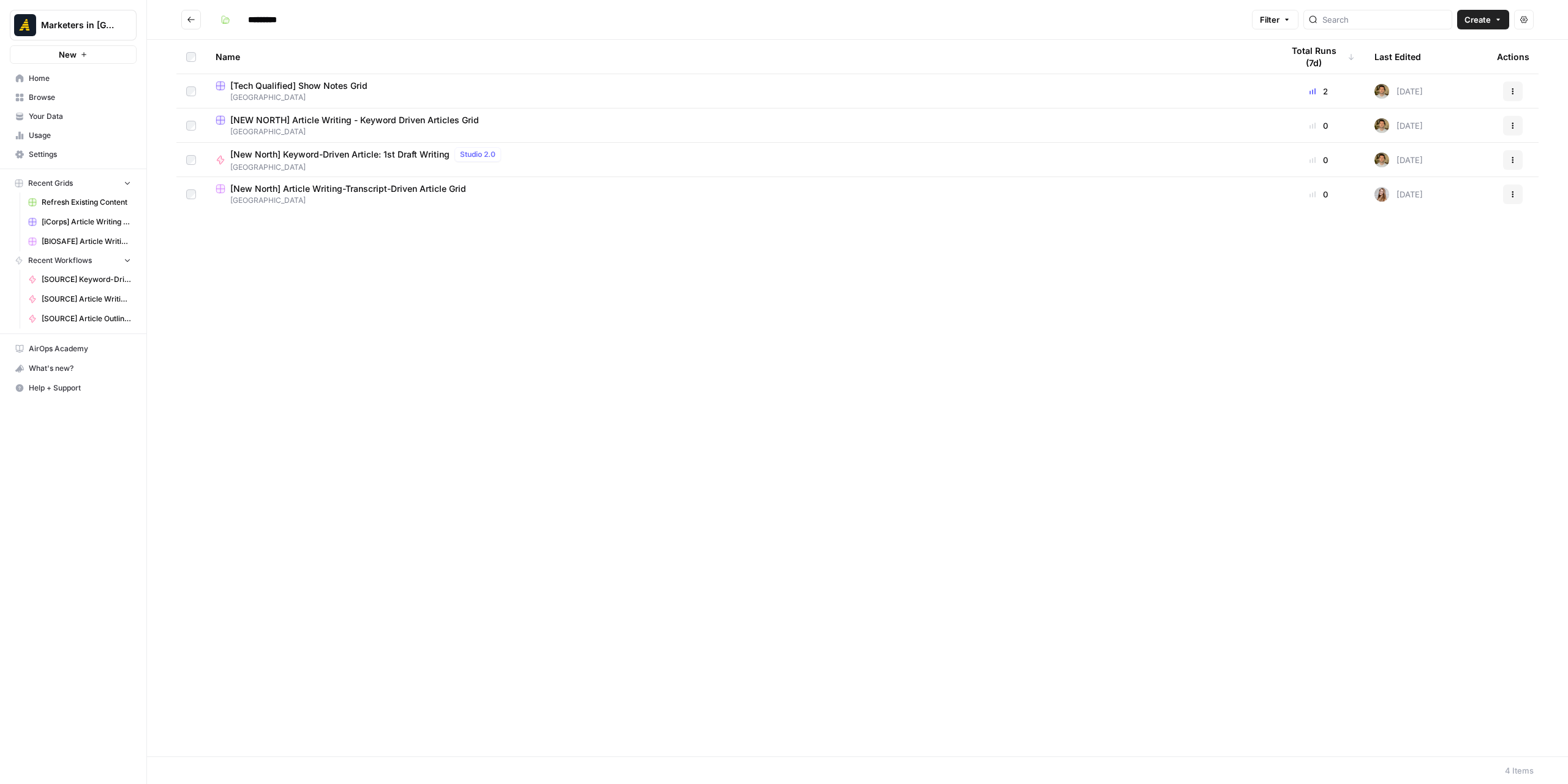
click at [401, 122] on span "[NEW NORTH] Article Writing - Keyword Driven Articles Grid" at bounding box center [354, 120] width 249 height 12
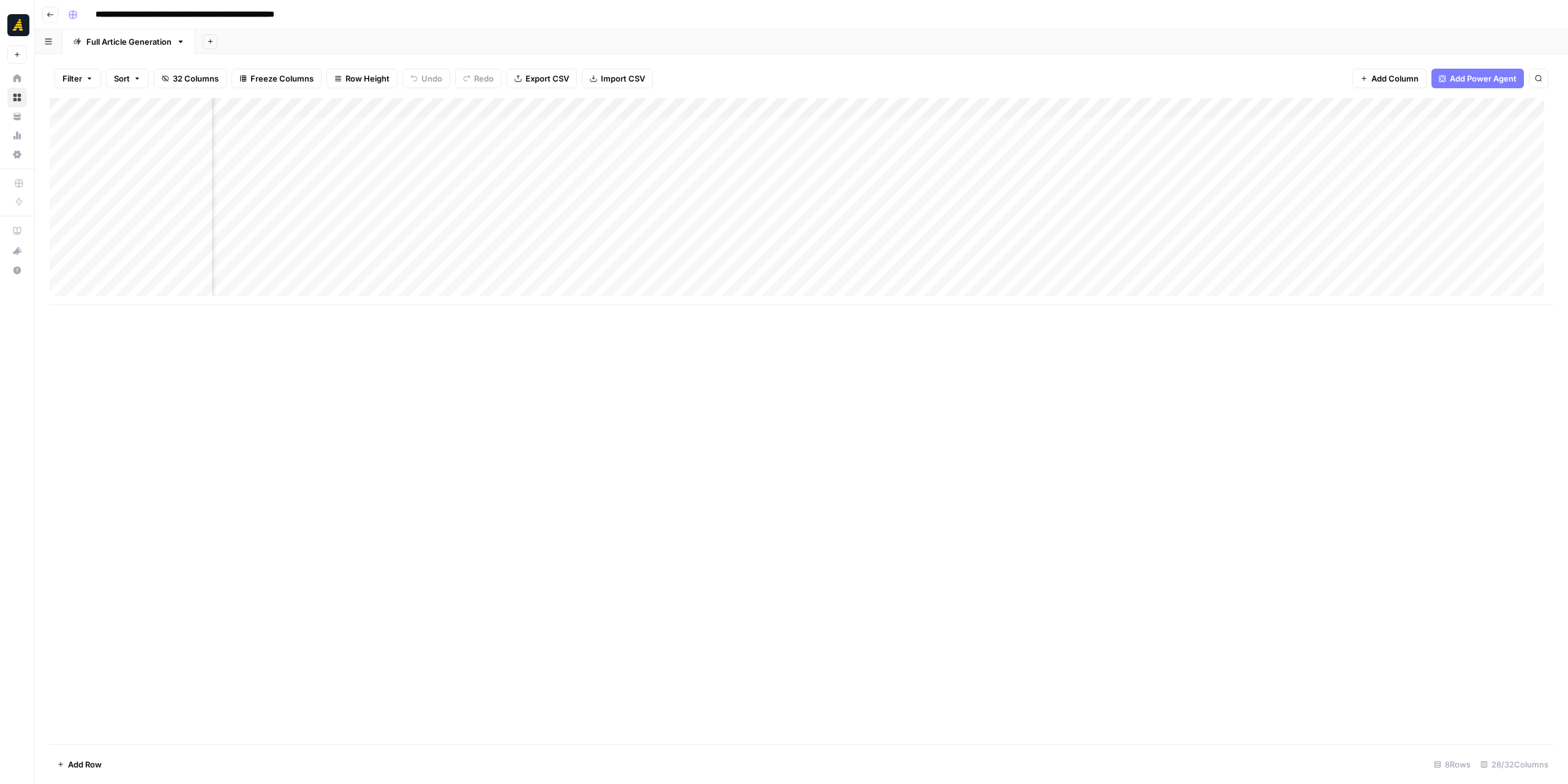
scroll to position [0, 1537]
click at [51, 12] on icon "button" at bounding box center [50, 15] width 7 height 7
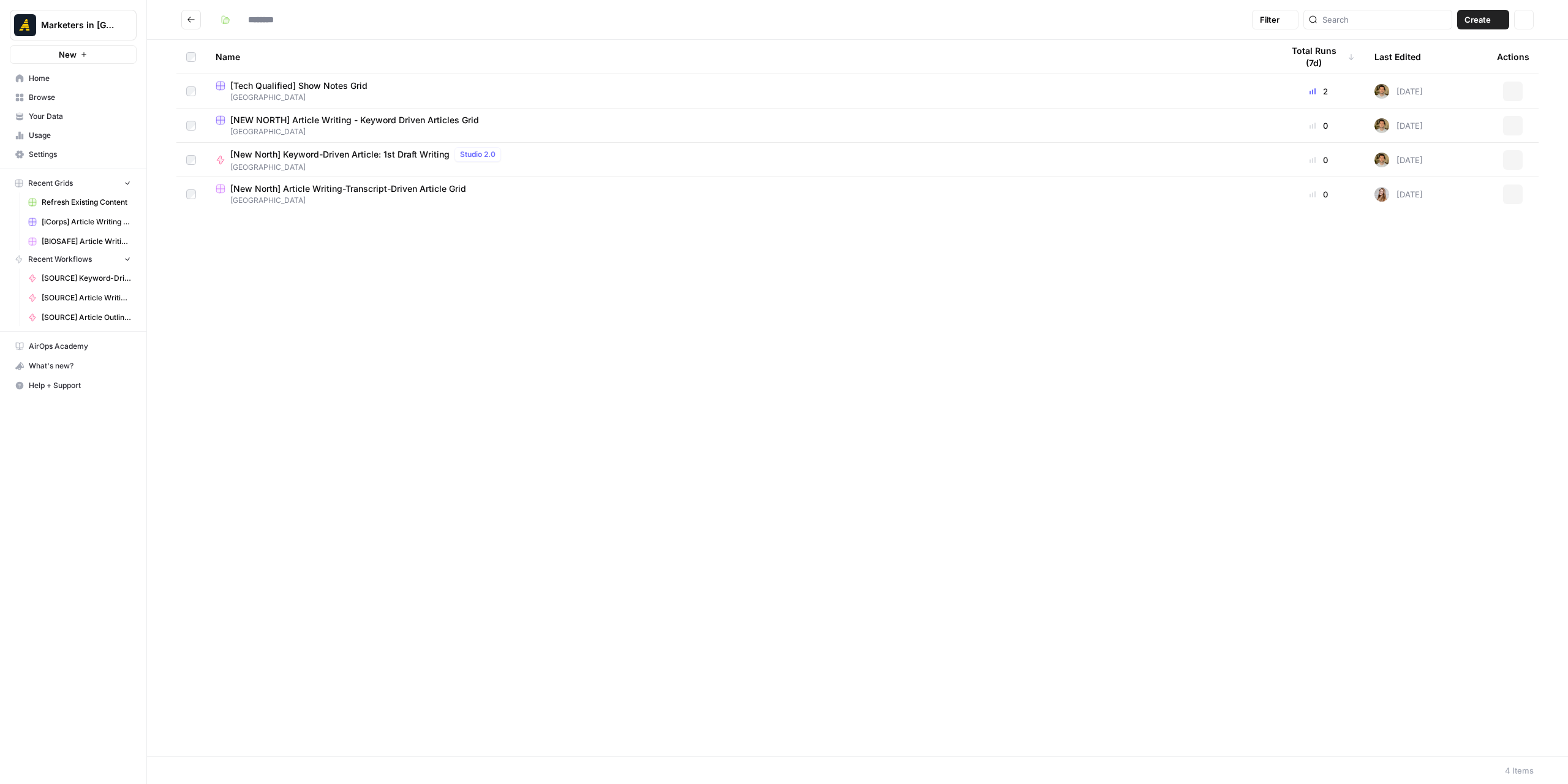
type input "*********"
click at [191, 20] on icon "Go back" at bounding box center [191, 19] width 9 height 9
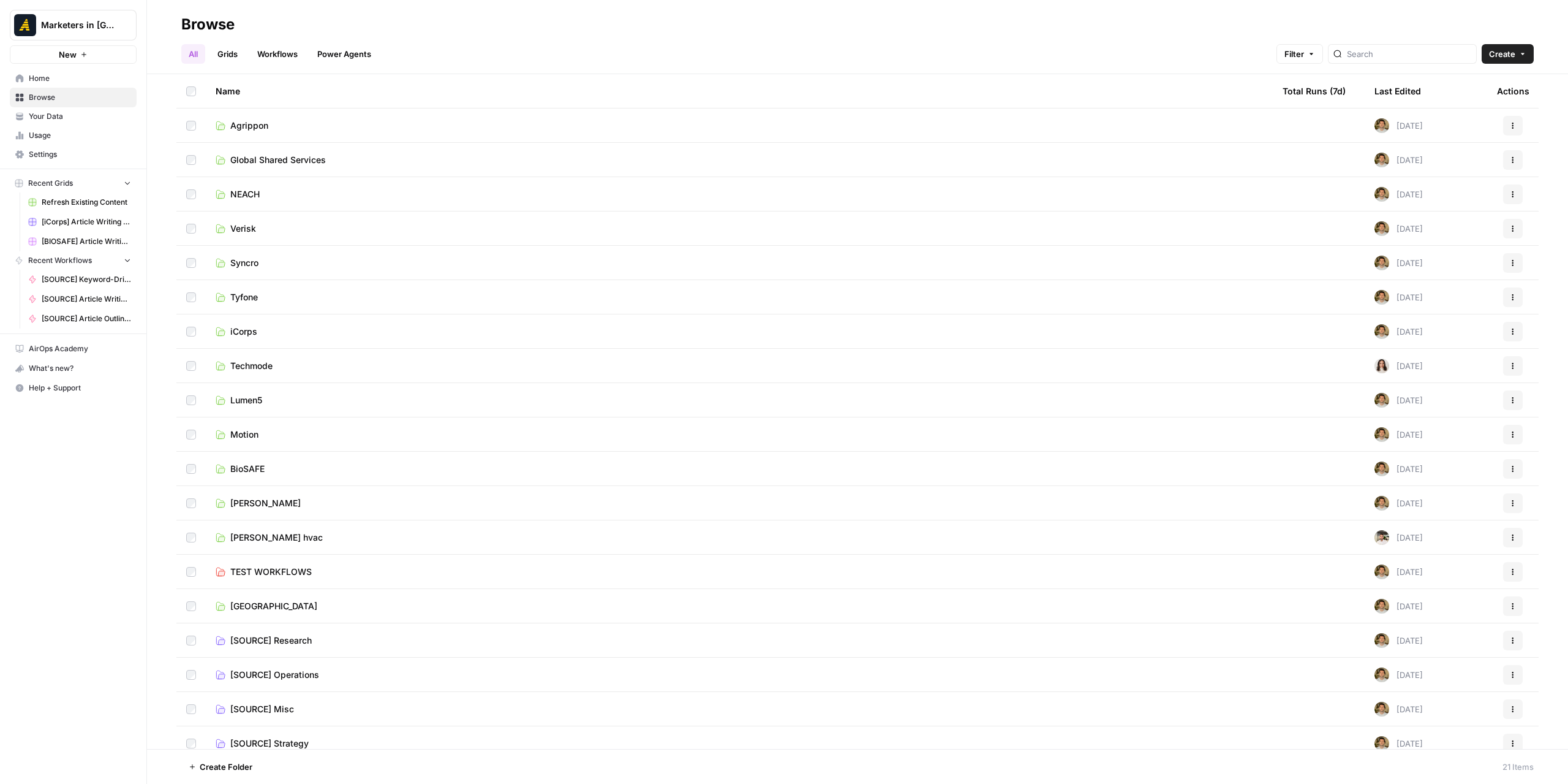
click at [256, 329] on span "iCorps" at bounding box center [243, 331] width 27 height 12
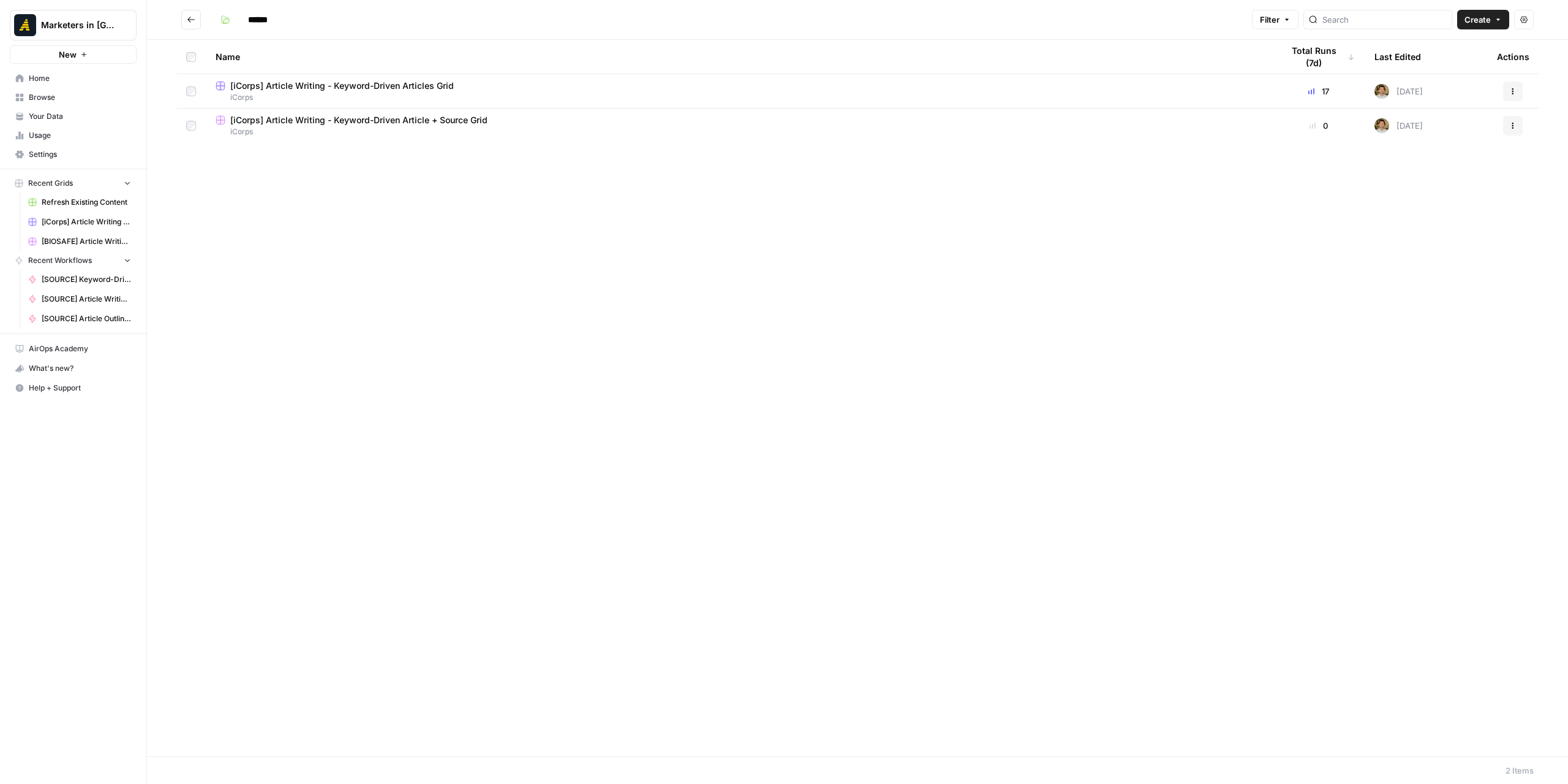
click at [425, 124] on span "[iCorps] Article Writing - Keyword-Driven Article + Source Grid" at bounding box center [358, 120] width 257 height 12
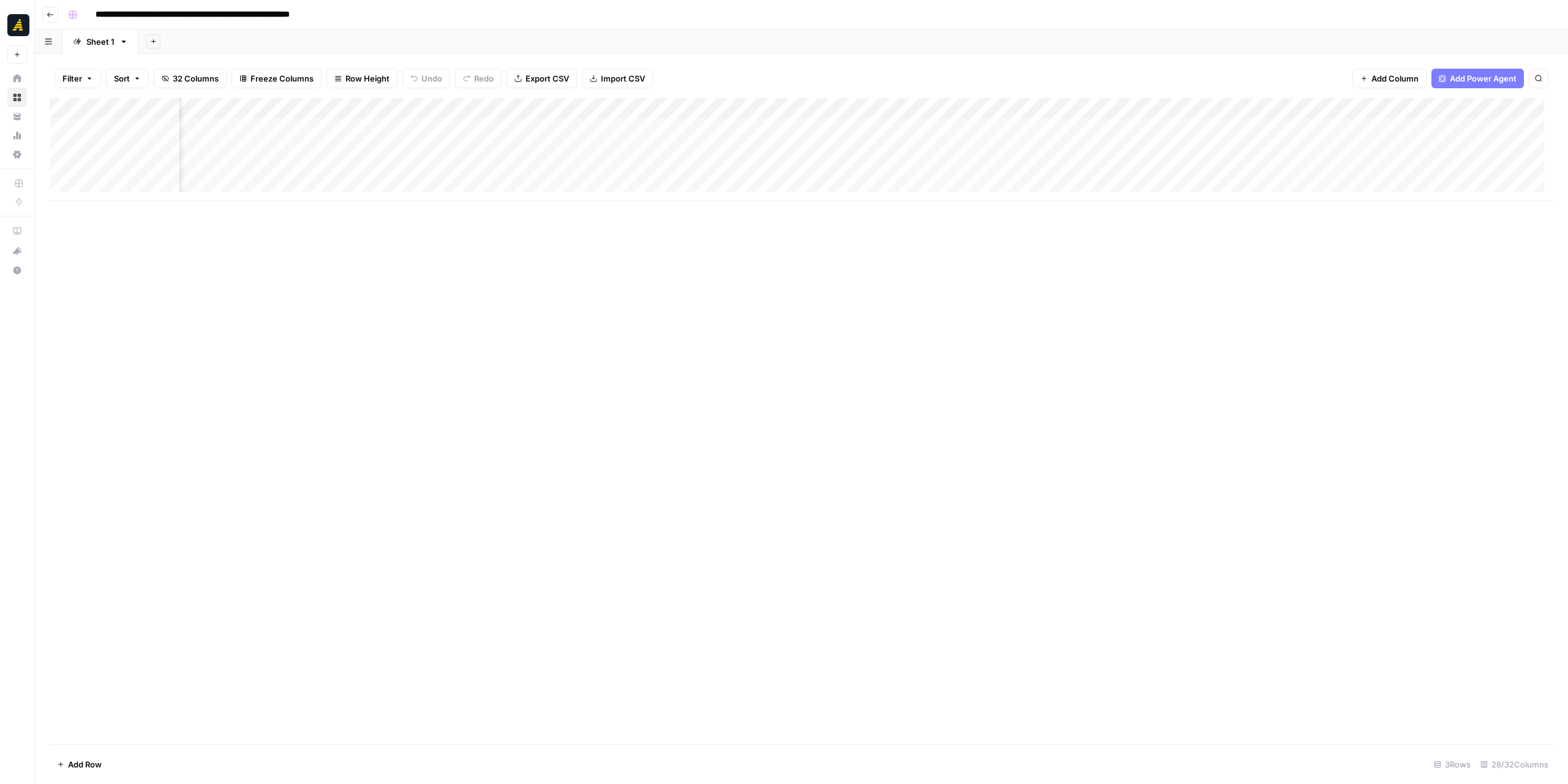
scroll to position [0, 1354]
click at [56, 12] on button "Go back" at bounding box center [51, 15] width 16 height 16
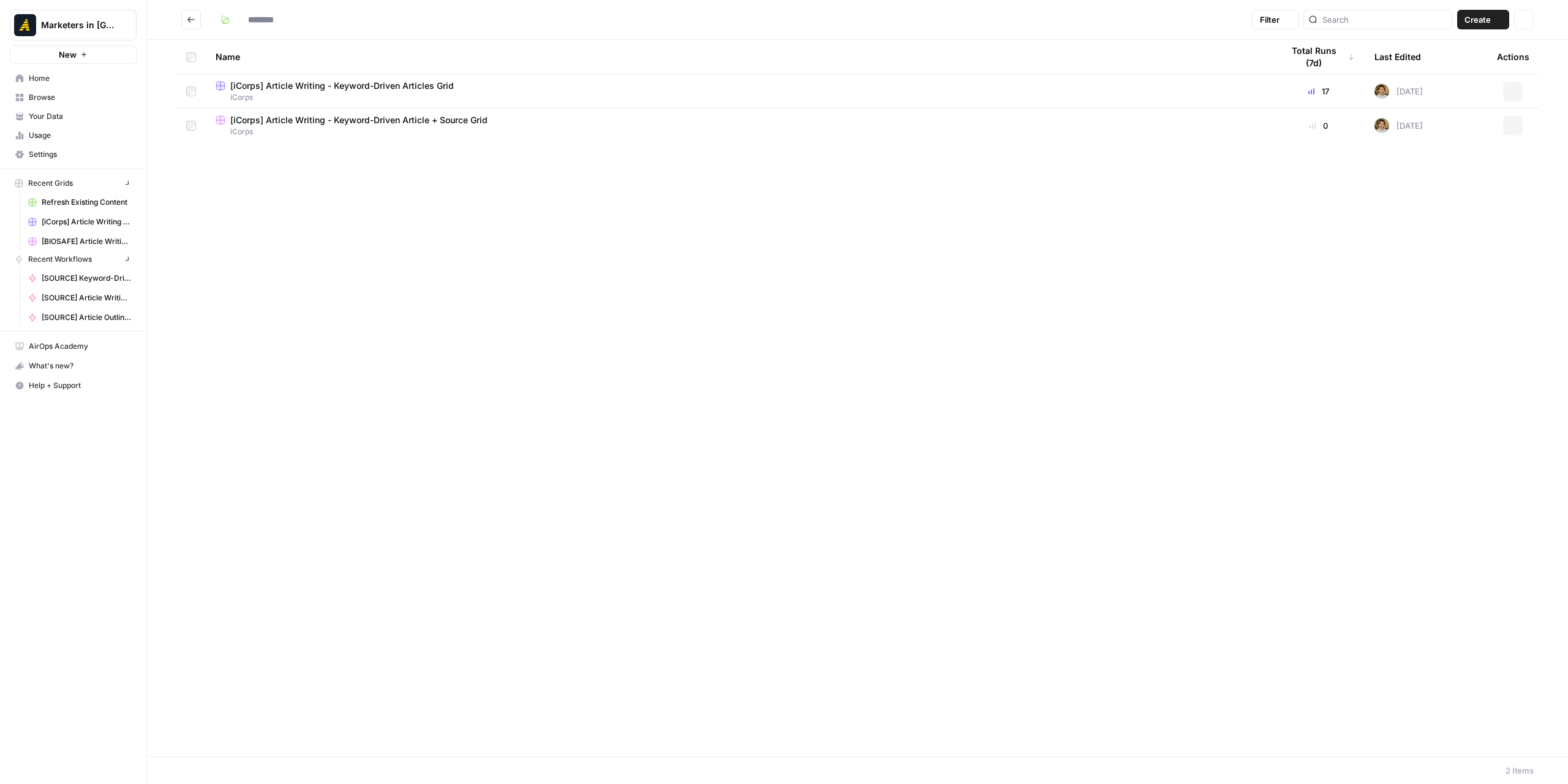
type input "******"
click at [187, 19] on icon "Go back" at bounding box center [191, 19] width 9 height 9
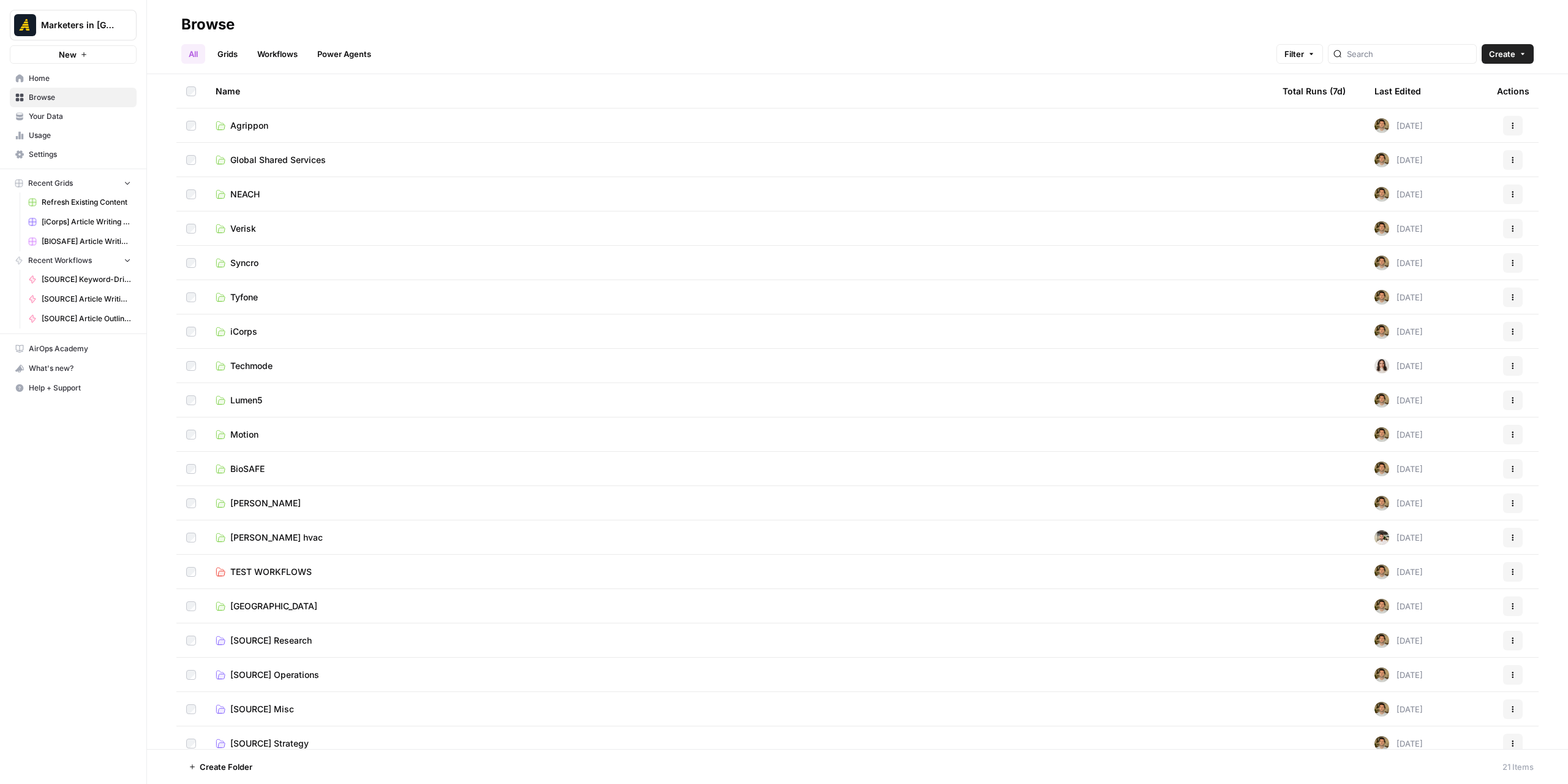
click at [285, 156] on span "Global Shared Services" at bounding box center [278, 160] width 96 height 12
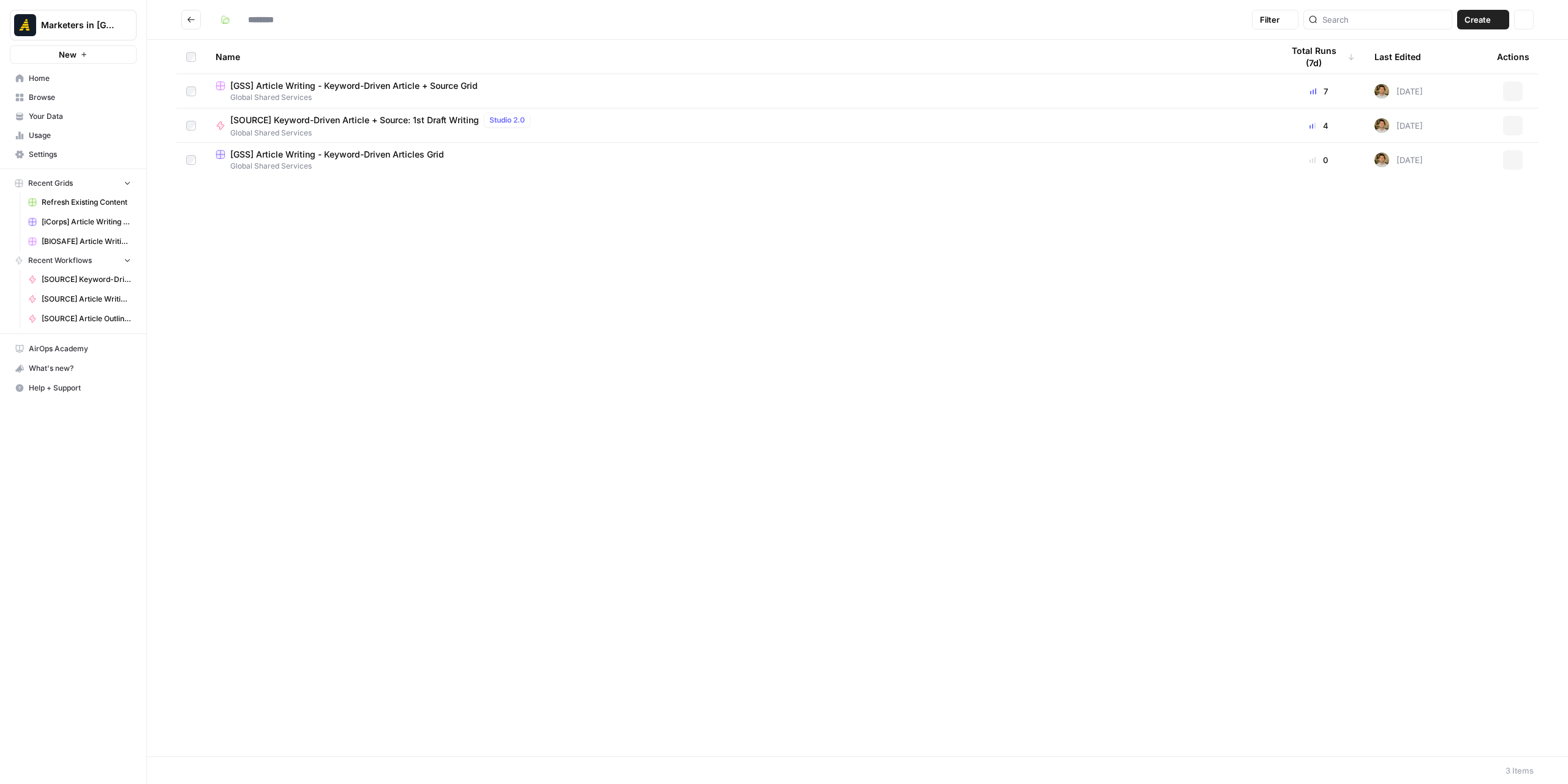
type input "**********"
click at [382, 90] on span "[GSS] Article Writing - Keyword-Driven Article + Source Grid" at bounding box center [354, 86] width 247 height 12
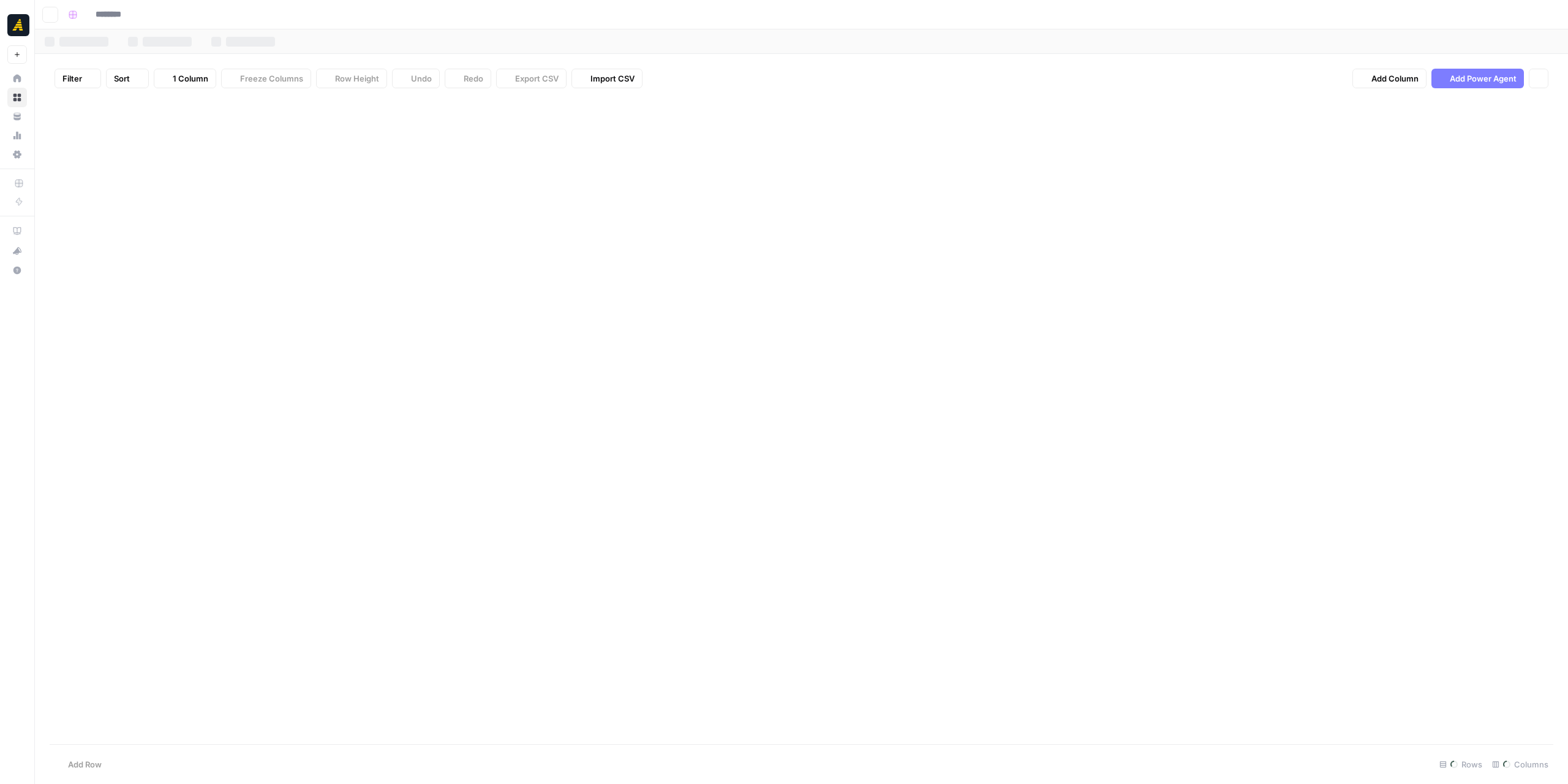
type input "**********"
click at [52, 18] on icon "button" at bounding box center [50, 15] width 7 height 7
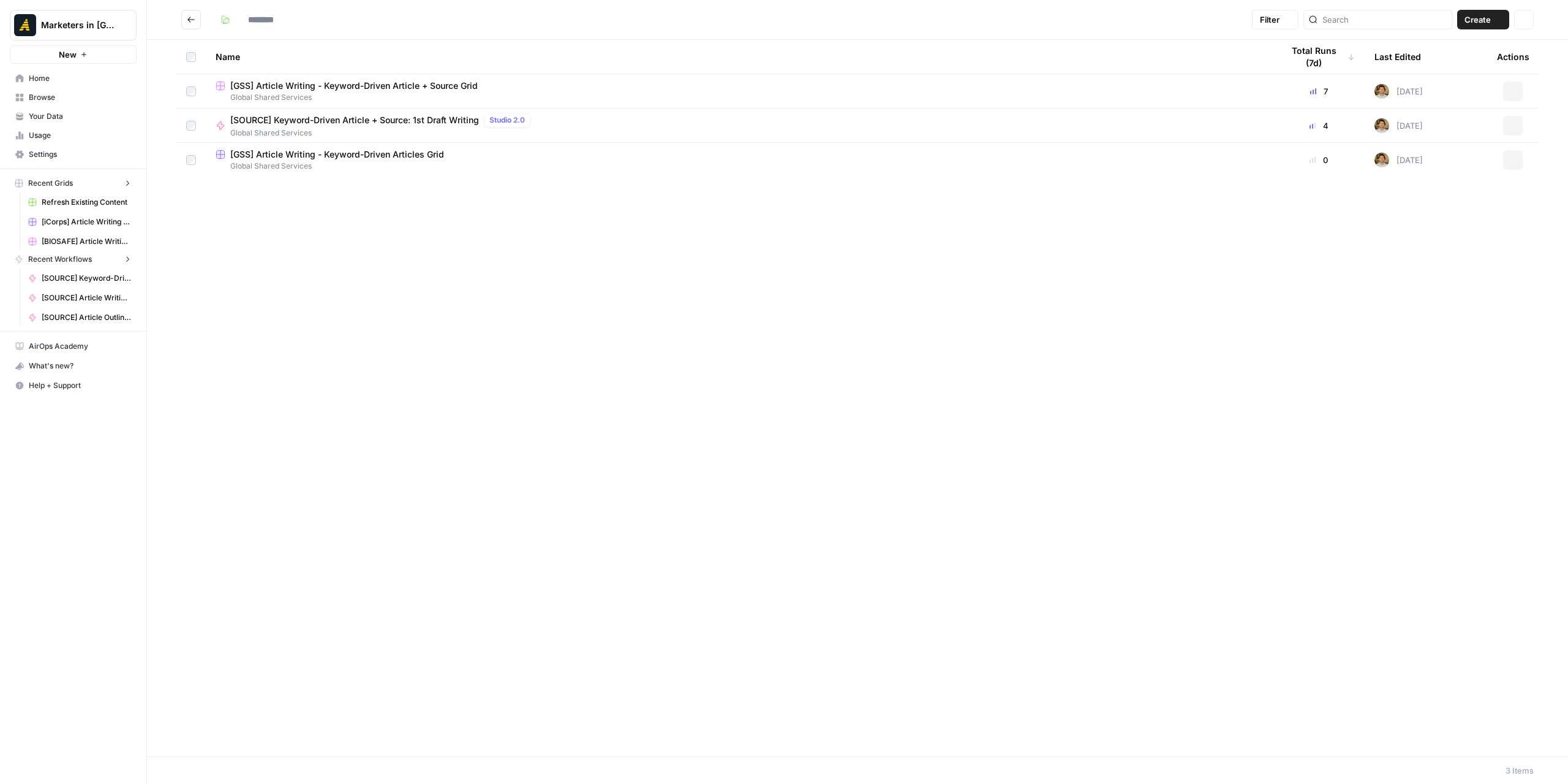
type input "**********"
click at [192, 20] on icon "Go back" at bounding box center [191, 19] width 9 height 9
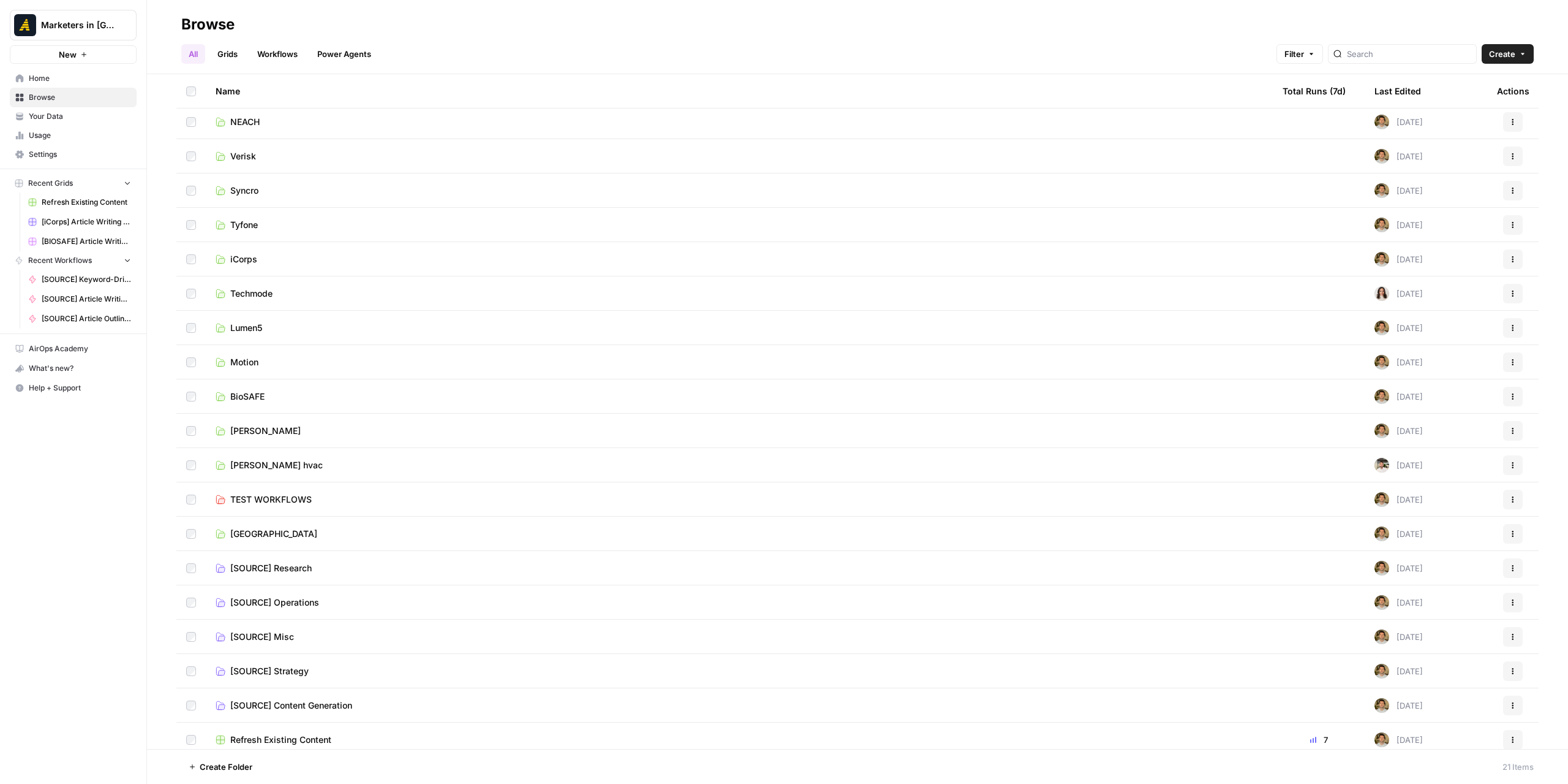
scroll to position [80, 0]
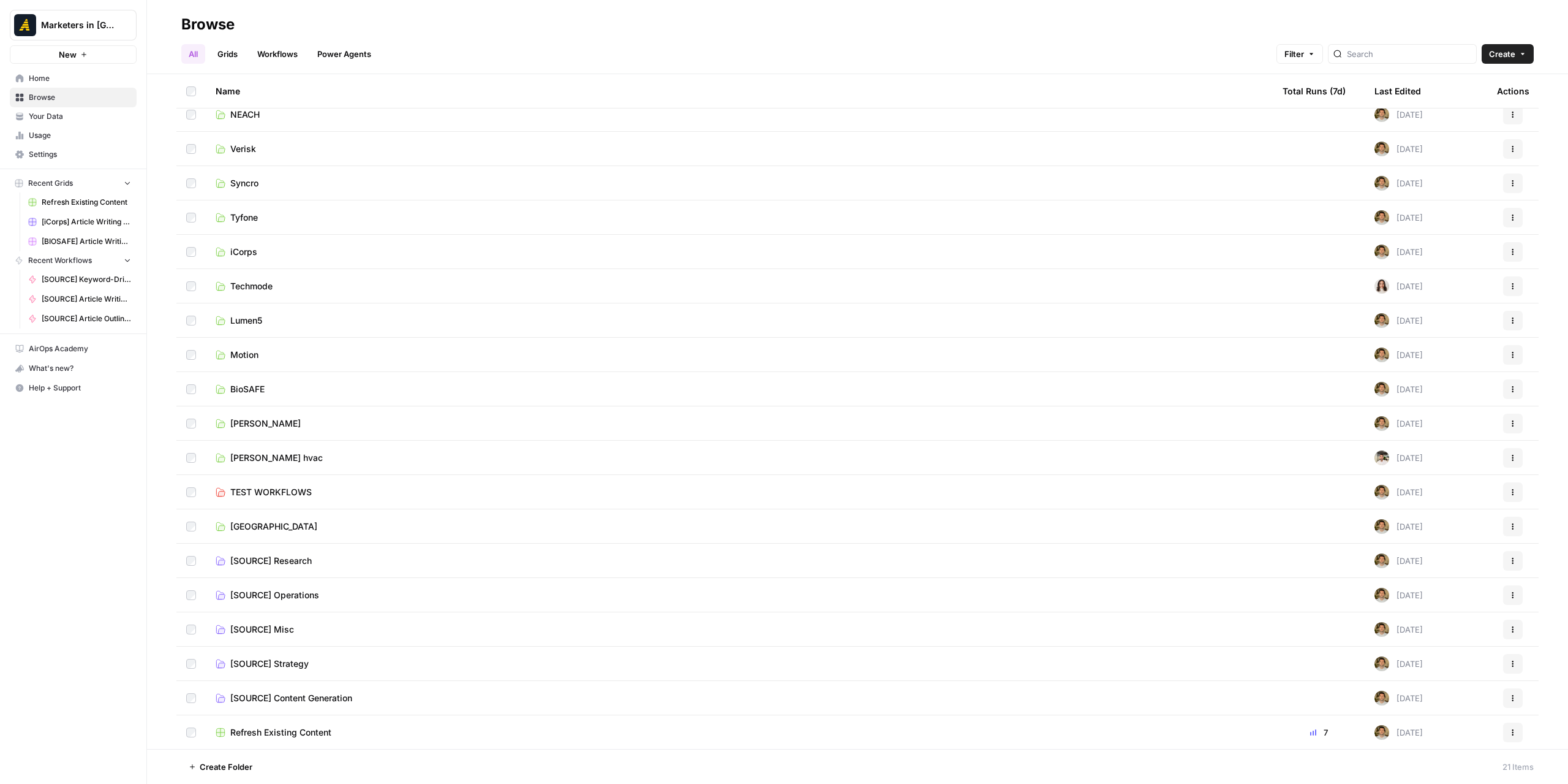
click at [265, 386] on link "BioSAFE" at bounding box center [739, 389] width 1048 height 12
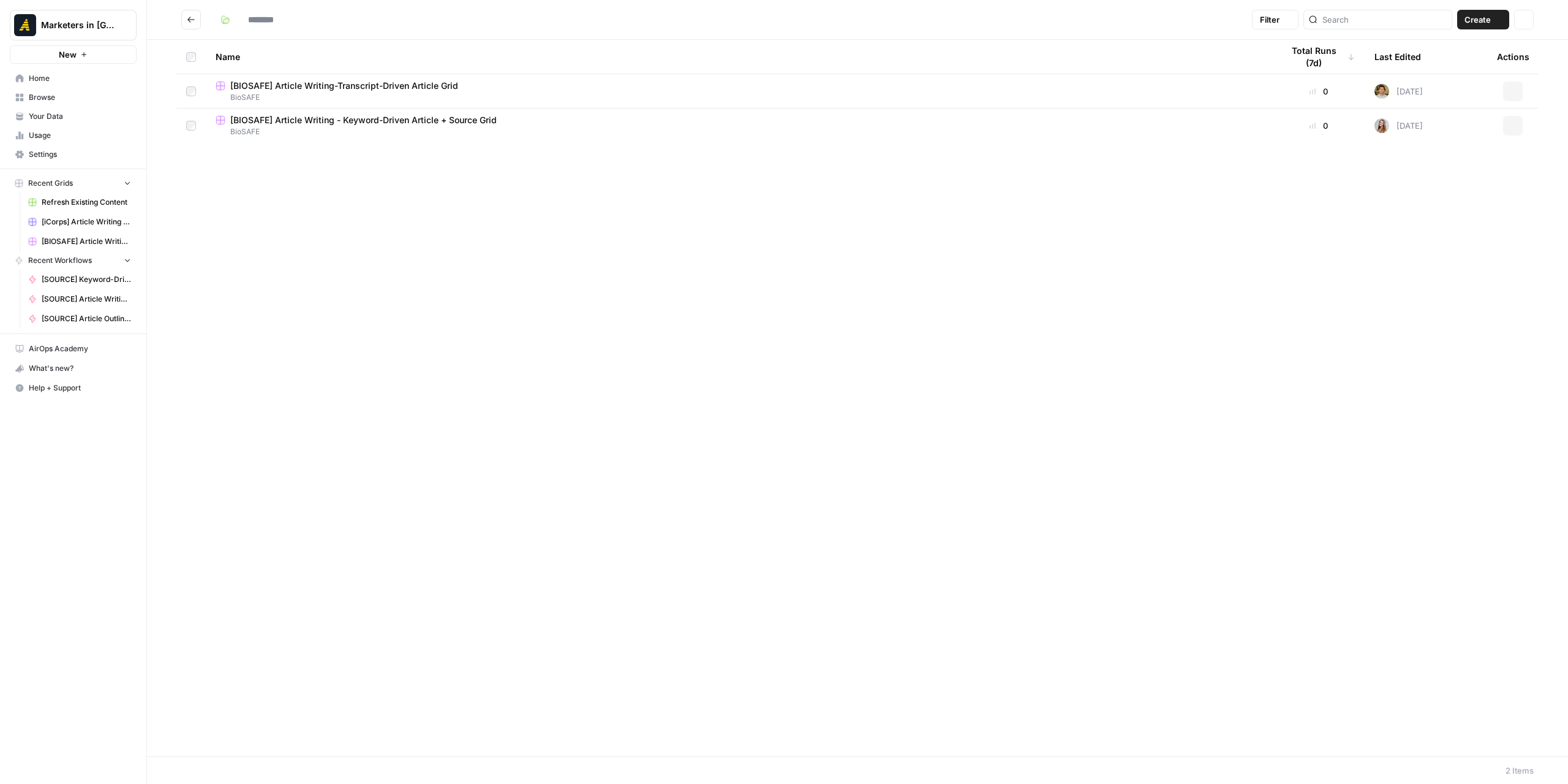
type input "*******"
click at [407, 123] on span "[BIOSAFE] Article Writing - Keyword-Driven Article + Source Grid" at bounding box center [363, 120] width 267 height 12
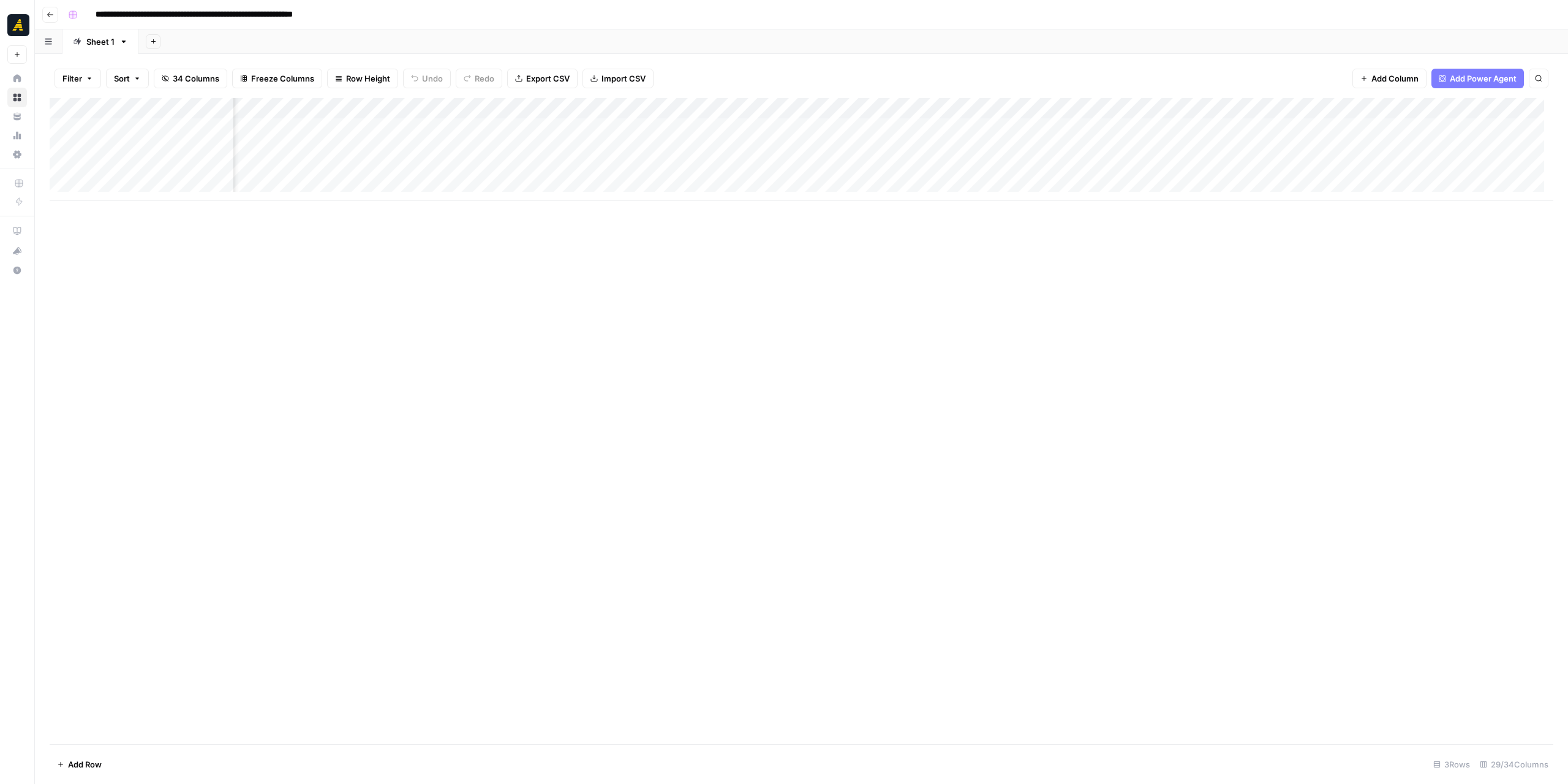
scroll to position [0, 1698]
click at [49, 19] on button "Go back" at bounding box center [51, 15] width 16 height 16
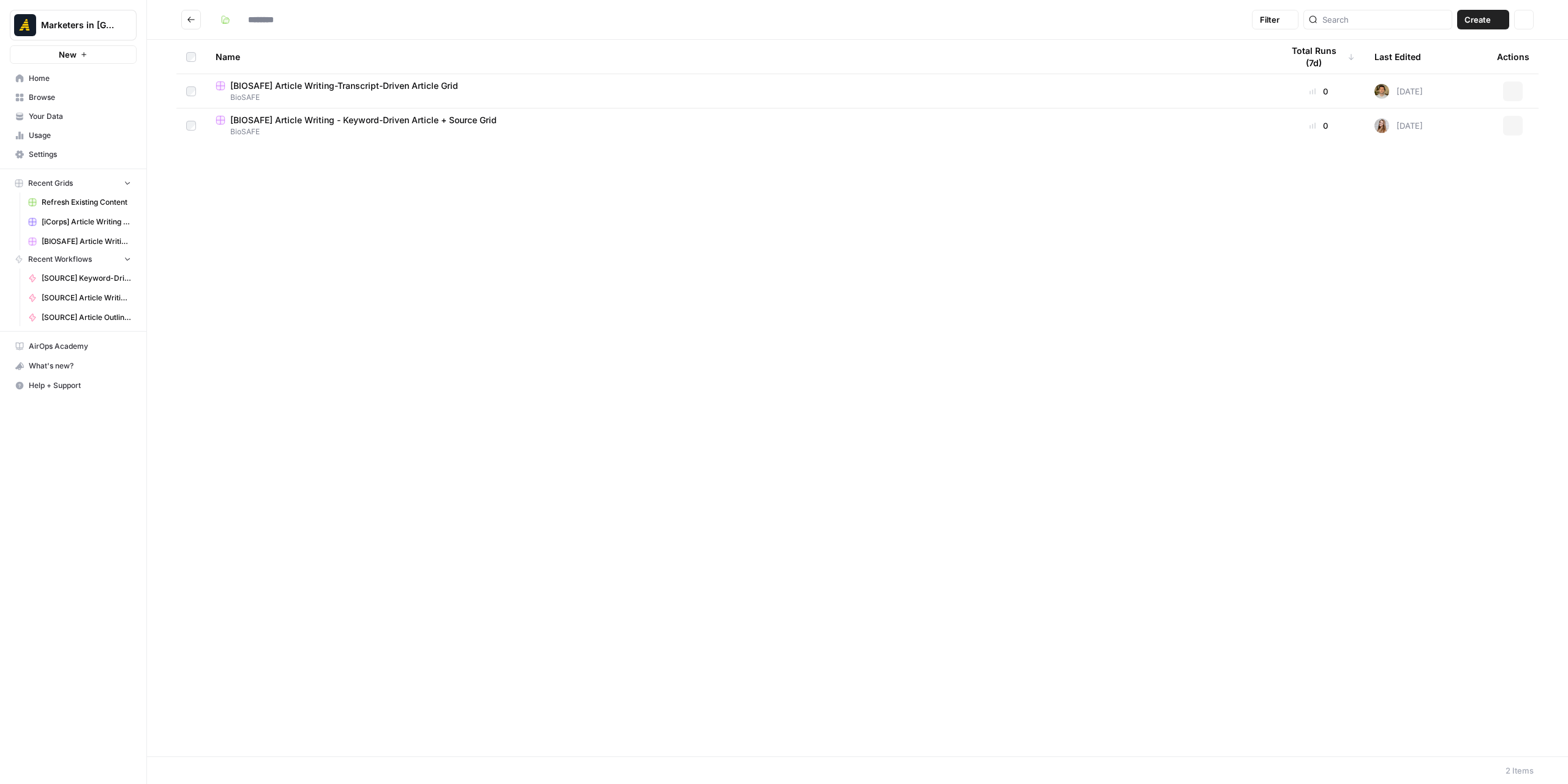
type input "*******"
click at [195, 16] on icon "Go back" at bounding box center [191, 19] width 9 height 9
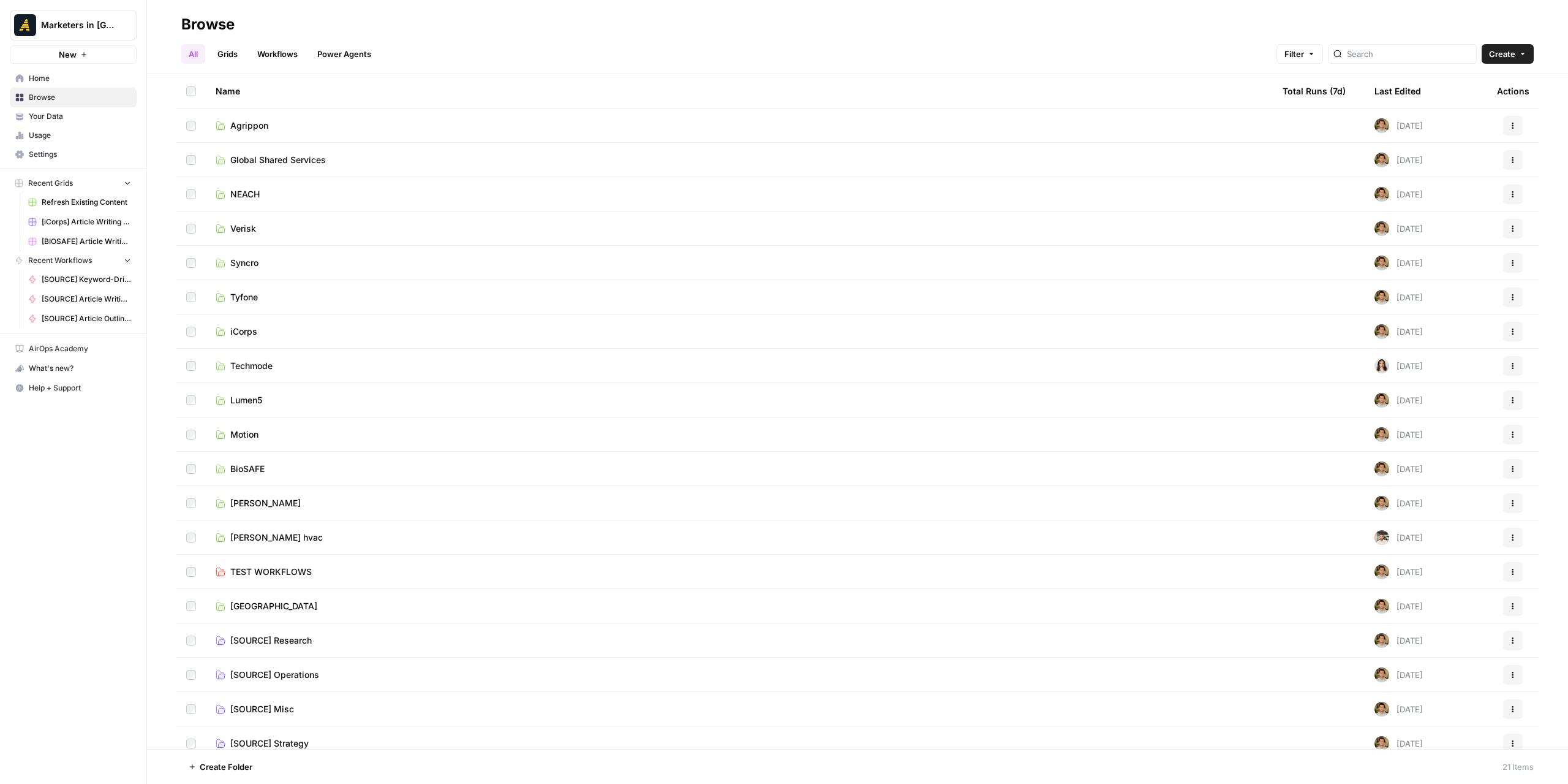
click at [254, 436] on span "Motion" at bounding box center [244, 434] width 28 height 12
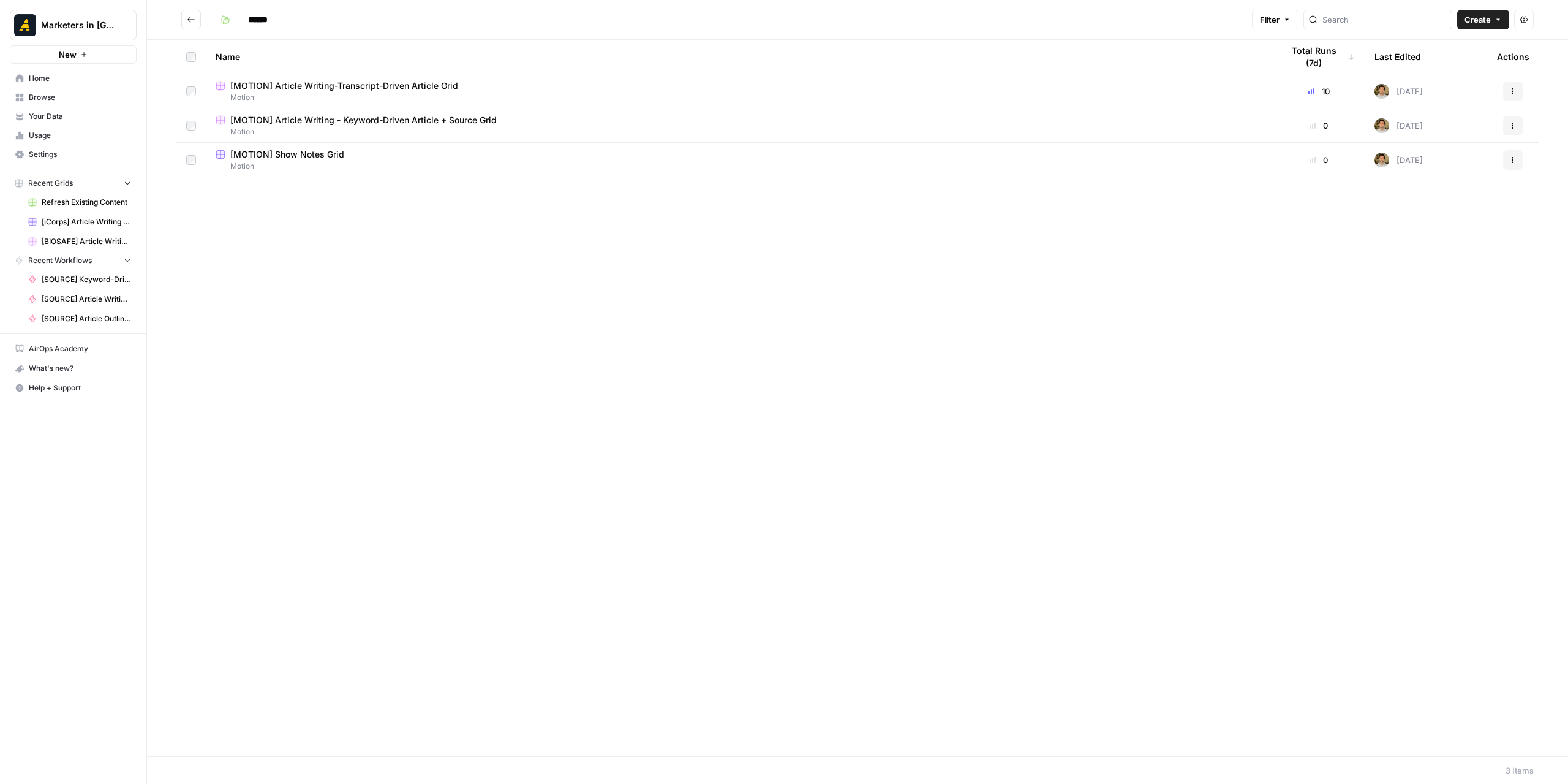
click at [408, 124] on span "[MOTION] Article Writing - Keyword-Driven Article + Source Grid" at bounding box center [363, 120] width 267 height 12
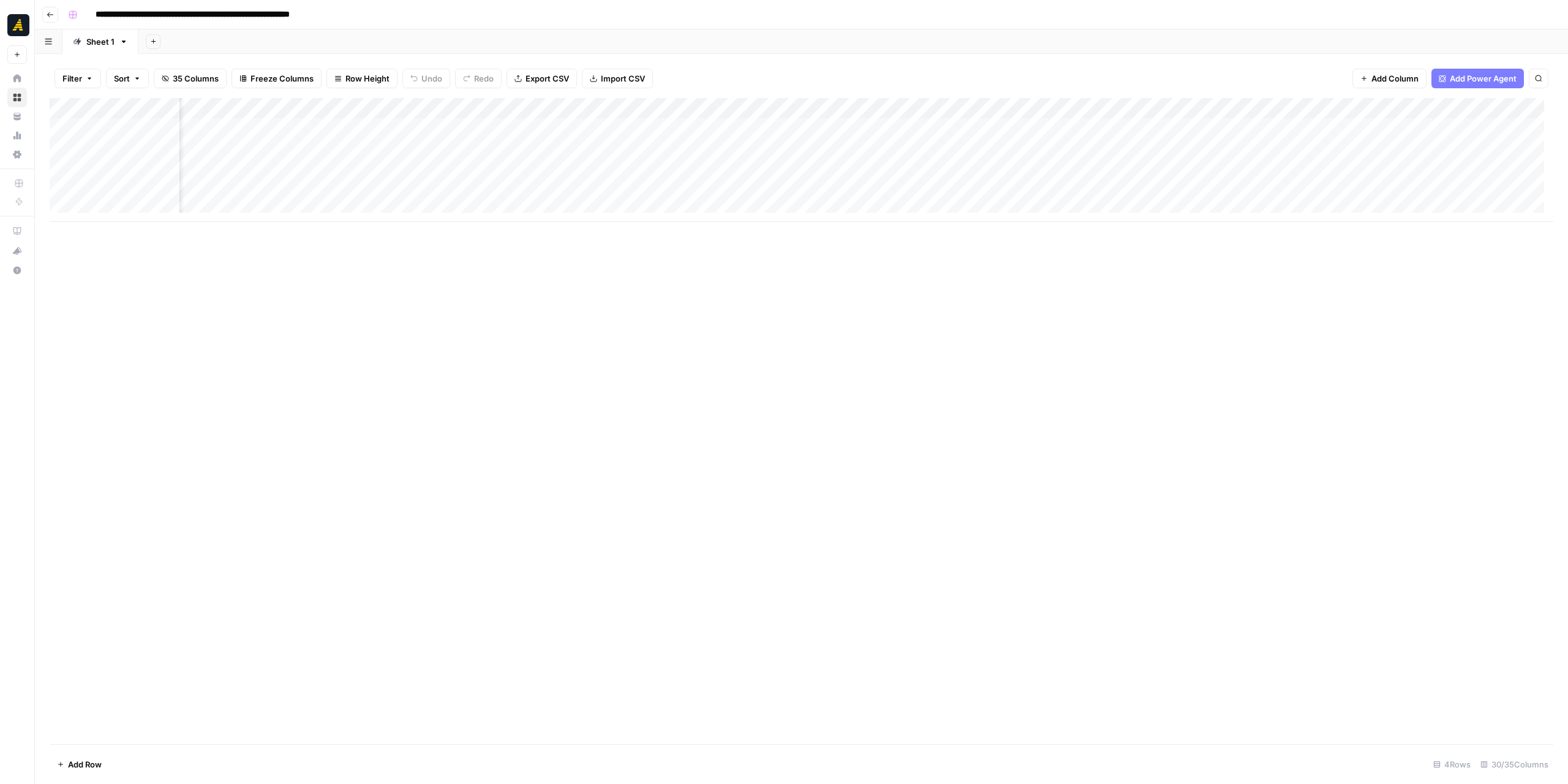
scroll to position [0, 972]
click at [51, 12] on icon "button" at bounding box center [50, 15] width 7 height 7
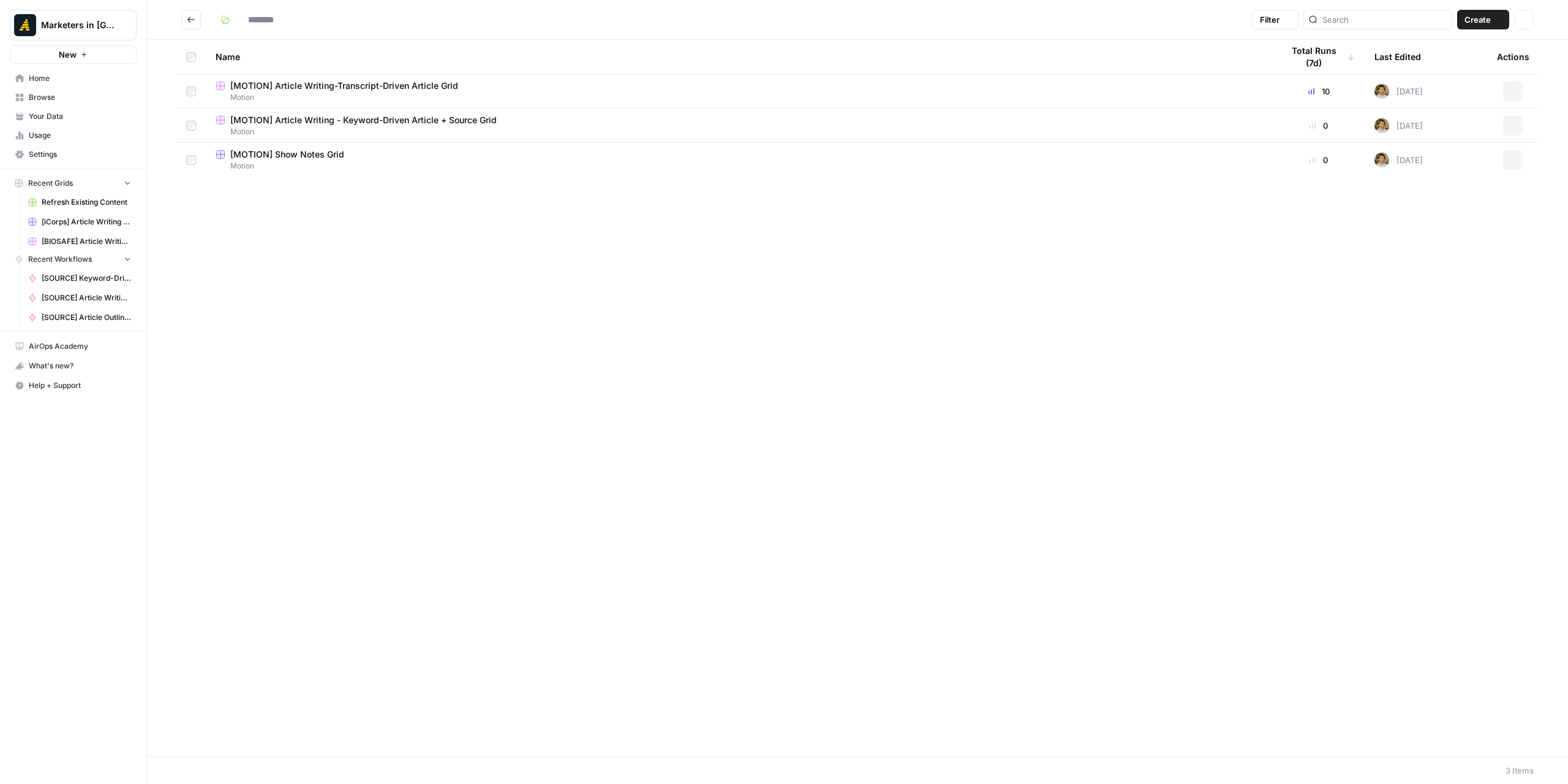
type input "******"
click at [186, 16] on button "Go back" at bounding box center [191, 19] width 19 height 19
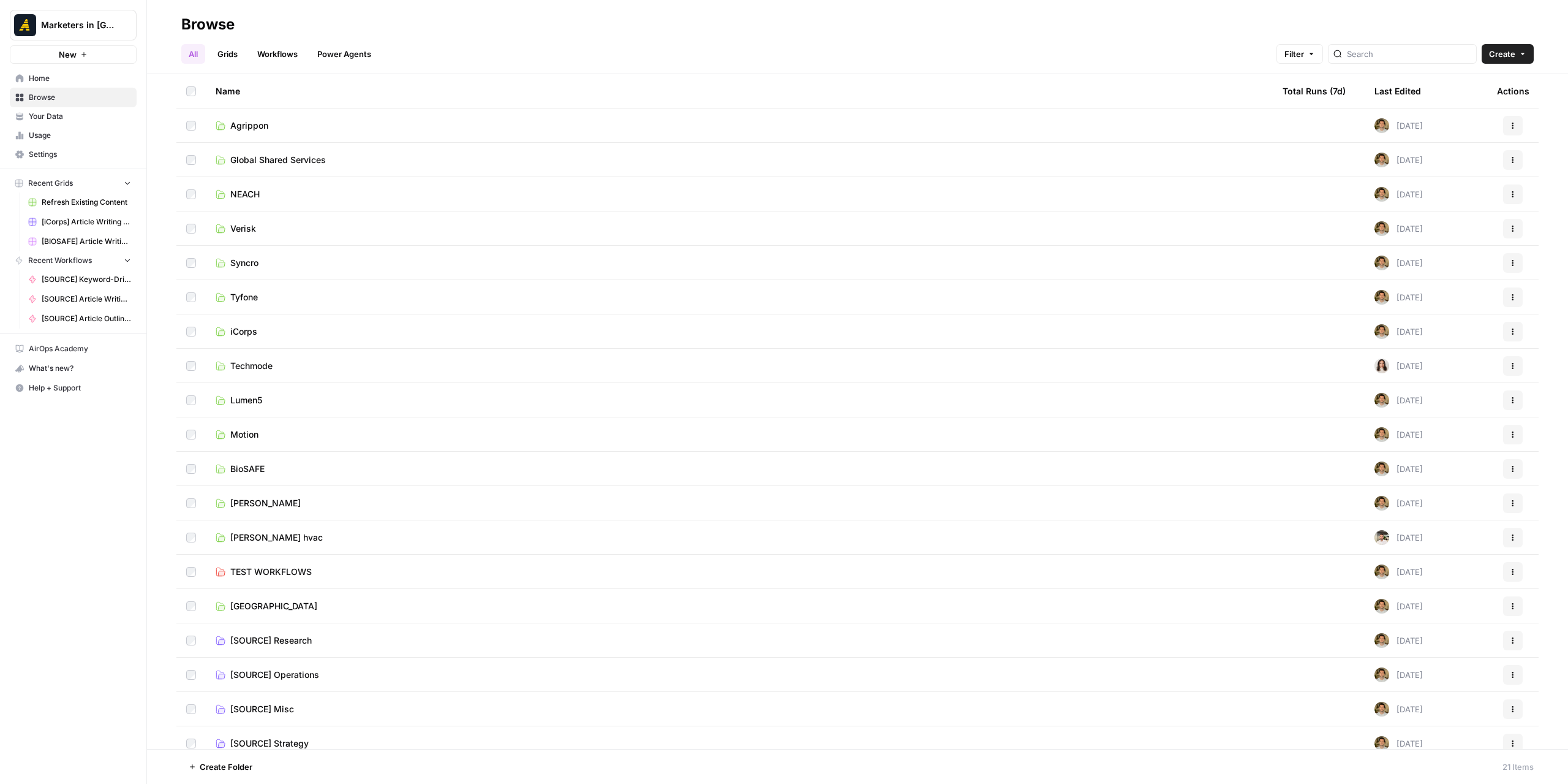
click at [244, 235] on td "Verisk" at bounding box center [739, 228] width 1067 height 34
click at [243, 231] on span "Verisk" at bounding box center [243, 229] width 26 height 12
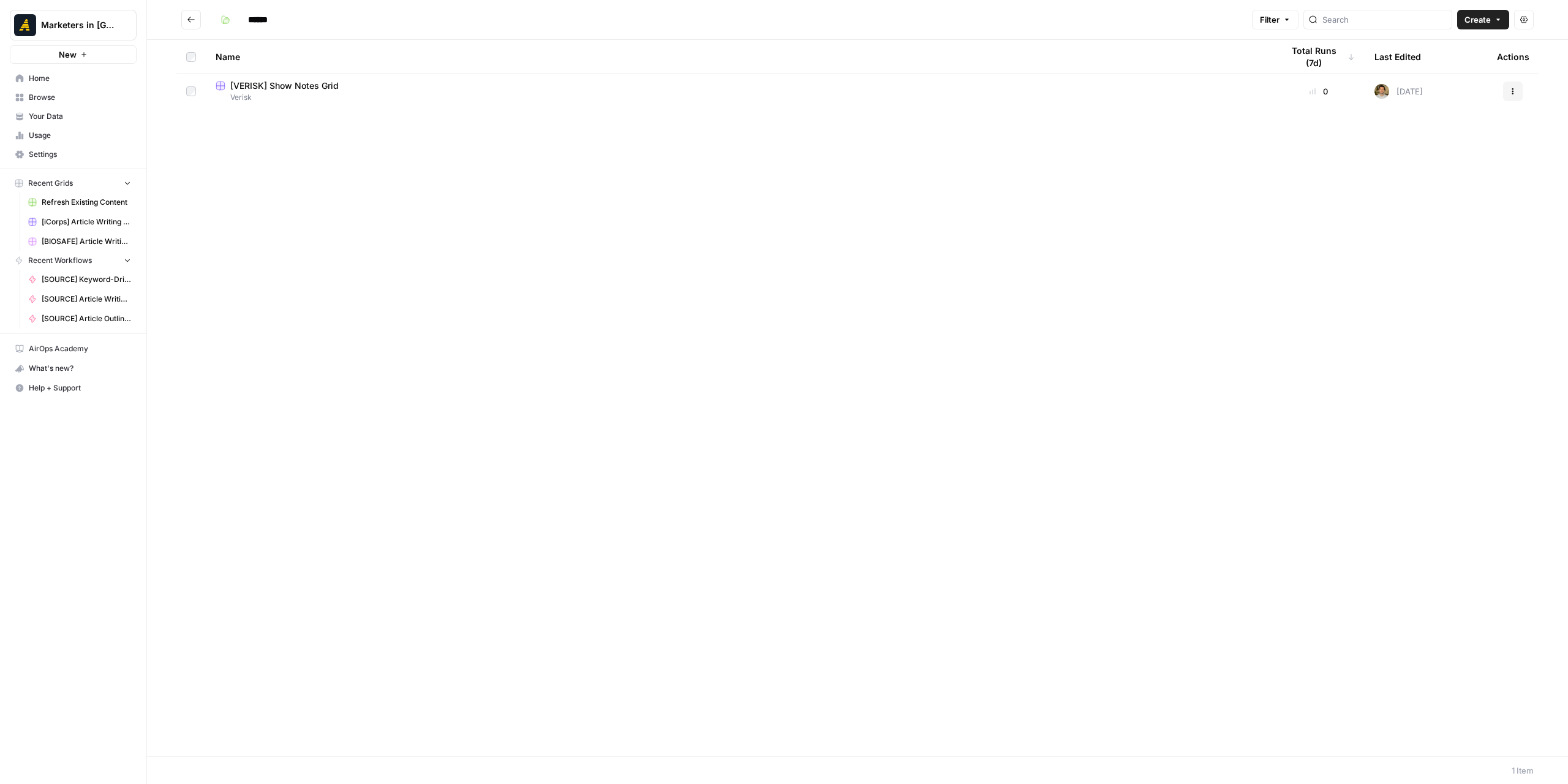
click at [187, 19] on icon "Go back" at bounding box center [191, 19] width 9 height 9
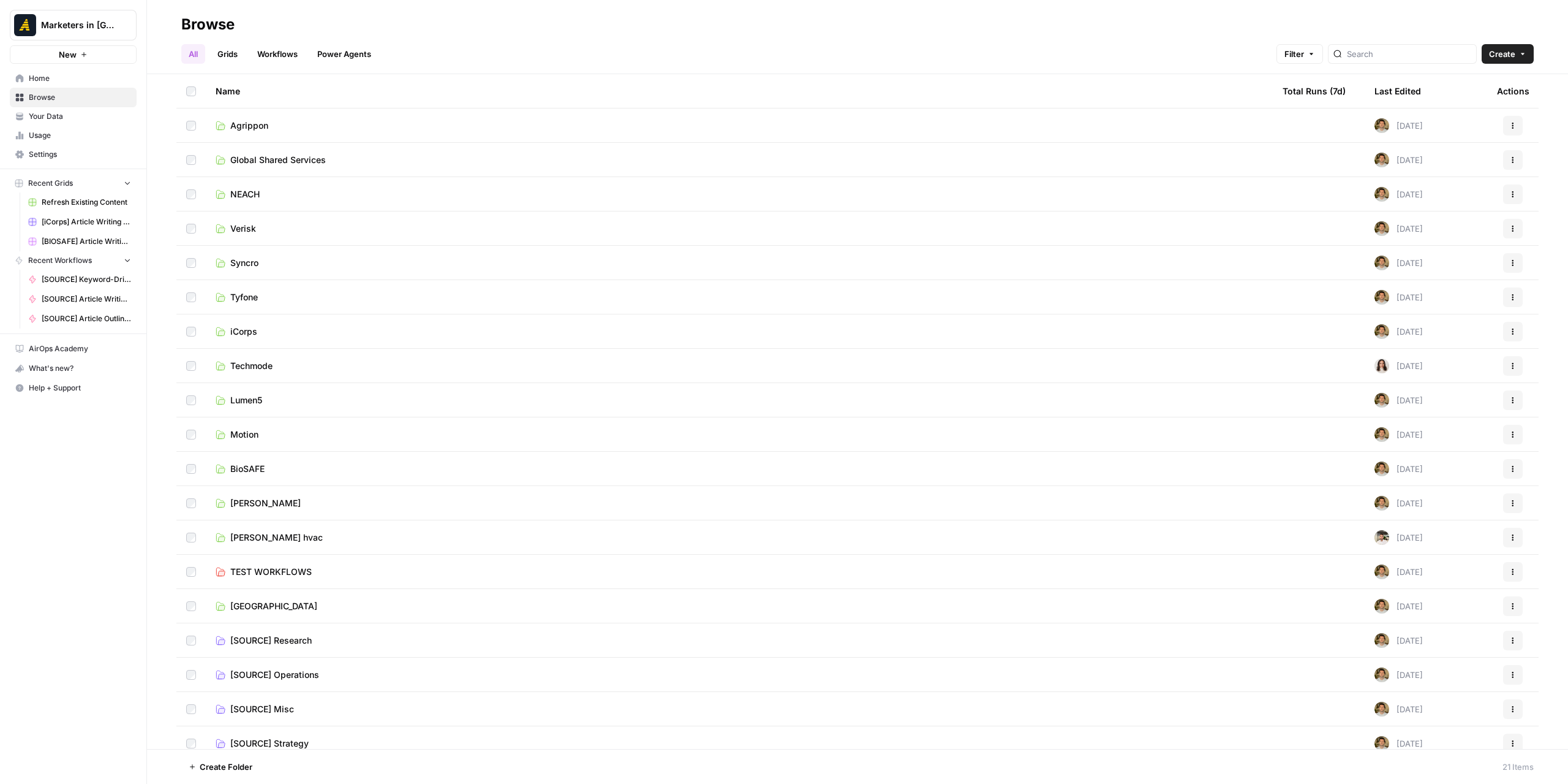
click at [275, 368] on link "Techmode" at bounding box center [739, 366] width 1048 height 12
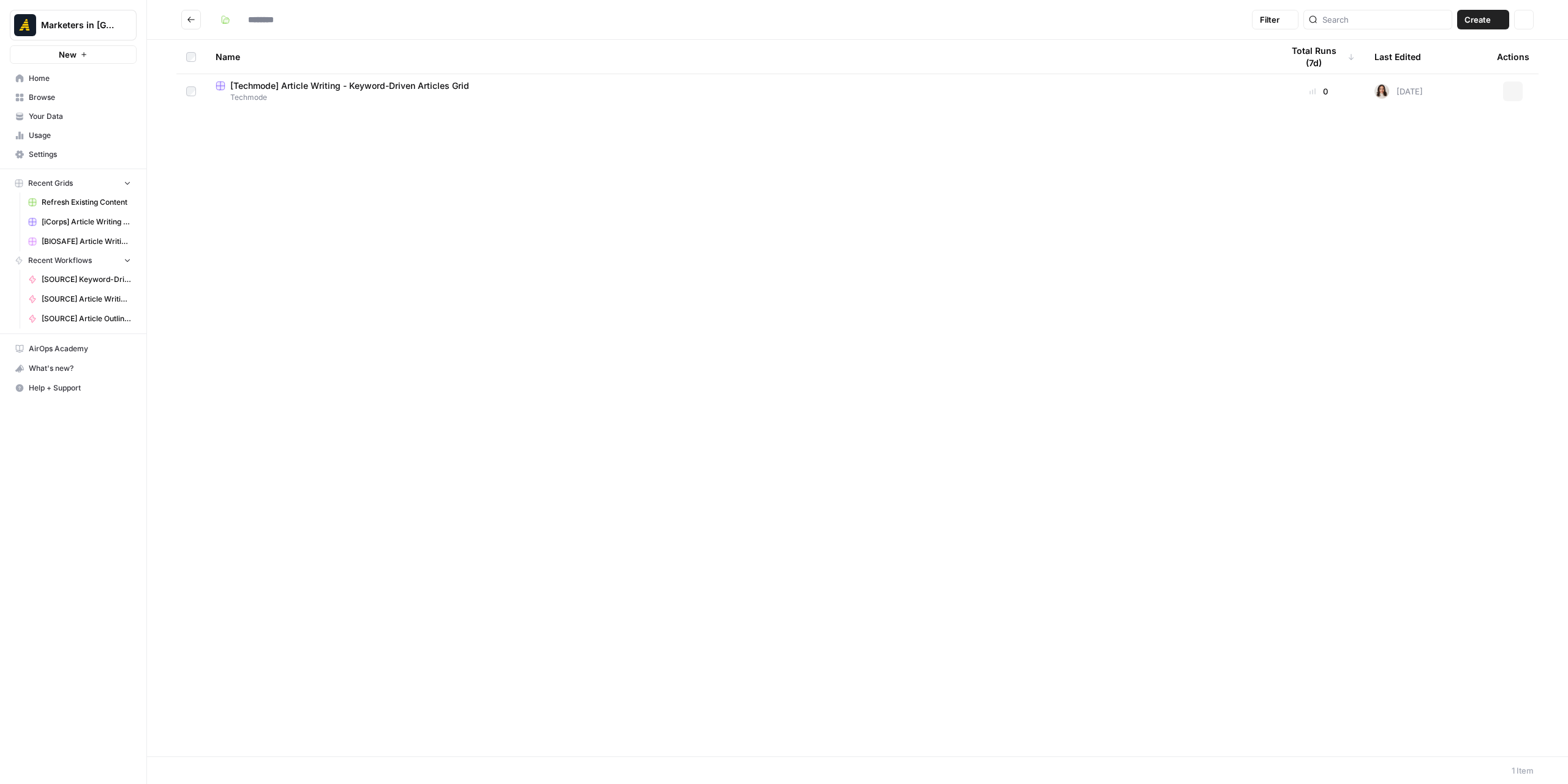
type input "********"
click at [318, 96] on span "Techmode" at bounding box center [739, 97] width 1048 height 11
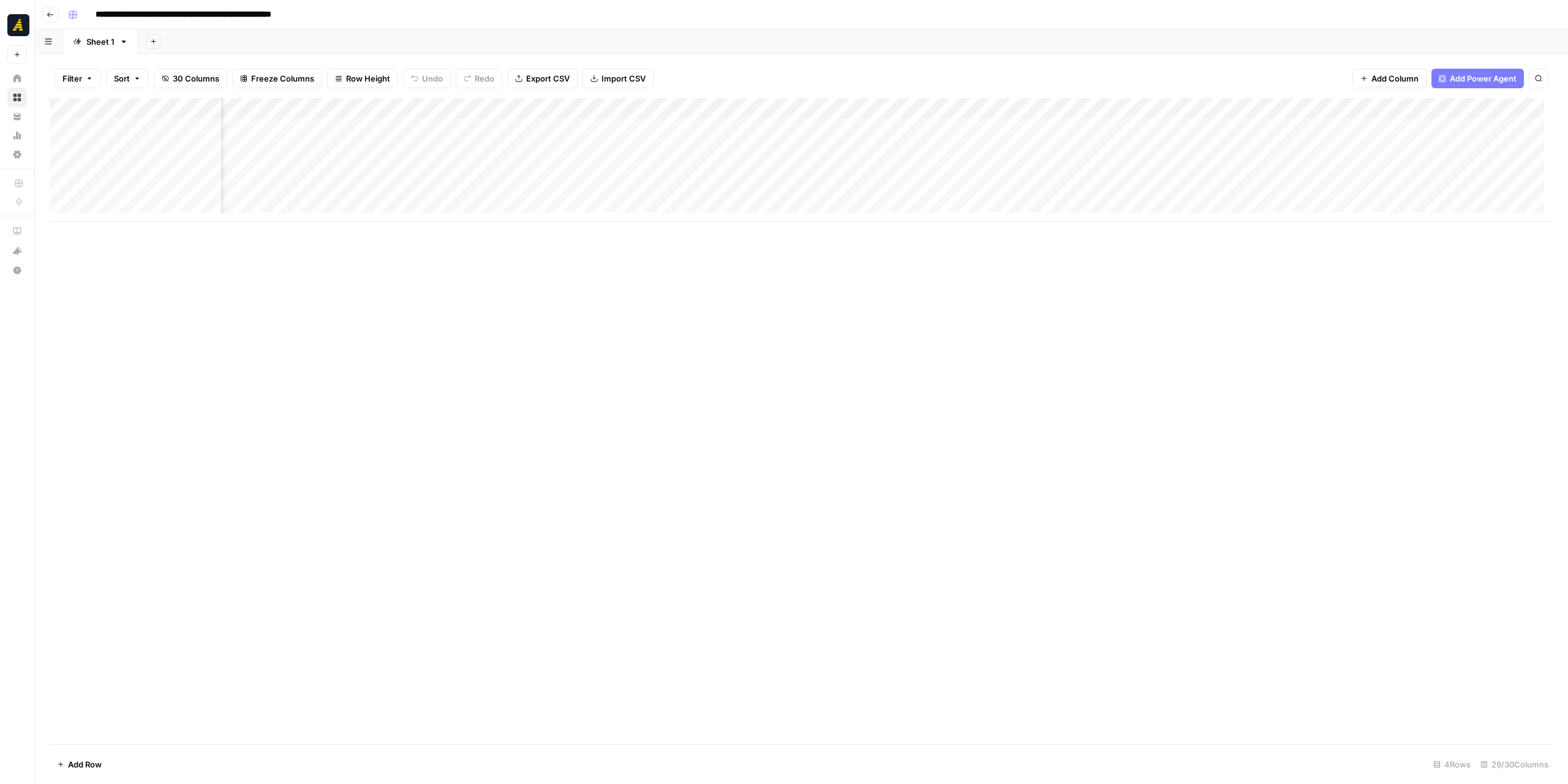
scroll to position [0, 1456]
click at [1133, 146] on div "Add Column" at bounding box center [802, 160] width 1504 height 124
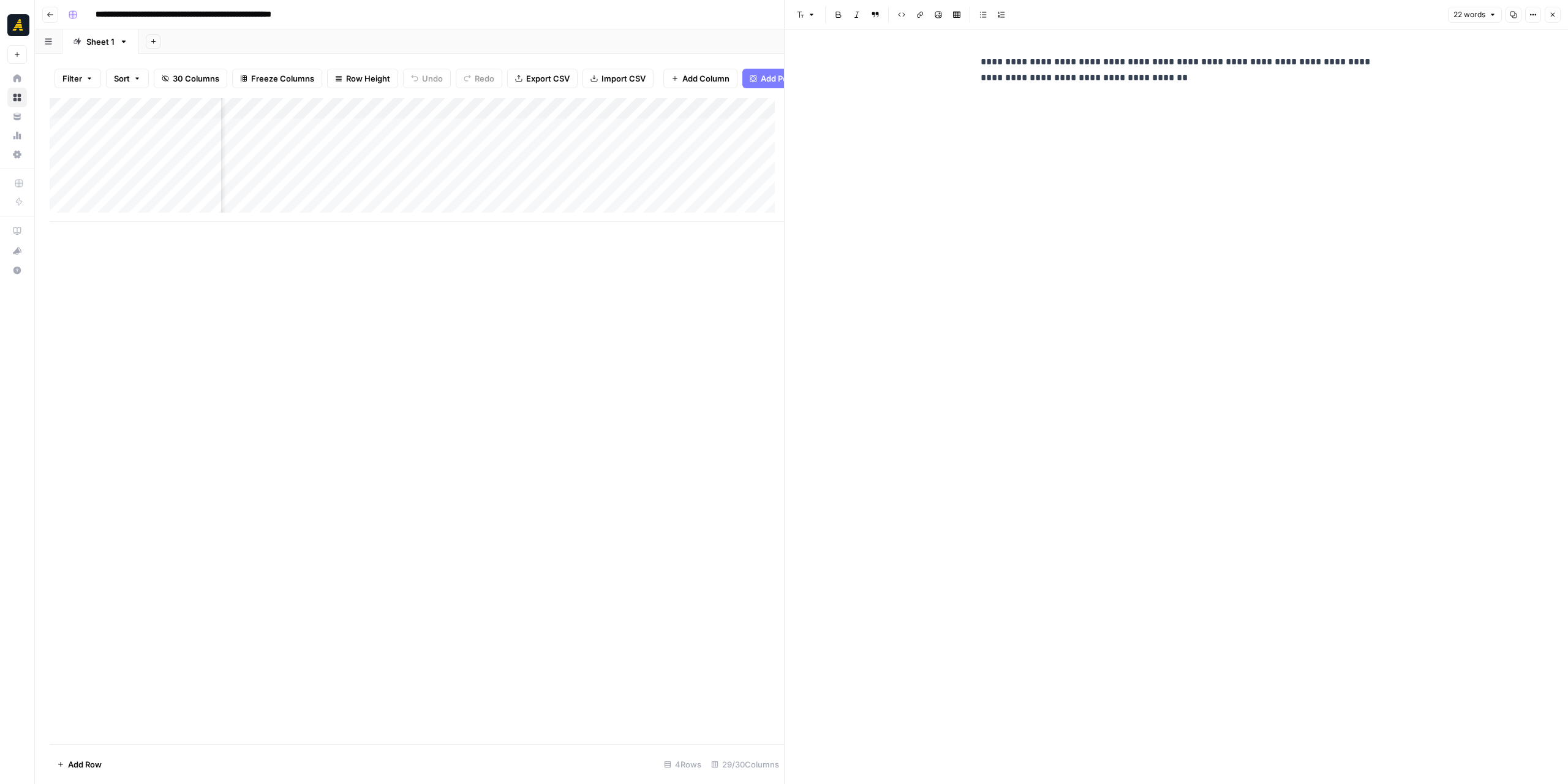
click at [978, 58] on div "**********" at bounding box center [1176, 70] width 407 height 42
click at [977, 15] on button "Bulleted list" at bounding box center [983, 15] width 16 height 16
click at [1226, 94] on p "**********" at bounding box center [1186, 80] width 372 height 32
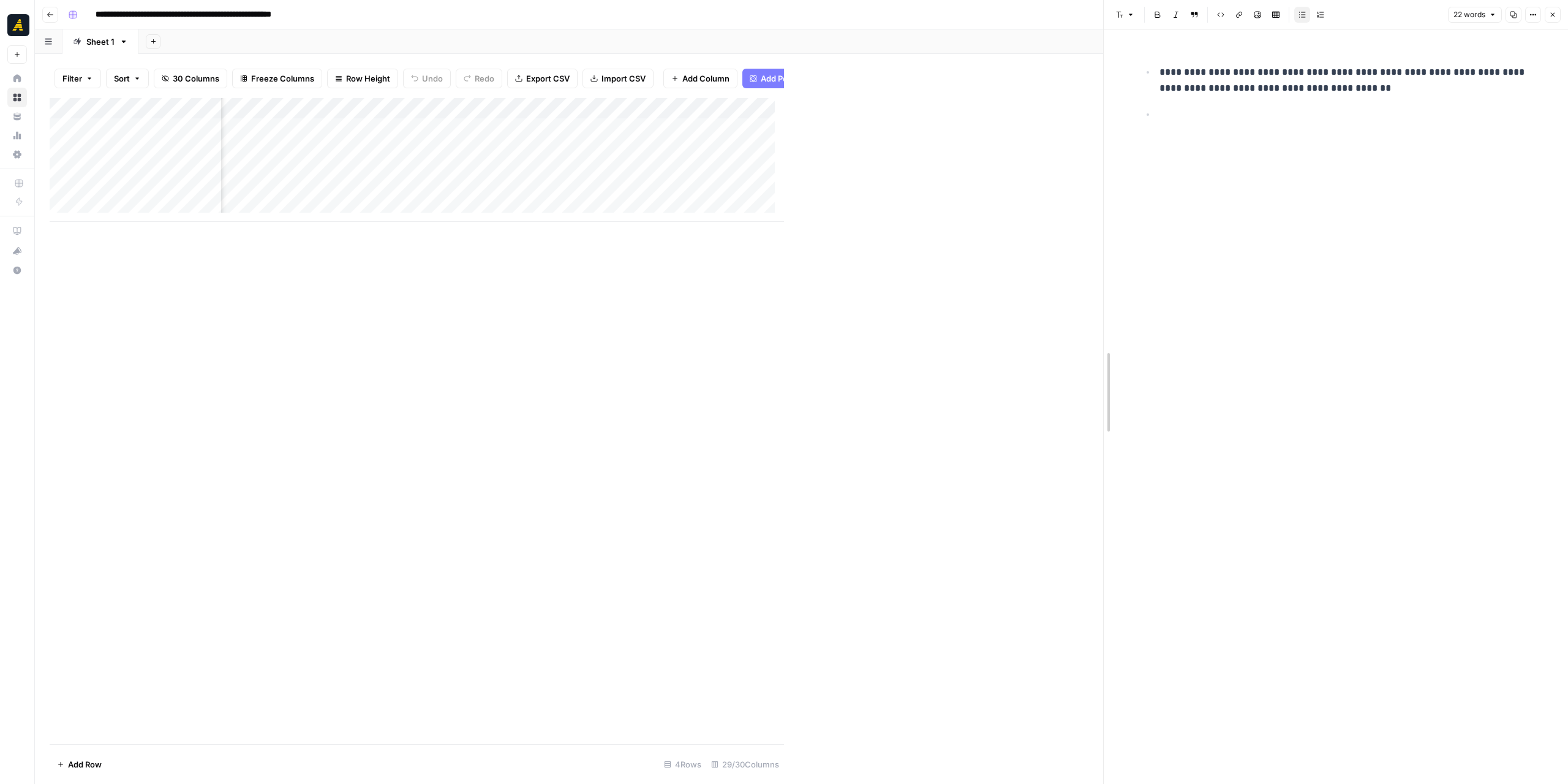
drag, startPoint x: 781, startPoint y: 316, endPoint x: 1074, endPoint y: 334, distance: 293.6
click at [1097, 334] on div at bounding box center [1103, 392] width 12 height 784
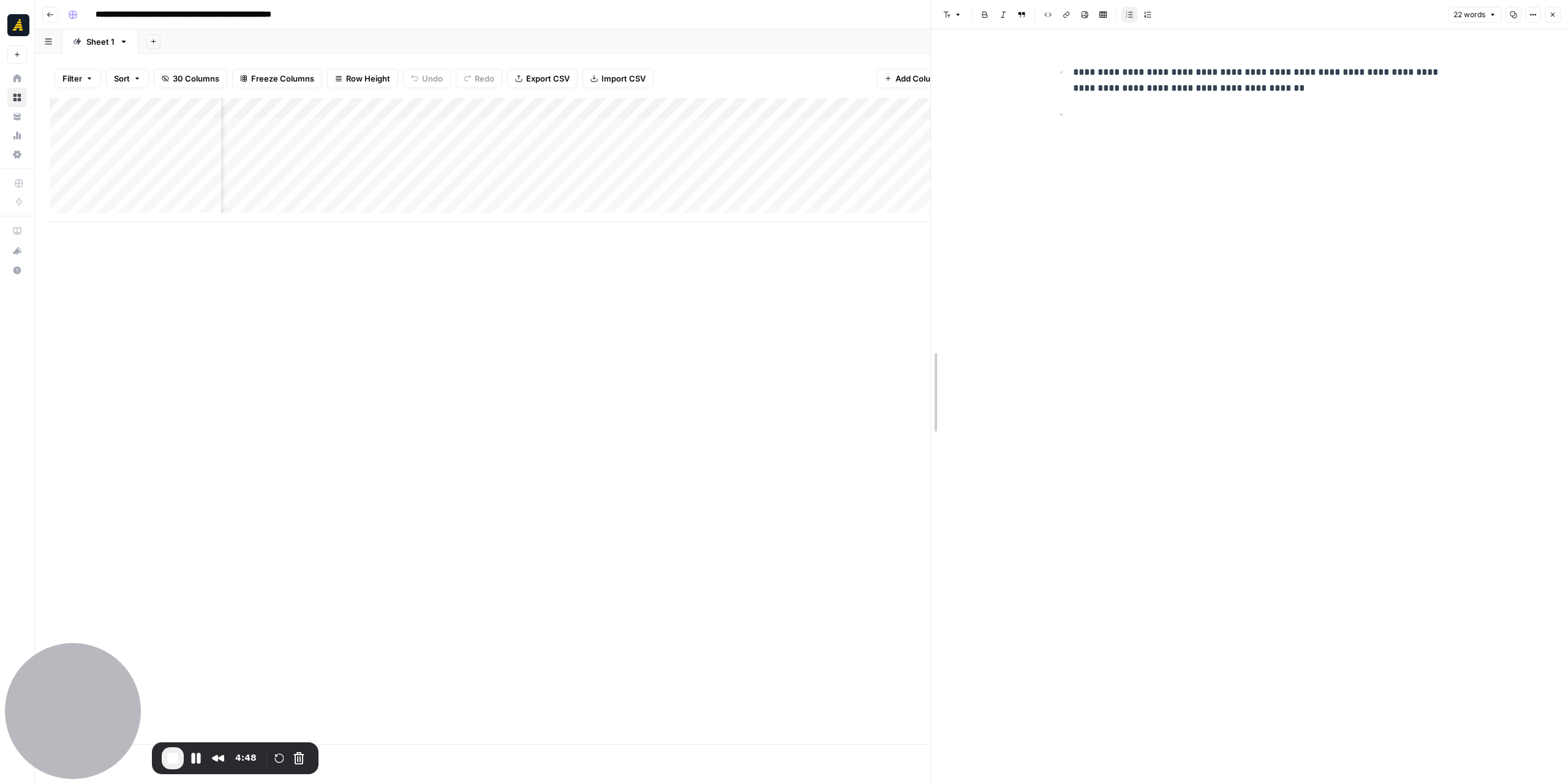
drag, startPoint x: 1075, startPoint y: 277, endPoint x: 929, endPoint y: 279, distance: 146.0
click at [929, 279] on div at bounding box center [931, 392] width 12 height 784
click at [1128, 120] on p at bounding box center [1260, 114] width 372 height 16
click at [1065, 73] on ul "**********" at bounding box center [1250, 93] width 392 height 59
click at [1073, 120] on p at bounding box center [1260, 114] width 372 height 16
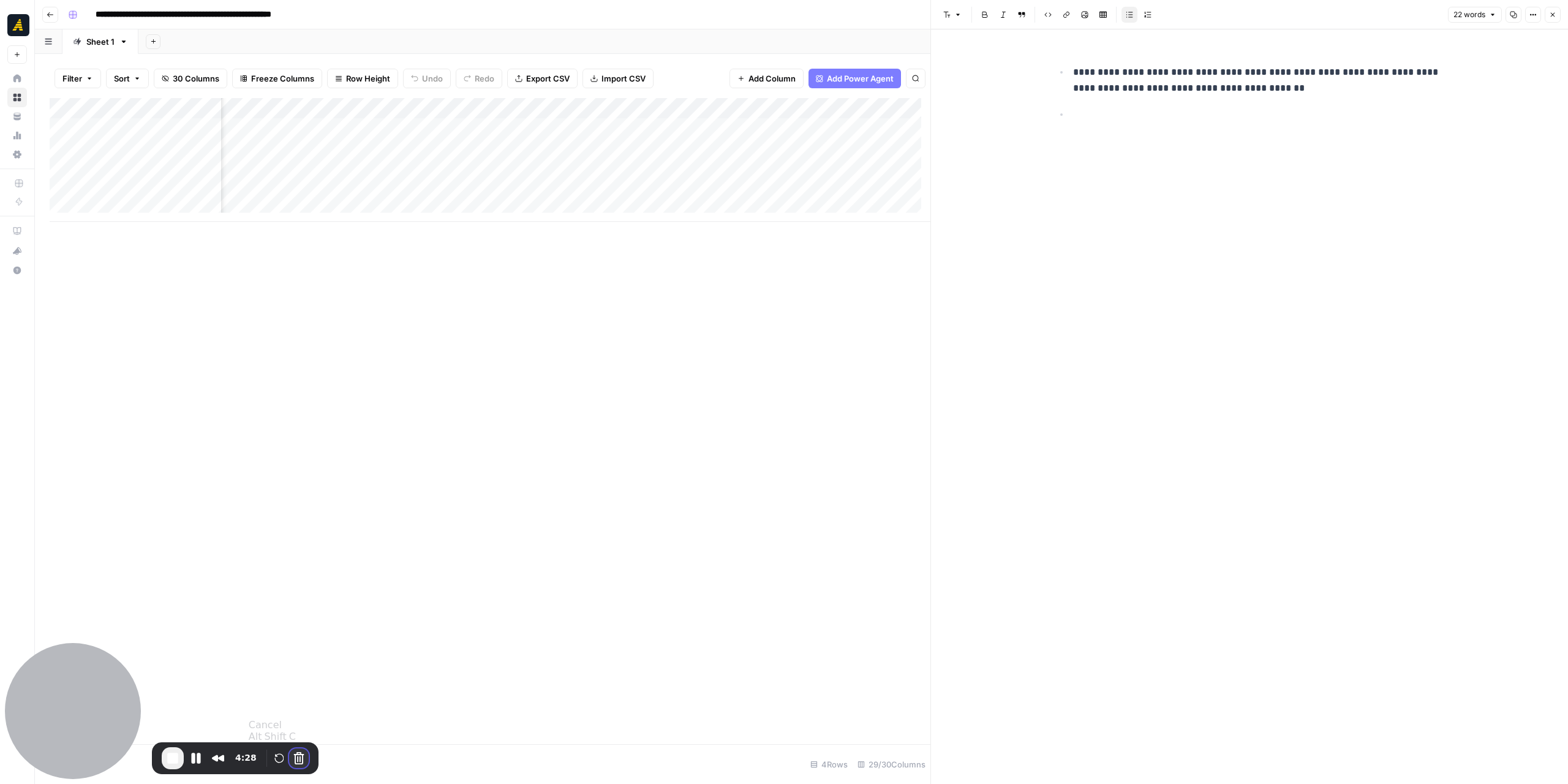
click at [292, 761] on button "Cancel Recording" at bounding box center [298, 757] width 19 height 19
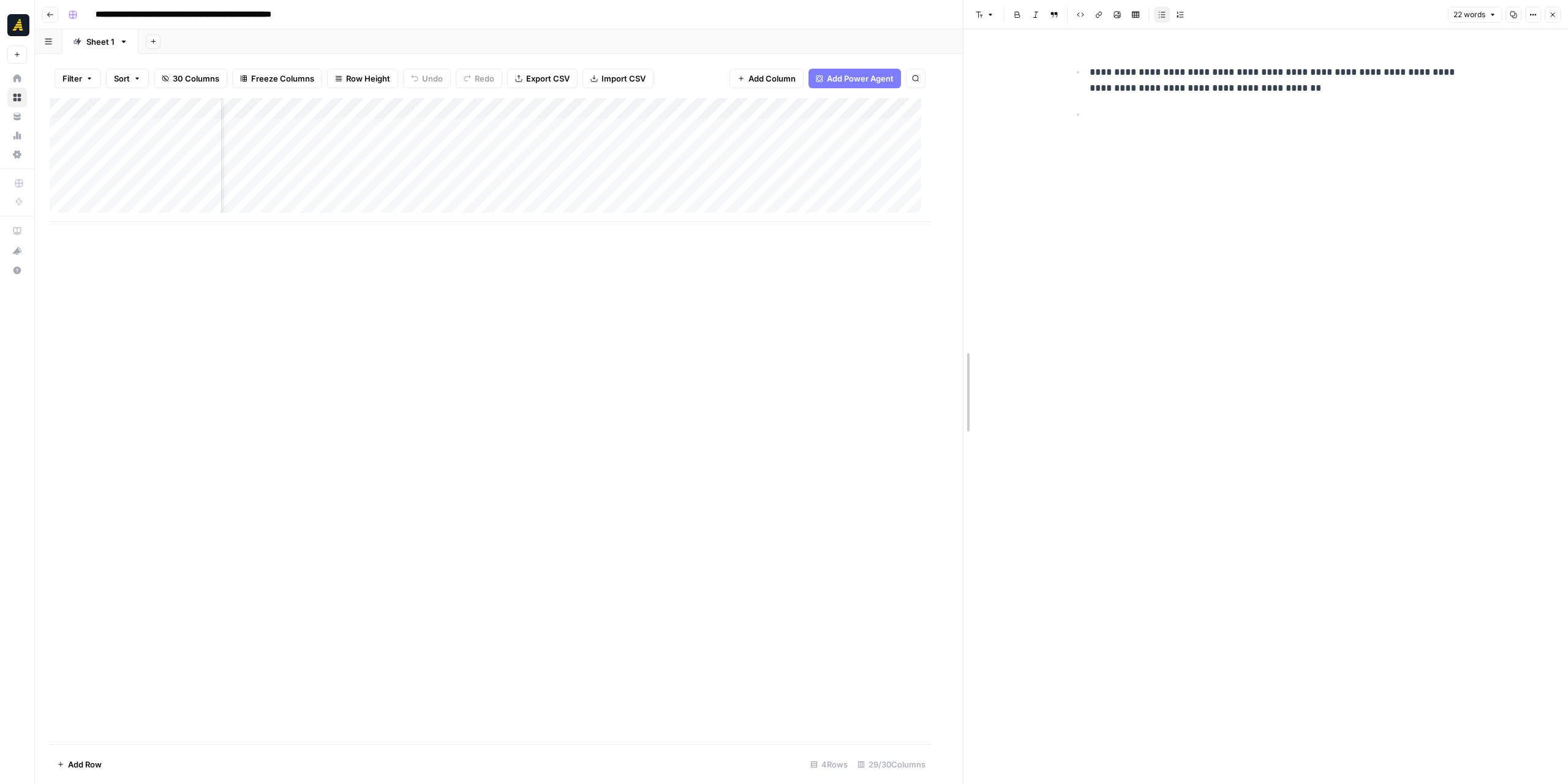
drag, startPoint x: 930, startPoint y: 241, endPoint x: 962, endPoint y: 241, distance: 32.0
click at [962, 241] on div at bounding box center [963, 392] width 12 height 784
click at [616, 124] on div "Add Column" at bounding box center [506, 160] width 913 height 124
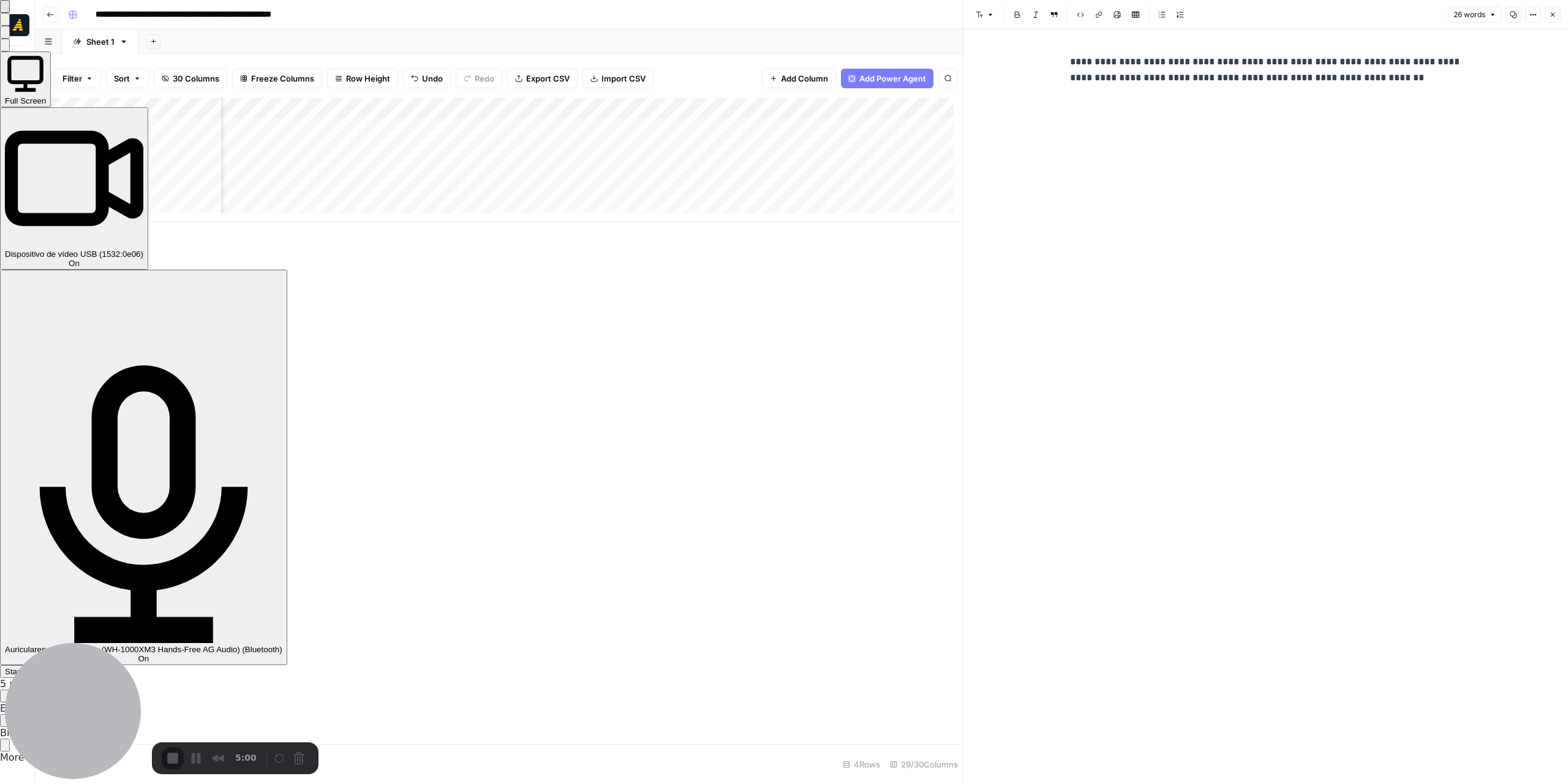
click at [62, 667] on div "Start Recording" at bounding box center [33, 672] width 57 height 9
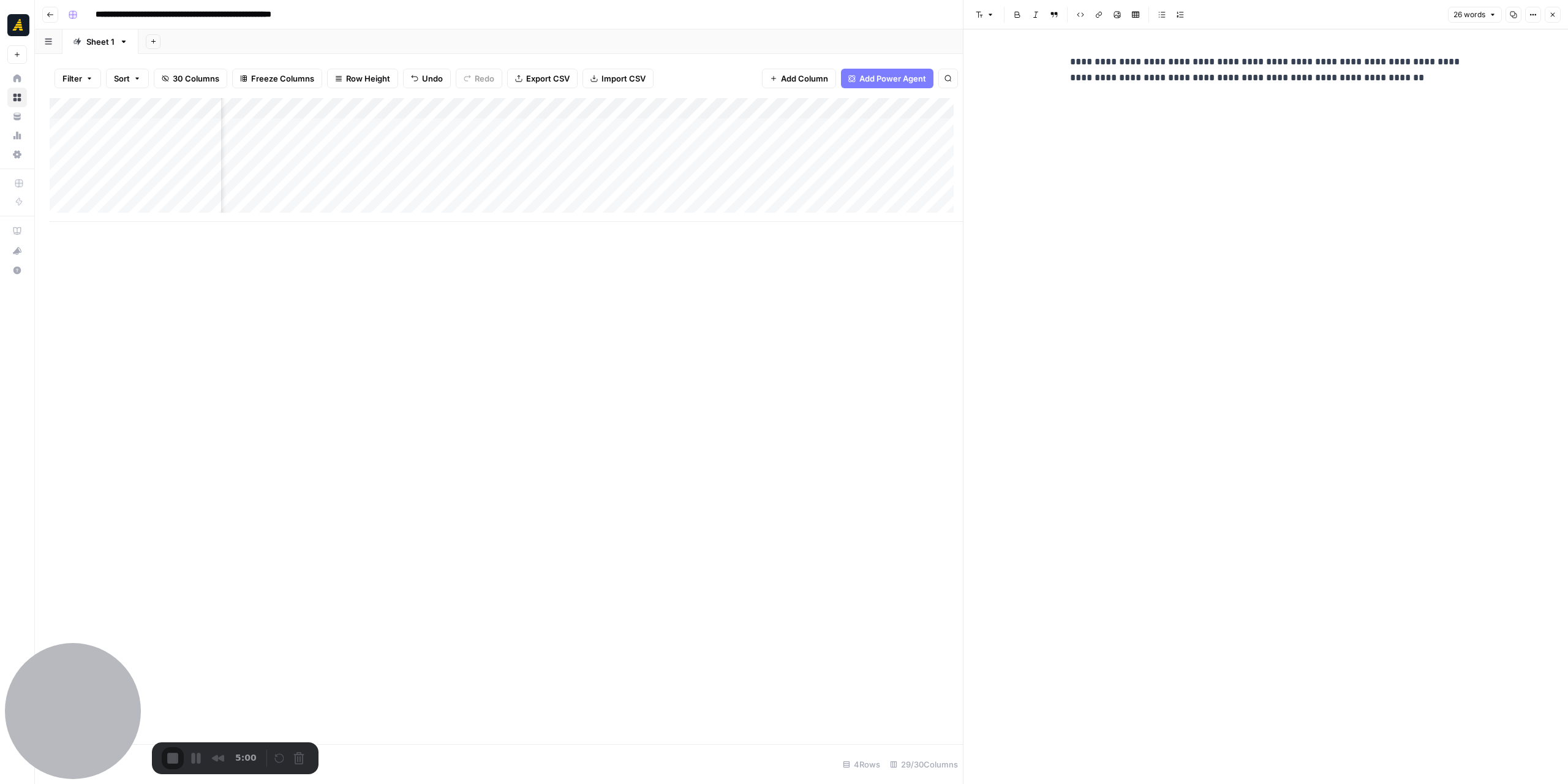
click at [1065, 64] on div "**********" at bounding box center [1266, 70] width 407 height 42
click at [1164, 11] on icon "button" at bounding box center [1162, 15] width 7 height 7
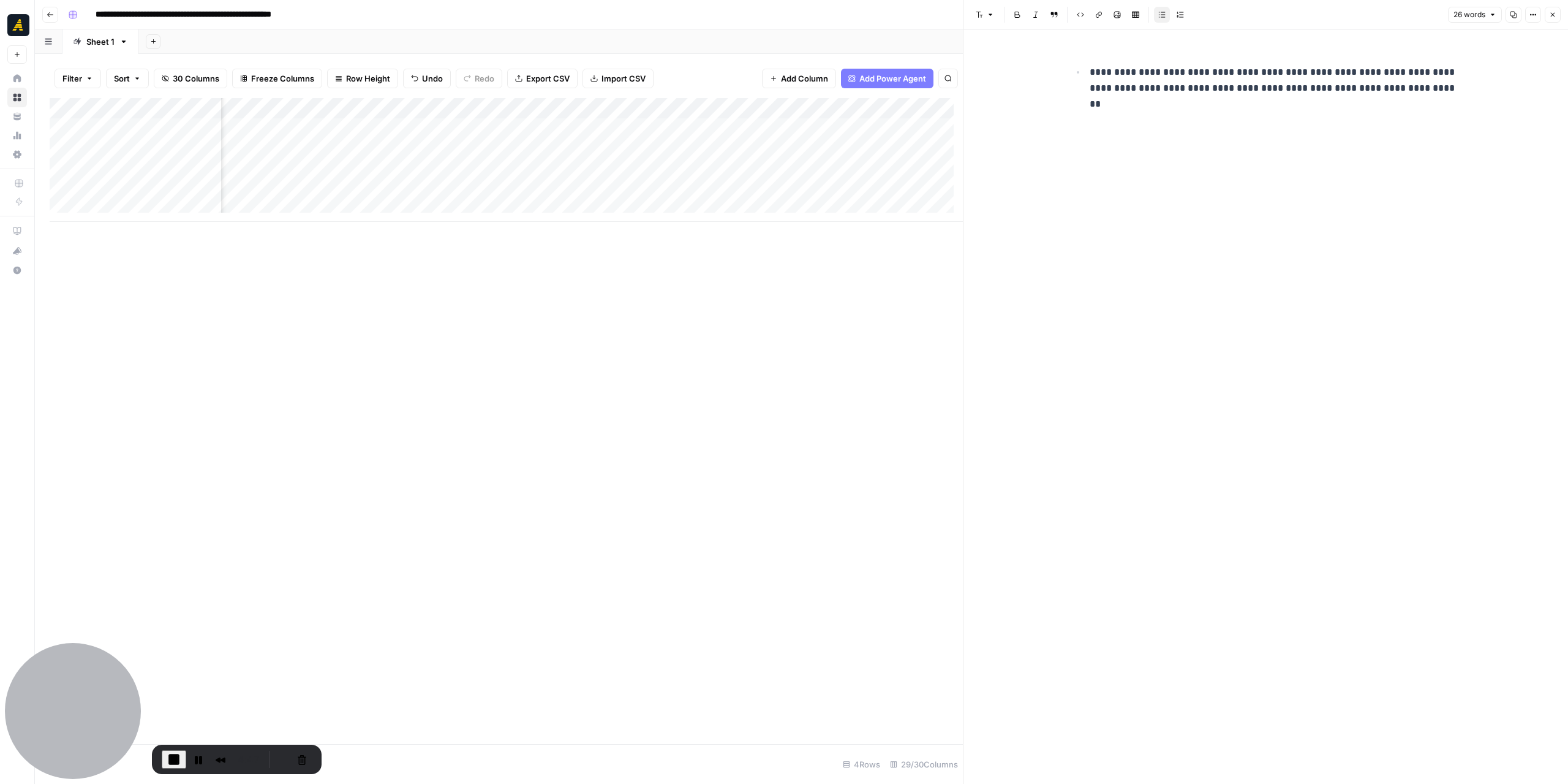
click at [1438, 89] on p "**********" at bounding box center [1276, 80] width 372 height 32
click at [292, 753] on button "Cancel Recording" at bounding box center [302, 759] width 19 height 19
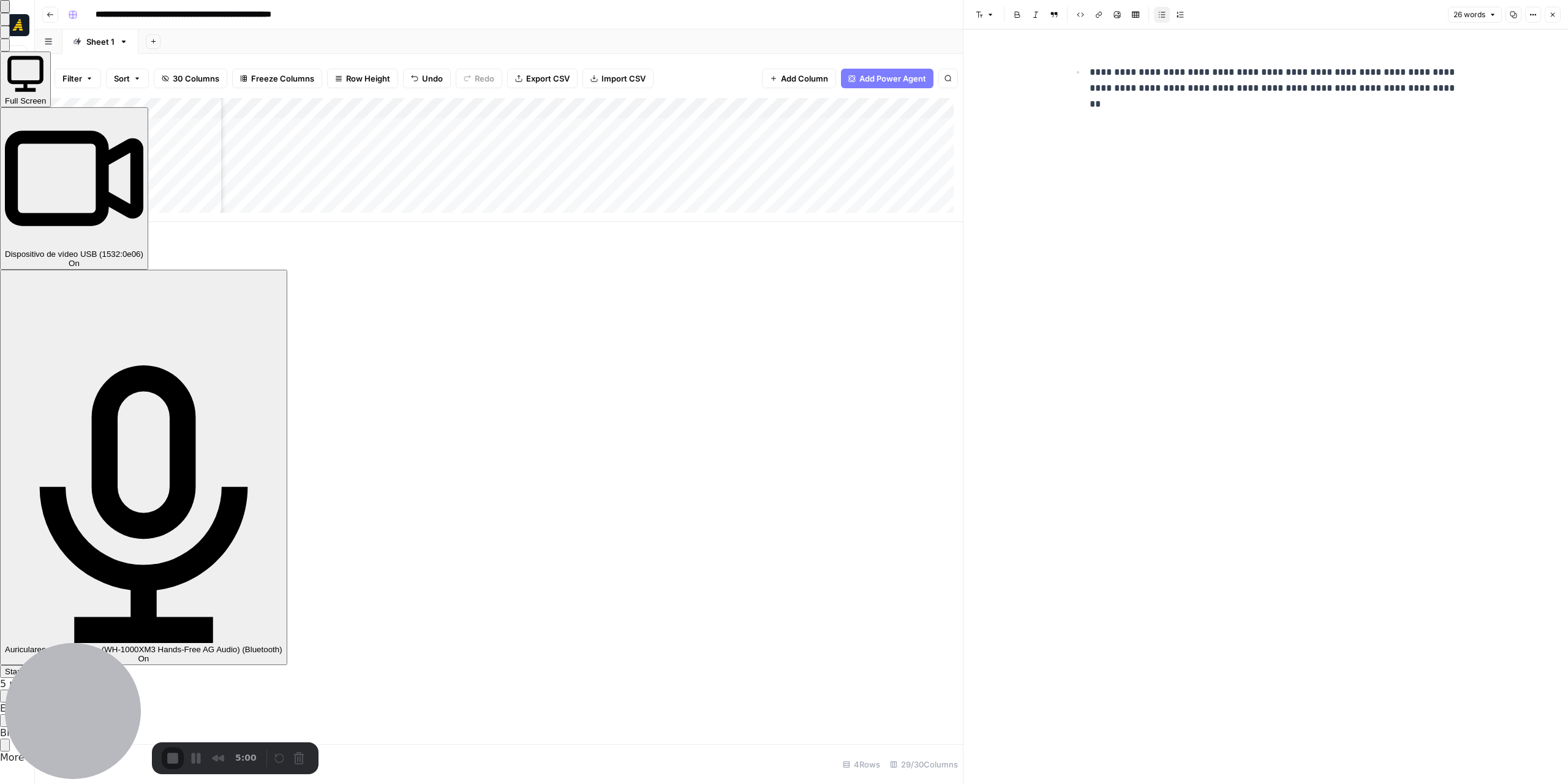
click at [62, 667] on span "Start Recording" at bounding box center [33, 672] width 57 height 9
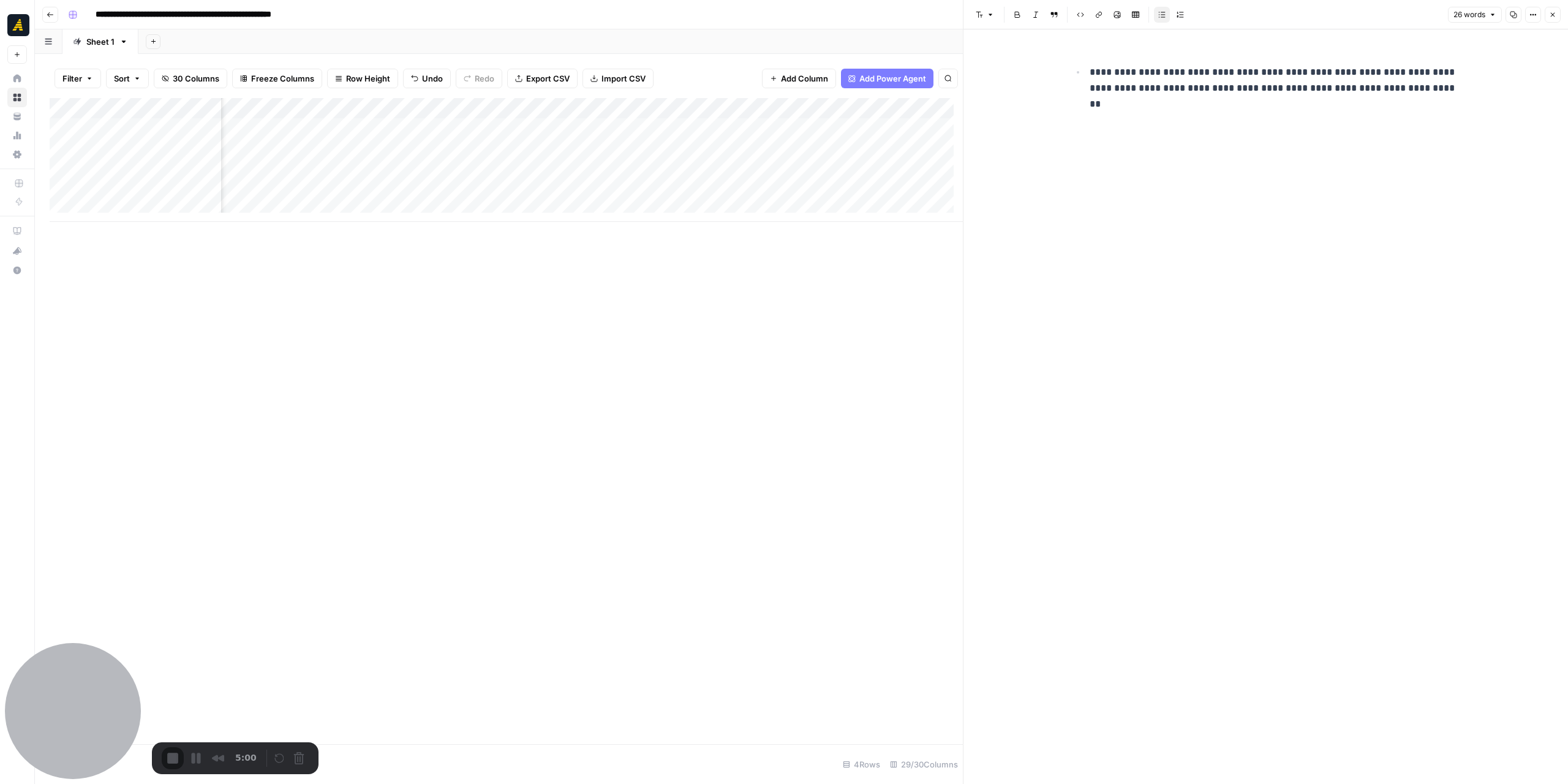
drag, startPoint x: 593, startPoint y: 223, endPoint x: 605, endPoint y: 223, distance: 12.0
click at [605, 223] on div "Add Column" at bounding box center [506, 420] width 913 height 646
click at [1555, 13] on icon "button" at bounding box center [1553, 15] width 4 height 4
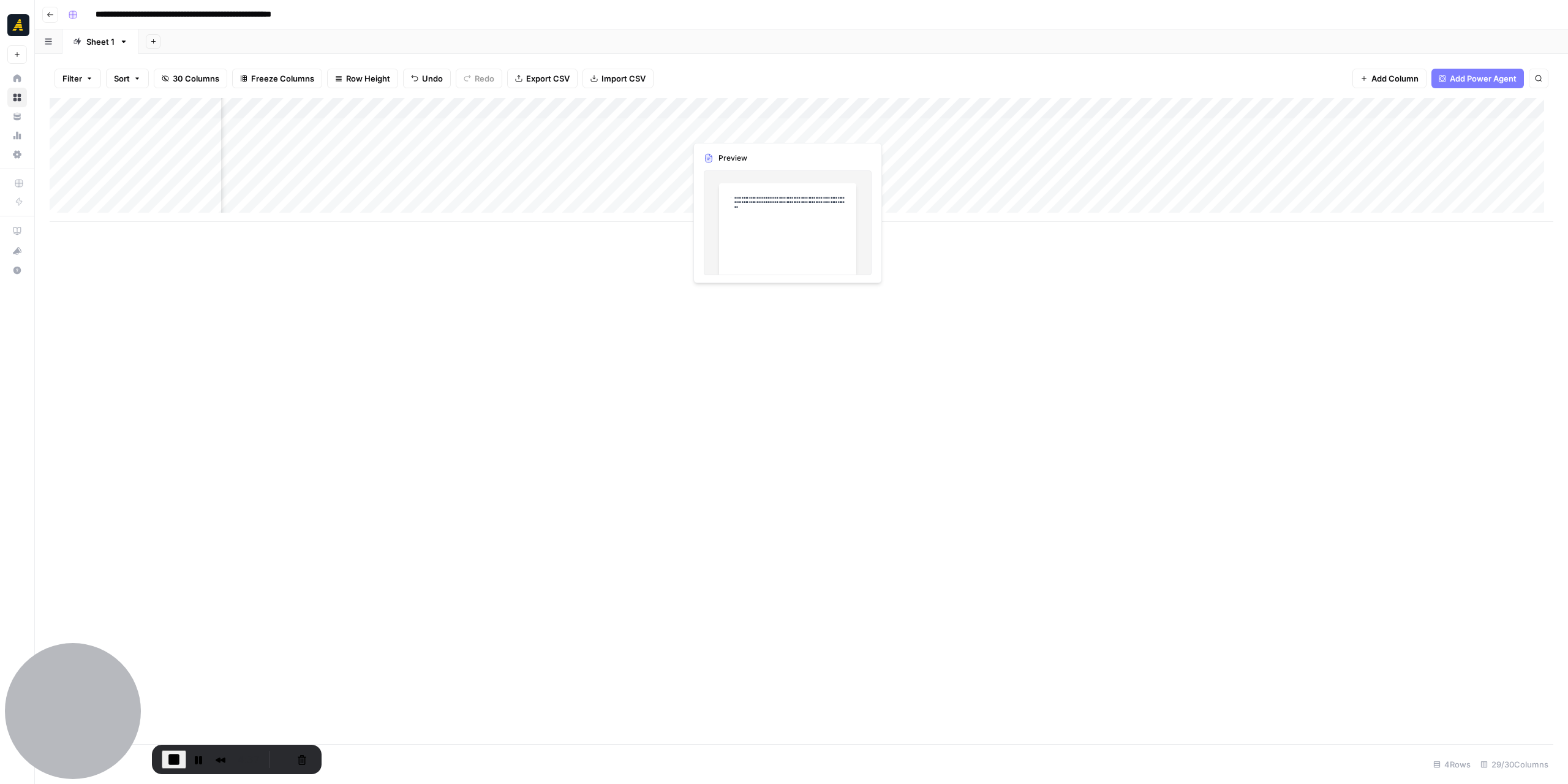
click at [741, 132] on div "Add Column" at bounding box center [802, 160] width 1504 height 124
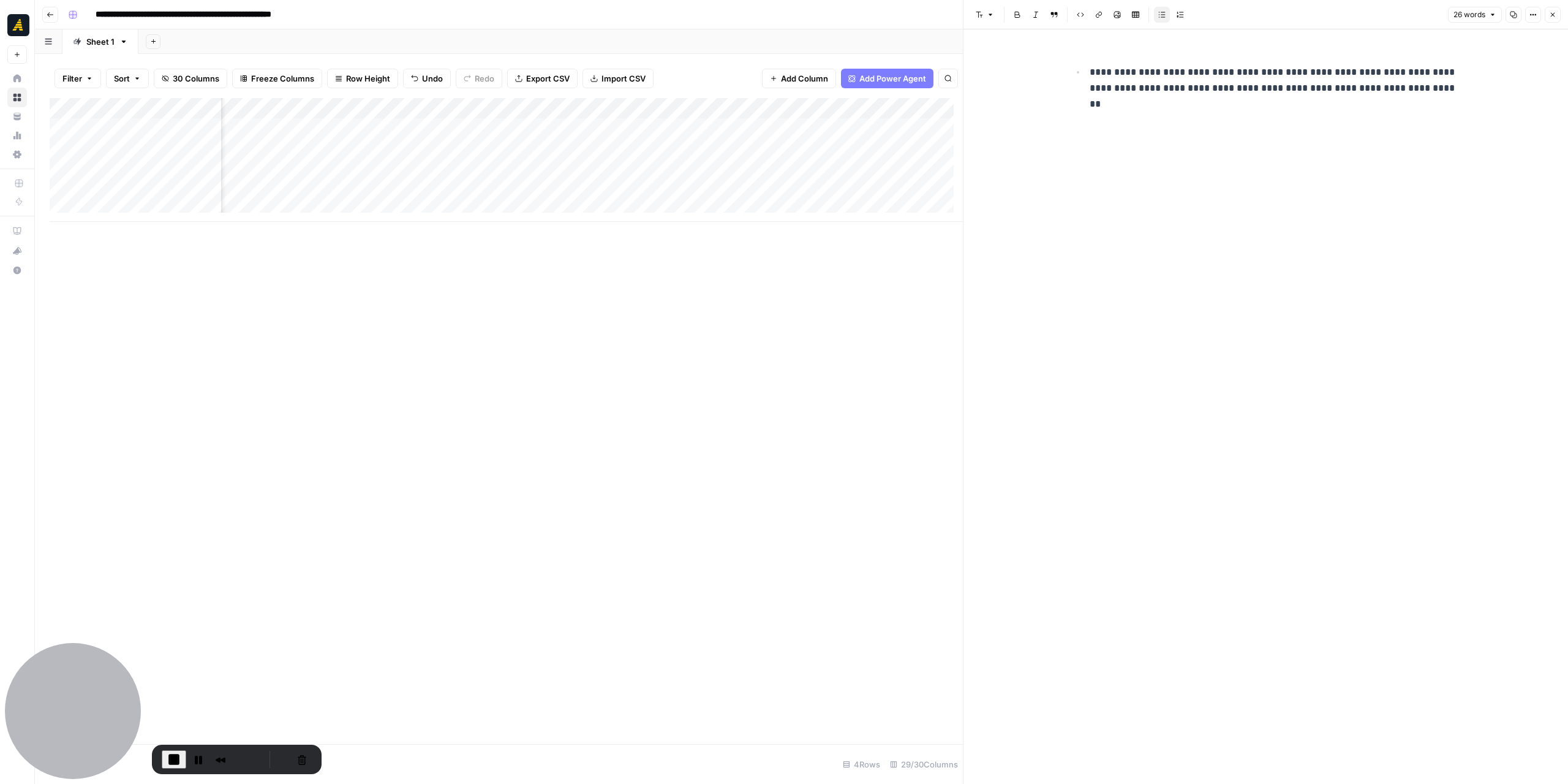
click at [1157, 116] on div "**********" at bounding box center [1266, 406] width 407 height 754
click at [1450, 85] on p "**********" at bounding box center [1276, 80] width 372 height 32
click at [294, 755] on button "Cancel Recording" at bounding box center [302, 759] width 19 height 19
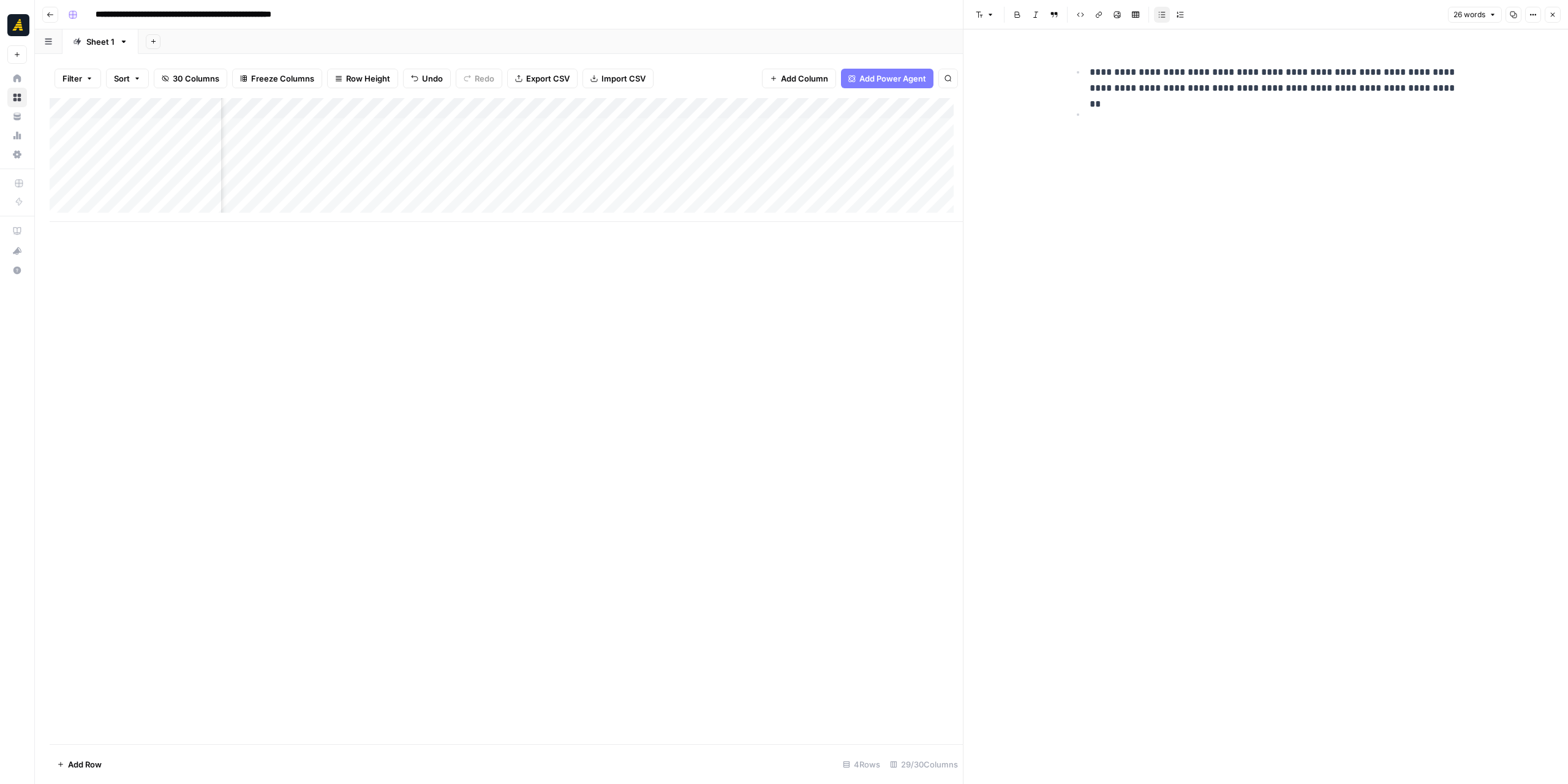
scroll to position [0, 2065]
click at [1555, 15] on icon "button" at bounding box center [1553, 15] width 7 height 7
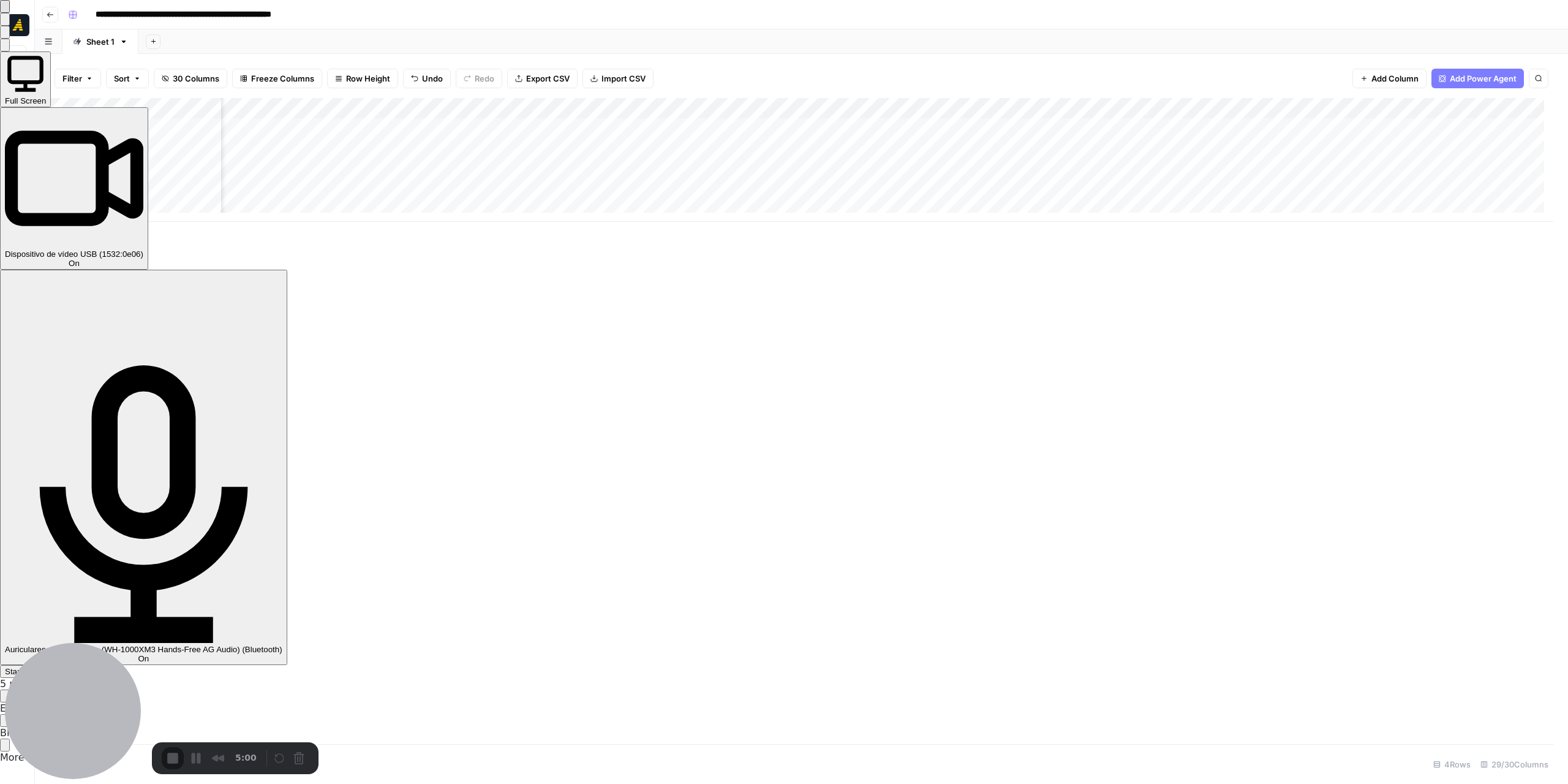
click at [62, 667] on div "Start Recording" at bounding box center [33, 672] width 57 height 9
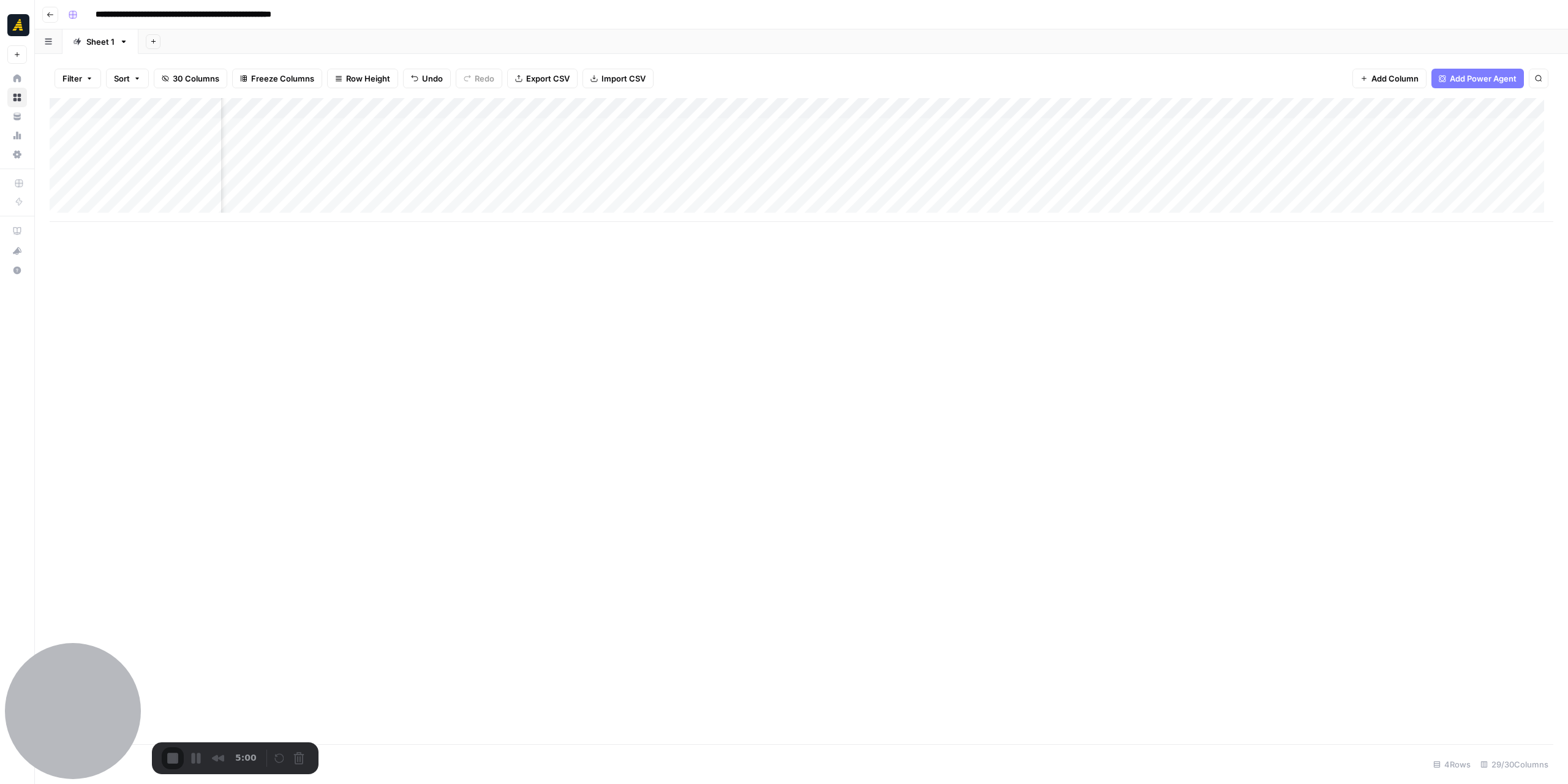
click at [539, 132] on div "Add Column" at bounding box center [802, 160] width 1504 height 124
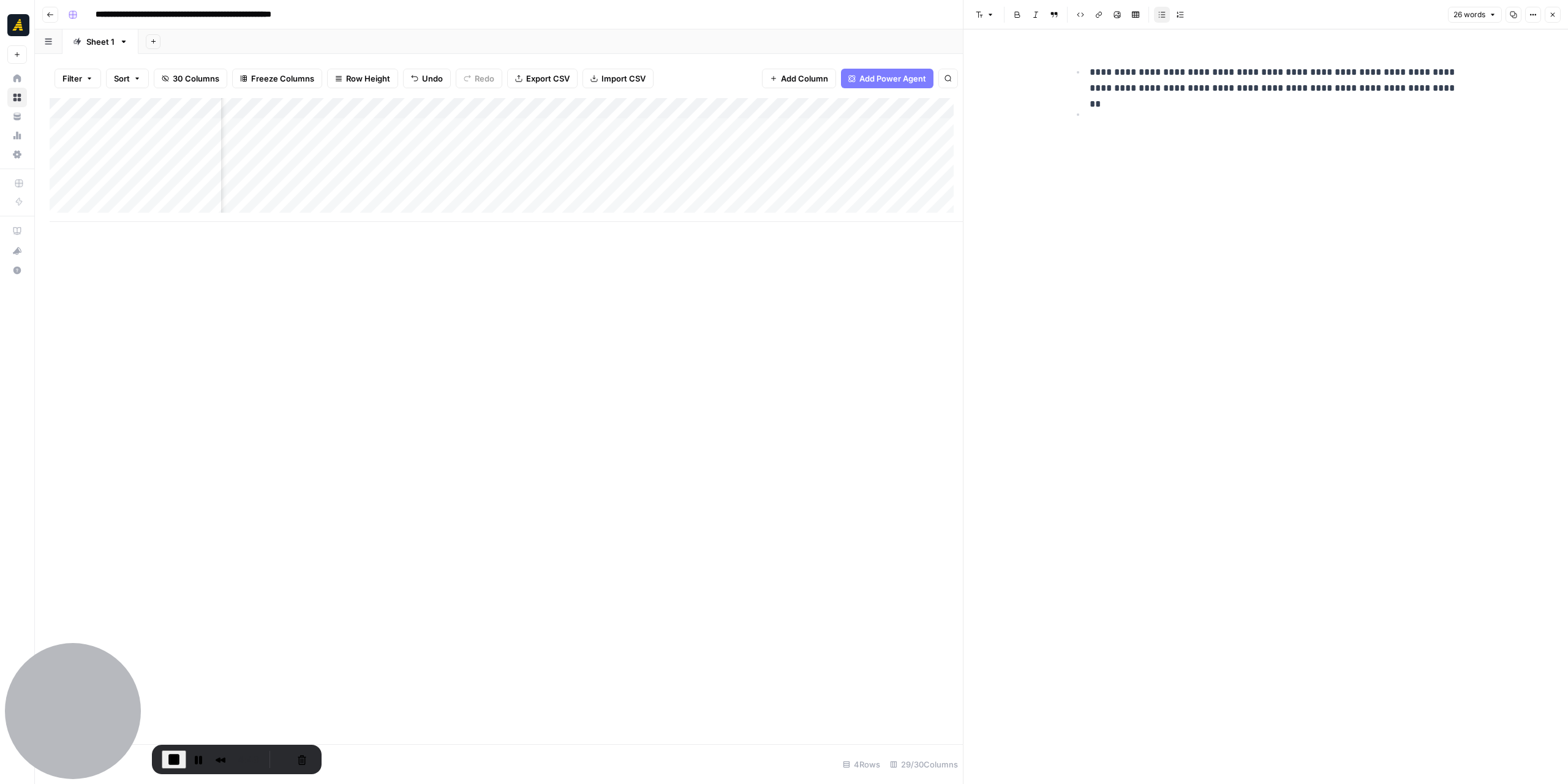
scroll to position [0, 2246]
click at [681, 128] on div "Add Column" at bounding box center [506, 160] width 913 height 124
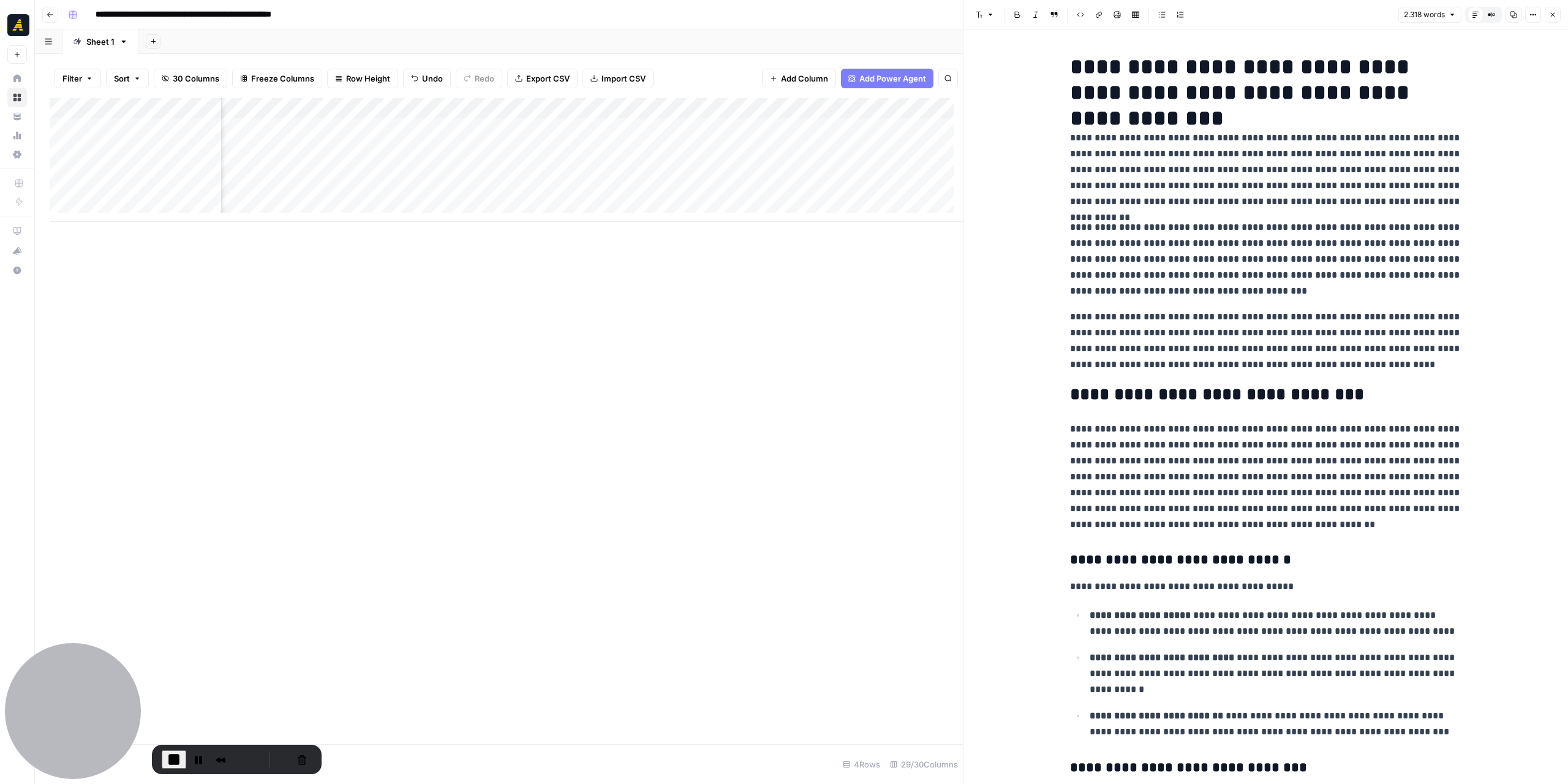
click at [344, 131] on div "Add Column" at bounding box center [506, 160] width 913 height 124
click at [344, 130] on div "Add Column" at bounding box center [506, 160] width 913 height 124
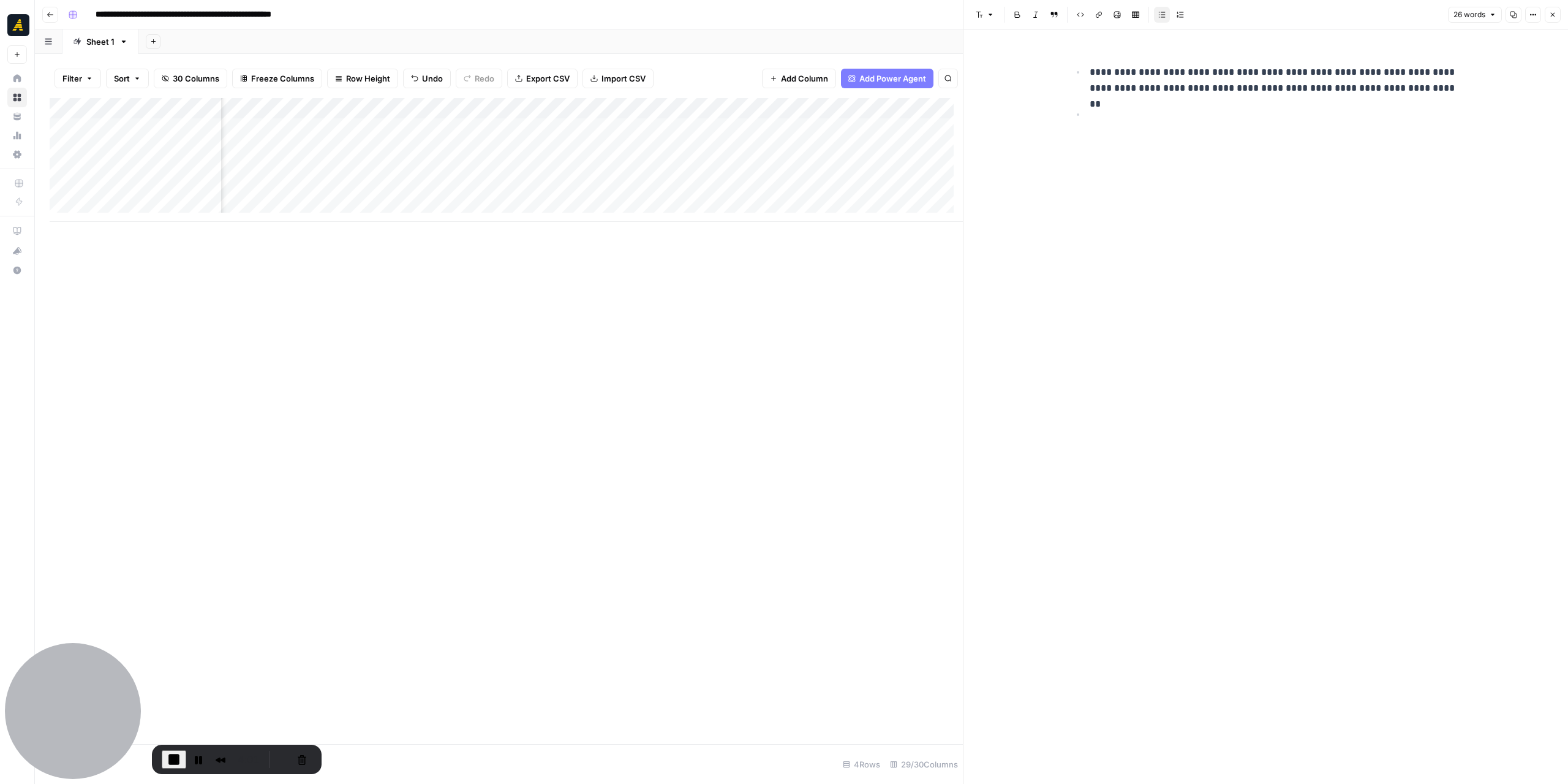
scroll to position [0, 1908]
drag, startPoint x: 1090, startPoint y: 72, endPoint x: 1455, endPoint y: 92, distance: 365.5
click at [1455, 92] on p "**********" at bounding box center [1276, 80] width 372 height 32
click at [1437, 123] on div "**********" at bounding box center [1266, 90] width 407 height 83
click at [1186, 114] on p at bounding box center [1276, 114] width 372 height 16
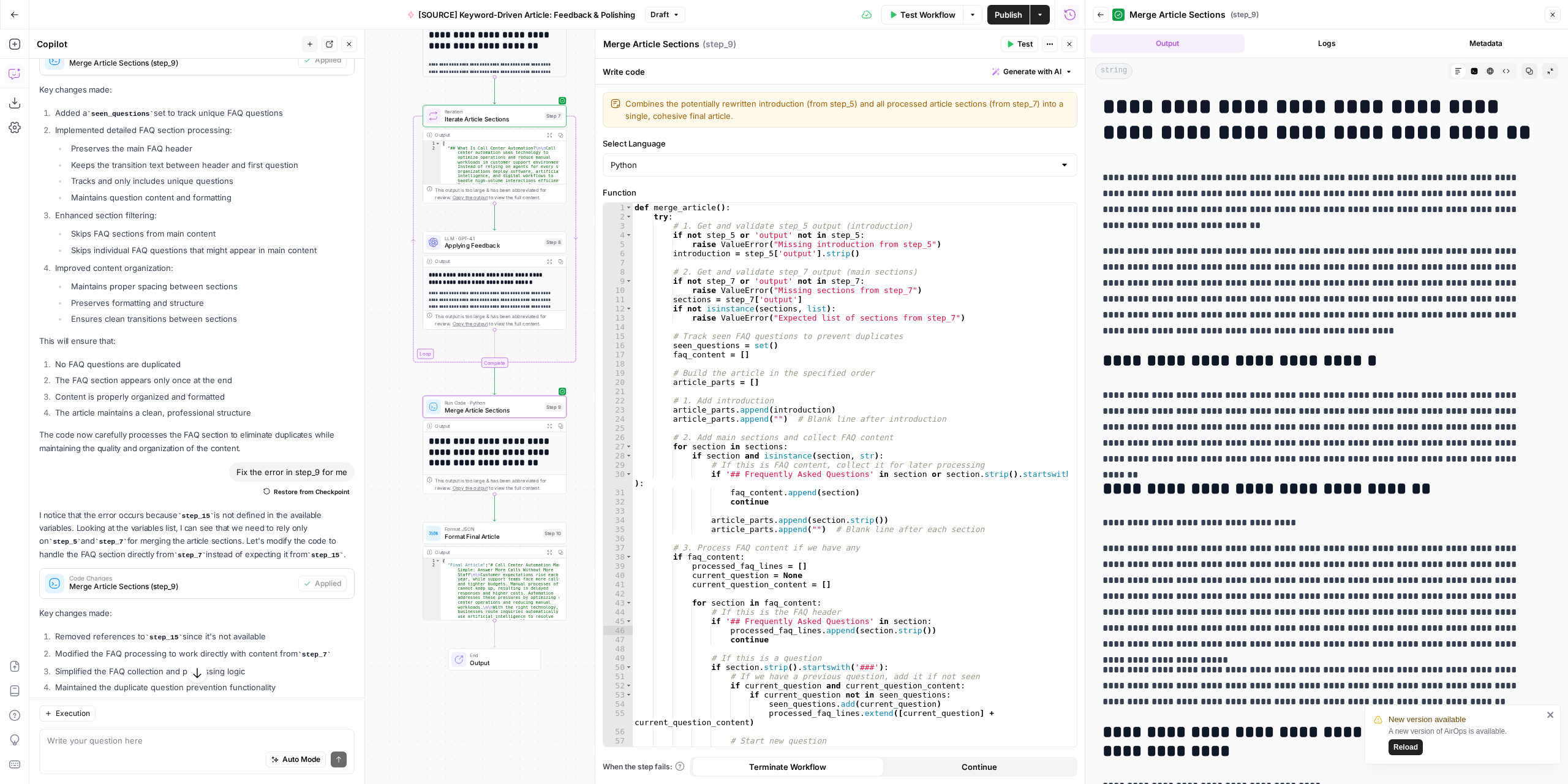
click at [665, 9] on span "Draft" at bounding box center [660, 15] width 19 height 11
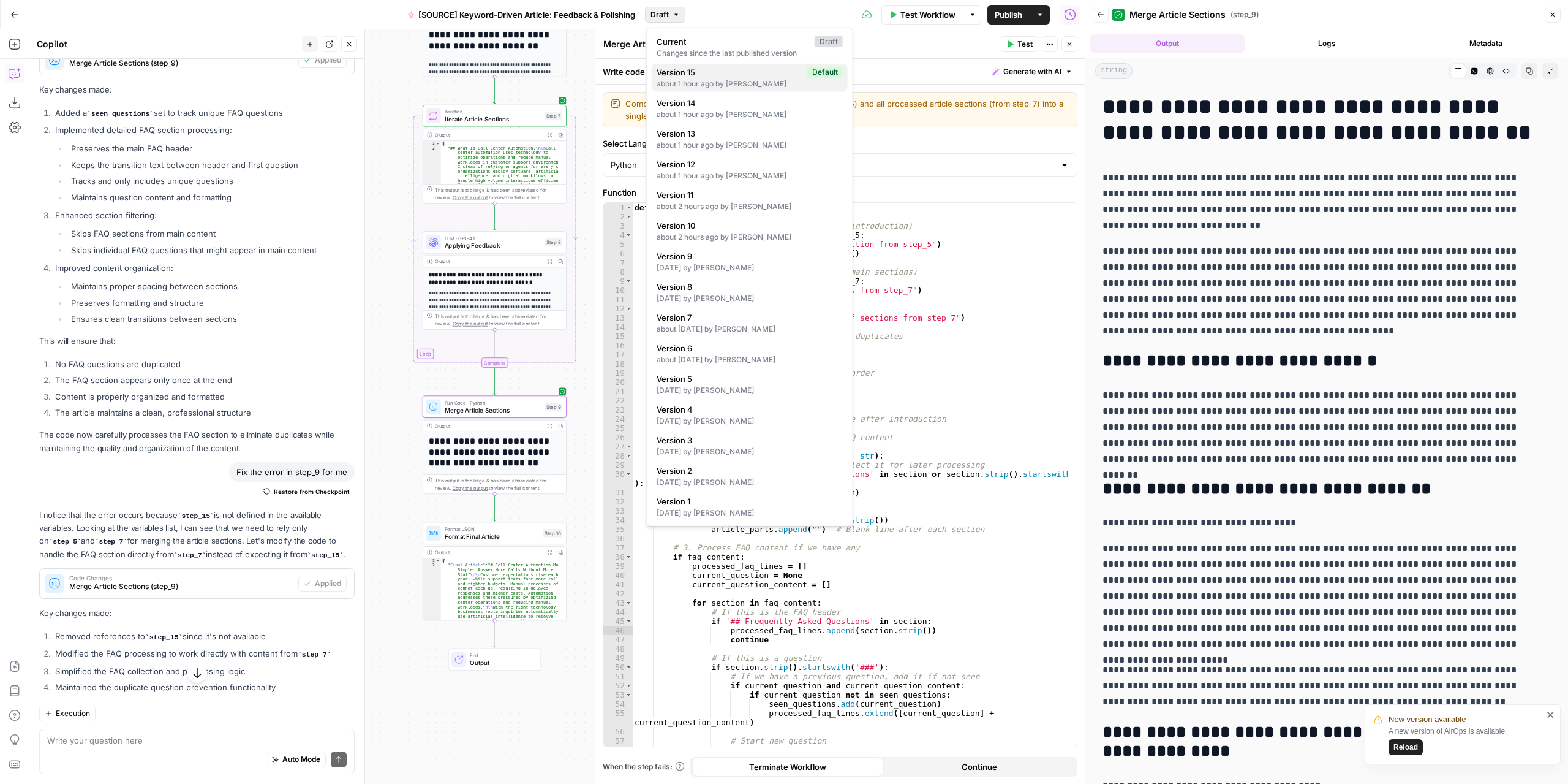
click at [705, 73] on span "Version 15" at bounding box center [729, 72] width 146 height 12
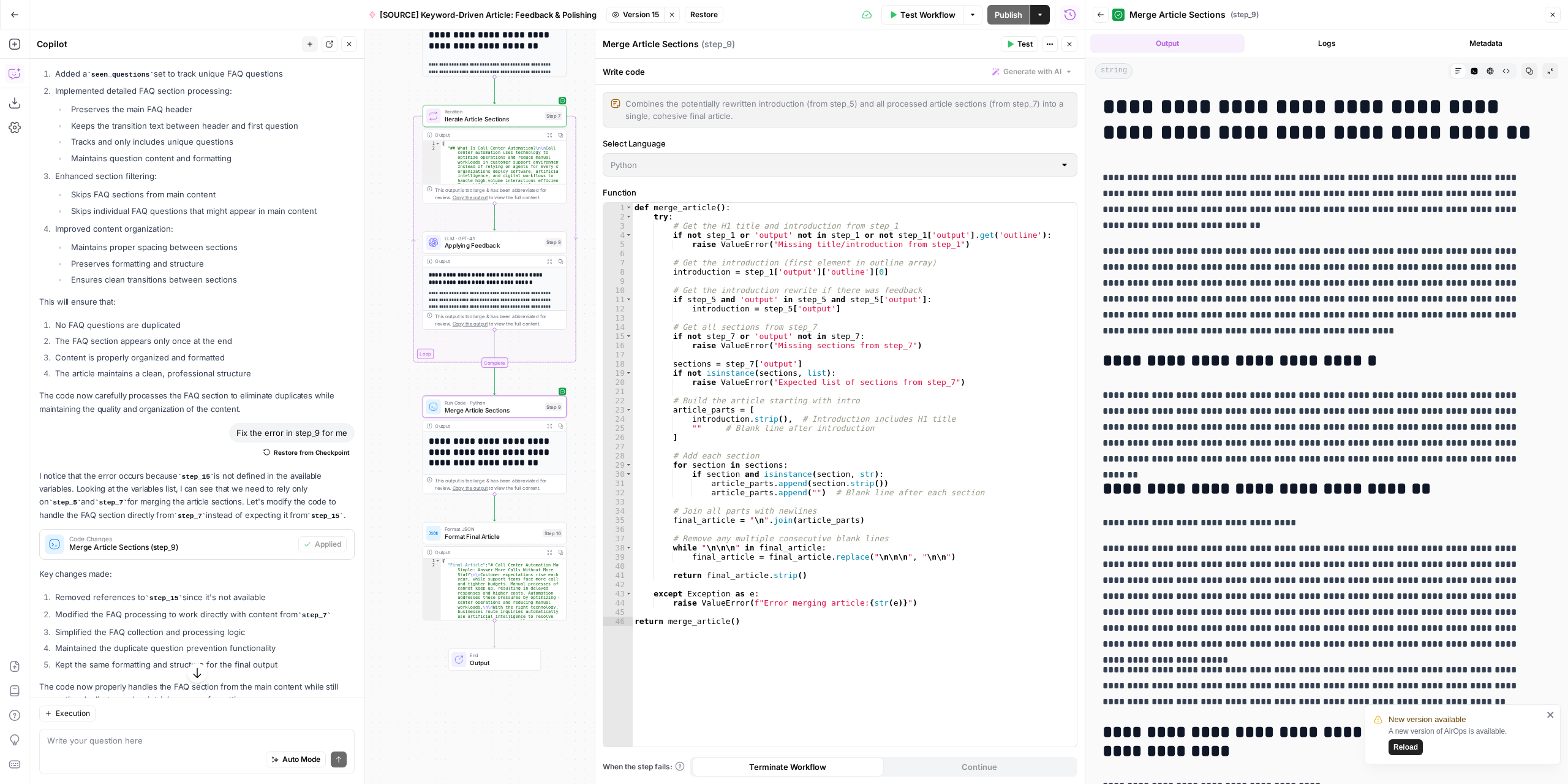
scroll to position [5027, 0]
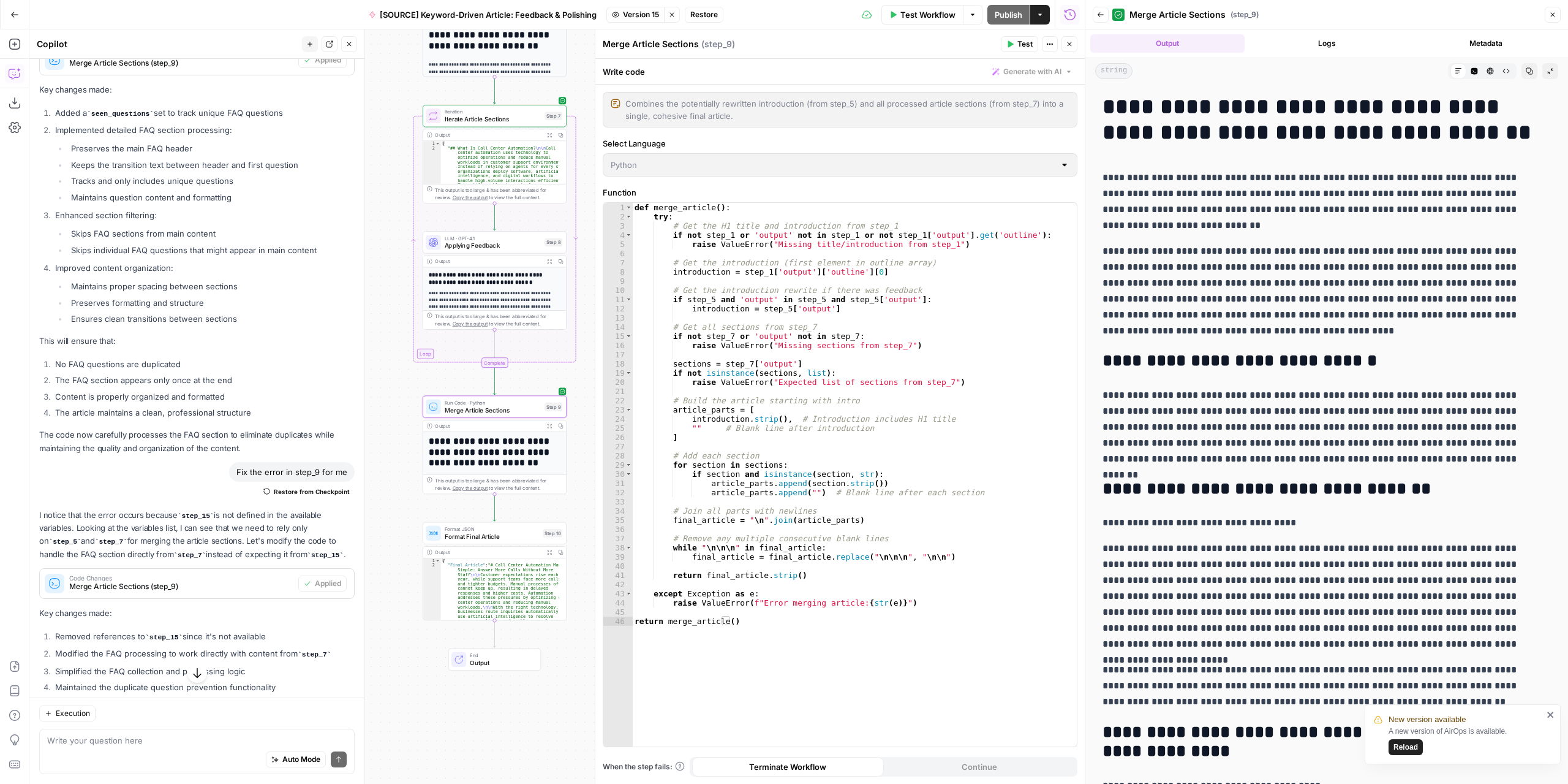
click at [1016, 41] on button "Test" at bounding box center [1020, 44] width 37 height 16
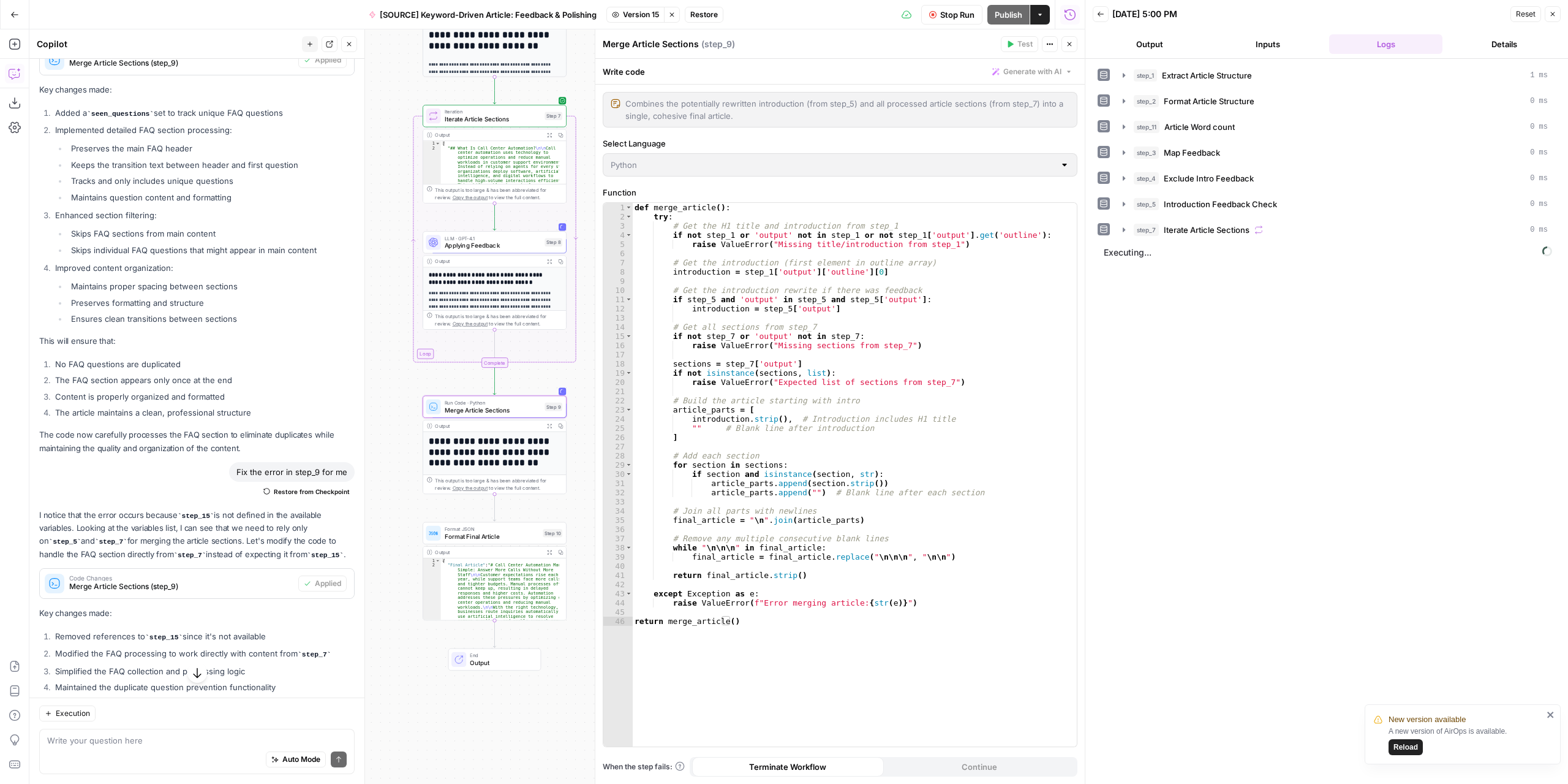
click at [1164, 46] on button "Output" at bounding box center [1149, 44] width 113 height 19
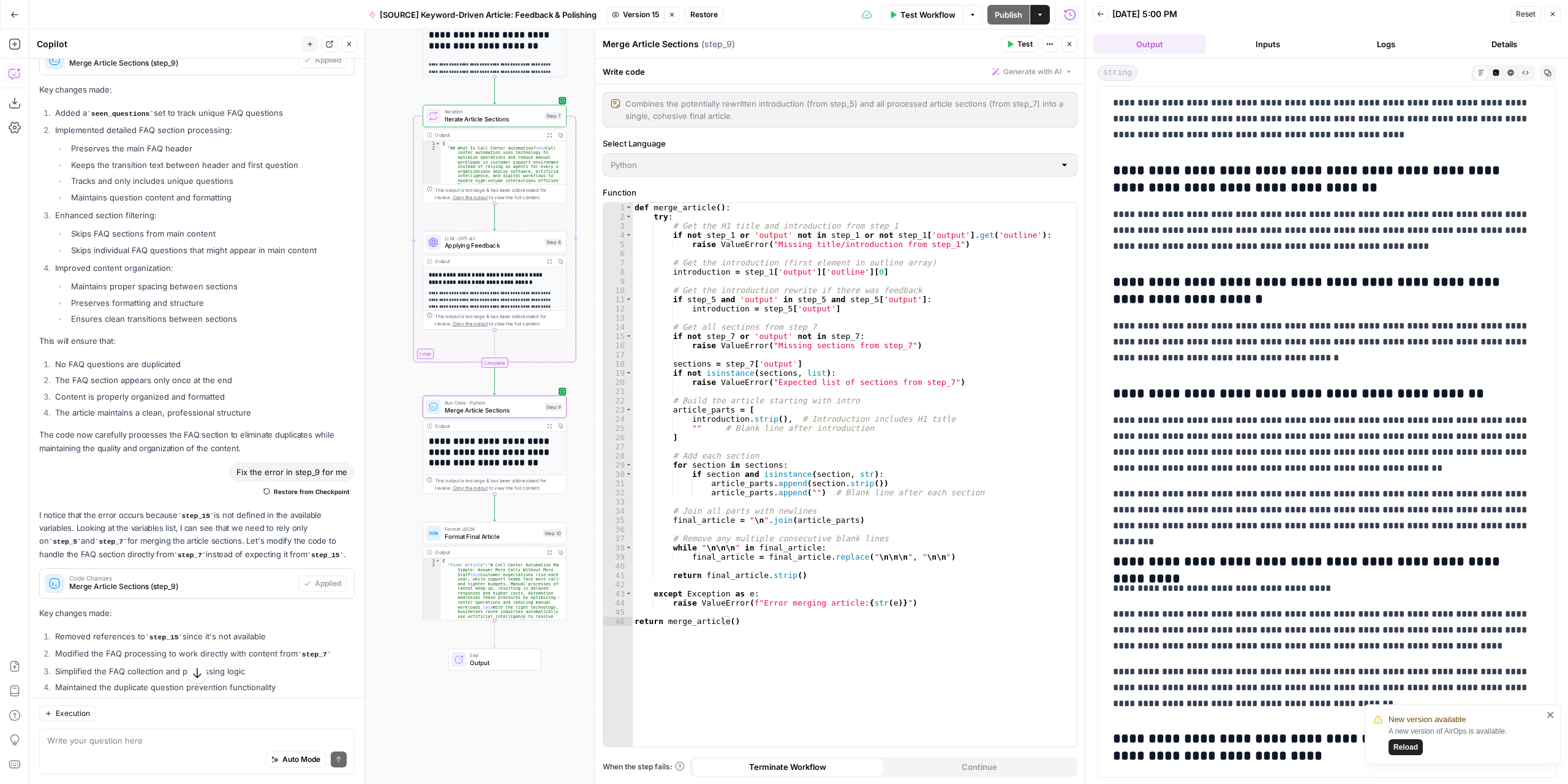
scroll to position [3861, 0]
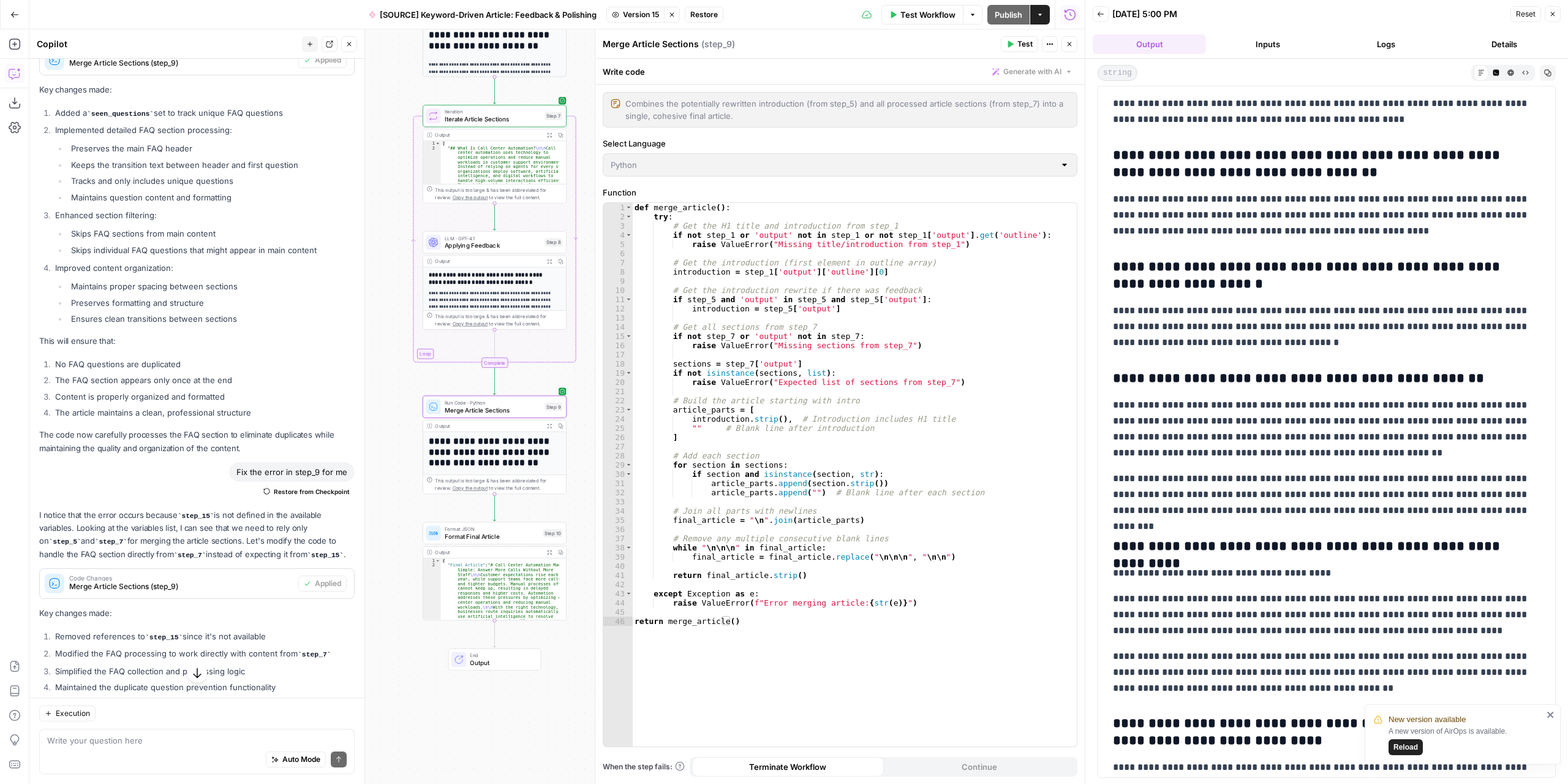
click at [1551, 714] on icon "close" at bounding box center [1550, 714] width 6 height 6
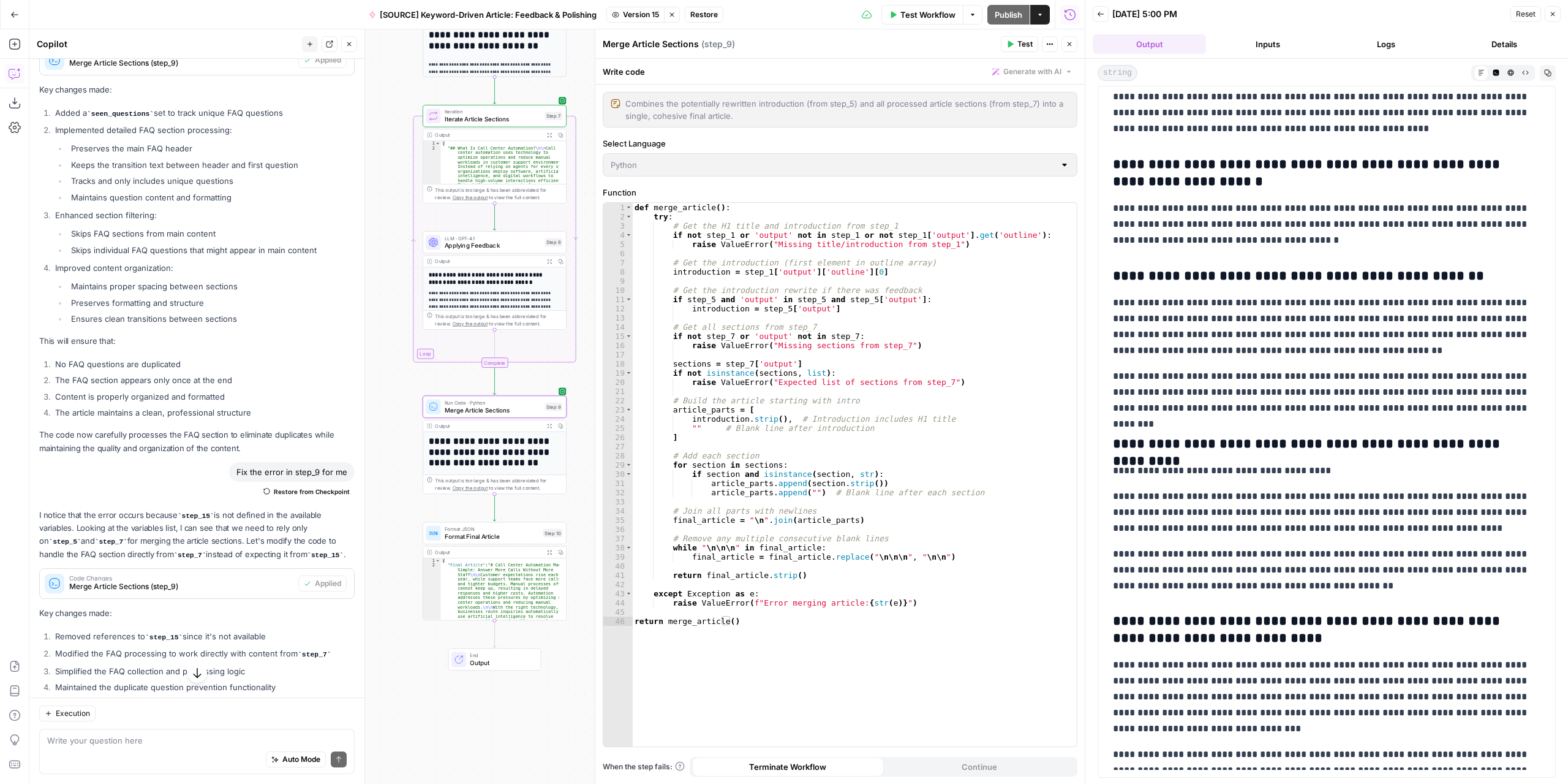
scroll to position [4106, 0]
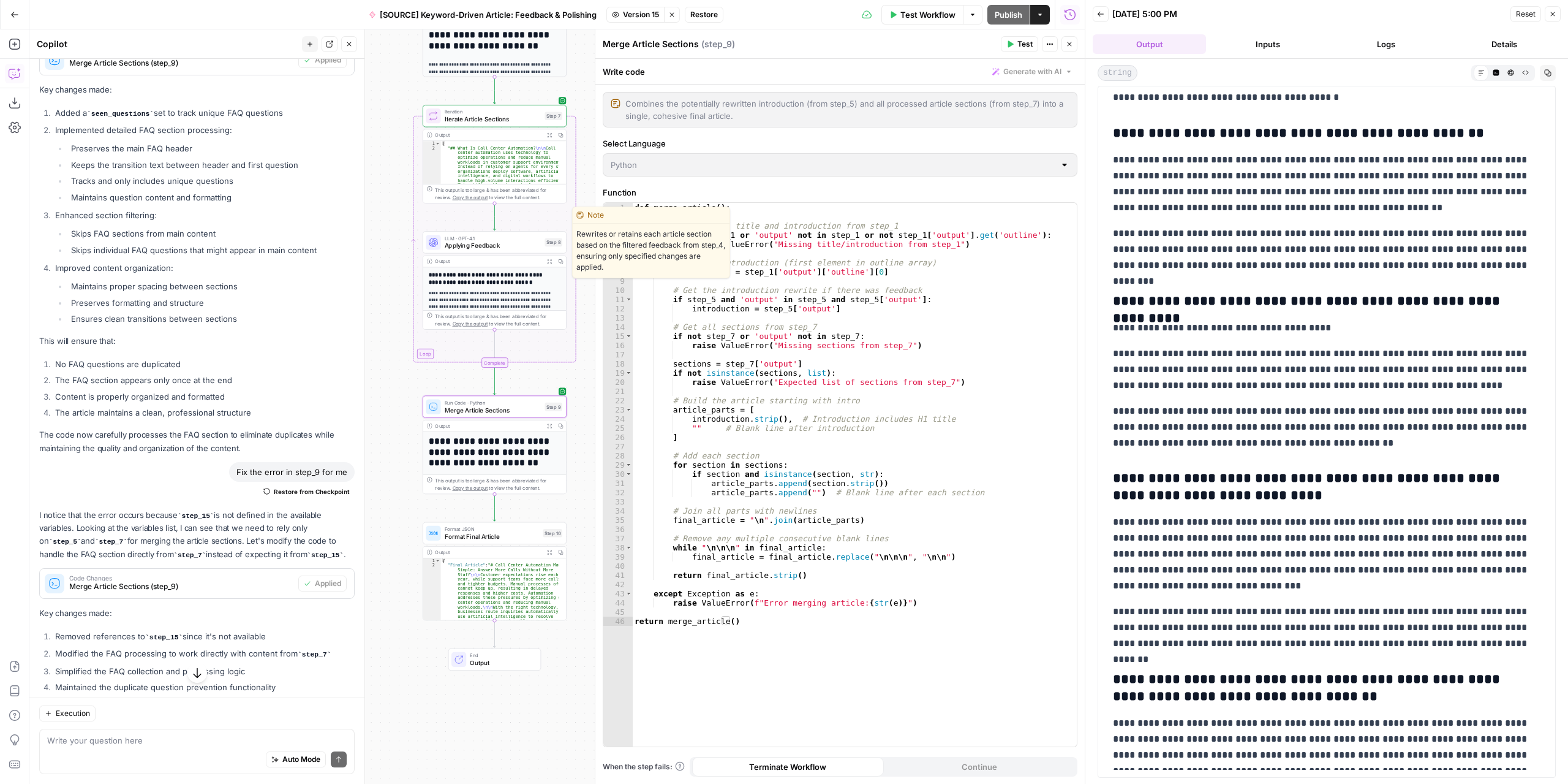
click at [495, 245] on span "Applying Feedback" at bounding box center [493, 245] width 97 height 9
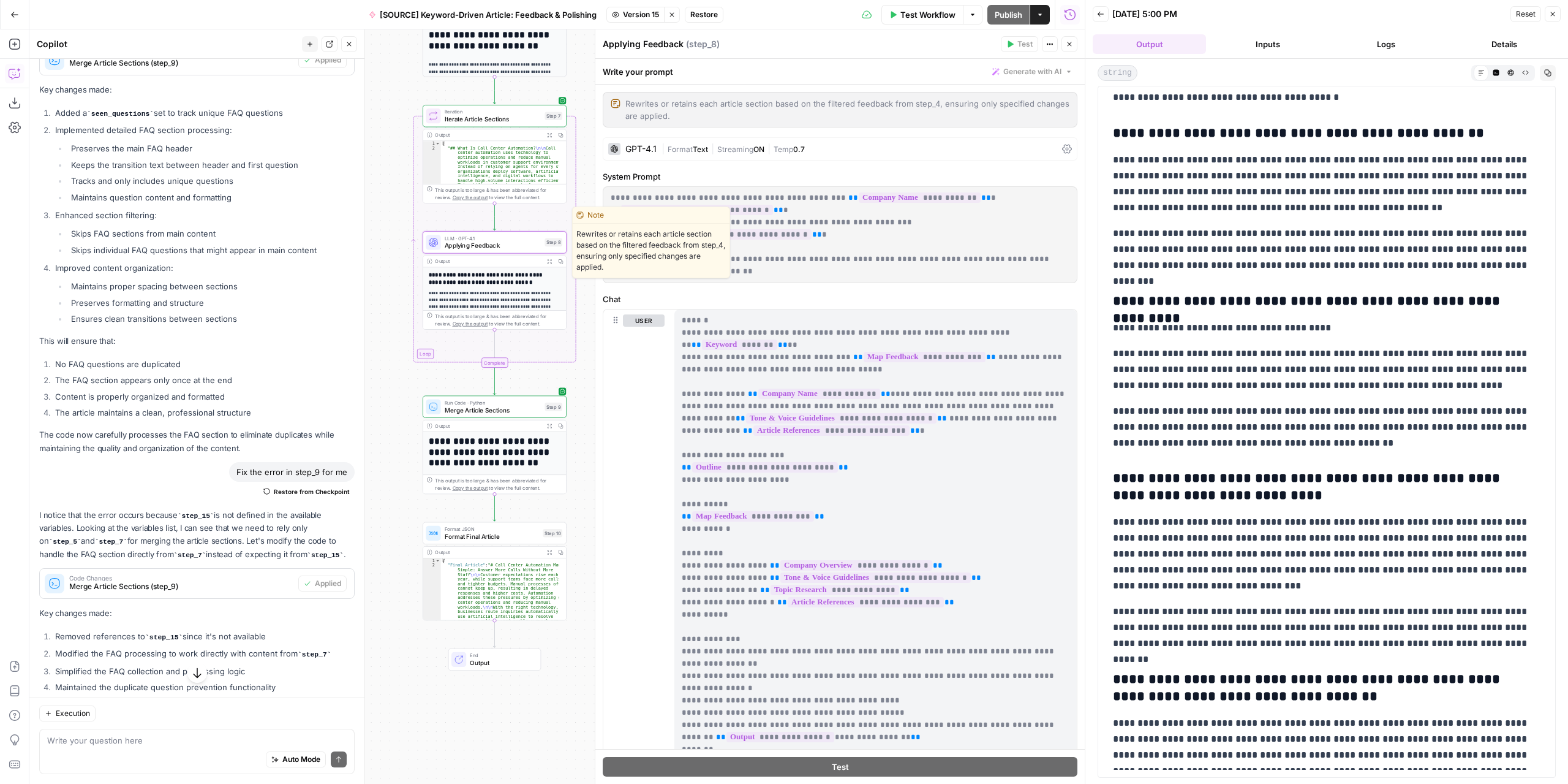
click at [495, 245] on span "Applying Feedback" at bounding box center [493, 245] width 97 height 9
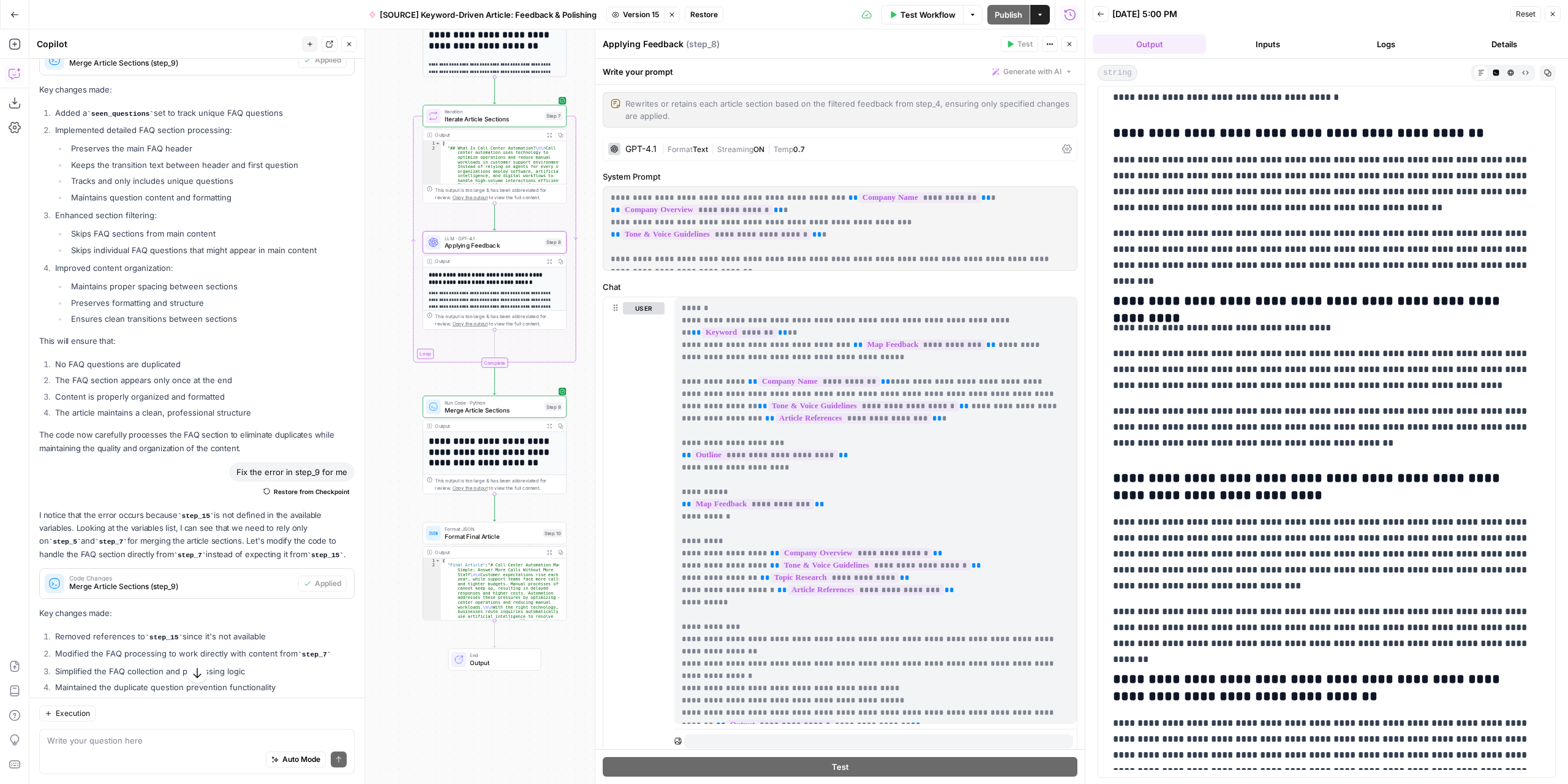
click at [707, 15] on span "Restore" at bounding box center [704, 15] width 27 height 11
click at [747, 139] on span "Restore" at bounding box center [743, 142] width 33 height 12
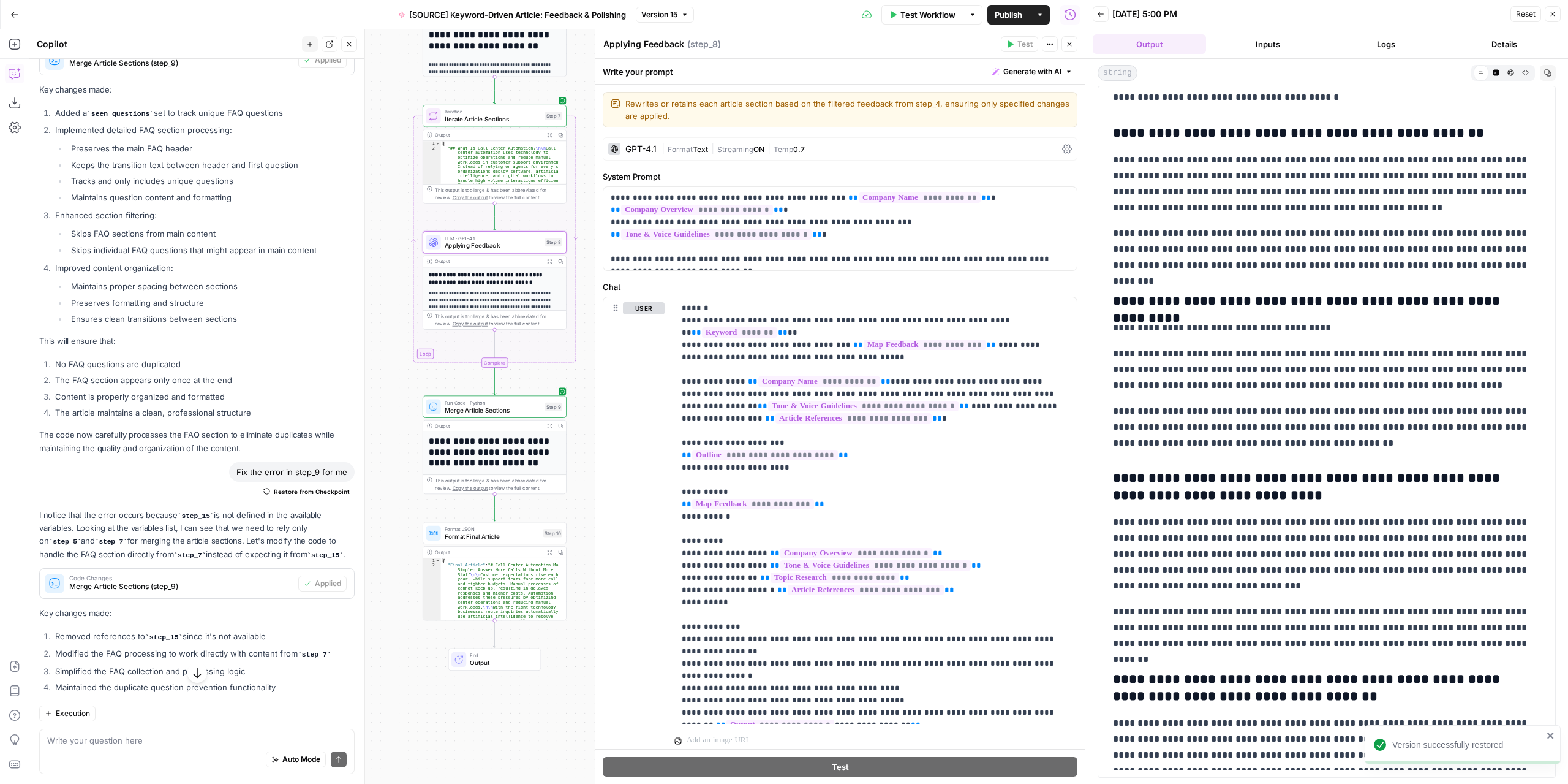
click at [348, 43] on icon "button" at bounding box center [349, 44] width 7 height 7
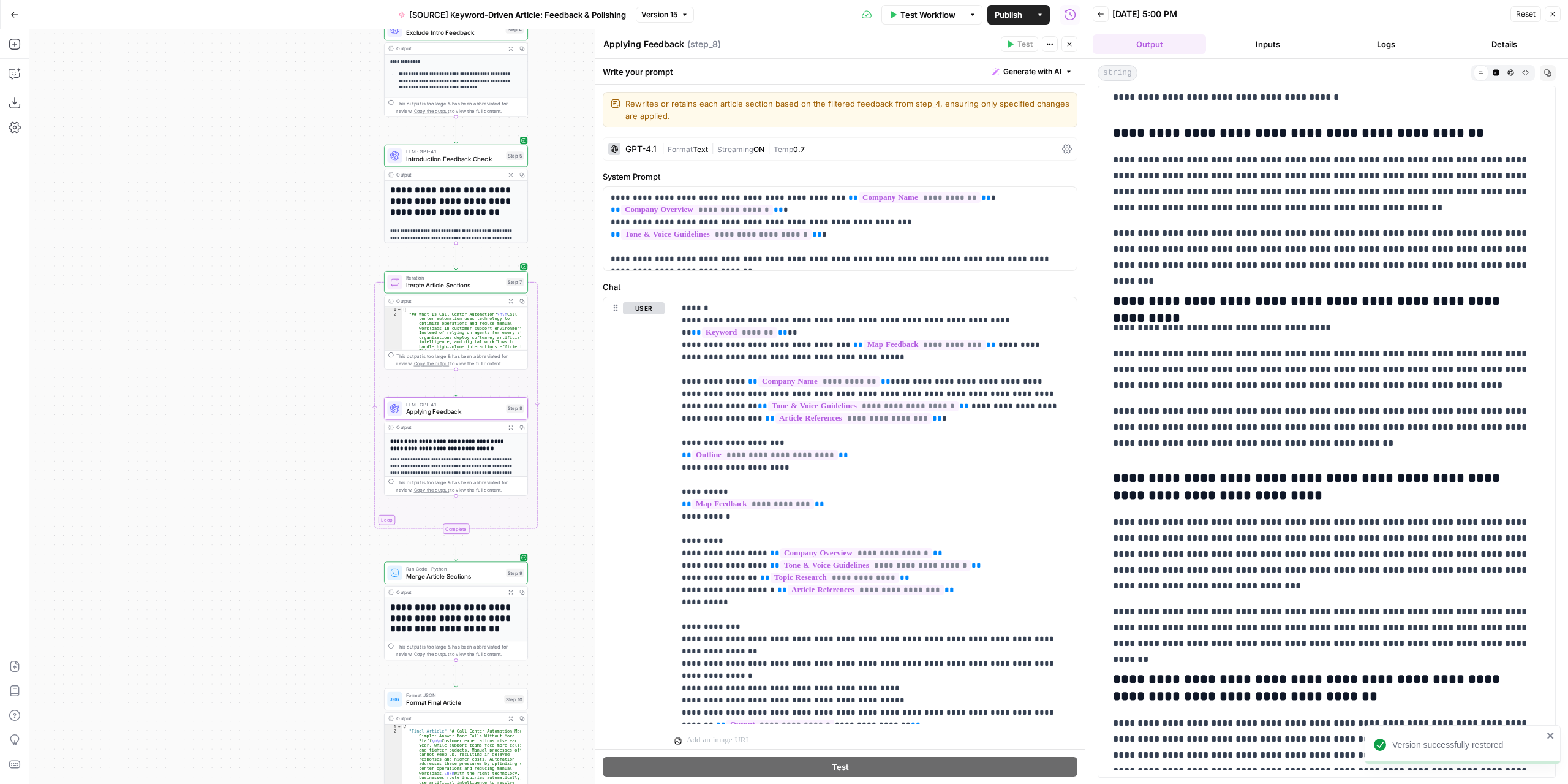
drag, startPoint x: 357, startPoint y: 203, endPoint x: 314, endPoint y: 434, distance: 235.0
click at [314, 434] on div "Workflow Set Inputs Inputs LLM · GPT-4.1 Extract Article Structure Step 1 Outpu…" at bounding box center [557, 406] width 1056 height 754
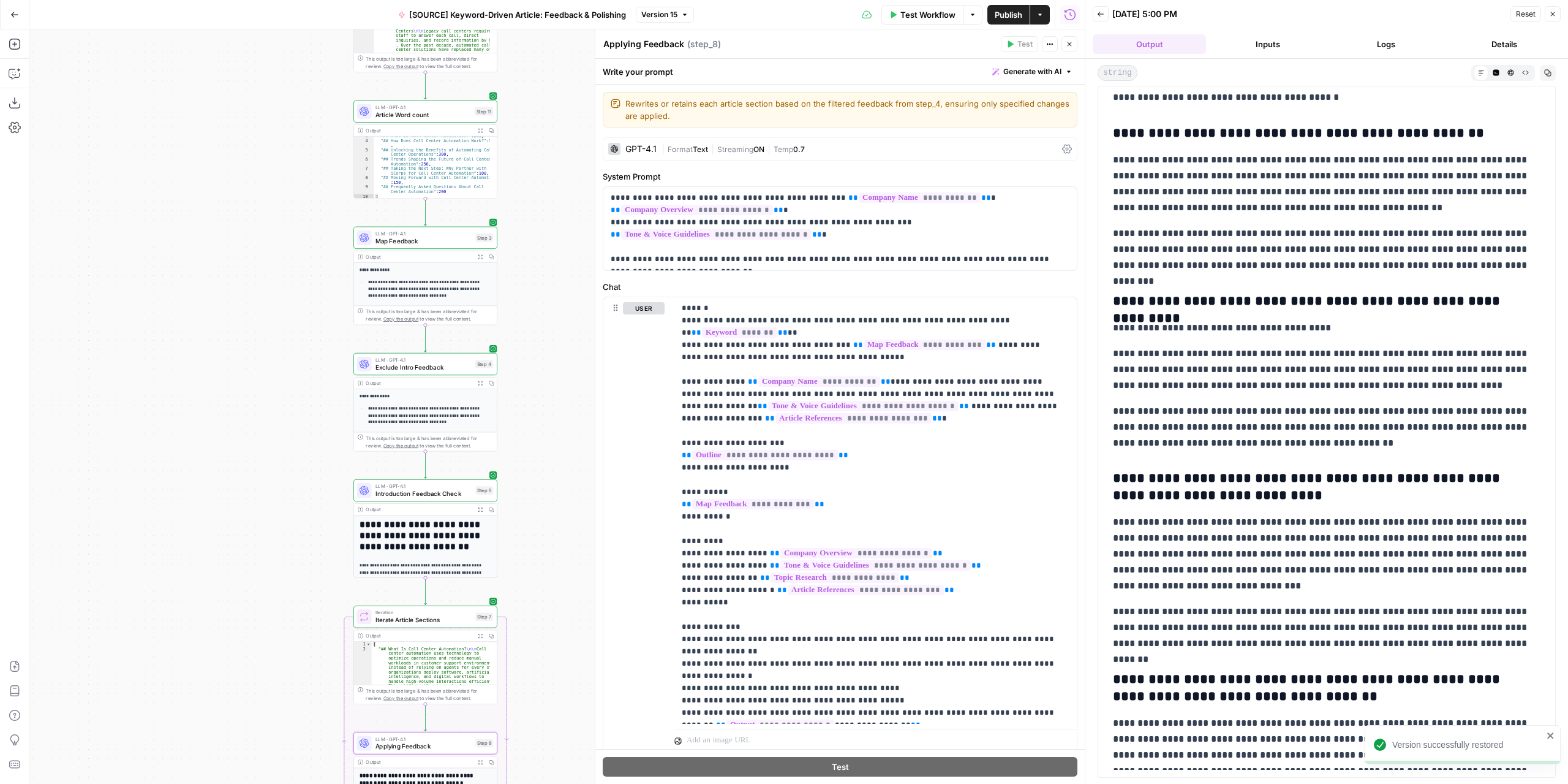
drag, startPoint x: 542, startPoint y: 264, endPoint x: 516, endPoint y: 534, distance: 271.2
click at [516, 534] on div "Workflow Set Inputs Inputs LLM · GPT-4.1 Extract Article Structure Step 1 Outpu…" at bounding box center [557, 406] width 1056 height 754
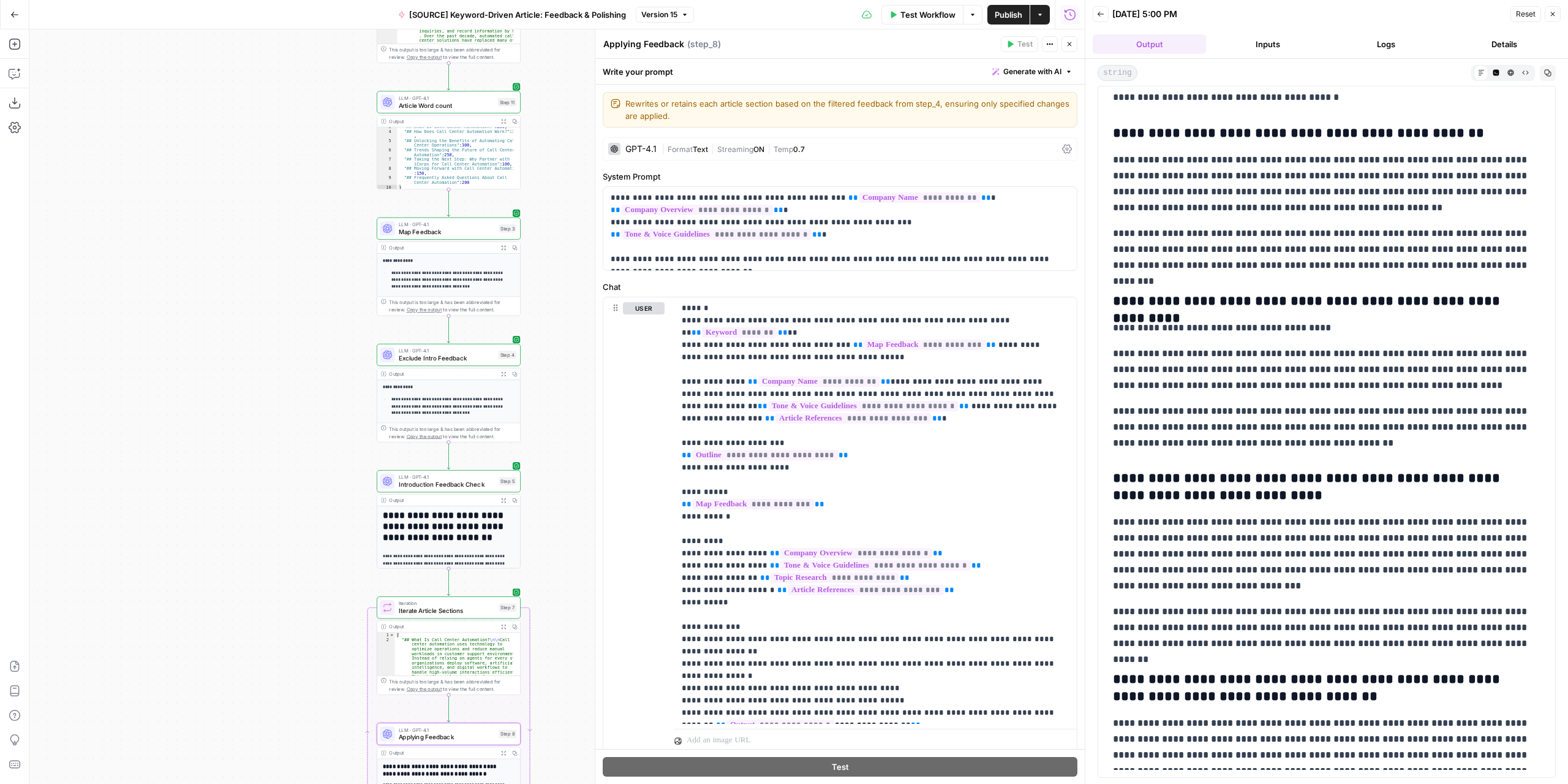
drag, startPoint x: 537, startPoint y: 327, endPoint x: 554, endPoint y: 326, distance: 17.0
click at [560, 318] on div "Workflow Set Inputs Inputs LLM · GPT-4.1 Extract Article Structure Step 1 Outpu…" at bounding box center [557, 406] width 1056 height 754
drag, startPoint x: 539, startPoint y: 652, endPoint x: 536, endPoint y: 517, distance: 135.0
click at [536, 517] on div "Workflow Set Inputs Inputs LLM · GPT-4.1 Extract Article Structure Step 1 Outpu…" at bounding box center [557, 406] width 1056 height 754
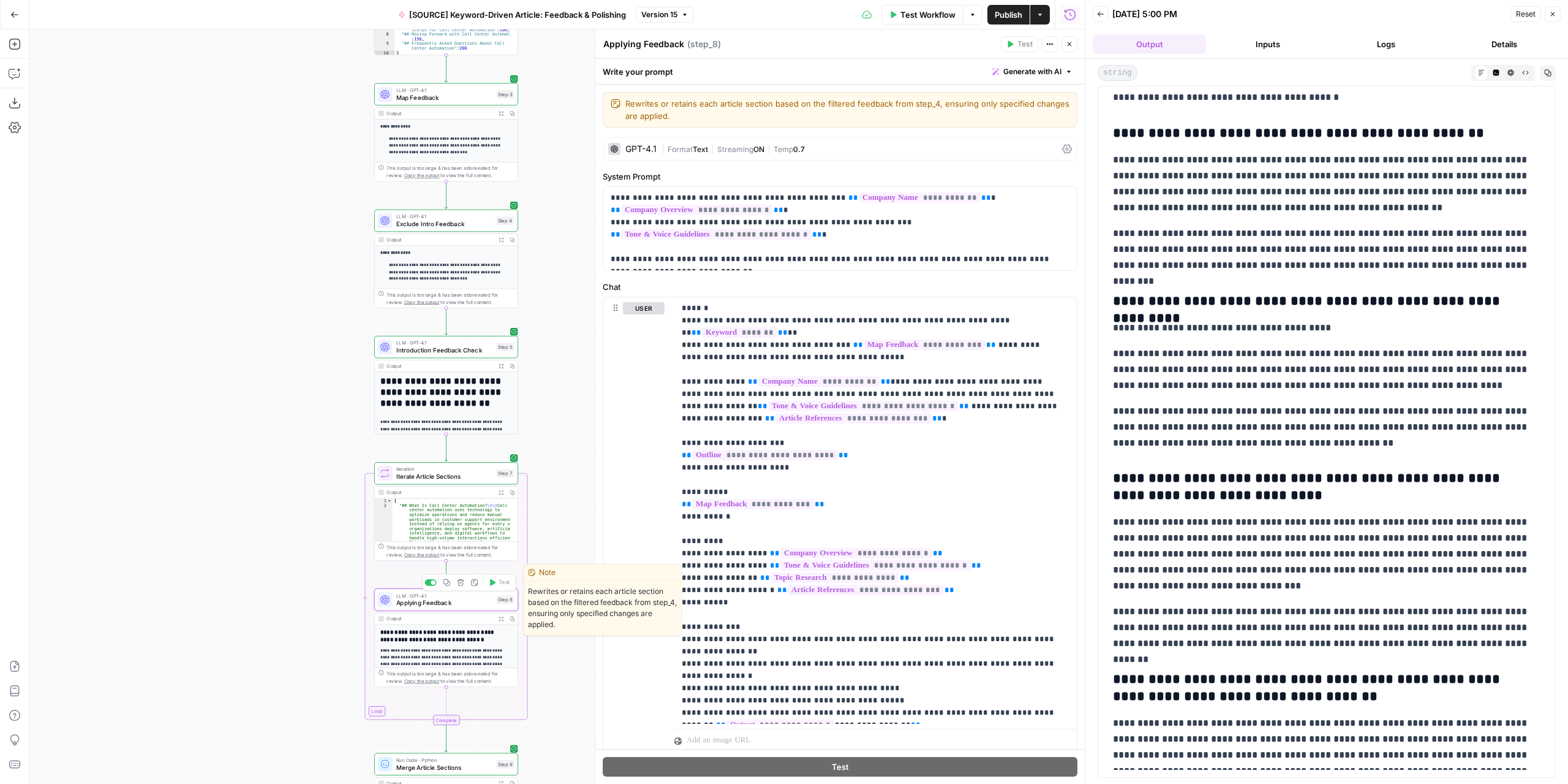
click at [473, 600] on span "Applying Feedback" at bounding box center [445, 602] width 97 height 9
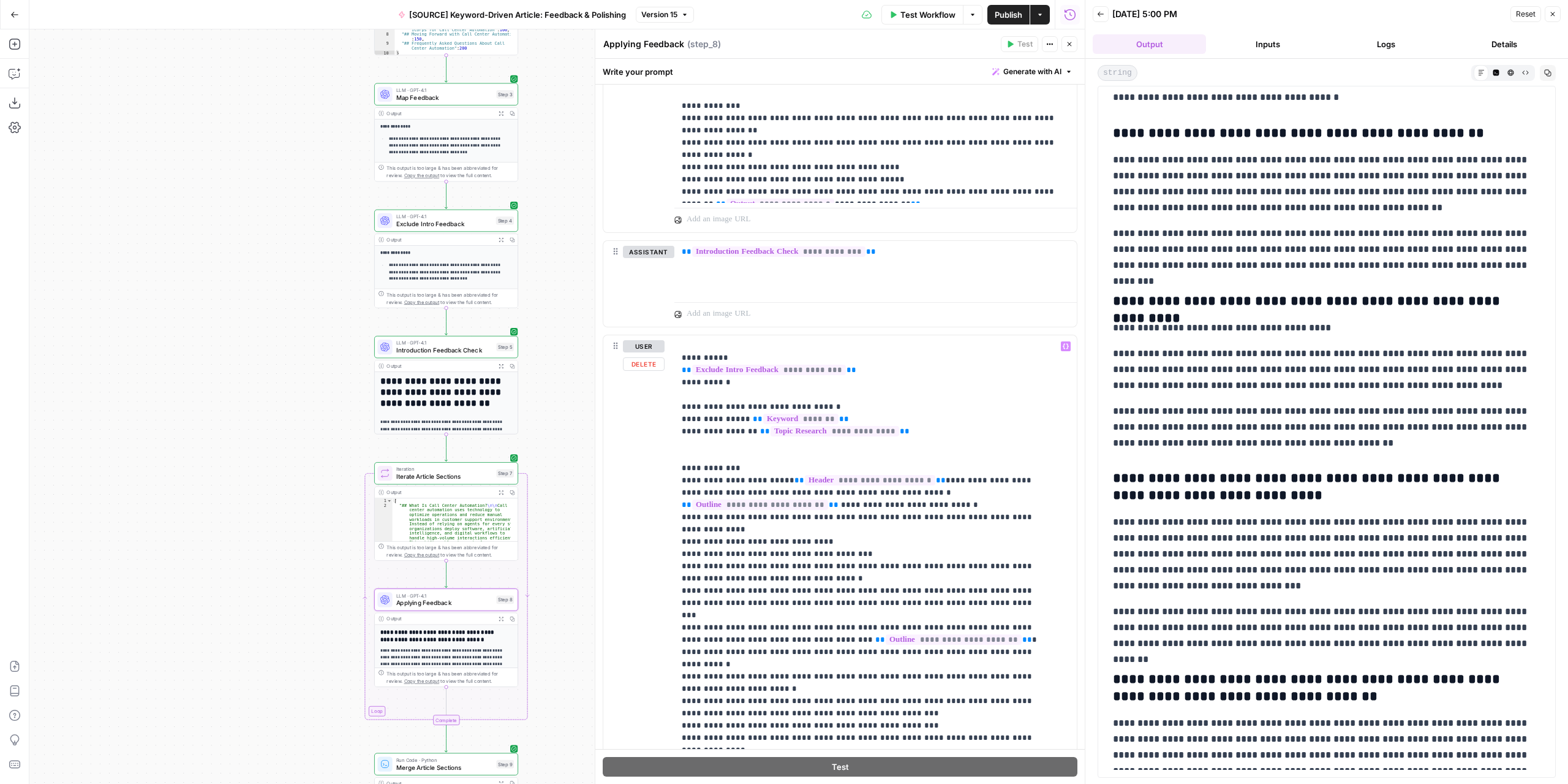
scroll to position [668, 0]
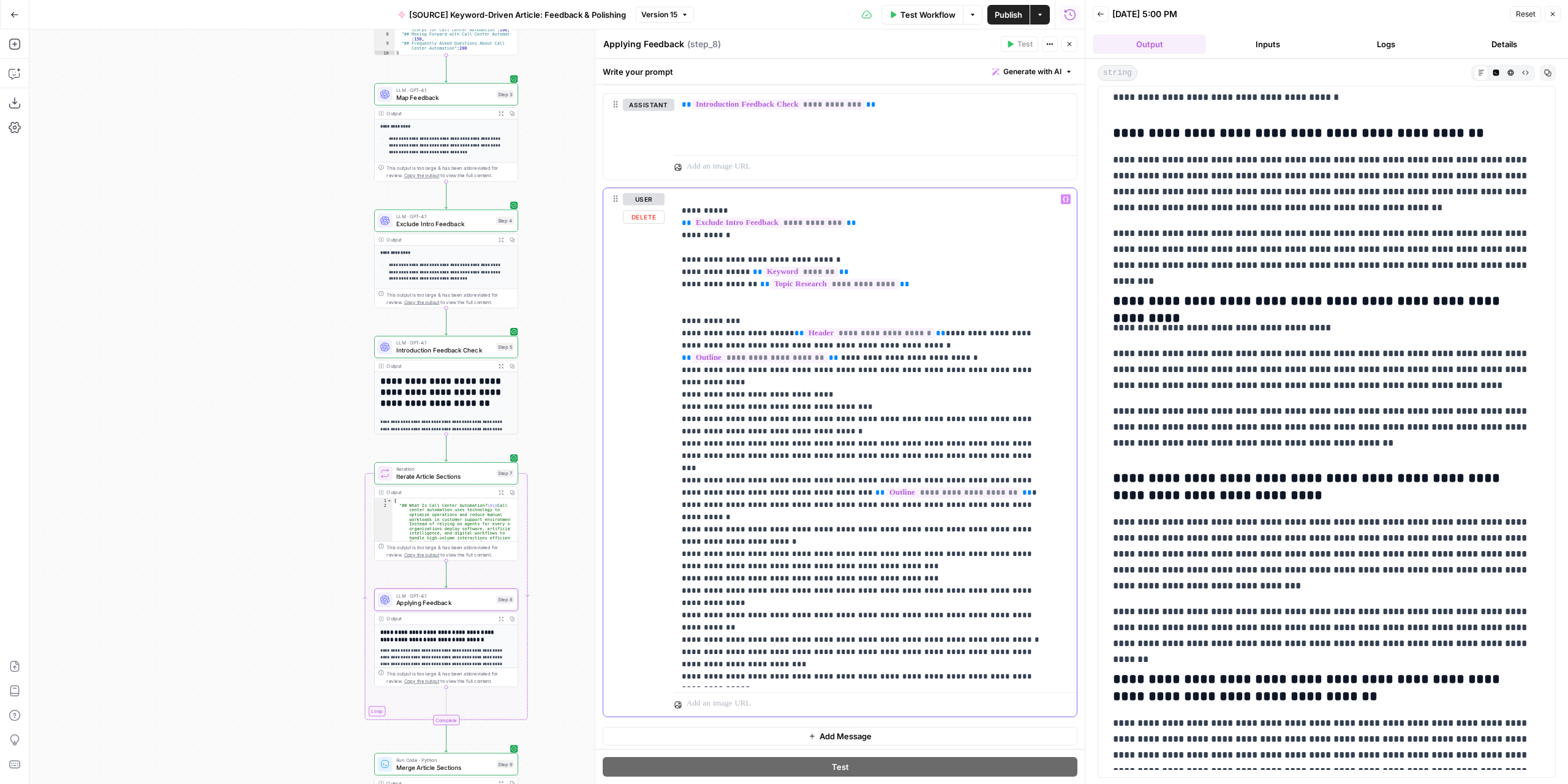
click at [919, 480] on p "**********" at bounding box center [867, 388] width 370 height 588
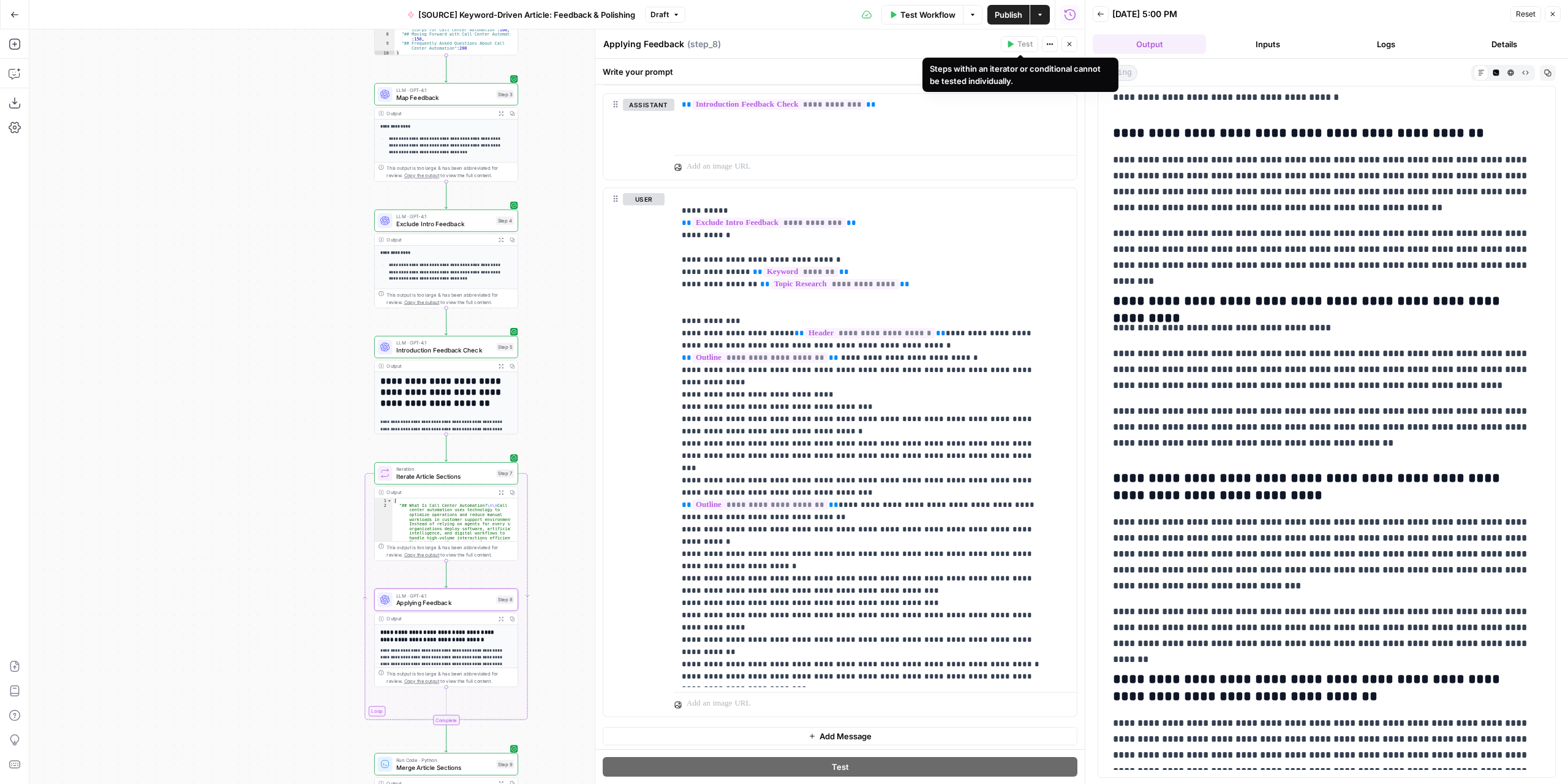
click at [933, 9] on span "Test Workflow" at bounding box center [928, 15] width 55 height 12
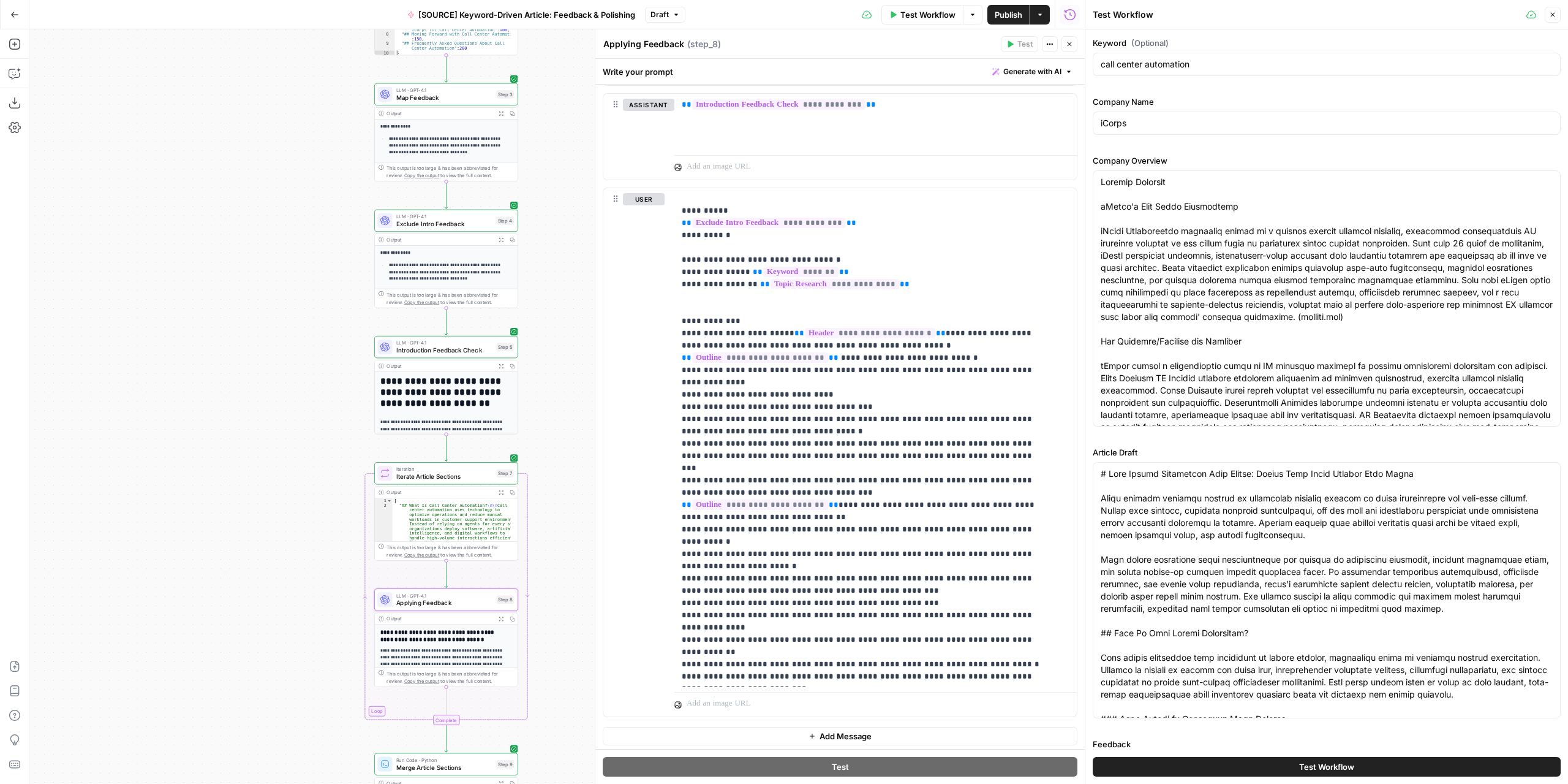
click at [1269, 768] on button "Test Workflow" at bounding box center [1327, 766] width 468 height 19
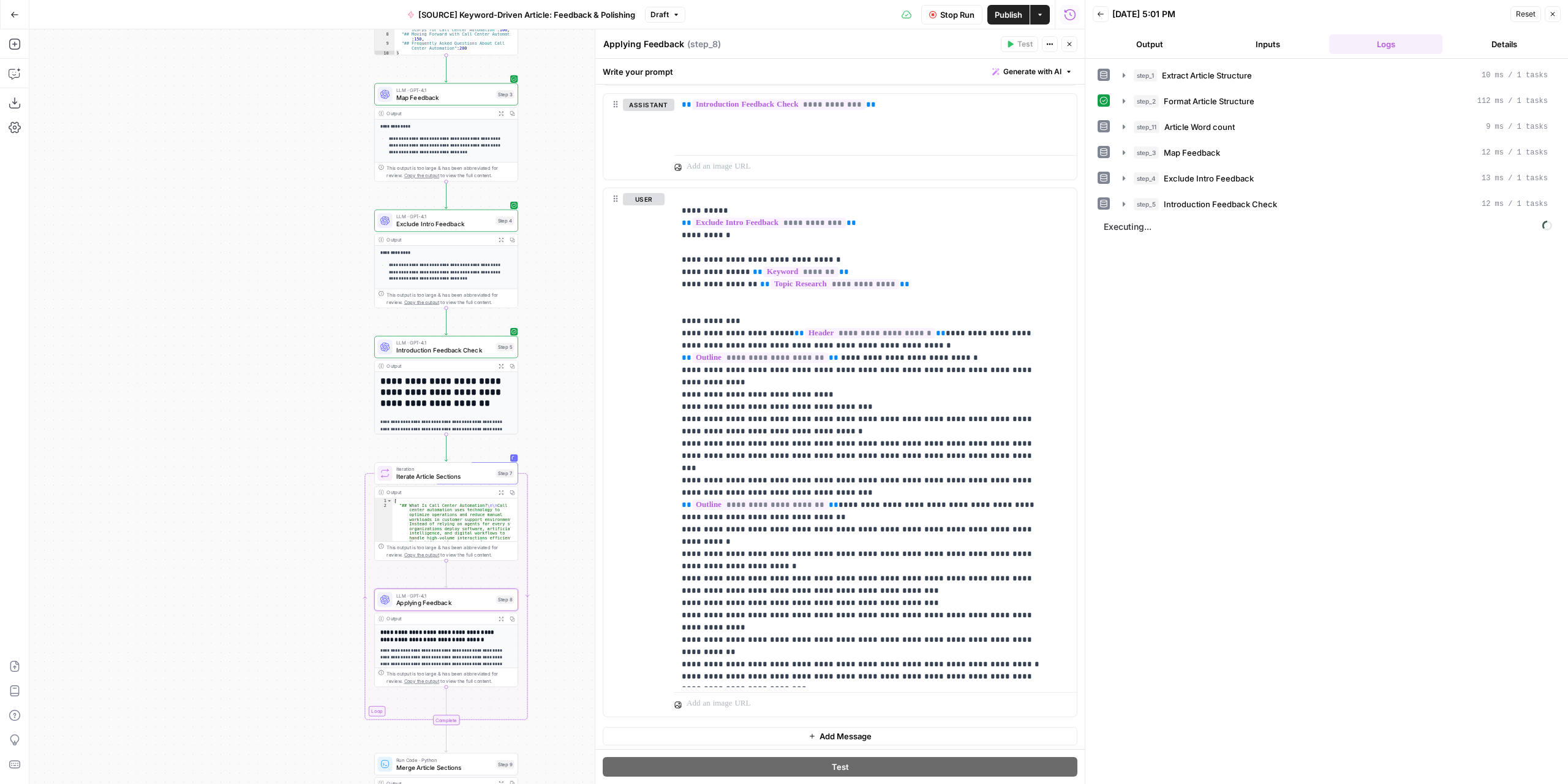
click at [473, 354] on span "Introduction Feedback Check" at bounding box center [445, 350] width 97 height 9
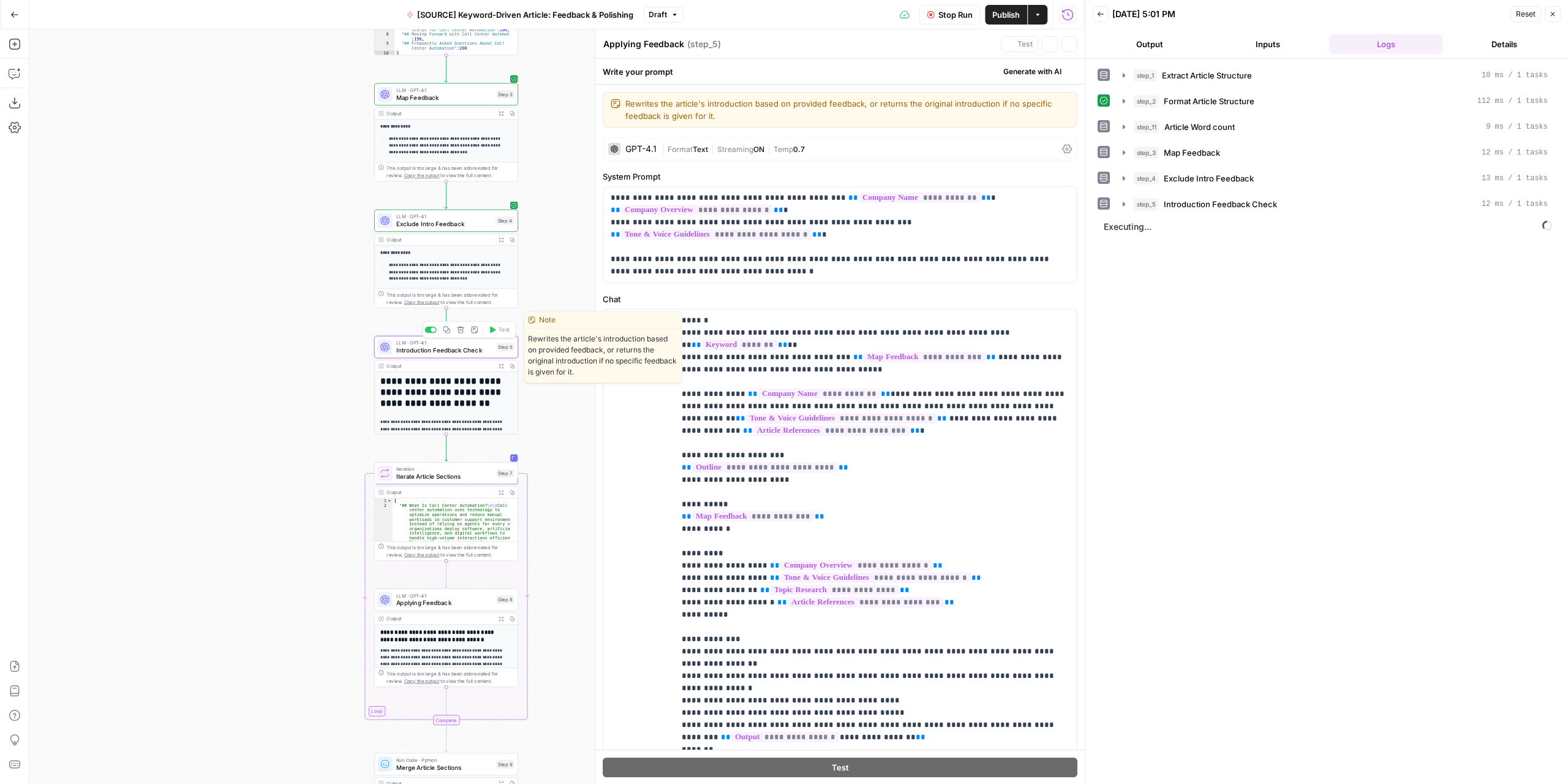
type textarea "Introduction Feedback Check"
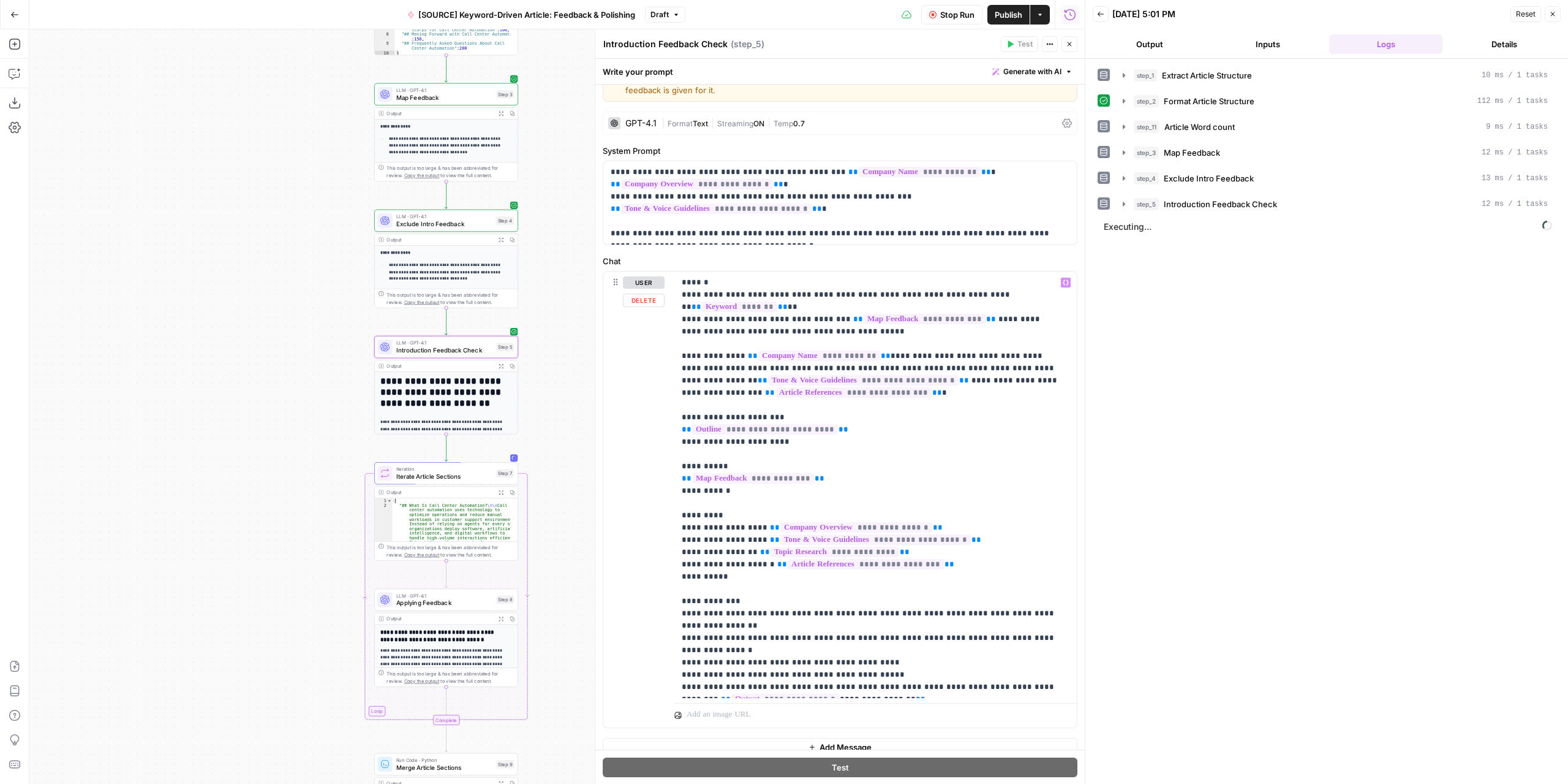
scroll to position [38, 0]
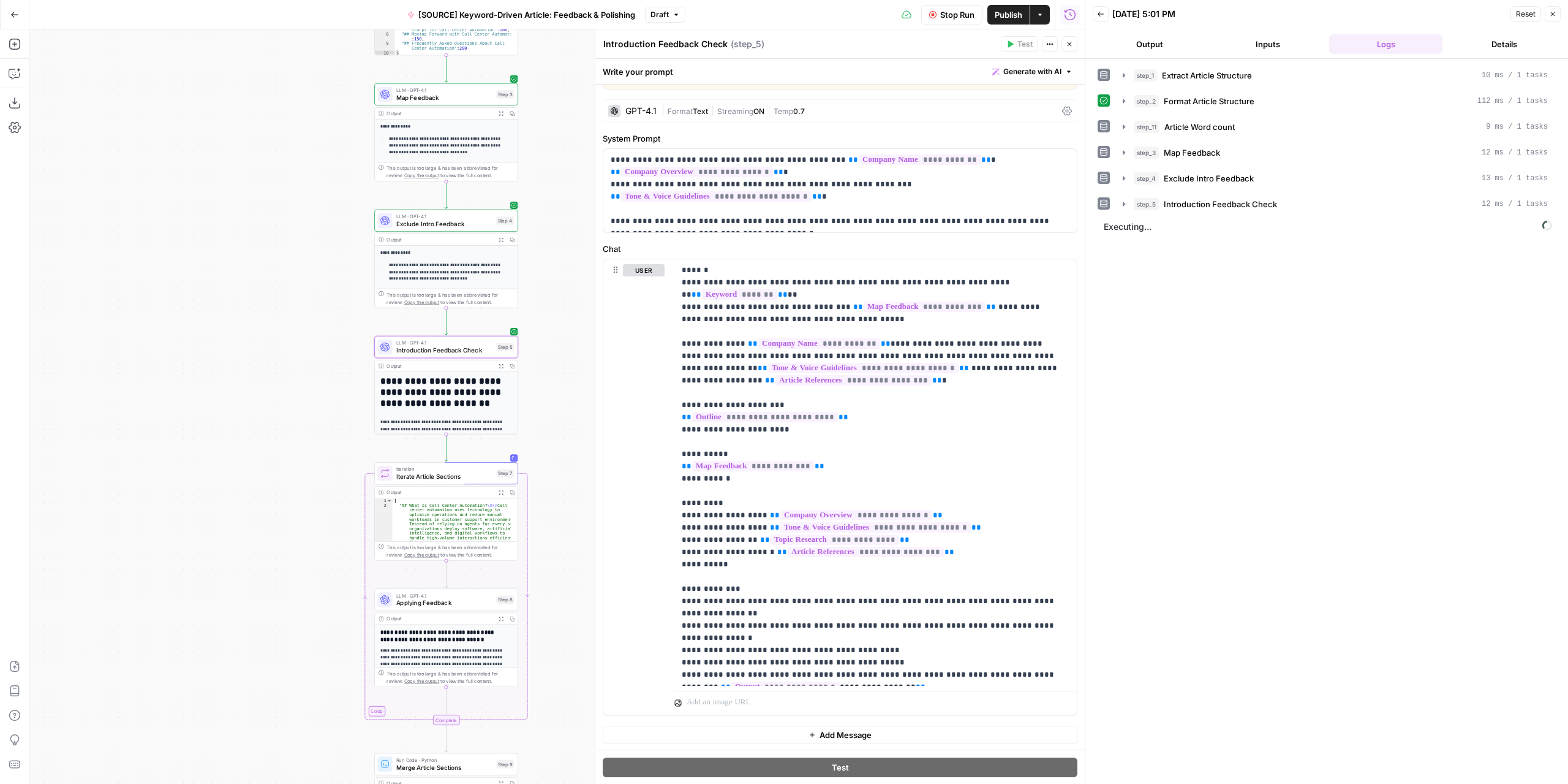
click at [945, 15] on span "Stop Run" at bounding box center [958, 15] width 35 height 12
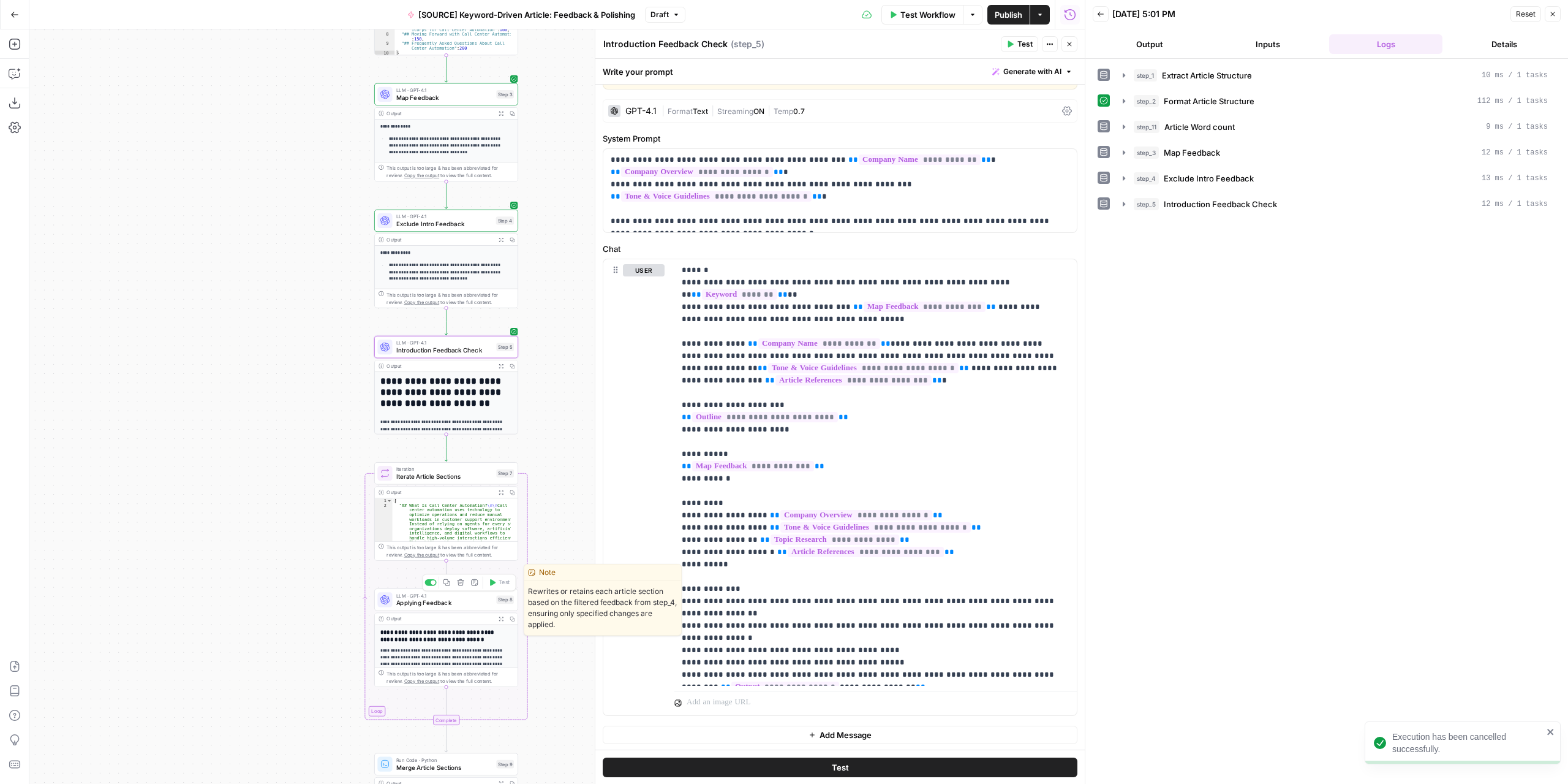
click at [467, 604] on span "Applying Feedback" at bounding box center [445, 602] width 97 height 9
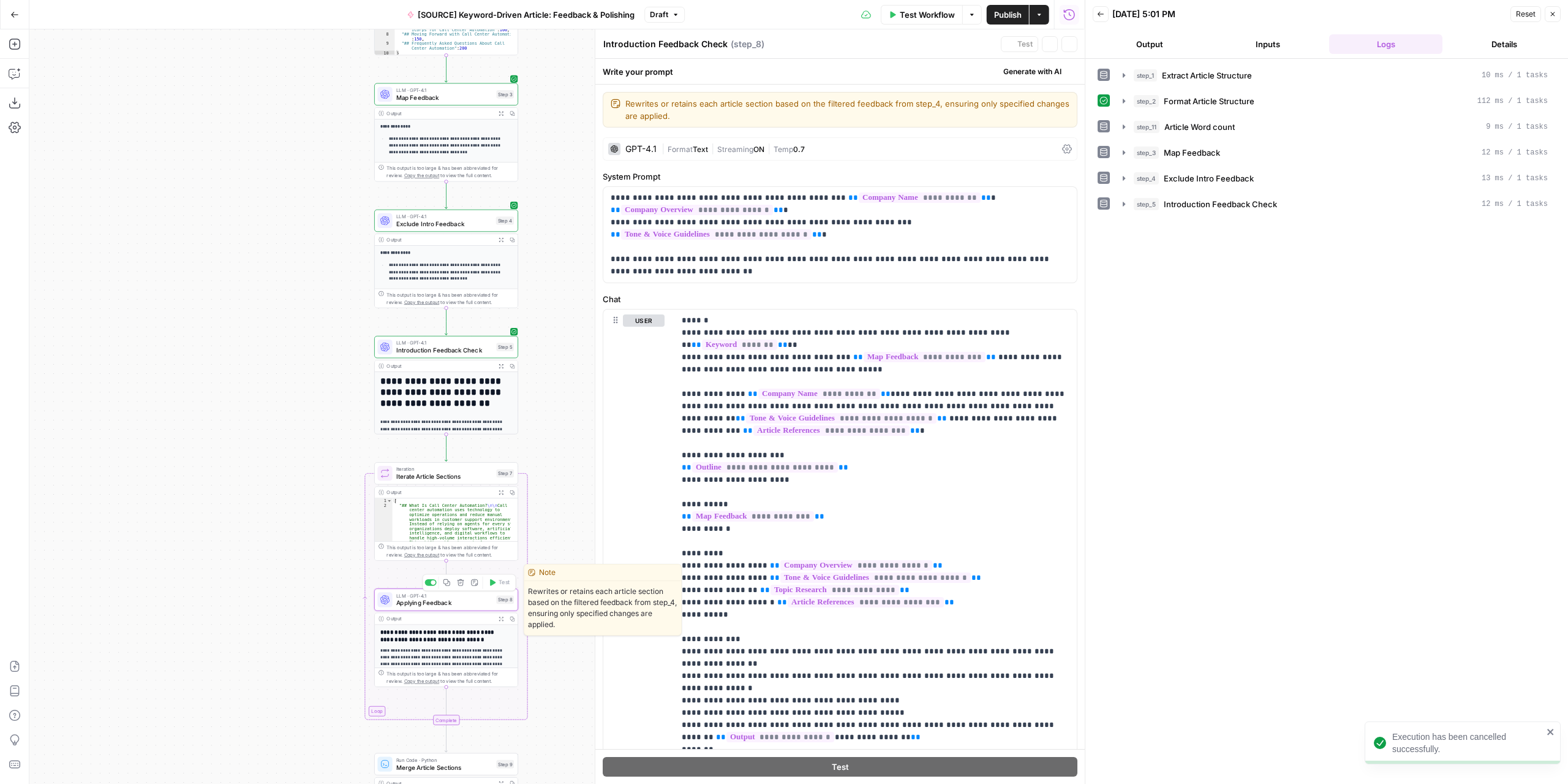
type textarea "Applying Feedback"
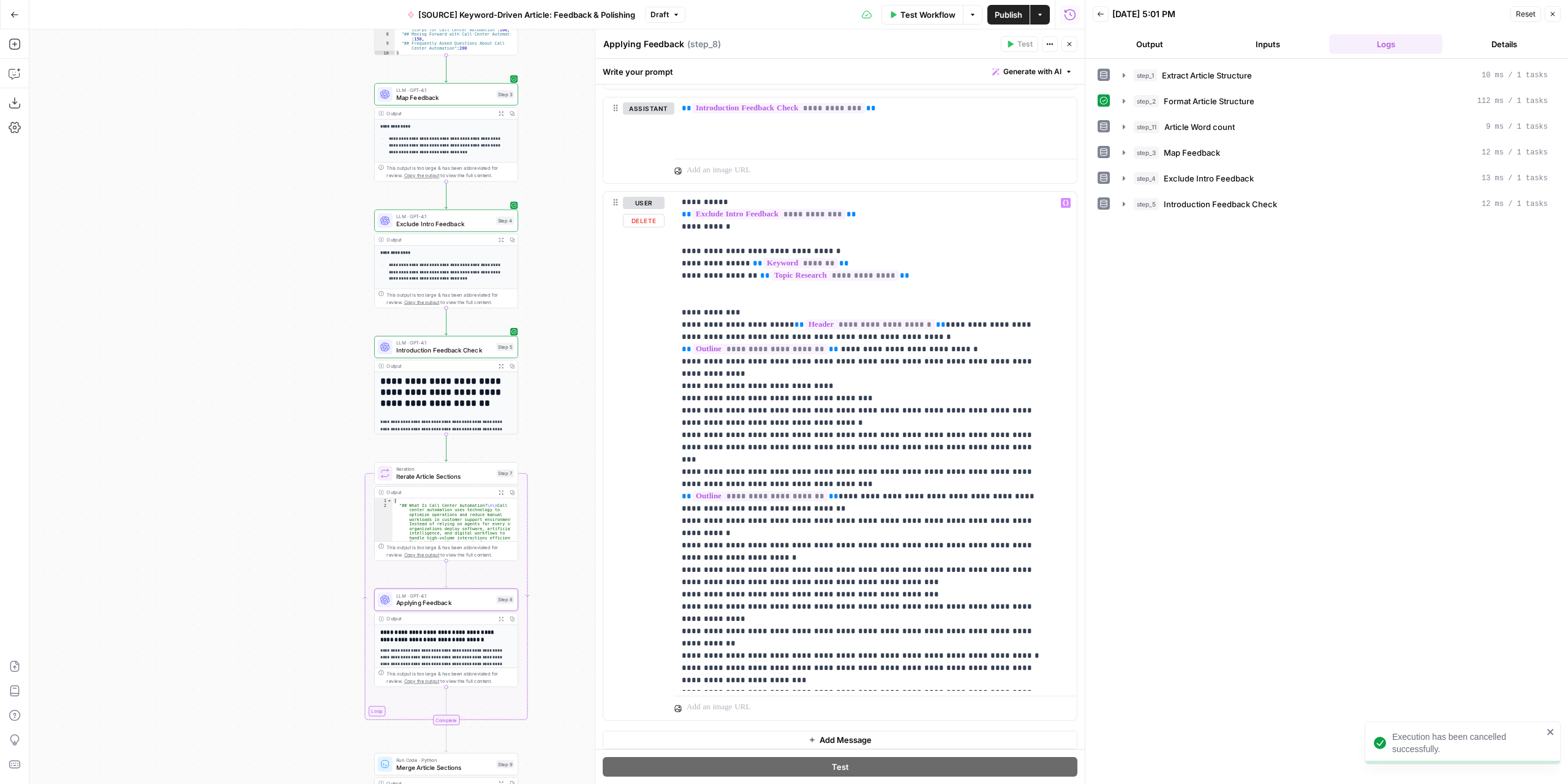
scroll to position [668, 0]
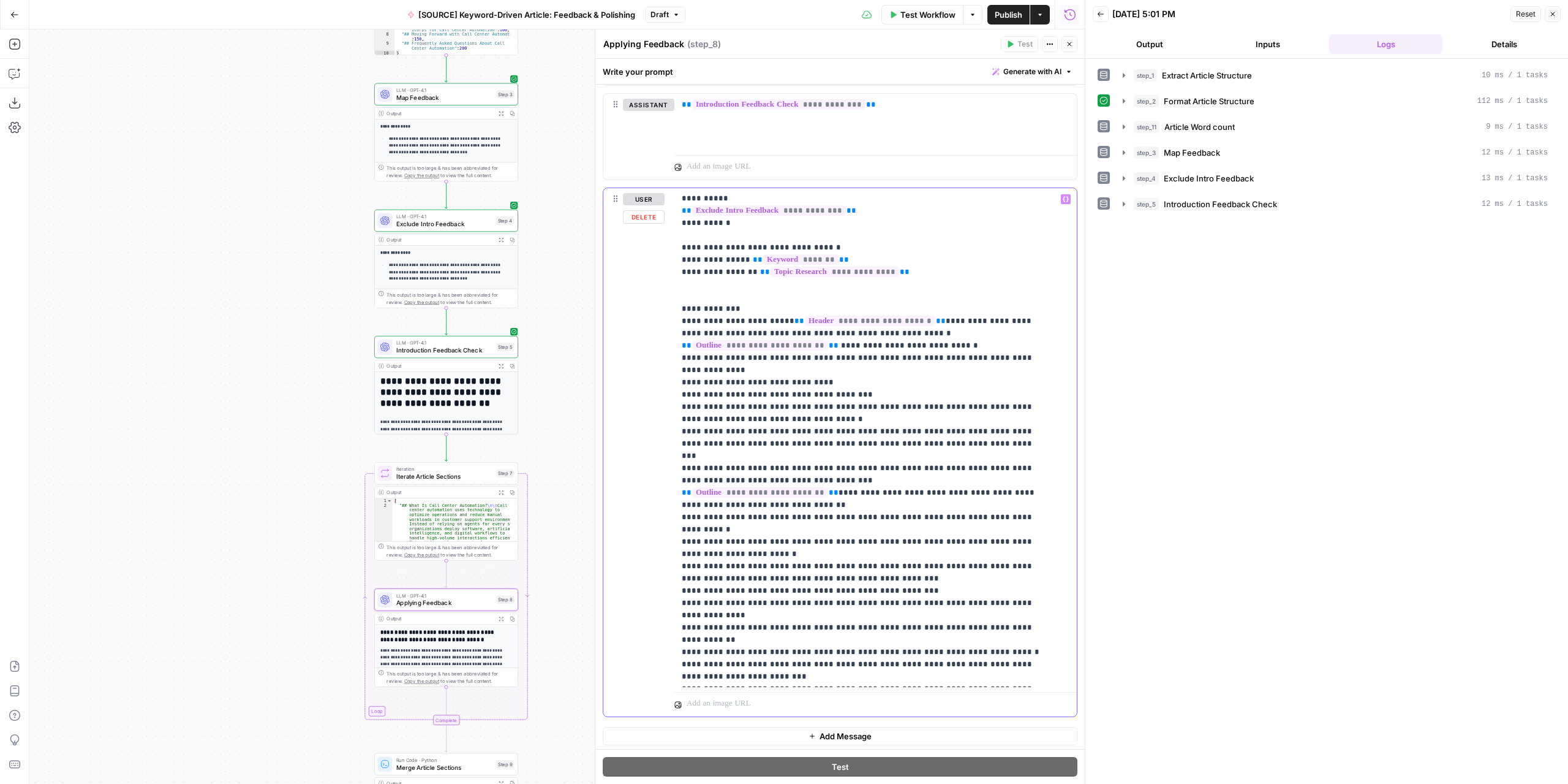
click at [887, 475] on p "**********" at bounding box center [867, 382] width 370 height 600
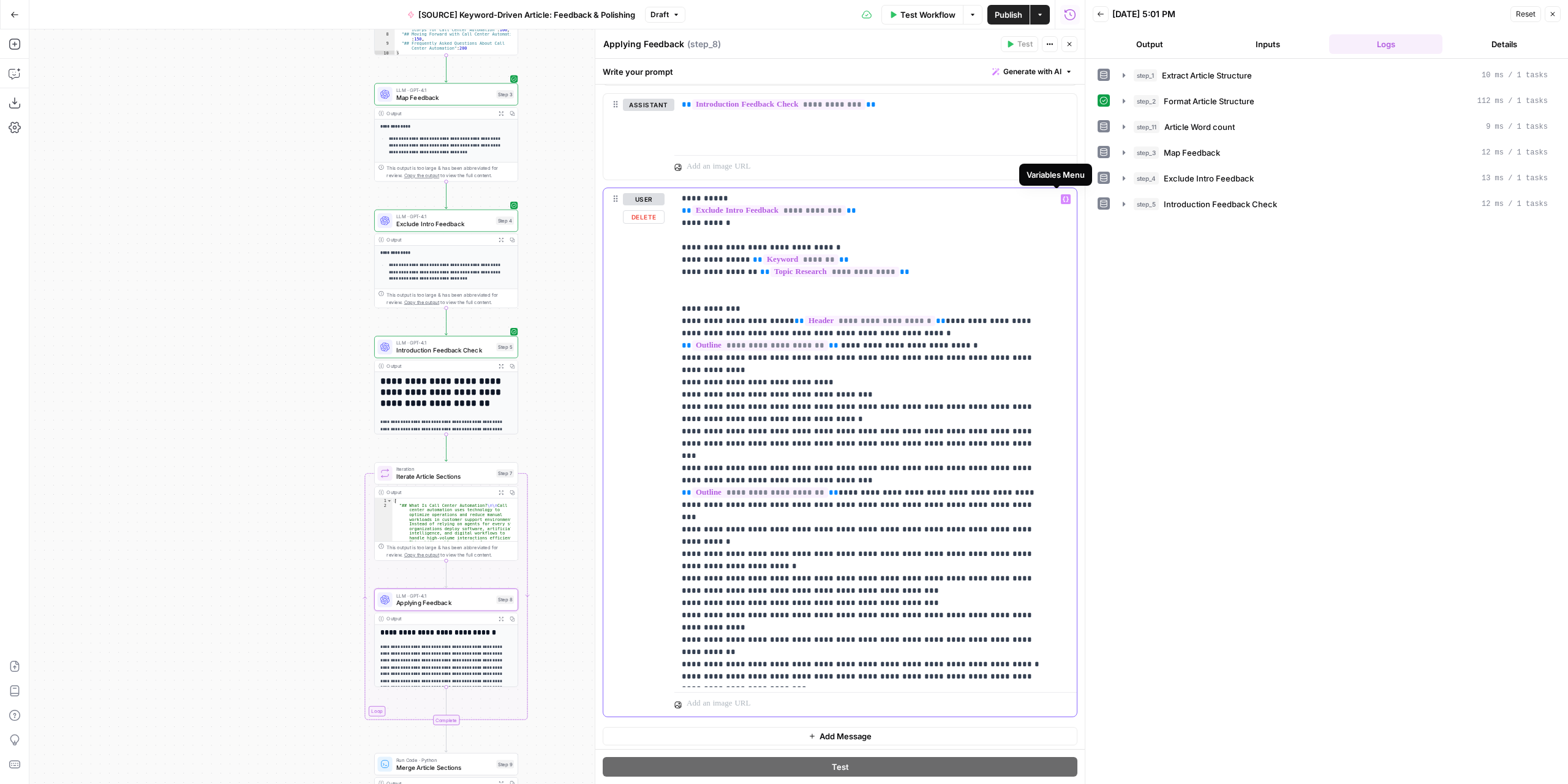
click at [1063, 197] on icon "button" at bounding box center [1065, 199] width 6 height 5
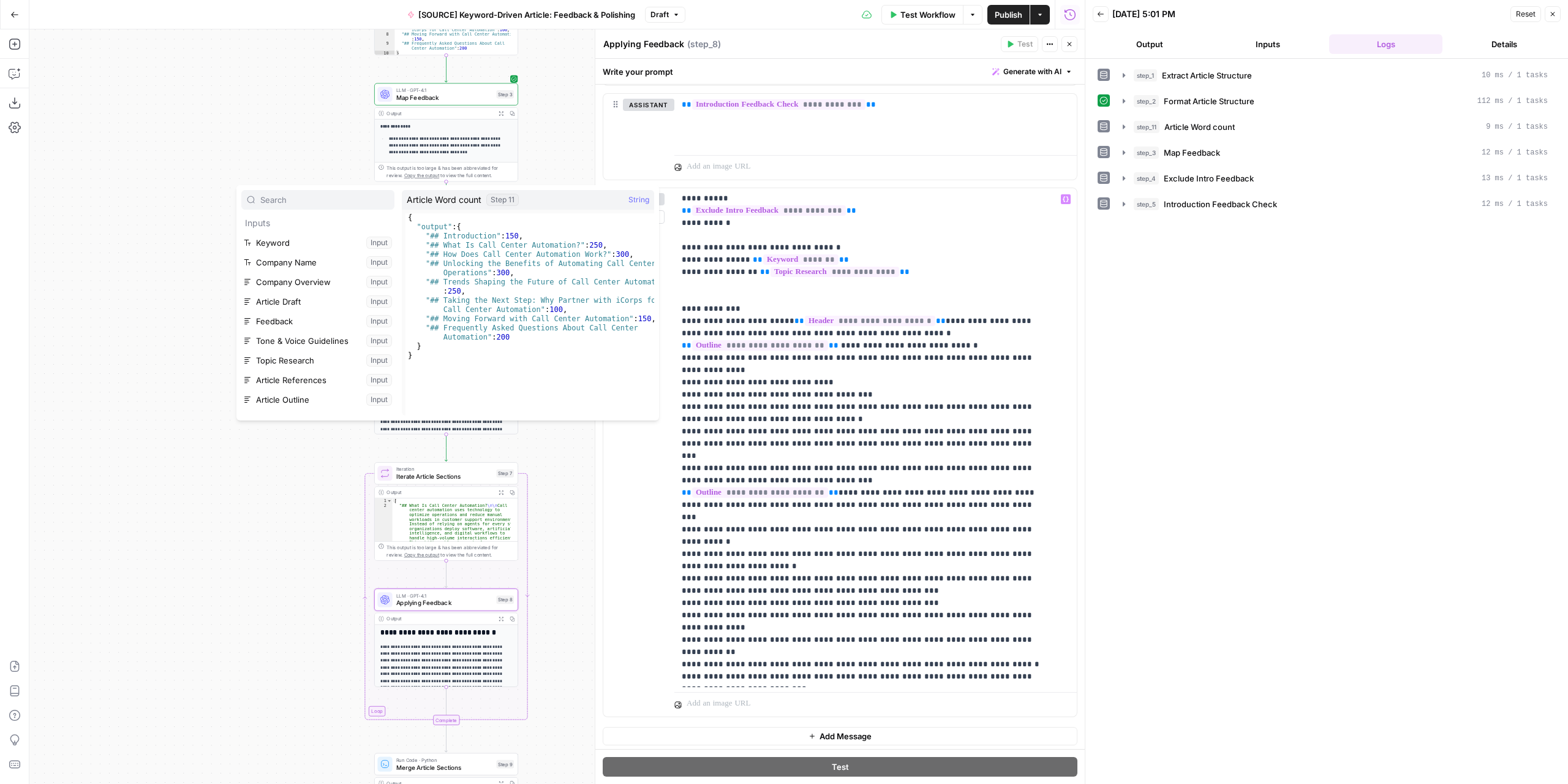
scroll to position [150, 0]
click at [298, 328] on button "Select variable Article Word count" at bounding box center [318, 327] width 153 height 19
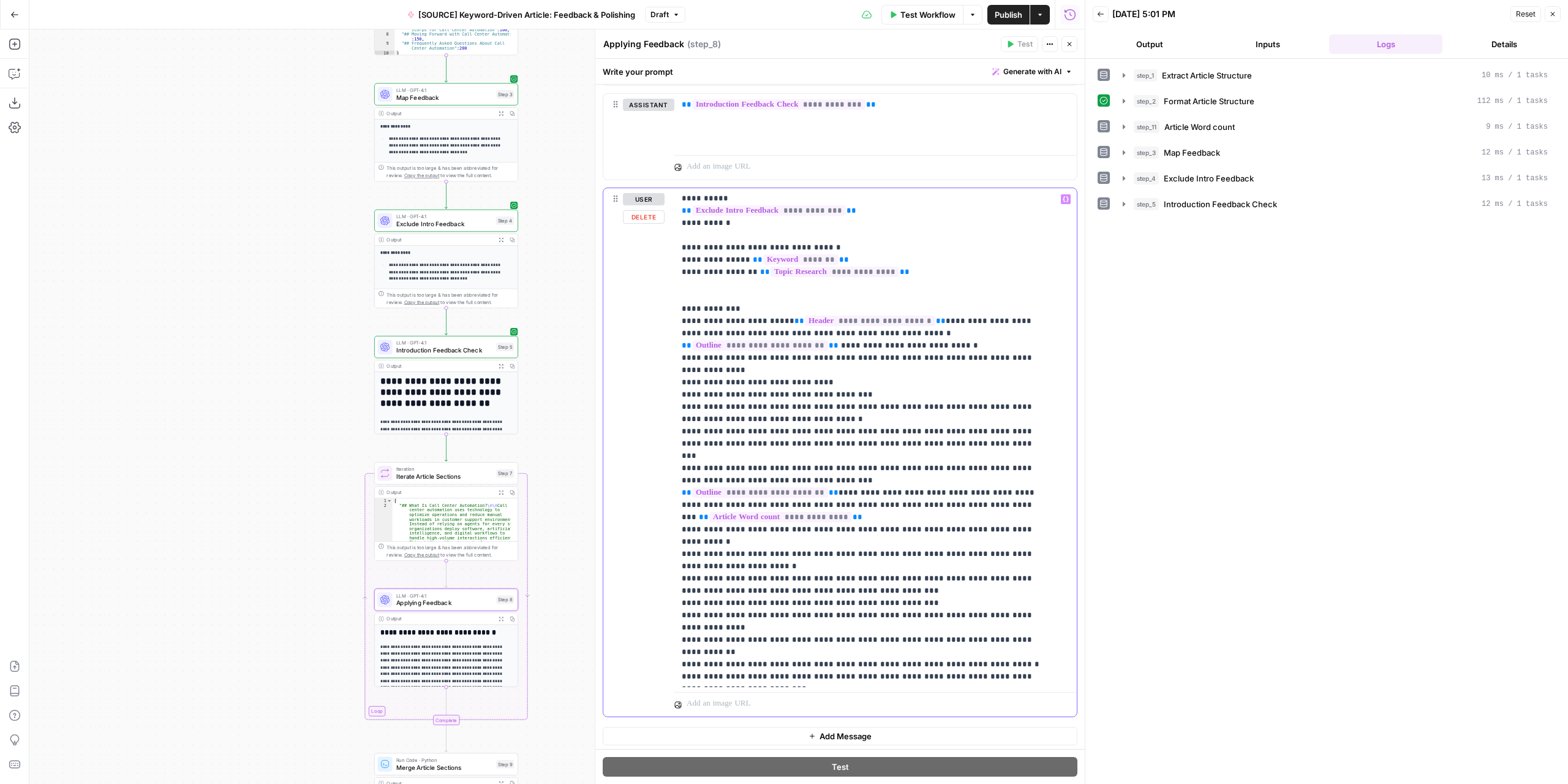
click at [1032, 479] on p "**********" at bounding box center [867, 388] width 370 height 613
click at [1015, 478] on p "**********" at bounding box center [867, 388] width 370 height 613
click at [940, 17] on span "Test Workflow" at bounding box center [928, 15] width 55 height 12
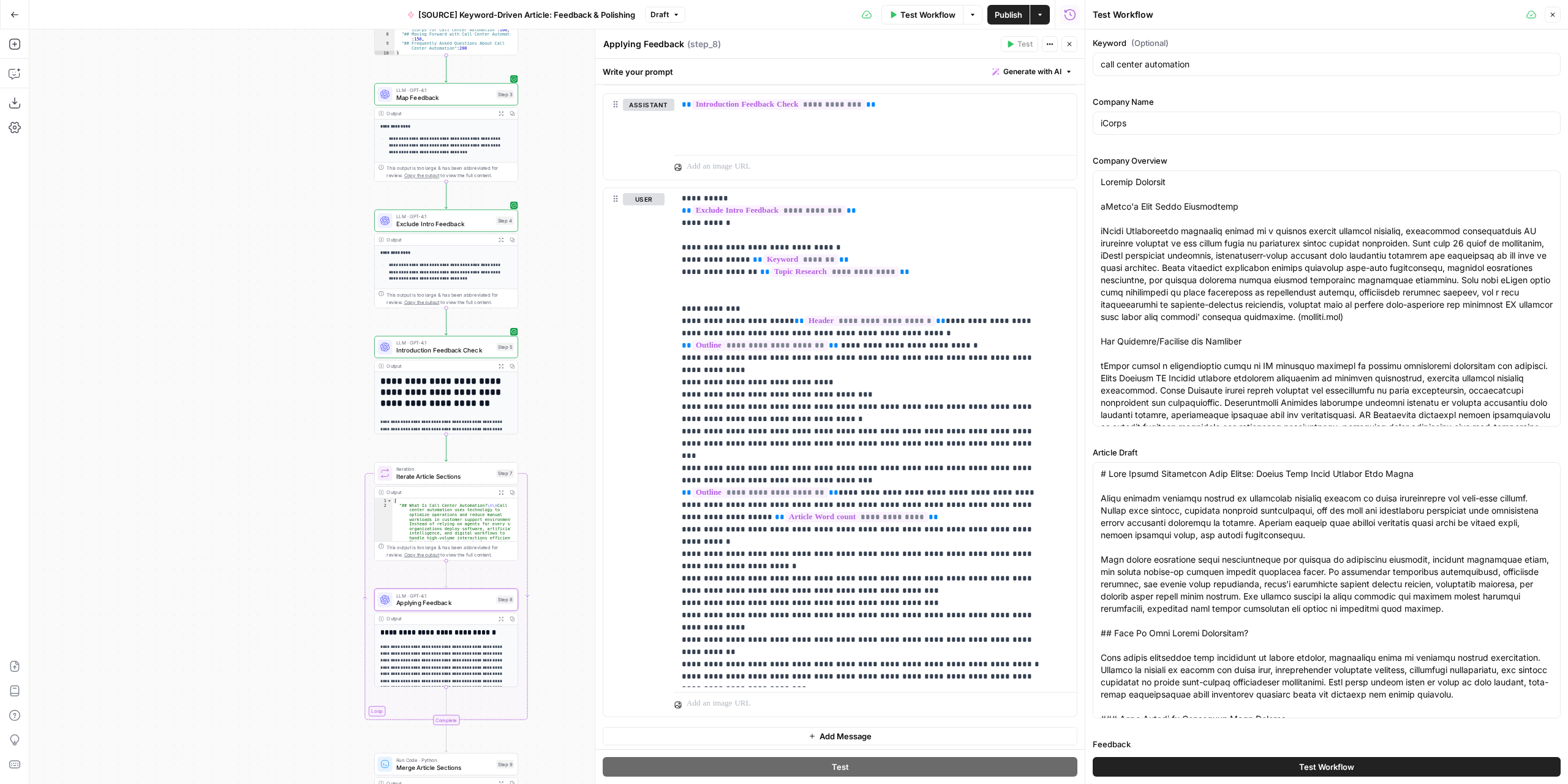
click at [1325, 758] on button "Test Workflow" at bounding box center [1327, 766] width 468 height 19
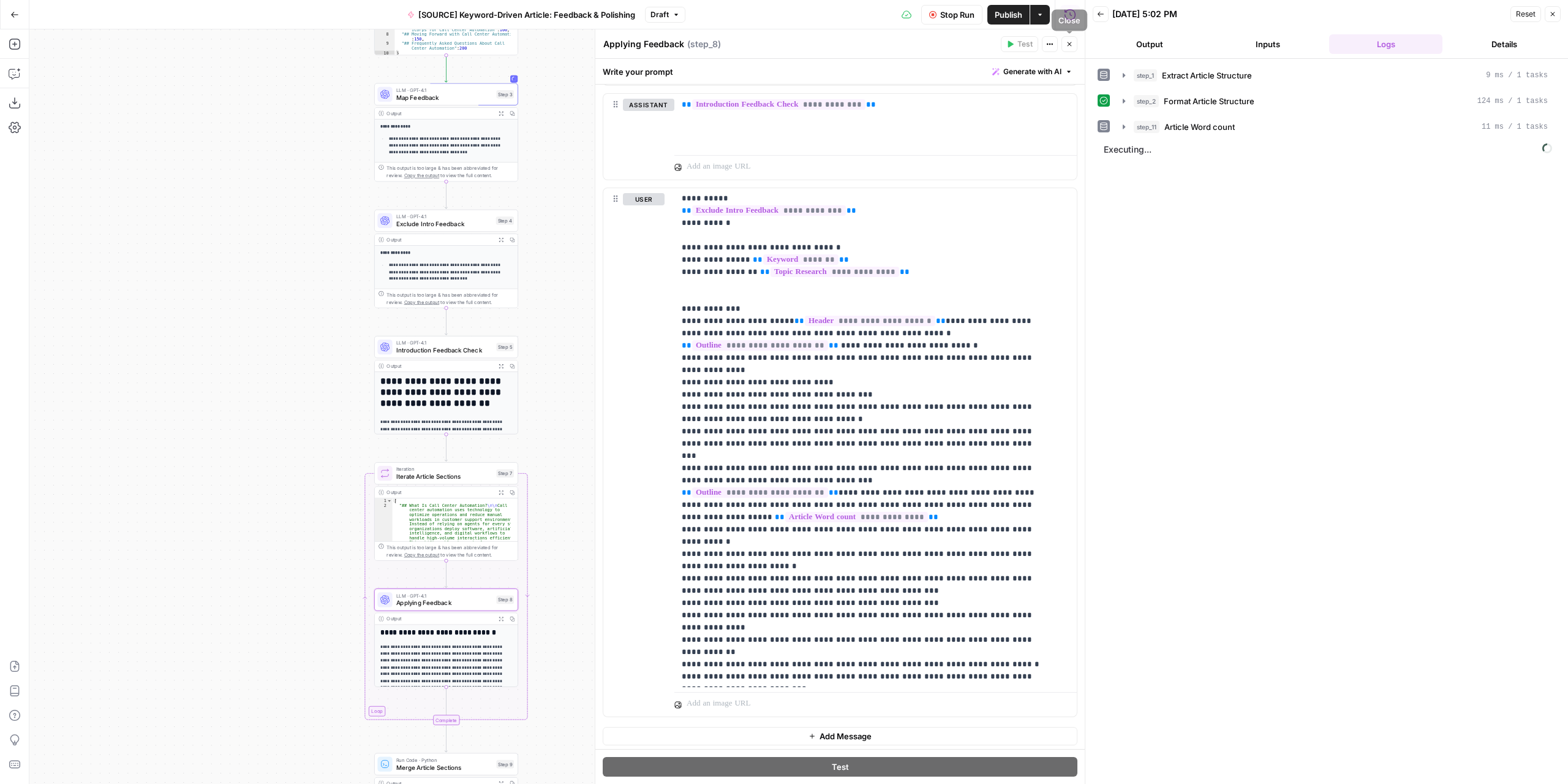
click at [1073, 43] on button "Close" at bounding box center [1069, 44] width 16 height 16
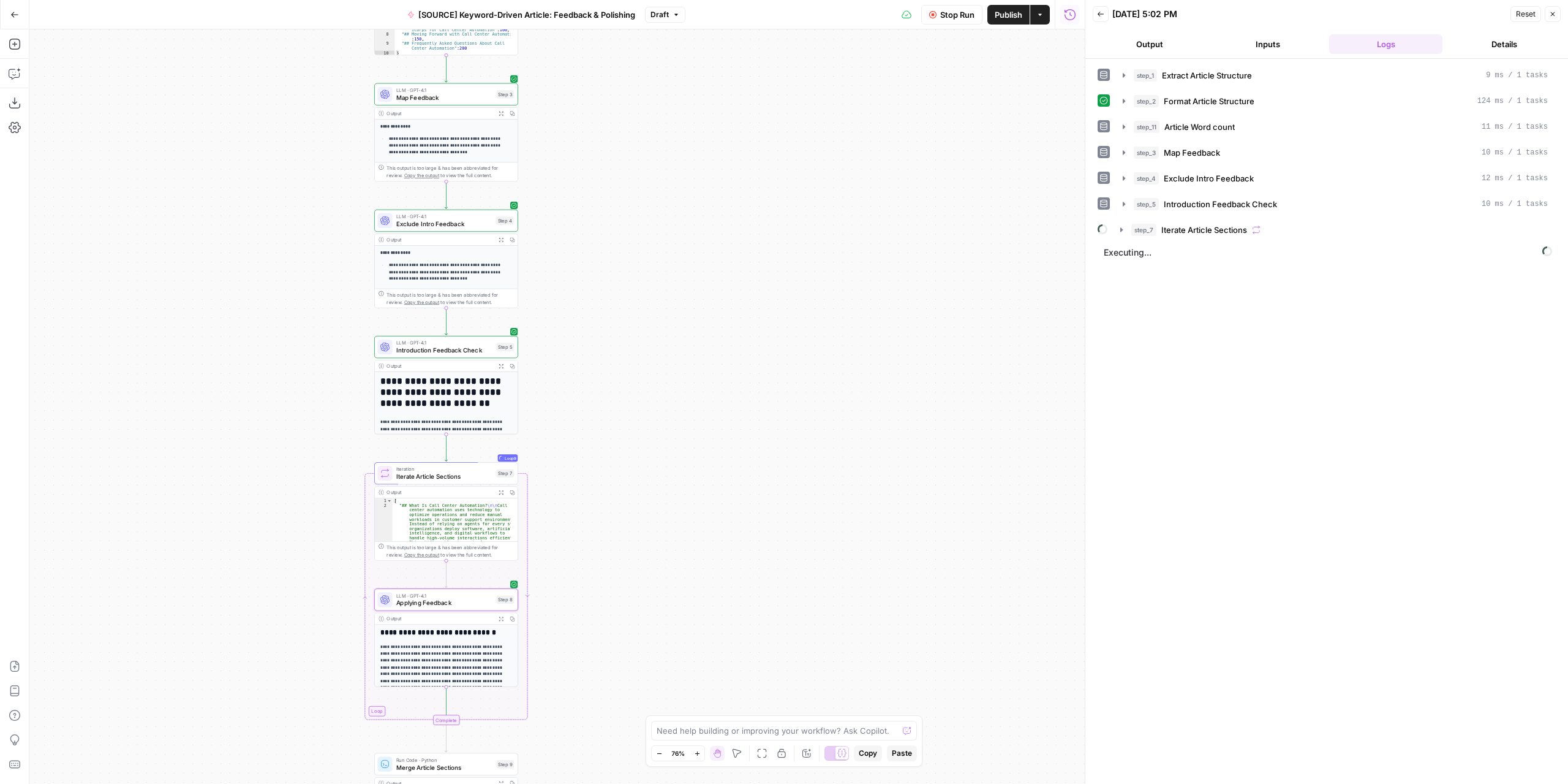
click at [1173, 43] on button "Output" at bounding box center [1149, 44] width 113 height 19
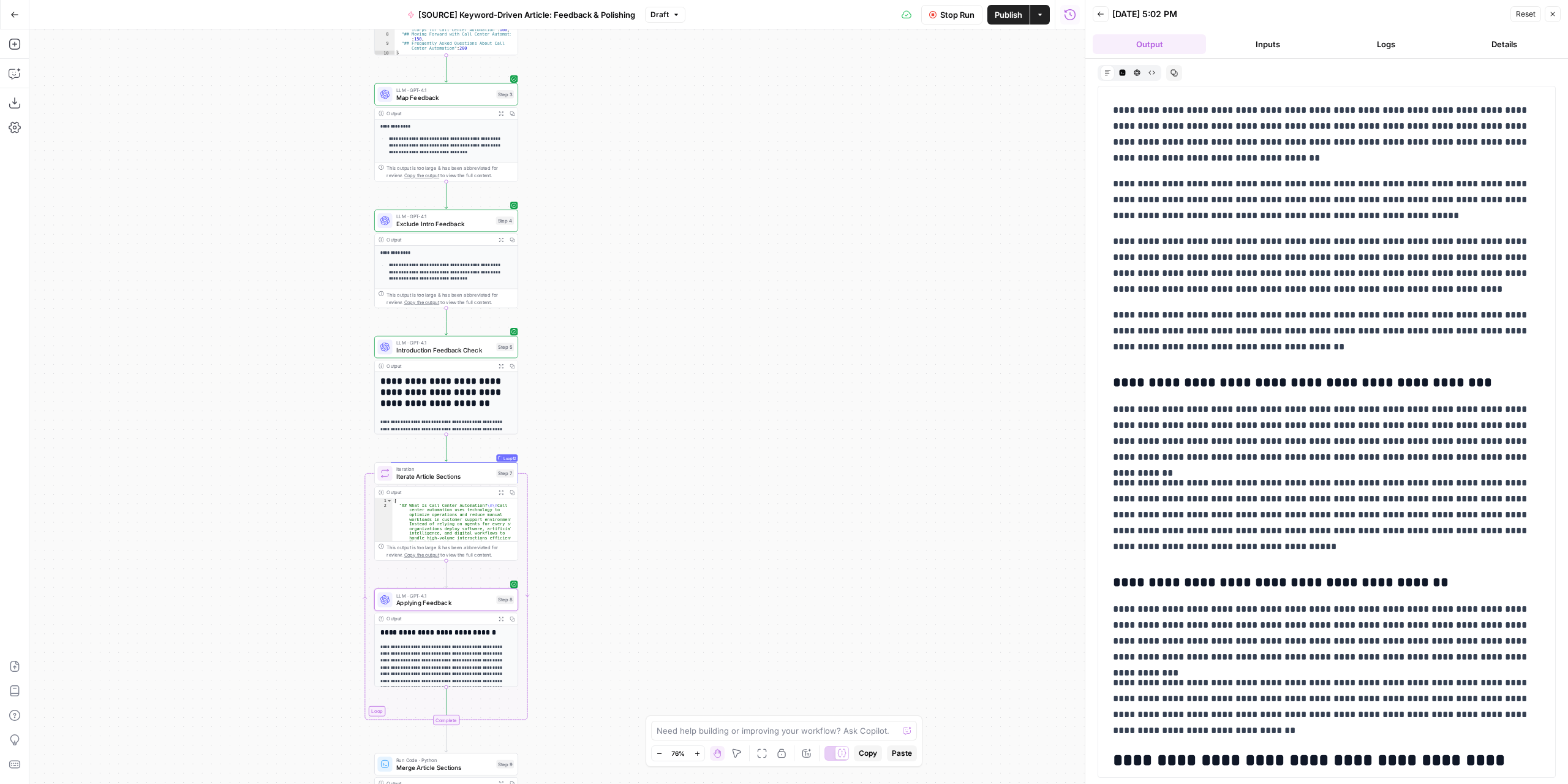
scroll to position [2125, 0]
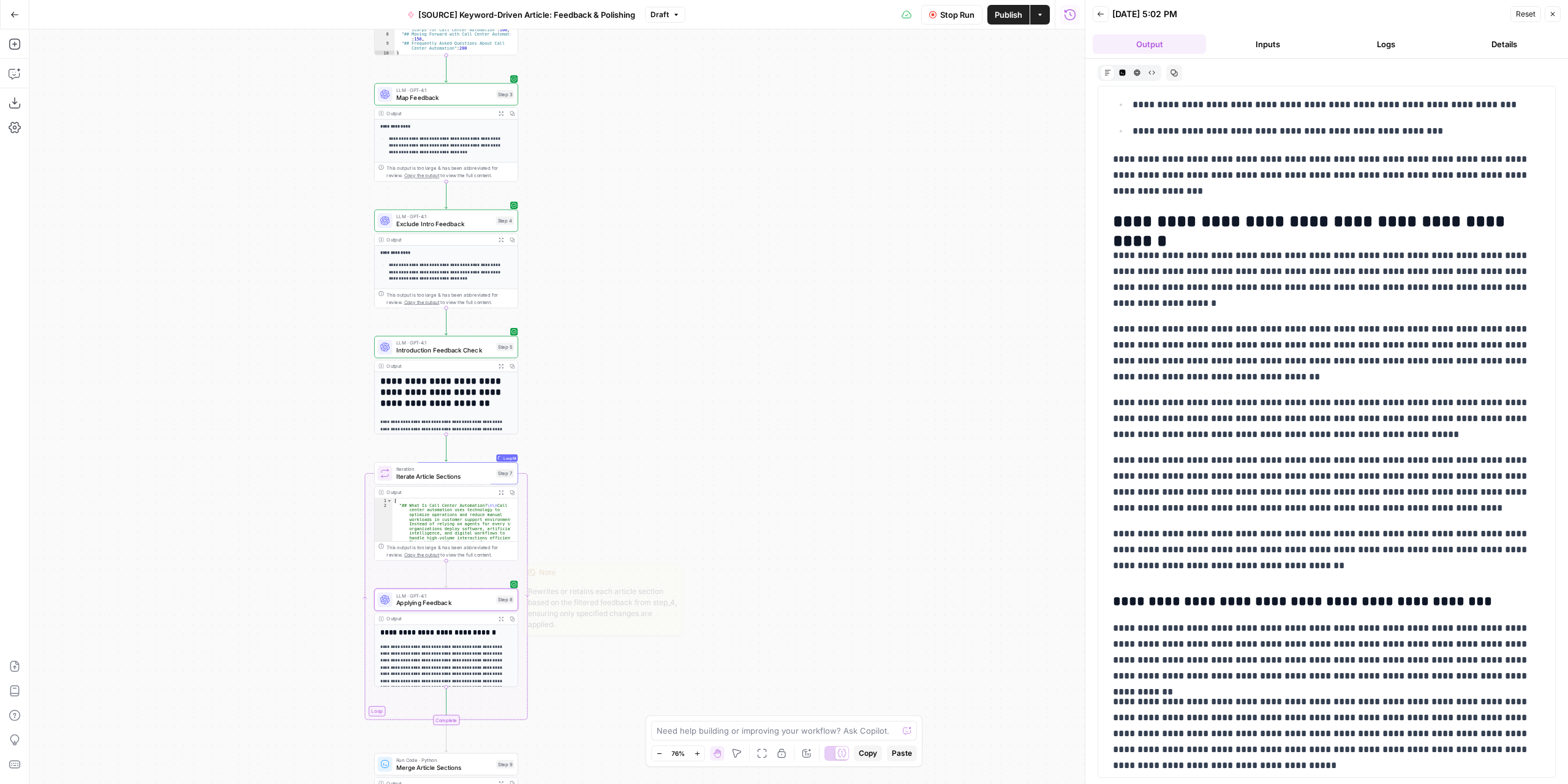
click at [460, 608] on div "LLM · GPT-4.1 Applying Feedback Step 8 Copy step Delete step Edit Note Test" at bounding box center [446, 599] width 144 height 22
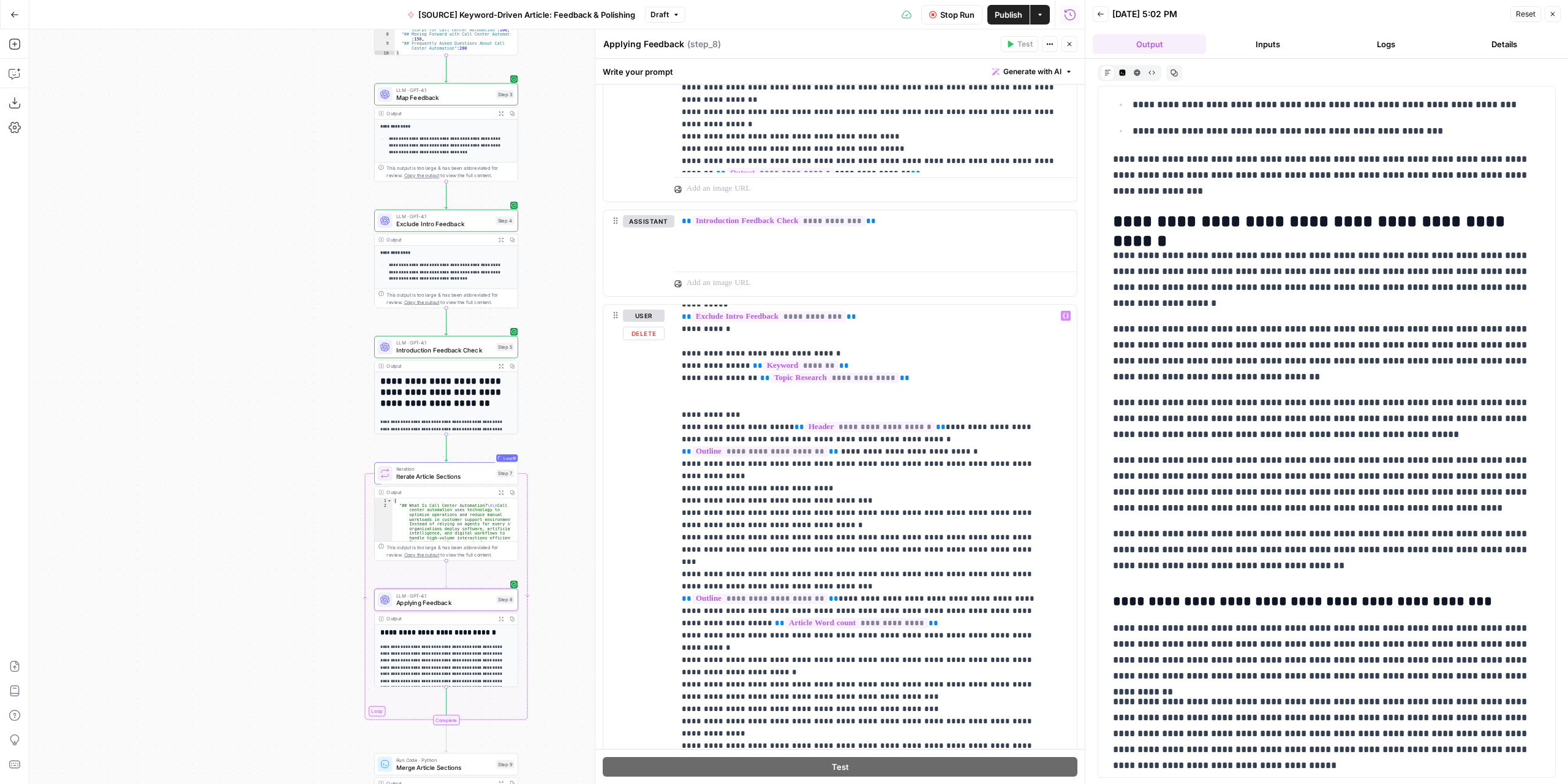
scroll to position [122, 0]
click at [904, 376] on p "**********" at bounding box center [867, 493] width 370 height 613
click at [869, 362] on p "**********" at bounding box center [867, 493] width 370 height 613
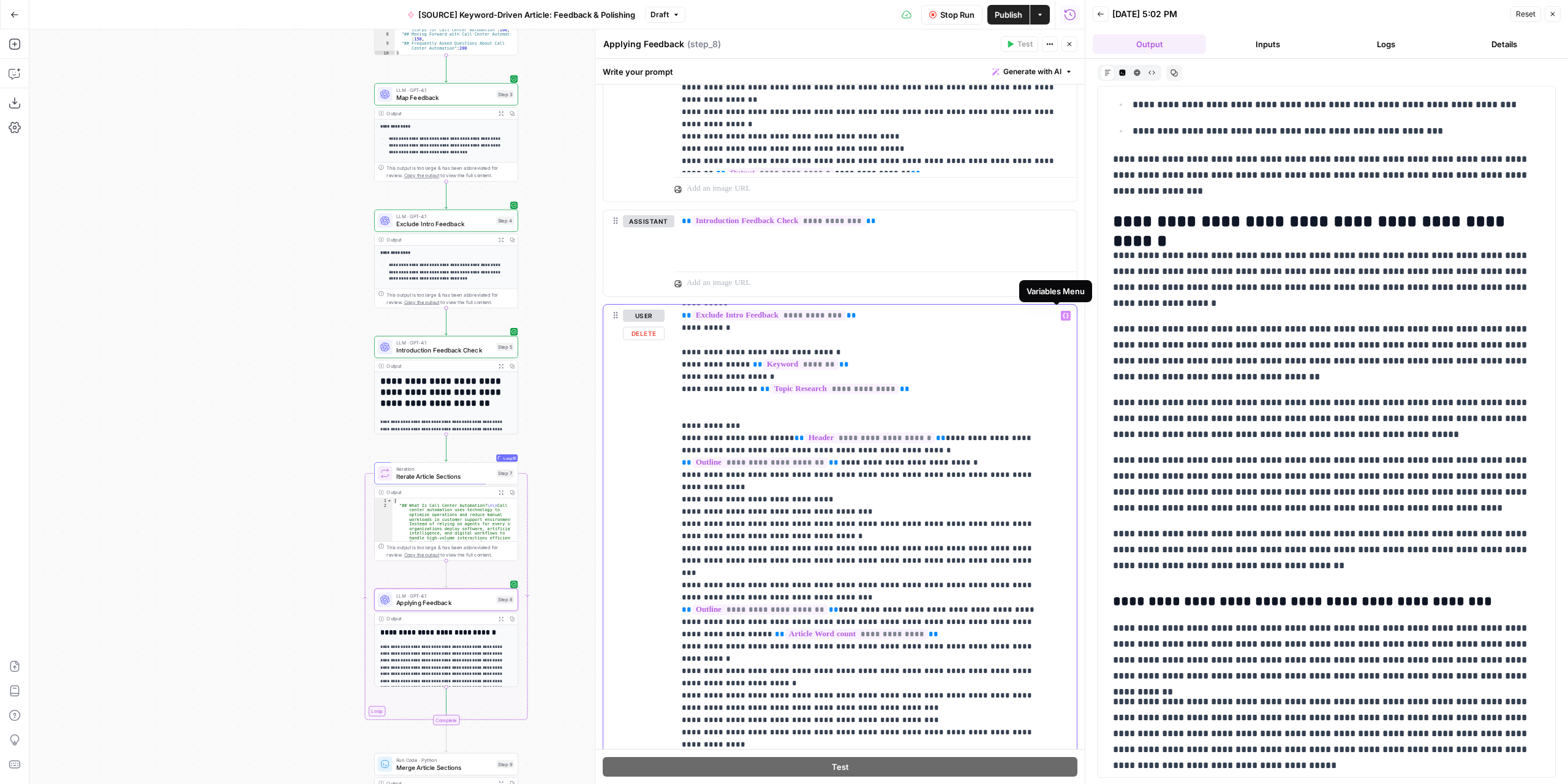
click at [1063, 313] on icon "button" at bounding box center [1065, 315] width 6 height 6
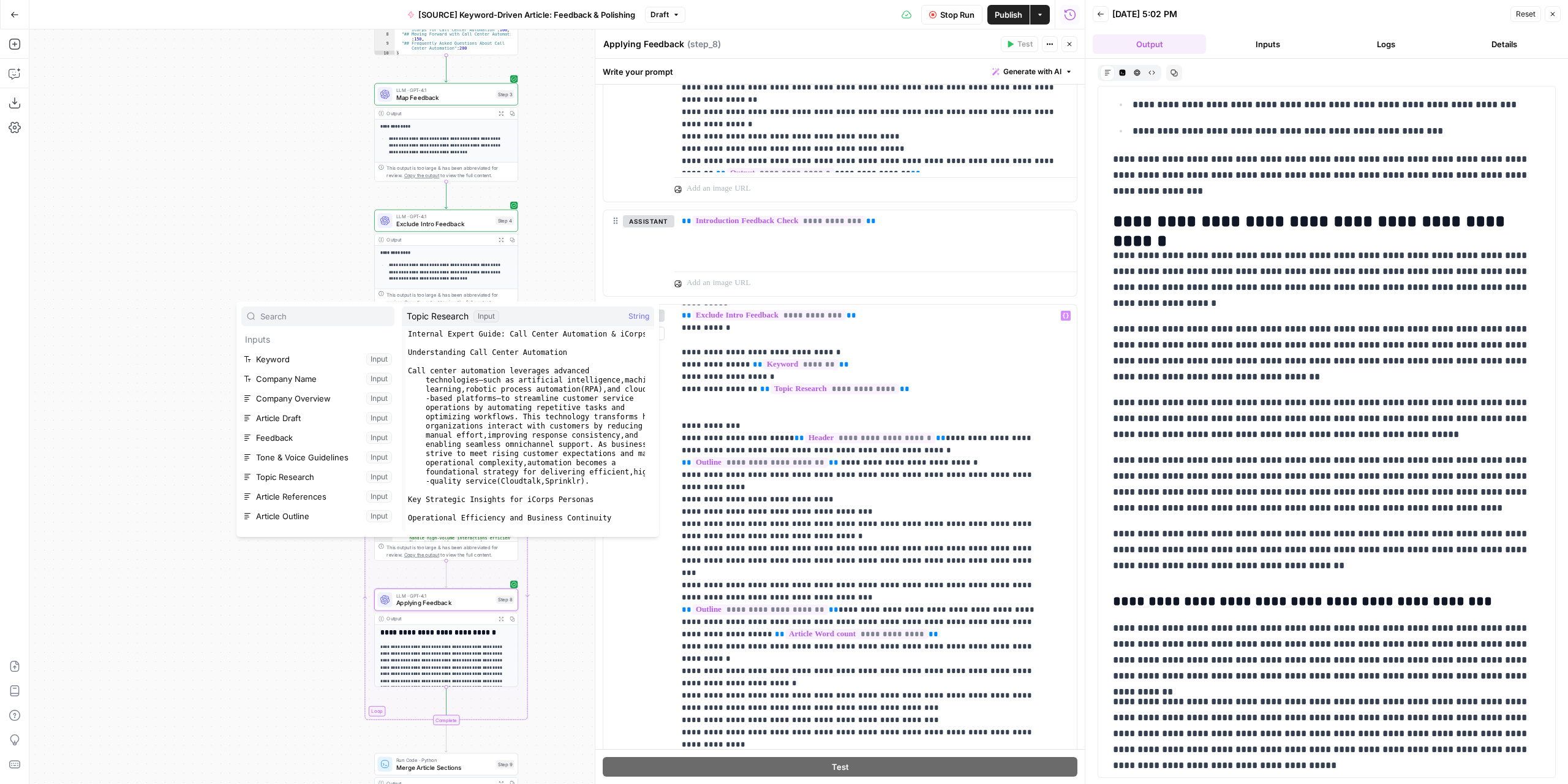
scroll to position [61, 0]
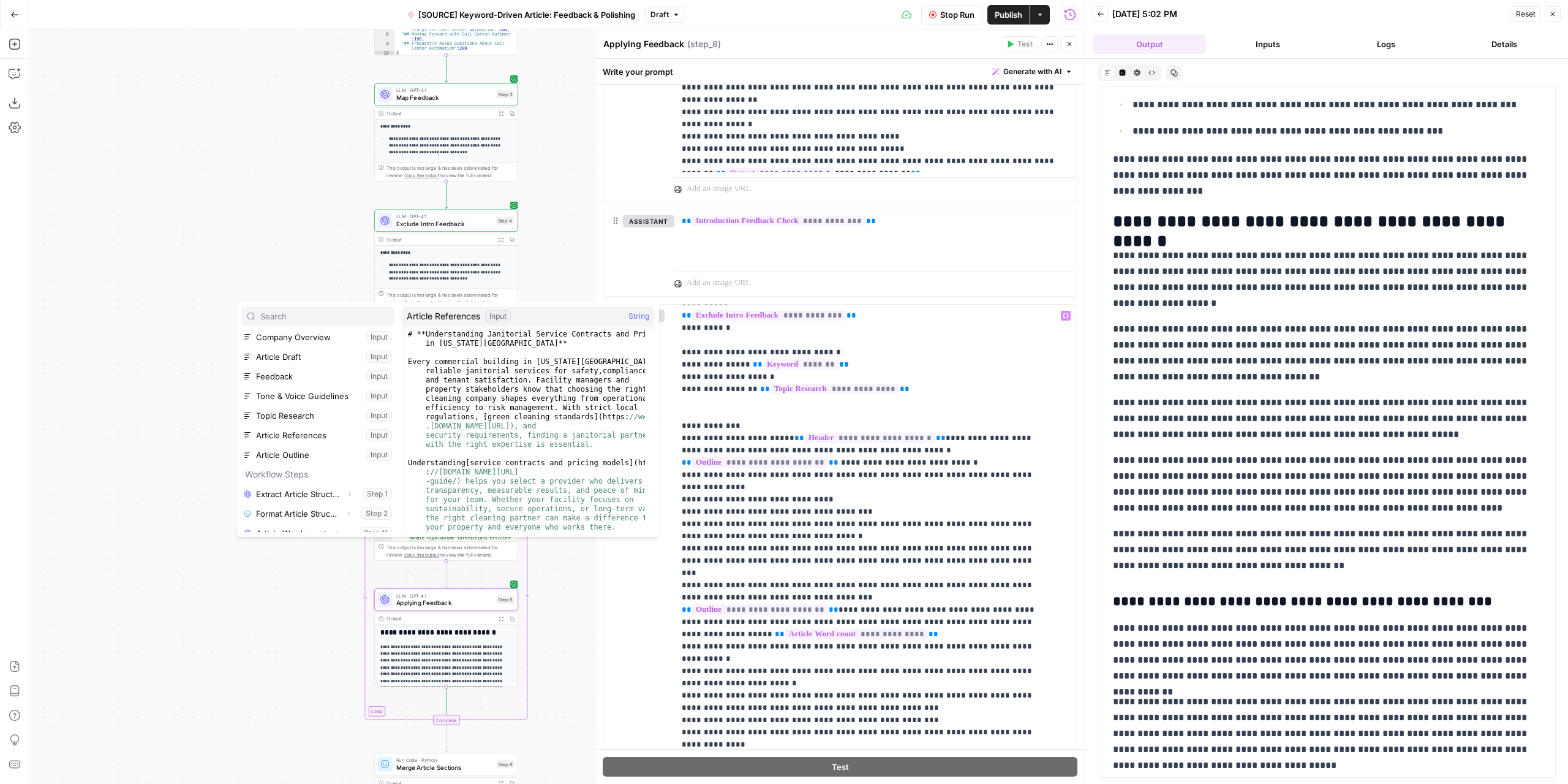
click at [544, 282] on div "Workflow Set Inputs Inputs LLM · GPT-4.1 Extract Article Structure Step 1 Outpu…" at bounding box center [557, 406] width 1056 height 754
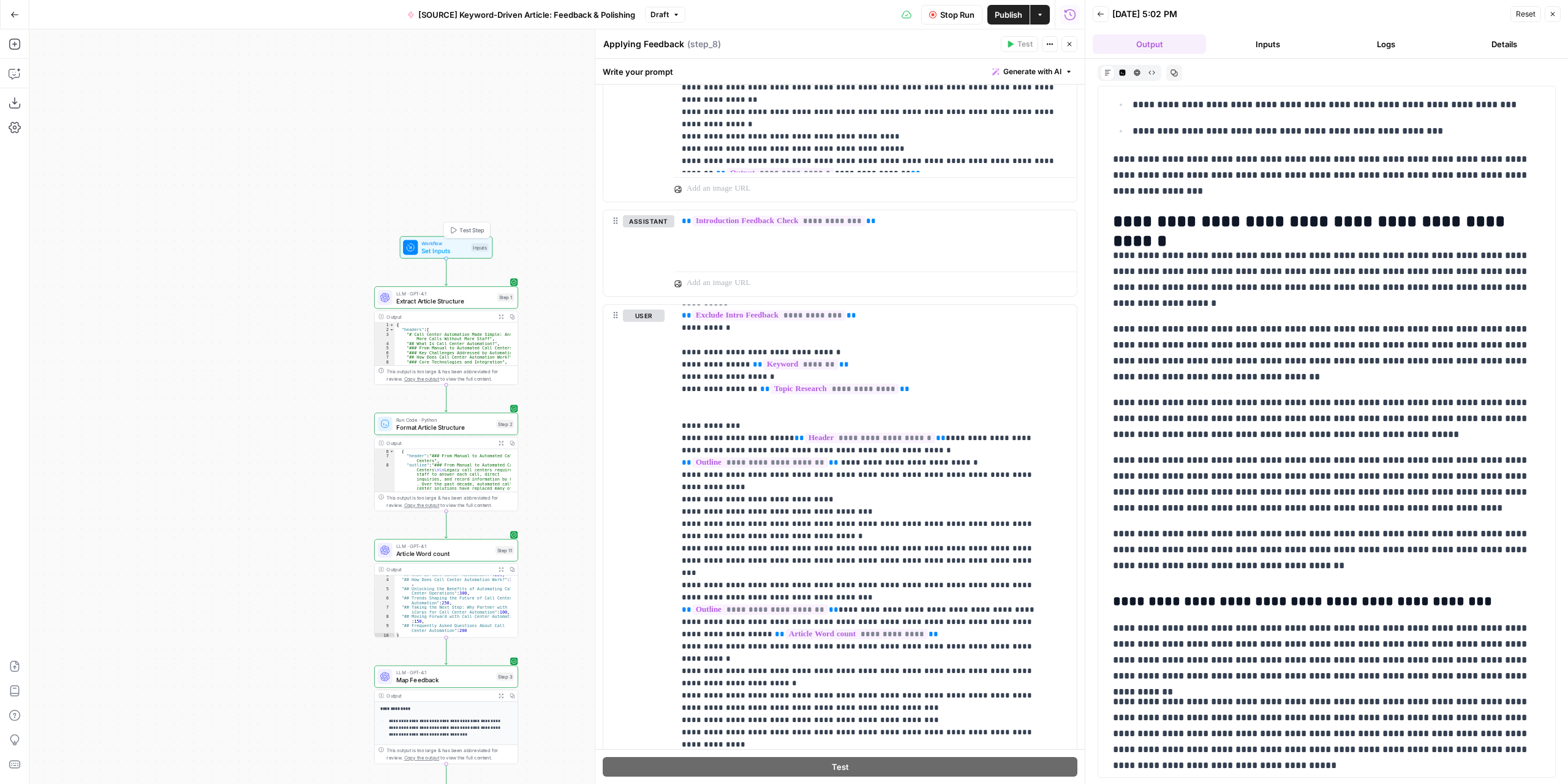
click at [449, 245] on span "Workflow" at bounding box center [444, 243] width 46 height 7
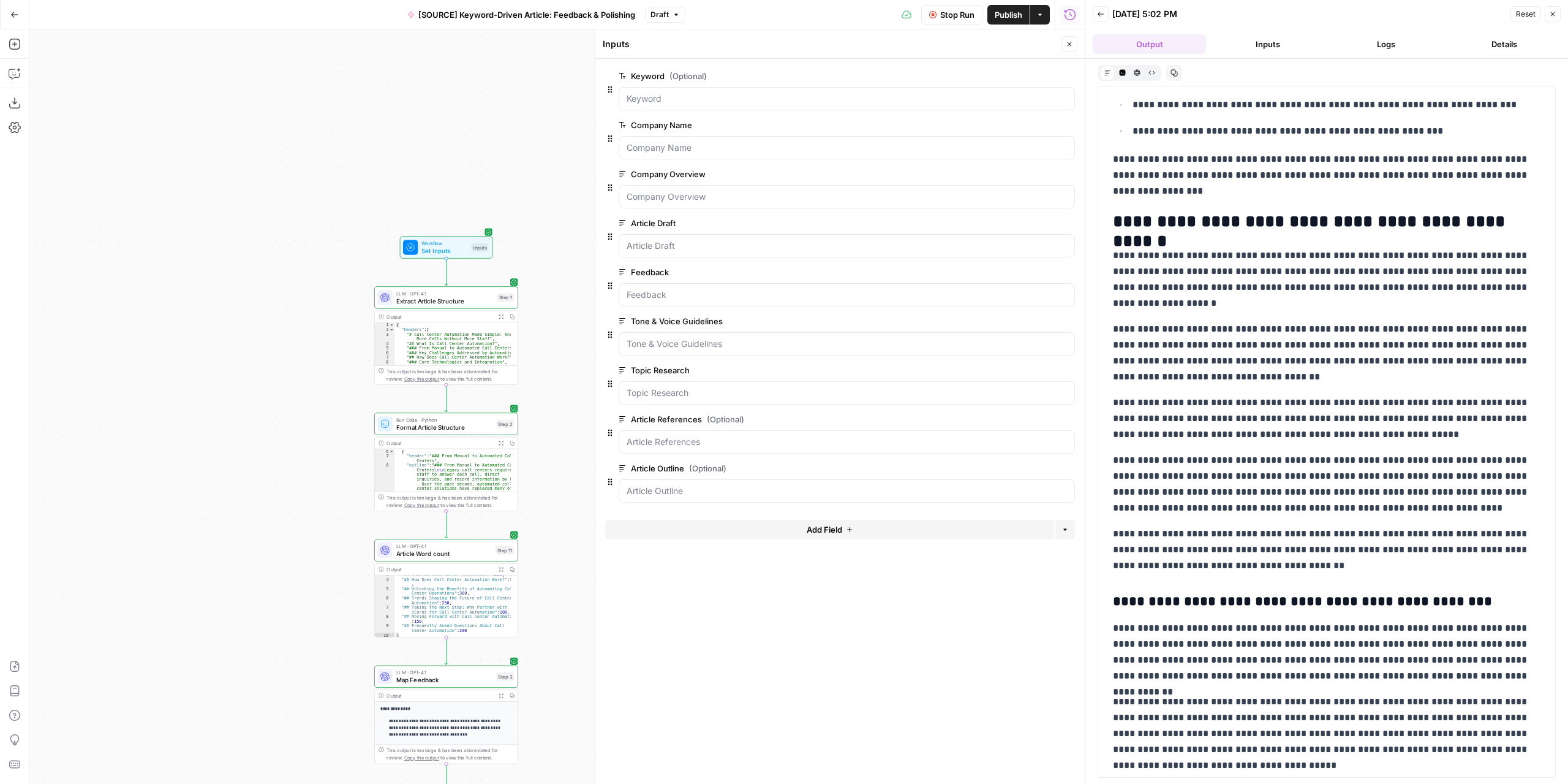
click at [838, 523] on span "Add Field" at bounding box center [824, 529] width 35 height 12
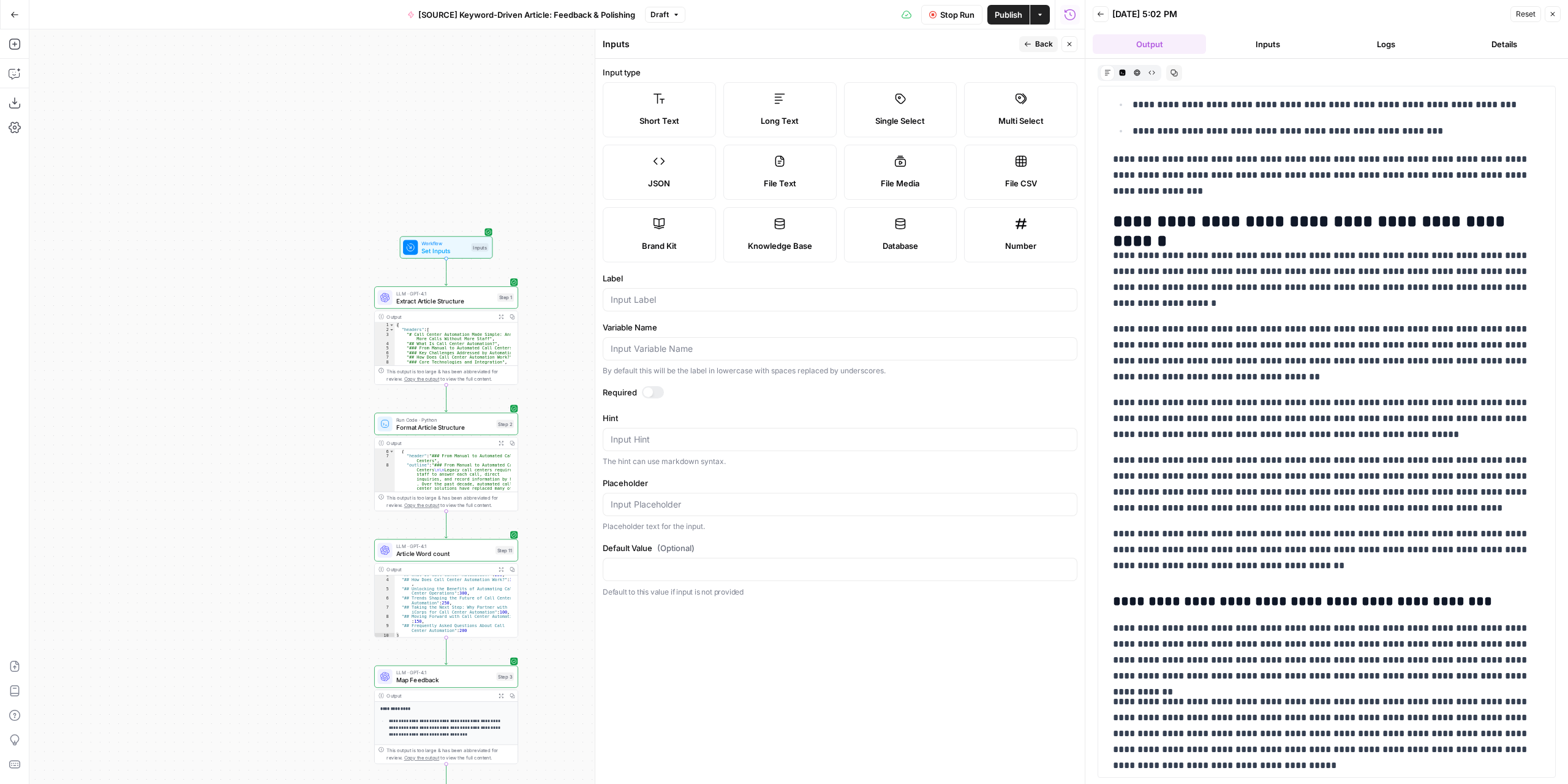
click at [812, 106] on label "Long Text" at bounding box center [780, 109] width 113 height 55
click at [682, 301] on input "Label" at bounding box center [840, 299] width 459 height 12
type input "Content brief"
click at [552, 531] on div "Workflow Set Inputs Inputs LLM · GPT-4.1 Extract Article Structure Step 1 Outpu…" at bounding box center [557, 406] width 1056 height 754
drag, startPoint x: 583, startPoint y: 585, endPoint x: 562, endPoint y: 207, distance: 378.6
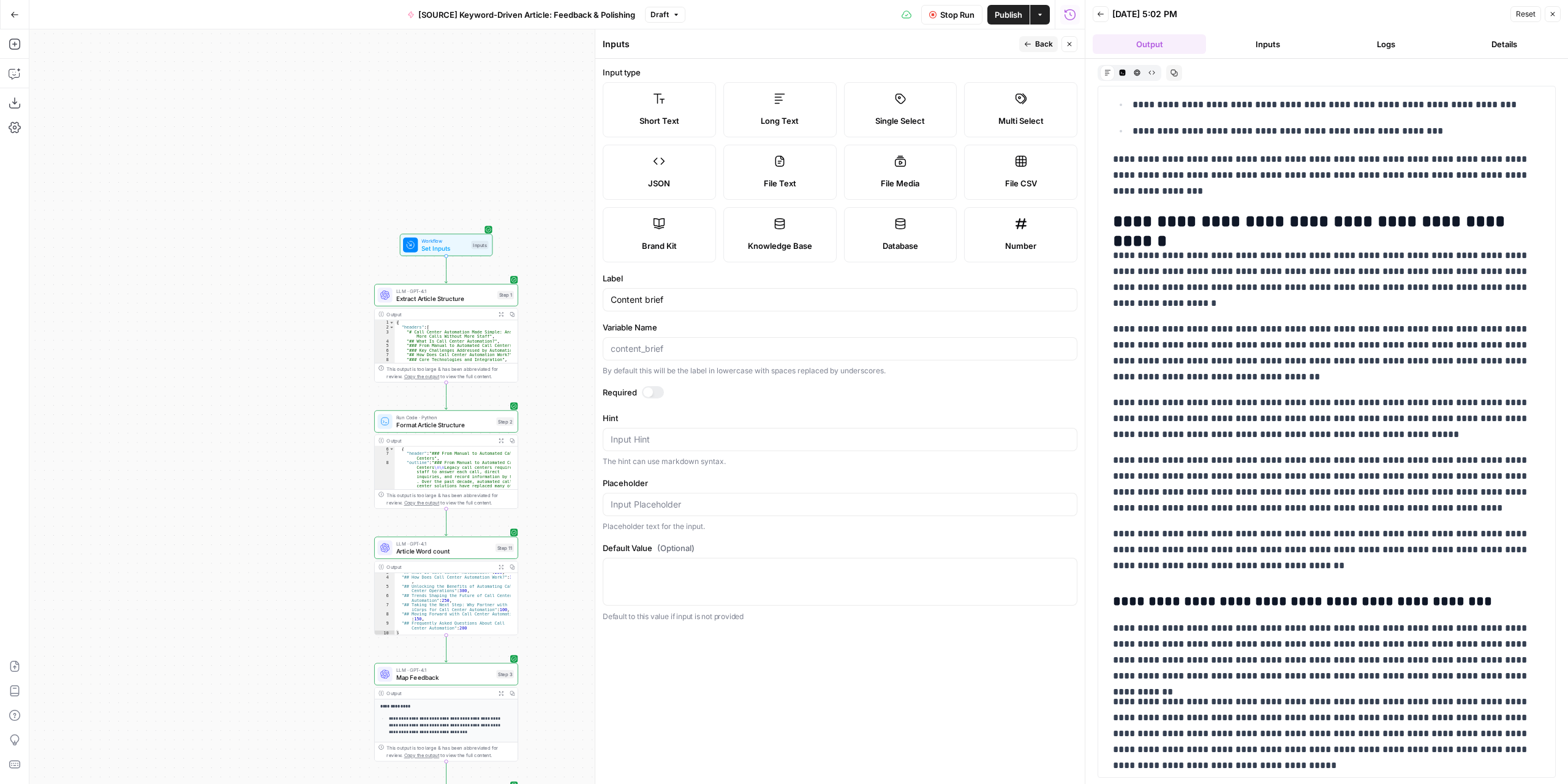
click at [564, 215] on div "Workflow Set Inputs Inputs LLM · GPT-4.1 Extract Article Structure Step 1 Outpu…" at bounding box center [557, 406] width 1056 height 754
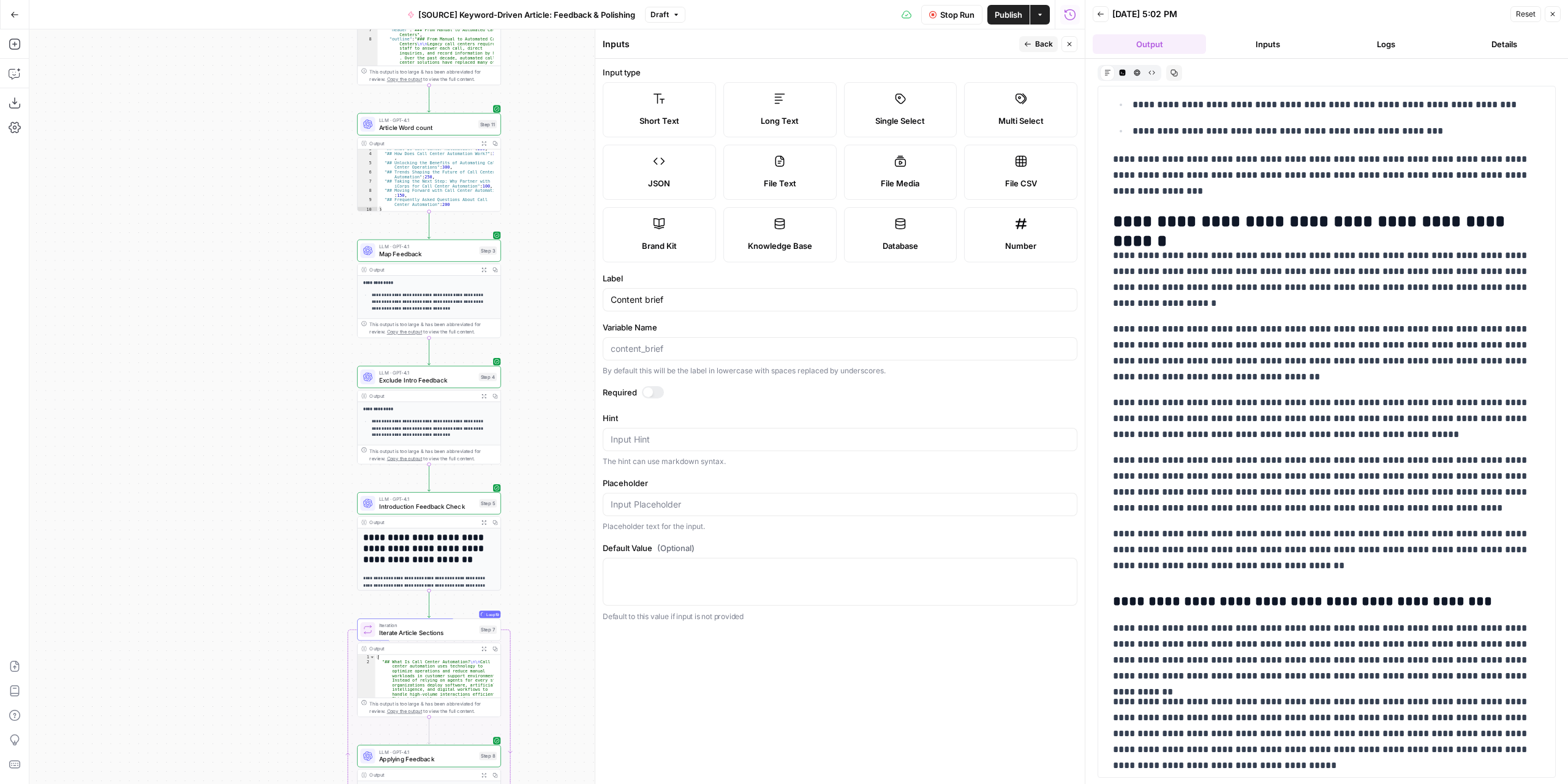
drag, startPoint x: 545, startPoint y: 570, endPoint x: 546, endPoint y: 420, distance: 150.0
click at [551, 417] on div "Workflow Set Inputs Inputs LLM · GPT-4.1 Extract Article Structure Step 1 Outpu…" at bounding box center [557, 406] width 1056 height 754
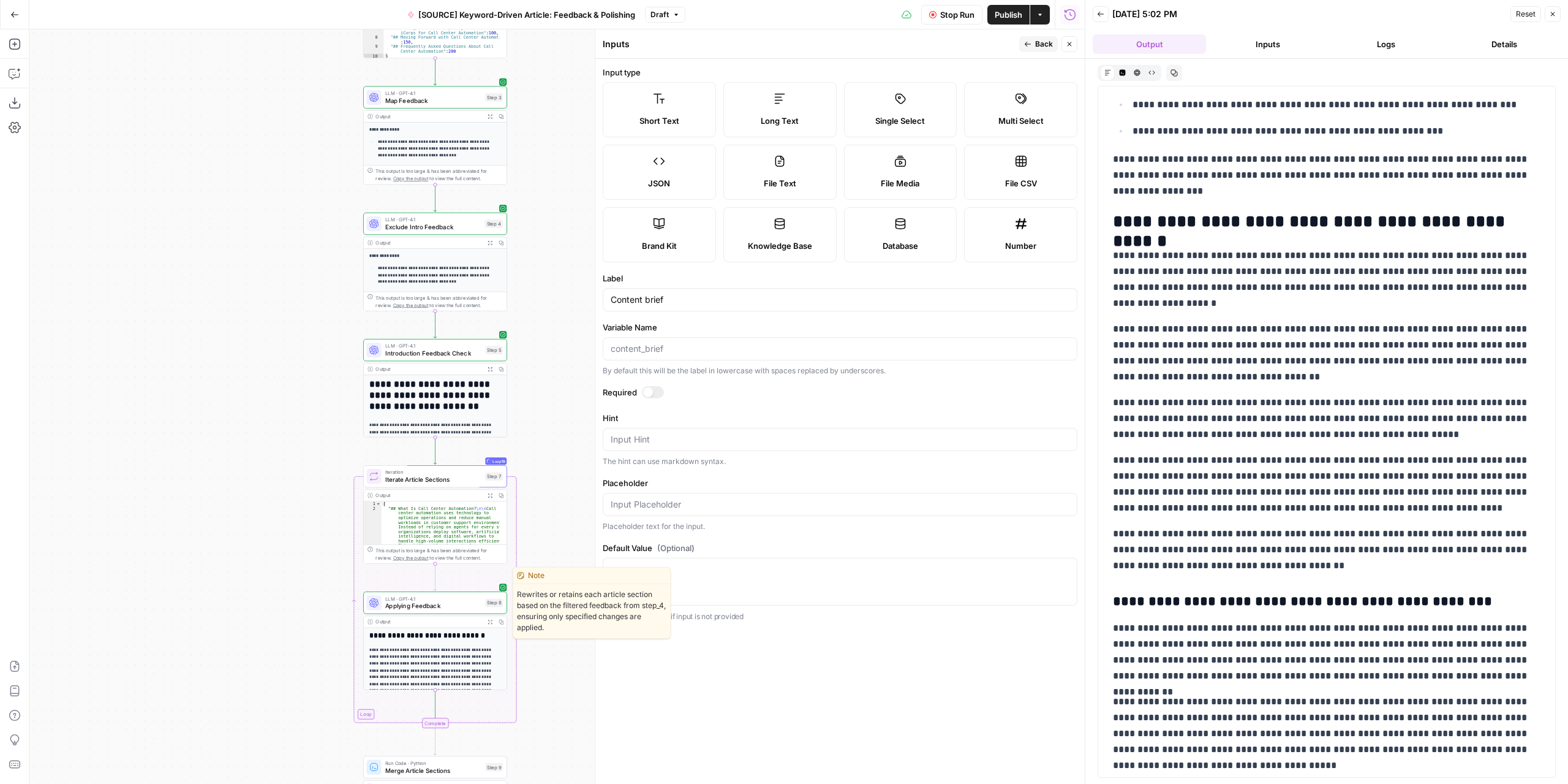
click at [451, 608] on span "Applying Feedback" at bounding box center [434, 606] width 97 height 9
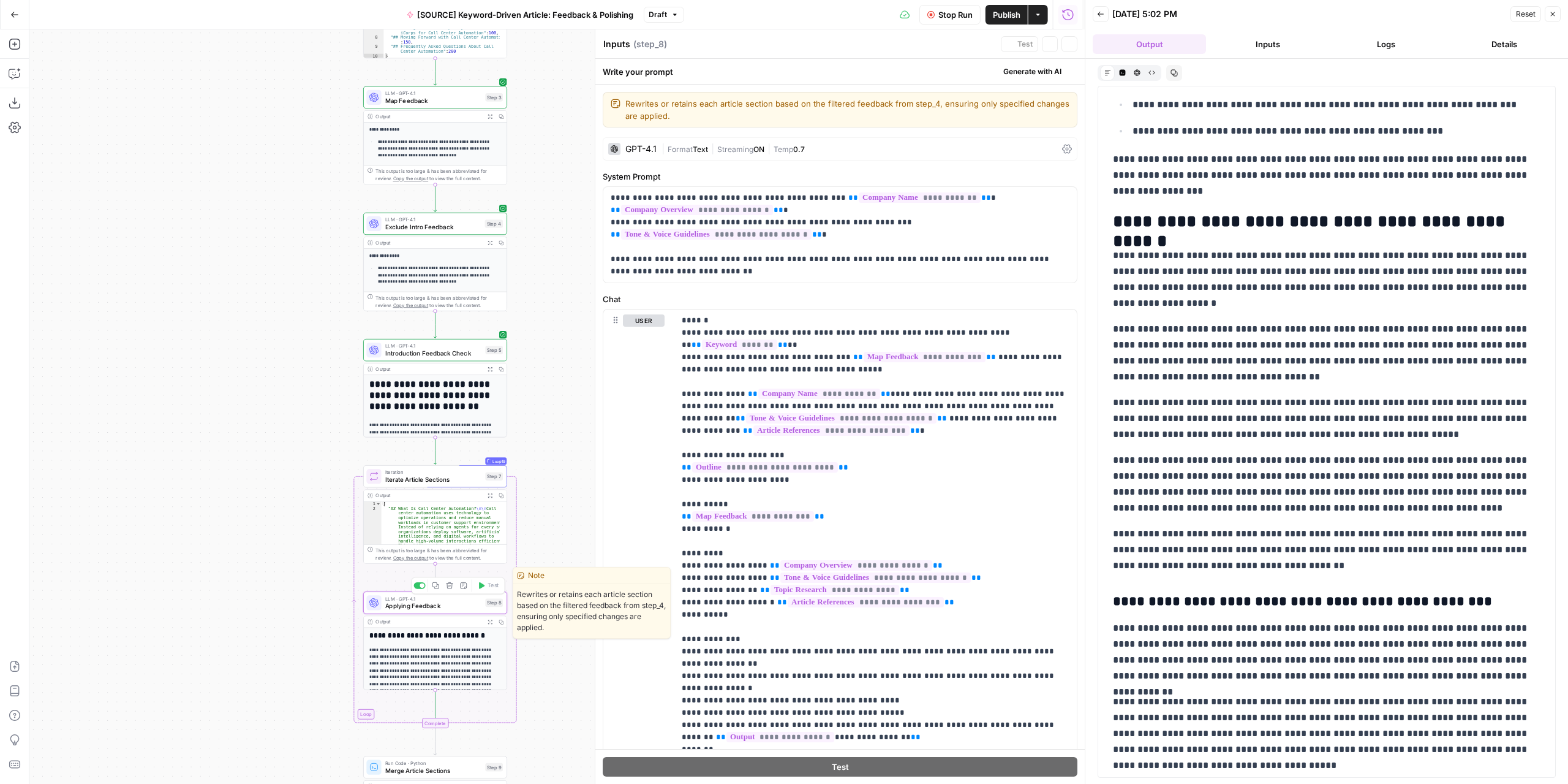
type textarea "Applying Feedback"
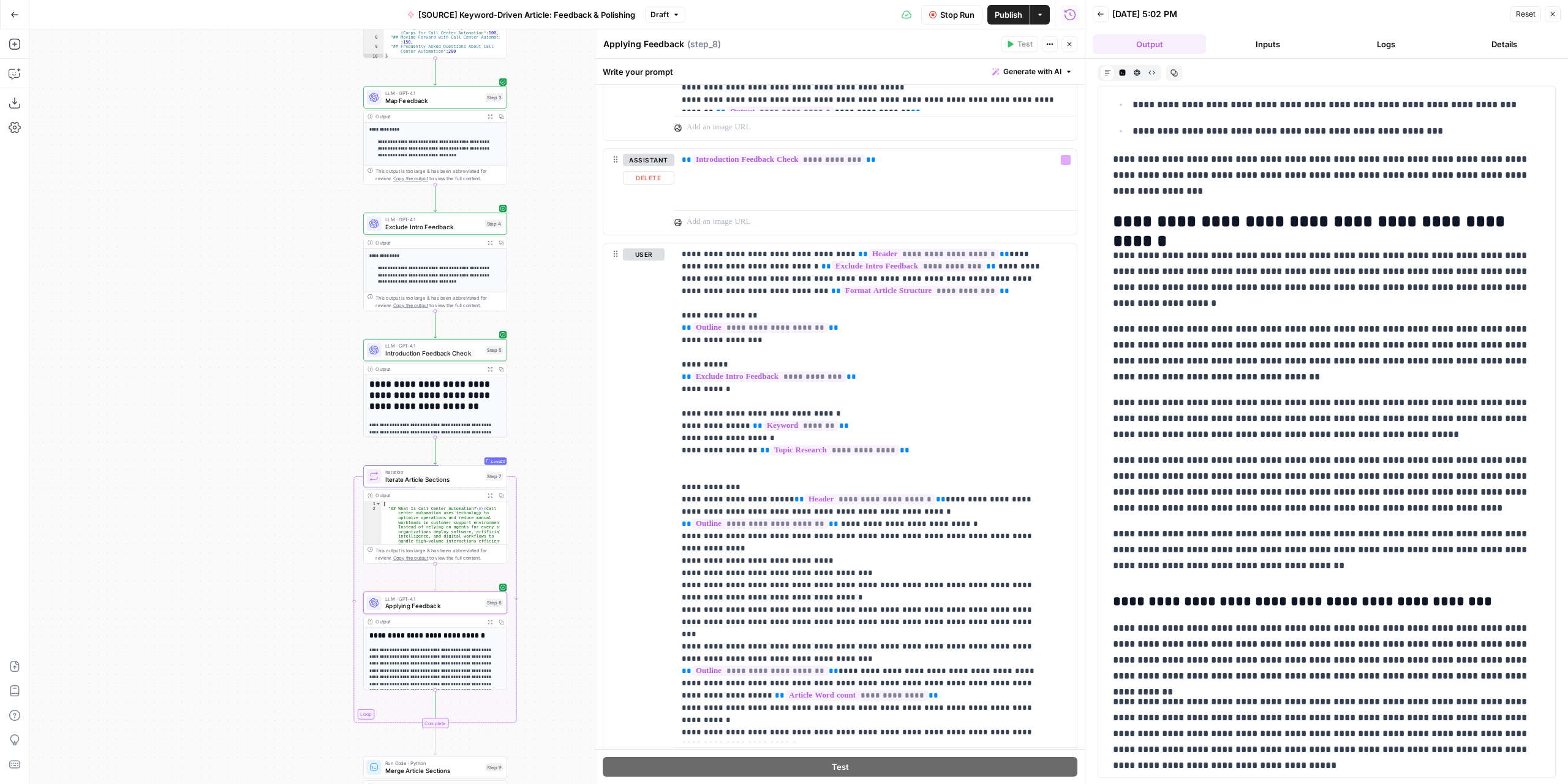
scroll to position [668, 0]
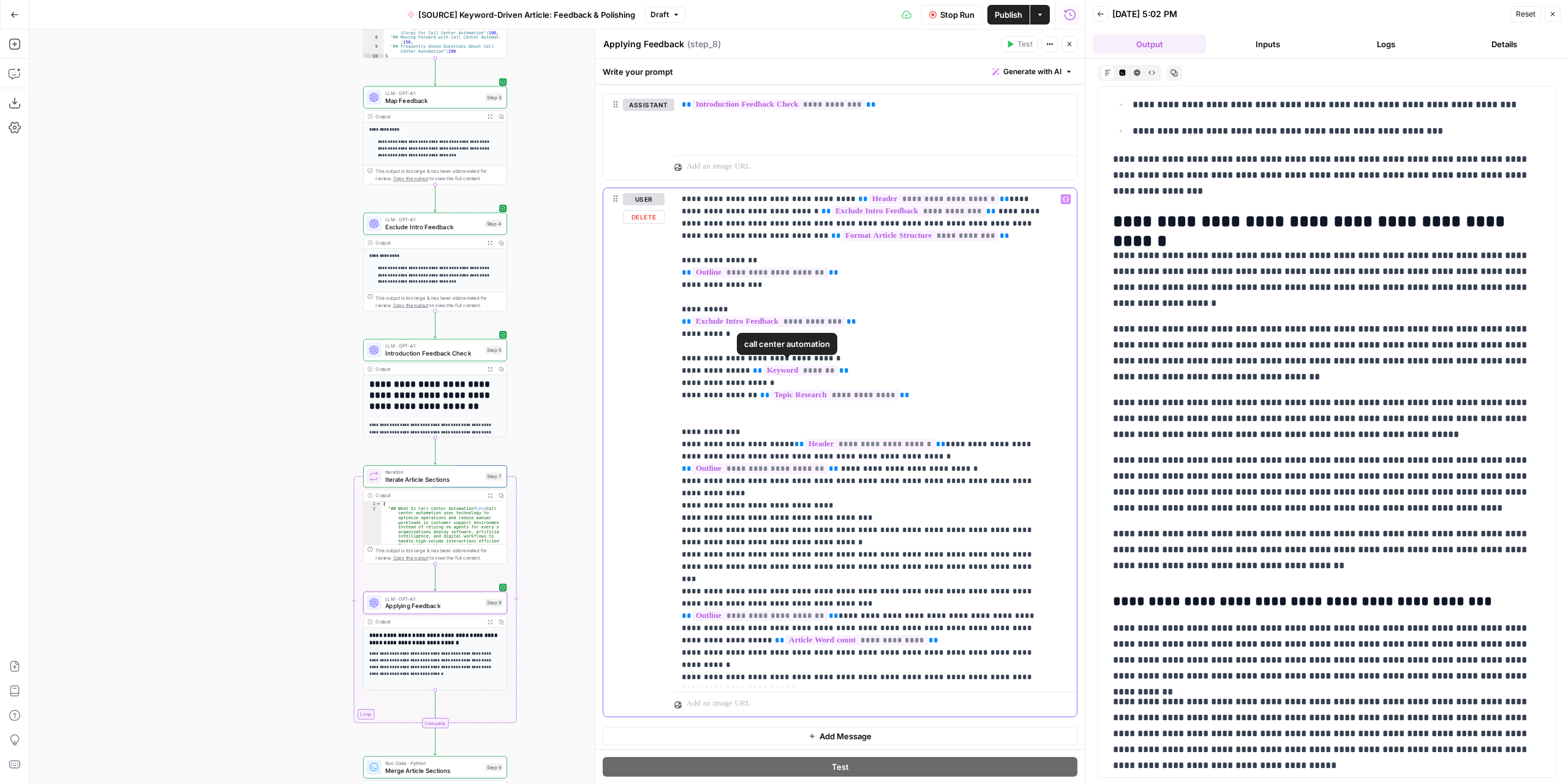
click at [780, 376] on p "**********" at bounding box center [867, 505] width 370 height 625
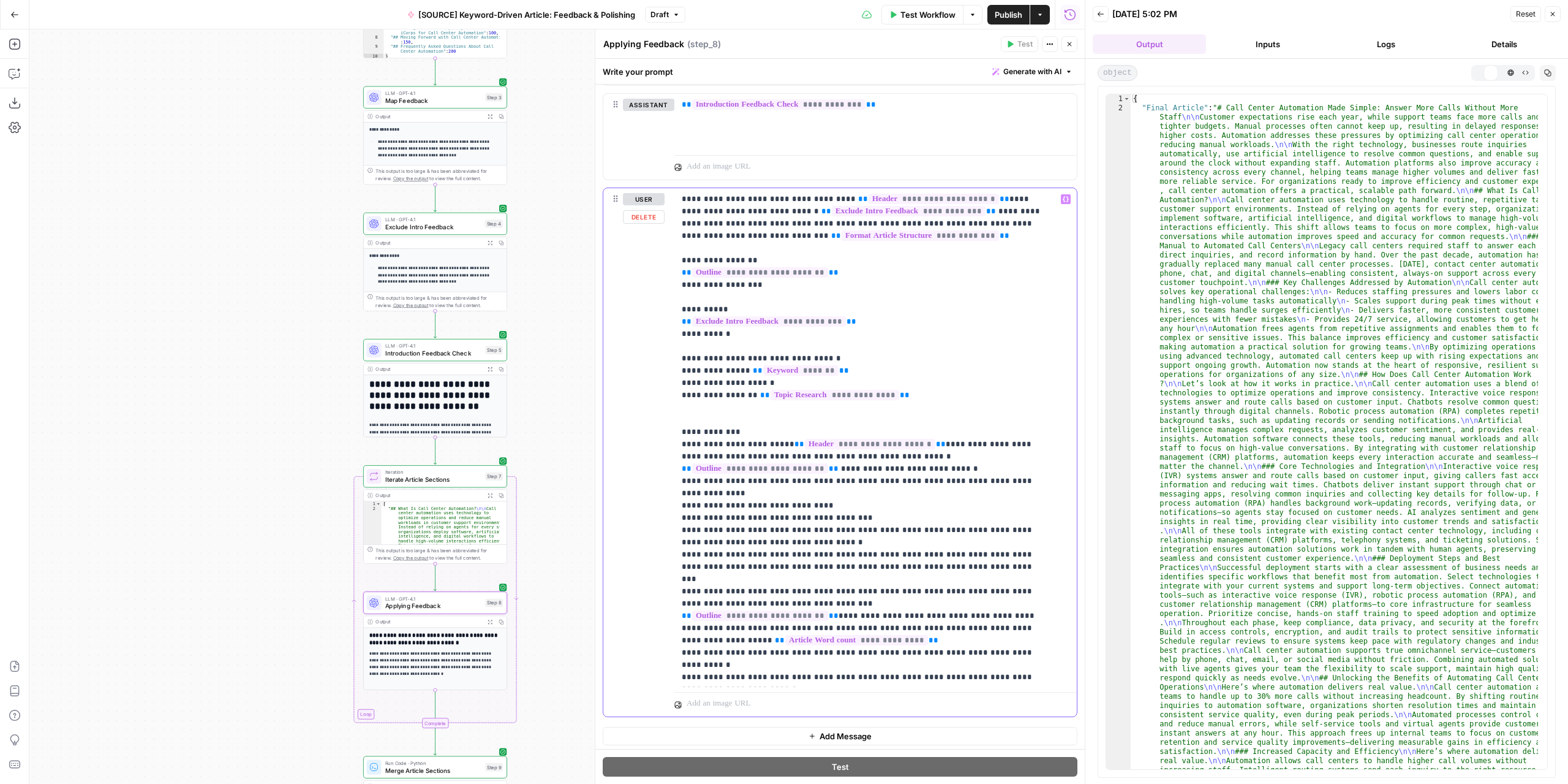
click at [1063, 196] on icon "button" at bounding box center [1065, 199] width 6 height 6
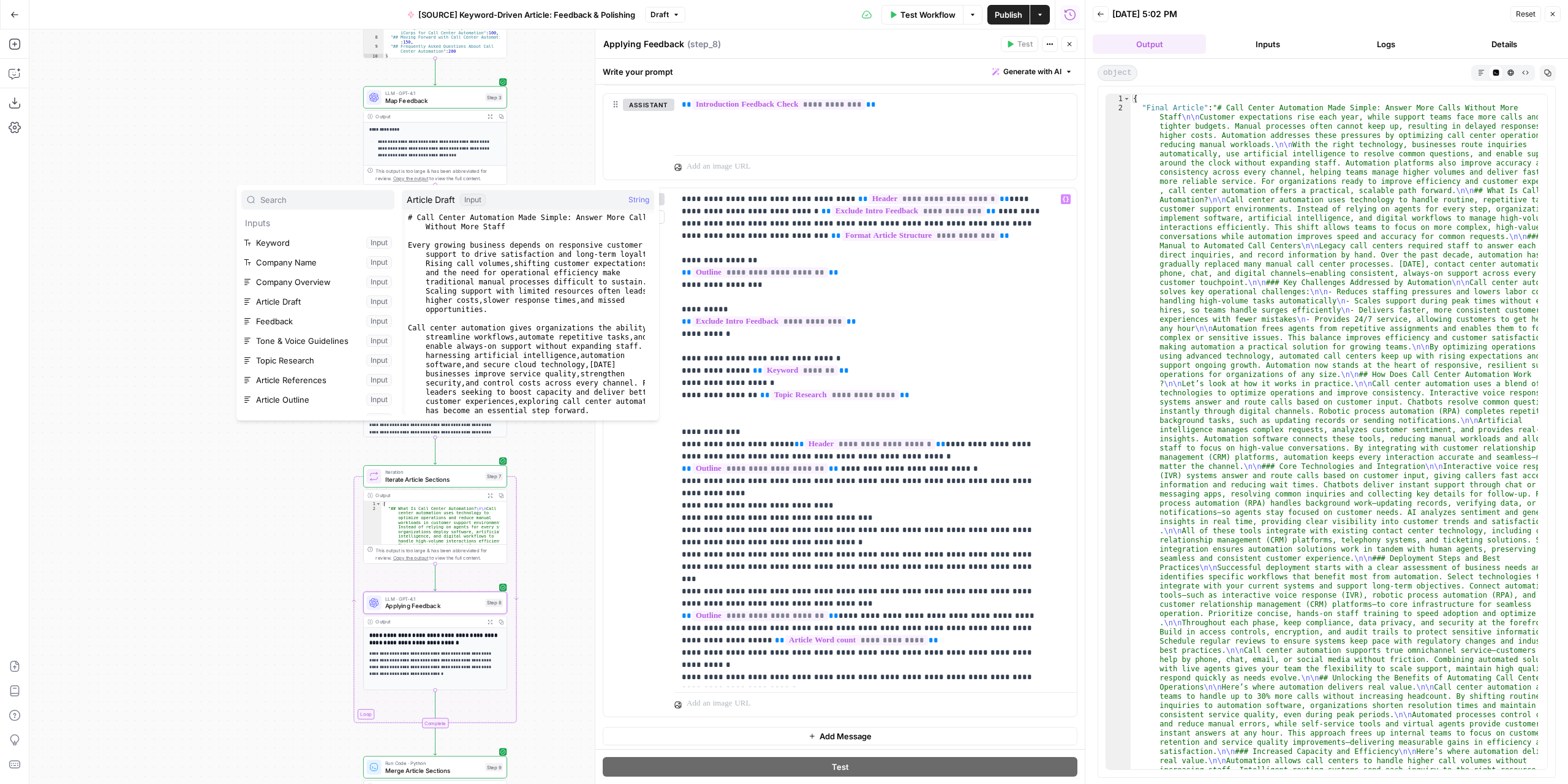
scroll to position [61, 0]
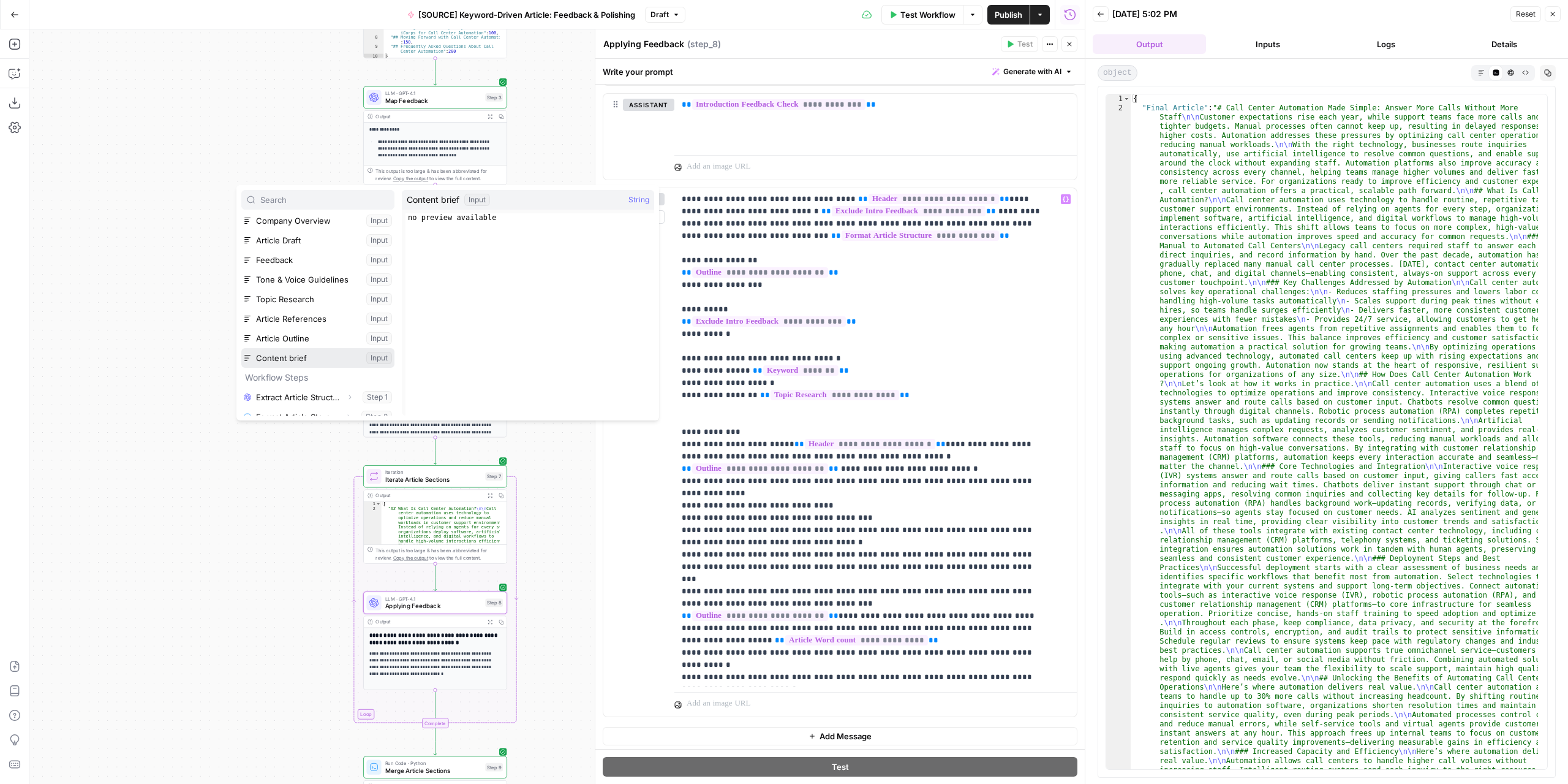
click at [301, 356] on button "Select variable Content brief" at bounding box center [318, 357] width 153 height 19
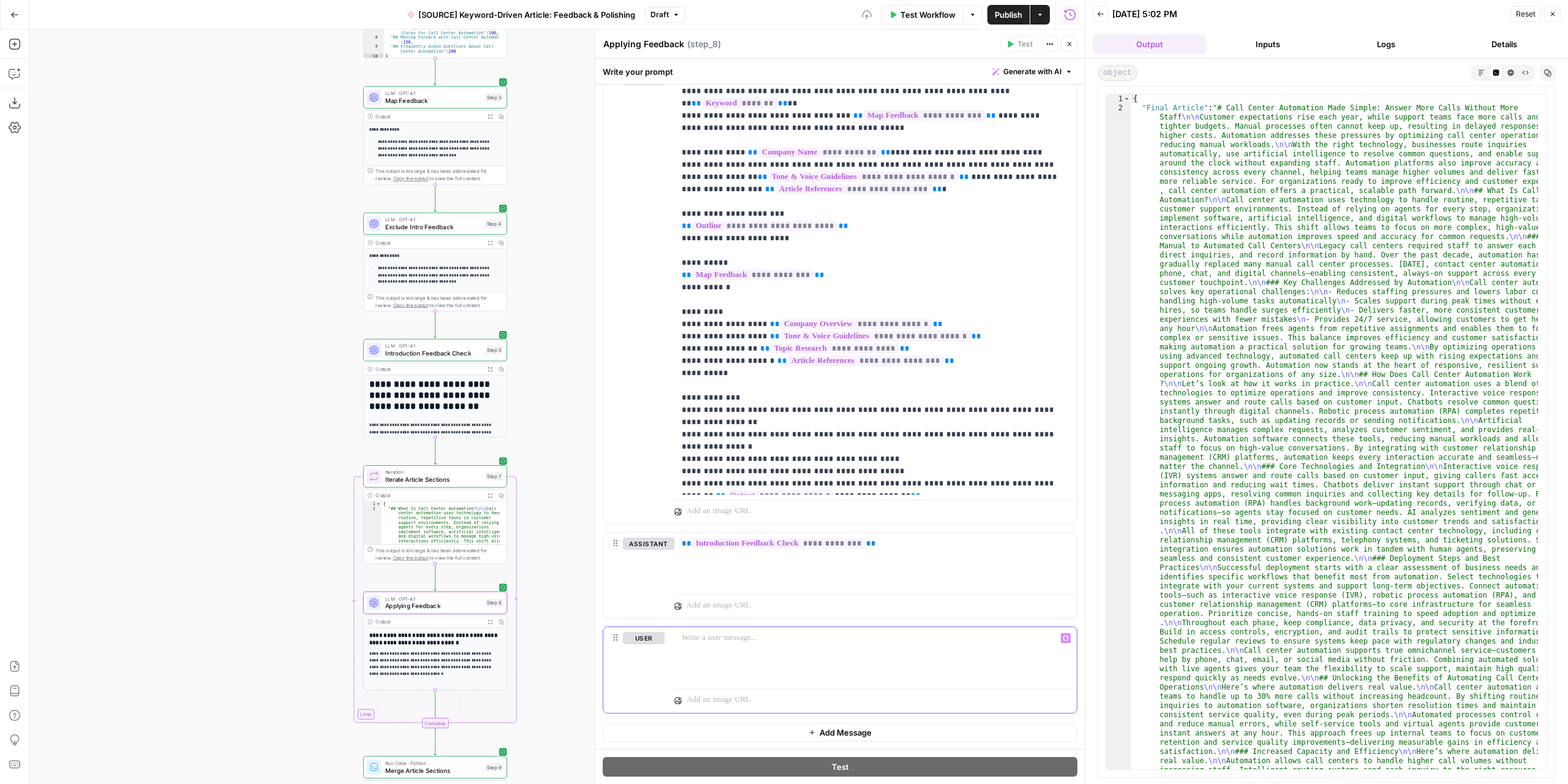
scroll to position [225, 0]
click at [667, 19] on span "Draft" at bounding box center [660, 15] width 19 height 11
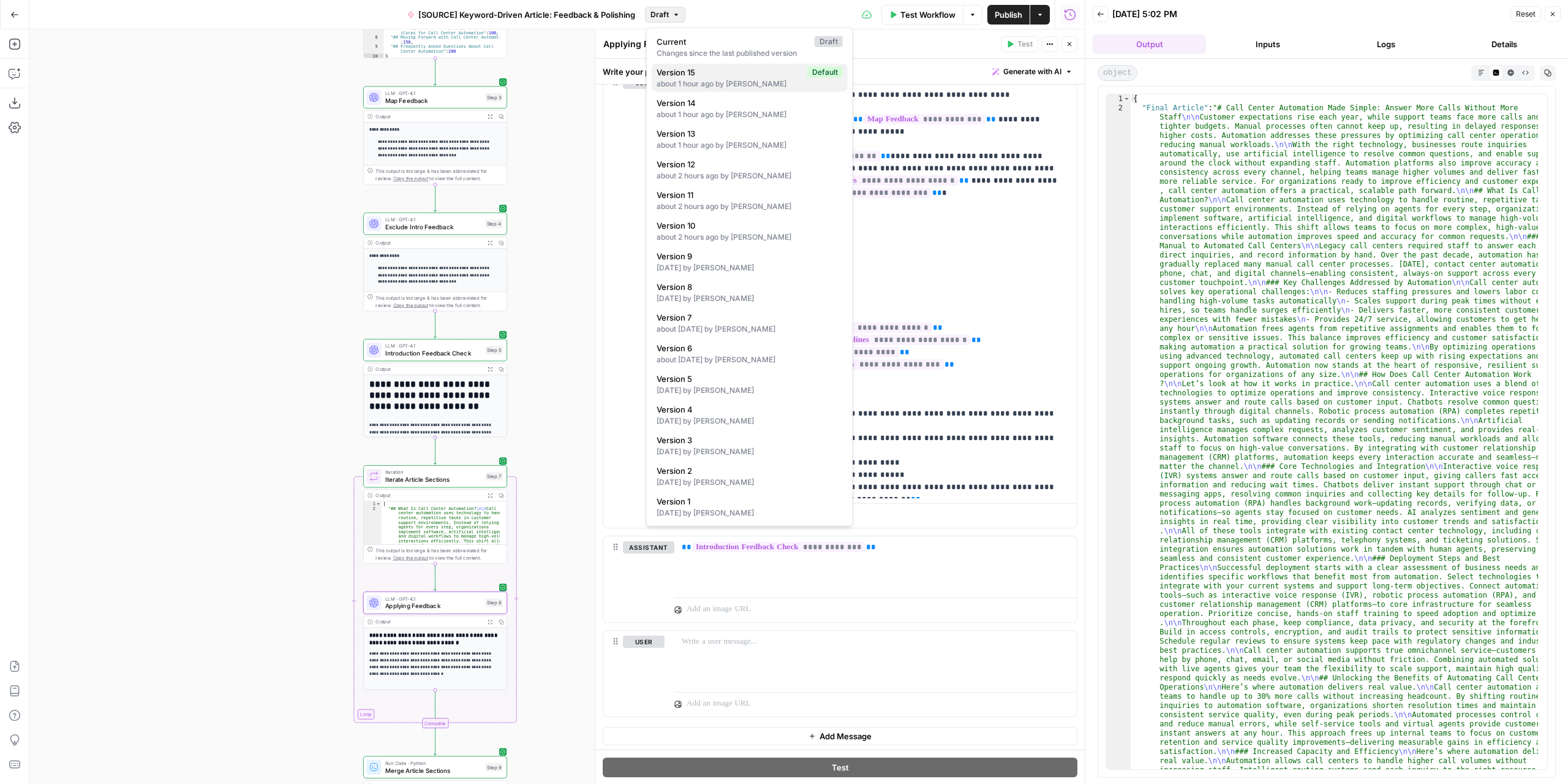
click at [697, 82] on div "about 1 hour ago by [PERSON_NAME]" at bounding box center [750, 84] width 186 height 11
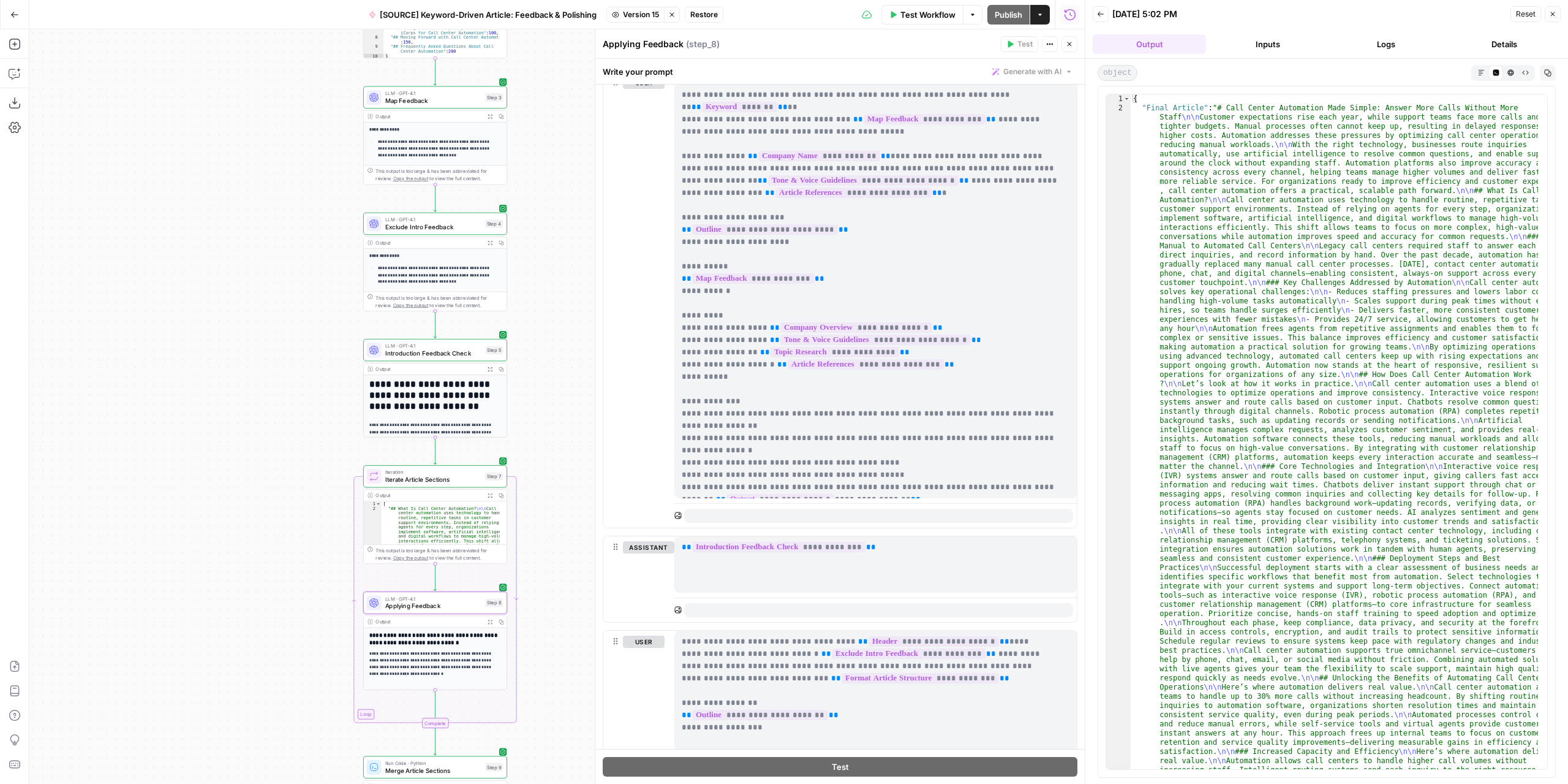
scroll to position [0, 0]
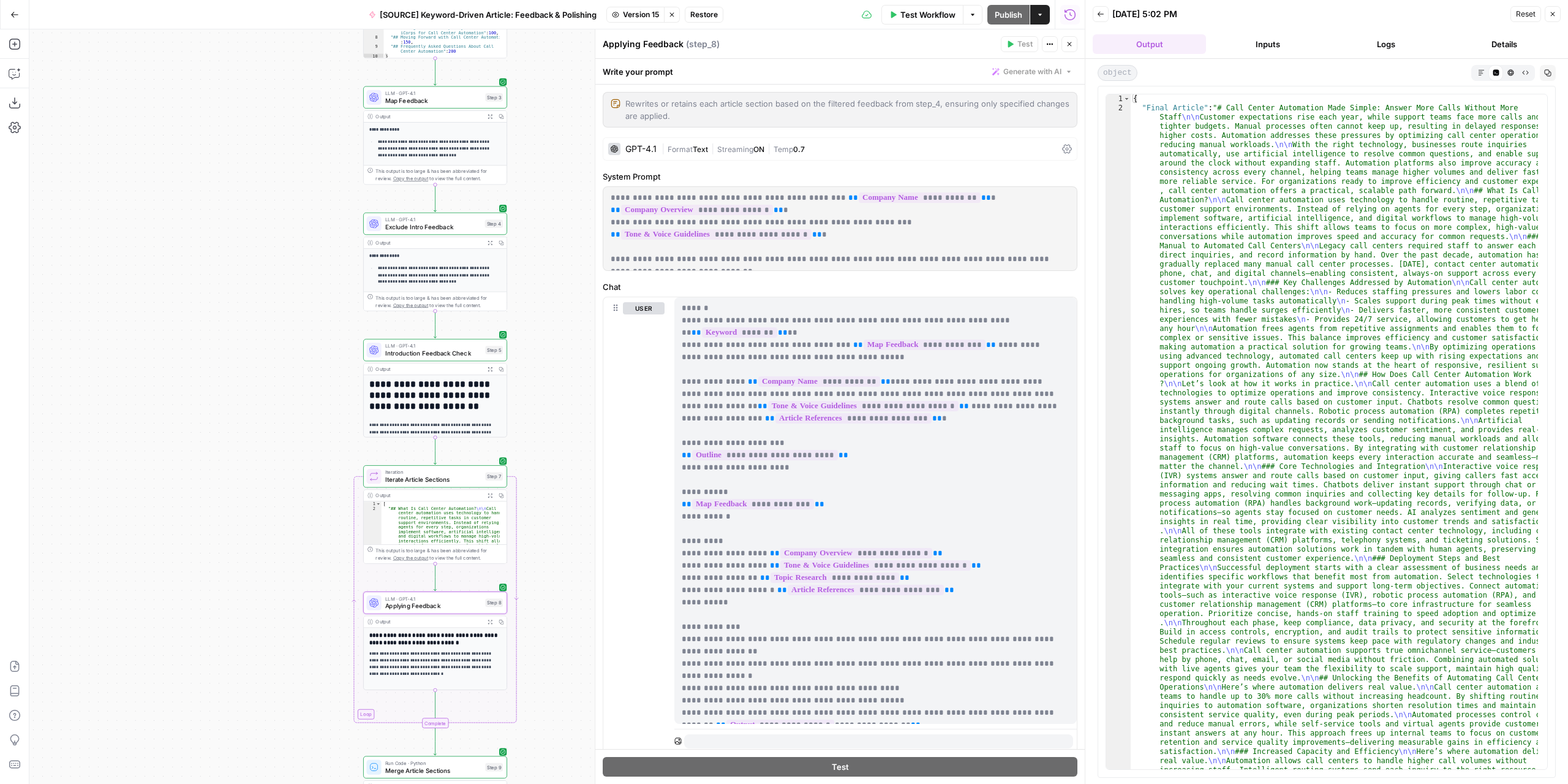
click at [639, 15] on span "Version 15" at bounding box center [641, 15] width 36 height 11
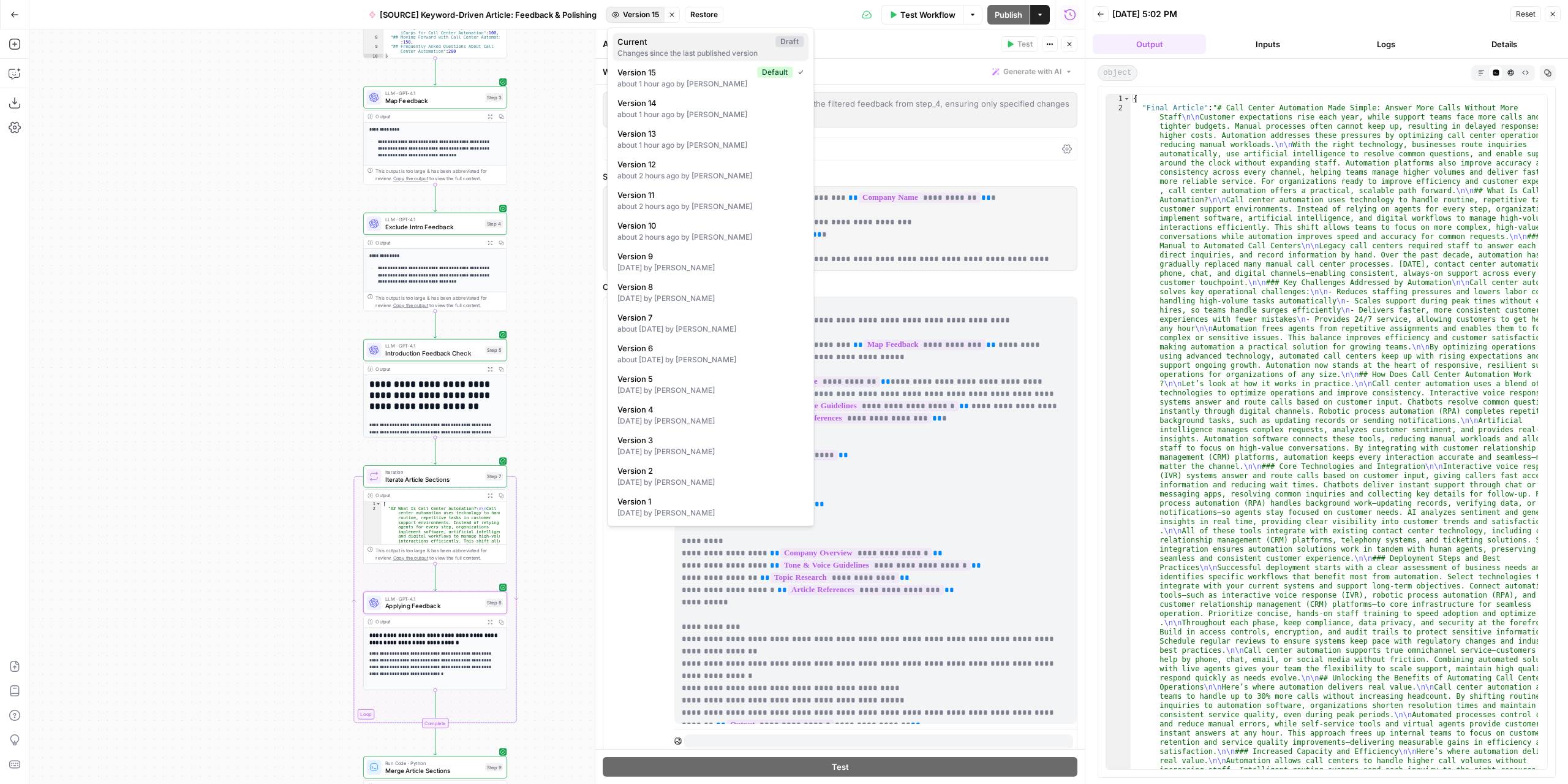
click at [647, 46] on span "Current" at bounding box center [694, 41] width 153 height 12
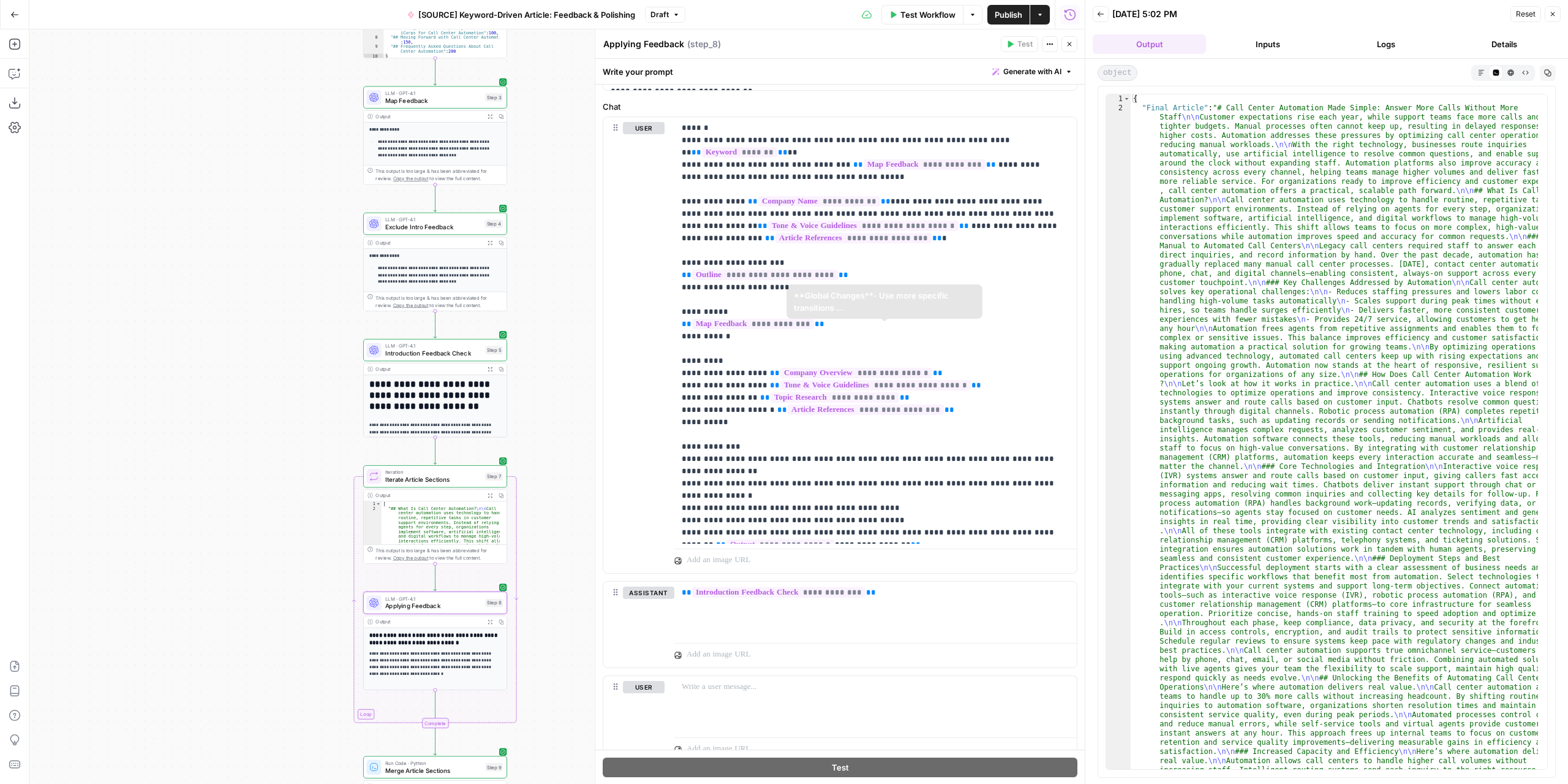
scroll to position [225, 0]
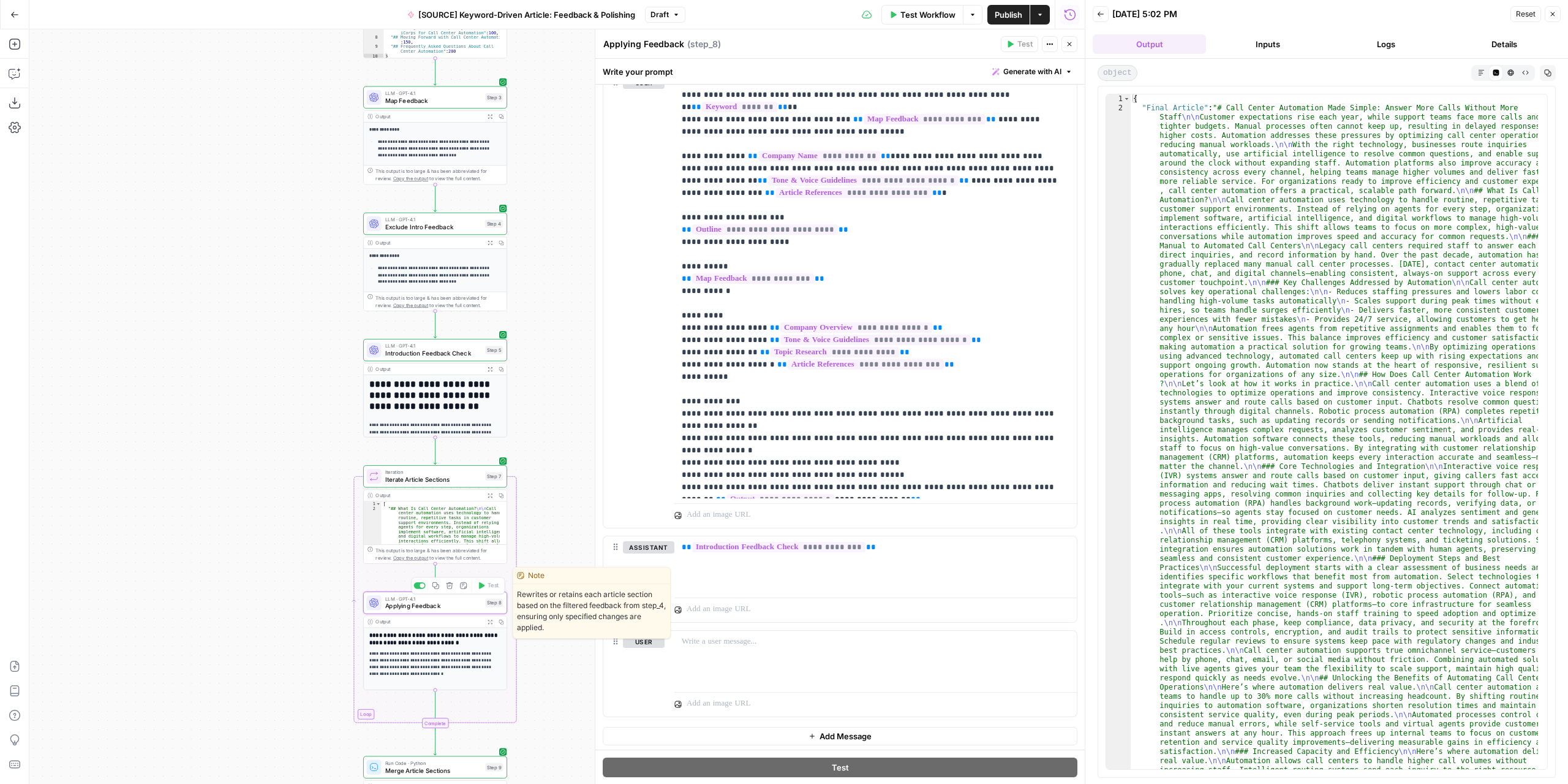
click at [453, 606] on span "Applying Feedback" at bounding box center [434, 606] width 97 height 9
click at [1471, 69] on div "object Markdown Code Editor HTML Viewer Raw Output Copy" at bounding box center [1326, 73] width 458 height 16
click at [1480, 69] on icon "button" at bounding box center [1482, 72] width 7 height 7
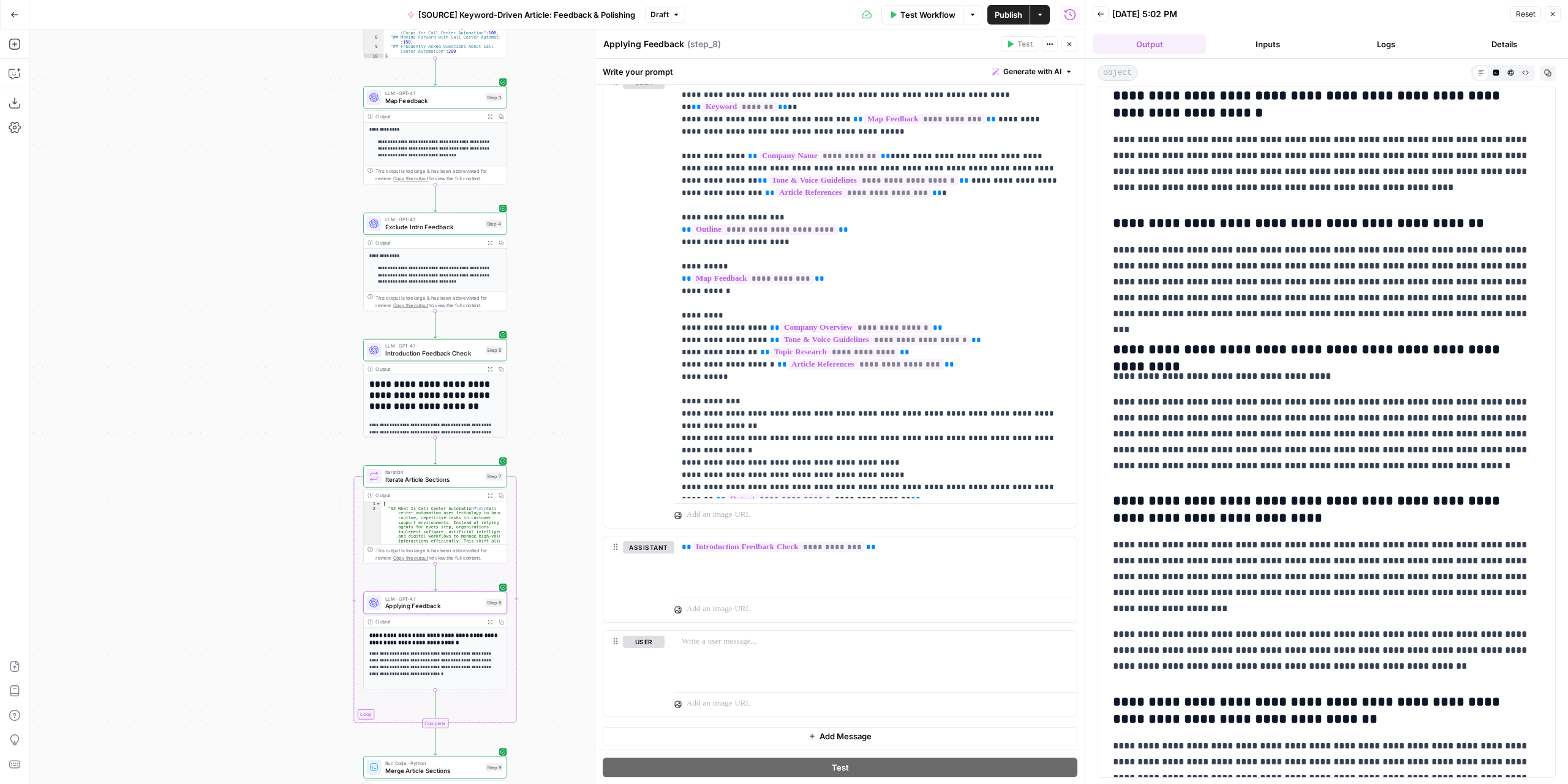
scroll to position [4231, 0]
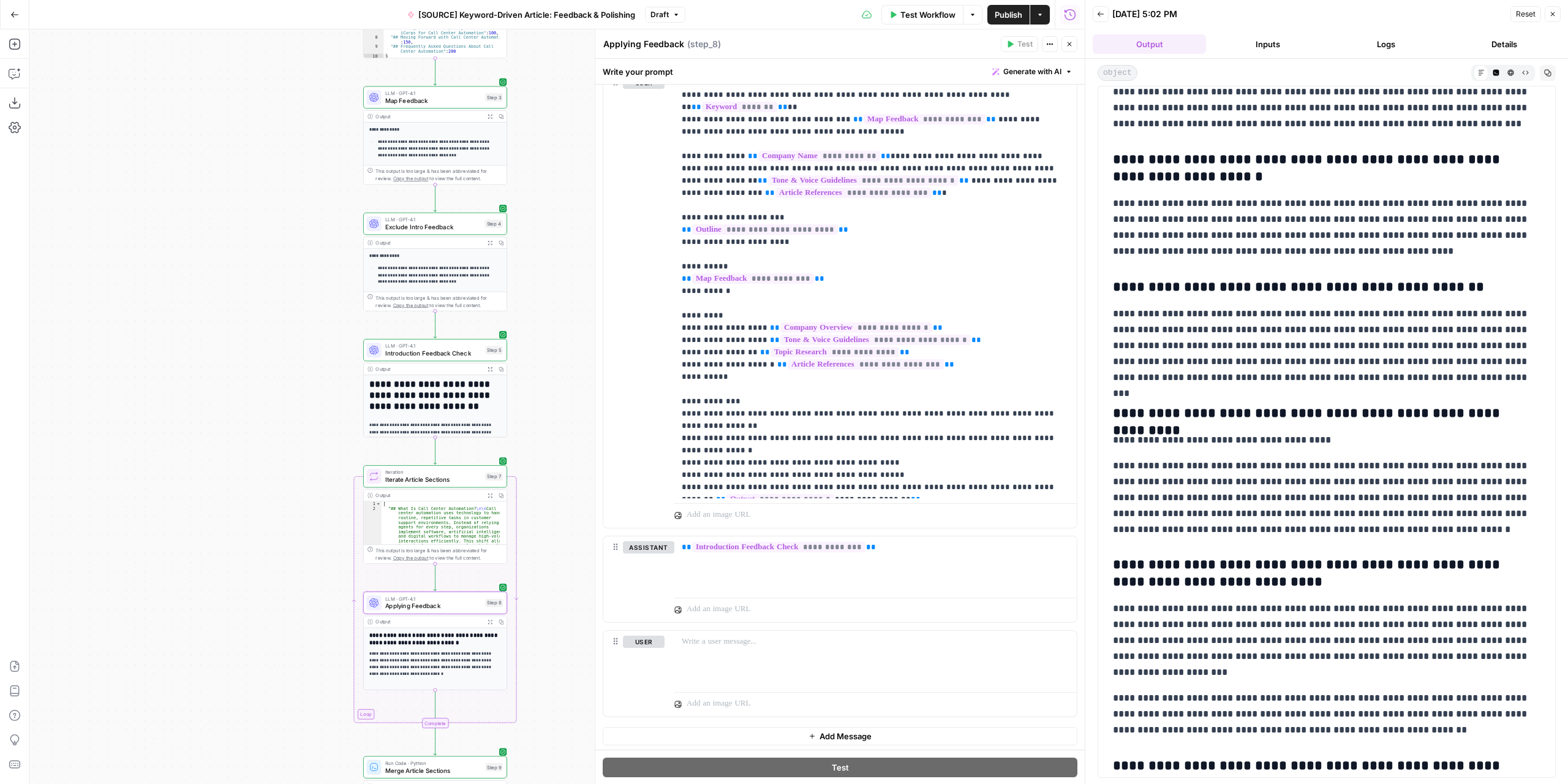
click at [659, 11] on span "Draft" at bounding box center [660, 15] width 19 height 11
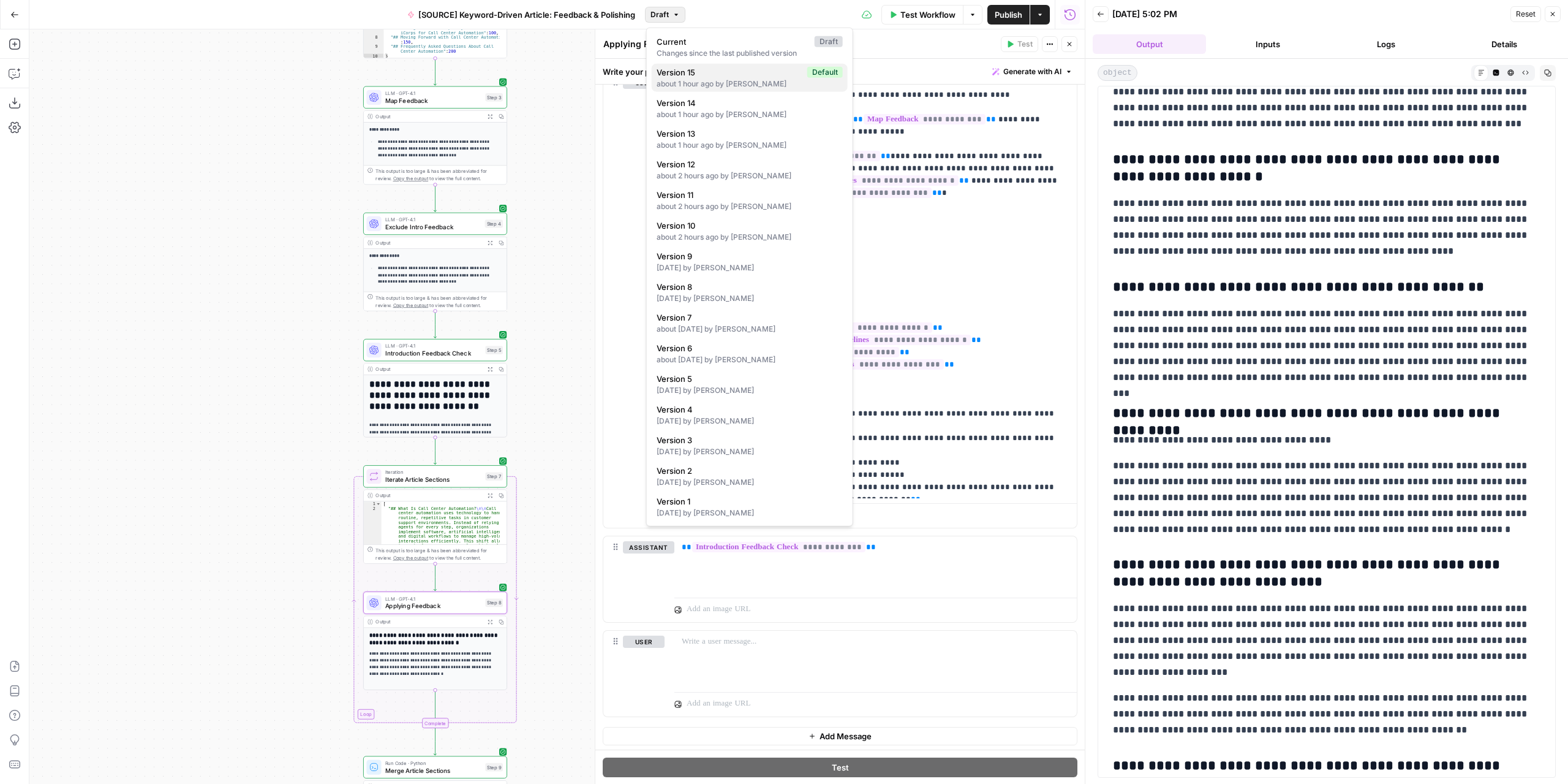
click at [685, 69] on span "Version 15" at bounding box center [729, 72] width 146 height 12
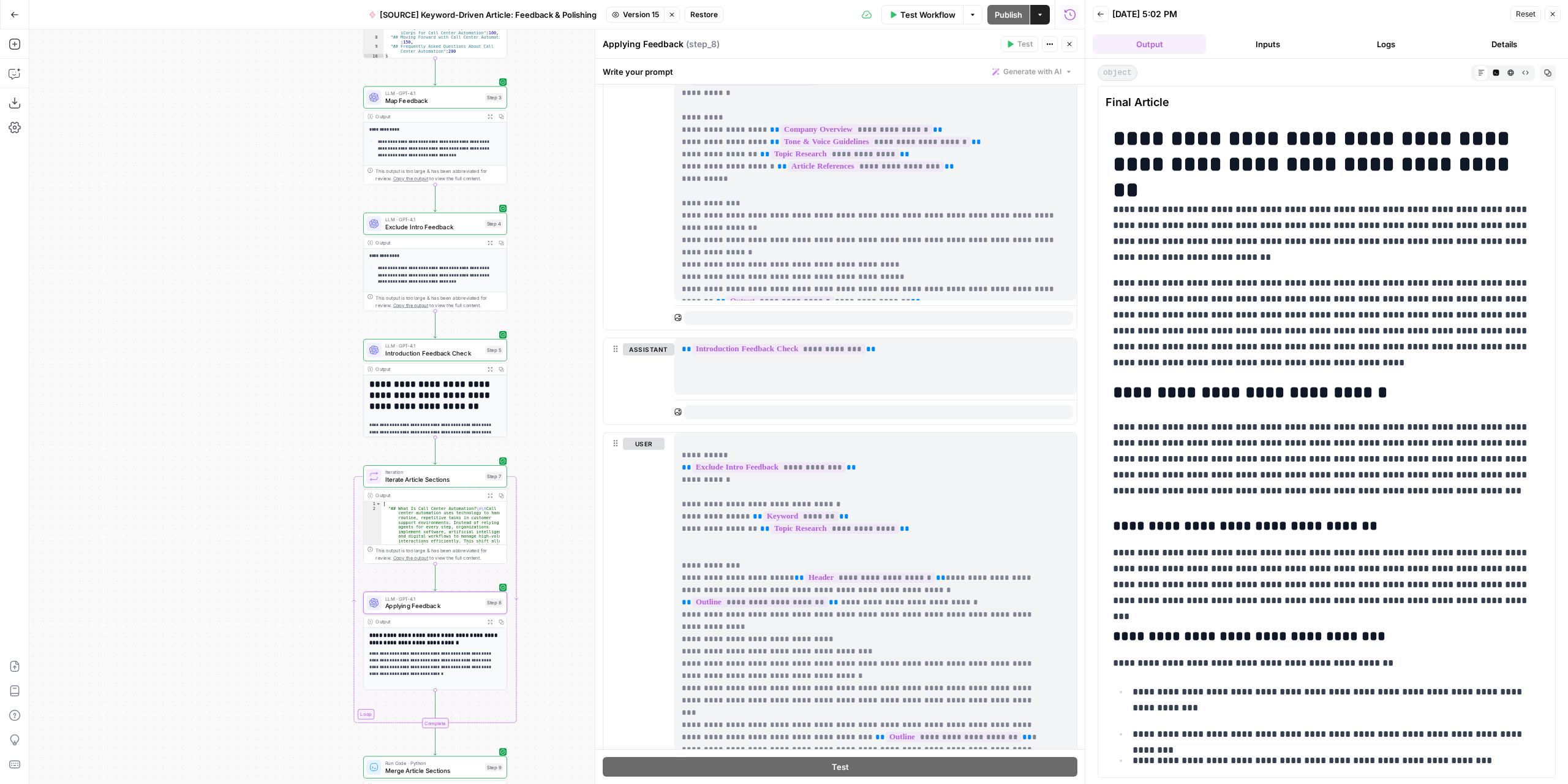
scroll to position [0, 0]
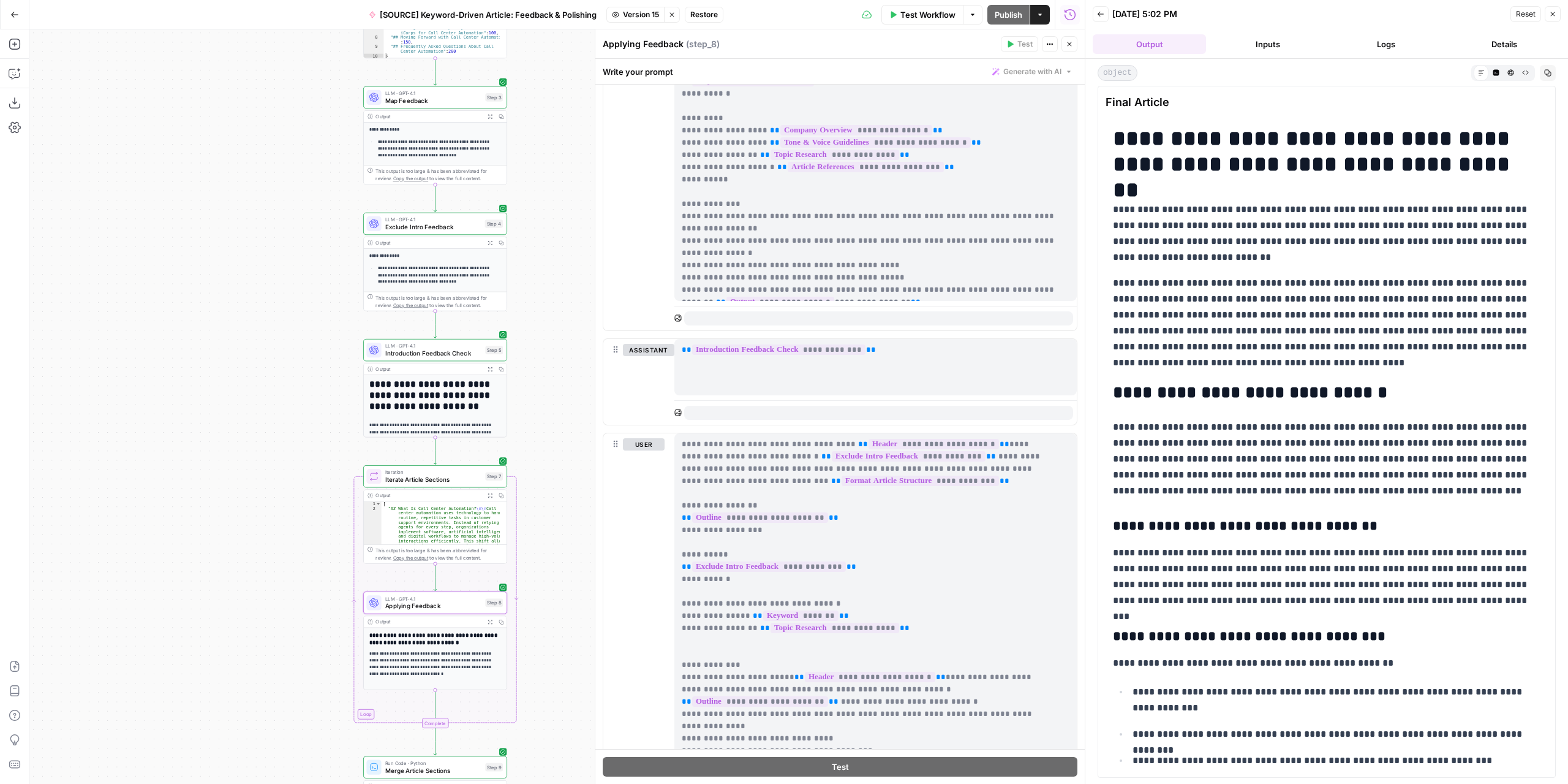
drag, startPoint x: 822, startPoint y: 676, endPoint x: 683, endPoint y: 442, distance: 272.2
click at [683, 442] on p "**********" at bounding box center [867, 732] width 370 height 588
copy p "**********"
click at [644, 13] on span "Version 15" at bounding box center [641, 15] width 36 height 11
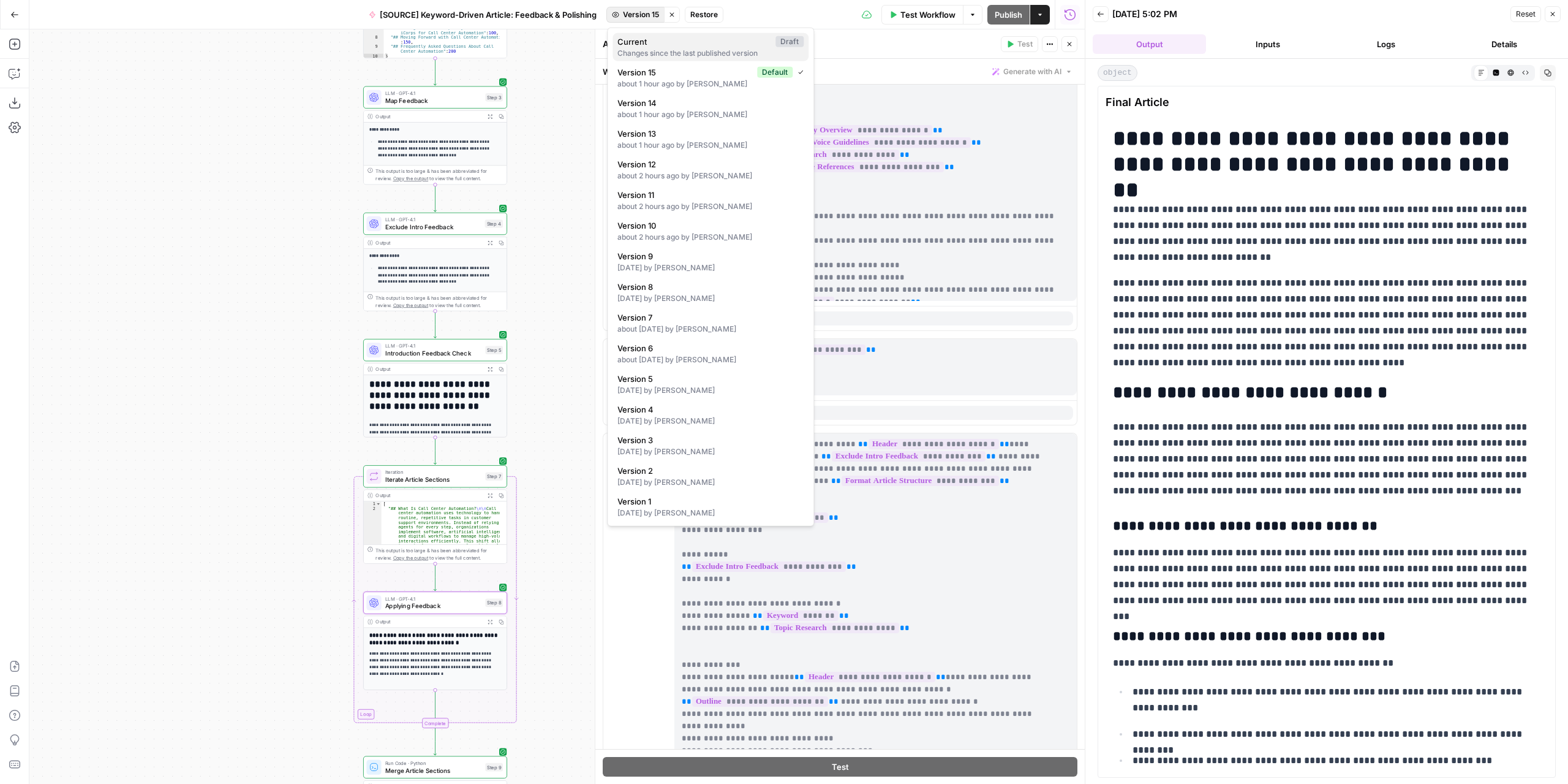
click at [653, 47] on span "Current" at bounding box center [694, 41] width 153 height 12
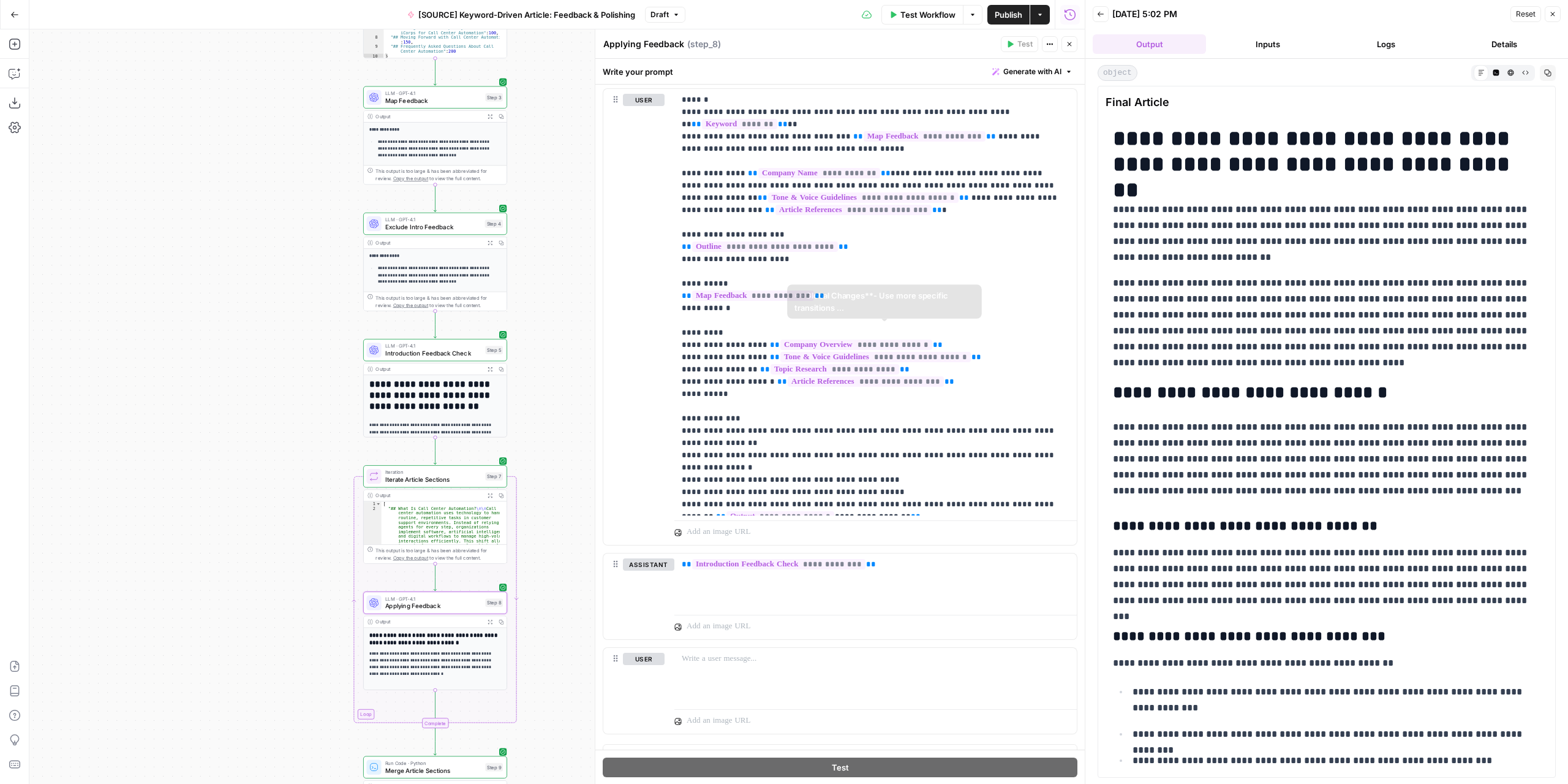
scroll to position [225, 0]
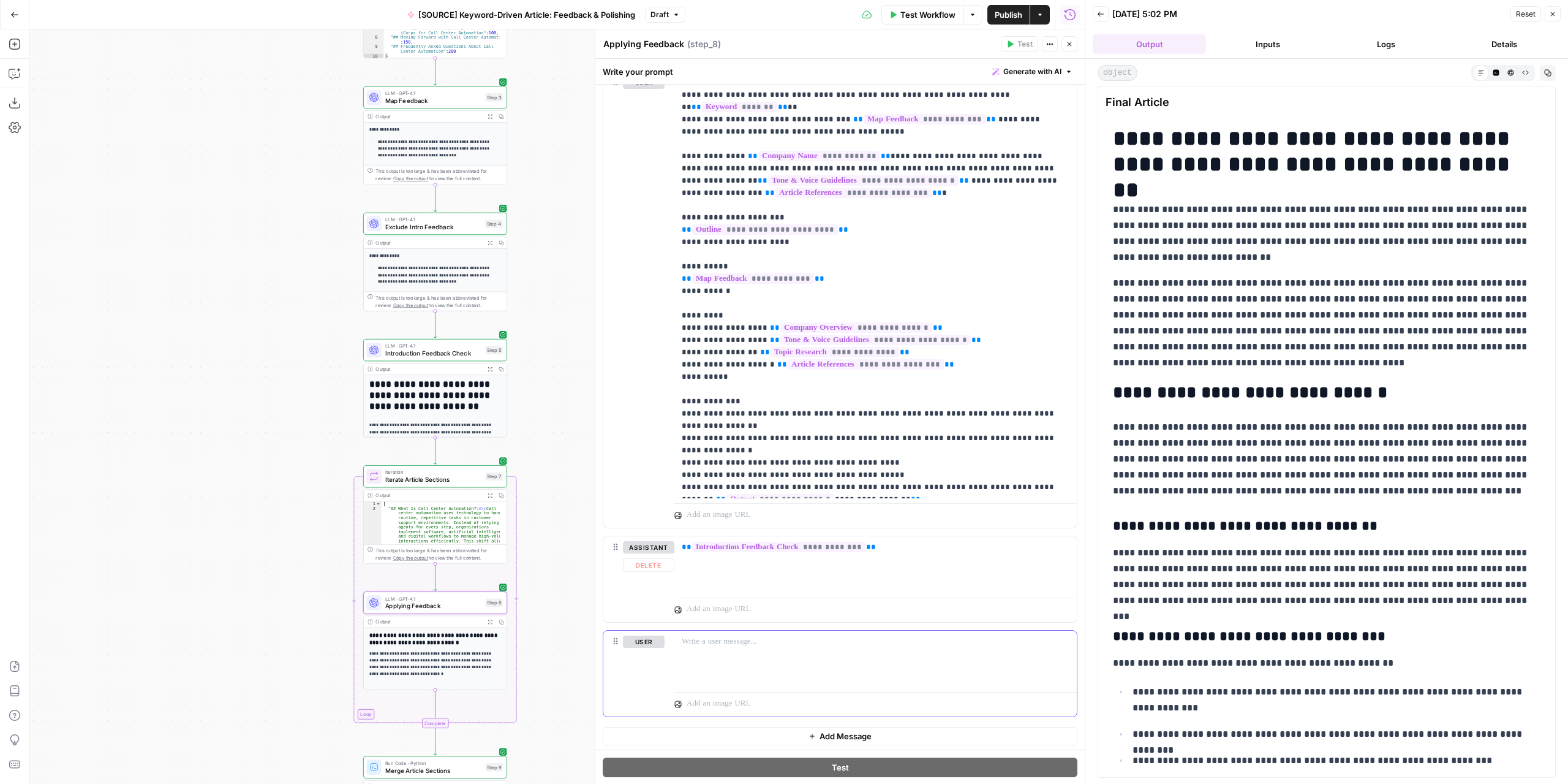
click at [778, 644] on p at bounding box center [875, 642] width 388 height 12
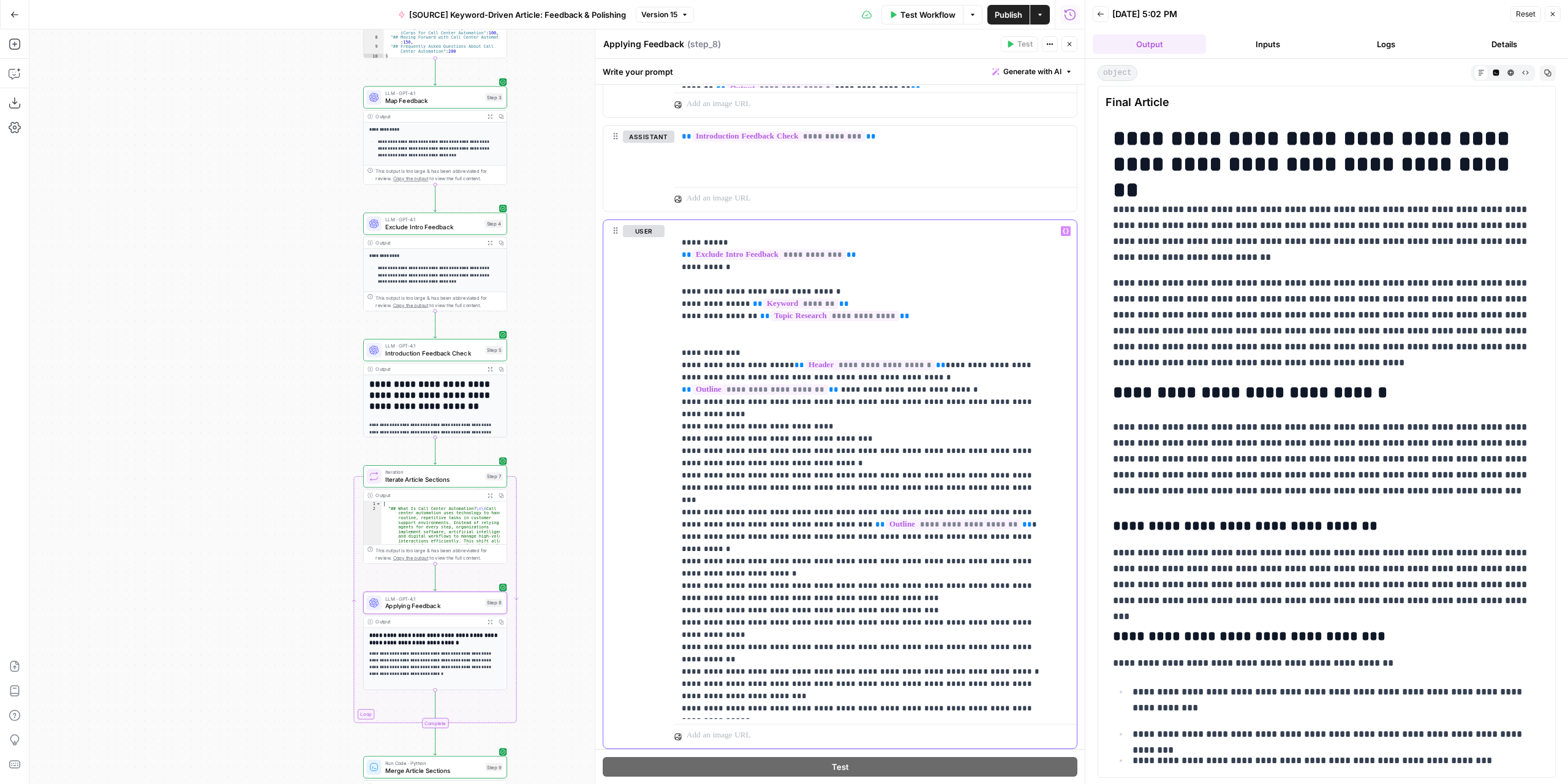
scroll to position [668, 0]
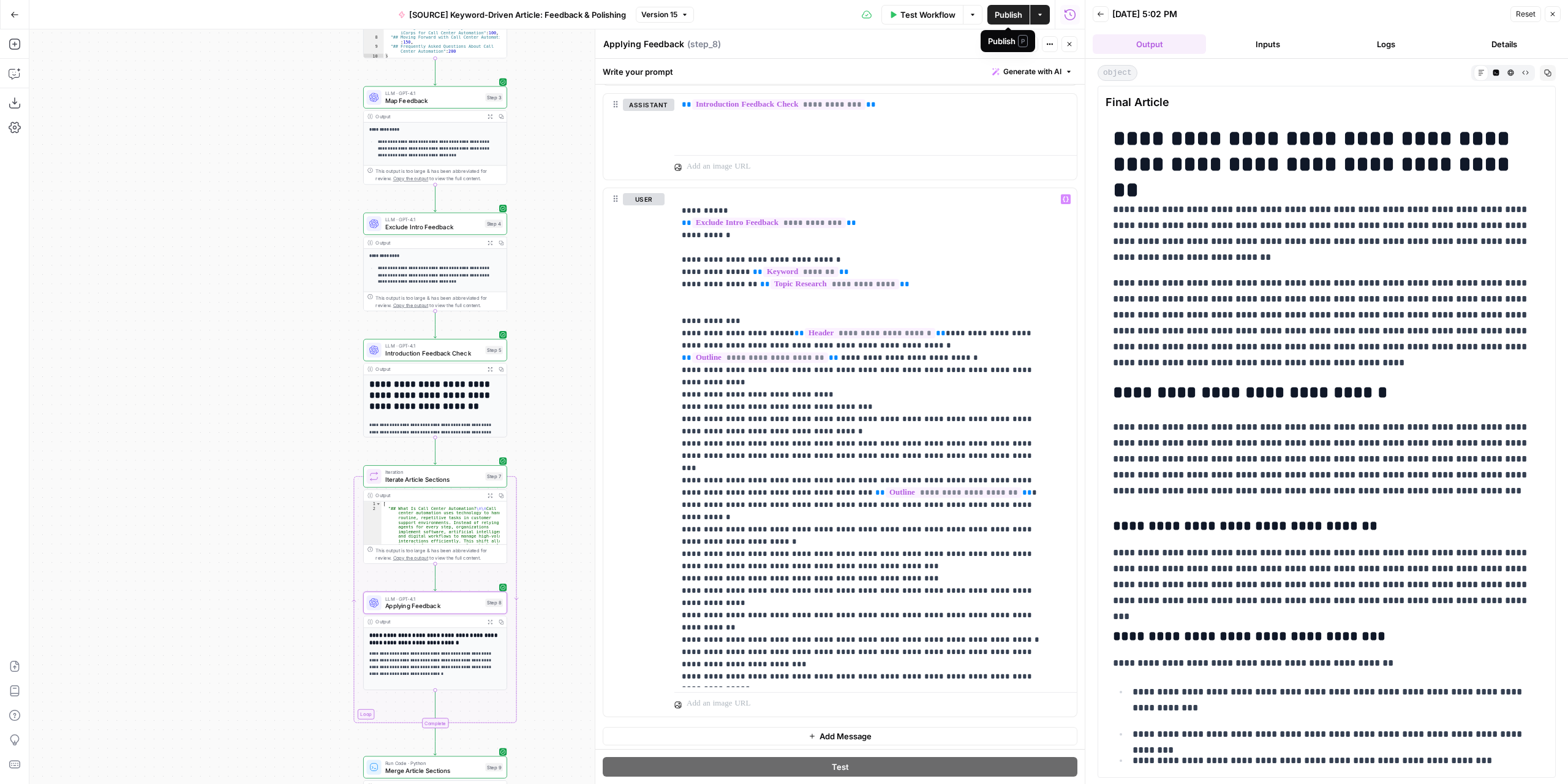
click at [997, 11] on span "Publish" at bounding box center [1008, 15] width 27 height 12
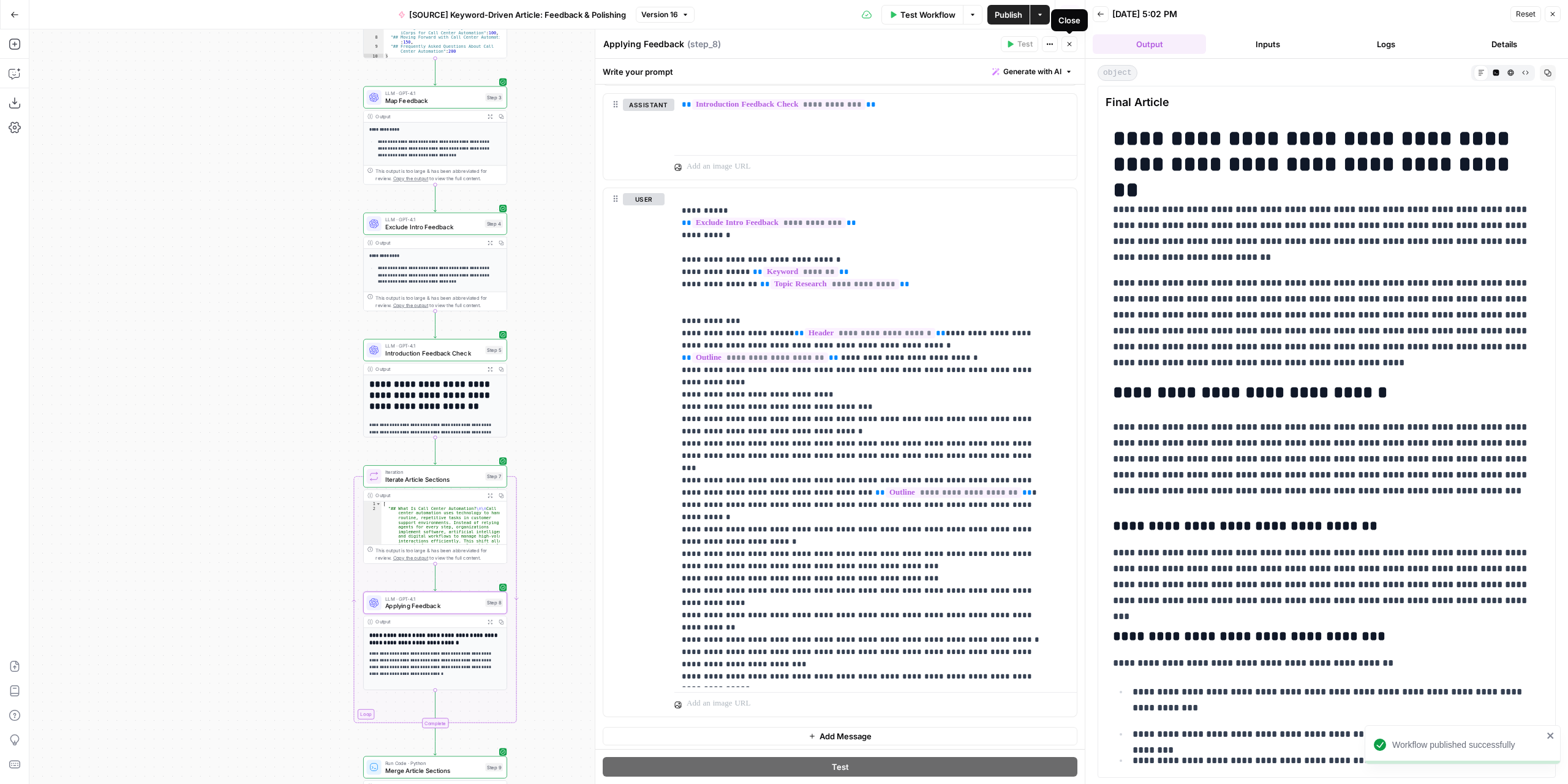
click at [1072, 43] on icon "button" at bounding box center [1069, 44] width 7 height 7
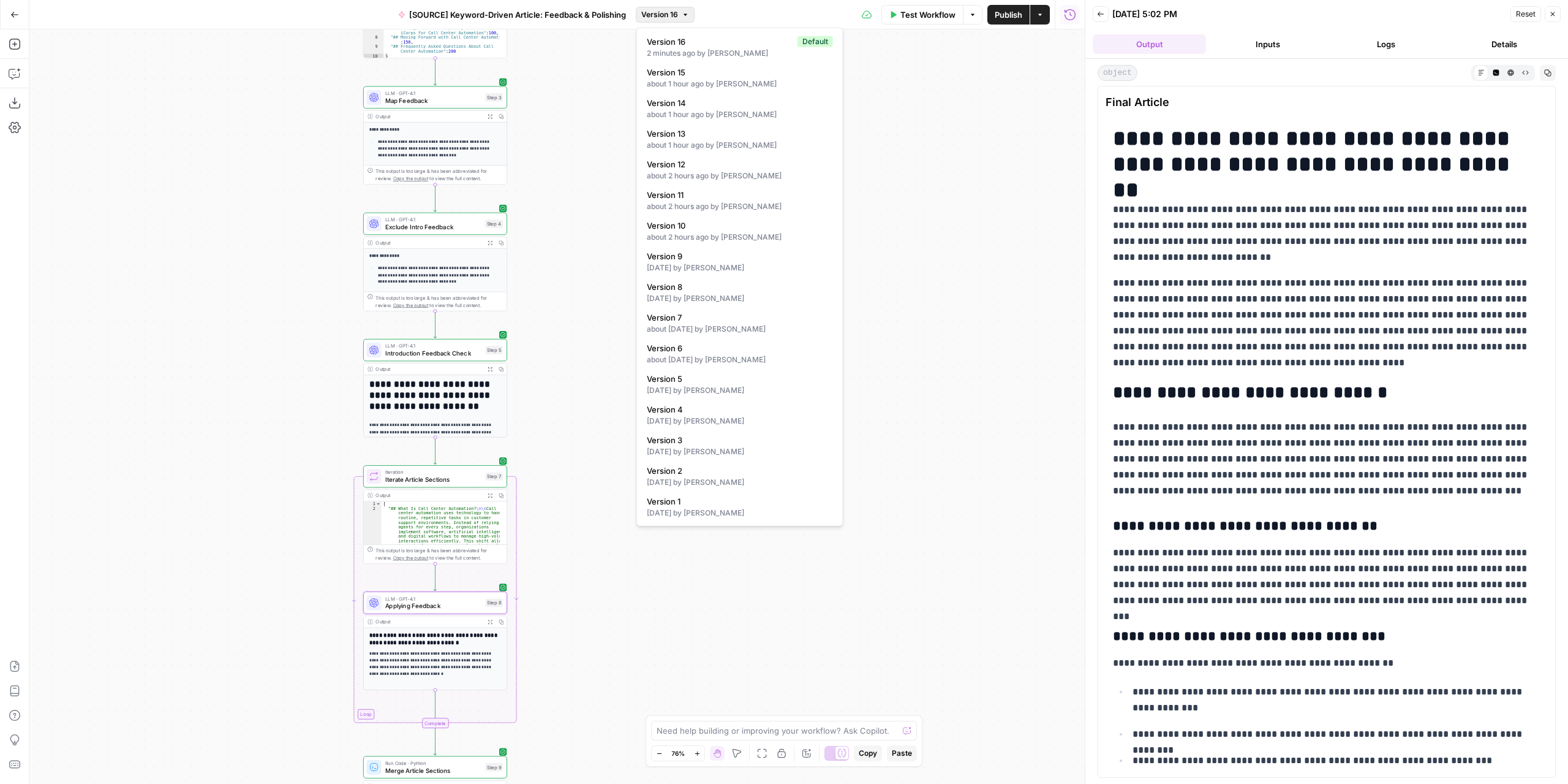
click at [657, 18] on span "Version 16" at bounding box center [659, 15] width 37 height 11
click at [665, 11] on span "Version 16" at bounding box center [659, 15] width 37 height 11
